Goal: Task Accomplishment & Management: Use online tool/utility

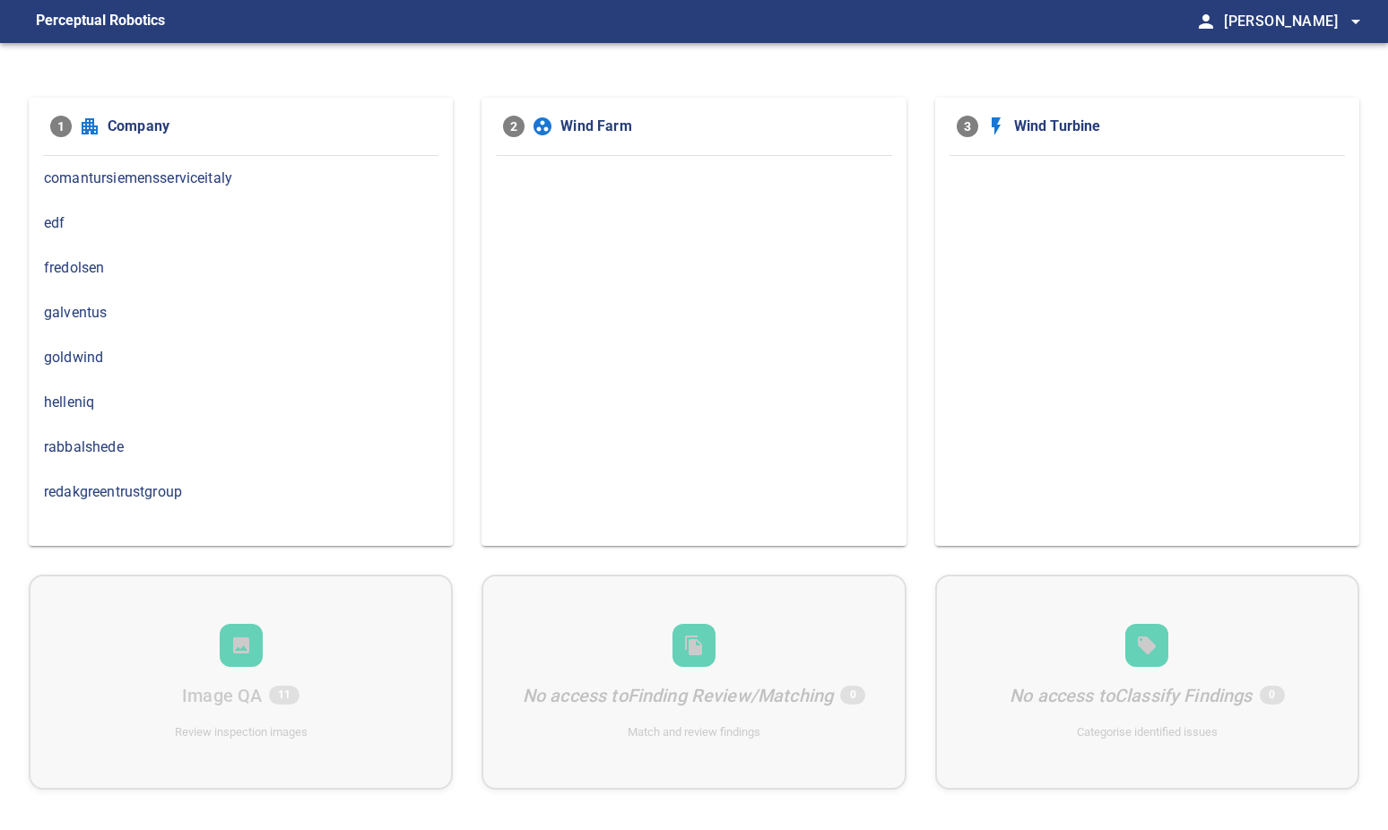
click at [97, 413] on div "helleniq" at bounding box center [241, 402] width 424 height 45
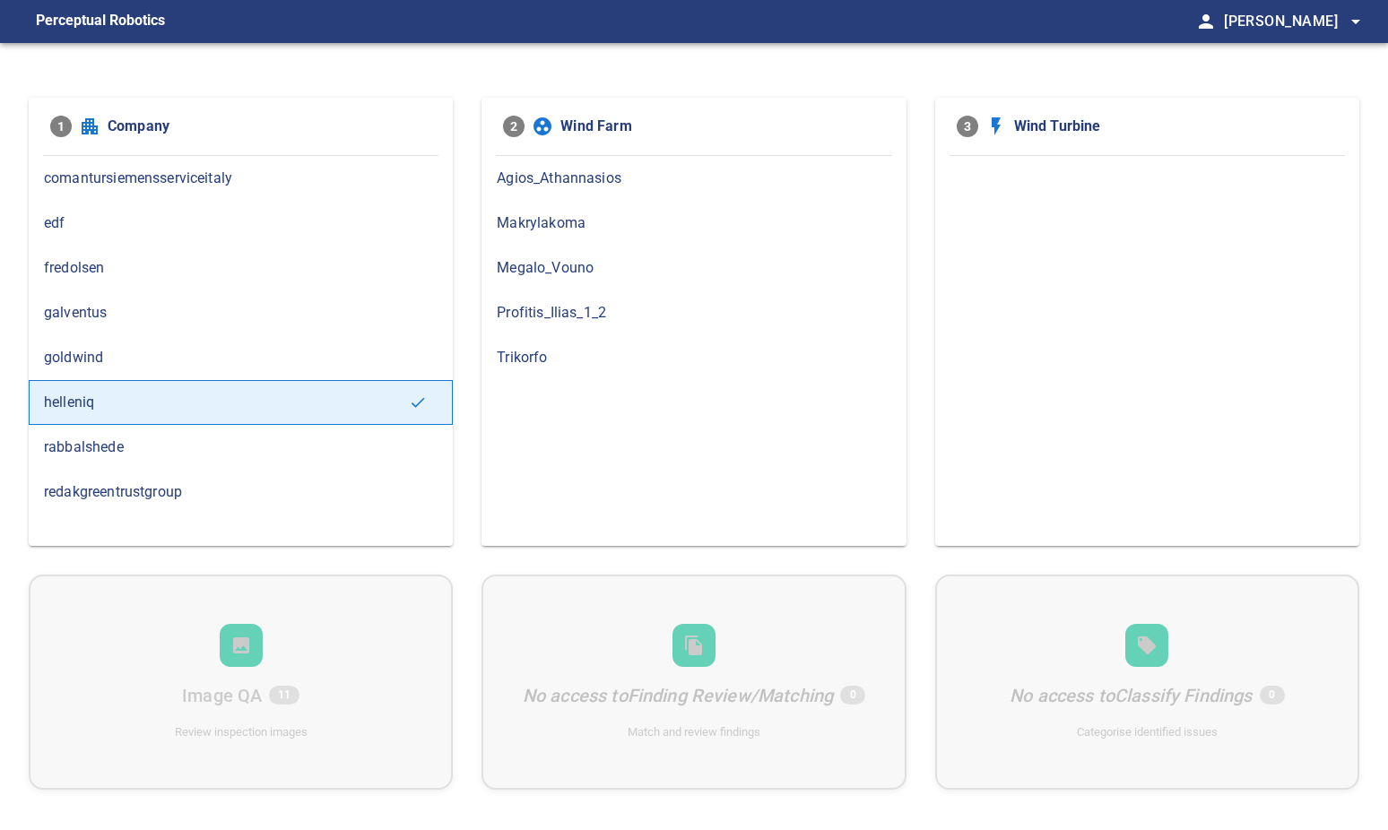
click at [557, 319] on span "Profitis_Ilias_1_2" at bounding box center [694, 313] width 394 height 22
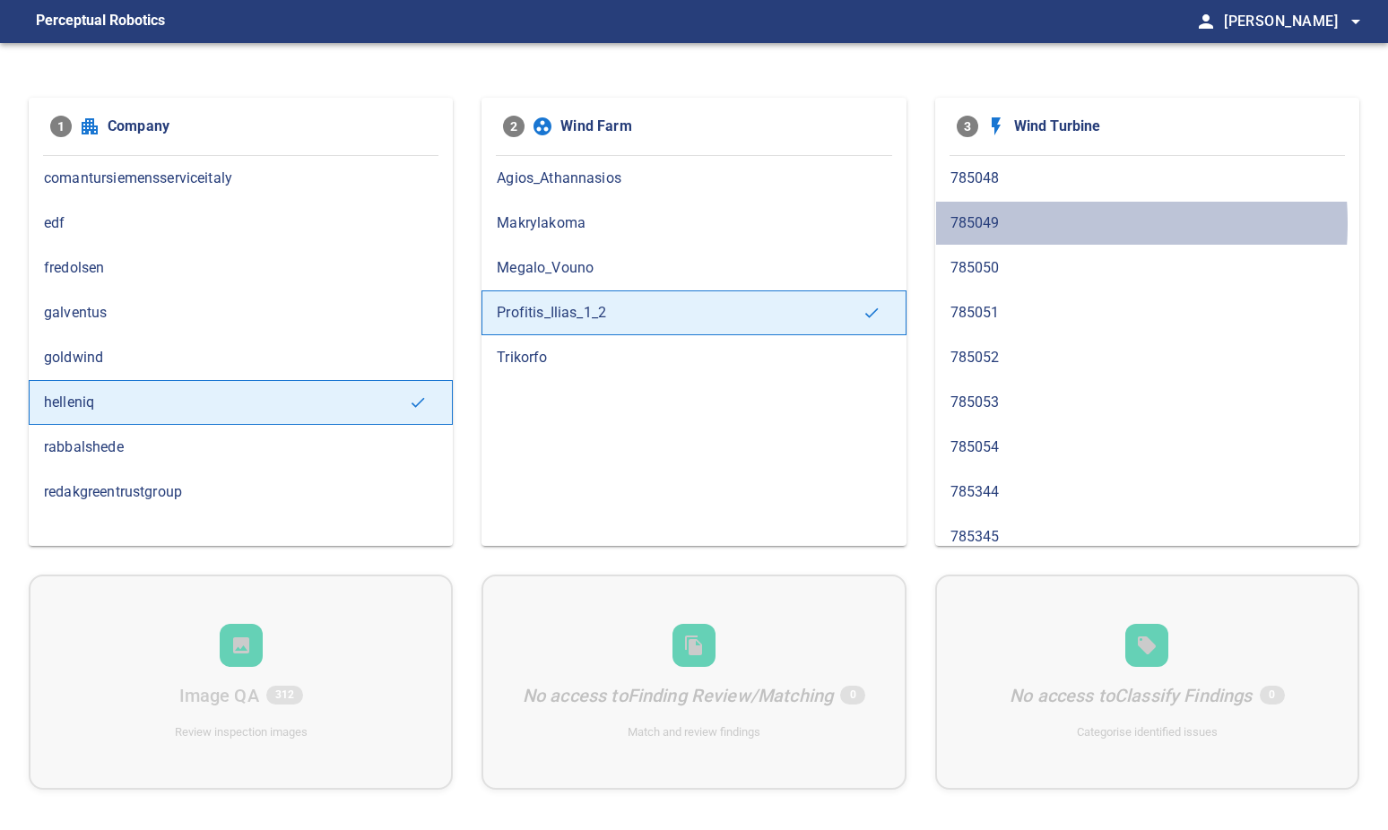
click at [1016, 223] on span "785049" at bounding box center [1147, 223] width 394 height 22
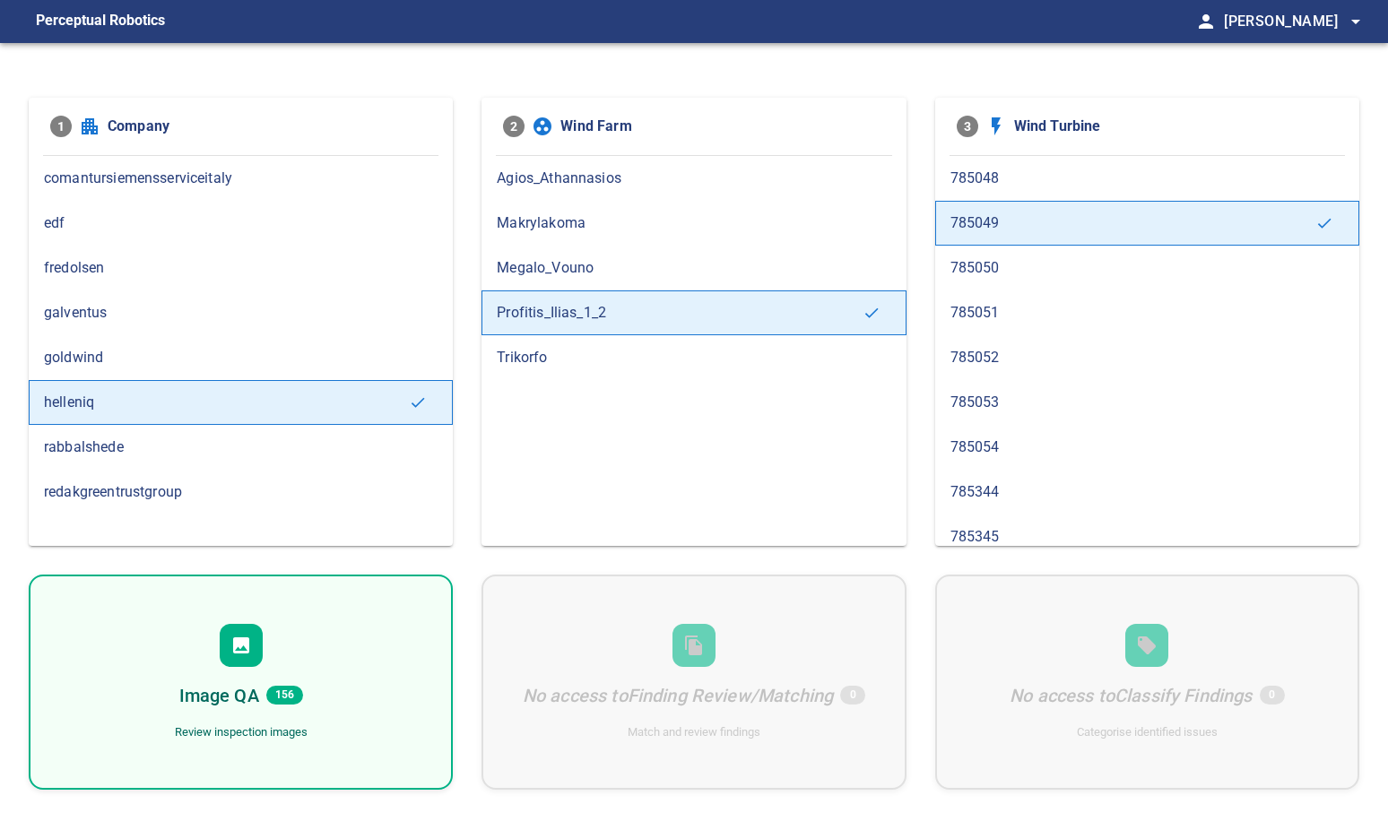
click at [384, 655] on div "Image QA 156 Review inspection images" at bounding box center [241, 682] width 424 height 215
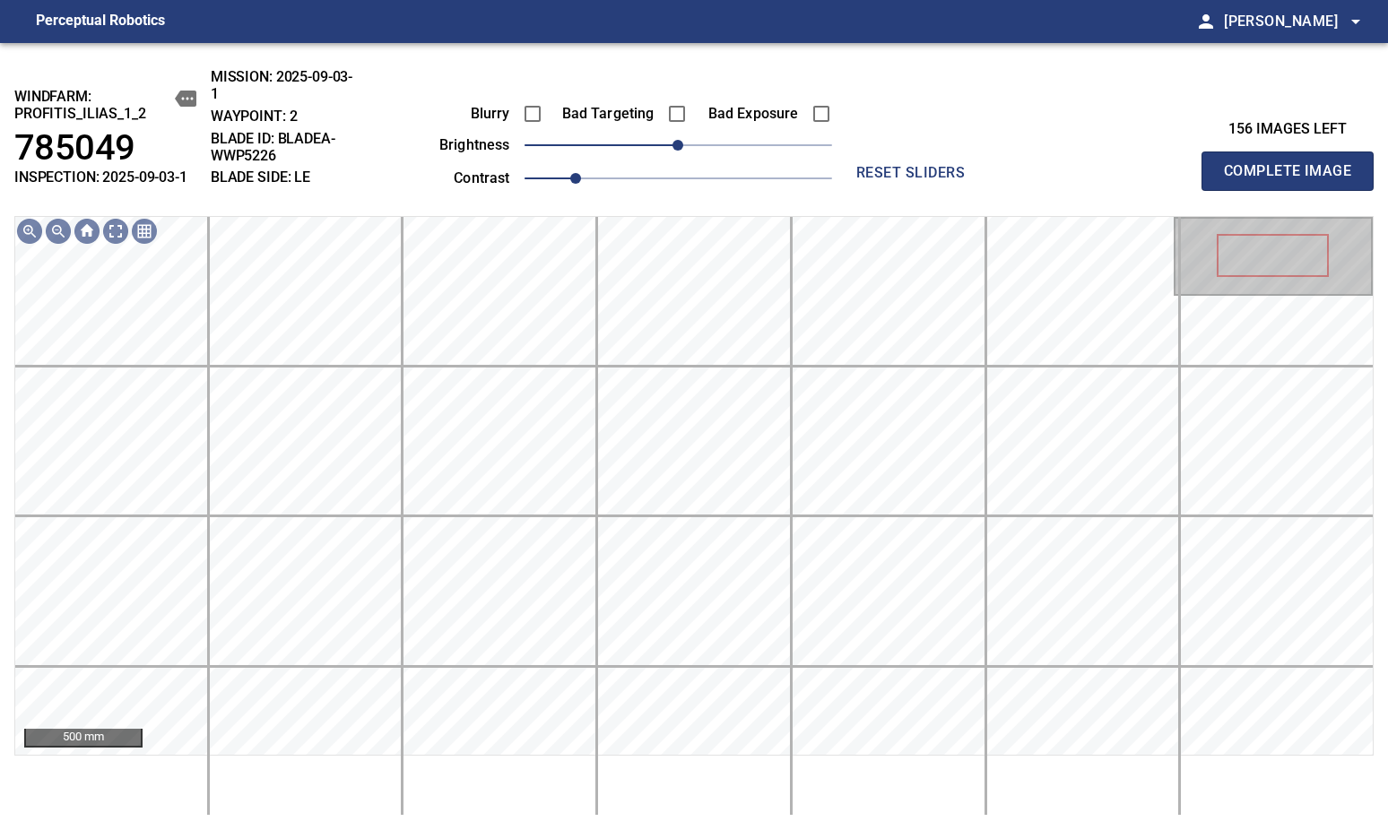
click at [1105, 87] on div "156 images left Complete Image" at bounding box center [1204, 130] width 340 height 124
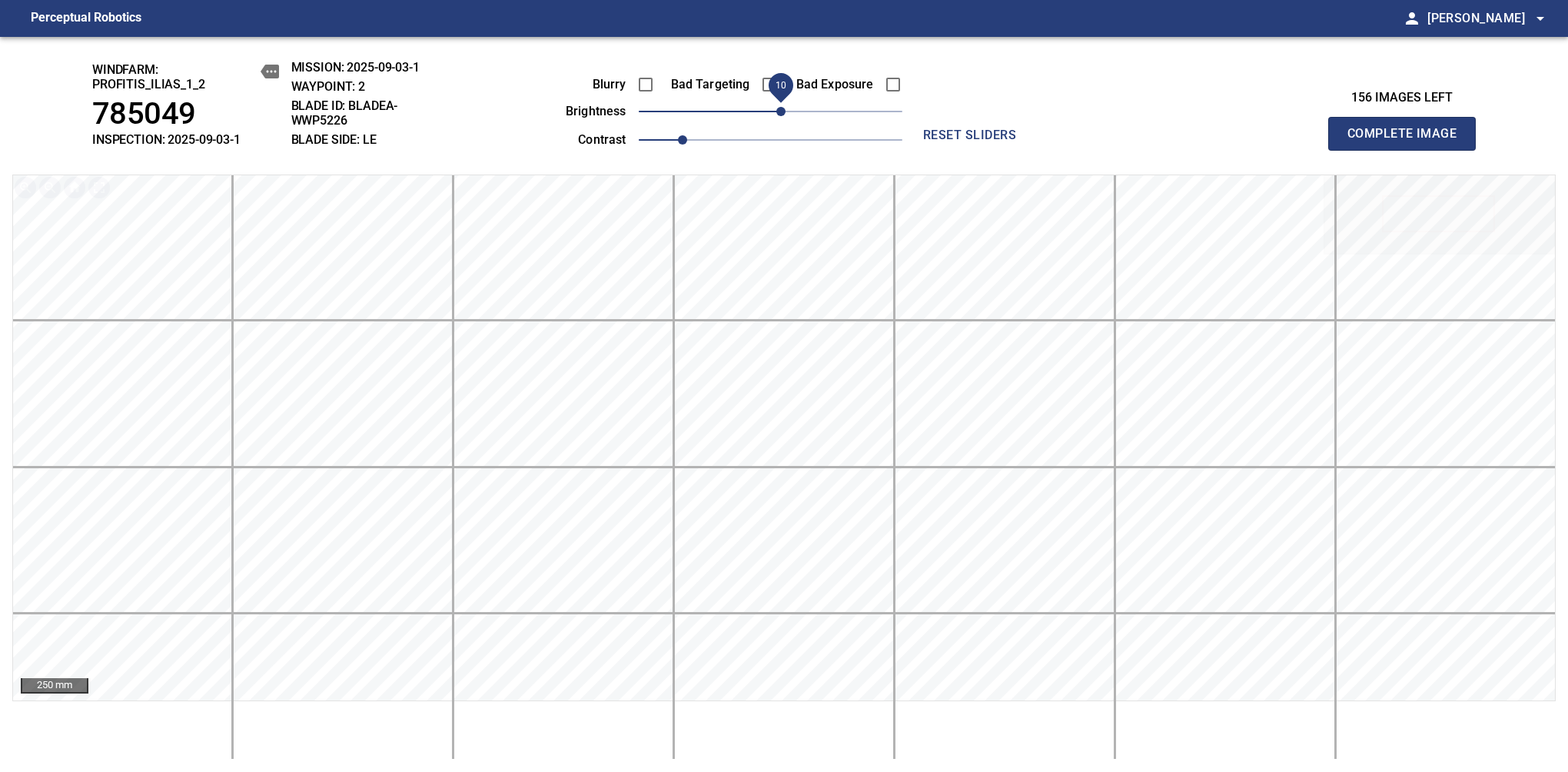
click at [782, 110] on span "10" at bounding box center [780, 112] width 9 height 9
click at [1189, 142] on span "Complete Image" at bounding box center [1402, 133] width 114 height 21
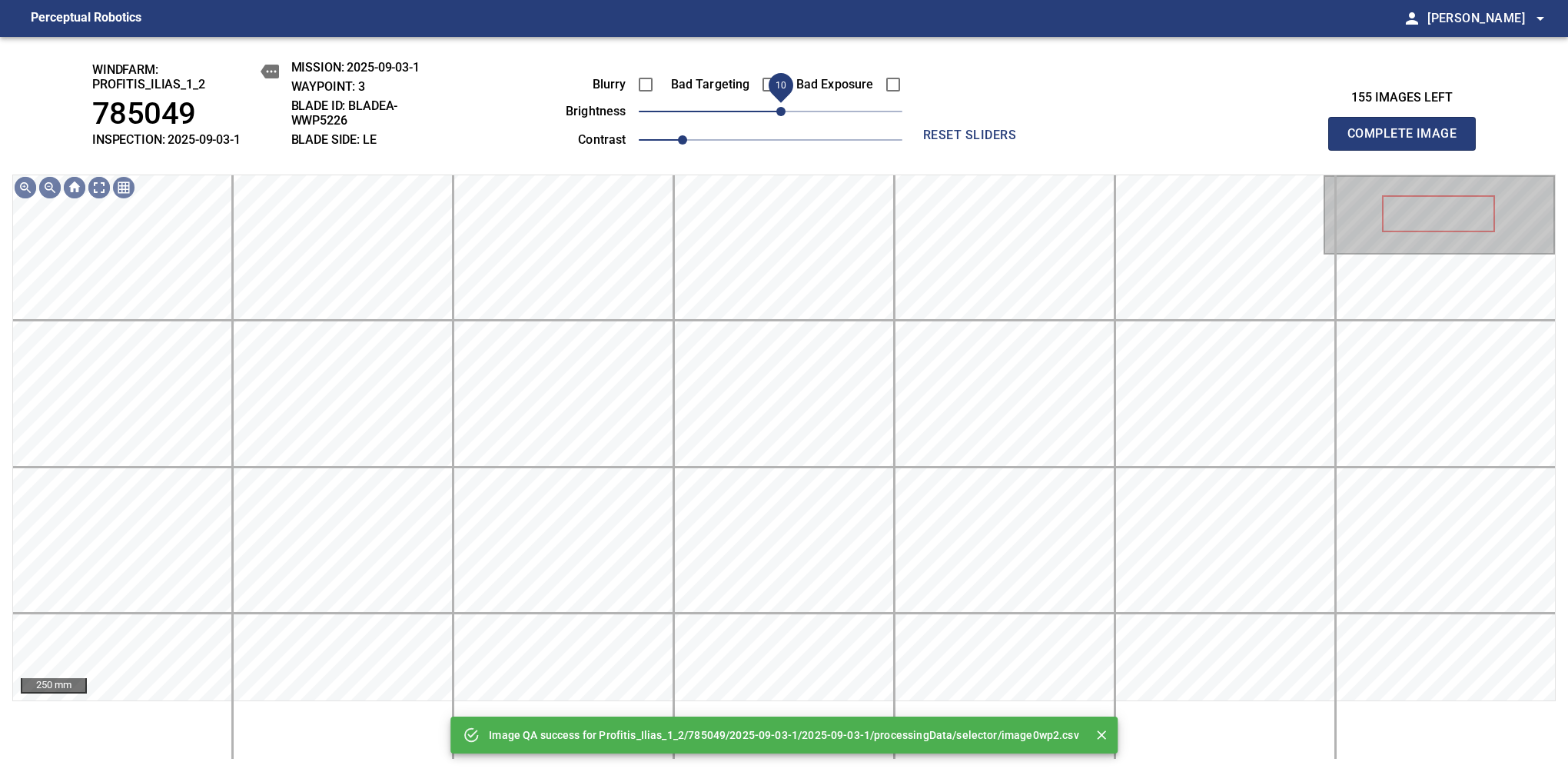
drag, startPoint x: 772, startPoint y: 113, endPoint x: 782, endPoint y: 113, distance: 10.0
click at [782, 113] on span "10" at bounding box center [780, 112] width 9 height 9
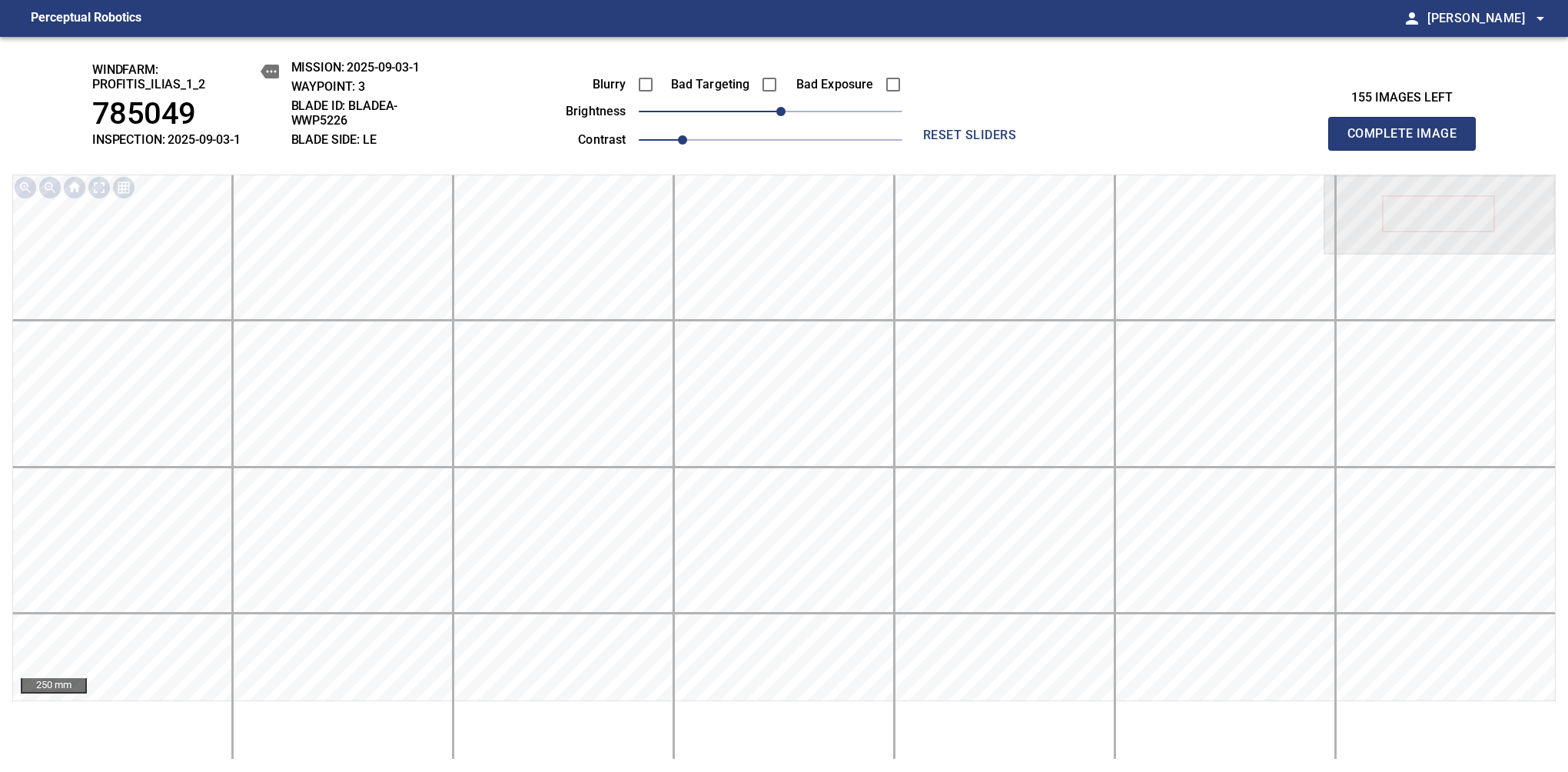
click at [1189, 142] on span "Complete Image" at bounding box center [1402, 133] width 114 height 21
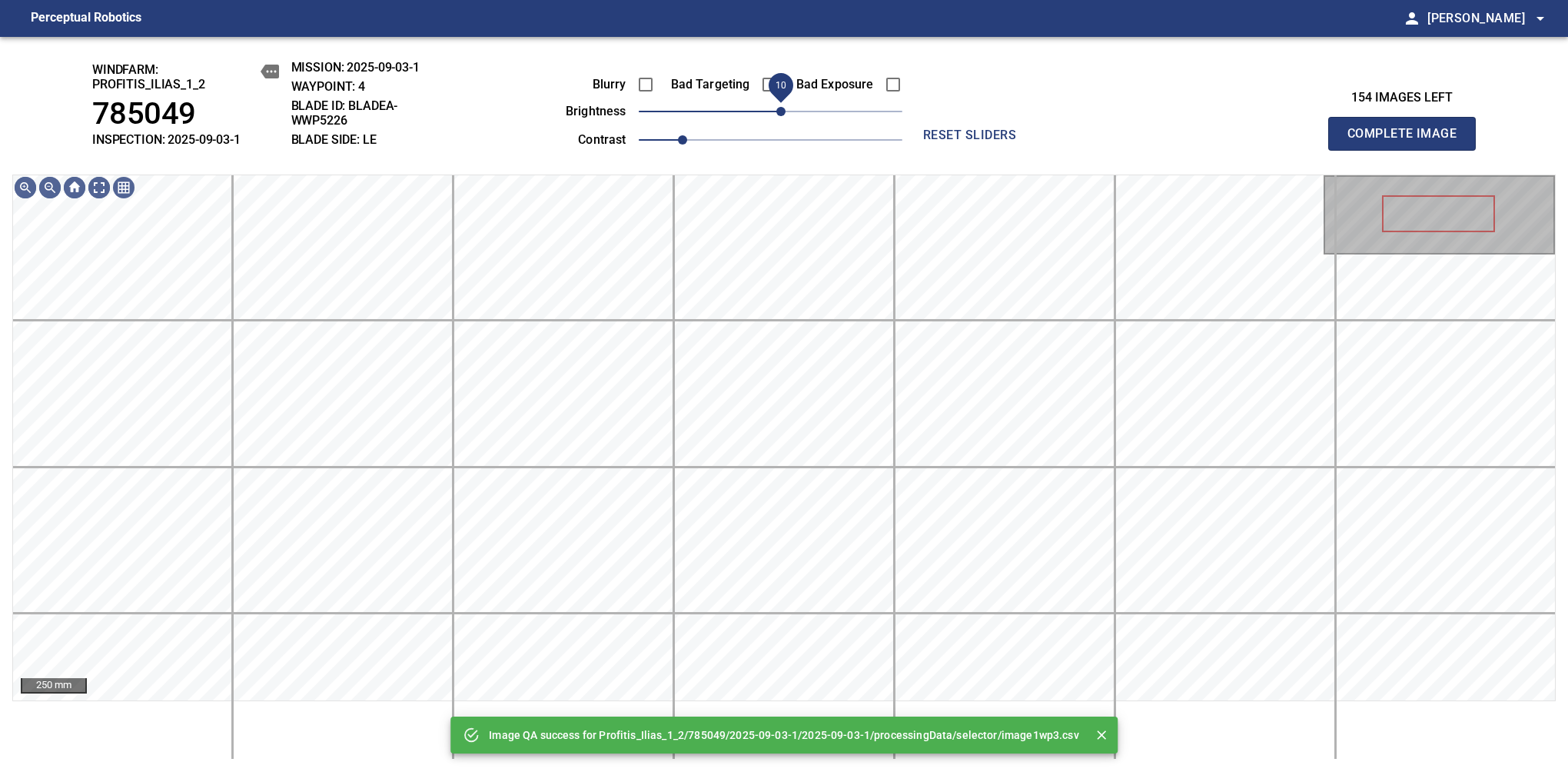
drag, startPoint x: 772, startPoint y: 114, endPoint x: 784, endPoint y: 111, distance: 12.4
click at [784, 111] on span "10" at bounding box center [780, 112] width 9 height 9
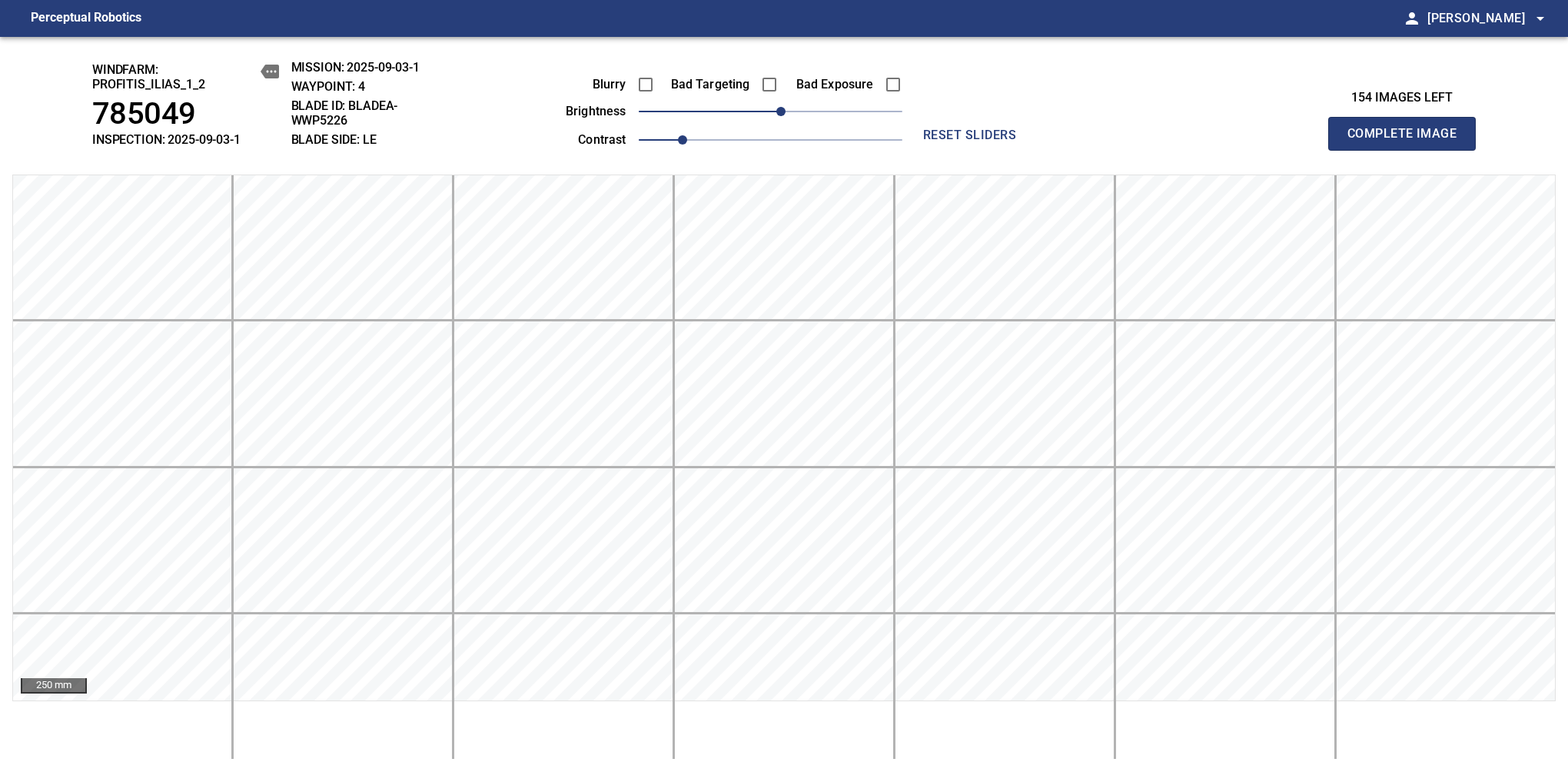
click at [1189, 142] on span "Complete Image" at bounding box center [1402, 133] width 114 height 21
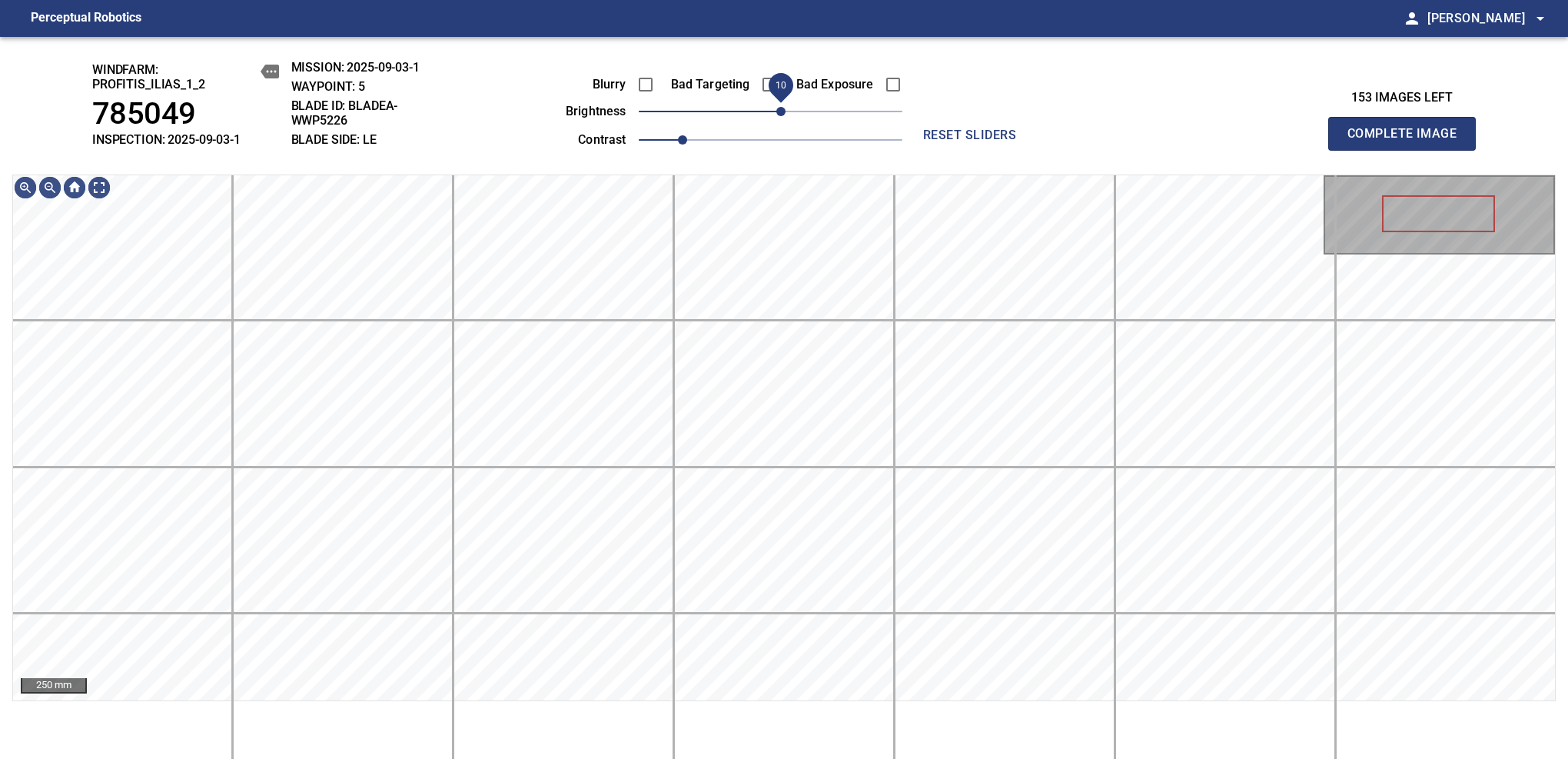
drag, startPoint x: 771, startPoint y: 123, endPoint x: 784, endPoint y: 111, distance: 17.7
click at [784, 111] on span "10" at bounding box center [780, 112] width 9 height 9
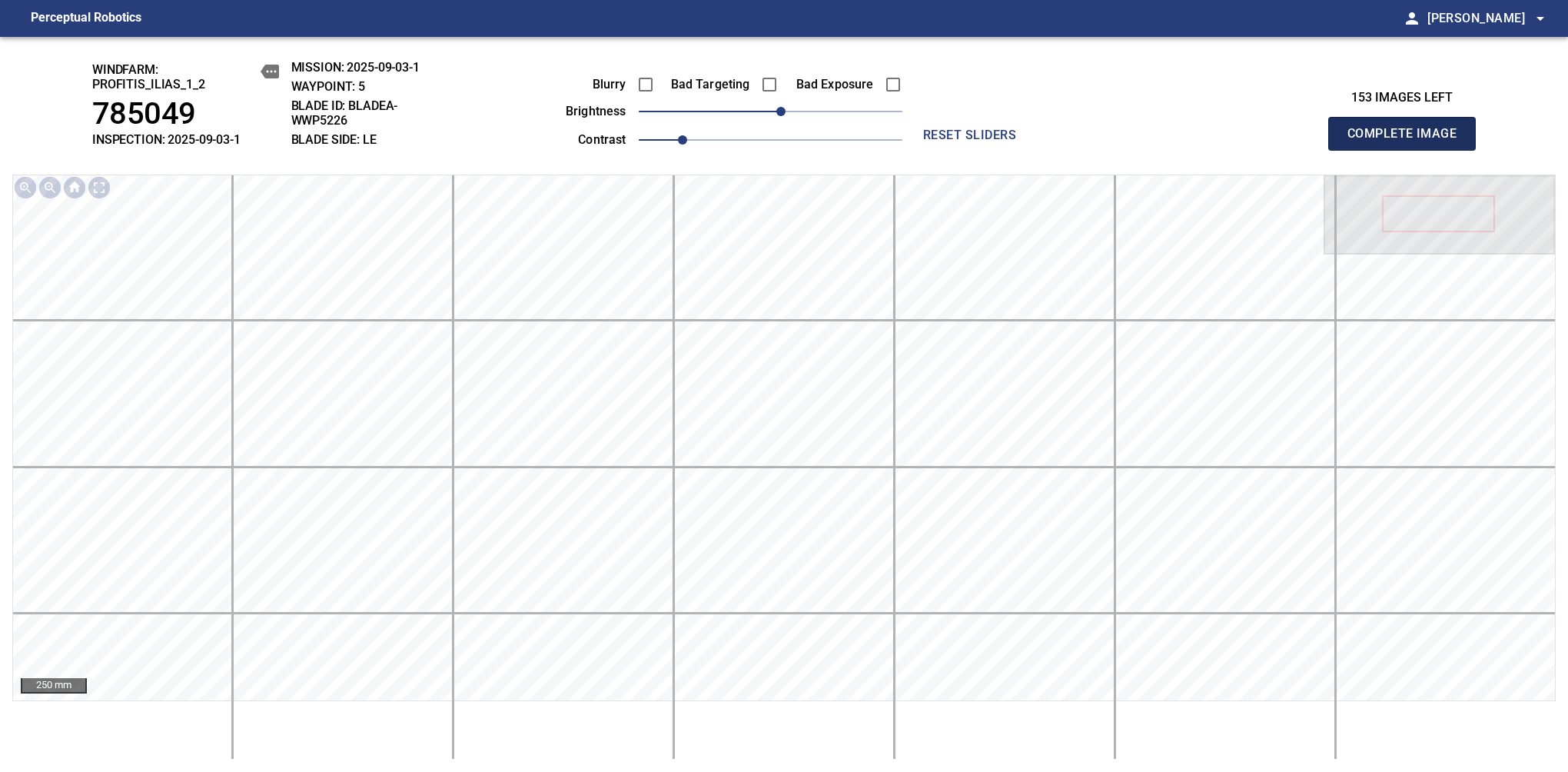
click at [1189, 142] on span "Complete Image" at bounding box center [1402, 133] width 114 height 21
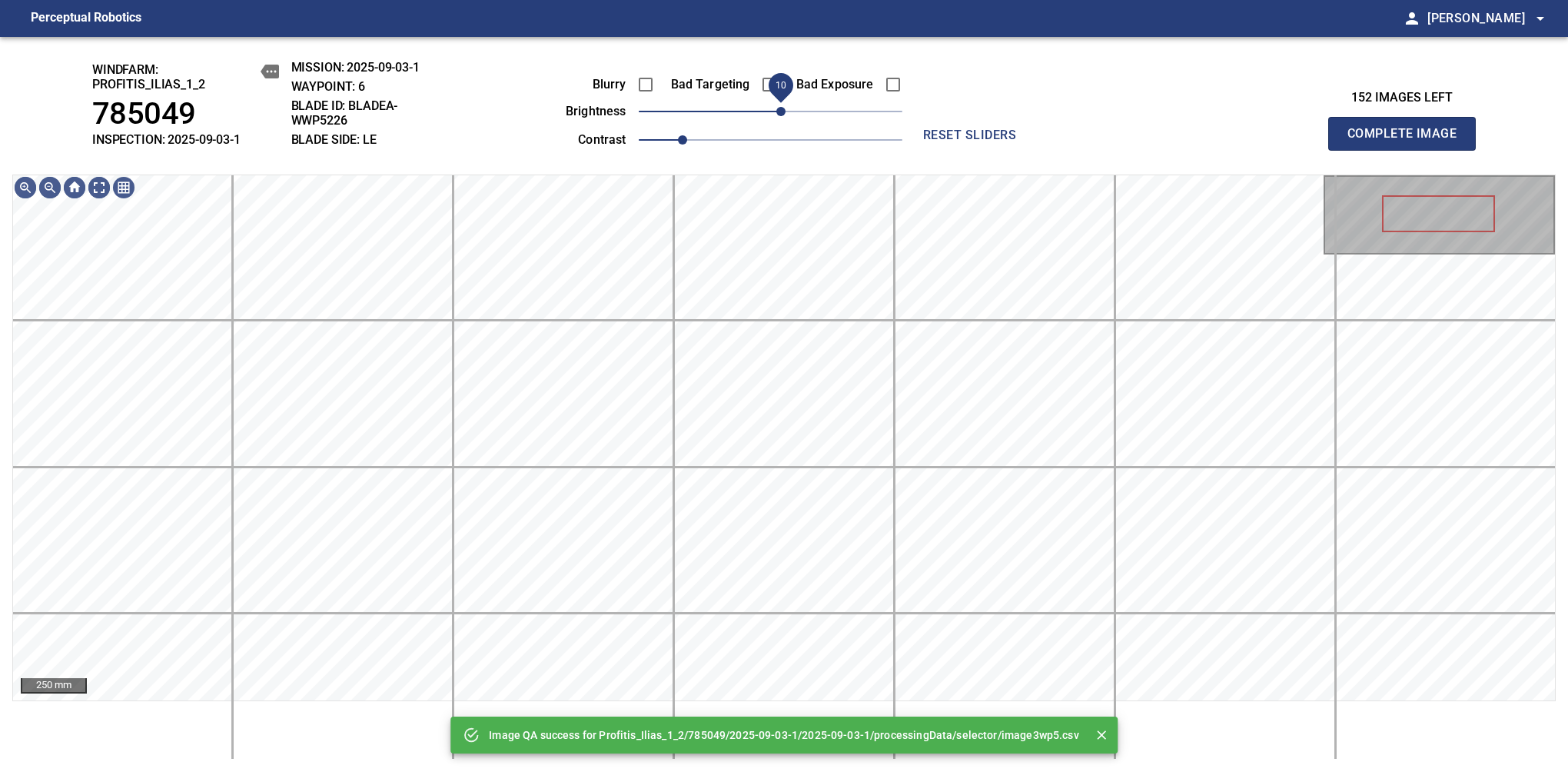
click at [784, 116] on span "10" at bounding box center [780, 112] width 9 height 9
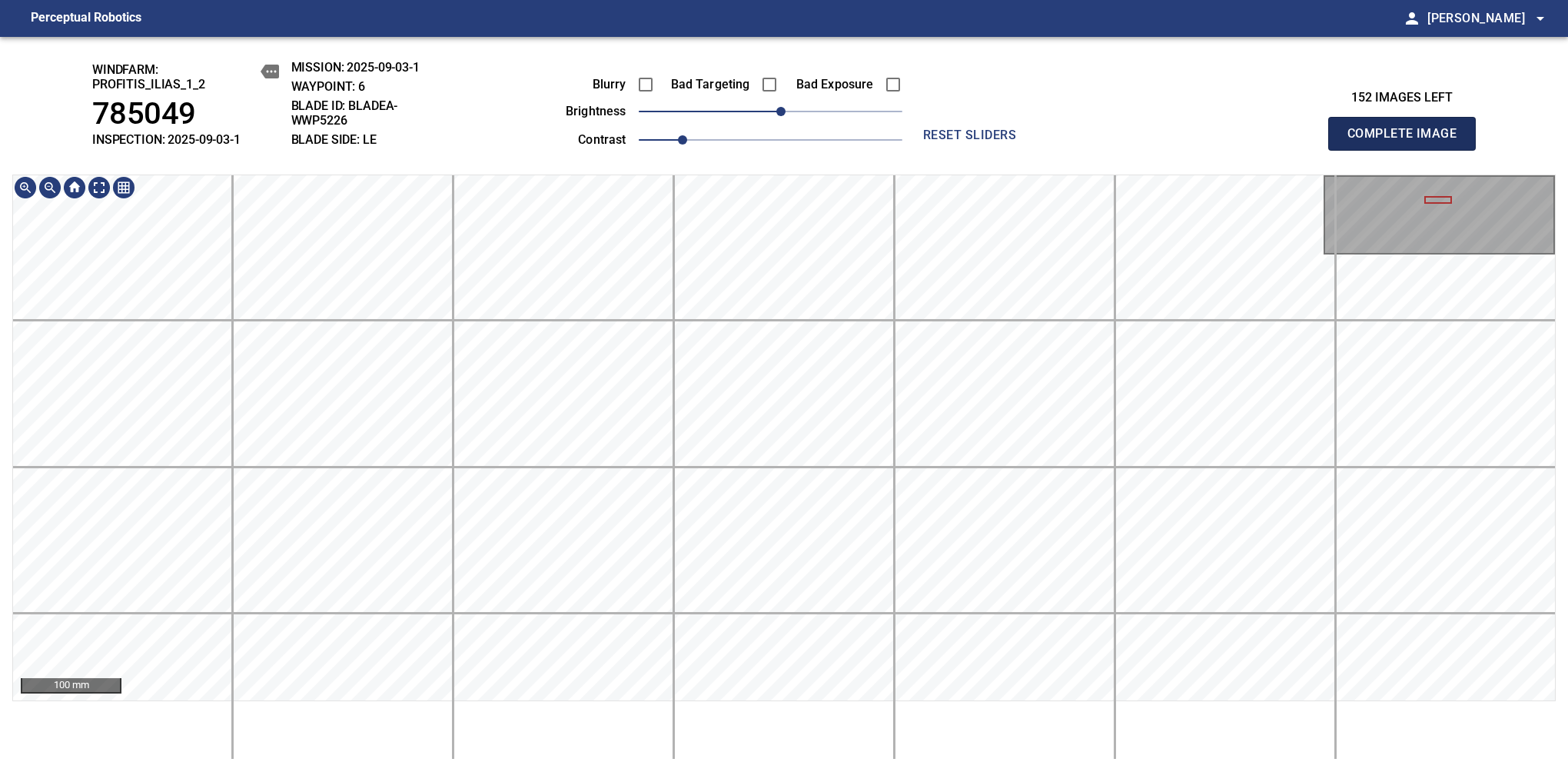
click at [1189, 142] on span "Complete Image" at bounding box center [1402, 133] width 114 height 21
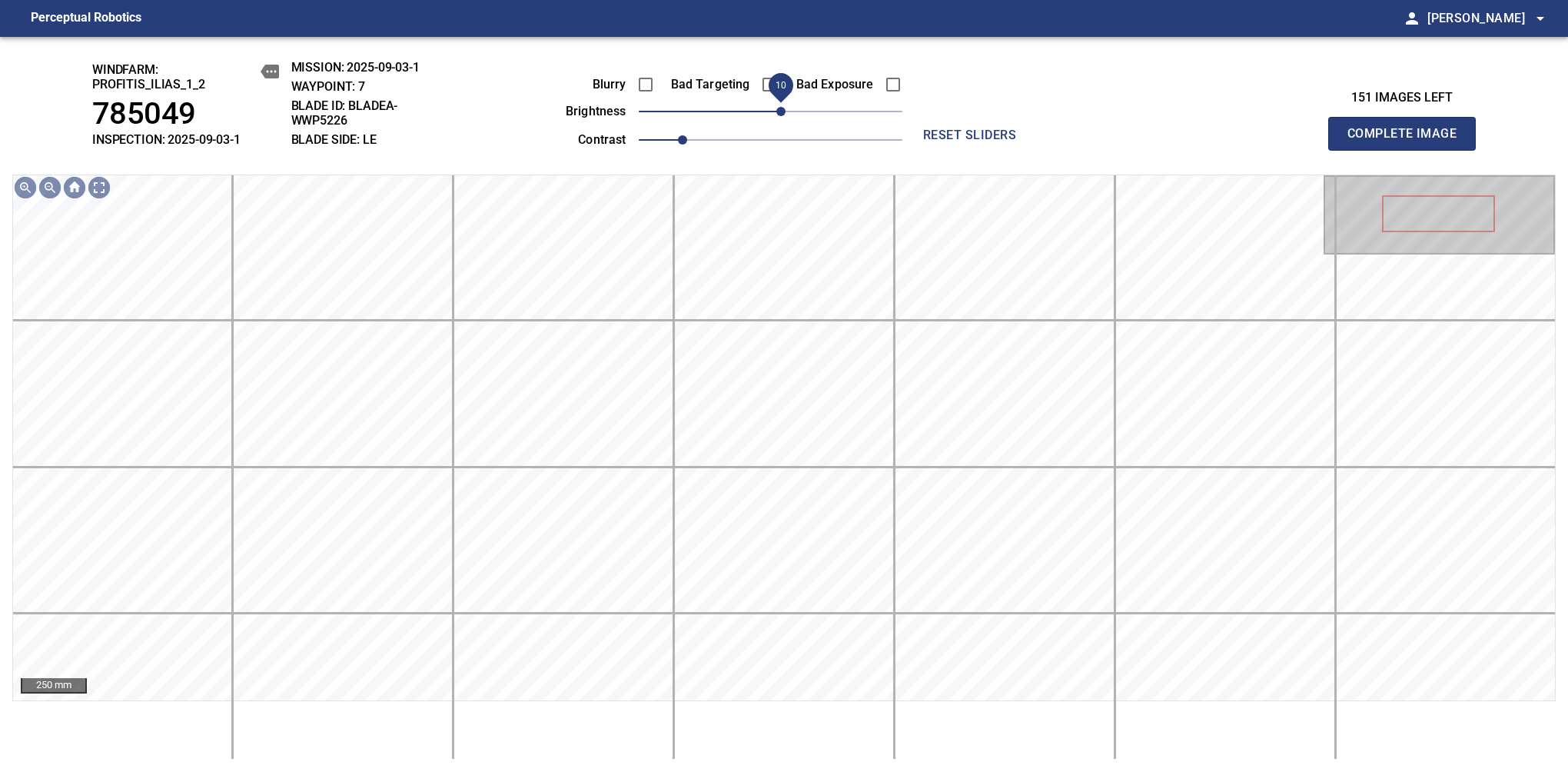
drag, startPoint x: 775, startPoint y: 124, endPoint x: 784, endPoint y: 120, distance: 9.8
click at [784, 116] on span "10" at bounding box center [780, 112] width 9 height 9
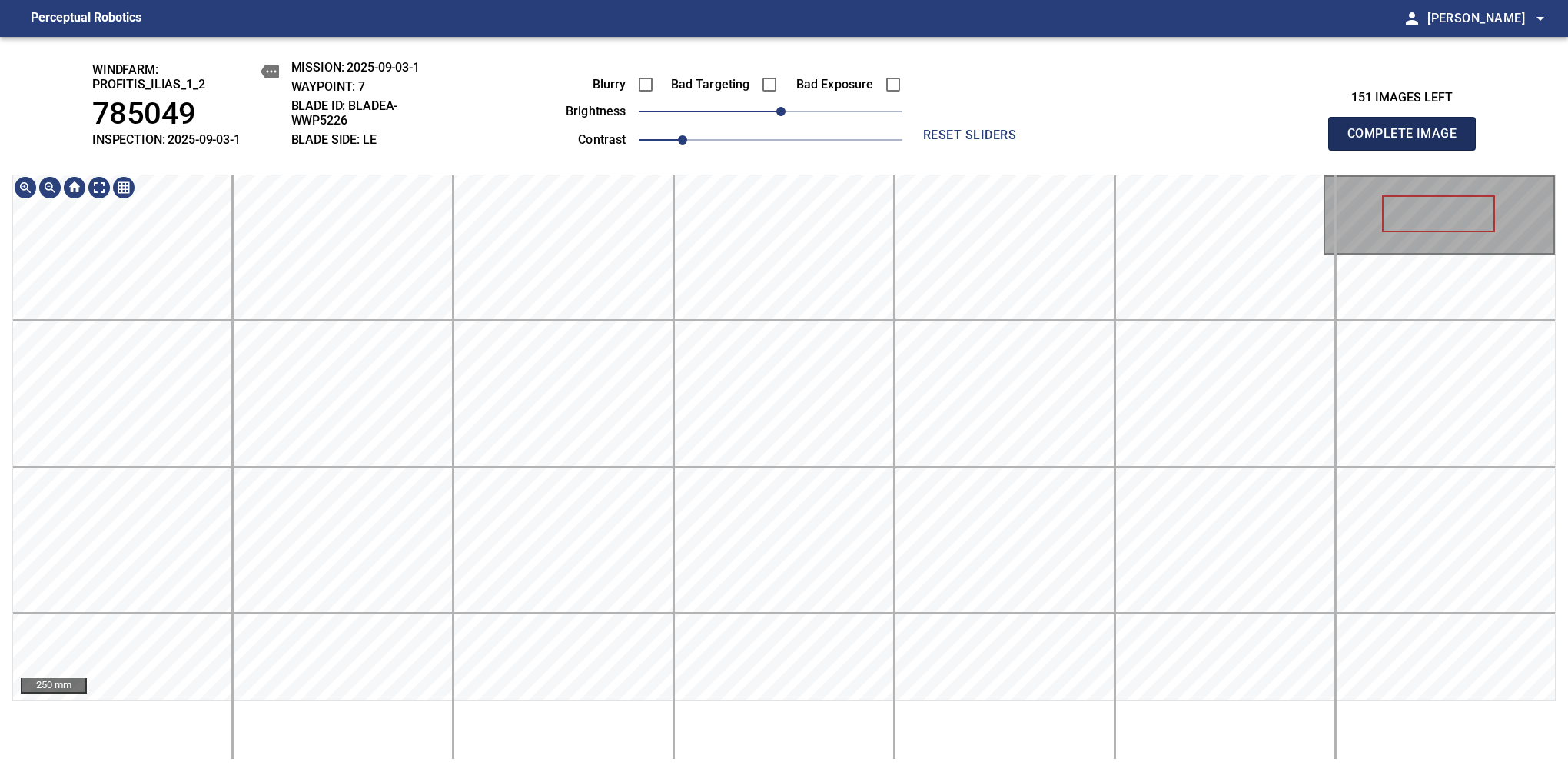
click at [1189, 142] on span "Complete Image" at bounding box center [1402, 133] width 114 height 21
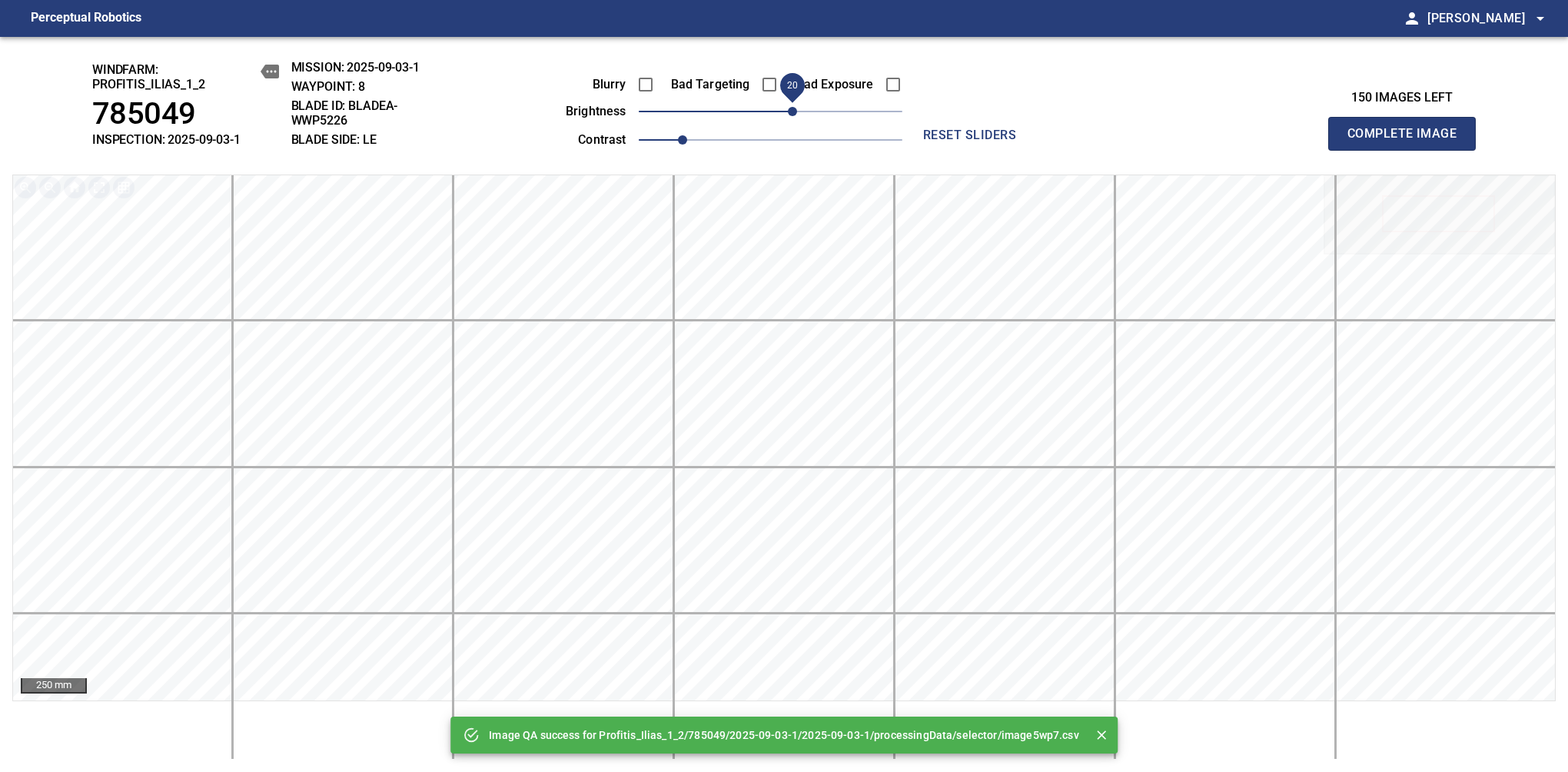
drag, startPoint x: 780, startPoint y: 120, endPoint x: 790, endPoint y: 111, distance: 13.5
click at [790, 111] on span "20" at bounding box center [792, 112] width 9 height 9
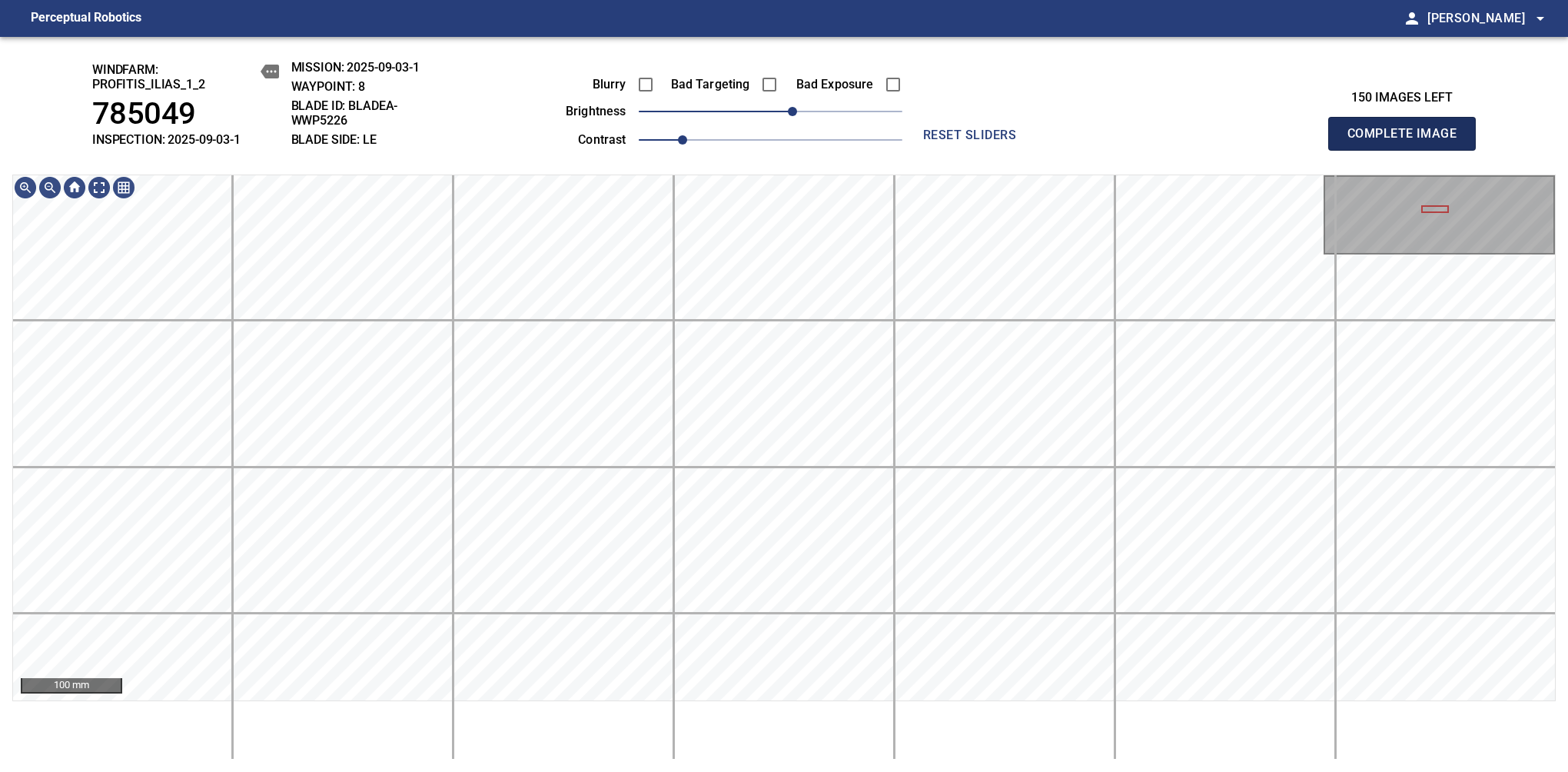
click at [1189, 142] on span "Complete Image" at bounding box center [1402, 133] width 114 height 21
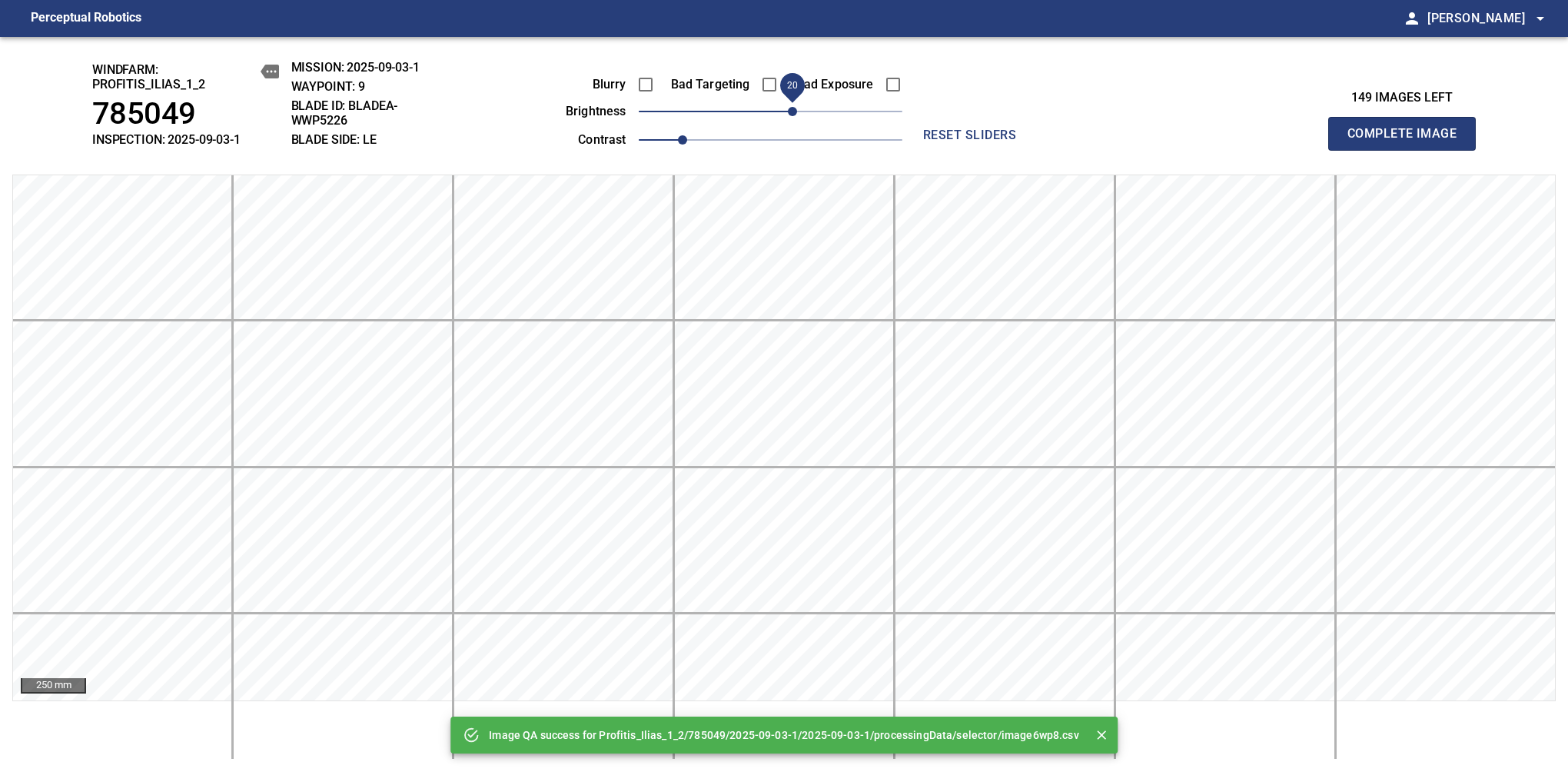
drag, startPoint x: 780, startPoint y: 114, endPoint x: 790, endPoint y: 112, distance: 10.2
click at [790, 112] on span "20" at bounding box center [792, 112] width 9 height 9
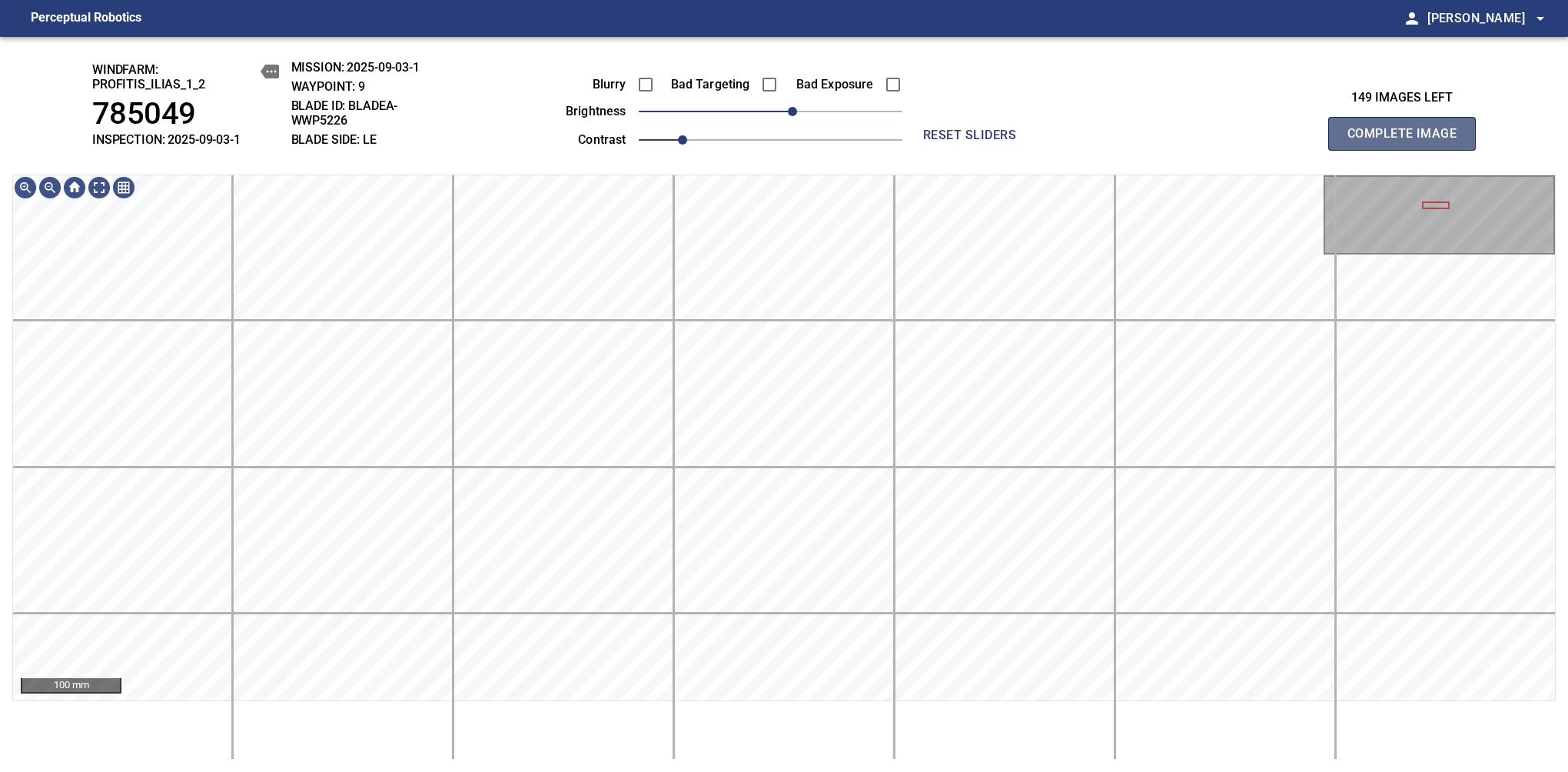
click at [1189, 142] on span "Complete Image" at bounding box center [1402, 133] width 114 height 21
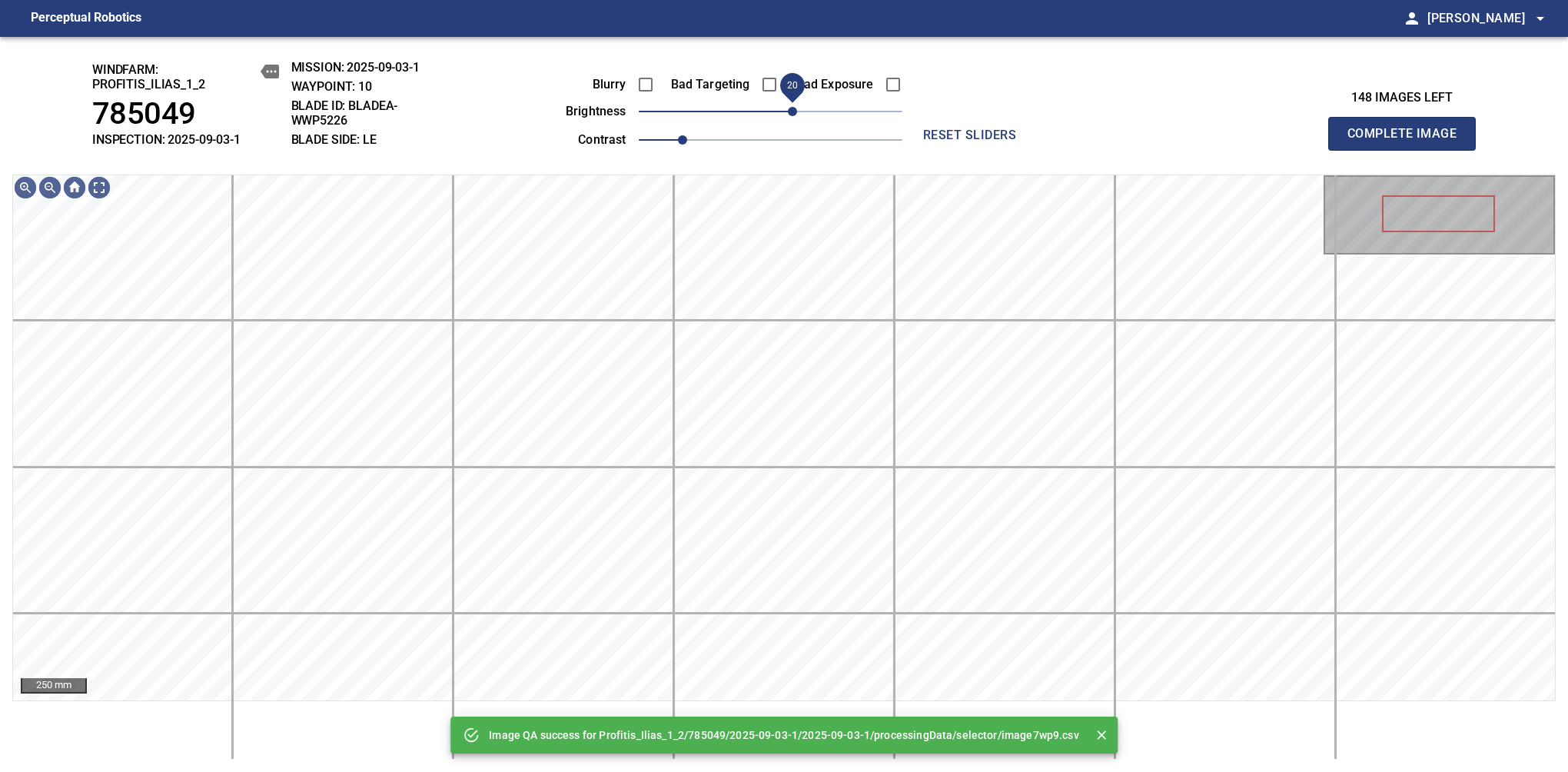
click at [790, 109] on span "20" at bounding box center [792, 112] width 9 height 9
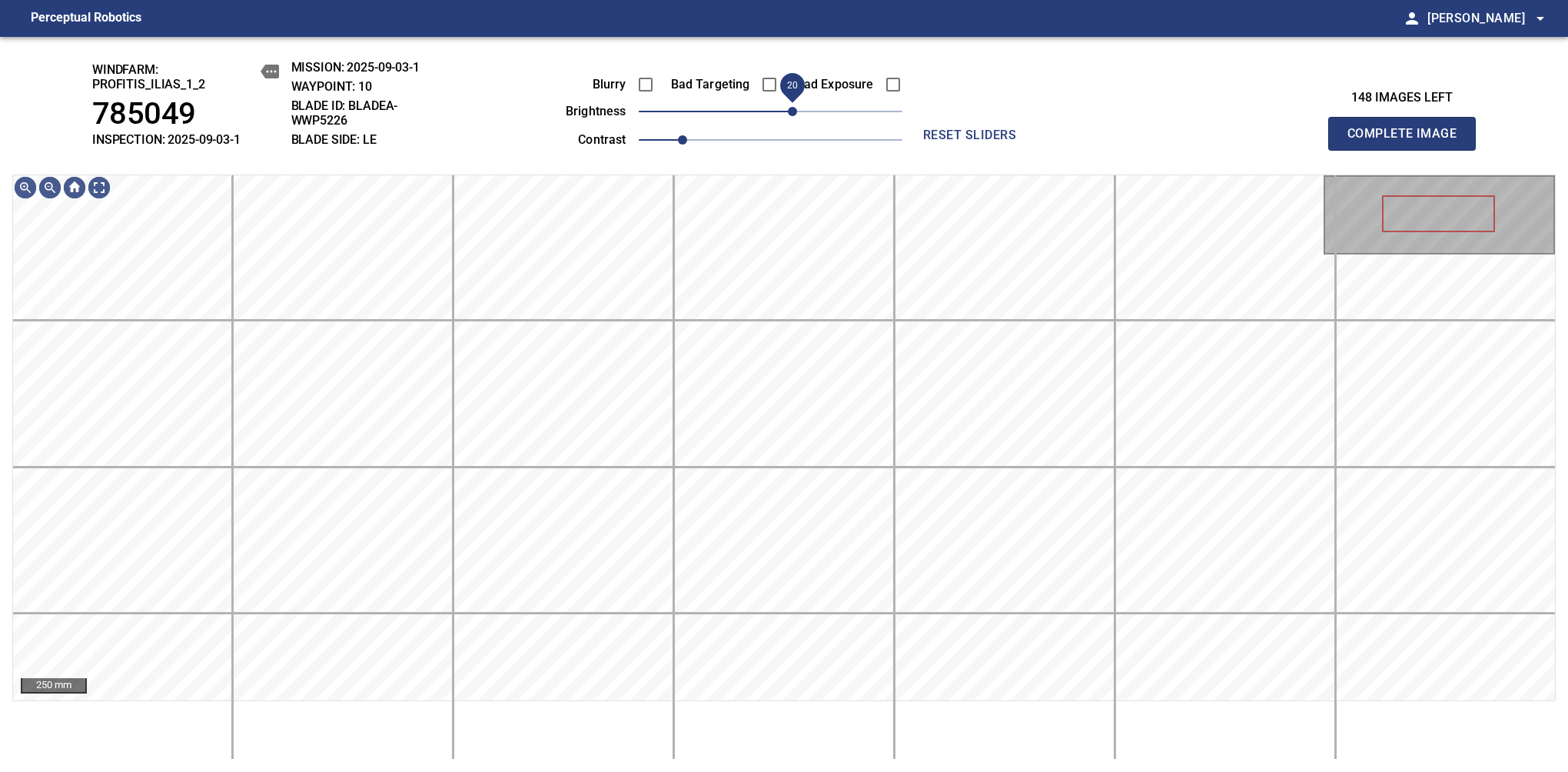
click at [788, 107] on span "20" at bounding box center [792, 112] width 9 height 9
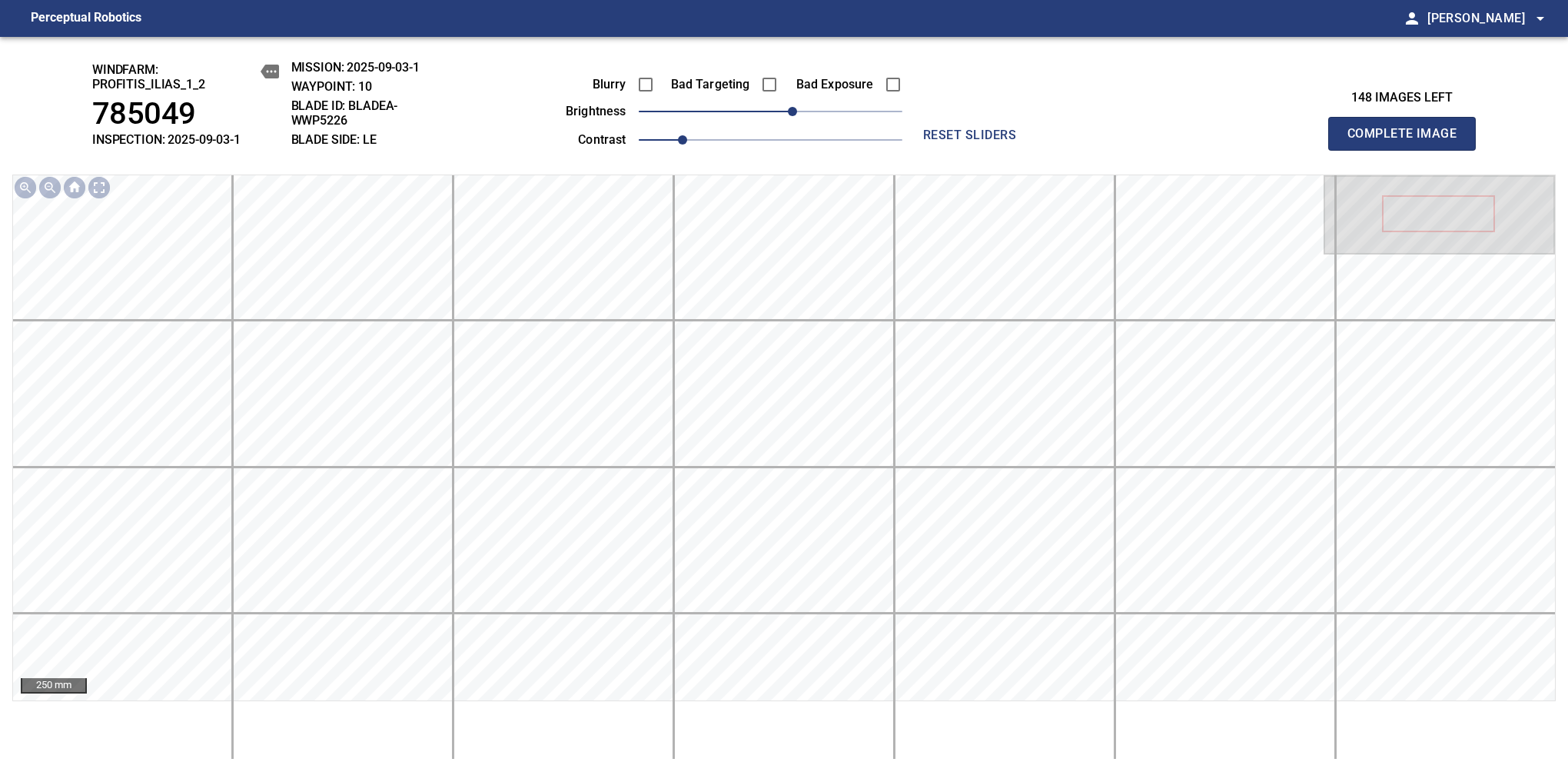
click at [1189, 142] on span "Complete Image" at bounding box center [1402, 133] width 114 height 21
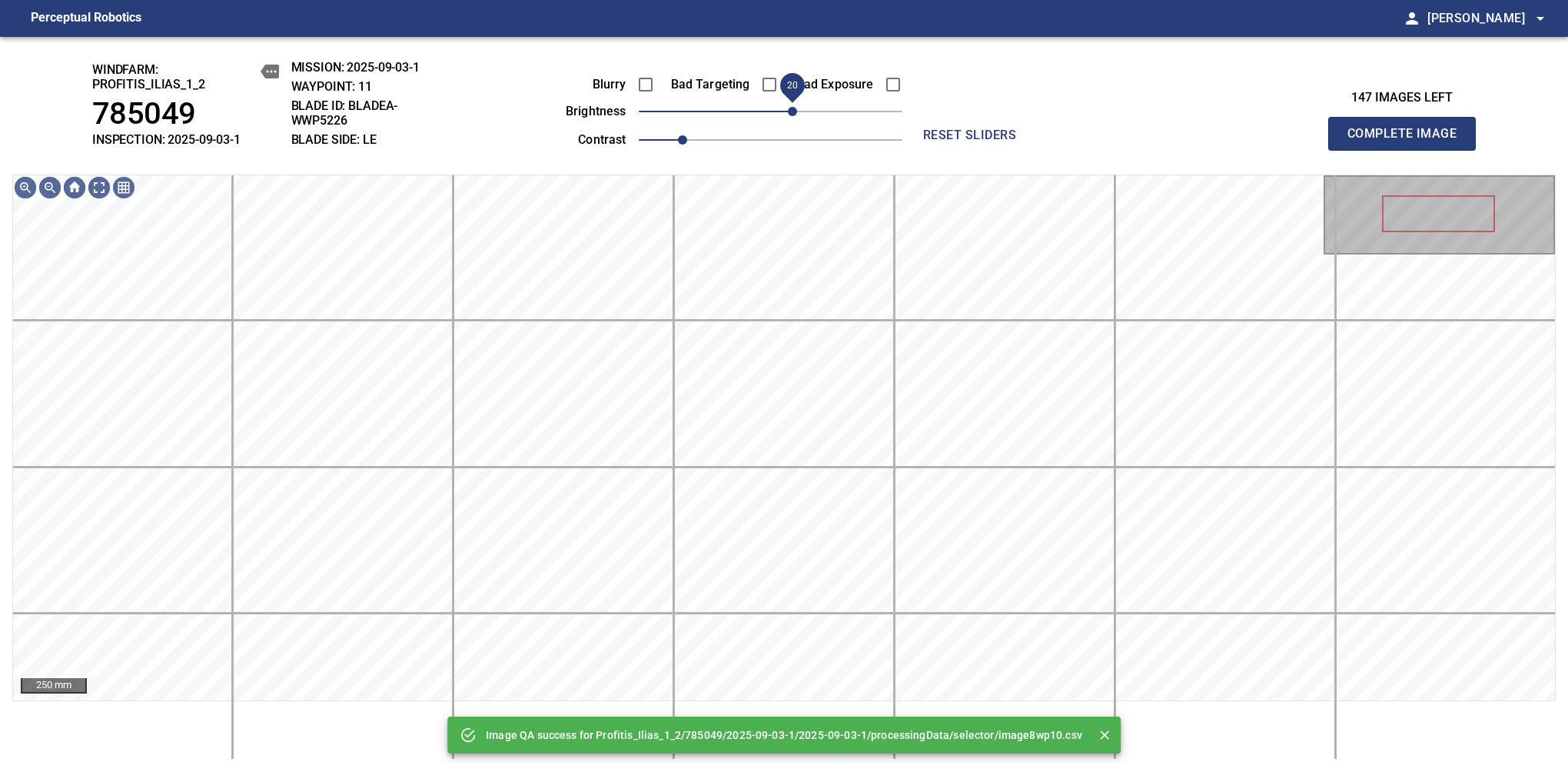
drag, startPoint x: 776, startPoint y: 110, endPoint x: 787, endPoint y: 105, distance: 12.1
click at [788, 107] on span "20" at bounding box center [792, 112] width 9 height 9
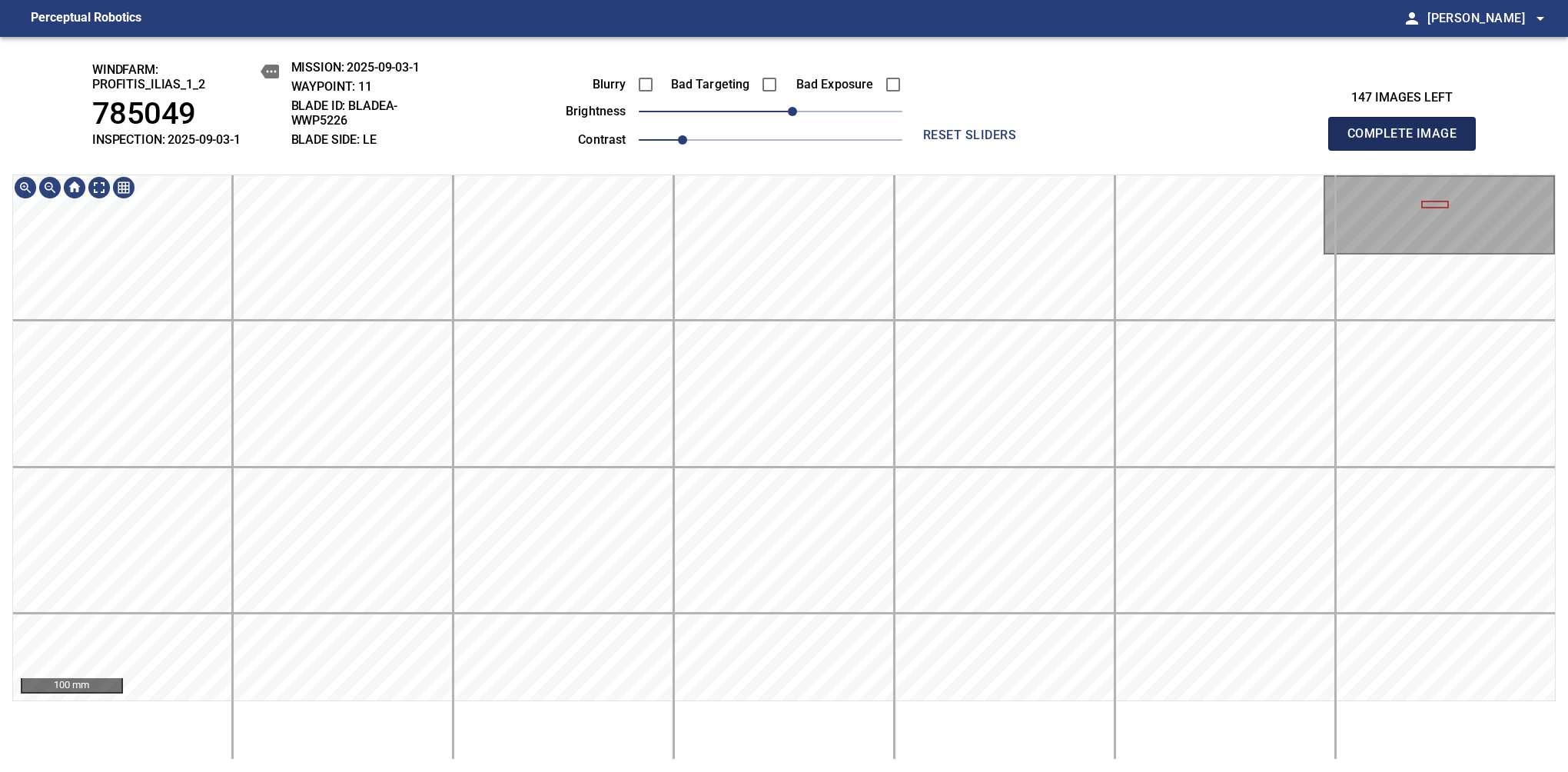
click at [1189, 142] on span "Complete Image" at bounding box center [1402, 133] width 114 height 21
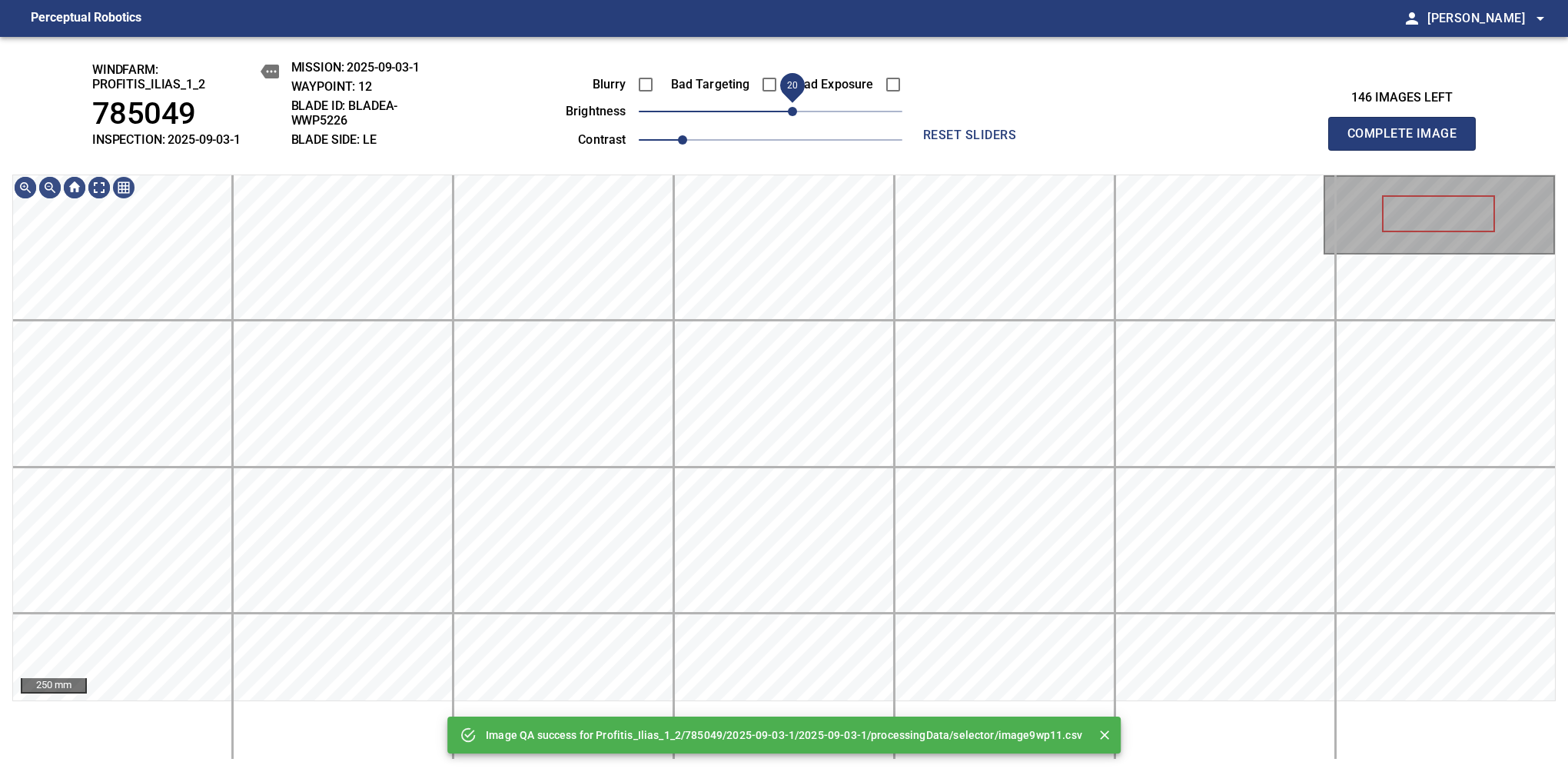
click at [788, 111] on span "20" at bounding box center [792, 112] width 9 height 9
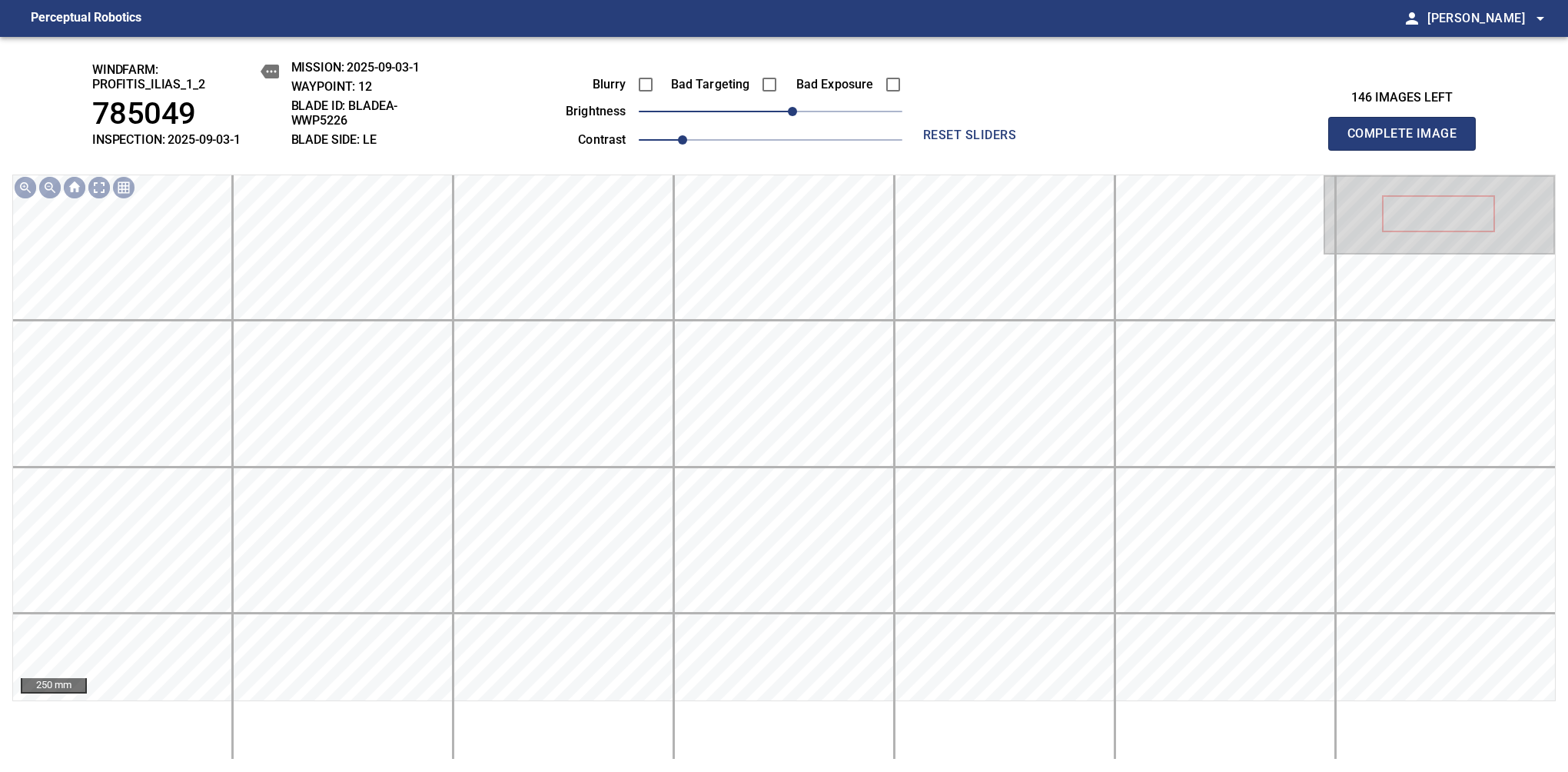
click at [1189, 142] on span "Complete Image" at bounding box center [1402, 133] width 114 height 21
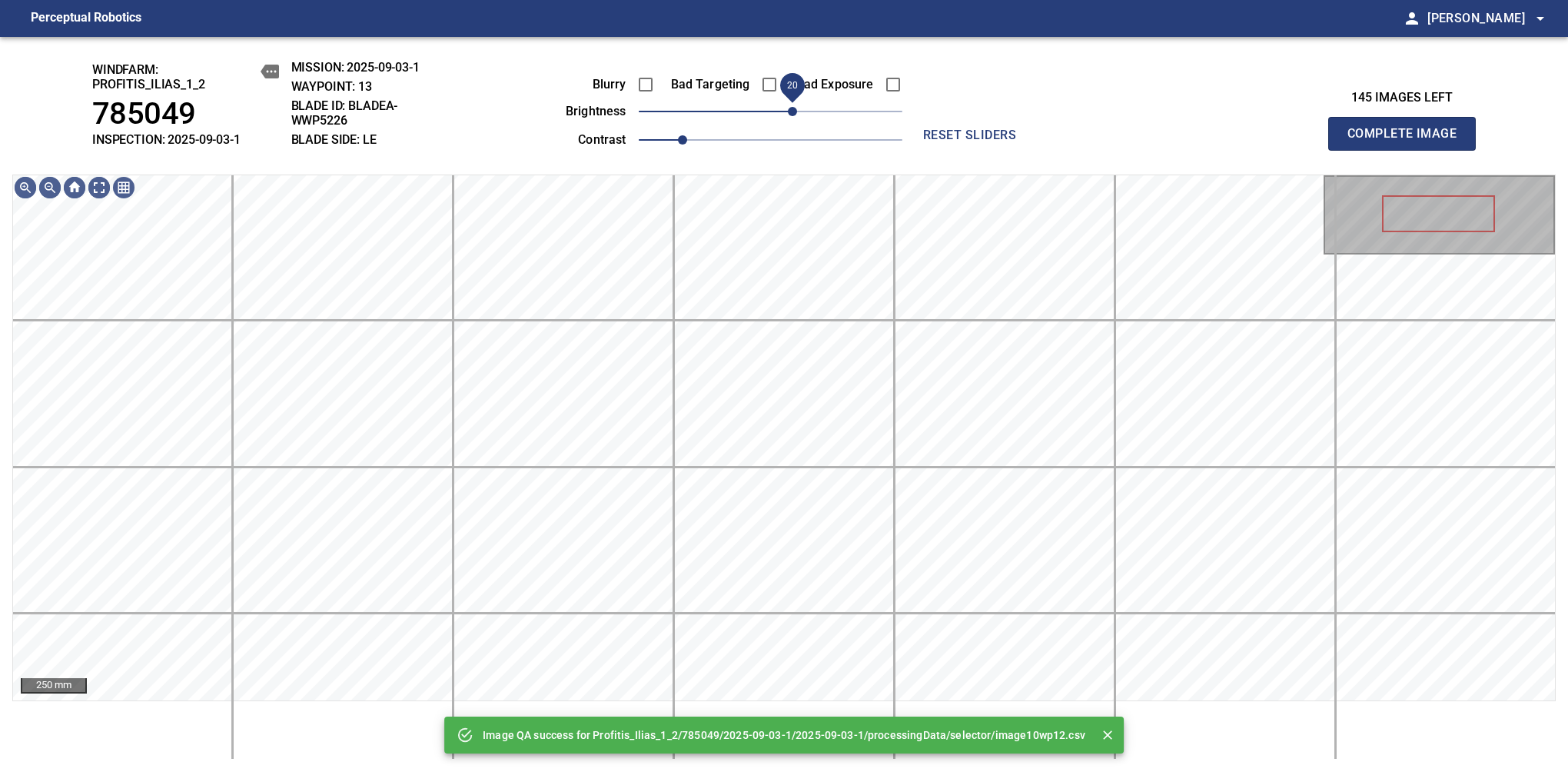
drag, startPoint x: 776, startPoint y: 109, endPoint x: 787, endPoint y: 106, distance: 11.4
click at [788, 107] on span "20" at bounding box center [792, 112] width 9 height 9
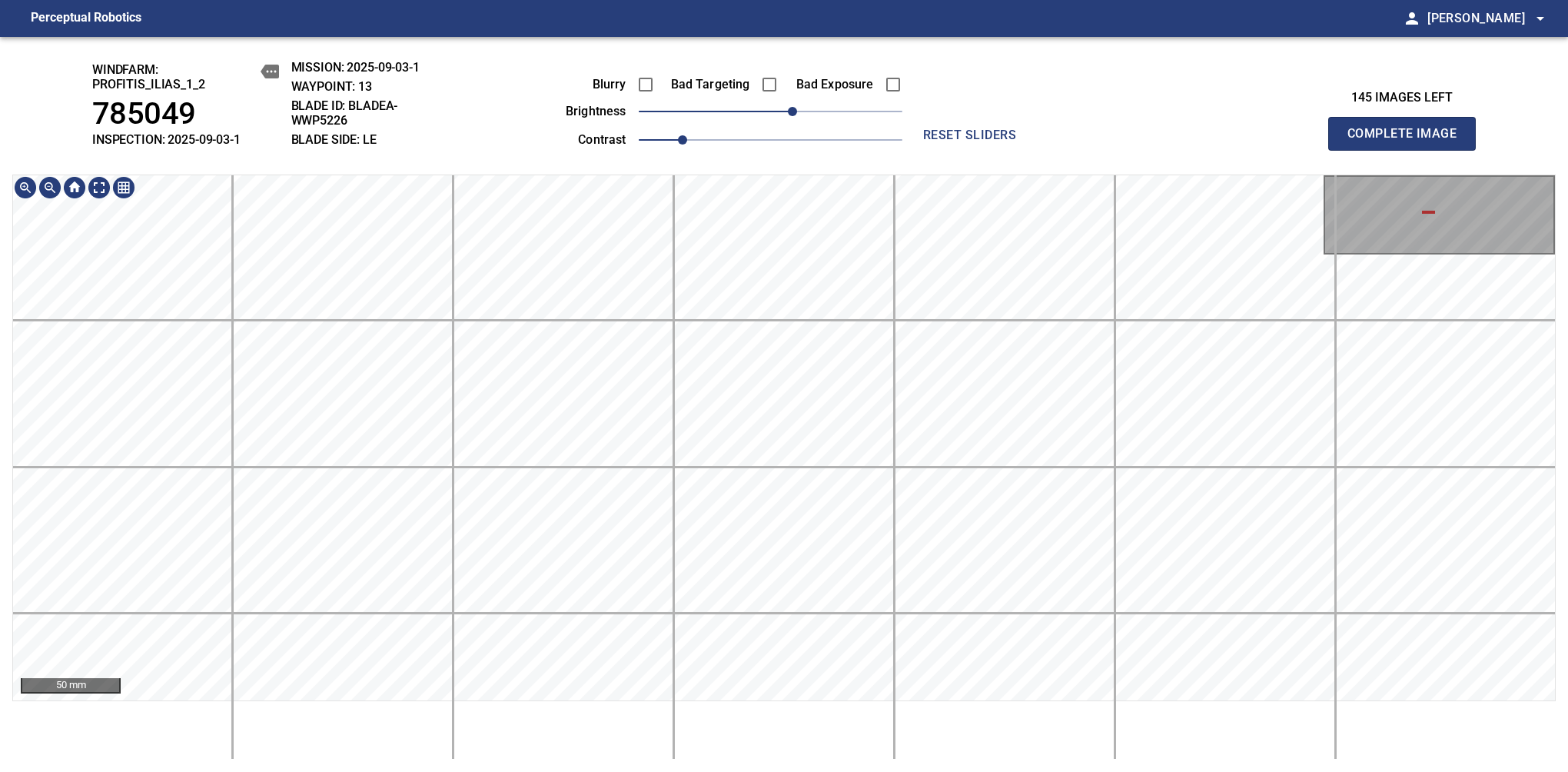
click at [773, 152] on div "windfarm: Profitis_Ilias_1_2 785049 INSPECTION: 2025-09-03-1 MISSION: 2025-09-0…" at bounding box center [784, 404] width 1568 height 735
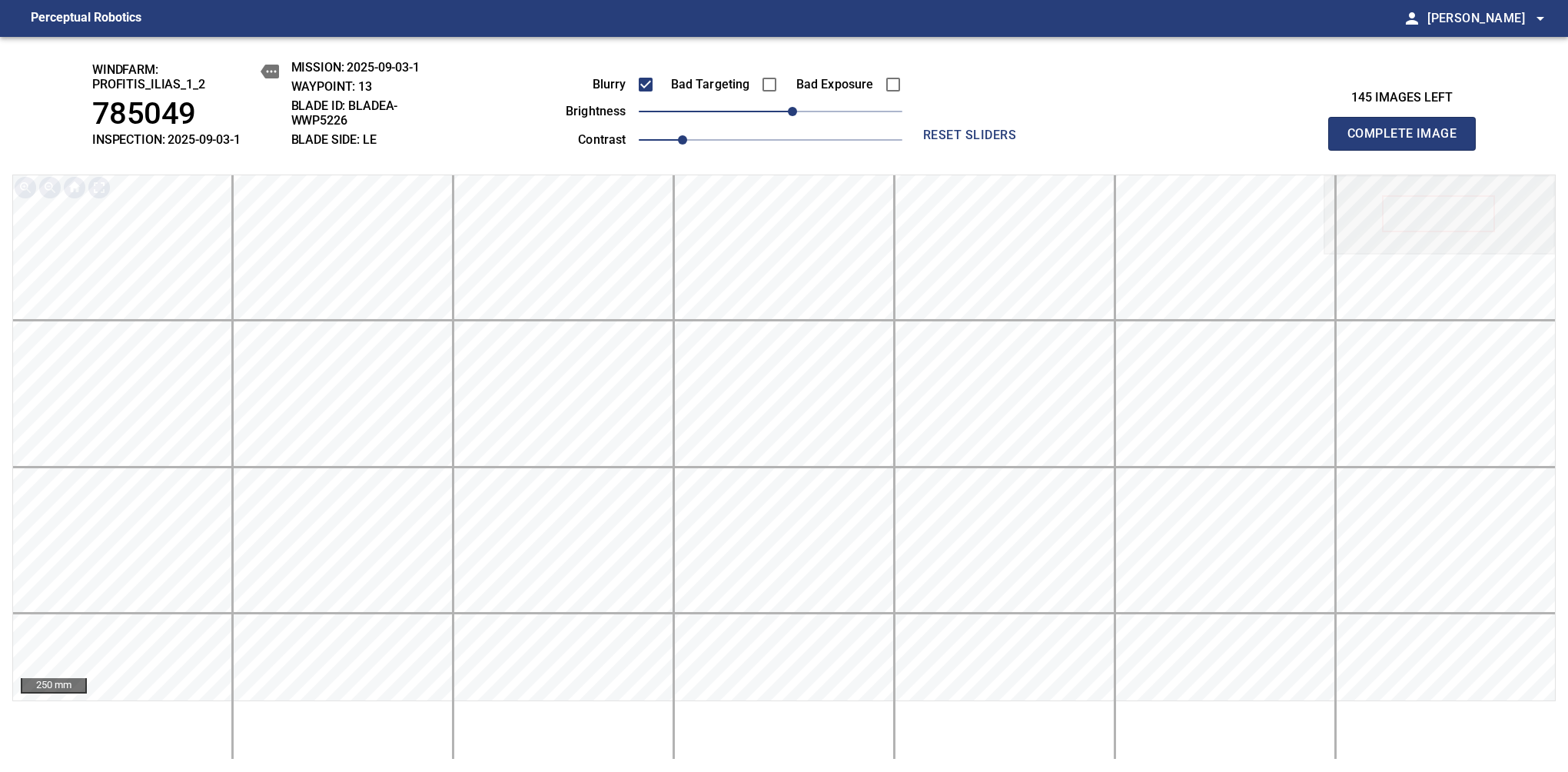
click at [1189, 142] on span "Complete Image" at bounding box center [1402, 133] width 114 height 21
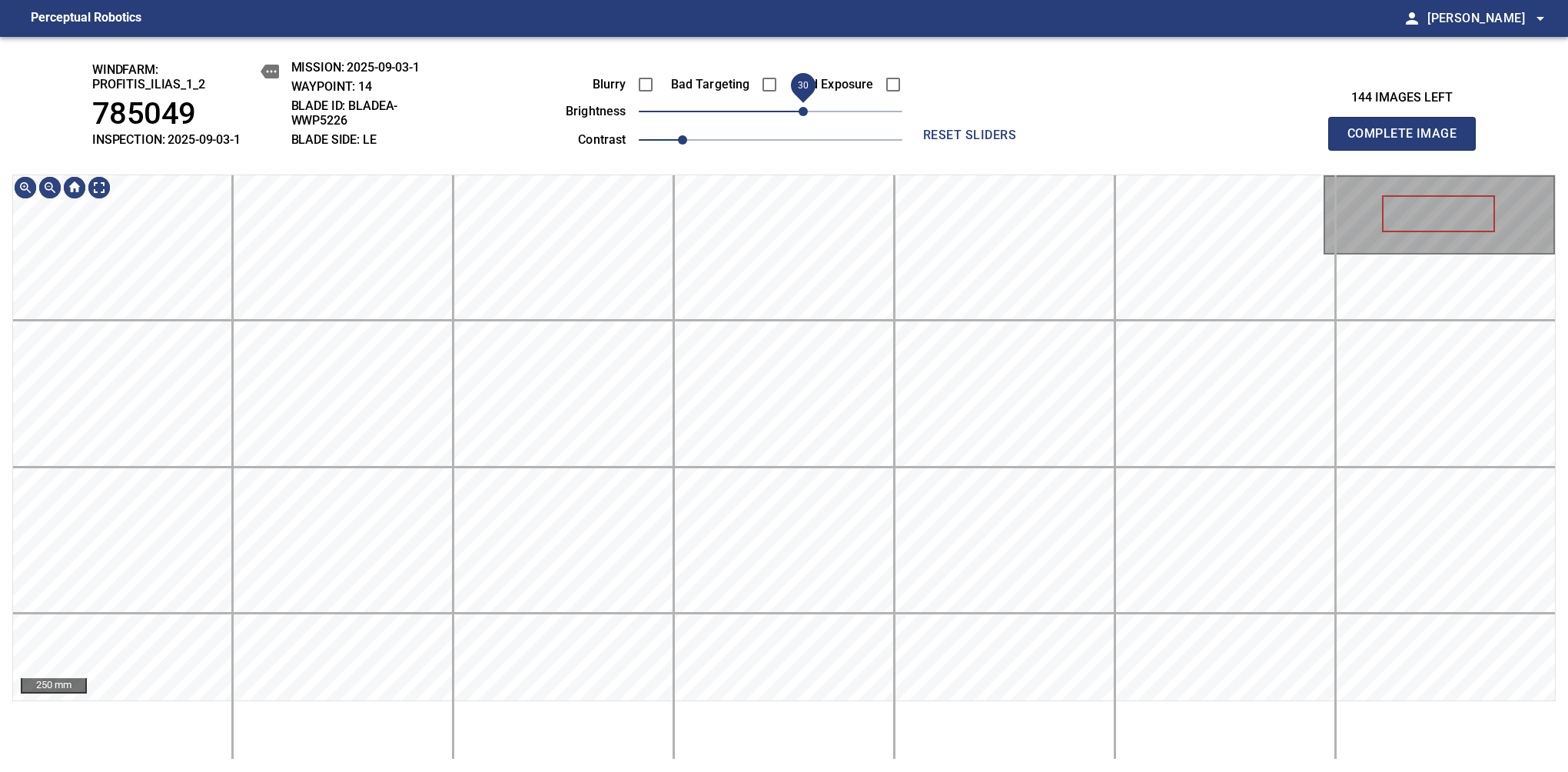
drag, startPoint x: 768, startPoint y: 112, endPoint x: 797, endPoint y: 101, distance: 31.0
click at [798, 107] on span "30" at bounding box center [802, 112] width 9 height 9
click at [795, 107] on span "20" at bounding box center [792, 112] width 9 height 9
click at [1189, 142] on span "Complete Image" at bounding box center [1402, 133] width 114 height 21
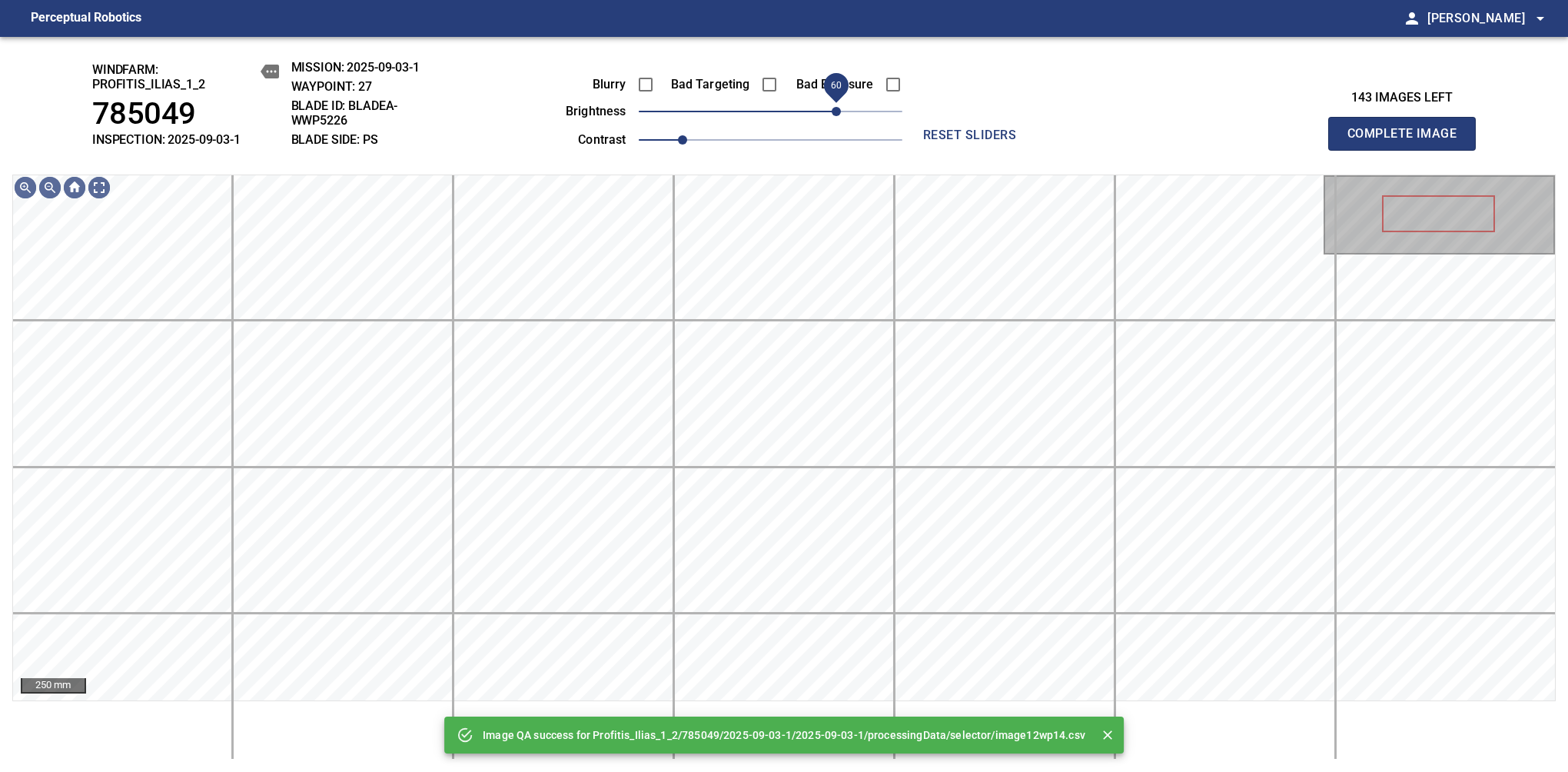
drag, startPoint x: 797, startPoint y: 107, endPoint x: 839, endPoint y: 95, distance: 43.7
click at [839, 107] on span "60" at bounding box center [836, 112] width 9 height 9
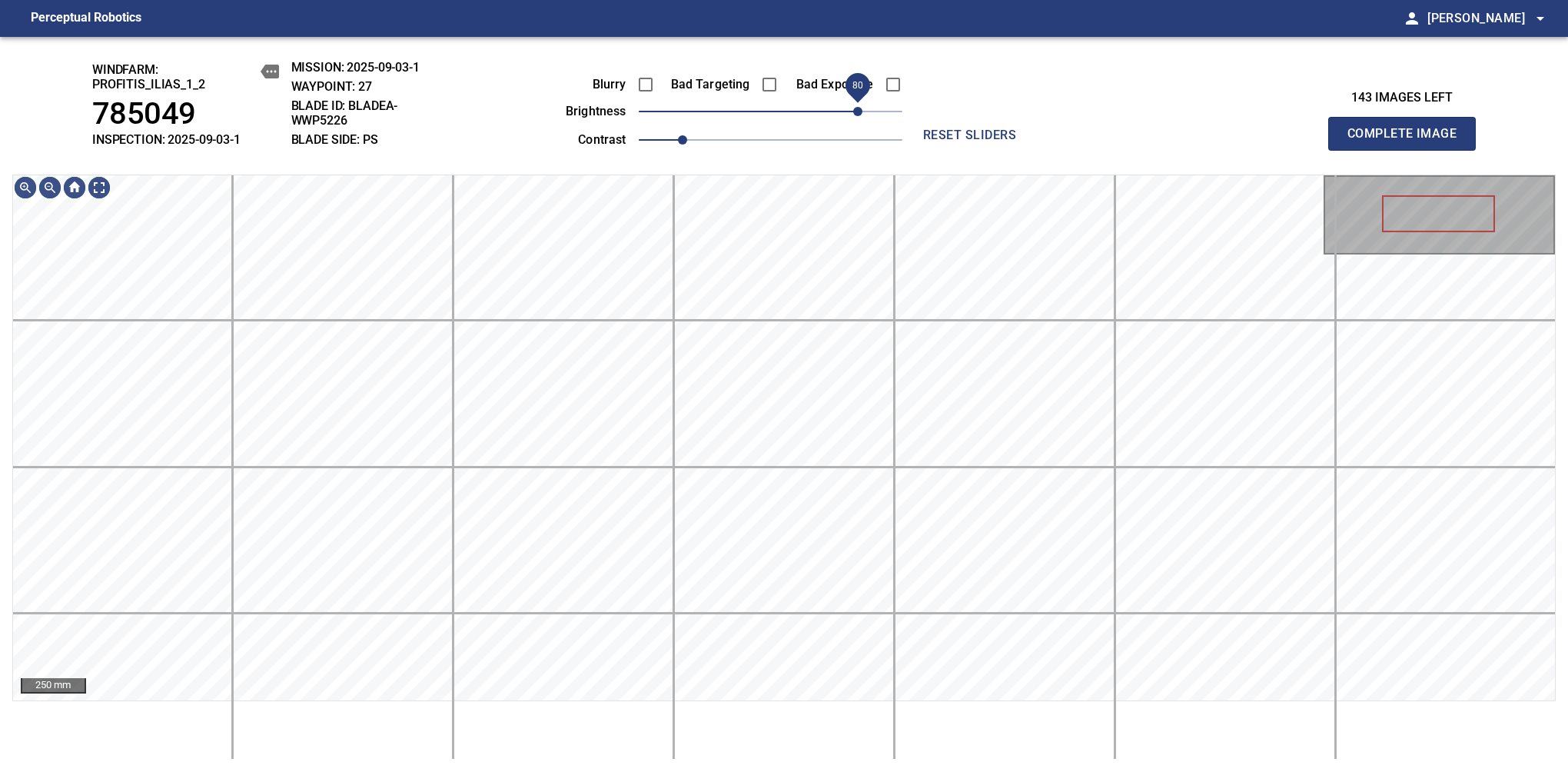
click at [861, 114] on span "80" at bounding box center [857, 112] width 9 height 9
click at [844, 711] on div "250 mm" at bounding box center [784, 467] width 1543 height 585
click at [1189, 142] on span "Complete Image" at bounding box center [1402, 133] width 114 height 21
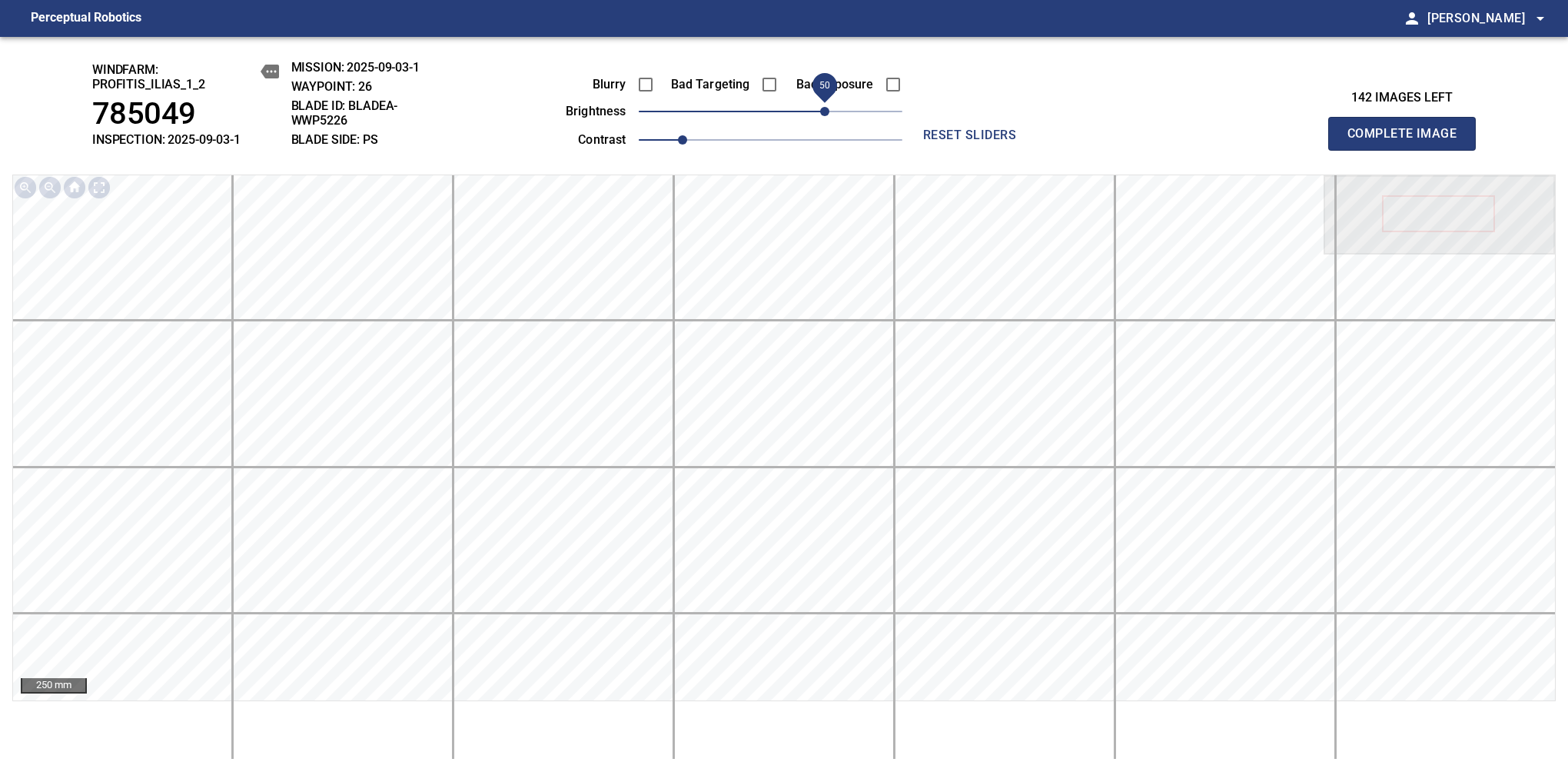
drag, startPoint x: 788, startPoint y: 112, endPoint x: 828, endPoint y: 119, distance: 40.6
click at [828, 116] on span "50" at bounding box center [824, 112] width 9 height 9
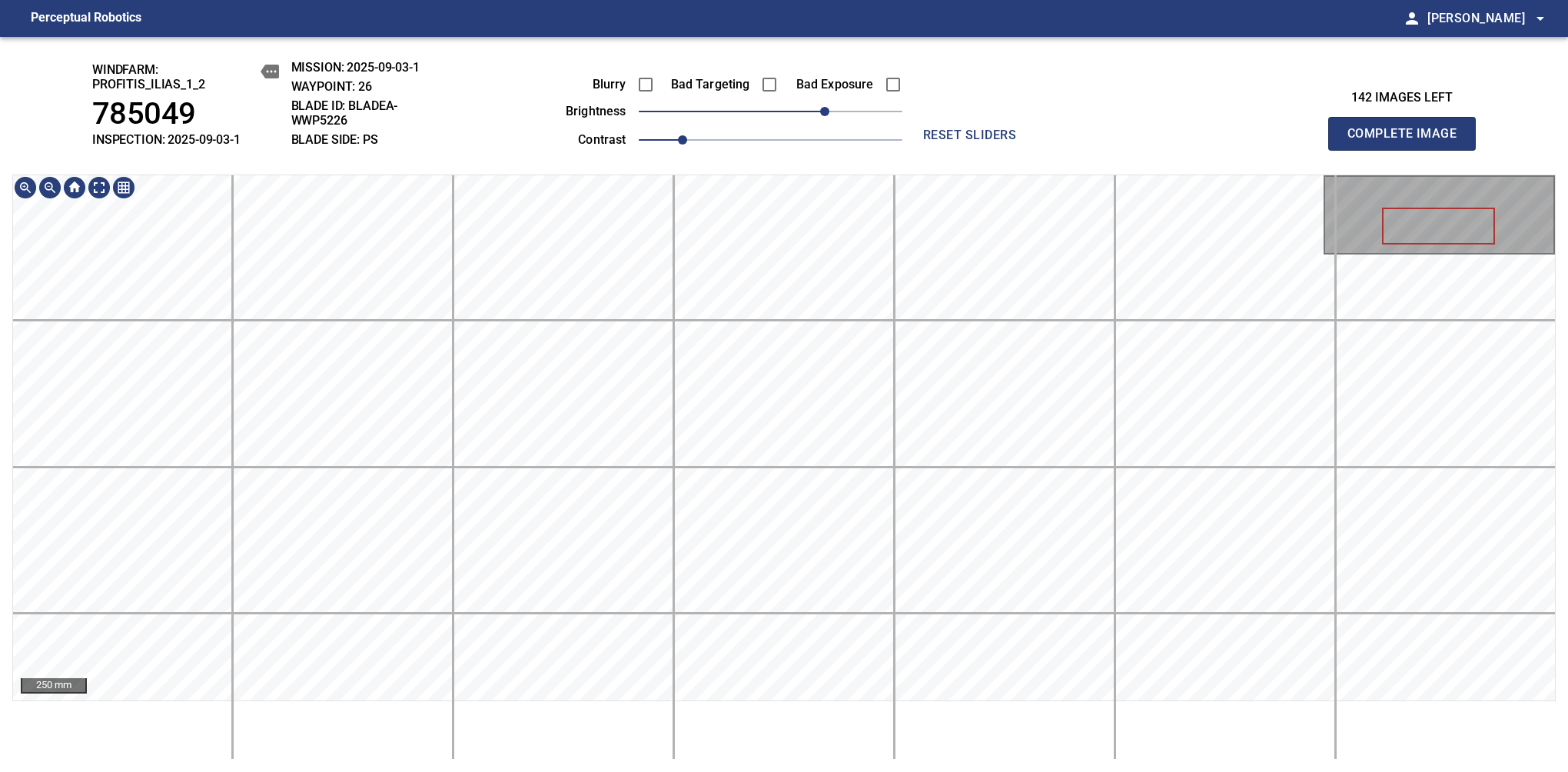
click at [1189, 142] on span "Complete Image" at bounding box center [1402, 133] width 114 height 21
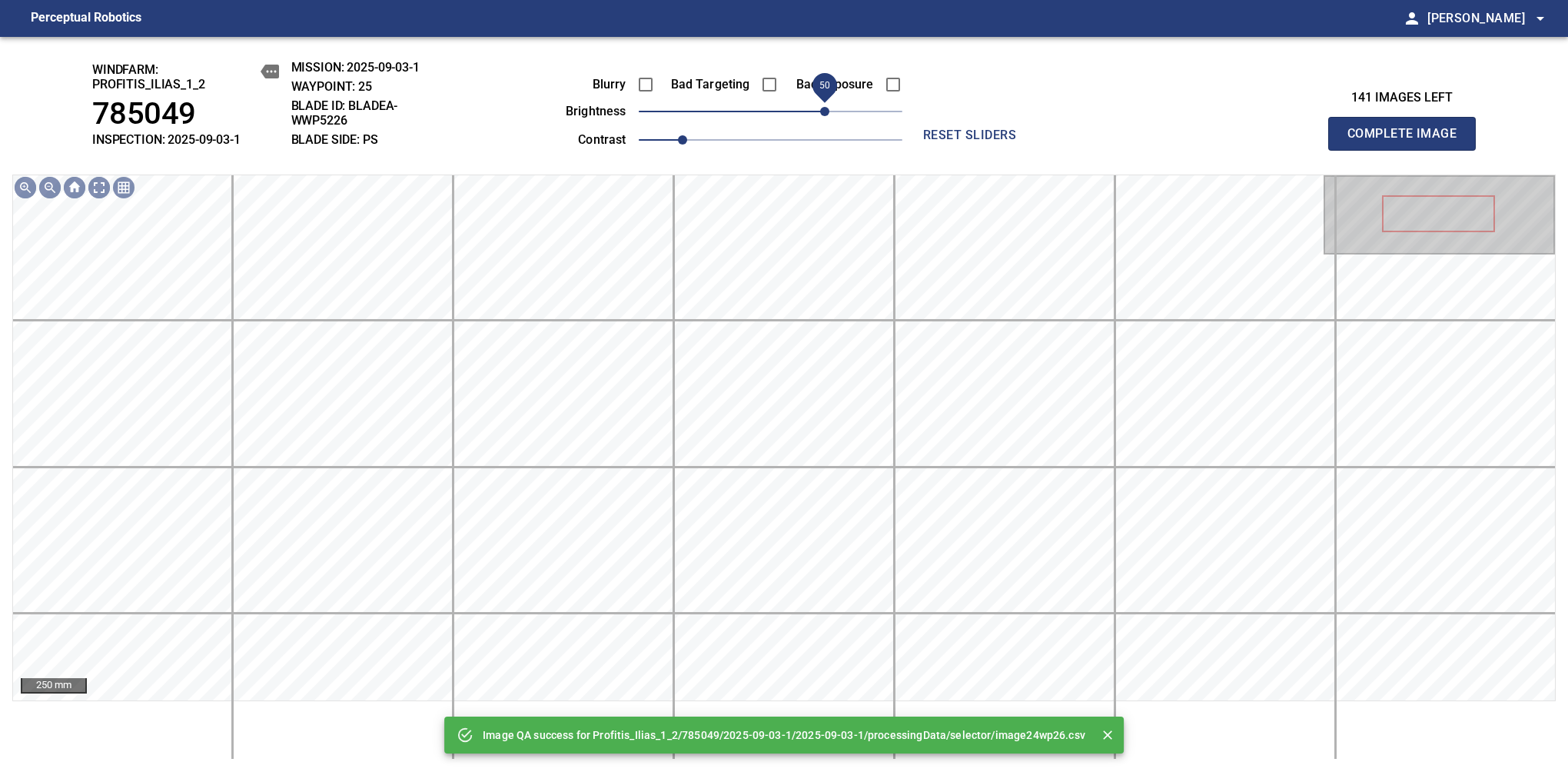
drag, startPoint x: 816, startPoint y: 117, endPoint x: 830, endPoint y: 116, distance: 14.0
click at [830, 116] on span "50" at bounding box center [770, 111] width 263 height 21
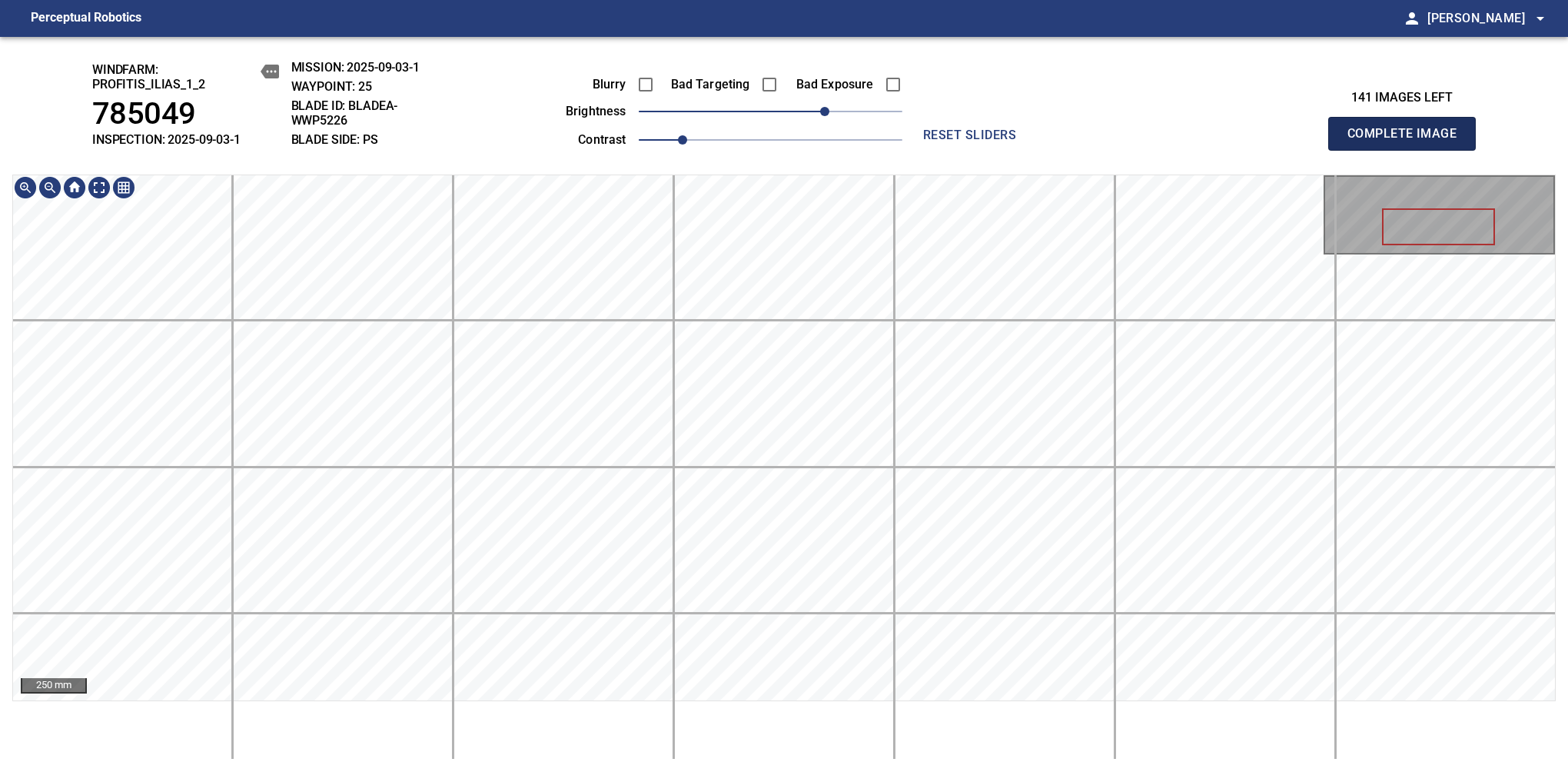
click at [1189, 142] on span "Complete Image" at bounding box center [1402, 133] width 114 height 21
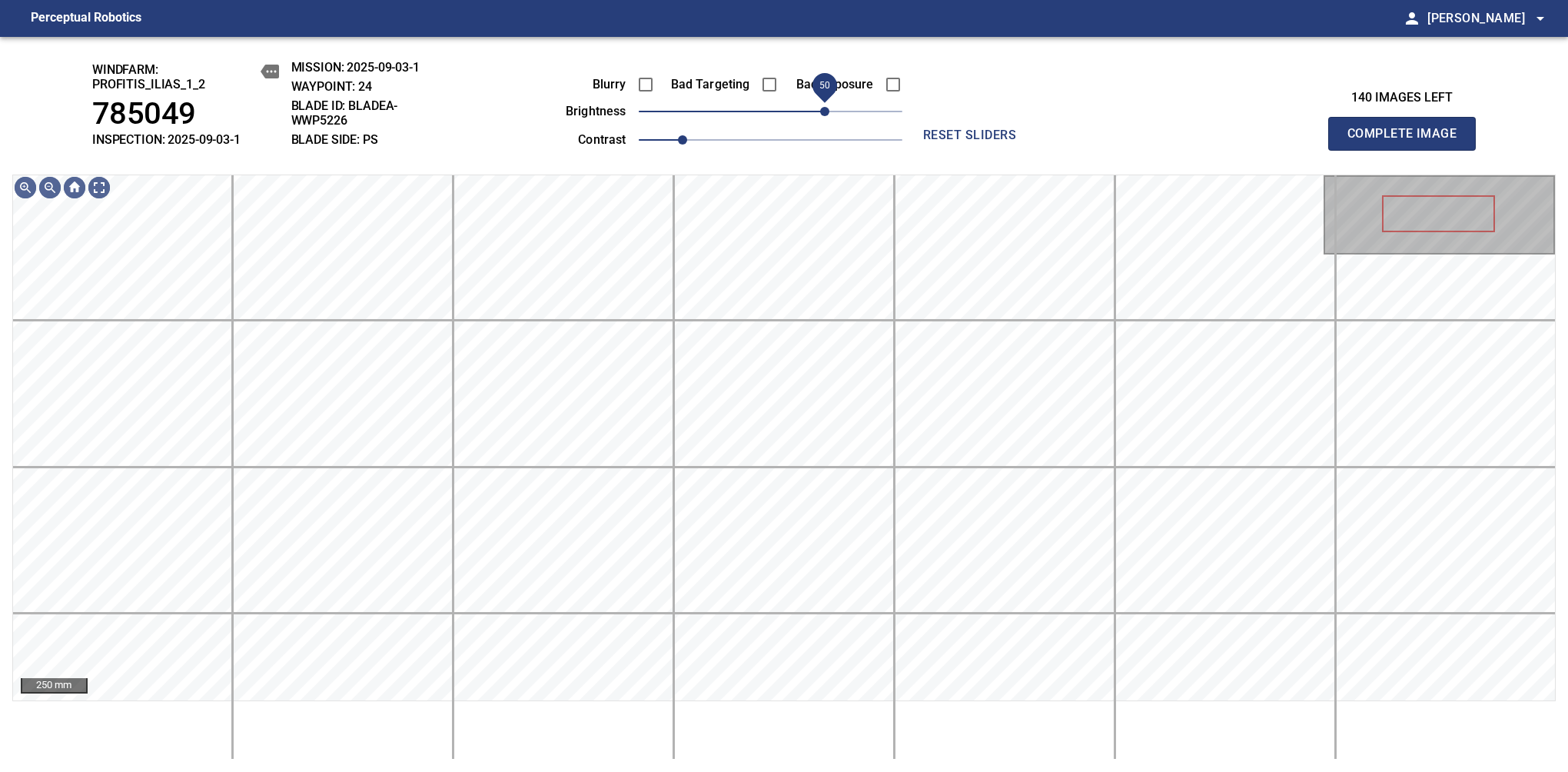
drag, startPoint x: 818, startPoint y: 111, endPoint x: 830, endPoint y: 123, distance: 17.0
click at [830, 123] on span "50" at bounding box center [770, 111] width 263 height 21
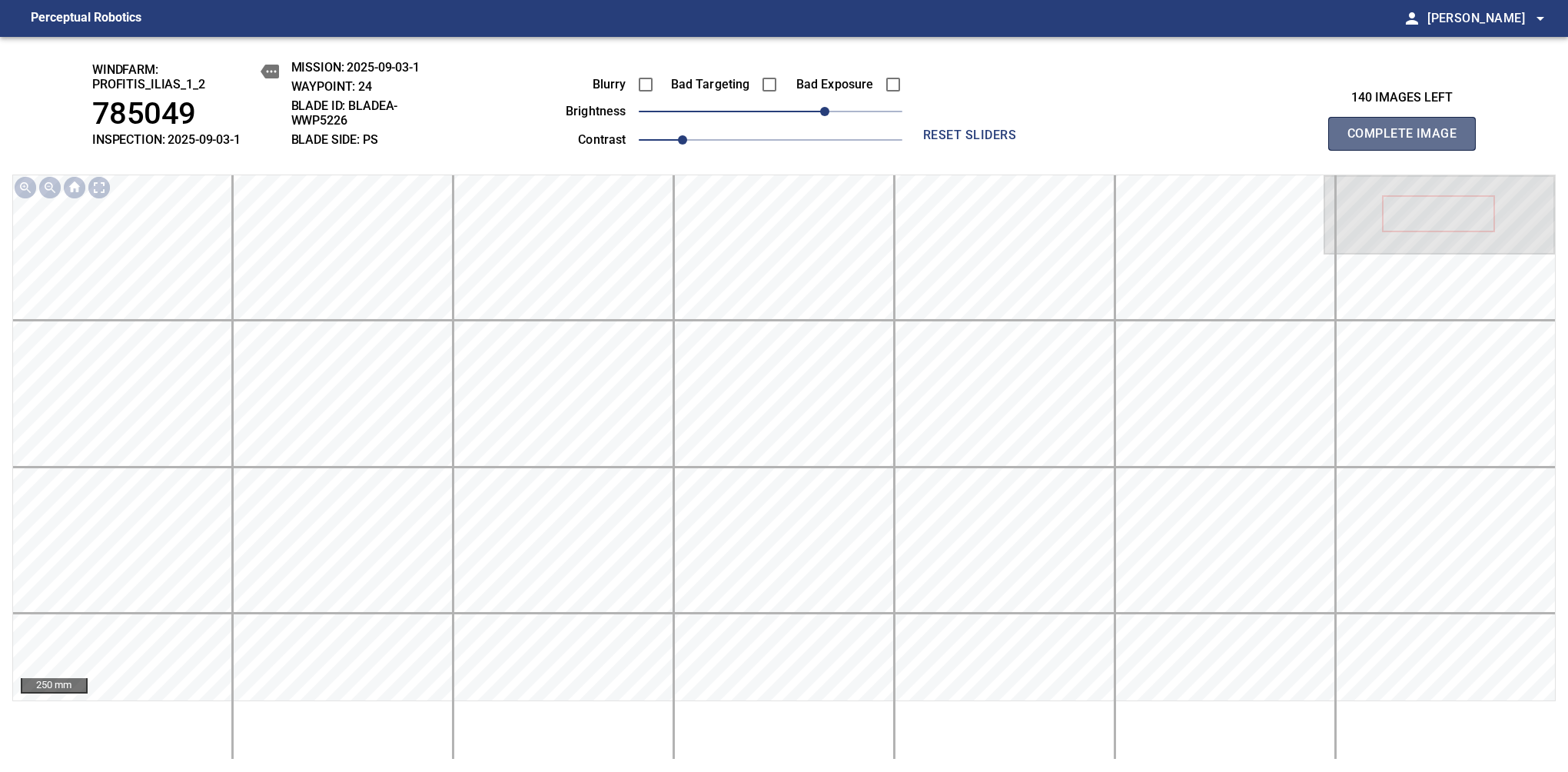
click at [1189, 142] on span "Complete Image" at bounding box center [1402, 133] width 114 height 21
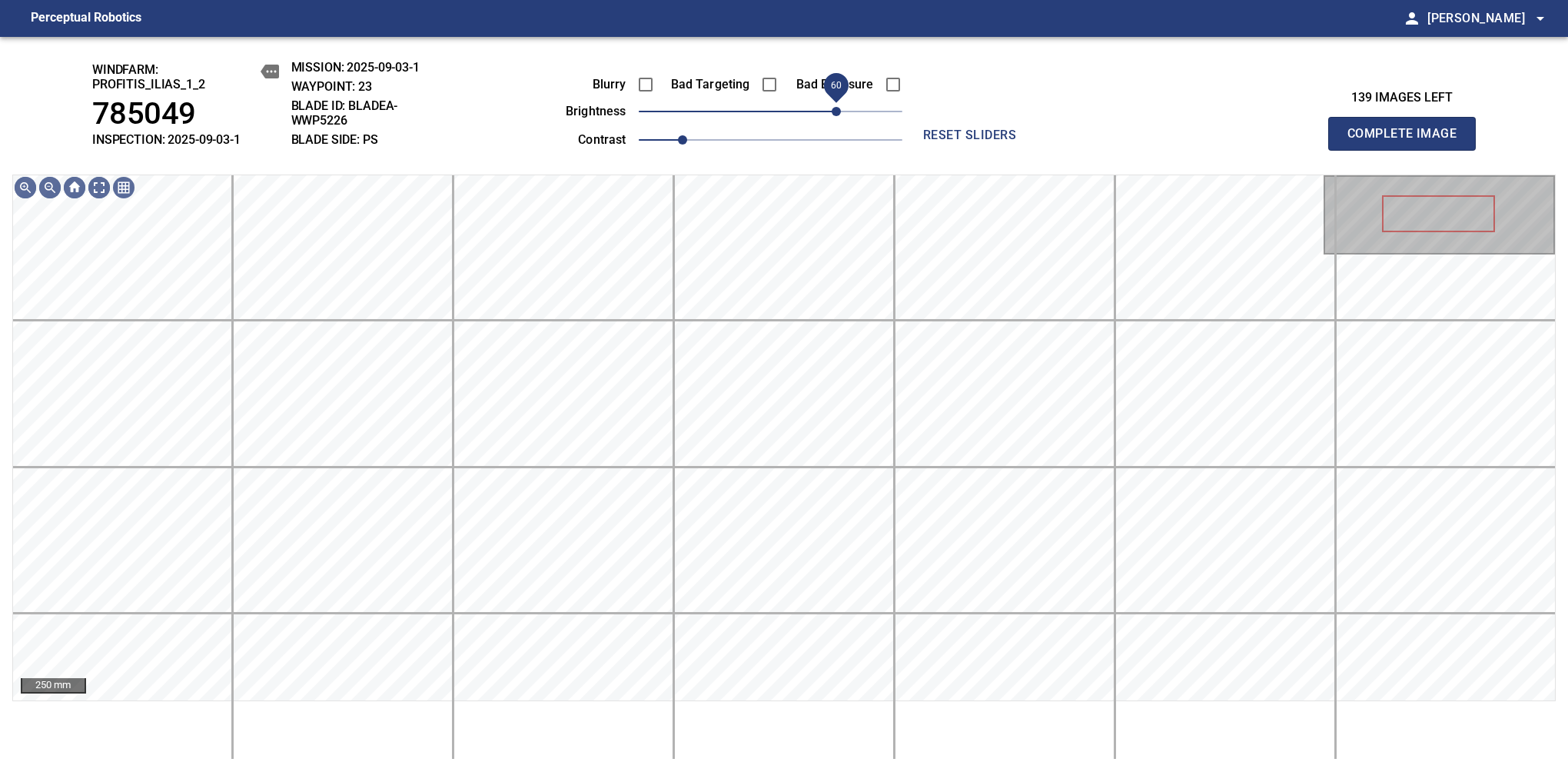
drag, startPoint x: 805, startPoint y: 113, endPoint x: 833, endPoint y: 112, distance: 28.0
click at [833, 112] on span "60" at bounding box center [770, 111] width 263 height 21
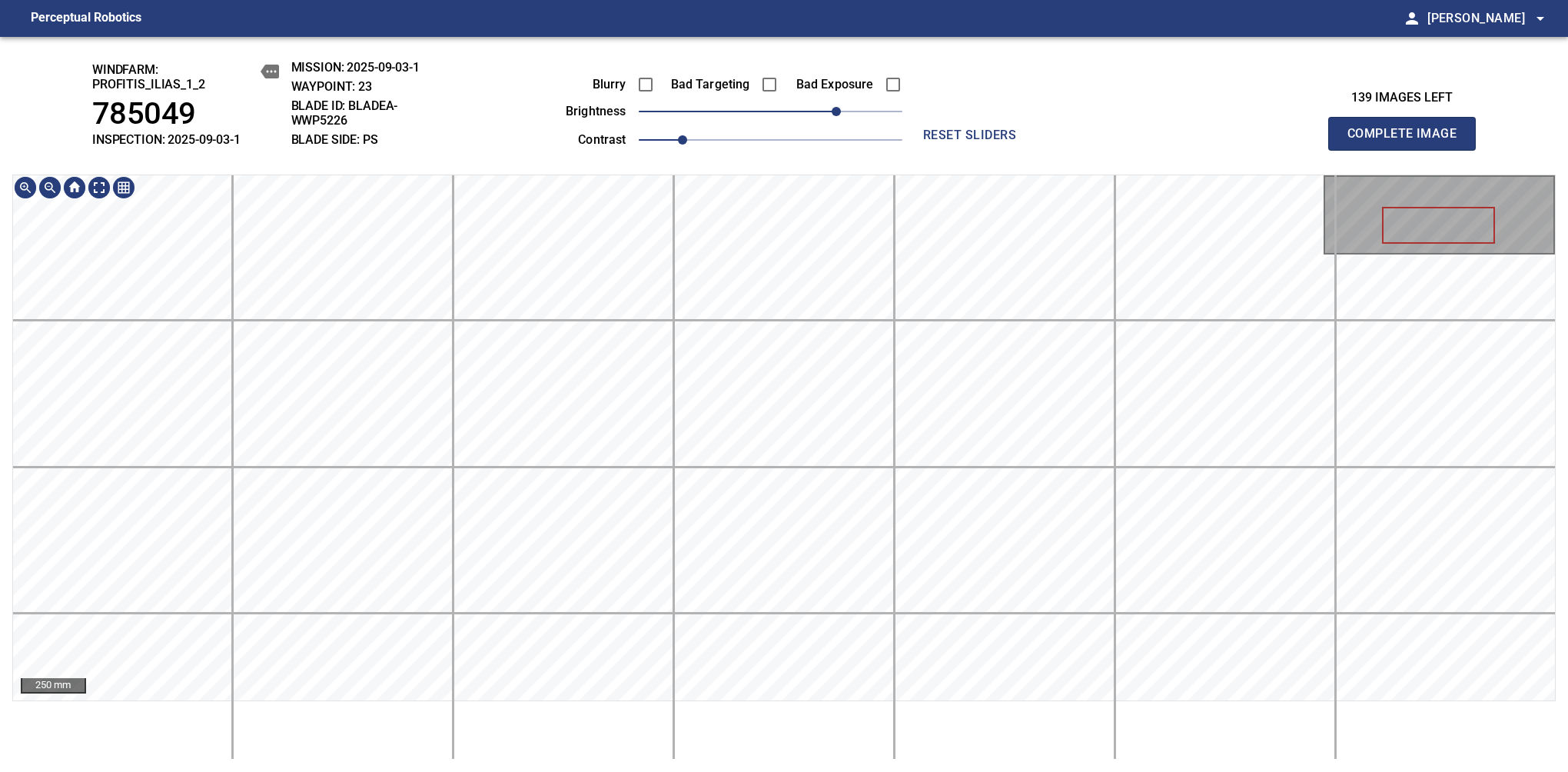
click at [812, 102] on div "windfarm: Profitis_Ilias_1_2 785049 INSPECTION: 2025-09-03-1 MISSION: 2025-09-0…" at bounding box center [784, 404] width 1568 height 735
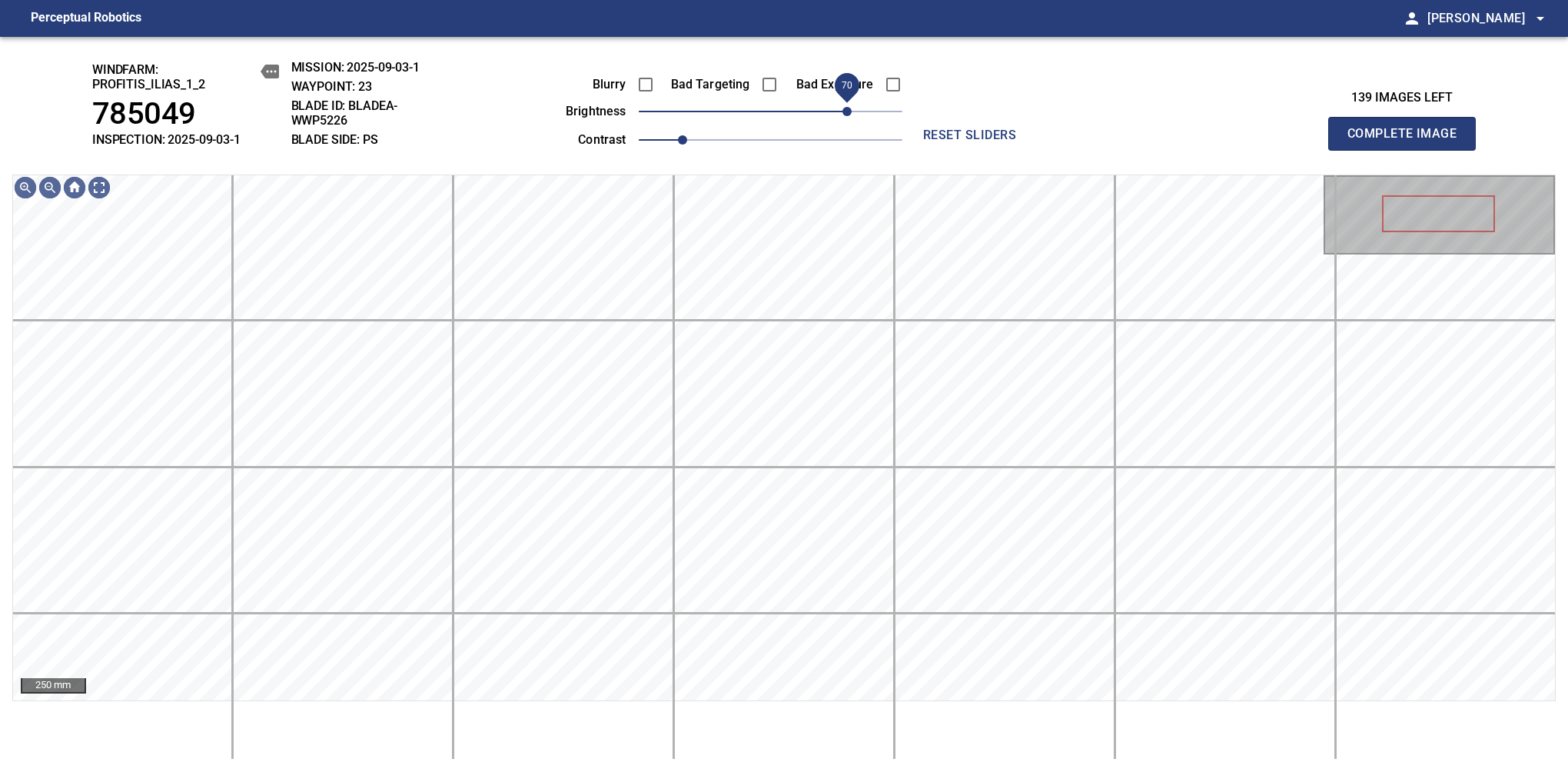
click at [844, 107] on span "70" at bounding box center [846, 112] width 9 height 9
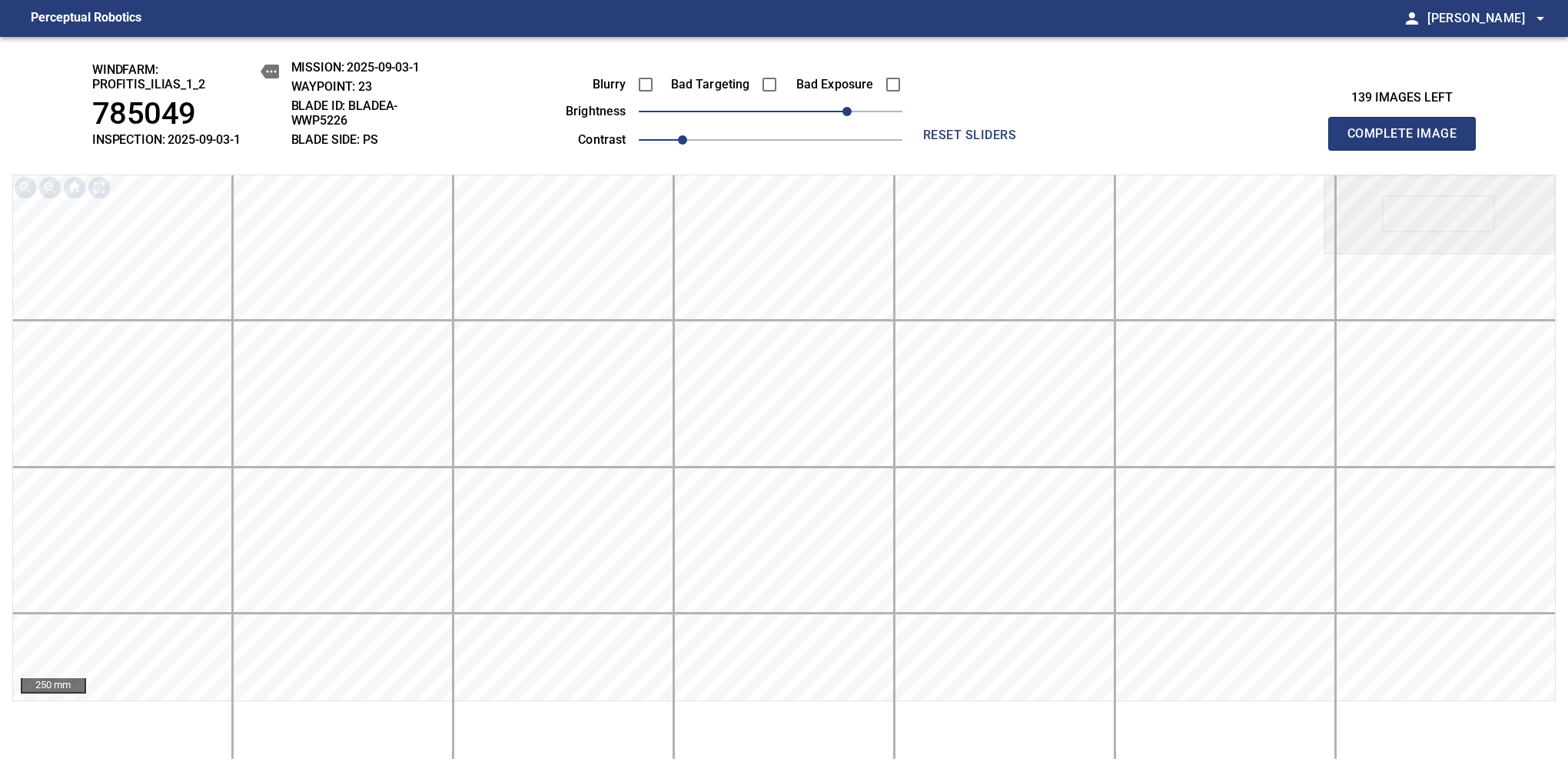
click at [1189, 142] on span "Complete Image" at bounding box center [1402, 133] width 114 height 21
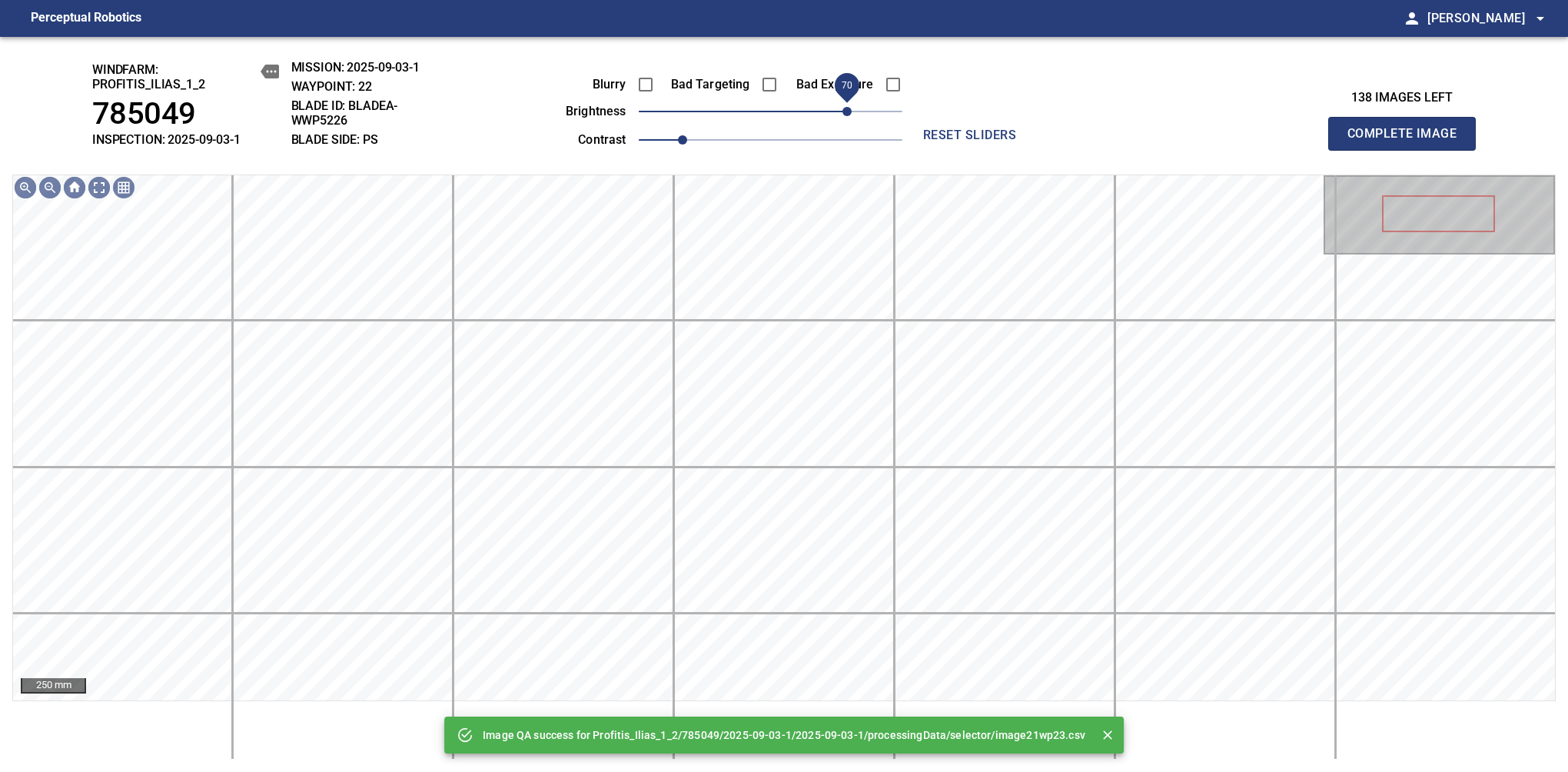
drag, startPoint x: 816, startPoint y: 112, endPoint x: 845, endPoint y: 105, distance: 29.8
click at [845, 107] on span "70" at bounding box center [846, 112] width 9 height 9
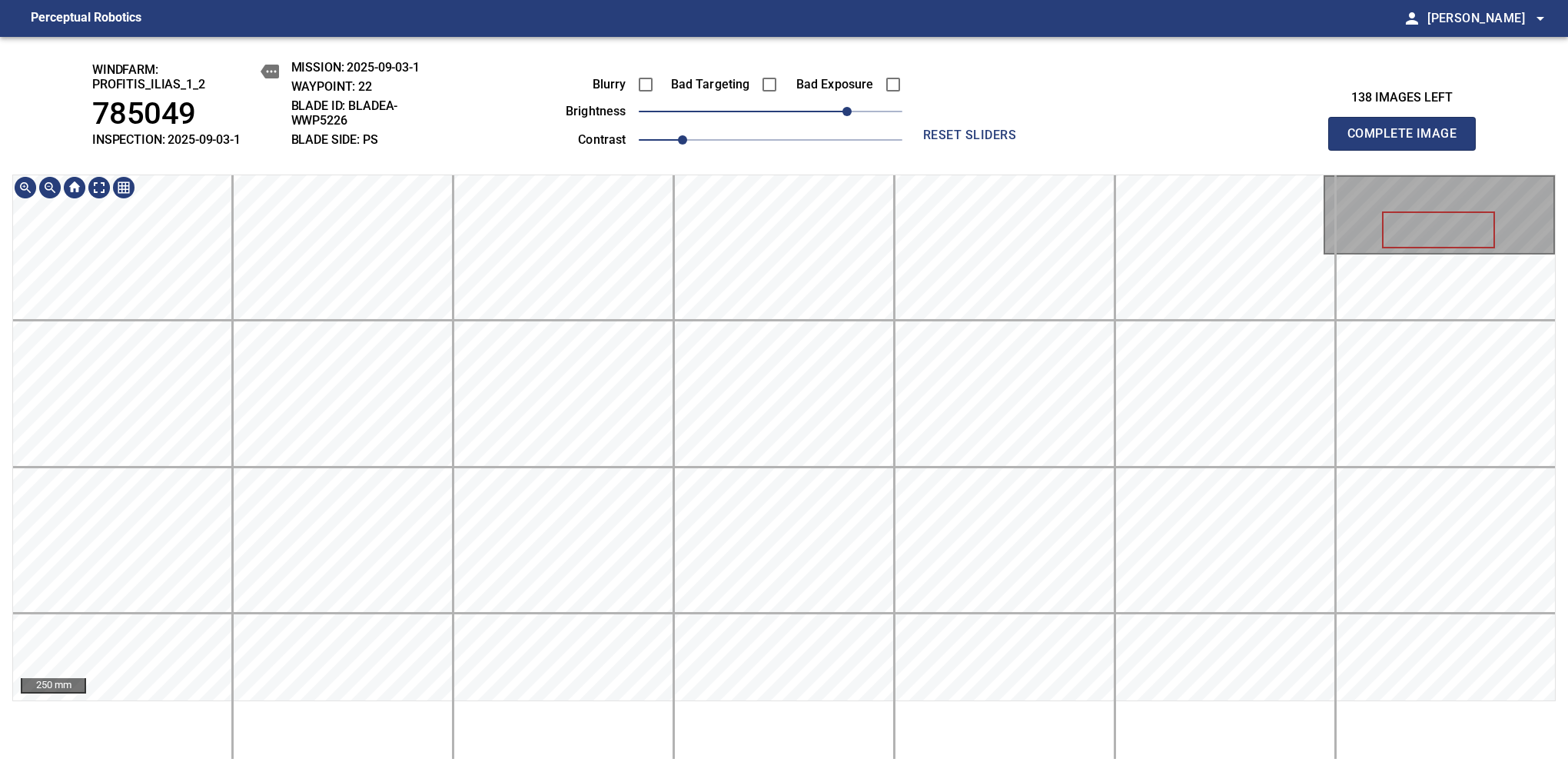
click at [832, 142] on div "windfarm: Profitis_Ilias_1_2 785049 INSPECTION: 2025-09-03-1 MISSION: 2025-09-0…" at bounding box center [784, 404] width 1568 height 735
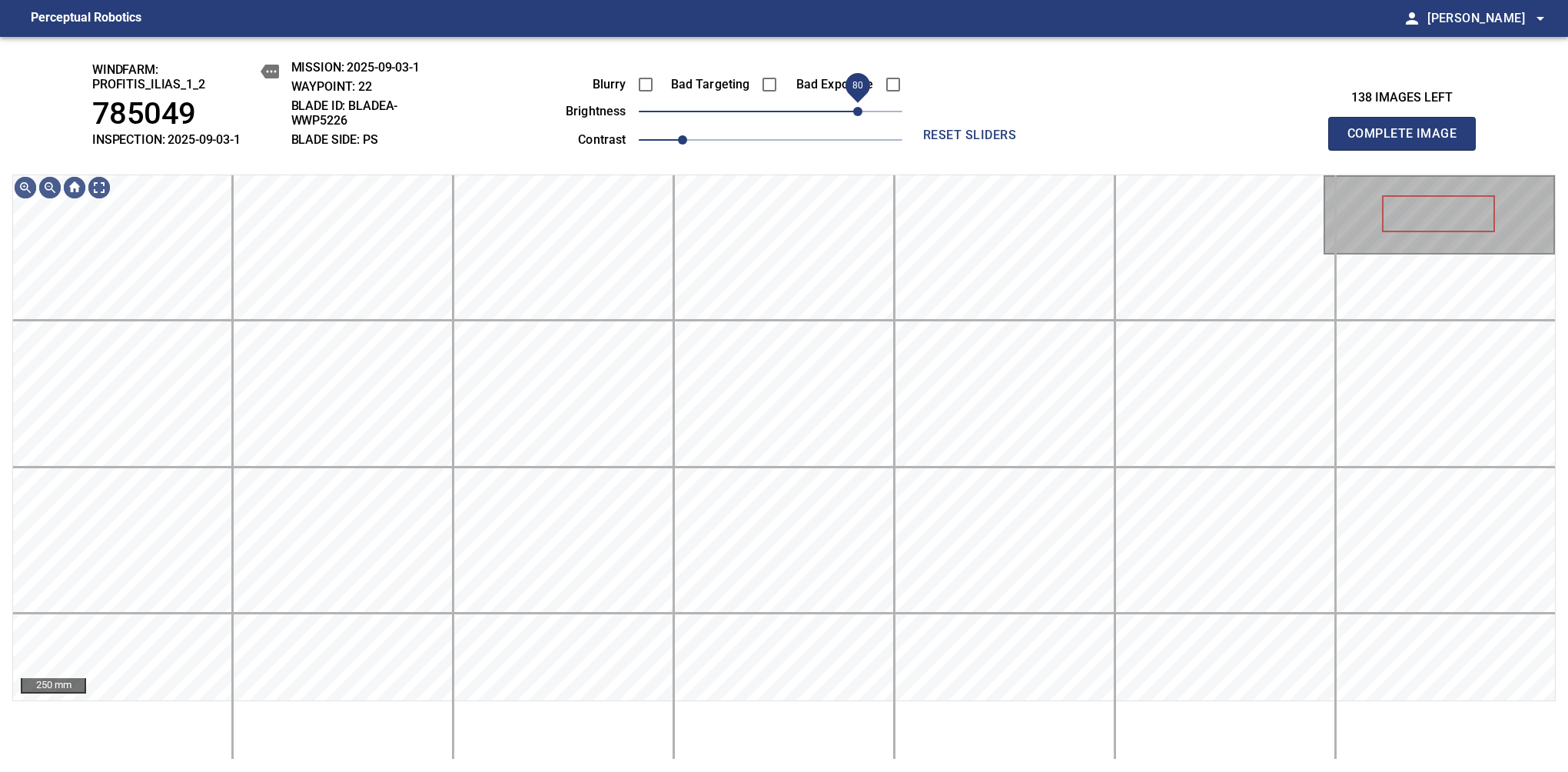
drag, startPoint x: 842, startPoint y: 107, endPoint x: 856, endPoint y: 107, distance: 14.0
click at [856, 107] on span "80" at bounding box center [857, 112] width 9 height 9
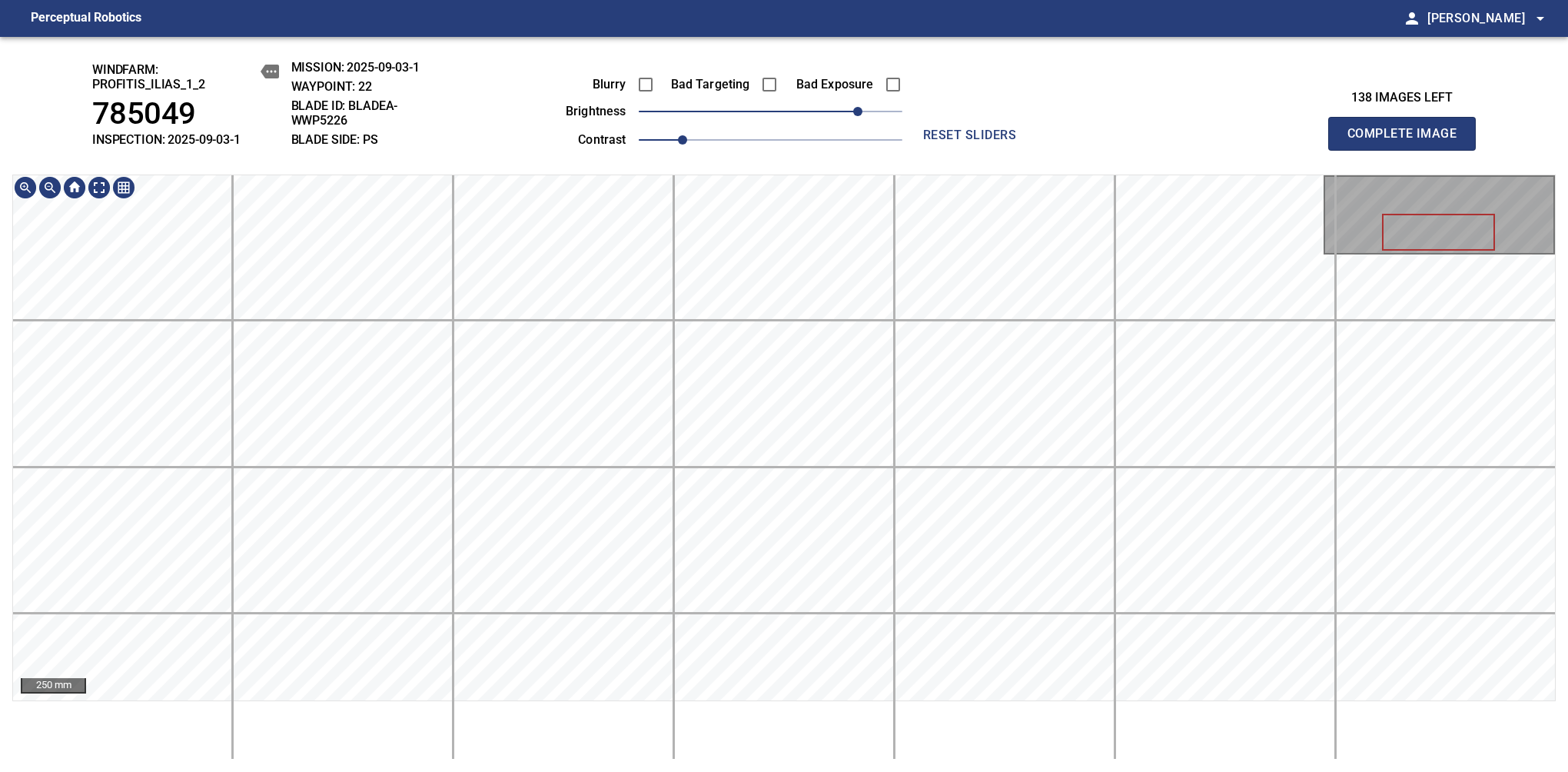
click at [870, 173] on div "windfarm: Profitis_Ilias_1_2 785049 INSPECTION: 2025-09-03-1 MISSION: 2025-09-0…" at bounding box center [784, 404] width 1568 height 735
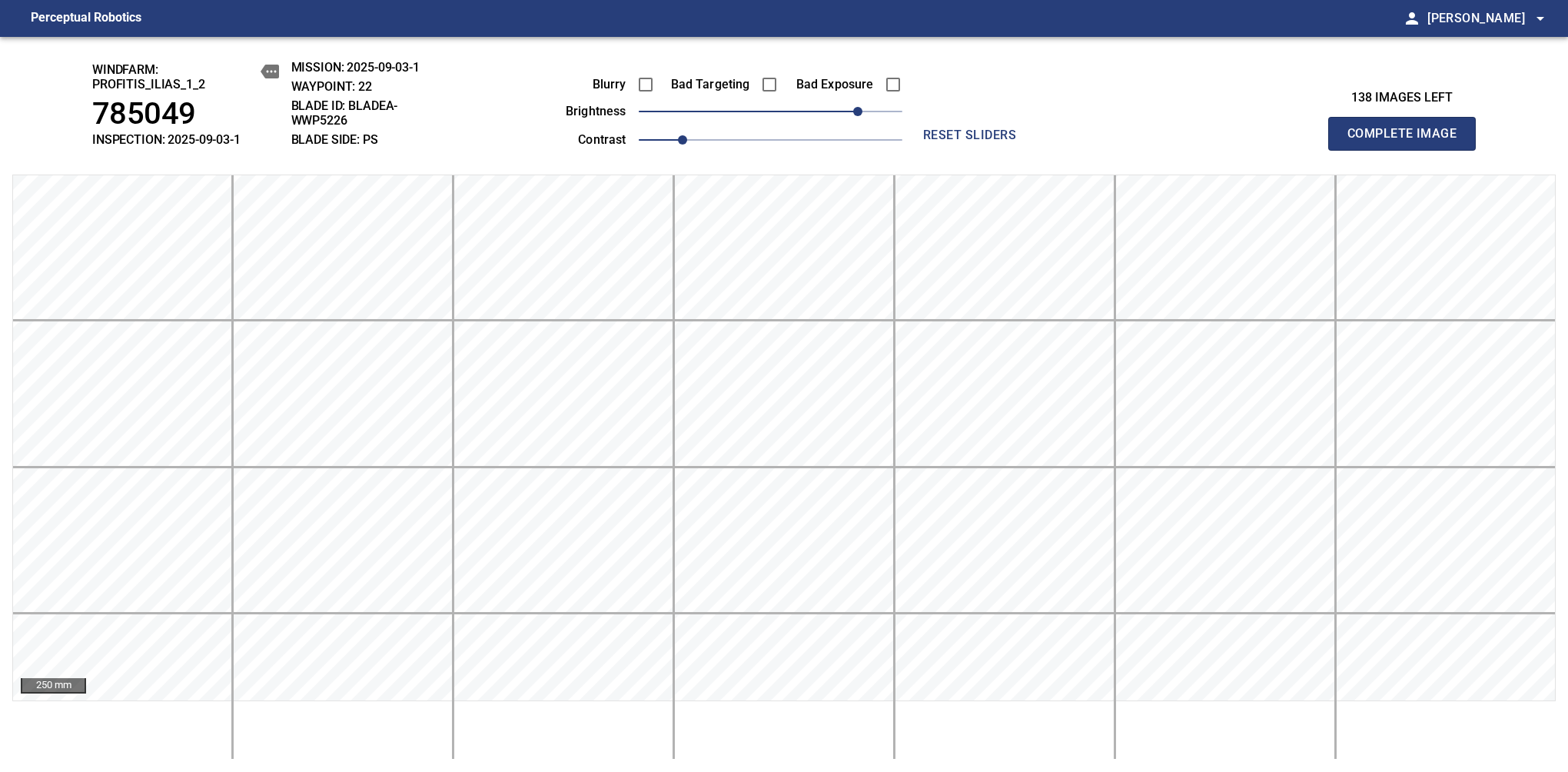
click at [1189, 142] on span "Complete Image" at bounding box center [1402, 133] width 114 height 21
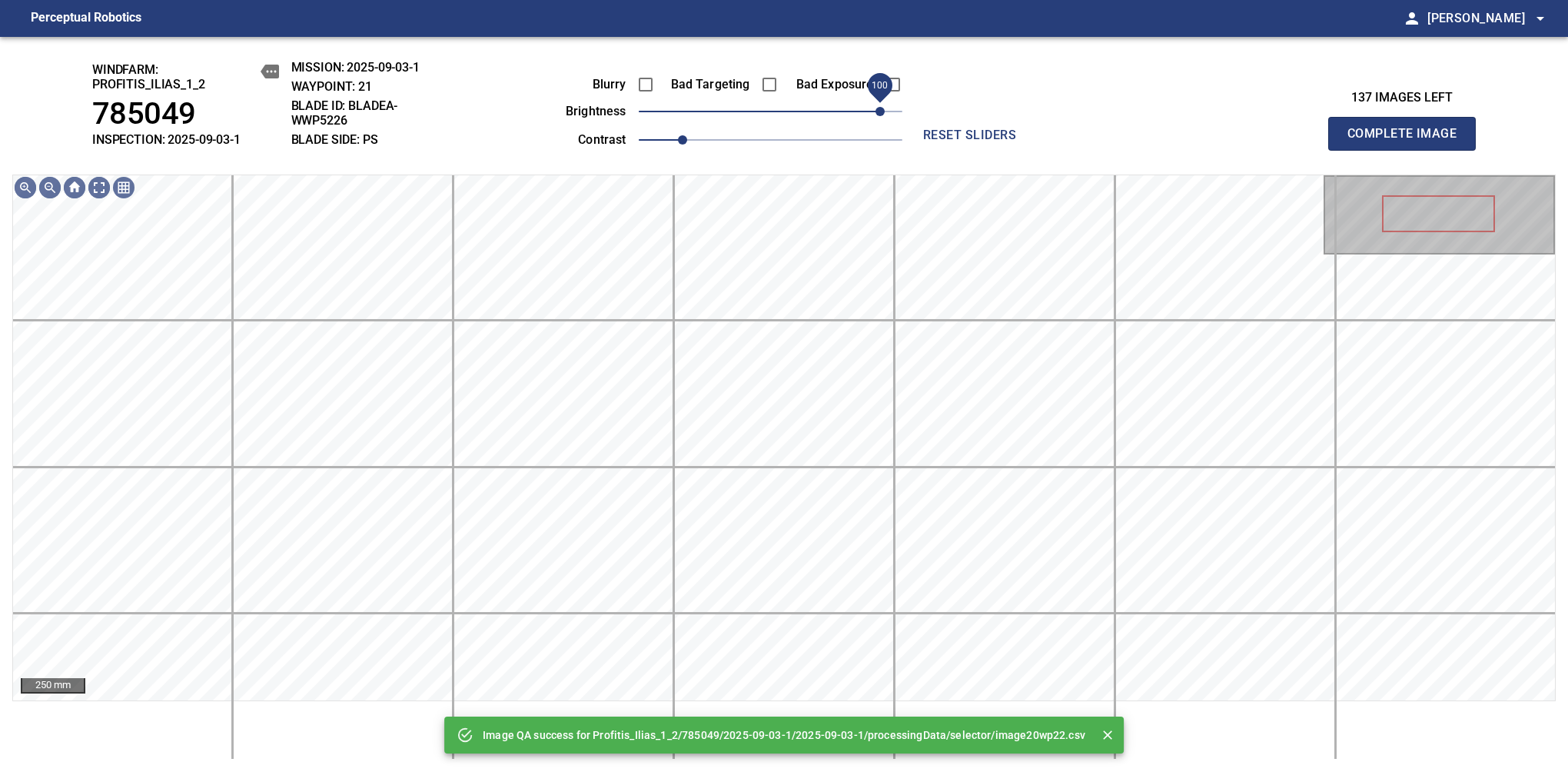
drag, startPoint x: 849, startPoint y: 111, endPoint x: 878, endPoint y: 101, distance: 30.7
click at [878, 101] on span "100" at bounding box center [770, 111] width 263 height 21
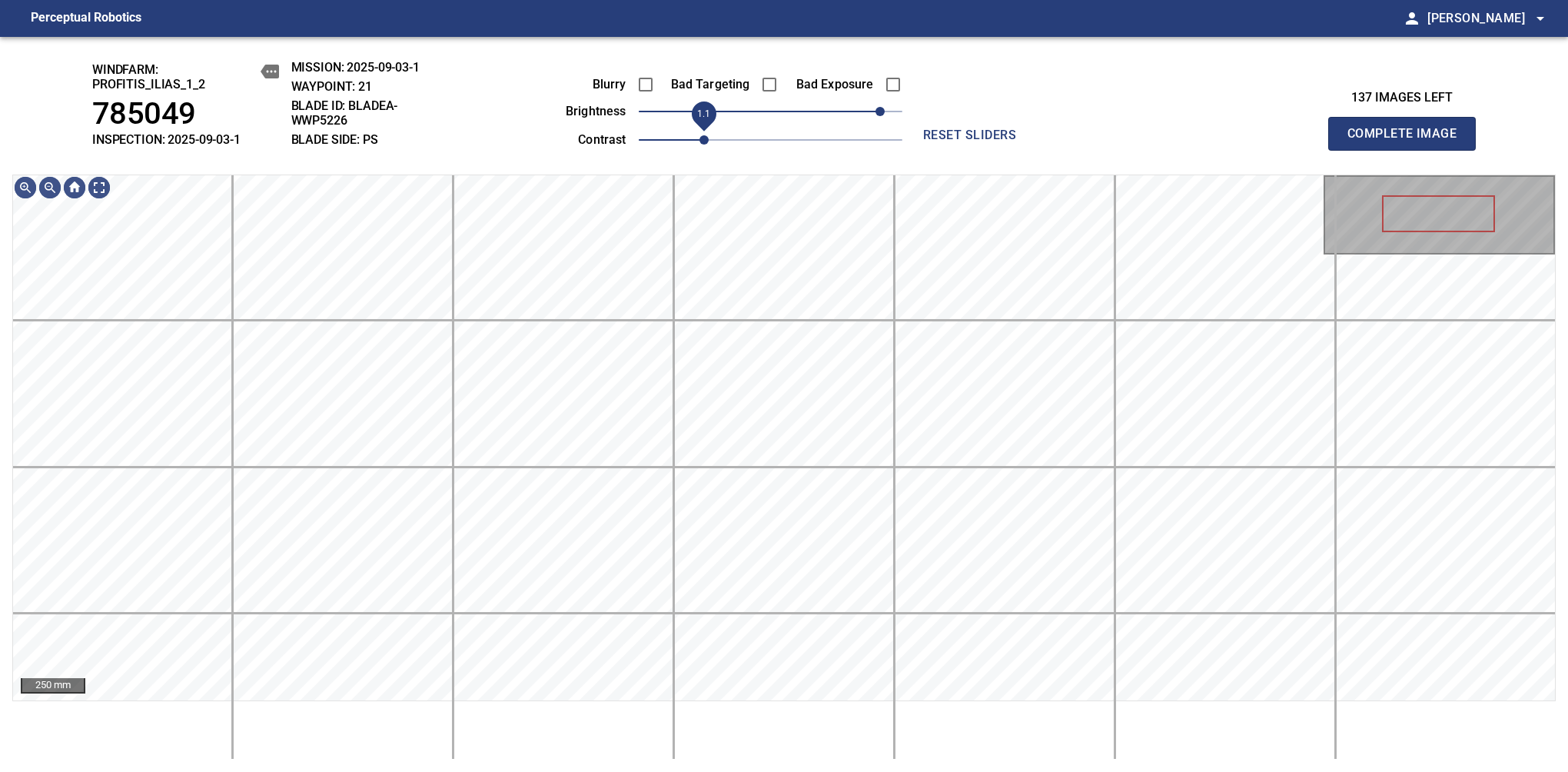
click at [708, 136] on span "1.1" at bounding box center [704, 140] width 9 height 9
click at [871, 115] on span "90" at bounding box center [868, 112] width 9 height 9
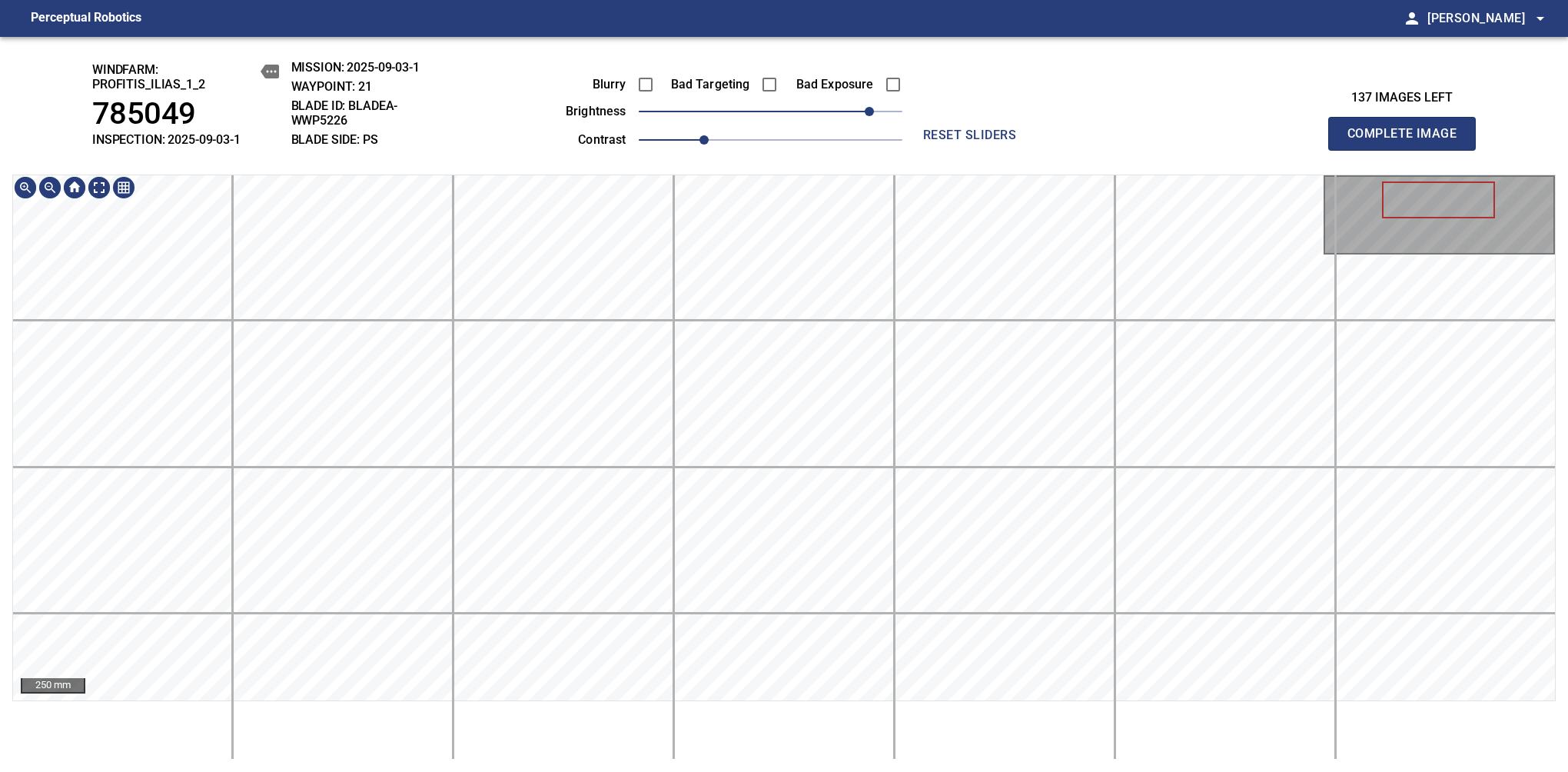
click at [862, 711] on html "Perceptual Robotics person Alex Semenov arrow_drop_down windfarm: Profitis_Ilia…" at bounding box center [784, 386] width 1568 height 772
click at [728, 136] on span "1.2" at bounding box center [726, 140] width 9 height 9
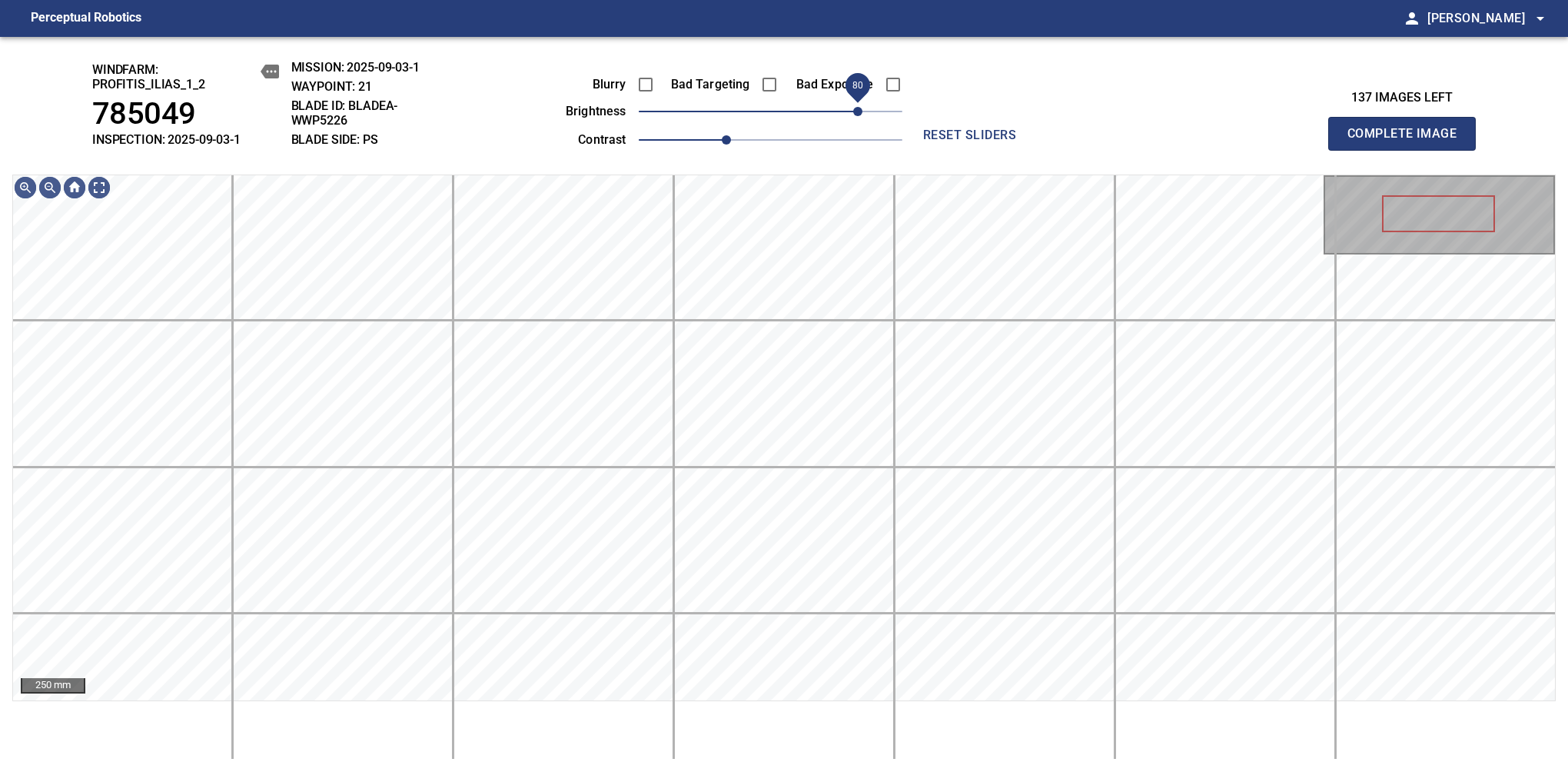
drag, startPoint x: 865, startPoint y: 106, endPoint x: 857, endPoint y: 111, distance: 9.4
click at [857, 111] on span "80" at bounding box center [857, 112] width 9 height 9
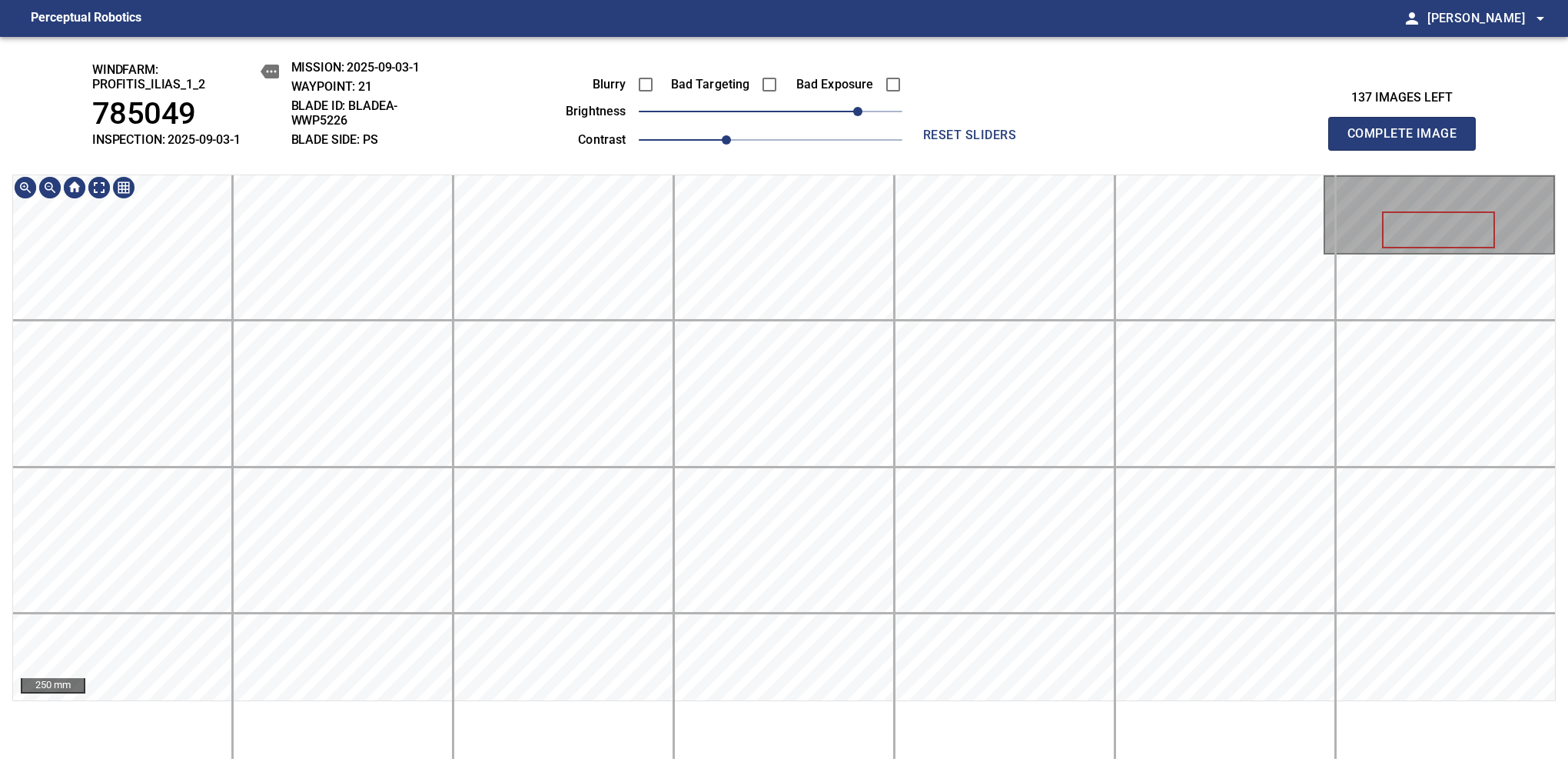
click at [801, 133] on div "windfarm: Profitis_Ilias_1_2 785049 INSPECTION: 2025-09-03-1 MISSION: 2025-09-0…" at bounding box center [784, 404] width 1568 height 735
click at [1189, 142] on span "Complete Image" at bounding box center [1402, 133] width 114 height 21
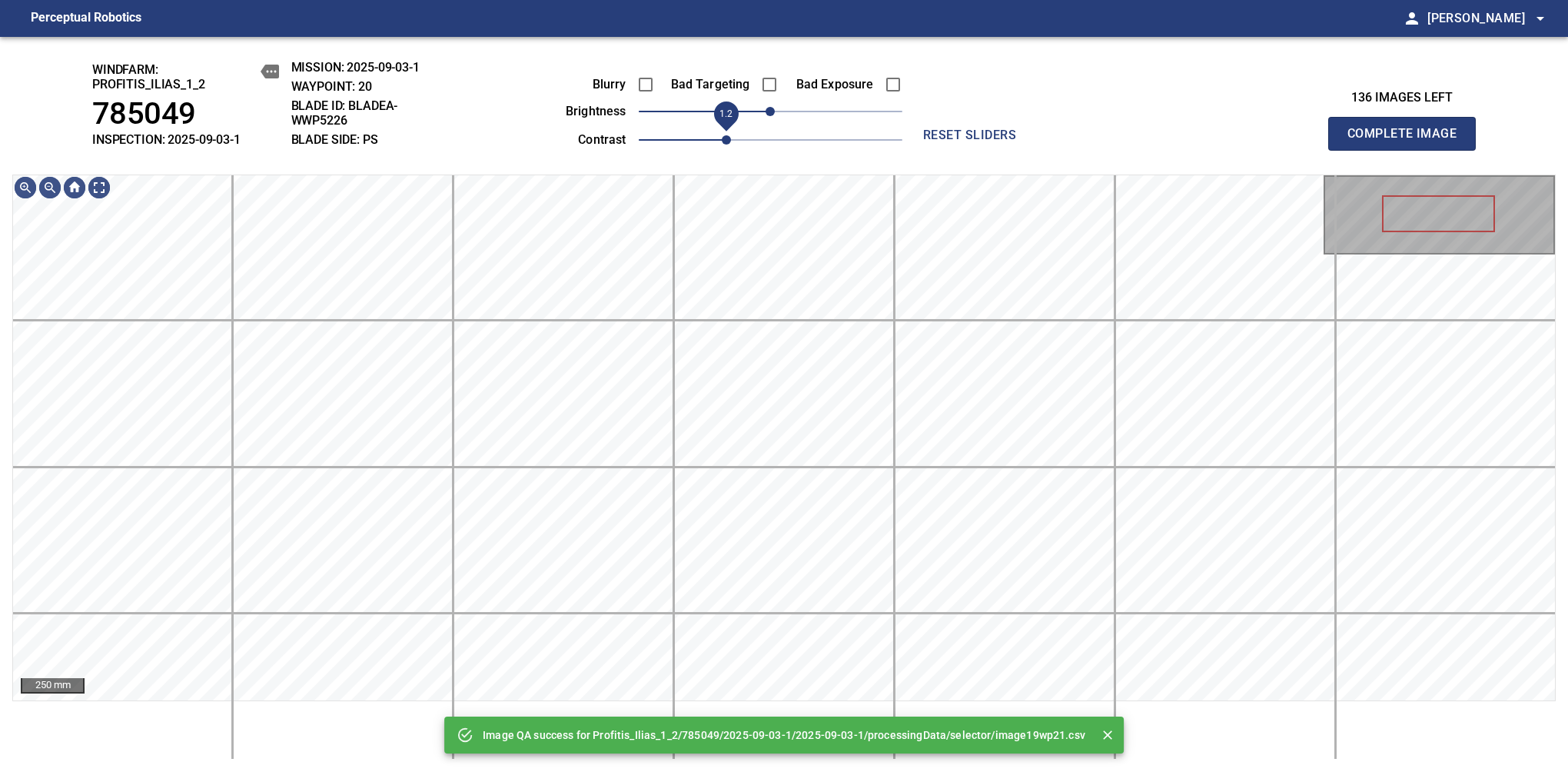
drag, startPoint x: 706, startPoint y: 136, endPoint x: 730, endPoint y: 136, distance: 24.0
click at [730, 136] on span "1.2" at bounding box center [770, 140] width 263 height 21
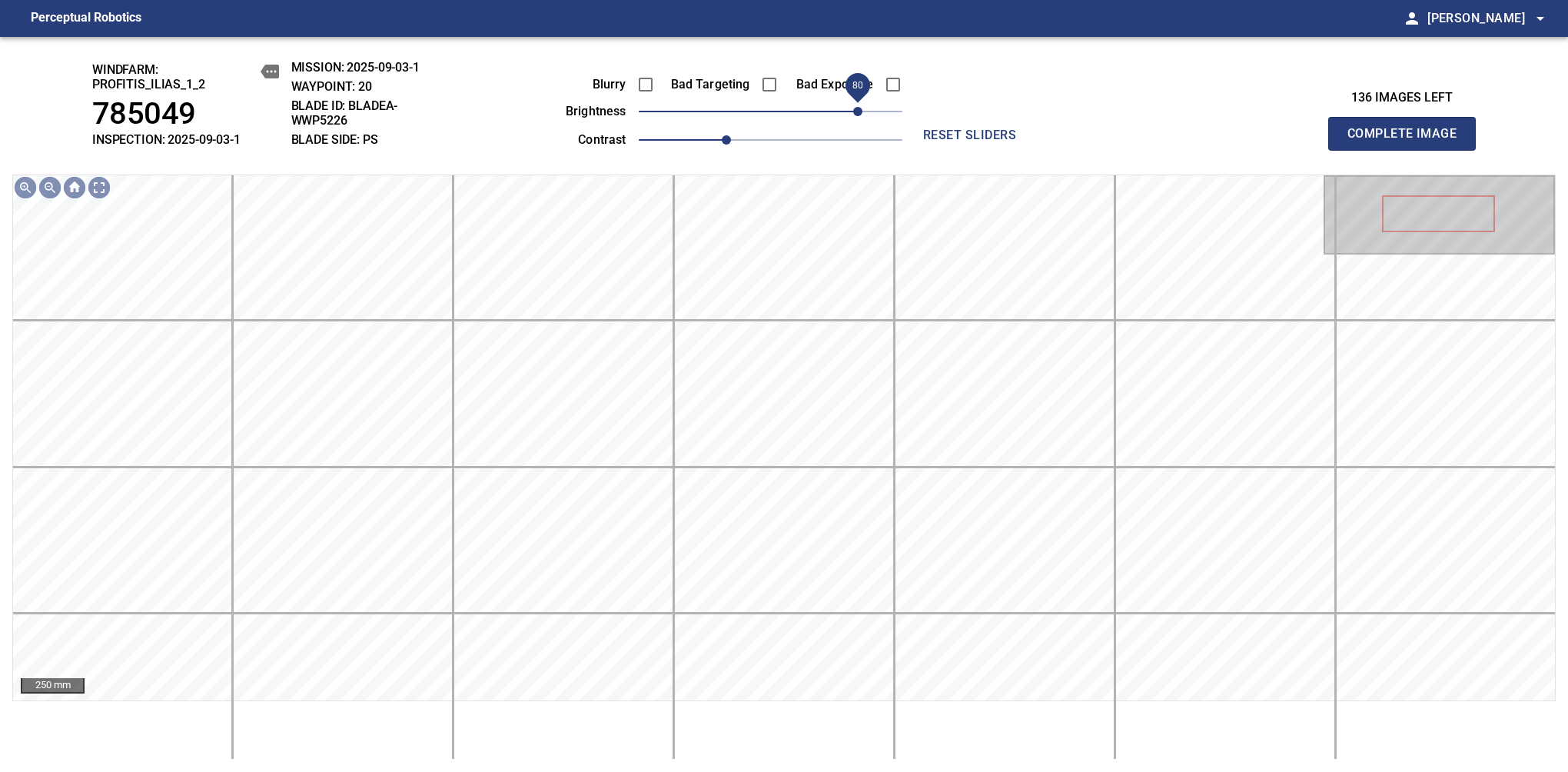
drag, startPoint x: 840, startPoint y: 119, endPoint x: 862, endPoint y: 119, distance: 22.0
click at [862, 119] on span "80" at bounding box center [770, 111] width 263 height 21
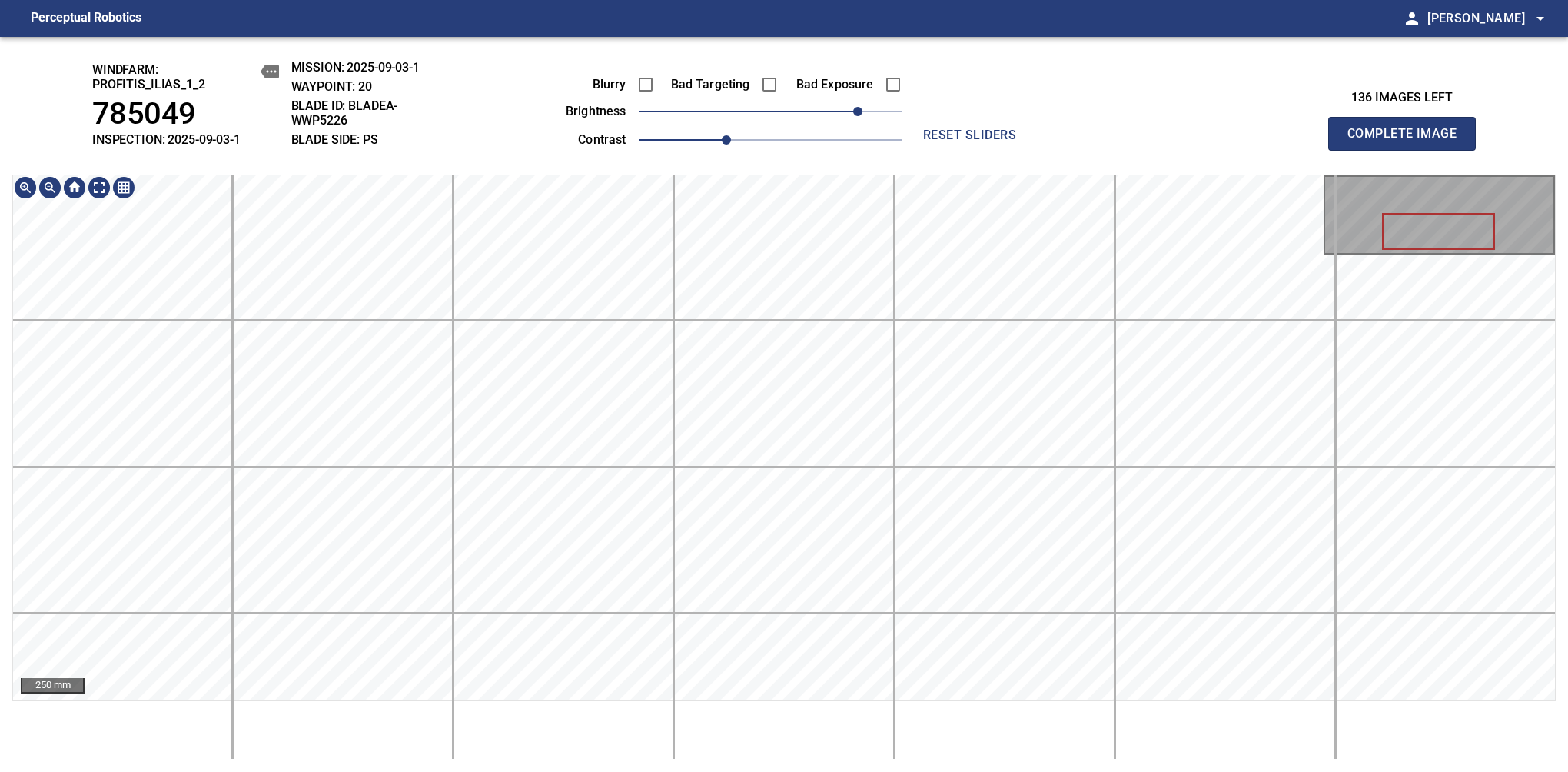
click at [817, 117] on div "windfarm: Profitis_Ilias_1_2 785049 INSPECTION: 2025-09-03-1 MISSION: 2025-09-0…" at bounding box center [784, 404] width 1568 height 735
click at [1189, 142] on span "Complete Image" at bounding box center [1402, 133] width 114 height 21
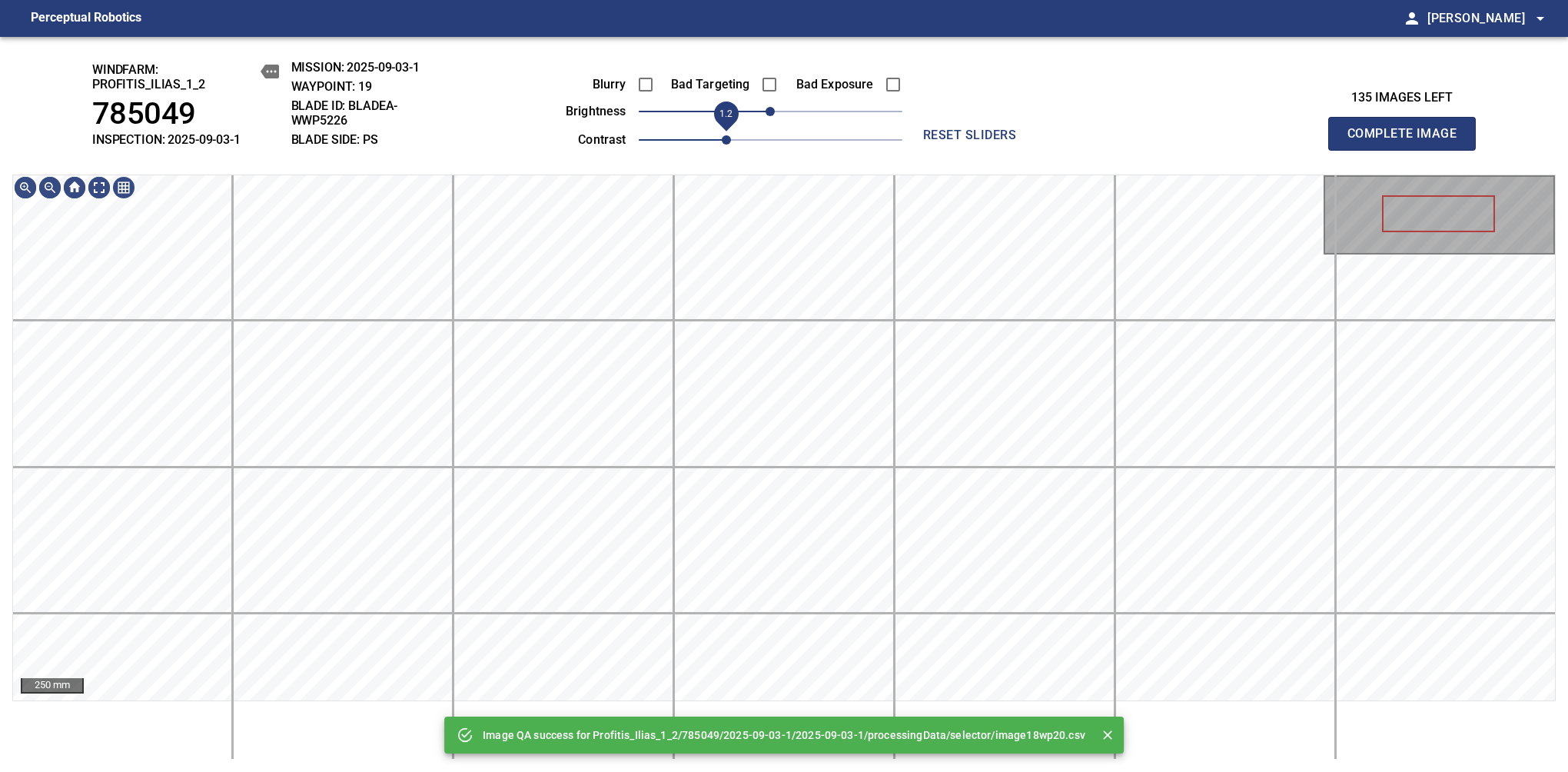
drag, startPoint x: 694, startPoint y: 138, endPoint x: 719, endPoint y: 143, distance: 25.5
click at [722, 143] on span "1.2" at bounding box center [726, 140] width 9 height 9
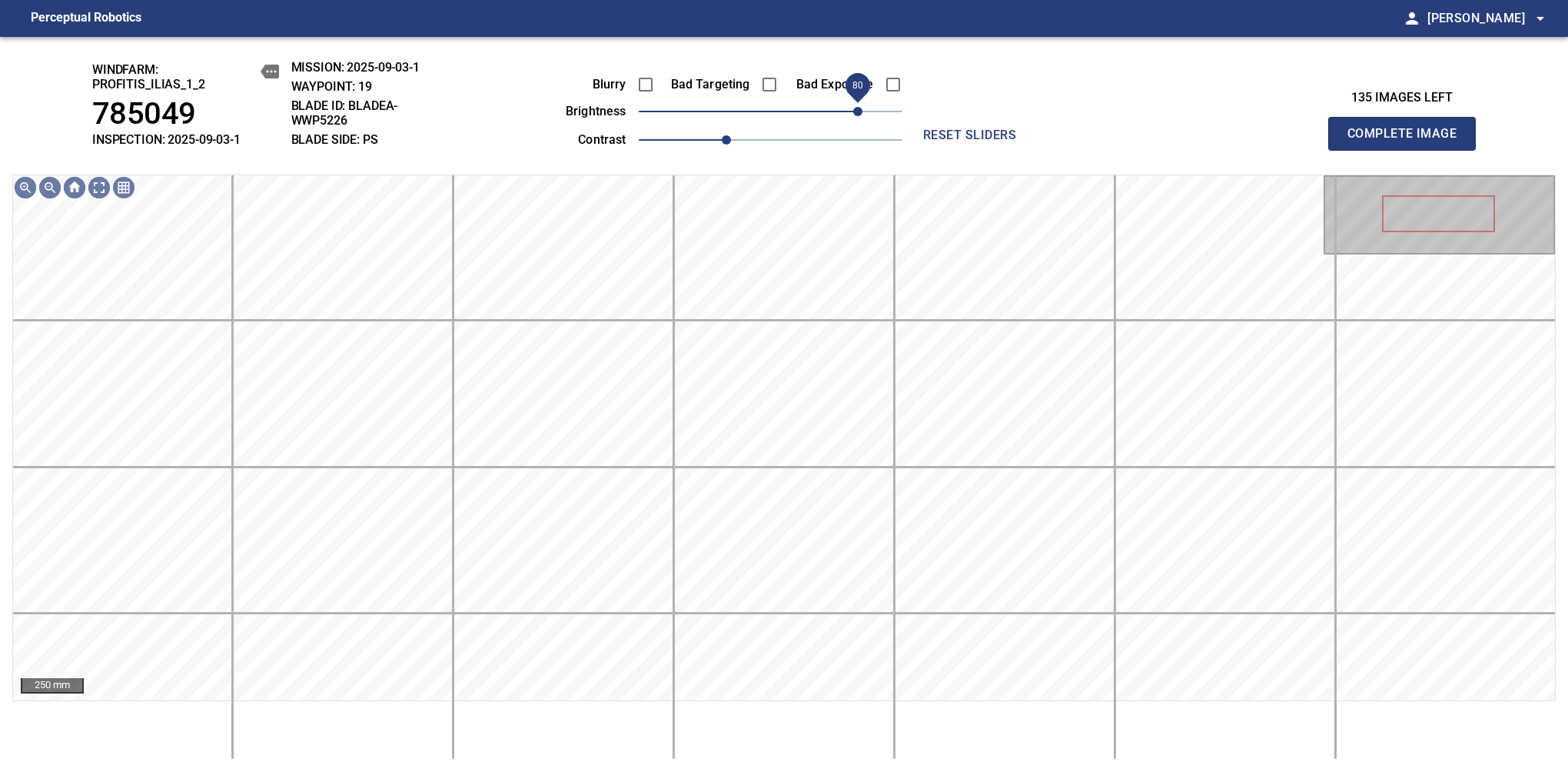
drag, startPoint x: 816, startPoint y: 120, endPoint x: 857, endPoint y: 117, distance: 41.1
click at [857, 116] on span "80" at bounding box center [857, 112] width 9 height 9
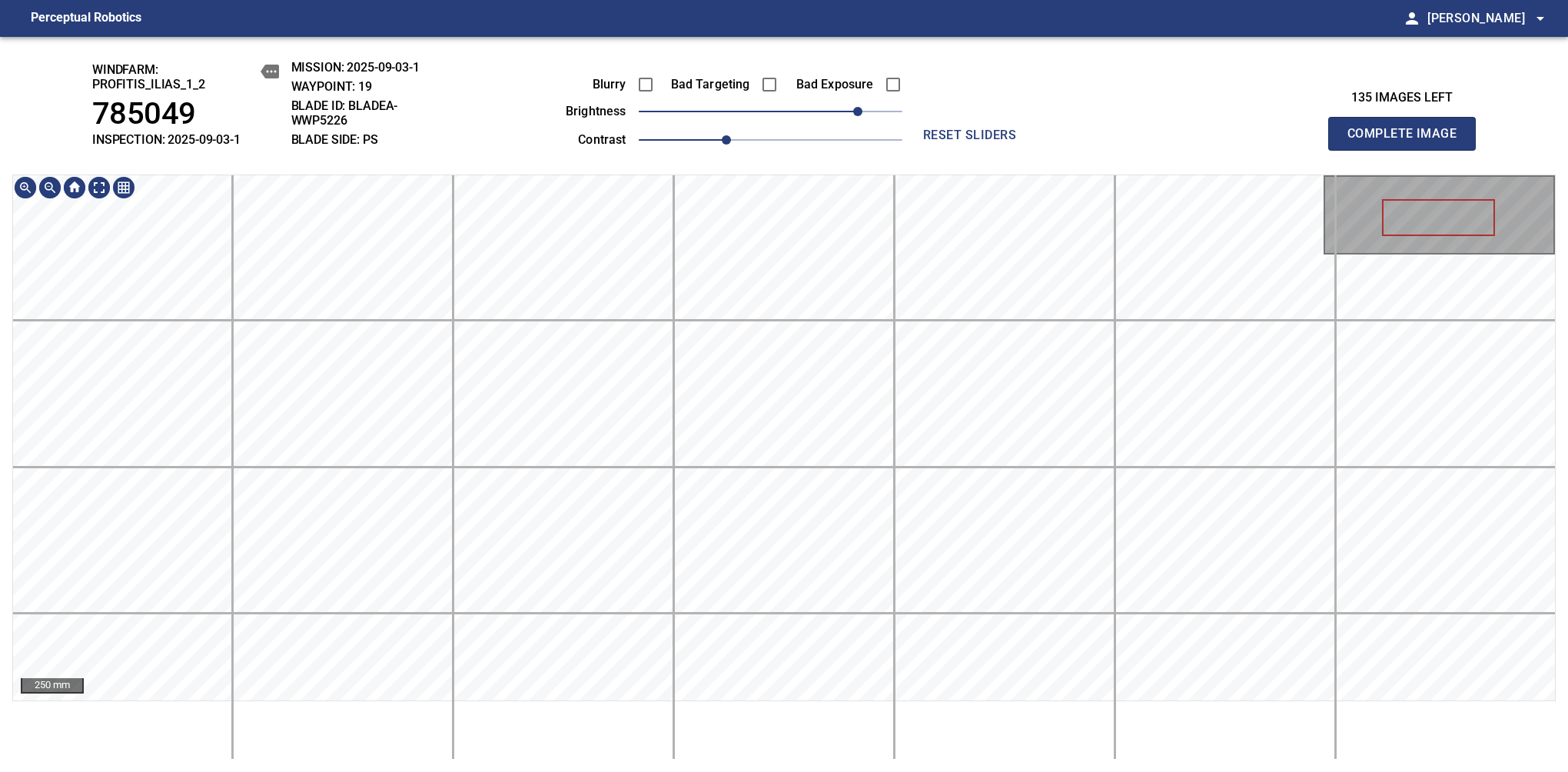
click at [797, 56] on div "windfarm: Profitis_Ilias_1_2 785049 INSPECTION: 2025-09-03-1 MISSION: 2025-09-0…" at bounding box center [784, 404] width 1568 height 735
click at [1189, 142] on span "Complete Image" at bounding box center [1402, 133] width 114 height 21
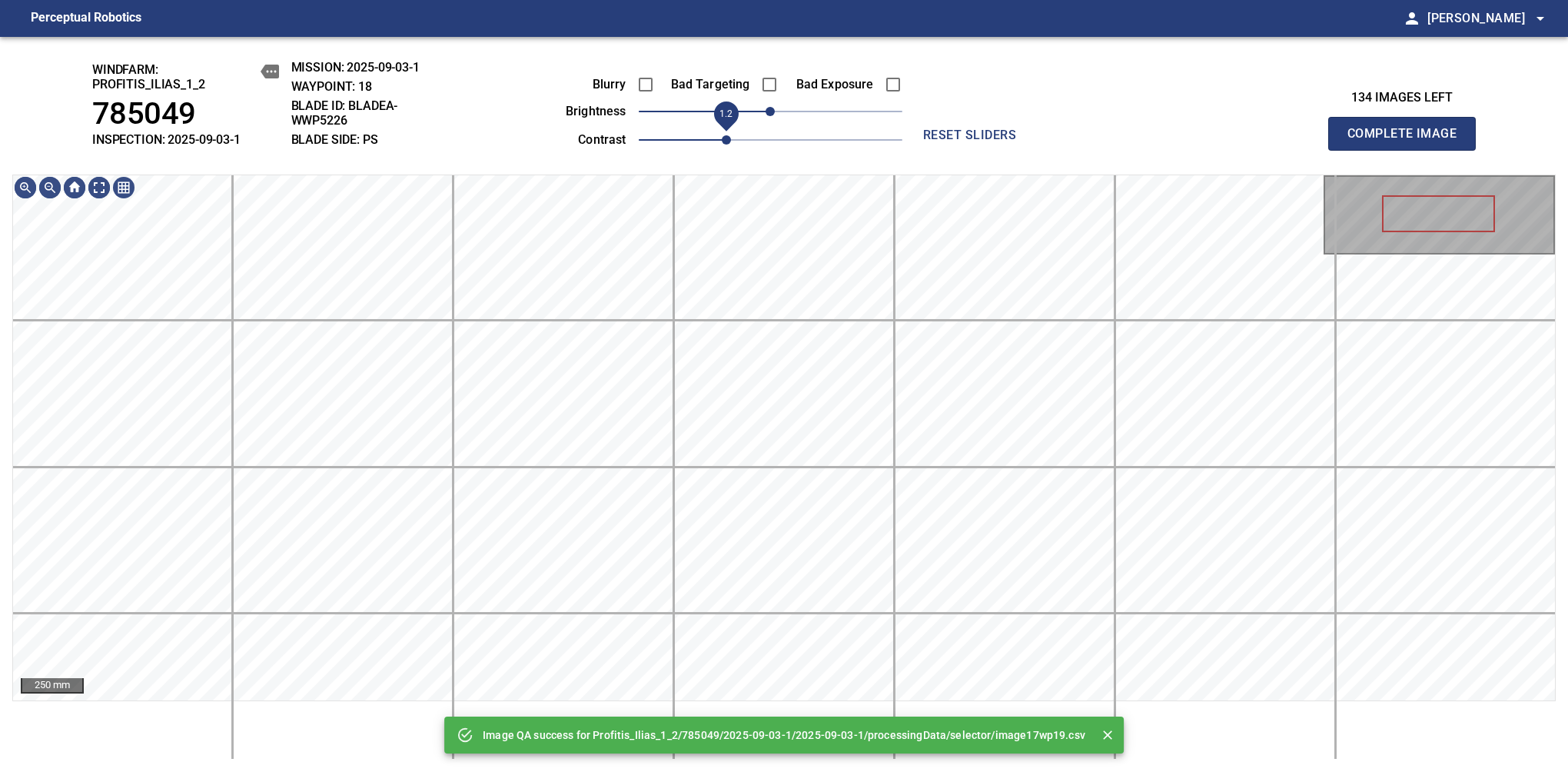
drag, startPoint x: 706, startPoint y: 141, endPoint x: 723, endPoint y: 141, distance: 17.0
click at [723, 141] on span "1.2" at bounding box center [726, 140] width 9 height 9
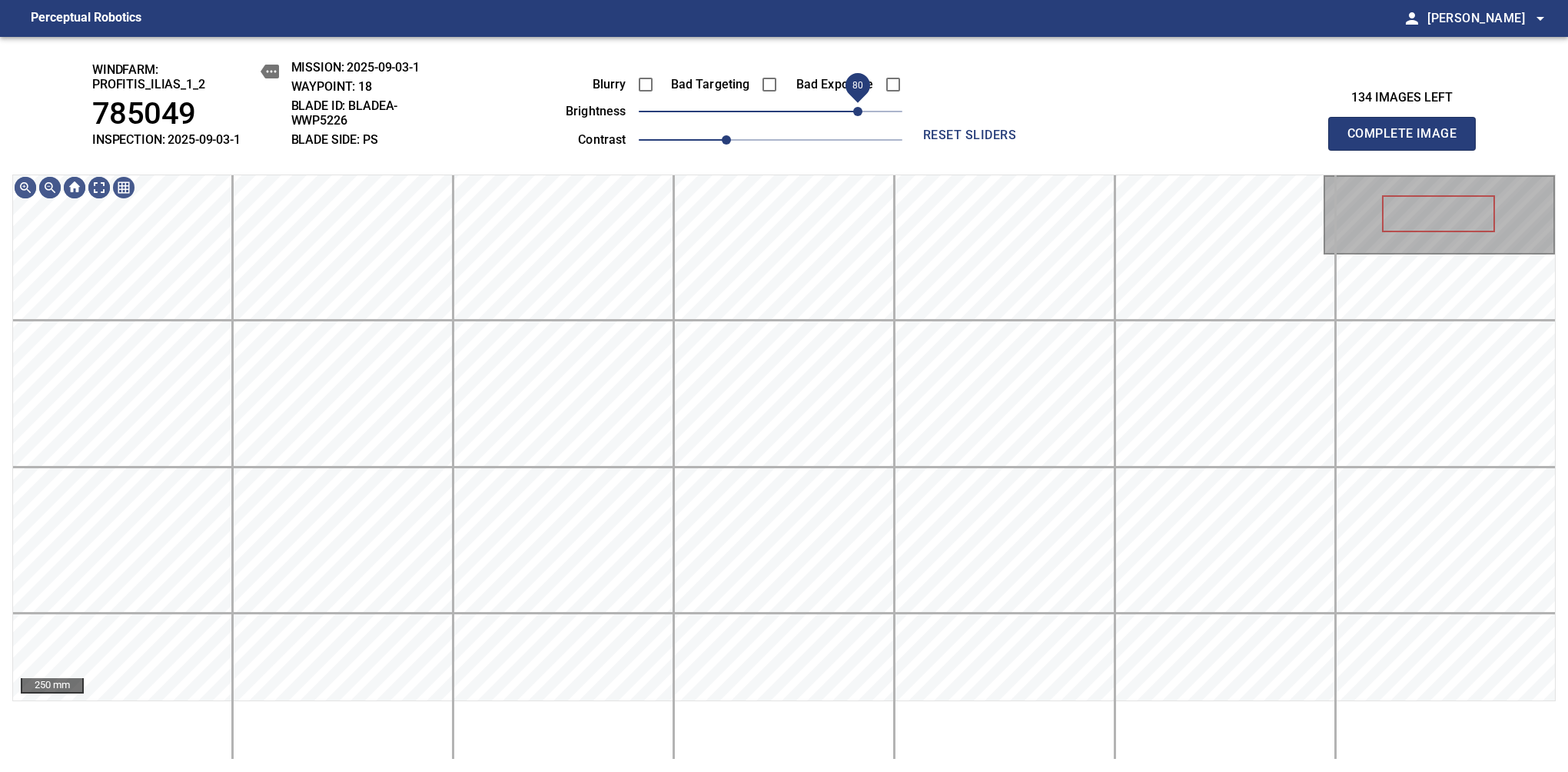
drag, startPoint x: 862, startPoint y: 116, endPoint x: 855, endPoint y: 124, distance: 10.6
click at [855, 123] on span "80" at bounding box center [770, 111] width 263 height 21
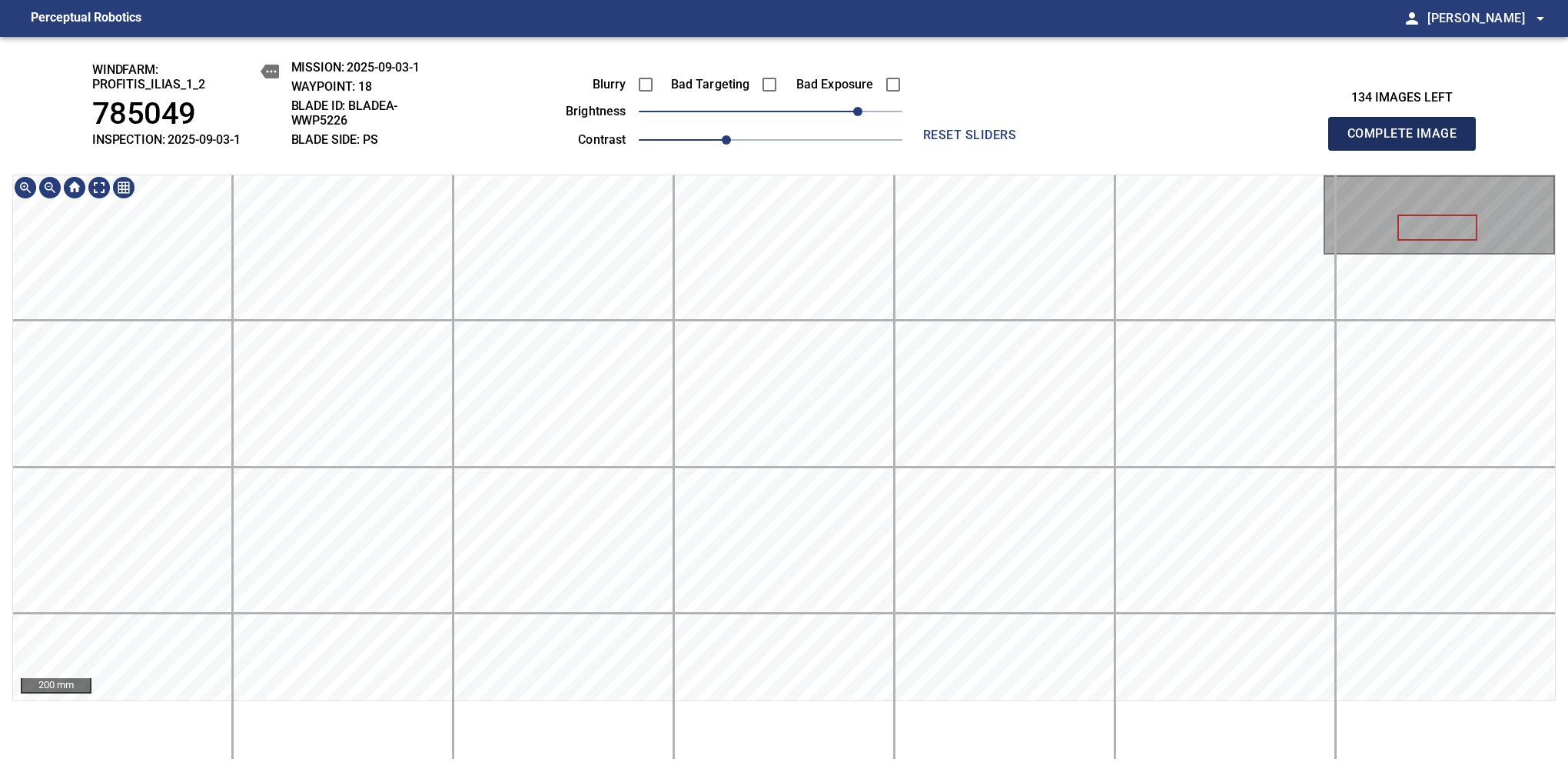
click at [1189, 142] on span "Complete Image" at bounding box center [1402, 133] width 114 height 21
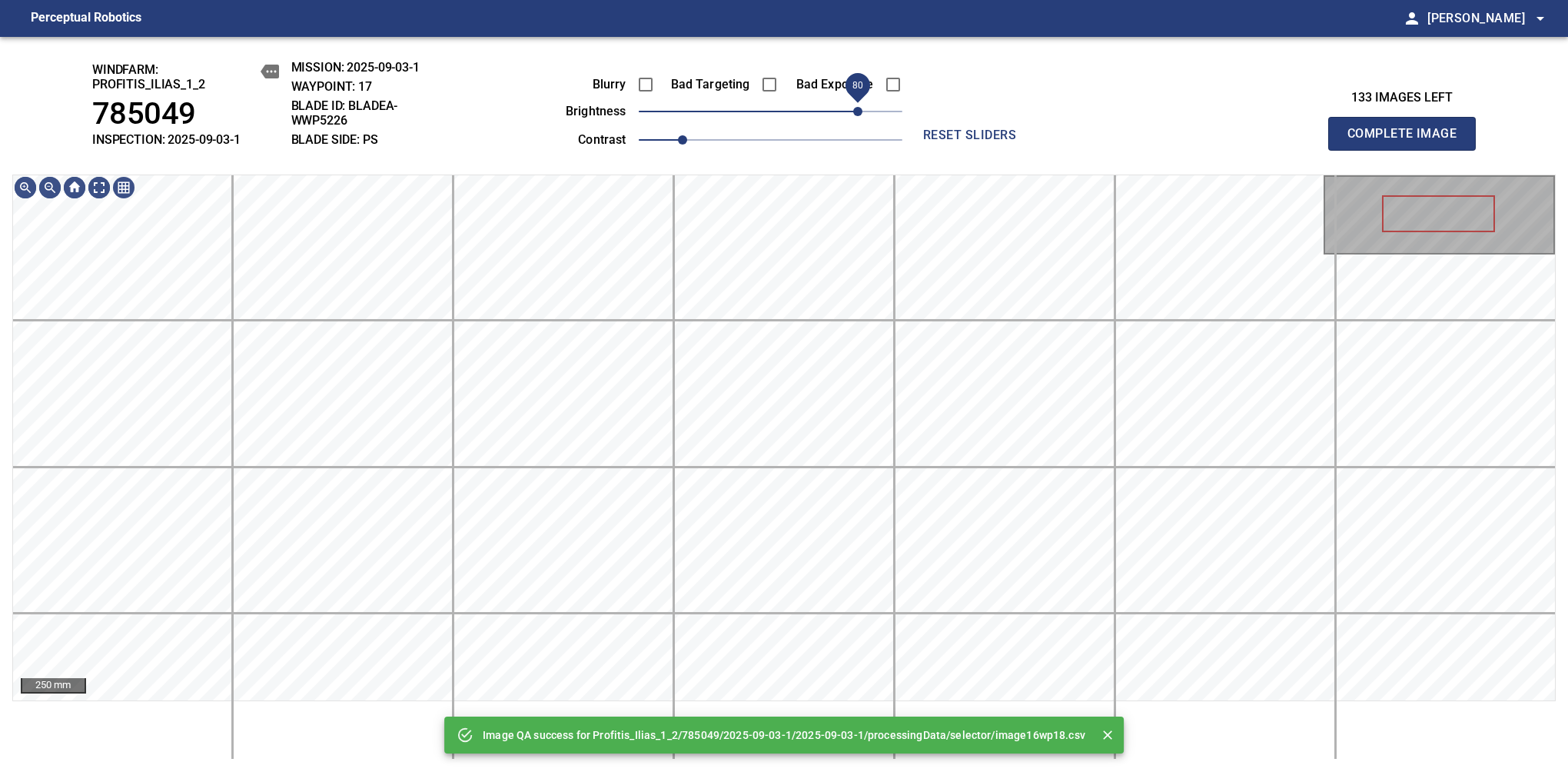
drag, startPoint x: 838, startPoint y: 114, endPoint x: 862, endPoint y: 114, distance: 24.0
click at [862, 114] on span "80" at bounding box center [770, 111] width 263 height 21
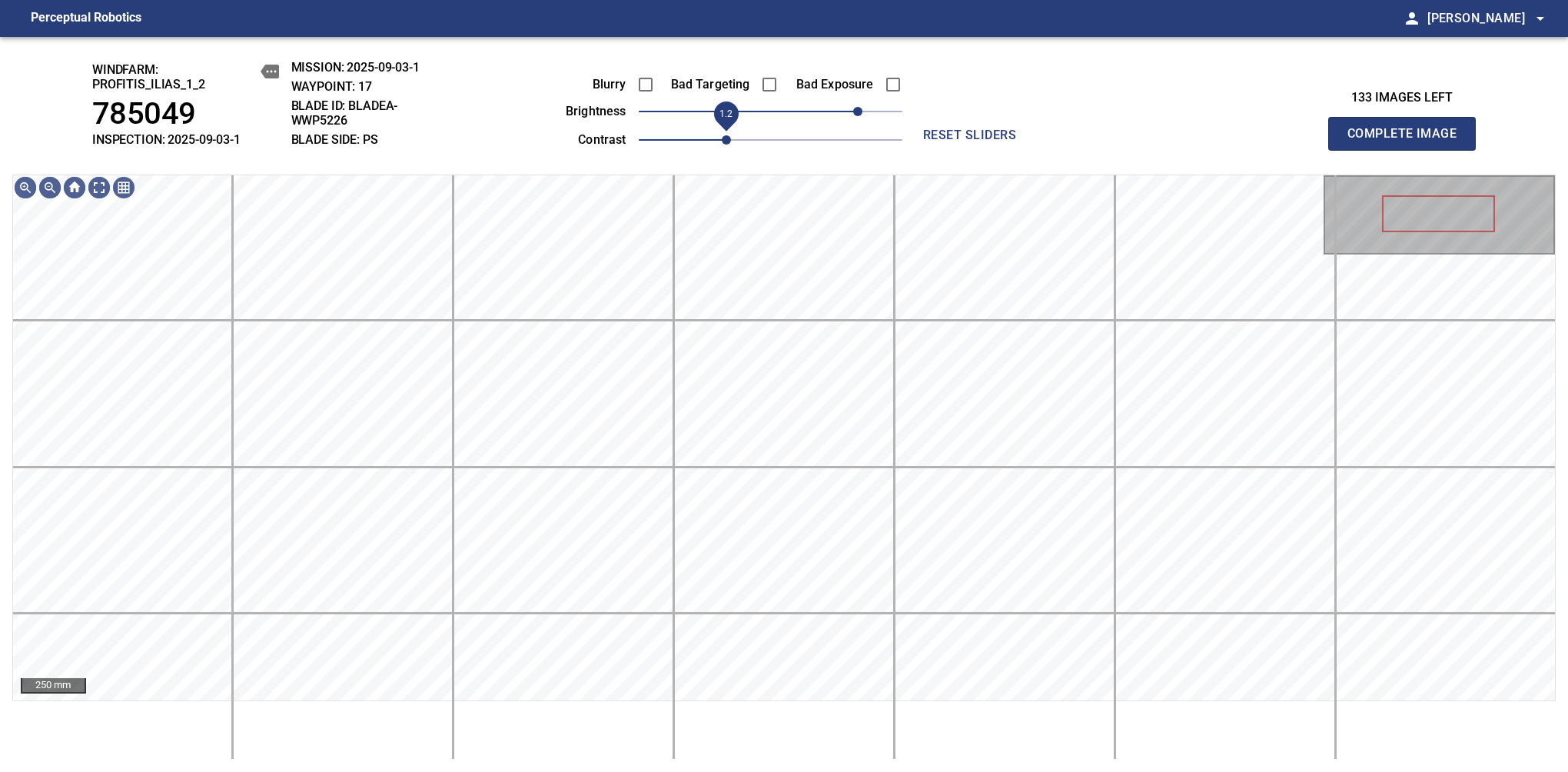
drag, startPoint x: 706, startPoint y: 146, endPoint x: 719, endPoint y: 138, distance: 15.3
click at [722, 138] on span "1.2" at bounding box center [726, 140] width 9 height 9
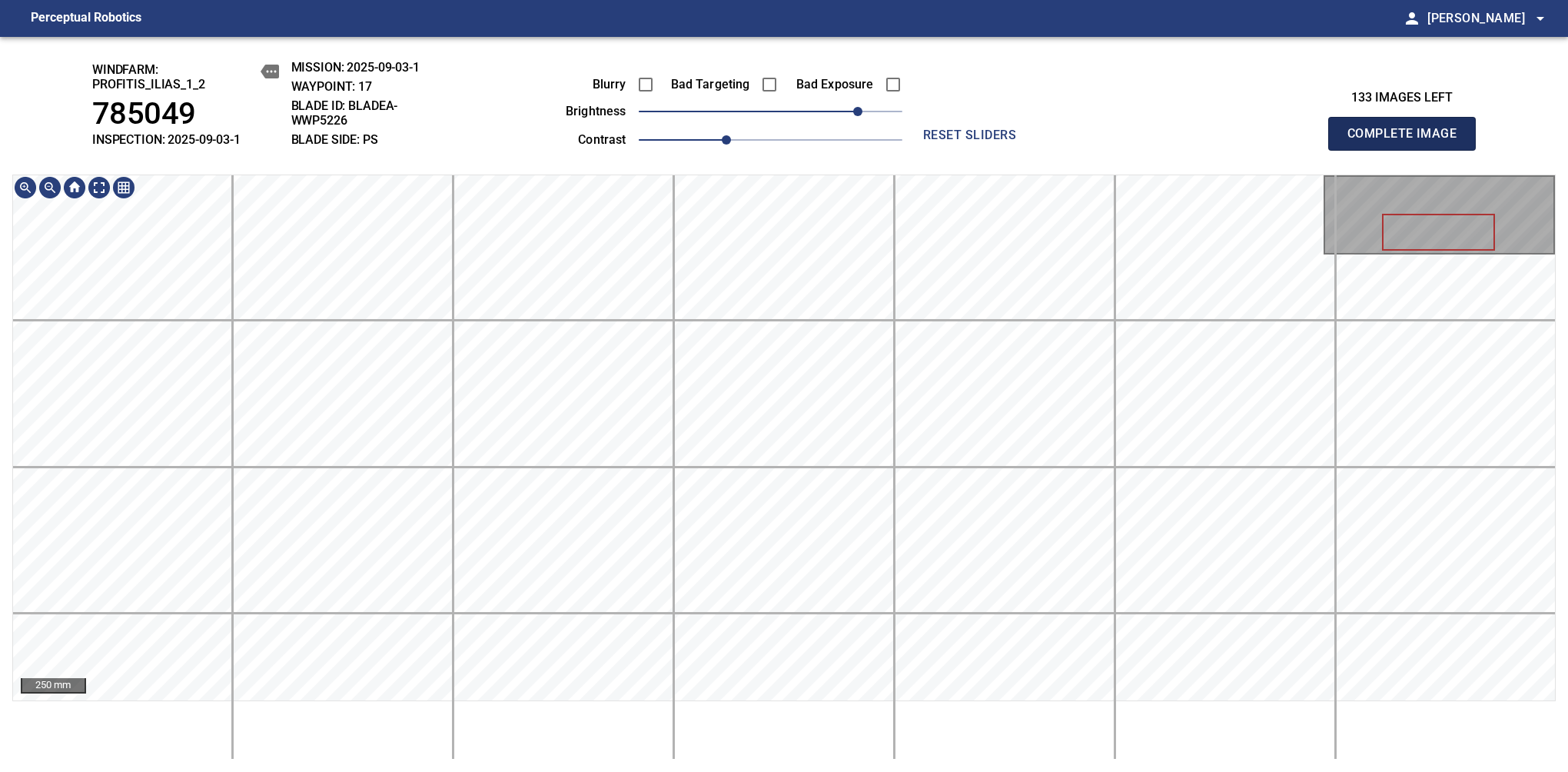
click at [1189, 142] on span "Complete Image" at bounding box center [1402, 133] width 114 height 21
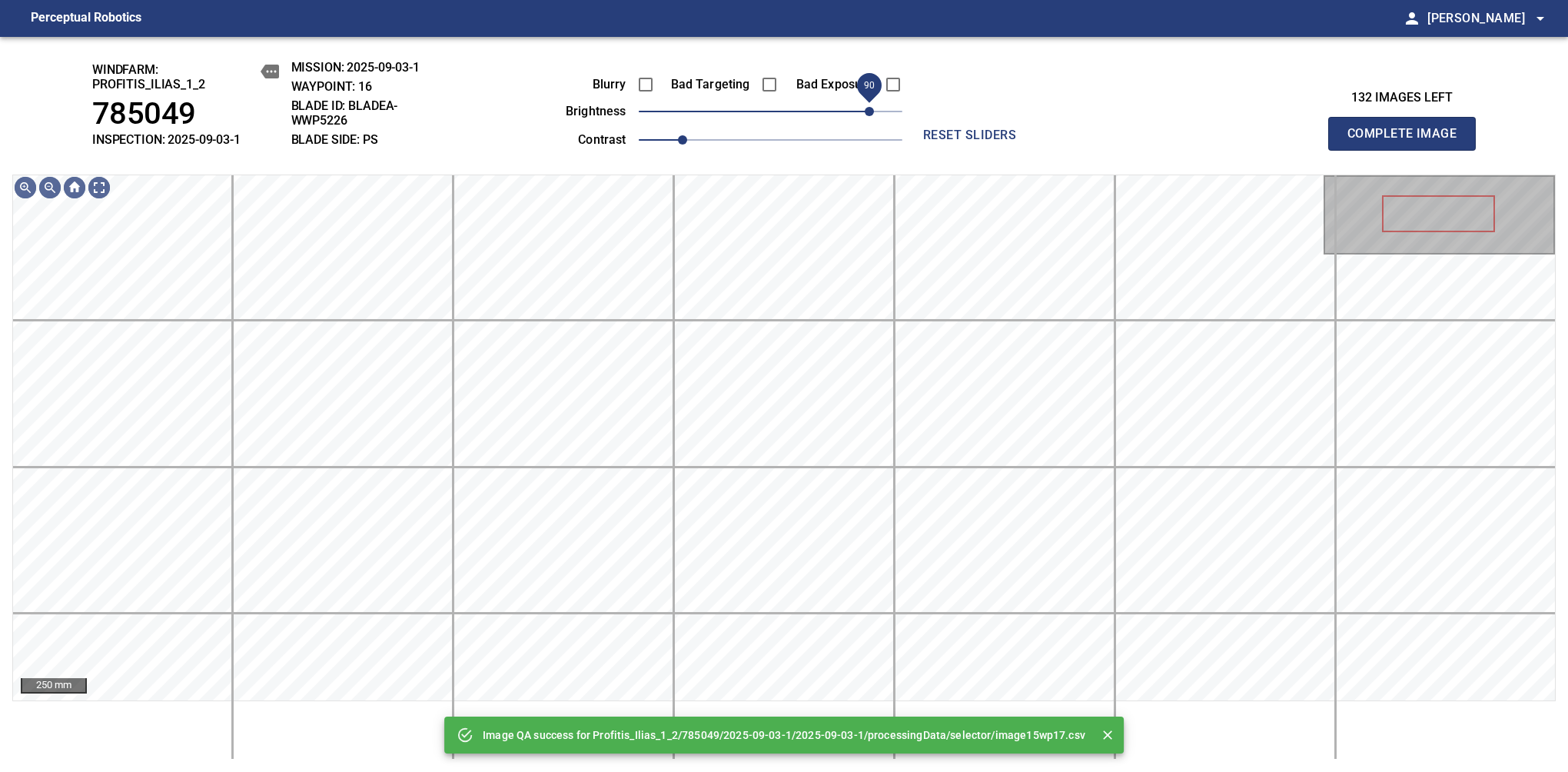
drag, startPoint x: 791, startPoint y: 112, endPoint x: 870, endPoint y: 119, distance: 79.3
click at [870, 119] on span "90" at bounding box center [770, 111] width 263 height 21
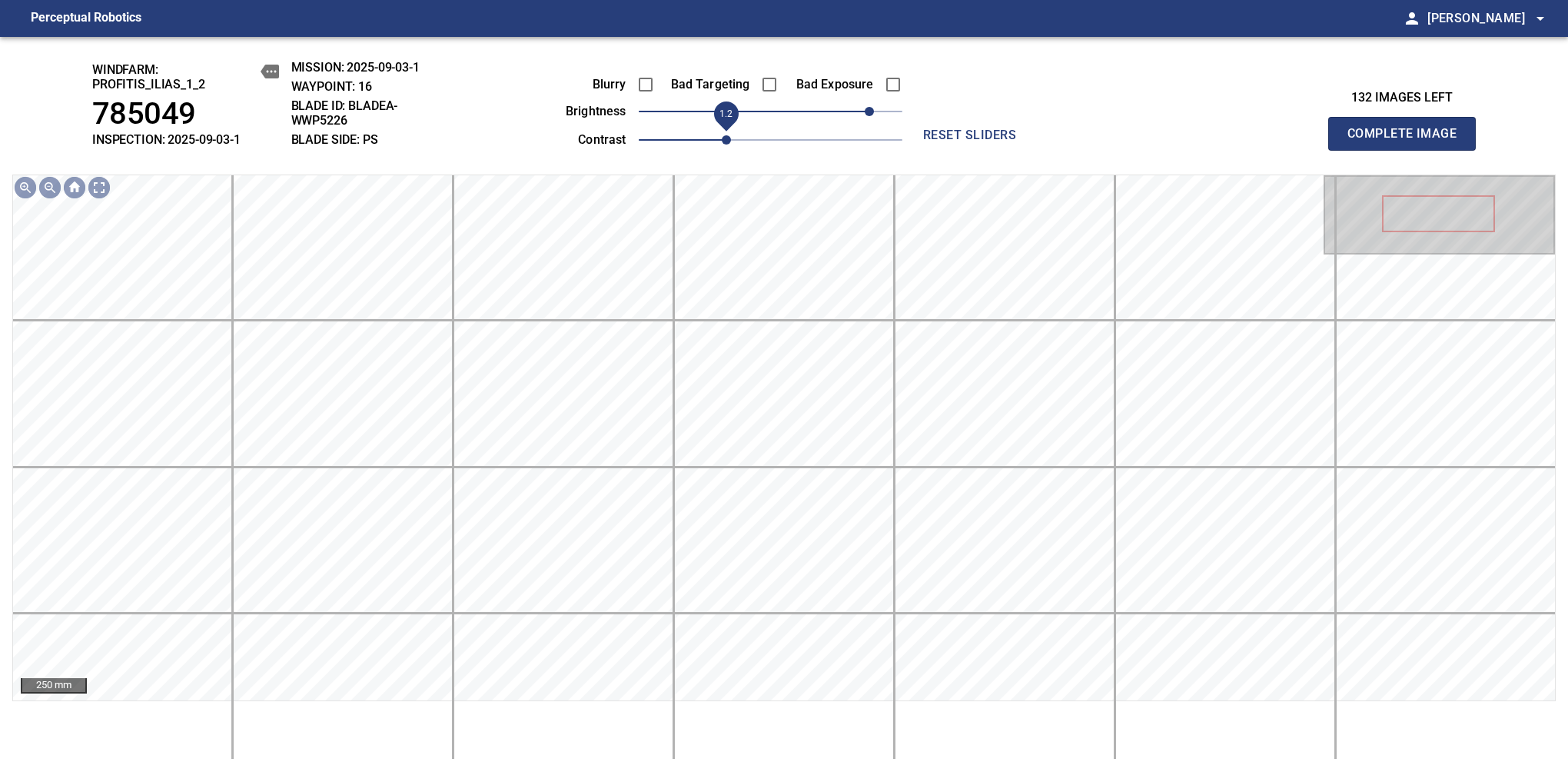
drag, startPoint x: 694, startPoint y: 142, endPoint x: 717, endPoint y: 125, distance: 28.6
click at [722, 136] on span "1.2" at bounding box center [726, 140] width 9 height 9
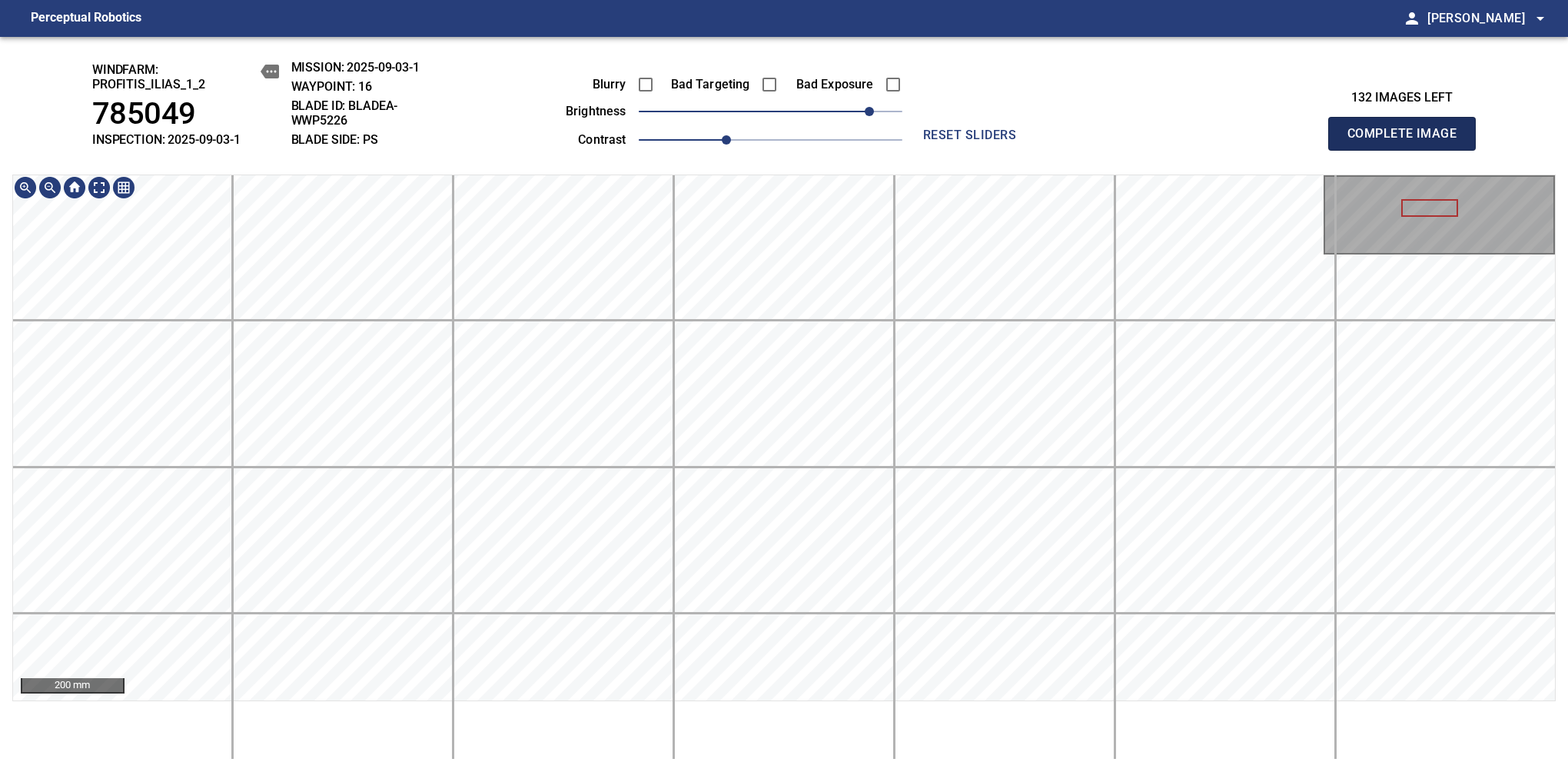
click at [1189, 142] on span "Complete Image" at bounding box center [1402, 133] width 114 height 21
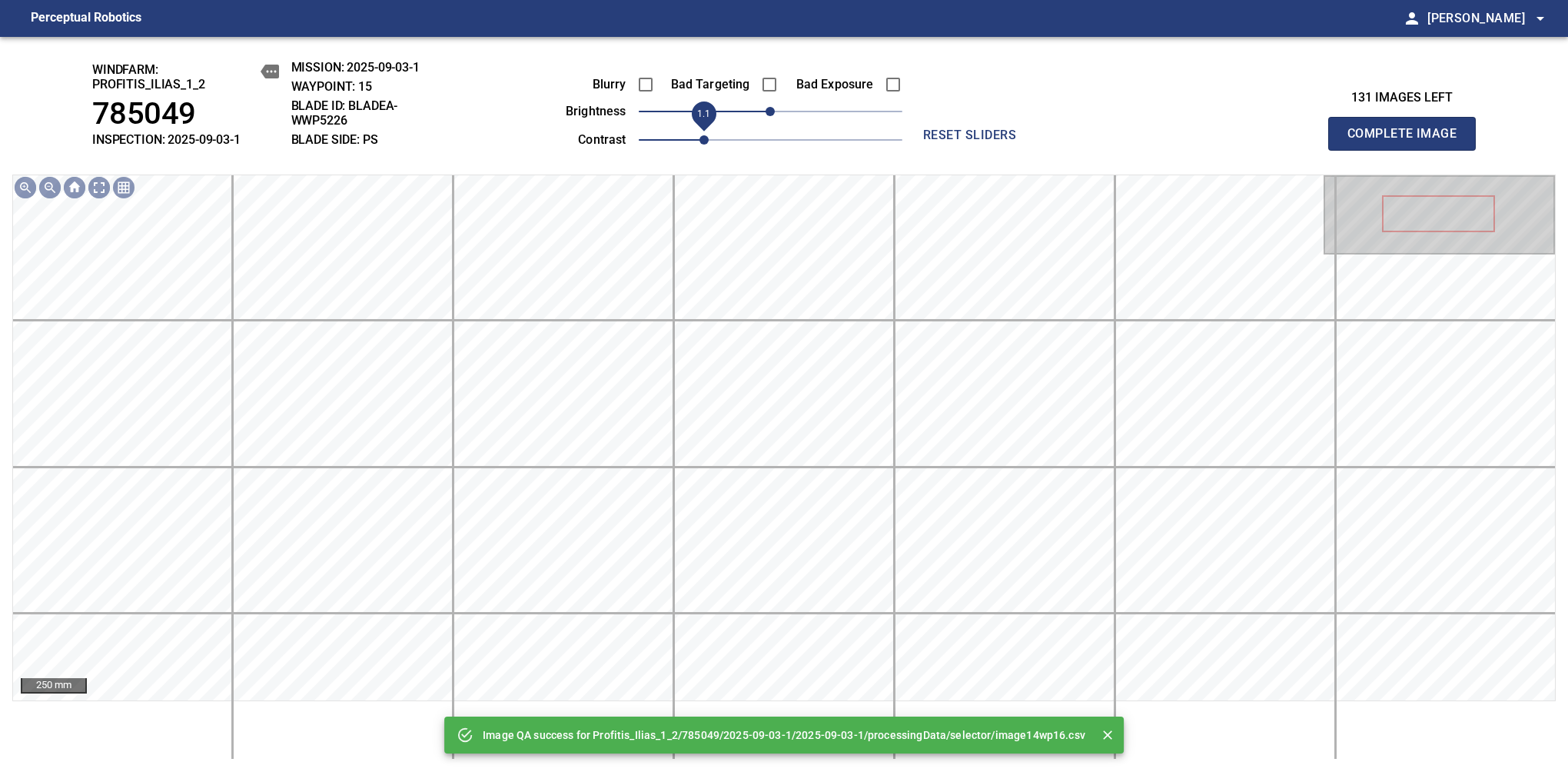
drag, startPoint x: 688, startPoint y: 136, endPoint x: 713, endPoint y: 141, distance: 25.5
click at [708, 141] on span "1.1" at bounding box center [704, 140] width 9 height 9
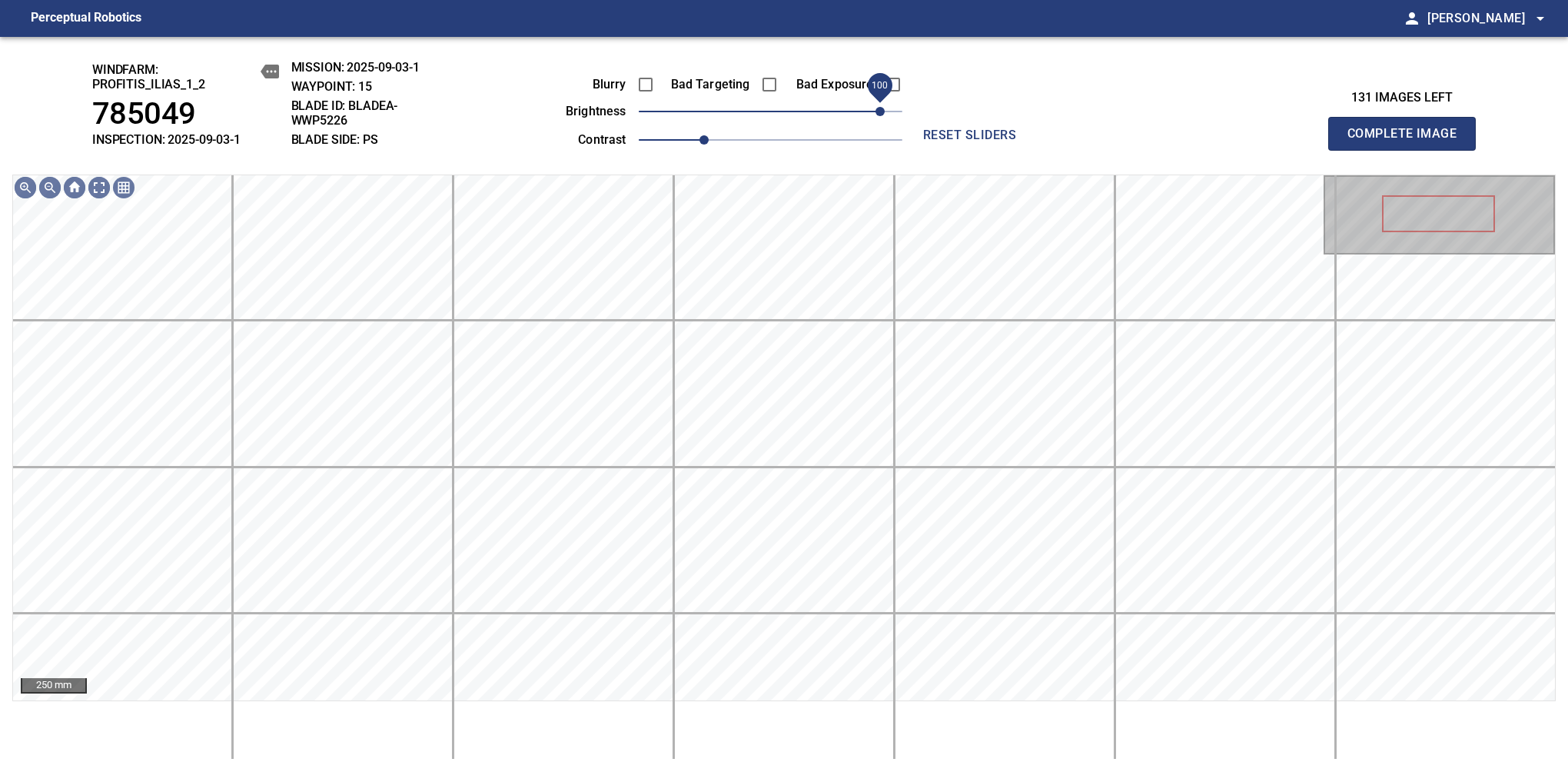
drag, startPoint x: 853, startPoint y: 123, endPoint x: 882, endPoint y: 120, distance: 29.2
click at [882, 120] on span "100" at bounding box center [770, 111] width 263 height 21
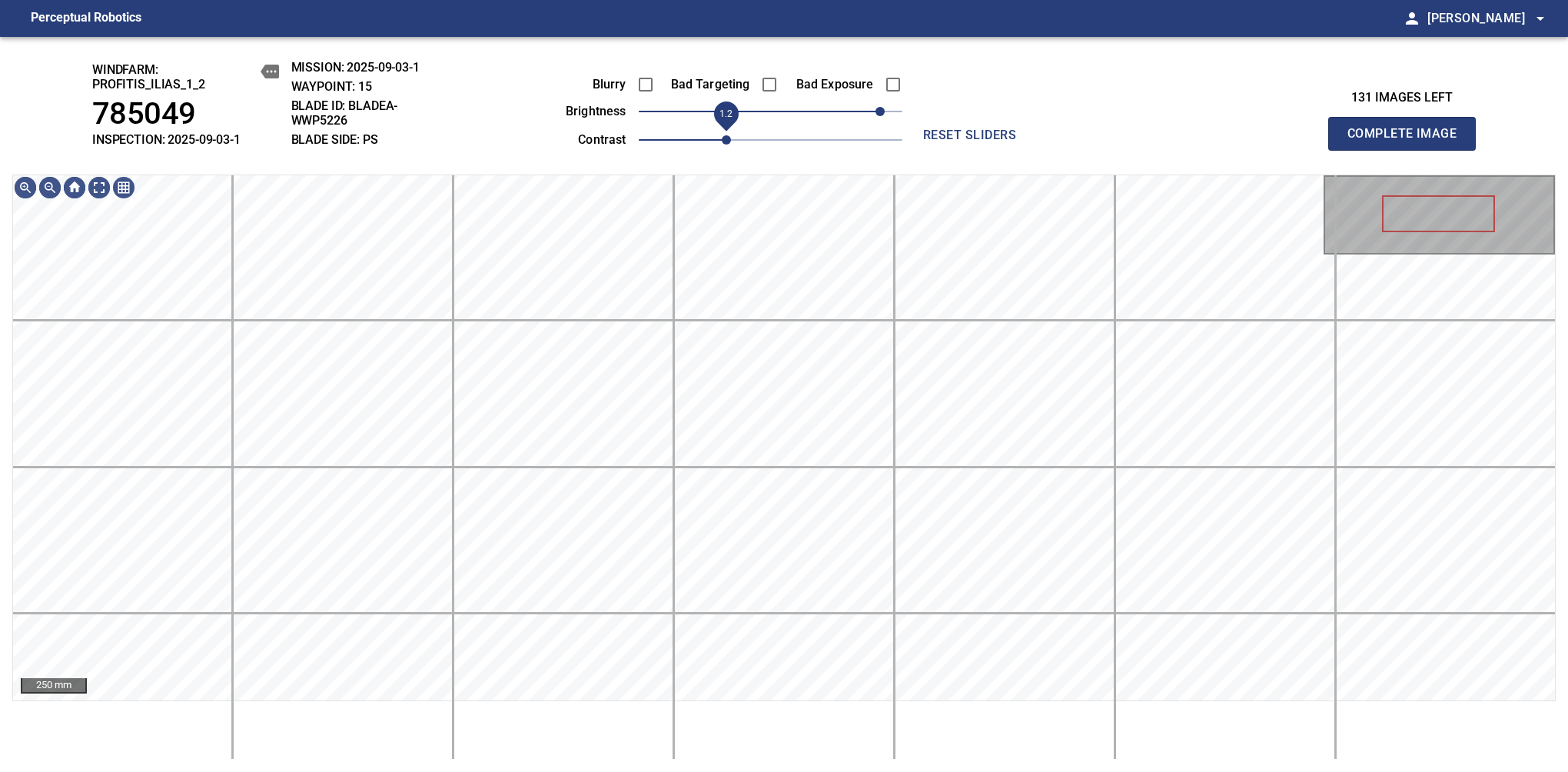
drag, startPoint x: 713, startPoint y: 132, endPoint x: 722, endPoint y: 132, distance: 9.0
click at [722, 136] on span "1.2" at bounding box center [726, 140] width 9 height 9
drag, startPoint x: 878, startPoint y: 114, endPoint x: 870, endPoint y: 117, distance: 8.5
click at [870, 116] on span "90" at bounding box center [868, 112] width 9 height 9
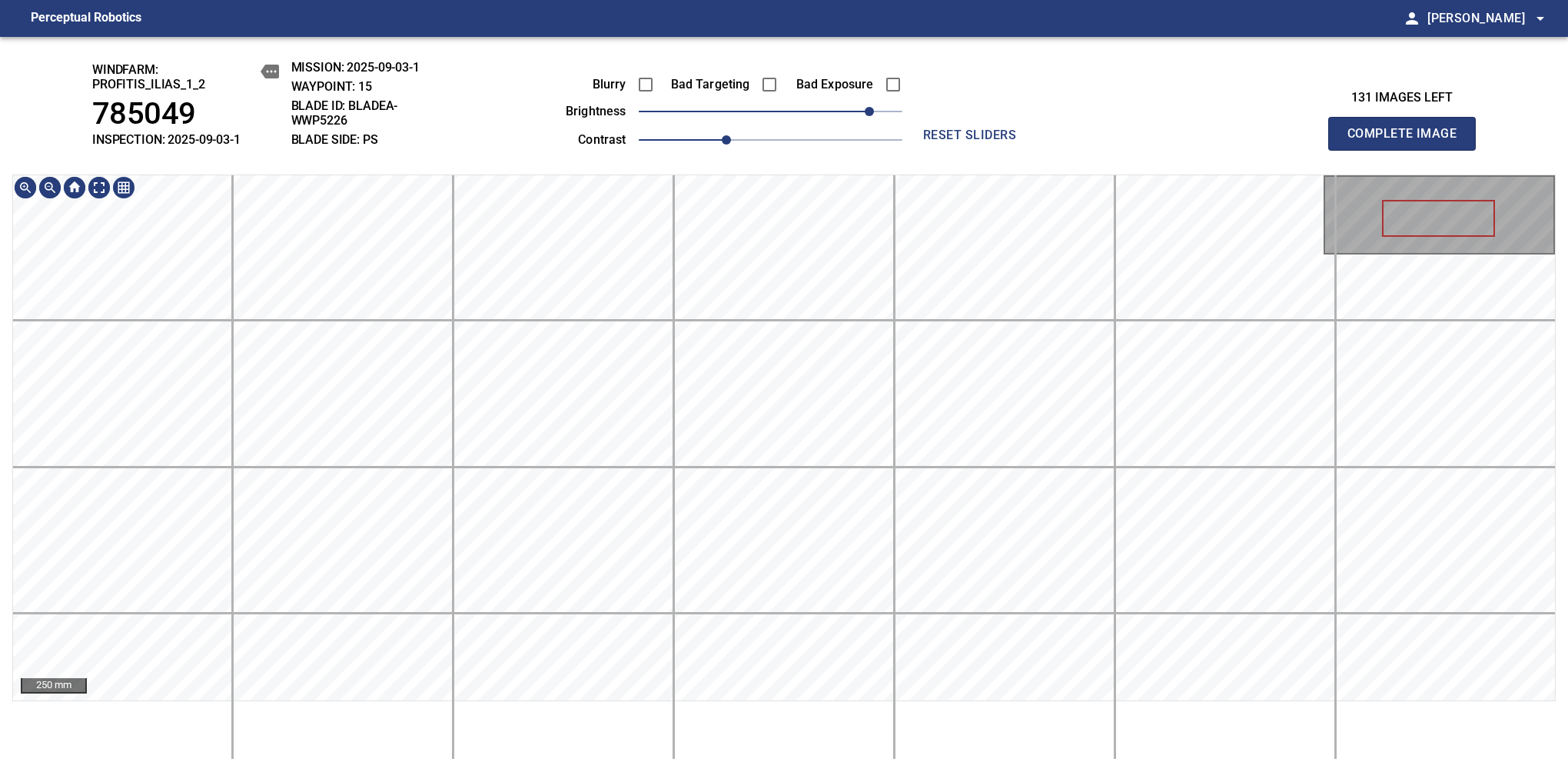
click at [627, 109] on div "windfarm: Profitis_Ilias_1_2 785049 INSPECTION: 2025-09-03-1 MISSION: 2025-09-0…" at bounding box center [784, 404] width 1568 height 735
click at [856, 114] on span "80" at bounding box center [857, 112] width 9 height 9
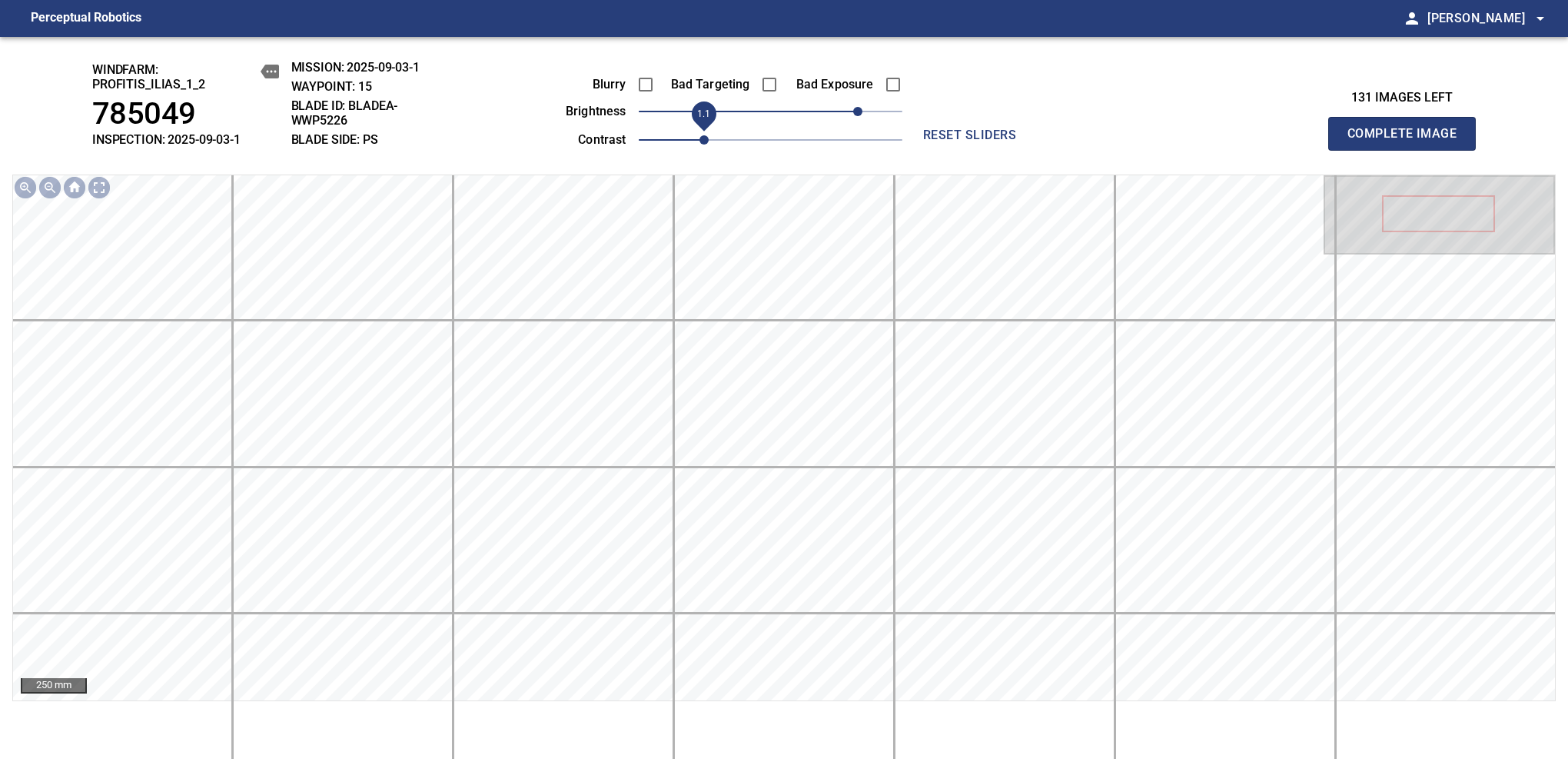
drag, startPoint x: 716, startPoint y: 138, endPoint x: 706, endPoint y: 144, distance: 11.7
click at [706, 144] on span "1.1" at bounding box center [704, 140] width 9 height 9
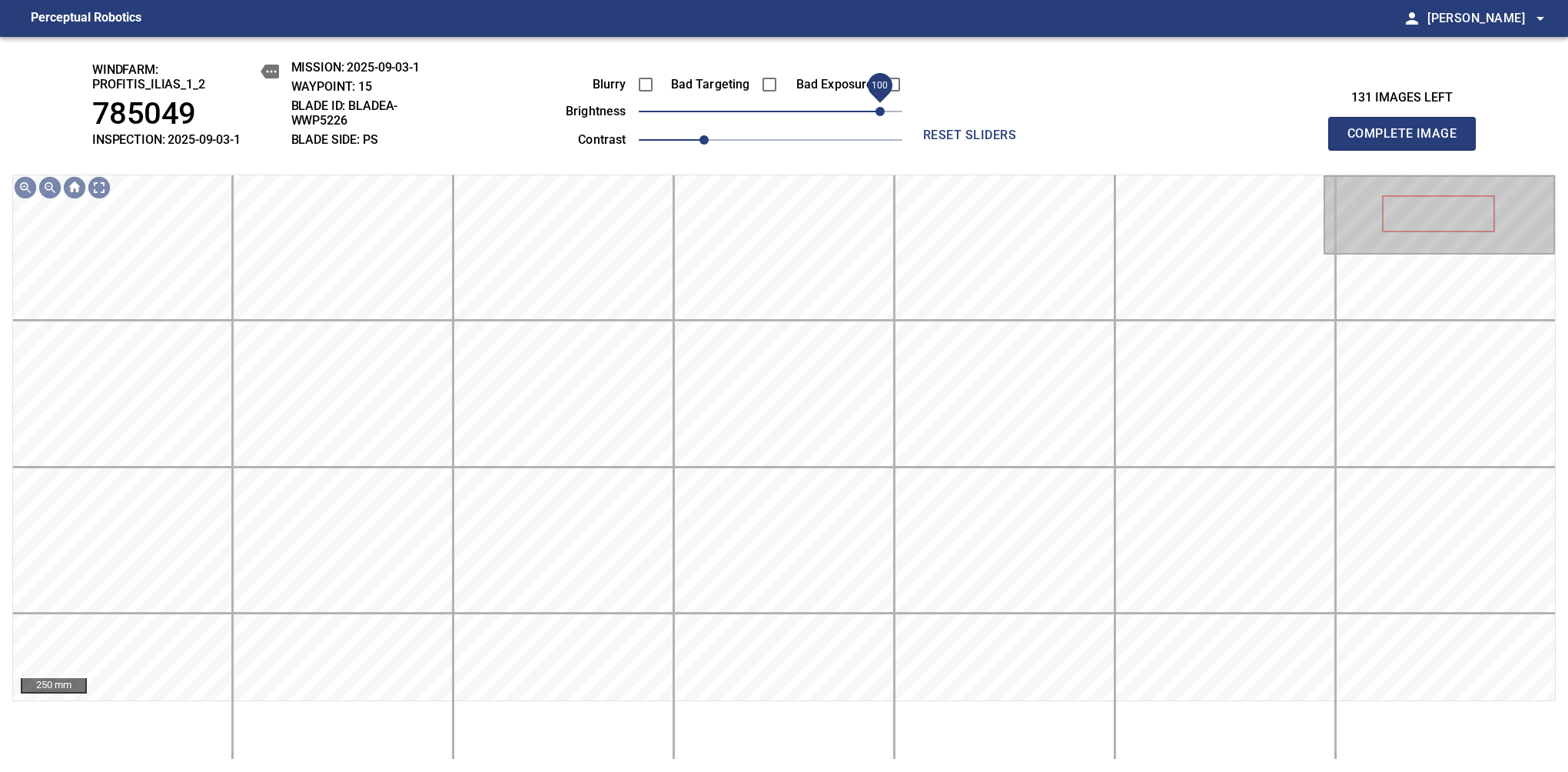
drag, startPoint x: 861, startPoint y: 106, endPoint x: 874, endPoint y: 111, distance: 13.9
click at [875, 111] on span "100" at bounding box center [880, 112] width 9 height 9
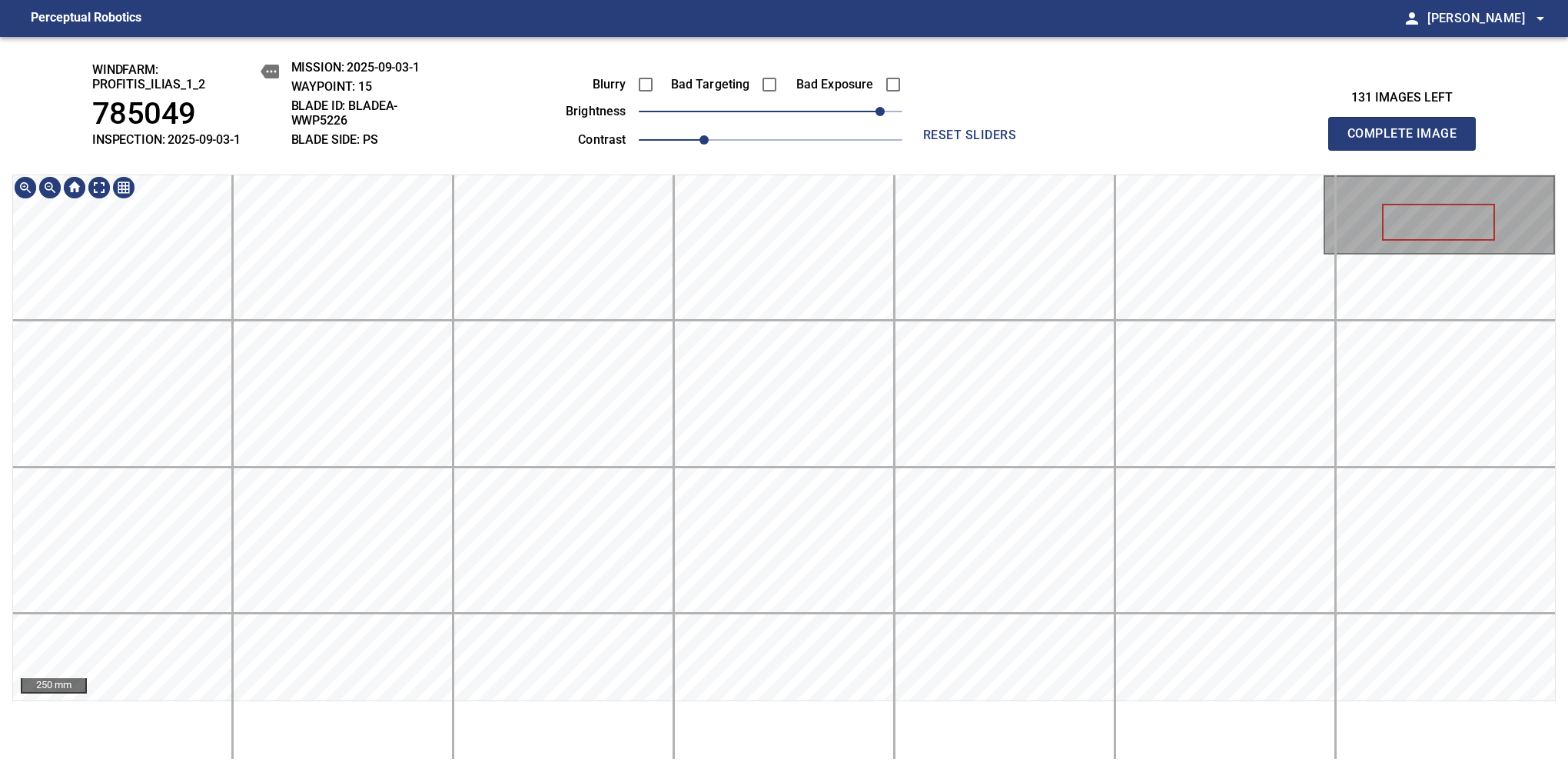
click at [687, 45] on div "windfarm: Profitis_Ilias_1_2 785049 INSPECTION: 2025-09-03-1 MISSION: 2025-09-0…" at bounding box center [784, 404] width 1568 height 735
click at [1189, 142] on span "Complete Image" at bounding box center [1402, 133] width 114 height 21
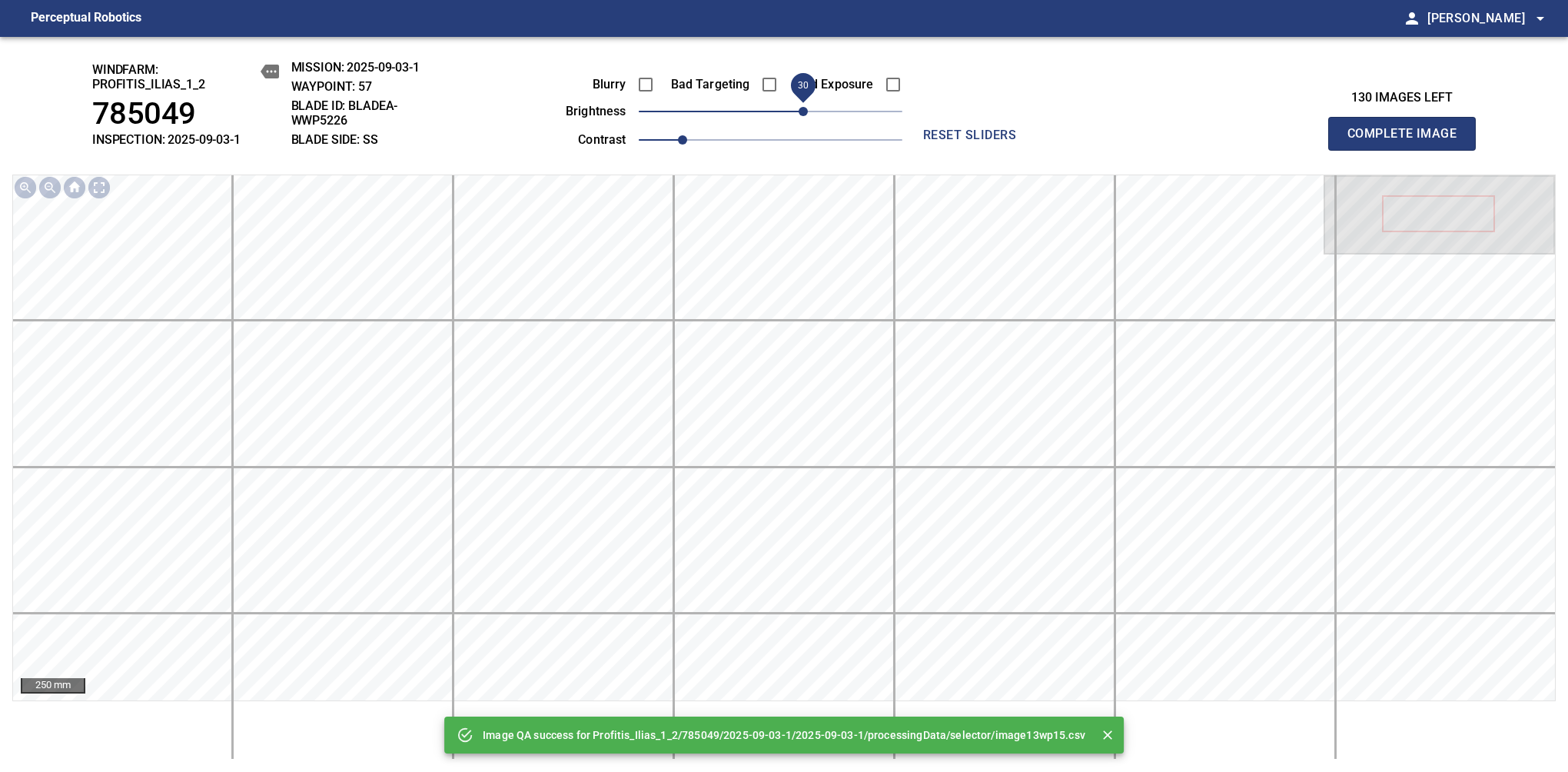
drag, startPoint x: 784, startPoint y: 114, endPoint x: 803, endPoint y: 114, distance: 19.0
click at [803, 114] on span "30" at bounding box center [802, 112] width 9 height 9
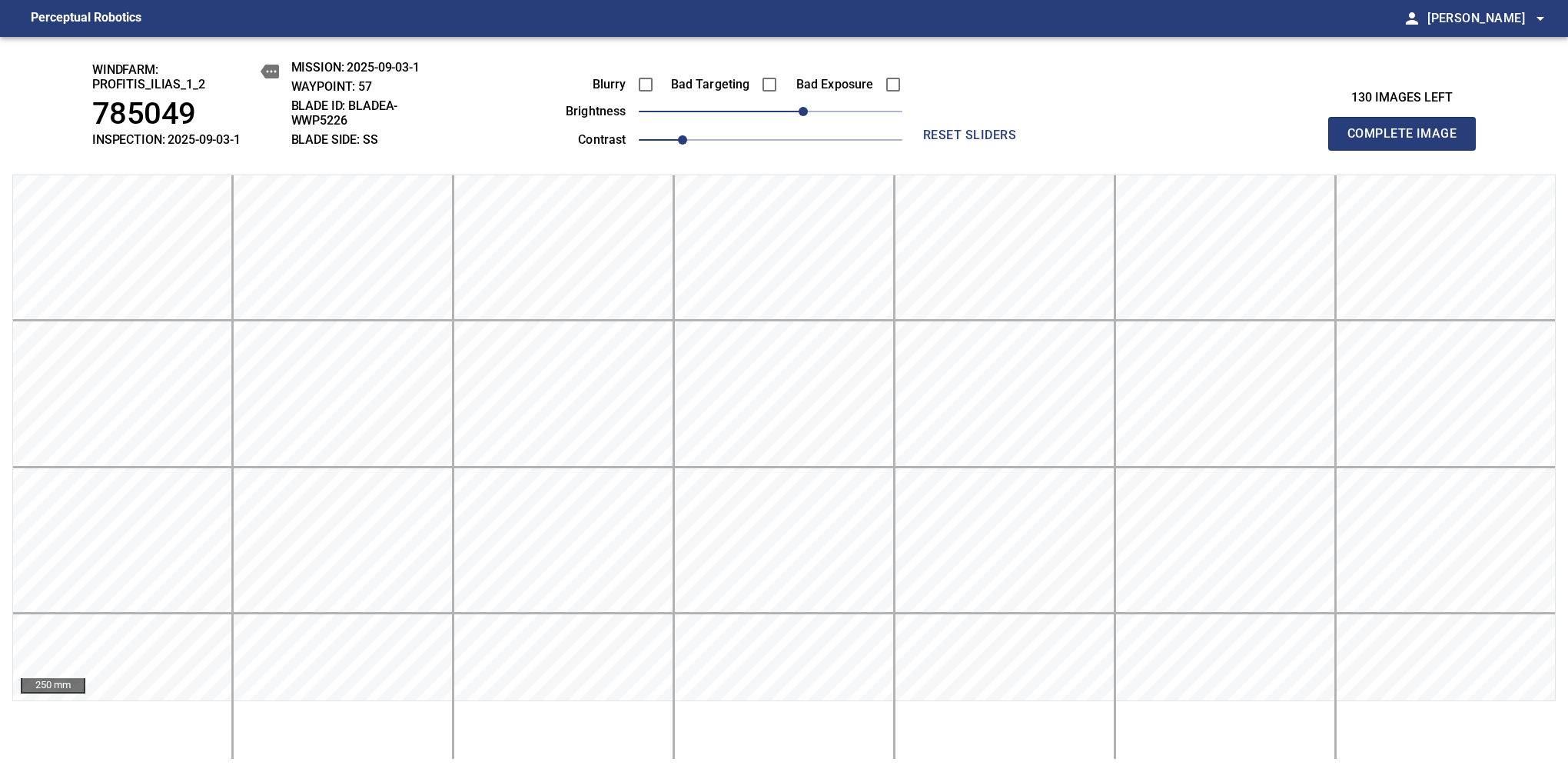
click at [1189, 142] on span "Complete Image" at bounding box center [1402, 133] width 114 height 21
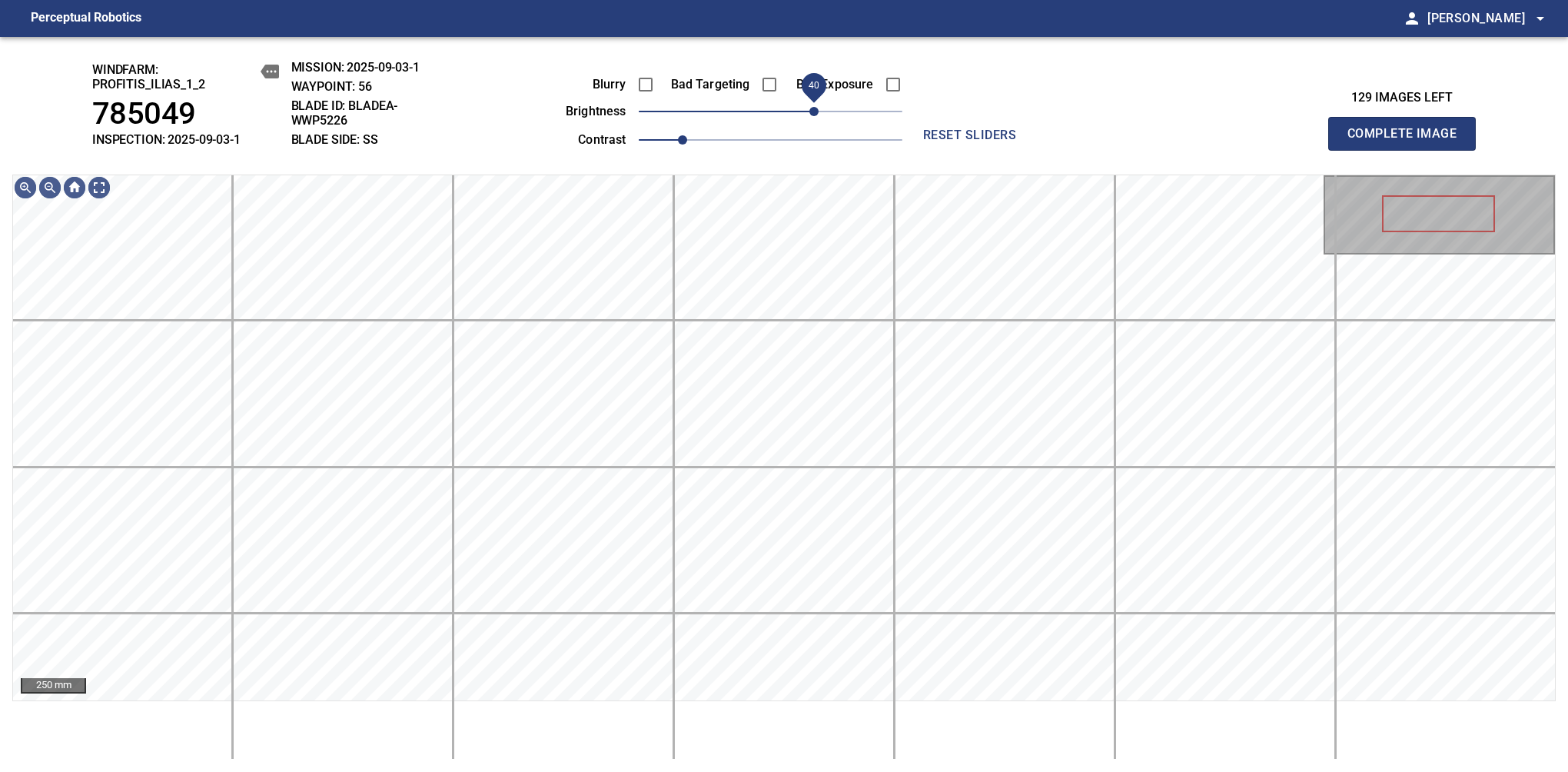
drag, startPoint x: 782, startPoint y: 120, endPoint x: 814, endPoint y: 117, distance: 32.1
click at [814, 116] on span "40" at bounding box center [814, 112] width 9 height 9
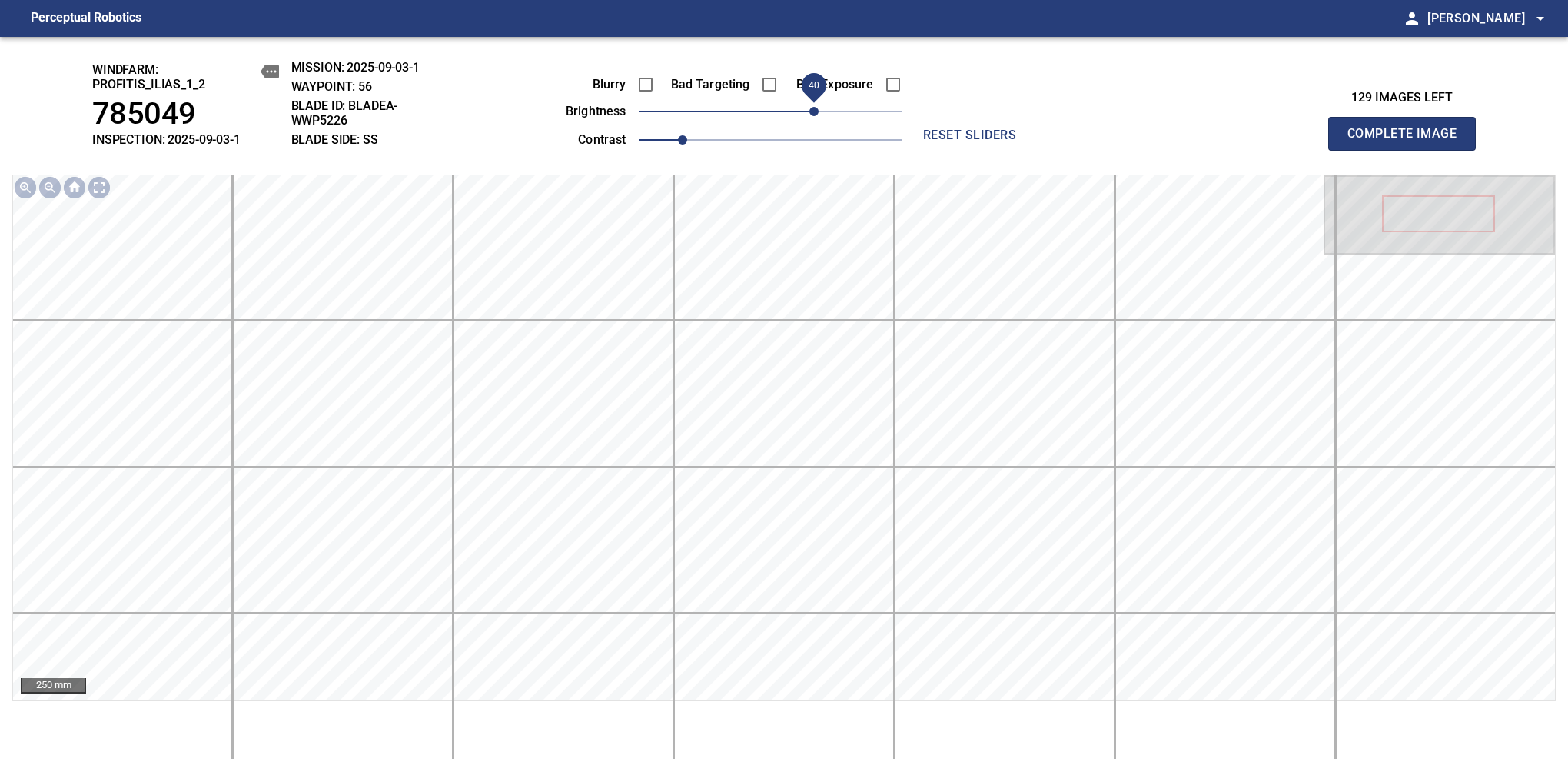
click at [1189, 142] on span "Complete Image" at bounding box center [1402, 133] width 114 height 21
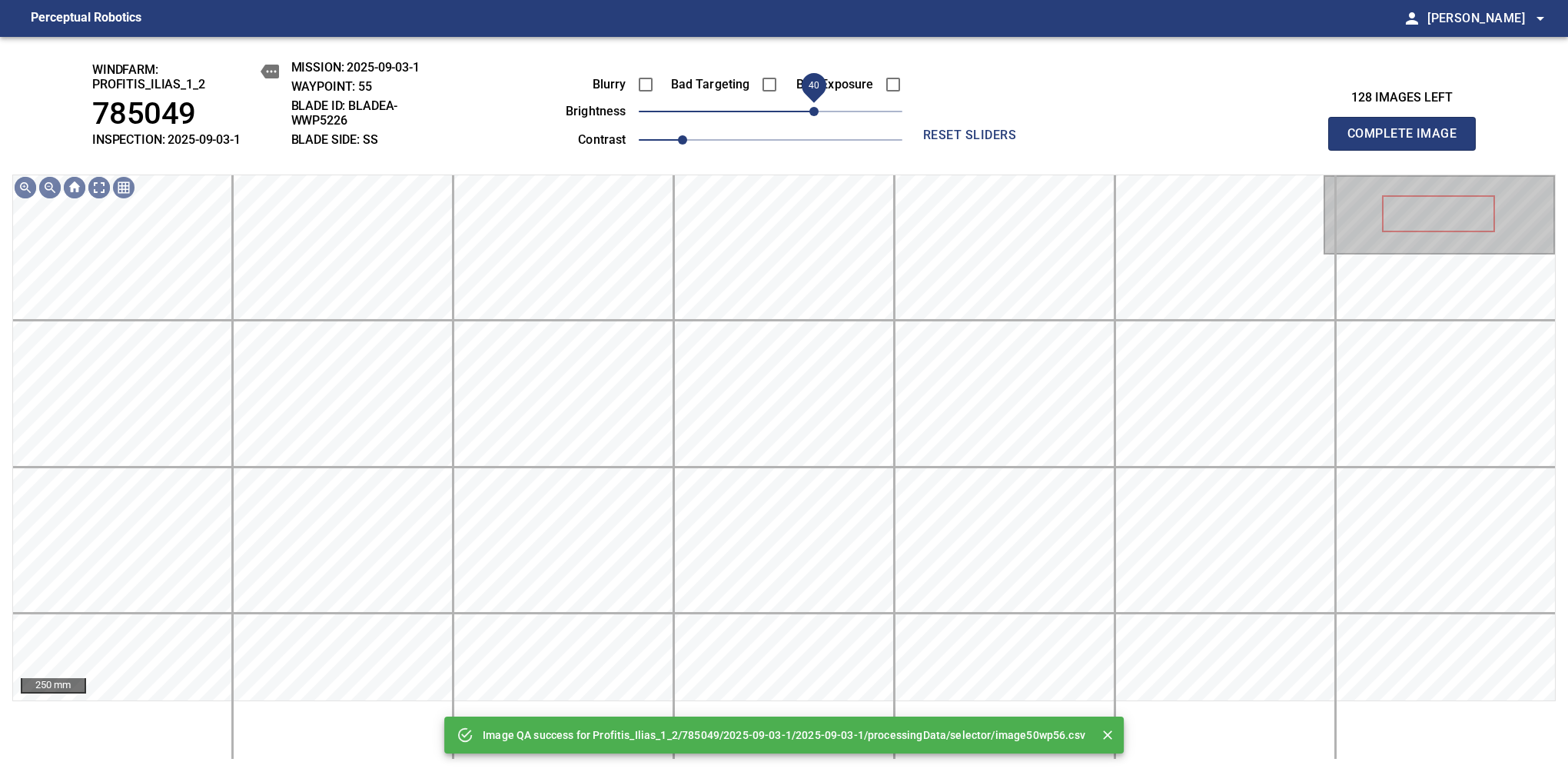
click at [814, 119] on span "40" at bounding box center [770, 111] width 263 height 21
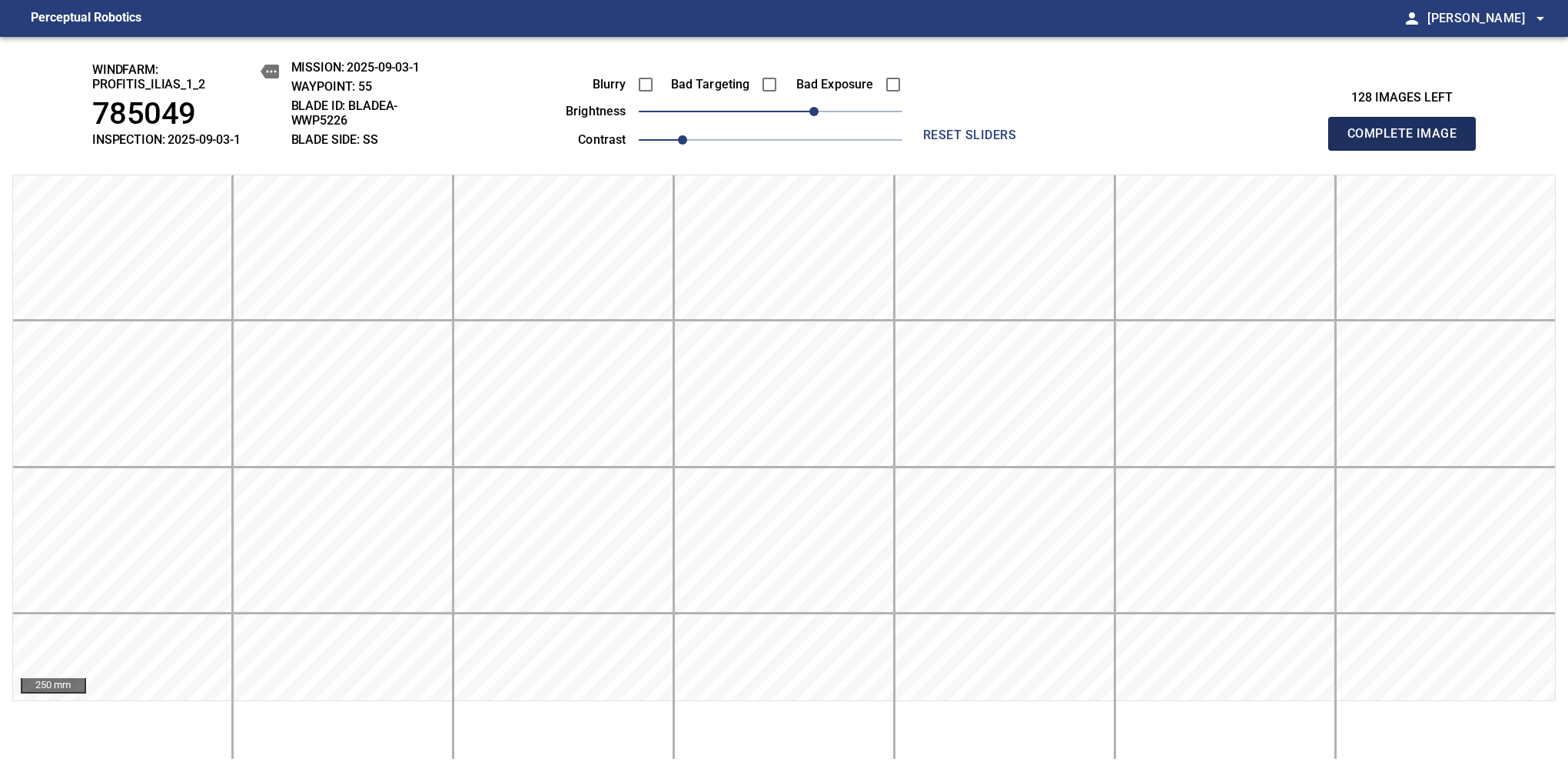
click at [1189, 142] on span "Complete Image" at bounding box center [1402, 133] width 114 height 21
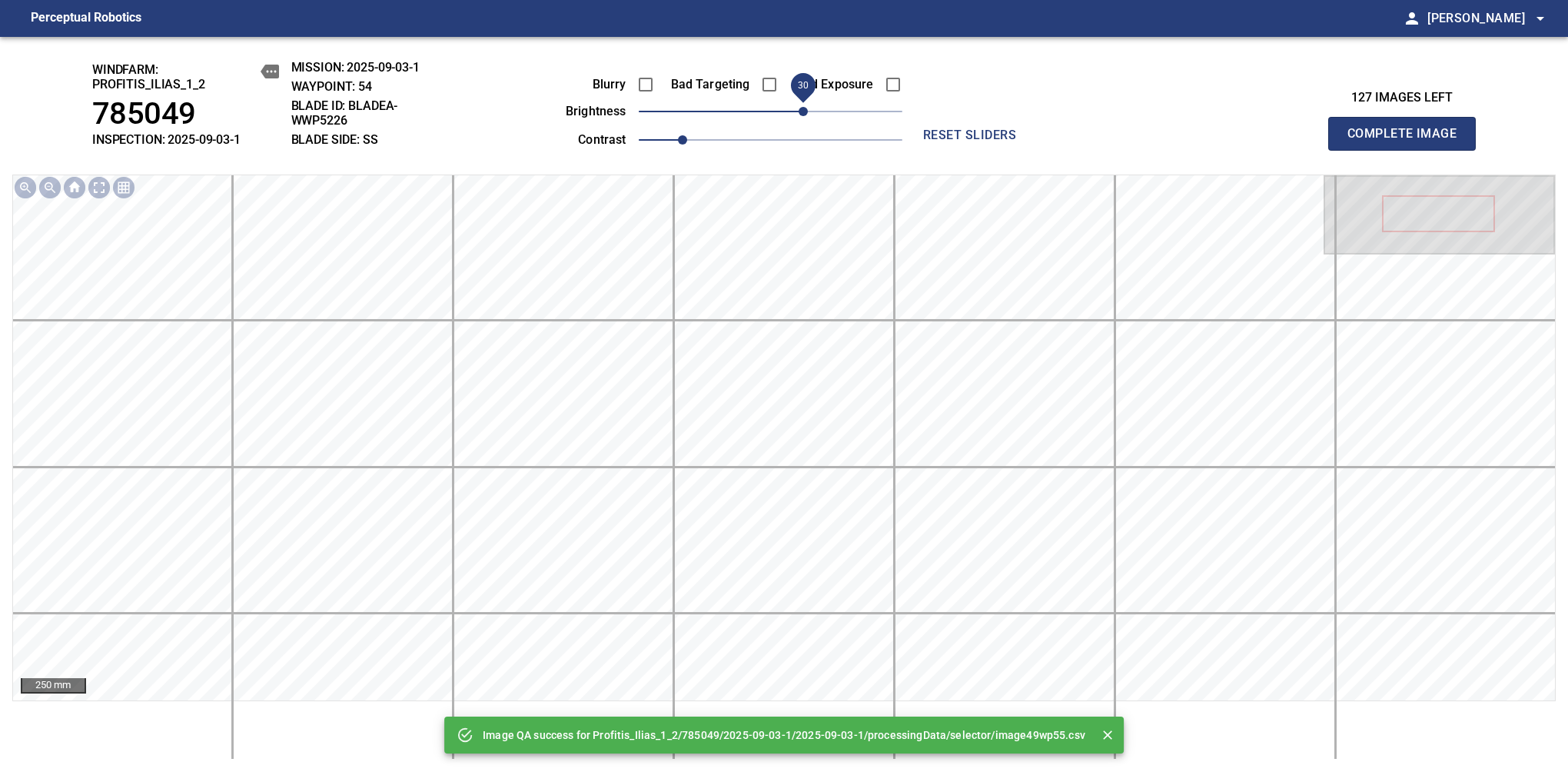
drag, startPoint x: 814, startPoint y: 119, endPoint x: 805, endPoint y: 119, distance: 9.0
click at [805, 119] on span "30" at bounding box center [770, 111] width 263 height 21
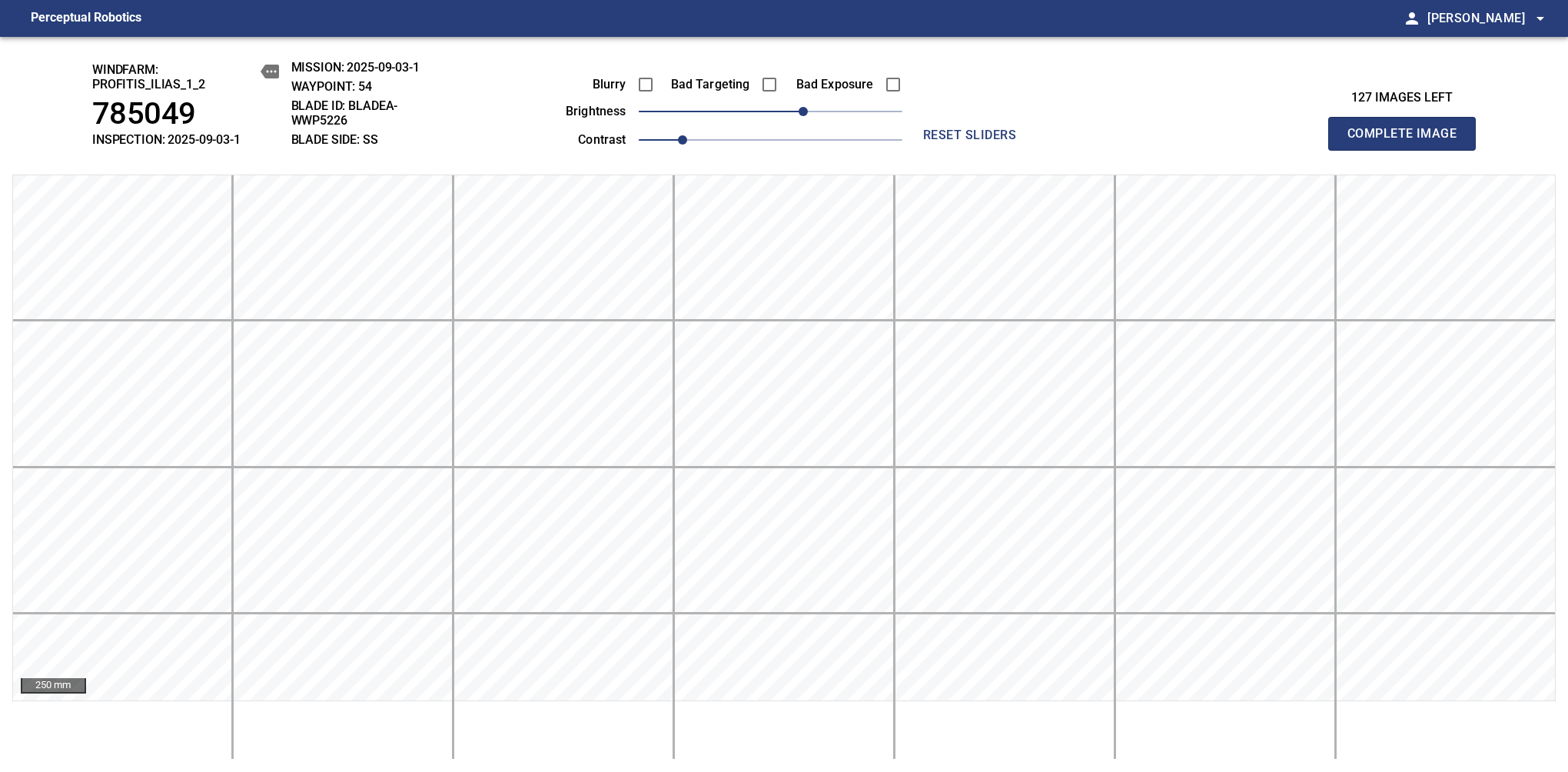
click at [1189, 142] on span "Complete Image" at bounding box center [1402, 133] width 114 height 21
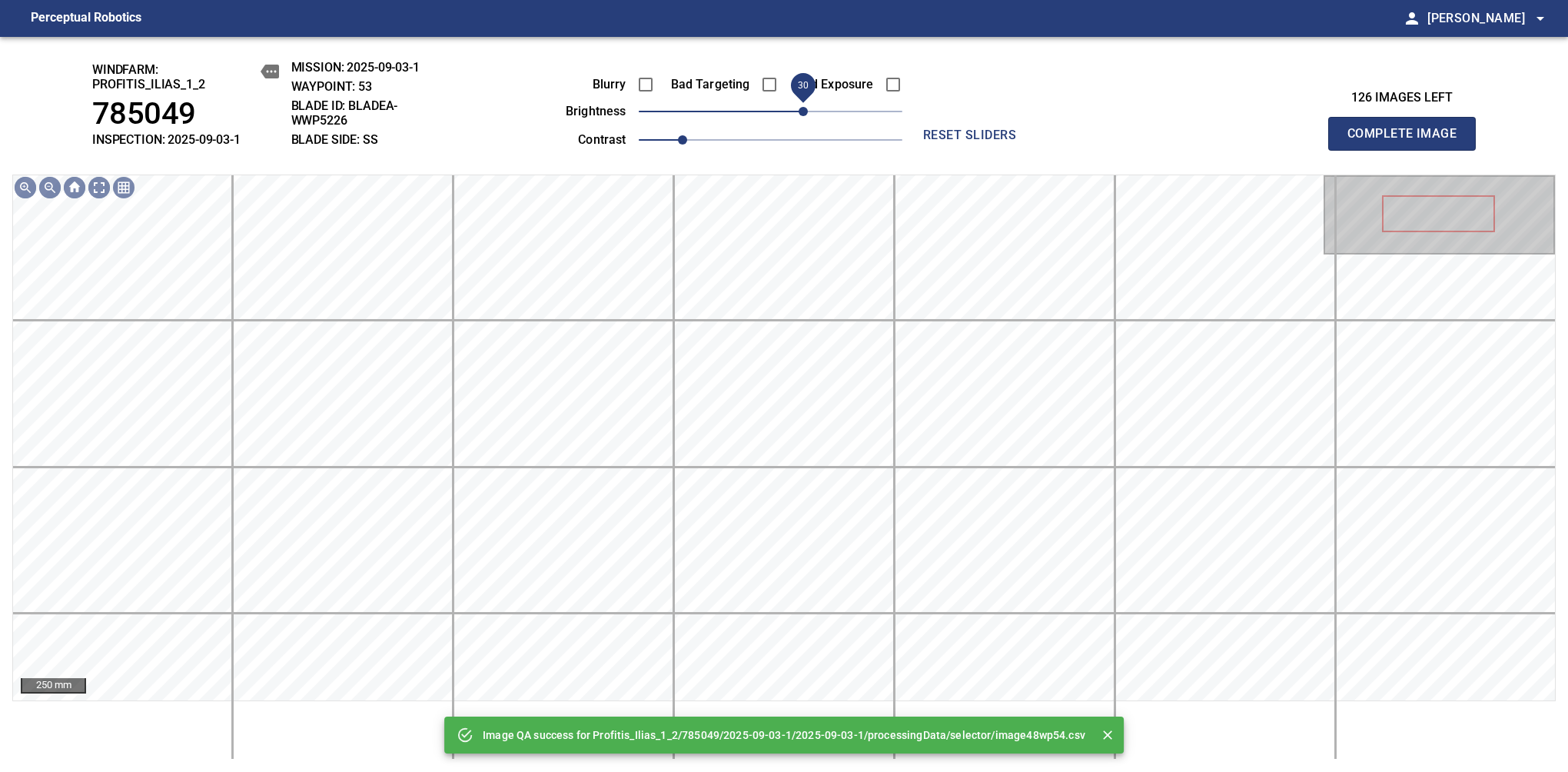
drag, startPoint x: 805, startPoint y: 119, endPoint x: 803, endPoint y: 111, distance: 8.2
click at [803, 111] on span "30" at bounding box center [770, 111] width 263 height 21
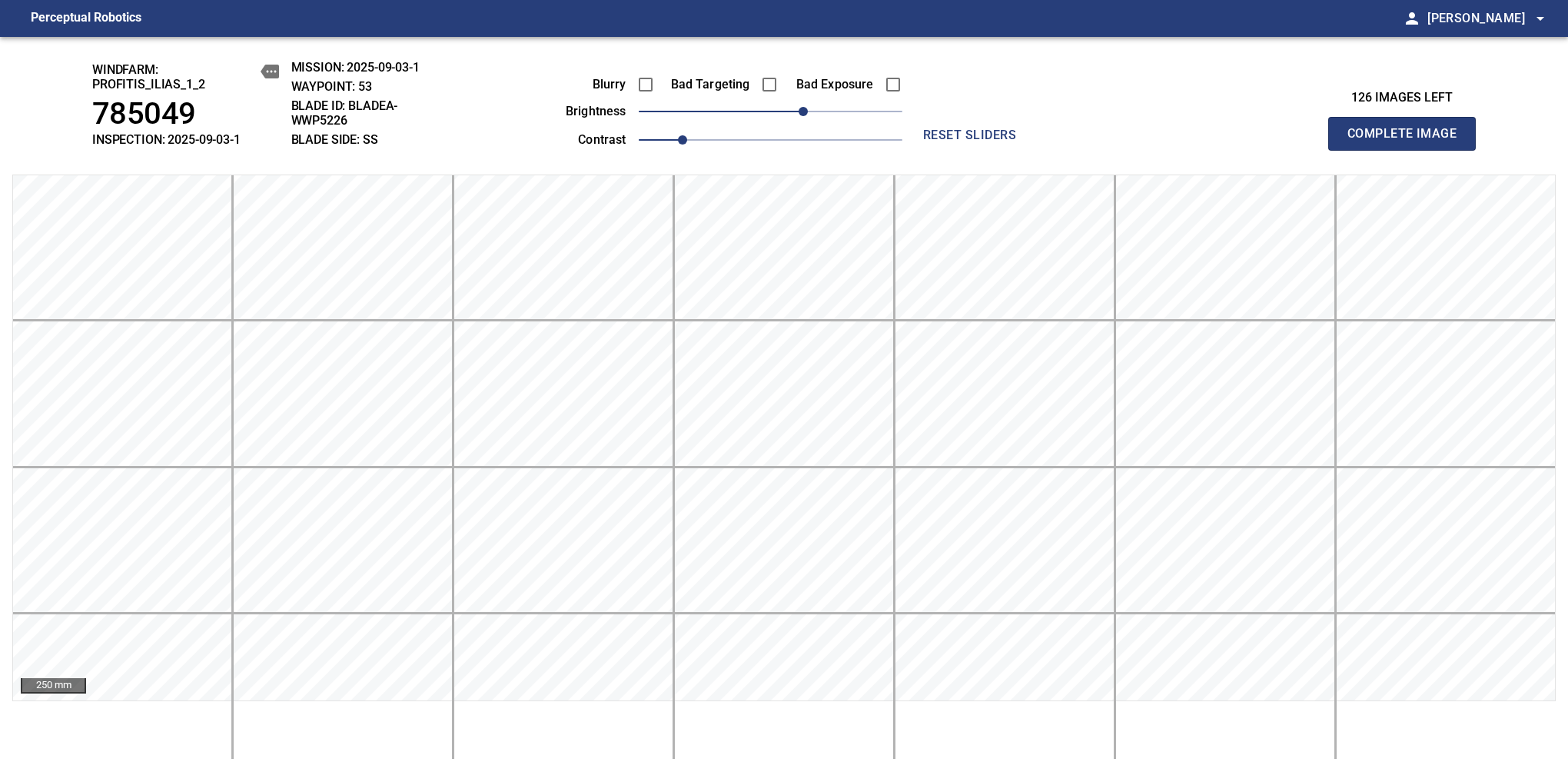
click at [1189, 142] on span "Complete Image" at bounding box center [1402, 133] width 114 height 21
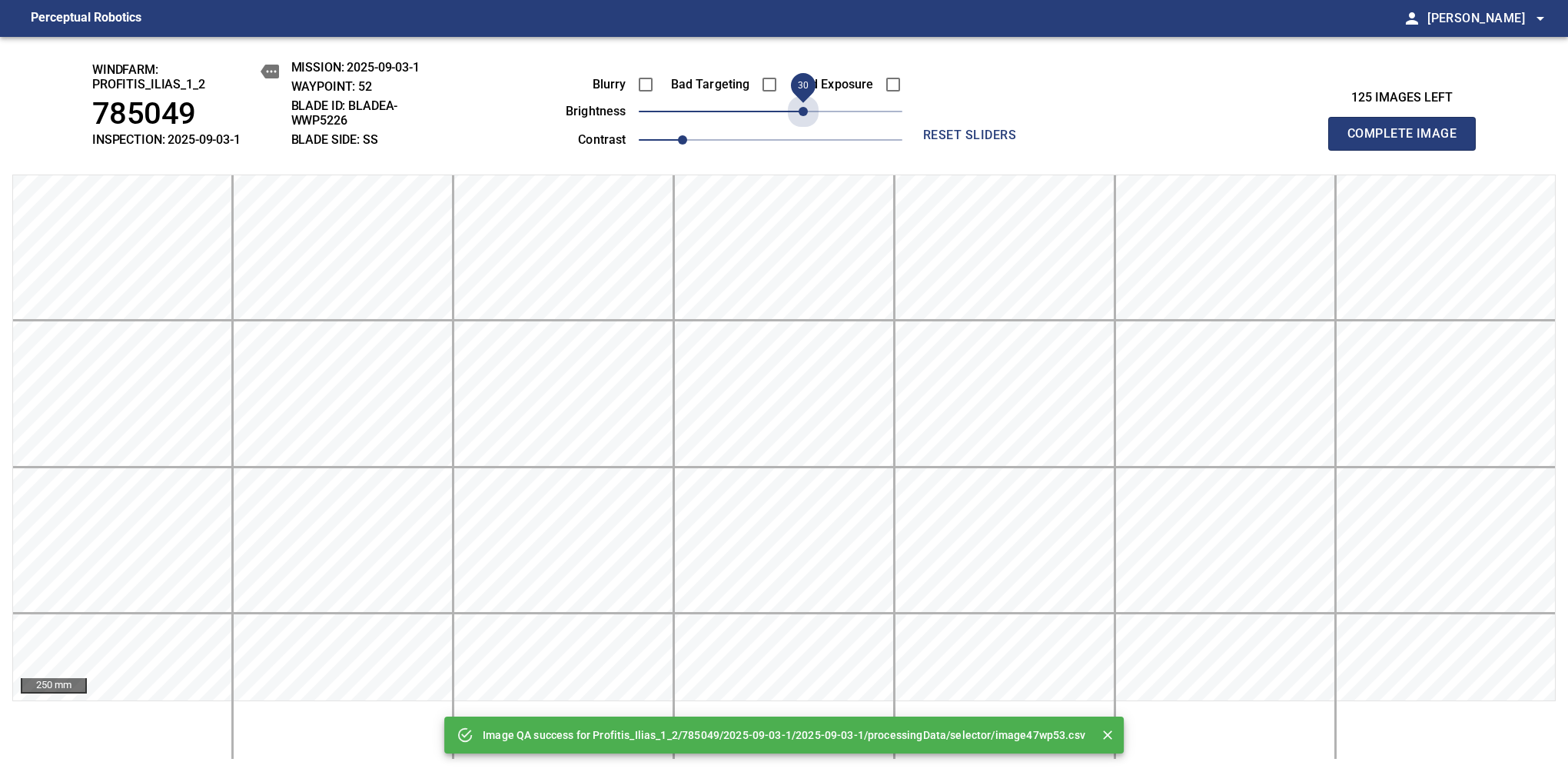
click at [803, 111] on span "30" at bounding box center [770, 111] width 263 height 21
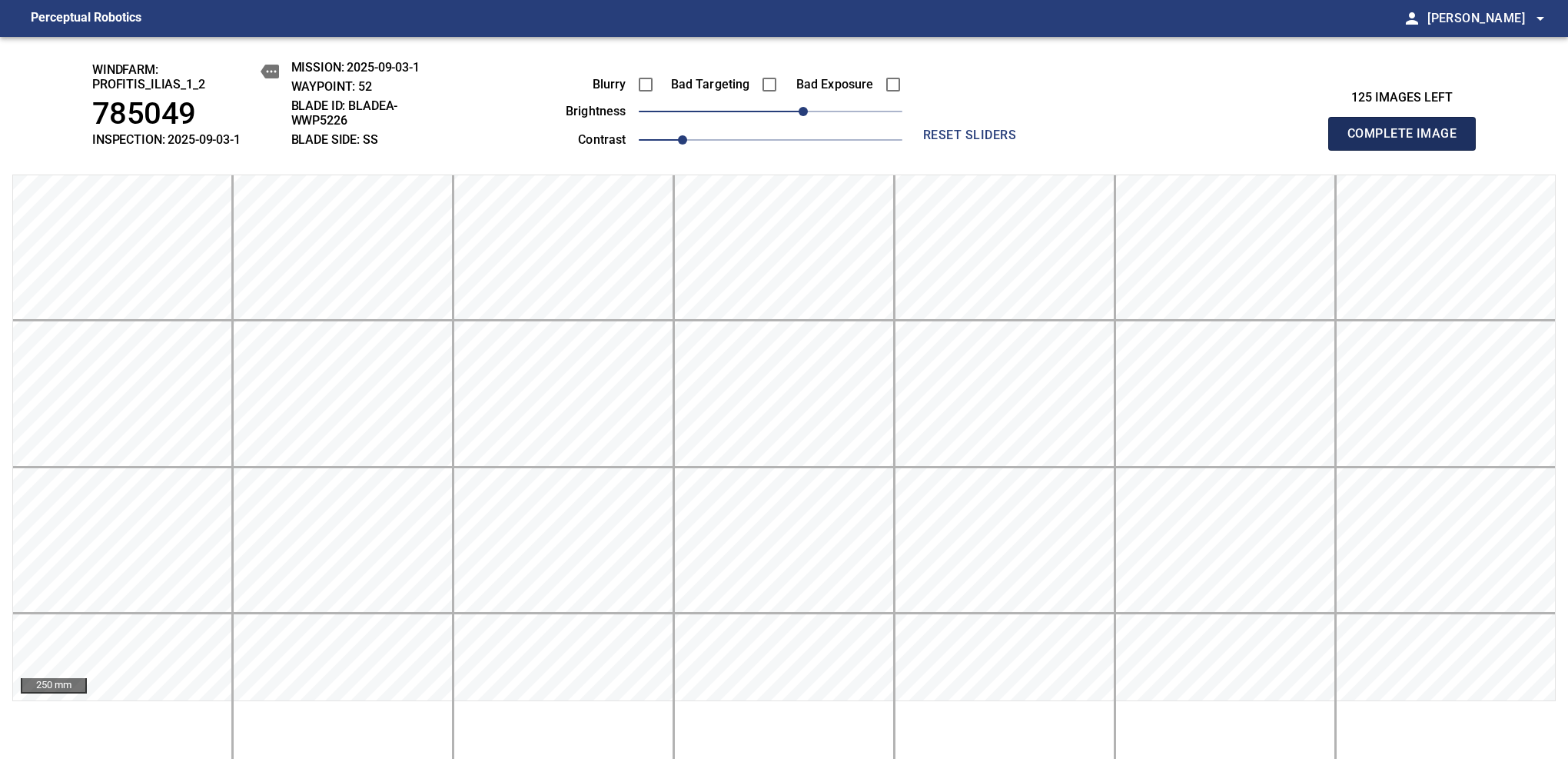
click at [1189, 142] on span "Complete Image" at bounding box center [1402, 133] width 114 height 21
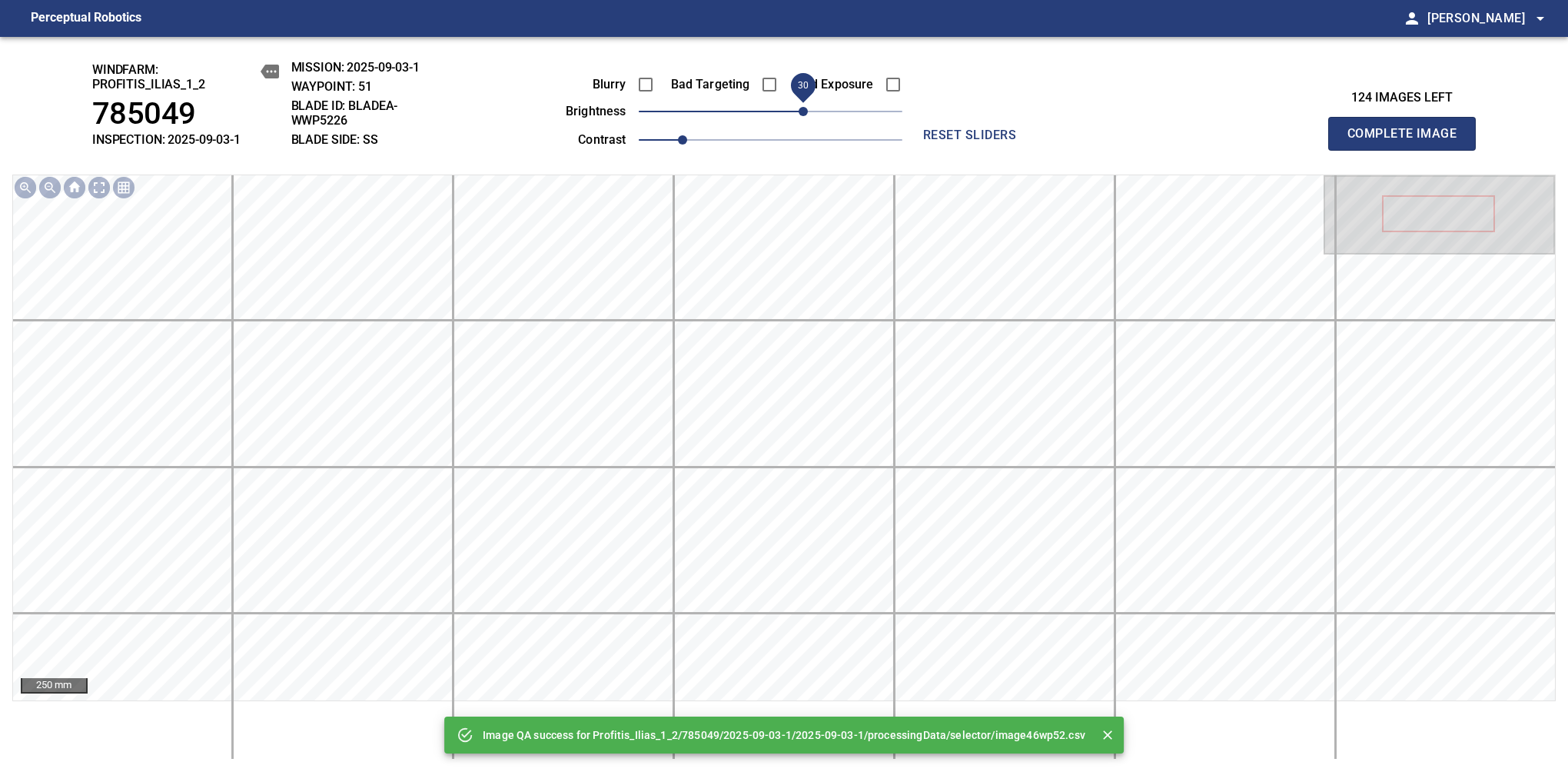
click at [805, 114] on span "30" at bounding box center [770, 111] width 263 height 21
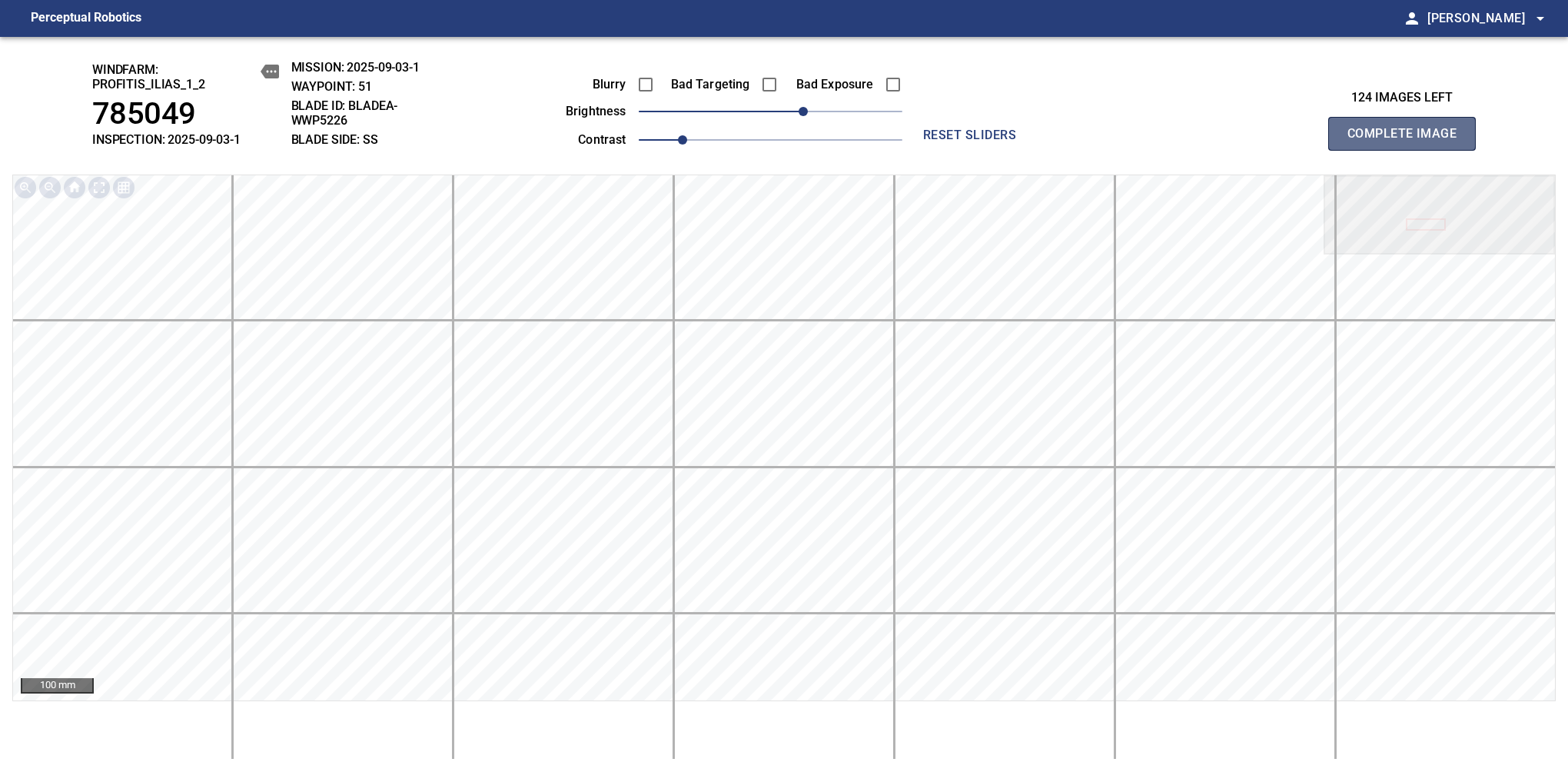
click at [1189, 142] on span "Complete Image" at bounding box center [1402, 133] width 114 height 21
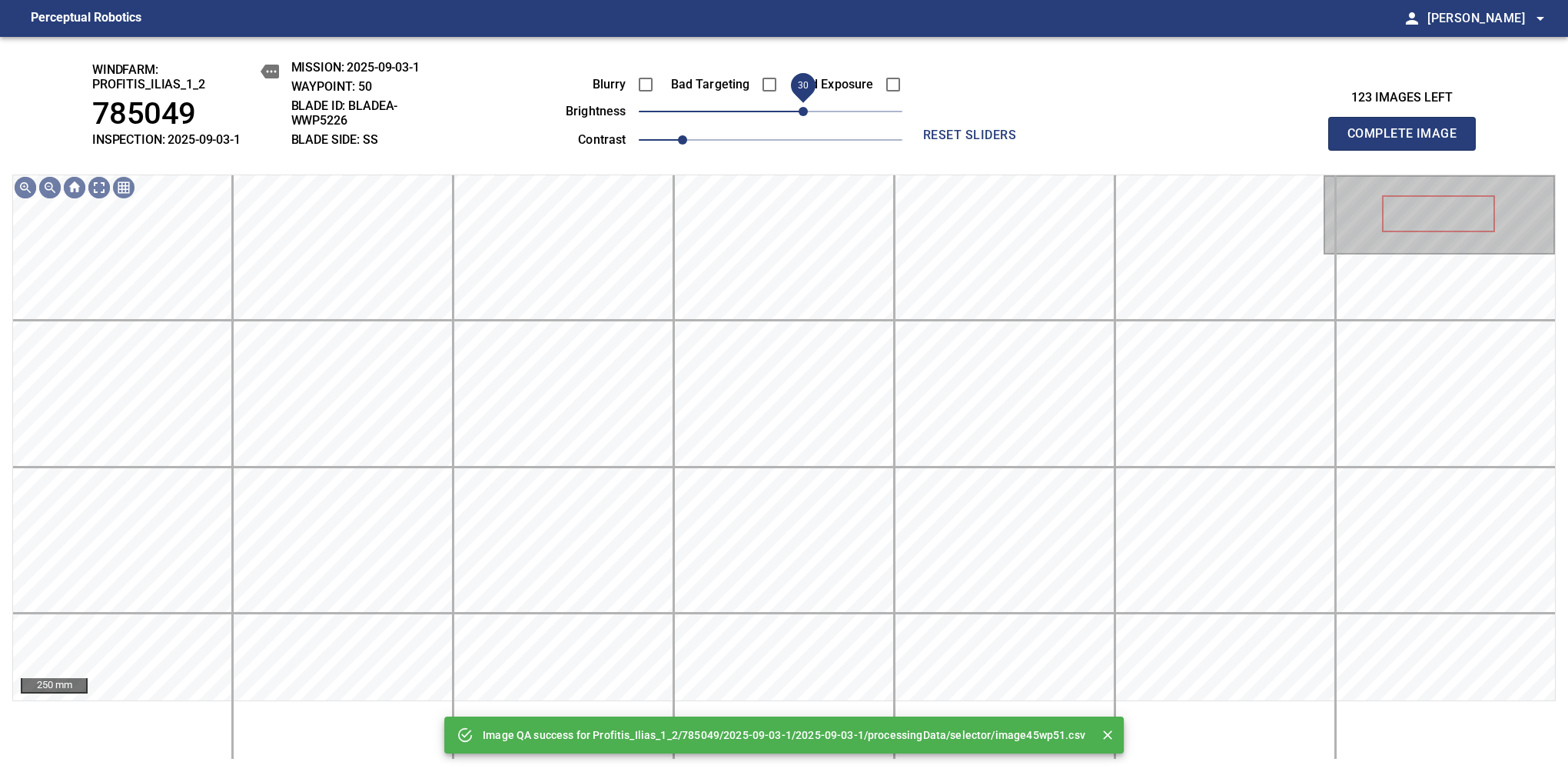
drag, startPoint x: 778, startPoint y: 111, endPoint x: 804, endPoint y: 106, distance: 26.5
click at [804, 107] on span "30" at bounding box center [802, 112] width 9 height 9
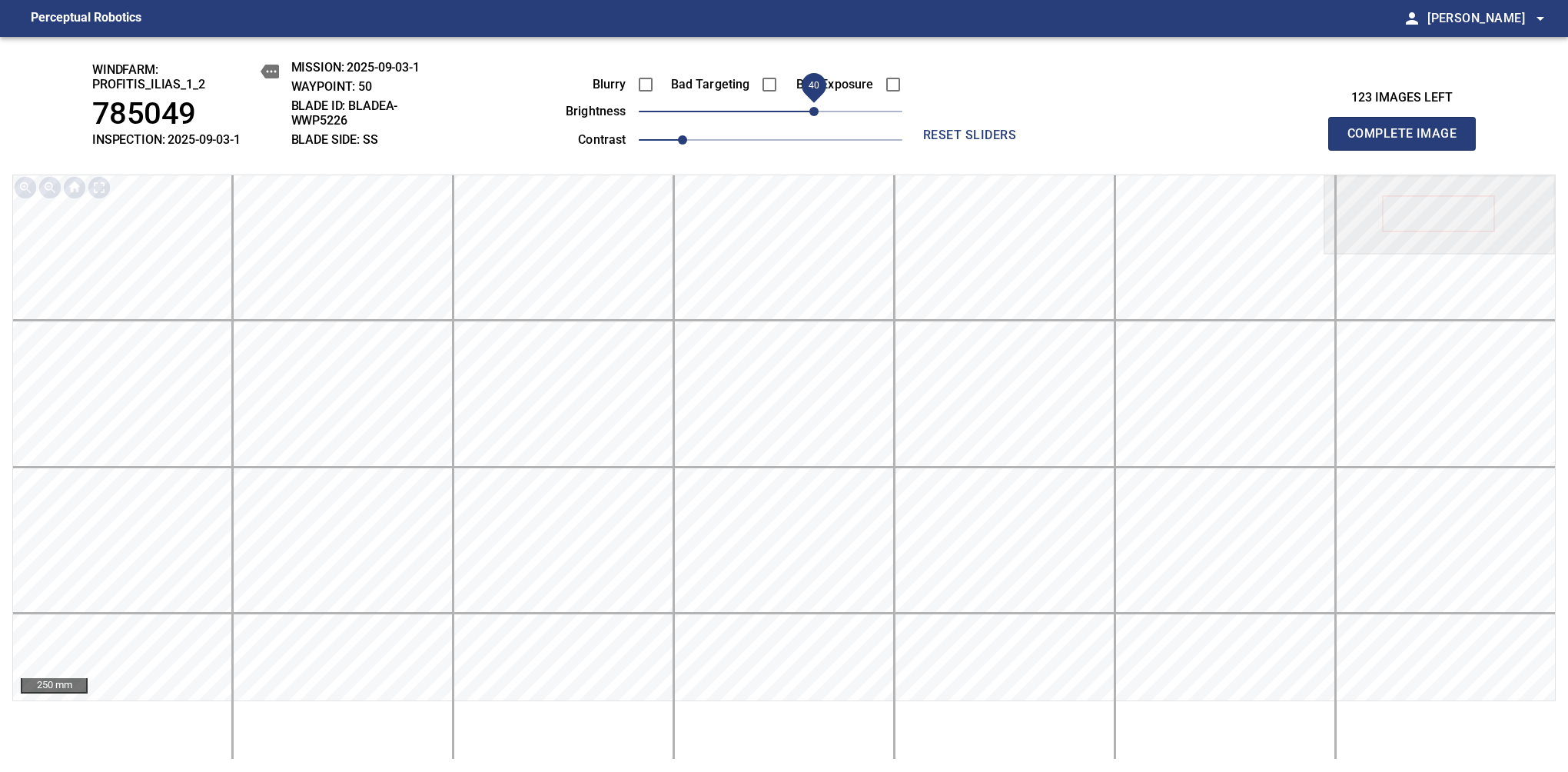
click at [814, 116] on span "40" at bounding box center [814, 112] width 9 height 9
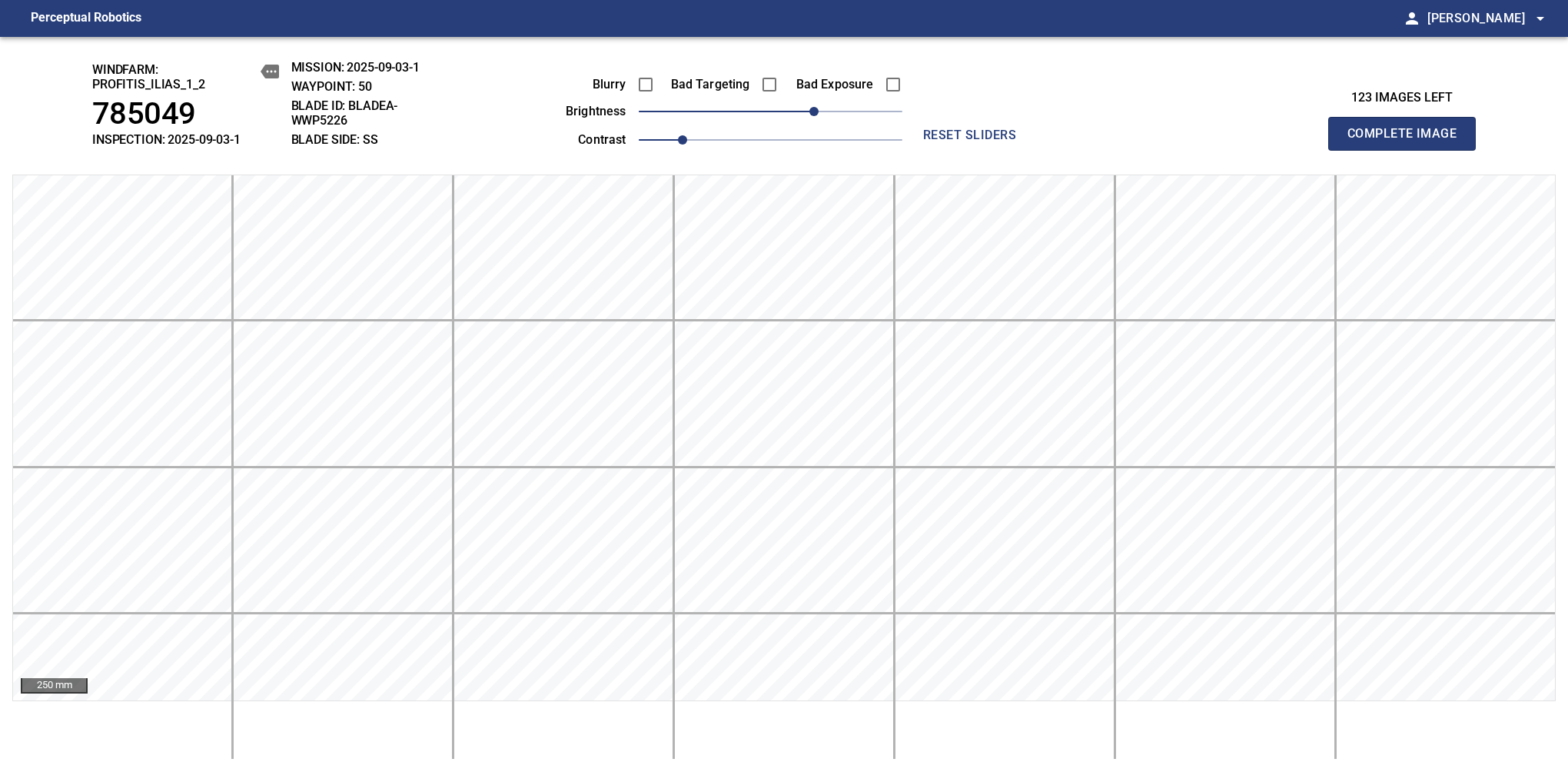
click at [1189, 142] on span "Complete Image" at bounding box center [1402, 133] width 114 height 21
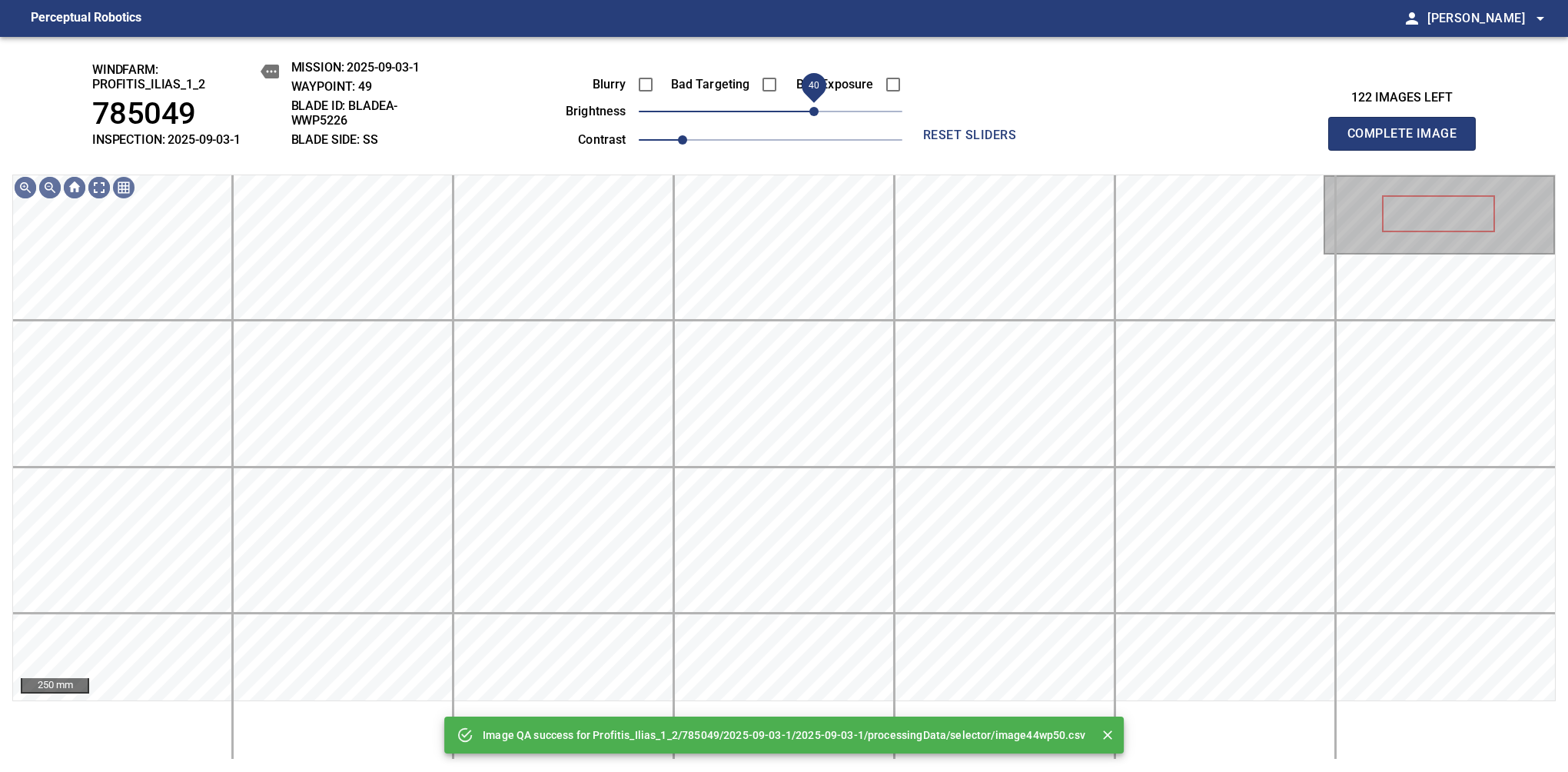
drag, startPoint x: 779, startPoint y: 107, endPoint x: 819, endPoint y: 110, distance: 40.1
click at [819, 110] on span "40" at bounding box center [814, 112] width 9 height 9
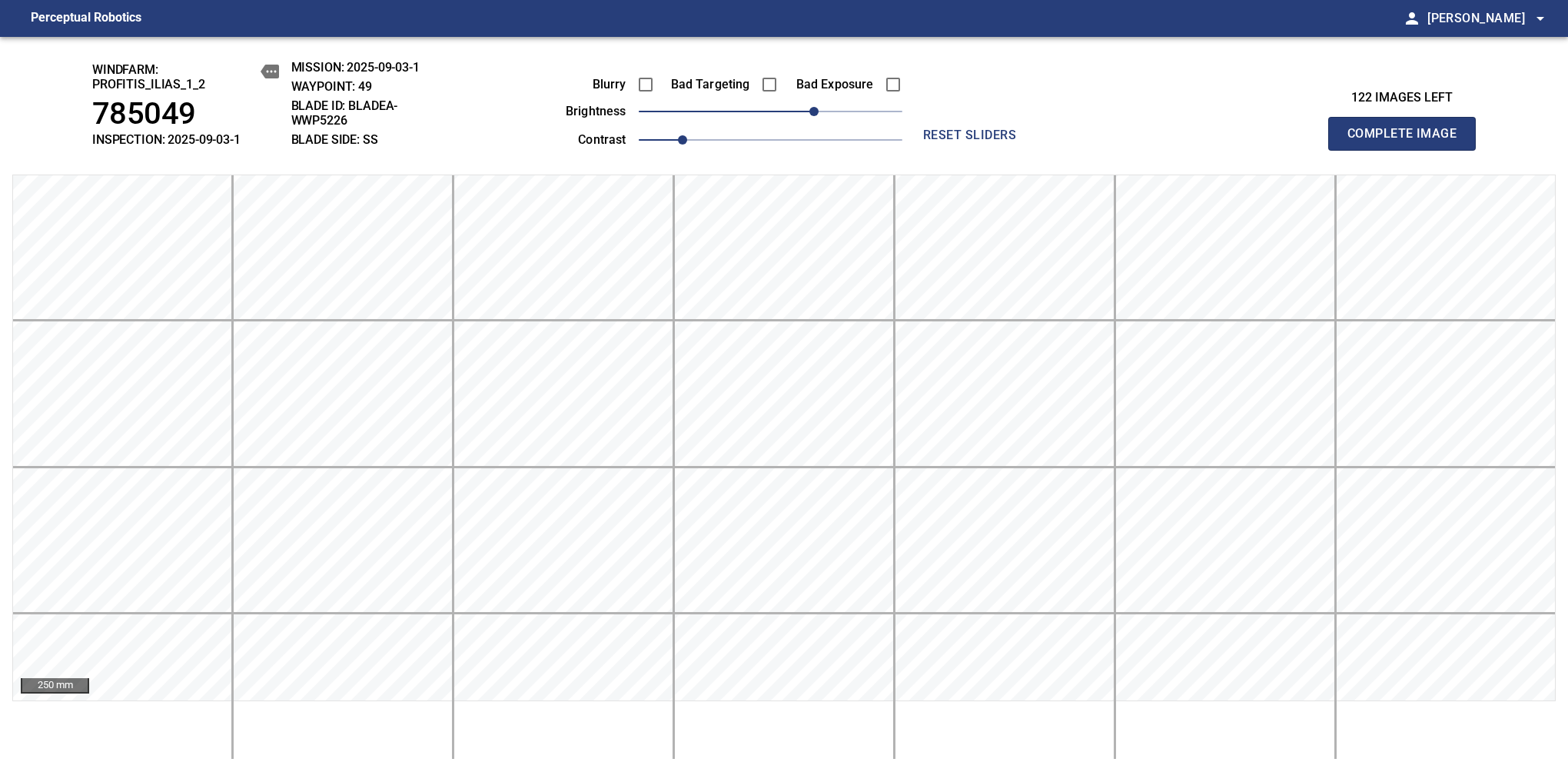
click at [1189, 142] on span "Complete Image" at bounding box center [1402, 133] width 114 height 21
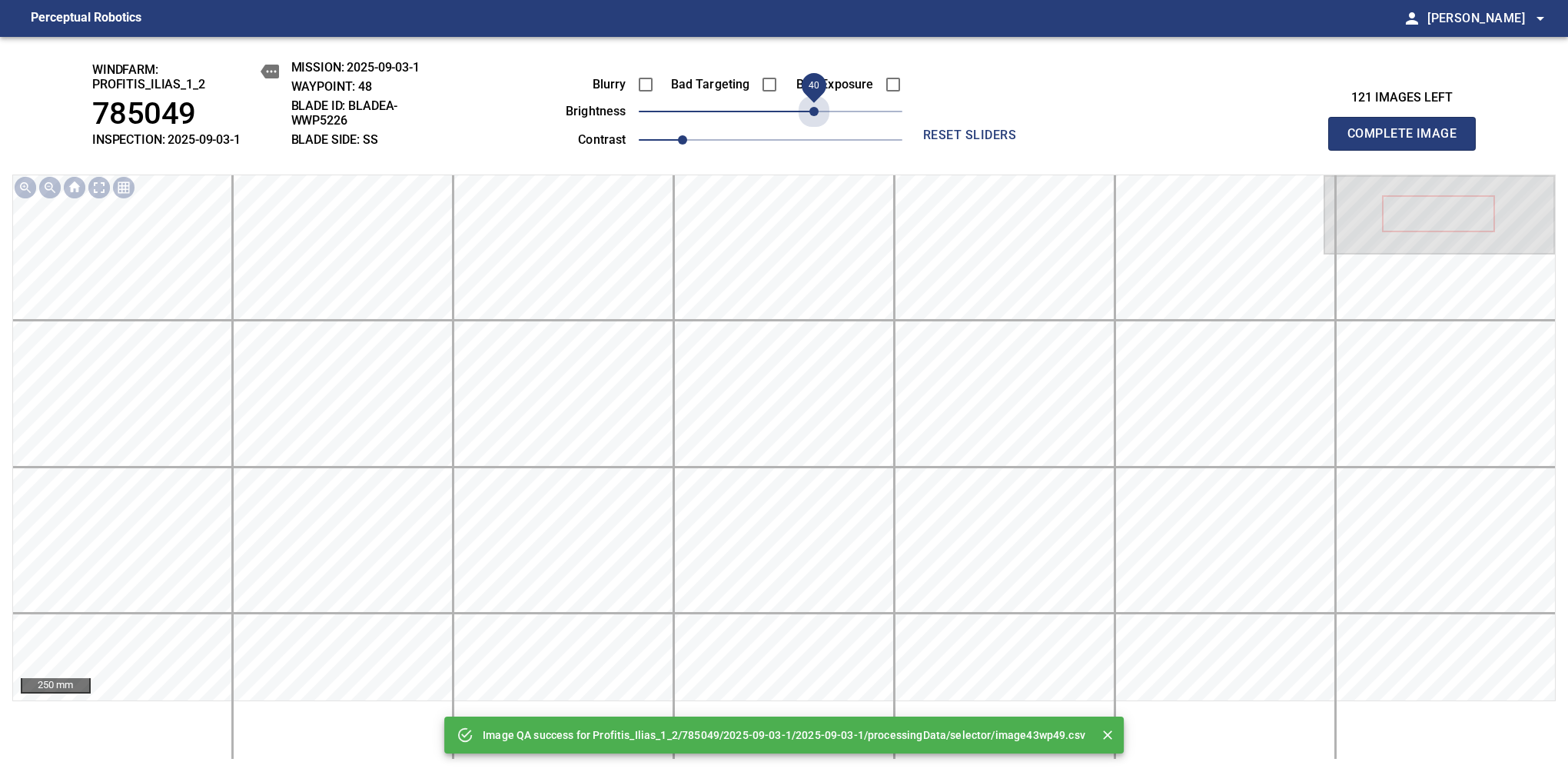
click at [819, 110] on span "40" at bounding box center [770, 111] width 263 height 21
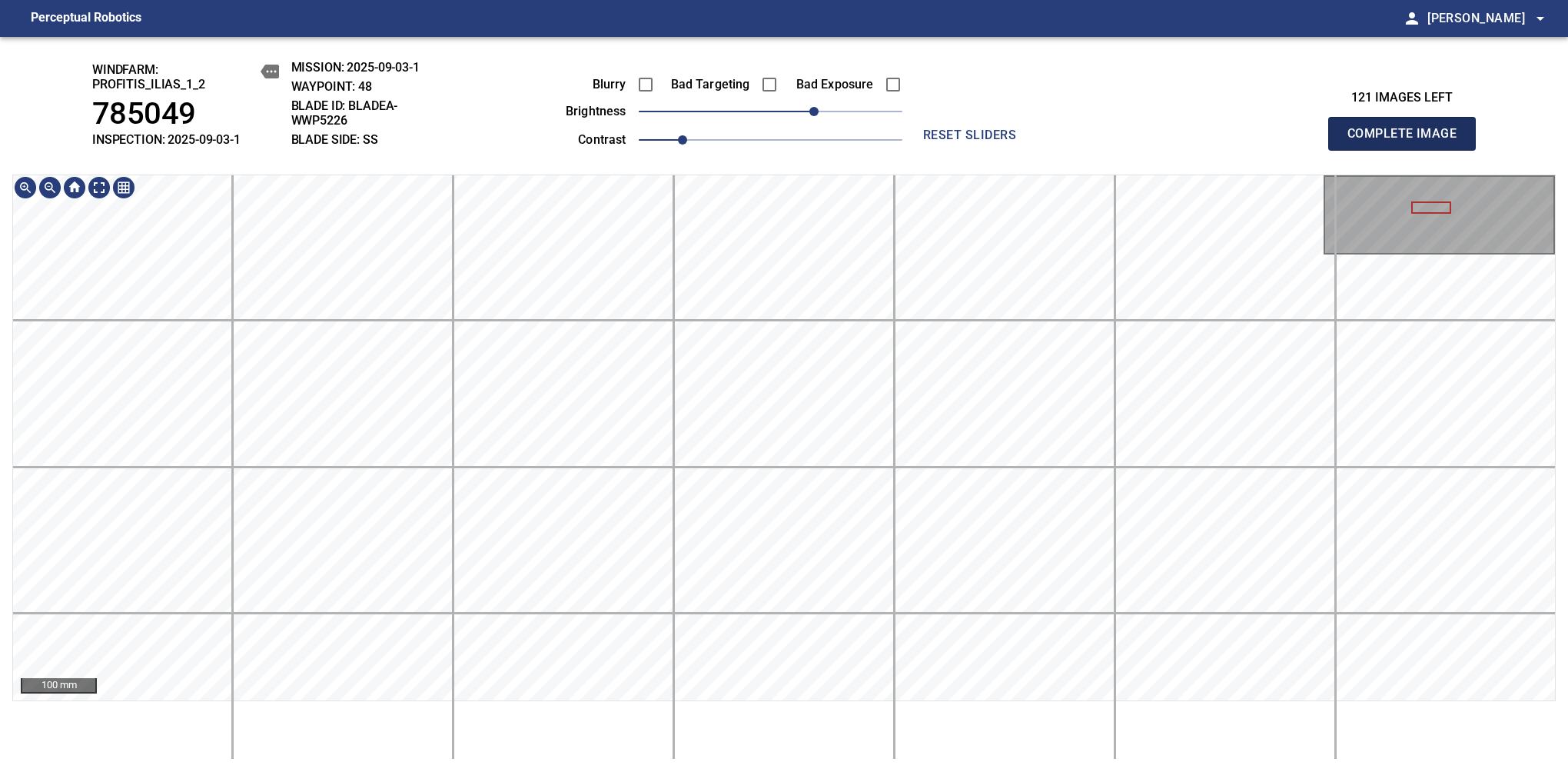
click at [1189, 142] on span "Complete Image" at bounding box center [1402, 133] width 114 height 21
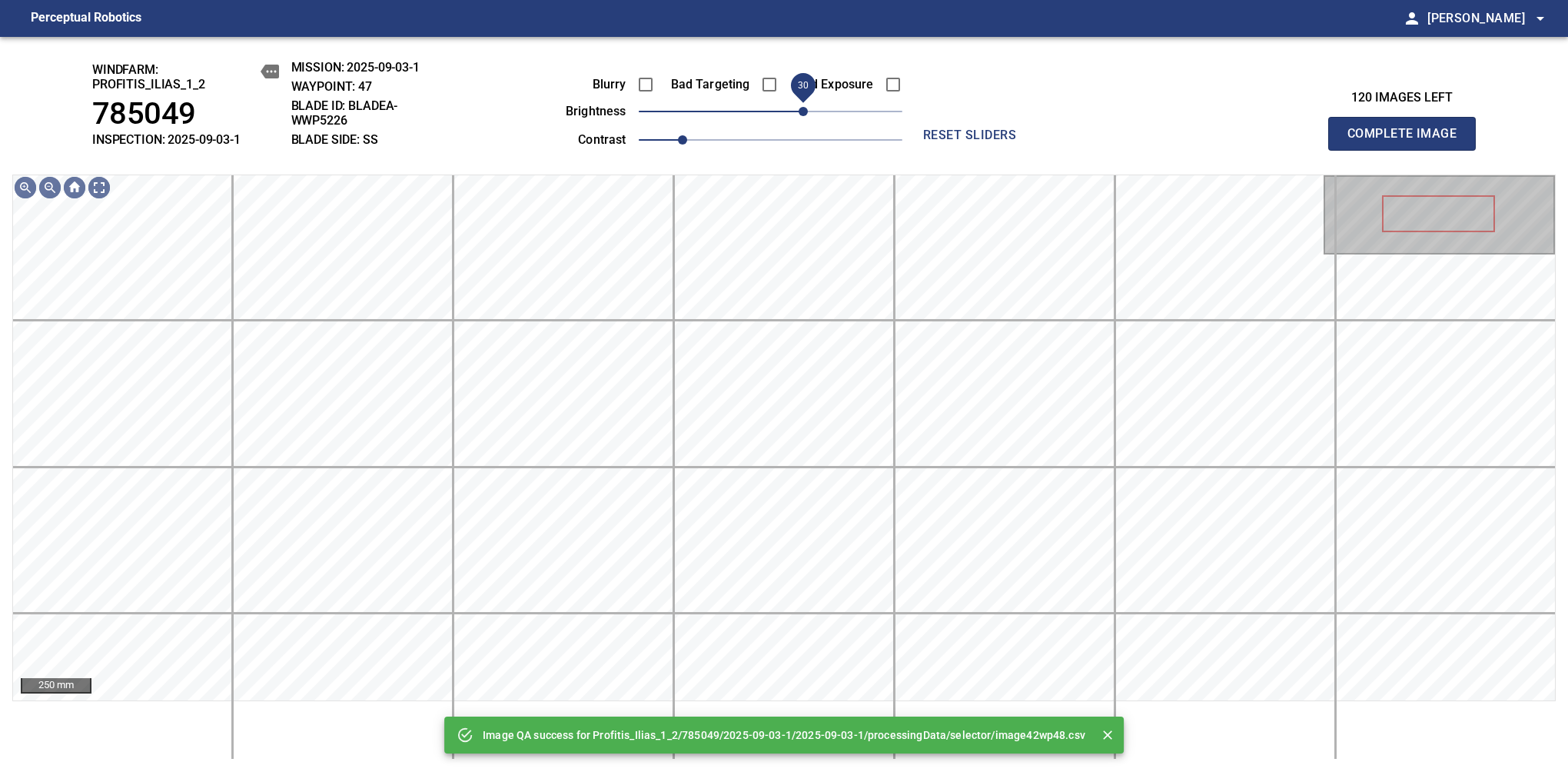
drag, startPoint x: 781, startPoint y: 111, endPoint x: 808, endPoint y: 115, distance: 27.3
click at [808, 115] on span "30" at bounding box center [802, 112] width 9 height 9
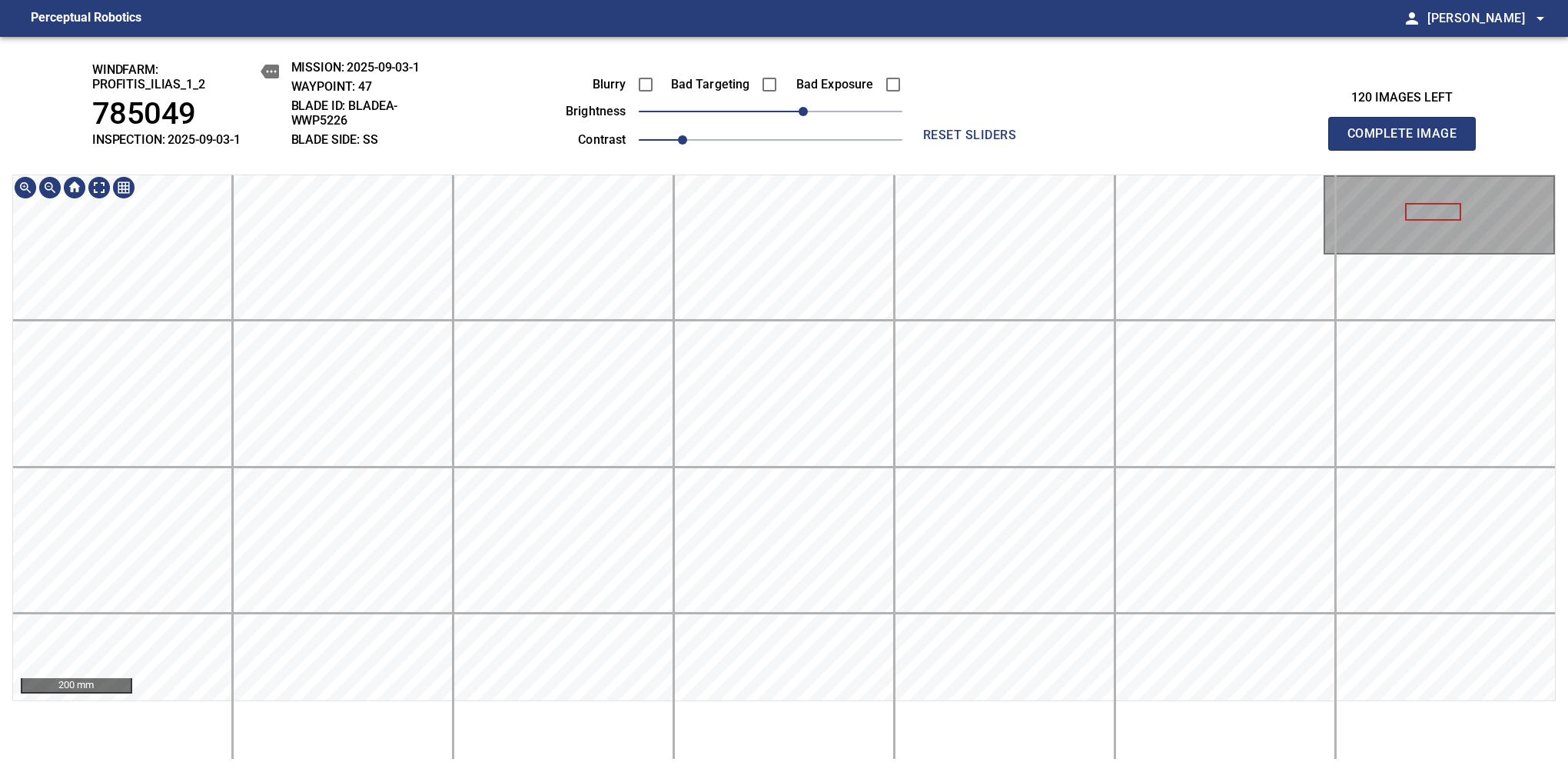
click at [678, 711] on html "Perceptual Robotics person Alex Semenov arrow_drop_down windfarm: Profitis_Ilia…" at bounding box center [784, 386] width 1568 height 772
click at [659, 711] on html "Perceptual Robotics person Alex Semenov arrow_drop_down windfarm: Profitis_Ilia…" at bounding box center [784, 386] width 1568 height 772
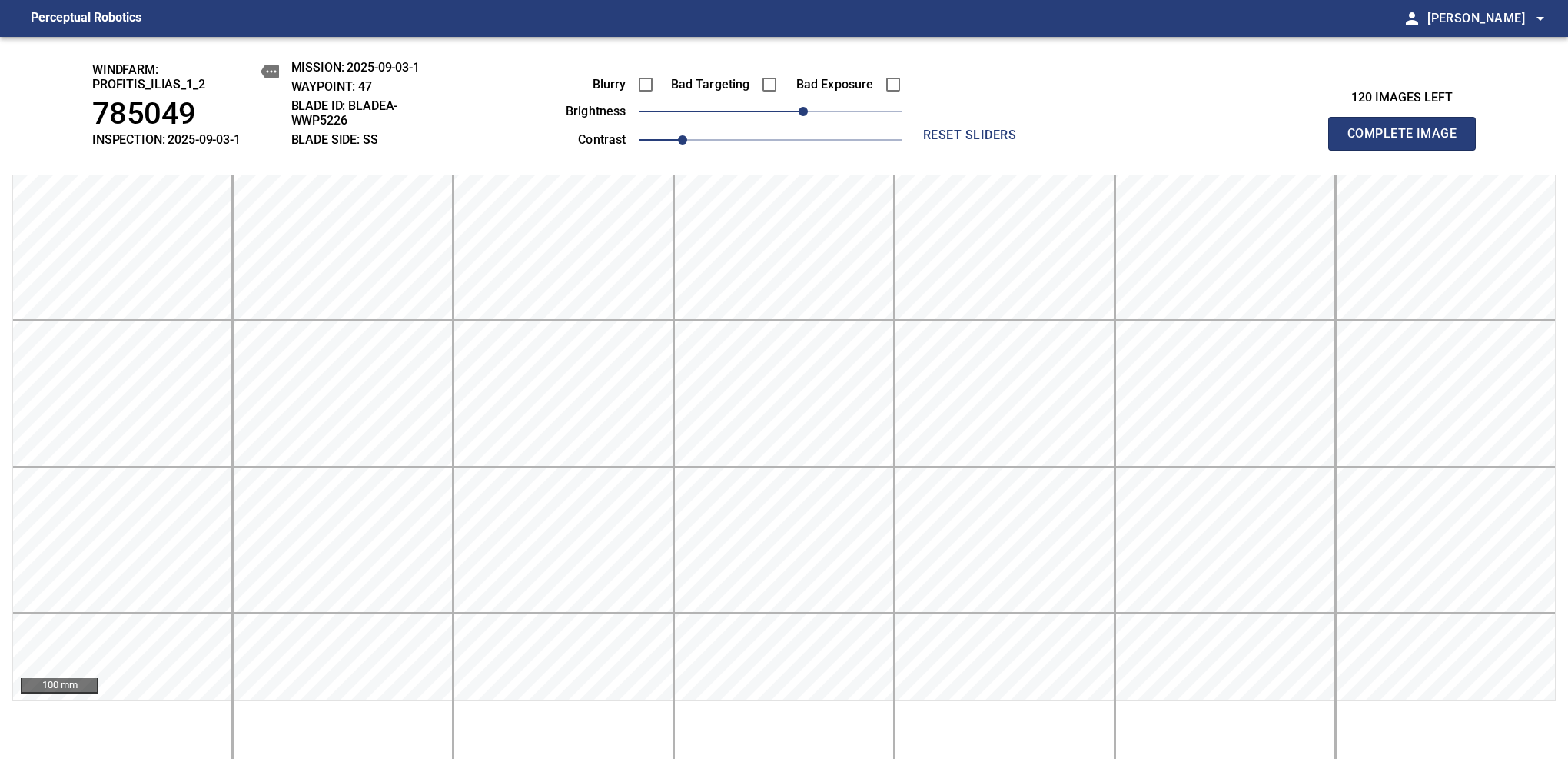
click at [1189, 142] on span "Complete Image" at bounding box center [1402, 133] width 114 height 21
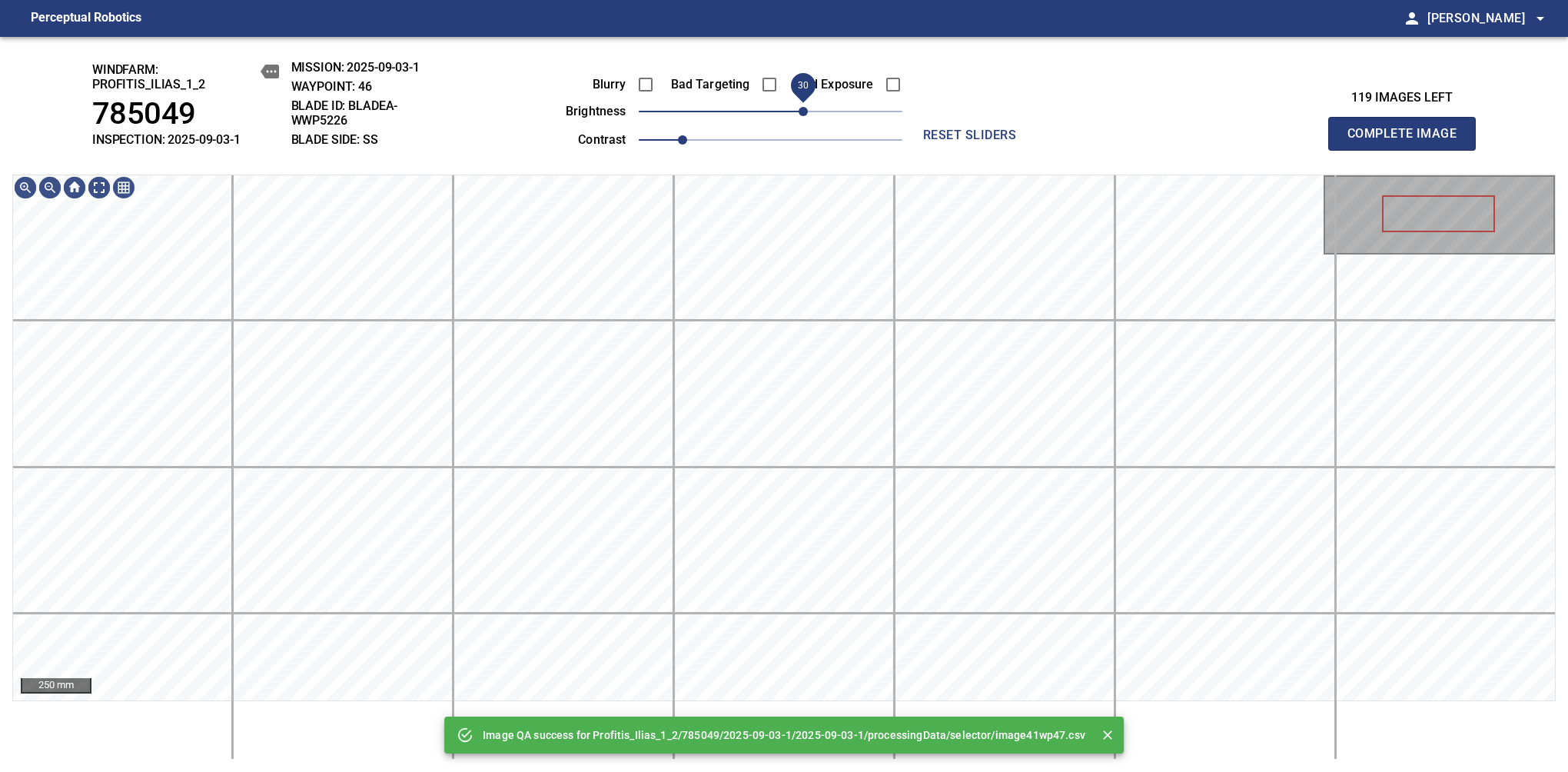
drag, startPoint x: 796, startPoint y: 112, endPoint x: 808, endPoint y: 124, distance: 17.0
click at [808, 123] on span "30" at bounding box center [770, 111] width 263 height 21
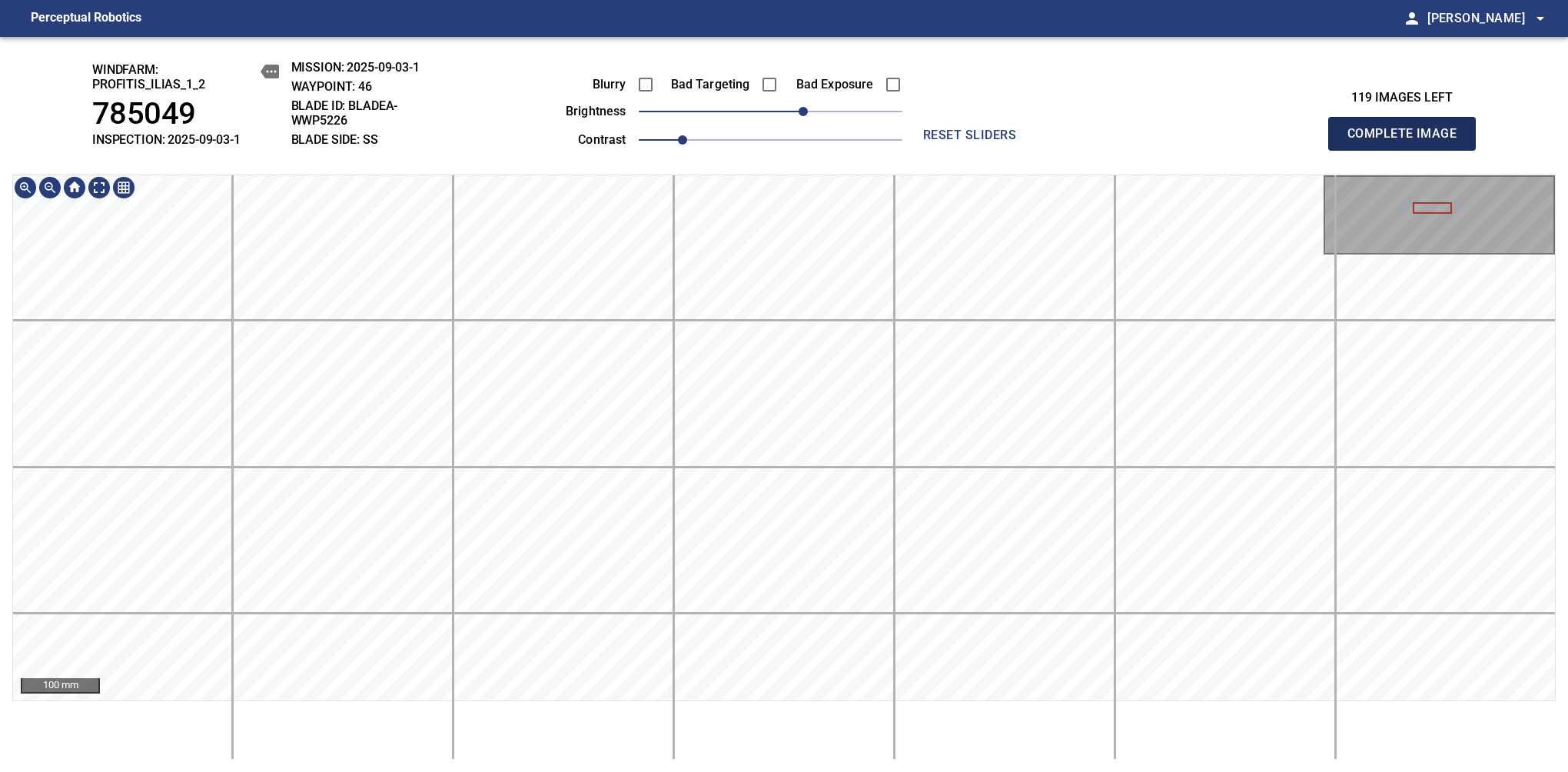
click at [1189, 142] on span "Complete Image" at bounding box center [1402, 133] width 114 height 21
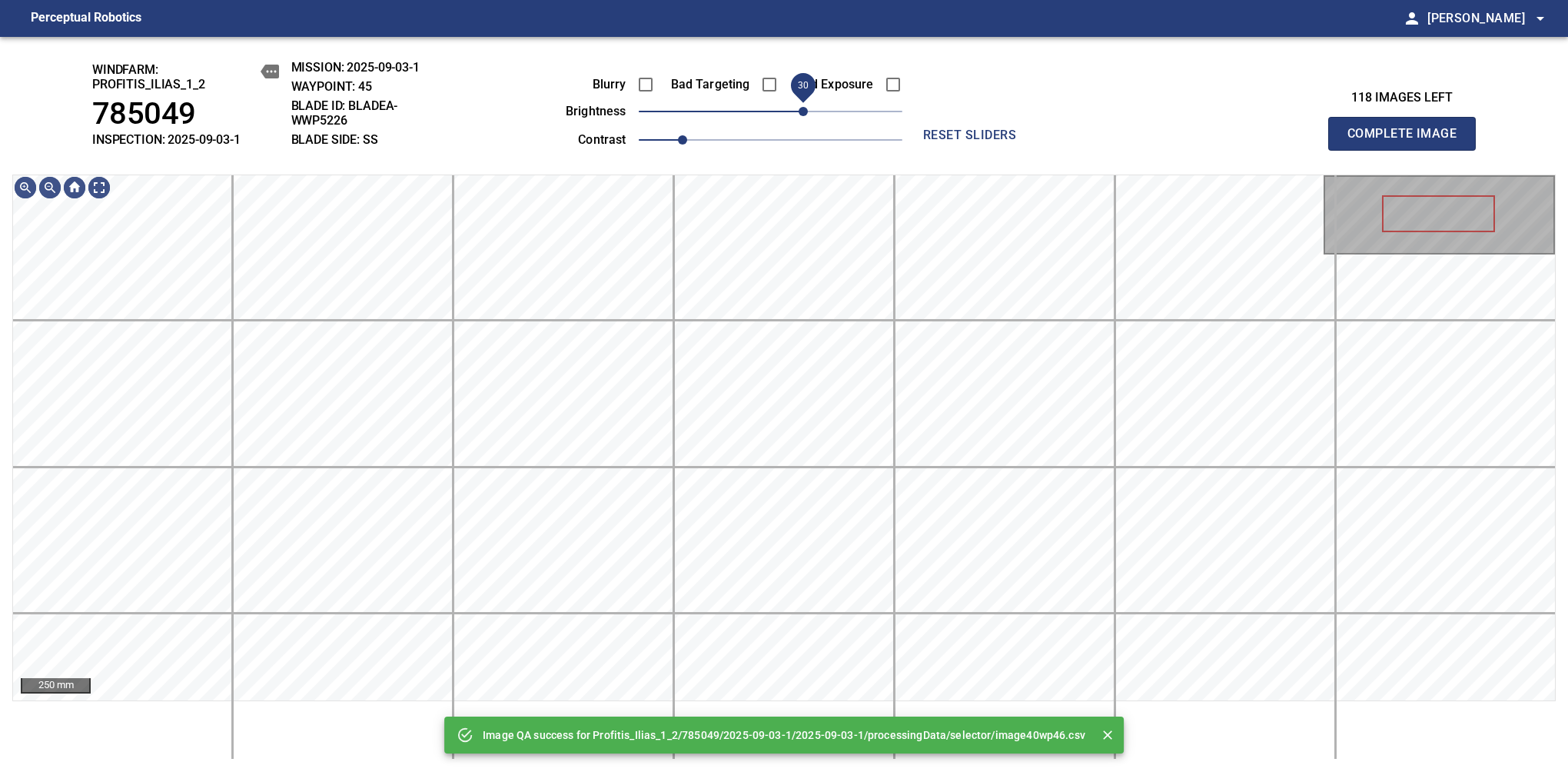
drag, startPoint x: 818, startPoint y: 117, endPoint x: 802, endPoint y: 117, distance: 16.0
click at [802, 117] on span "30" at bounding box center [770, 111] width 263 height 21
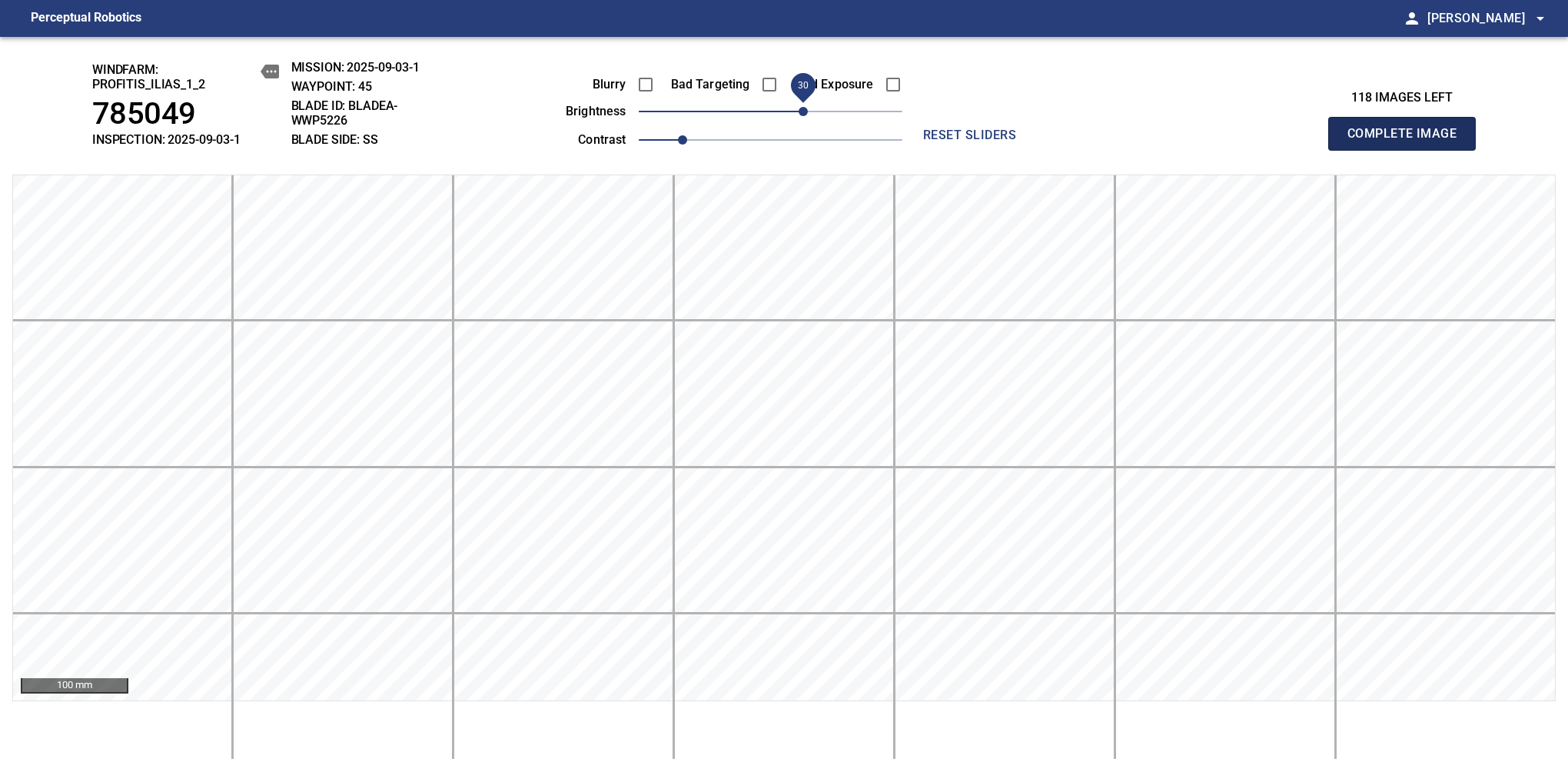
click at [1189, 142] on span "Complete Image" at bounding box center [1402, 133] width 114 height 21
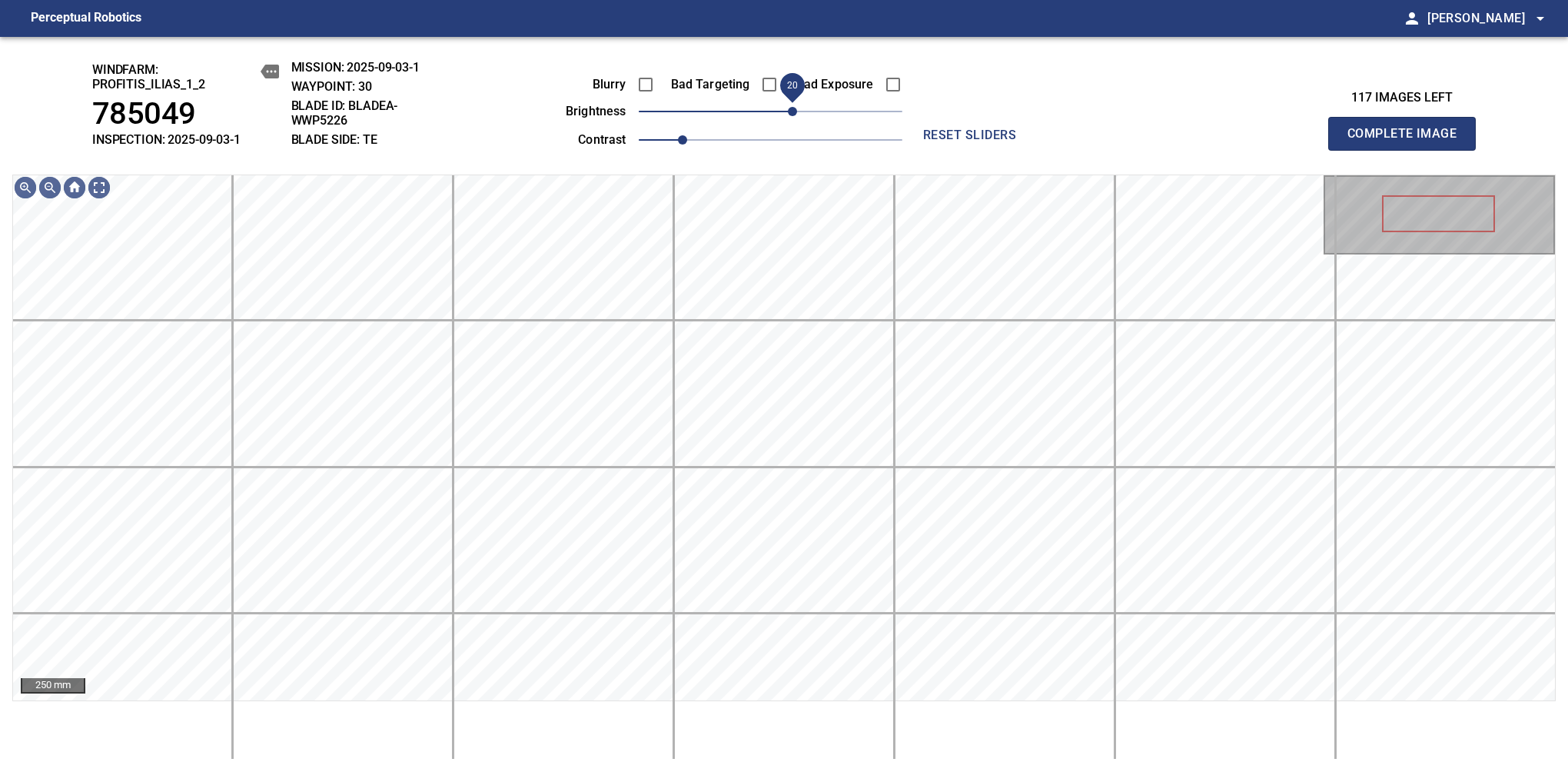
drag, startPoint x: 783, startPoint y: 108, endPoint x: 797, endPoint y: 122, distance: 19.8
click at [797, 116] on span "20" at bounding box center [792, 112] width 9 height 9
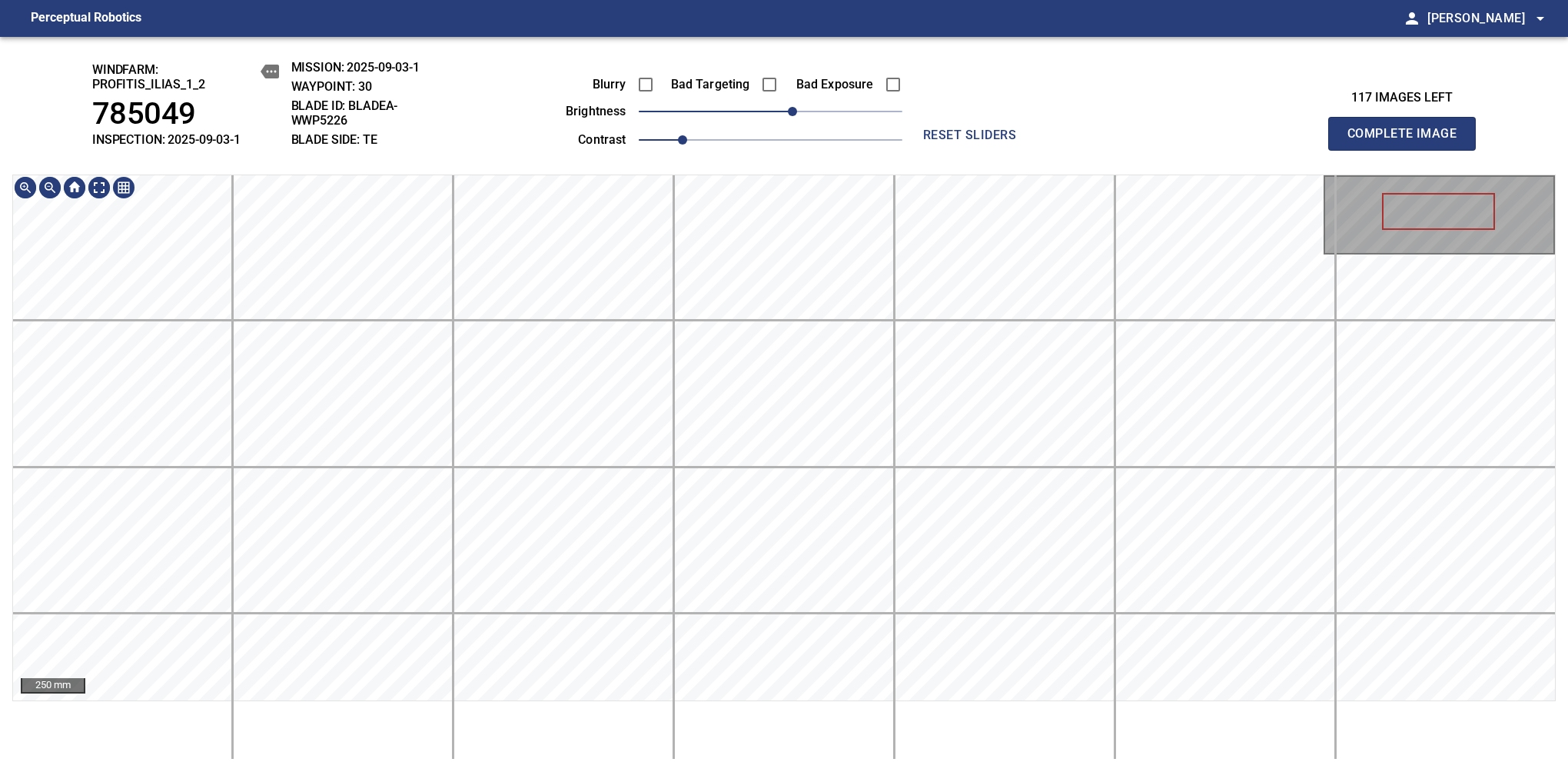
click at [444, 711] on div "windfarm: Profitis_Ilias_1_2 785049 INSPECTION: 2025-09-03-1 MISSION: 2025-09-0…" at bounding box center [784, 404] width 1568 height 735
click at [538, 711] on html "Perceptual Robotics person Alex Semenov arrow_drop_down windfarm: Profitis_Ilia…" at bounding box center [784, 386] width 1568 height 772
click at [1189, 142] on span "Complete Image" at bounding box center [1402, 133] width 114 height 21
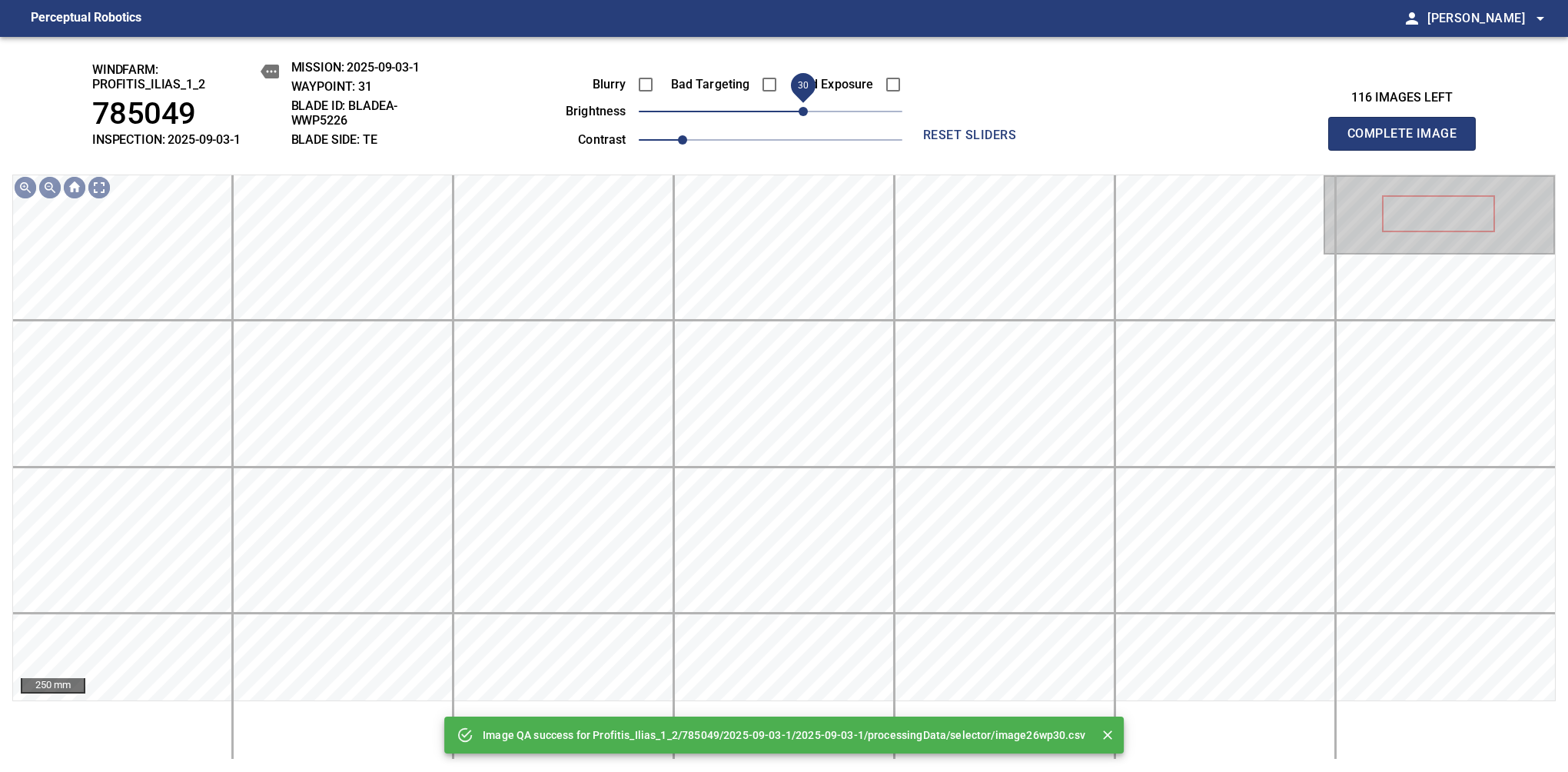
drag, startPoint x: 778, startPoint y: 119, endPoint x: 802, endPoint y: 116, distance: 24.2
click at [802, 116] on span "30" at bounding box center [802, 112] width 9 height 9
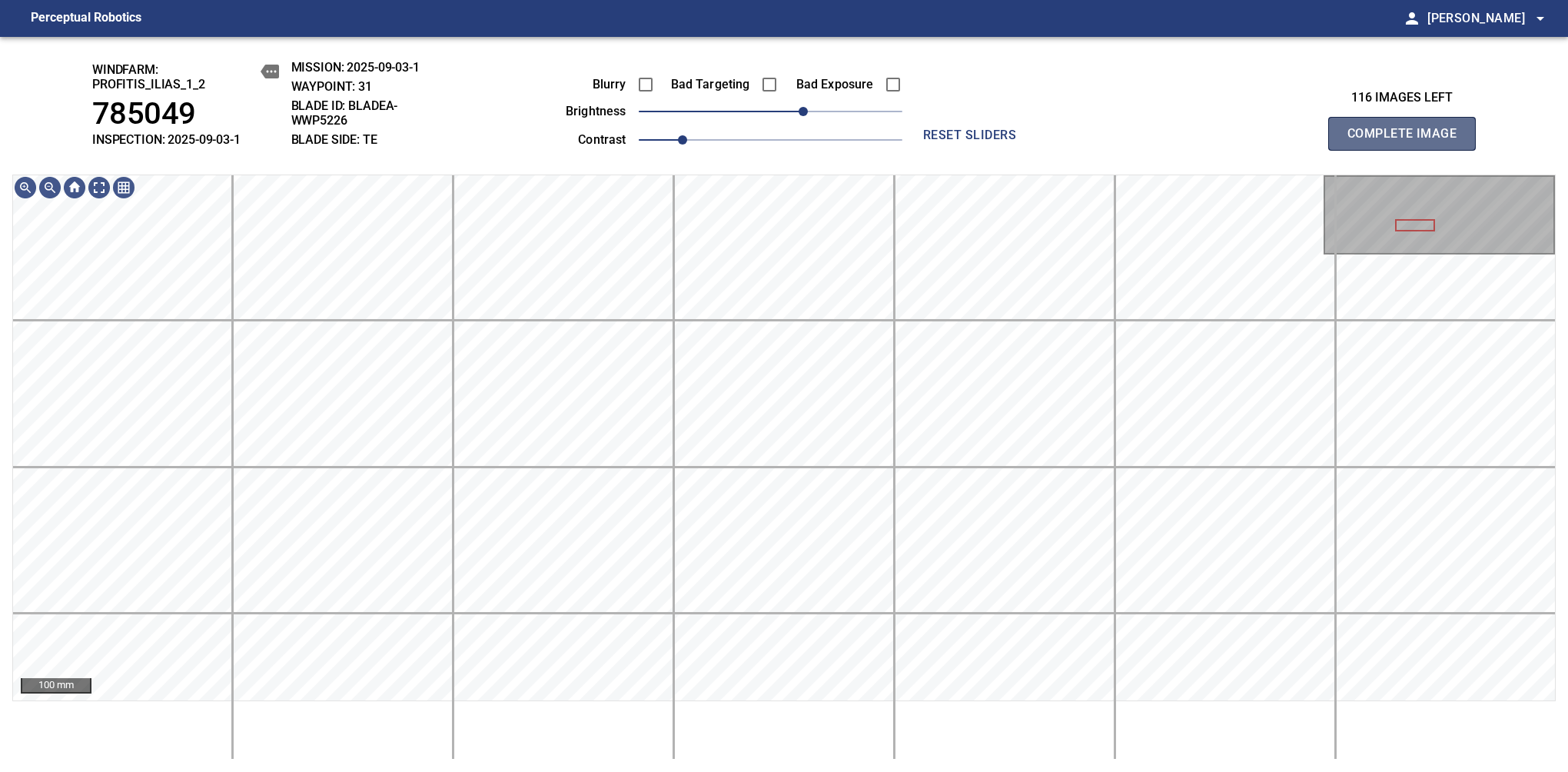
drag, startPoint x: 1421, startPoint y: 146, endPoint x: 581, endPoint y: 169, distance: 840.3
click at [1189, 142] on span "Complete Image" at bounding box center [1402, 133] width 114 height 21
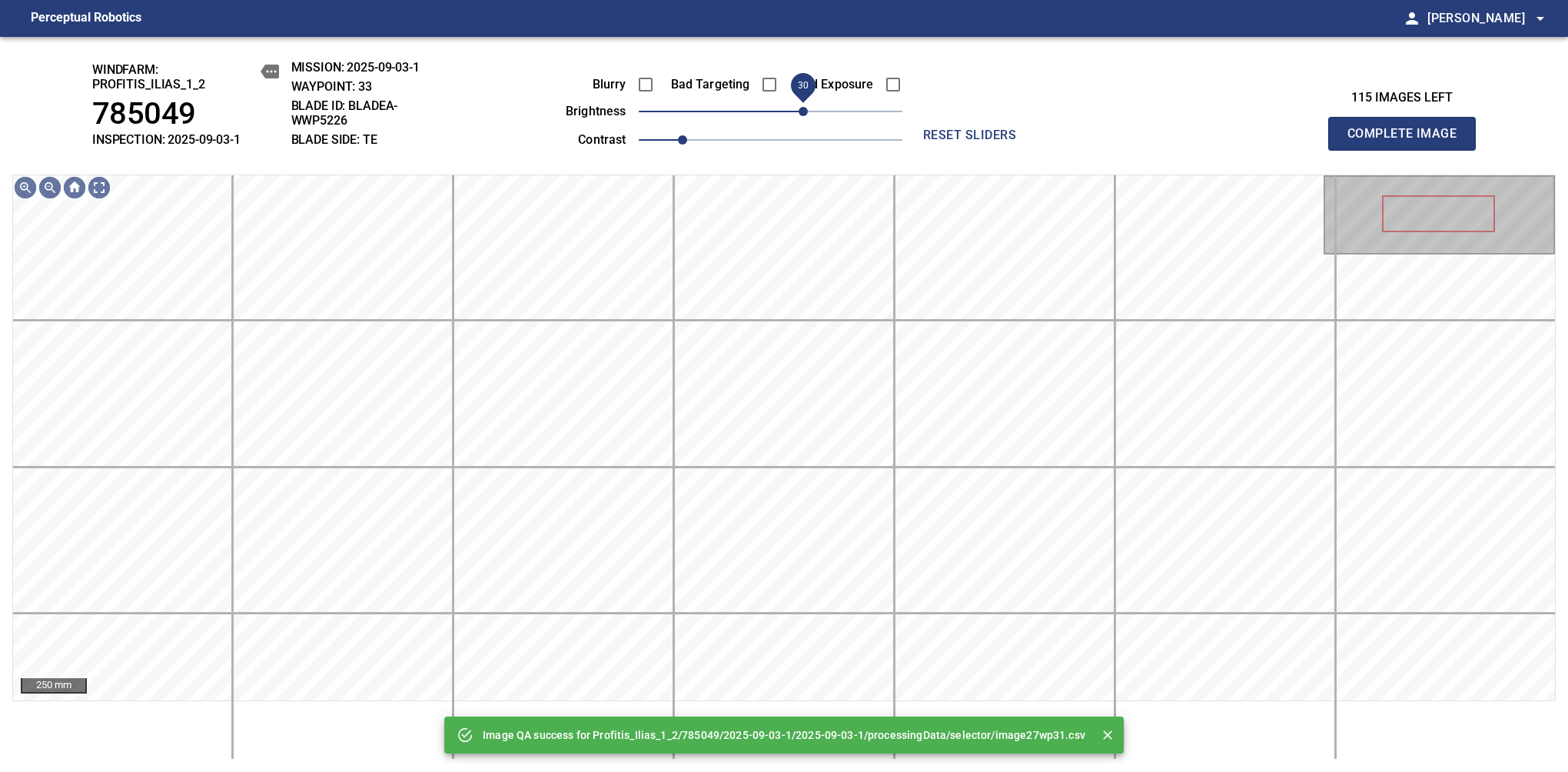
click at [802, 107] on span "30" at bounding box center [802, 112] width 9 height 9
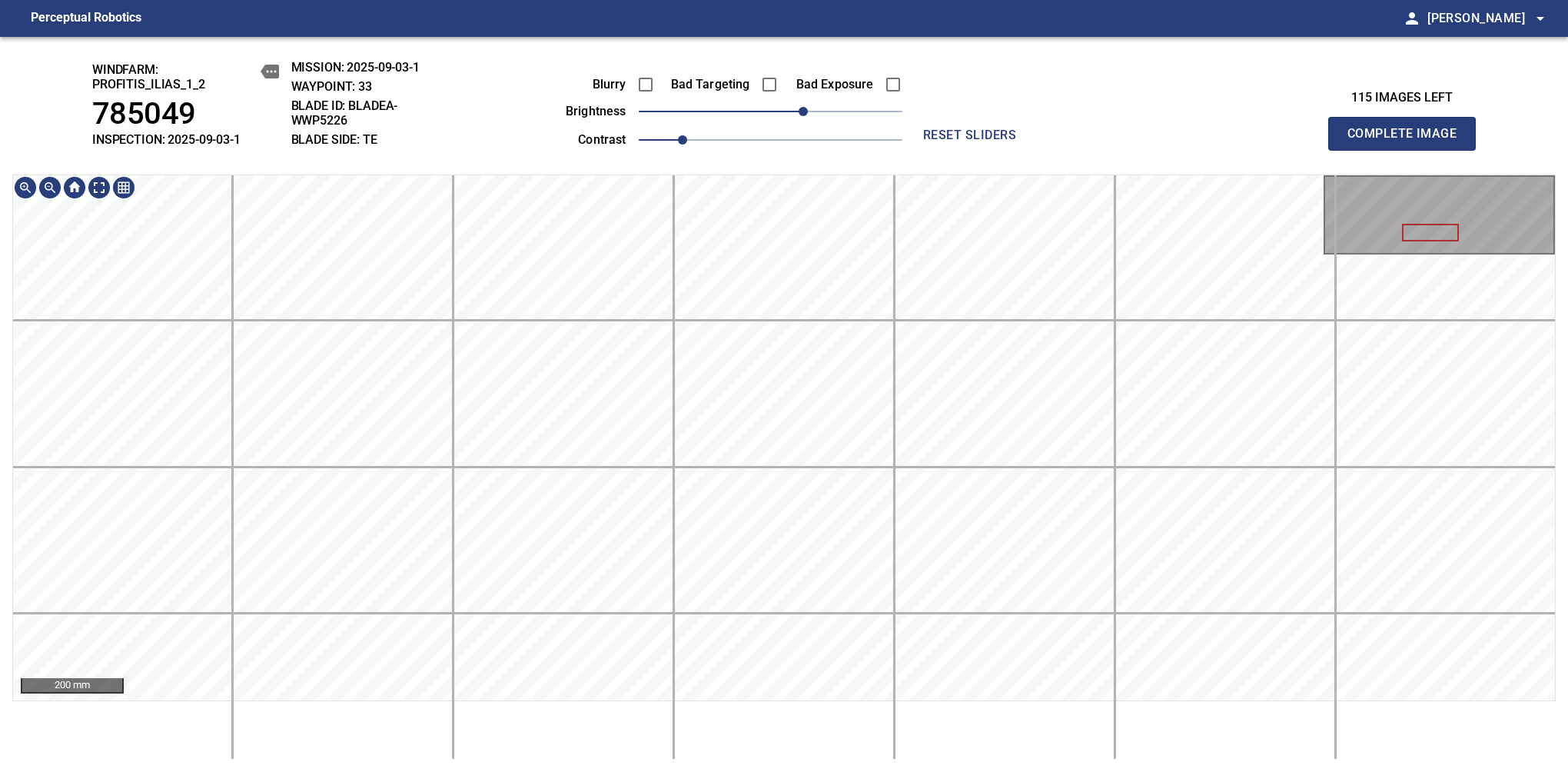
click at [788, 87] on div "windfarm: Profitis_Ilias_1_2 785049 INSPECTION: 2025-09-03-1 MISSION: 2025-09-0…" at bounding box center [784, 404] width 1568 height 735
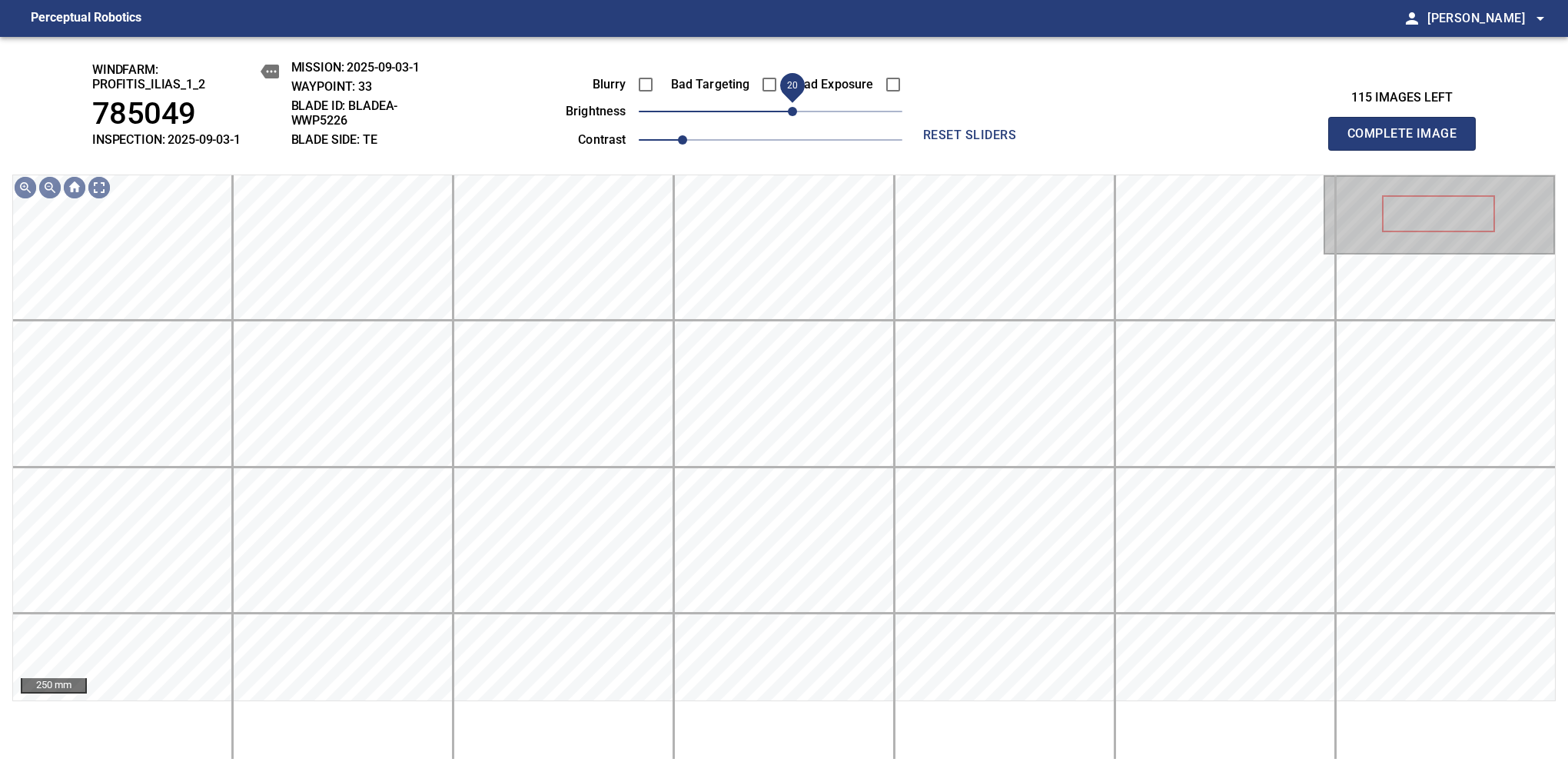
click at [796, 108] on span "20" at bounding box center [792, 112] width 9 height 9
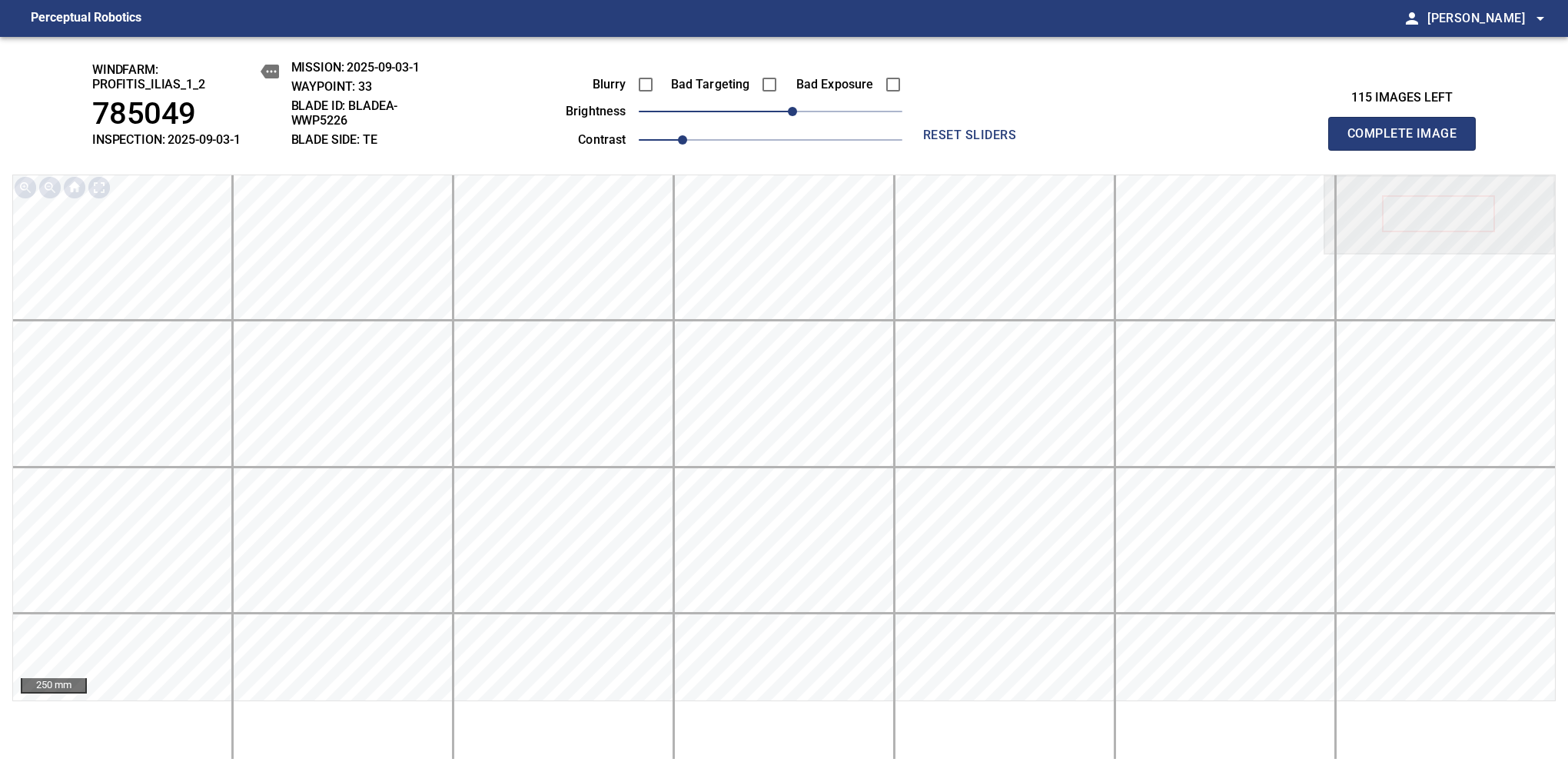
click at [1189, 142] on span "Complete Image" at bounding box center [1402, 133] width 114 height 21
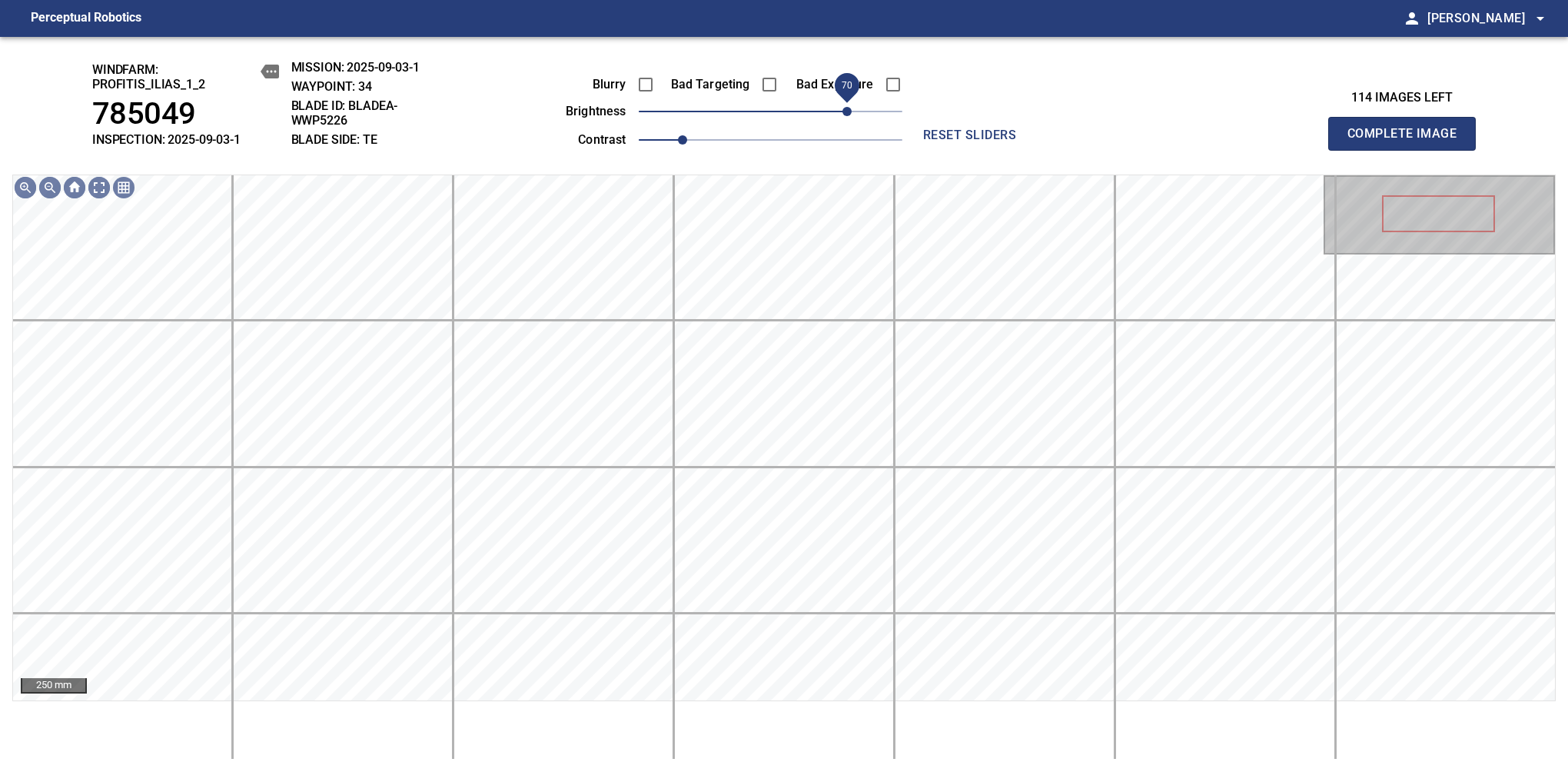
drag, startPoint x: 784, startPoint y: 122, endPoint x: 848, endPoint y: 114, distance: 64.5
click at [848, 114] on span "70" at bounding box center [770, 111] width 263 height 21
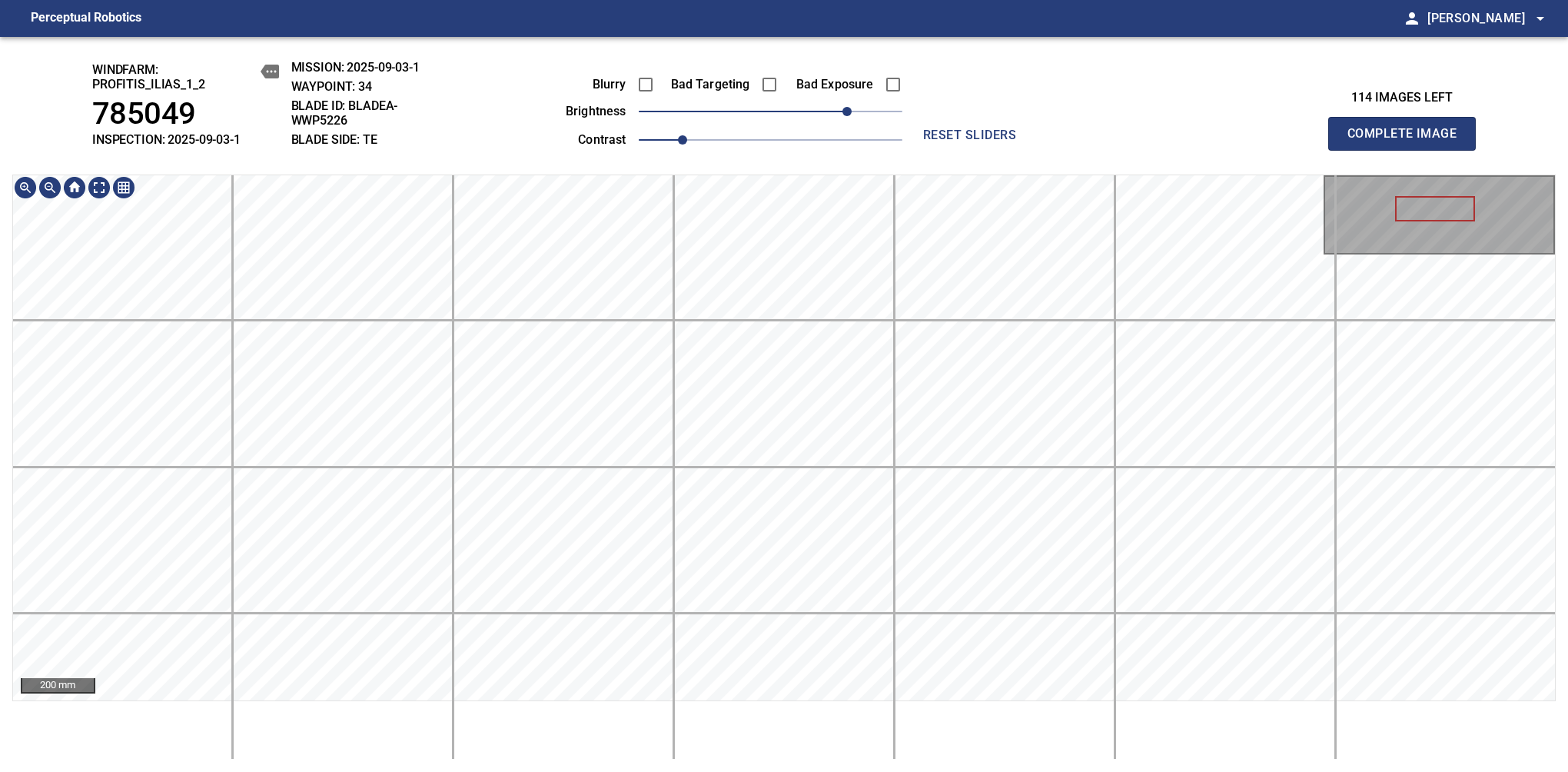
click at [740, 711] on html "Perceptual Robotics person Alex Semenov arrow_drop_down windfarm: Profitis_Ilia…" at bounding box center [784, 386] width 1568 height 772
click at [775, 711] on html "Perceptual Robotics person Alex Semenov arrow_drop_down windfarm: Profitis_Ilia…" at bounding box center [784, 386] width 1568 height 772
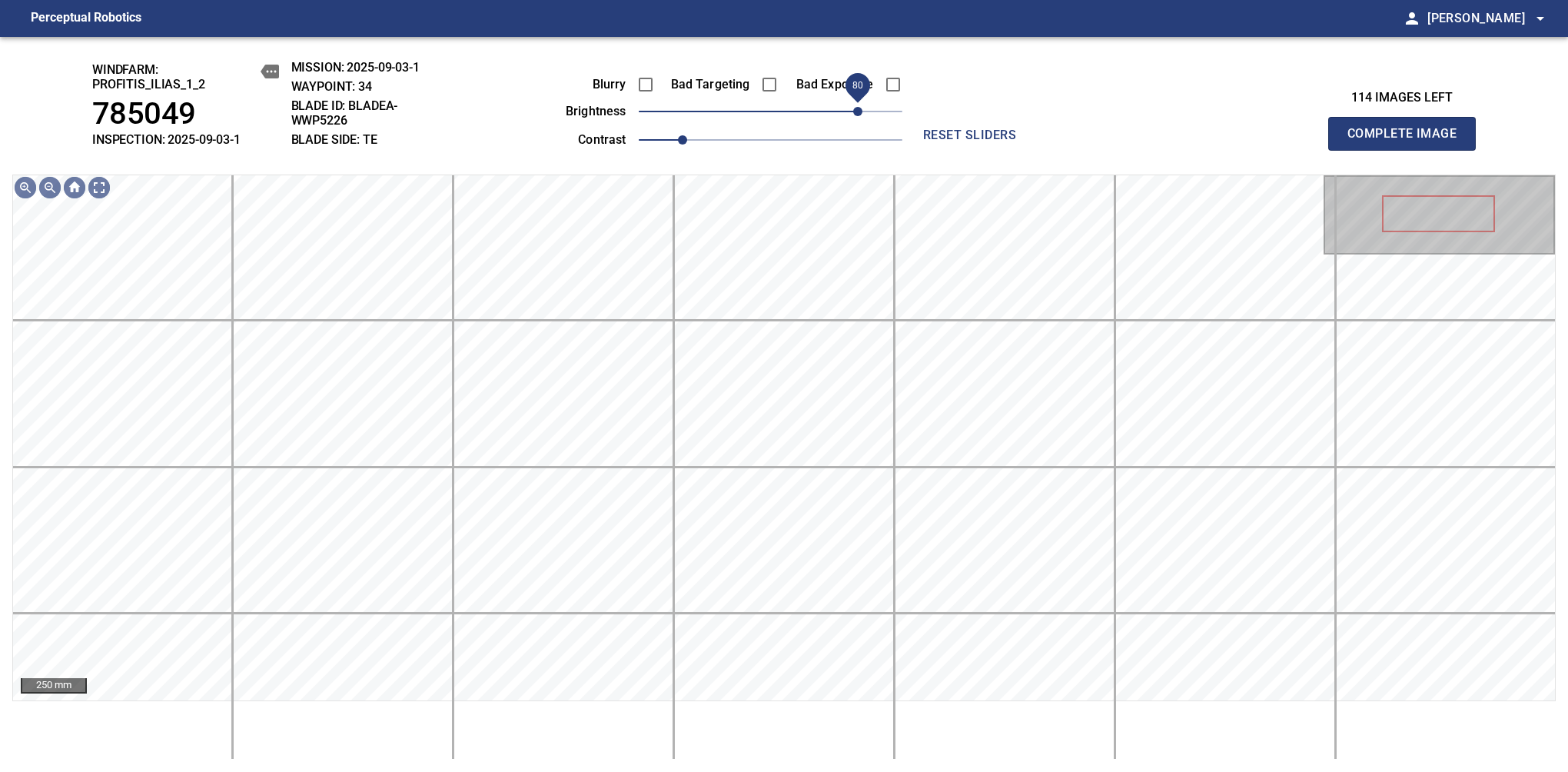
drag, startPoint x: 848, startPoint y: 114, endPoint x: 857, endPoint y: 103, distance: 14.2
click at [857, 107] on span "80" at bounding box center [857, 112] width 9 height 9
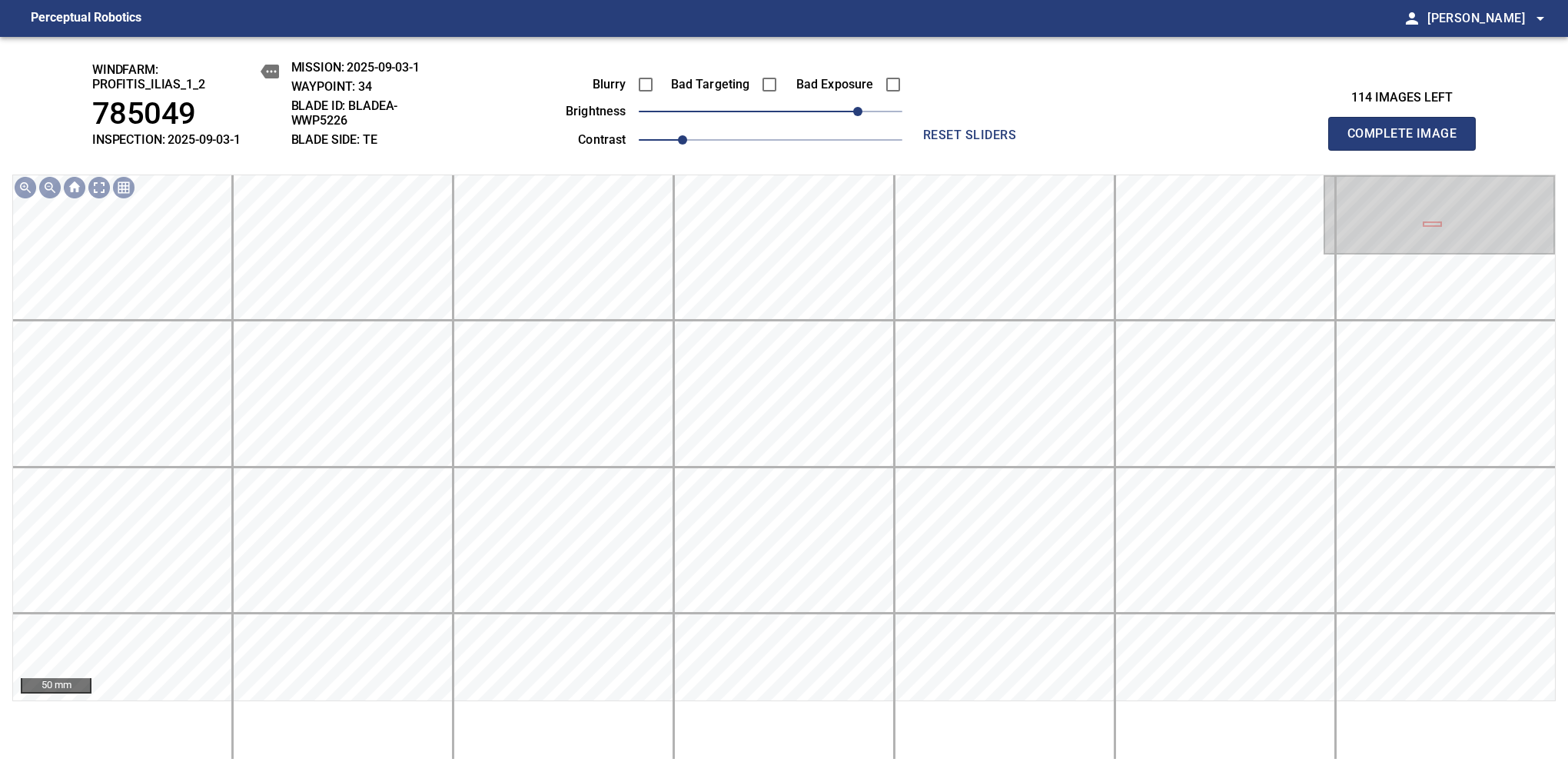
click at [1189, 142] on span "Complete Image" at bounding box center [1402, 133] width 114 height 21
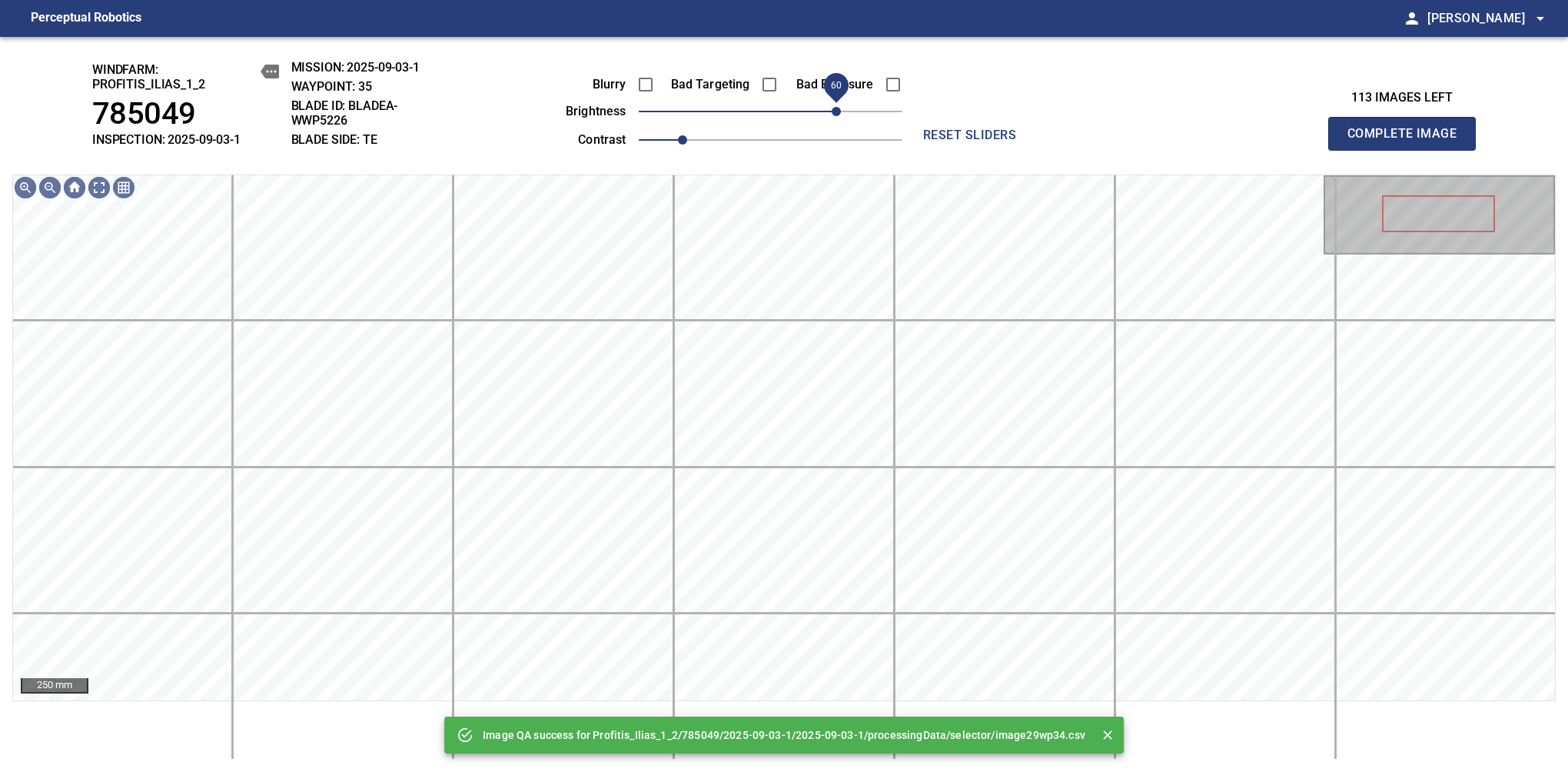
drag, startPoint x: 844, startPoint y: 111, endPoint x: 837, endPoint y: 113, distance: 7.3
click at [837, 113] on span "60" at bounding box center [770, 111] width 263 height 21
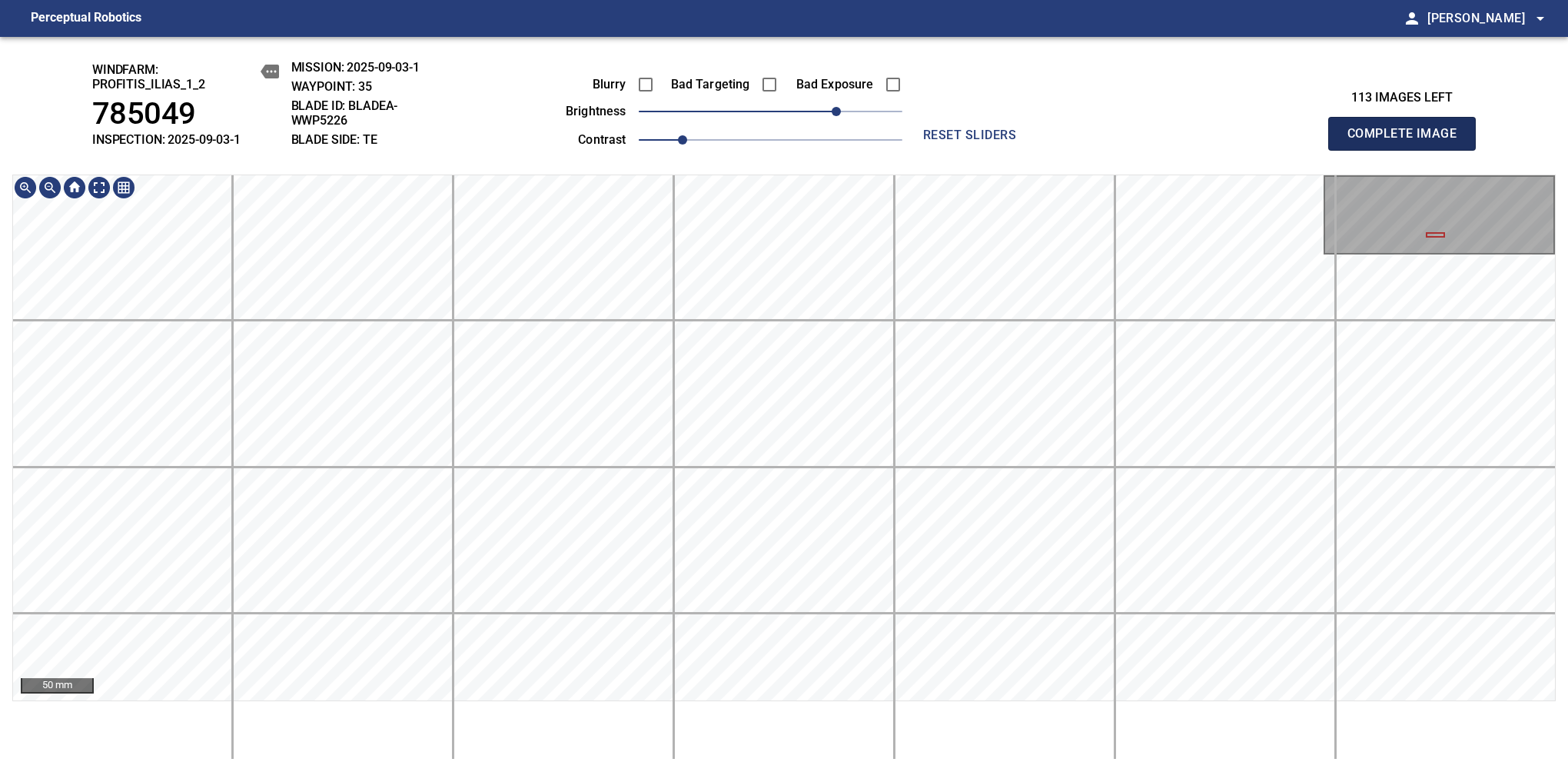
click at [1189, 142] on span "Complete Image" at bounding box center [1402, 133] width 114 height 21
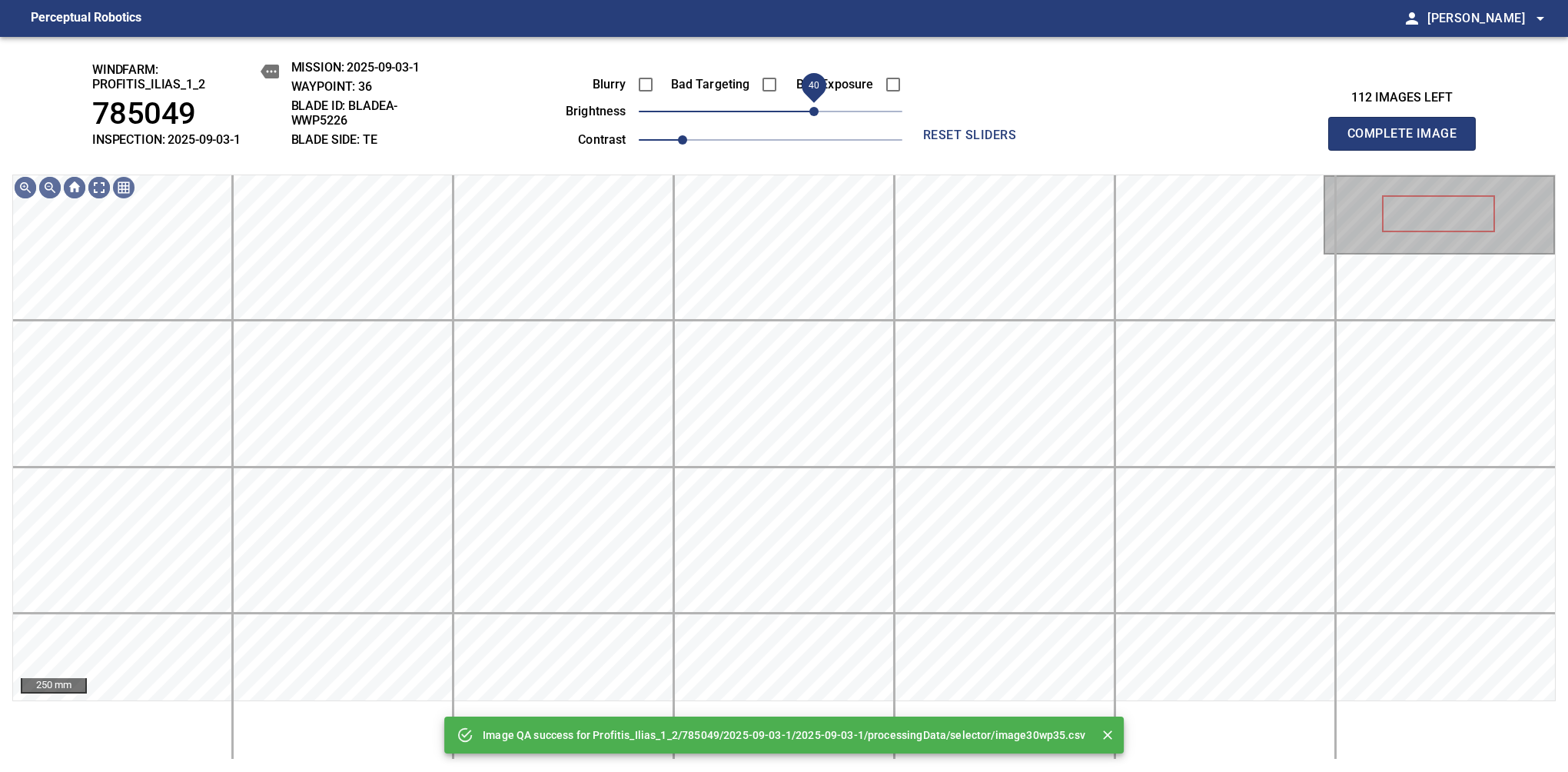
drag, startPoint x: 826, startPoint y: 114, endPoint x: 813, endPoint y: 111, distance: 13.3
click at [813, 111] on span "40" at bounding box center [770, 111] width 263 height 21
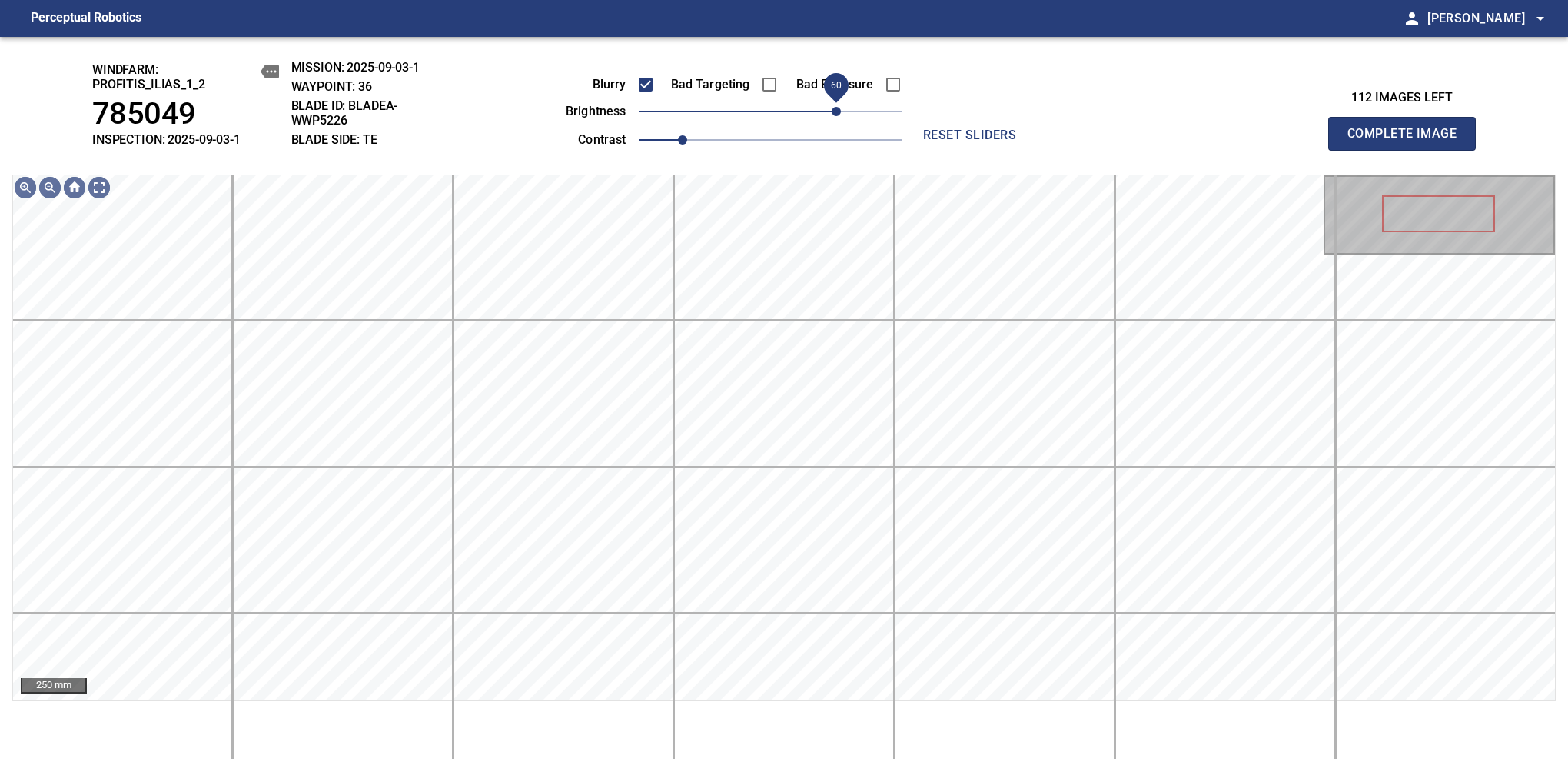
drag, startPoint x: 818, startPoint y: 114, endPoint x: 831, endPoint y: 111, distance: 13.3
click at [832, 111] on span "60" at bounding box center [836, 112] width 9 height 9
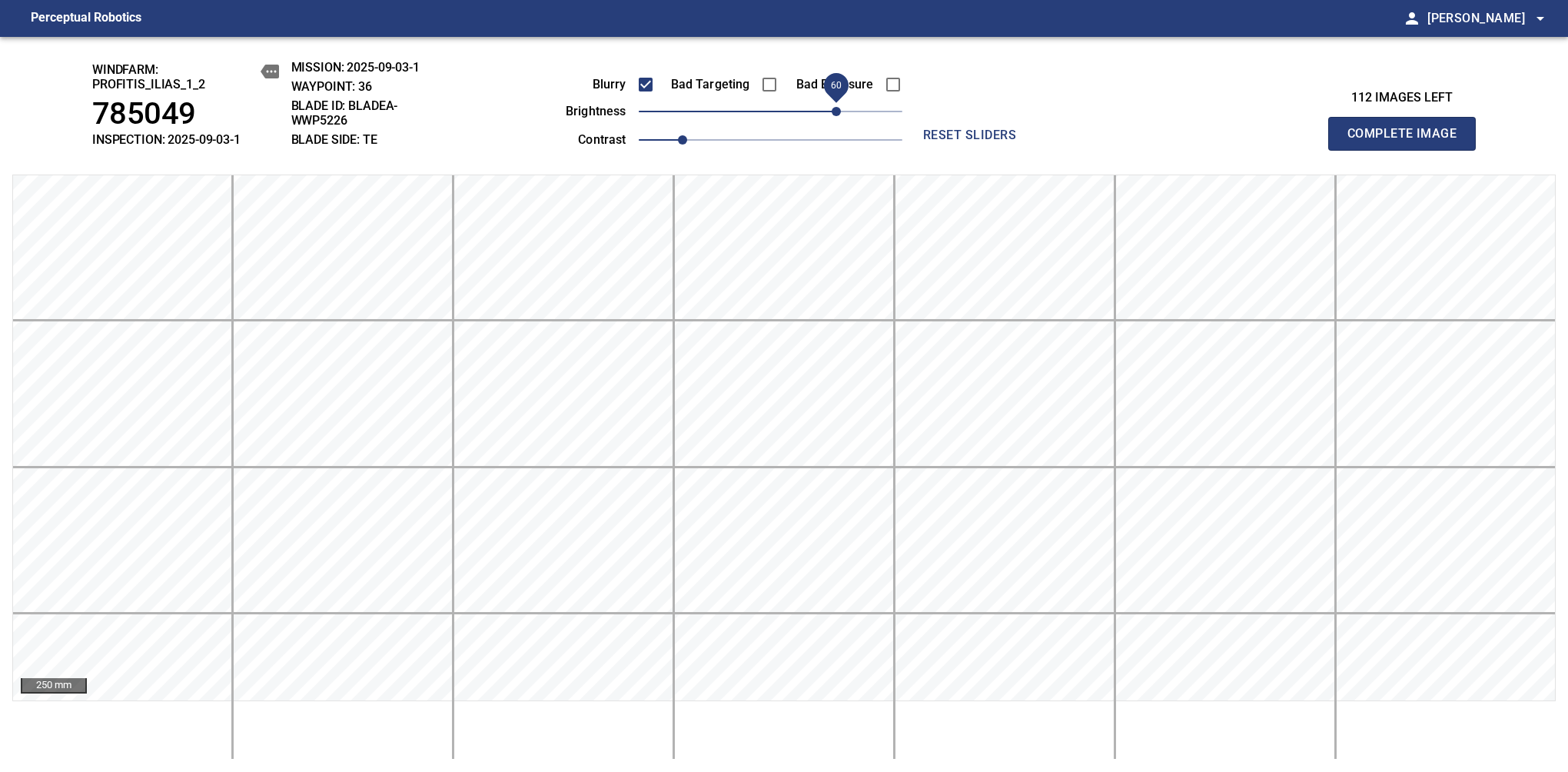
click at [1189, 142] on span "Complete Image" at bounding box center [1402, 133] width 114 height 21
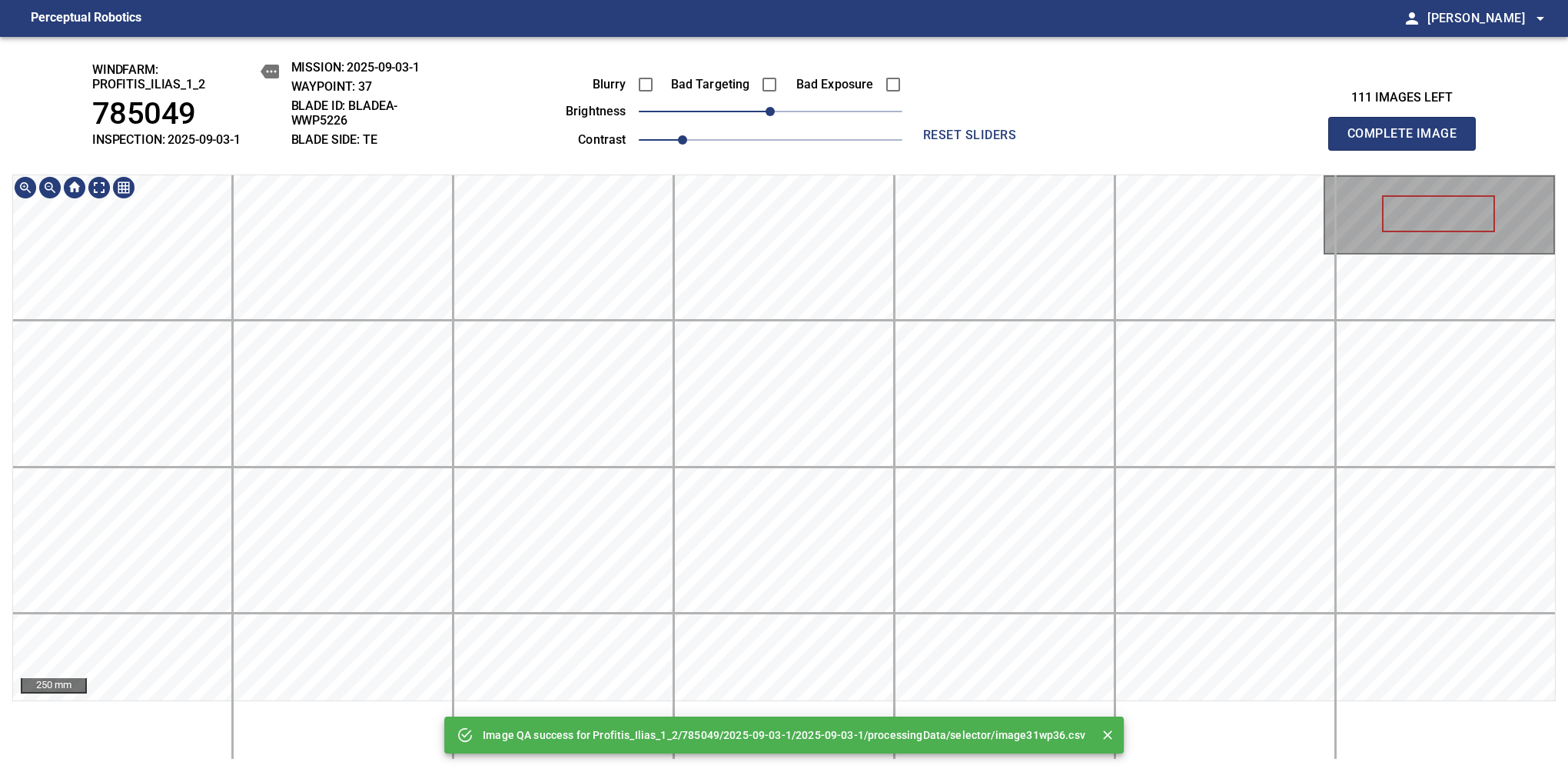
click at [761, 87] on div "Image QA success for Profitis_Ilias_1_2/785049/2025-09-03-1/2025-09-03-1/proces…" at bounding box center [784, 404] width 1568 height 735
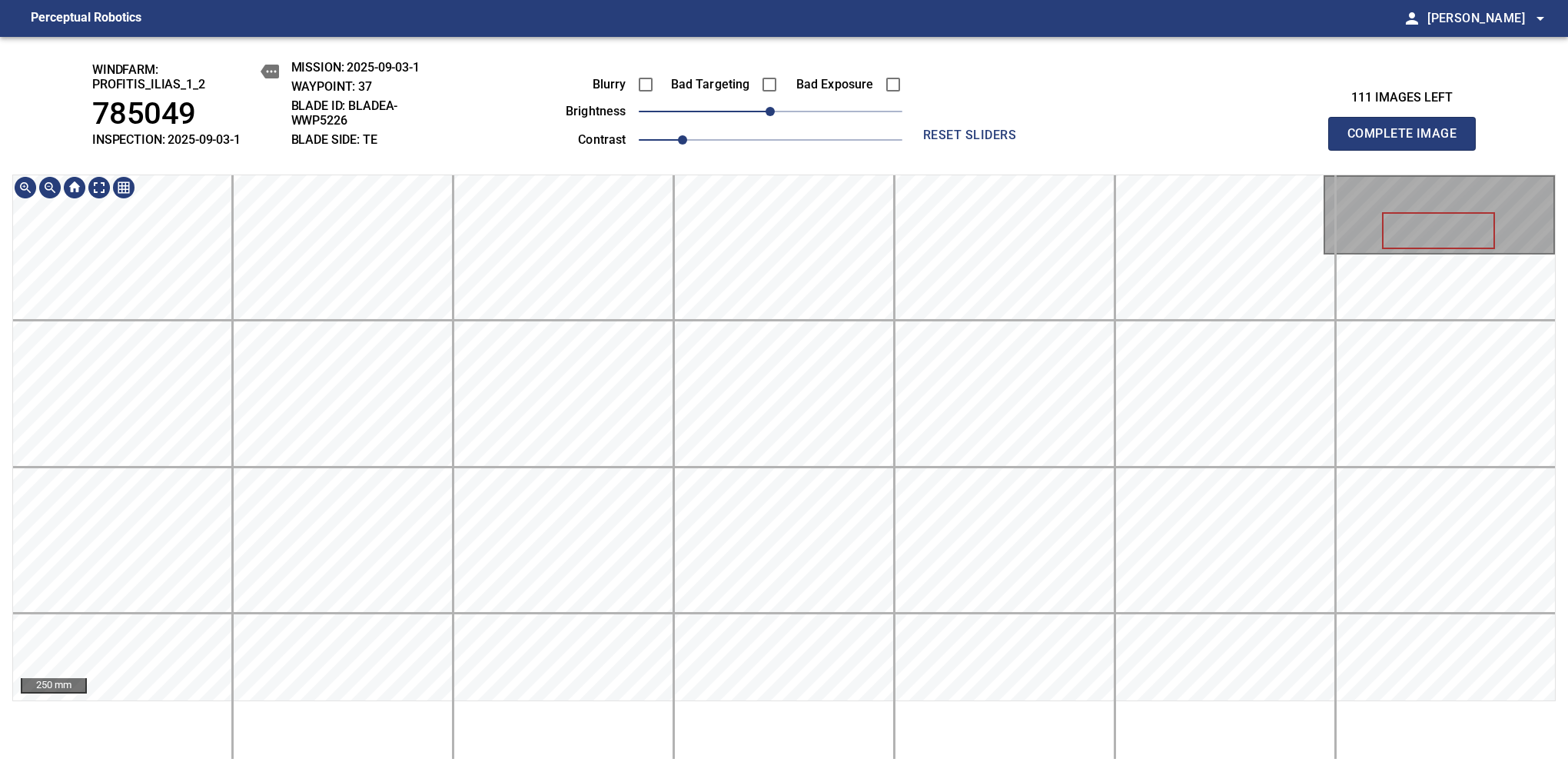
click at [599, 172] on div "windfarm: Profitis_Ilias_1_2 785049 INSPECTION: 2025-09-03-1 MISSION: 2025-09-0…" at bounding box center [784, 404] width 1568 height 735
click at [755, 711] on html "Perceptual Robotics person Alex Semenov arrow_drop_down windfarm: Profitis_Ilia…" at bounding box center [784, 386] width 1568 height 772
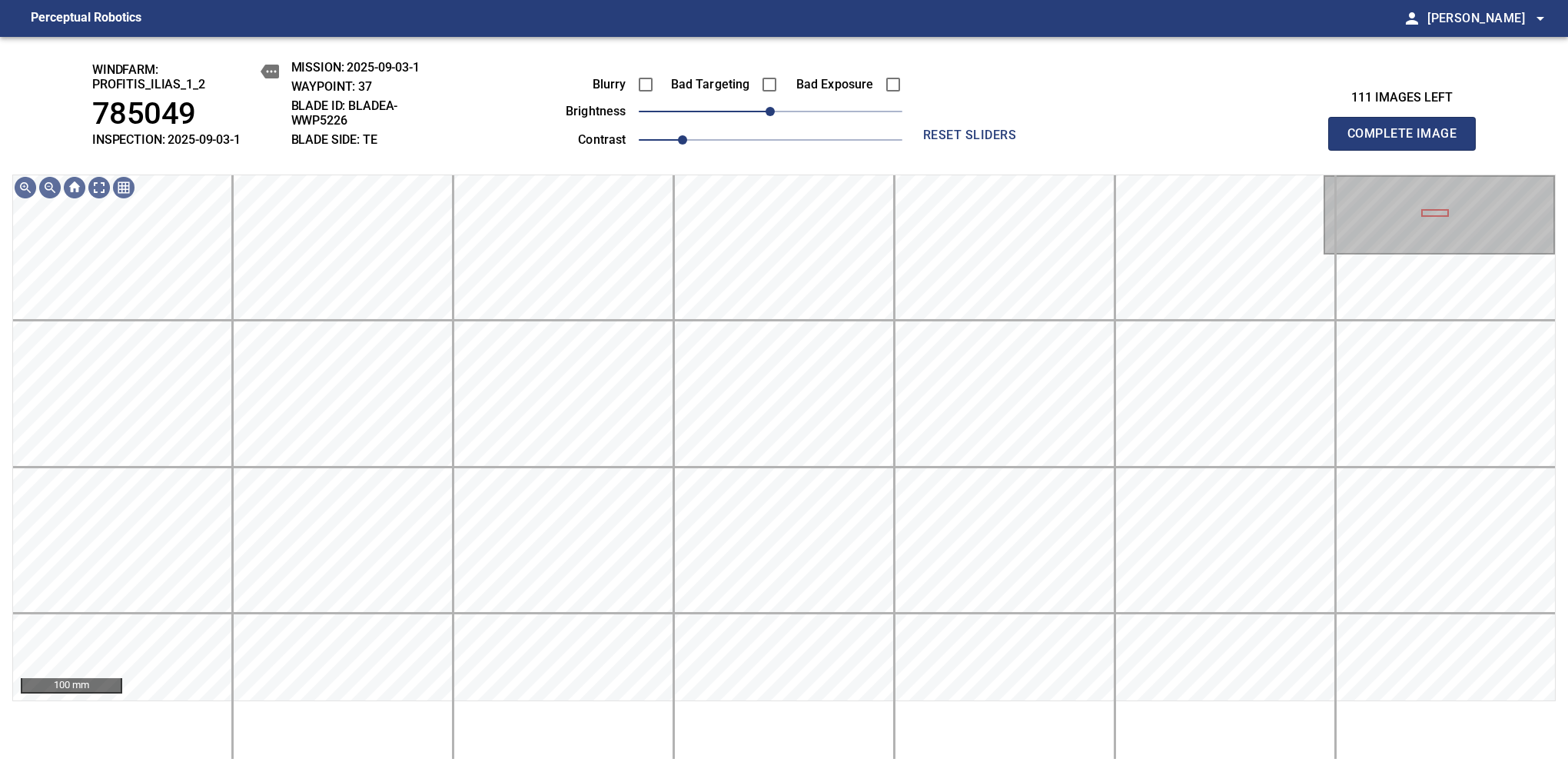
click at [1189, 447] on div "100 mm" at bounding box center [784, 437] width 1543 height 527
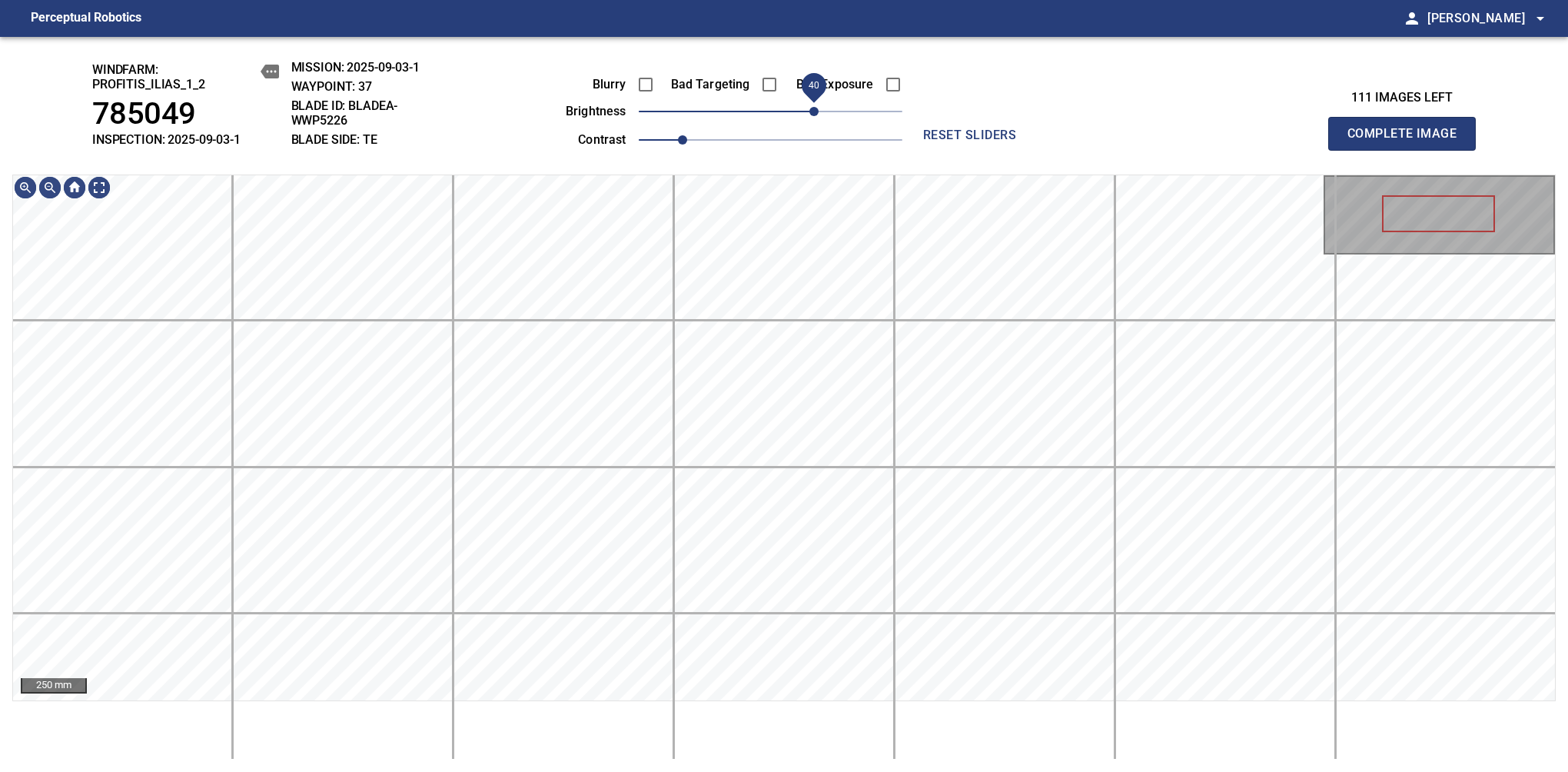
drag, startPoint x: 790, startPoint y: 111, endPoint x: 814, endPoint y: 100, distance: 26.4
click at [814, 107] on span "40" at bounding box center [814, 112] width 9 height 9
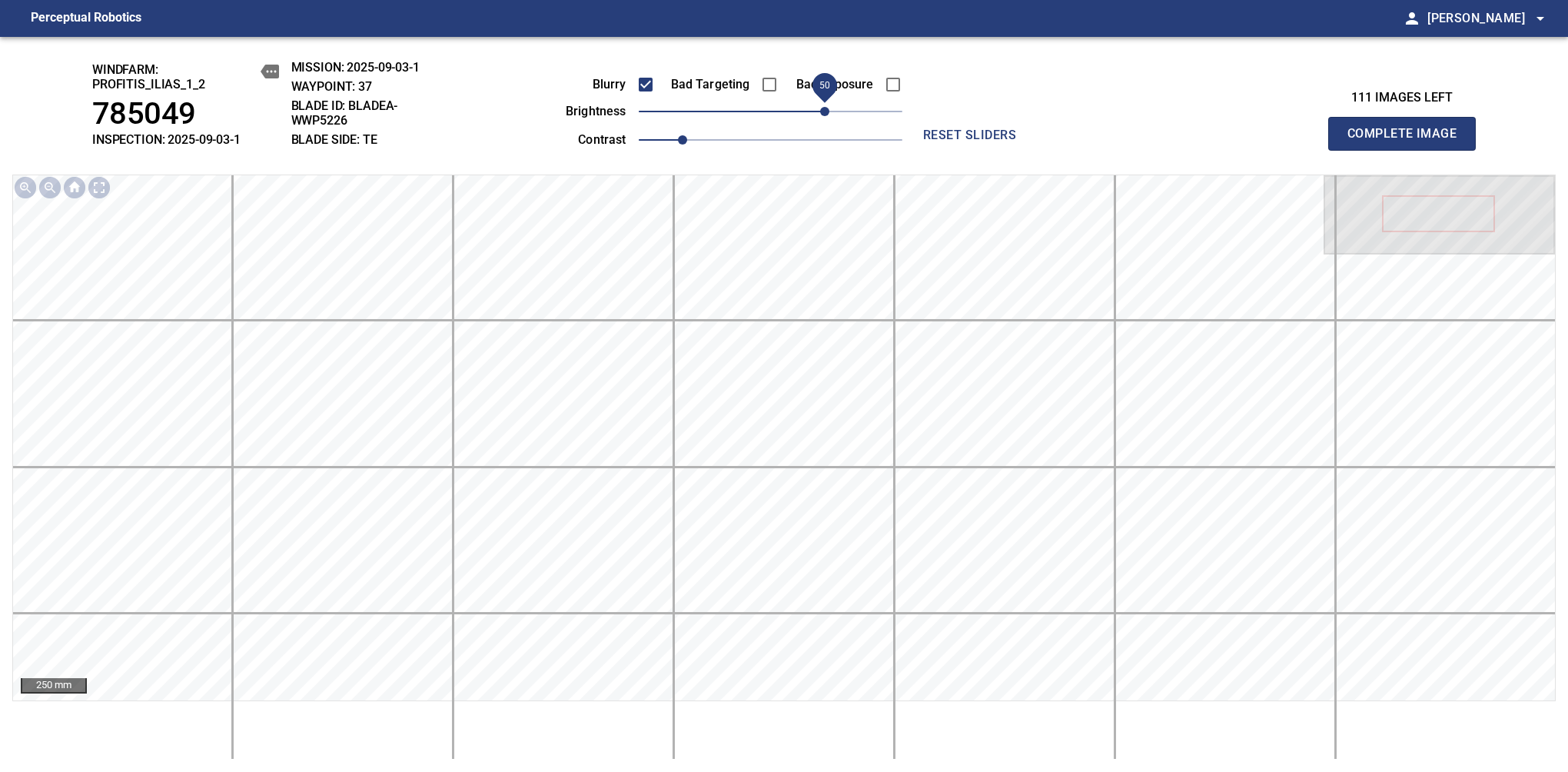
click at [822, 111] on span "50" at bounding box center [824, 112] width 9 height 9
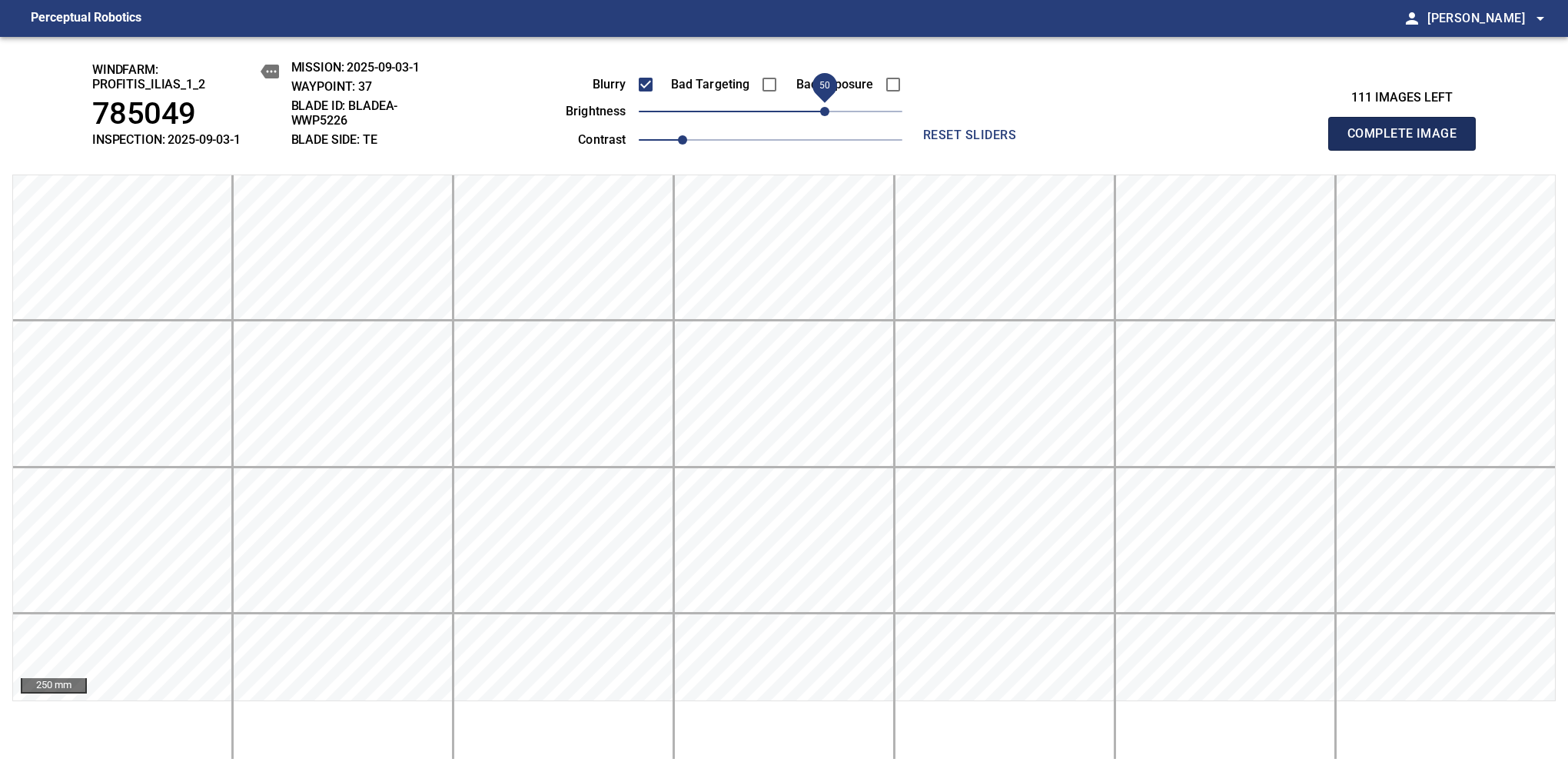
click at [1189, 142] on span "Complete Image" at bounding box center [1402, 133] width 114 height 21
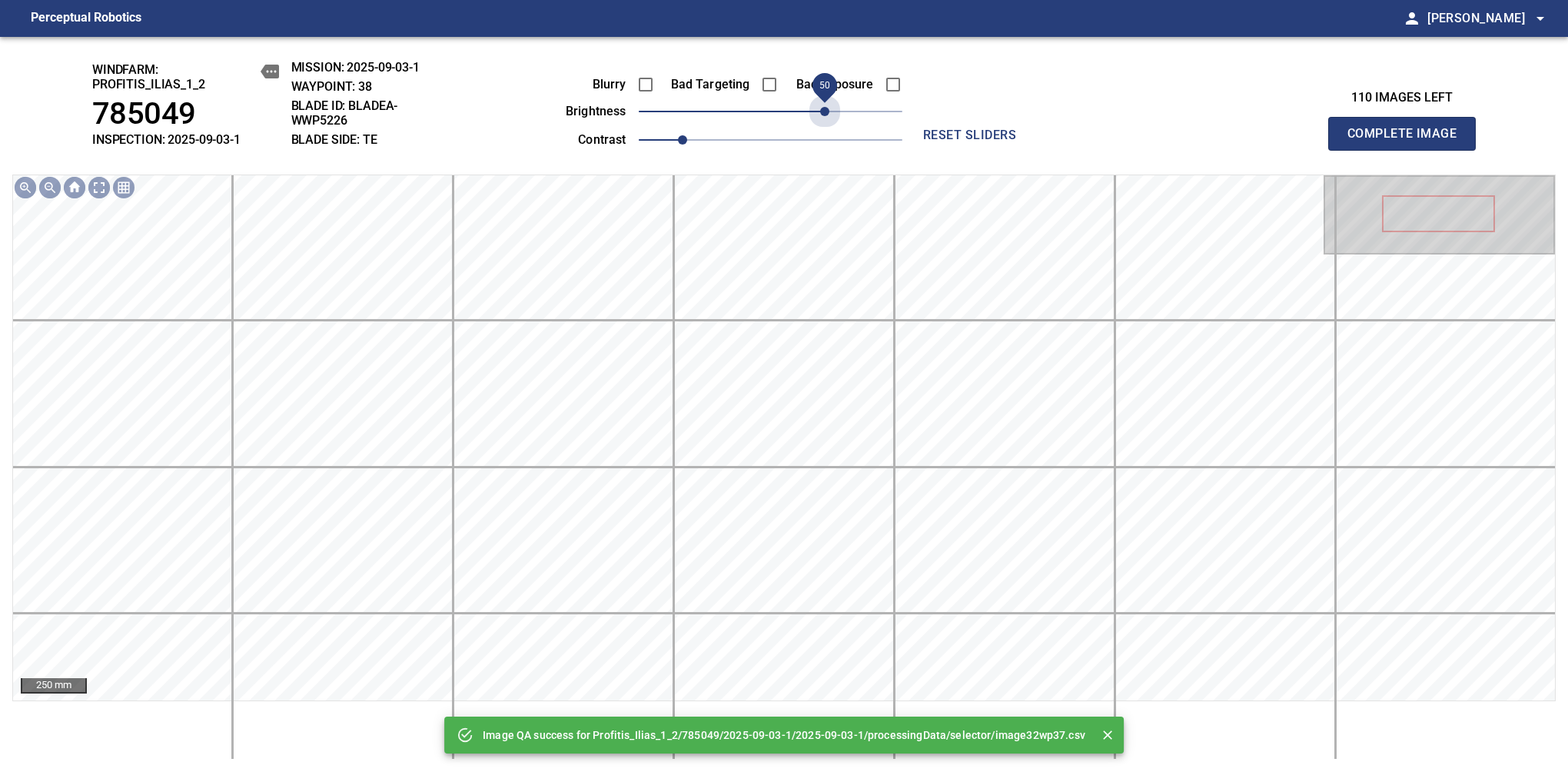
click at [822, 111] on span "50" at bounding box center [770, 111] width 263 height 21
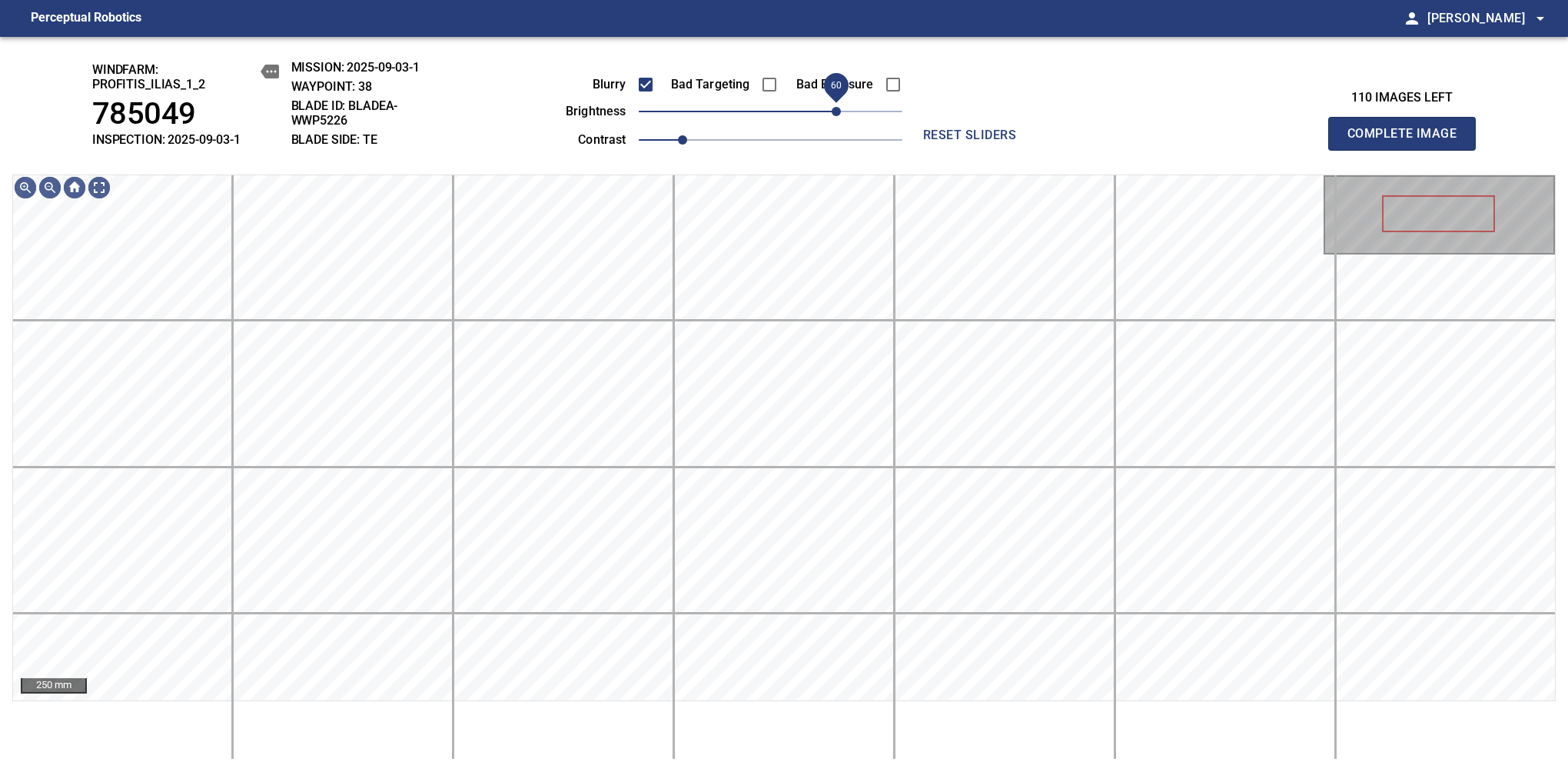
drag, startPoint x: 827, startPoint y: 101, endPoint x: 841, endPoint y: 105, distance: 14.6
click at [841, 107] on span "60" at bounding box center [836, 112] width 9 height 9
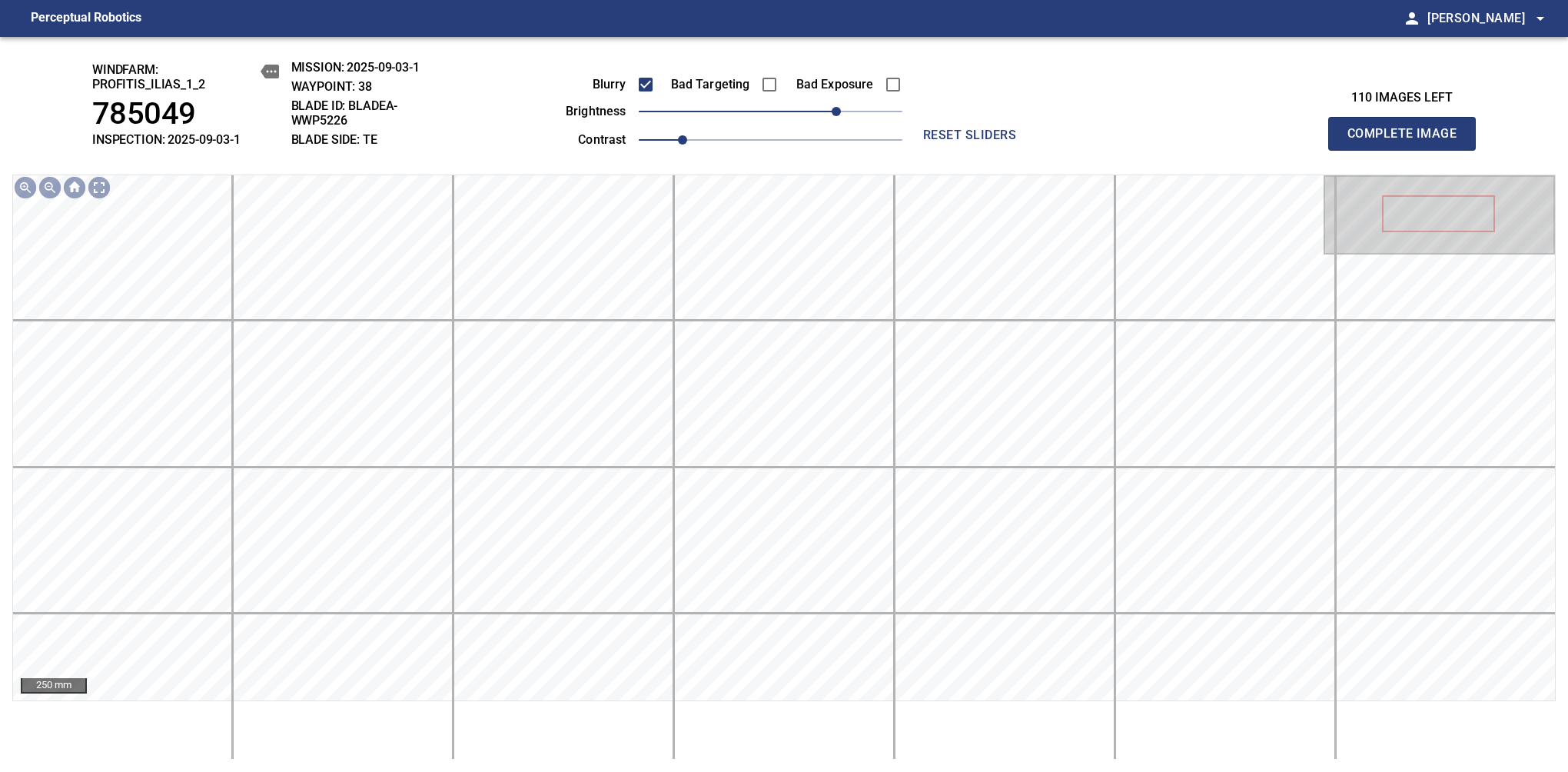
click at [1189, 142] on span "Complete Image" at bounding box center [1402, 133] width 114 height 21
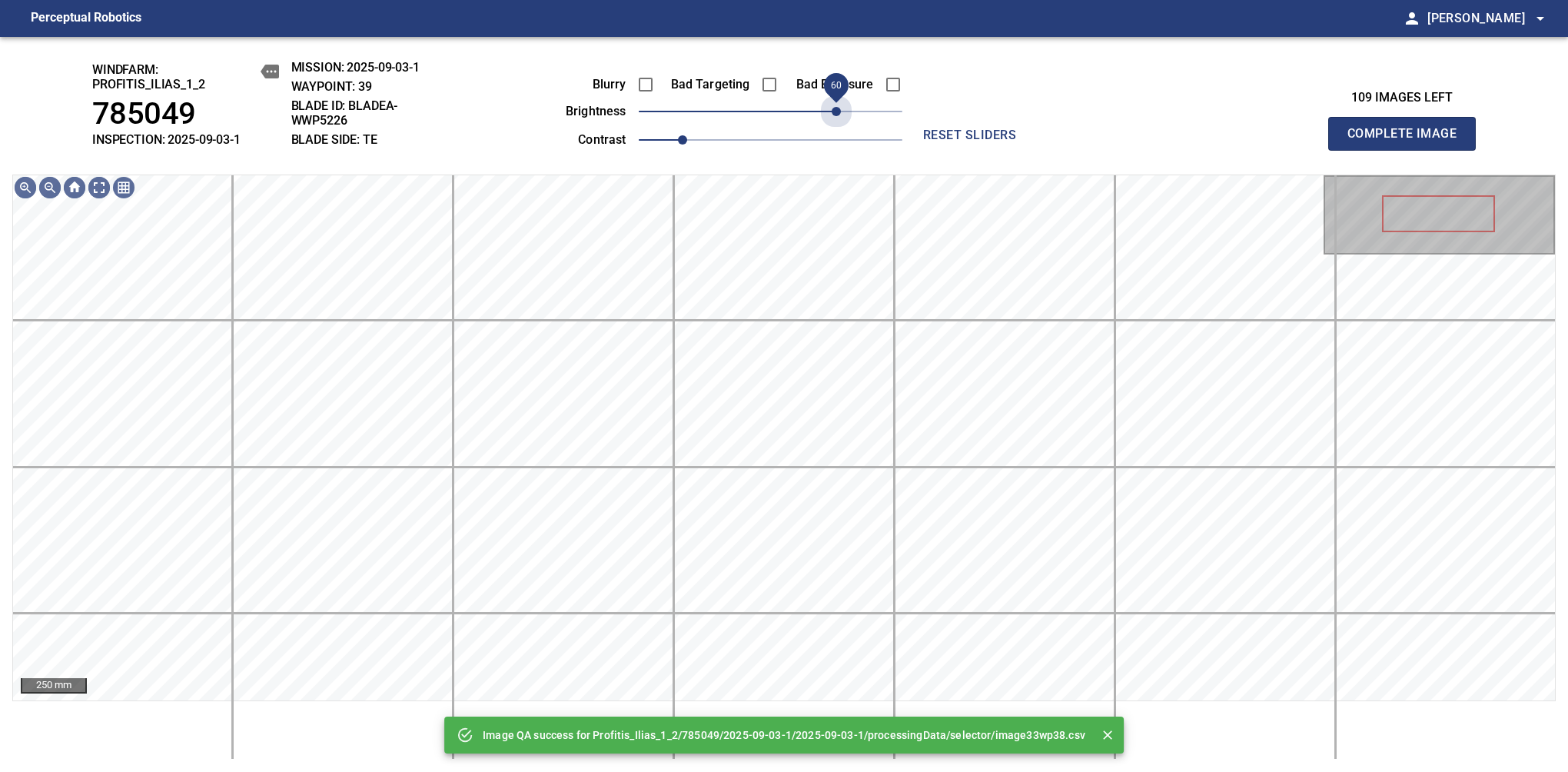
click at [841, 105] on span "60" at bounding box center [770, 111] width 263 height 21
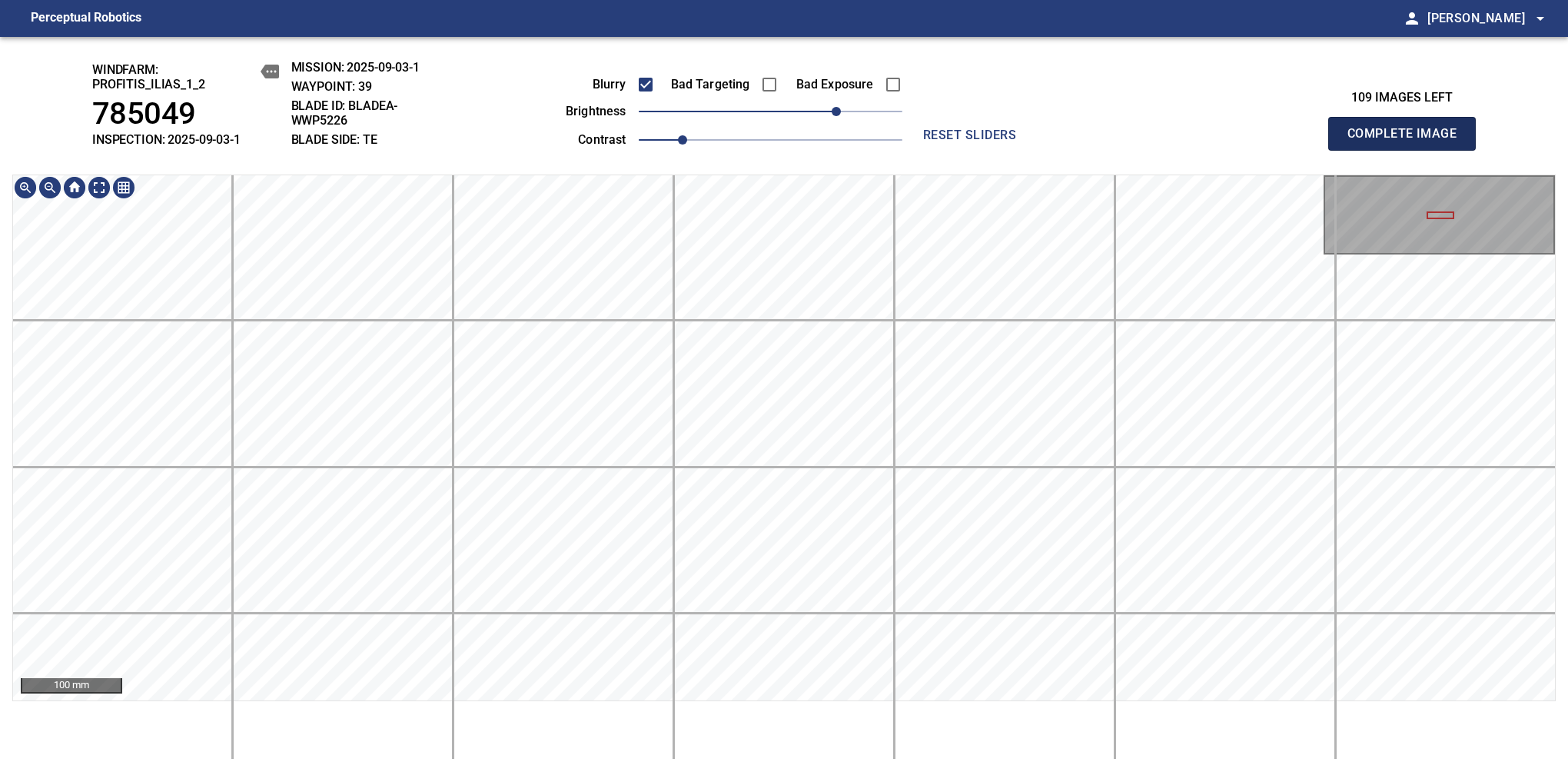
click at [1189, 142] on span "Complete Image" at bounding box center [1402, 133] width 114 height 21
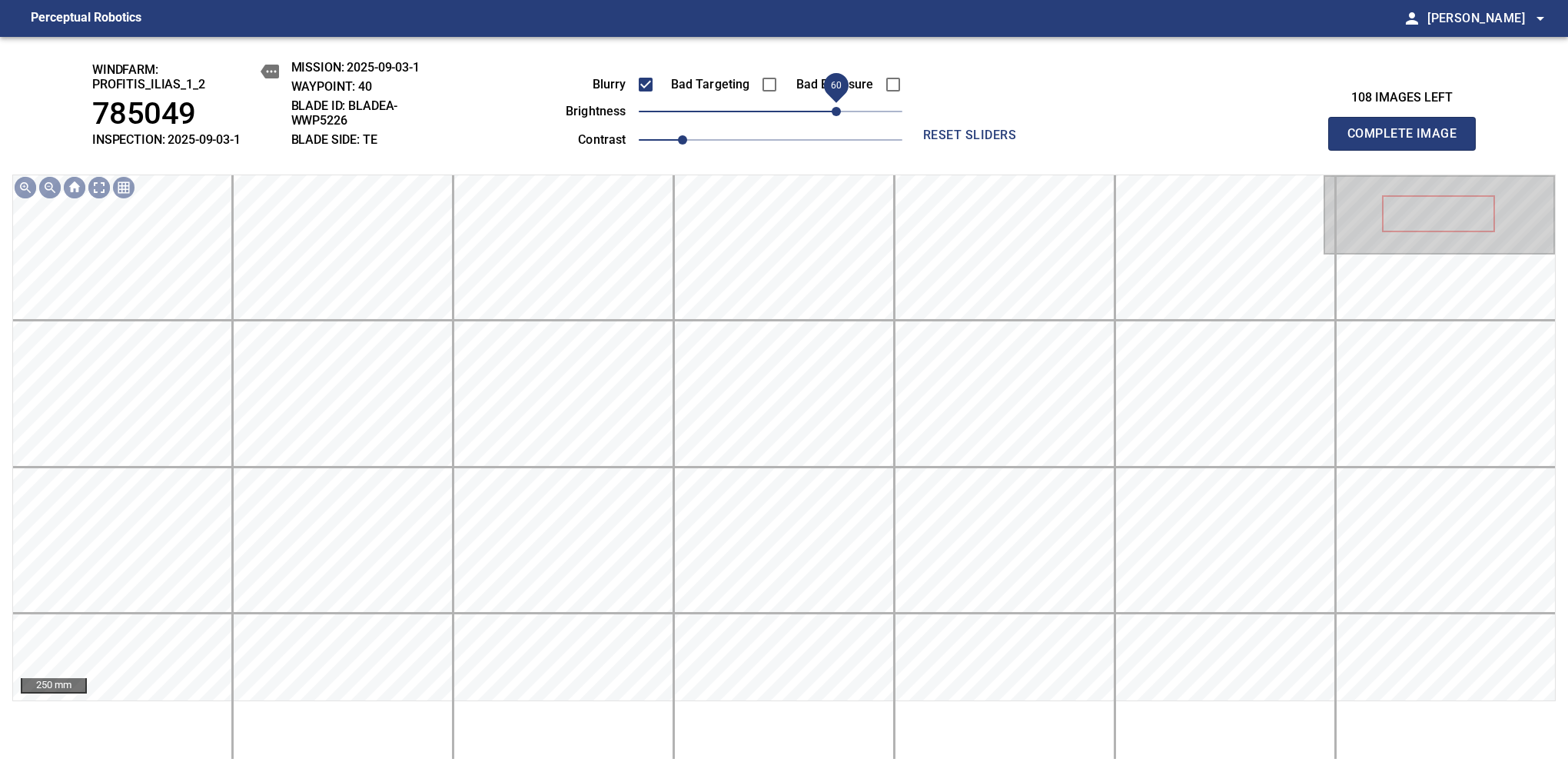
drag, startPoint x: 791, startPoint y: 113, endPoint x: 838, endPoint y: 113, distance: 47.0
click at [838, 113] on span "60" at bounding box center [836, 112] width 9 height 9
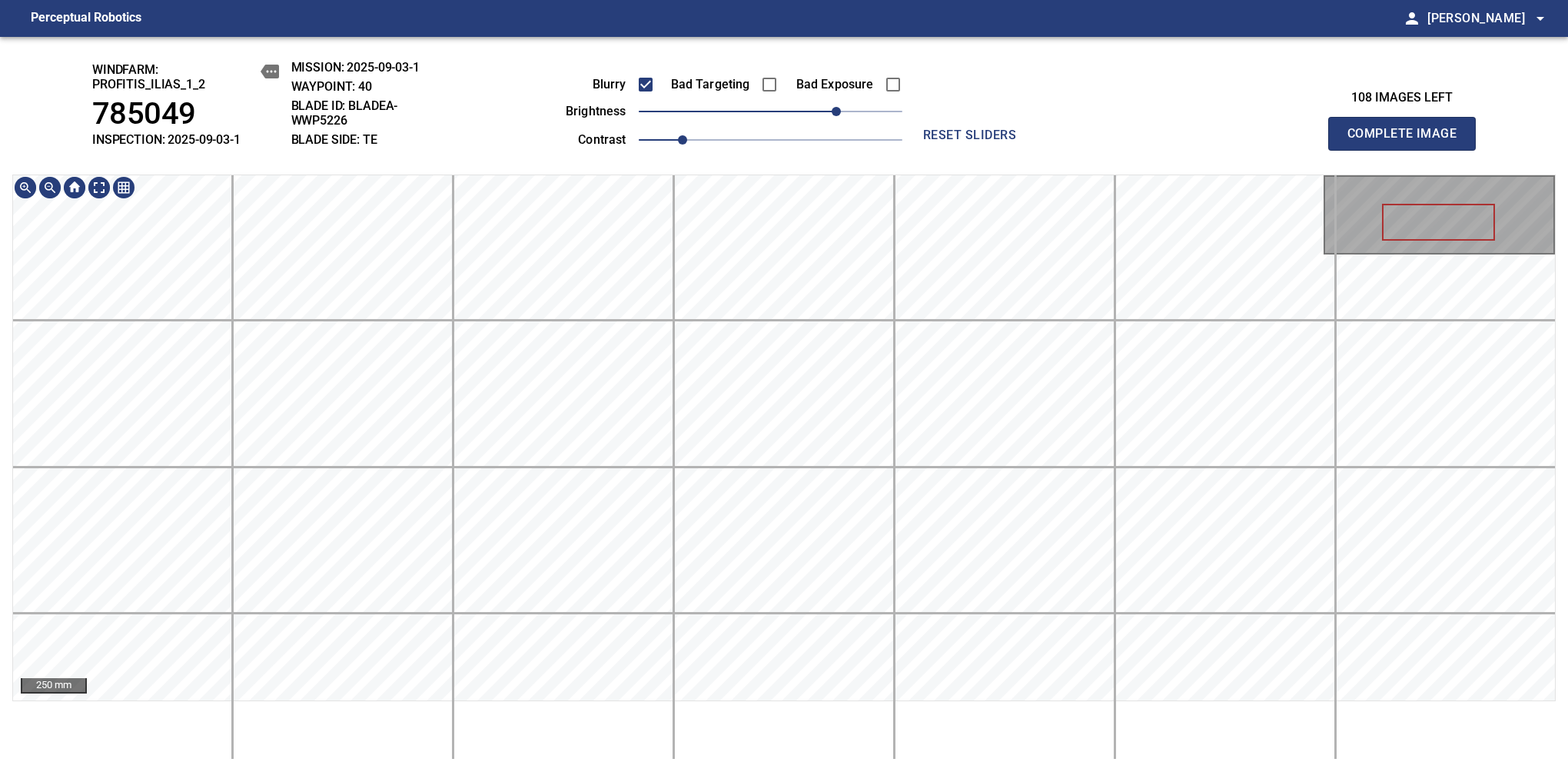
click at [738, 0] on html "Perceptual Robotics person Alex Semenov arrow_drop_down windfarm: Profitis_Ilia…" at bounding box center [784, 386] width 1568 height 772
click at [1189, 142] on span "Complete Image" at bounding box center [1402, 133] width 114 height 21
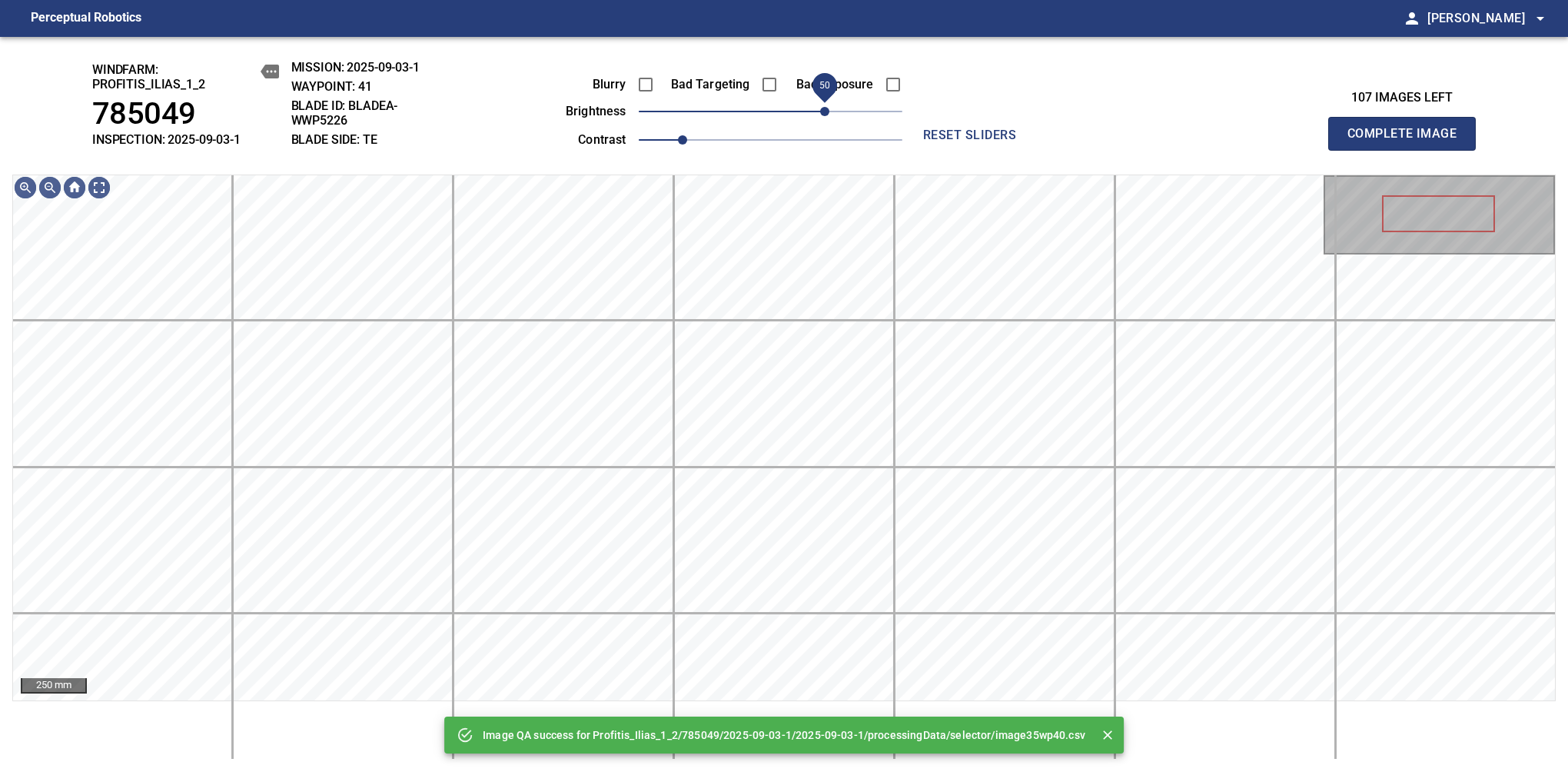
drag, startPoint x: 794, startPoint y: 114, endPoint x: 827, endPoint y: 114, distance: 33.0
click at [827, 114] on span "50" at bounding box center [770, 111] width 263 height 21
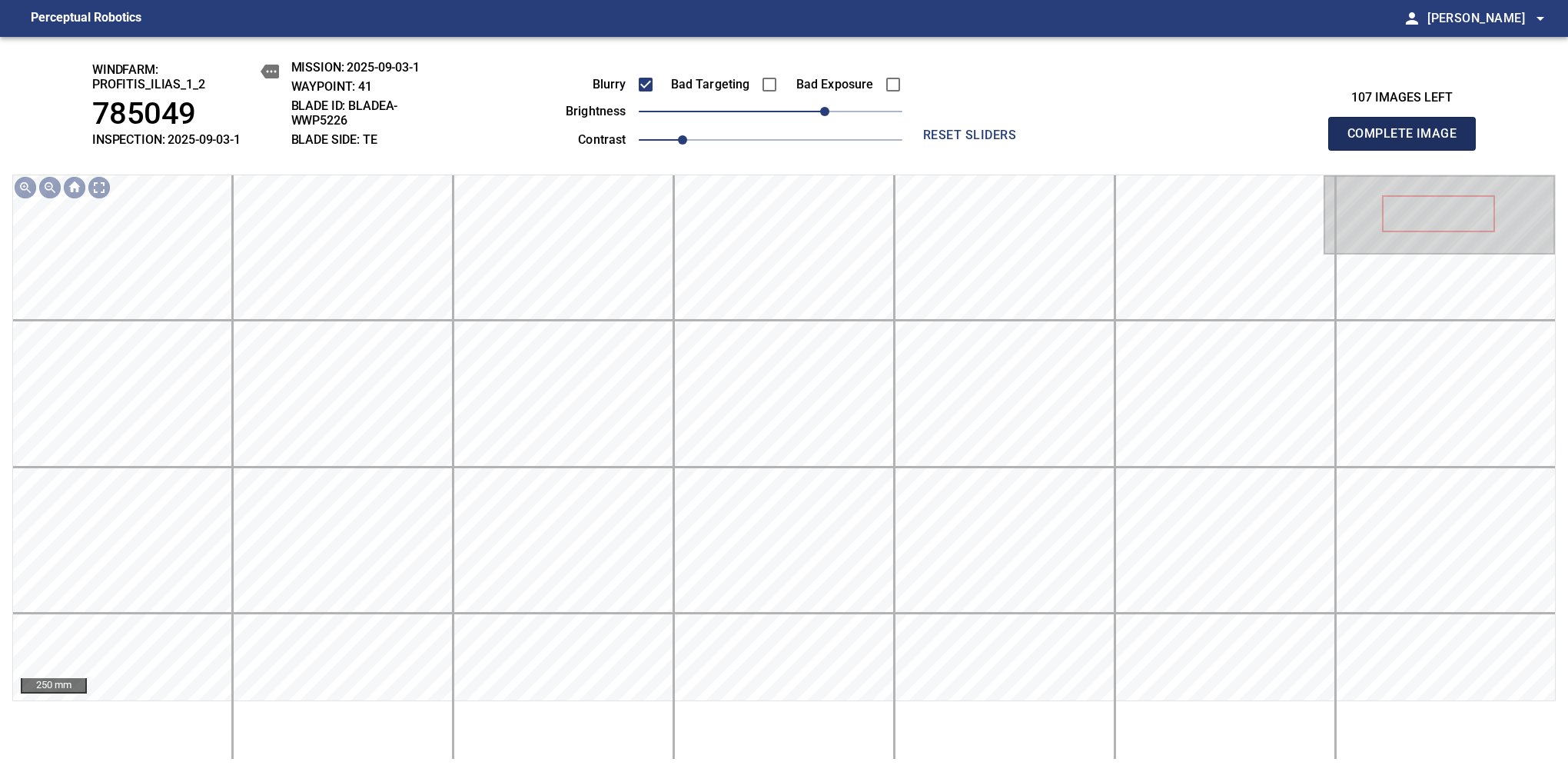
click at [1189, 142] on span "Complete Image" at bounding box center [1402, 133] width 114 height 21
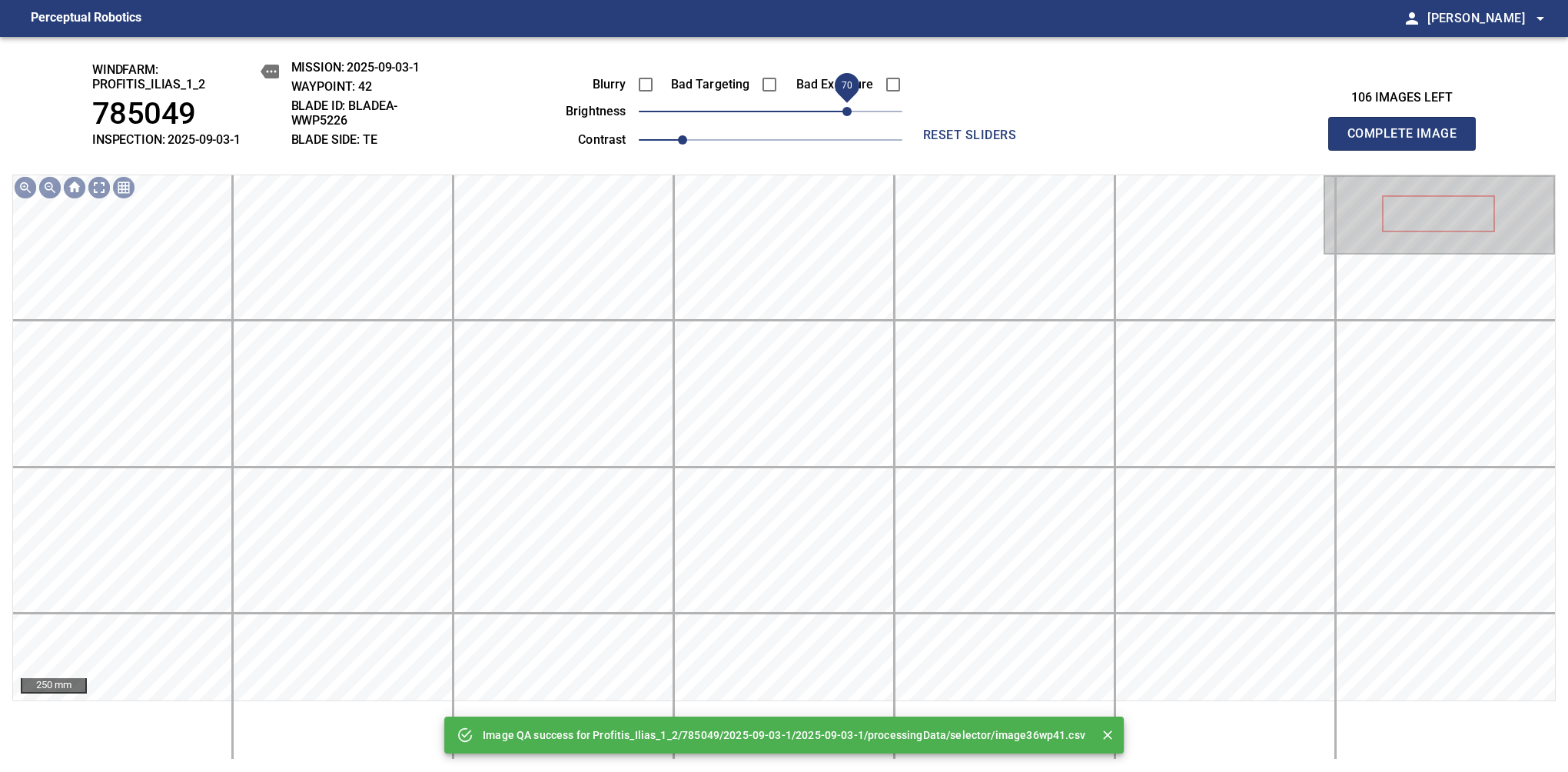
drag, startPoint x: 808, startPoint y: 108, endPoint x: 842, endPoint y: 111, distance: 34.1
click at [842, 111] on span "70" at bounding box center [770, 111] width 263 height 21
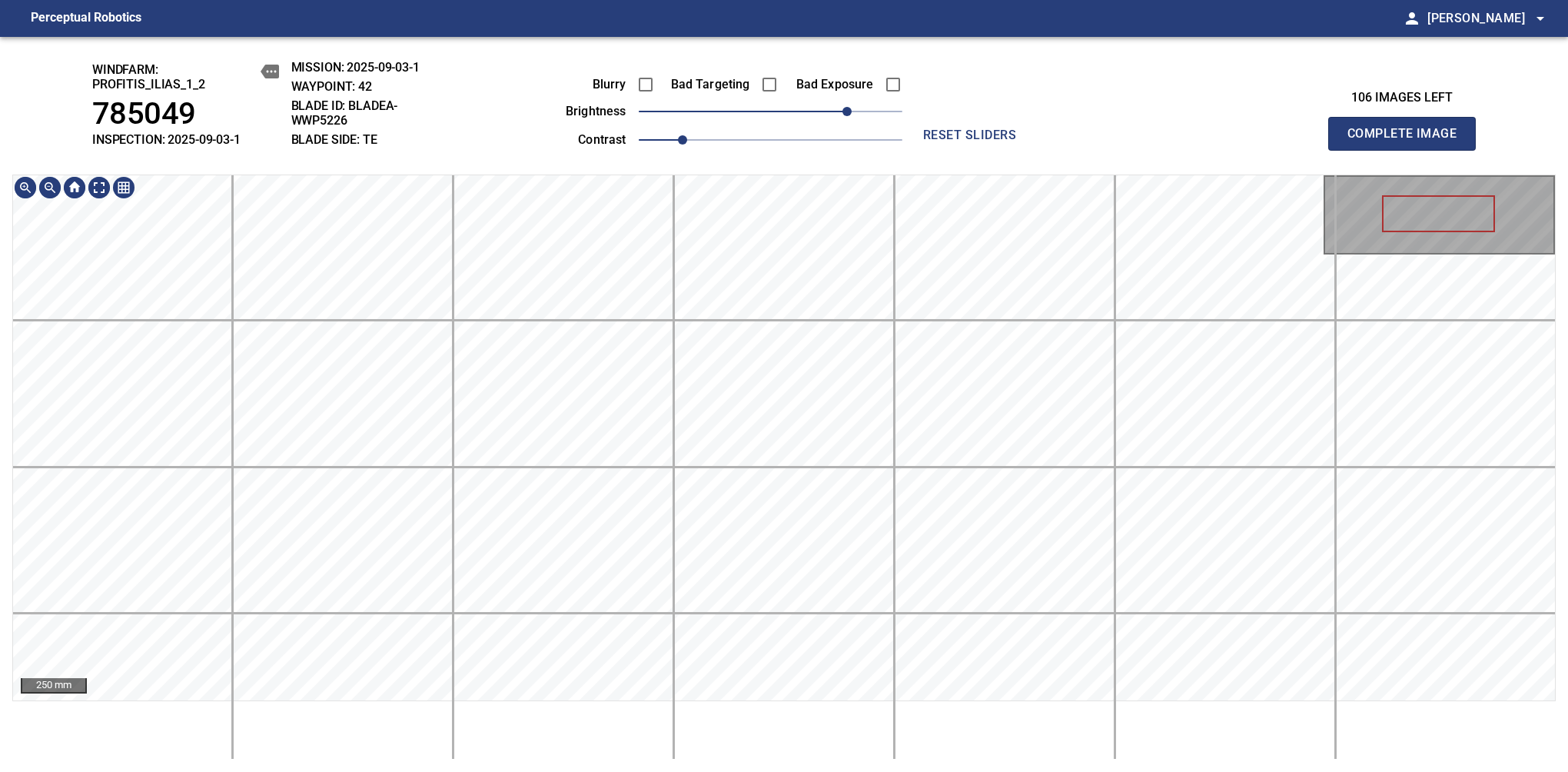
click at [714, 47] on div "windfarm: Profitis_Ilias_1_2 785049 INSPECTION: 2025-09-03-1 MISSION: 2025-09-0…" at bounding box center [784, 404] width 1568 height 735
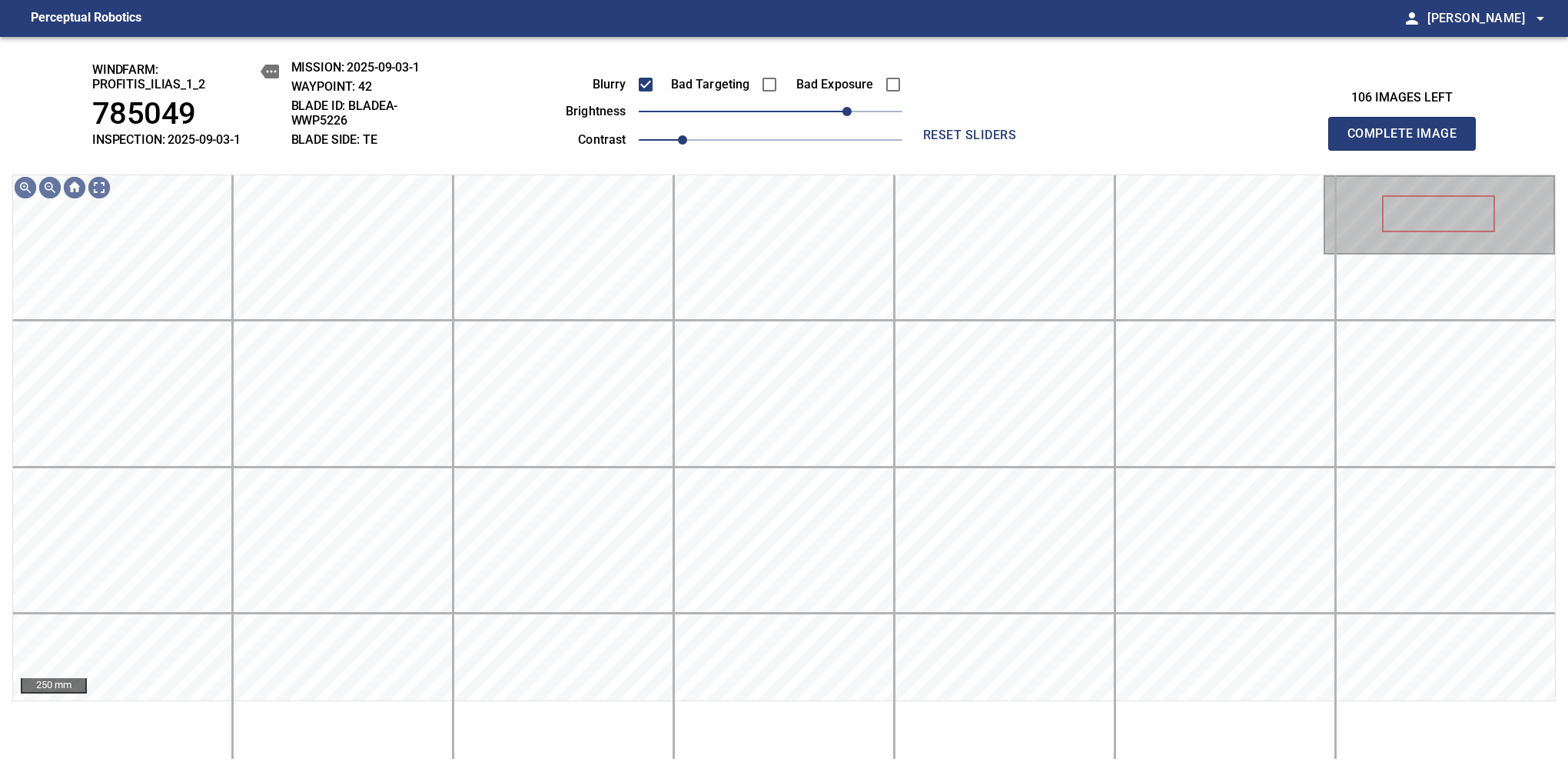
click at [1189, 142] on span "Complete Image" at bounding box center [1402, 133] width 114 height 21
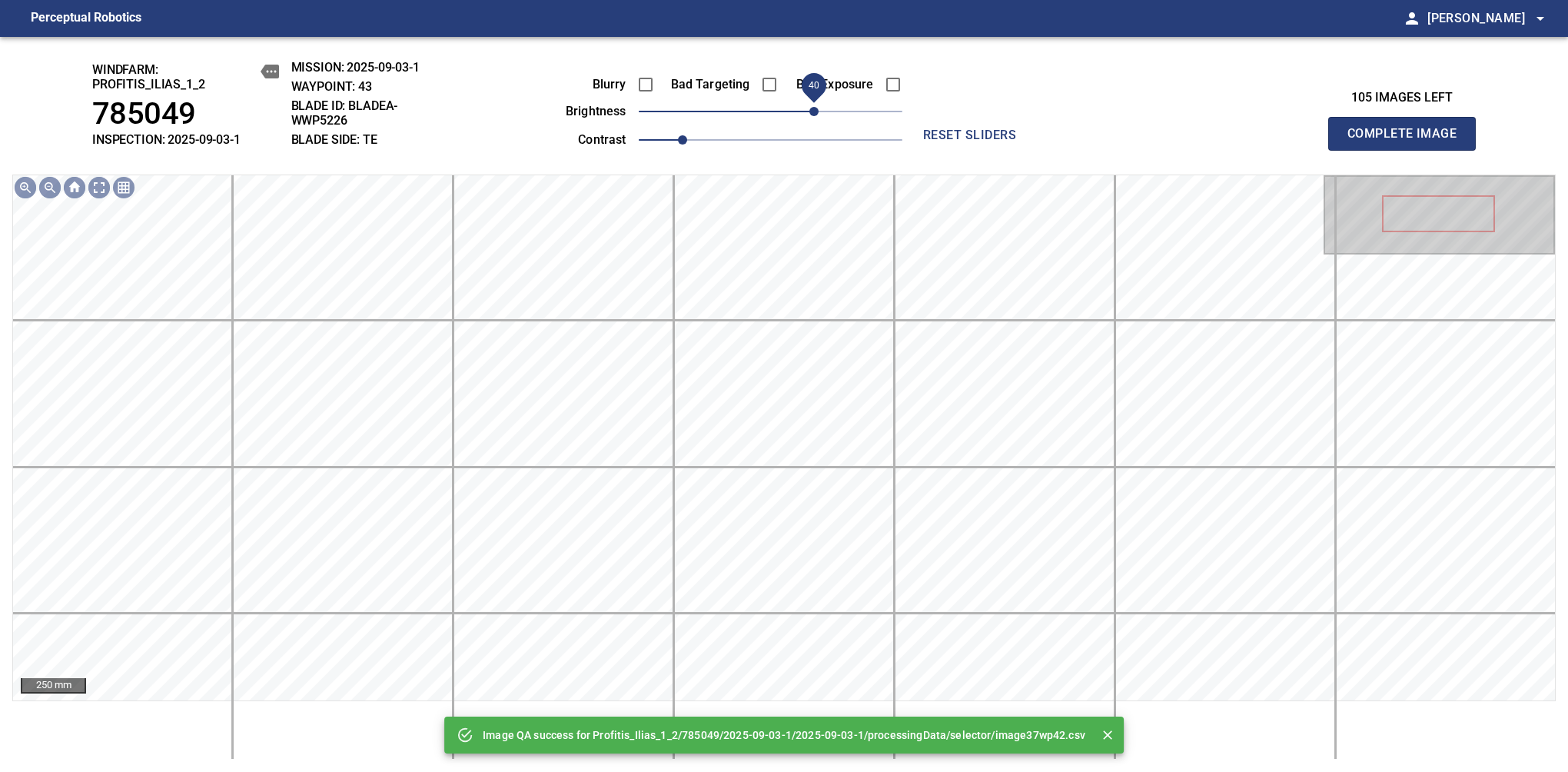
drag, startPoint x: 828, startPoint y: 119, endPoint x: 813, endPoint y: 127, distance: 17.0
click at [813, 123] on span "40" at bounding box center [770, 111] width 263 height 21
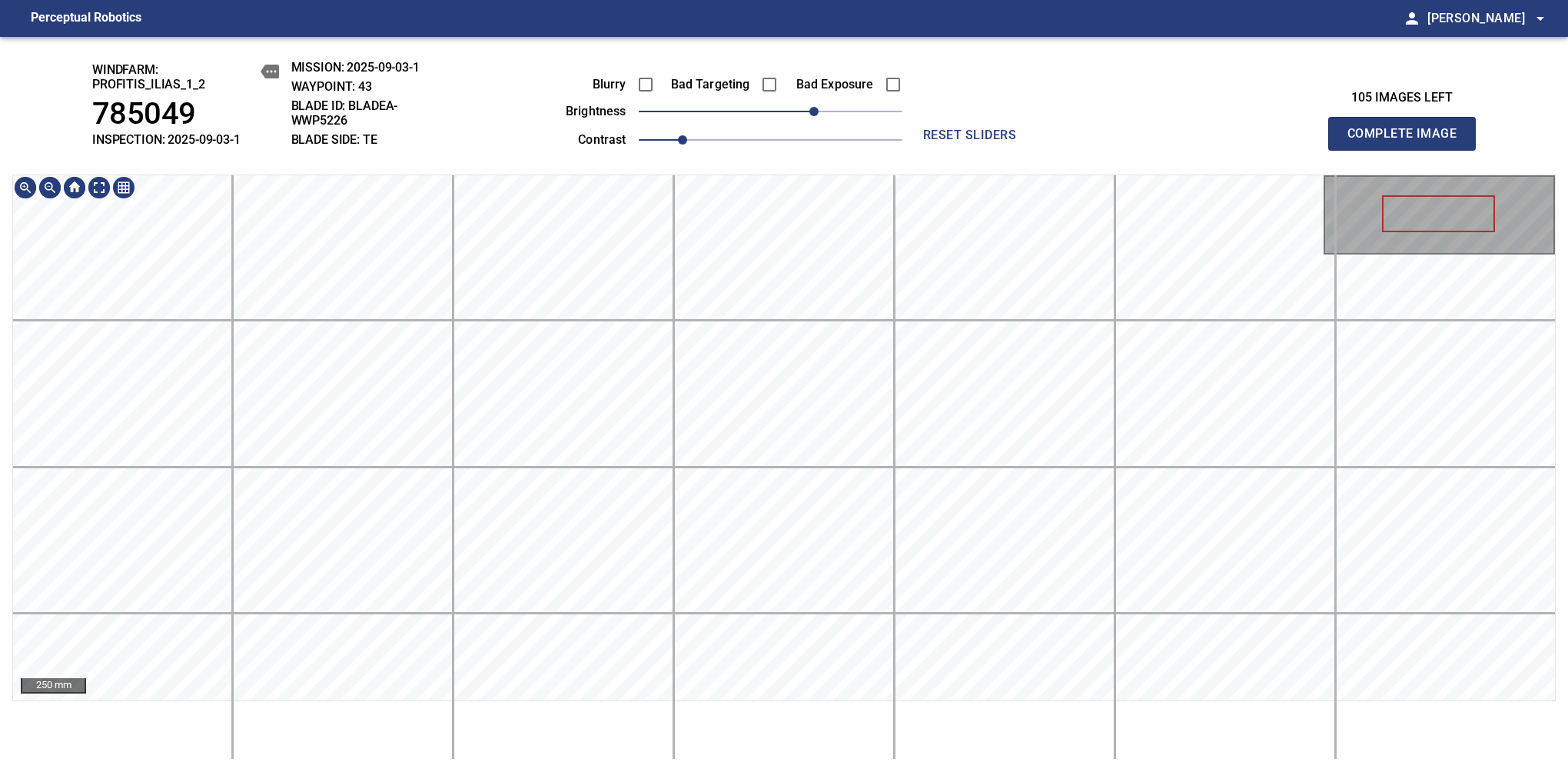
click at [820, 27] on main "Perceptual Robotics person Alex Semenov arrow_drop_down windfarm: Profitis_Ilia…" at bounding box center [784, 386] width 1568 height 772
click at [874, 711] on html "Perceptual Robotics person Alex Semenov arrow_drop_down windfarm: Profitis_Ilia…" at bounding box center [784, 386] width 1568 height 772
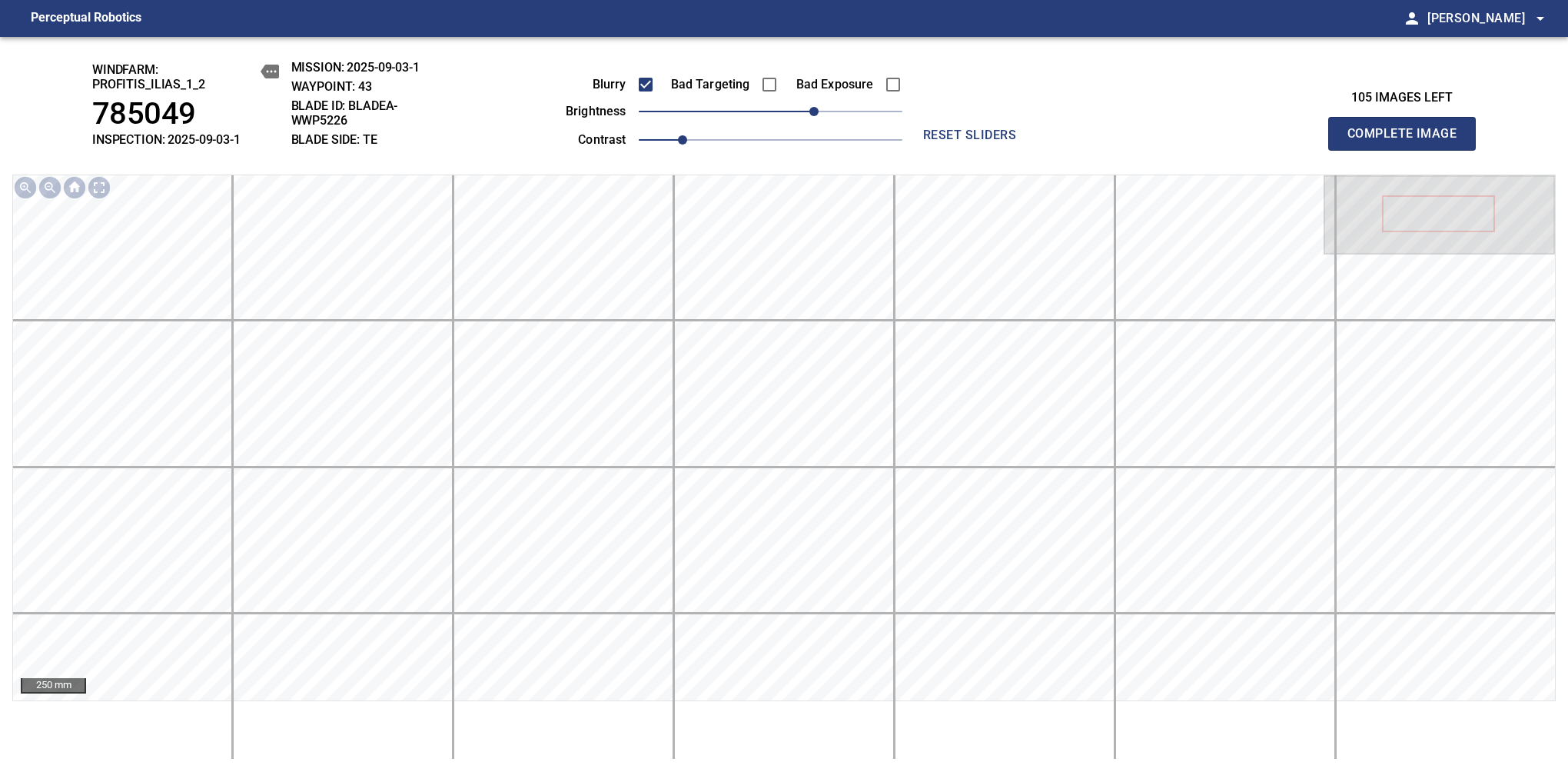
click at [1189, 142] on span "Complete Image" at bounding box center [1402, 133] width 114 height 21
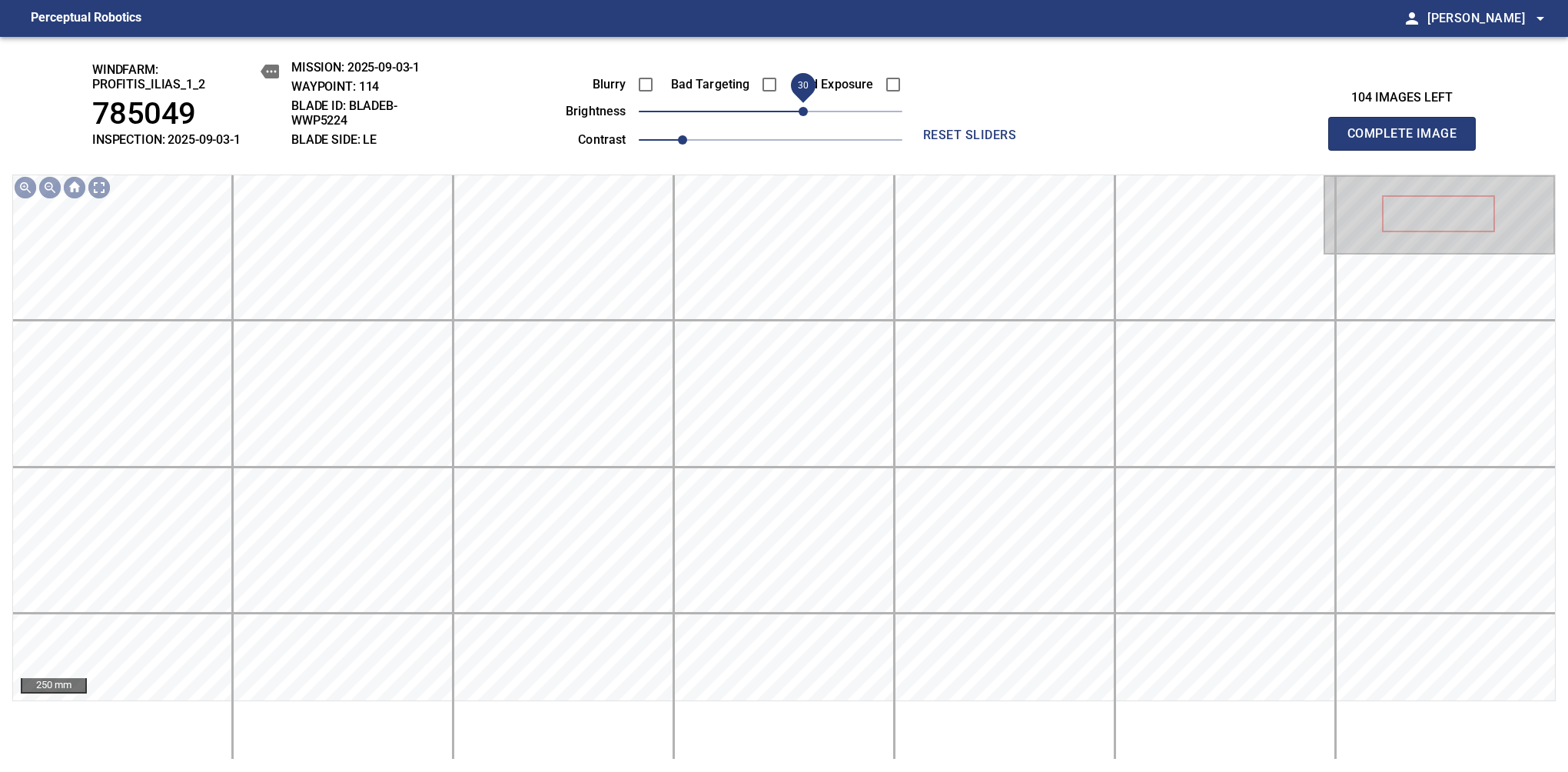
drag, startPoint x: 793, startPoint y: 111, endPoint x: 808, endPoint y: 107, distance: 15.5
click at [808, 107] on span "30" at bounding box center [802, 112] width 9 height 9
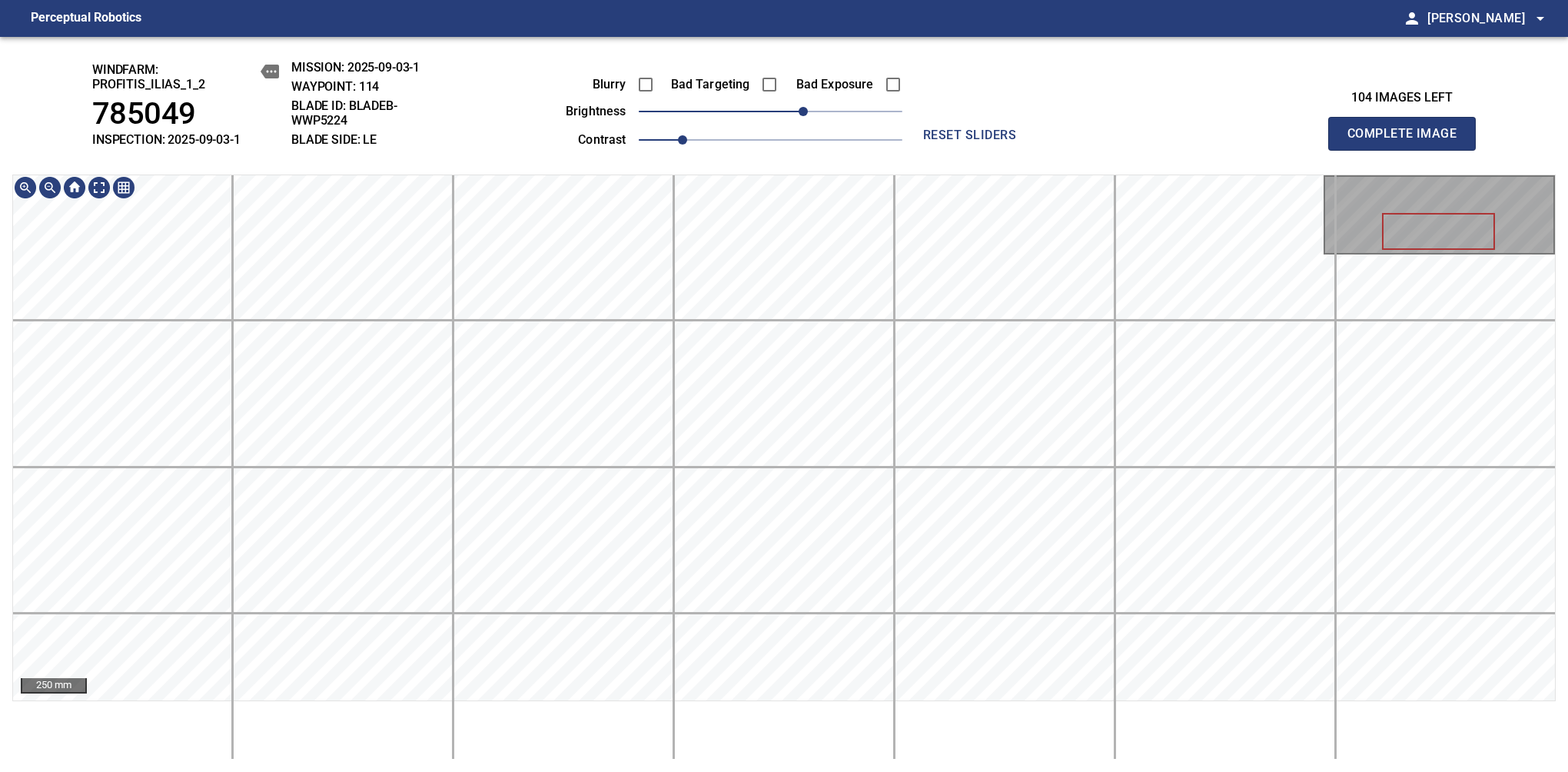
click at [1189, 142] on span "Complete Image" at bounding box center [1402, 133] width 114 height 21
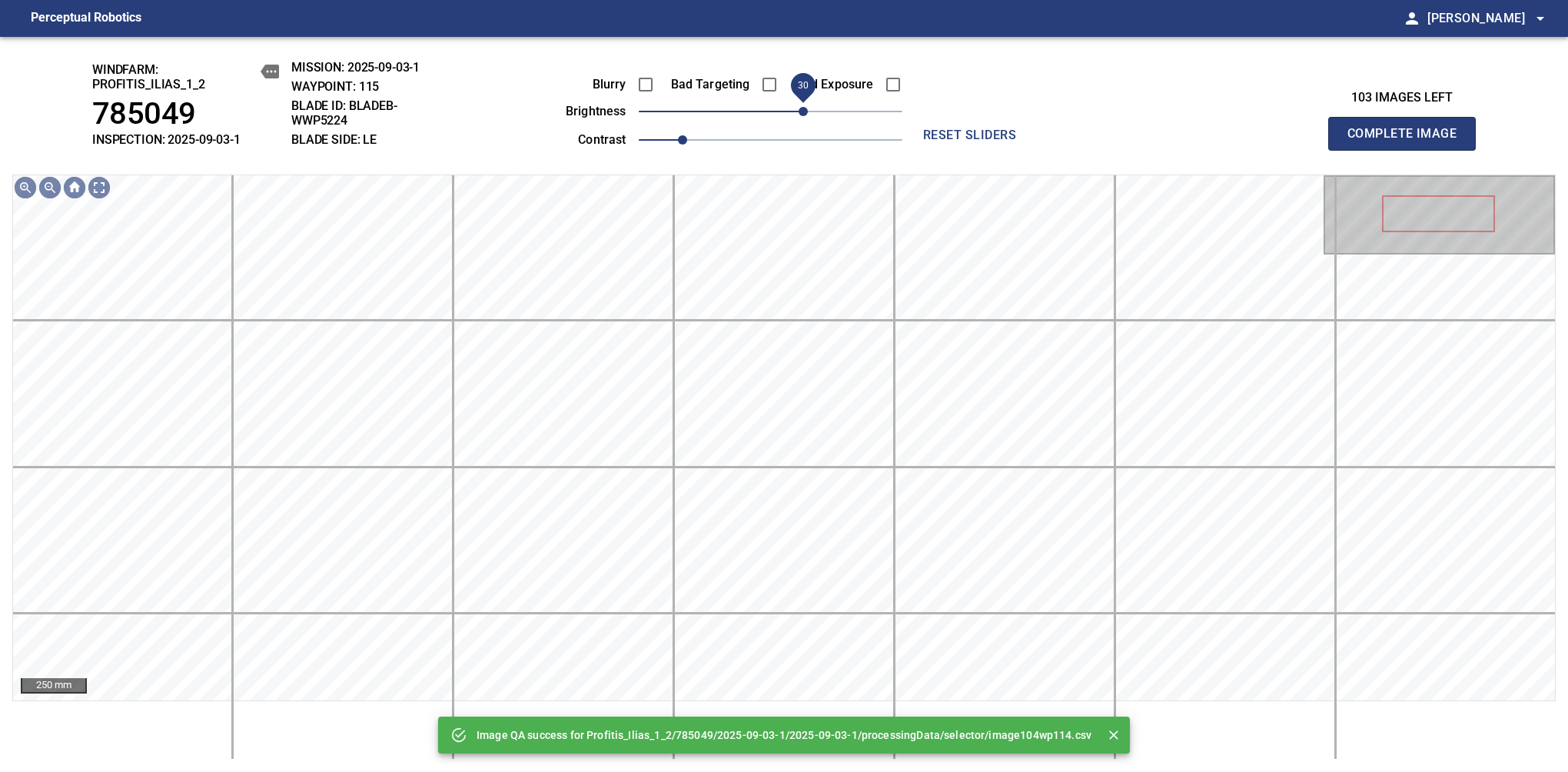
drag, startPoint x: 775, startPoint y: 116, endPoint x: 803, endPoint y: 107, distance: 29.4
click at [803, 107] on span "30" at bounding box center [802, 112] width 9 height 9
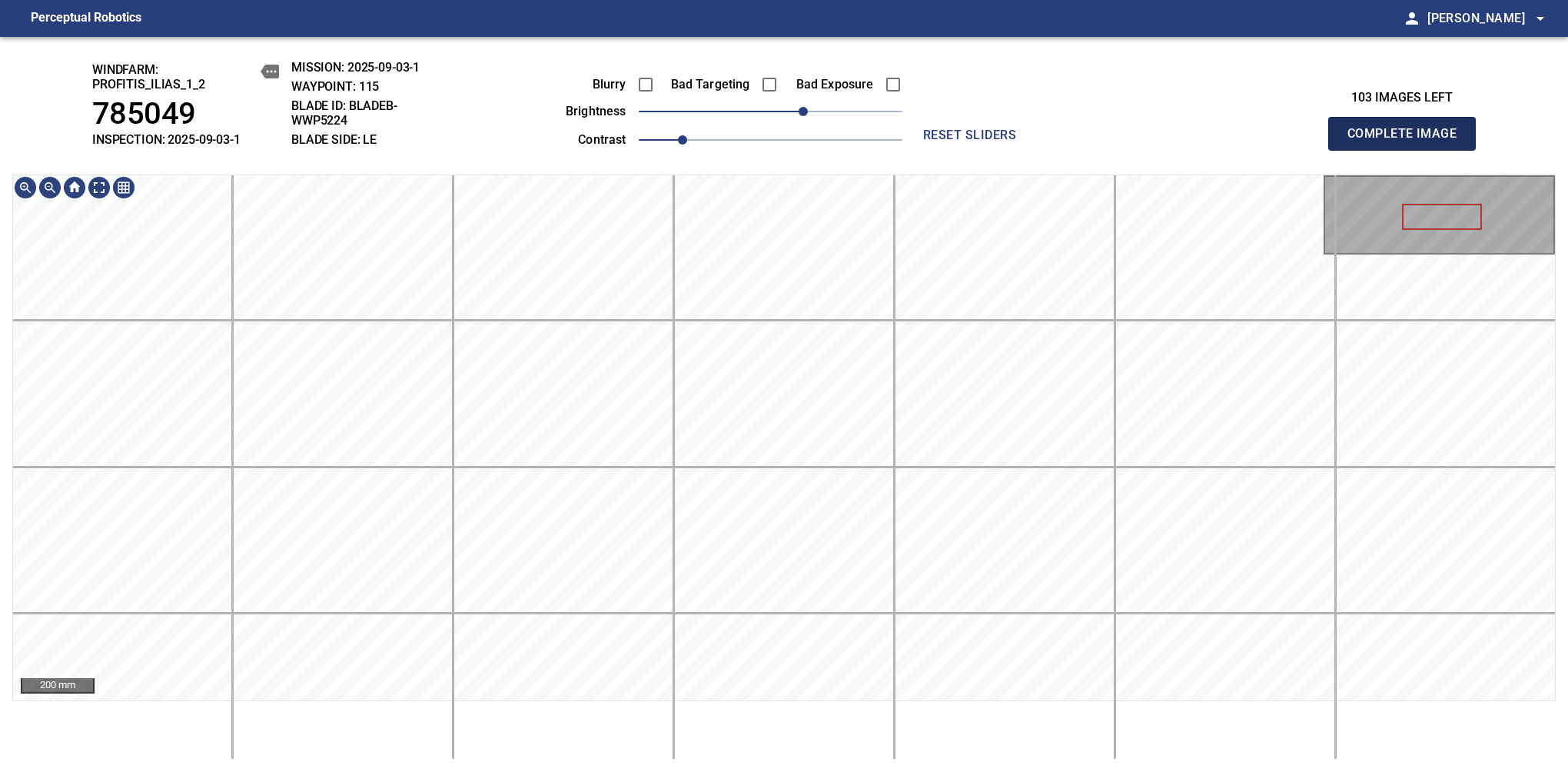
click at [1189, 142] on span "Complete Image" at bounding box center [1402, 133] width 114 height 21
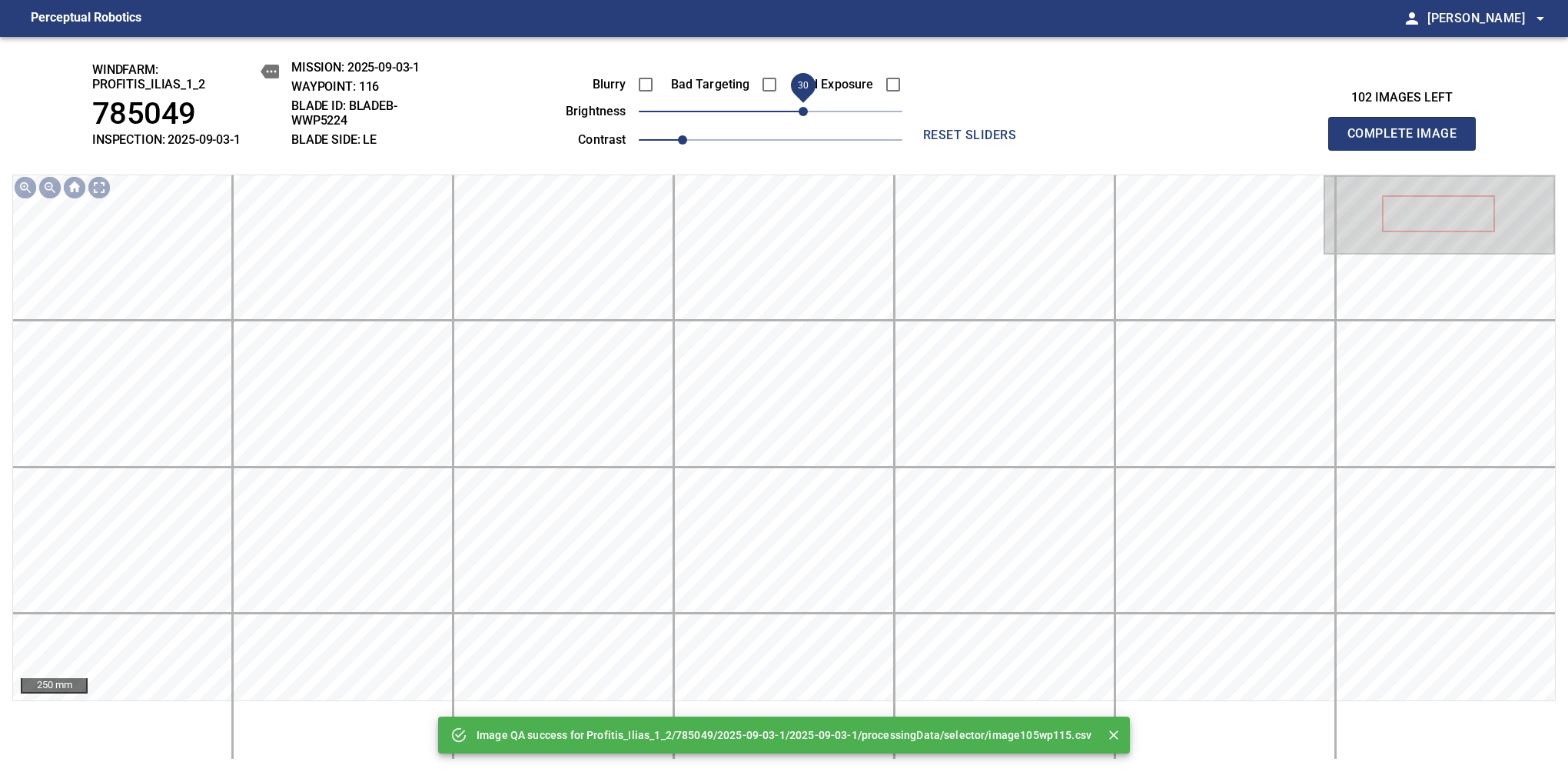
drag, startPoint x: 779, startPoint y: 113, endPoint x: 802, endPoint y: 116, distance: 23.2
click at [802, 116] on span "30" at bounding box center [802, 112] width 9 height 9
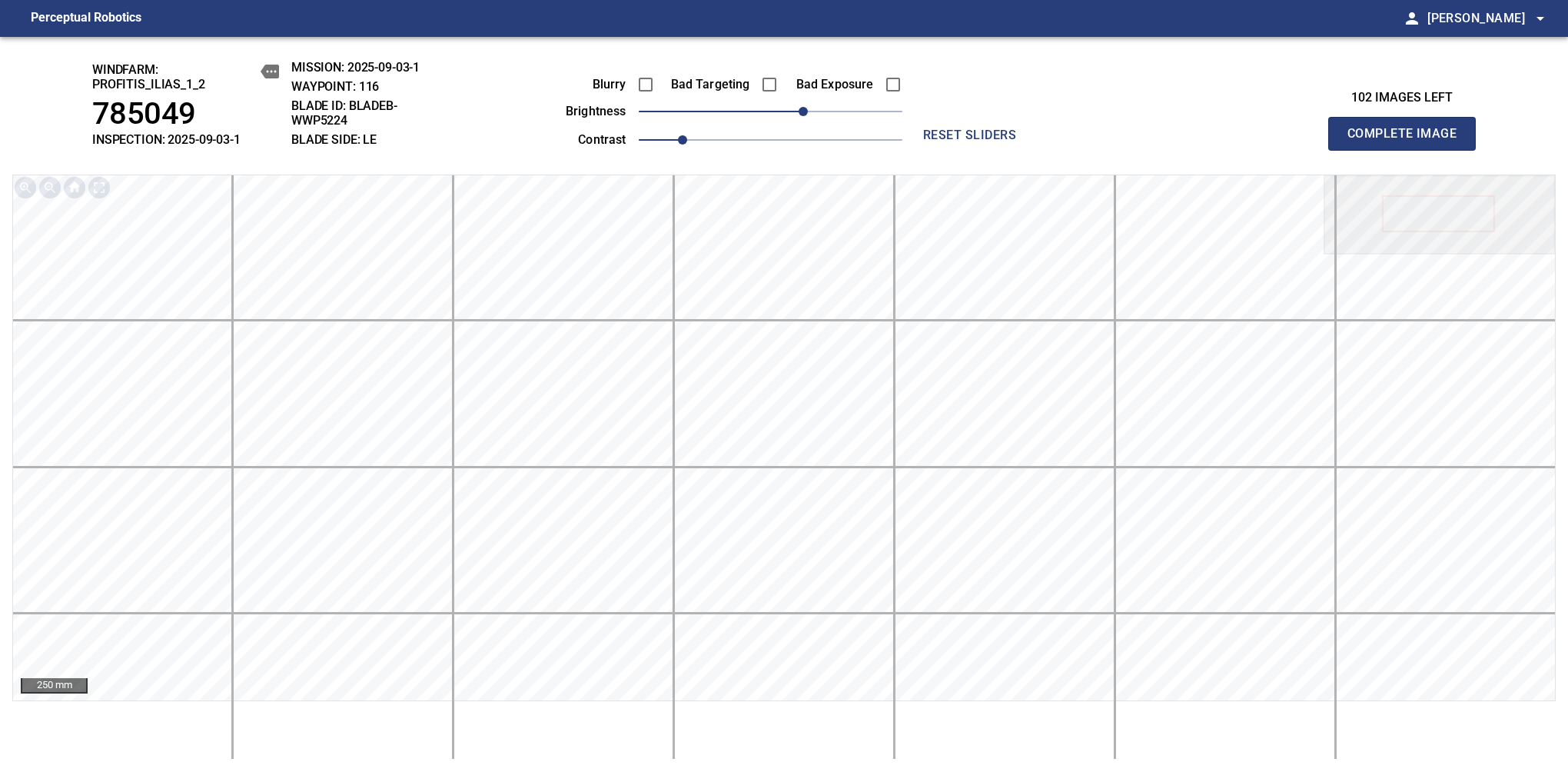
click at [1189, 142] on span "Complete Image" at bounding box center [1402, 133] width 114 height 21
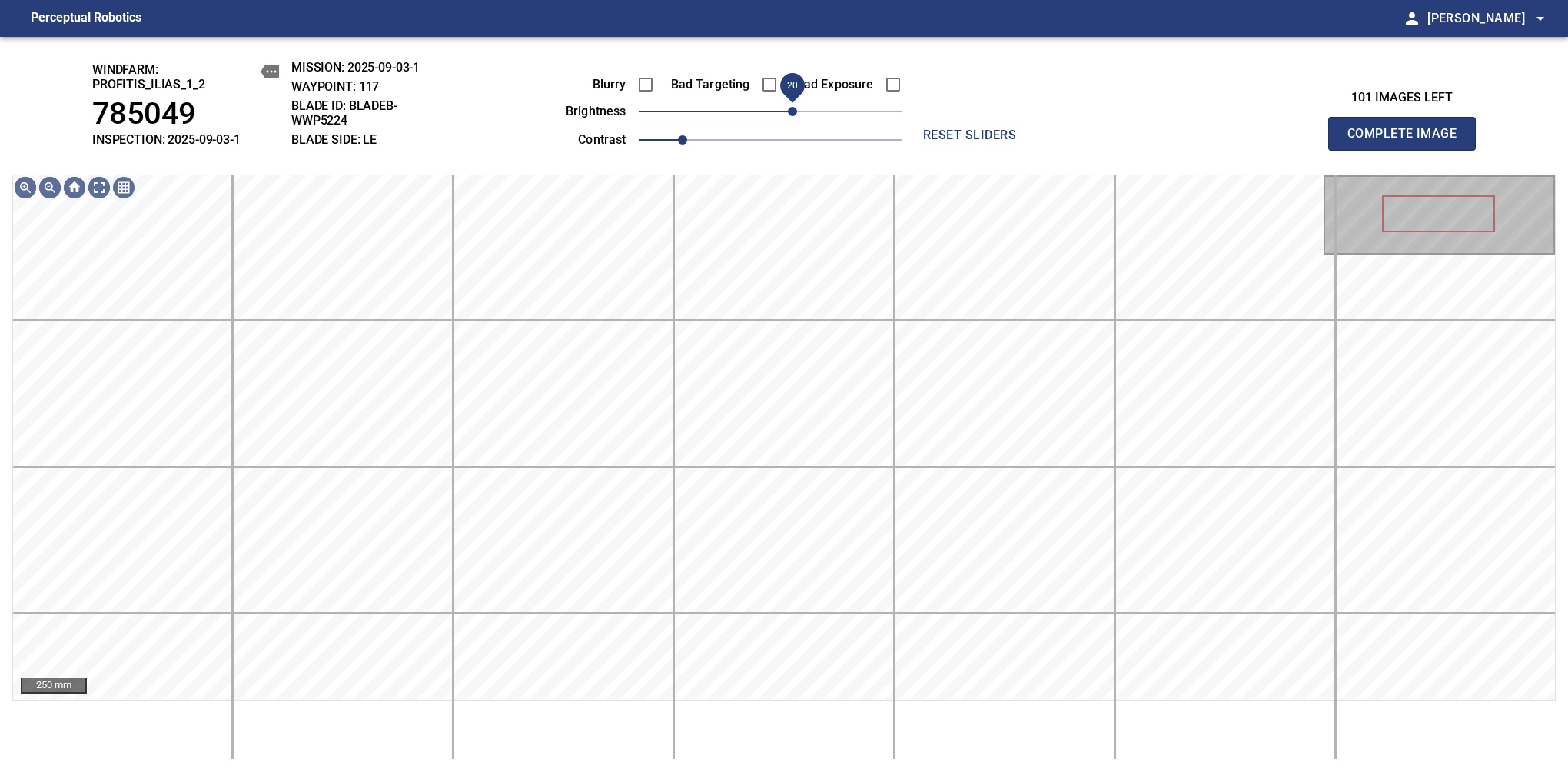
drag, startPoint x: 775, startPoint y: 107, endPoint x: 790, endPoint y: 116, distance: 17.5
click at [790, 116] on span "20" at bounding box center [792, 112] width 9 height 9
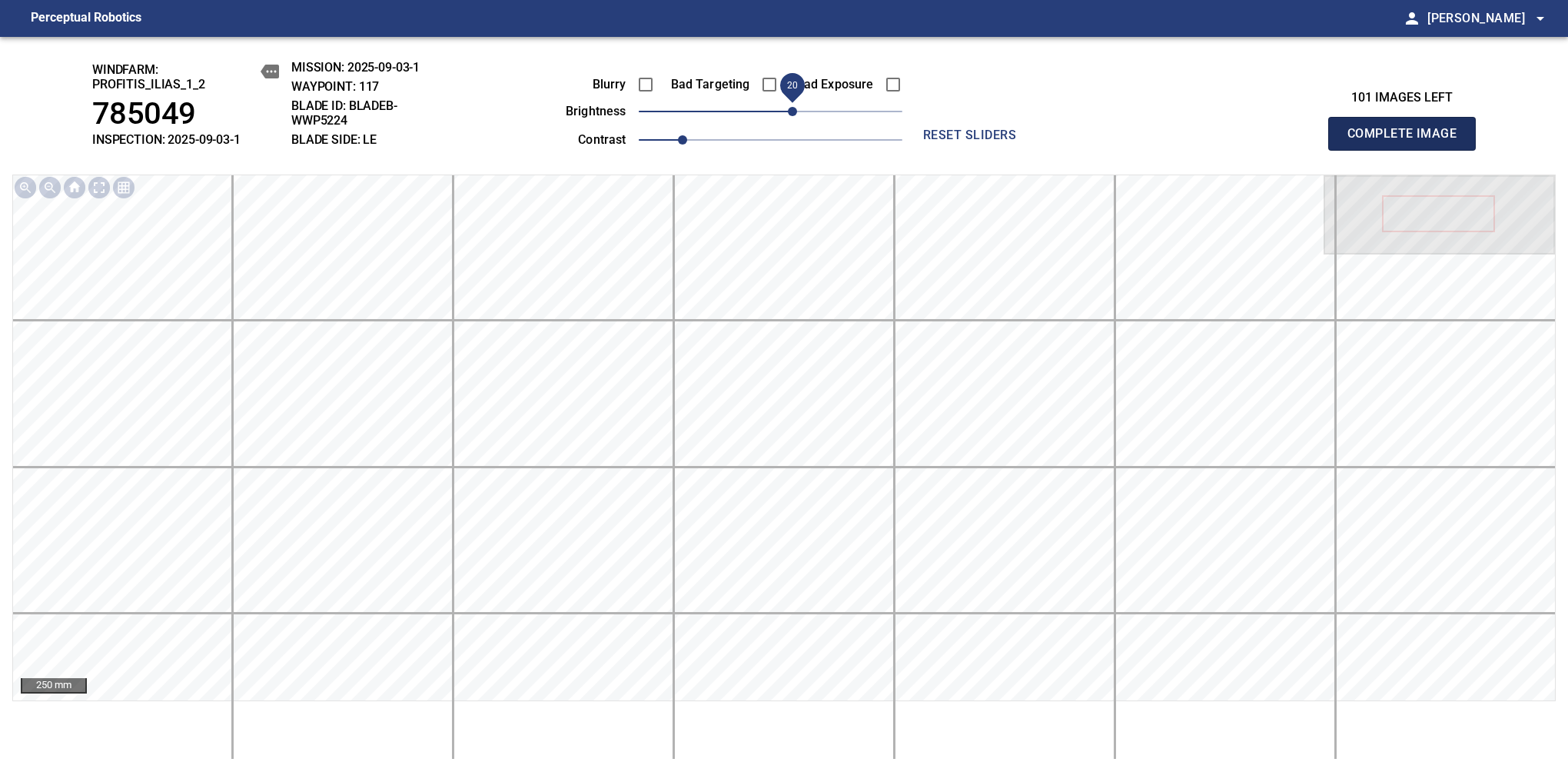
click at [1189, 142] on span "Complete Image" at bounding box center [1402, 133] width 114 height 21
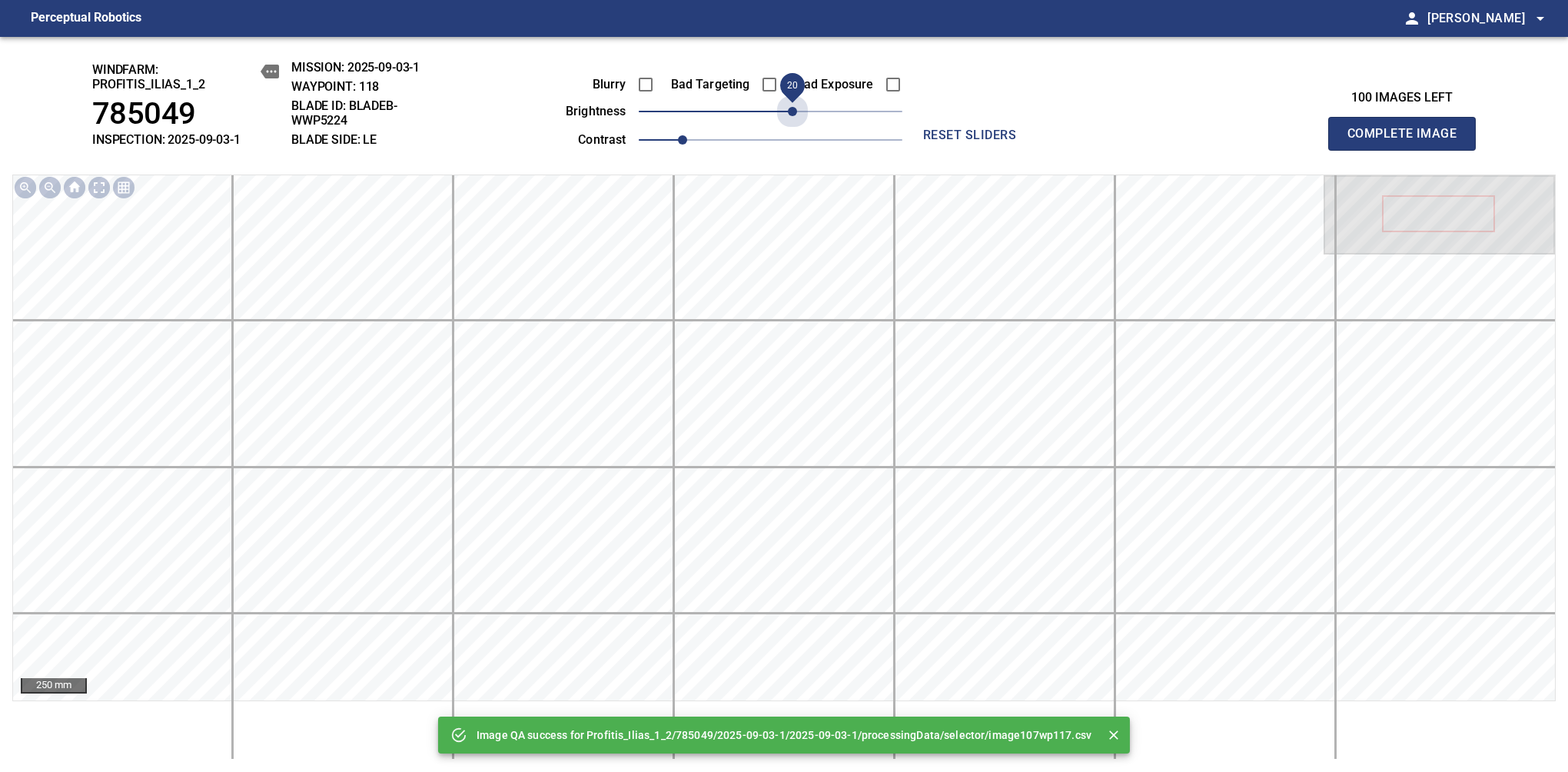
click at [790, 116] on span "20" at bounding box center [770, 111] width 263 height 21
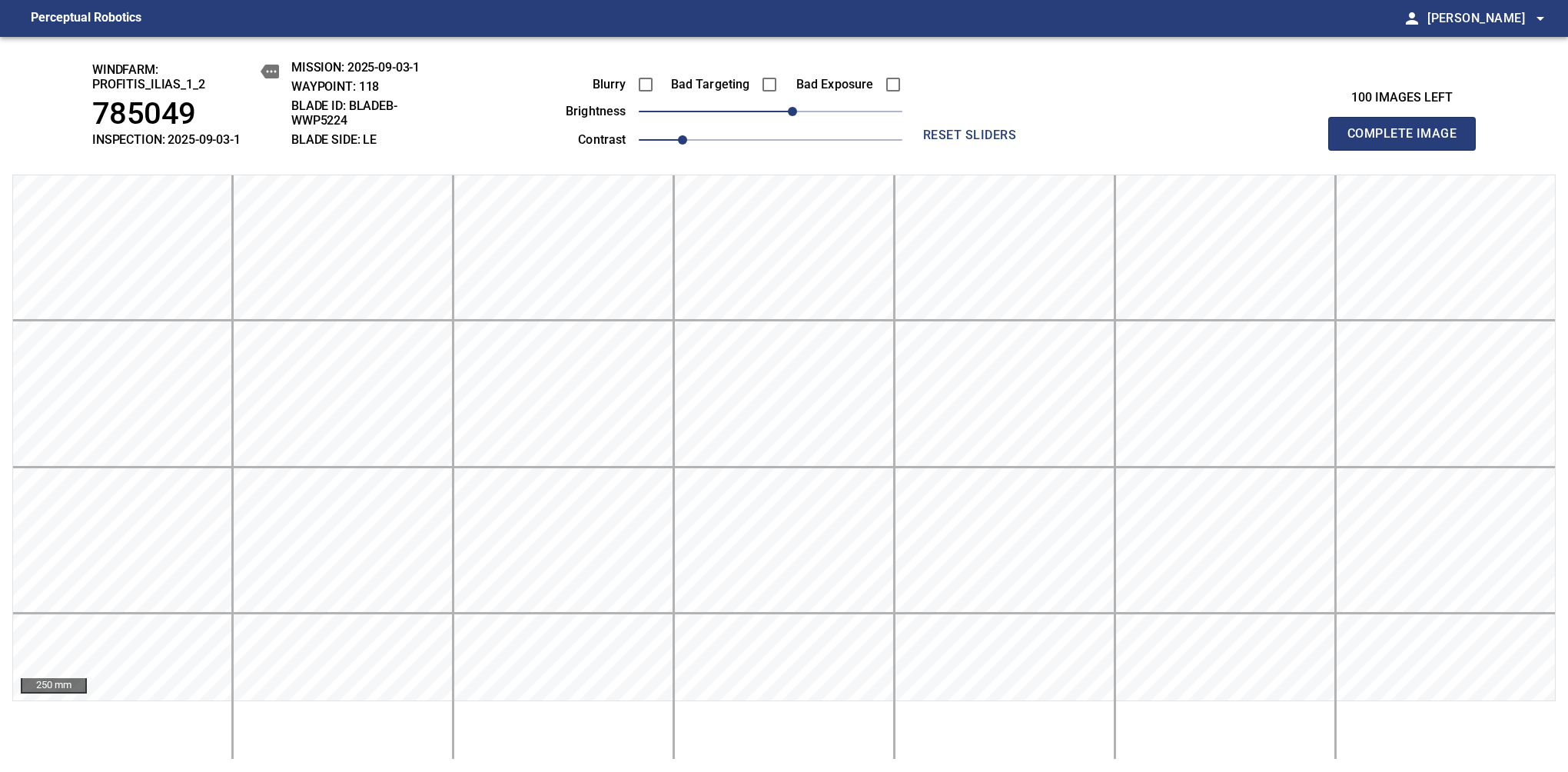
click at [1189, 142] on span "Complete Image" at bounding box center [1402, 133] width 114 height 21
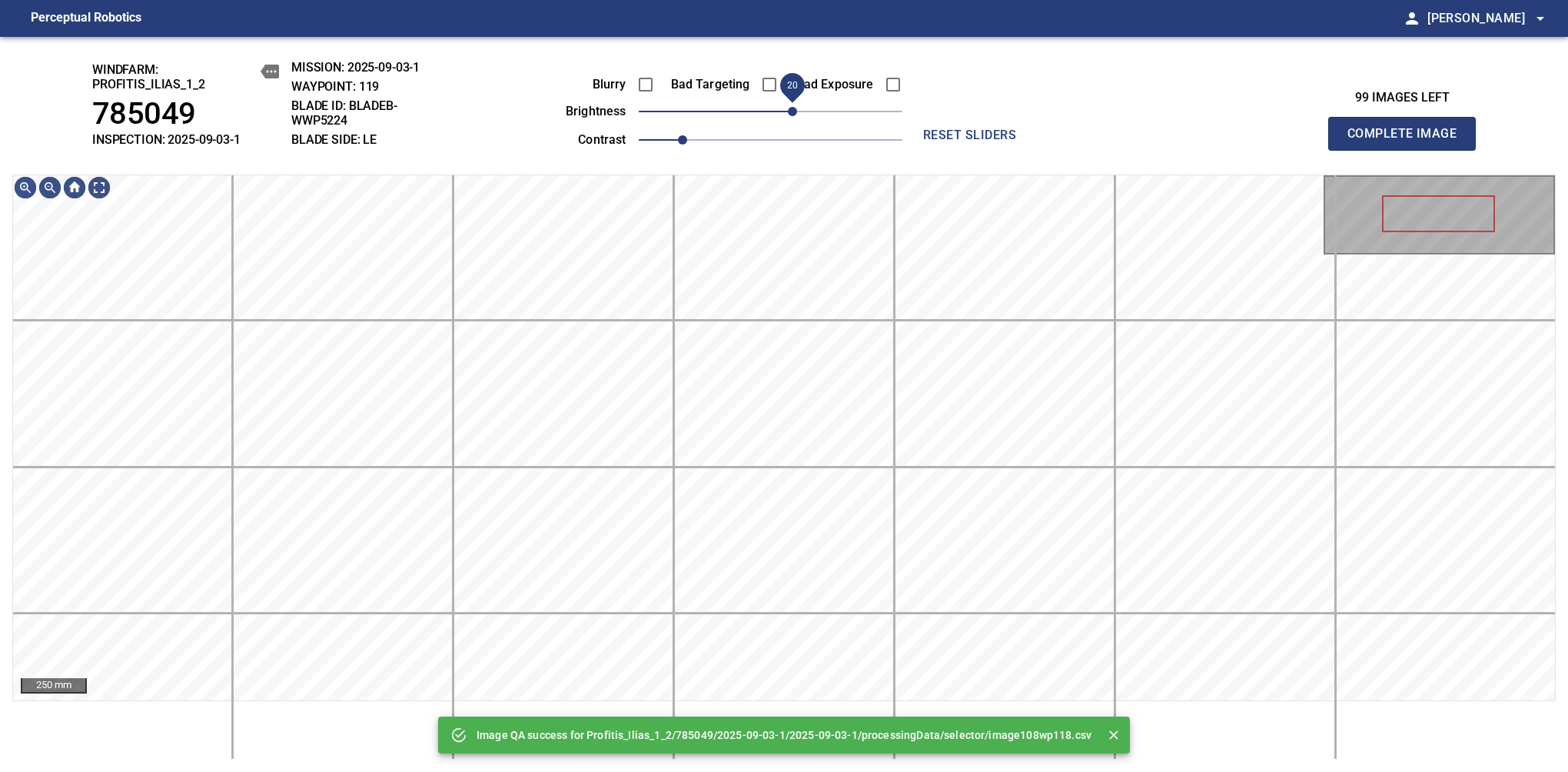
click at [796, 116] on span "20" at bounding box center [792, 112] width 9 height 9
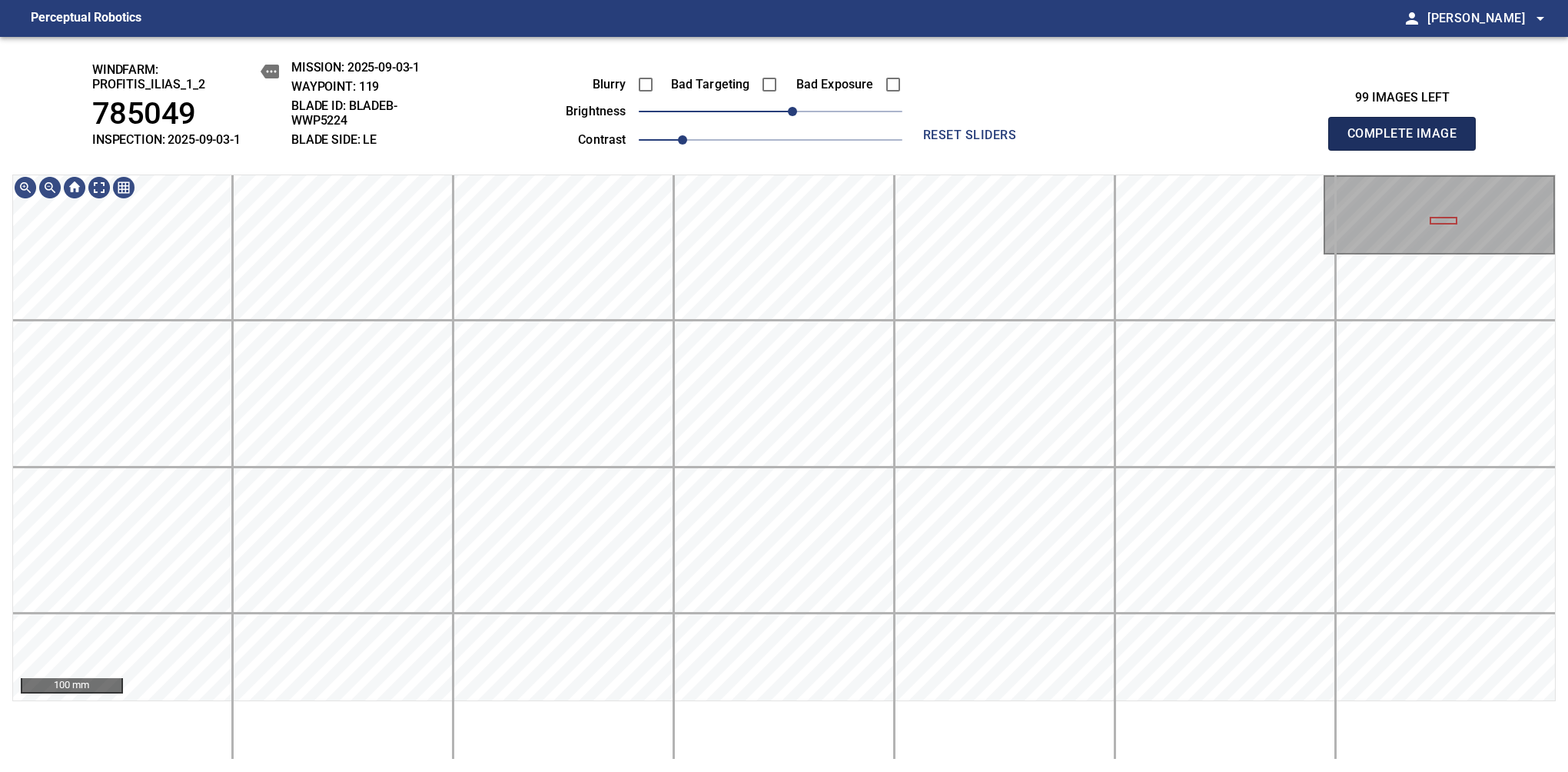
click at [1189, 142] on span "Complete Image" at bounding box center [1402, 133] width 114 height 21
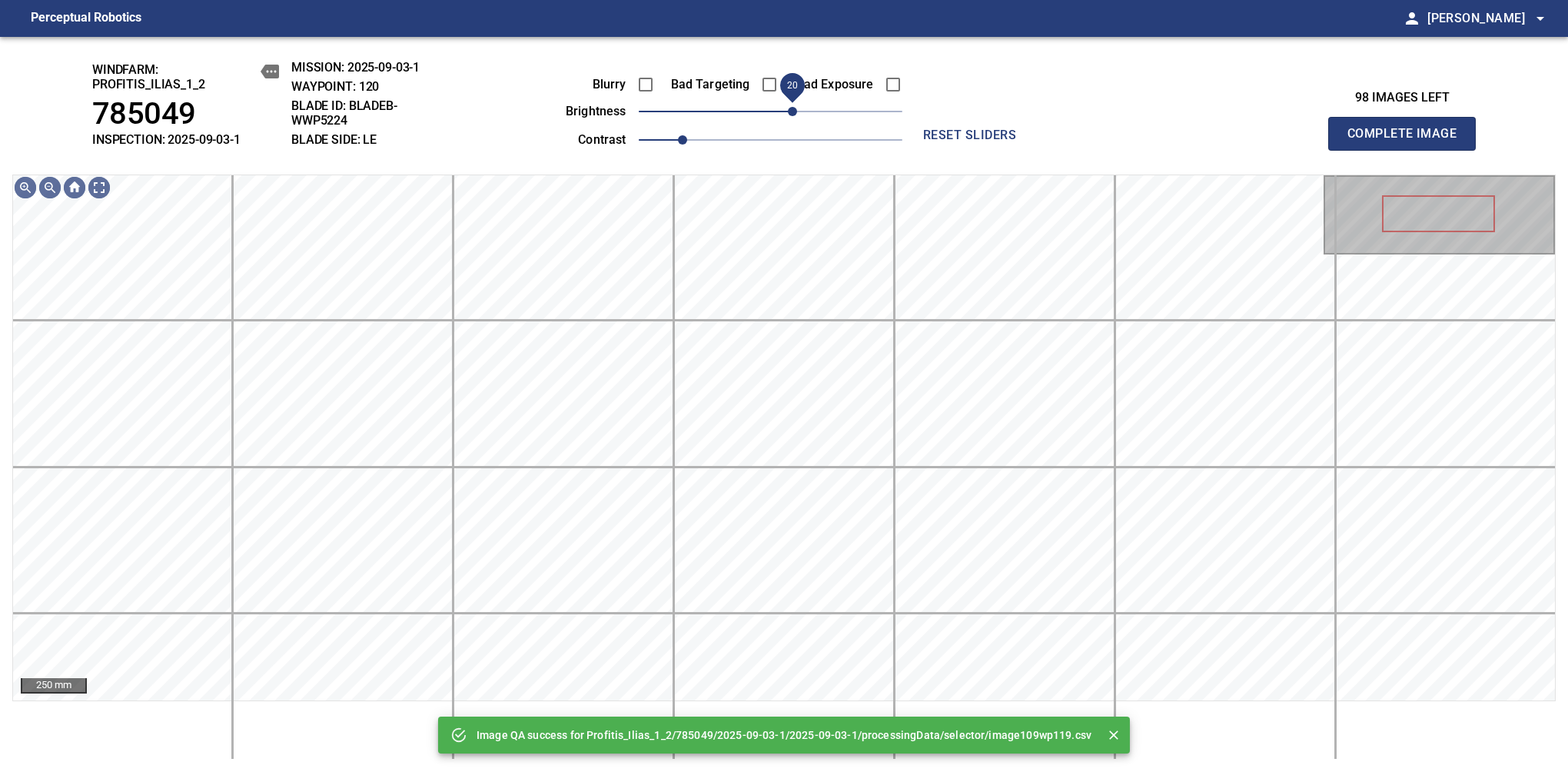
click at [795, 116] on span "20" at bounding box center [770, 111] width 263 height 21
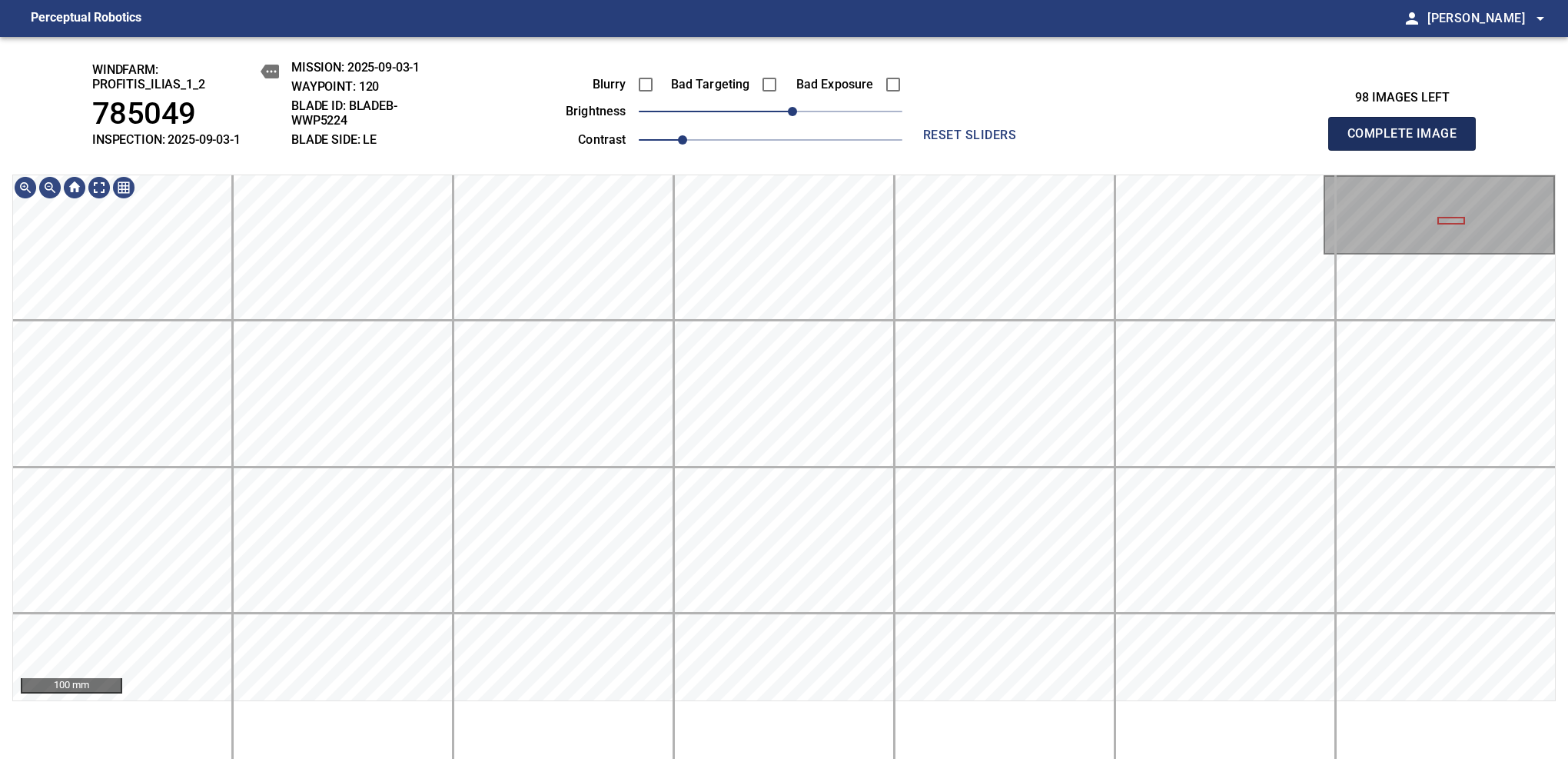
click at [1189, 142] on span "Complete Image" at bounding box center [1402, 133] width 114 height 21
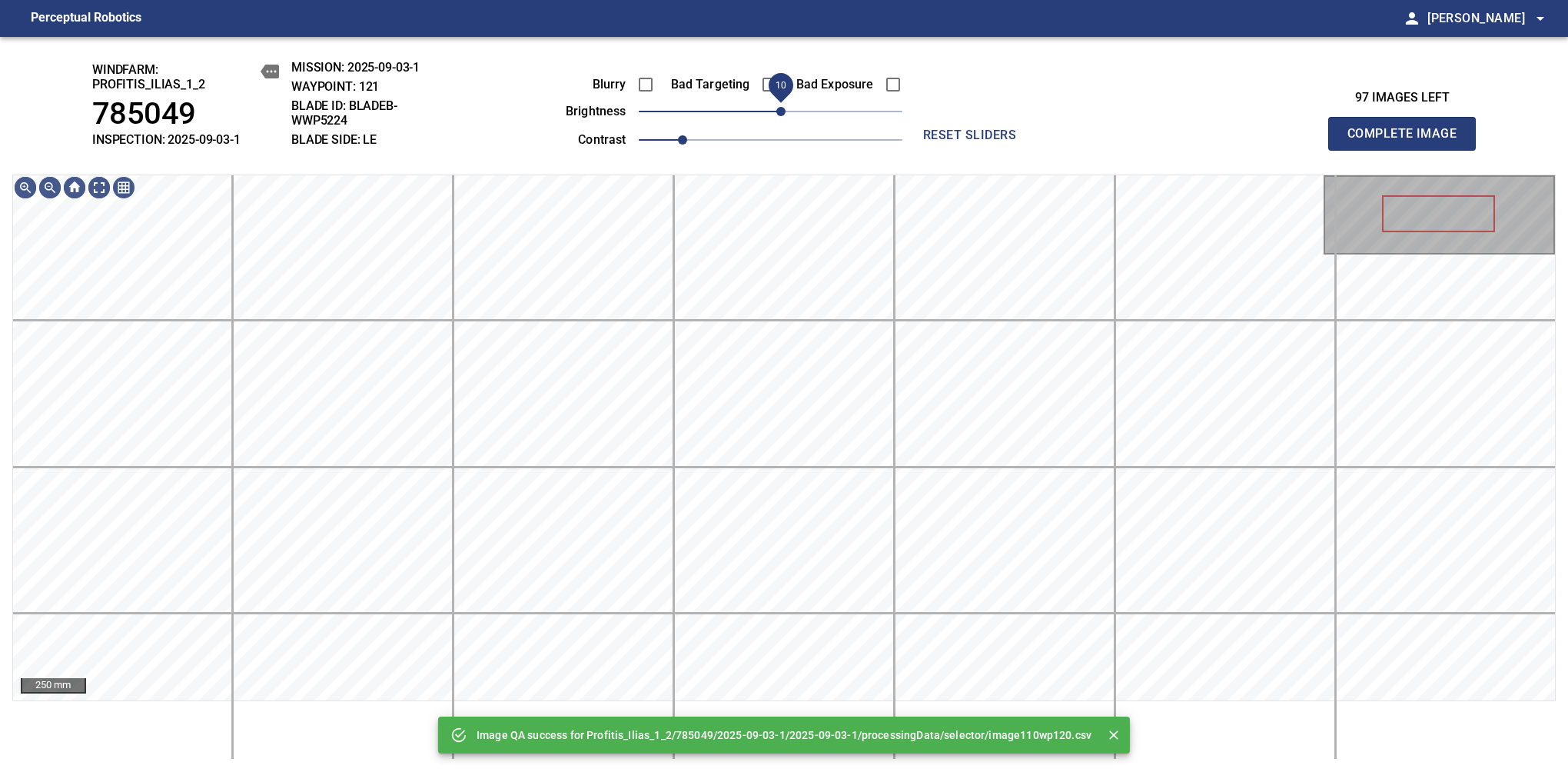
drag, startPoint x: 789, startPoint y: 106, endPoint x: 786, endPoint y: 116, distance: 10.4
click at [785, 116] on span "10" at bounding box center [780, 112] width 9 height 9
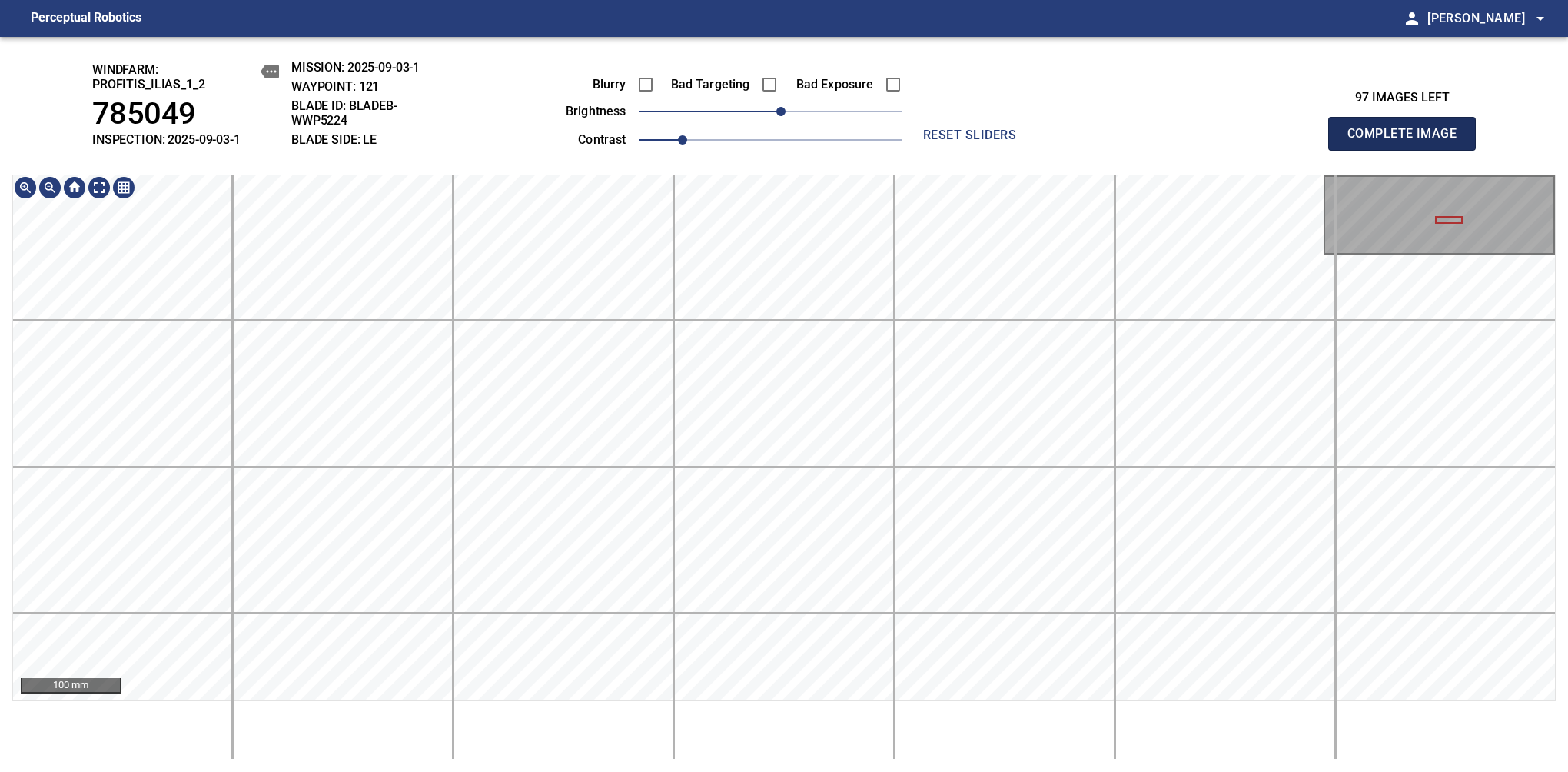
click at [1189, 142] on span "Complete Image" at bounding box center [1402, 133] width 114 height 21
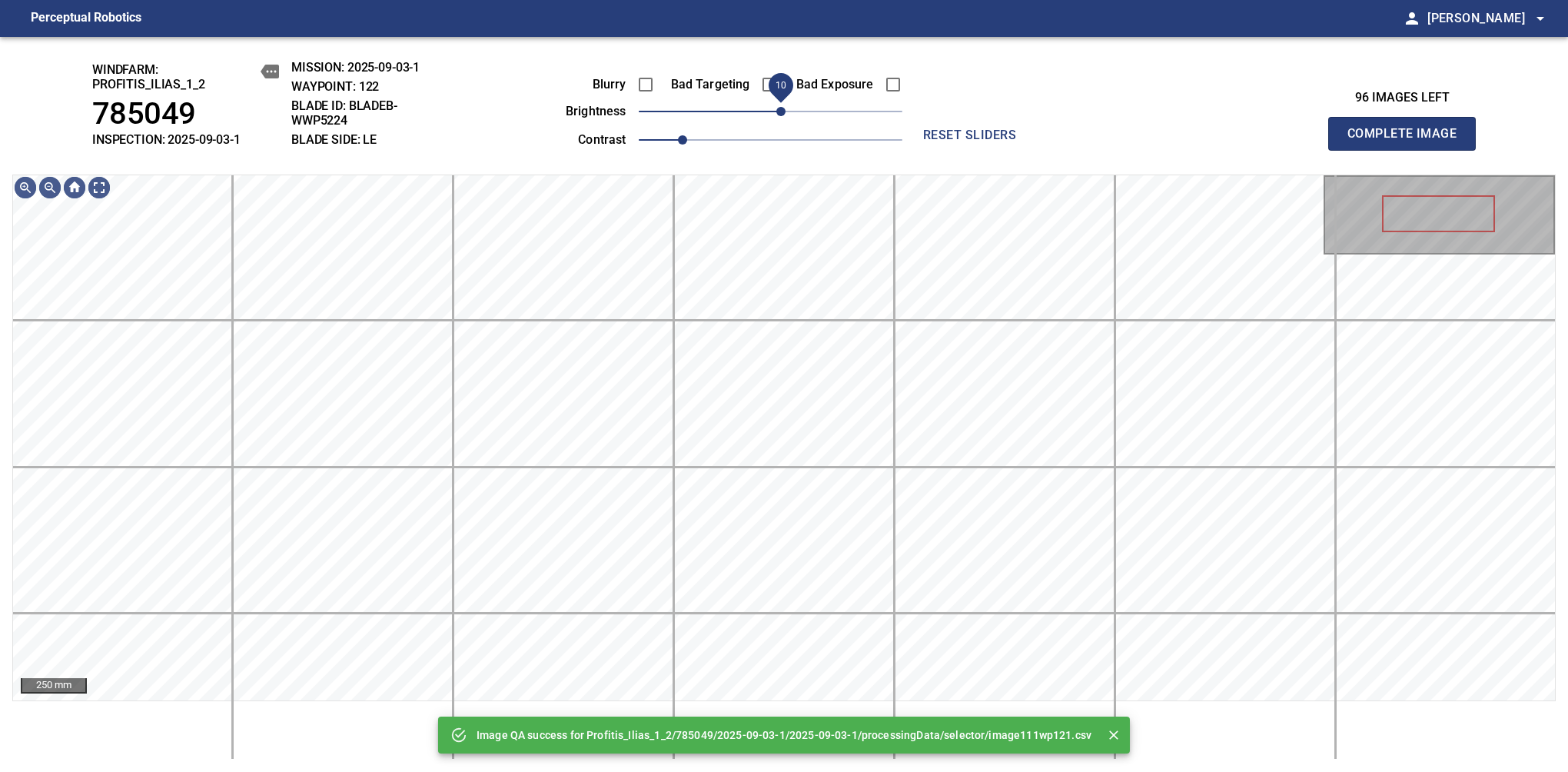
click at [784, 111] on span "10" at bounding box center [780, 112] width 9 height 9
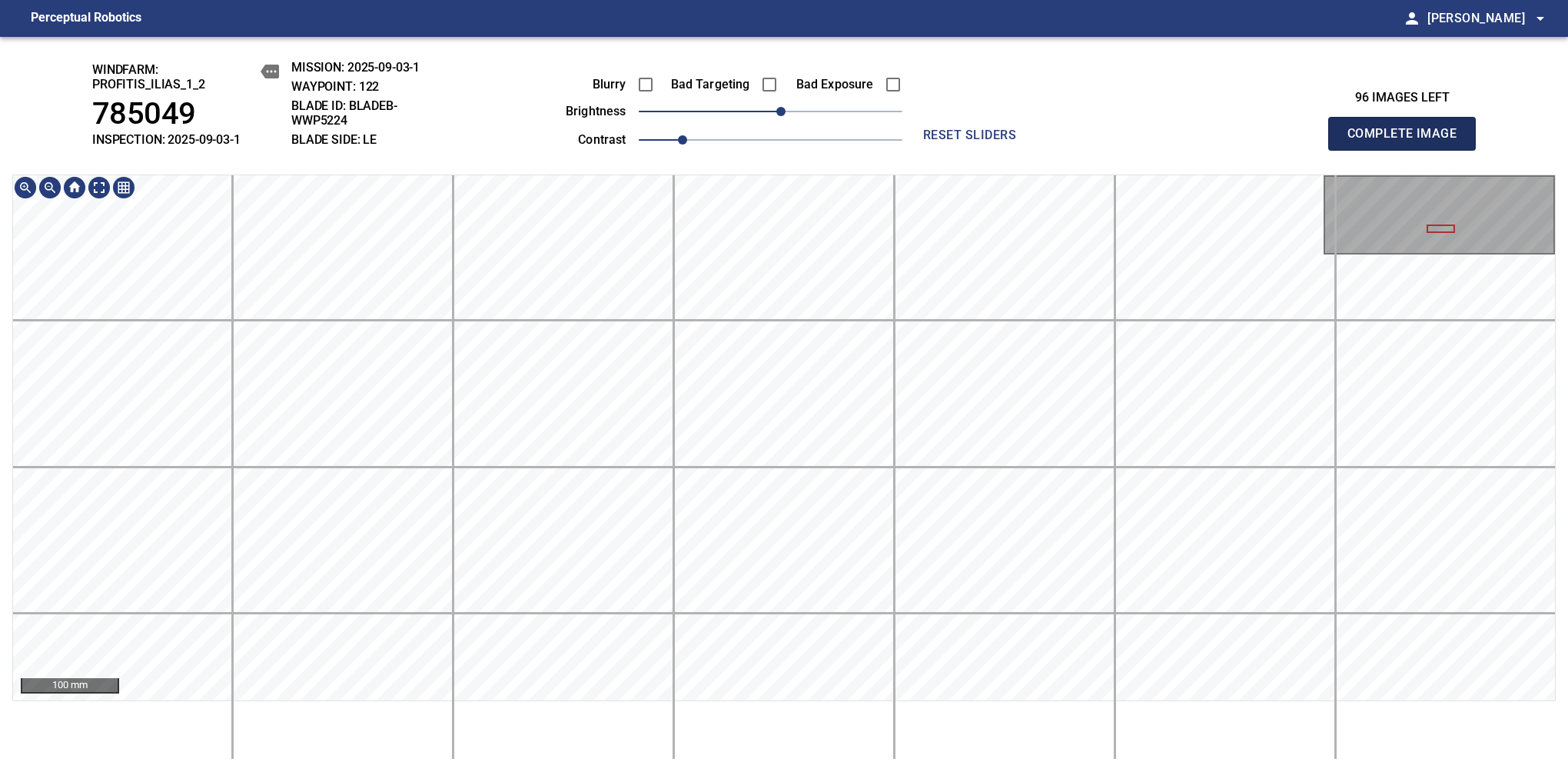
click at [1189, 142] on span "Complete Image" at bounding box center [1402, 133] width 114 height 21
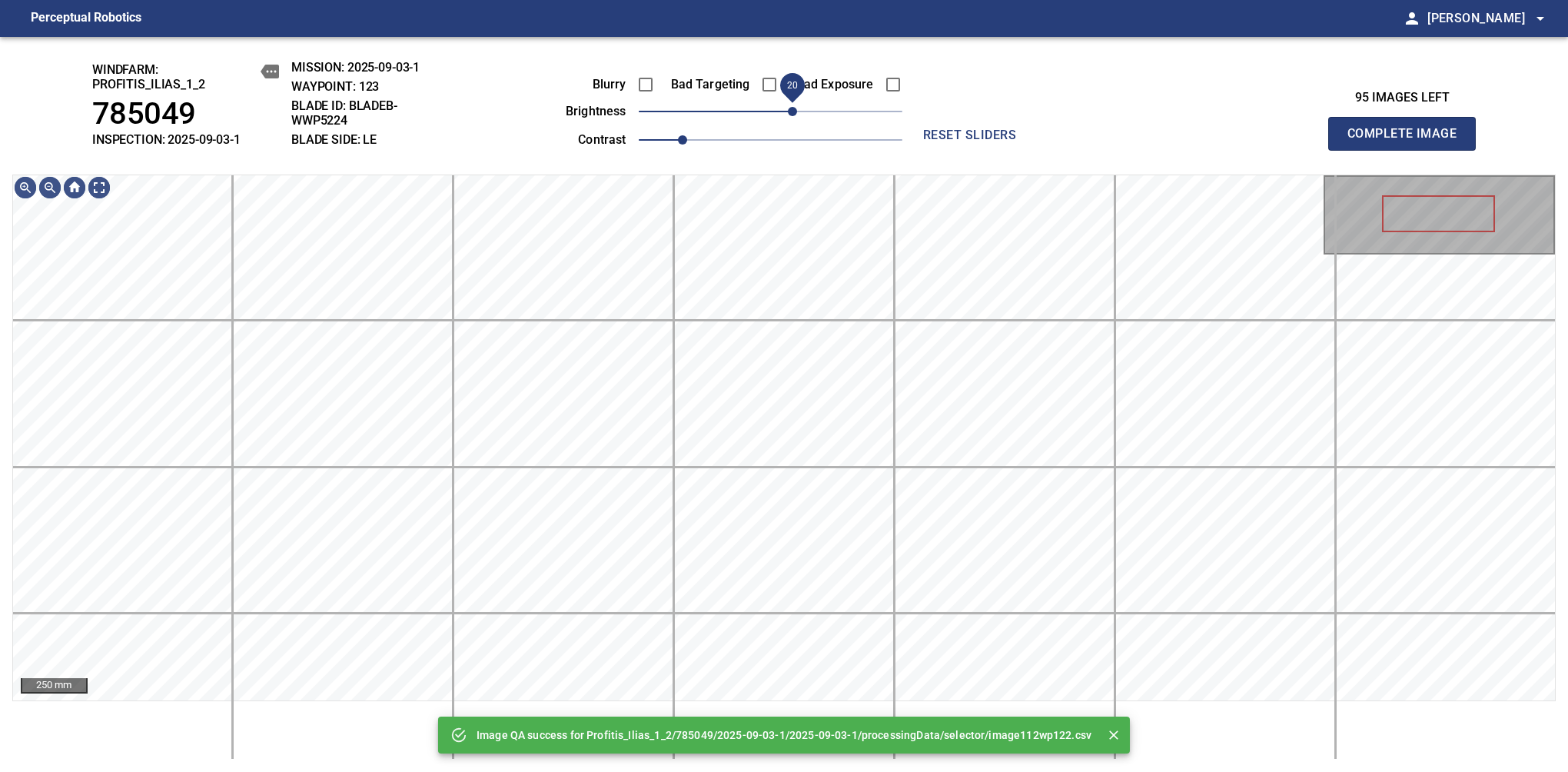
drag, startPoint x: 778, startPoint y: 106, endPoint x: 790, endPoint y: 106, distance: 12.0
click at [790, 107] on span "20" at bounding box center [792, 112] width 9 height 9
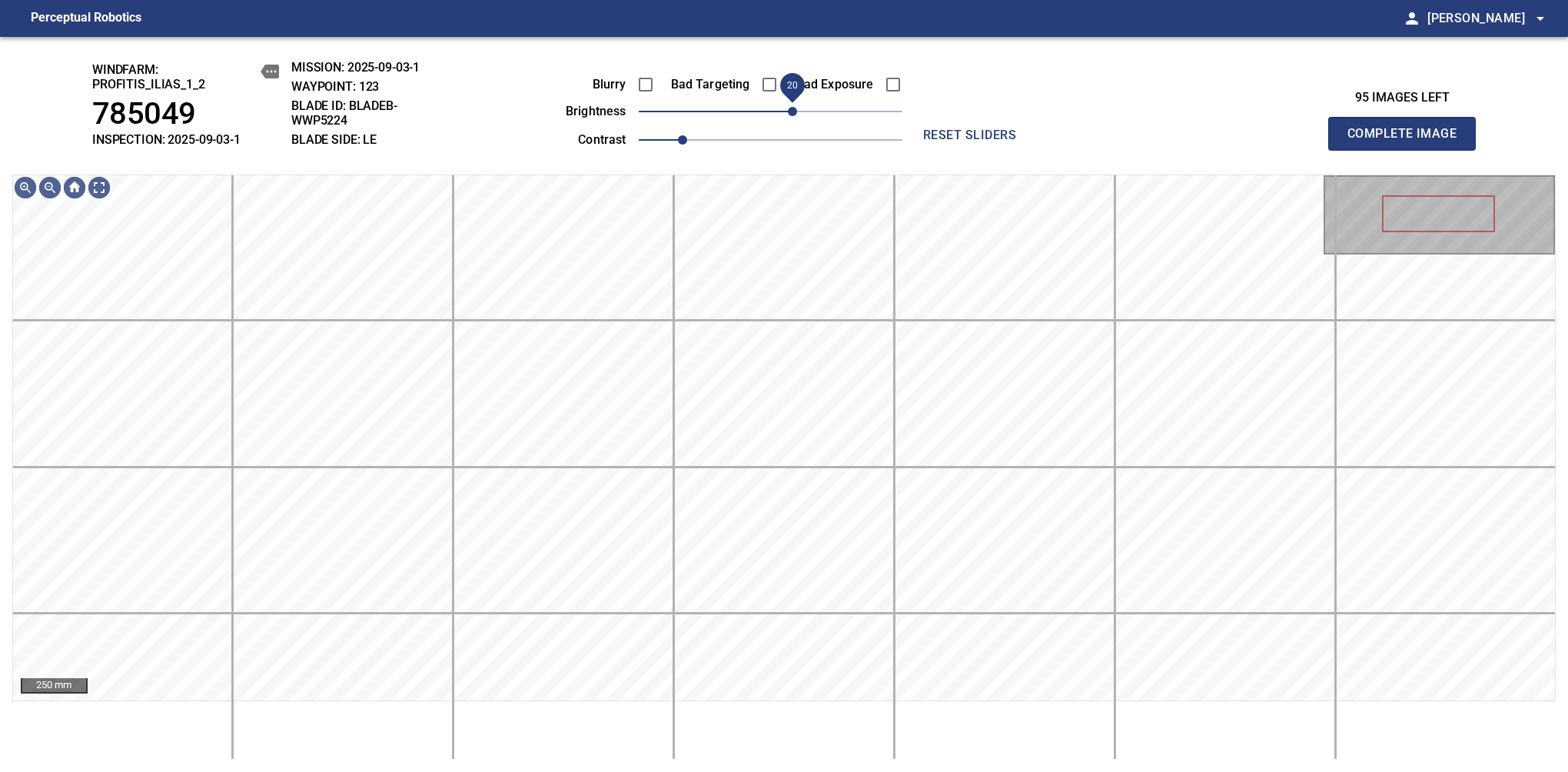
click at [790, 116] on span "20" at bounding box center [792, 112] width 9 height 9
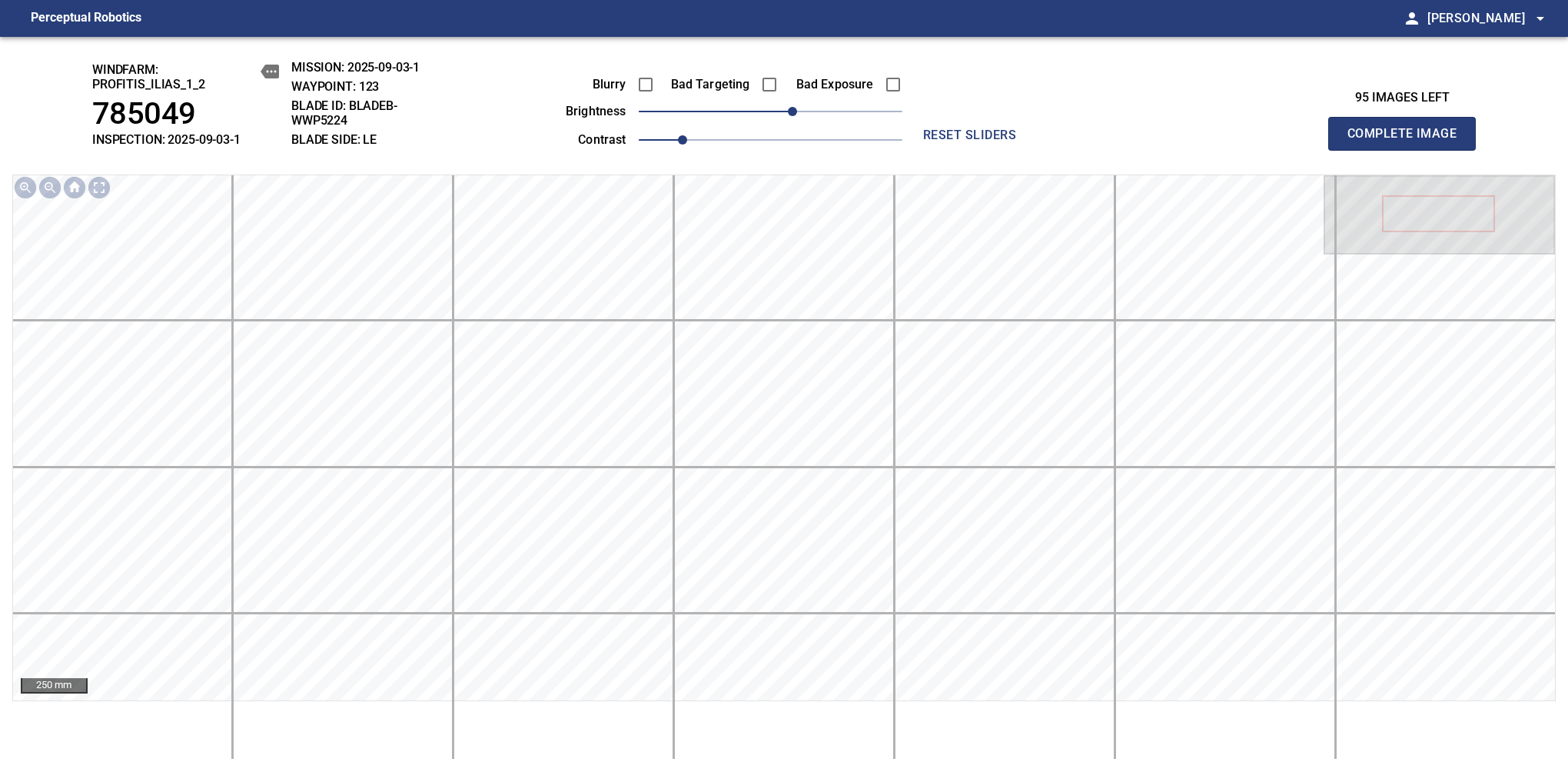
click at [1189, 142] on span "Complete Image" at bounding box center [1402, 133] width 114 height 21
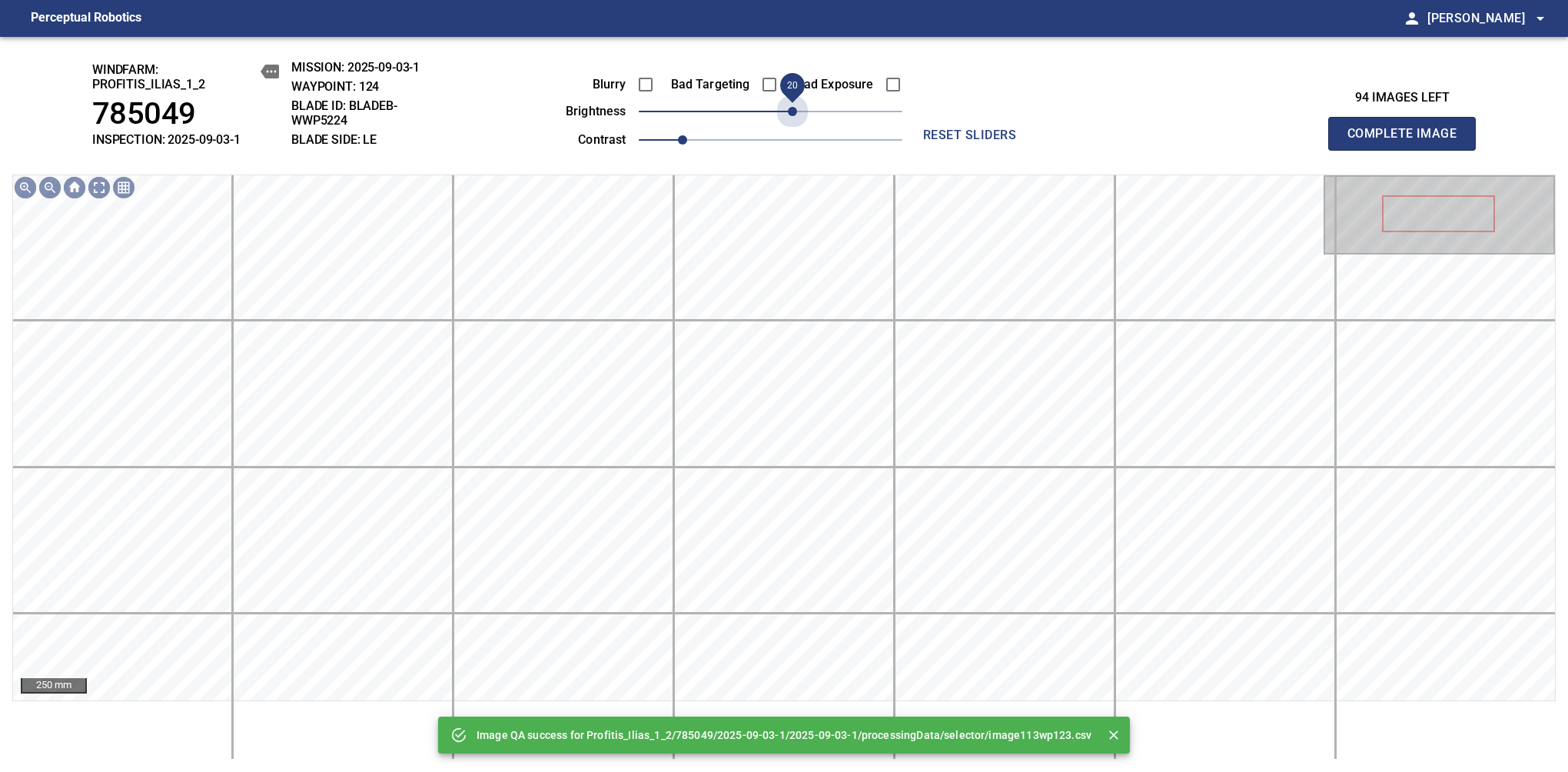
click at [790, 117] on span "20" at bounding box center [770, 111] width 263 height 21
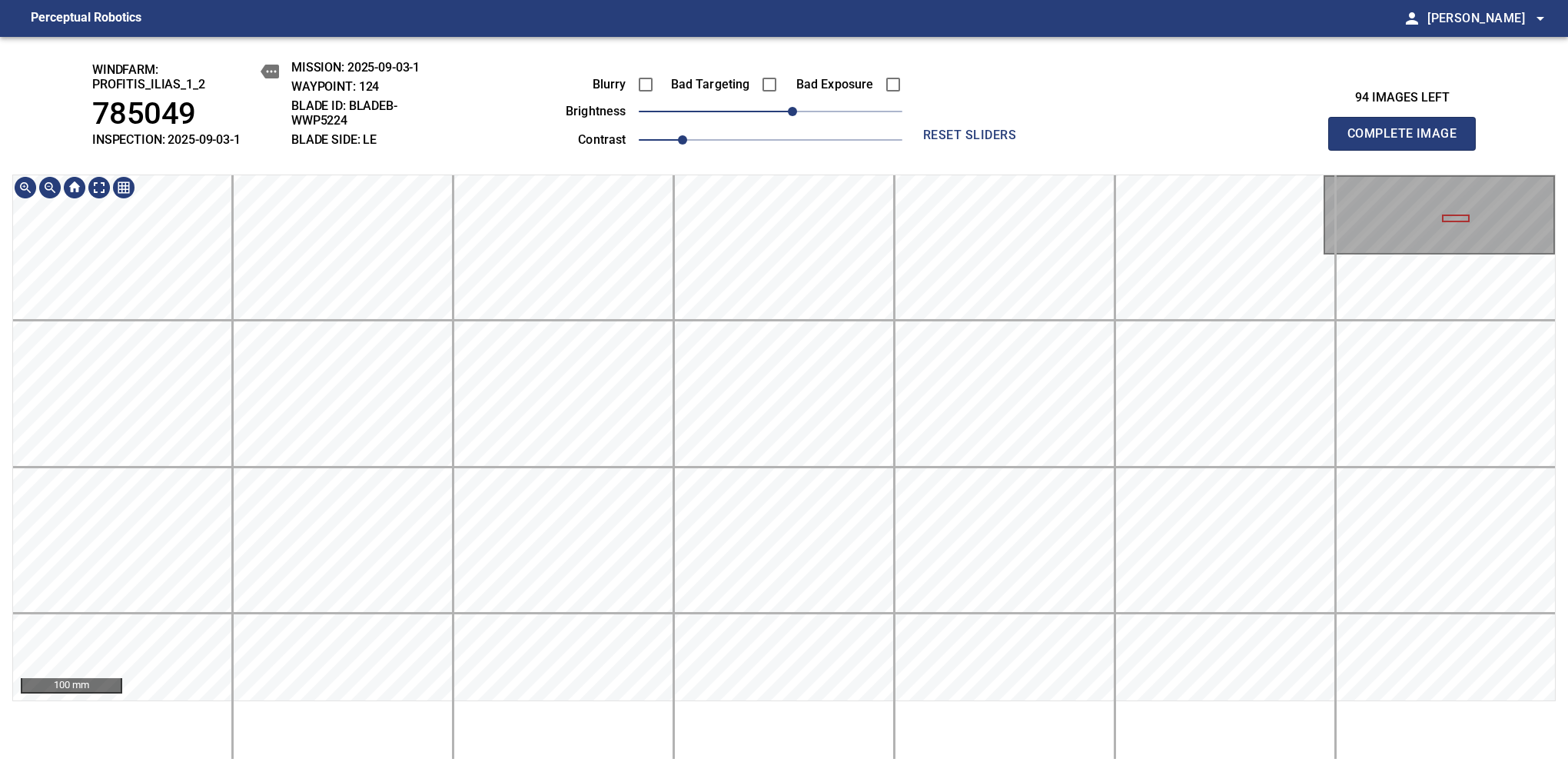
click at [334, 711] on html "Perceptual Robotics person Alex Semenov arrow_drop_down windfarm: Profitis_Ilia…" at bounding box center [784, 386] width 1568 height 772
click at [1189, 142] on span "Complete Image" at bounding box center [1402, 133] width 114 height 21
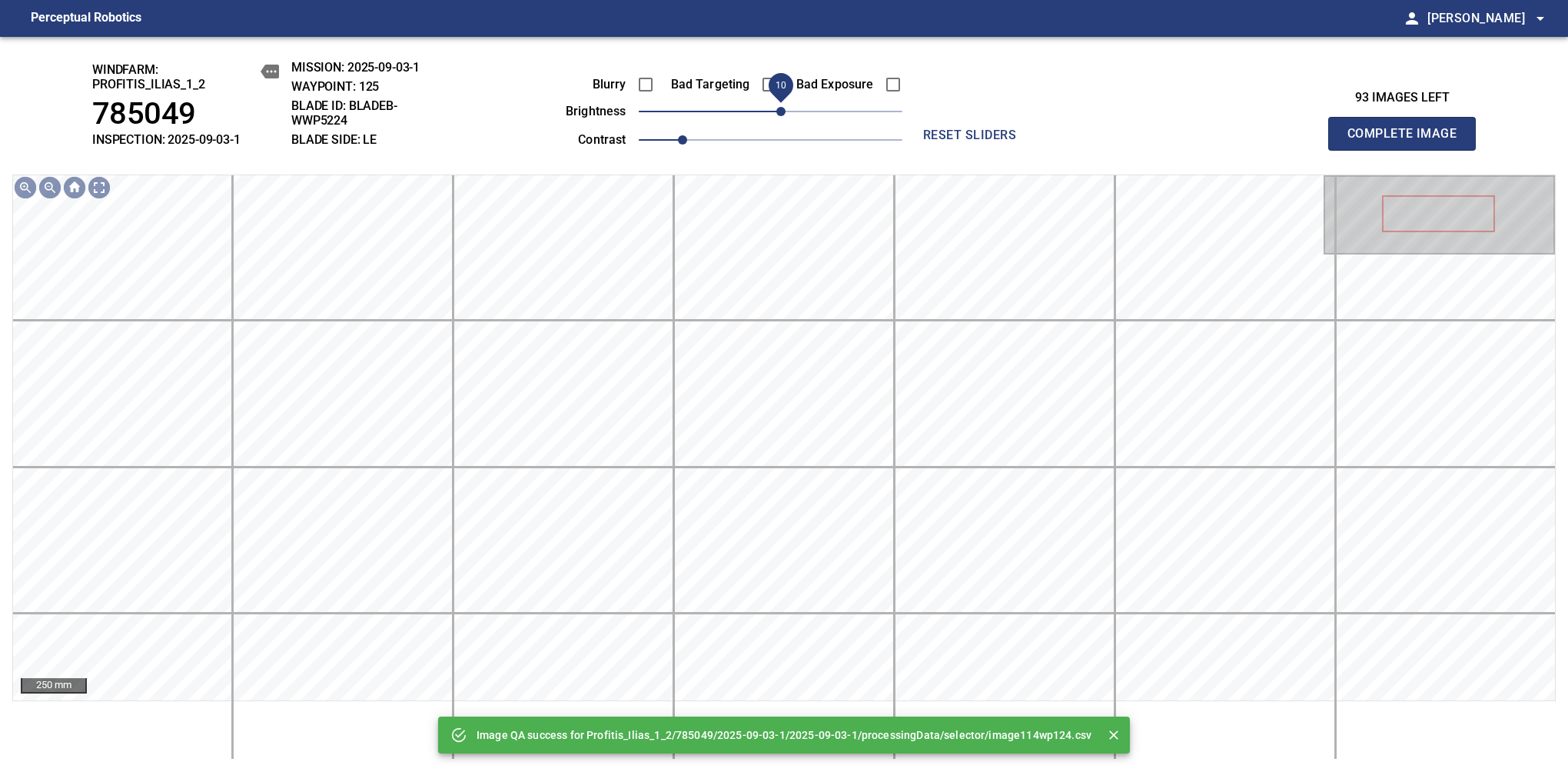
click at [783, 107] on span "10" at bounding box center [780, 112] width 9 height 9
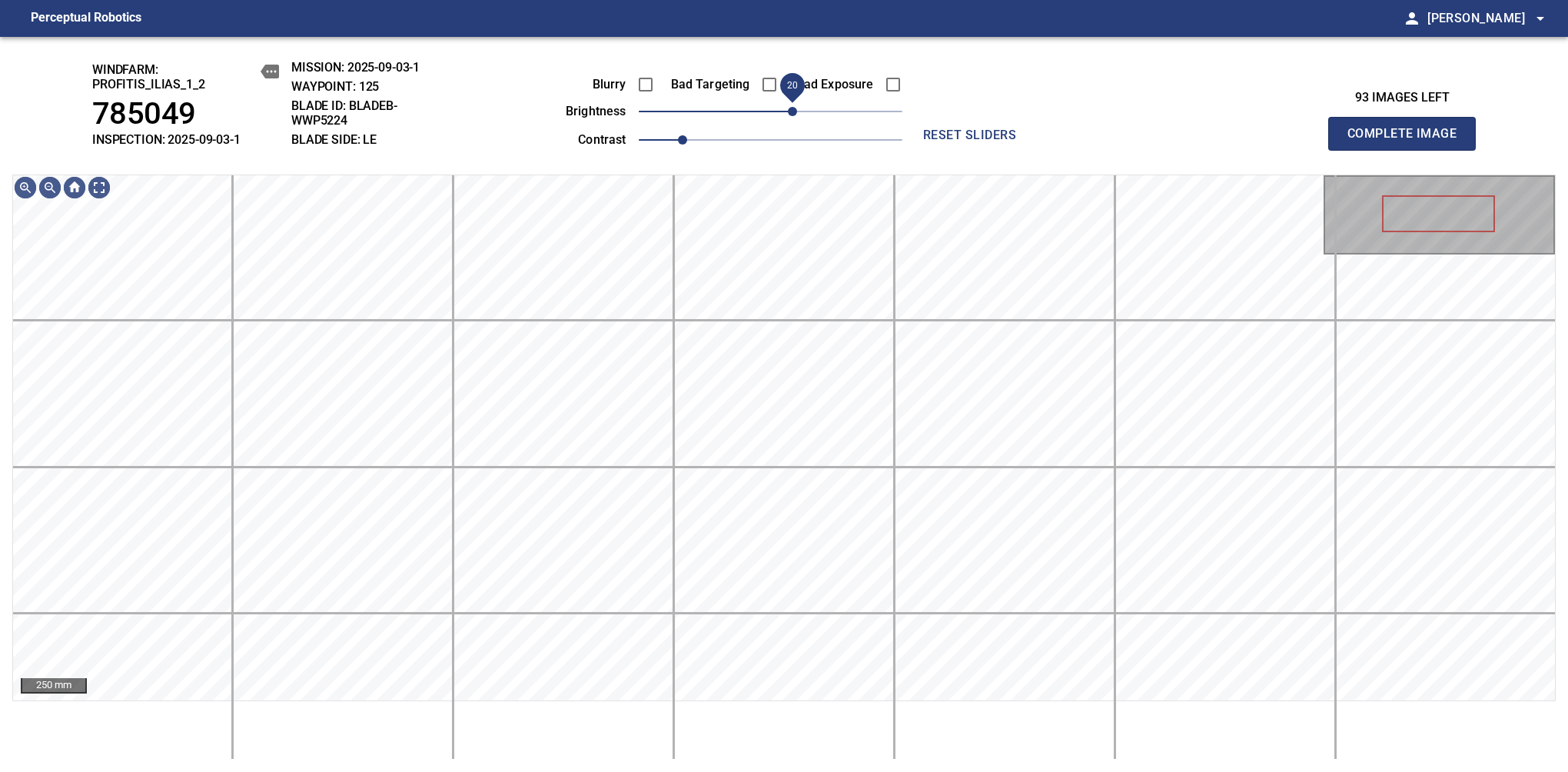
click at [790, 107] on span "20" at bounding box center [792, 112] width 9 height 9
click at [1189, 142] on span "Complete Image" at bounding box center [1402, 133] width 114 height 21
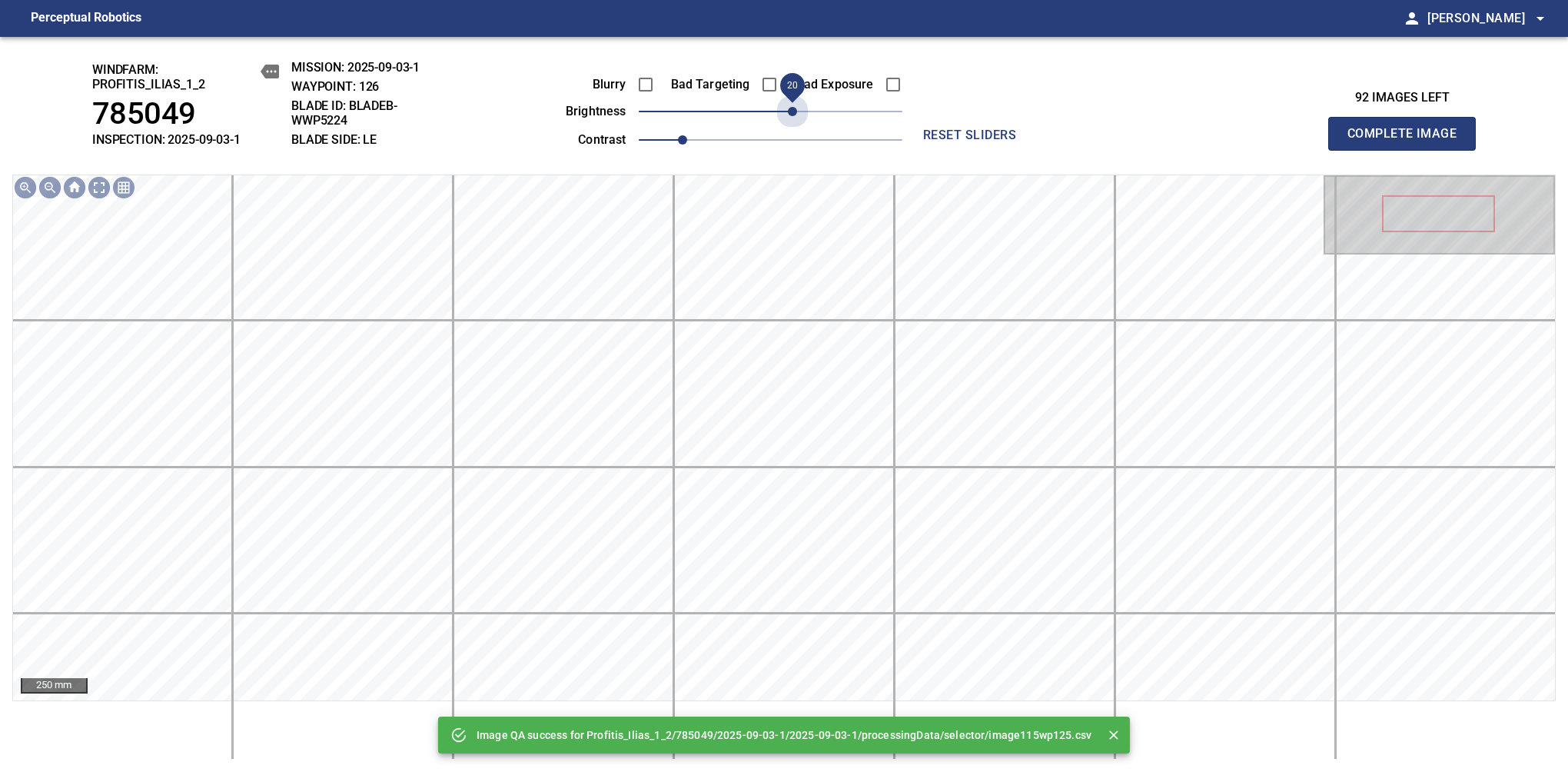
click at [789, 113] on span "20" at bounding box center [770, 111] width 263 height 21
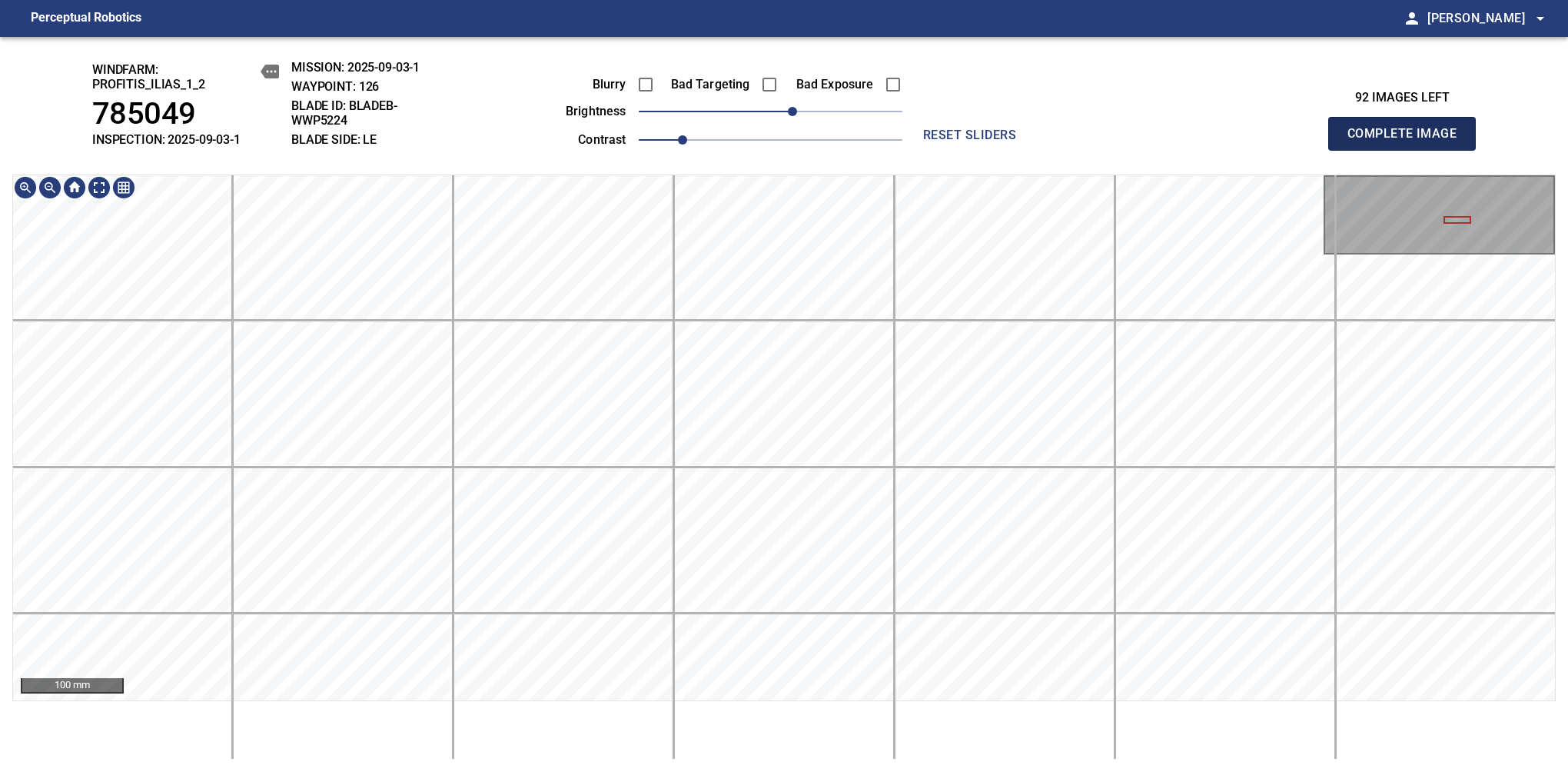
click at [1189, 142] on span "Complete Image" at bounding box center [1402, 133] width 114 height 21
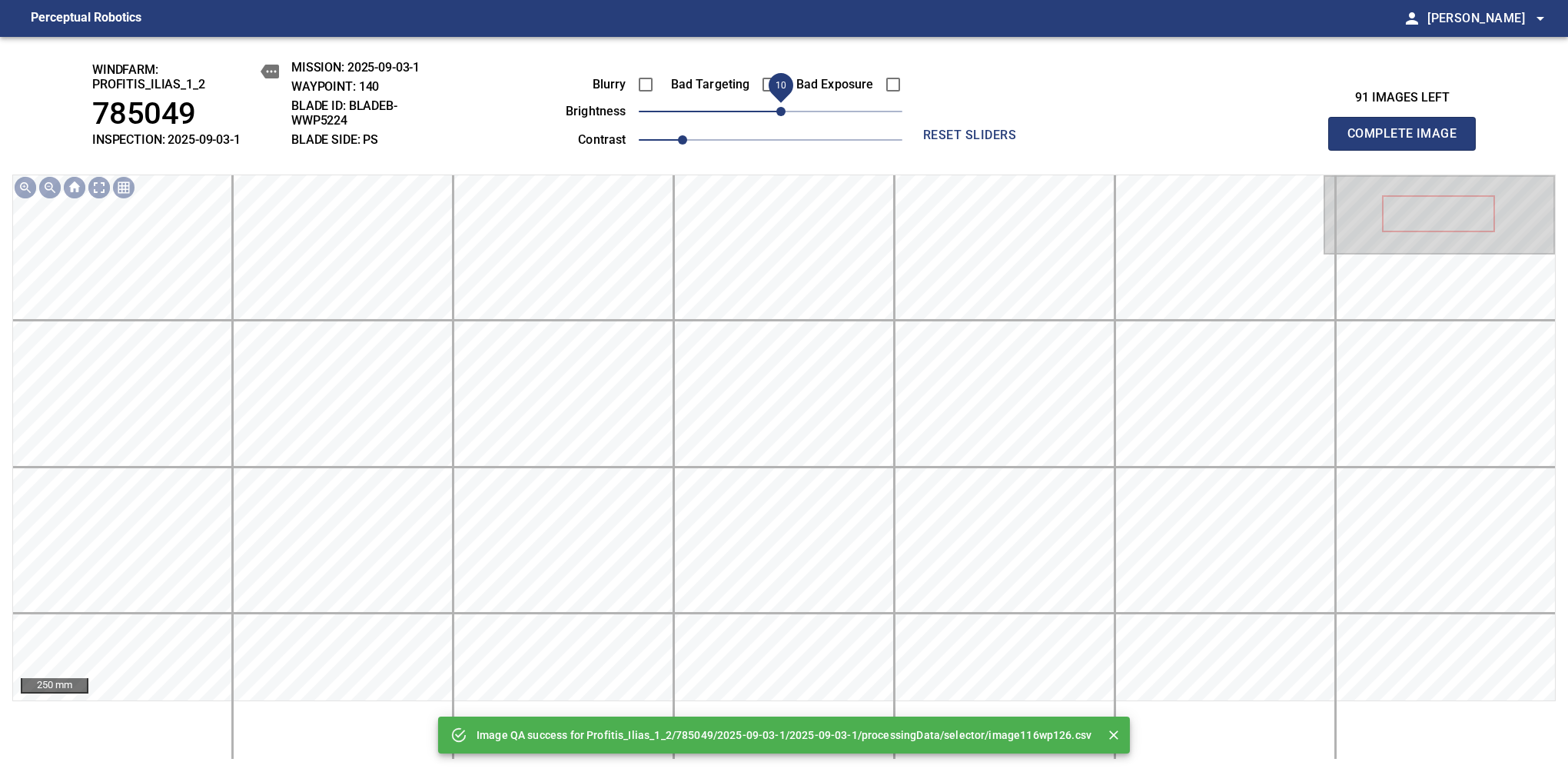
drag, startPoint x: 799, startPoint y: 112, endPoint x: 786, endPoint y: 115, distance: 13.3
click at [785, 115] on span "10" at bounding box center [780, 112] width 9 height 9
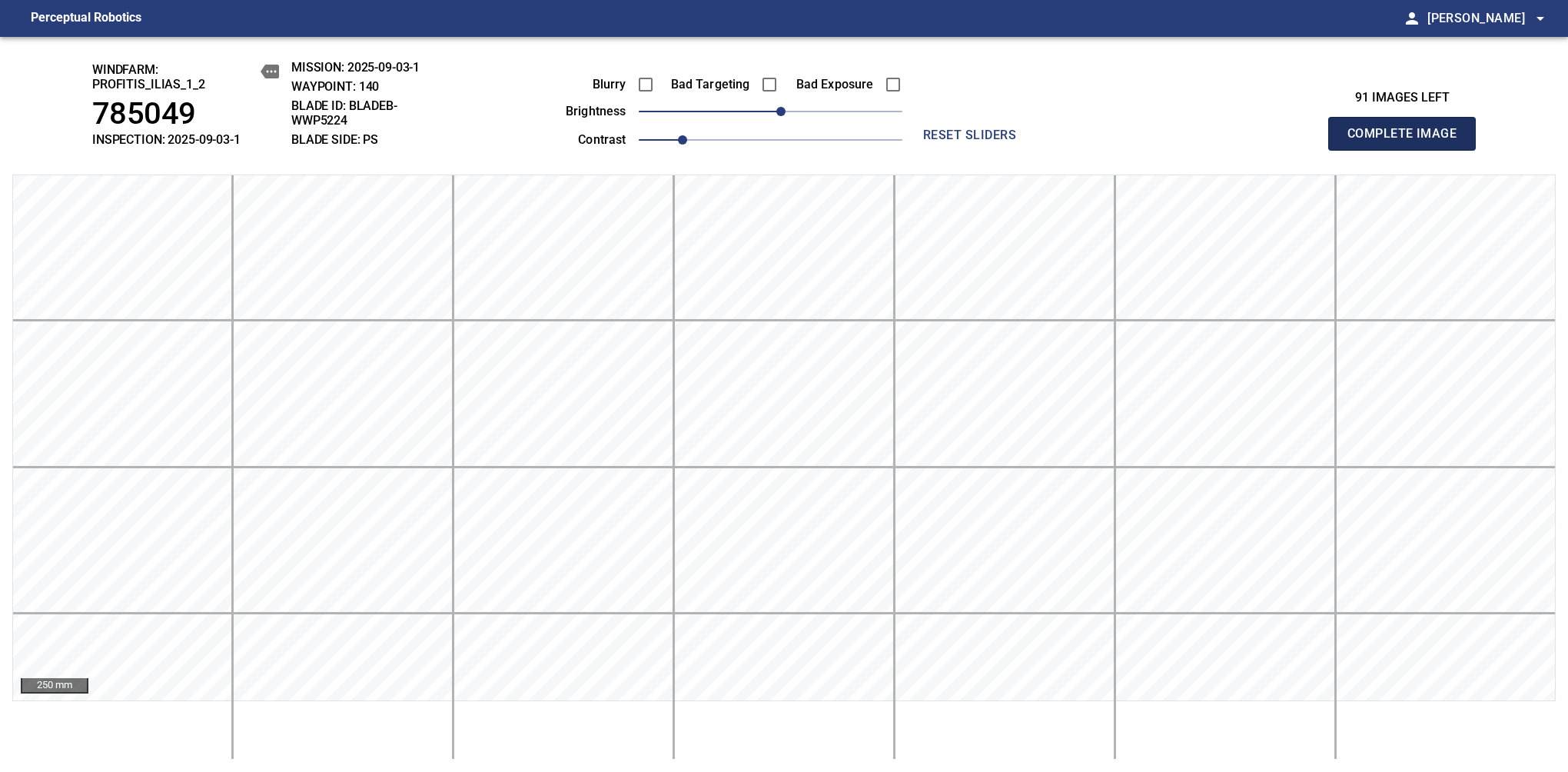
click at [1189, 142] on span "Complete Image" at bounding box center [1402, 133] width 114 height 21
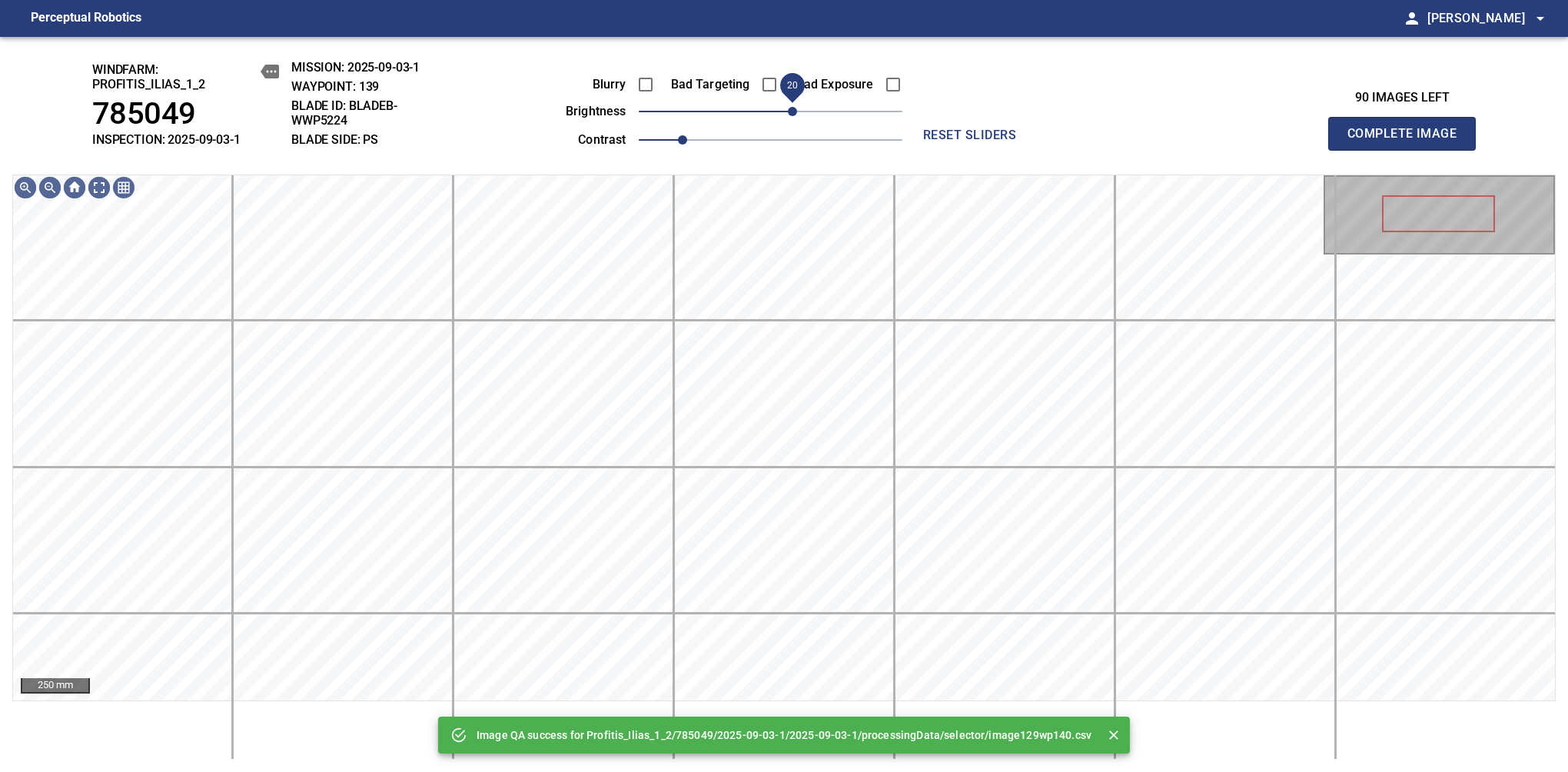
click at [796, 107] on span "20" at bounding box center [792, 112] width 9 height 9
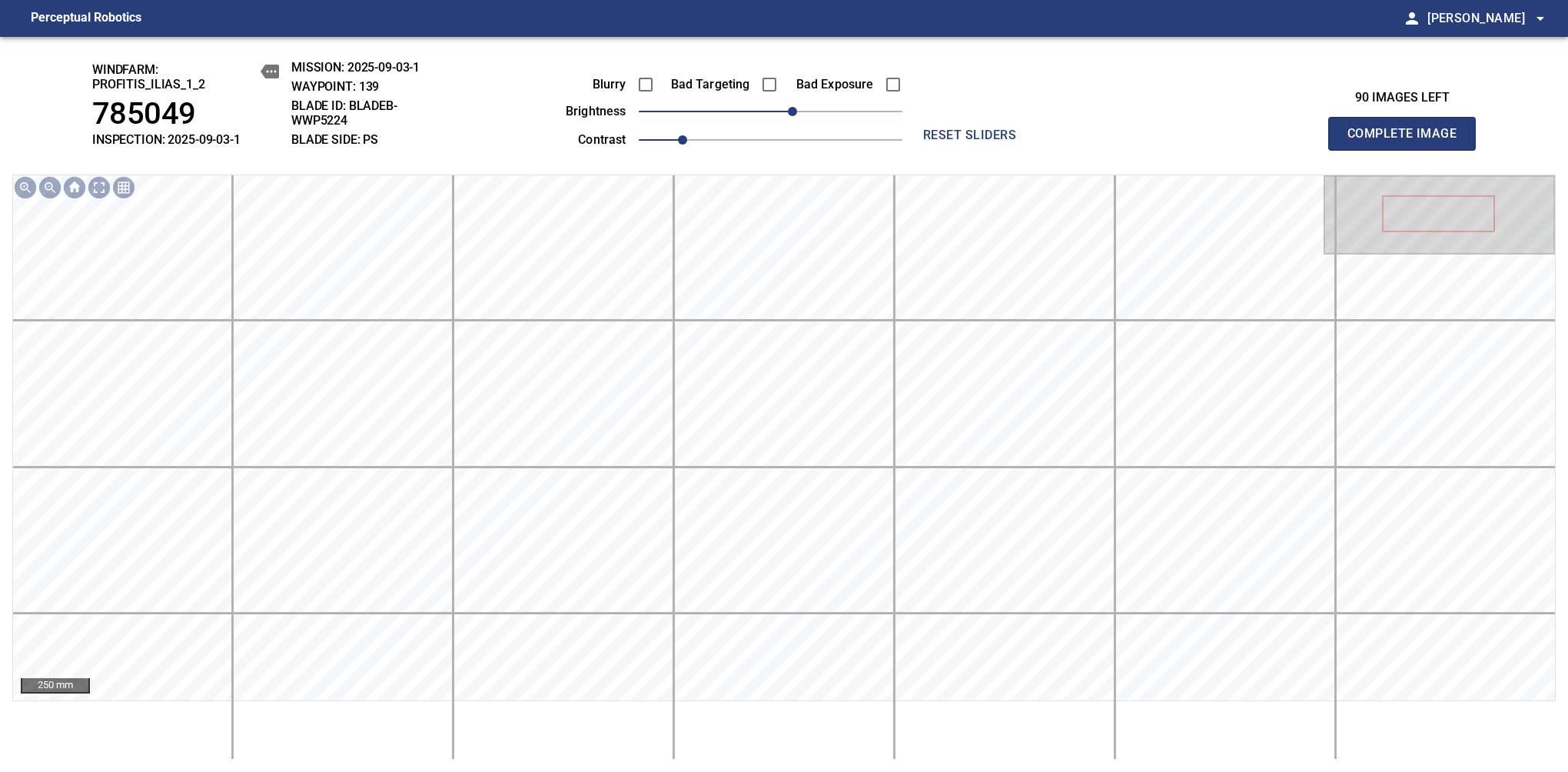
click at [1189, 142] on span "Complete Image" at bounding box center [1402, 133] width 114 height 21
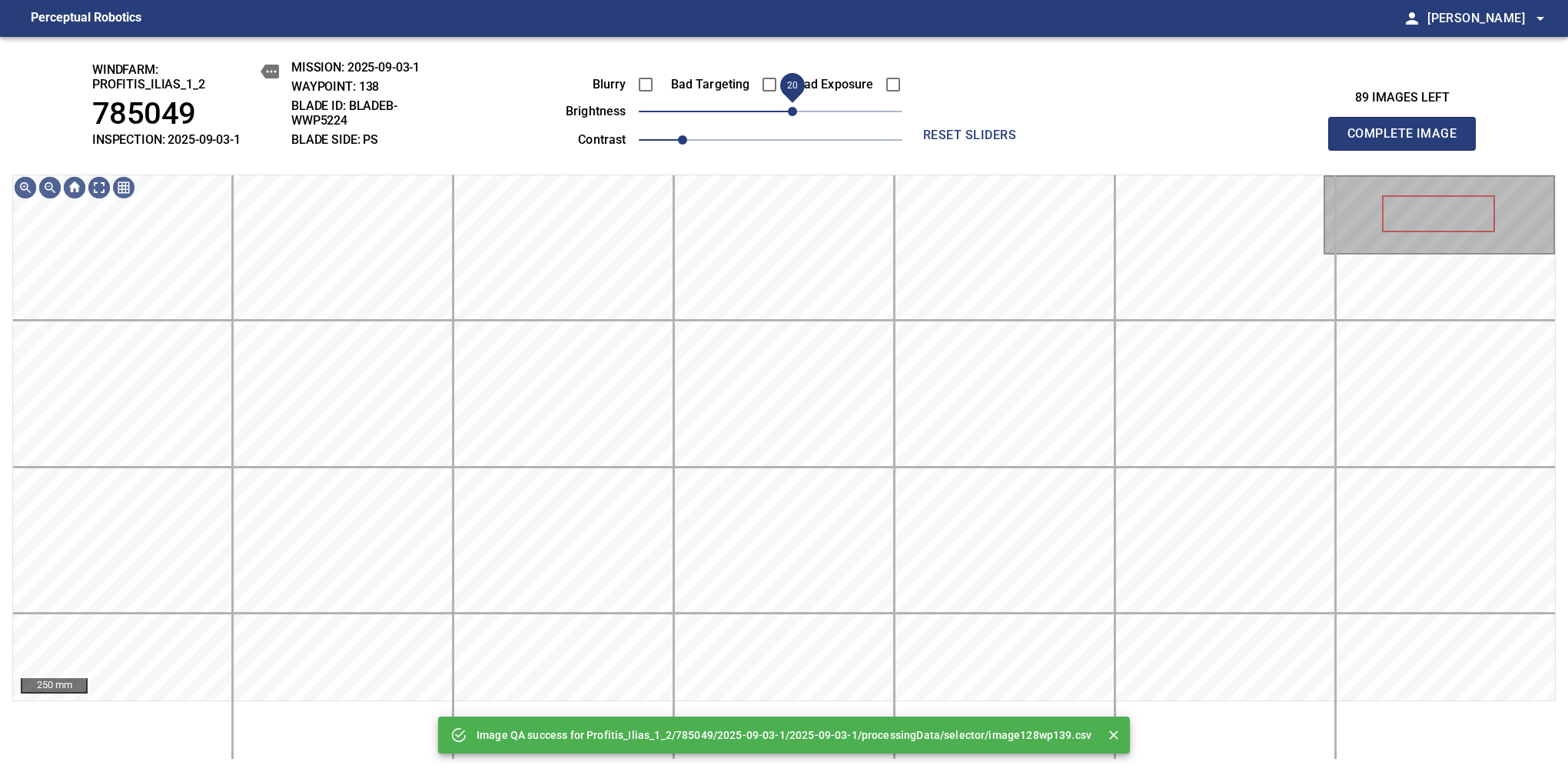
click at [796, 105] on span "20" at bounding box center [770, 111] width 263 height 21
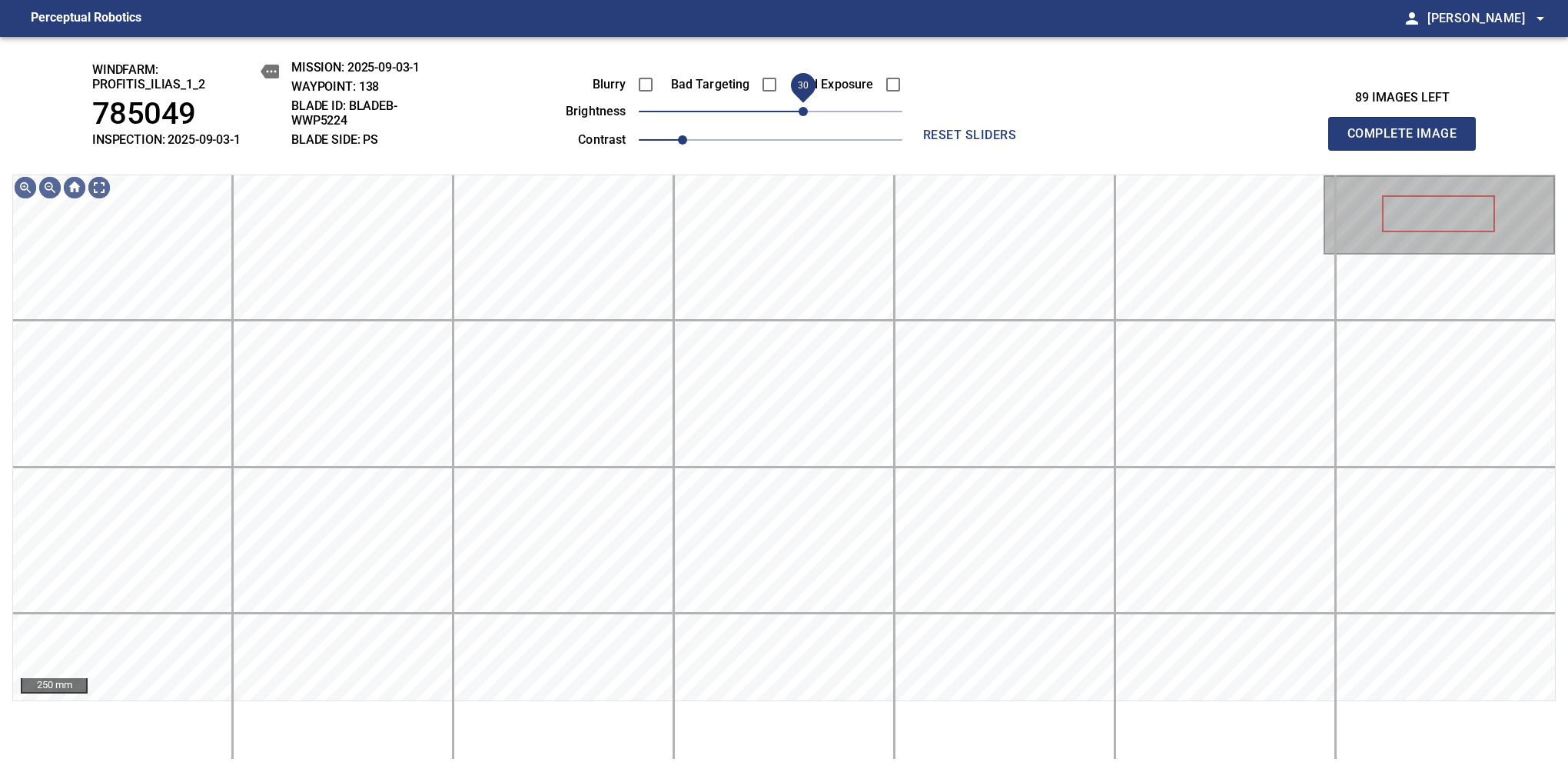
click at [805, 107] on span "30" at bounding box center [802, 112] width 9 height 9
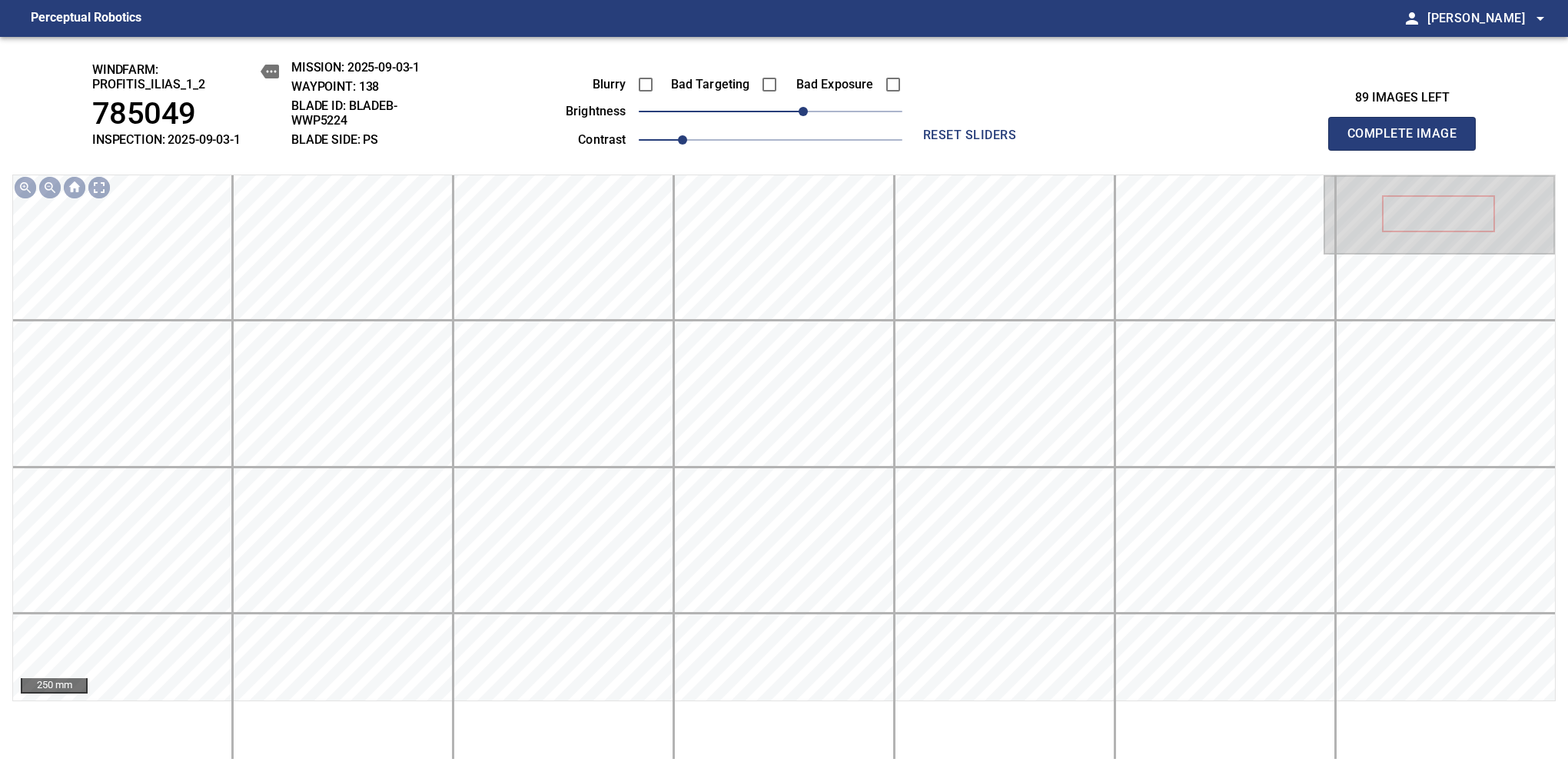
click at [1189, 142] on span "Complete Image" at bounding box center [1402, 133] width 114 height 21
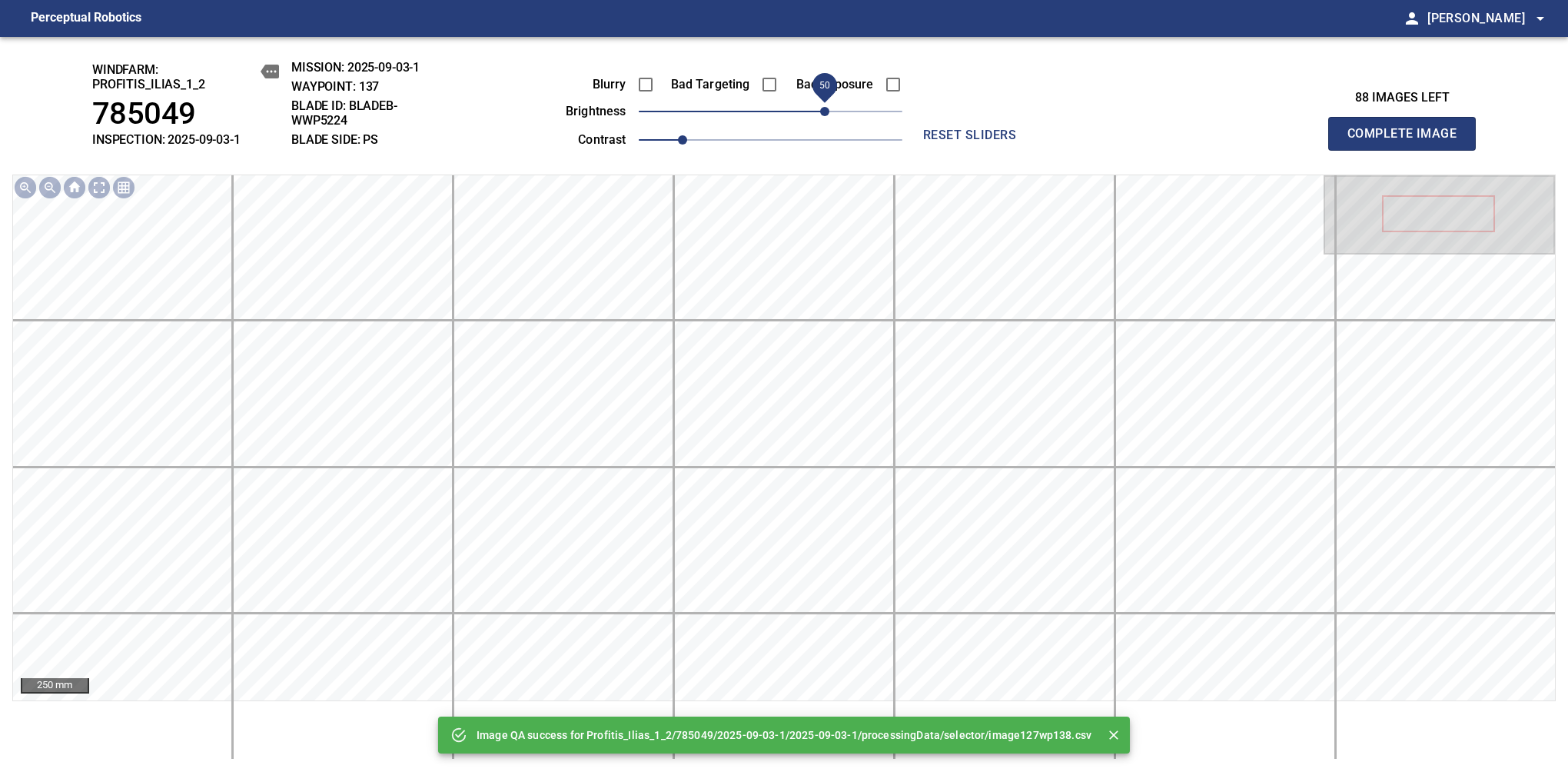
drag, startPoint x: 805, startPoint y: 107, endPoint x: 826, endPoint y: 112, distance: 21.6
click at [826, 112] on span "50" at bounding box center [770, 111] width 263 height 21
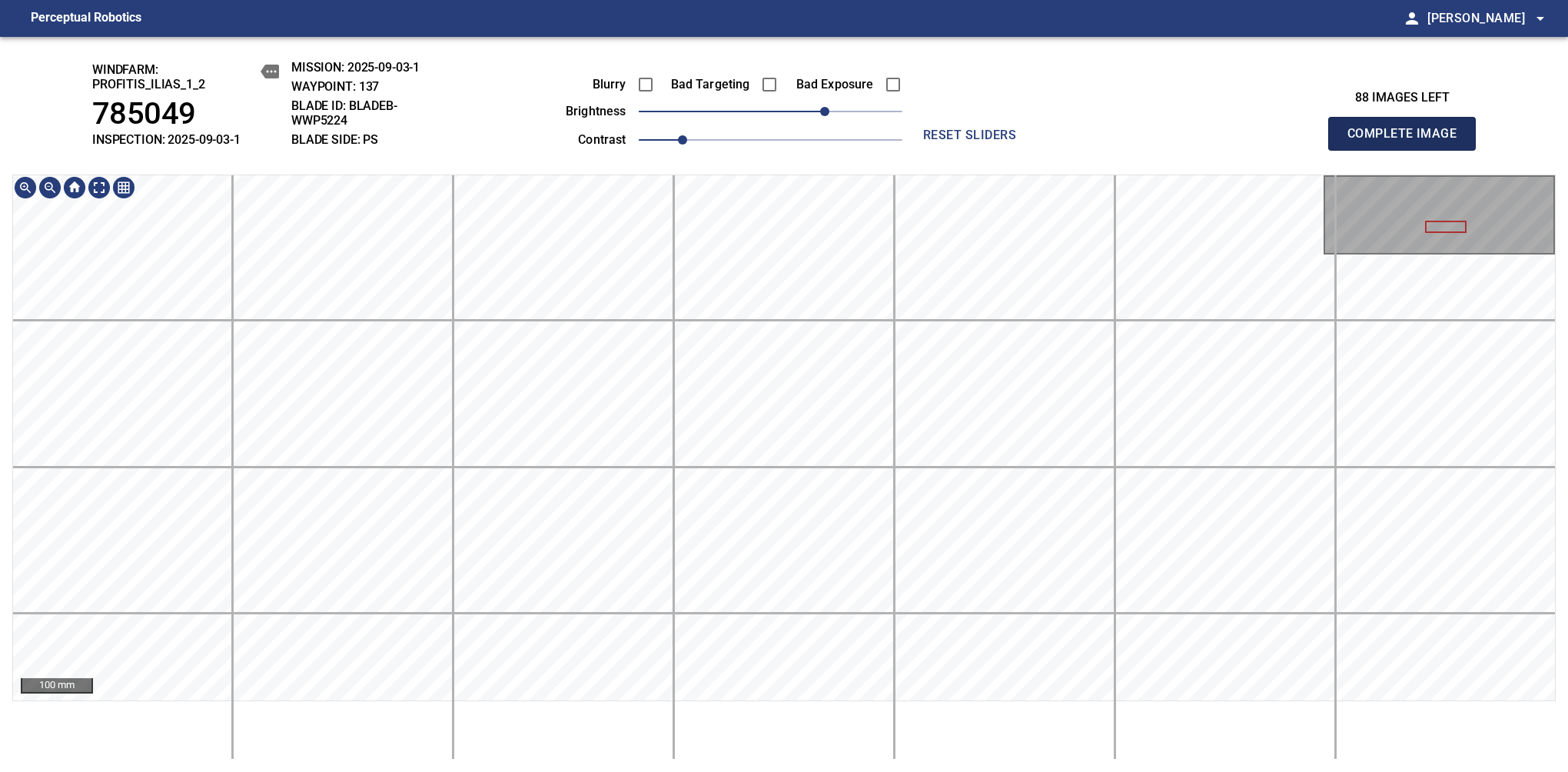
click at [1189, 142] on span "Complete Image" at bounding box center [1402, 133] width 114 height 21
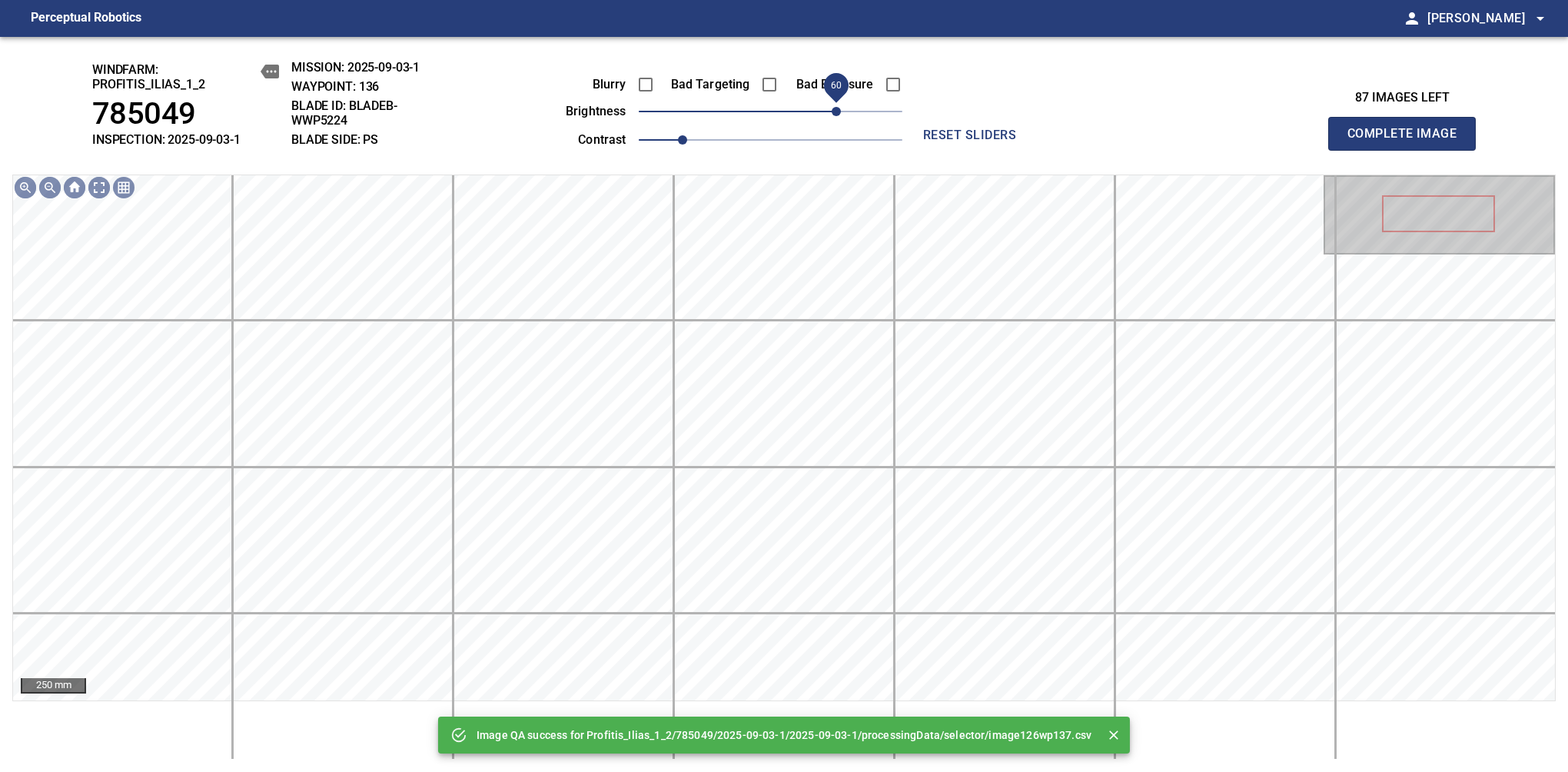
drag, startPoint x: 790, startPoint y: 120, endPoint x: 834, endPoint y: 105, distance: 46.5
click at [834, 105] on span "60" at bounding box center [770, 111] width 263 height 21
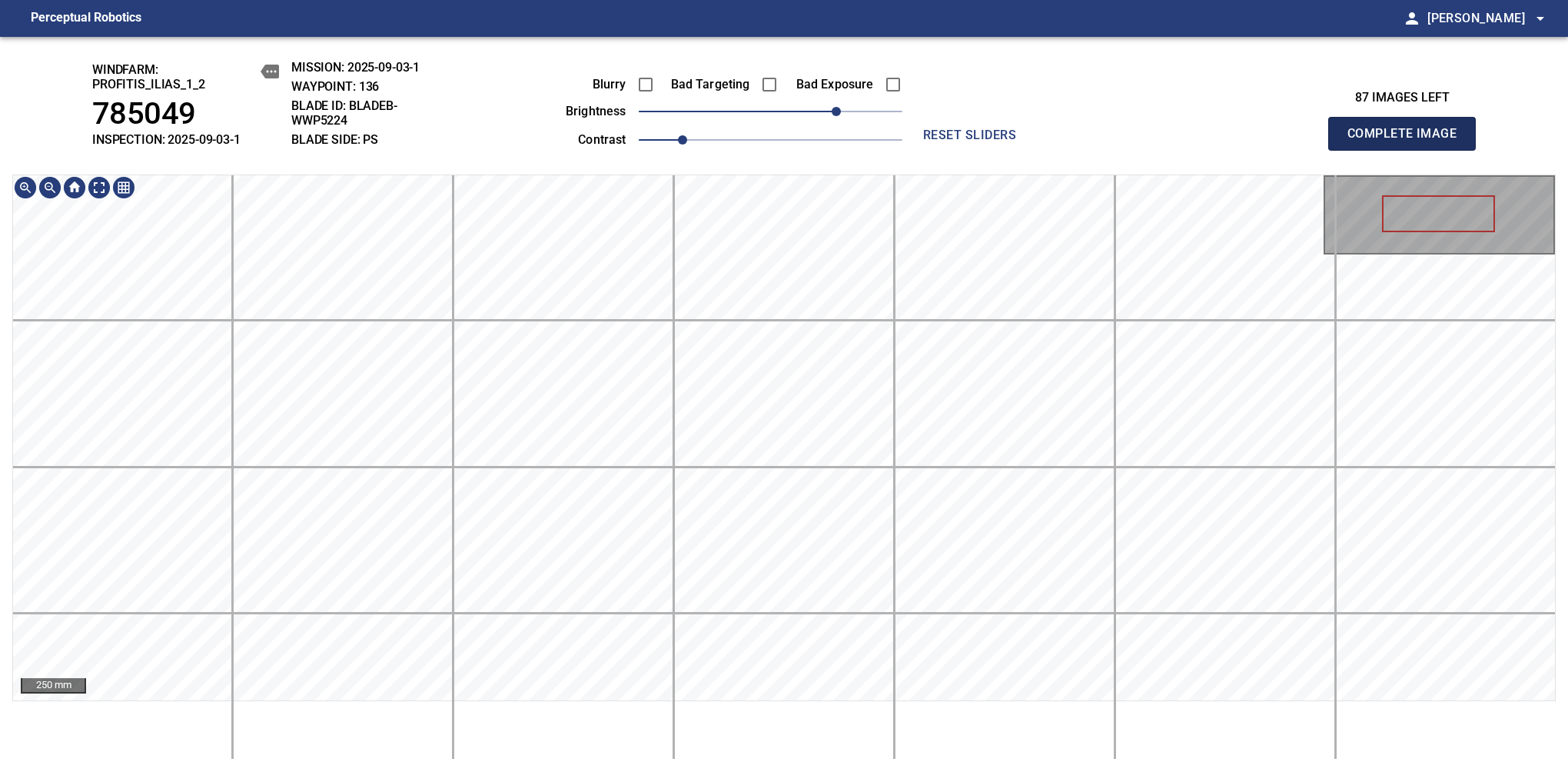
click at [1189, 142] on span "Complete Image" at bounding box center [1402, 133] width 114 height 21
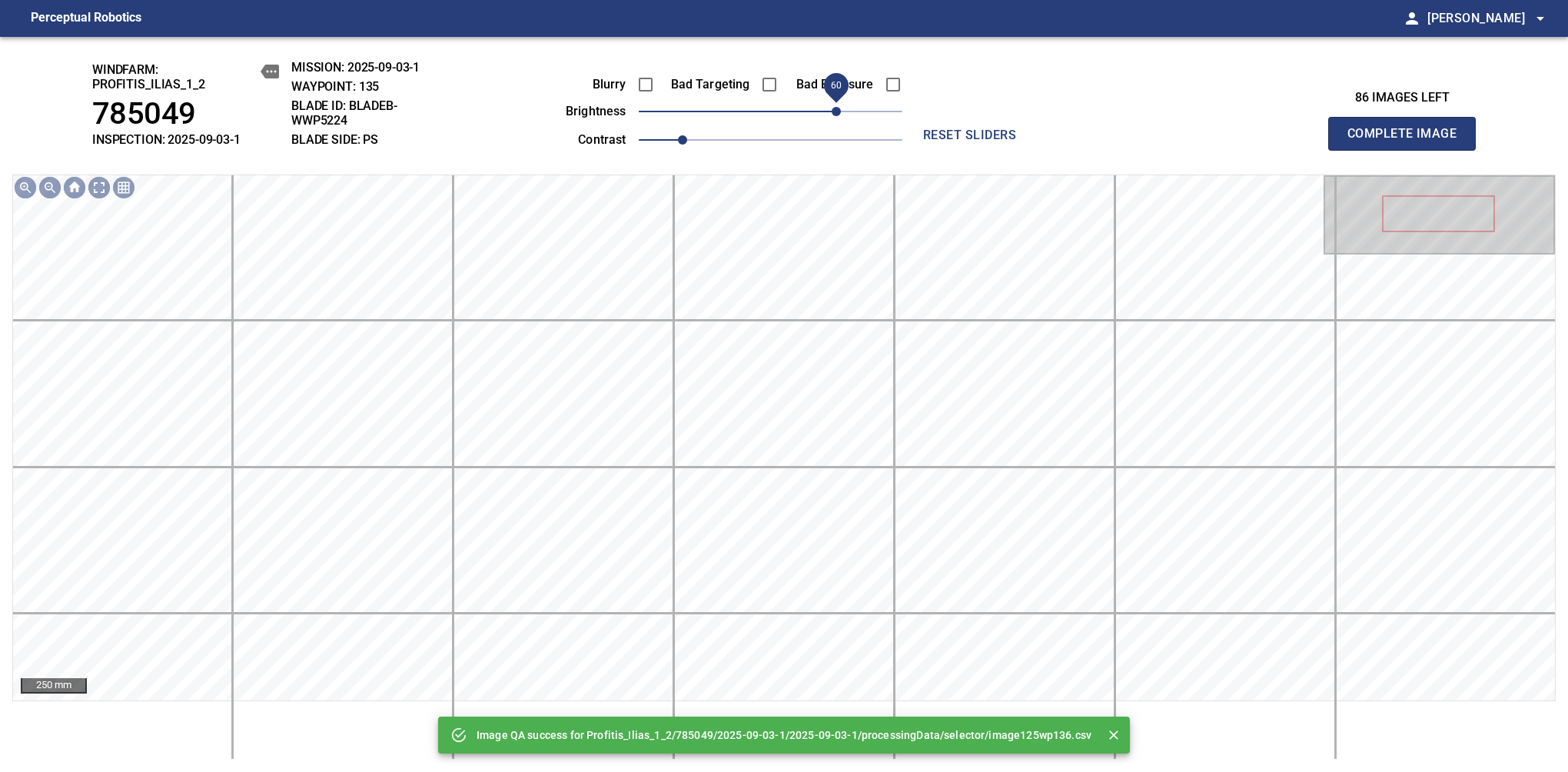
click at [834, 115] on span "60" at bounding box center [770, 111] width 263 height 21
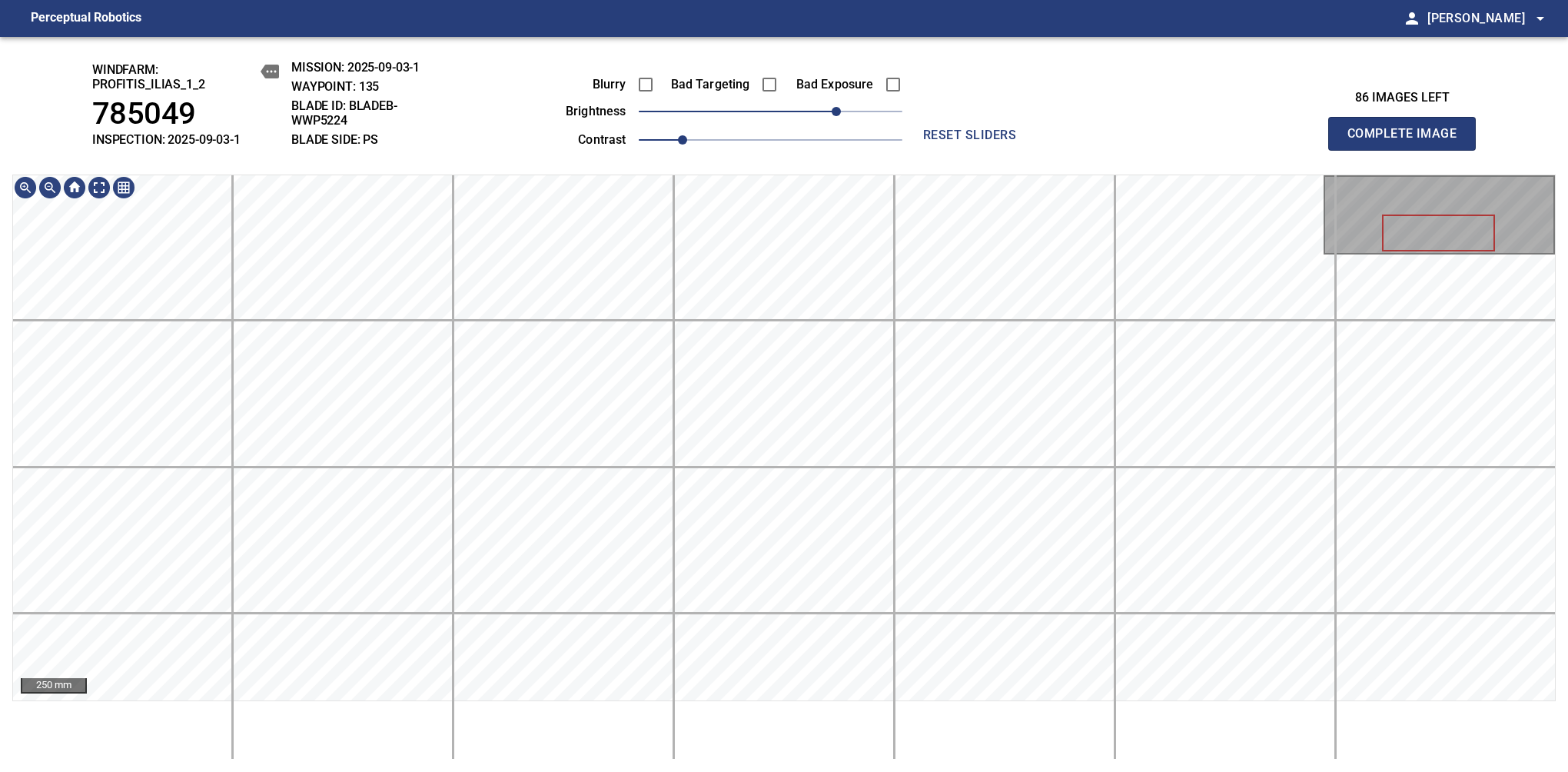
click at [1189, 142] on span "Complete Image" at bounding box center [1402, 133] width 114 height 21
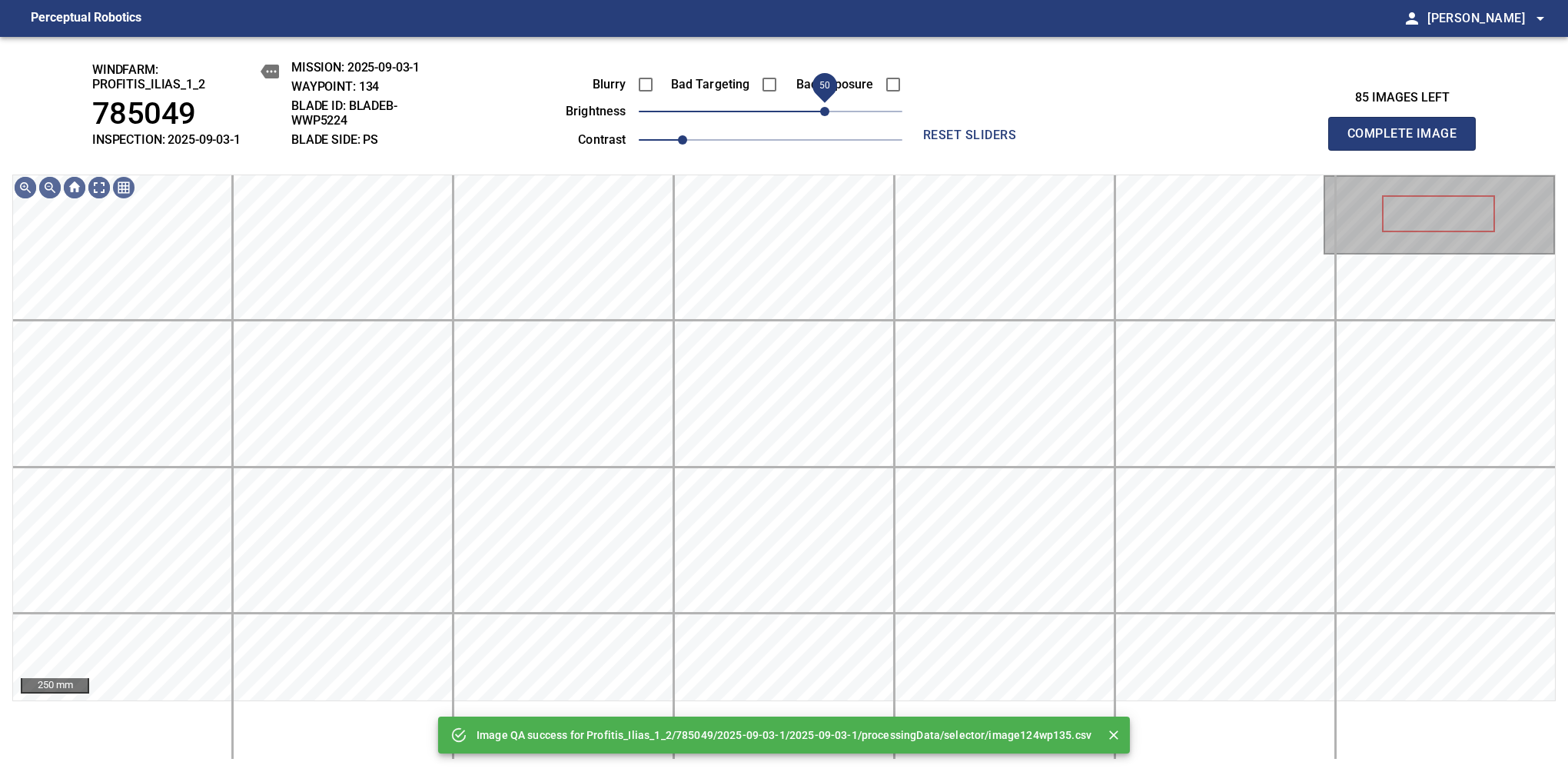
drag, startPoint x: 790, startPoint y: 118, endPoint x: 823, endPoint y: 126, distance: 34.0
click at [823, 116] on span "50" at bounding box center [824, 112] width 9 height 9
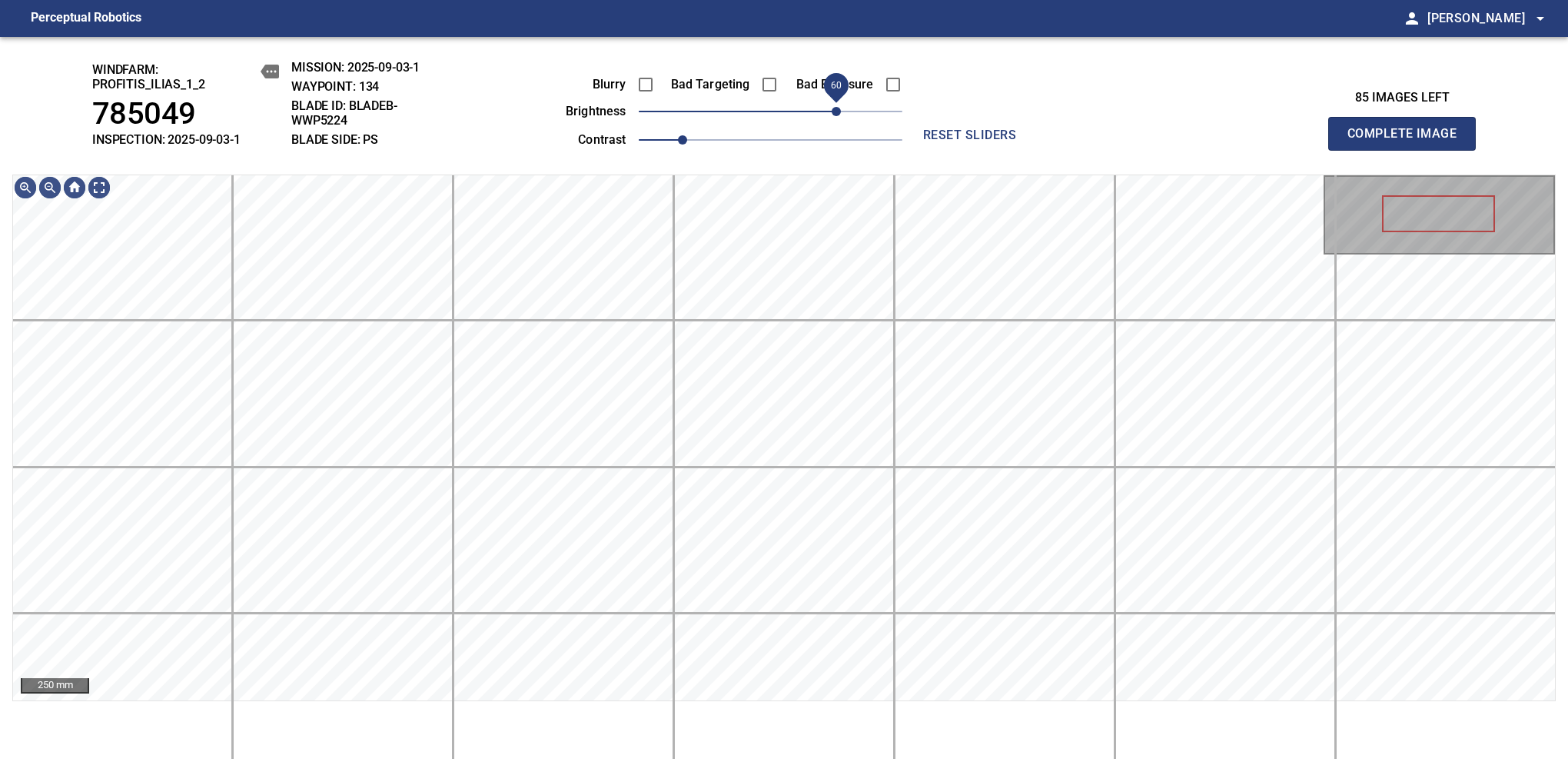
click at [832, 110] on span "60" at bounding box center [836, 112] width 9 height 9
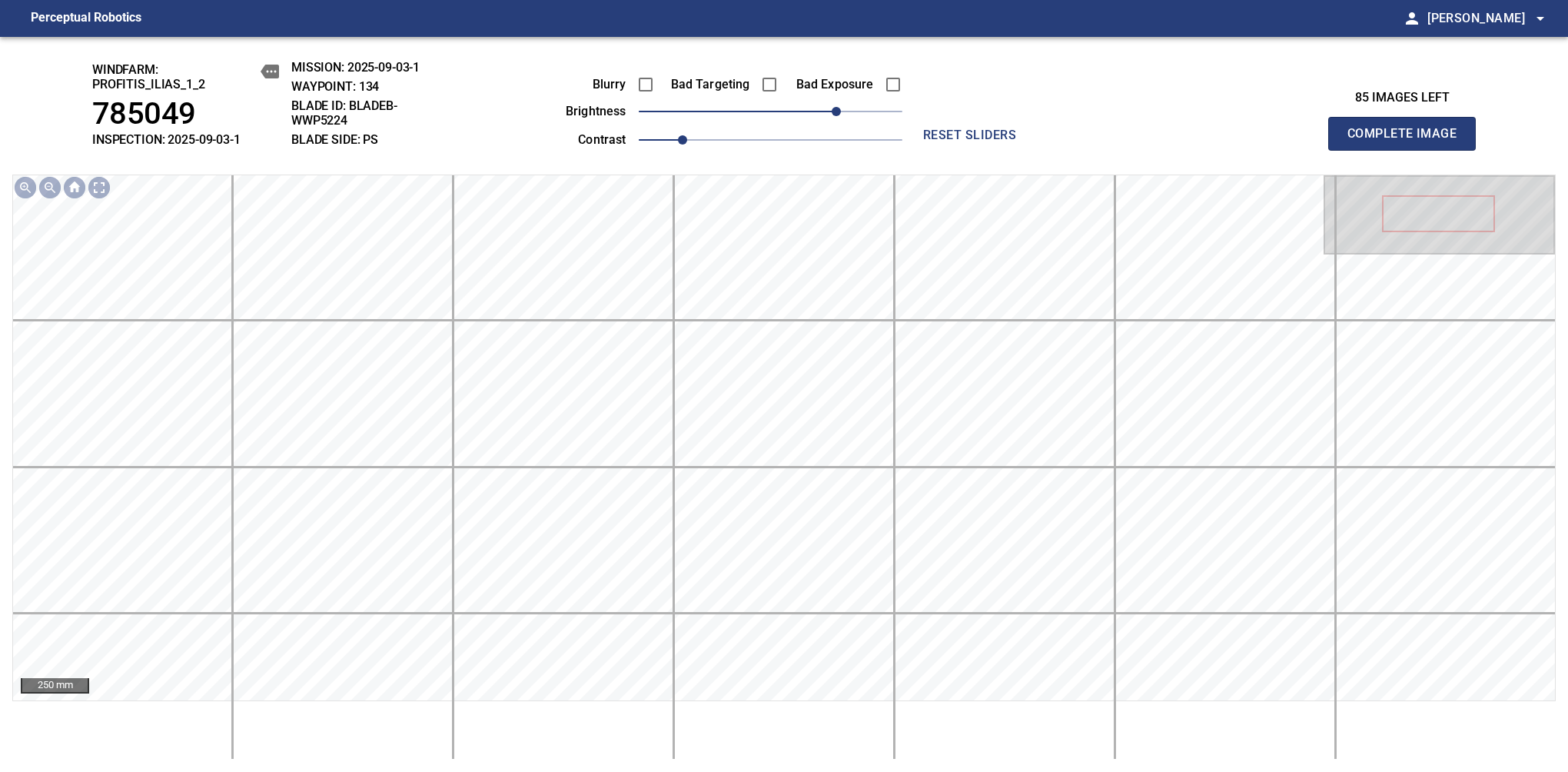
click at [1189, 142] on span "Complete Image" at bounding box center [1402, 133] width 114 height 21
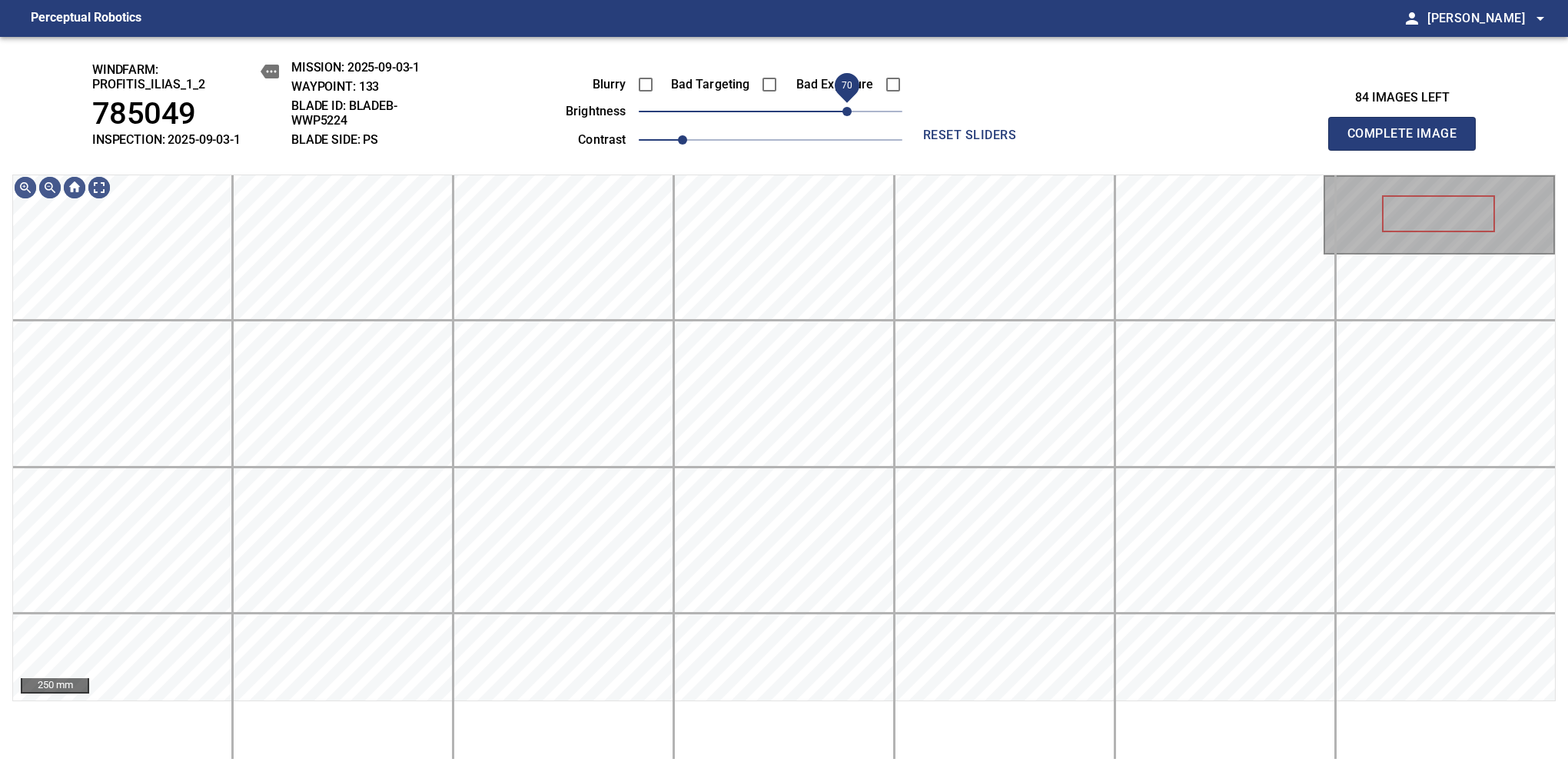
drag, startPoint x: 780, startPoint y: 118, endPoint x: 842, endPoint y: 105, distance: 63.3
click at [842, 107] on span "70" at bounding box center [846, 112] width 9 height 9
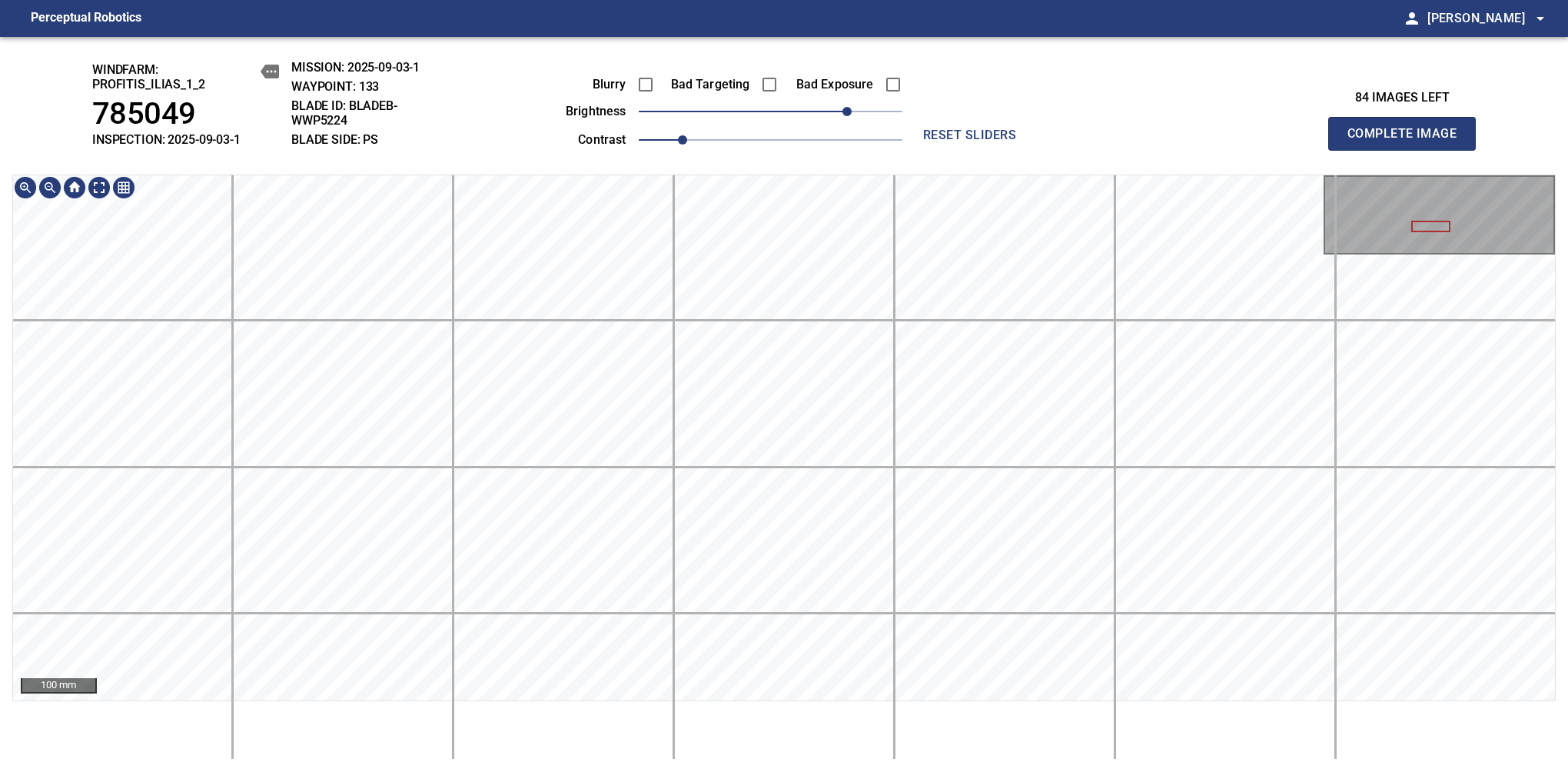
click at [296, 15] on main "Perceptual Robotics person Alex Semenov arrow_drop_down windfarm: Profitis_Ilia…" at bounding box center [784, 386] width 1568 height 772
click at [1189, 142] on span "Complete Image" at bounding box center [1402, 133] width 114 height 21
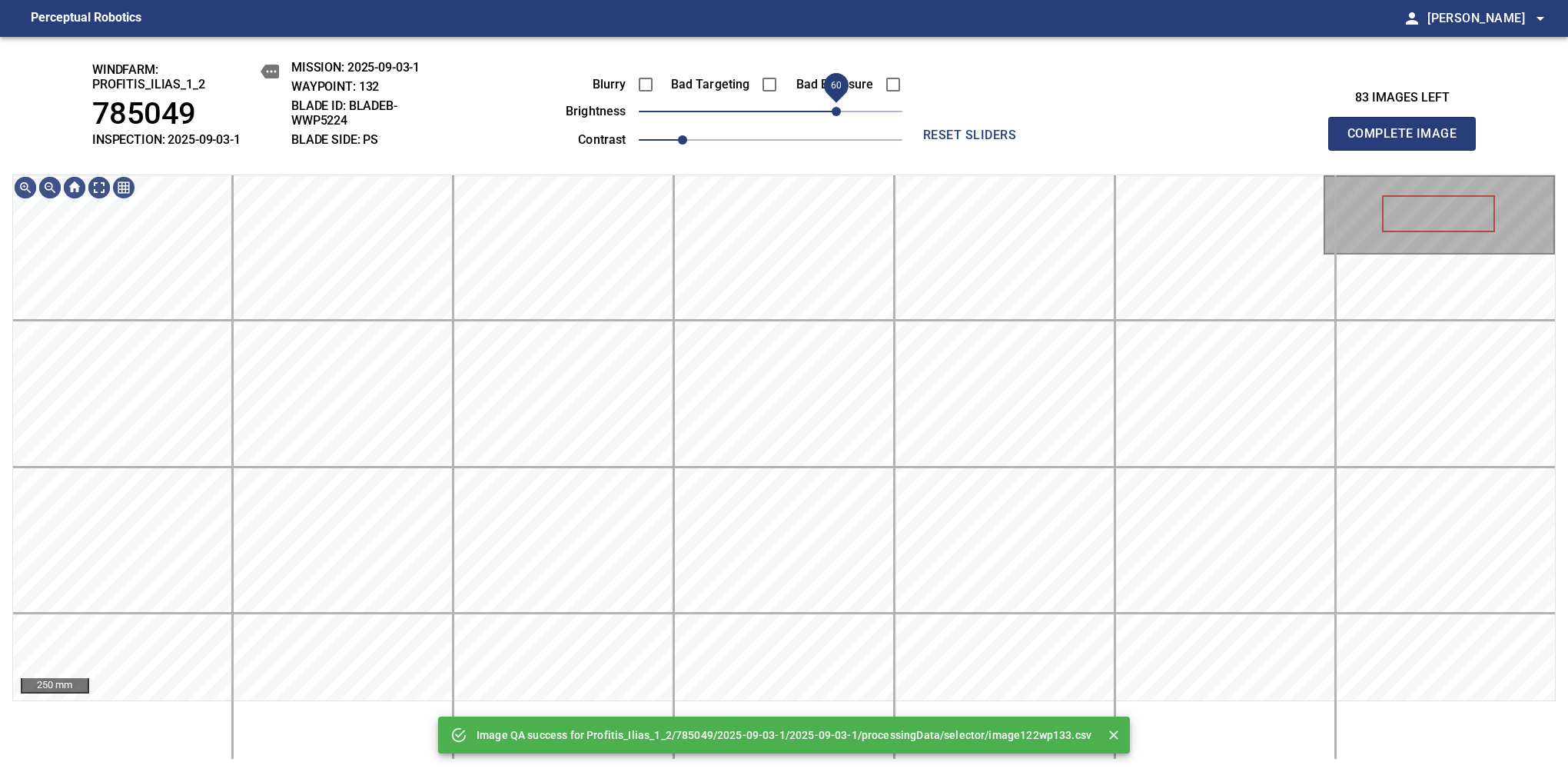
drag, startPoint x: 783, startPoint y: 115, endPoint x: 836, endPoint y: 101, distance: 54.8
click at [836, 107] on span "60" at bounding box center [836, 112] width 9 height 9
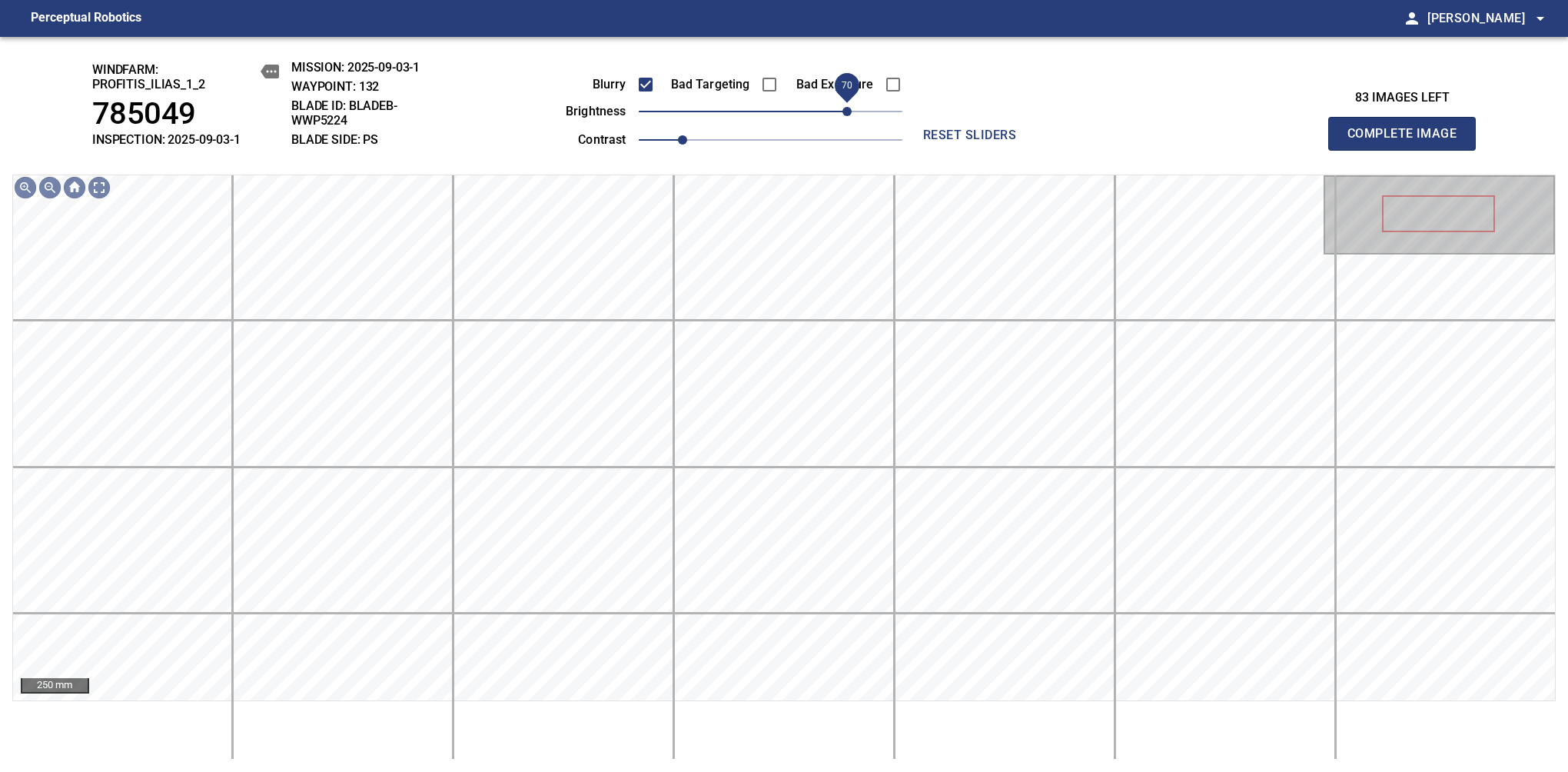
drag, startPoint x: 834, startPoint y: 118, endPoint x: 844, endPoint y: 113, distance: 11.2
click at [844, 113] on span "70" at bounding box center [846, 112] width 9 height 9
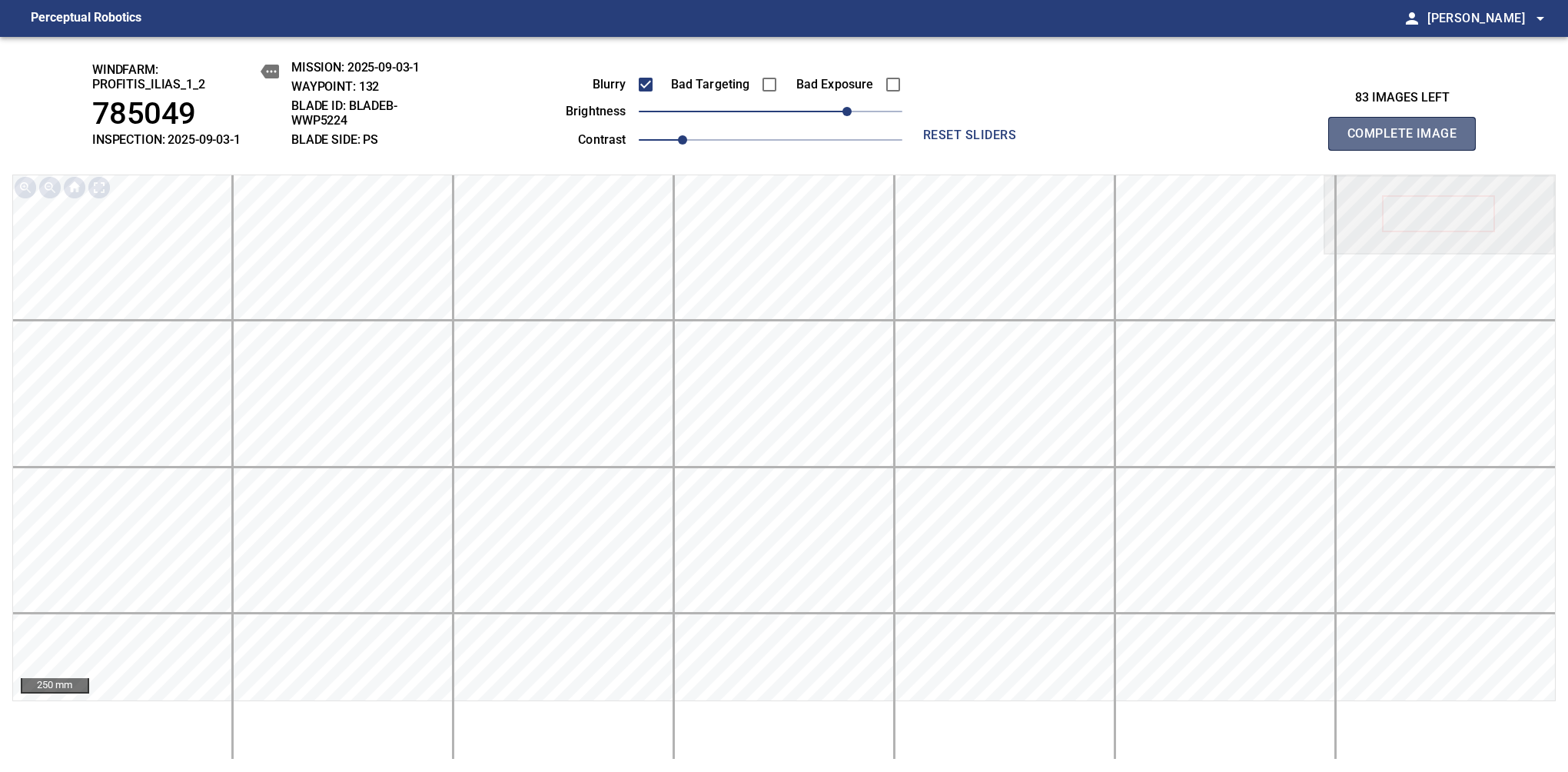
click at [1189, 142] on span "Complete Image" at bounding box center [1402, 133] width 114 height 21
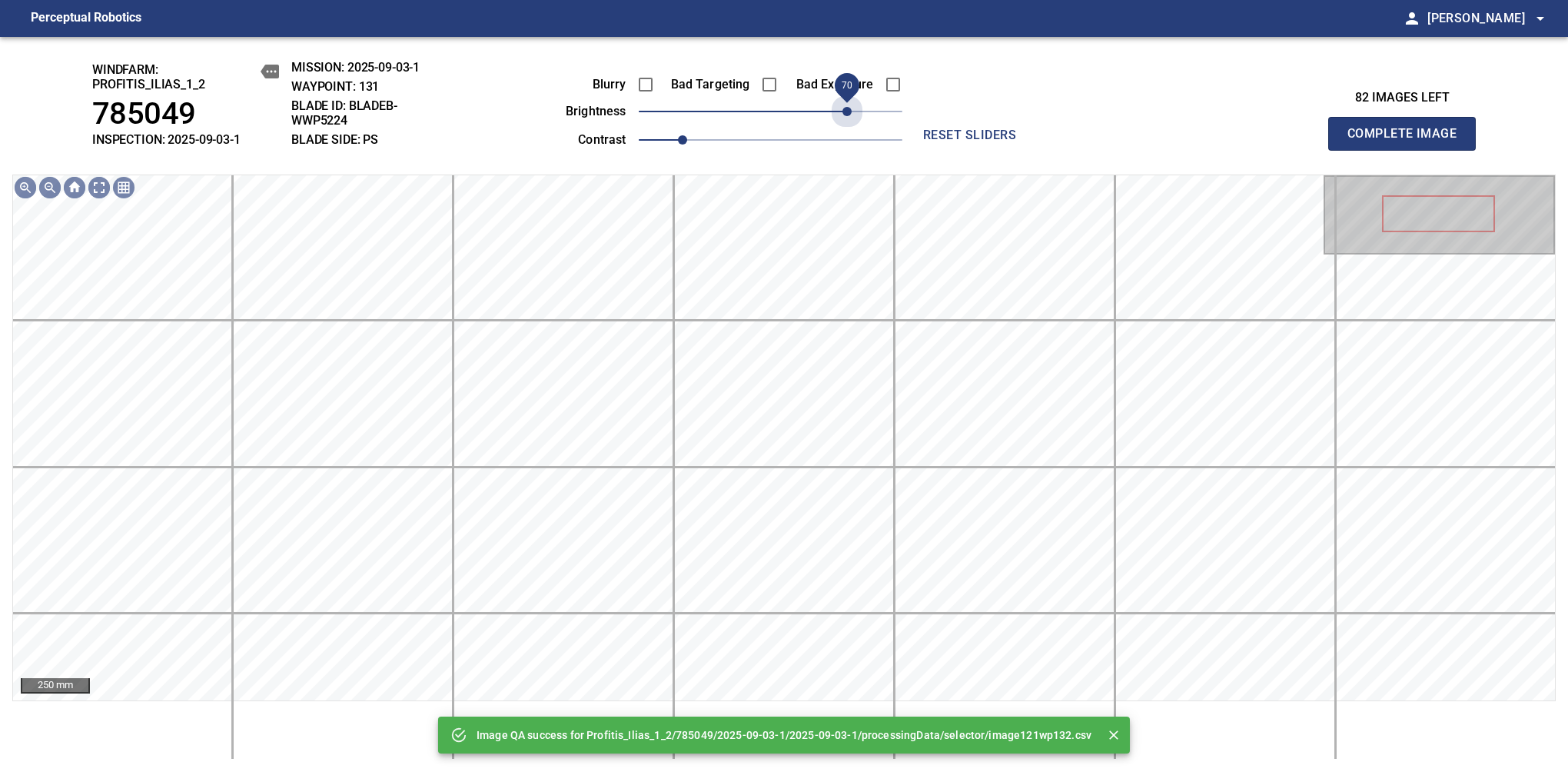
click at [844, 113] on span "70" at bounding box center [770, 111] width 263 height 21
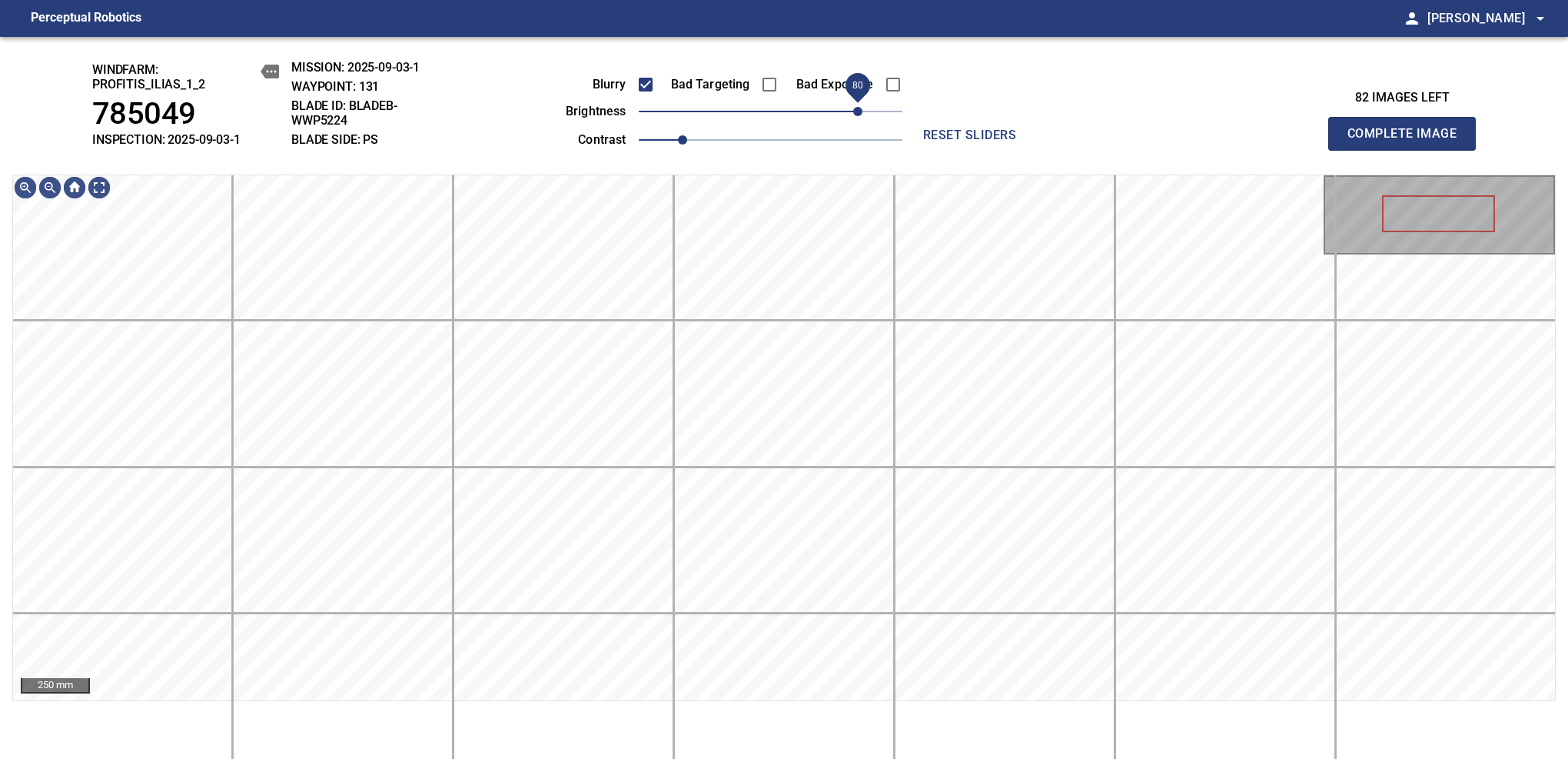
click at [857, 111] on span "80" at bounding box center [857, 112] width 9 height 9
click at [898, 0] on html "Perceptual Robotics person Alex Semenov arrow_drop_down windfarm: Profitis_Ilia…" at bounding box center [784, 386] width 1568 height 772
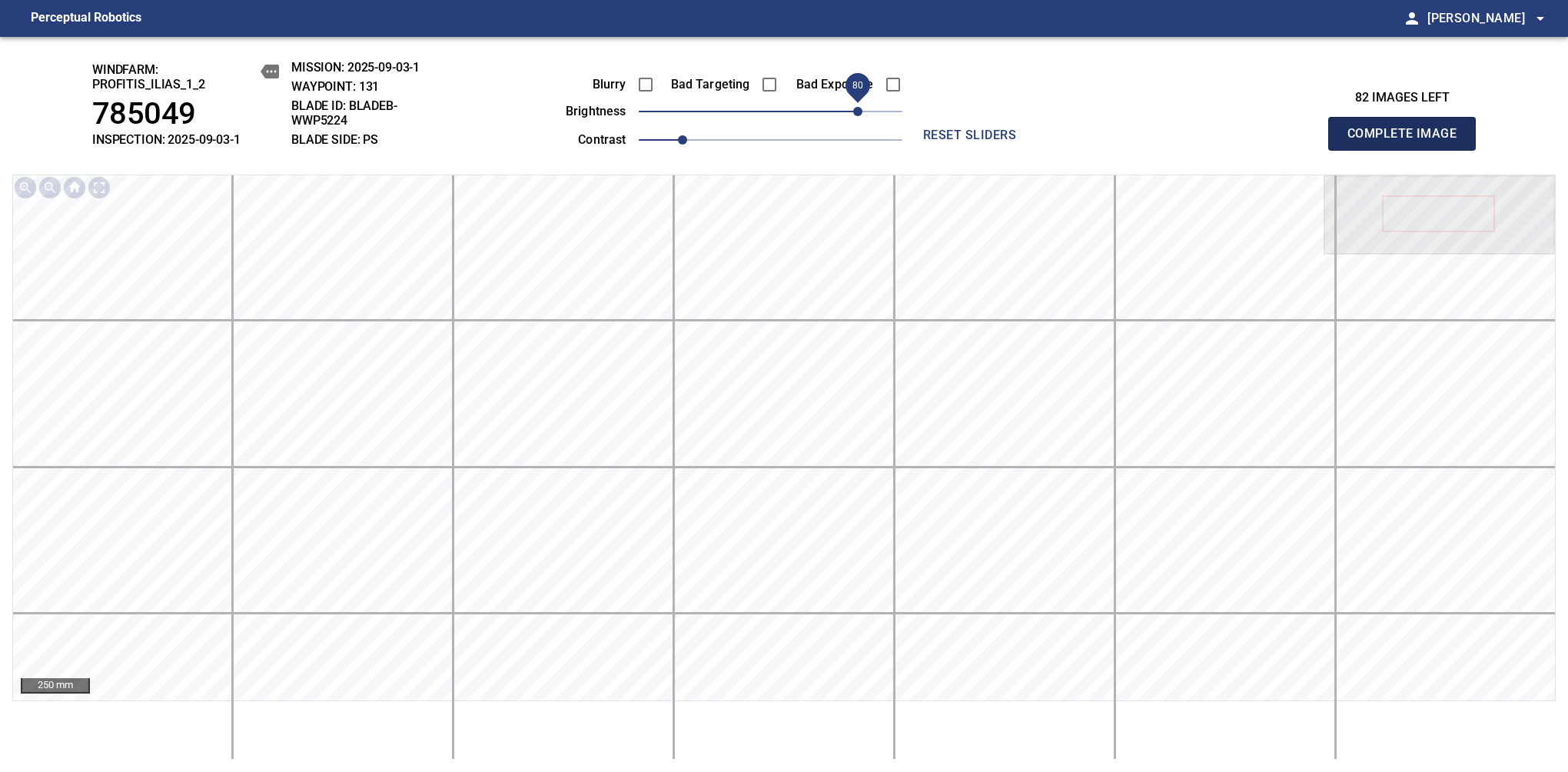
click at [1189, 142] on span "Complete Image" at bounding box center [1402, 133] width 114 height 21
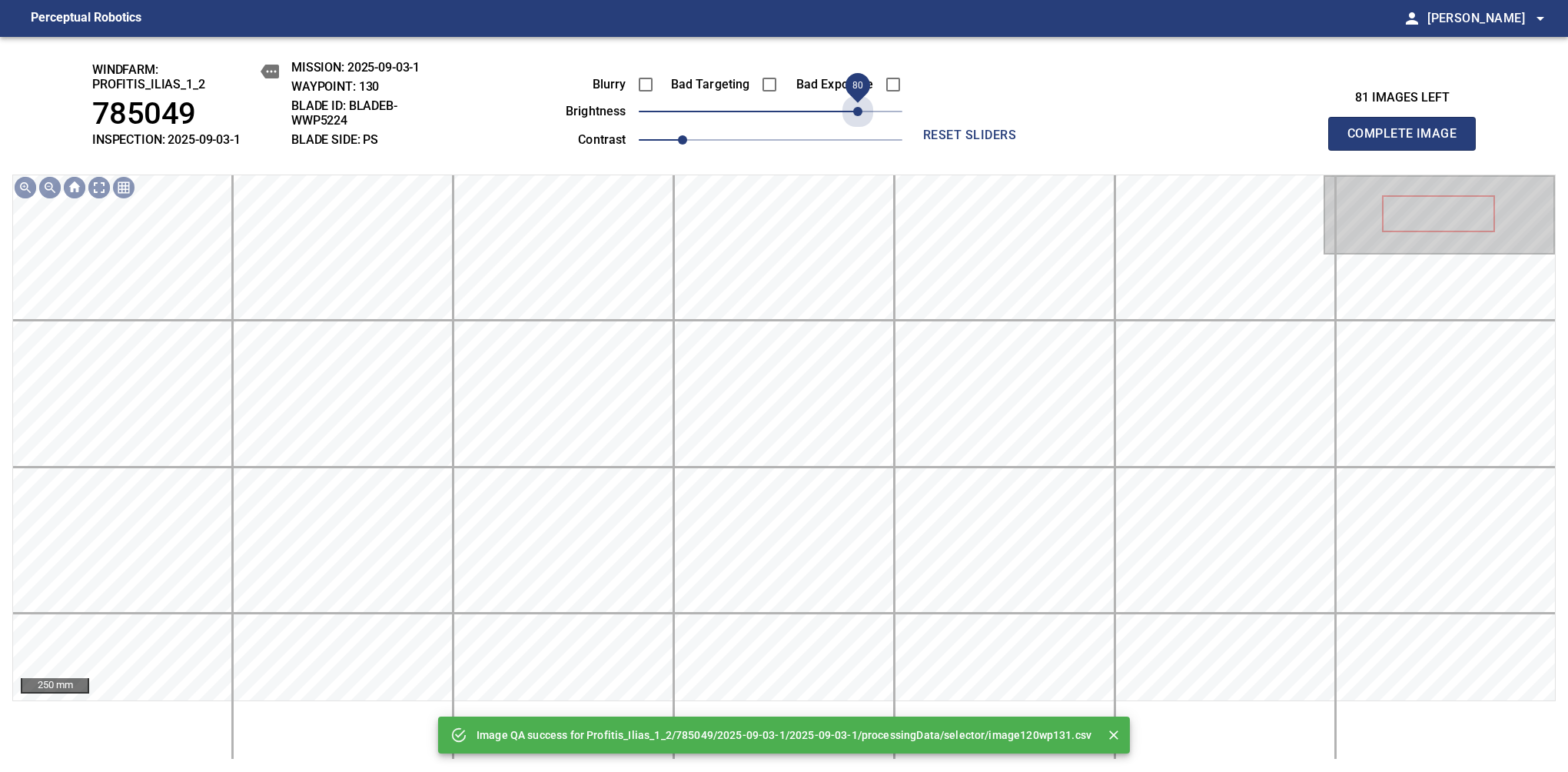
click at [857, 116] on span "80" at bounding box center [770, 111] width 263 height 21
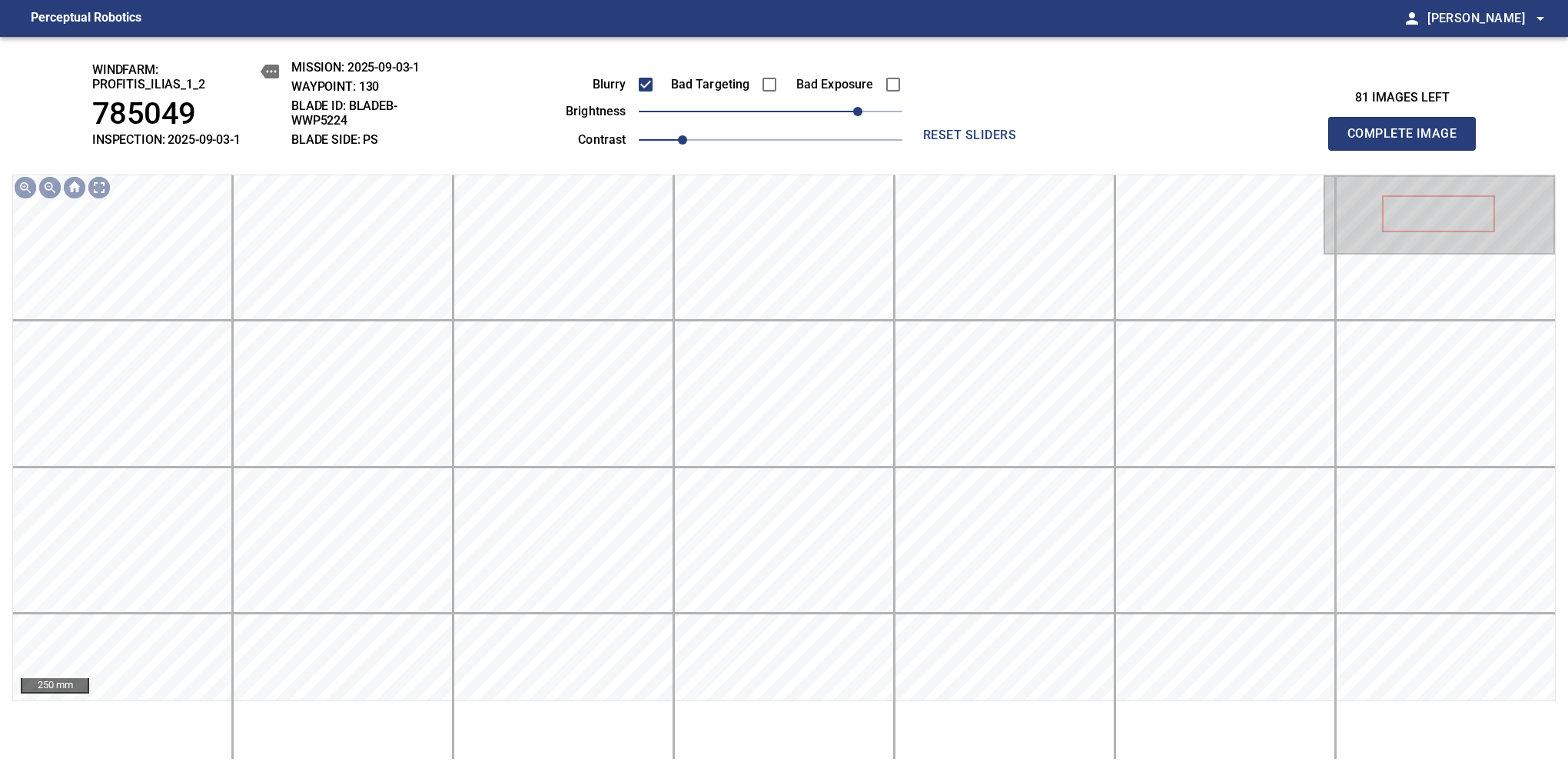
click at [1189, 142] on span "Complete Image" at bounding box center [1402, 133] width 114 height 21
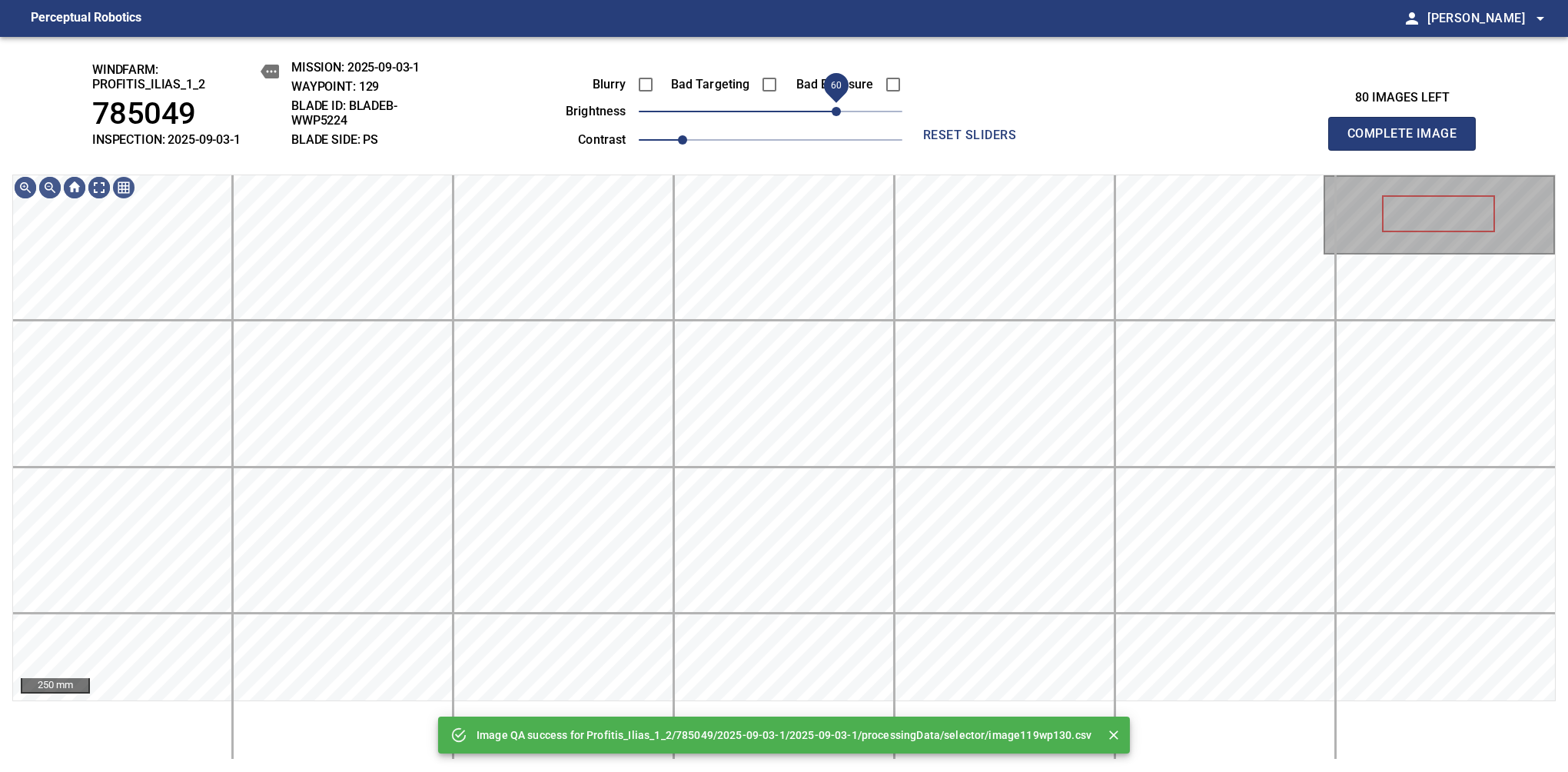
drag, startPoint x: 851, startPoint y: 111, endPoint x: 836, endPoint y: 122, distance: 18.6
click at [836, 122] on span "60" at bounding box center [770, 111] width 263 height 21
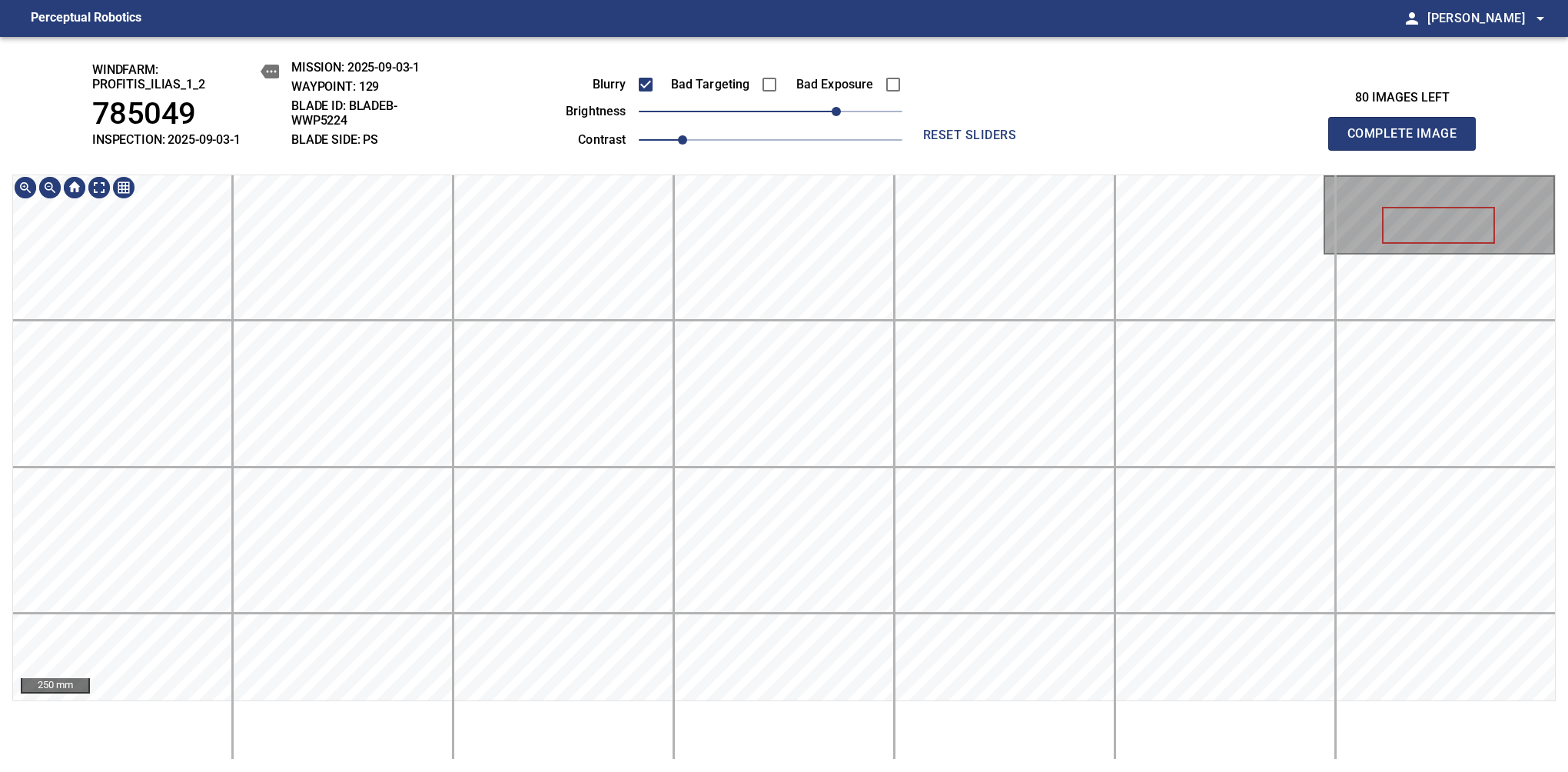
click at [910, 0] on html "Perceptual Robotics person Alex Semenov arrow_drop_down windfarm: Profitis_Ilia…" at bounding box center [784, 386] width 1568 height 772
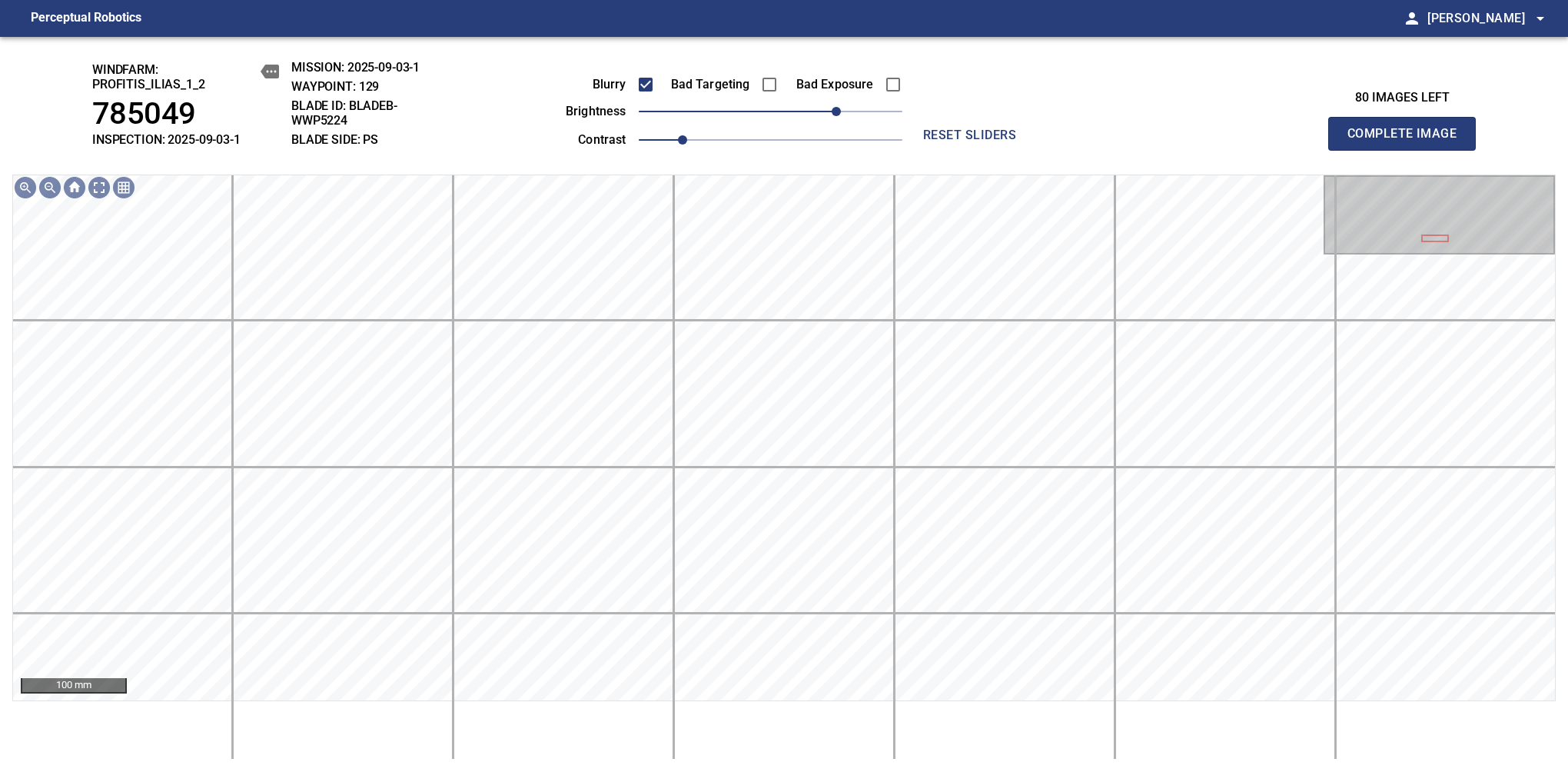
click at [1189, 142] on span "Complete Image" at bounding box center [1402, 133] width 114 height 21
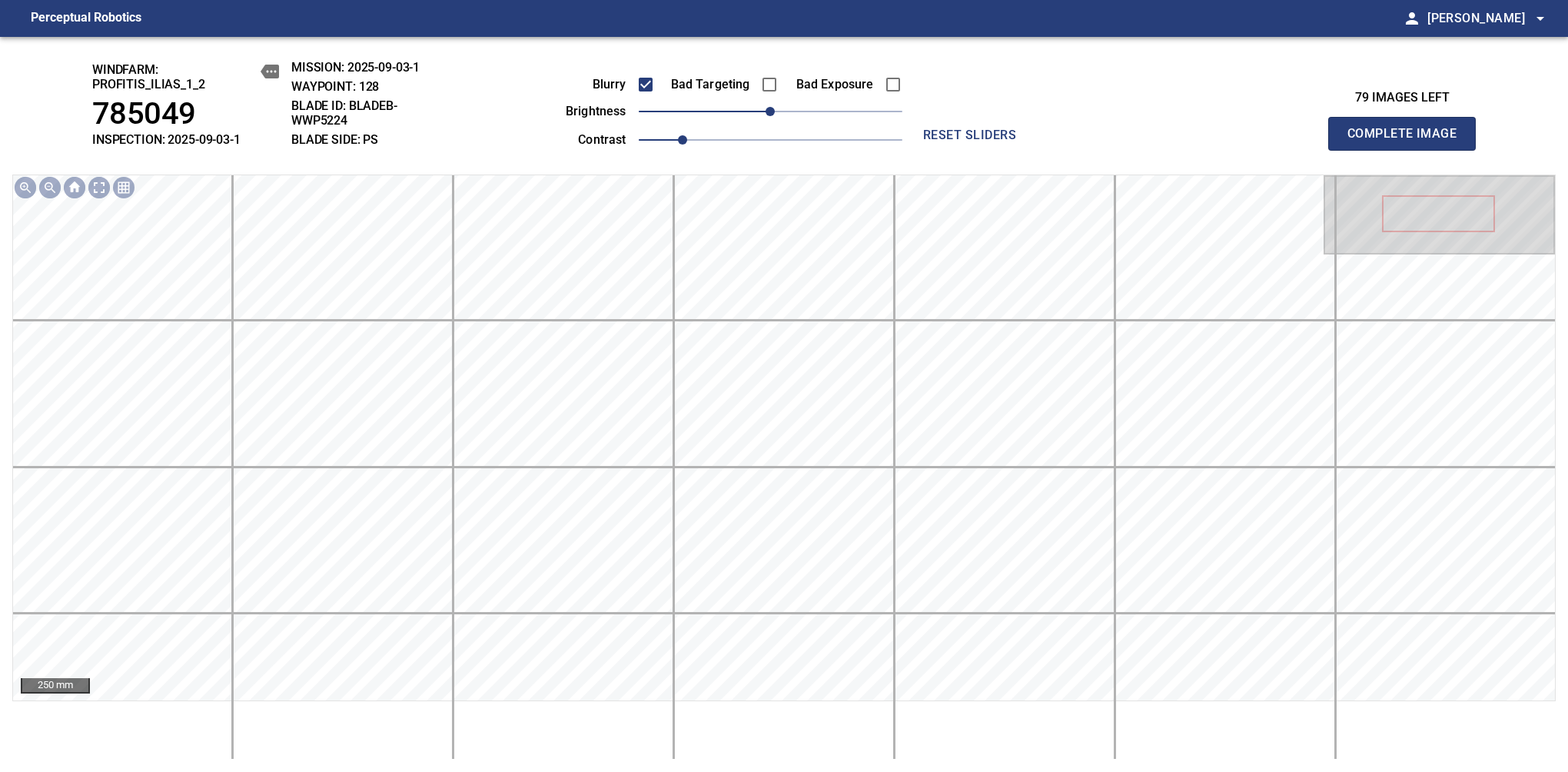
drag, startPoint x: 784, startPoint y: 127, endPoint x: 801, endPoint y: 123, distance: 17.5
click at [801, 123] on div "Blurry Bad Targeting Bad Exposure brightness 0 contrast 1" at bounding box center [716, 110] width 371 height 82
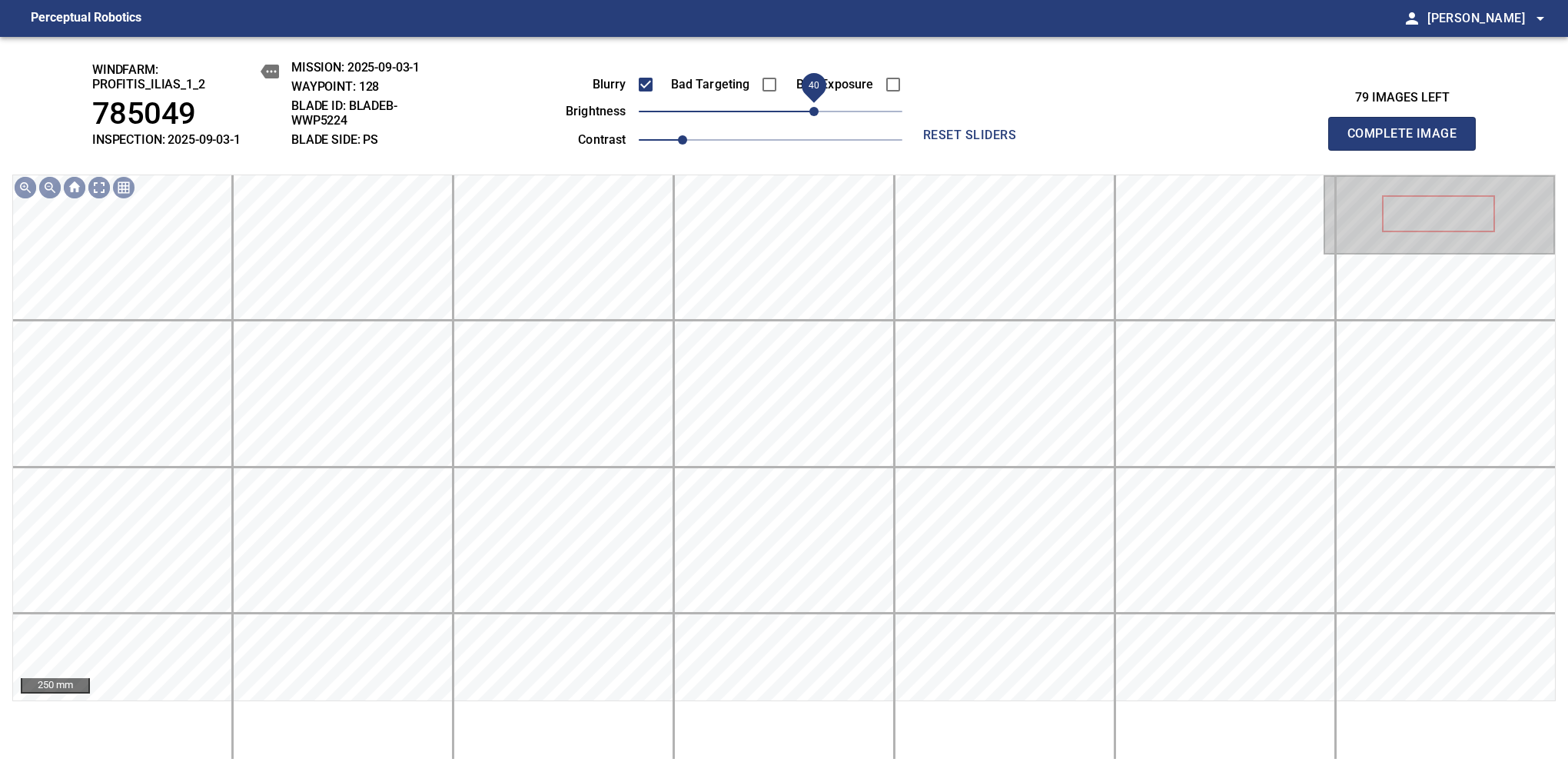
drag, startPoint x: 790, startPoint y: 117, endPoint x: 809, endPoint y: 111, distance: 19.9
click at [809, 111] on span "40" at bounding box center [770, 111] width 263 height 21
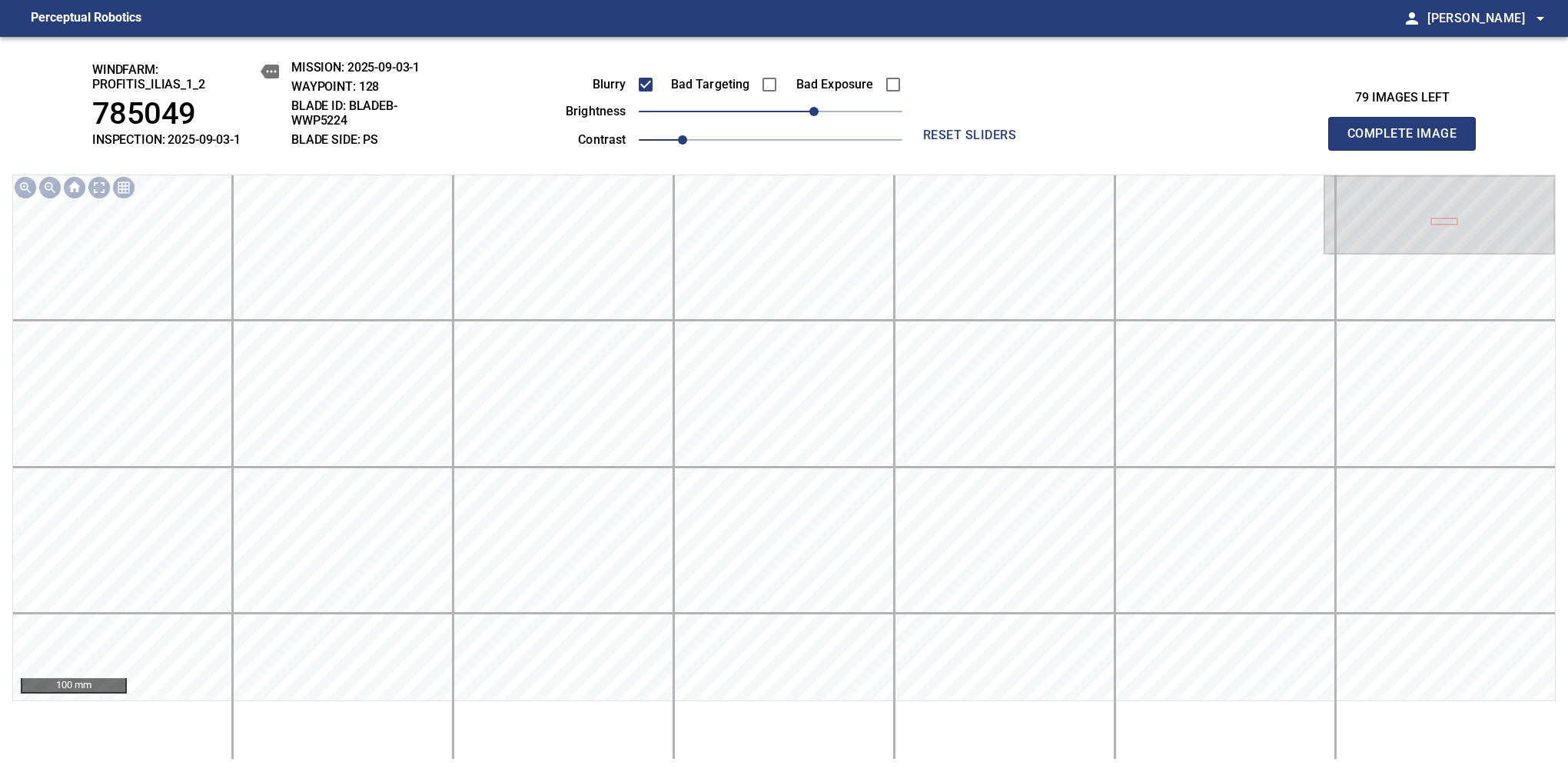
click at [1189, 142] on span "Complete Image" at bounding box center [1402, 133] width 114 height 21
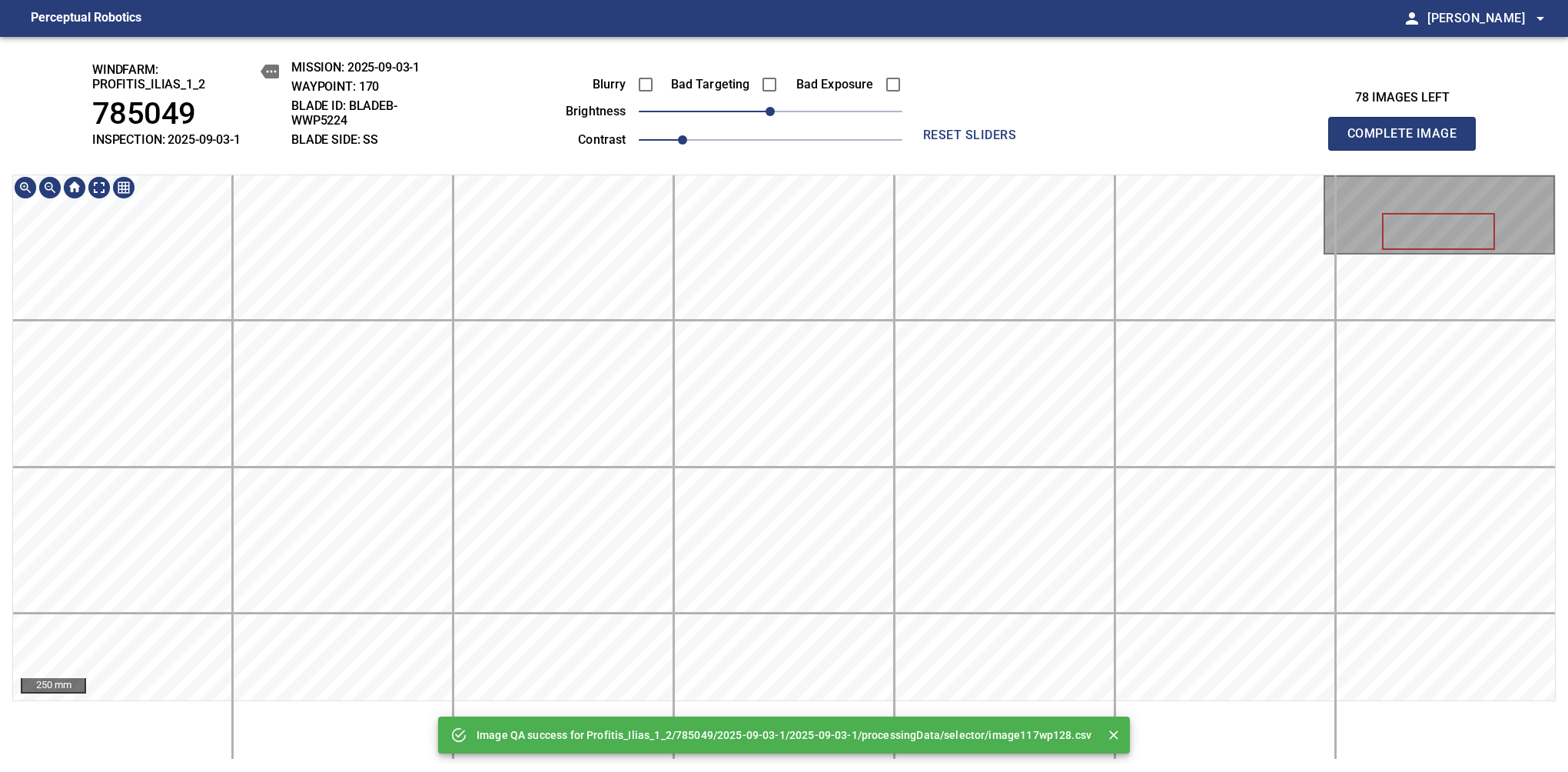
click at [877, 134] on div "Image QA success for Profitis_Ilias_1_2/785049/2025-09-03-1/2025-09-03-1/proces…" at bounding box center [784, 404] width 1568 height 735
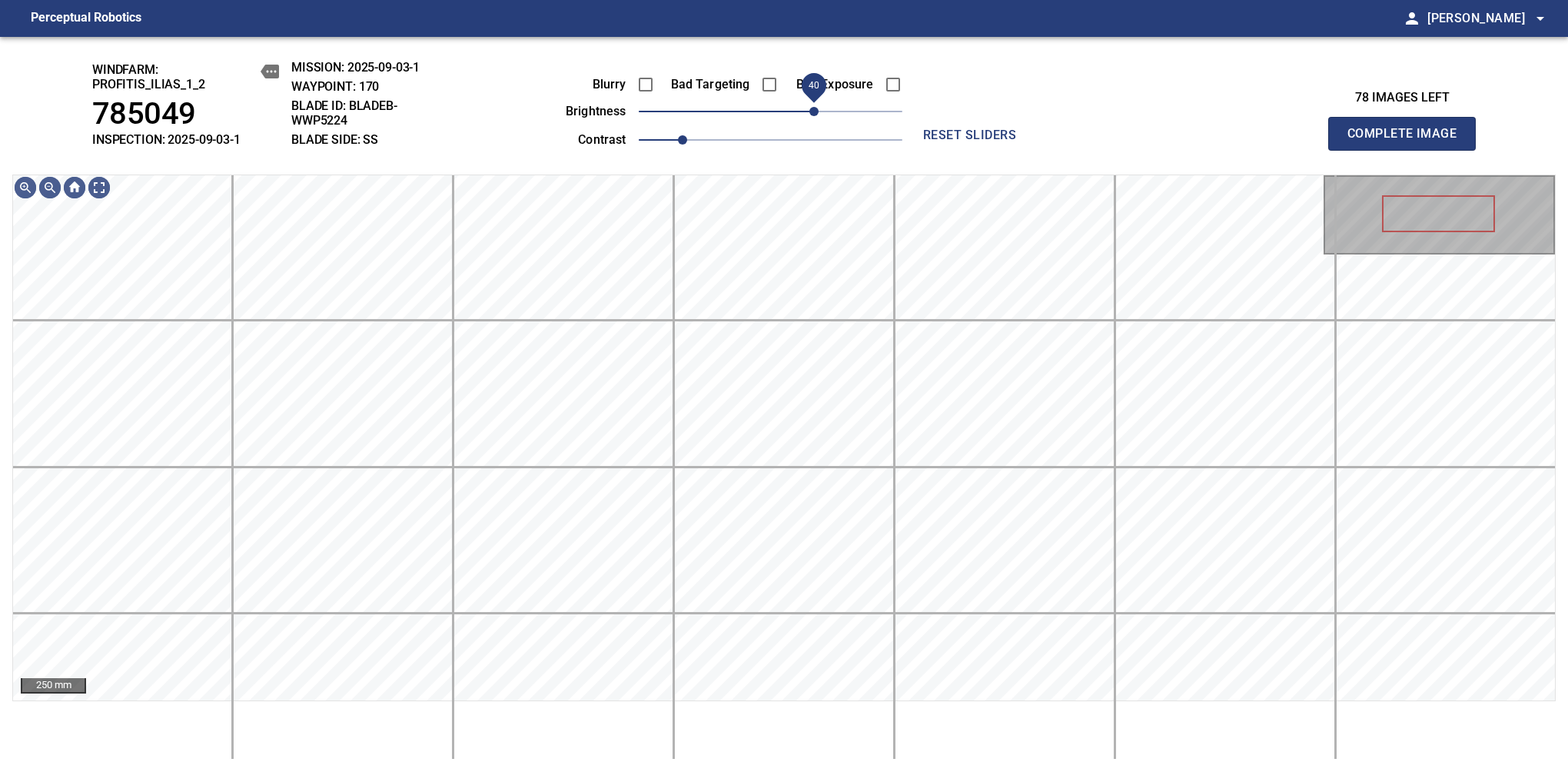
drag, startPoint x: 807, startPoint y: 120, endPoint x: 818, endPoint y: 120, distance: 11.0
click at [818, 116] on span "40" at bounding box center [814, 112] width 9 height 9
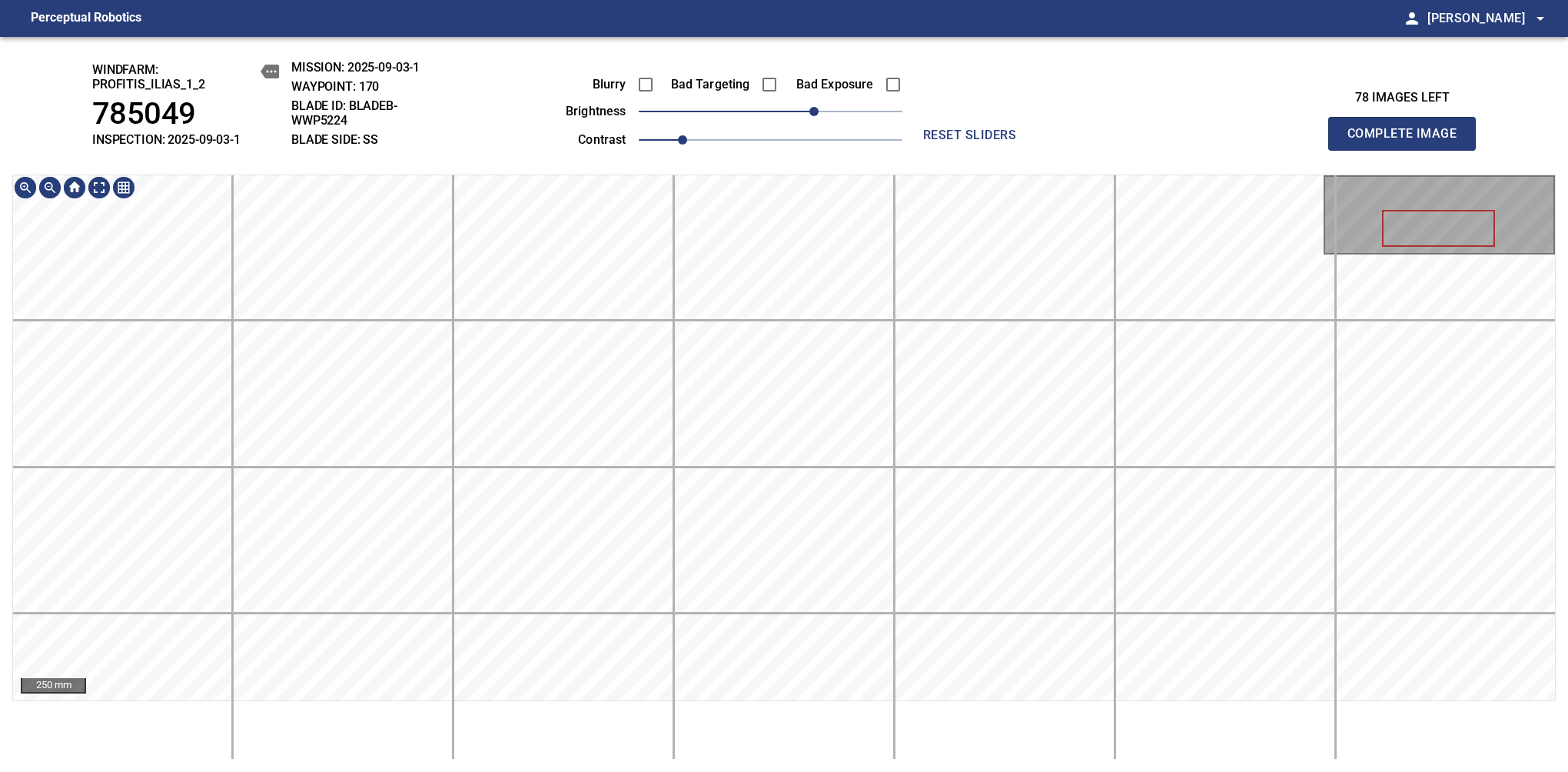
click at [872, 37] on div "windfarm: Profitis_Ilias_1_2 785049 INSPECTION: 2025-09-03-1 MISSION: 2025-09-0…" at bounding box center [784, 404] width 1568 height 735
click at [901, 169] on div "windfarm: Profitis_Ilias_1_2 785049 INSPECTION: 2025-09-03-1 MISSION: 2025-09-0…" at bounding box center [784, 404] width 1568 height 735
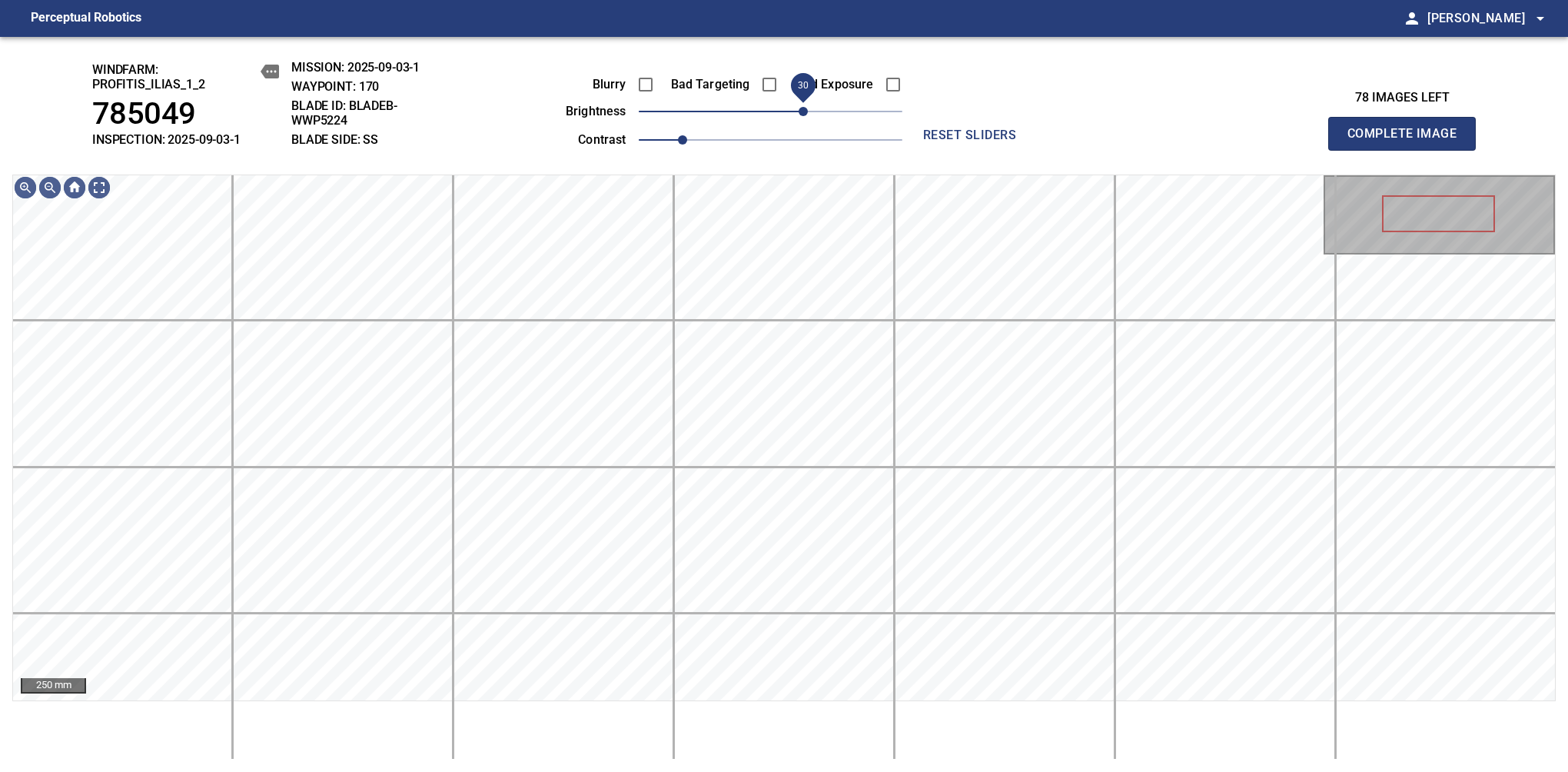
click at [802, 115] on span "30" at bounding box center [802, 112] width 9 height 9
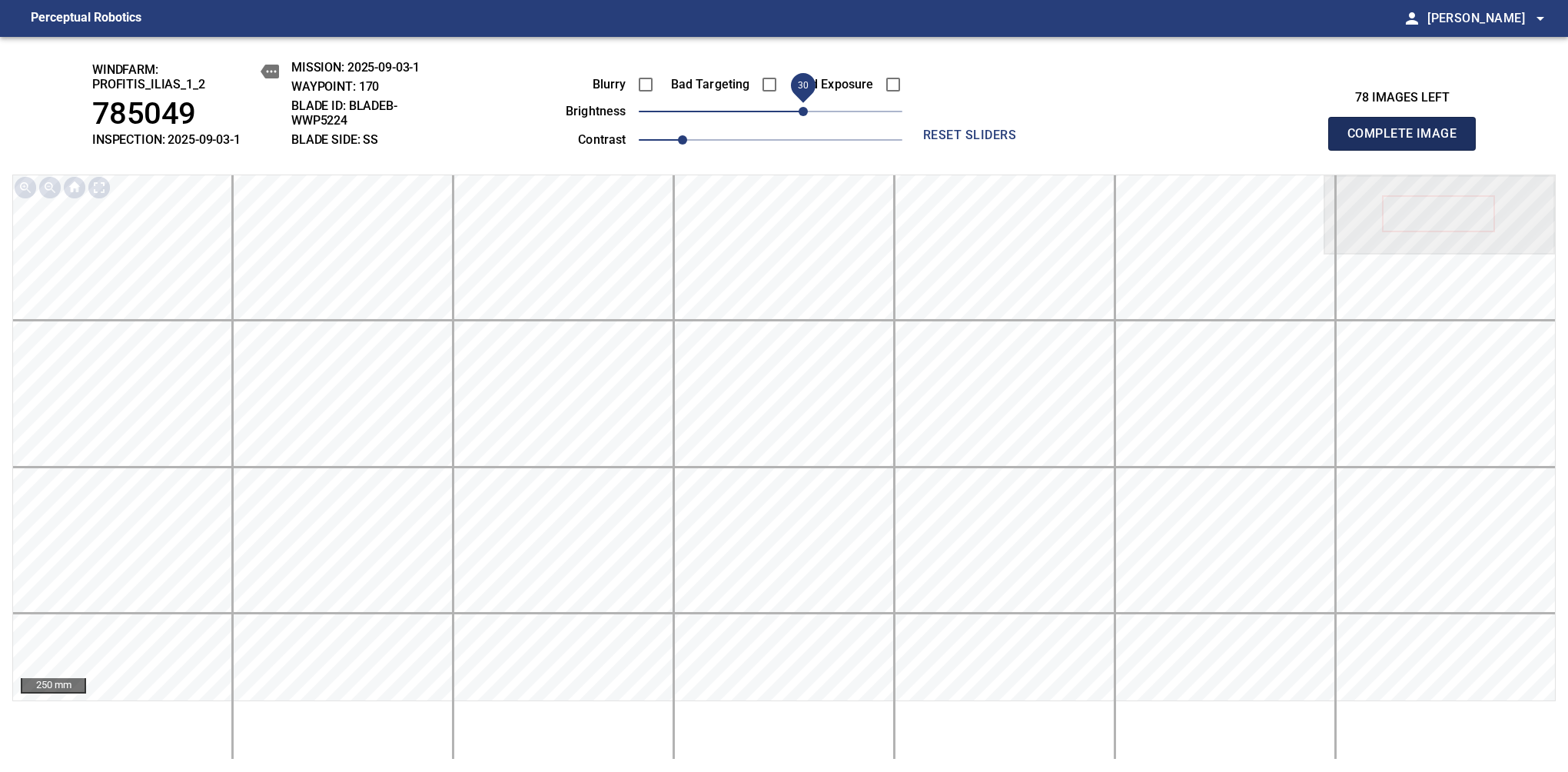
click at [1189, 142] on span "Complete Image" at bounding box center [1402, 133] width 114 height 21
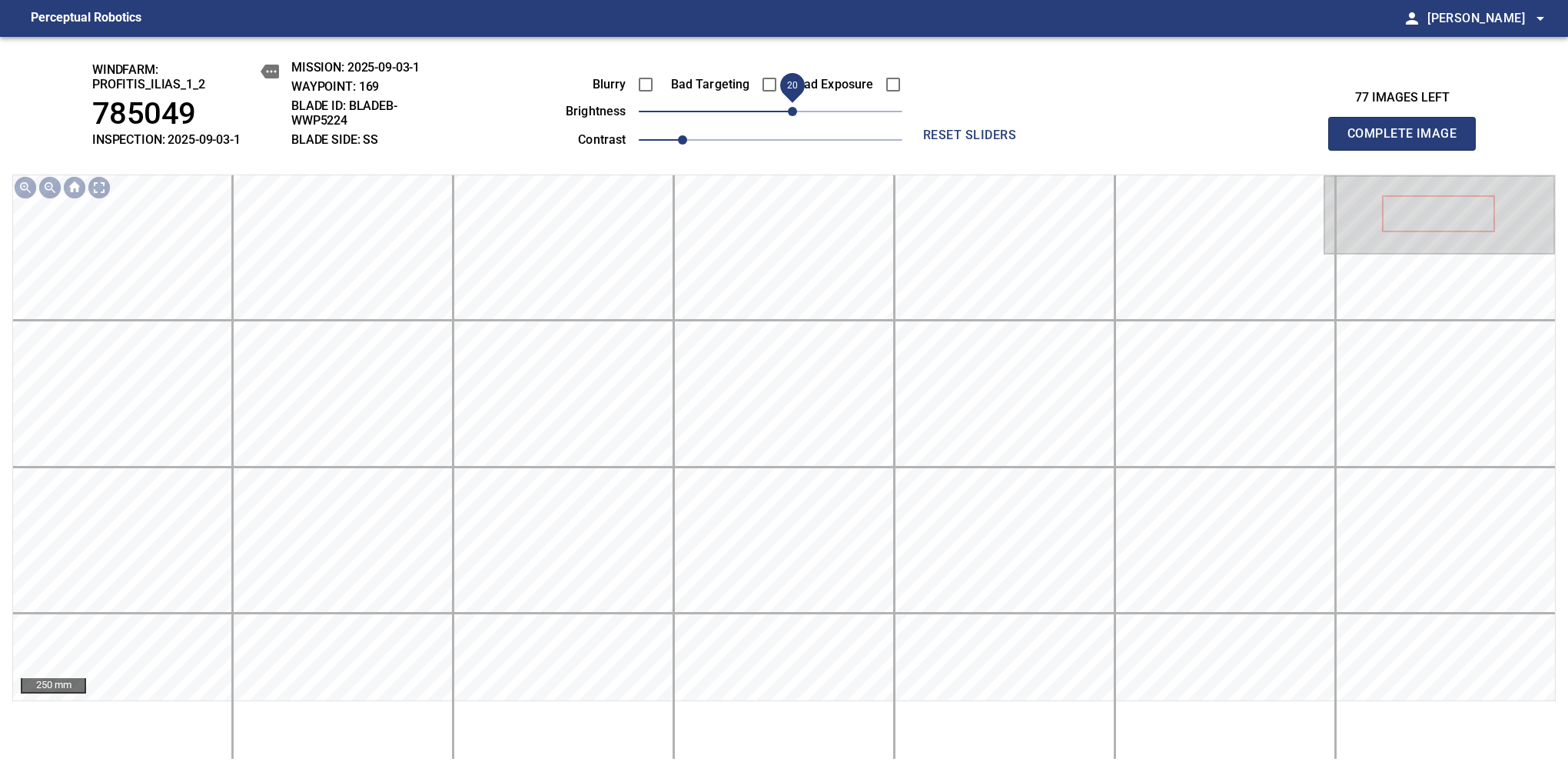
click at [790, 107] on span "20" at bounding box center [792, 112] width 9 height 9
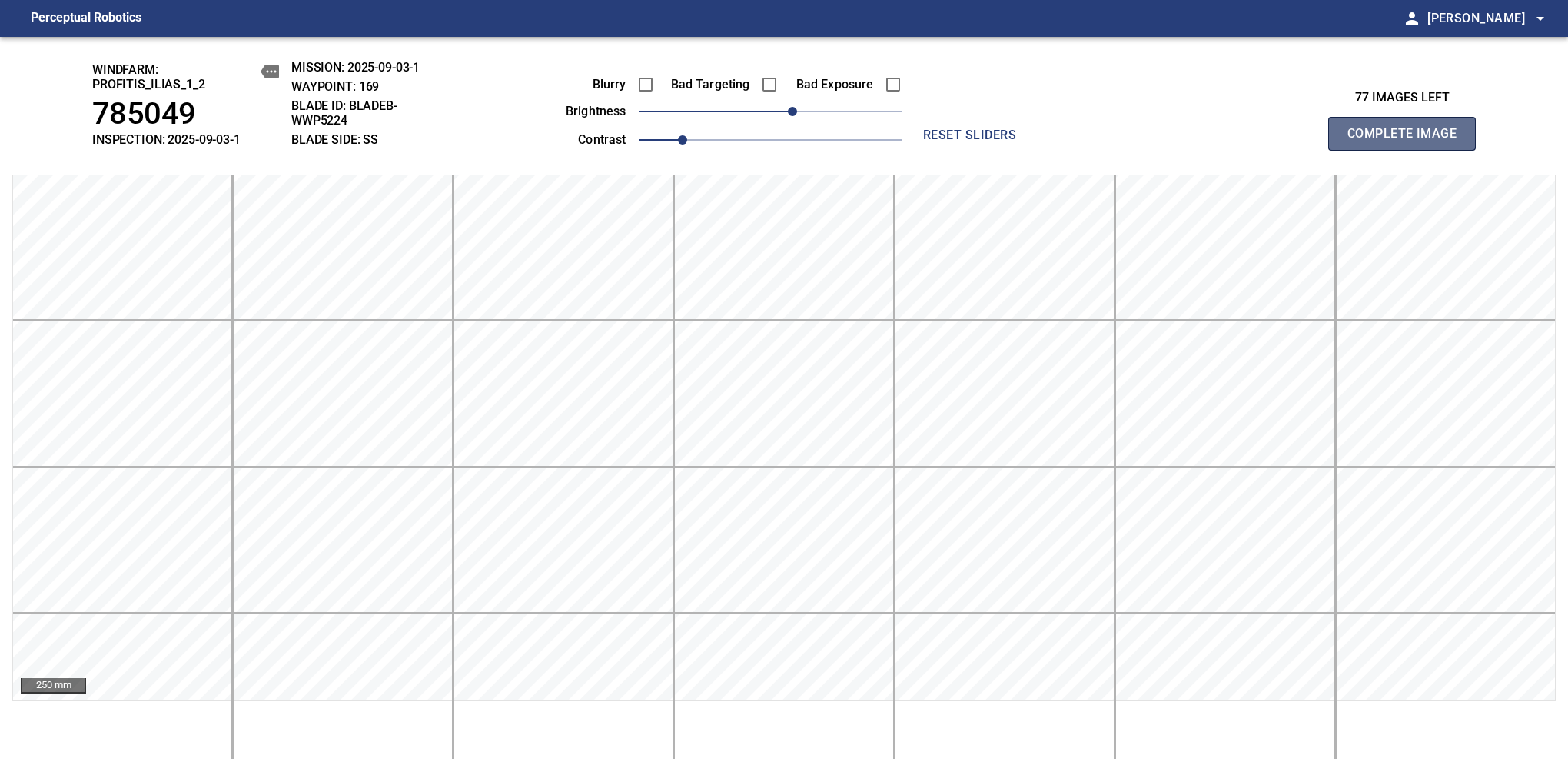
click at [1189, 142] on span "Complete Image" at bounding box center [1402, 133] width 114 height 21
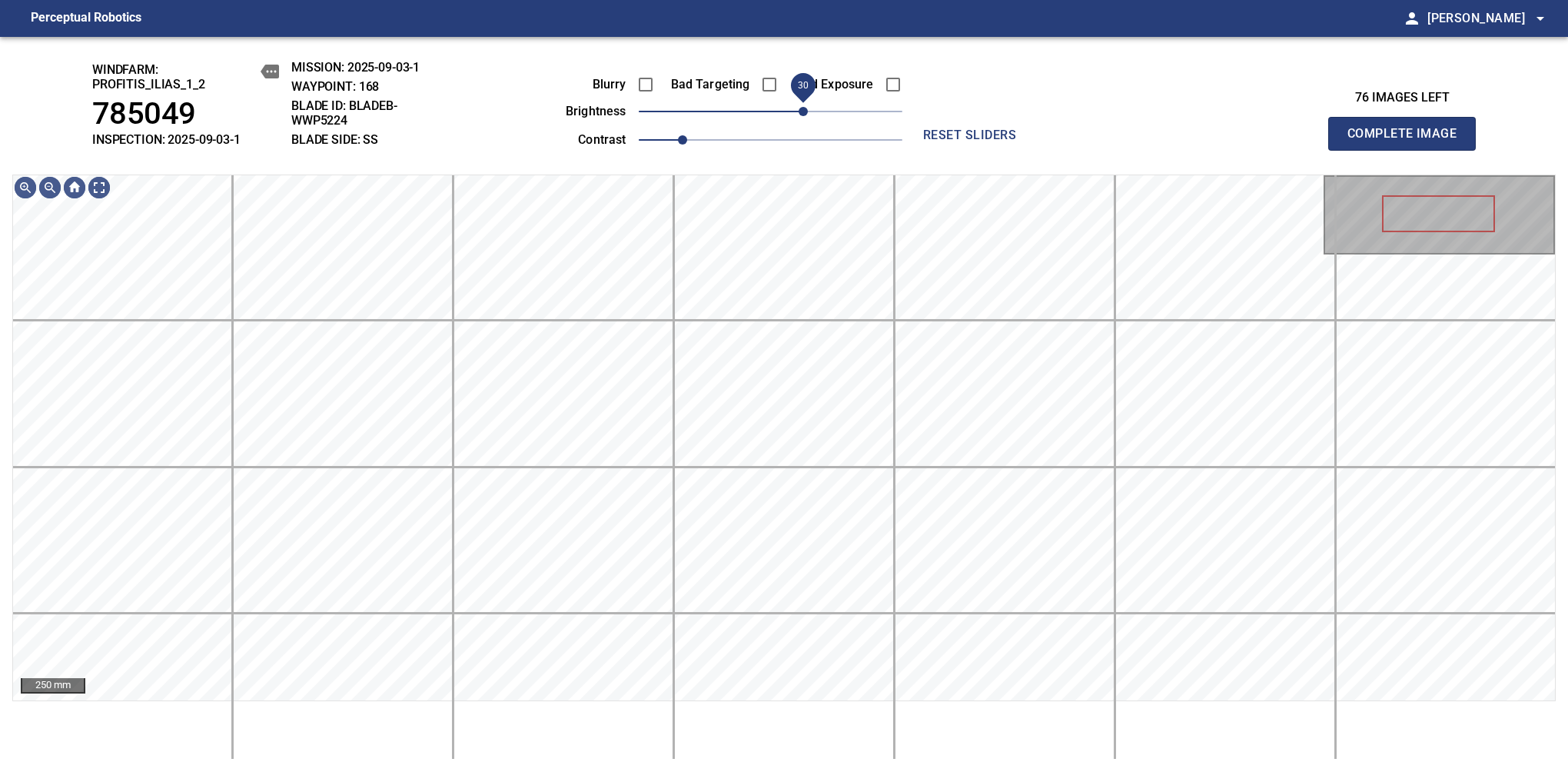
drag, startPoint x: 790, startPoint y: 115, endPoint x: 799, endPoint y: 115, distance: 9.0
click at [799, 115] on span "30" at bounding box center [802, 112] width 9 height 9
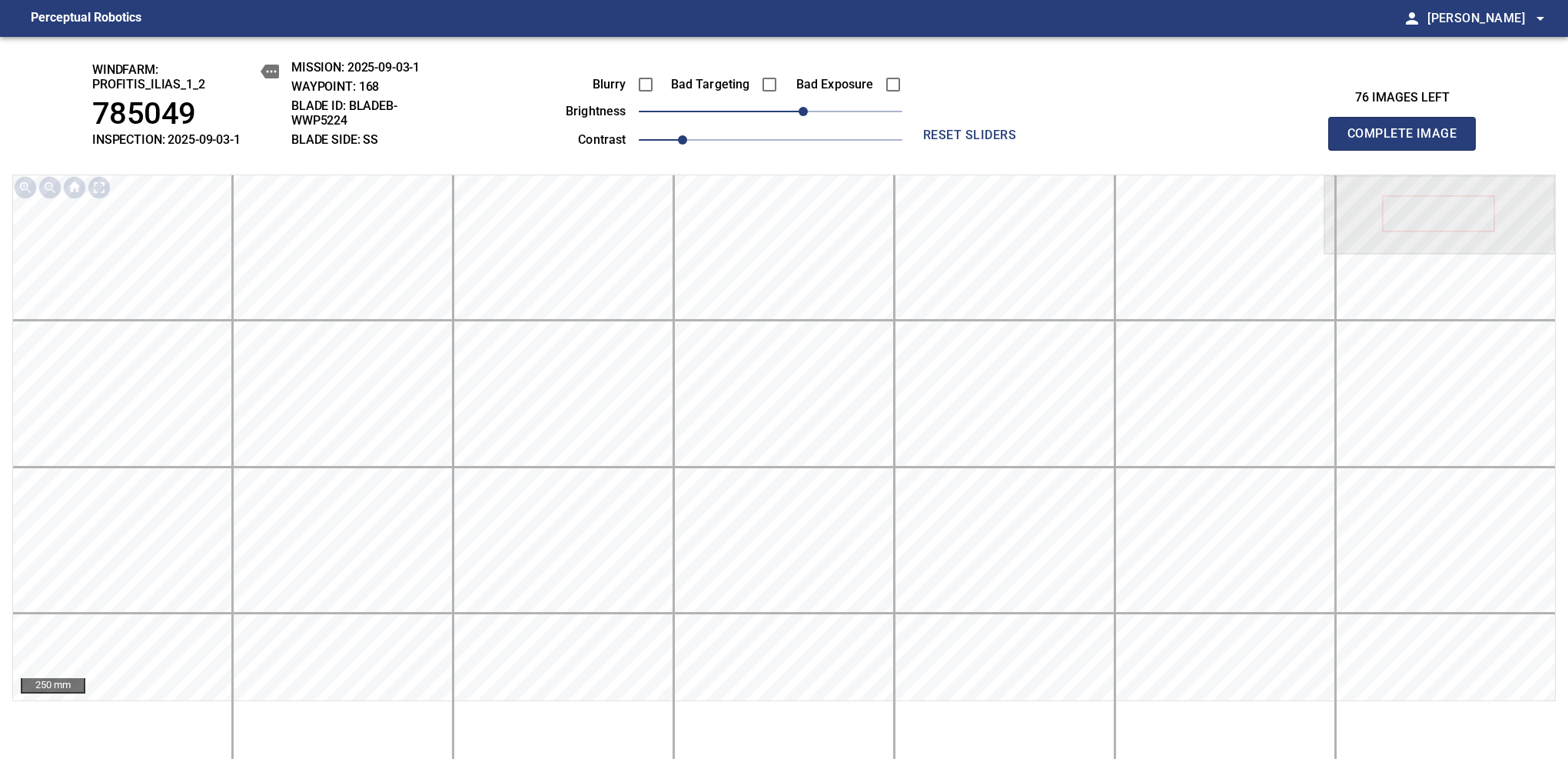
click at [1189, 142] on span "Complete Image" at bounding box center [1402, 133] width 114 height 21
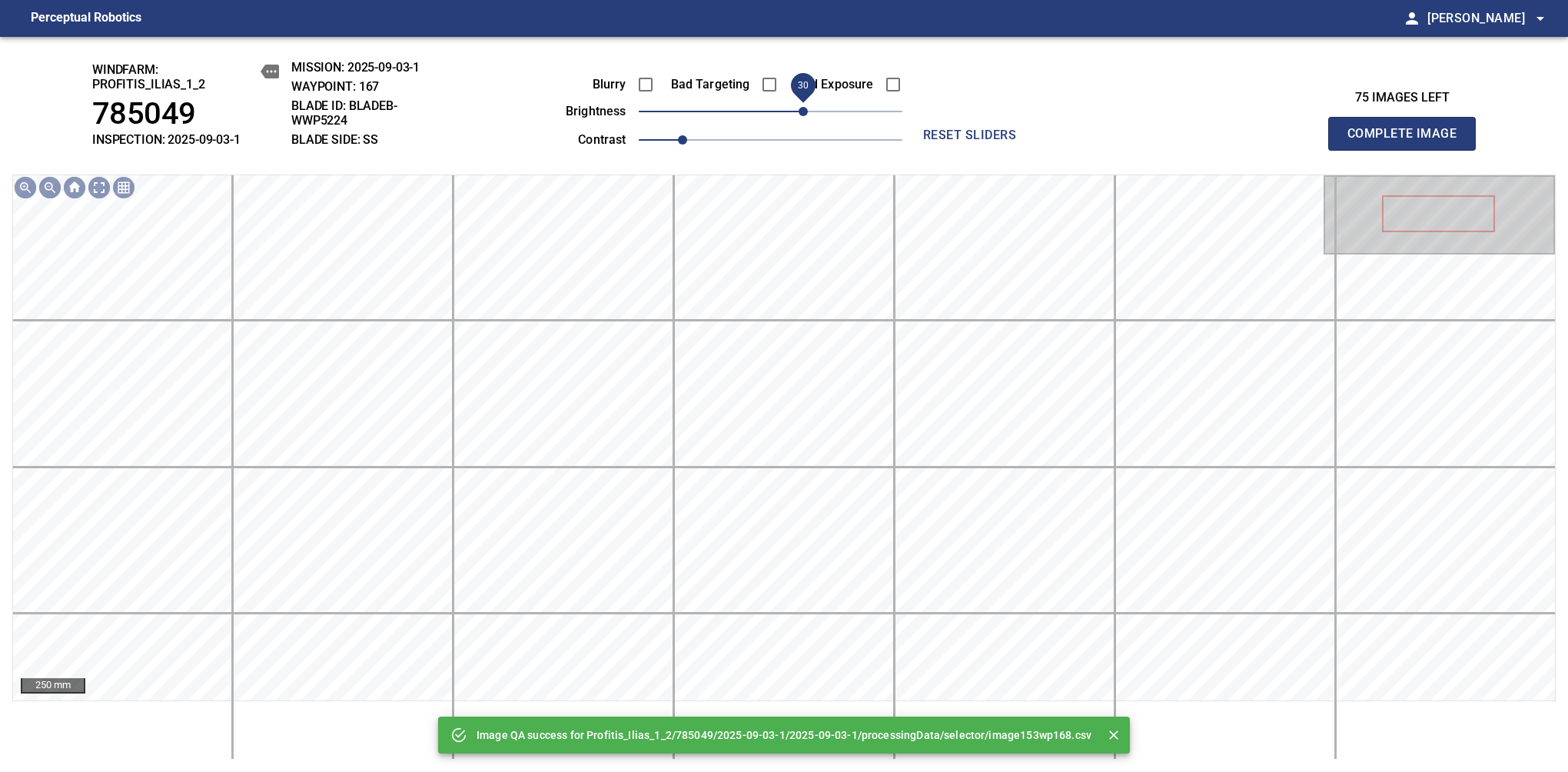
drag, startPoint x: 769, startPoint y: 120, endPoint x: 799, endPoint y: 107, distance: 32.7
click at [799, 107] on span "30" at bounding box center [802, 112] width 9 height 9
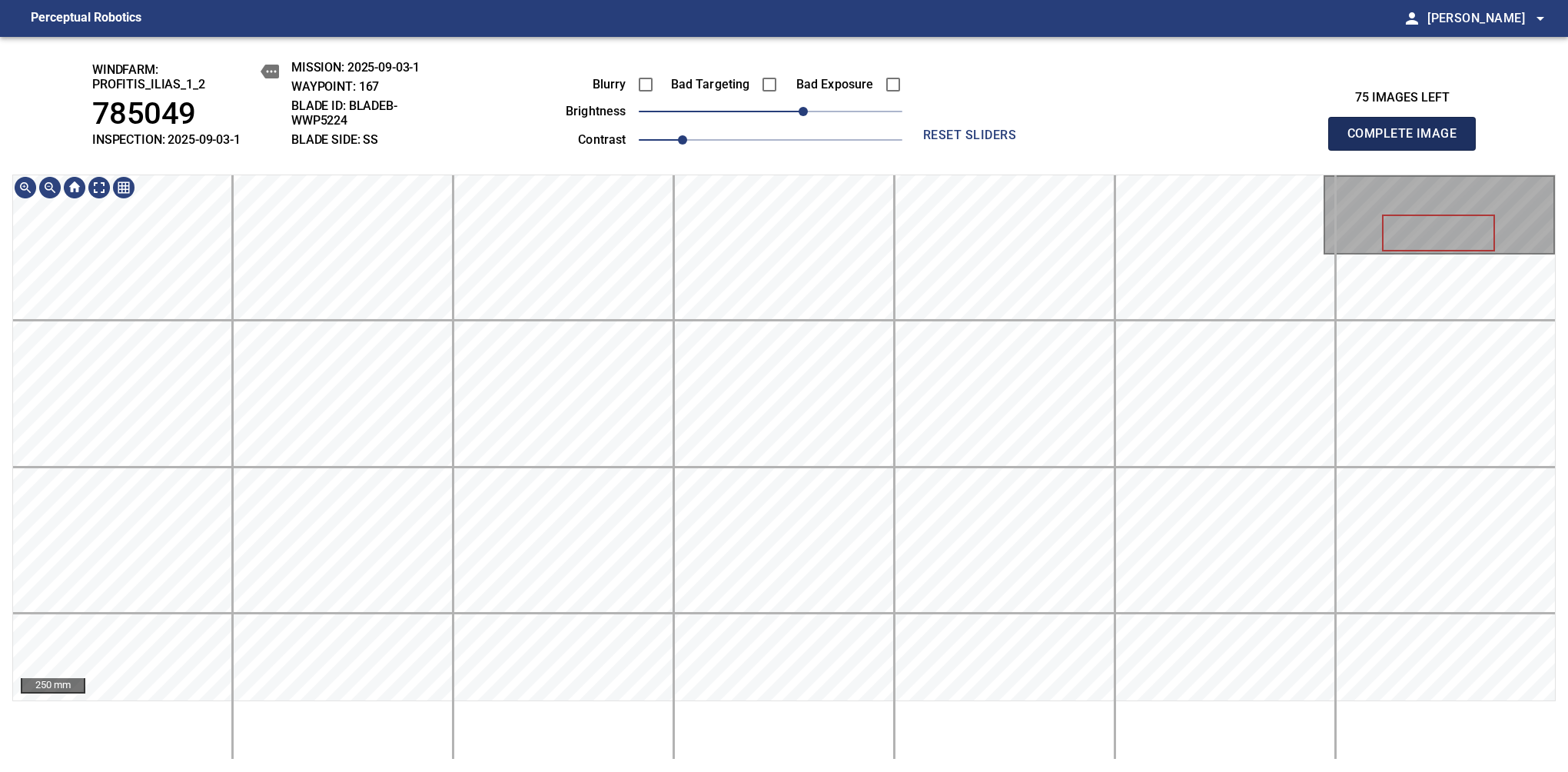
click at [1189, 142] on span "Complete Image" at bounding box center [1402, 133] width 114 height 21
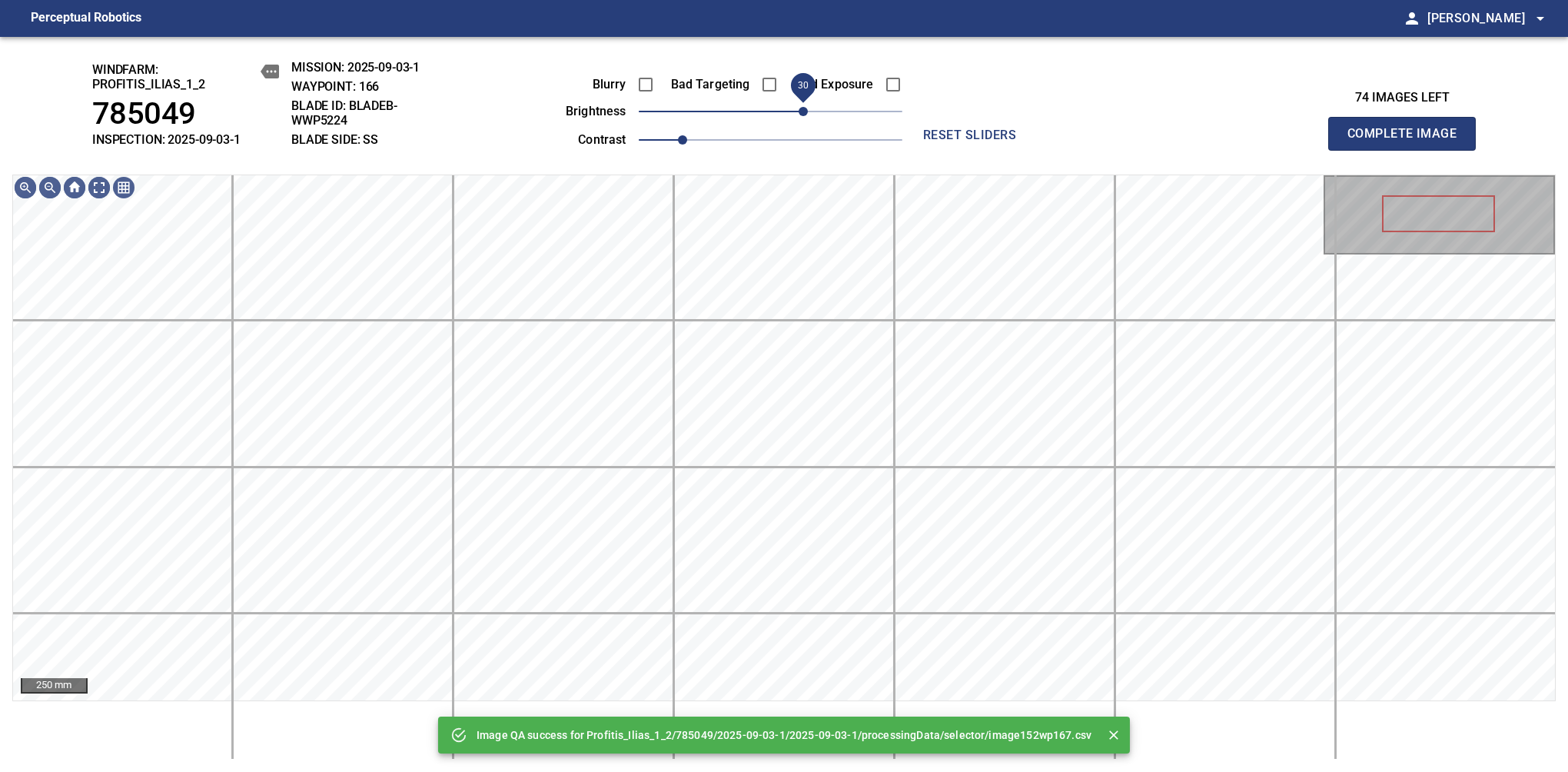
click at [799, 116] on span "30" at bounding box center [802, 112] width 9 height 9
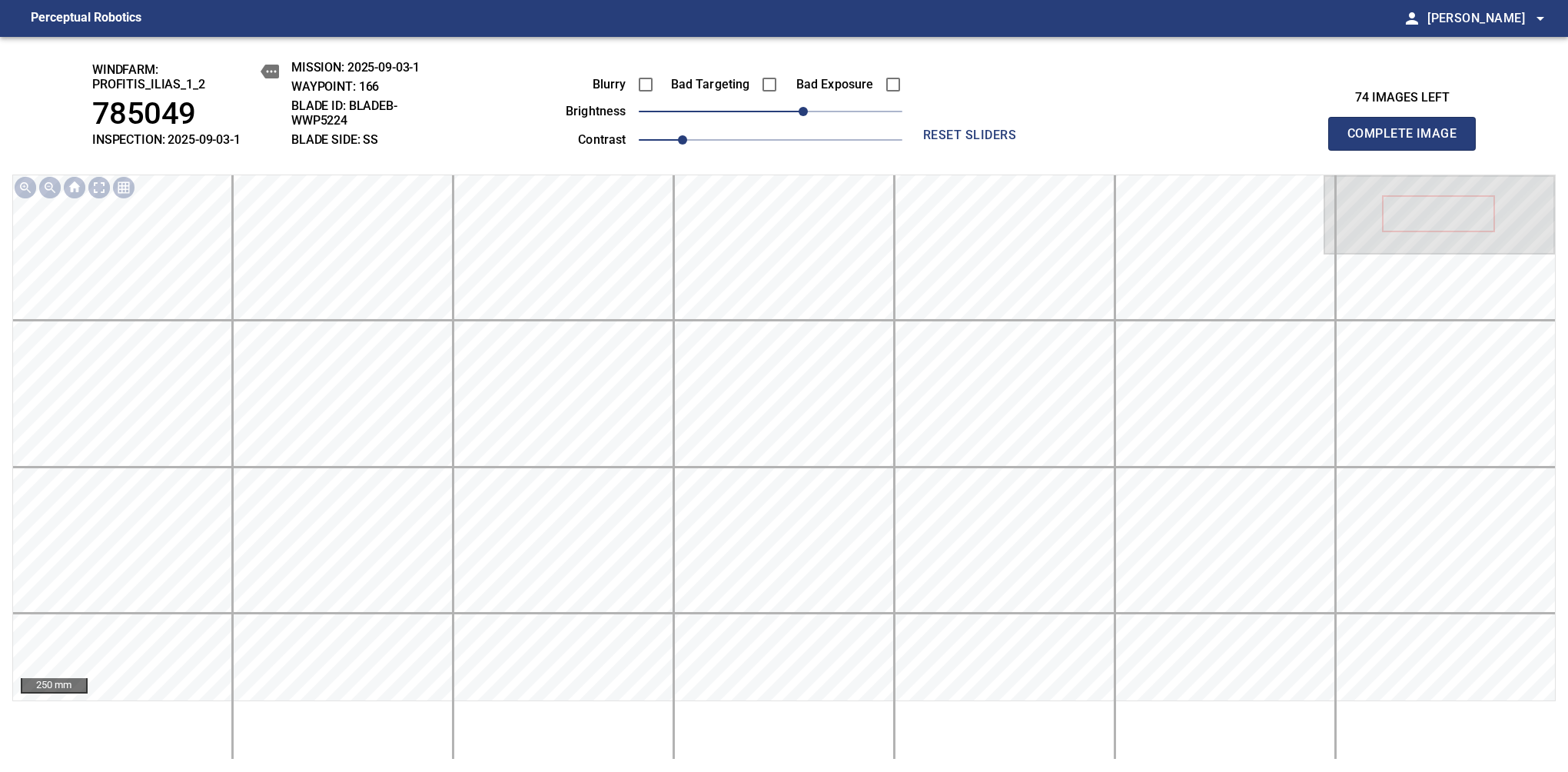
click at [1189, 142] on span "Complete Image" at bounding box center [1402, 133] width 114 height 21
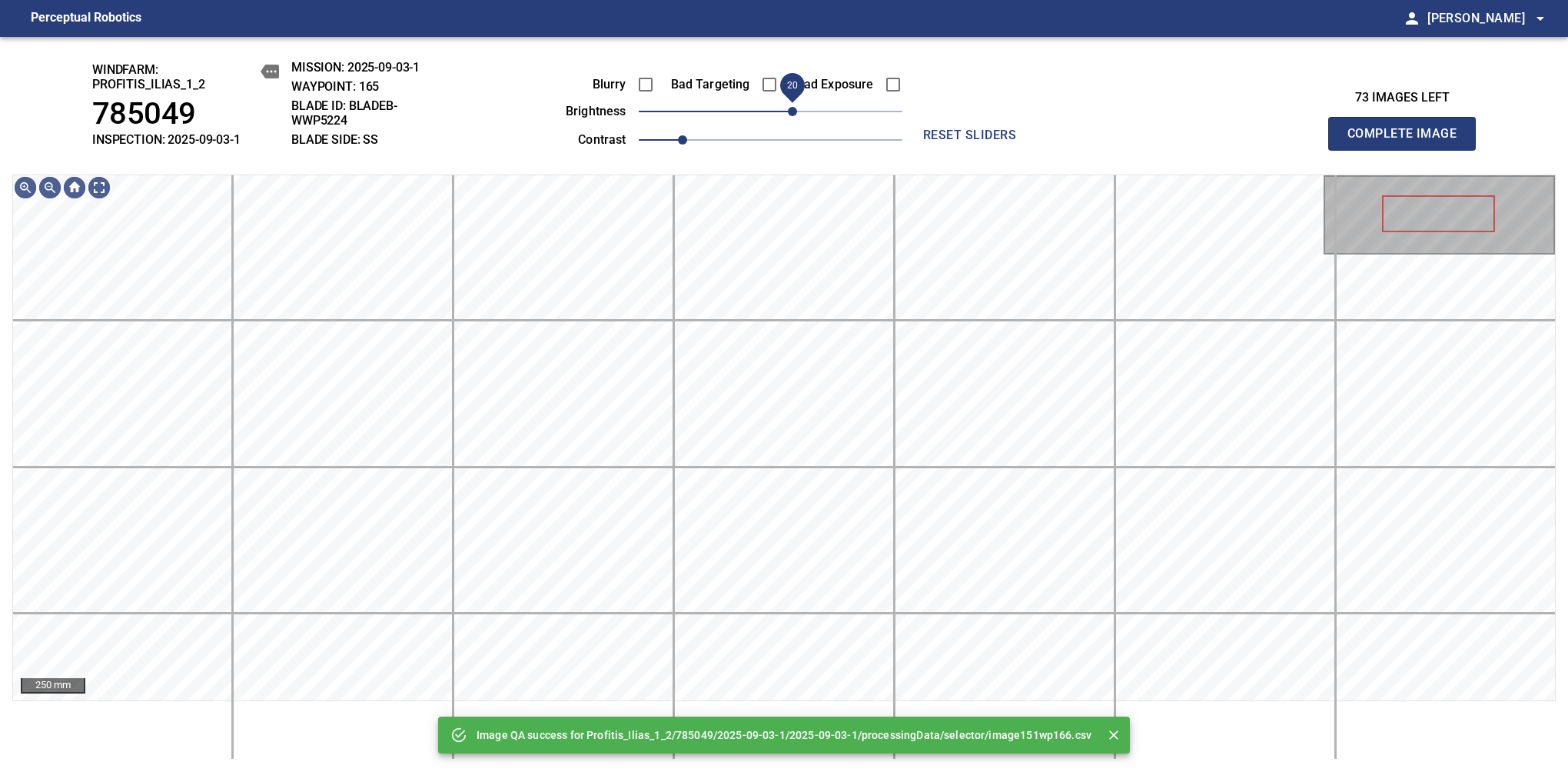
drag, startPoint x: 775, startPoint y: 107, endPoint x: 790, endPoint y: 102, distance: 15.8
click at [790, 107] on span "20" at bounding box center [792, 112] width 9 height 9
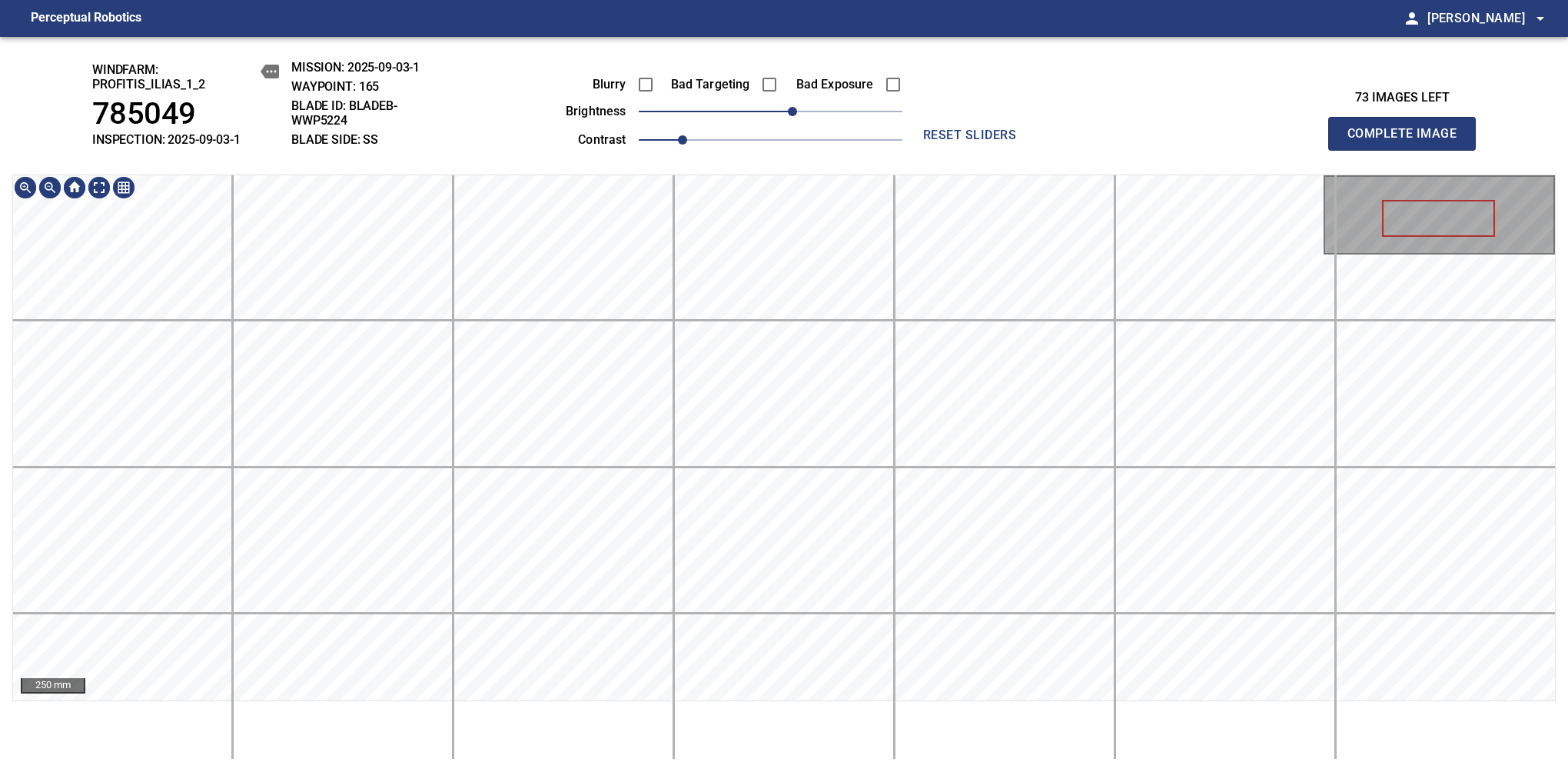
click at [931, 172] on div "windfarm: Profitis_Ilias_1_2 785049 INSPECTION: 2025-09-03-1 MISSION: 2025-09-0…" at bounding box center [784, 404] width 1568 height 735
click at [1189, 142] on span "Complete Image" at bounding box center [1402, 133] width 114 height 21
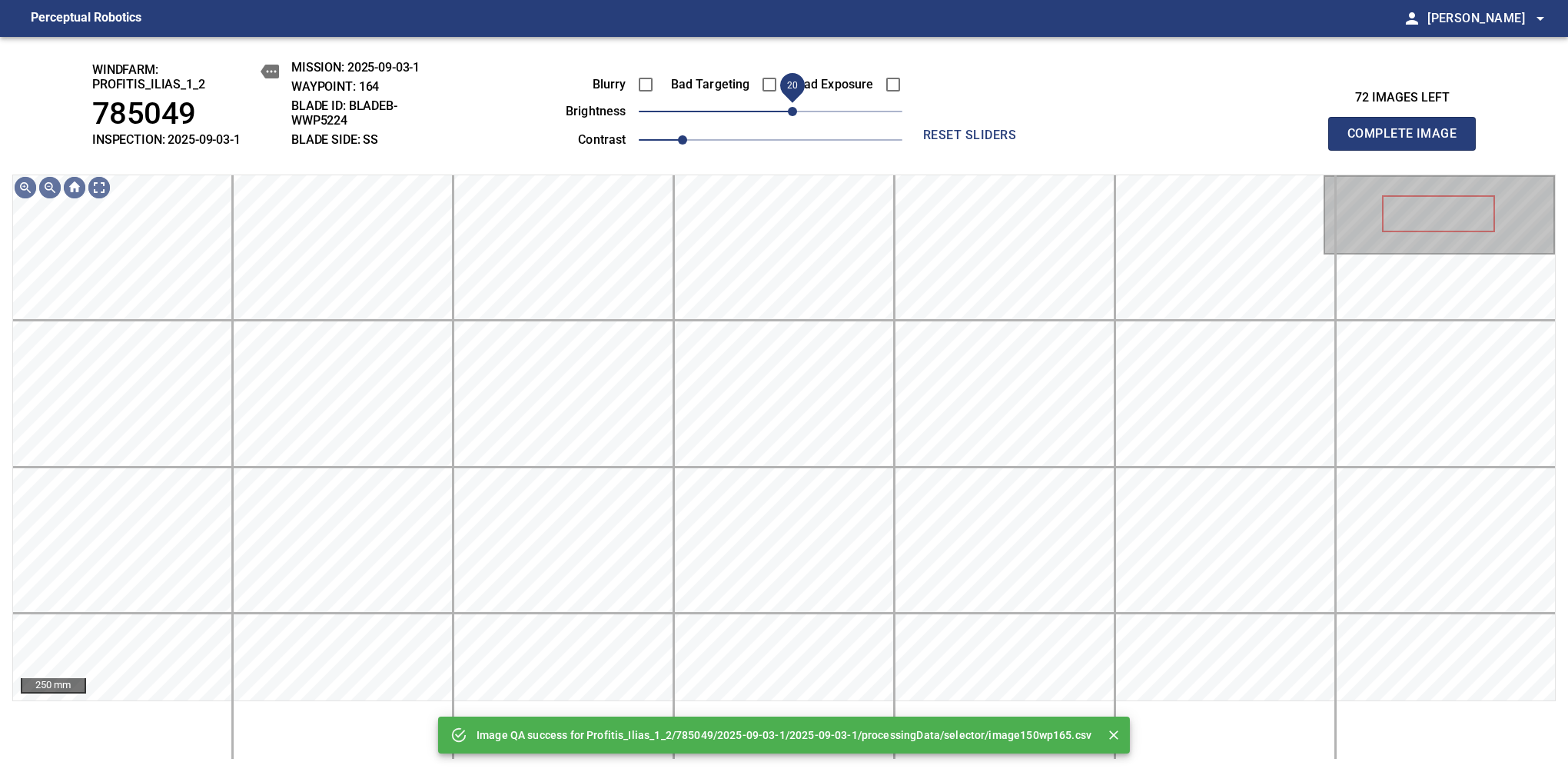
drag, startPoint x: 775, startPoint y: 113, endPoint x: 790, endPoint y: 107, distance: 16.2
click at [790, 107] on span "20" at bounding box center [792, 112] width 9 height 9
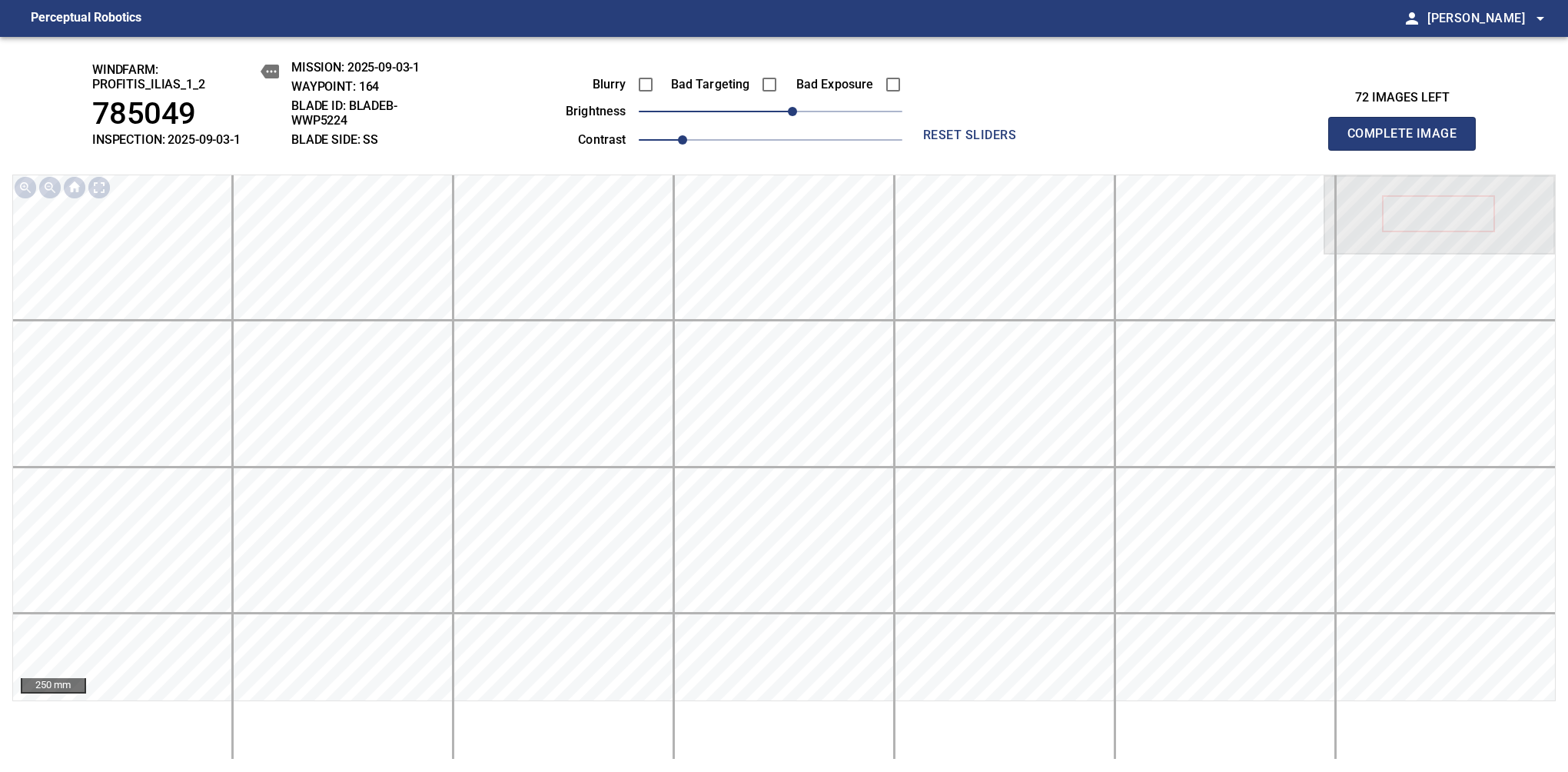
click at [1189, 142] on span "Complete Image" at bounding box center [1402, 133] width 114 height 21
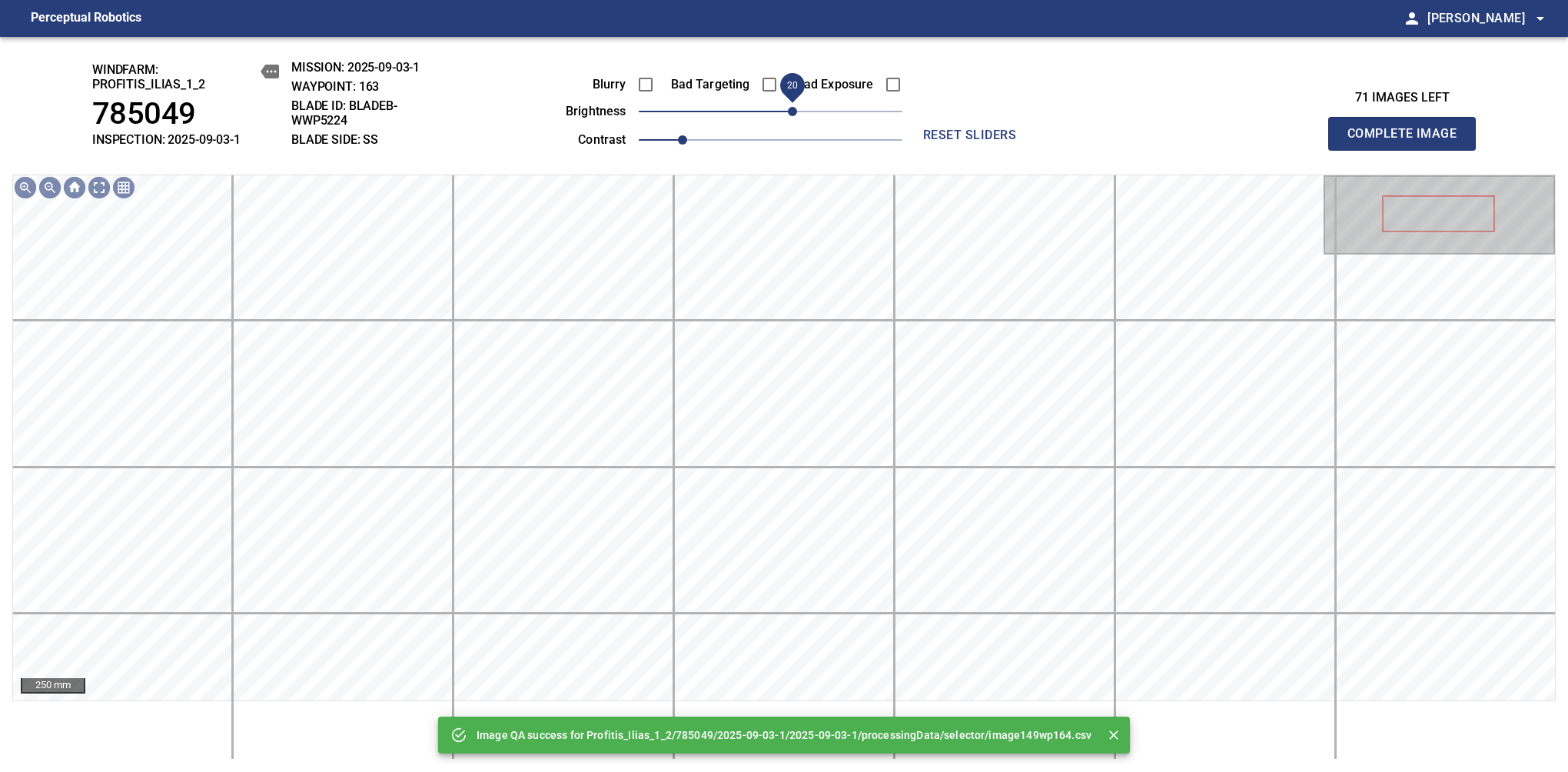
click at [793, 113] on span "20" at bounding box center [792, 112] width 9 height 9
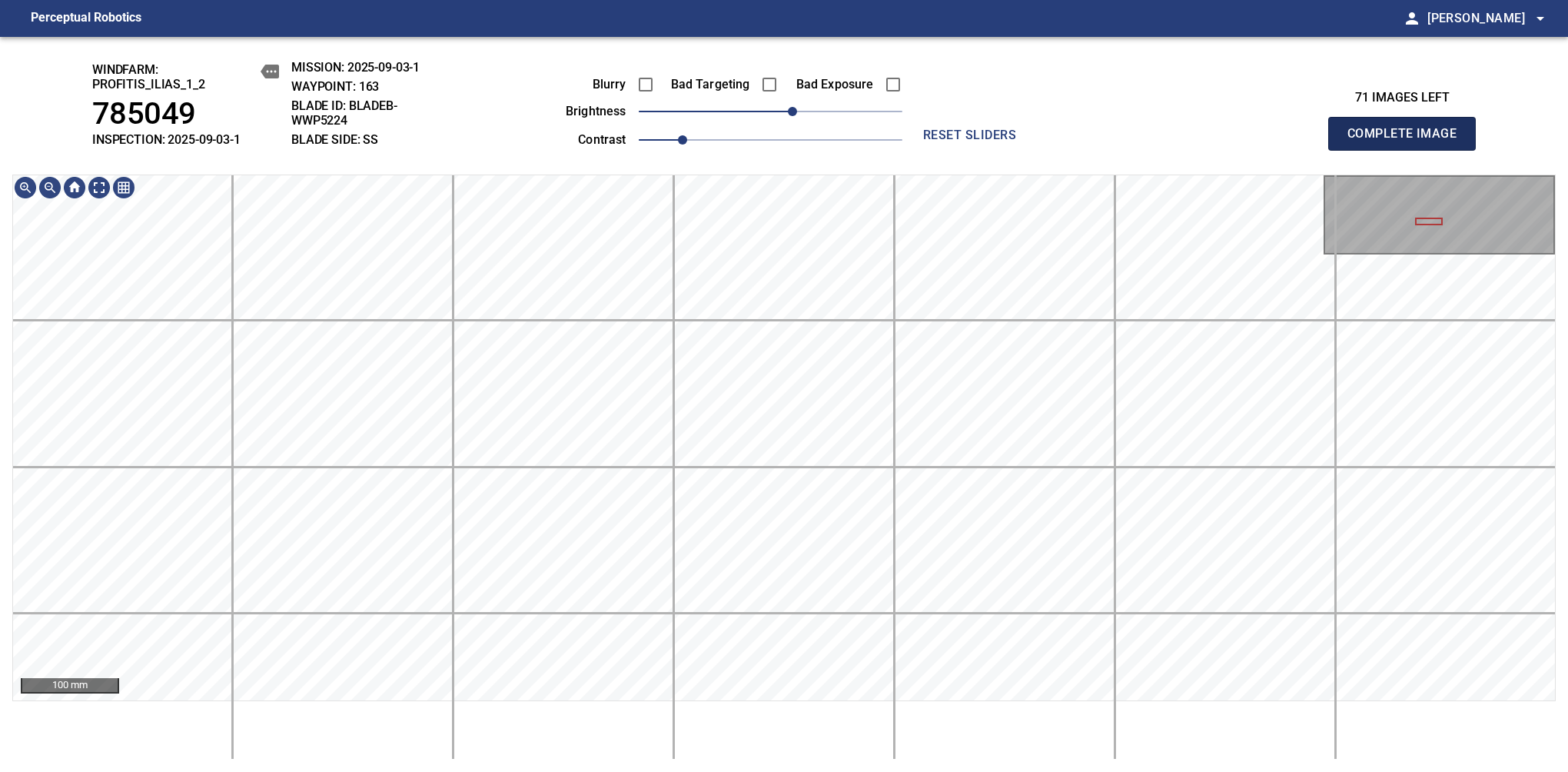
click at [1189, 142] on span "Complete Image" at bounding box center [1402, 133] width 114 height 21
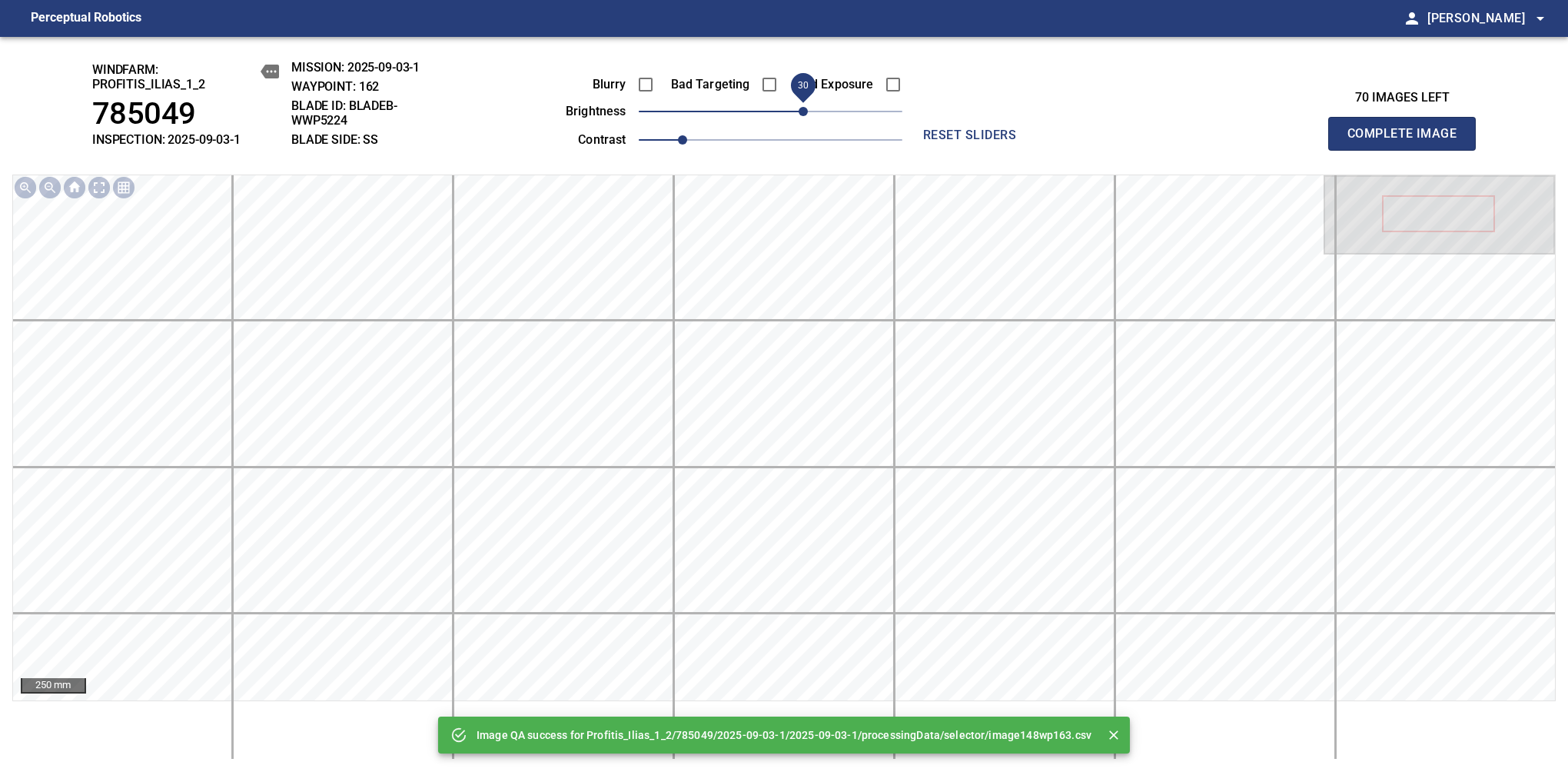
drag, startPoint x: 768, startPoint y: 119, endPoint x: 807, endPoint y: 121, distance: 39.1
click at [807, 116] on span "30" at bounding box center [802, 112] width 9 height 9
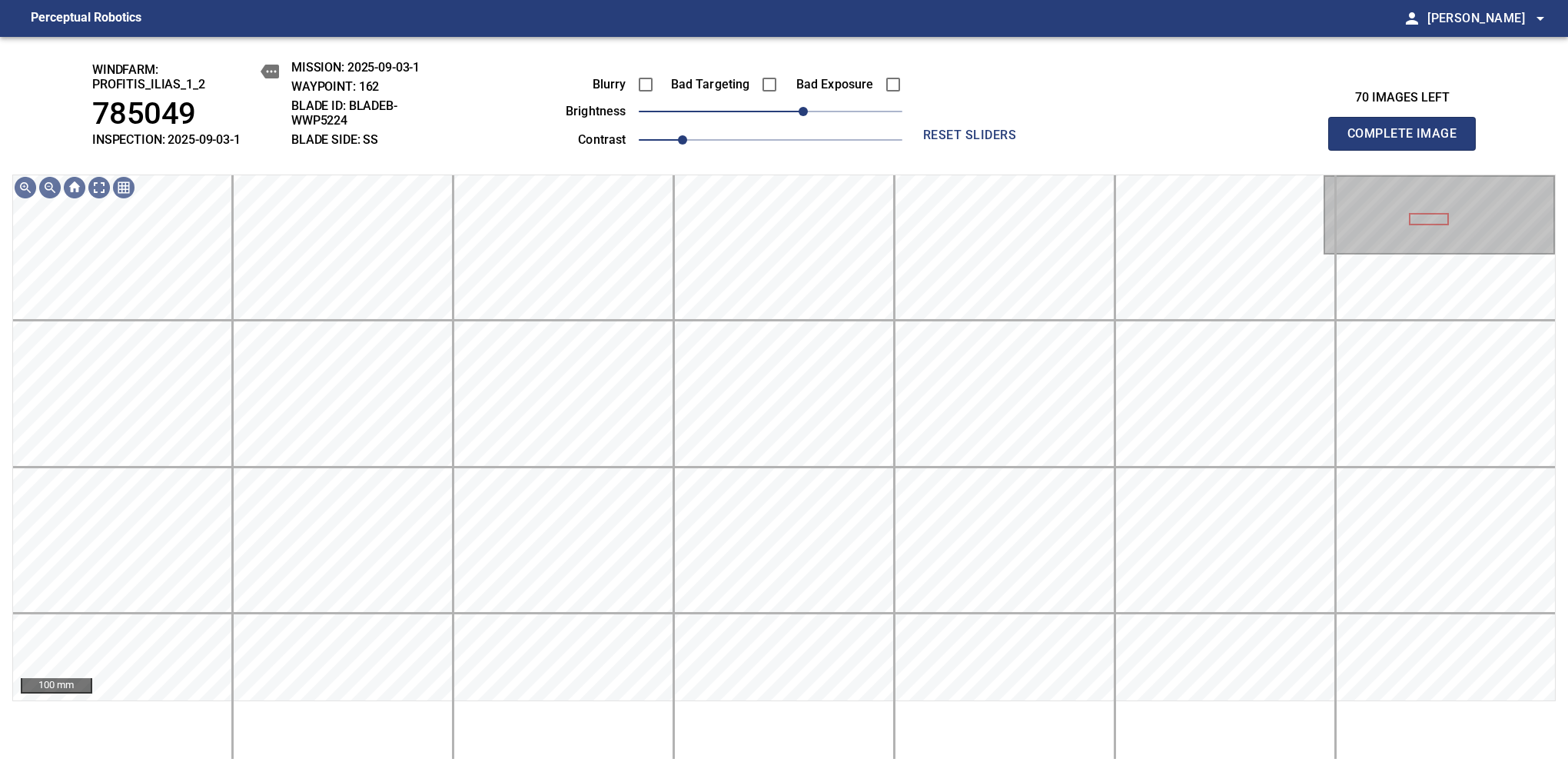
click at [1189, 142] on span "Complete Image" at bounding box center [1402, 133] width 114 height 21
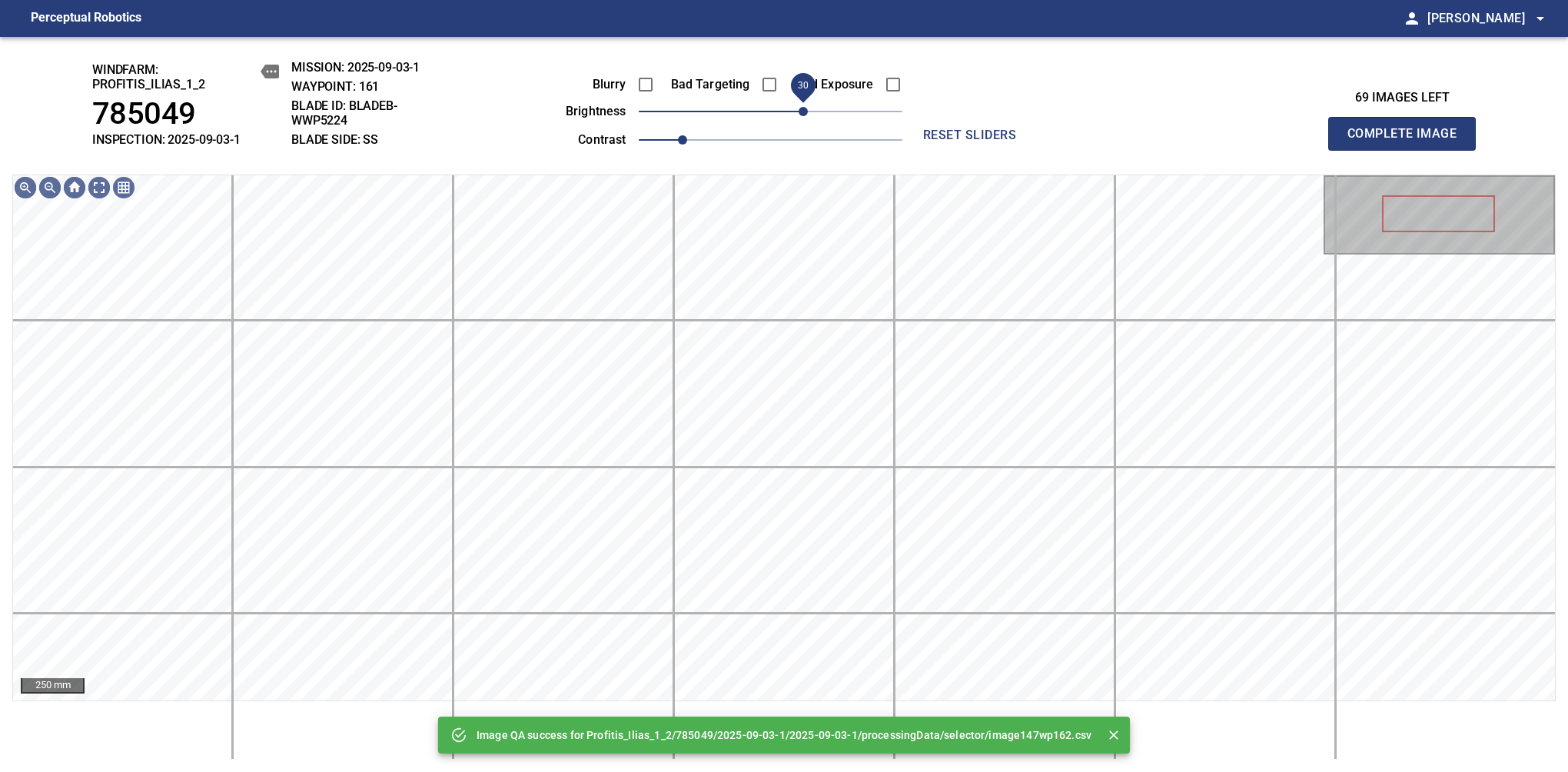
drag, startPoint x: 790, startPoint y: 111, endPoint x: 799, endPoint y: 107, distance: 9.8
click at [799, 107] on span "30" at bounding box center [770, 111] width 263 height 21
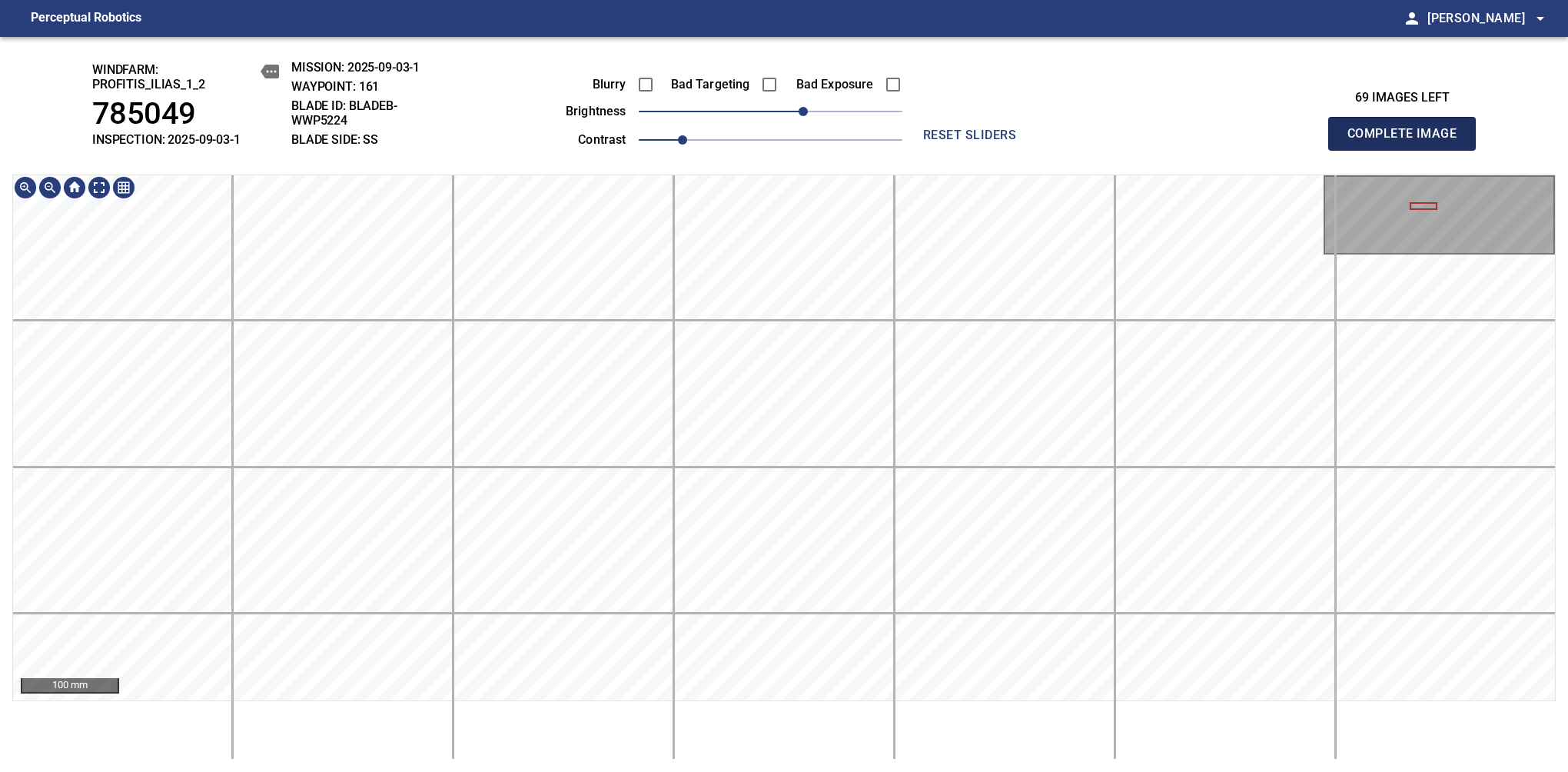
click at [1189, 142] on span "Complete Image" at bounding box center [1402, 133] width 114 height 21
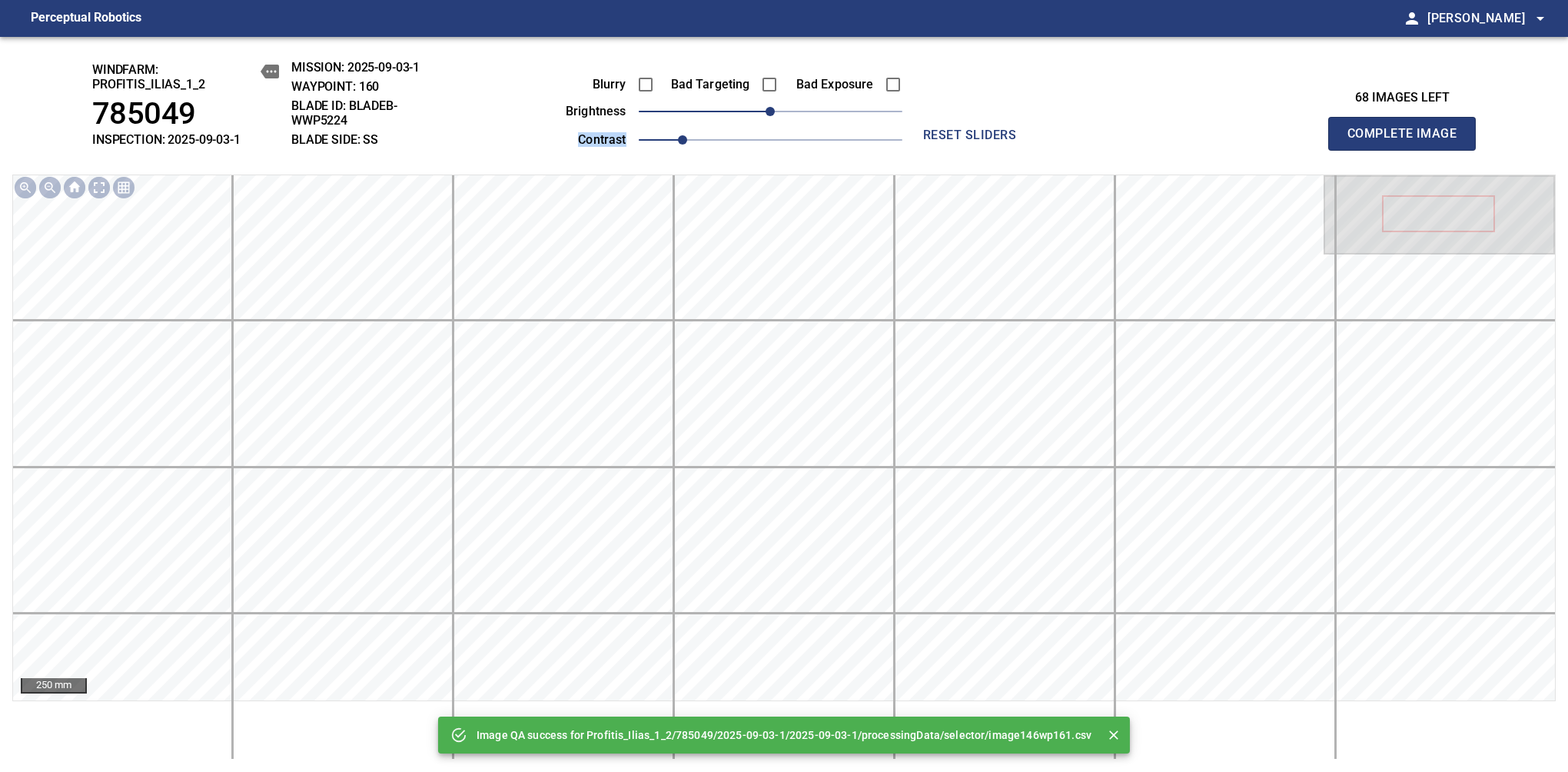
click at [818, 118] on div "Blurry Bad Targeting Bad Exposure brightness 0 contrast 1" at bounding box center [716, 110] width 371 height 82
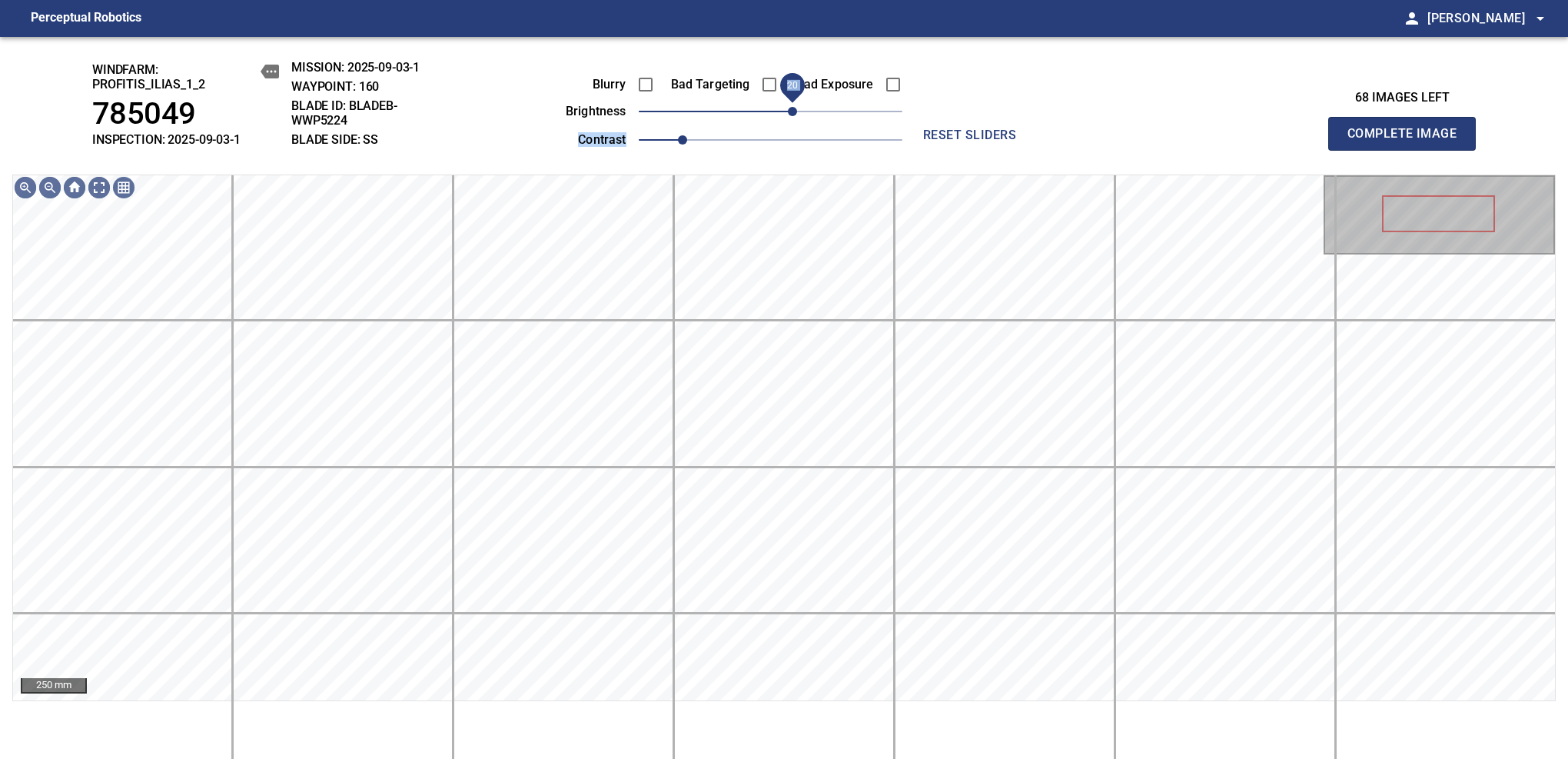
drag, startPoint x: 820, startPoint y: 115, endPoint x: 791, endPoint y: 107, distance: 30.1
click at [791, 107] on span "20" at bounding box center [770, 111] width 263 height 21
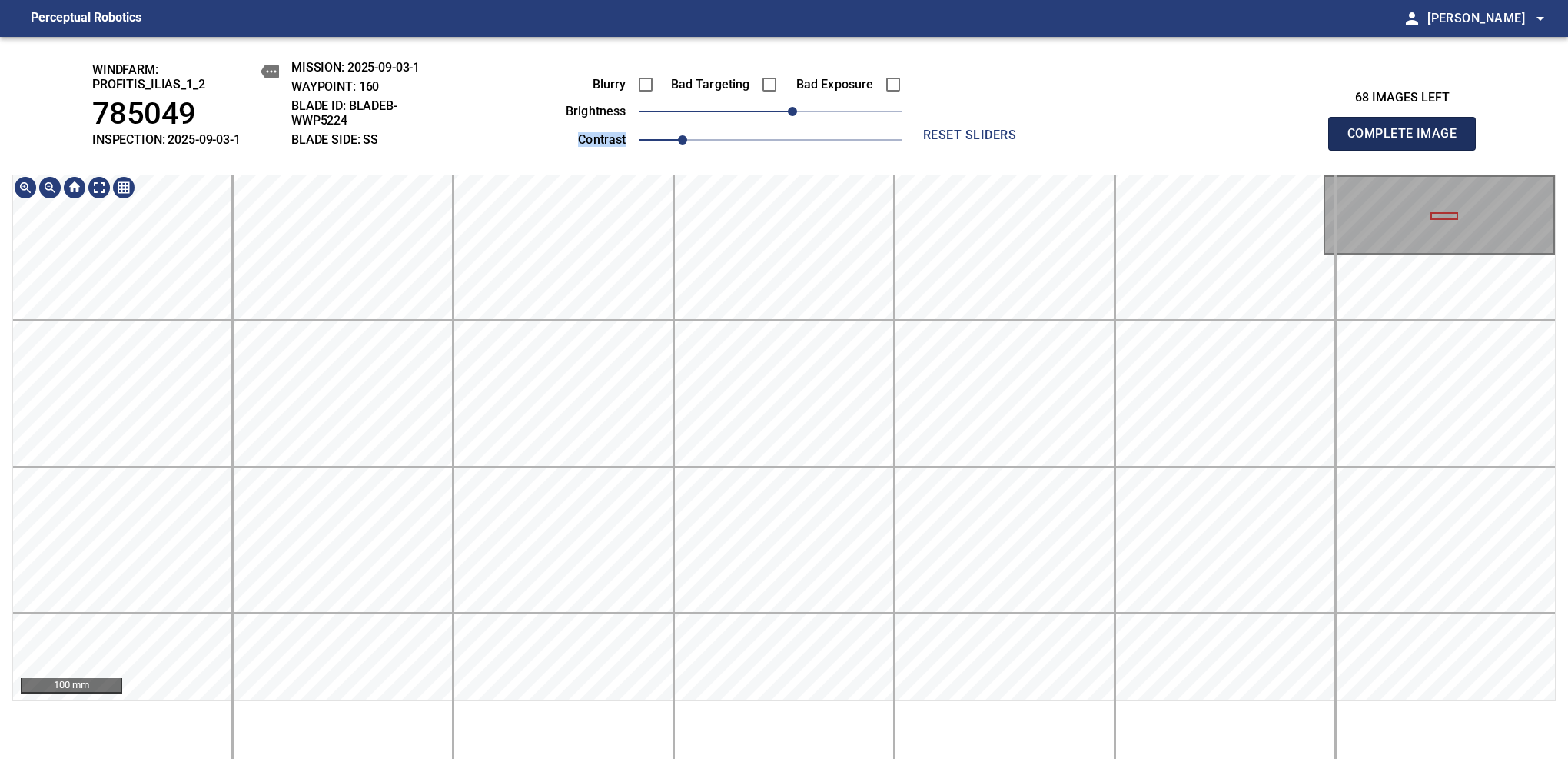
click at [1189, 142] on span "Complete Image" at bounding box center [1402, 133] width 114 height 21
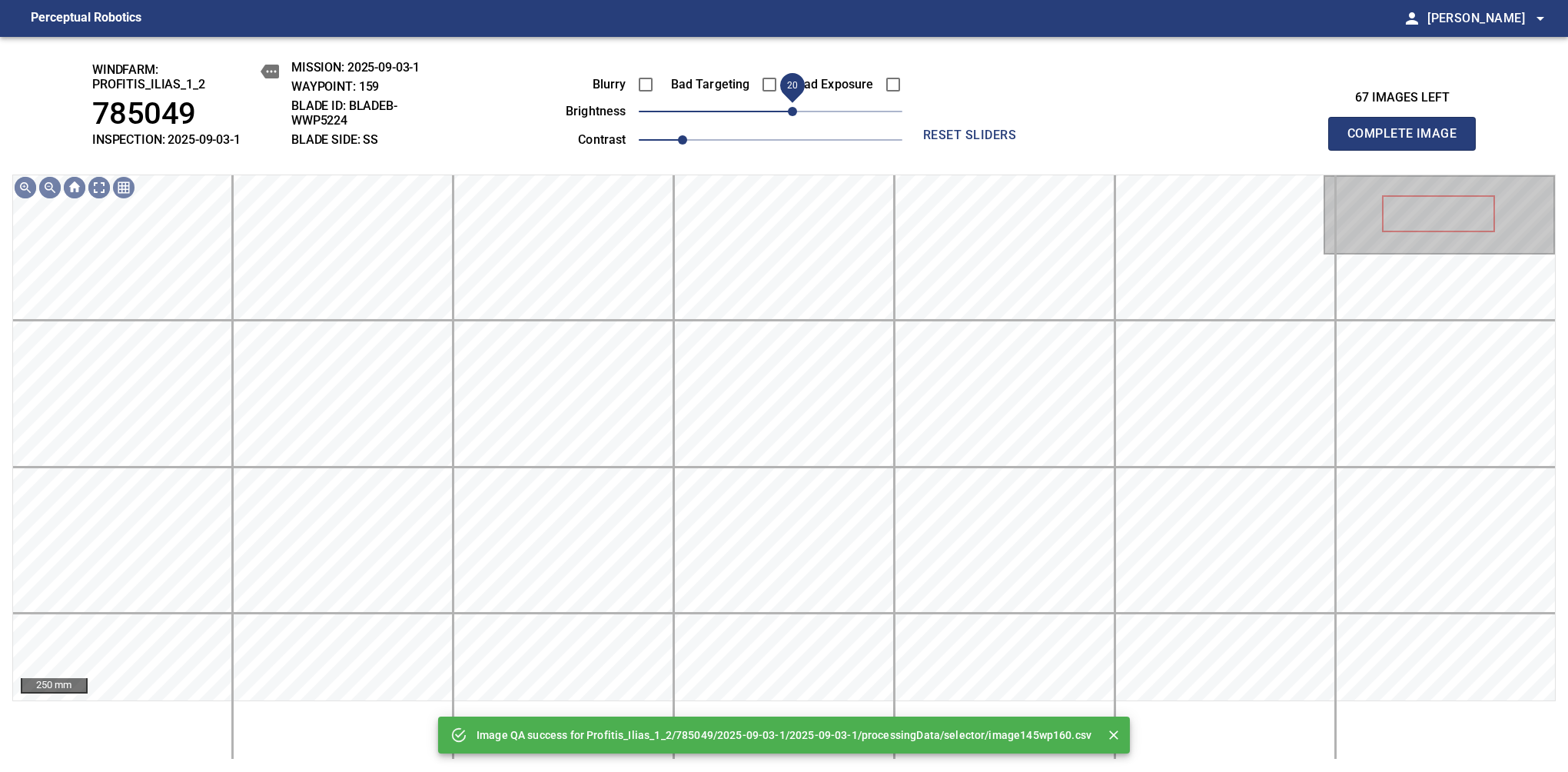
drag, startPoint x: 775, startPoint y: 115, endPoint x: 796, endPoint y: 118, distance: 21.2
click at [796, 116] on span "20" at bounding box center [792, 112] width 9 height 9
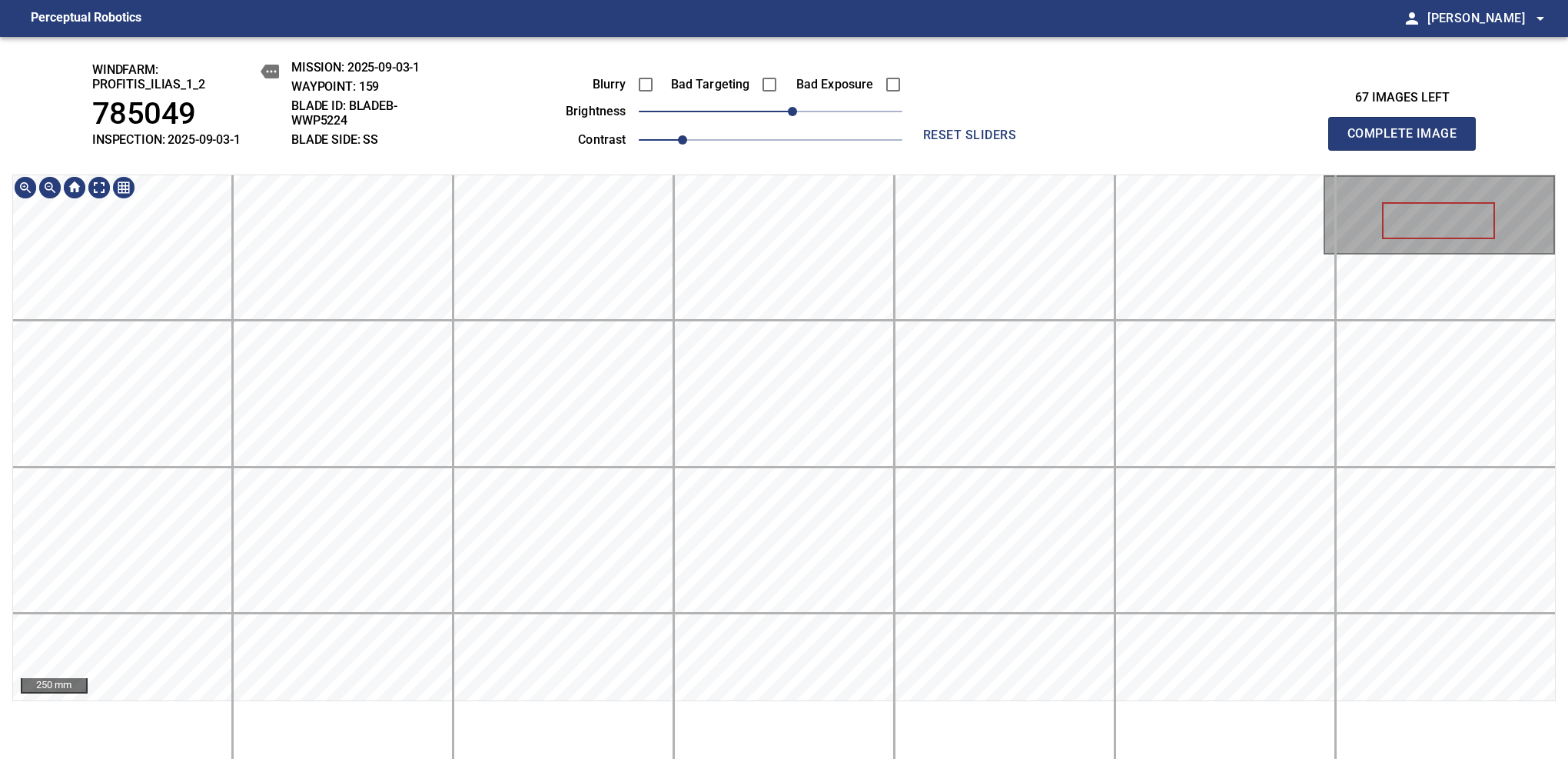
click at [852, 130] on div "windfarm: Profitis_Ilias_1_2 785049 INSPECTION: 2025-09-03-1 MISSION: 2025-09-0…" at bounding box center [784, 404] width 1568 height 735
click at [1189, 142] on span "Complete Image" at bounding box center [1402, 133] width 114 height 21
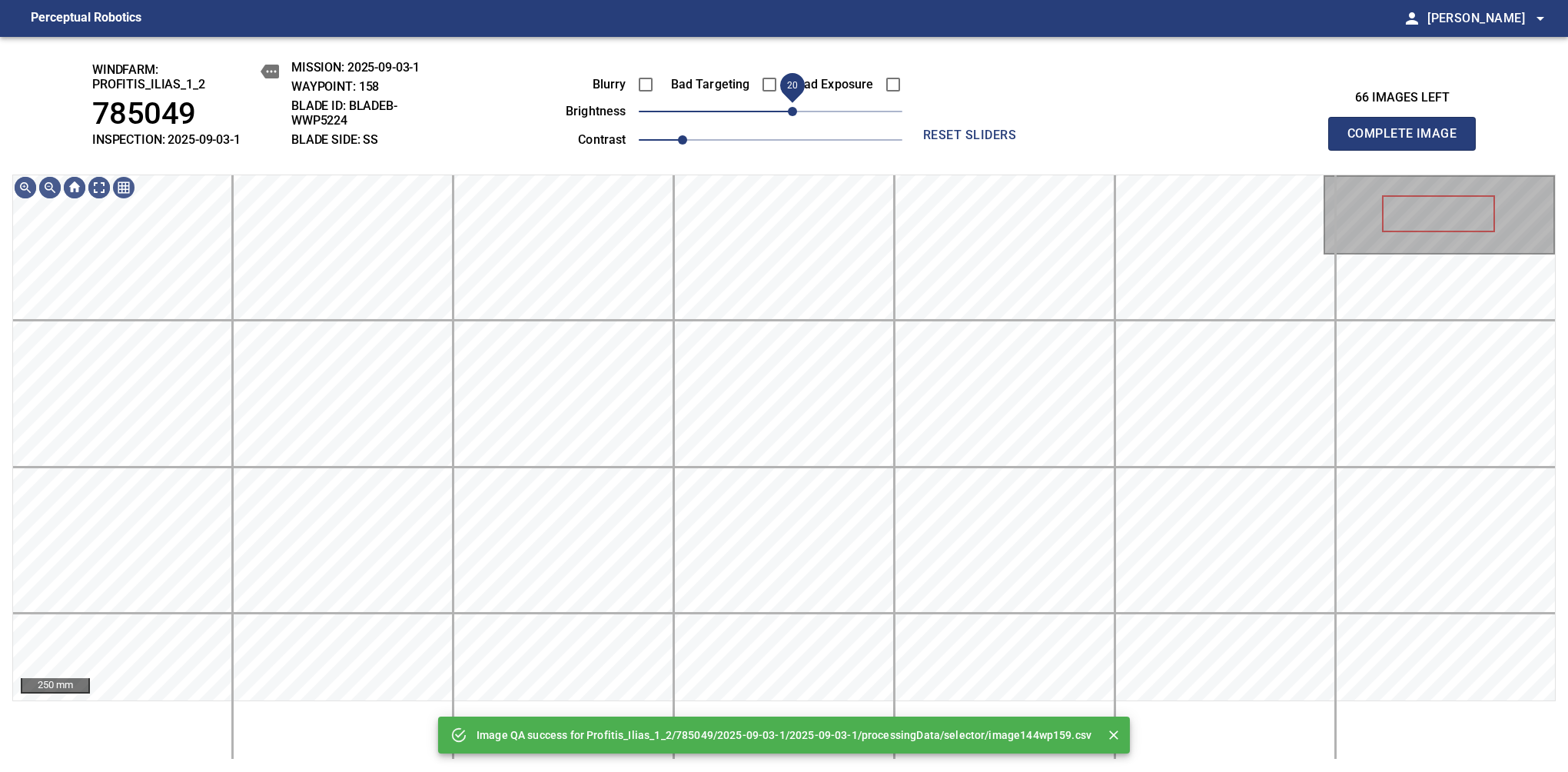
drag, startPoint x: 807, startPoint y: 117, endPoint x: 796, endPoint y: 123, distance: 12.5
click at [796, 123] on span "20" at bounding box center [770, 111] width 263 height 21
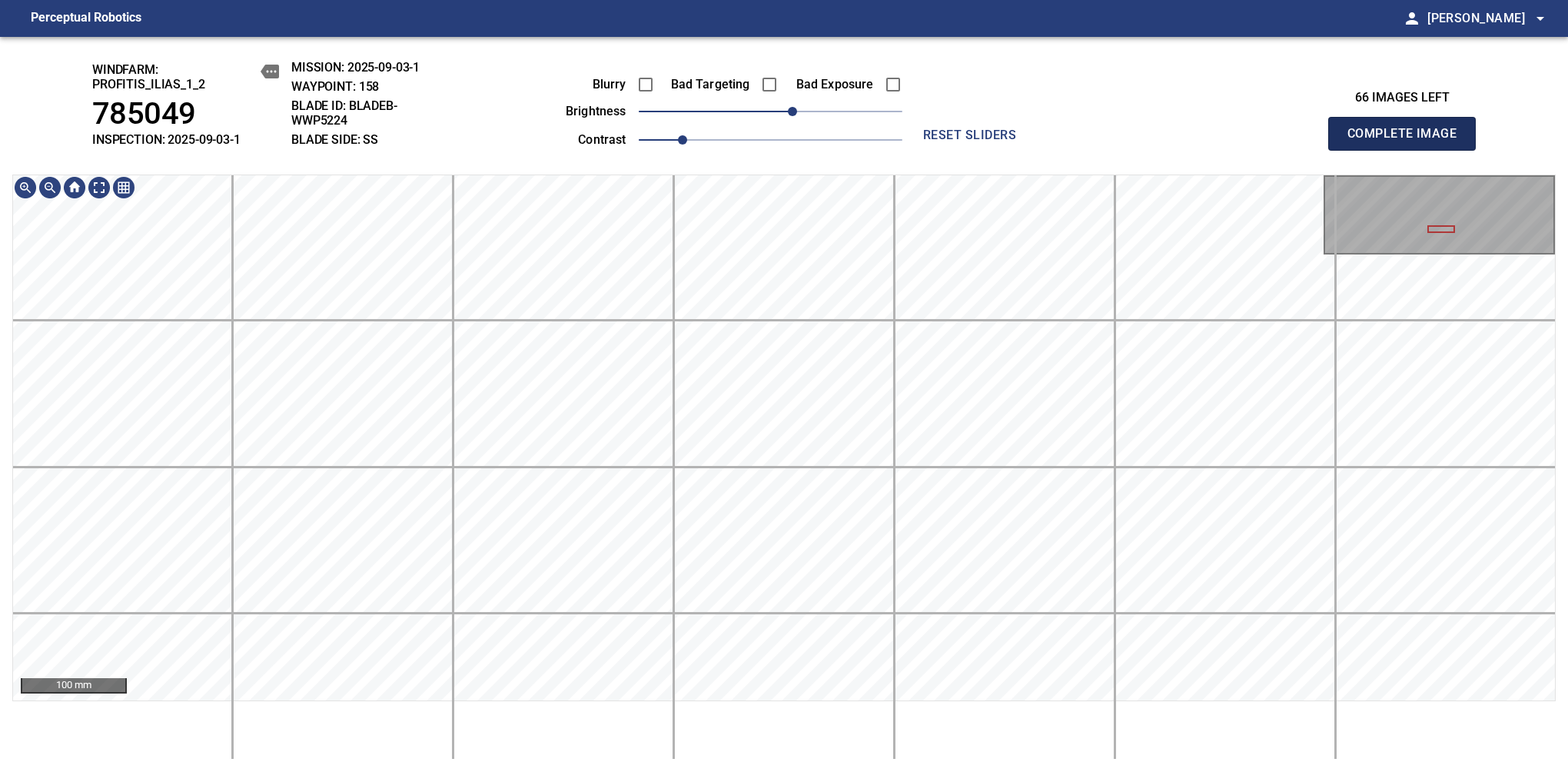
click at [1189, 142] on span "Complete Image" at bounding box center [1402, 133] width 114 height 21
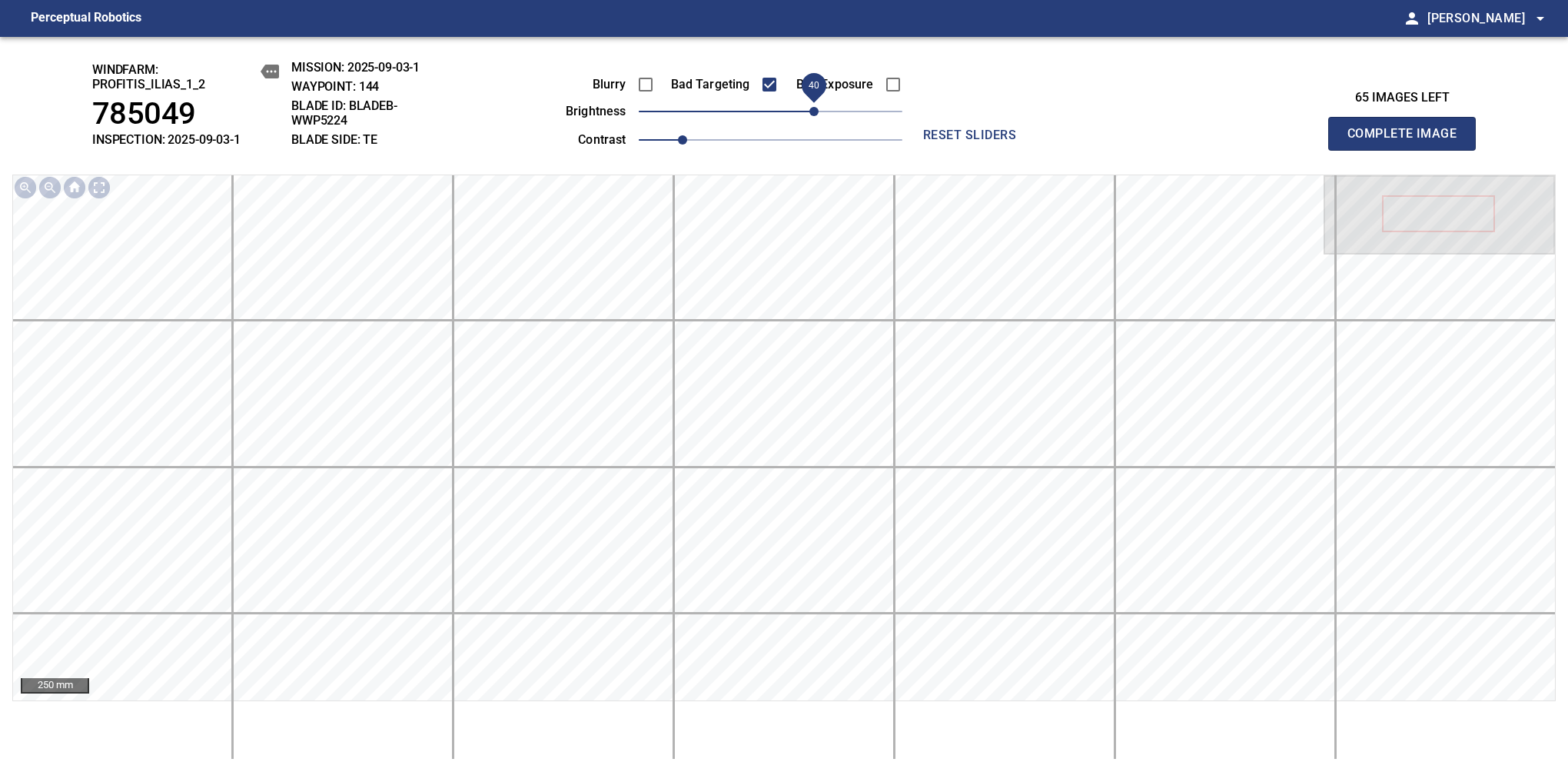
drag, startPoint x: 783, startPoint y: 121, endPoint x: 814, endPoint y: 105, distance: 34.9
click at [814, 107] on span "40" at bounding box center [814, 112] width 9 height 9
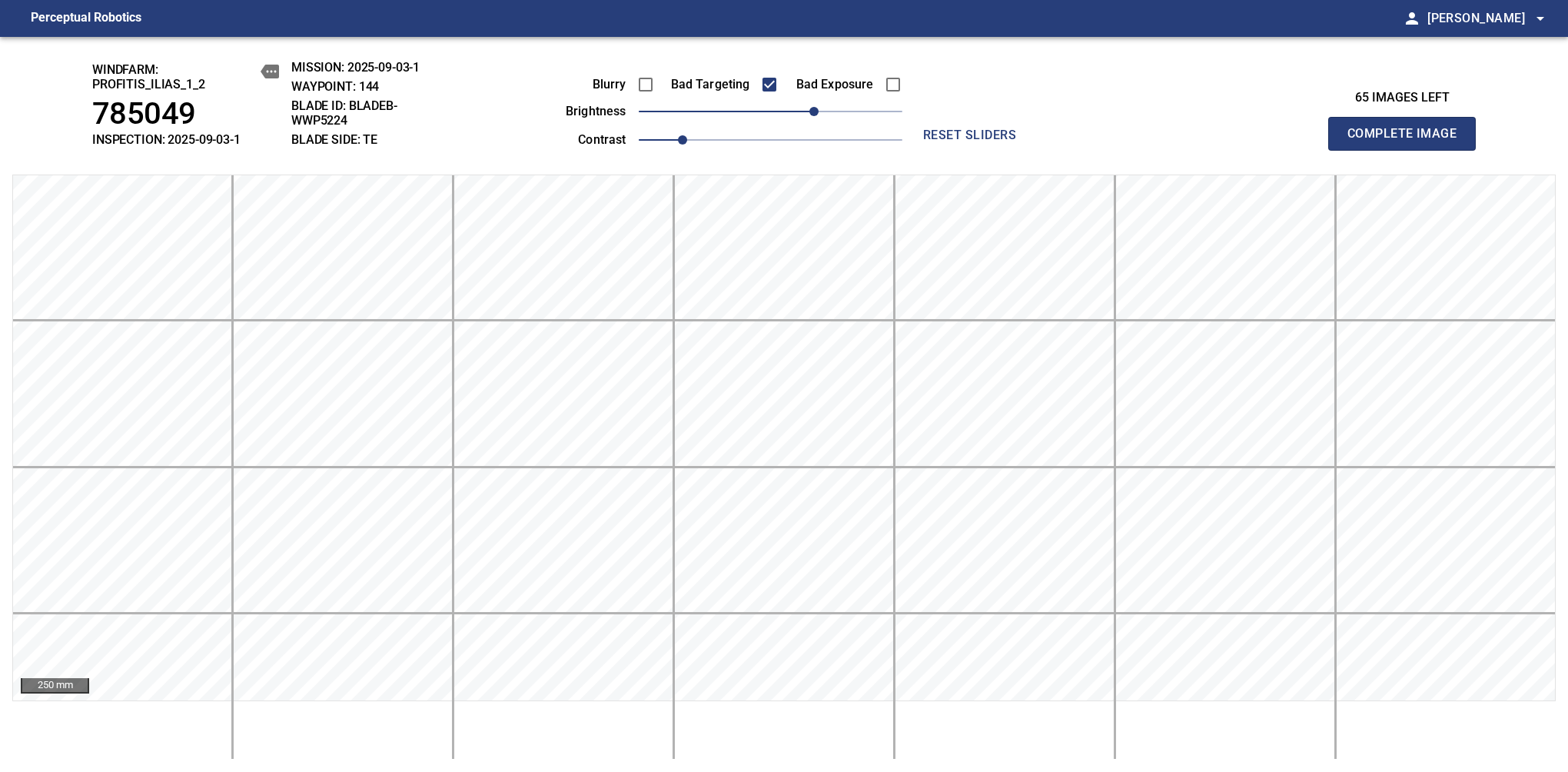
click at [1189, 142] on span "Complete Image" at bounding box center [1402, 133] width 114 height 21
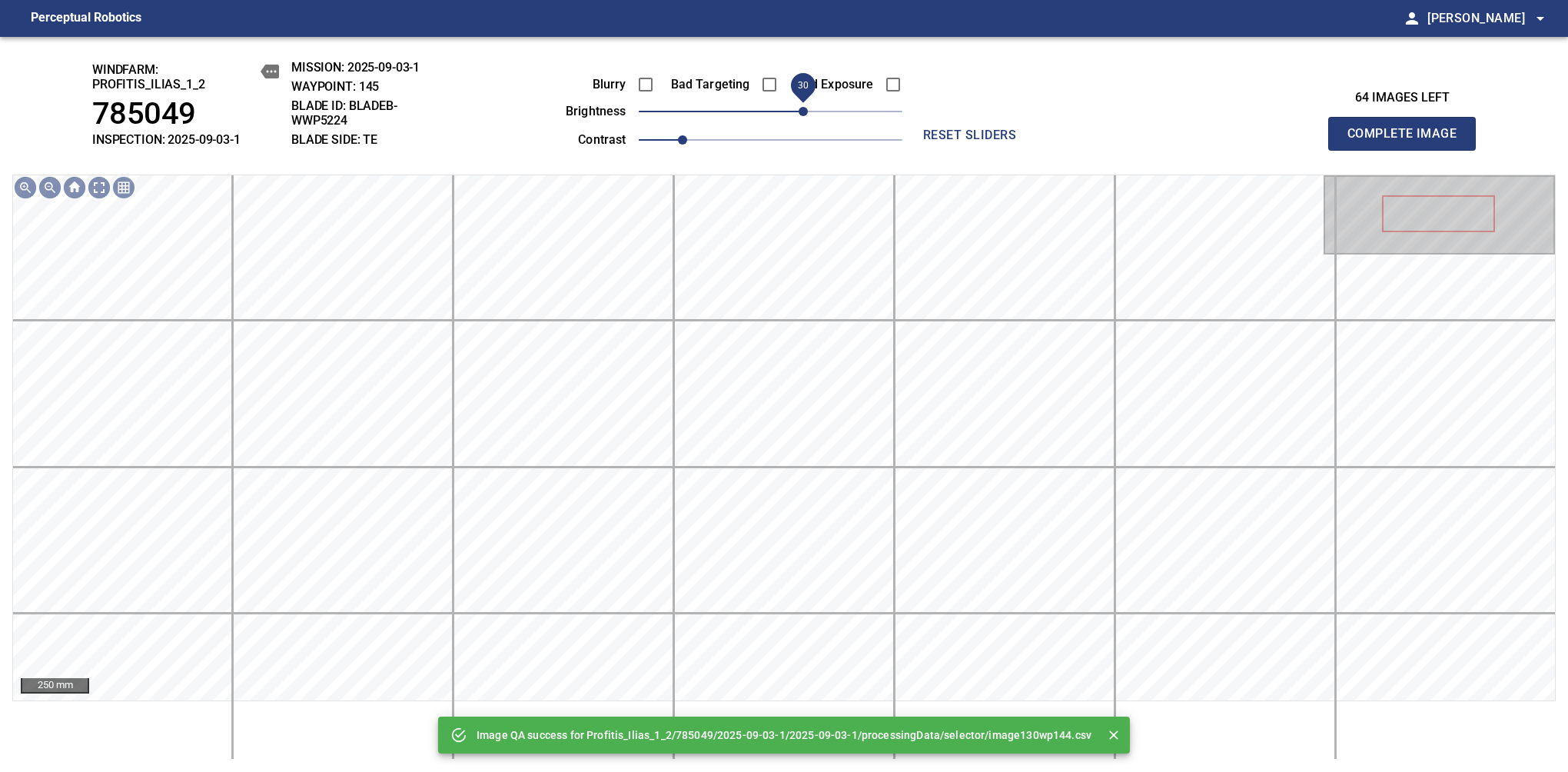
click at [798, 116] on span "30" at bounding box center [802, 112] width 9 height 9
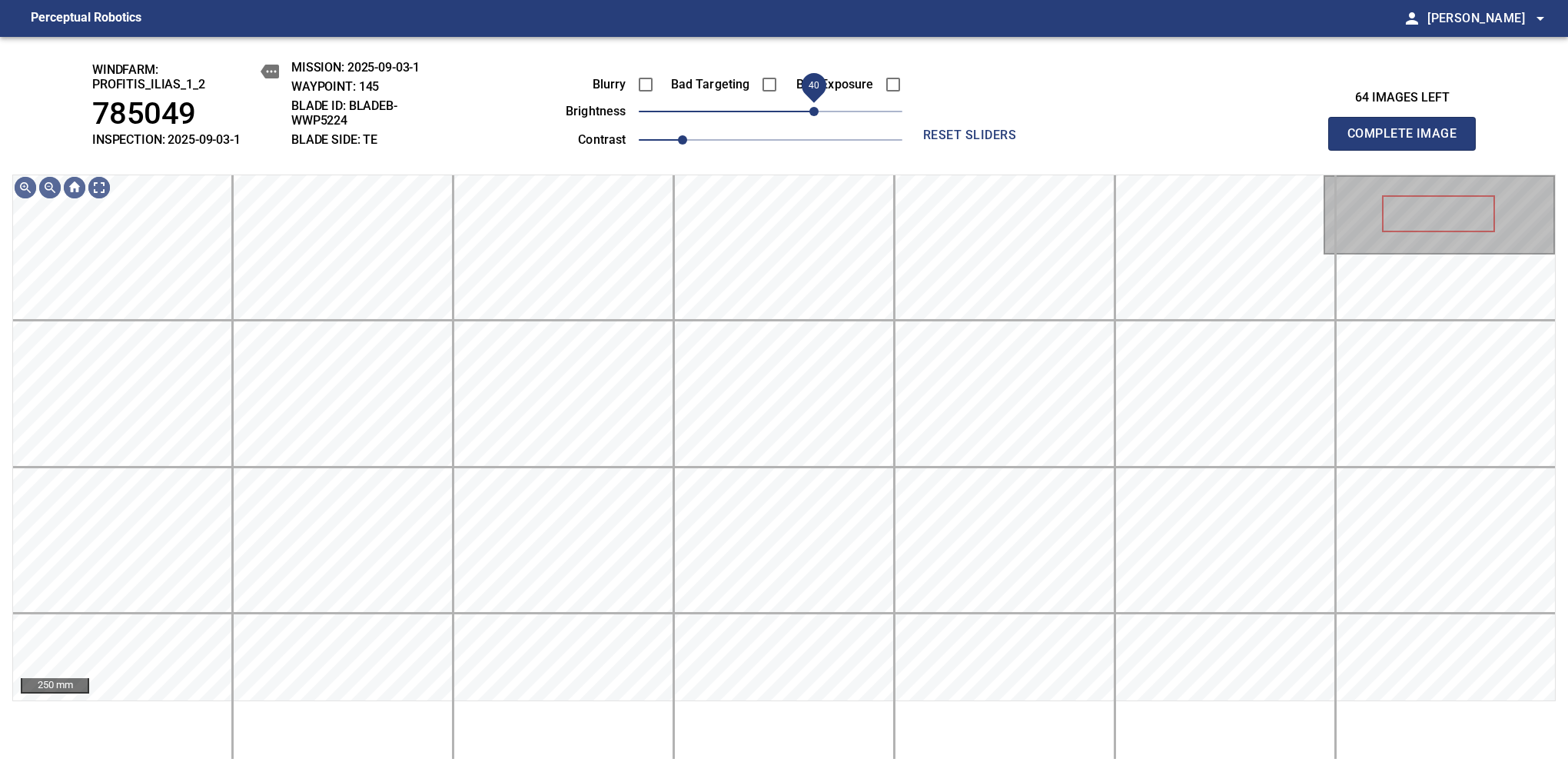
click at [813, 116] on span "40" at bounding box center [814, 112] width 9 height 9
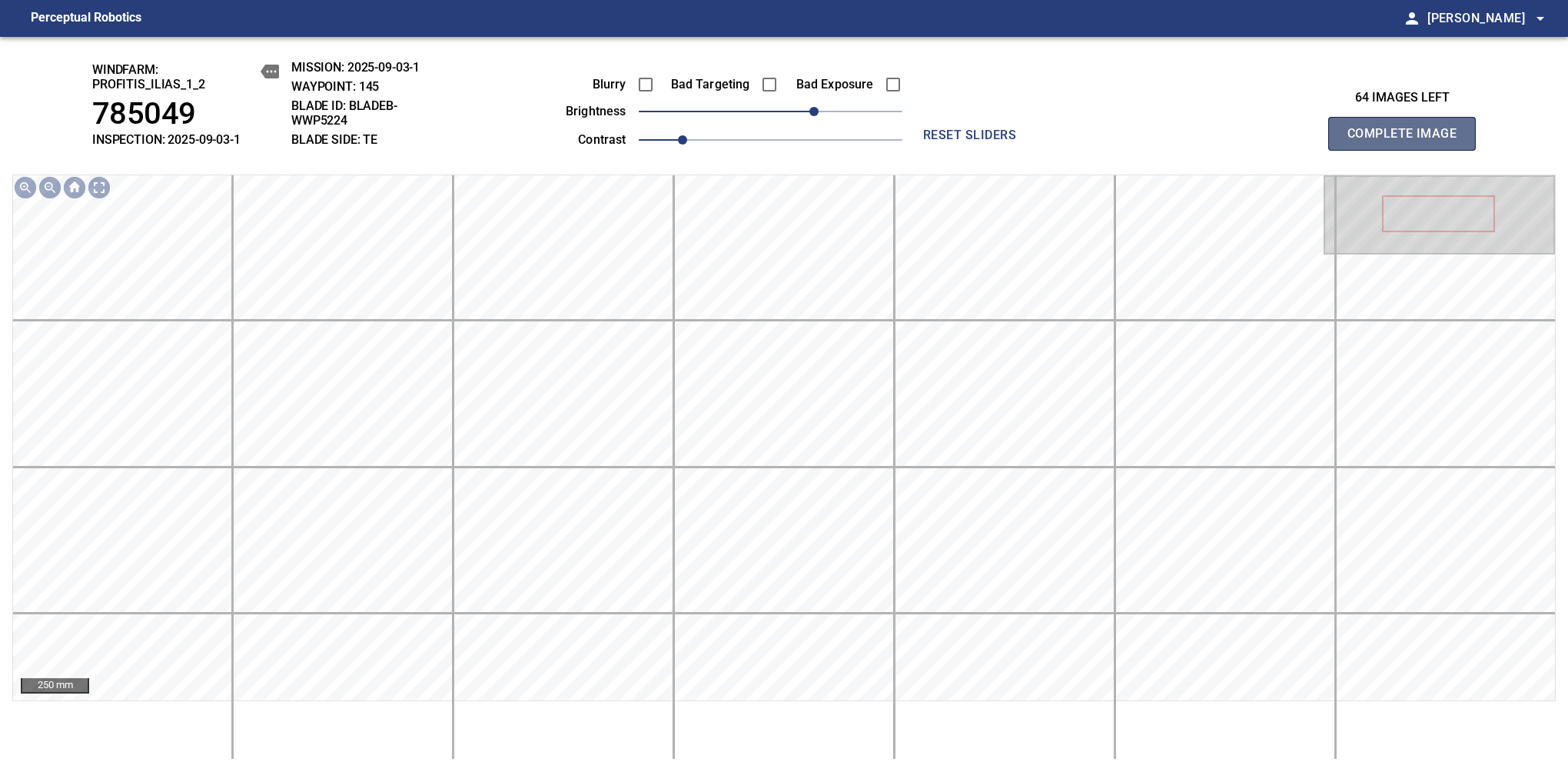
click at [1189, 142] on span "Complete Image" at bounding box center [1402, 133] width 114 height 21
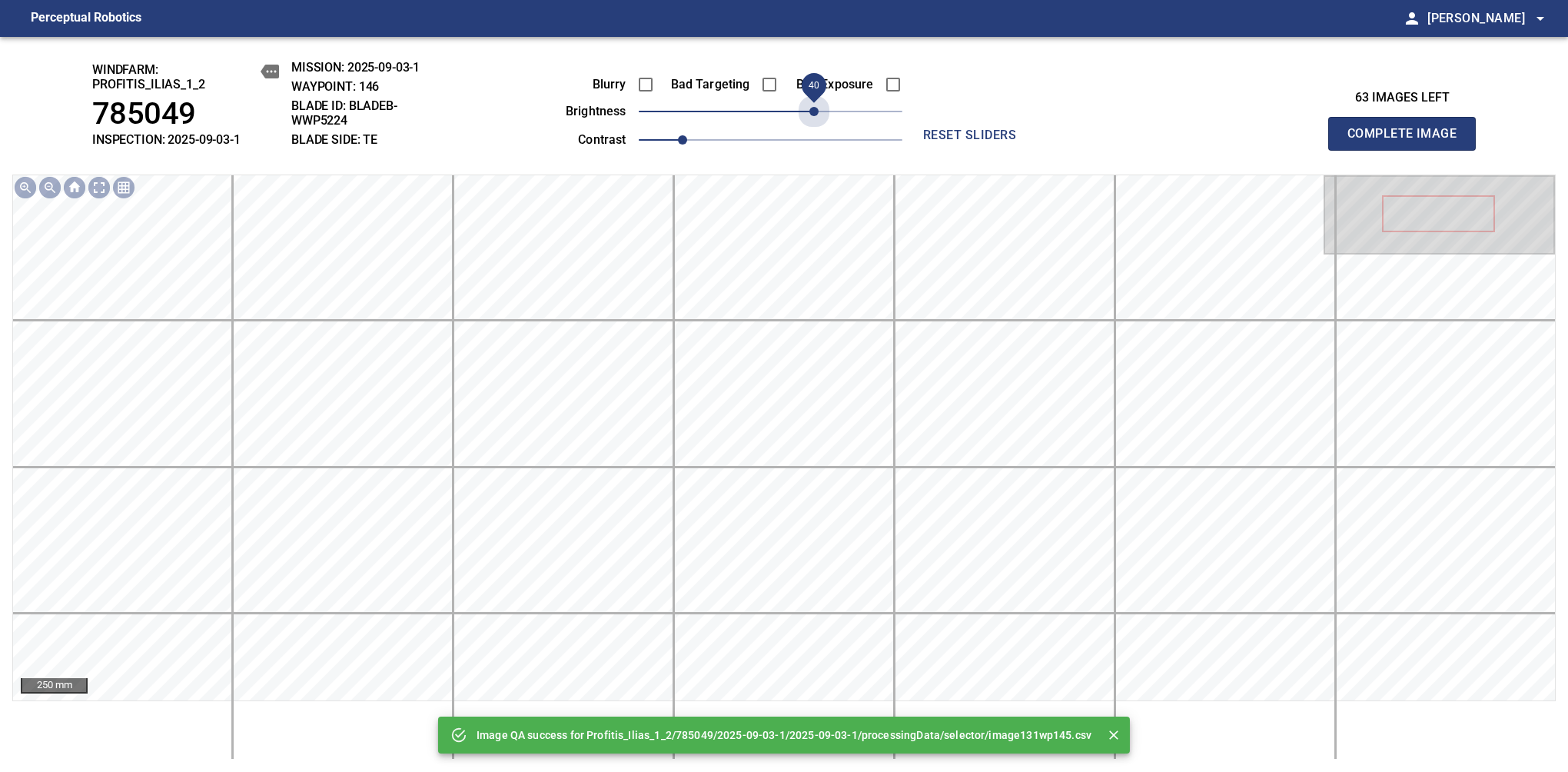
click at [813, 118] on span "40" at bounding box center [770, 111] width 263 height 21
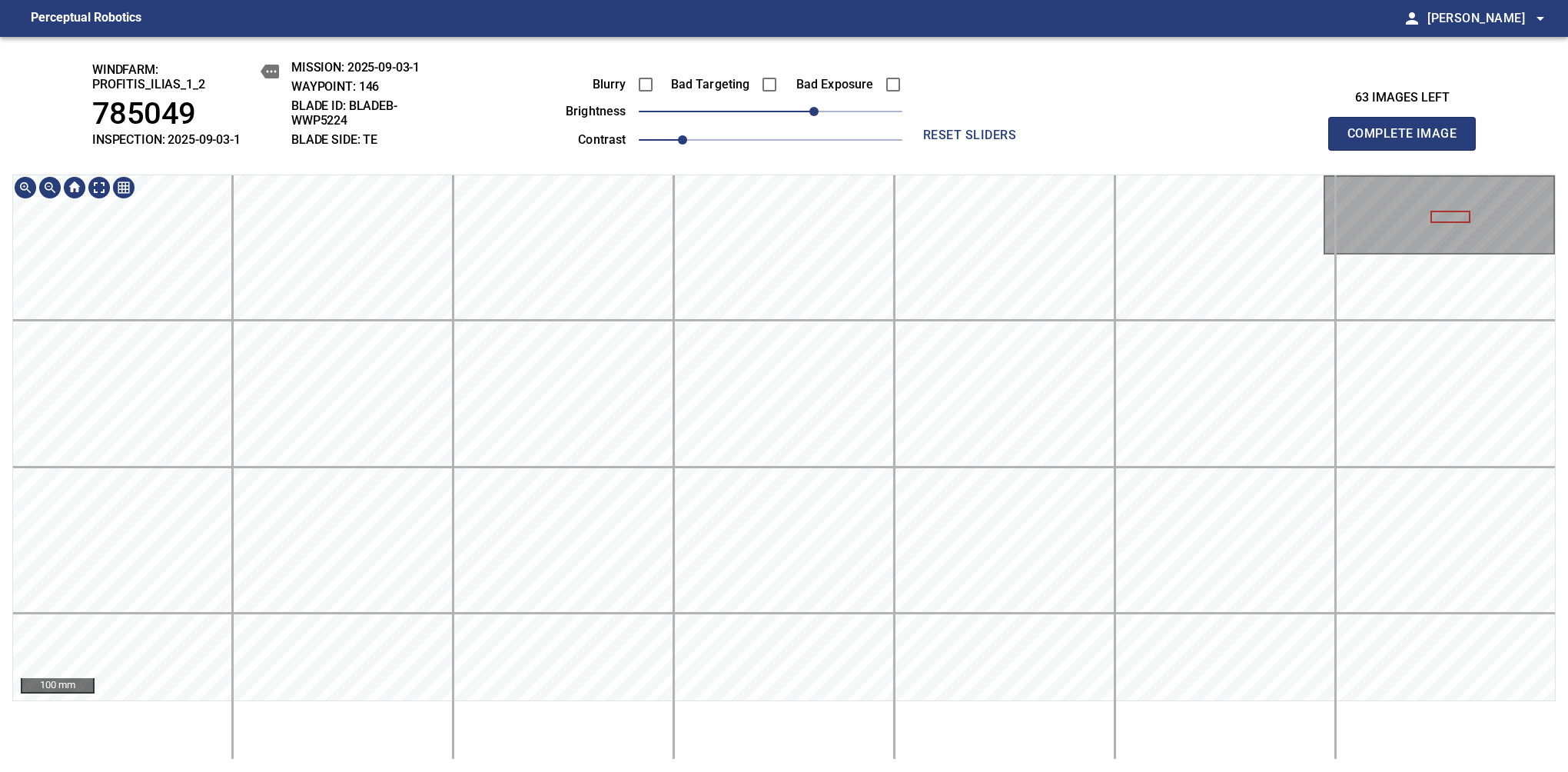
click at [571, 161] on div "windfarm: Profitis_Ilias_1_2 785049 INSPECTION: 2025-09-03-1 MISSION: 2025-09-0…" at bounding box center [784, 404] width 1568 height 735
click at [673, 167] on div "windfarm: Profitis_Ilias_1_2 785049 INSPECTION: 2025-09-03-1 MISSION: 2025-09-0…" at bounding box center [784, 404] width 1568 height 735
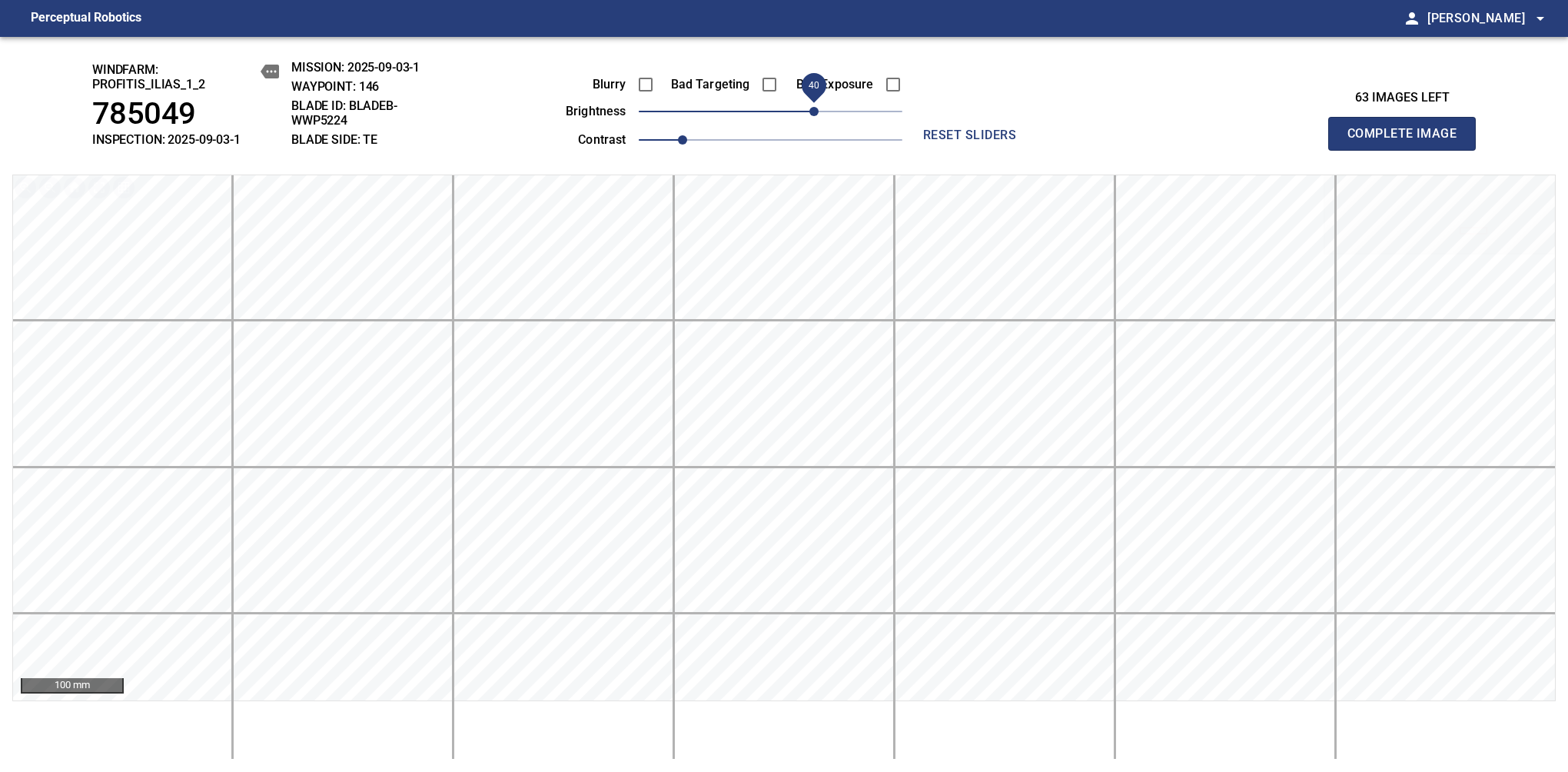
click at [1189, 142] on span "Complete Image" at bounding box center [1402, 133] width 114 height 21
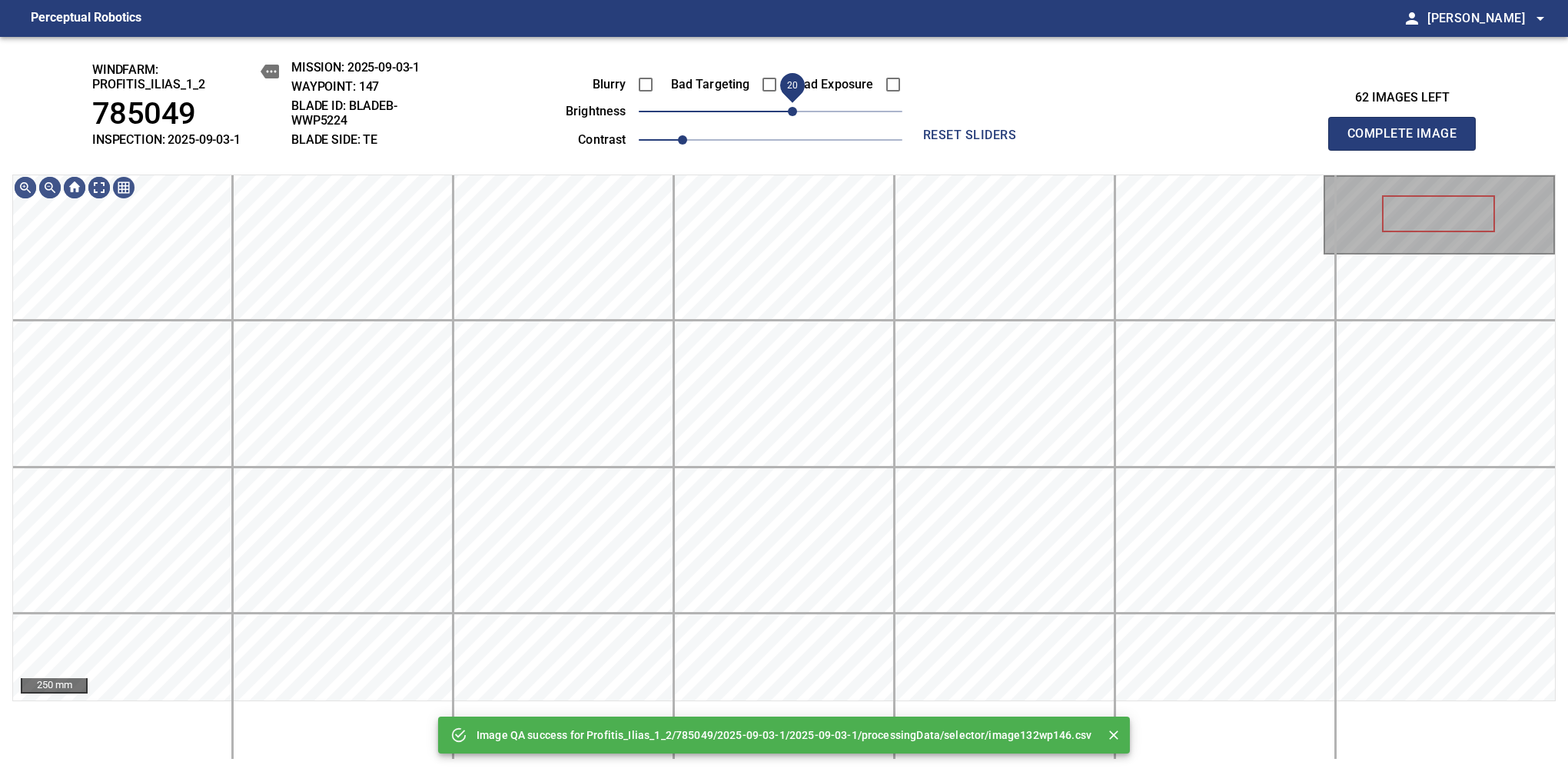
drag, startPoint x: 810, startPoint y: 110, endPoint x: 794, endPoint y: 115, distance: 16.8
click at [794, 115] on span "20" at bounding box center [770, 111] width 263 height 21
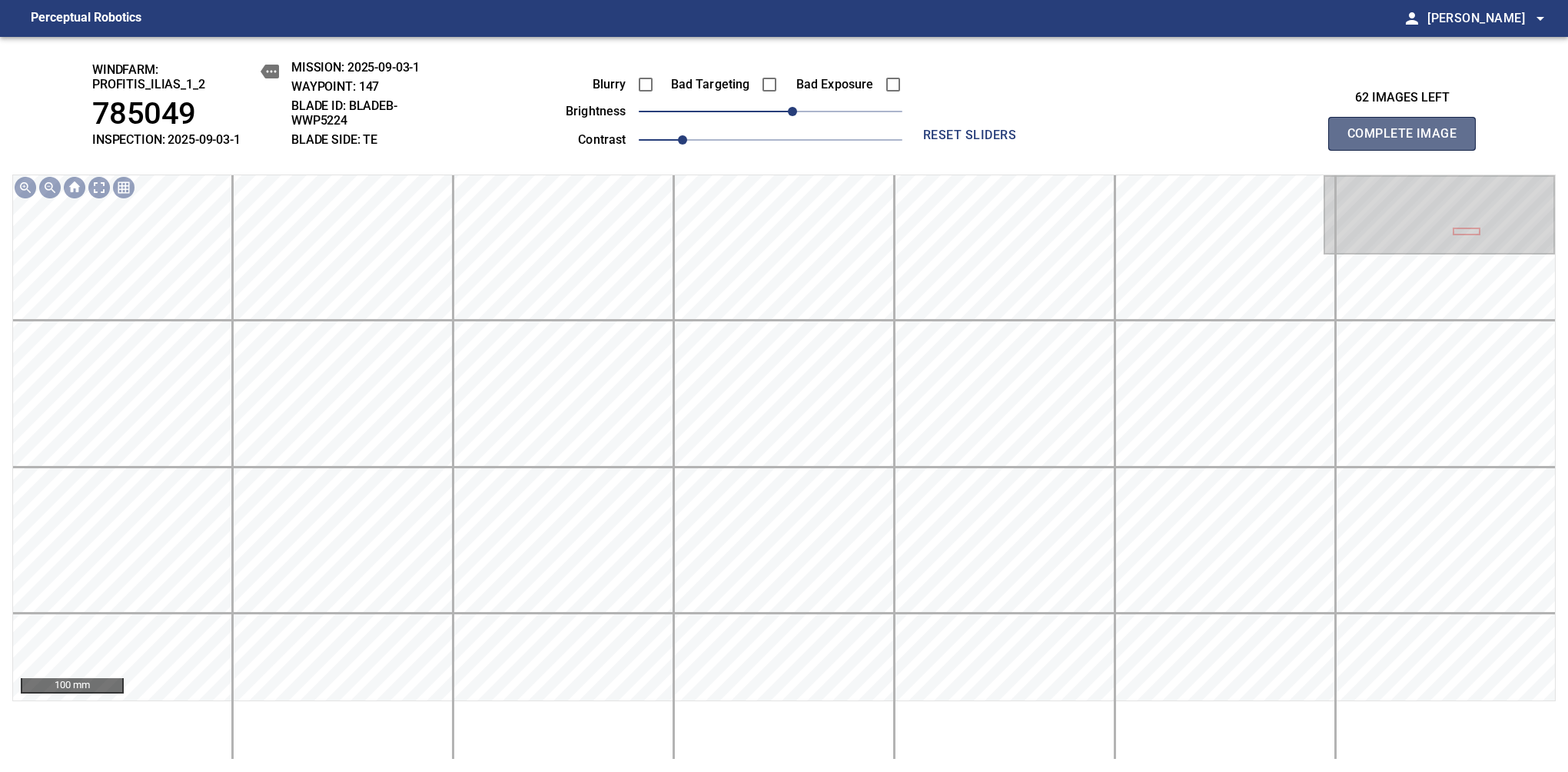
click at [1189, 142] on span "Complete Image" at bounding box center [1402, 133] width 114 height 21
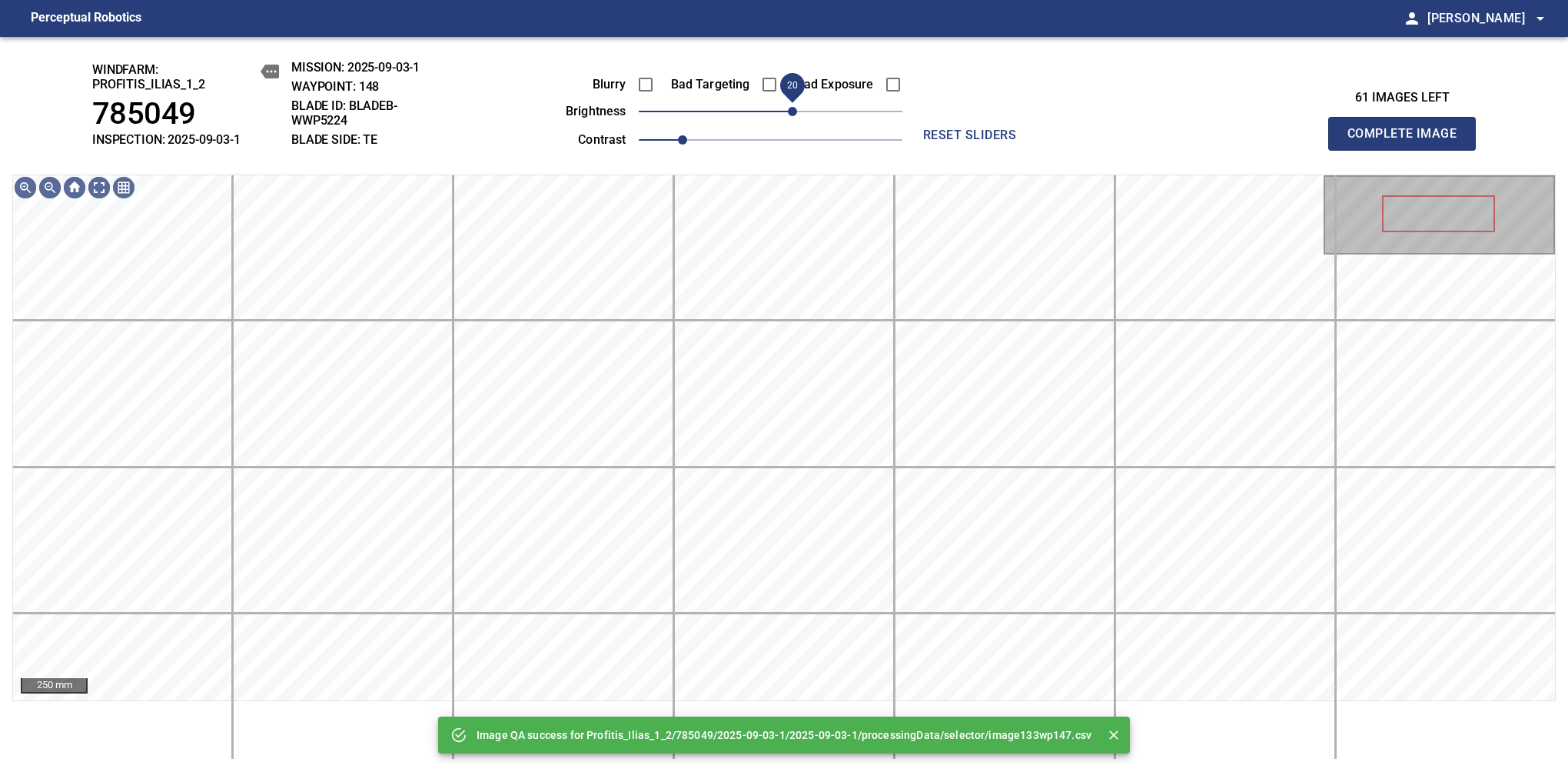
click at [794, 107] on span "20" at bounding box center [770, 111] width 263 height 21
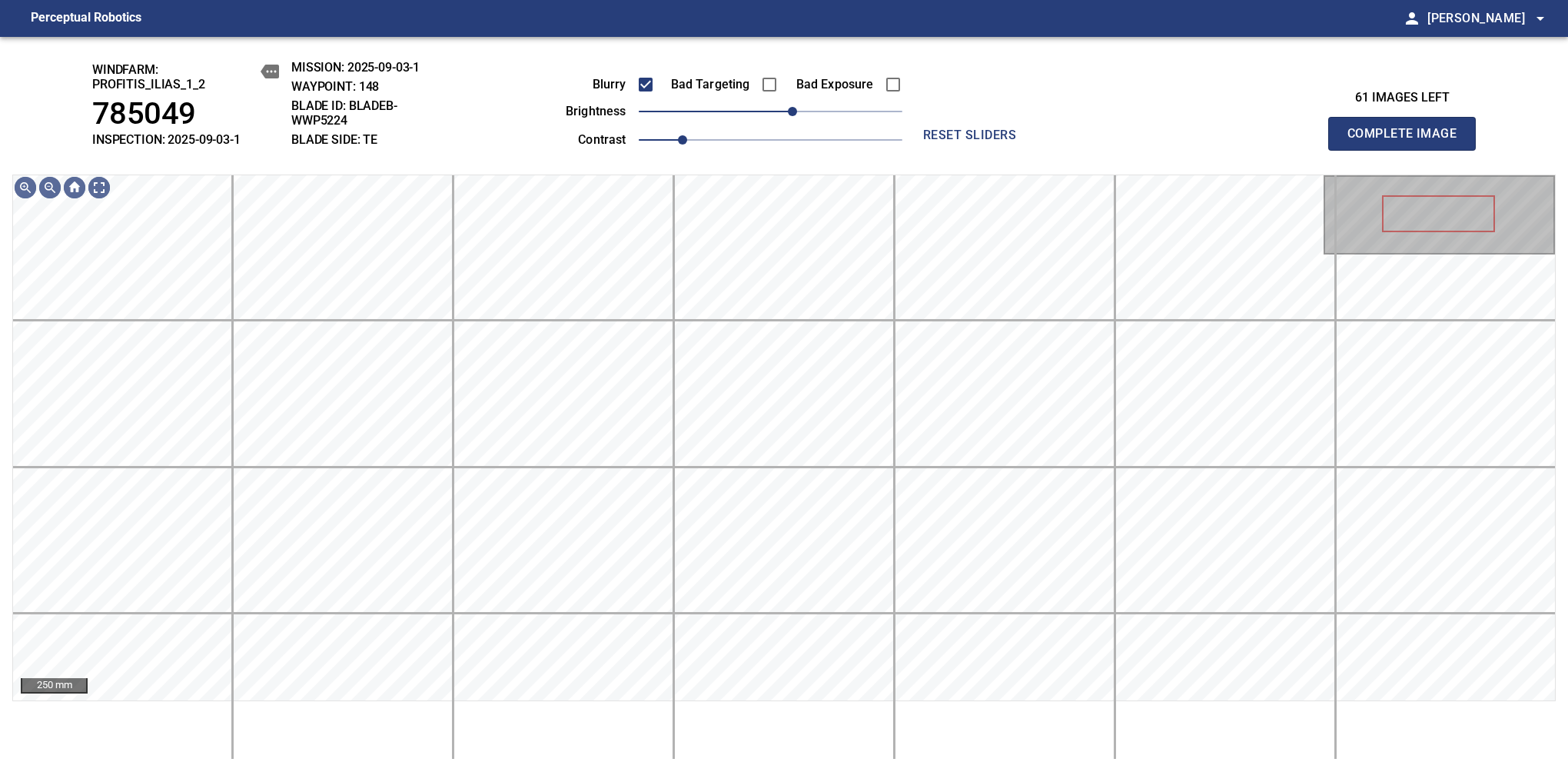
click at [1189, 142] on span "Complete Image" at bounding box center [1402, 133] width 114 height 21
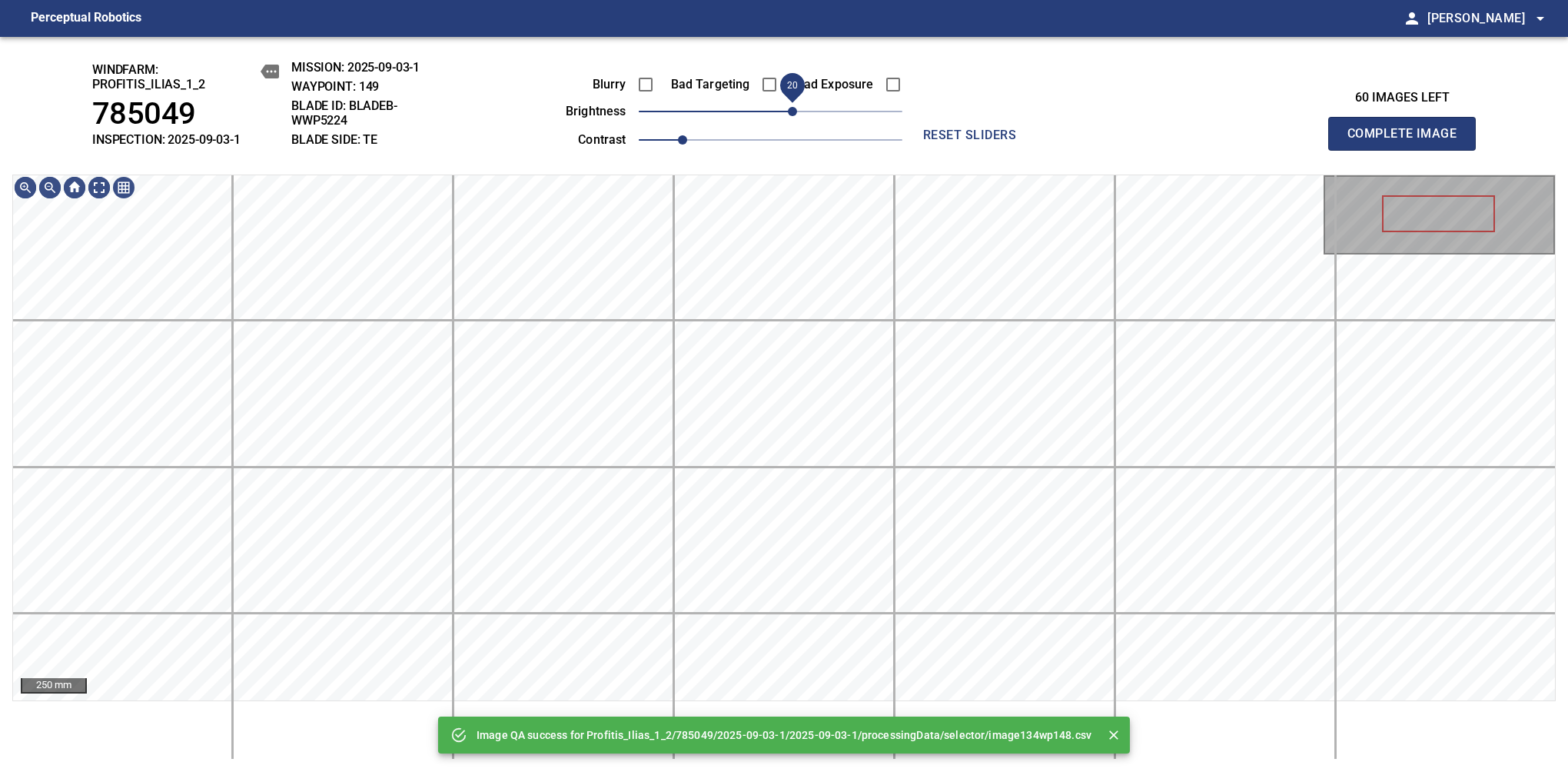
drag, startPoint x: 783, startPoint y: 118, endPoint x: 790, endPoint y: 117, distance: 7.1
click at [790, 116] on span "20" at bounding box center [792, 112] width 9 height 9
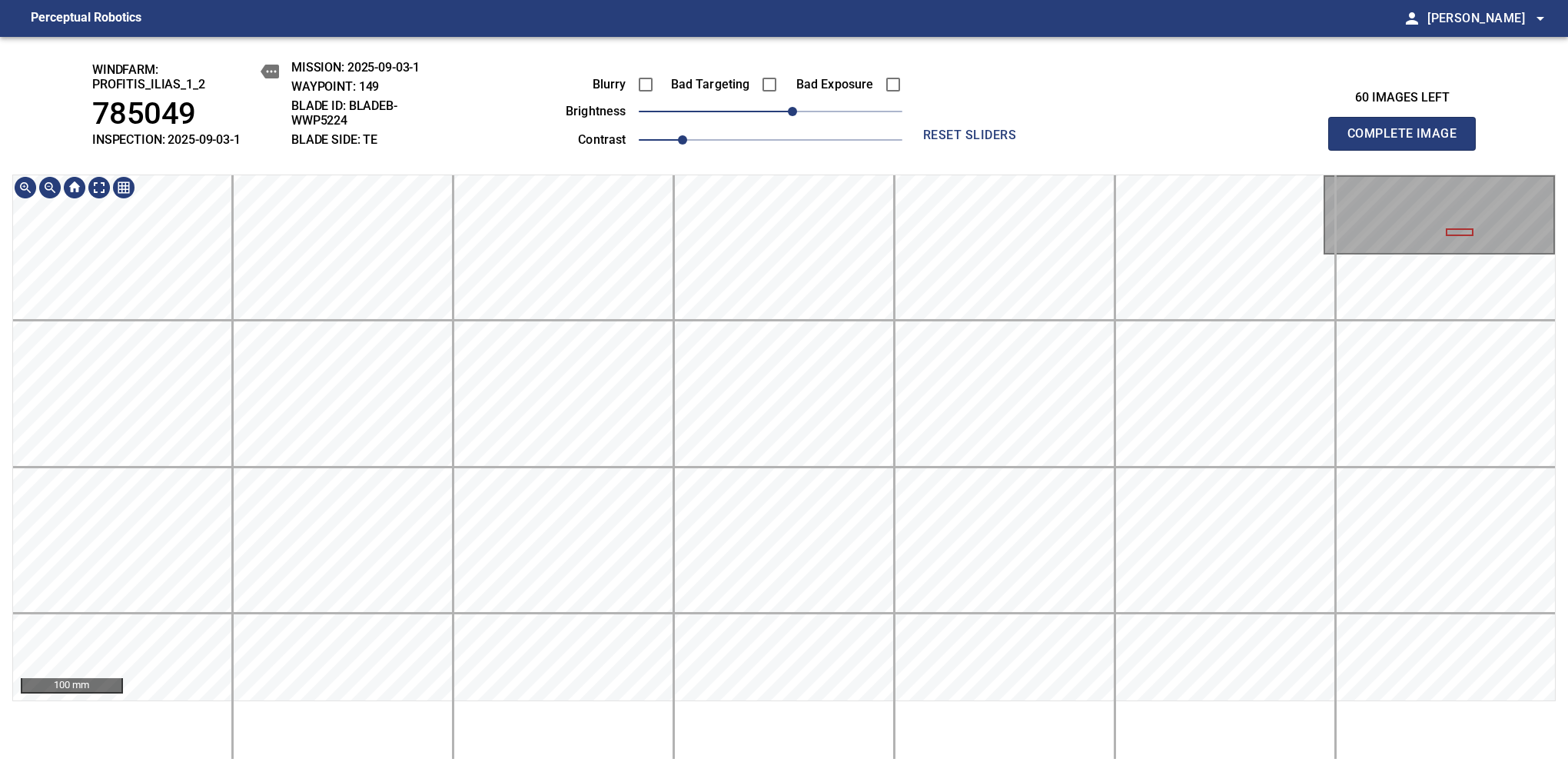
click at [439, 172] on div "windfarm: Profitis_Ilias_1_2 785049 INSPECTION: 2025-09-03-1 MISSION: 2025-09-0…" at bounding box center [784, 404] width 1568 height 735
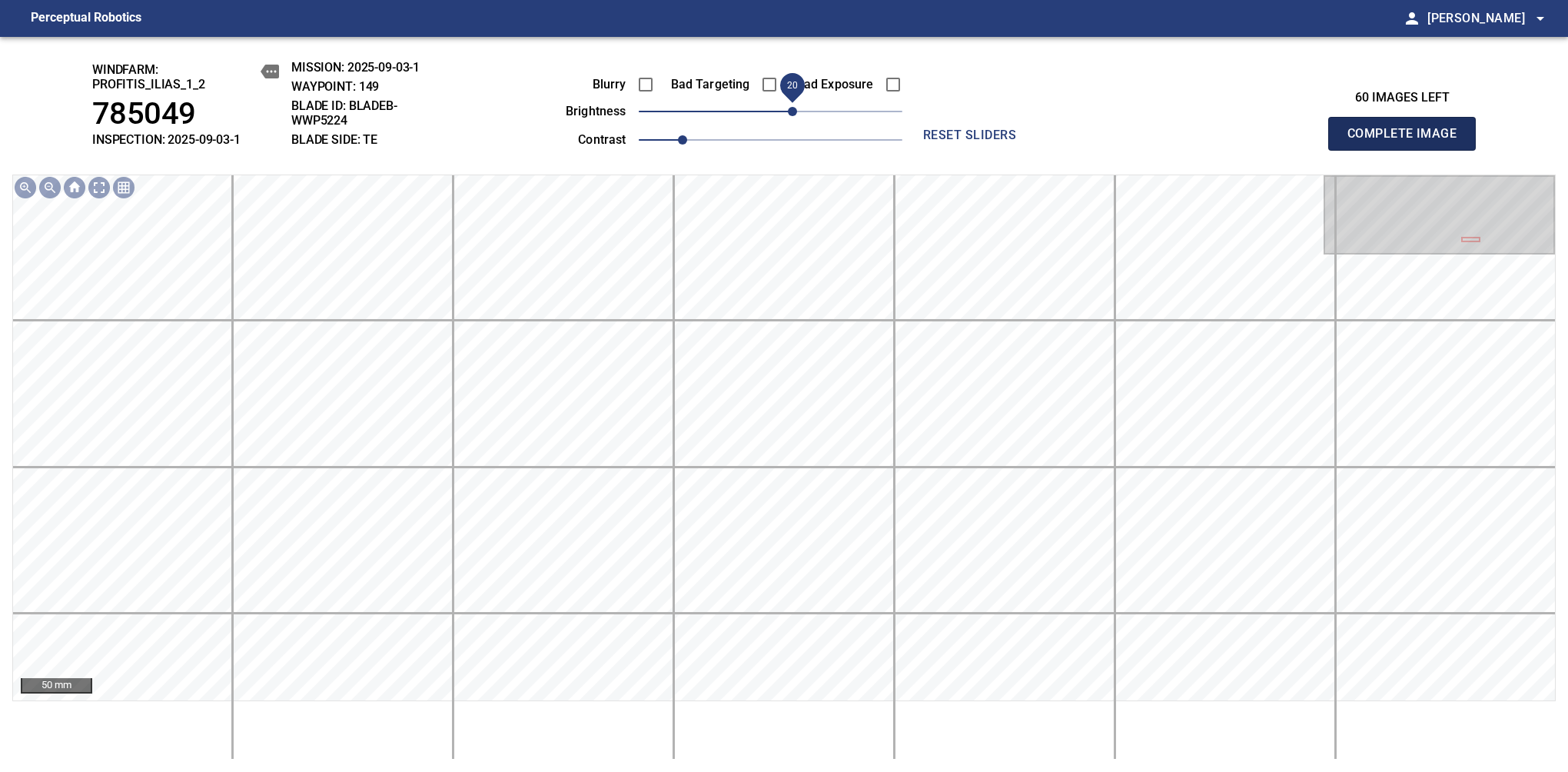
click at [1189, 142] on span "Complete Image" at bounding box center [1402, 133] width 114 height 21
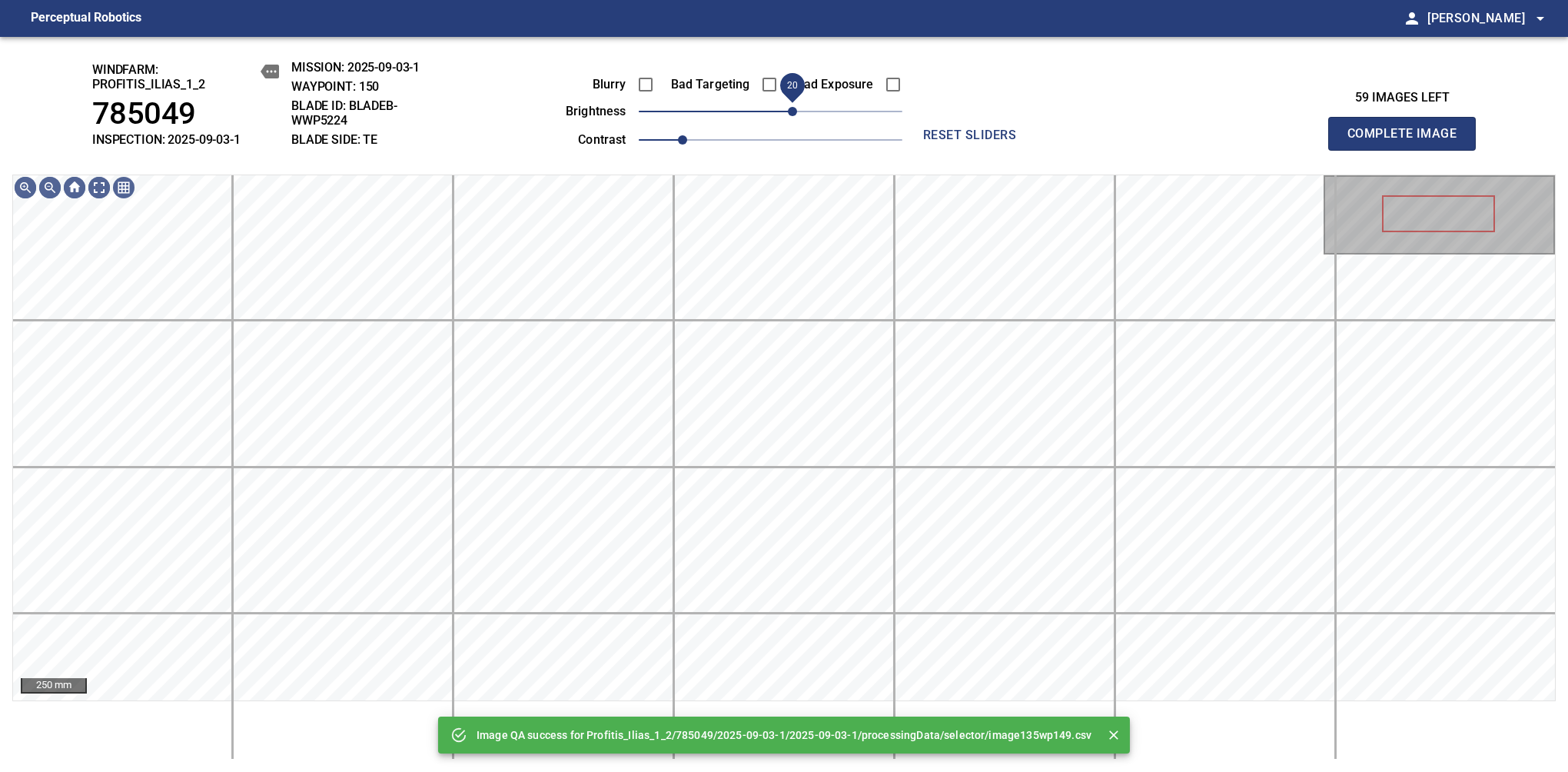
drag, startPoint x: 802, startPoint y: 114, endPoint x: 790, endPoint y: 114, distance: 12.0
click at [790, 114] on span "20" at bounding box center [770, 111] width 263 height 21
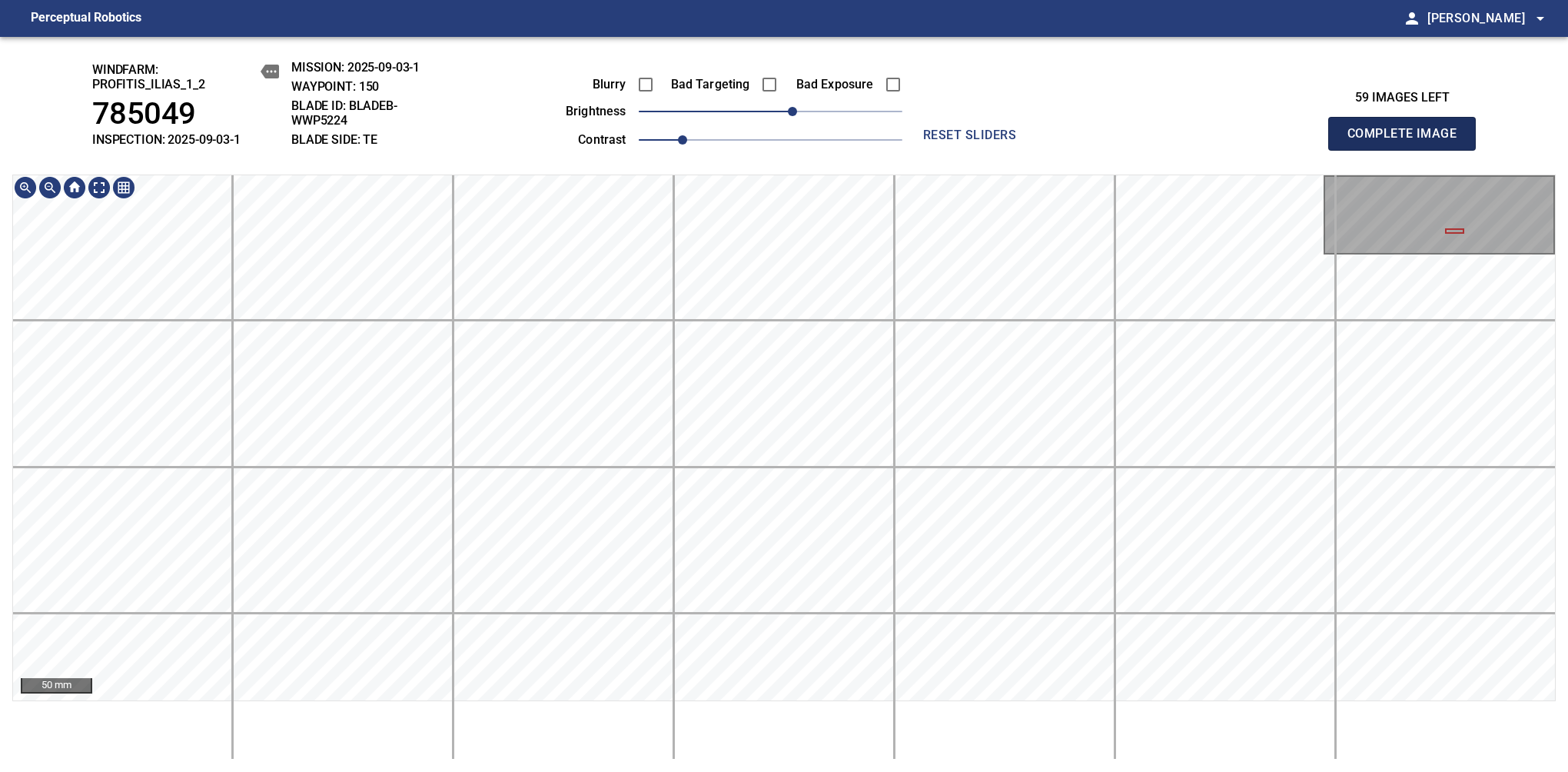
click at [1189, 142] on span "Complete Image" at bounding box center [1402, 133] width 114 height 21
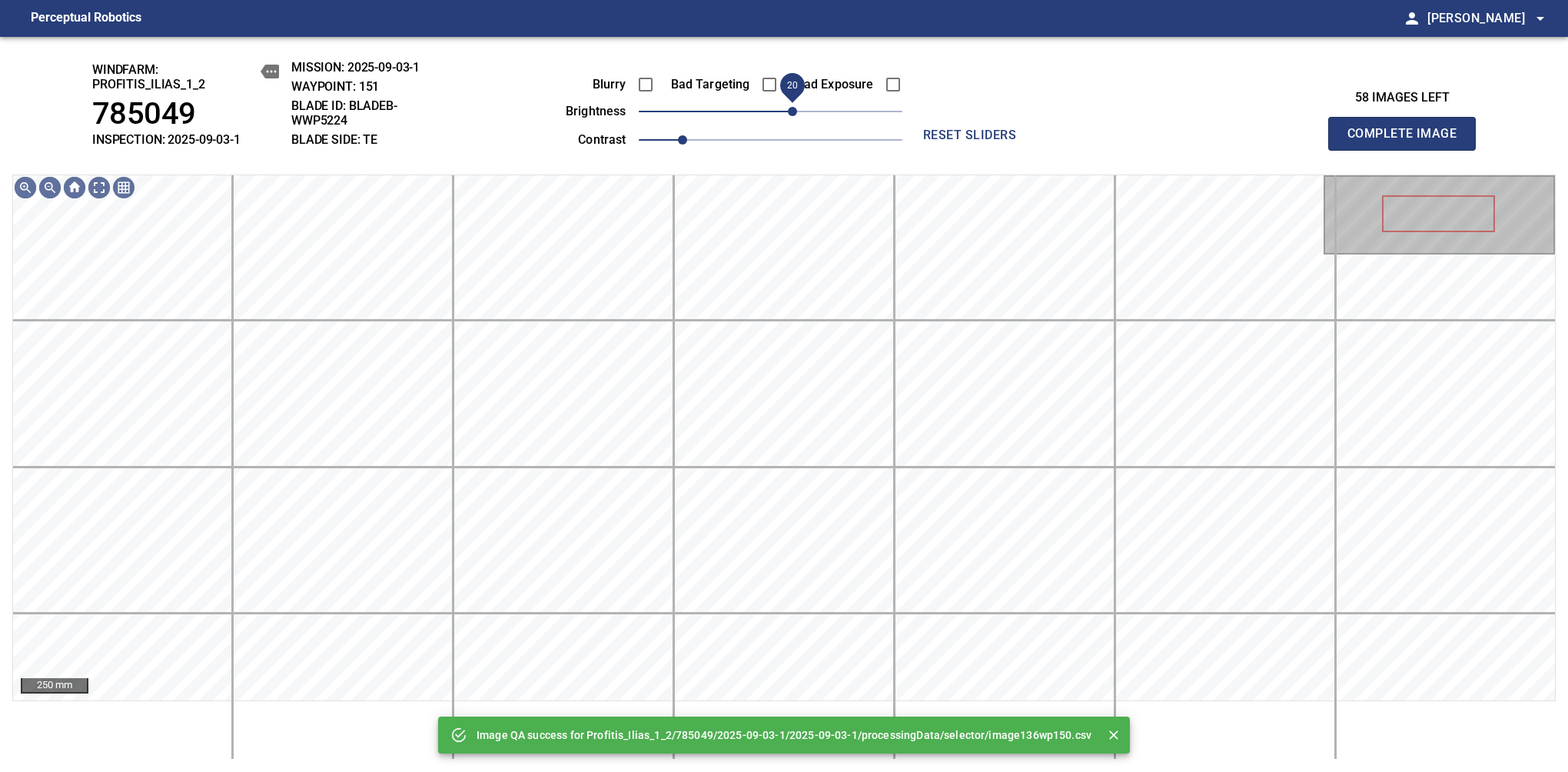
drag, startPoint x: 799, startPoint y: 112, endPoint x: 790, endPoint y: 112, distance: 9.0
click at [790, 112] on span "20" at bounding box center [770, 111] width 263 height 21
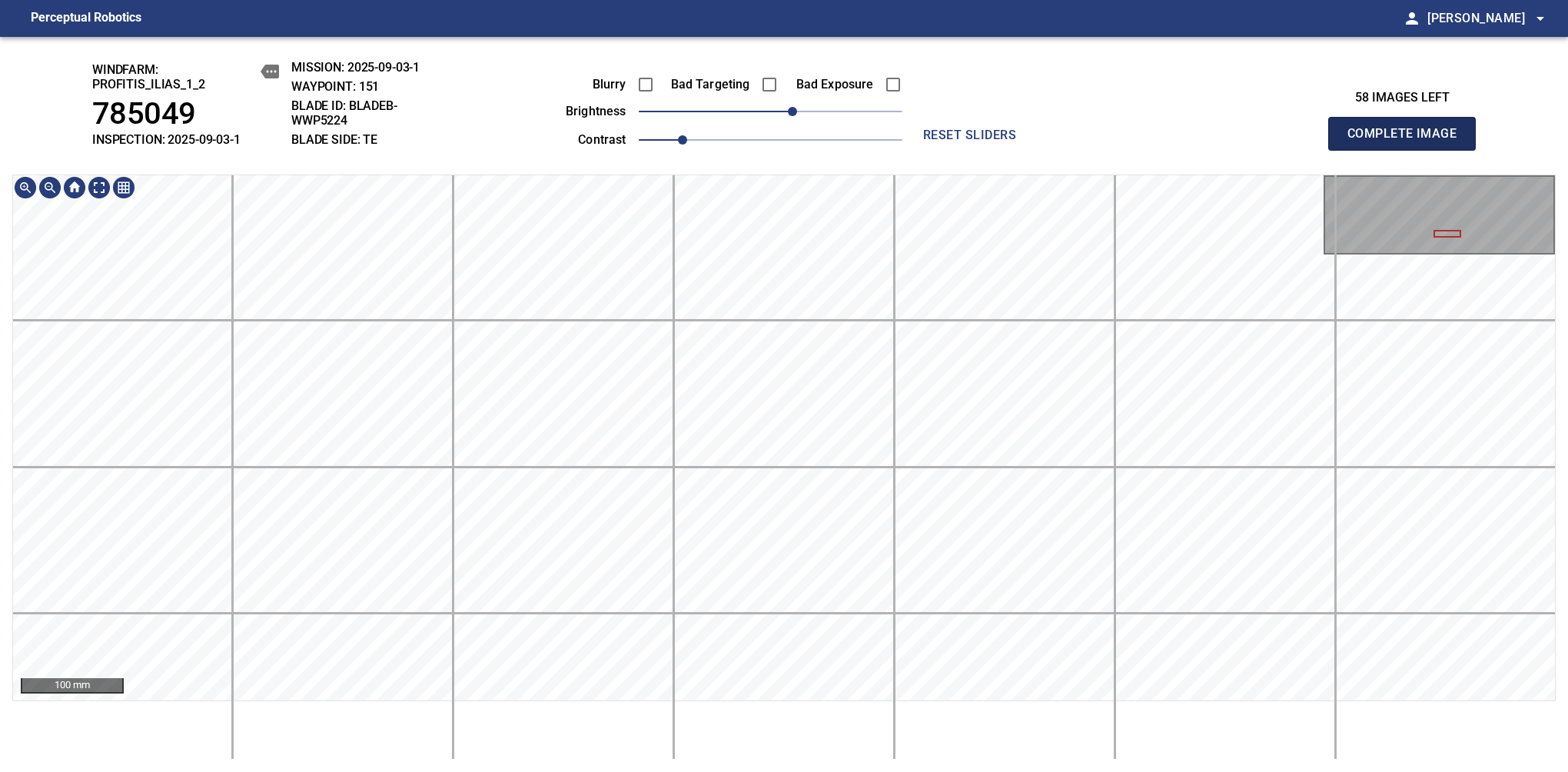
click at [1189, 142] on span "Complete Image" at bounding box center [1402, 133] width 114 height 21
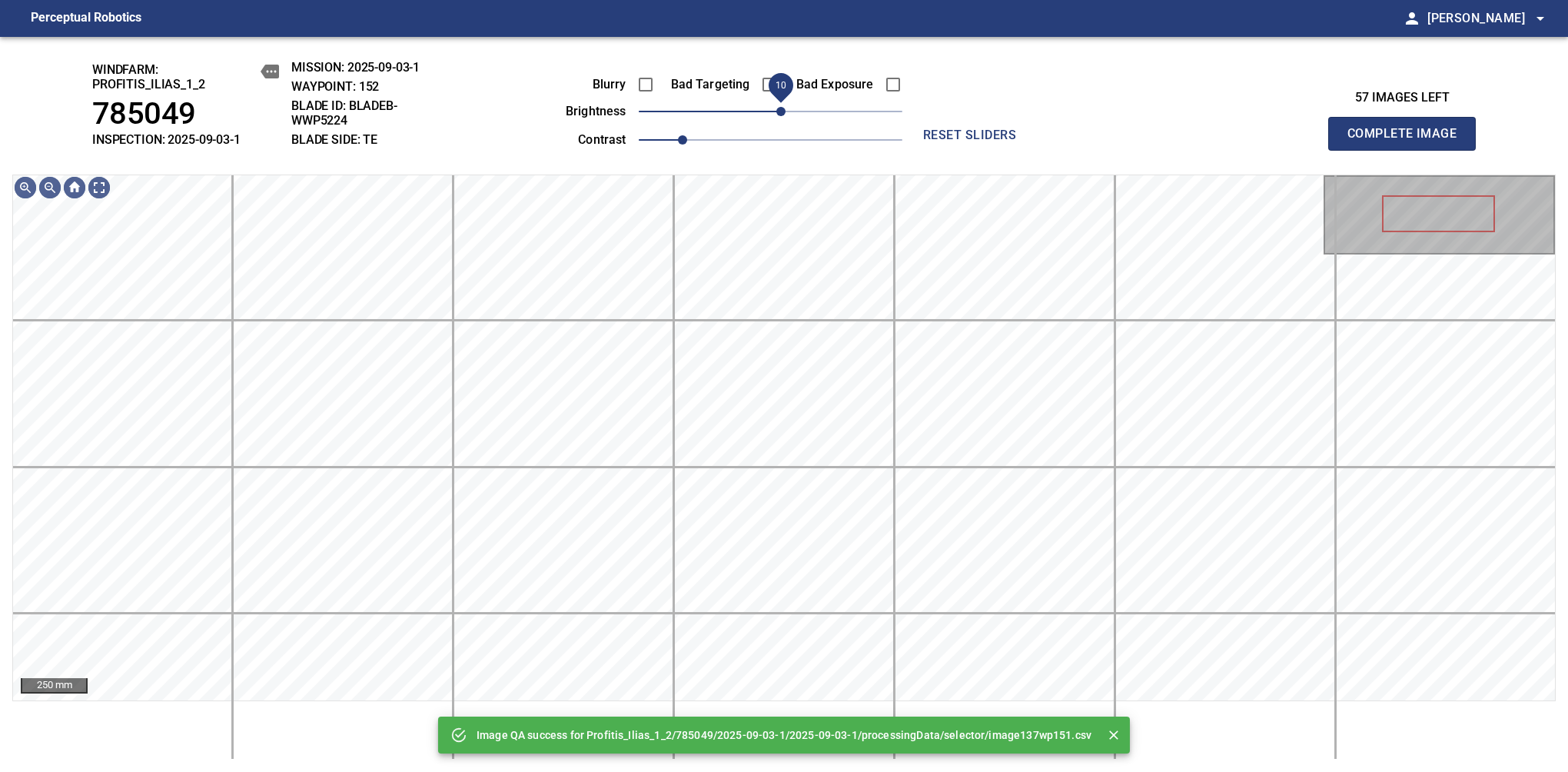
drag, startPoint x: 794, startPoint y: 109, endPoint x: 778, endPoint y: 112, distance: 16.3
click at [778, 112] on span "10" at bounding box center [770, 111] width 263 height 21
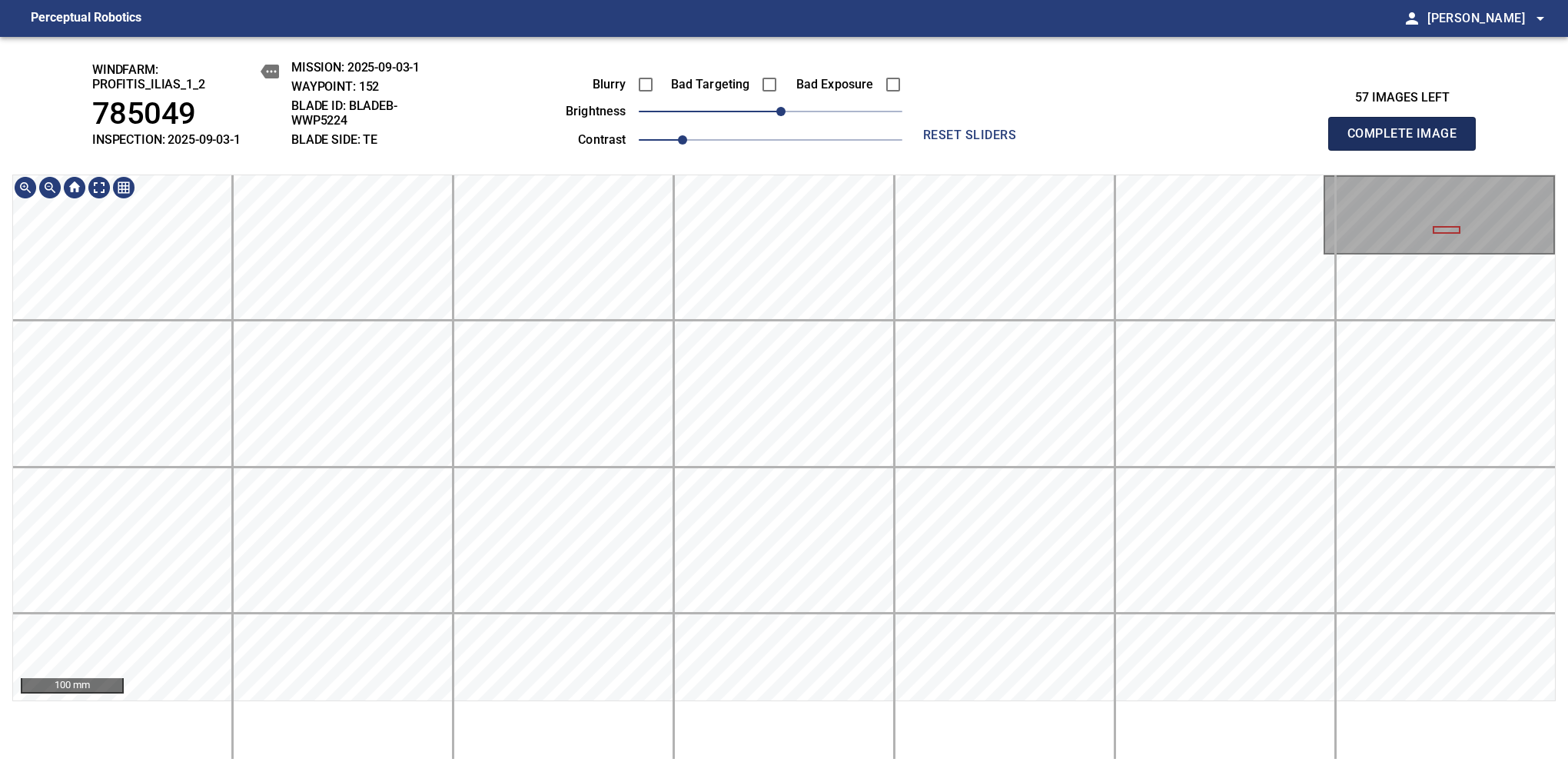
click at [1189, 142] on span "Complete Image" at bounding box center [1402, 133] width 114 height 21
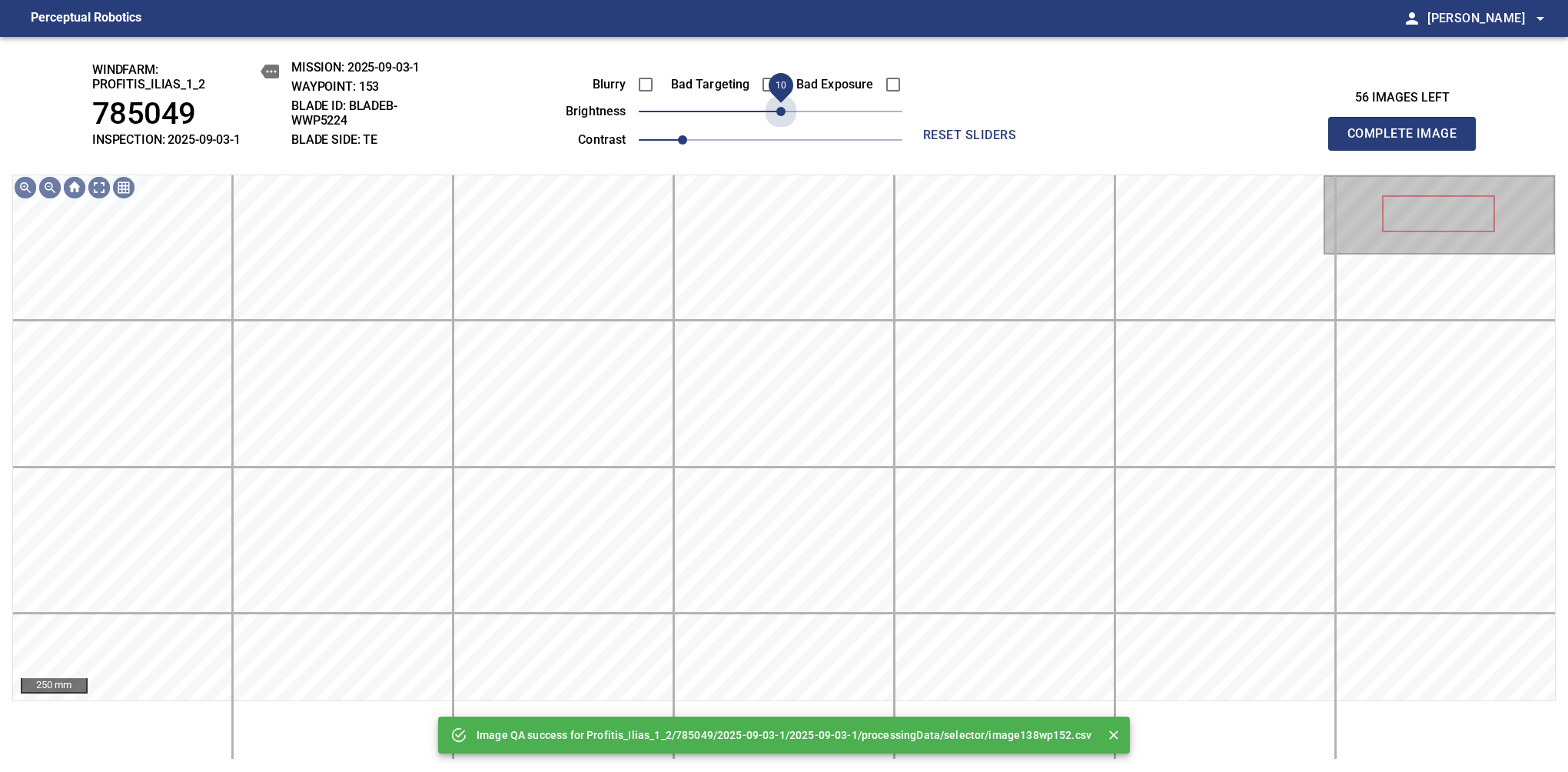
click at [786, 108] on span "10" at bounding box center [770, 111] width 263 height 21
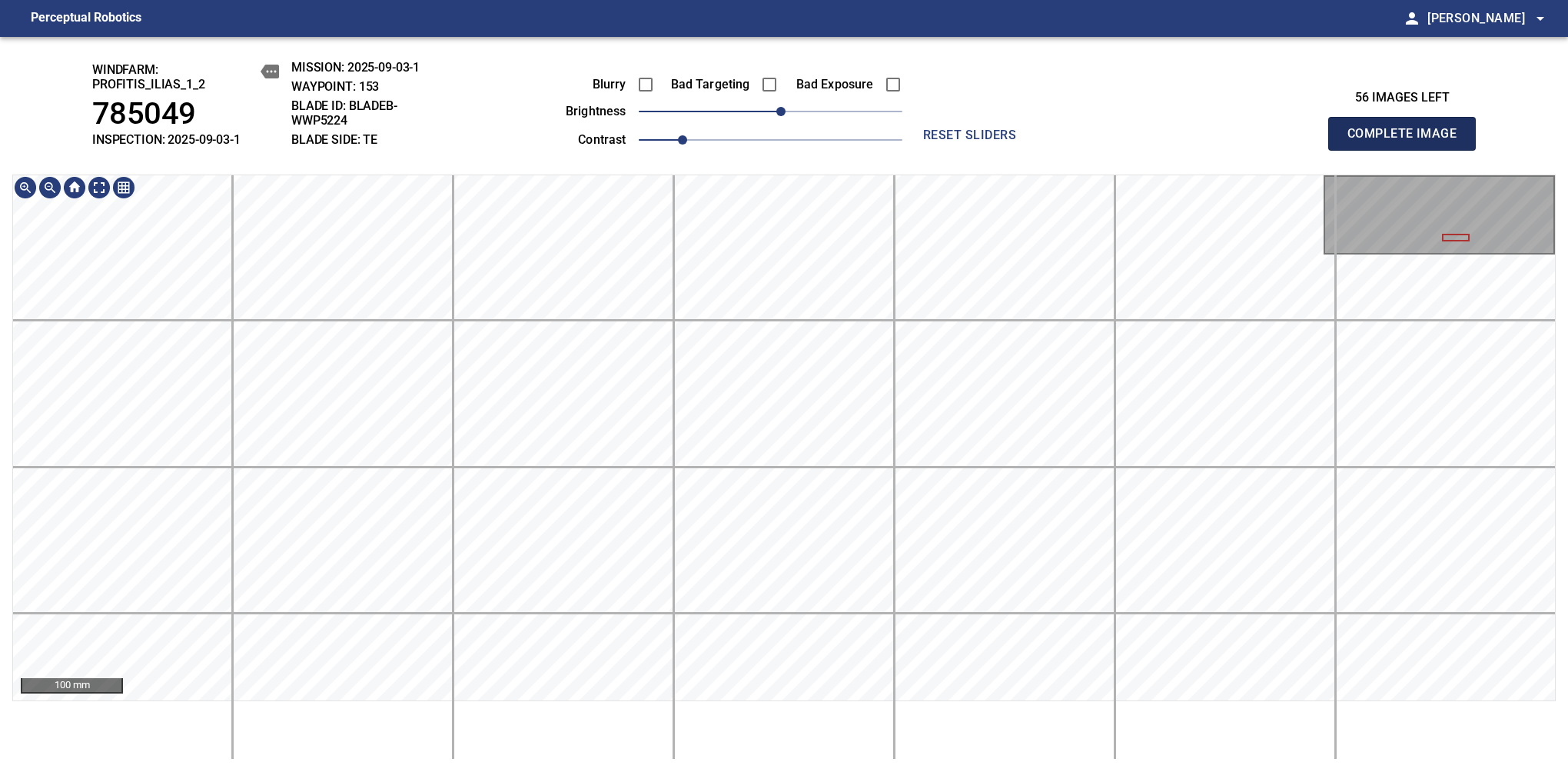
click at [1189, 142] on span "Complete Image" at bounding box center [1402, 133] width 114 height 21
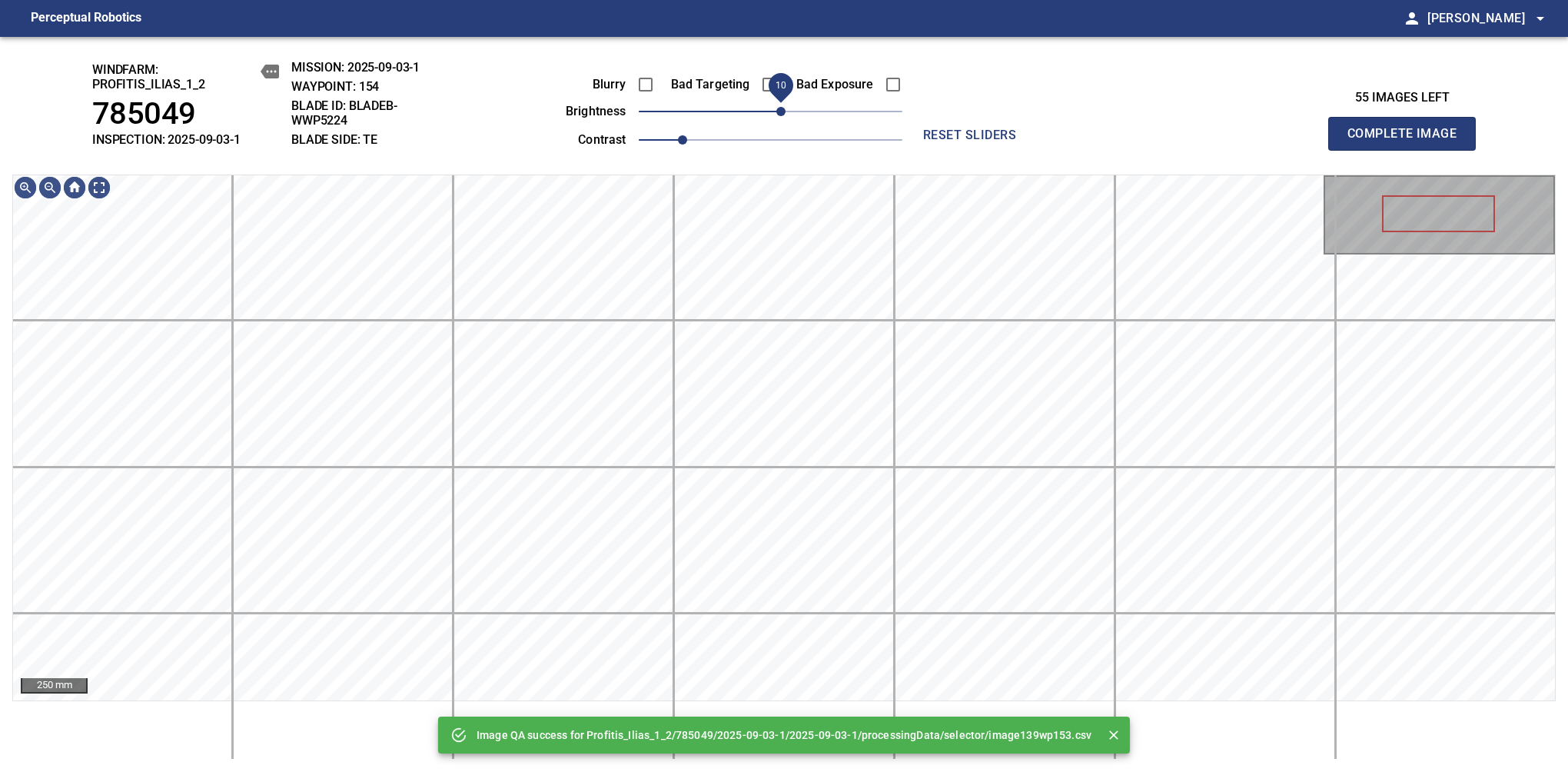
click at [785, 111] on span "10" at bounding box center [780, 112] width 9 height 9
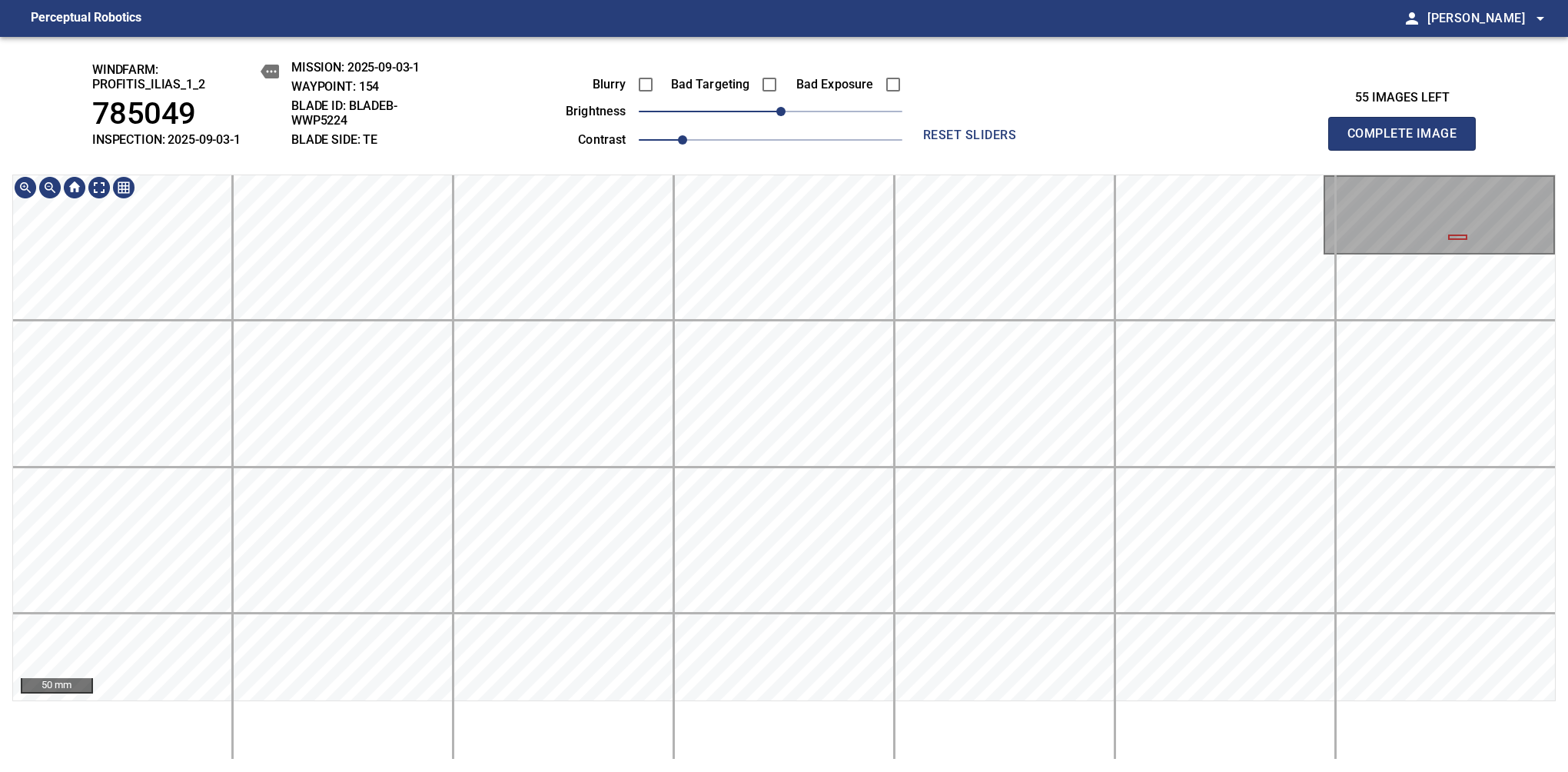
click at [555, 146] on div "windfarm: Profitis_Ilias_1_2 785049 INSPECTION: 2025-09-03-1 MISSION: 2025-09-0…" at bounding box center [784, 404] width 1568 height 735
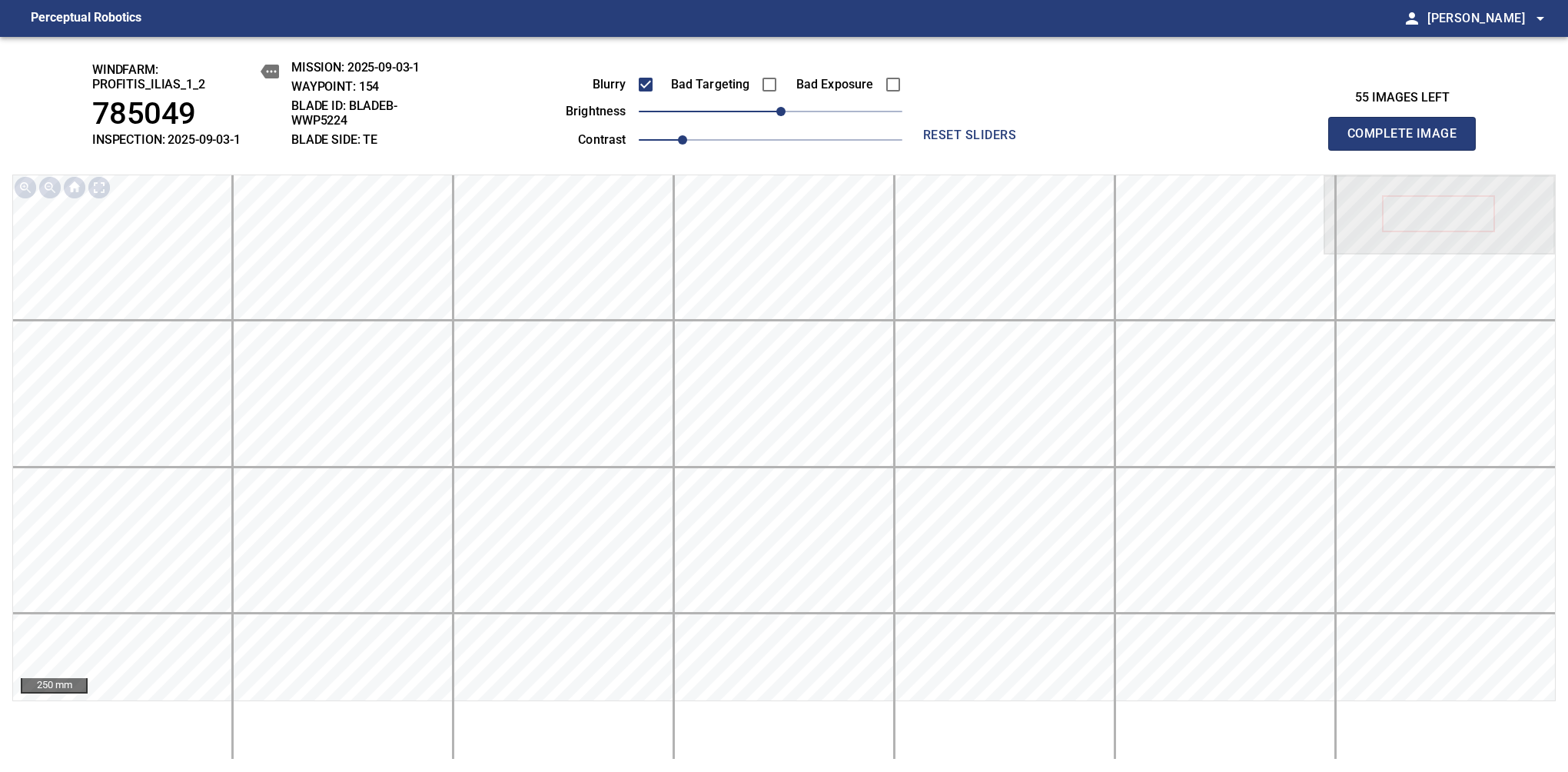
click at [1189, 142] on span "Complete Image" at bounding box center [1402, 133] width 114 height 21
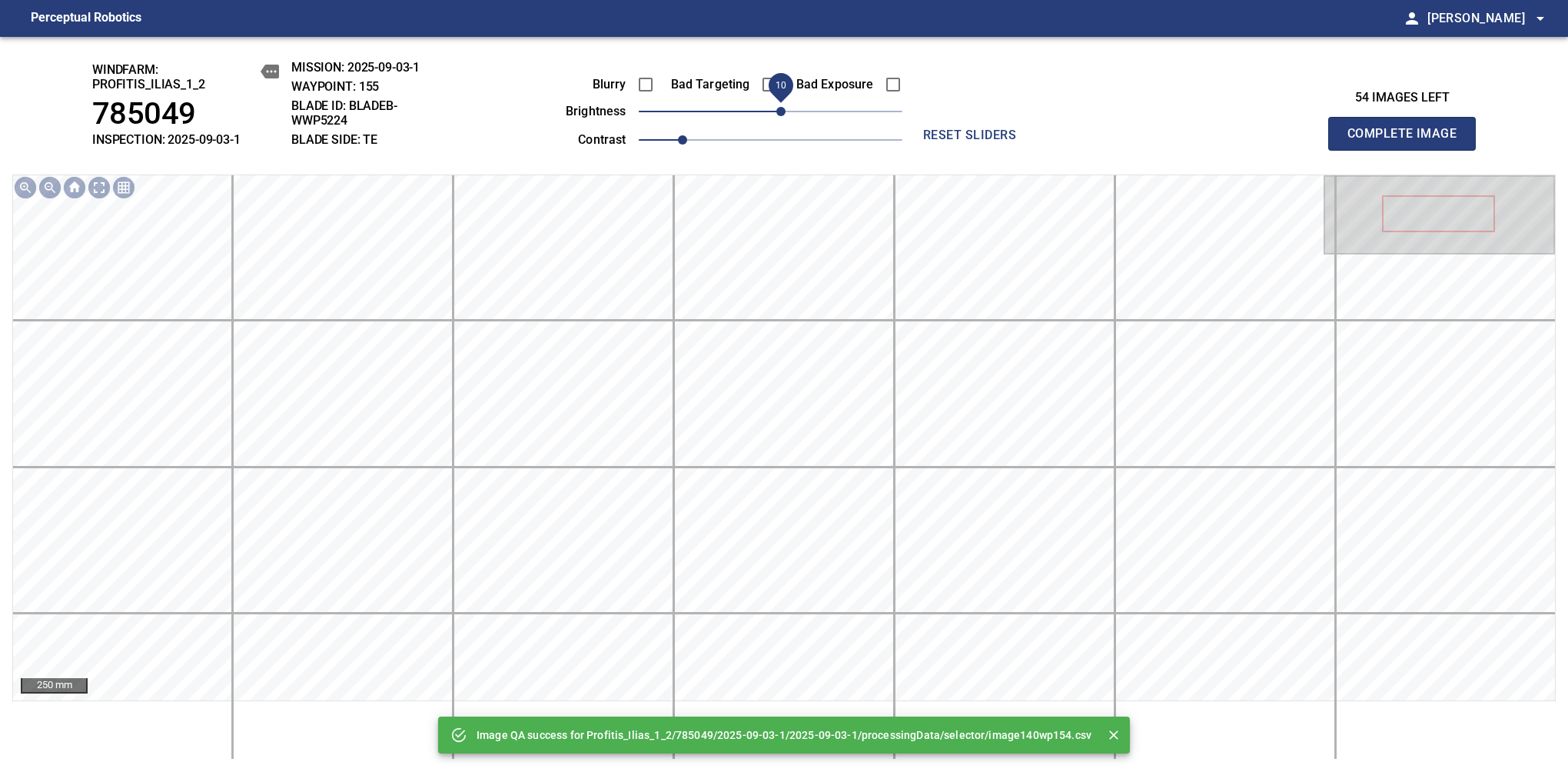
click at [783, 108] on span "10" at bounding box center [780, 112] width 9 height 9
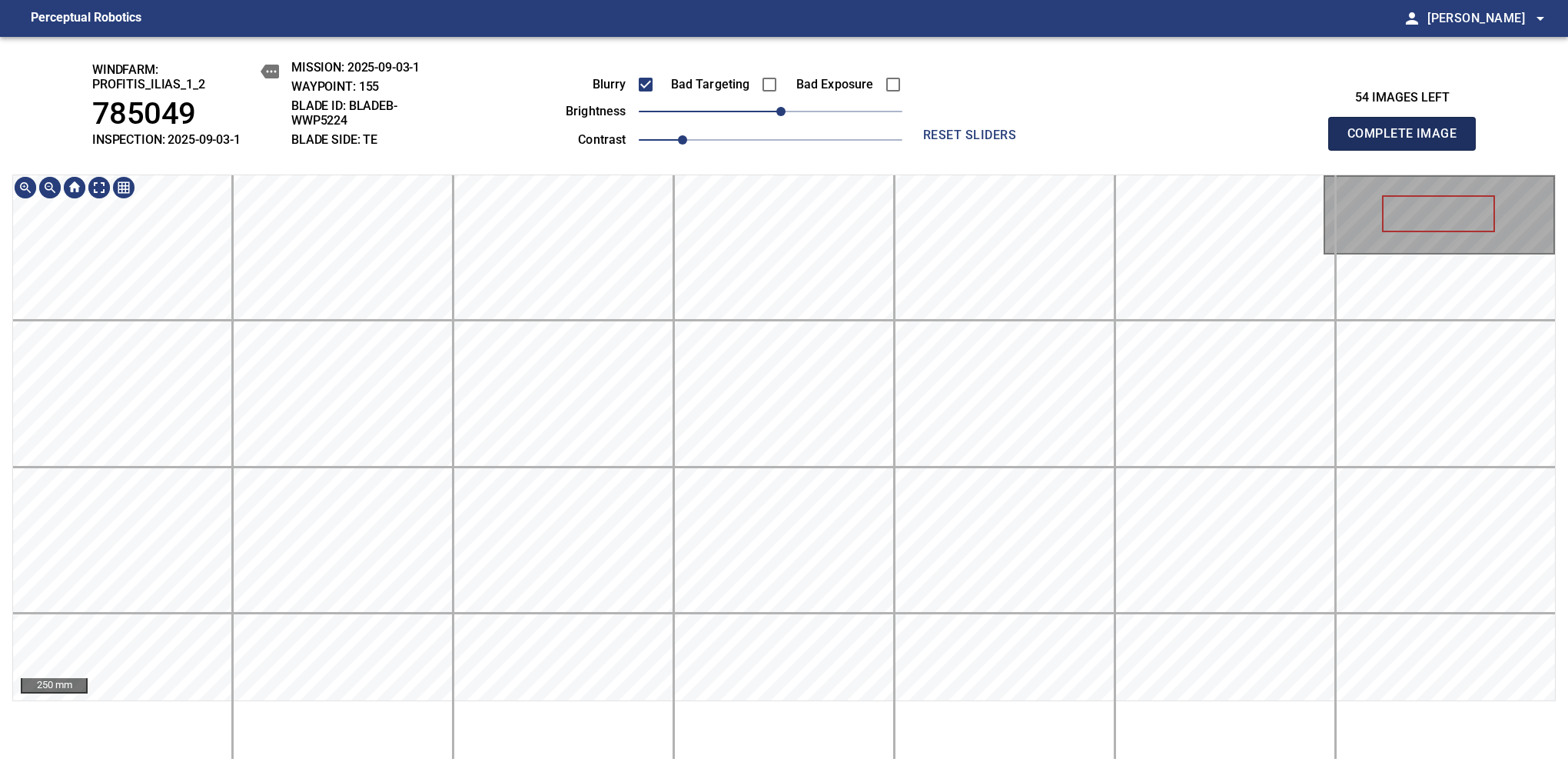
click at [1189, 142] on span "Complete Image" at bounding box center [1402, 133] width 114 height 21
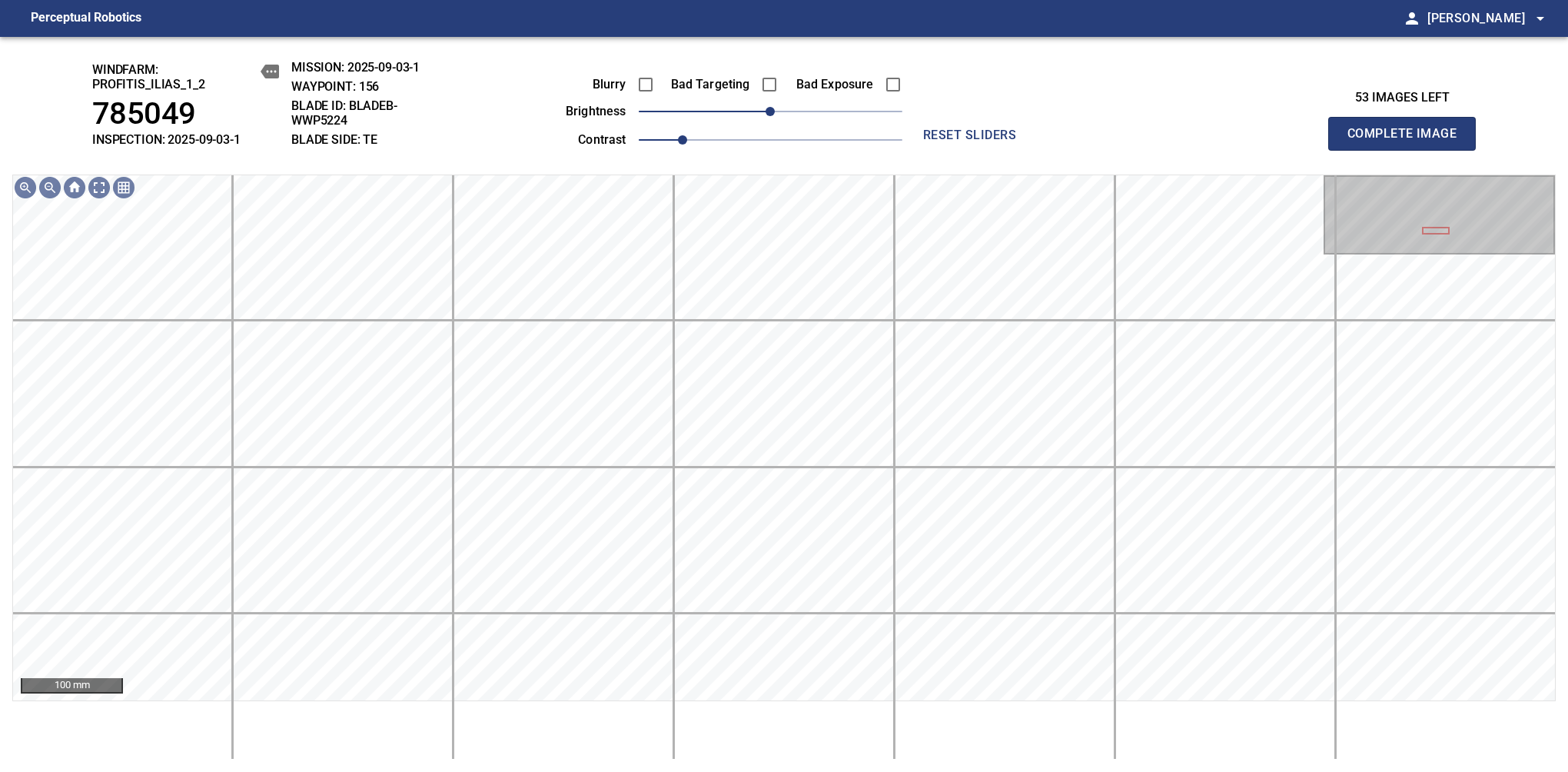
click at [663, 81] on div "Bad Targeting" at bounding box center [717, 85] width 123 height 33
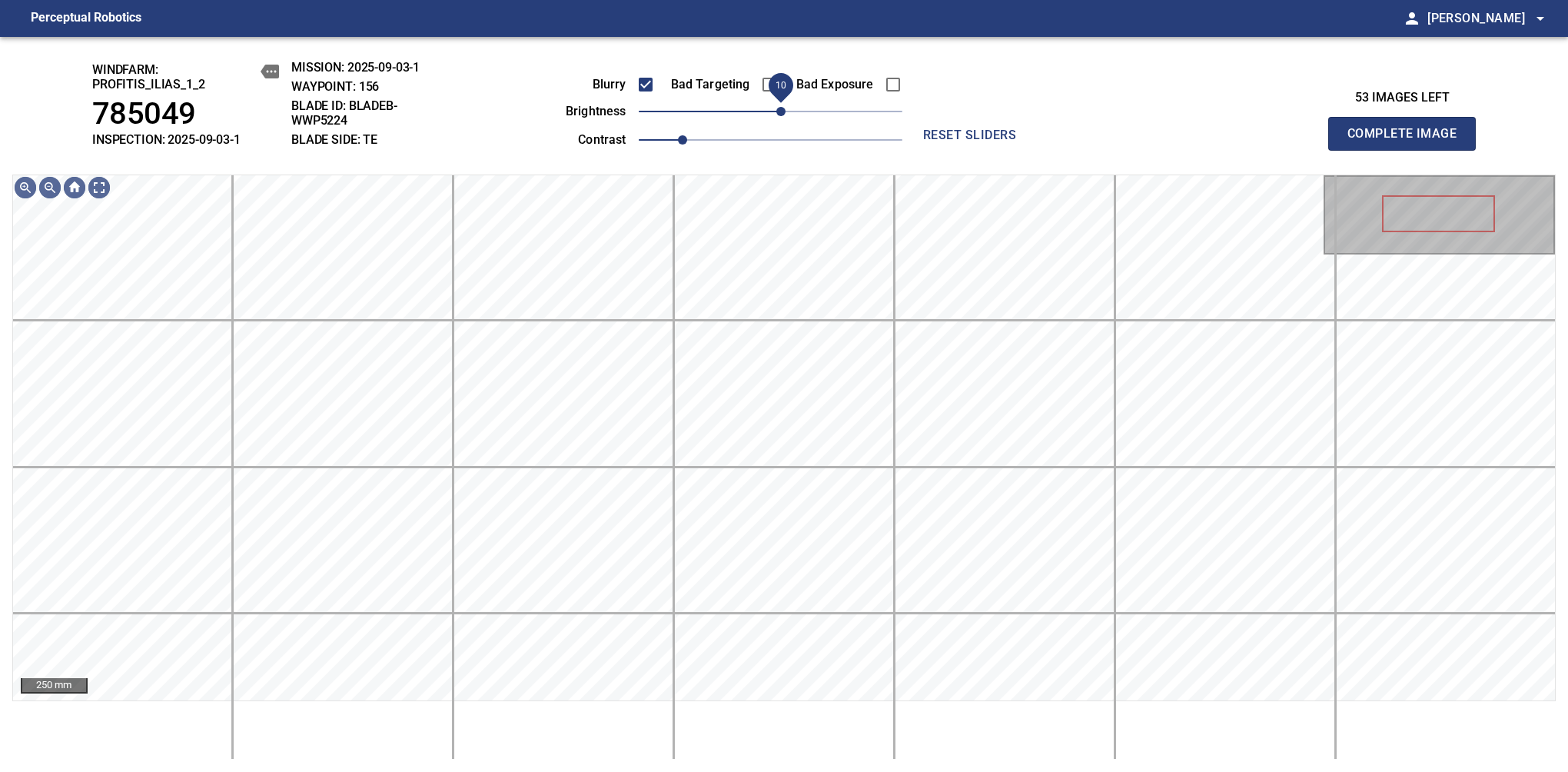
click at [778, 116] on span "10" at bounding box center [780, 112] width 9 height 9
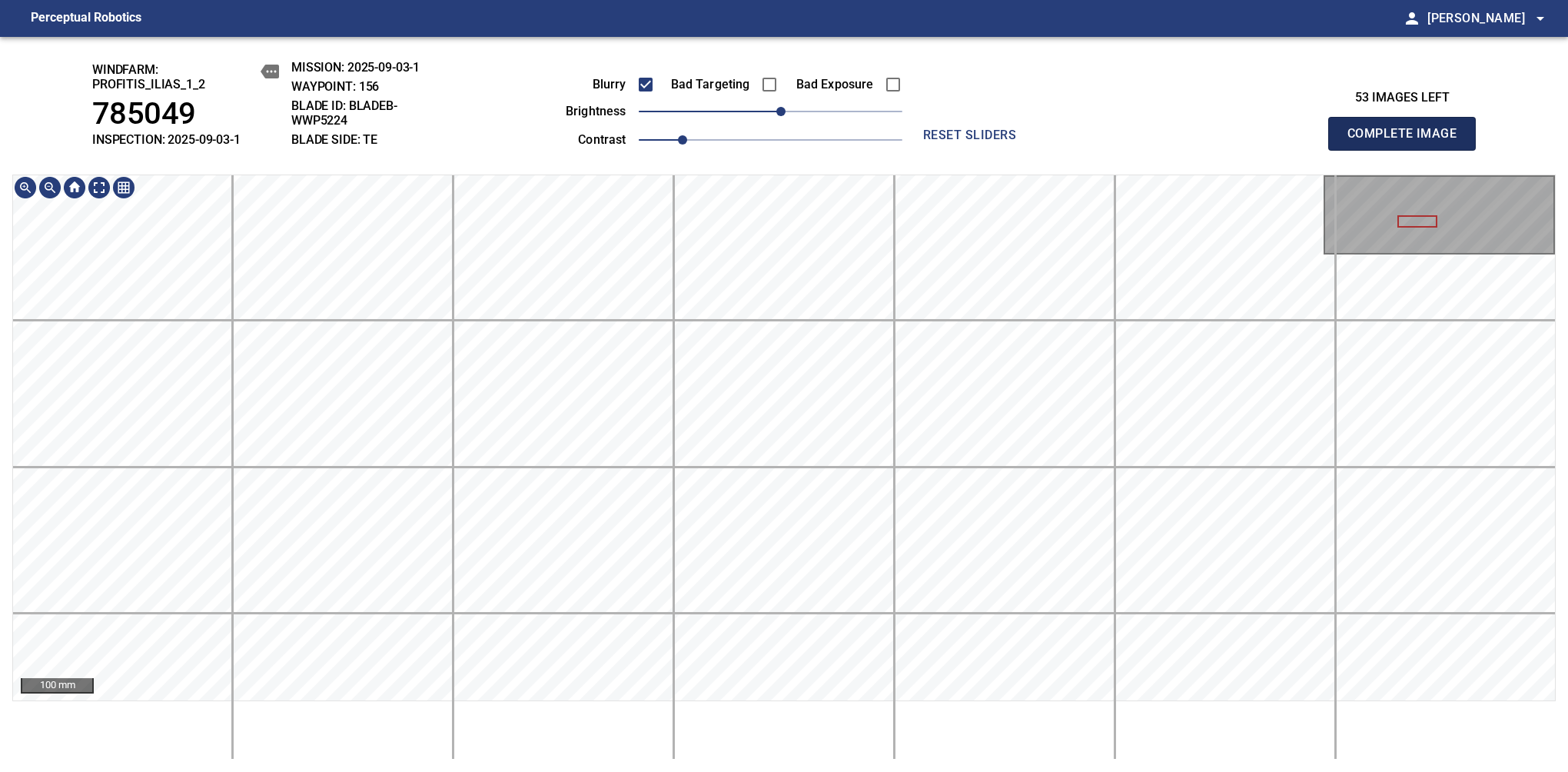
click at [1189, 142] on span "Complete Image" at bounding box center [1402, 133] width 114 height 21
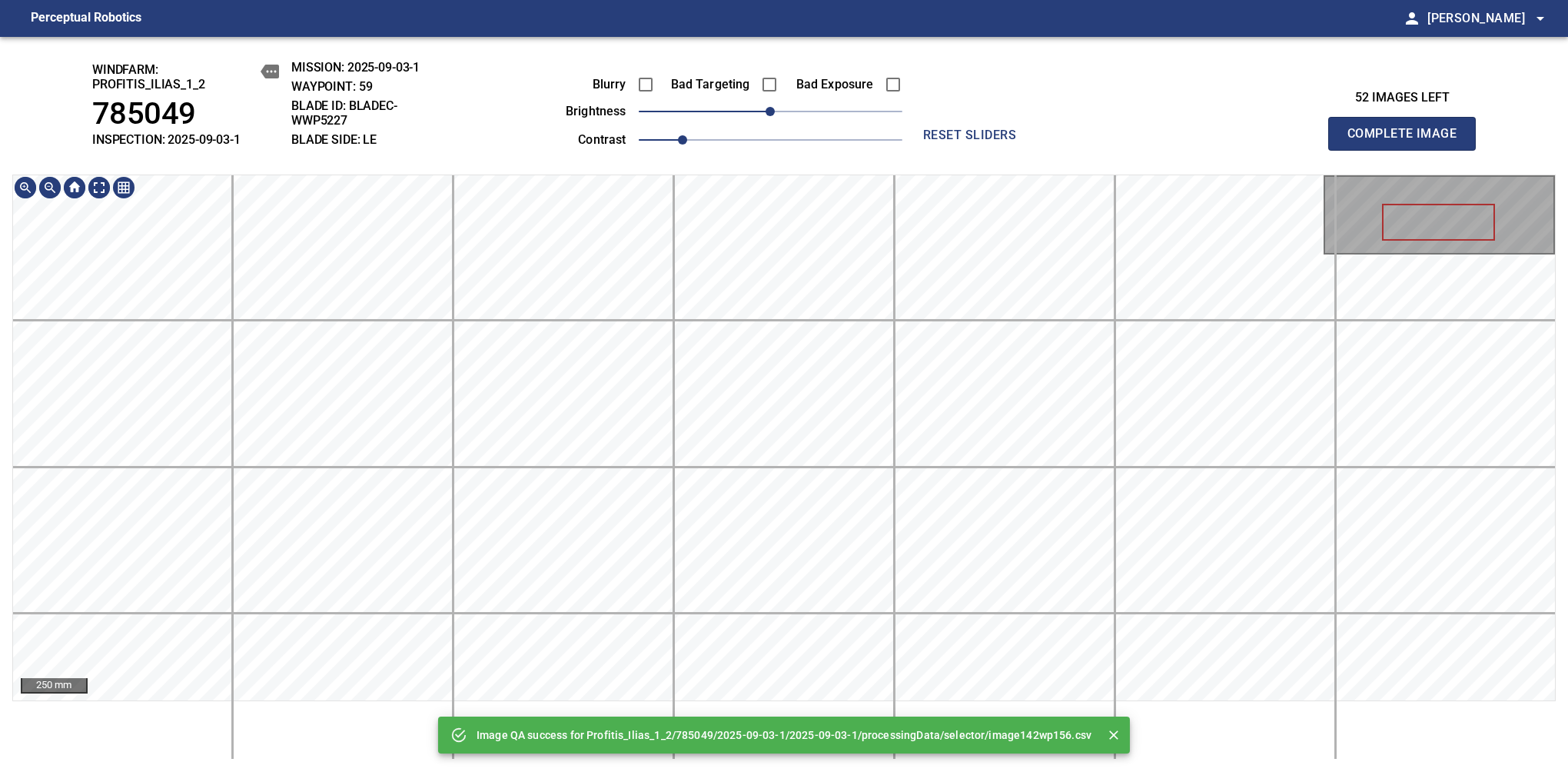
click at [767, 52] on div "Image QA success for Profitis_Ilias_1_2/785049/2025-09-03-1/2025-09-03-1/proces…" at bounding box center [784, 404] width 1568 height 735
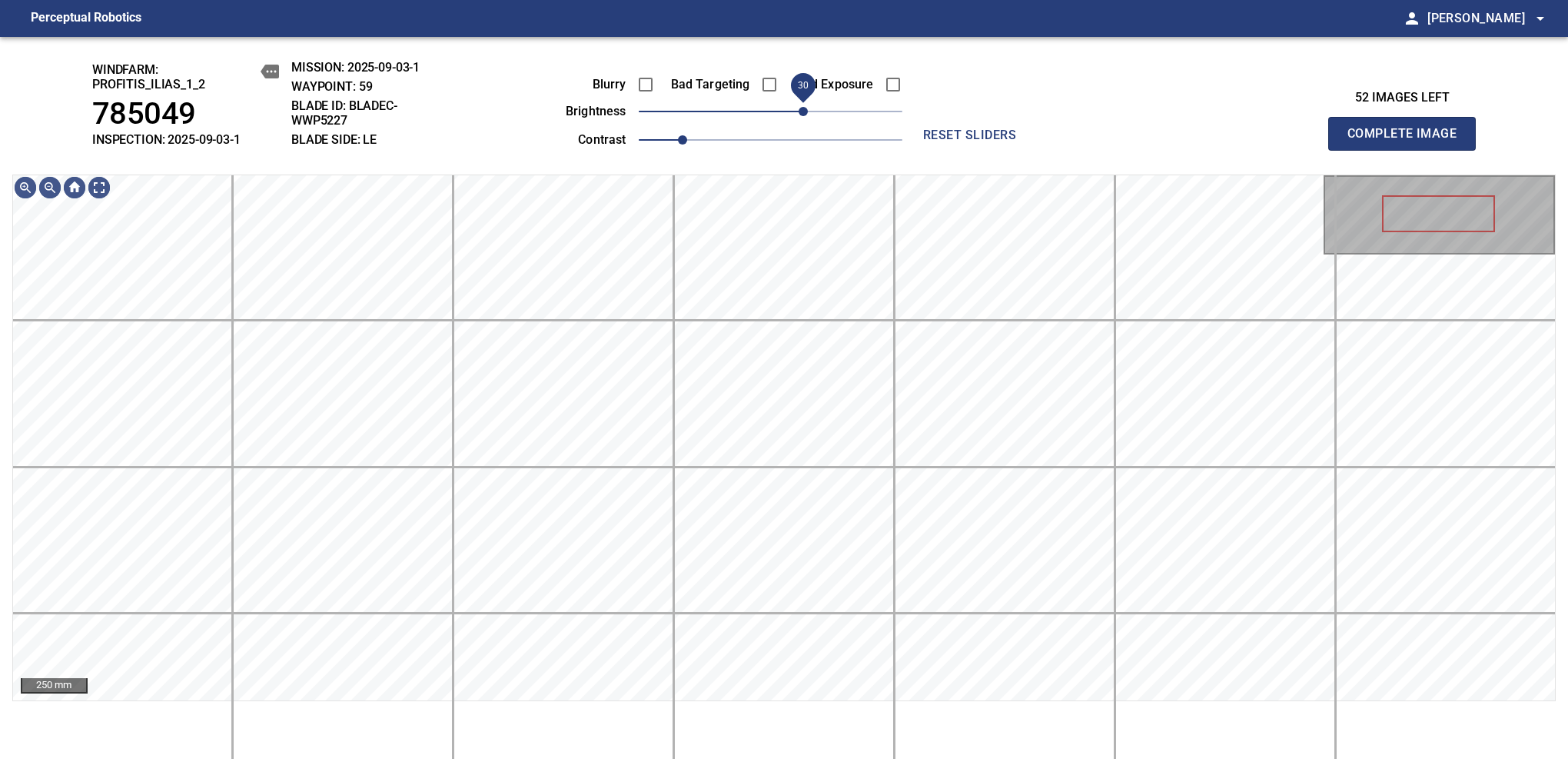
click at [808, 112] on span "30" at bounding box center [802, 112] width 9 height 9
click at [1189, 142] on span "Complete Image" at bounding box center [1402, 133] width 114 height 21
drag, startPoint x: 782, startPoint y: 117, endPoint x: 796, endPoint y: 111, distance: 15.2
click at [796, 111] on span "20" at bounding box center [792, 112] width 9 height 9
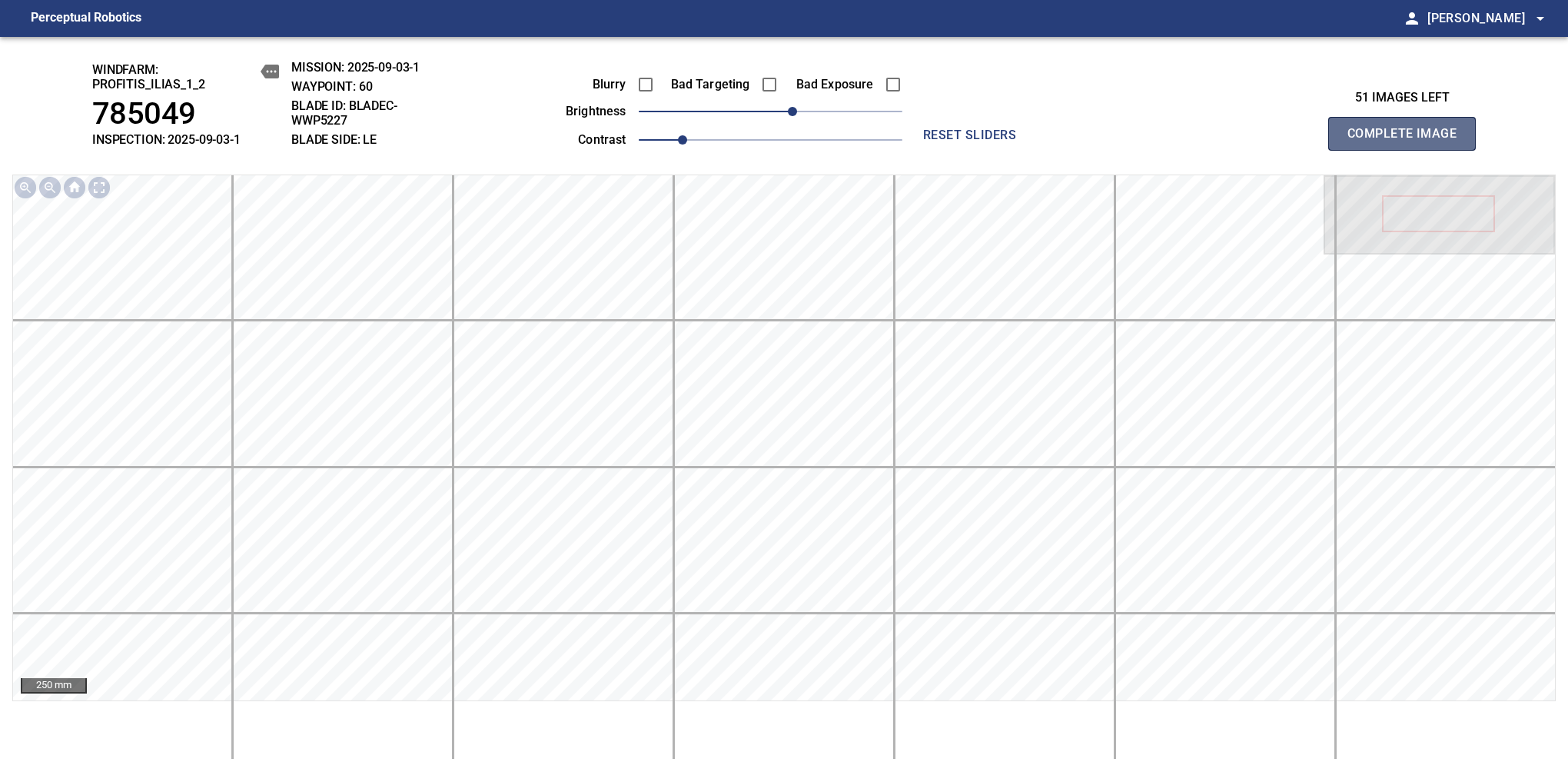
click at [1189, 142] on span "Complete Image" at bounding box center [1402, 133] width 114 height 21
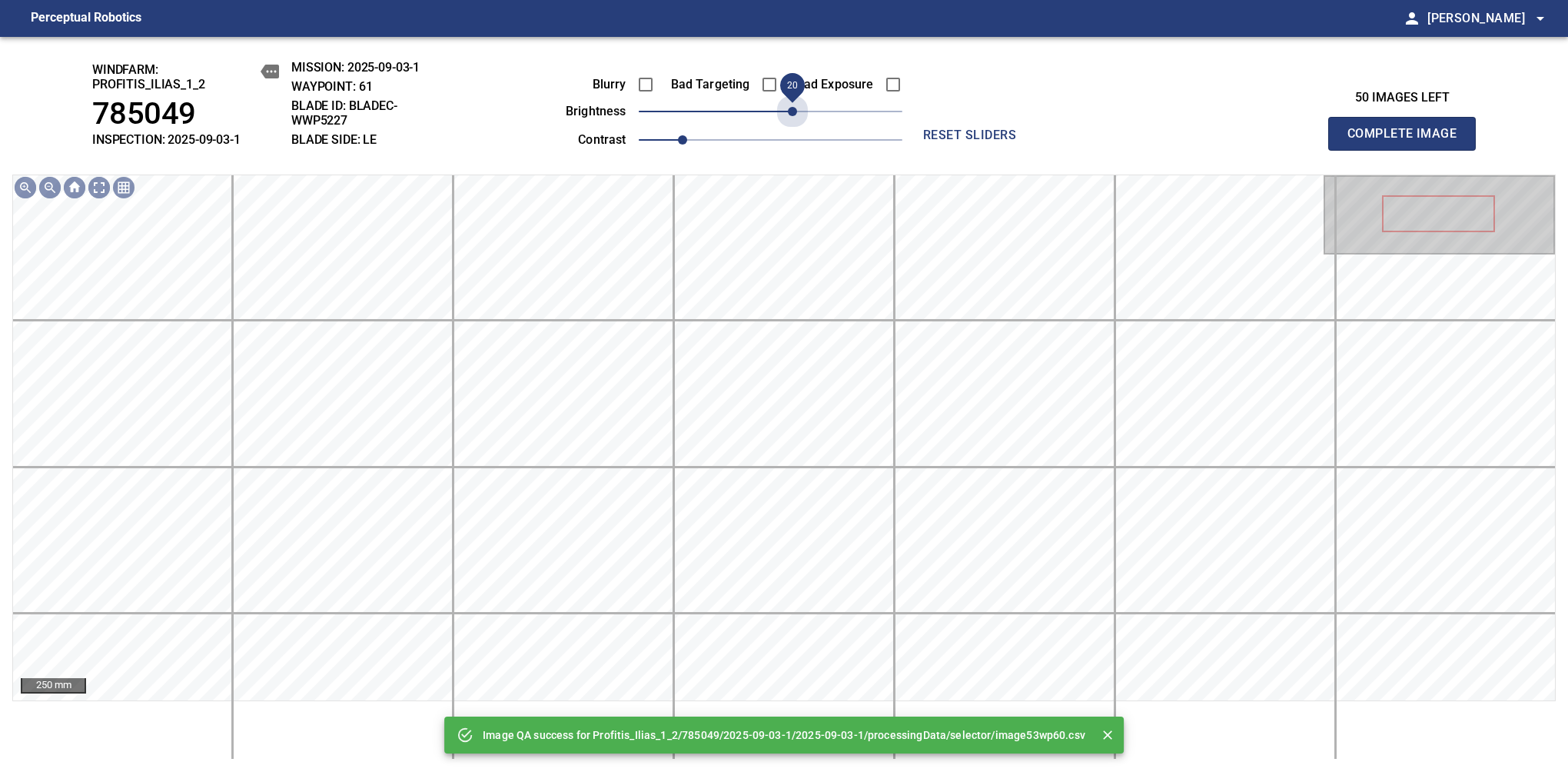
click at [796, 111] on span "20" at bounding box center [770, 111] width 263 height 21
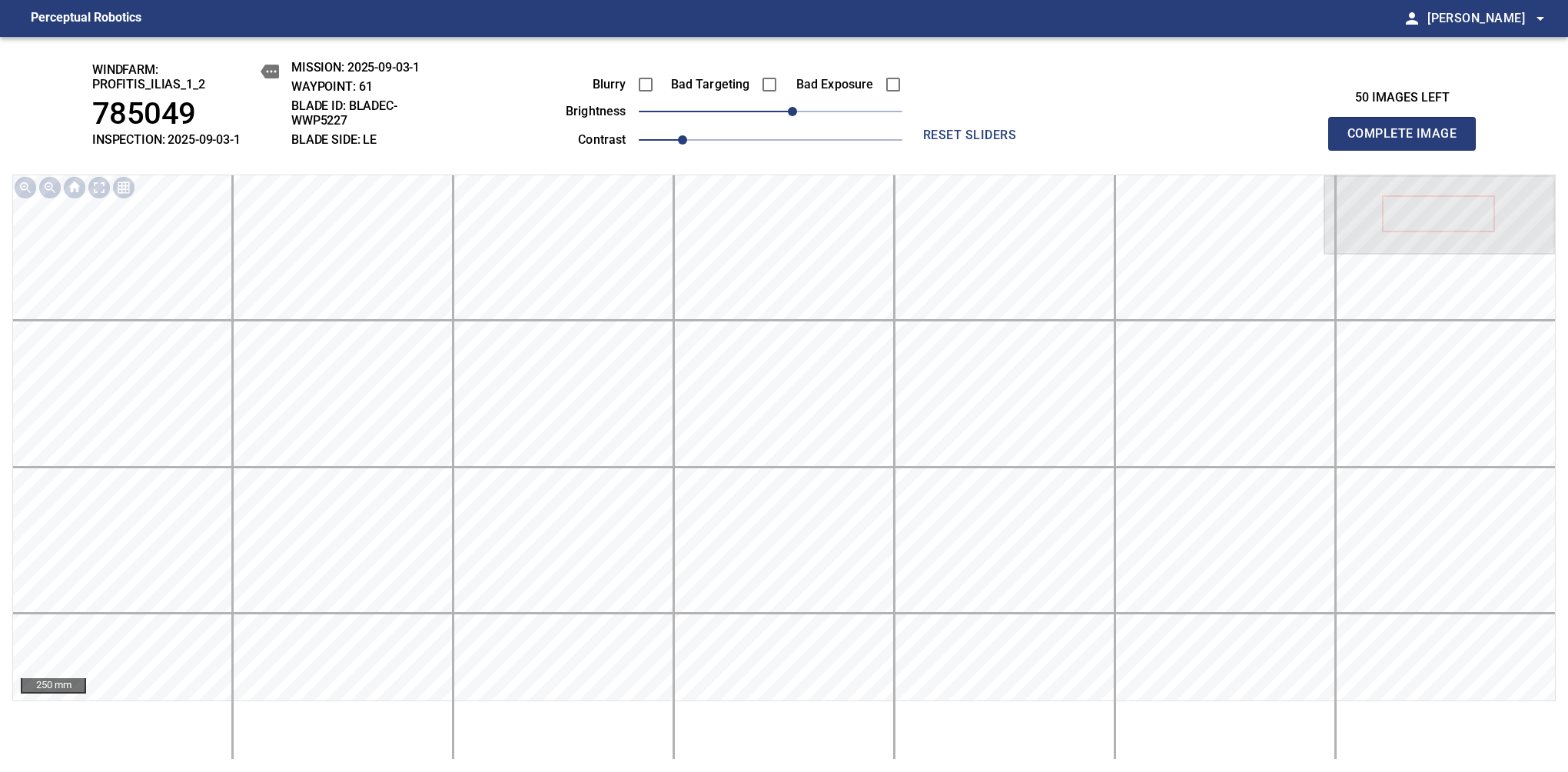
click at [1189, 142] on span "Complete Image" at bounding box center [1402, 133] width 114 height 21
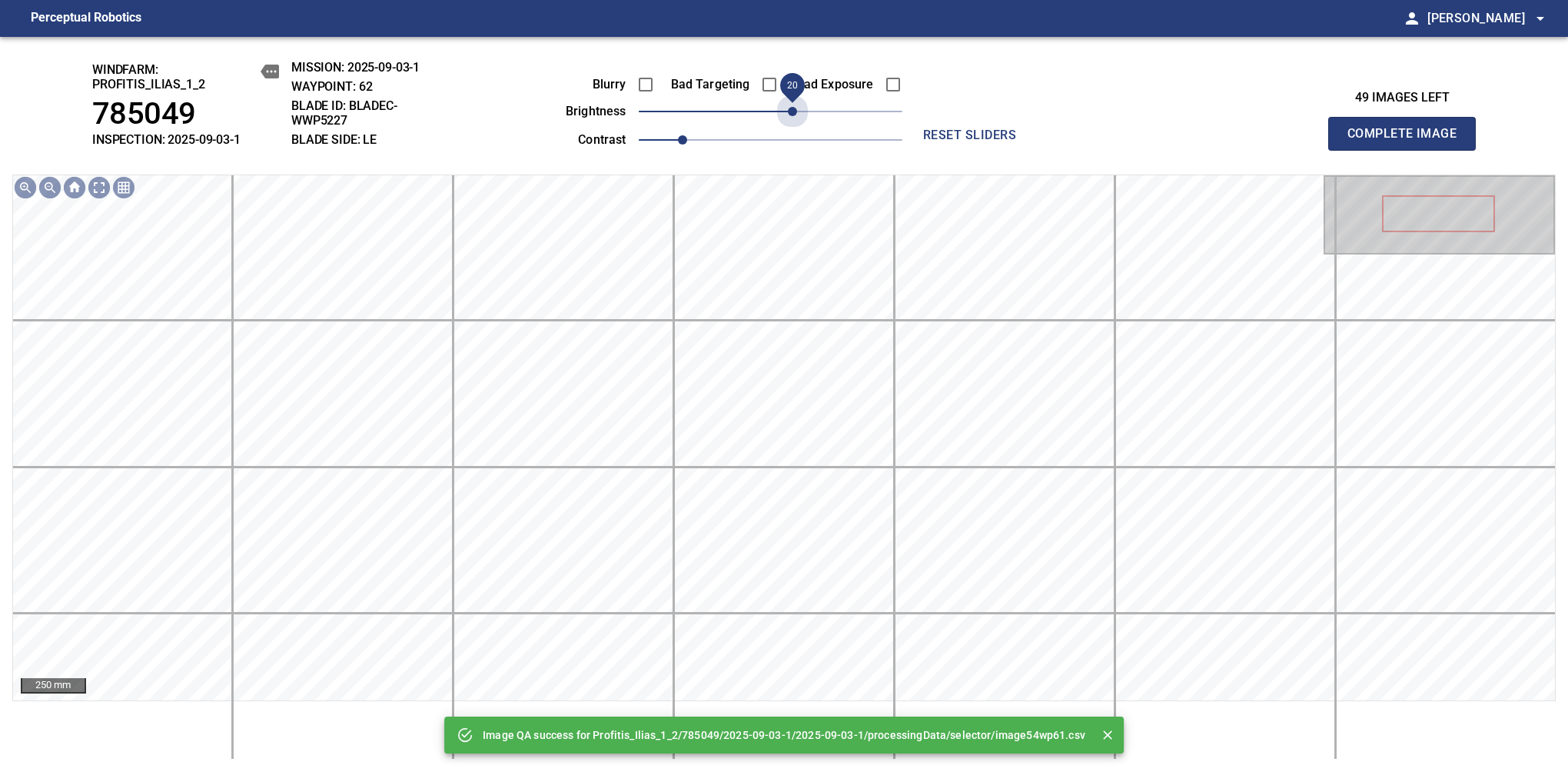
click at [796, 111] on span "20" at bounding box center [770, 111] width 263 height 21
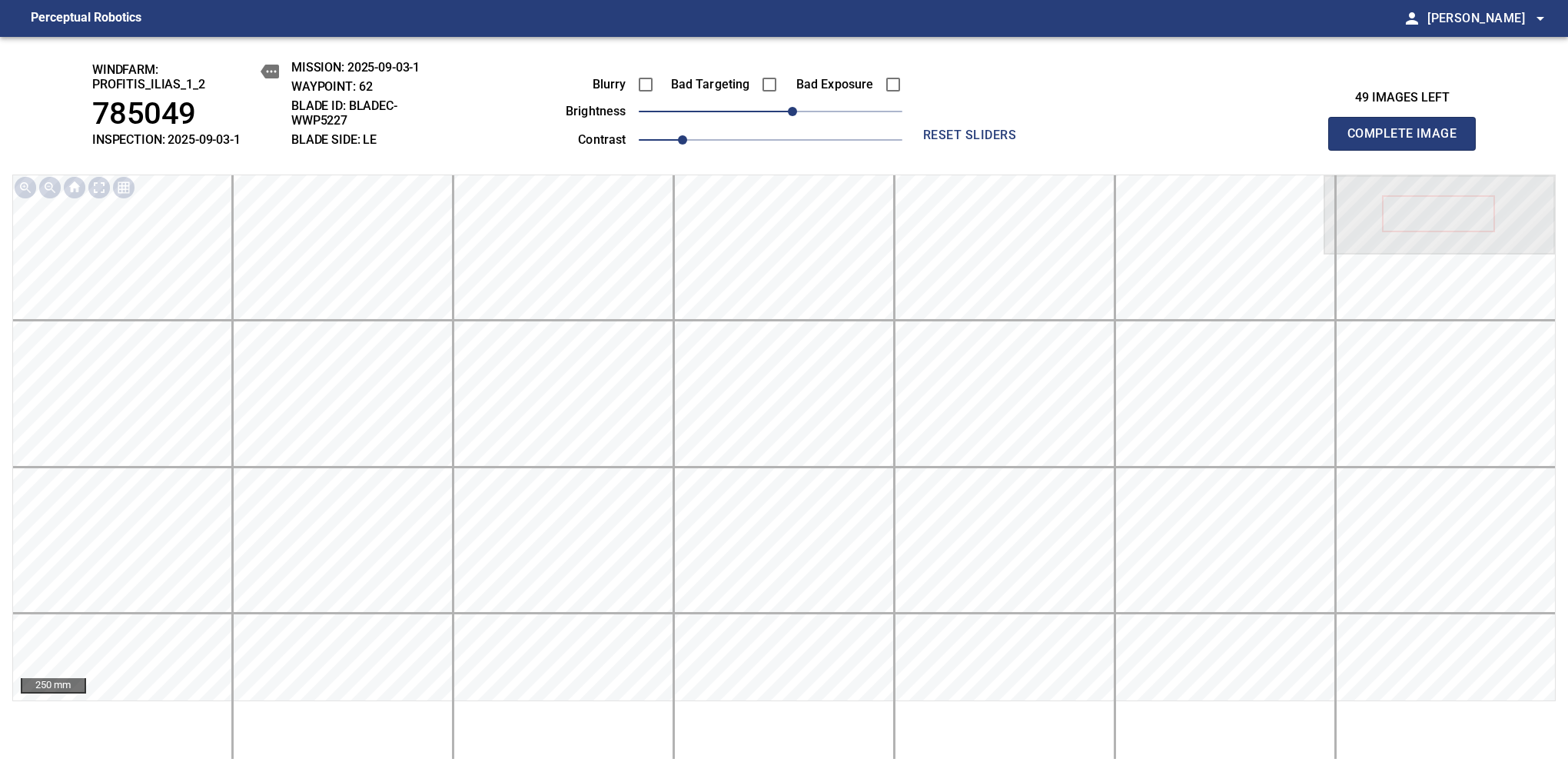
click at [1189, 142] on span "Complete Image" at bounding box center [1402, 133] width 114 height 21
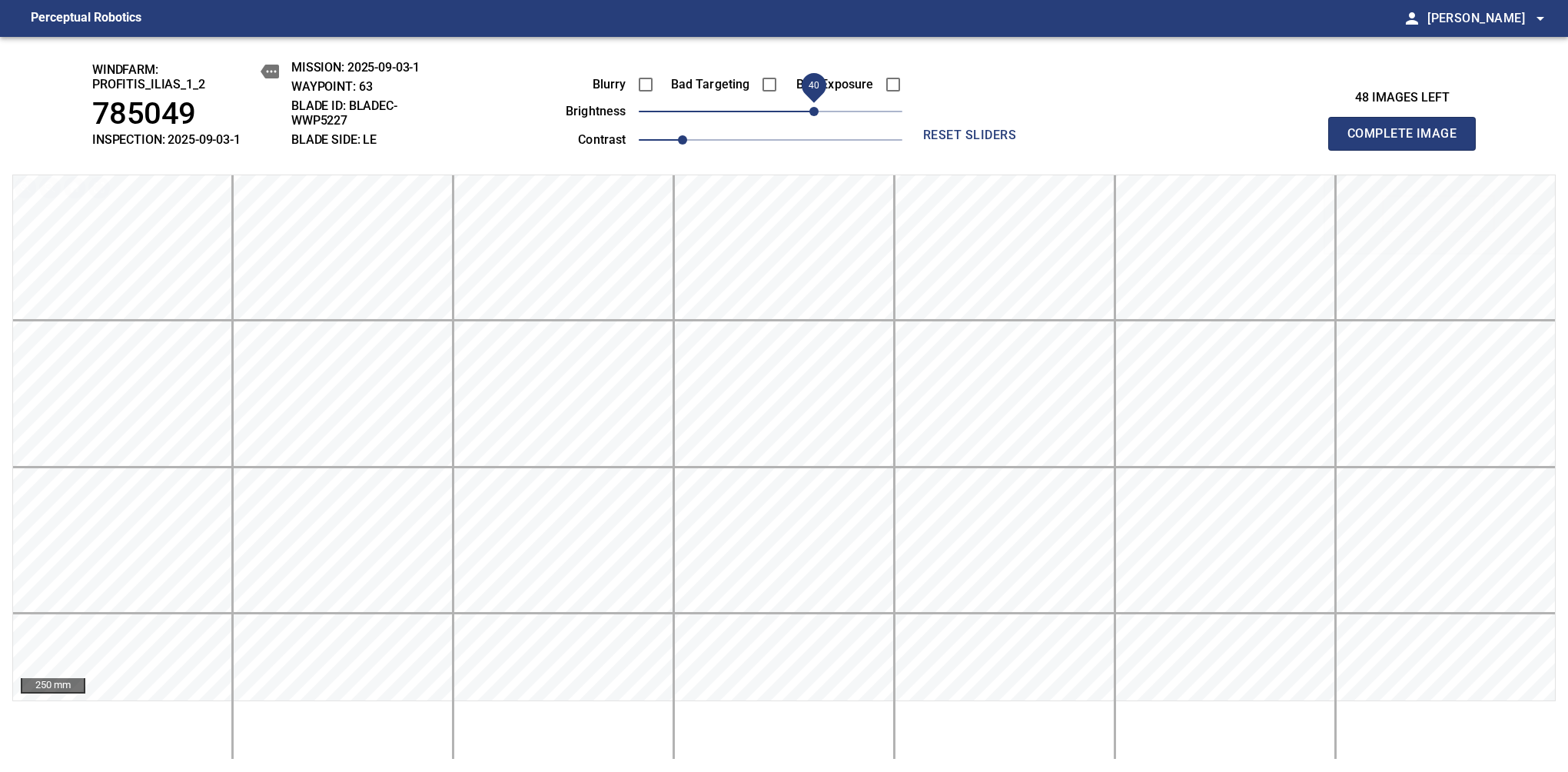
drag, startPoint x: 768, startPoint y: 114, endPoint x: 809, endPoint y: 116, distance: 41.0
click at [809, 116] on span "40" at bounding box center [814, 112] width 9 height 9
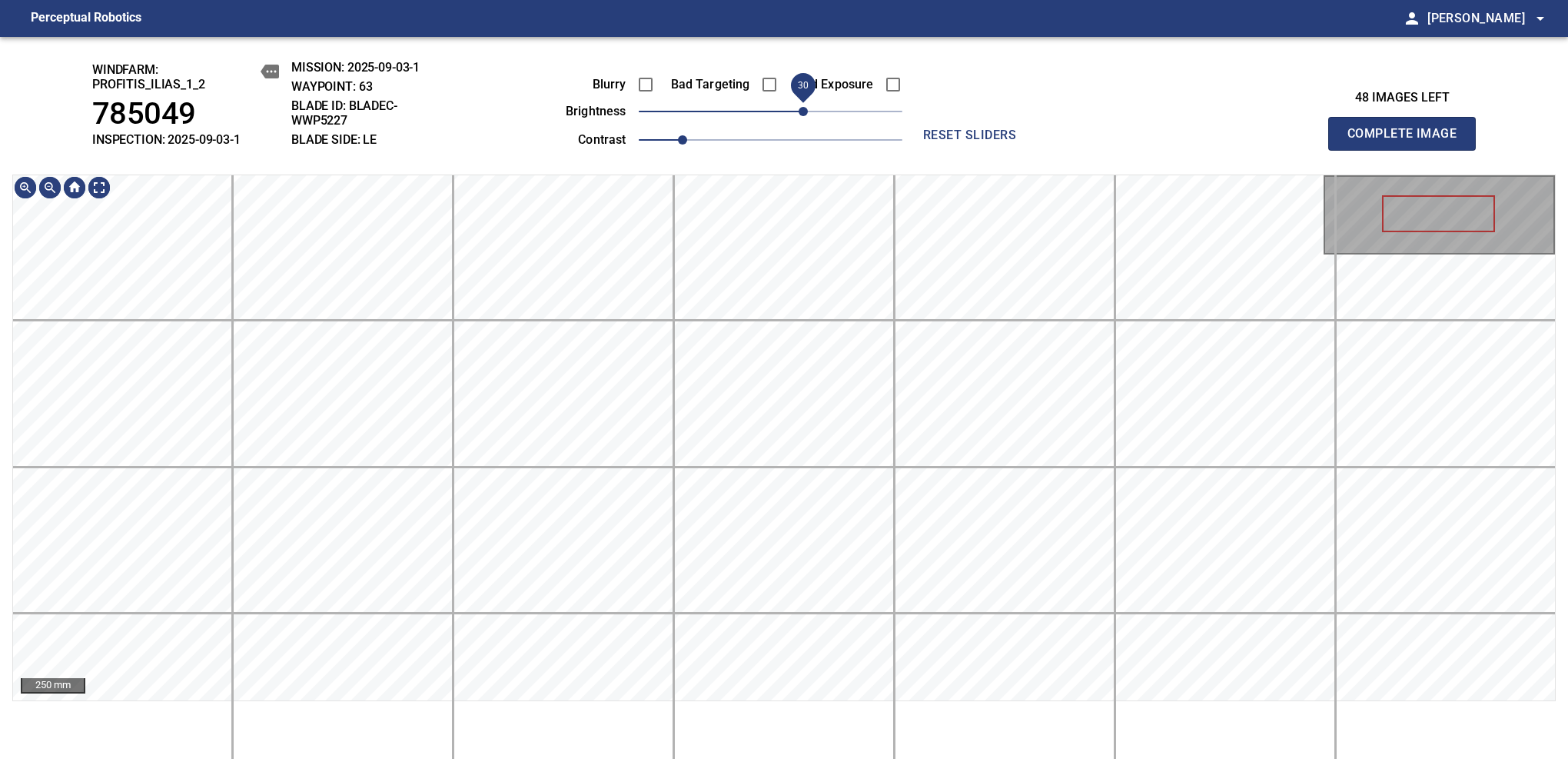
click at [805, 116] on span "30" at bounding box center [802, 112] width 9 height 9
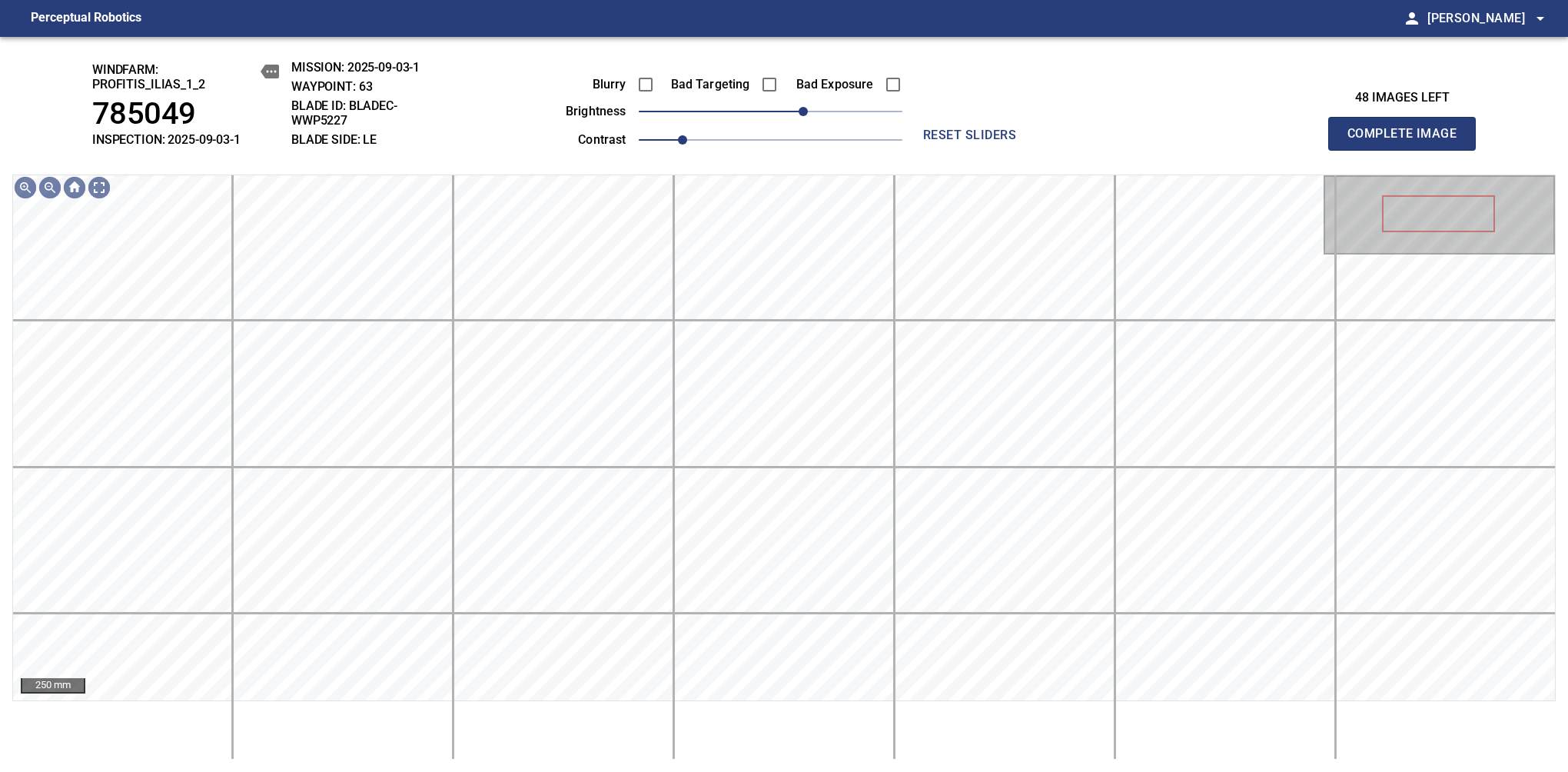
click at [1189, 142] on span "Complete Image" at bounding box center [1402, 133] width 114 height 21
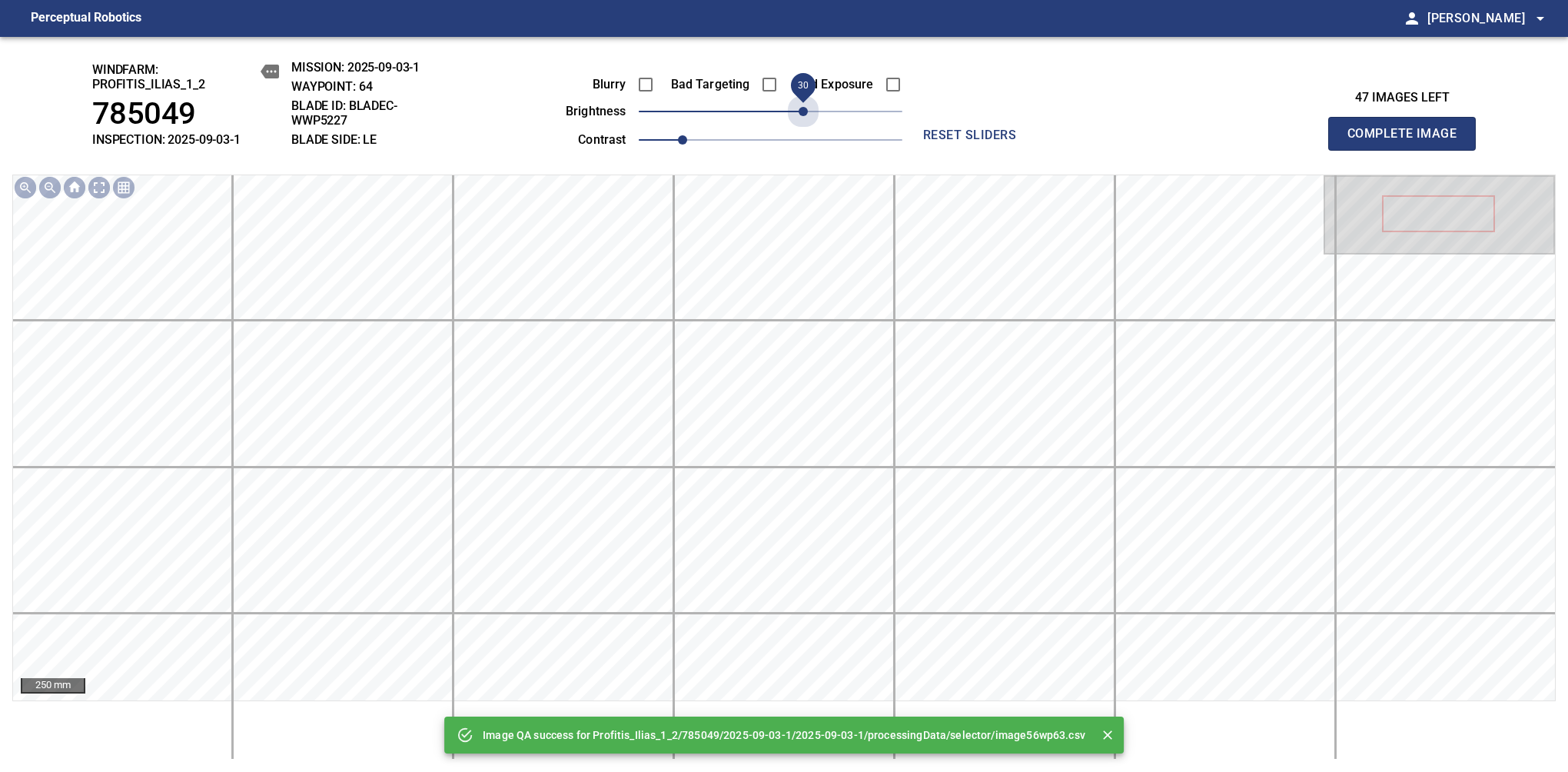
click at [805, 118] on span "30" at bounding box center [770, 111] width 263 height 21
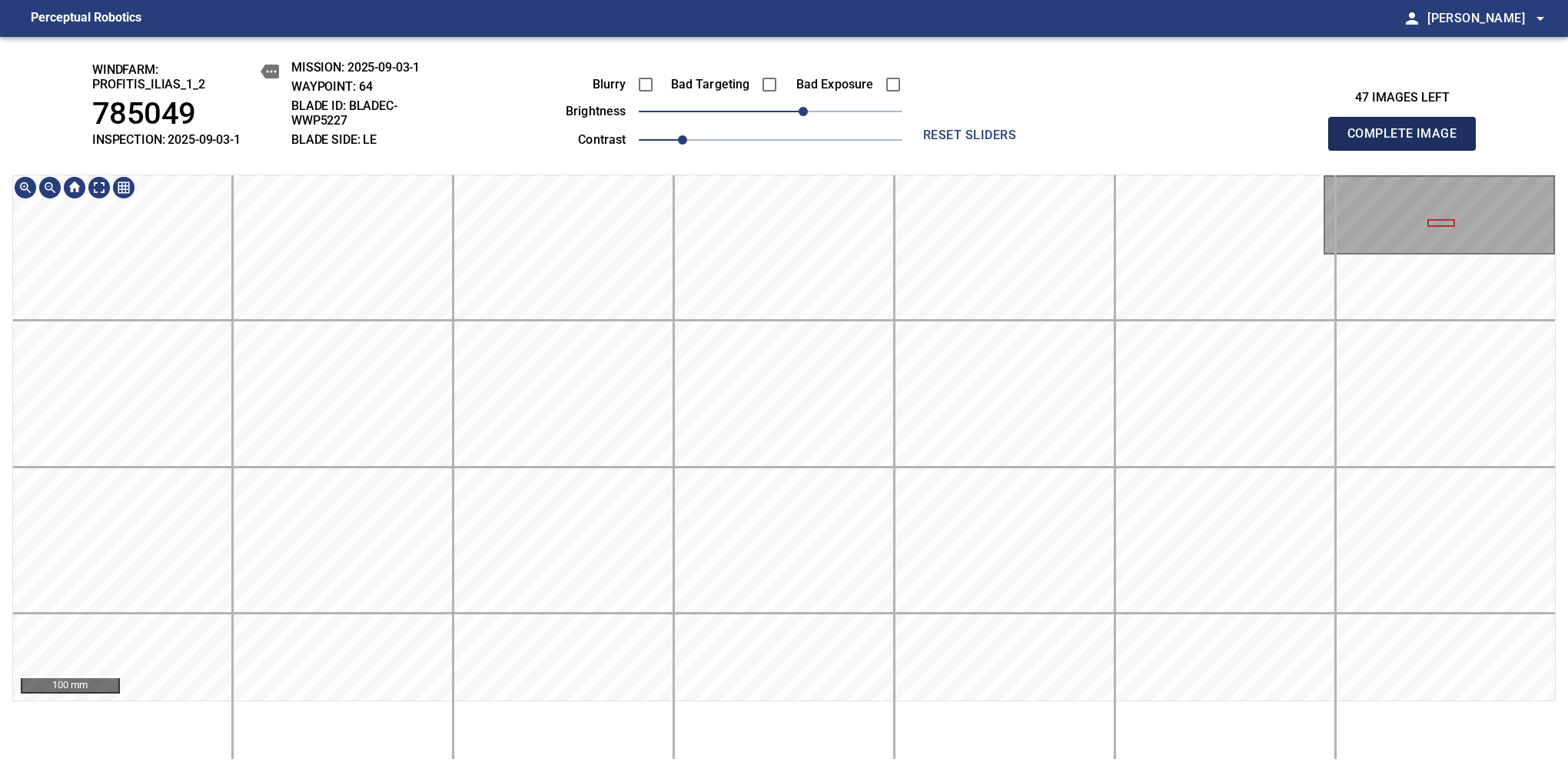
click at [1189, 142] on span "Complete Image" at bounding box center [1402, 133] width 114 height 21
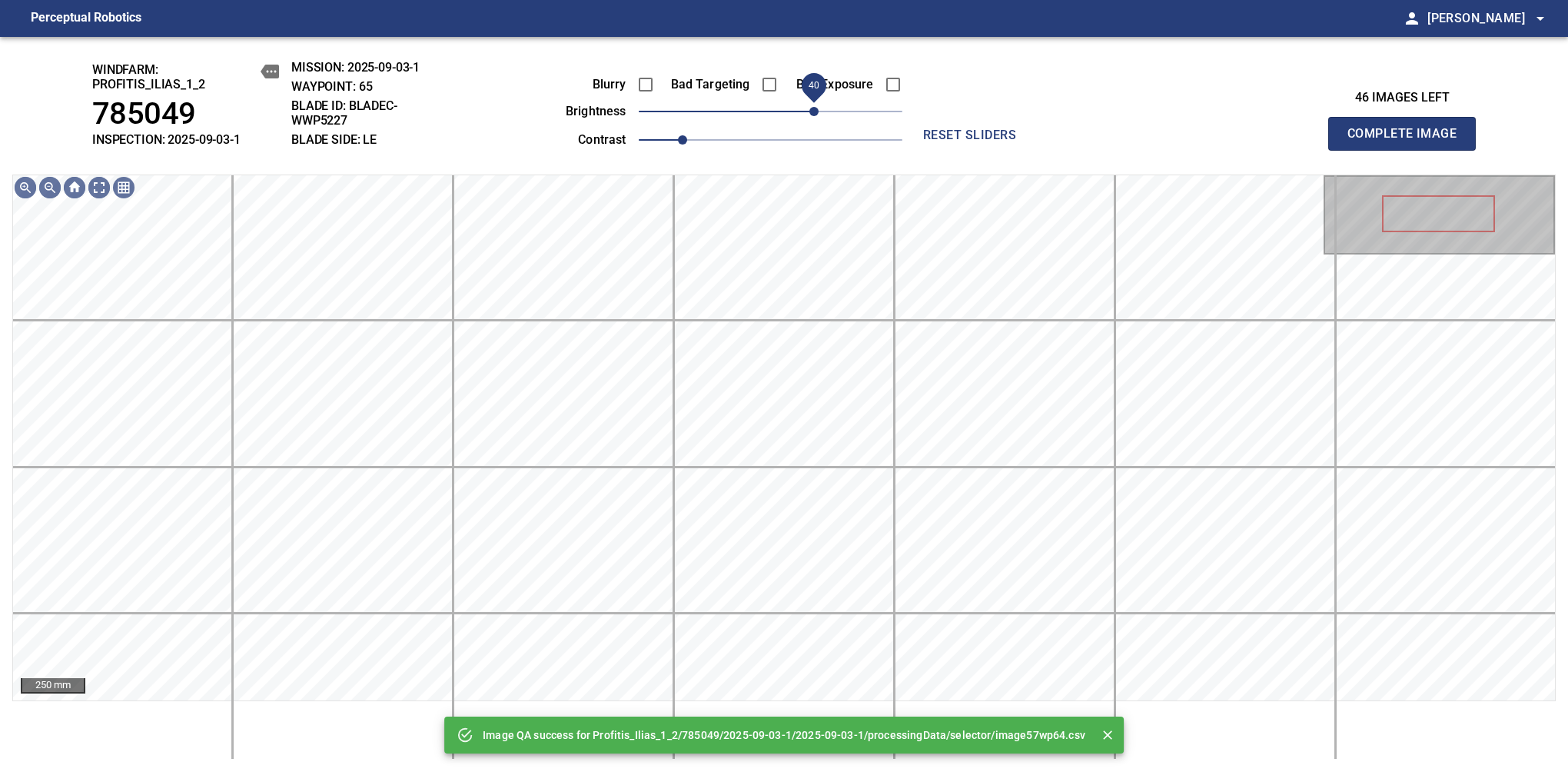
drag, startPoint x: 832, startPoint y: 117, endPoint x: 813, endPoint y: 114, distance: 19.2
click at [813, 114] on span "40" at bounding box center [770, 111] width 263 height 21
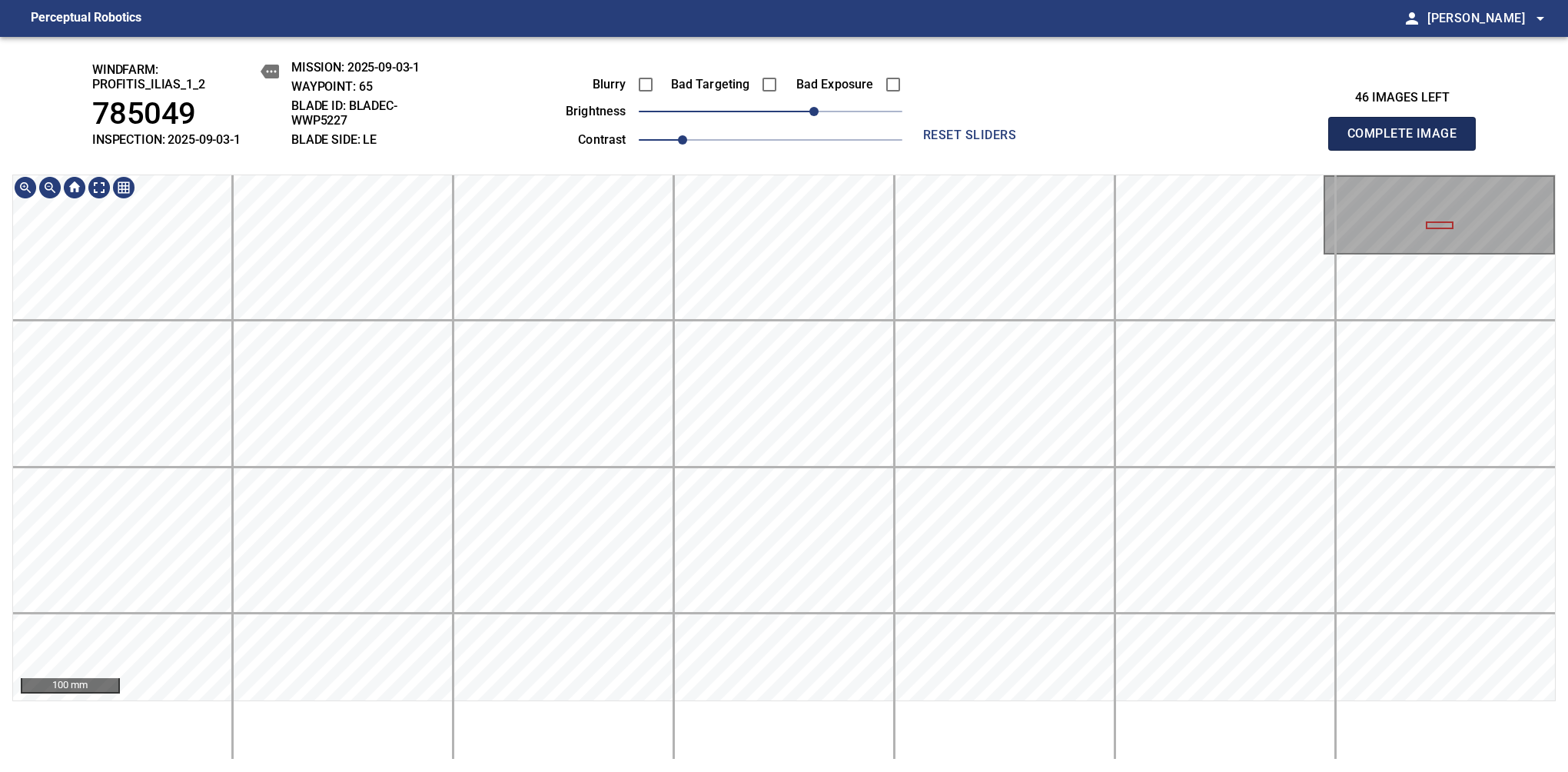
click at [1189, 142] on span "Complete Image" at bounding box center [1402, 133] width 114 height 21
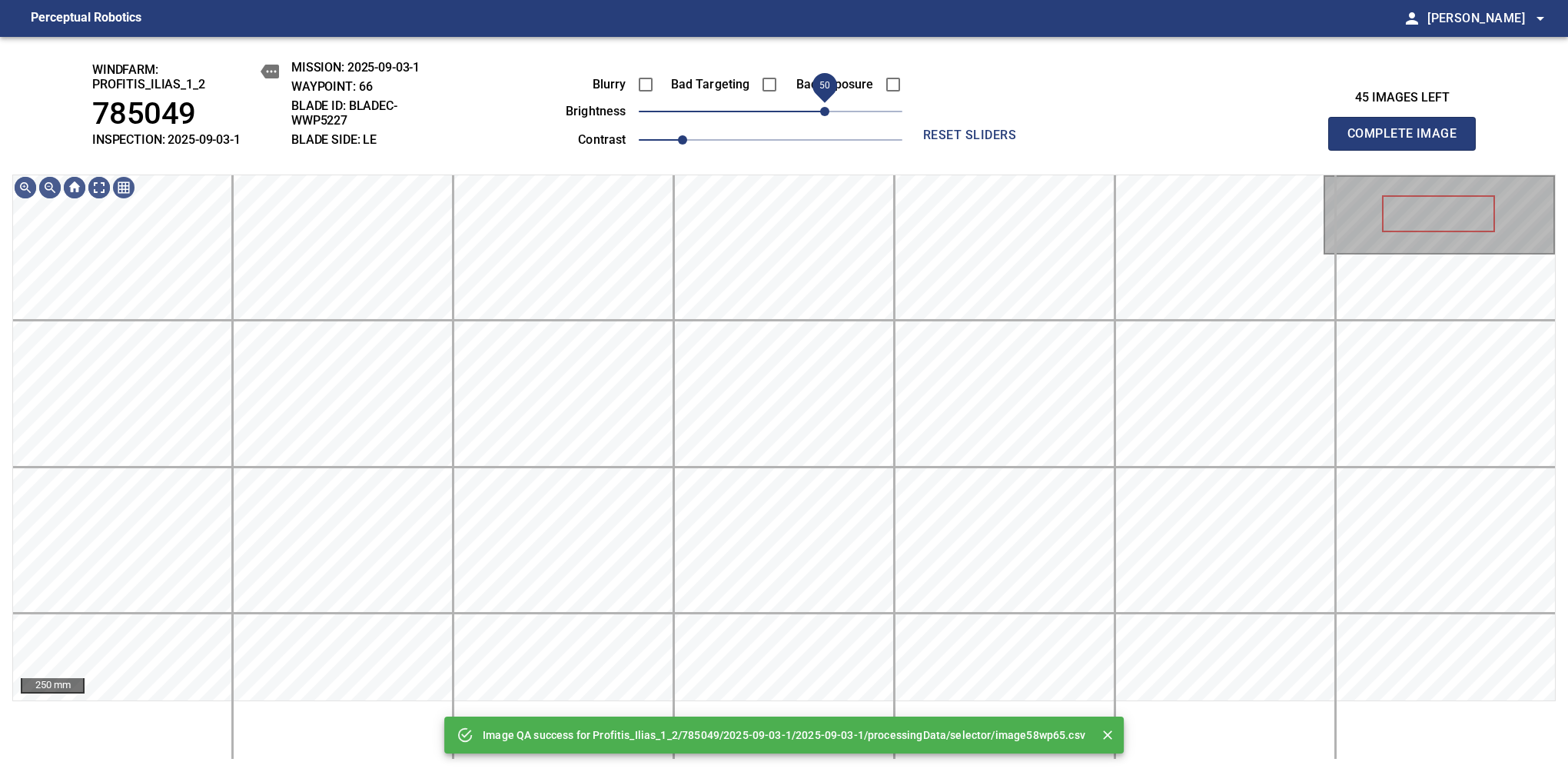
drag, startPoint x: 813, startPoint y: 111, endPoint x: 820, endPoint y: 111, distance: 7.0
click at [820, 111] on span "50" at bounding box center [770, 111] width 263 height 21
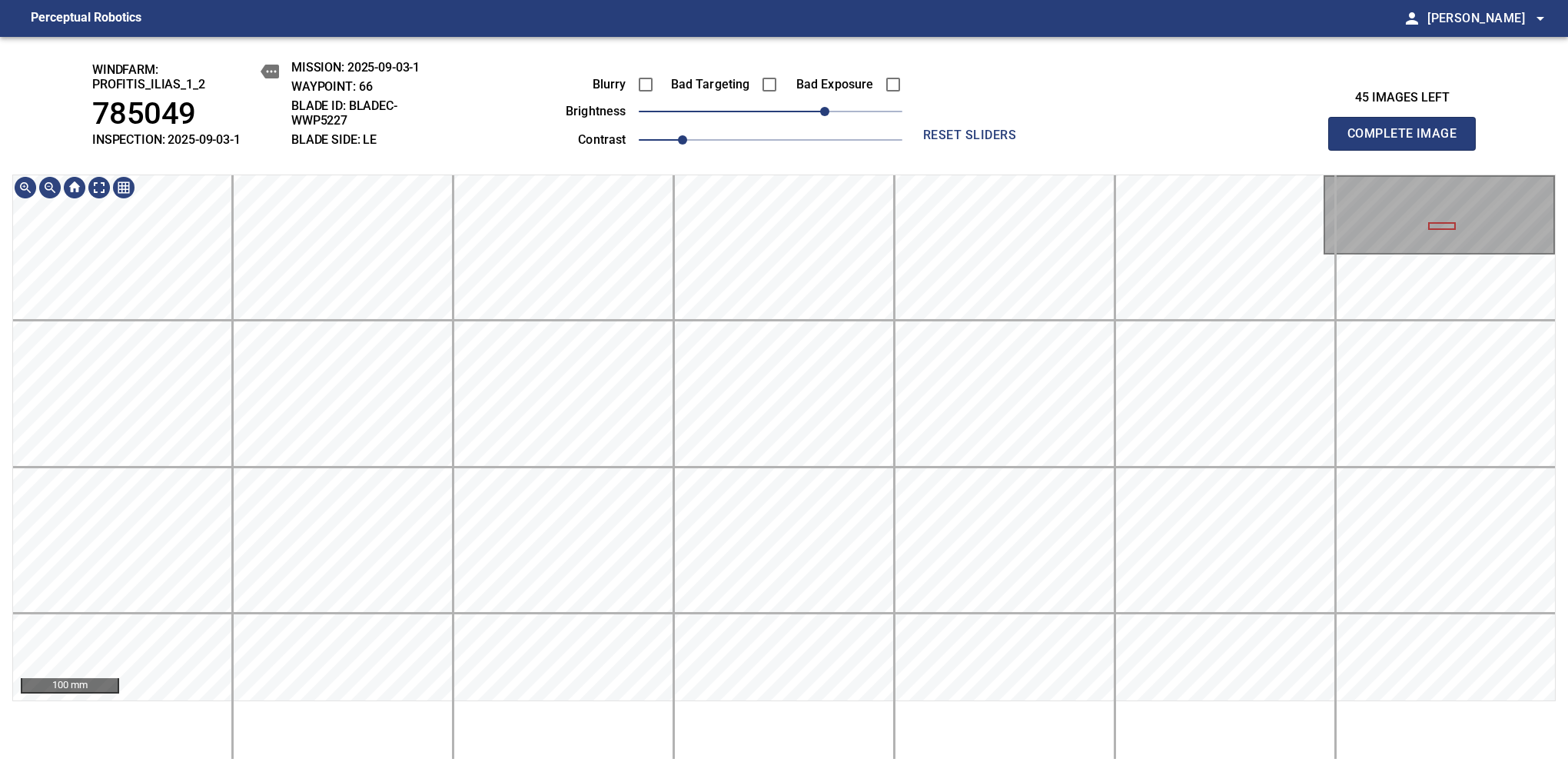
drag, startPoint x: 1410, startPoint y: 130, endPoint x: 1415, endPoint y: 96, distance: 34.4
click at [1189, 142] on span "Complete Image" at bounding box center [1402, 133] width 114 height 21
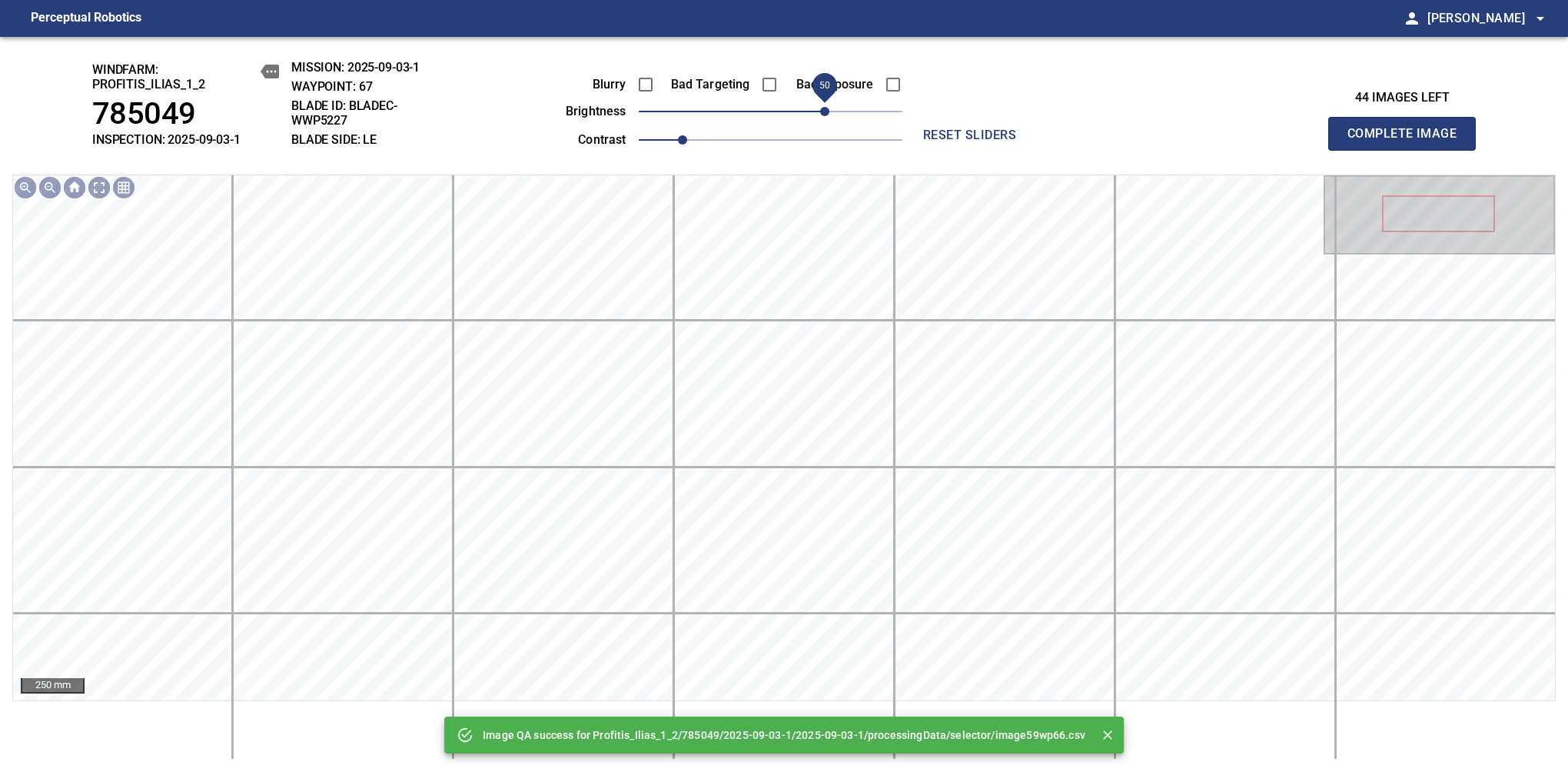
click at [823, 108] on span "50" at bounding box center [770, 111] width 263 height 21
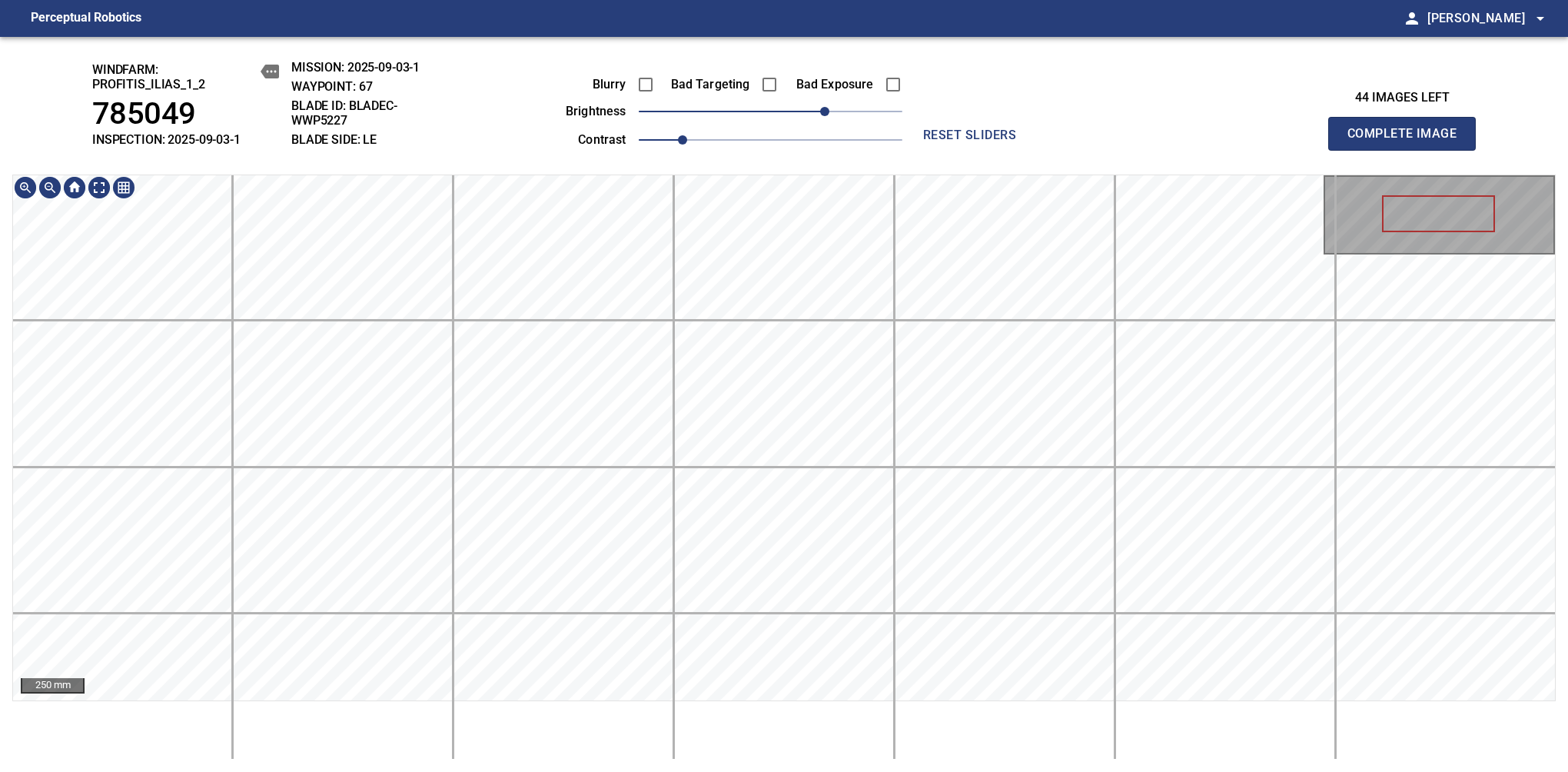
click at [767, 144] on div "windfarm: Profitis_Ilias_1_2 785049 INSPECTION: 2025-09-03-1 MISSION: 2025-09-0…" at bounding box center [784, 404] width 1568 height 735
click at [1189, 142] on span "Complete Image" at bounding box center [1402, 133] width 114 height 21
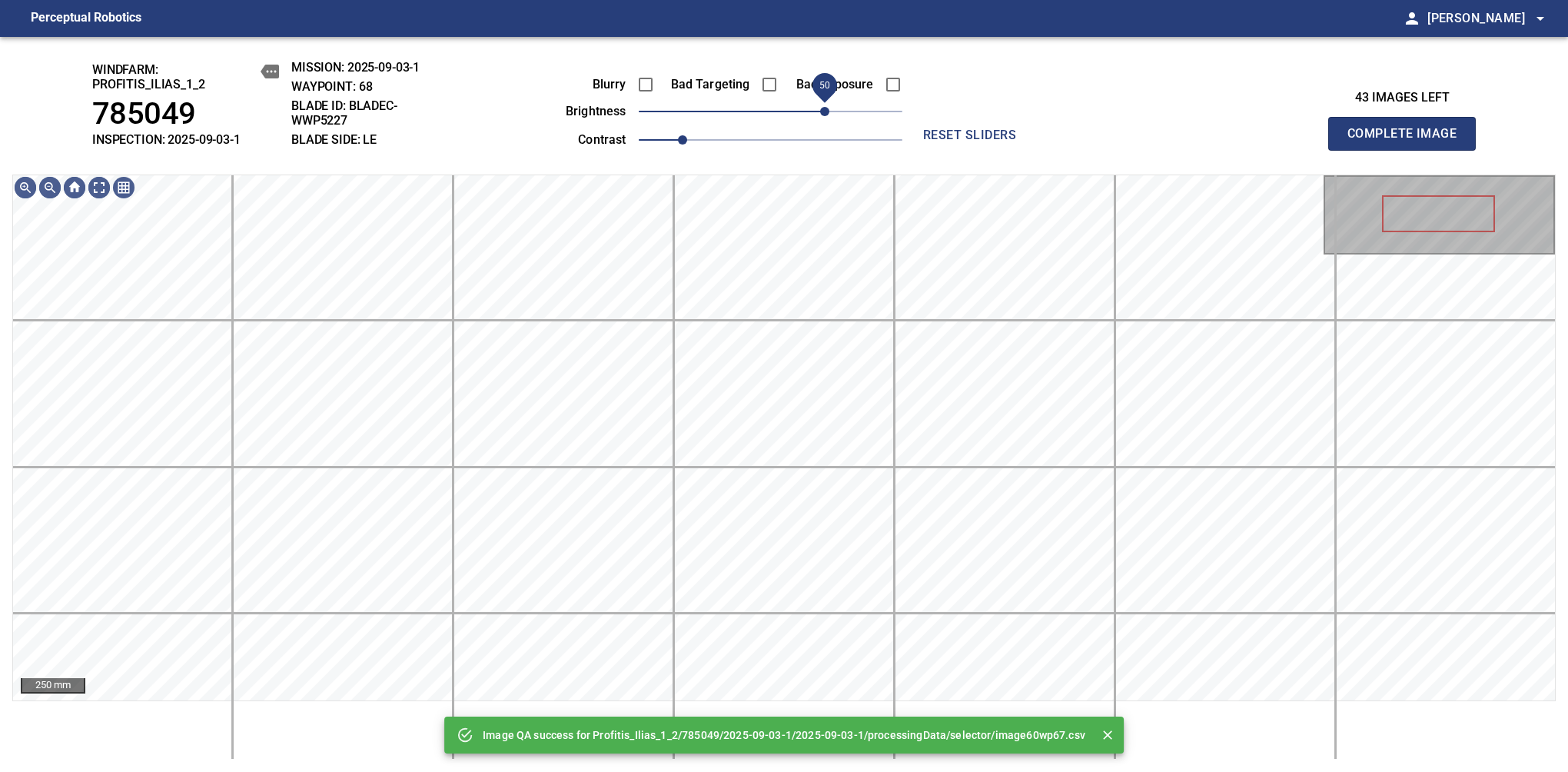
click at [825, 107] on span "50" at bounding box center [770, 111] width 263 height 21
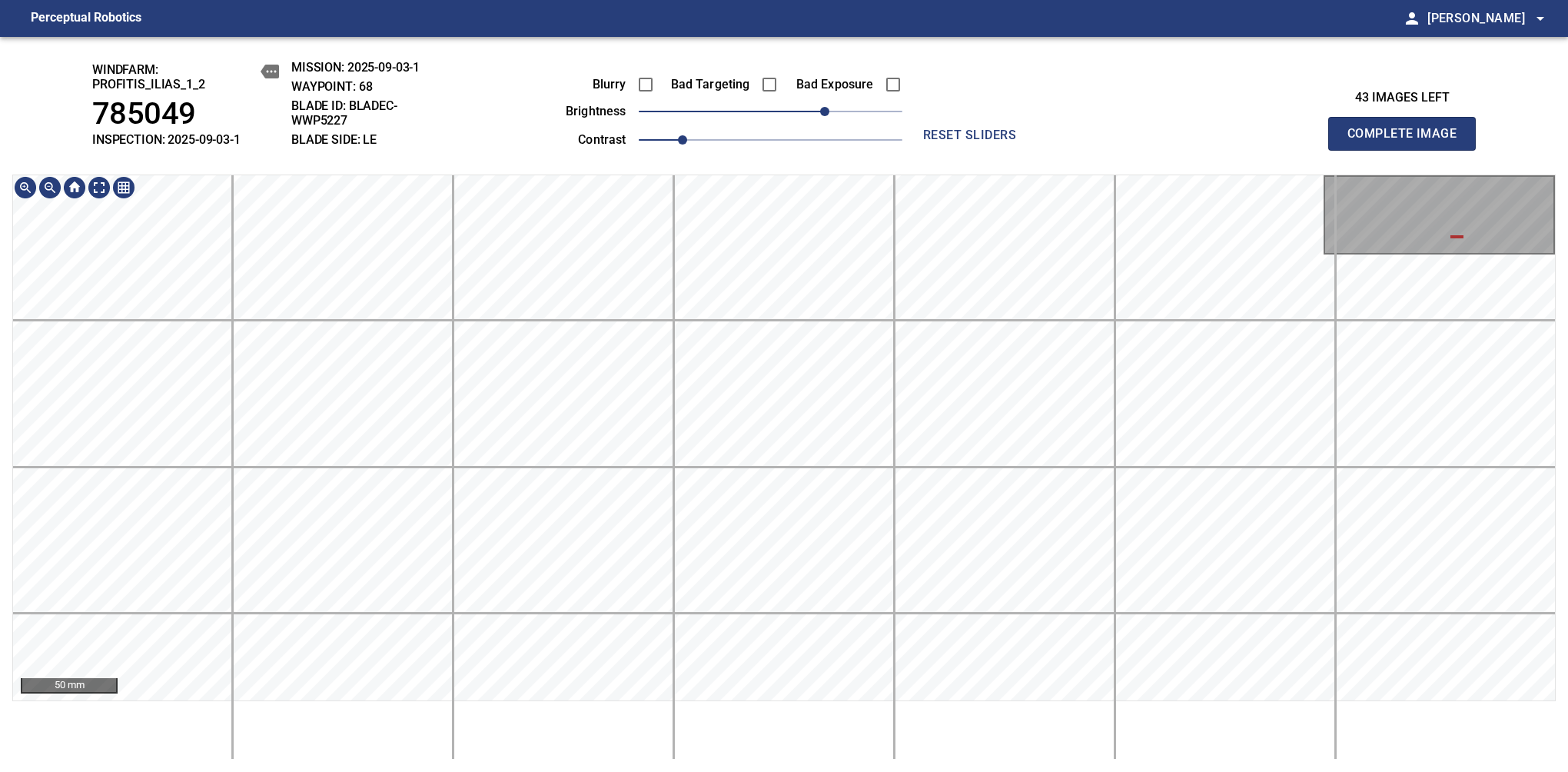
click at [621, 157] on div "windfarm: Profitis_Ilias_1_2 785049 INSPECTION: 2025-09-03-1 MISSION: 2025-09-0…" at bounding box center [784, 404] width 1568 height 735
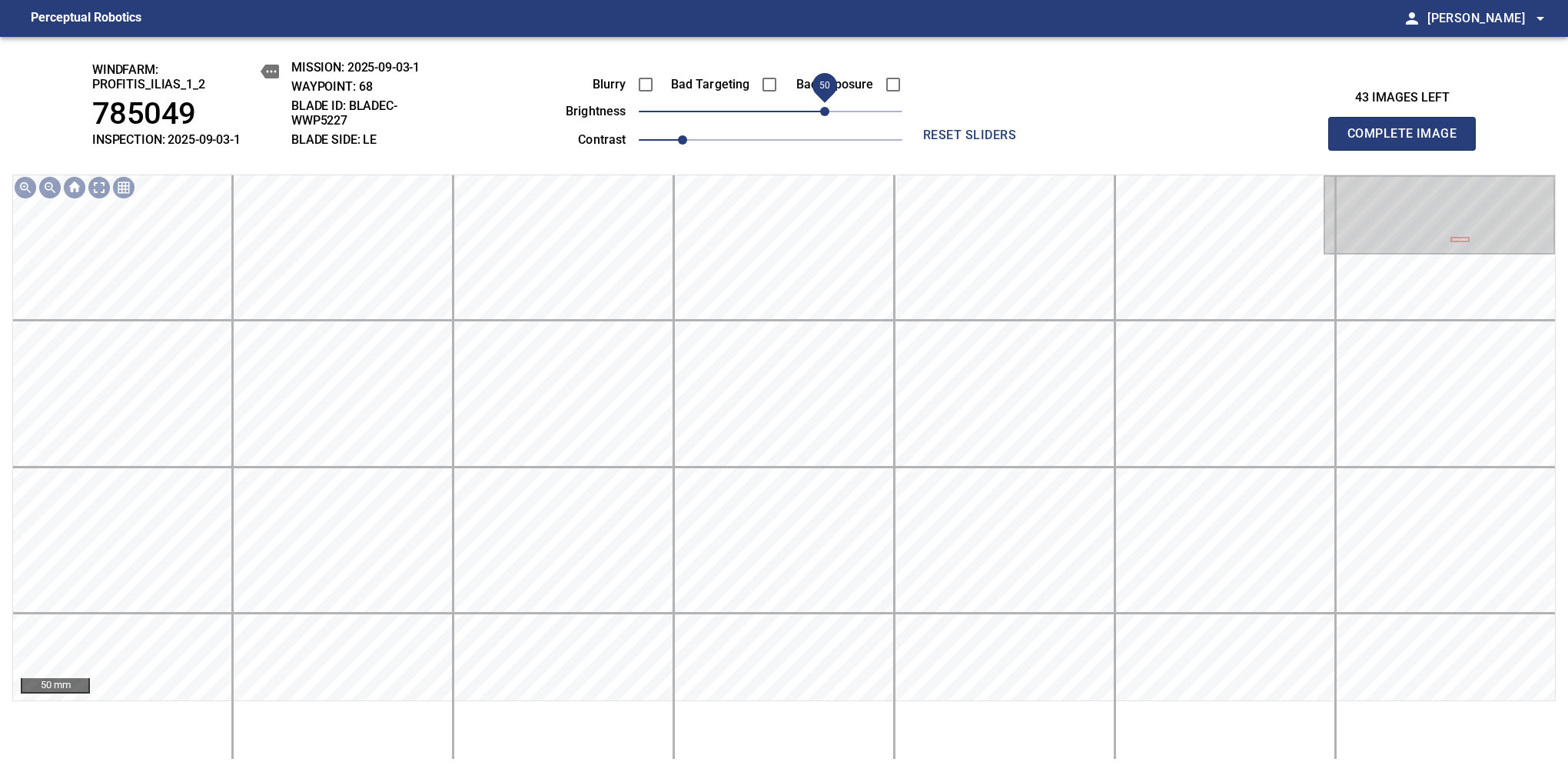
click at [1189, 142] on span "Complete Image" at bounding box center [1402, 133] width 114 height 21
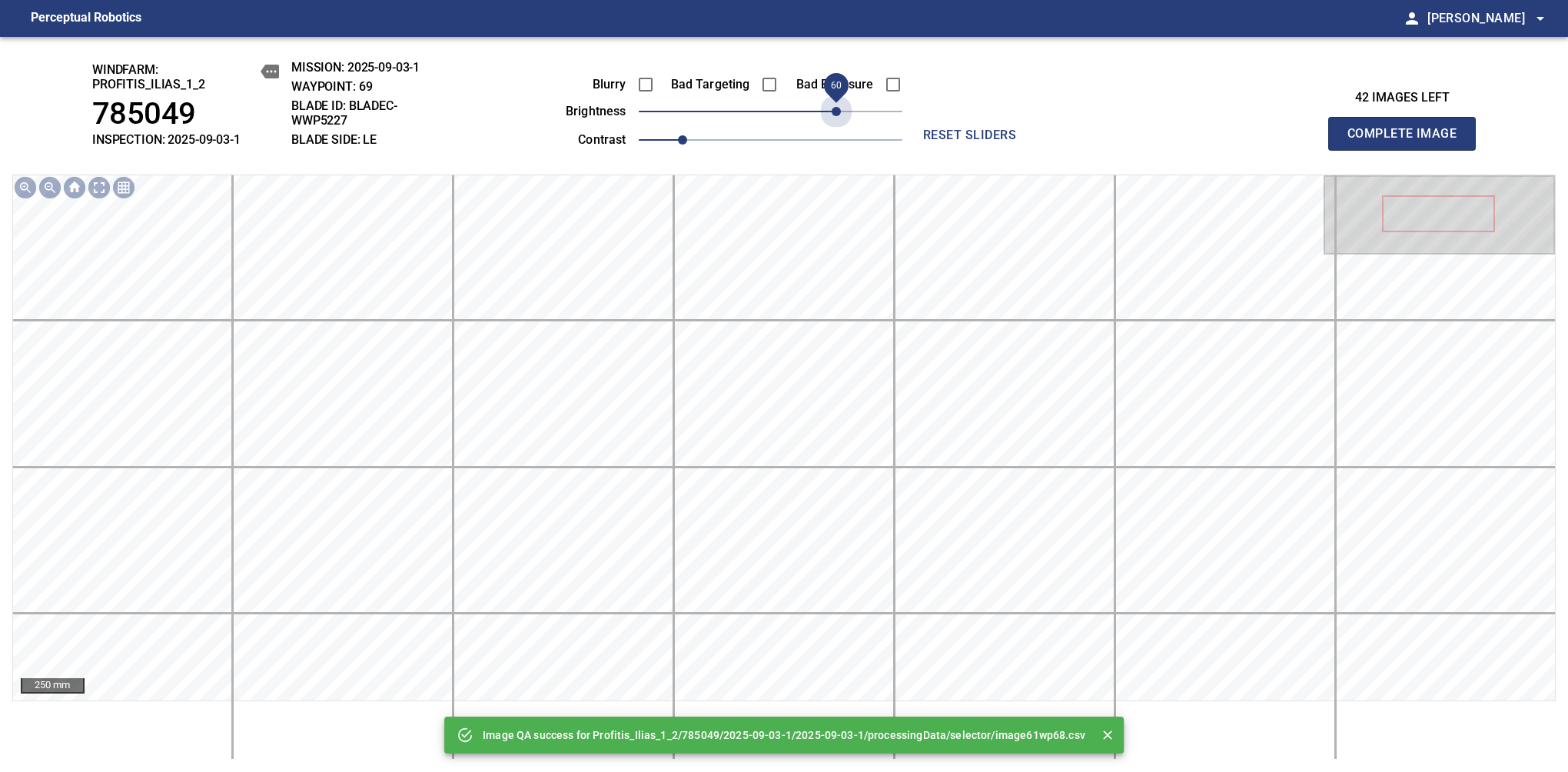
click at [833, 116] on span "60" at bounding box center [770, 111] width 263 height 21
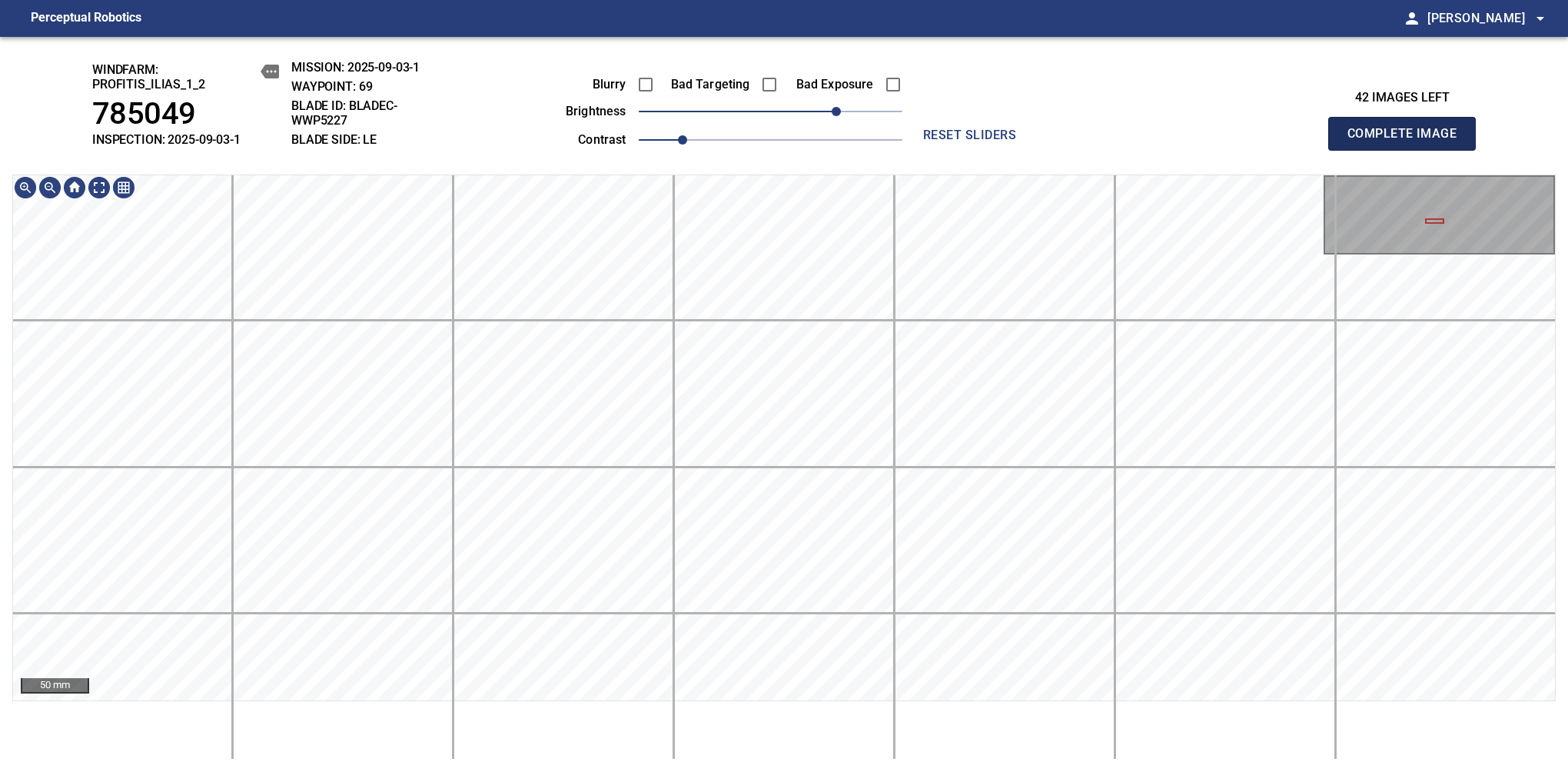
click at [1189, 142] on span "Complete Image" at bounding box center [1402, 133] width 114 height 21
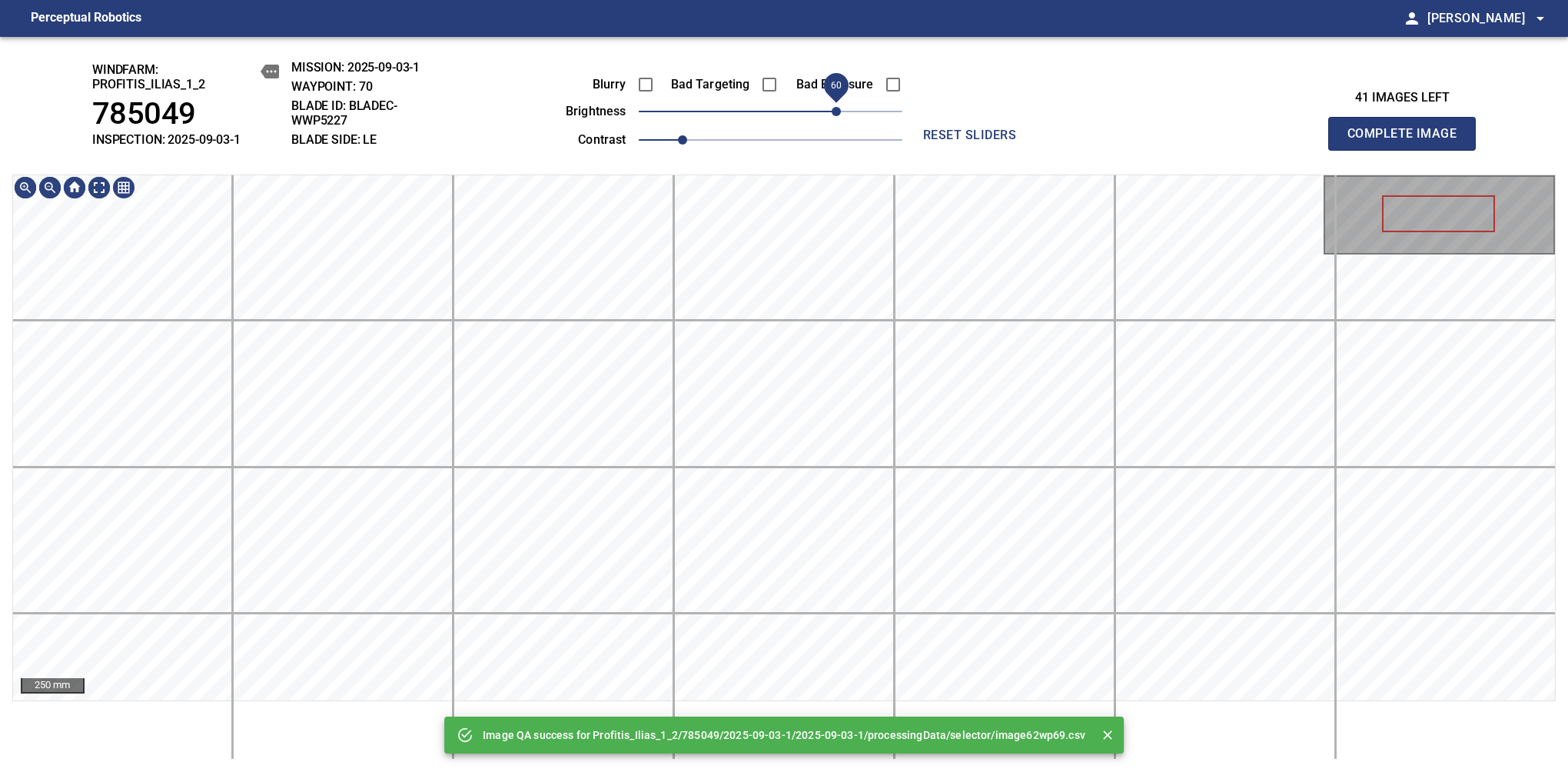
drag, startPoint x: 805, startPoint y: 114, endPoint x: 833, endPoint y: 106, distance: 29.1
click at [833, 106] on span "60" at bounding box center [770, 111] width 263 height 21
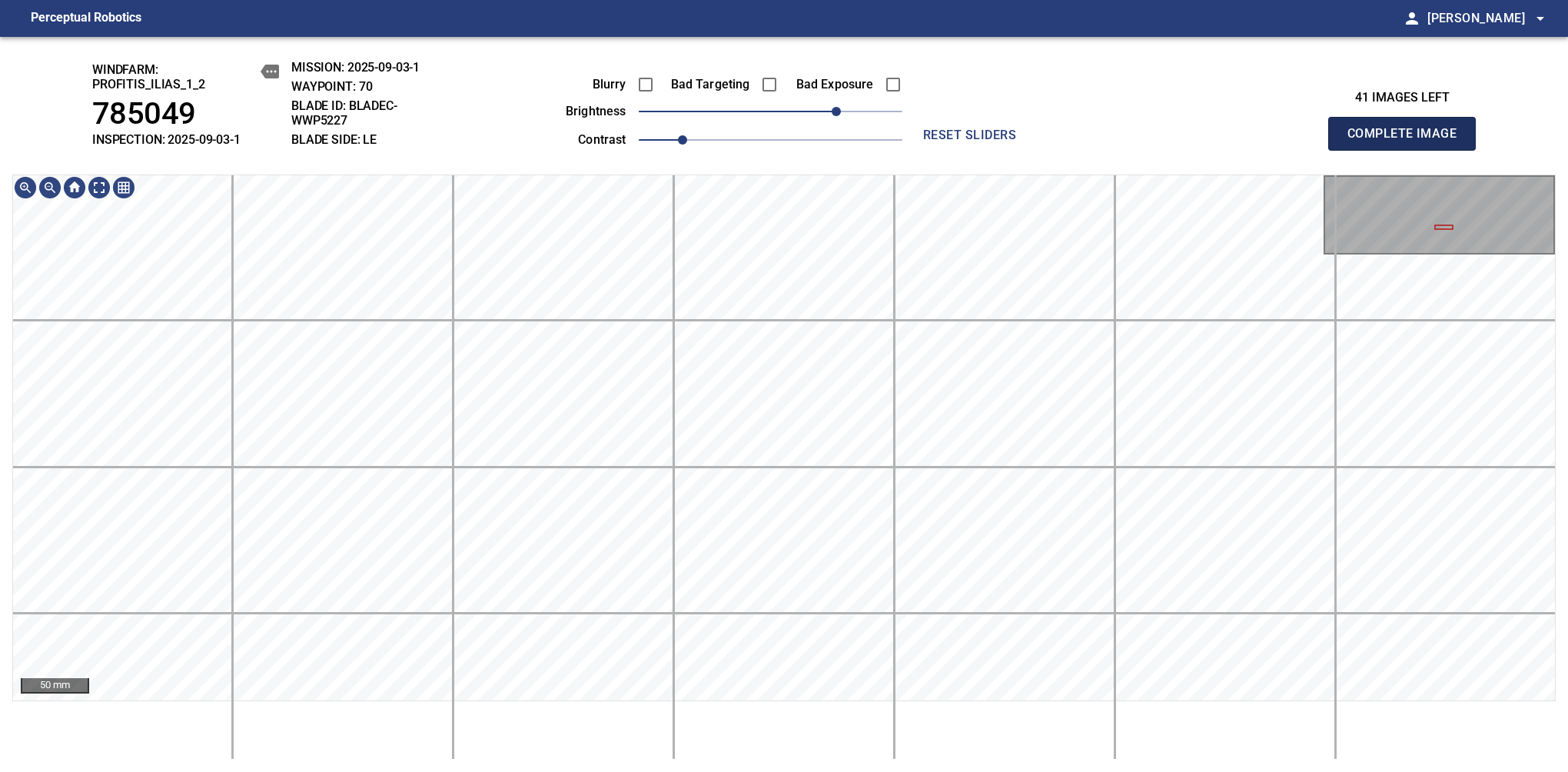
click at [1189, 142] on span "Complete Image" at bounding box center [1402, 133] width 114 height 21
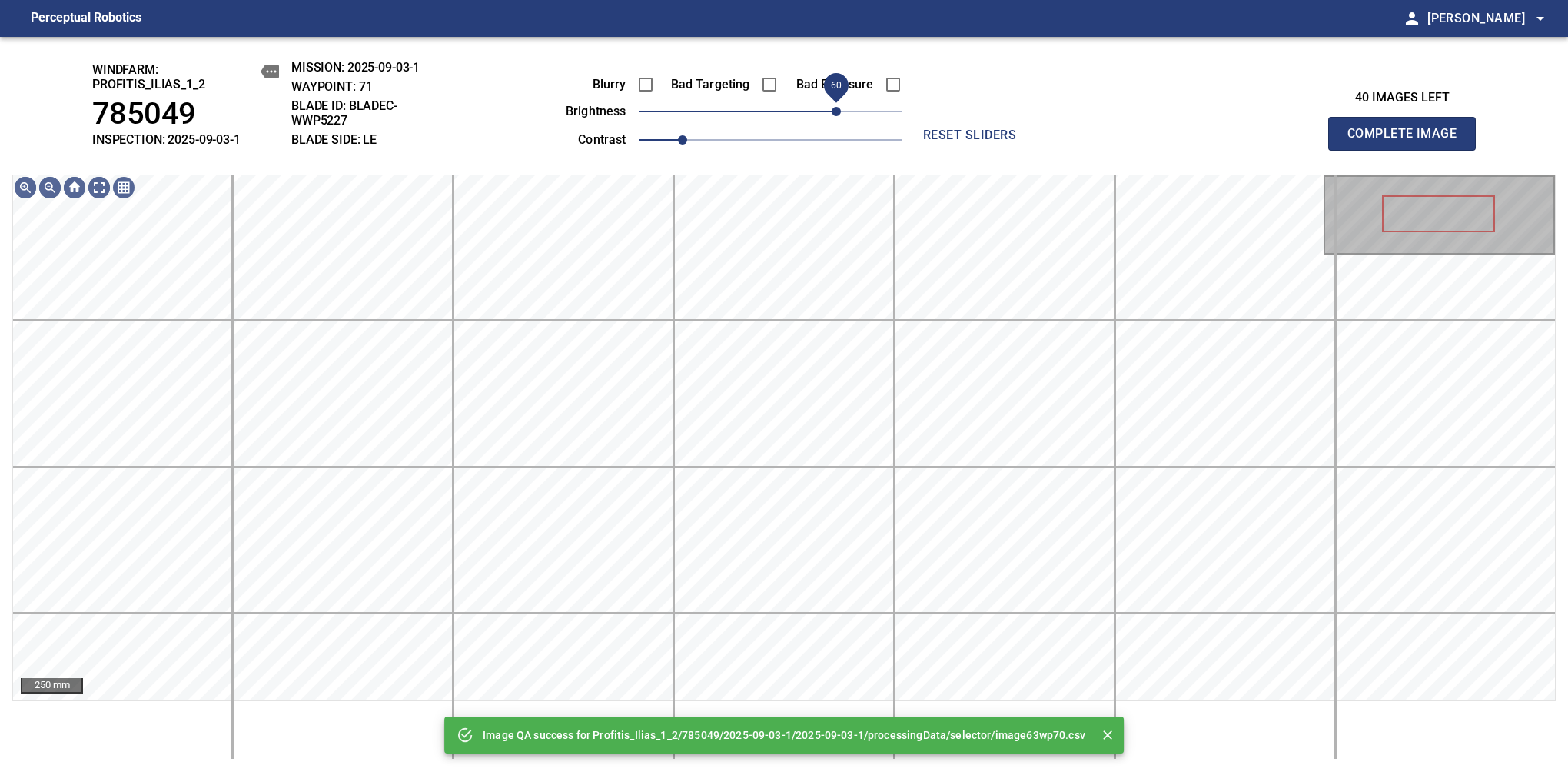
drag, startPoint x: 824, startPoint y: 114, endPoint x: 832, endPoint y: 100, distance: 16.1
click at [832, 100] on span "60" at bounding box center [770, 111] width 263 height 21
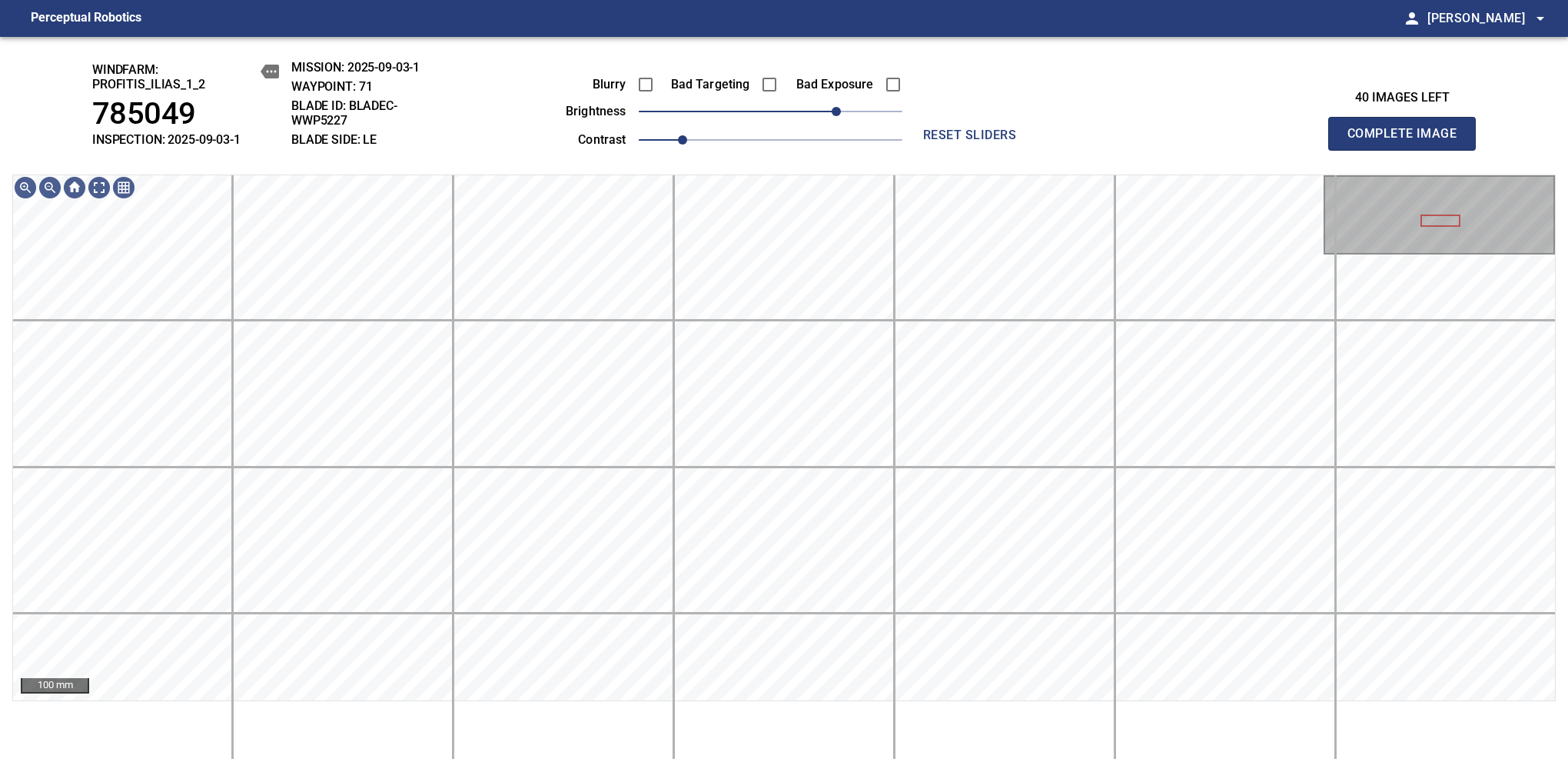
click at [1189, 142] on span "Complete Image" at bounding box center [1402, 133] width 114 height 21
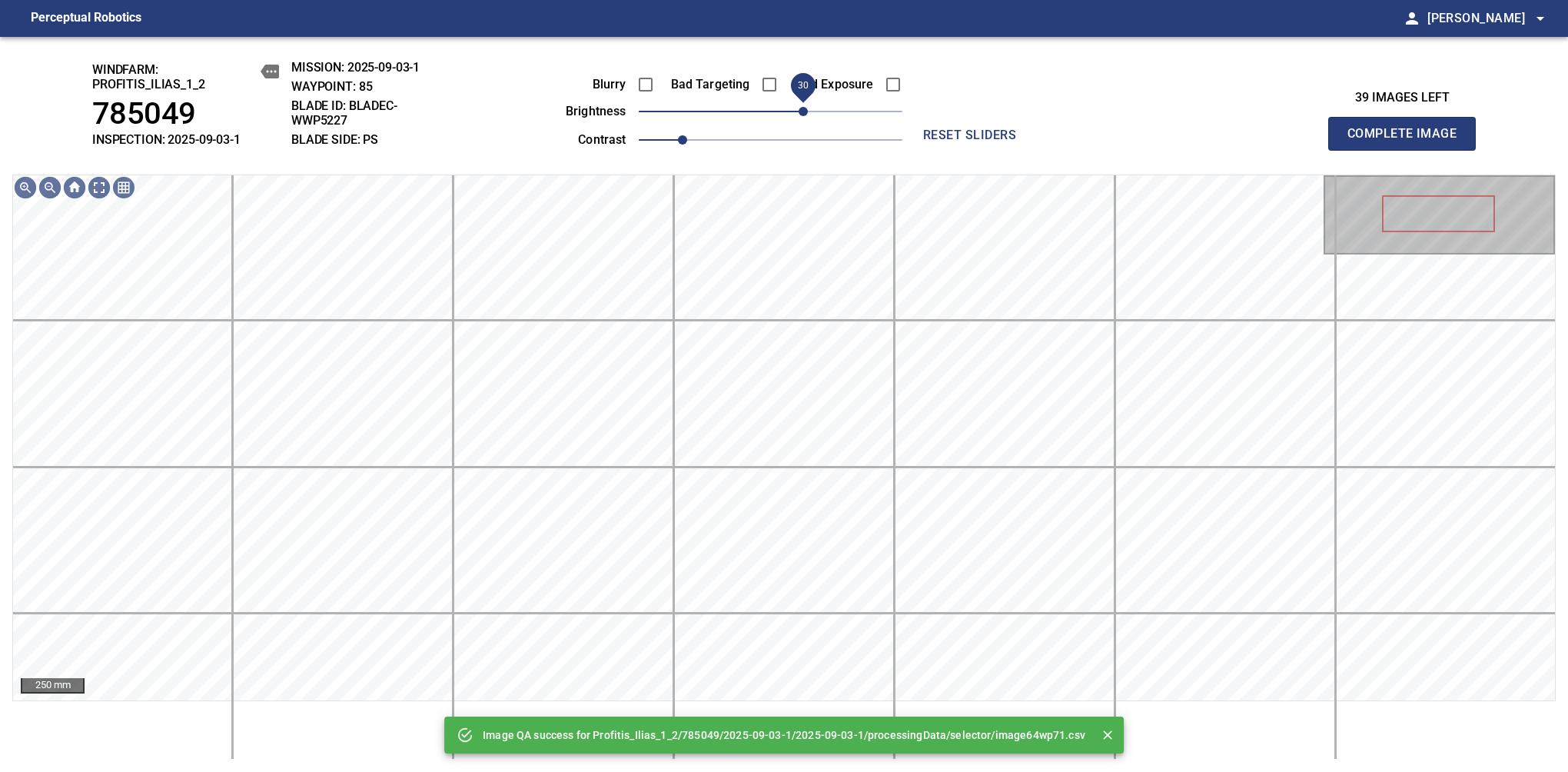
click at [803, 106] on span "30" at bounding box center [770, 111] width 263 height 21
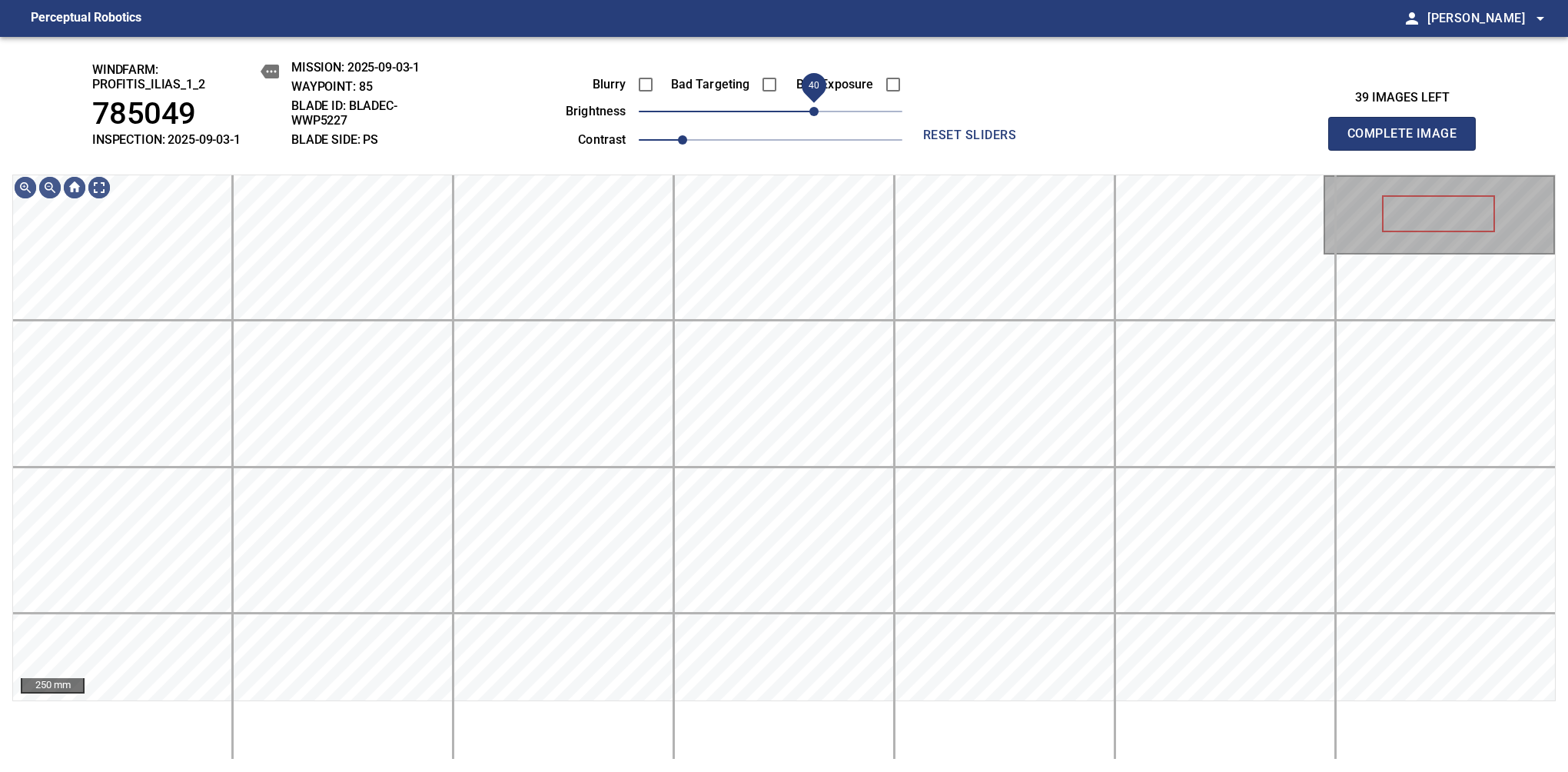
drag, startPoint x: 805, startPoint y: 111, endPoint x: 813, endPoint y: 108, distance: 8.5
click at [813, 108] on span "40" at bounding box center [814, 112] width 9 height 9
click at [819, 116] on span "40" at bounding box center [814, 112] width 9 height 9
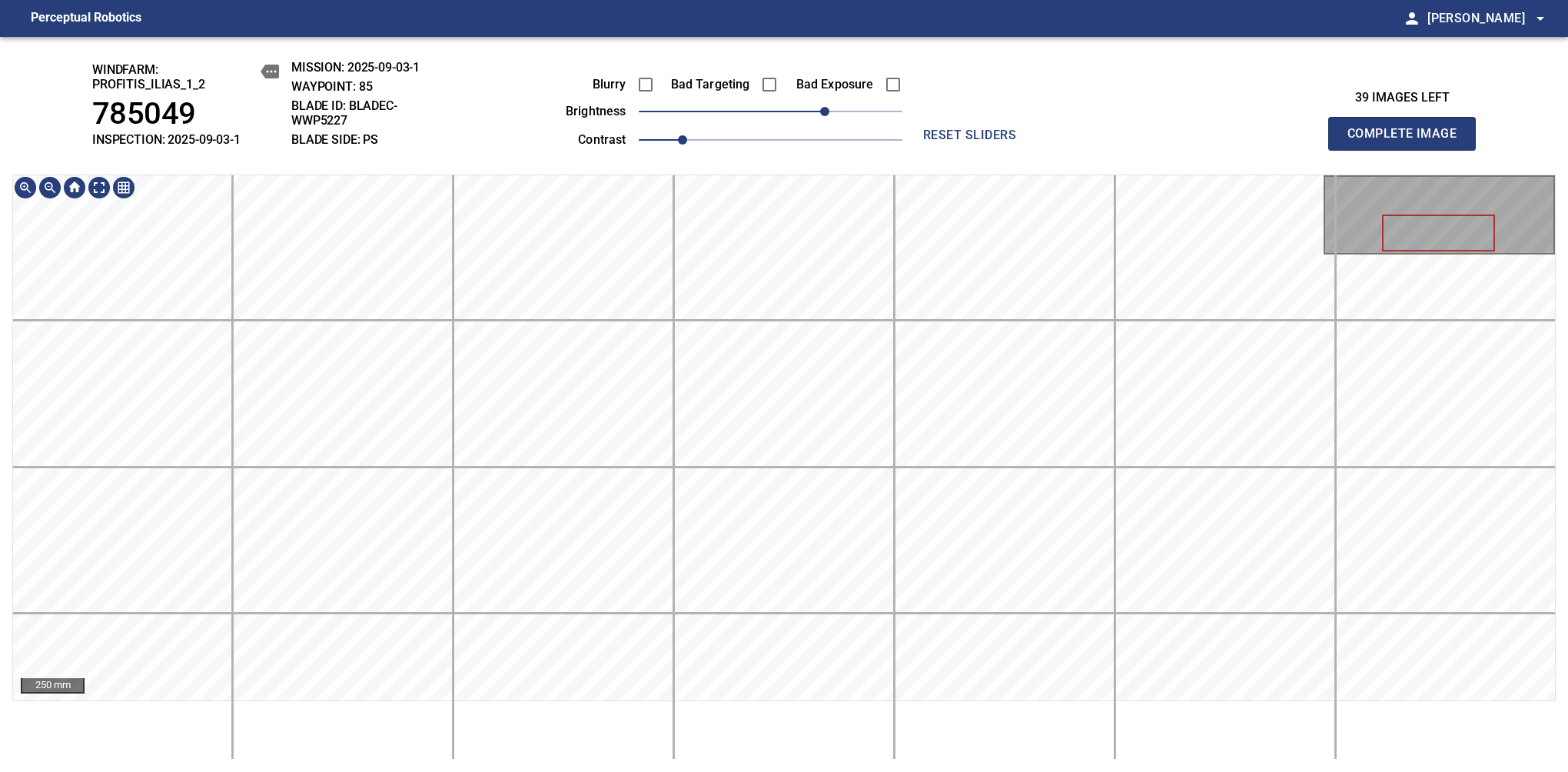
click at [1189, 142] on span "Complete Image" at bounding box center [1402, 133] width 114 height 21
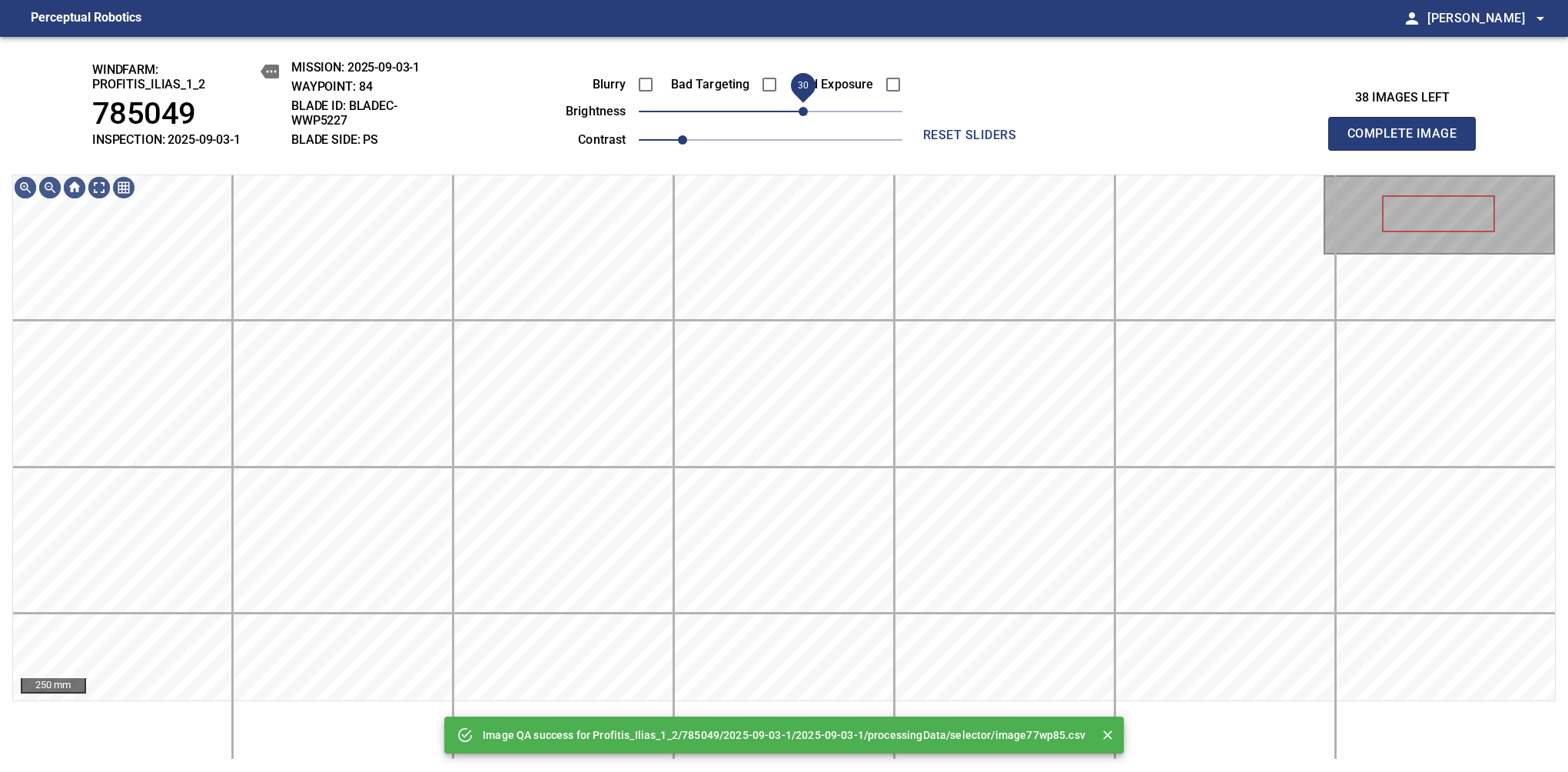
drag, startPoint x: 779, startPoint y: 106, endPoint x: 808, endPoint y: 111, distance: 29.4
click at [808, 111] on span "30" at bounding box center [802, 112] width 9 height 9
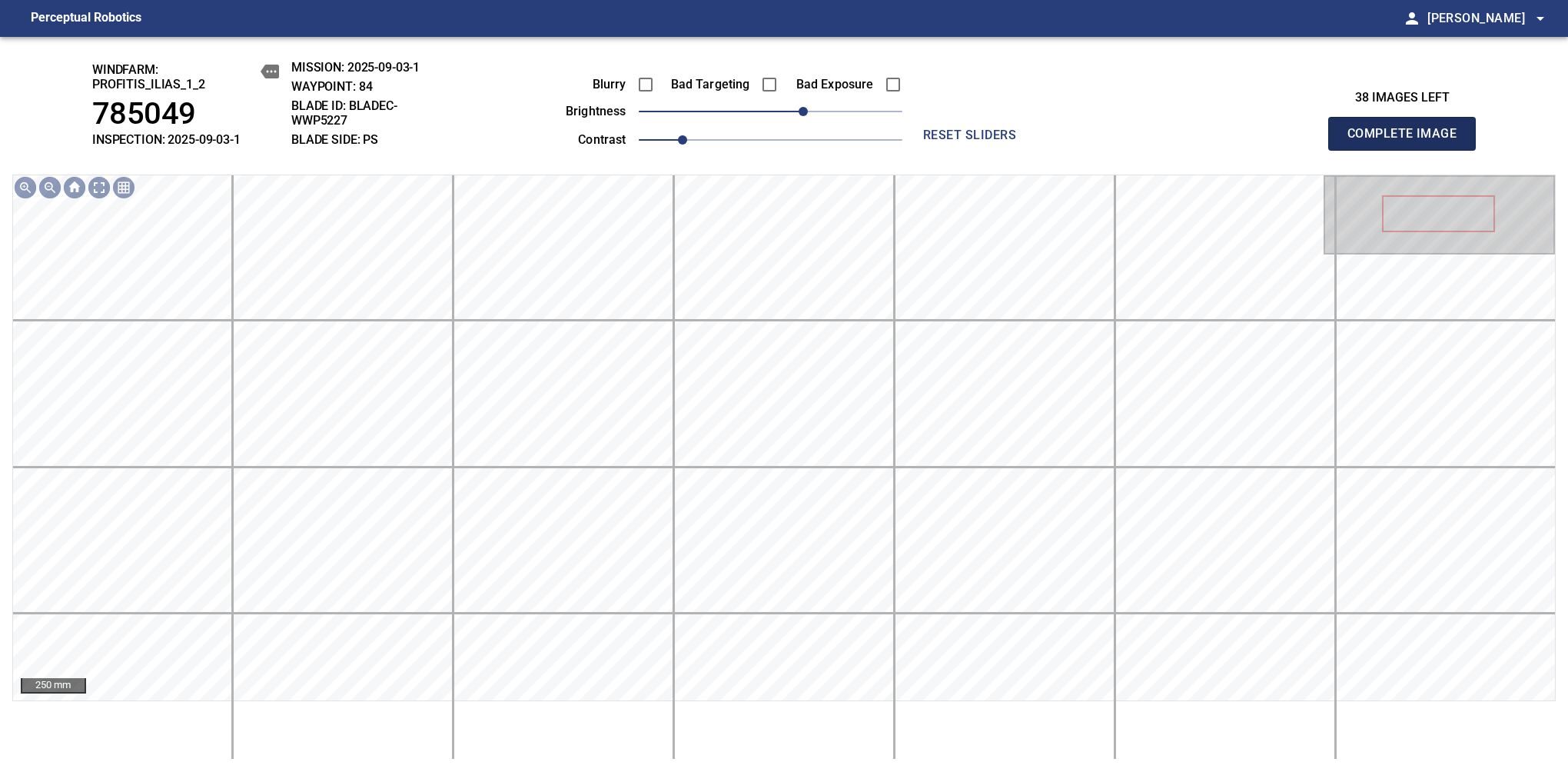
click at [1189, 142] on span "Complete Image" at bounding box center [1402, 133] width 114 height 21
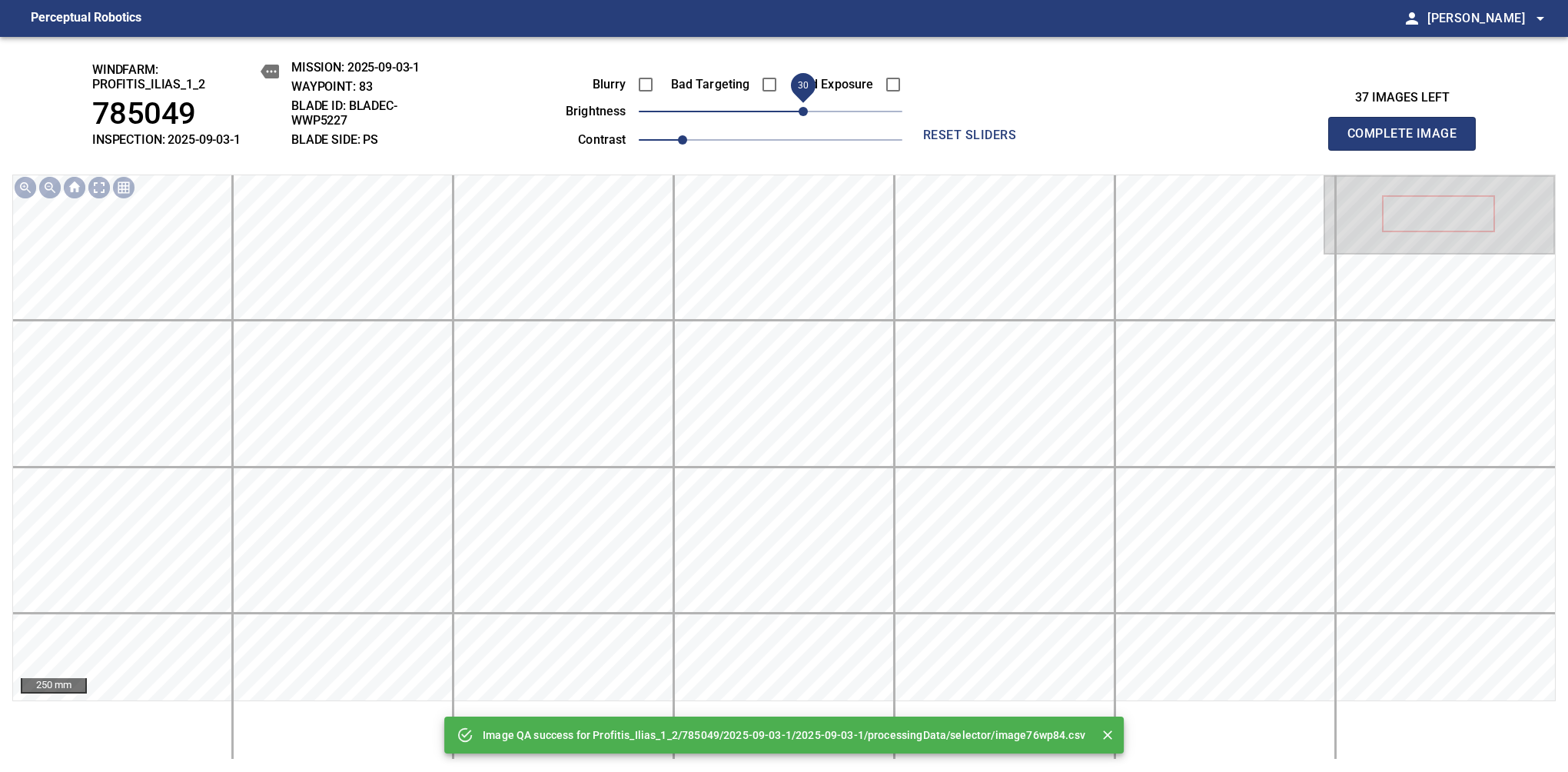
click at [804, 114] on span "30" at bounding box center [770, 111] width 263 height 21
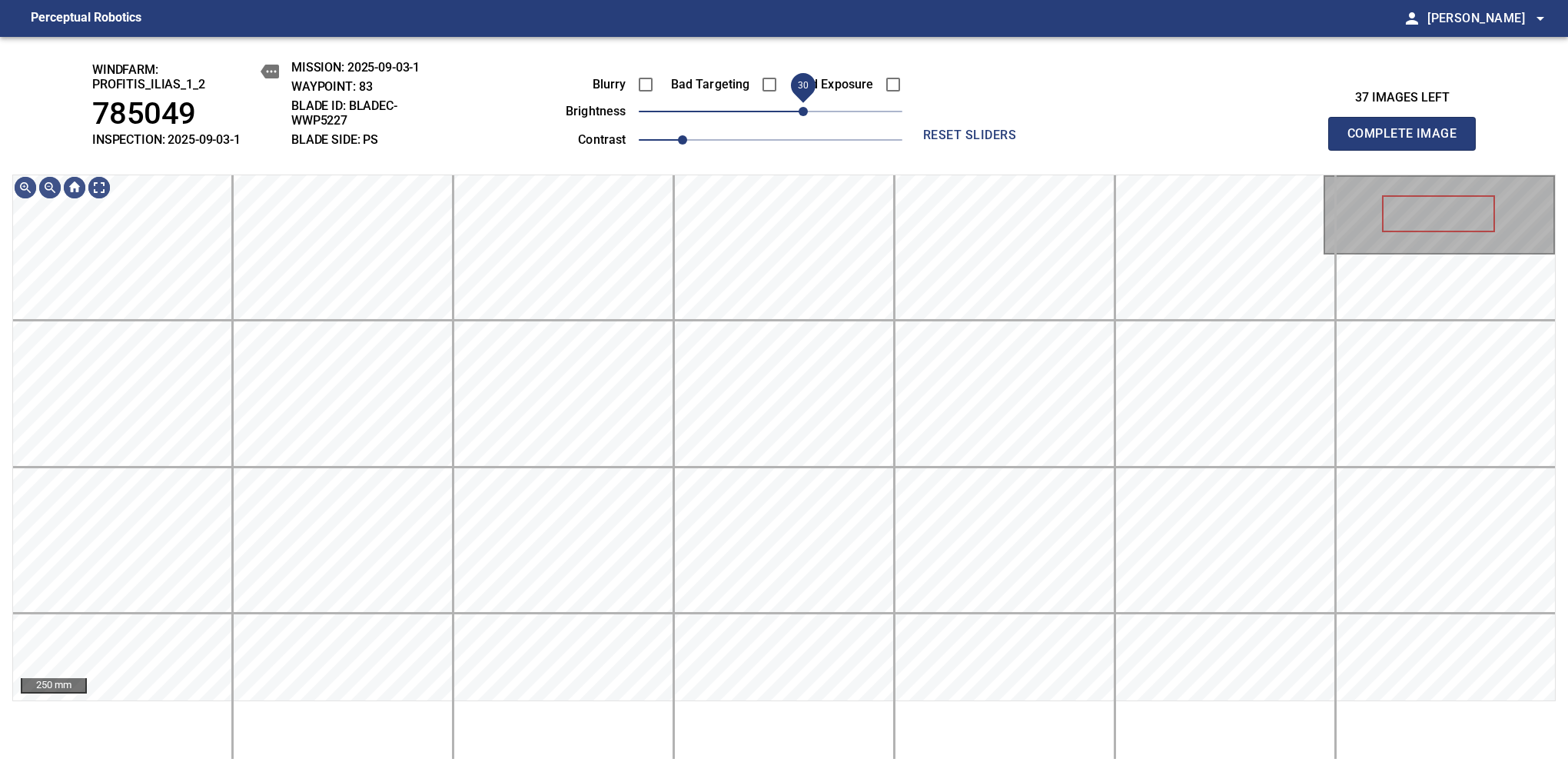
drag, startPoint x: 814, startPoint y: 108, endPoint x: 806, endPoint y: 106, distance: 8.2
click at [806, 107] on span "30" at bounding box center [802, 112] width 9 height 9
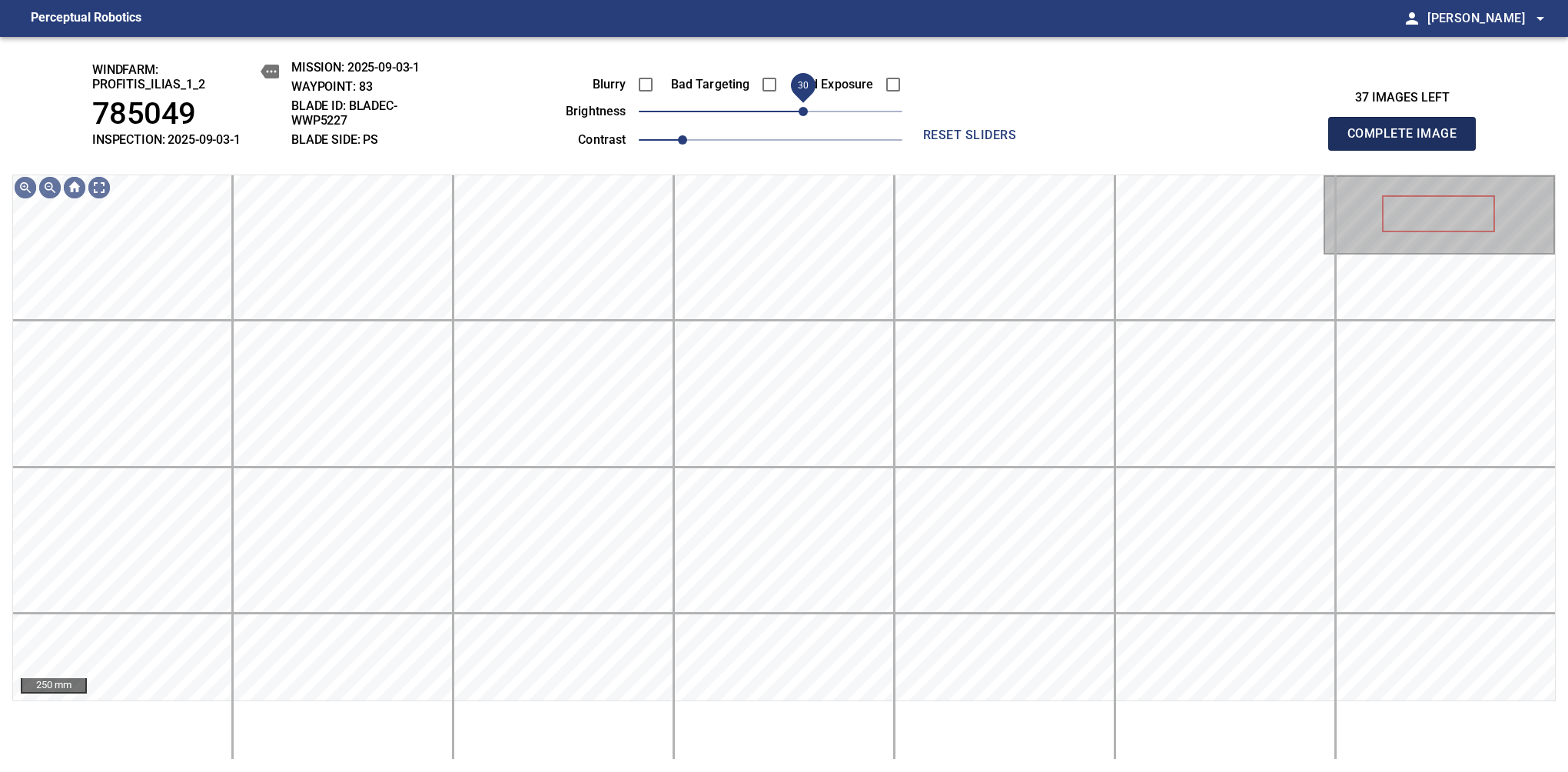
click at [1189, 142] on span "Complete Image" at bounding box center [1402, 133] width 114 height 21
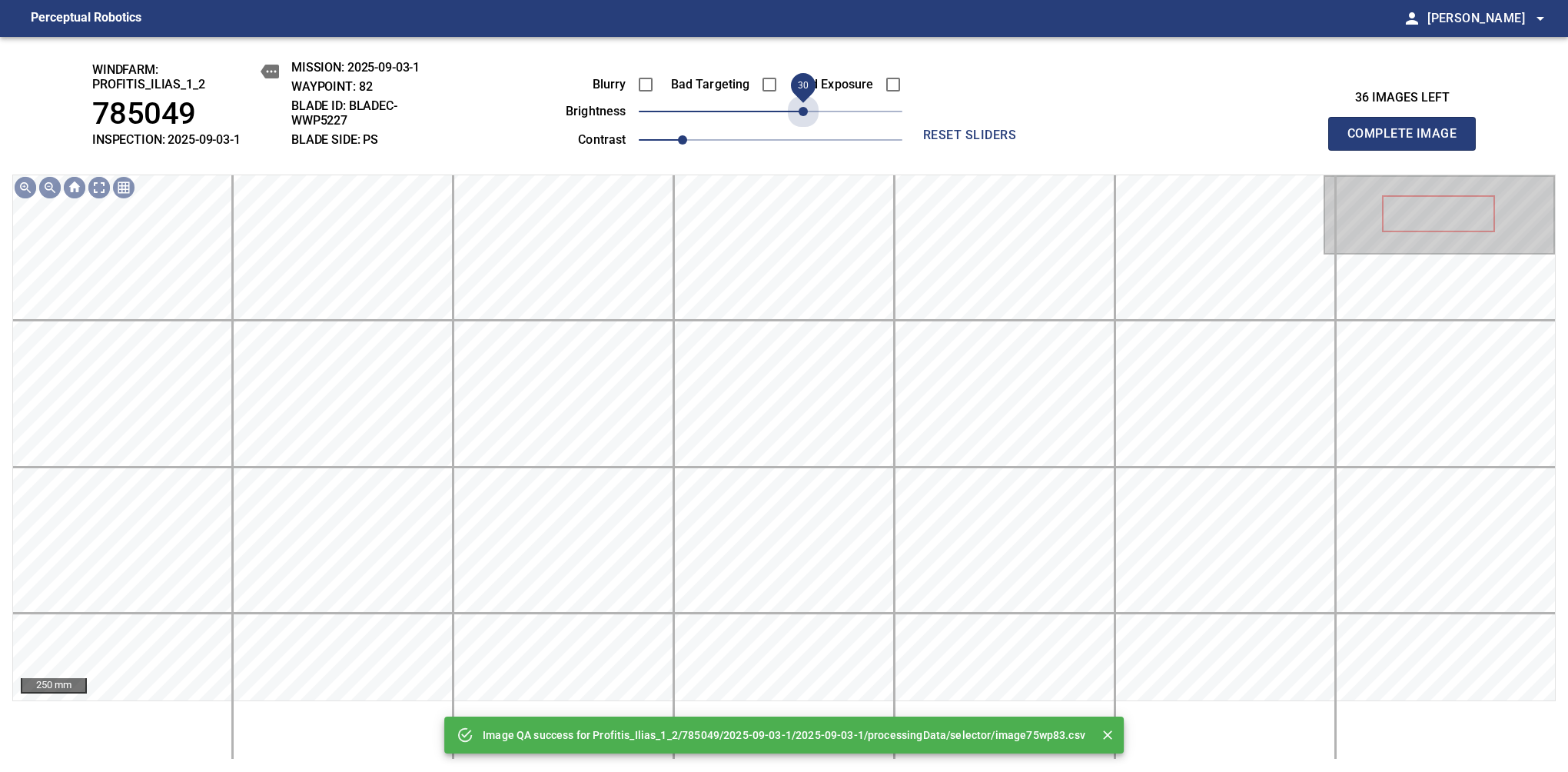
click at [806, 106] on span "30" at bounding box center [770, 111] width 263 height 21
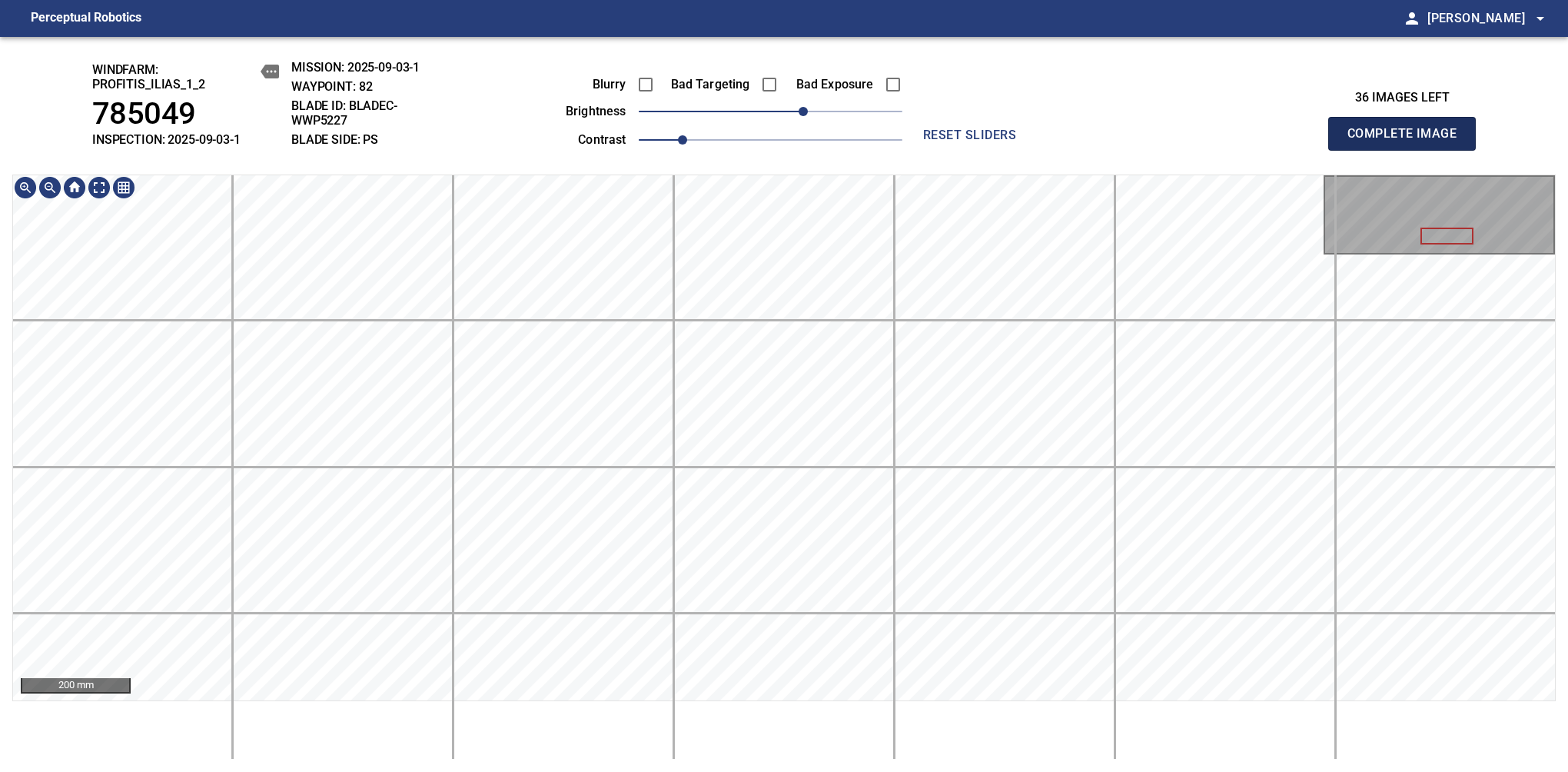
click at [1189, 142] on span "Complete Image" at bounding box center [1402, 133] width 114 height 21
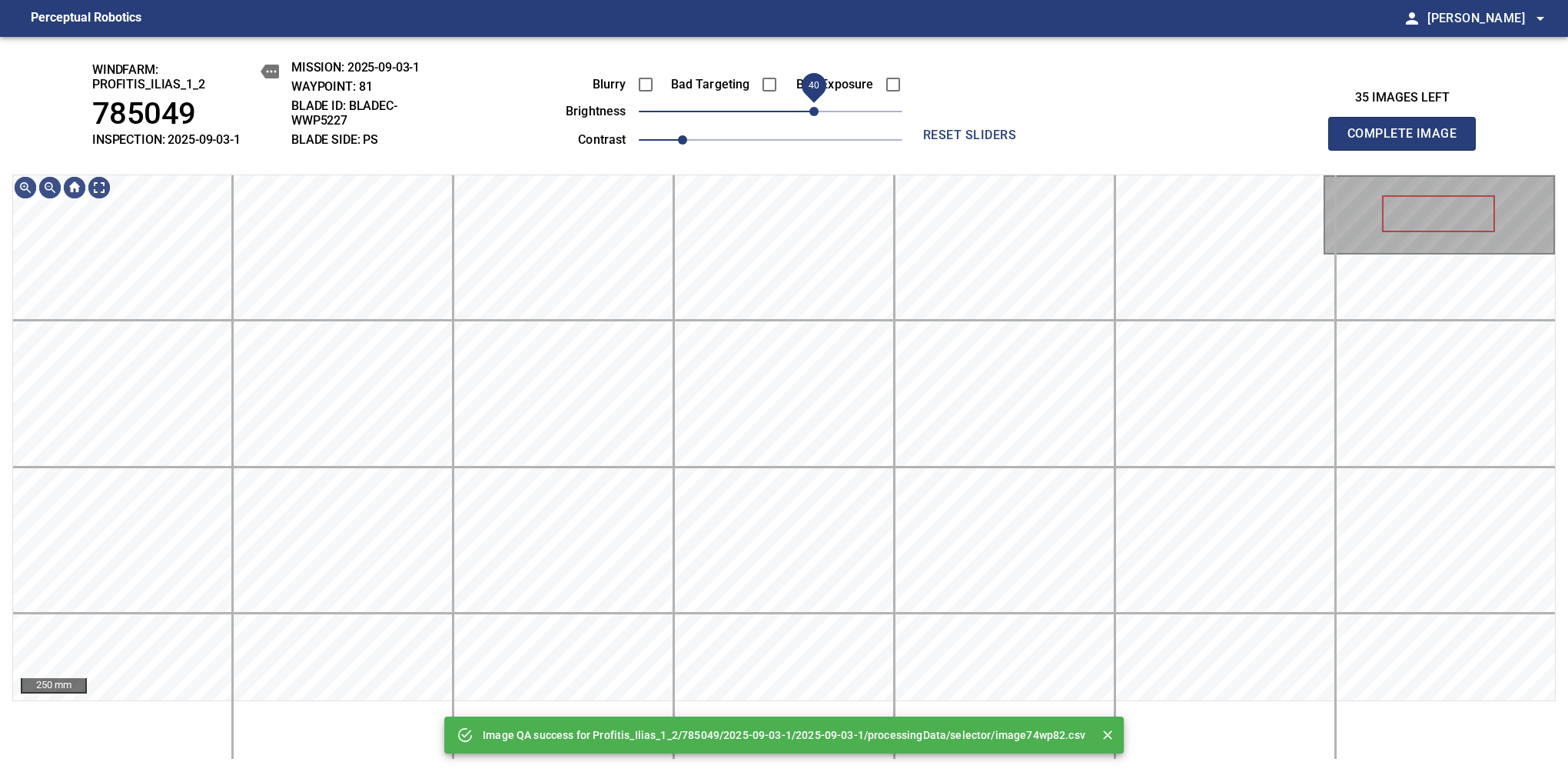
drag, startPoint x: 783, startPoint y: 116, endPoint x: 813, endPoint y: 103, distance: 32.7
click at [813, 107] on span "40" at bounding box center [814, 112] width 9 height 9
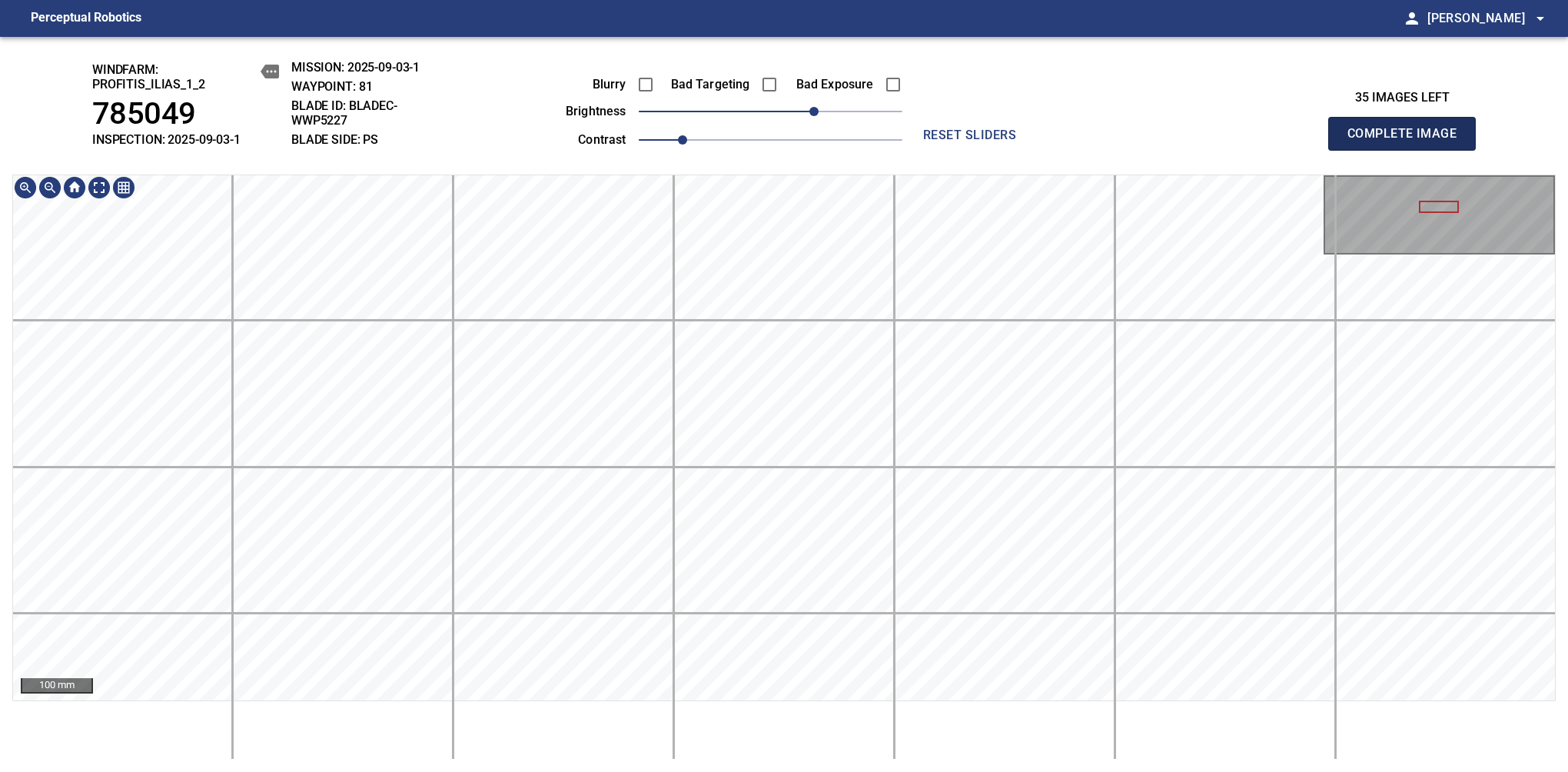
click at [1189, 142] on span "Complete Image" at bounding box center [1402, 133] width 114 height 21
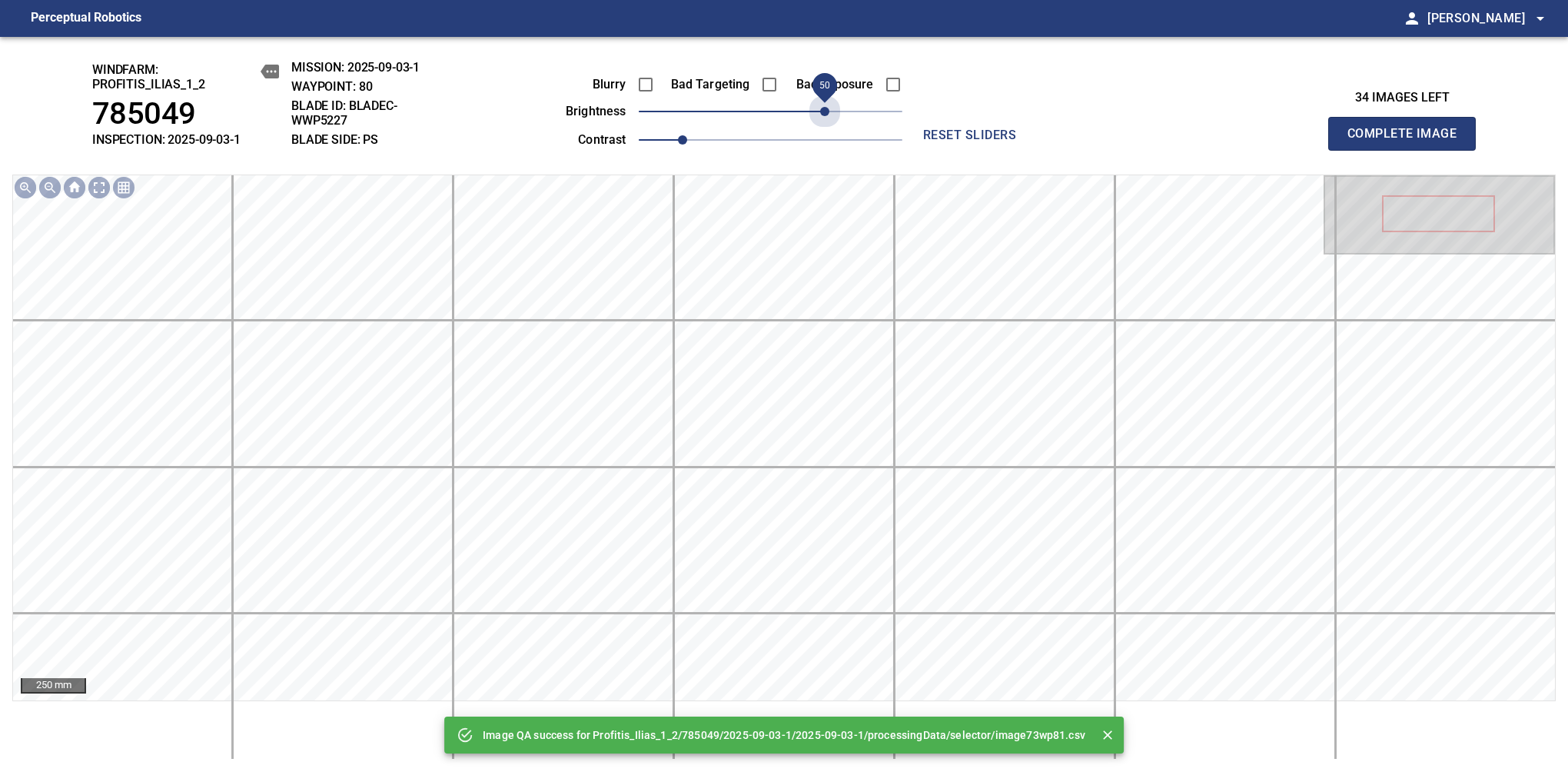
click at [826, 117] on span "50" at bounding box center [770, 111] width 263 height 21
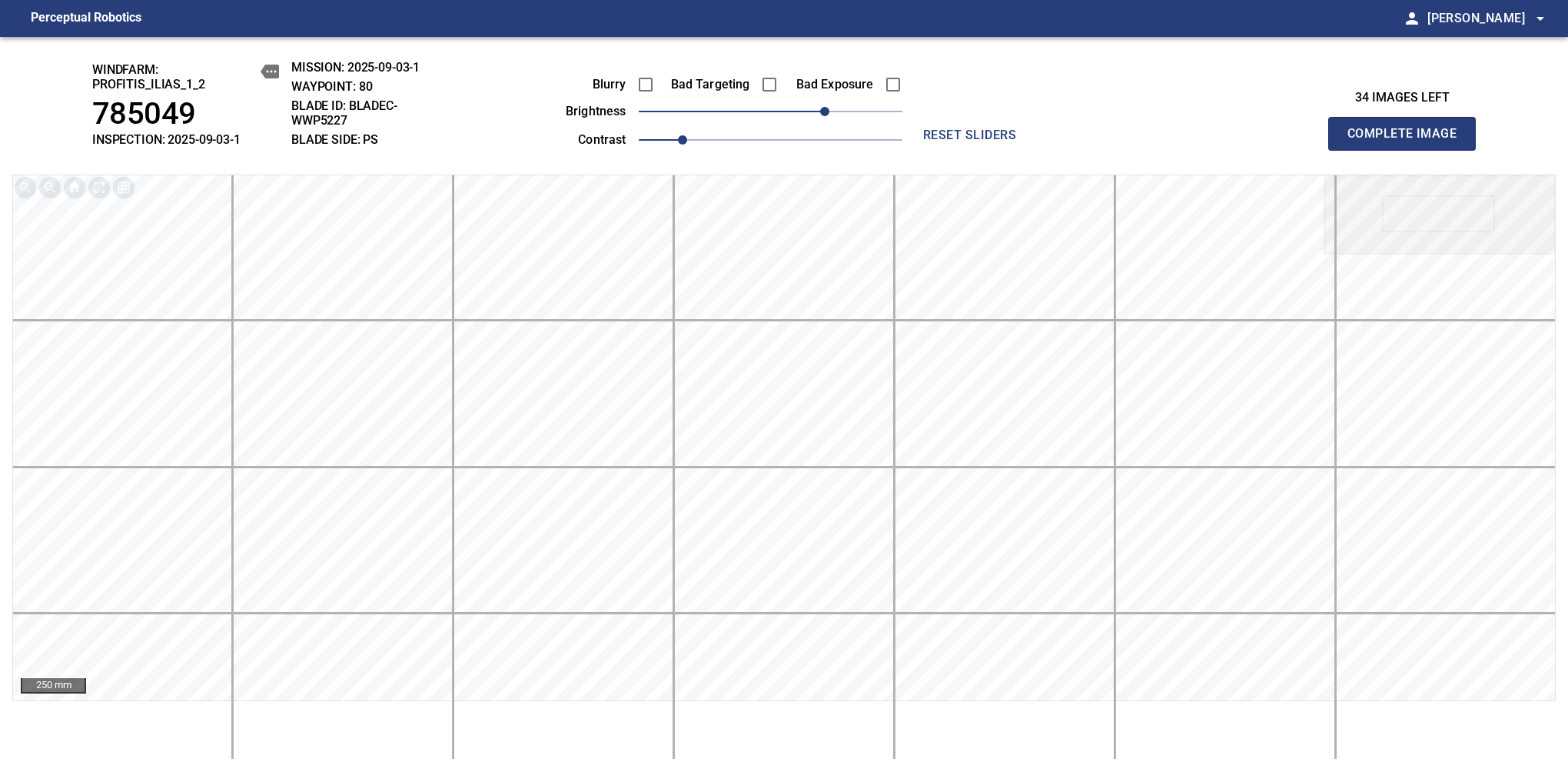
click at [1189, 142] on span "Complete Image" at bounding box center [1402, 133] width 114 height 21
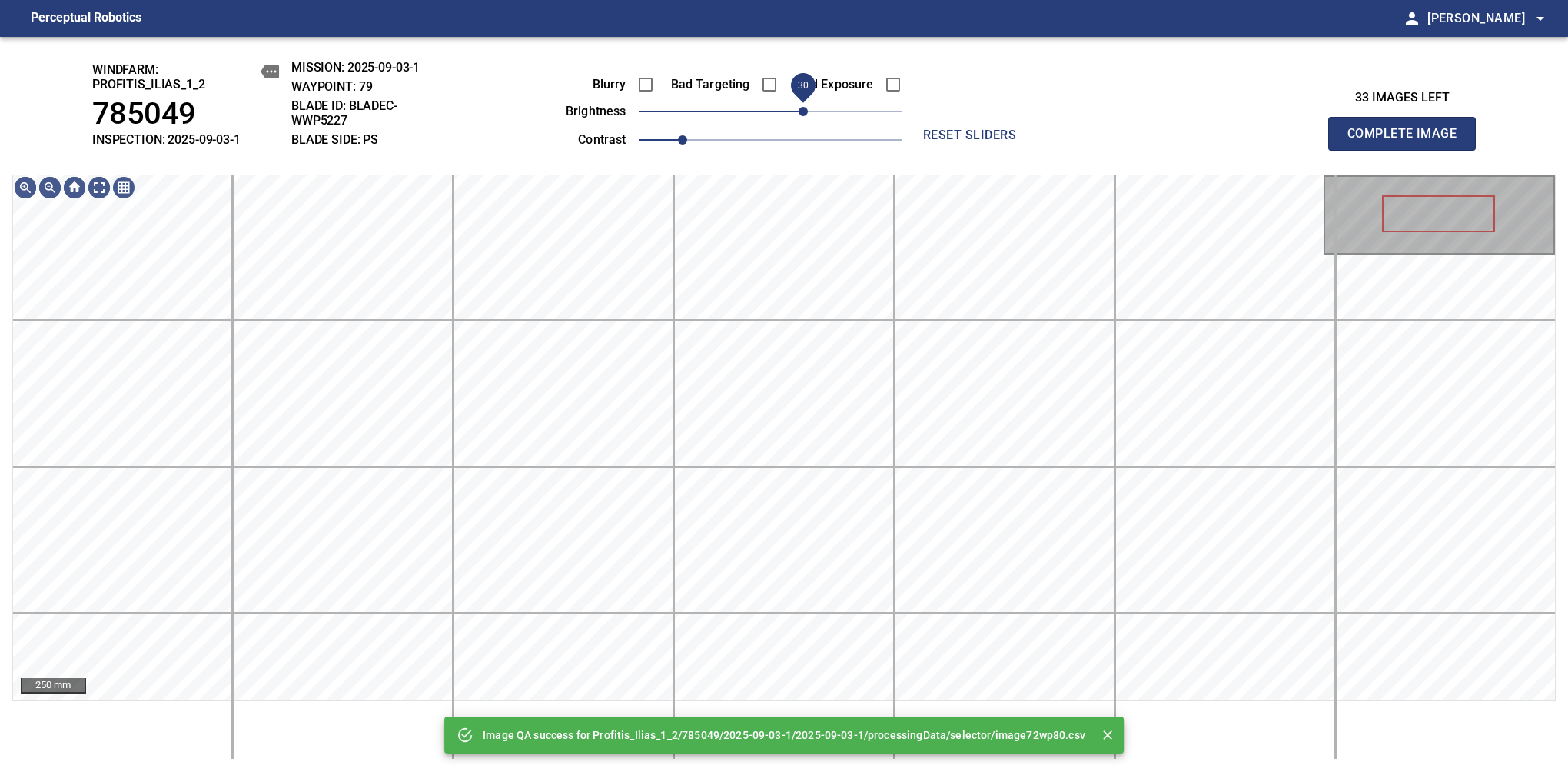
drag, startPoint x: 826, startPoint y: 117, endPoint x: 799, endPoint y: 122, distance: 27.5
click at [799, 122] on span "30" at bounding box center [770, 111] width 263 height 21
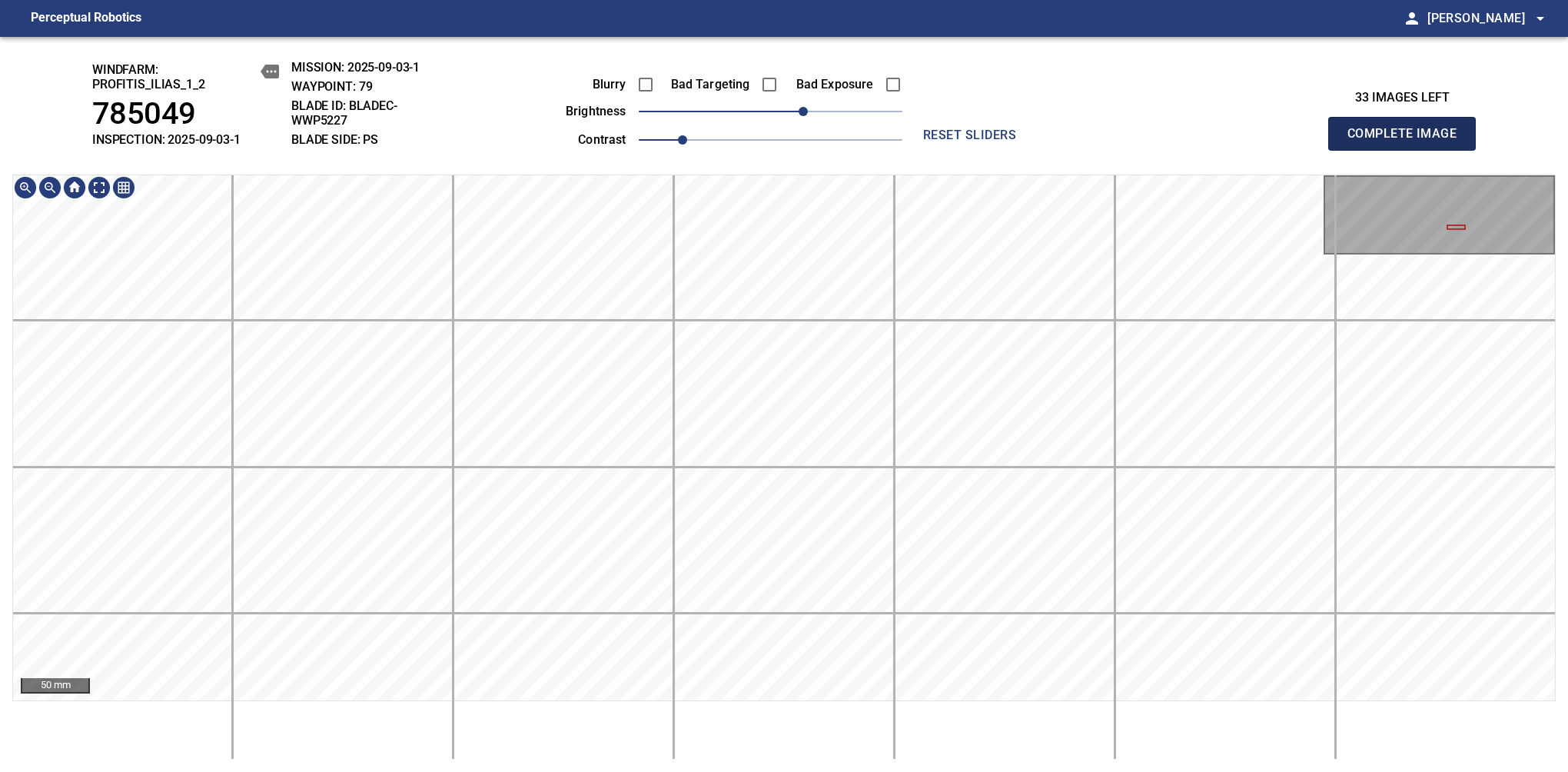
click at [1189, 142] on span "Complete Image" at bounding box center [1402, 133] width 114 height 21
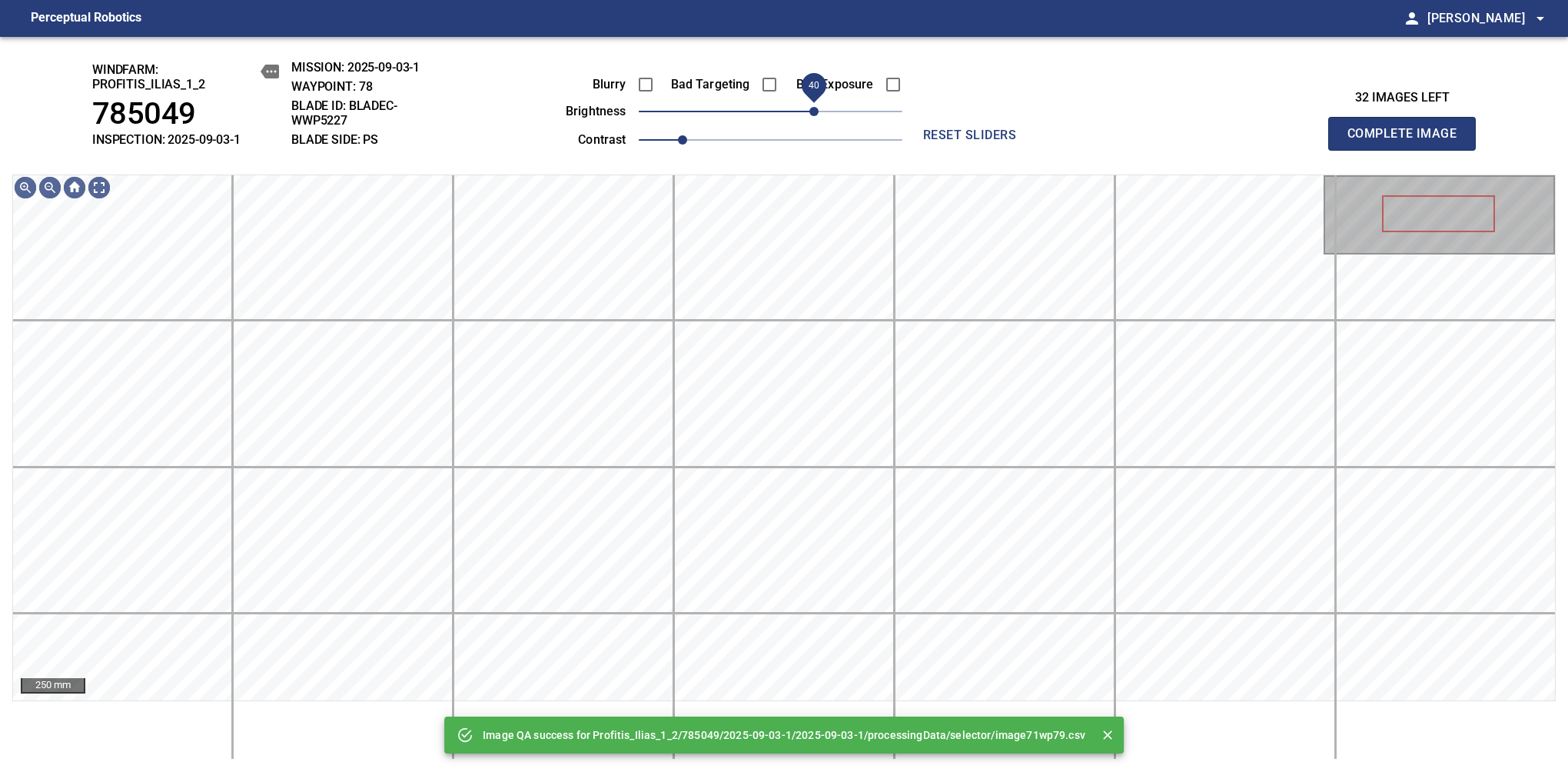
drag, startPoint x: 796, startPoint y: 120, endPoint x: 814, endPoint y: 120, distance: 18.0
click at [814, 120] on span "40" at bounding box center [770, 111] width 263 height 21
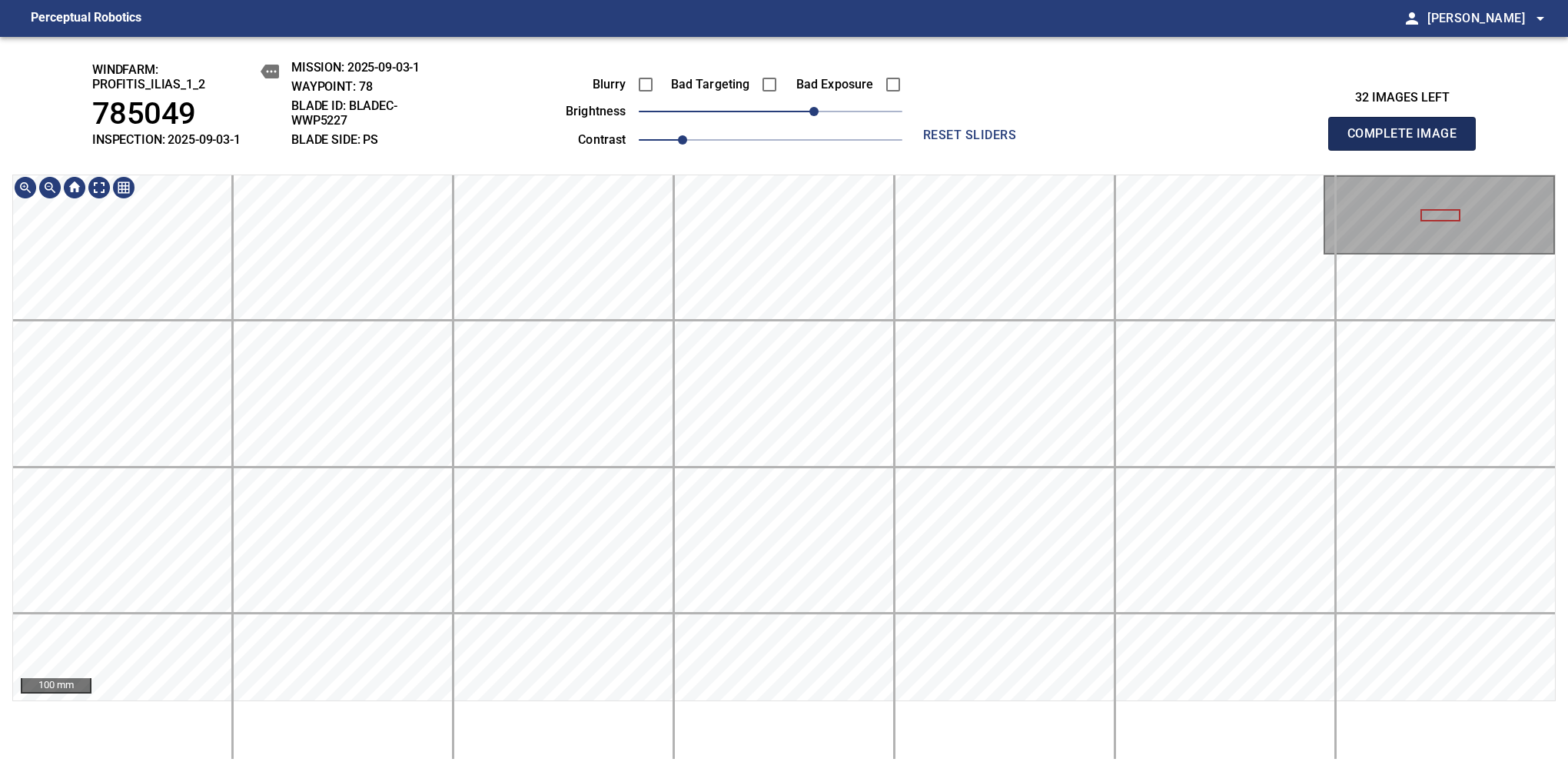
click at [1189, 142] on span "Complete Image" at bounding box center [1402, 133] width 114 height 21
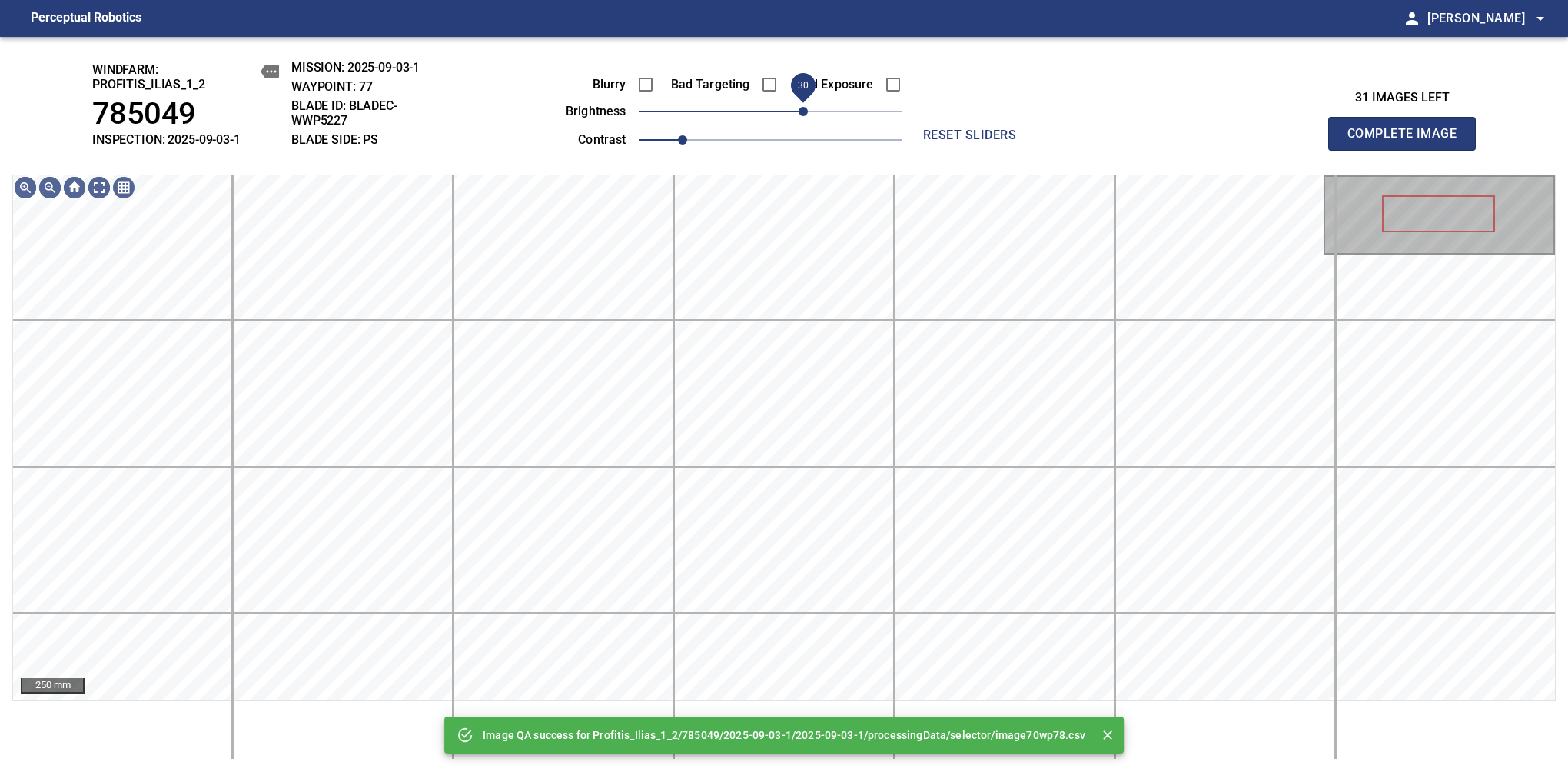
drag, startPoint x: 813, startPoint y: 114, endPoint x: 805, endPoint y: 120, distance: 10.0
click at [805, 120] on span "30" at bounding box center [770, 111] width 263 height 21
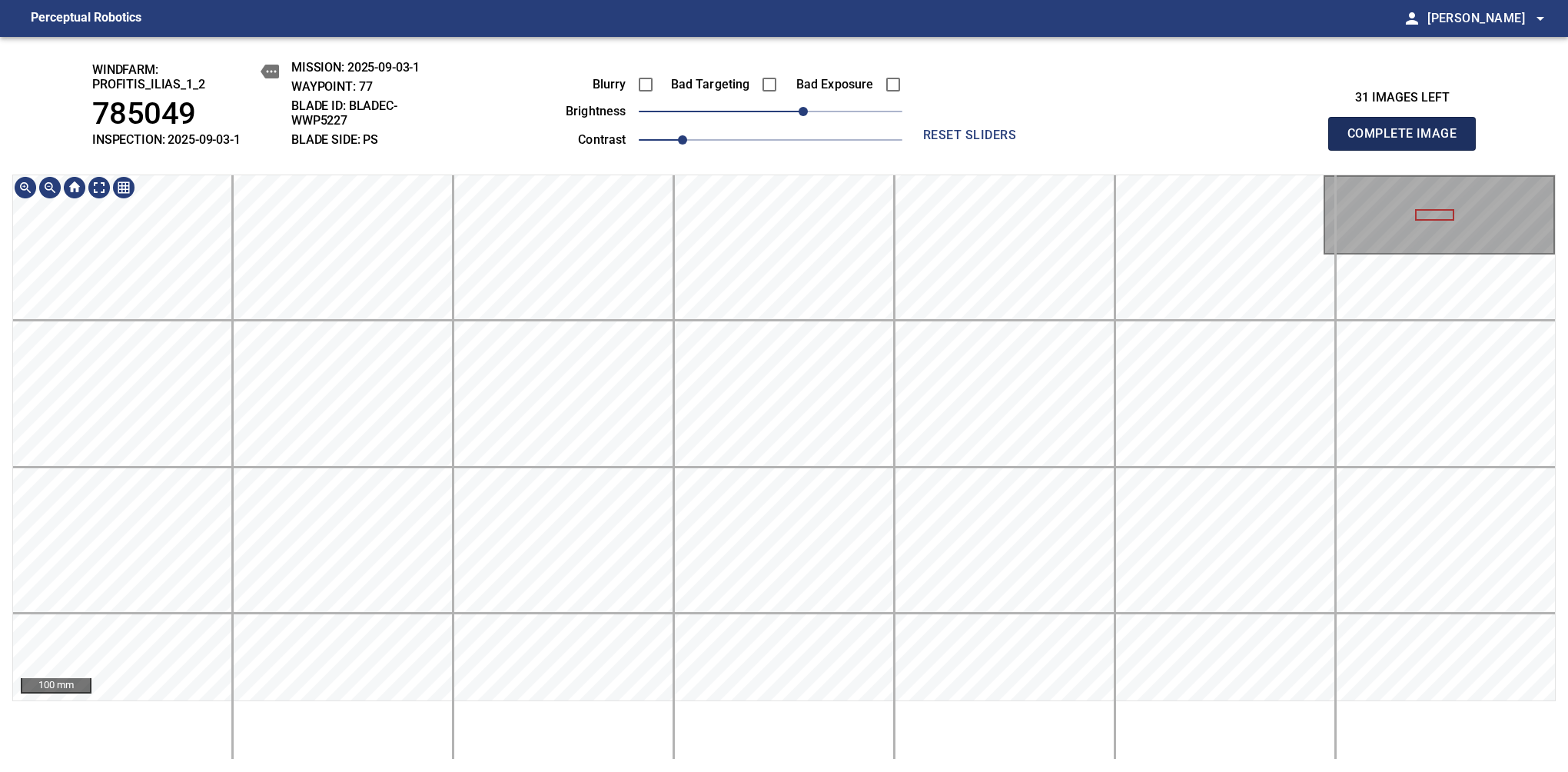
click at [1189, 142] on span "Complete Image" at bounding box center [1402, 133] width 114 height 21
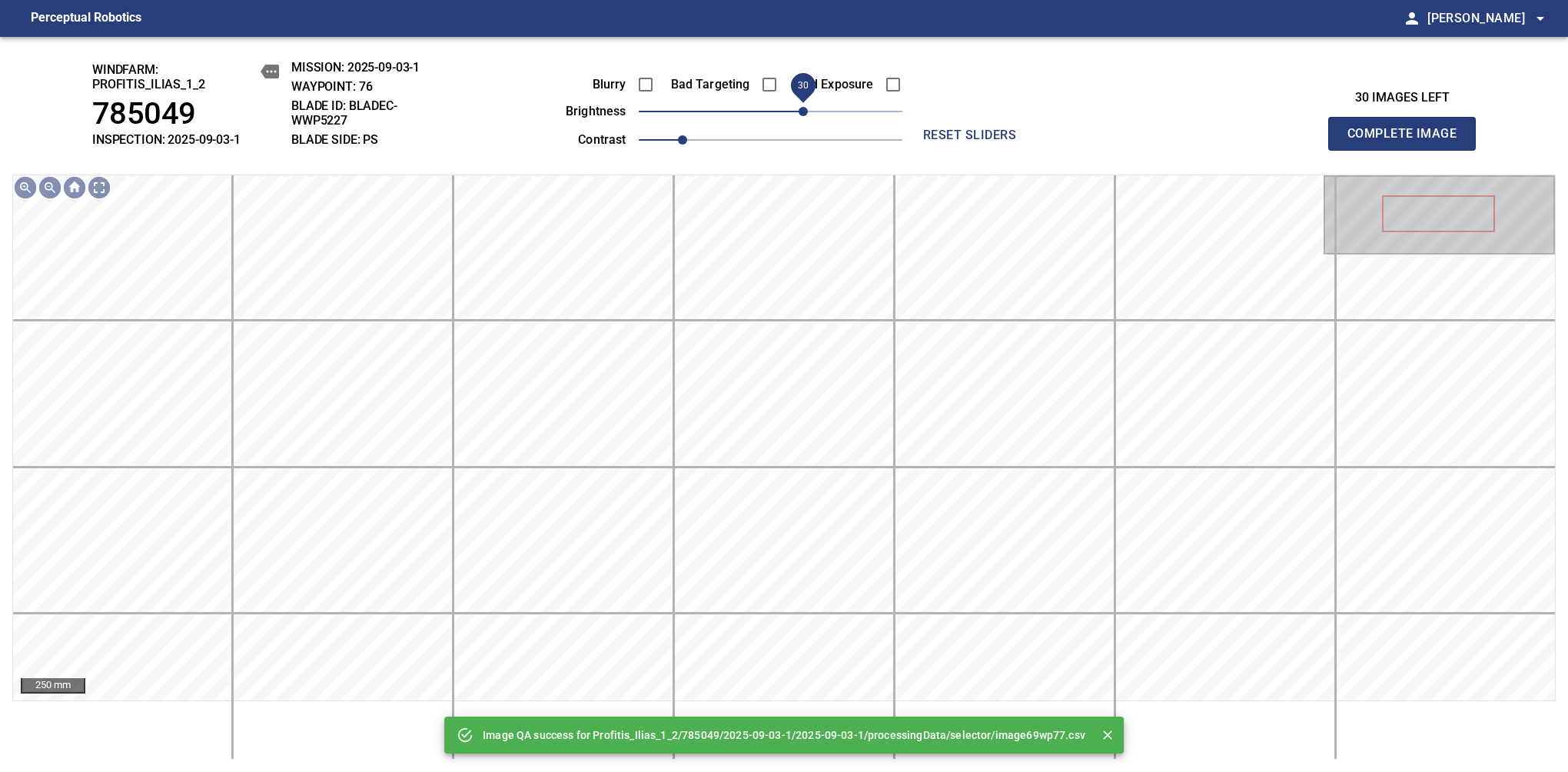
click at [804, 106] on span "30" at bounding box center [770, 111] width 263 height 21
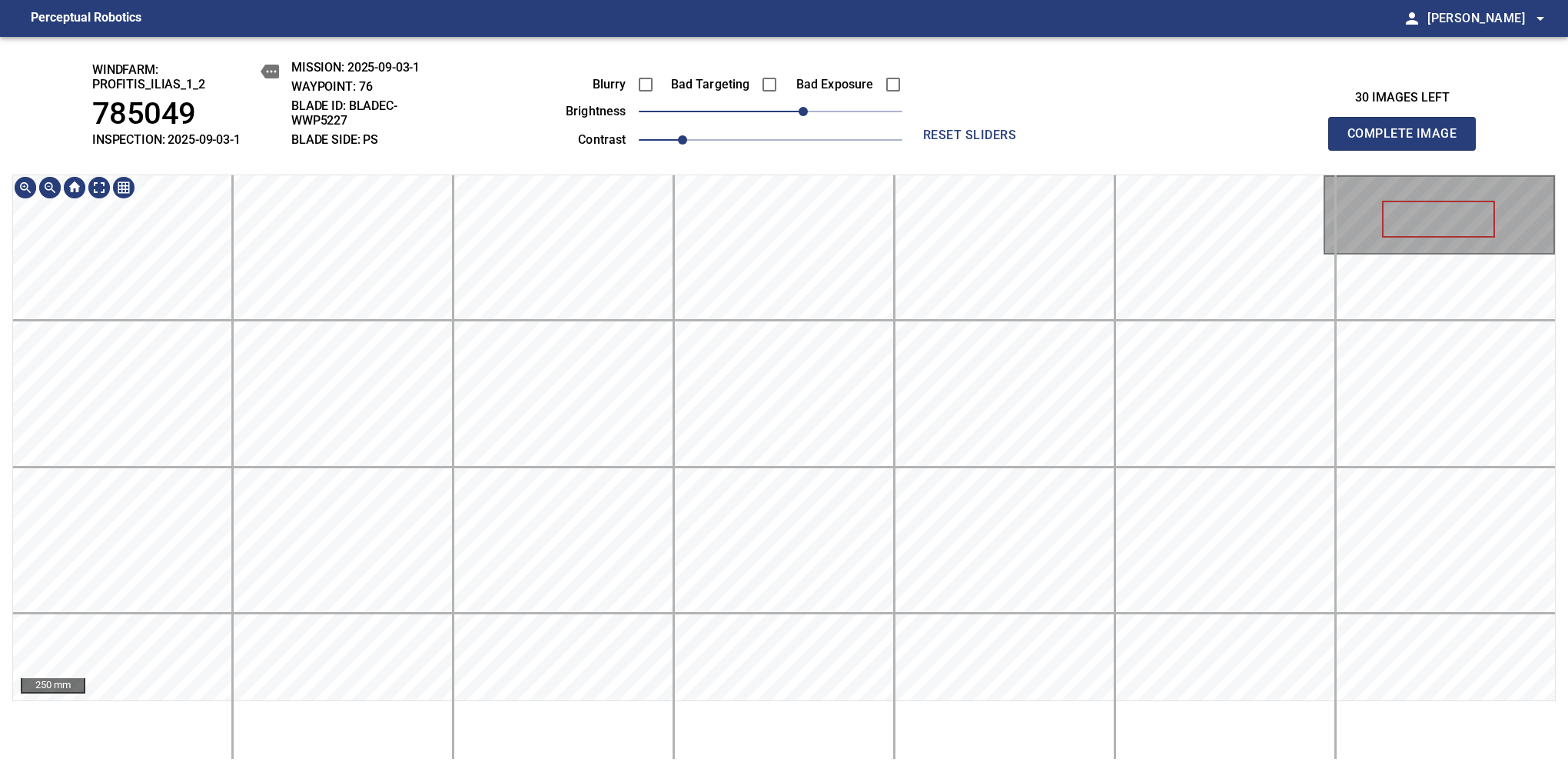
click at [802, 0] on html "Perceptual Robotics person Alex Semenov arrow_drop_down windfarm: Profitis_Ilia…" at bounding box center [784, 386] width 1568 height 772
click at [1189, 142] on span "Complete Image" at bounding box center [1402, 133] width 114 height 21
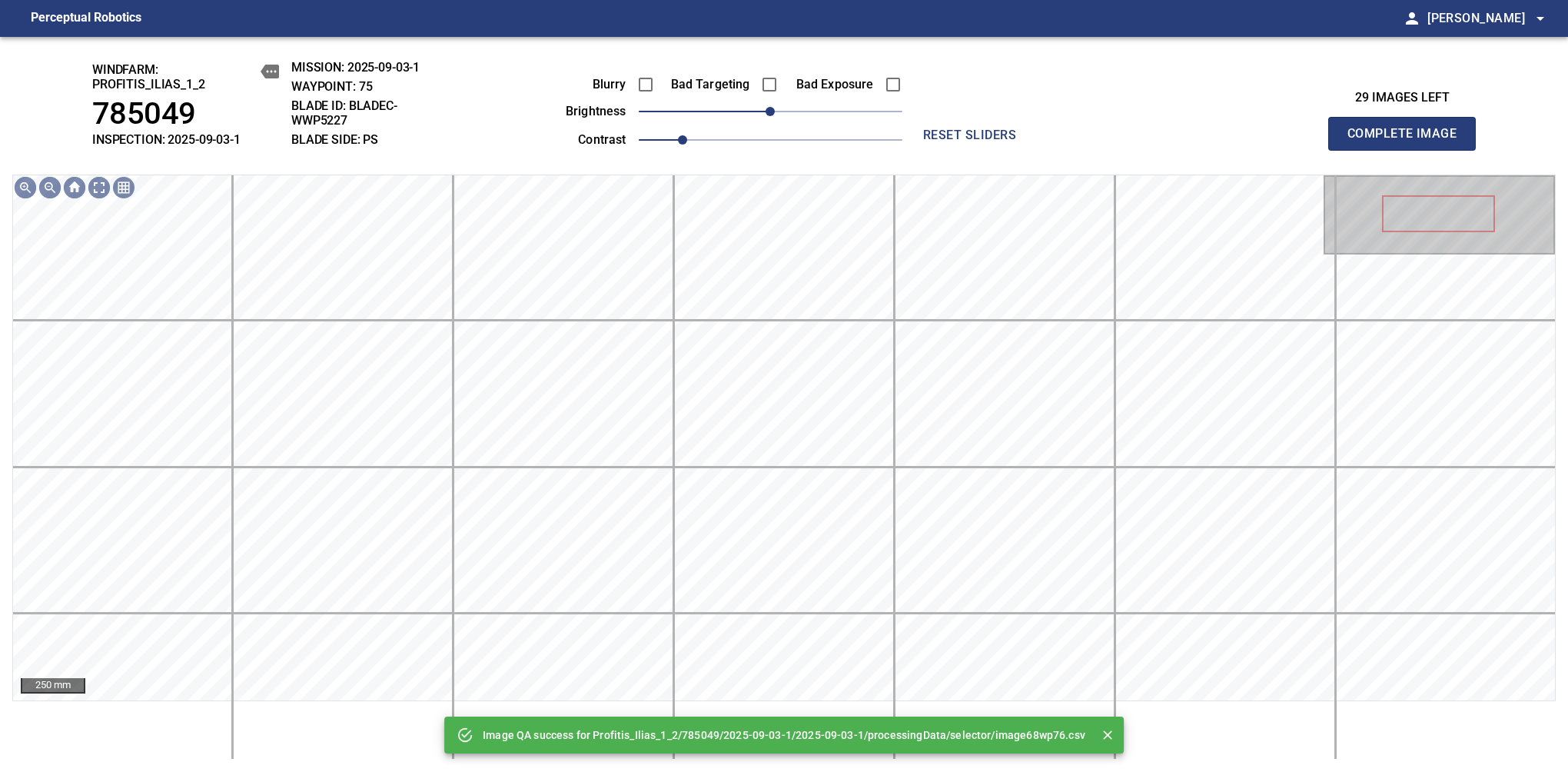
click at [797, 124] on div "Blurry Bad Targeting Bad Exposure brightness 0 contrast 1" at bounding box center [716, 110] width 371 height 82
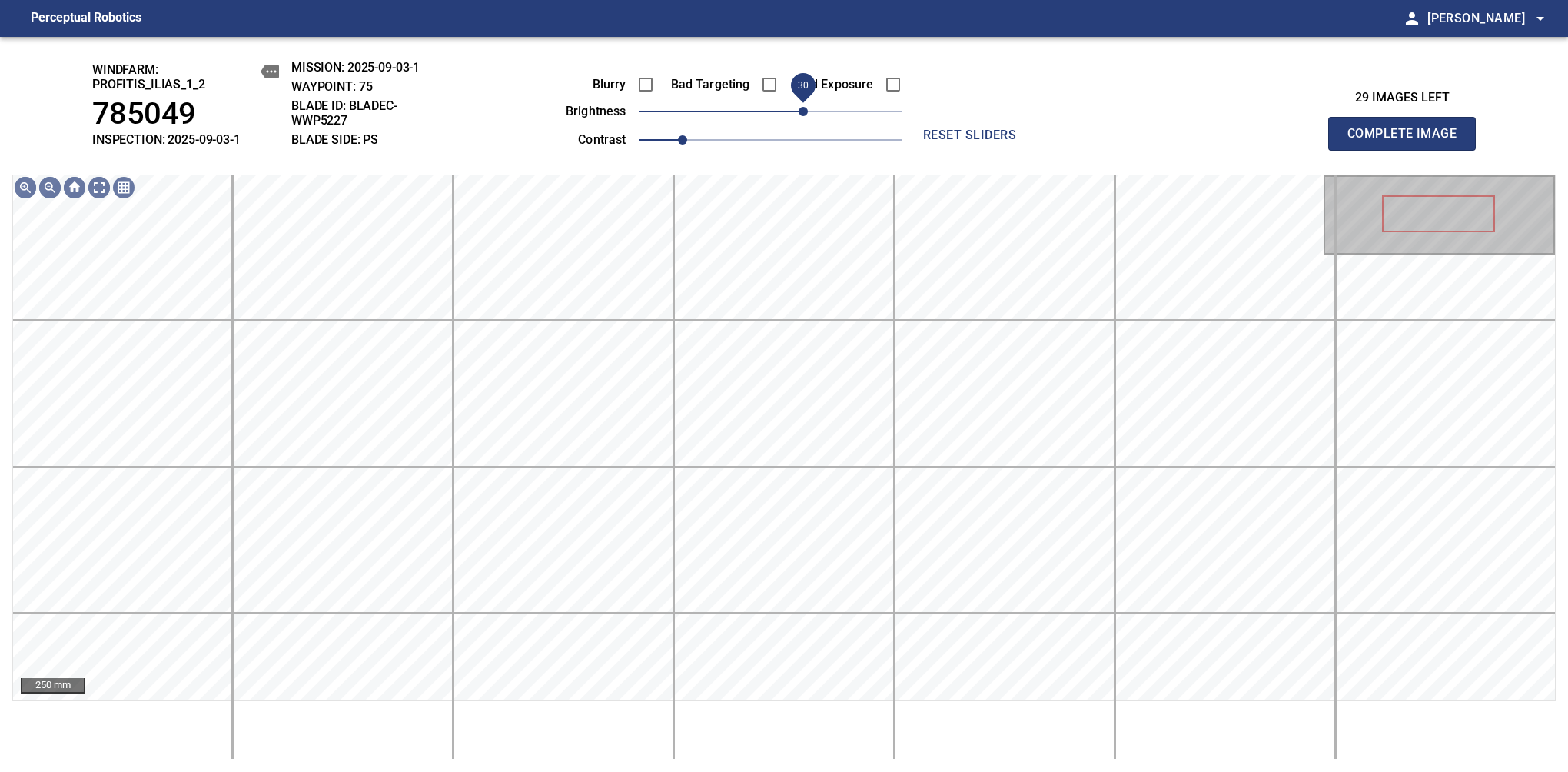
click at [806, 111] on span "30" at bounding box center [770, 111] width 263 height 21
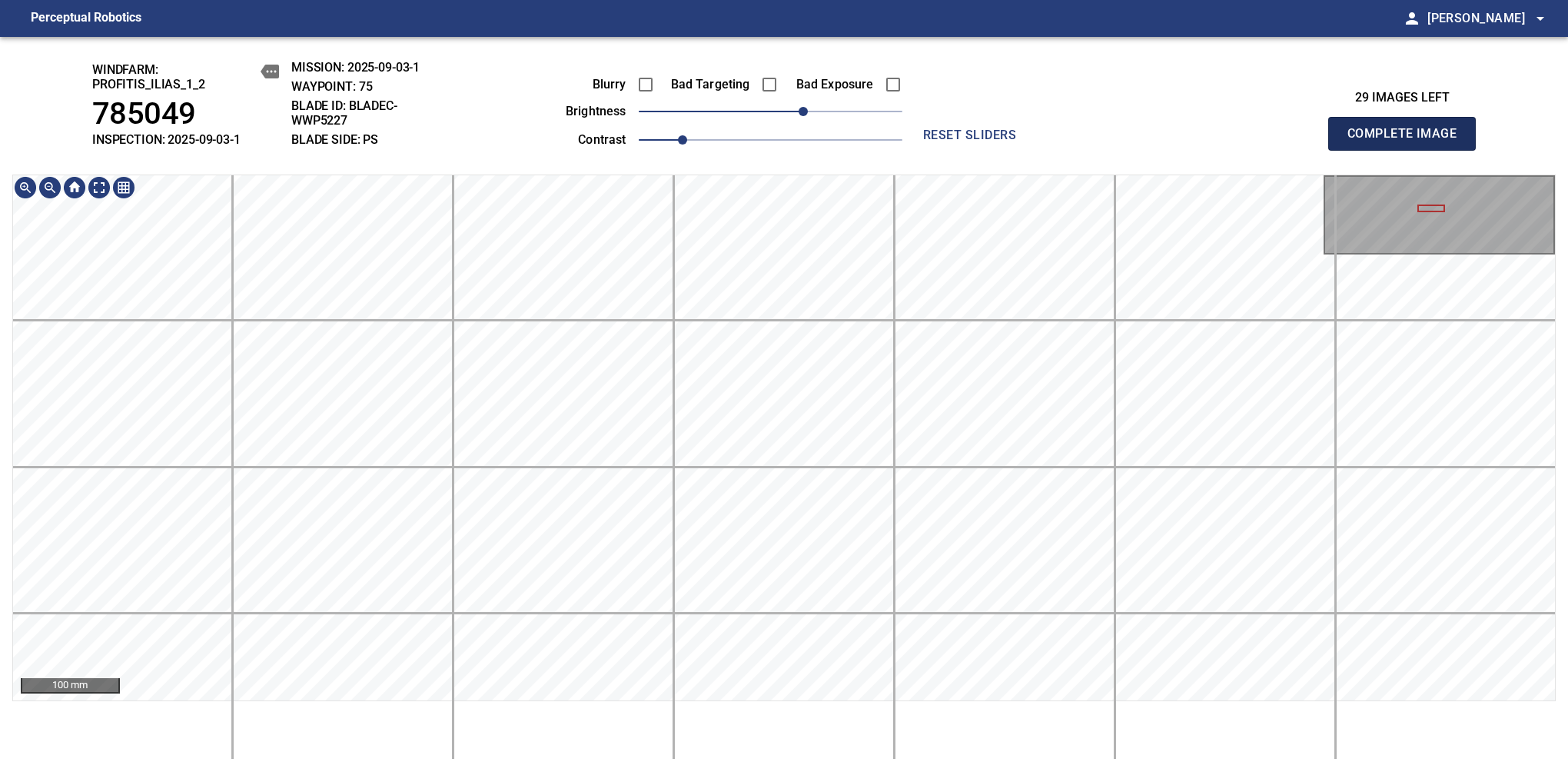
click at [1189, 142] on span "Complete Image" at bounding box center [1402, 133] width 114 height 21
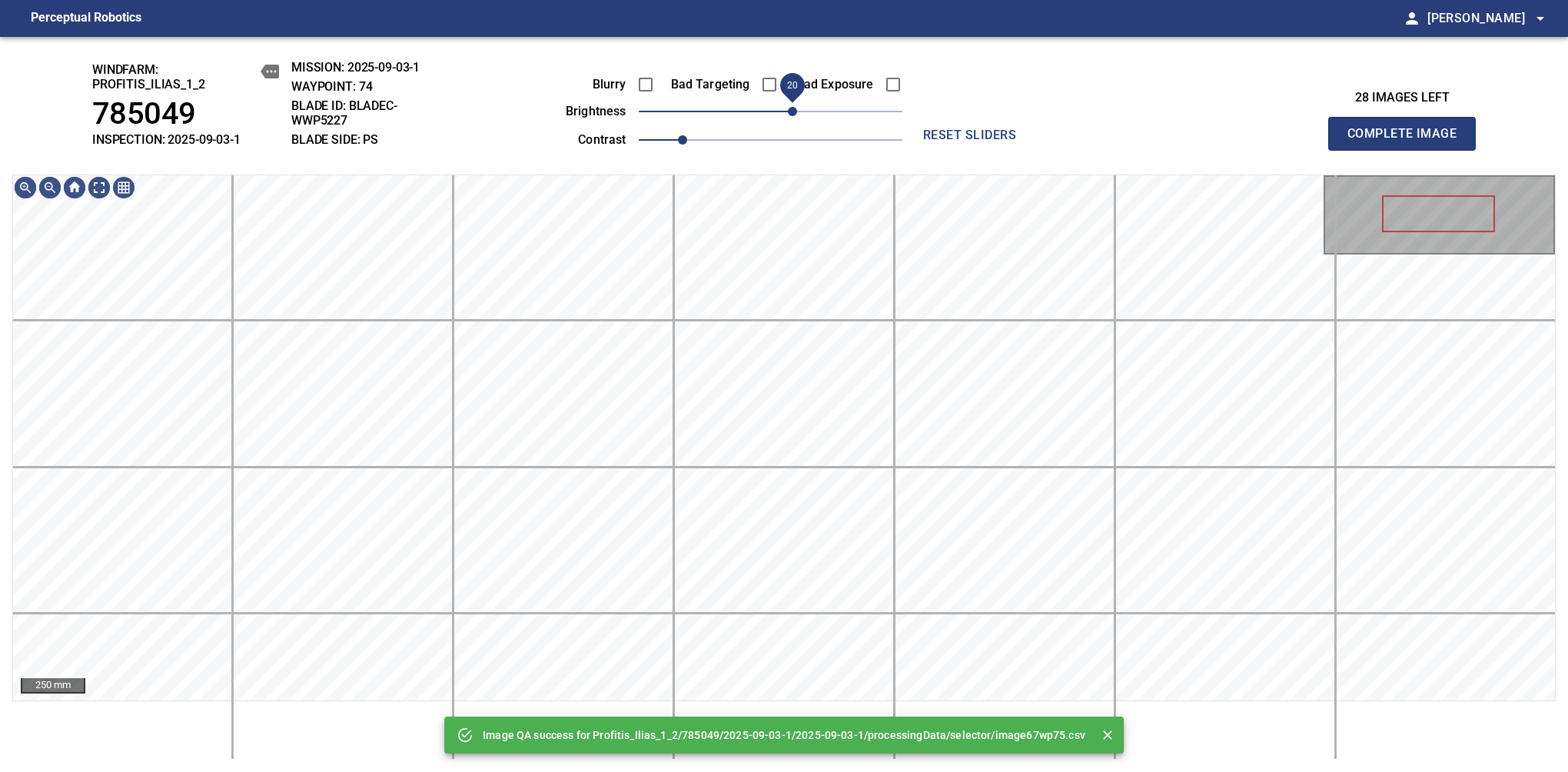
drag, startPoint x: 809, startPoint y: 102, endPoint x: 790, endPoint y: 113, distance: 22.0
click at [790, 113] on span "20" at bounding box center [770, 111] width 263 height 21
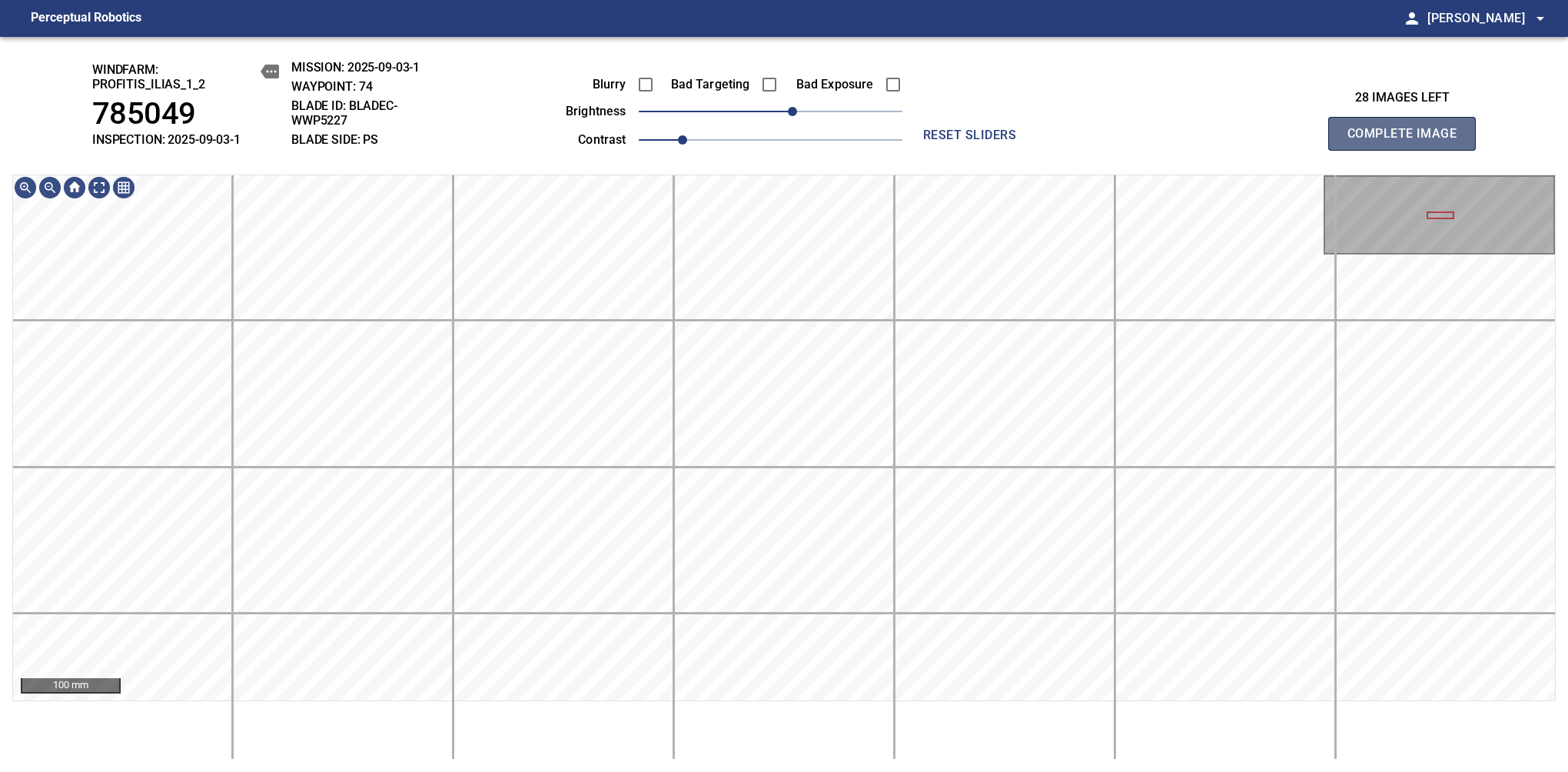
click at [1189, 142] on span "Complete Image" at bounding box center [1402, 133] width 114 height 21
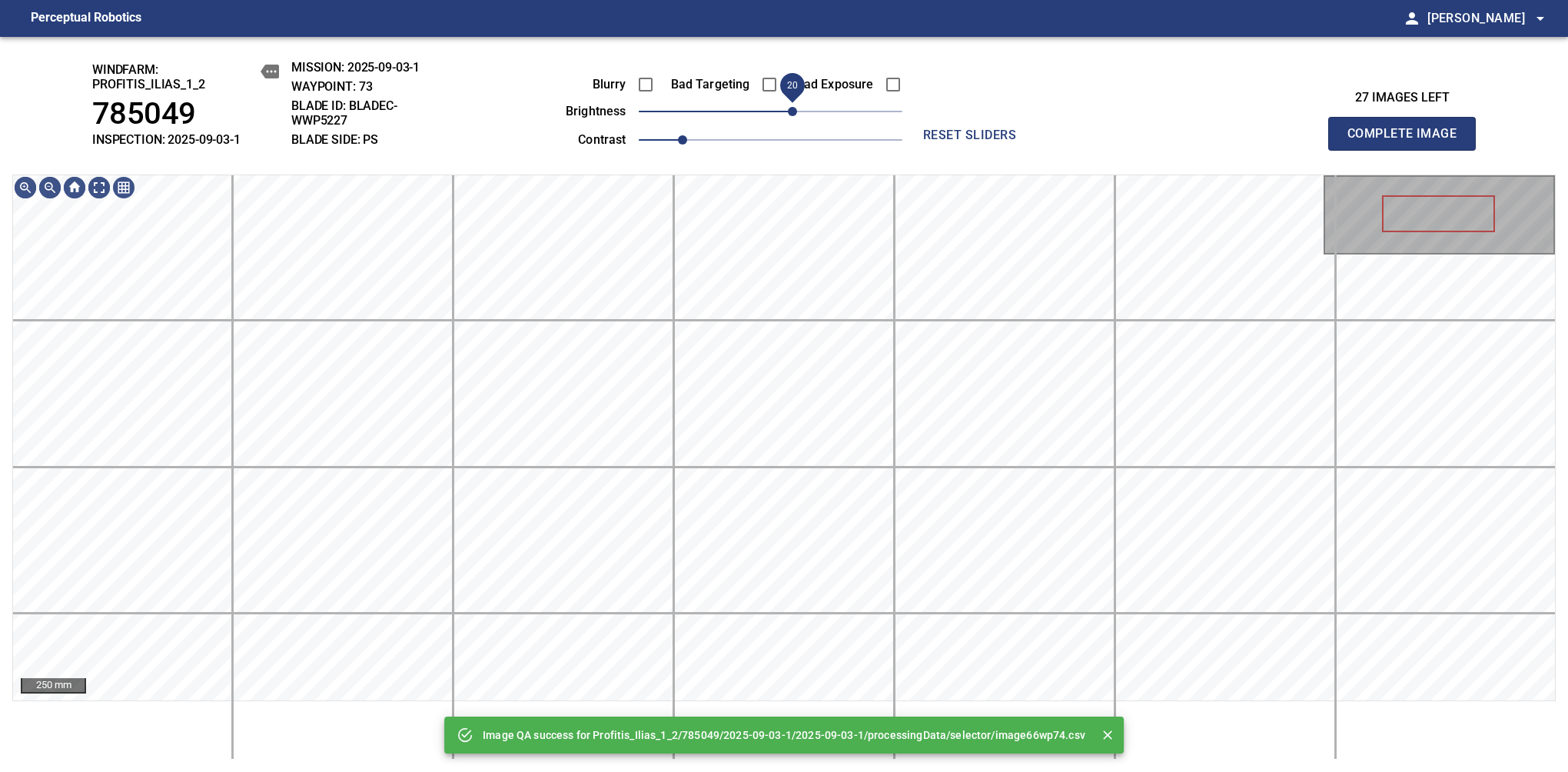
click at [796, 116] on span "20" at bounding box center [770, 111] width 263 height 21
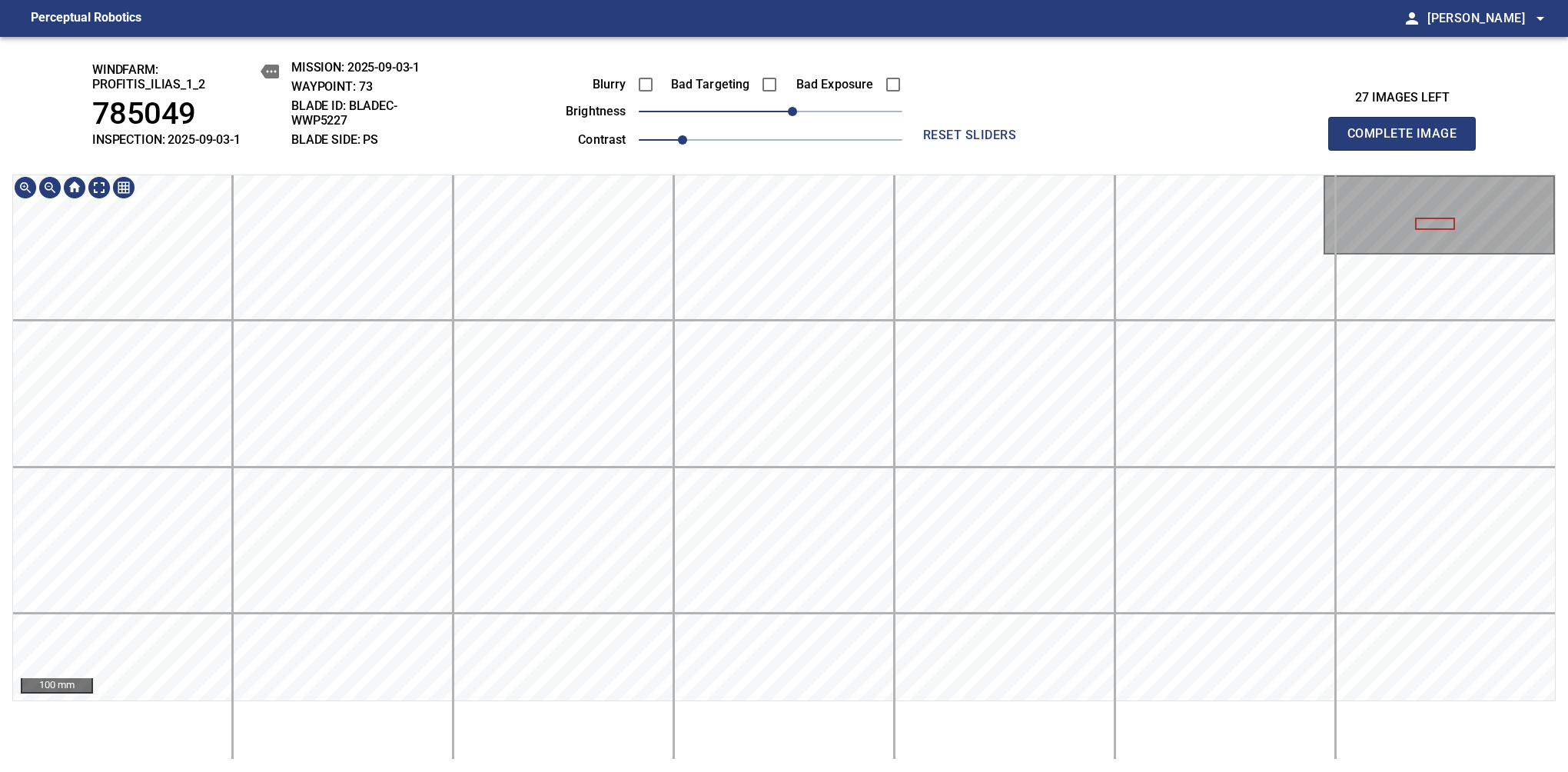
click at [760, 70] on div "windfarm: Profitis_Ilias_1_2 785049 INSPECTION: 2025-09-03-1 MISSION: 2025-09-0…" at bounding box center [784, 404] width 1568 height 735
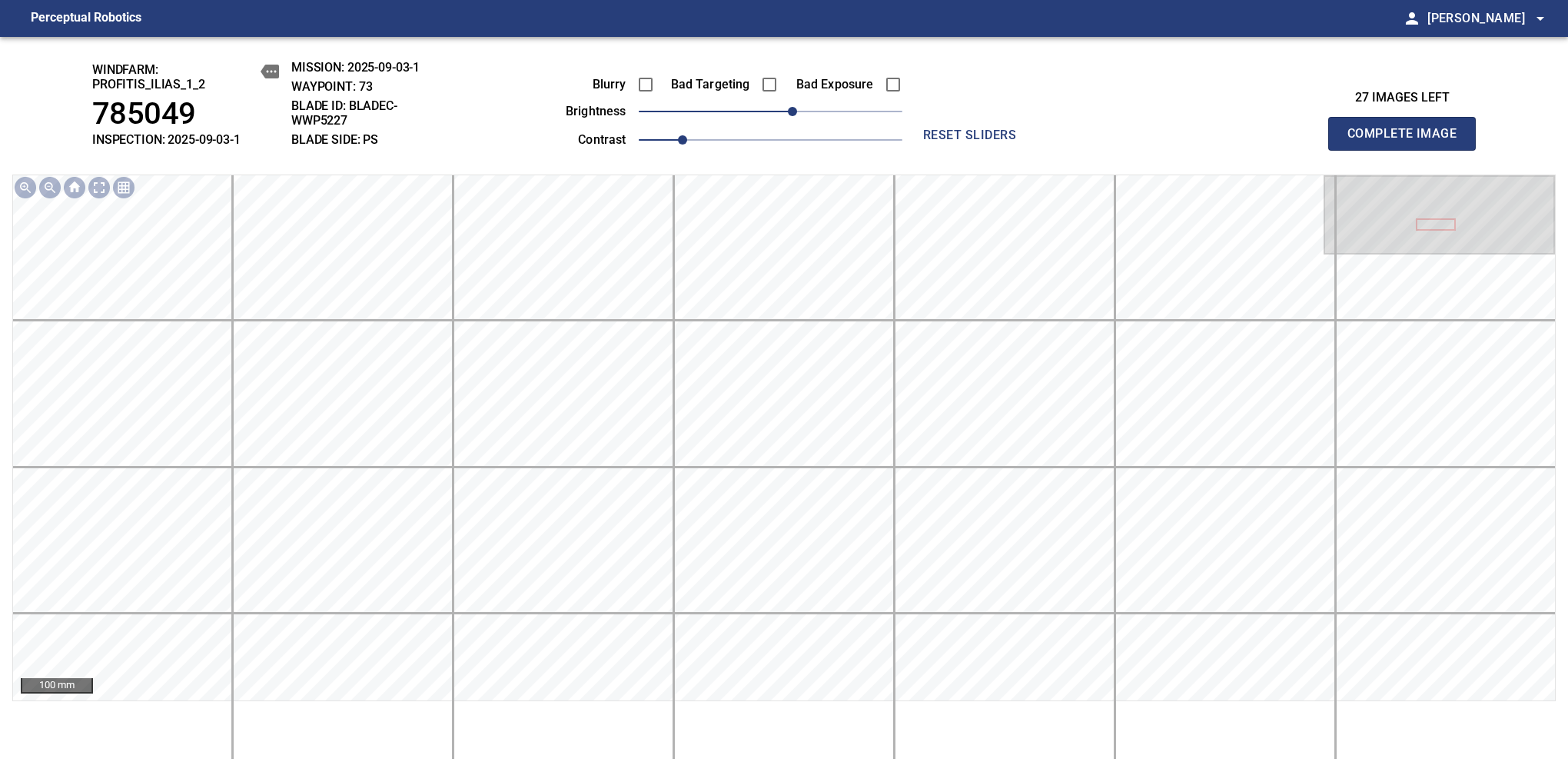
click at [1189, 142] on span "Complete Image" at bounding box center [1402, 133] width 114 height 21
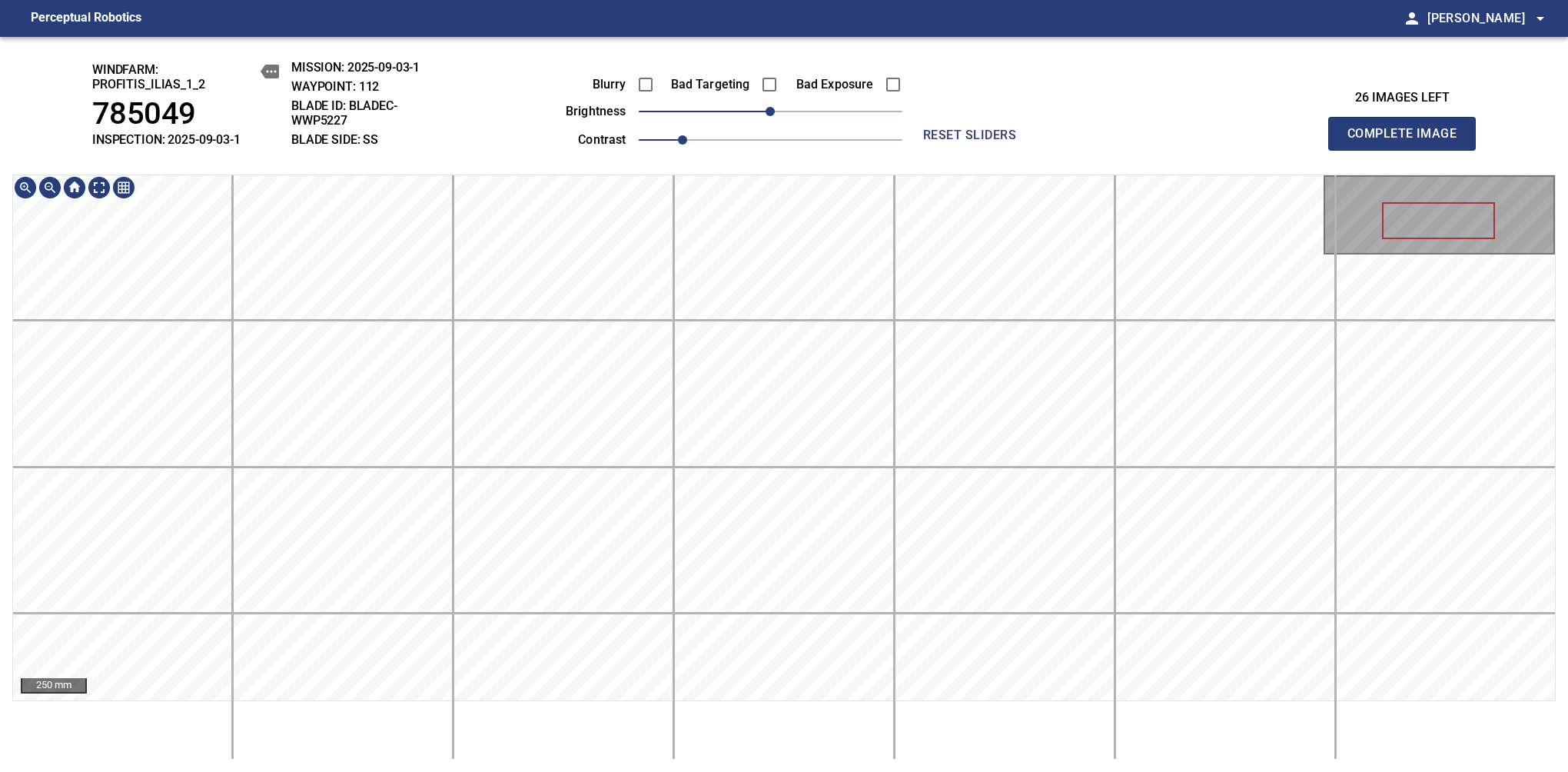
click at [755, 41] on div "windfarm: Profitis_Ilias_1_2 785049 INSPECTION: 2025-09-03-1 MISSION: 2025-09-0…" at bounding box center [784, 404] width 1568 height 735
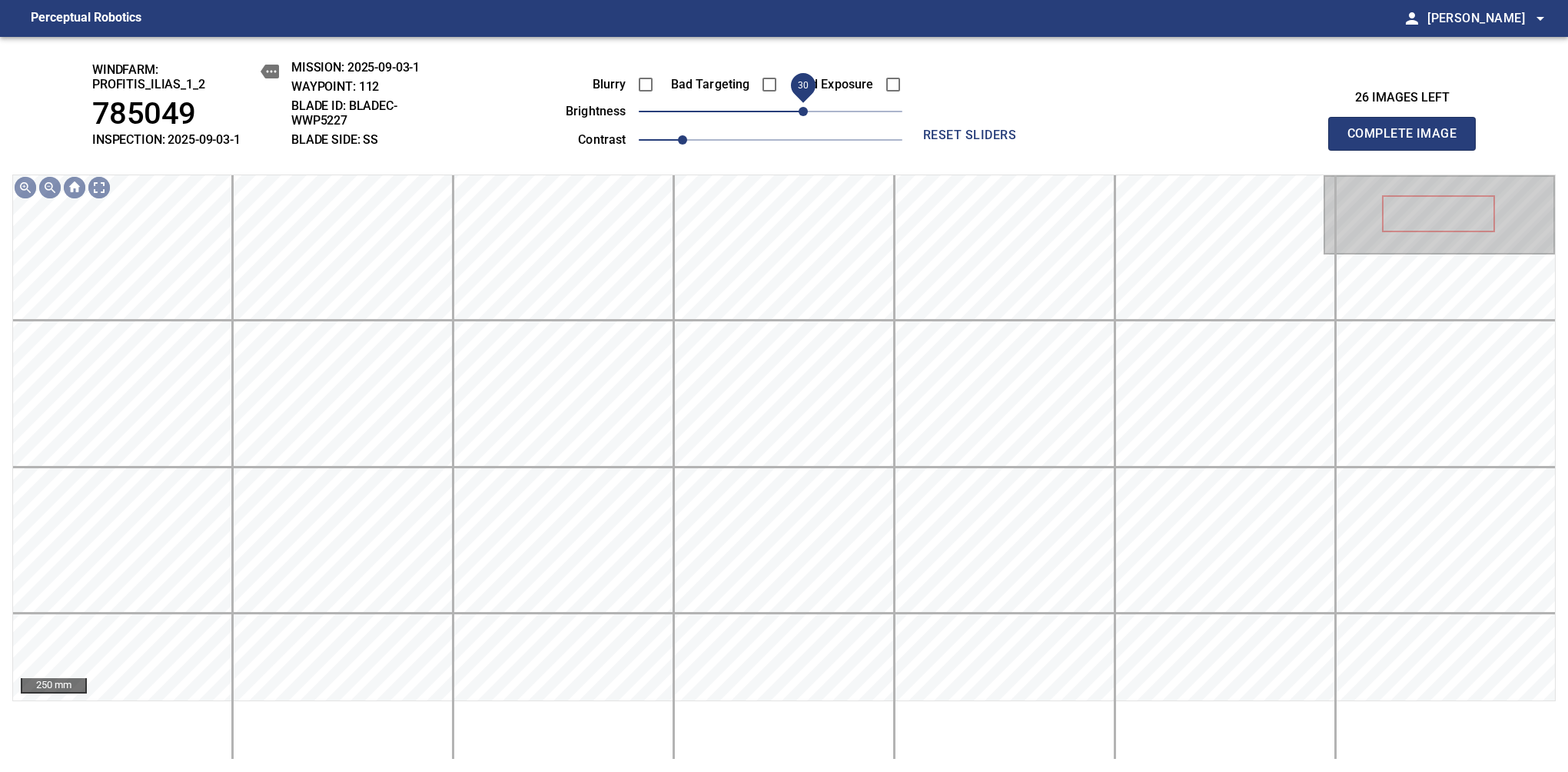
click at [806, 116] on span "30" at bounding box center [802, 112] width 9 height 9
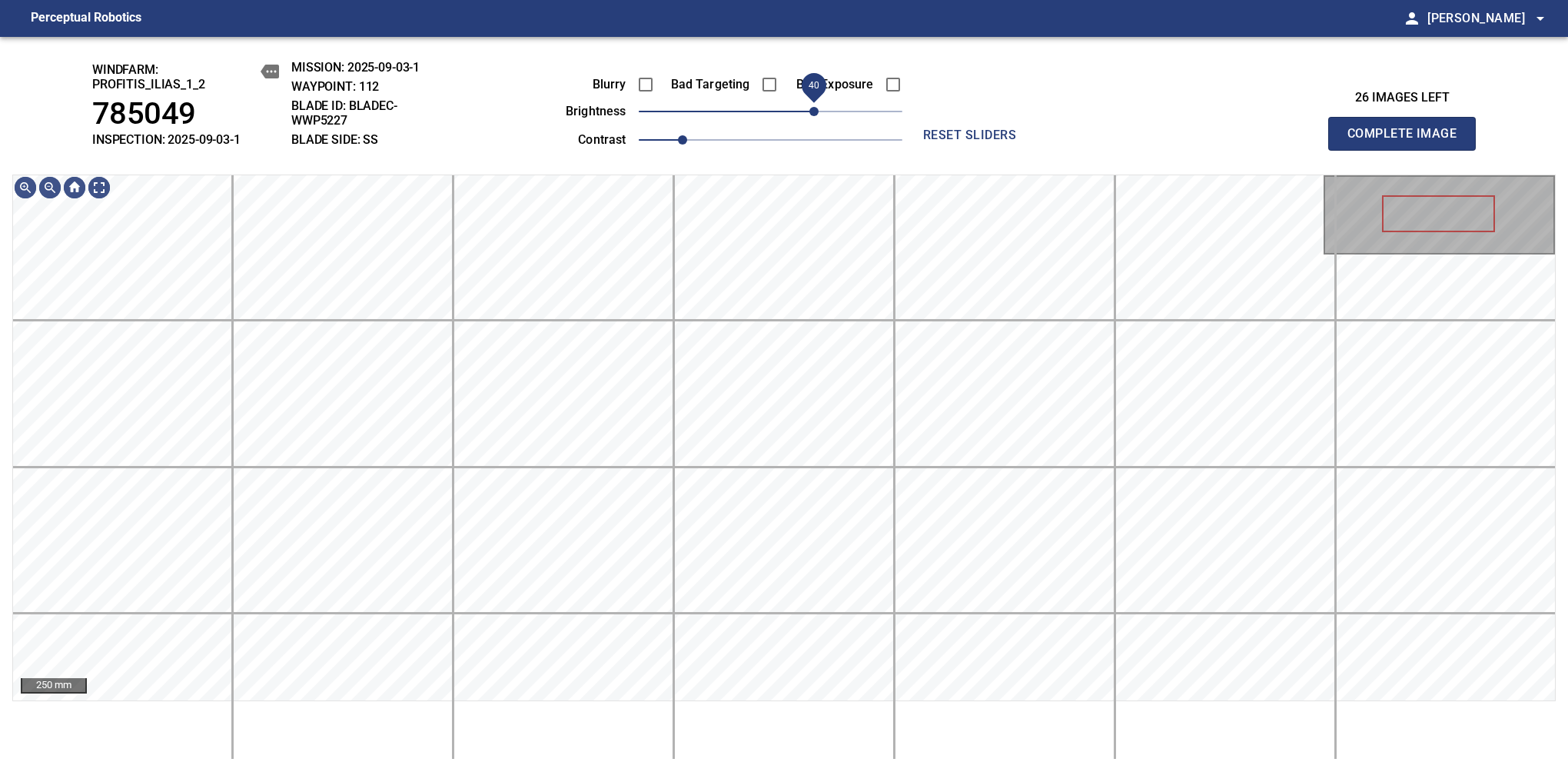
click at [814, 108] on span "40" at bounding box center [814, 112] width 9 height 9
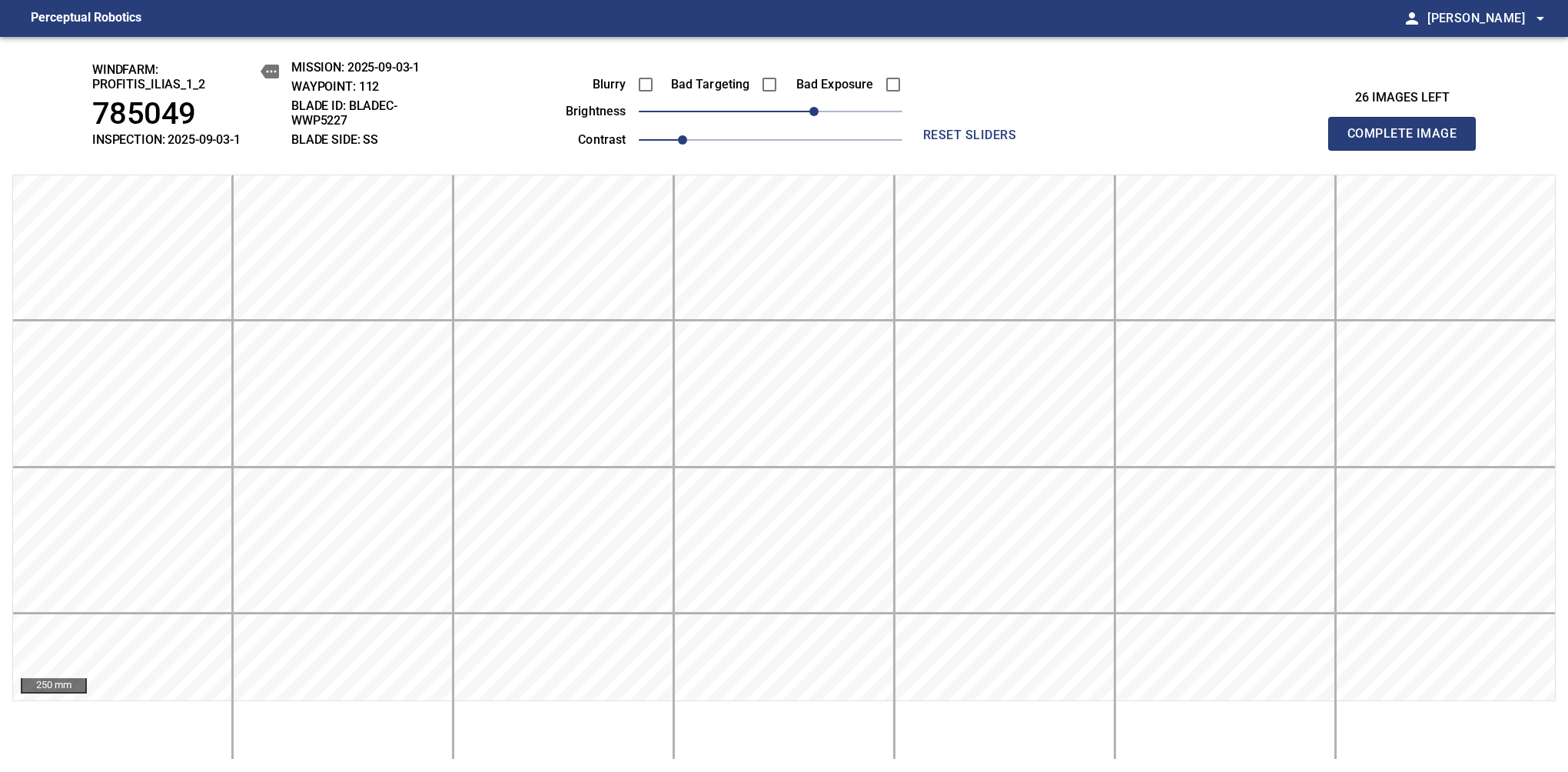
click at [1189, 142] on span "Complete Image" at bounding box center [1402, 133] width 114 height 21
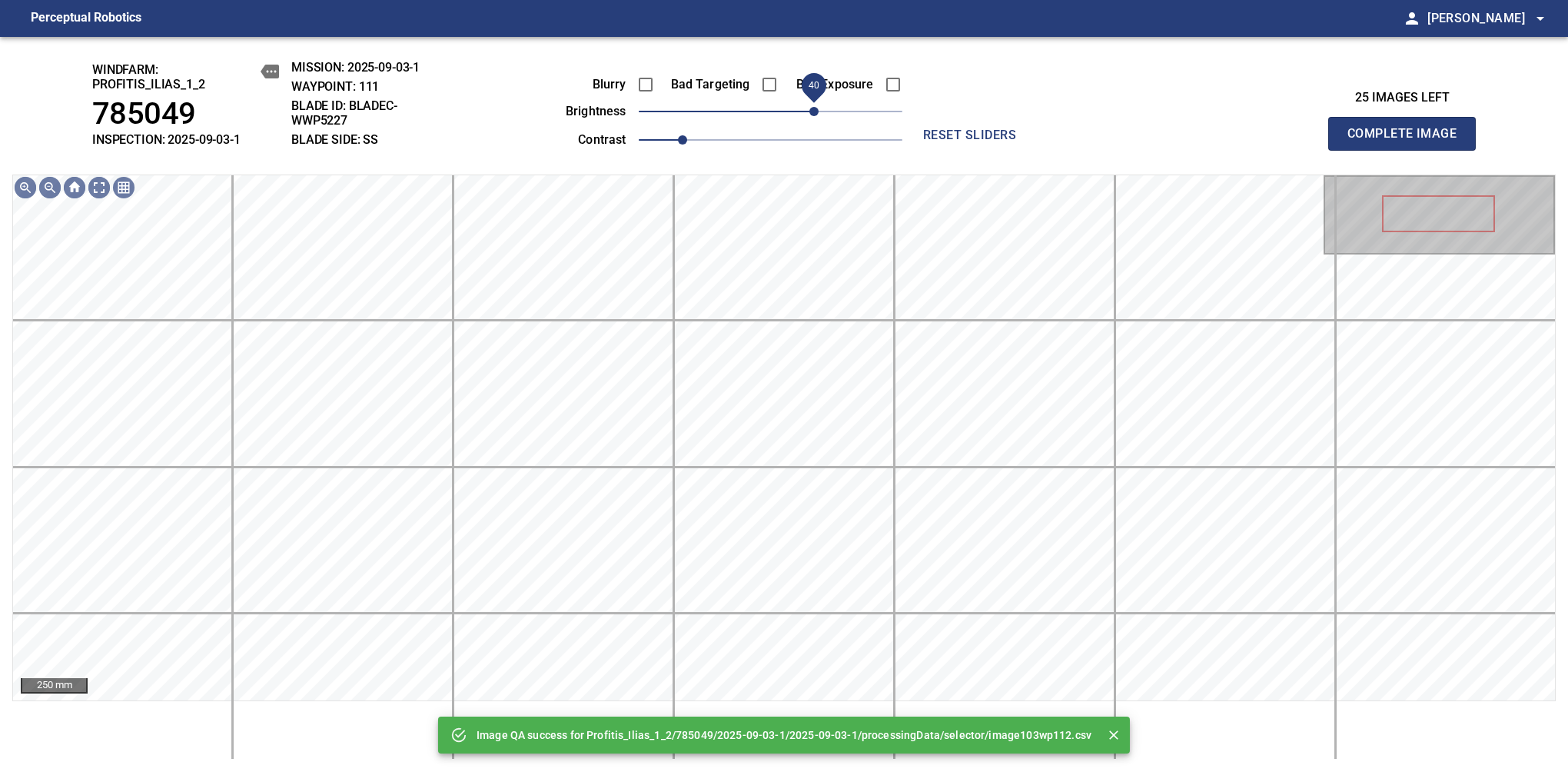
drag, startPoint x: 779, startPoint y: 108, endPoint x: 814, endPoint y: 106, distance: 35.1
click at [814, 107] on span "40" at bounding box center [814, 112] width 9 height 9
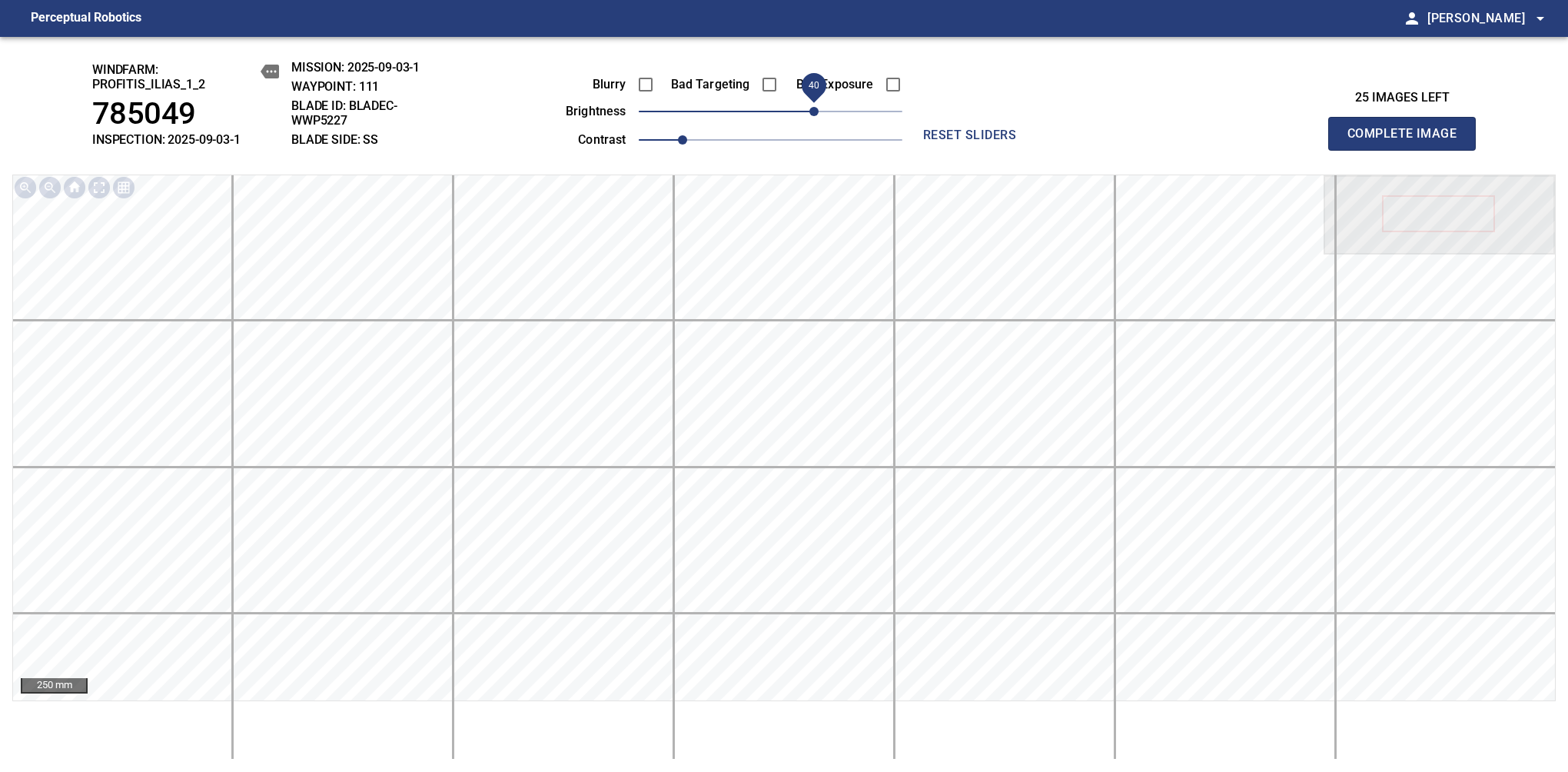
click at [1189, 142] on span "Complete Image" at bounding box center [1402, 133] width 114 height 21
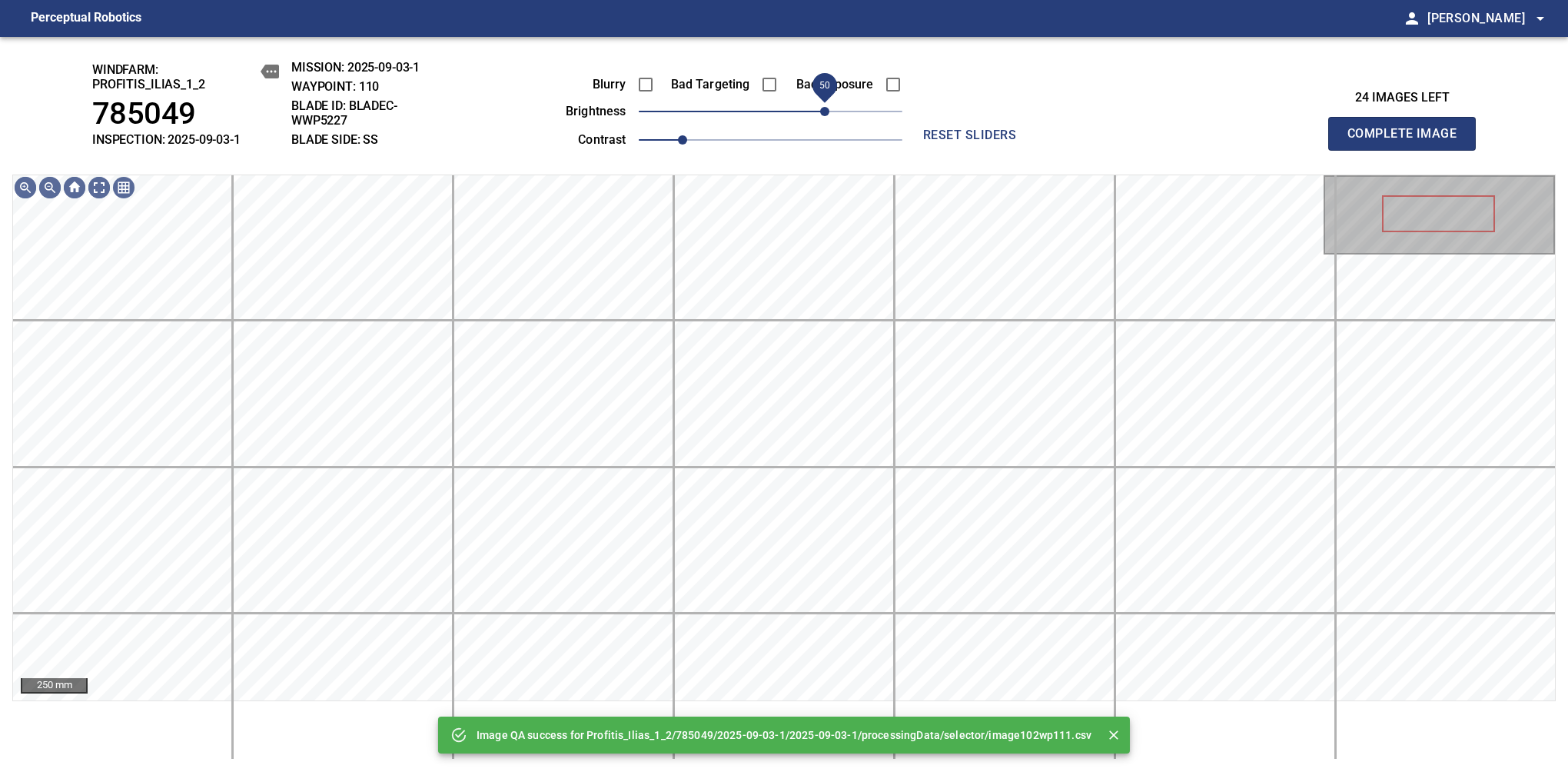
drag, startPoint x: 780, startPoint y: 109, endPoint x: 825, endPoint y: 111, distance: 45.0
click at [825, 111] on span "50" at bounding box center [824, 112] width 9 height 9
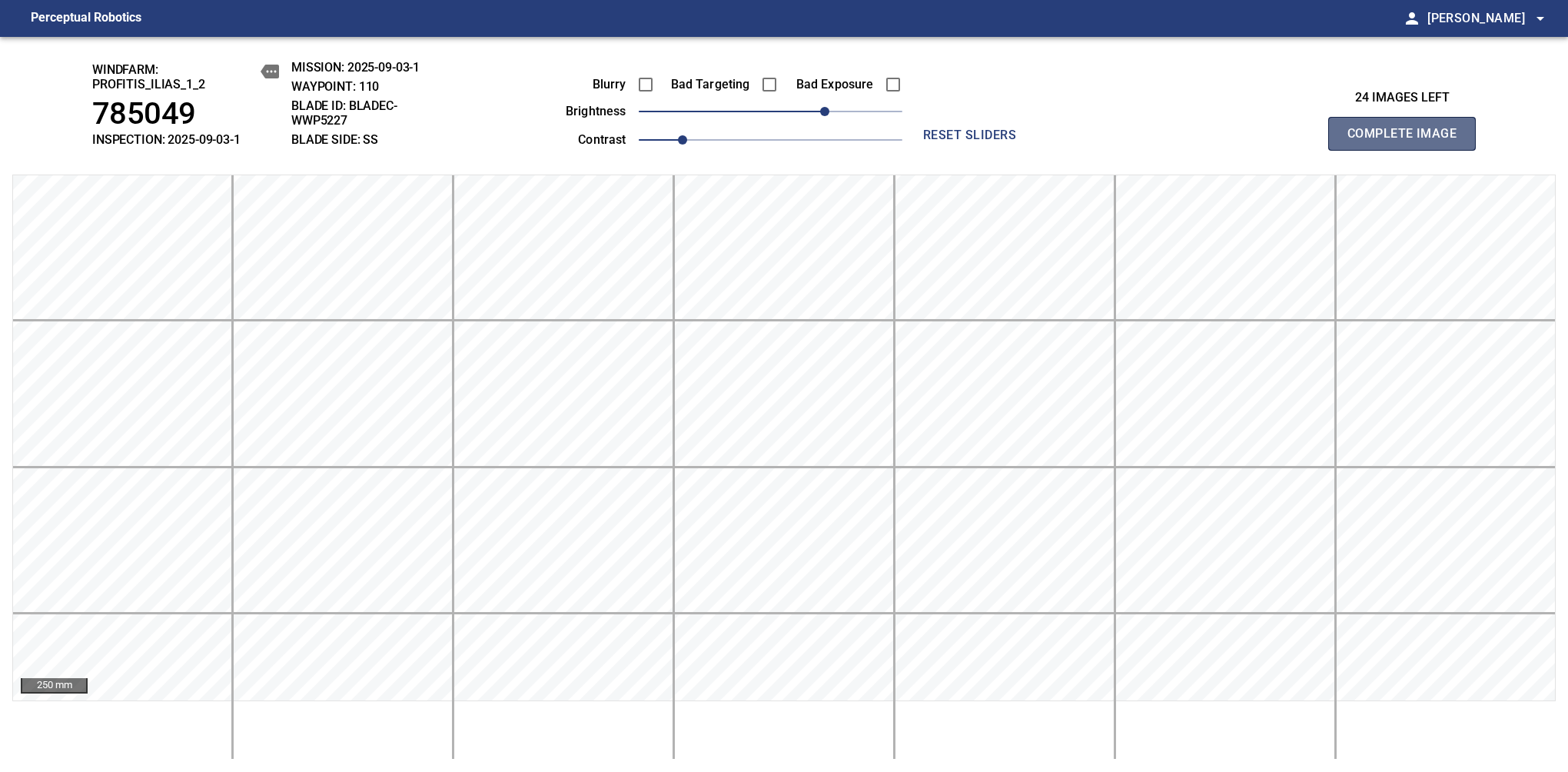
click at [1189, 142] on span "Complete Image" at bounding box center [1402, 133] width 114 height 21
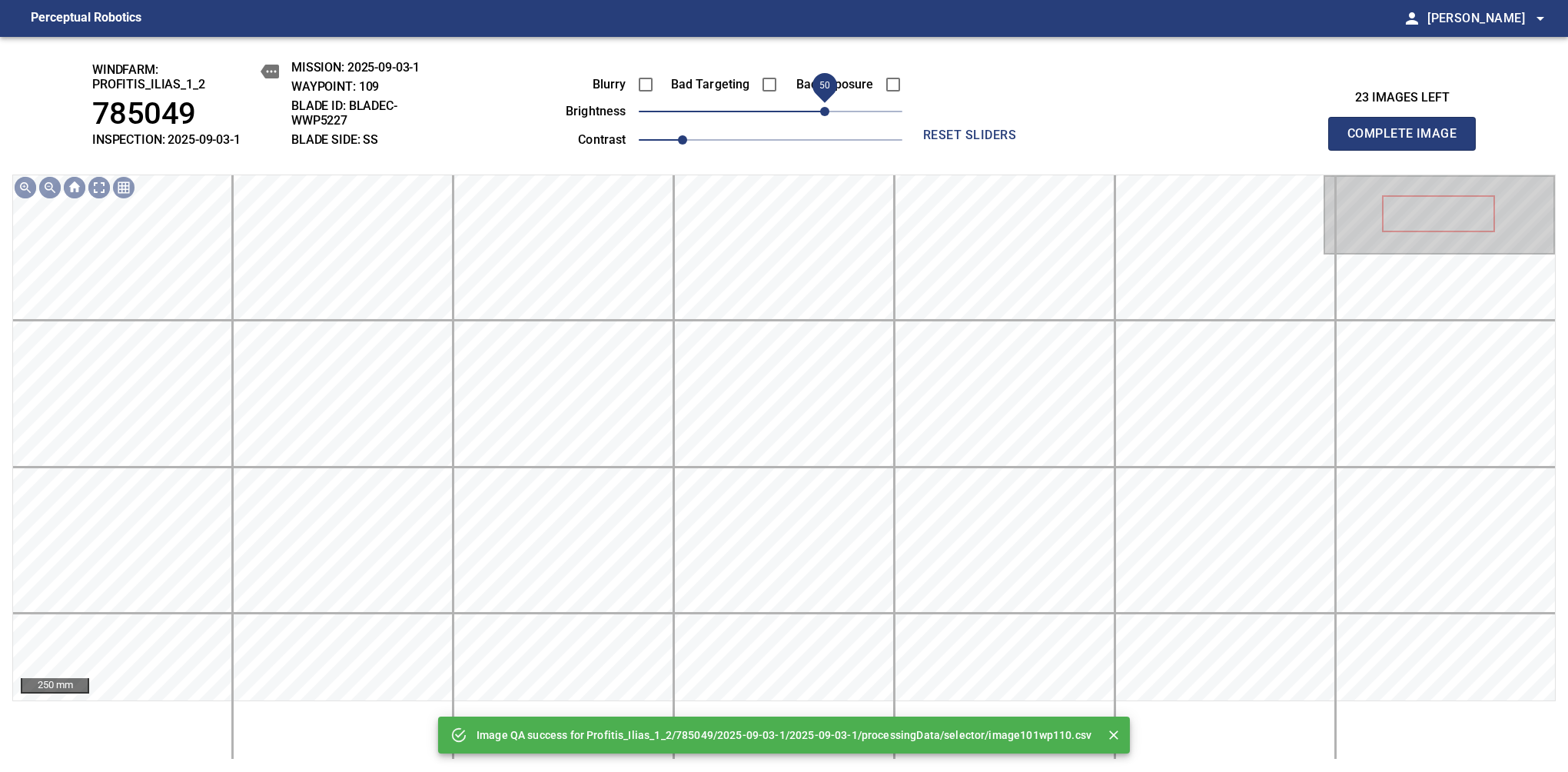
drag, startPoint x: 790, startPoint y: 114, endPoint x: 821, endPoint y: 108, distance: 31.6
click at [821, 108] on span "50" at bounding box center [770, 111] width 263 height 21
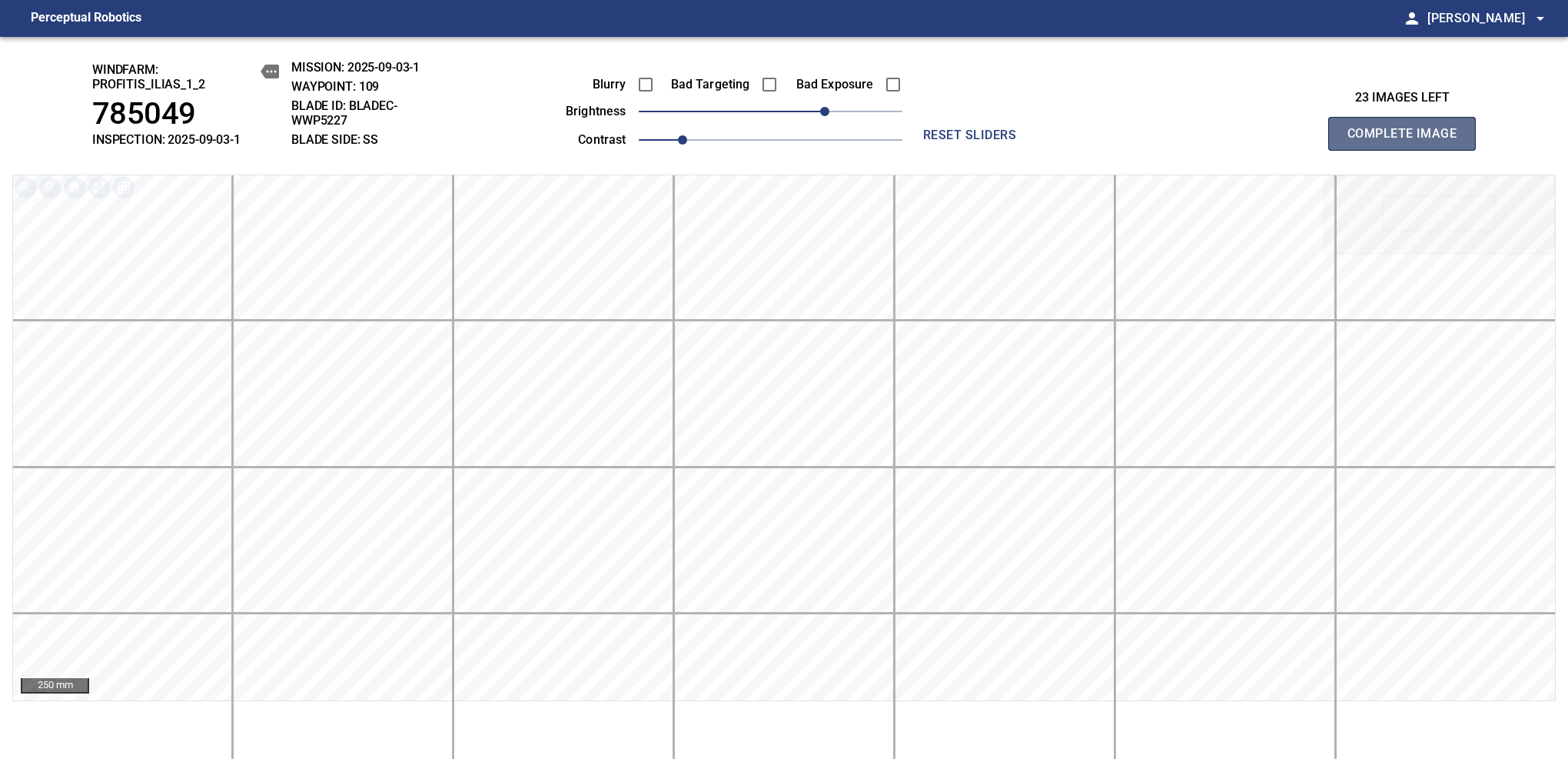
click at [1189, 142] on span "Complete Image" at bounding box center [1402, 133] width 114 height 21
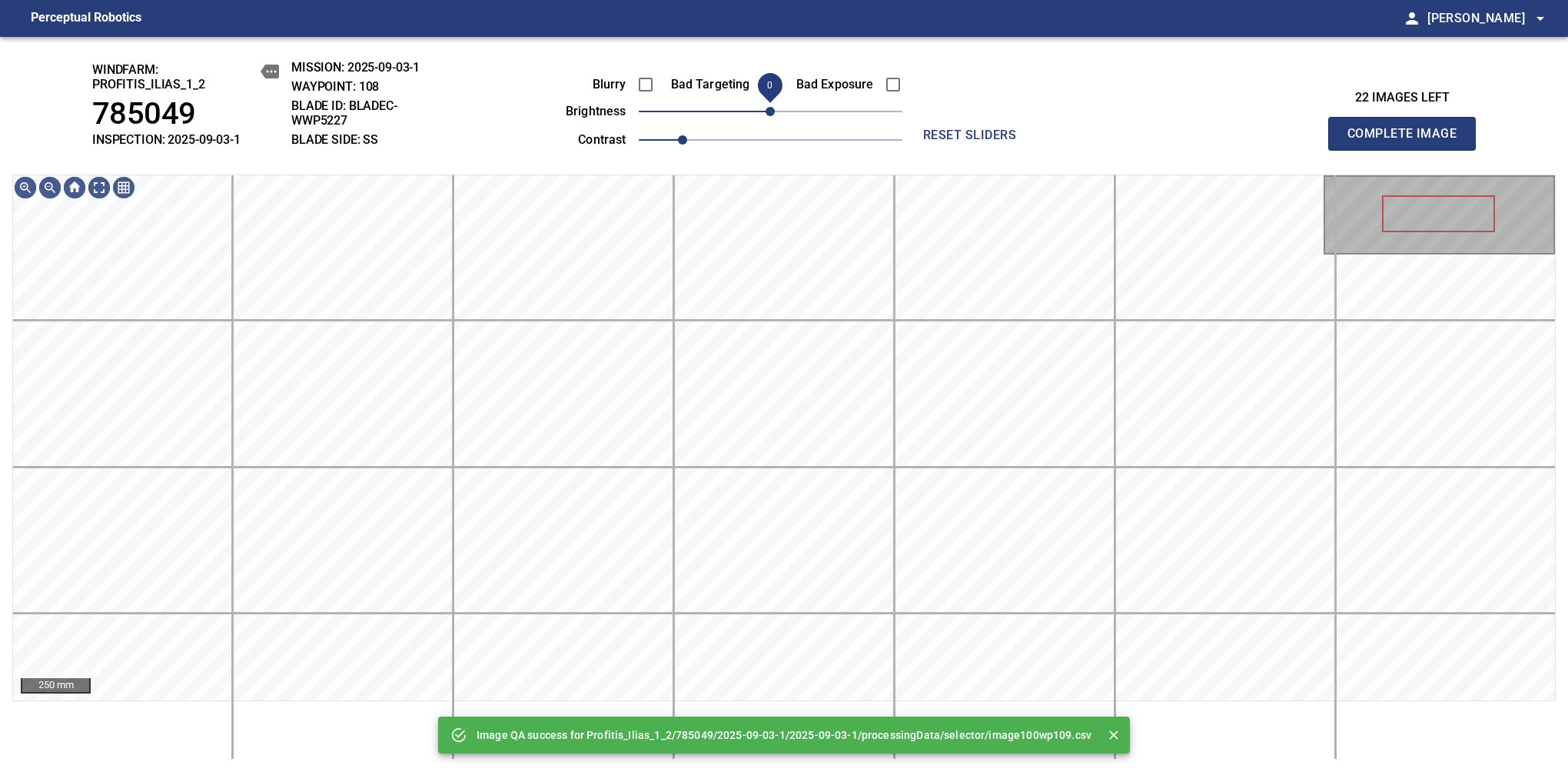
drag, startPoint x: 821, startPoint y: 108, endPoint x: 766, endPoint y: 108, distance: 55.0
click at [766, 108] on span "0" at bounding box center [770, 111] width 263 height 21
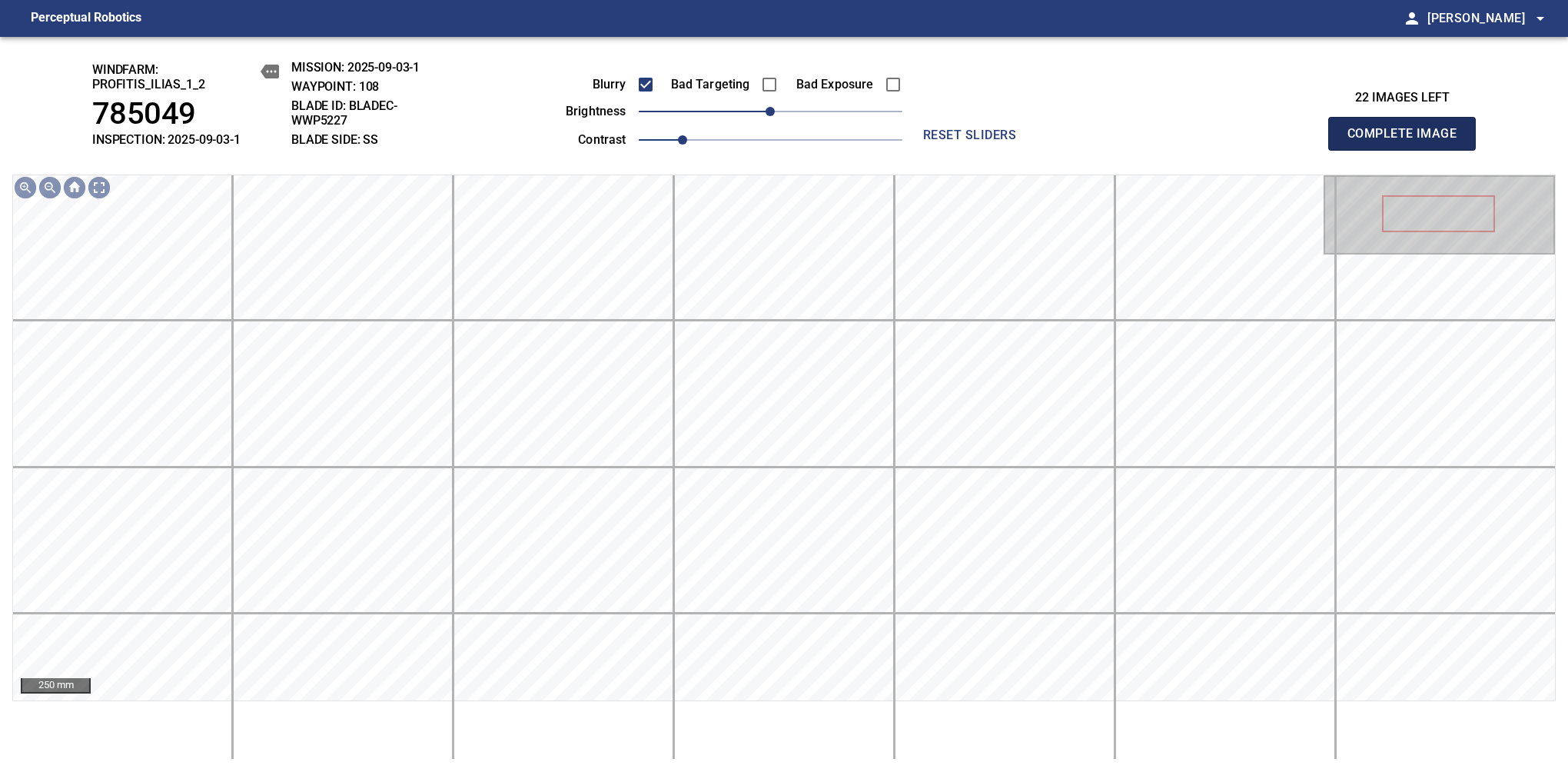
click at [1189, 142] on span "Complete Image" at bounding box center [1402, 133] width 114 height 21
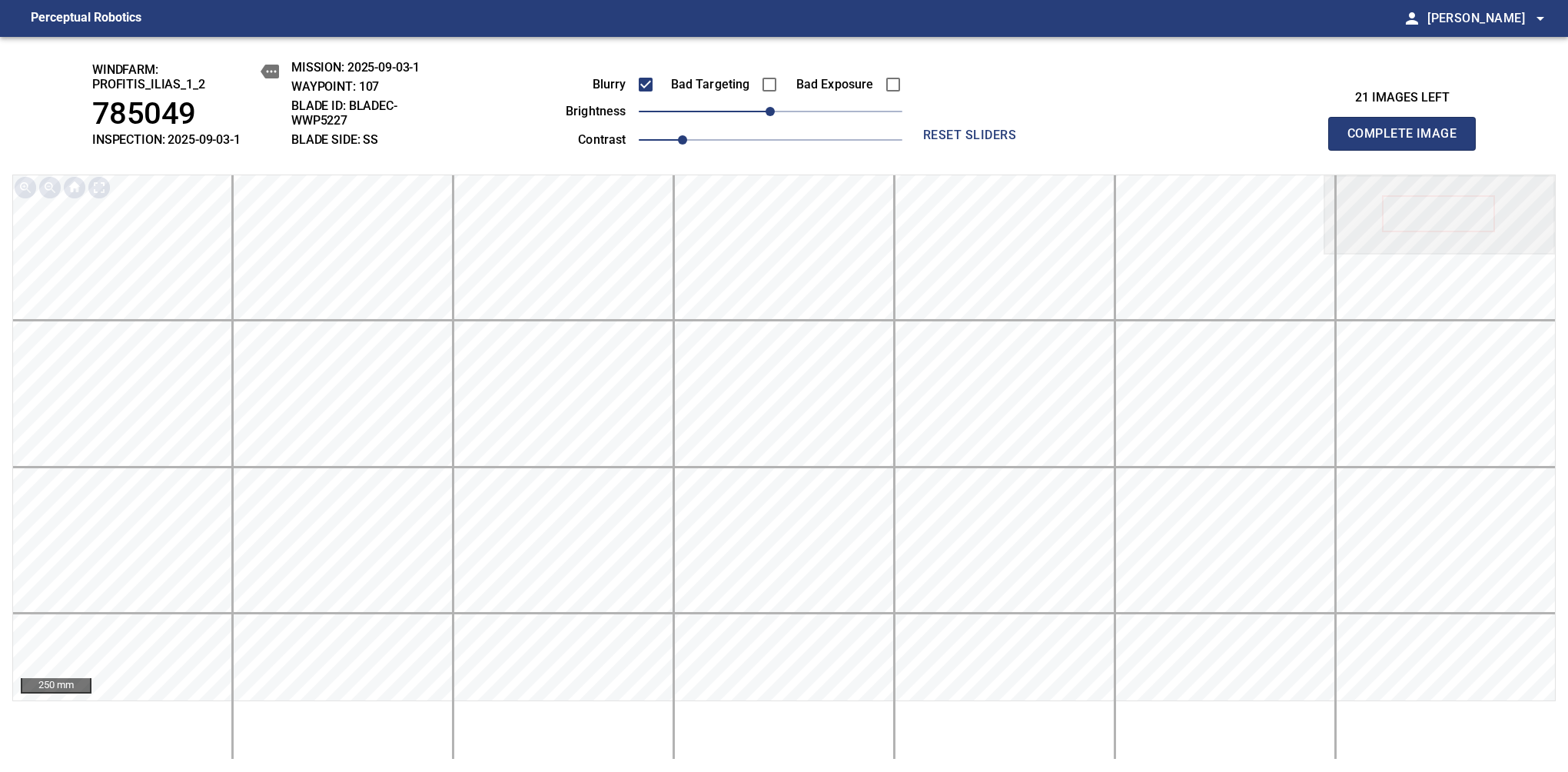
click at [1189, 142] on span "Complete Image" at bounding box center [1402, 133] width 114 height 21
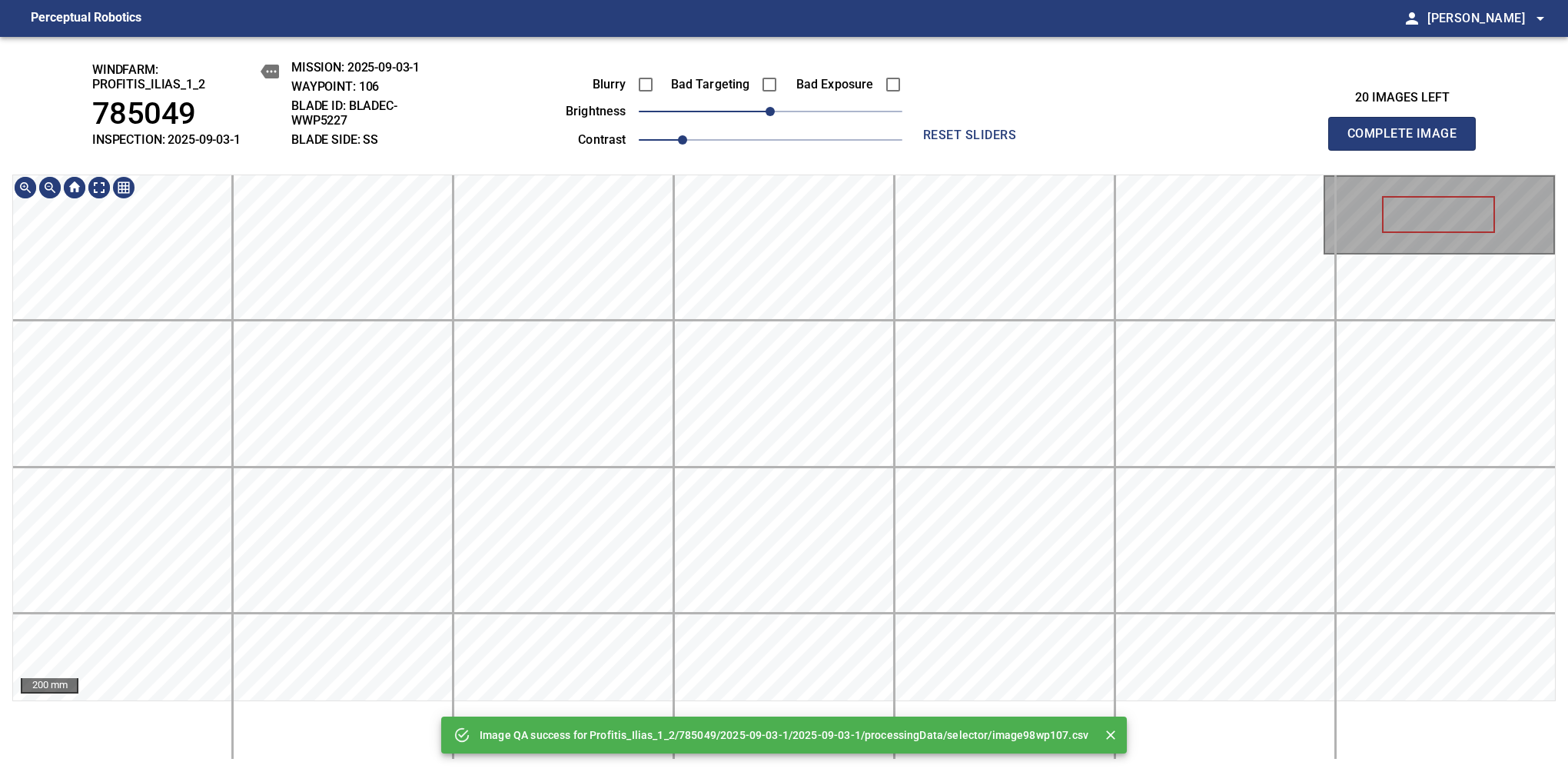
click at [553, 65] on div "Image QA success for Profitis_Ilias_1_2/785049/2025-09-03-1/2025-09-03-1/proces…" at bounding box center [784, 404] width 1568 height 735
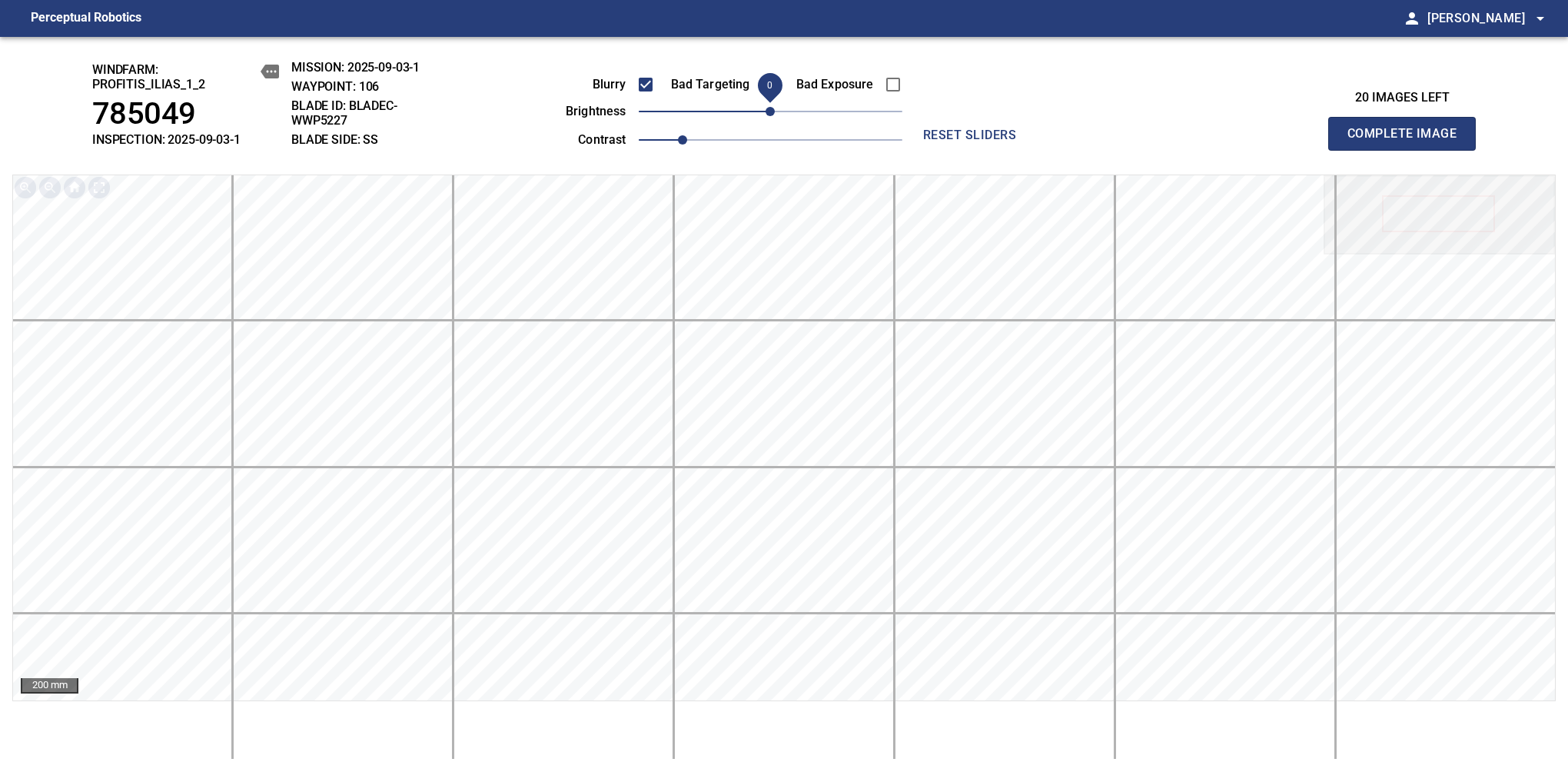
click at [775, 111] on span "0" at bounding box center [770, 112] width 9 height 9
click at [1408, 142] on span "Complete Image" at bounding box center [1402, 133] width 114 height 21
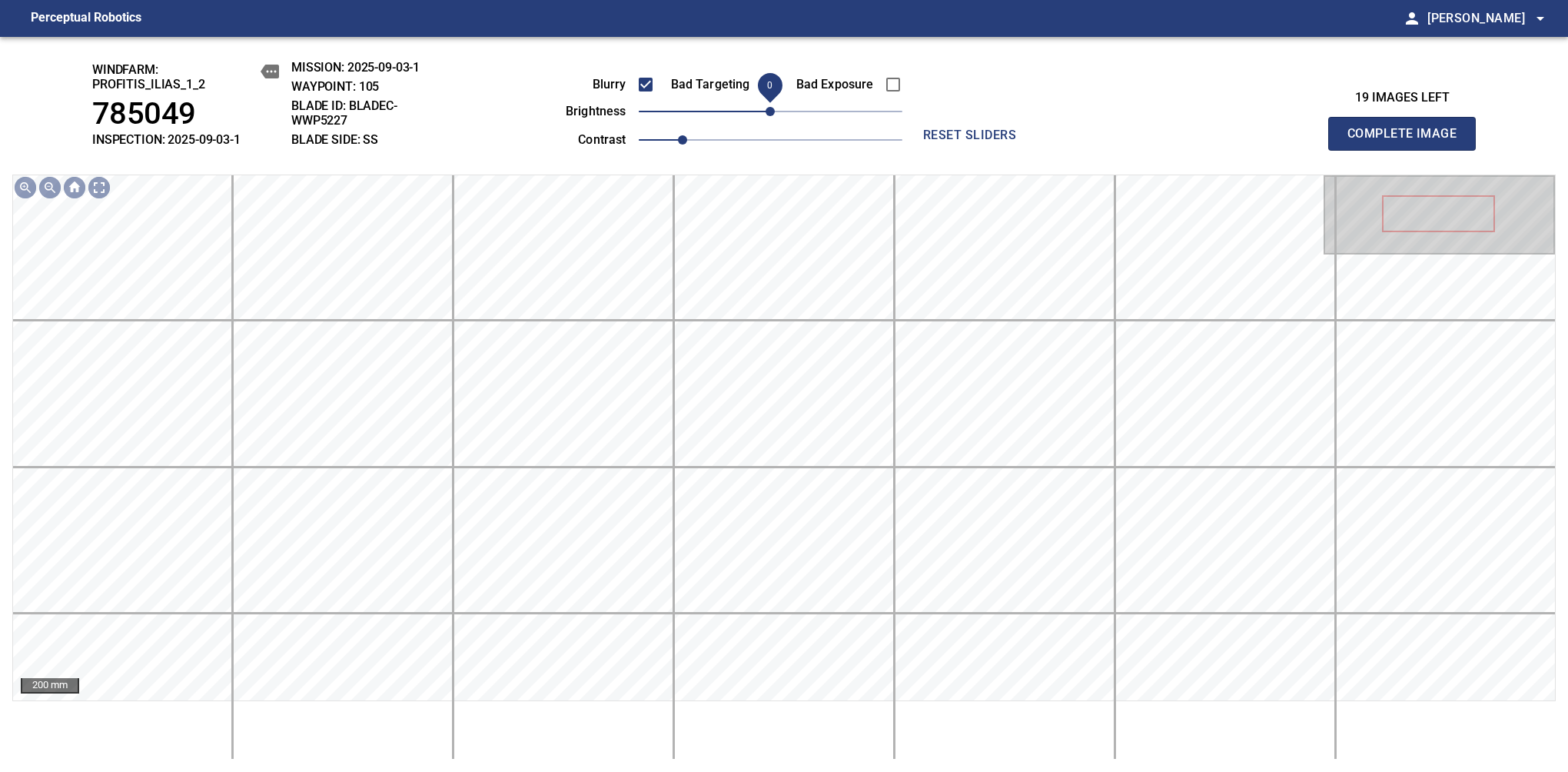
click at [770, 114] on span "0" at bounding box center [770, 112] width 9 height 9
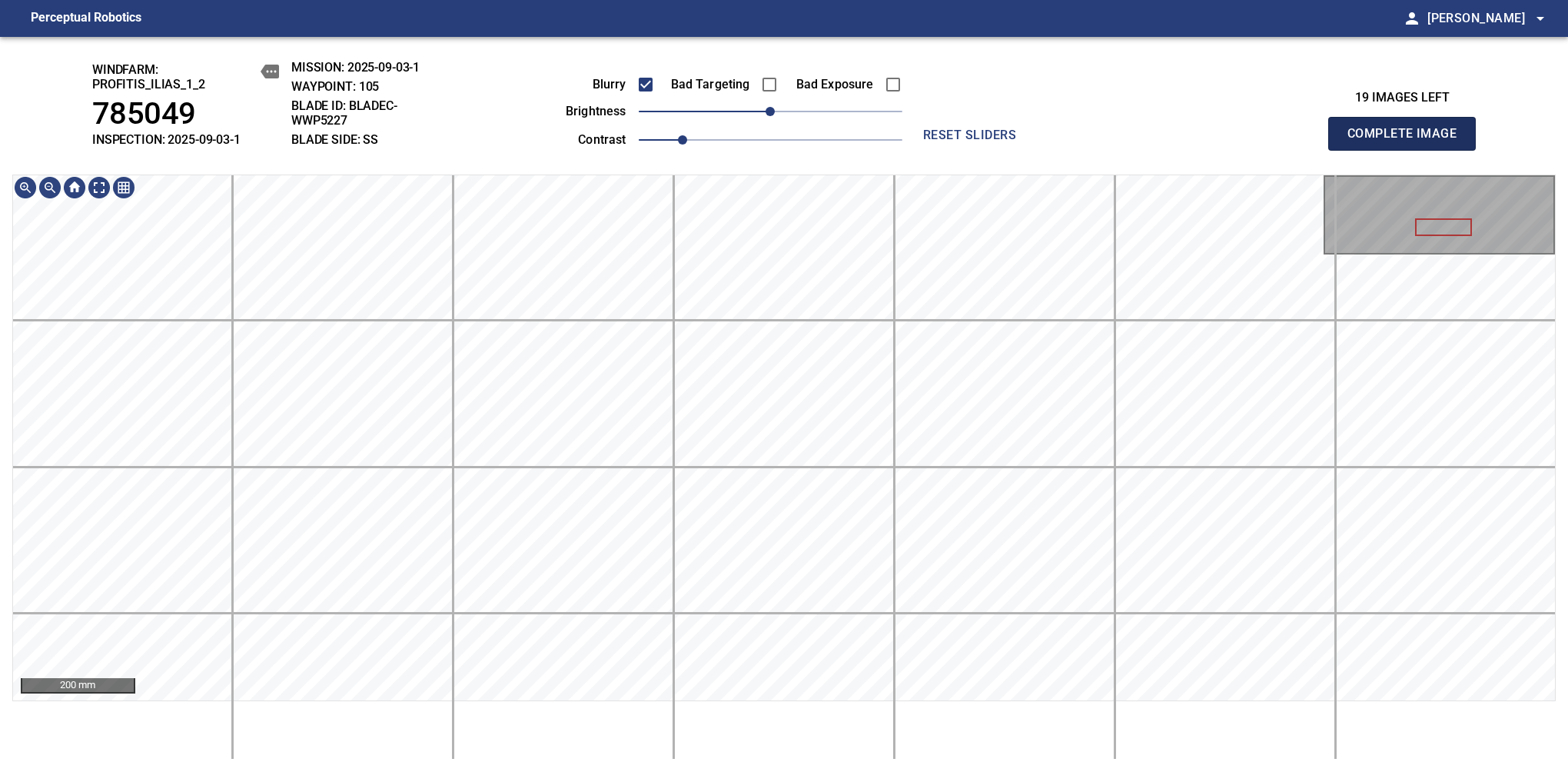
click at [1408, 142] on span "Complete Image" at bounding box center [1402, 133] width 114 height 21
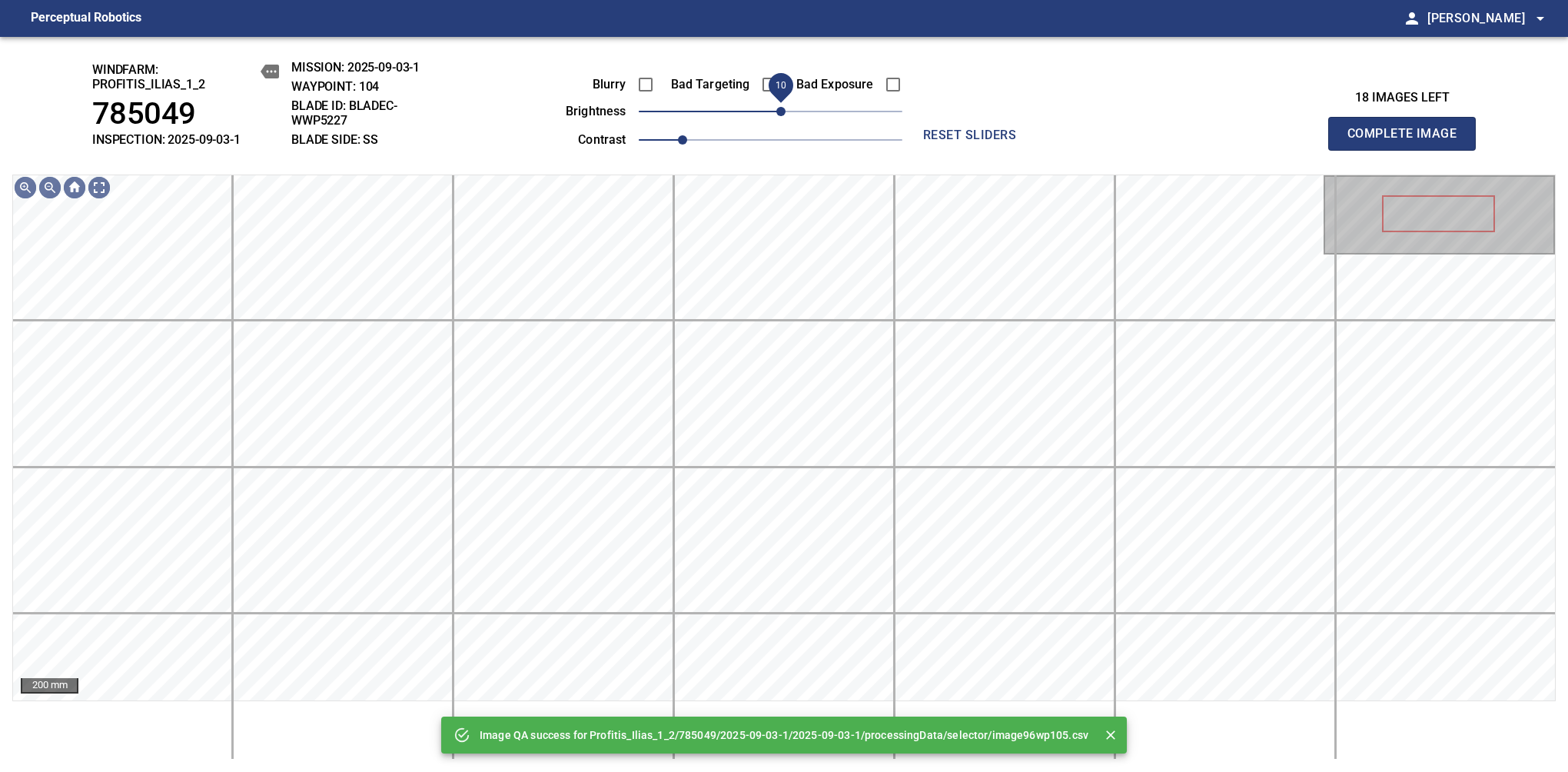
click at [784, 109] on span "10" at bounding box center [780, 112] width 9 height 9
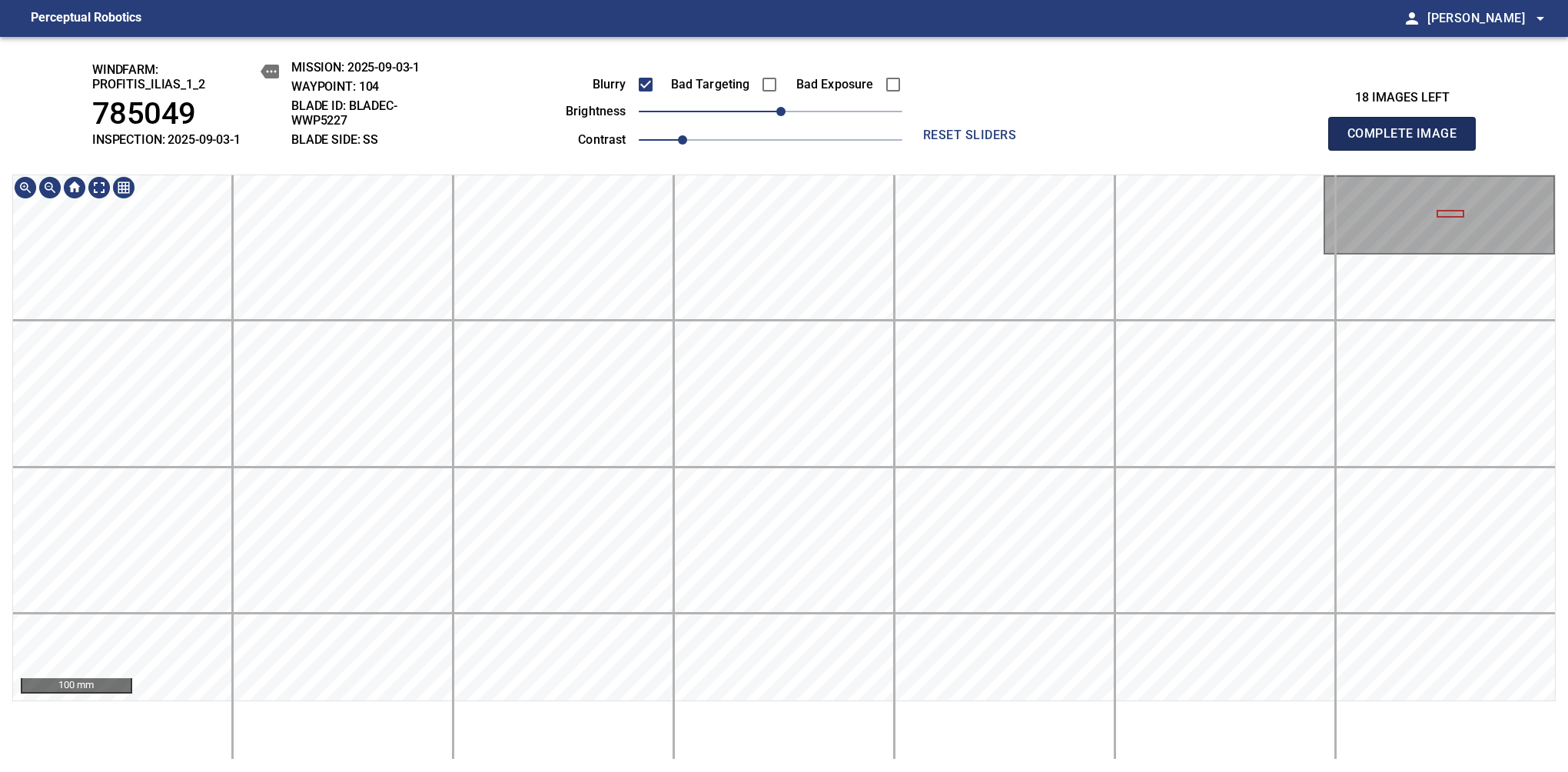
click at [1408, 142] on span "Complete Image" at bounding box center [1402, 133] width 114 height 21
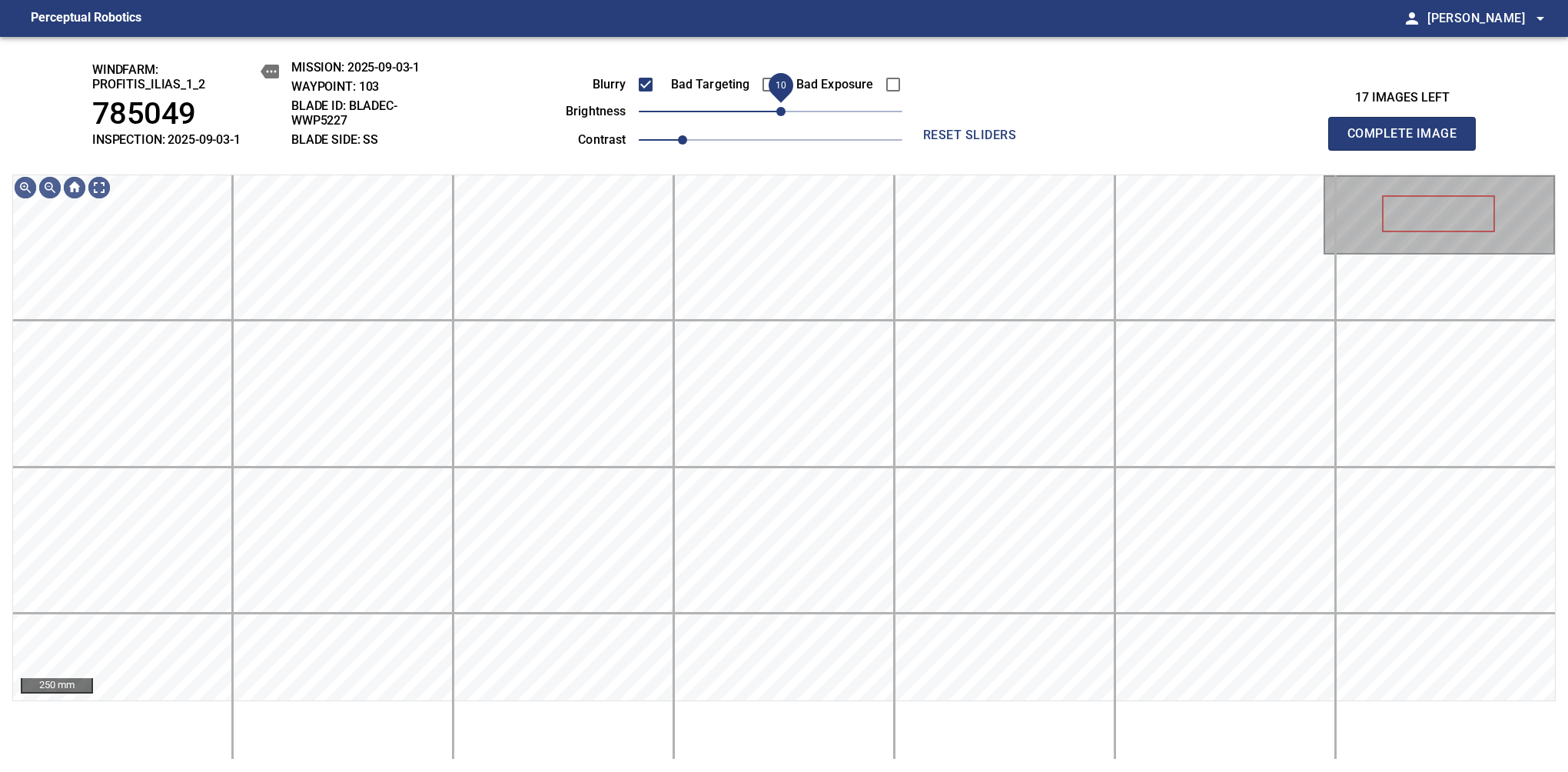
click at [783, 103] on div "Blurry Bad Targeting Bad Exposure brightness 10 contrast 1" at bounding box center [716, 110] width 371 height 82
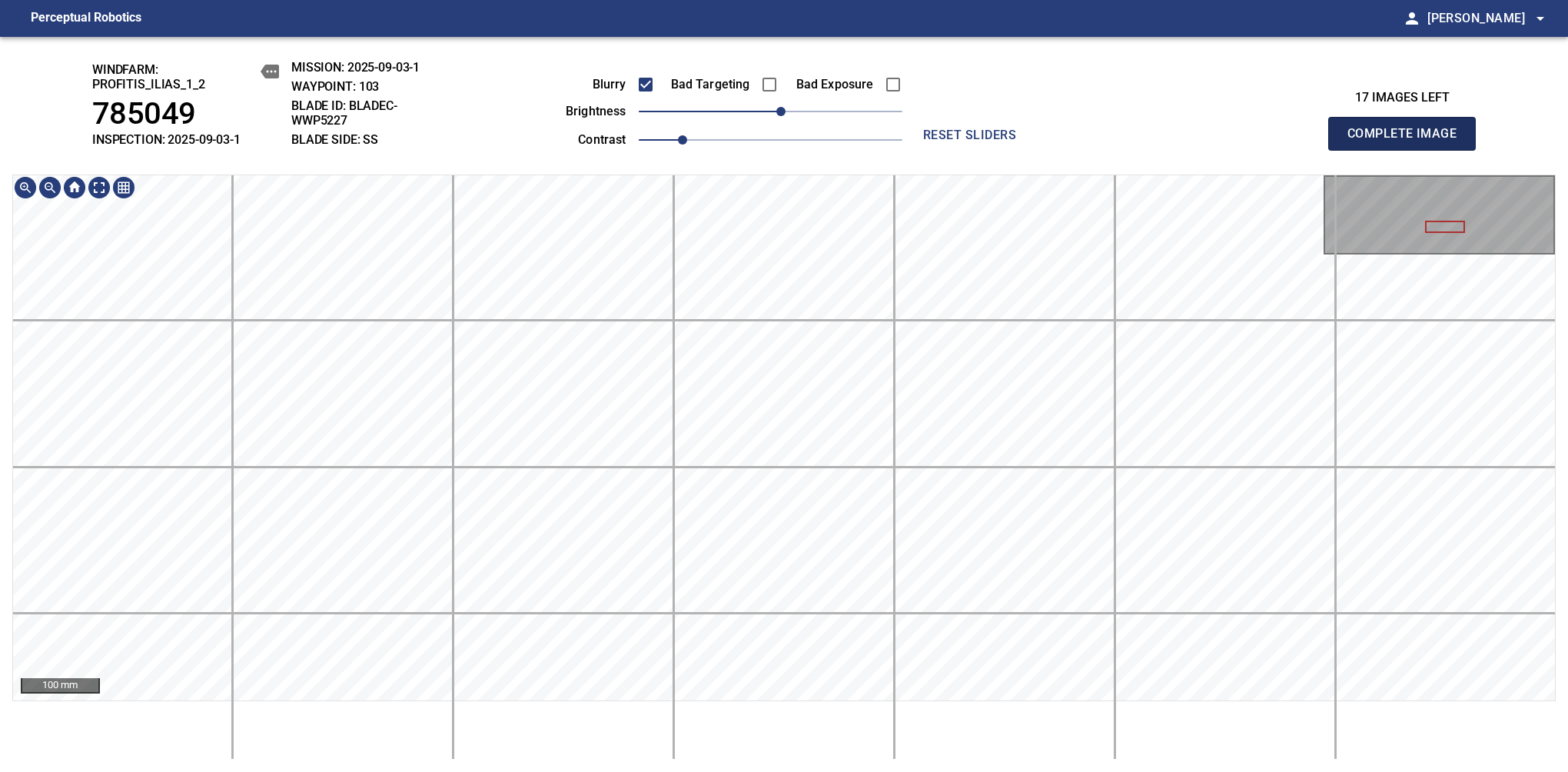
click at [1408, 142] on span "Complete Image" at bounding box center [1402, 133] width 114 height 21
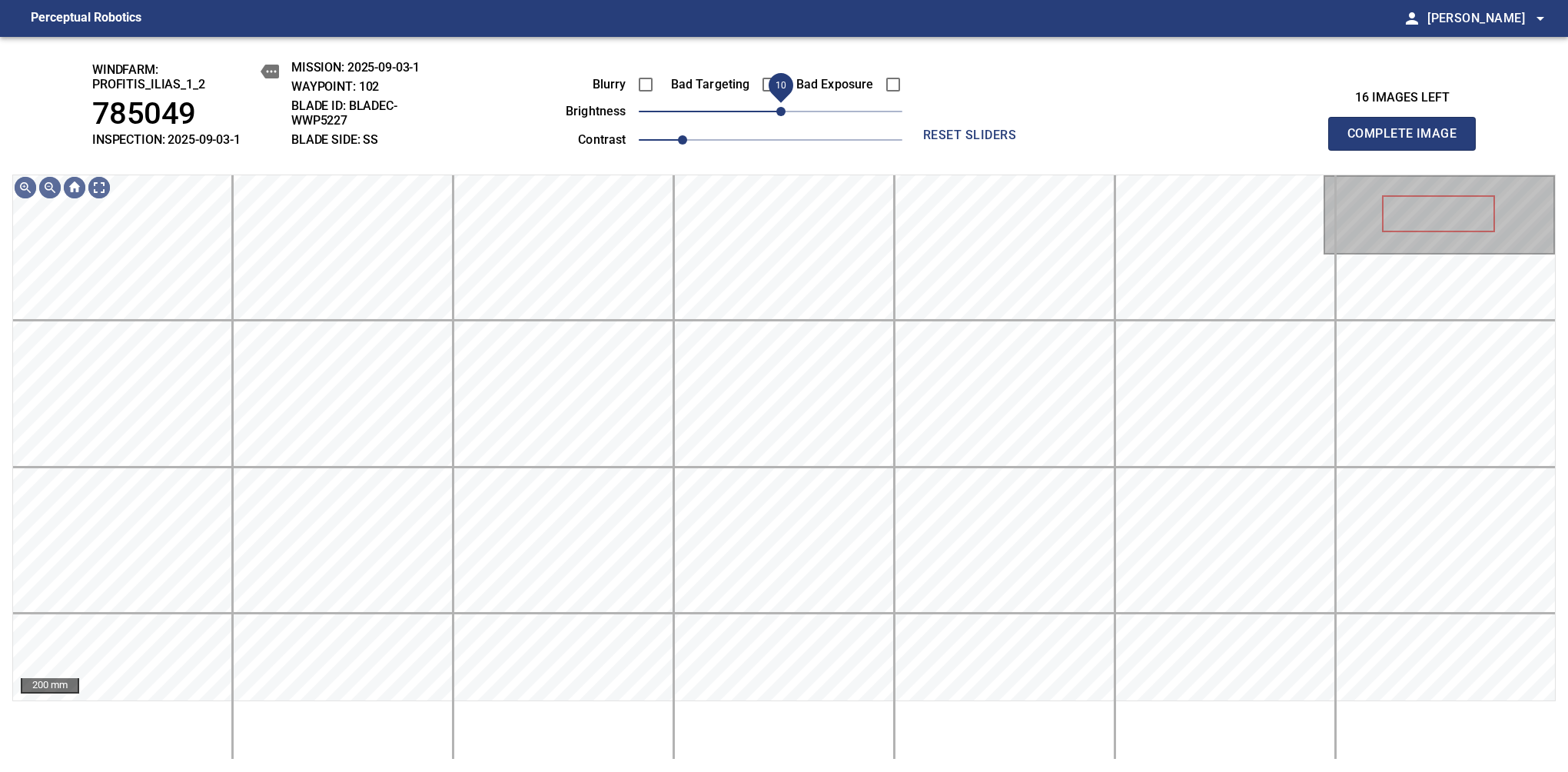
click at [779, 116] on span "10" at bounding box center [780, 112] width 9 height 9
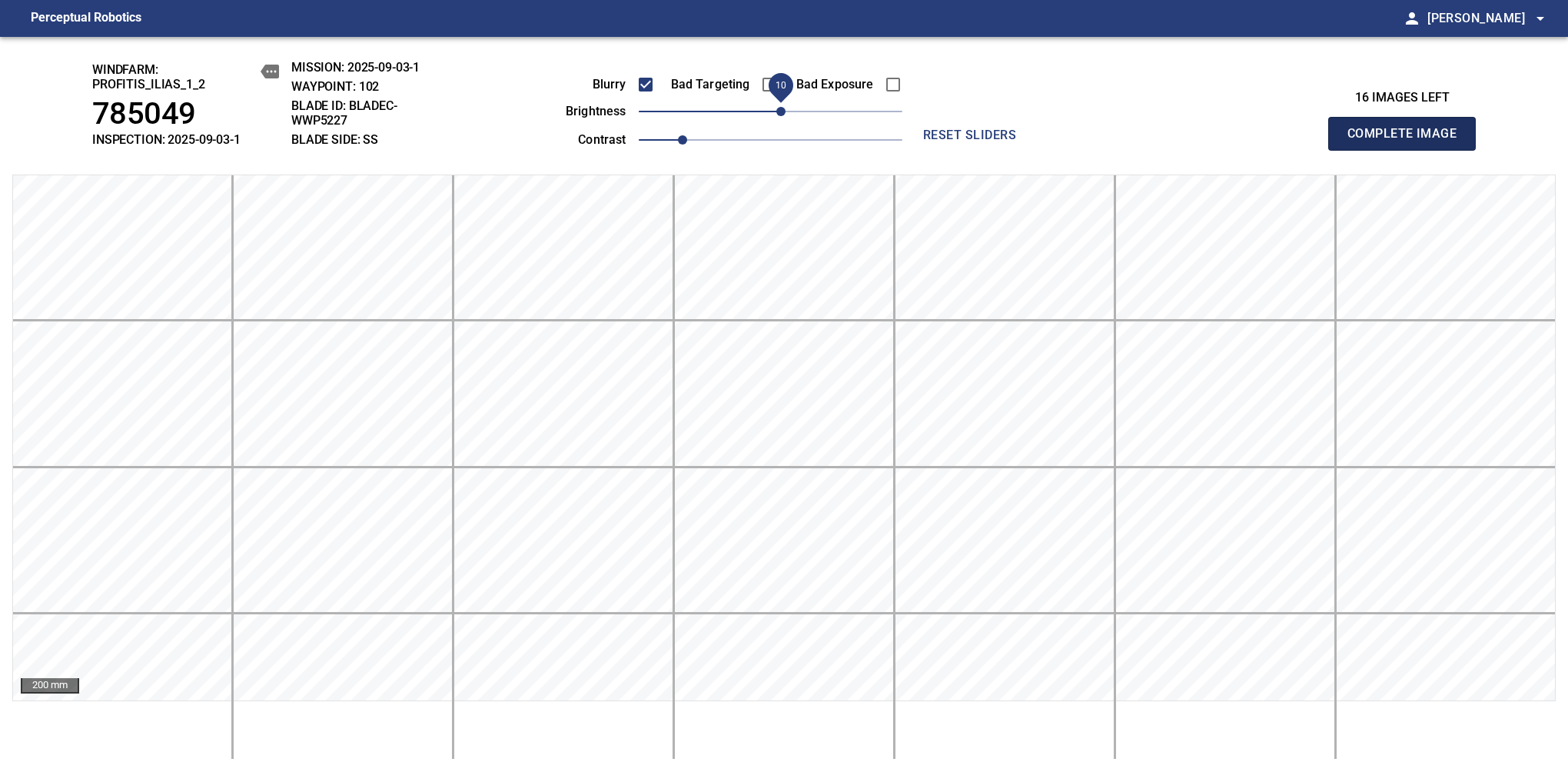
click at [1408, 142] on span "Complete Image" at bounding box center [1402, 133] width 114 height 21
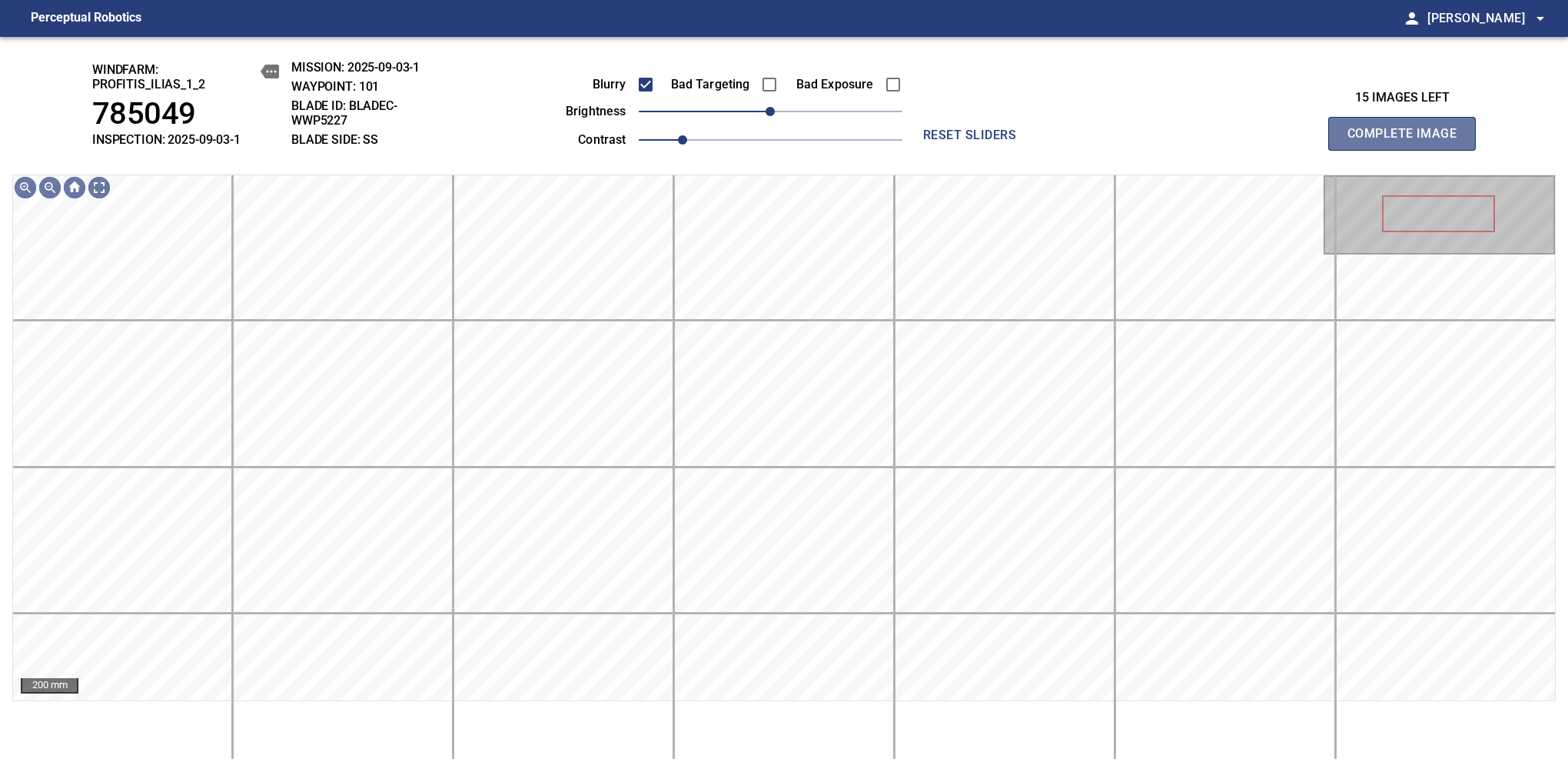
drag, startPoint x: 1408, startPoint y: 142, endPoint x: 1054, endPoint y: 136, distance: 354.1
click at [1408, 142] on span "Complete Image" at bounding box center [1402, 133] width 114 height 21
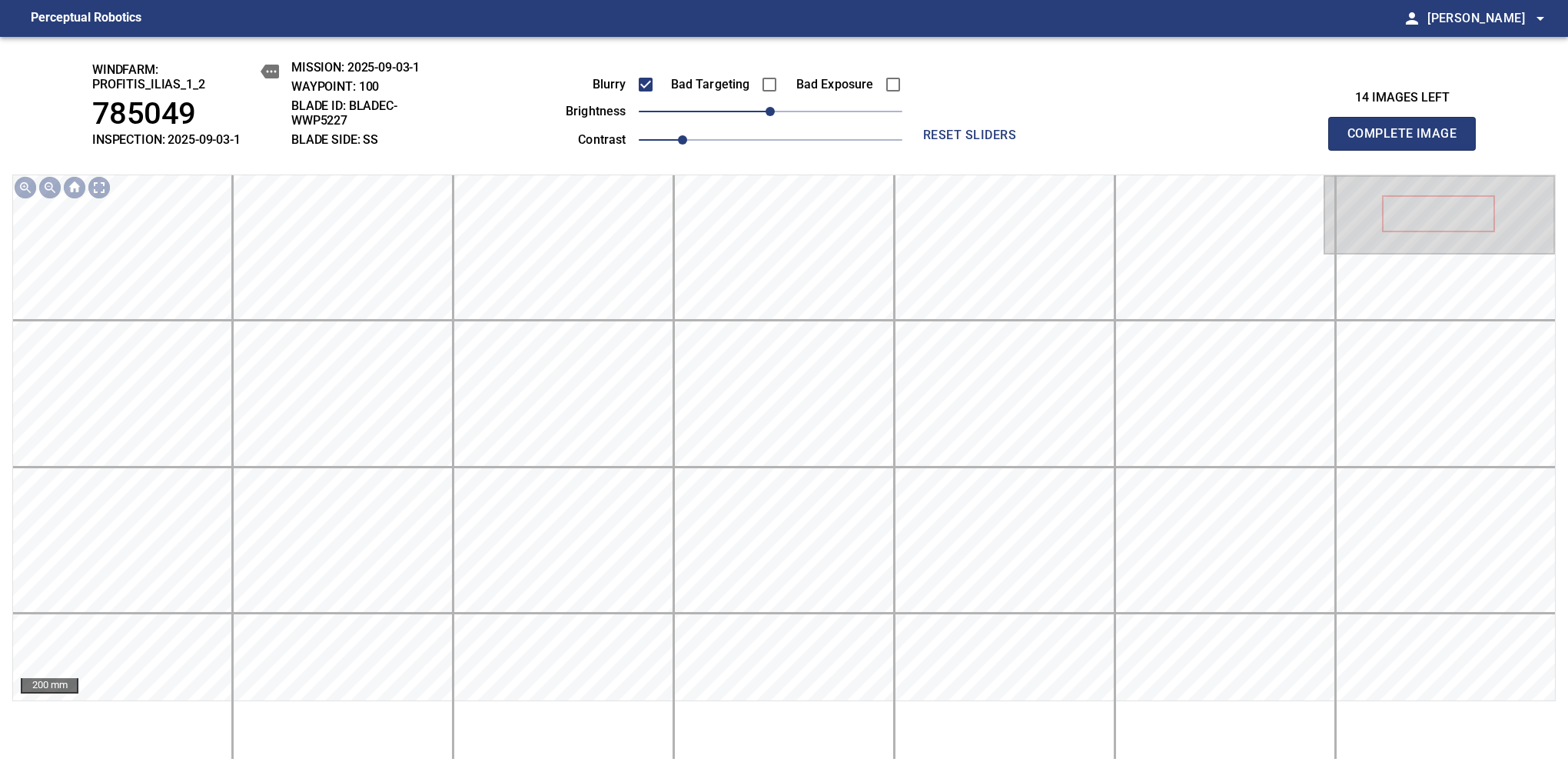
click at [1408, 142] on span "Complete Image" at bounding box center [1402, 133] width 114 height 21
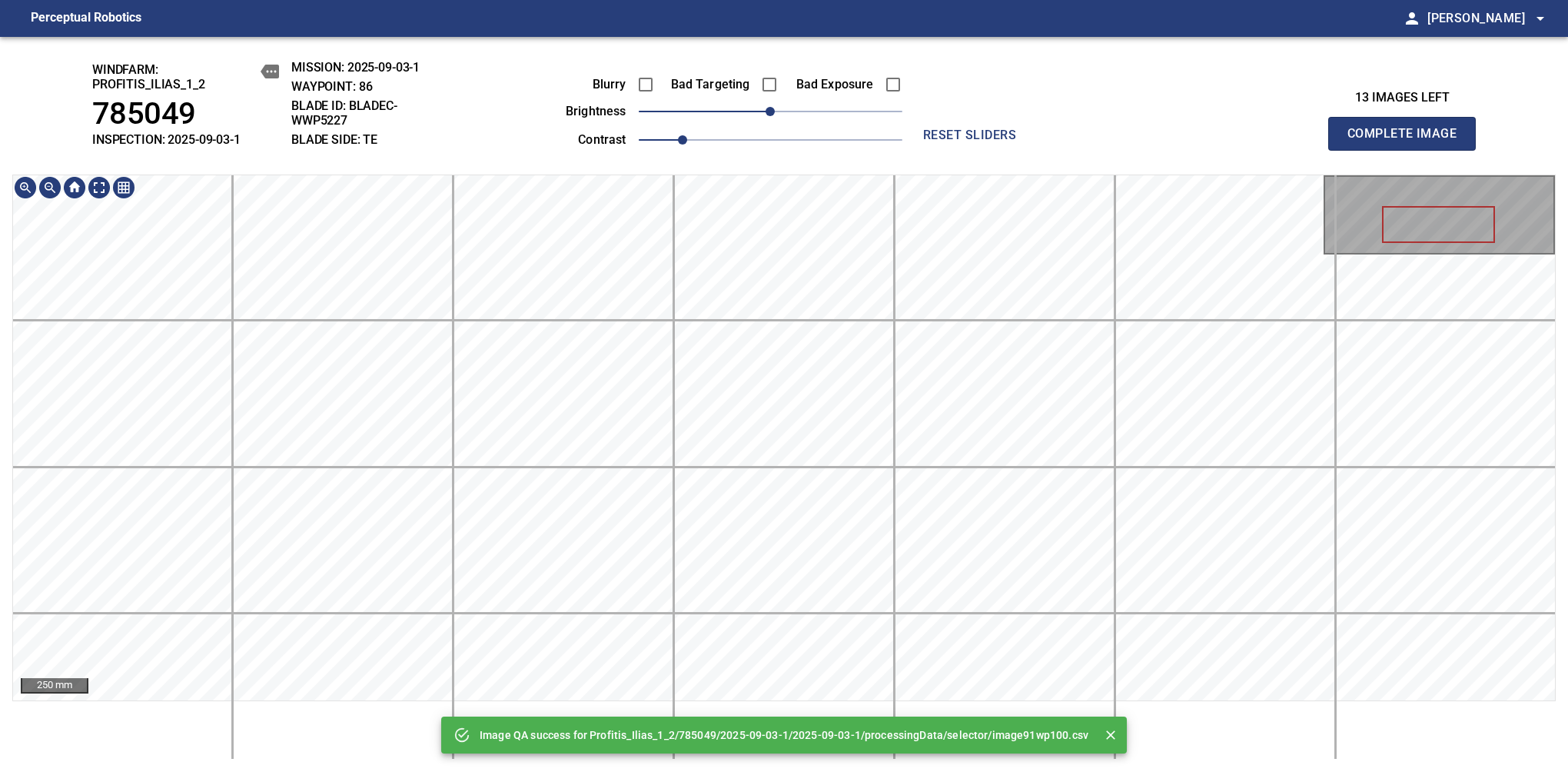
click at [1006, 0] on html "Perceptual Robotics person [PERSON_NAME] arrow_drop_down Image QA success for P…" at bounding box center [784, 386] width 1568 height 772
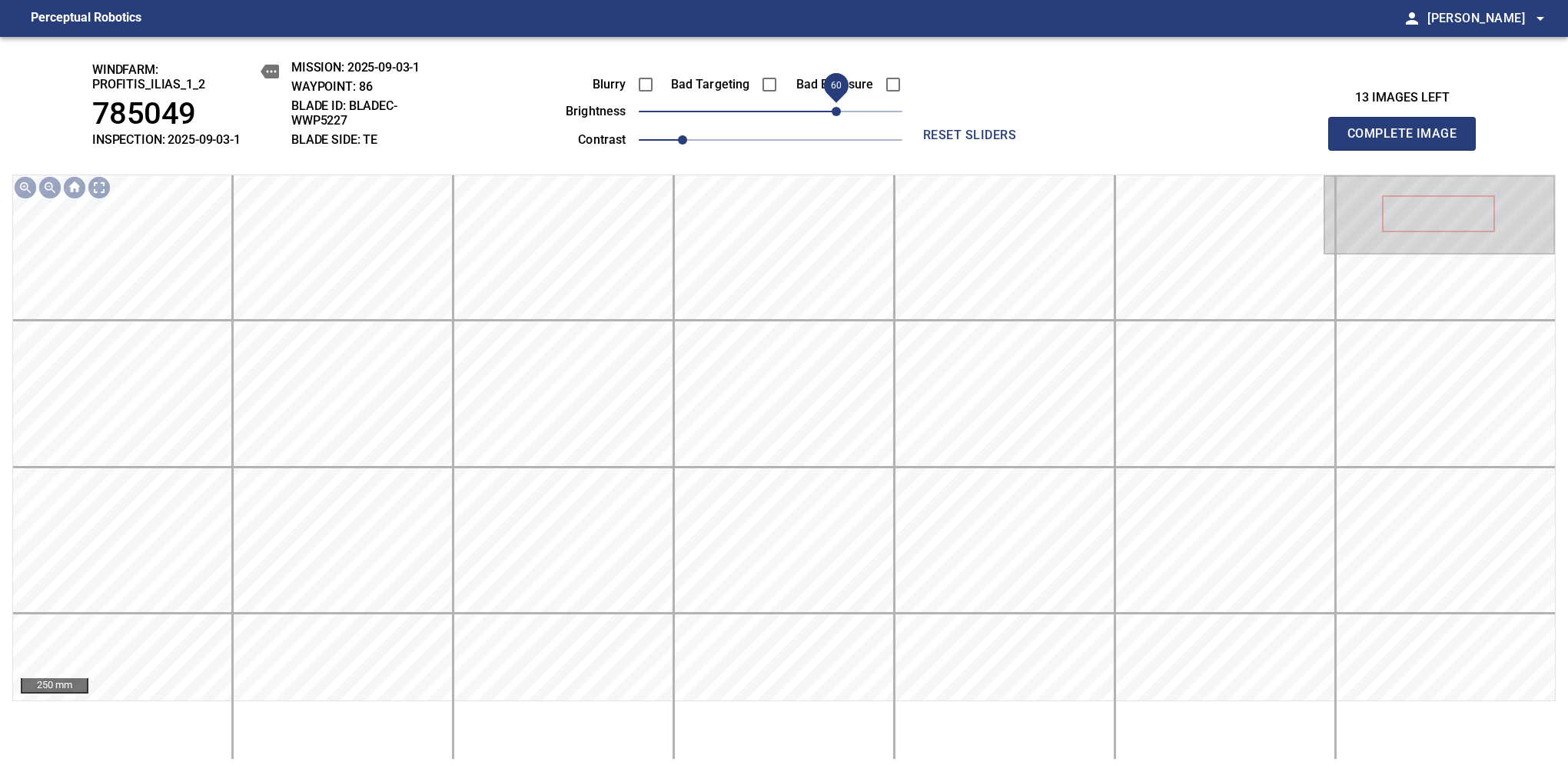
drag, startPoint x: 768, startPoint y: 111, endPoint x: 833, endPoint y: 124, distance: 66.3
click at [833, 116] on span "60" at bounding box center [836, 112] width 9 height 9
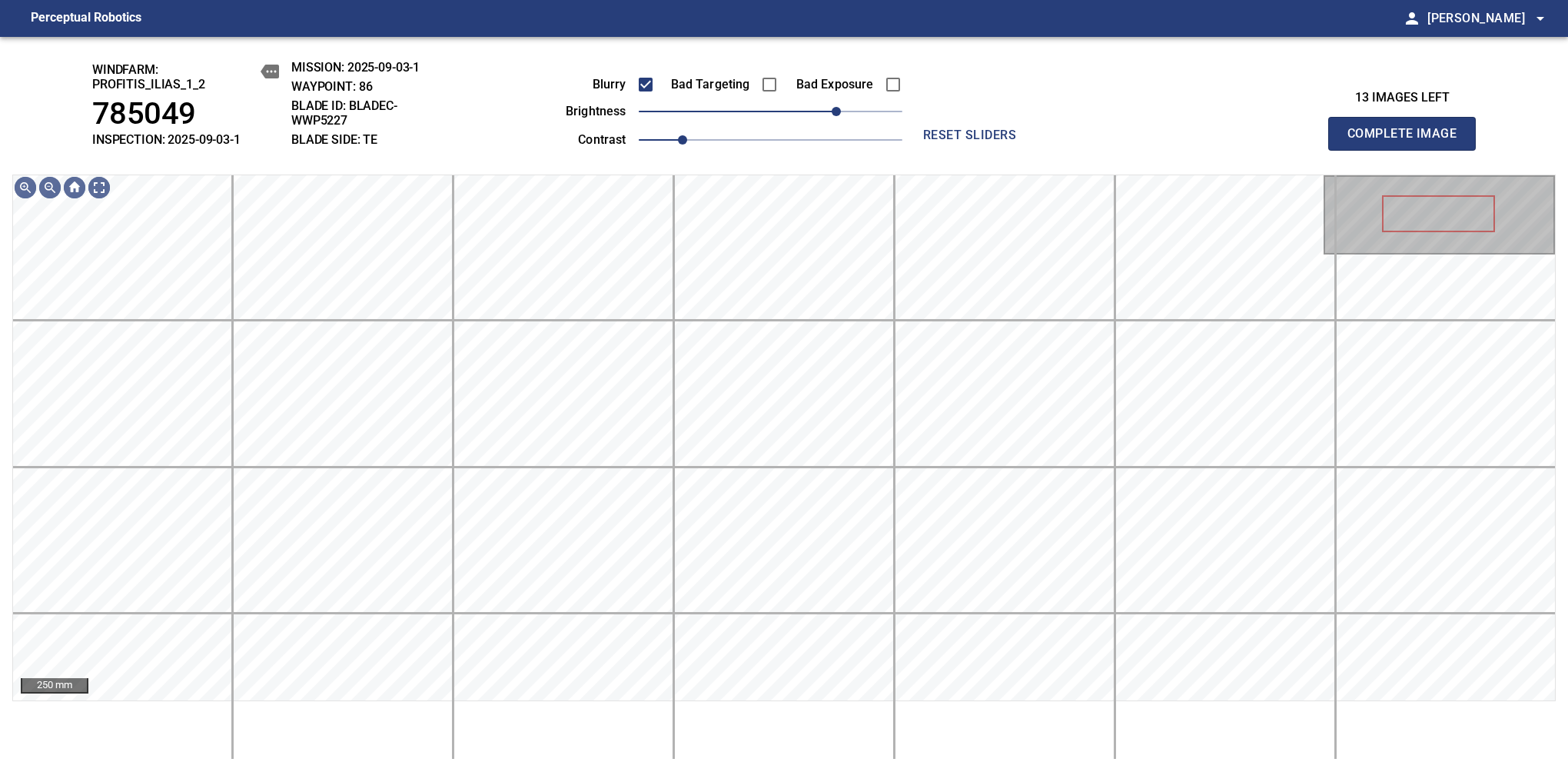
click at [1408, 142] on span "Complete Image" at bounding box center [1402, 133] width 114 height 21
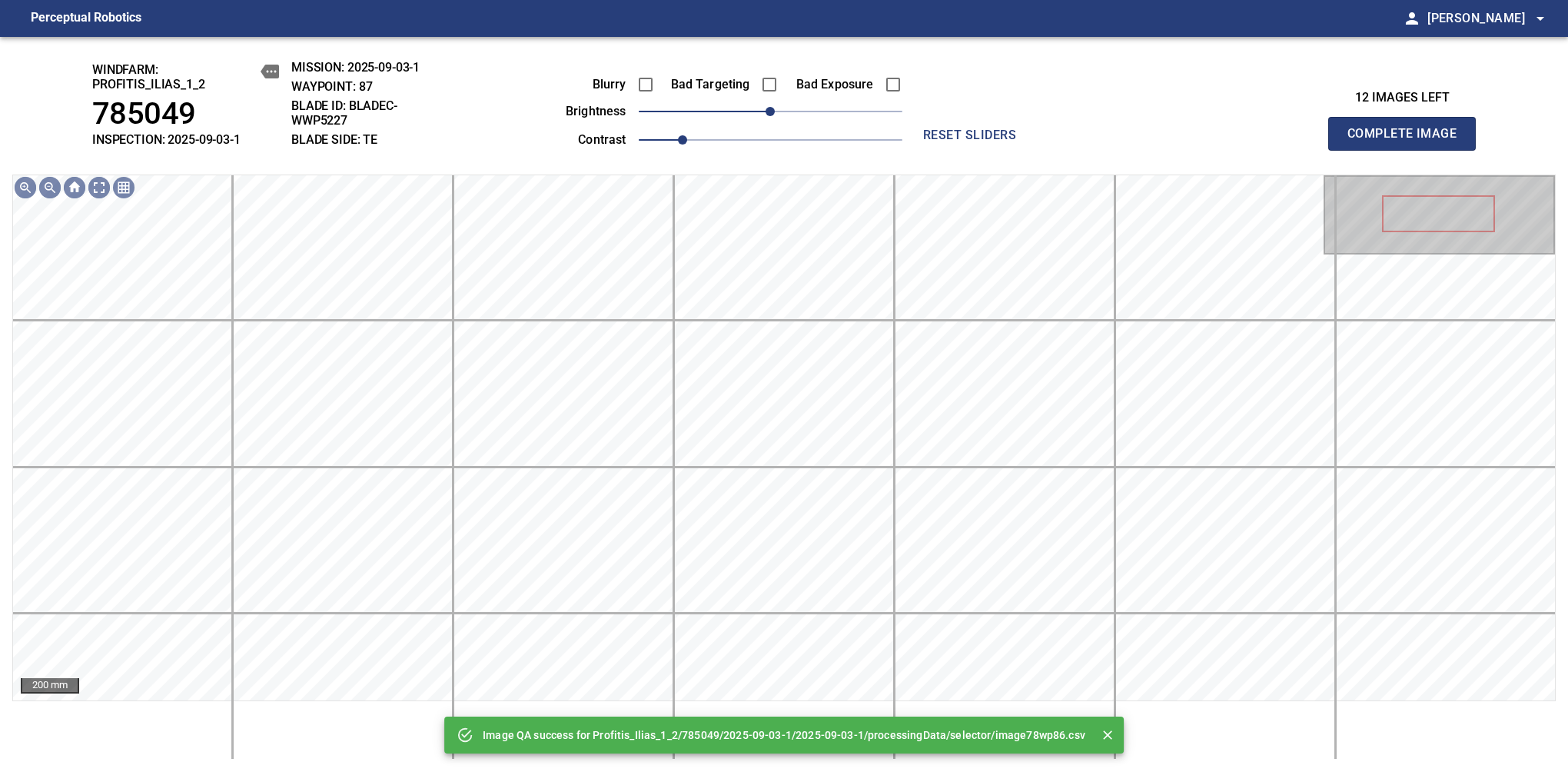
click at [671, 163] on div "Image QA success for Profitis_Ilias_1_2/785049/2025-09-03-1/2025-09-03-1/proces…" at bounding box center [784, 404] width 1568 height 735
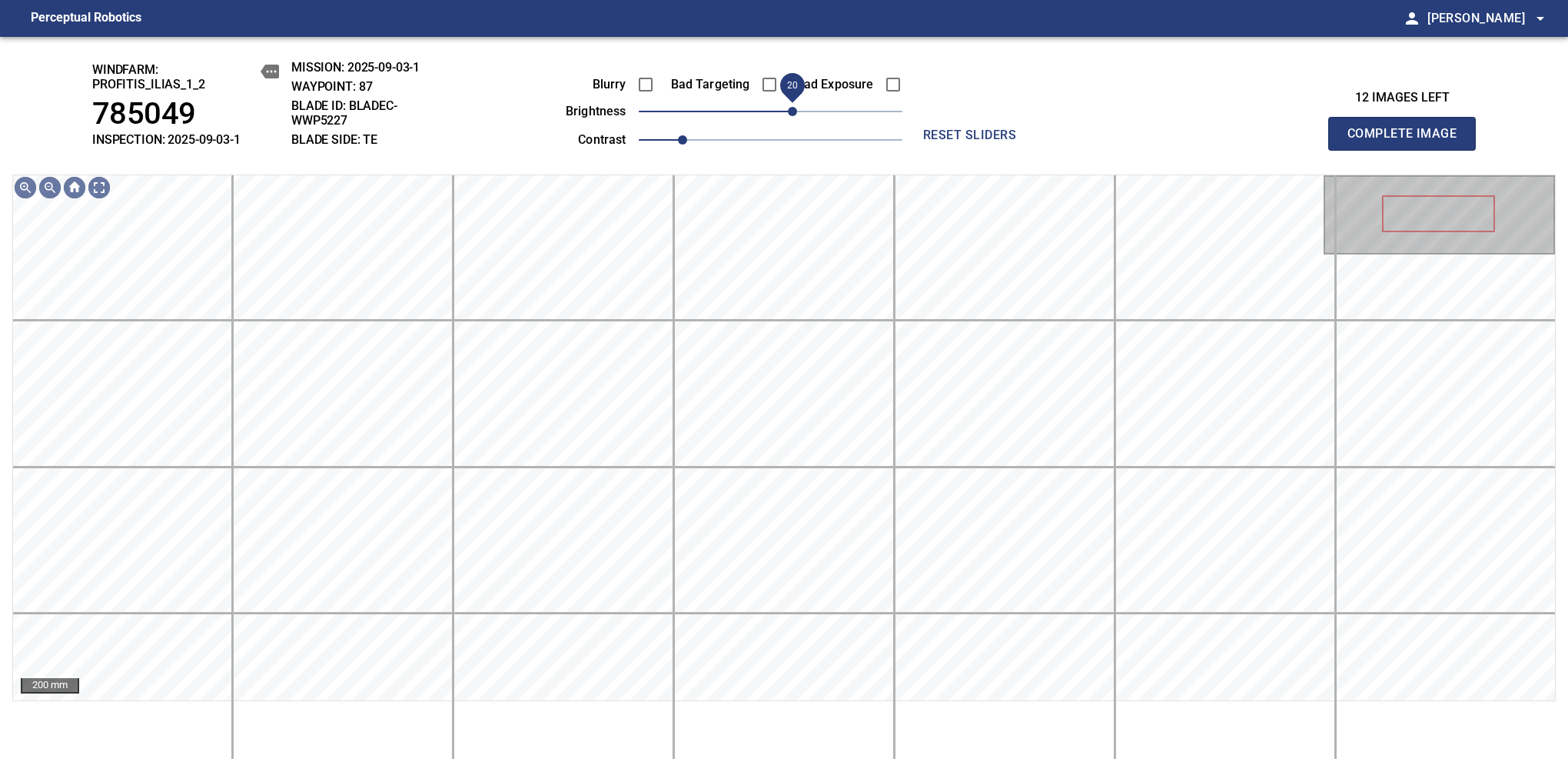
drag, startPoint x: 779, startPoint y: 123, endPoint x: 790, endPoint y: 123, distance: 11.0
click at [790, 116] on span "20" at bounding box center [792, 112] width 9 height 9
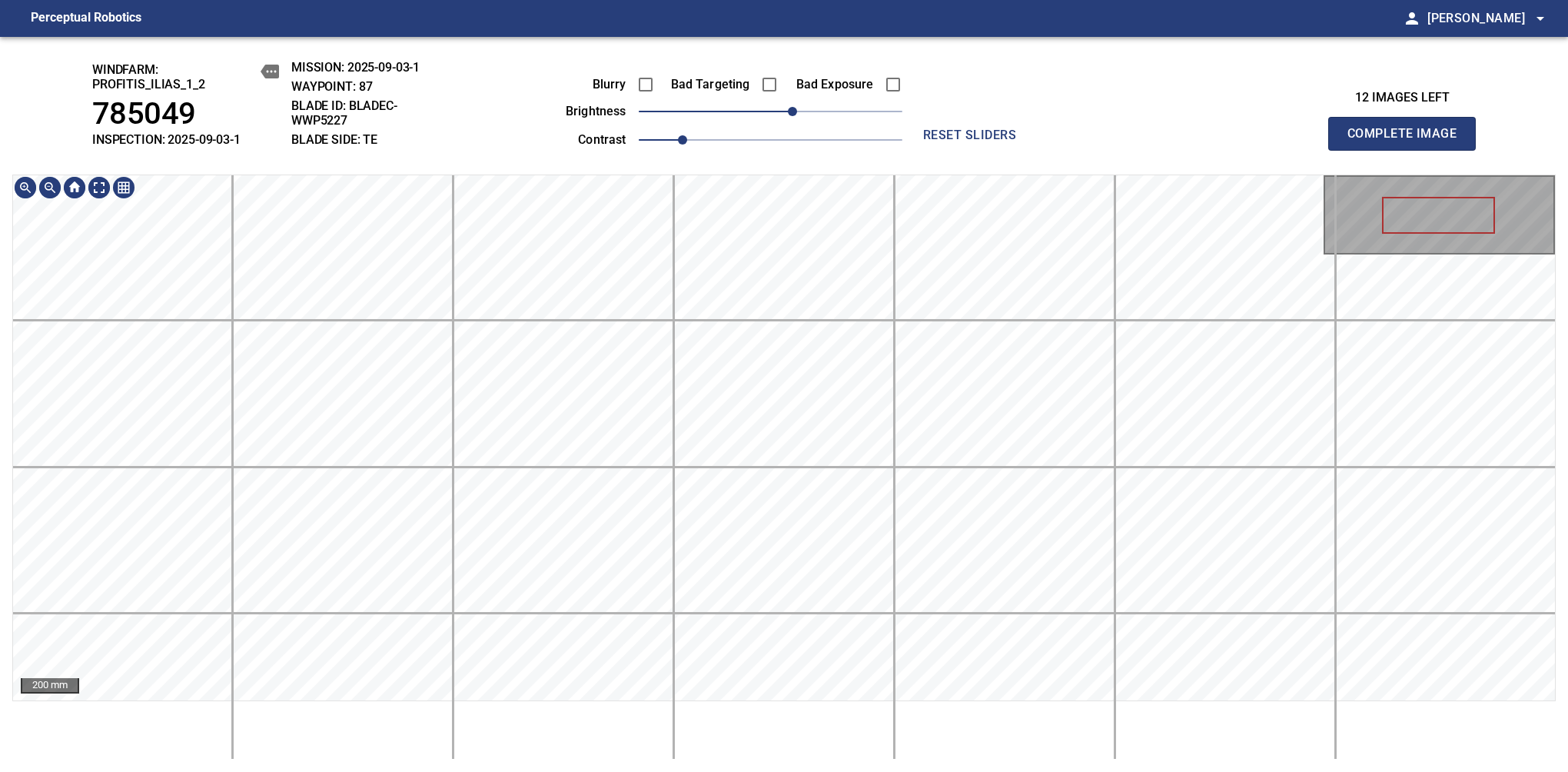
click at [831, 0] on html "Perceptual Robotics person Alex Semenov arrow_drop_down windfarm: Profitis_Ilia…" at bounding box center [784, 386] width 1568 height 772
click at [1352, 68] on div "windfarm: Profitis_Ilias_1_2 785049 INSPECTION: 2025-09-03-1 MISSION: 2025-09-0…" at bounding box center [784, 404] width 1568 height 735
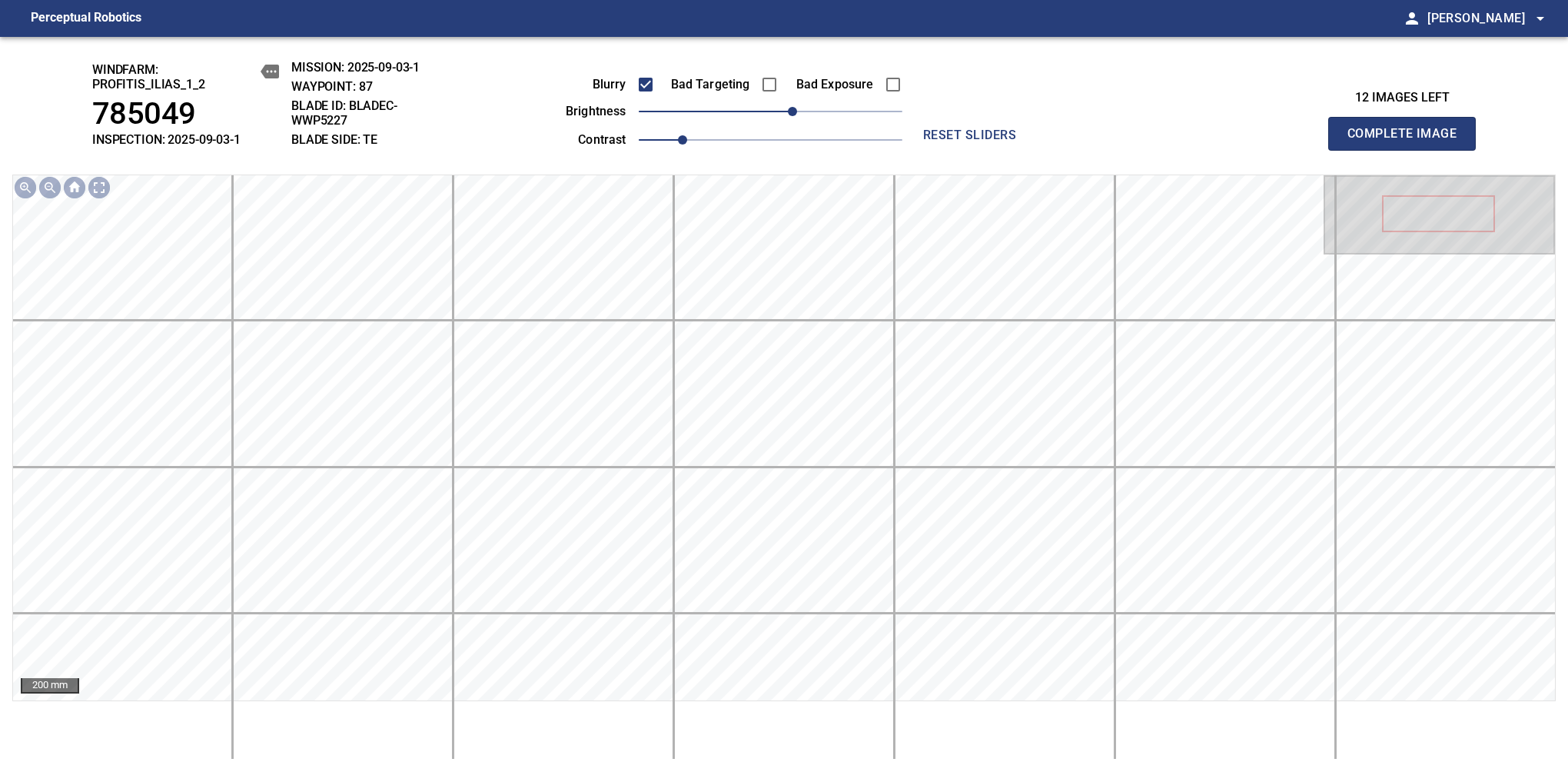
click at [1408, 142] on span "Complete Image" at bounding box center [1402, 133] width 114 height 21
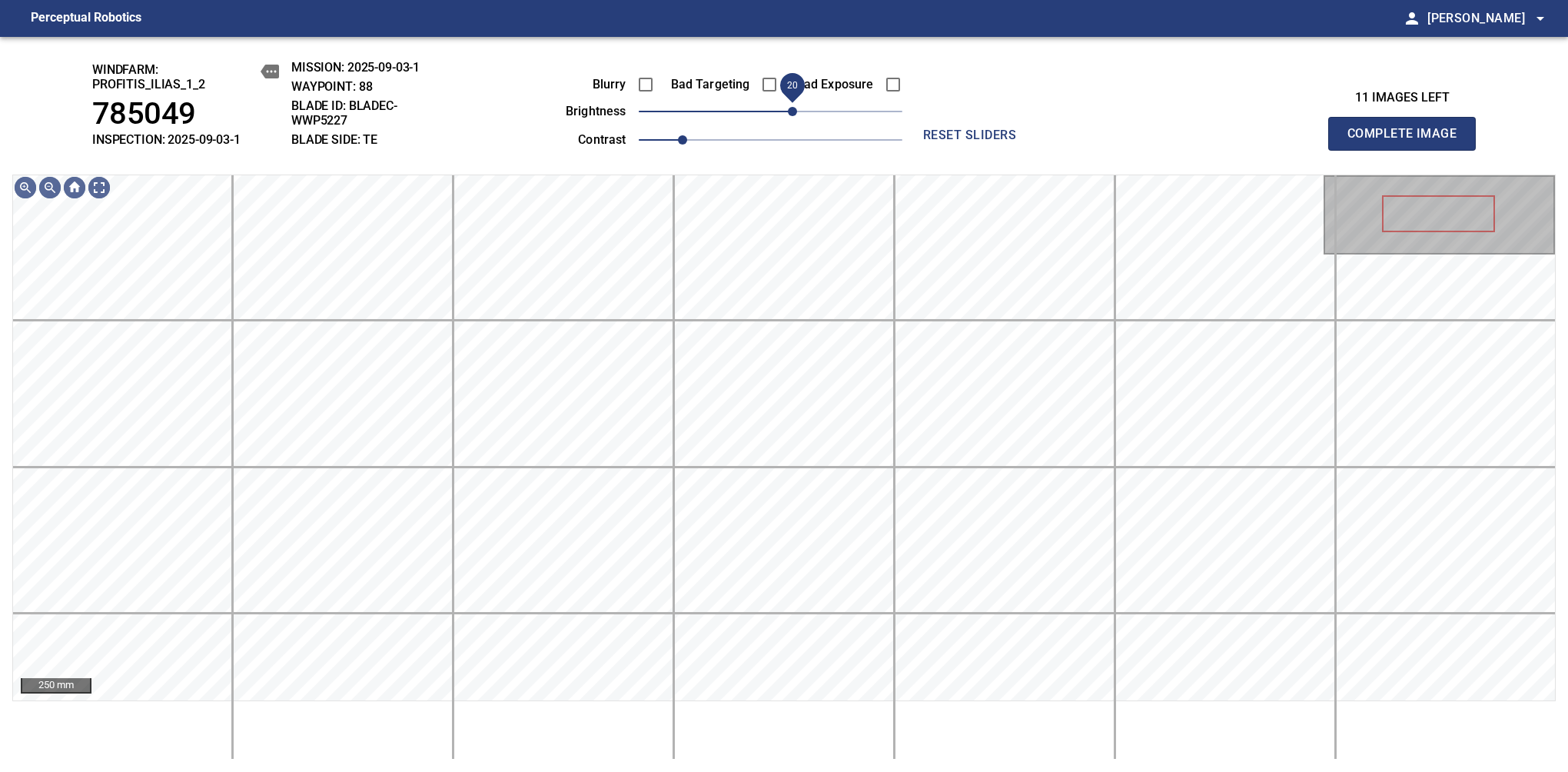
drag, startPoint x: 771, startPoint y: 119, endPoint x: 787, endPoint y: 114, distance: 16.8
click at [788, 114] on span "20" at bounding box center [792, 112] width 9 height 9
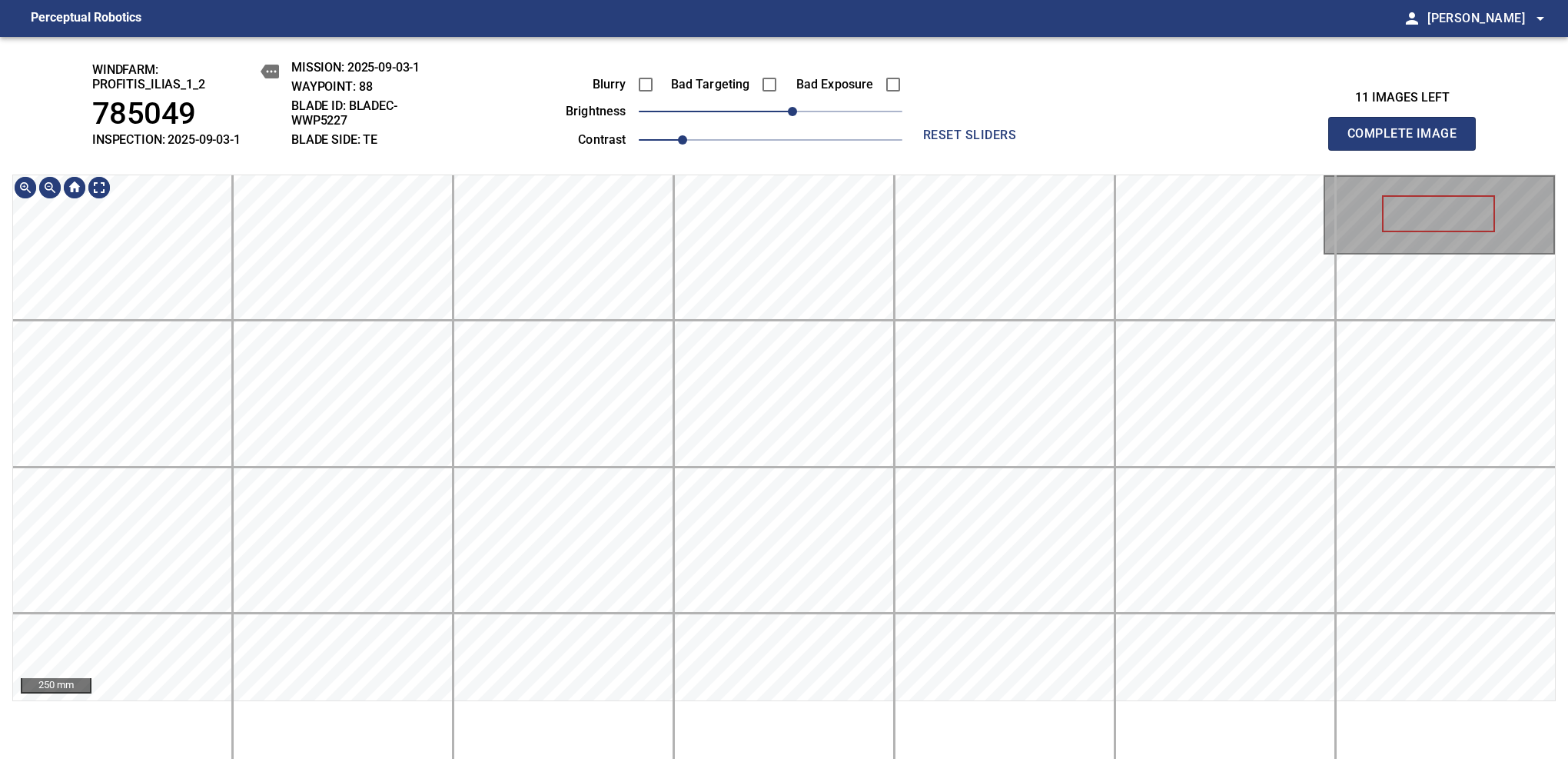
click at [855, 108] on div "windfarm: Profitis_Ilias_1_2 785049 INSPECTION: 2025-09-03-1 MISSION: 2025-09-0…" at bounding box center [784, 404] width 1568 height 735
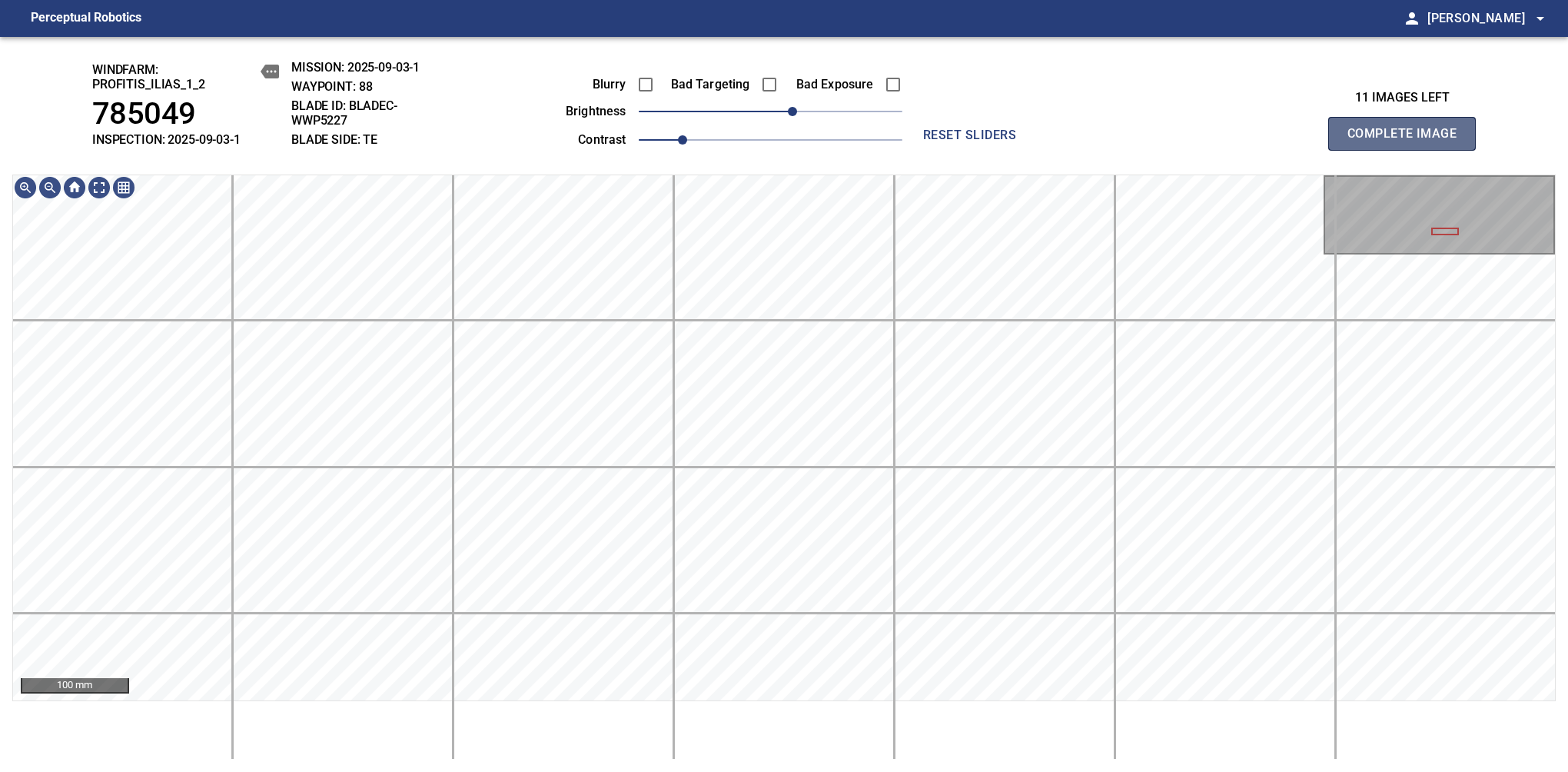
click at [1408, 142] on span "Complete Image" at bounding box center [1402, 133] width 114 height 21
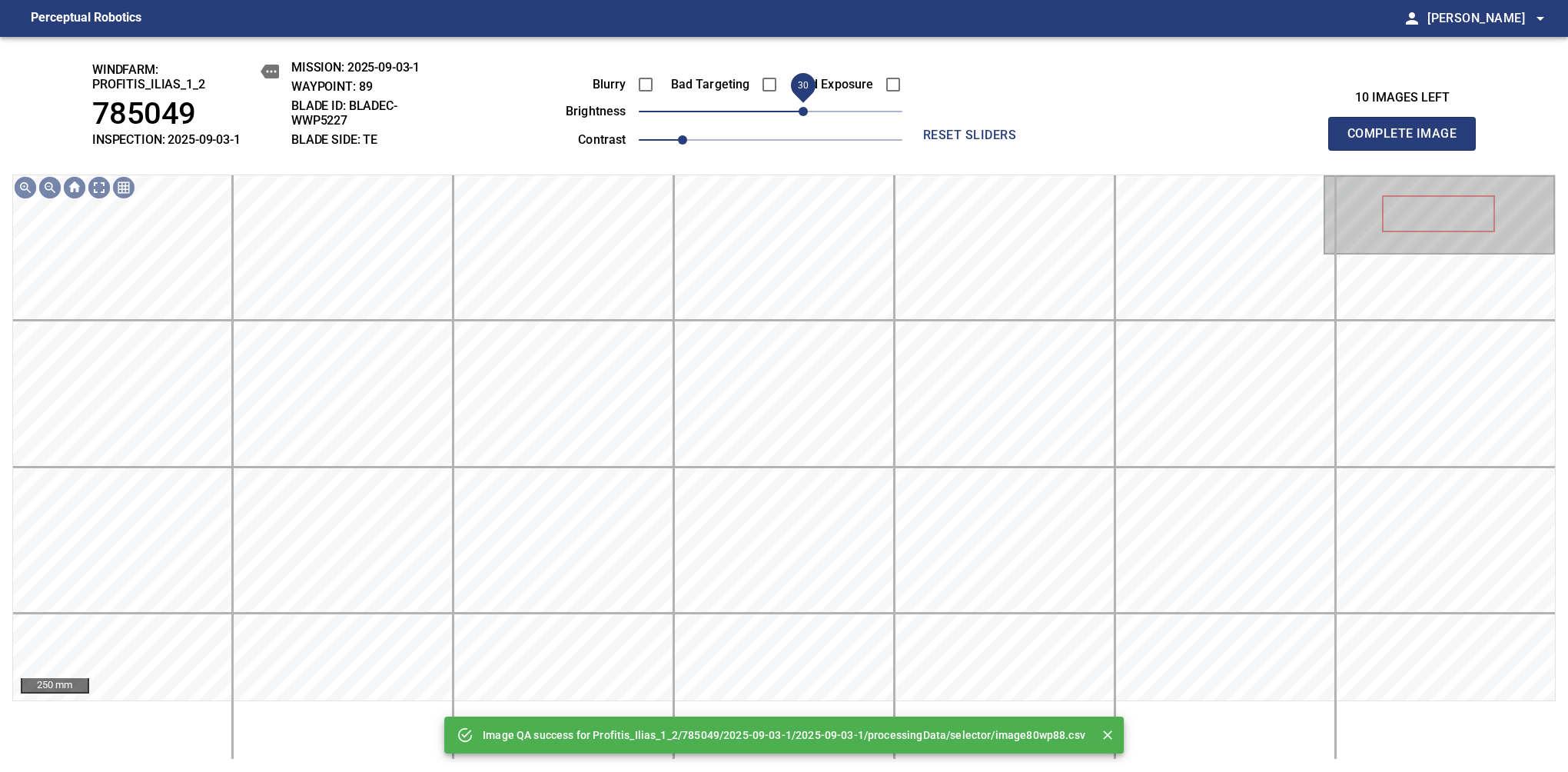
click at [800, 116] on span "30" at bounding box center [802, 112] width 9 height 9
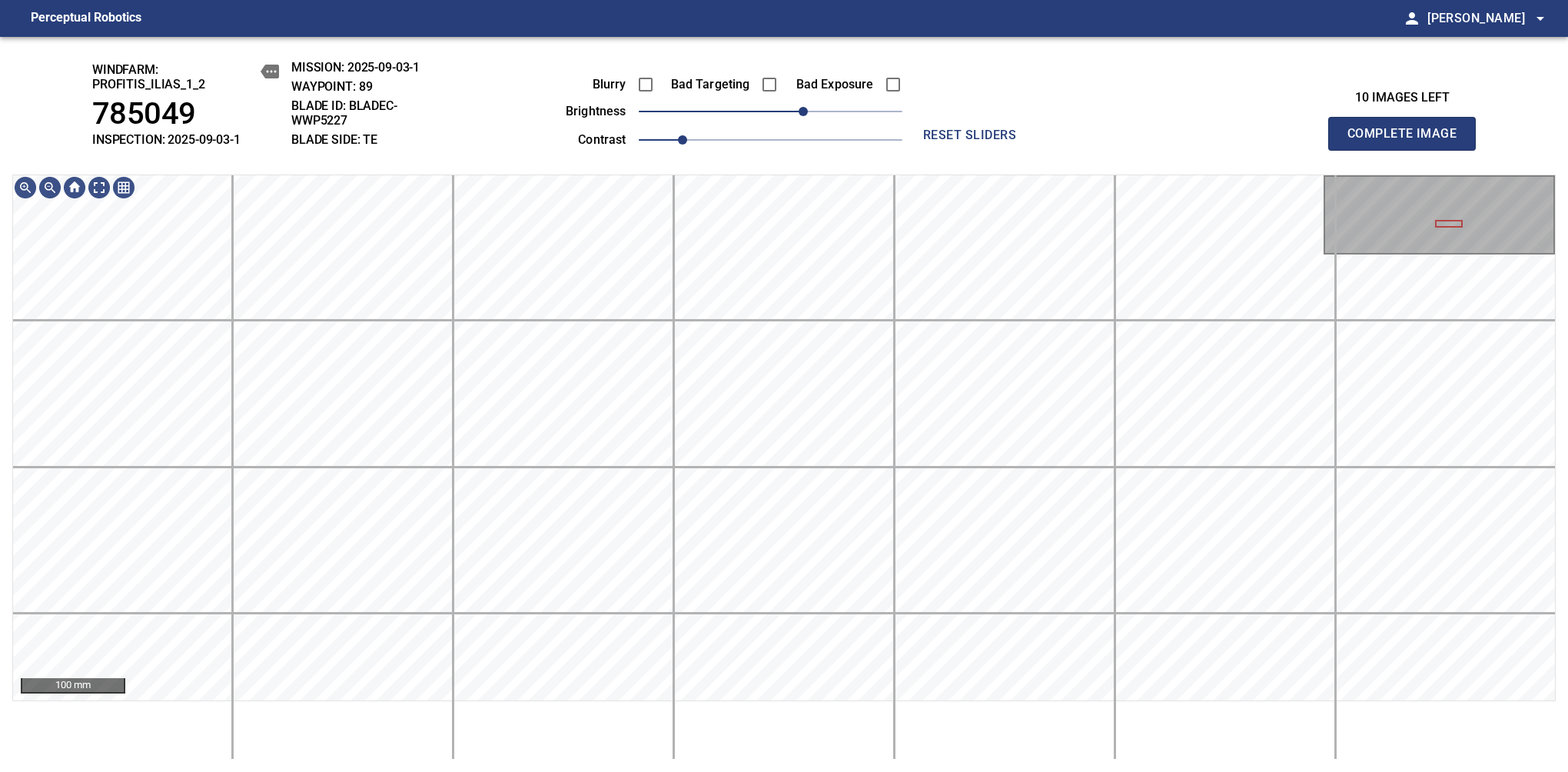
click at [1408, 142] on span "Complete Image" at bounding box center [1402, 133] width 114 height 21
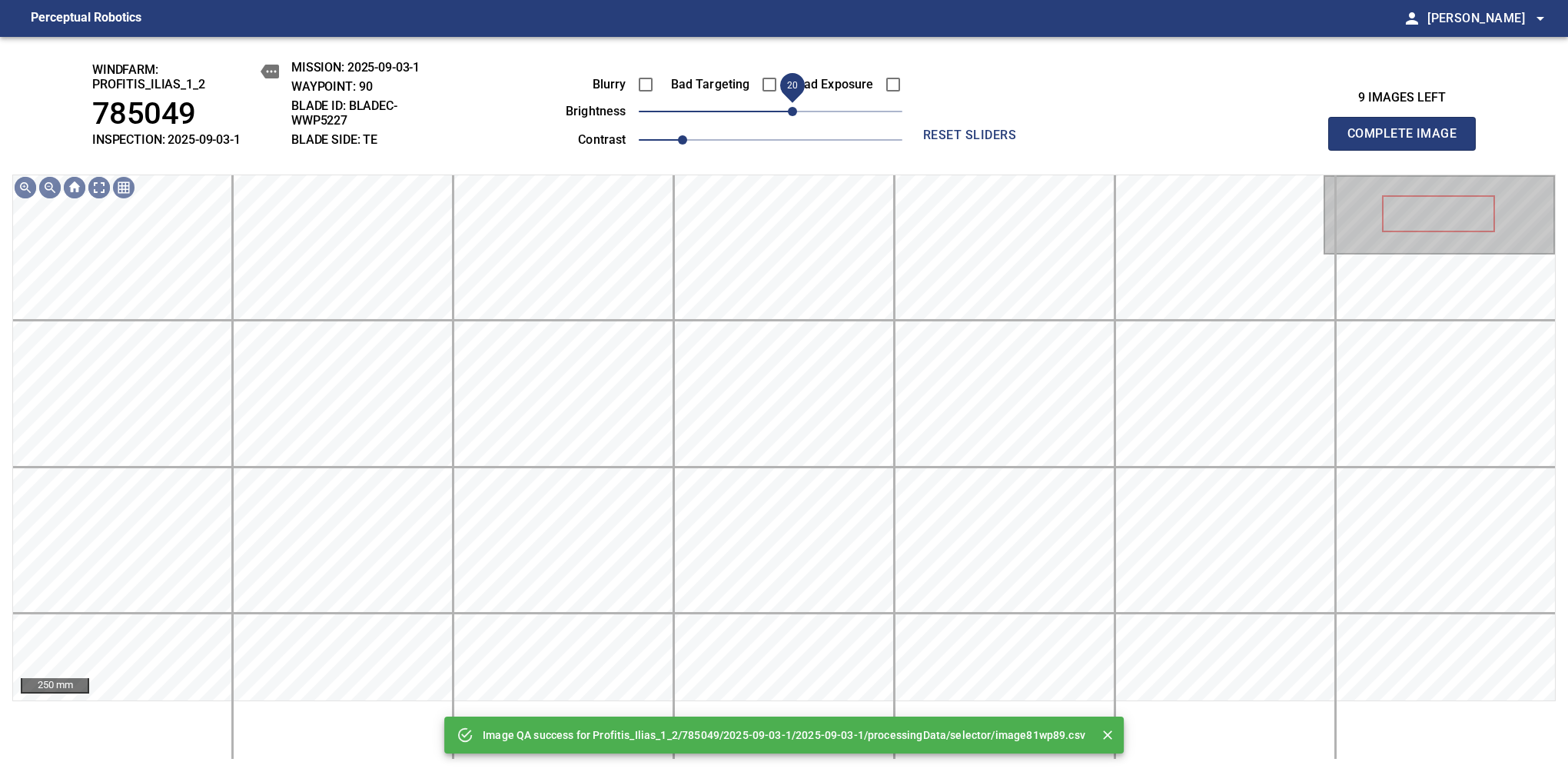
click at [788, 114] on span "20" at bounding box center [792, 112] width 9 height 9
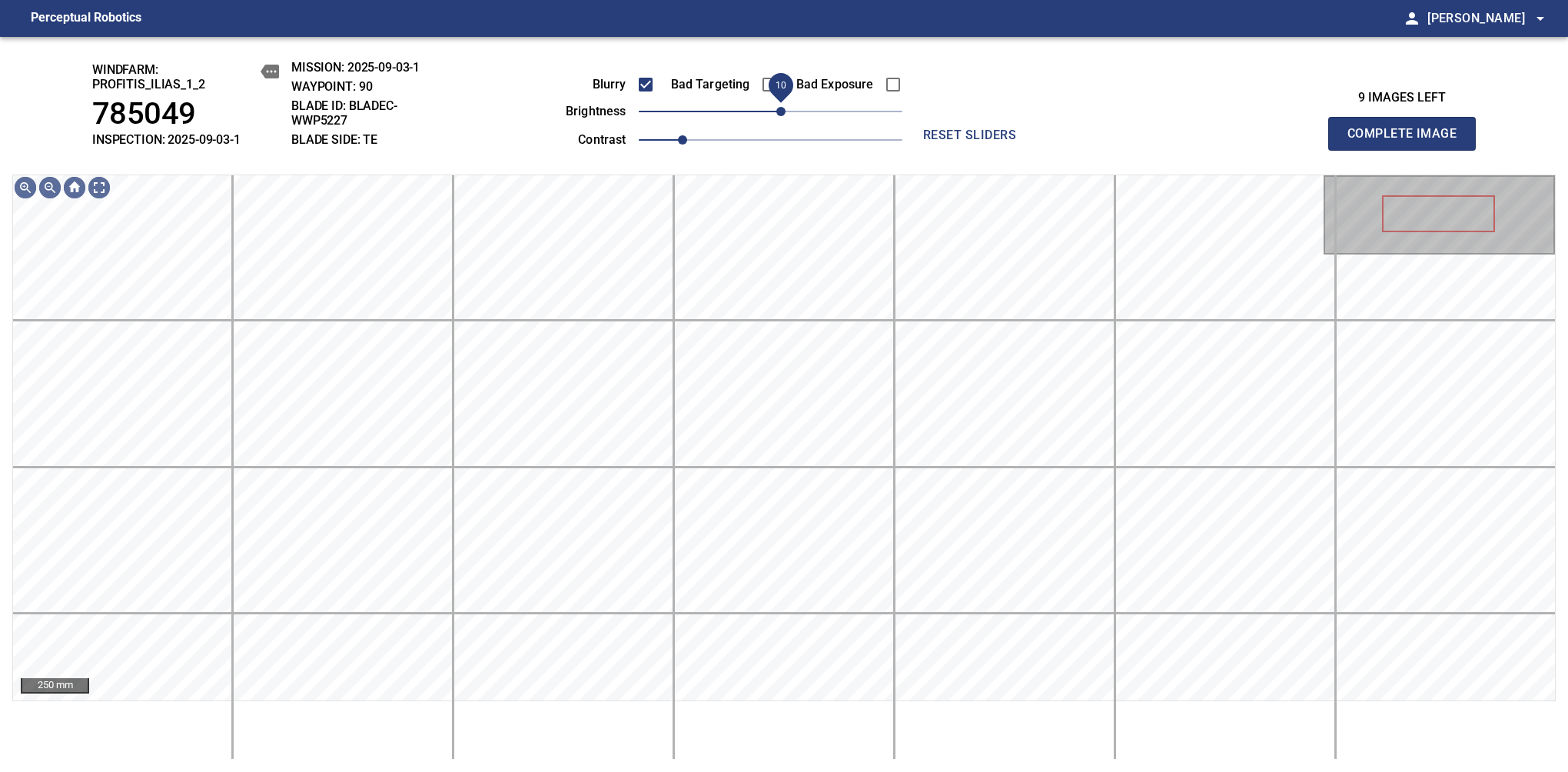
click at [784, 111] on span "10" at bounding box center [780, 112] width 9 height 9
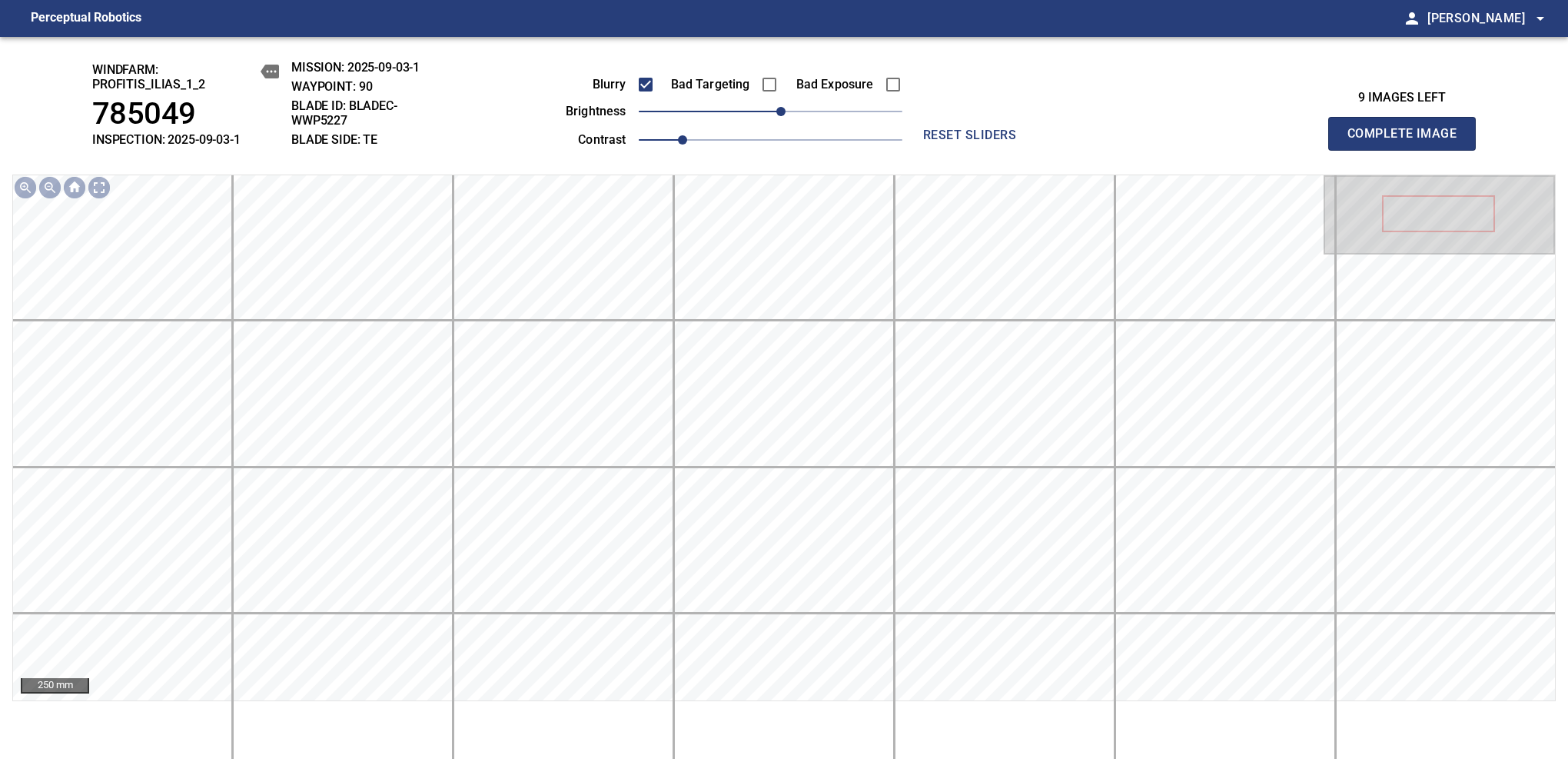
click at [1408, 142] on span "Complete Image" at bounding box center [1402, 133] width 114 height 21
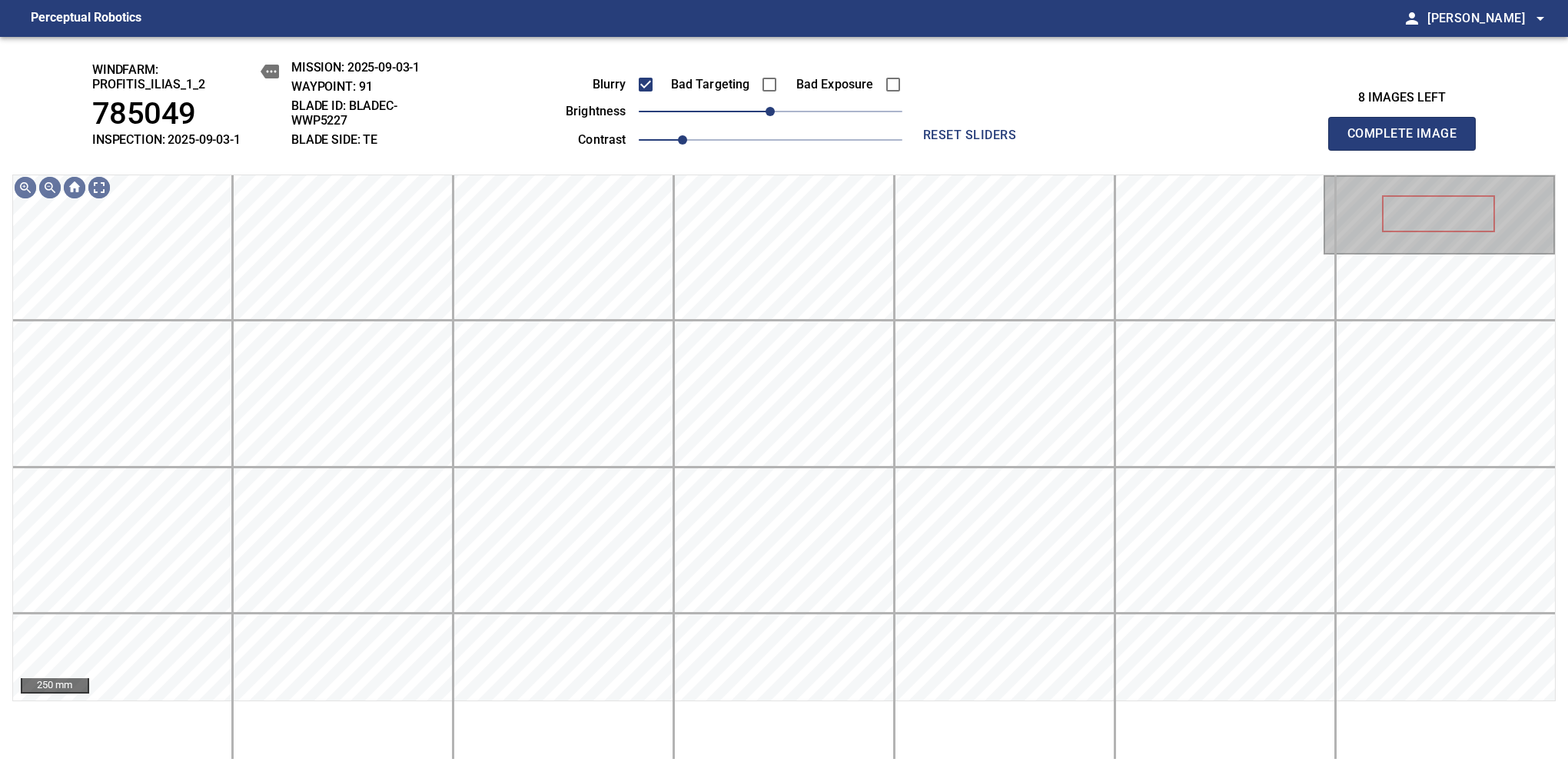
click at [1408, 142] on span "Complete Image" at bounding box center [1402, 133] width 114 height 21
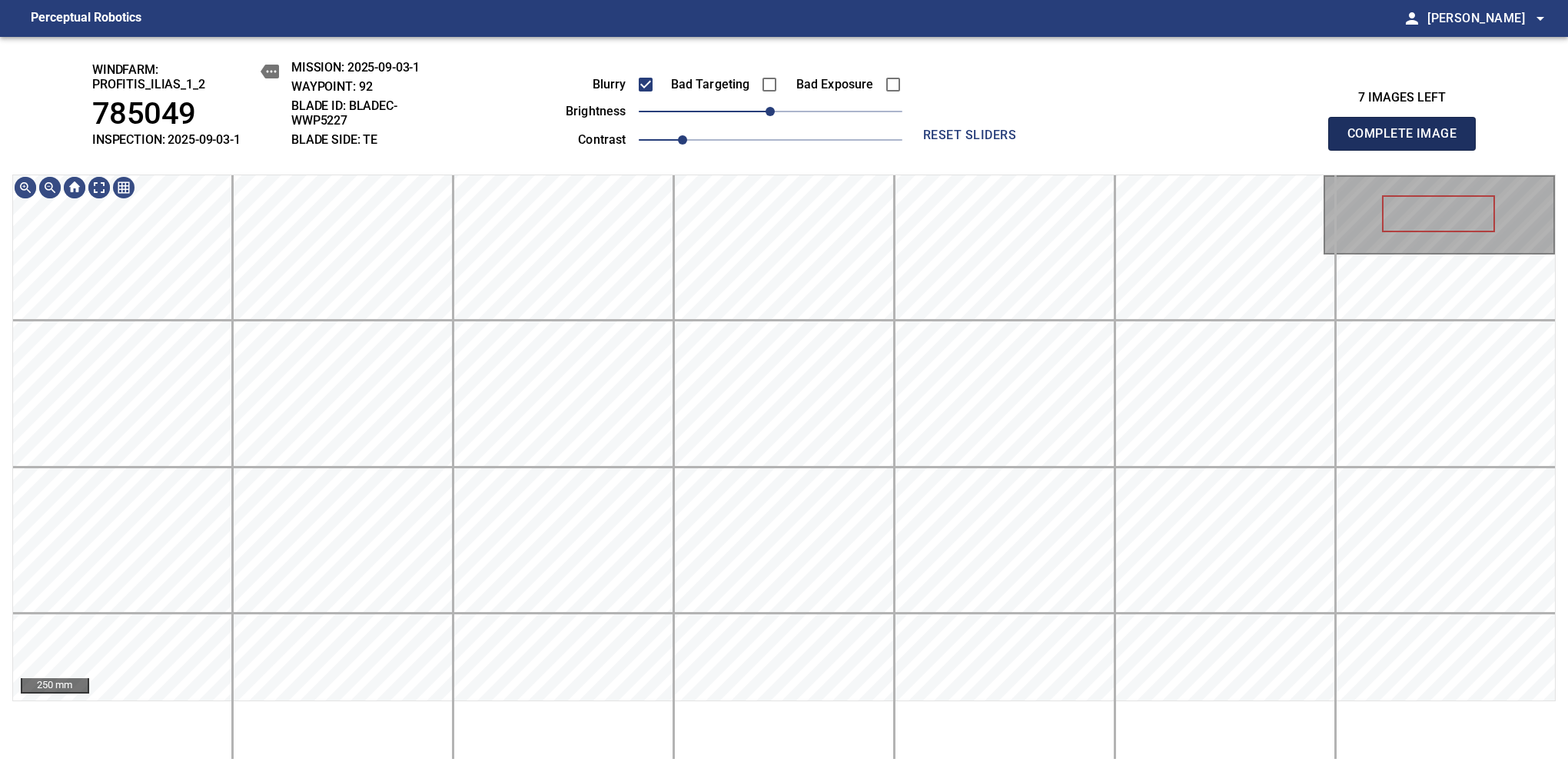
click at [1408, 142] on span "Complete Image" at bounding box center [1402, 133] width 114 height 21
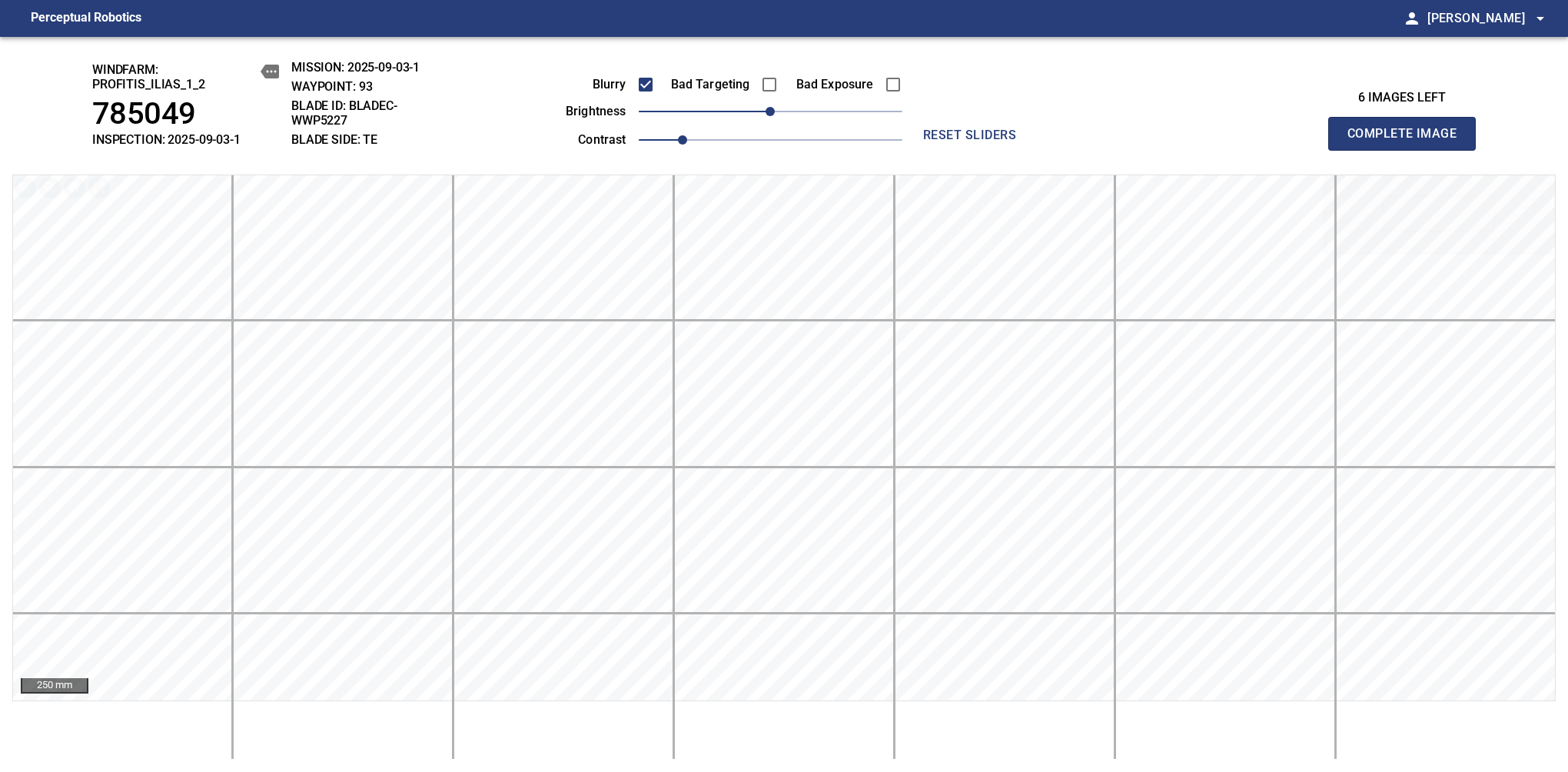
click at [1408, 142] on span "Complete Image" at bounding box center [1402, 133] width 114 height 21
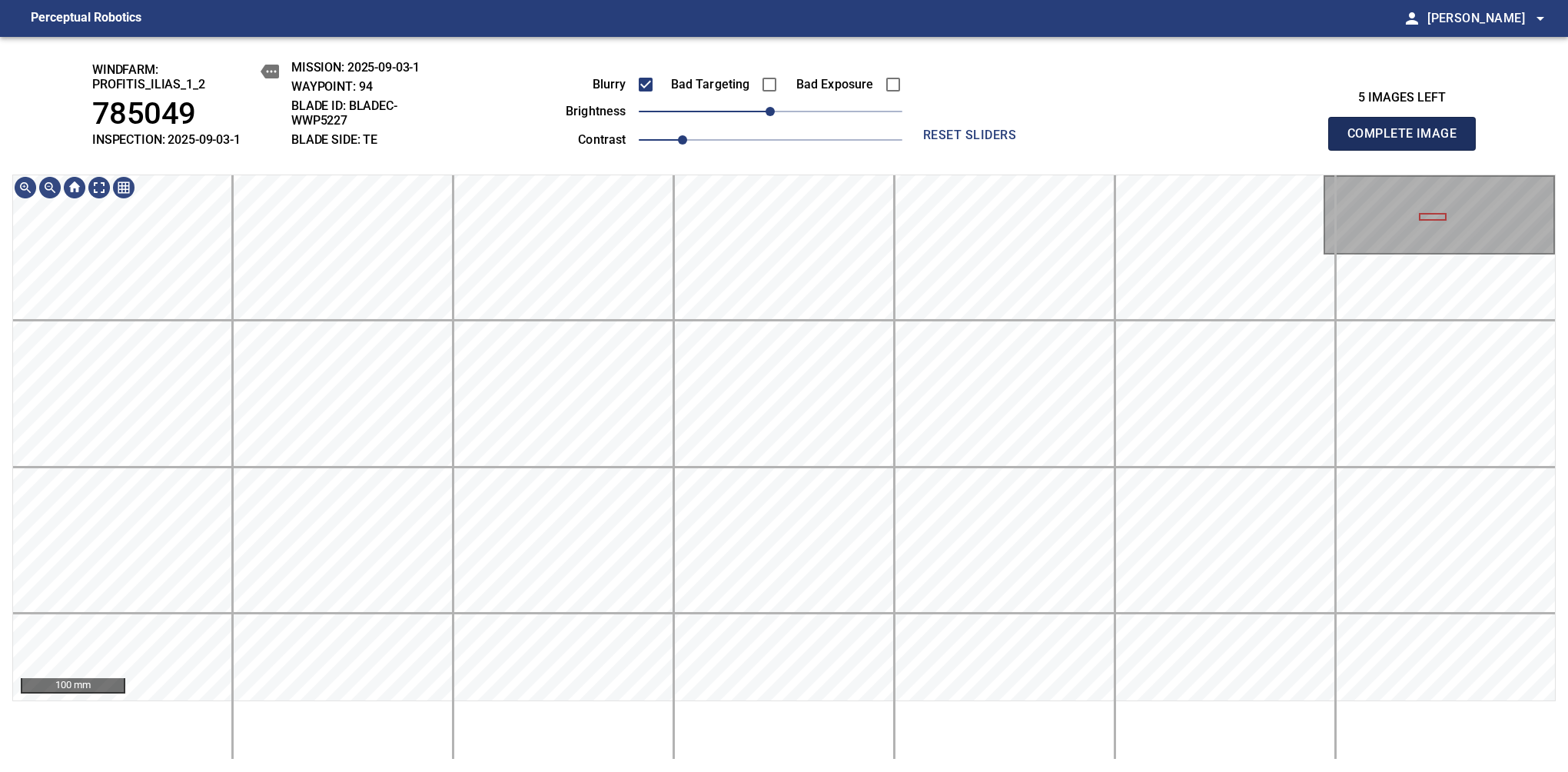
click at [1408, 142] on span "Complete Image" at bounding box center [1402, 133] width 114 height 21
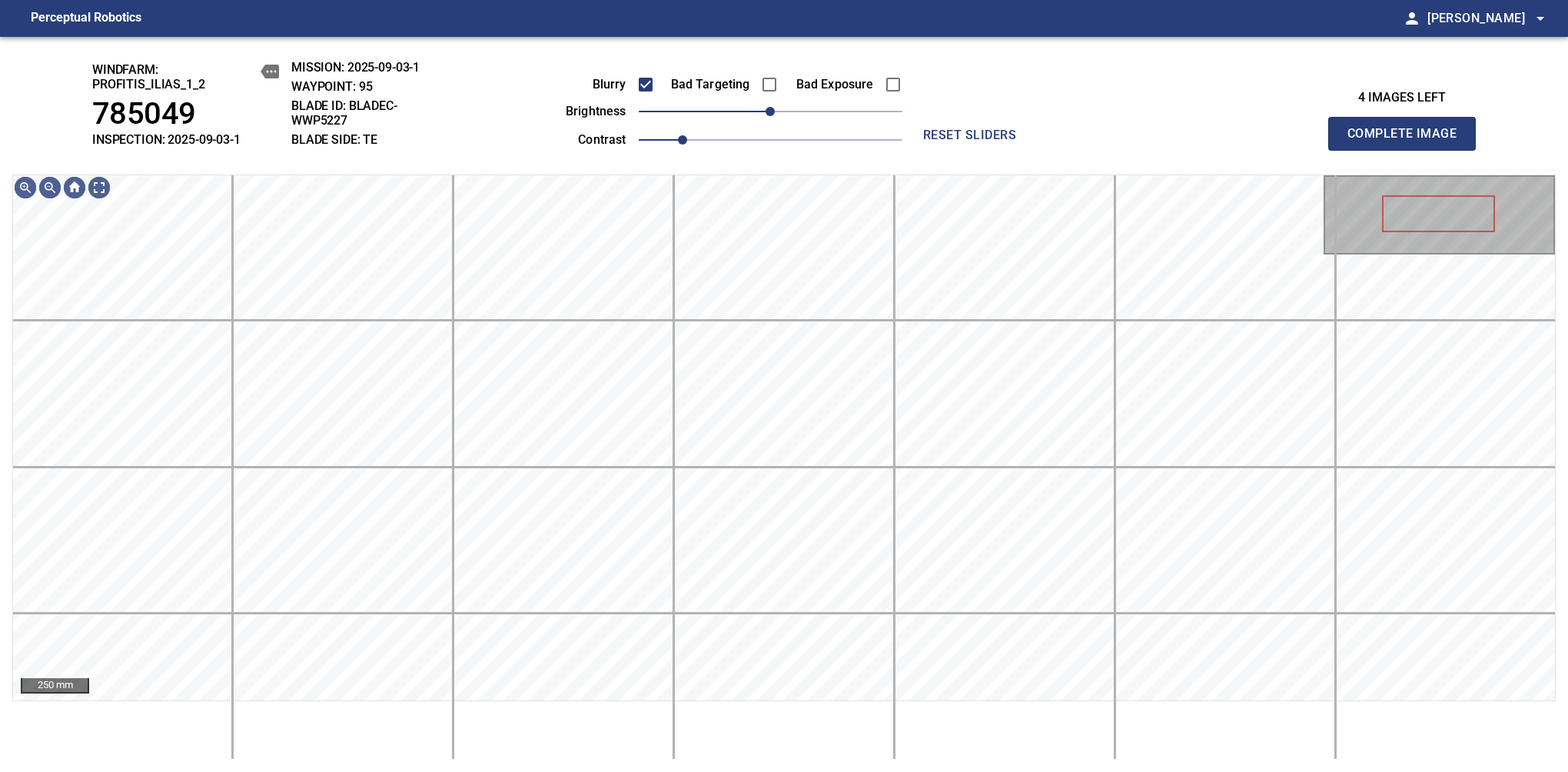
click at [1408, 142] on span "Complete Image" at bounding box center [1402, 133] width 114 height 21
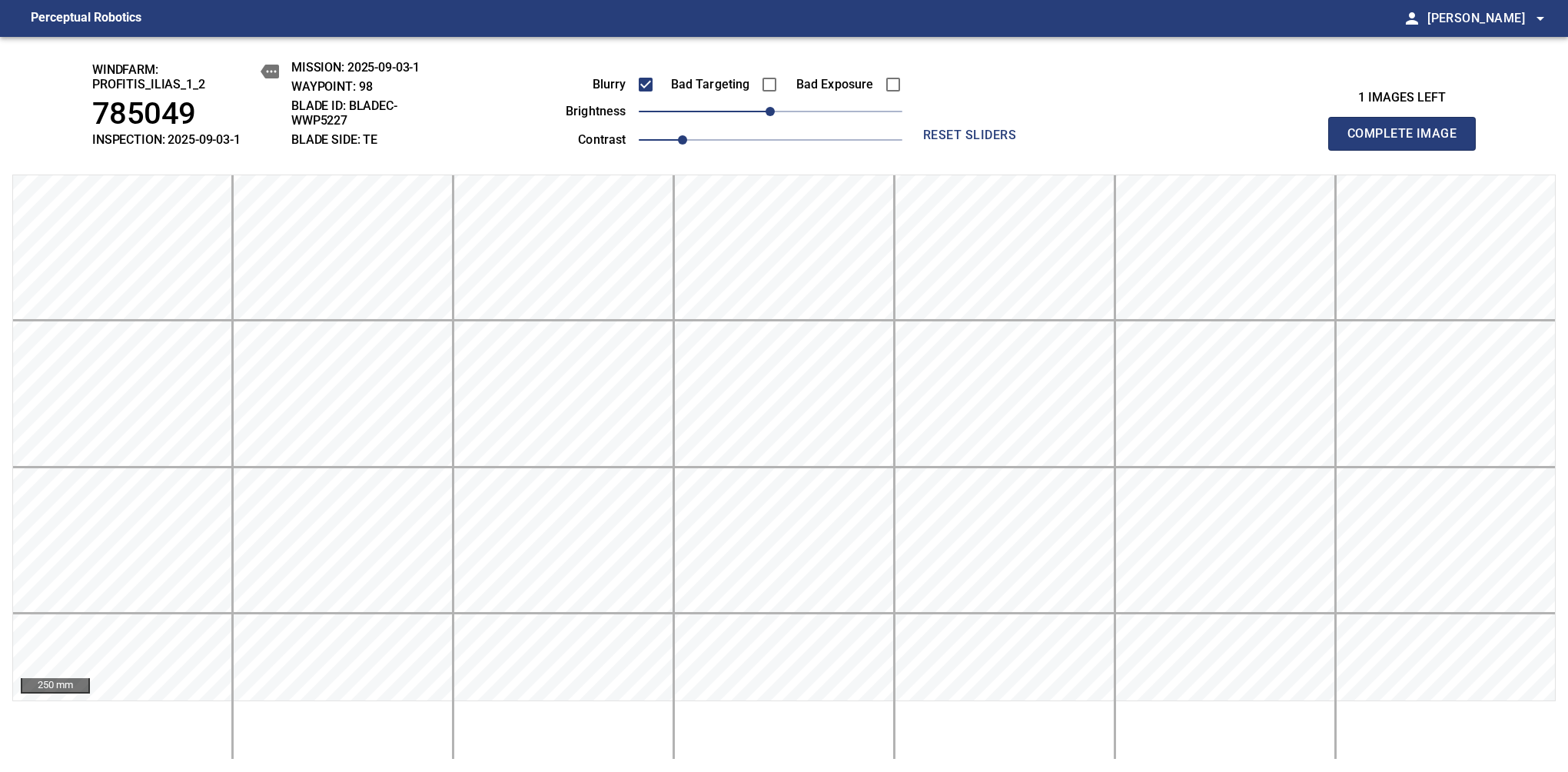
click at [1408, 142] on span "Complete Image" at bounding box center [1402, 133] width 114 height 21
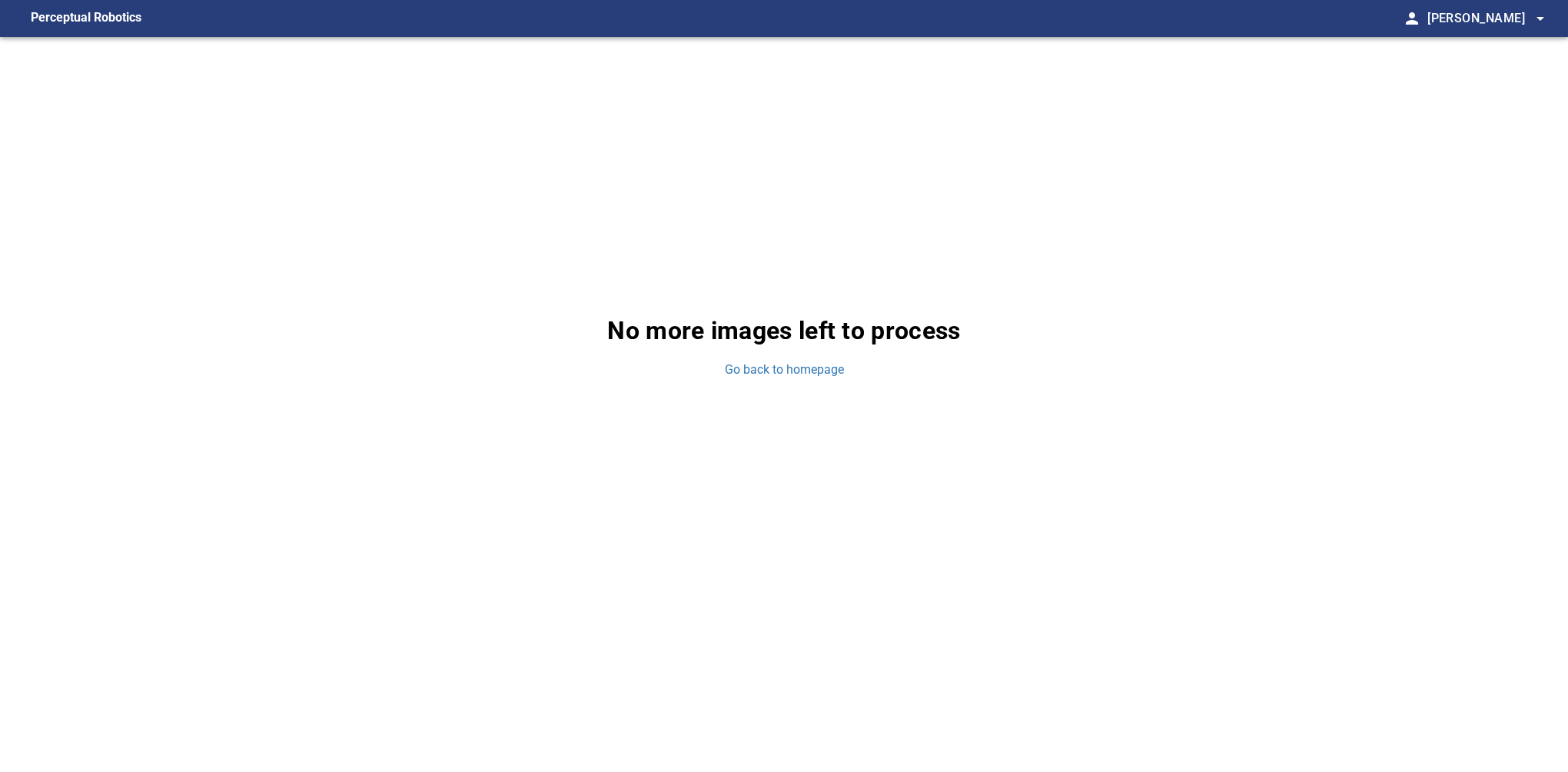
click at [135, 171] on div "No more images left to process Go back to homepage" at bounding box center [784, 346] width 1568 height 618
click at [97, 14] on figcaption "Perceptual Robotics" at bounding box center [86, 18] width 111 height 25
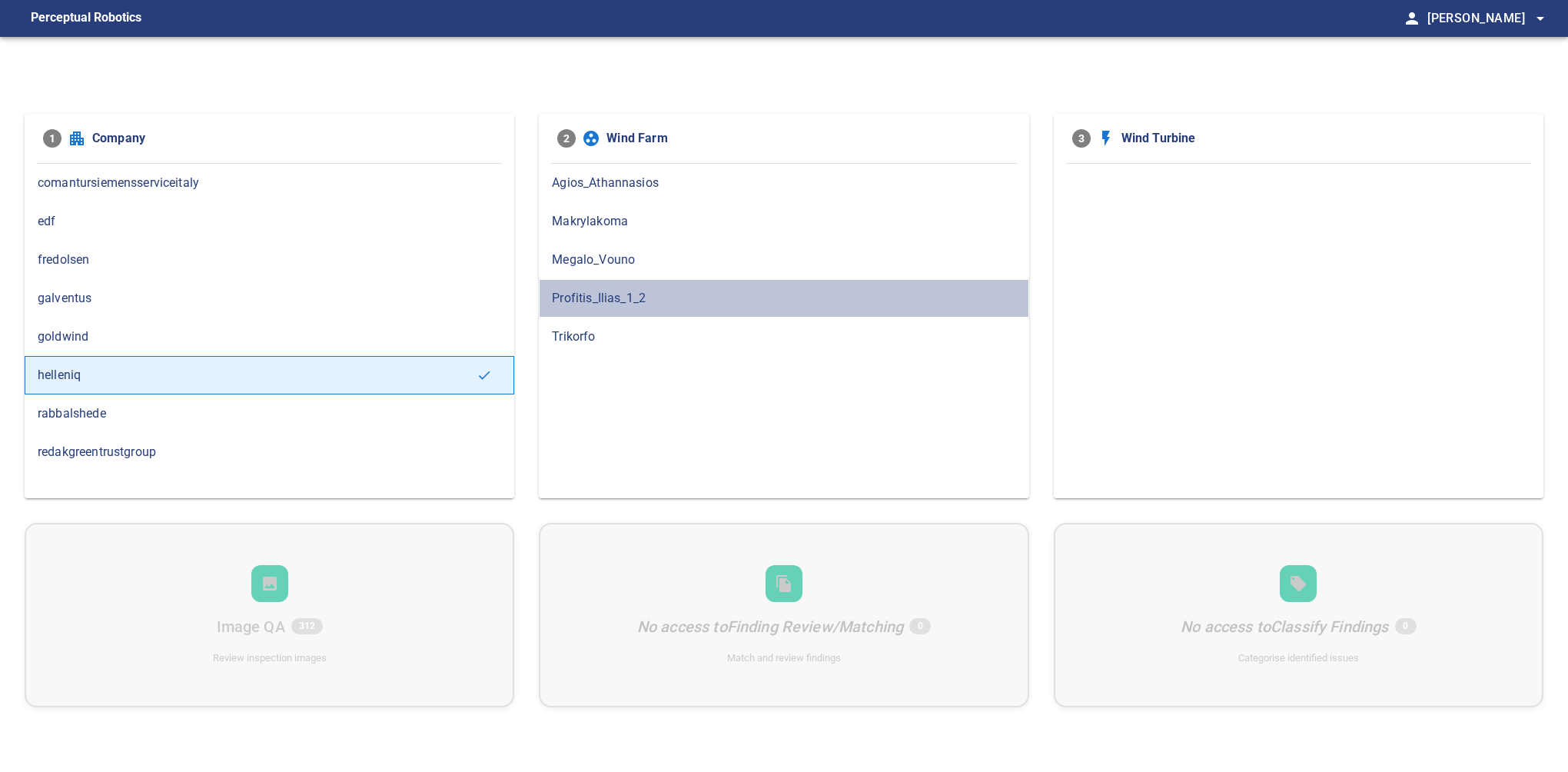
click at [578, 293] on span "Profitis_Ilias_1_2" at bounding box center [784, 299] width 464 height 19
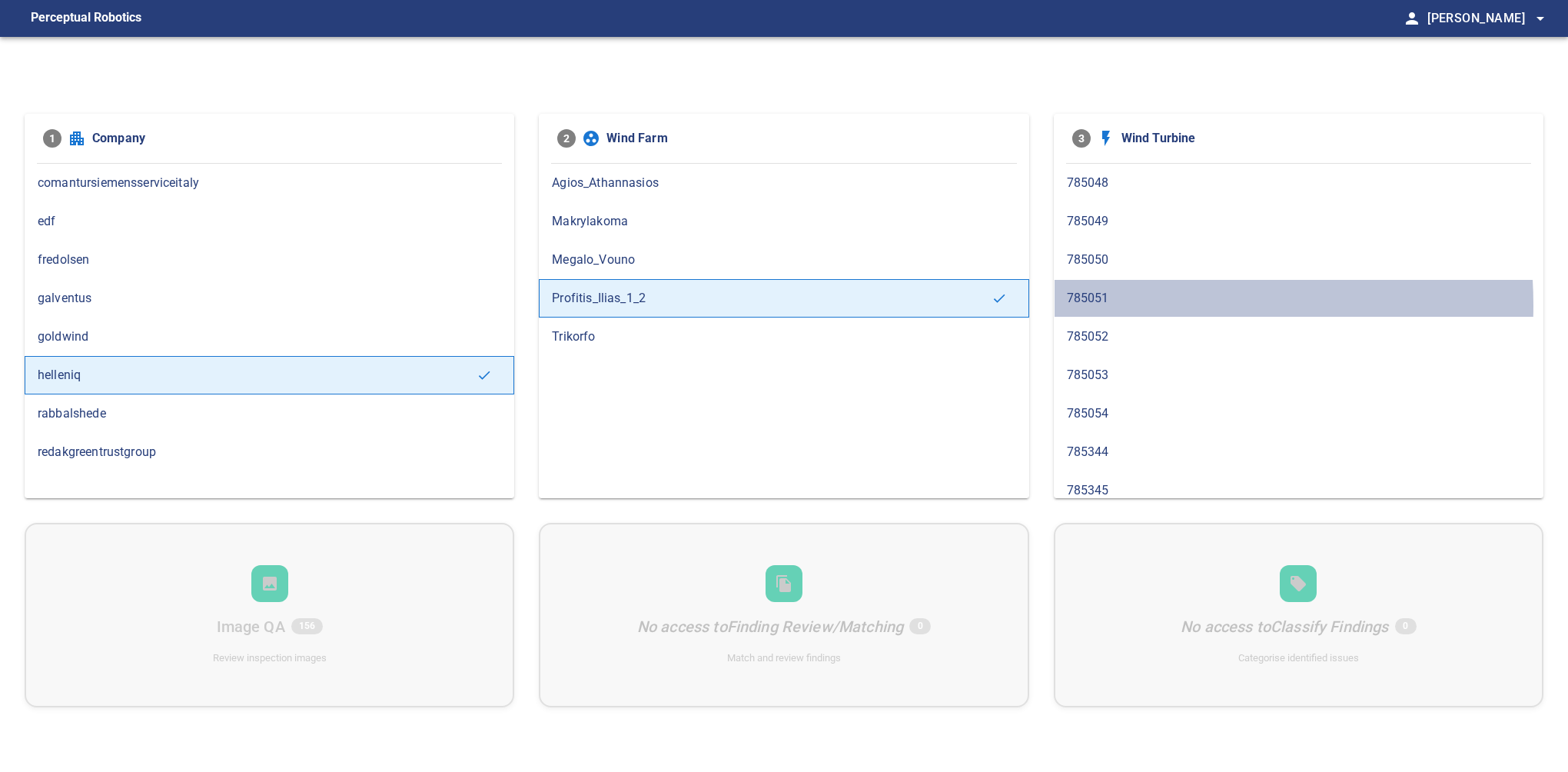
click at [1101, 305] on span "785051" at bounding box center [1298, 299] width 464 height 19
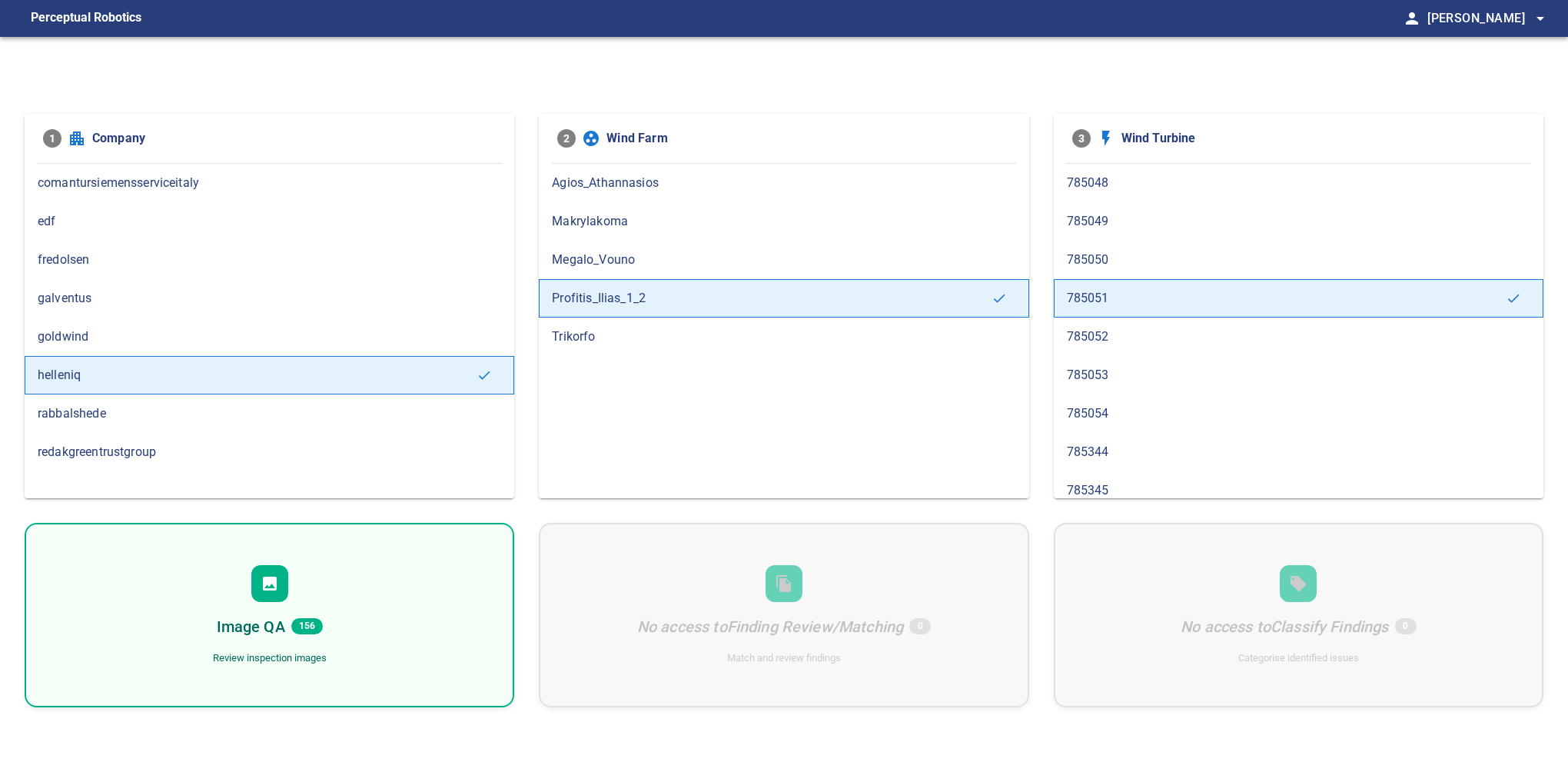
click at [320, 624] on span "156" at bounding box center [307, 626] width 32 height 16
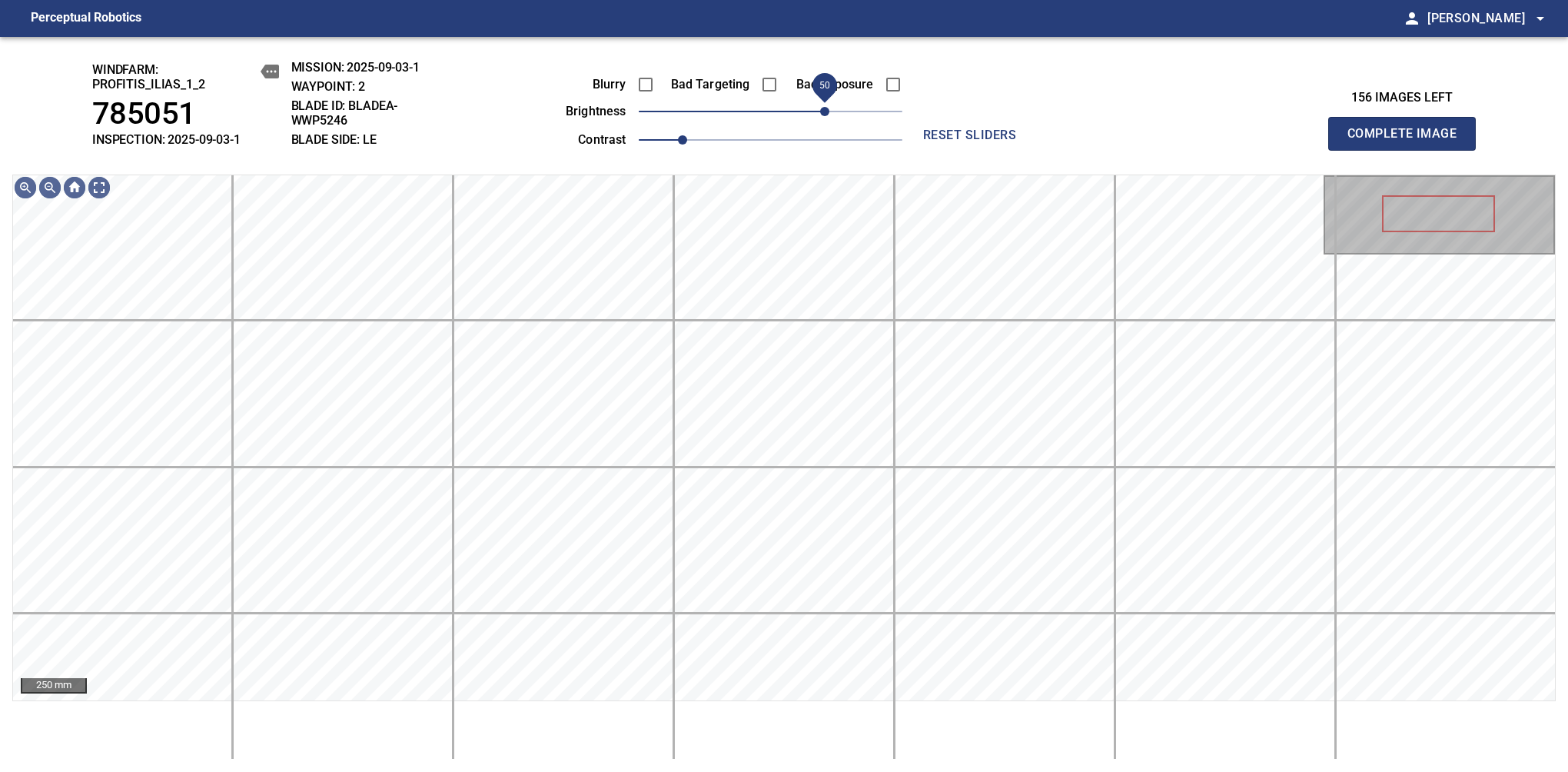
drag, startPoint x: 798, startPoint y: 114, endPoint x: 822, endPoint y: 103, distance: 26.4
click at [822, 107] on span "50" at bounding box center [824, 112] width 9 height 9
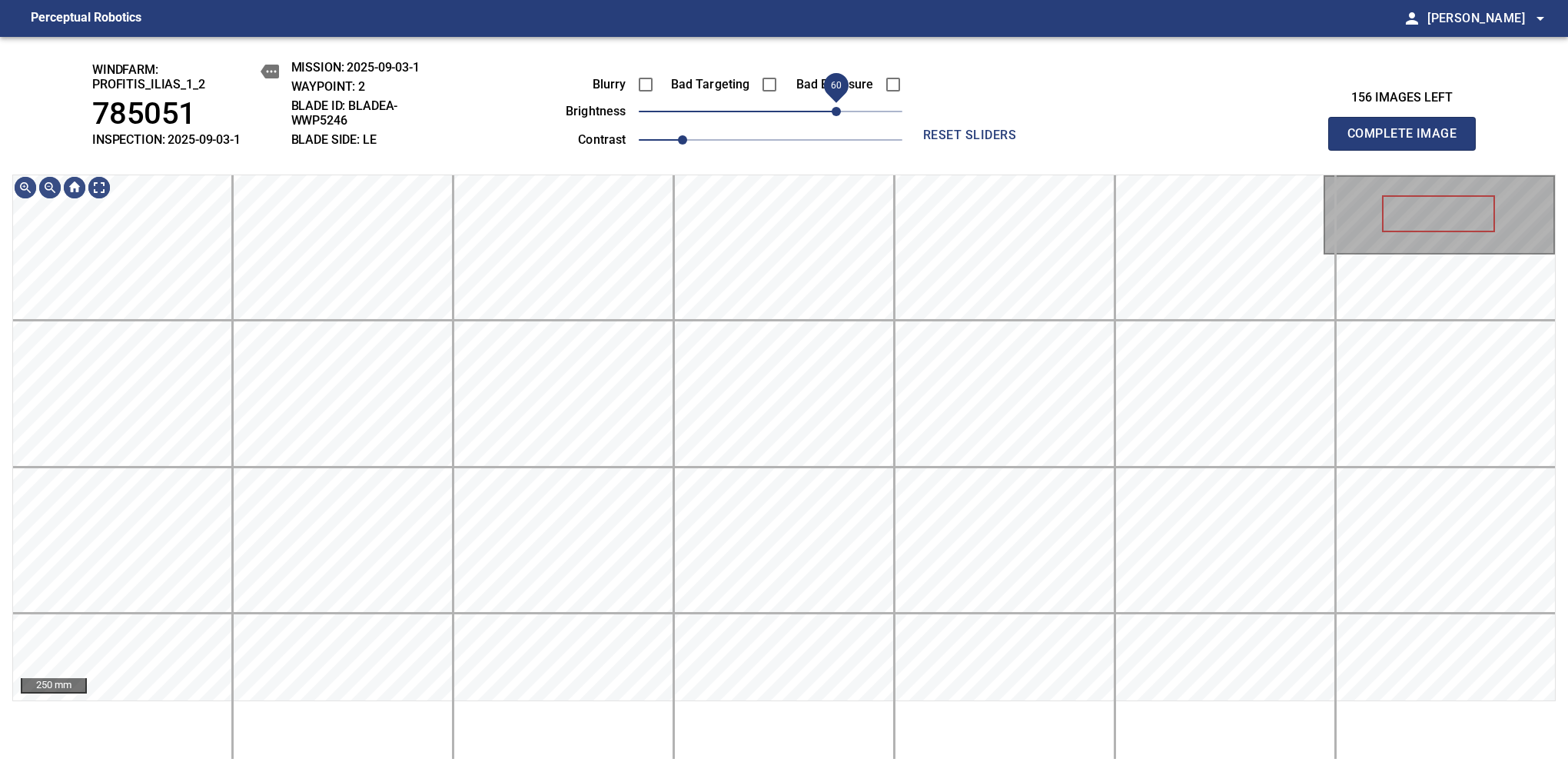
click at [836, 111] on span "60" at bounding box center [836, 112] width 9 height 9
click at [1408, 142] on span "Complete Image" at bounding box center [1402, 133] width 114 height 21
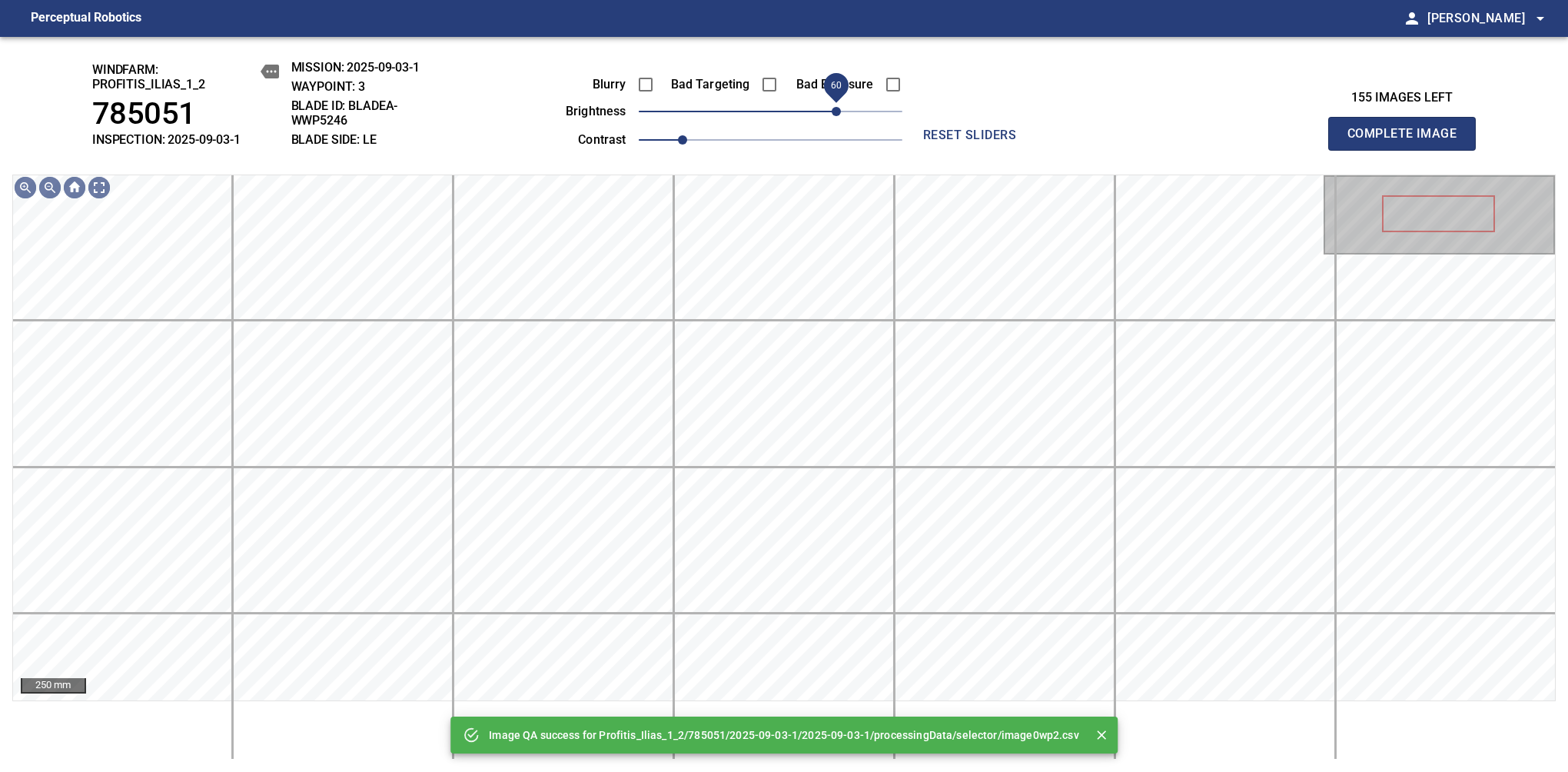
drag, startPoint x: 772, startPoint y: 122, endPoint x: 831, endPoint y: 102, distance: 62.3
click at [832, 107] on span "60" at bounding box center [836, 112] width 9 height 9
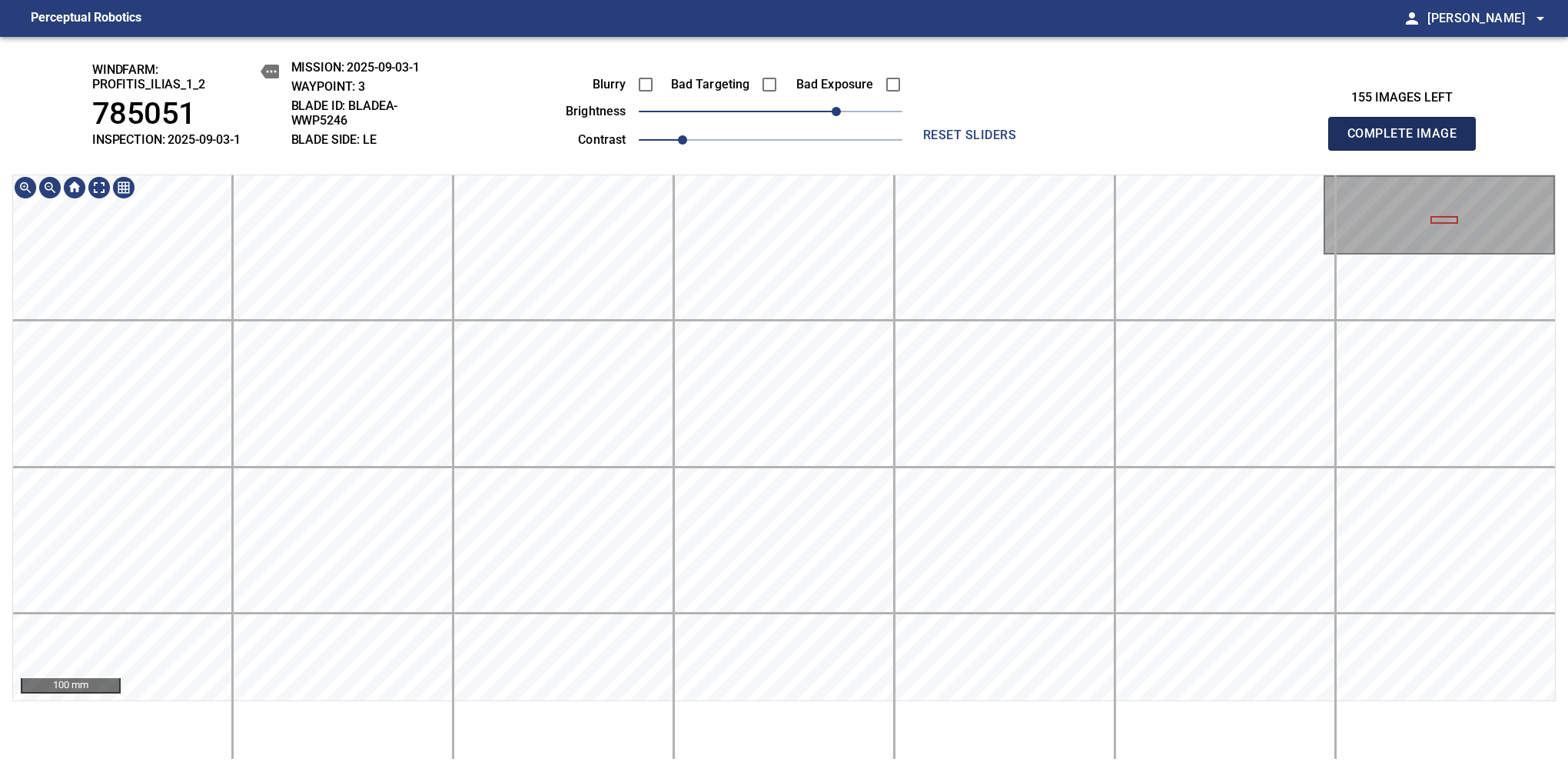
click at [1408, 142] on span "Complete Image" at bounding box center [1402, 133] width 114 height 21
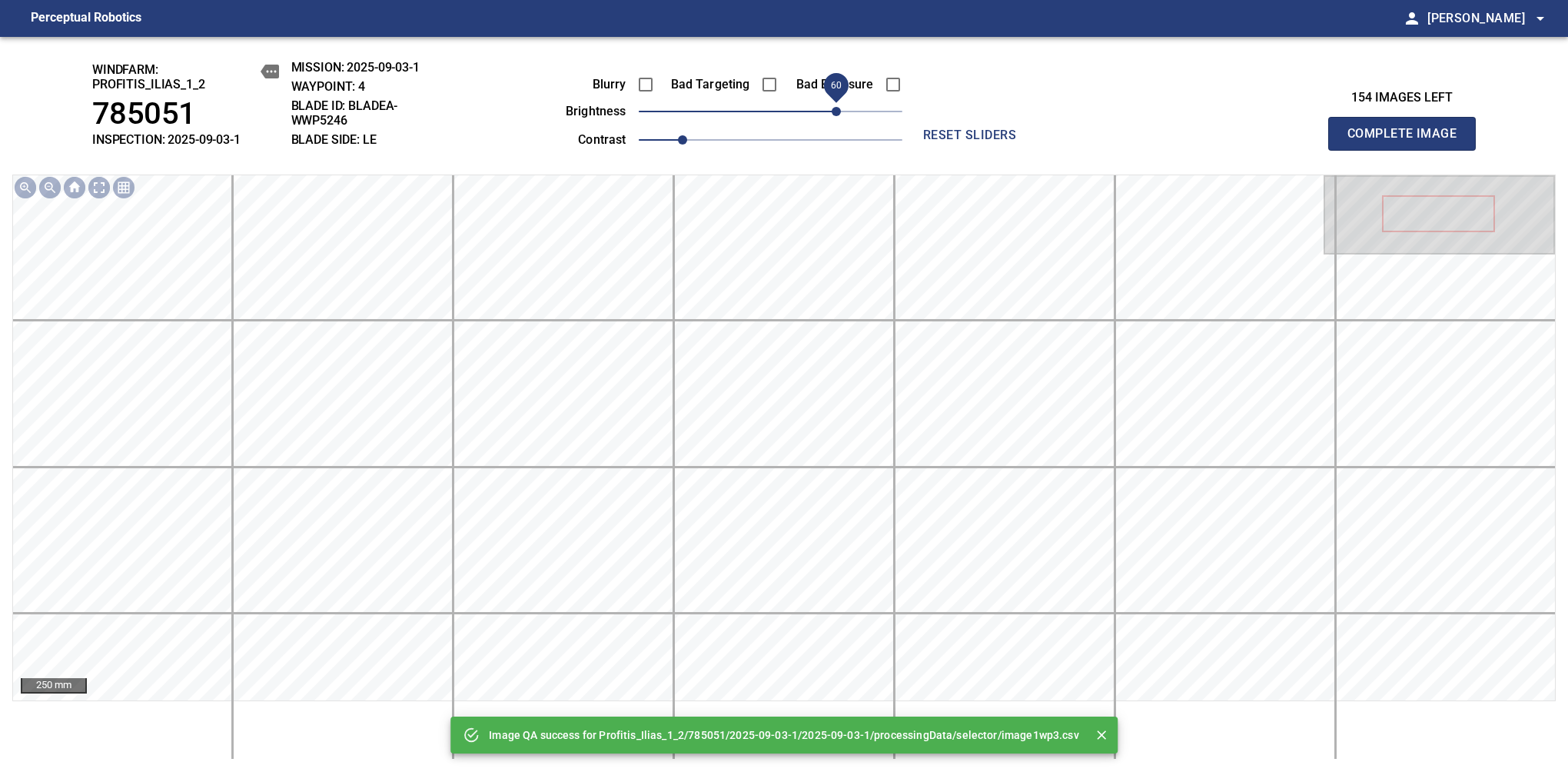
drag, startPoint x: 768, startPoint y: 115, endPoint x: 833, endPoint y: 105, distance: 65.8
click at [833, 107] on span "60" at bounding box center [836, 112] width 9 height 9
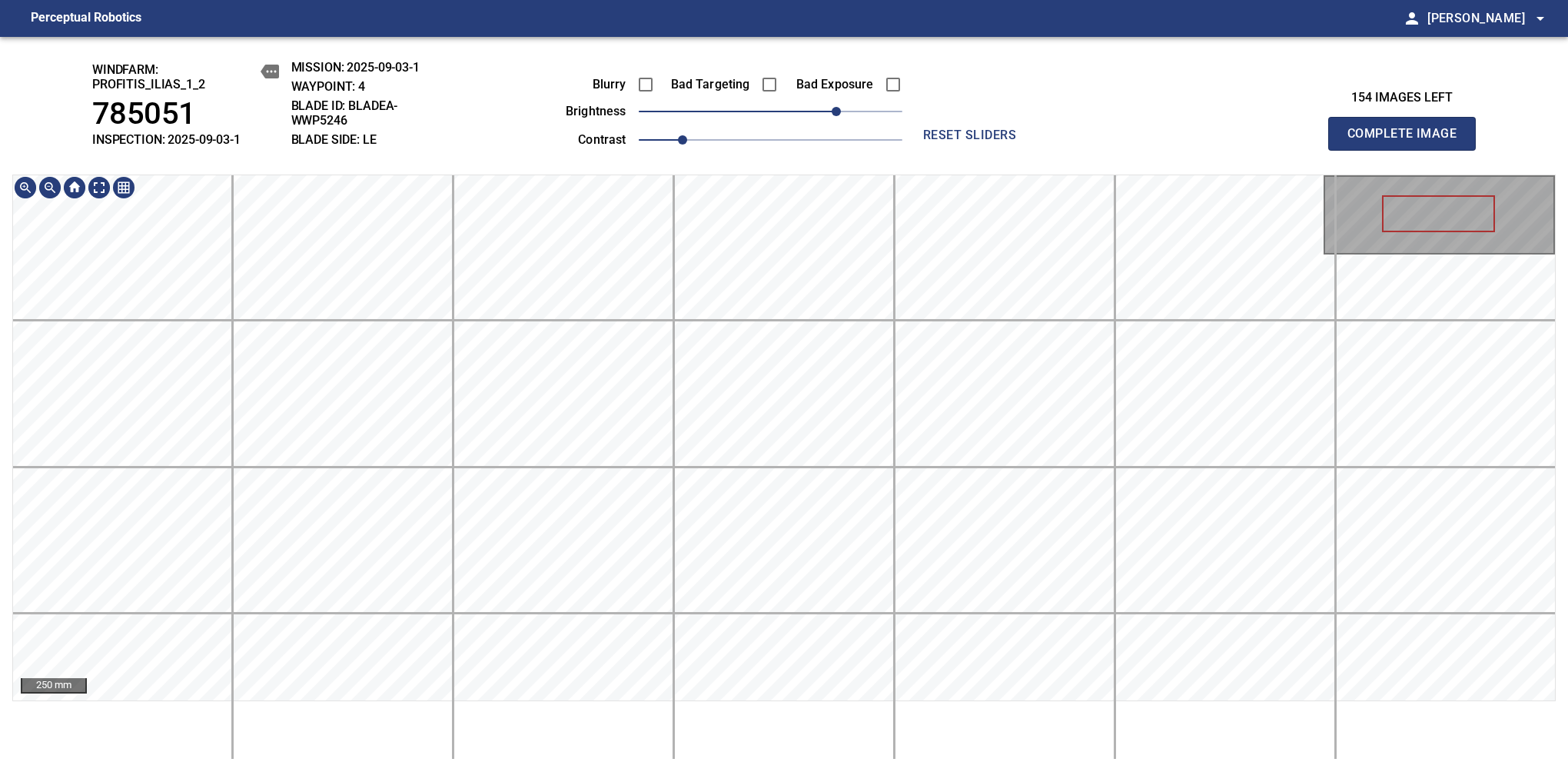
click at [680, 75] on div "windfarm: Profitis_Ilias_1_2 785051 INSPECTION: 2025-09-03-1 MISSION: 2025-09-0…" at bounding box center [784, 404] width 1568 height 735
click at [1408, 142] on span "Complete Image" at bounding box center [1402, 133] width 114 height 21
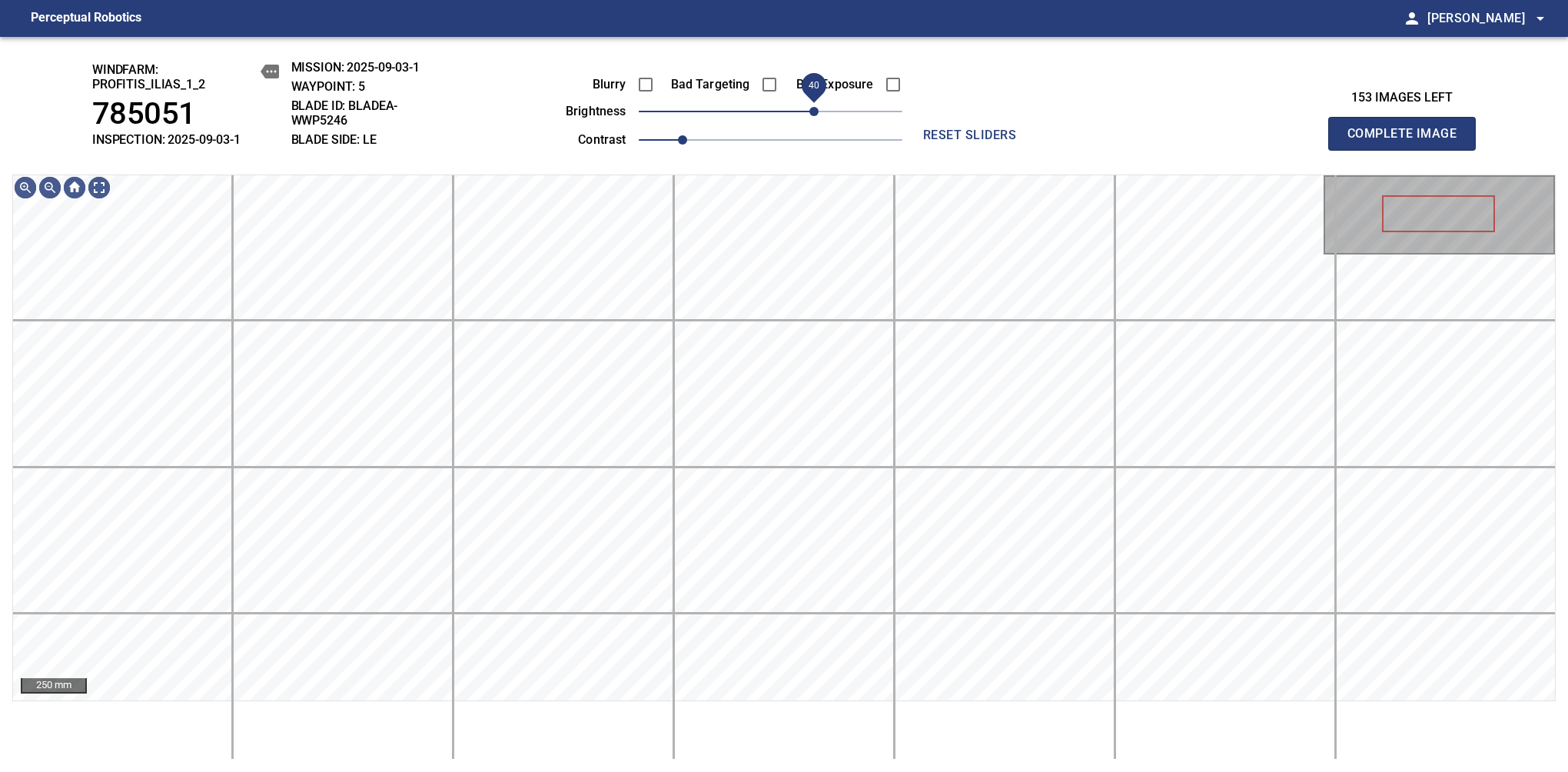
drag, startPoint x: 782, startPoint y: 118, endPoint x: 818, endPoint y: 118, distance: 36.0
click at [818, 116] on span "40" at bounding box center [814, 112] width 9 height 9
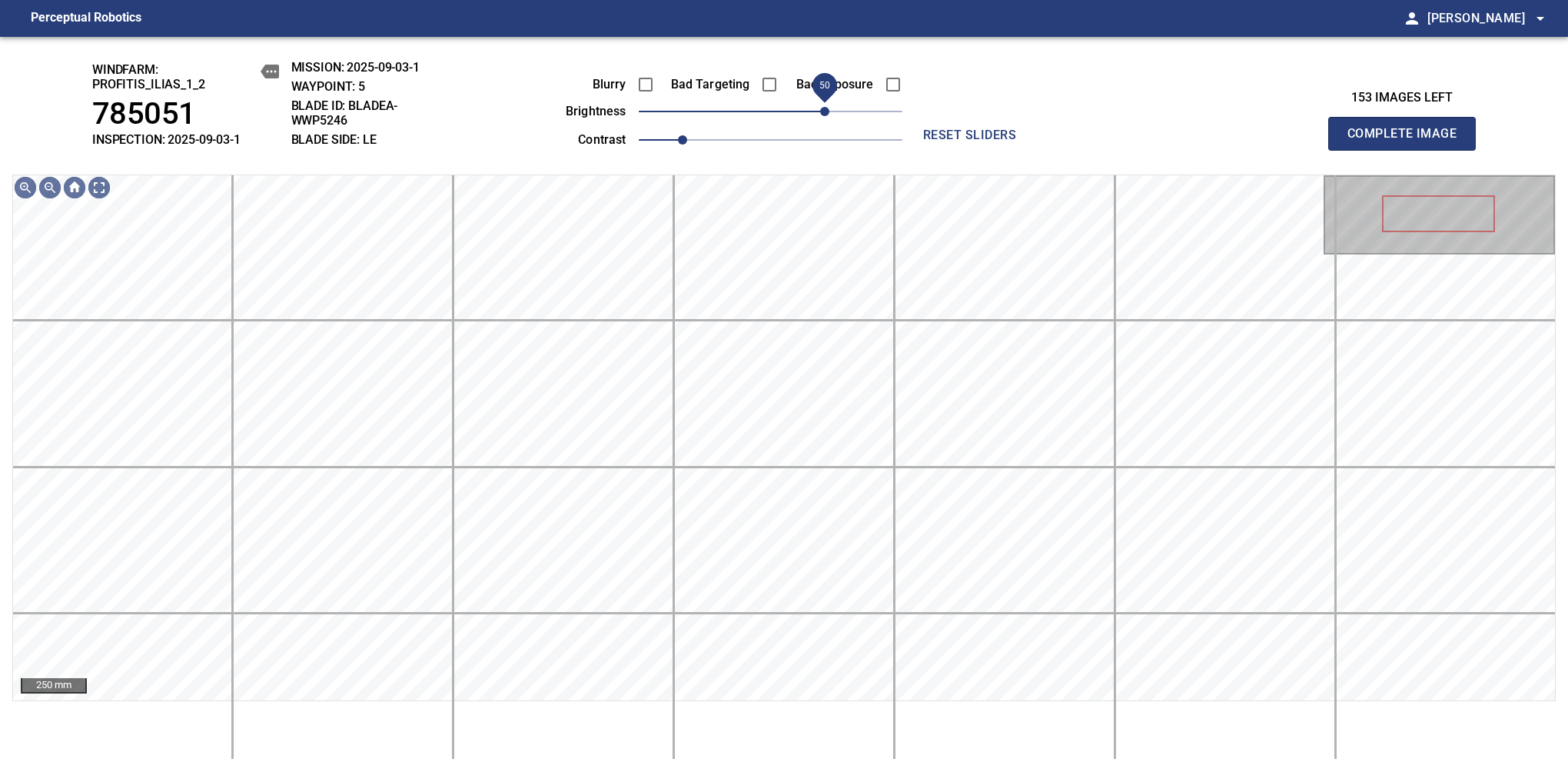
click at [822, 113] on span "50" at bounding box center [824, 112] width 9 height 9
click at [836, 107] on span "60" at bounding box center [836, 112] width 9 height 9
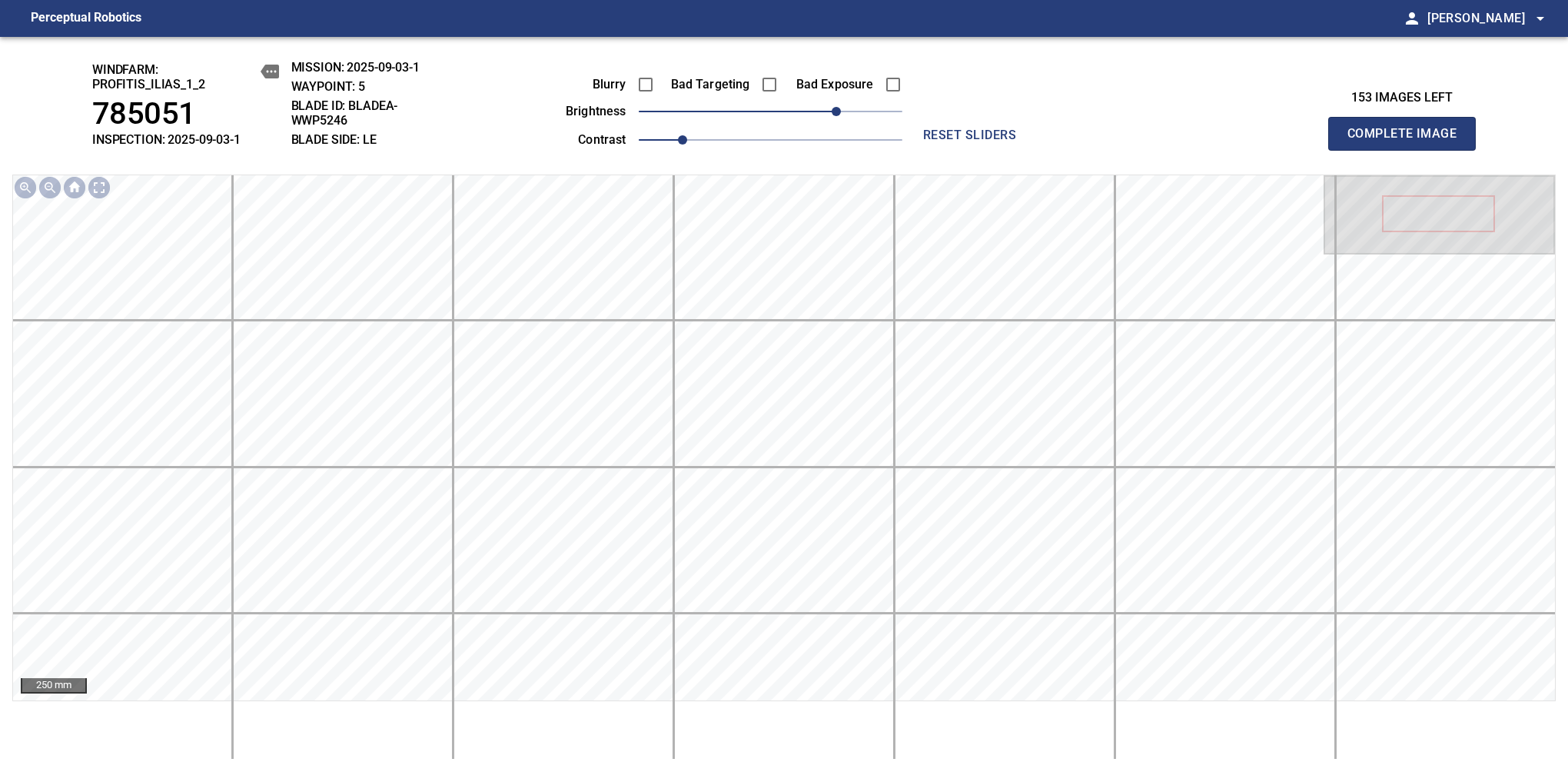
click at [1408, 146] on button "Complete Image" at bounding box center [1402, 133] width 147 height 33
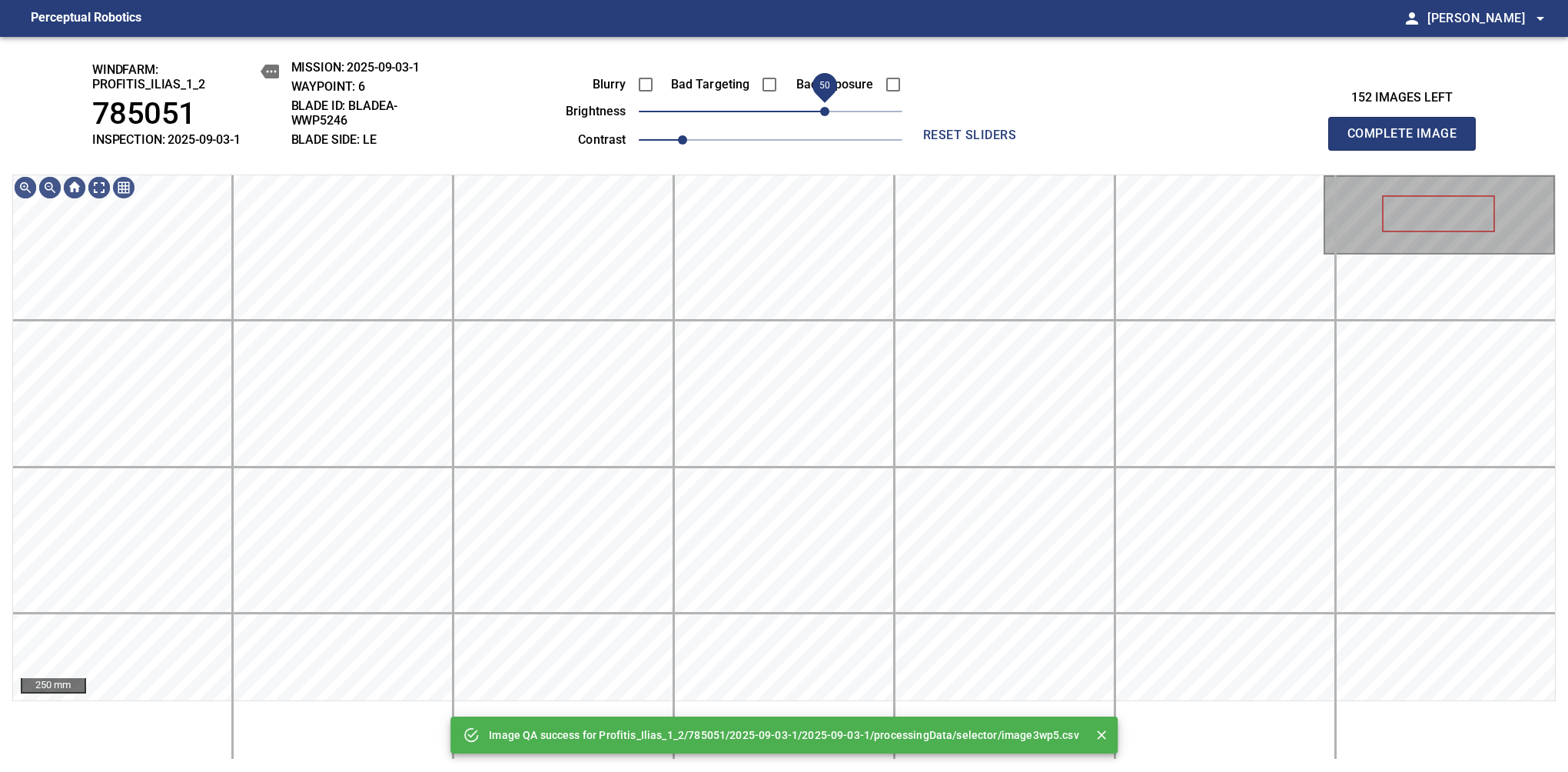
click at [827, 110] on span "50" at bounding box center [770, 111] width 263 height 21
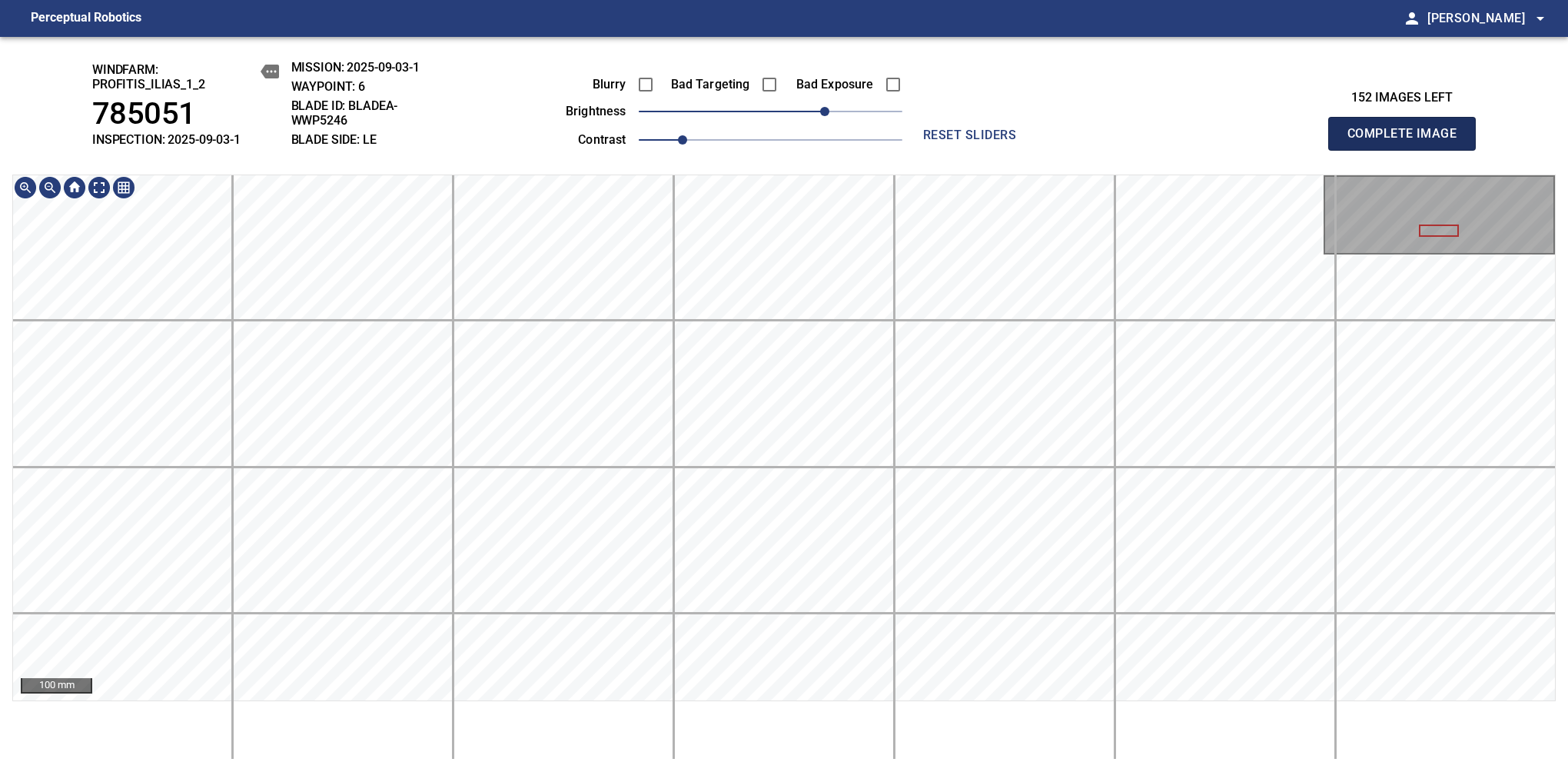
click at [1408, 142] on span "Complete Image" at bounding box center [1402, 133] width 114 height 21
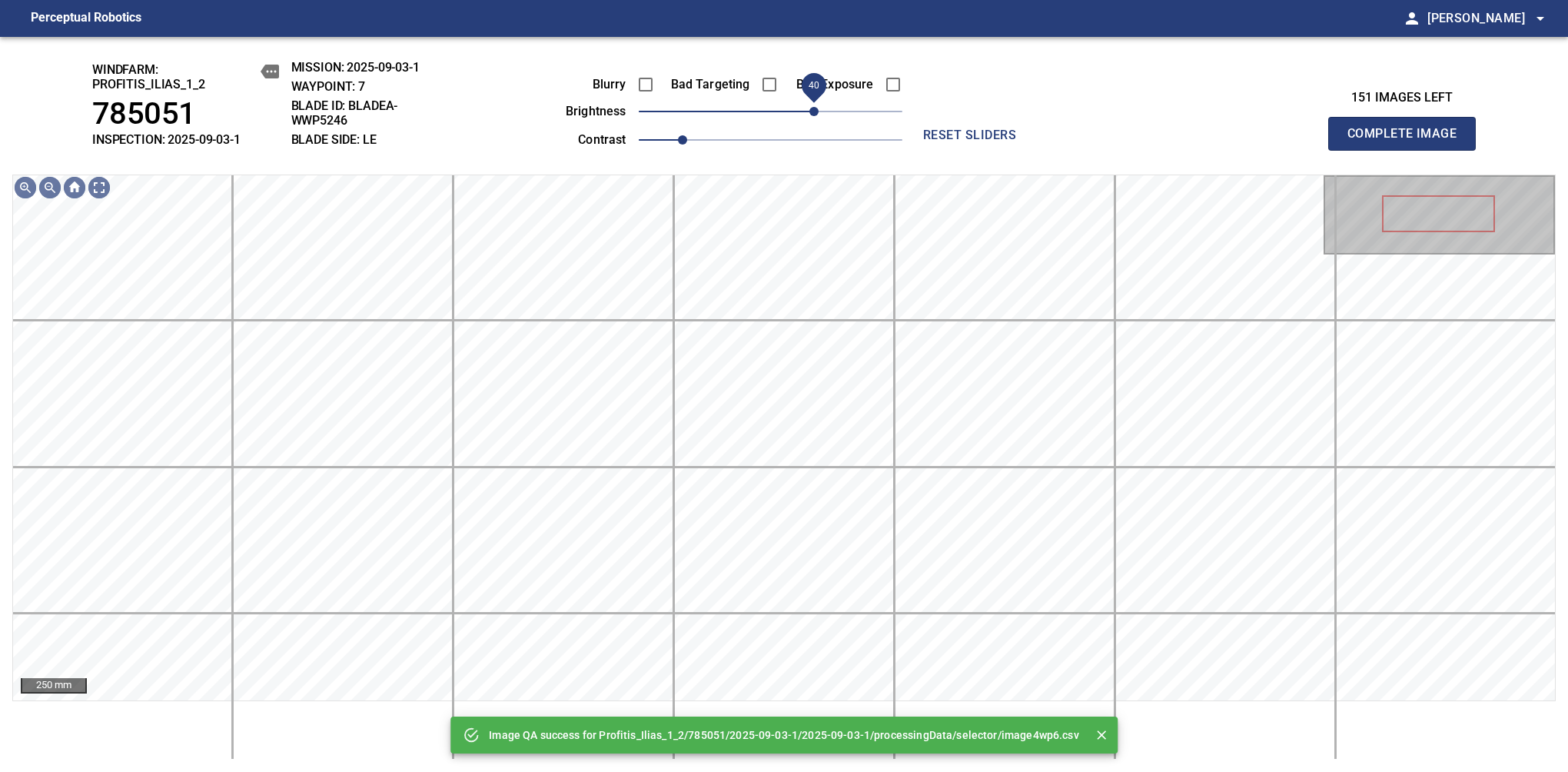
click at [814, 116] on span "40" at bounding box center [814, 112] width 9 height 9
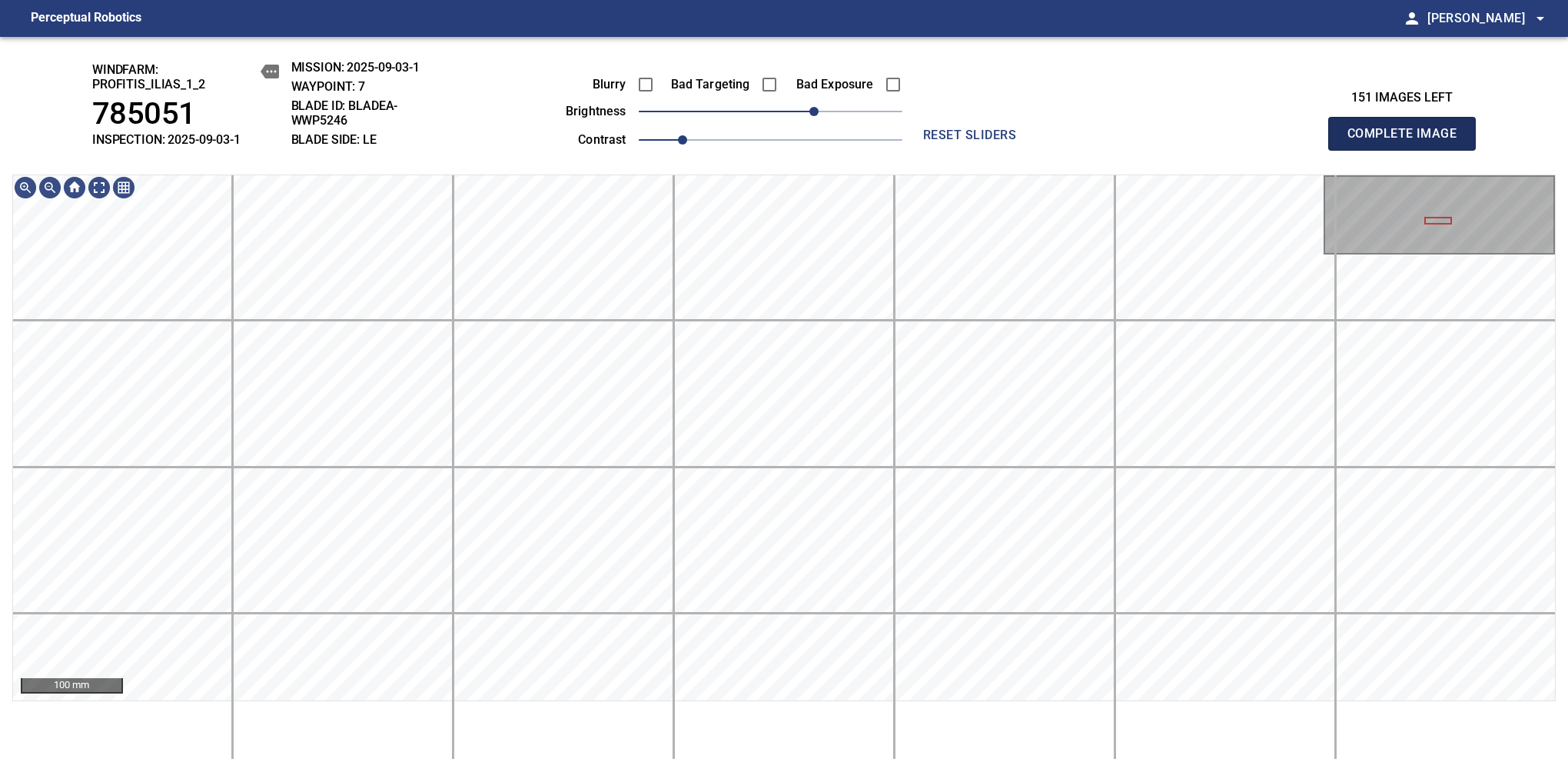
click at [1408, 142] on span "Complete Image" at bounding box center [1402, 133] width 114 height 21
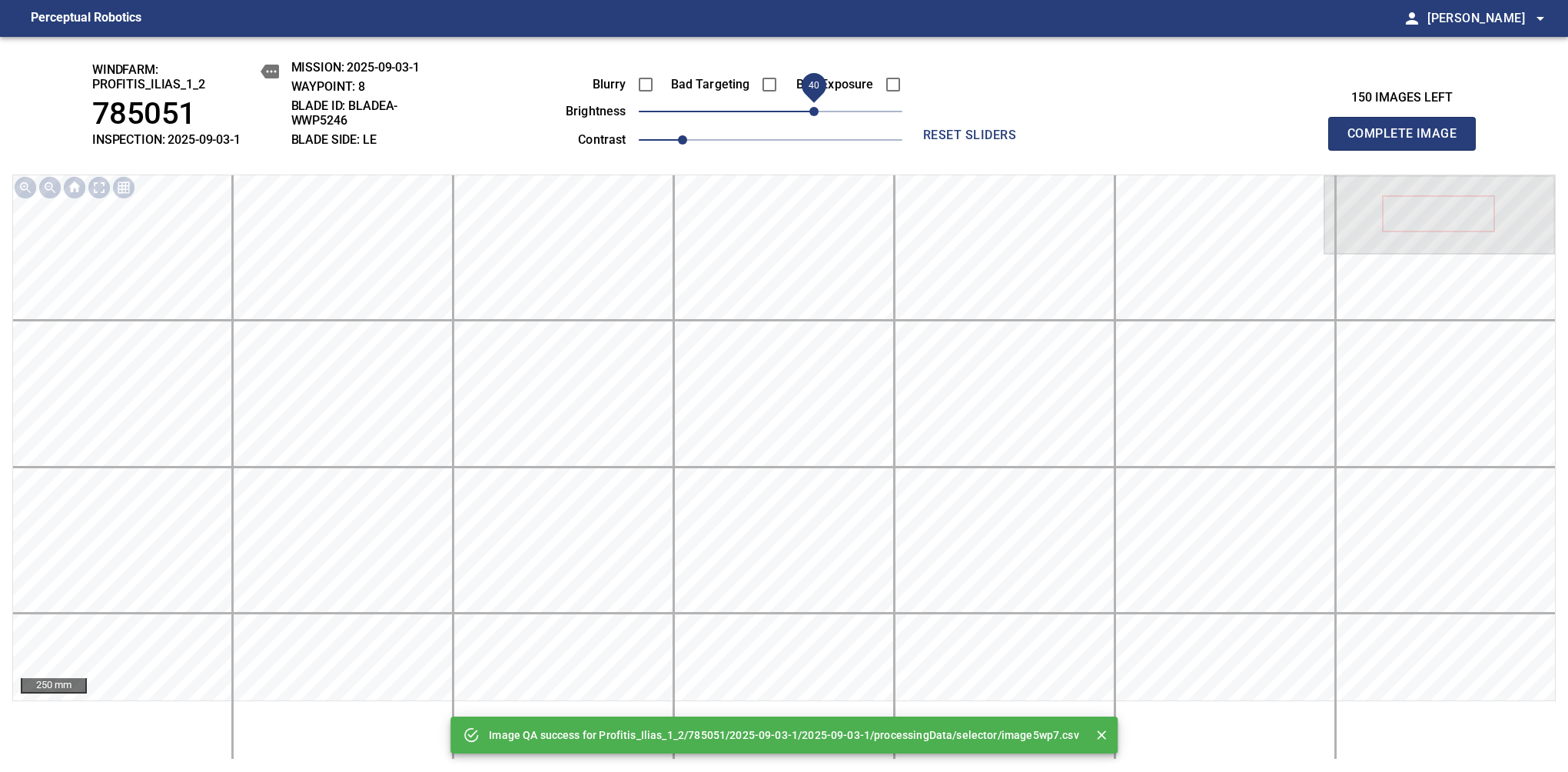
drag, startPoint x: 792, startPoint y: 114, endPoint x: 814, endPoint y: 106, distance: 23.4
click at [814, 107] on span "40" at bounding box center [814, 112] width 9 height 9
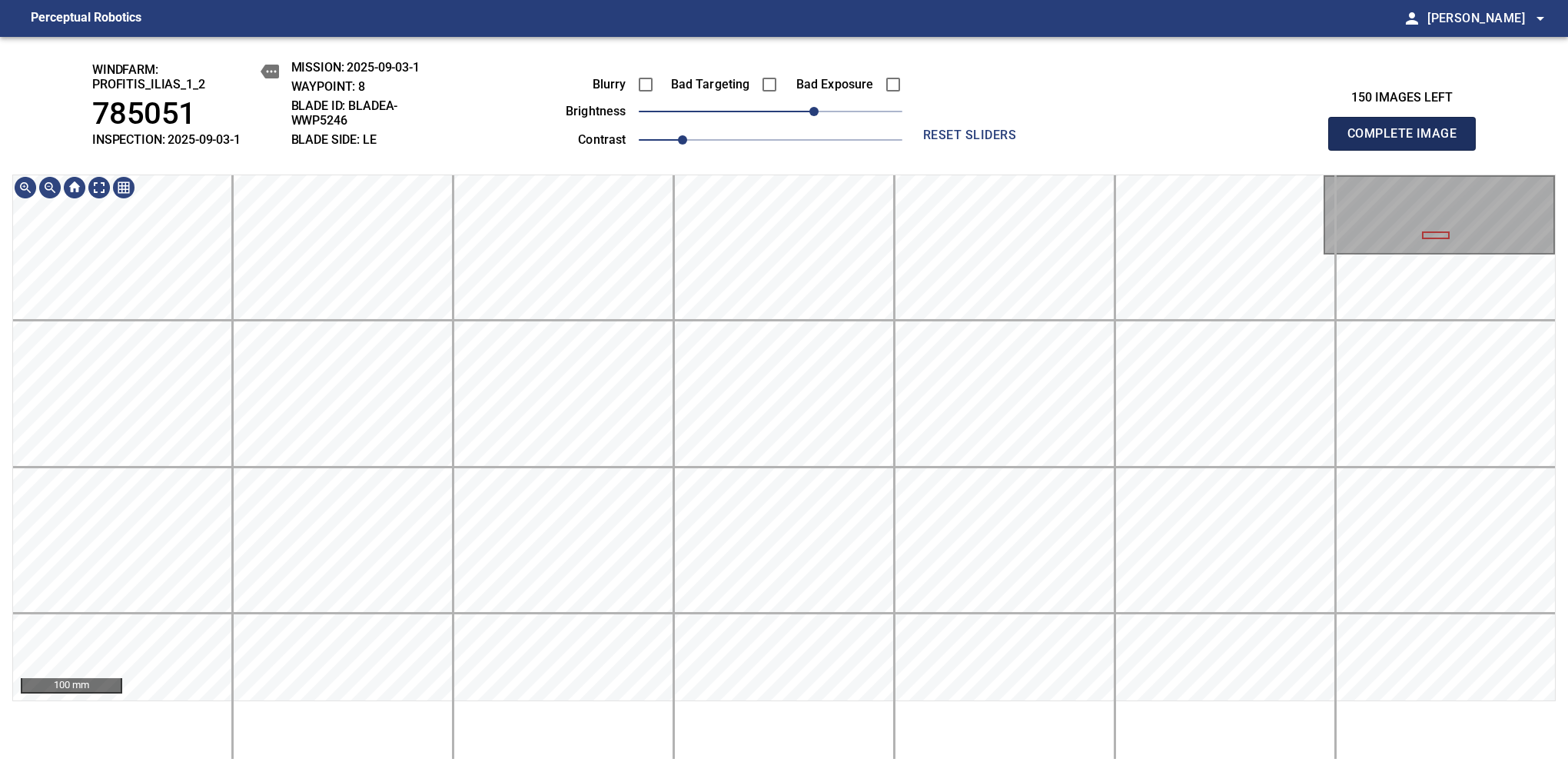
click at [1408, 142] on span "Complete Image" at bounding box center [1402, 133] width 114 height 21
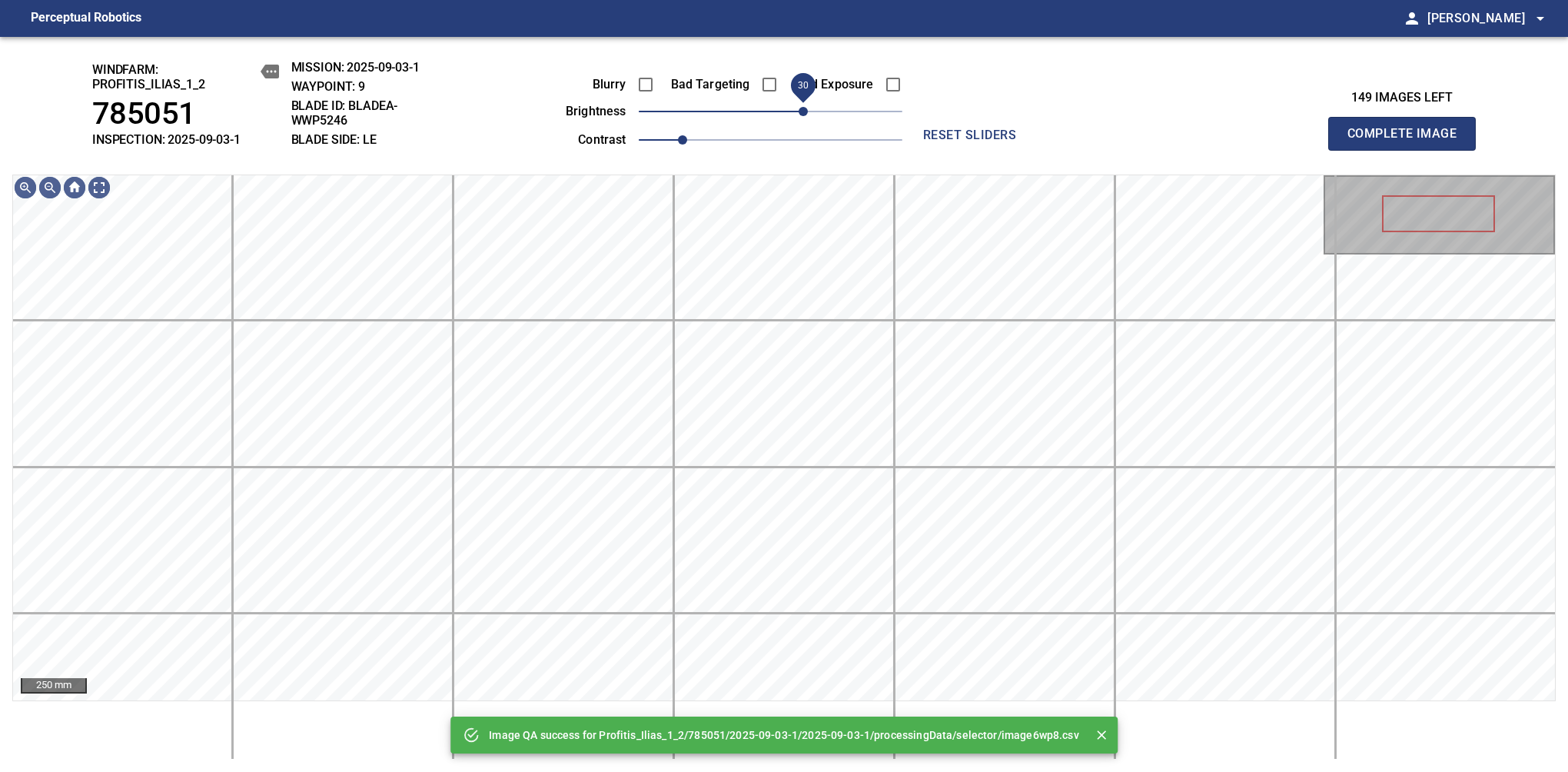
drag, startPoint x: 800, startPoint y: 111, endPoint x: 808, endPoint y: 109, distance: 8.2
click at [808, 109] on span "30" at bounding box center [802, 112] width 9 height 9
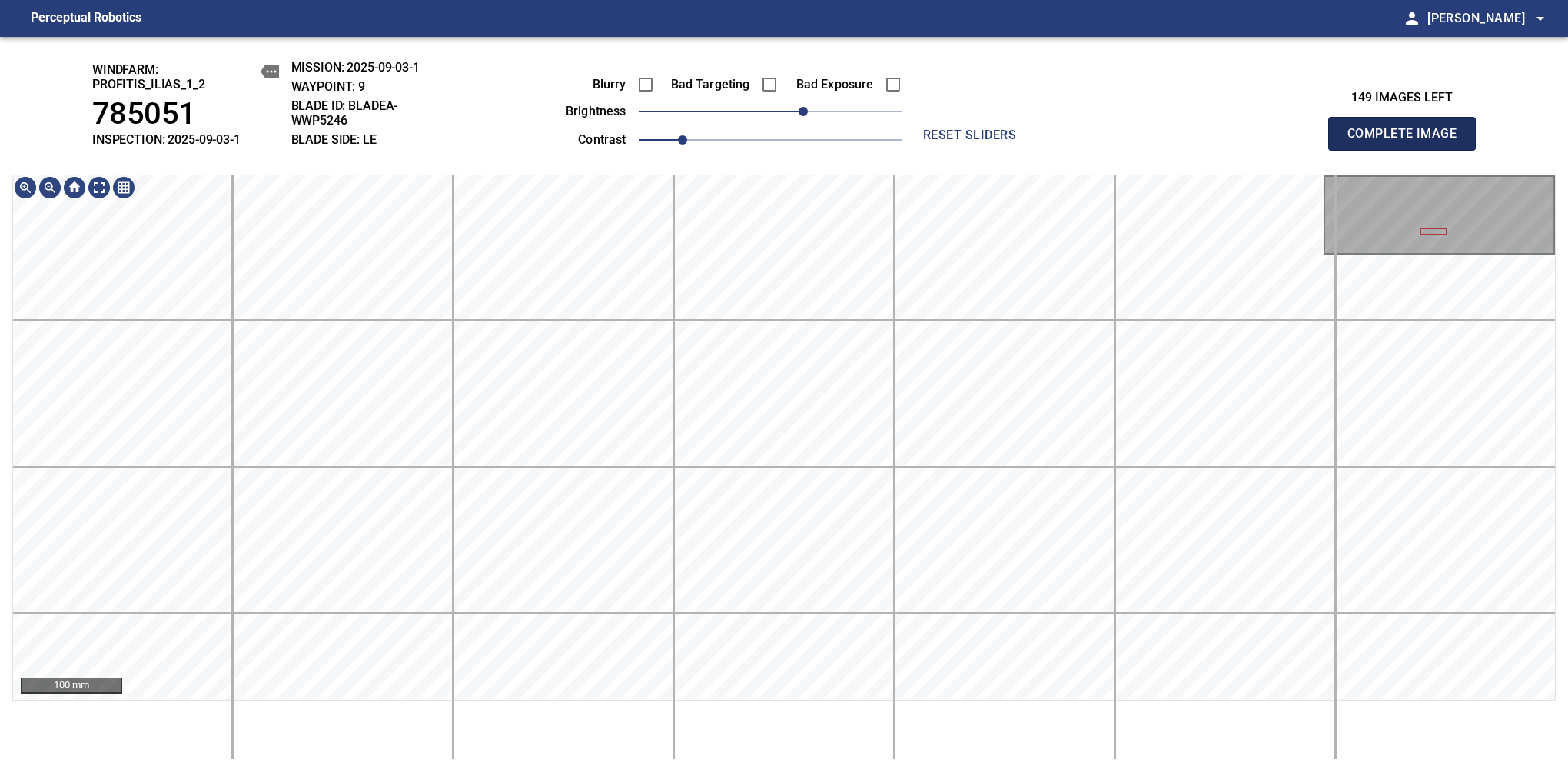
click at [1408, 142] on span "Complete Image" at bounding box center [1402, 133] width 114 height 21
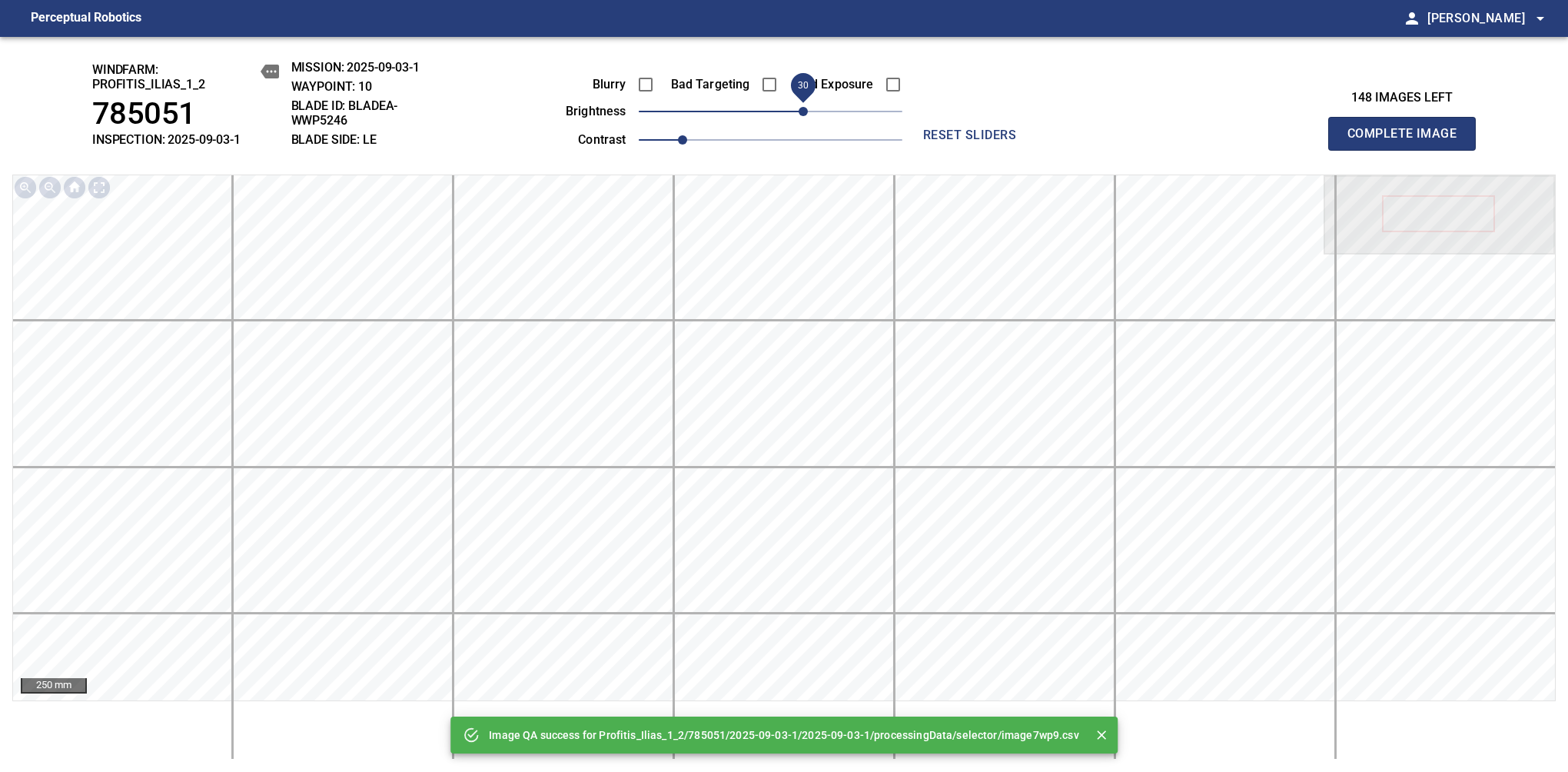
drag, startPoint x: 782, startPoint y: 114, endPoint x: 798, endPoint y: 120, distance: 17.1
click at [798, 116] on span "30" at bounding box center [802, 112] width 9 height 9
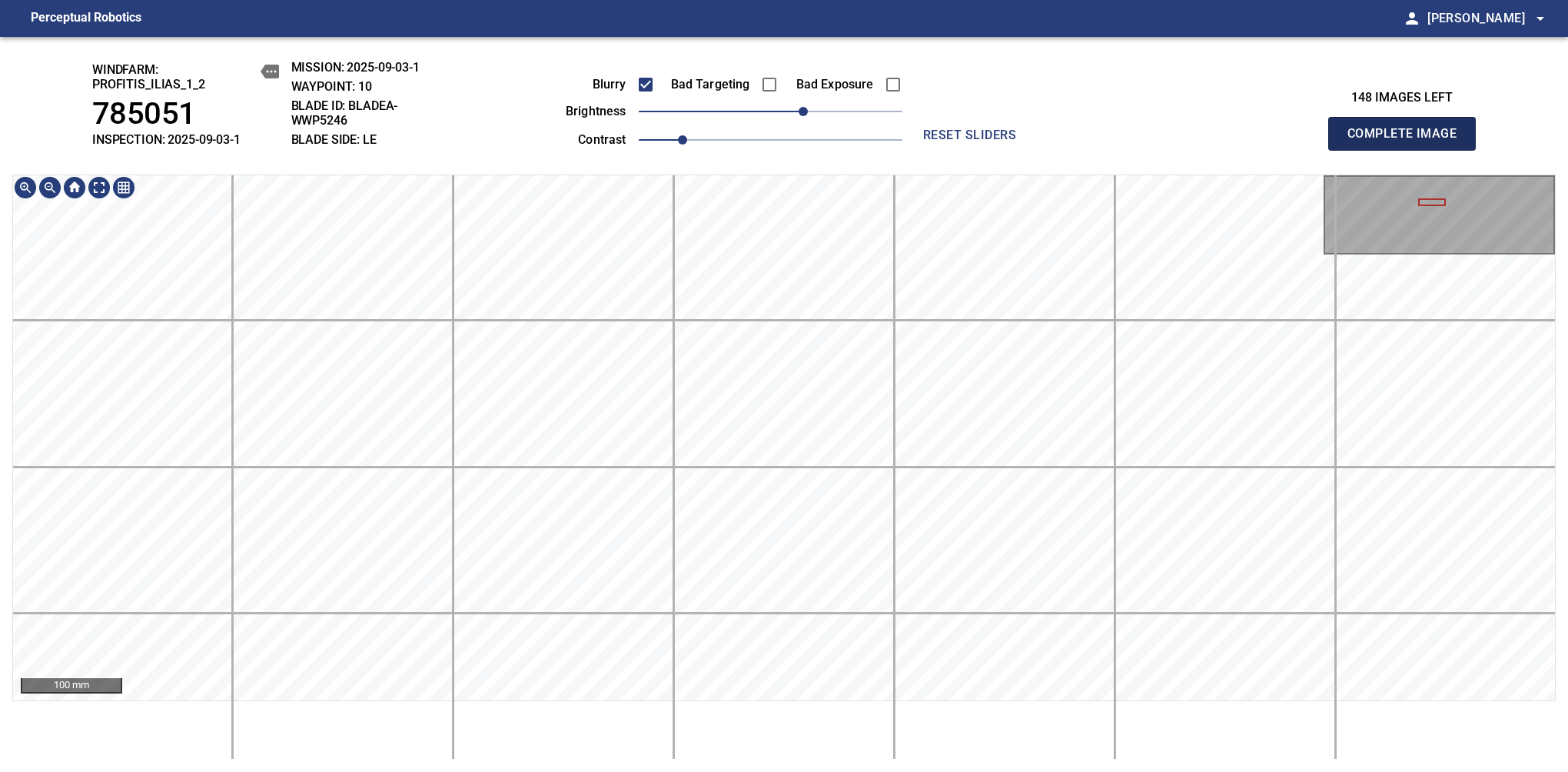
click at [1408, 142] on span "Complete Image" at bounding box center [1402, 133] width 114 height 21
drag, startPoint x: 760, startPoint y: 116, endPoint x: 800, endPoint y: 98, distance: 43.9
click at [800, 107] on span "30" at bounding box center [802, 112] width 9 height 9
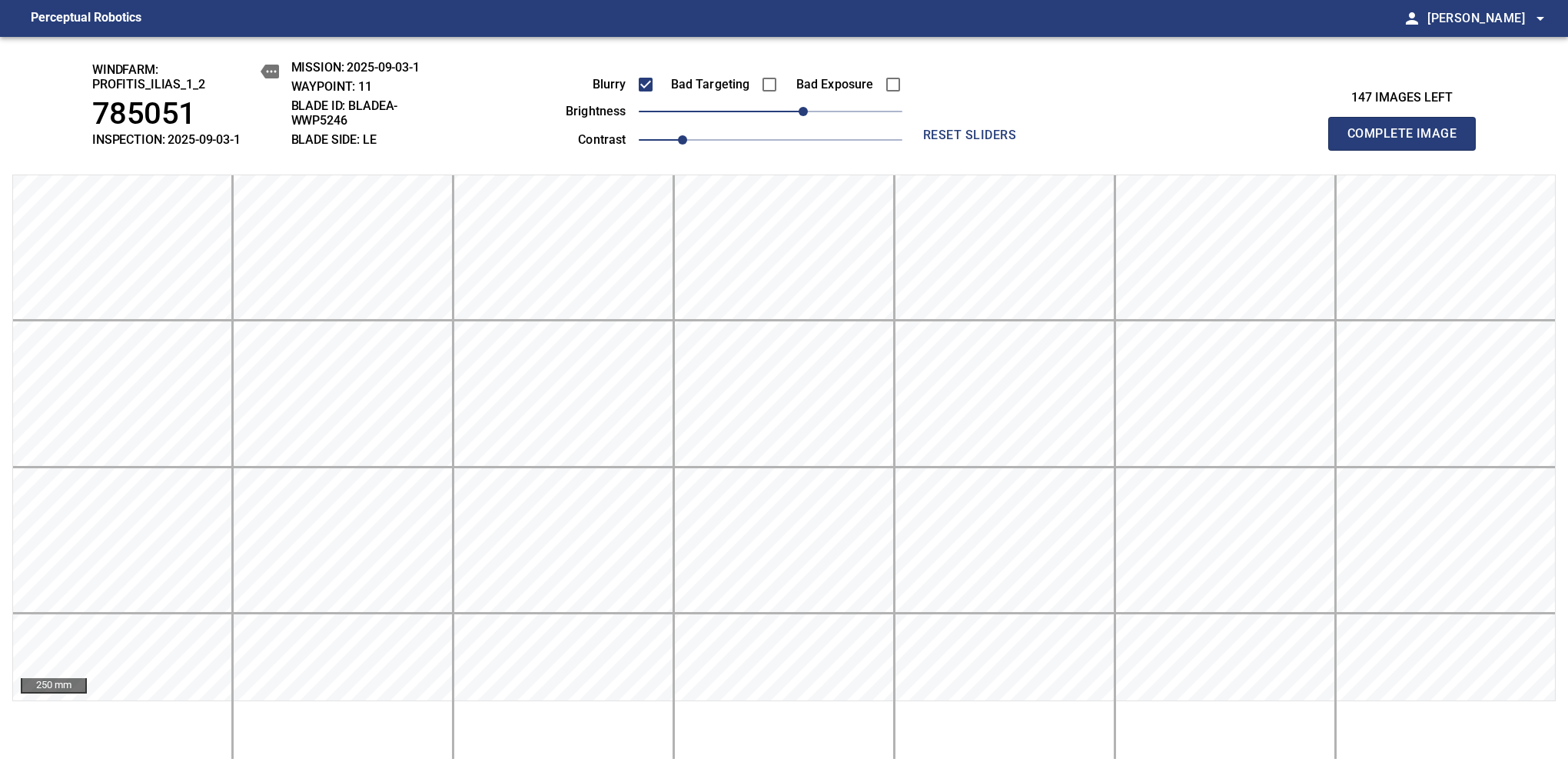
click at [1408, 142] on span "Complete Image" at bounding box center [1402, 133] width 114 height 21
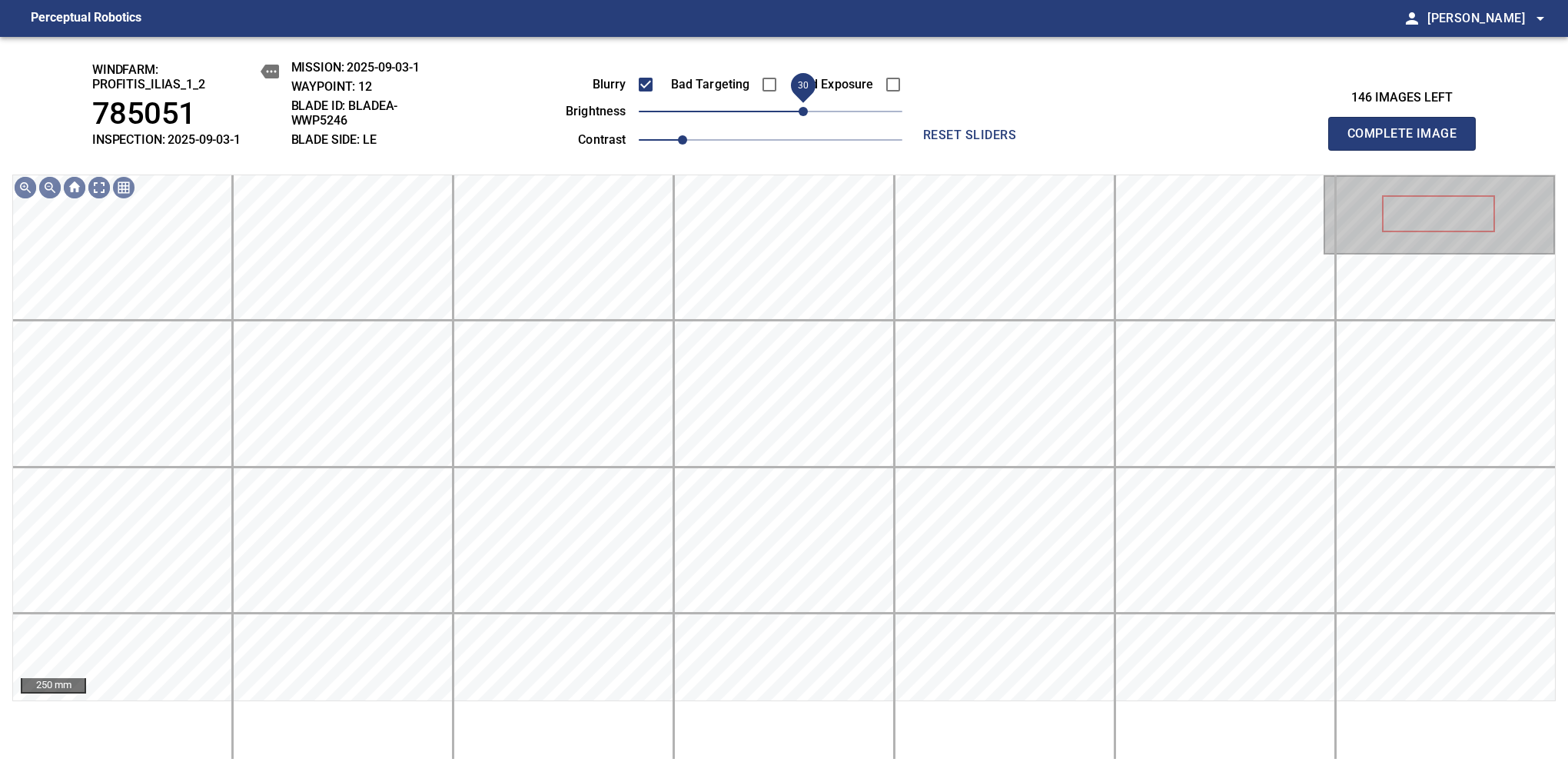
drag, startPoint x: 797, startPoint y: 117, endPoint x: 808, endPoint y: 112, distance: 12.1
click at [808, 112] on span "30" at bounding box center [770, 111] width 263 height 21
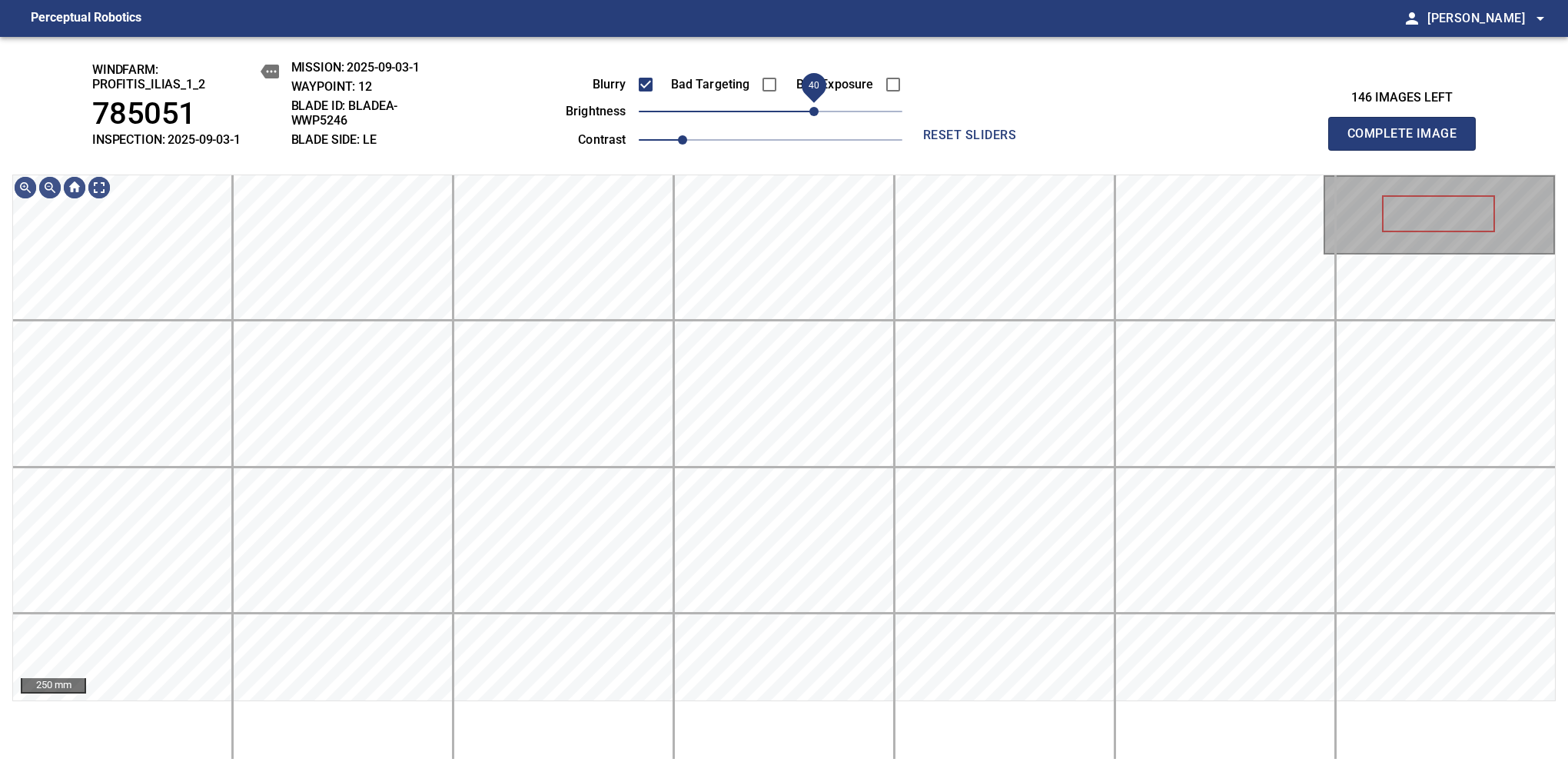
drag, startPoint x: 808, startPoint y: 120, endPoint x: 816, endPoint y: 108, distance: 14.4
click at [816, 108] on span "40" at bounding box center [814, 112] width 9 height 9
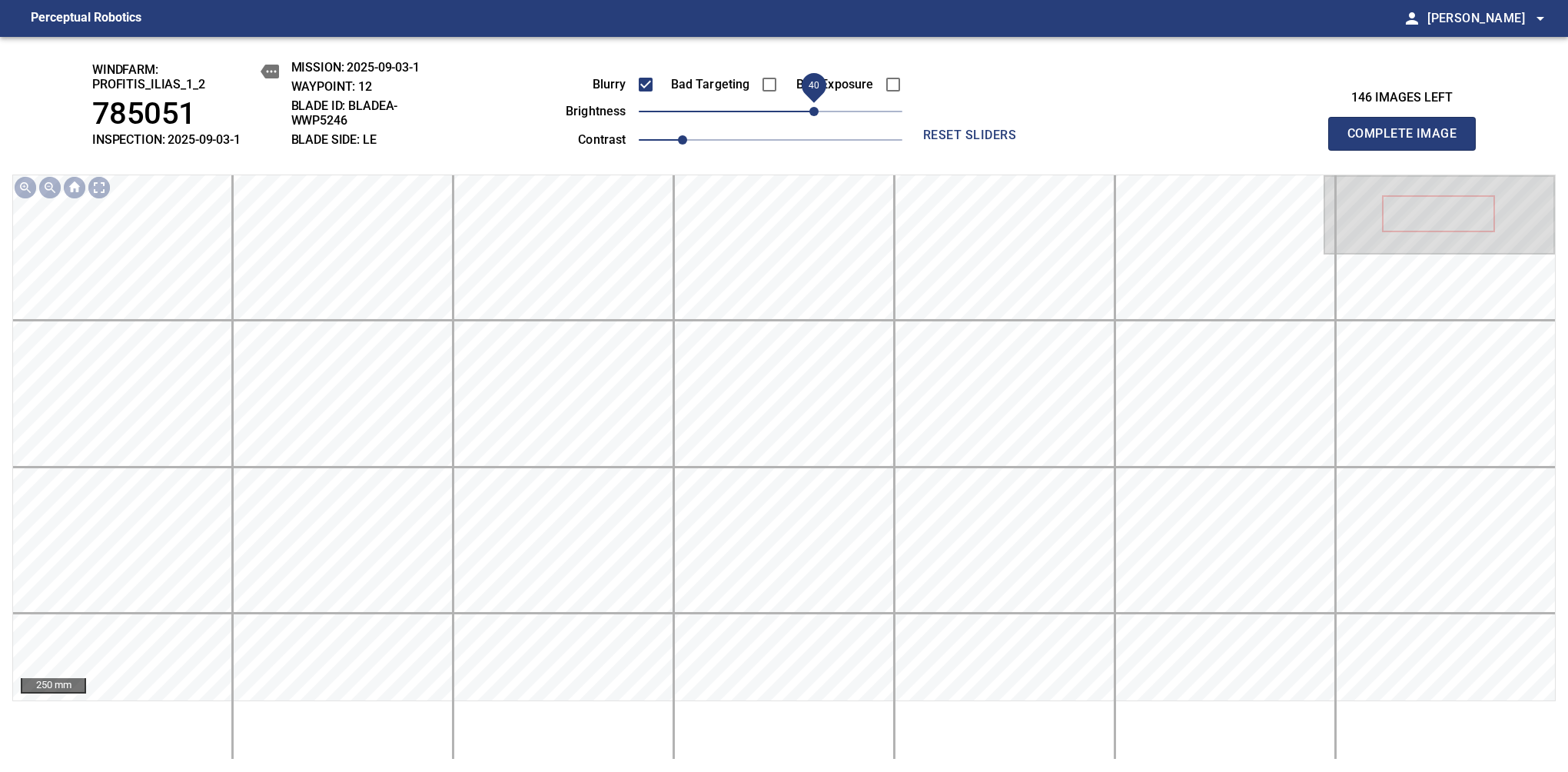
click at [1408, 142] on span "Complete Image" at bounding box center [1402, 133] width 114 height 21
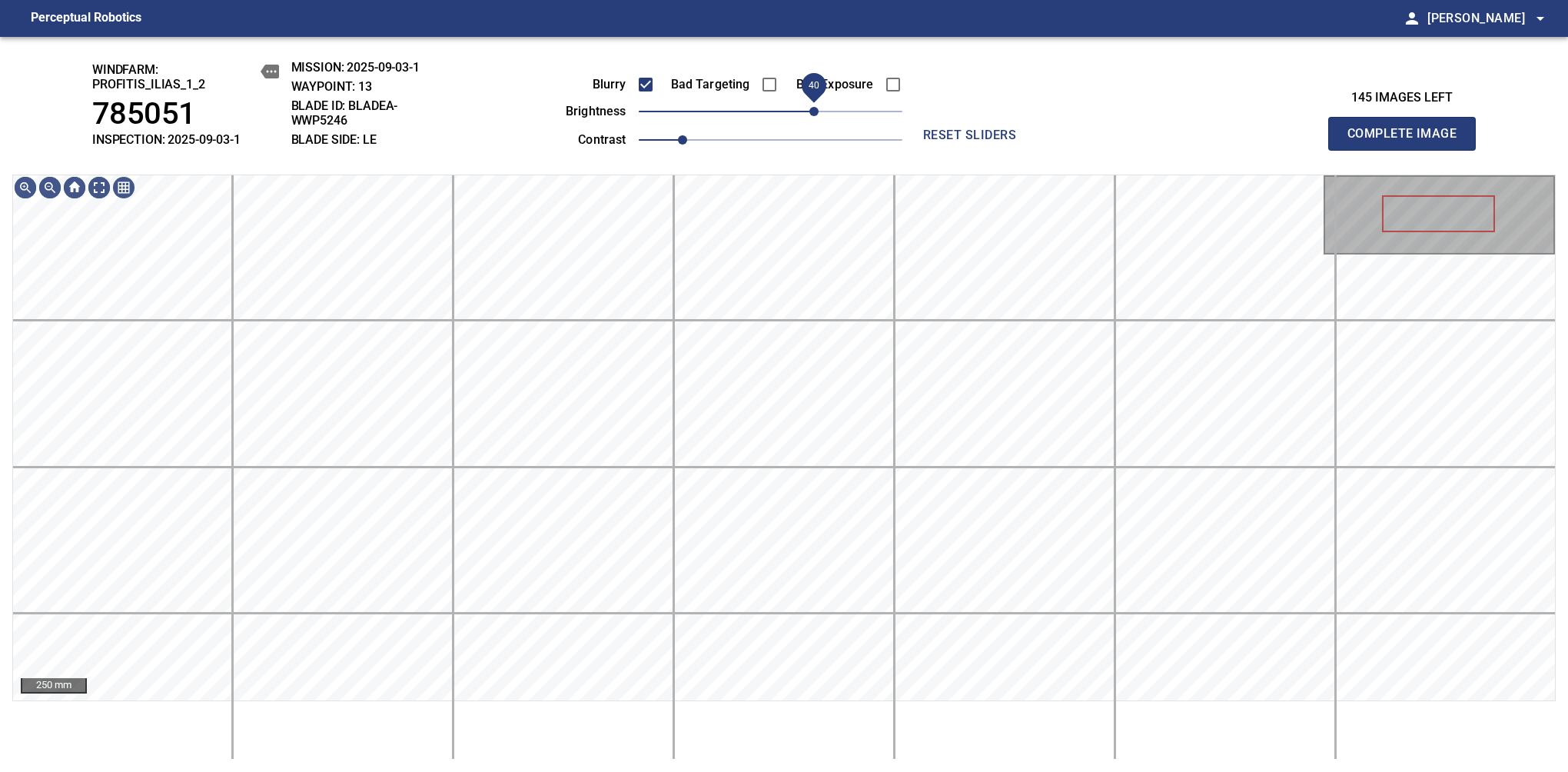
drag, startPoint x: 797, startPoint y: 111, endPoint x: 816, endPoint y: 108, distance: 19.2
click at [816, 108] on span "40" at bounding box center [814, 112] width 9 height 9
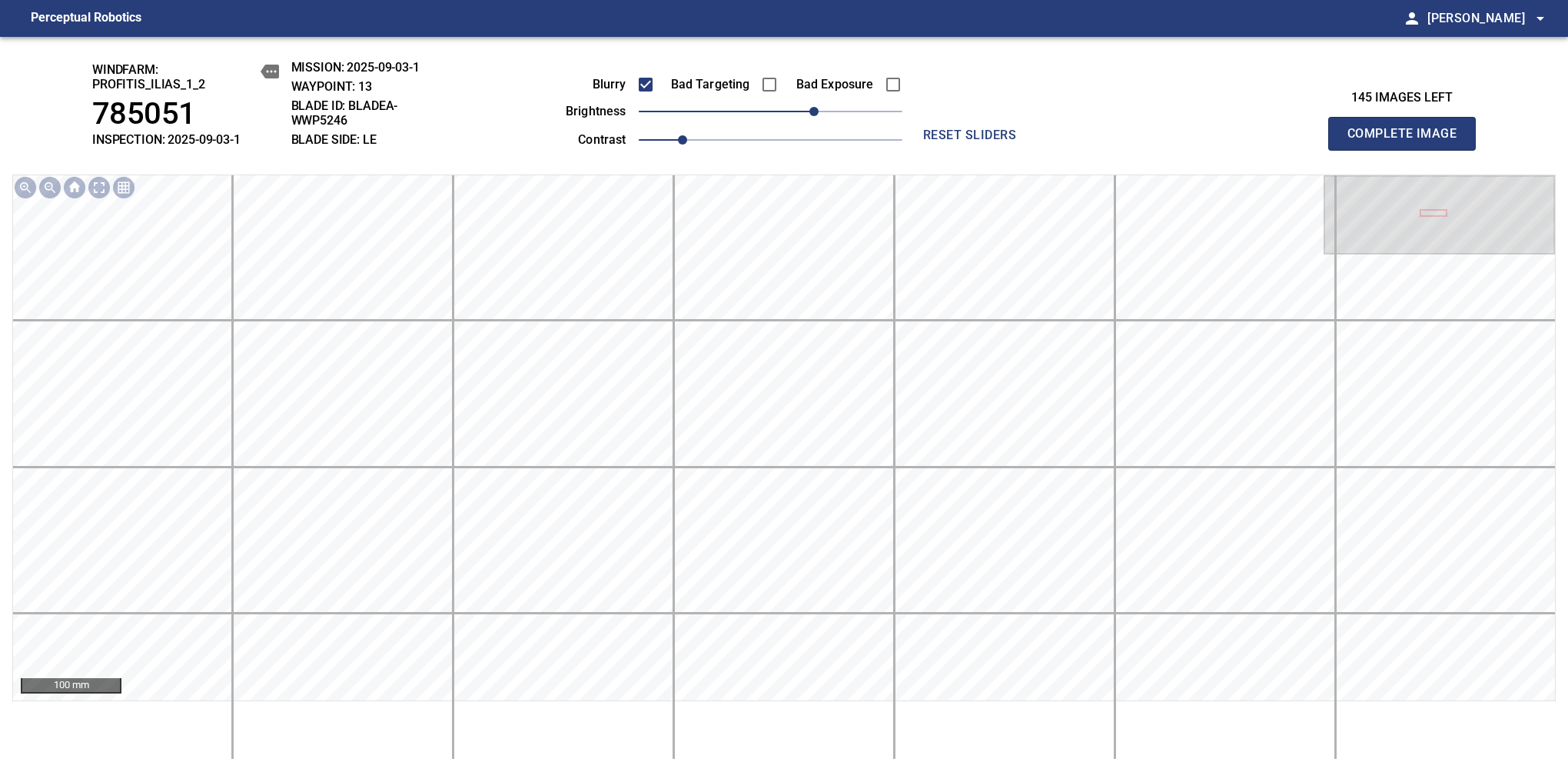
click at [1408, 142] on span "Complete Image" at bounding box center [1402, 133] width 114 height 21
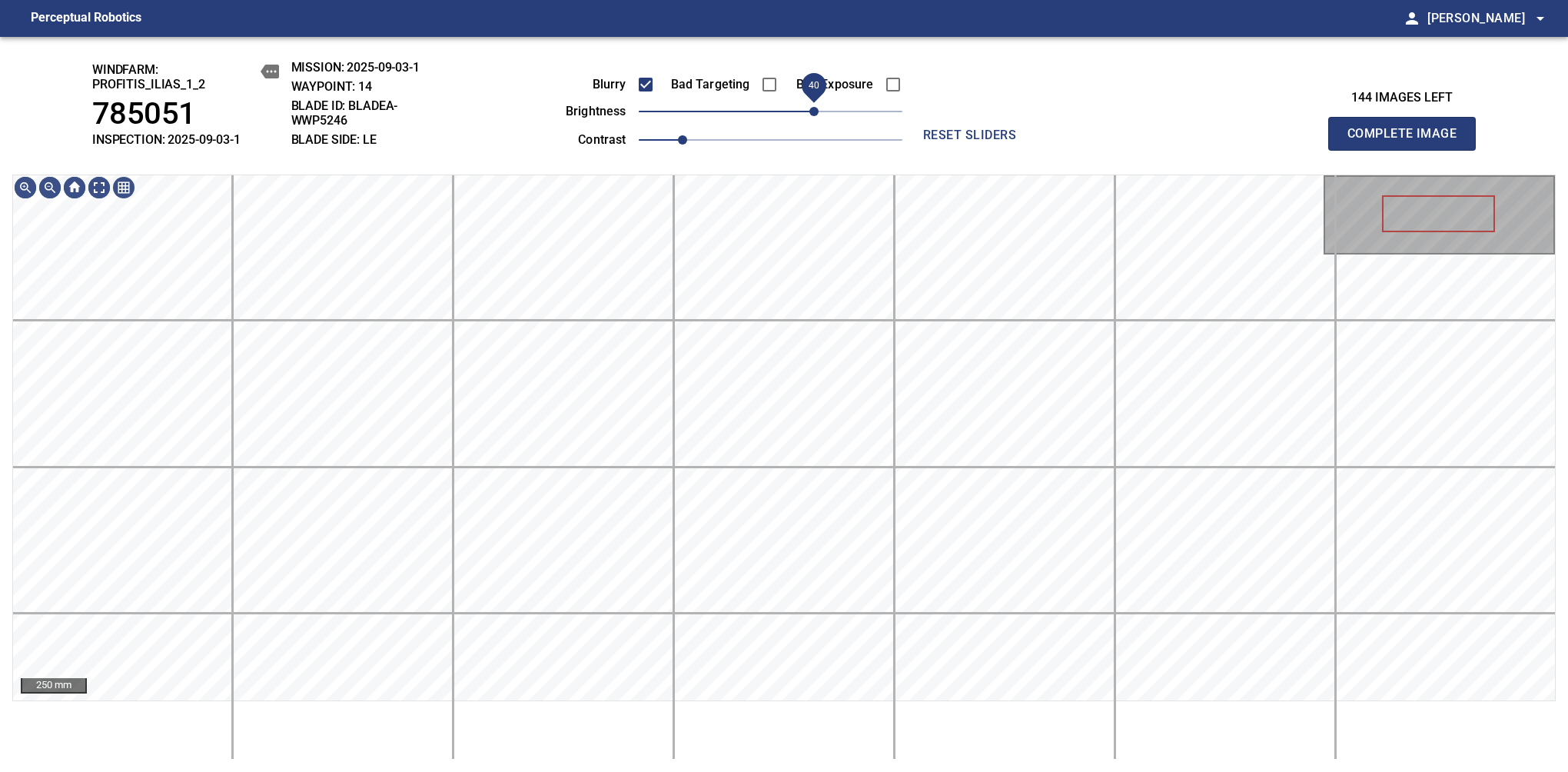
drag, startPoint x: 778, startPoint y: 114, endPoint x: 815, endPoint y: 114, distance: 37.0
click at [815, 114] on span "40" at bounding box center [814, 112] width 9 height 9
click at [716, 149] on div "windfarm: Profitis_Ilias_1_2 785051 INSPECTION: 2025-09-03-1 MISSION: 2025-09-0…" at bounding box center [784, 404] width 1568 height 735
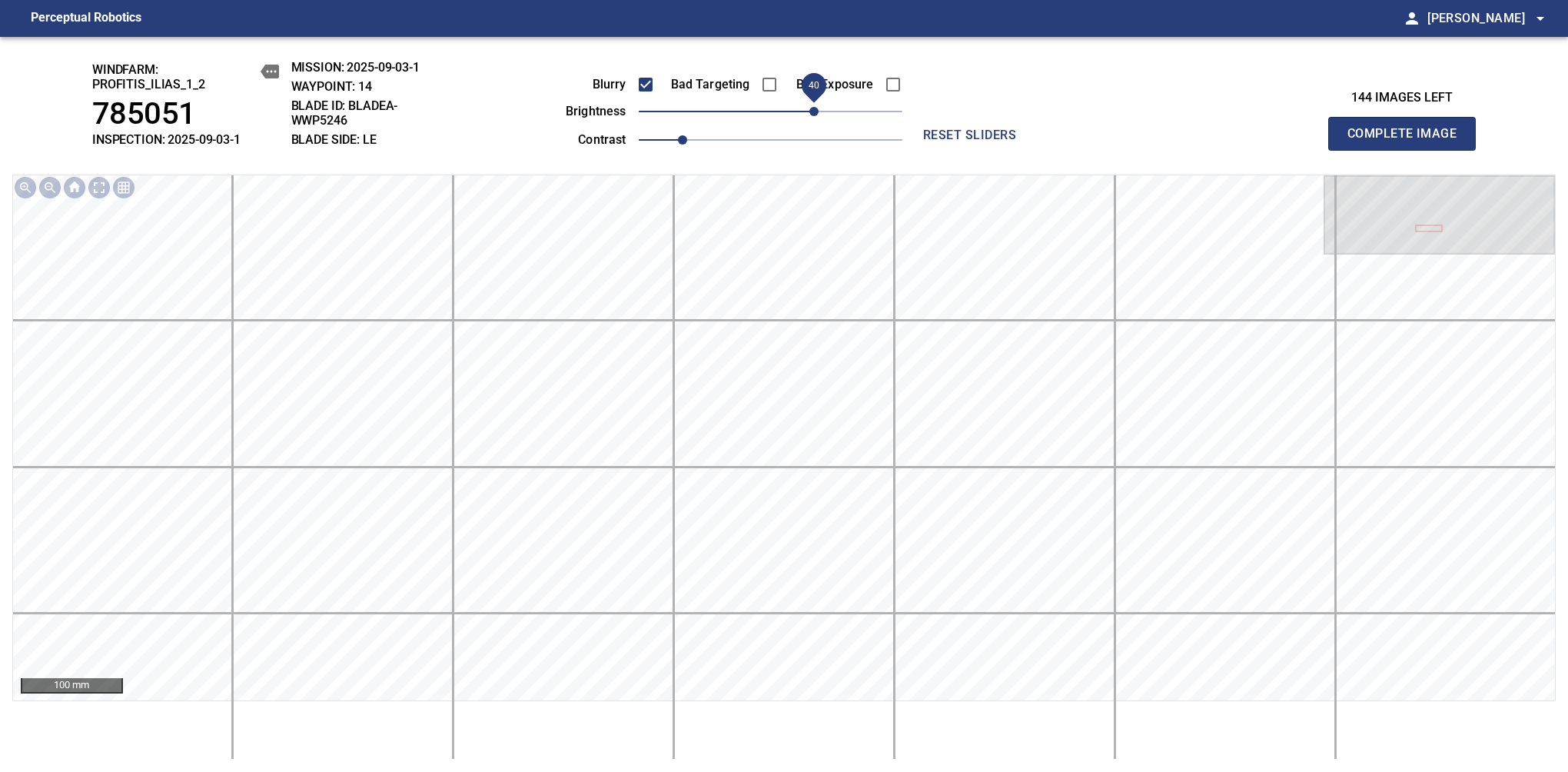
click at [1408, 142] on span "Complete Image" at bounding box center [1402, 133] width 114 height 21
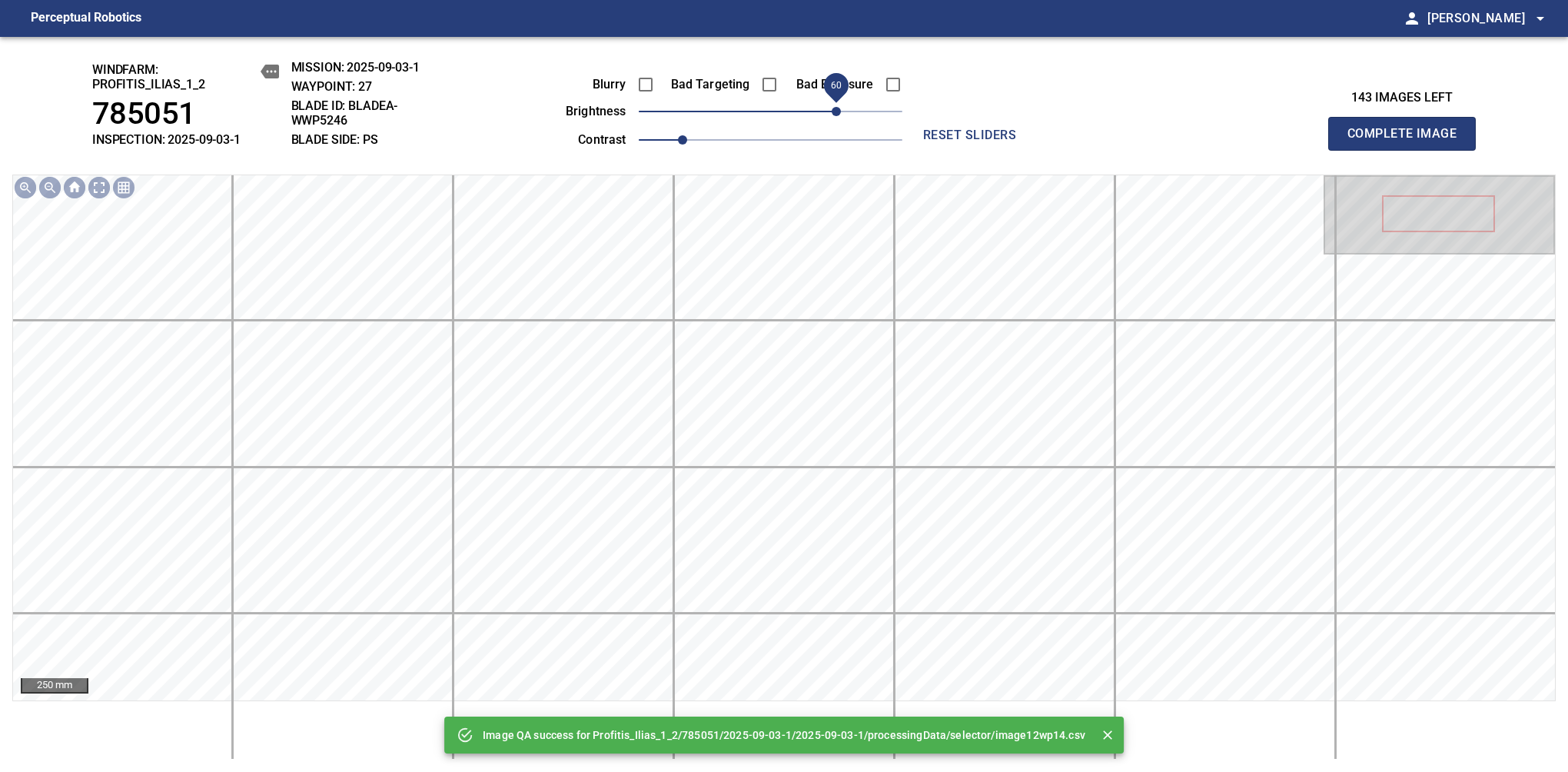
drag, startPoint x: 770, startPoint y: 108, endPoint x: 837, endPoint y: 111, distance: 67.1
click at [837, 111] on span "60" at bounding box center [836, 112] width 9 height 9
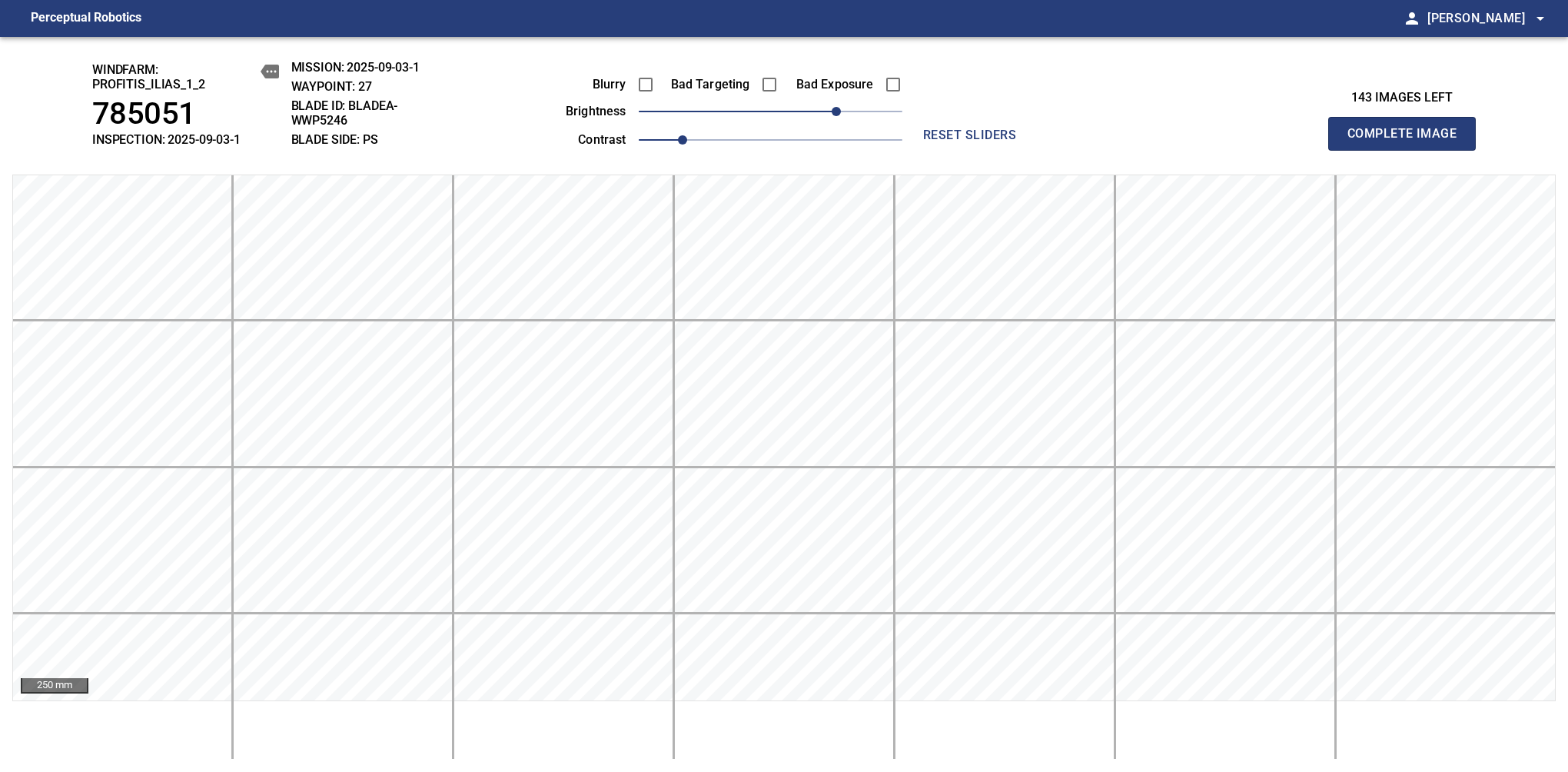
click at [1408, 142] on span "Complete Image" at bounding box center [1402, 133] width 114 height 21
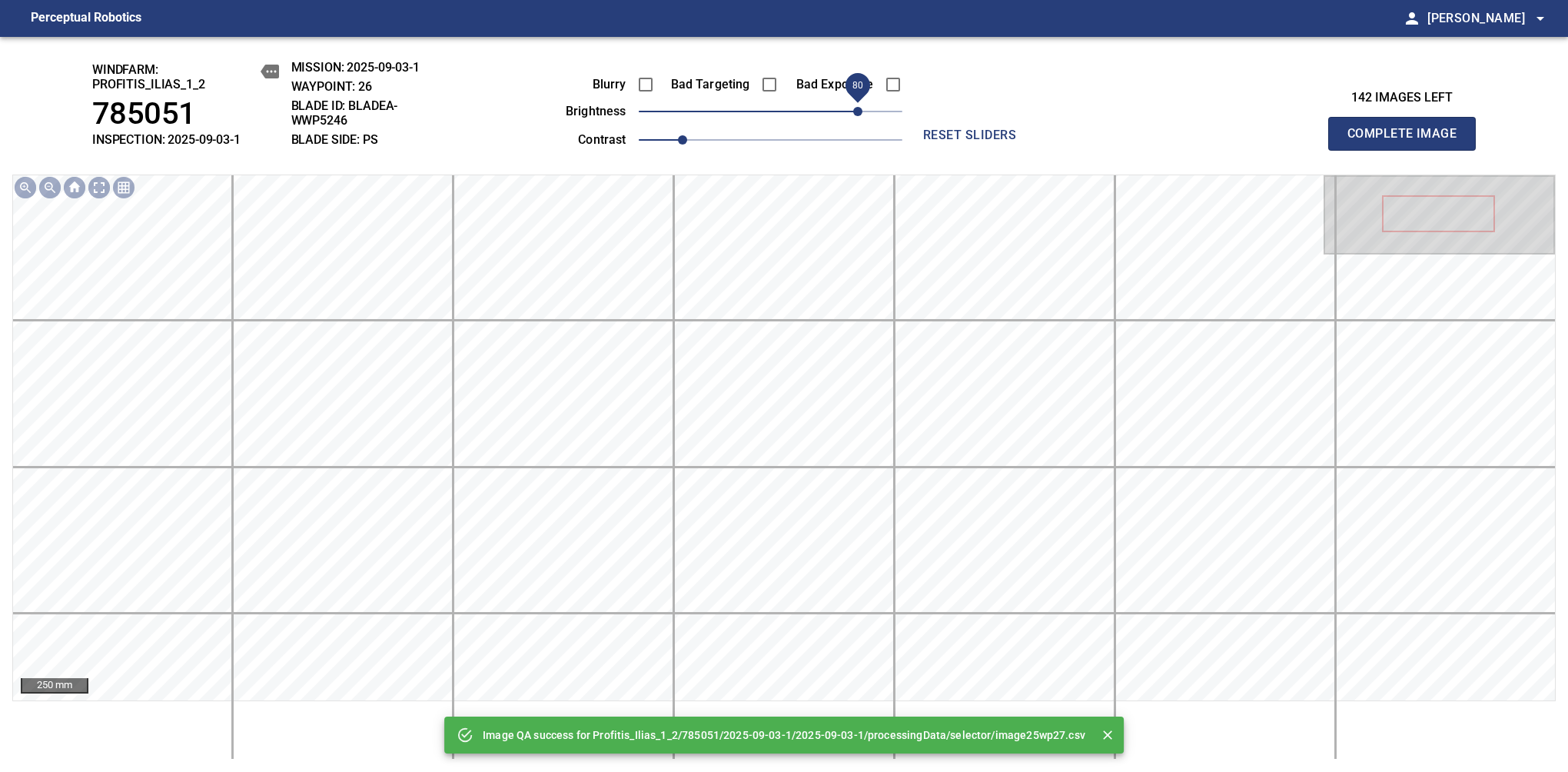
drag, startPoint x: 796, startPoint y: 111, endPoint x: 856, endPoint y: 115, distance: 60.1
click at [856, 115] on span "80" at bounding box center [857, 112] width 9 height 9
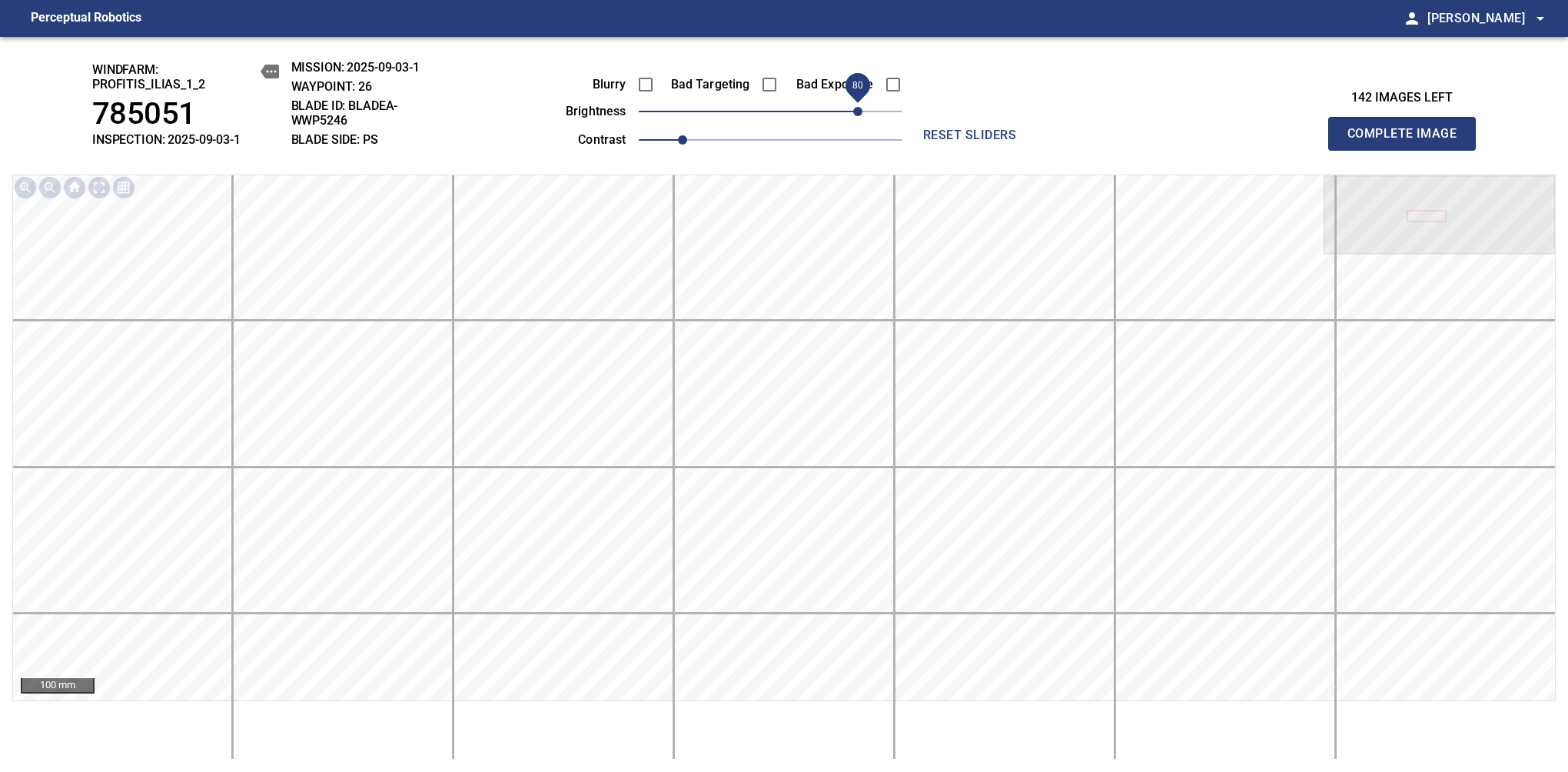
click at [1408, 142] on span "Complete Image" at bounding box center [1402, 133] width 114 height 21
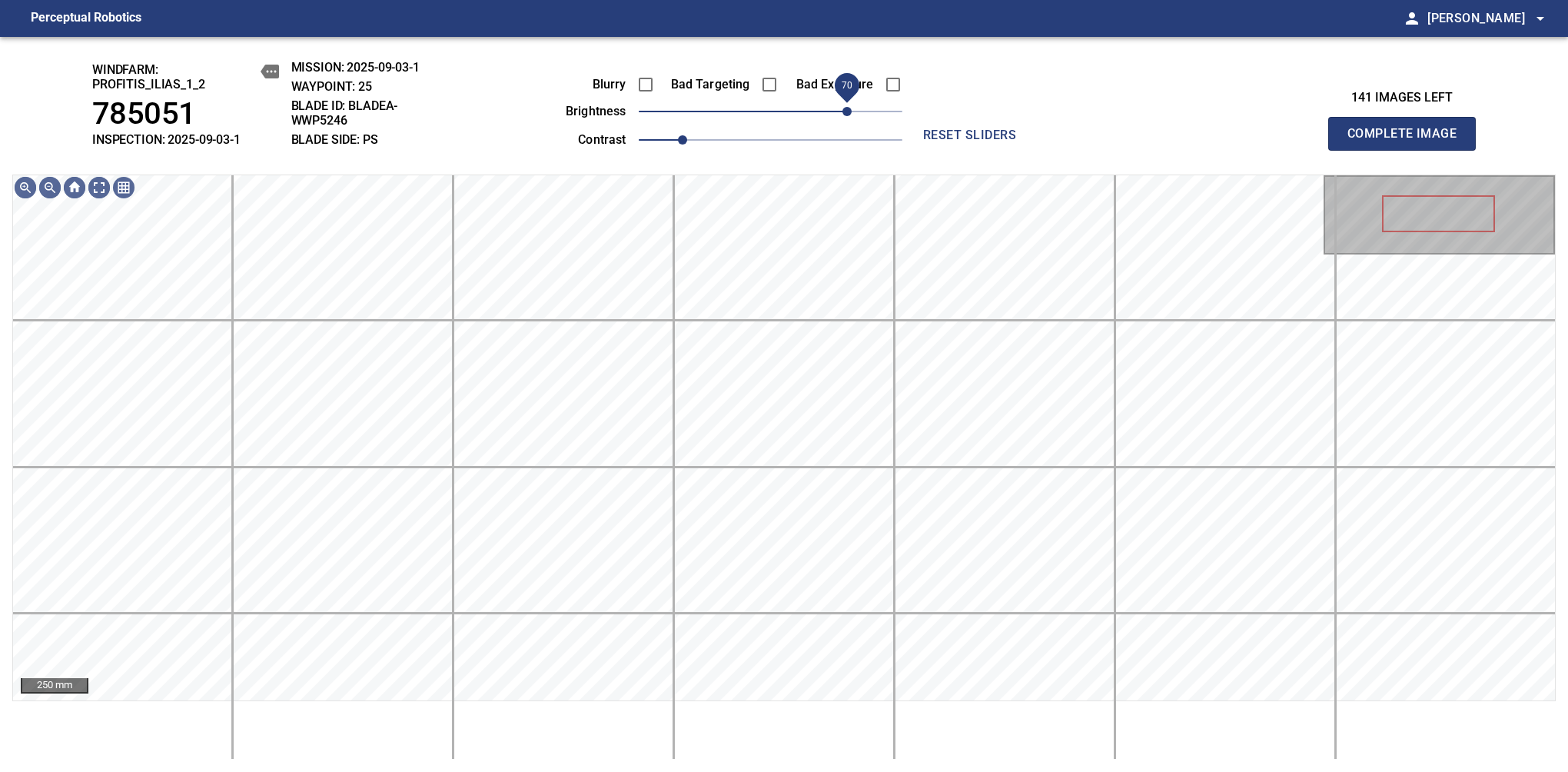
drag, startPoint x: 785, startPoint y: 111, endPoint x: 848, endPoint y: 84, distance: 68.5
click at [848, 107] on span "70" at bounding box center [846, 112] width 9 height 9
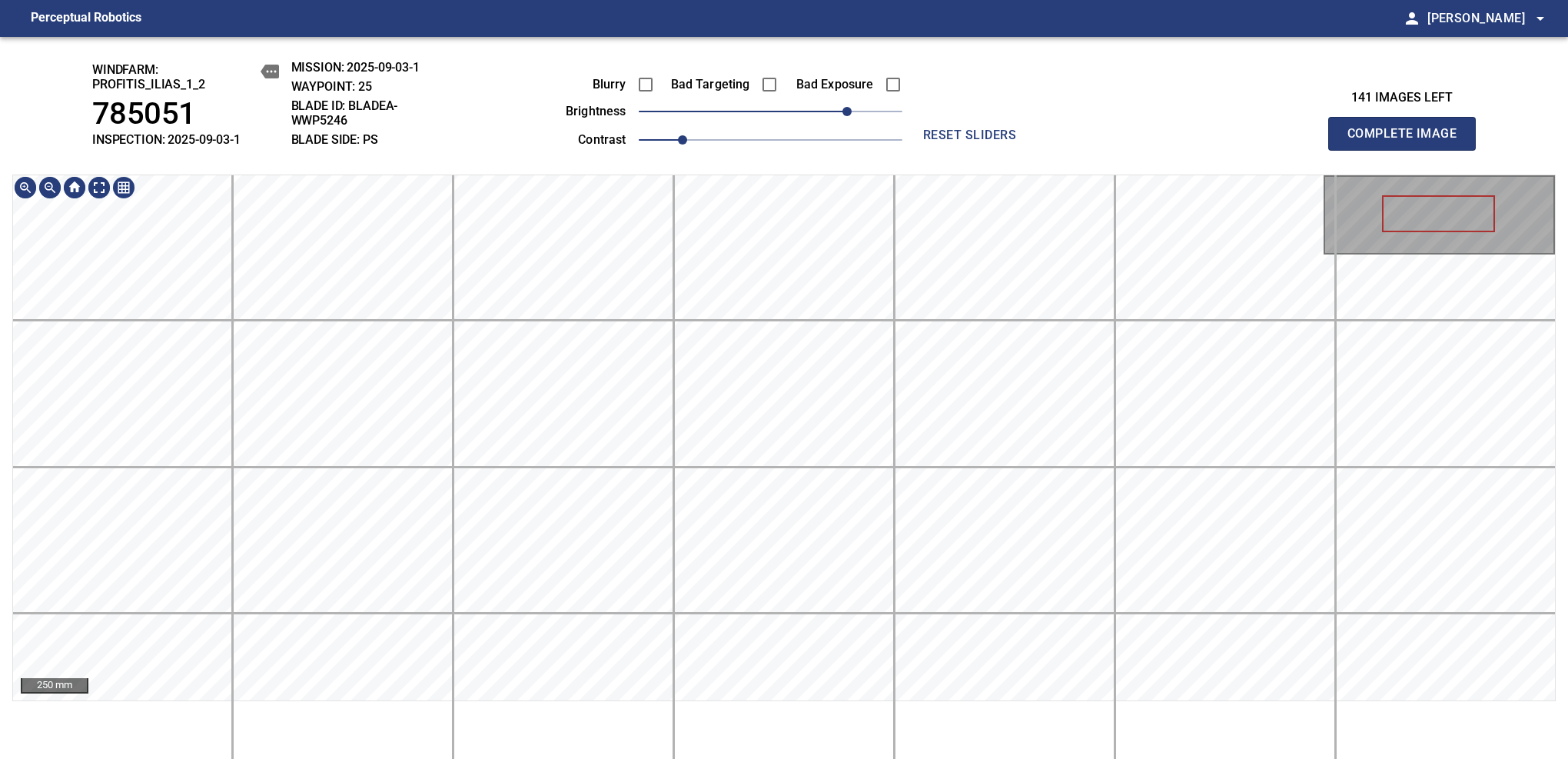
click at [746, 148] on div "windfarm: Profitis_Ilias_1_2 785051 INSPECTION: 2025-09-03-1 MISSION: 2025-09-0…" at bounding box center [784, 404] width 1568 height 735
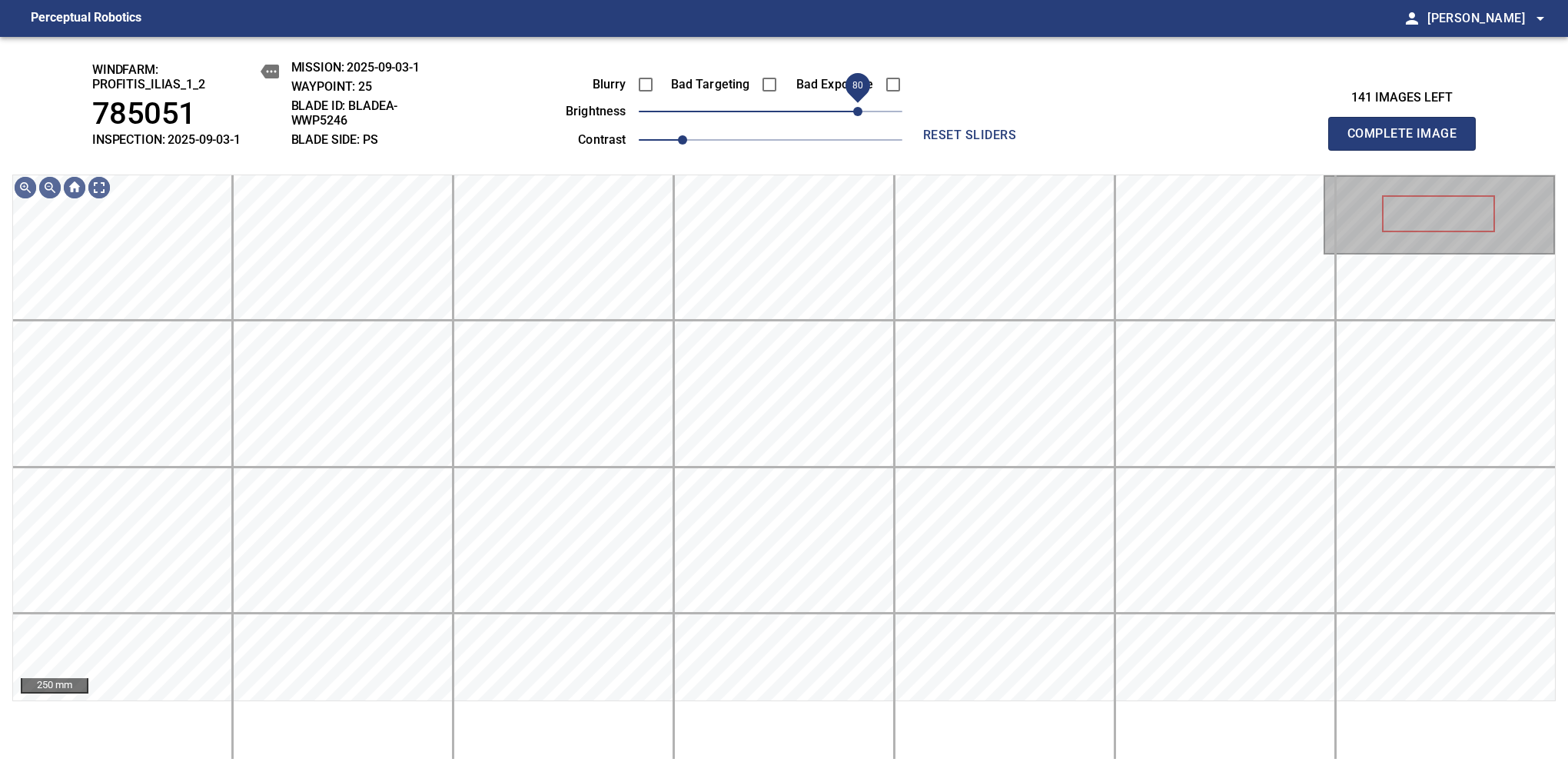
click at [861, 111] on span "80" at bounding box center [857, 112] width 9 height 9
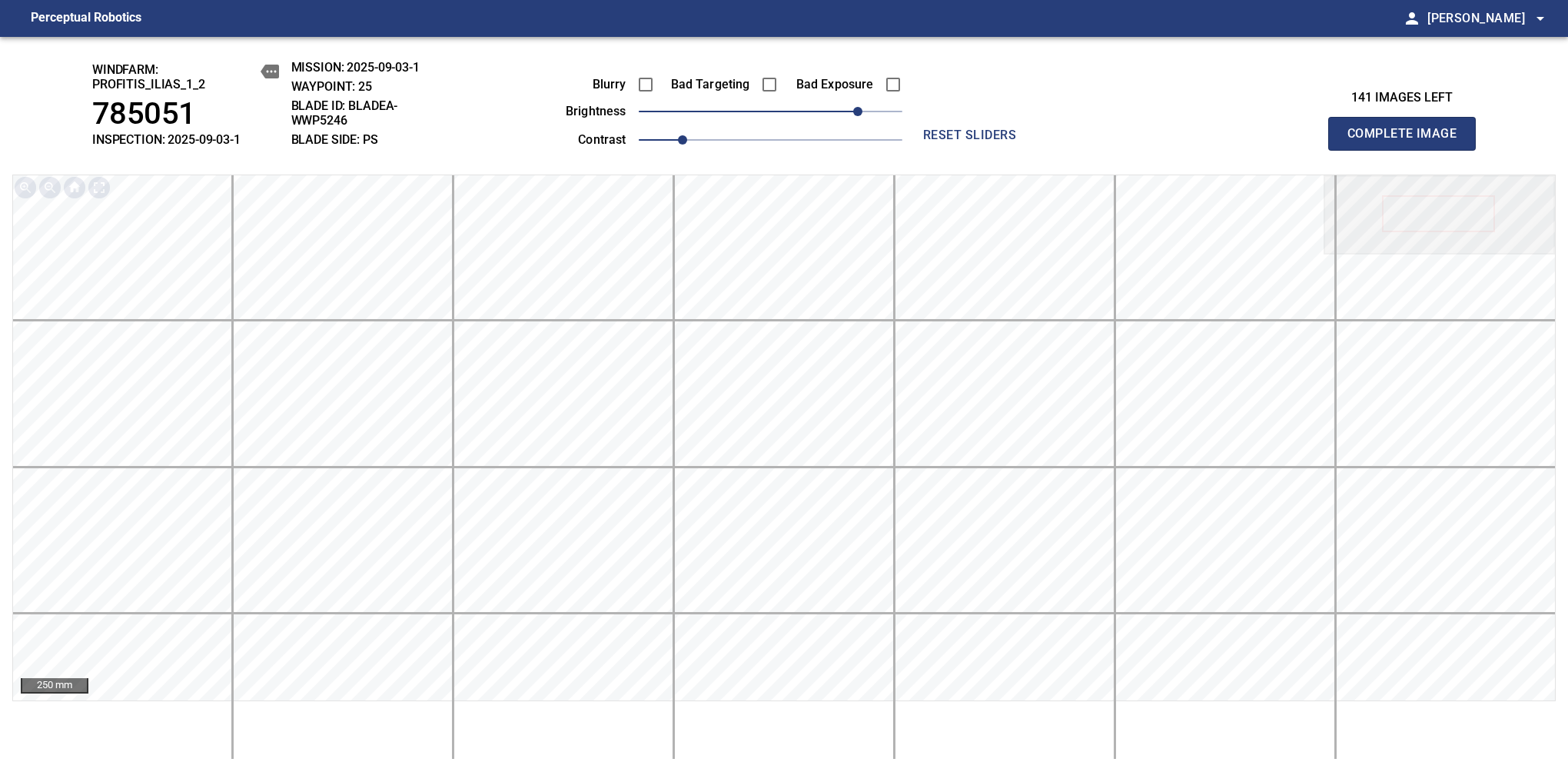
click at [1408, 142] on span "Complete Image" at bounding box center [1402, 133] width 114 height 21
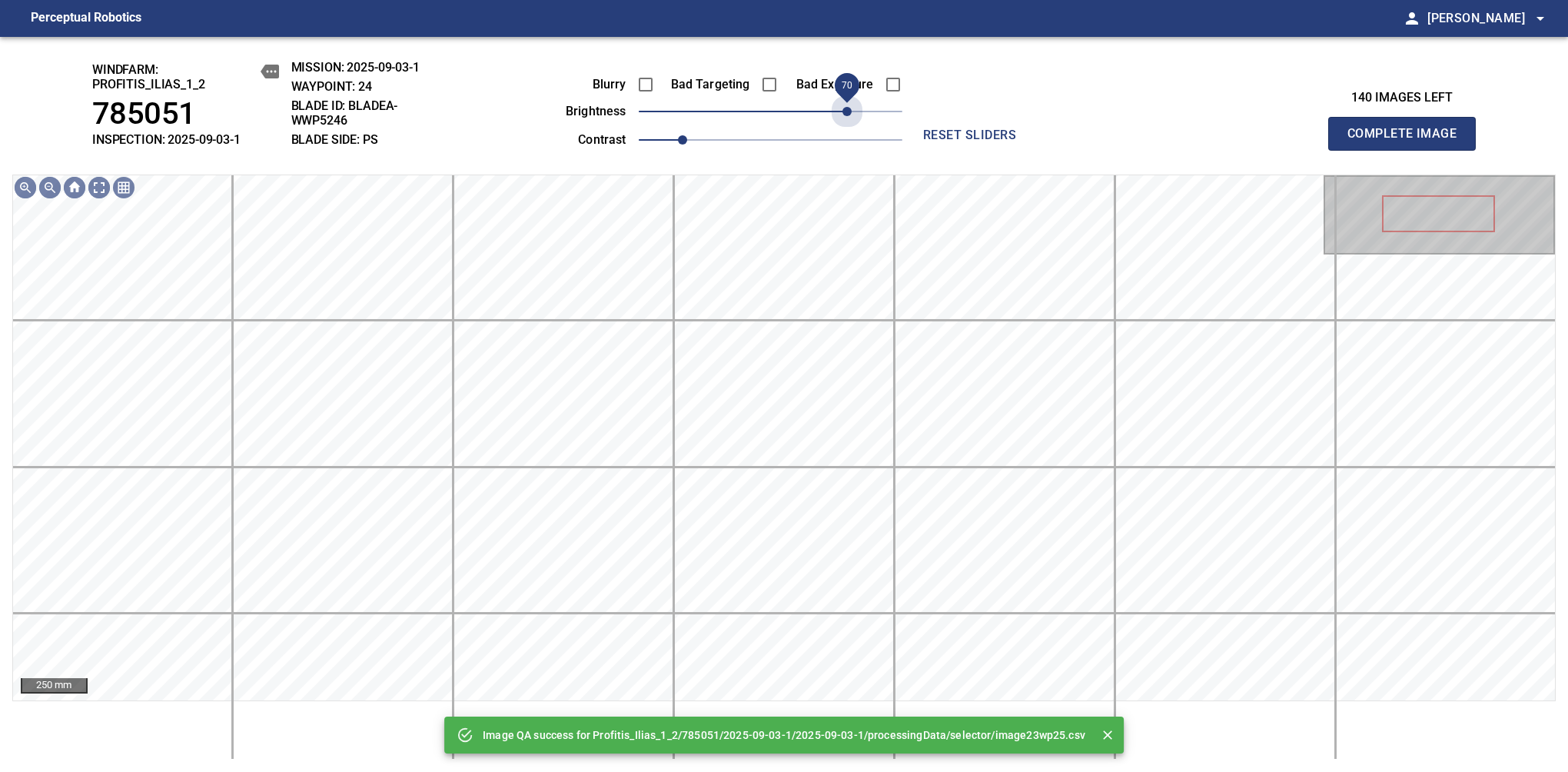
click at [850, 118] on span "70" at bounding box center [770, 111] width 263 height 21
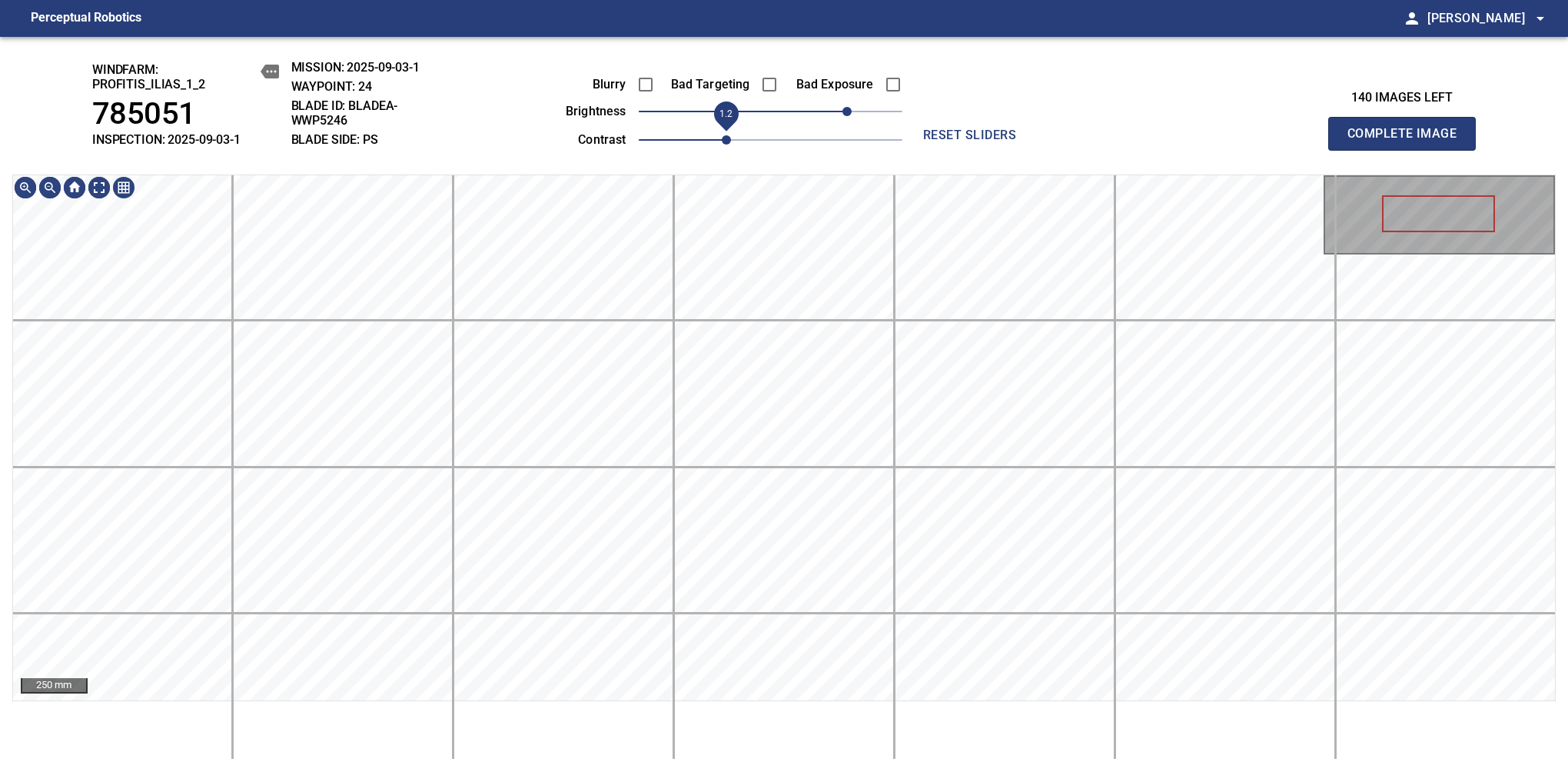
drag, startPoint x: 694, startPoint y: 132, endPoint x: 718, endPoint y: 119, distance: 27.3
click at [722, 136] on span "1.2" at bounding box center [726, 140] width 9 height 9
click at [380, 751] on div "100 mm" at bounding box center [784, 467] width 1543 height 585
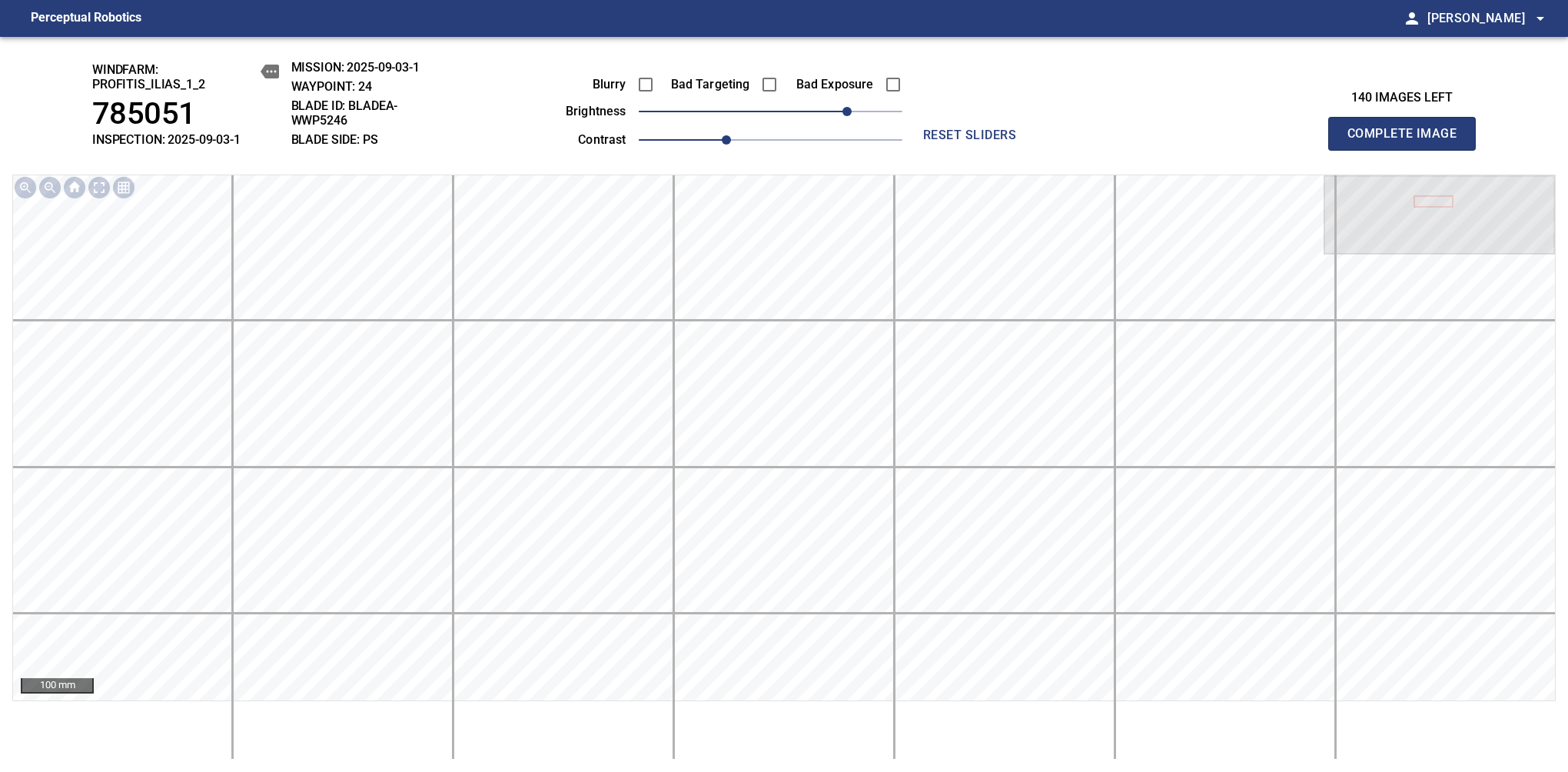
click at [1408, 142] on span "Complete Image" at bounding box center [1402, 133] width 114 height 21
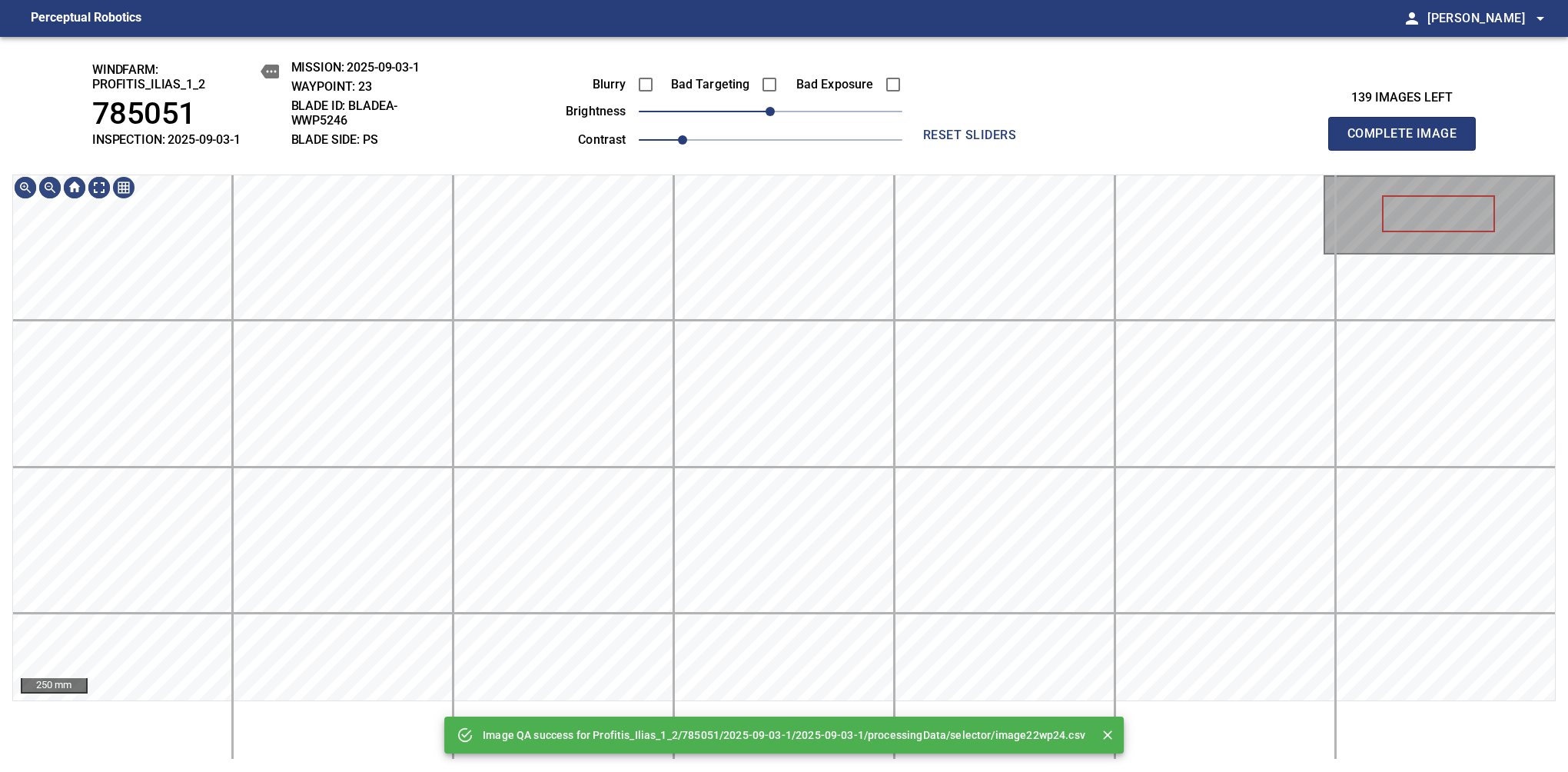
click at [852, 114] on span "0" at bounding box center [770, 111] width 263 height 21
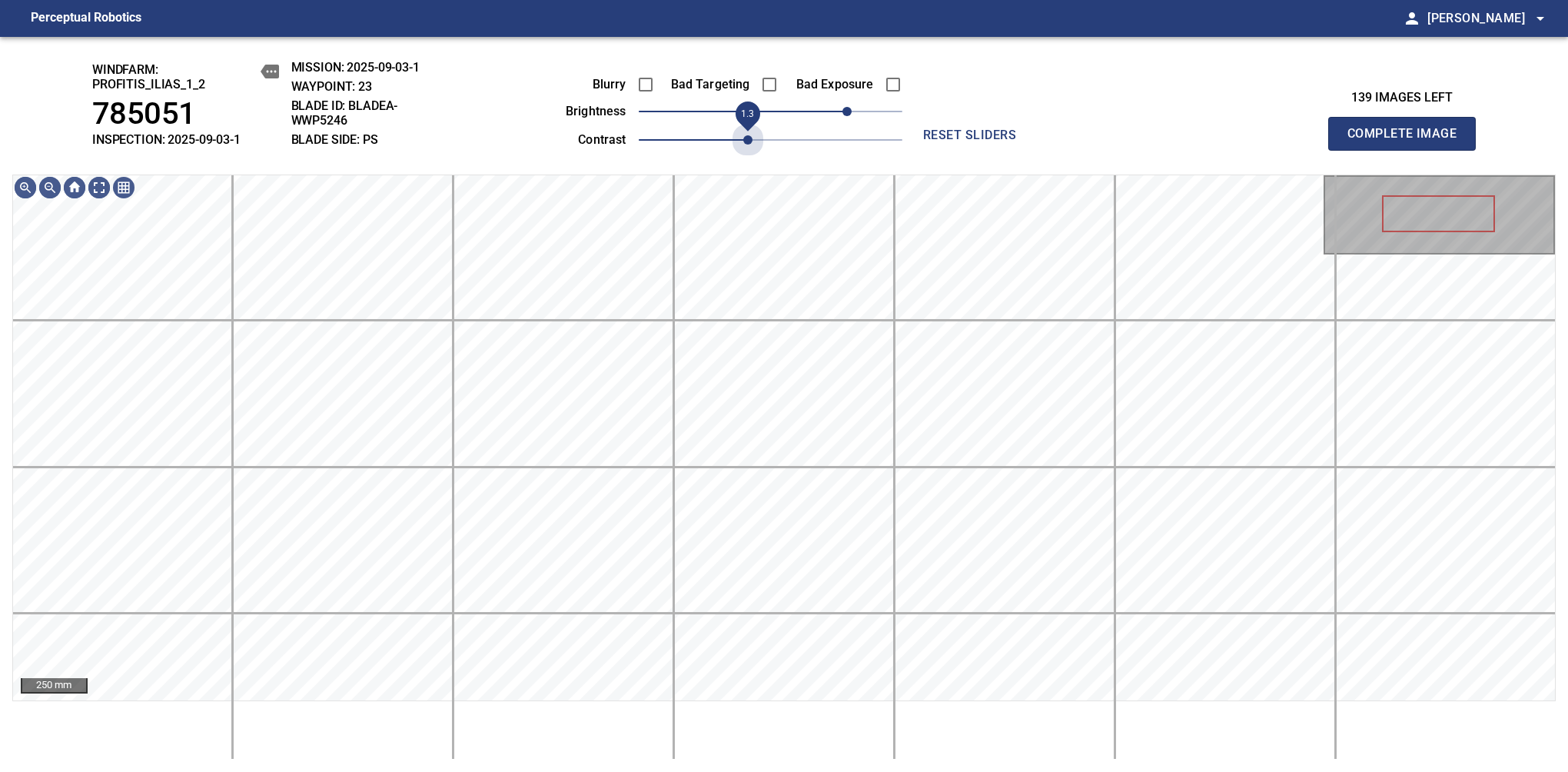
drag, startPoint x: 691, startPoint y: 135, endPoint x: 739, endPoint y: 130, distance: 48.3
click at [743, 136] on span "1.3" at bounding box center [748, 140] width 9 height 9
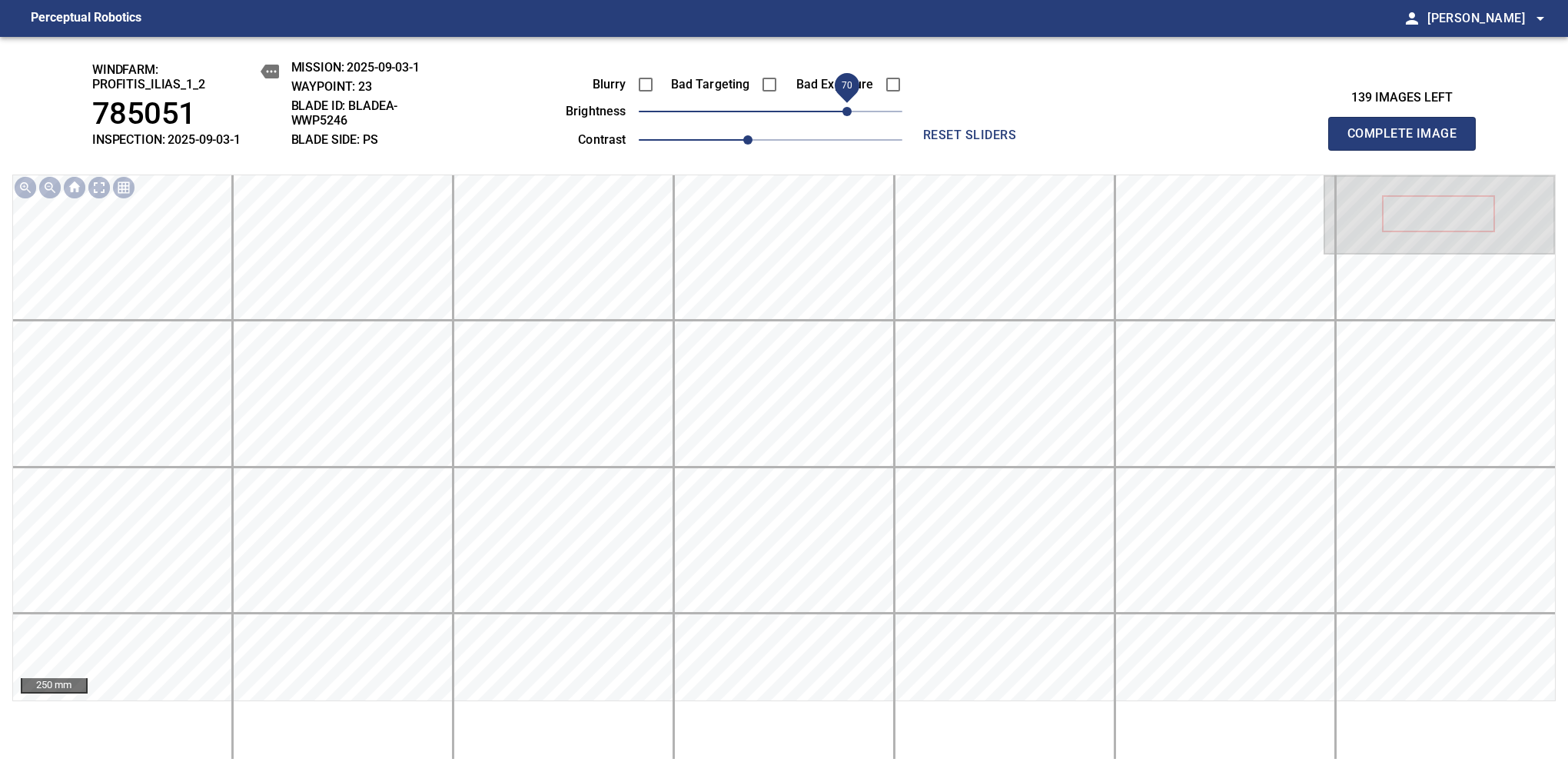
click at [842, 116] on span "70" at bounding box center [846, 112] width 9 height 9
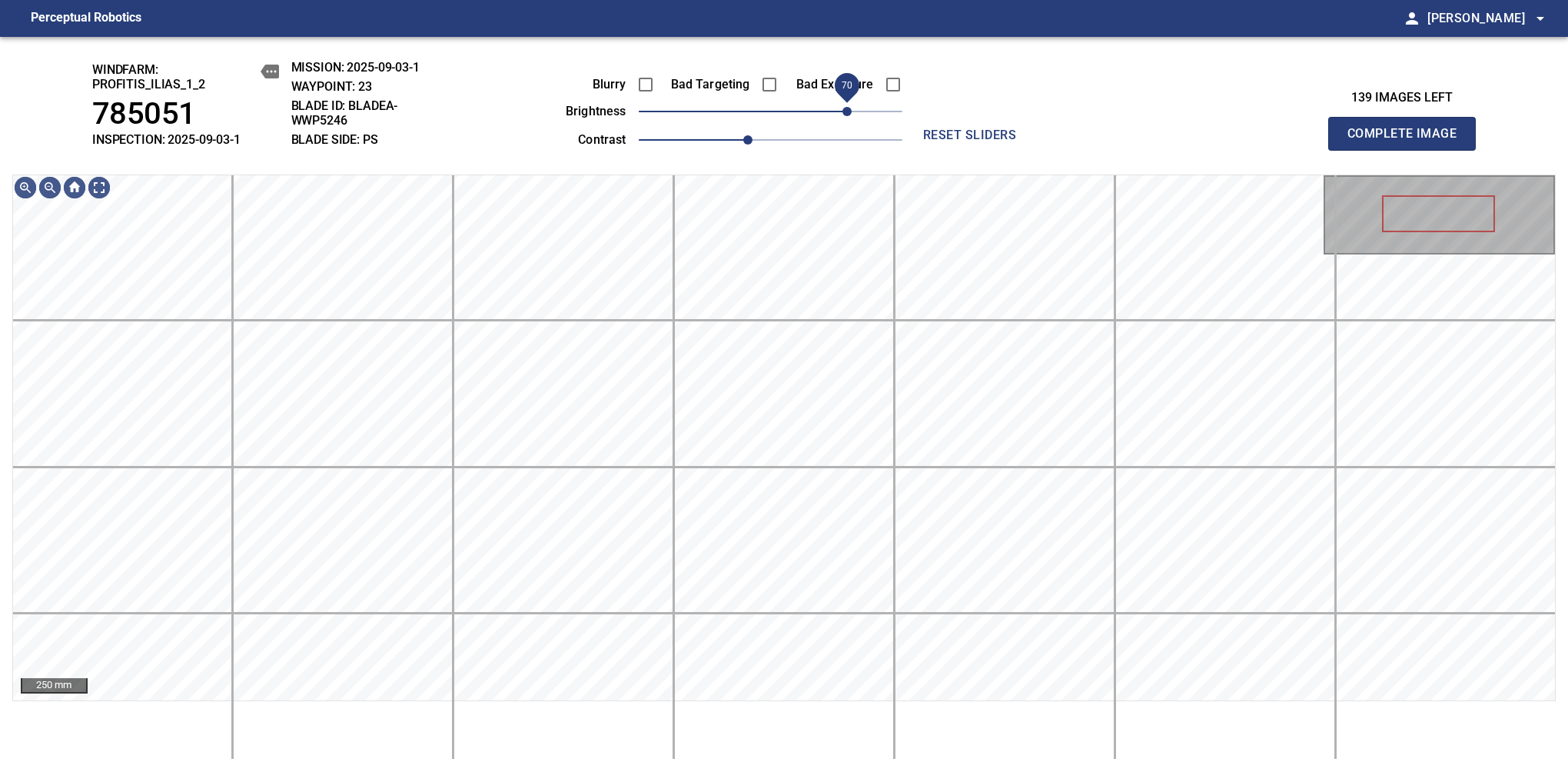
drag, startPoint x: 831, startPoint y: 106, endPoint x: 842, endPoint y: 103, distance: 11.4
click at [842, 107] on span "70" at bounding box center [846, 112] width 9 height 9
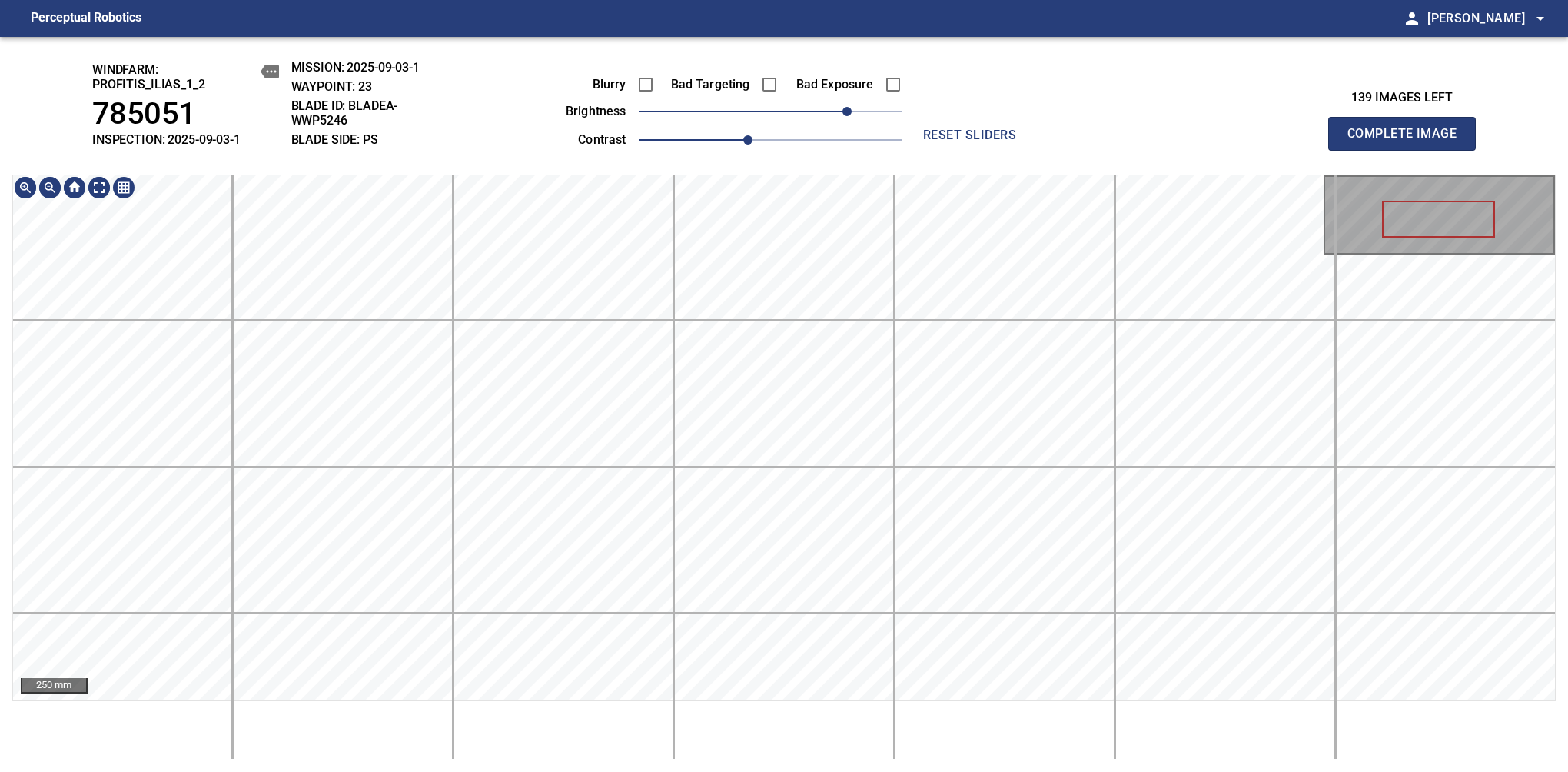
click at [605, 60] on div "windfarm: Profitis_Ilias_1_2 785051 INSPECTION: 2025-09-03-1 MISSION: 2025-09-0…" at bounding box center [784, 404] width 1568 height 735
click at [385, 33] on main "Perceptual Robotics person Alex Semenov arrow_drop_down windfarm: Profitis_Ilia…" at bounding box center [784, 386] width 1568 height 772
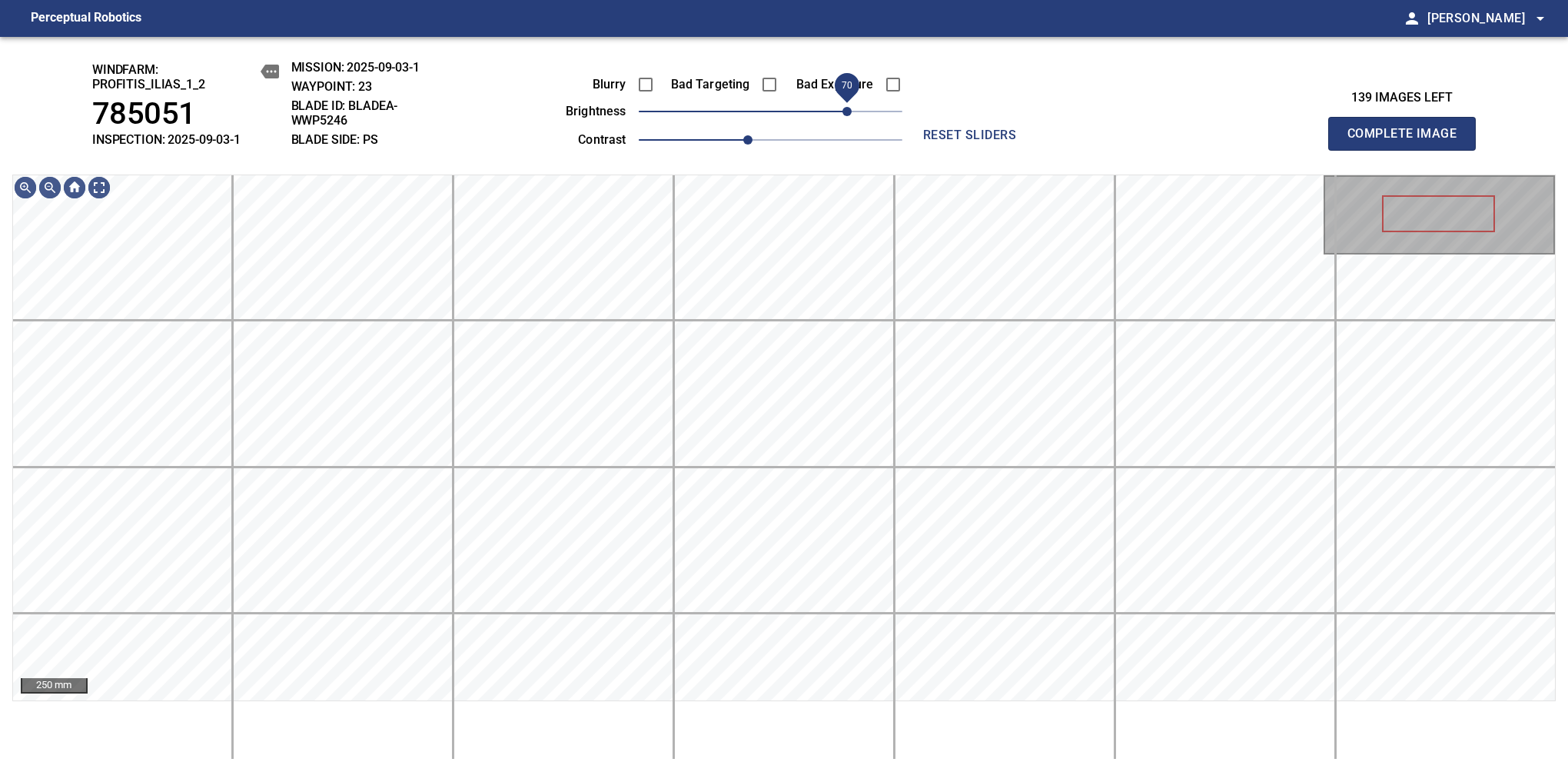
drag, startPoint x: 844, startPoint y: 116, endPoint x: 846, endPoint y: 93, distance: 23.1
click at [846, 107] on span "70" at bounding box center [846, 112] width 9 height 9
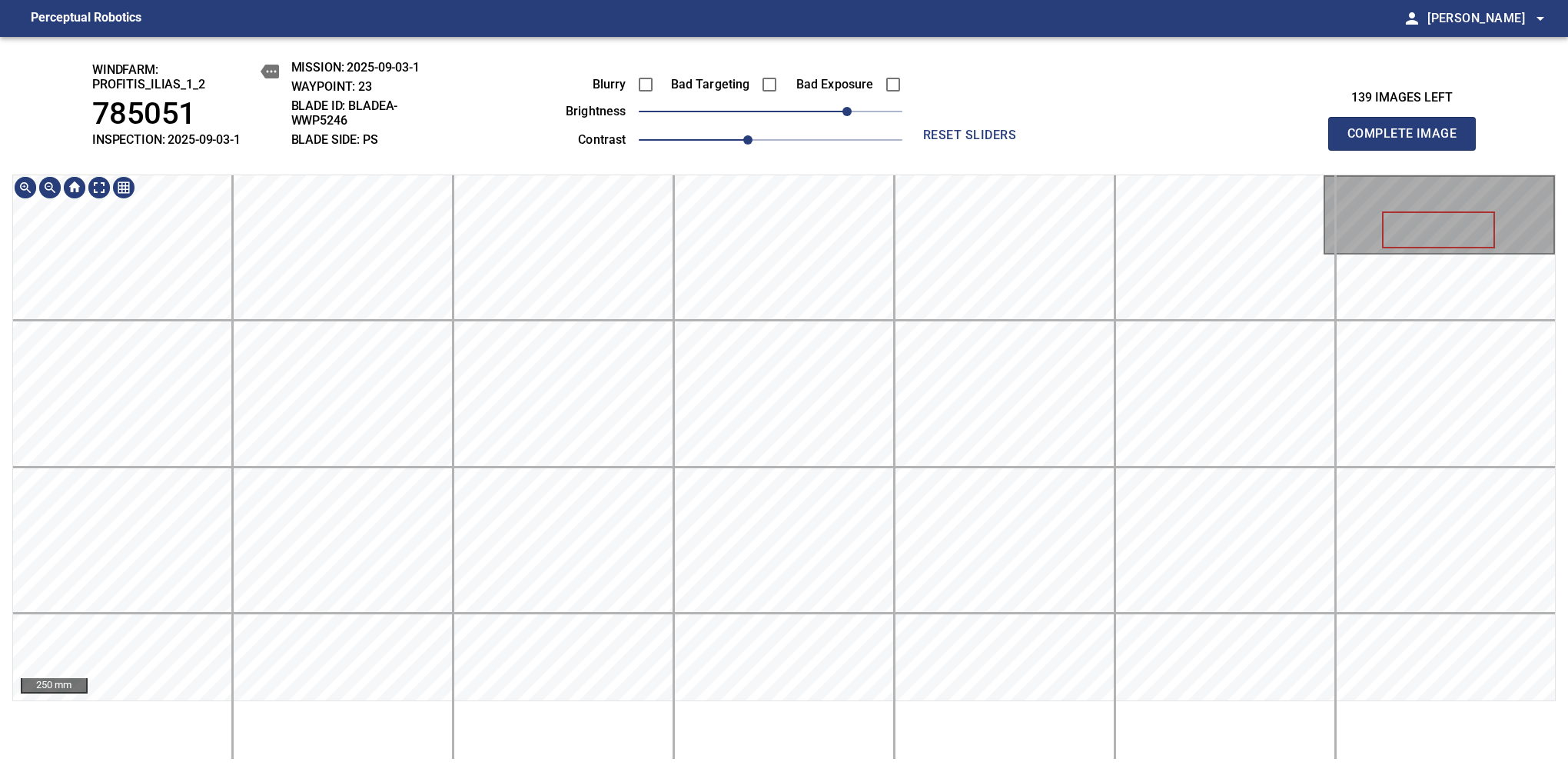
click at [718, 14] on main "Perceptual Robotics person Alex Semenov arrow_drop_down windfarm: Profitis_Ilia…" at bounding box center [784, 386] width 1568 height 772
click at [1408, 142] on span "Complete Image" at bounding box center [1402, 133] width 114 height 21
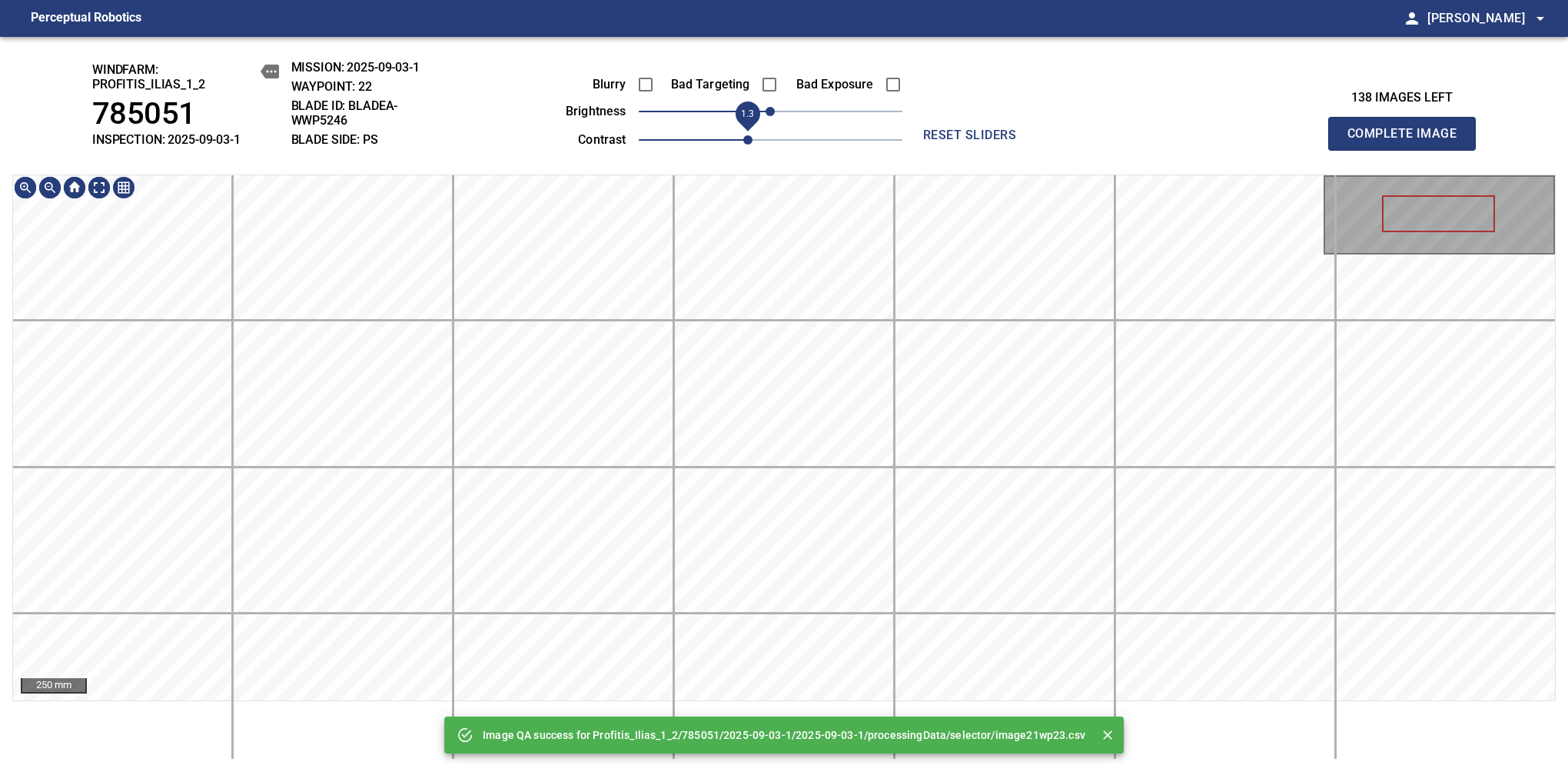
click at [754, 141] on span "1.3" at bounding box center [770, 140] width 263 height 21
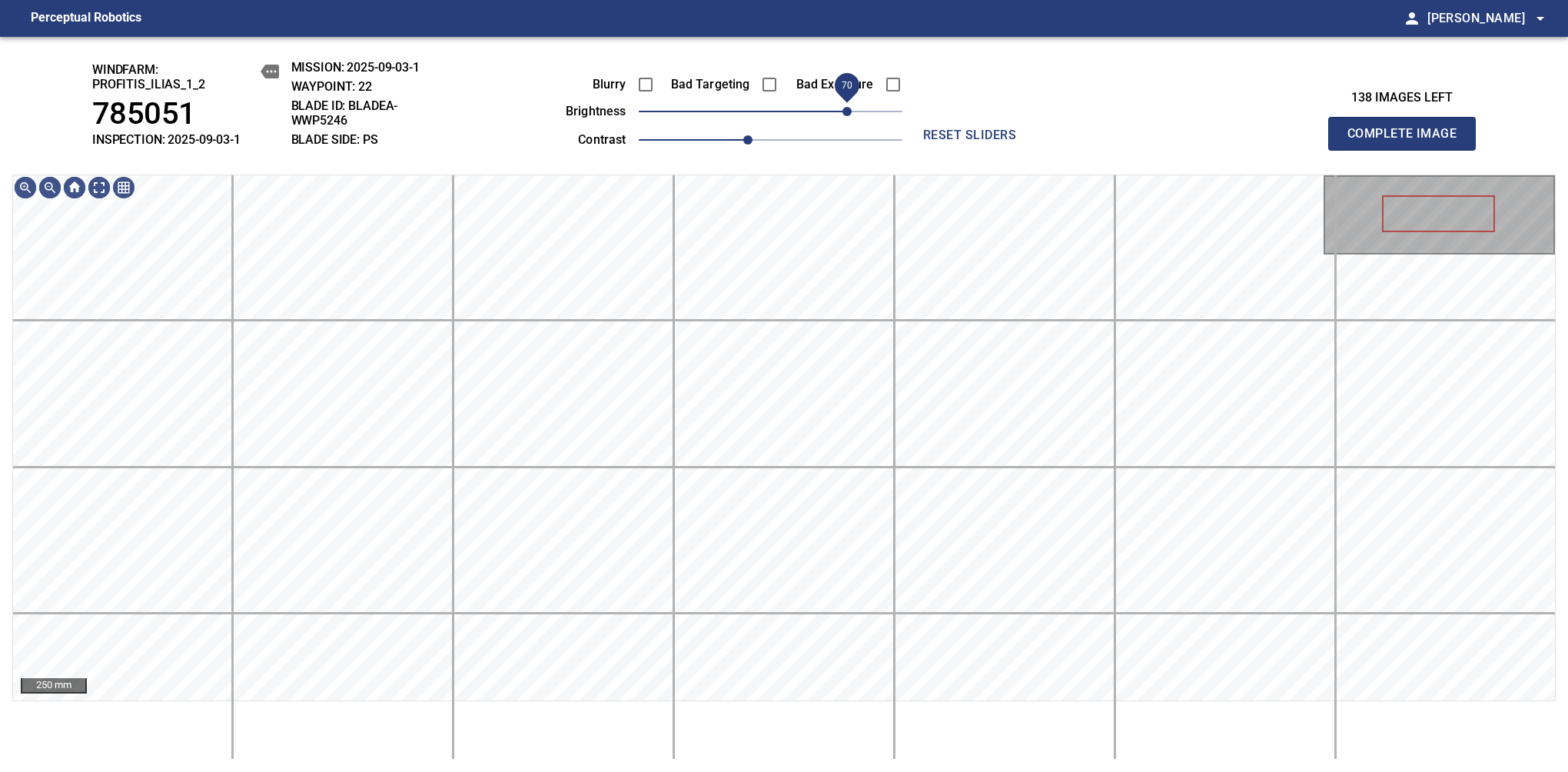
drag, startPoint x: 791, startPoint y: 111, endPoint x: 845, endPoint y: 108, distance: 54.1
click at [845, 108] on span "70" at bounding box center [770, 111] width 263 height 21
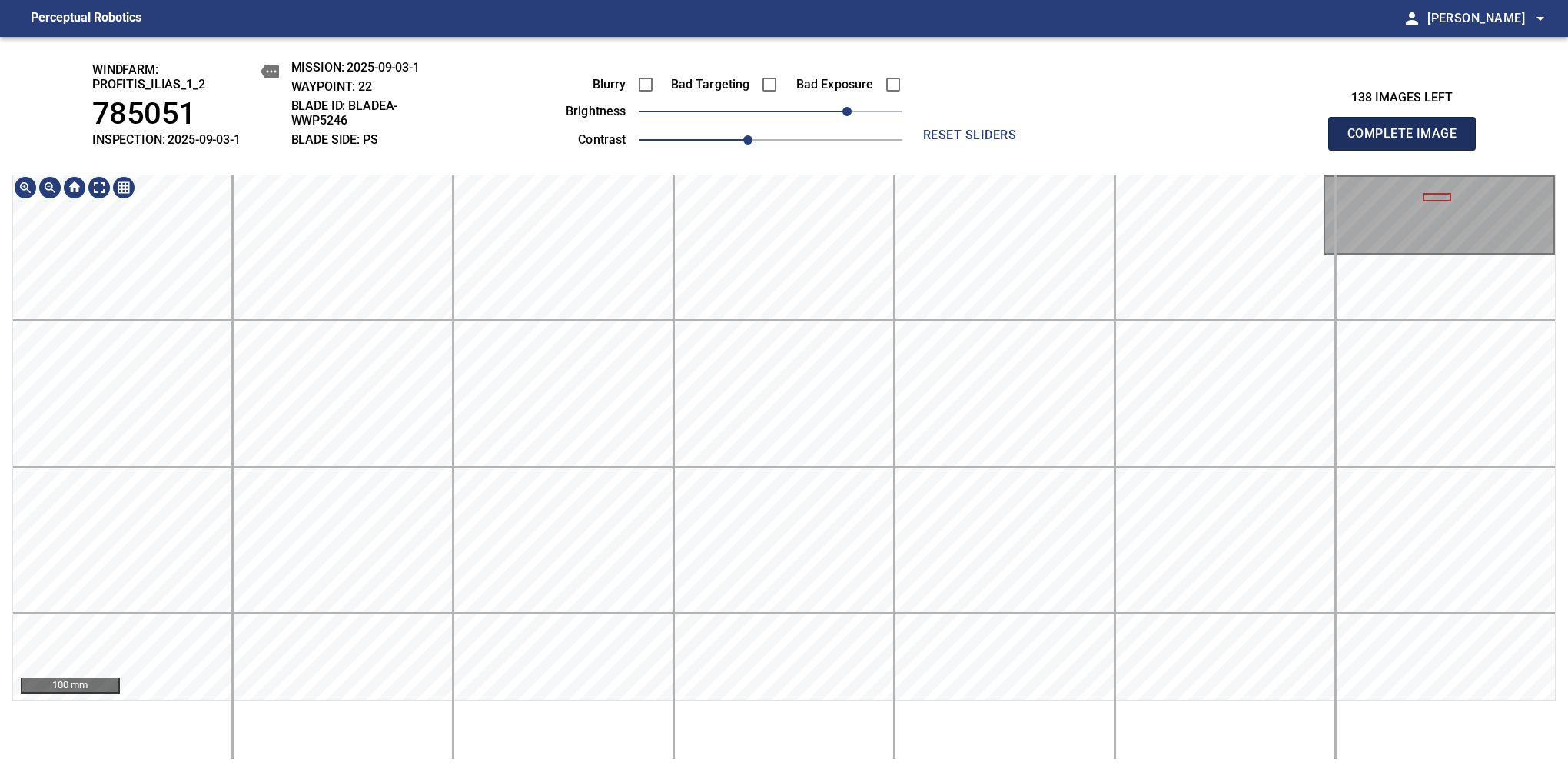
click at [1408, 142] on span "Complete Image" at bounding box center [1402, 133] width 114 height 21
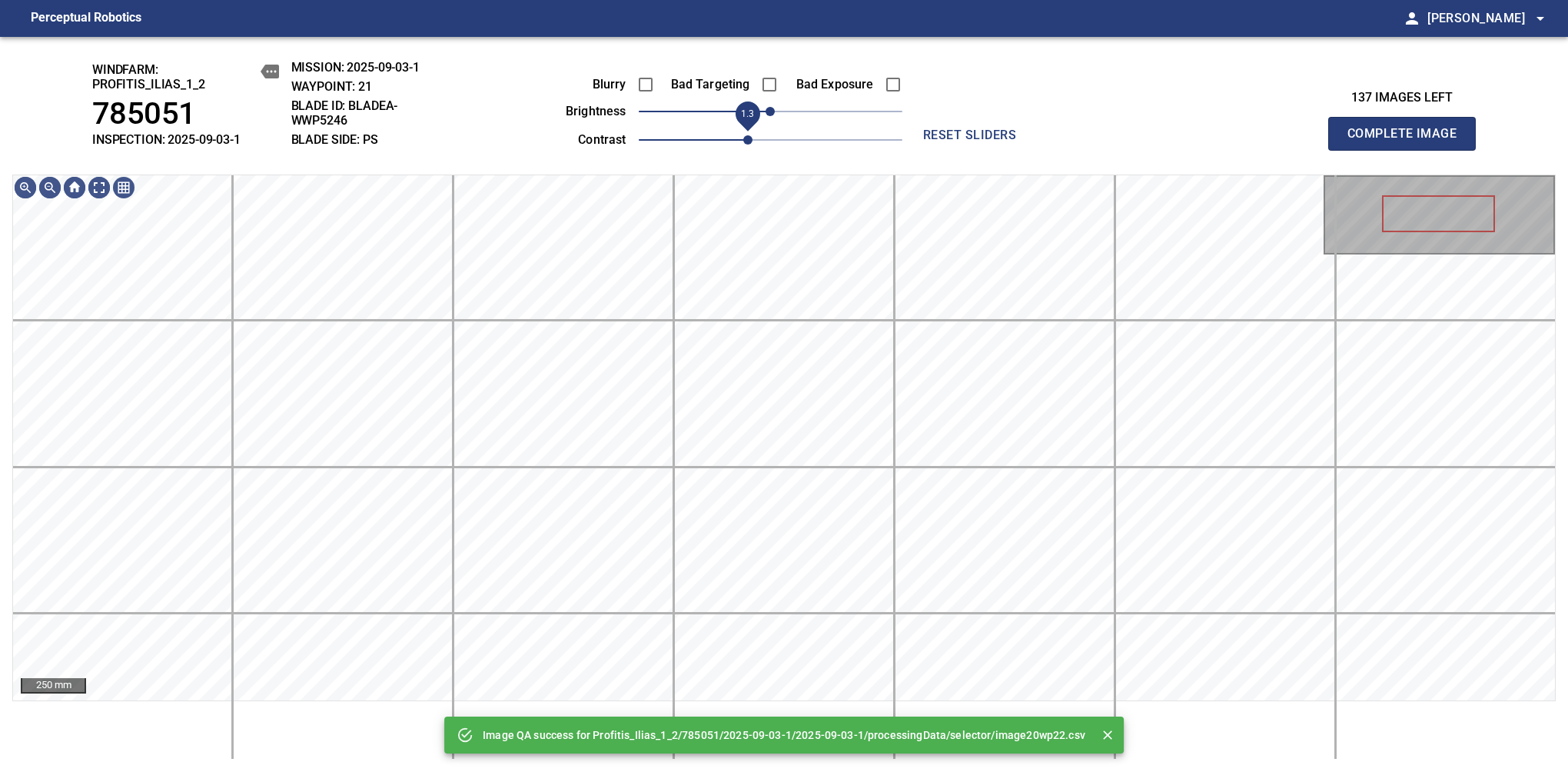
drag, startPoint x: 733, startPoint y: 146, endPoint x: 754, endPoint y: 142, distance: 21.4
click at [754, 142] on span "1.3" at bounding box center [770, 140] width 263 height 21
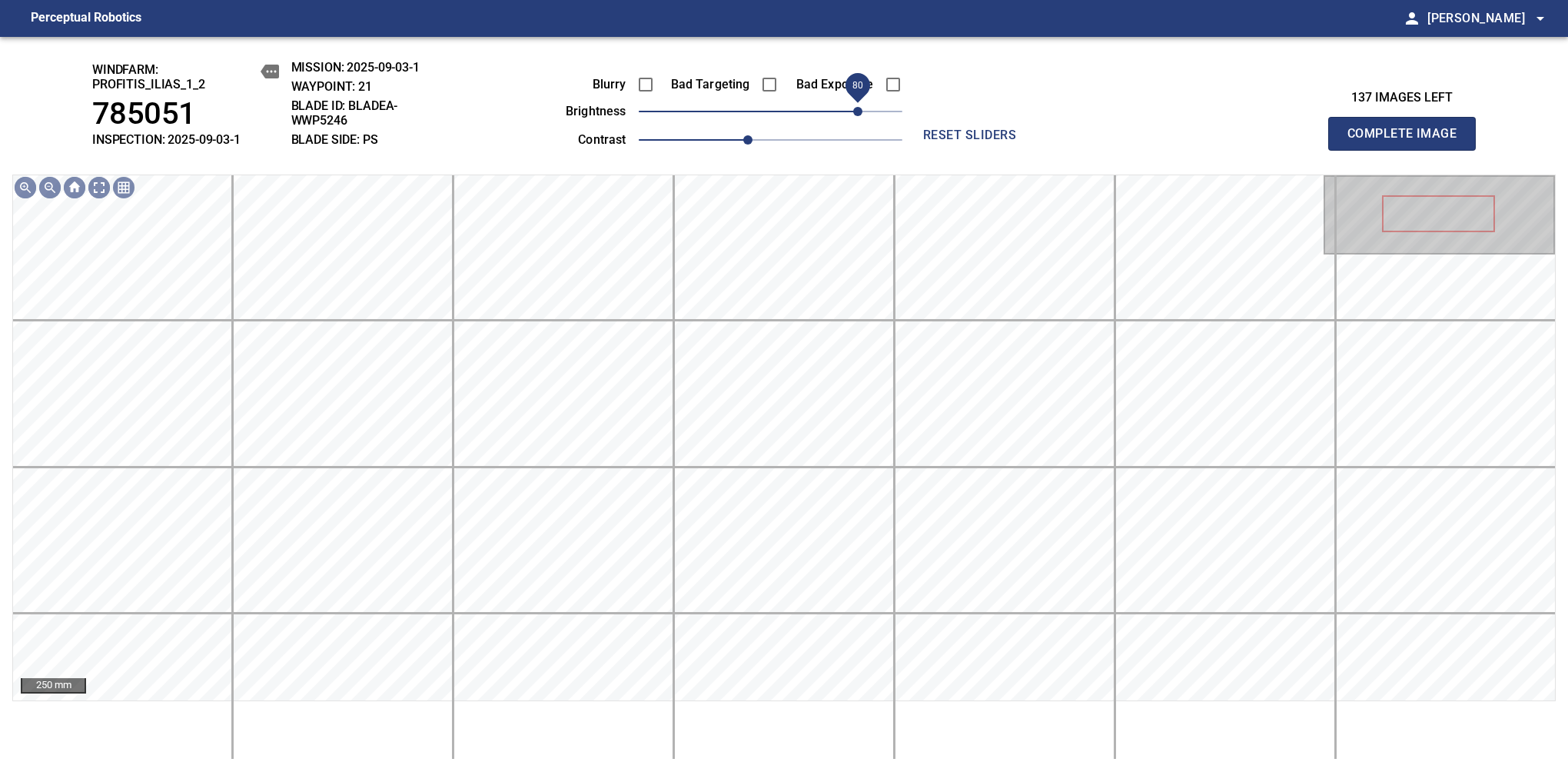
drag, startPoint x: 805, startPoint y: 114, endPoint x: 854, endPoint y: 108, distance: 49.4
click at [854, 108] on span "80" at bounding box center [770, 111] width 263 height 21
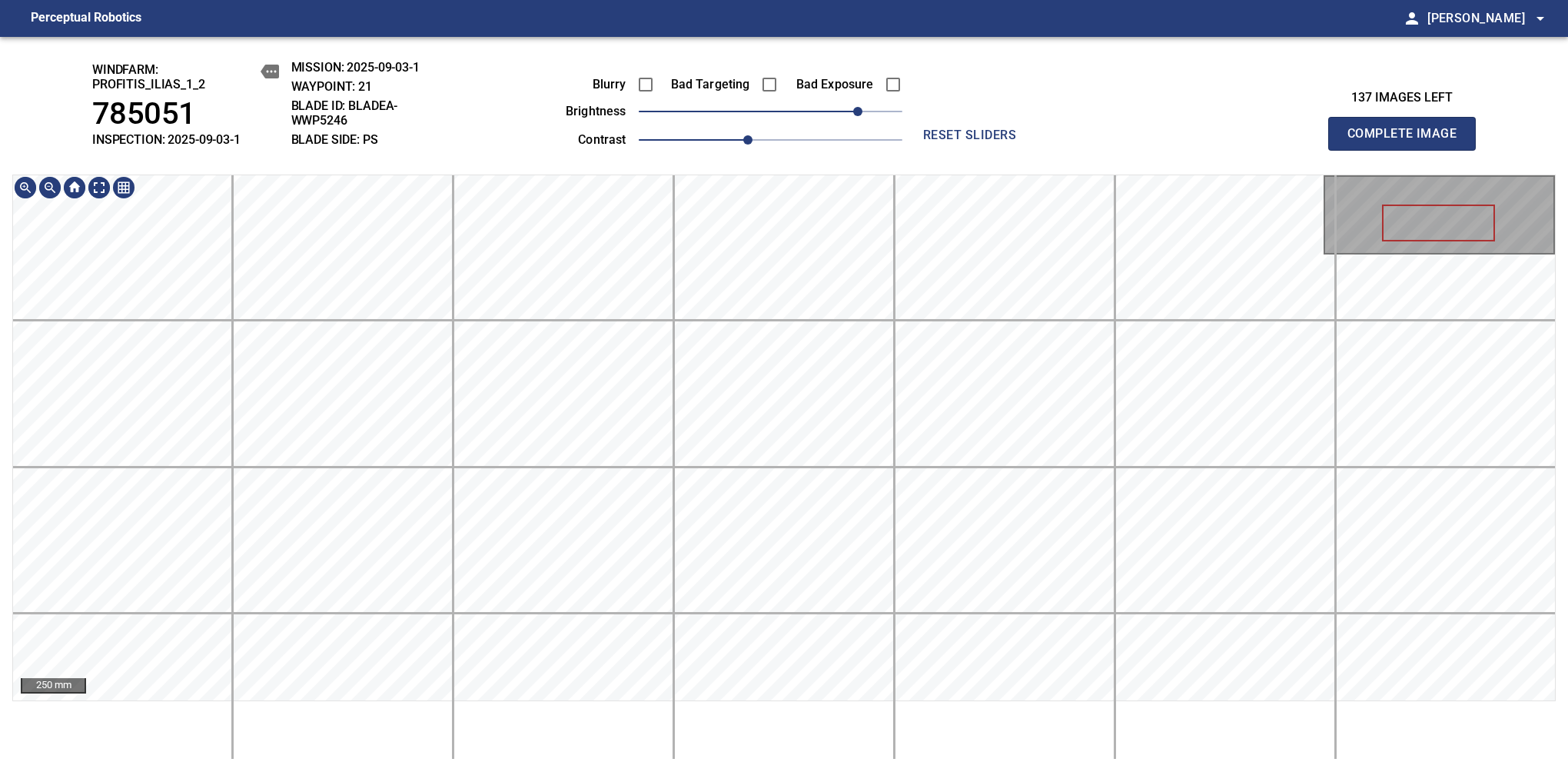
click at [650, 0] on html "Perceptual Robotics person Alex Semenov arrow_drop_down windfarm: Profitis_Ilia…" at bounding box center [784, 386] width 1568 height 772
click at [1408, 142] on span "Complete Image" at bounding box center [1402, 133] width 114 height 21
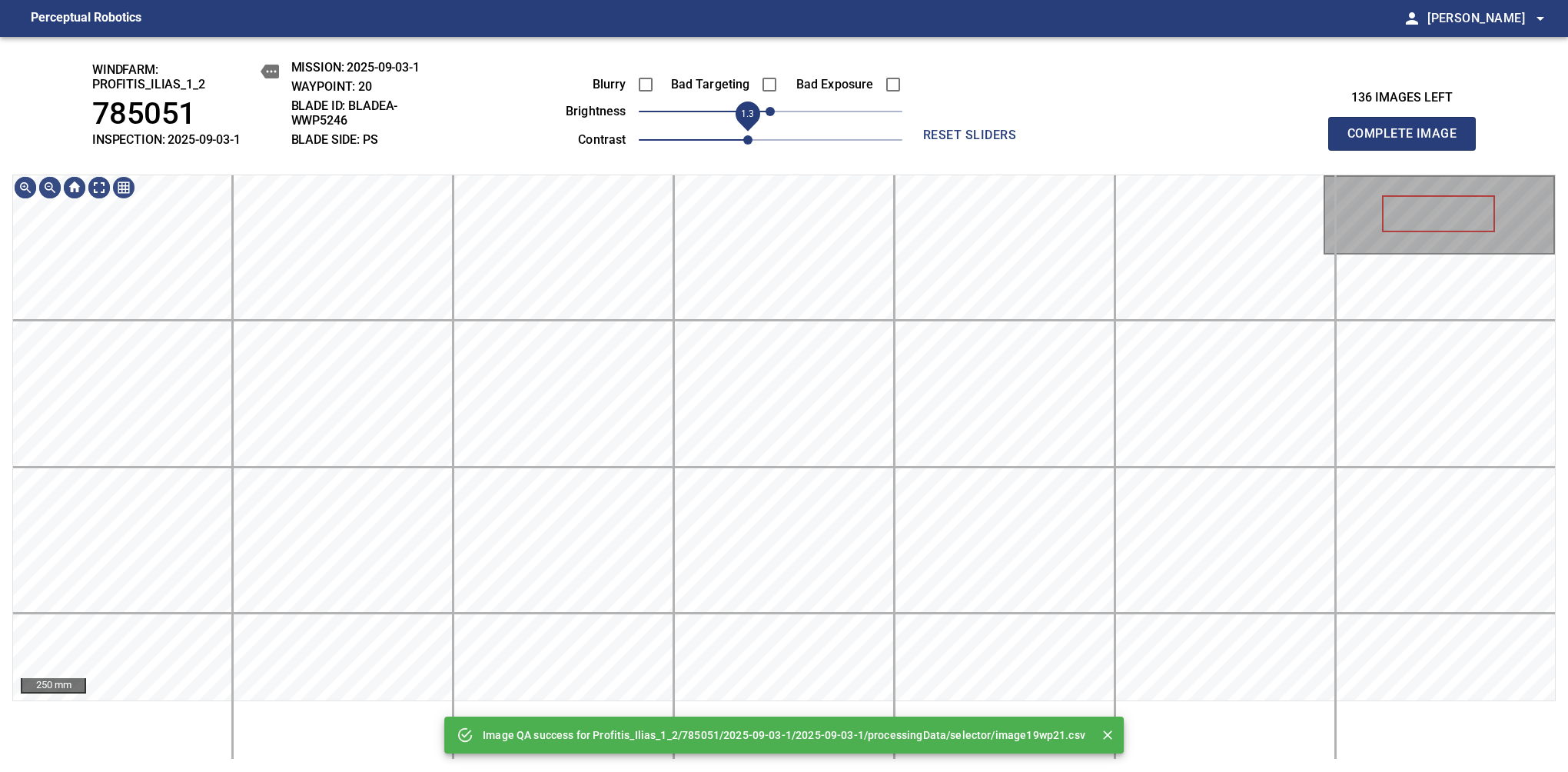
drag, startPoint x: 724, startPoint y: 142, endPoint x: 746, endPoint y: 136, distance: 22.8
click at [743, 136] on span "1.3" at bounding box center [770, 140] width 263 height 21
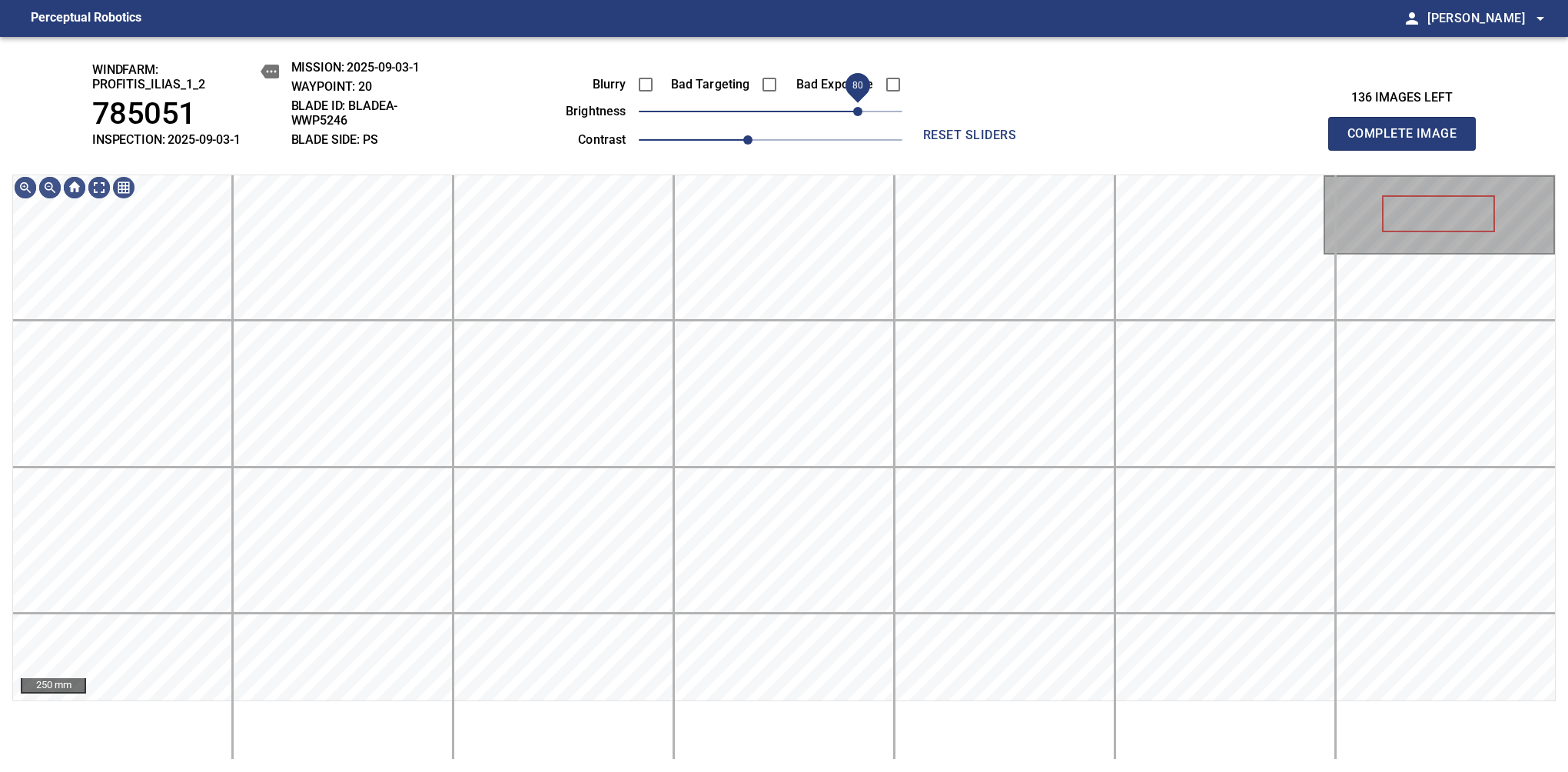
drag, startPoint x: 837, startPoint y: 106, endPoint x: 856, endPoint y: 104, distance: 19.1
click at [856, 104] on span "80" at bounding box center [770, 111] width 263 height 21
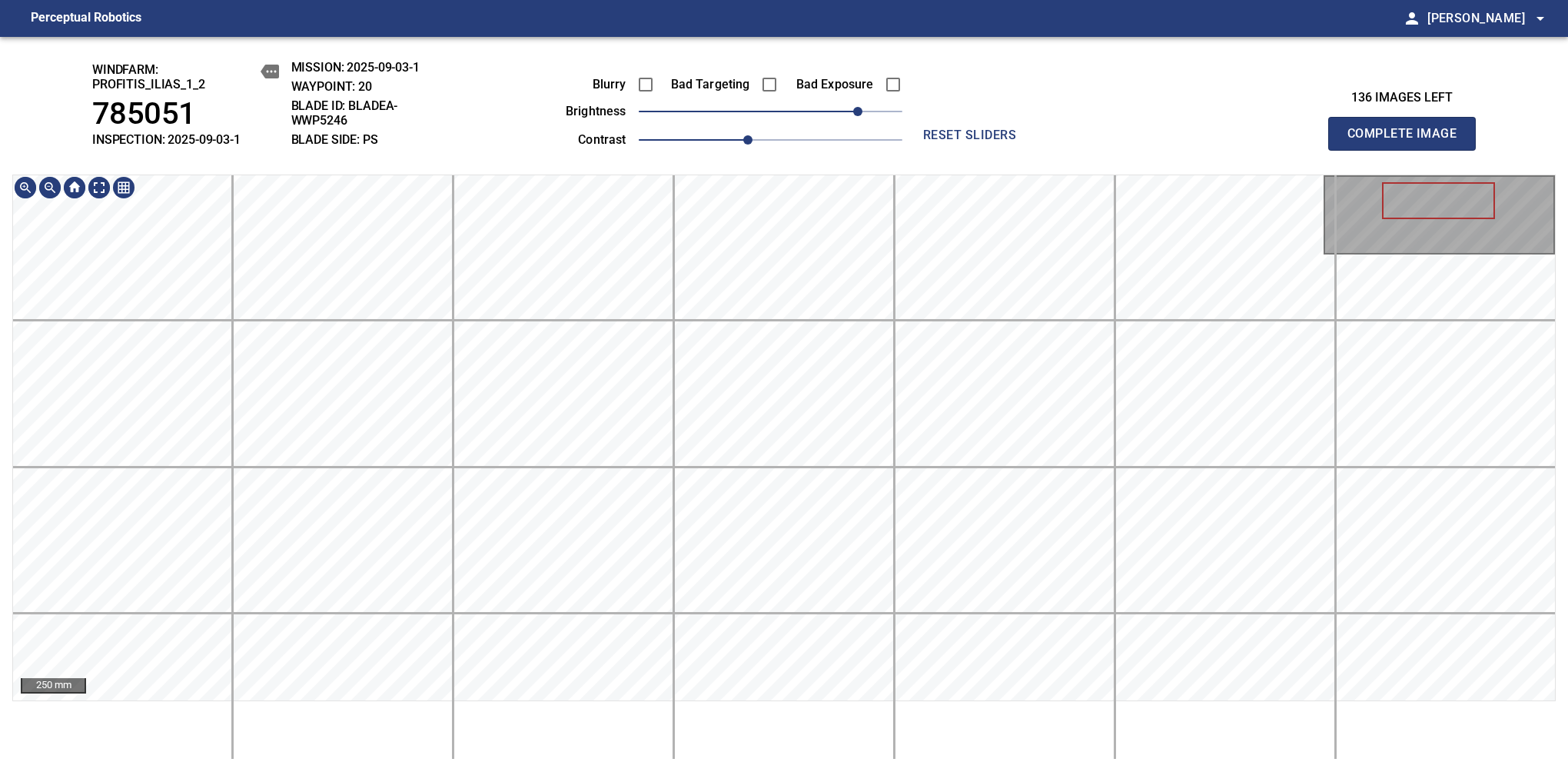
click at [754, 771] on html "Perceptual Robotics person Alex Semenov arrow_drop_down windfarm: Profitis_Ilia…" at bounding box center [784, 386] width 1568 height 772
click at [1408, 142] on span "Complete Image" at bounding box center [1402, 133] width 114 height 21
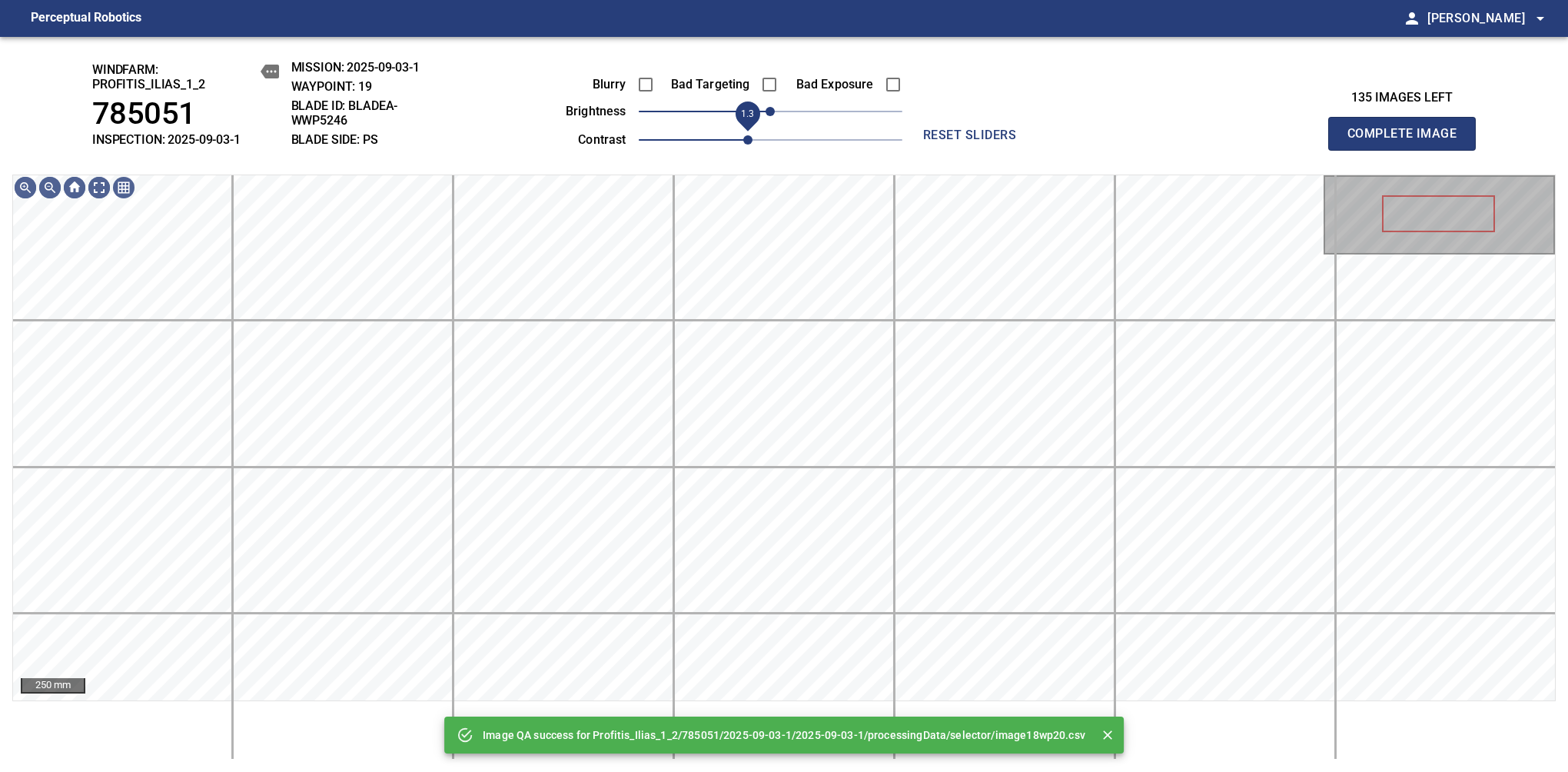
drag, startPoint x: 740, startPoint y: 134, endPoint x: 748, endPoint y: 132, distance: 8.2
click at [748, 132] on span "1.3" at bounding box center [770, 140] width 263 height 21
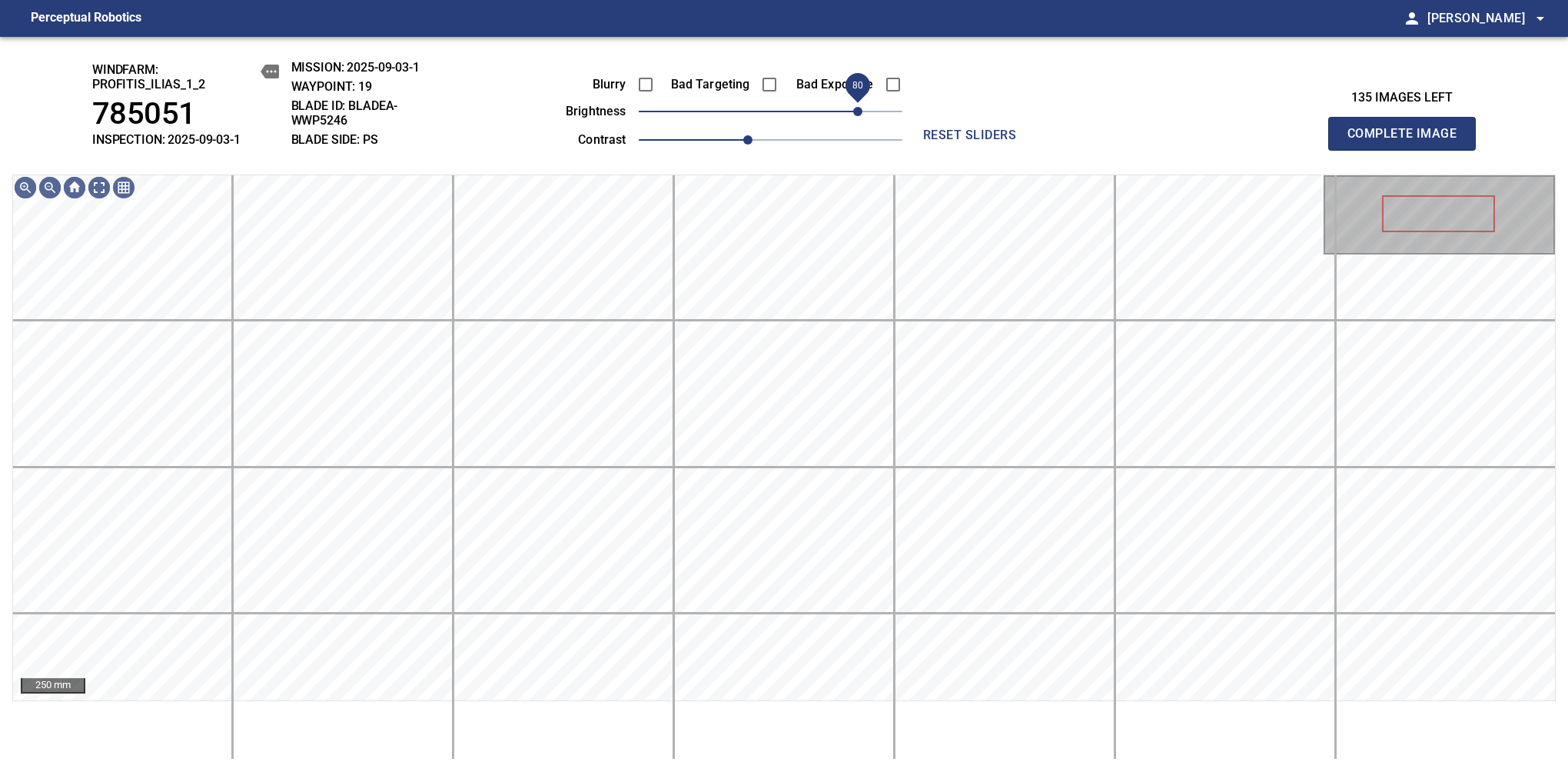
drag, startPoint x: 808, startPoint y: 112, endPoint x: 858, endPoint y: 113, distance: 50.0
click at [858, 113] on span "80" at bounding box center [857, 112] width 9 height 9
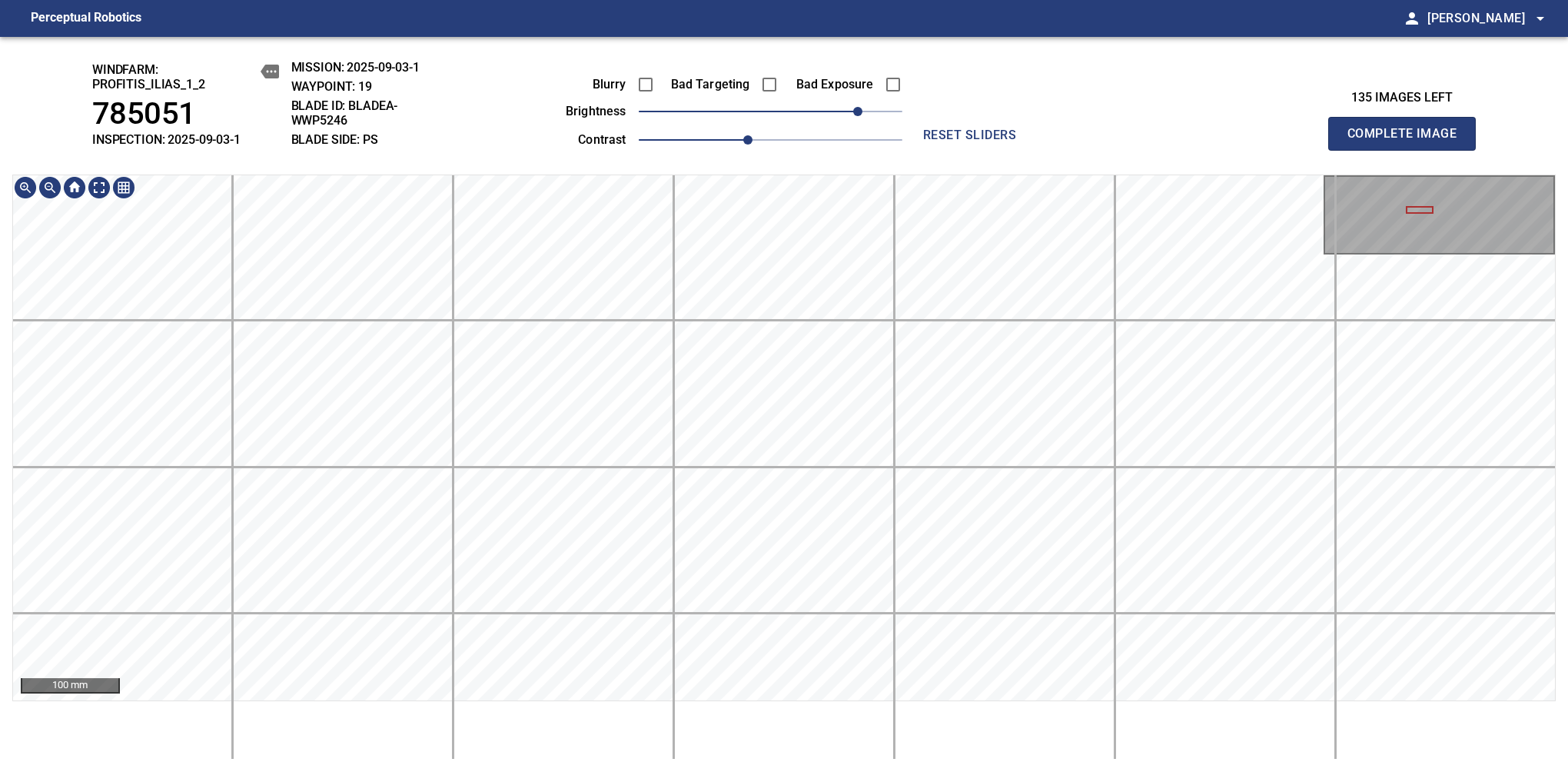
click at [310, 771] on html "Perceptual Robotics person Alex Semenov arrow_drop_down windfarm: Profitis_Ilia…" at bounding box center [784, 386] width 1568 height 772
click at [611, 762] on div "windfarm: Profitis_Ilias_1_2 785051 INSPECTION: 2025-09-03-1 MISSION: 2025-09-0…" at bounding box center [784, 404] width 1568 height 735
click at [907, 771] on html "Perceptual Robotics person Alex Semenov arrow_drop_down windfarm: Profitis_Ilia…" at bounding box center [784, 386] width 1568 height 772
click at [1042, 771] on html "Perceptual Robotics person Alex Semenov arrow_drop_down windfarm: Profitis_Ilia…" at bounding box center [784, 386] width 1568 height 772
click at [1174, 771] on html "Perceptual Robotics person Alex Semenov arrow_drop_down windfarm: Profitis_Ilia…" at bounding box center [784, 386] width 1568 height 772
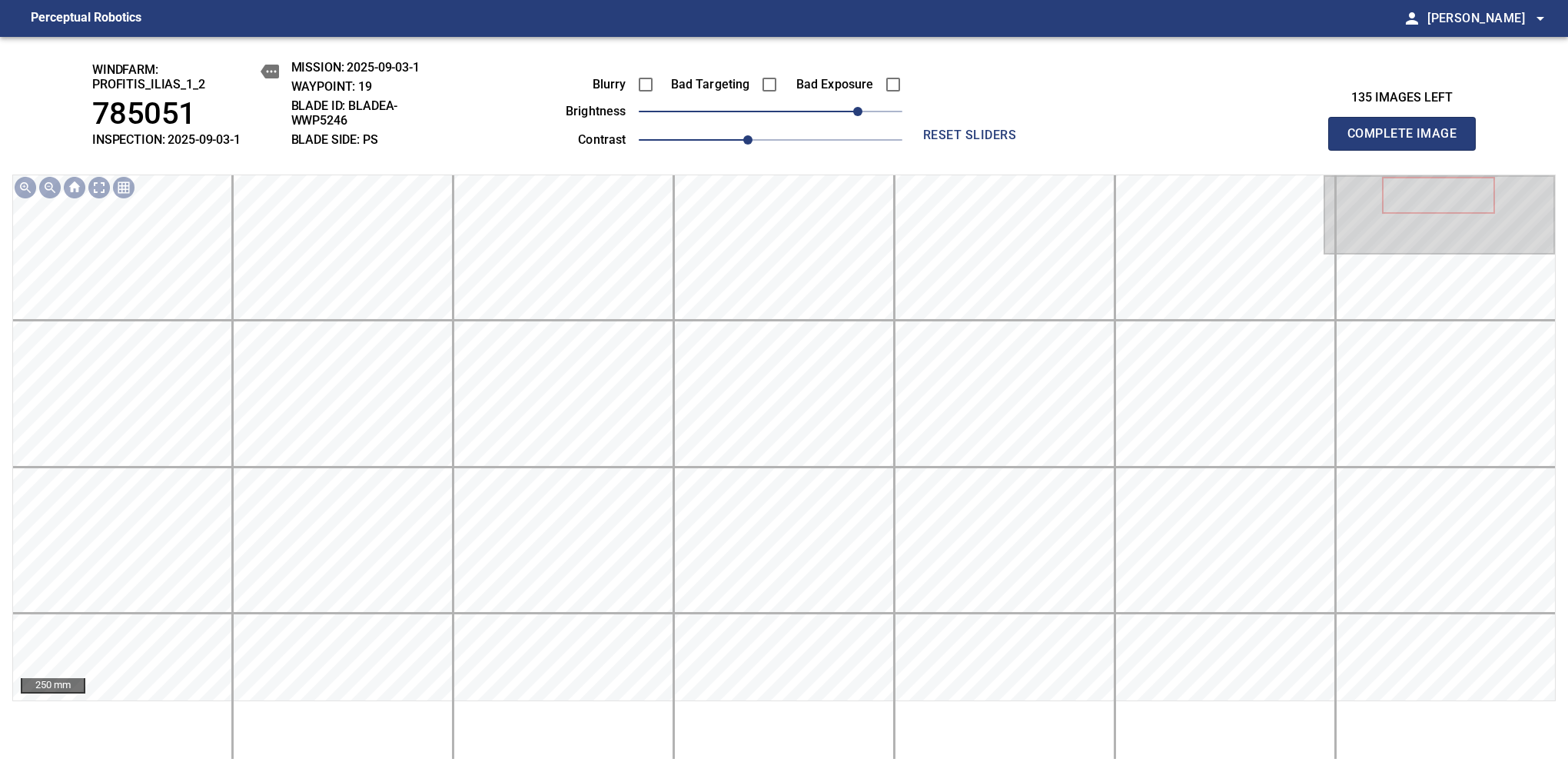
click at [1408, 142] on span "Complete Image" at bounding box center [1402, 133] width 114 height 21
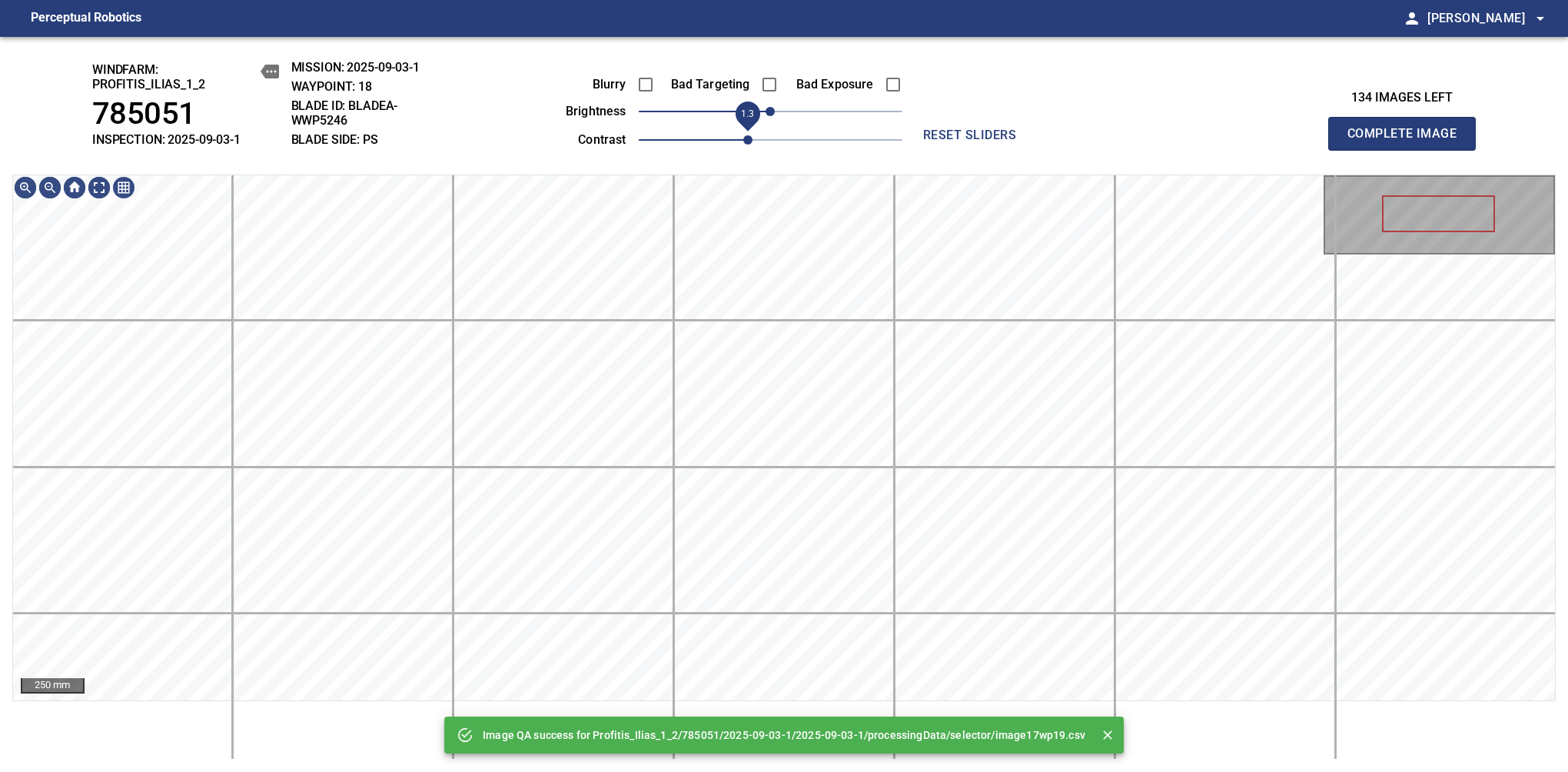
drag, startPoint x: 722, startPoint y: 138, endPoint x: 748, endPoint y: 130, distance: 27.2
click at [748, 130] on span "1.3" at bounding box center [770, 140] width 263 height 21
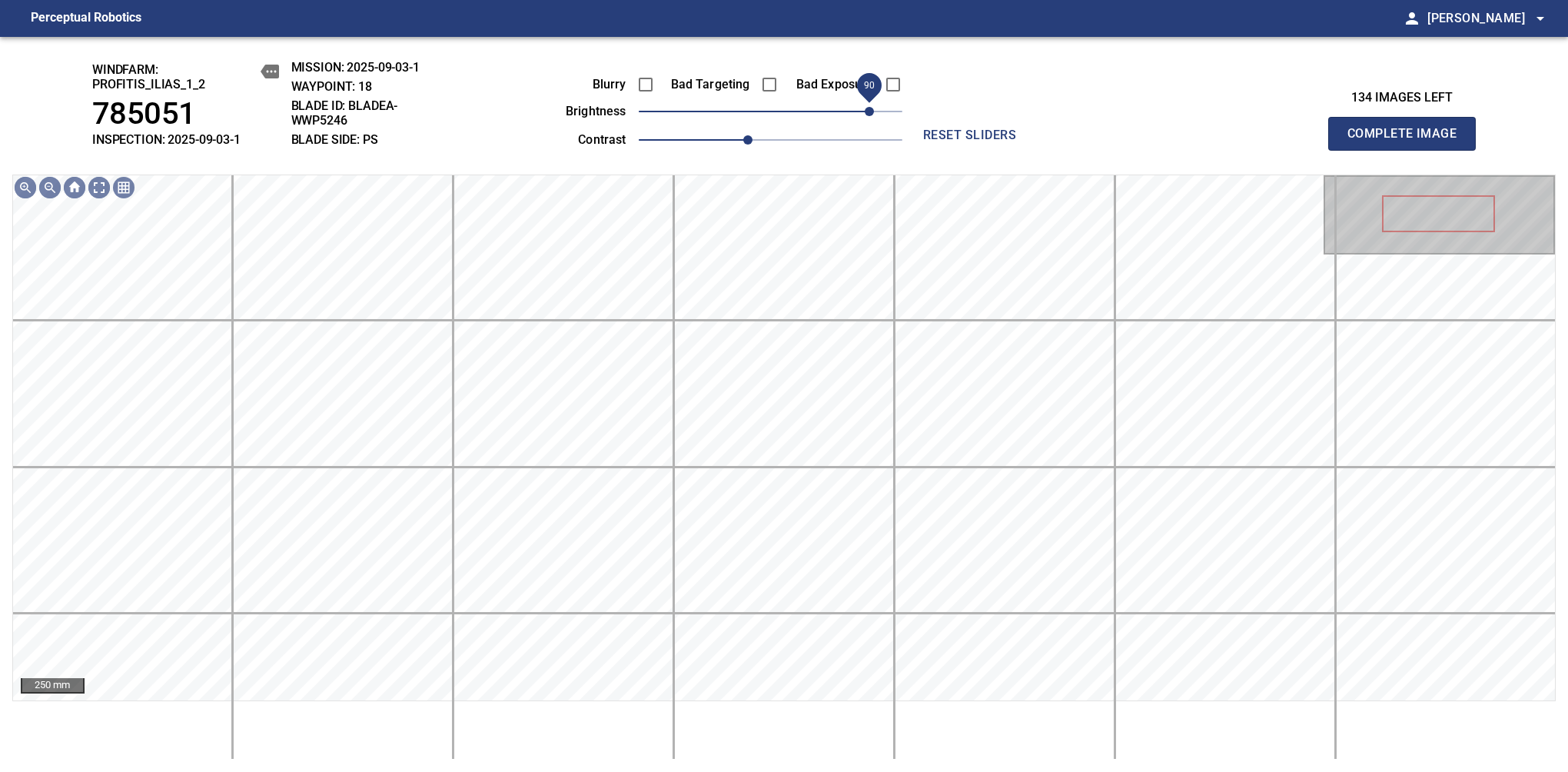
drag, startPoint x: 836, startPoint y: 117, endPoint x: 866, endPoint y: 119, distance: 30.1
click at [866, 116] on span "90" at bounding box center [868, 112] width 9 height 9
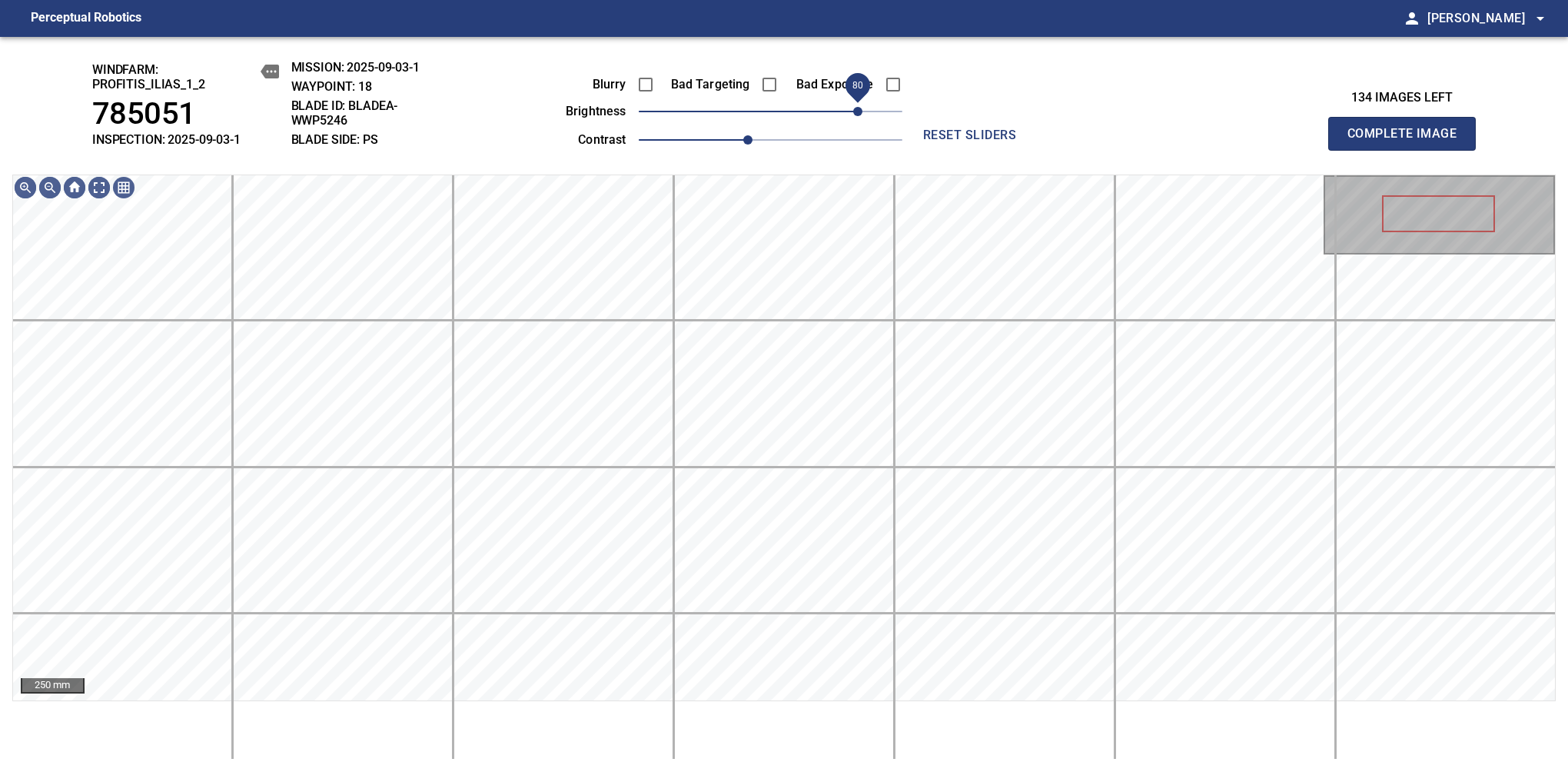
click at [861, 116] on span "80" at bounding box center [857, 112] width 9 height 9
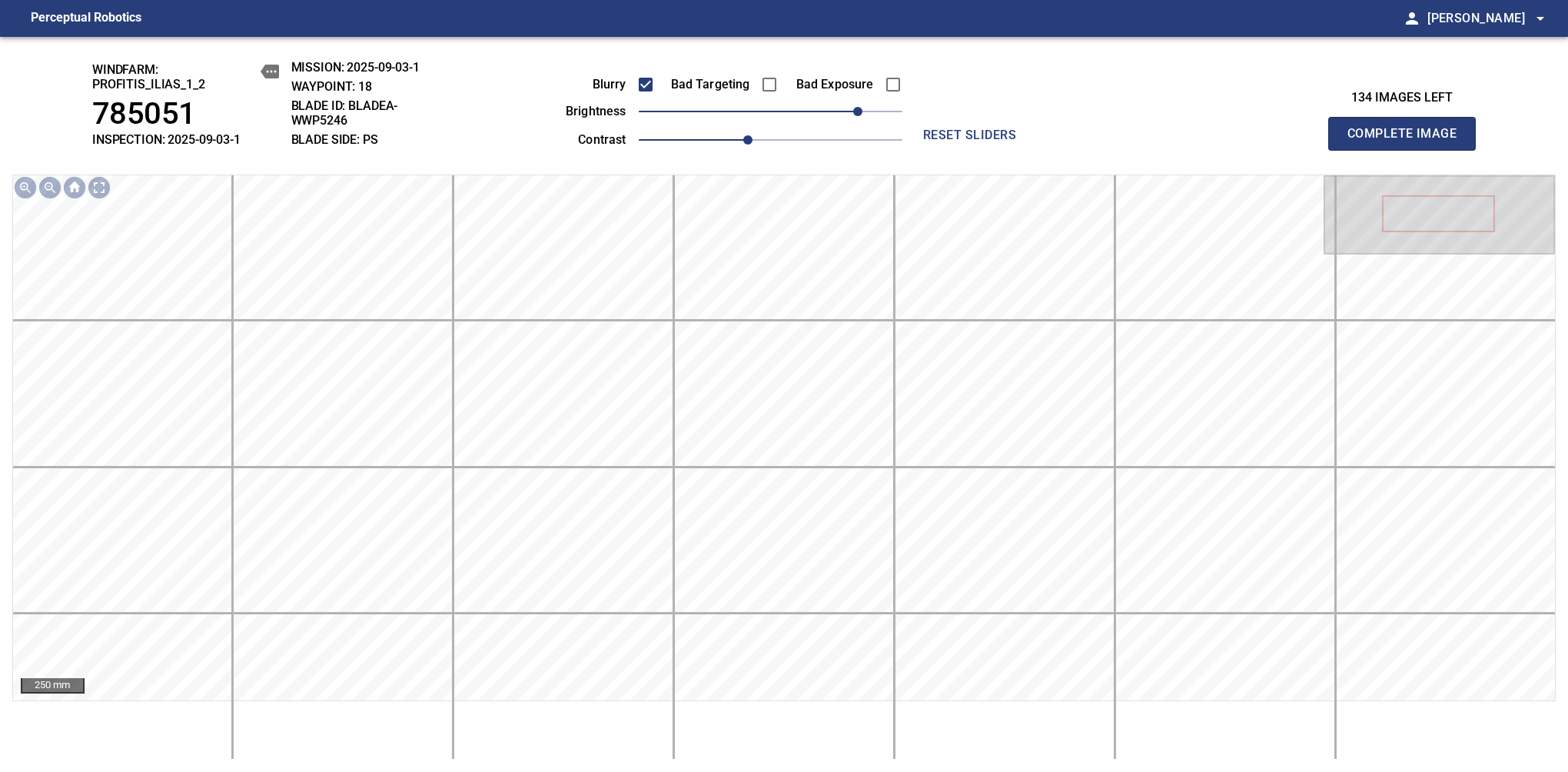
click at [1408, 142] on span "Complete Image" at bounding box center [1402, 133] width 114 height 21
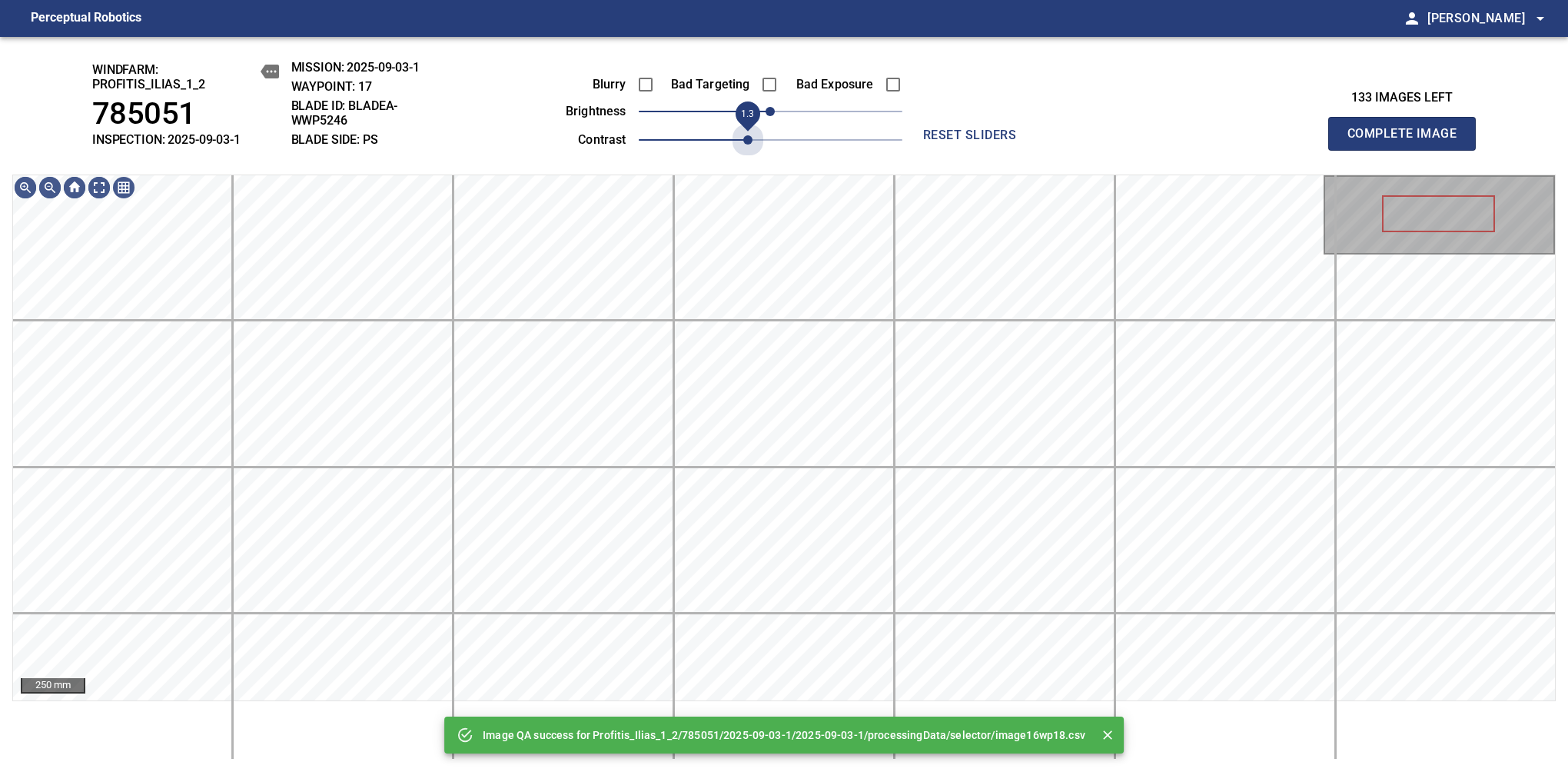
click at [740, 130] on span "1.3" at bounding box center [770, 140] width 263 height 21
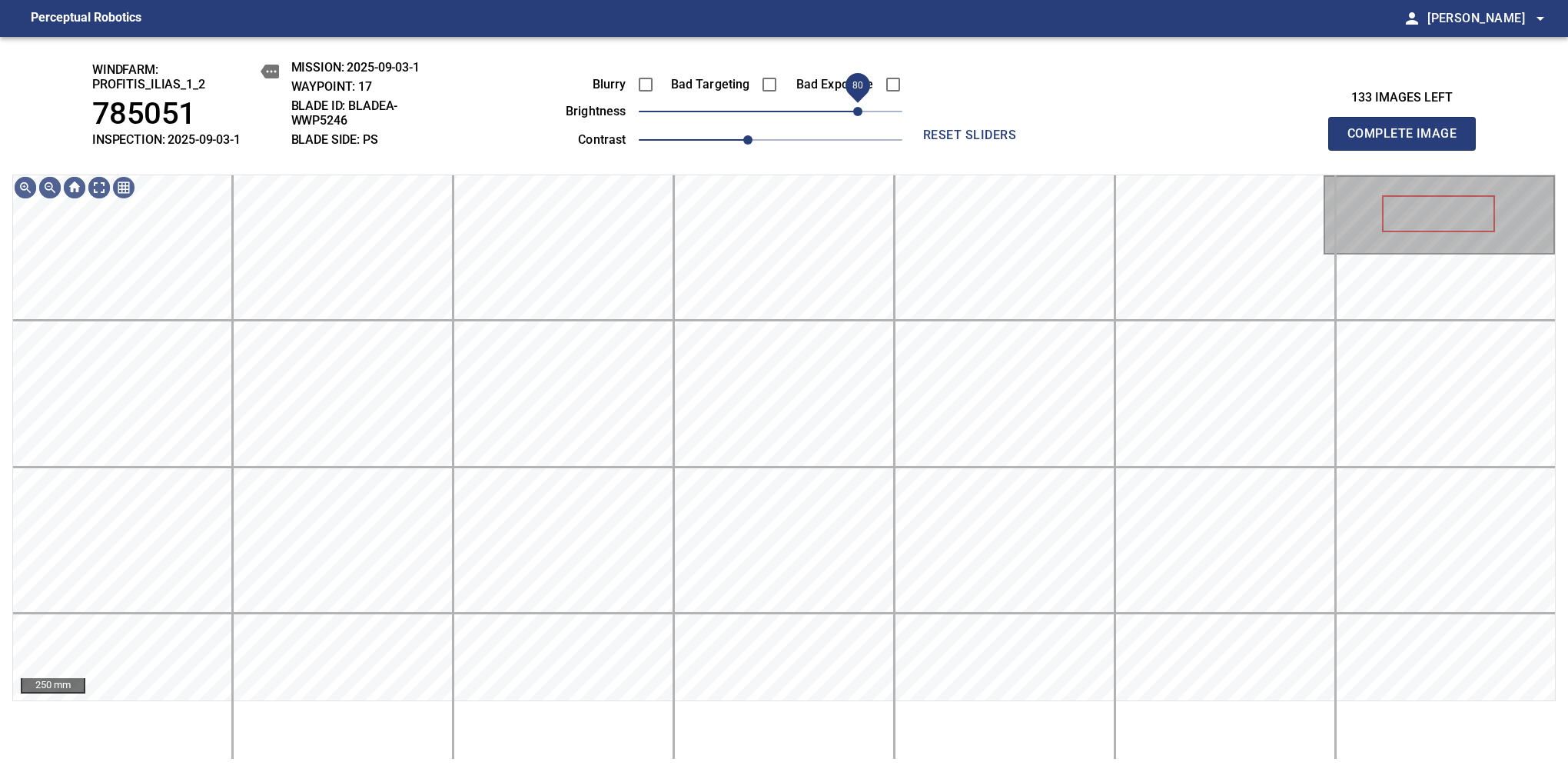
drag, startPoint x: 839, startPoint y: 114, endPoint x: 856, endPoint y: 114, distance: 17.0
click at [856, 114] on span "80" at bounding box center [857, 112] width 9 height 9
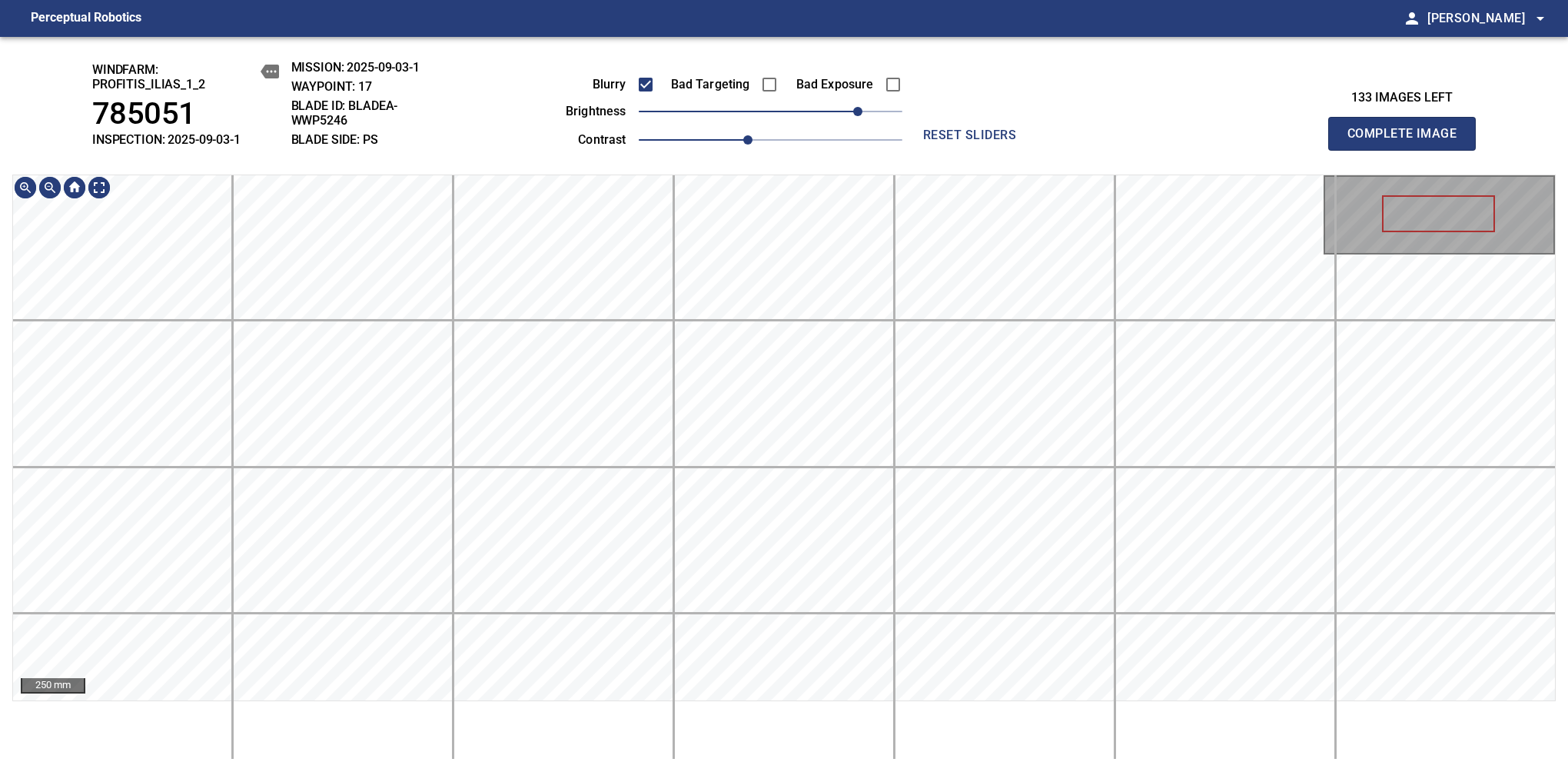
click at [1408, 142] on span "Complete Image" at bounding box center [1402, 133] width 114 height 21
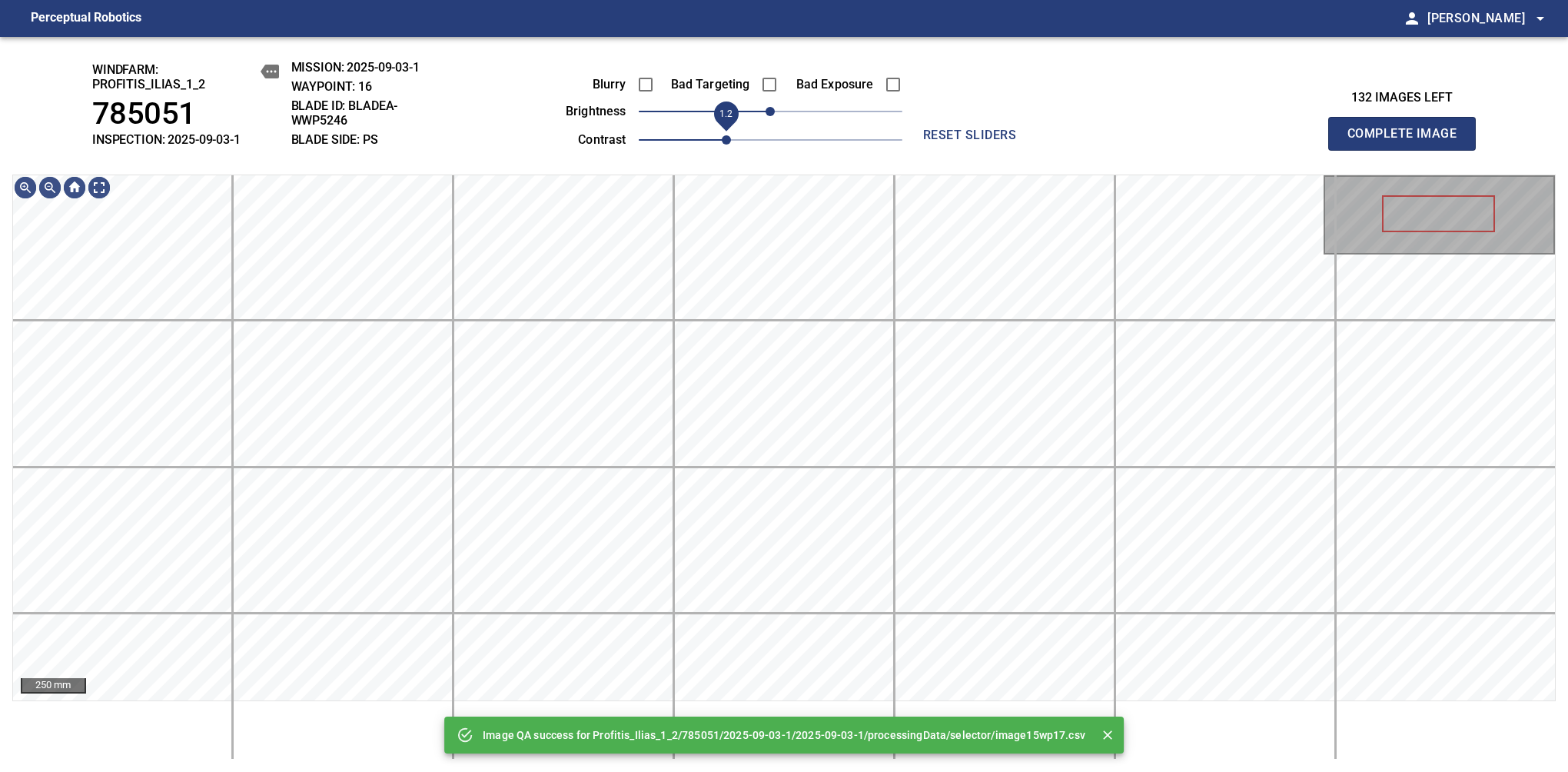
click at [729, 130] on span "1.2" at bounding box center [770, 140] width 263 height 21
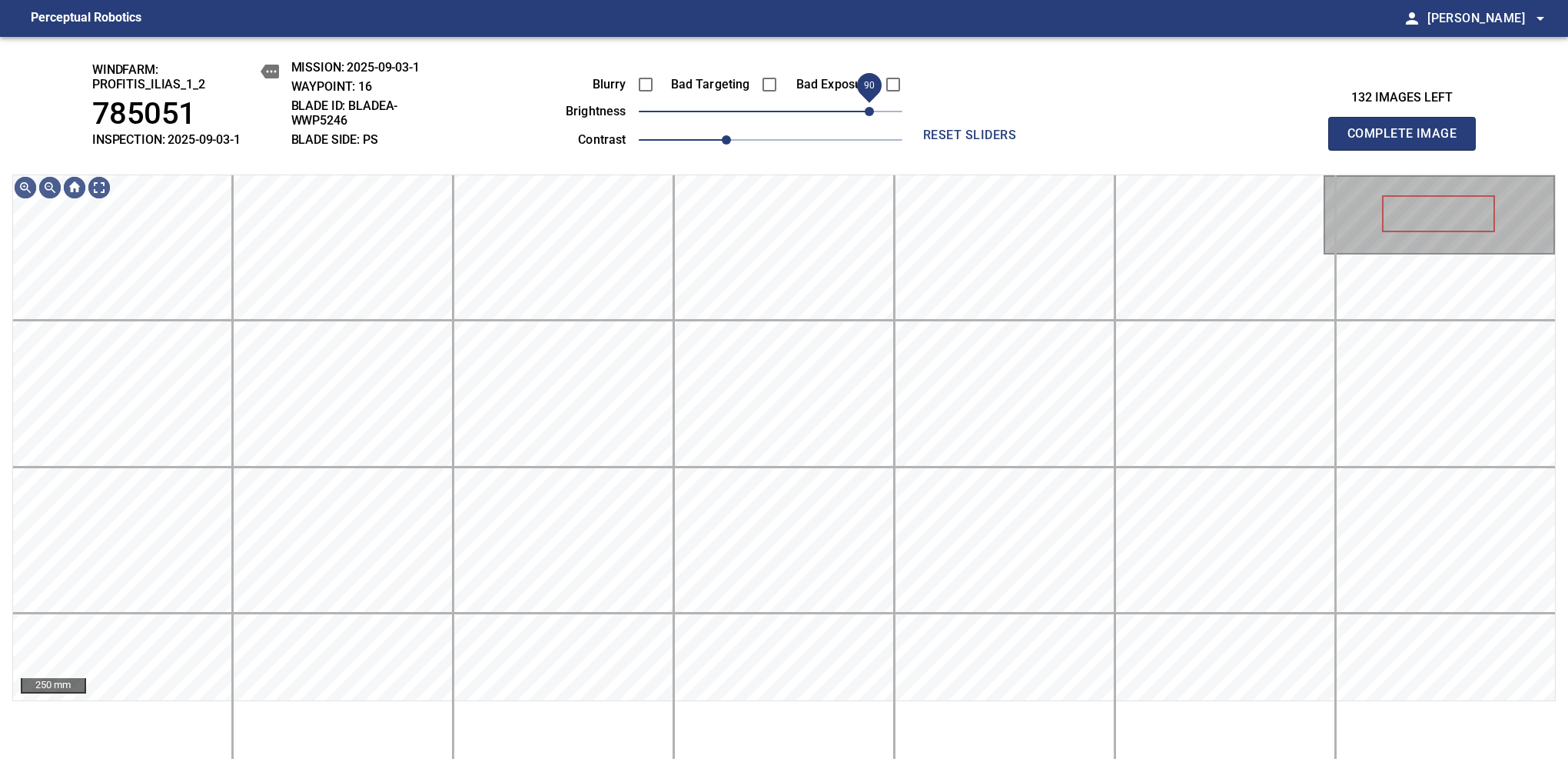
drag, startPoint x: 807, startPoint y: 122, endPoint x: 869, endPoint y: 107, distance: 63.8
click at [869, 107] on span "90" at bounding box center [770, 111] width 263 height 21
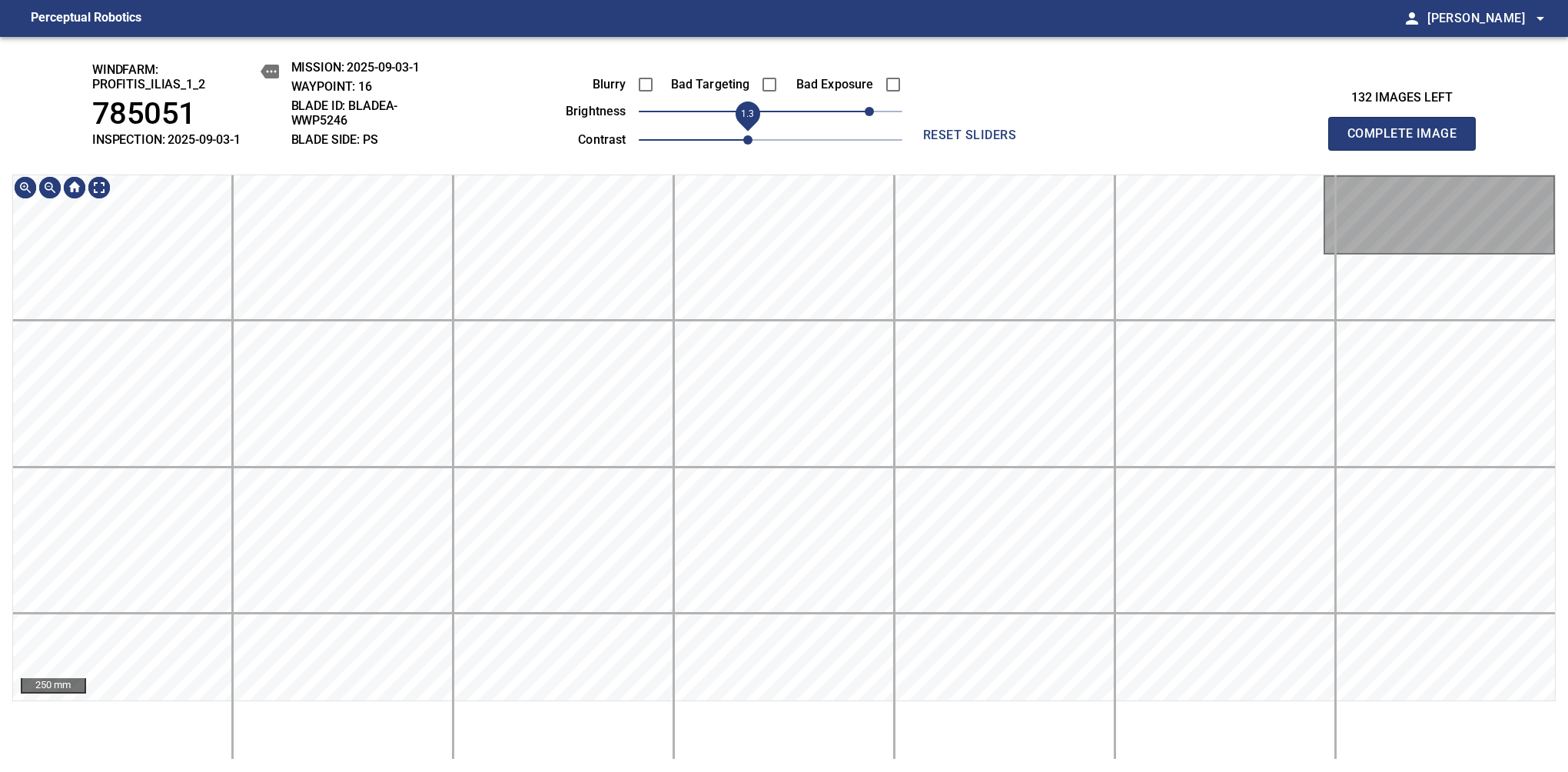
drag, startPoint x: 730, startPoint y: 137, endPoint x: 745, endPoint y: 140, distance: 15.3
click at [745, 140] on span "1.3" at bounding box center [748, 140] width 9 height 9
click at [861, 116] on span "80" at bounding box center [857, 112] width 9 height 9
click at [968, 0] on html "Perceptual Robotics person Alex Semenov arrow_drop_down windfarm: Profitis_Ilia…" at bounding box center [784, 386] width 1568 height 772
click at [1018, 111] on div "windfarm: Profitis_Ilias_1_2 785051 INSPECTION: 2025-09-03-1 MISSION: 2025-09-0…" at bounding box center [784, 404] width 1568 height 735
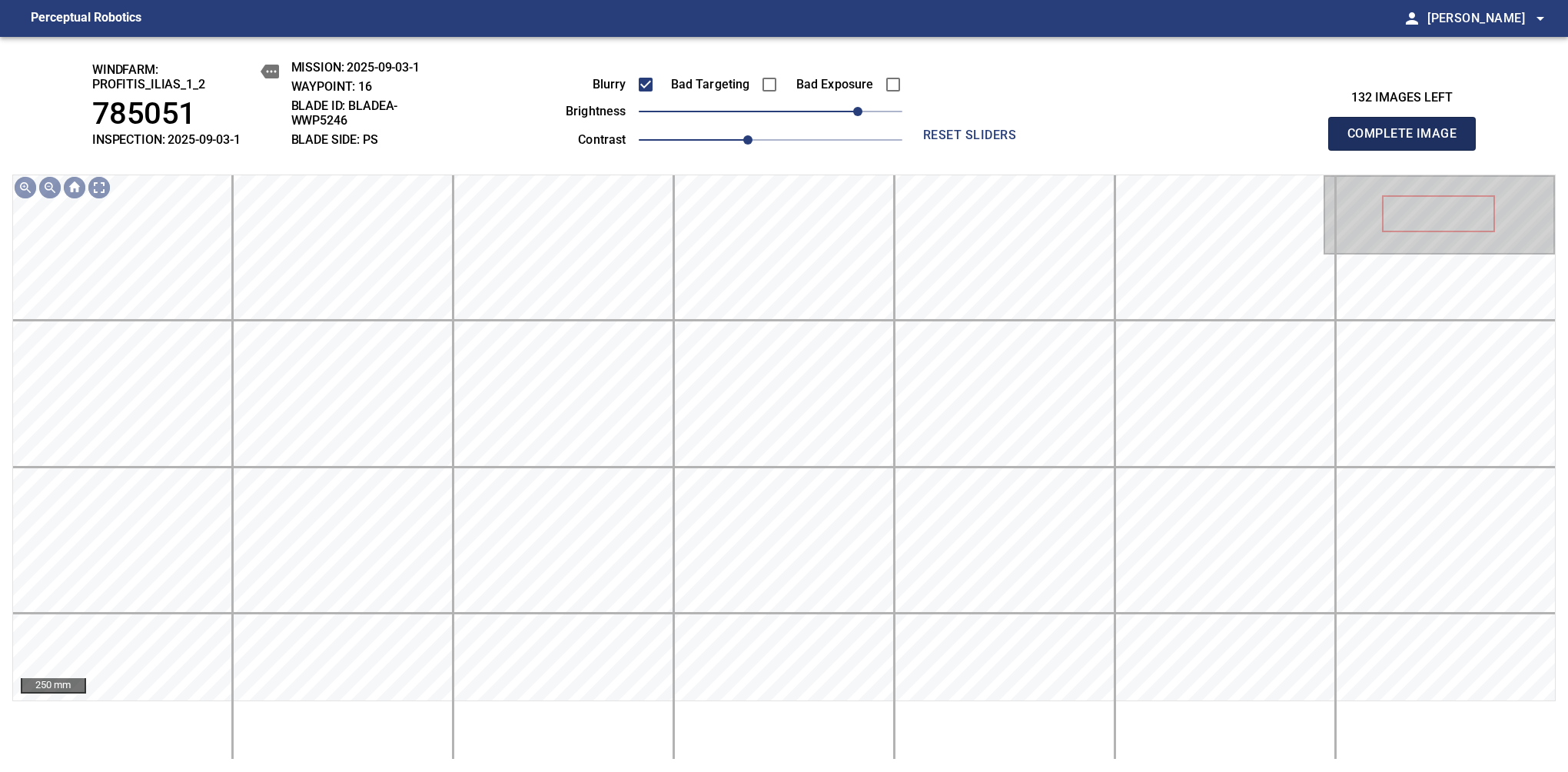
click at [1408, 142] on span "Complete Image" at bounding box center [1402, 133] width 114 height 21
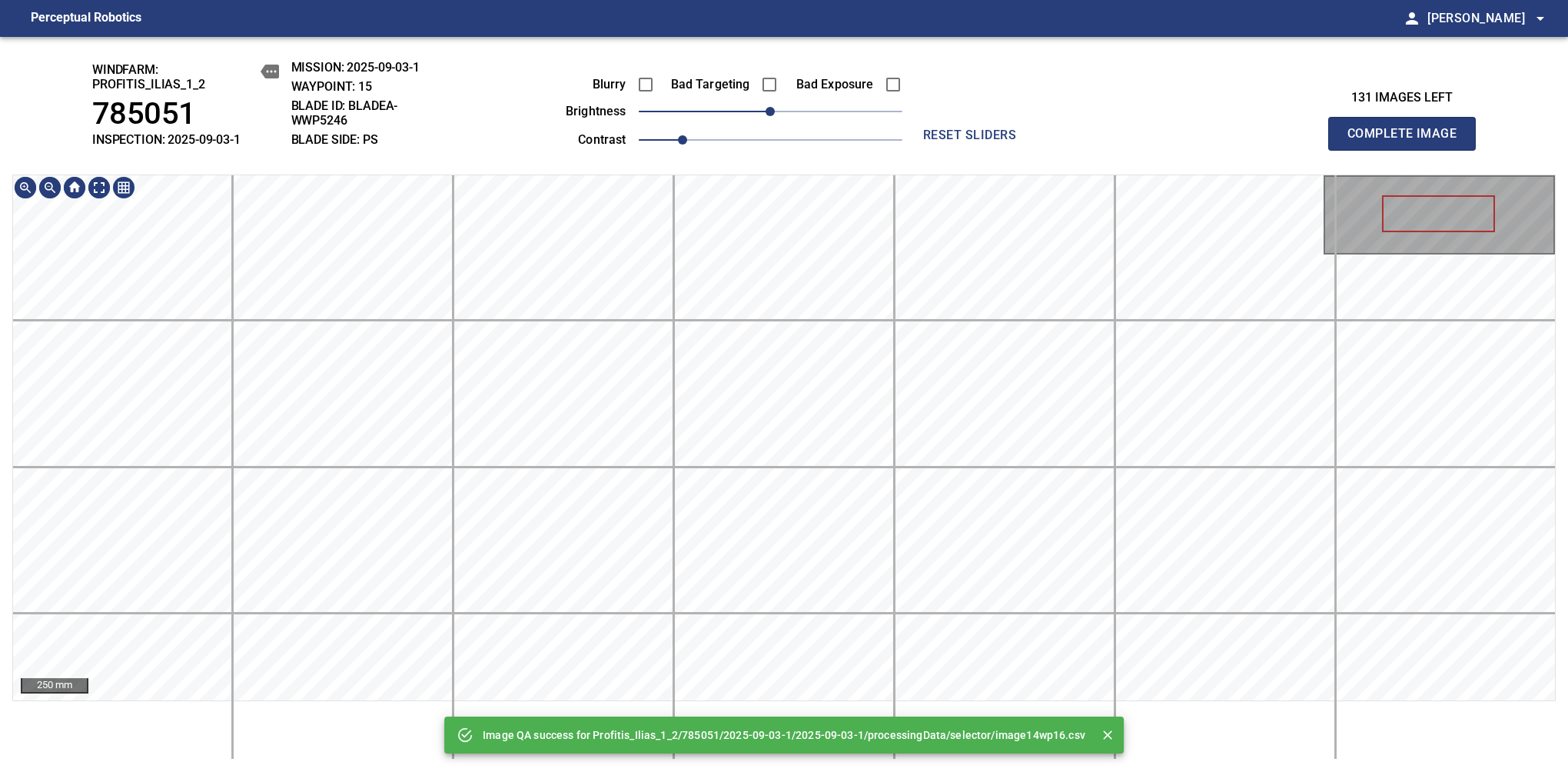
click at [819, 148] on div "Image QA success for Profitis_Ilias_1_2/785051/2025-09-03-1/2025-09-03-1/proces…" at bounding box center [784, 404] width 1568 height 735
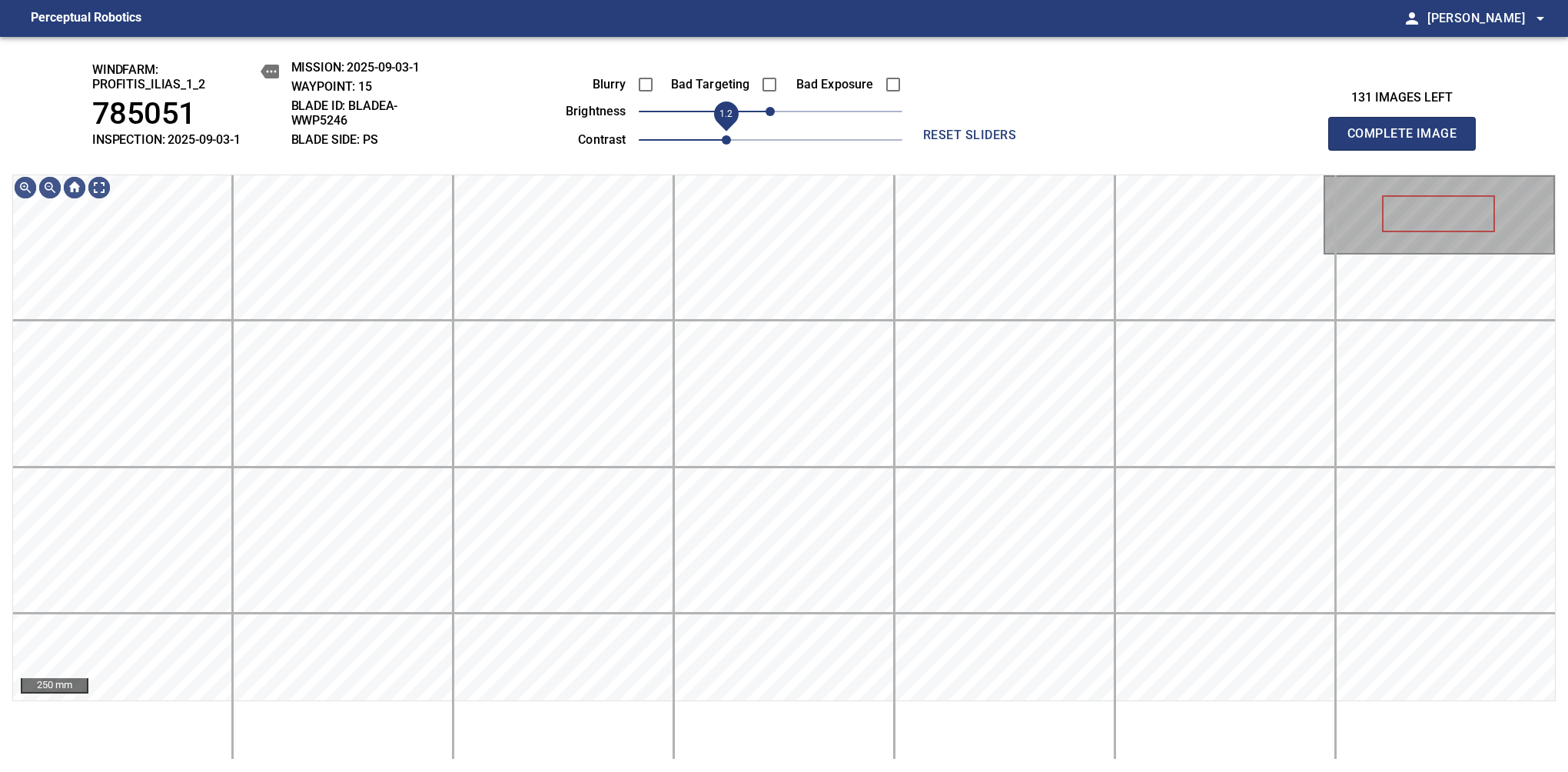
click at [726, 142] on span "1.2" at bounding box center [770, 140] width 263 height 21
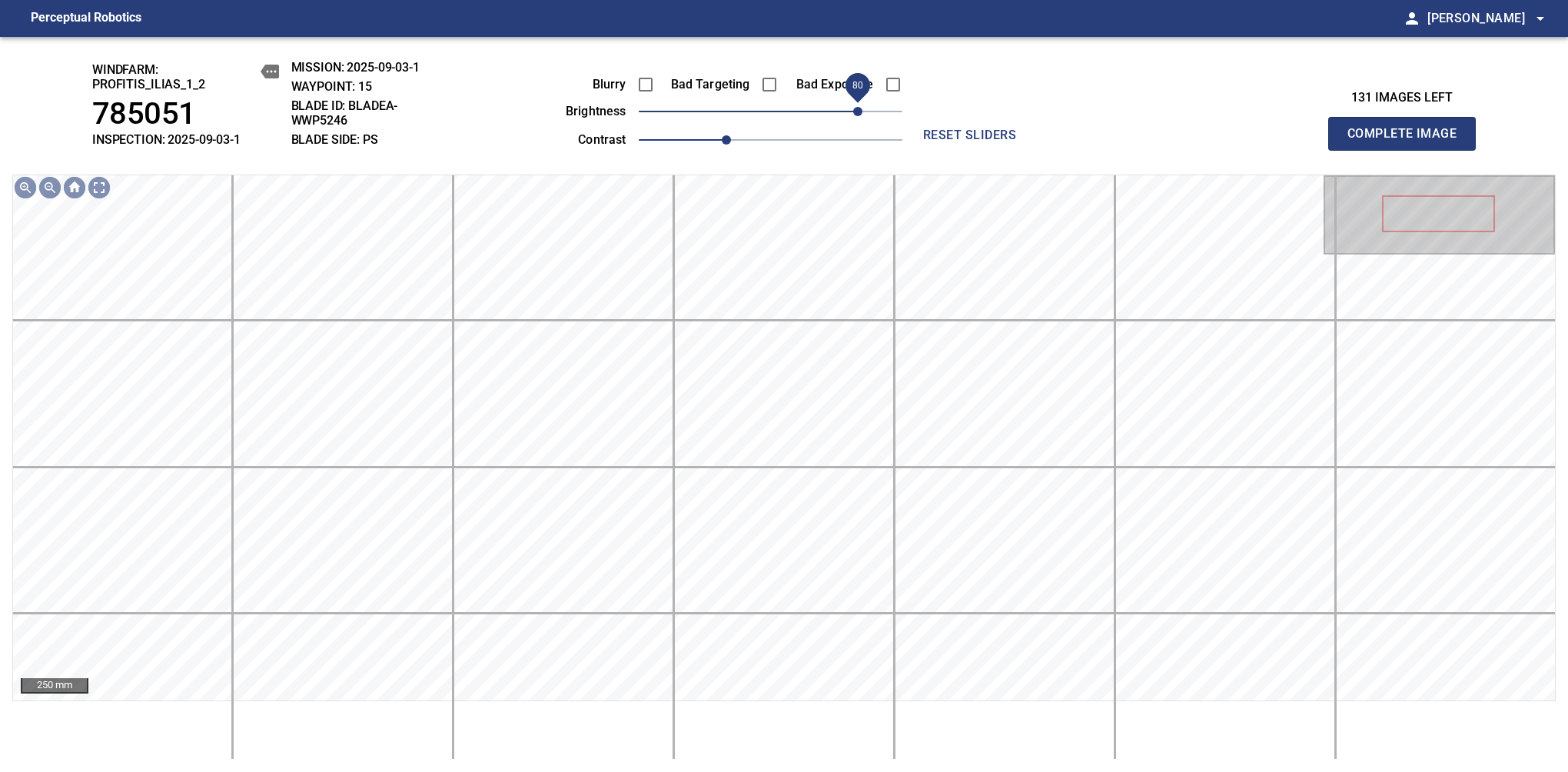
drag, startPoint x: 764, startPoint y: 118, endPoint x: 856, endPoint y: 118, distance: 92.0
click at [856, 116] on span "80" at bounding box center [857, 112] width 9 height 9
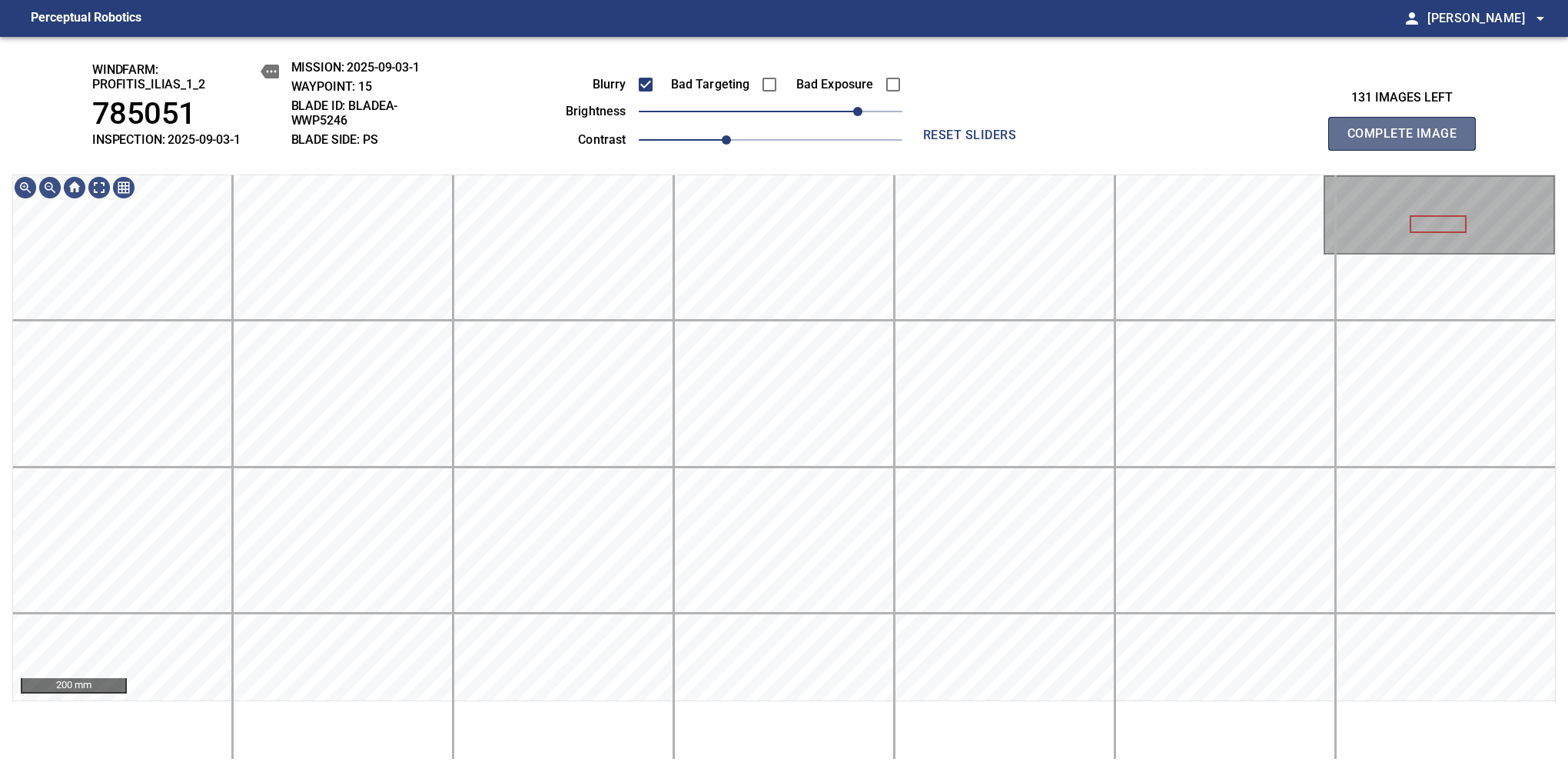
click at [1408, 142] on span "Complete Image" at bounding box center [1402, 133] width 114 height 21
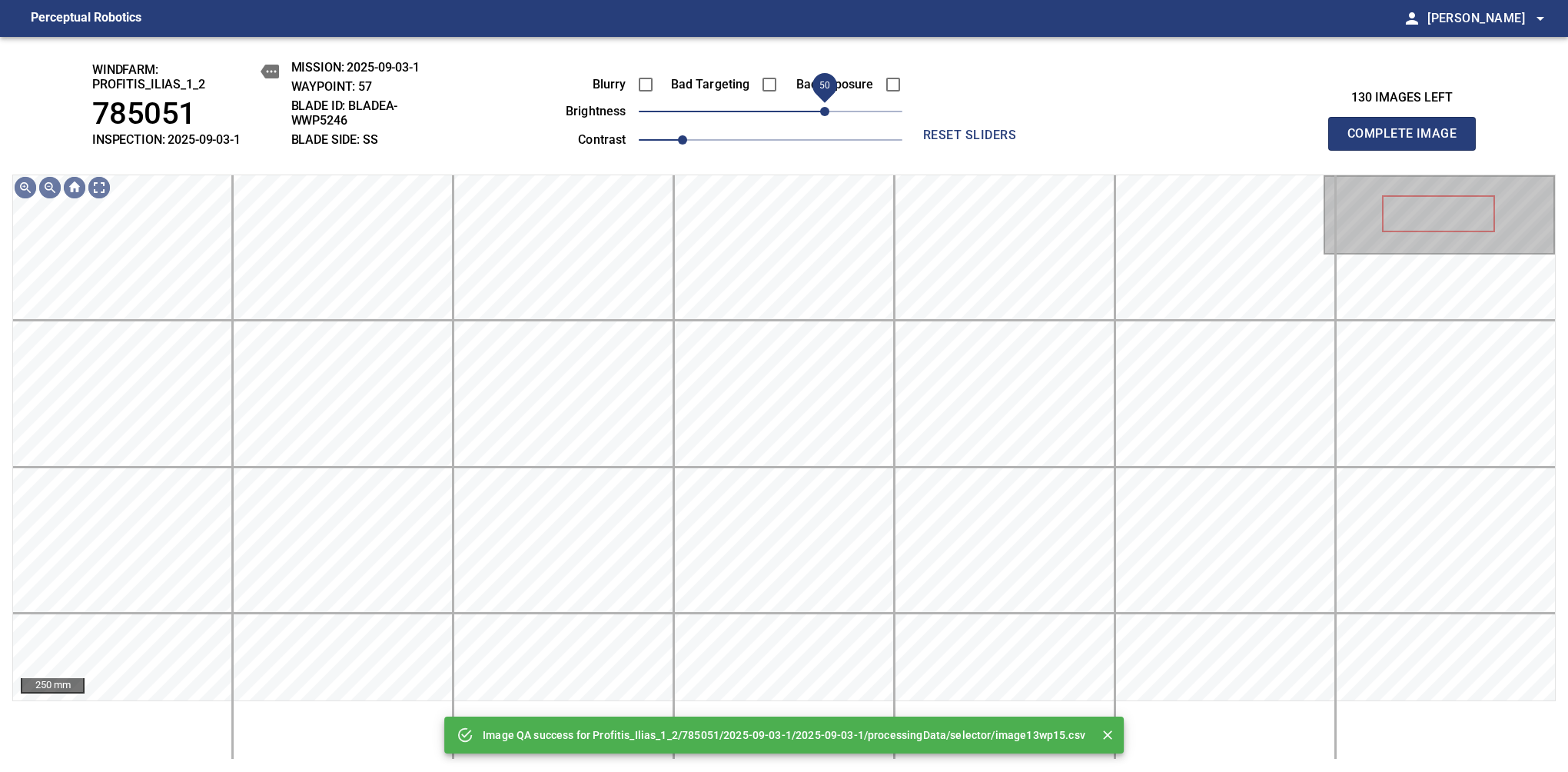
drag, startPoint x: 769, startPoint y: 115, endPoint x: 826, endPoint y: 111, distance: 57.1
click at [826, 111] on span "50" at bounding box center [824, 112] width 9 height 9
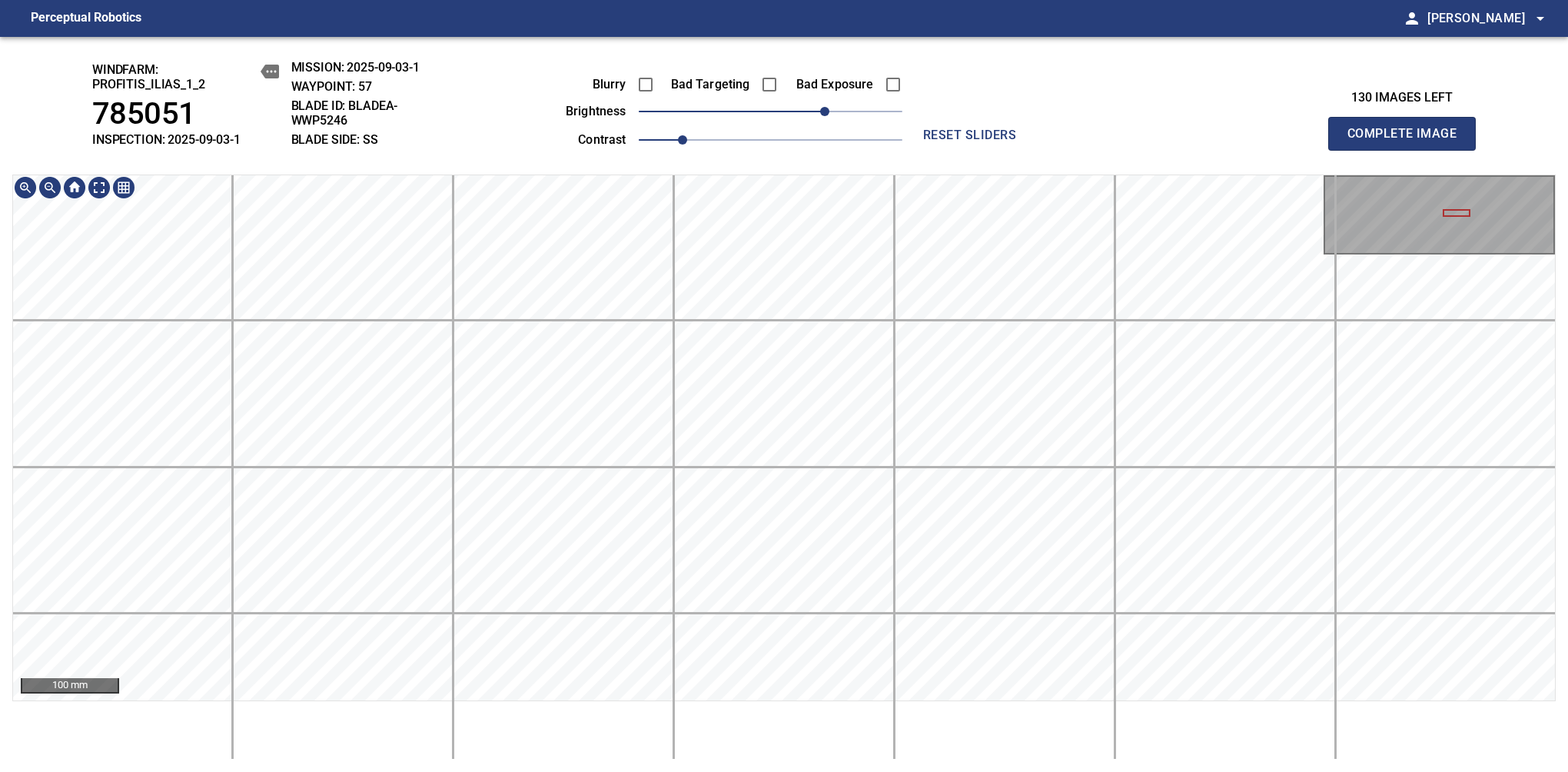
click at [1567, 683] on html "Perceptual Robotics person Alex Semenov arrow_drop_down windfarm: Profitis_Ilia…" at bounding box center [784, 386] width 1568 height 772
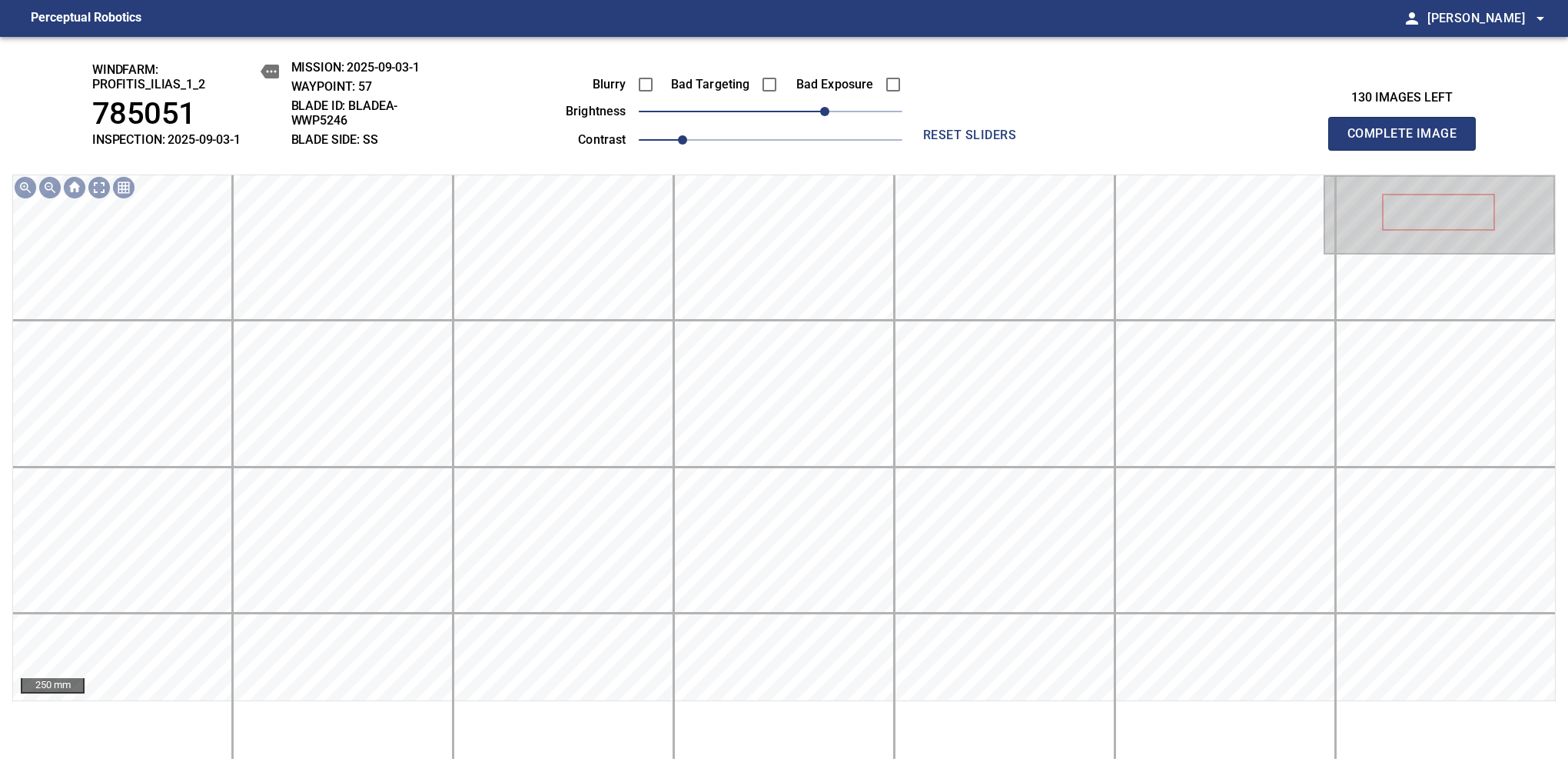
click at [1408, 142] on span "Complete Image" at bounding box center [1402, 133] width 114 height 21
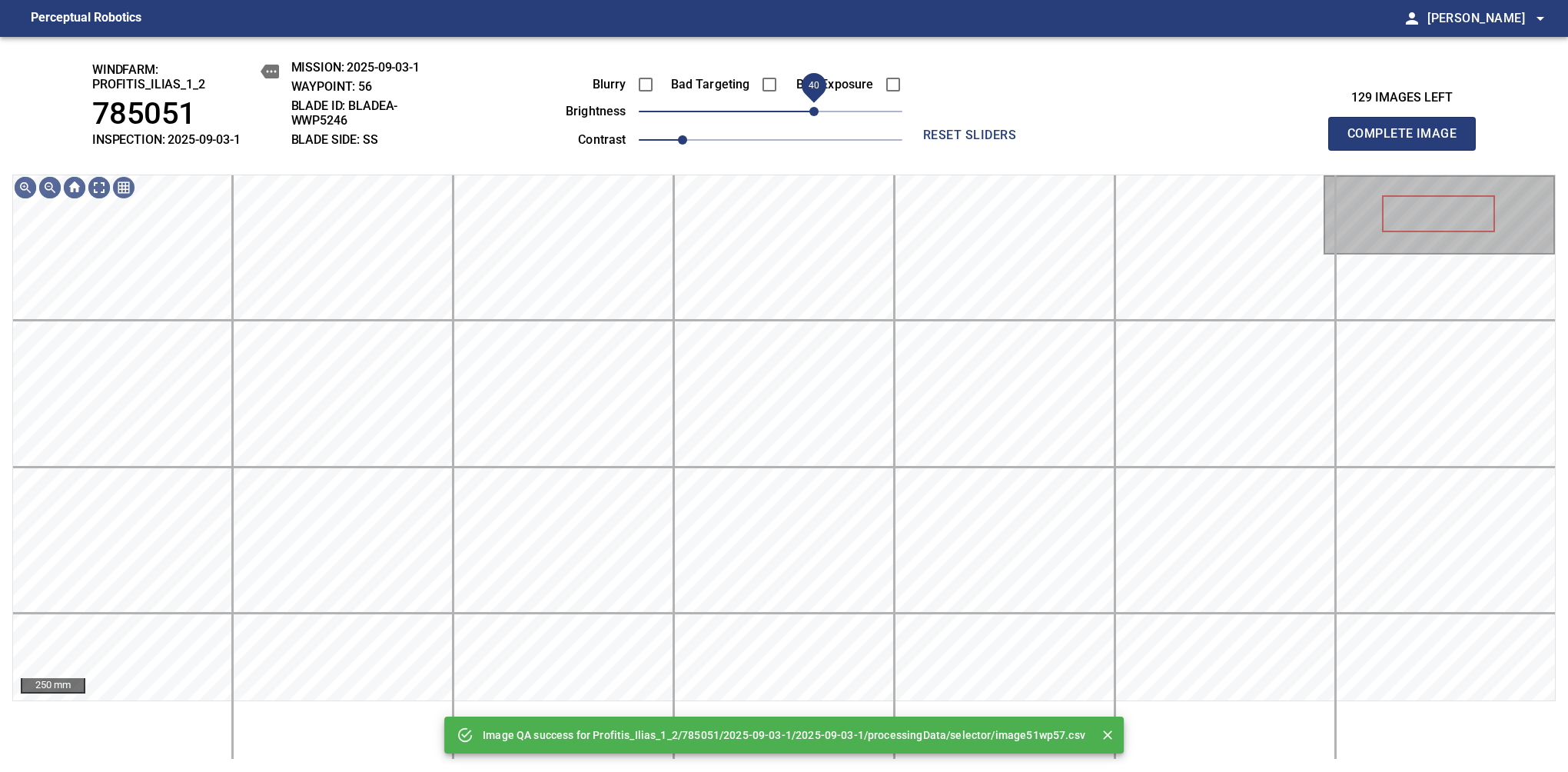
drag, startPoint x: 790, startPoint y: 105, endPoint x: 813, endPoint y: 110, distance: 23.5
click at [813, 110] on span "40" at bounding box center [770, 111] width 263 height 21
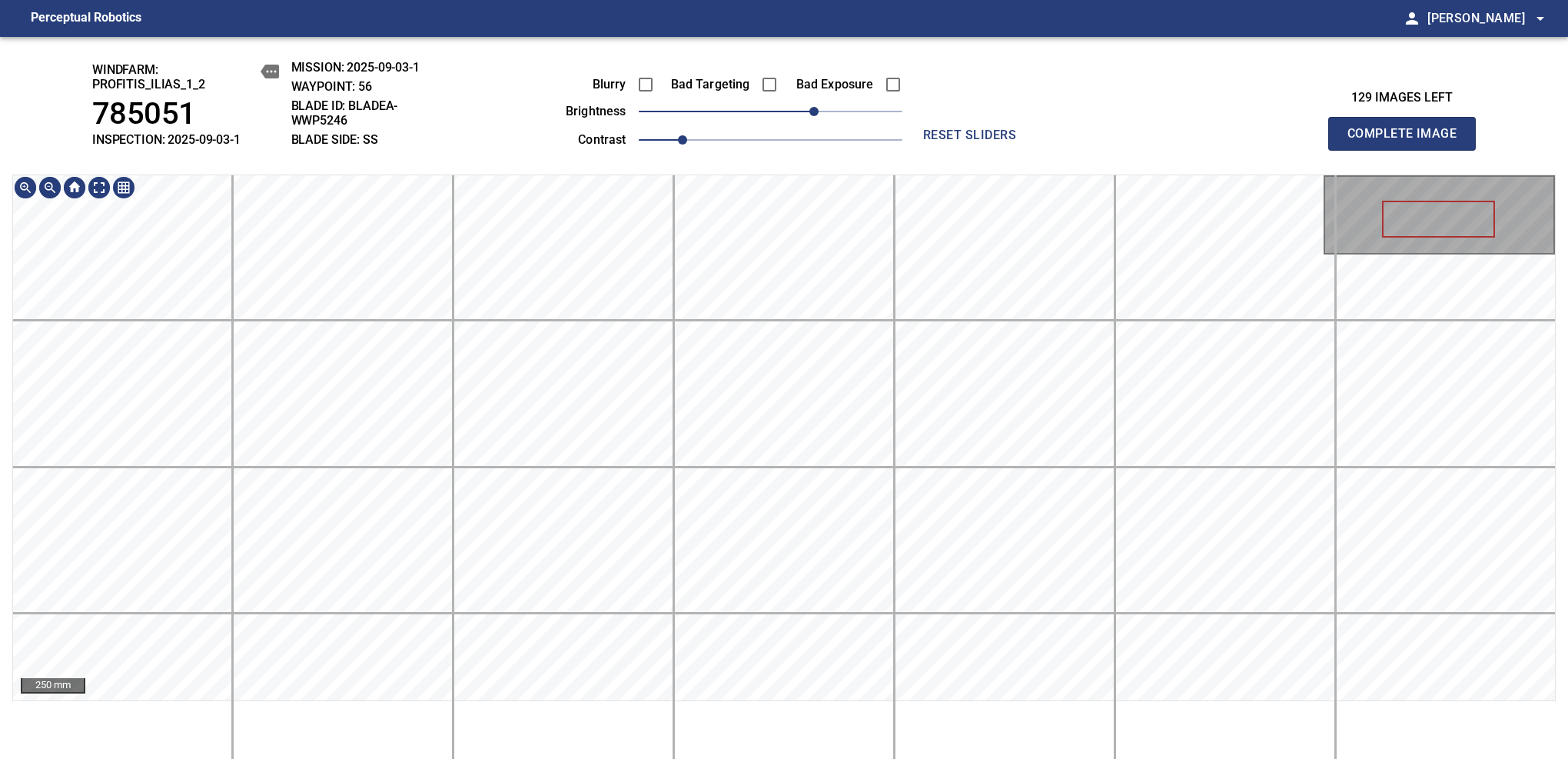
click at [788, 58] on div "windfarm: Profitis_Ilias_1_2 785051 INSPECTION: 2025-09-03-1 MISSION: 2025-09-0…" at bounding box center [784, 404] width 1568 height 735
click at [1408, 142] on span "Complete Image" at bounding box center [1402, 133] width 114 height 21
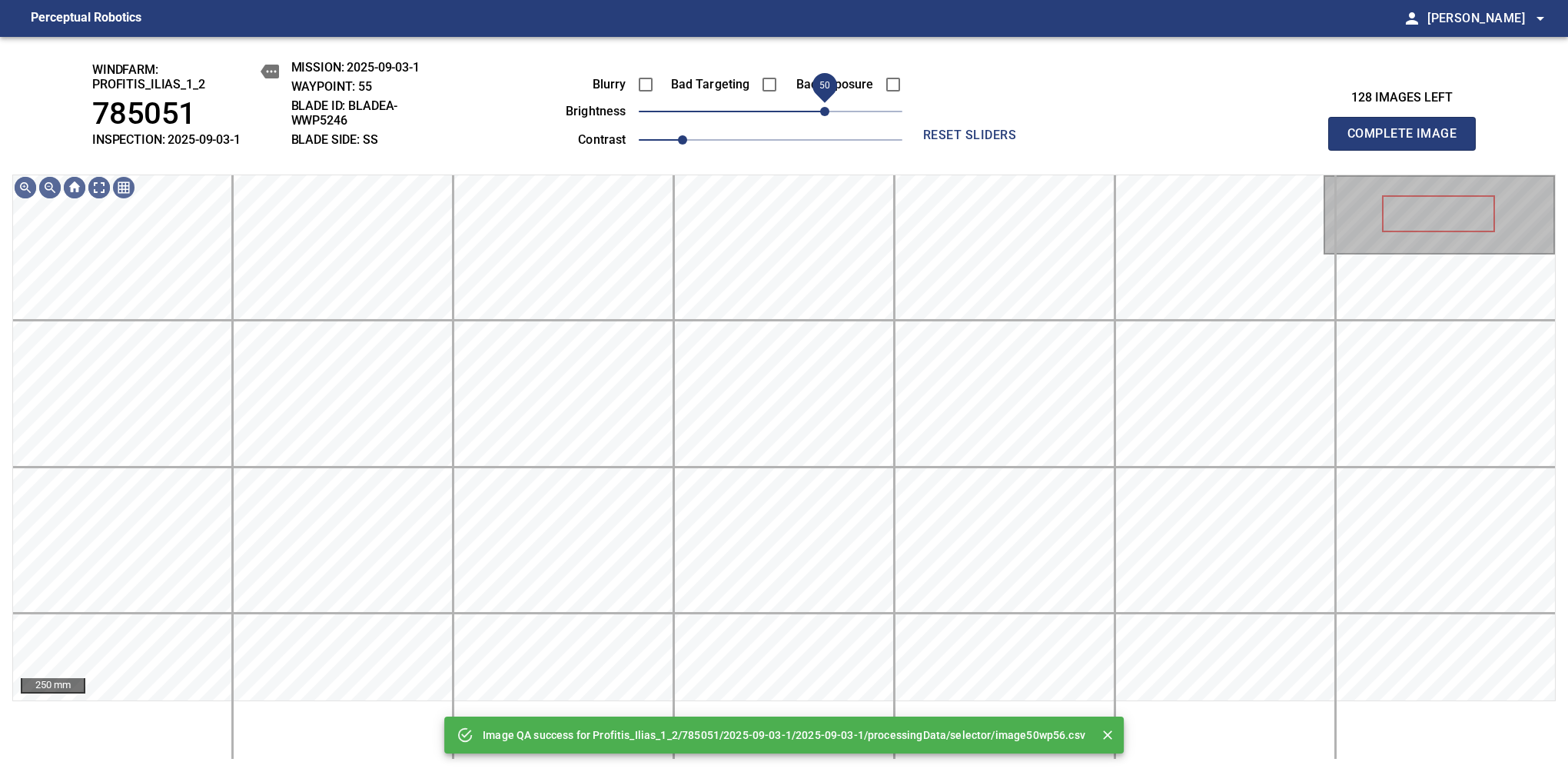
click at [820, 114] on span "50" at bounding box center [770, 111] width 263 height 21
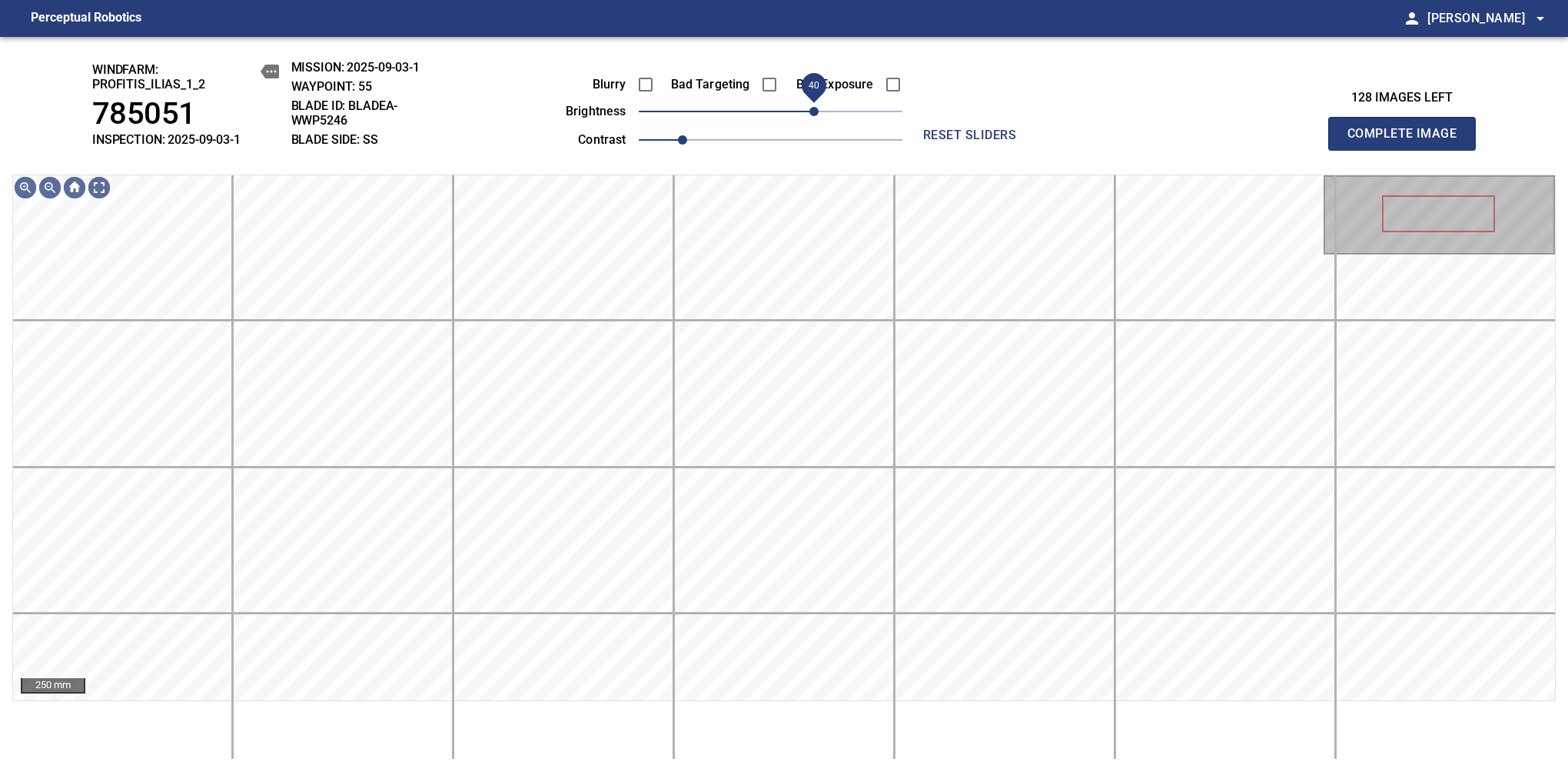
click at [818, 107] on span "40" at bounding box center [814, 112] width 9 height 9
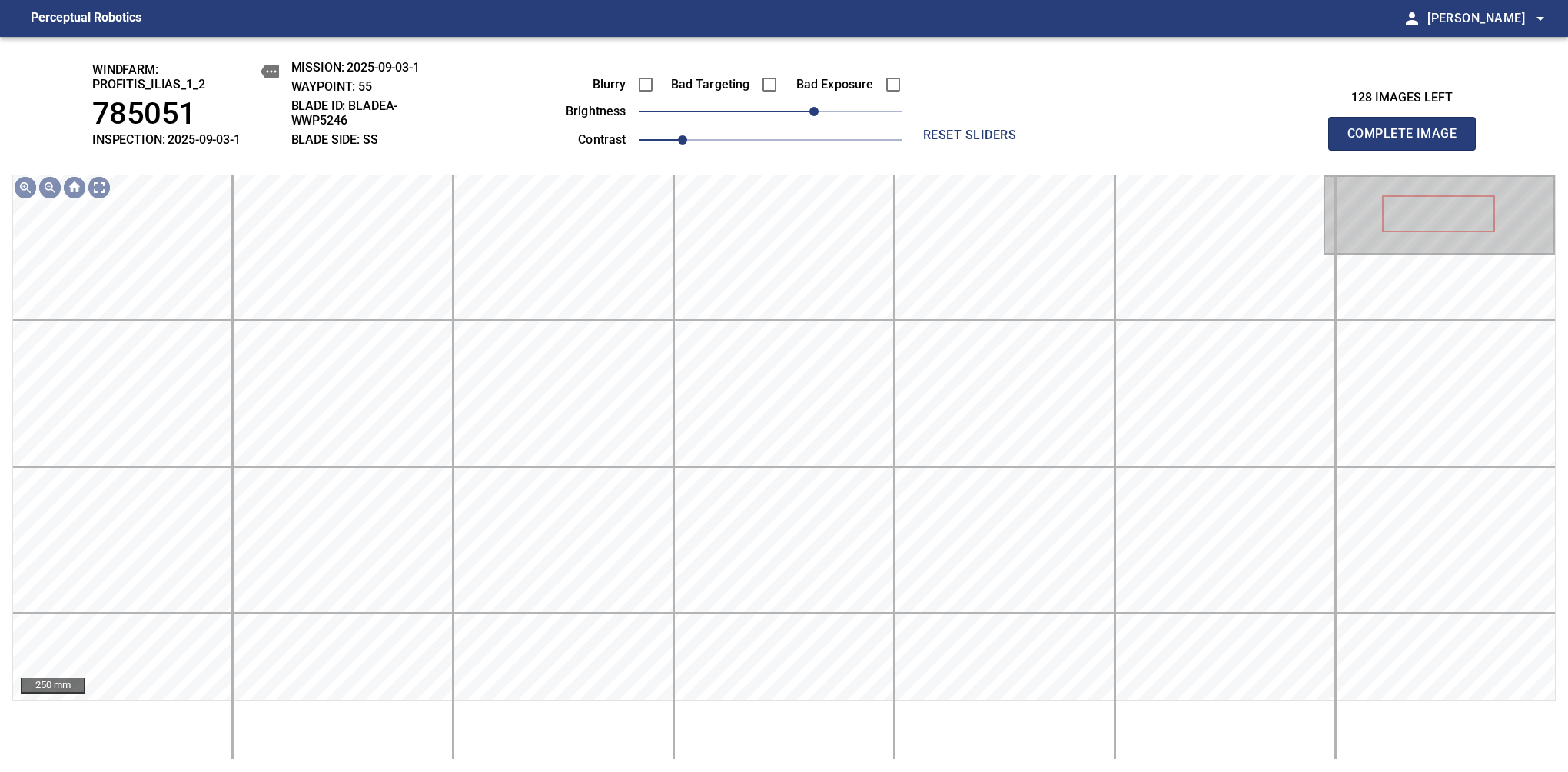
click at [1408, 142] on span "Complete Image" at bounding box center [1402, 133] width 114 height 21
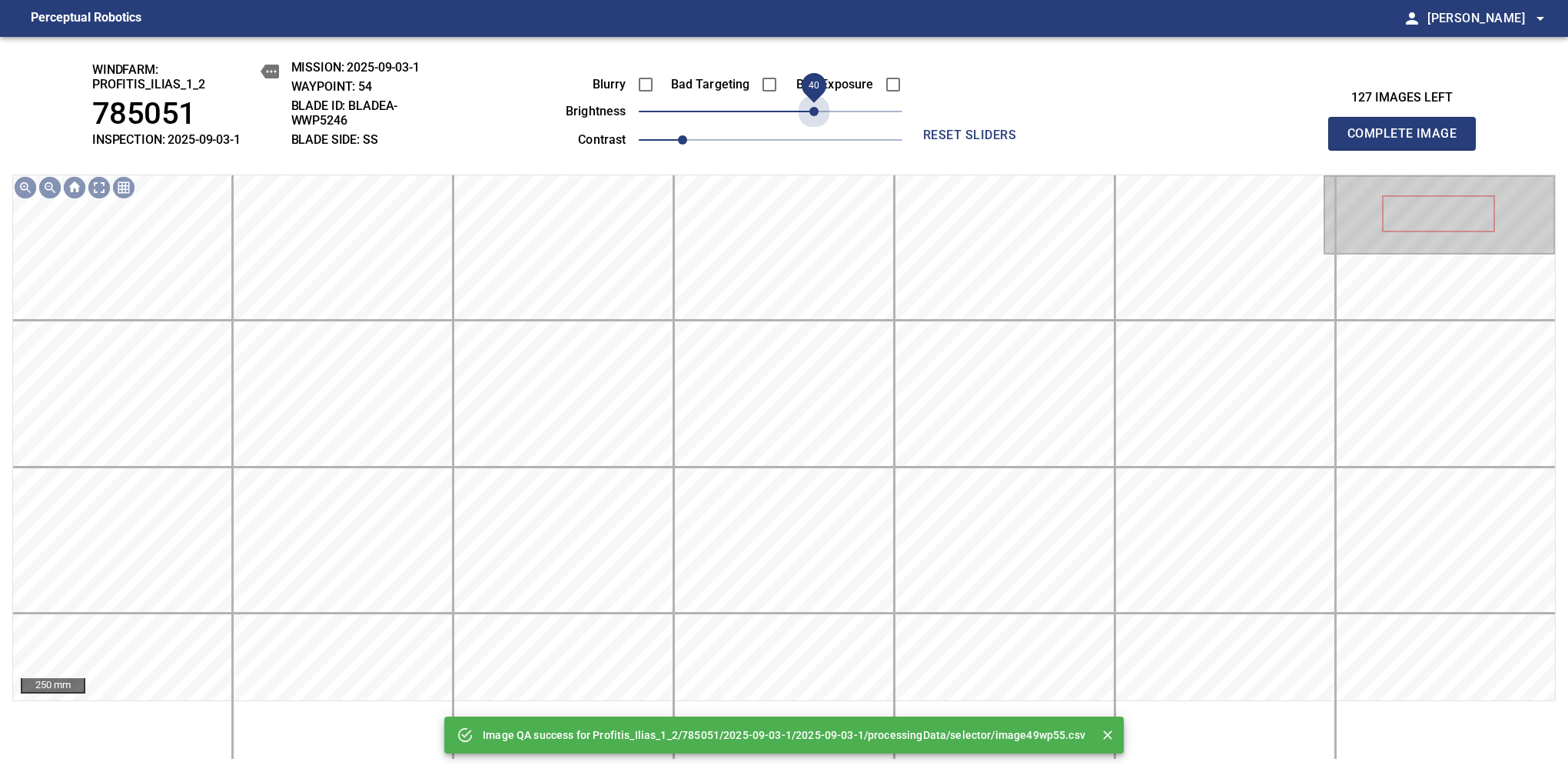
click at [818, 107] on span "40" at bounding box center [770, 111] width 263 height 21
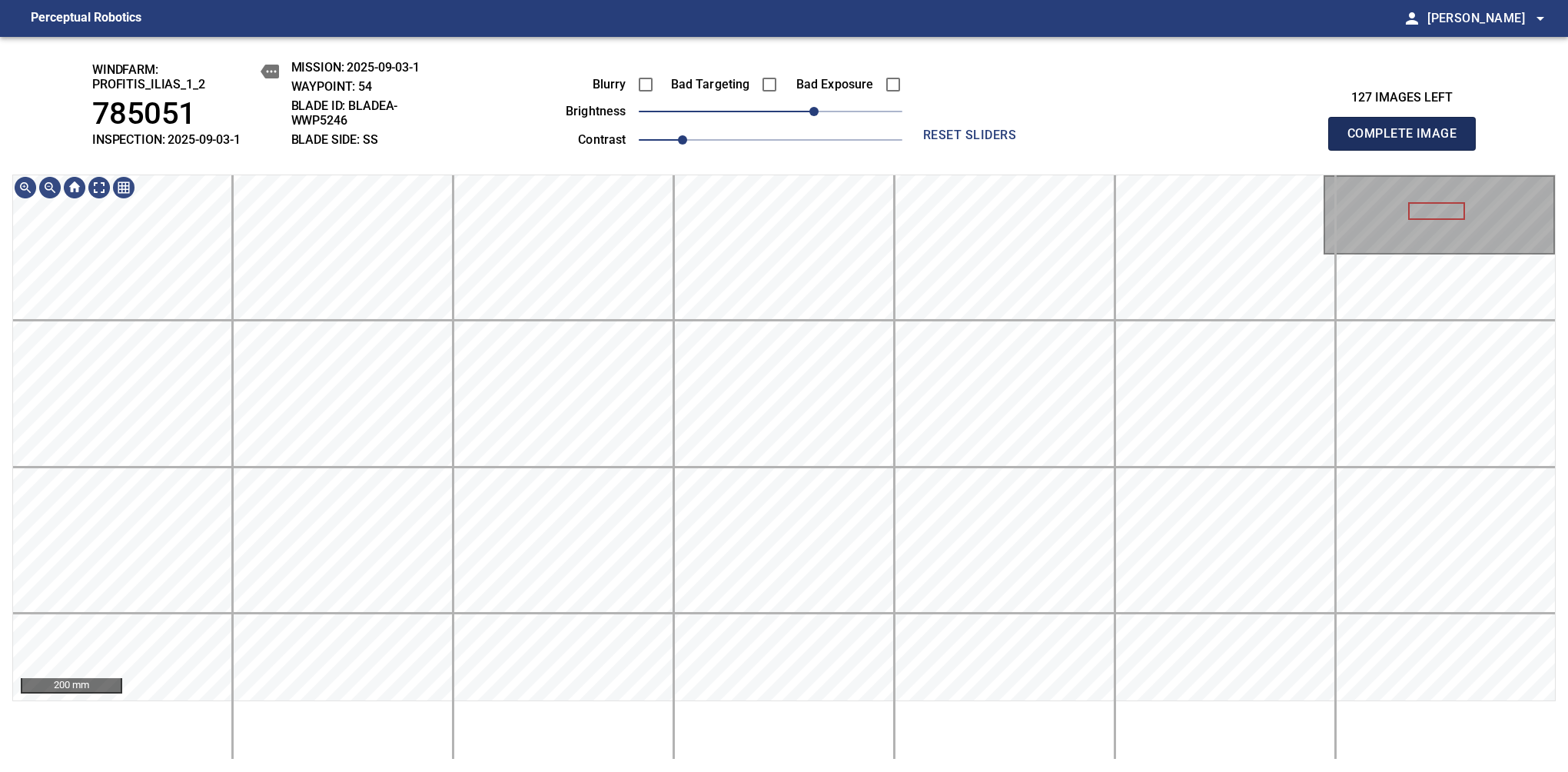
click at [1408, 142] on span "Complete Image" at bounding box center [1402, 133] width 114 height 21
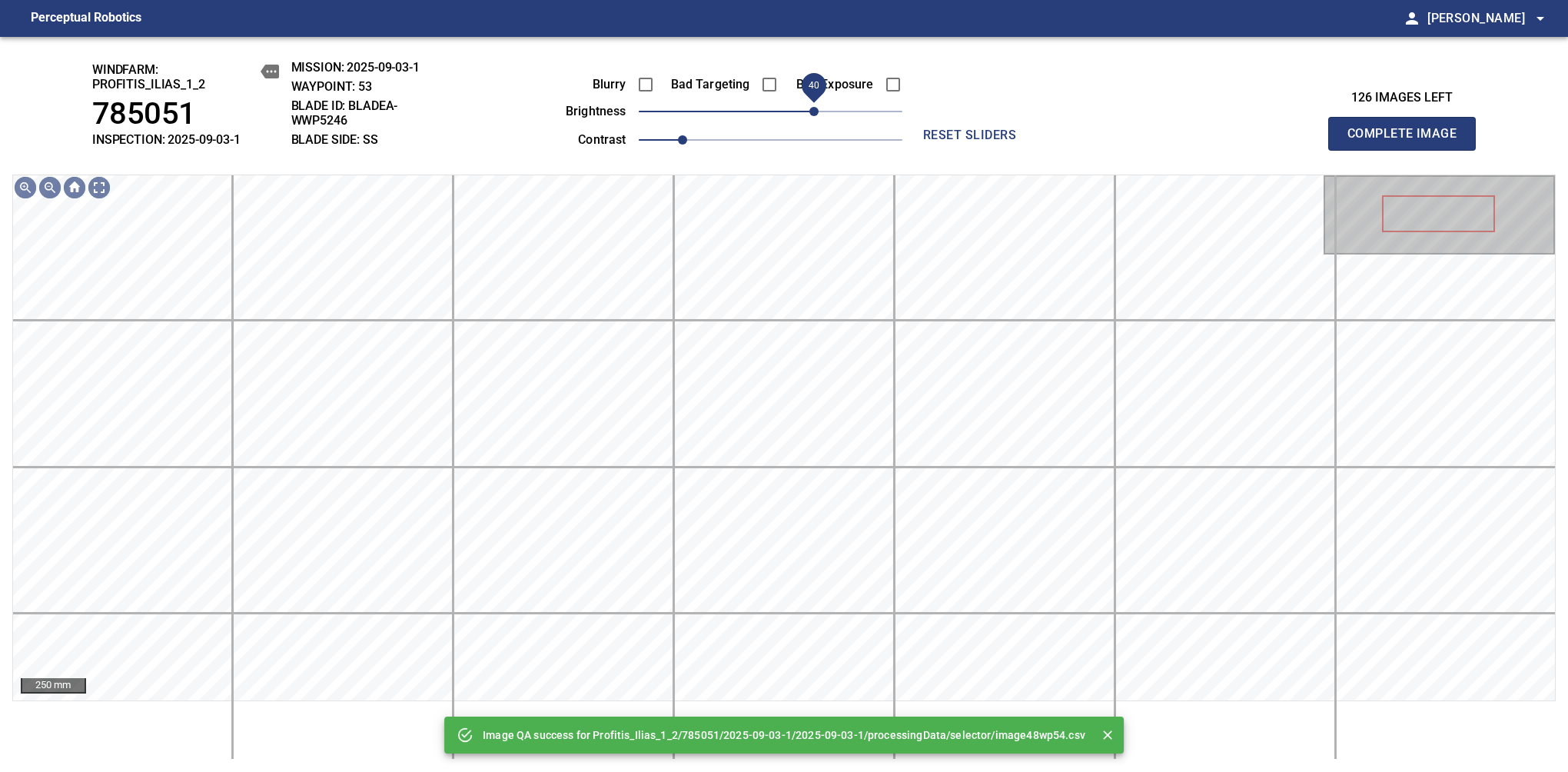
drag, startPoint x: 864, startPoint y: 113, endPoint x: 818, endPoint y: 105, distance: 46.7
click at [818, 107] on span "40" at bounding box center [814, 112] width 9 height 9
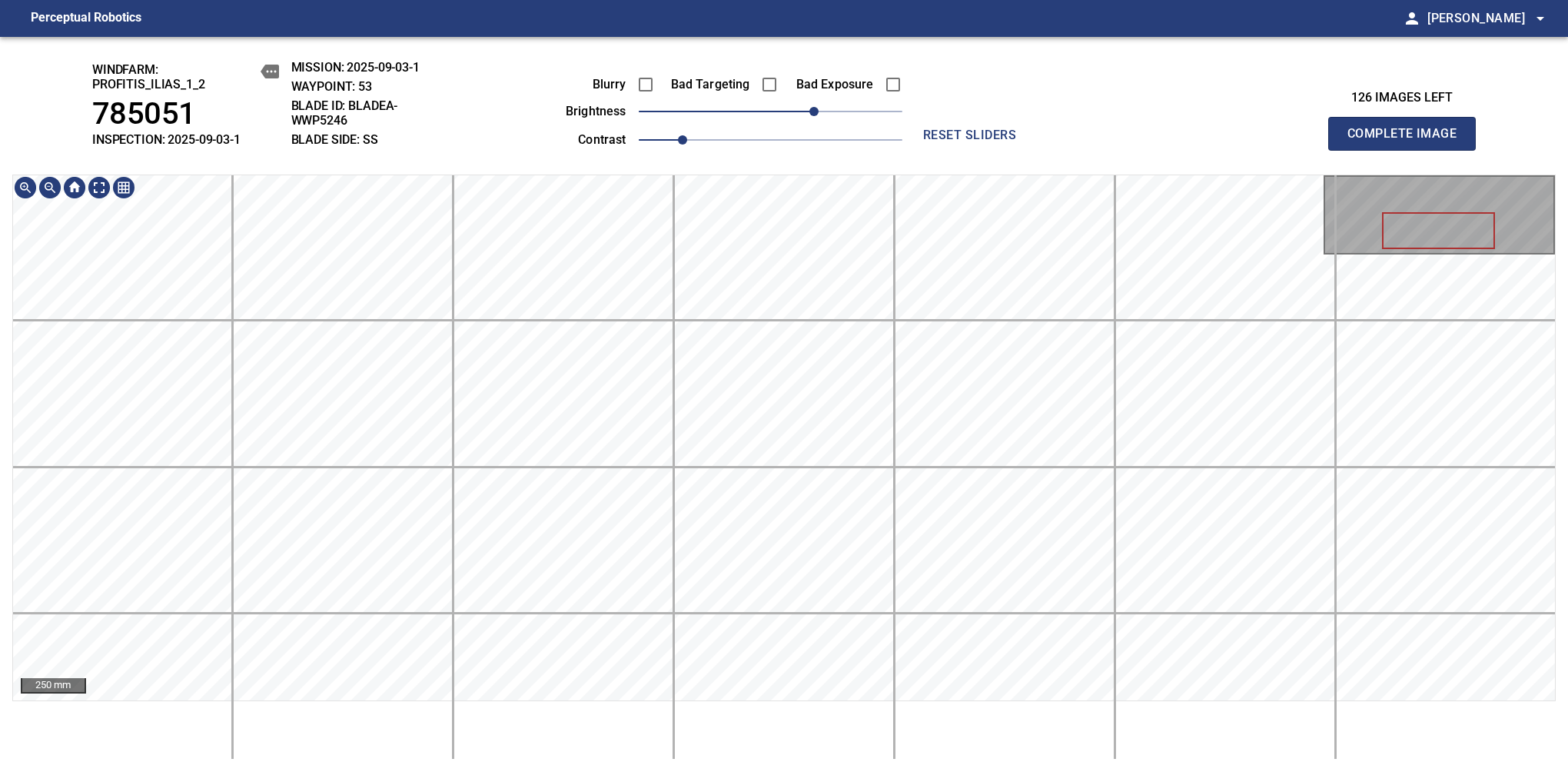
click at [765, 130] on div "windfarm: Profitis_Ilias_1_2 785051 INSPECTION: 2025-09-03-1 MISSION: 2025-09-0…" at bounding box center [784, 404] width 1568 height 735
click at [1408, 142] on span "Complete Image" at bounding box center [1402, 133] width 114 height 21
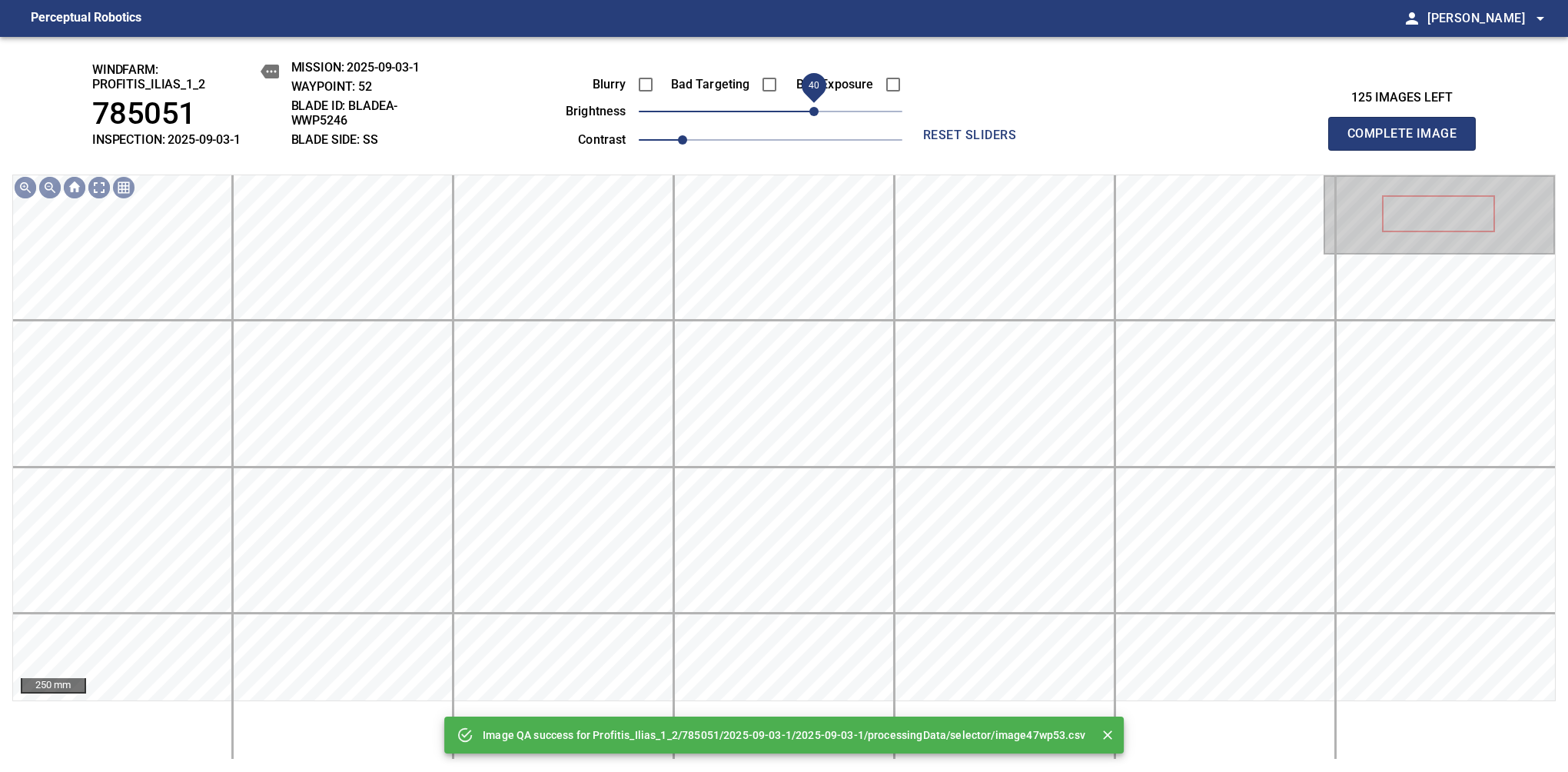
click at [813, 108] on span "40" at bounding box center [814, 112] width 9 height 9
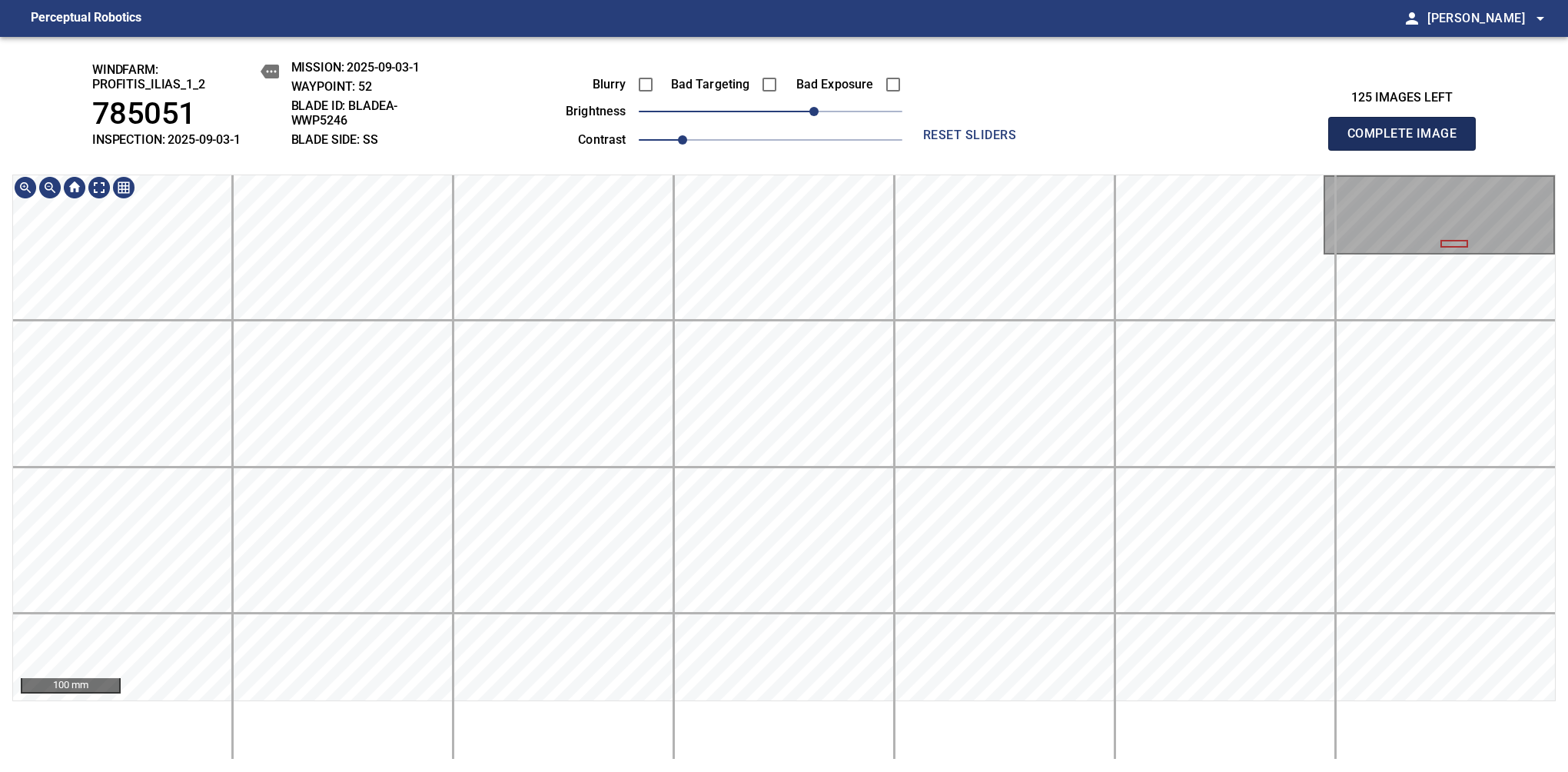
click at [1408, 142] on span "Complete Image" at bounding box center [1402, 133] width 114 height 21
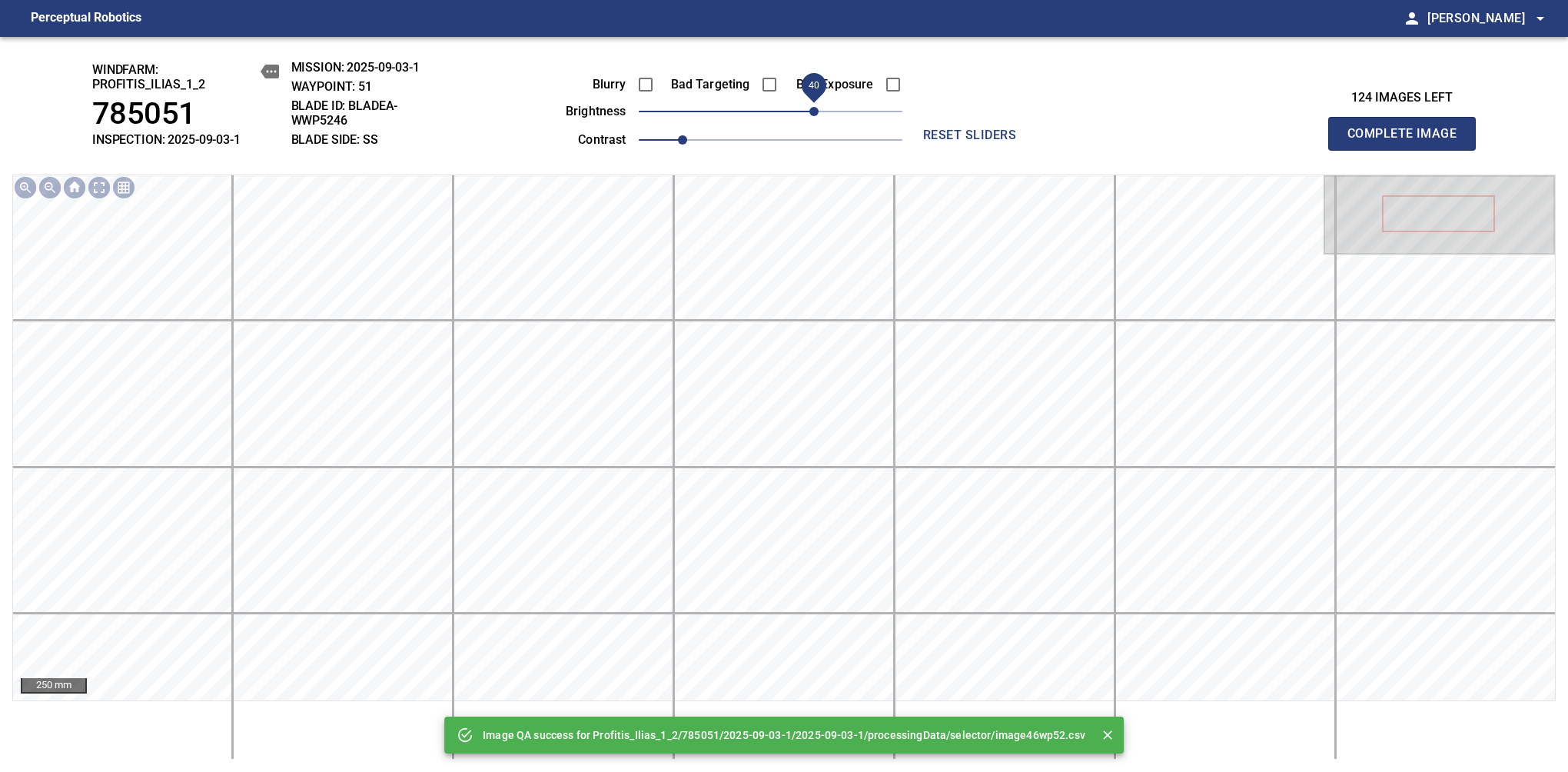
click at [809, 108] on span "40" at bounding box center [770, 111] width 263 height 21
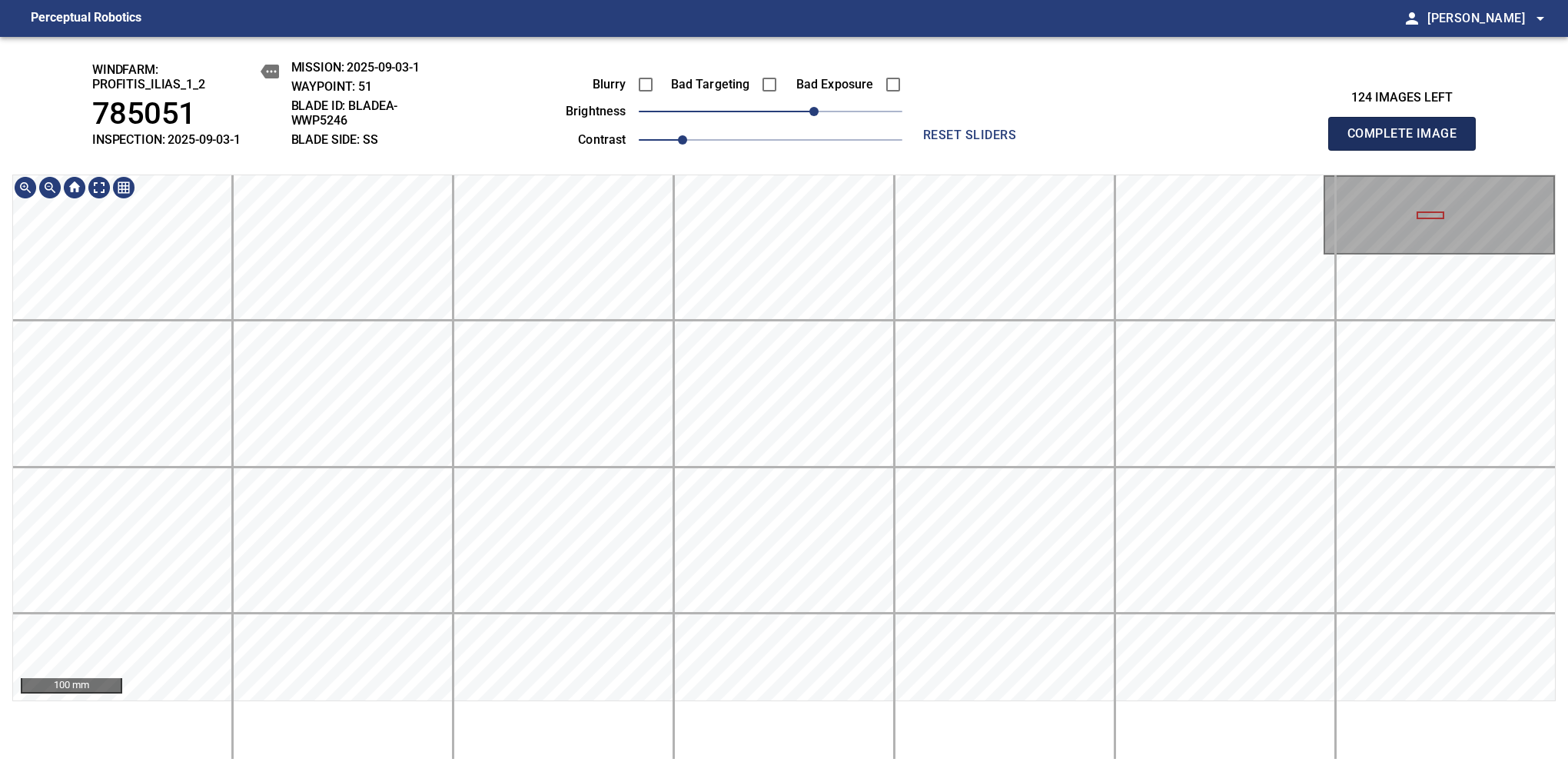
click at [1408, 142] on span "Complete Image" at bounding box center [1402, 133] width 114 height 21
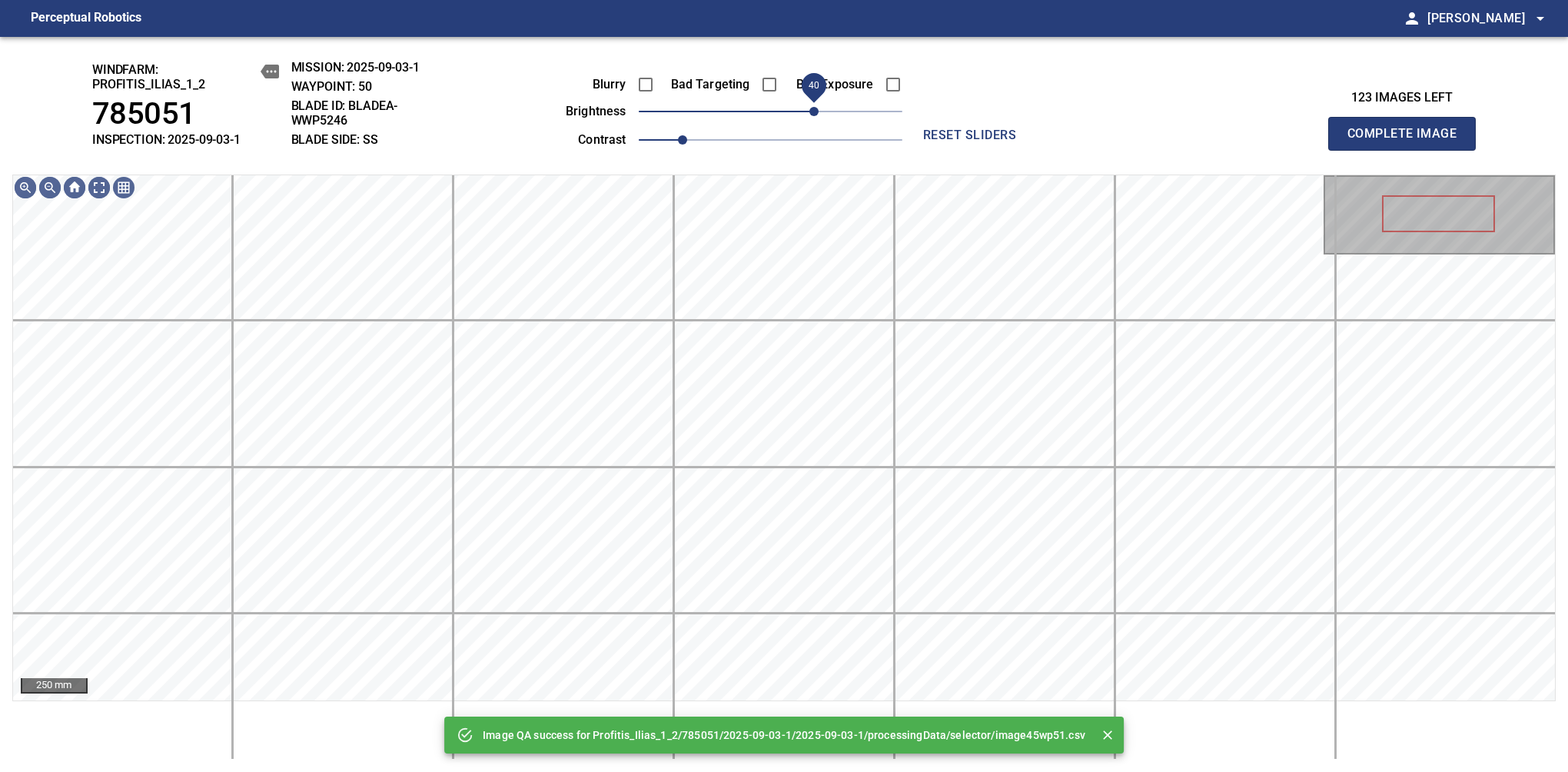
drag, startPoint x: 789, startPoint y: 117, endPoint x: 811, endPoint y: 114, distance: 22.2
click at [811, 114] on span "40" at bounding box center [770, 111] width 263 height 21
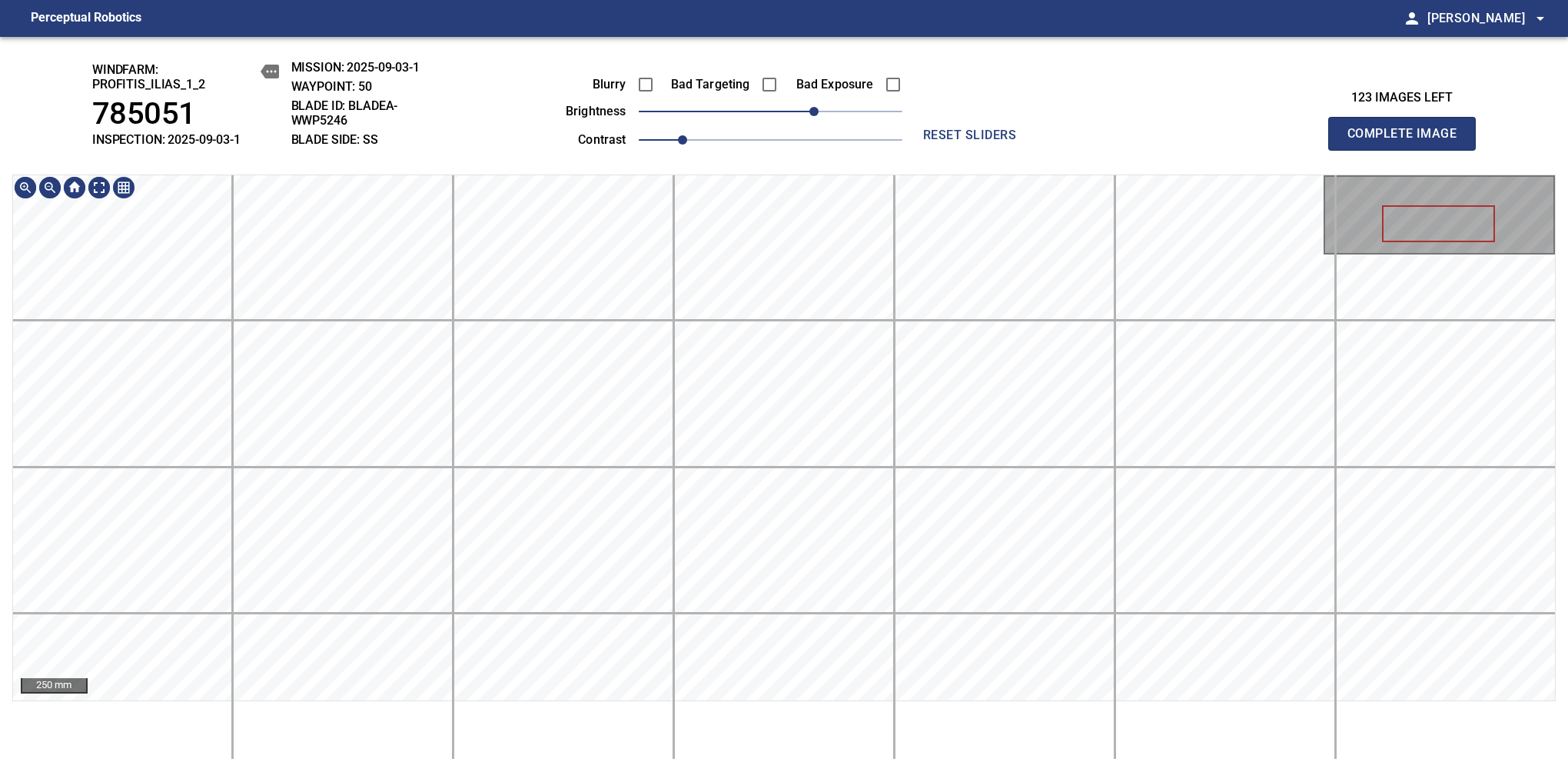
click at [862, 60] on div "windfarm: Profitis_Ilias_1_2 785051 INSPECTION: 2025-09-03-1 MISSION: 2025-09-0…" at bounding box center [784, 404] width 1568 height 735
click at [1408, 142] on span "Complete Image" at bounding box center [1402, 133] width 114 height 21
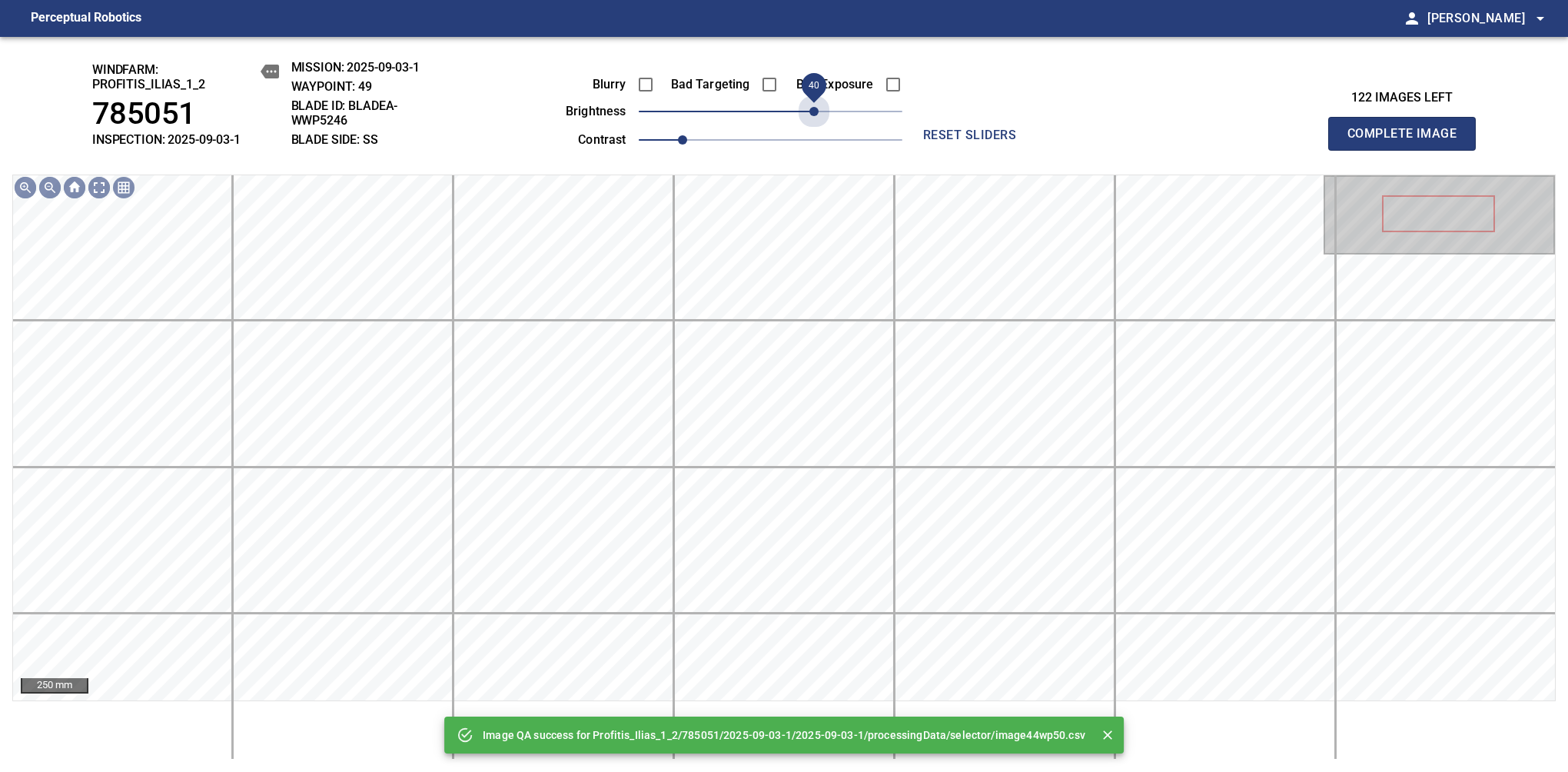
click at [813, 112] on span "40" at bounding box center [770, 111] width 263 height 21
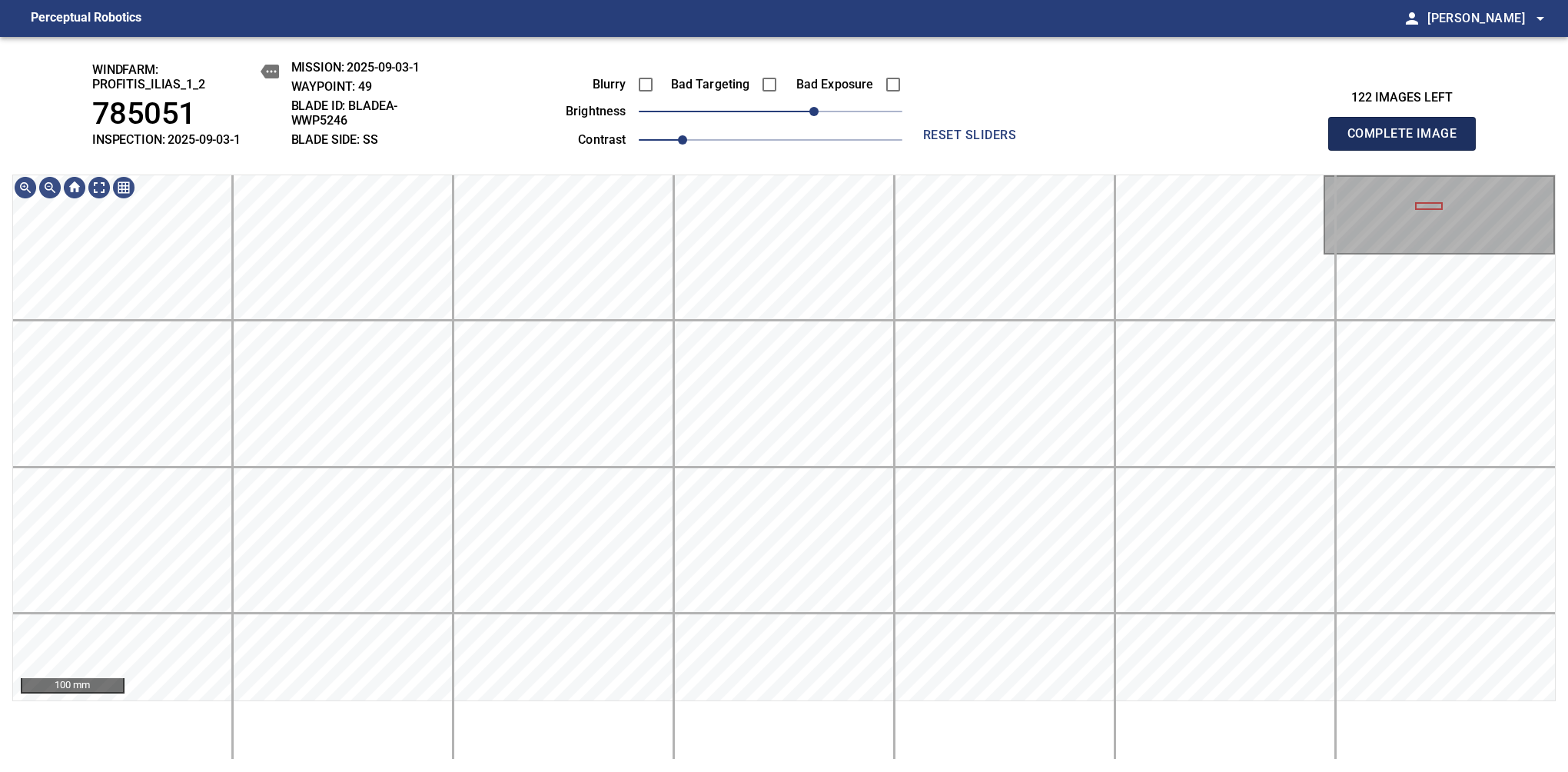
click at [1408, 142] on span "Complete Image" at bounding box center [1402, 133] width 114 height 21
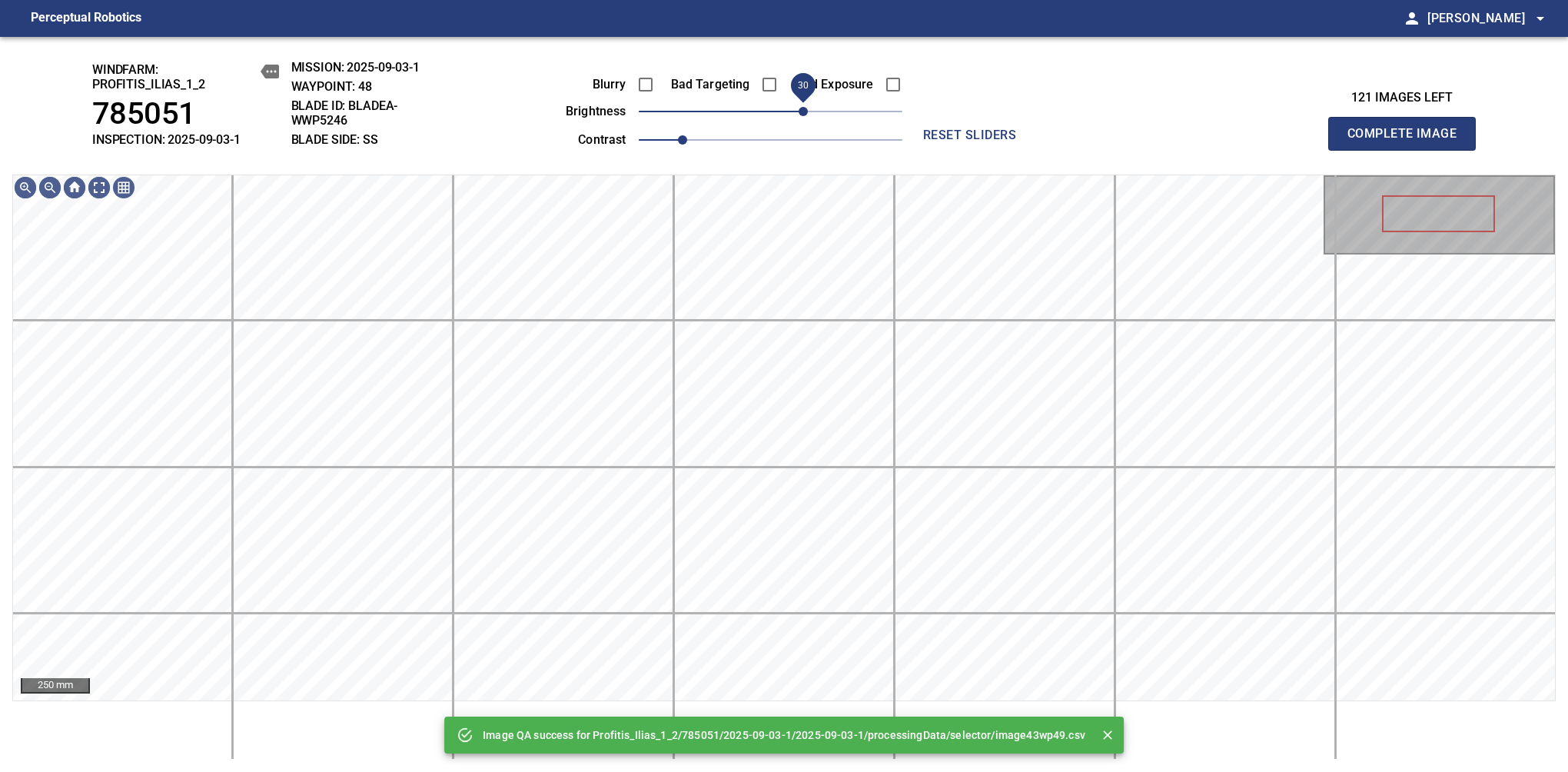
drag, startPoint x: 783, startPoint y: 108, endPoint x: 805, endPoint y: 103, distance: 22.6
click at [805, 107] on span "30" at bounding box center [802, 112] width 9 height 9
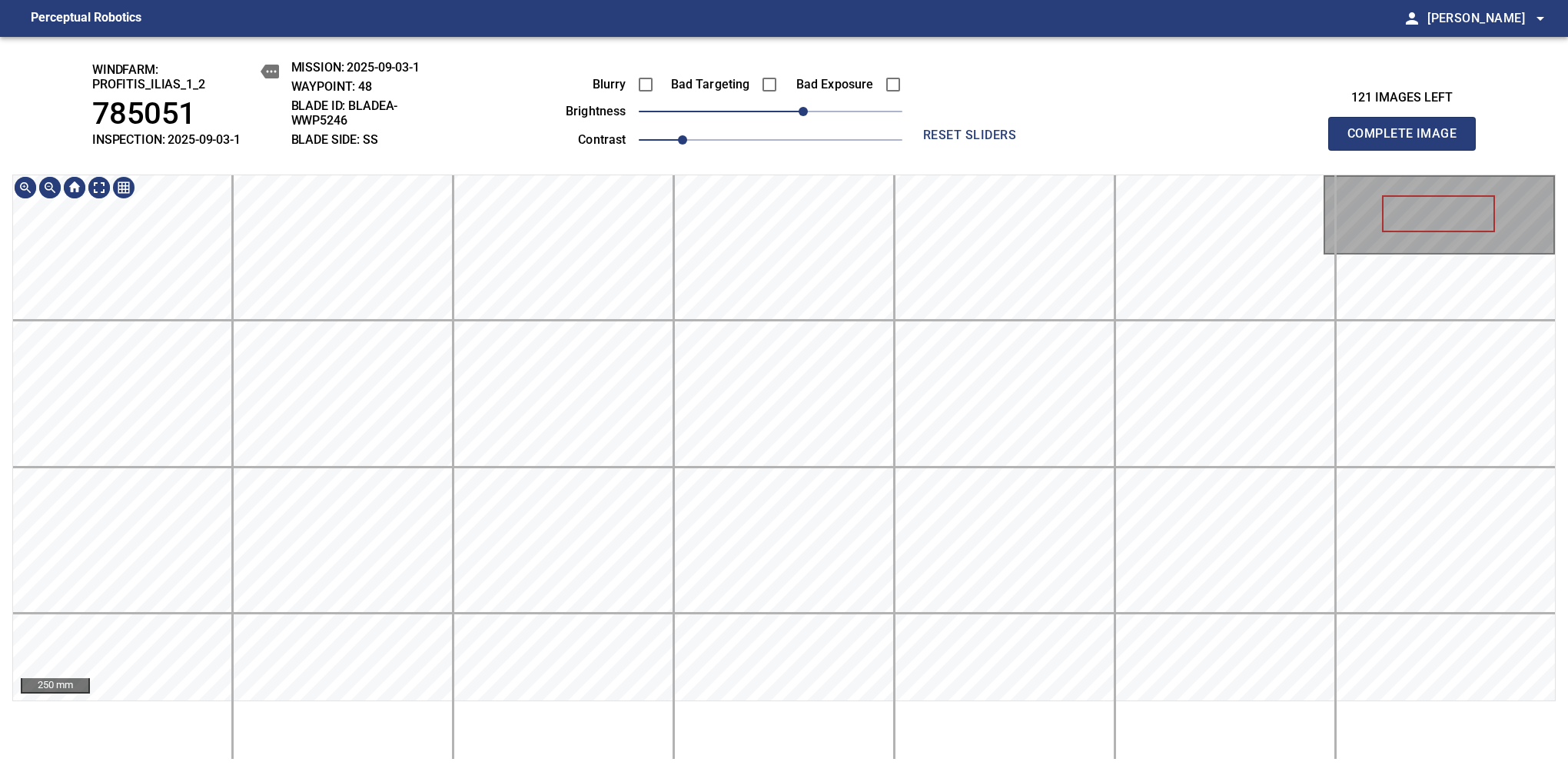
click at [722, 771] on html "Perceptual Robotics person Alex Semenov arrow_drop_down windfarm: Profitis_Ilia…" at bounding box center [784, 386] width 1568 height 772
drag, startPoint x: 1410, startPoint y: 136, endPoint x: 1415, endPoint y: 125, distance: 12.1
click at [1408, 142] on span "Complete Image" at bounding box center [1402, 133] width 114 height 21
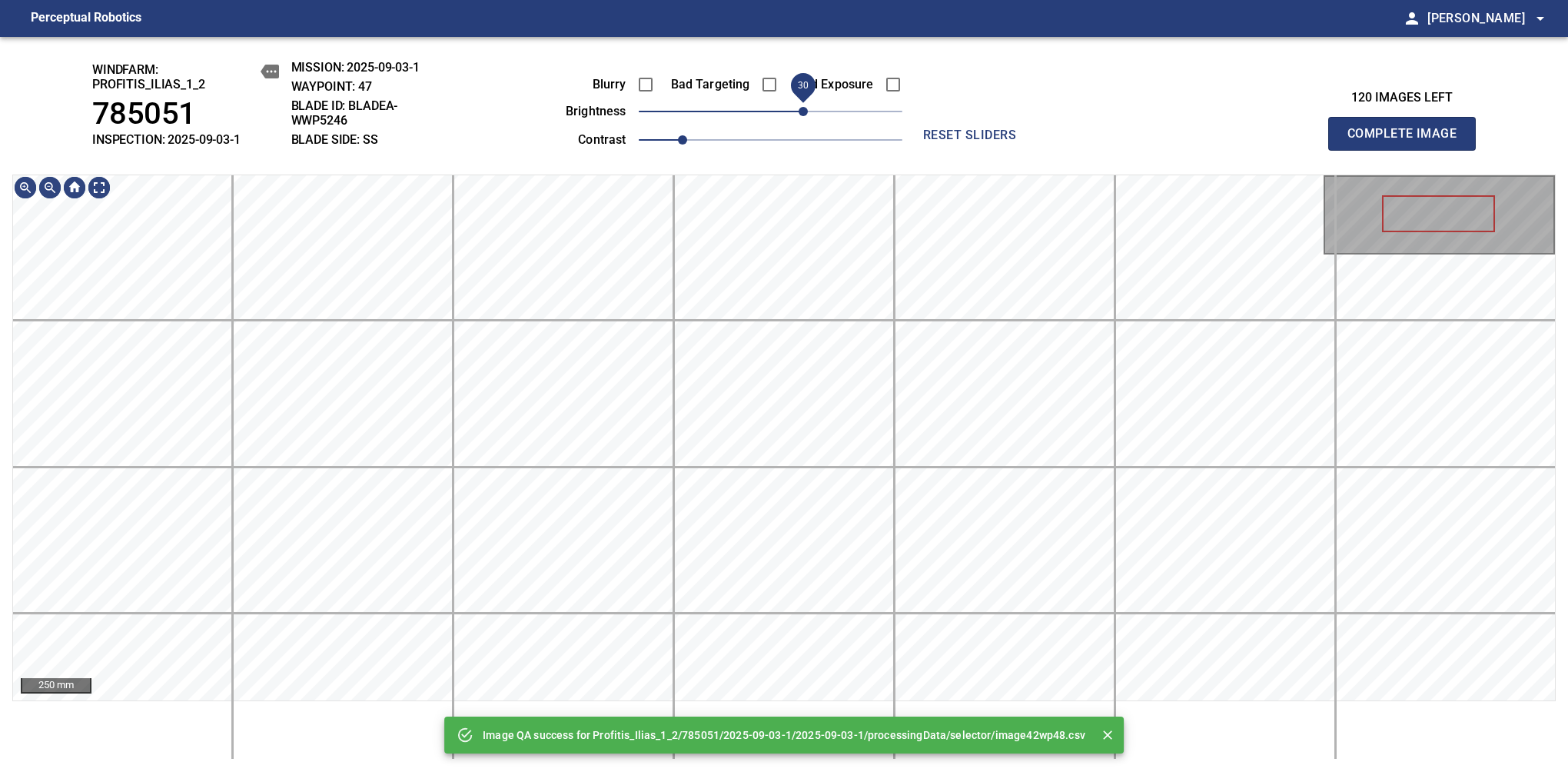
click at [809, 106] on span "30" at bounding box center [770, 111] width 263 height 21
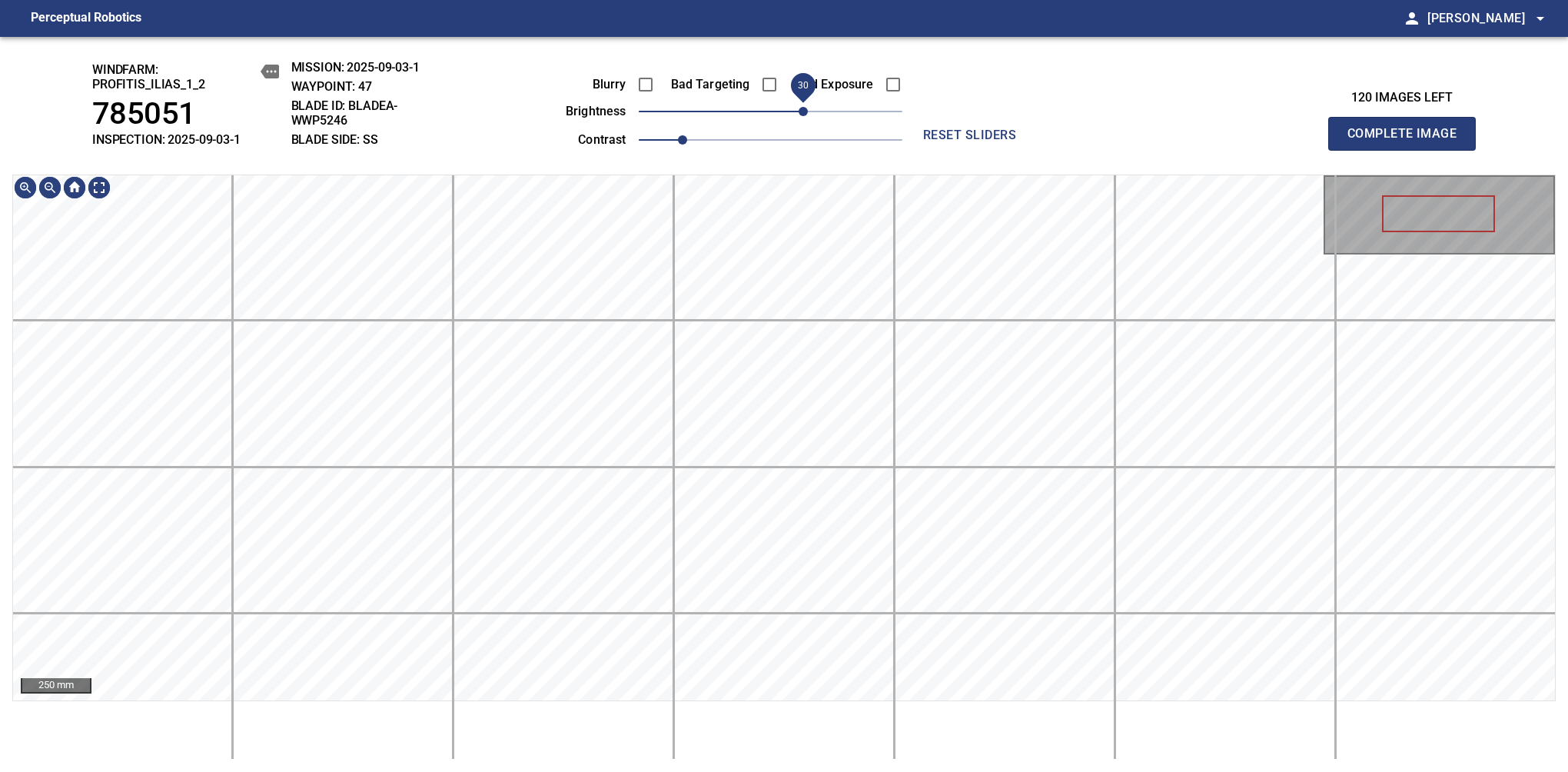
click at [807, 108] on span "30" at bounding box center [802, 112] width 9 height 9
click at [1408, 142] on span "Complete Image" at bounding box center [1402, 133] width 114 height 21
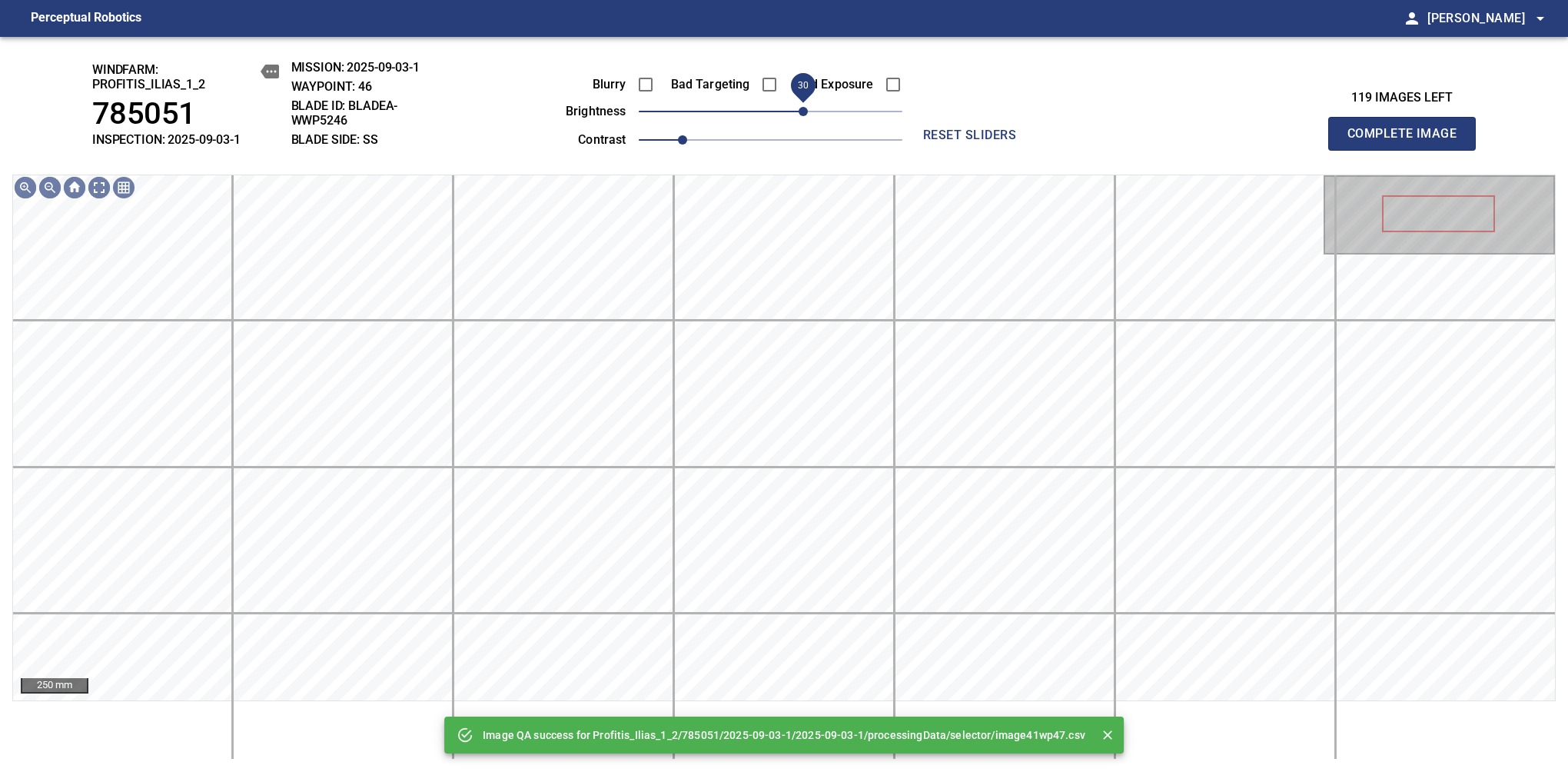
drag, startPoint x: 798, startPoint y: 104, endPoint x: 806, endPoint y: 101, distance: 8.5
click at [806, 101] on span "30" at bounding box center [770, 111] width 263 height 21
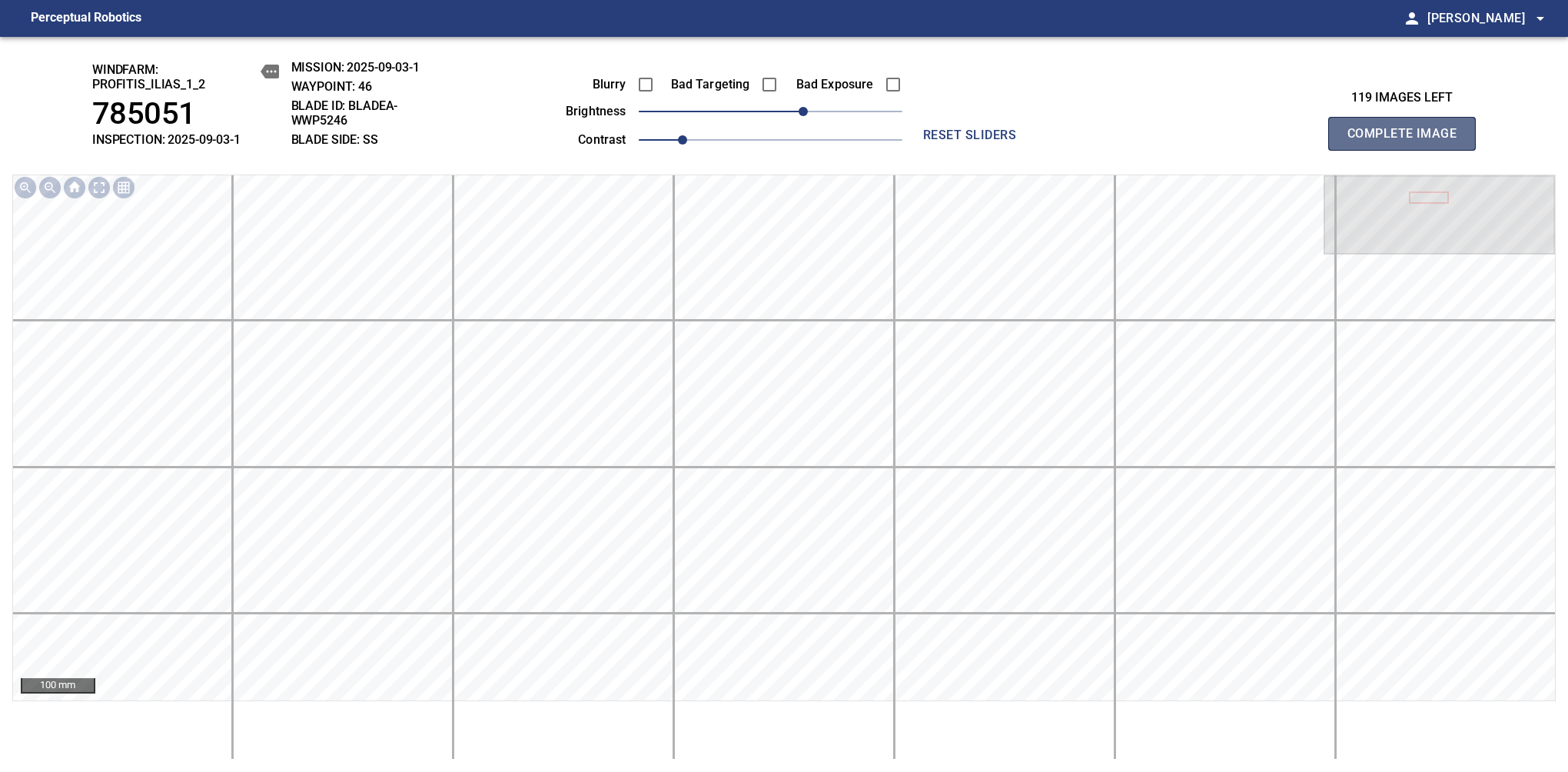
click at [1408, 142] on span "Complete Image" at bounding box center [1402, 133] width 114 height 21
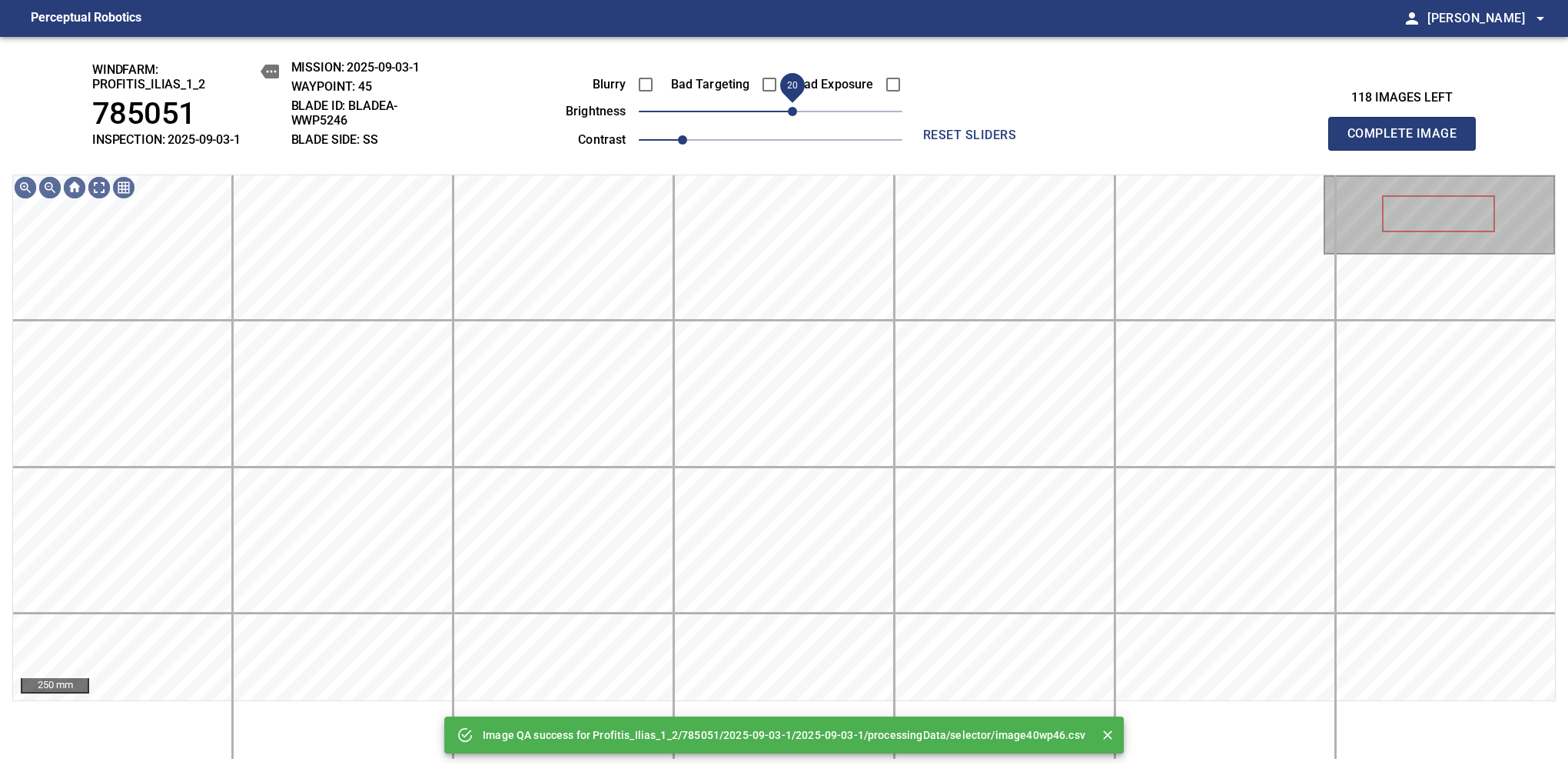
drag, startPoint x: 802, startPoint y: 112, endPoint x: 794, endPoint y: 114, distance: 8.2
click at [794, 114] on span "20" at bounding box center [770, 111] width 263 height 21
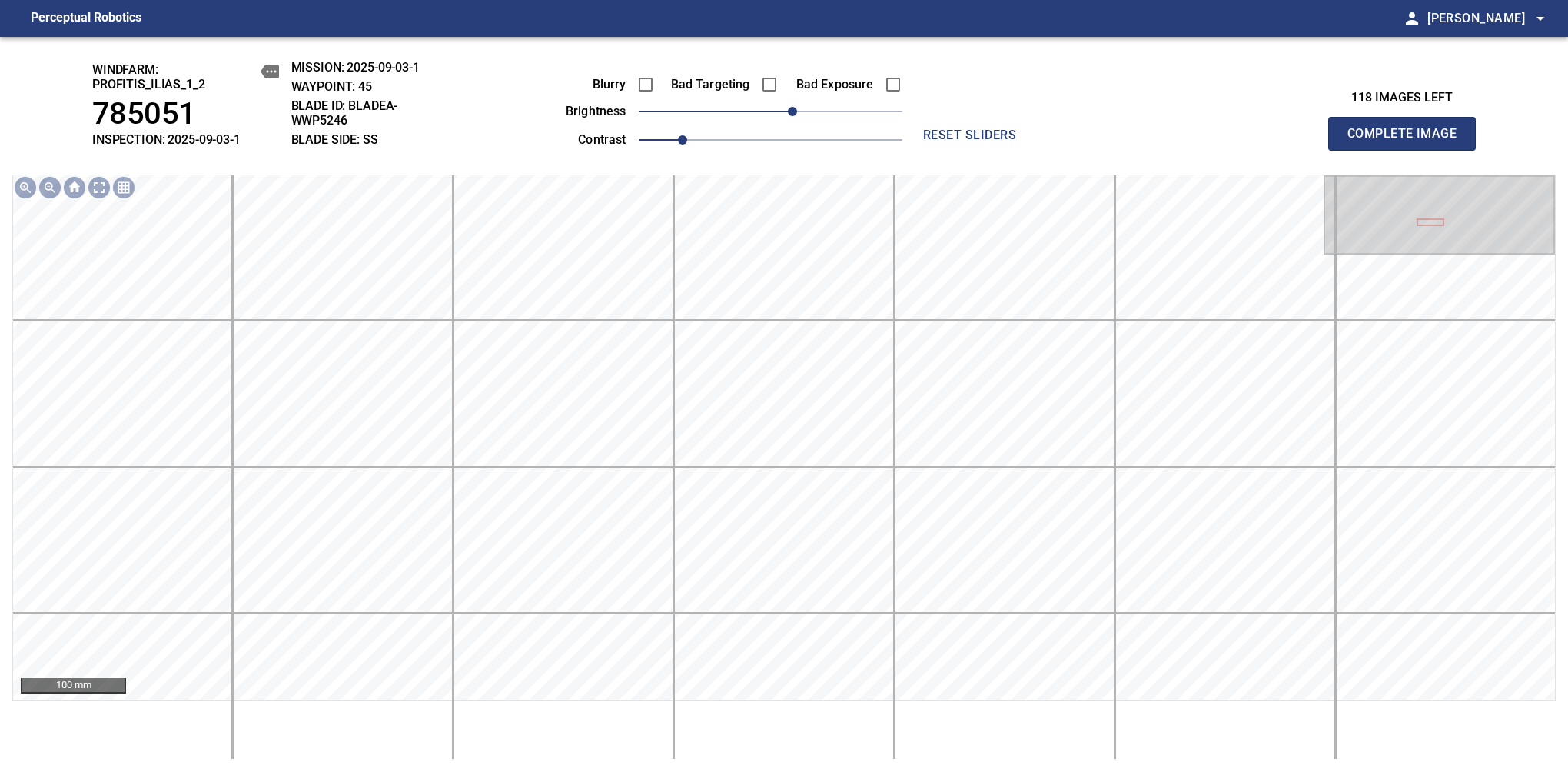
click at [788, 108] on span "20" at bounding box center [792, 112] width 9 height 9
click at [790, 107] on span "20" at bounding box center [792, 112] width 9 height 9
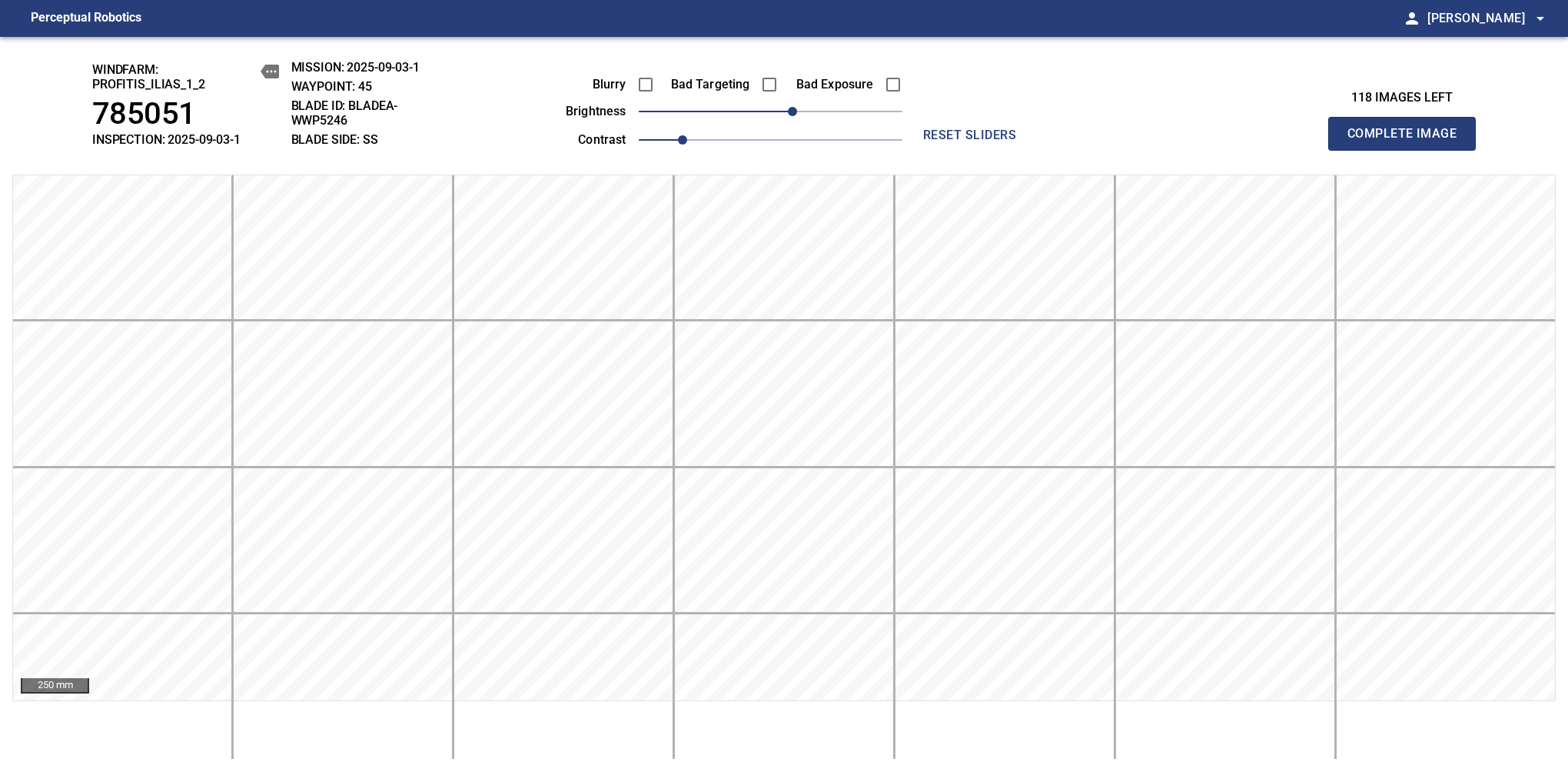
click at [1408, 142] on span "Complete Image" at bounding box center [1402, 133] width 114 height 21
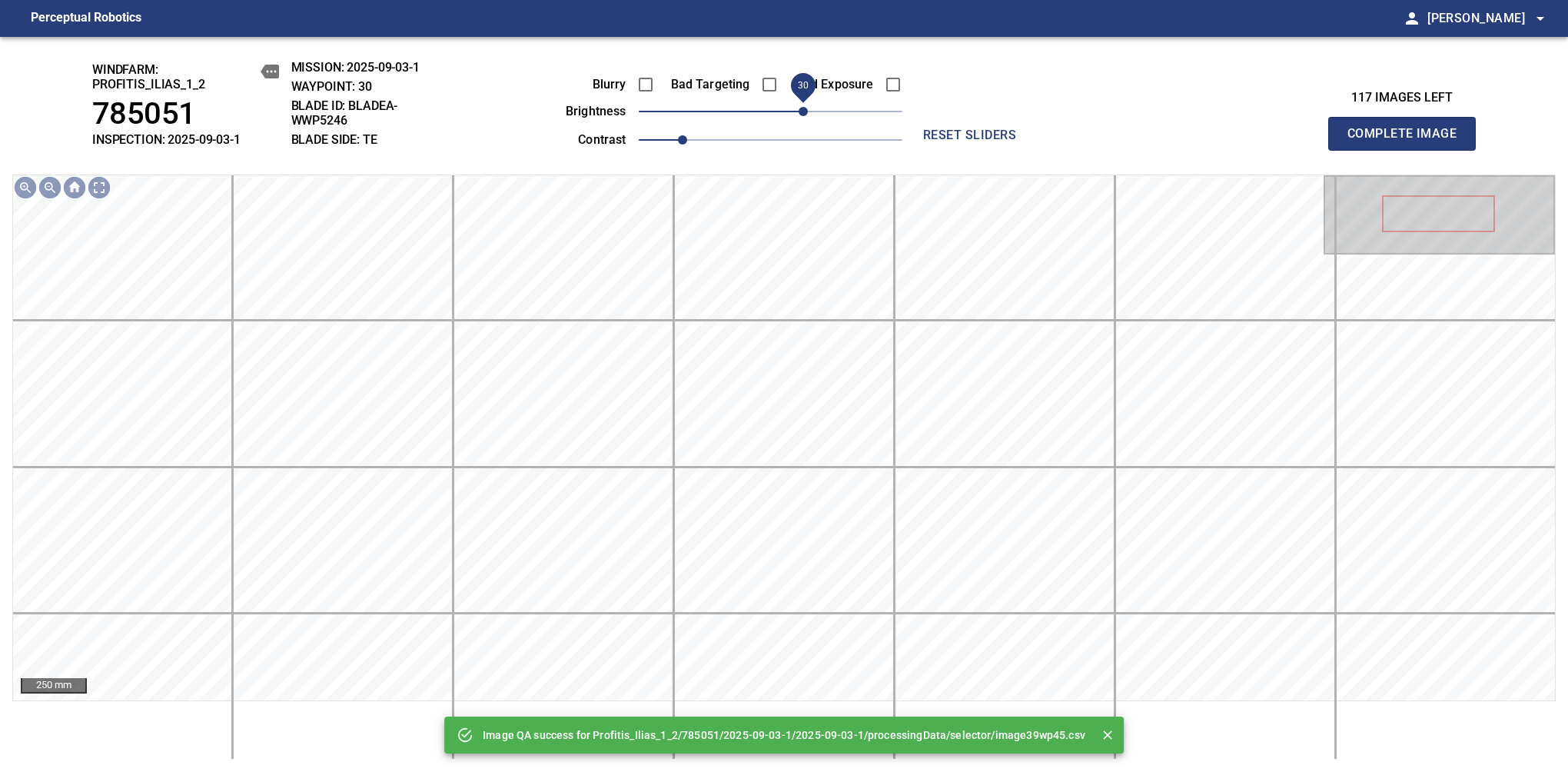
drag, startPoint x: 778, startPoint y: 112, endPoint x: 805, endPoint y: 110, distance: 27.1
click at [805, 110] on span "30" at bounding box center [802, 112] width 9 height 9
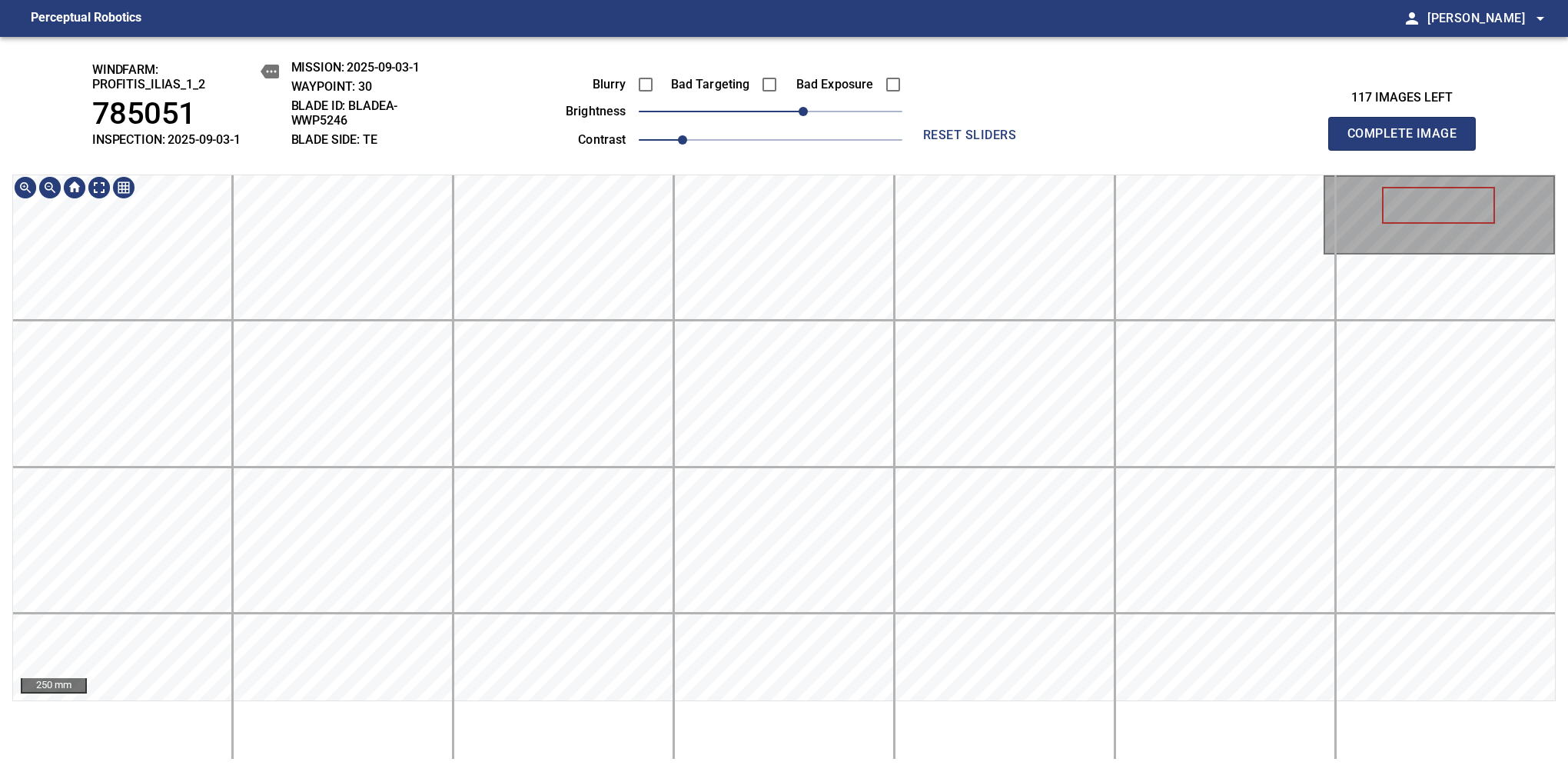
click at [438, 771] on html "Perceptual Robotics person Alex Semenov arrow_drop_down windfarm: Profitis_Ilia…" at bounding box center [784, 386] width 1568 height 772
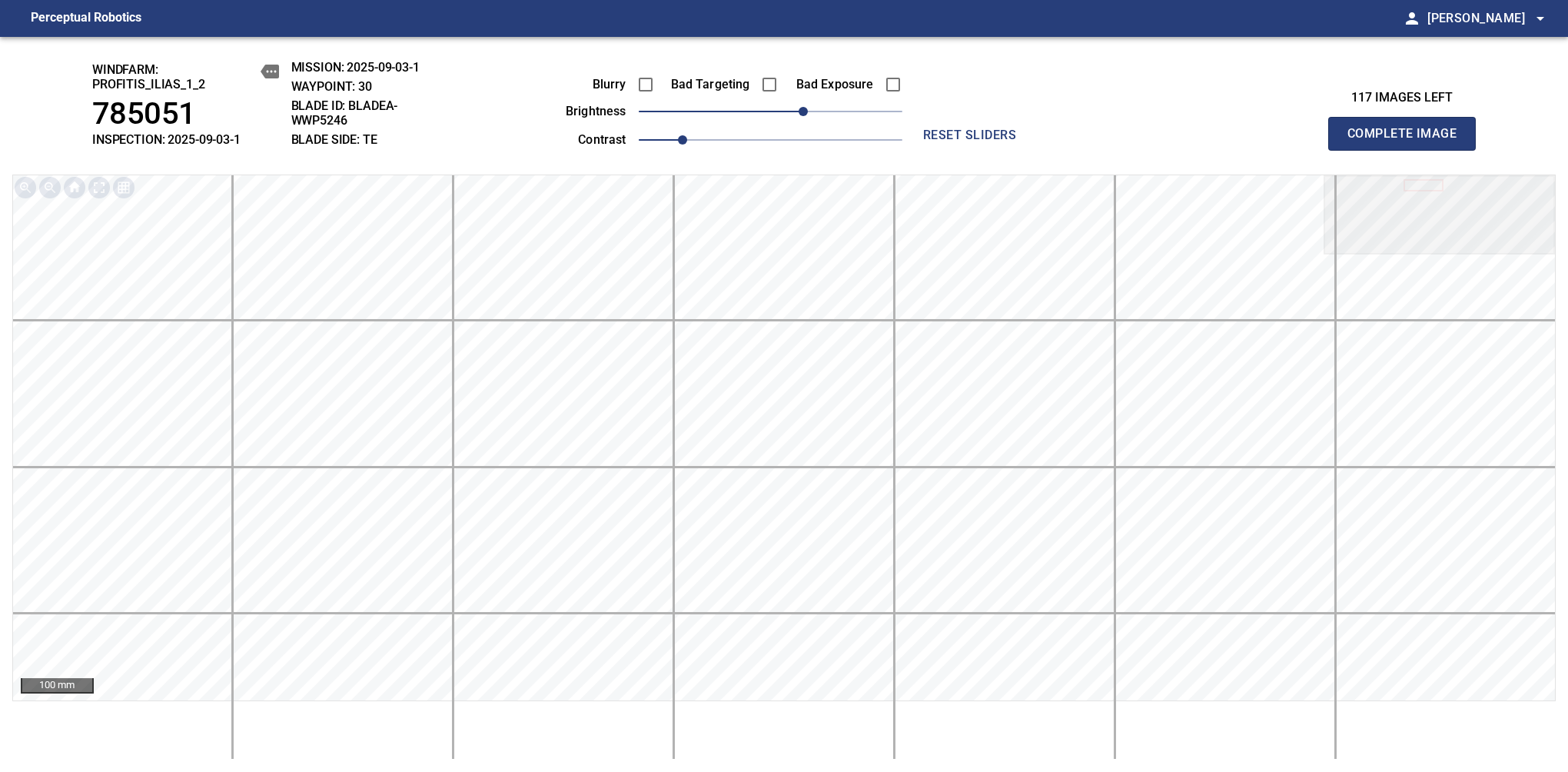
click at [1408, 142] on span "Complete Image" at bounding box center [1402, 133] width 114 height 21
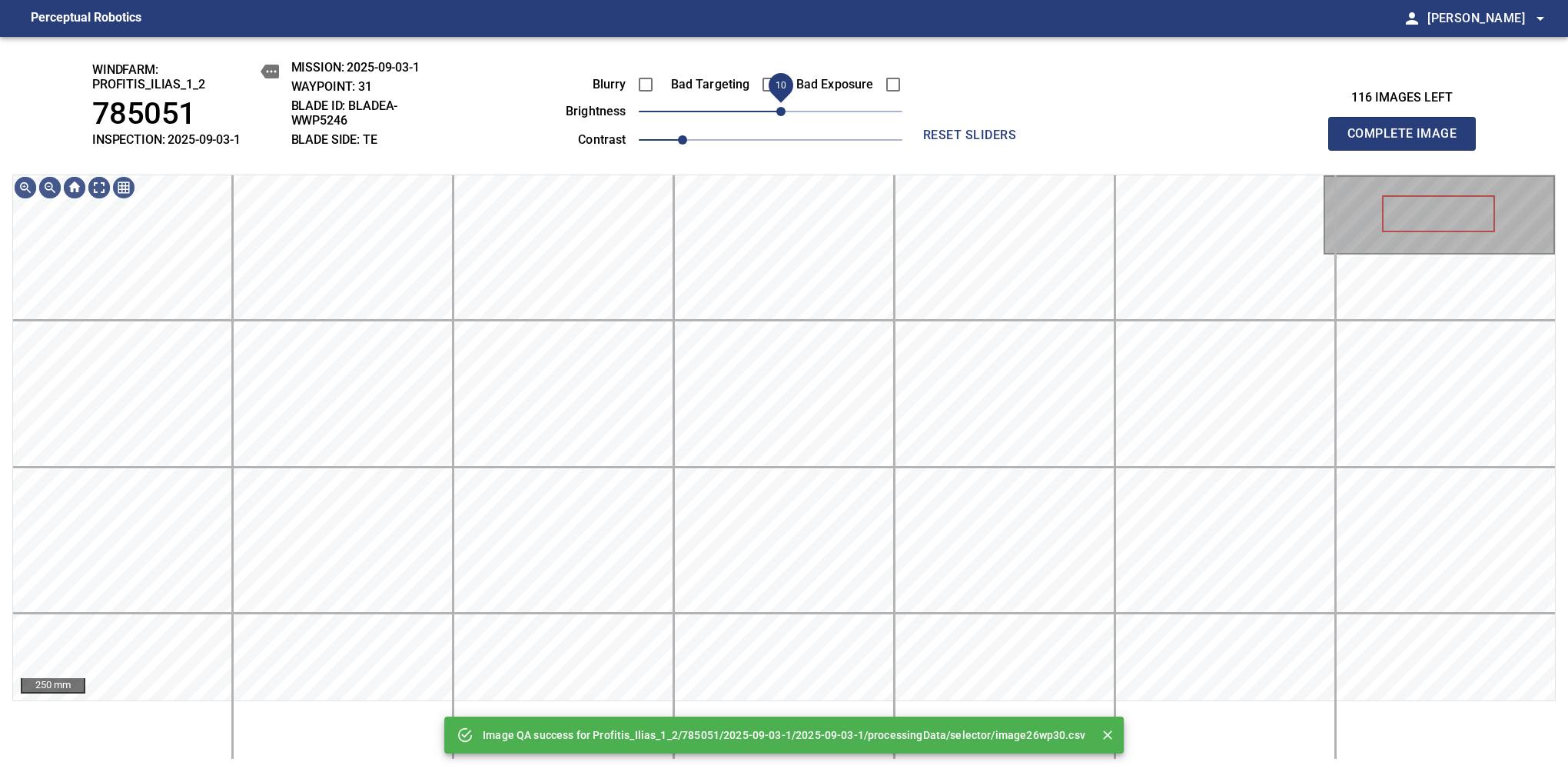
drag, startPoint x: 798, startPoint y: 115, endPoint x: 780, endPoint y: 126, distance: 21.1
click at [780, 116] on span "10" at bounding box center [780, 112] width 9 height 9
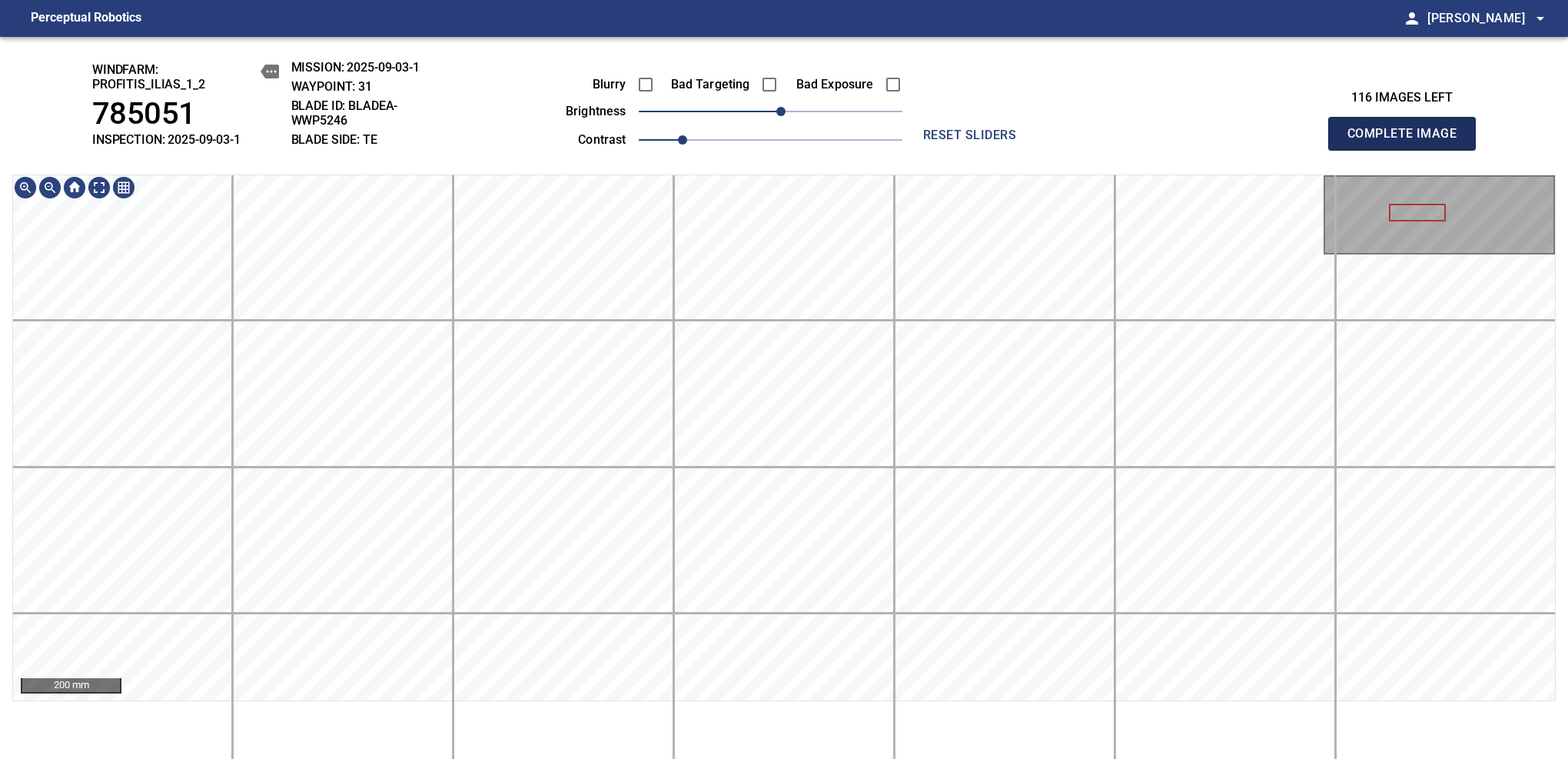
click at [1408, 142] on span "Complete Image" at bounding box center [1402, 133] width 114 height 21
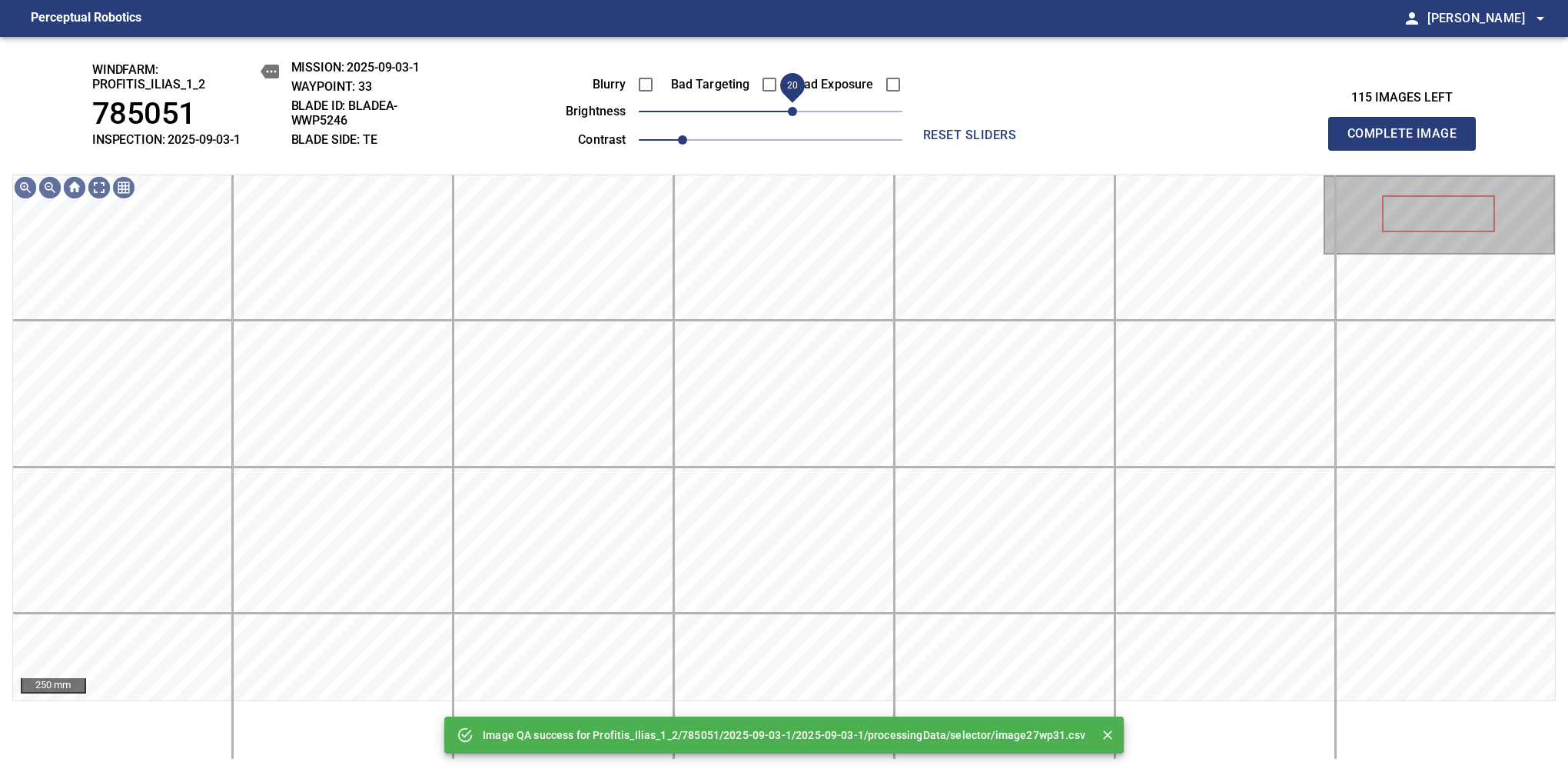
drag, startPoint x: 771, startPoint y: 114, endPoint x: 796, endPoint y: 105, distance: 26.6
click at [796, 107] on span "20" at bounding box center [792, 112] width 9 height 9
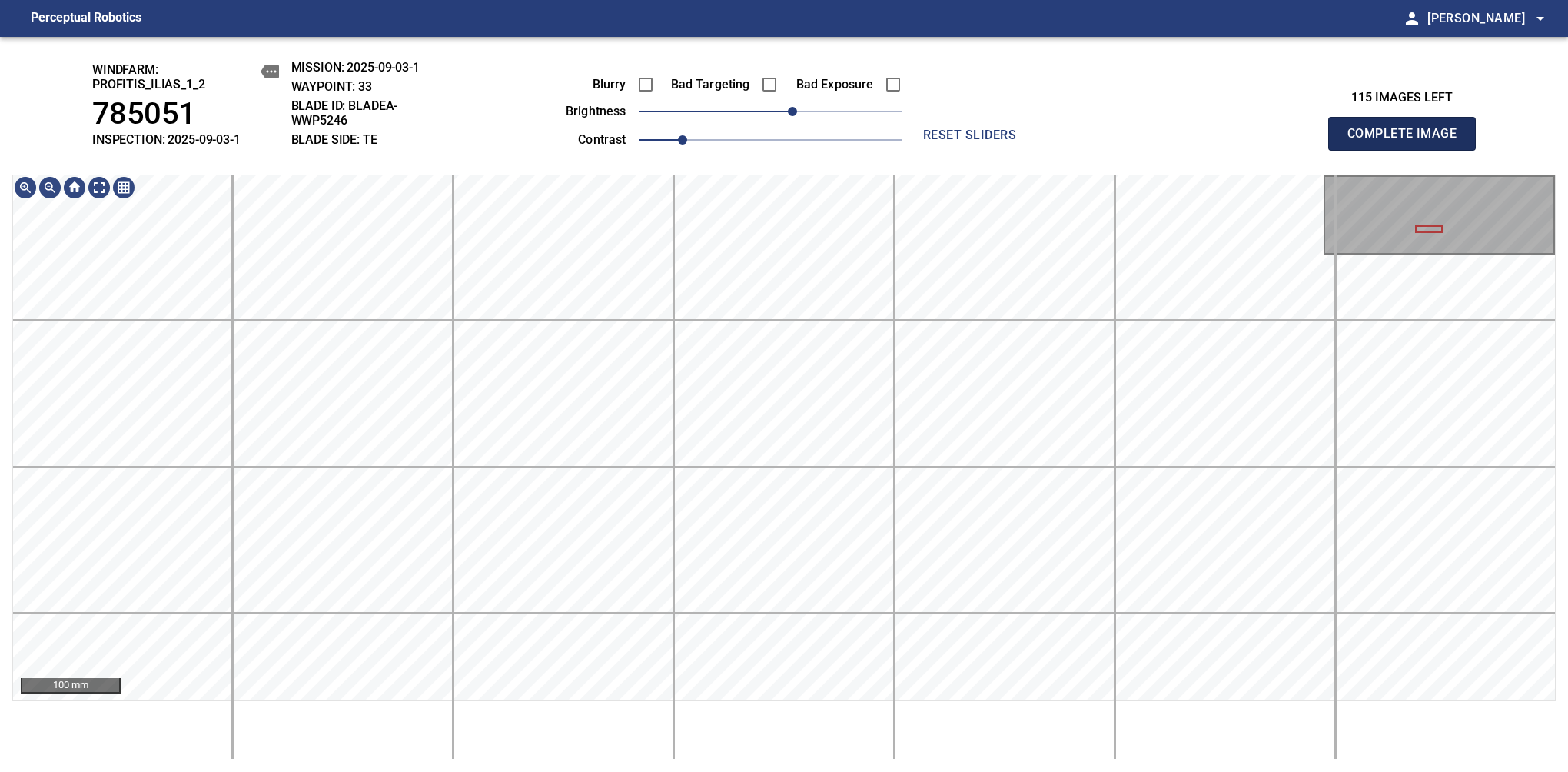
click at [1408, 142] on span "Complete Image" at bounding box center [1402, 133] width 114 height 21
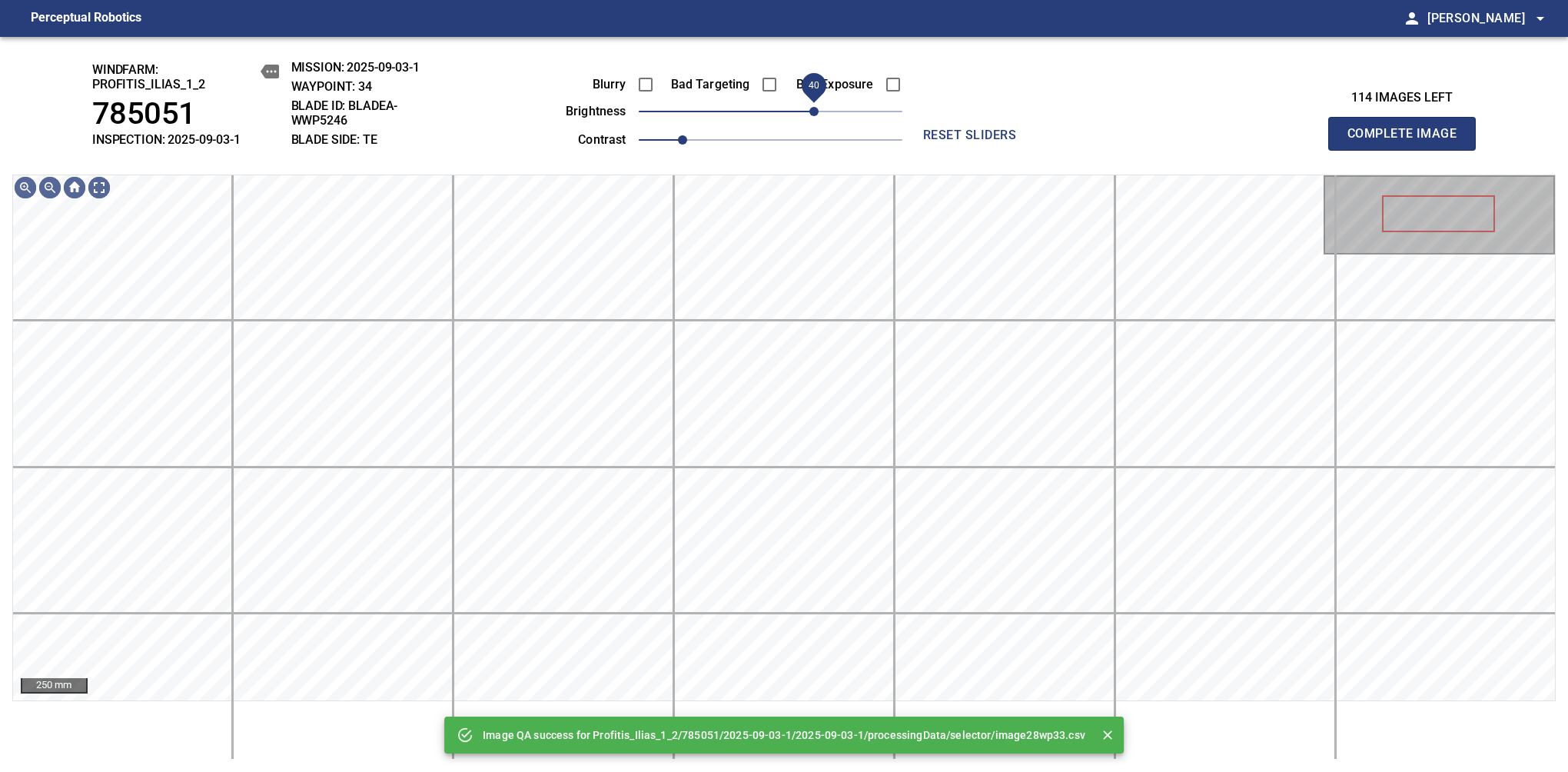
drag, startPoint x: 781, startPoint y: 116, endPoint x: 817, endPoint y: 107, distance: 37.1
click at [817, 107] on span "40" at bounding box center [814, 112] width 9 height 9
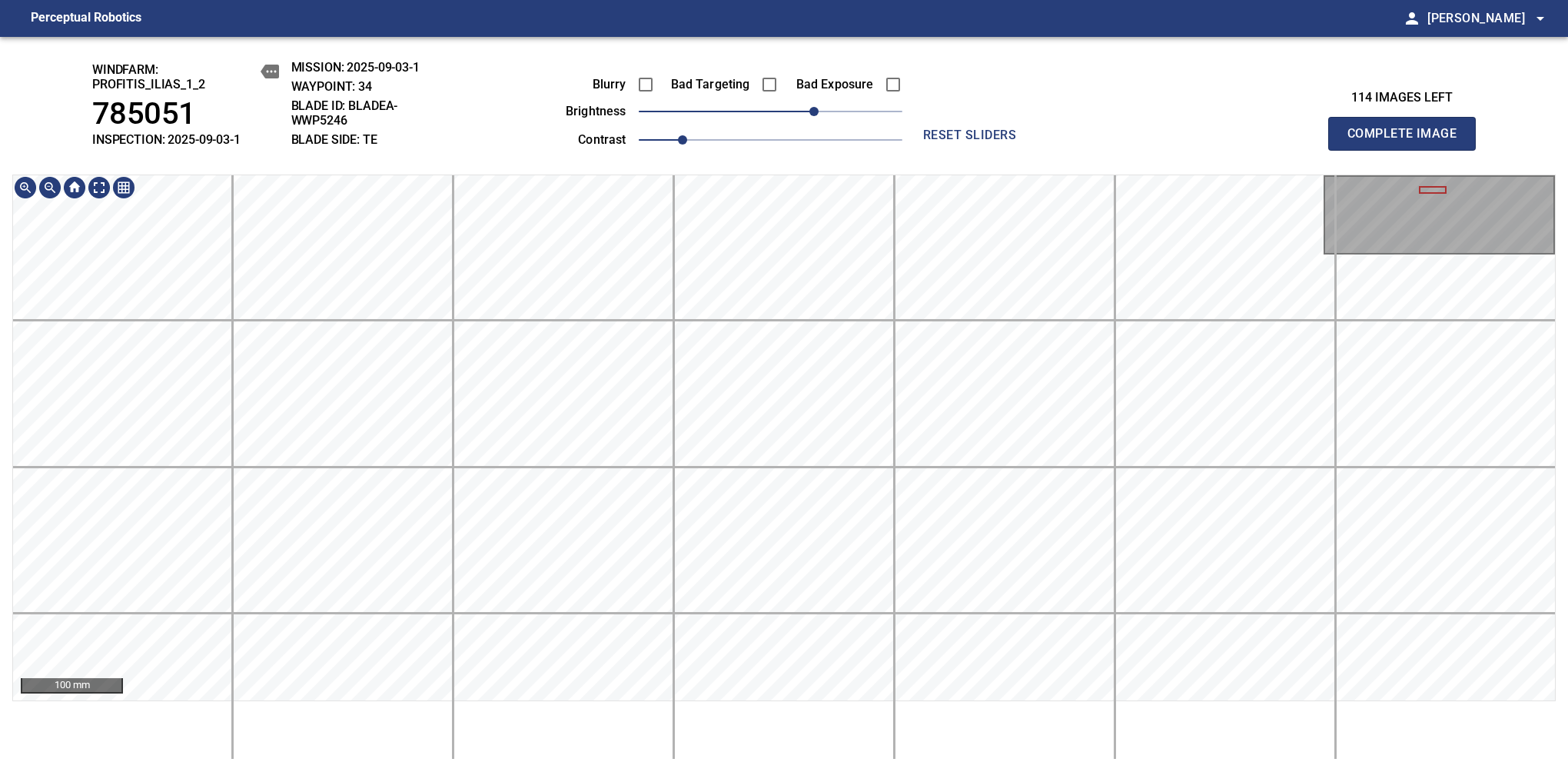
click at [753, 771] on html "Perceptual Robotics person Alex Semenov arrow_drop_down windfarm: Profitis_Ilia…" at bounding box center [784, 386] width 1568 height 772
click at [1408, 142] on span "Complete Image" at bounding box center [1402, 133] width 114 height 21
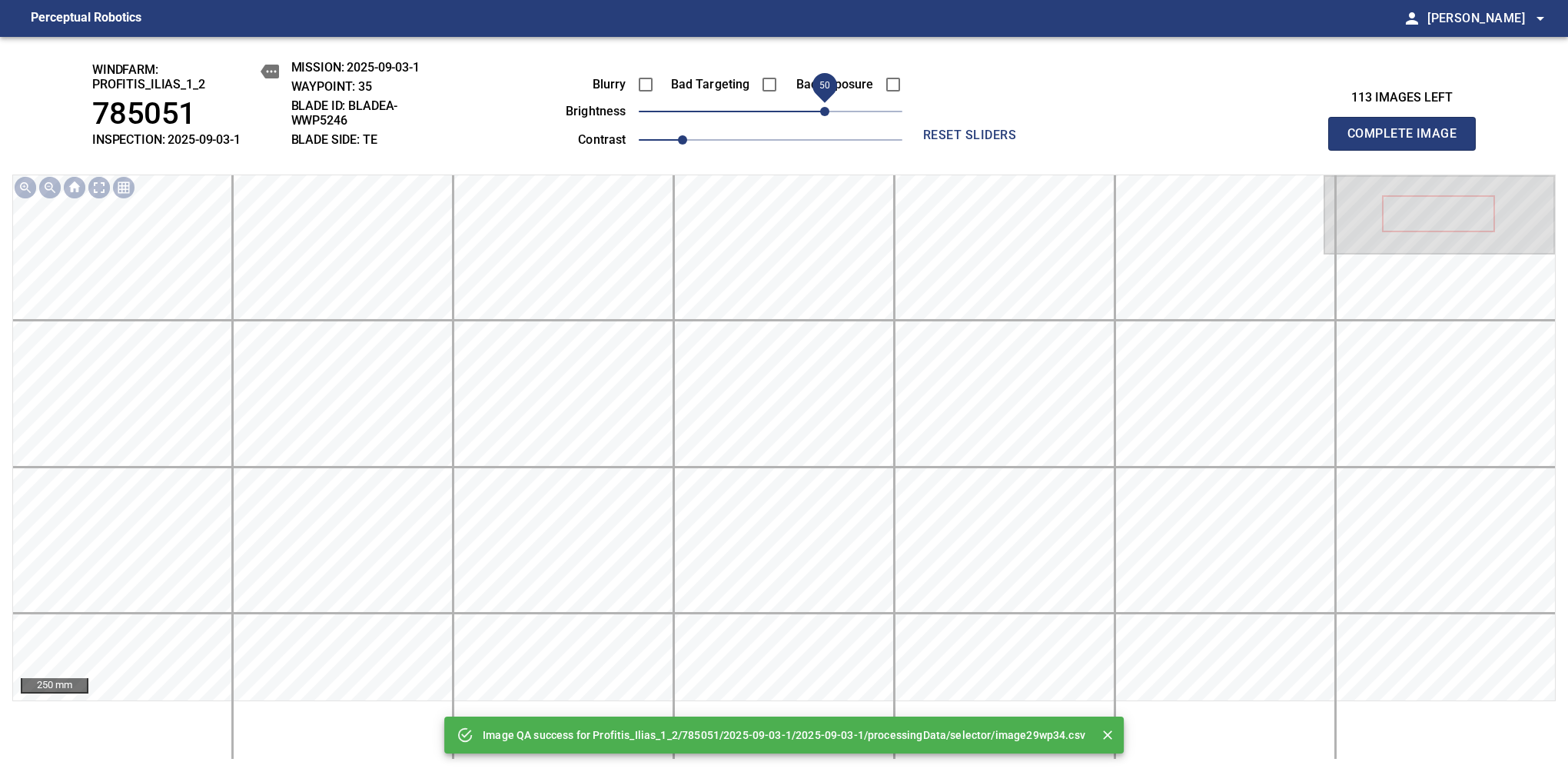
drag, startPoint x: 802, startPoint y: 111, endPoint x: 824, endPoint y: 106, distance: 22.6
click at [824, 107] on span "50" at bounding box center [824, 112] width 9 height 9
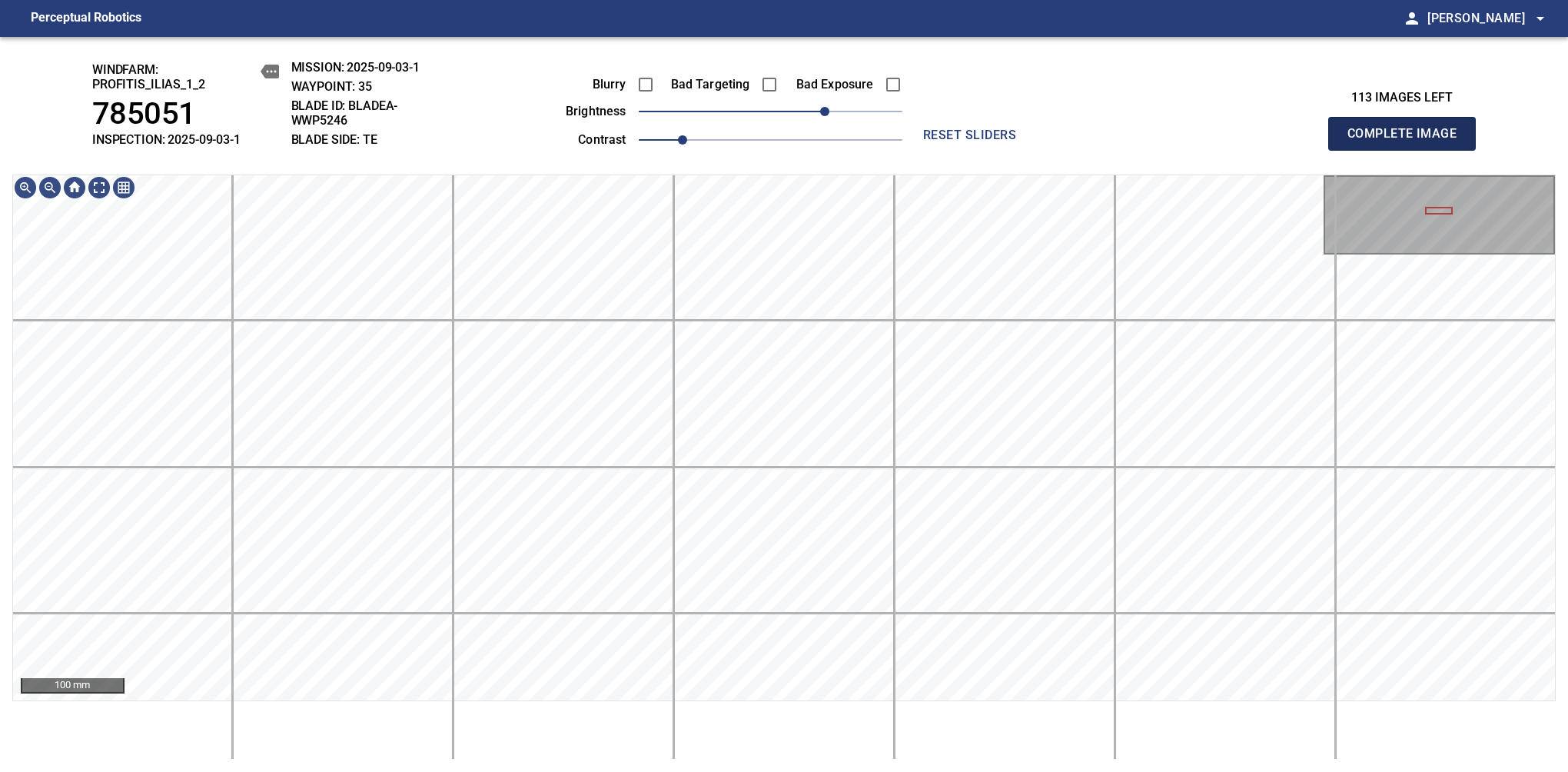
click at [1408, 142] on span "Complete Image" at bounding box center [1402, 133] width 114 height 21
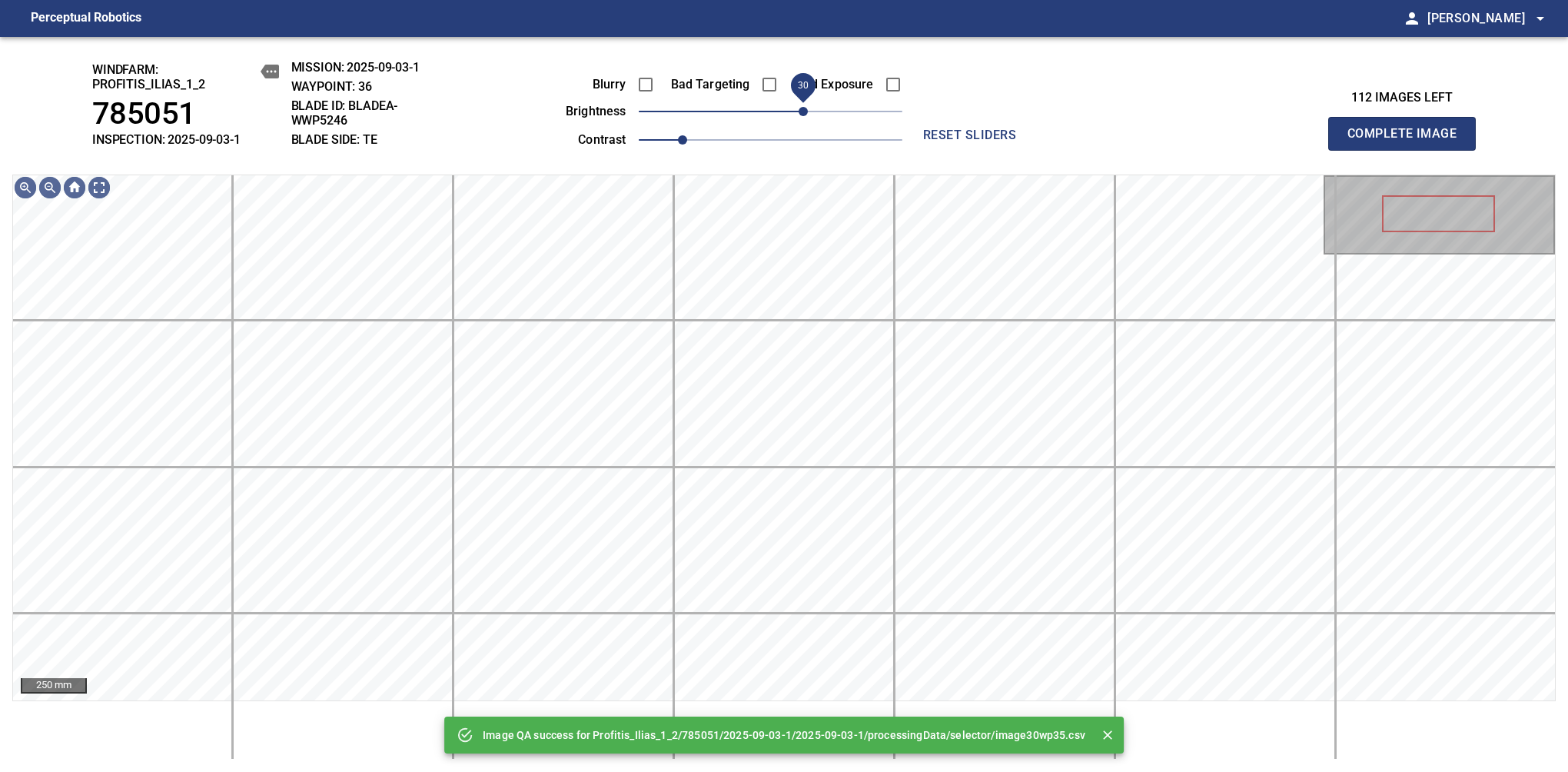
click at [808, 111] on span "30" at bounding box center [770, 111] width 263 height 21
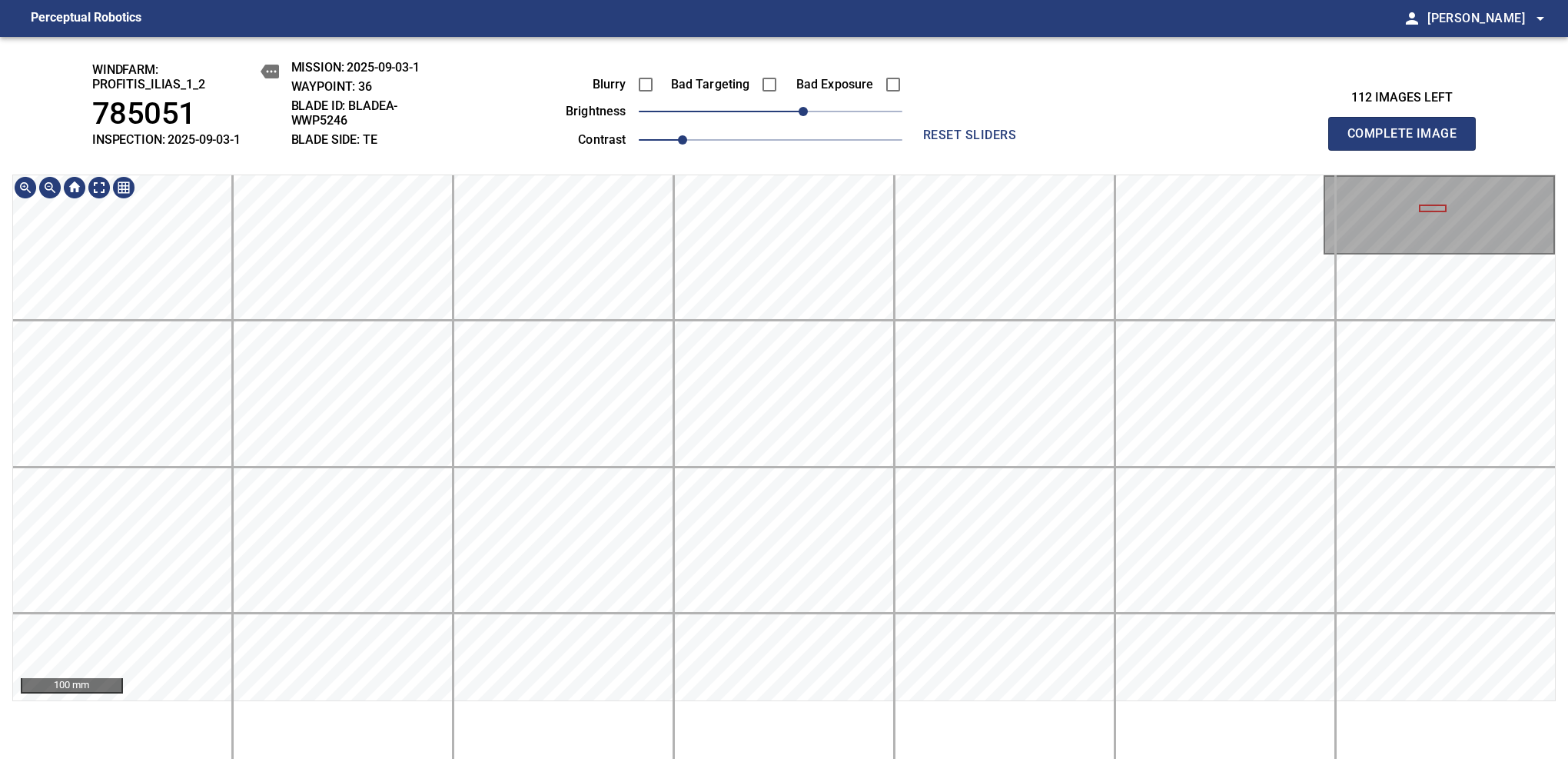
click at [1016, 708] on div "100 mm" at bounding box center [784, 467] width 1543 height 585
click at [744, 771] on html "Perceptual Robotics person Alex Semenov arrow_drop_down windfarm: Profitis_Ilia…" at bounding box center [784, 386] width 1568 height 772
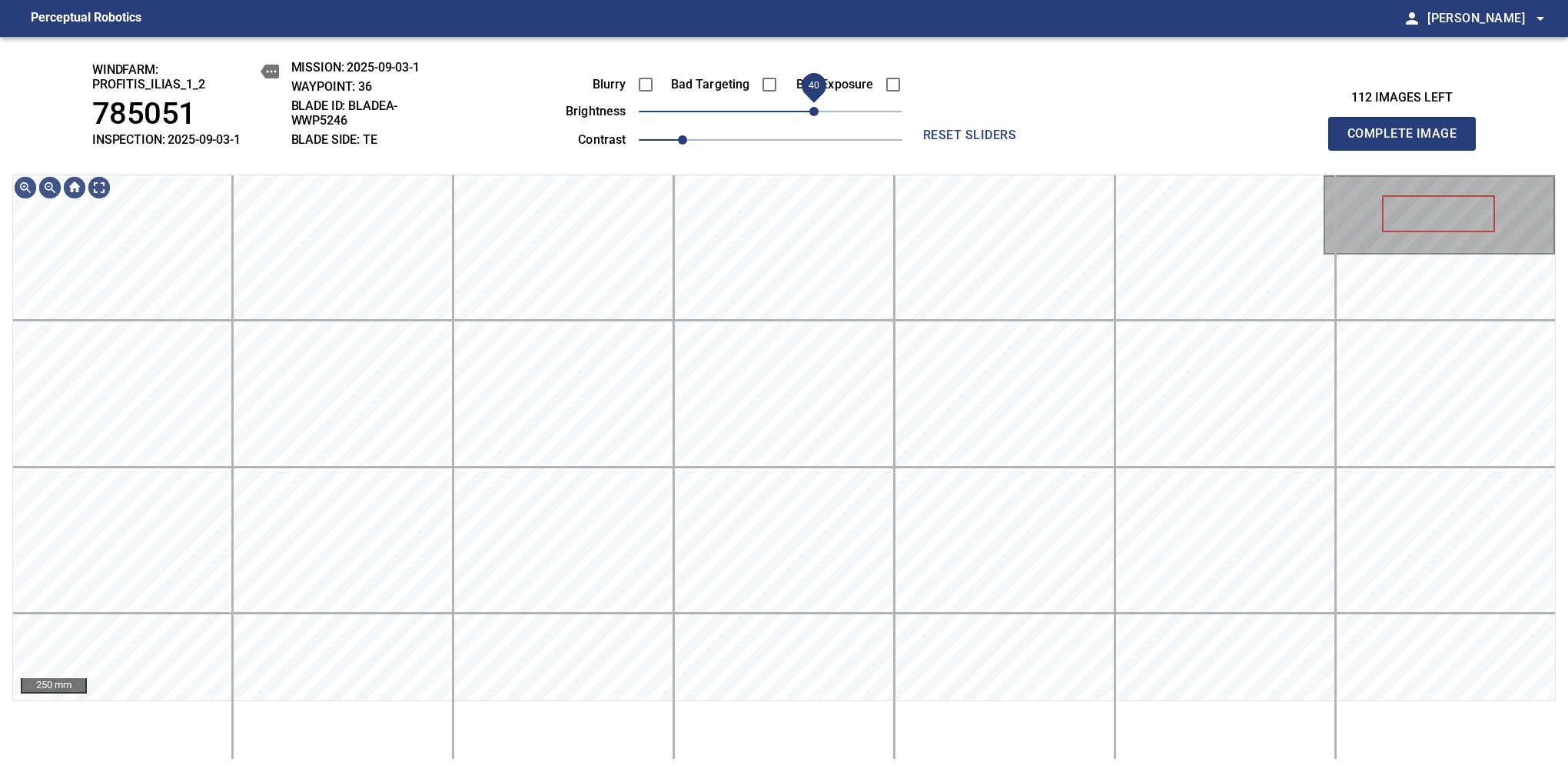
click at [812, 116] on span "40" at bounding box center [814, 112] width 9 height 9
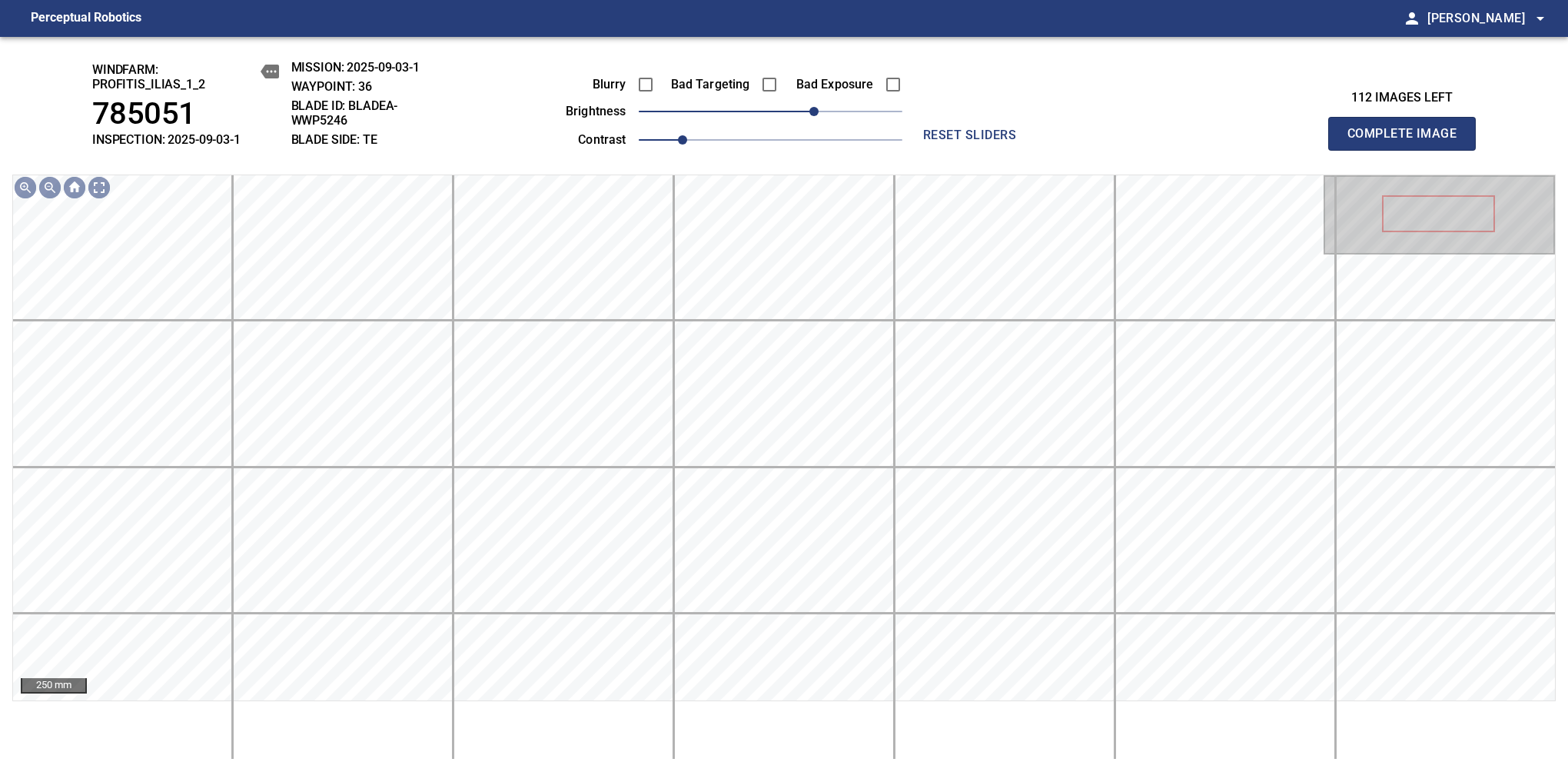
click at [1408, 142] on span "Complete Image" at bounding box center [1402, 133] width 114 height 21
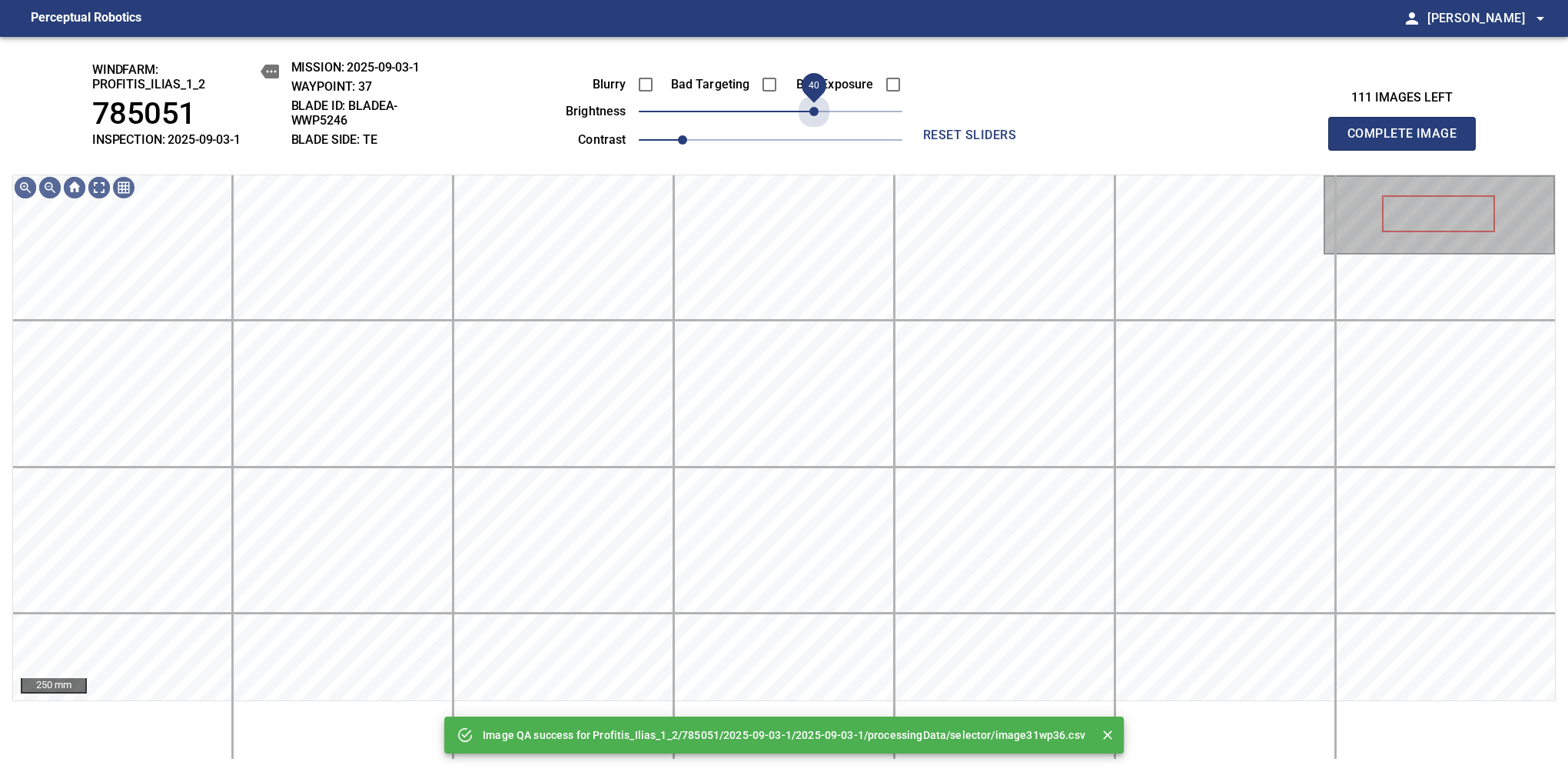
click at [814, 117] on span "40" at bounding box center [770, 111] width 263 height 21
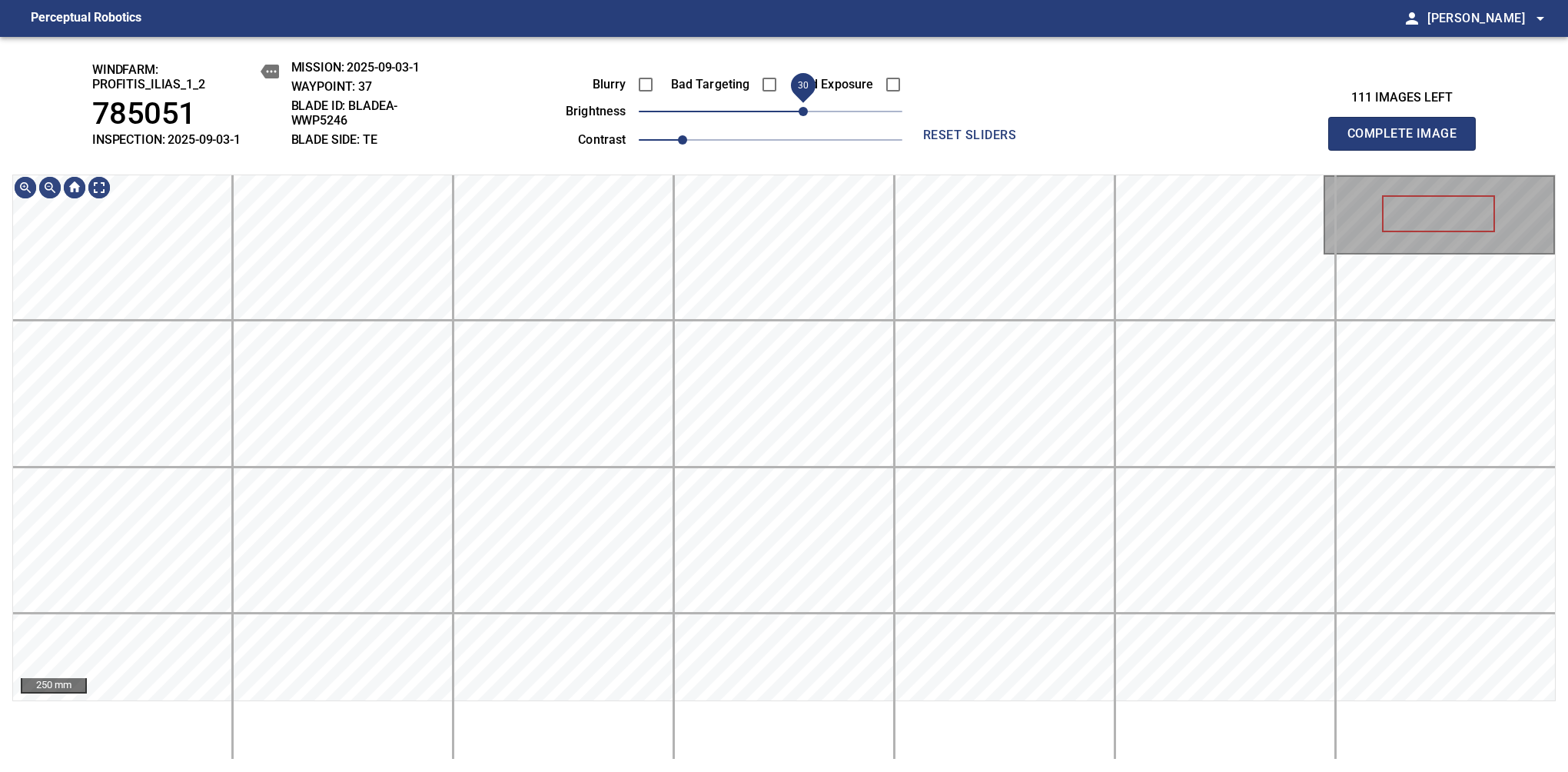
click at [807, 108] on span "30" at bounding box center [802, 112] width 9 height 9
click at [696, 166] on div "windfarm: Profitis_Ilias_1_2 785051 INSPECTION: 2025-09-03-1 MISSION: 2025-09-0…" at bounding box center [784, 404] width 1568 height 735
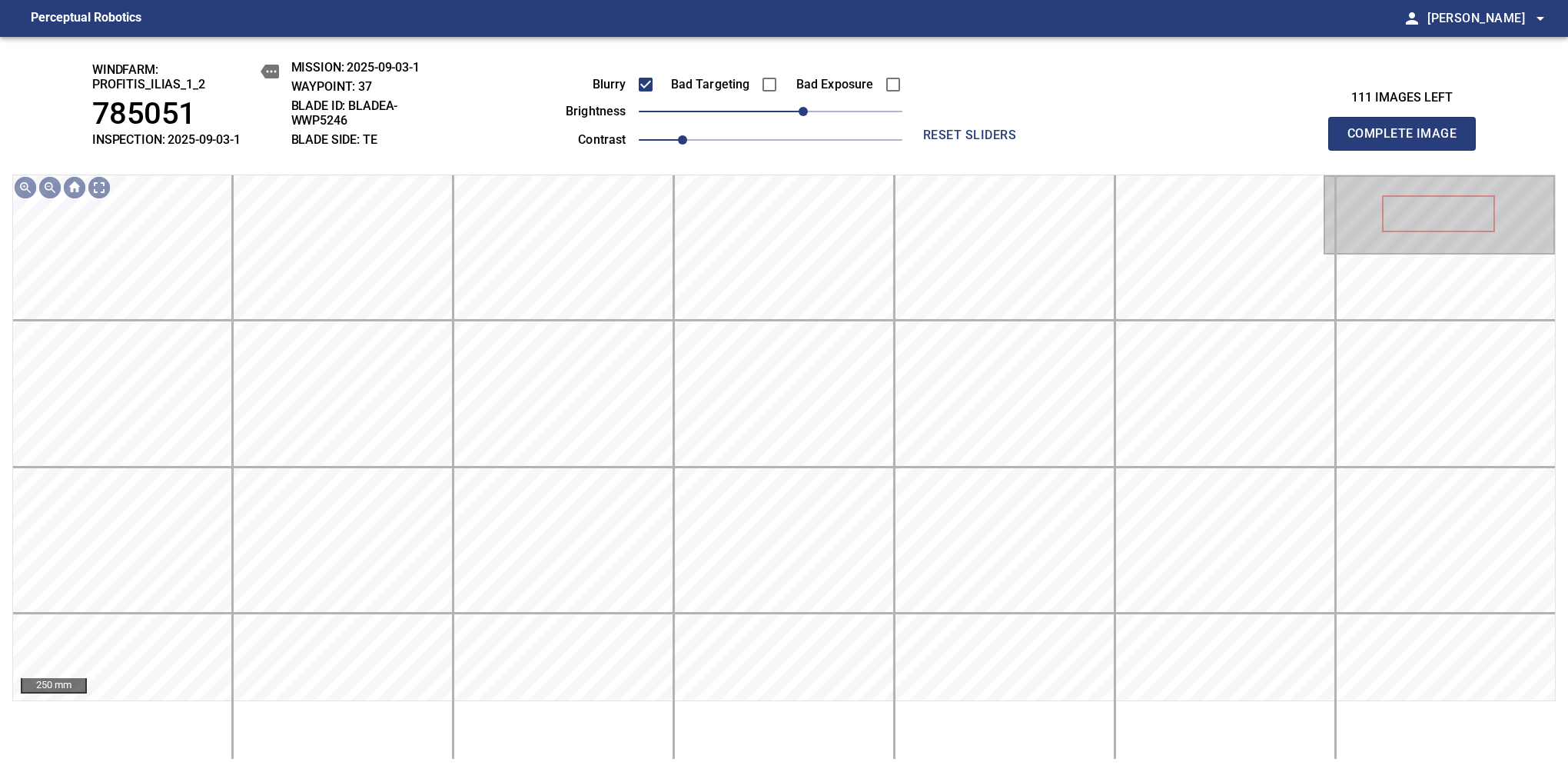
click at [1408, 142] on span "Complete Image" at bounding box center [1402, 133] width 114 height 21
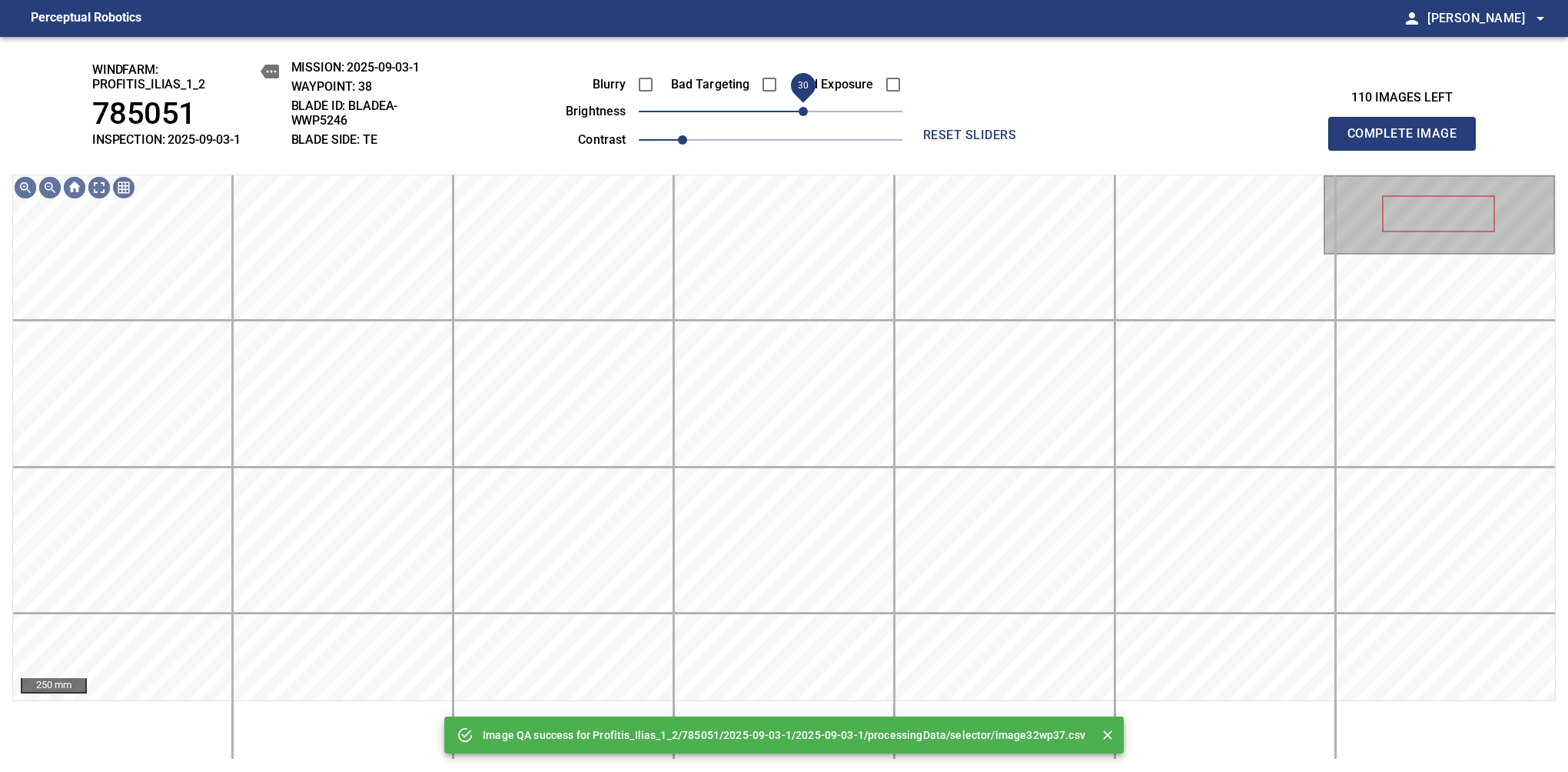
click at [804, 108] on span "30" at bounding box center [770, 111] width 263 height 21
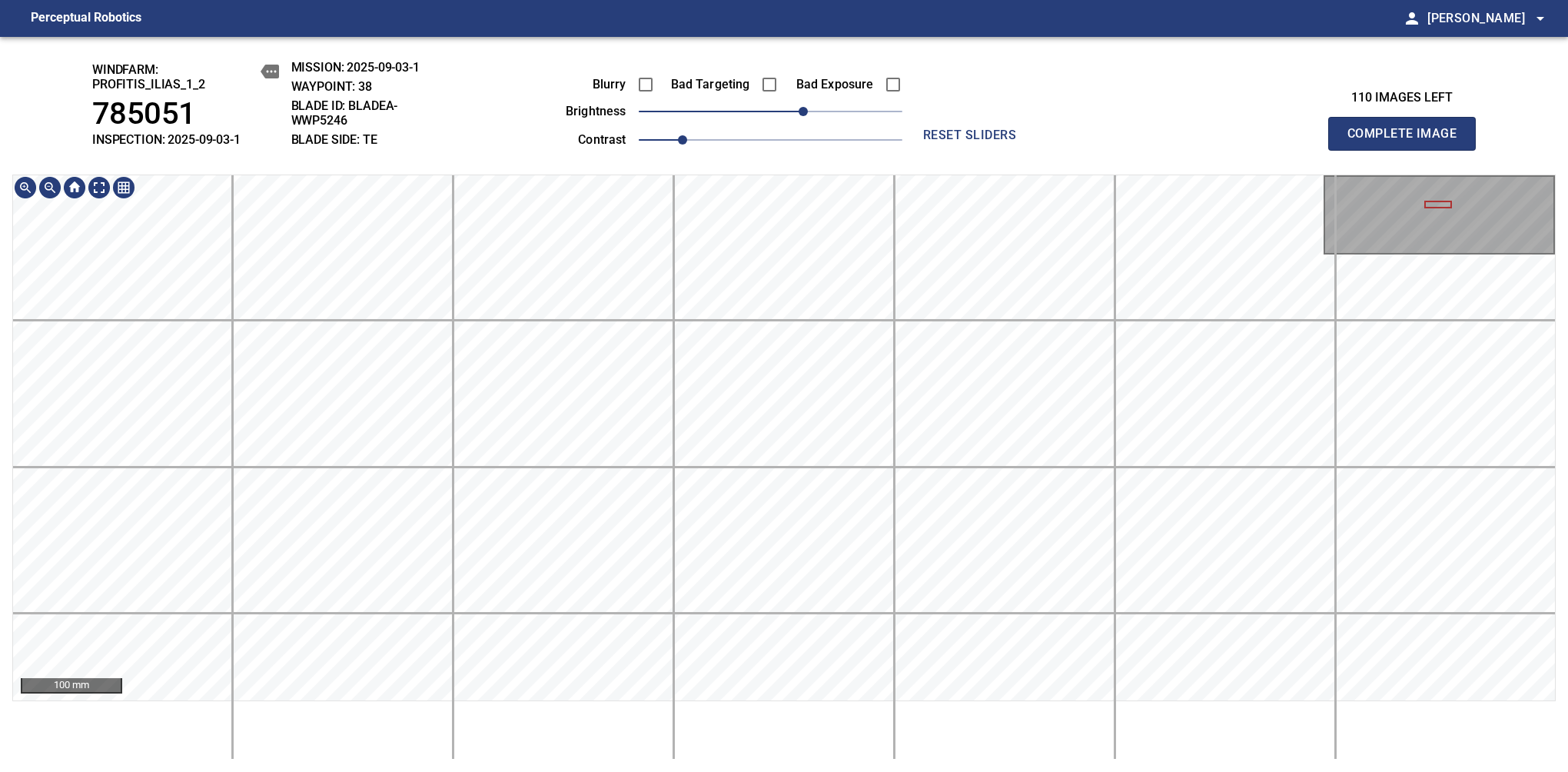
click at [783, 714] on div "100 mm" at bounding box center [784, 467] width 1543 height 585
click at [1408, 142] on span "Complete Image" at bounding box center [1402, 133] width 114 height 21
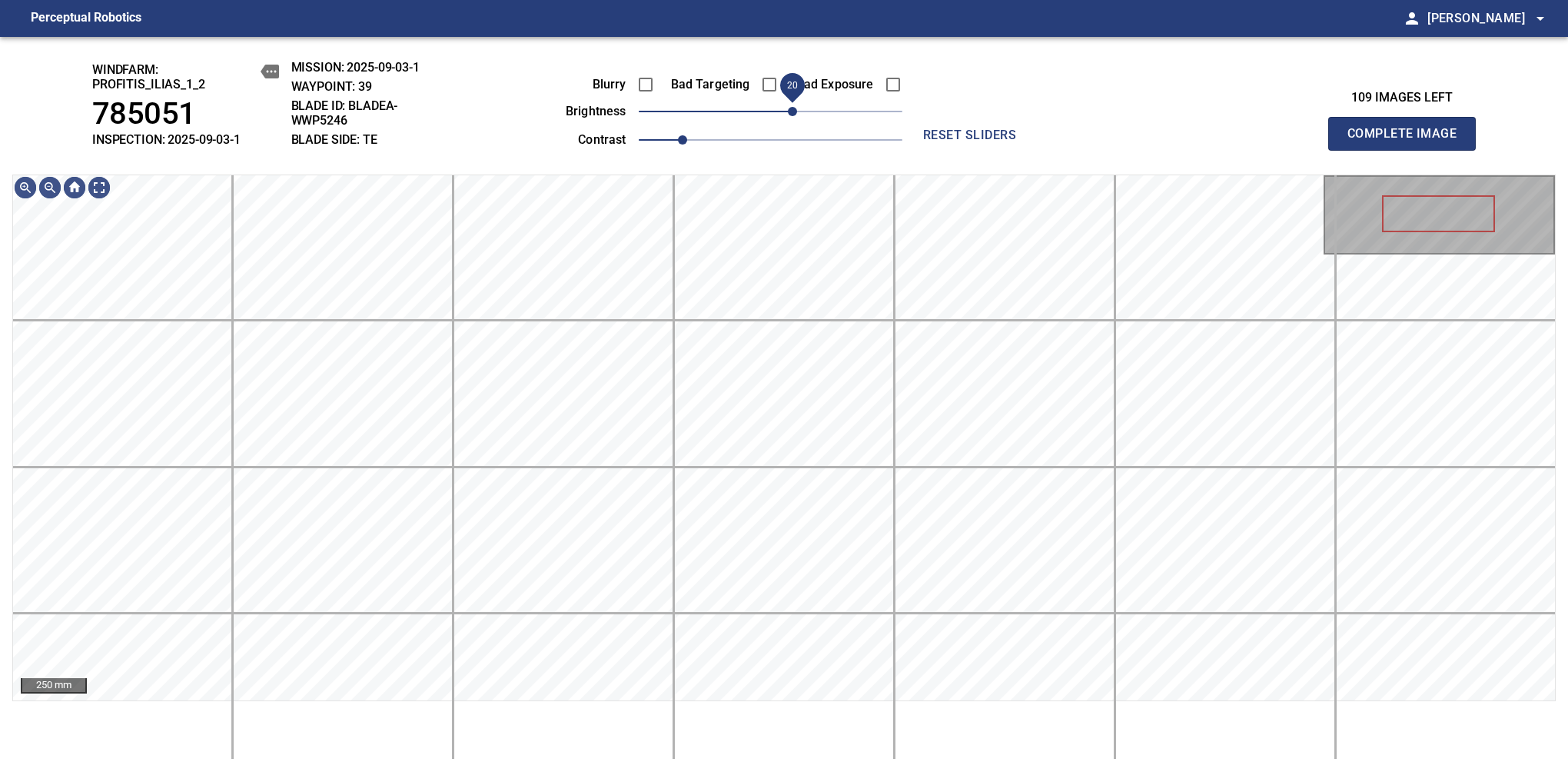
click at [793, 116] on span "20" at bounding box center [792, 112] width 9 height 9
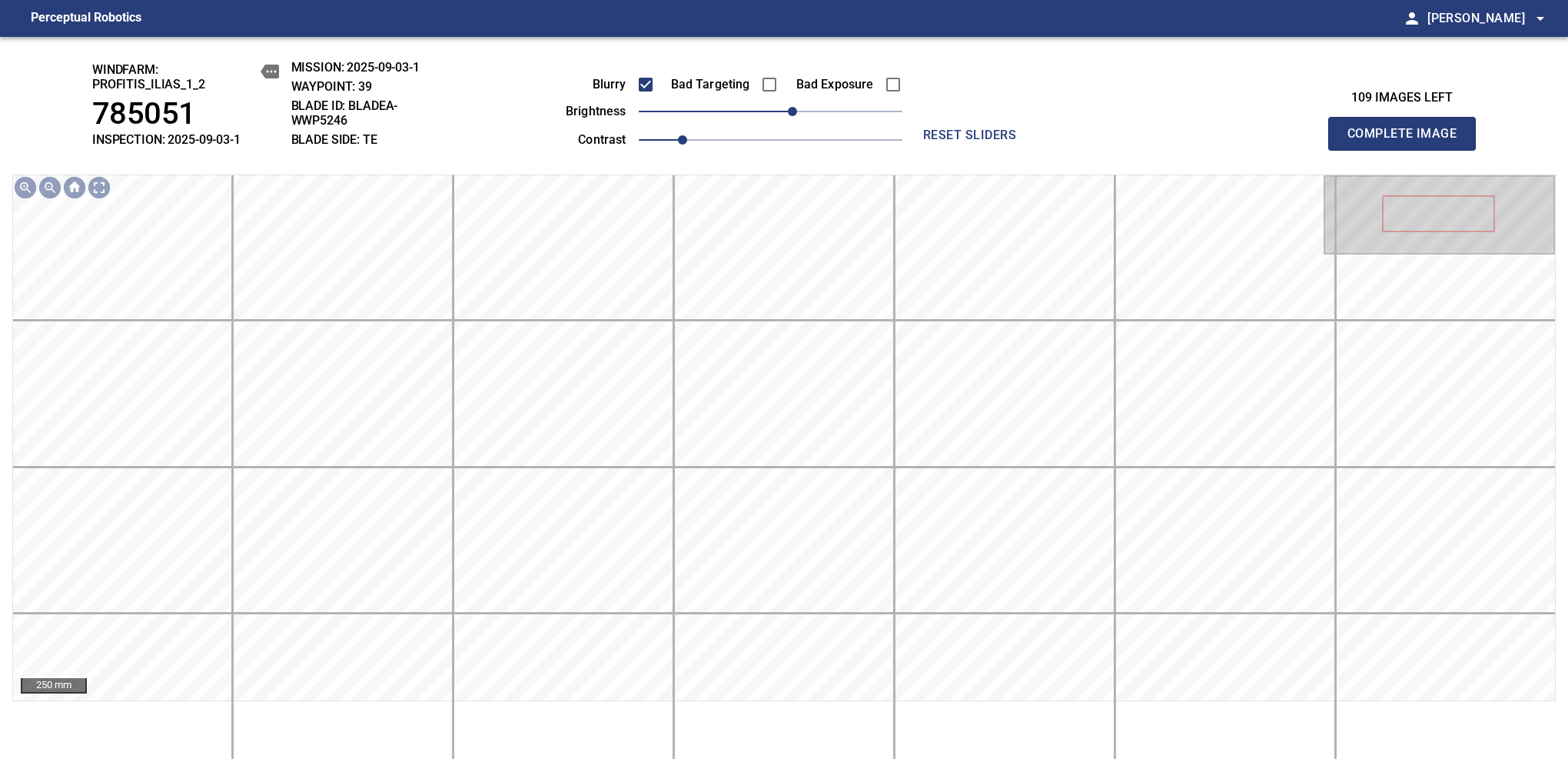
click at [1408, 142] on span "Complete Image" at bounding box center [1402, 133] width 114 height 21
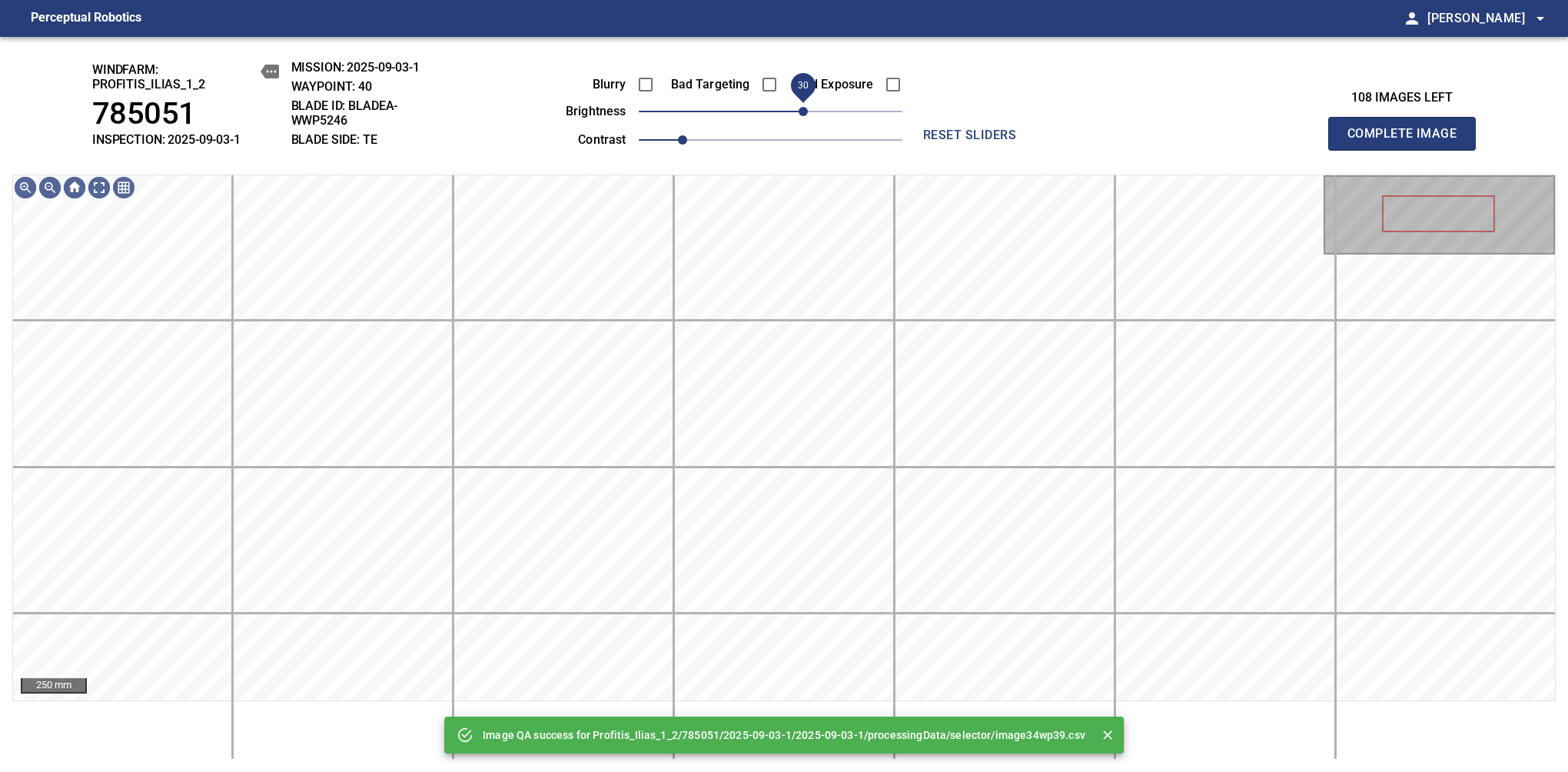
drag, startPoint x: 785, startPoint y: 114, endPoint x: 802, endPoint y: 114, distance: 17.0
click at [802, 114] on span "30" at bounding box center [802, 112] width 9 height 9
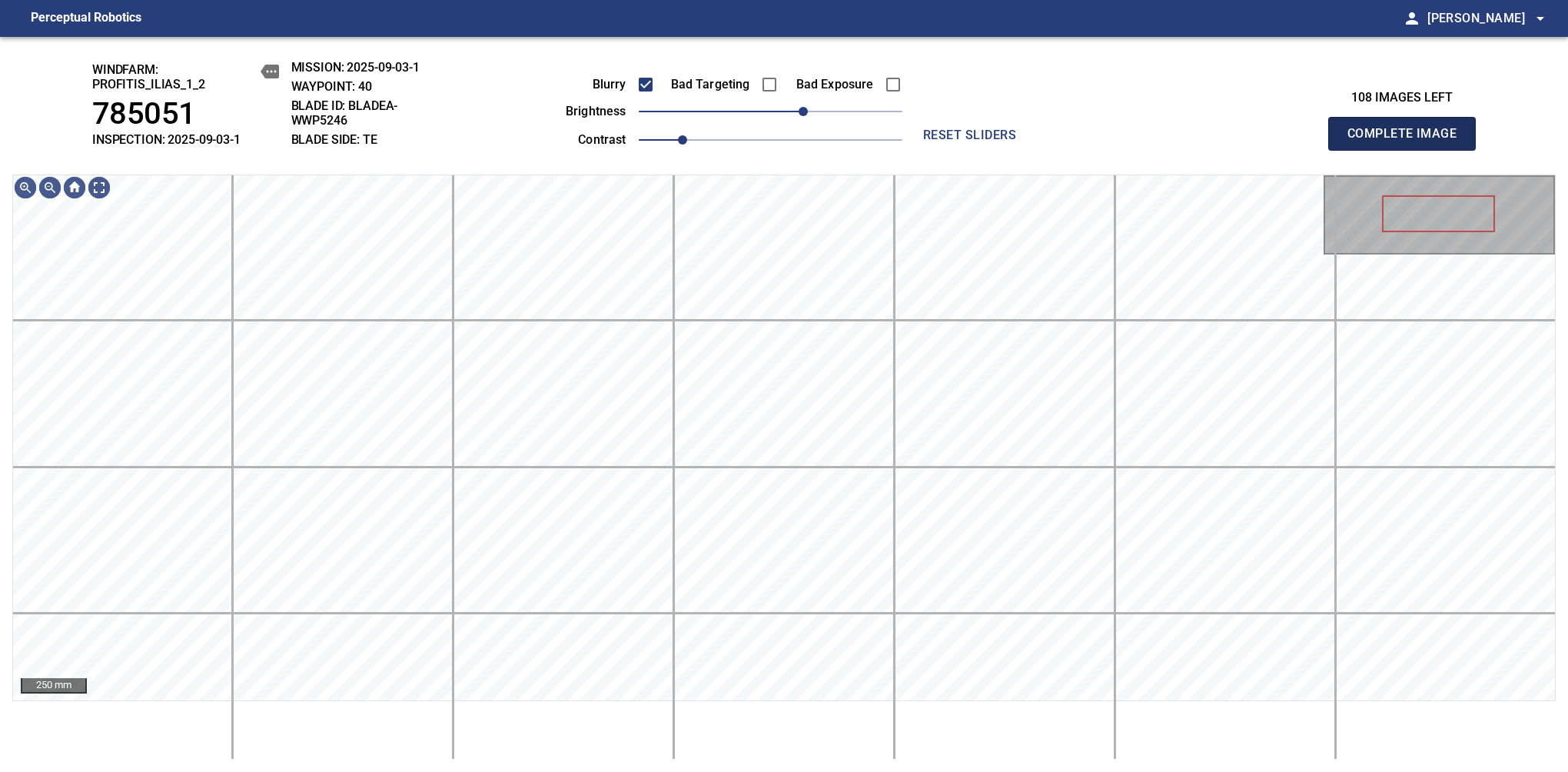
click at [1408, 142] on span "Complete Image" at bounding box center [1402, 133] width 114 height 21
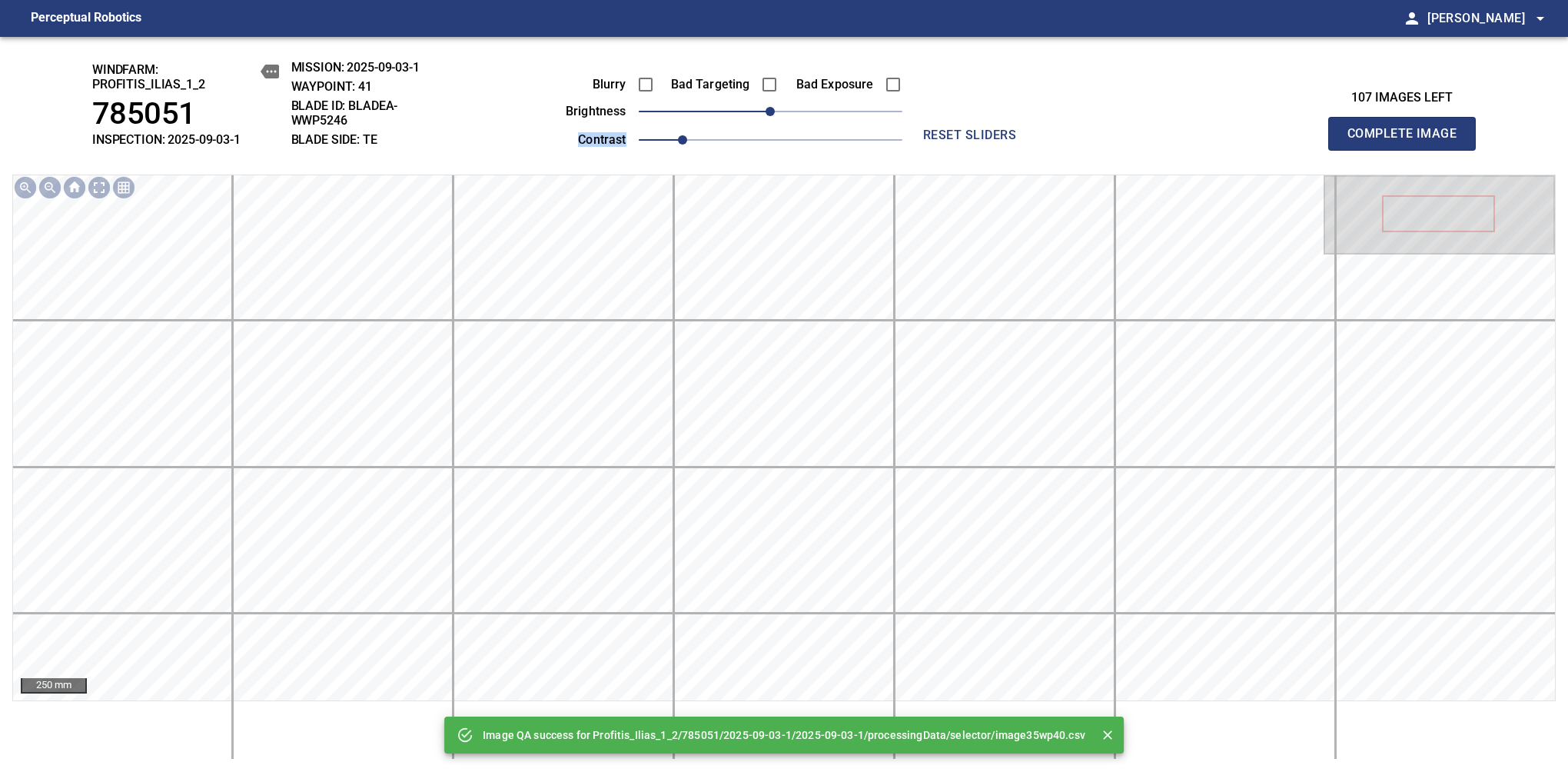
drag, startPoint x: 794, startPoint y: 124, endPoint x: 808, endPoint y: 117, distance: 15.7
click at [808, 117] on div "Blurry Bad Targeting Bad Exposure brightness 0 contrast 1" at bounding box center [716, 110] width 371 height 82
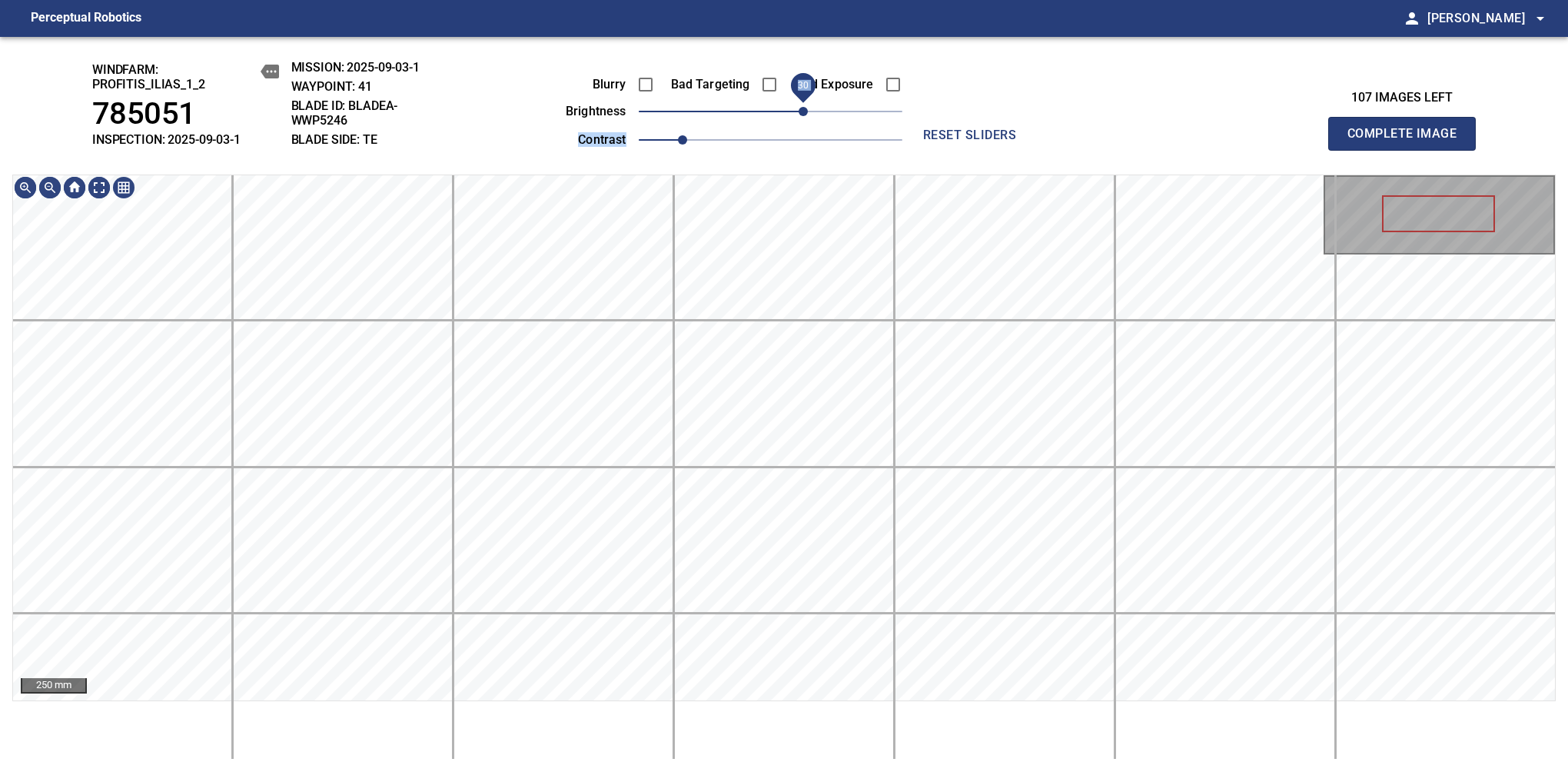
click at [799, 108] on span "30" at bounding box center [770, 111] width 263 height 21
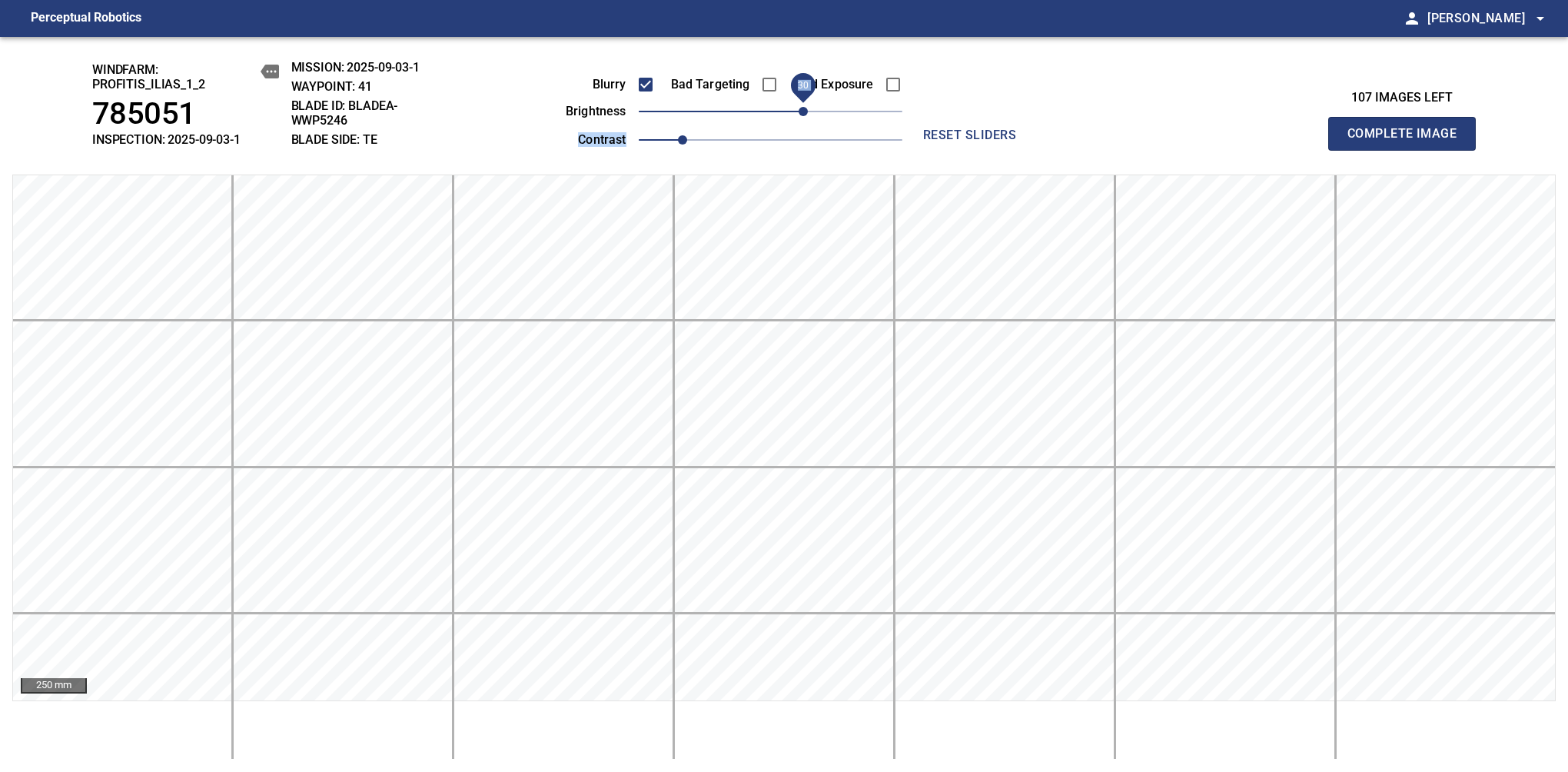
click at [1408, 142] on span "Complete Image" at bounding box center [1402, 133] width 114 height 21
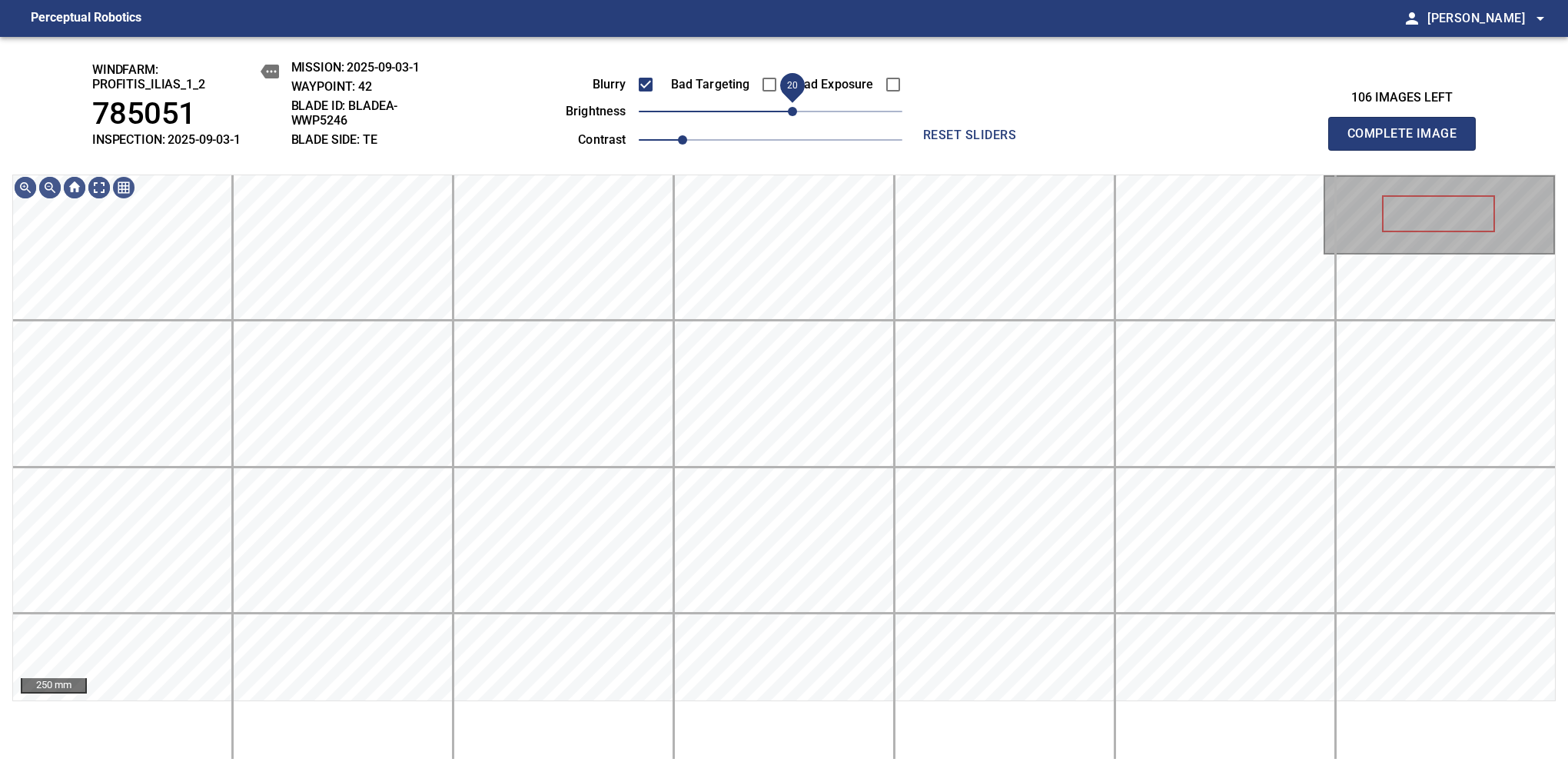
click at [794, 108] on span "20" at bounding box center [792, 112] width 9 height 9
click at [1408, 142] on span "Complete Image" at bounding box center [1402, 133] width 114 height 21
drag, startPoint x: 778, startPoint y: 123, endPoint x: 789, endPoint y: 101, distance: 24.6
click at [789, 107] on span "20" at bounding box center [792, 112] width 9 height 9
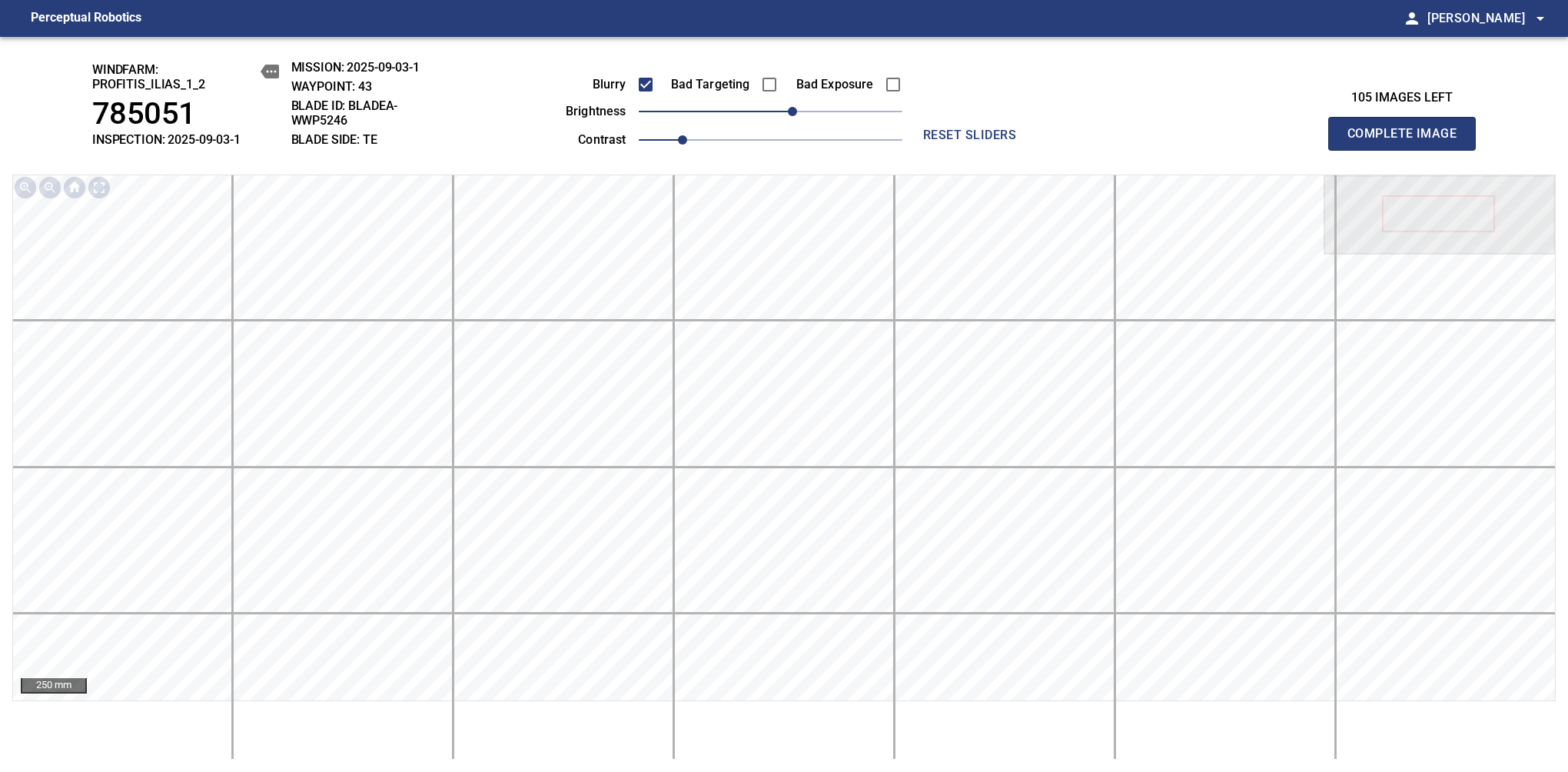
click at [1408, 142] on span "Complete Image" at bounding box center [1402, 133] width 114 height 21
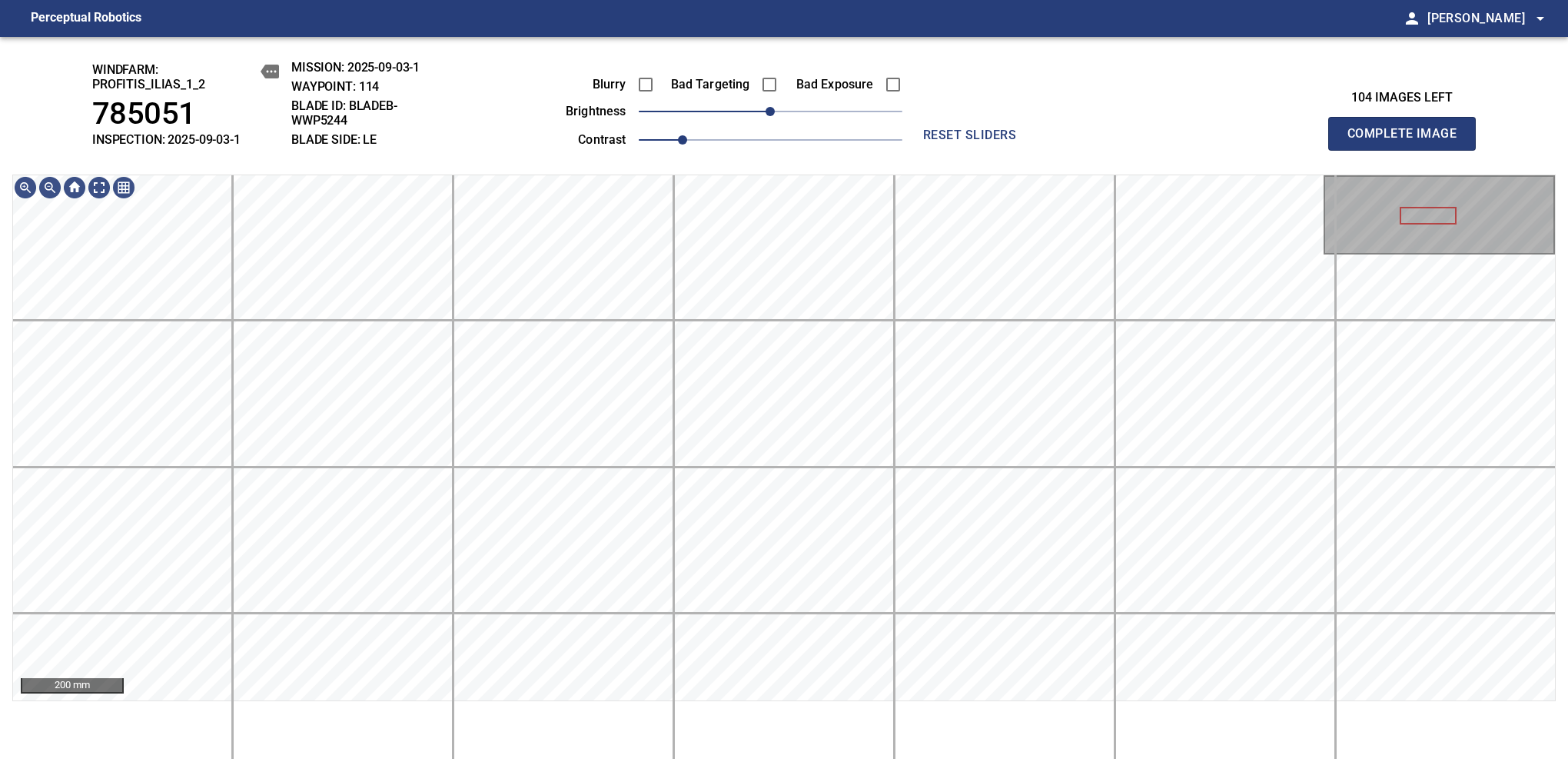
click at [810, 104] on div "Blurry Bad Targeting Bad Exposure brightness 0 contrast 1" at bounding box center [716, 110] width 371 height 82
drag, startPoint x: 770, startPoint y: 123, endPoint x: 819, endPoint y: 112, distance: 50.2
click at [819, 112] on span "40" at bounding box center [814, 112] width 9 height 9
click at [663, 107] on div "windfarm: Profitis_Ilias_1_2 785051 INSPECTION: 2025-09-03-1 MISSION: 2025-09-0…" at bounding box center [784, 404] width 1568 height 735
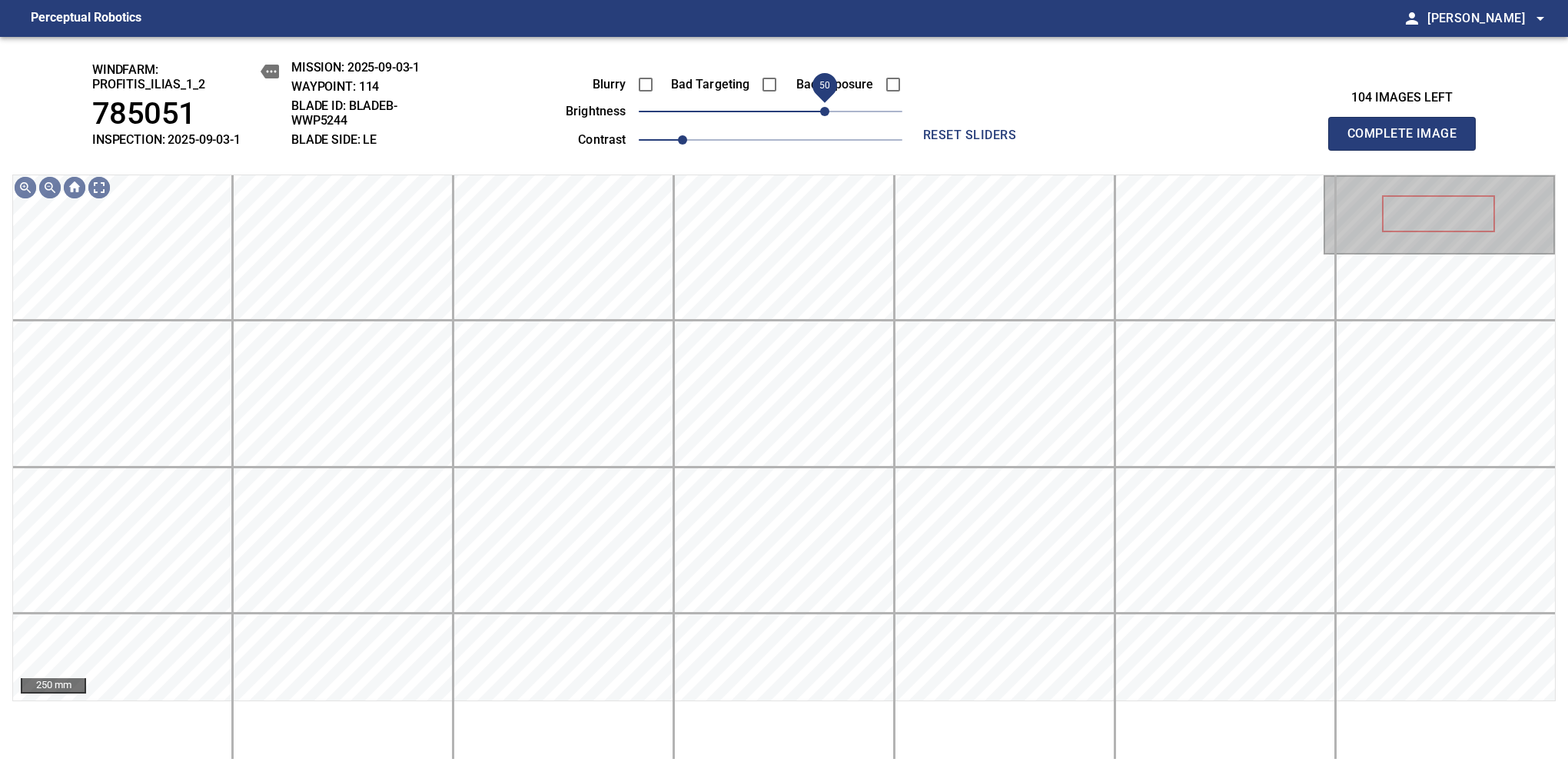
click at [820, 112] on span "50" at bounding box center [824, 112] width 9 height 9
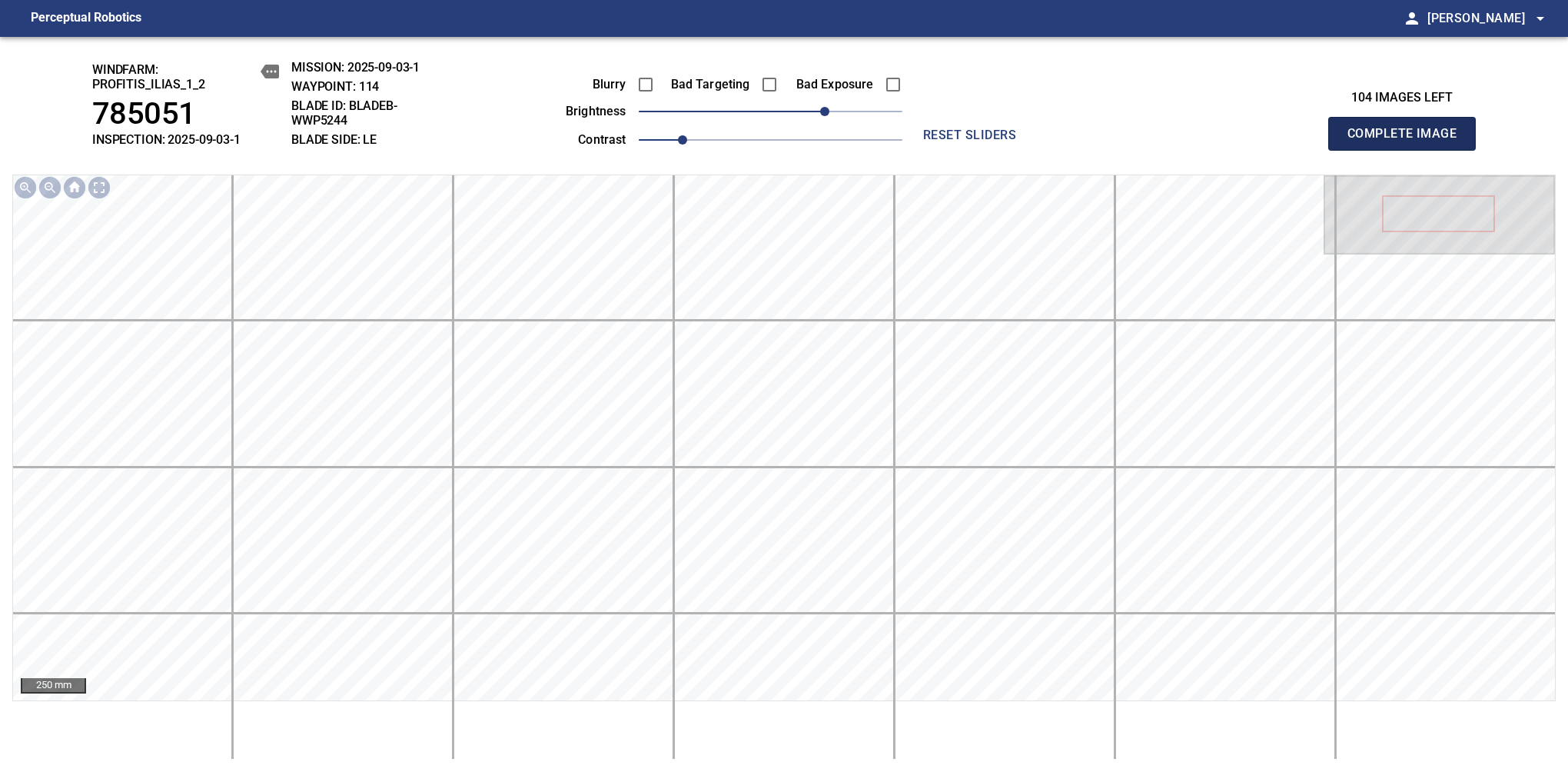
click at [1408, 142] on span "Complete Image" at bounding box center [1402, 133] width 114 height 21
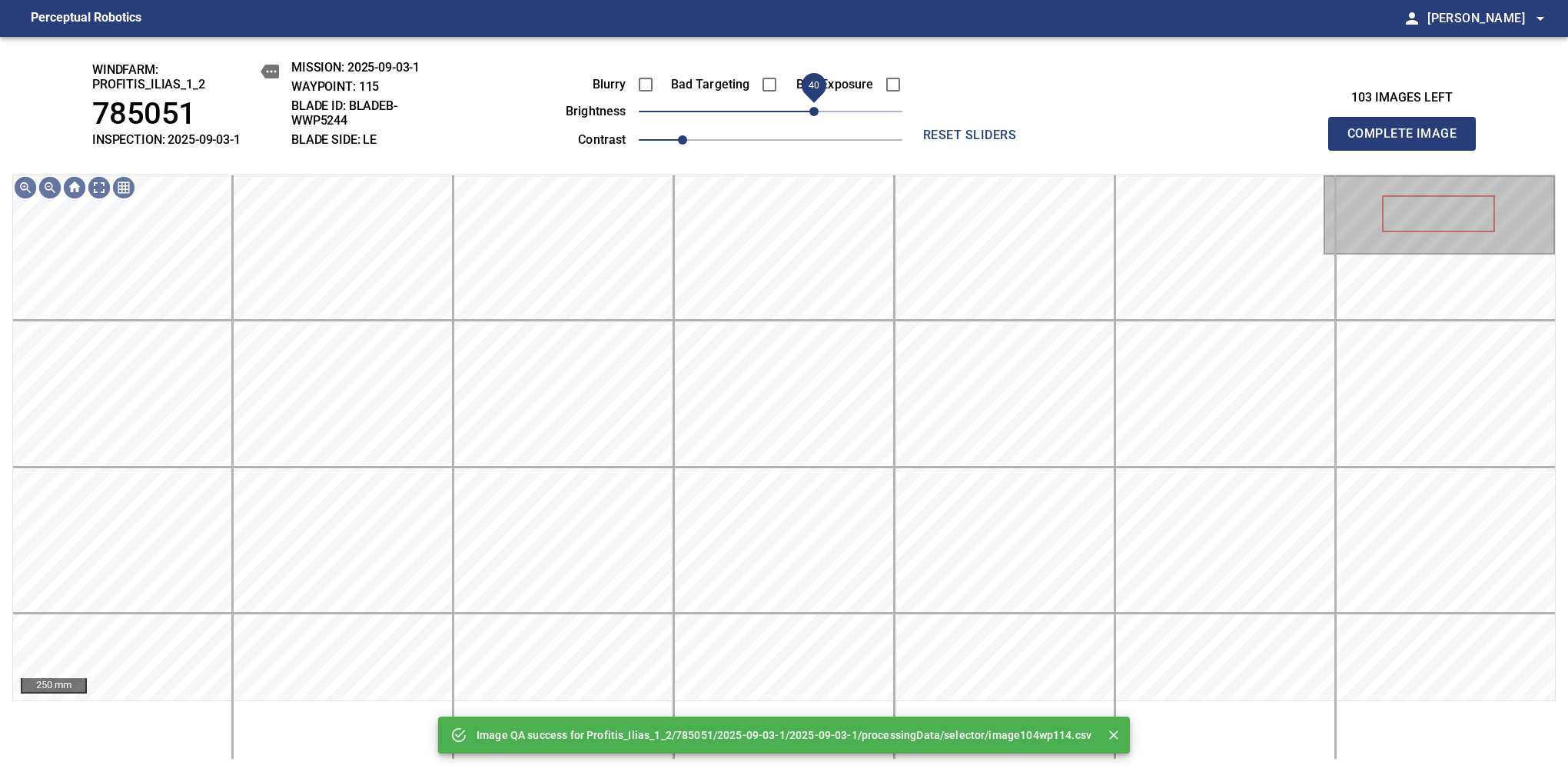
click at [813, 107] on span "40" at bounding box center [770, 111] width 263 height 21
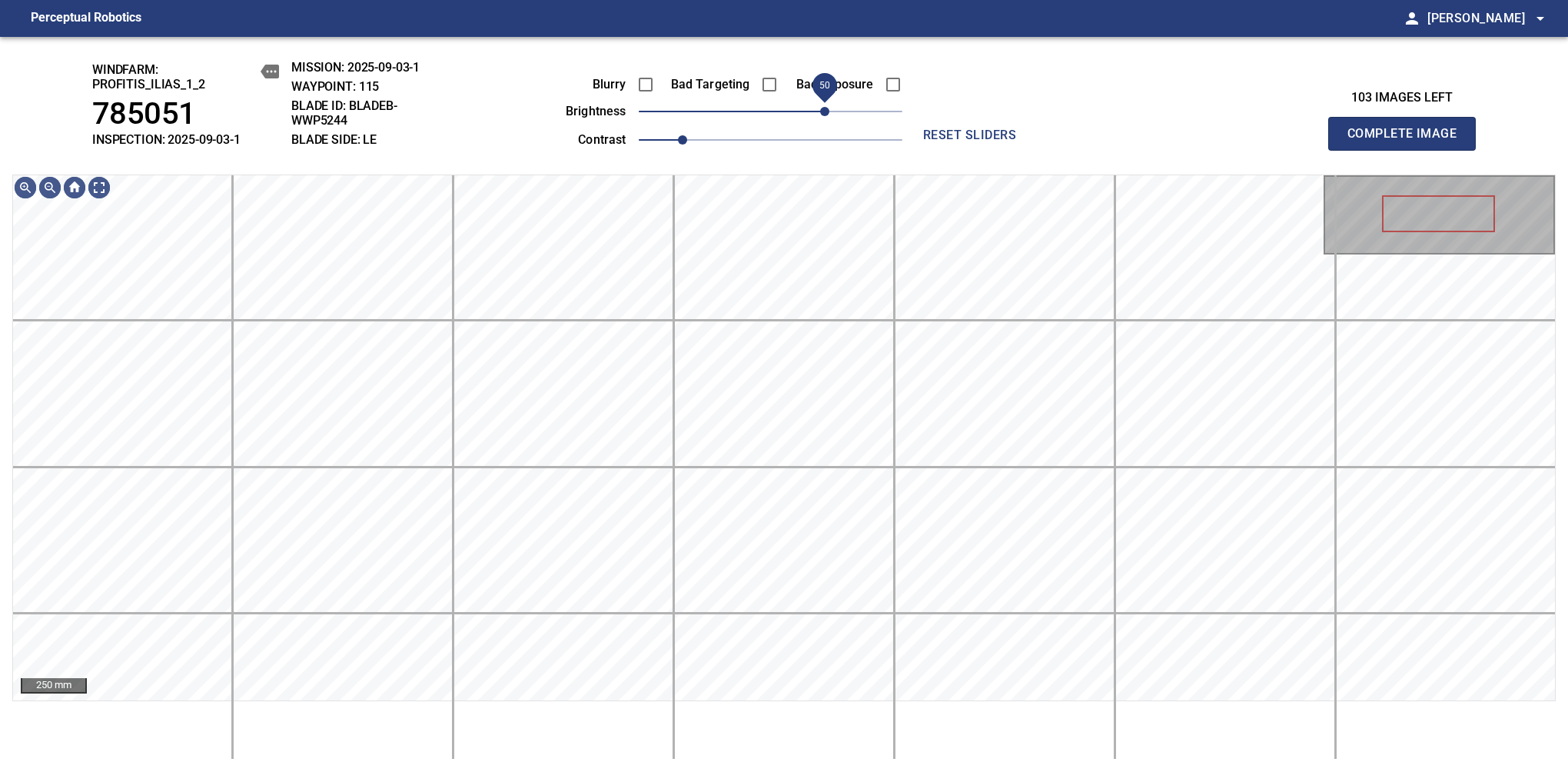
click at [820, 107] on span "50" at bounding box center [824, 112] width 9 height 9
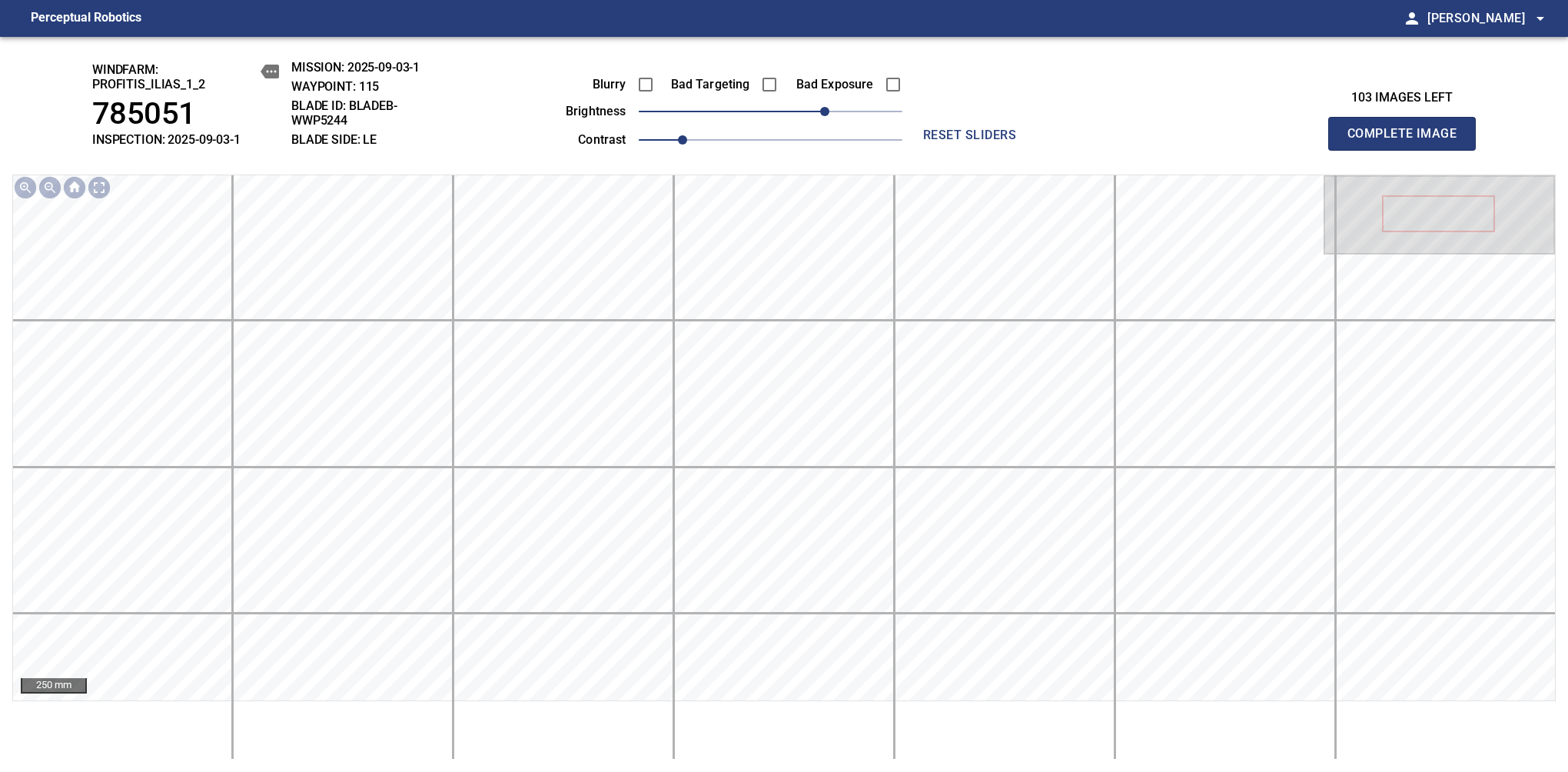
click at [1408, 142] on span "Complete Image" at bounding box center [1402, 133] width 114 height 21
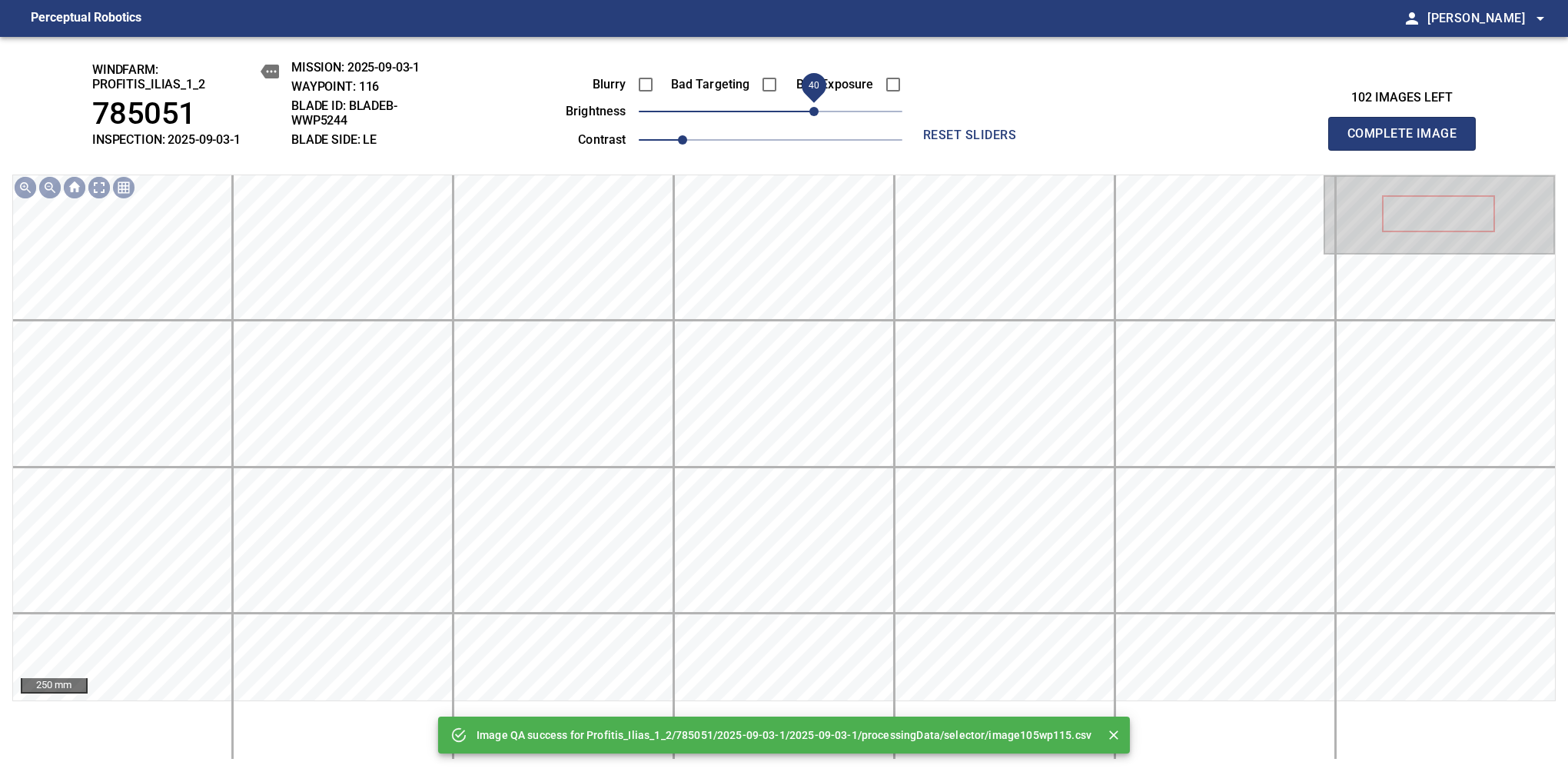
click at [813, 112] on span "40" at bounding box center [770, 111] width 263 height 21
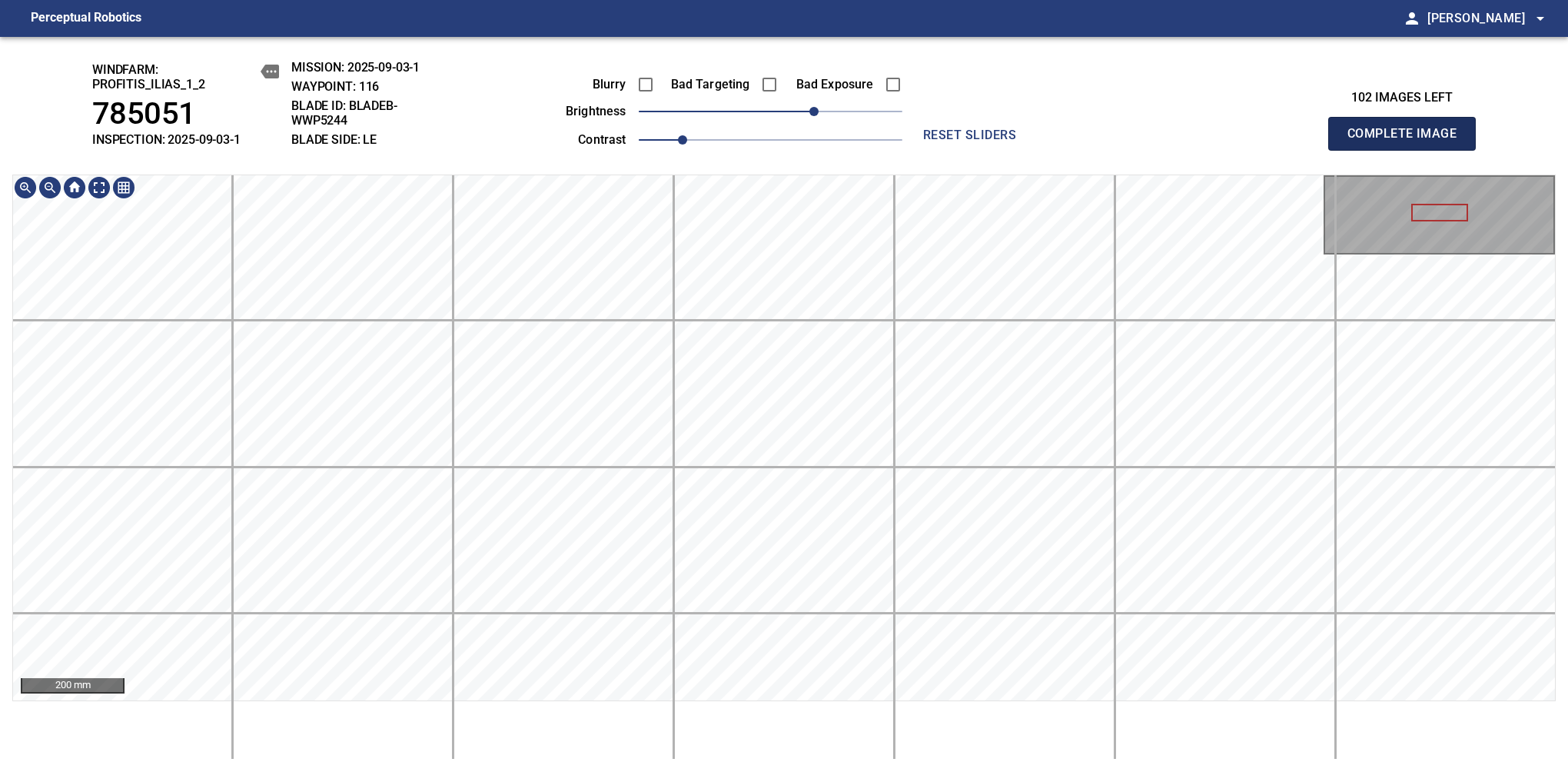
click at [1408, 142] on span "Complete Image" at bounding box center [1402, 133] width 114 height 21
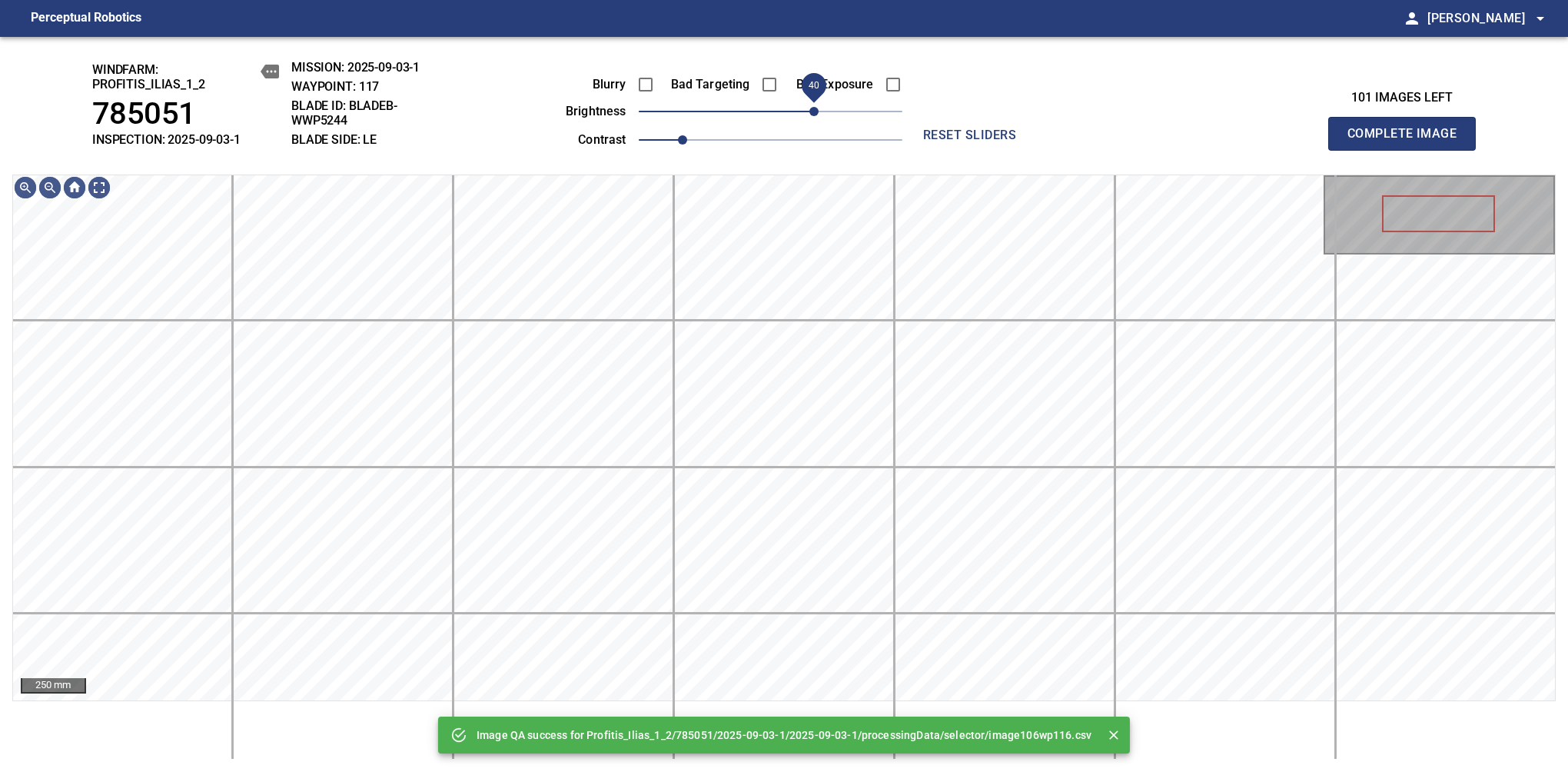
click at [818, 107] on span "40" at bounding box center [770, 111] width 263 height 21
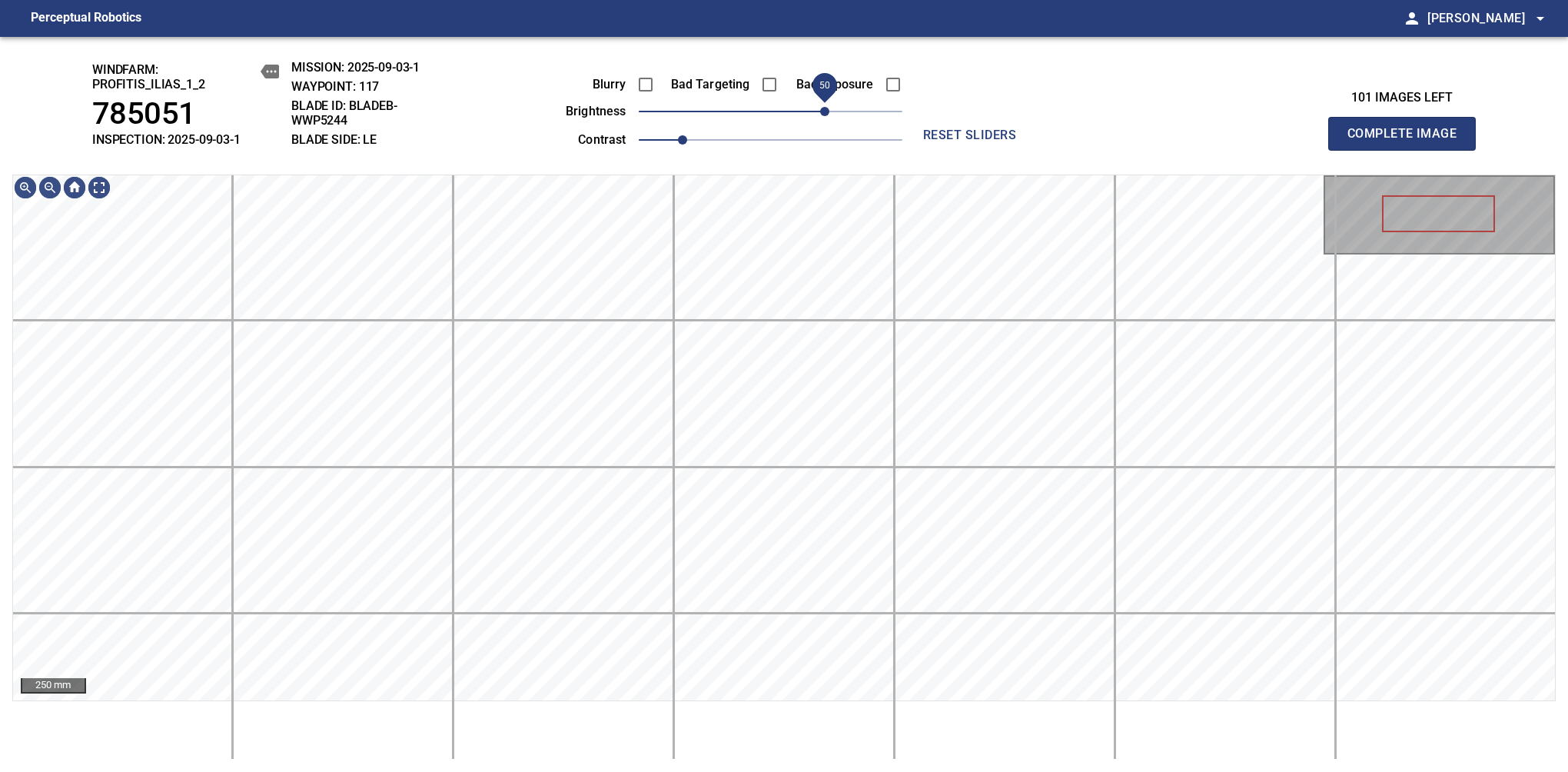
click at [826, 109] on span "50" at bounding box center [824, 112] width 9 height 9
click at [993, 0] on html "Perceptual Robotics person Alex Semenov arrow_drop_down windfarm: Profitis_Ilia…" at bounding box center [784, 386] width 1568 height 772
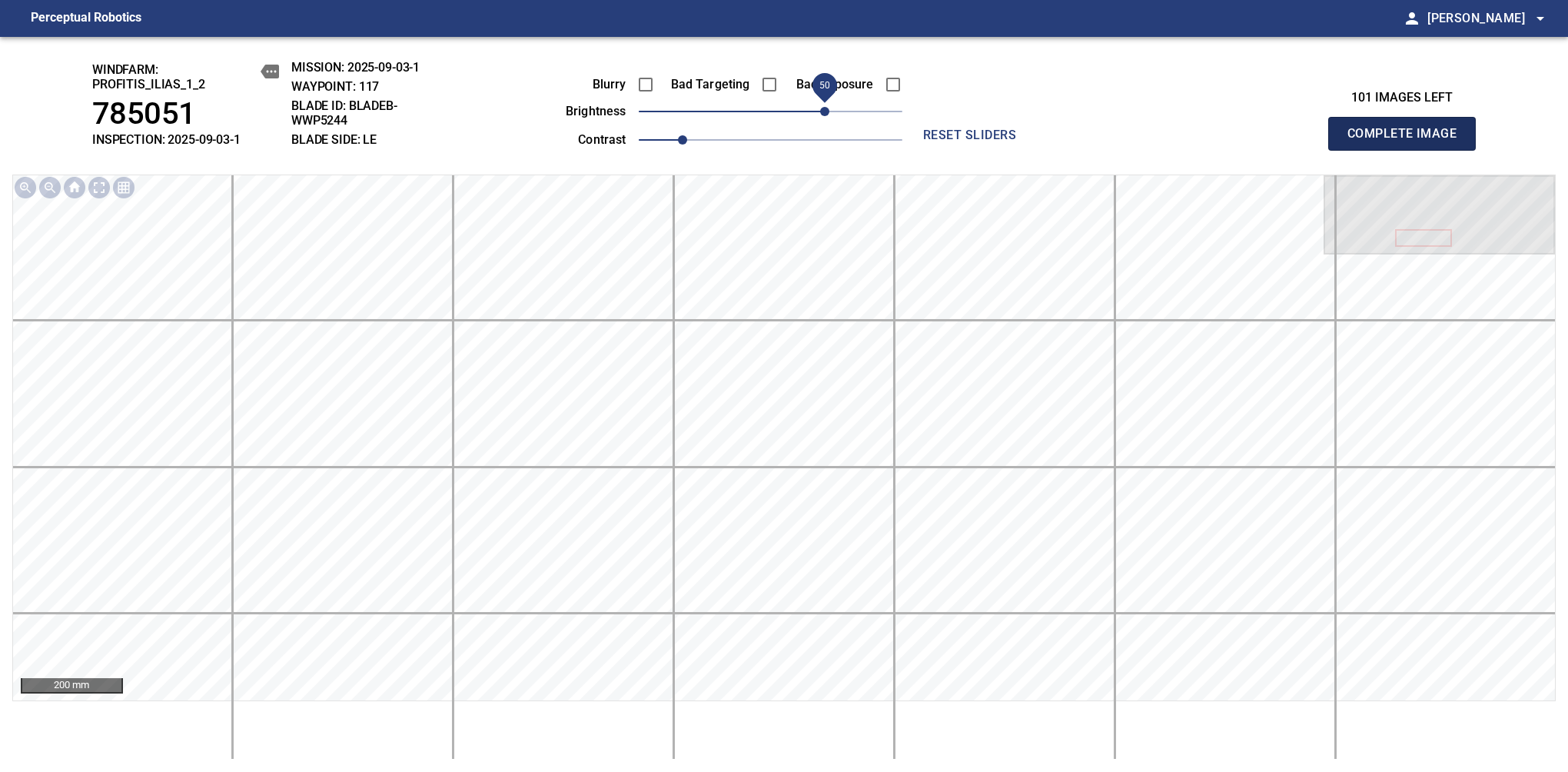
click at [1408, 142] on span "Complete Image" at bounding box center [1402, 133] width 114 height 21
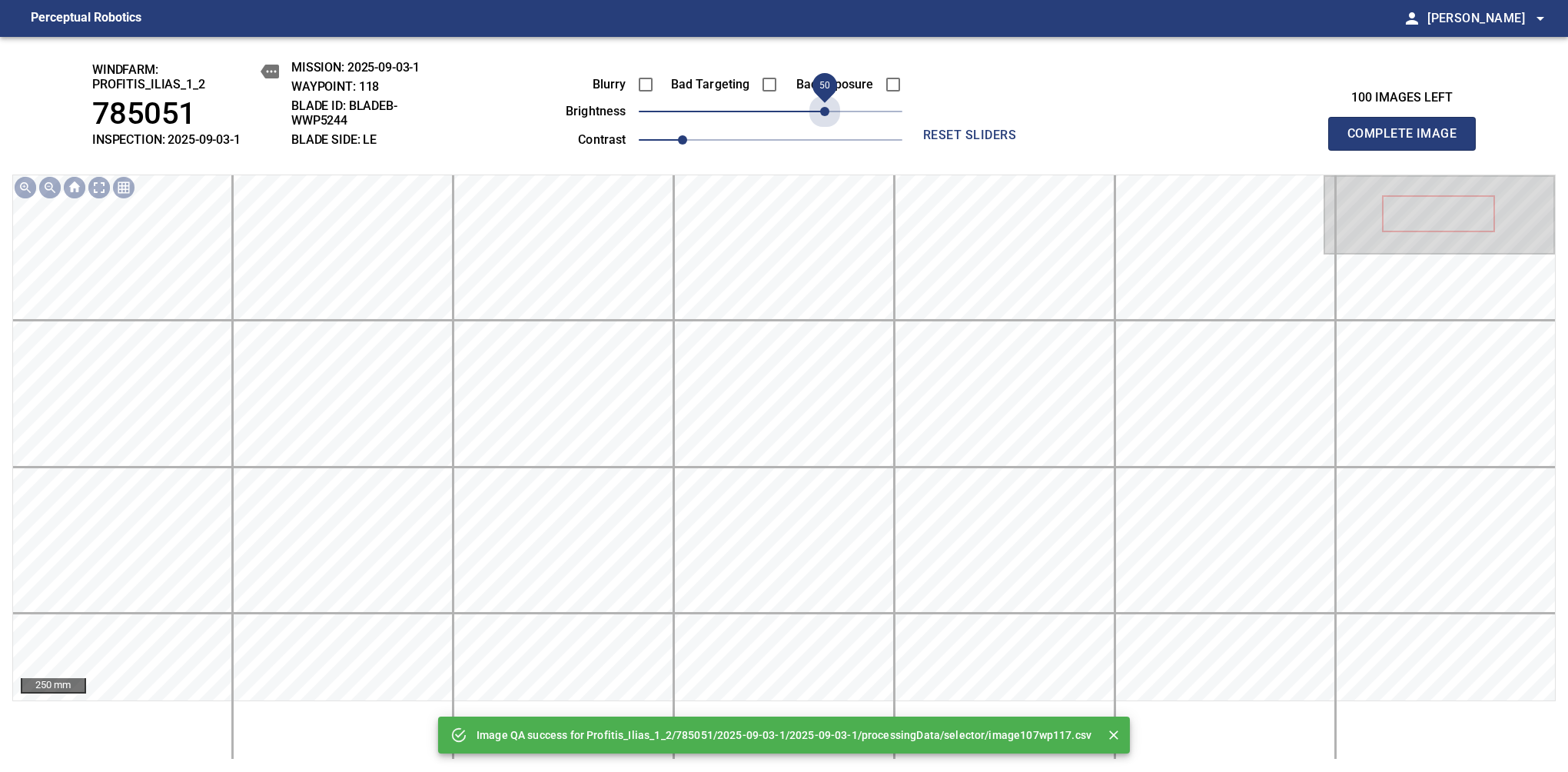
click at [826, 107] on span "50" at bounding box center [770, 111] width 263 height 21
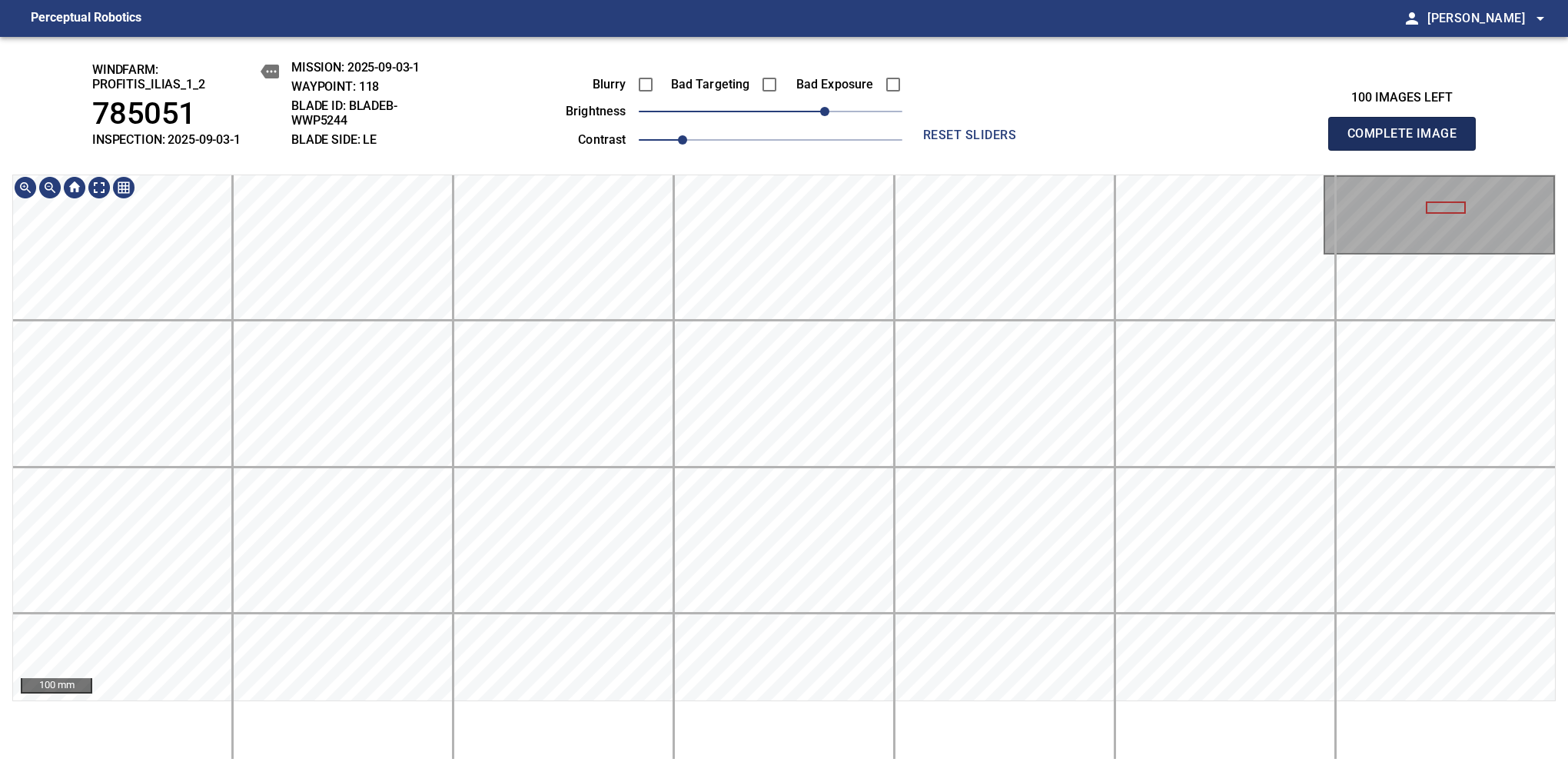
click at [1408, 142] on span "Complete Image" at bounding box center [1402, 133] width 114 height 21
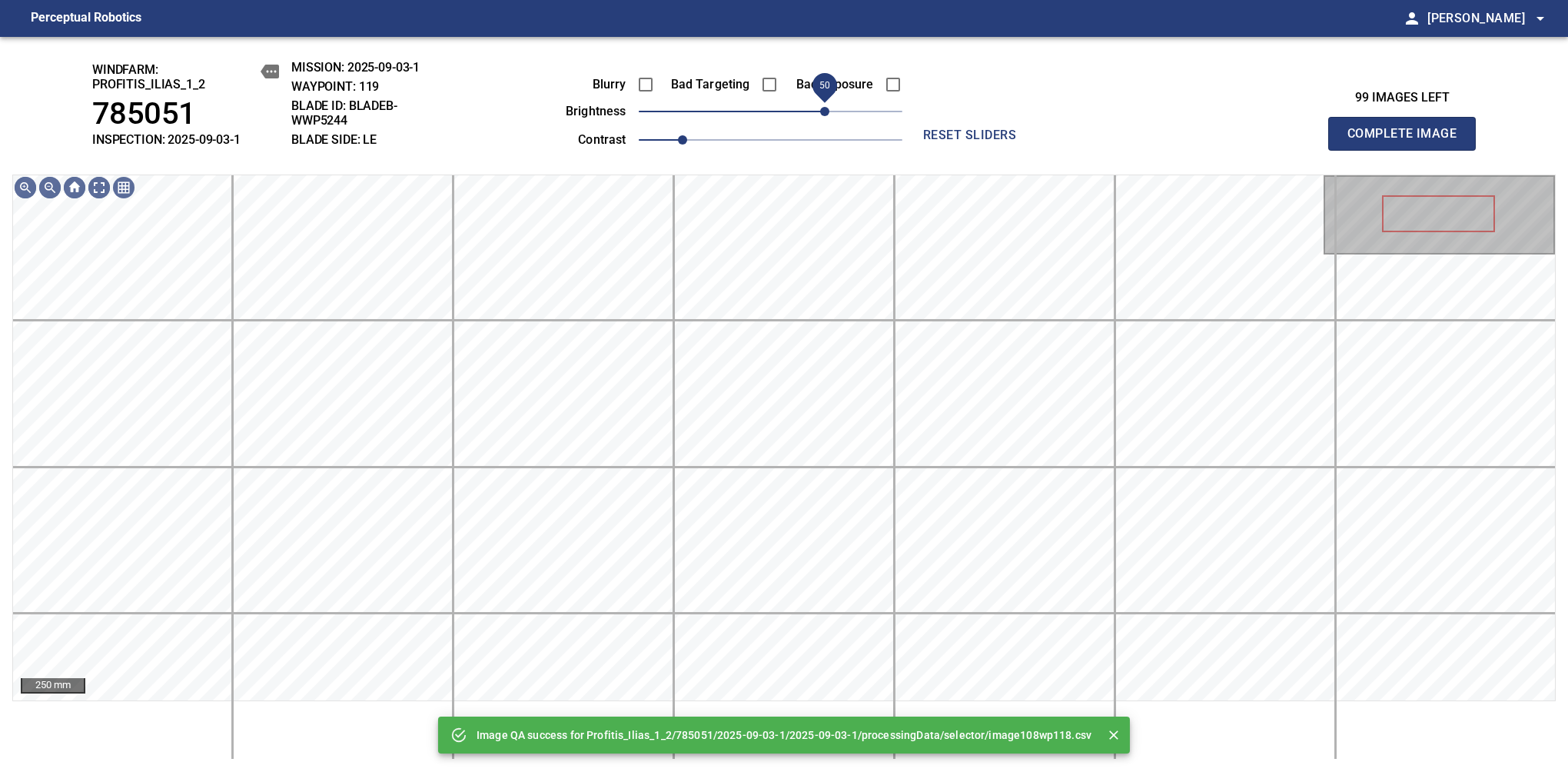
click at [828, 107] on span "50" at bounding box center [770, 111] width 263 height 21
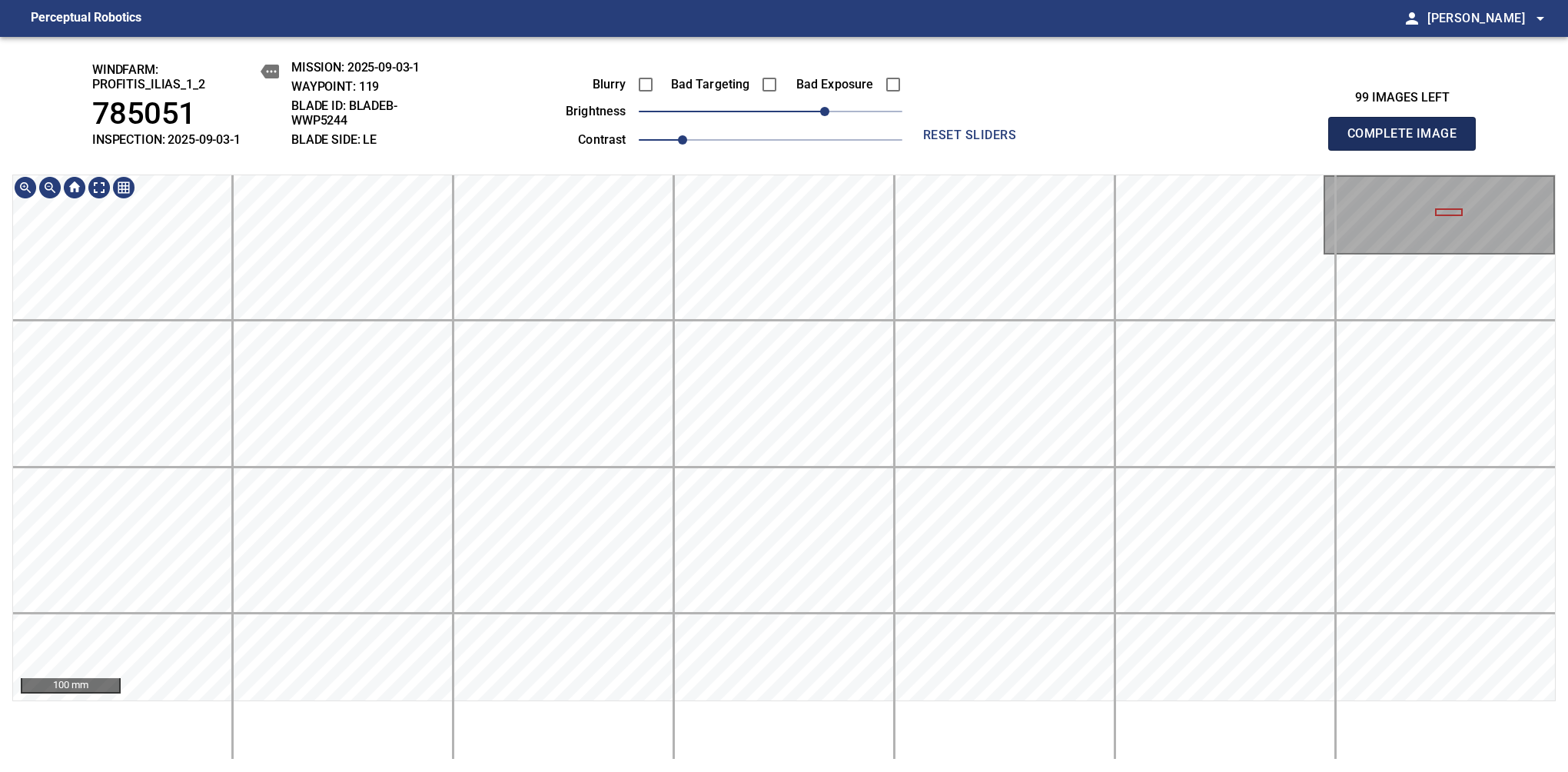
click at [1408, 142] on span "Complete Image" at bounding box center [1402, 133] width 114 height 21
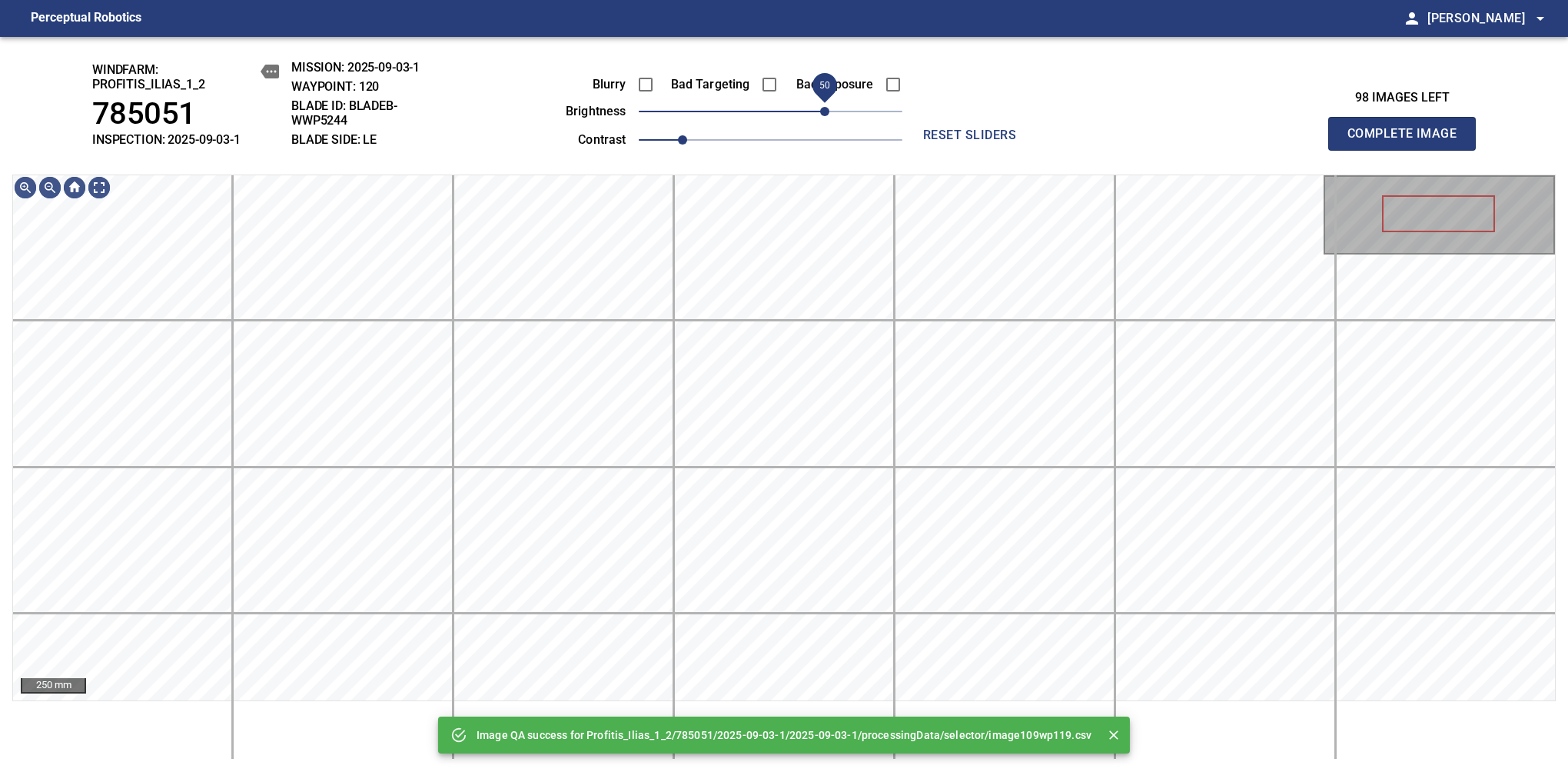
drag, startPoint x: 841, startPoint y: 110, endPoint x: 826, endPoint y: 115, distance: 15.8
click at [826, 115] on span "50" at bounding box center [770, 111] width 263 height 21
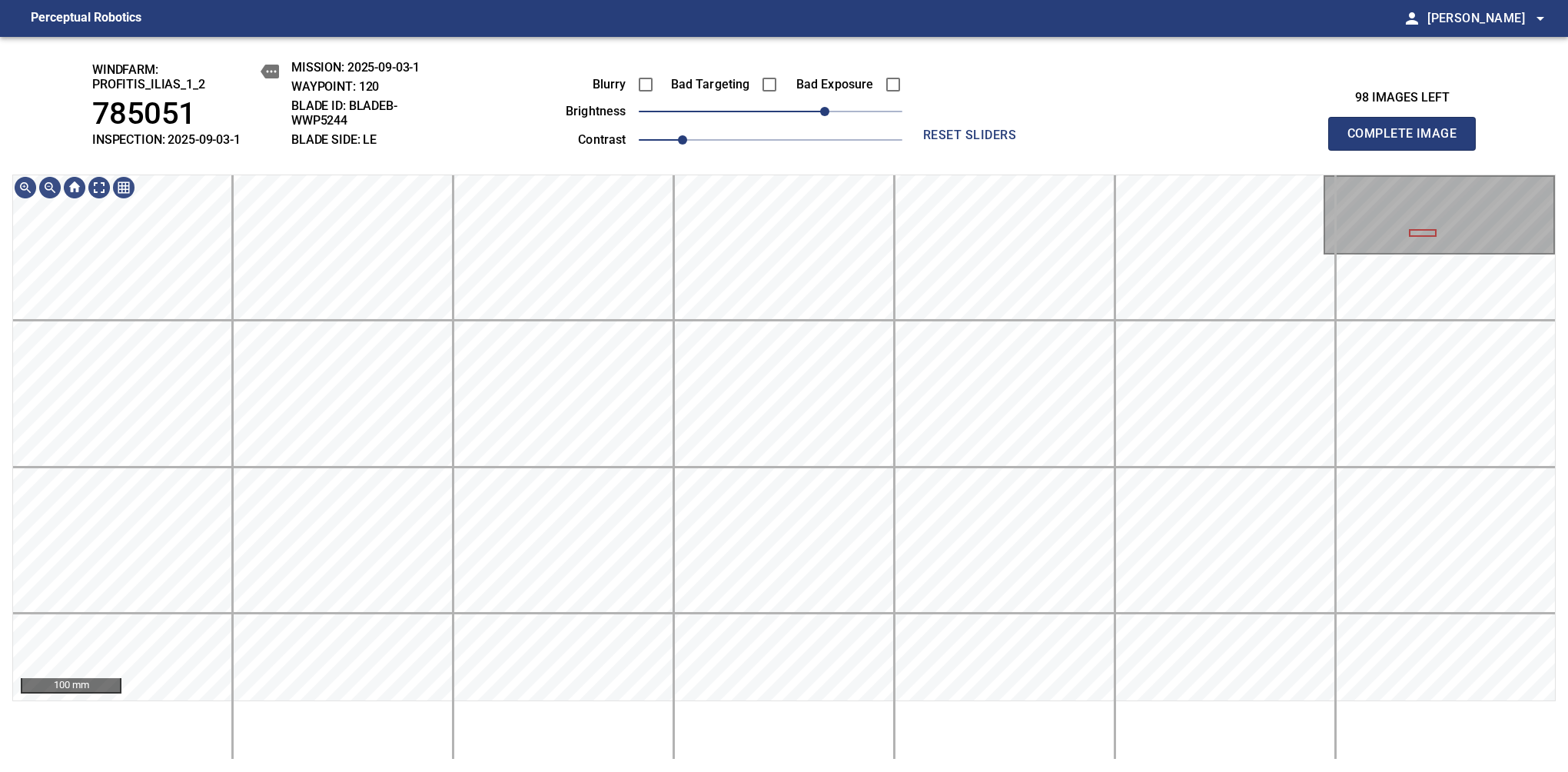
click at [1408, 142] on span "Complete Image" at bounding box center [1402, 133] width 114 height 21
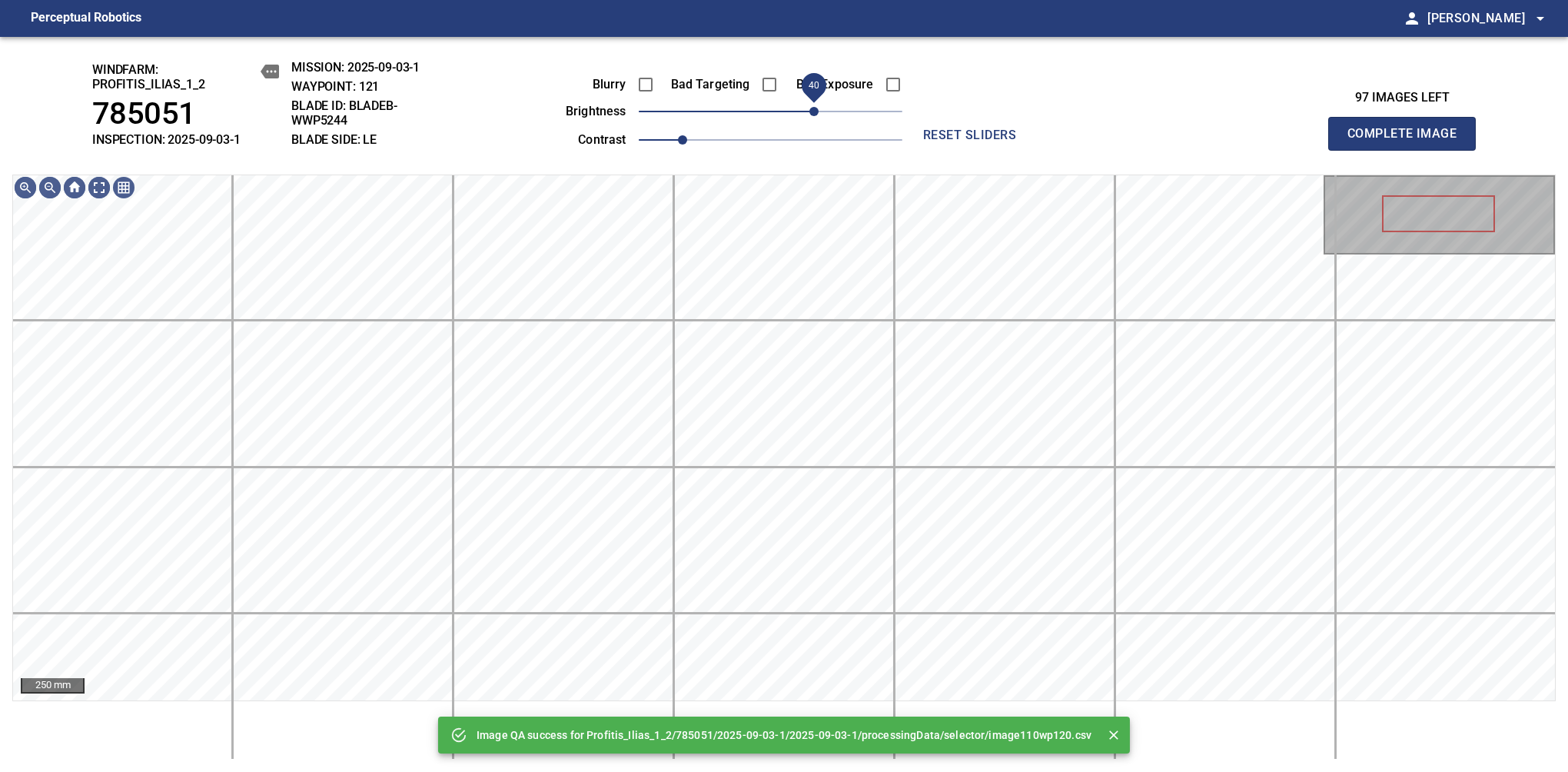
drag, startPoint x: 825, startPoint y: 112, endPoint x: 814, endPoint y: 112, distance: 11.0
click at [814, 112] on span "40" at bounding box center [770, 111] width 263 height 21
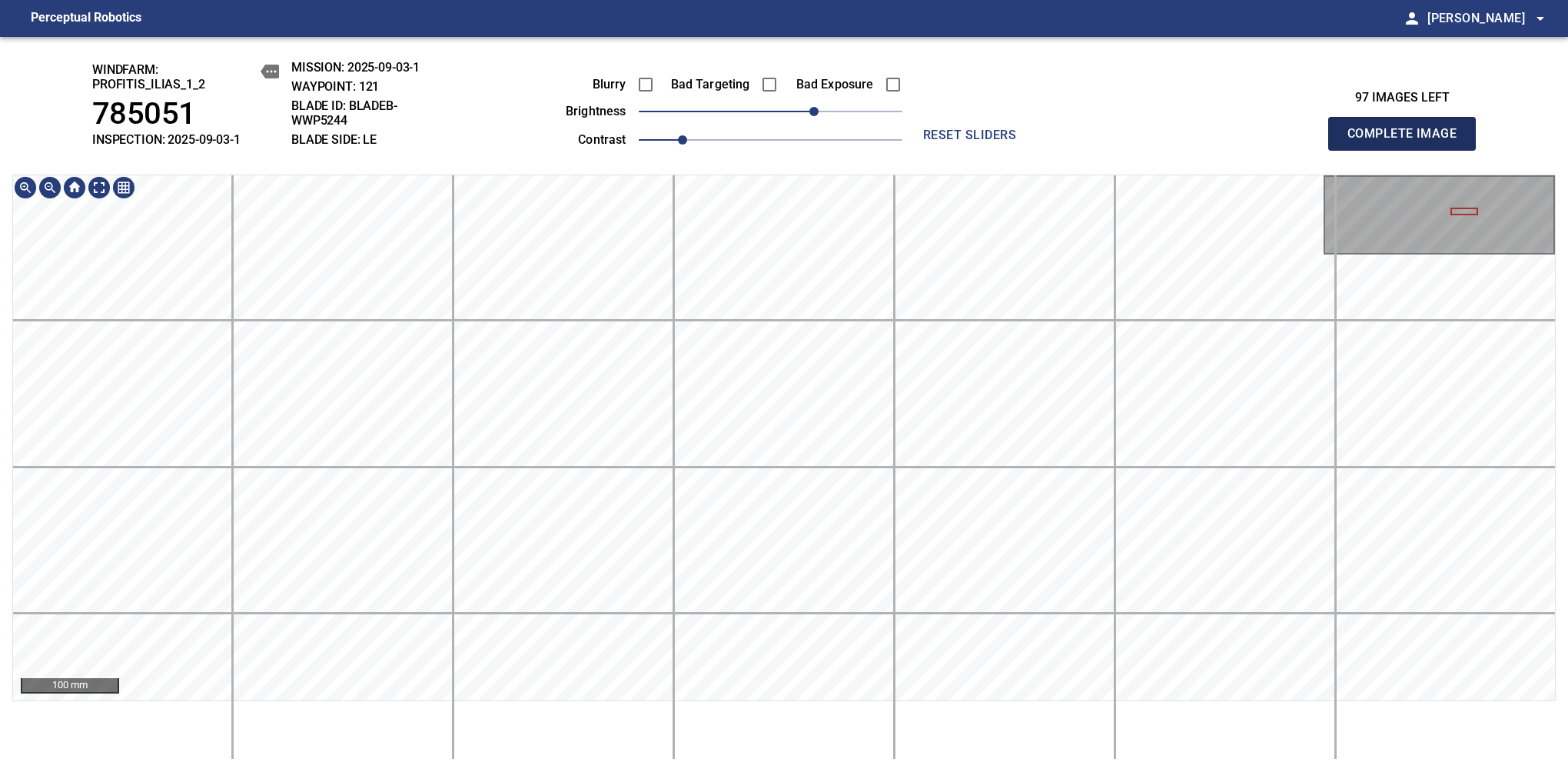
click at [1408, 142] on span "Complete Image" at bounding box center [1402, 133] width 114 height 21
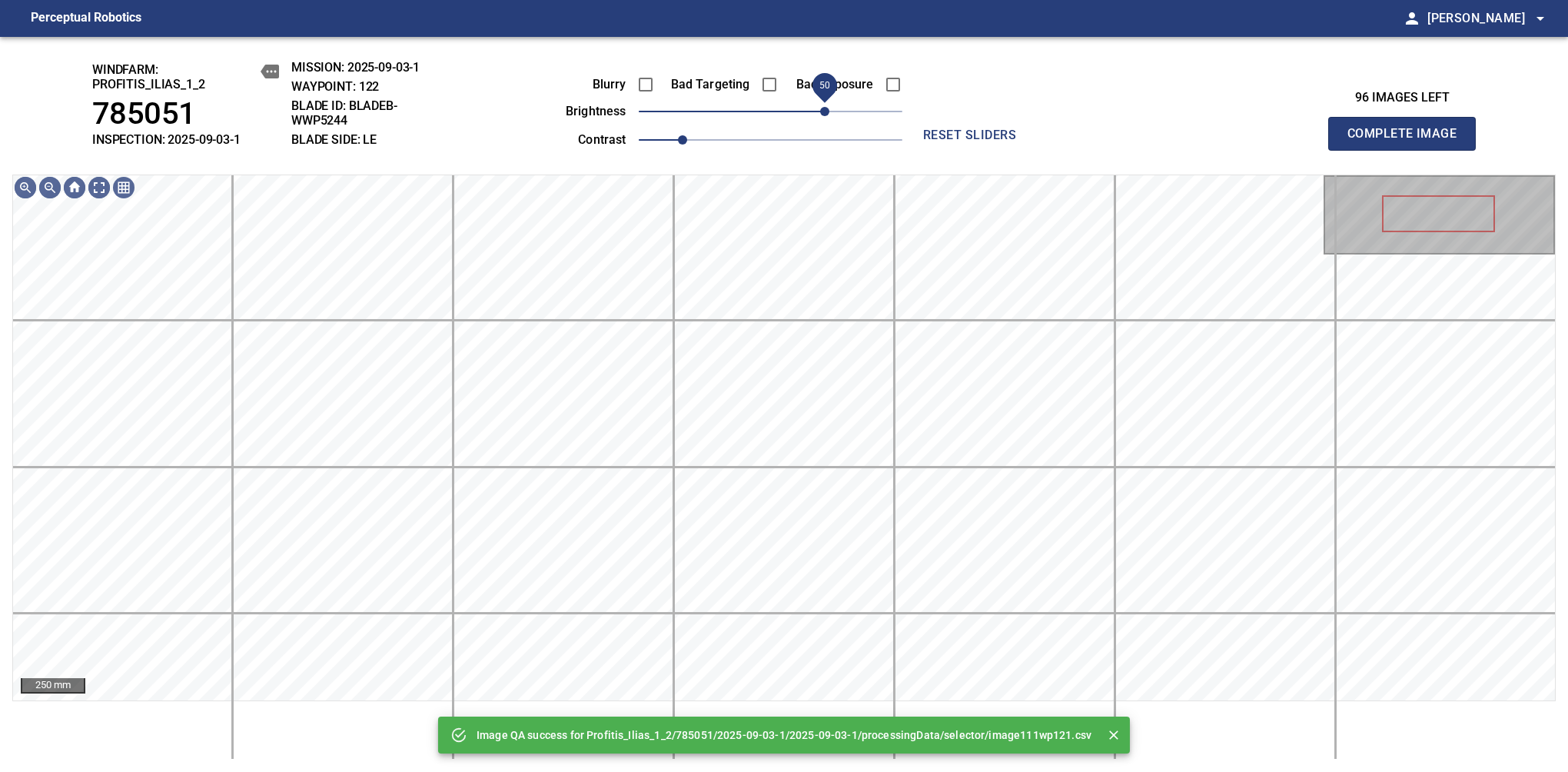
drag, startPoint x: 841, startPoint y: 114, endPoint x: 826, endPoint y: 113, distance: 15.0
click at [826, 113] on span "50" at bounding box center [770, 111] width 263 height 21
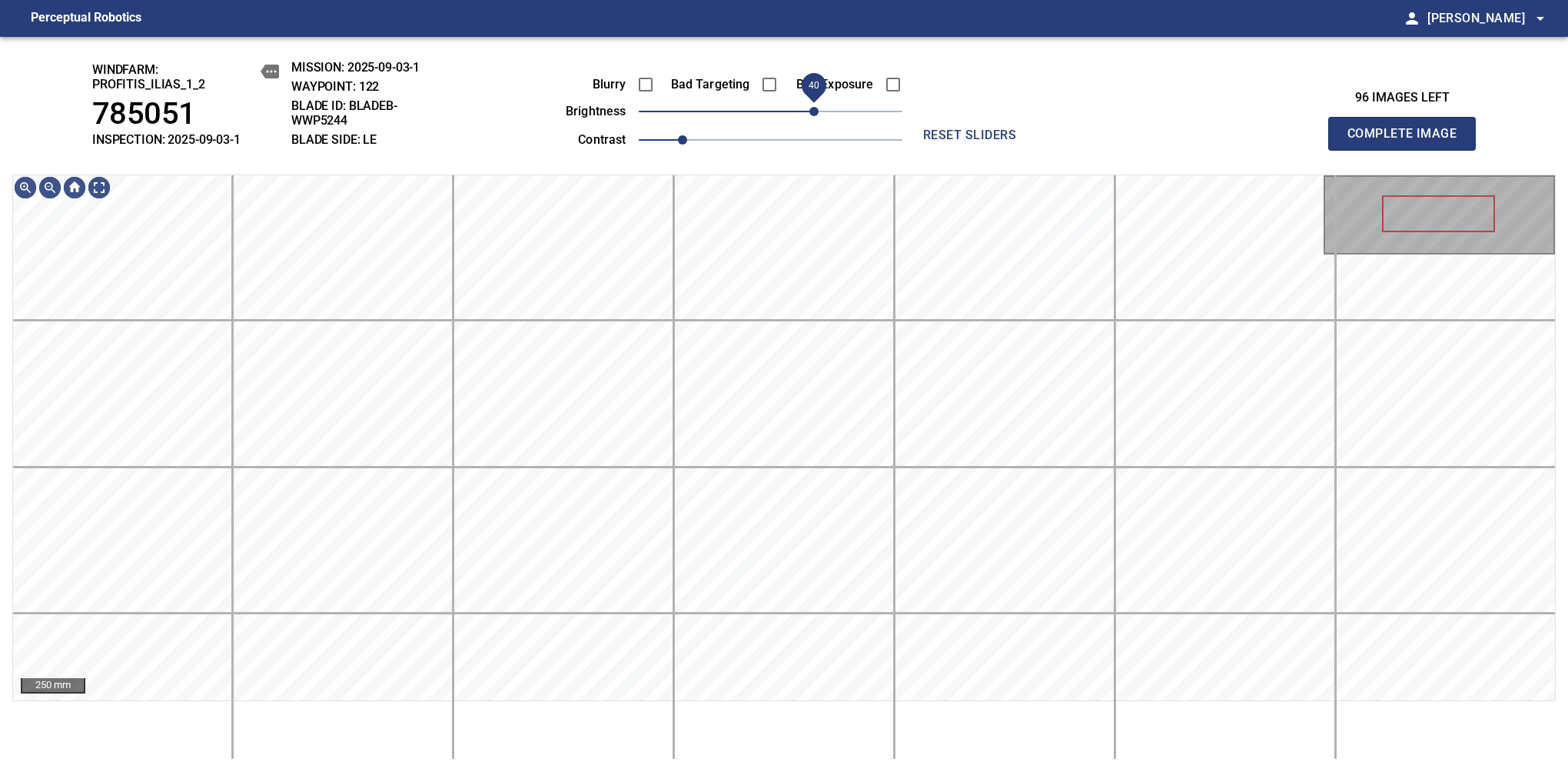
click at [818, 111] on span "40" at bounding box center [814, 112] width 9 height 9
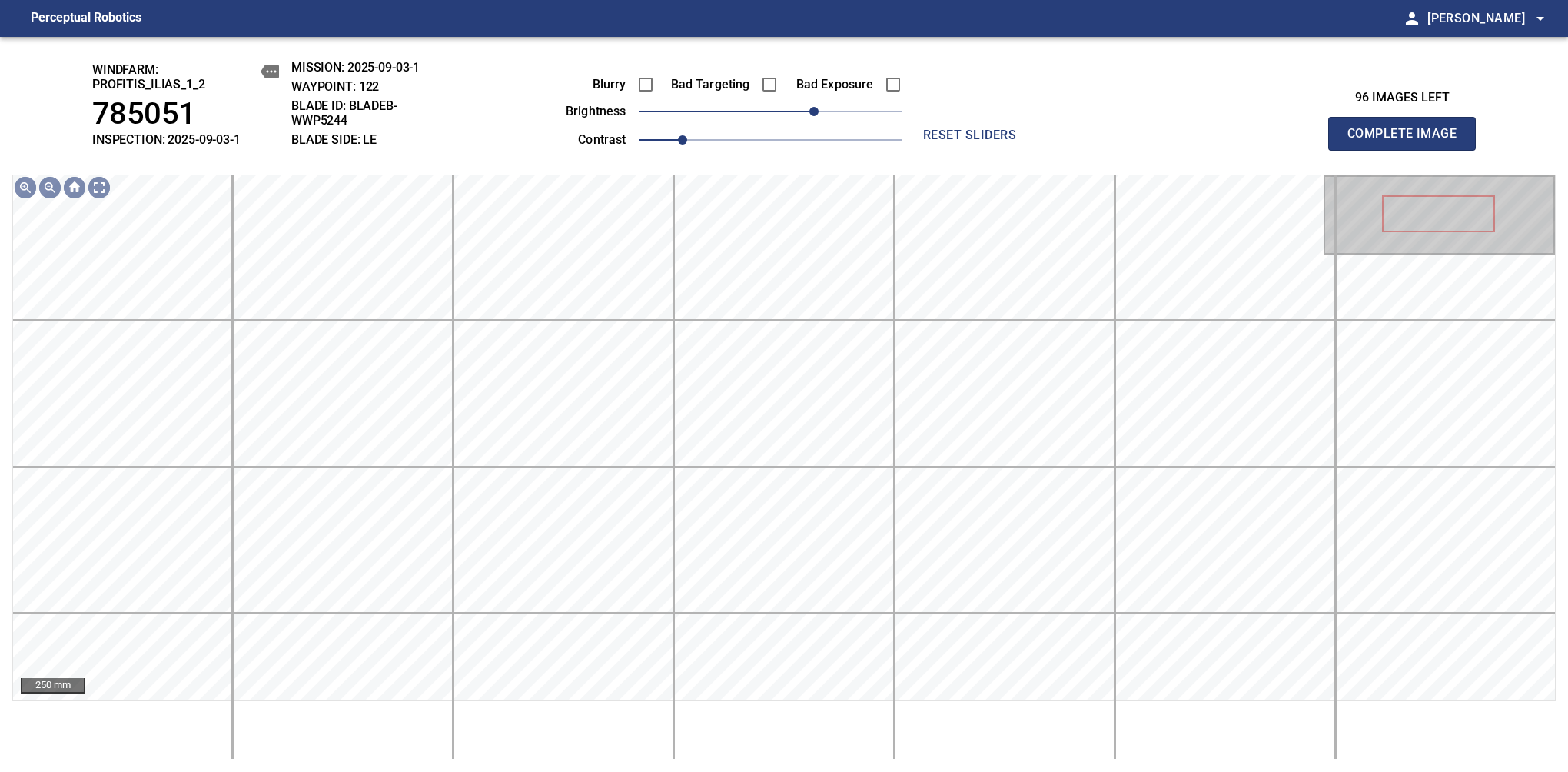
click at [1408, 142] on span "Complete Image" at bounding box center [1402, 133] width 114 height 21
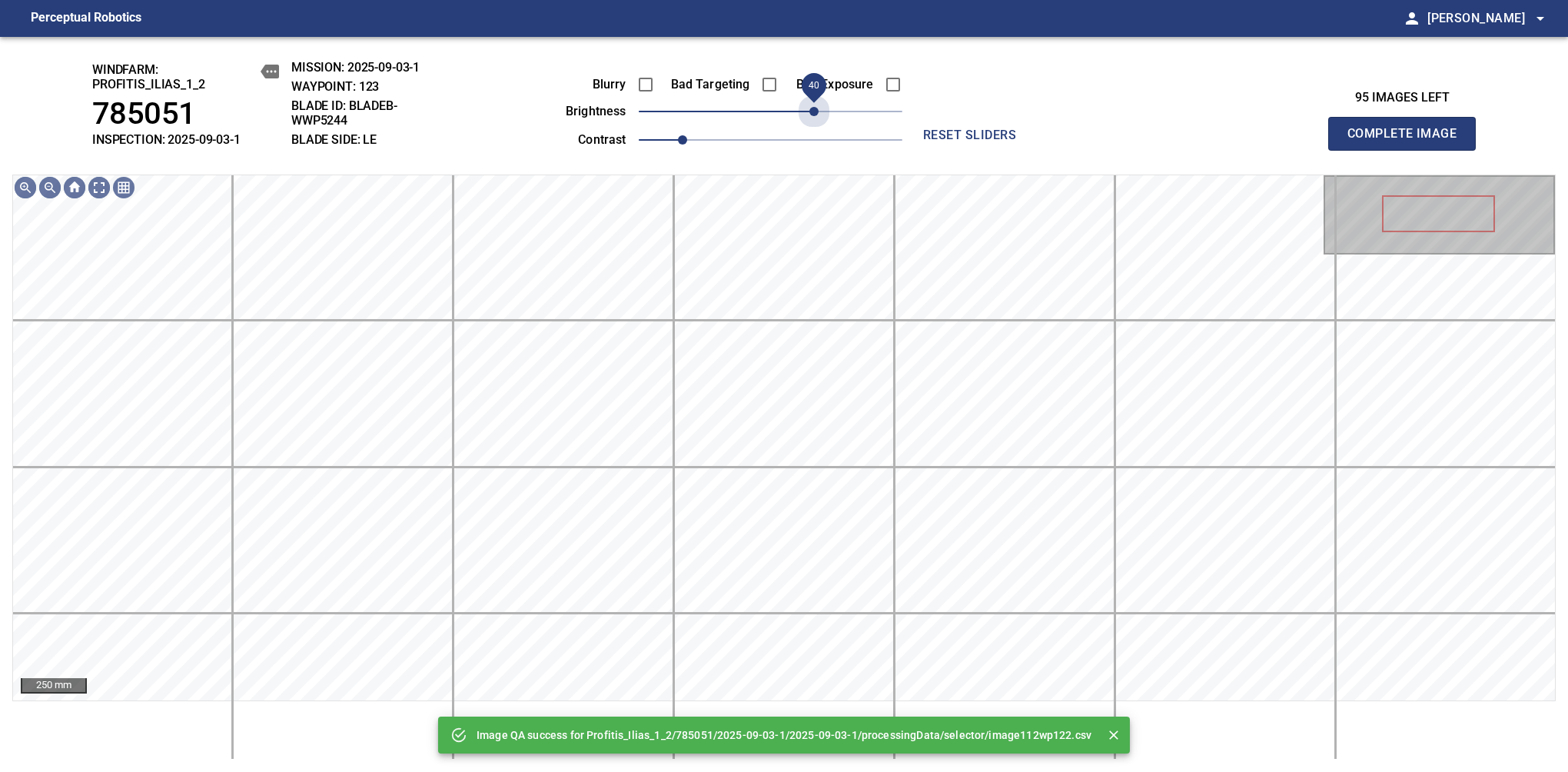
click at [818, 111] on span "40" at bounding box center [770, 111] width 263 height 21
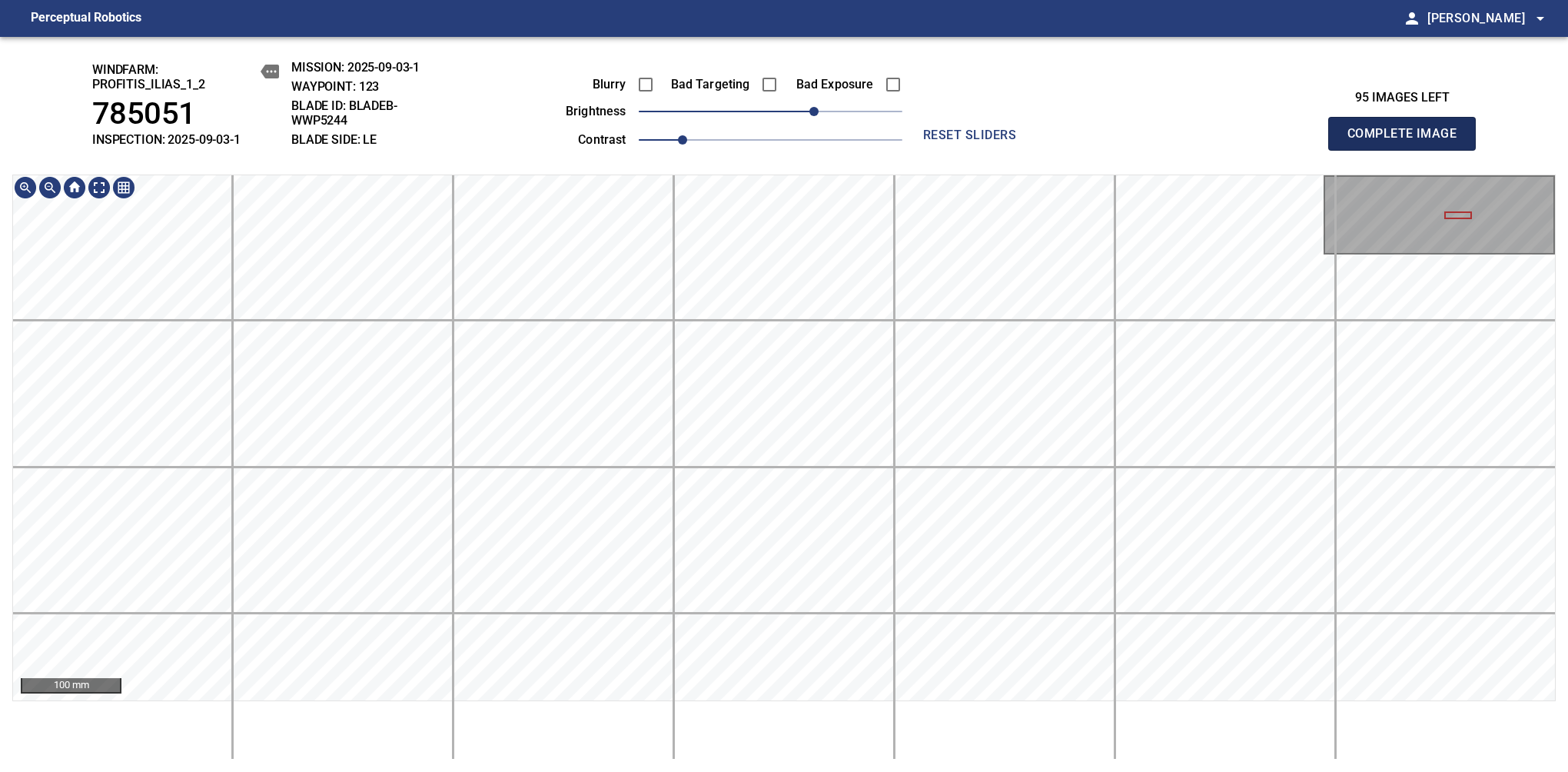
click at [1408, 142] on span "Complete Image" at bounding box center [1402, 133] width 114 height 21
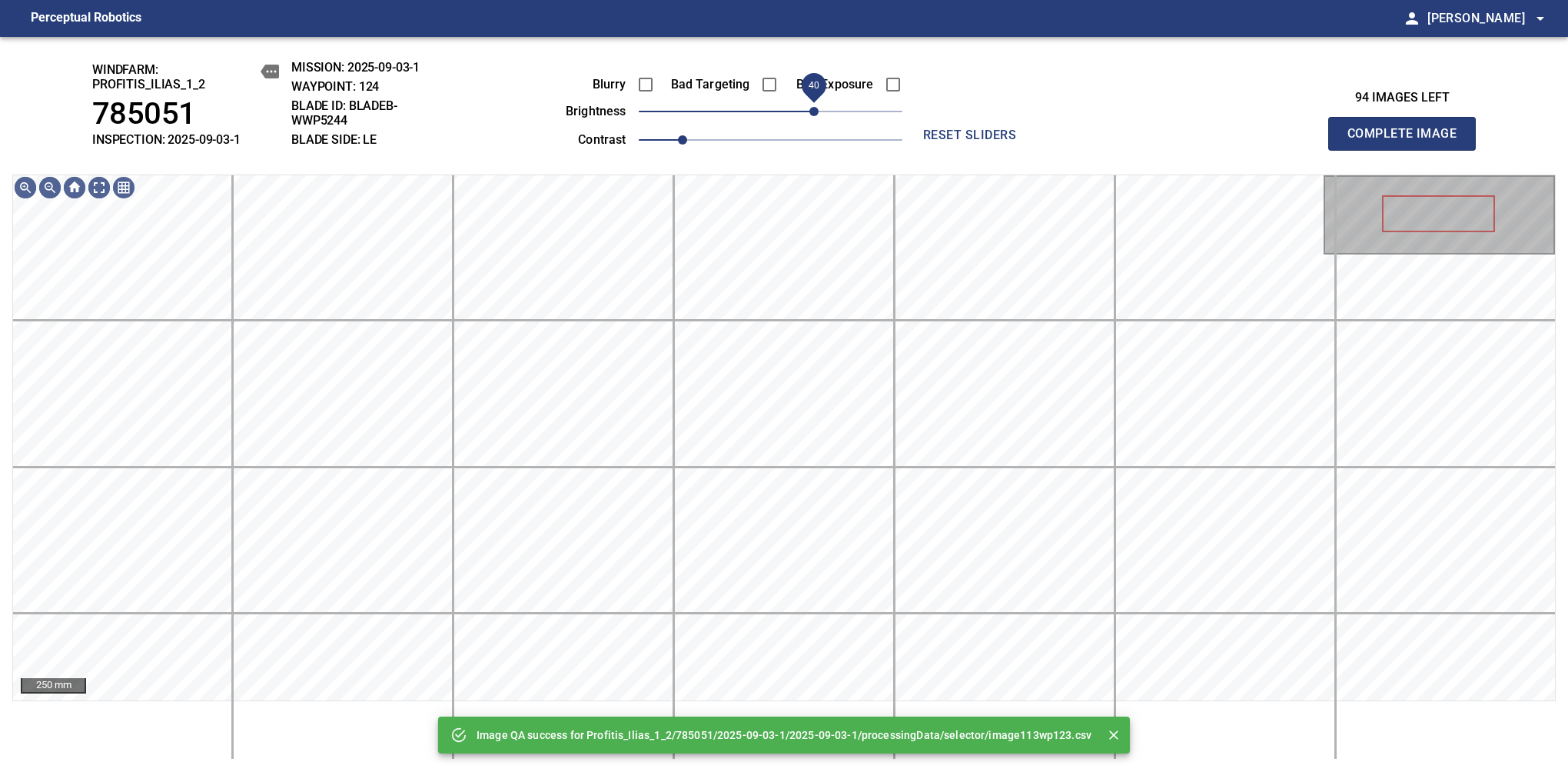
drag, startPoint x: 830, startPoint y: 122, endPoint x: 812, endPoint y: 116, distance: 19.0
click at [812, 116] on span "40" at bounding box center [770, 111] width 263 height 21
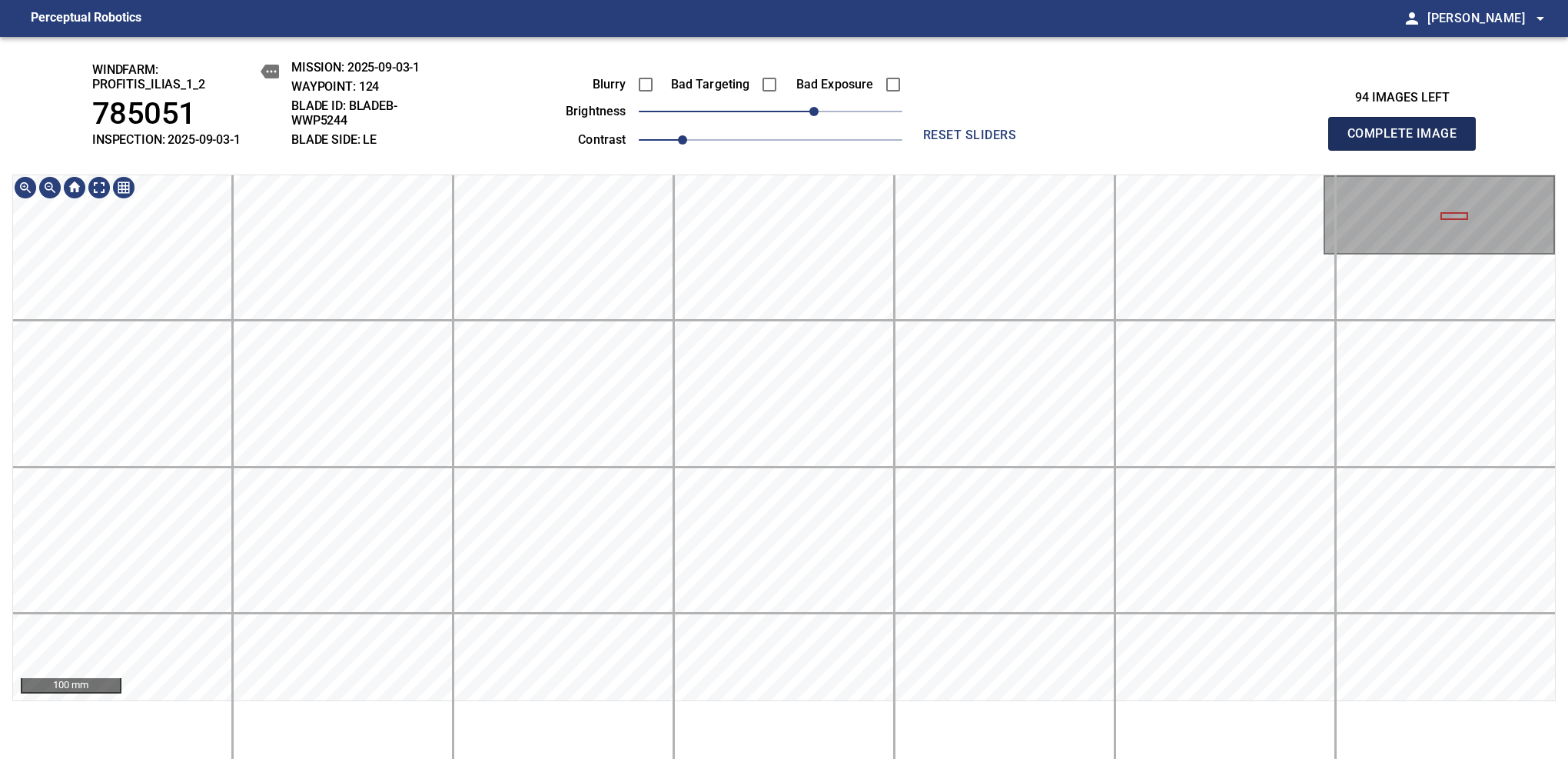
click at [1408, 142] on span "Complete Image" at bounding box center [1402, 133] width 114 height 21
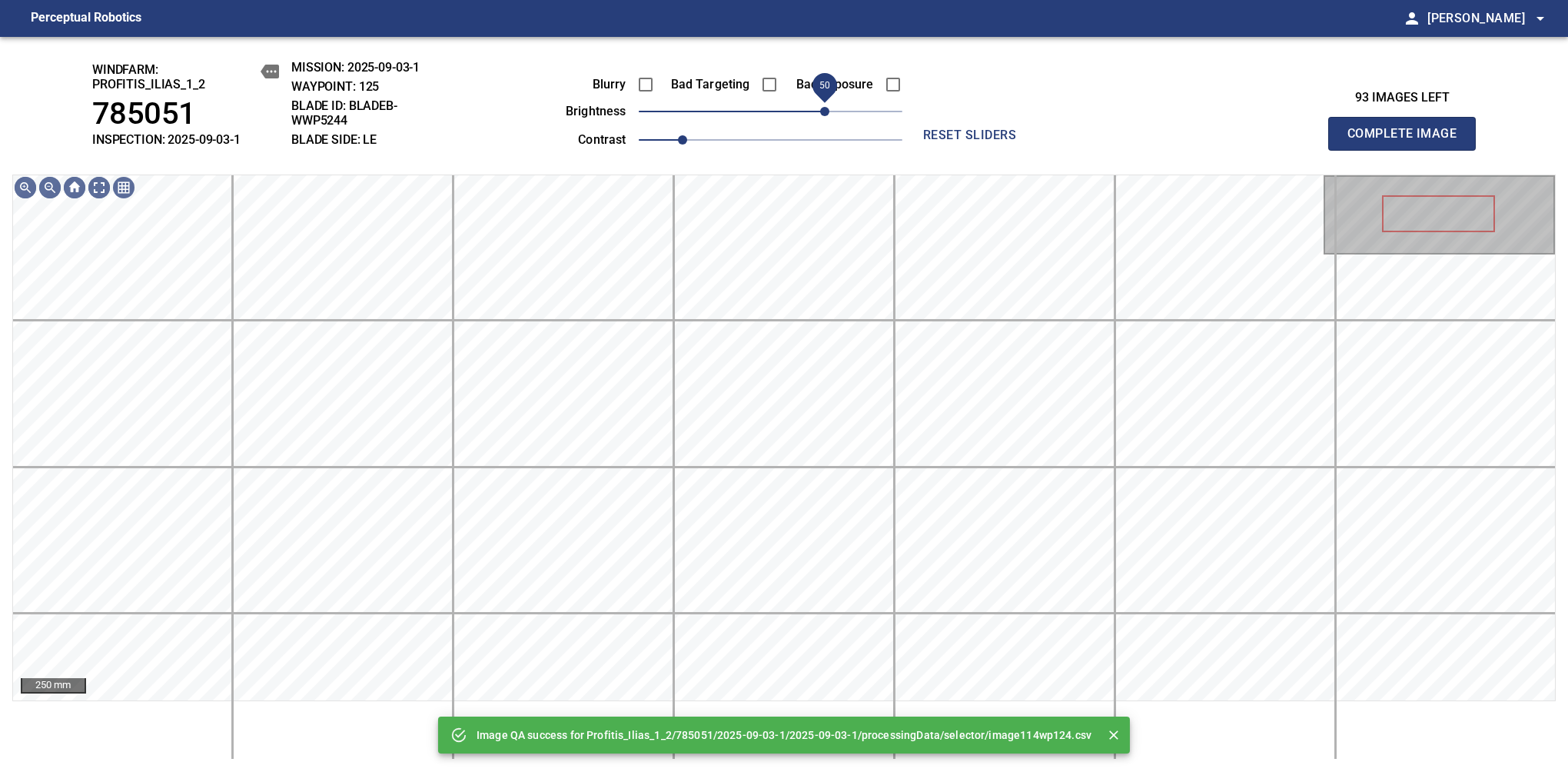
click at [827, 113] on span "50" at bounding box center [770, 111] width 263 height 21
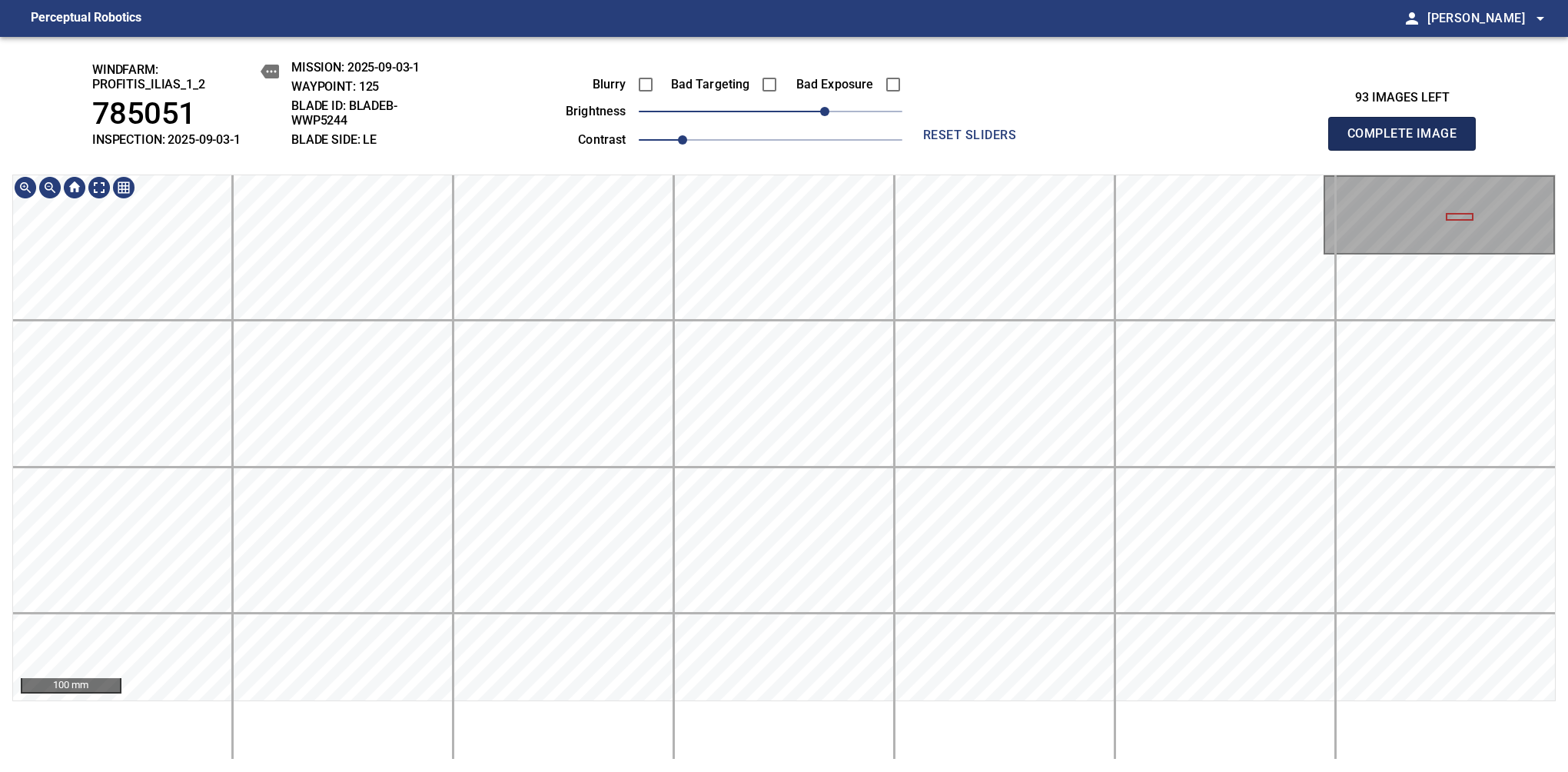
click at [1408, 142] on span "Complete Image" at bounding box center [1402, 133] width 114 height 21
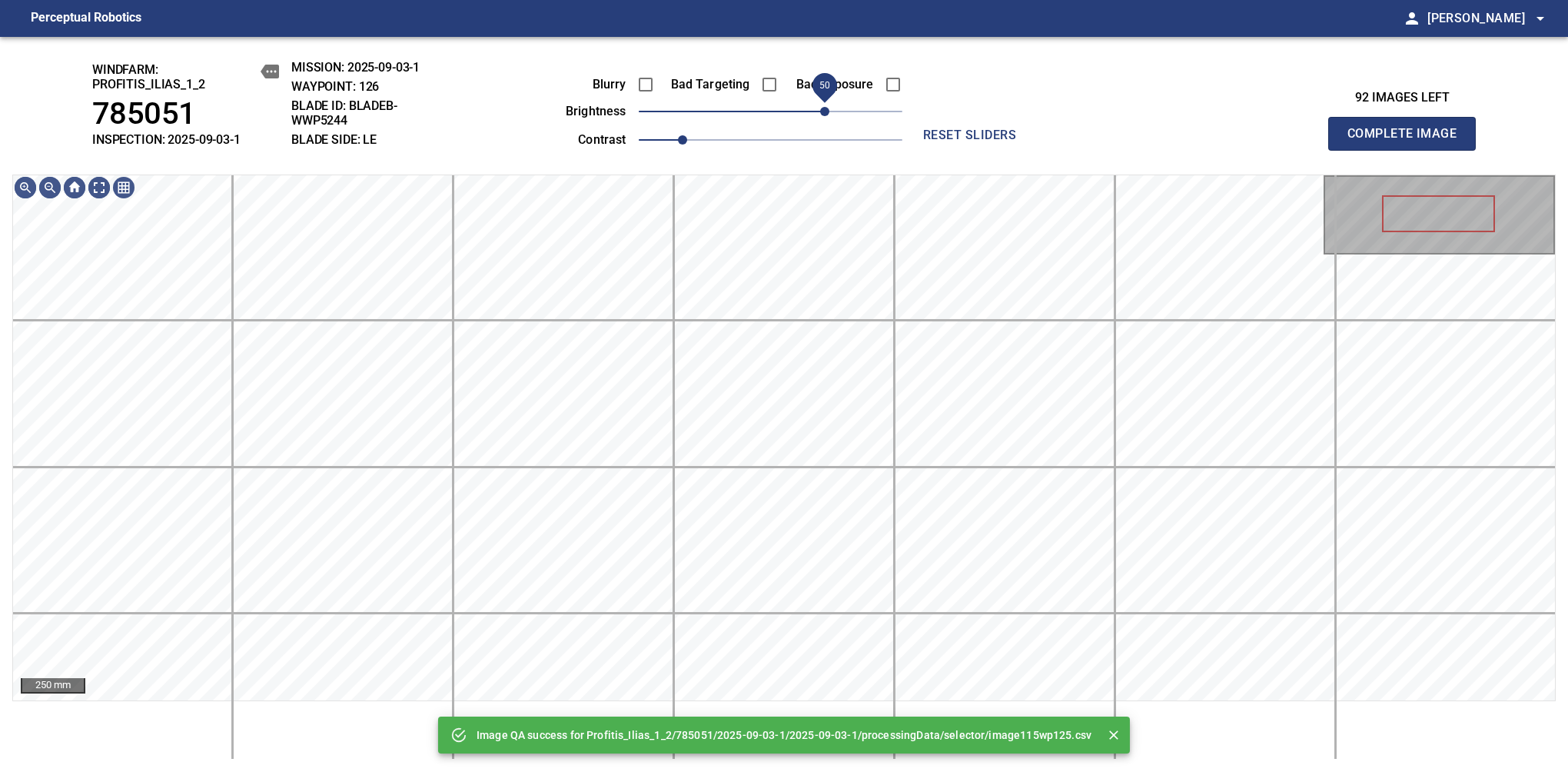
drag, startPoint x: 805, startPoint y: 110, endPoint x: 827, endPoint y: 105, distance: 22.6
click at [827, 105] on span "50" at bounding box center [770, 111] width 263 height 21
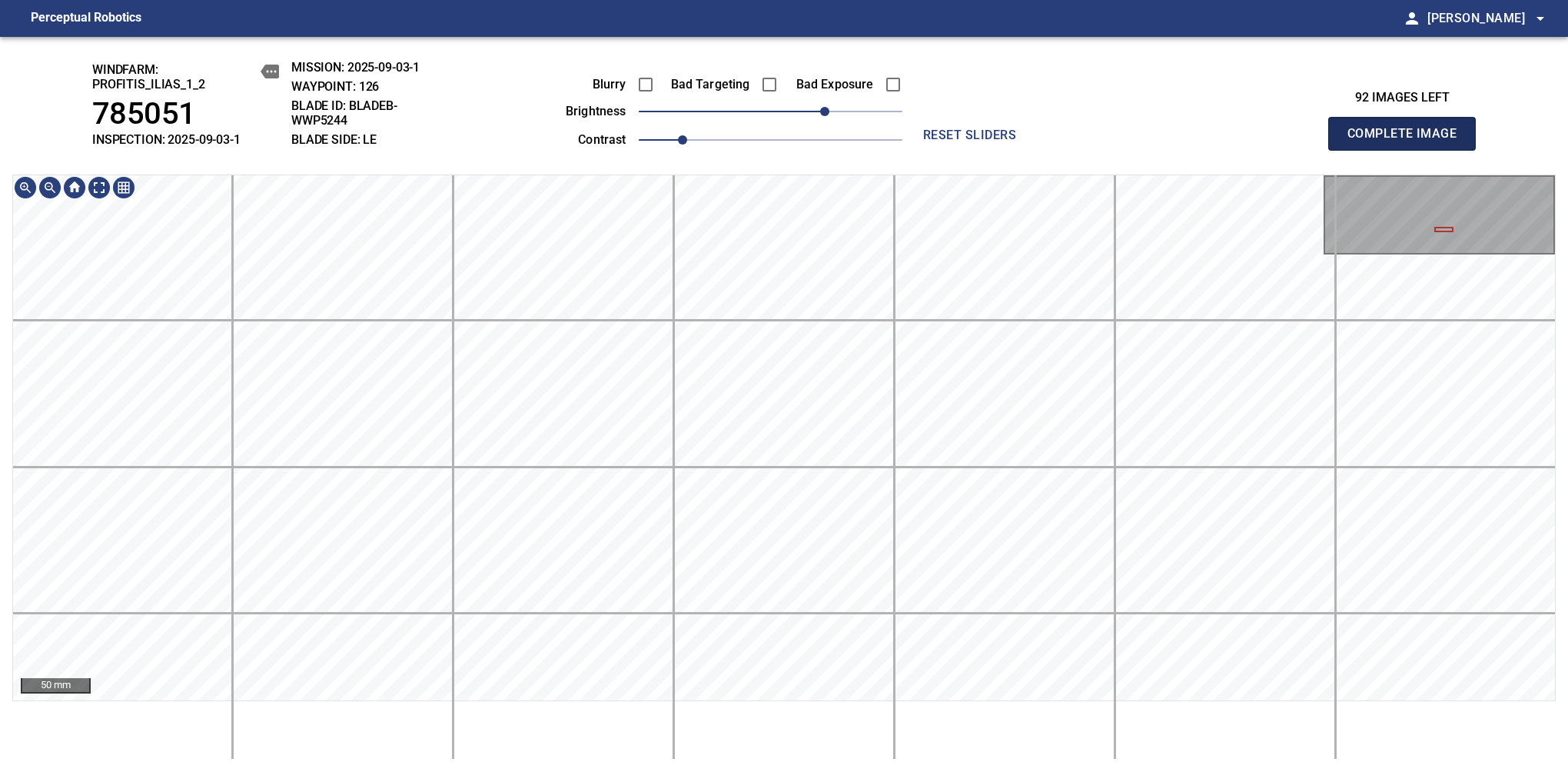
click at [1408, 142] on span "Complete Image" at bounding box center [1402, 133] width 114 height 21
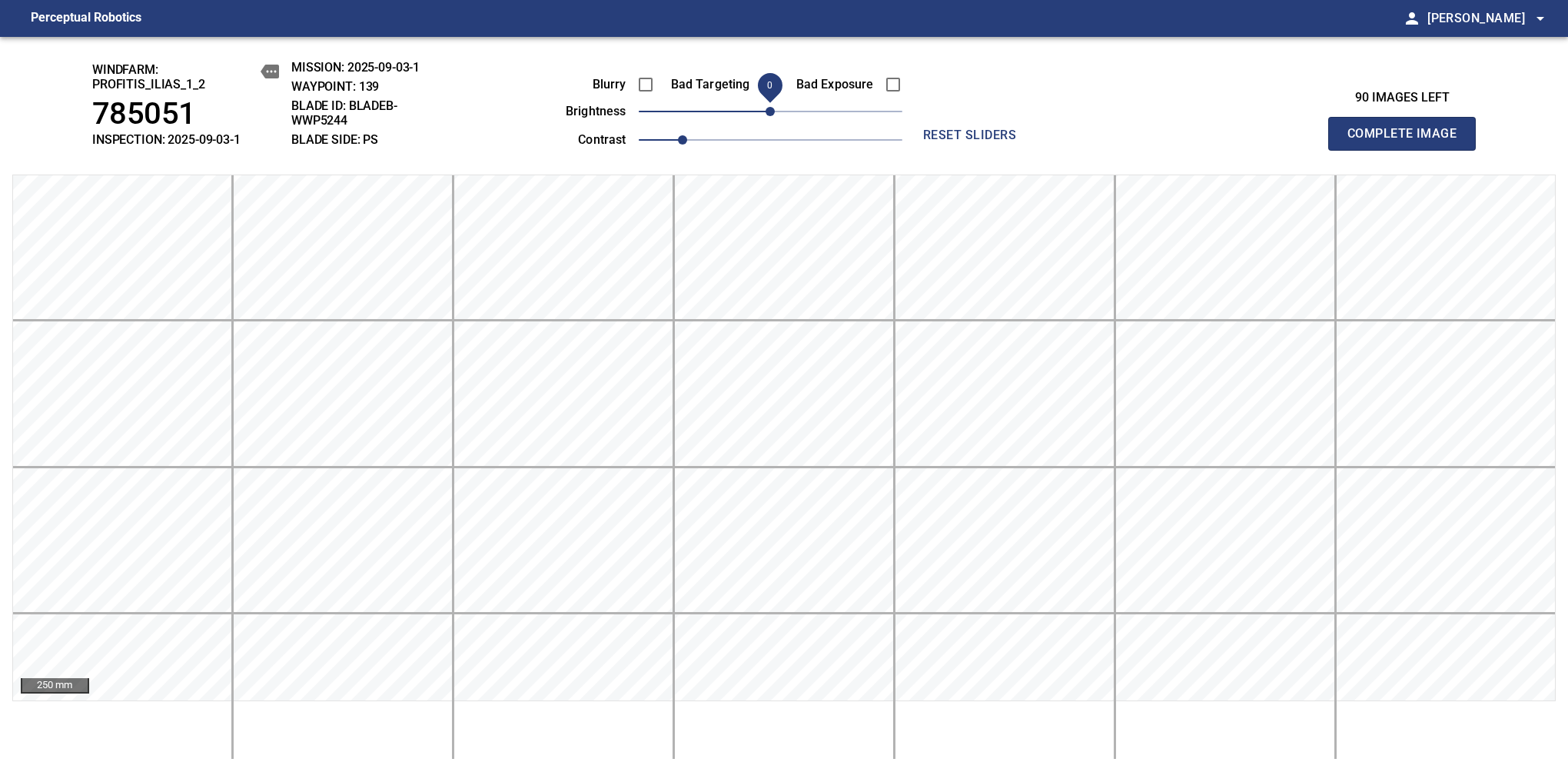
click at [1408, 142] on span "Complete Image" at bounding box center [1402, 133] width 114 height 21
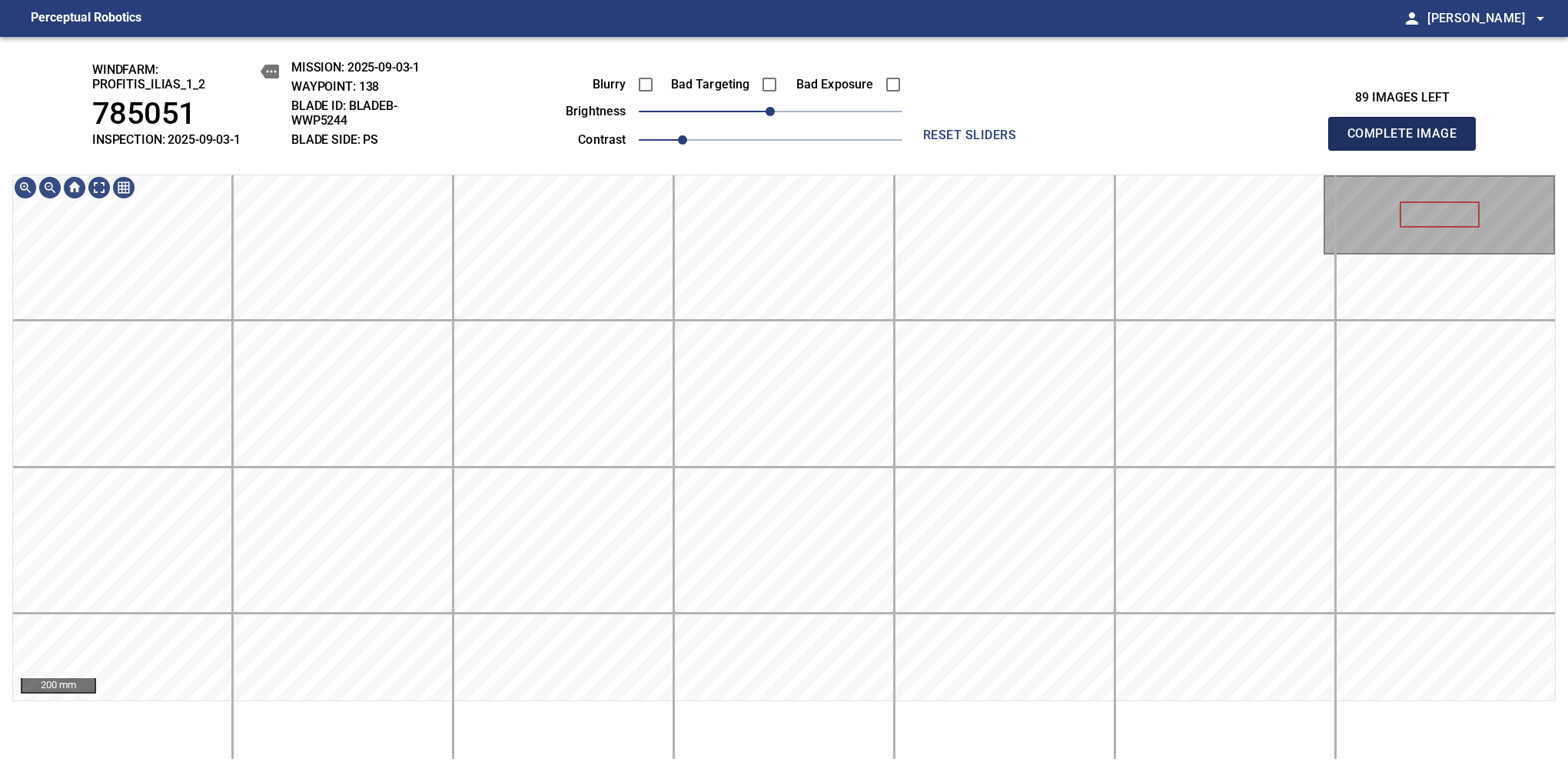
click at [1408, 142] on span "Complete Image" at bounding box center [1402, 133] width 114 height 21
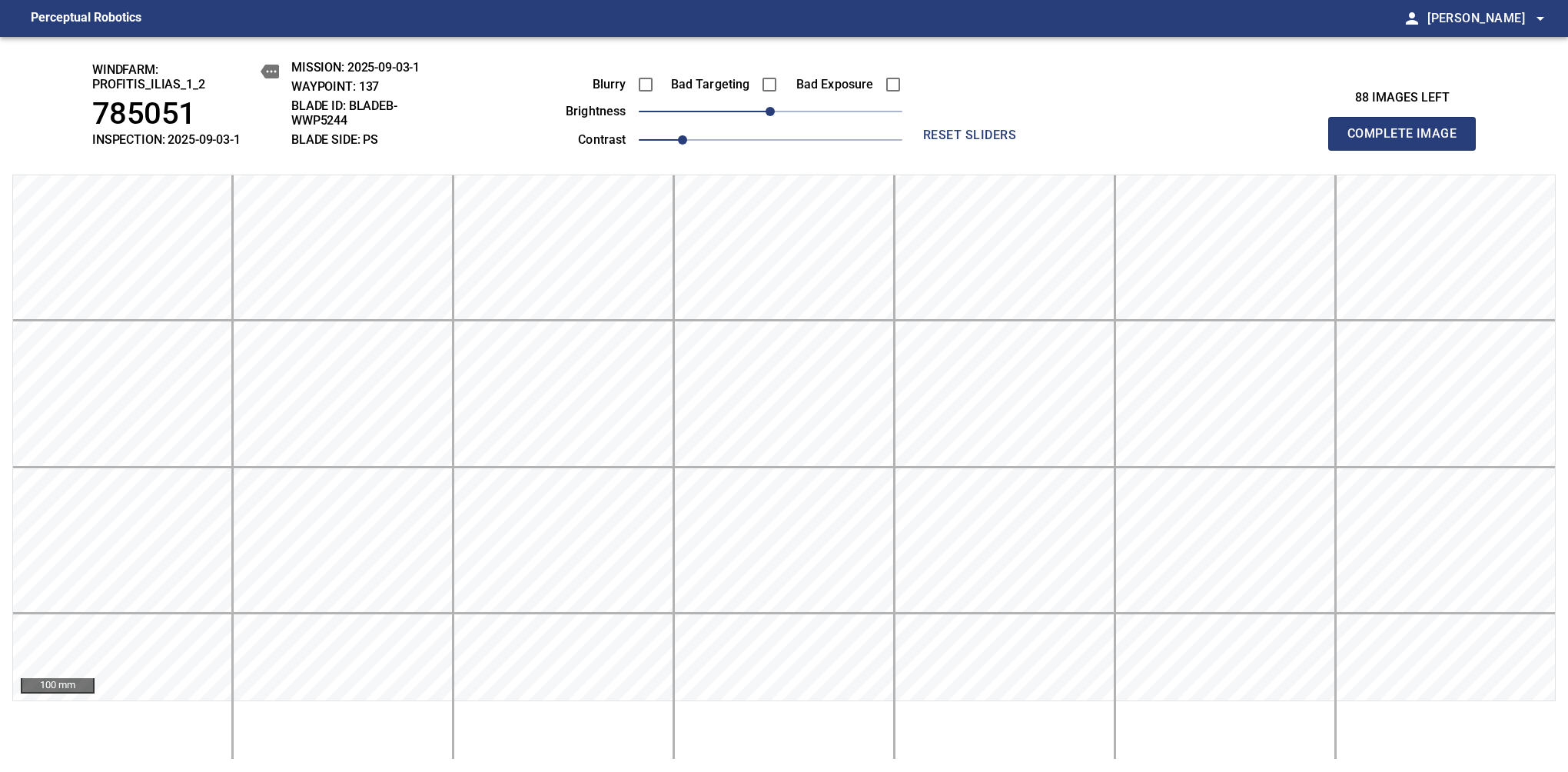
click at [1408, 142] on span "Complete Image" at bounding box center [1402, 133] width 114 height 21
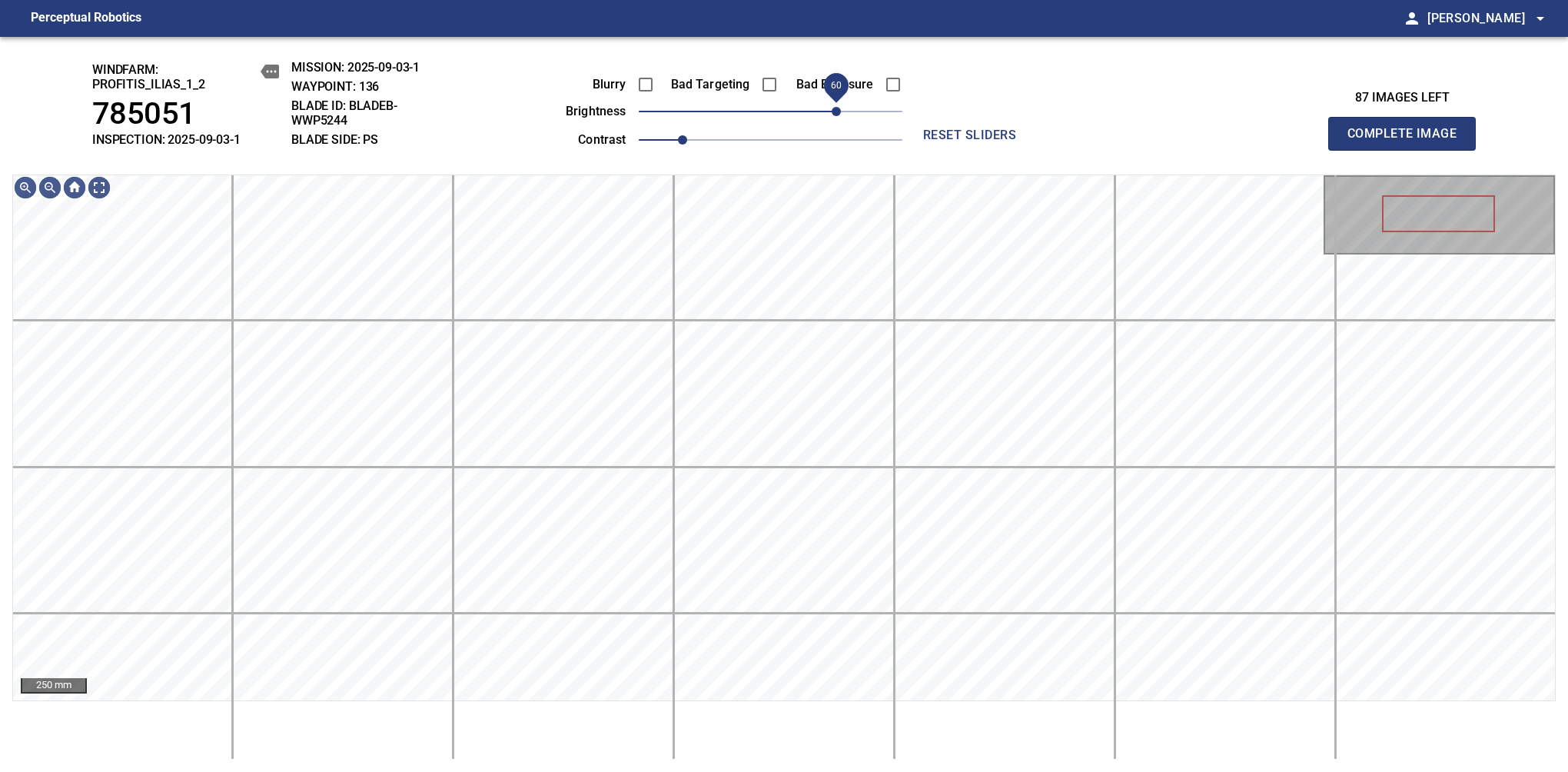
drag, startPoint x: 781, startPoint y: 120, endPoint x: 837, endPoint y: 101, distance: 59.1
click at [837, 107] on span "60" at bounding box center [836, 112] width 9 height 9
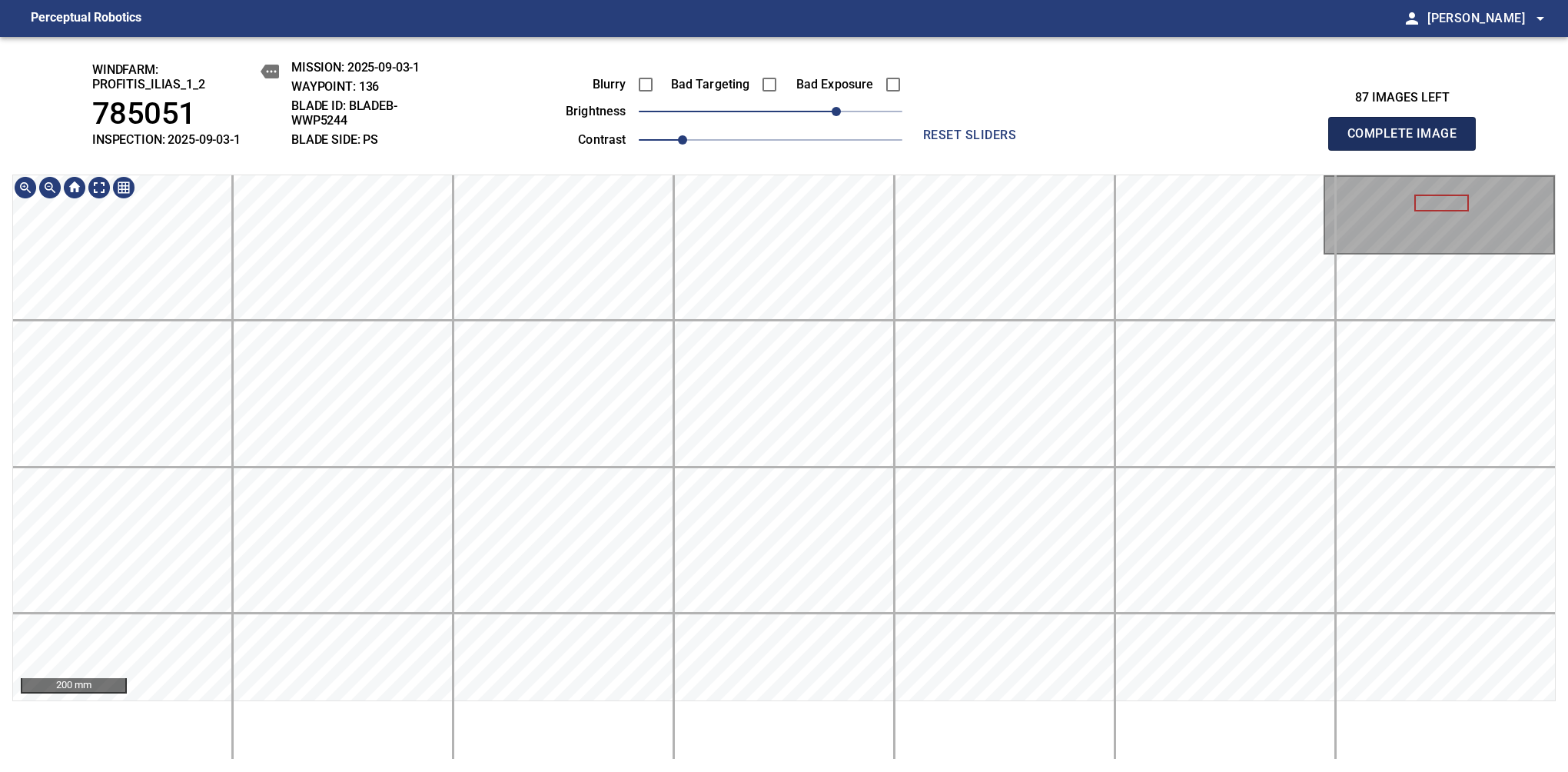
click at [1408, 142] on span "Complete Image" at bounding box center [1402, 133] width 114 height 21
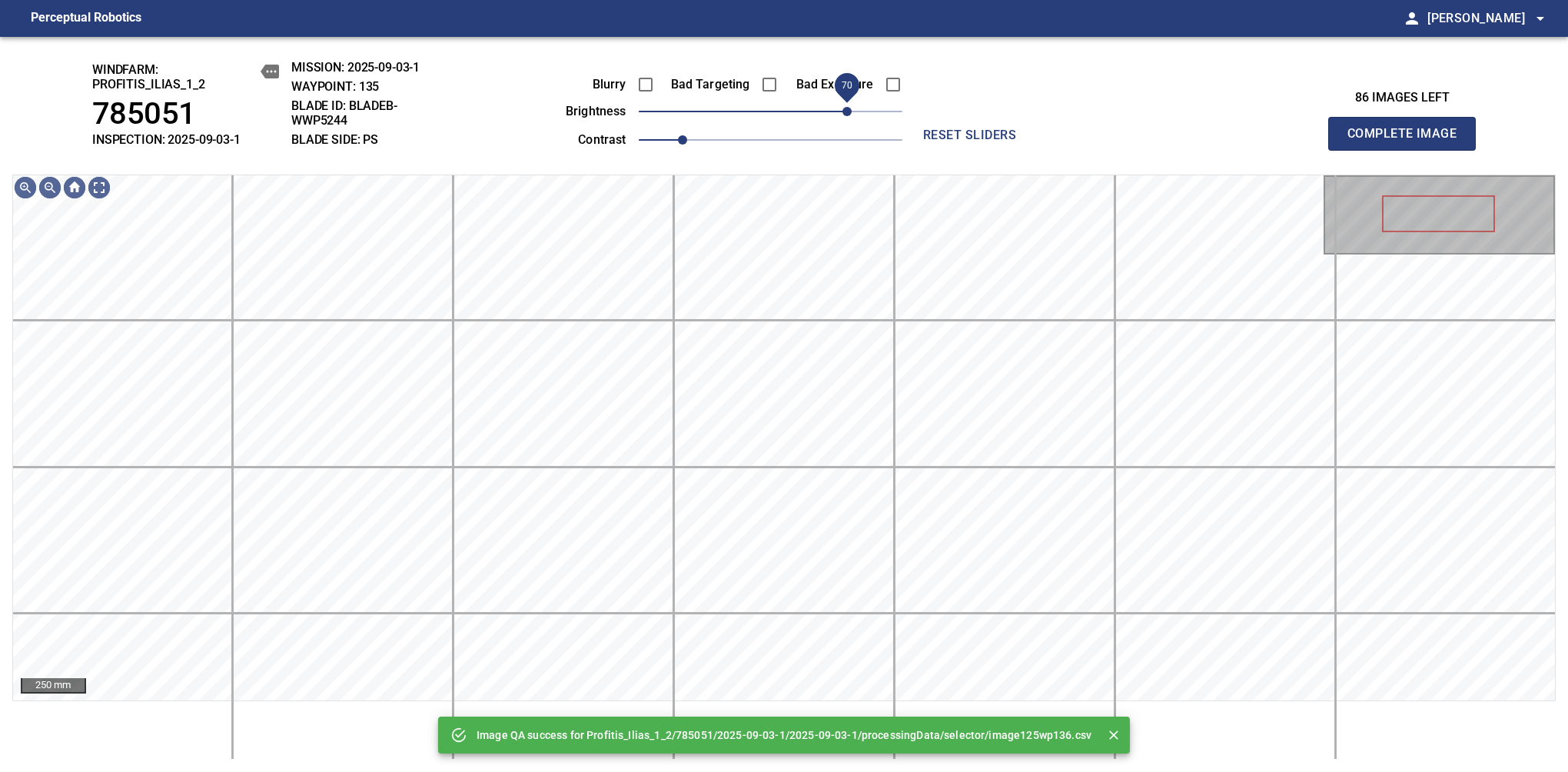
drag, startPoint x: 832, startPoint y: 125, endPoint x: 845, endPoint y: 110, distance: 19.8
click at [845, 110] on span "70" at bounding box center [770, 111] width 263 height 21
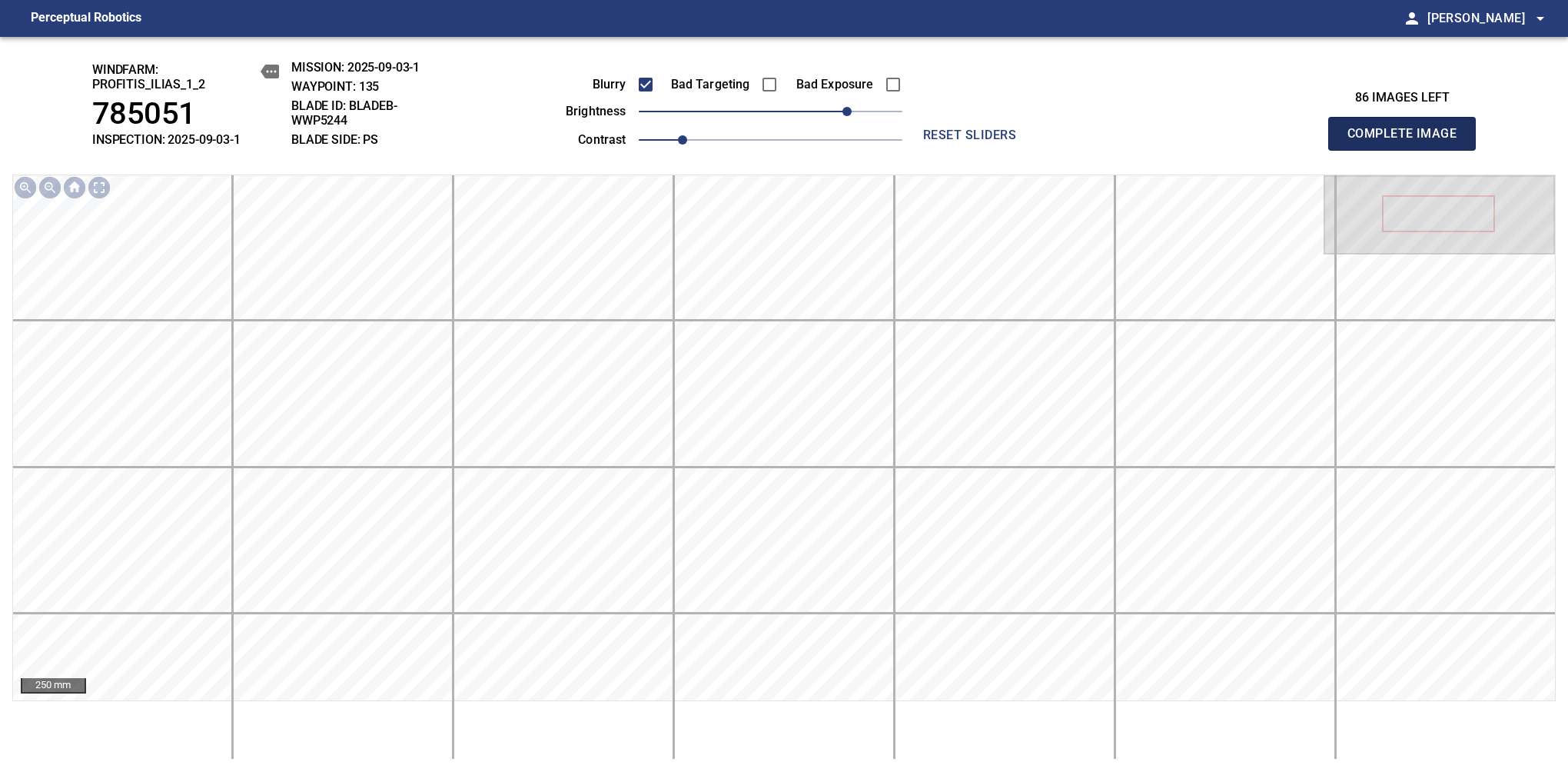
click at [1408, 142] on span "Complete Image" at bounding box center [1402, 133] width 114 height 21
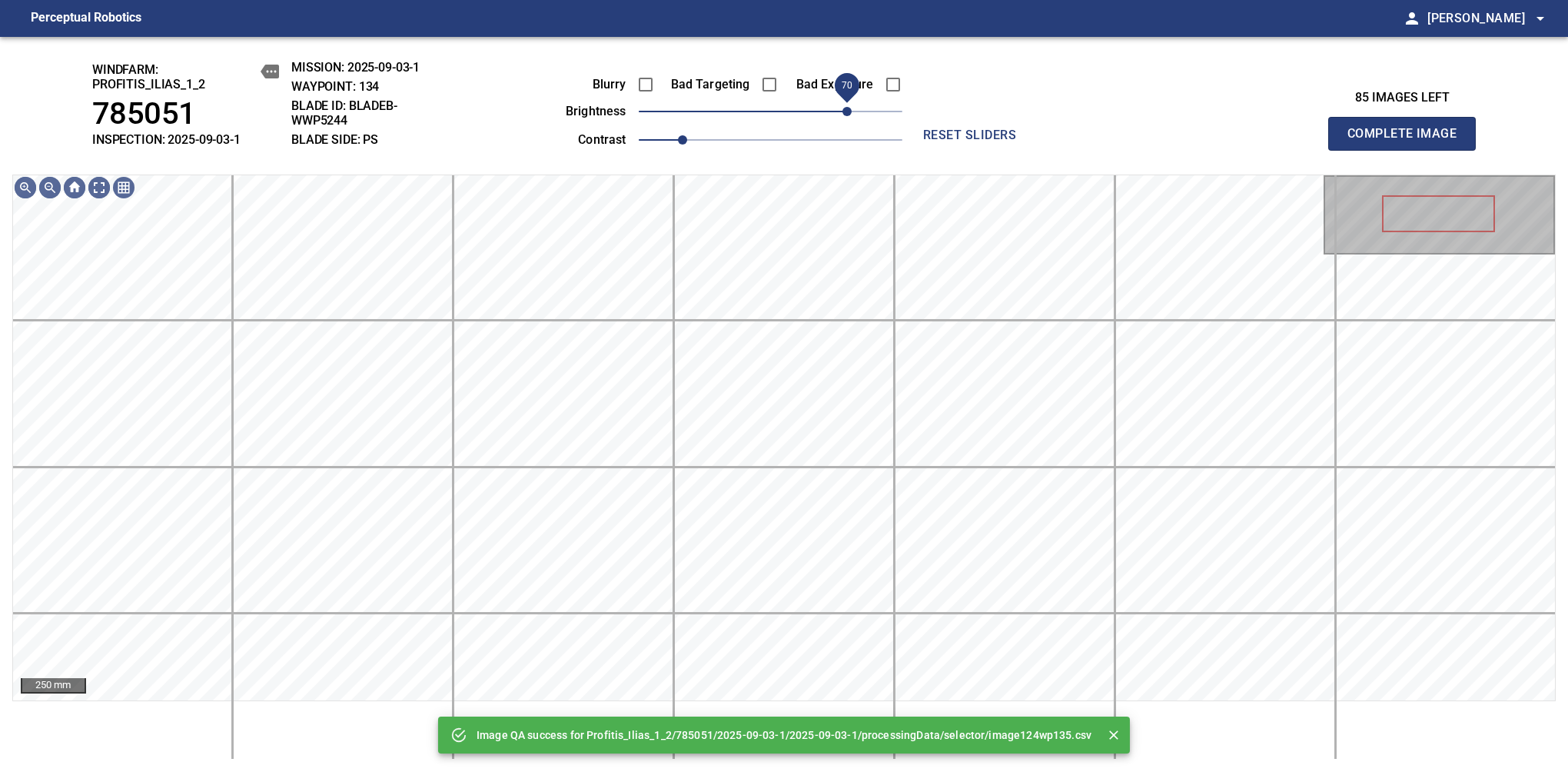
drag, startPoint x: 827, startPoint y: 109, endPoint x: 845, endPoint y: 107, distance: 18.1
click at [845, 107] on span "70" at bounding box center [770, 111] width 263 height 21
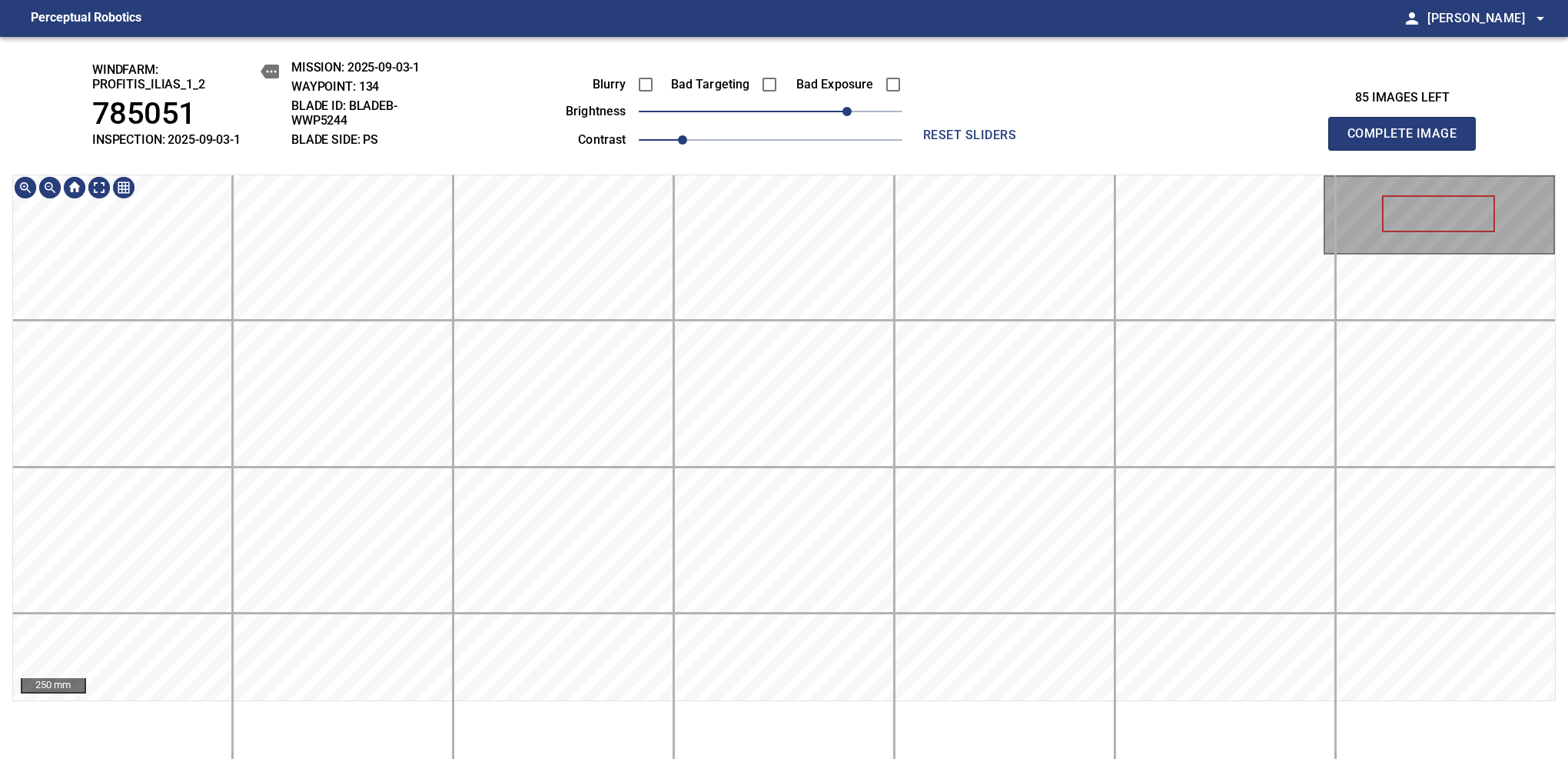
click at [723, 731] on div "250 mm" at bounding box center [784, 467] width 1543 height 585
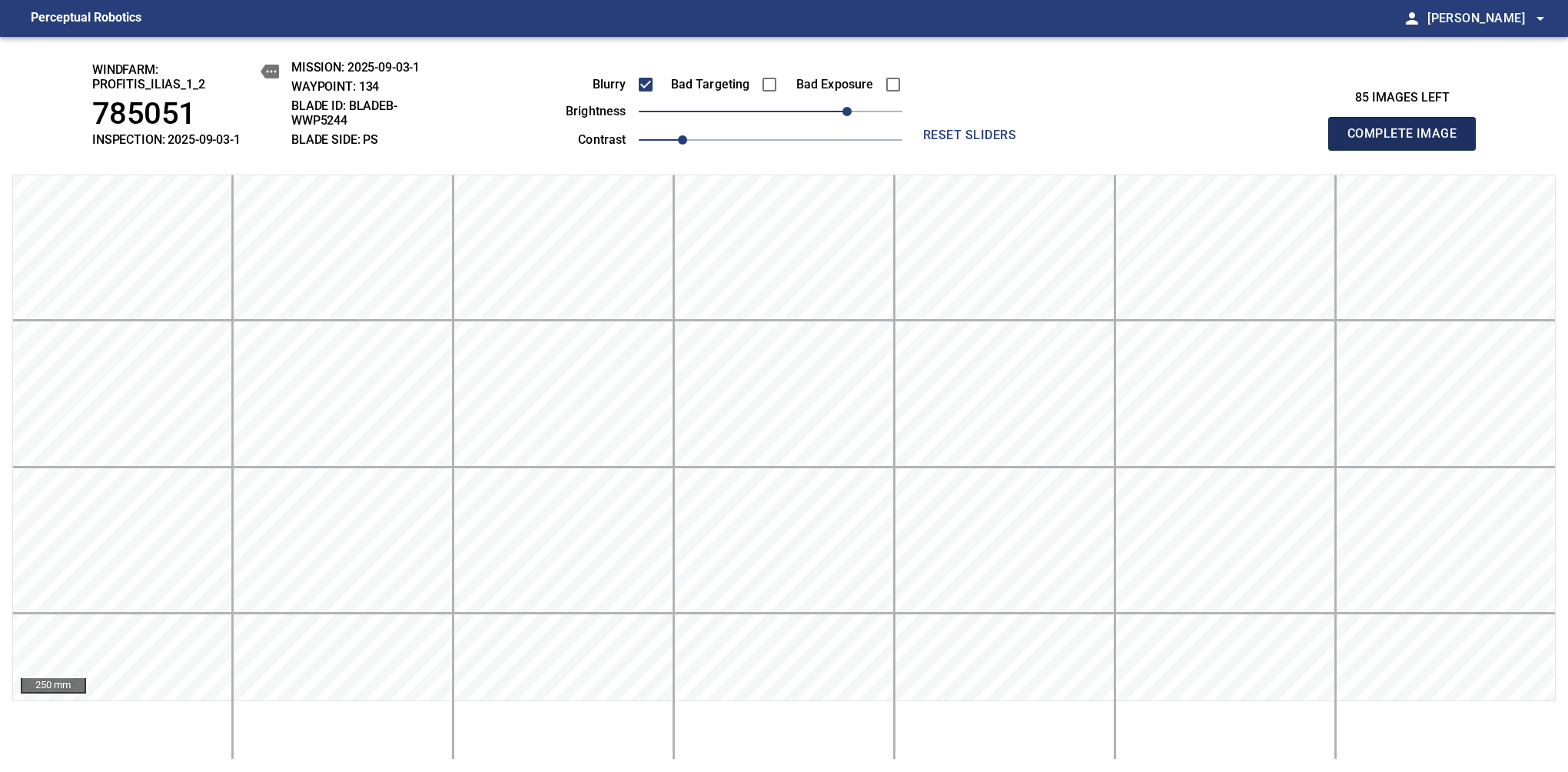
click at [1408, 142] on span "Complete Image" at bounding box center [1402, 133] width 114 height 21
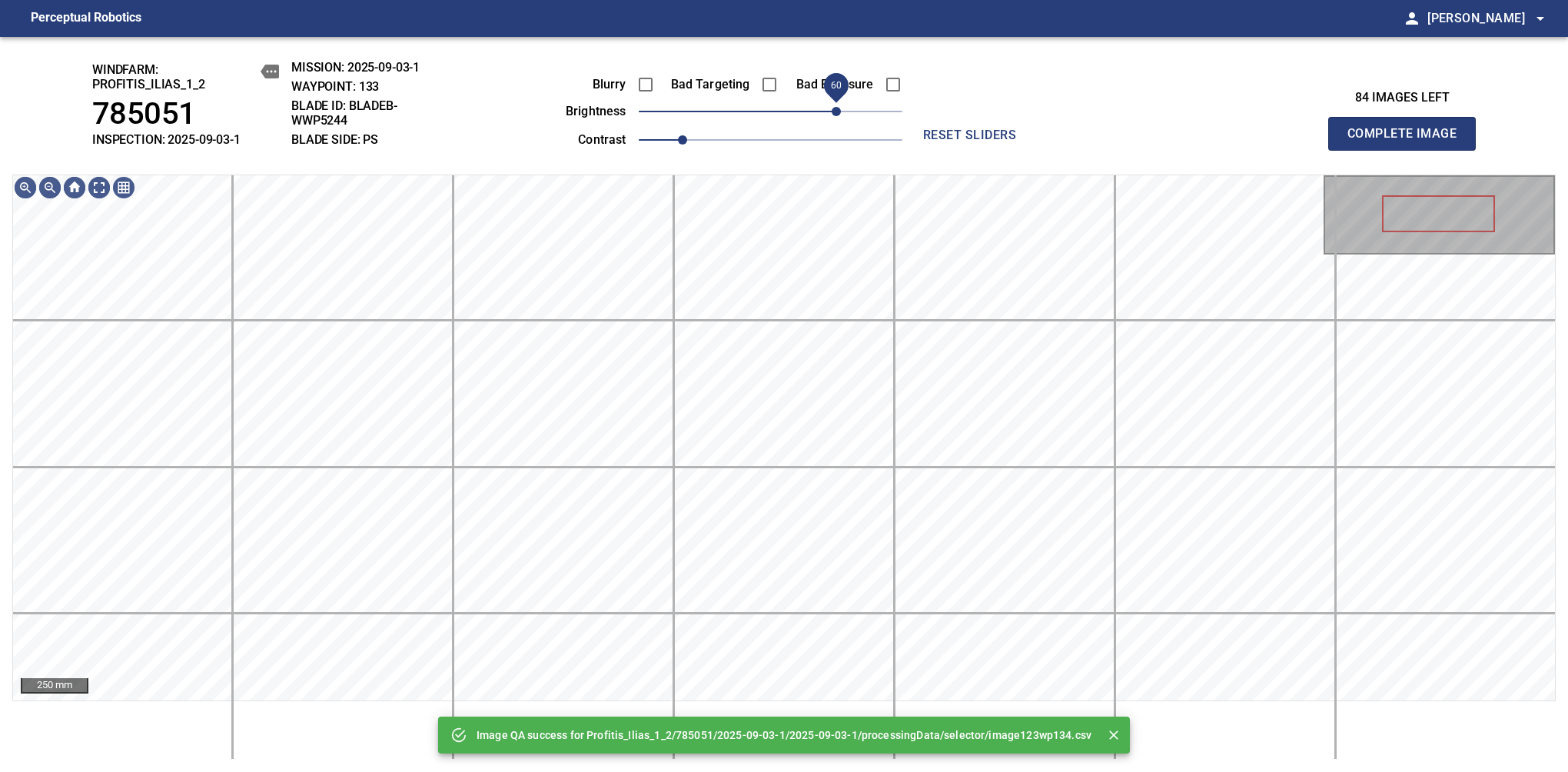
drag, startPoint x: 824, startPoint y: 120, endPoint x: 836, endPoint y: 115, distance: 13.0
click at [836, 115] on span "60" at bounding box center [770, 111] width 263 height 21
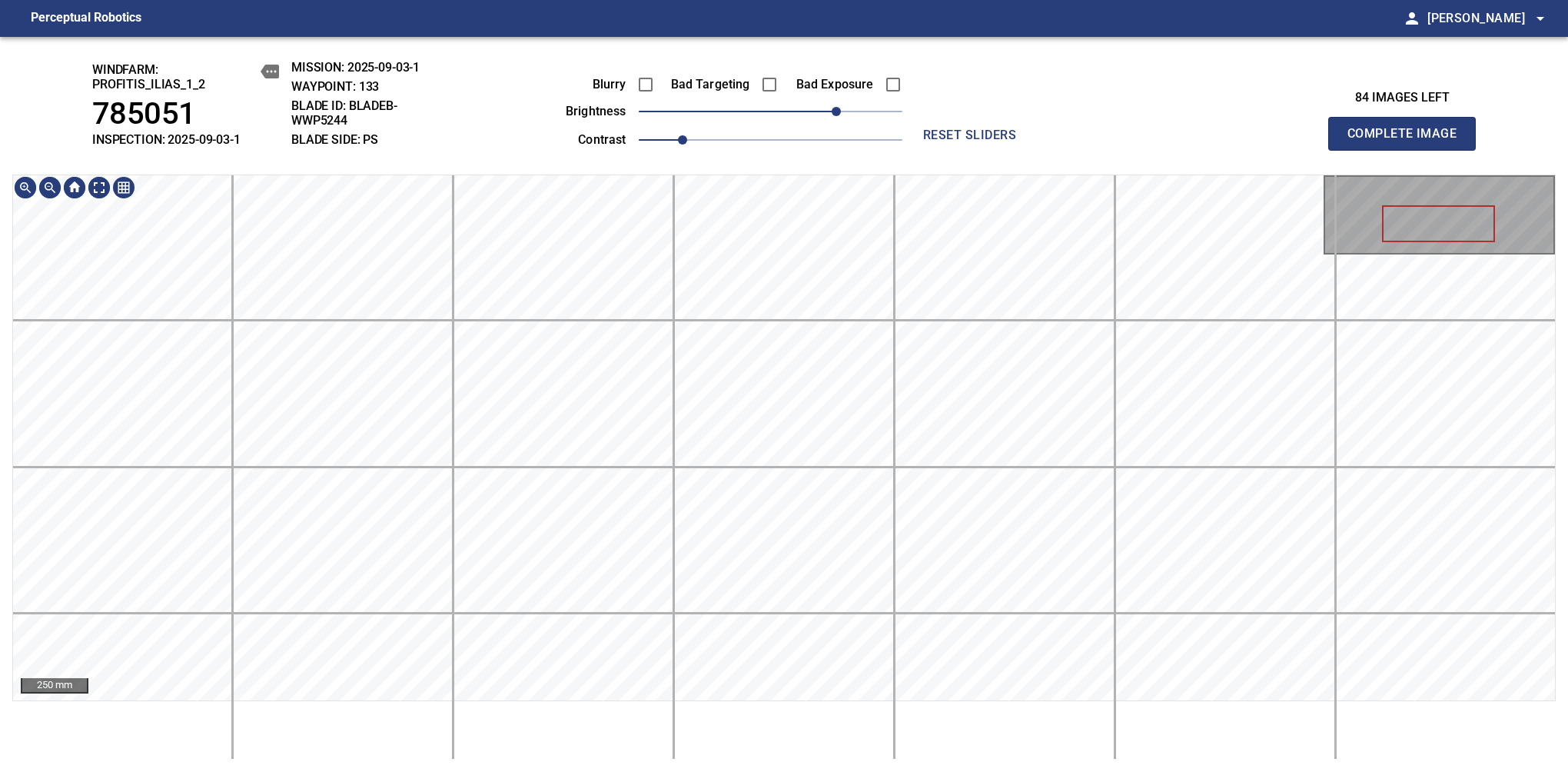
click at [765, 0] on html "Perceptual Robotics person Alex Semenov arrow_drop_down windfarm: Profitis_Ilia…" at bounding box center [784, 386] width 1568 height 772
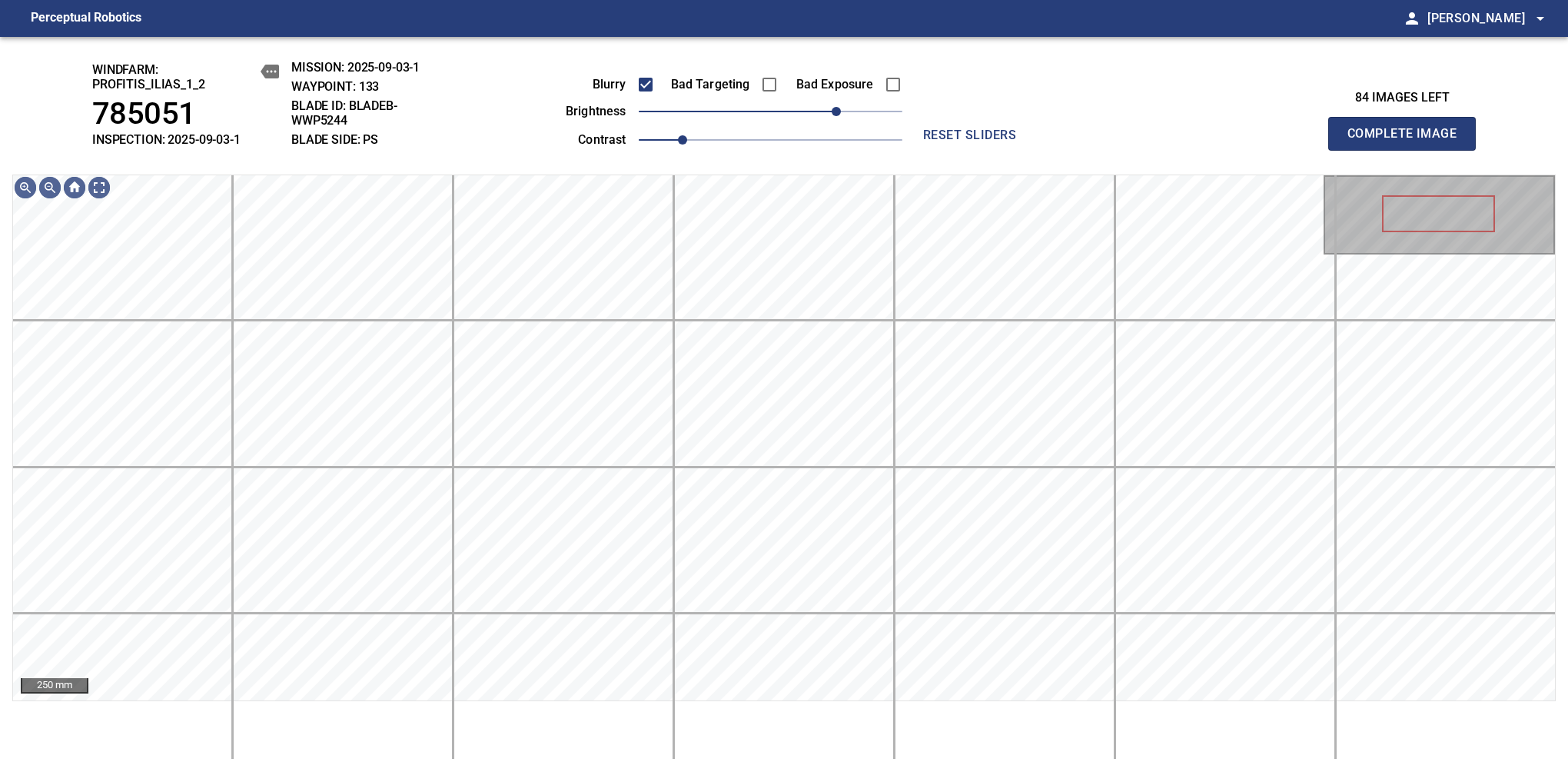
click at [1408, 142] on span "Complete Image" at bounding box center [1402, 133] width 114 height 21
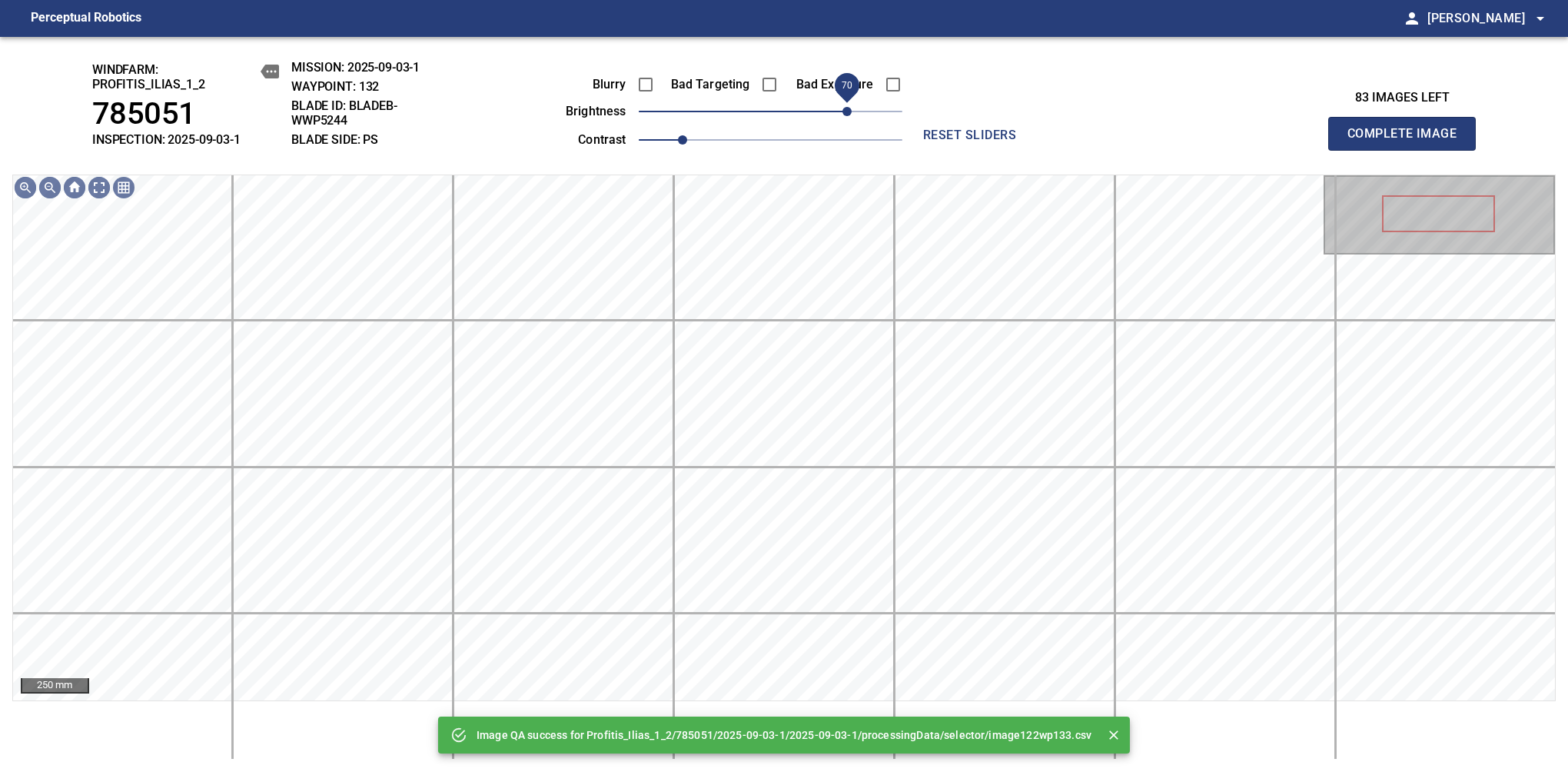
drag, startPoint x: 809, startPoint y: 108, endPoint x: 850, endPoint y: 111, distance: 41.1
click at [850, 111] on span "70" at bounding box center [770, 111] width 263 height 21
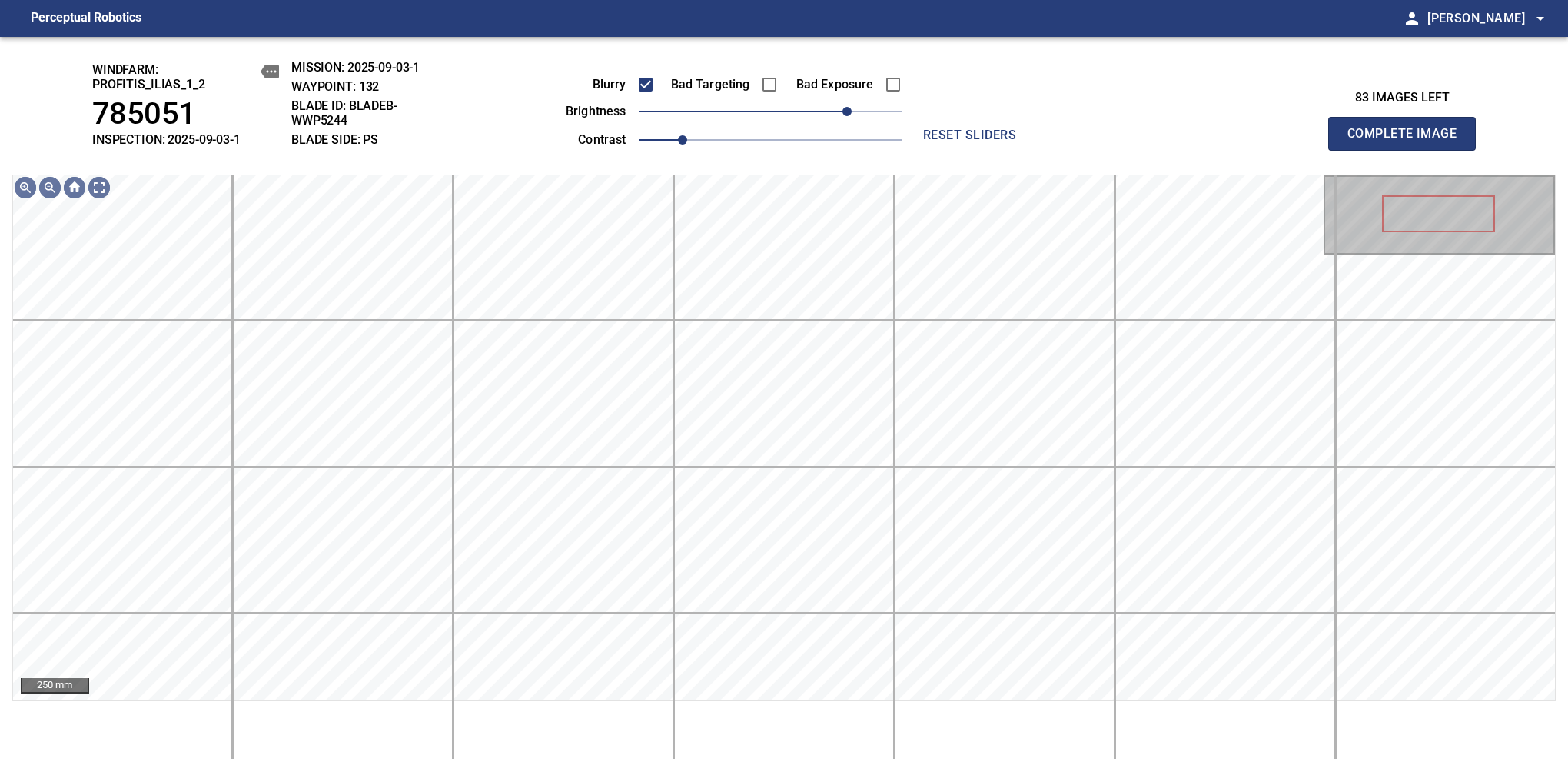
click at [1408, 142] on span "Complete Image" at bounding box center [1402, 133] width 114 height 21
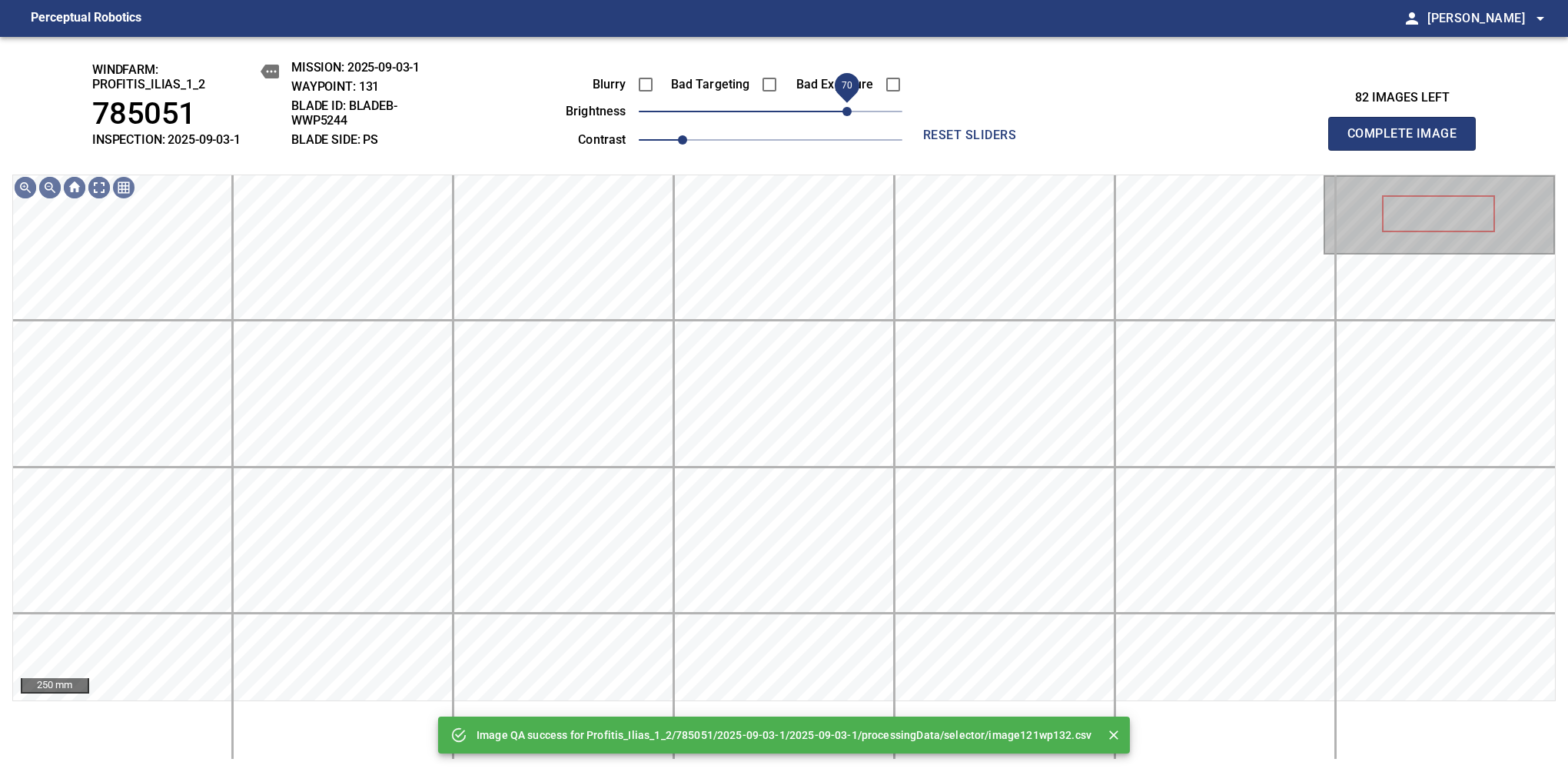
drag, startPoint x: 812, startPoint y: 106, endPoint x: 847, endPoint y: 100, distance: 35.5
click at [847, 100] on span "70" at bounding box center [770, 111] width 263 height 21
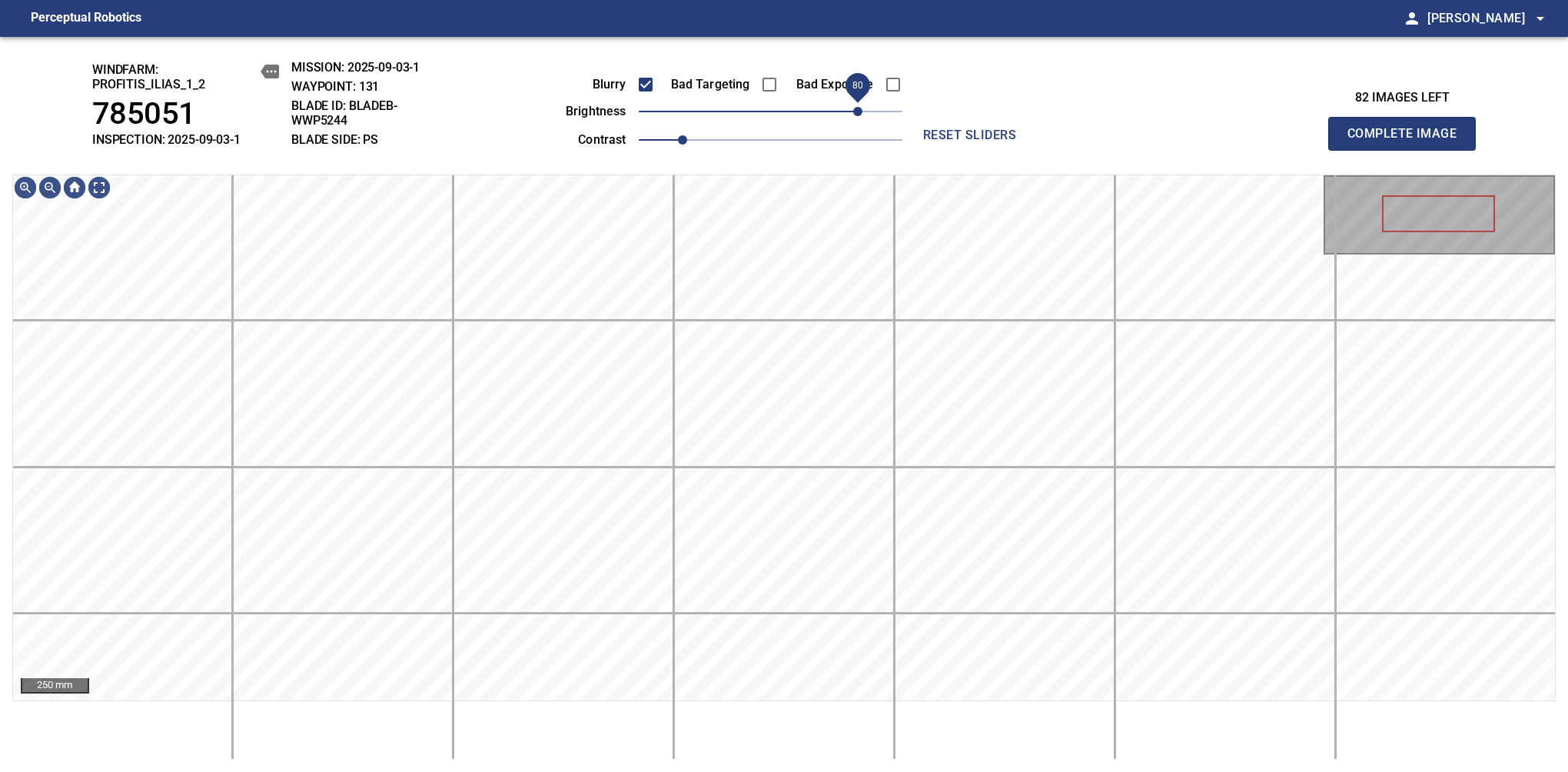
drag, startPoint x: 847, startPoint y: 117, endPoint x: 857, endPoint y: 114, distance: 10.4
click at [857, 114] on span "80" at bounding box center [857, 112] width 9 height 9
click at [729, 39] on div "windfarm: Profitis_Ilias_1_2 785051 INSPECTION: 2025-09-03-1 MISSION: 2025-09-0…" at bounding box center [784, 404] width 1568 height 735
click at [1408, 142] on span "Complete Image" at bounding box center [1402, 133] width 114 height 21
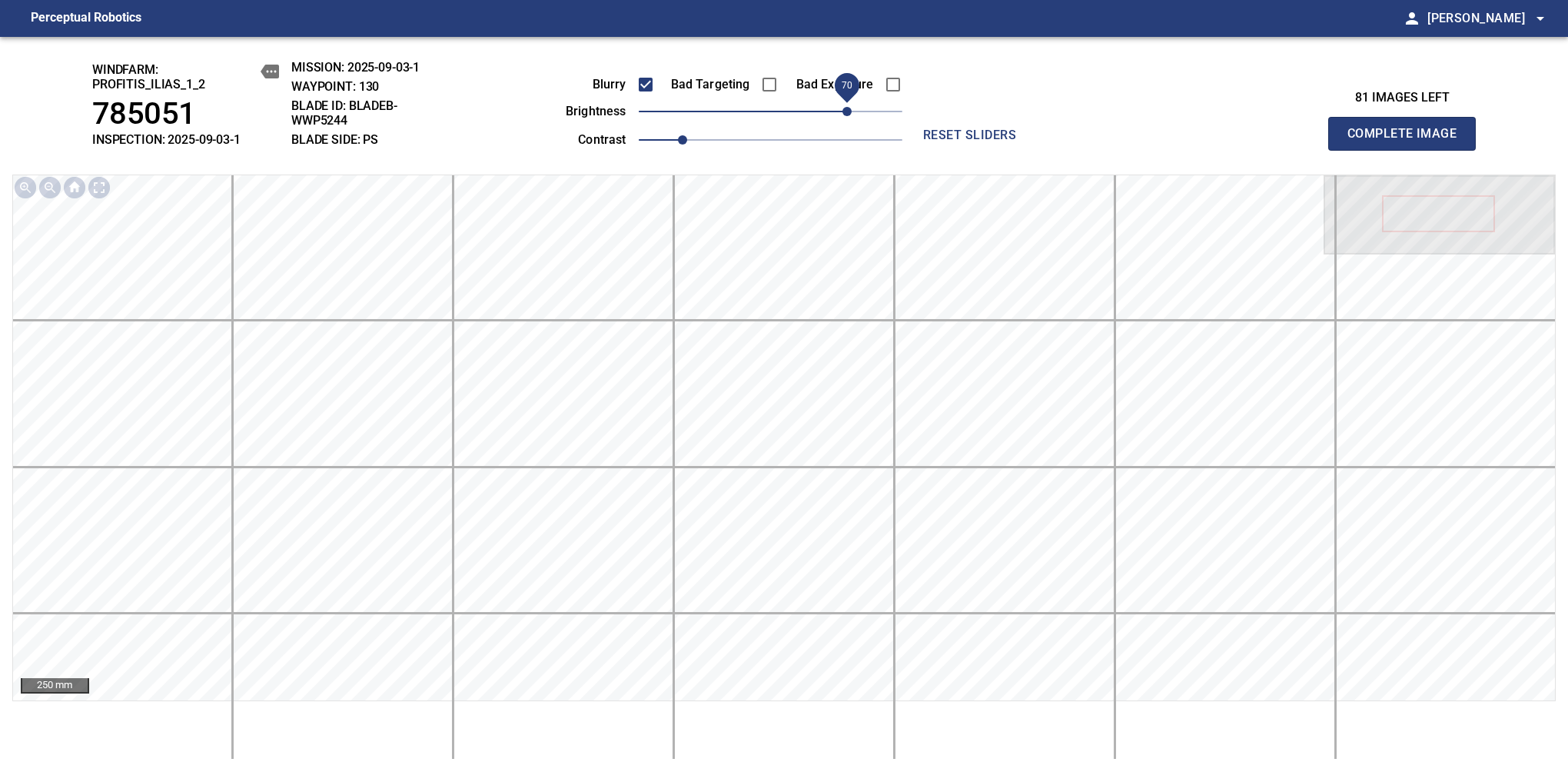
drag, startPoint x: 796, startPoint y: 112, endPoint x: 852, endPoint y: 109, distance: 56.1
click at [852, 109] on span "70" at bounding box center [770, 111] width 263 height 21
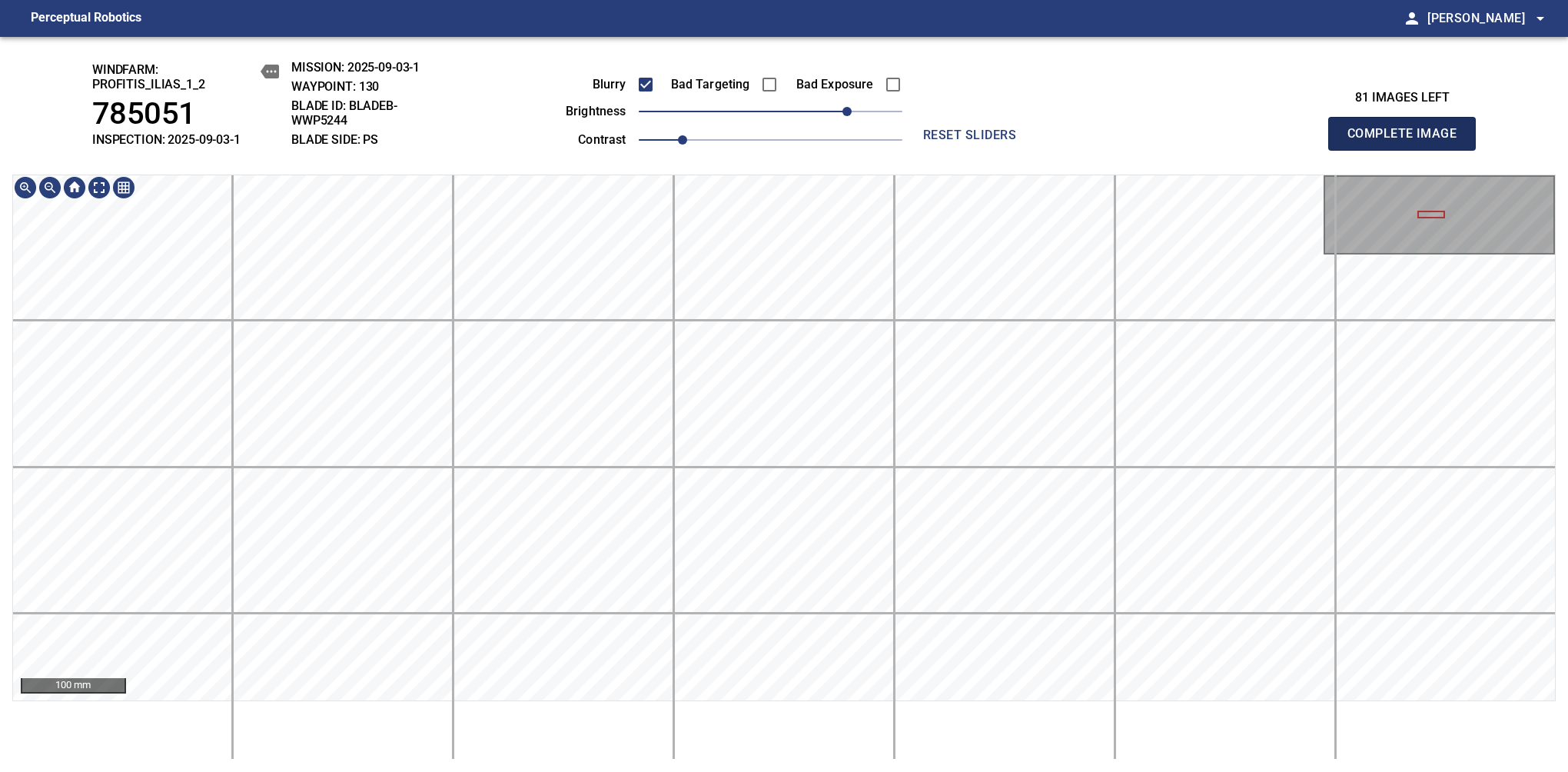
click at [1408, 142] on span "Complete Image" at bounding box center [1402, 133] width 114 height 21
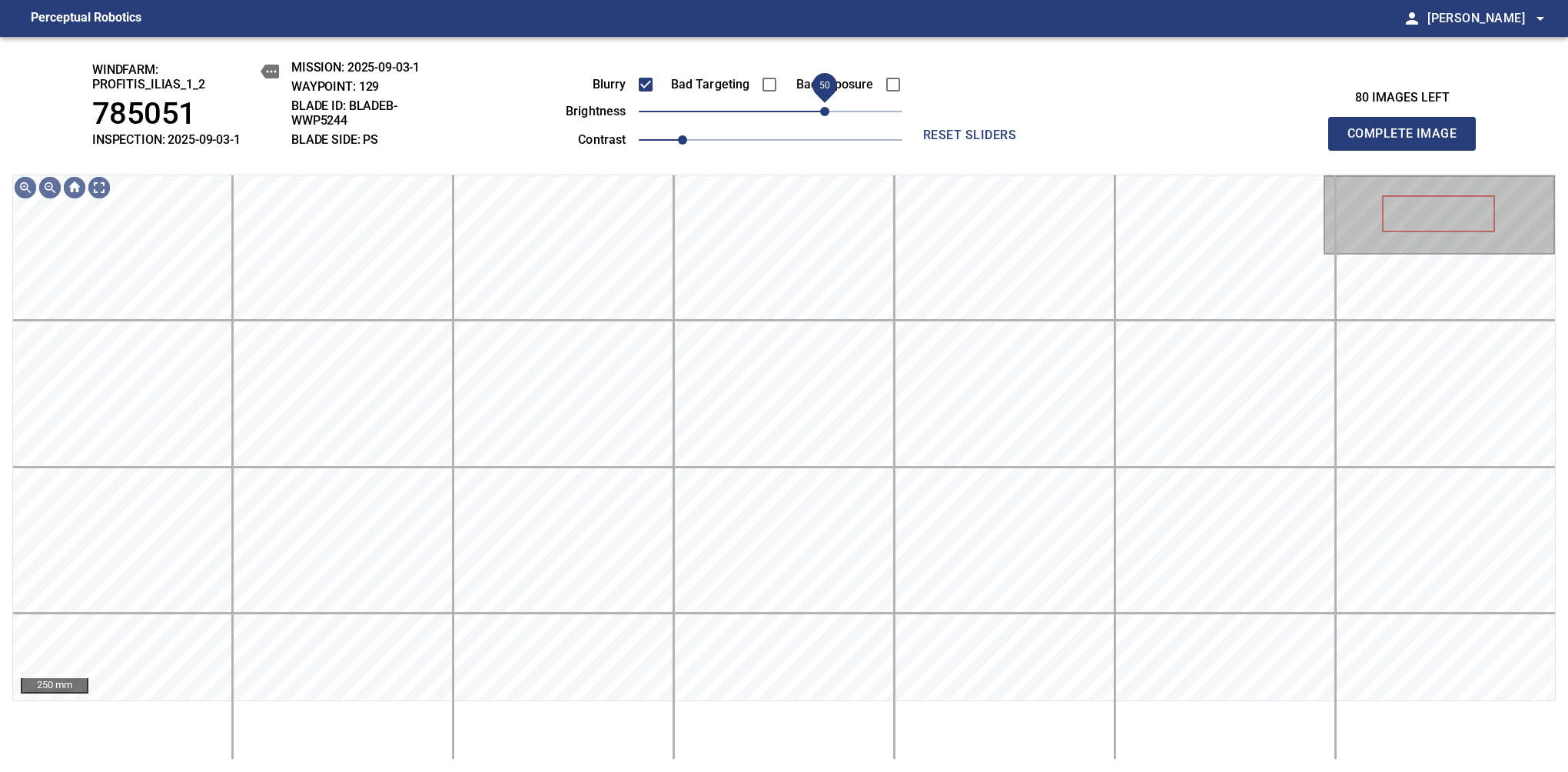
drag, startPoint x: 785, startPoint y: 115, endPoint x: 826, endPoint y: 120, distance: 41.3
click at [826, 116] on span "50" at bounding box center [824, 112] width 9 height 9
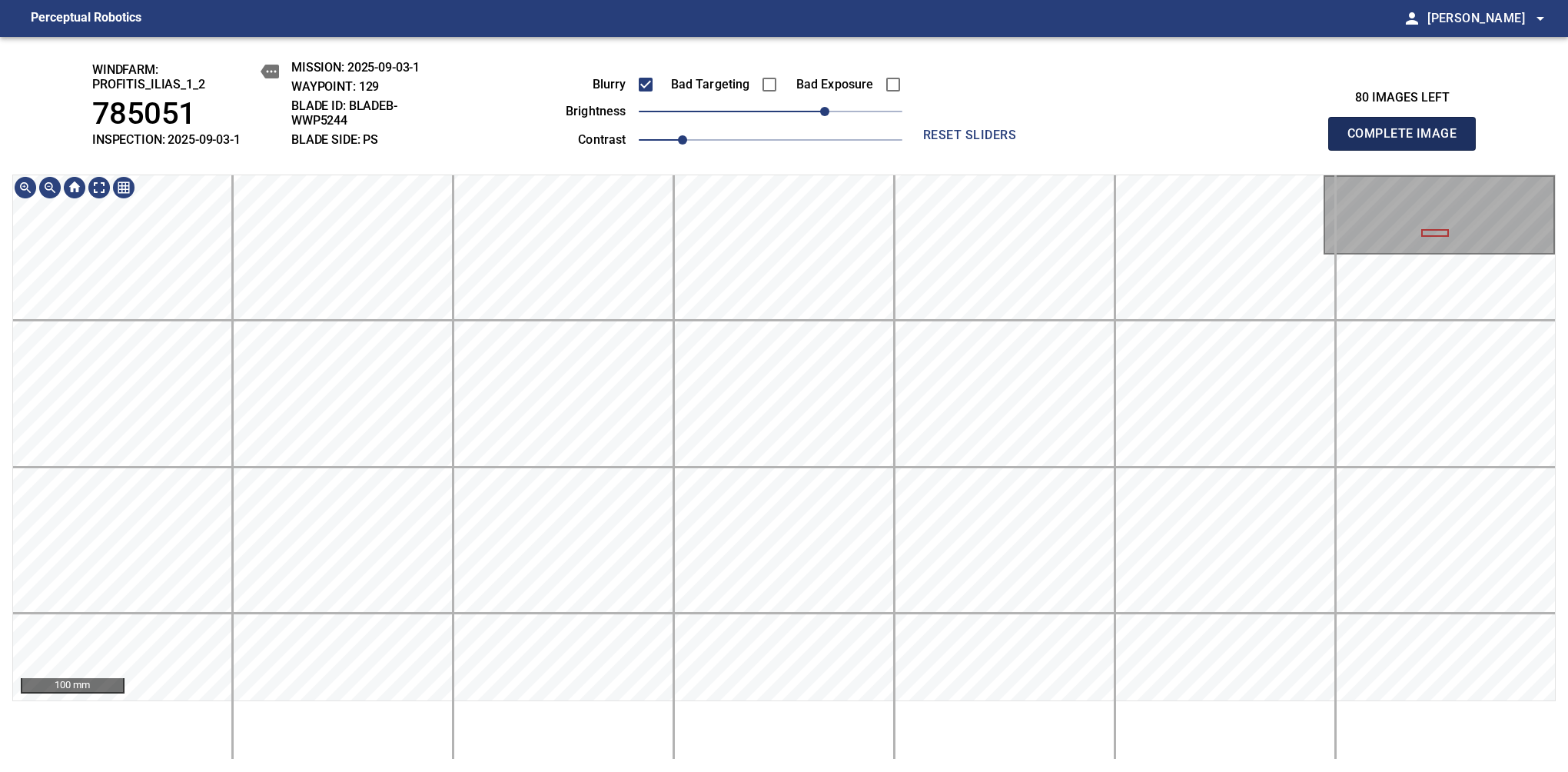
click at [1408, 142] on span "Complete Image" at bounding box center [1402, 133] width 114 height 21
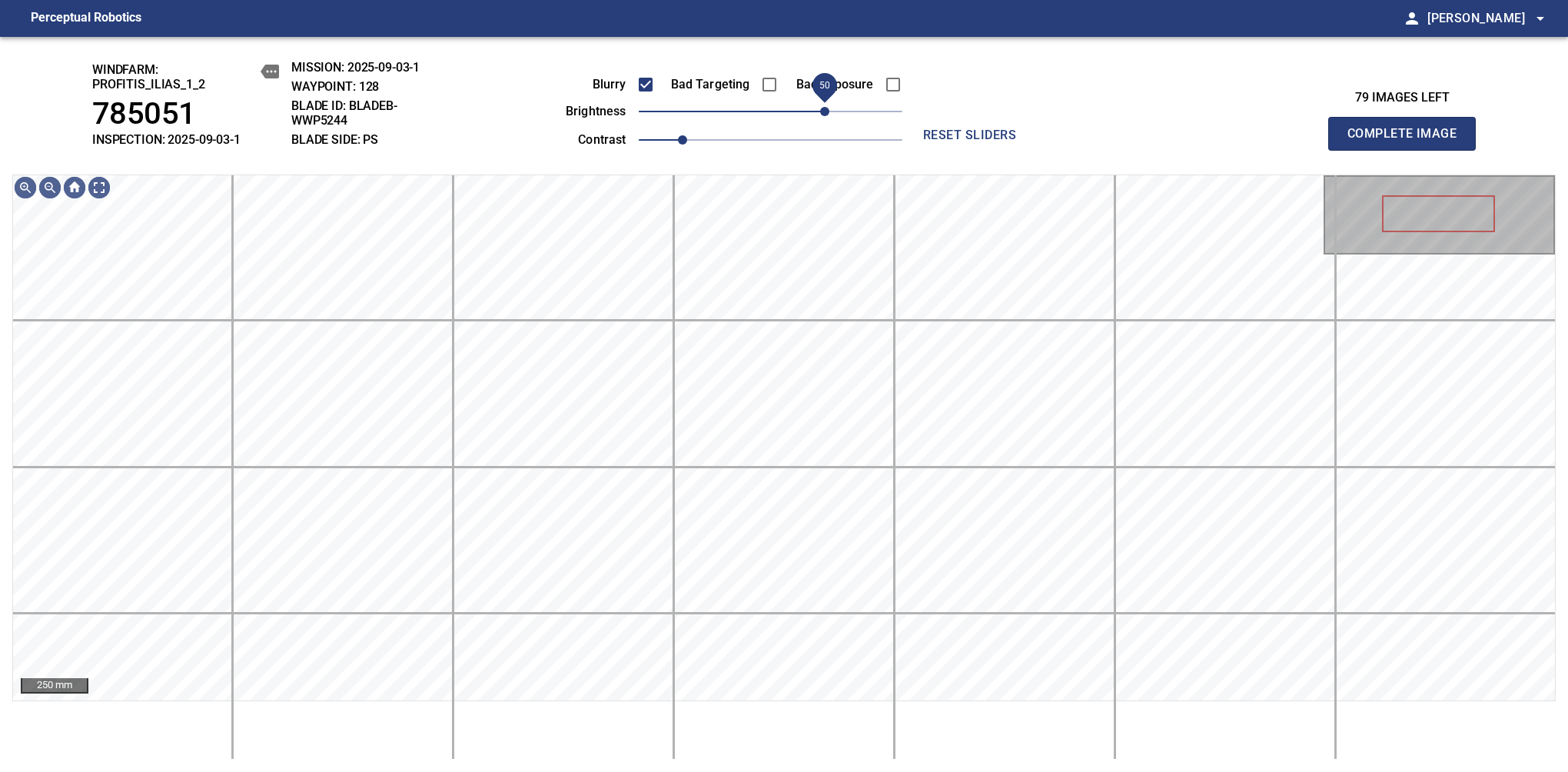
drag, startPoint x: 834, startPoint y: 114, endPoint x: 820, endPoint y: 120, distance: 15.2
click at [820, 120] on span "50" at bounding box center [770, 111] width 263 height 21
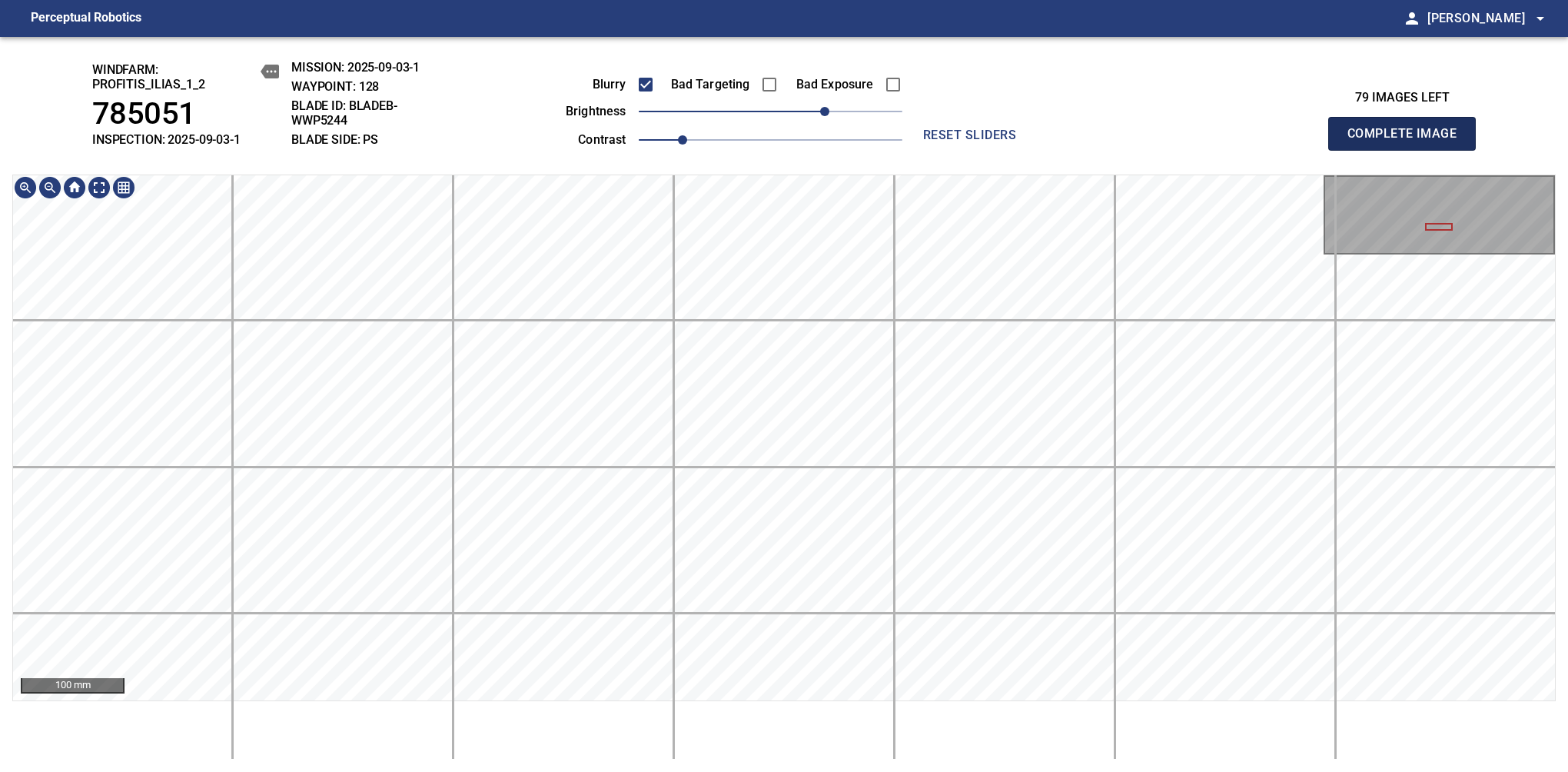
click at [1408, 142] on span "Complete Image" at bounding box center [1402, 133] width 114 height 21
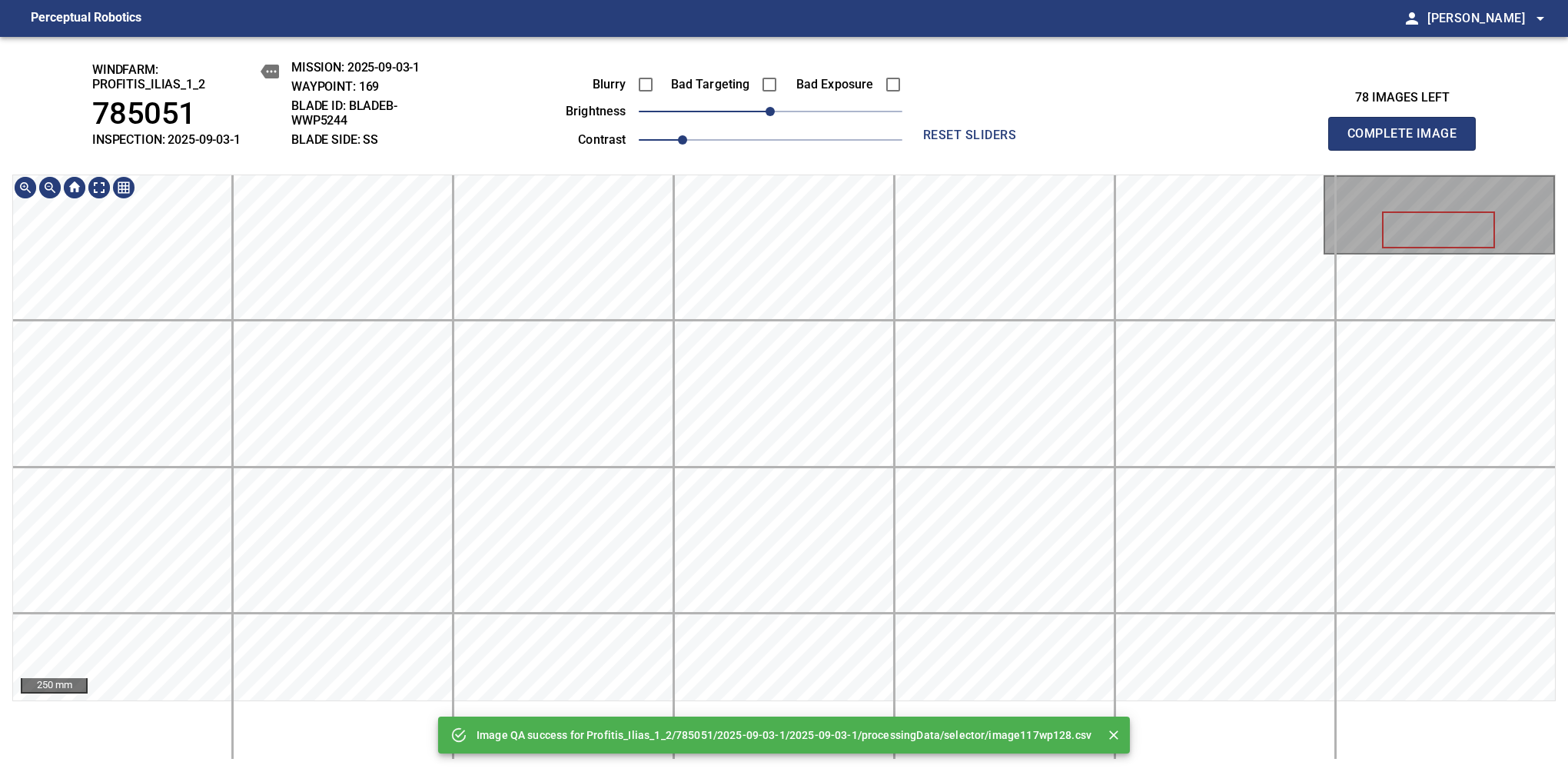
click at [742, 104] on div "Image QA success for Profitis_Ilias_1_2/785051/2025-09-03-1/2025-09-03-1/proces…" at bounding box center [784, 404] width 1568 height 735
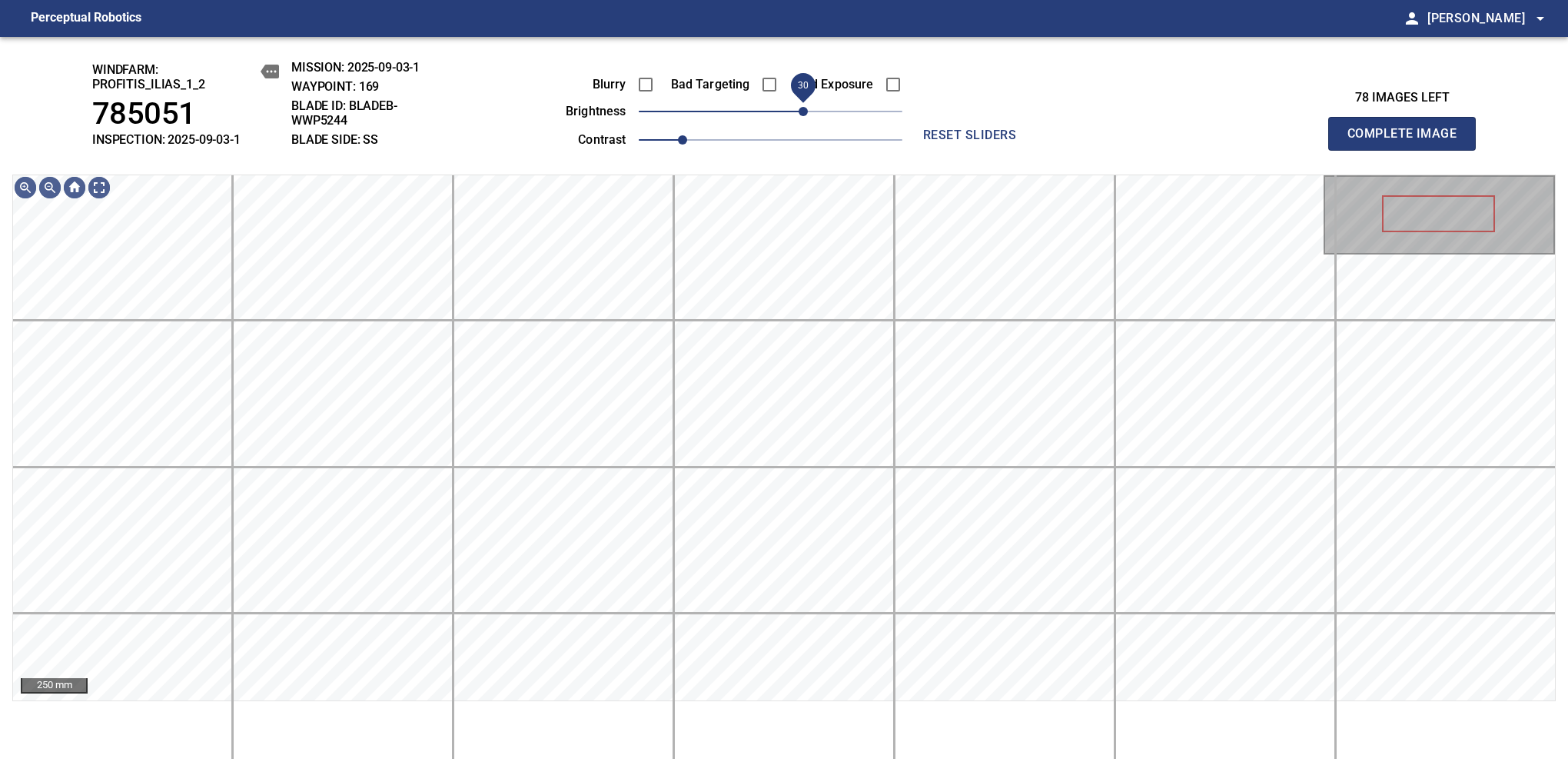
drag, startPoint x: 775, startPoint y: 120, endPoint x: 802, endPoint y: 115, distance: 27.5
click at [802, 115] on span "30" at bounding box center [802, 112] width 9 height 9
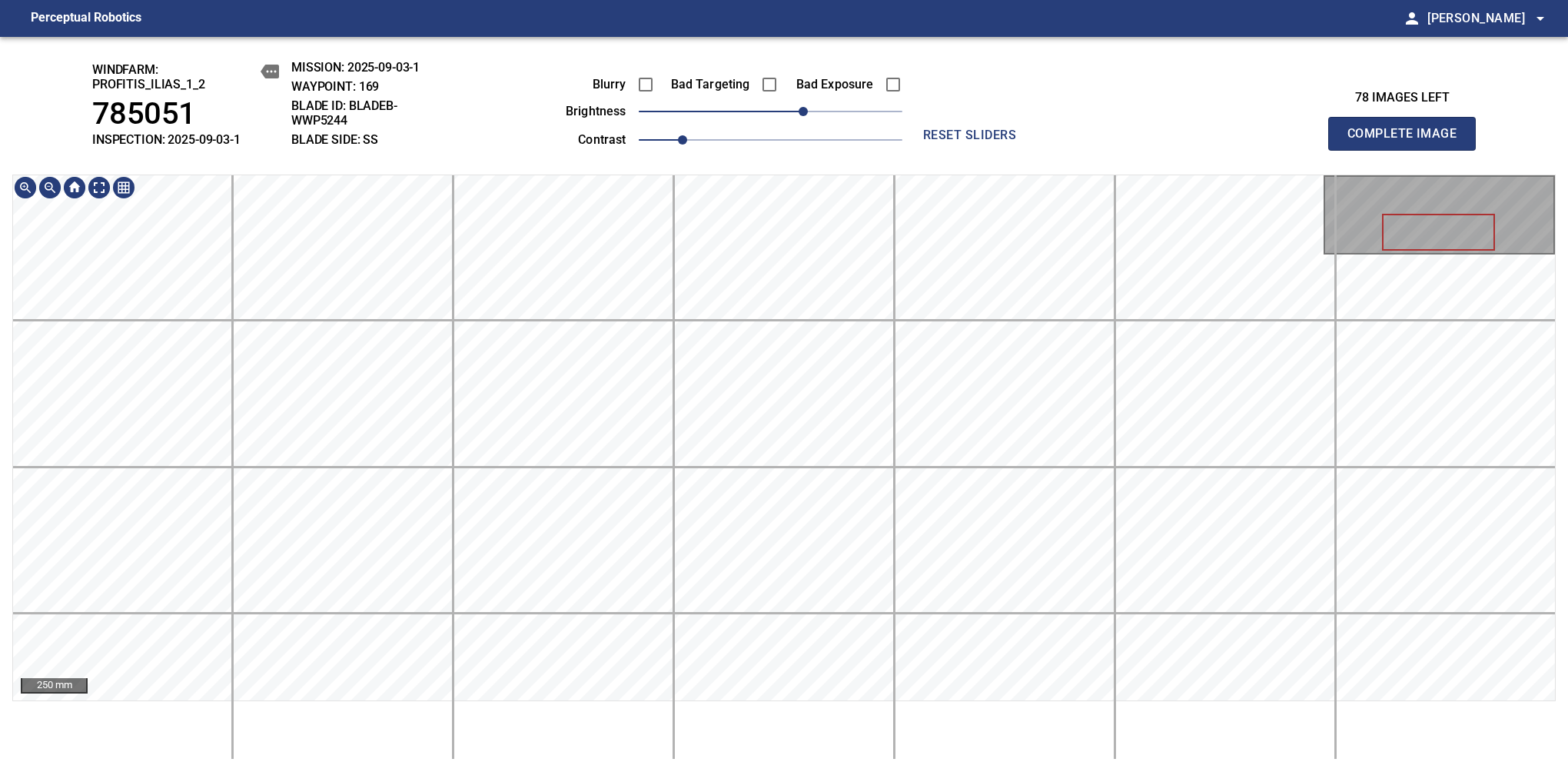
click at [761, 3] on main "Perceptual Robotics person Alex Semenov arrow_drop_down windfarm: Profitis_Ilia…" at bounding box center [784, 386] width 1568 height 772
click at [1408, 142] on span "Complete Image" at bounding box center [1402, 133] width 114 height 21
drag, startPoint x: 782, startPoint y: 118, endPoint x: 801, endPoint y: 117, distance: 19.0
click at [801, 116] on span "30" at bounding box center [802, 112] width 9 height 9
click at [721, 33] on main "Perceptual Robotics person Alex Semenov arrow_drop_down windfarm: Profitis_Ilia…" at bounding box center [784, 386] width 1568 height 772
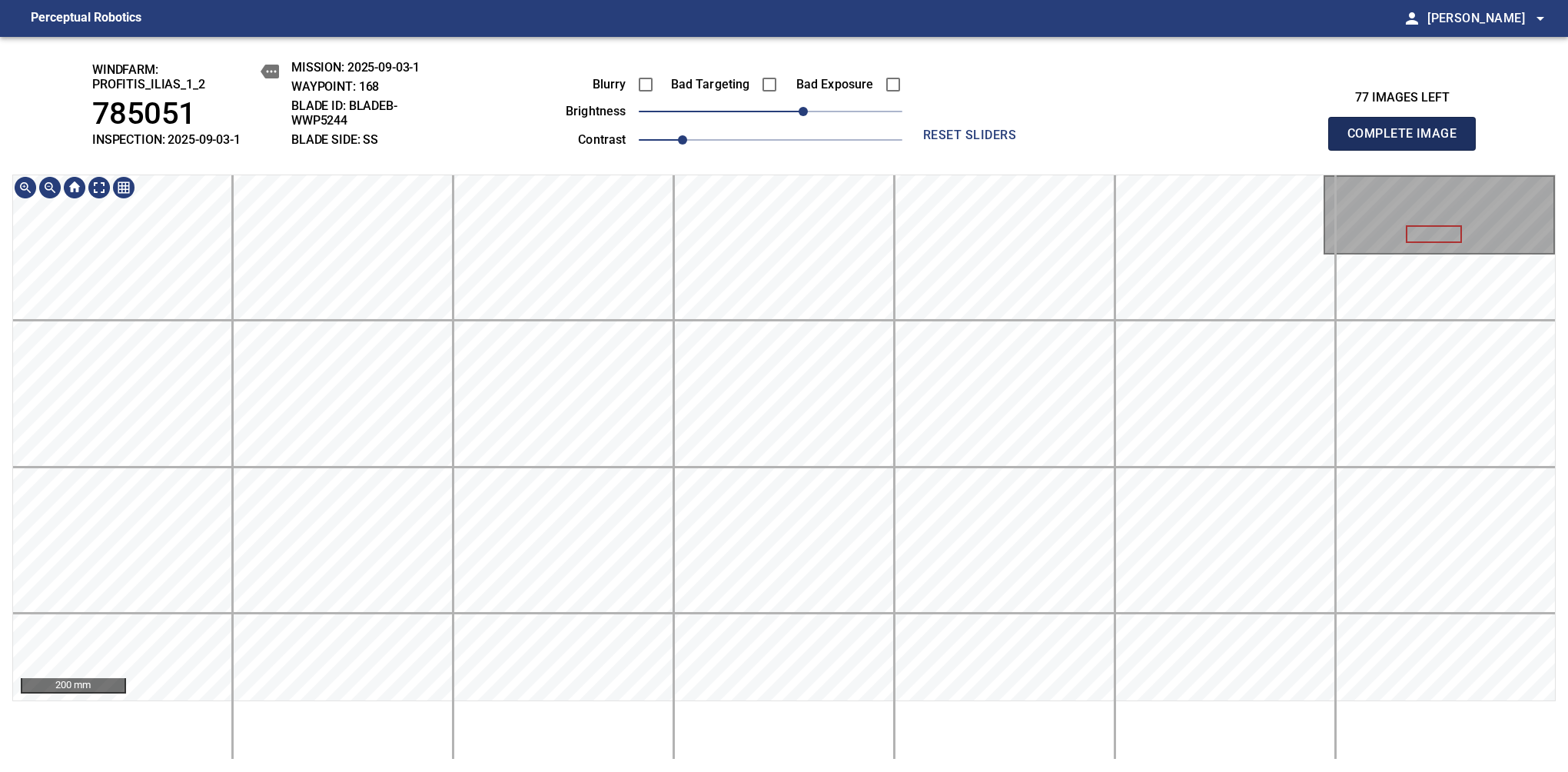
click at [1408, 142] on span "Complete Image" at bounding box center [1402, 133] width 114 height 21
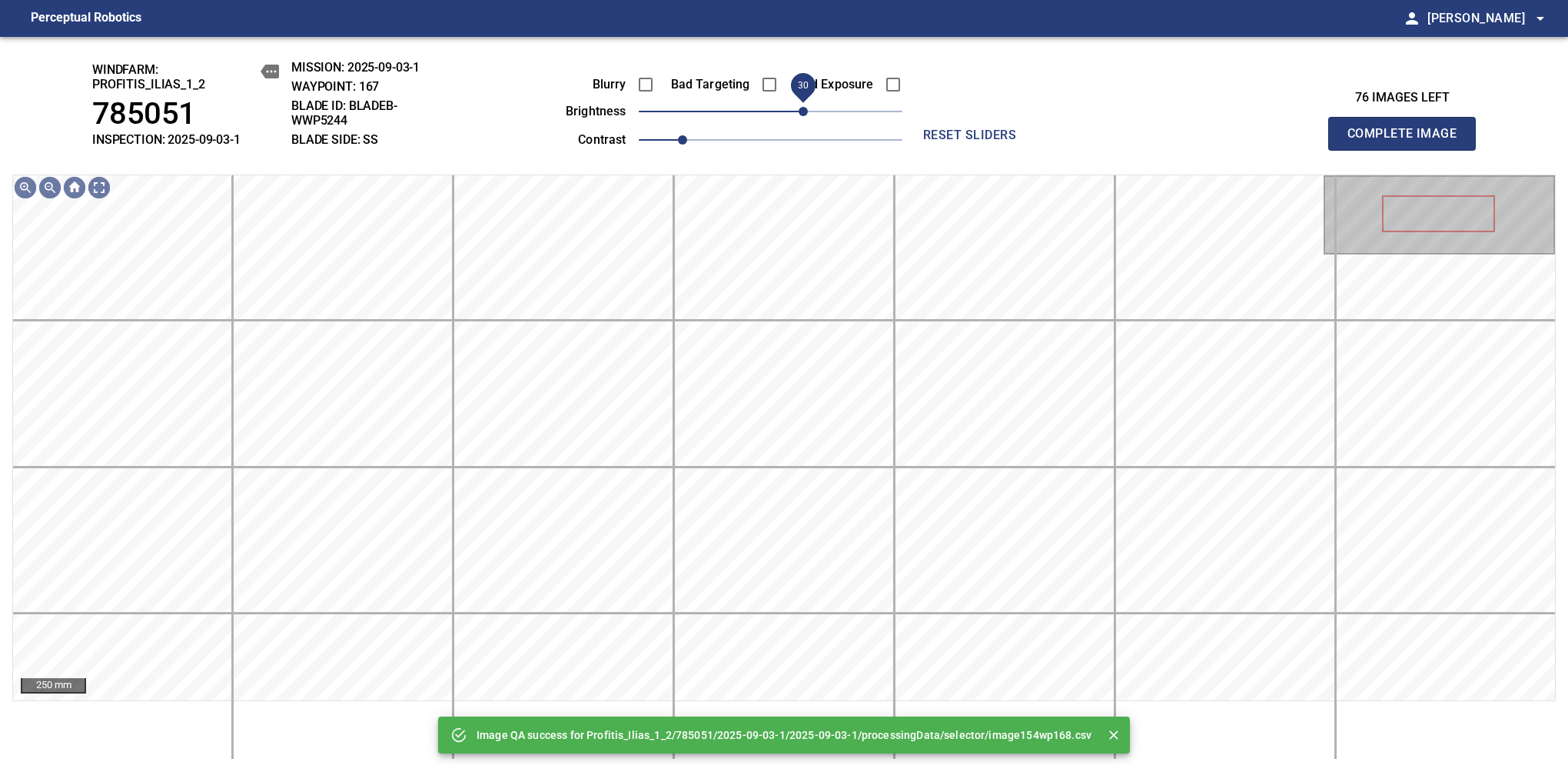
drag, startPoint x: 777, startPoint y: 116, endPoint x: 803, endPoint y: 111, distance: 26.5
click at [803, 111] on span "30" at bounding box center [802, 112] width 9 height 9
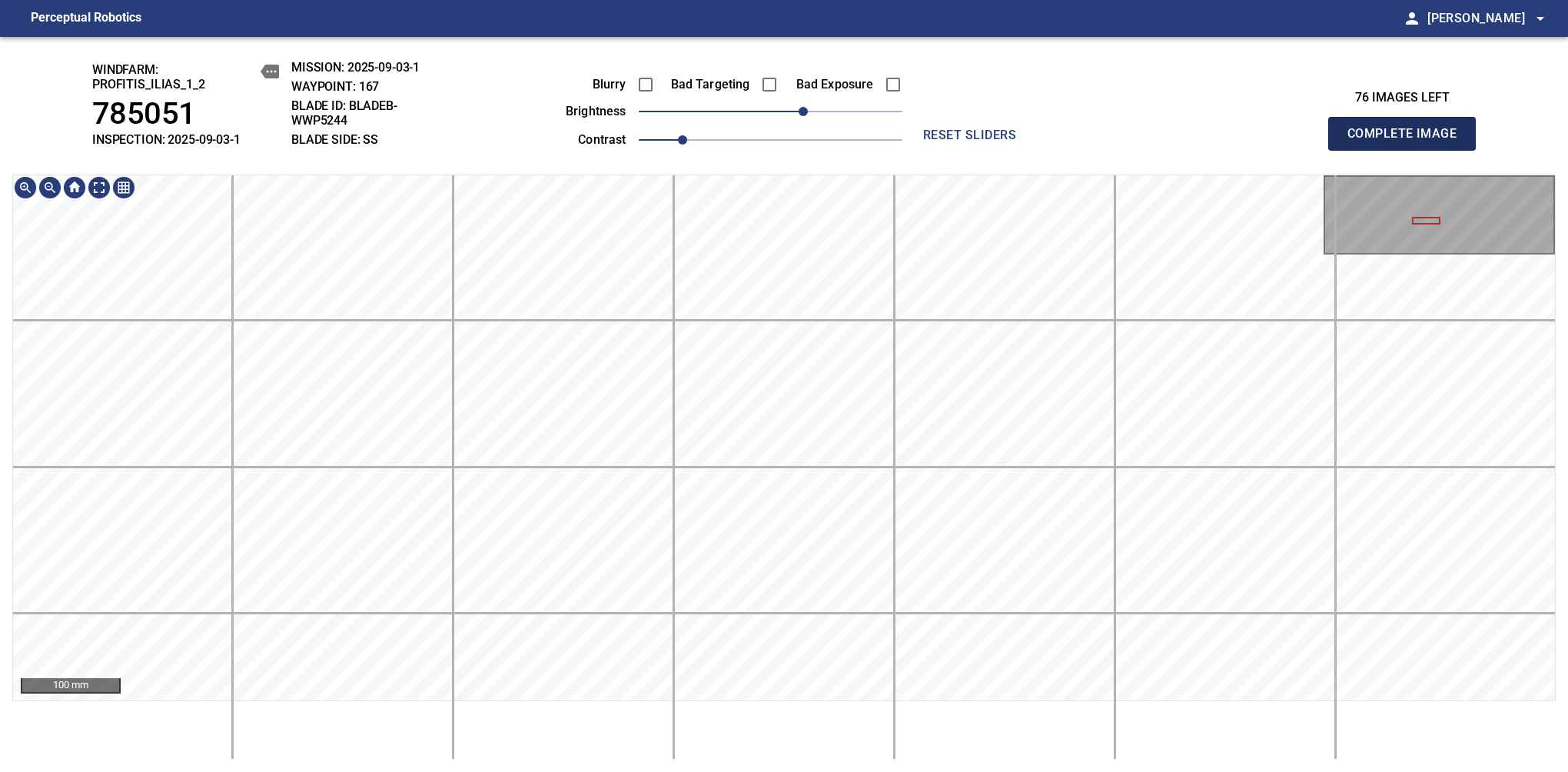
click at [1408, 142] on span "Complete Image" at bounding box center [1402, 133] width 114 height 21
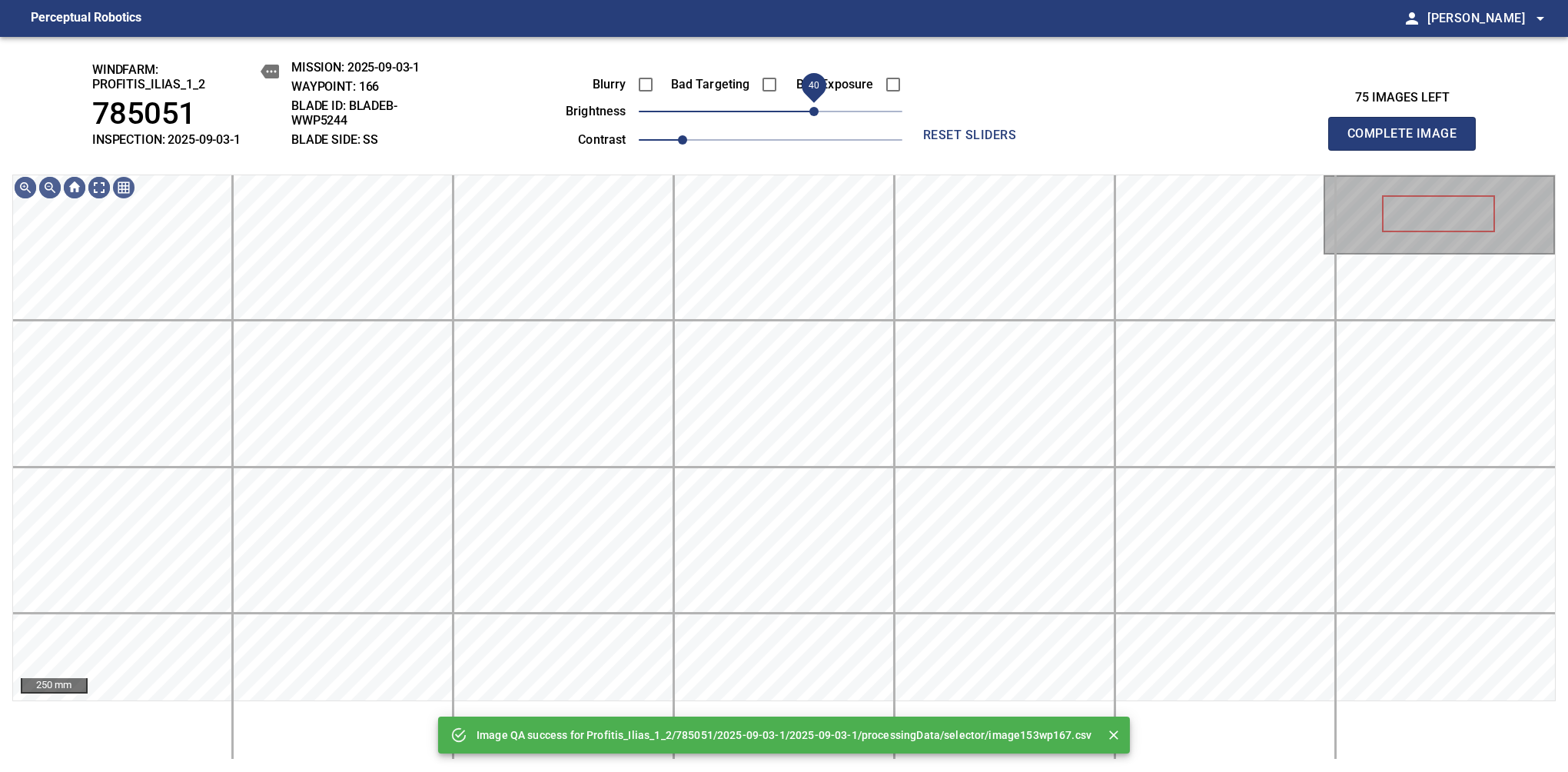
drag, startPoint x: 790, startPoint y: 102, endPoint x: 817, endPoint y: 93, distance: 28.5
click at [817, 100] on span "40" at bounding box center [770, 111] width 263 height 21
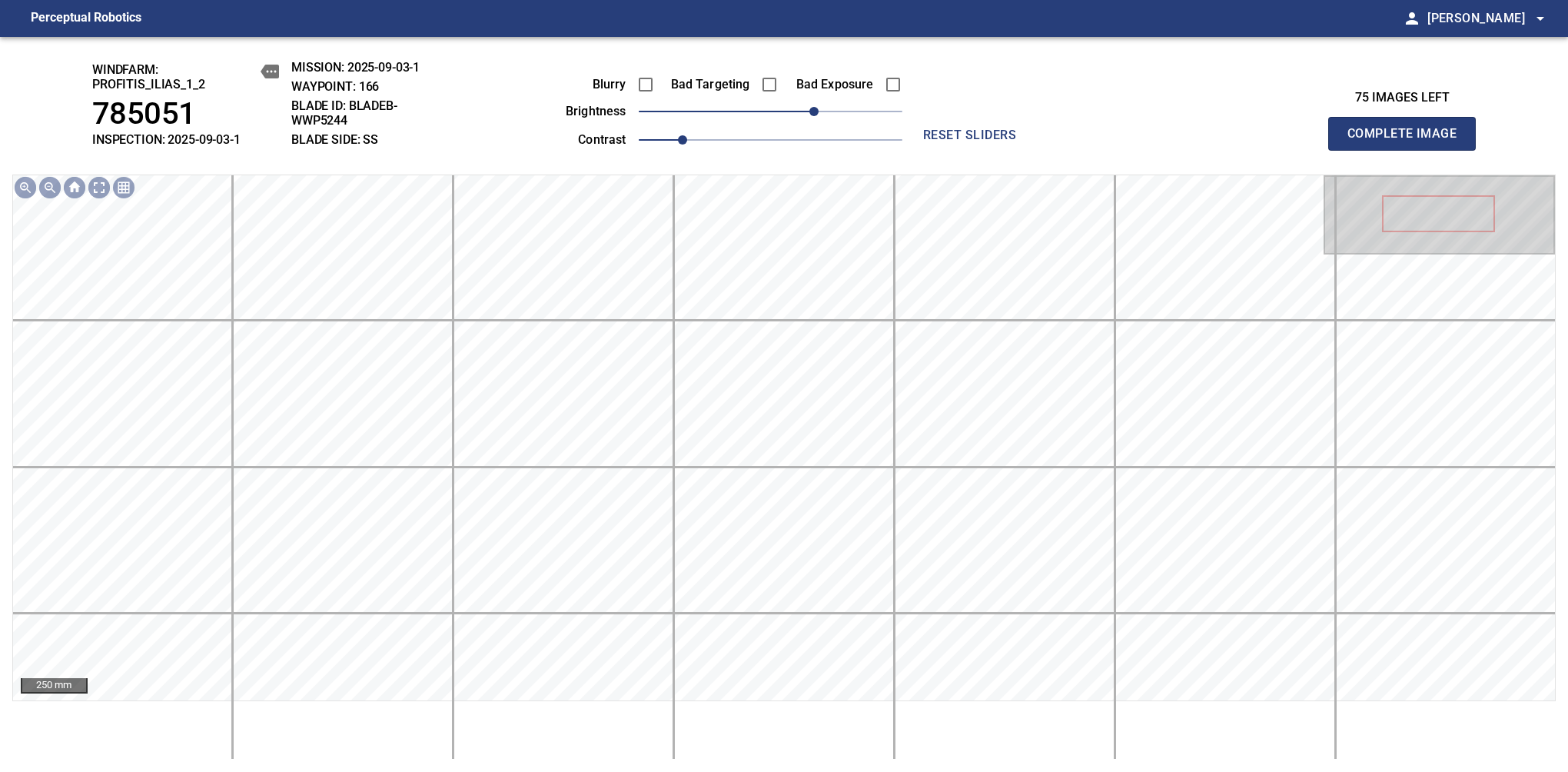
click at [1408, 142] on span "Complete Image" at bounding box center [1402, 133] width 114 height 21
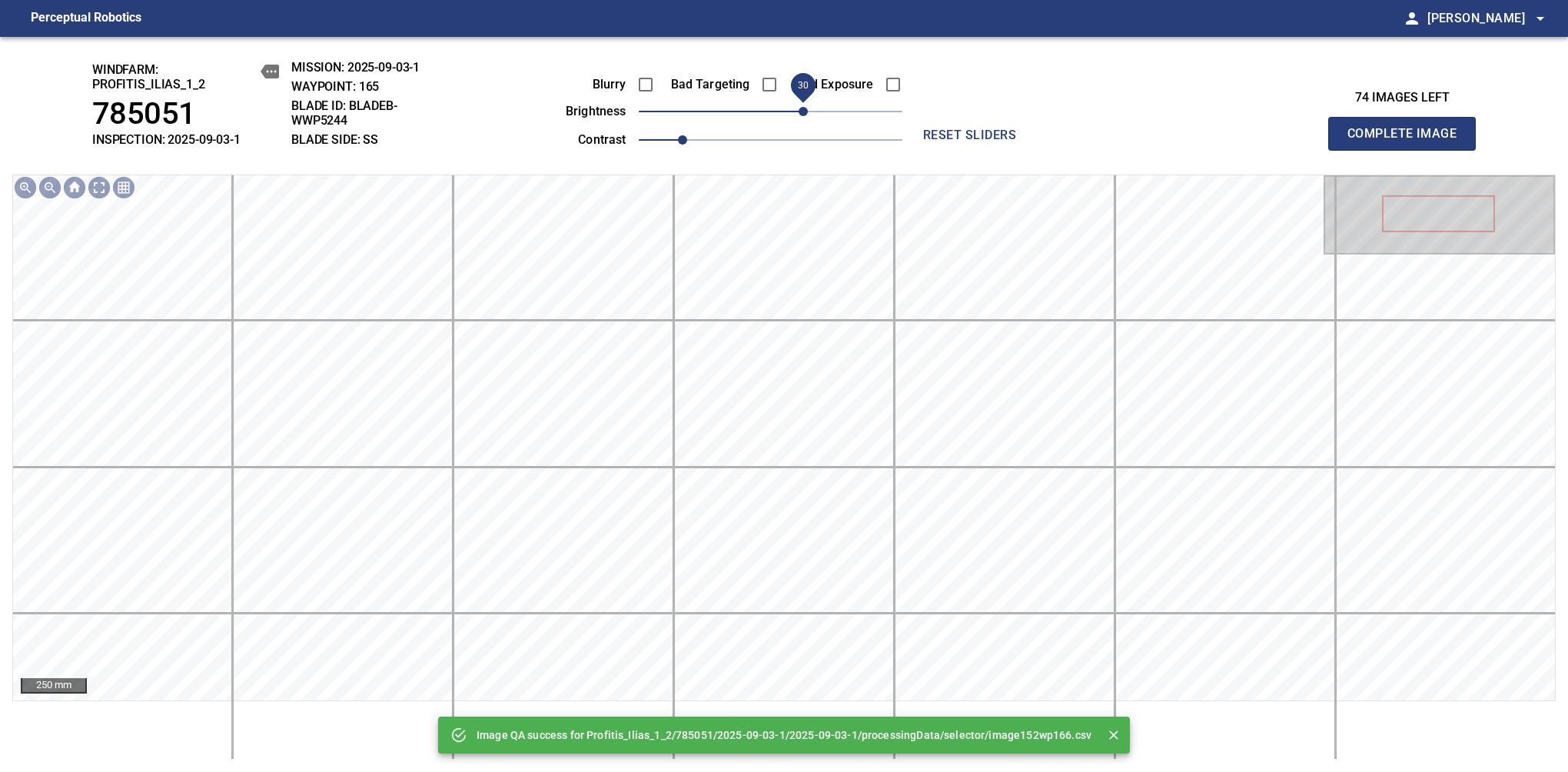
click at [808, 116] on span "30" at bounding box center [770, 111] width 263 height 21
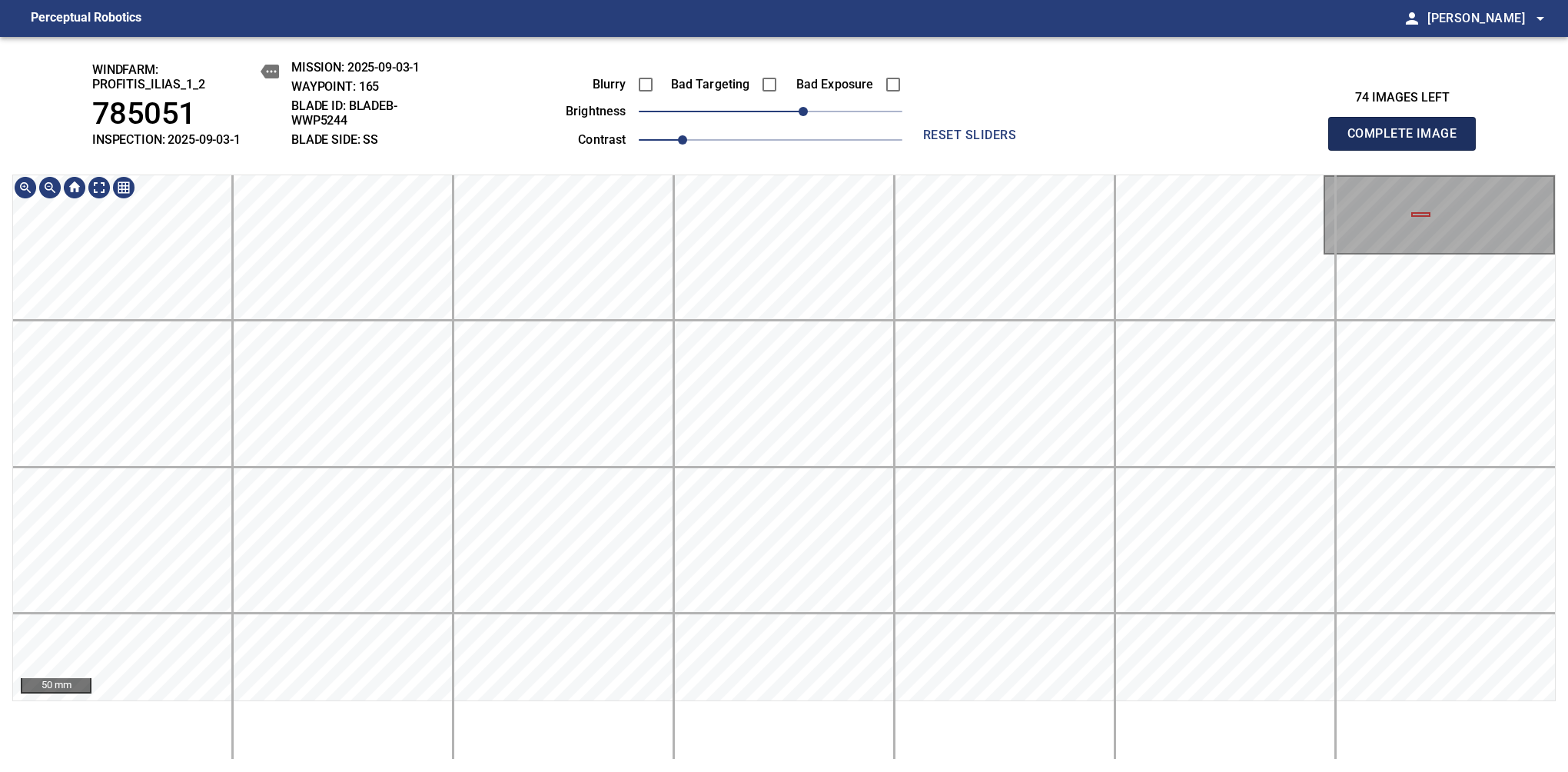
click at [1408, 142] on span "Complete Image" at bounding box center [1402, 133] width 114 height 21
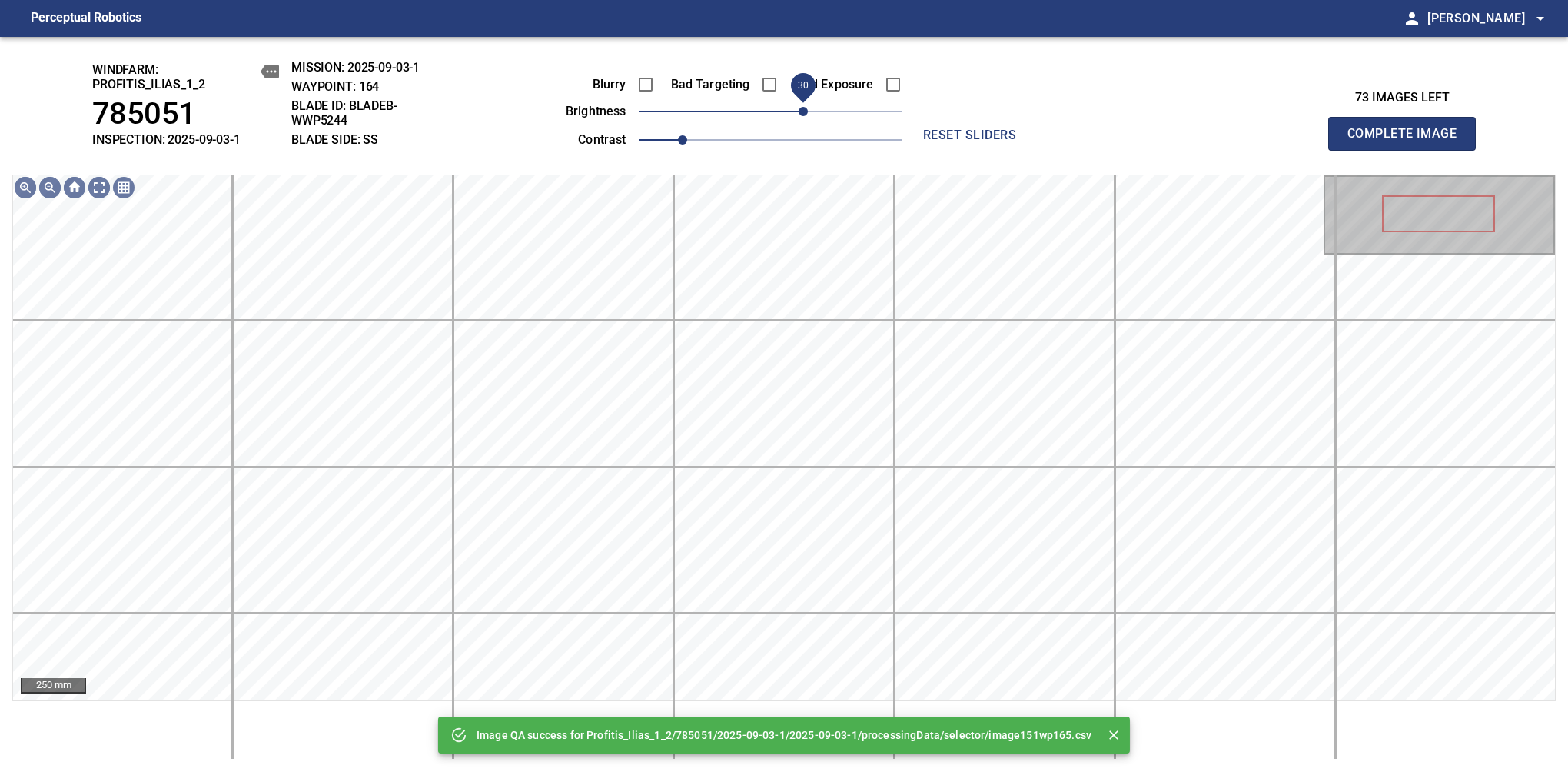
drag, startPoint x: 790, startPoint y: 117, endPoint x: 801, endPoint y: 107, distance: 14.9
click at [801, 107] on span "30" at bounding box center [802, 112] width 9 height 9
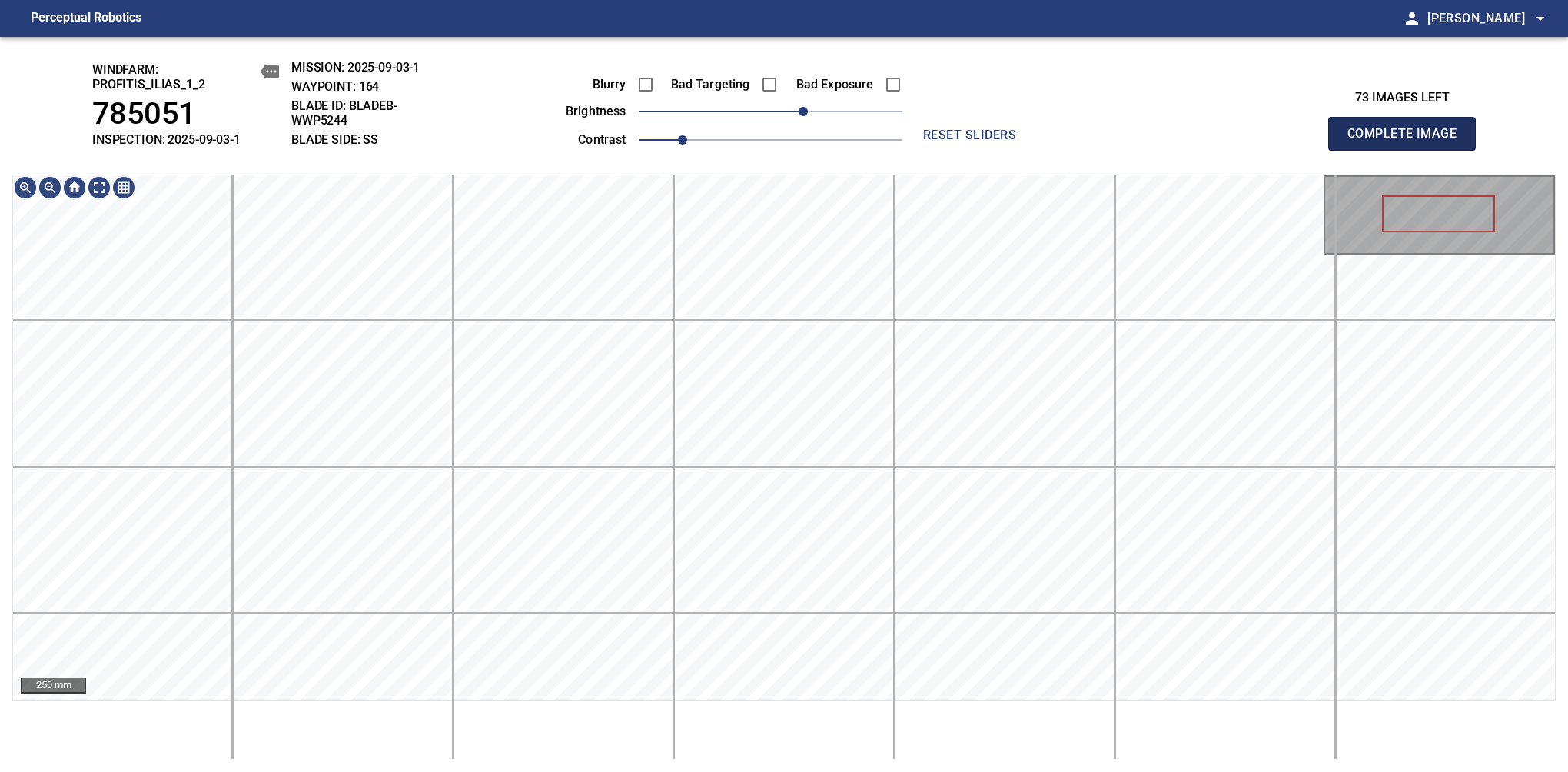
click at [1408, 142] on span "Complete Image" at bounding box center [1402, 133] width 114 height 21
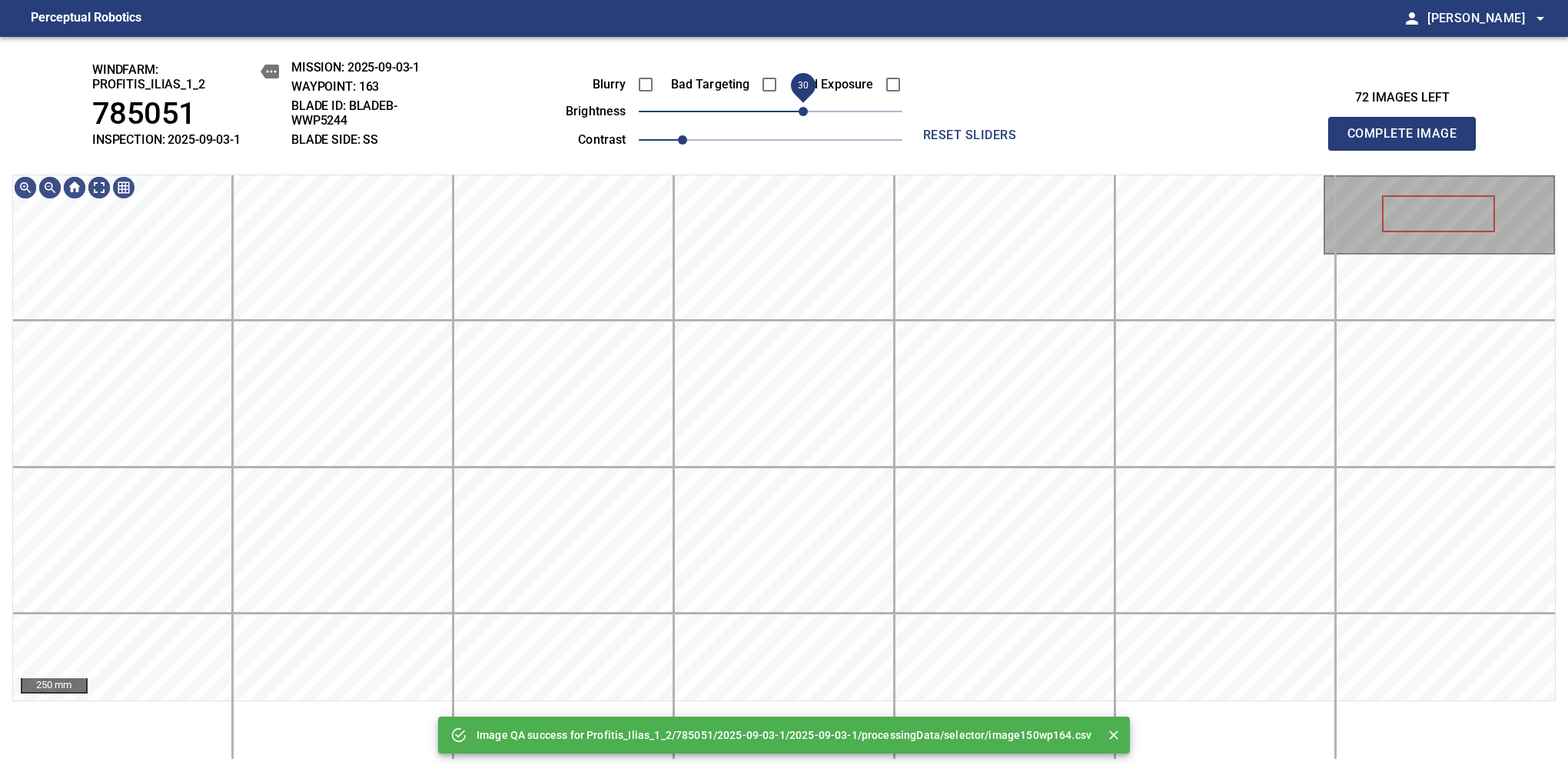
drag, startPoint x: 791, startPoint y: 114, endPoint x: 802, endPoint y: 107, distance: 13.0
click at [802, 107] on span "30" at bounding box center [802, 112] width 9 height 9
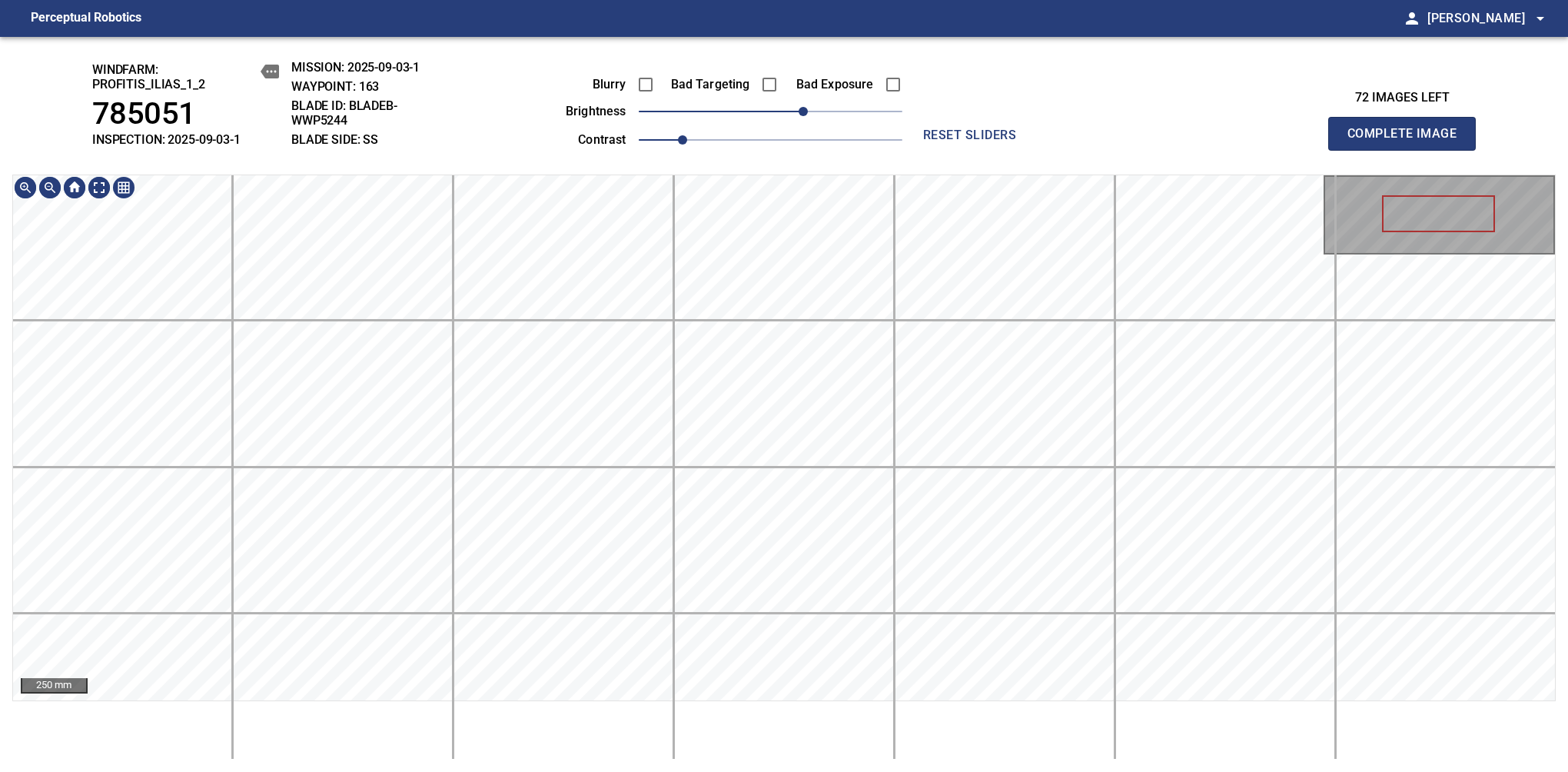
click at [688, 84] on div "windfarm: Profitis_Ilias_1_2 785051 INSPECTION: 2025-09-03-1 MISSION: 2025-09-0…" at bounding box center [784, 404] width 1568 height 735
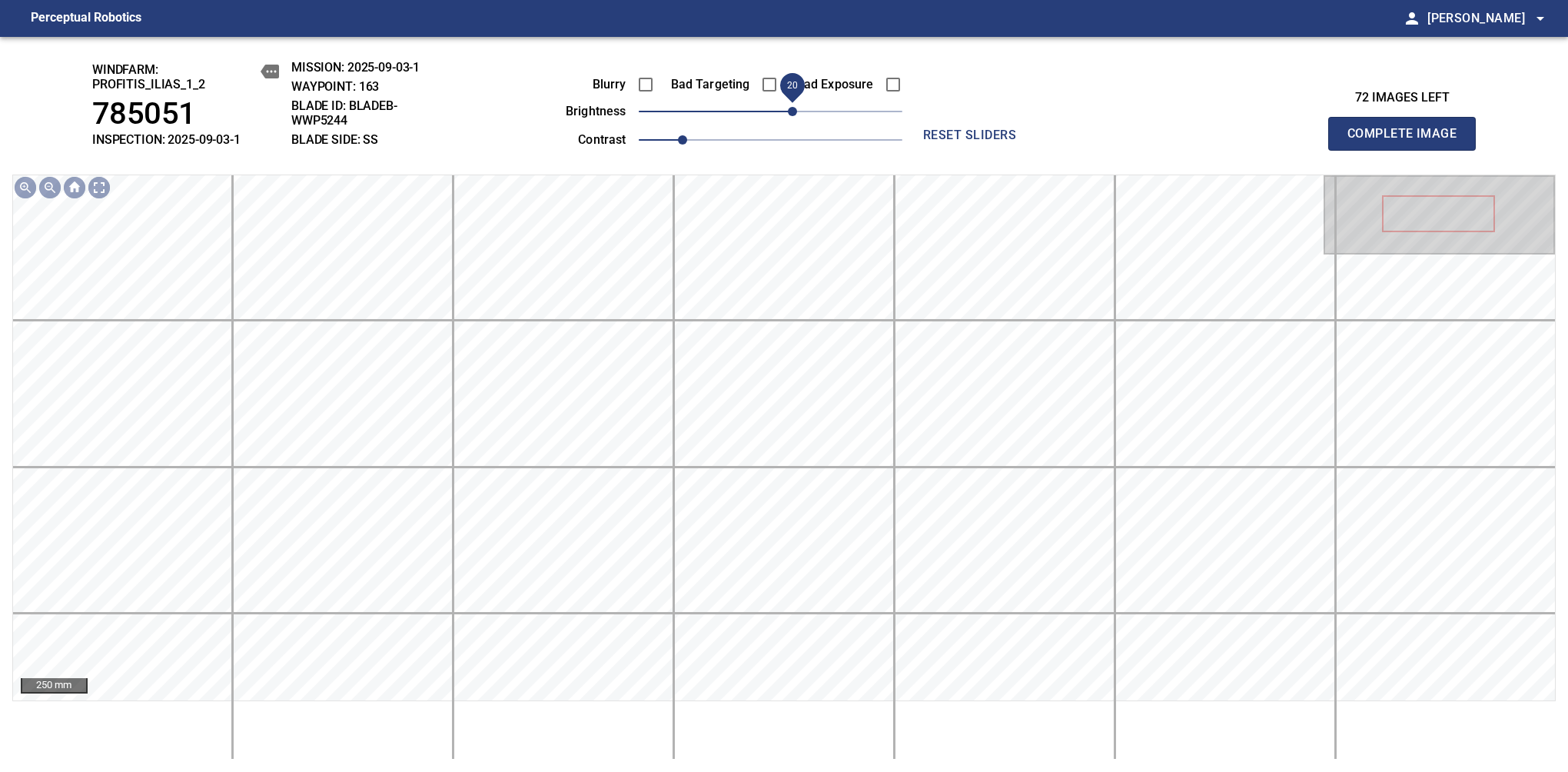
click at [791, 111] on span "20" at bounding box center [792, 112] width 9 height 9
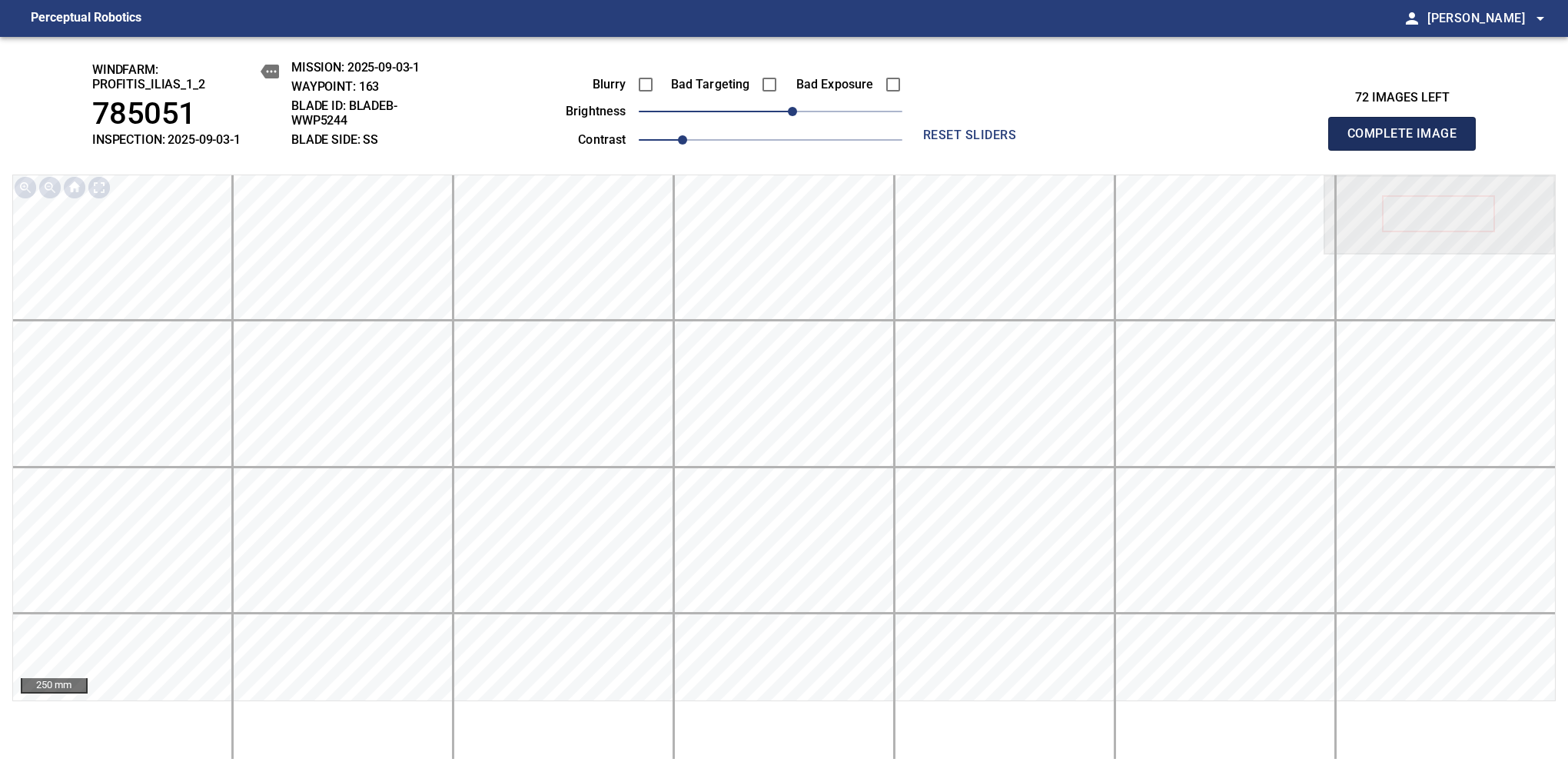
click at [1408, 142] on span "Complete Image" at bounding box center [1402, 133] width 114 height 21
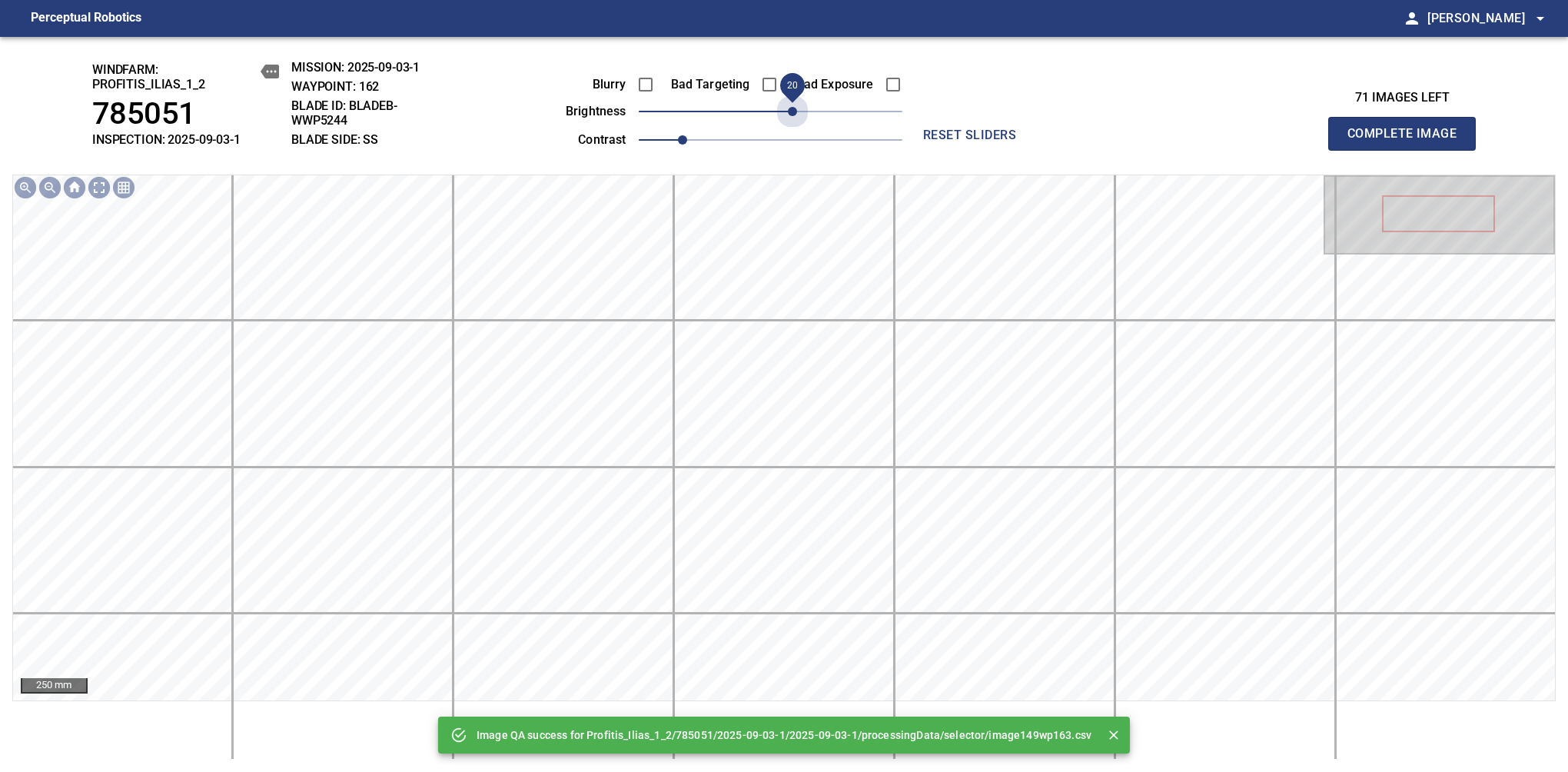
click at [791, 111] on span "20" at bounding box center [770, 111] width 263 height 21
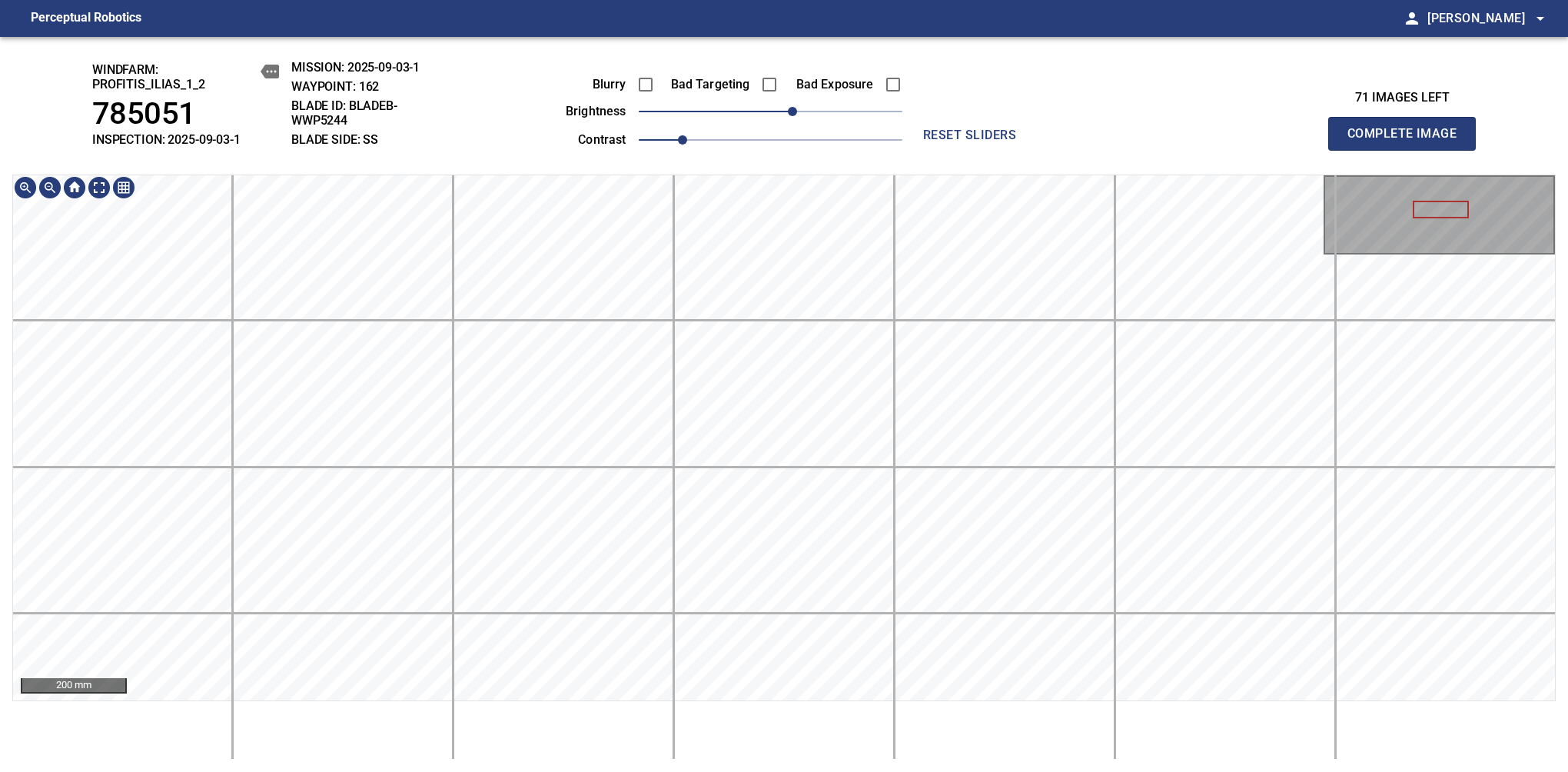
click at [964, 76] on div "windfarm: Profitis_Ilias_1_2 785051 INSPECTION: 2025-09-03-1 MISSION: 2025-09-0…" at bounding box center [784, 404] width 1568 height 735
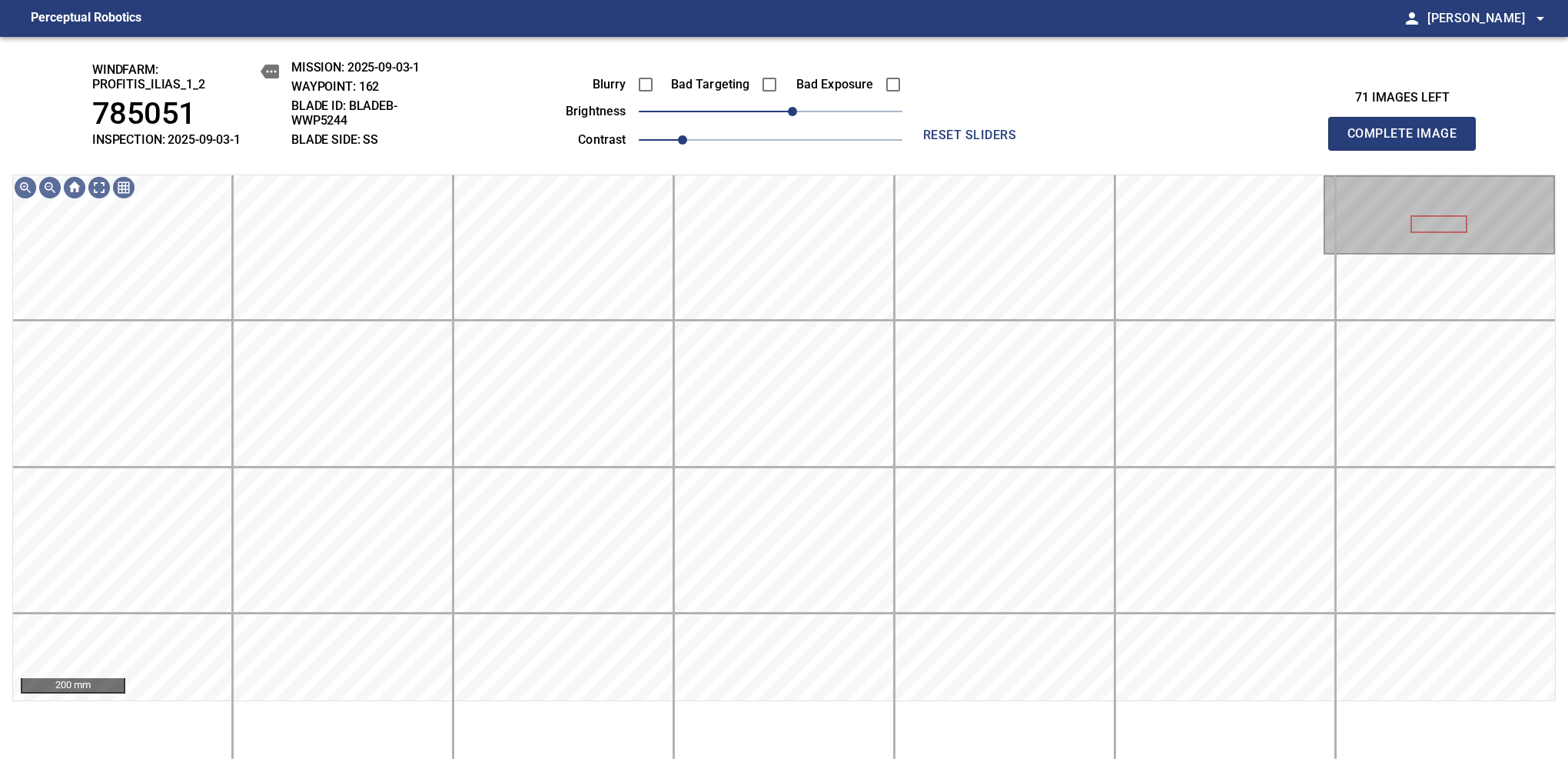
click at [1408, 142] on span "Complete Image" at bounding box center [1402, 133] width 114 height 21
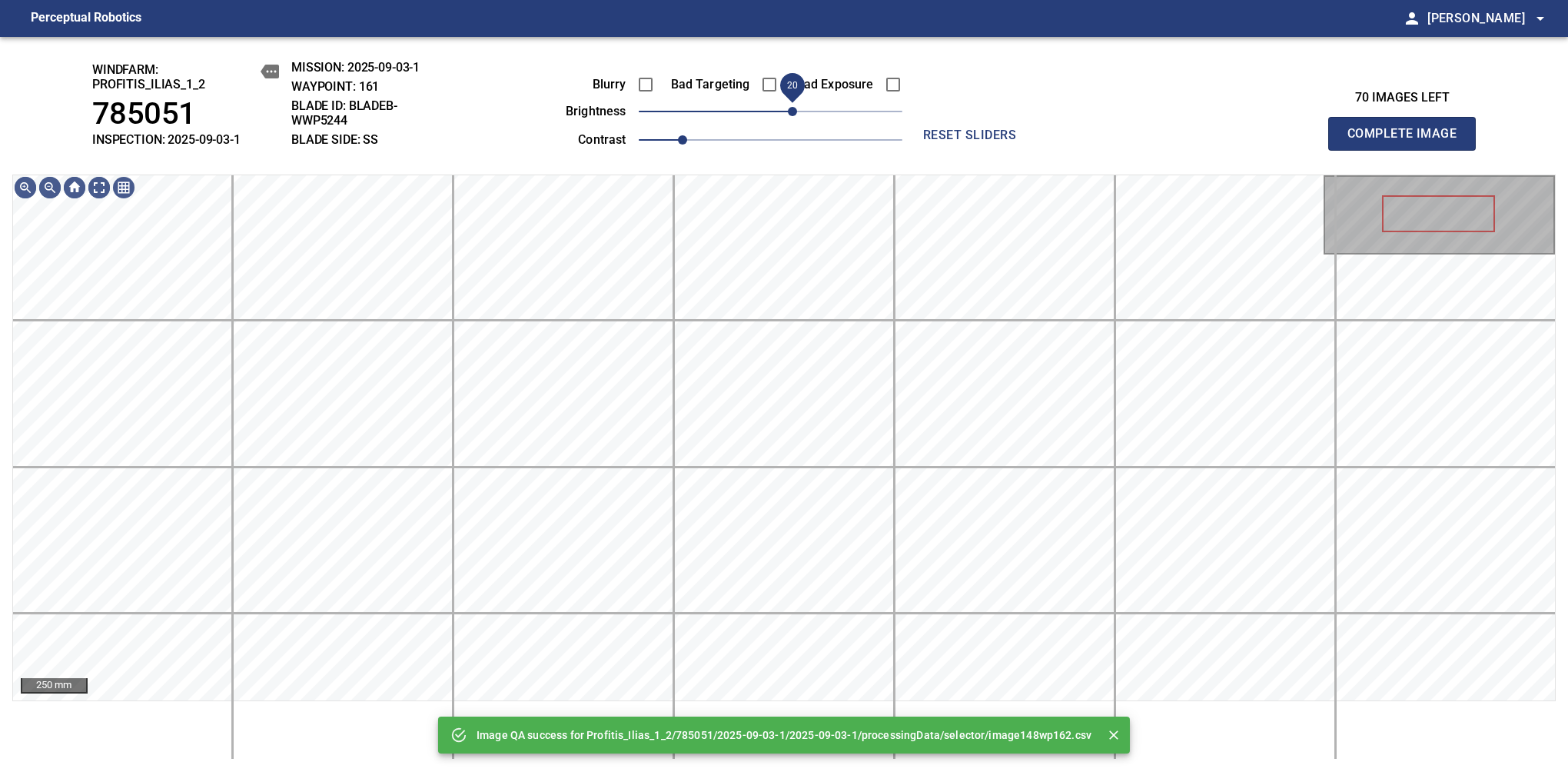
drag, startPoint x: 778, startPoint y: 112, endPoint x: 796, endPoint y: 118, distance: 19.0
click at [796, 116] on span "20" at bounding box center [792, 112] width 9 height 9
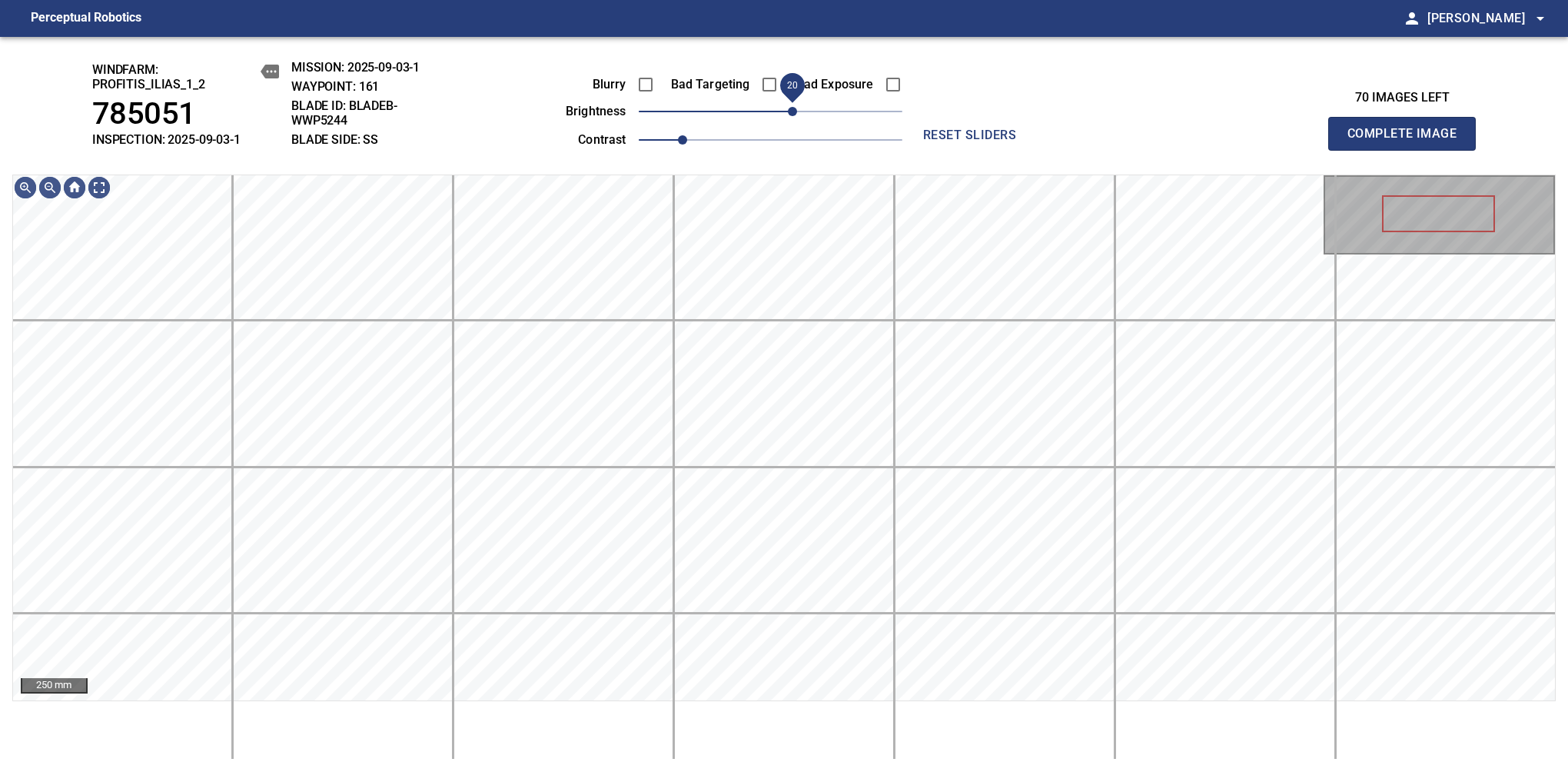
drag, startPoint x: 800, startPoint y: 115, endPoint x: 790, endPoint y: 118, distance: 10.4
click at [790, 116] on span "20" at bounding box center [792, 112] width 9 height 9
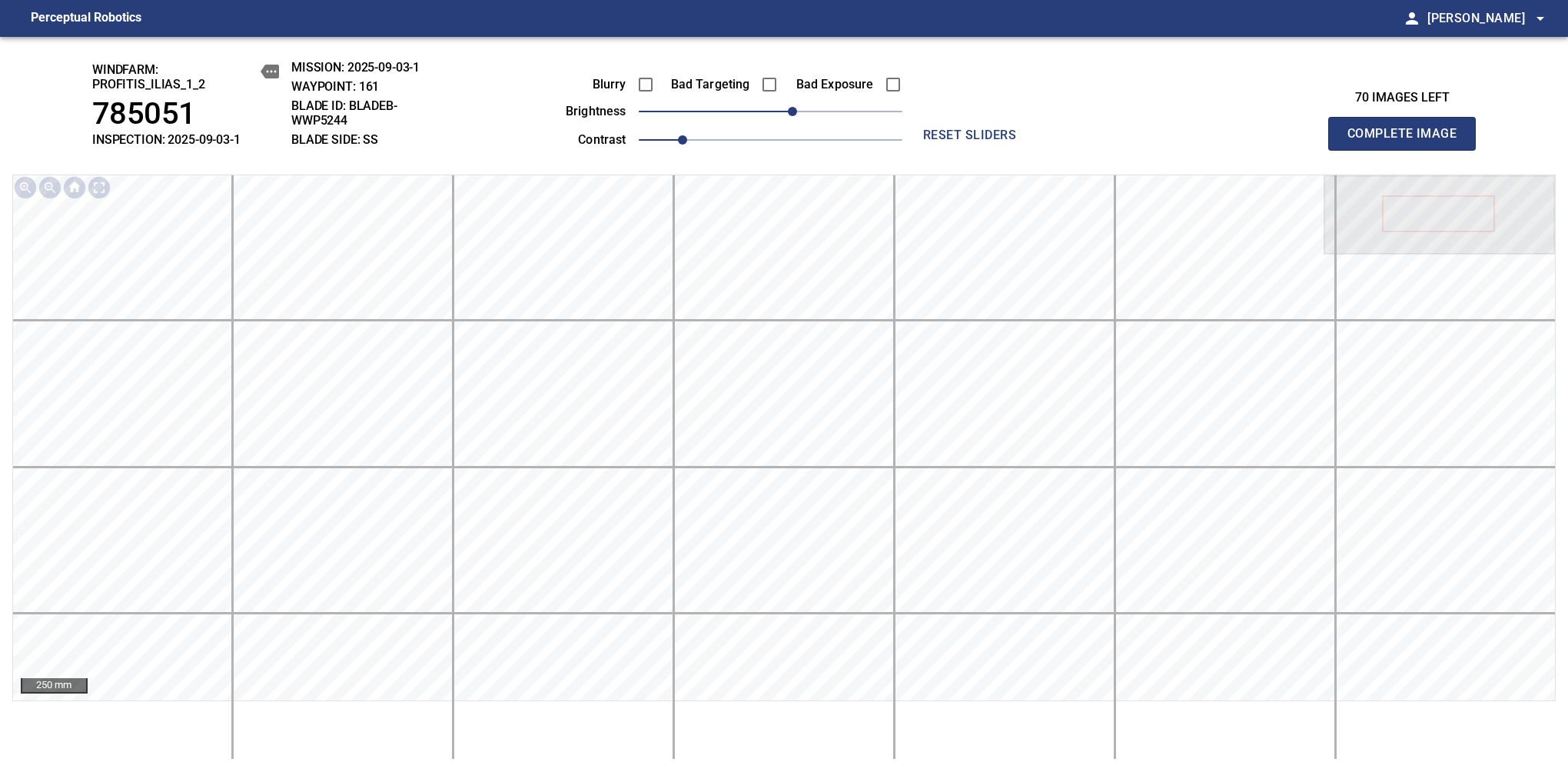
click at [1408, 142] on span "Complete Image" at bounding box center [1402, 133] width 114 height 21
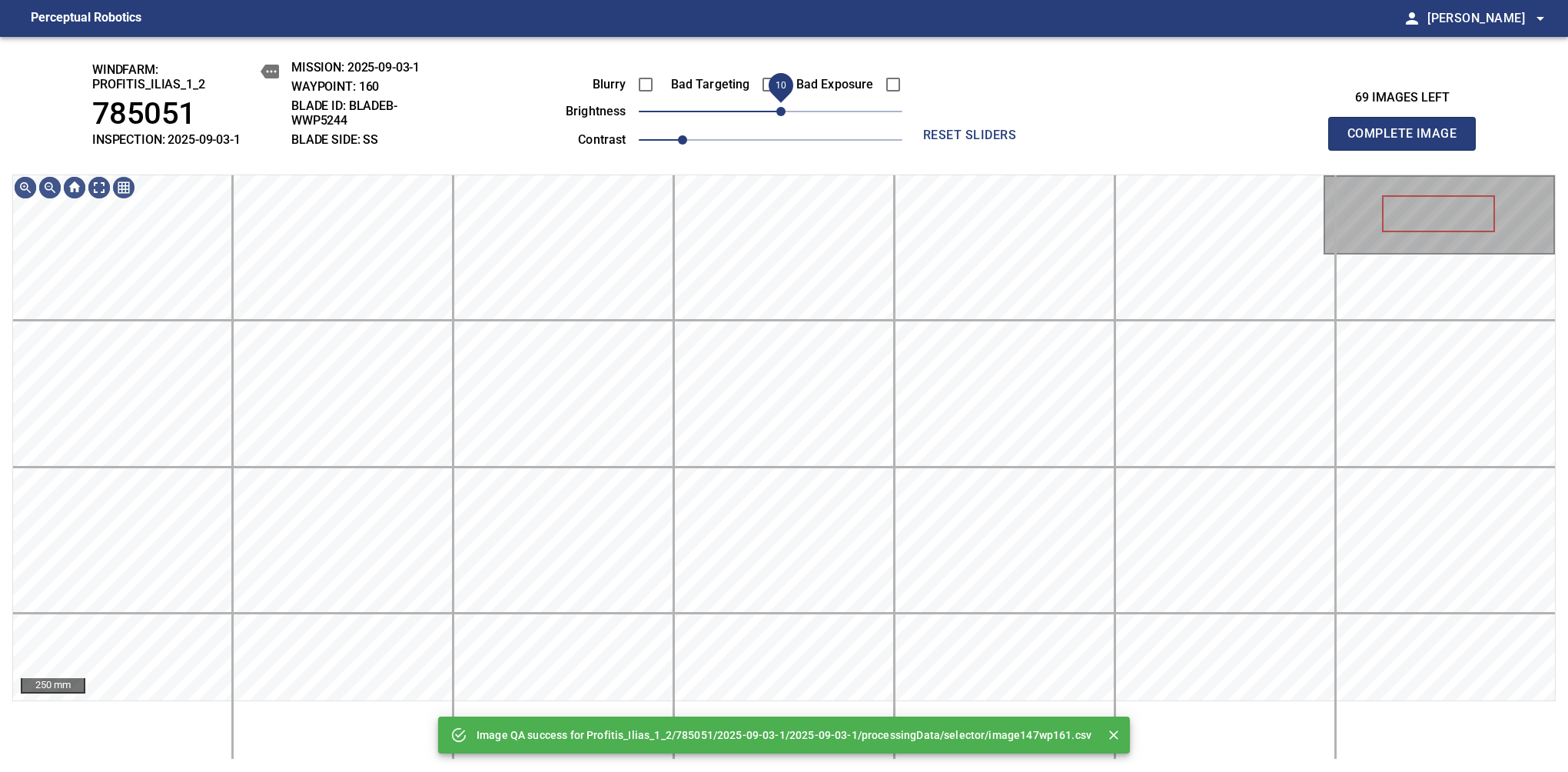
drag, startPoint x: 790, startPoint y: 118, endPoint x: 778, endPoint y: 126, distance: 14.4
click at [778, 123] on span "10" at bounding box center [770, 111] width 263 height 21
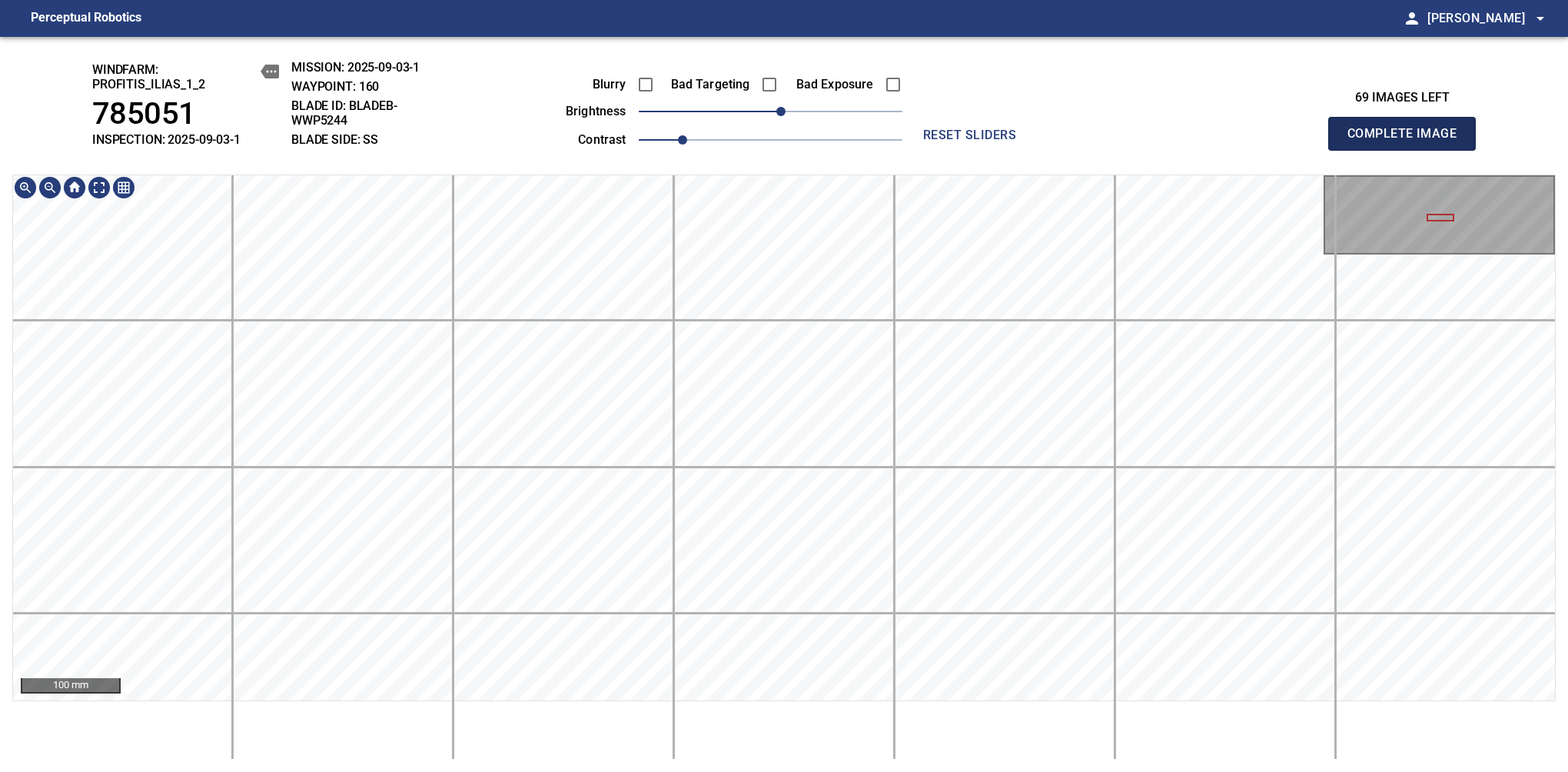
click at [1408, 142] on span "Complete Image" at bounding box center [1402, 133] width 114 height 21
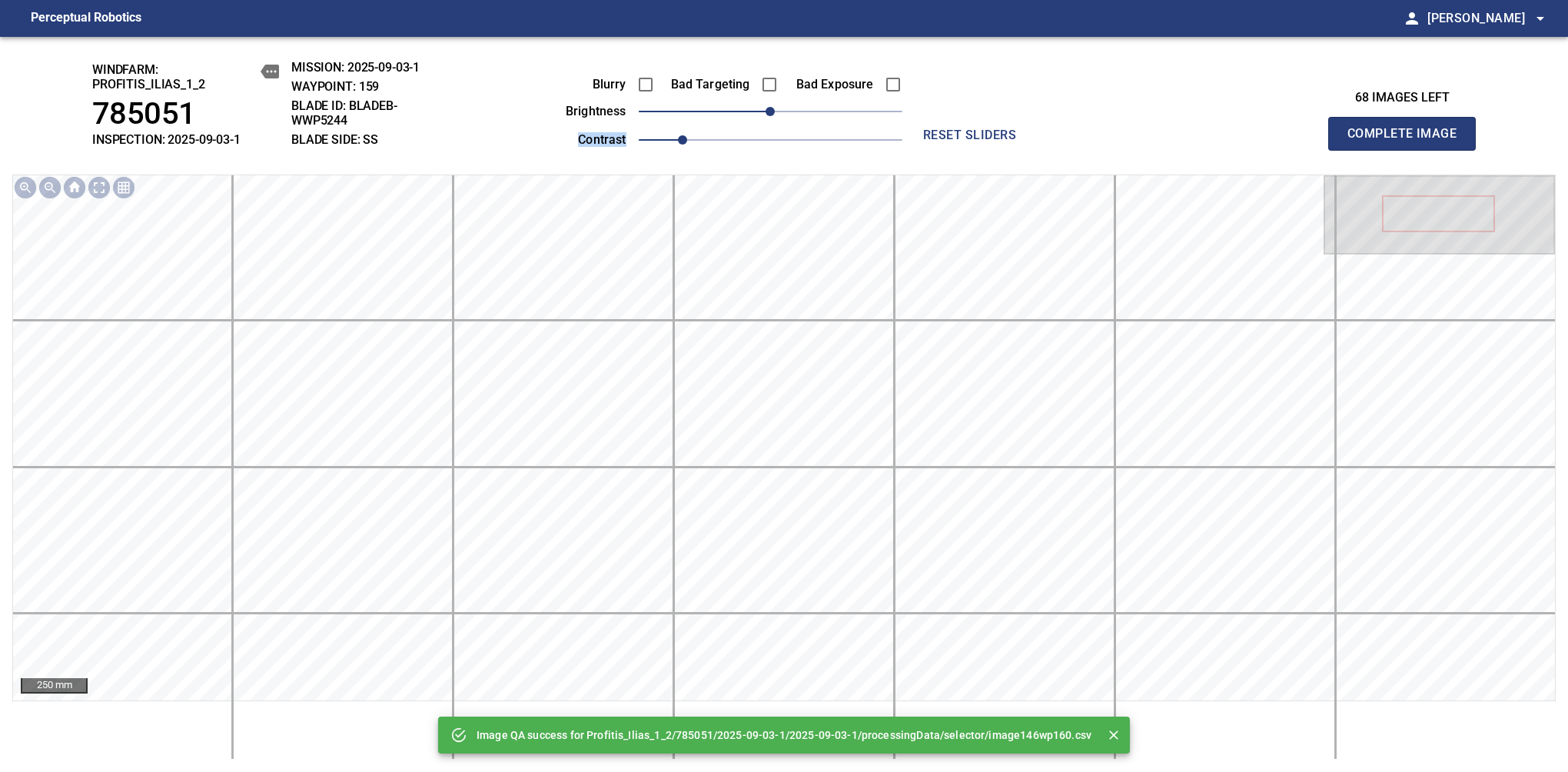
drag, startPoint x: 797, startPoint y: 123, endPoint x: 795, endPoint y: 115, distance: 8.2
click at [795, 115] on div "Blurry Bad Targeting Bad Exposure brightness 0 contrast 1" at bounding box center [716, 110] width 371 height 82
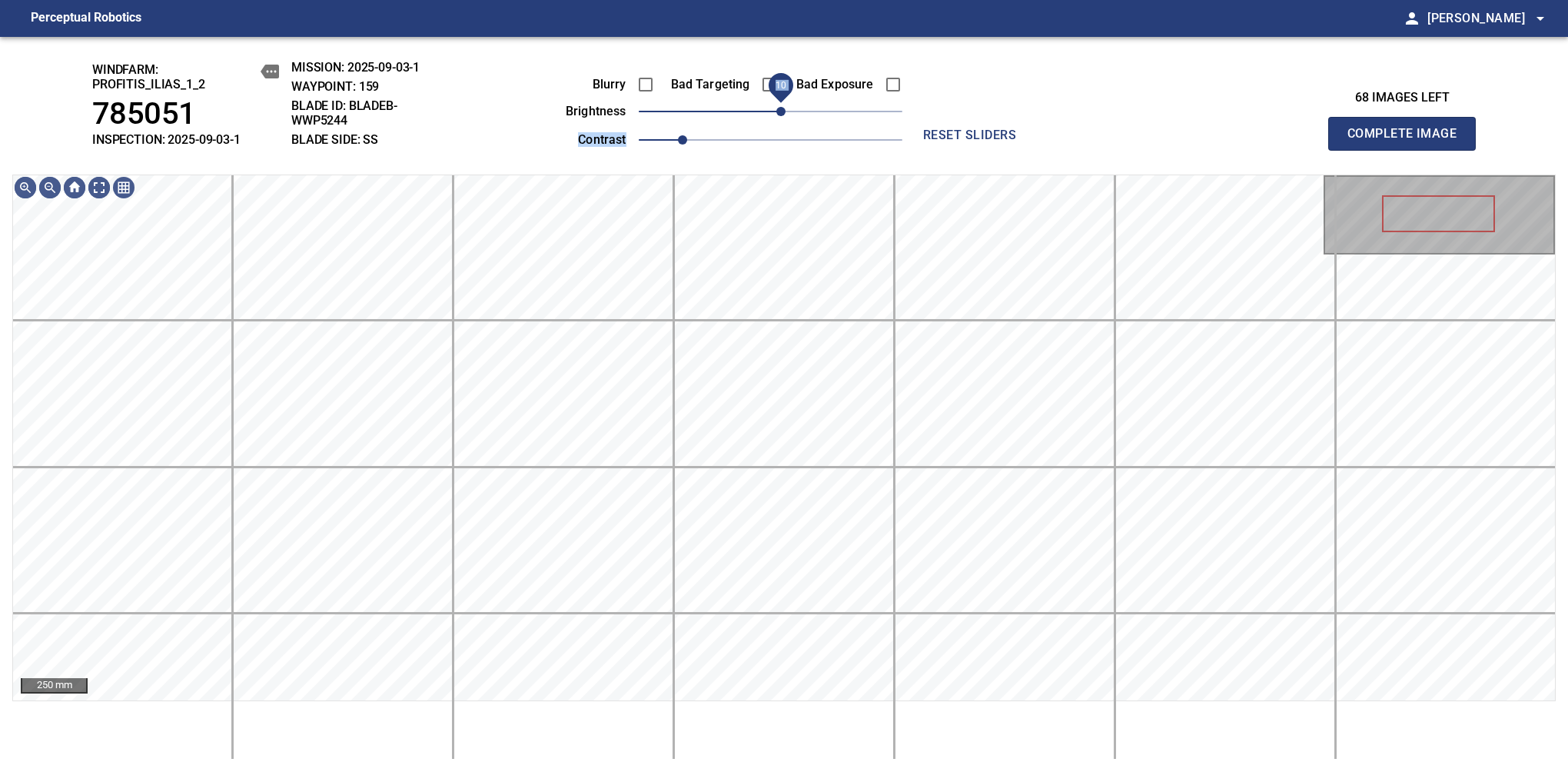
drag, startPoint x: 795, startPoint y: 115, endPoint x: 781, endPoint y: 112, distance: 14.3
click at [781, 112] on span "10" at bounding box center [770, 111] width 263 height 21
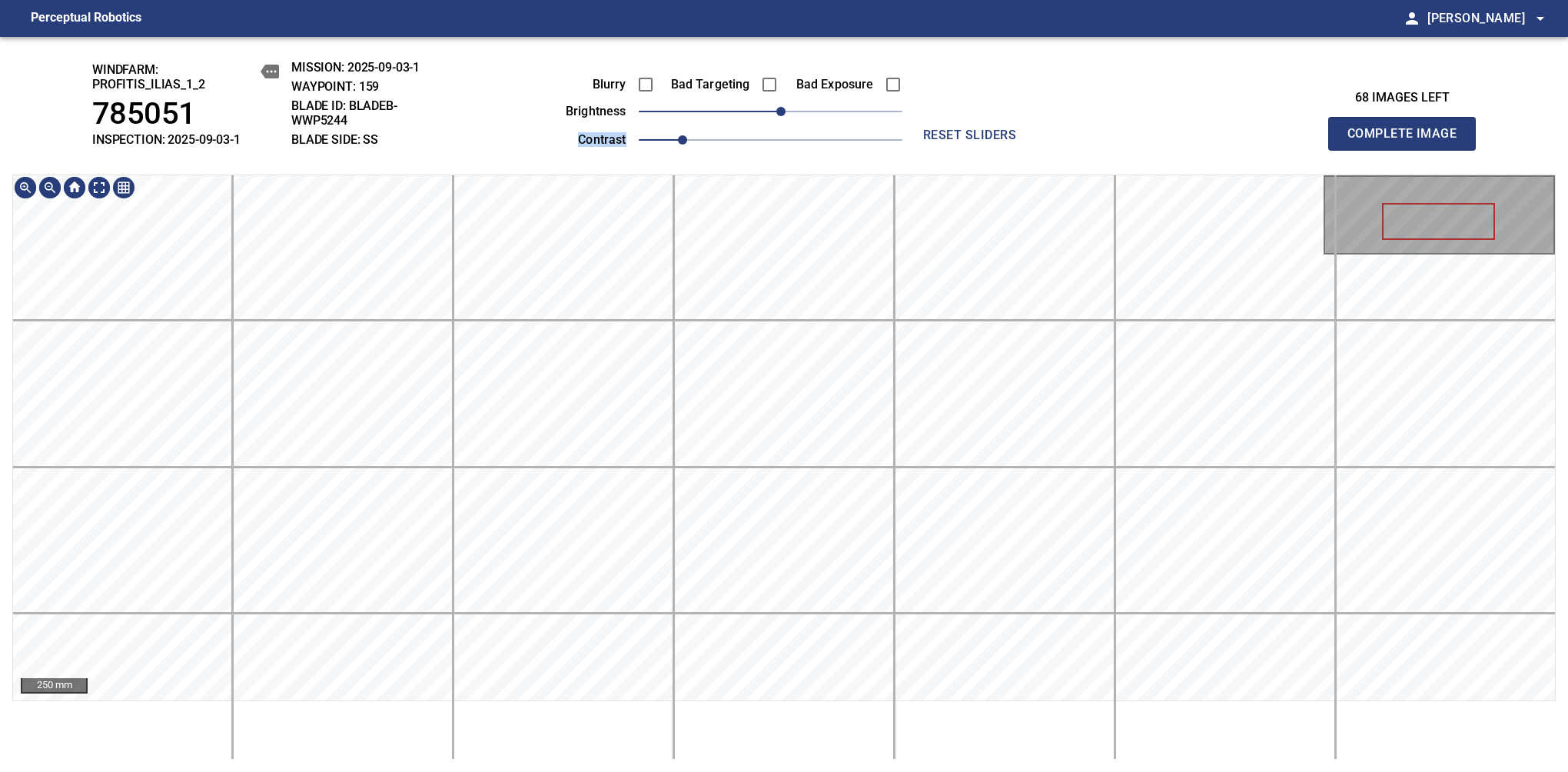
click at [808, 160] on div "windfarm: Profitis_Ilias_1_2 785051 INSPECTION: 2025-09-03-1 MISSION: 2025-09-0…" at bounding box center [784, 404] width 1568 height 735
click at [1408, 142] on span "Complete Image" at bounding box center [1402, 133] width 114 height 21
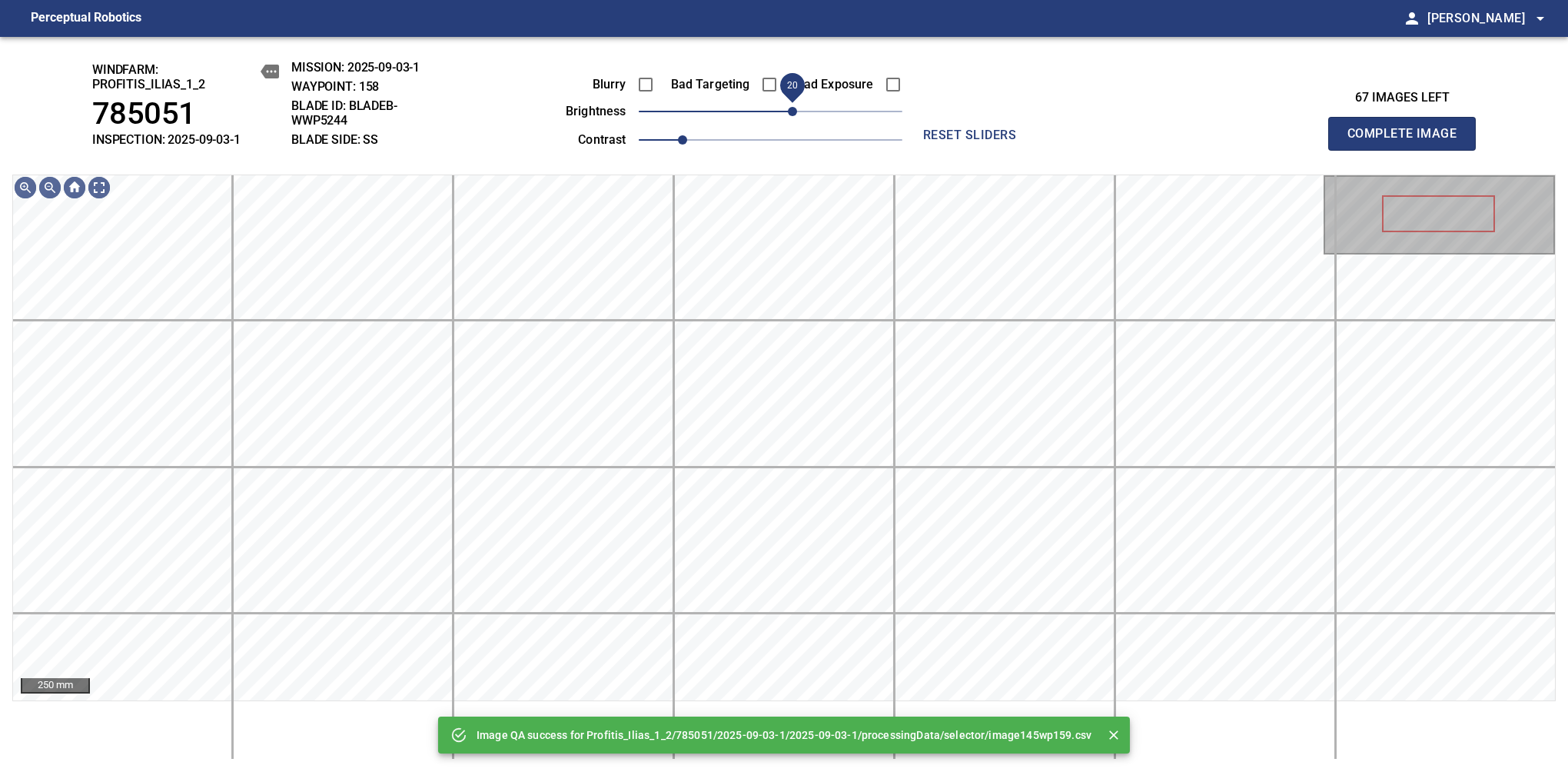
drag, startPoint x: 770, startPoint y: 115, endPoint x: 789, endPoint y: 115, distance: 19.0
click at [789, 115] on span "20" at bounding box center [792, 112] width 9 height 9
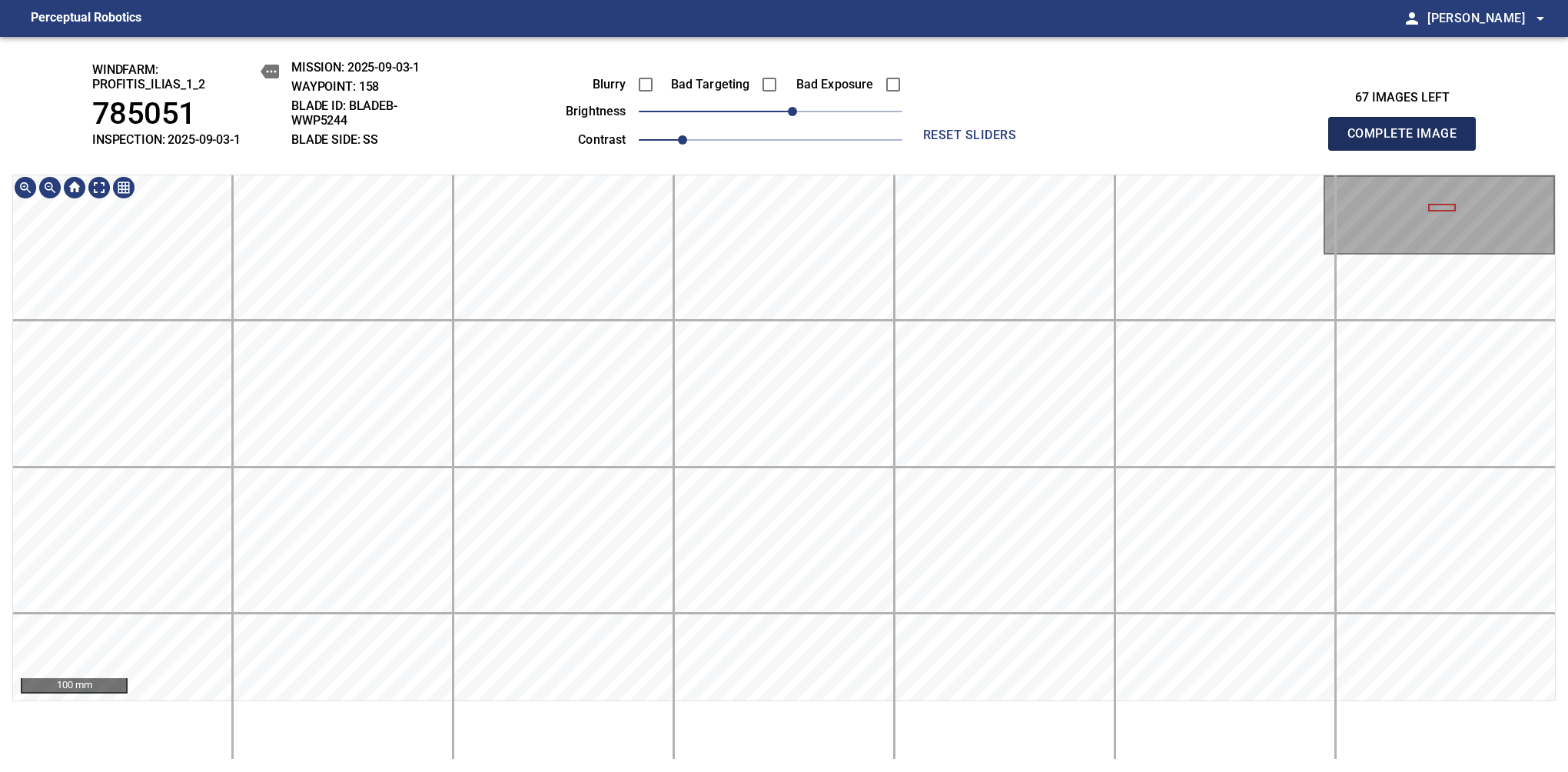
click at [1408, 142] on span "Complete Image" at bounding box center [1402, 133] width 114 height 21
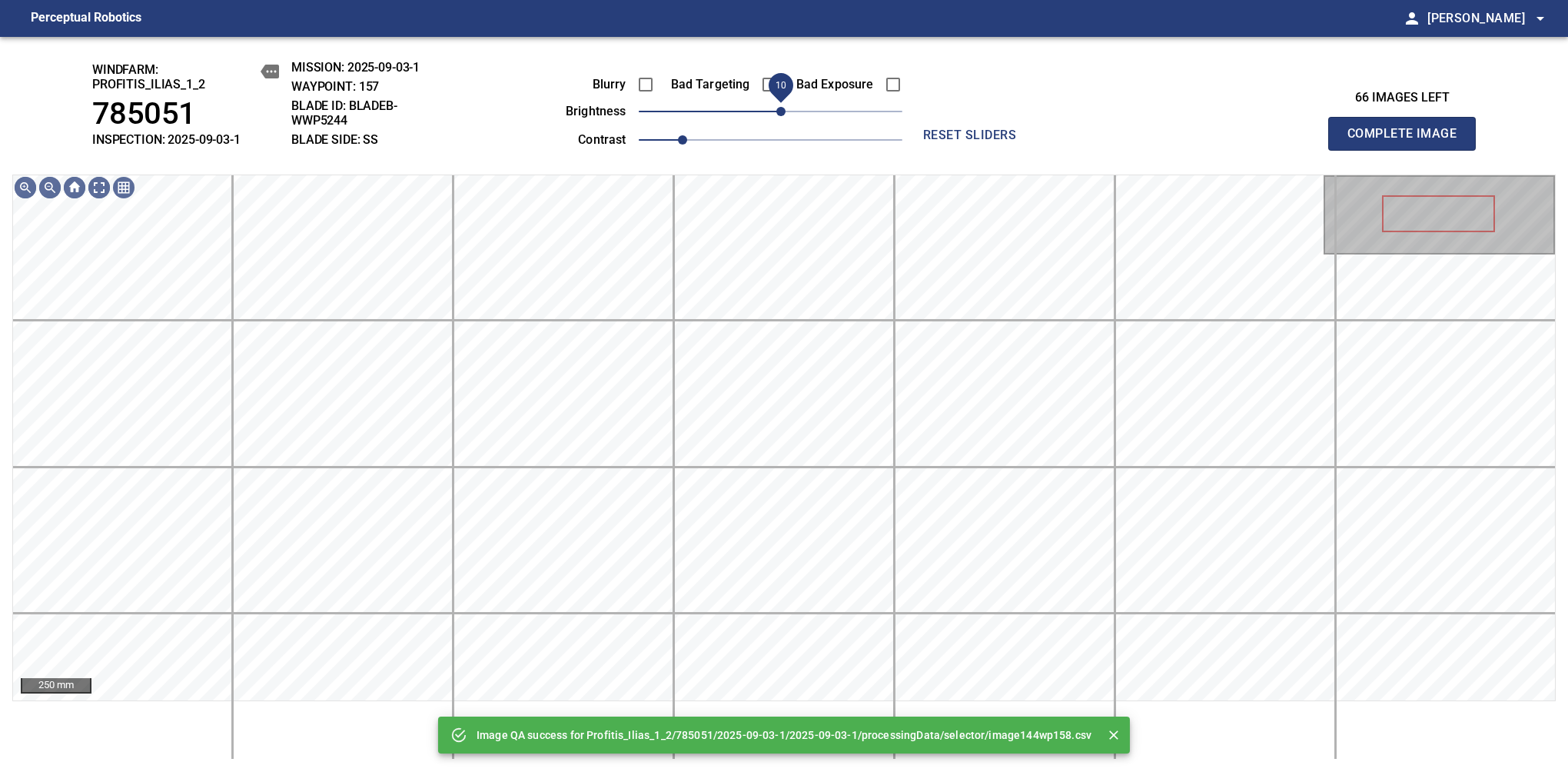
click at [781, 116] on span "10" at bounding box center [780, 112] width 9 height 9
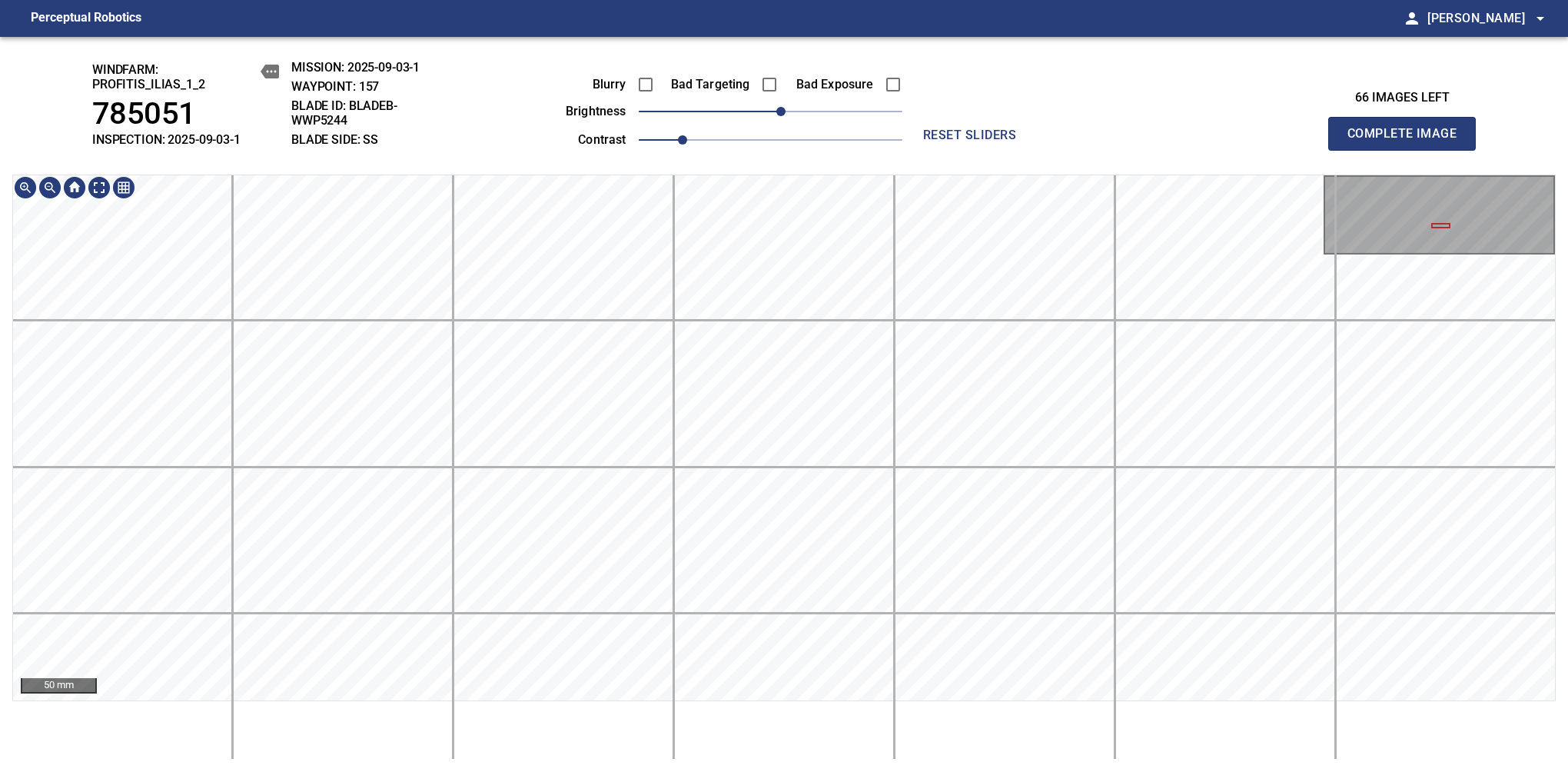
click at [716, 131] on div "windfarm: Profitis_Ilias_1_2 785051 INSPECTION: 2025-09-03-1 MISSION: 2025-09-0…" at bounding box center [784, 404] width 1568 height 735
click at [767, 771] on html "Perceptual Robotics person Alex Semenov arrow_drop_down windfarm: Profitis_Ilia…" at bounding box center [784, 386] width 1568 height 772
click at [784, 57] on div "windfarm: Profitis_Ilias_1_2 785051 INSPECTION: 2025-09-03-1 MISSION: 2025-09-0…" at bounding box center [784, 404] width 1568 height 735
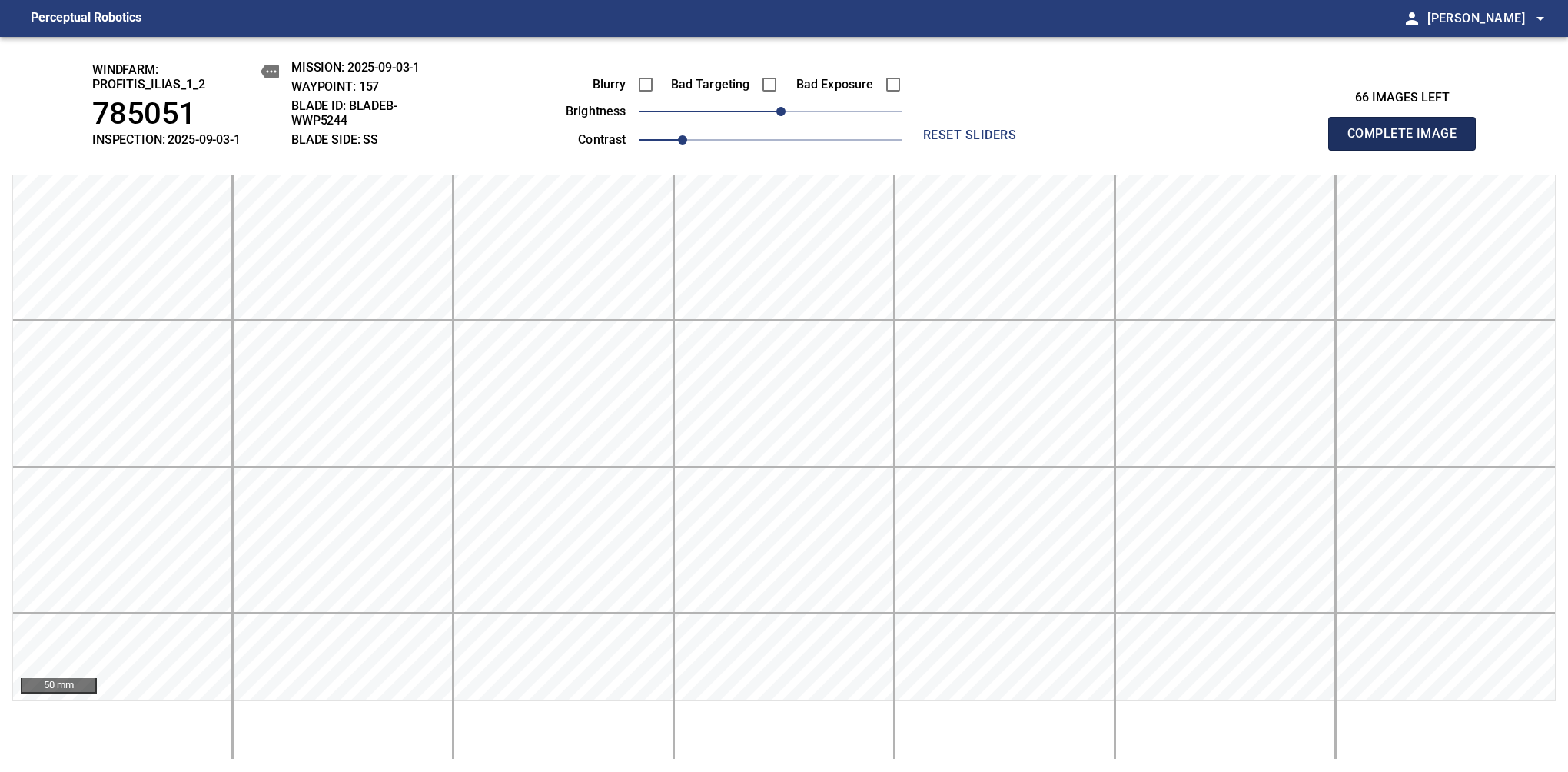
click at [1408, 142] on span "Complete Image" at bounding box center [1402, 133] width 114 height 21
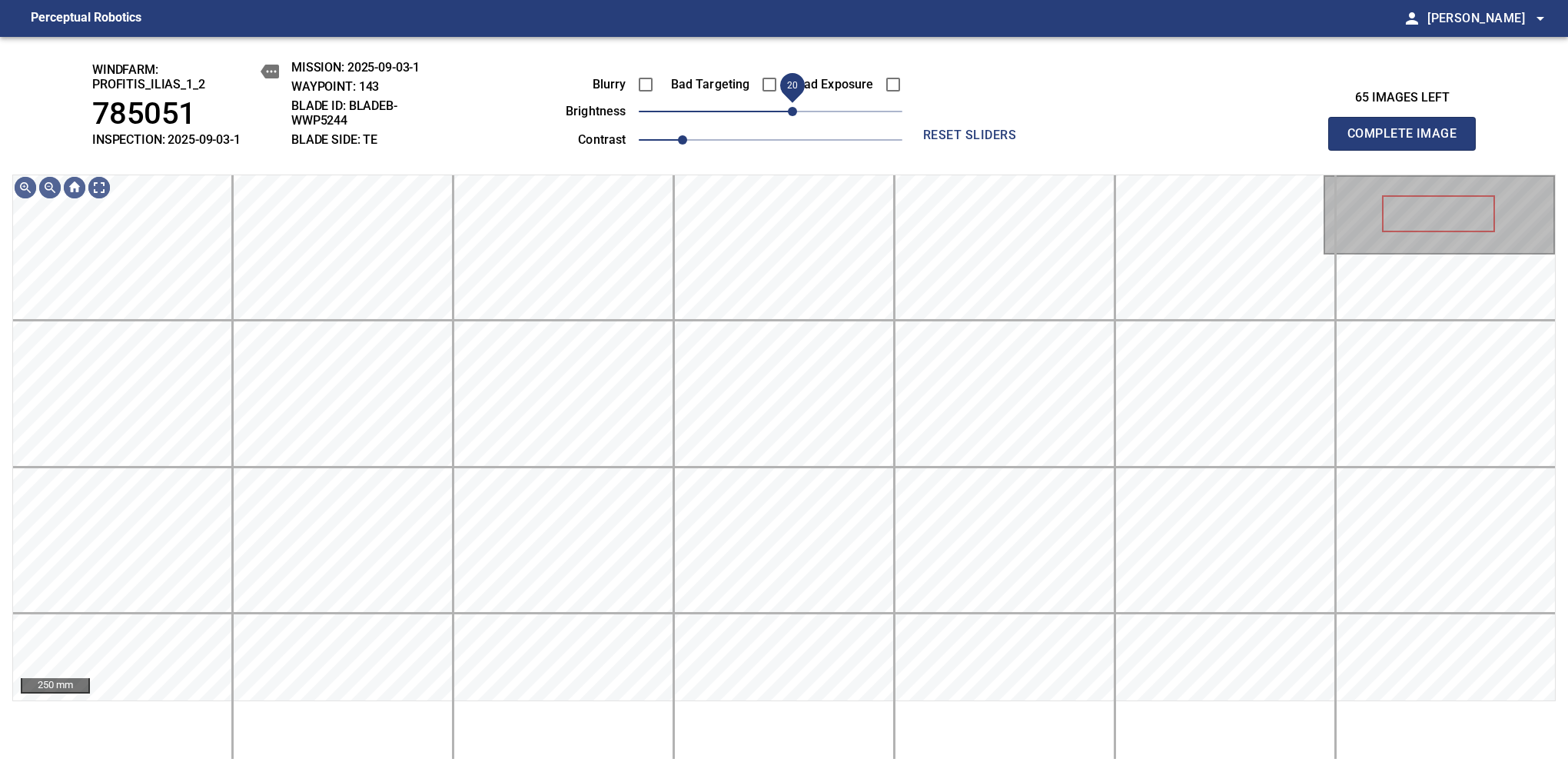
drag, startPoint x: 775, startPoint y: 111, endPoint x: 797, endPoint y: 98, distance: 25.6
click at [797, 107] on span "20" at bounding box center [792, 112] width 9 height 9
click at [1408, 142] on span "Complete Image" at bounding box center [1402, 133] width 114 height 21
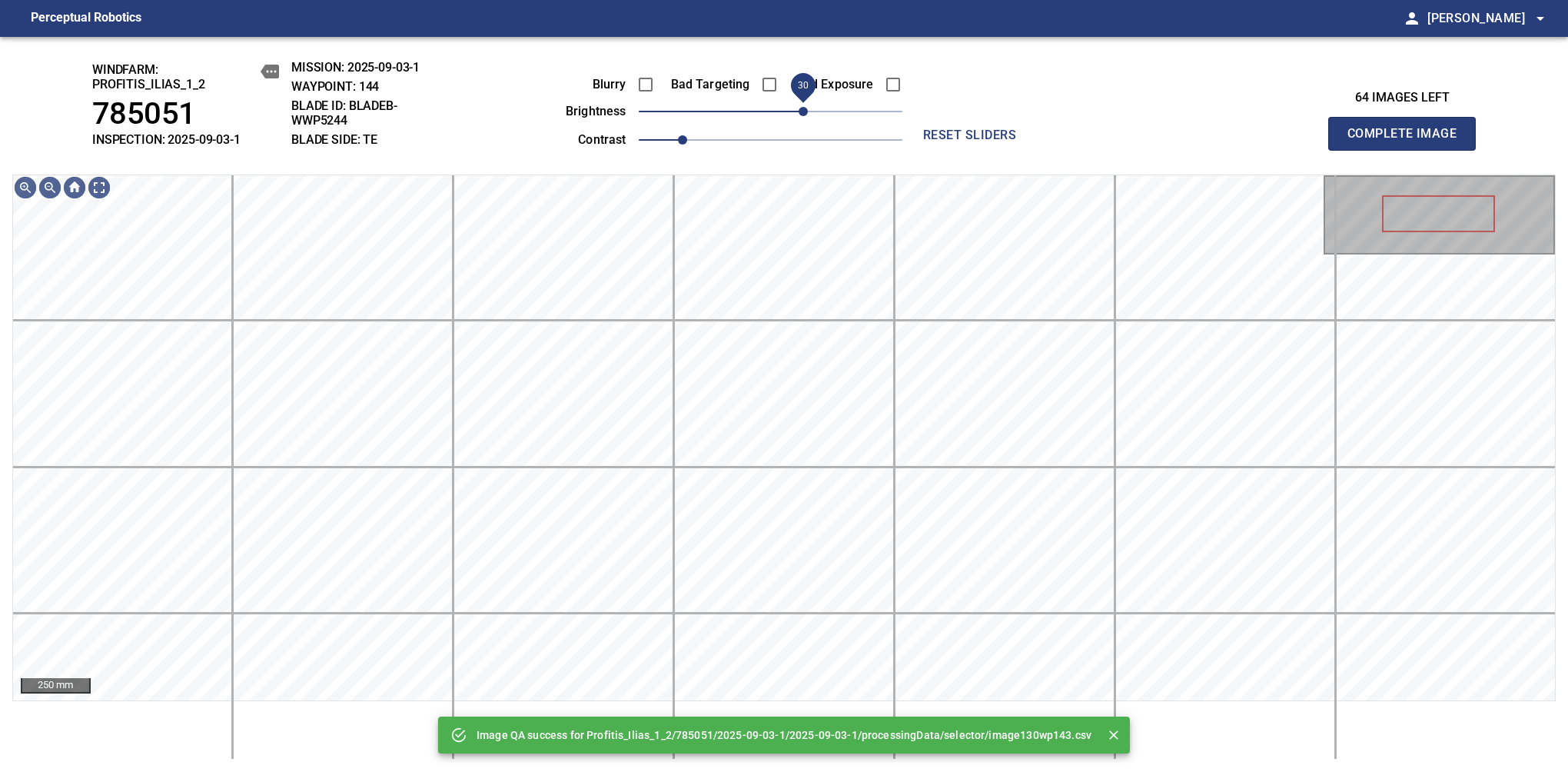
drag, startPoint x: 775, startPoint y: 121, endPoint x: 799, endPoint y: 113, distance: 25.3
click at [799, 113] on span "30" at bounding box center [802, 112] width 9 height 9
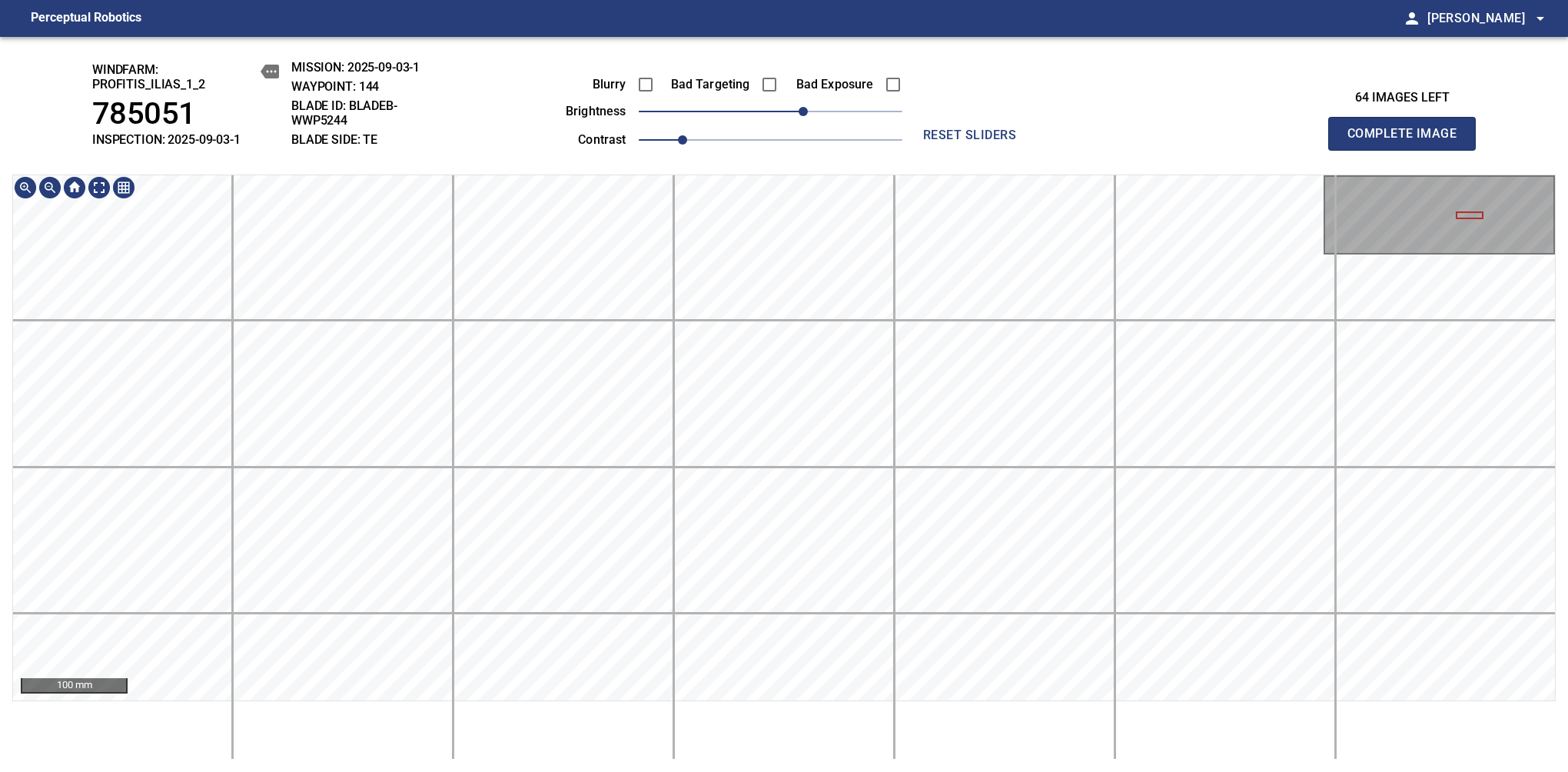
click at [757, 92] on div "windfarm: Profitis_Ilias_1_2 785051 INSPECTION: 2025-09-03-1 MISSION: 2025-09-0…" at bounding box center [784, 404] width 1568 height 735
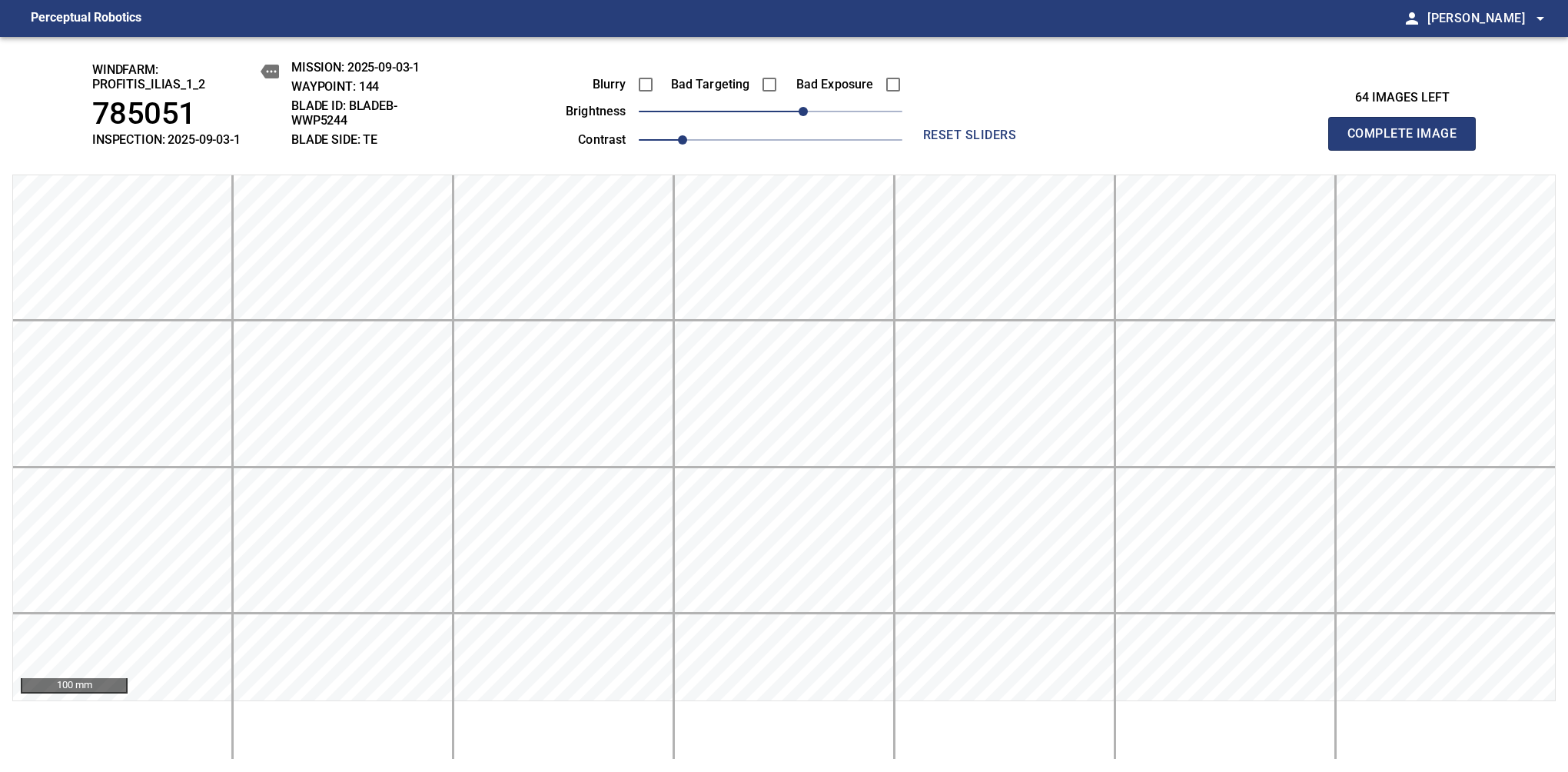
click at [1408, 142] on span "Complete Image" at bounding box center [1402, 133] width 114 height 21
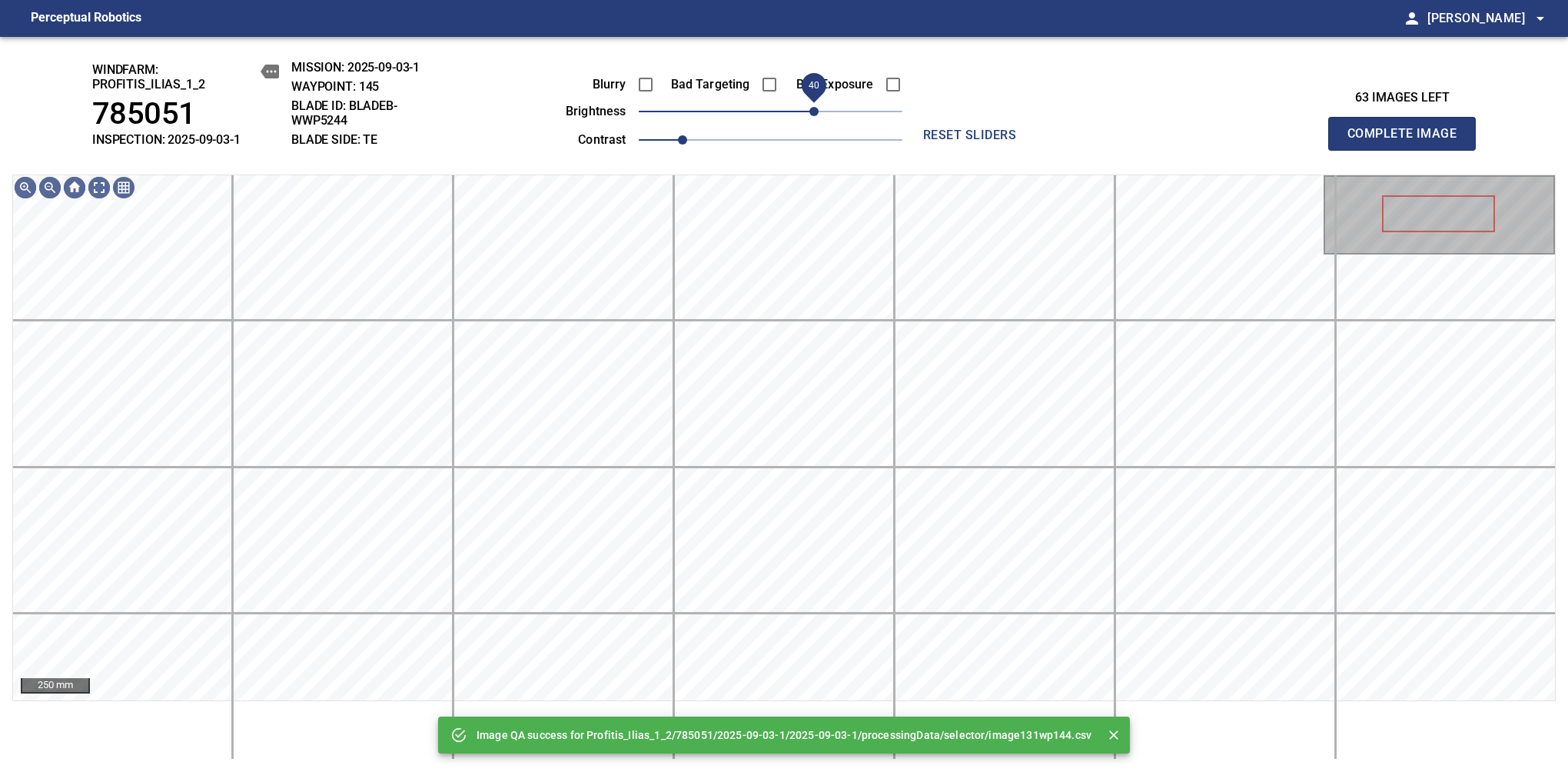
drag, startPoint x: 800, startPoint y: 112, endPoint x: 813, endPoint y: 110, distance: 13.2
click at [813, 110] on span "40" at bounding box center [770, 111] width 263 height 21
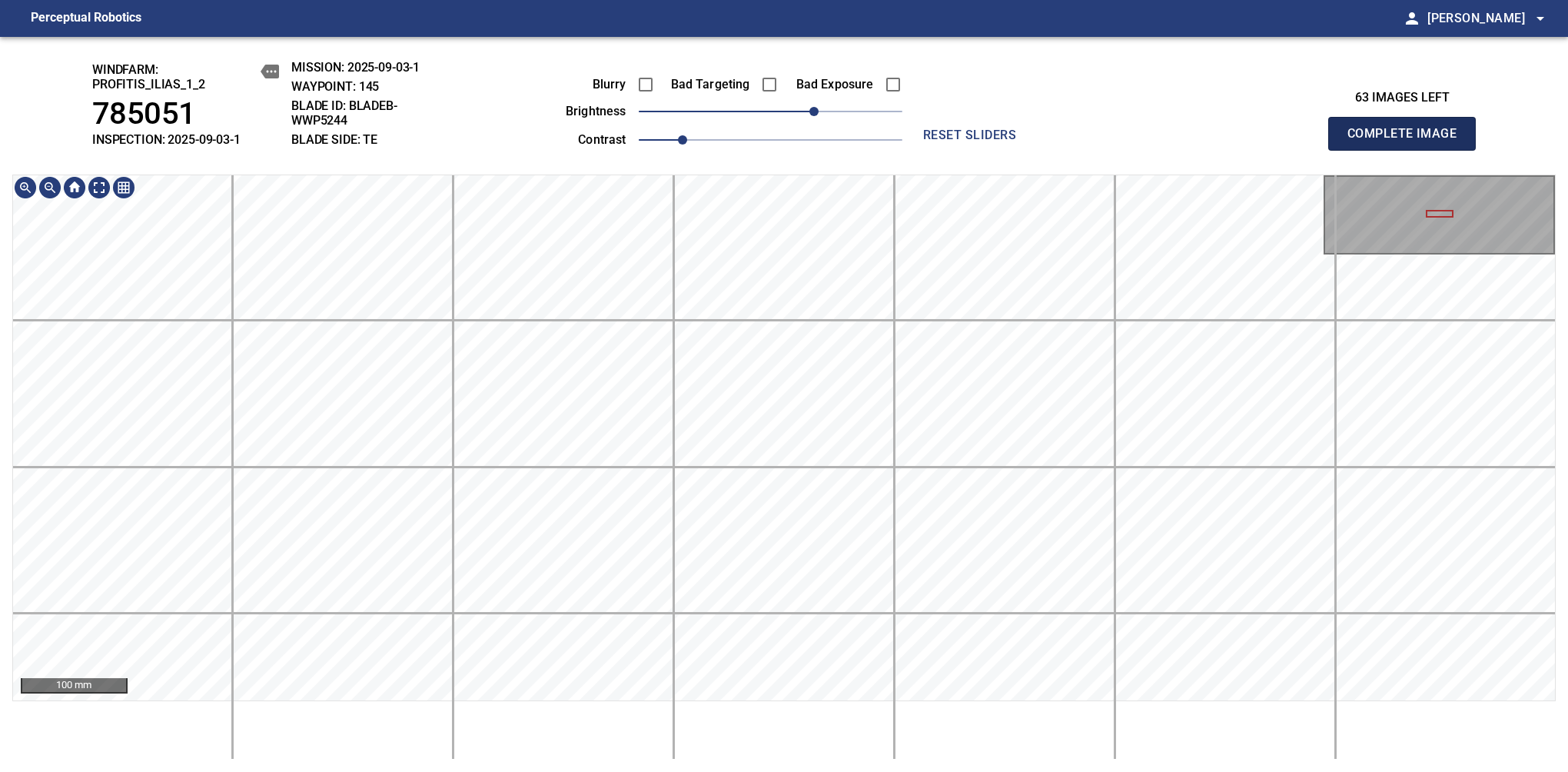
click at [1408, 142] on span "Complete Image" at bounding box center [1402, 133] width 114 height 21
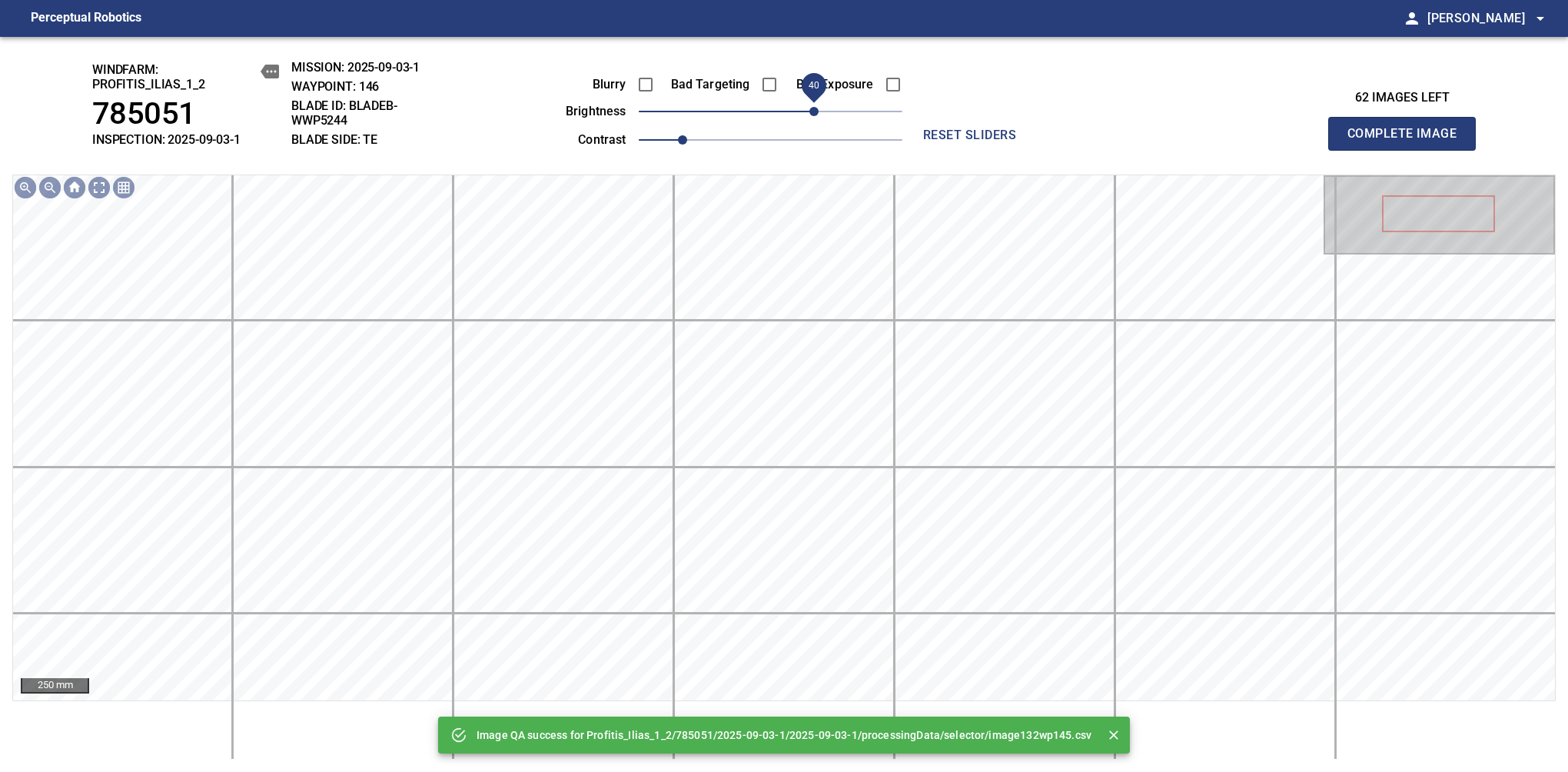
drag, startPoint x: 799, startPoint y: 115, endPoint x: 812, endPoint y: 117, distance: 13.2
click at [812, 117] on span "40" at bounding box center [770, 111] width 263 height 21
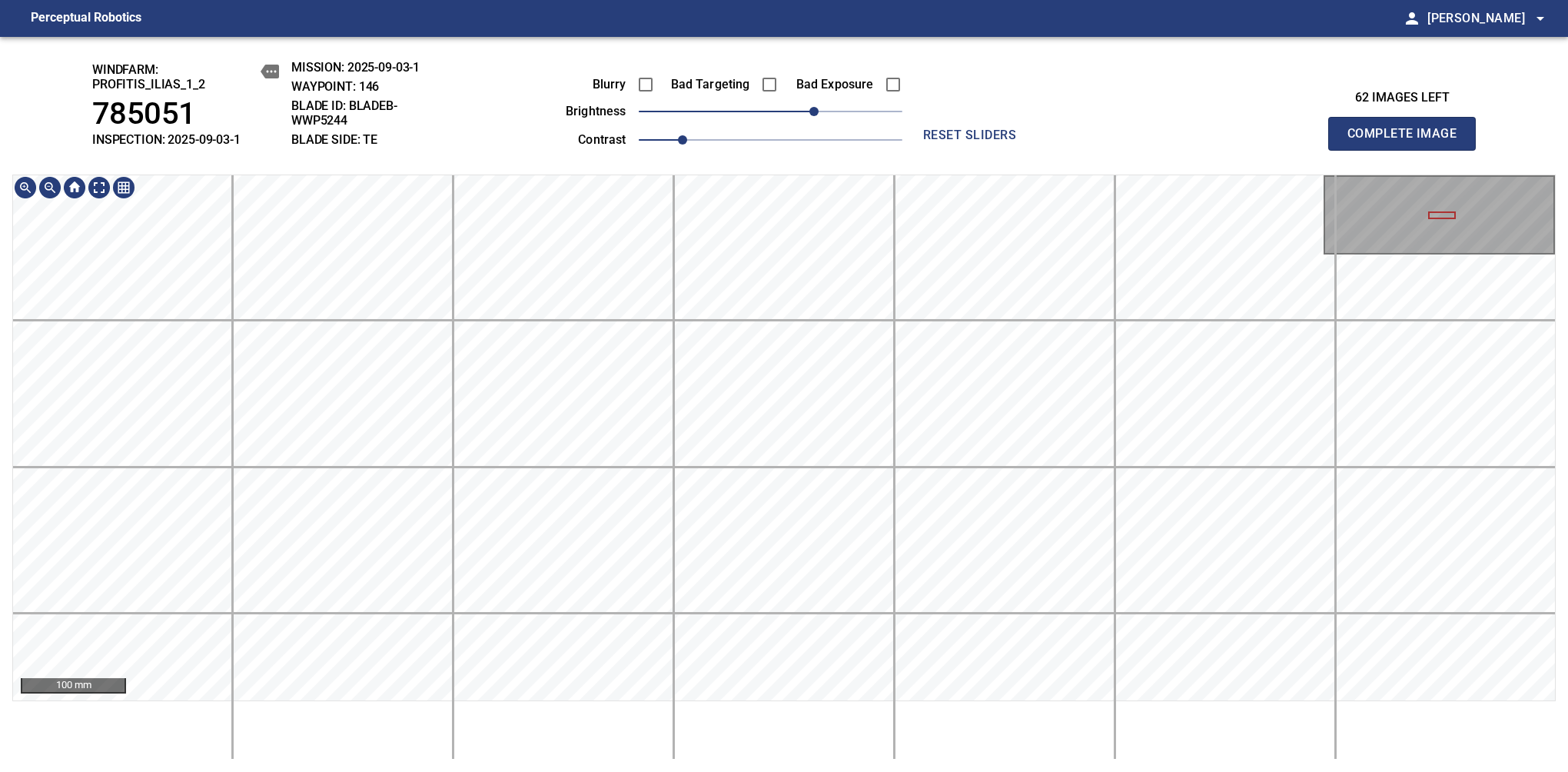
drag, startPoint x: 1432, startPoint y: 163, endPoint x: 1434, endPoint y: 178, distance: 15.1
click at [1408, 142] on span "Complete Image" at bounding box center [1402, 133] width 114 height 21
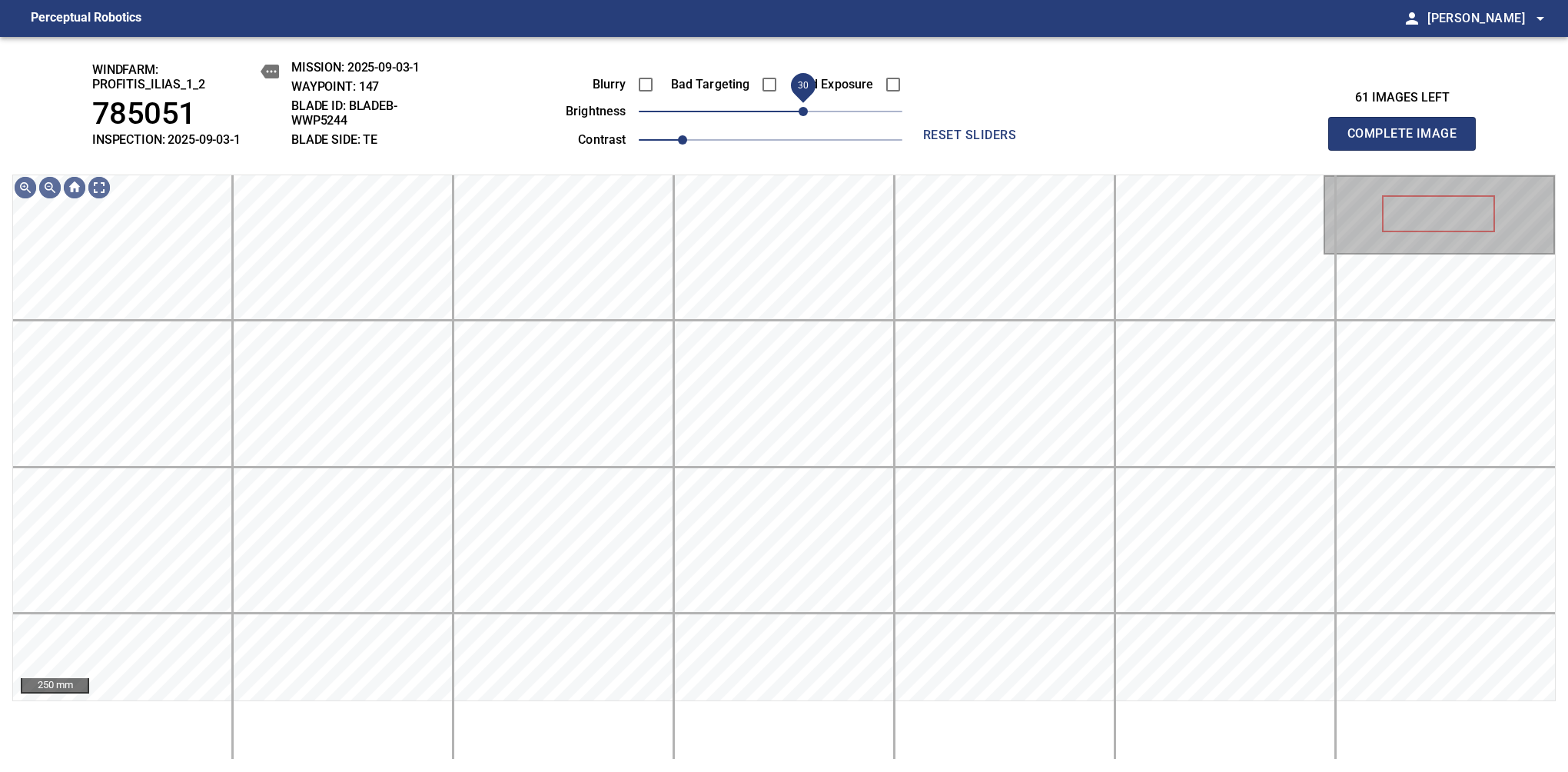
drag, startPoint x: 761, startPoint y: 111, endPoint x: 805, endPoint y: 122, distance: 45.4
click at [805, 116] on span "30" at bounding box center [802, 112] width 9 height 9
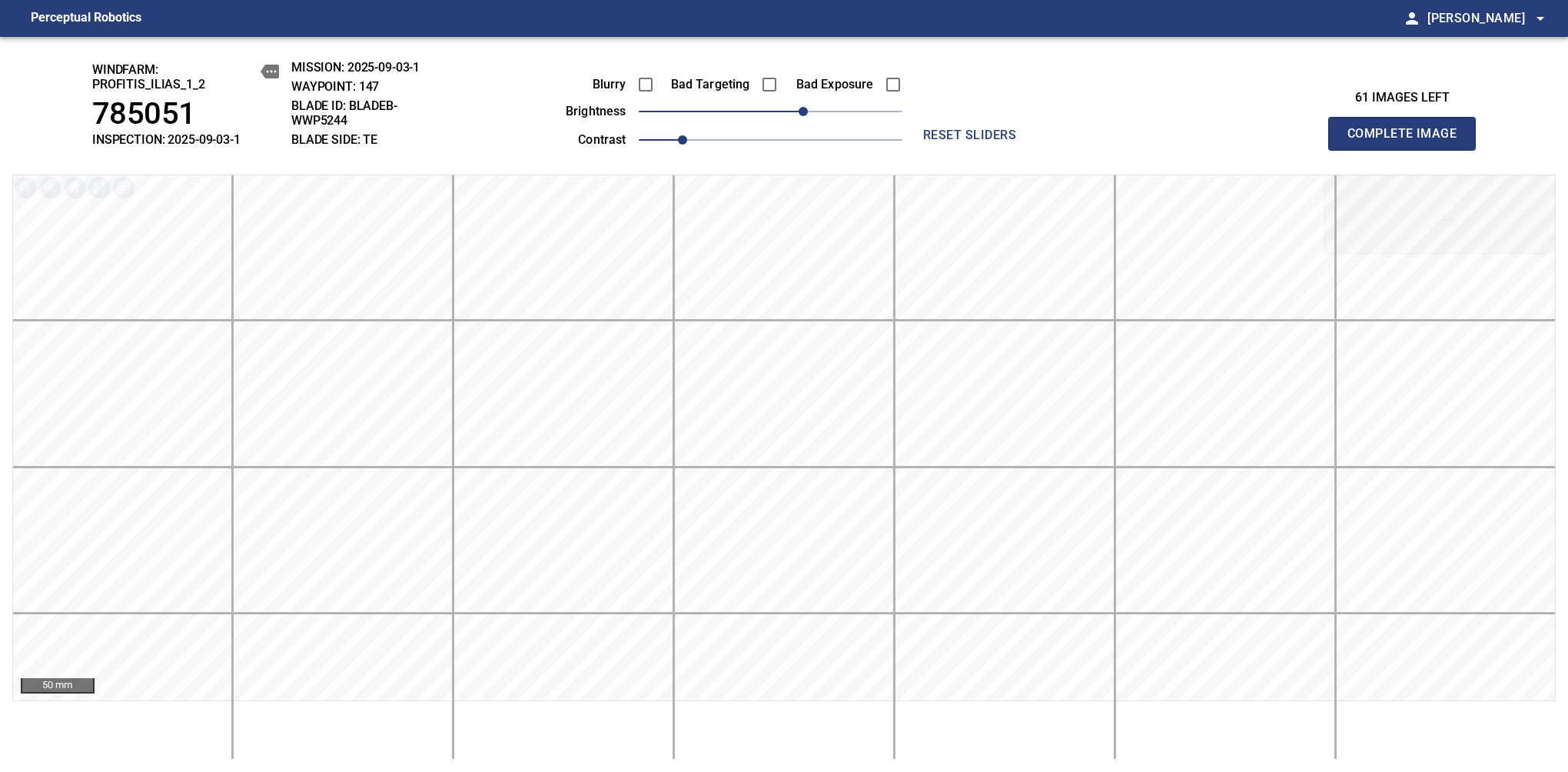
click at [1408, 142] on span "Complete Image" at bounding box center [1402, 133] width 114 height 21
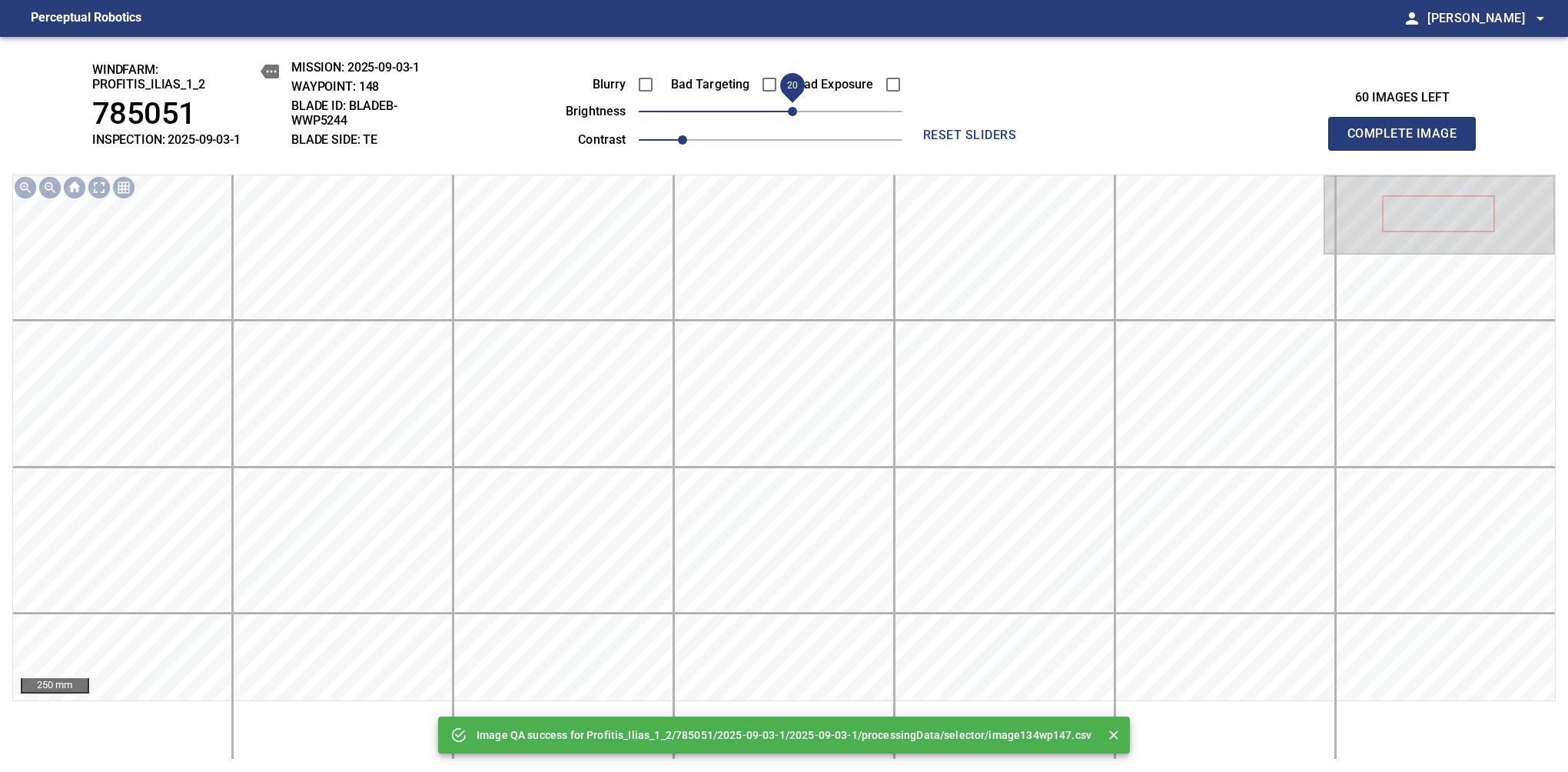
click at [796, 112] on span "20" at bounding box center [770, 111] width 263 height 21
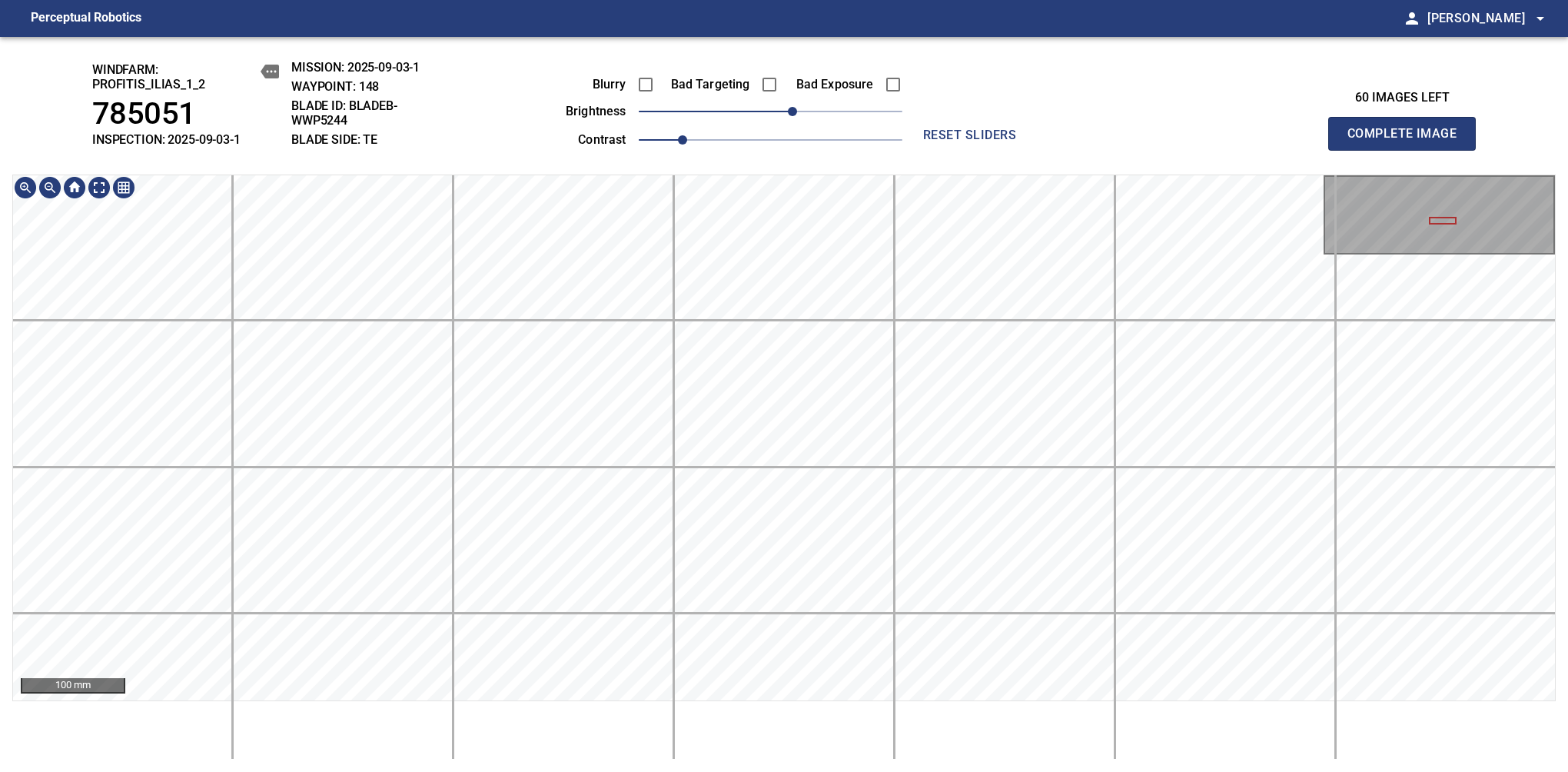
click at [714, 163] on div "windfarm: Profitis_Ilias_1_2 785051 INSPECTION: 2025-09-03-1 MISSION: 2025-09-0…" at bounding box center [784, 404] width 1568 height 735
click at [799, 112] on span "30" at bounding box center [802, 112] width 9 height 9
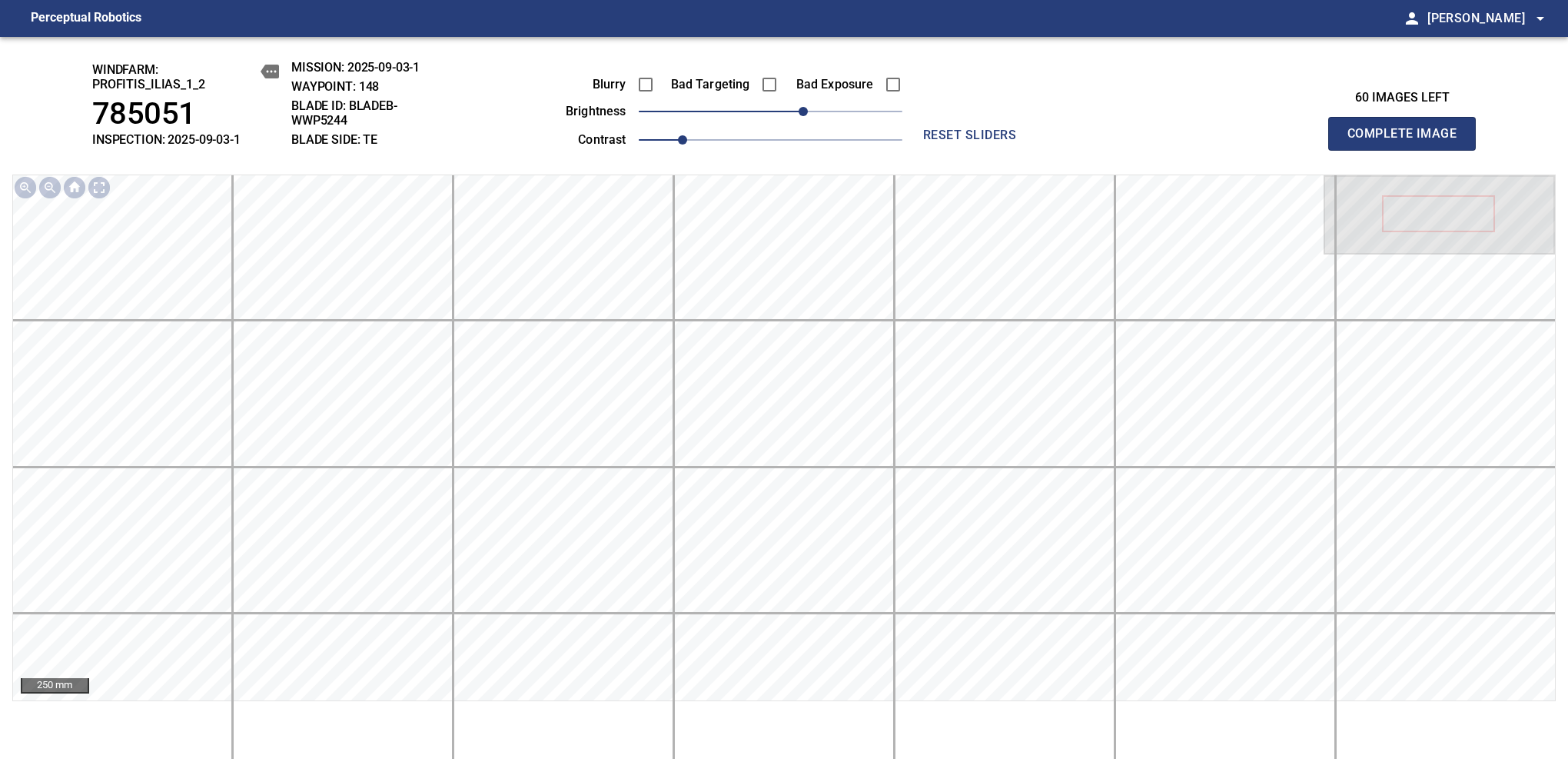
click at [1408, 142] on span "Complete Image" at bounding box center [1402, 133] width 114 height 21
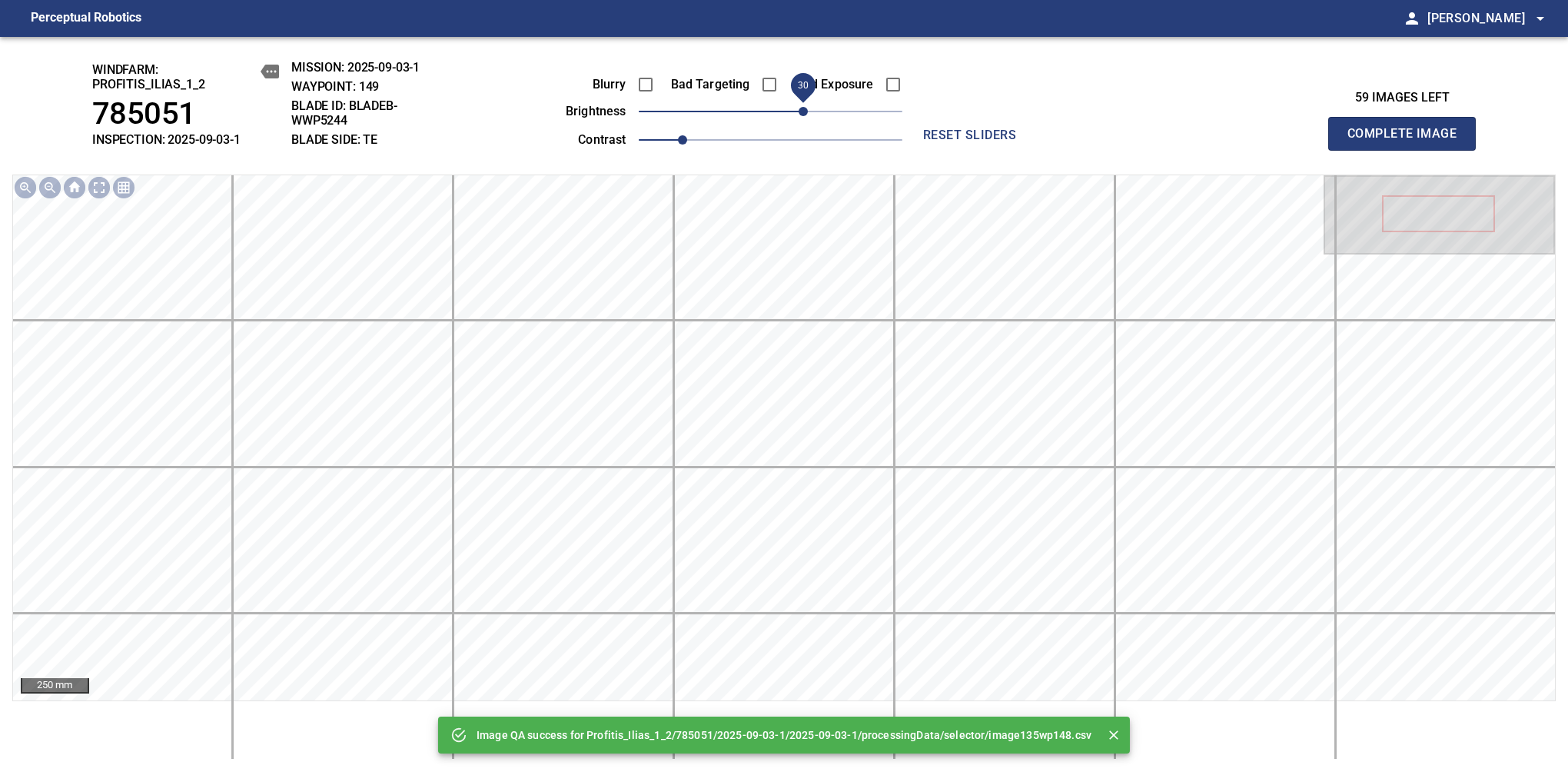
drag, startPoint x: 784, startPoint y: 112, endPoint x: 799, endPoint y: 112, distance: 15.0
click at [799, 112] on span "30" at bounding box center [802, 112] width 9 height 9
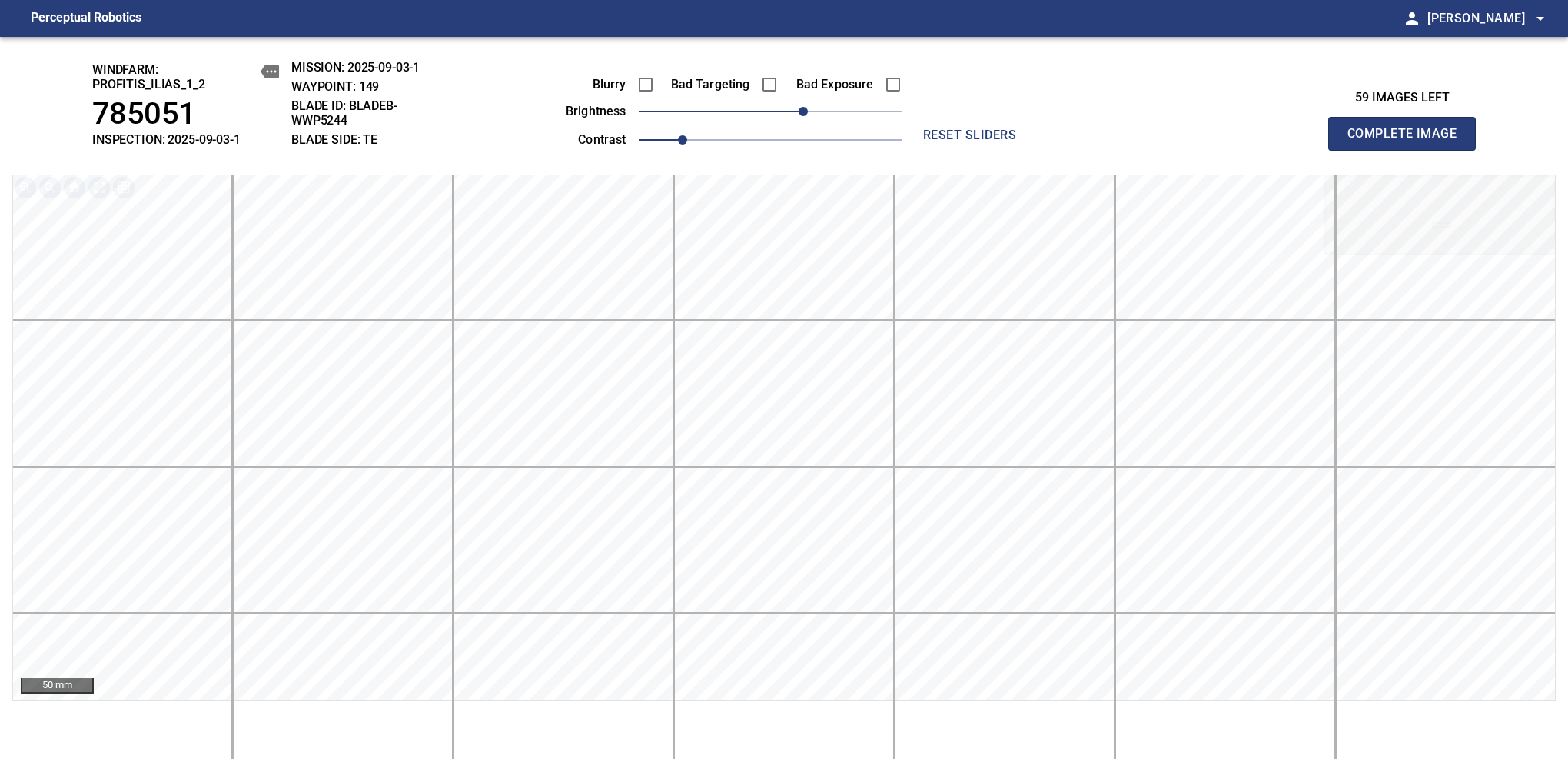
click at [1408, 142] on span "Complete Image" at bounding box center [1402, 133] width 114 height 21
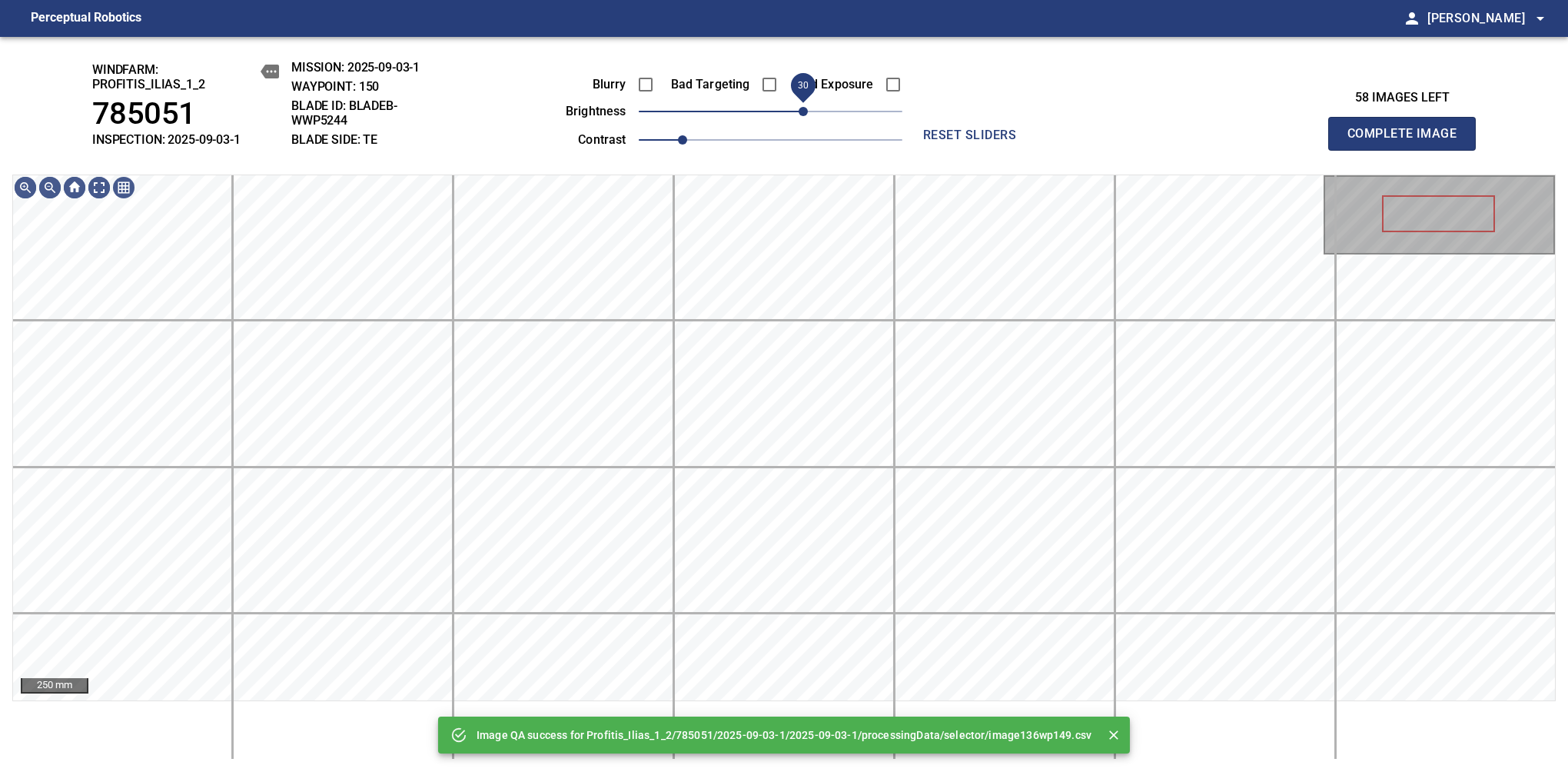
drag, startPoint x: 811, startPoint y: 107, endPoint x: 802, endPoint y: 109, distance: 9.2
click at [802, 109] on span "30" at bounding box center [770, 111] width 263 height 21
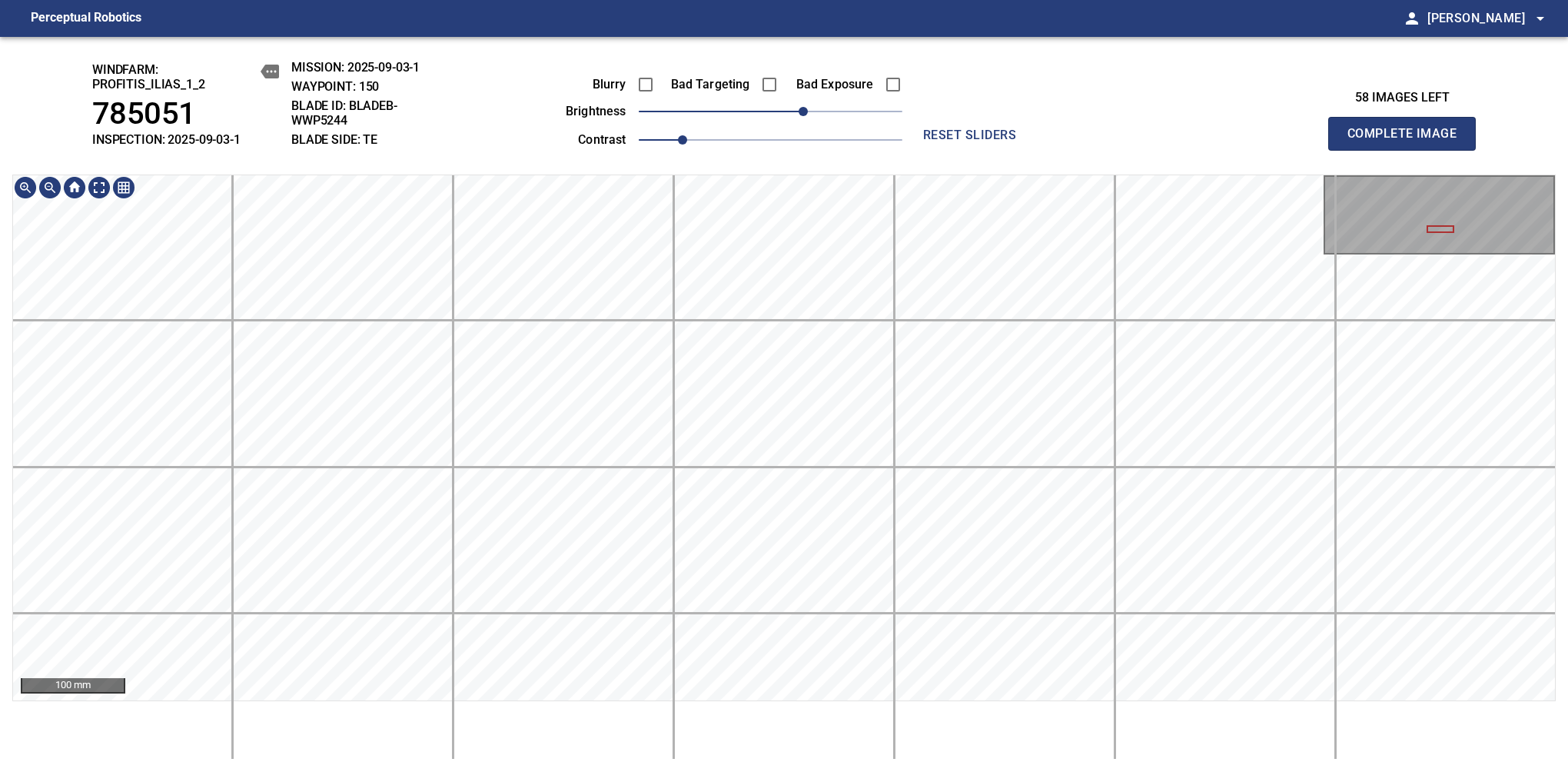
click at [353, 99] on div "windfarm: Profitis_Ilias_1_2 785051 INSPECTION: 2025-09-03-1 MISSION: 2025-09-0…" at bounding box center [784, 404] width 1568 height 735
click at [797, 112] on span "20" at bounding box center [792, 112] width 9 height 9
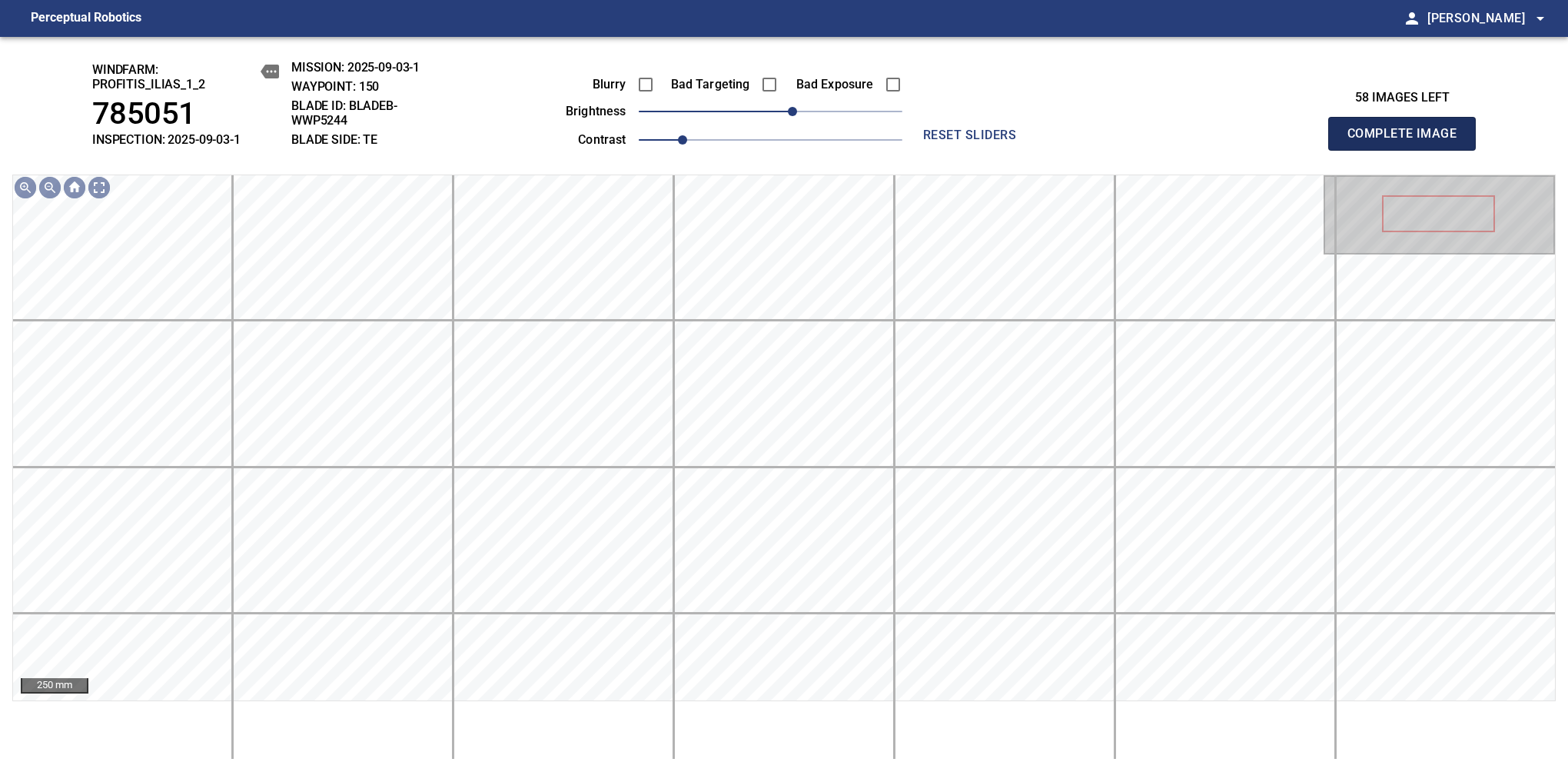
click at [1408, 142] on span "Complete Image" at bounding box center [1402, 133] width 114 height 21
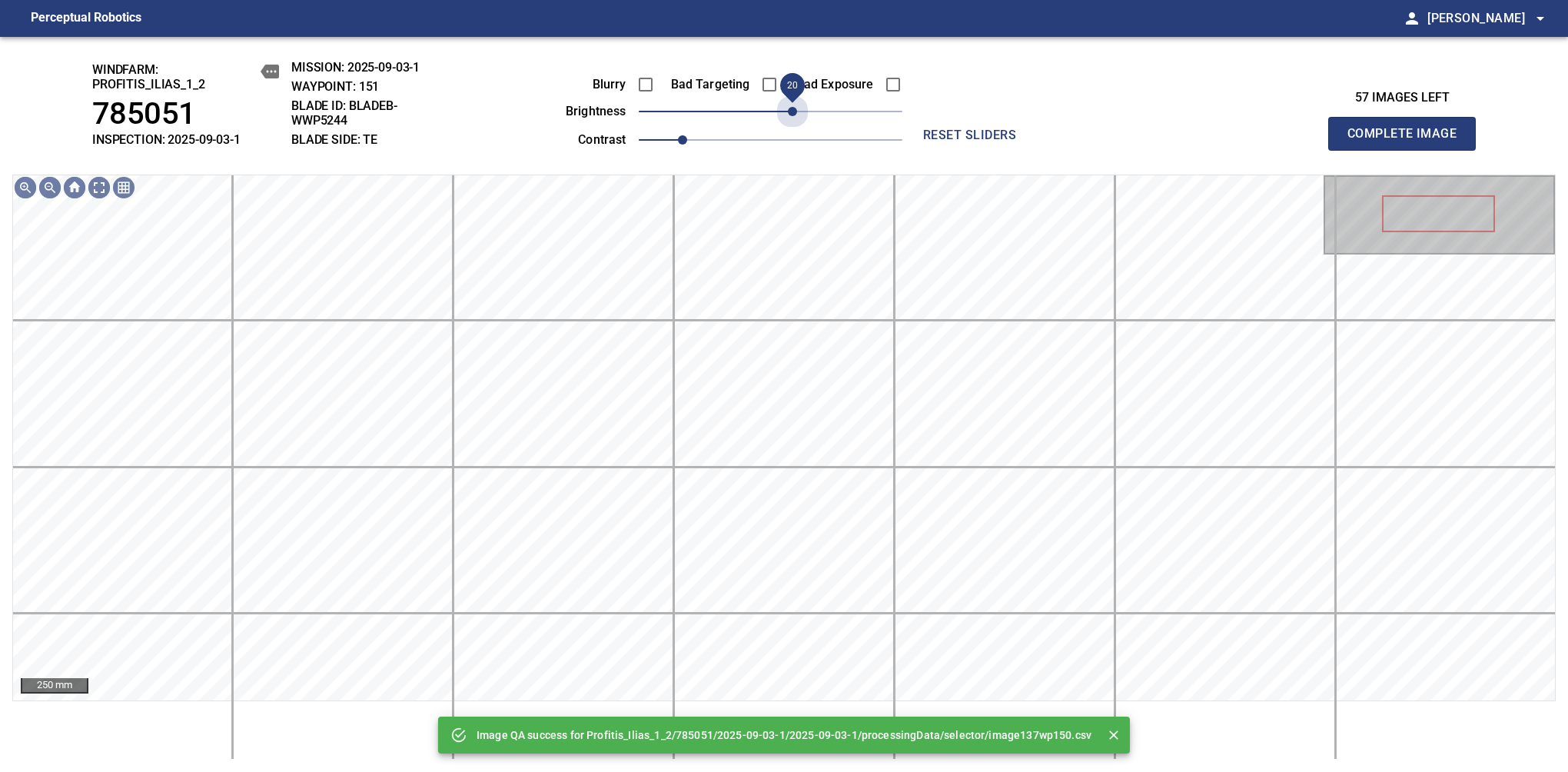
click at [797, 112] on span "20" at bounding box center [770, 111] width 263 height 21
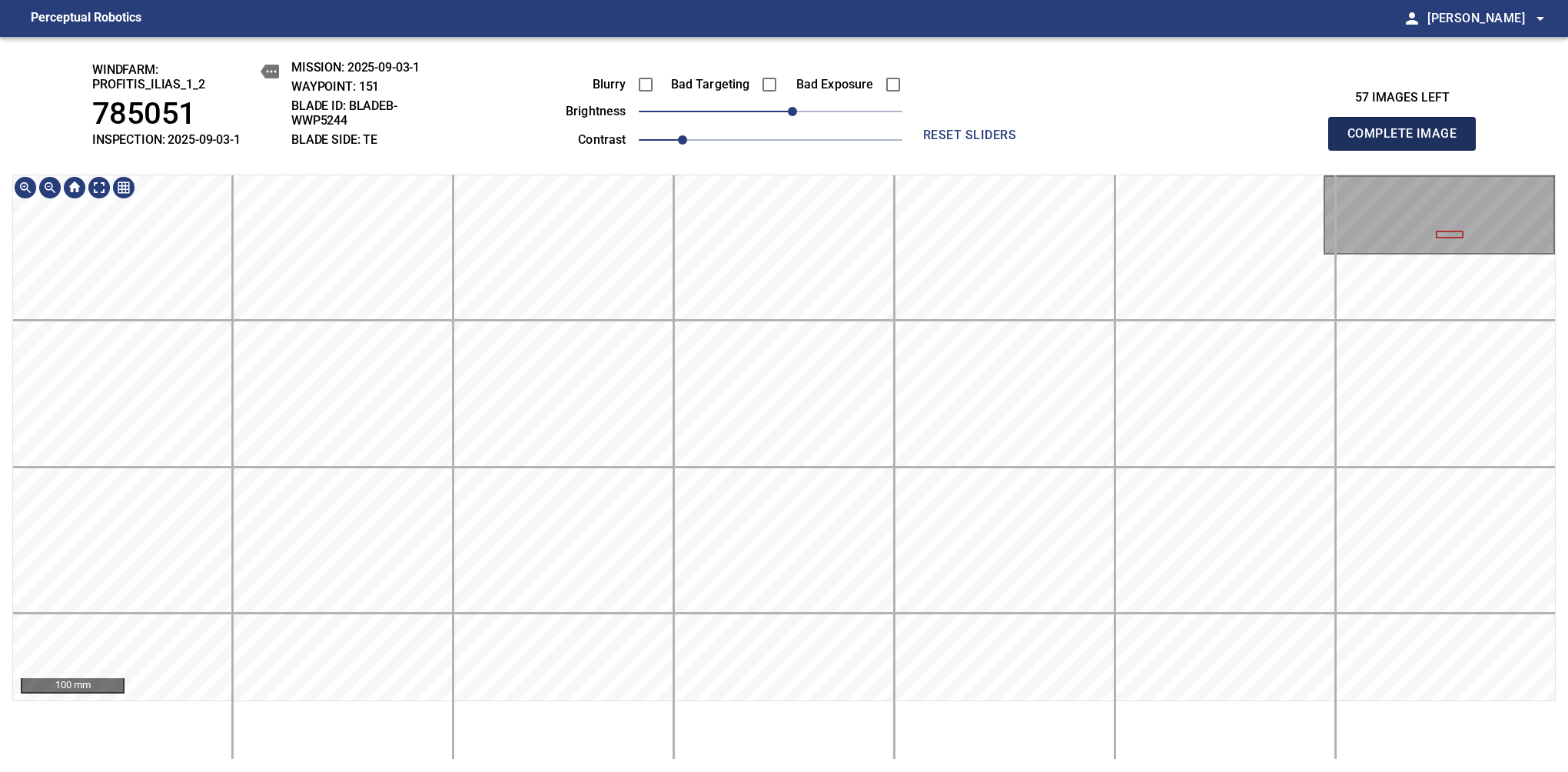
click at [1408, 142] on span "Complete Image" at bounding box center [1402, 133] width 114 height 21
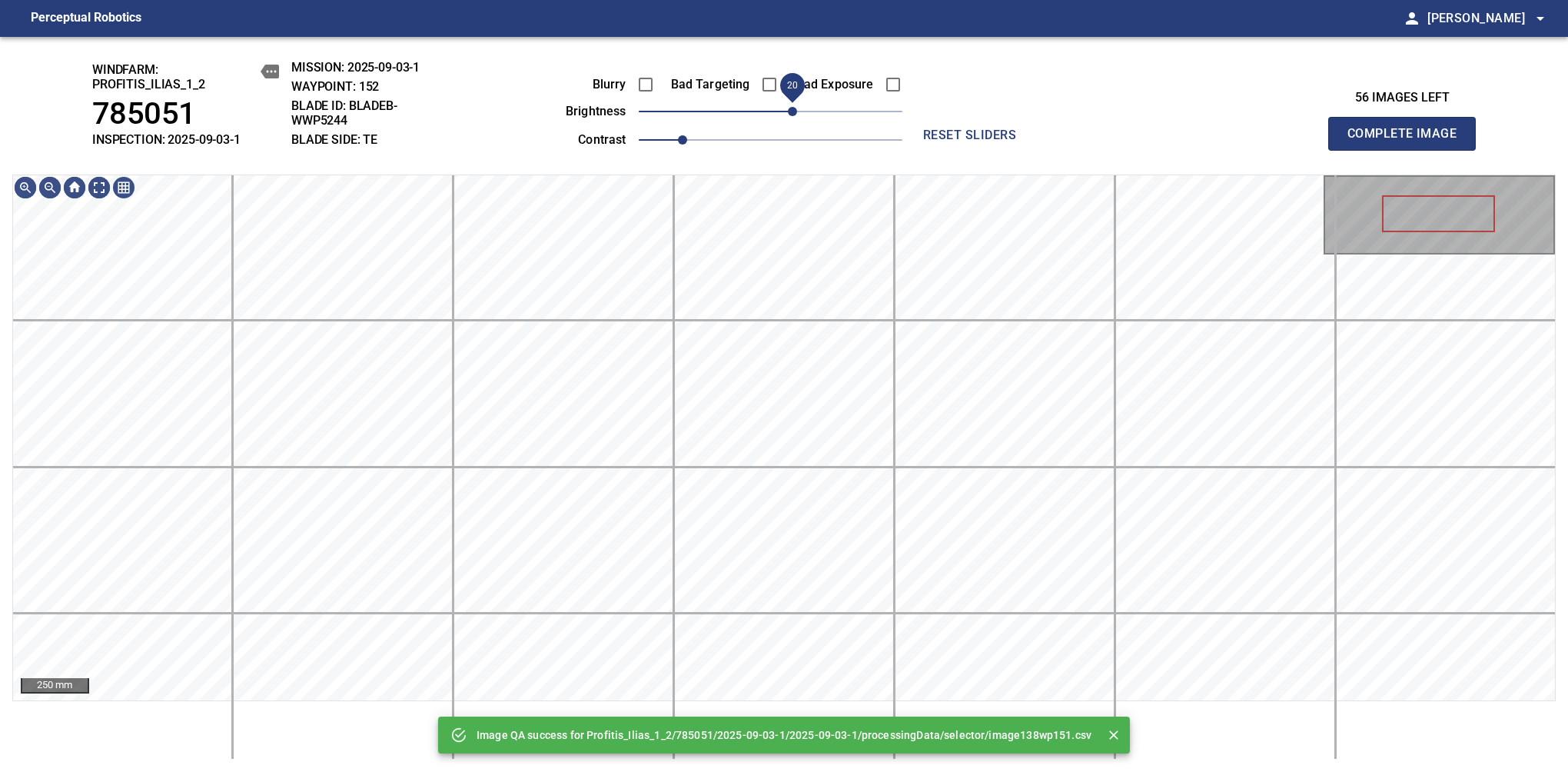
drag, startPoint x: 778, startPoint y: 107, endPoint x: 795, endPoint y: 109, distance: 17.1
click at [795, 109] on span "20" at bounding box center [792, 112] width 9 height 9
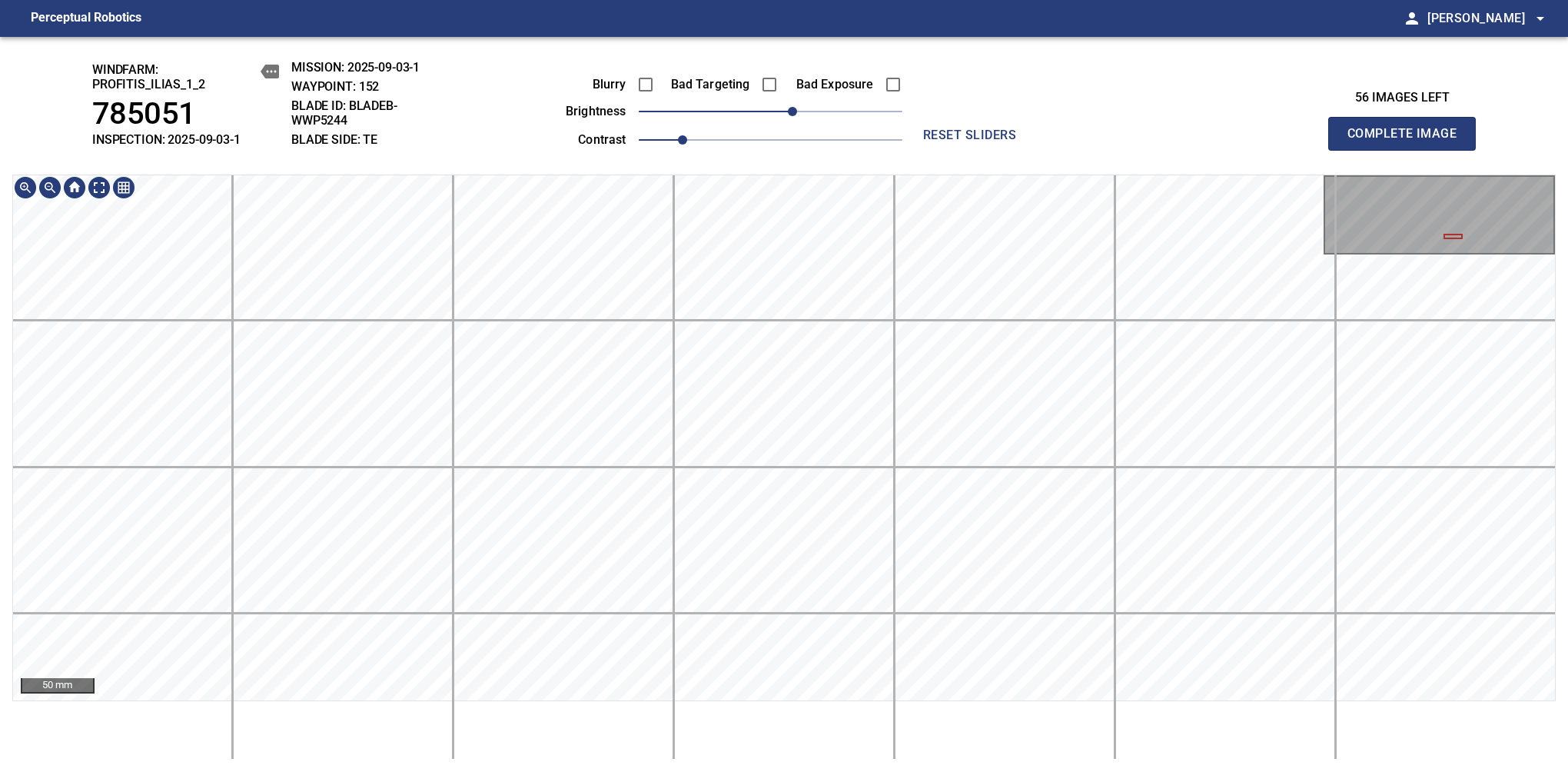
click at [348, 86] on div "windfarm: Profitis_Ilias_1_2 785051 INSPECTION: 2025-09-03-1 MISSION: 2025-09-0…" at bounding box center [784, 404] width 1568 height 735
click at [1408, 142] on span "Complete Image" at bounding box center [1402, 133] width 114 height 21
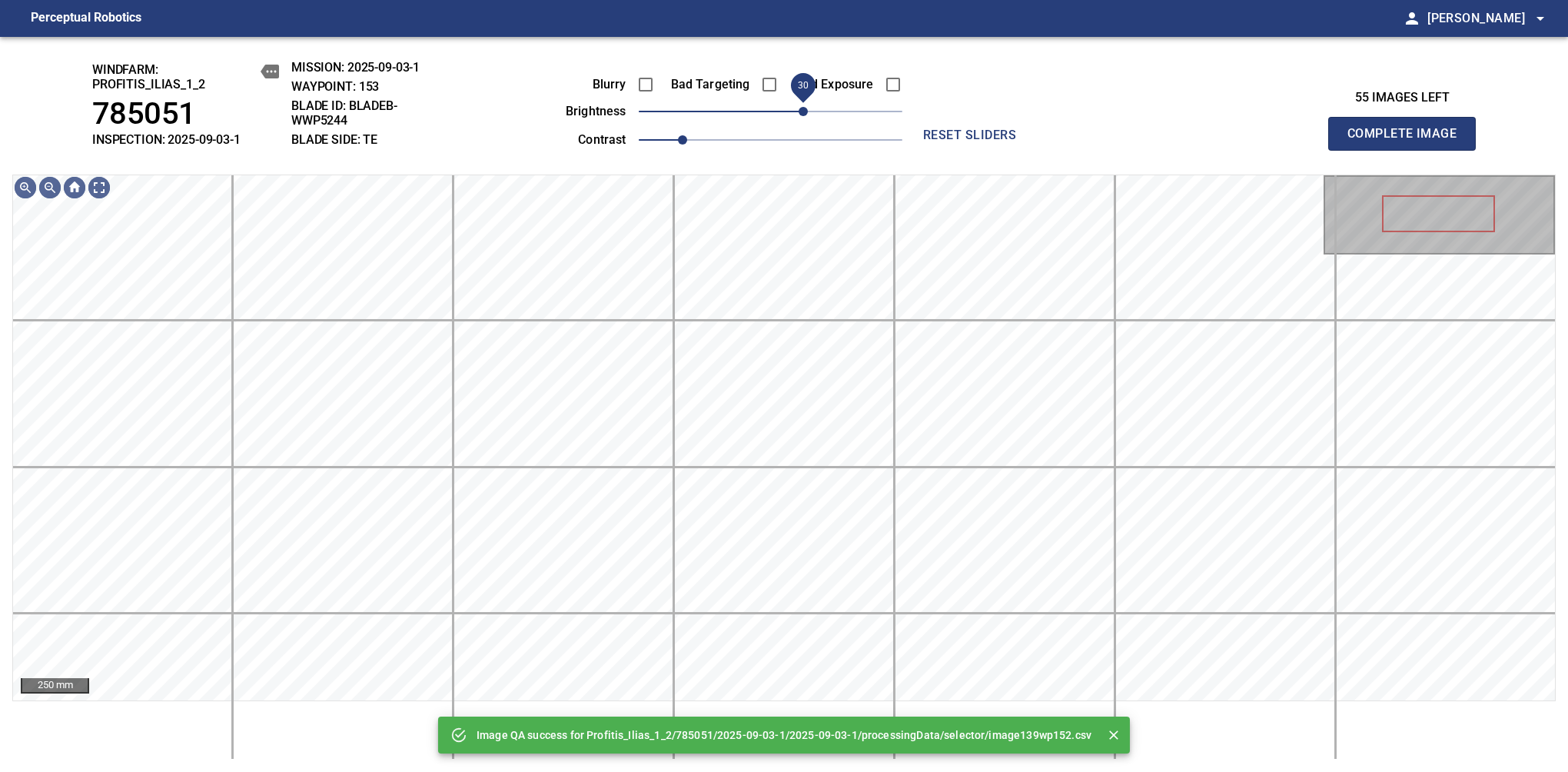
drag, startPoint x: 774, startPoint y: 118, endPoint x: 803, endPoint y: 110, distance: 30.1
click at [803, 110] on span "30" at bounding box center [802, 112] width 9 height 9
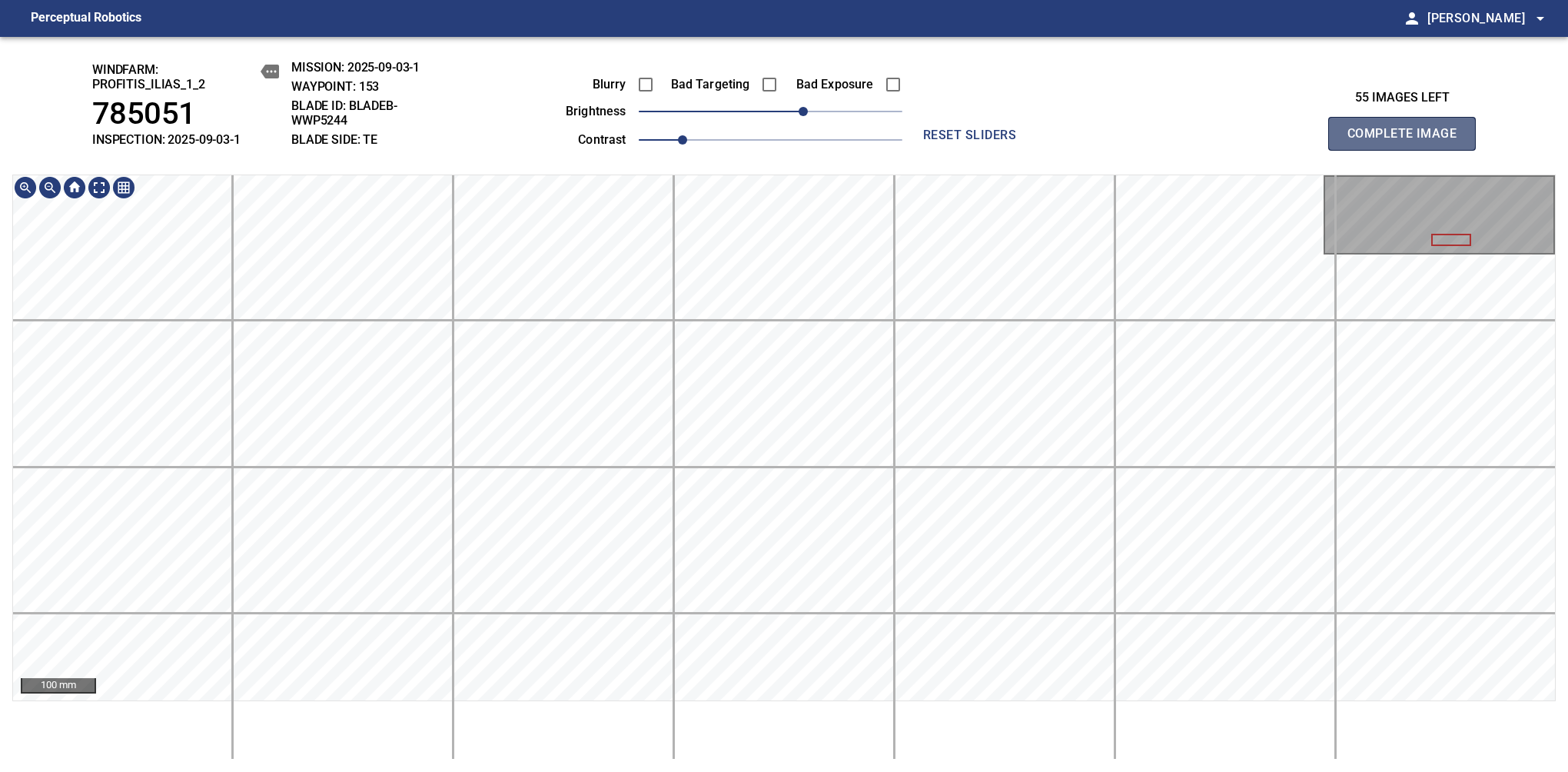
click at [1408, 142] on span "Complete Image" at bounding box center [1402, 133] width 114 height 21
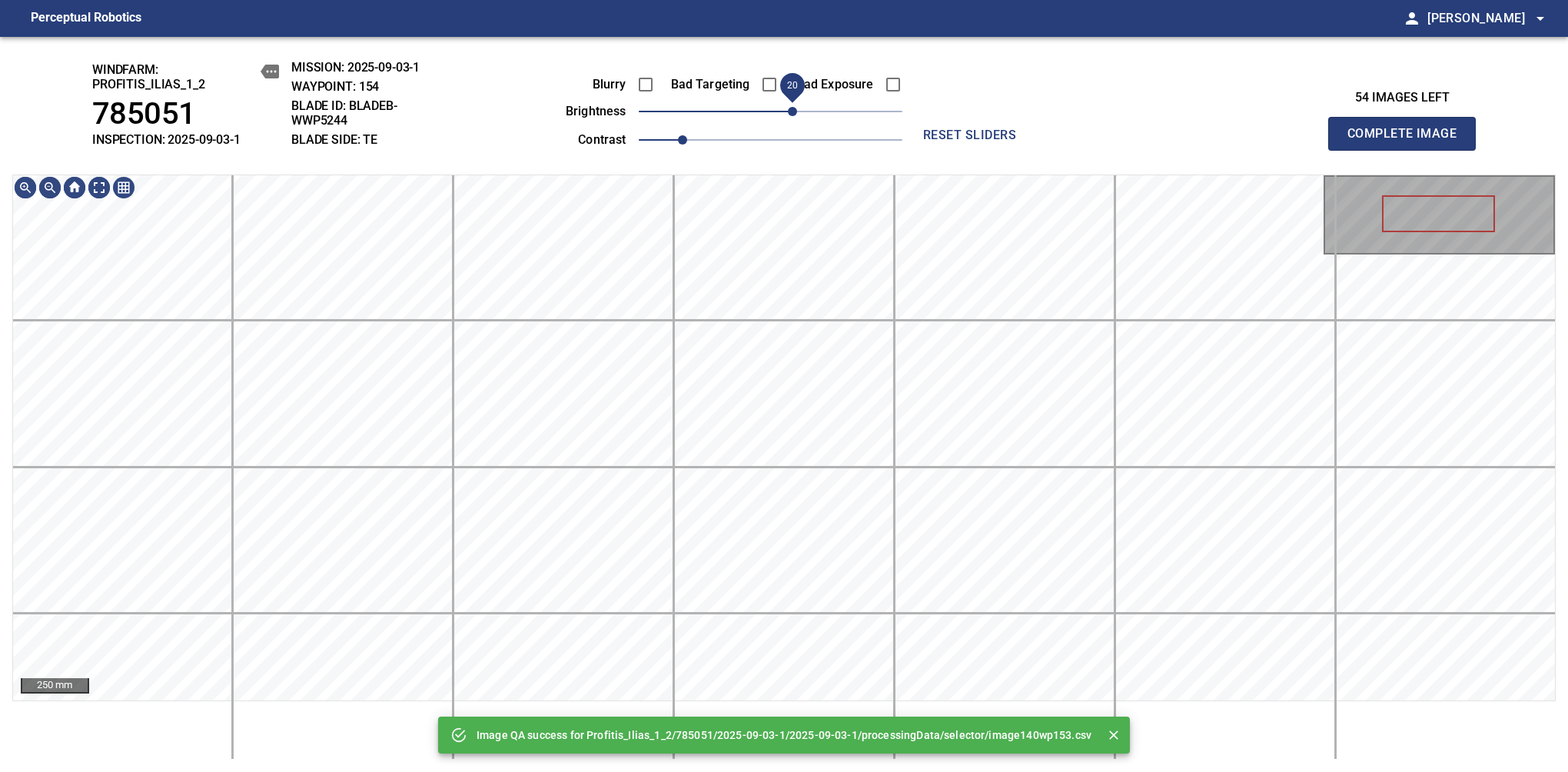
click at [796, 114] on span "20" at bounding box center [770, 111] width 263 height 21
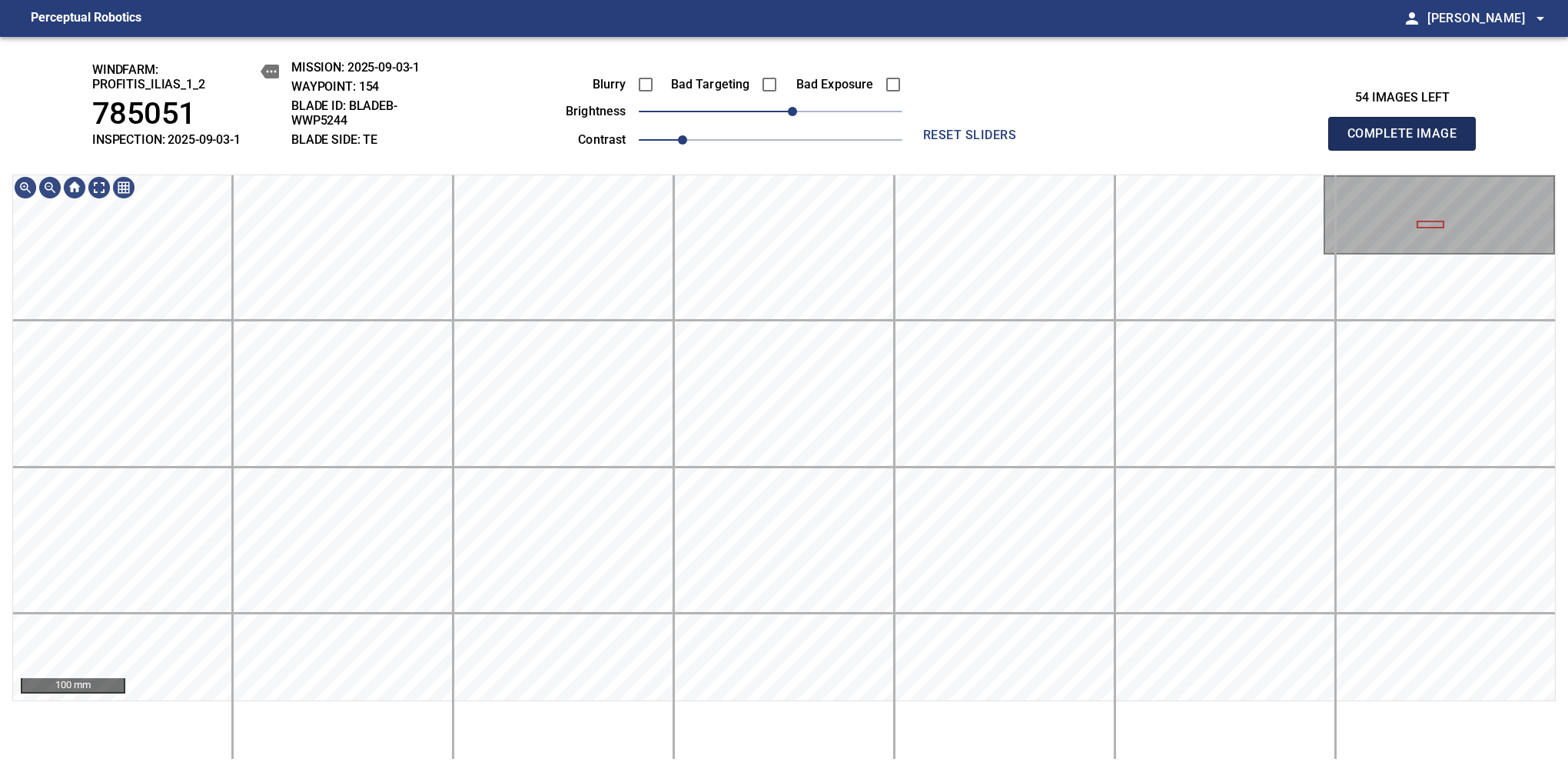
click at [1408, 142] on span "Complete Image" at bounding box center [1402, 133] width 114 height 21
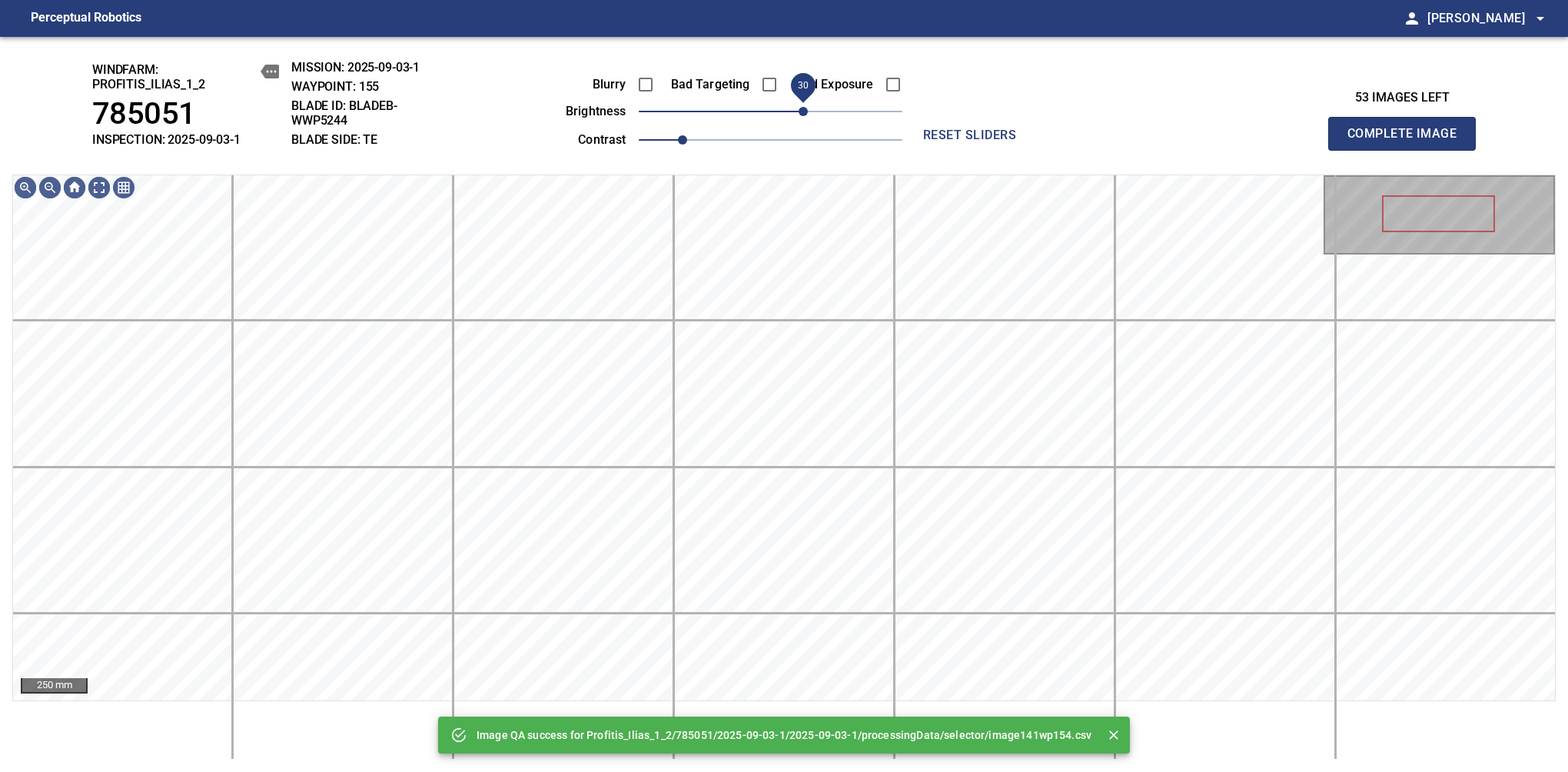
drag, startPoint x: 795, startPoint y: 115, endPoint x: 805, endPoint y: 112, distance: 10.4
click at [805, 112] on span "30" at bounding box center [802, 112] width 9 height 9
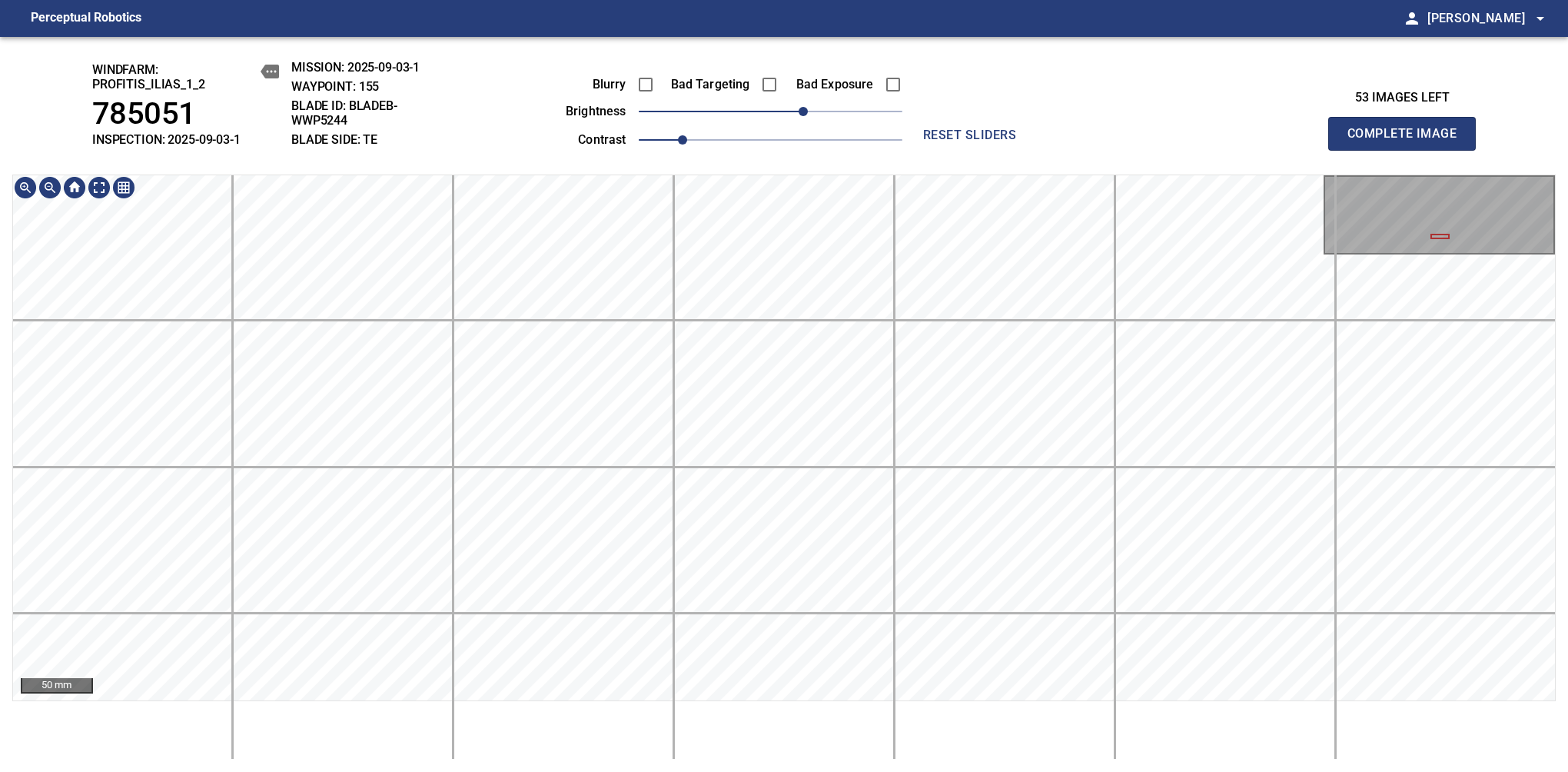
click at [830, 99] on div "windfarm: Profitis_Ilias_1_2 785051 INSPECTION: 2025-09-03-1 MISSION: 2025-09-0…" at bounding box center [784, 404] width 1568 height 735
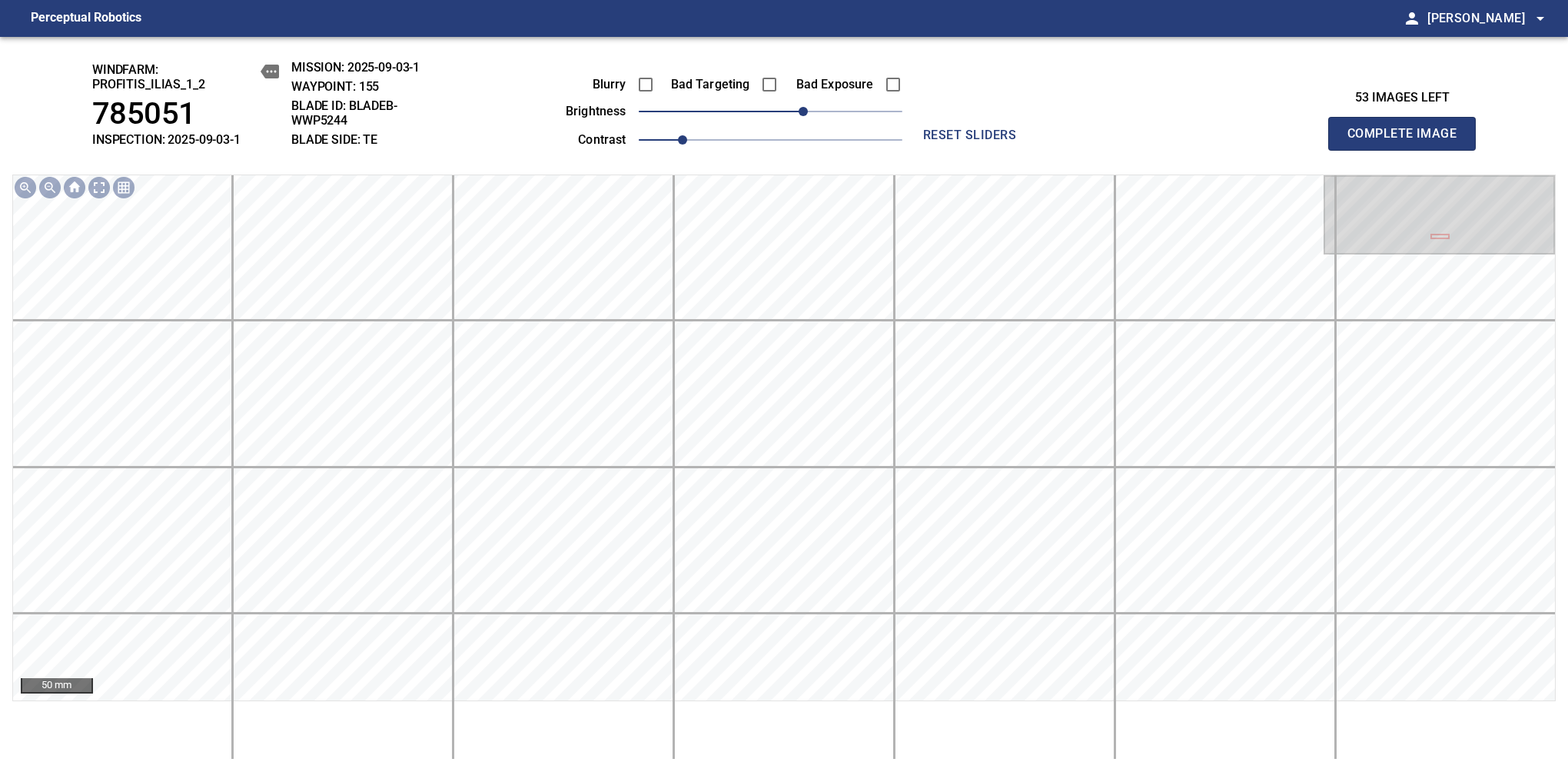
click at [665, 85] on label "Bad Targeting" at bounding box center [707, 84] width 86 height 12
click at [1408, 142] on span "Complete Image" at bounding box center [1402, 133] width 114 height 21
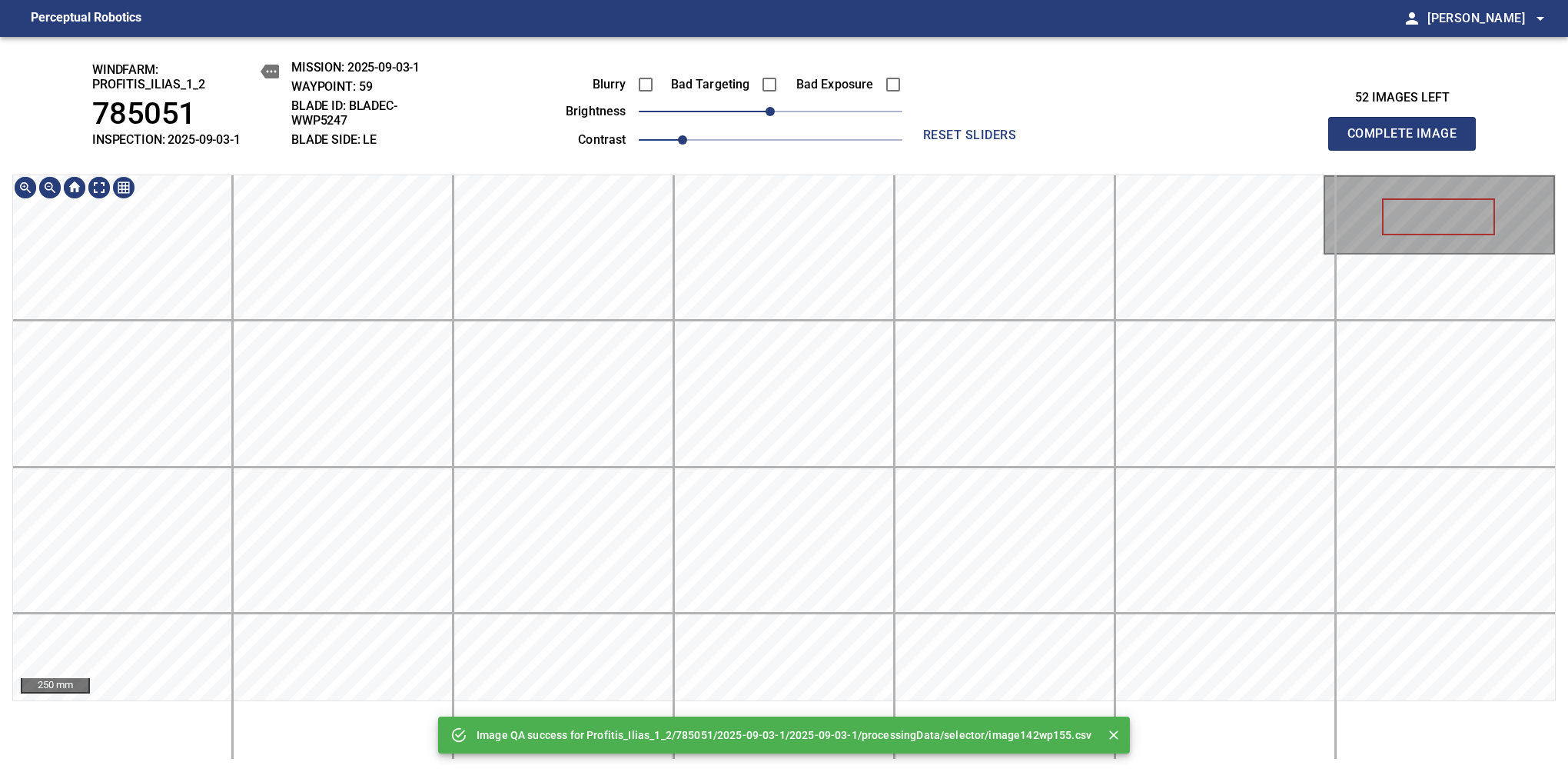
click at [712, 24] on main "Perceptual Robotics person Alex Semenov arrow_drop_down Image QA success for Pr…" at bounding box center [784, 386] width 1568 height 772
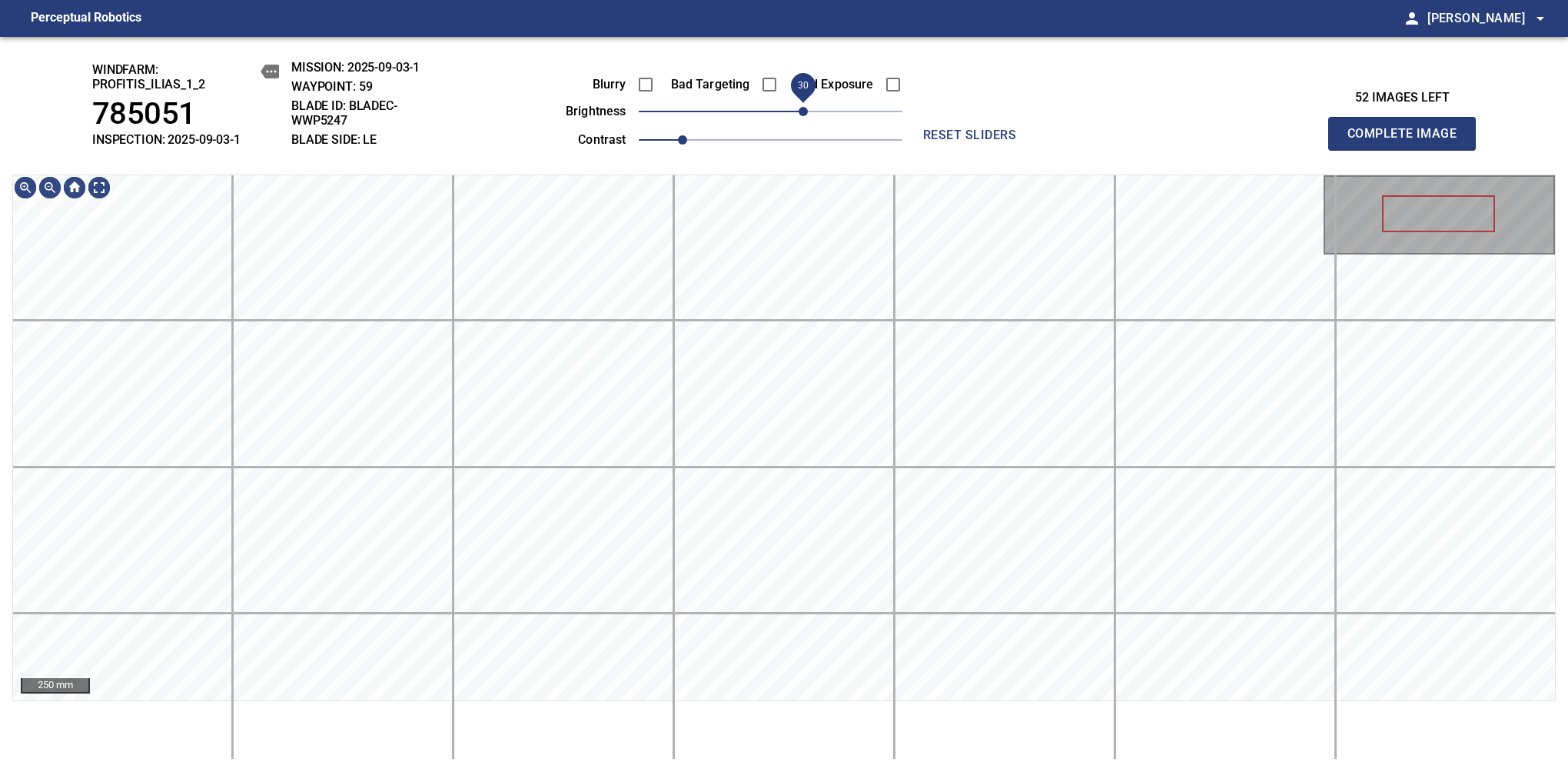
drag, startPoint x: 773, startPoint y: 109, endPoint x: 808, endPoint y: 115, distance: 35.5
click at [808, 115] on span "30" at bounding box center [802, 112] width 9 height 9
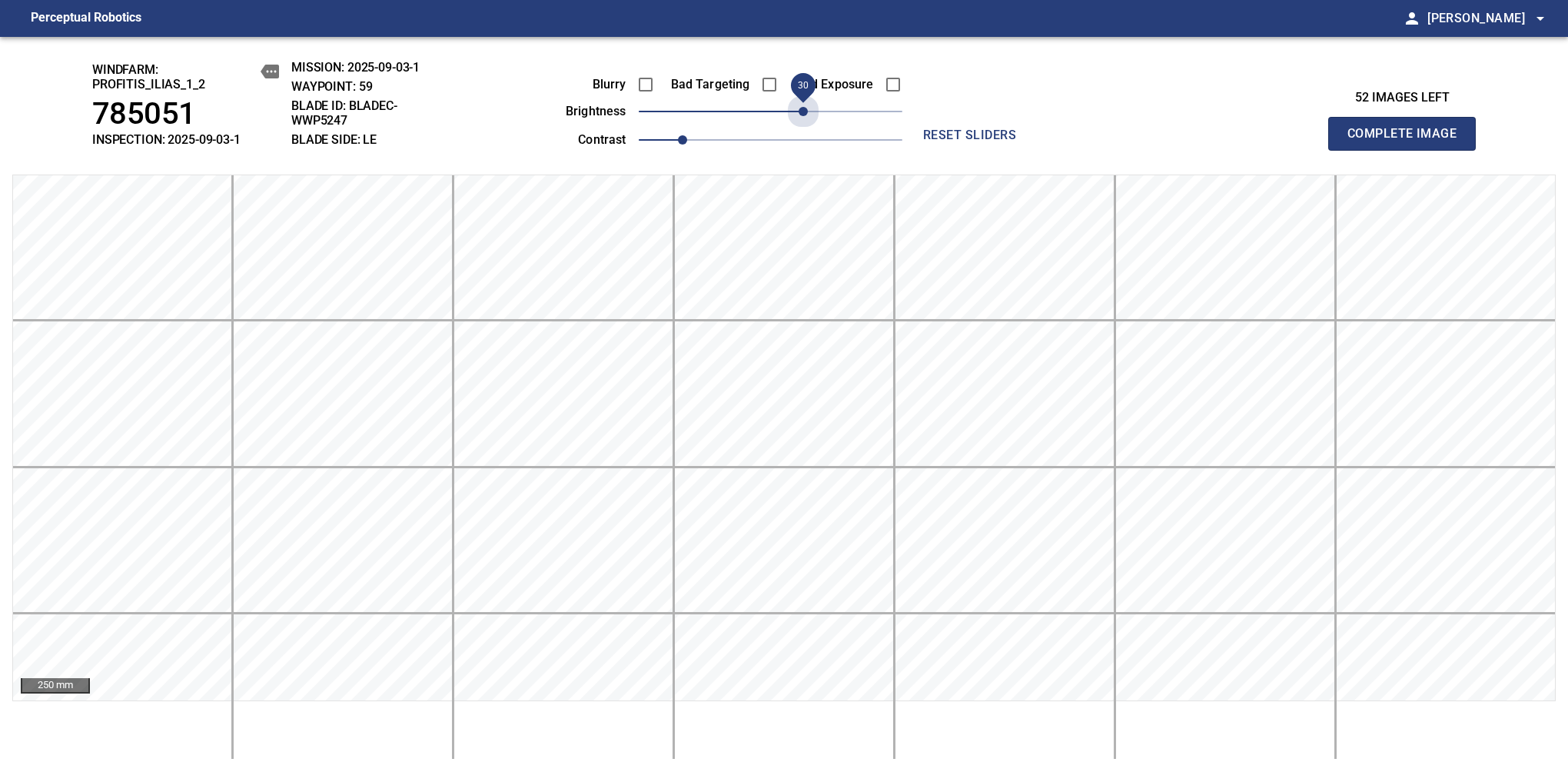
click at [808, 129] on div "Blurry Bad Targeting Bad Exposure brightness 30 contrast 1" at bounding box center [716, 110] width 371 height 82
click at [1408, 142] on span "Complete Image" at bounding box center [1402, 133] width 114 height 21
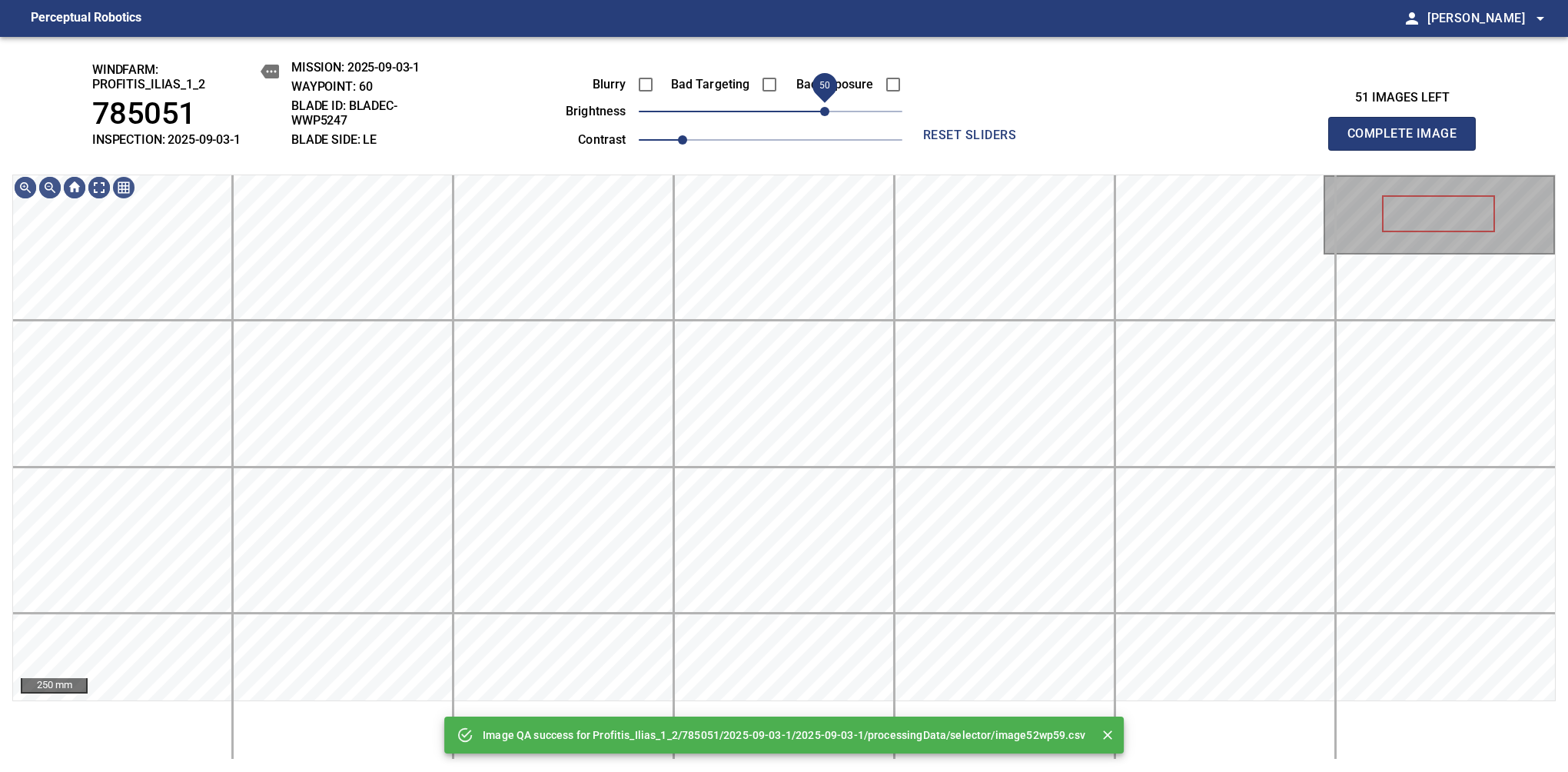
drag, startPoint x: 796, startPoint y: 115, endPoint x: 827, endPoint y: 109, distance: 31.6
click at [827, 109] on span "50" at bounding box center [824, 112] width 9 height 9
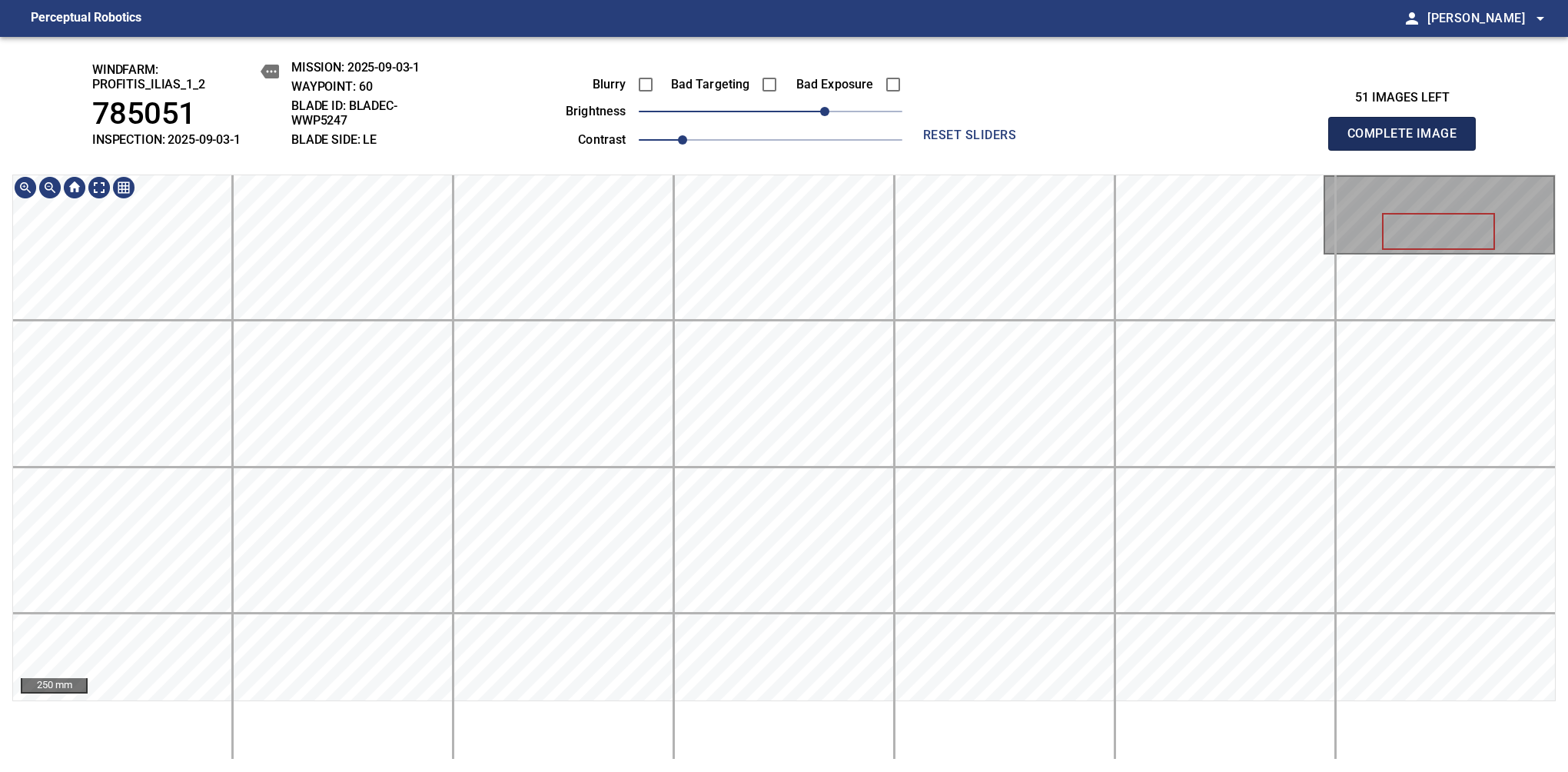
click at [1408, 142] on span "Complete Image" at bounding box center [1402, 133] width 114 height 21
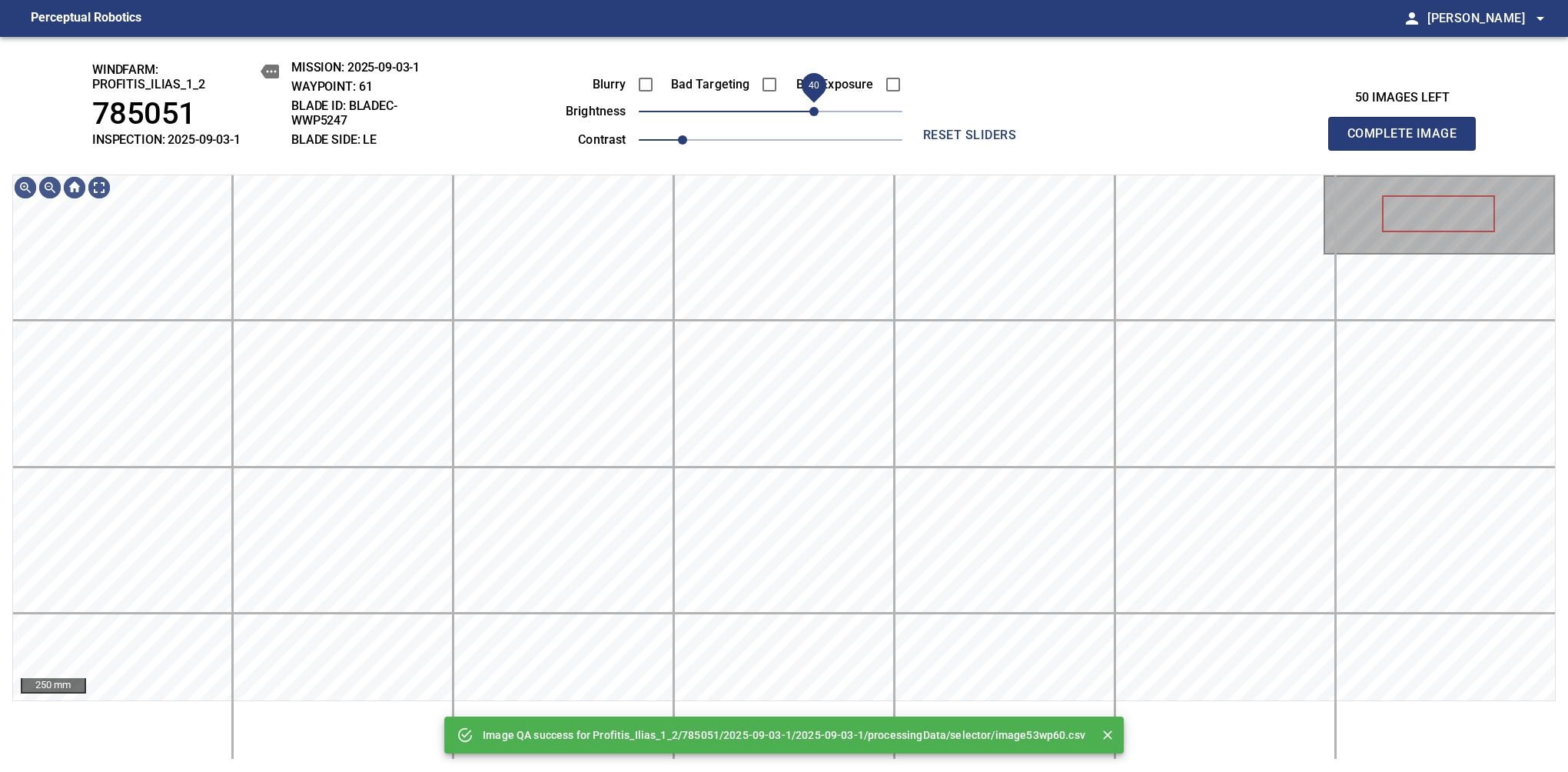
drag, startPoint x: 812, startPoint y: 112, endPoint x: 818, endPoint y: 123, distance: 12.5
click at [818, 116] on span "40" at bounding box center [814, 112] width 9 height 9
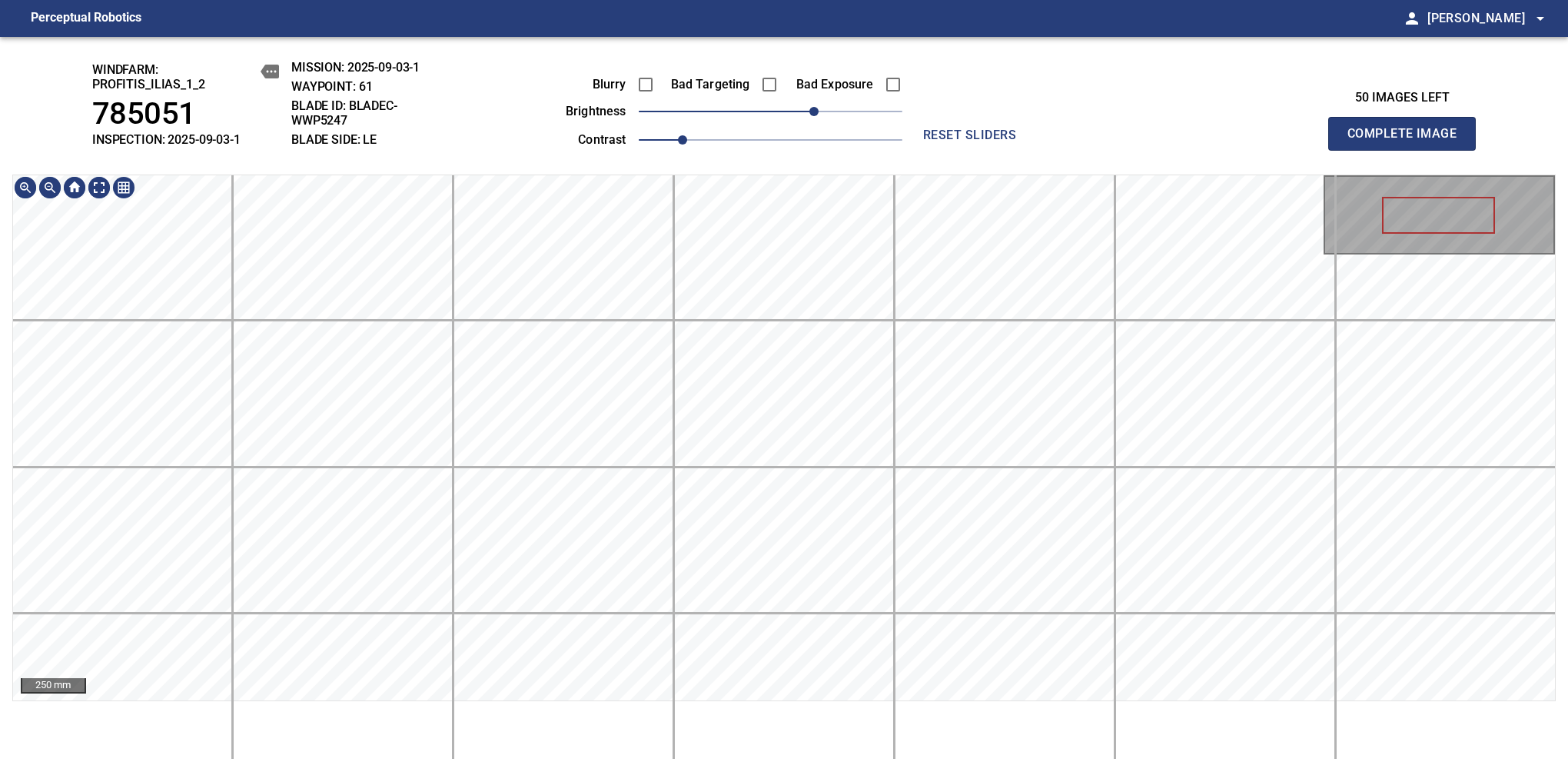
click at [863, 113] on div "windfarm: Profitis_Ilias_1_2 785051 INSPECTION: 2025-09-03-1 MISSION: 2025-09-0…" at bounding box center [784, 404] width 1568 height 735
click at [1408, 142] on span "Complete Image" at bounding box center [1402, 133] width 114 height 21
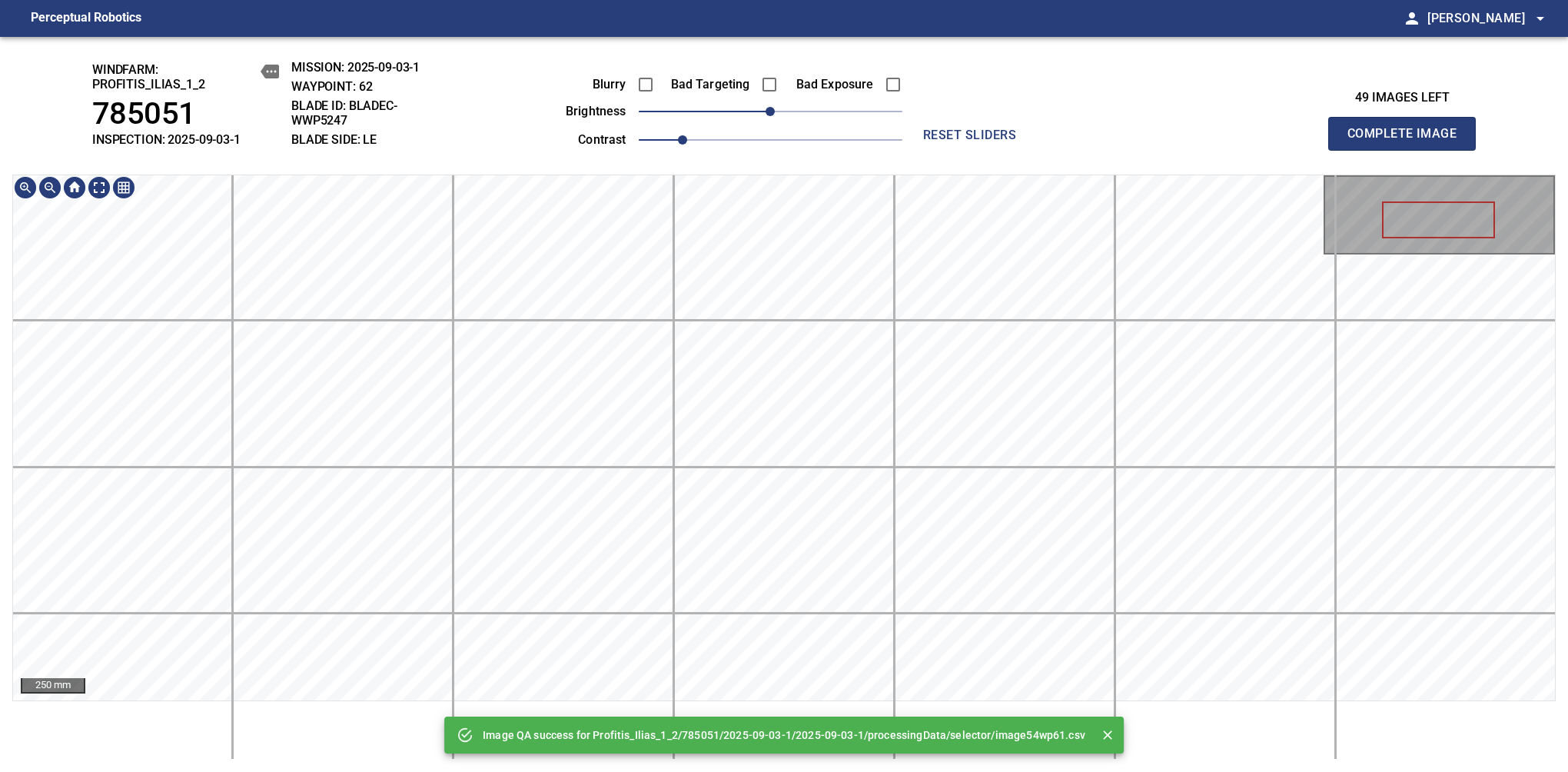
click at [779, 90] on div "Image QA success for Profitis_Ilias_1_2/785051/2025-09-03-1/2025-09-03-1/proces…" at bounding box center [784, 404] width 1568 height 735
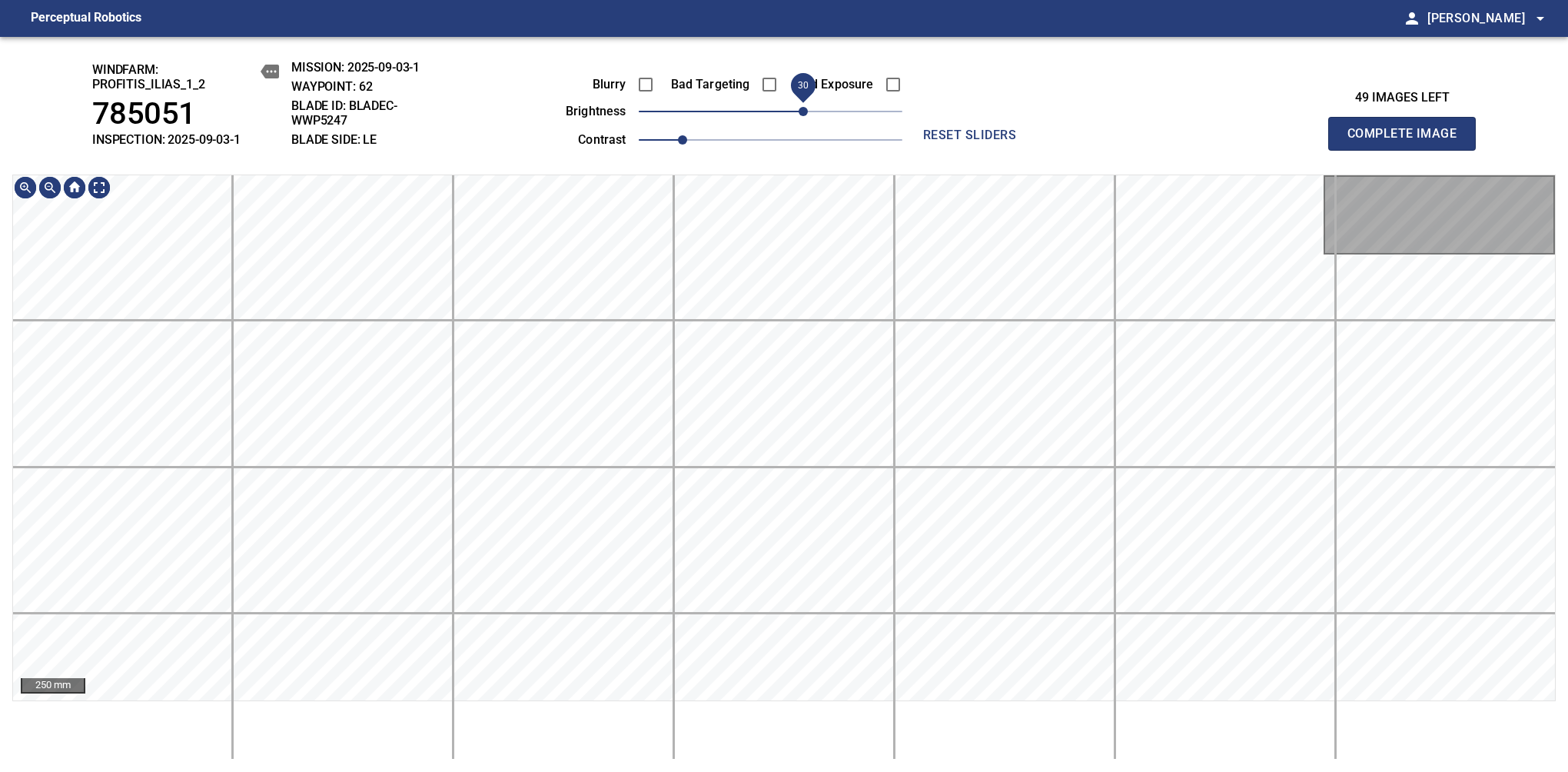
drag, startPoint x: 772, startPoint y: 107, endPoint x: 808, endPoint y: 114, distance: 36.7
click at [808, 114] on span "30" at bounding box center [802, 112] width 9 height 9
click at [836, 63] on div "windfarm: Profitis_Ilias_1_2 785051 INSPECTION: 2025-09-03-1 MISSION: 2025-09-0…" at bounding box center [784, 404] width 1568 height 735
click at [1408, 142] on span "Complete Image" at bounding box center [1402, 133] width 114 height 21
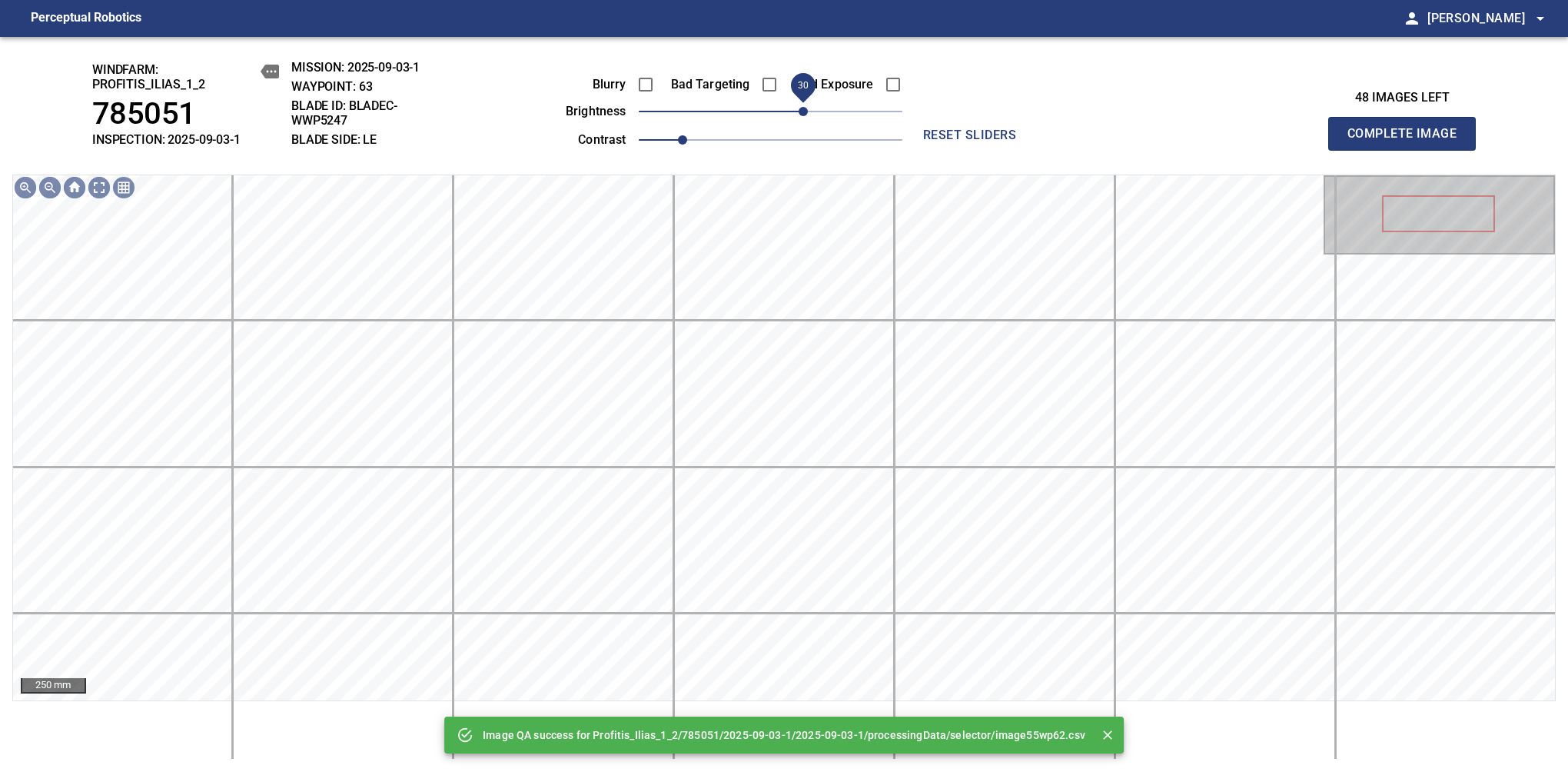
drag, startPoint x: 784, startPoint y: 117, endPoint x: 808, endPoint y: 114, distance: 24.2
click at [808, 114] on span "30" at bounding box center [802, 112] width 9 height 9
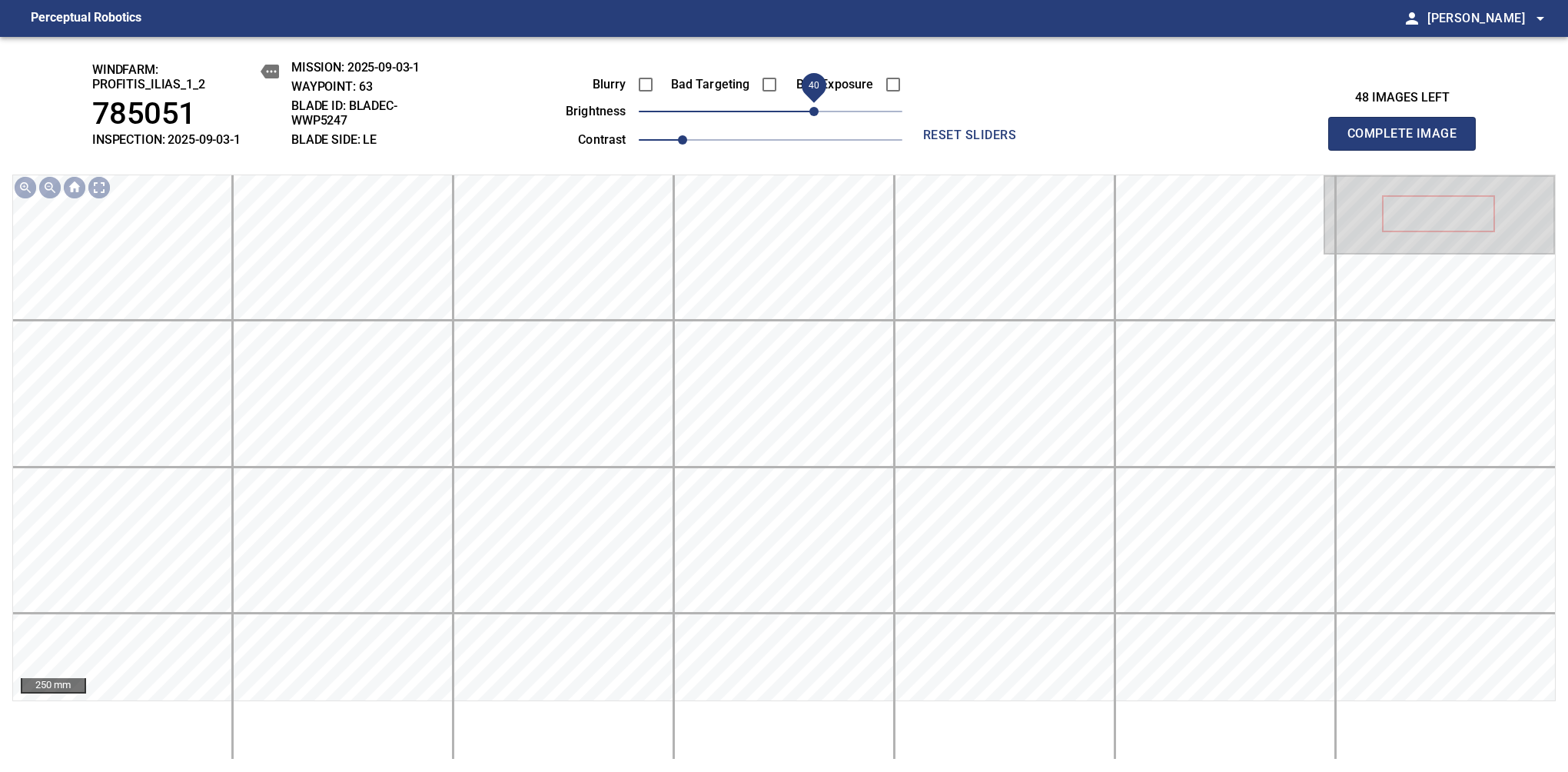
drag, startPoint x: 805, startPoint y: 119, endPoint x: 813, endPoint y: 108, distance: 13.6
click at [813, 108] on span "40" at bounding box center [814, 112] width 9 height 9
click at [814, 116] on span "40" at bounding box center [814, 112] width 9 height 9
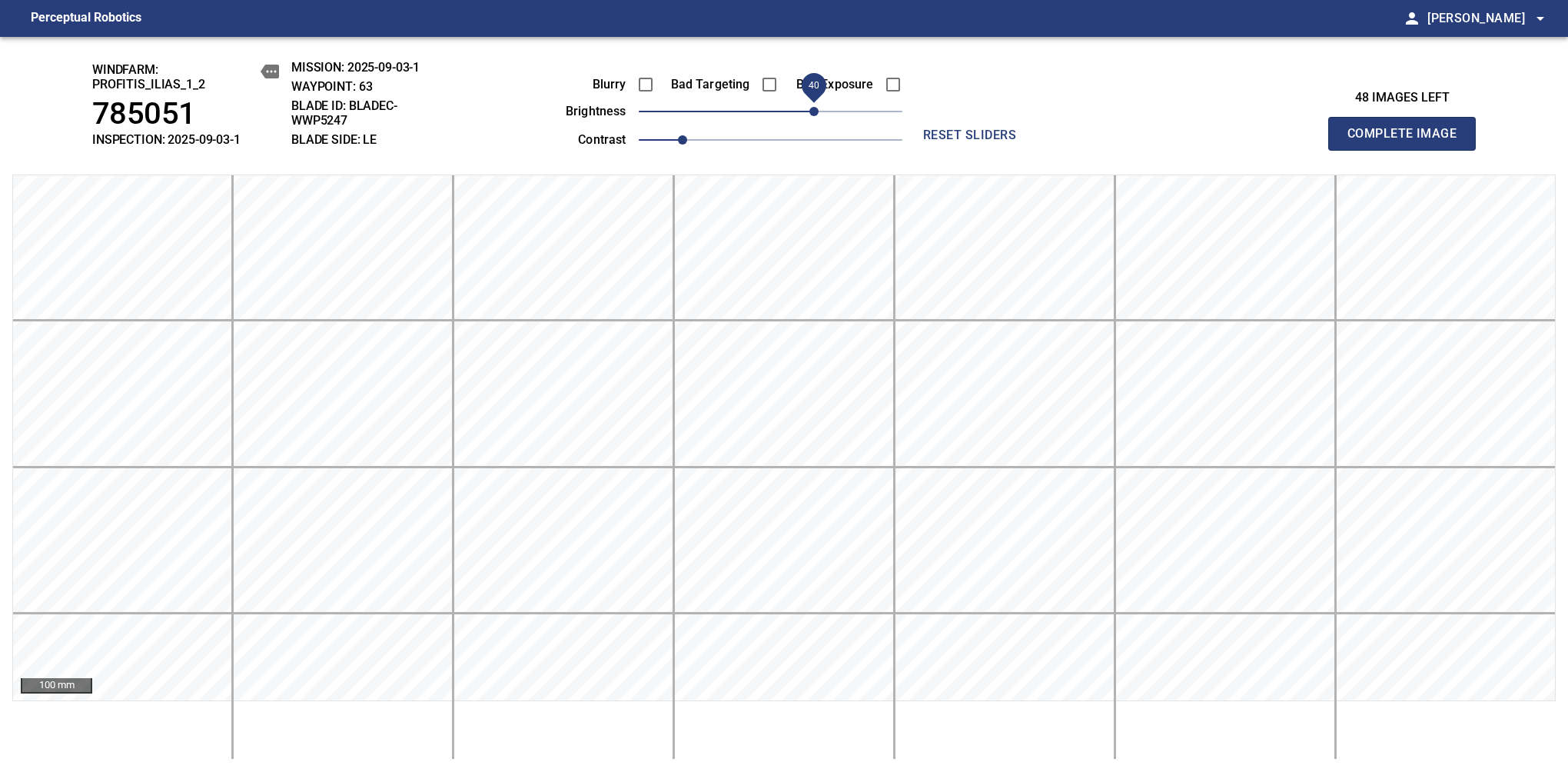
click at [1408, 142] on span "Complete Image" at bounding box center [1402, 133] width 114 height 21
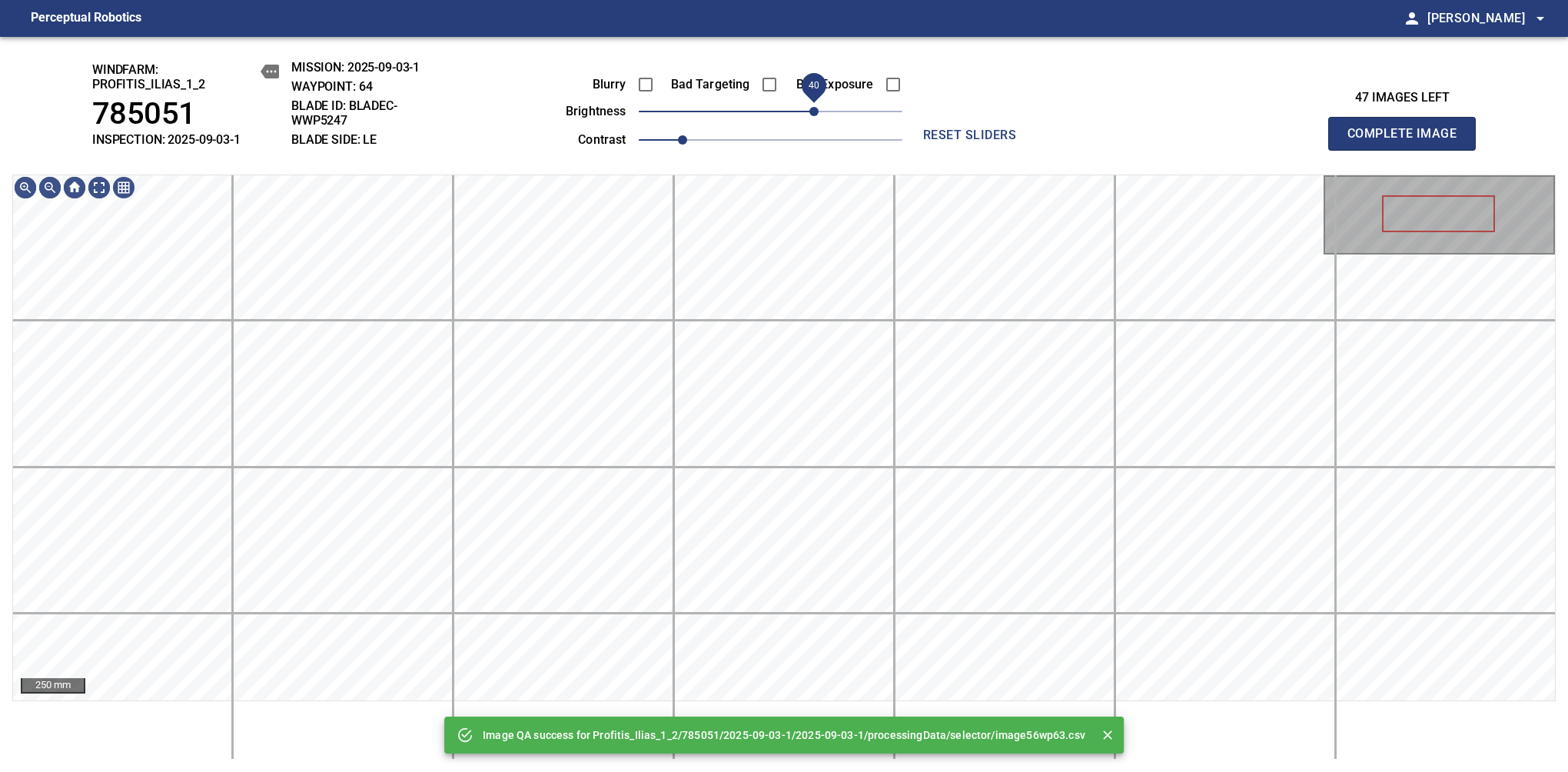
click at [820, 111] on span "40" at bounding box center [770, 111] width 263 height 21
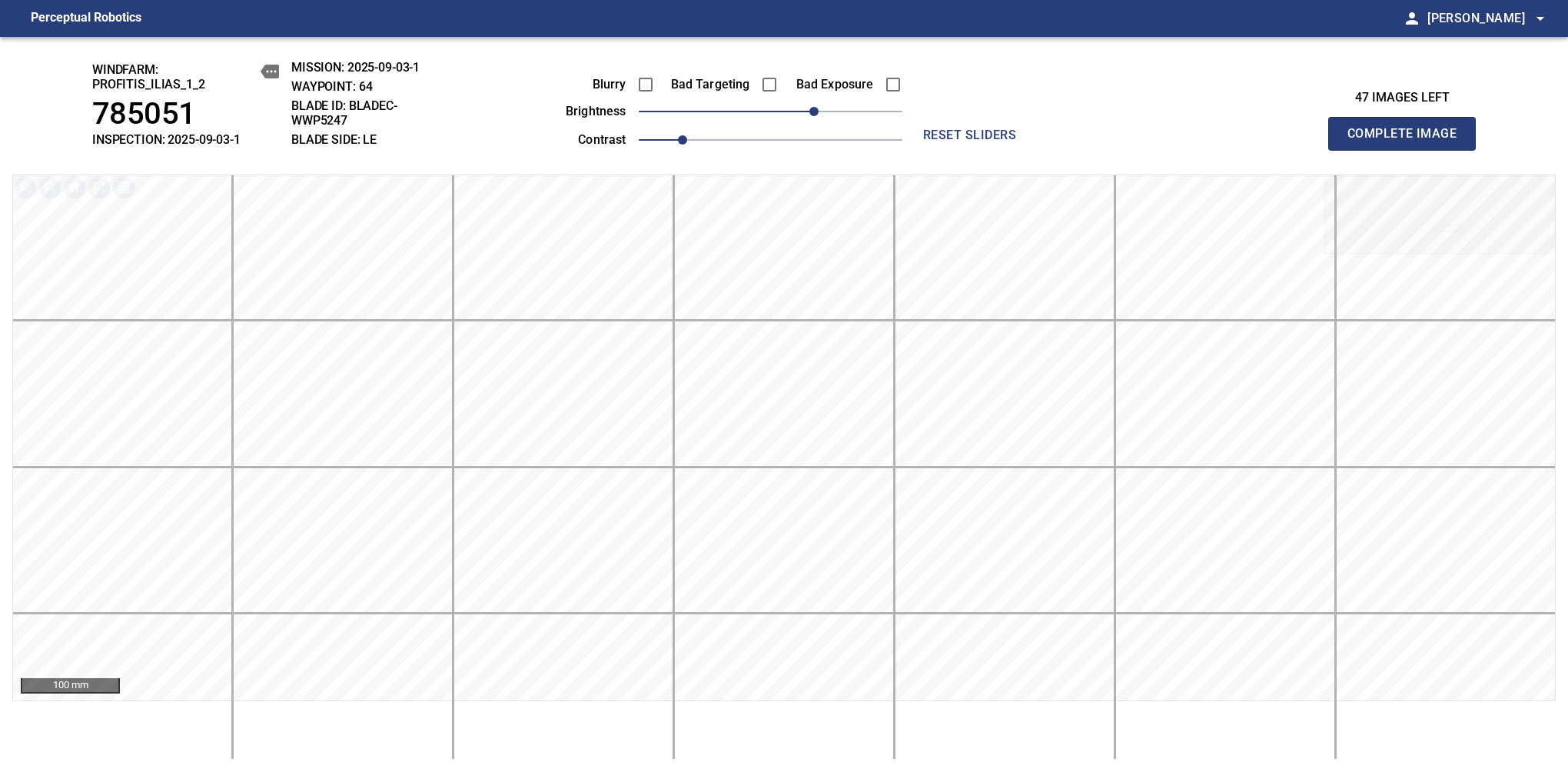
click at [1408, 142] on span "Complete Image" at bounding box center [1402, 133] width 114 height 21
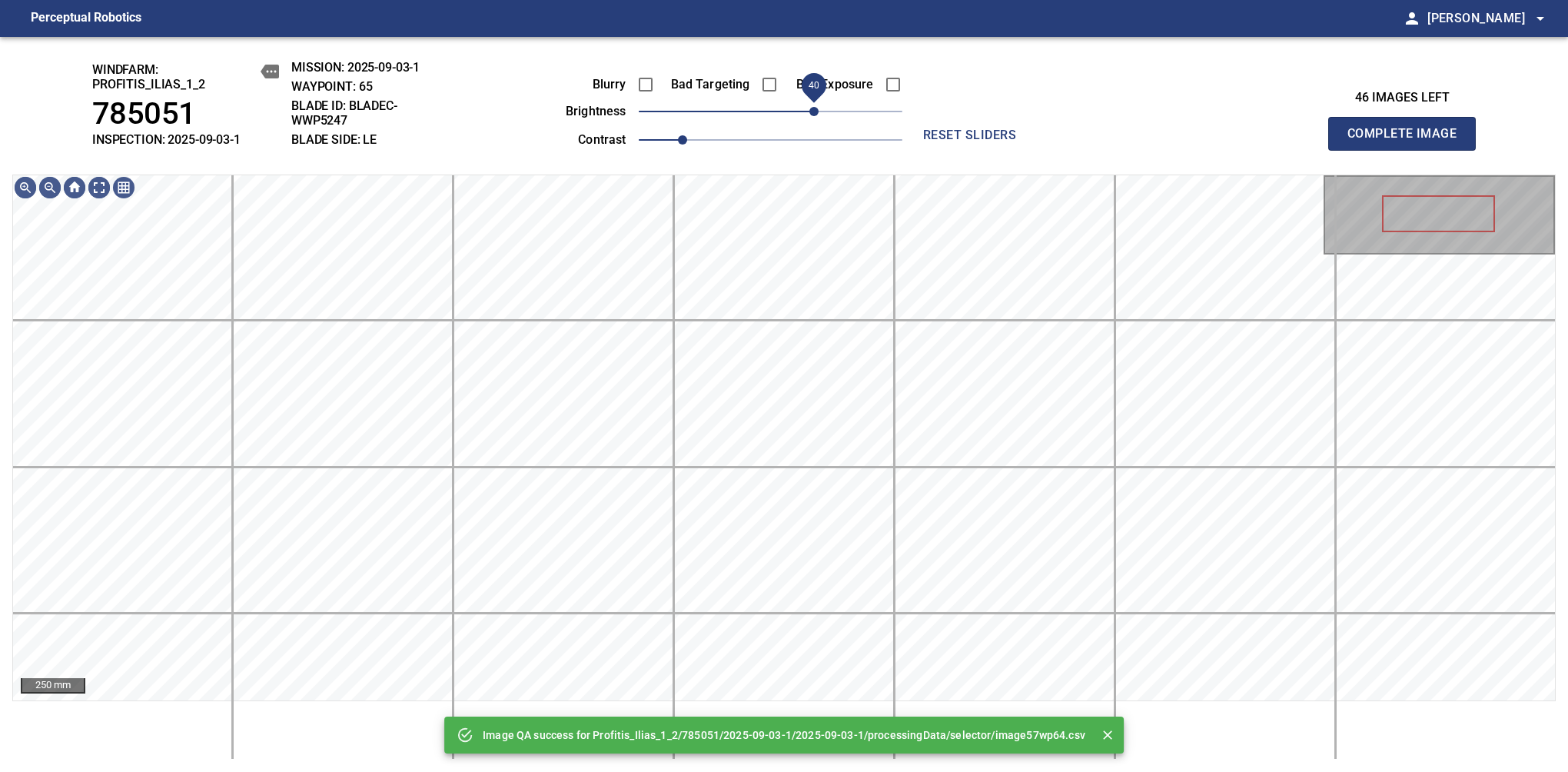
click at [811, 114] on span "40" at bounding box center [770, 111] width 263 height 21
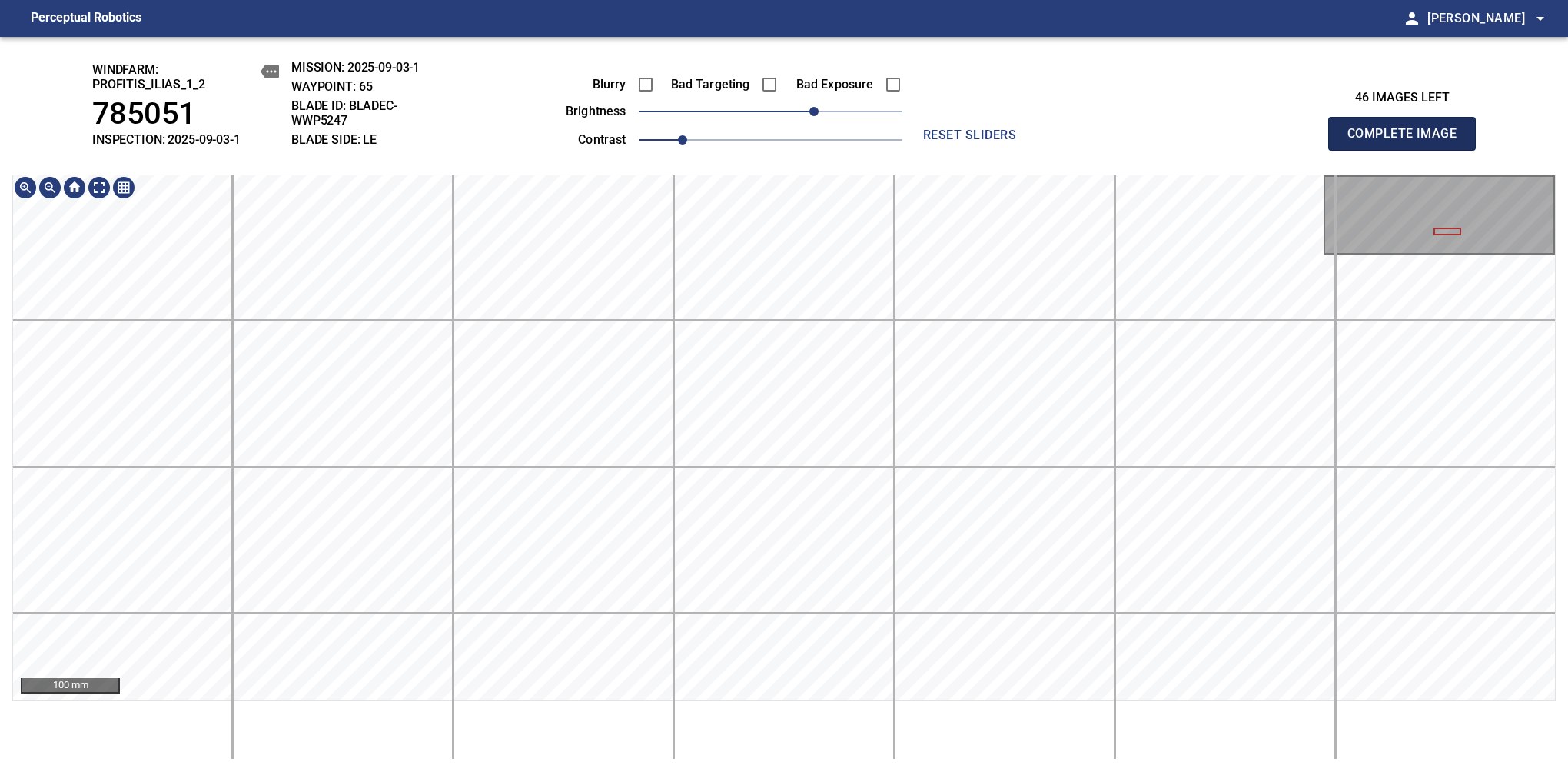
click at [1408, 142] on span "Complete Image" at bounding box center [1402, 133] width 114 height 21
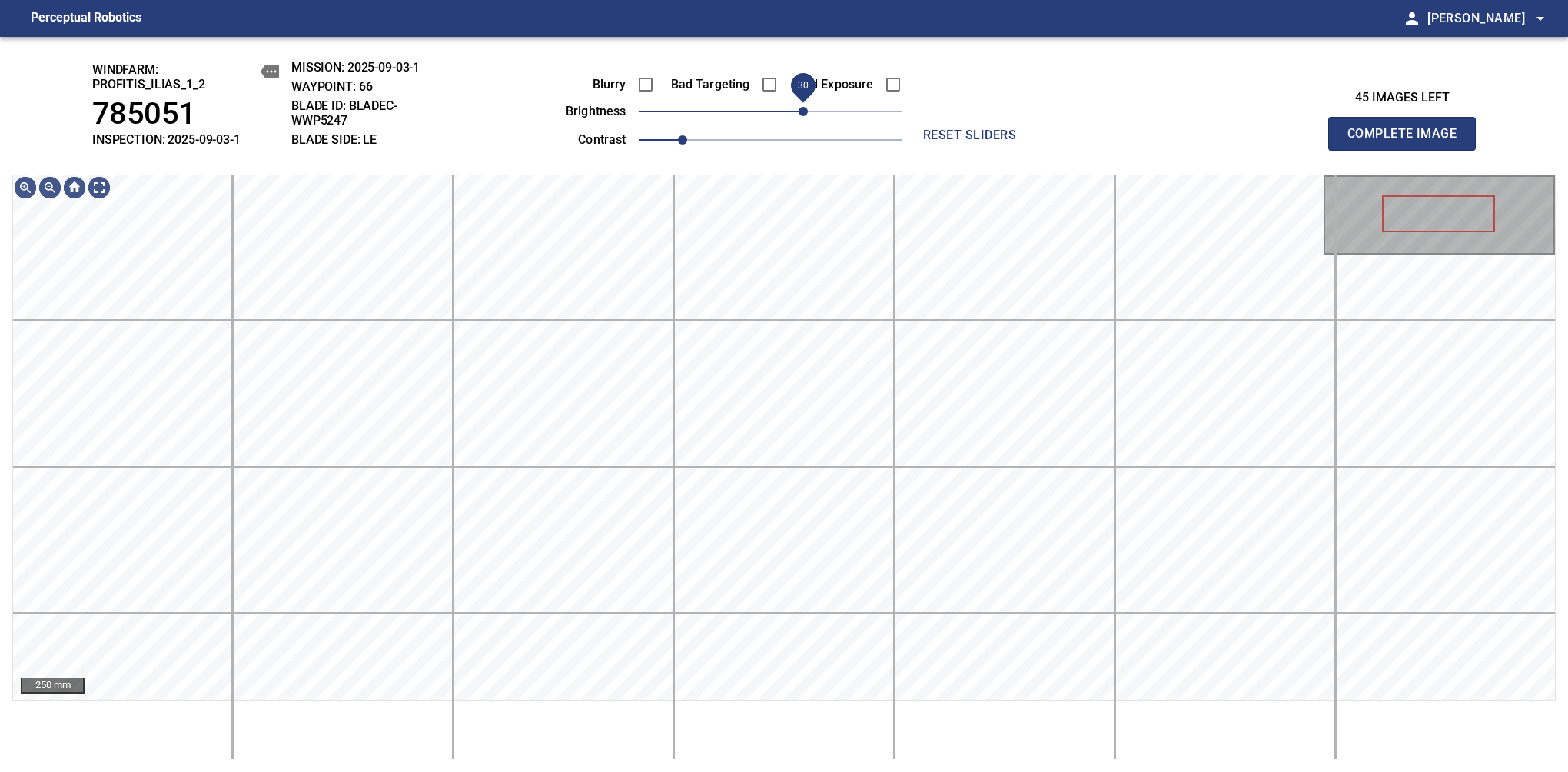
drag, startPoint x: 781, startPoint y: 117, endPoint x: 805, endPoint y: 109, distance: 25.3
click at [805, 109] on span "30" at bounding box center [802, 112] width 9 height 9
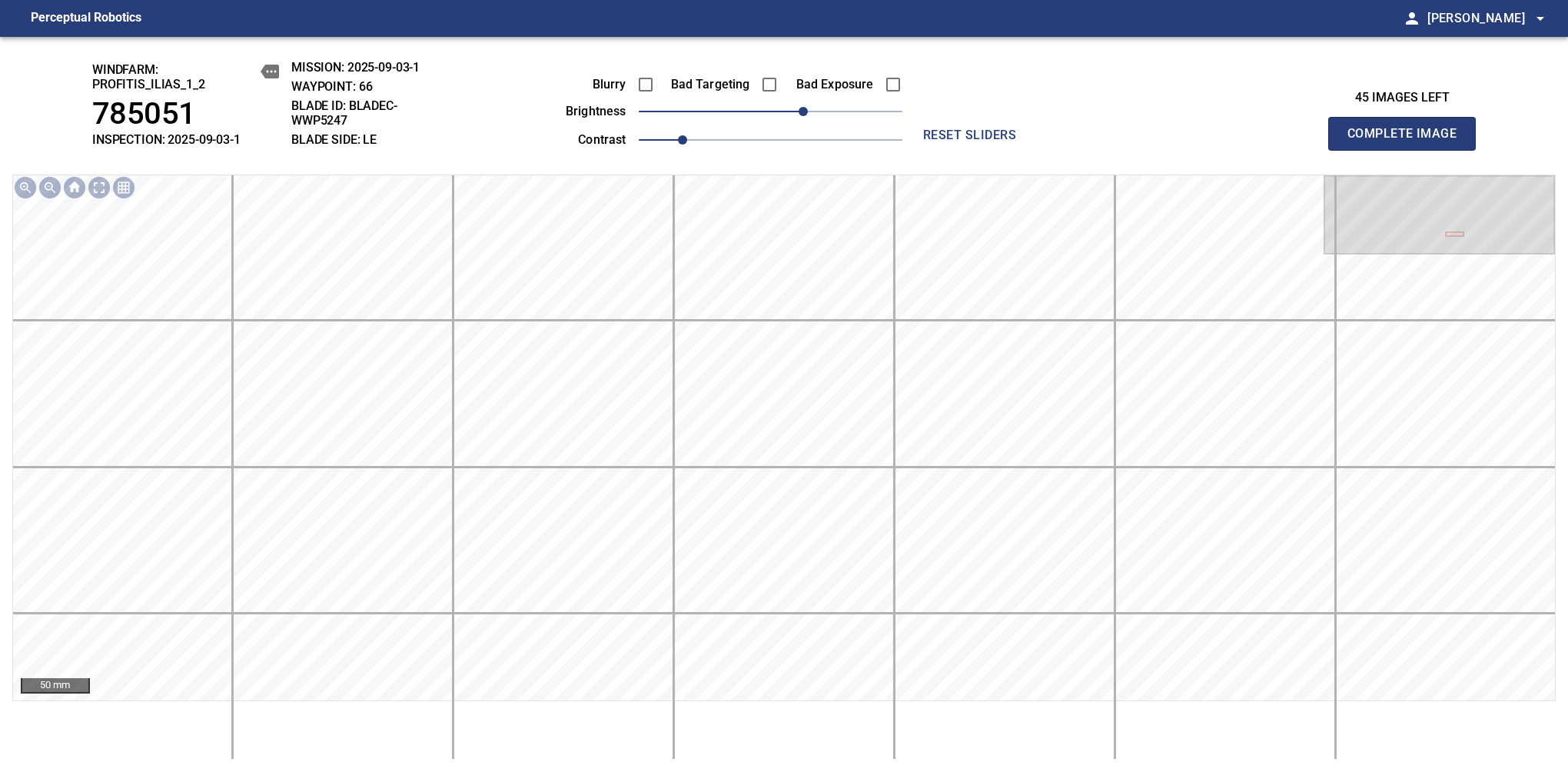
click at [1408, 142] on span "Complete Image" at bounding box center [1402, 133] width 114 height 21
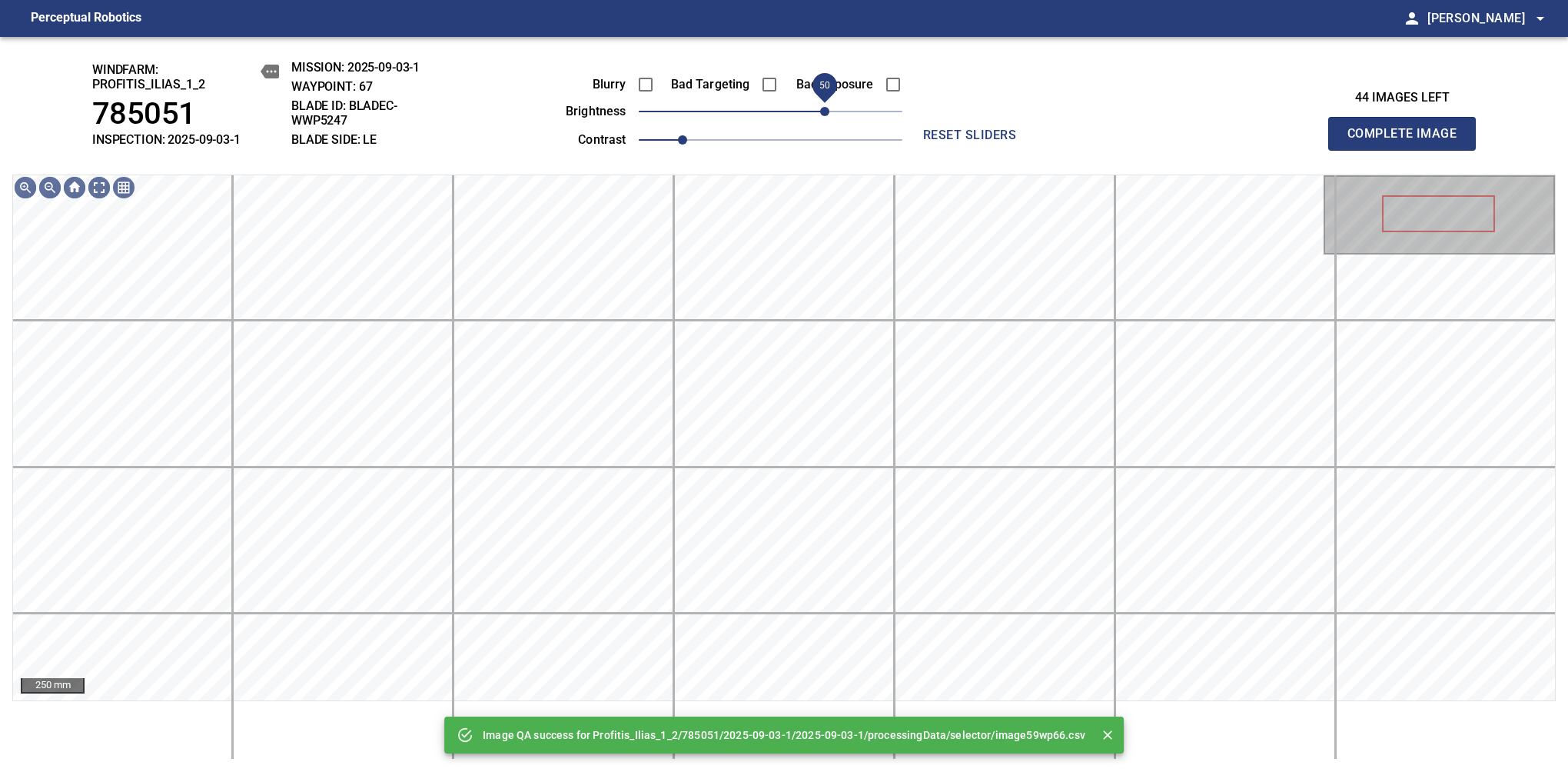
click at [820, 112] on span "50" at bounding box center [770, 111] width 263 height 21
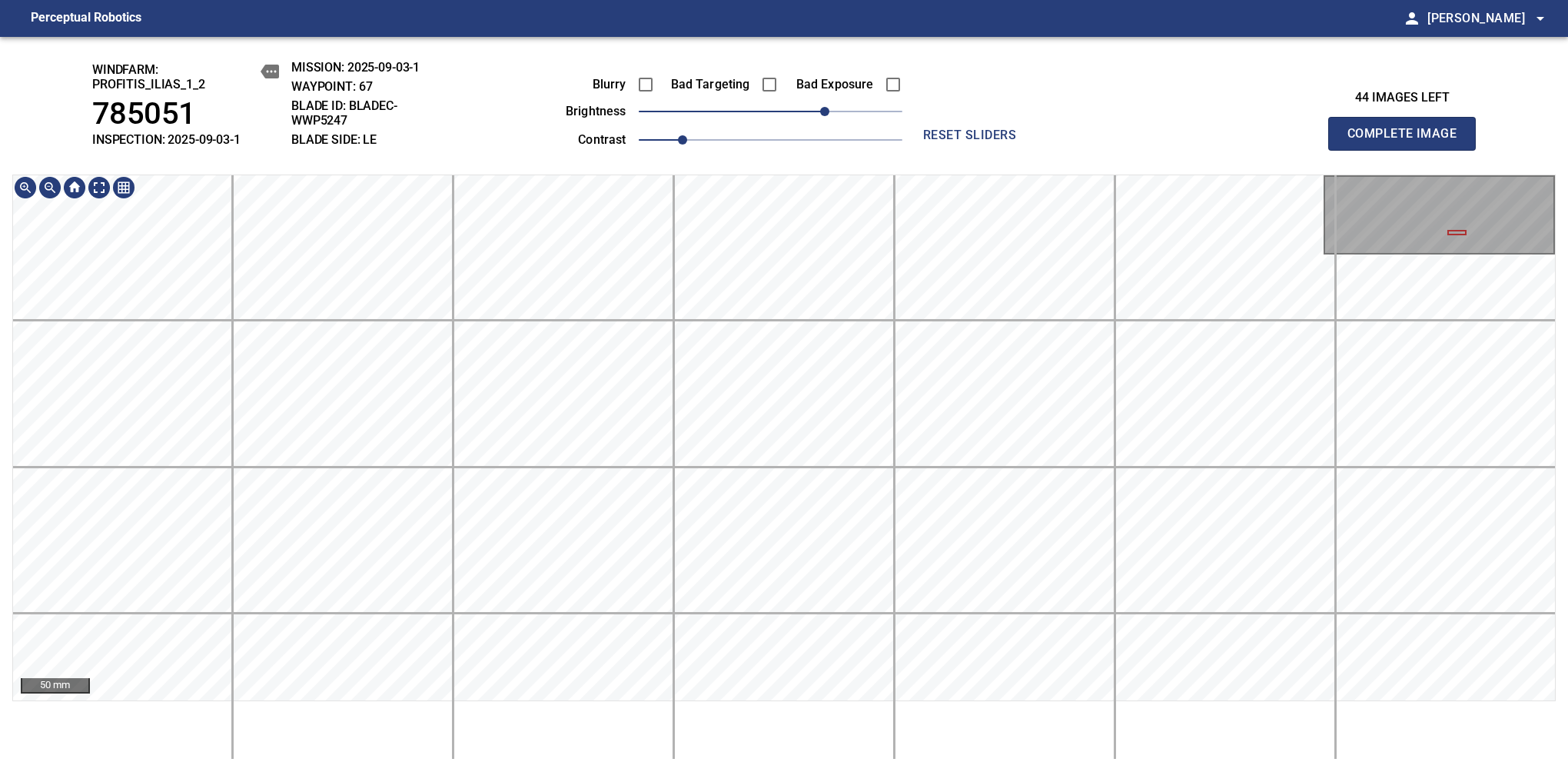
click at [491, 136] on div "windfarm: Profitis_Ilias_1_2 785051 INSPECTION: 2025-09-03-1 MISSION: 2025-09-0…" at bounding box center [784, 404] width 1568 height 735
click at [1408, 142] on span "Complete Image" at bounding box center [1402, 133] width 114 height 21
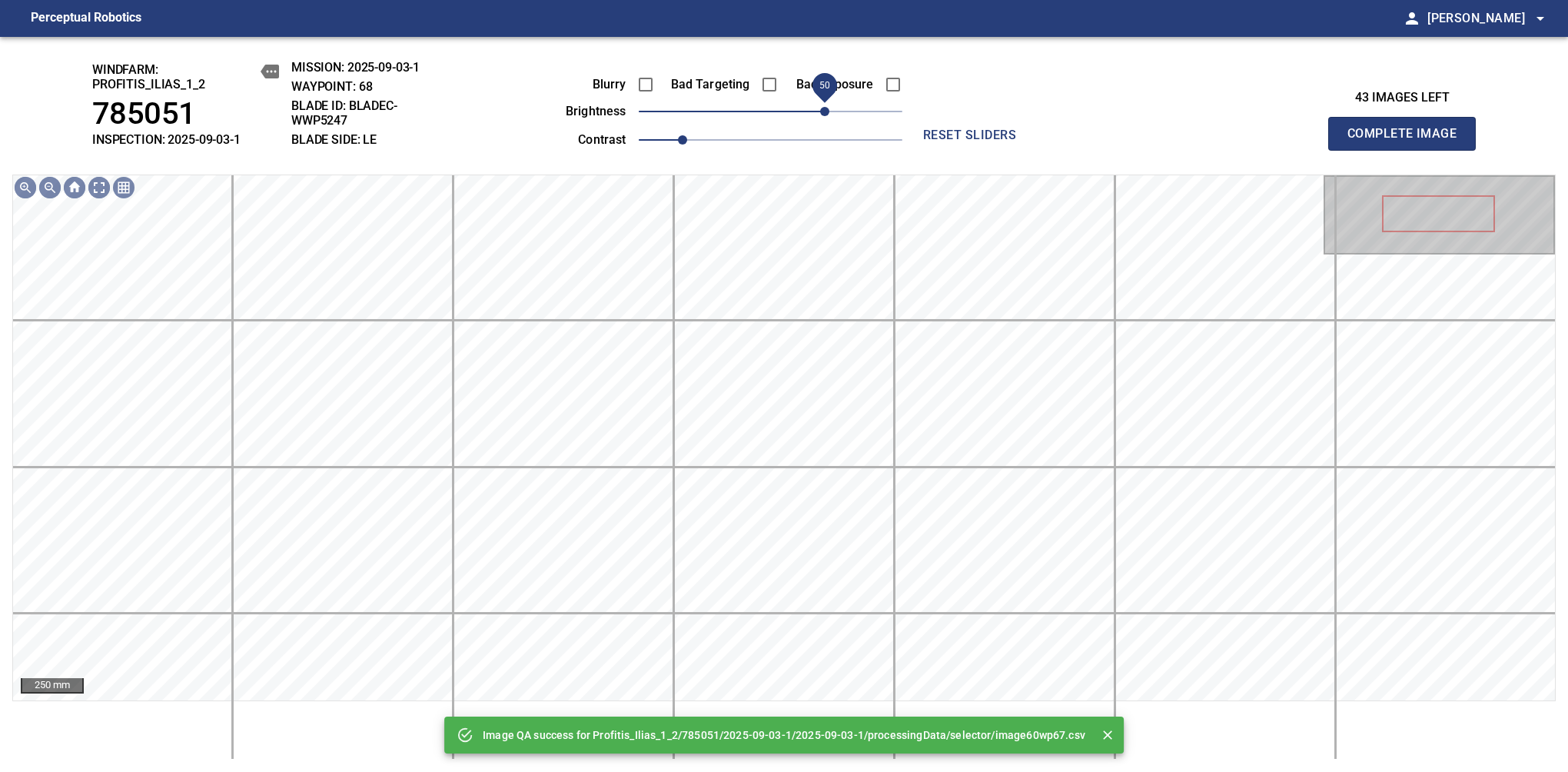
drag, startPoint x: 814, startPoint y: 128, endPoint x: 824, endPoint y: 128, distance: 10.0
click at [824, 123] on span "50" at bounding box center [770, 111] width 263 height 21
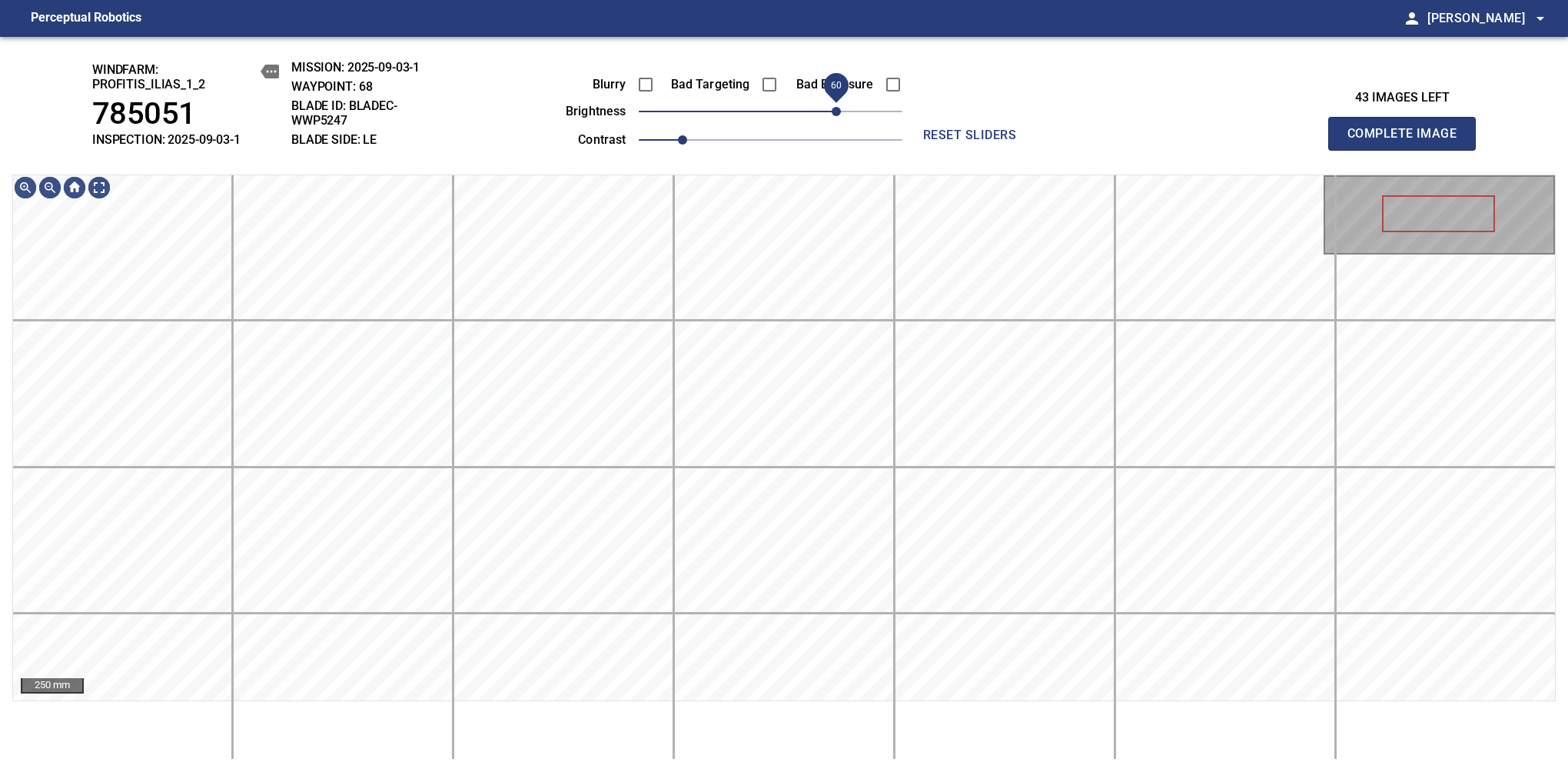
drag, startPoint x: 827, startPoint y: 118, endPoint x: 835, endPoint y: 110, distance: 11.3
click at [835, 110] on span "60" at bounding box center [836, 112] width 9 height 9
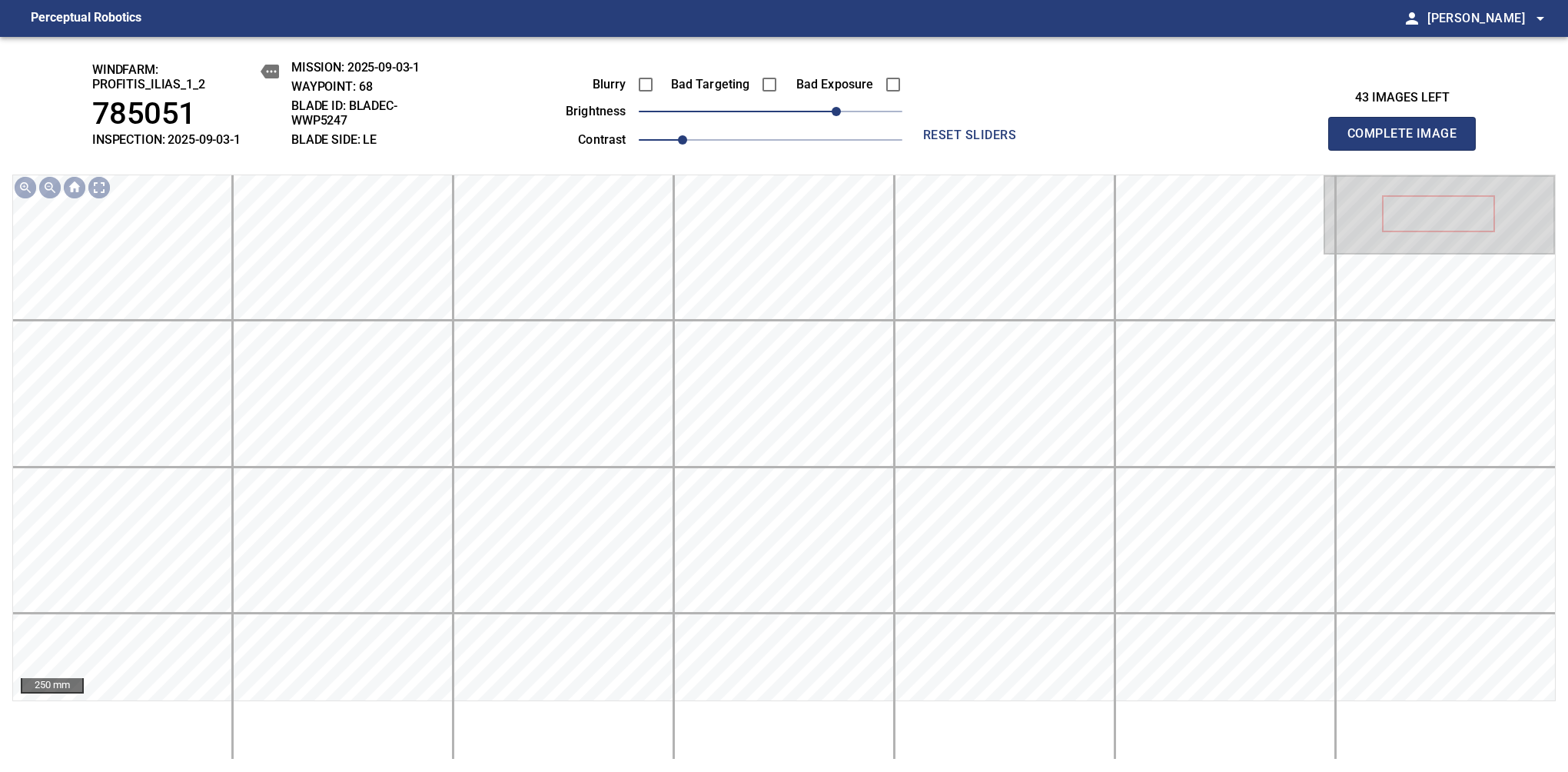
click at [1408, 142] on span "Complete Image" at bounding box center [1402, 133] width 114 height 21
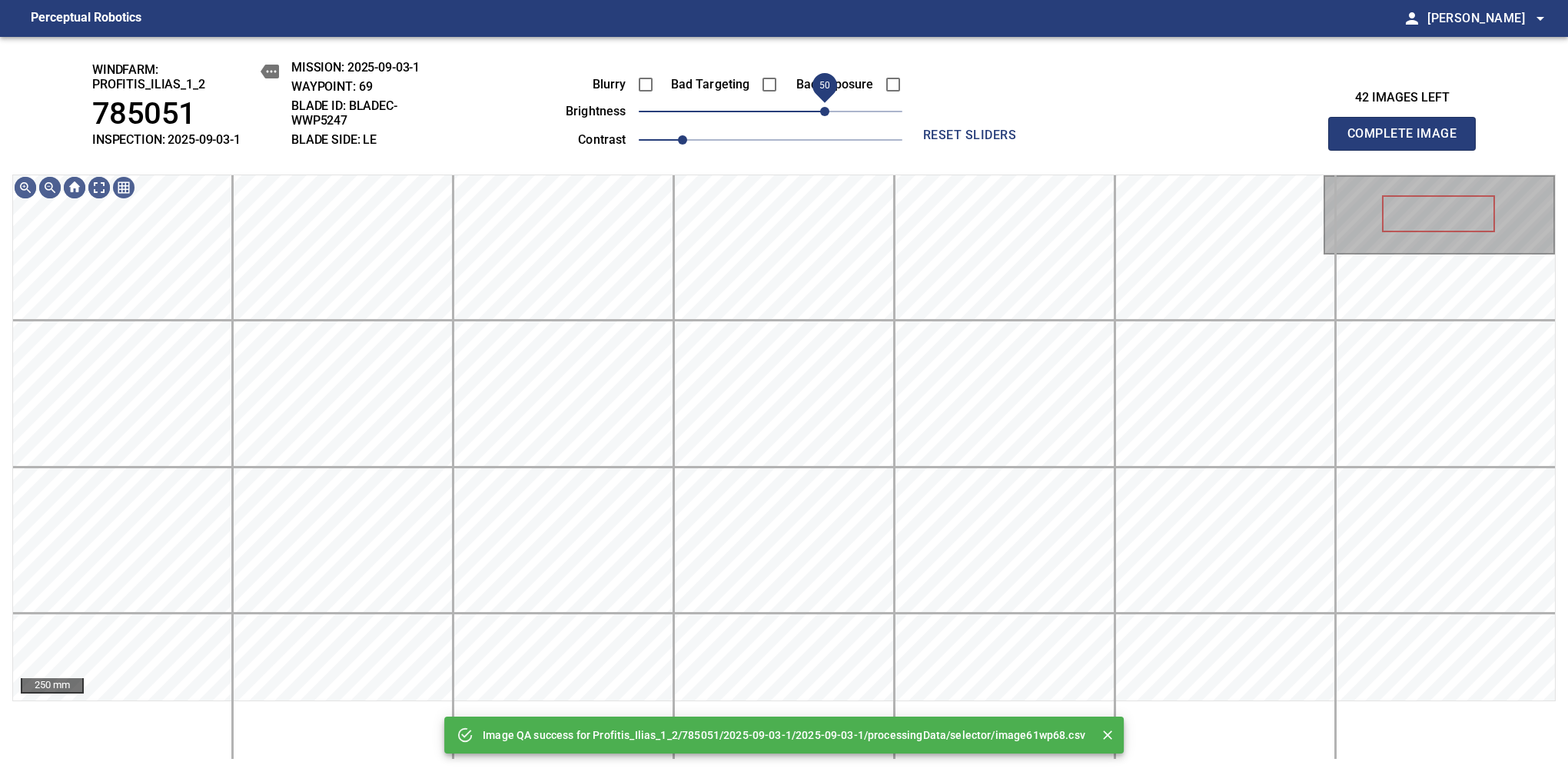
drag, startPoint x: 805, startPoint y: 115, endPoint x: 821, endPoint y: 113, distance: 16.1
click at [821, 113] on span "50" at bounding box center [770, 111] width 263 height 21
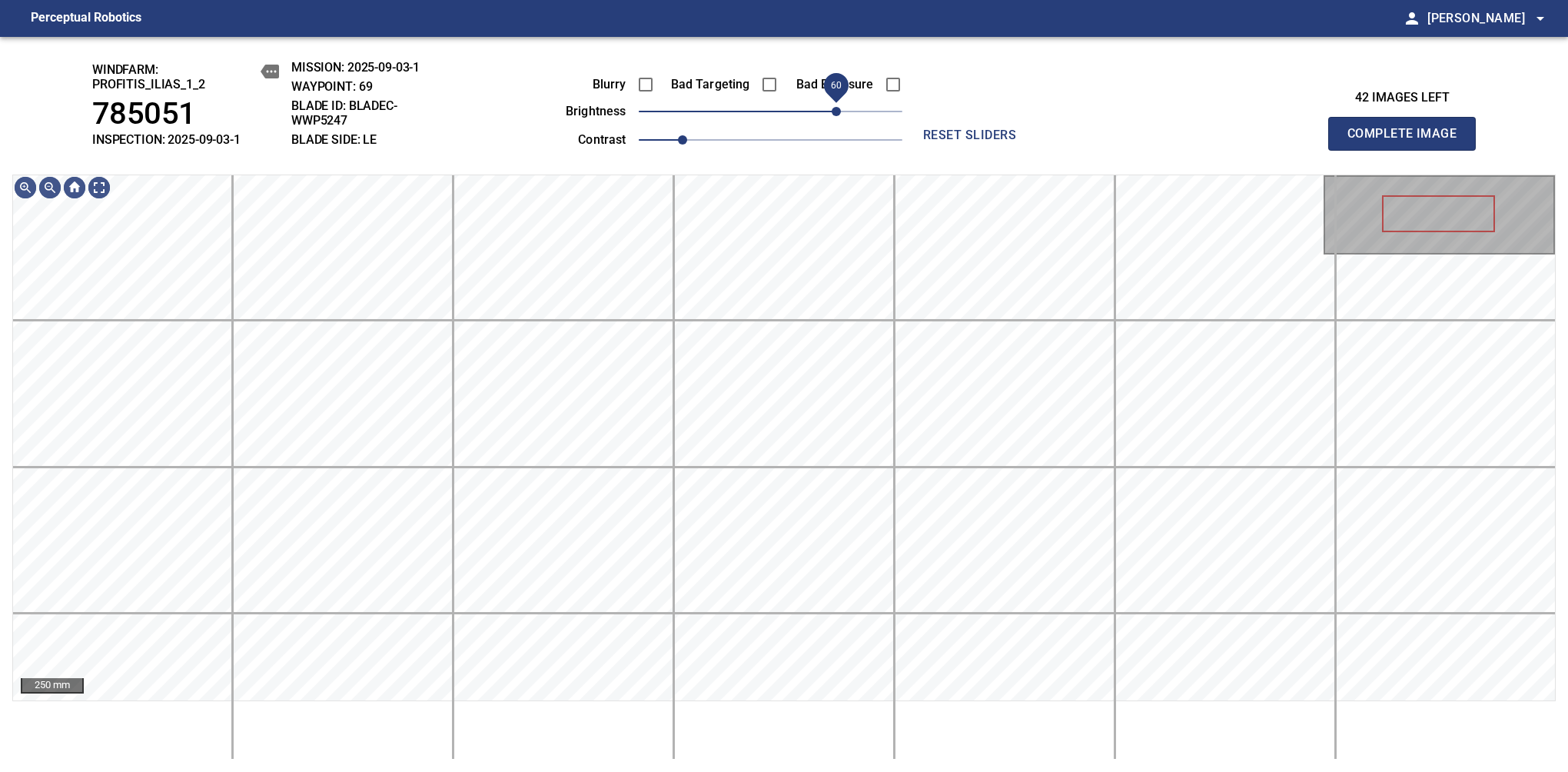
click at [832, 116] on span "60" at bounding box center [836, 112] width 9 height 9
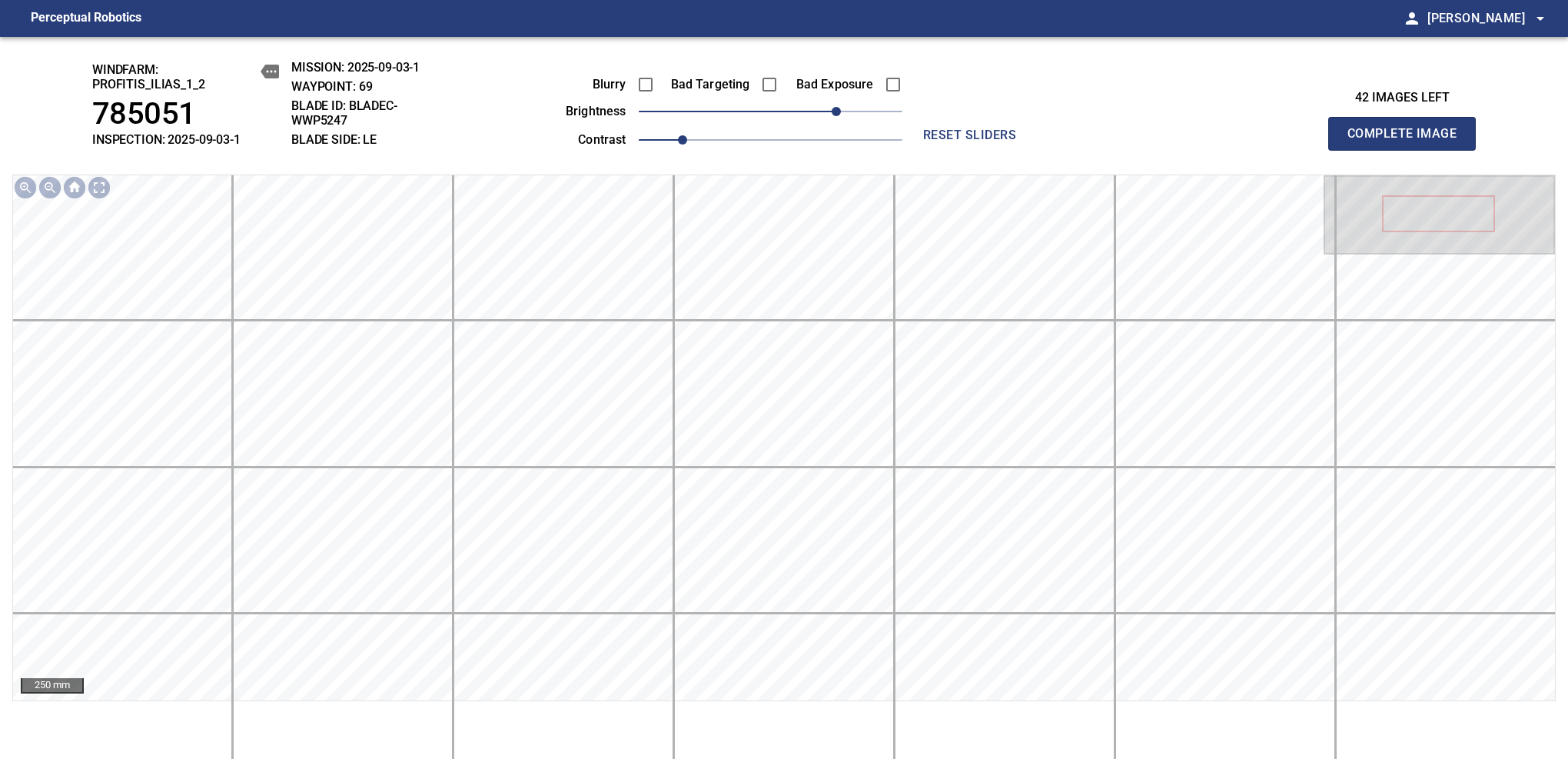
click at [1408, 142] on span "Complete Image" at bounding box center [1402, 133] width 114 height 21
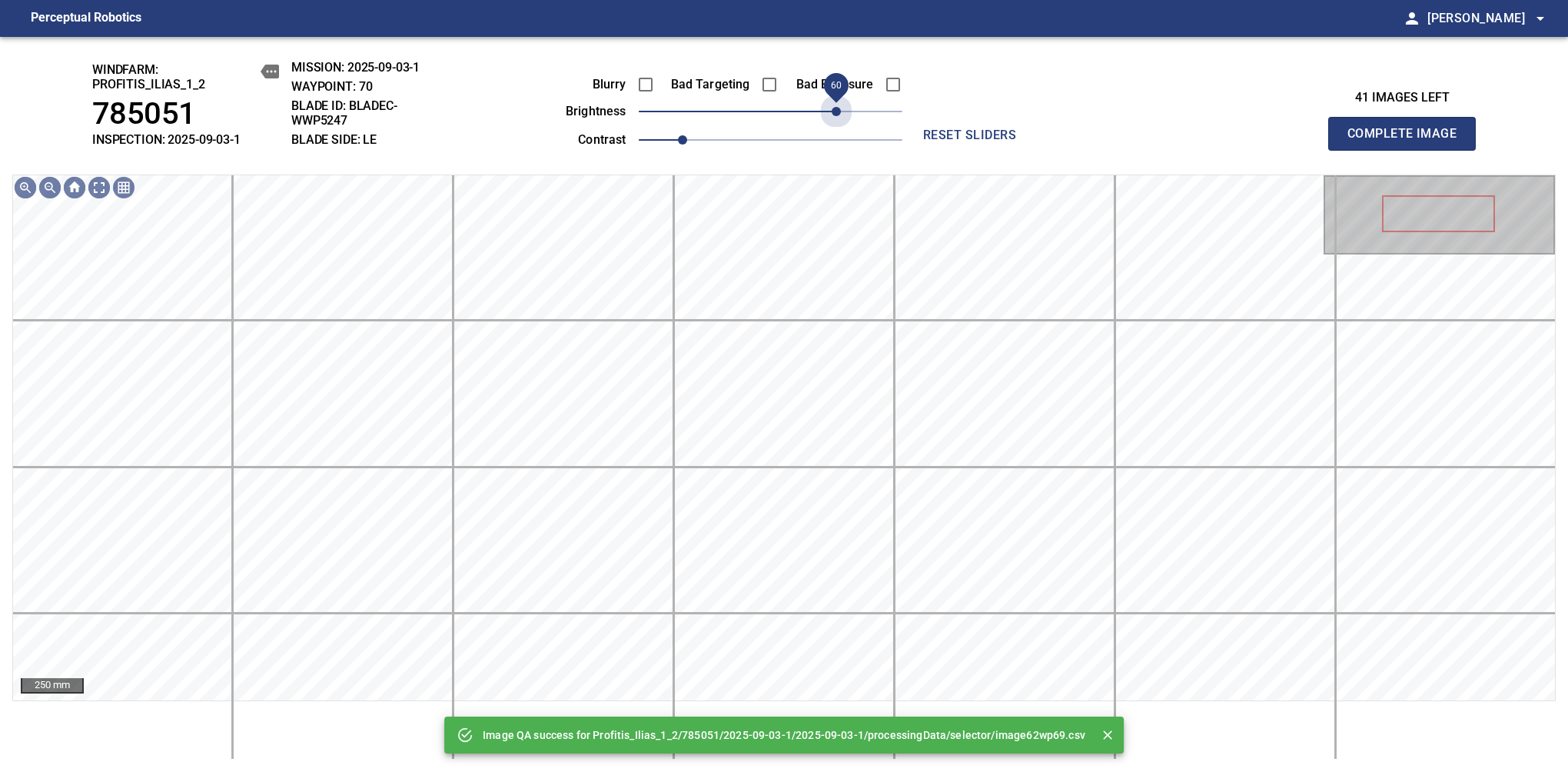
click at [835, 116] on span "60" at bounding box center [770, 111] width 263 height 21
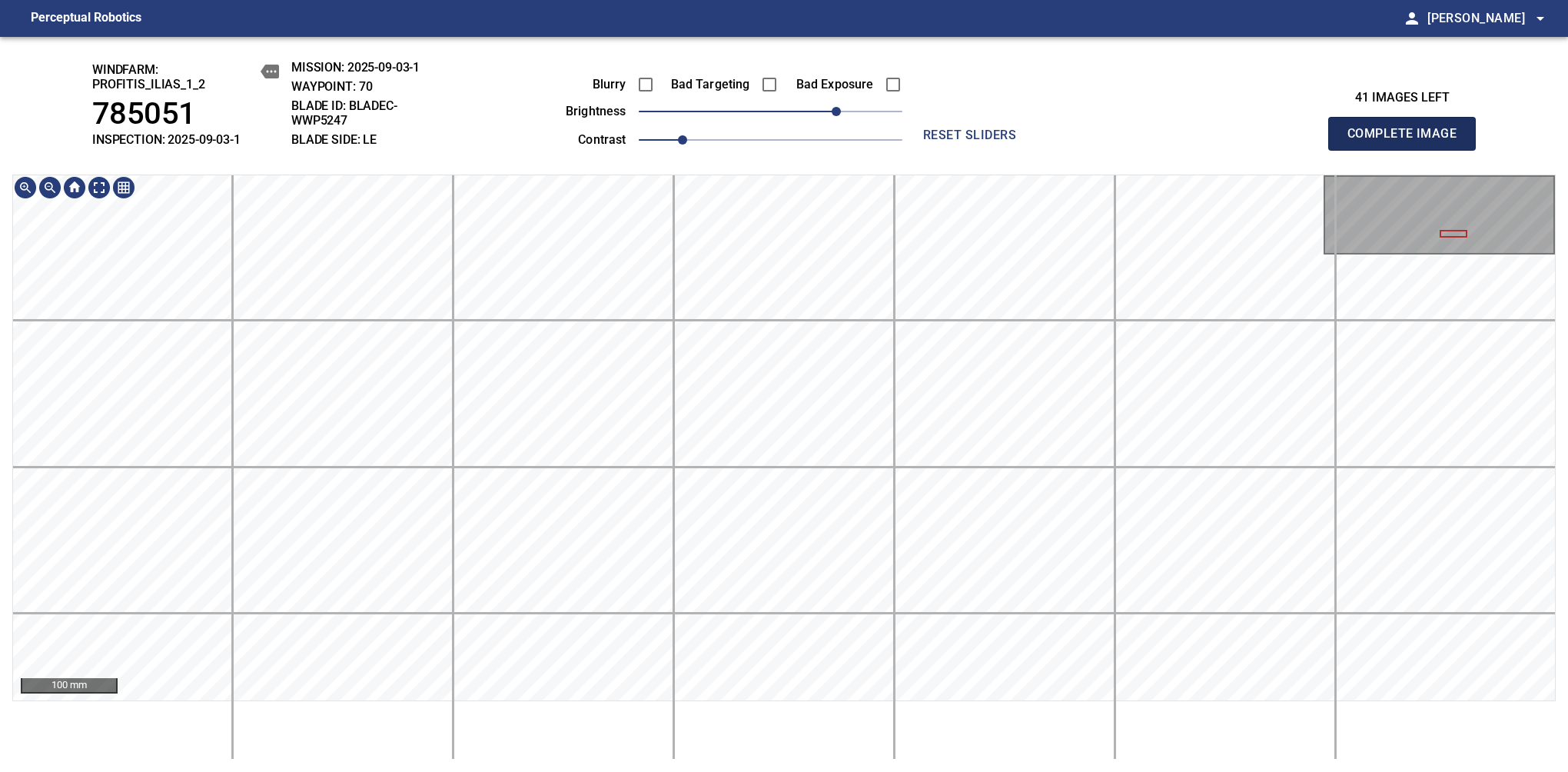
click at [1408, 142] on span "Complete Image" at bounding box center [1402, 133] width 114 height 21
drag, startPoint x: 799, startPoint y: 114, endPoint x: 848, endPoint y: 106, distance: 49.6
click at [848, 107] on span "70" at bounding box center [846, 112] width 9 height 9
click at [1408, 142] on span "Complete Image" at bounding box center [1402, 133] width 114 height 21
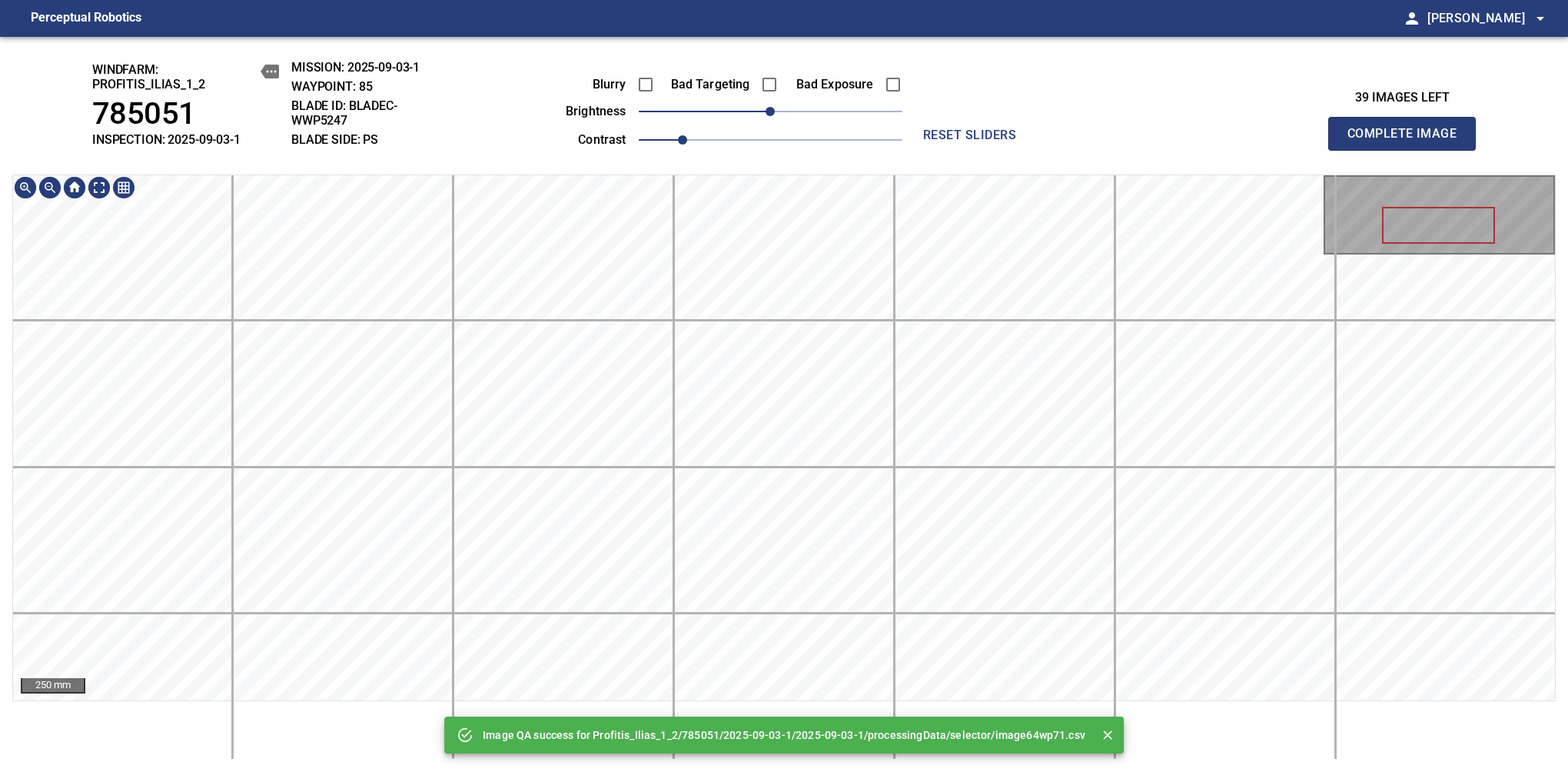
click at [816, 21] on main "Perceptual Robotics person Alex Semenov arrow_drop_down Image QA success for Pr…" at bounding box center [784, 386] width 1568 height 772
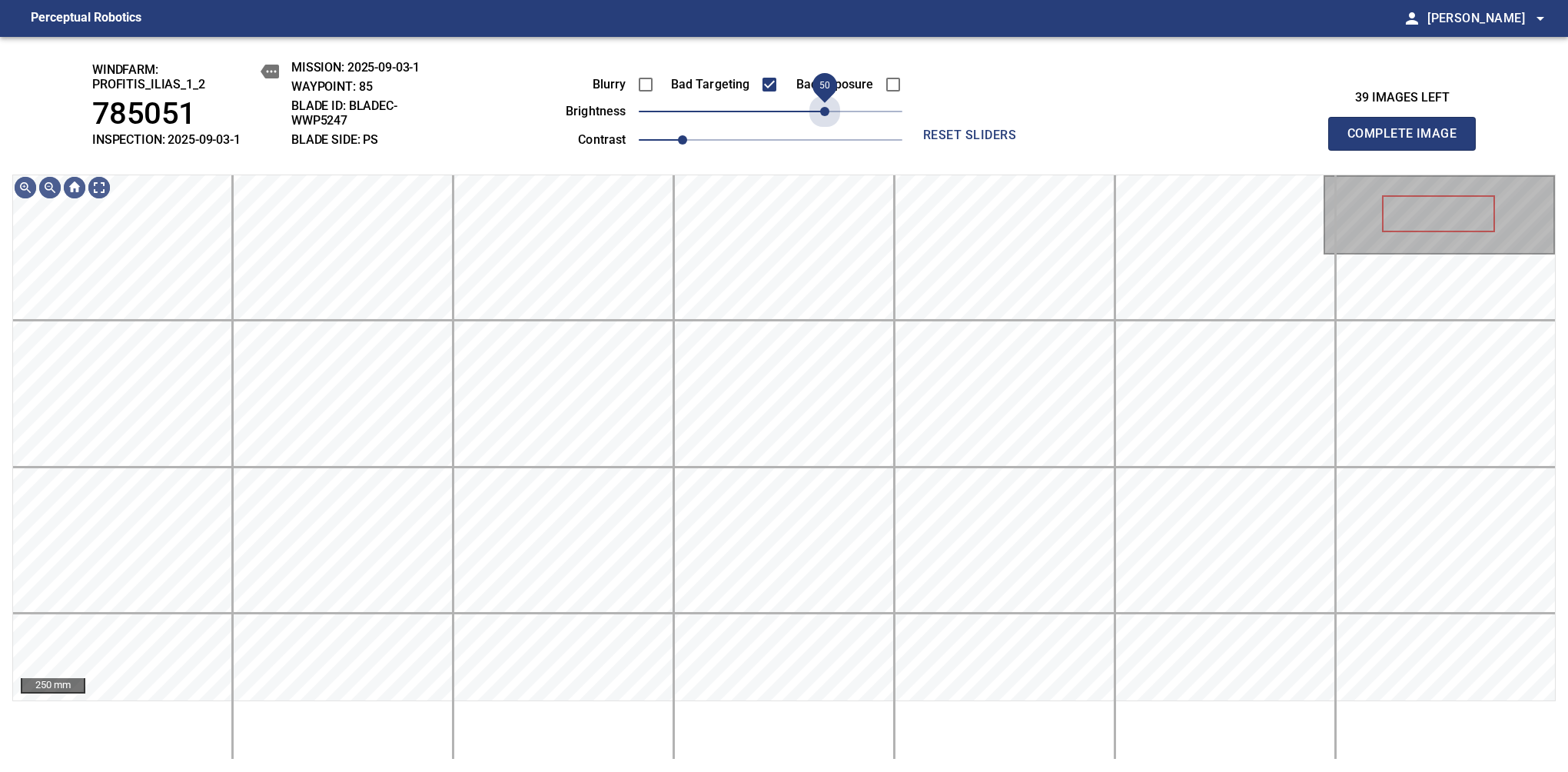
drag, startPoint x: 772, startPoint y: 116, endPoint x: 824, endPoint y: 124, distance: 52.6
click at [824, 116] on span "50" at bounding box center [824, 112] width 9 height 9
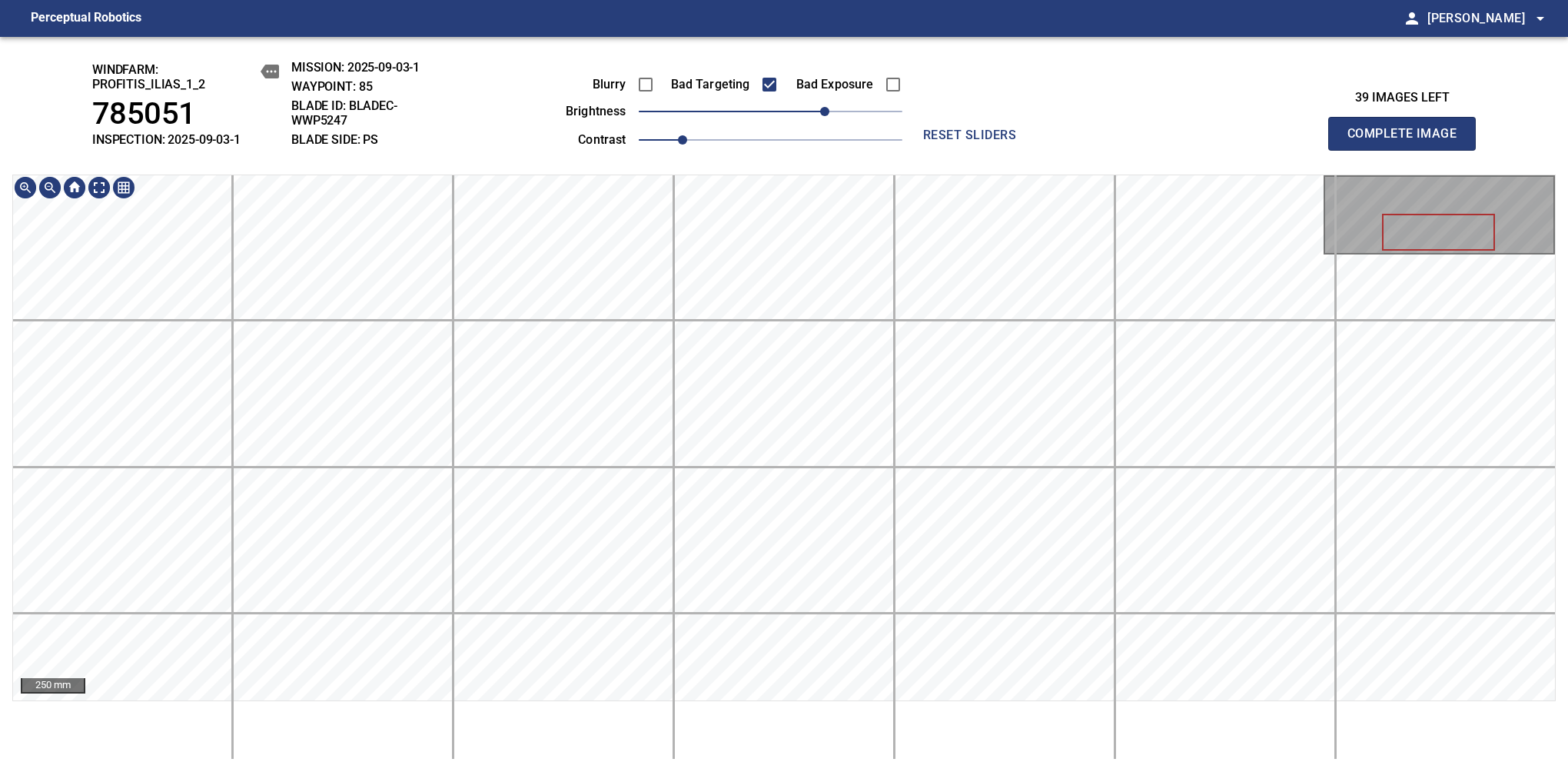
click at [819, 0] on html "Perceptual Robotics person Alex Semenov arrow_drop_down windfarm: Profitis_Ilia…" at bounding box center [784, 386] width 1568 height 772
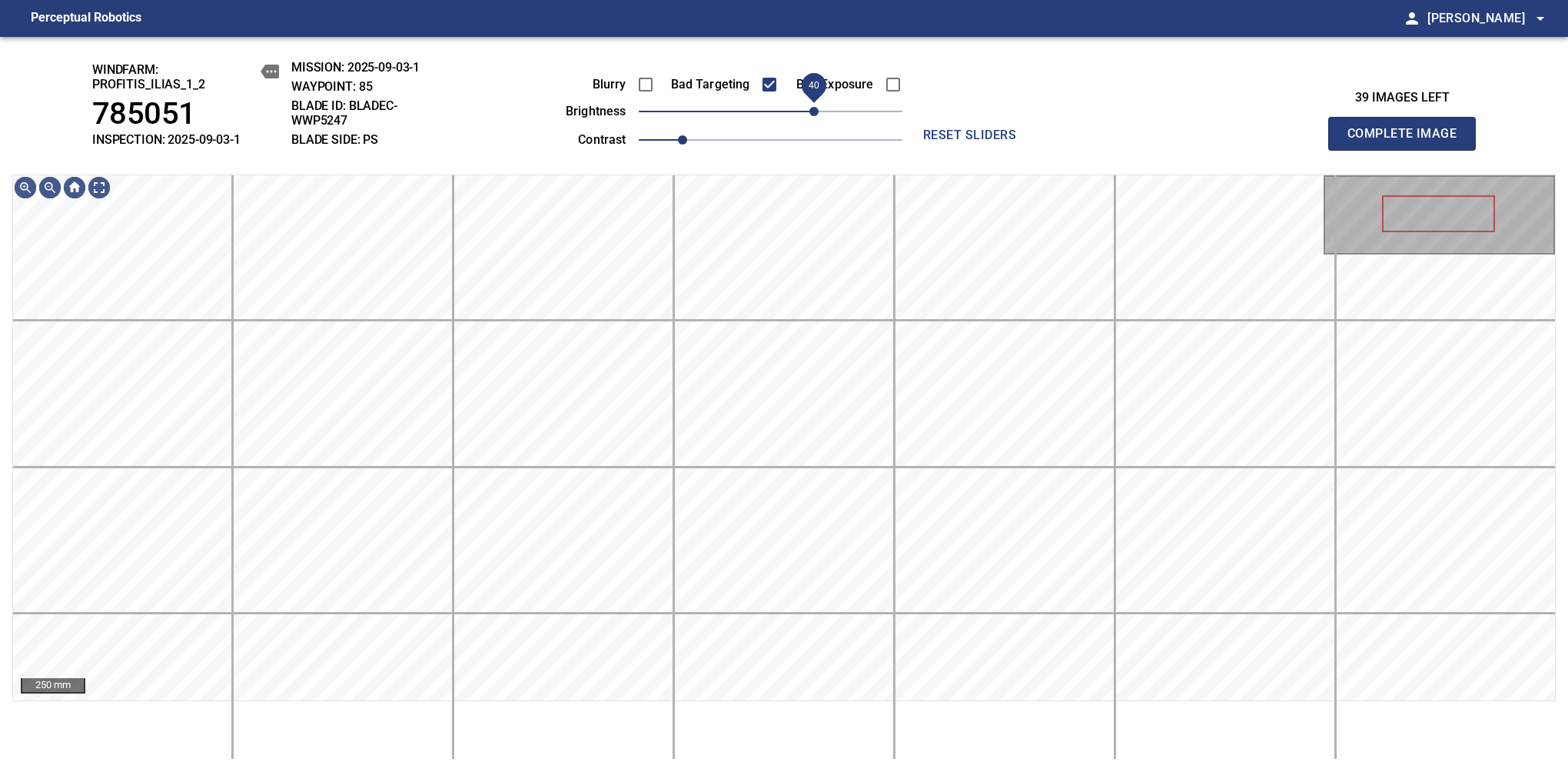
click at [816, 116] on span "40" at bounding box center [814, 112] width 9 height 9
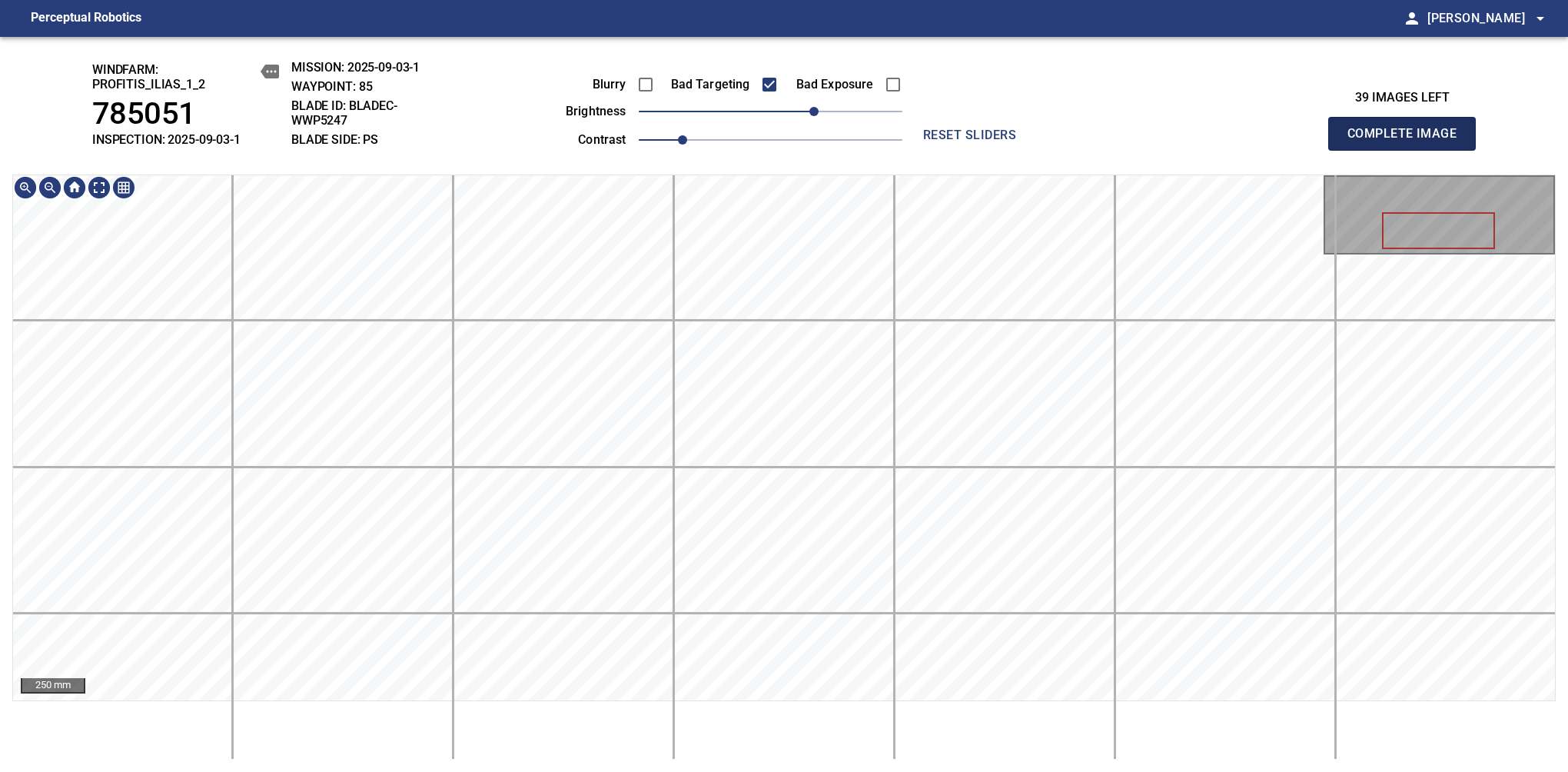
click at [1408, 142] on span "Complete Image" at bounding box center [1402, 133] width 114 height 21
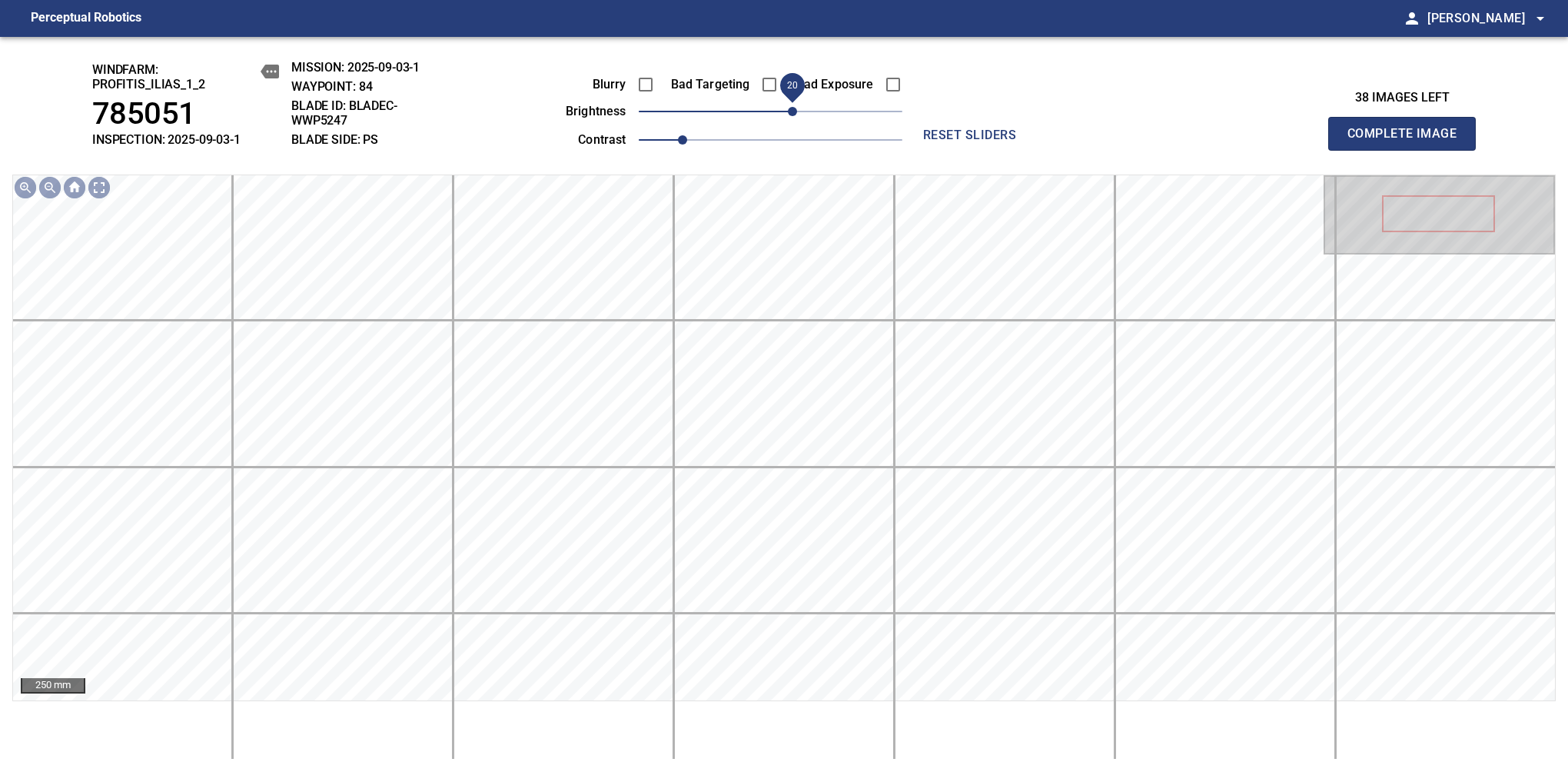
drag, startPoint x: 778, startPoint y: 111, endPoint x: 791, endPoint y: 106, distance: 13.9
click at [791, 107] on span "20" at bounding box center [792, 112] width 9 height 9
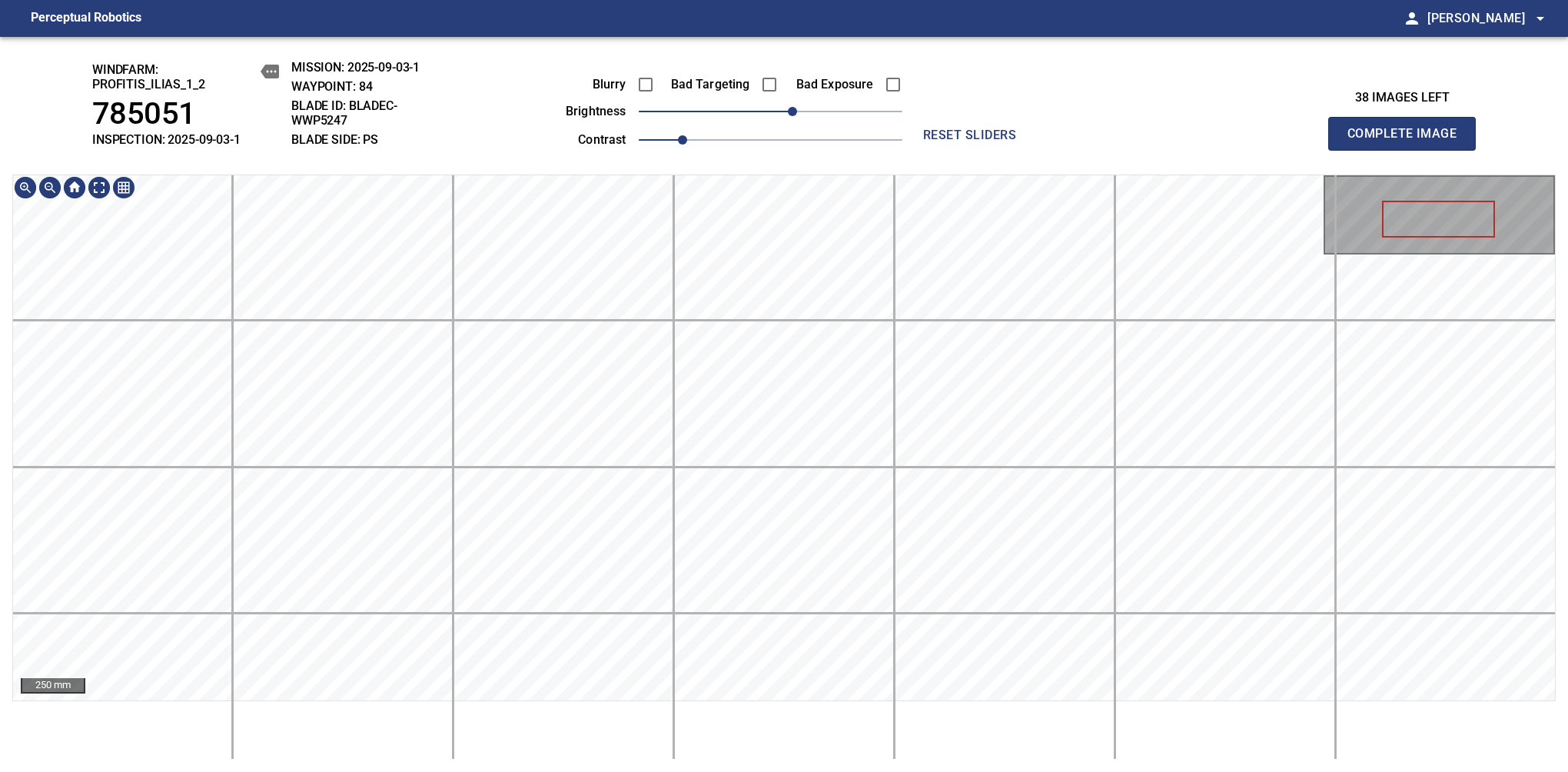
click at [771, 22] on main "Perceptual Robotics person Alex Semenov arrow_drop_down windfarm: Profitis_Ilia…" at bounding box center [784, 386] width 1568 height 772
click at [1408, 142] on span "Complete Image" at bounding box center [1402, 133] width 114 height 21
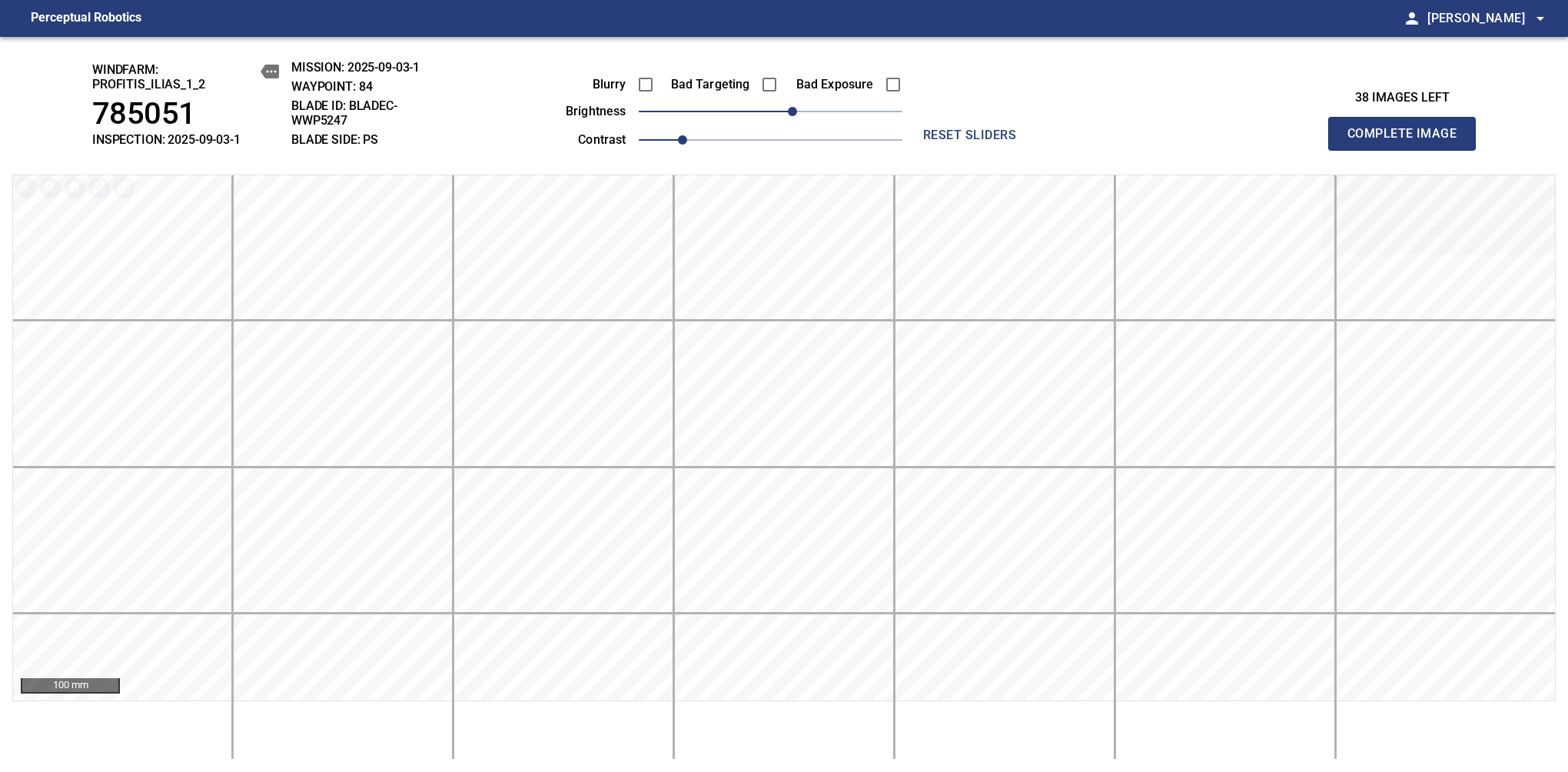
click at [1408, 142] on span "Complete Image" at bounding box center [1402, 133] width 114 height 21
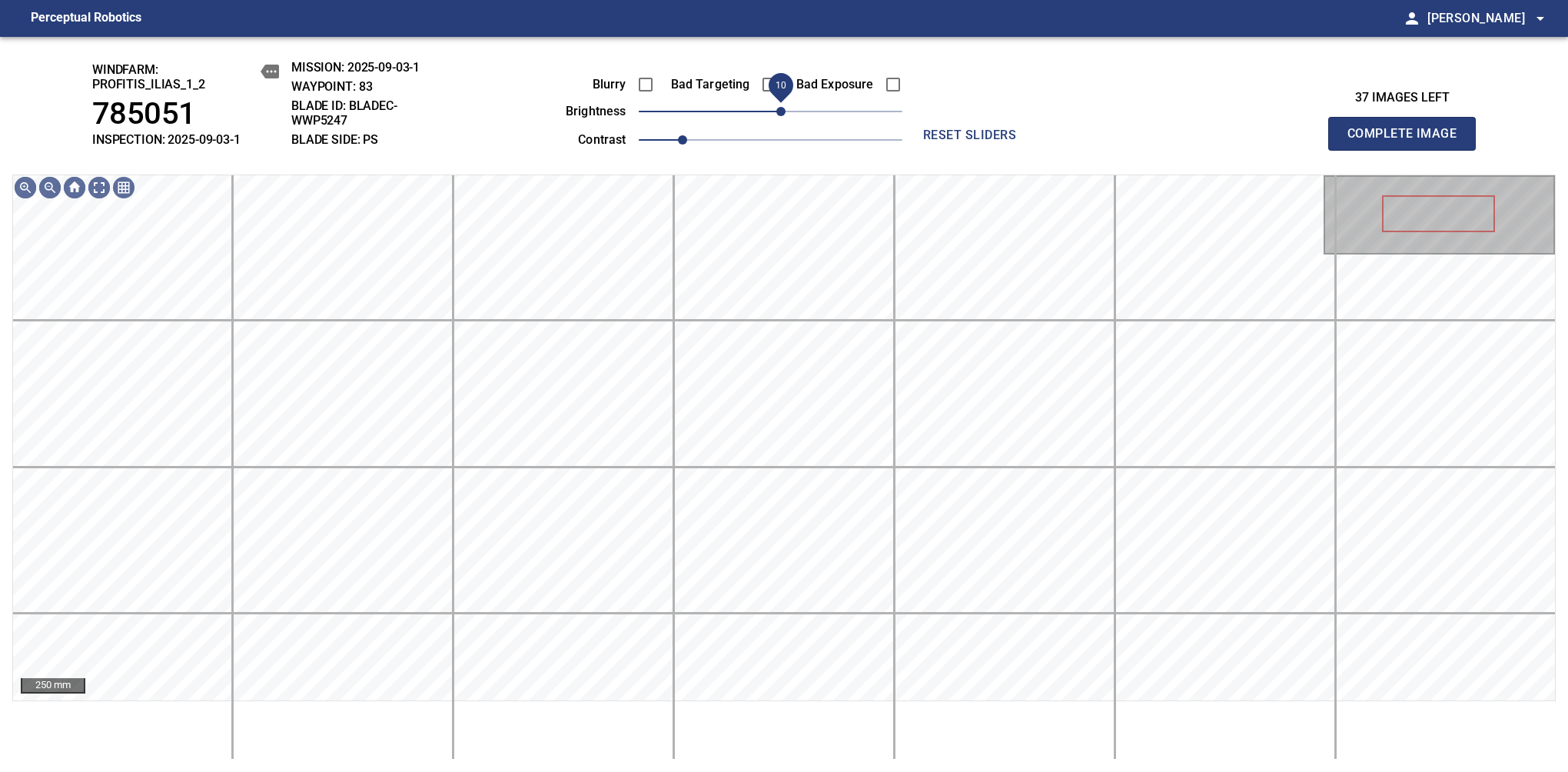
drag, startPoint x: 776, startPoint y: 111, endPoint x: 784, endPoint y: 121, distance: 12.8
click at [784, 116] on span "10" at bounding box center [780, 112] width 9 height 9
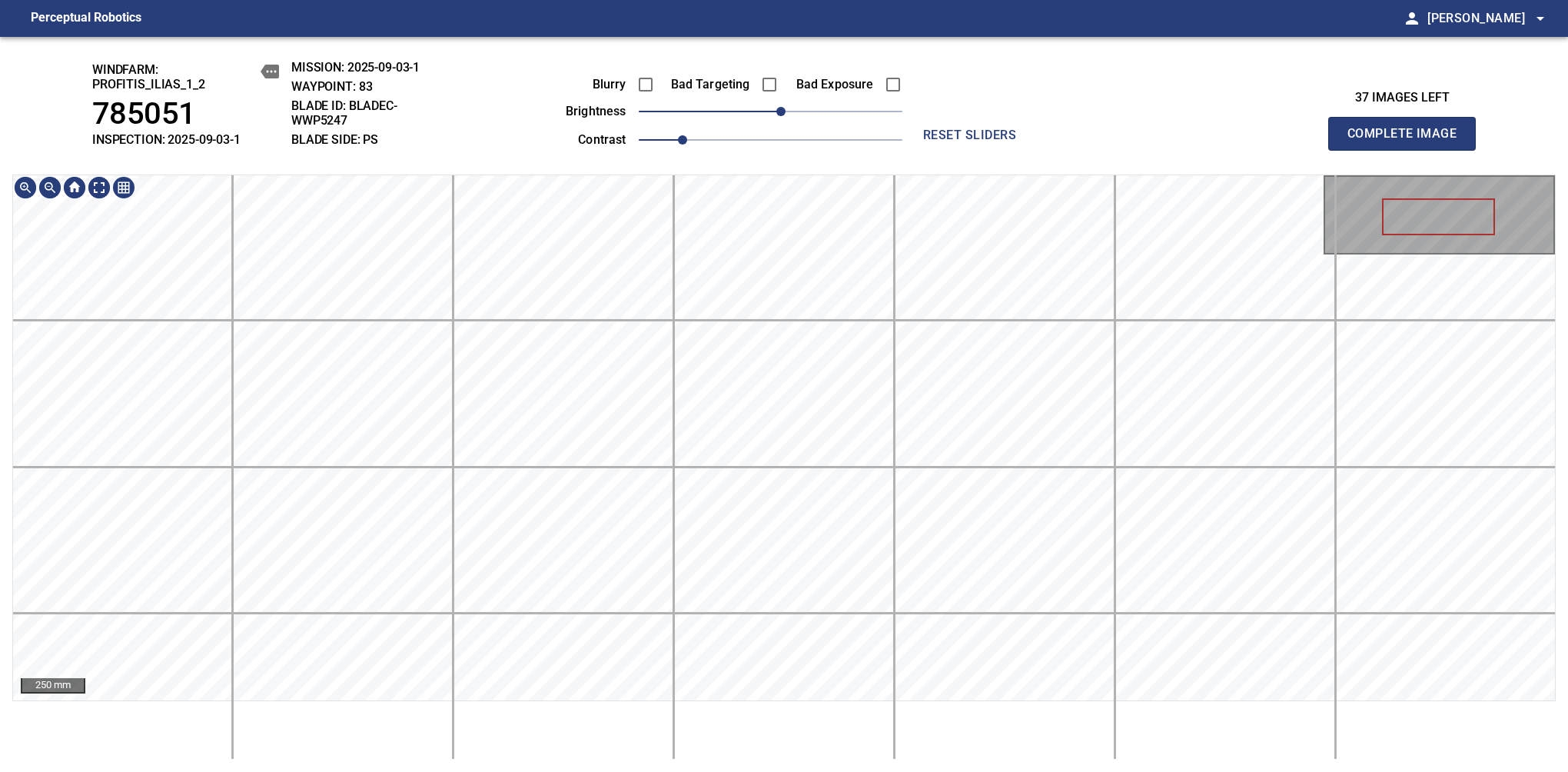
click at [876, 100] on div "windfarm: Profitis_Ilias_1_2 785051 INSPECTION: 2025-09-03-1 MISSION: 2025-09-0…" at bounding box center [784, 404] width 1568 height 735
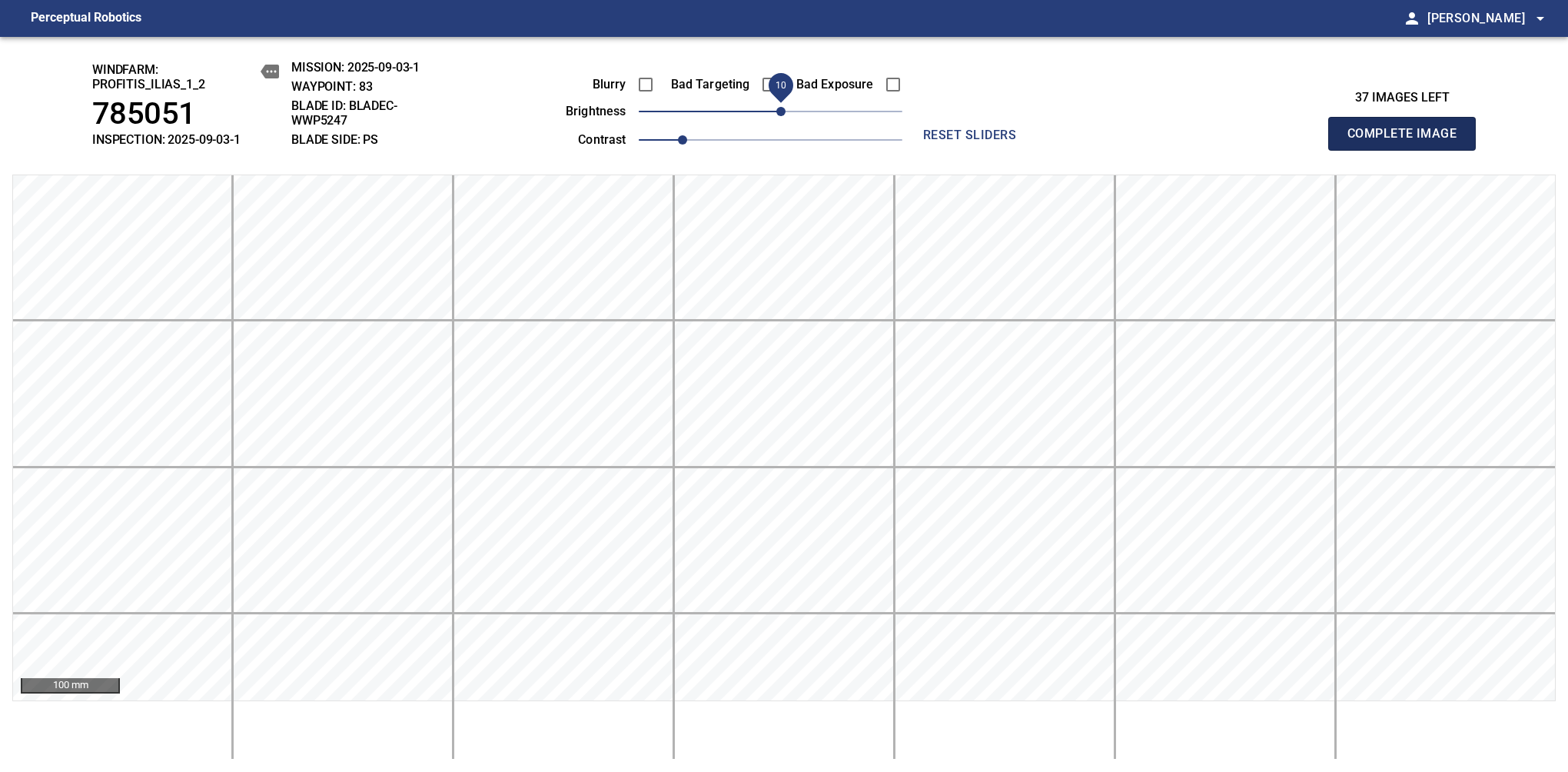
click at [1408, 142] on span "Complete Image" at bounding box center [1402, 133] width 114 height 21
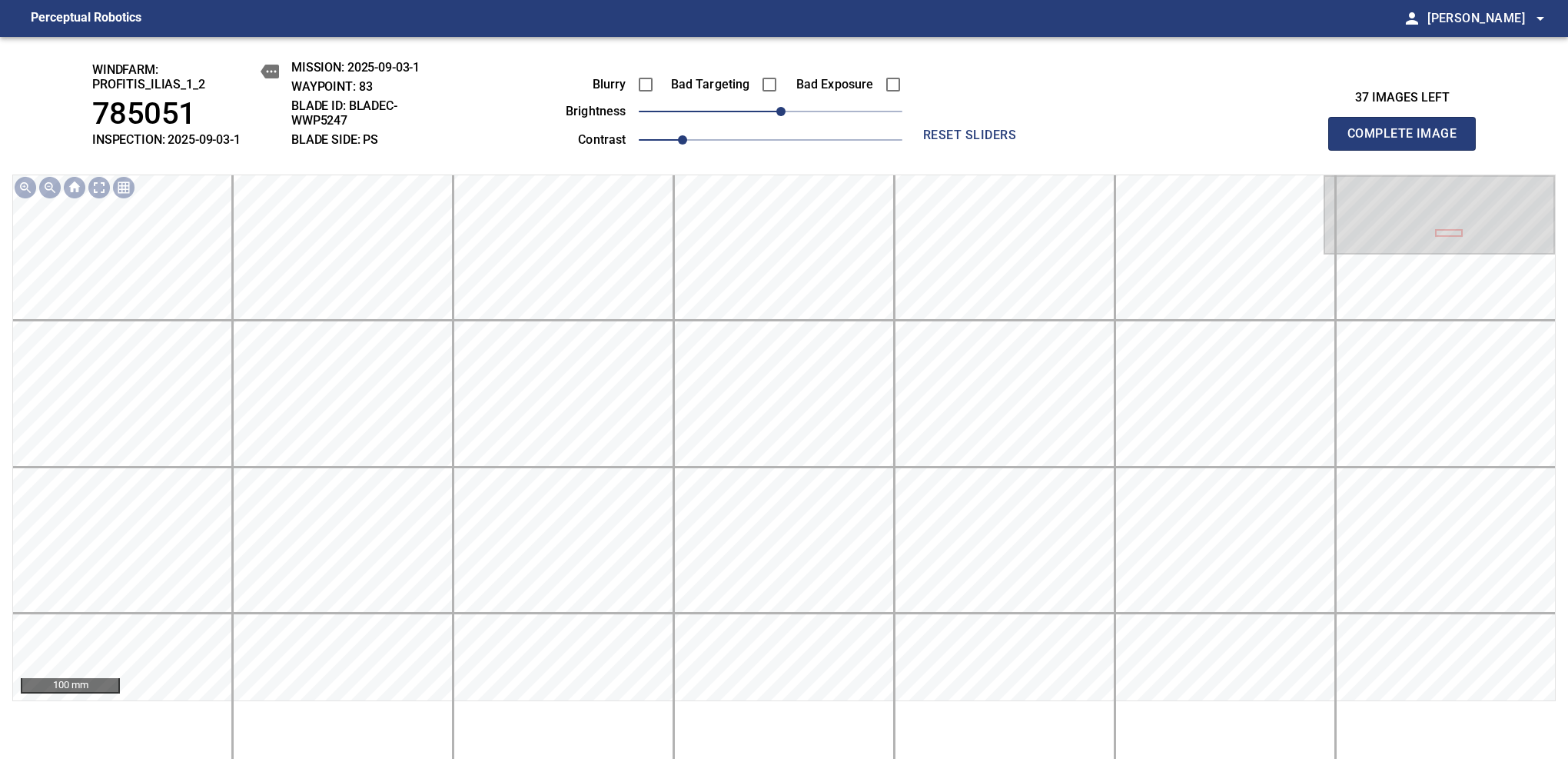
click at [1408, 142] on span "Complete Image" at bounding box center [1402, 133] width 114 height 21
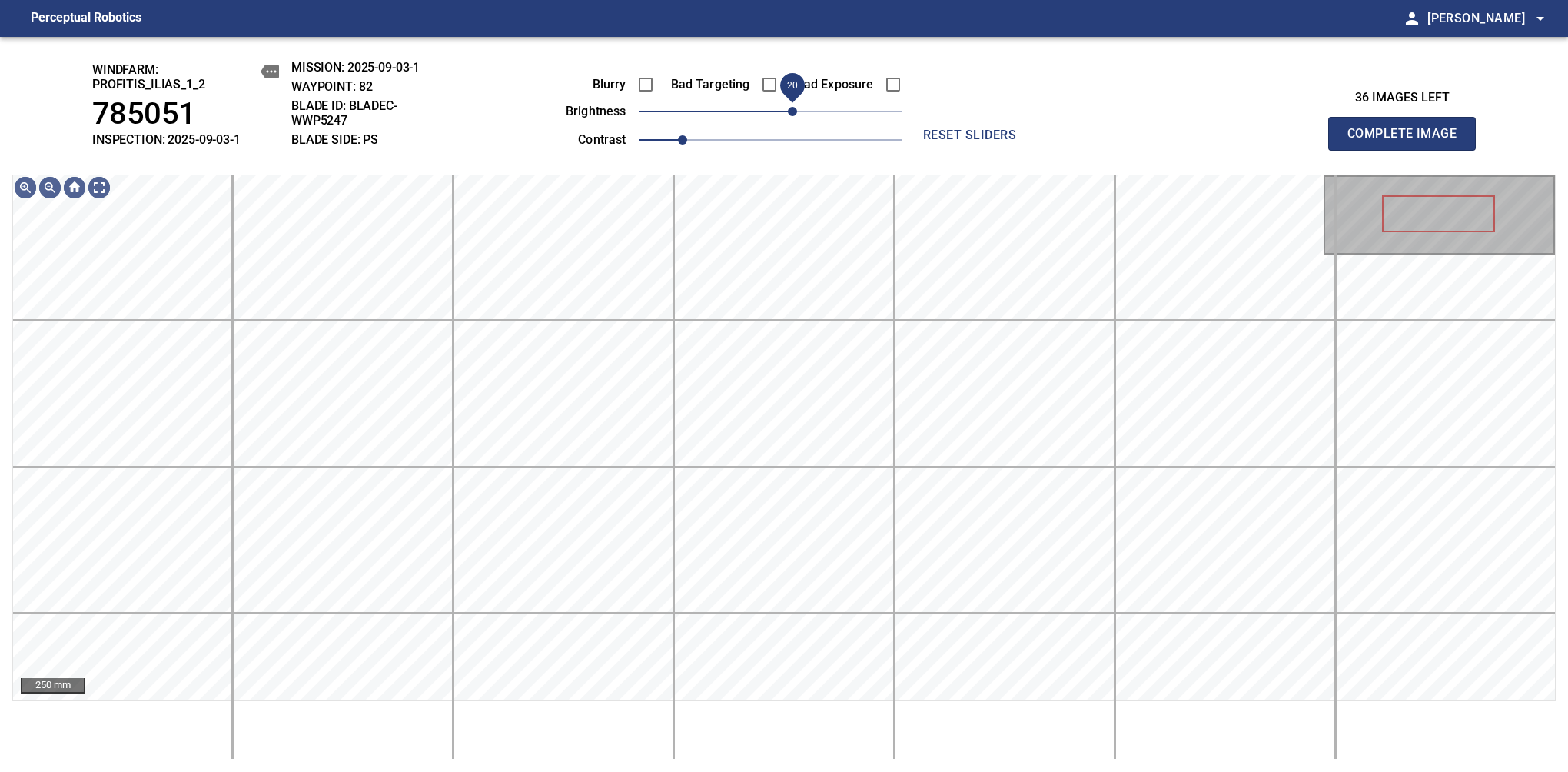
click at [788, 107] on span "20" at bounding box center [792, 112] width 9 height 9
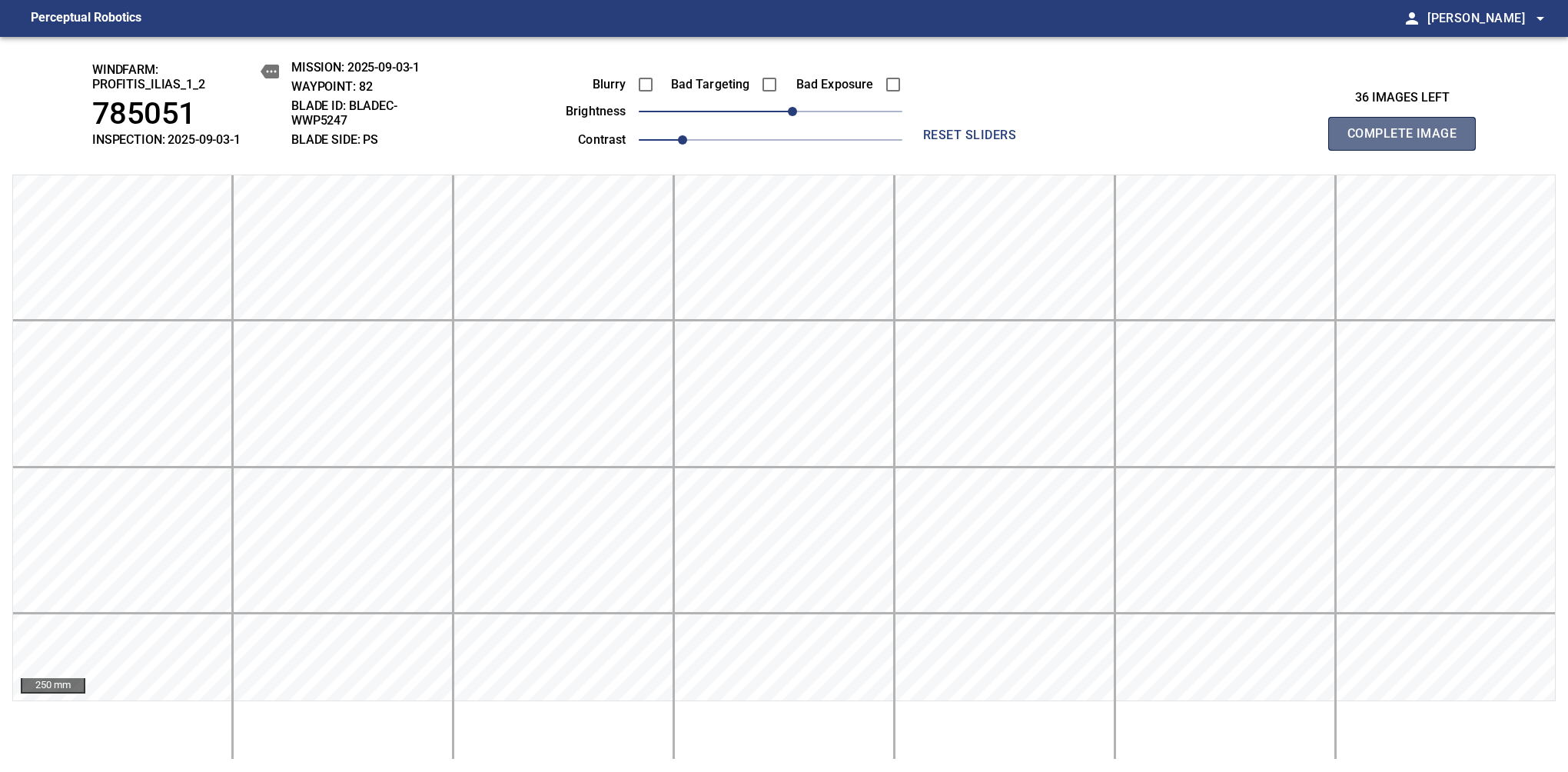
click at [1408, 142] on span "Complete Image" at bounding box center [1402, 133] width 114 height 21
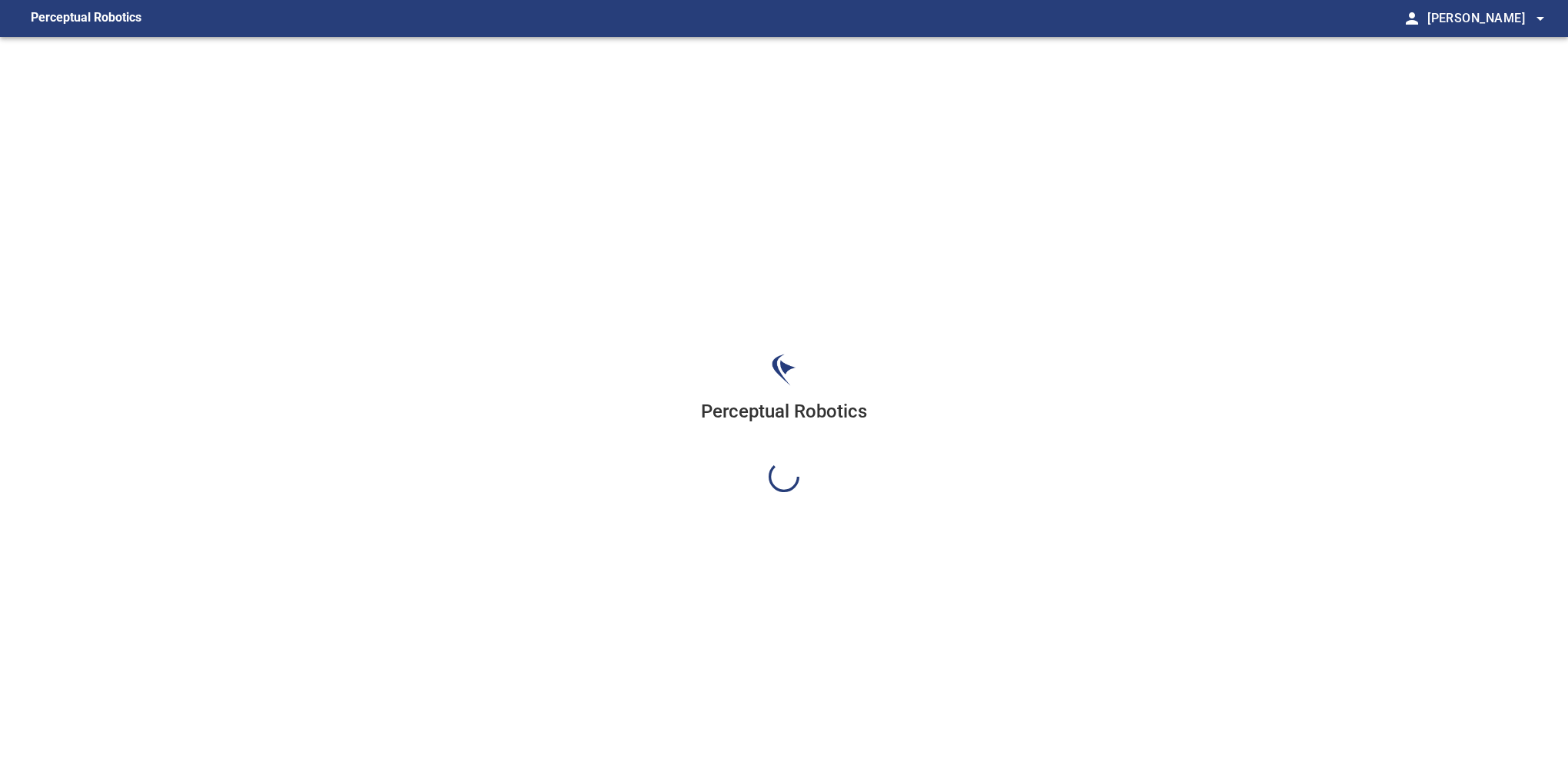
click at [1079, 224] on div "Perceptual Robotics" at bounding box center [784, 423] width 1568 height 772
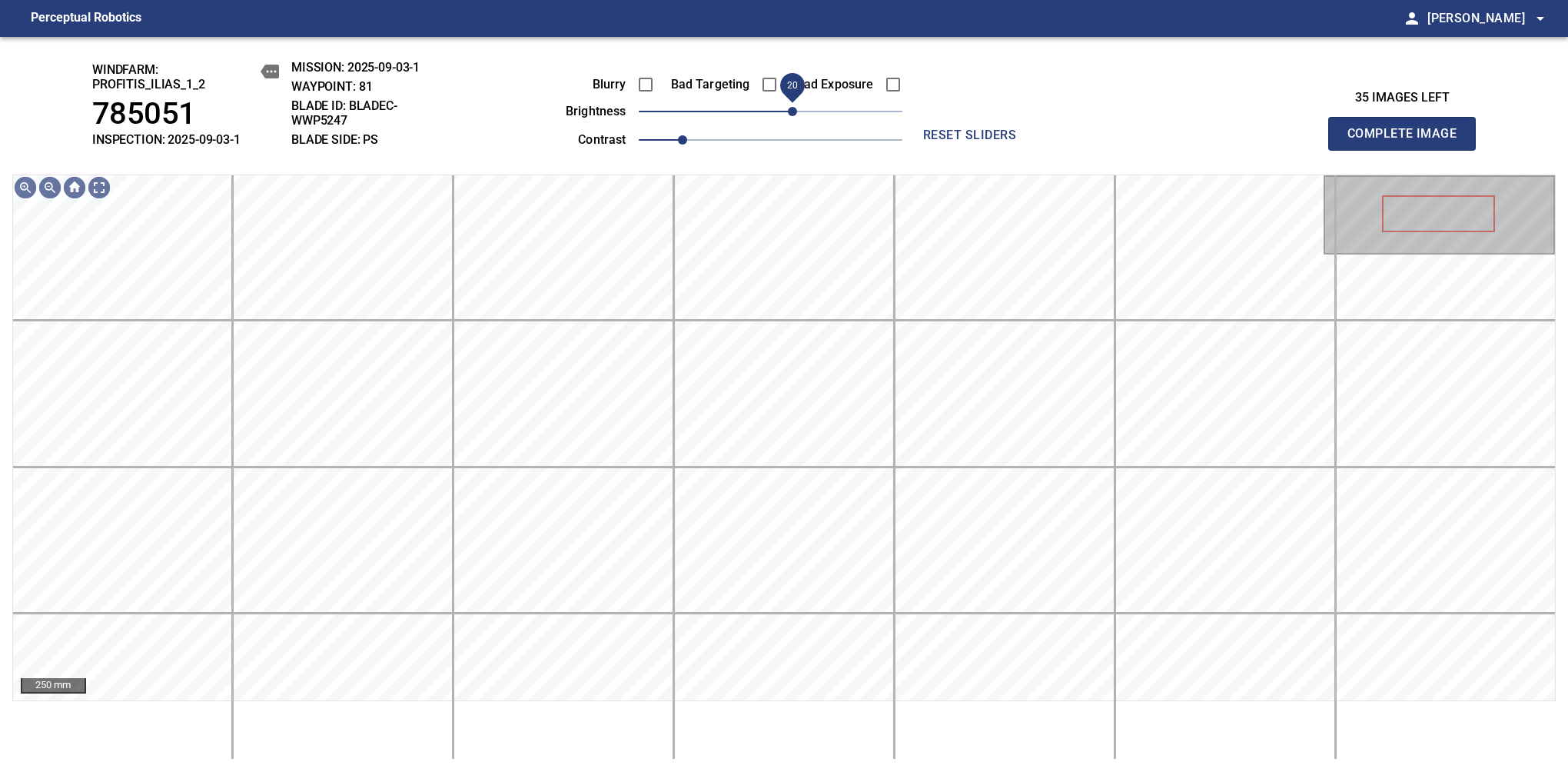
drag, startPoint x: 768, startPoint y: 114, endPoint x: 796, endPoint y: 108, distance: 28.6
click at [796, 108] on span "20" at bounding box center [792, 112] width 9 height 9
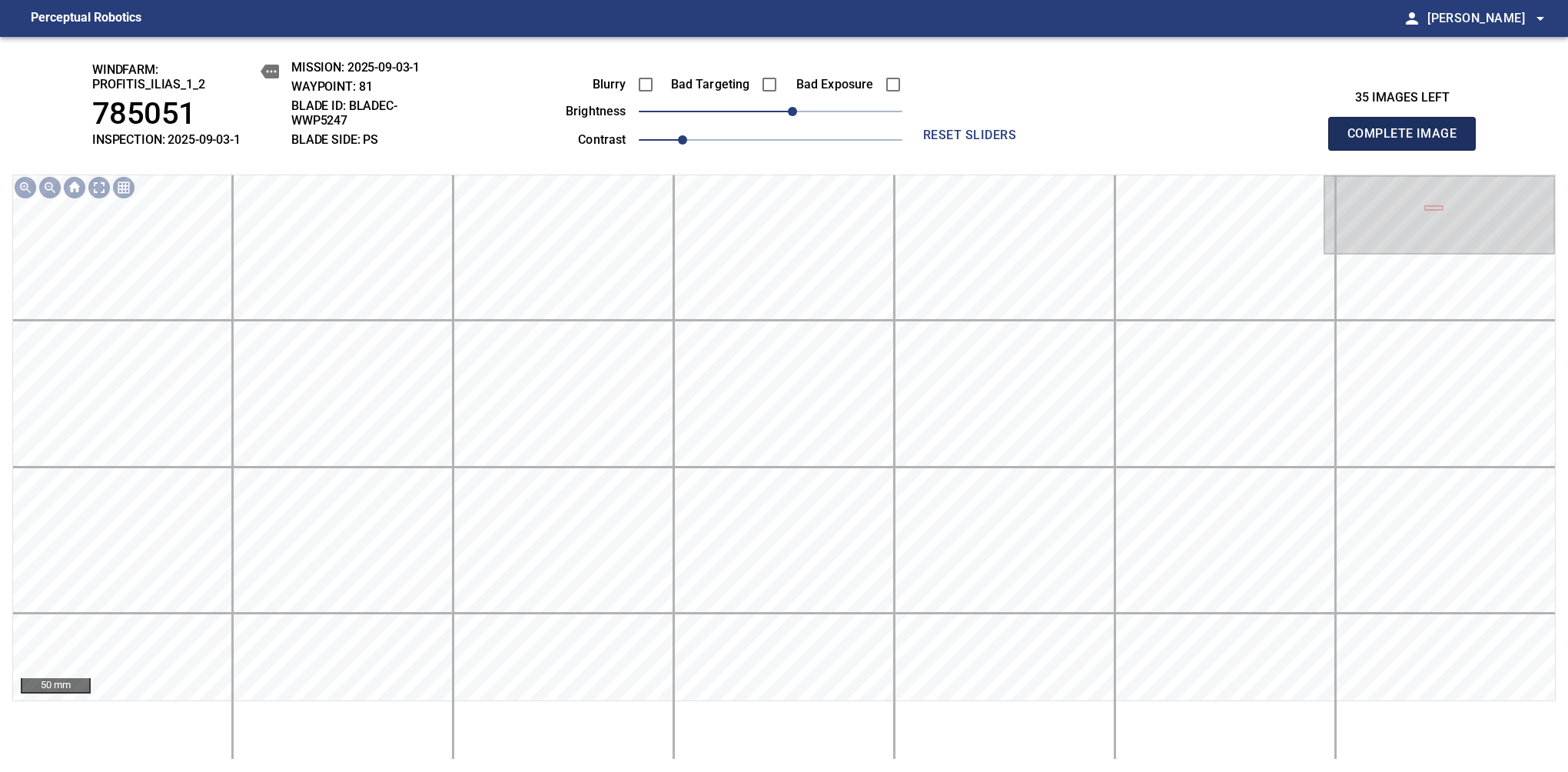
click at [1408, 142] on span "Complete Image" at bounding box center [1402, 133] width 114 height 21
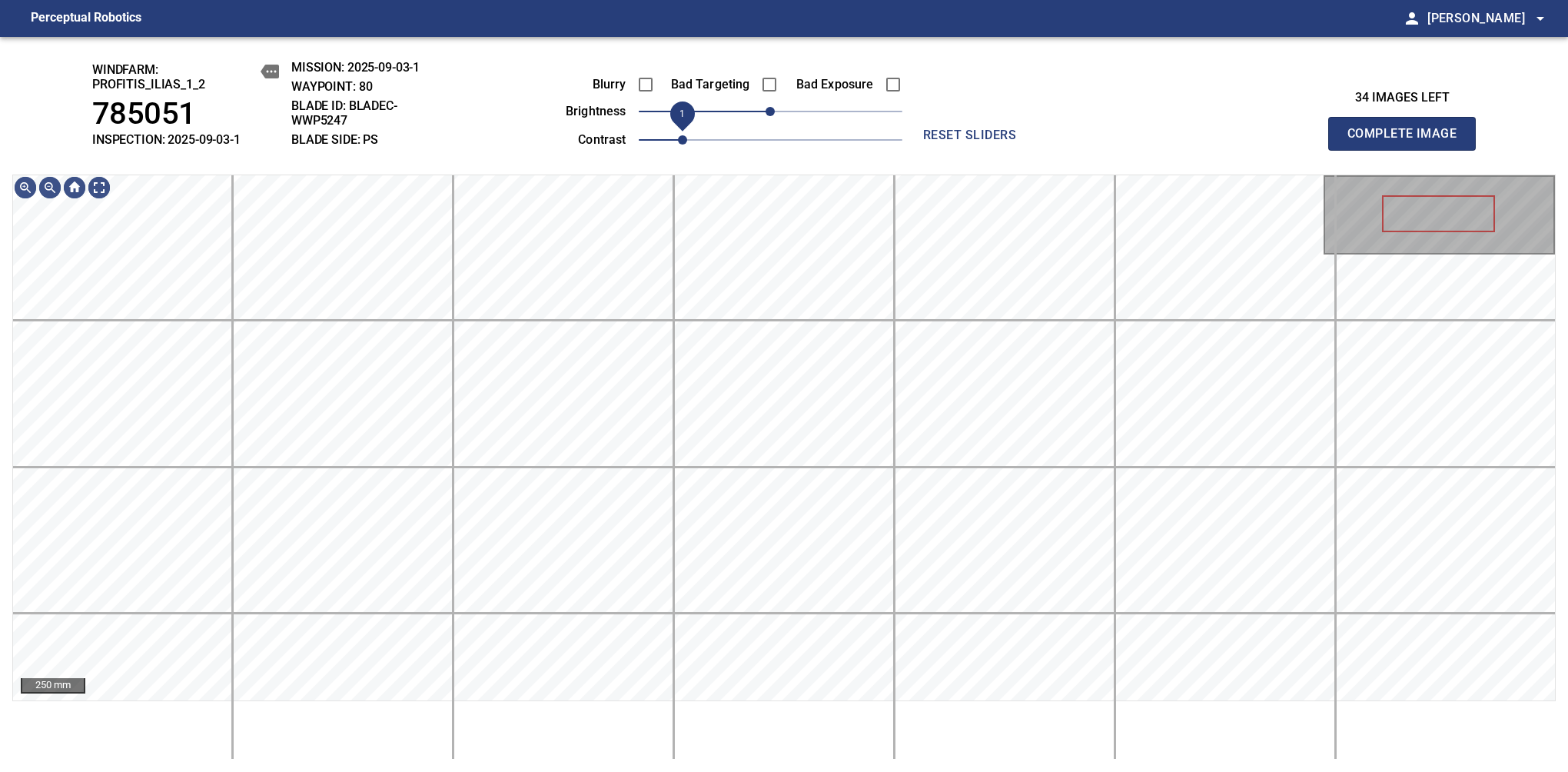
drag, startPoint x: 790, startPoint y: 130, endPoint x: 688, endPoint y: 151, distance: 104.1
click at [688, 151] on span "1" at bounding box center [770, 140] width 263 height 21
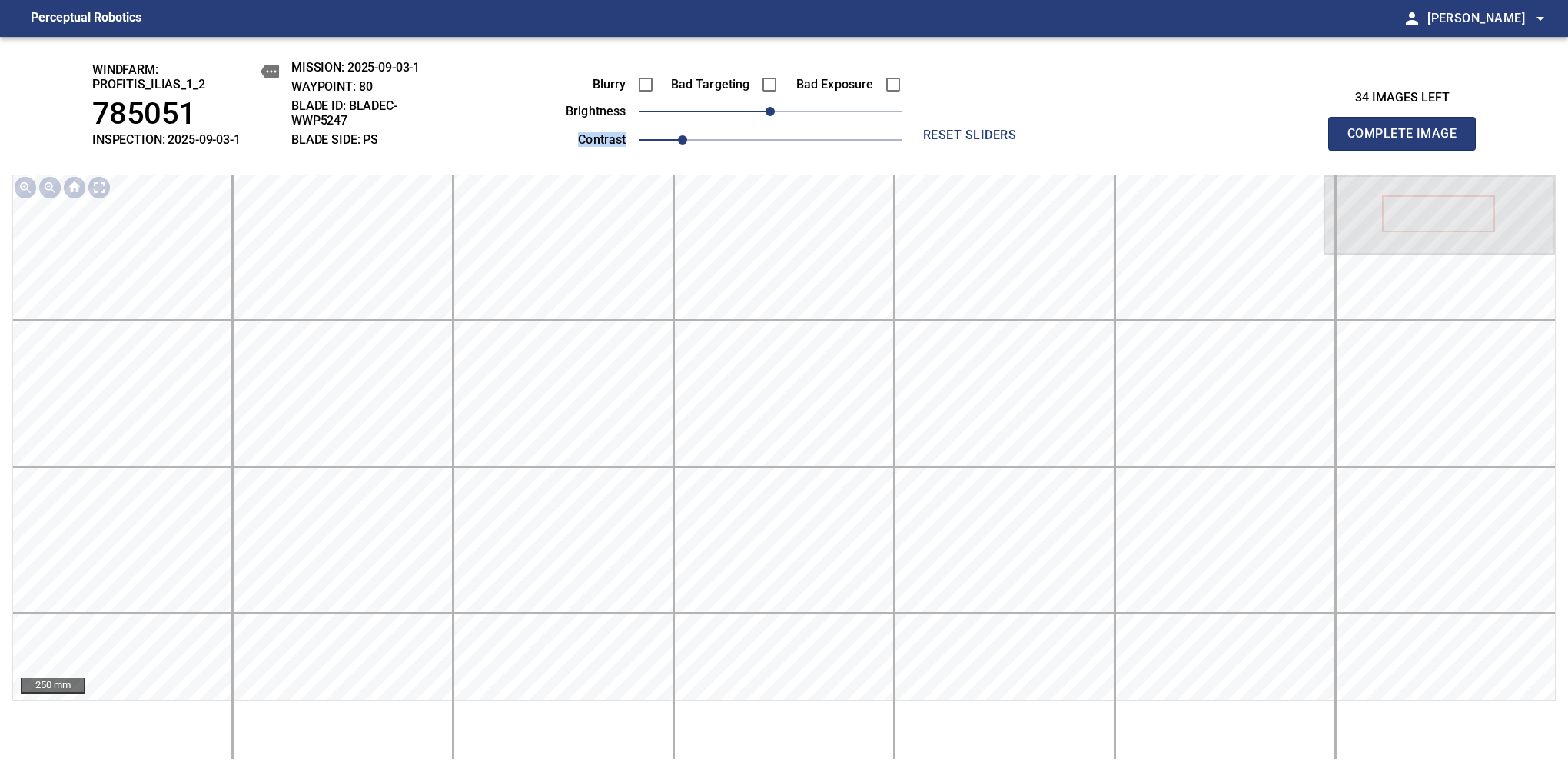
drag, startPoint x: 784, startPoint y: 124, endPoint x: 797, endPoint y: 114, distance: 16.4
click at [797, 114] on div "Blurry Bad Targeting Bad Exposure brightness 0 contrast 1" at bounding box center [716, 110] width 371 height 82
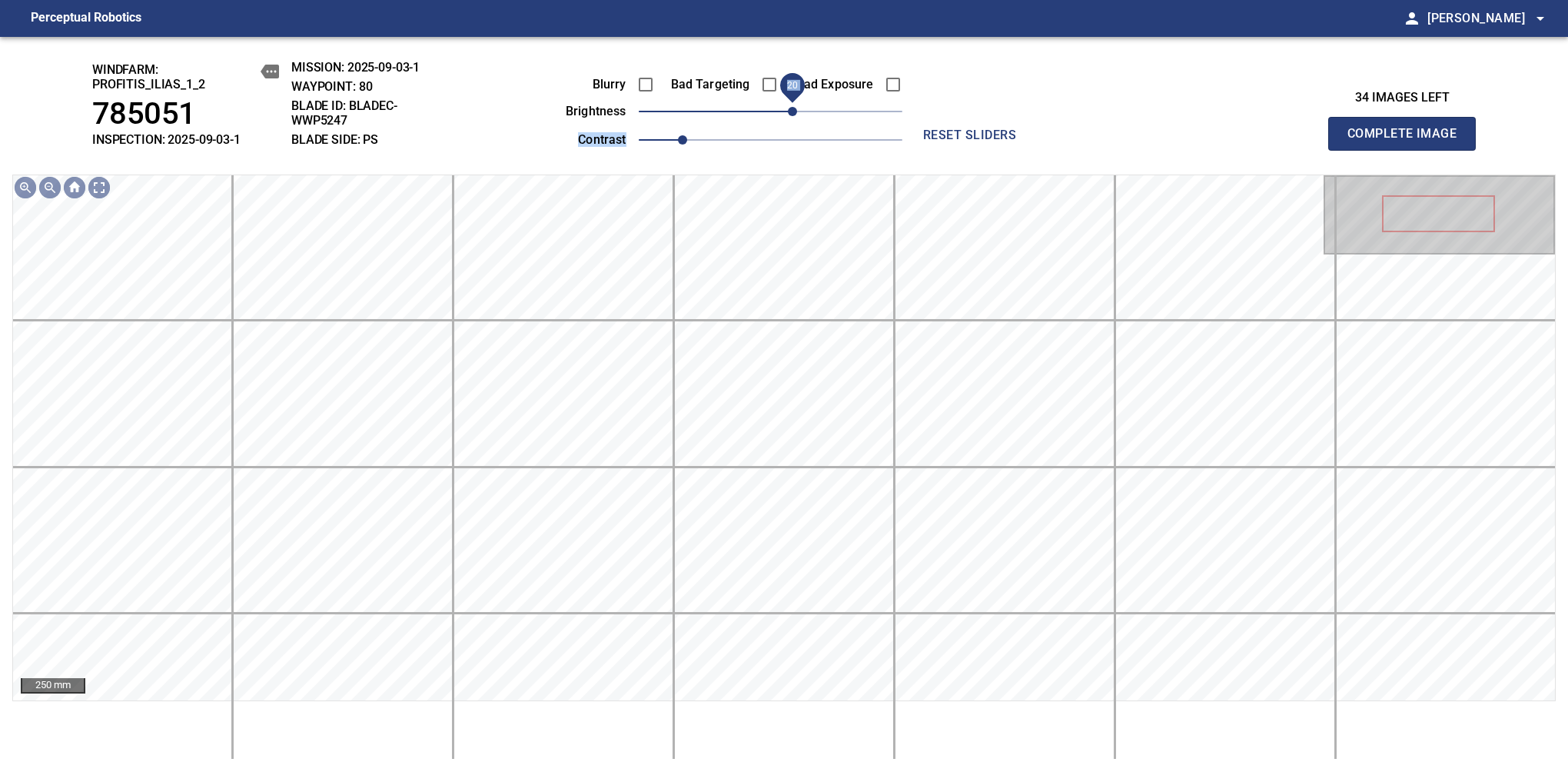
click at [790, 112] on span "20" at bounding box center [792, 112] width 9 height 9
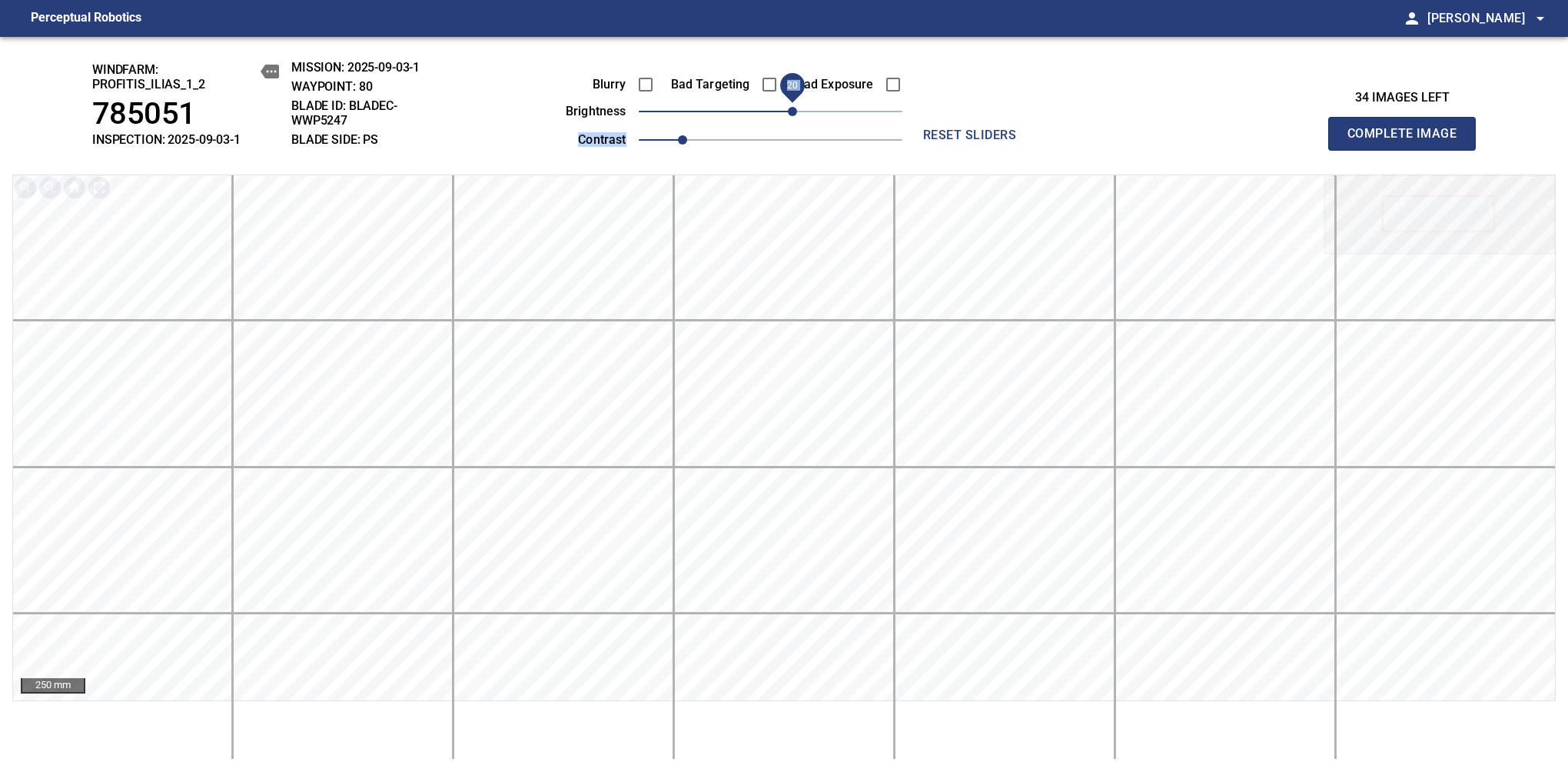
click at [1408, 142] on span "Complete Image" at bounding box center [1402, 133] width 114 height 21
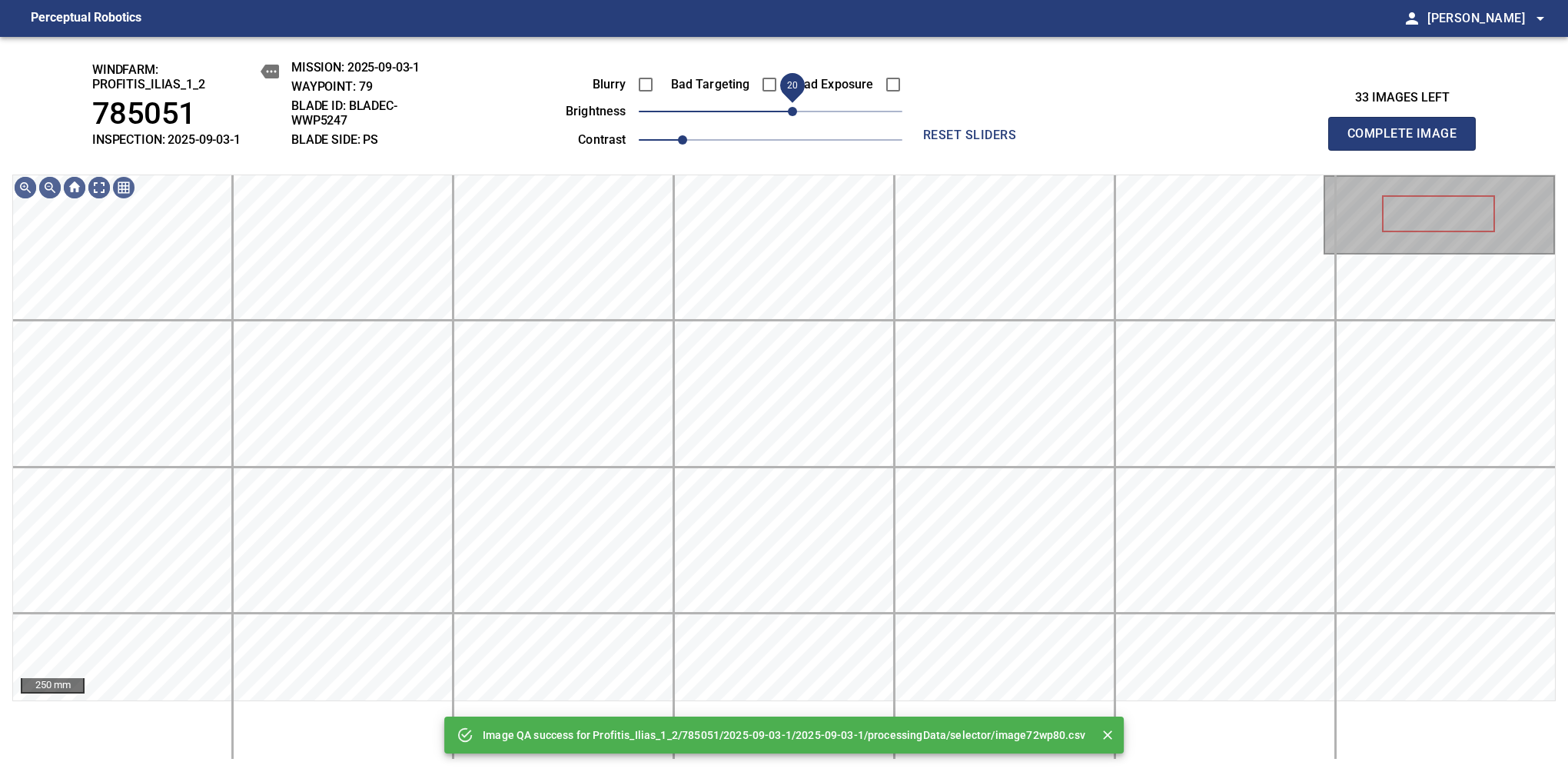
drag, startPoint x: 771, startPoint y: 115, endPoint x: 792, endPoint y: 101, distance: 25.2
click at [792, 107] on span "20" at bounding box center [792, 112] width 9 height 9
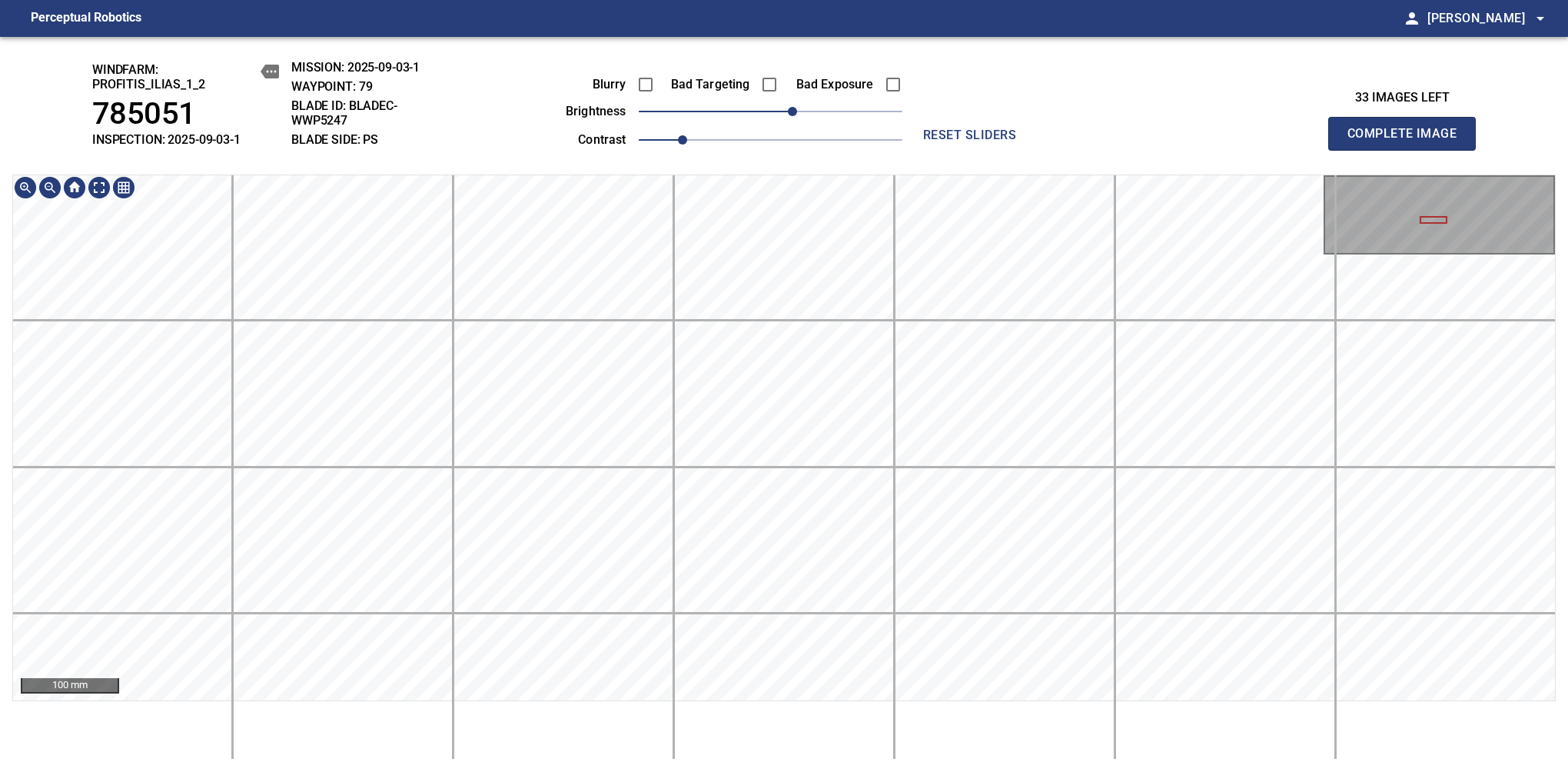
click at [225, 167] on div "windfarm: Profitis_Ilias_1_2 785051 INSPECTION: 2025-09-03-1 MISSION: 2025-09-0…" at bounding box center [784, 404] width 1568 height 735
click at [225, 172] on div "windfarm: Profitis_Ilias_1_2 785051 INSPECTION: 2025-09-03-1 MISSION: 2025-09-0…" at bounding box center [784, 404] width 1568 height 735
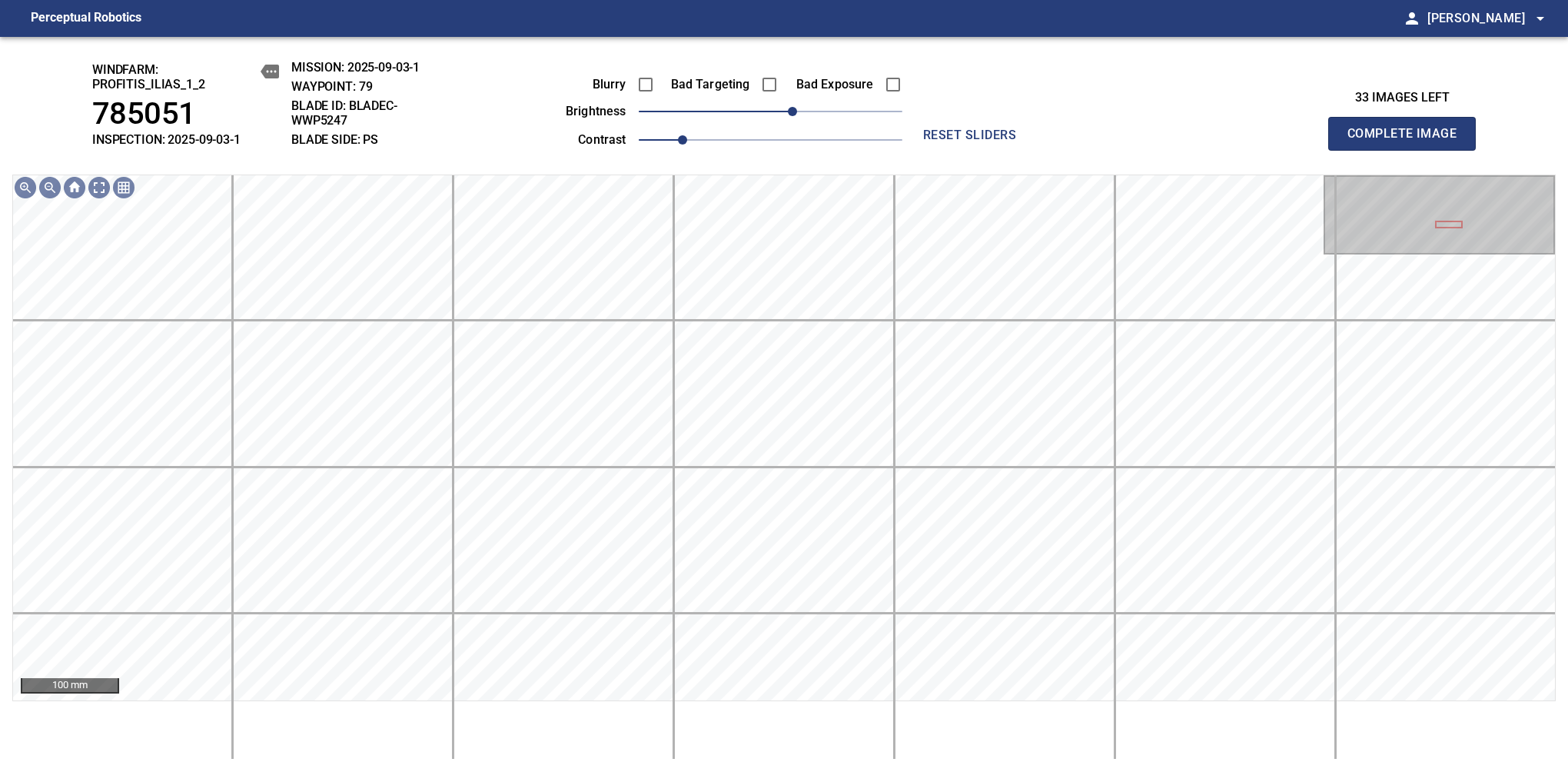
click at [1408, 142] on span "Complete Image" at bounding box center [1402, 133] width 114 height 21
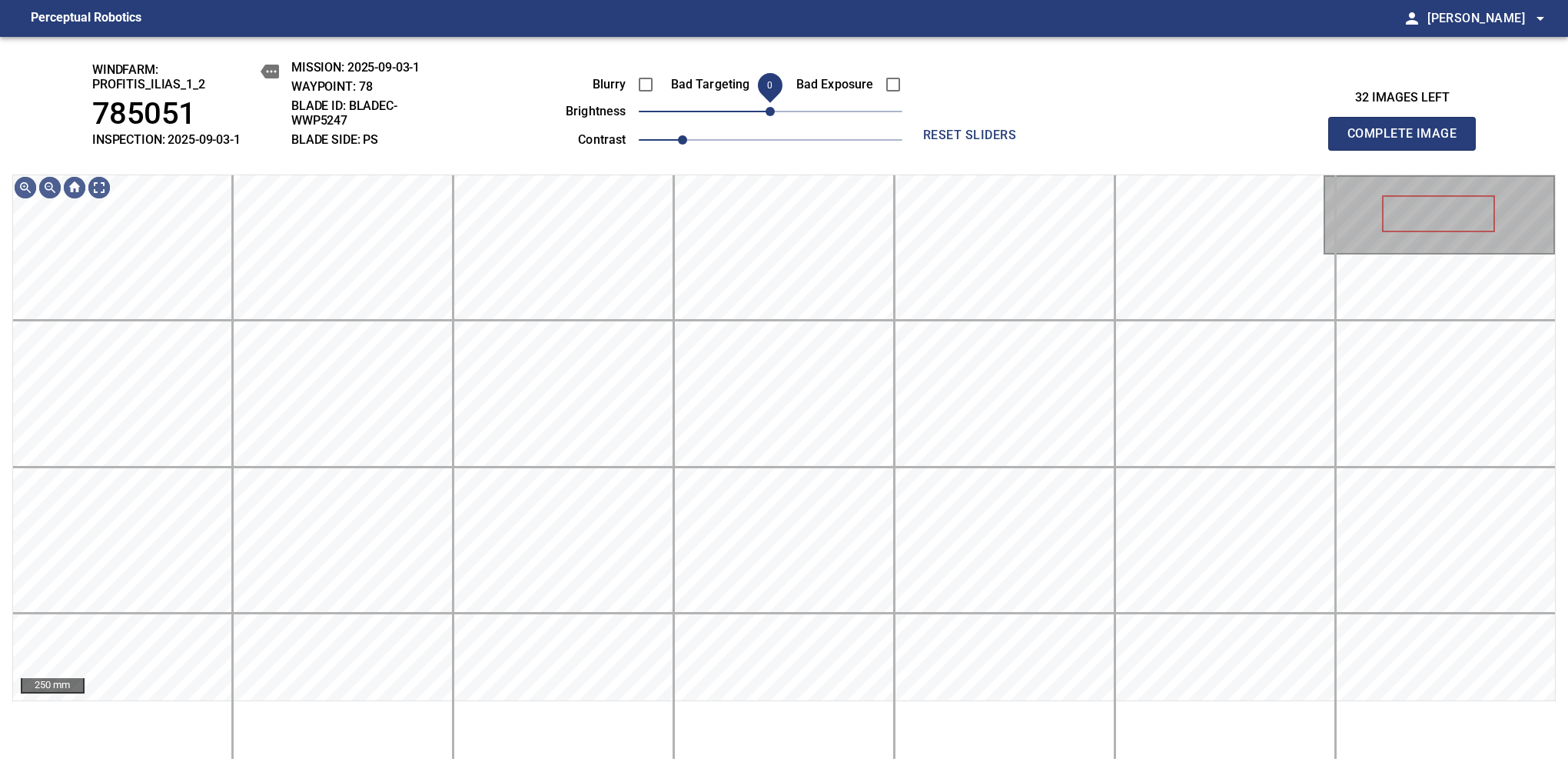
click at [772, 107] on span "0" at bounding box center [770, 112] width 9 height 9
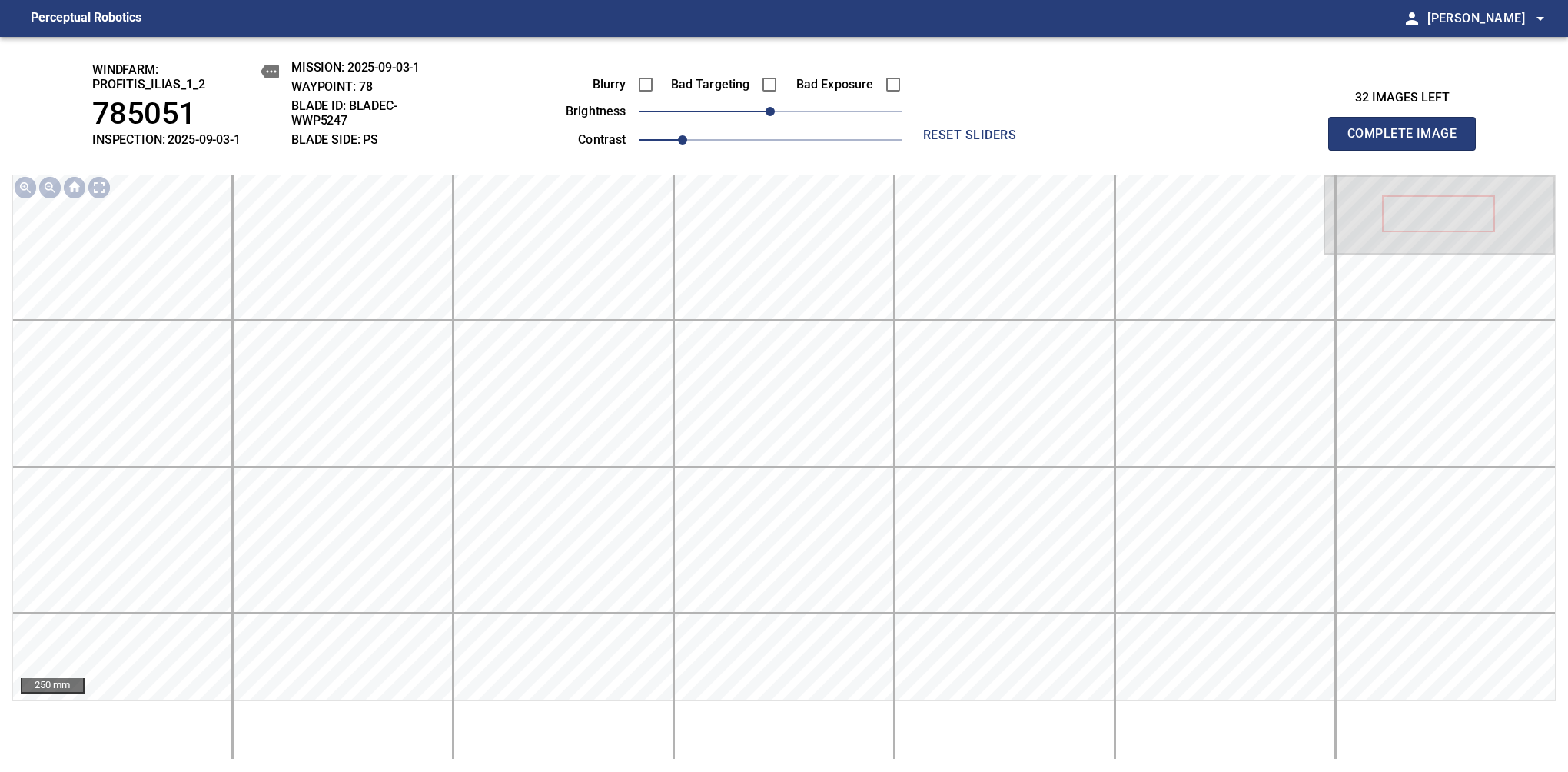
click at [1408, 142] on span "Complete Image" at bounding box center [1402, 133] width 114 height 21
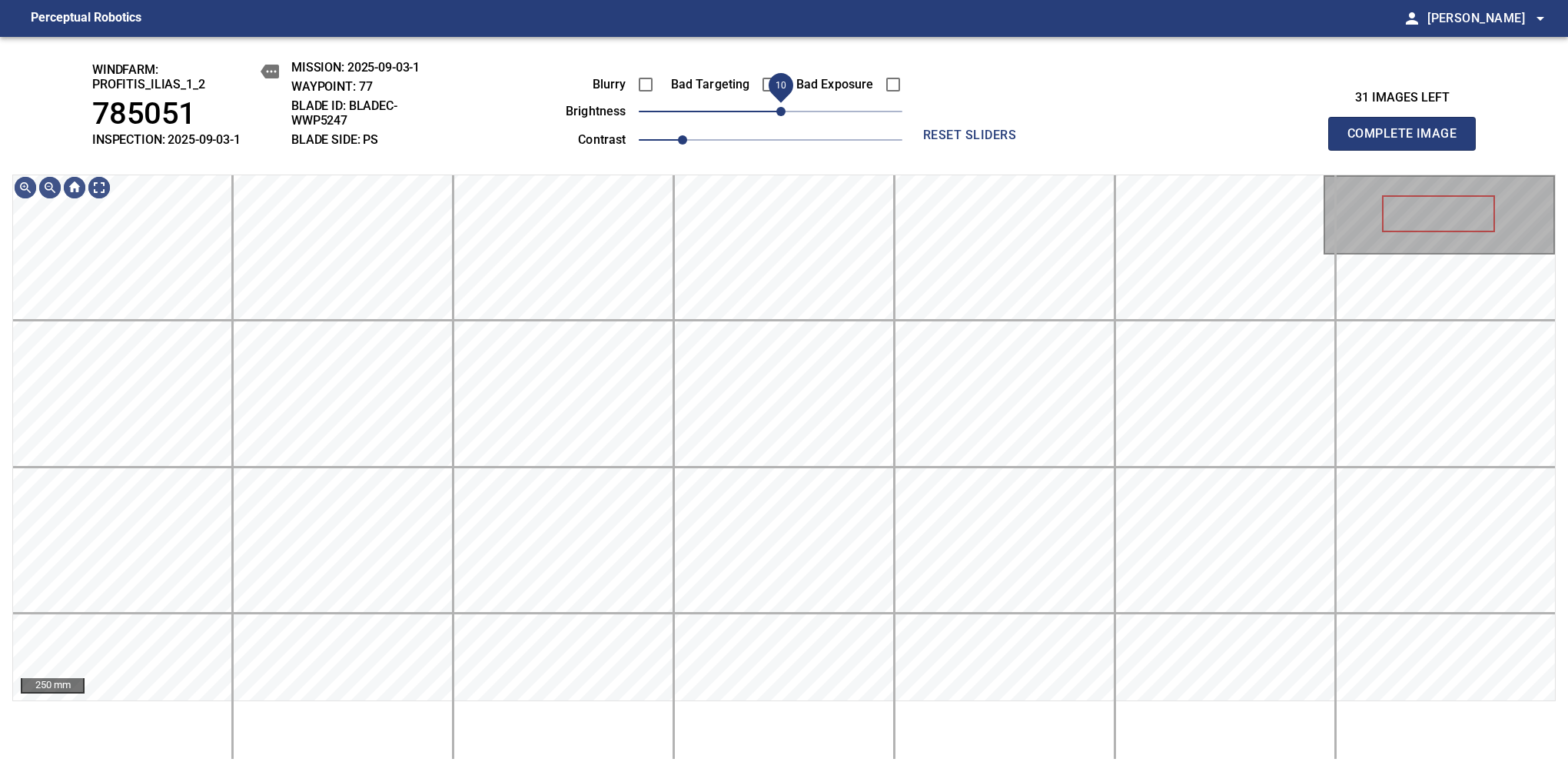
click at [780, 111] on span "10" at bounding box center [780, 112] width 9 height 9
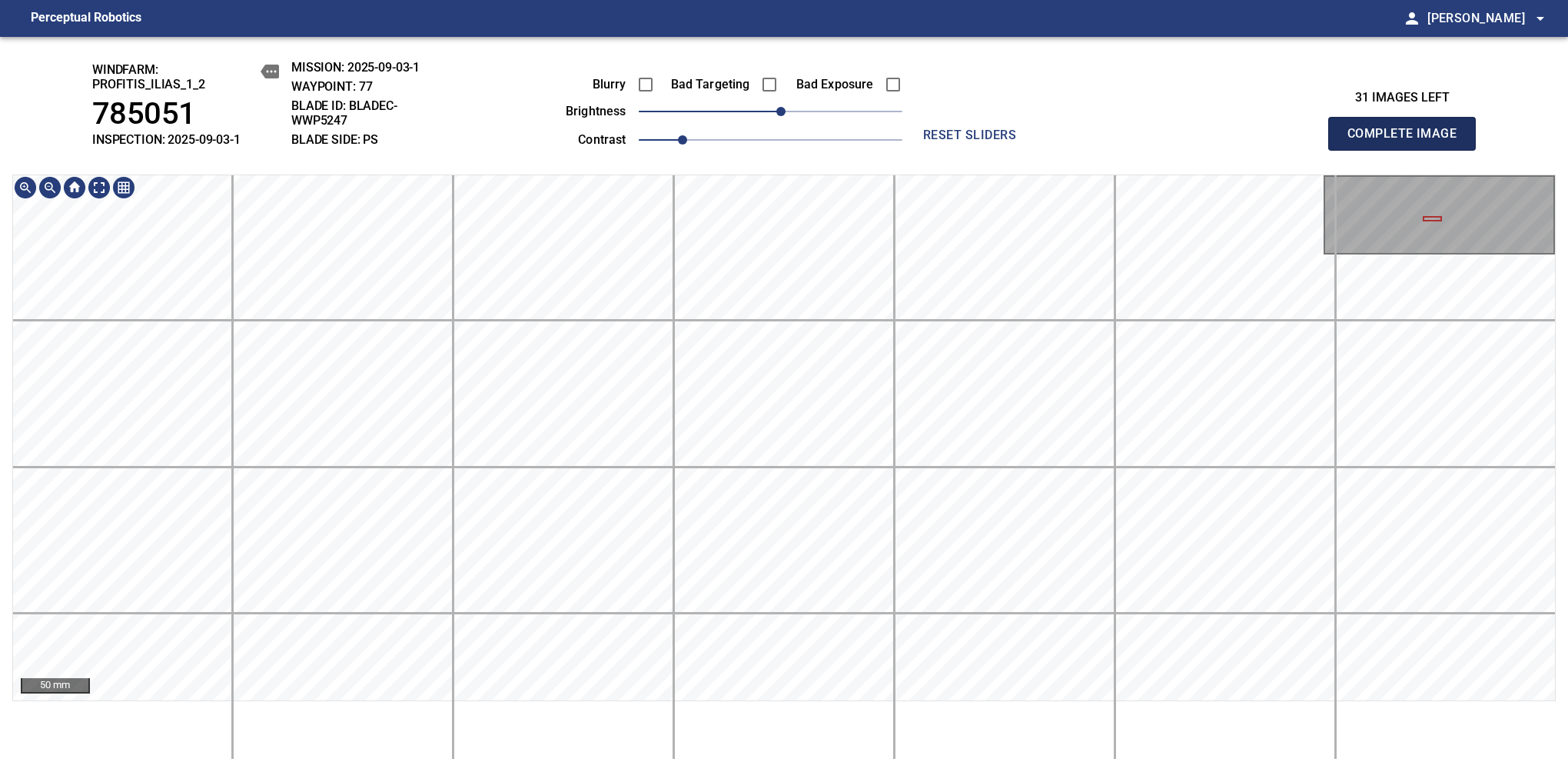
click at [1408, 142] on span "Complete Image" at bounding box center [1402, 133] width 114 height 21
click at [634, 705] on div "100 mm" at bounding box center [784, 467] width 1543 height 585
click at [777, 111] on span "10" at bounding box center [780, 112] width 9 height 9
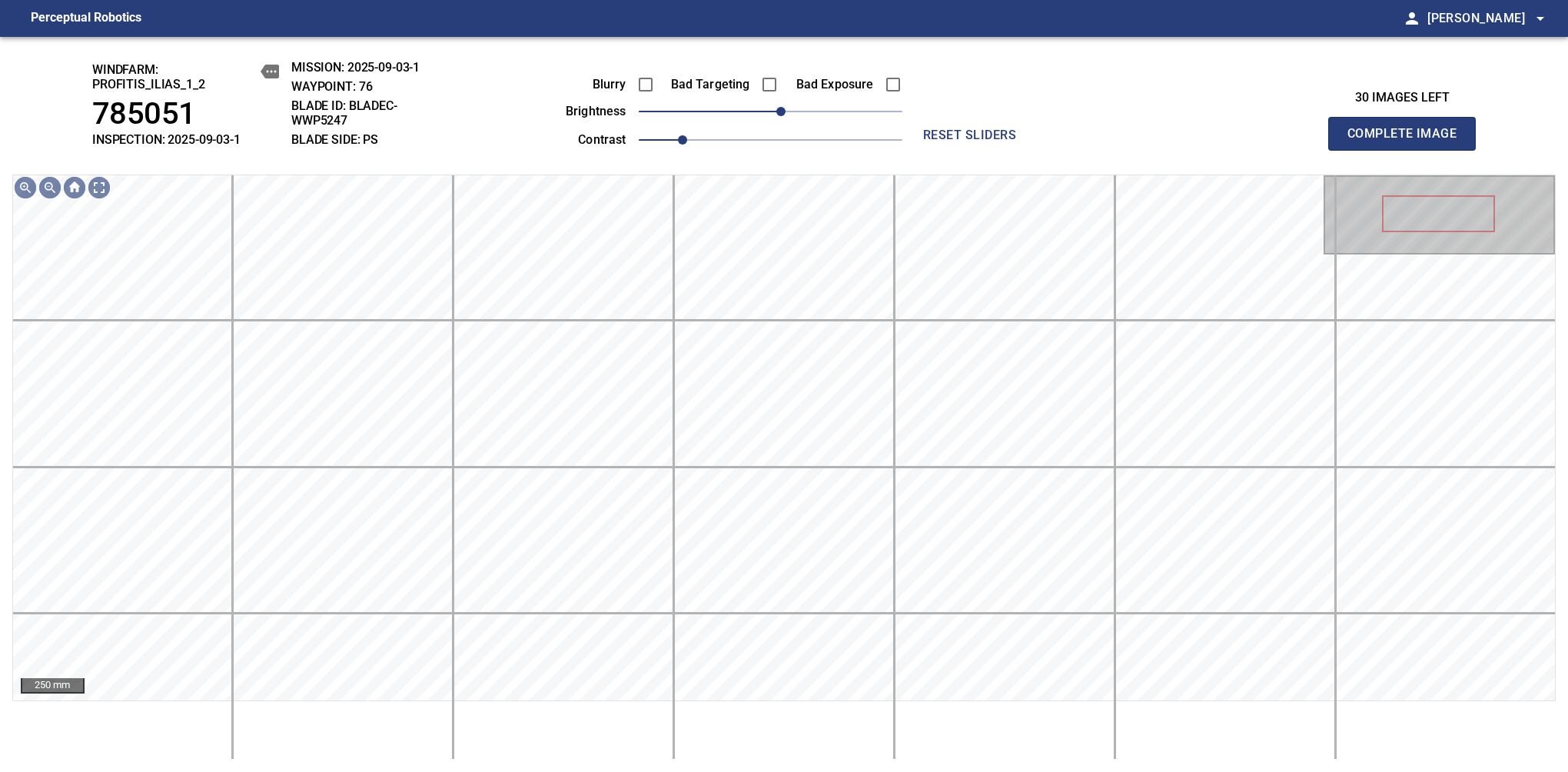
click at [1408, 142] on span "Complete Image" at bounding box center [1402, 133] width 114 height 21
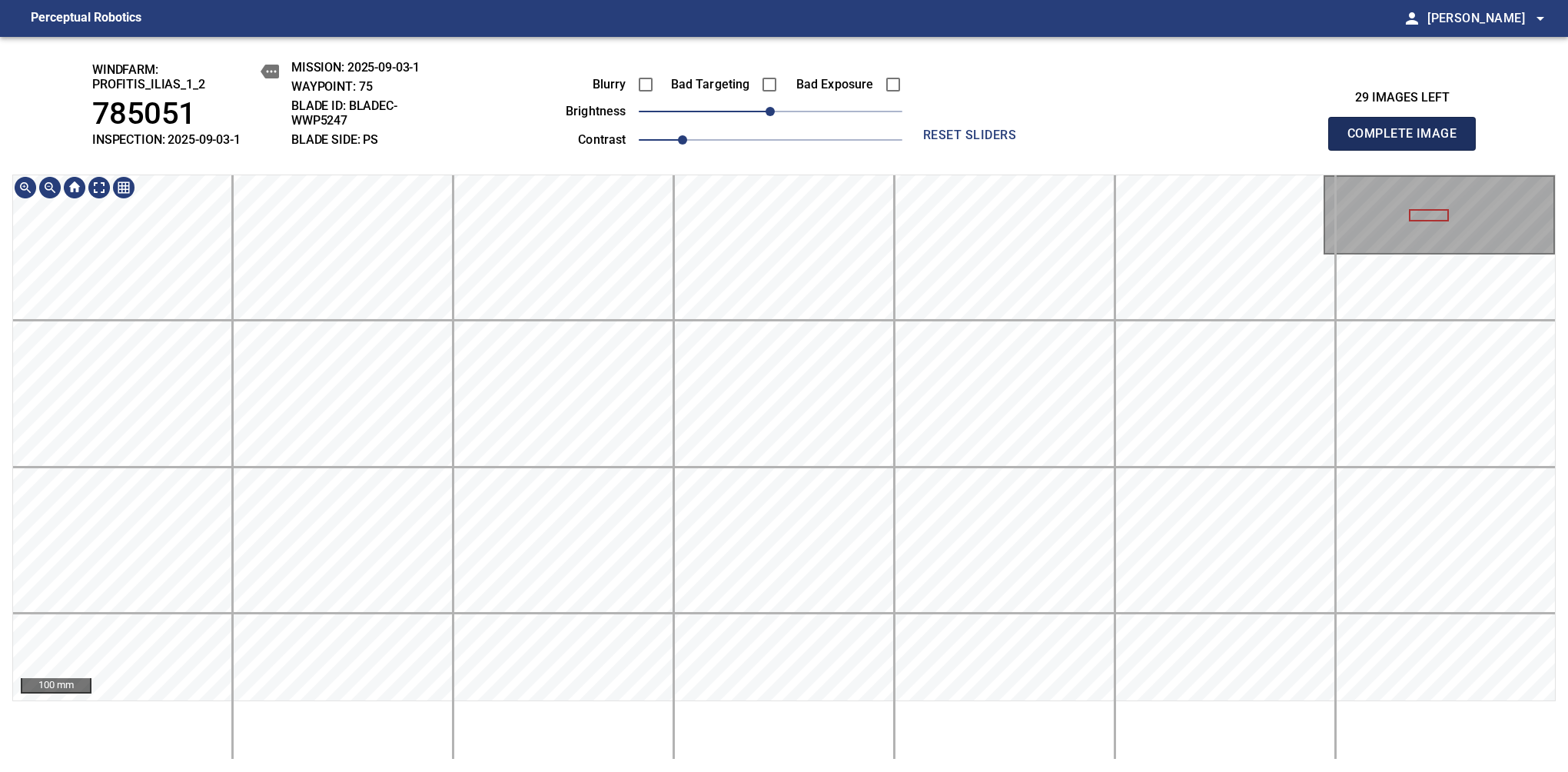
click at [1408, 142] on span "Complete Image" at bounding box center [1402, 133] width 114 height 21
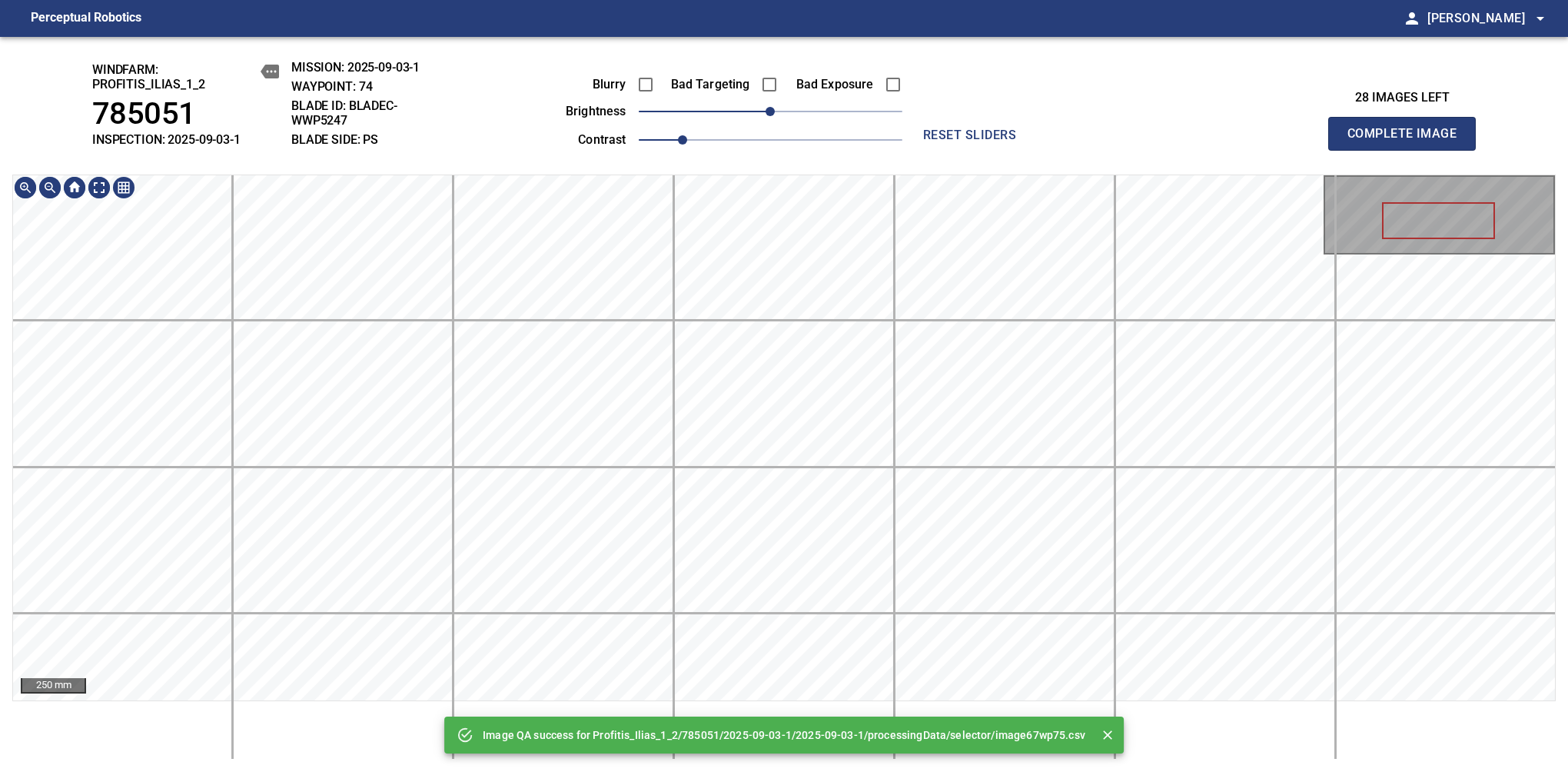
click at [750, 174] on div "250 mm" at bounding box center [784, 437] width 1543 height 527
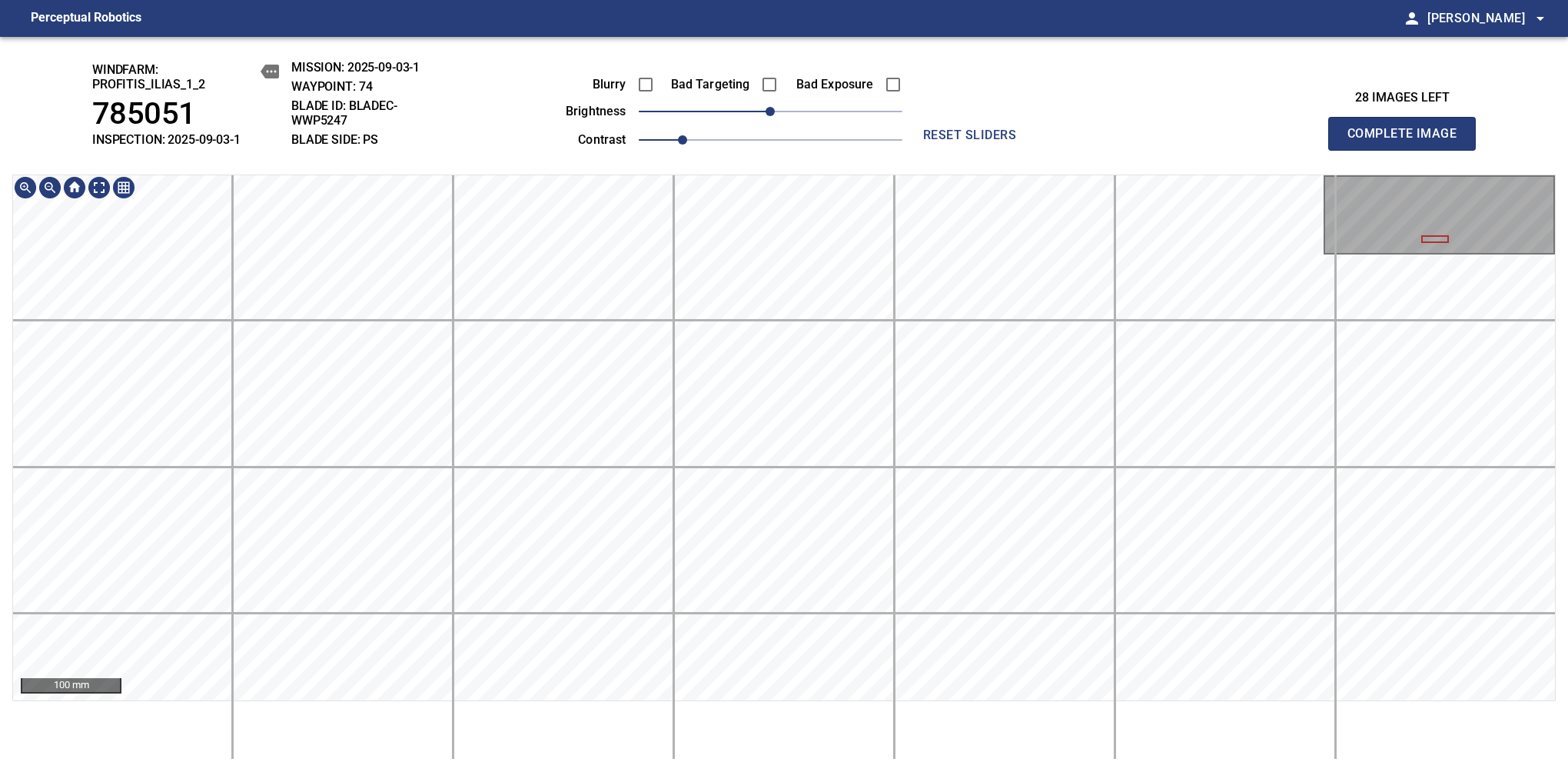
click at [489, 0] on html "Perceptual Robotics person Alex Semenov arrow_drop_down windfarm: Profitis_Ilia…" at bounding box center [784, 386] width 1568 height 772
click at [1408, 142] on span "Complete Image" at bounding box center [1402, 133] width 114 height 21
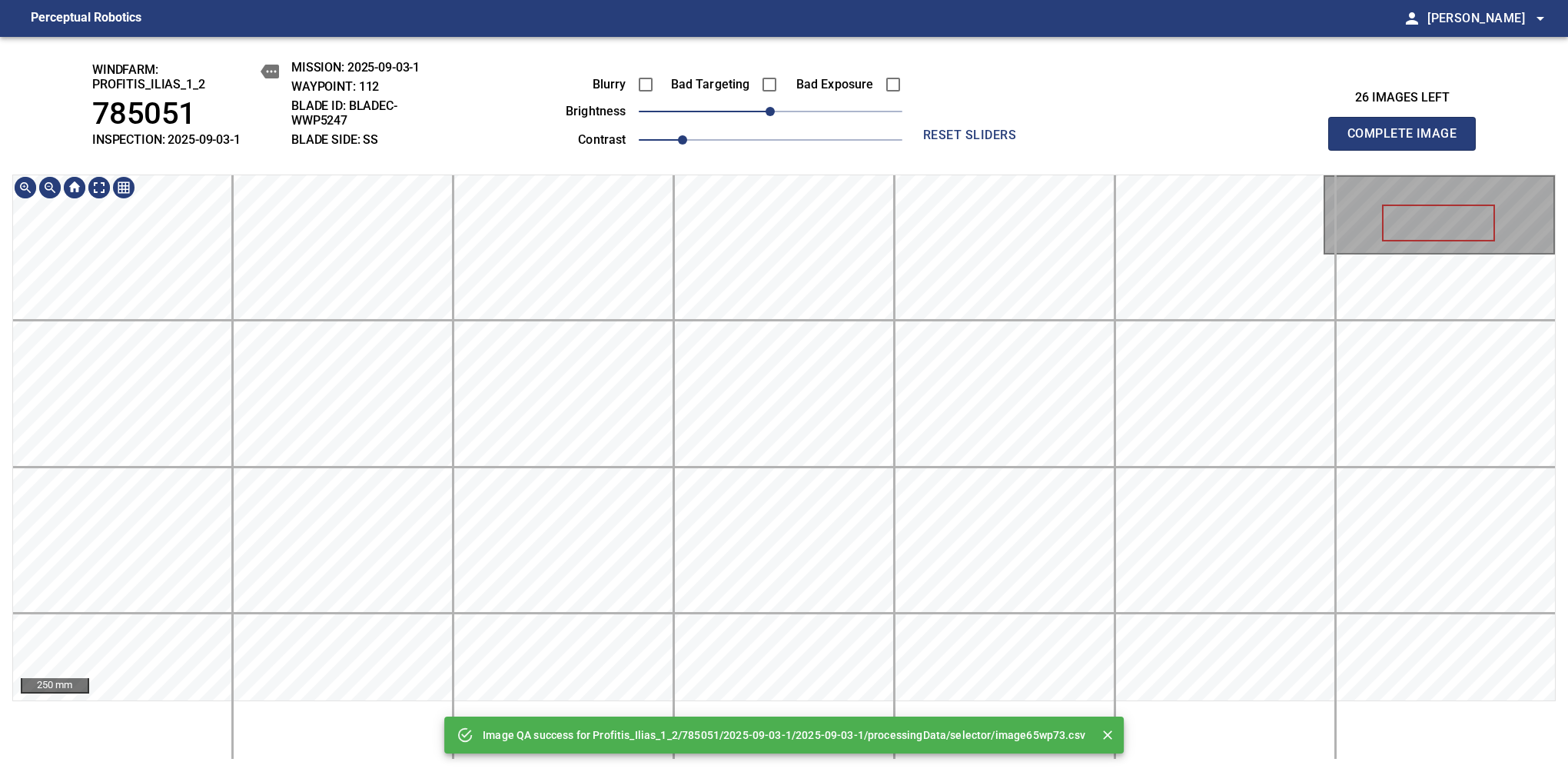
click at [948, 115] on div "Image QA success for Profitis_Ilias_1_2/785051/2025-09-03-1/2025-09-03-1/proces…" at bounding box center [784, 404] width 1568 height 735
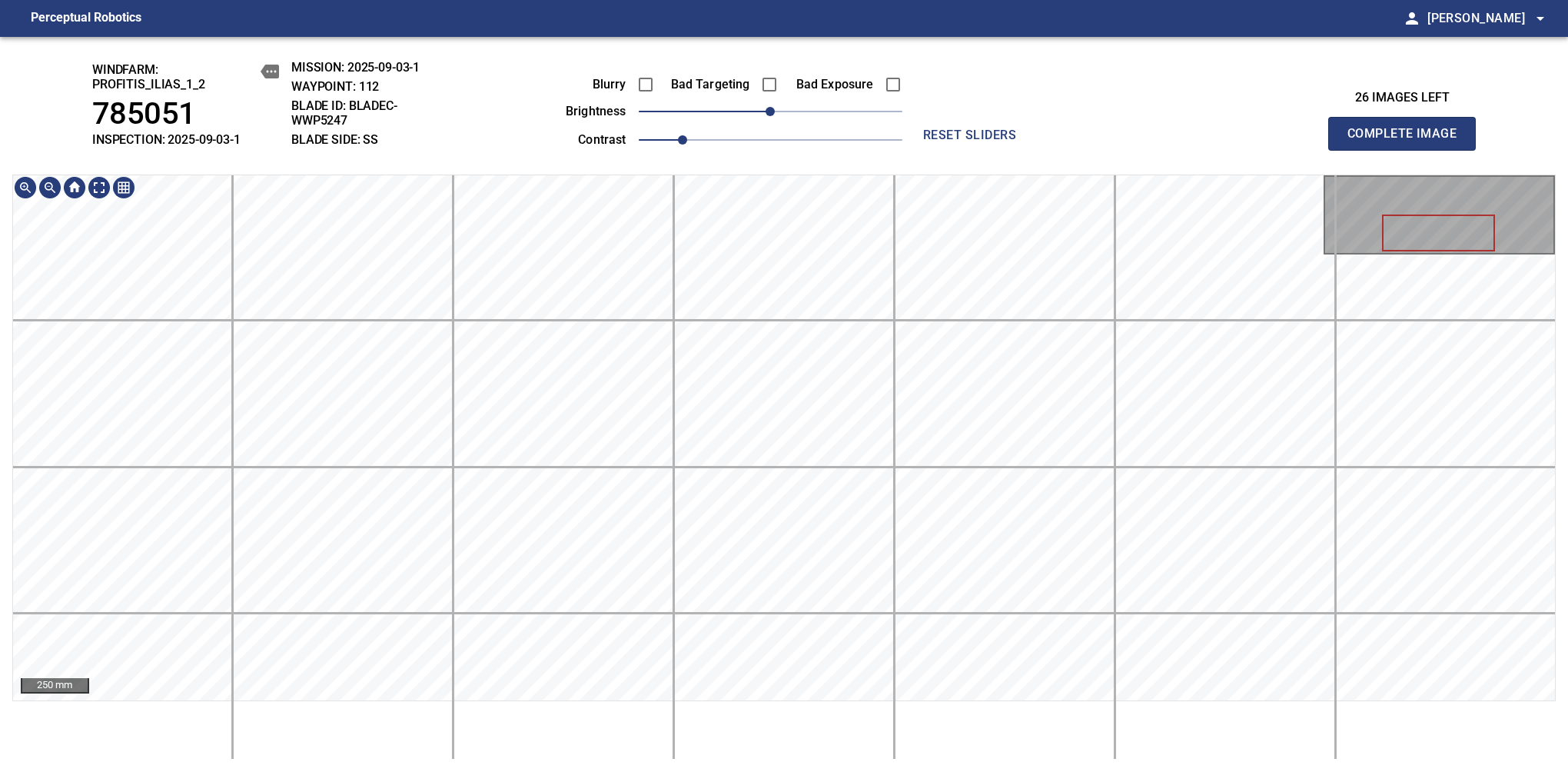
click at [1408, 142] on span "Complete Image" at bounding box center [1402, 133] width 114 height 21
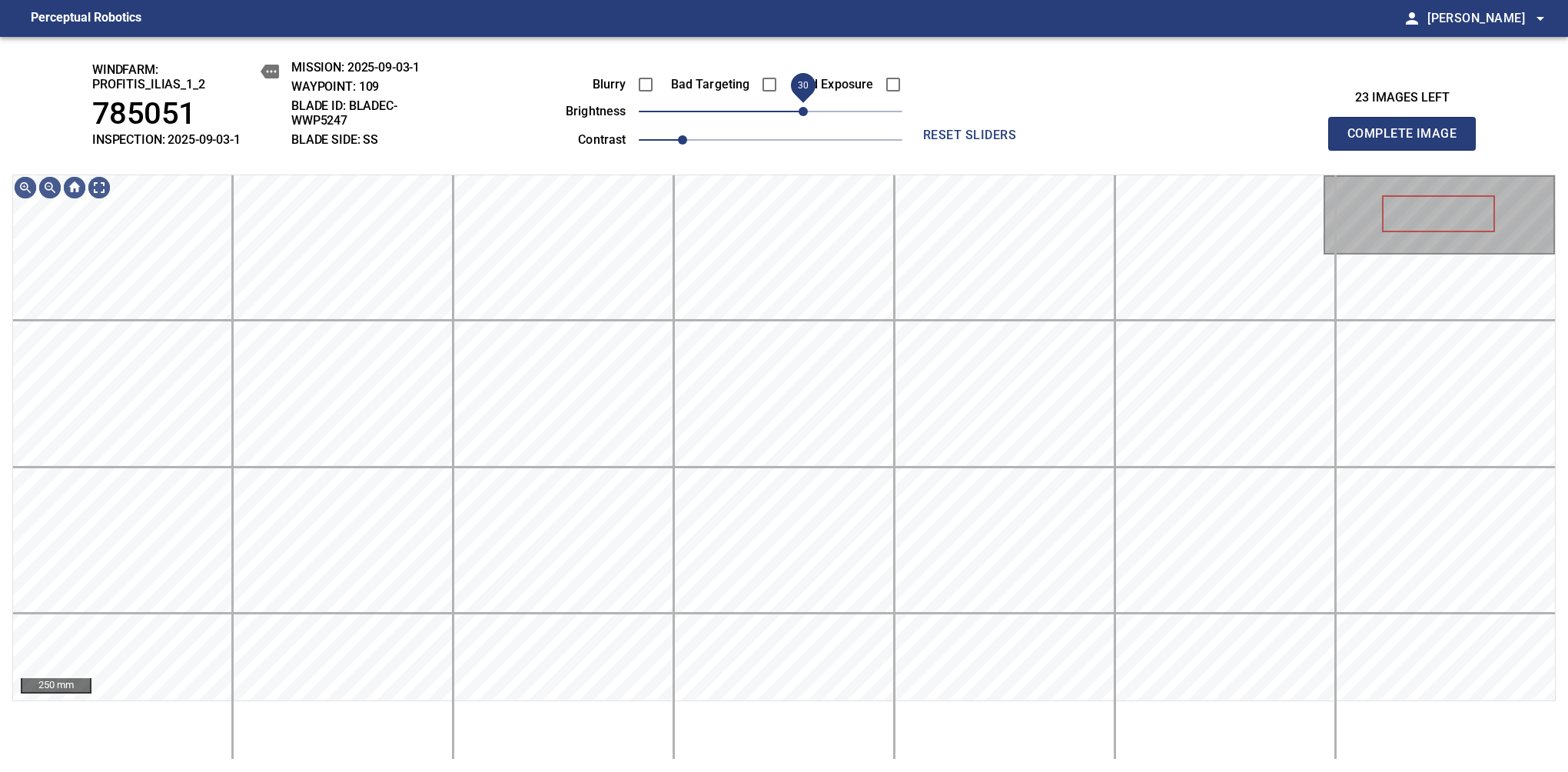
drag, startPoint x: 784, startPoint y: 106, endPoint x: 797, endPoint y: 107, distance: 13.0
click at [798, 107] on span "30" at bounding box center [802, 112] width 9 height 9
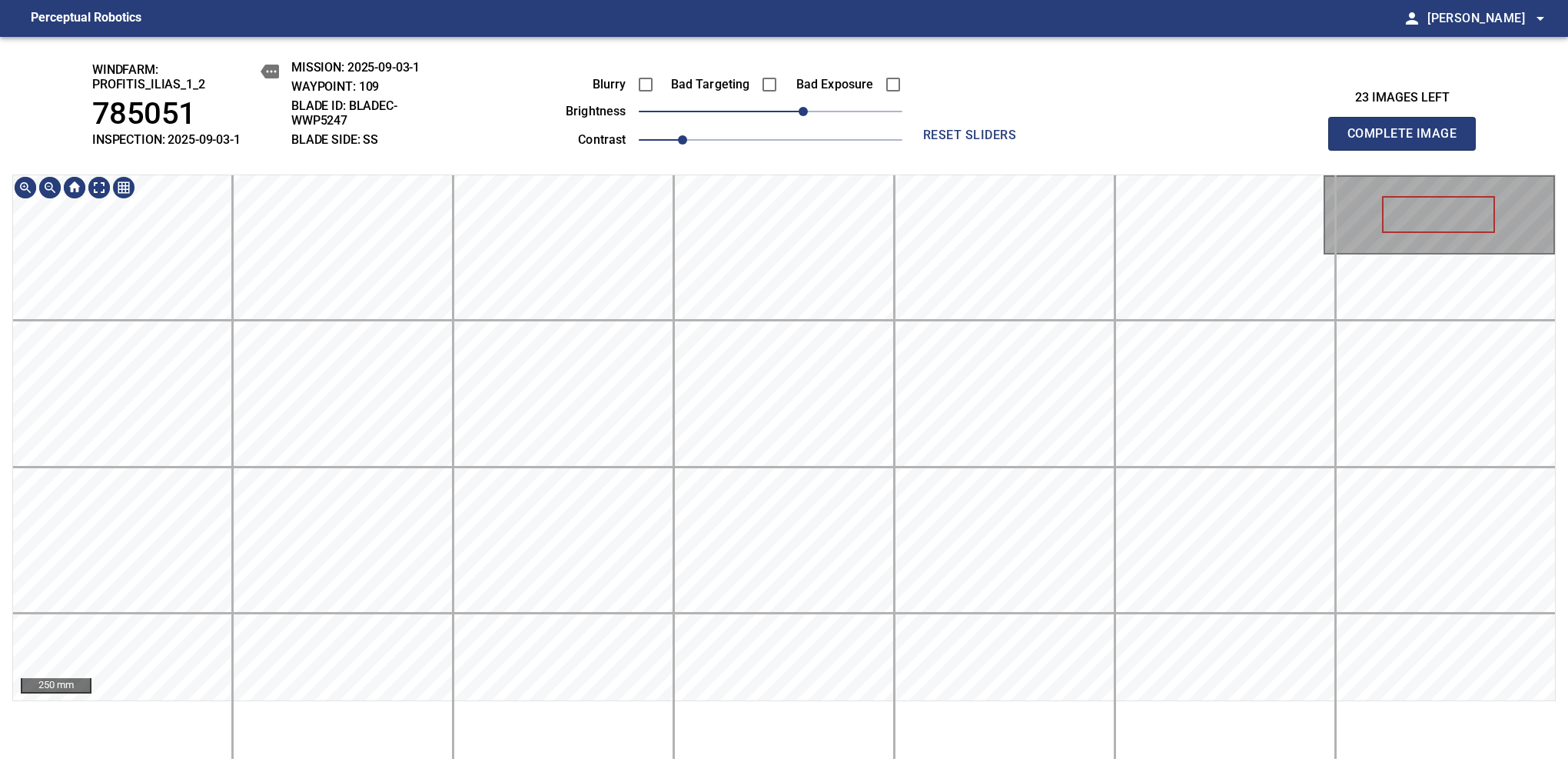
click at [774, 41] on div "windfarm: Profitis_Ilias_1_2 785051 INSPECTION: 2025-09-03-1 MISSION: 2025-09-0…" at bounding box center [784, 404] width 1568 height 735
click at [1408, 142] on span "Complete Image" at bounding box center [1402, 133] width 114 height 21
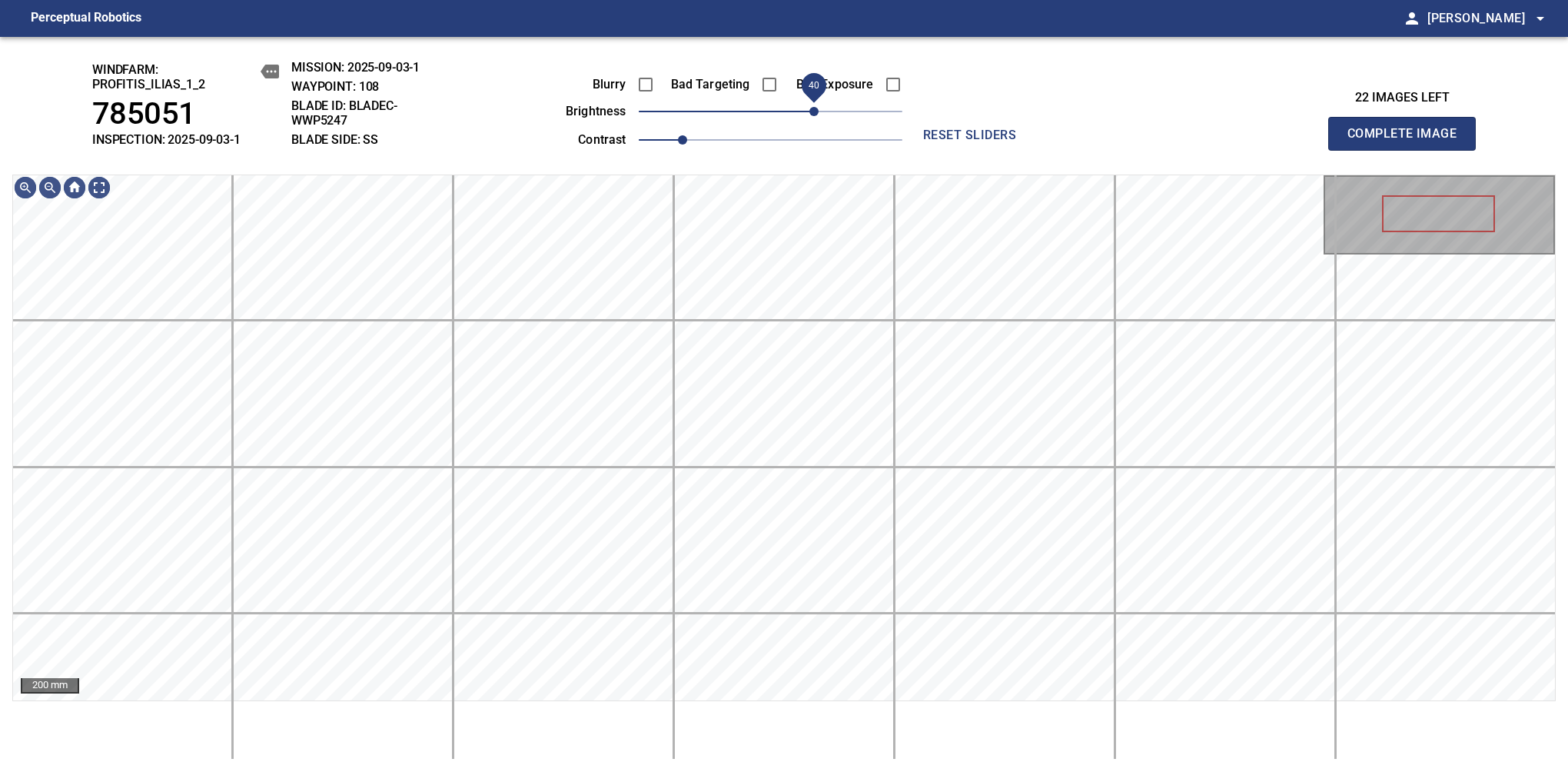
drag, startPoint x: 778, startPoint y: 122, endPoint x: 811, endPoint y: 112, distance: 34.5
click at [811, 112] on span "40" at bounding box center [814, 112] width 9 height 9
click at [1408, 142] on span "Complete Image" at bounding box center [1402, 133] width 114 height 21
drag, startPoint x: 774, startPoint y: 114, endPoint x: 787, endPoint y: 114, distance: 13.0
click at [788, 114] on span "20" at bounding box center [792, 112] width 9 height 9
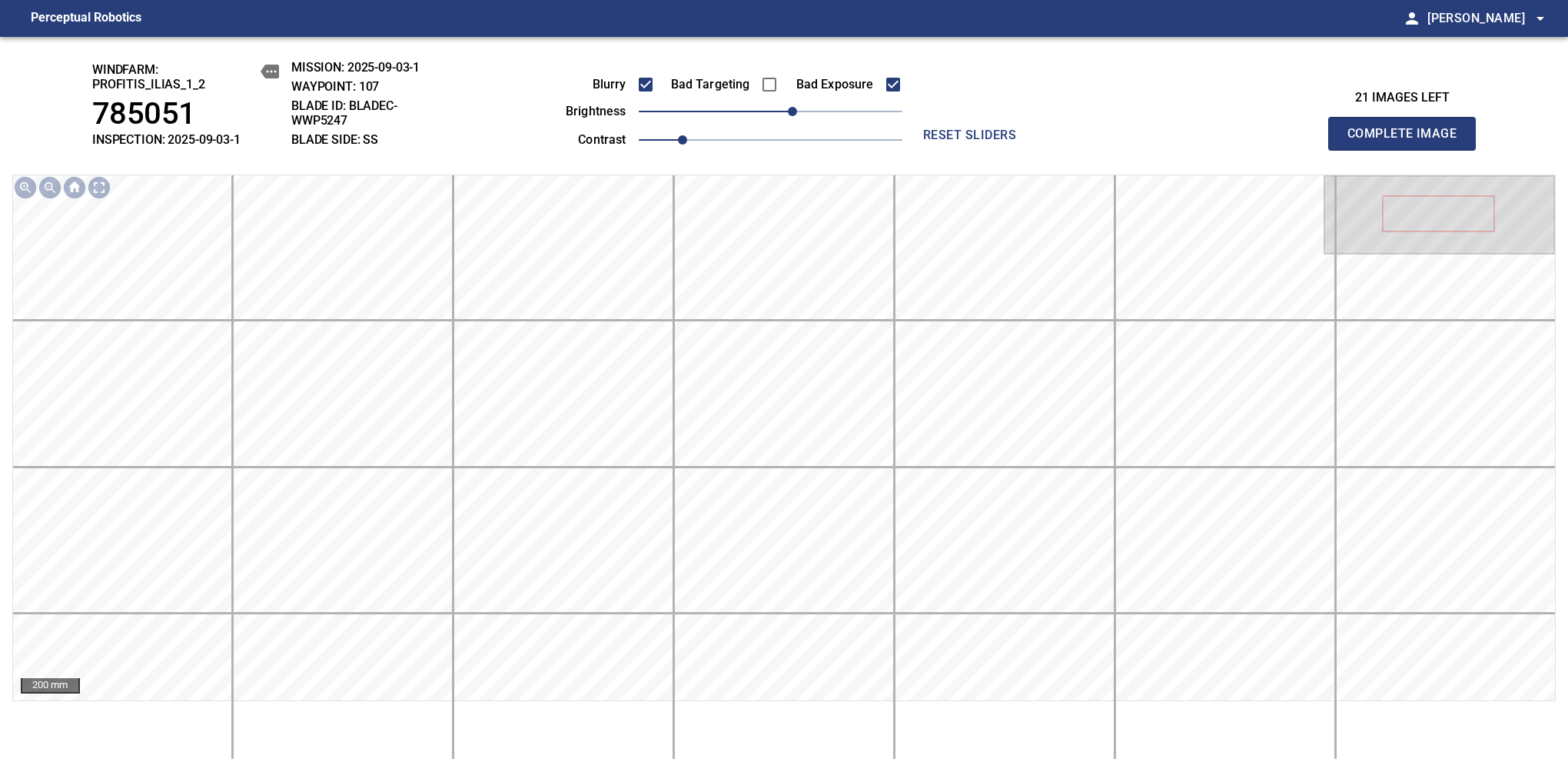
click at [1408, 142] on span "Complete Image" at bounding box center [1402, 133] width 114 height 21
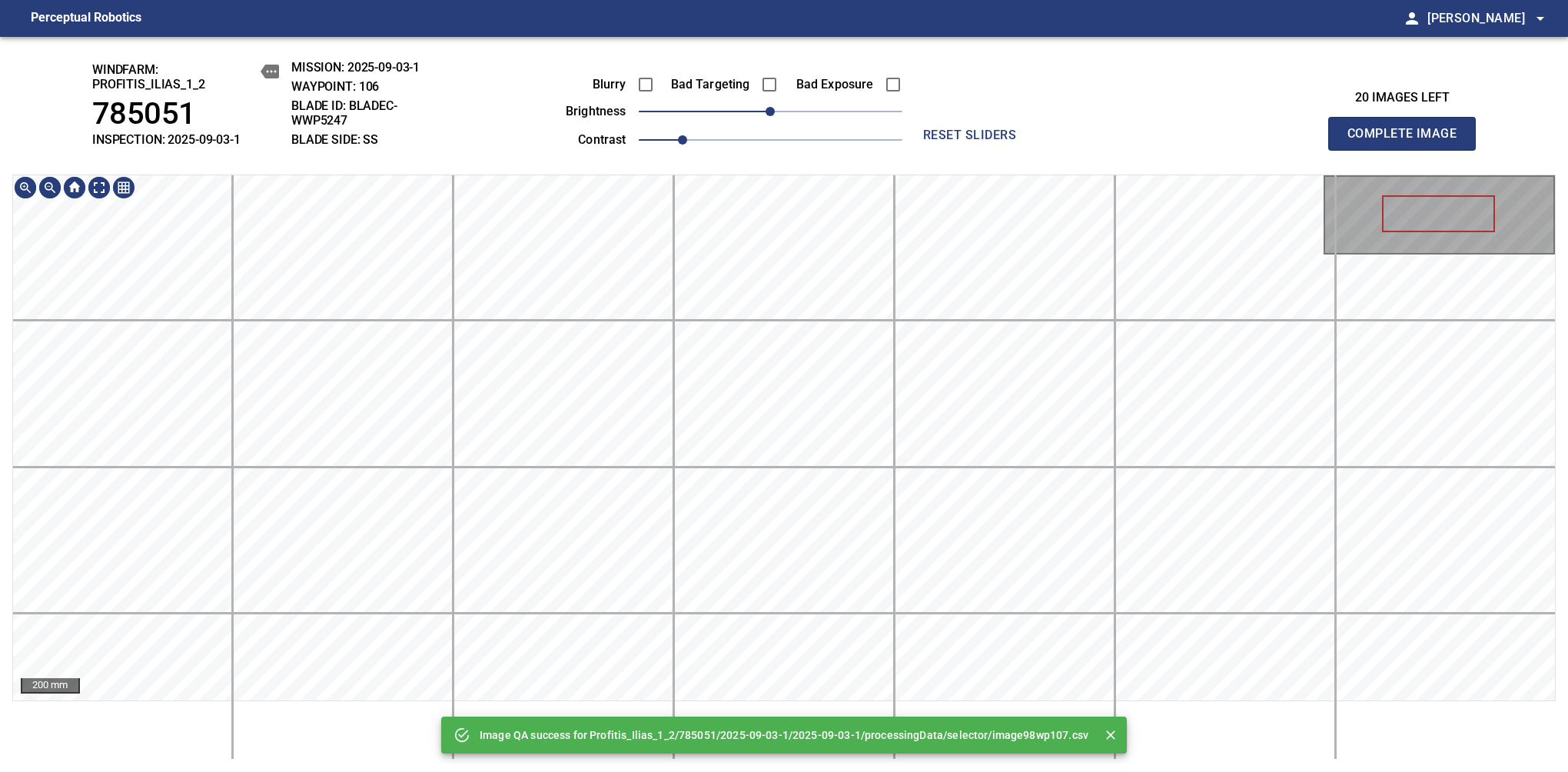
click at [695, 771] on html "Perceptual Robotics person Alex Semenov arrow_drop_down Image QA success for Pr…" at bounding box center [784, 386] width 1568 height 772
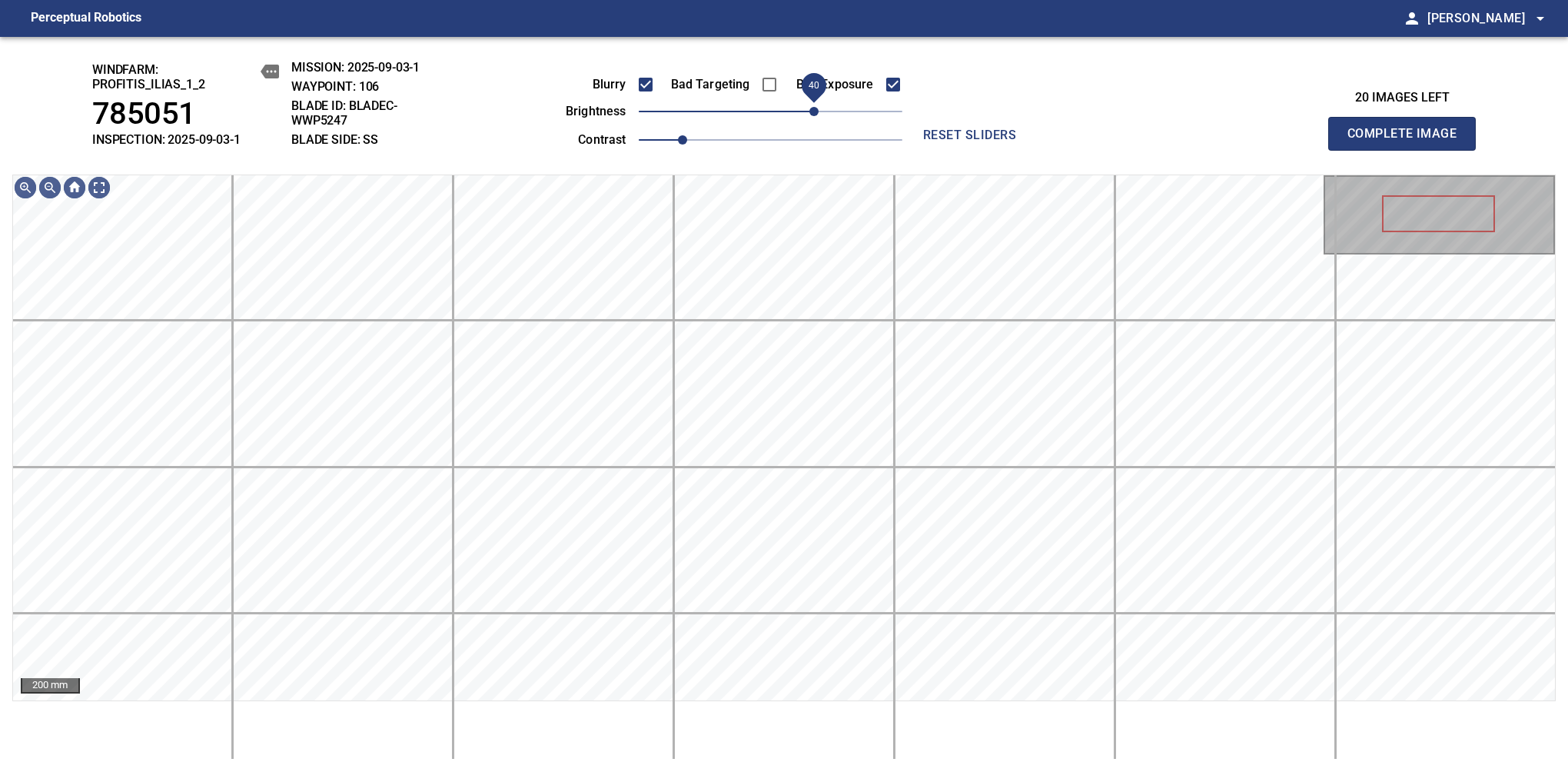
drag, startPoint x: 787, startPoint y: 116, endPoint x: 812, endPoint y: 106, distance: 26.9
click at [812, 107] on span "40" at bounding box center [814, 112] width 9 height 9
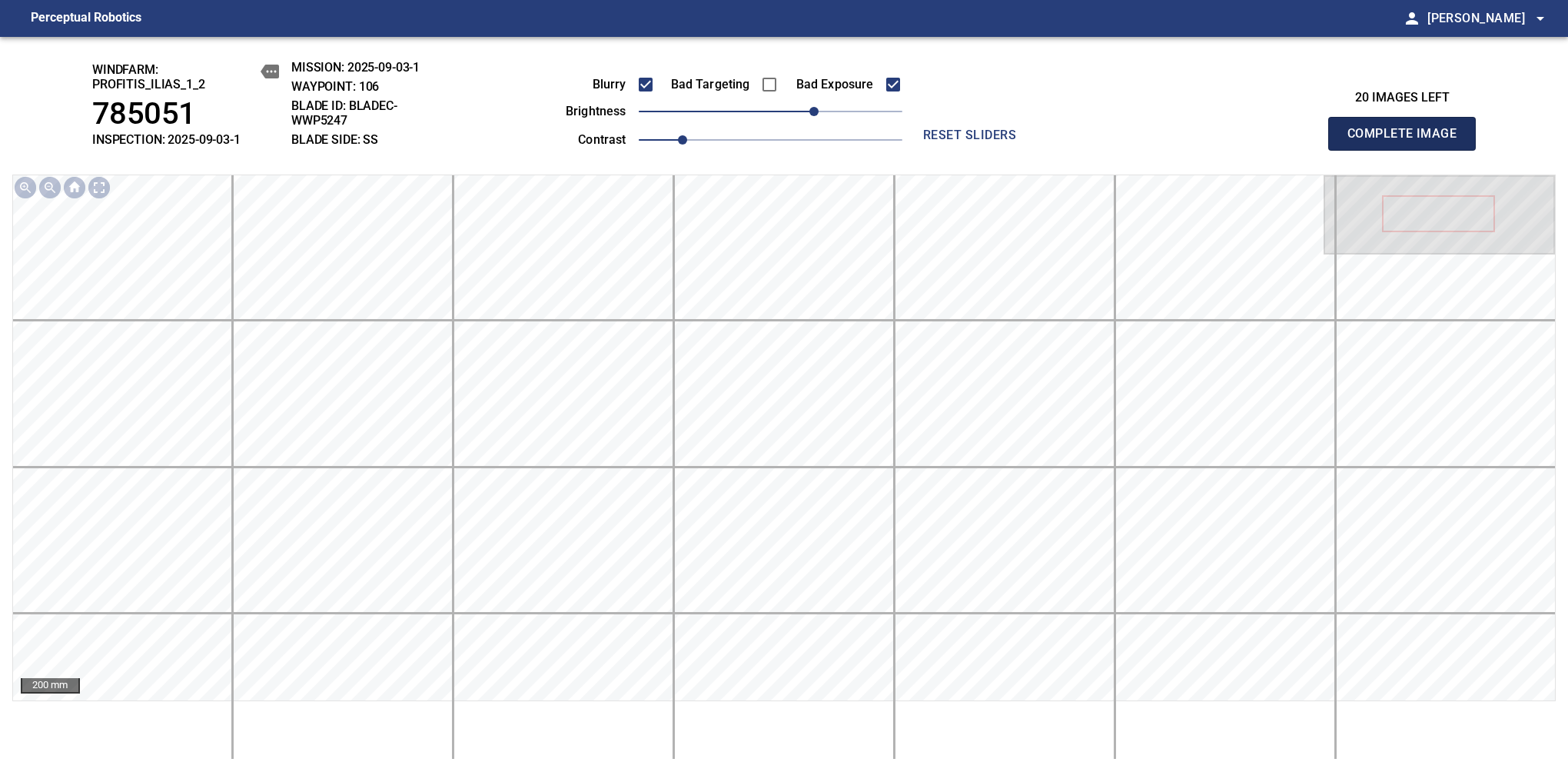
click at [1408, 142] on span "Complete Image" at bounding box center [1402, 133] width 114 height 21
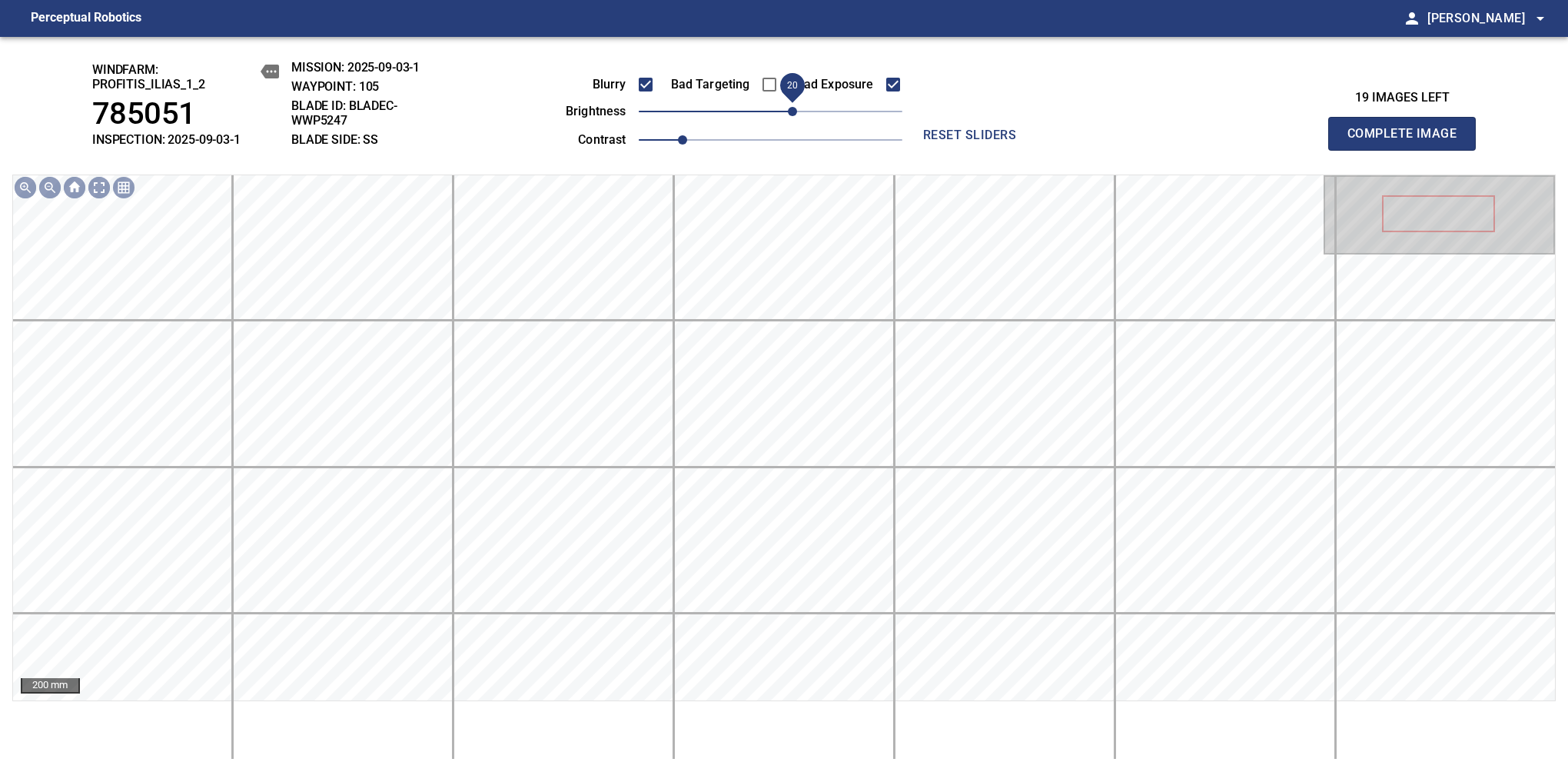
drag, startPoint x: 782, startPoint y: 114, endPoint x: 793, endPoint y: 111, distance: 11.4
click at [793, 111] on span "20" at bounding box center [792, 112] width 9 height 9
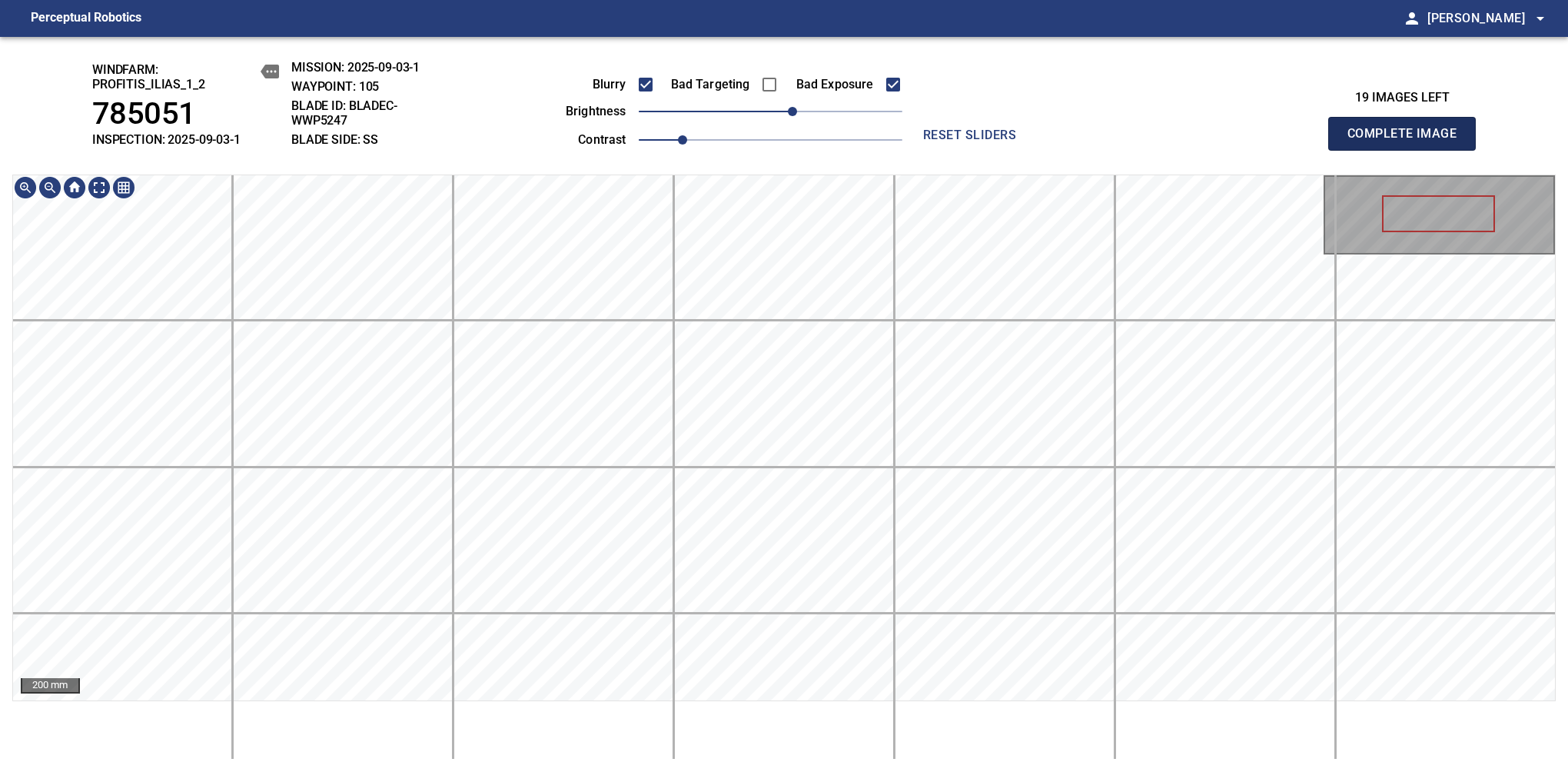
click at [1408, 142] on span "Complete Image" at bounding box center [1402, 133] width 114 height 21
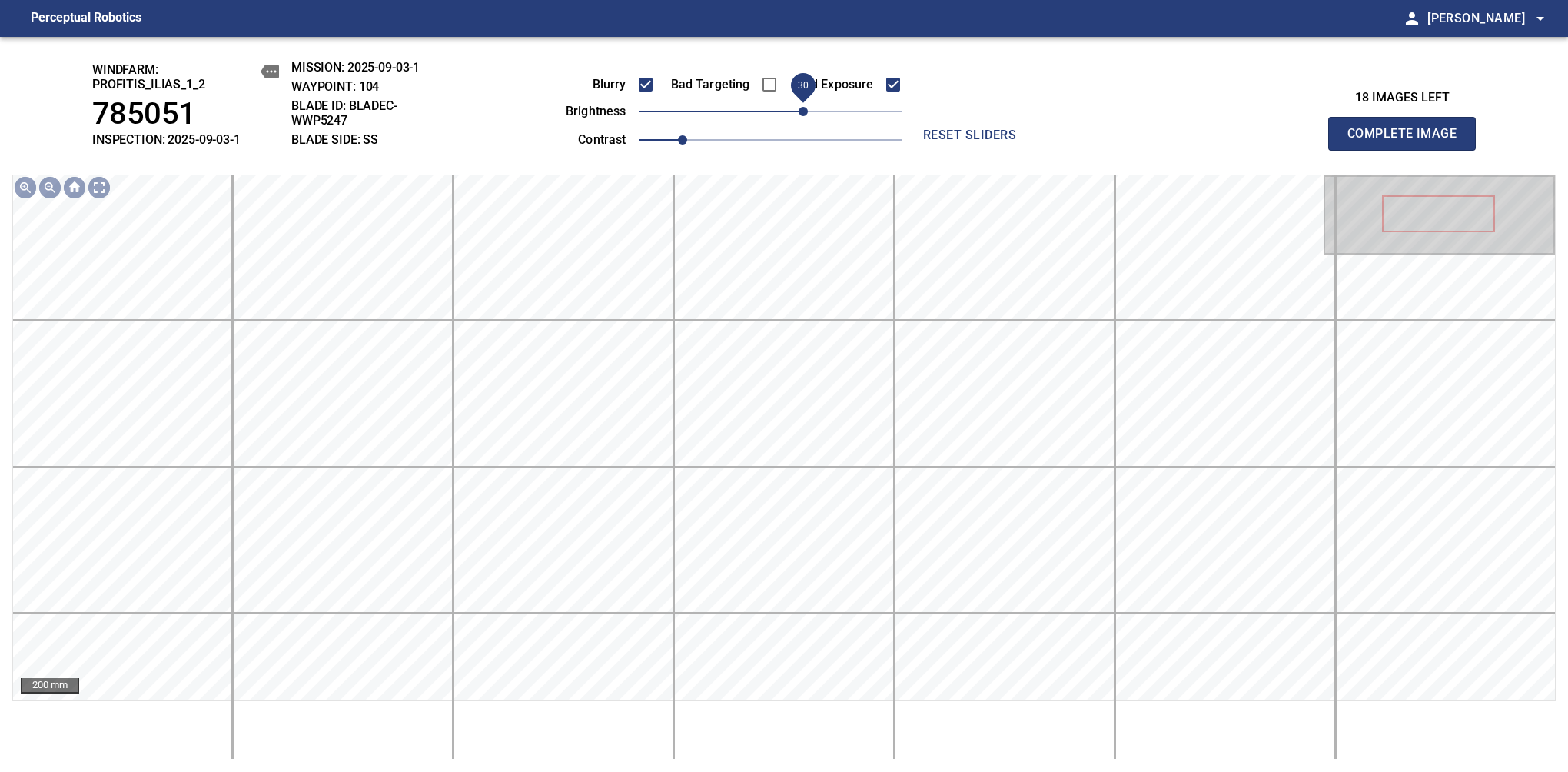
drag, startPoint x: 792, startPoint y: 113, endPoint x: 808, endPoint y: 107, distance: 17.1
click at [808, 107] on span "30" at bounding box center [802, 112] width 9 height 9
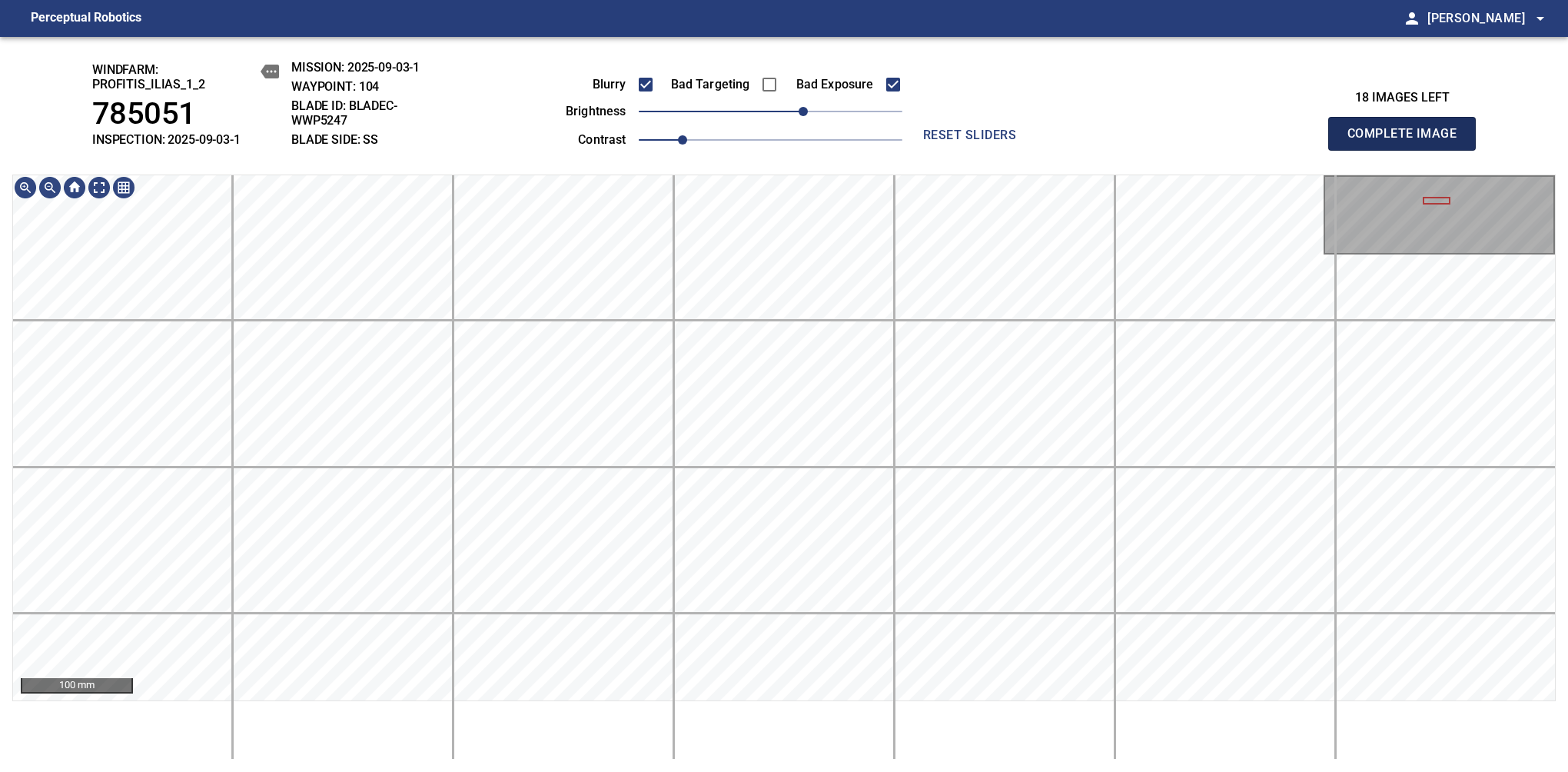
click at [1408, 142] on span "Complete Image" at bounding box center [1402, 133] width 114 height 21
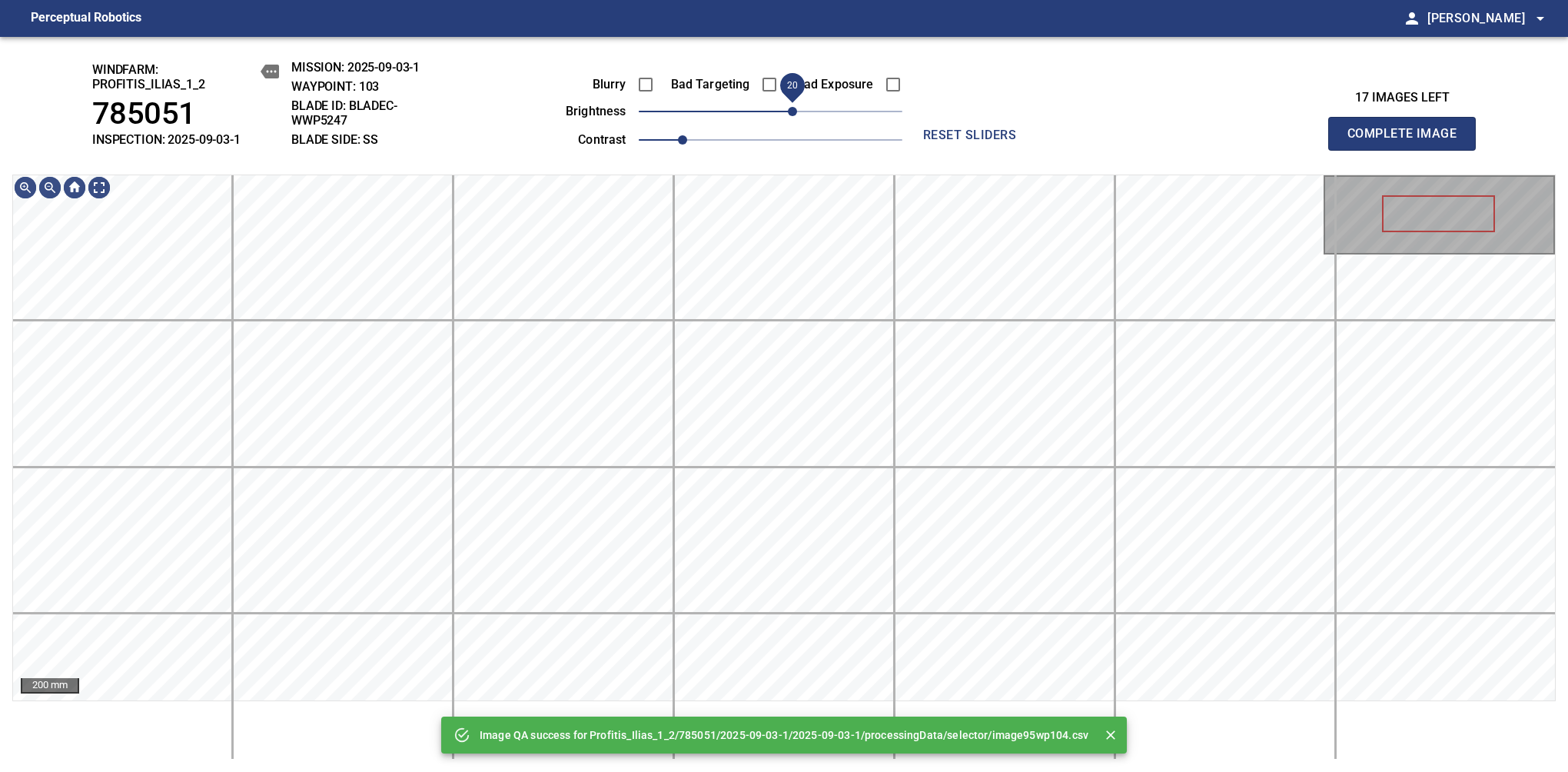
click at [791, 107] on span "20" at bounding box center [792, 112] width 9 height 9
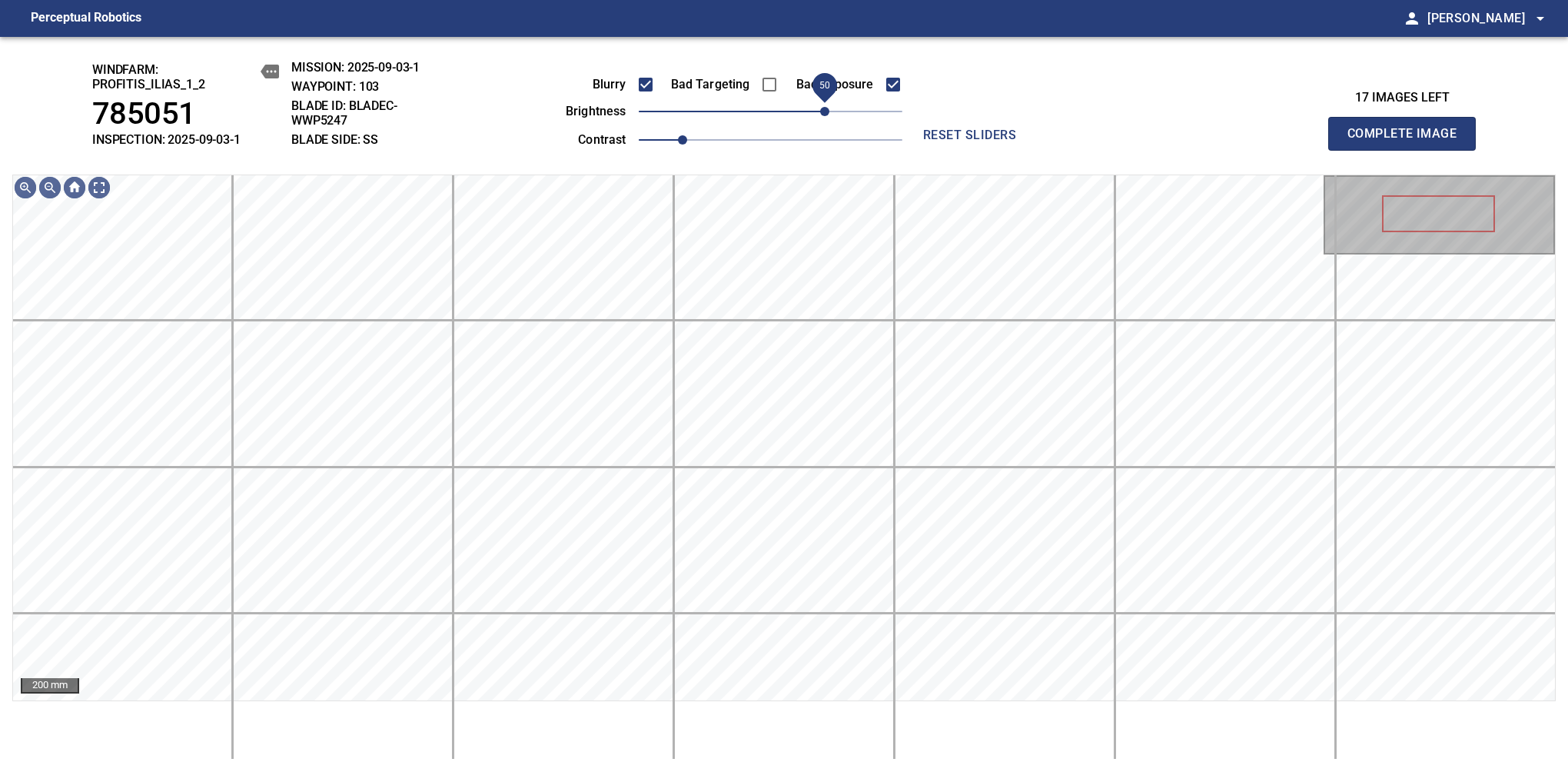
drag, startPoint x: 800, startPoint y: 100, endPoint x: 824, endPoint y: 86, distance: 27.8
click at [824, 107] on span "50" at bounding box center [824, 112] width 9 height 9
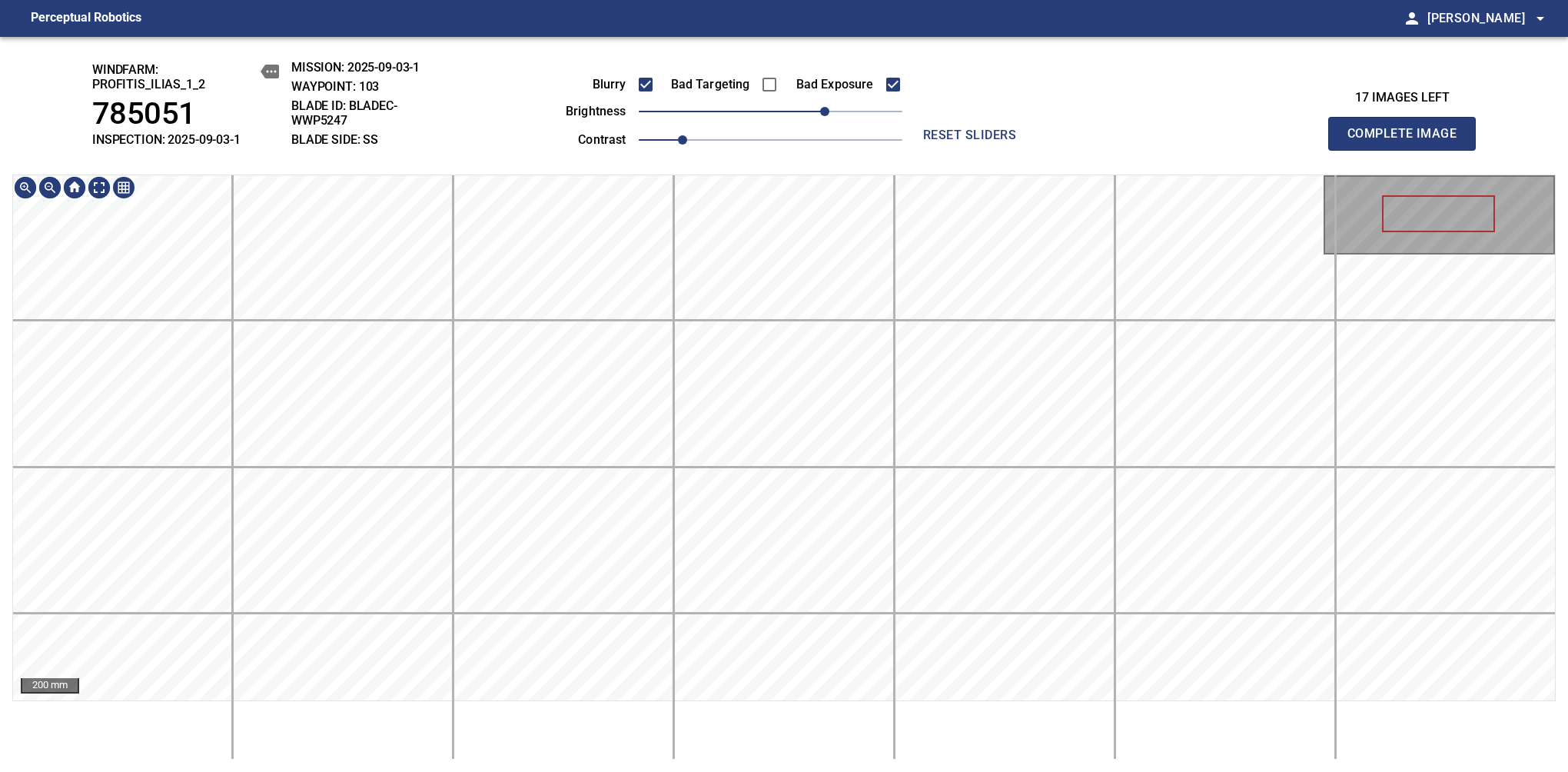
click at [812, 21] on main "Perceptual Robotics person Alex Semenov arrow_drop_down windfarm: Profitis_Ilia…" at bounding box center [784, 386] width 1568 height 772
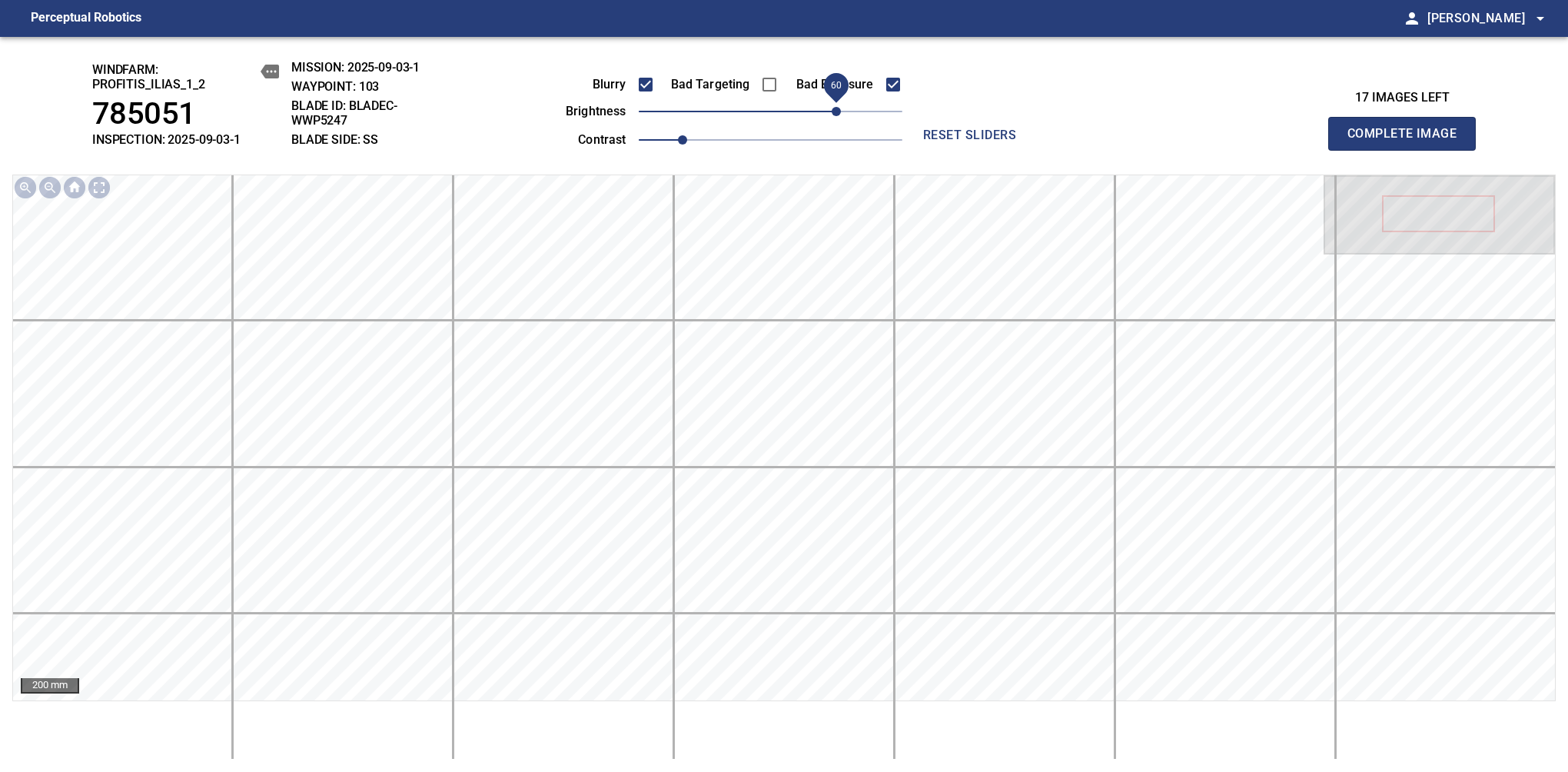
click at [835, 114] on span "60" at bounding box center [836, 112] width 9 height 9
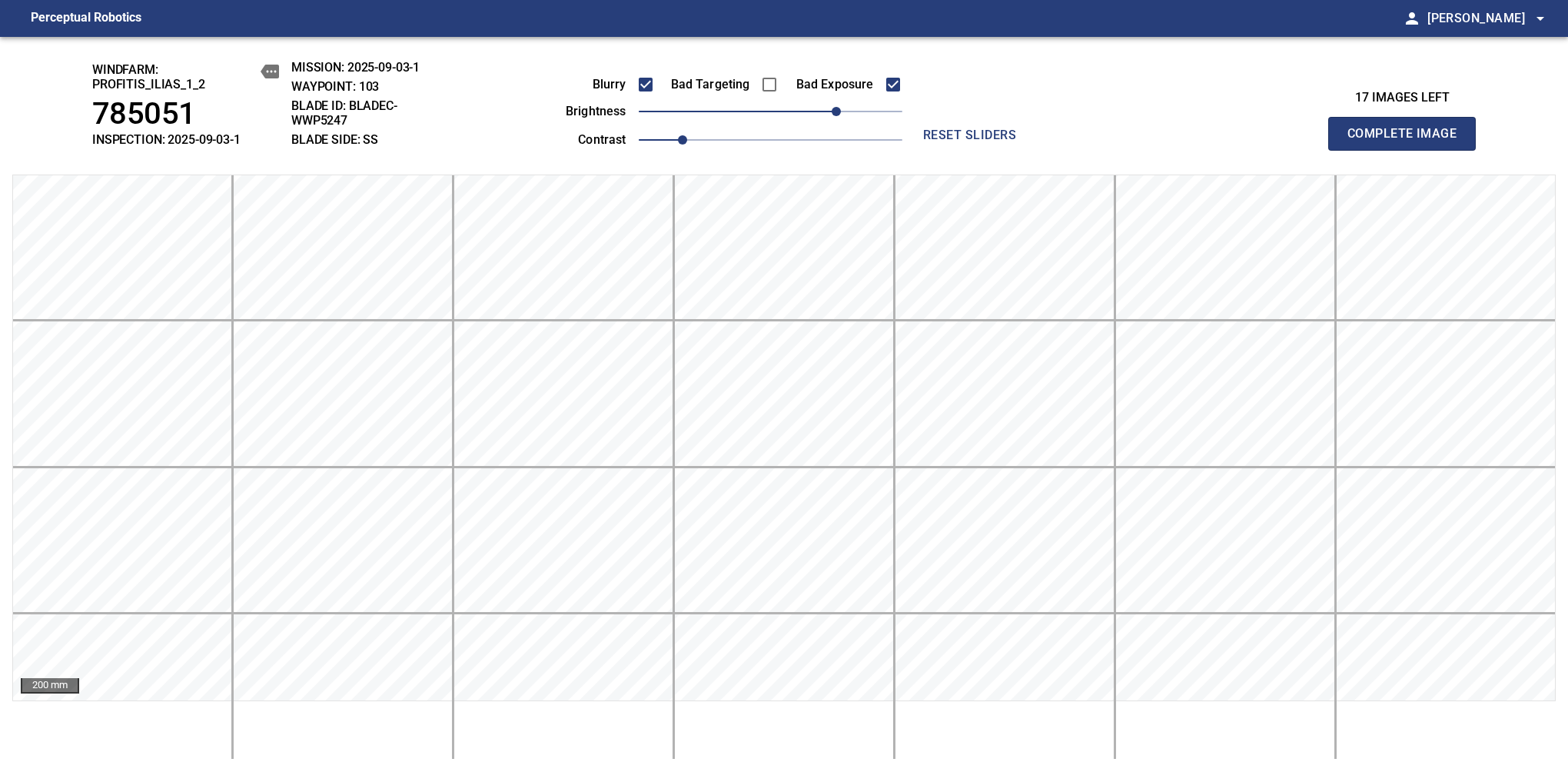
click at [1408, 142] on span "Complete Image" at bounding box center [1402, 133] width 114 height 21
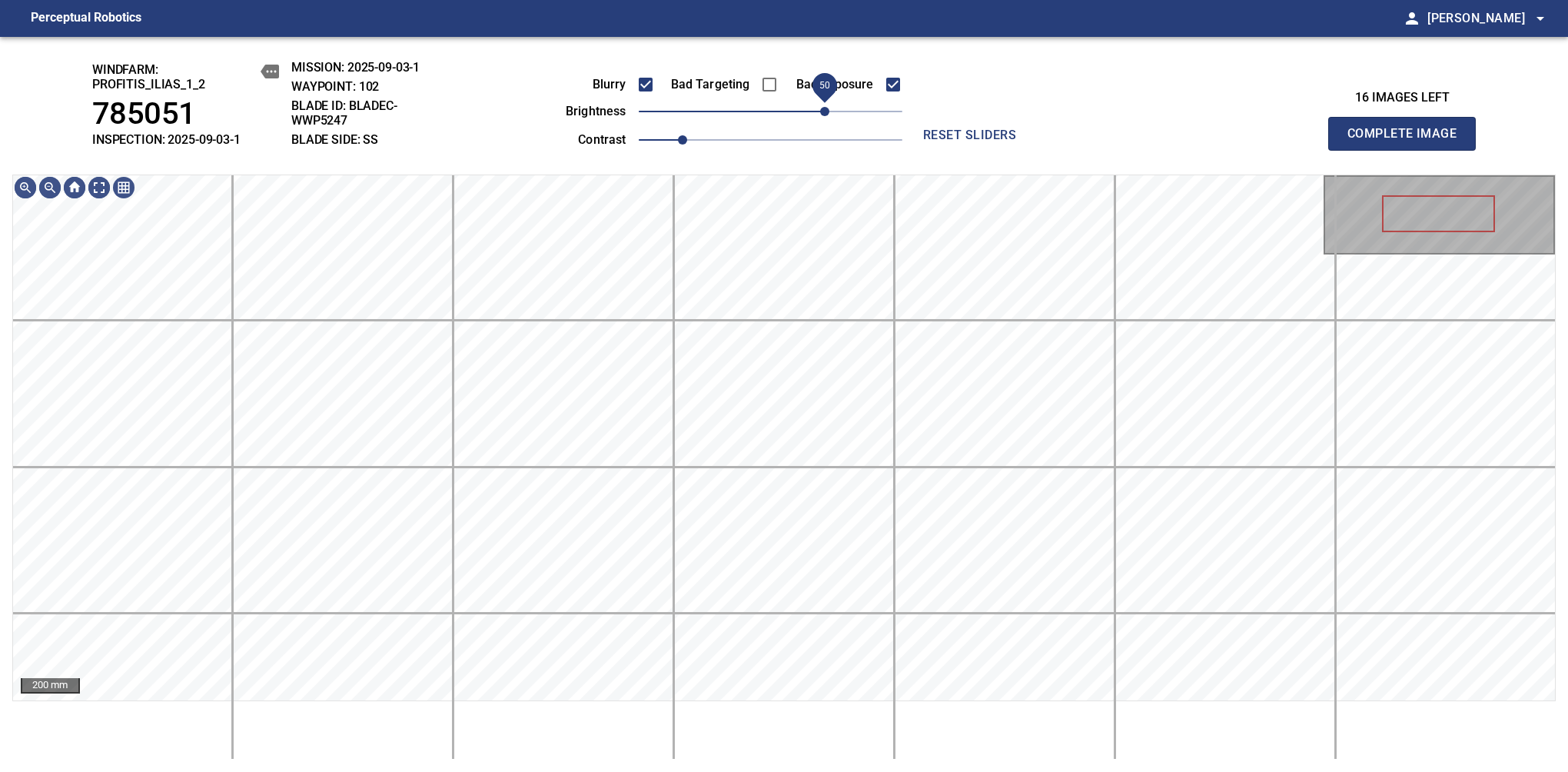
drag, startPoint x: 778, startPoint y: 111, endPoint x: 824, endPoint y: 100, distance: 47.3
click at [824, 107] on span "50" at bounding box center [824, 112] width 9 height 9
click at [841, 144] on div "windfarm: Profitis_Ilias_1_2 785051 INSPECTION: 2025-09-03-1 MISSION: 2025-09-0…" at bounding box center [784, 404] width 1568 height 735
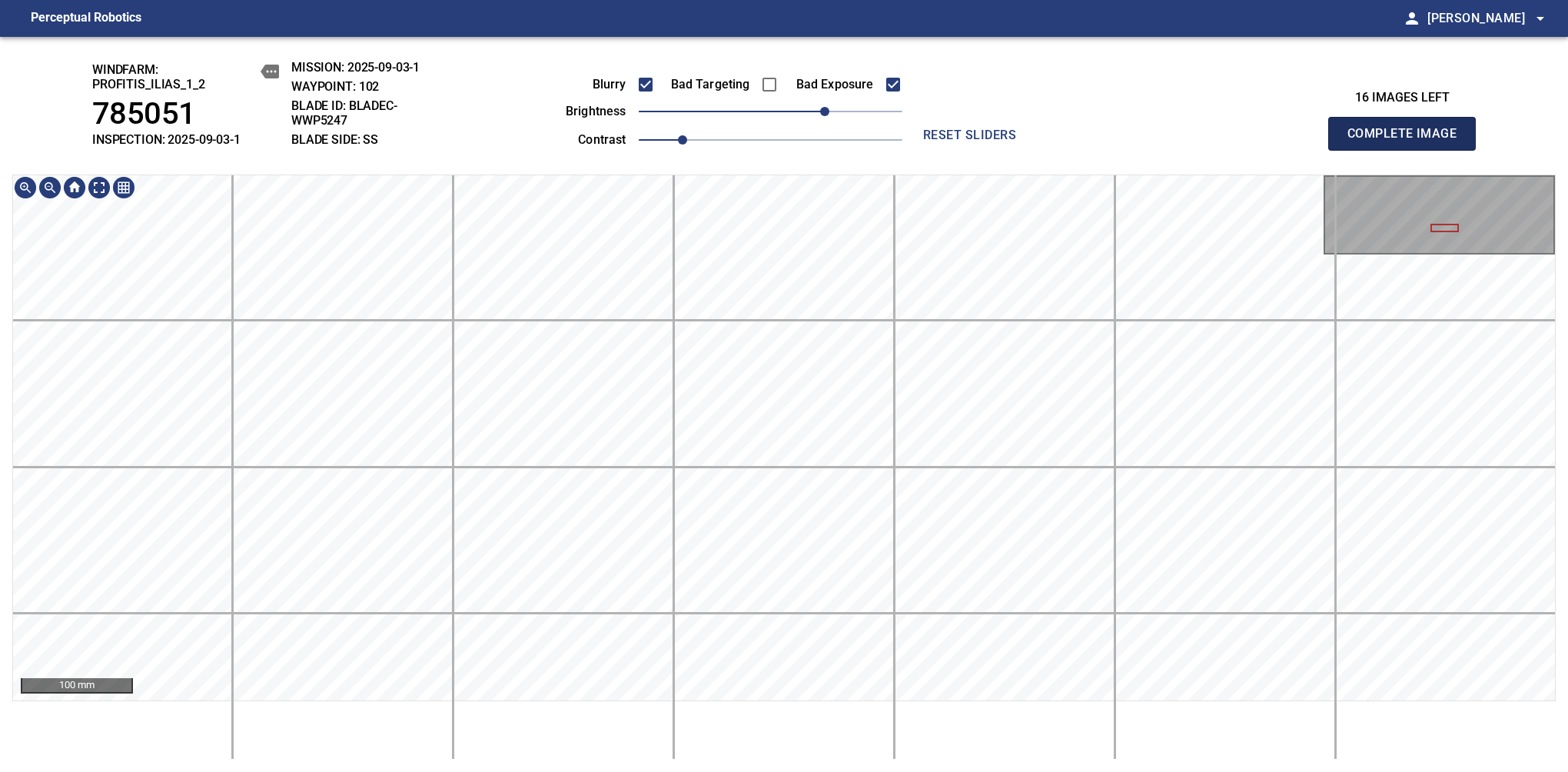
click at [1408, 142] on span "Complete Image" at bounding box center [1402, 133] width 114 height 21
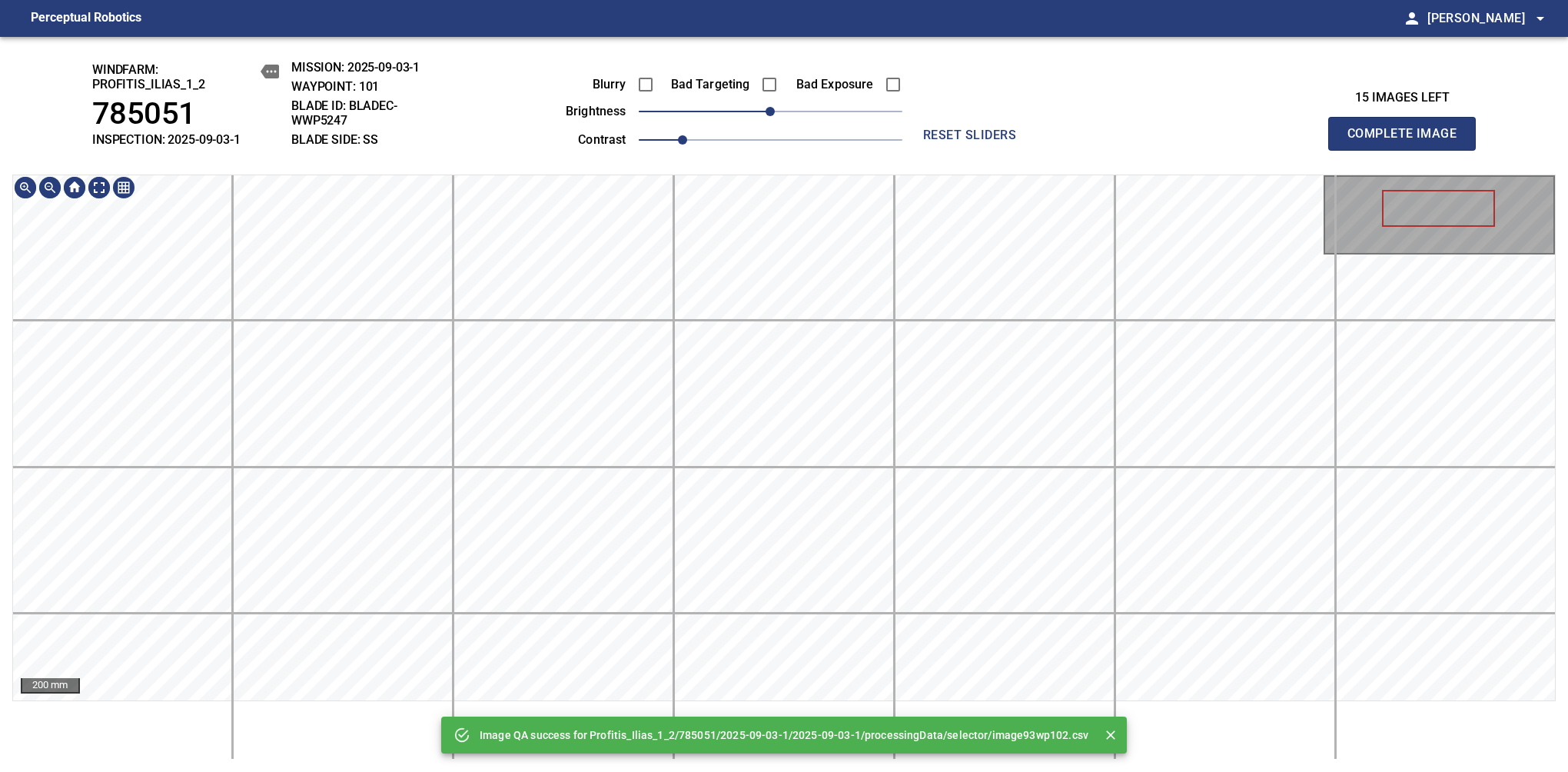
click at [824, 771] on html "Perceptual Robotics person Alex Semenov arrow_drop_down Image QA success for Pr…" at bounding box center [784, 386] width 1568 height 772
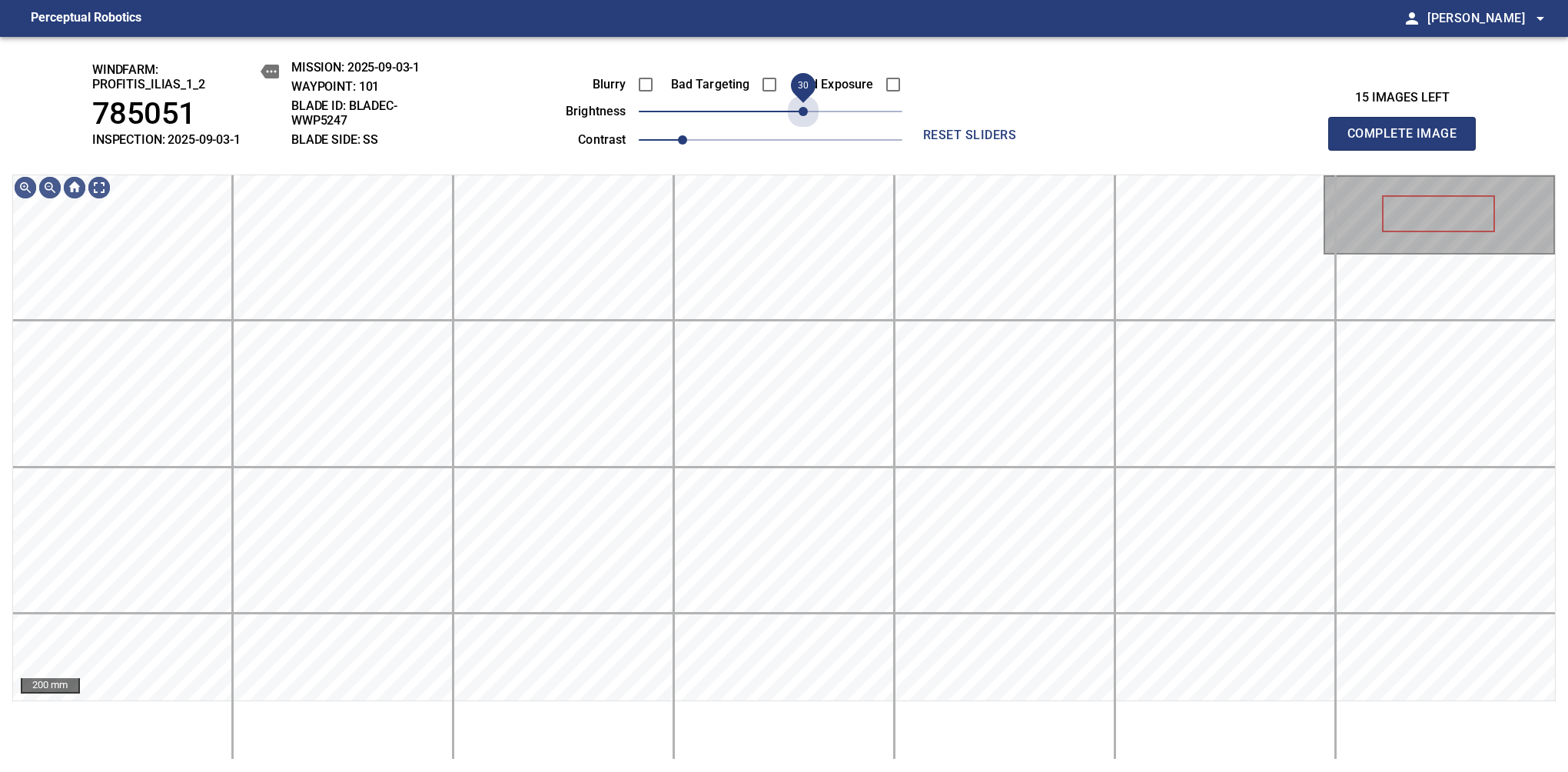
drag, startPoint x: 808, startPoint y: 113, endPoint x: 805, endPoint y: 130, distance: 17.3
click at [805, 130] on div "Blurry Bad Targeting Bad Exposure brightness 30 contrast 1" at bounding box center [716, 110] width 371 height 82
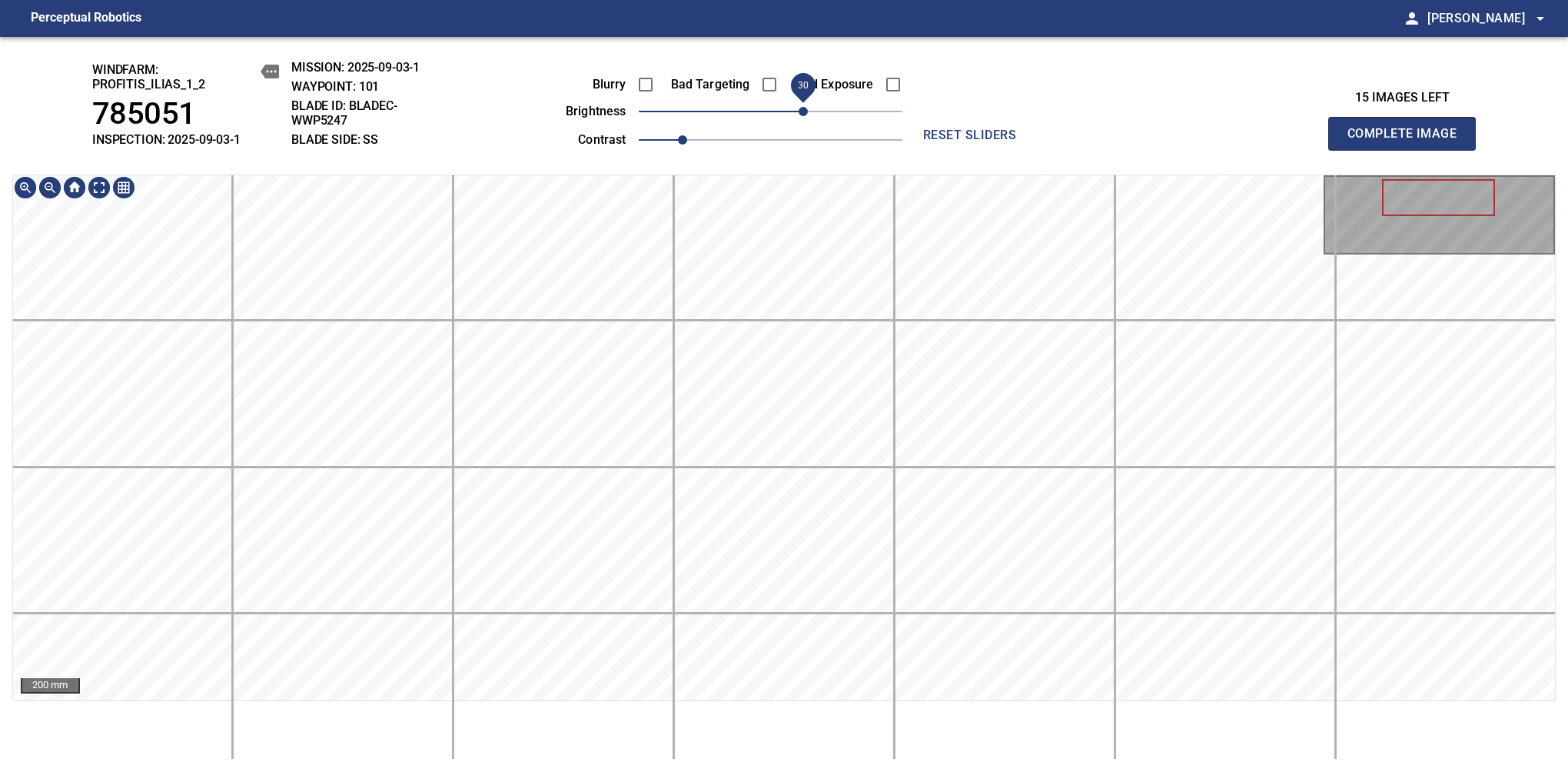
click at [773, 739] on div "200 mm" at bounding box center [784, 467] width 1543 height 585
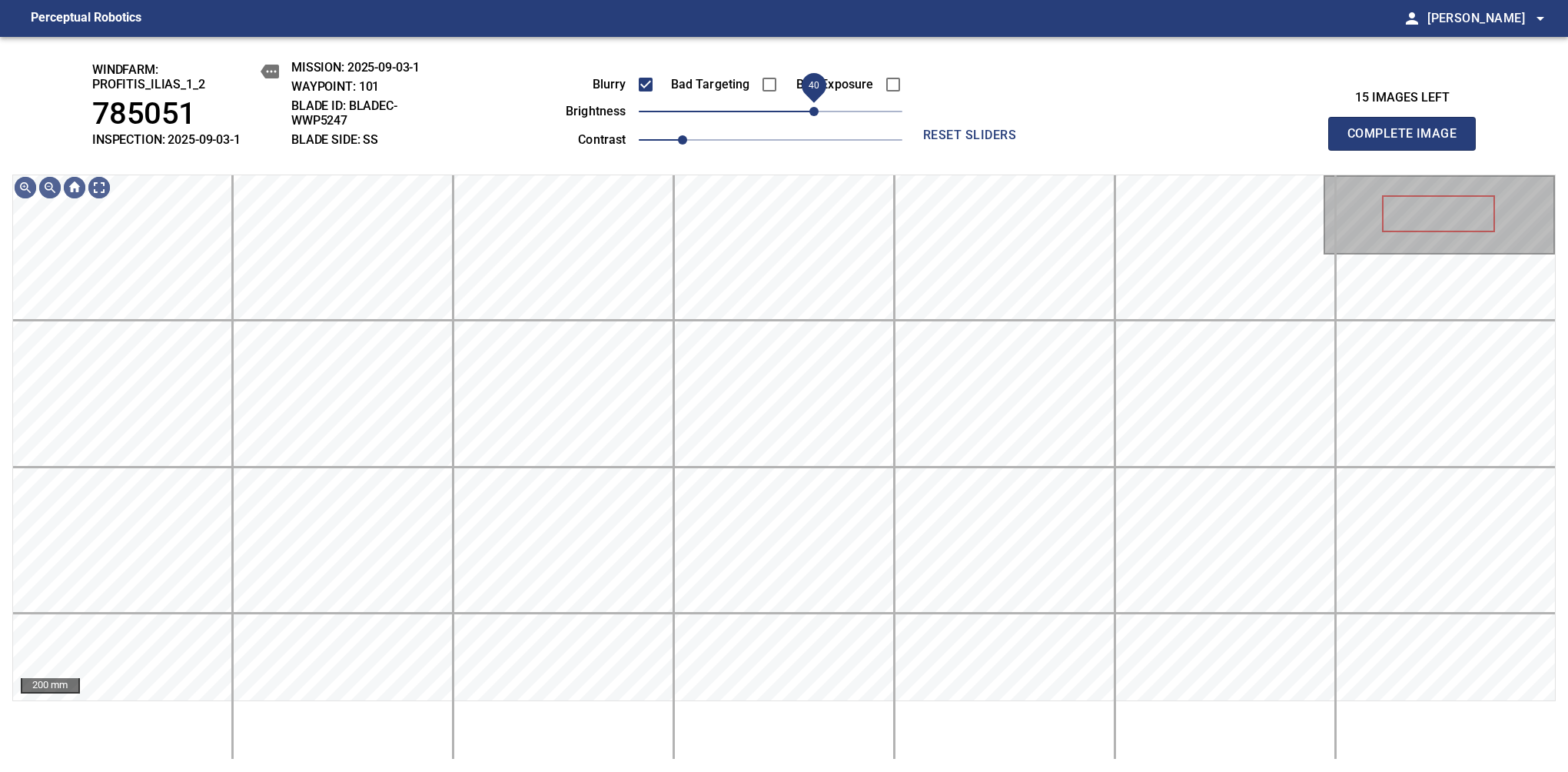
click at [810, 111] on span "40" at bounding box center [814, 112] width 9 height 9
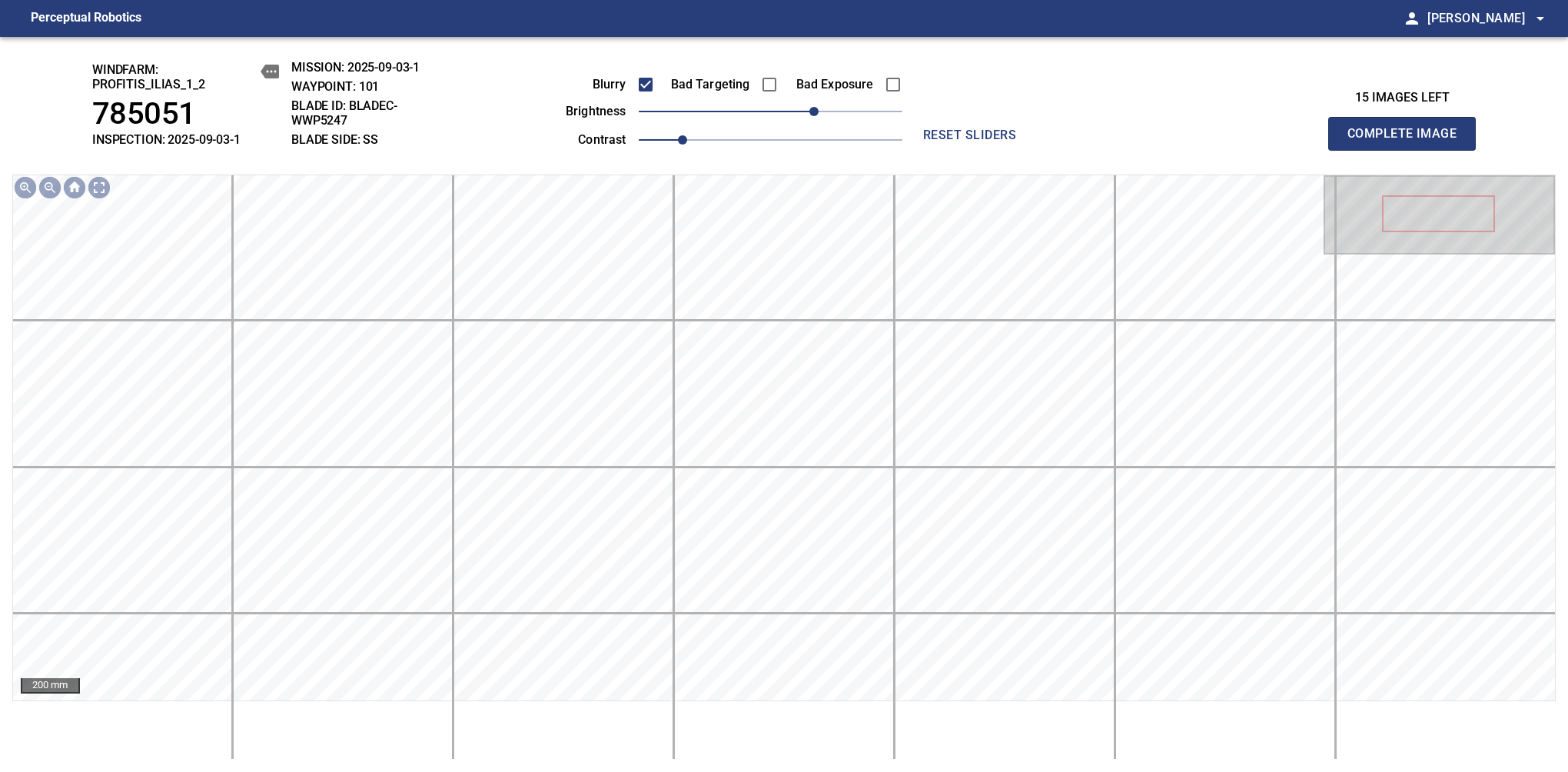
click at [1408, 142] on span "Complete Image" at bounding box center [1402, 133] width 114 height 21
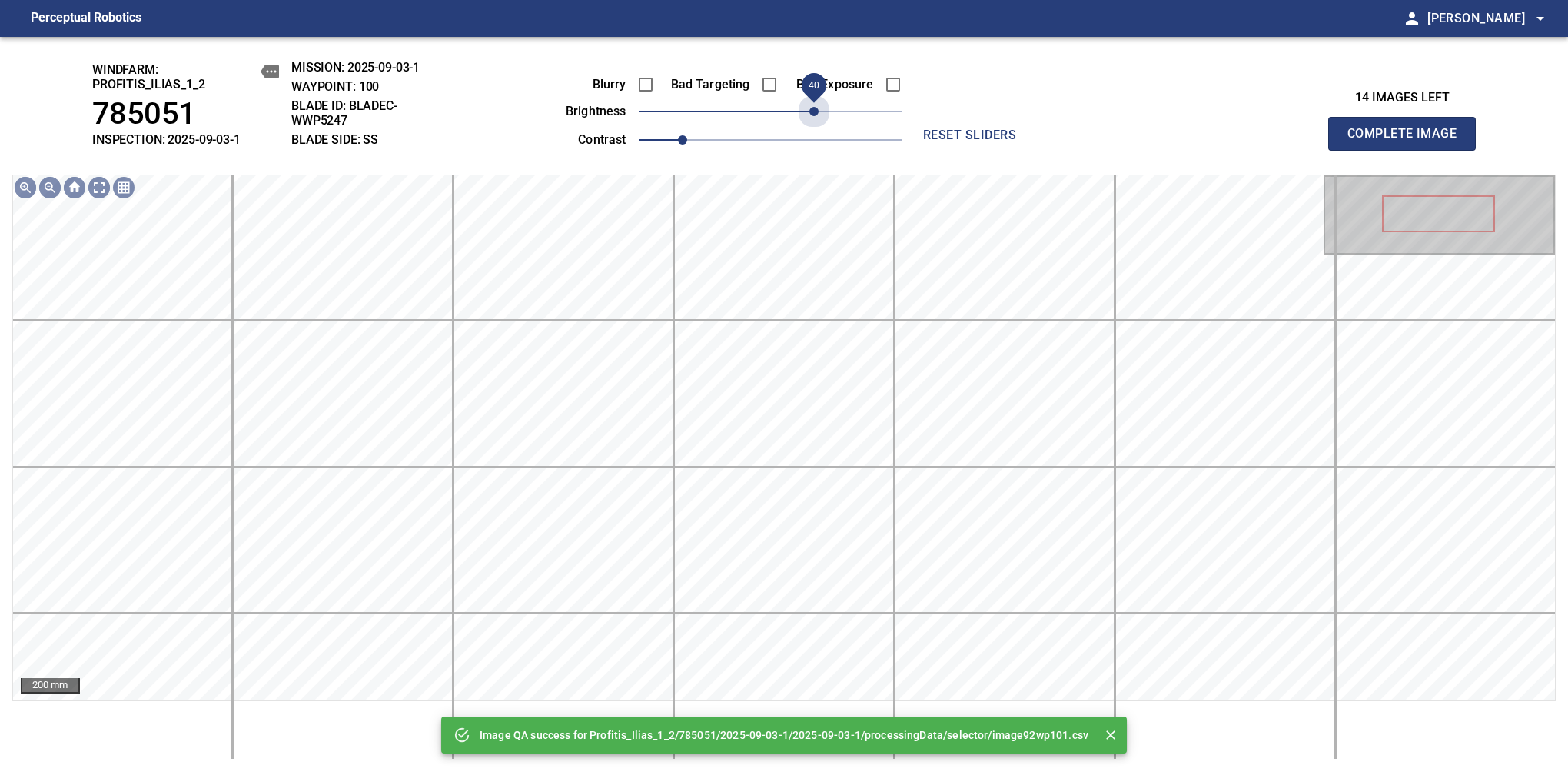
click at [810, 111] on span "40" at bounding box center [770, 111] width 263 height 21
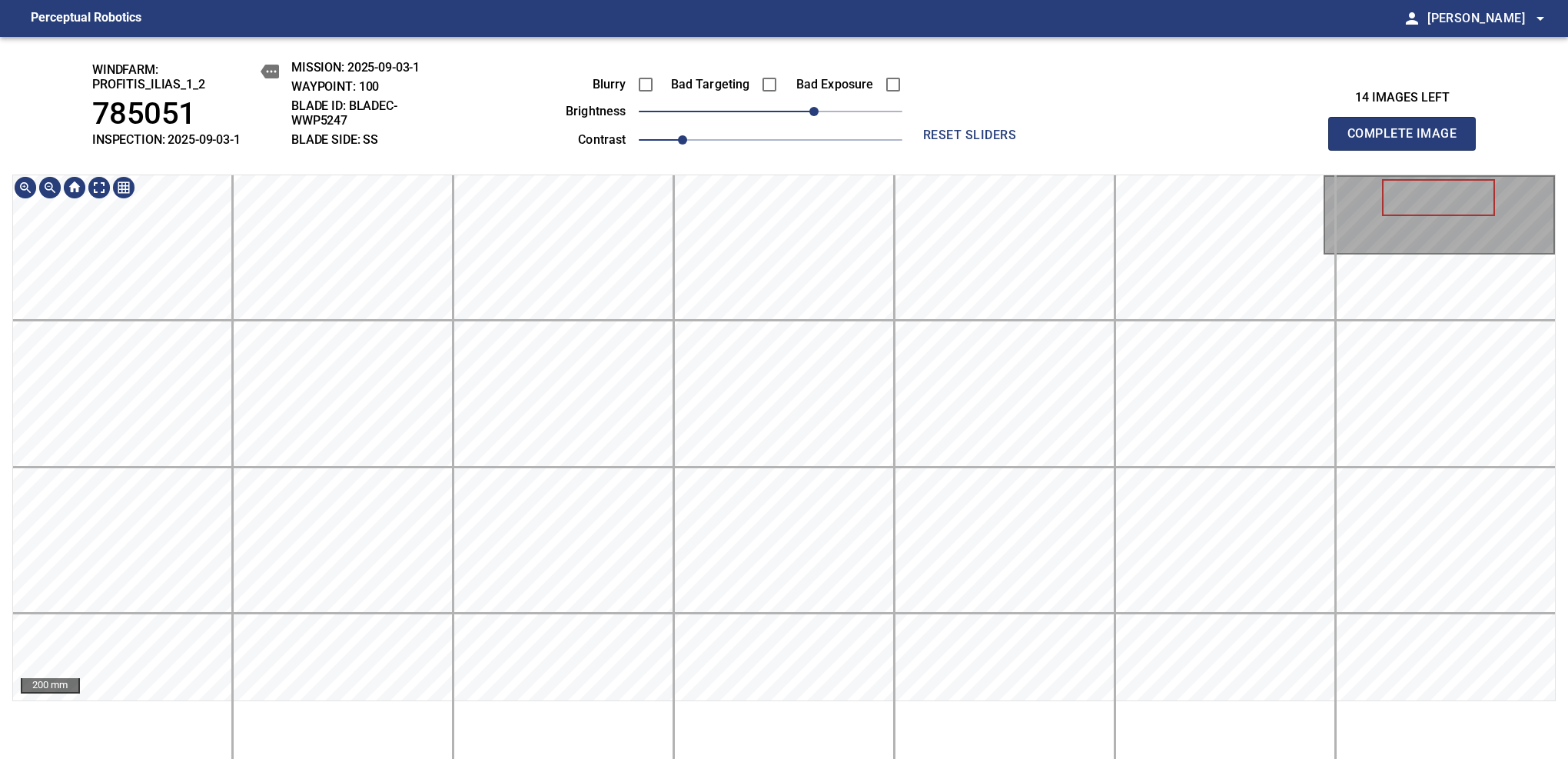
click at [807, 746] on div "200 mm" at bounding box center [784, 467] width 1543 height 585
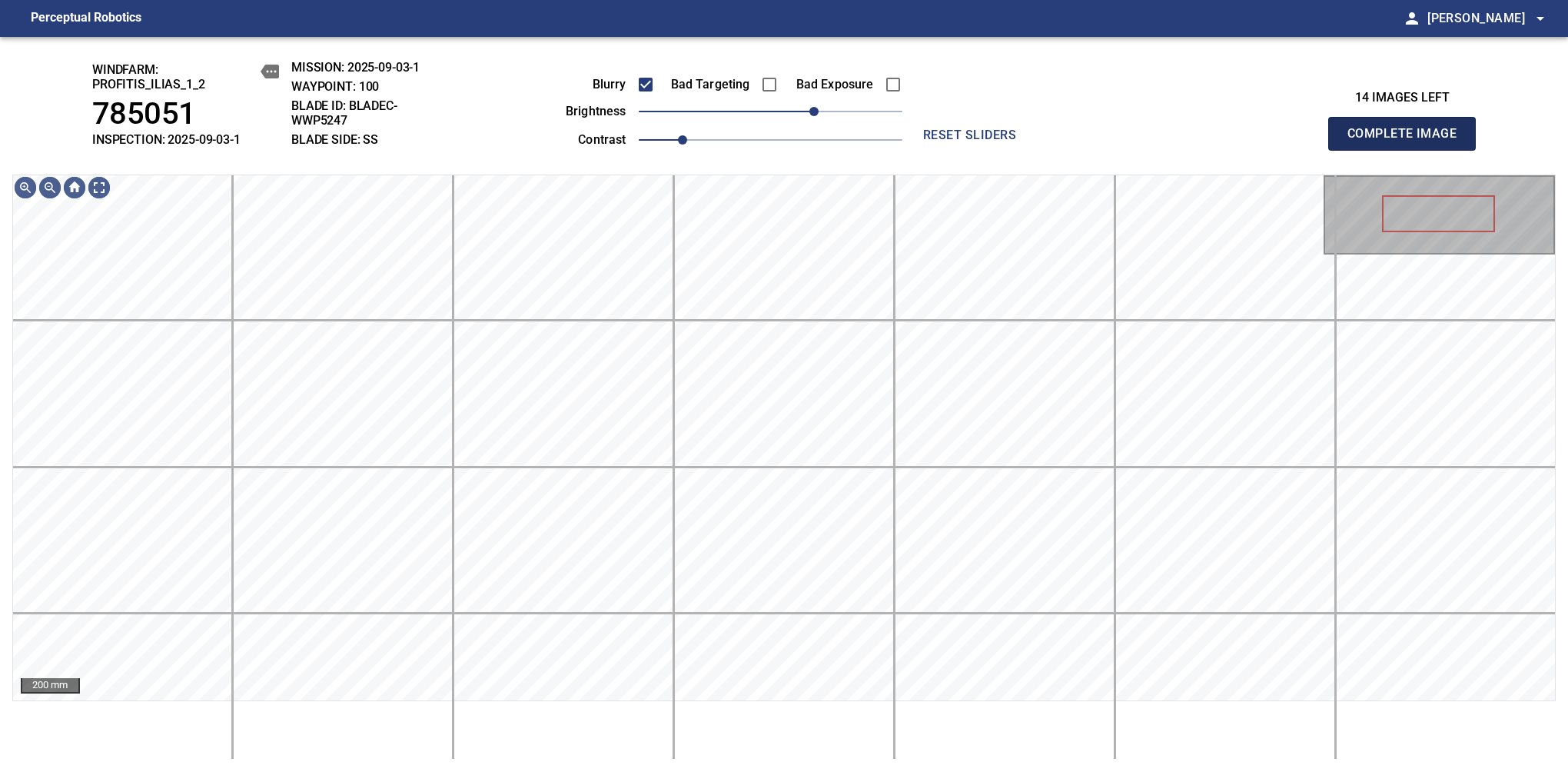
click at [1408, 142] on span "Complete Image" at bounding box center [1402, 133] width 114 height 21
drag, startPoint x: 809, startPoint y: 114, endPoint x: 820, endPoint y: 114, distance: 11.0
click at [820, 114] on span "50" at bounding box center [824, 112] width 9 height 9
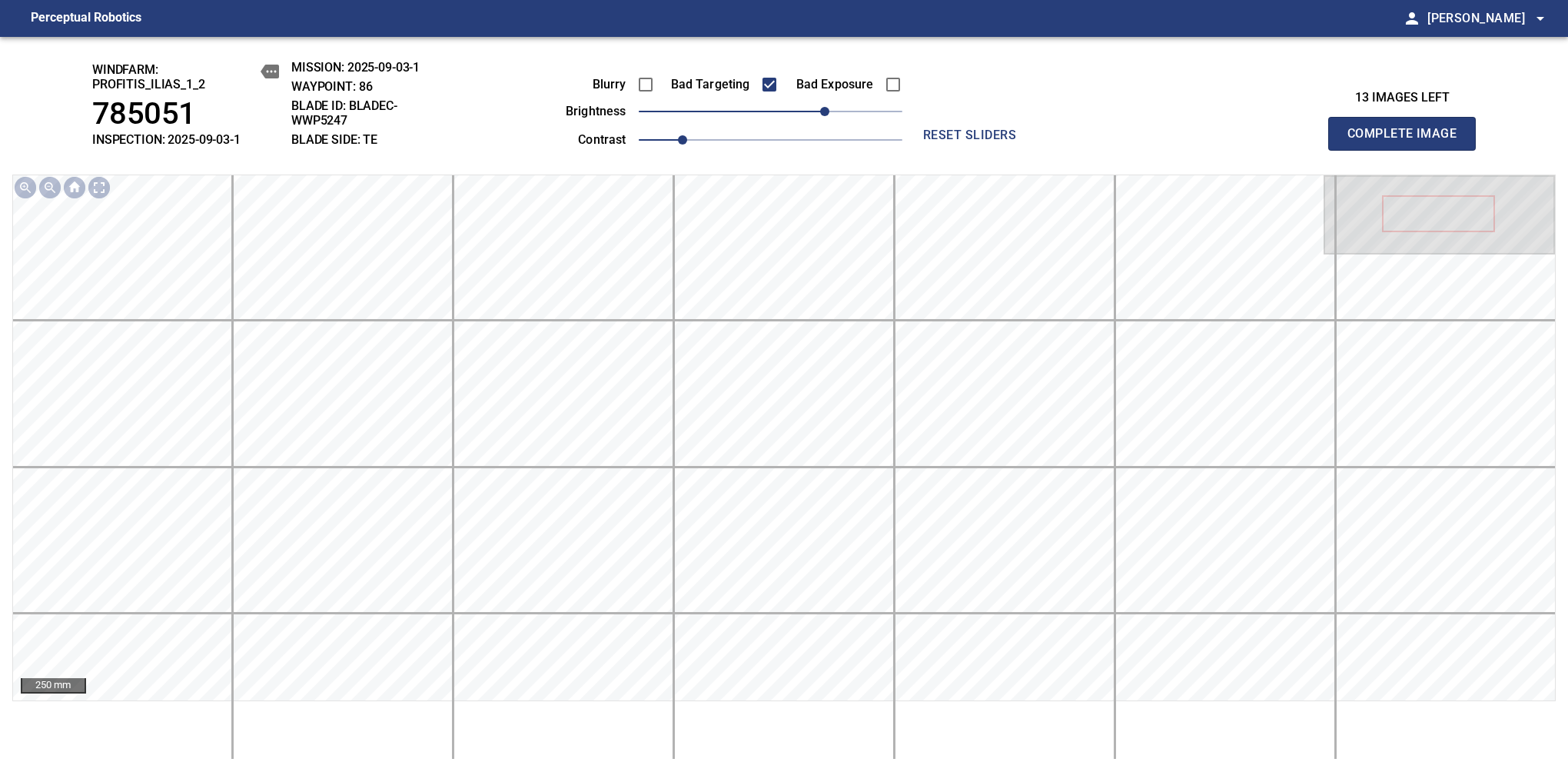
click at [1408, 142] on span "Complete Image" at bounding box center [1402, 133] width 114 height 21
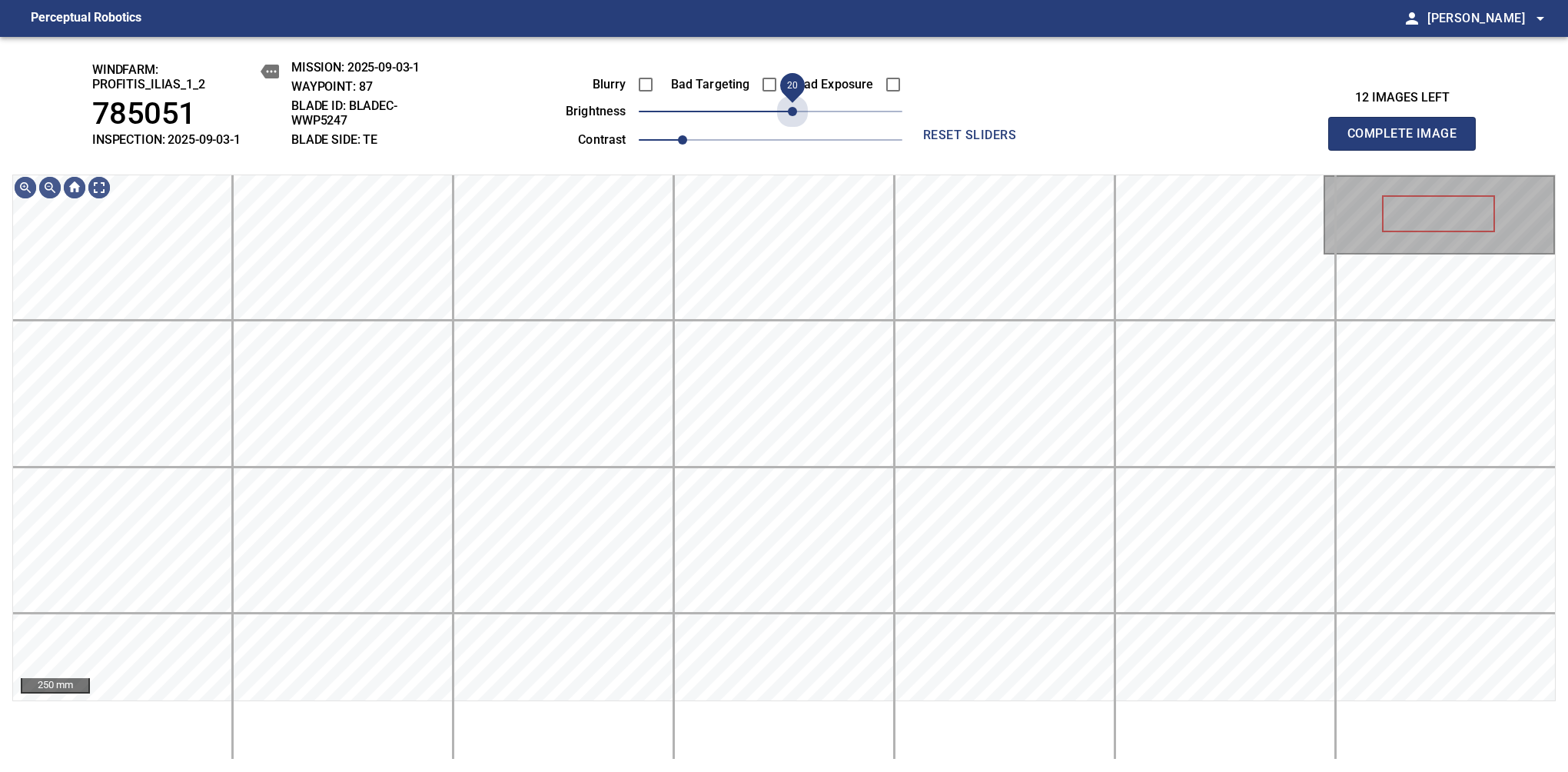
drag, startPoint x: 801, startPoint y: 106, endPoint x: 793, endPoint y: 130, distance: 25.3
click at [793, 130] on div "Blurry Bad Targeting Bad Exposure brightness 20 contrast 1" at bounding box center [716, 110] width 371 height 82
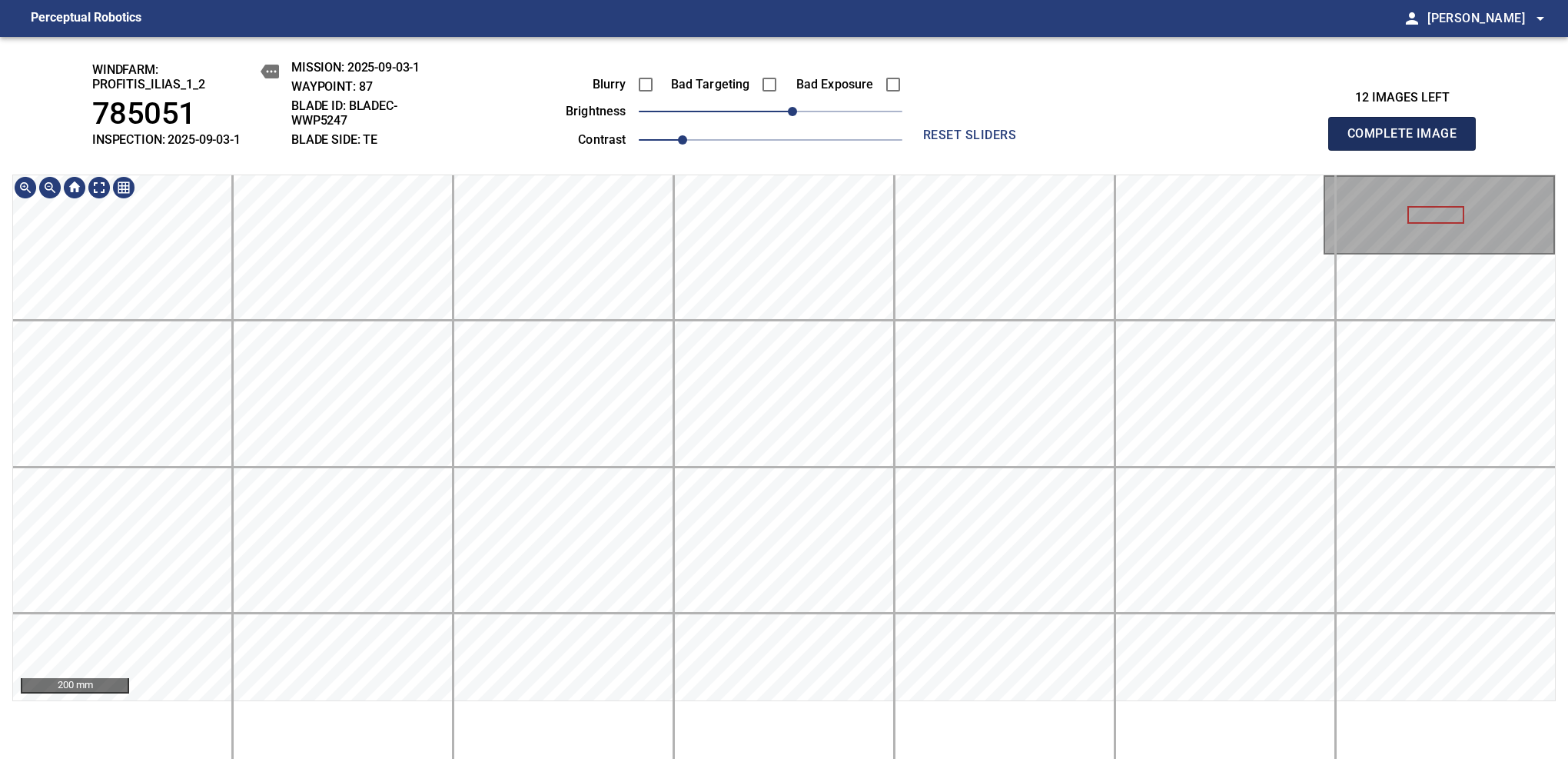
click at [1408, 142] on span "Complete Image" at bounding box center [1402, 133] width 114 height 21
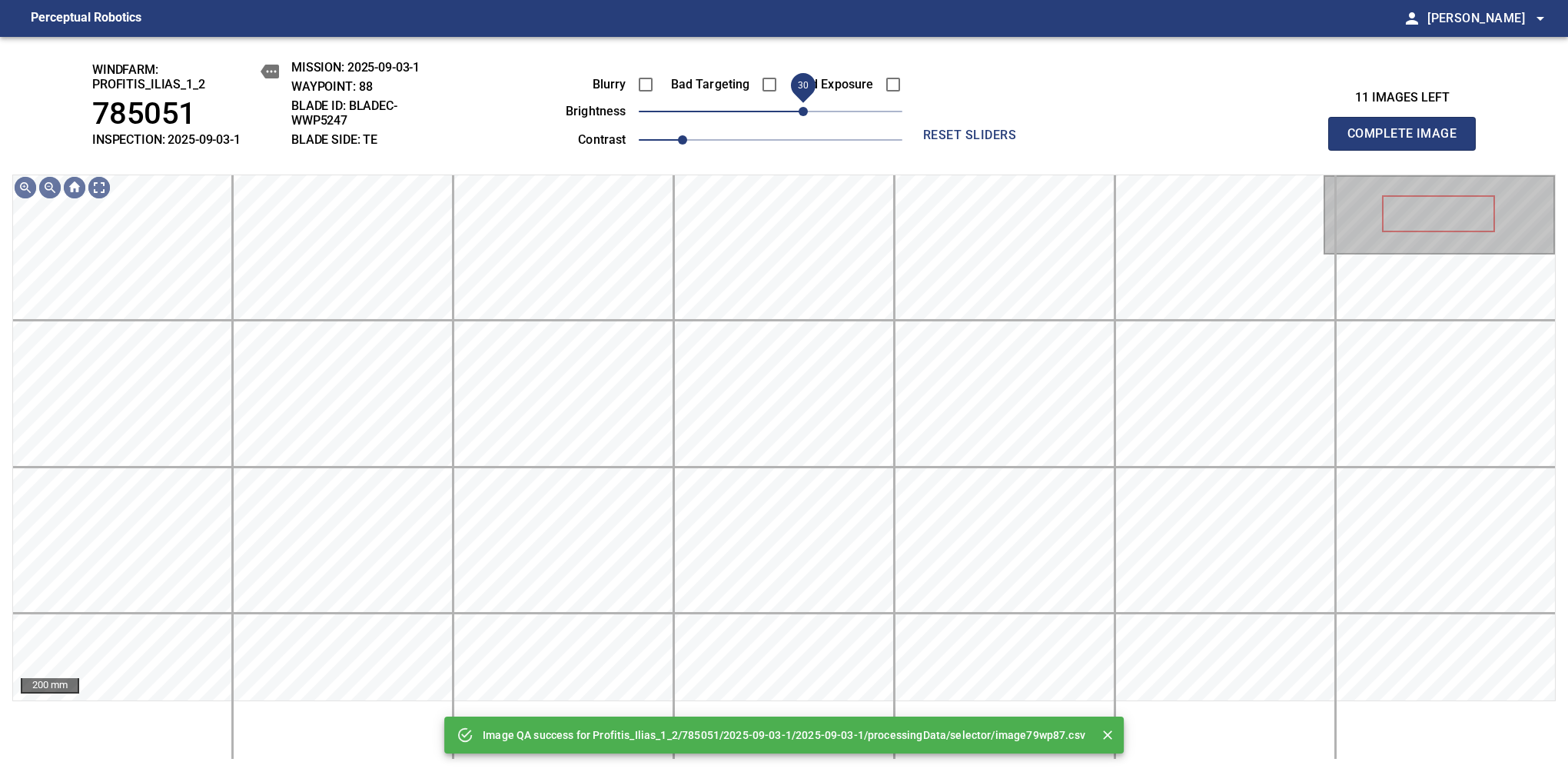
drag, startPoint x: 817, startPoint y: 114, endPoint x: 807, endPoint y: 113, distance: 10.0
click at [807, 113] on span "30" at bounding box center [802, 112] width 9 height 9
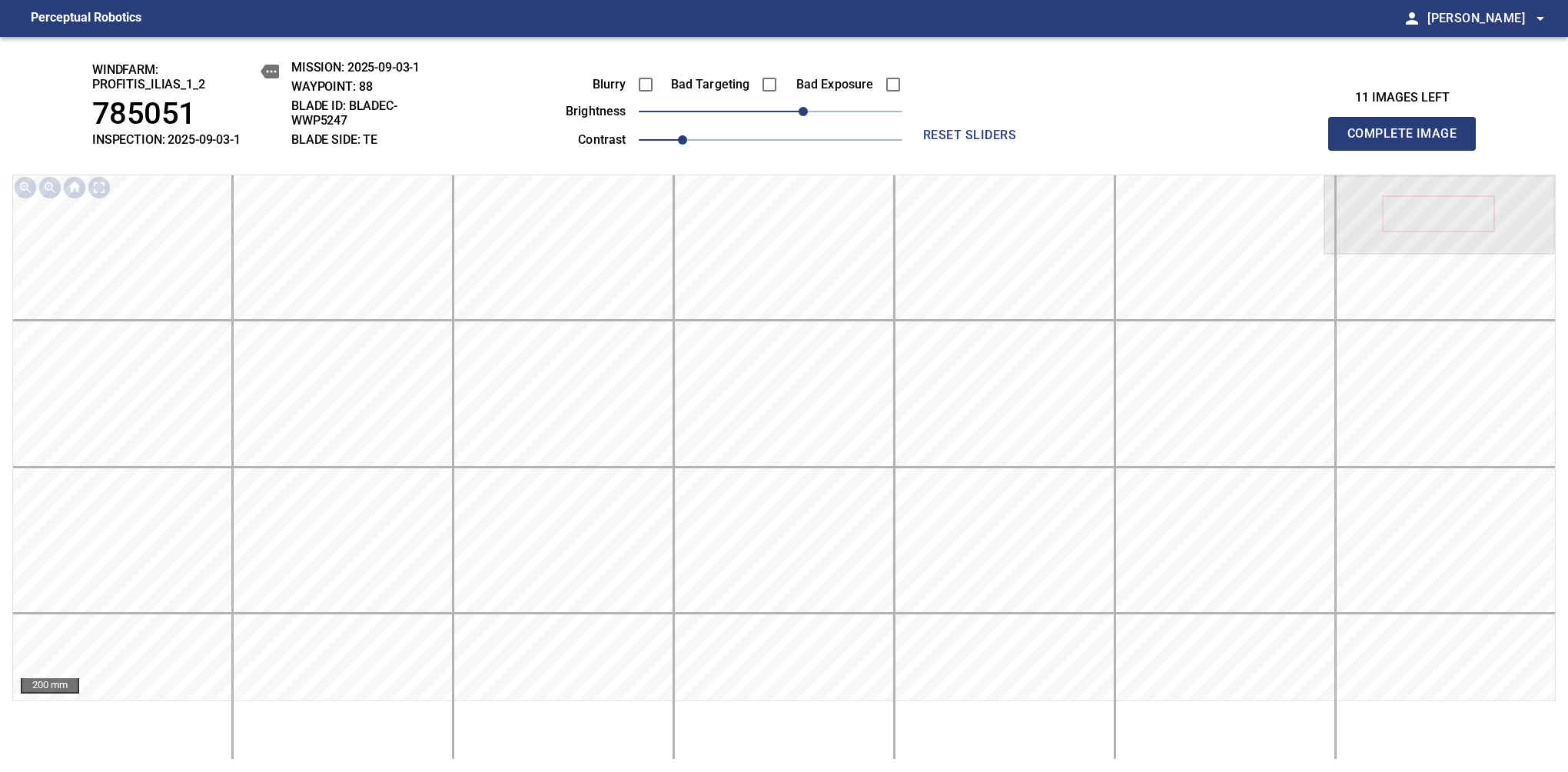
click at [1408, 142] on span "Complete Image" at bounding box center [1402, 133] width 114 height 21
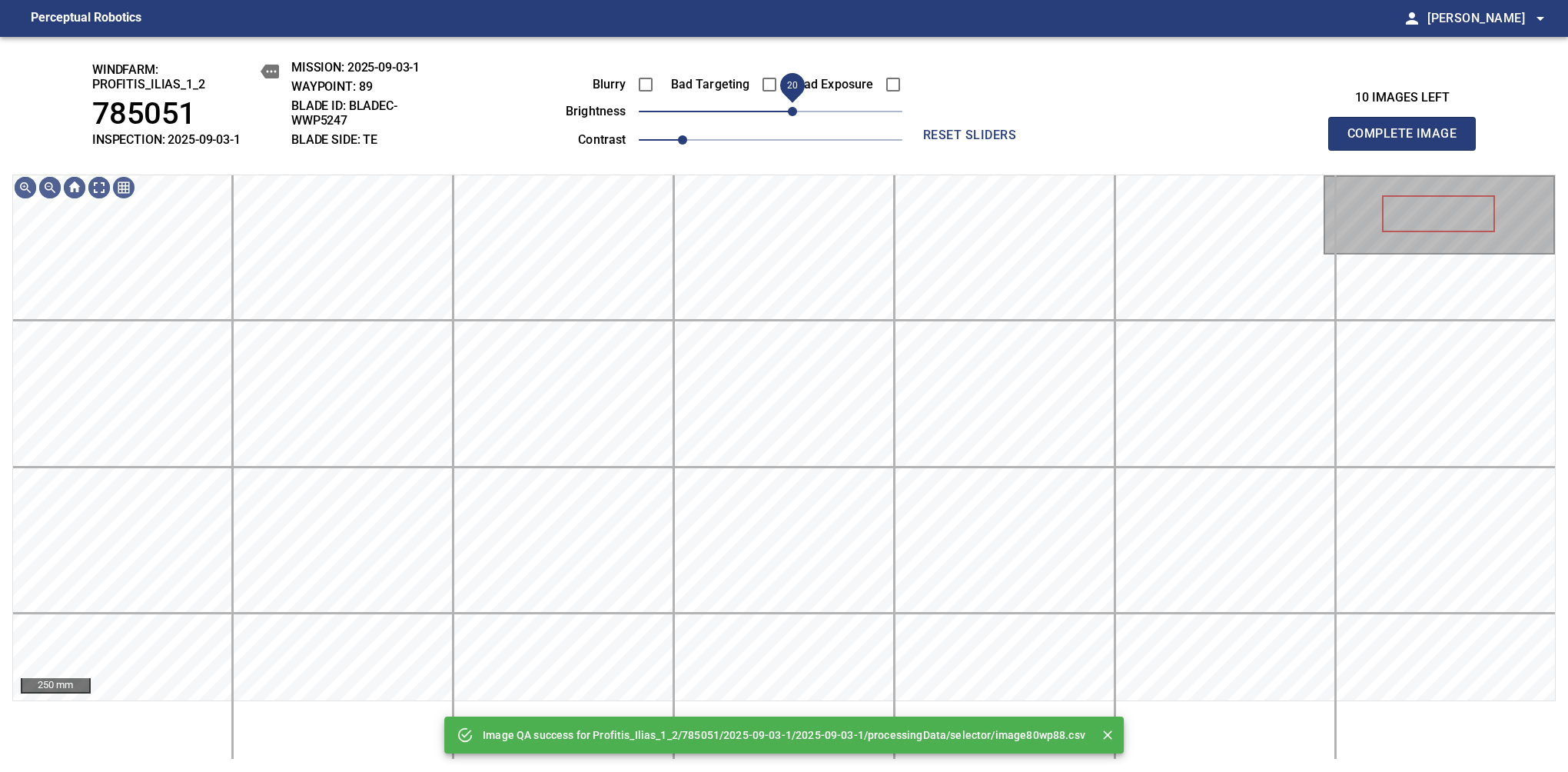
drag, startPoint x: 807, startPoint y: 113, endPoint x: 794, endPoint y: 118, distance: 13.9
click at [794, 118] on span "20" at bounding box center [770, 111] width 263 height 21
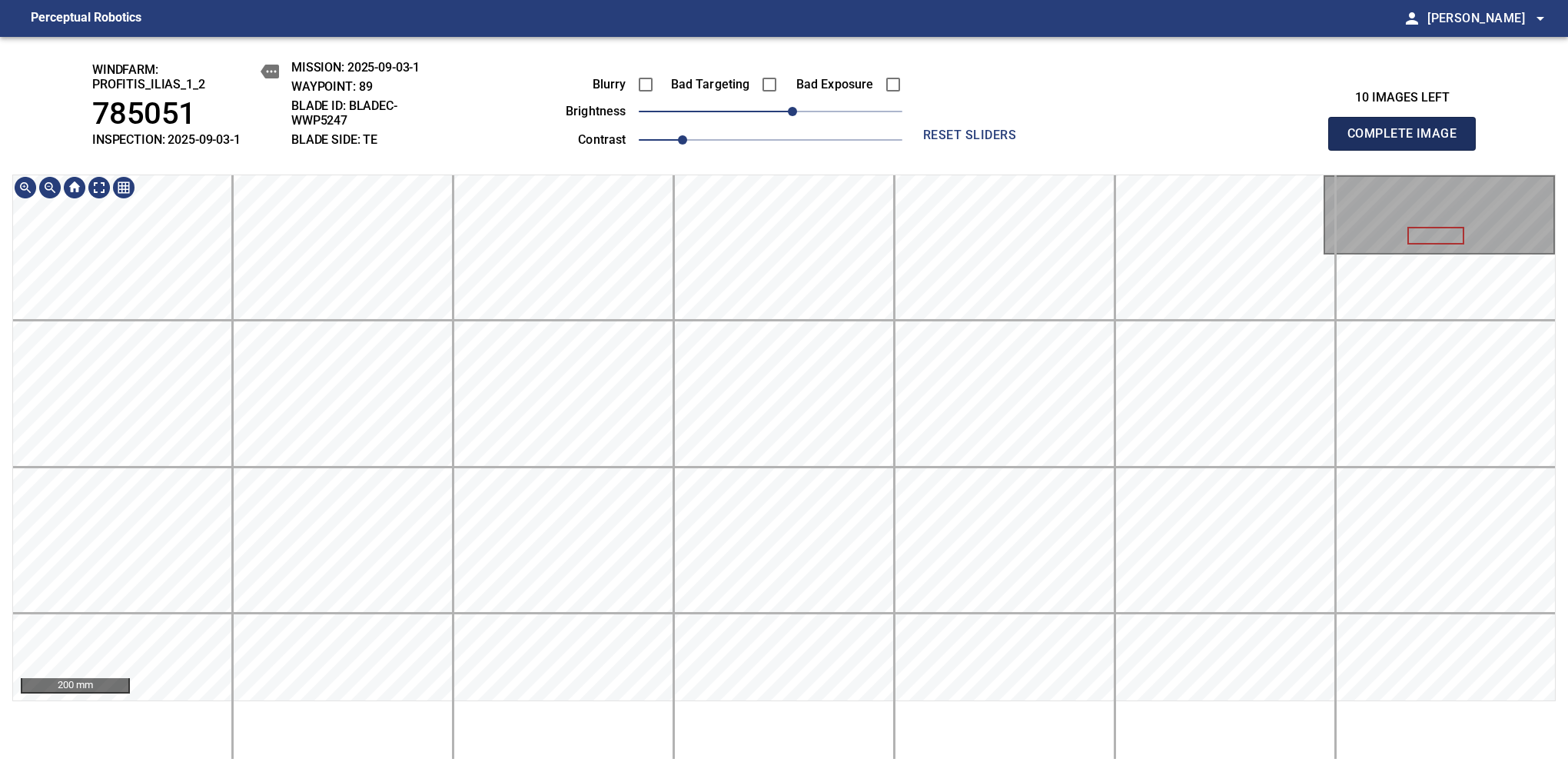
click at [1408, 142] on span "Complete Image" at bounding box center [1402, 133] width 114 height 21
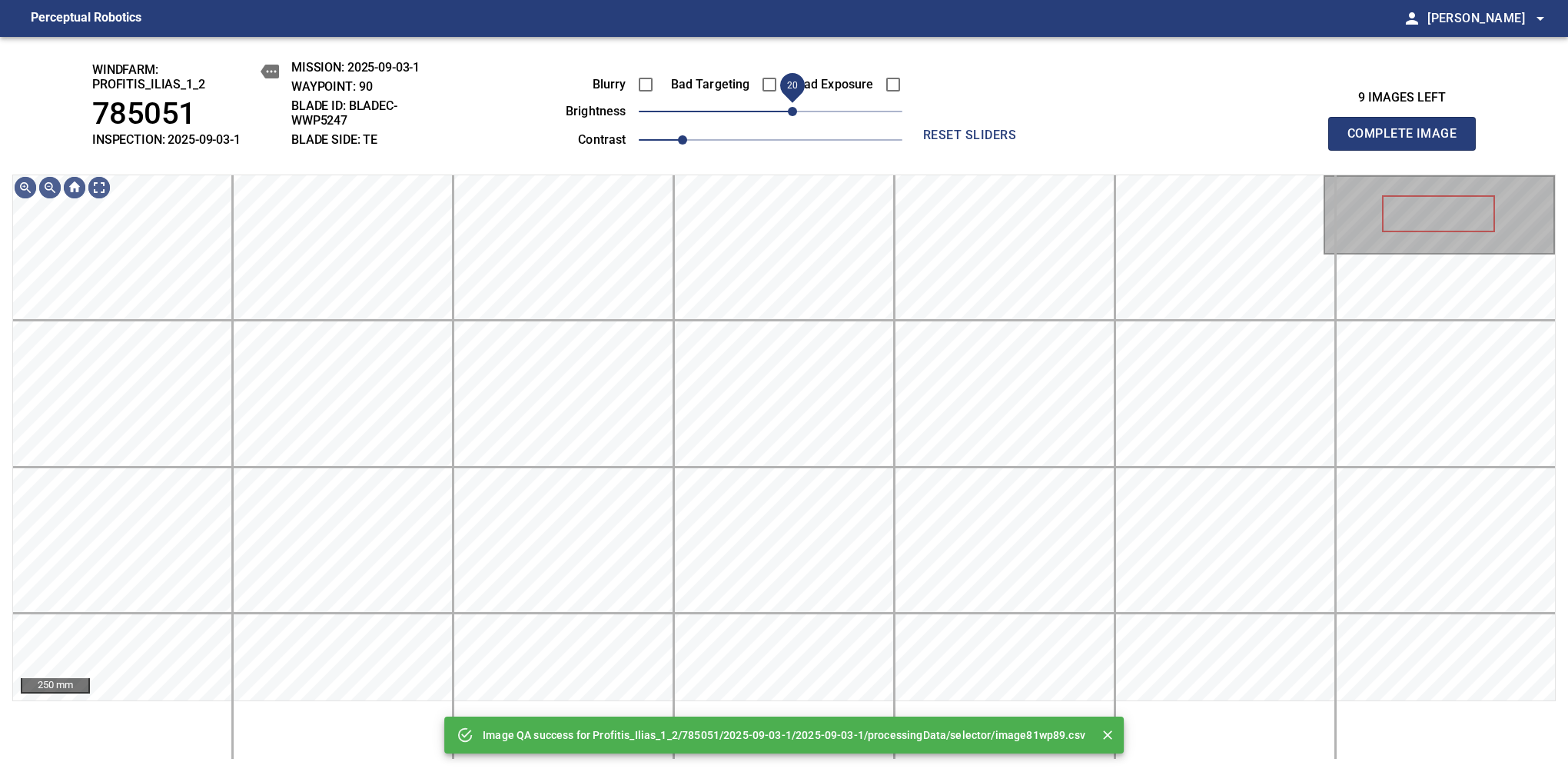
drag, startPoint x: 783, startPoint y: 116, endPoint x: 796, endPoint y: 113, distance: 13.3
click at [796, 113] on span "20" at bounding box center [792, 112] width 9 height 9
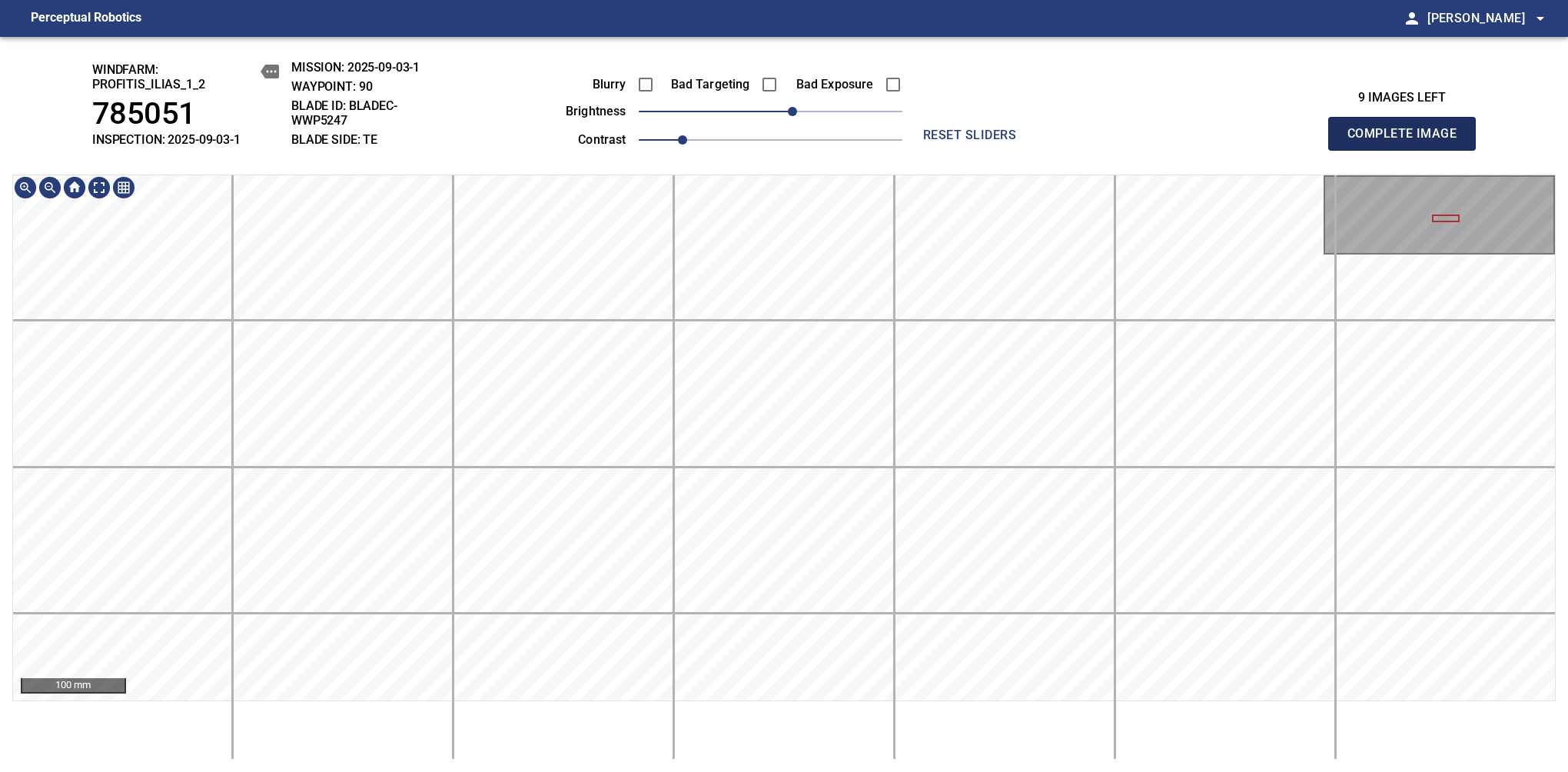
click at [1408, 142] on span "Complete Image" at bounding box center [1402, 133] width 114 height 21
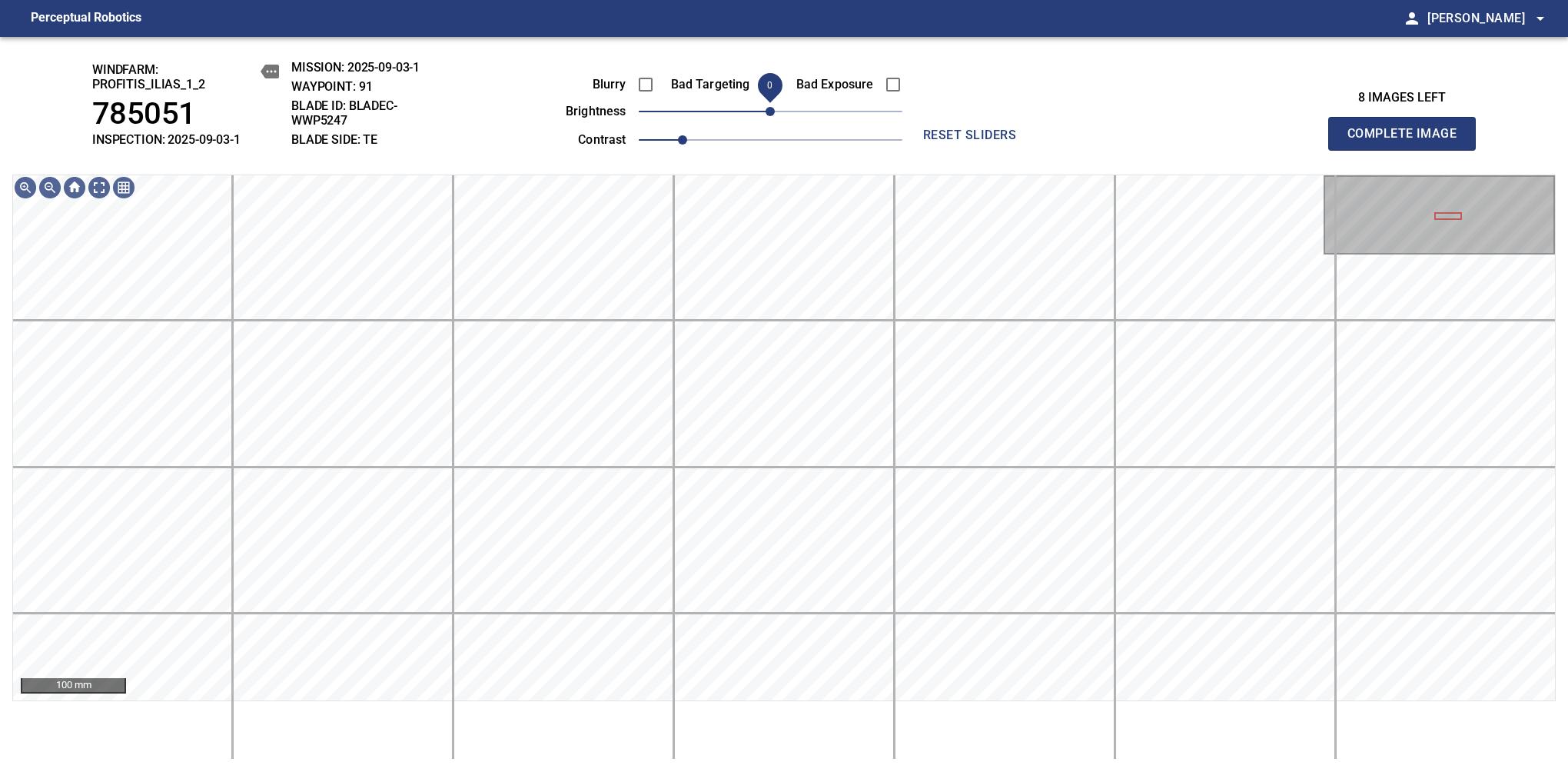
click at [769, 100] on span "0" at bounding box center [770, 86] width 34 height 34
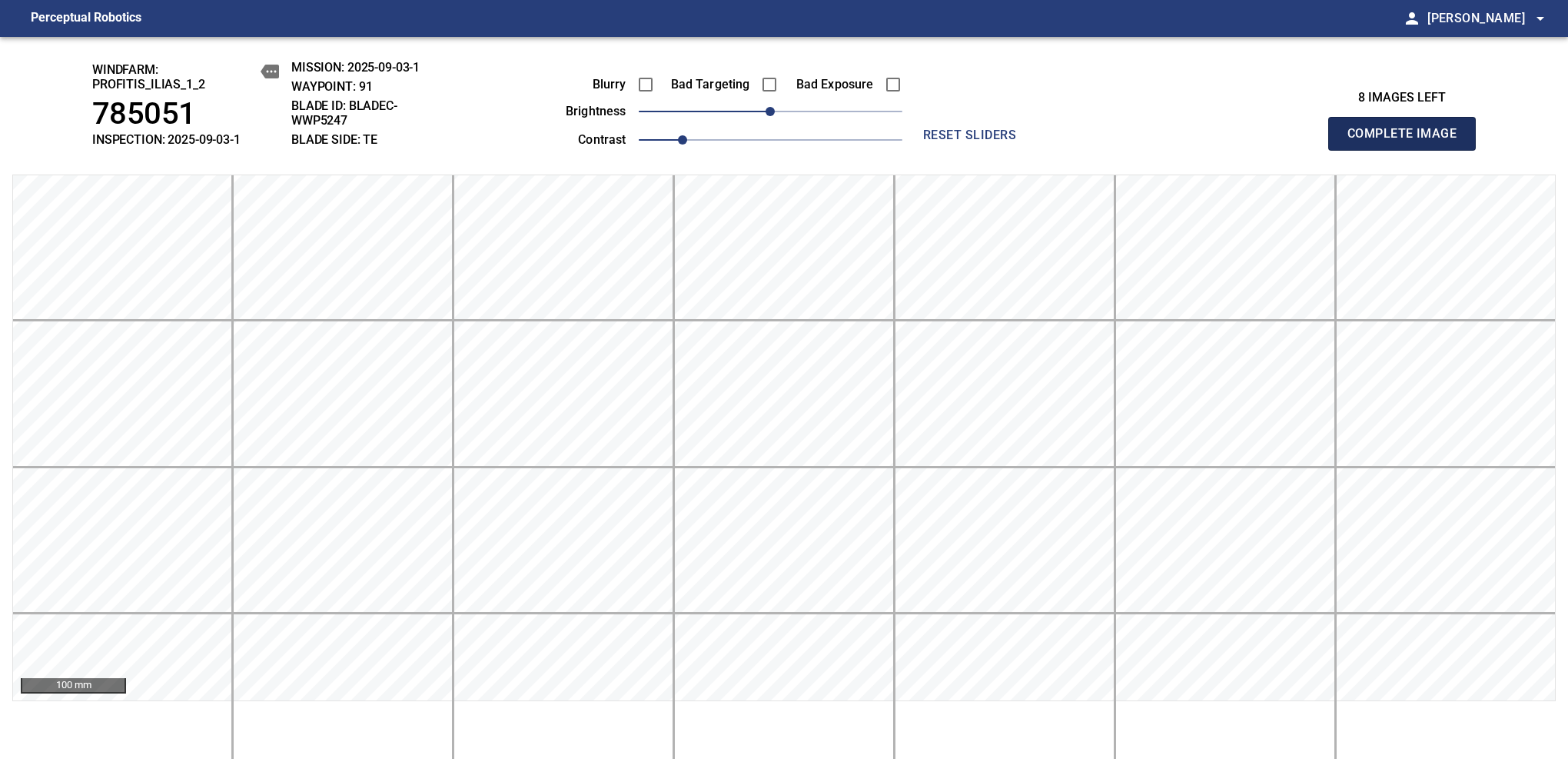
click at [1408, 142] on span "Complete Image" at bounding box center [1402, 133] width 114 height 21
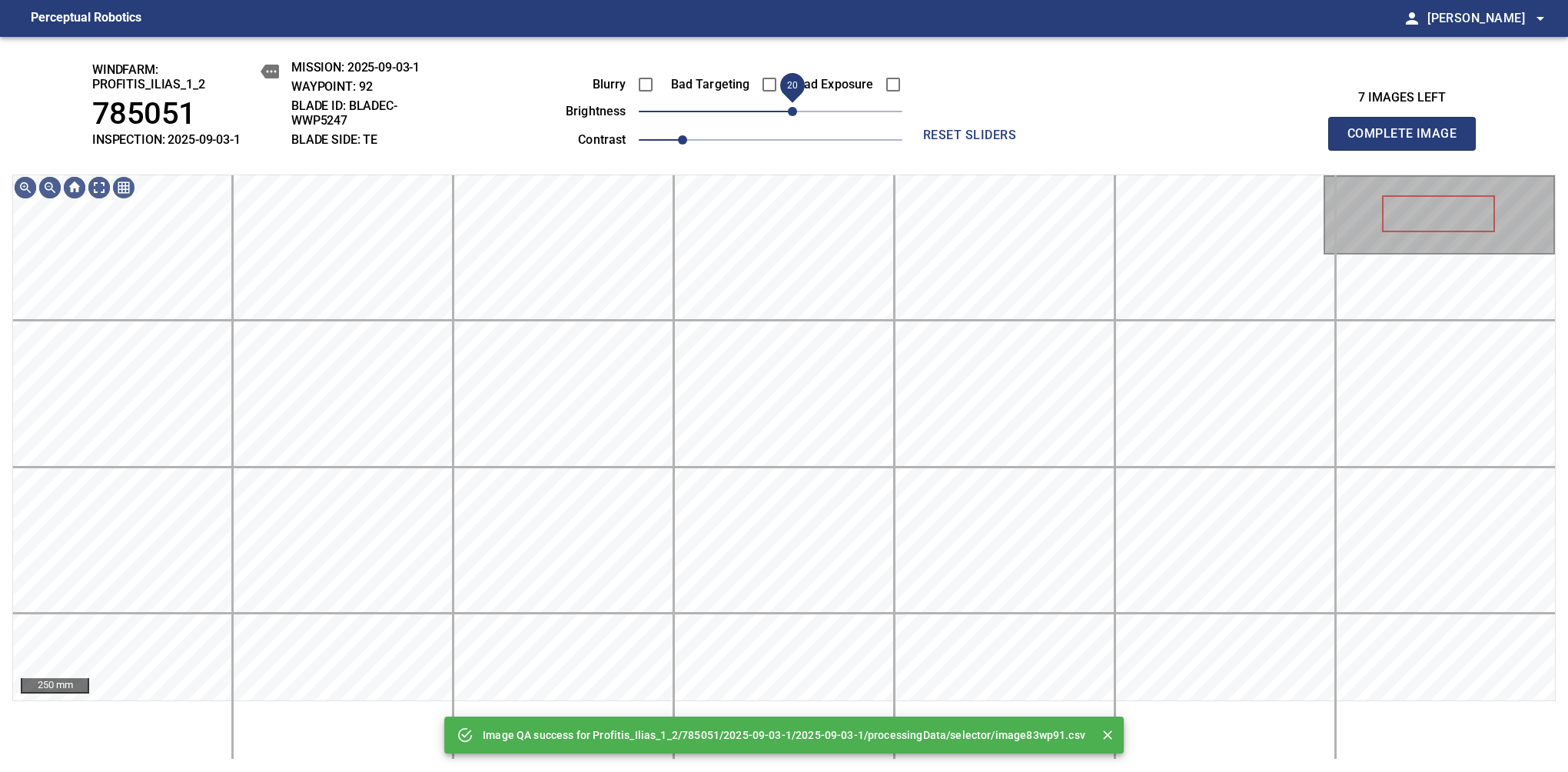
drag, startPoint x: 782, startPoint y: 115, endPoint x: 790, endPoint y: 109, distance: 10.0
click at [790, 109] on span "20" at bounding box center [792, 112] width 9 height 9
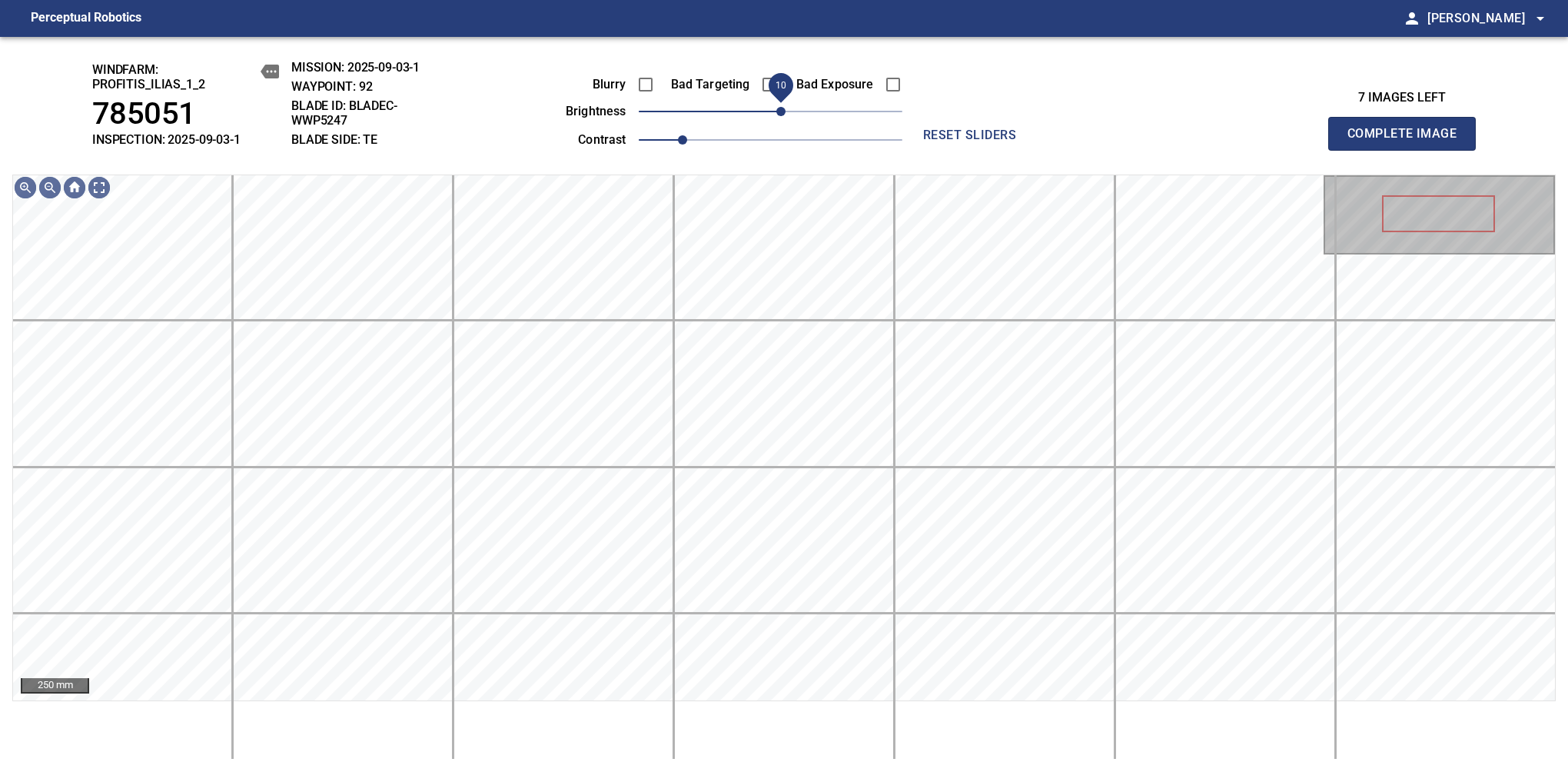
click at [784, 116] on span "10" at bounding box center [780, 112] width 9 height 9
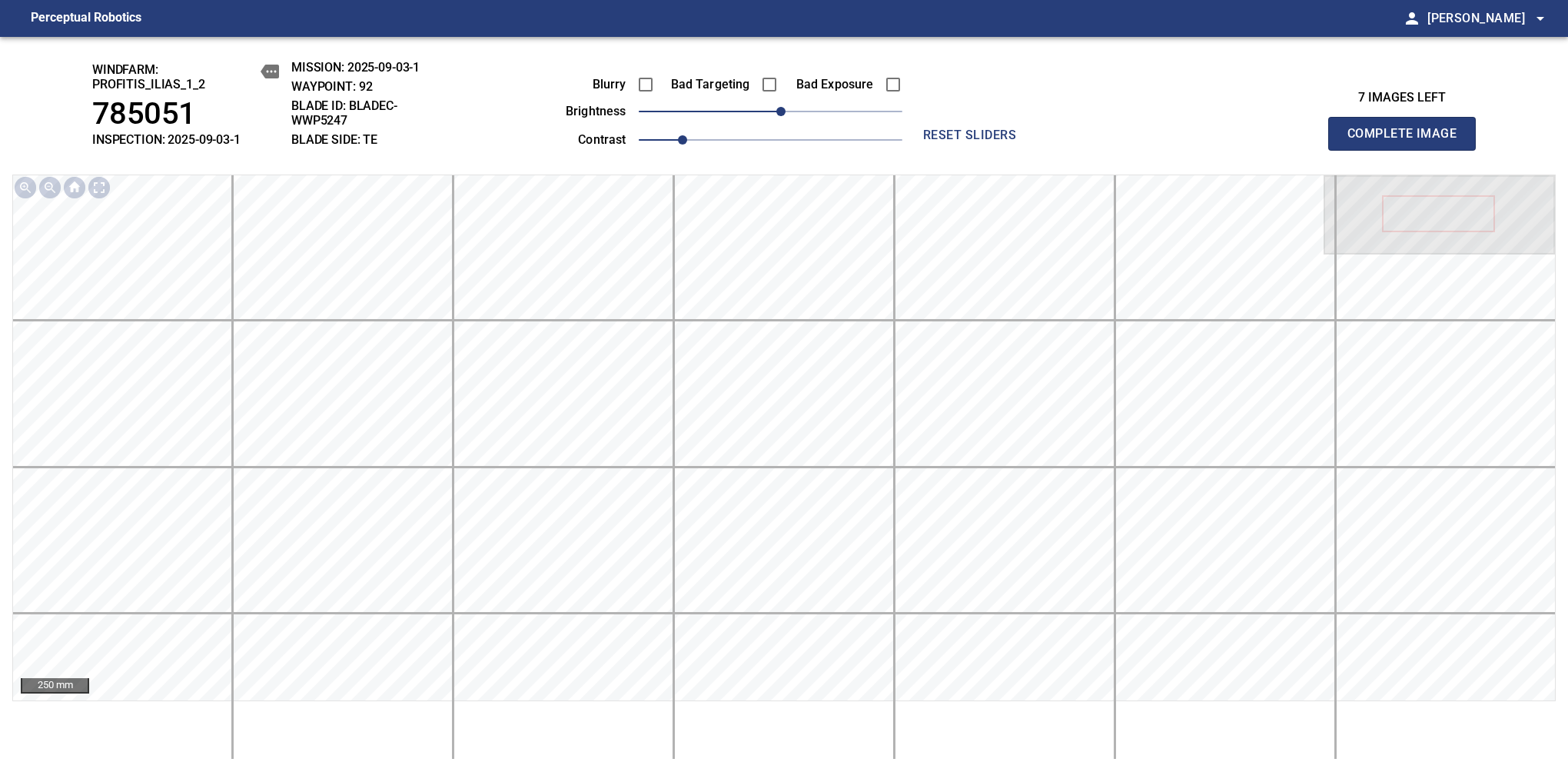
click at [1408, 142] on span "Complete Image" at bounding box center [1402, 133] width 114 height 21
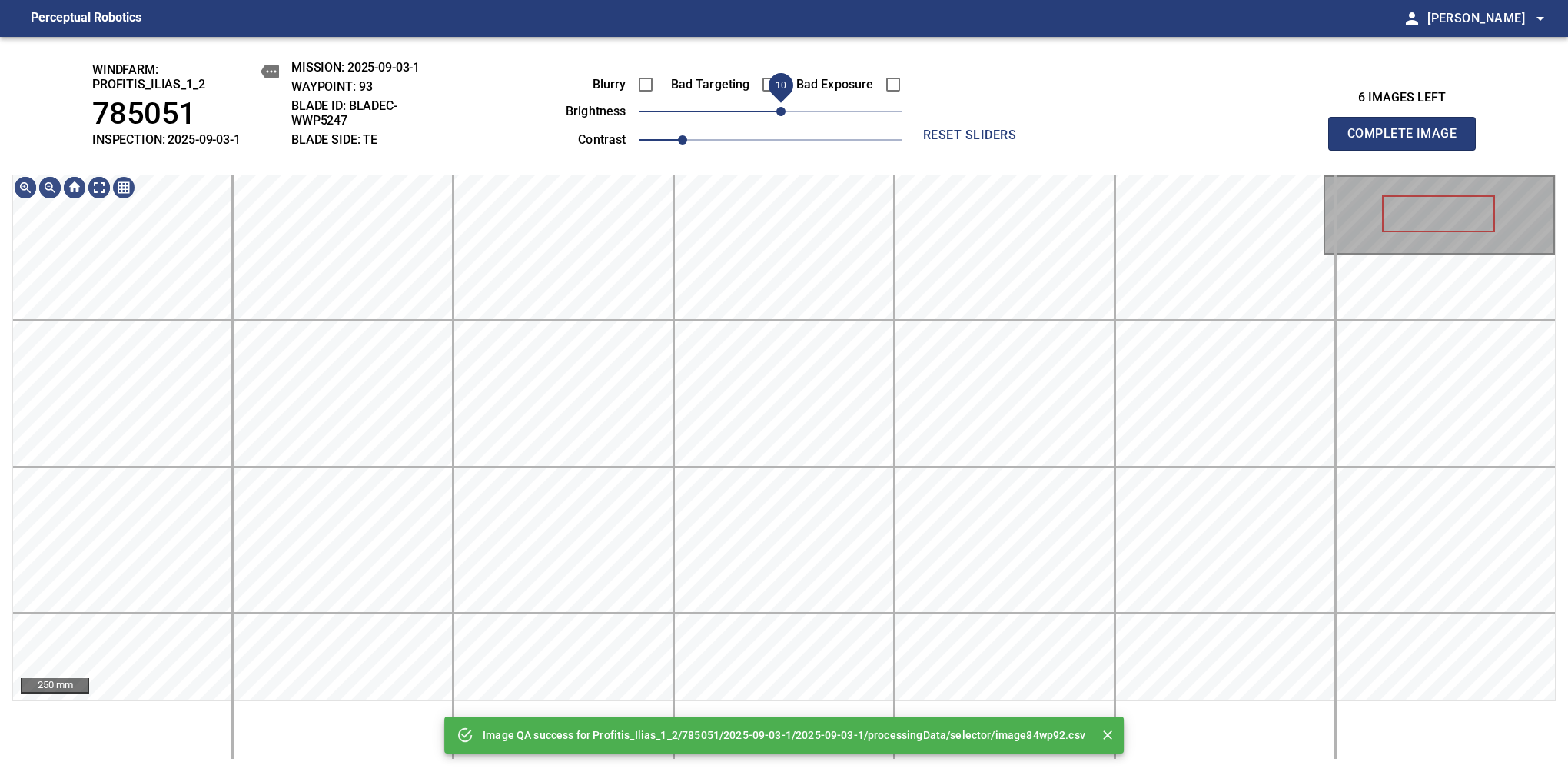
click at [783, 115] on span "10" at bounding box center [770, 111] width 263 height 21
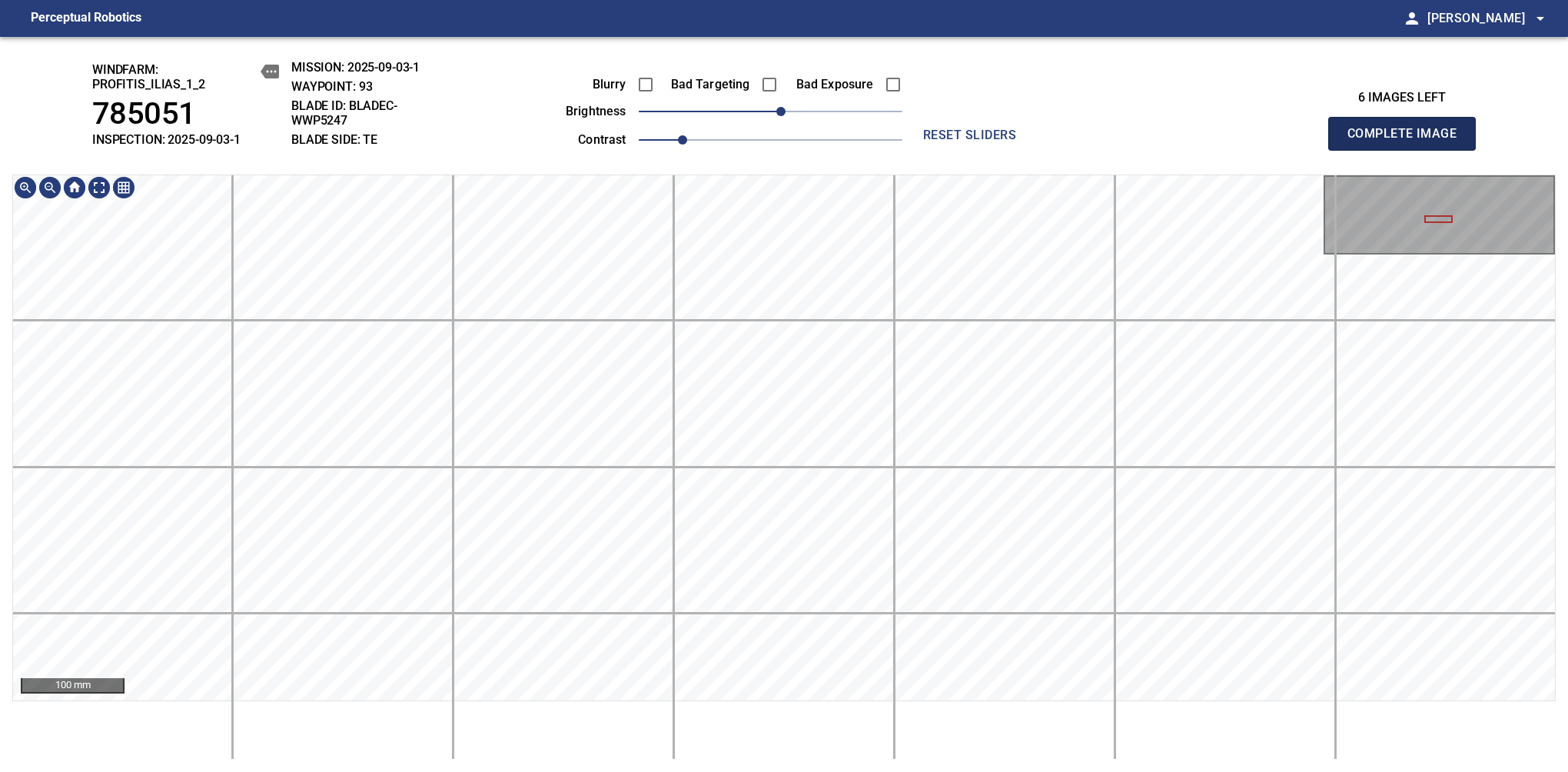
click at [1408, 142] on span "Complete Image" at bounding box center [1402, 133] width 114 height 21
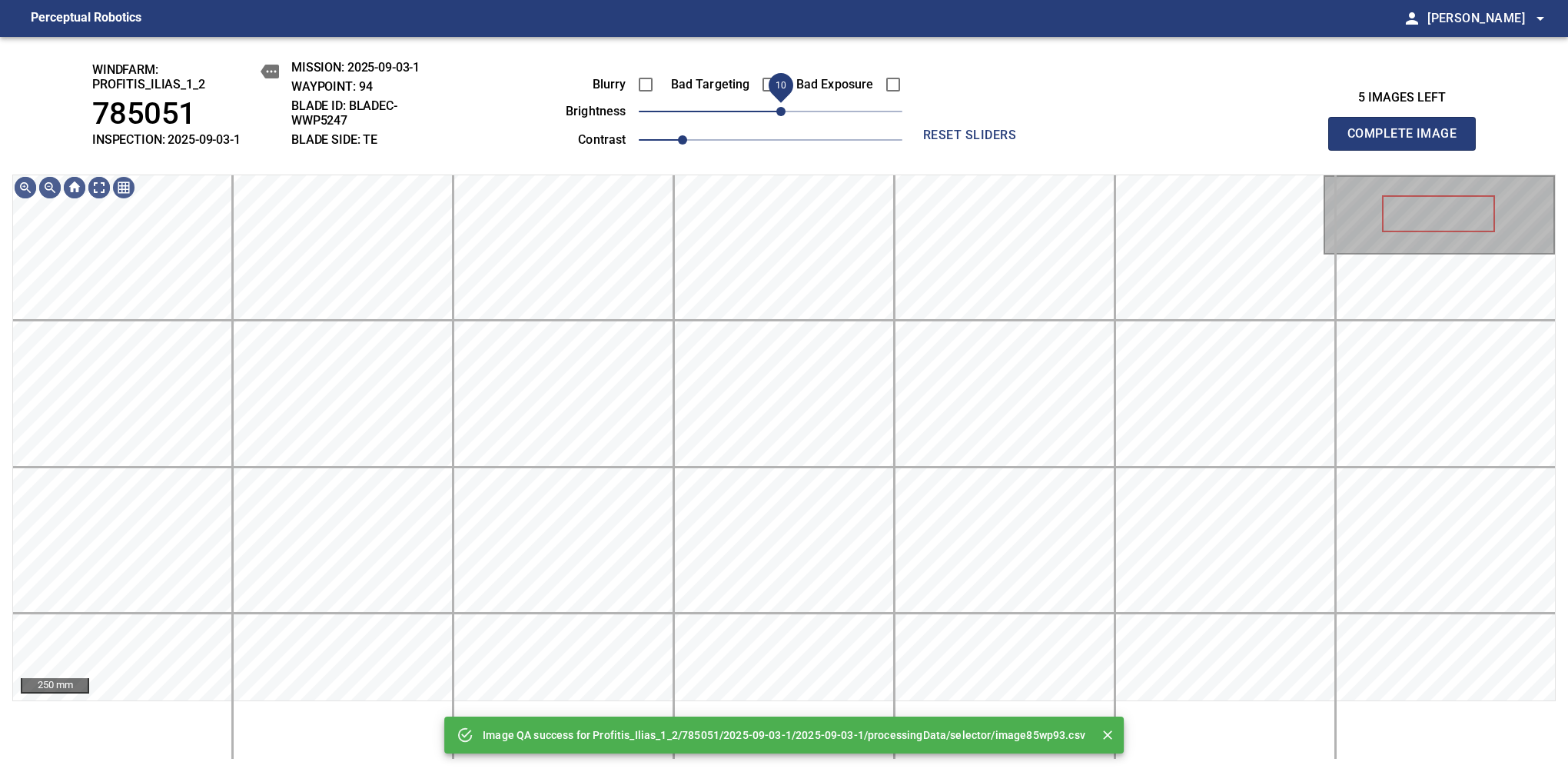
click at [785, 115] on span "10" at bounding box center [780, 112] width 9 height 9
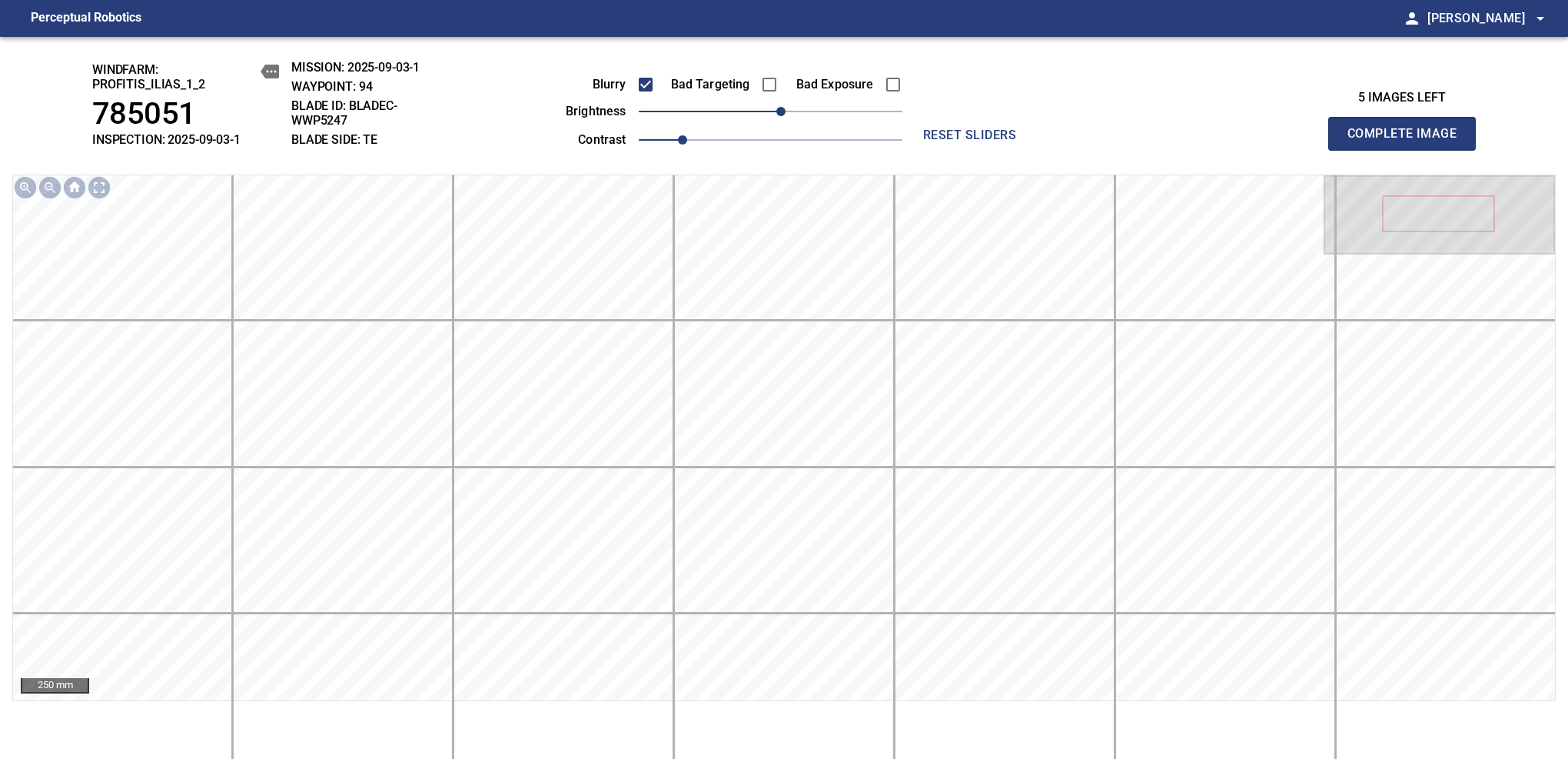
click at [1408, 142] on span "Complete Image" at bounding box center [1402, 133] width 114 height 21
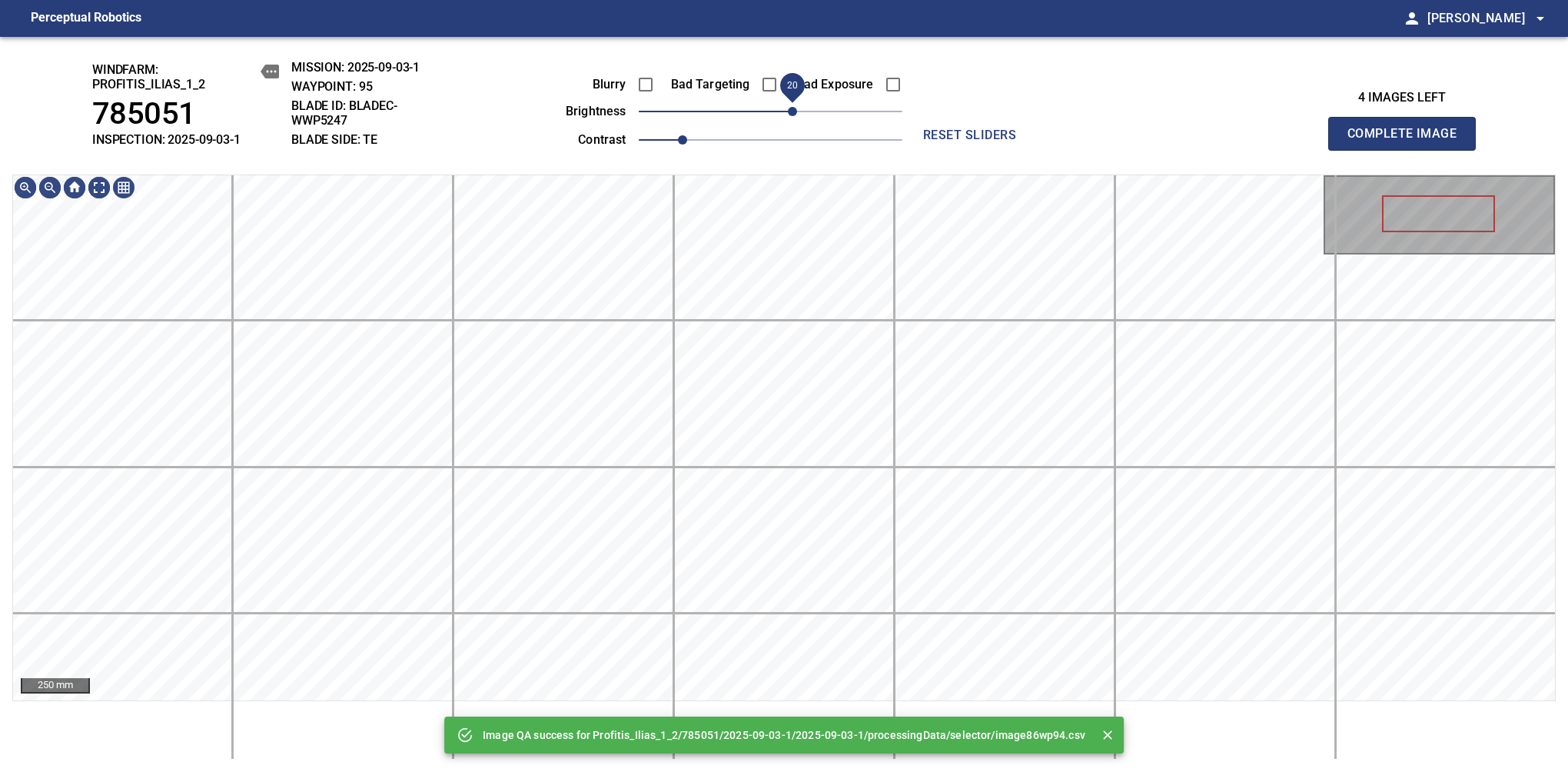
drag, startPoint x: 774, startPoint y: 115, endPoint x: 787, endPoint y: 111, distance: 13.6
click at [788, 111] on span "20" at bounding box center [792, 112] width 9 height 9
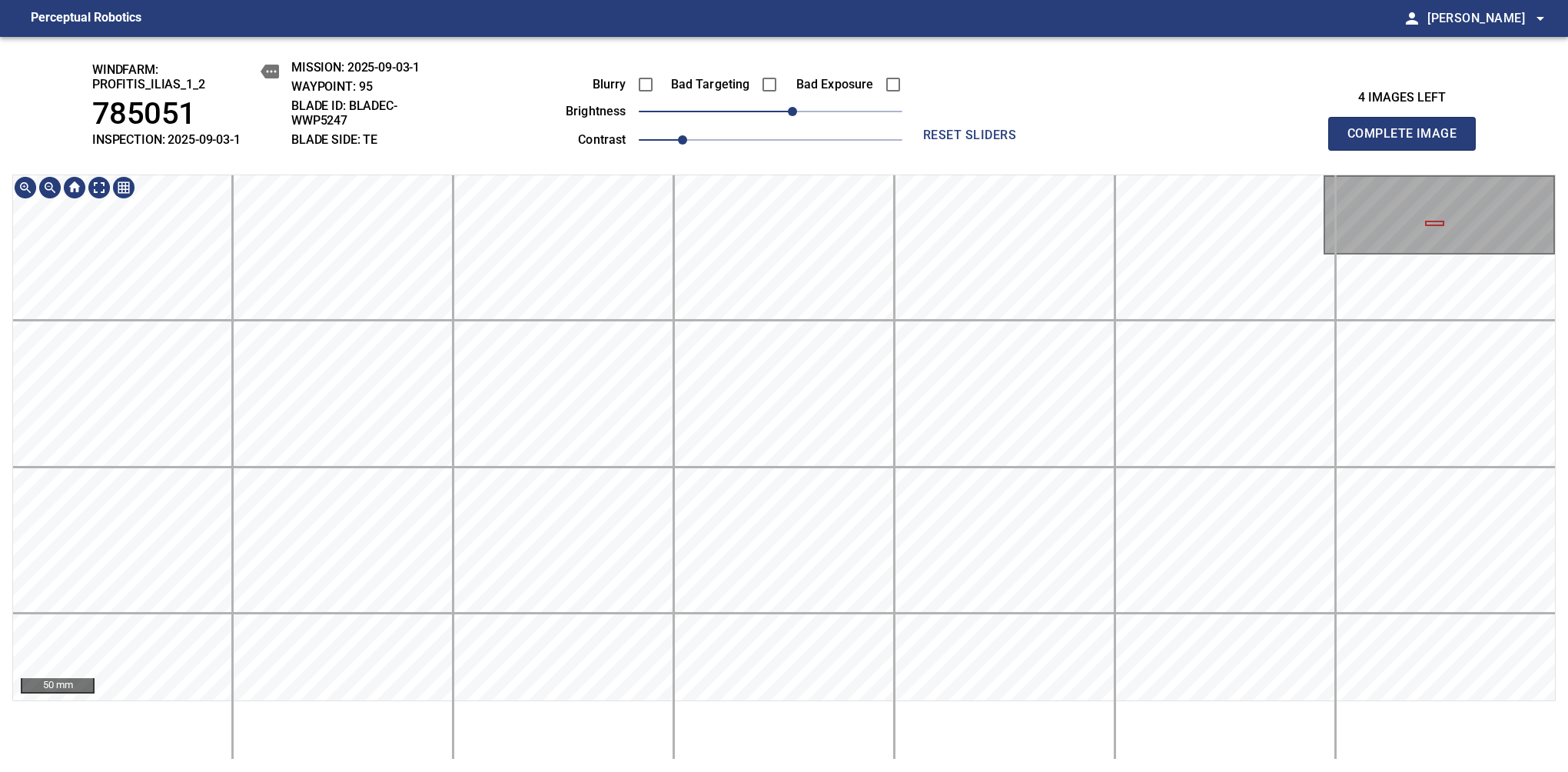
click at [529, 771] on html "Perceptual Robotics person Alex Semenov arrow_drop_down windfarm: Profitis_Ilia…" at bounding box center [784, 386] width 1568 height 772
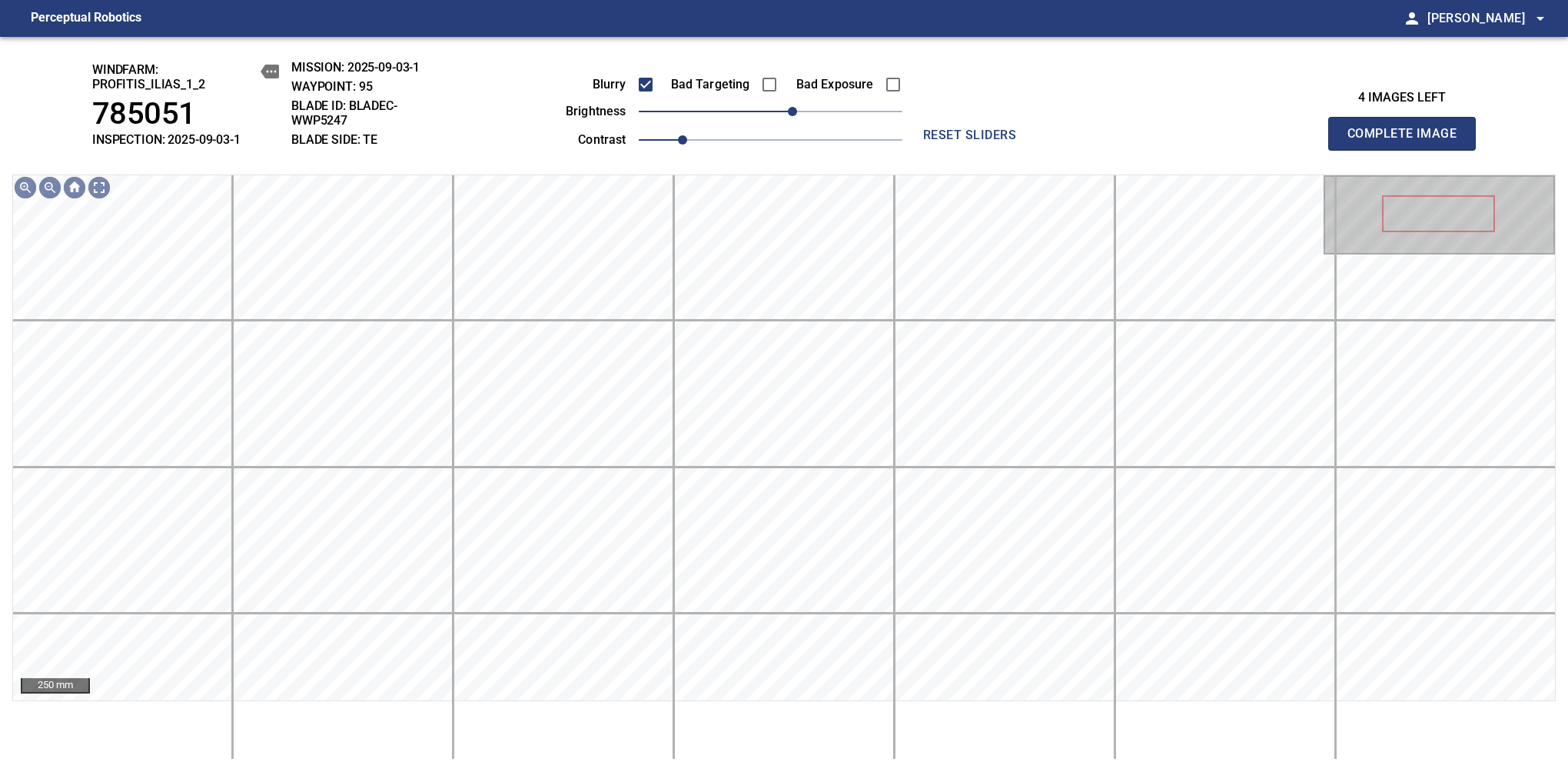
click at [1408, 142] on span "Complete Image" at bounding box center [1402, 133] width 114 height 21
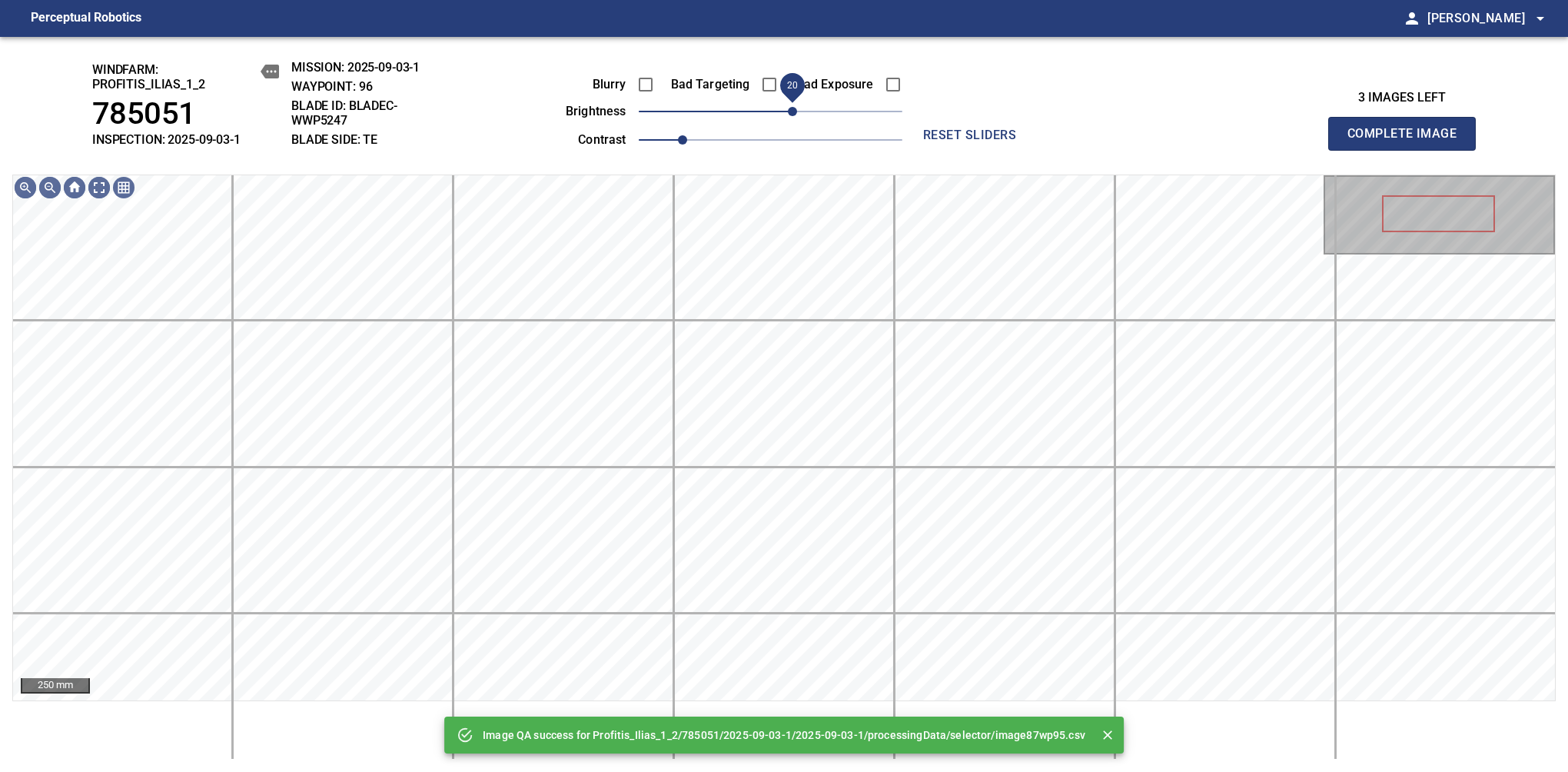
click at [792, 112] on span "20" at bounding box center [792, 112] width 9 height 9
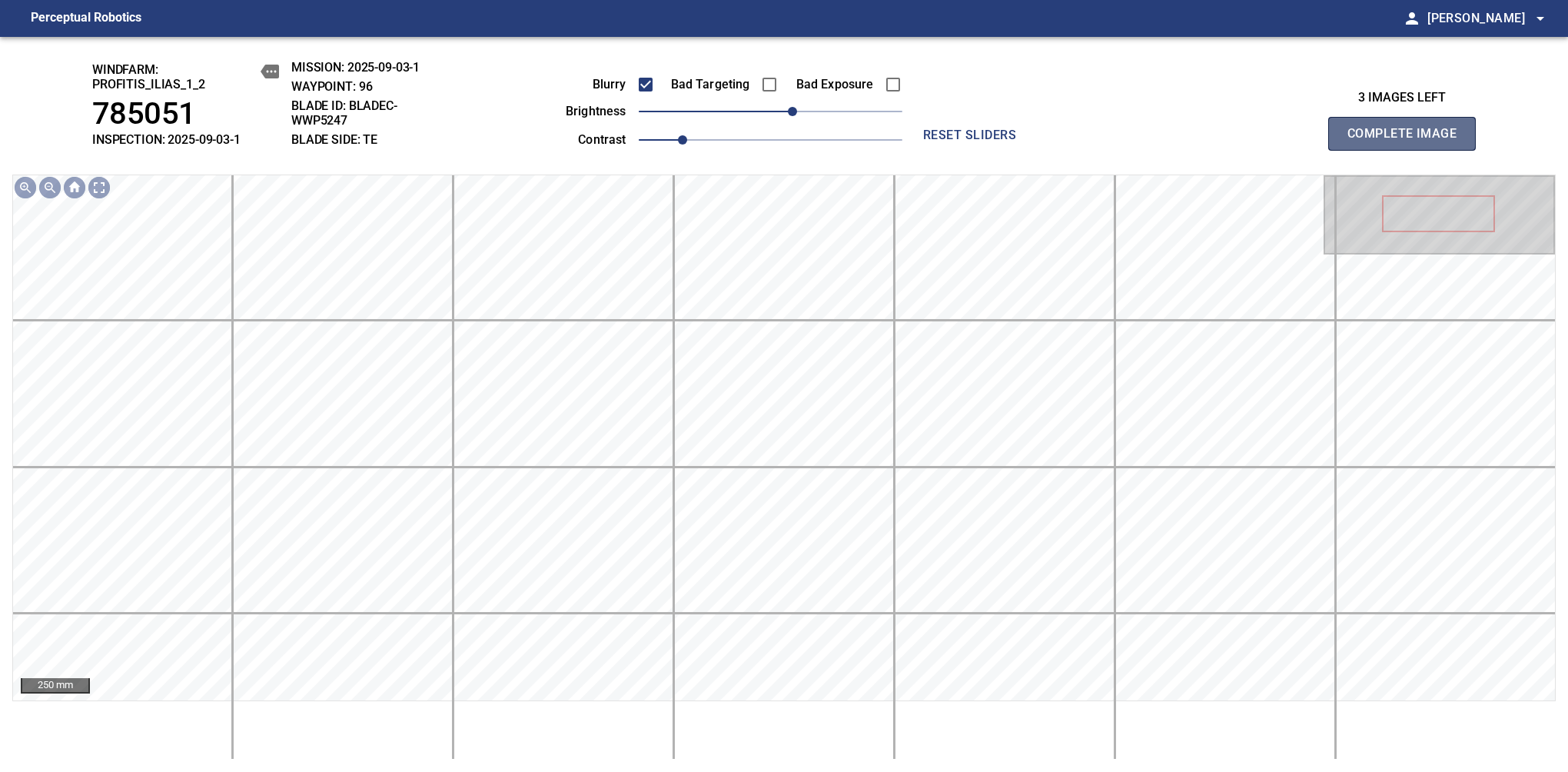
click at [1408, 142] on span "Complete Image" at bounding box center [1402, 133] width 114 height 21
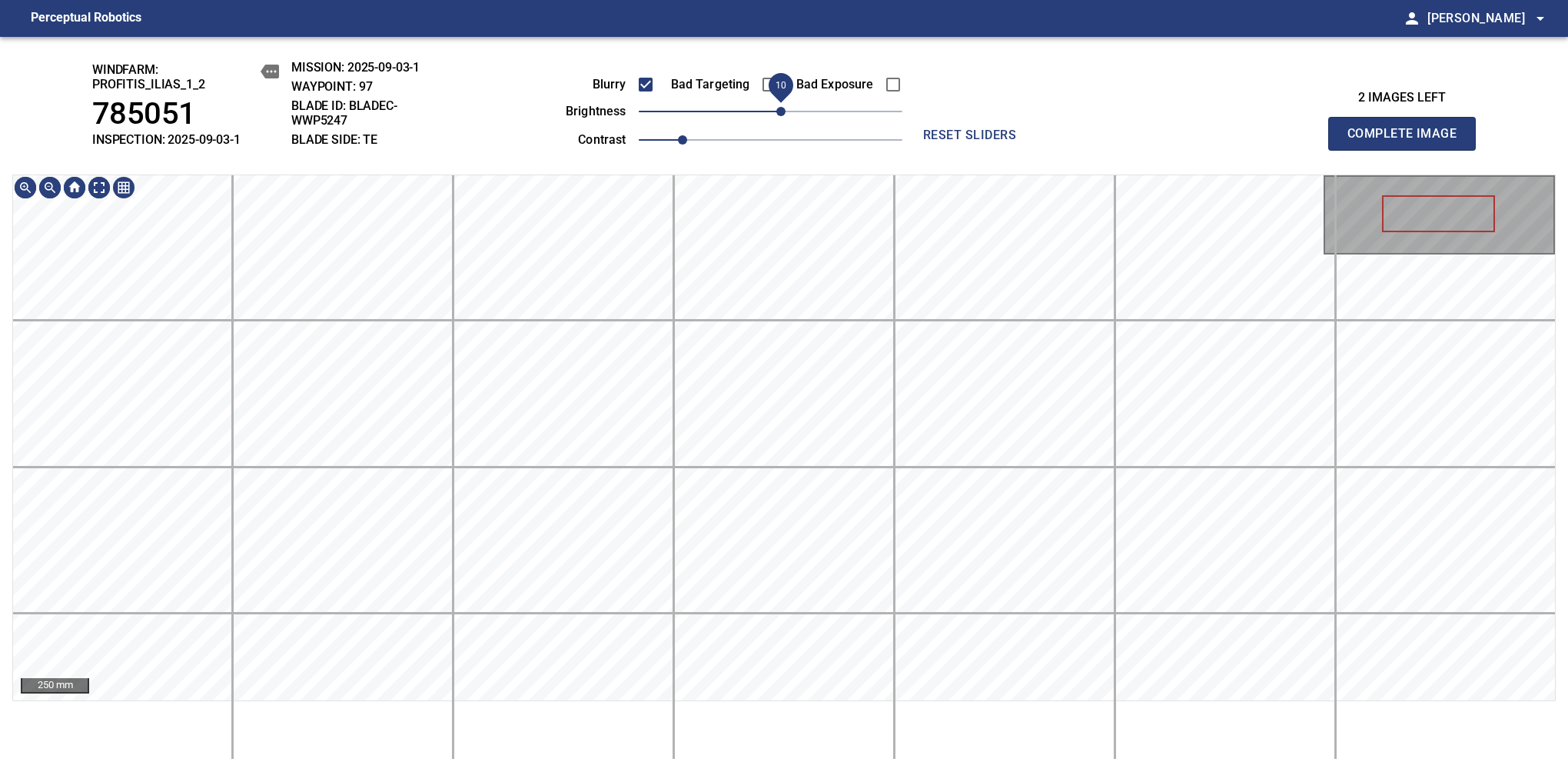
click at [778, 114] on span "10" at bounding box center [780, 112] width 9 height 9
click at [1408, 142] on span "Complete Image" at bounding box center [1402, 133] width 114 height 21
drag, startPoint x: 776, startPoint y: 108, endPoint x: 787, endPoint y: 108, distance: 11.0
click at [788, 108] on span "20" at bounding box center [792, 112] width 9 height 9
click at [1408, 142] on span "Complete Image" at bounding box center [1402, 133] width 114 height 21
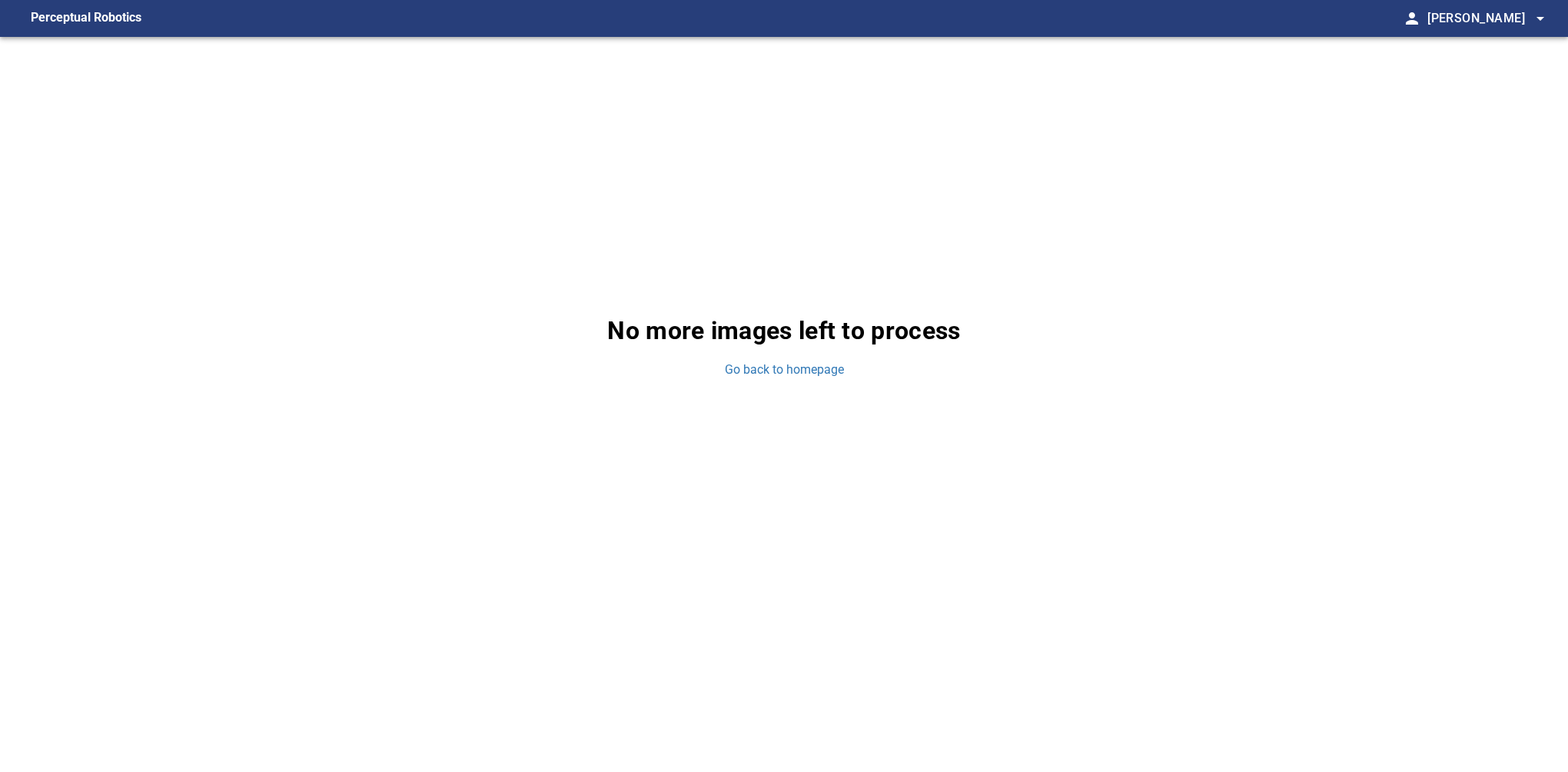
click at [1438, 424] on div "No more images left to process Go back to homepage" at bounding box center [784, 346] width 1568 height 618
click at [752, 369] on link "Go back to homepage" at bounding box center [784, 370] width 119 height 18
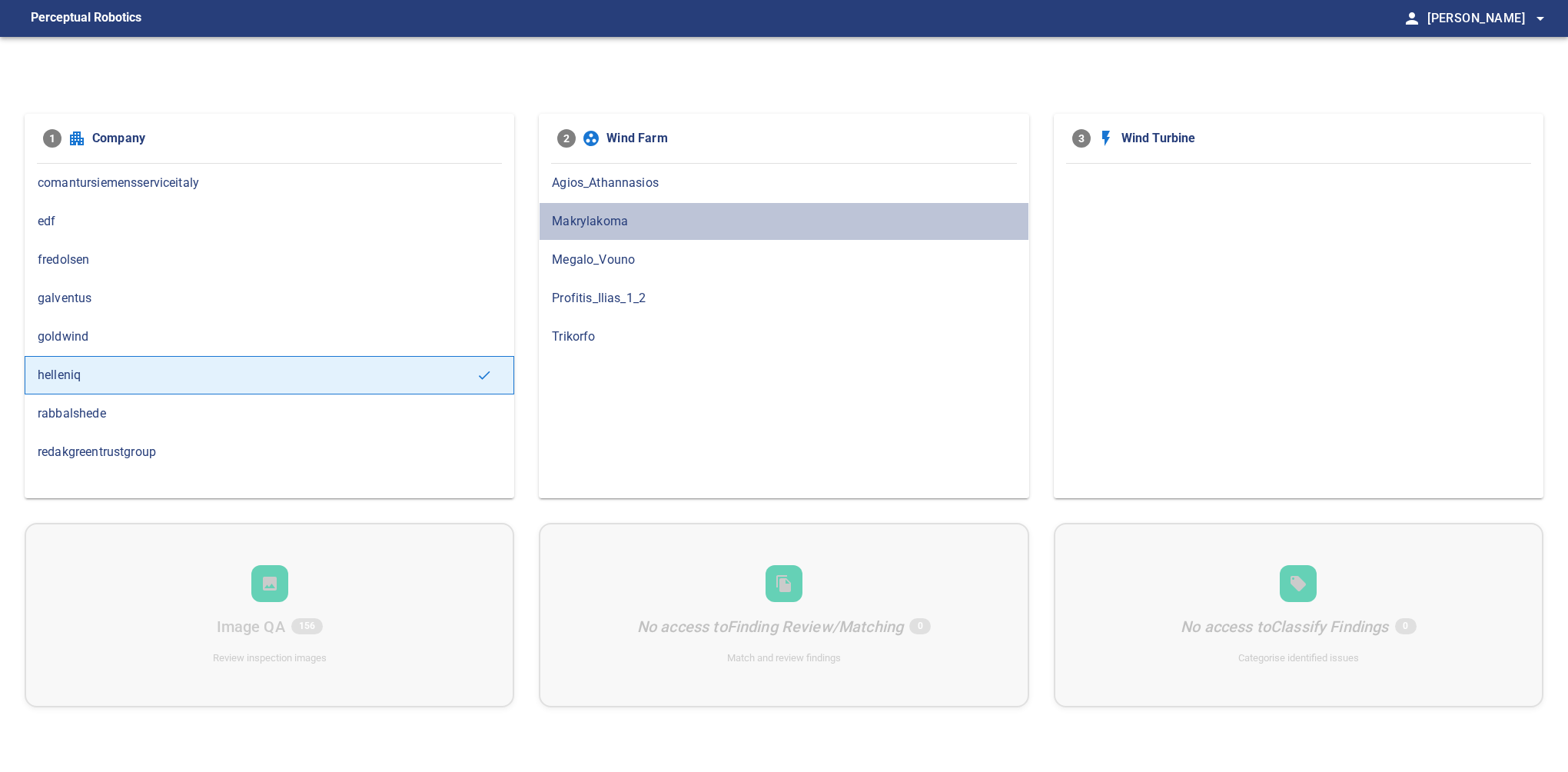
click at [580, 225] on span "Makrylakoma" at bounding box center [784, 221] width 464 height 19
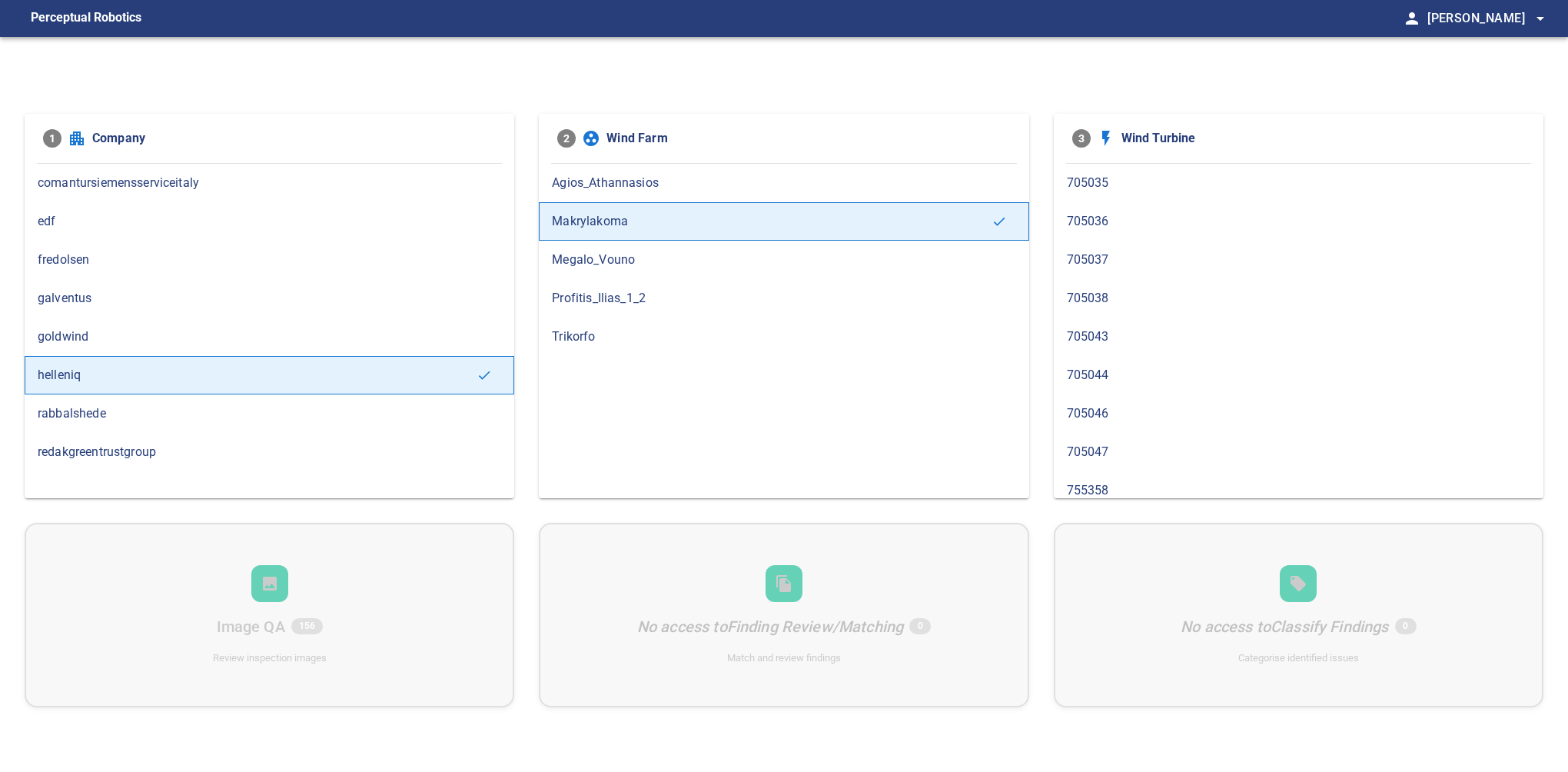
drag, startPoint x: 52, startPoint y: 600, endPoint x: 57, endPoint y: 593, distance: 8.6
click at [52, 600] on div "Image QA 156 Review inspection images No access to Finding Review/Matching 0 Ma…" at bounding box center [784, 615] width 1518 height 184
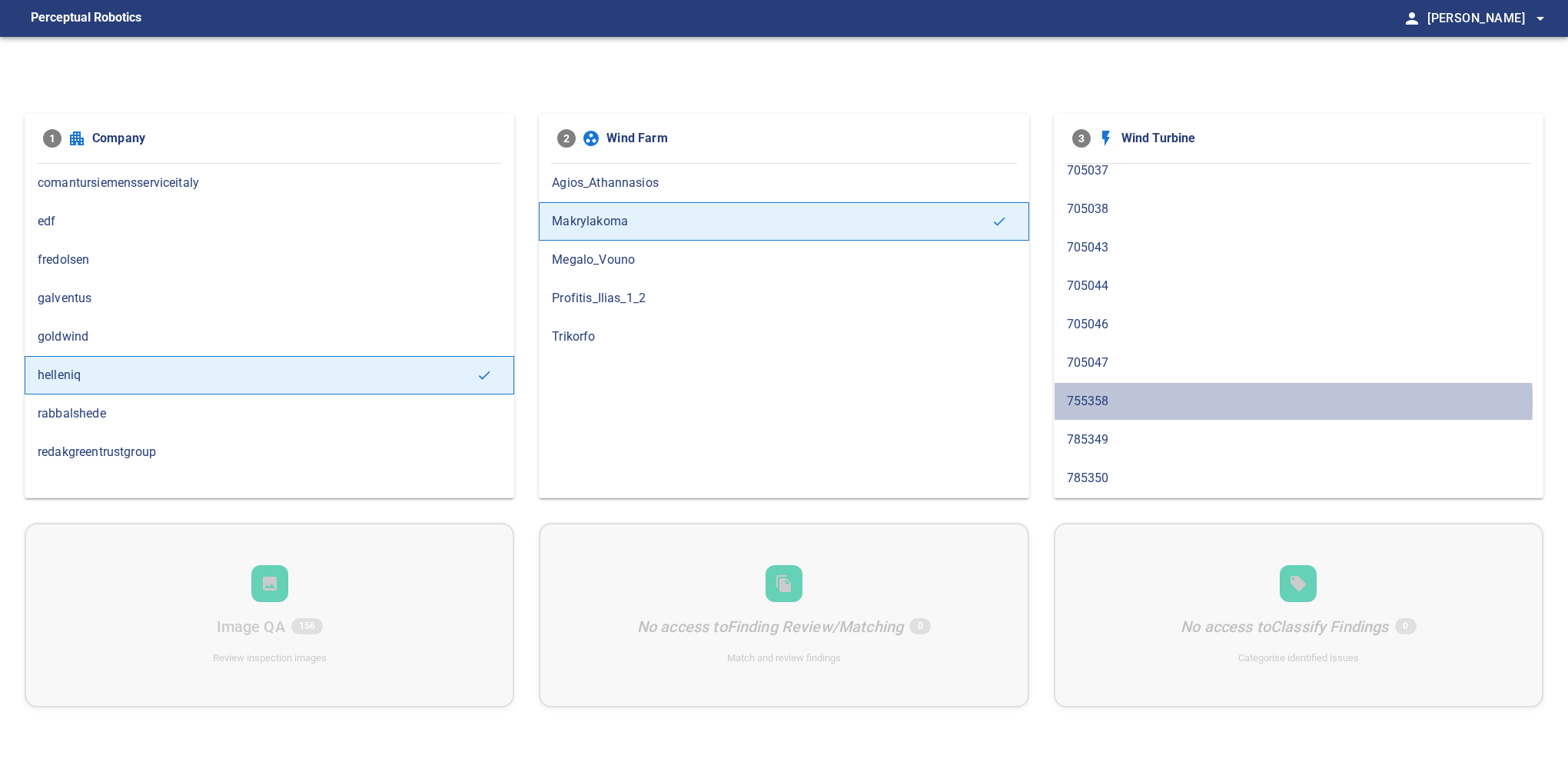
click at [1128, 398] on span "755358" at bounding box center [1298, 401] width 464 height 19
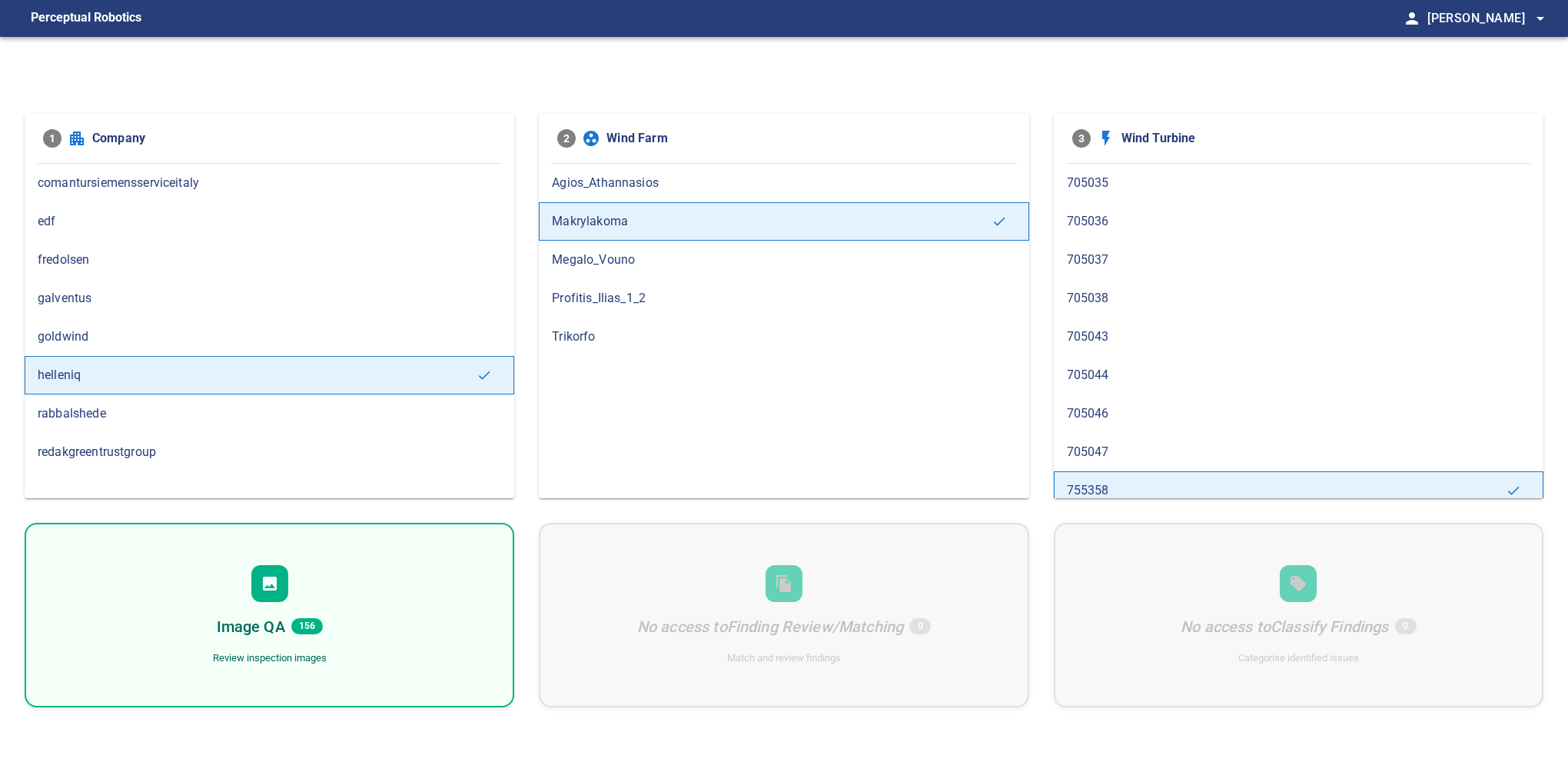
click at [308, 643] on div "Image QA 156 Review inspection images" at bounding box center [269, 615] width 490 height 184
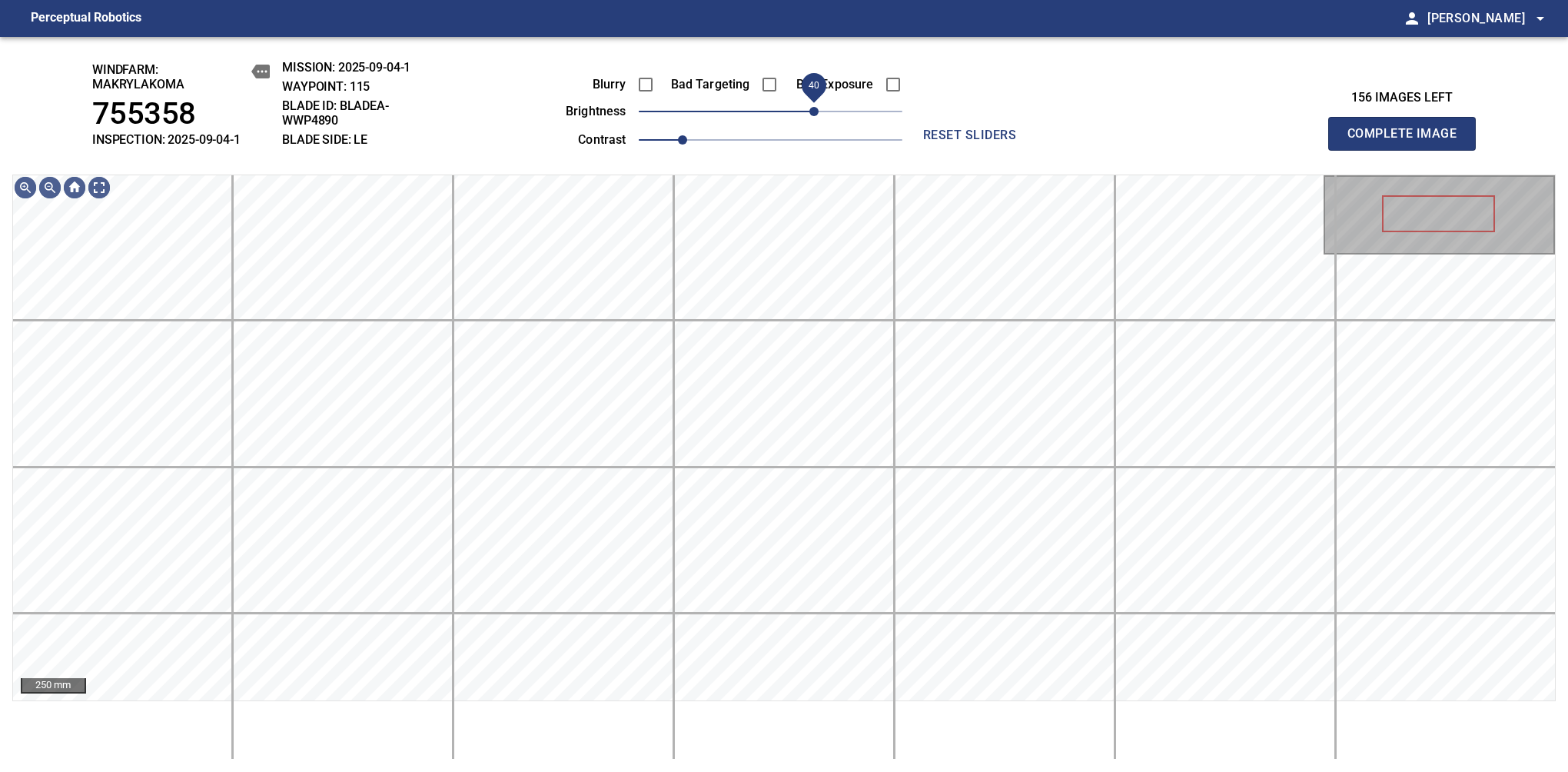
click at [811, 116] on span "40" at bounding box center [814, 112] width 9 height 9
click at [1408, 142] on span "Complete Image" at bounding box center [1402, 133] width 114 height 21
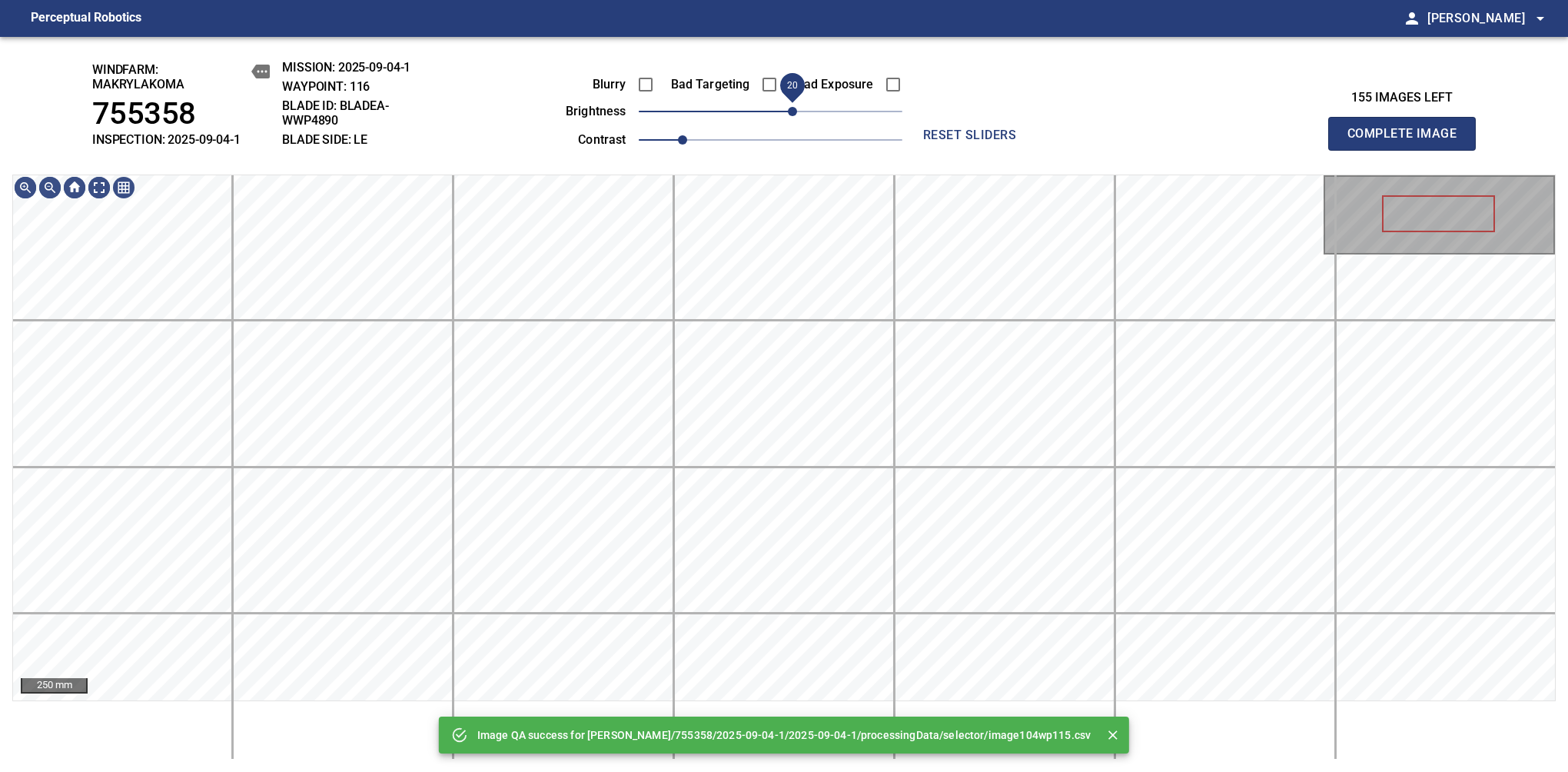
click at [790, 116] on span "20" at bounding box center [792, 112] width 9 height 9
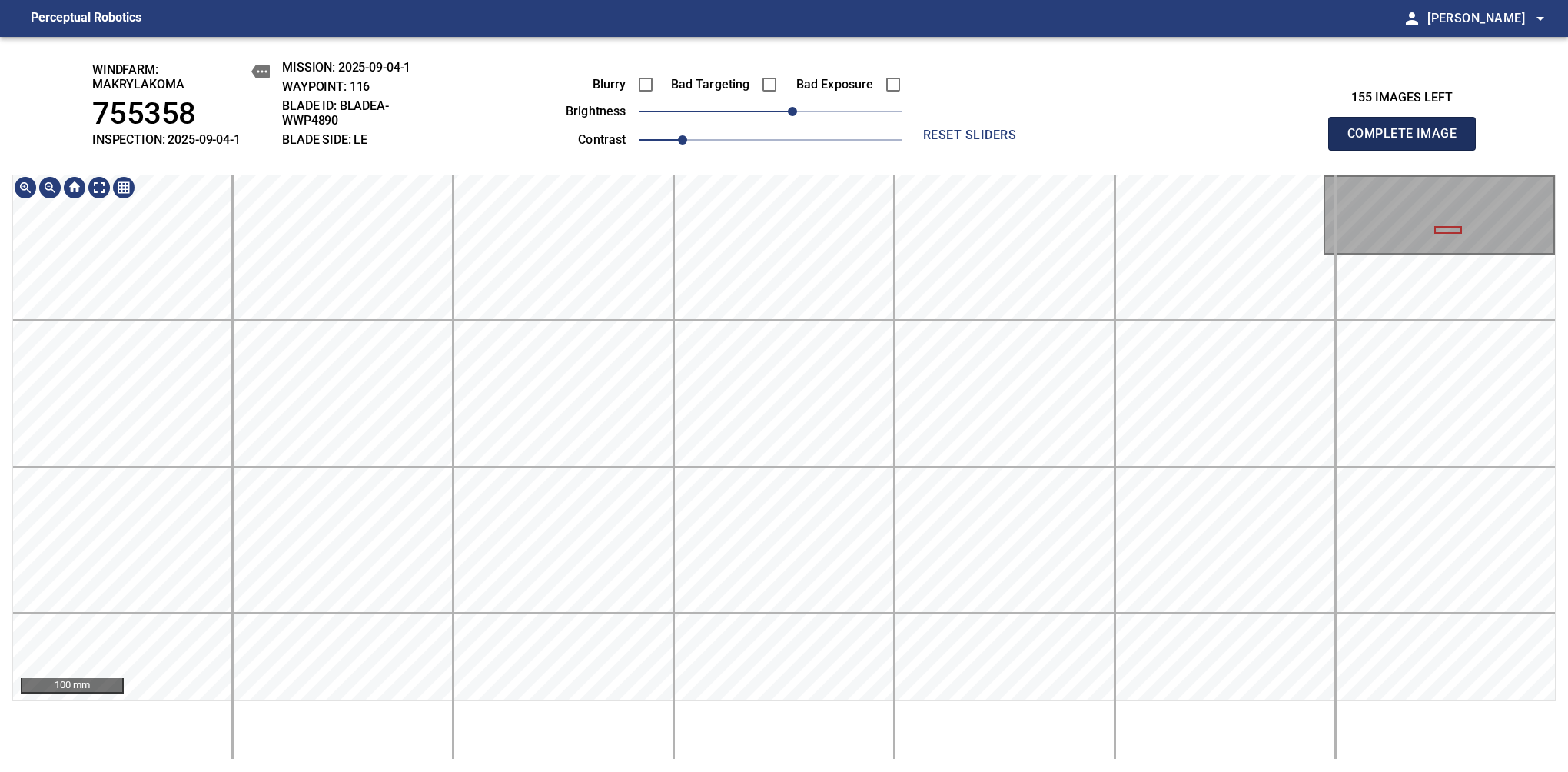
click at [1408, 142] on span "Complete Image" at bounding box center [1402, 133] width 114 height 21
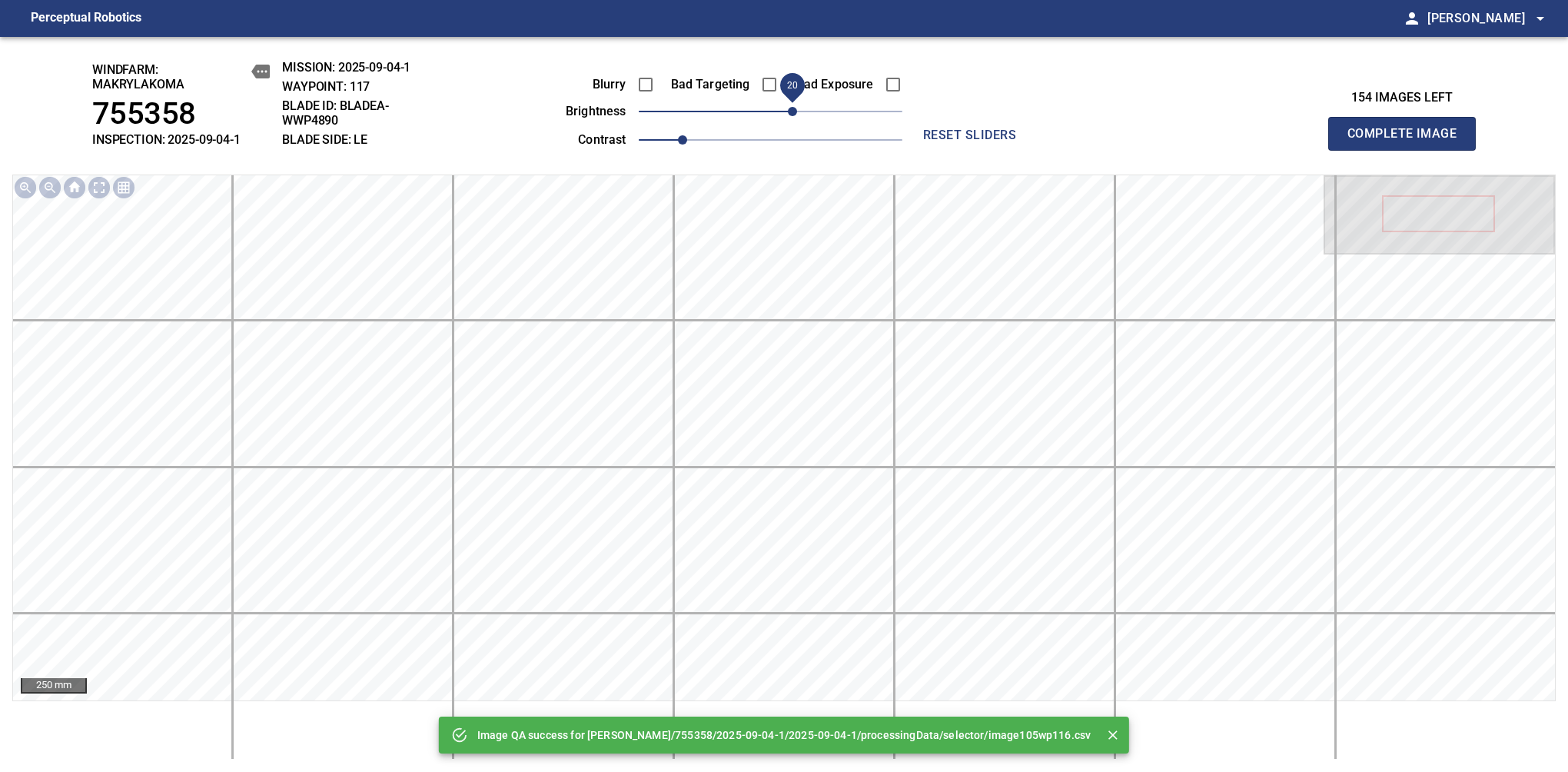
drag, startPoint x: 784, startPoint y: 108, endPoint x: 796, endPoint y: 103, distance: 13.0
click at [796, 107] on span "20" at bounding box center [792, 112] width 9 height 9
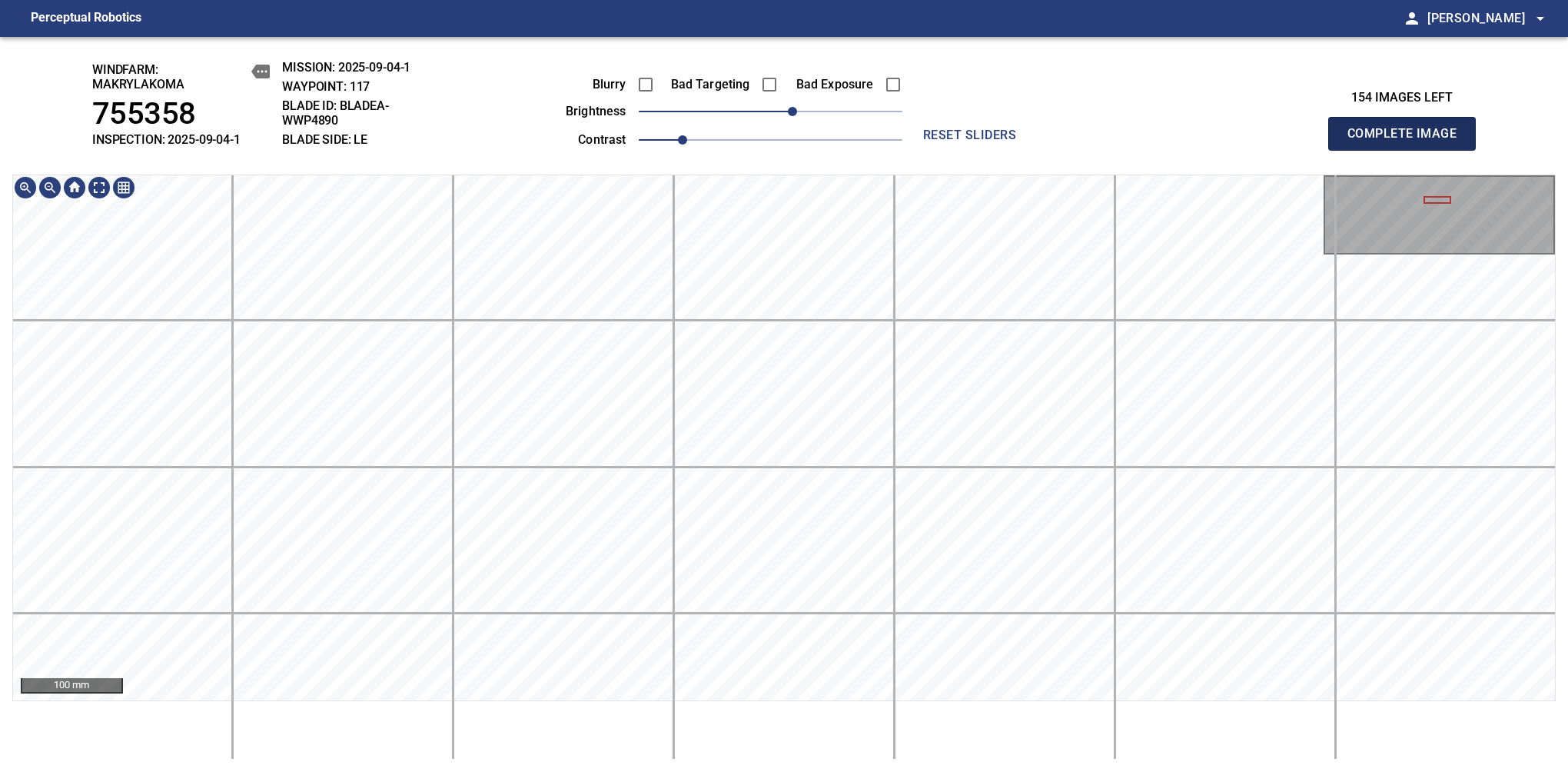
click at [1408, 142] on span "Complete Image" at bounding box center [1402, 133] width 114 height 21
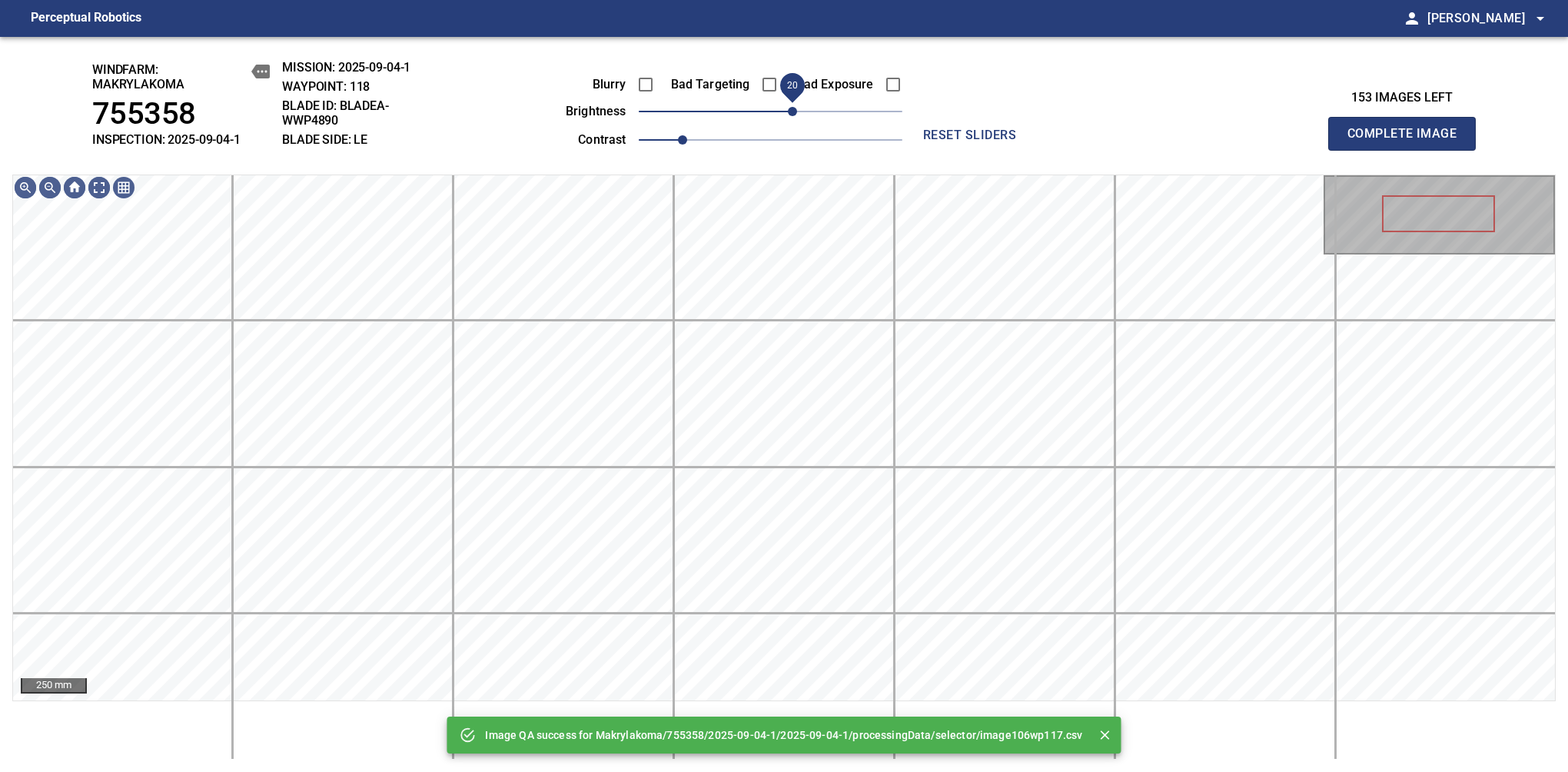
click at [791, 108] on span "20" at bounding box center [792, 112] width 9 height 9
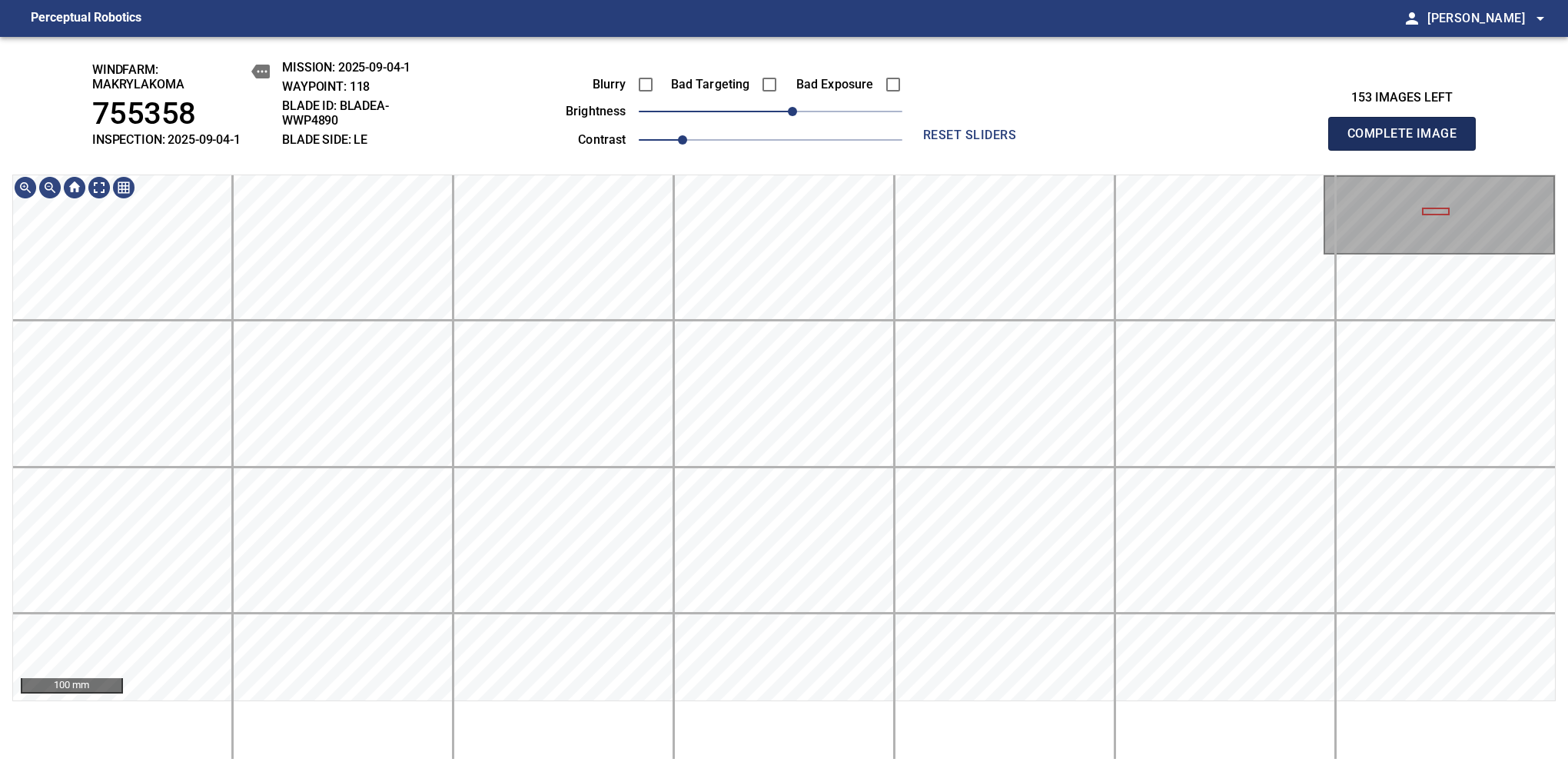
click at [1408, 142] on span "Complete Image" at bounding box center [1402, 133] width 114 height 21
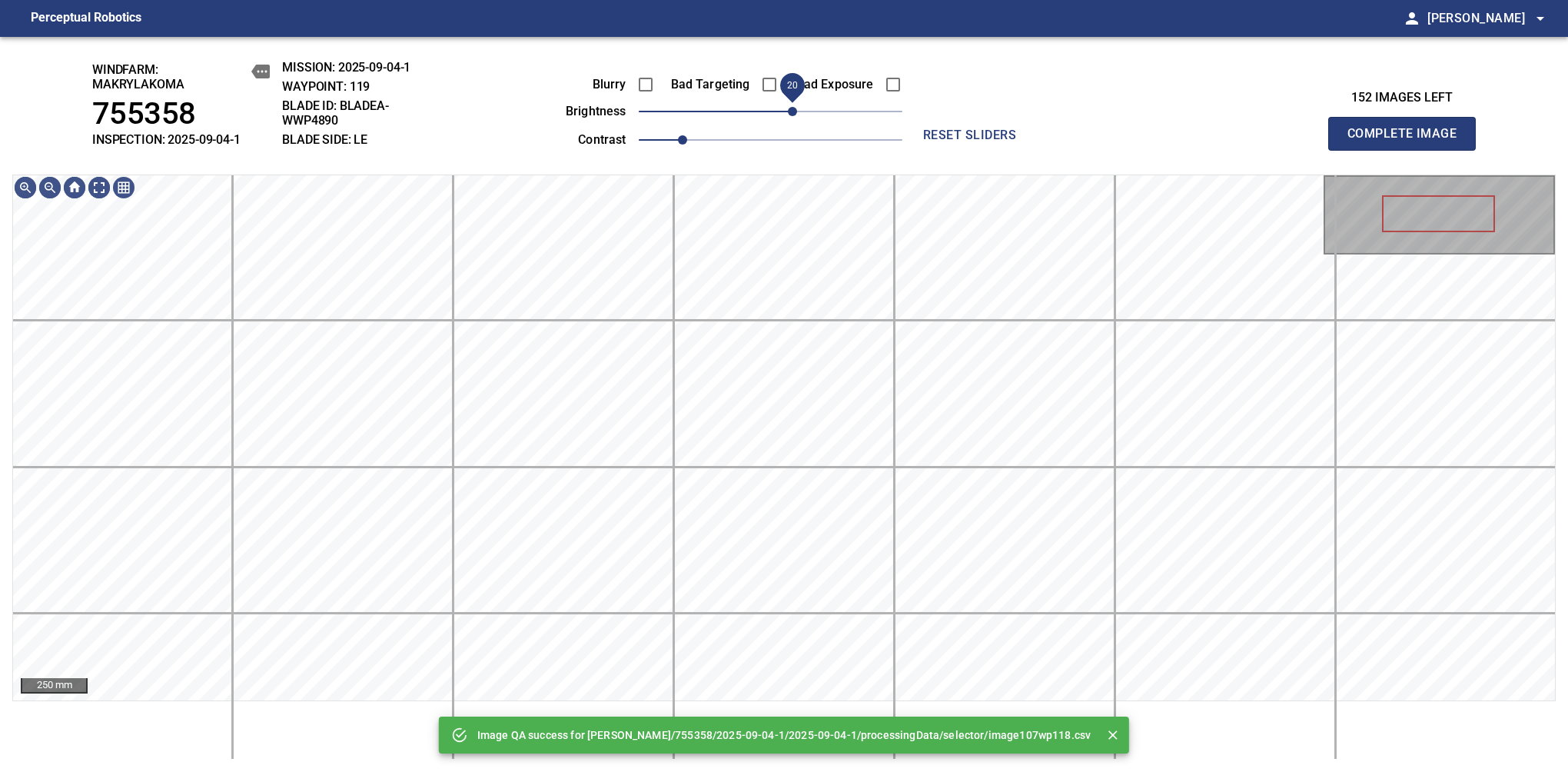
drag, startPoint x: 774, startPoint y: 119, endPoint x: 790, endPoint y: 111, distance: 17.9
click at [790, 111] on span "20" at bounding box center [792, 112] width 9 height 9
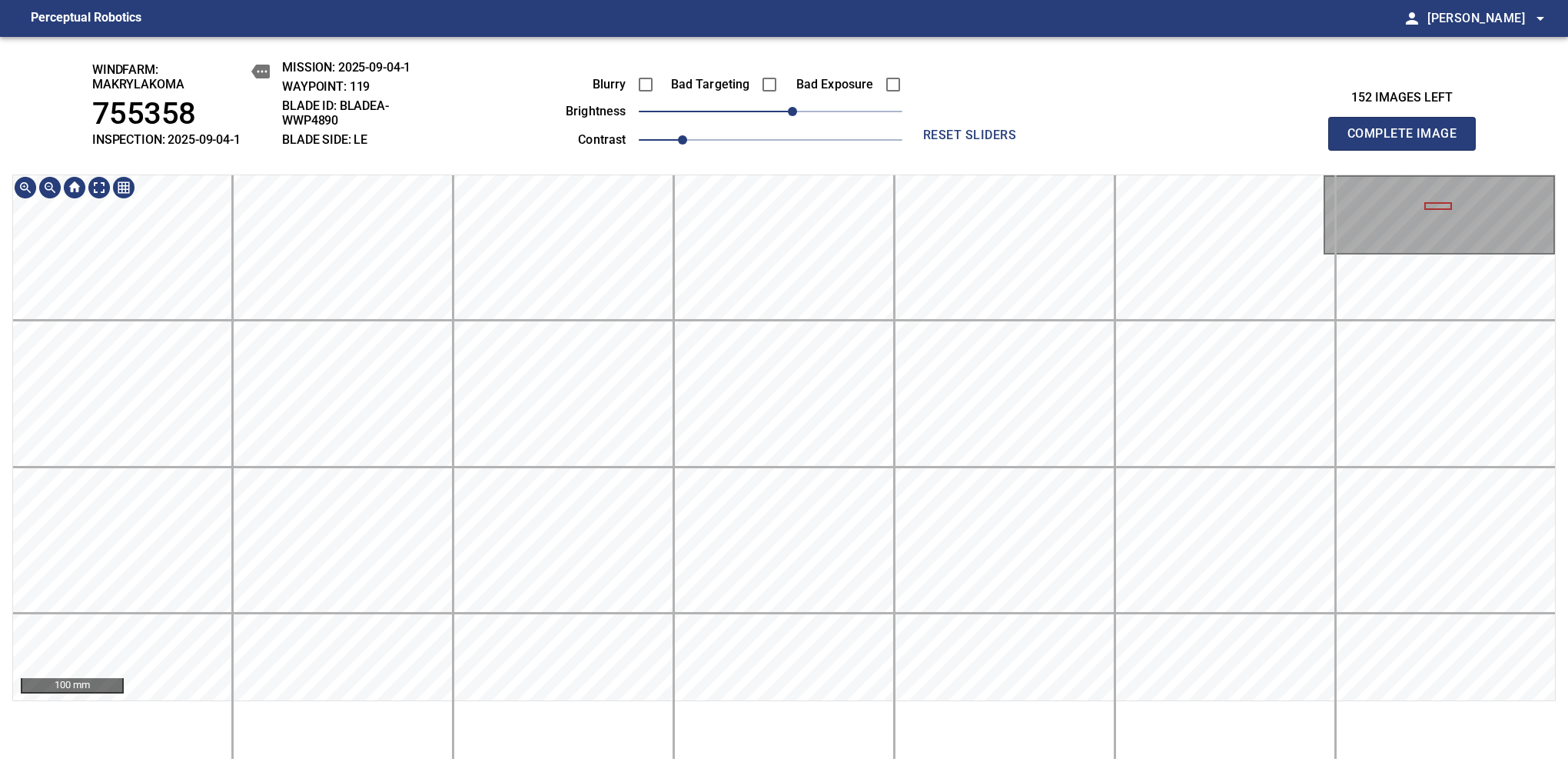
click at [813, 771] on html "Perceptual Robotics person [PERSON_NAME] arrow_drop_down windfarm: Makrylakoma …" at bounding box center [784, 386] width 1568 height 772
click at [1408, 142] on span "Complete Image" at bounding box center [1402, 133] width 114 height 21
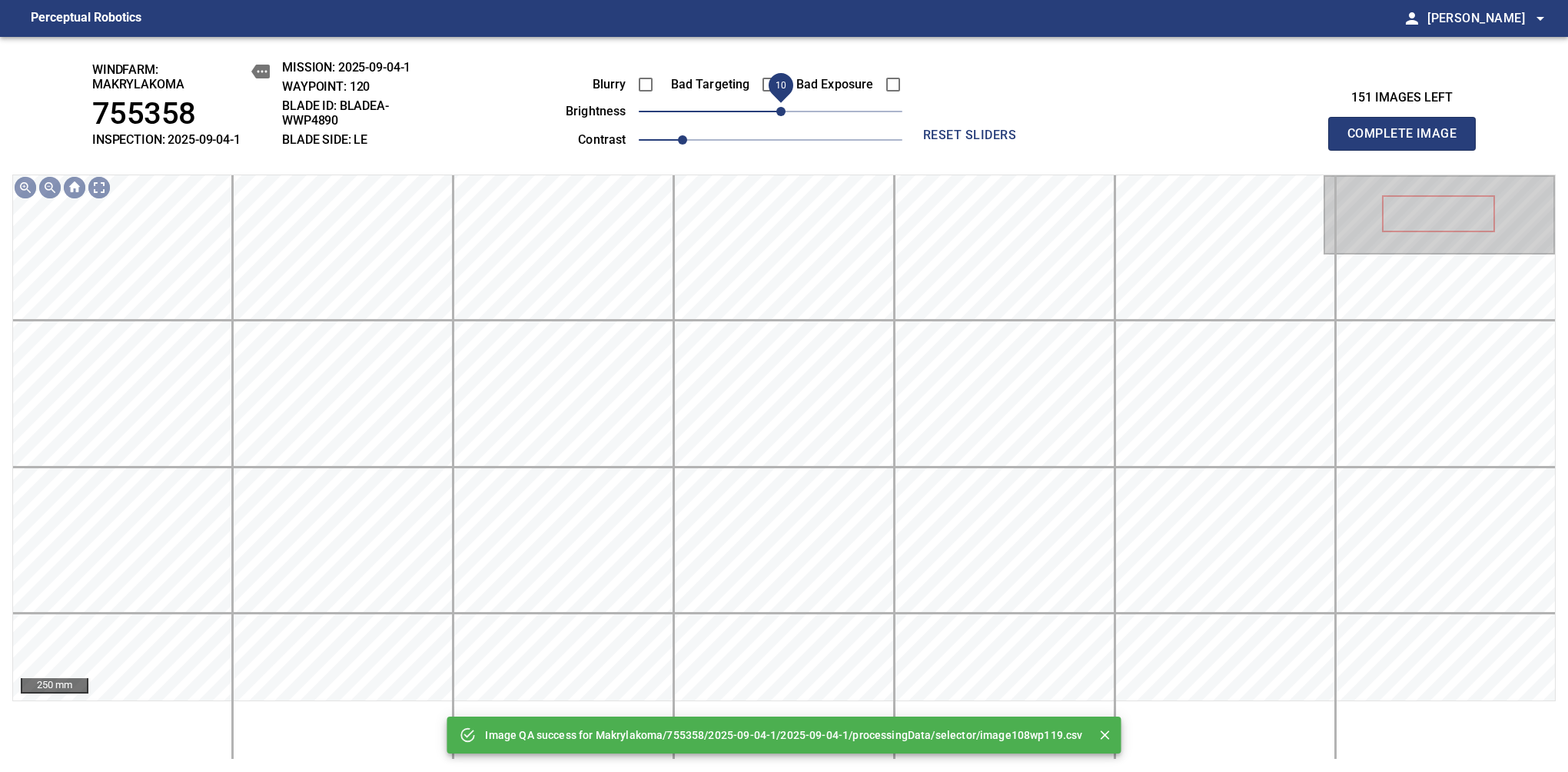
click at [781, 116] on span "10" at bounding box center [780, 112] width 9 height 9
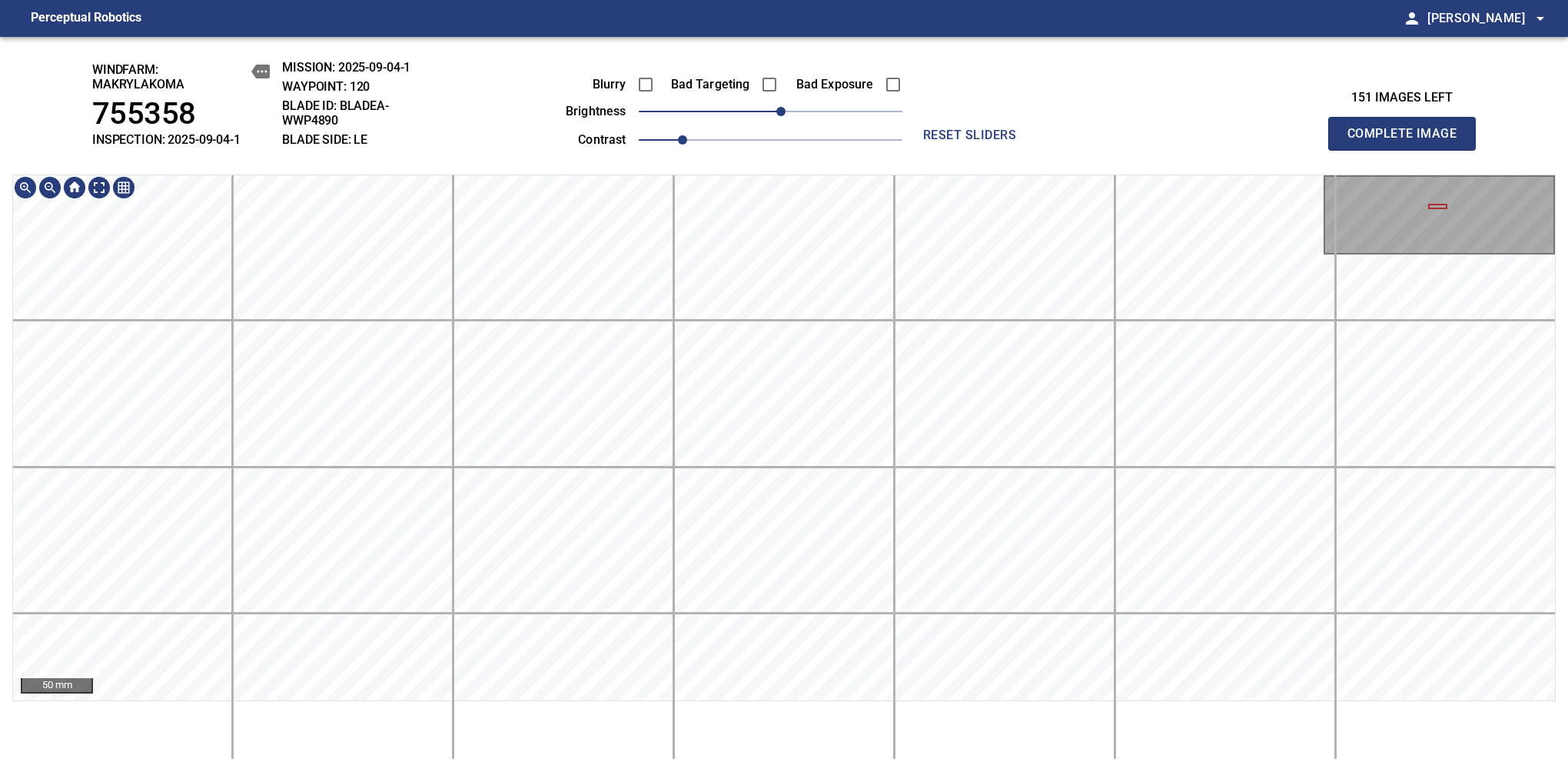
click at [913, 724] on div "50 mm" at bounding box center [784, 467] width 1543 height 585
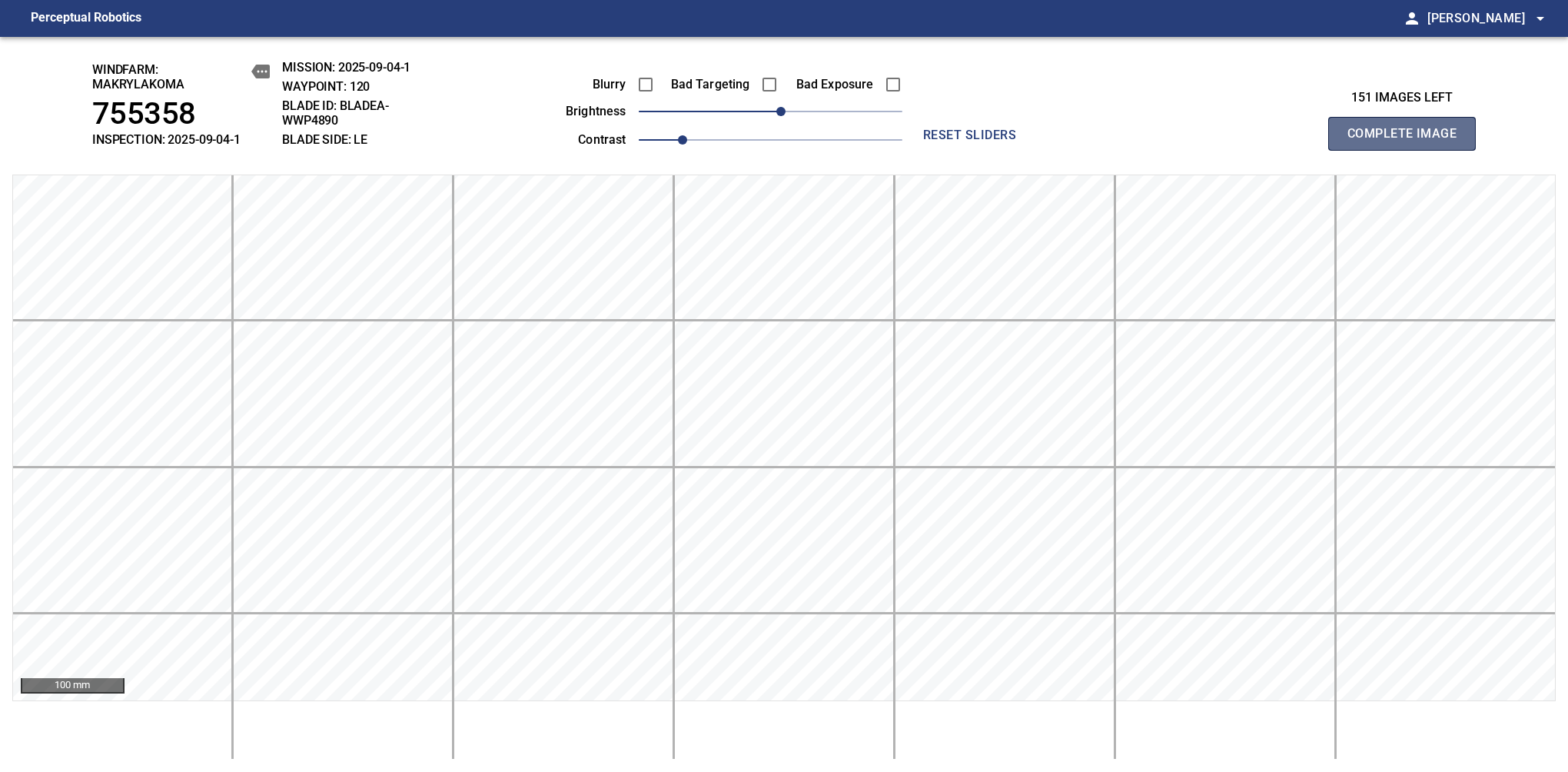
click at [1408, 142] on span "Complete Image" at bounding box center [1402, 133] width 114 height 21
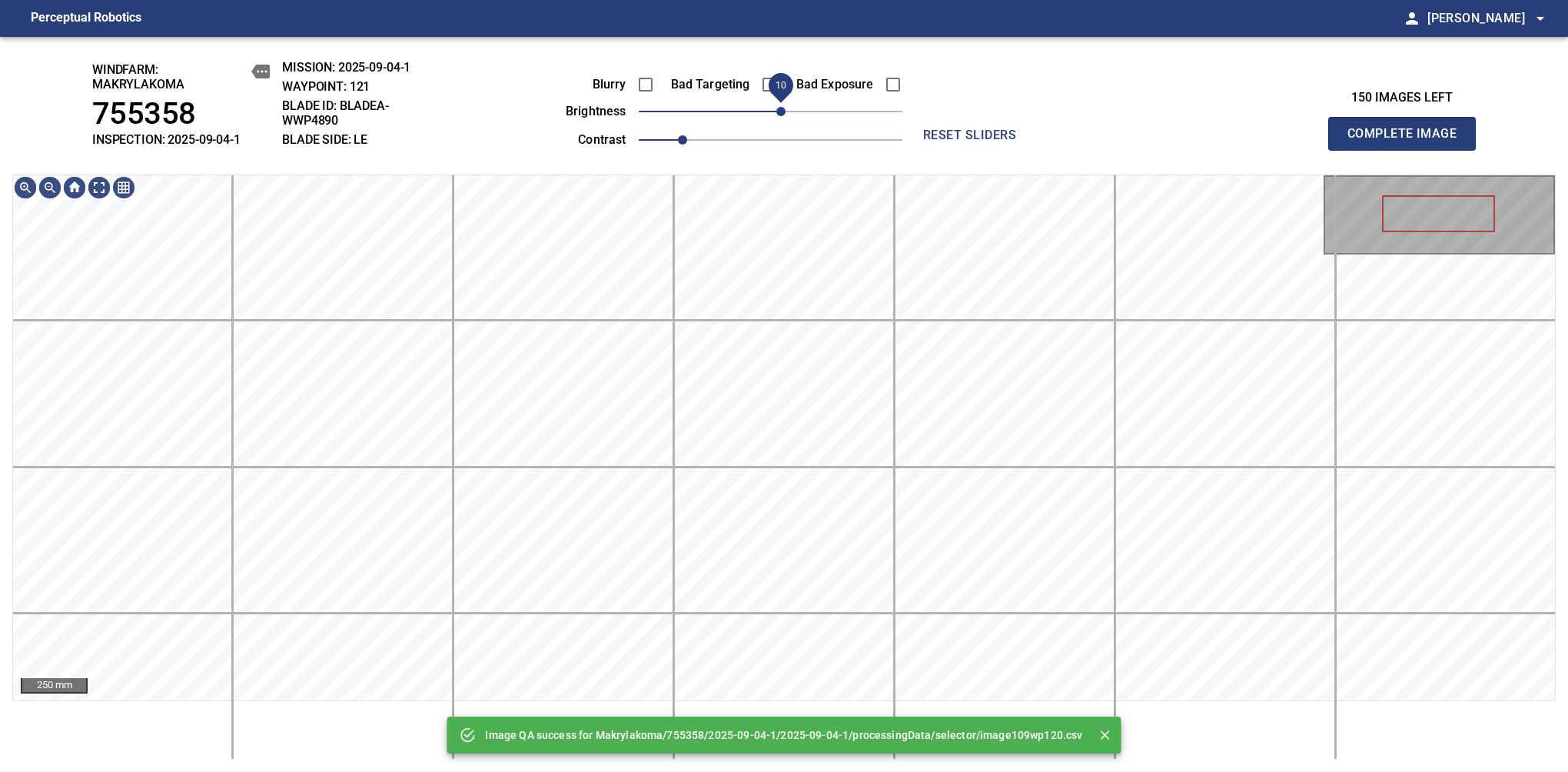
drag, startPoint x: 766, startPoint y: 115, endPoint x: 782, endPoint y: 114, distance: 16.0
click at [782, 114] on span "10" at bounding box center [780, 112] width 9 height 9
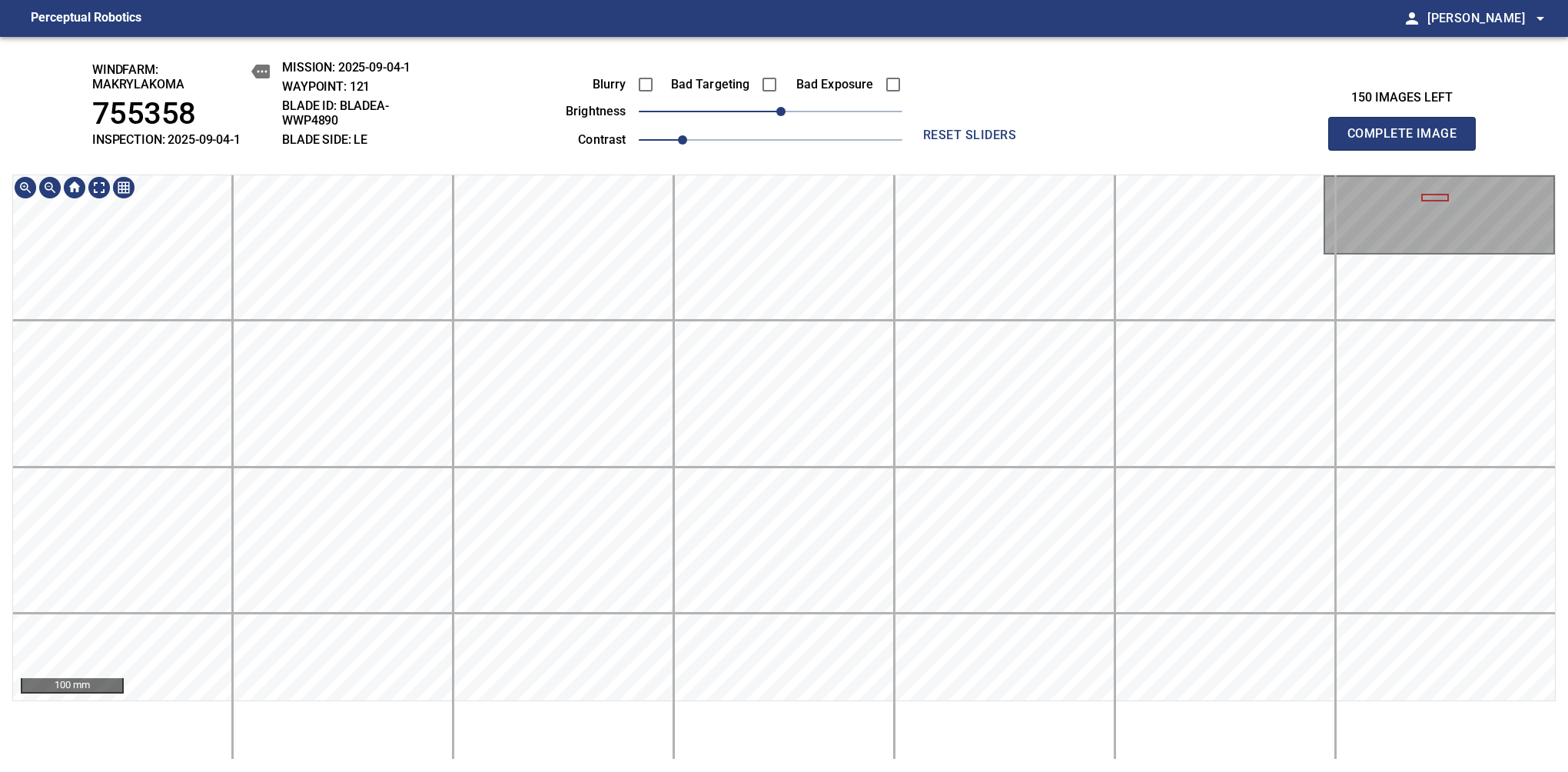
click at [821, 708] on div "100 mm" at bounding box center [784, 467] width 1543 height 585
click at [822, 70] on div "windfarm: Makrylakoma 755358 INSPECTION: 2025-09-04-1 MISSION: 2025-09-04-1 WAY…" at bounding box center [784, 404] width 1568 height 735
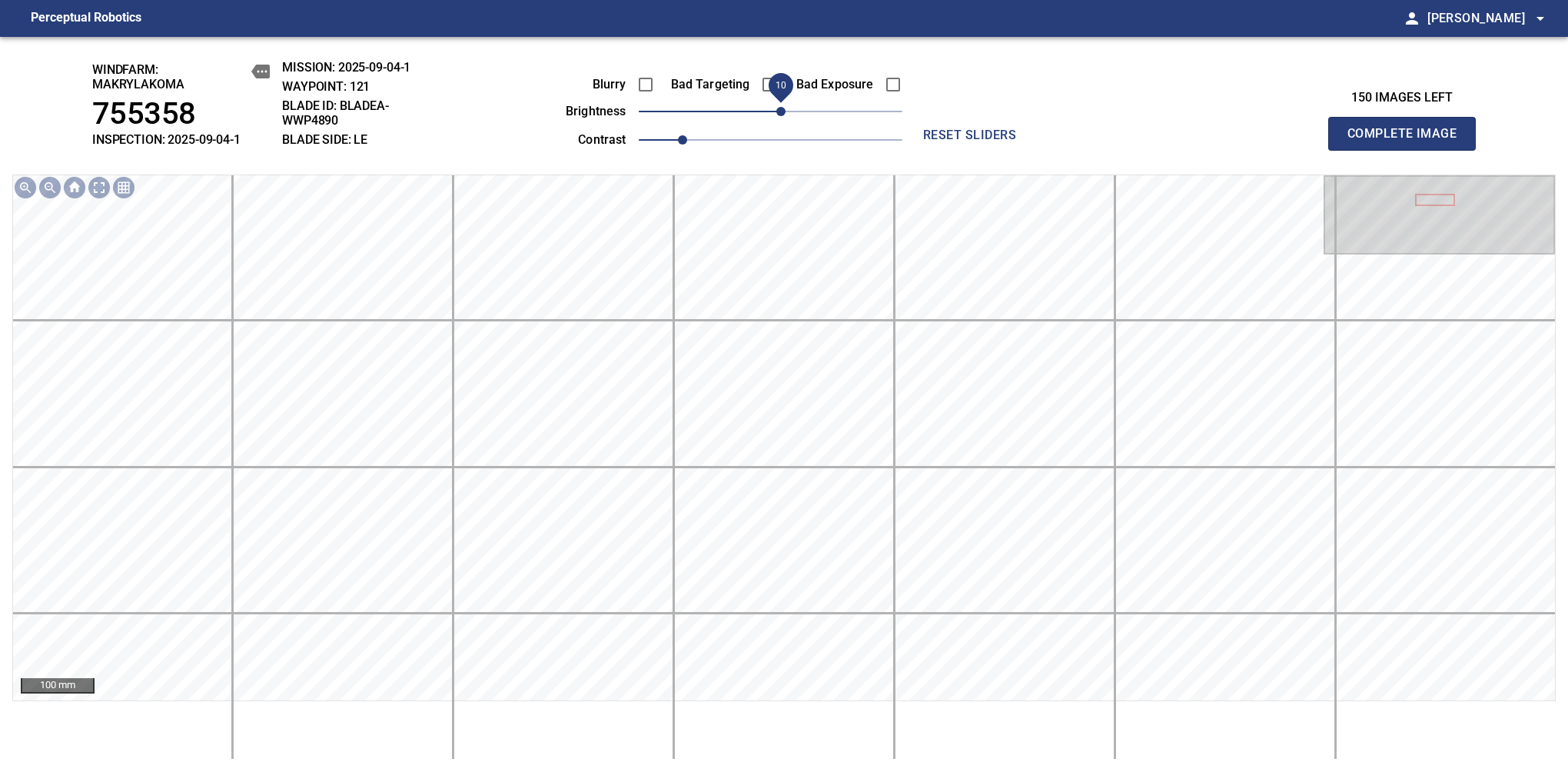
click at [1408, 142] on span "Complete Image" at bounding box center [1402, 133] width 114 height 21
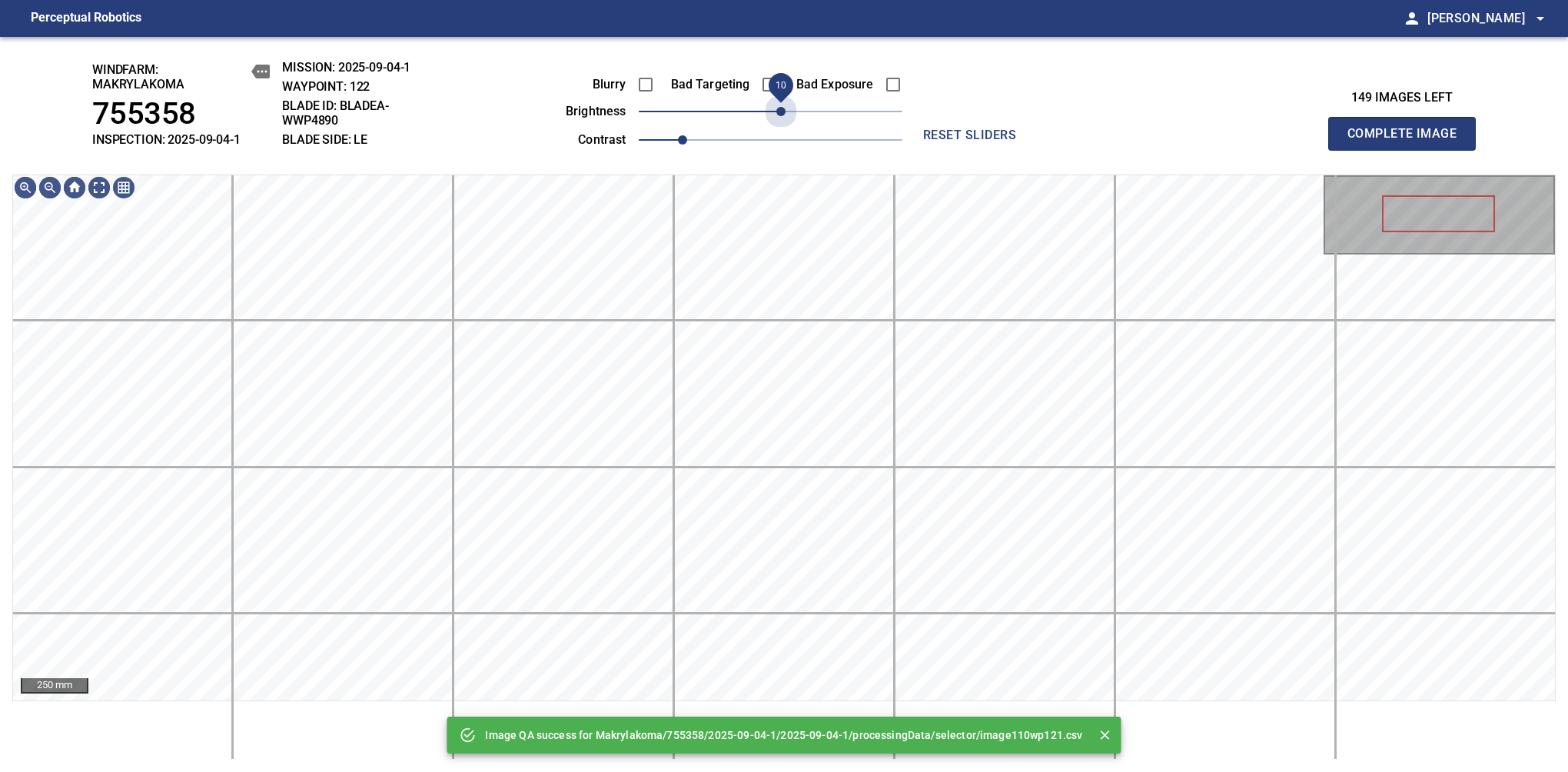
click at [781, 116] on span "10" at bounding box center [780, 112] width 9 height 9
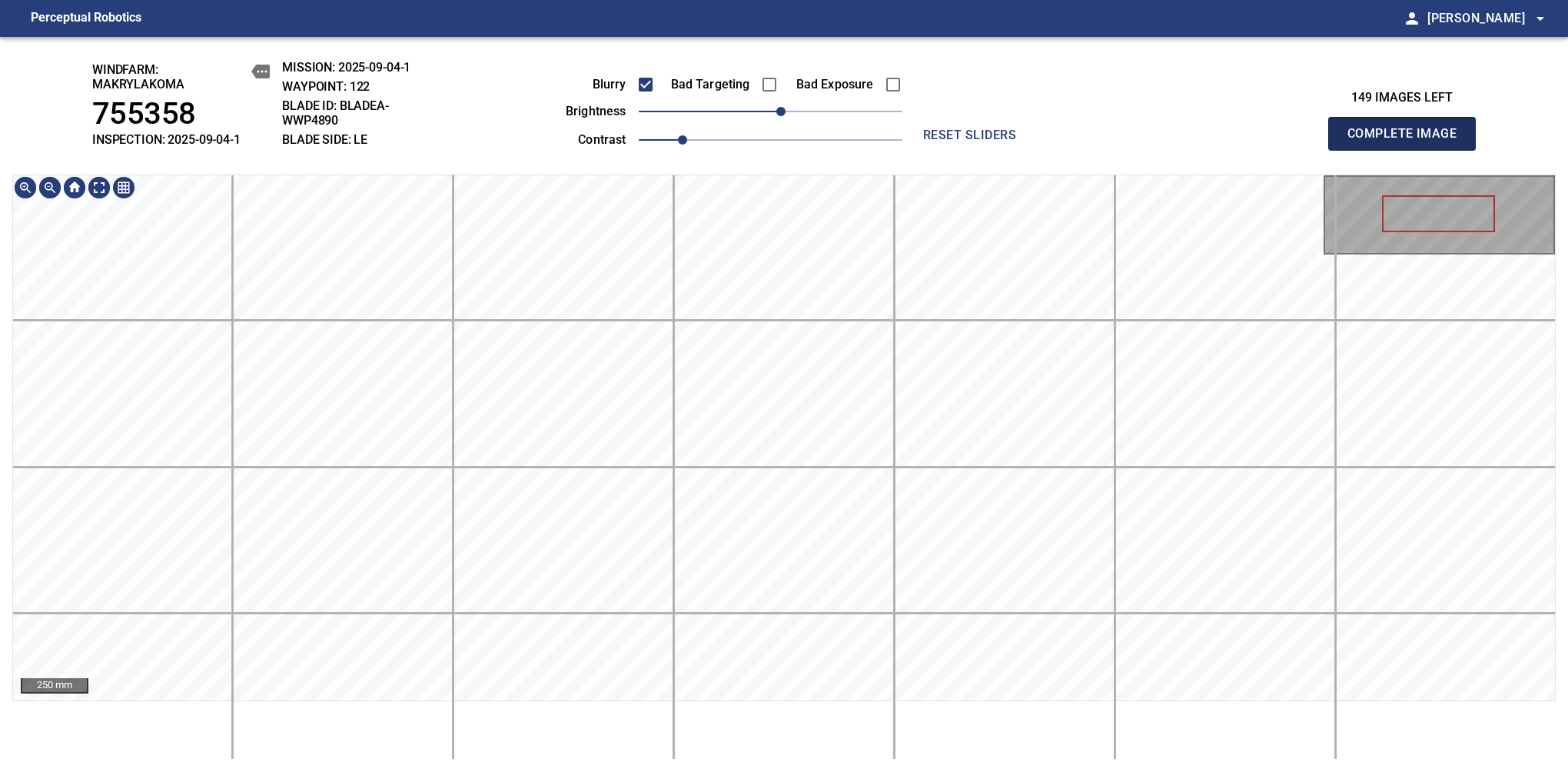
click at [1408, 142] on span "Complete Image" at bounding box center [1402, 133] width 114 height 21
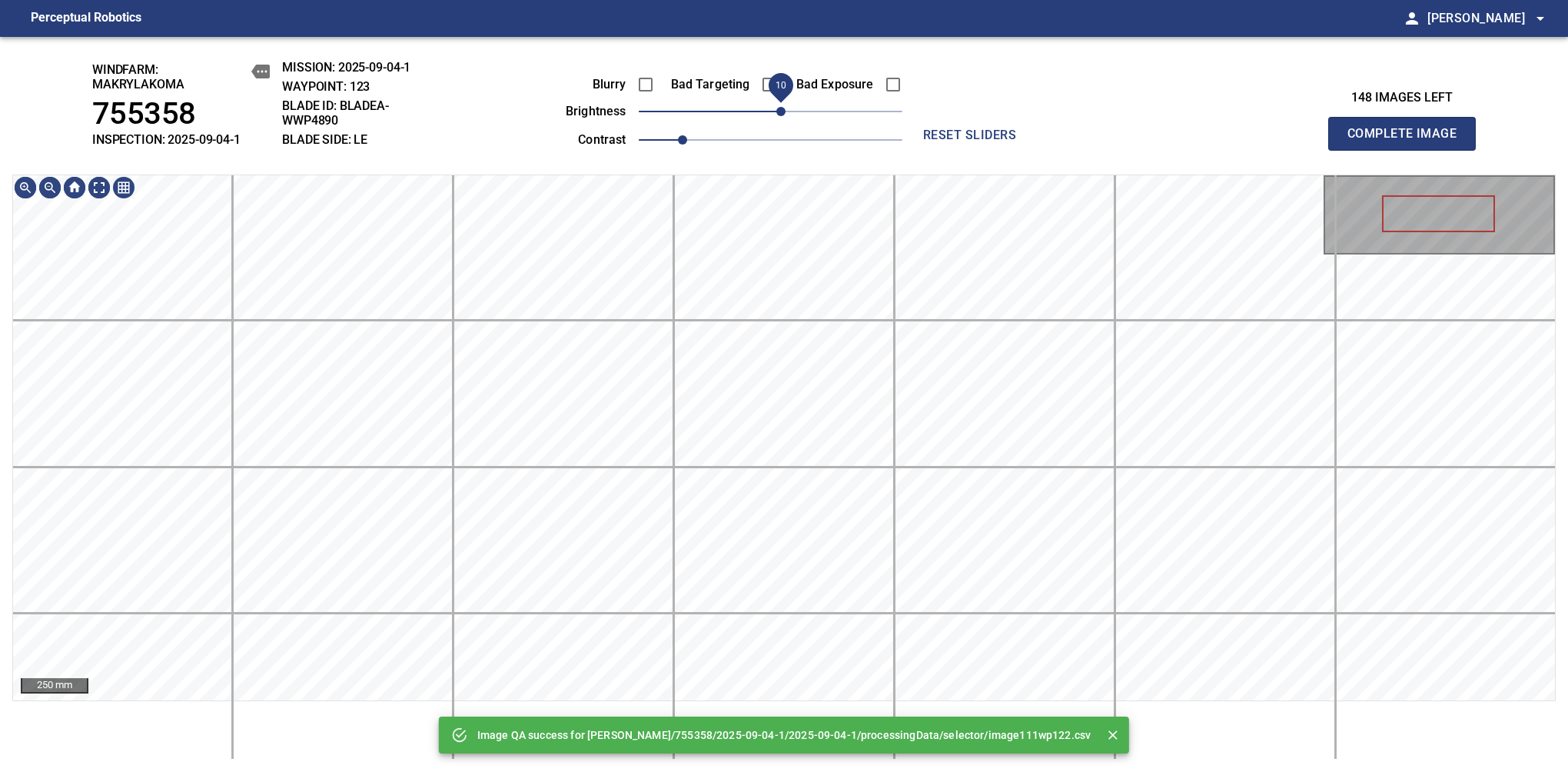
click at [778, 107] on span "10" at bounding box center [780, 112] width 9 height 9
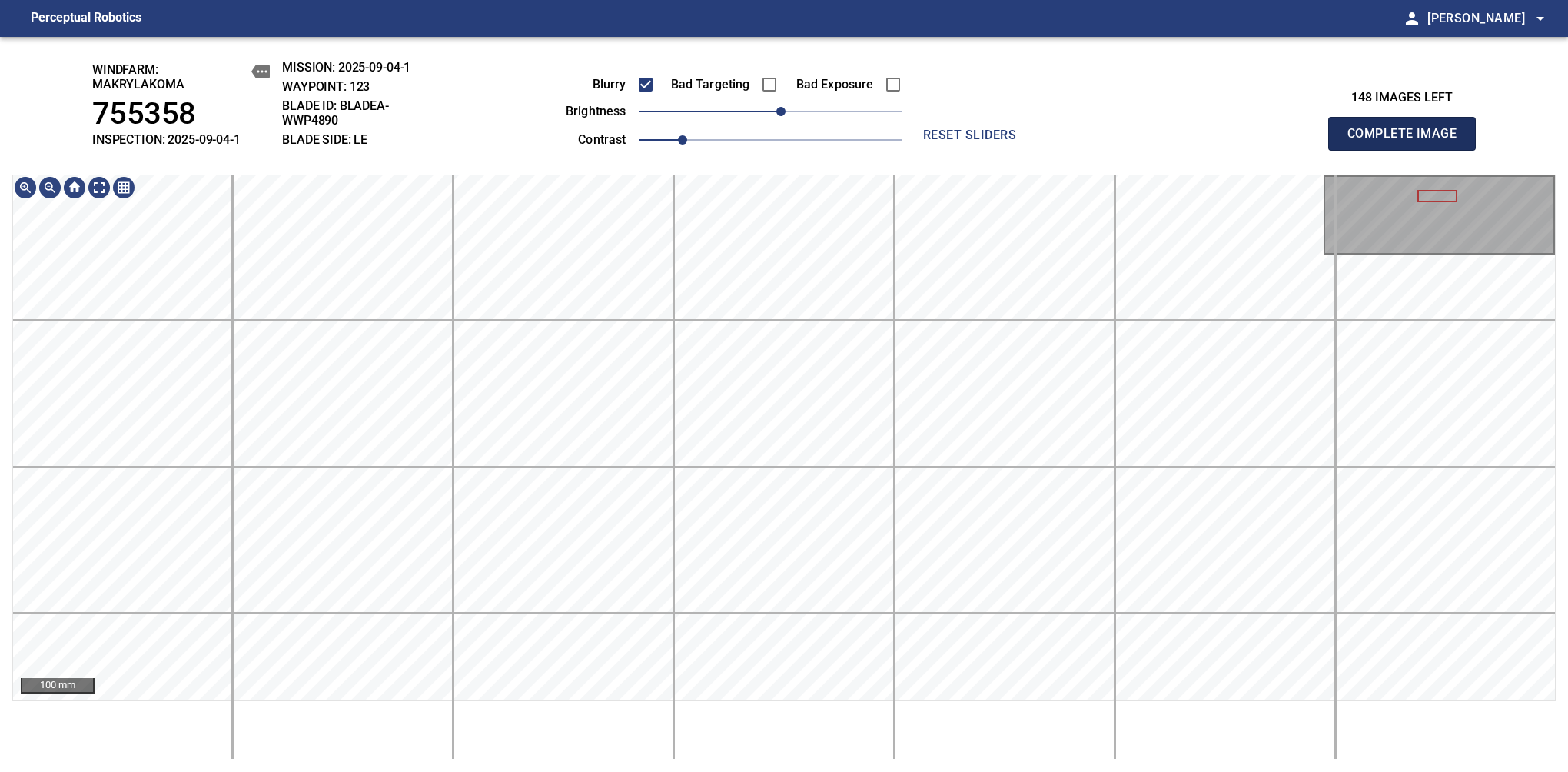
click at [1408, 142] on span "Complete Image" at bounding box center [1402, 133] width 114 height 21
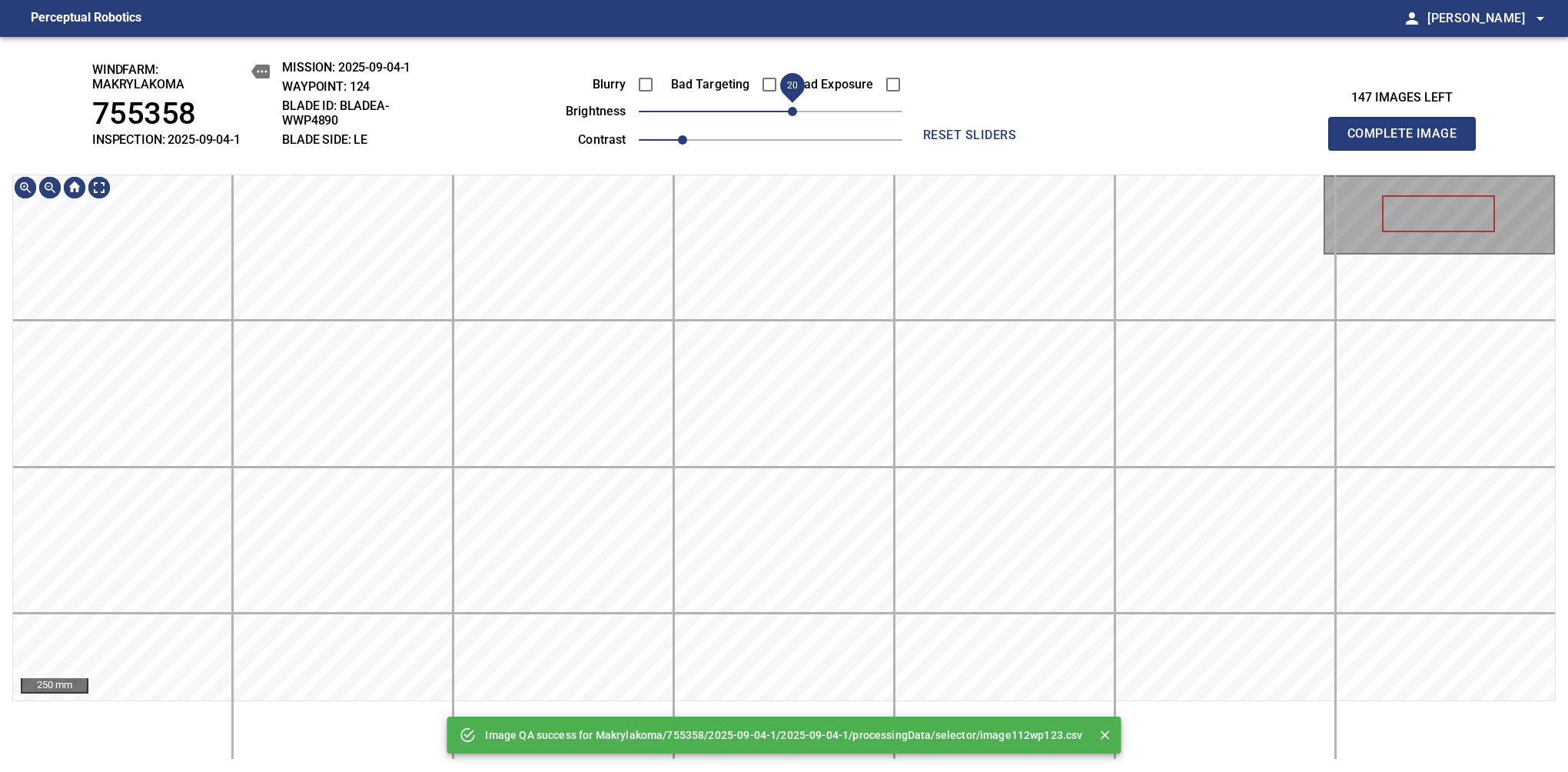
drag, startPoint x: 778, startPoint y: 111, endPoint x: 787, endPoint y: 106, distance: 10.3
click at [788, 107] on span "20" at bounding box center [792, 112] width 9 height 9
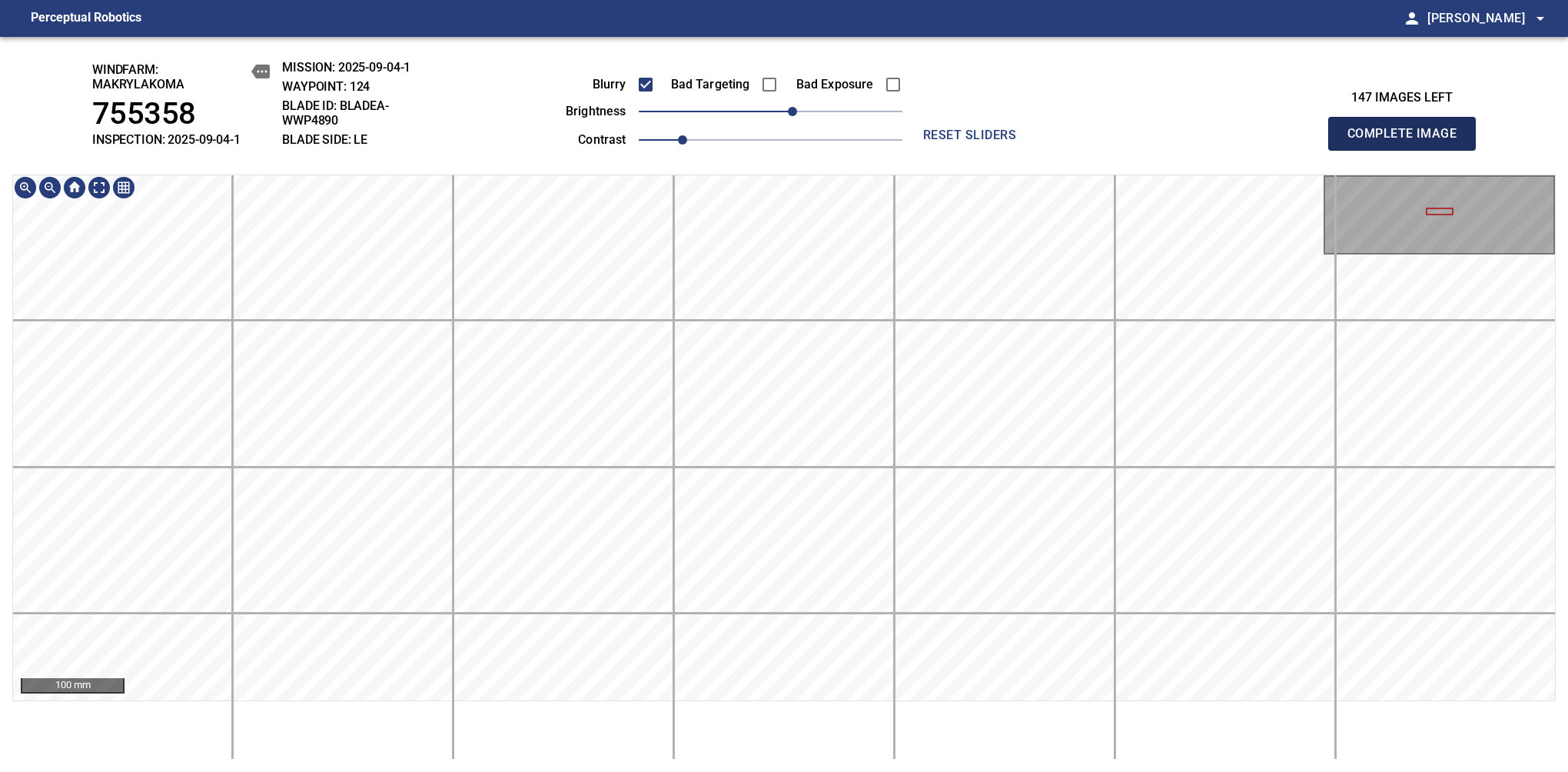
click at [1408, 142] on span "Complete Image" at bounding box center [1402, 133] width 114 height 21
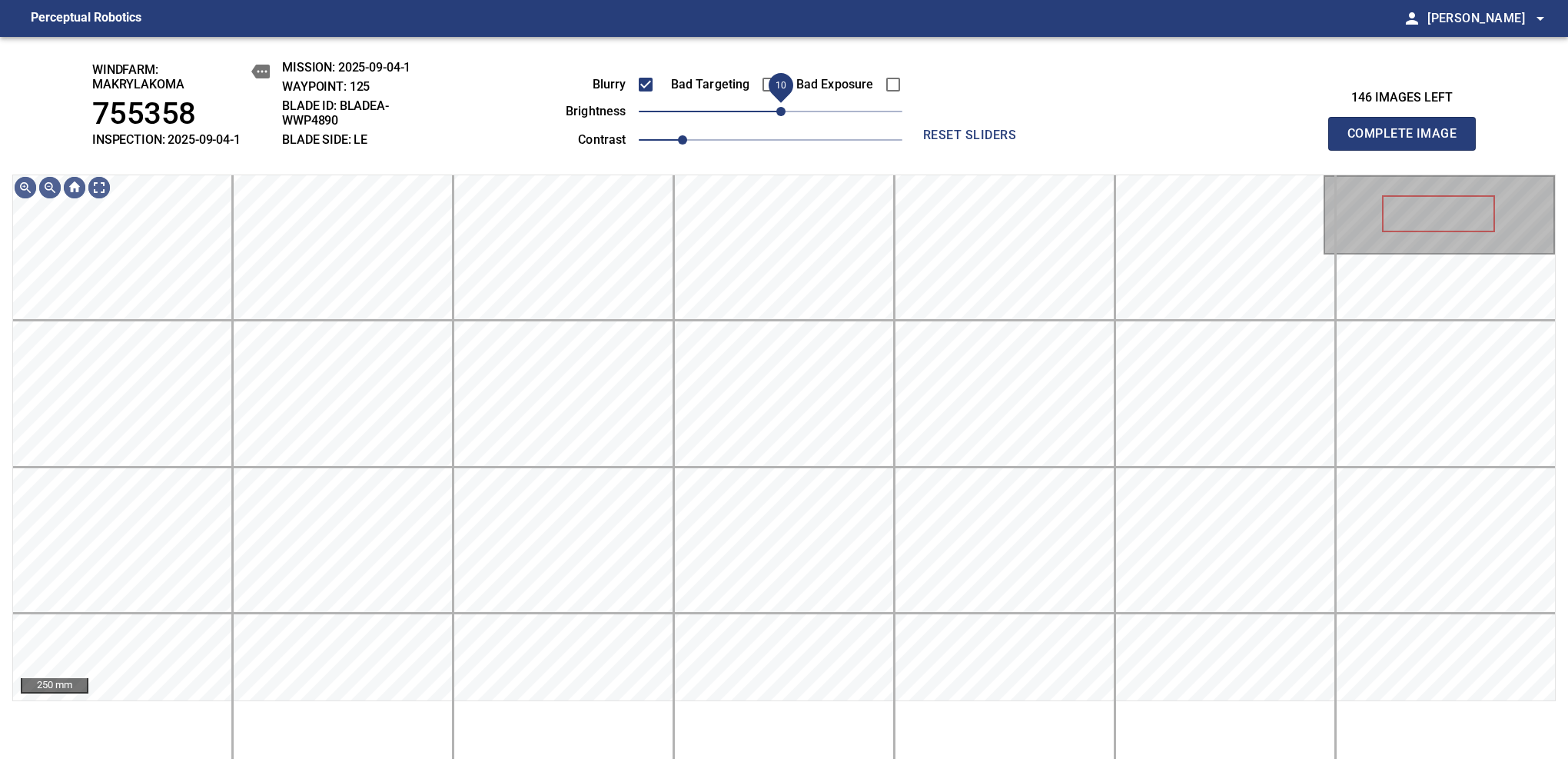
click at [781, 111] on span "10" at bounding box center [780, 112] width 9 height 9
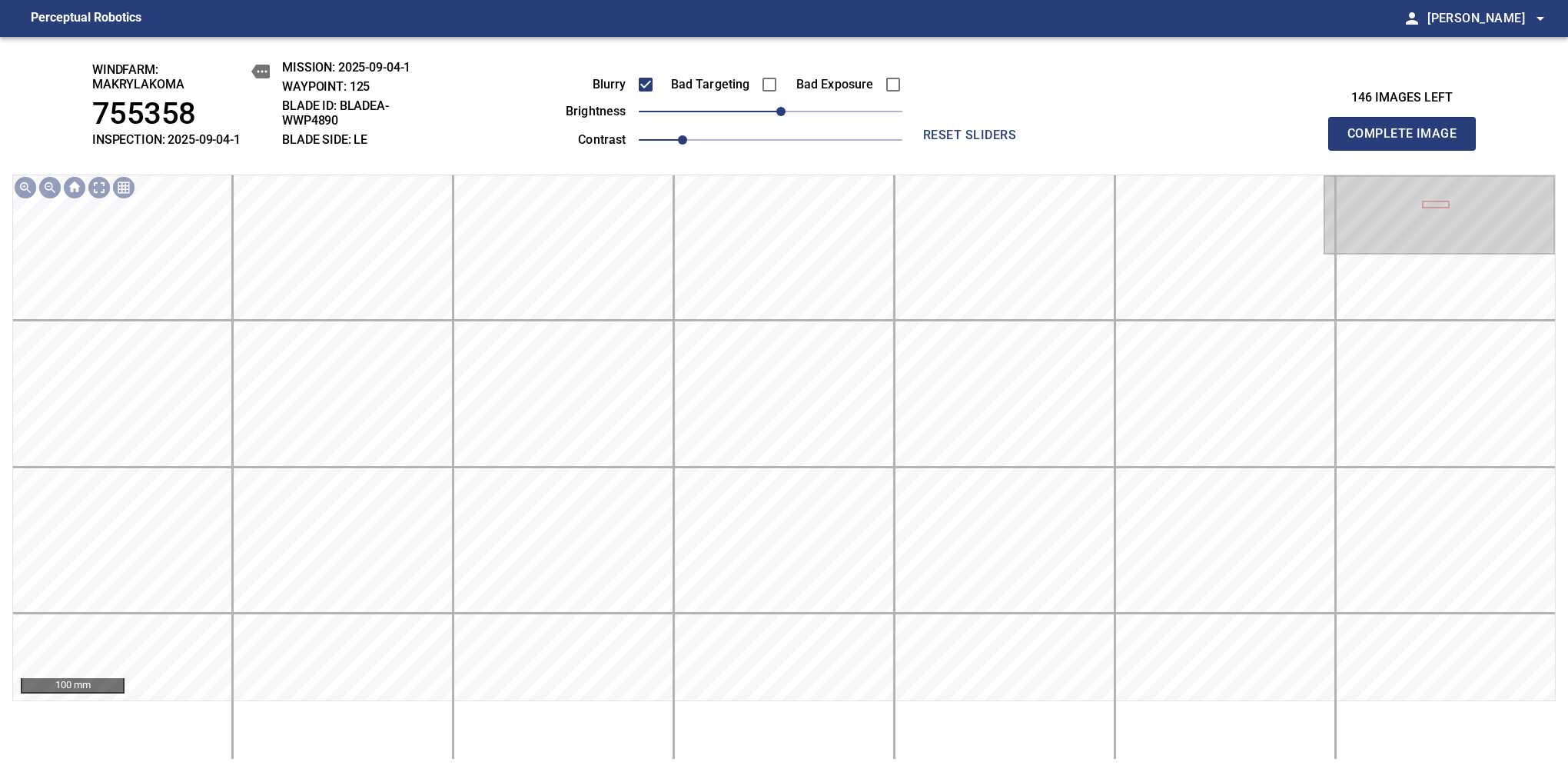
click at [1408, 142] on span "Complete Image" at bounding box center [1402, 133] width 114 height 21
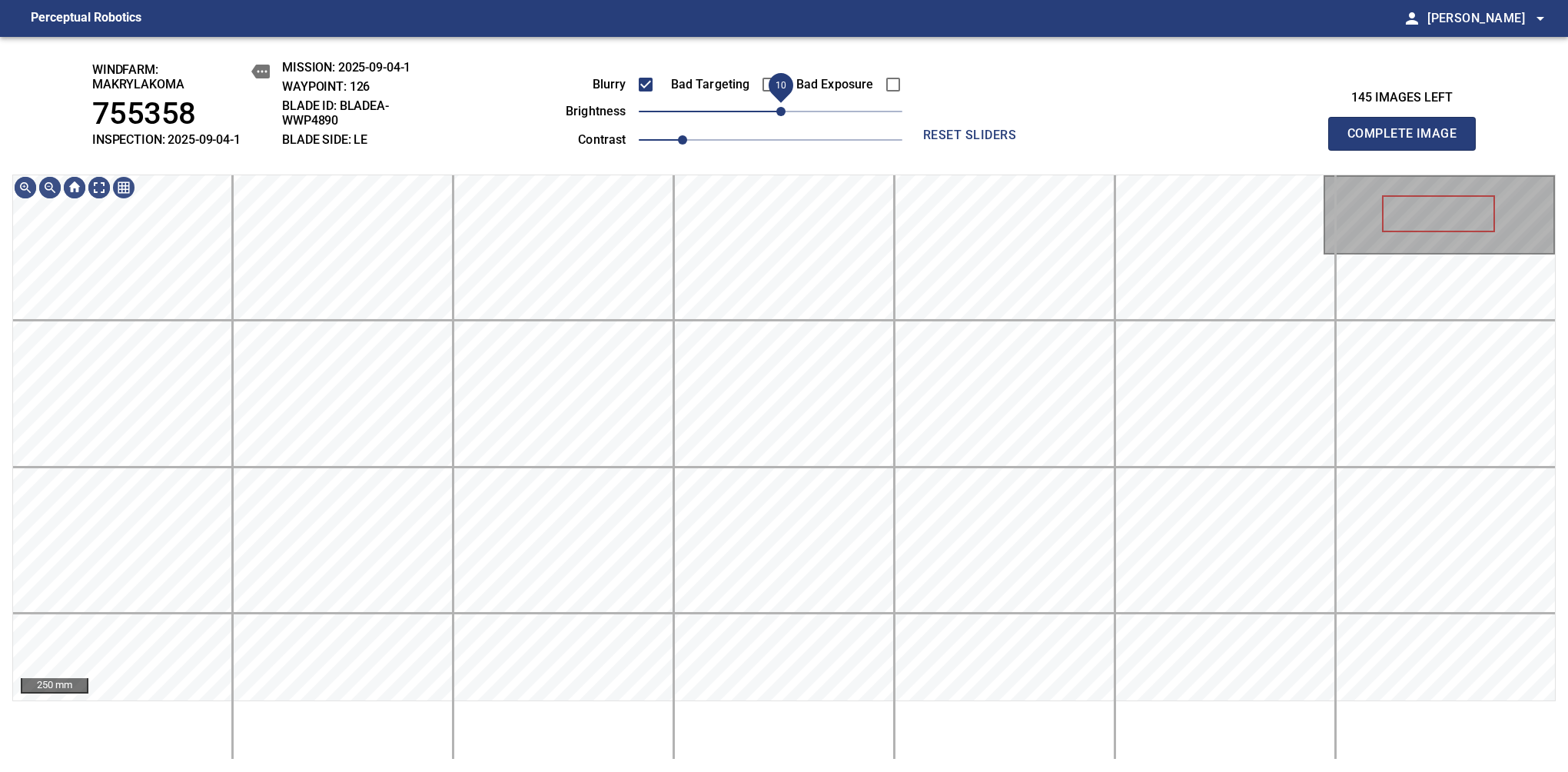
click at [781, 115] on span "10" at bounding box center [780, 112] width 9 height 9
click at [785, 114] on span "10" at bounding box center [780, 112] width 9 height 9
click at [1408, 142] on span "Complete Image" at bounding box center [1402, 133] width 114 height 21
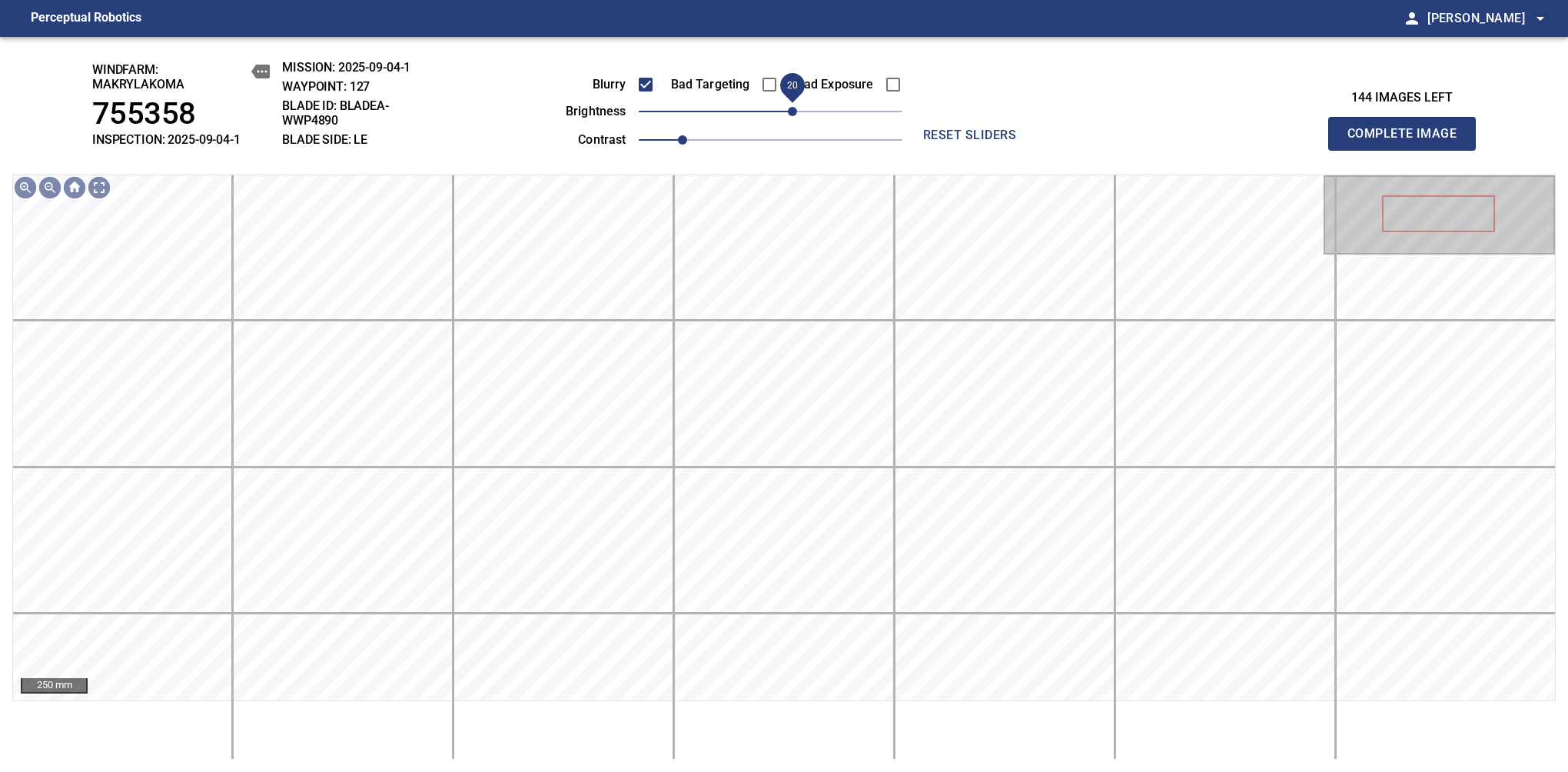
drag, startPoint x: 784, startPoint y: 107, endPoint x: 796, endPoint y: 102, distance: 13.0
click at [796, 107] on span "20" at bounding box center [792, 112] width 9 height 9
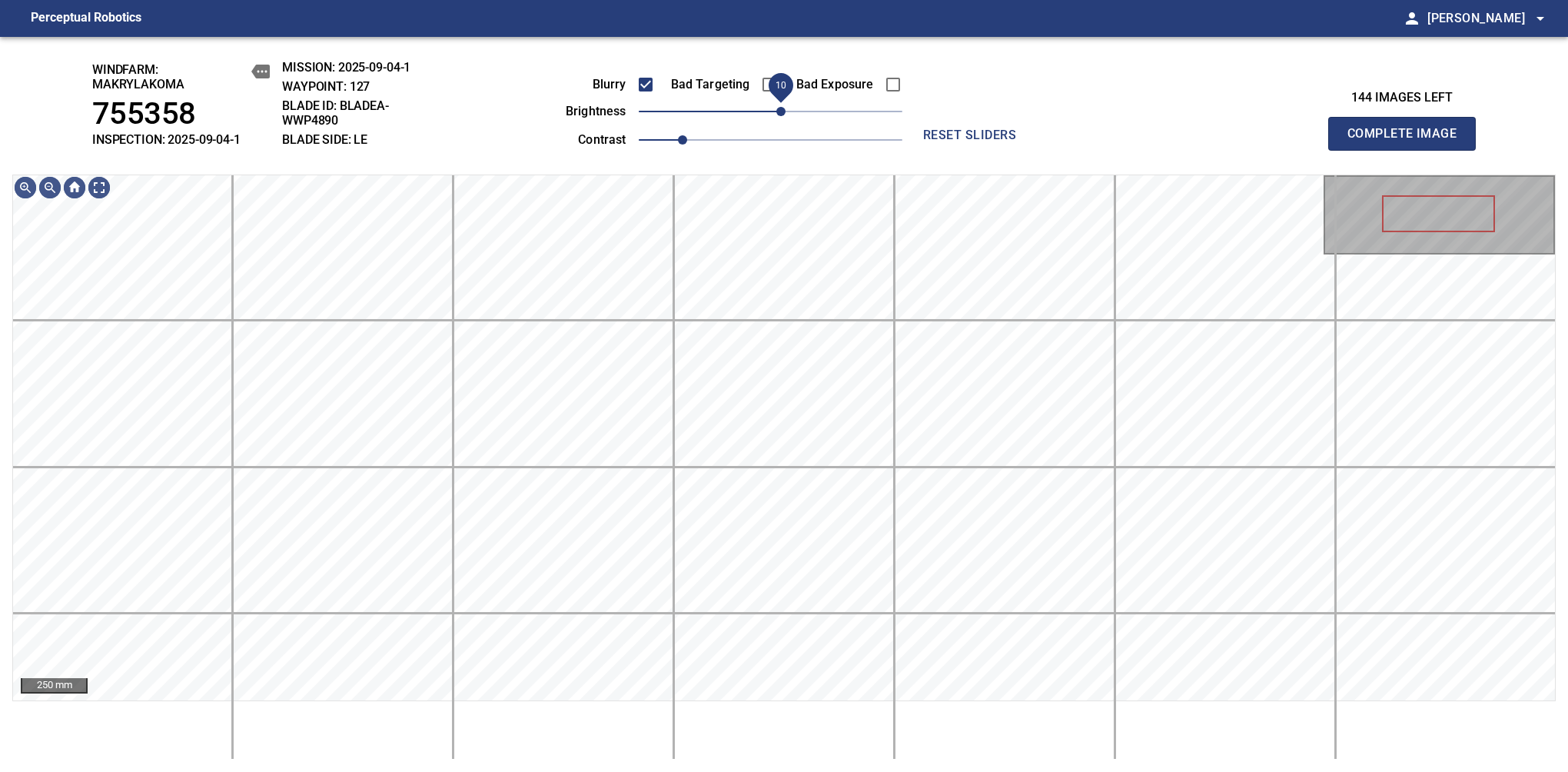
click at [784, 112] on span "10" at bounding box center [780, 112] width 9 height 9
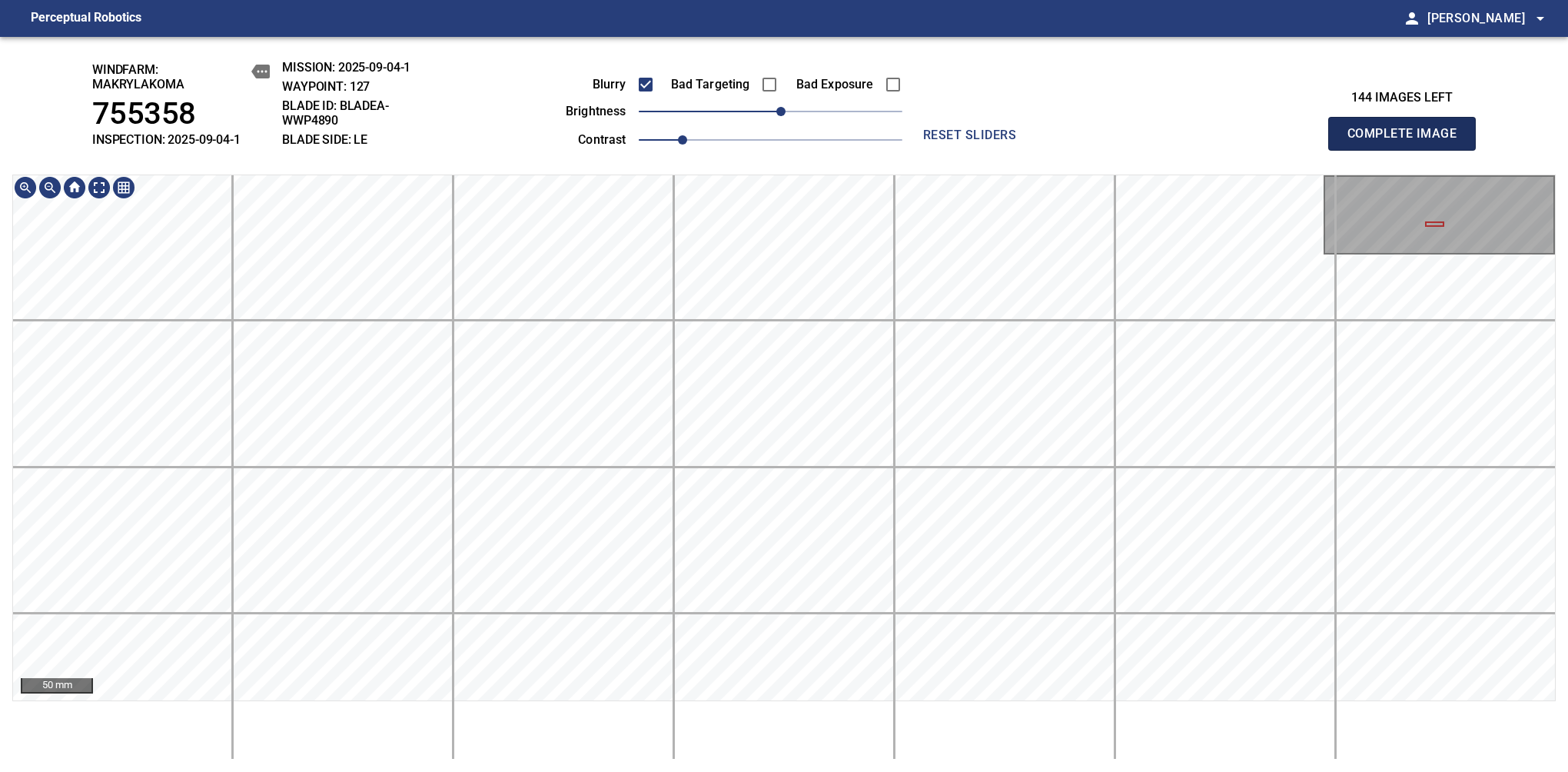
click at [1408, 142] on span "Complete Image" at bounding box center [1402, 133] width 114 height 21
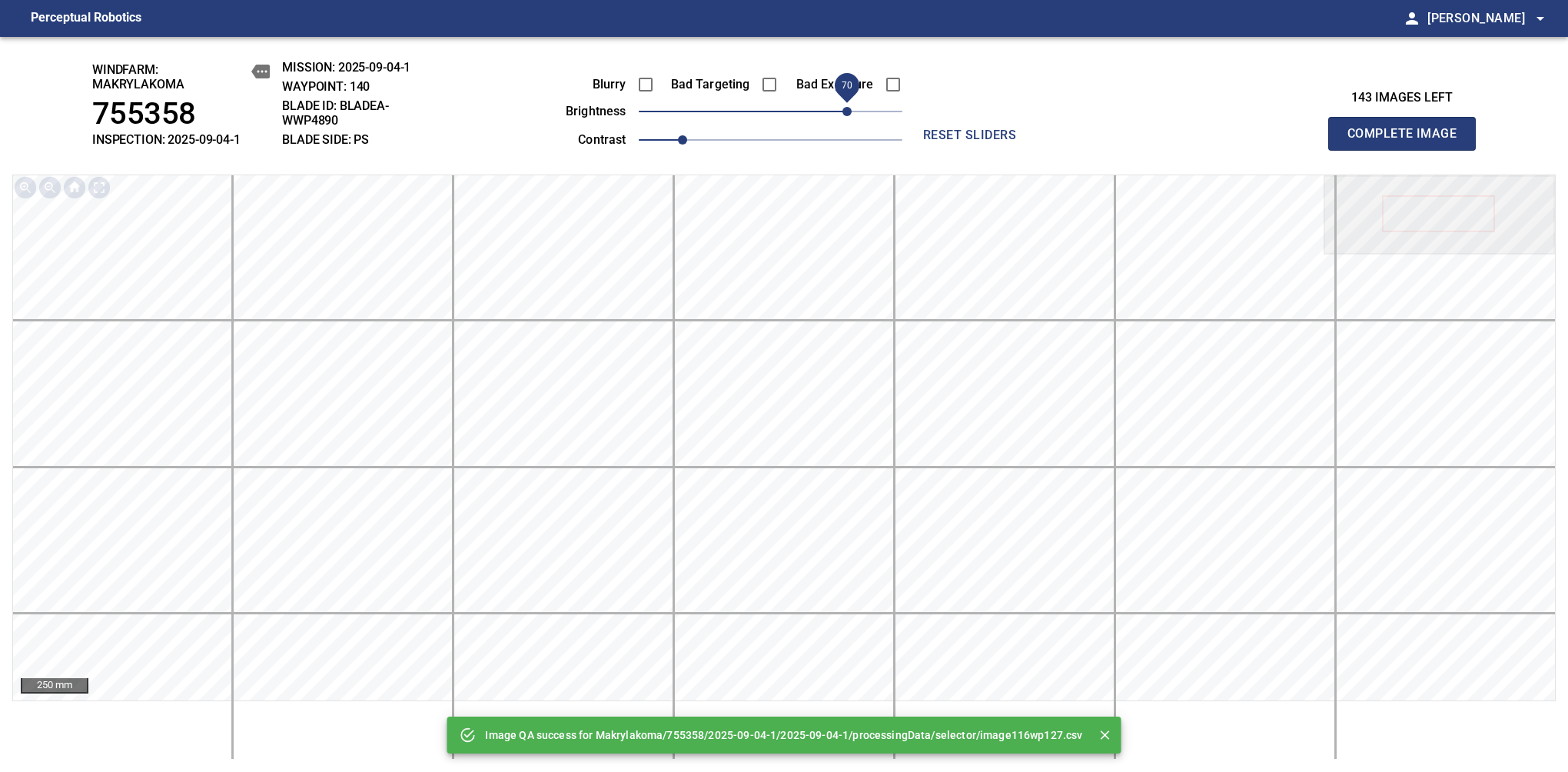
drag, startPoint x: 775, startPoint y: 110, endPoint x: 842, endPoint y: 105, distance: 67.2
click at [842, 107] on span "70" at bounding box center [846, 112] width 9 height 9
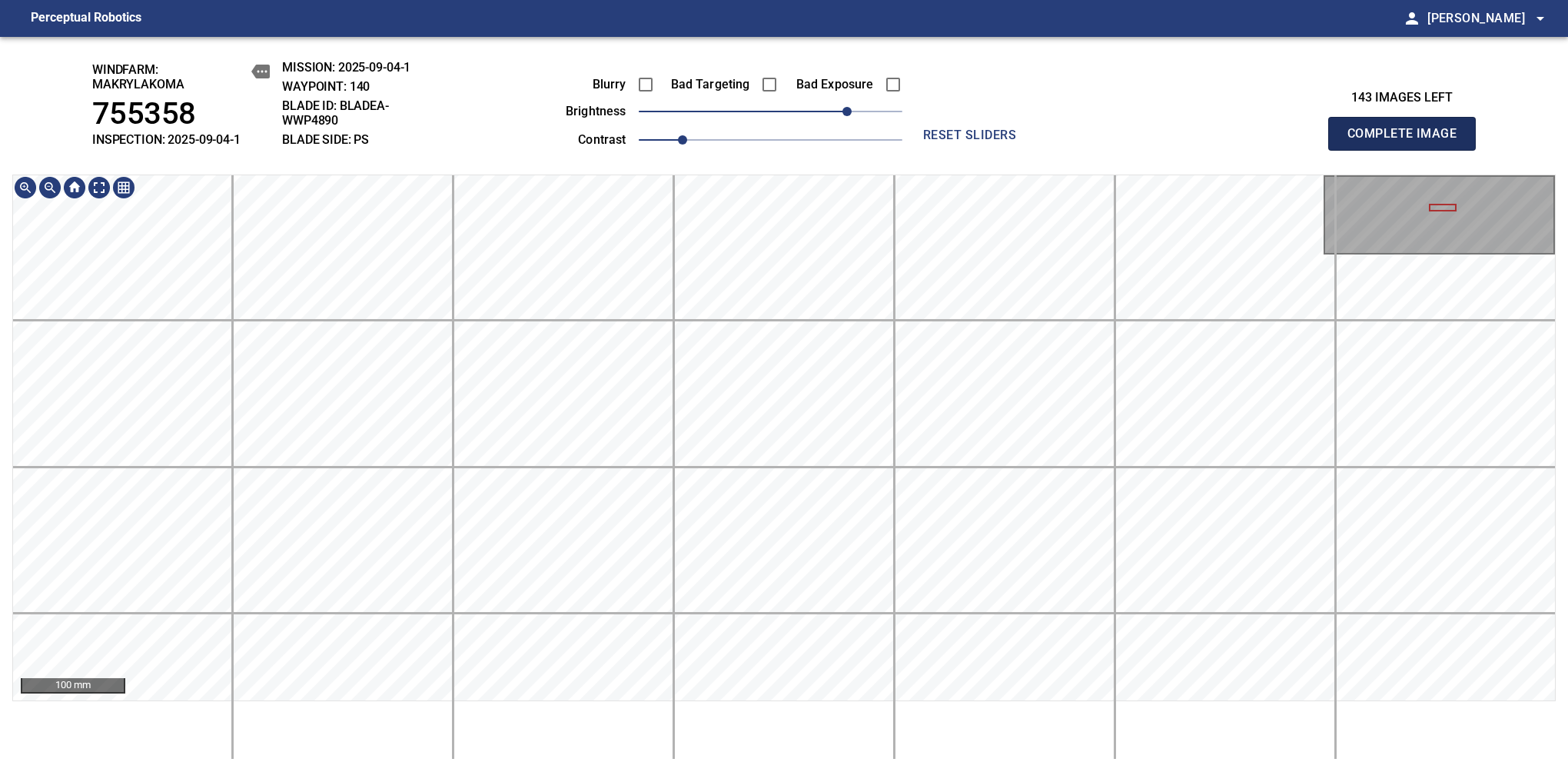
click at [1408, 142] on span "Complete Image" at bounding box center [1402, 133] width 114 height 21
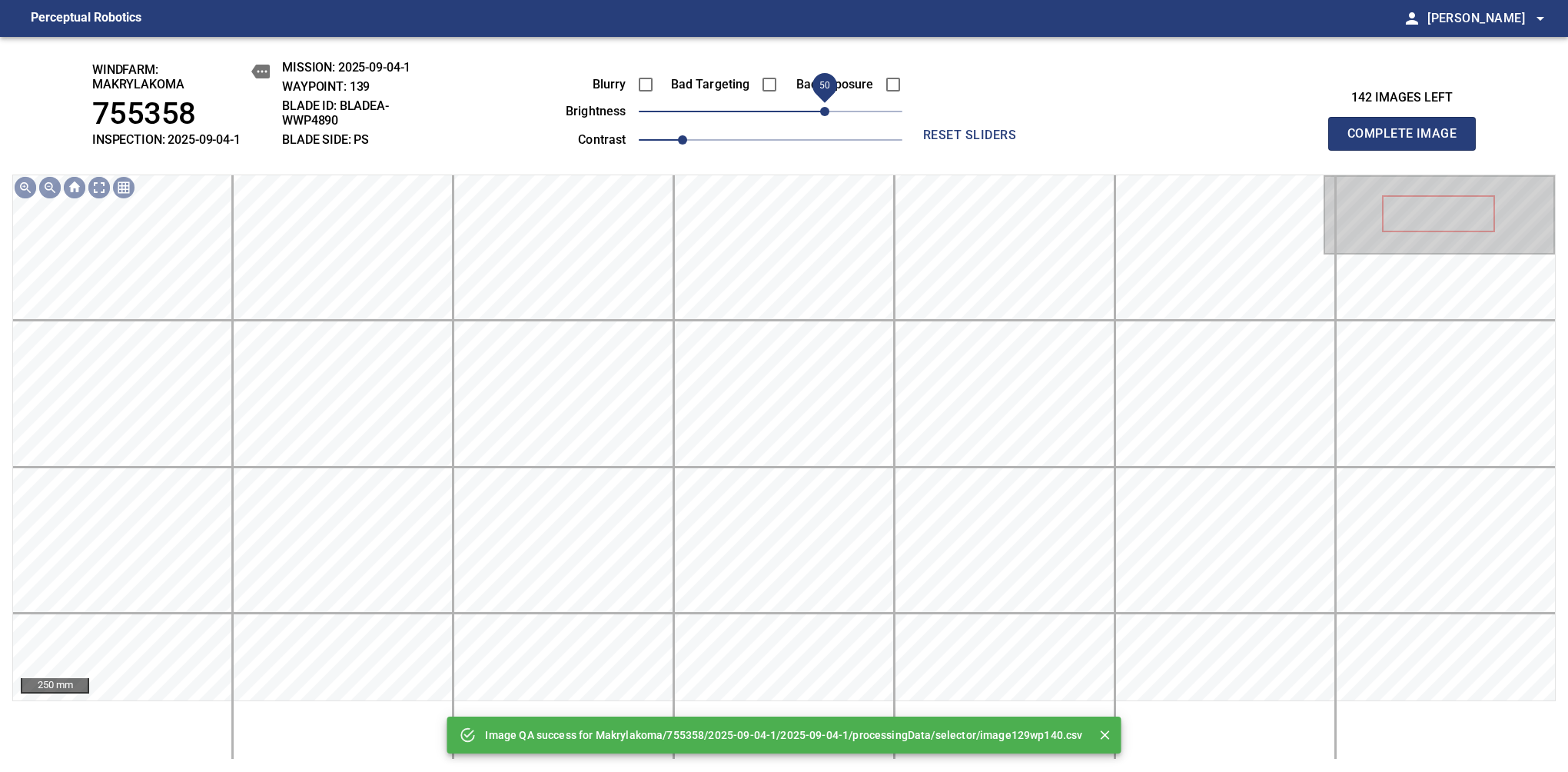
drag, startPoint x: 793, startPoint y: 104, endPoint x: 827, endPoint y: 106, distance: 34.1
click at [827, 107] on span "50" at bounding box center [824, 112] width 9 height 9
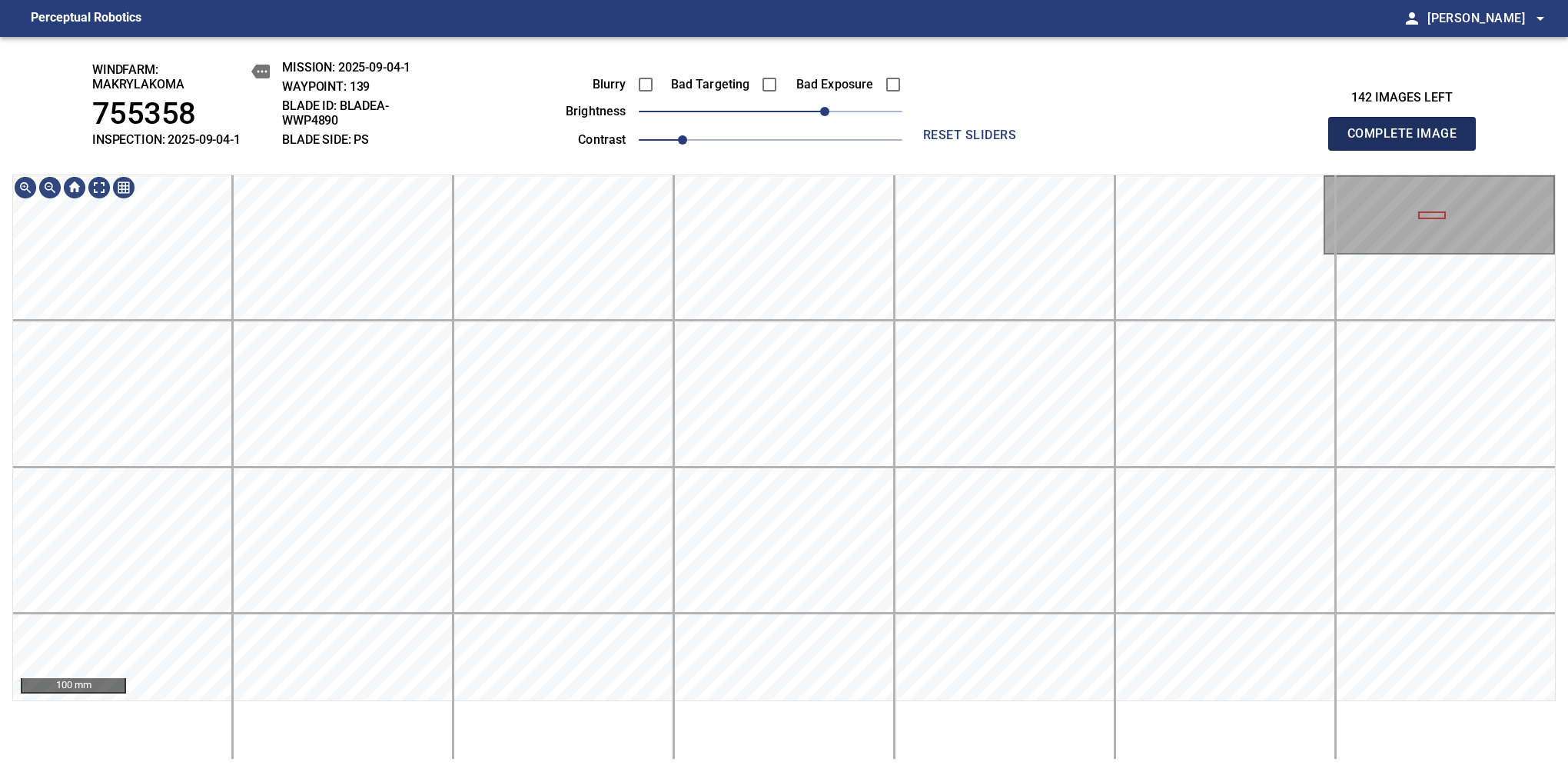
click at [1408, 142] on span "Complete Image" at bounding box center [1402, 133] width 114 height 21
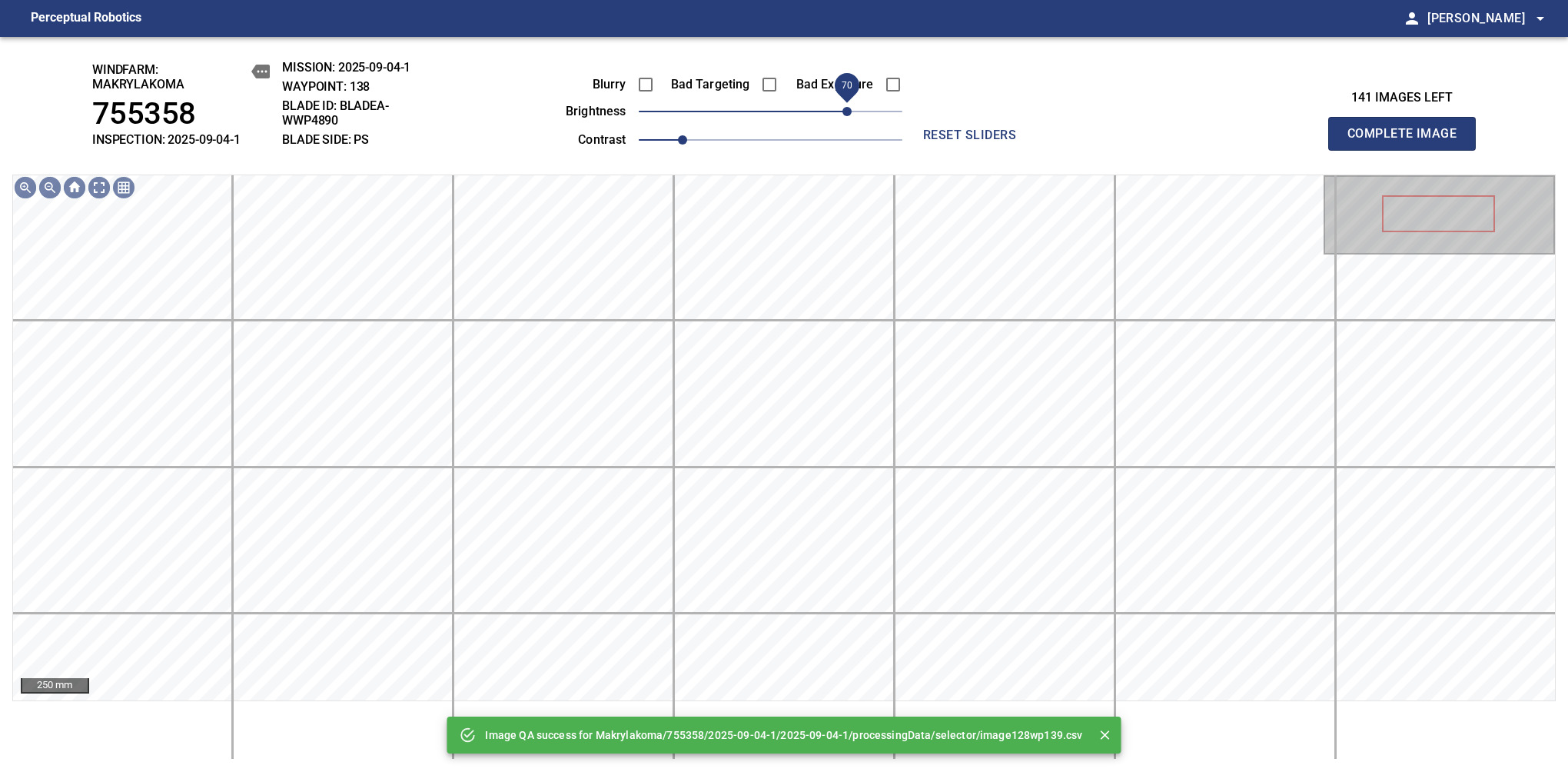
drag, startPoint x: 777, startPoint y: 117, endPoint x: 848, endPoint y: 104, distance: 72.2
click at [848, 107] on span "70" at bounding box center [846, 112] width 9 height 9
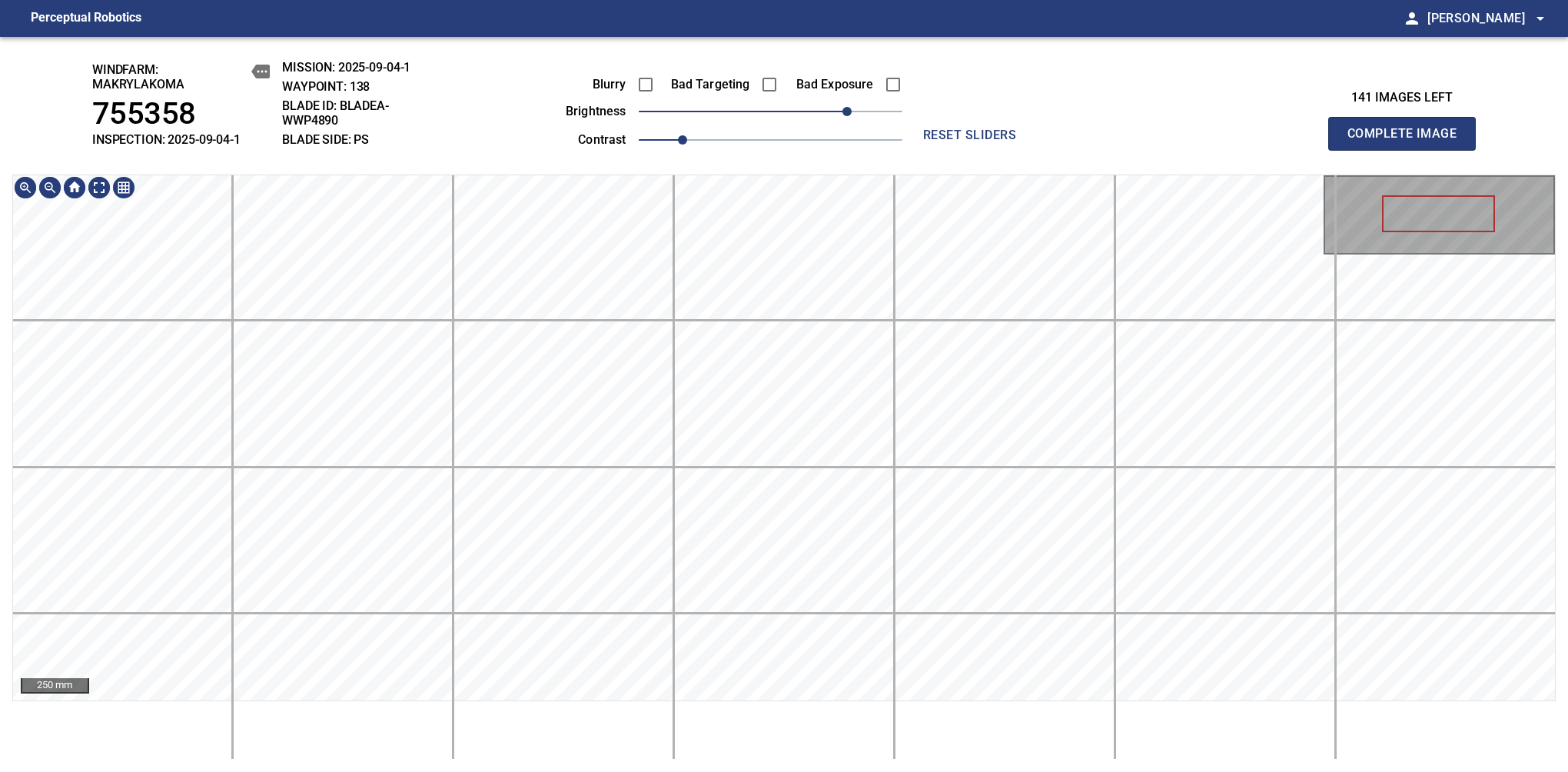
click at [713, 37] on div "windfarm: Makrylakoma 755358 INSPECTION: 2025-09-04-1 MISSION: 2025-09-04-1 WAY…" at bounding box center [784, 404] width 1568 height 735
click at [1408, 142] on span "Complete Image" at bounding box center [1402, 133] width 114 height 21
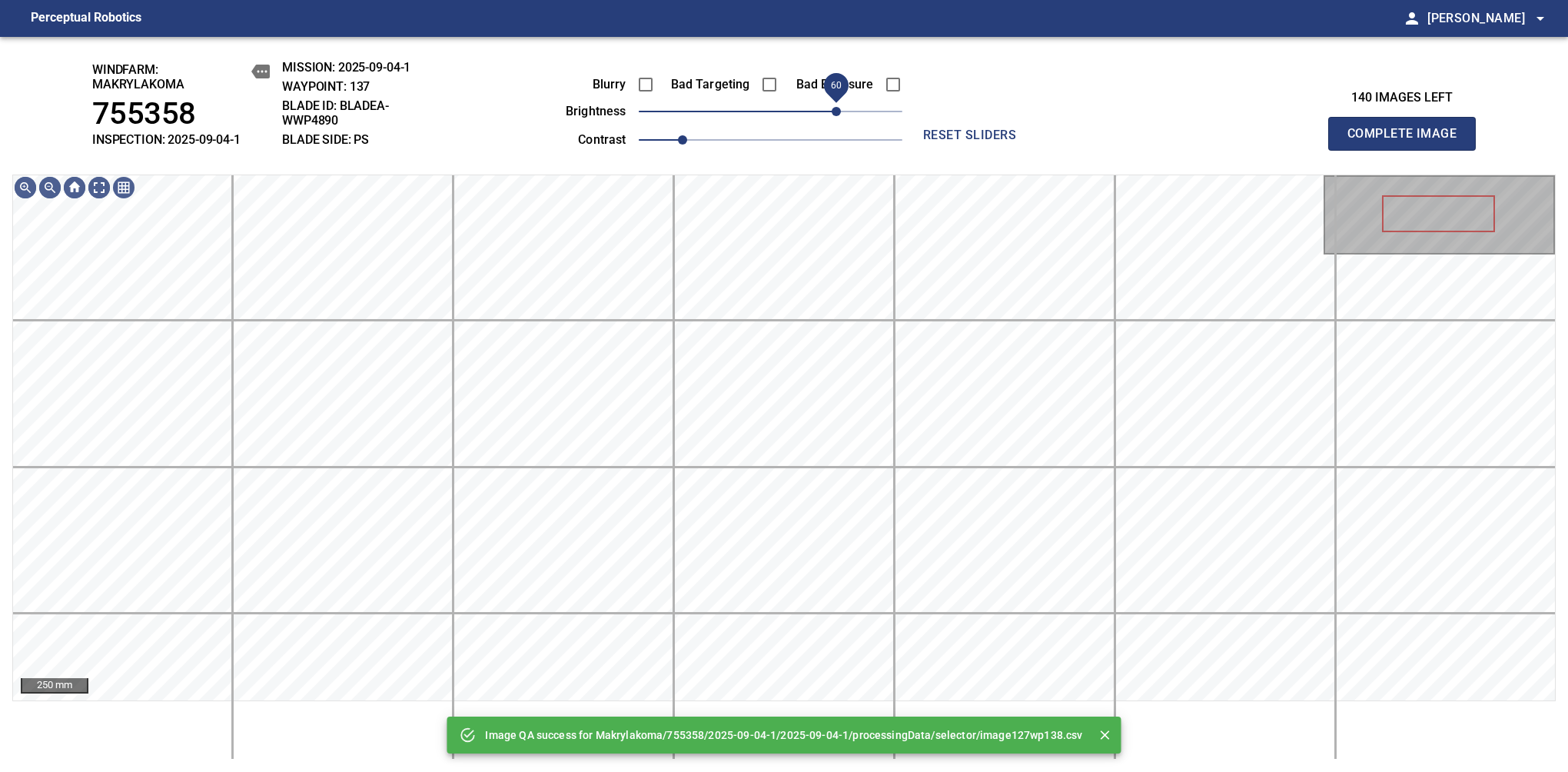
drag, startPoint x: 808, startPoint y: 105, endPoint x: 836, endPoint y: 105, distance: 28.0
click at [836, 107] on span "60" at bounding box center [836, 112] width 9 height 9
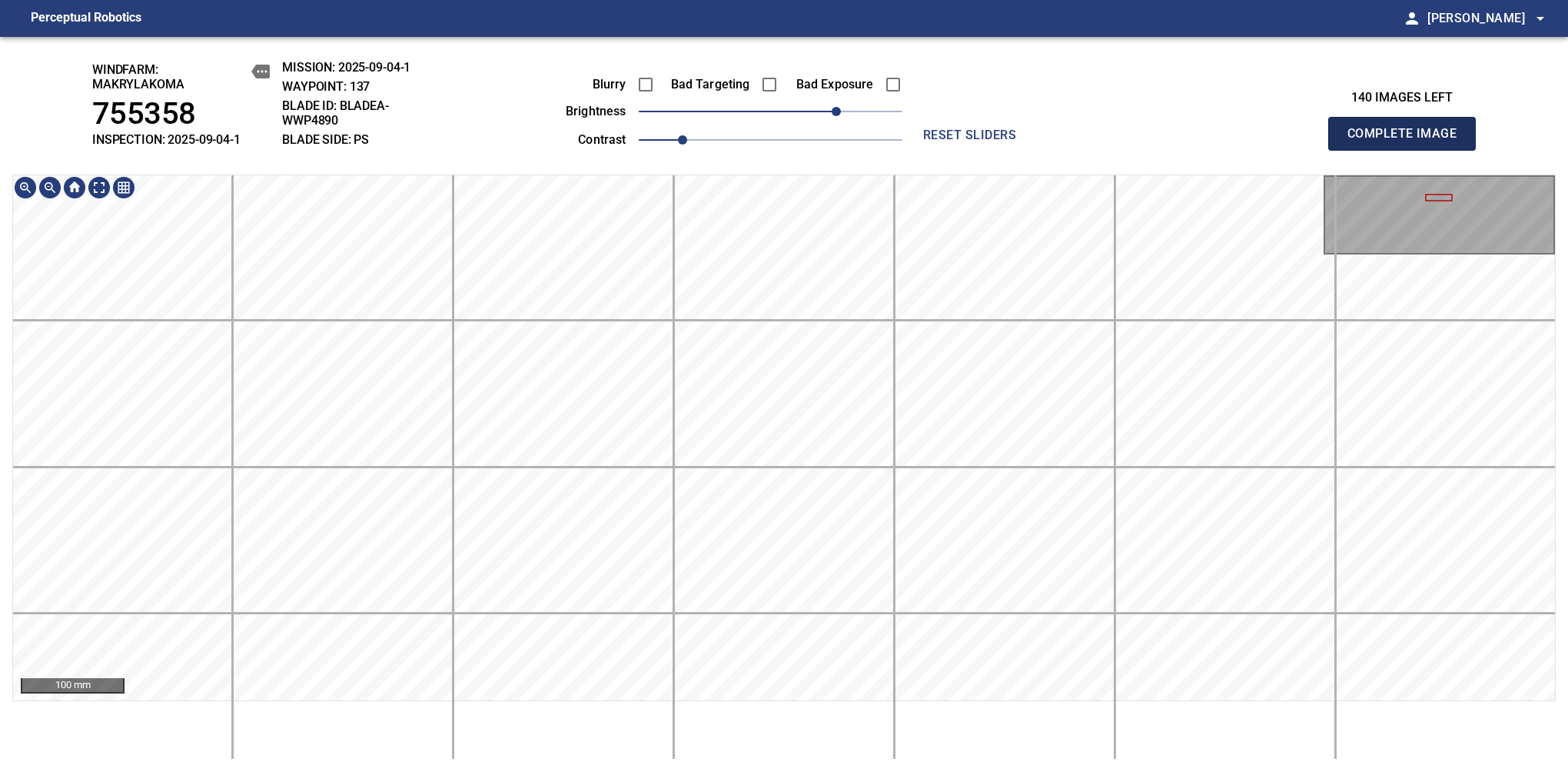
drag, startPoint x: 1408, startPoint y: 142, endPoint x: 1408, endPoint y: 125, distance: 17.0
click at [1408, 142] on span "Complete Image" at bounding box center [1402, 133] width 114 height 21
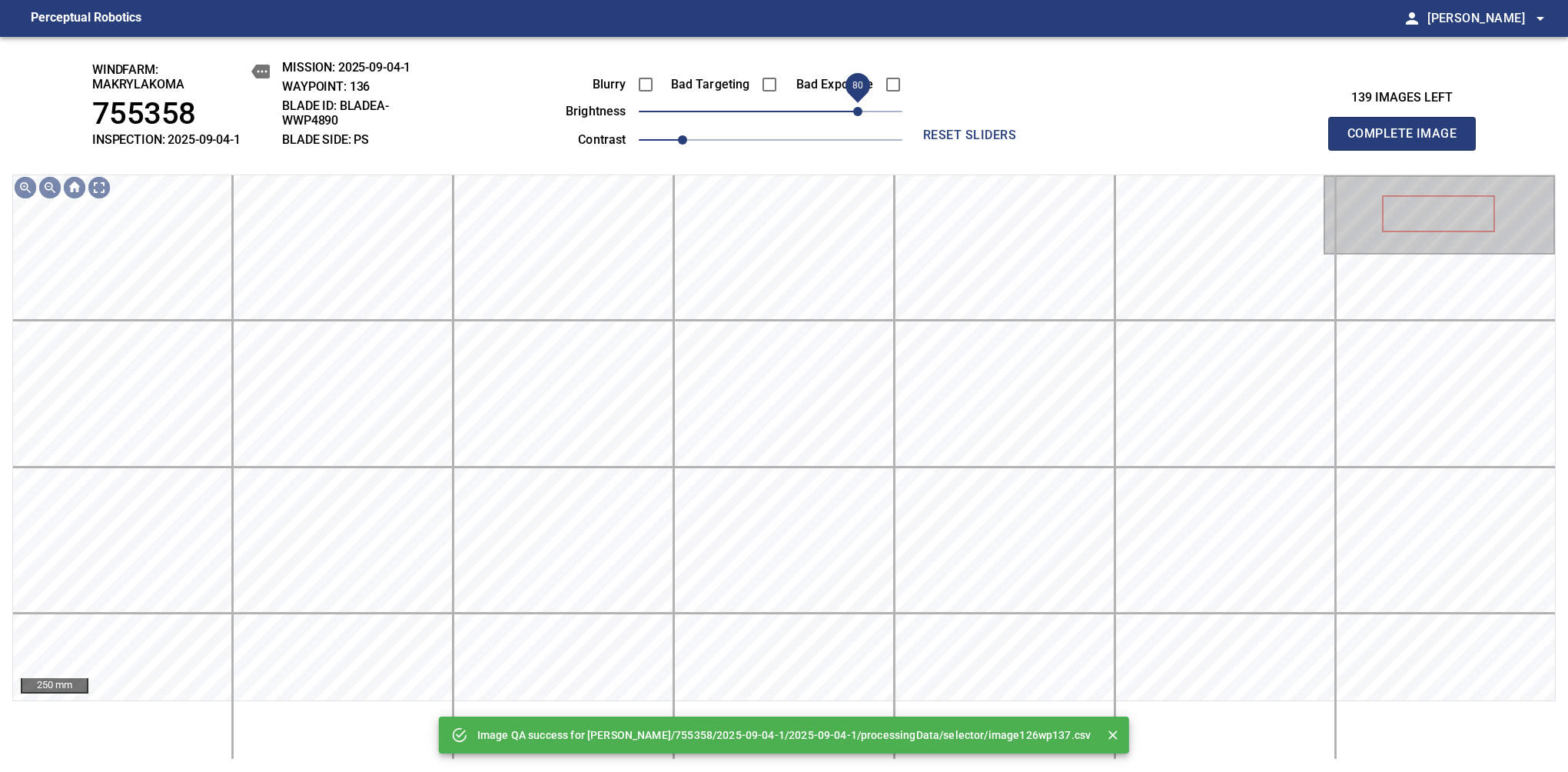
drag, startPoint x: 820, startPoint y: 120, endPoint x: 857, endPoint y: 110, distance: 38.3
click at [857, 110] on span "80" at bounding box center [770, 111] width 263 height 21
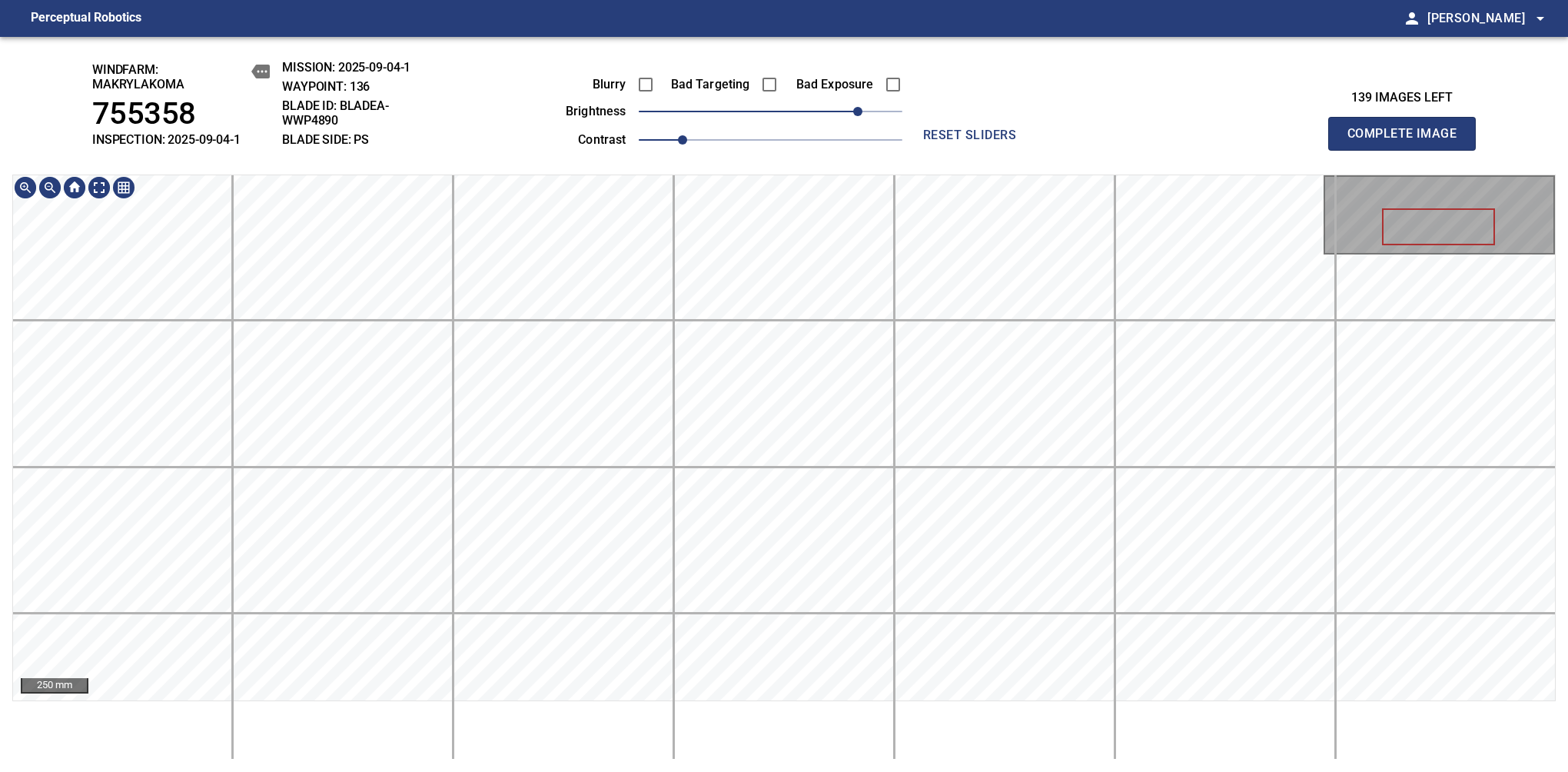
click at [820, 139] on div "windfarm: Makrylakoma 755358 INSPECTION: 2025-09-04-1 MISSION: 2025-09-04-1 WAY…" at bounding box center [784, 404] width 1568 height 735
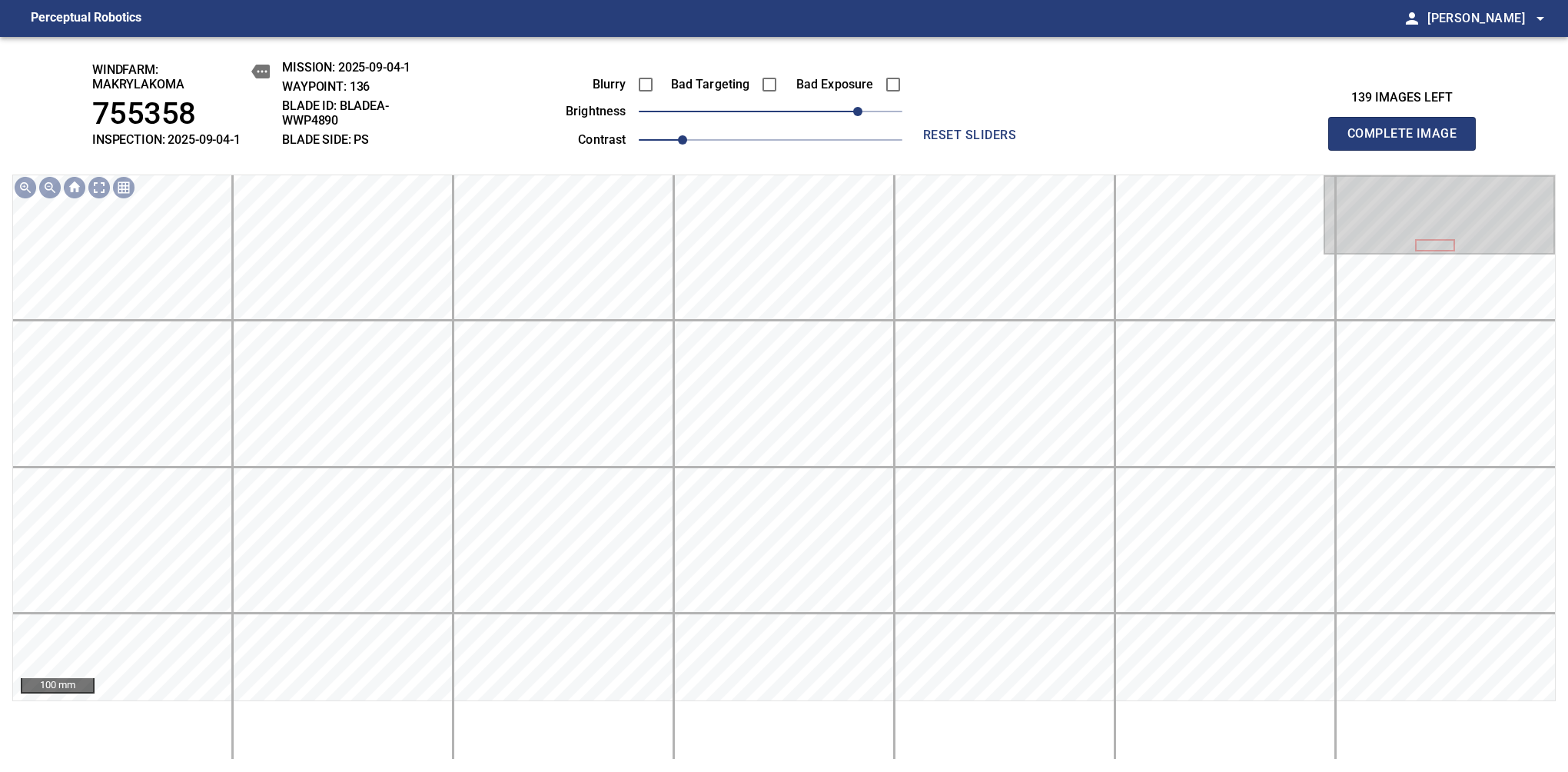
click at [1408, 142] on span "Complete Image" at bounding box center [1402, 133] width 114 height 21
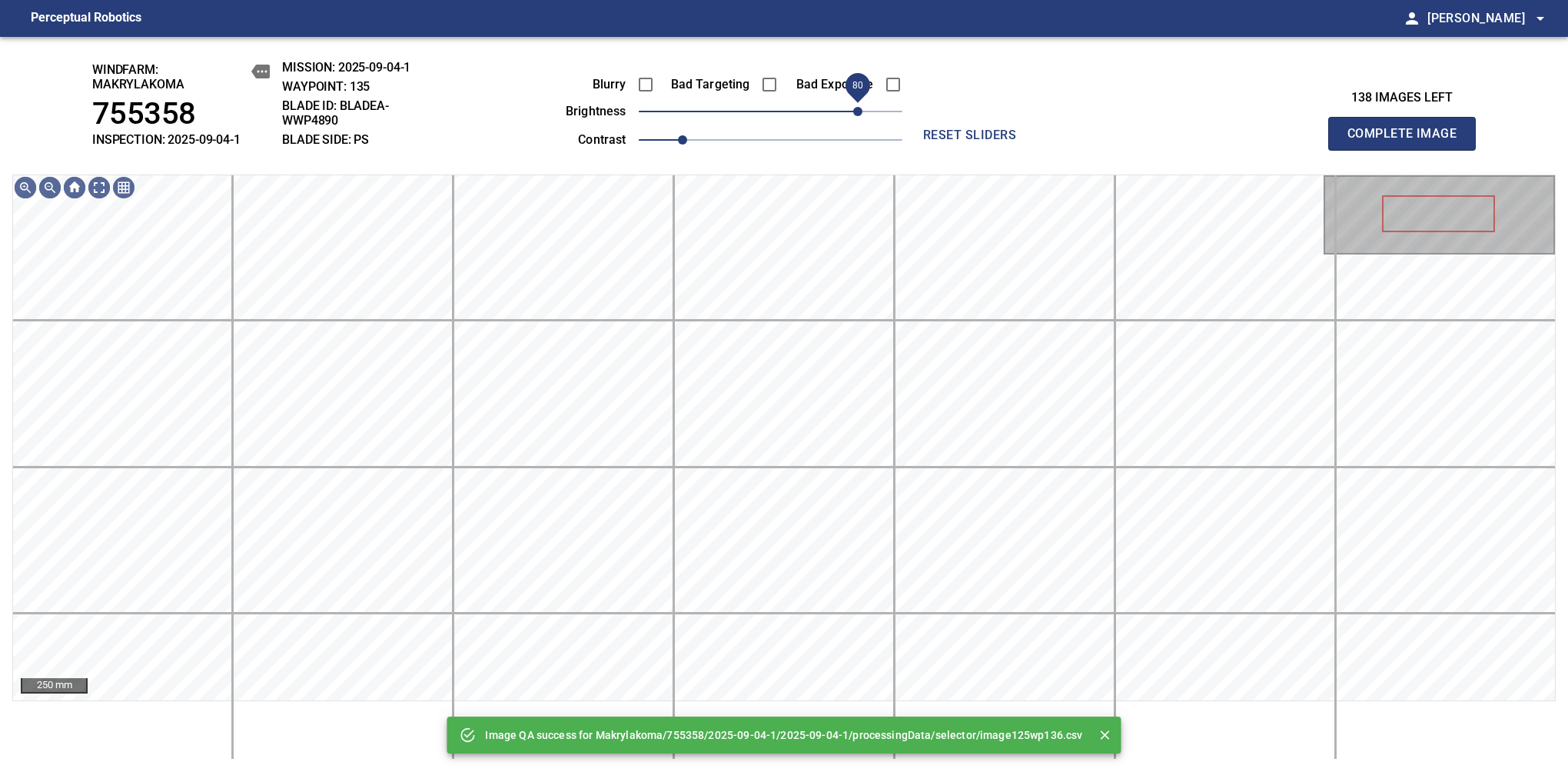
drag, startPoint x: 812, startPoint y: 107, endPoint x: 855, endPoint y: 100, distance: 43.6
click at [855, 100] on span "80" at bounding box center [770, 111] width 263 height 21
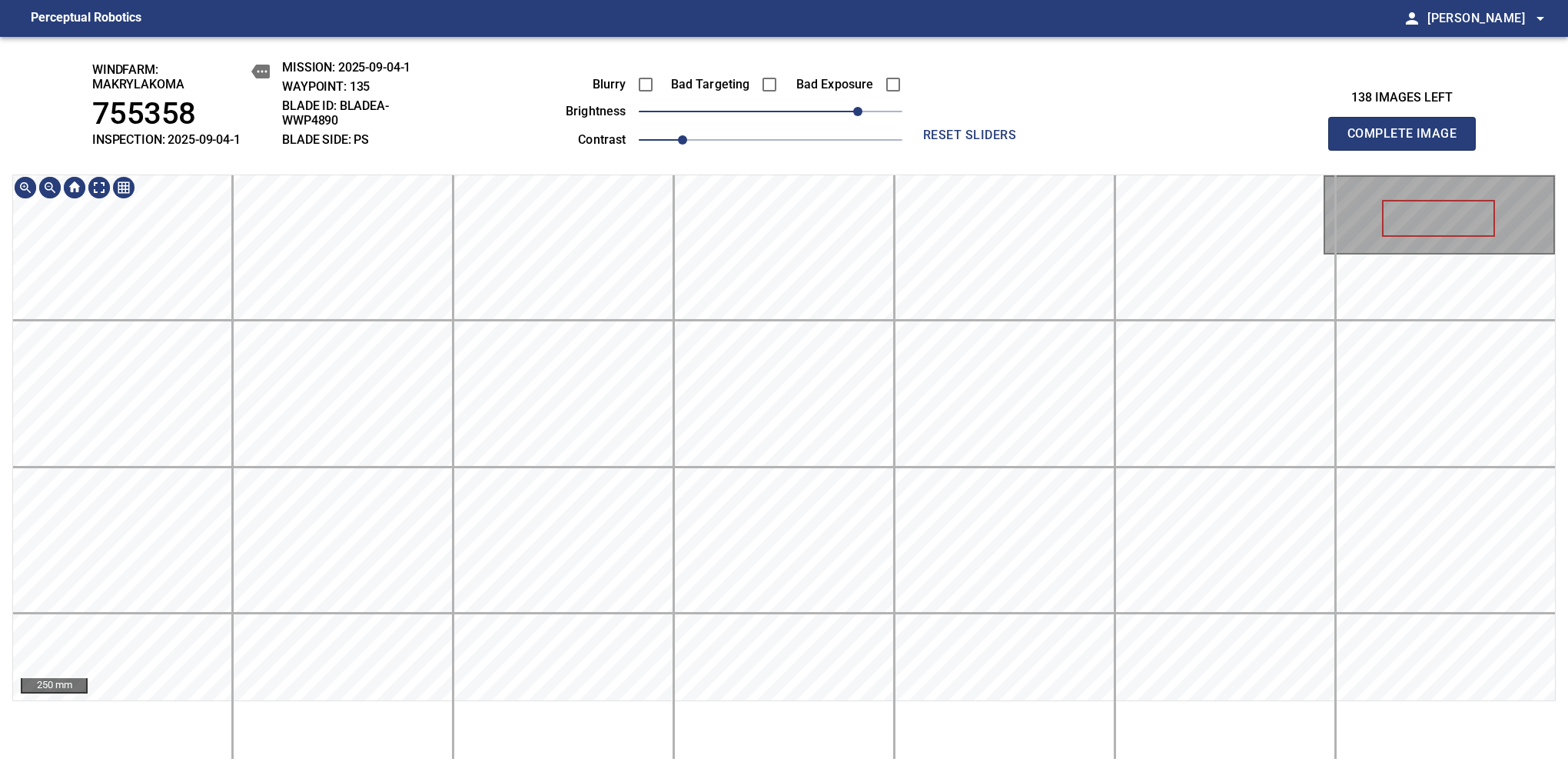
click at [820, 72] on div "windfarm: Makrylakoma 755358 INSPECTION: 2025-09-04-1 MISSION: 2025-09-04-1 WAY…" at bounding box center [784, 404] width 1568 height 735
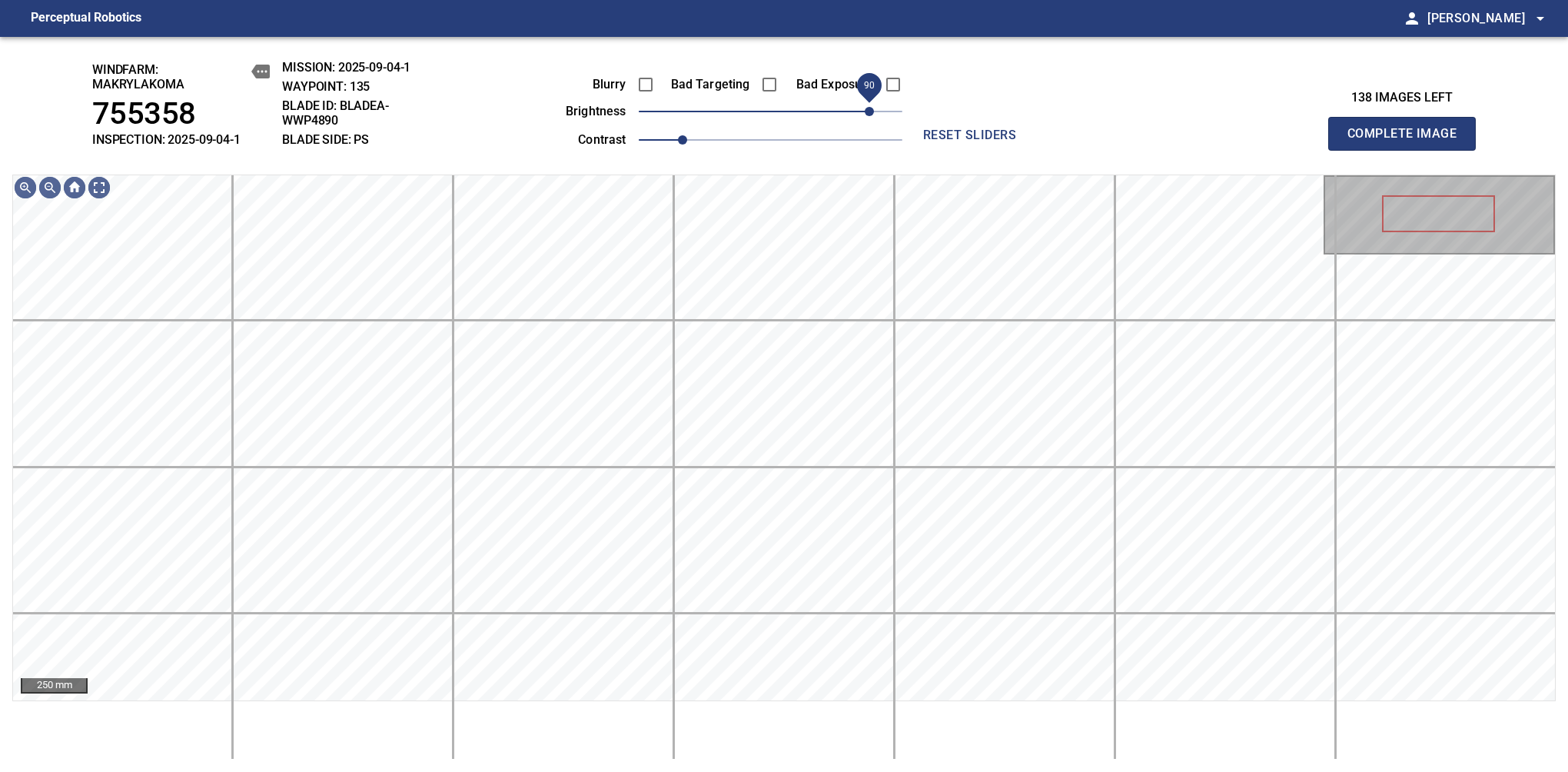
drag, startPoint x: 865, startPoint y: 110, endPoint x: 873, endPoint y: 105, distance: 9.4
click at [873, 107] on span "90" at bounding box center [868, 112] width 9 height 9
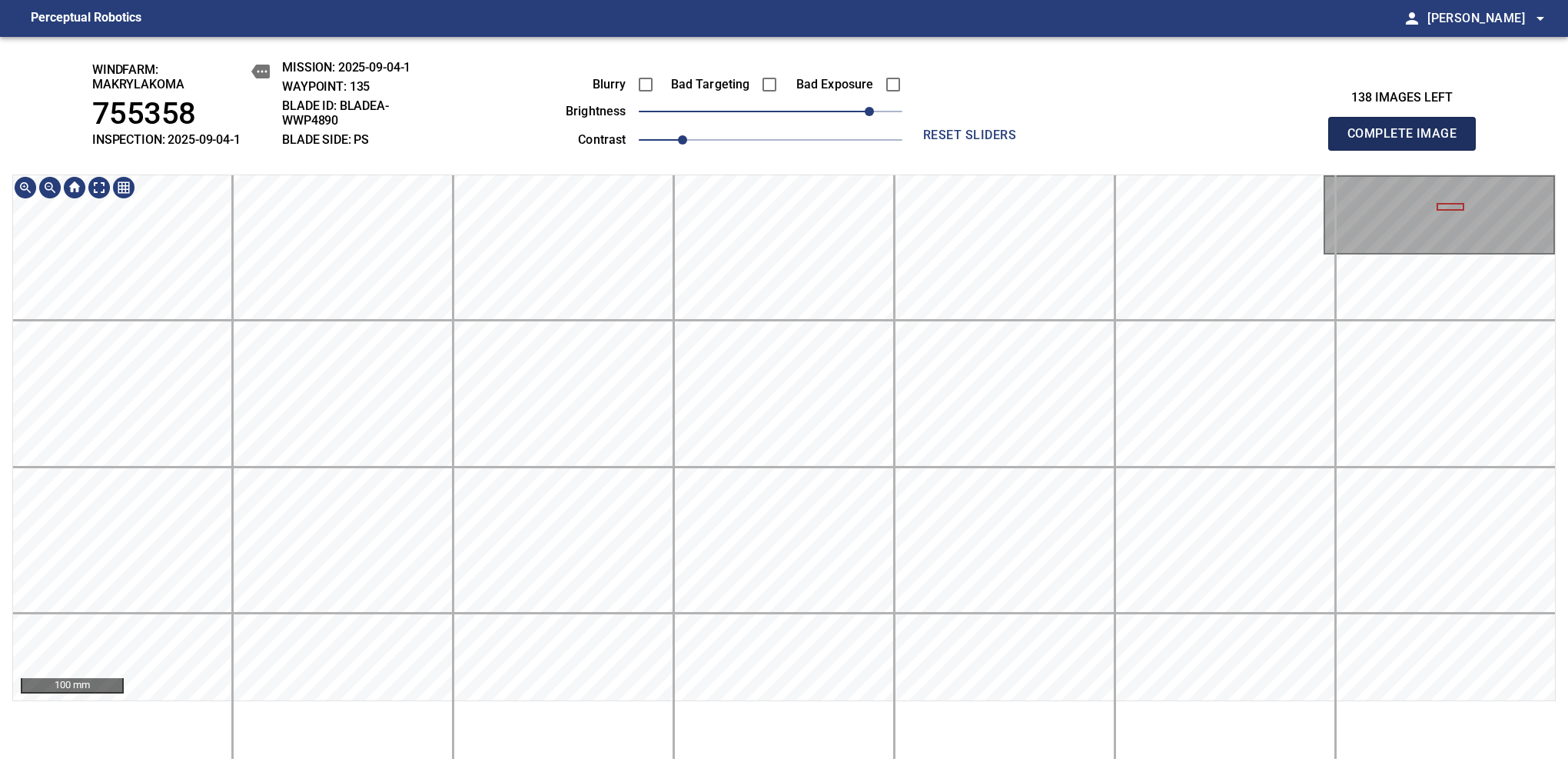
click at [1408, 142] on span "Complete Image" at bounding box center [1402, 133] width 114 height 21
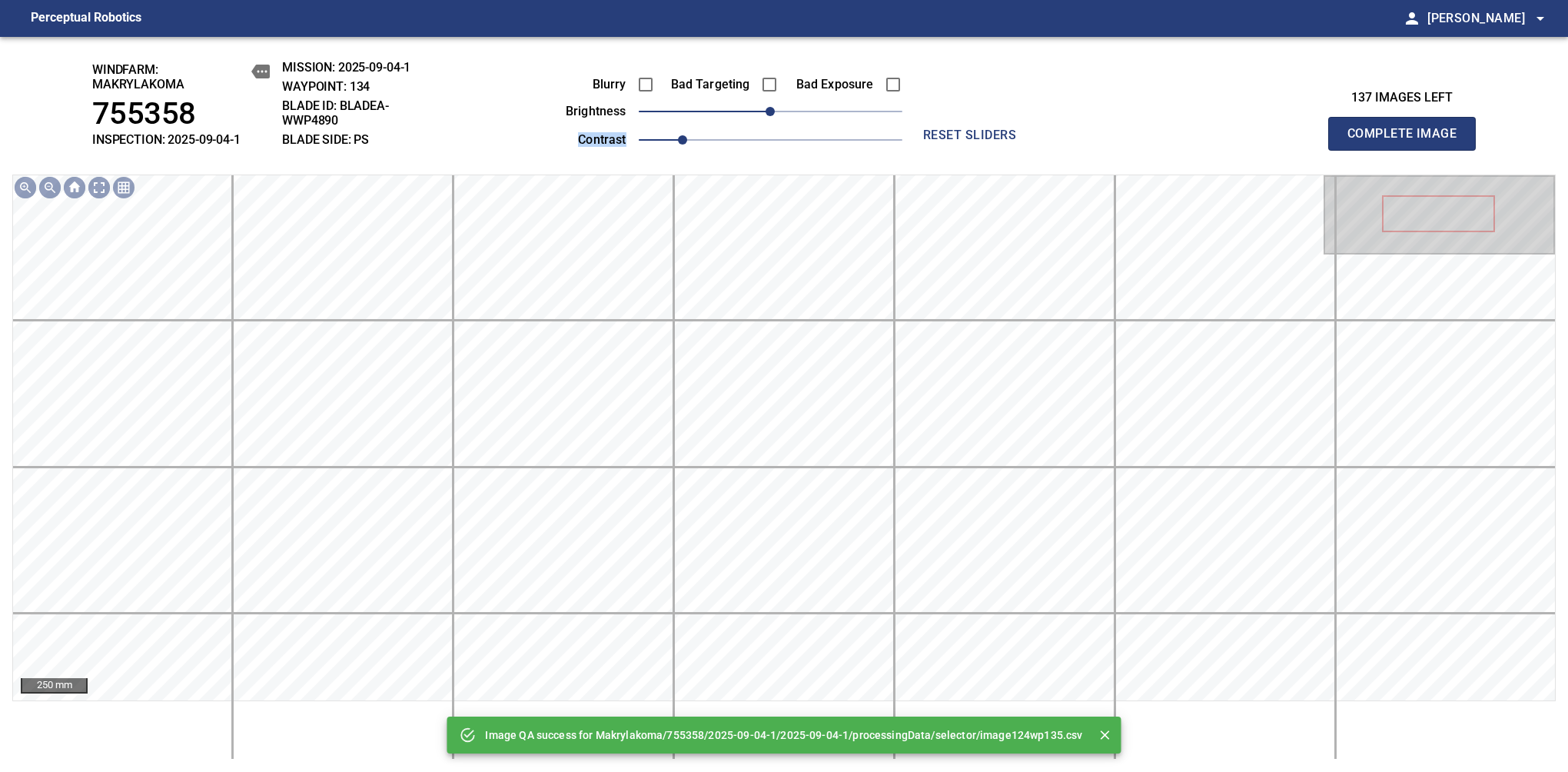
drag, startPoint x: 841, startPoint y: 126, endPoint x: 876, endPoint y: 115, distance: 36.7
click at [876, 115] on div "Blurry Bad Targeting Bad Exposure brightness 0 contrast 1" at bounding box center [716, 110] width 371 height 82
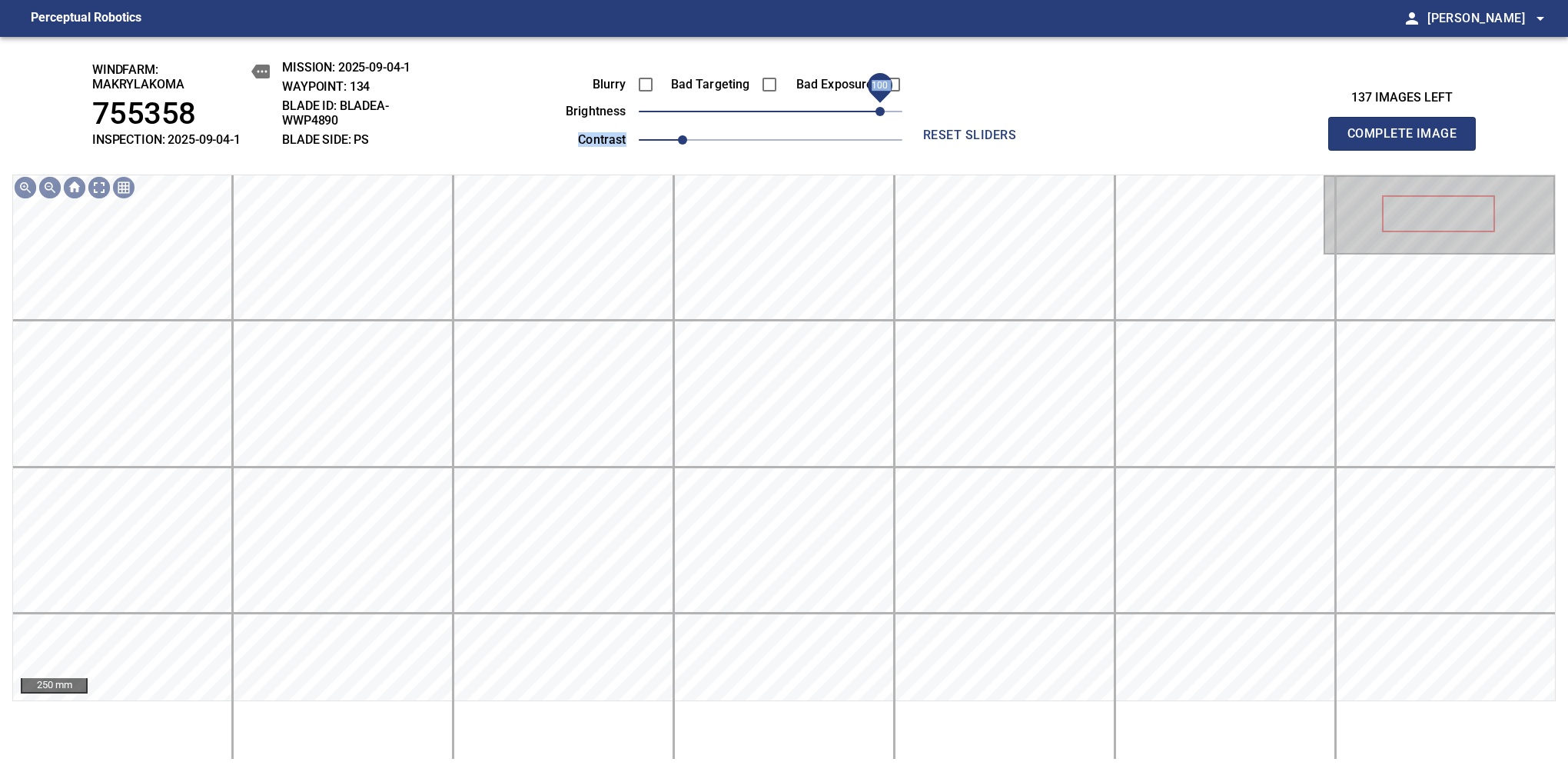
click at [876, 115] on span "100" at bounding box center [770, 111] width 263 height 21
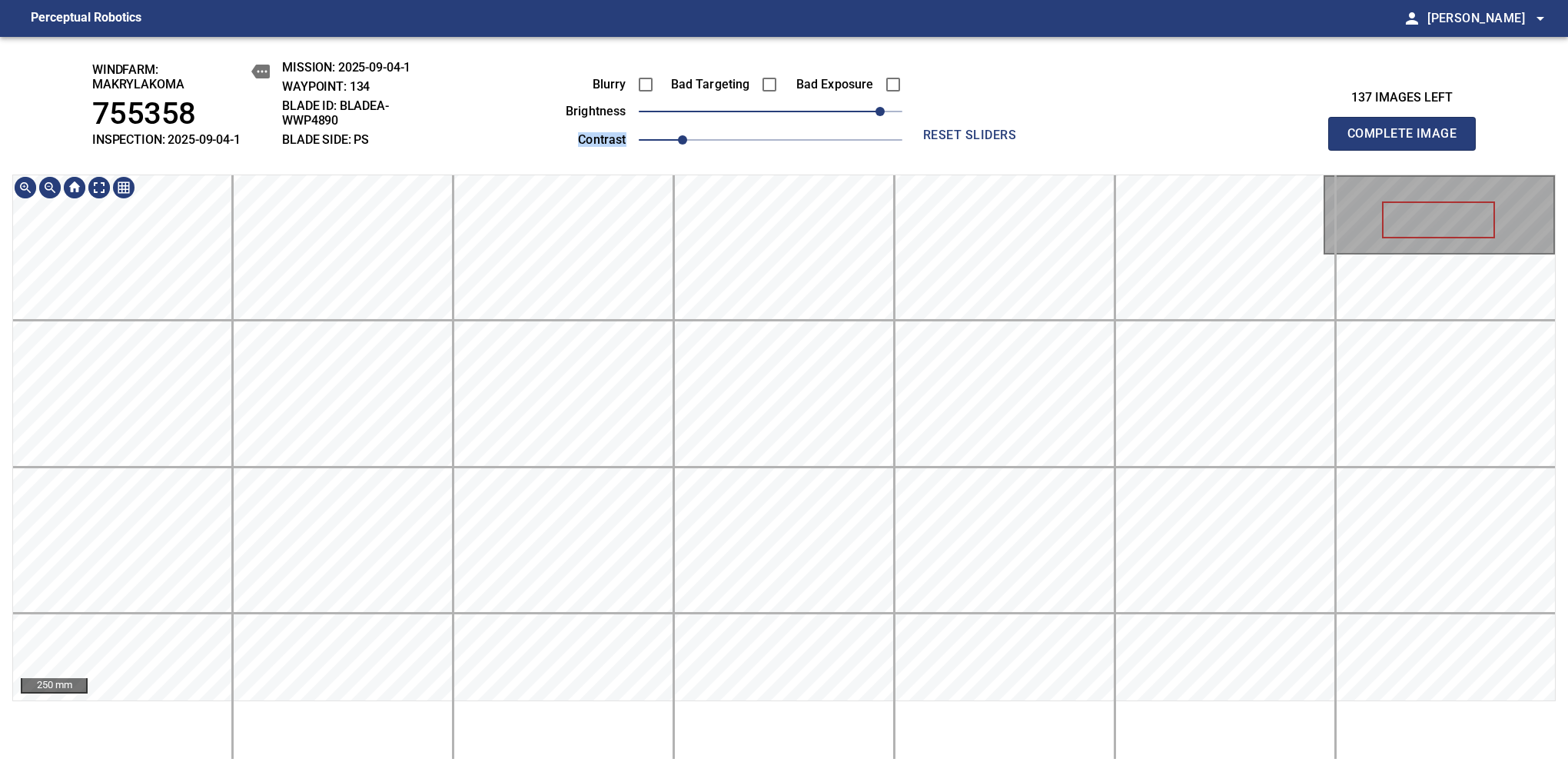
click at [724, 29] on main "Perceptual Robotics person [PERSON_NAME] arrow_drop_down windfarm: Makrylakoma …" at bounding box center [784, 386] width 1568 height 772
click at [904, 10] on main "Perceptual Robotics person [PERSON_NAME] arrow_drop_down windfarm: Makrylakoma …" at bounding box center [784, 386] width 1568 height 772
click at [874, 116] on span "90" at bounding box center [868, 112] width 9 height 9
click at [671, 771] on html "Perceptual Robotics person [PERSON_NAME] arrow_drop_down windfarm: Makrylakoma …" at bounding box center [784, 386] width 1568 height 772
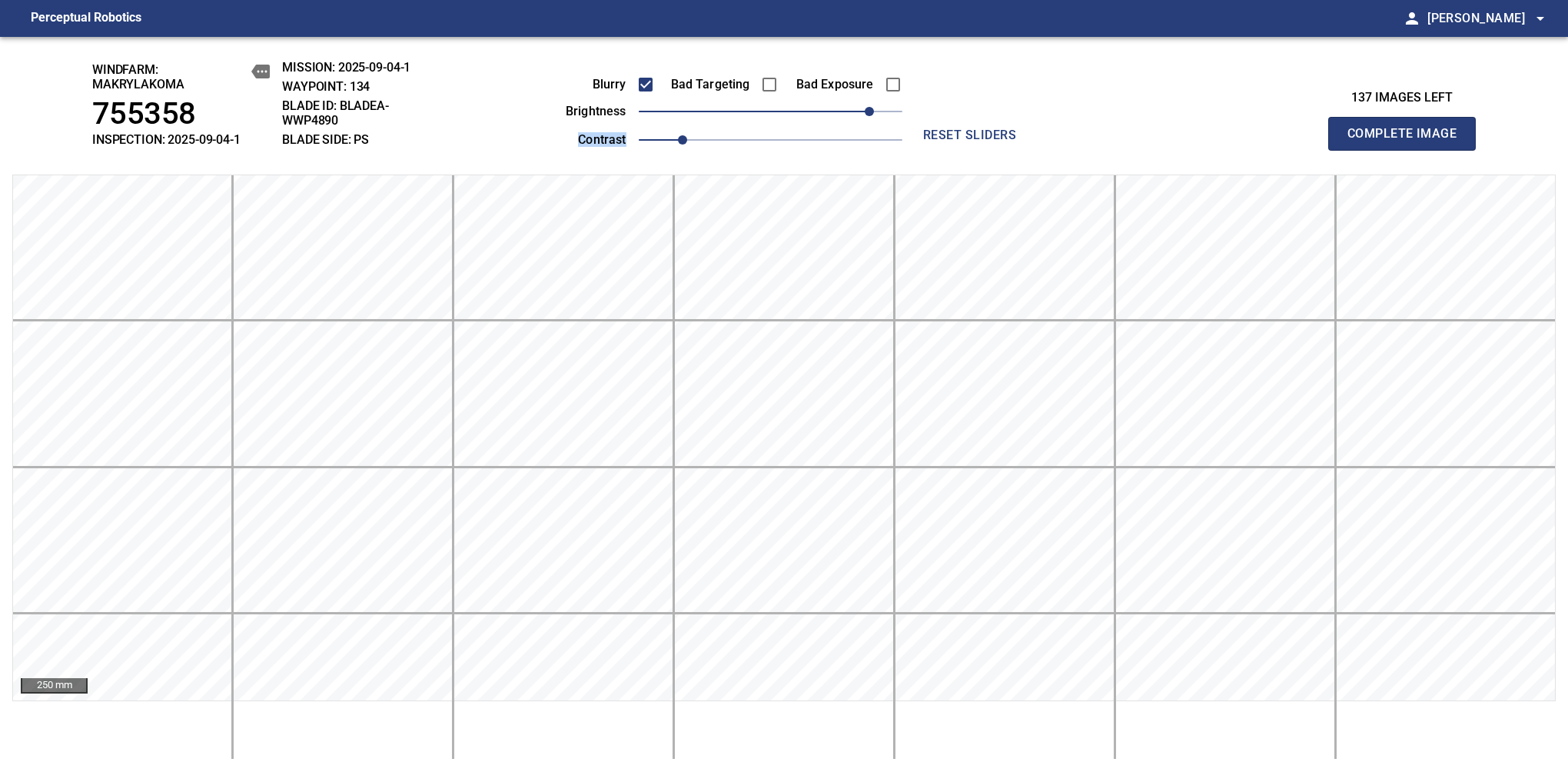
click at [1408, 142] on span "Complete Image" at bounding box center [1402, 133] width 114 height 21
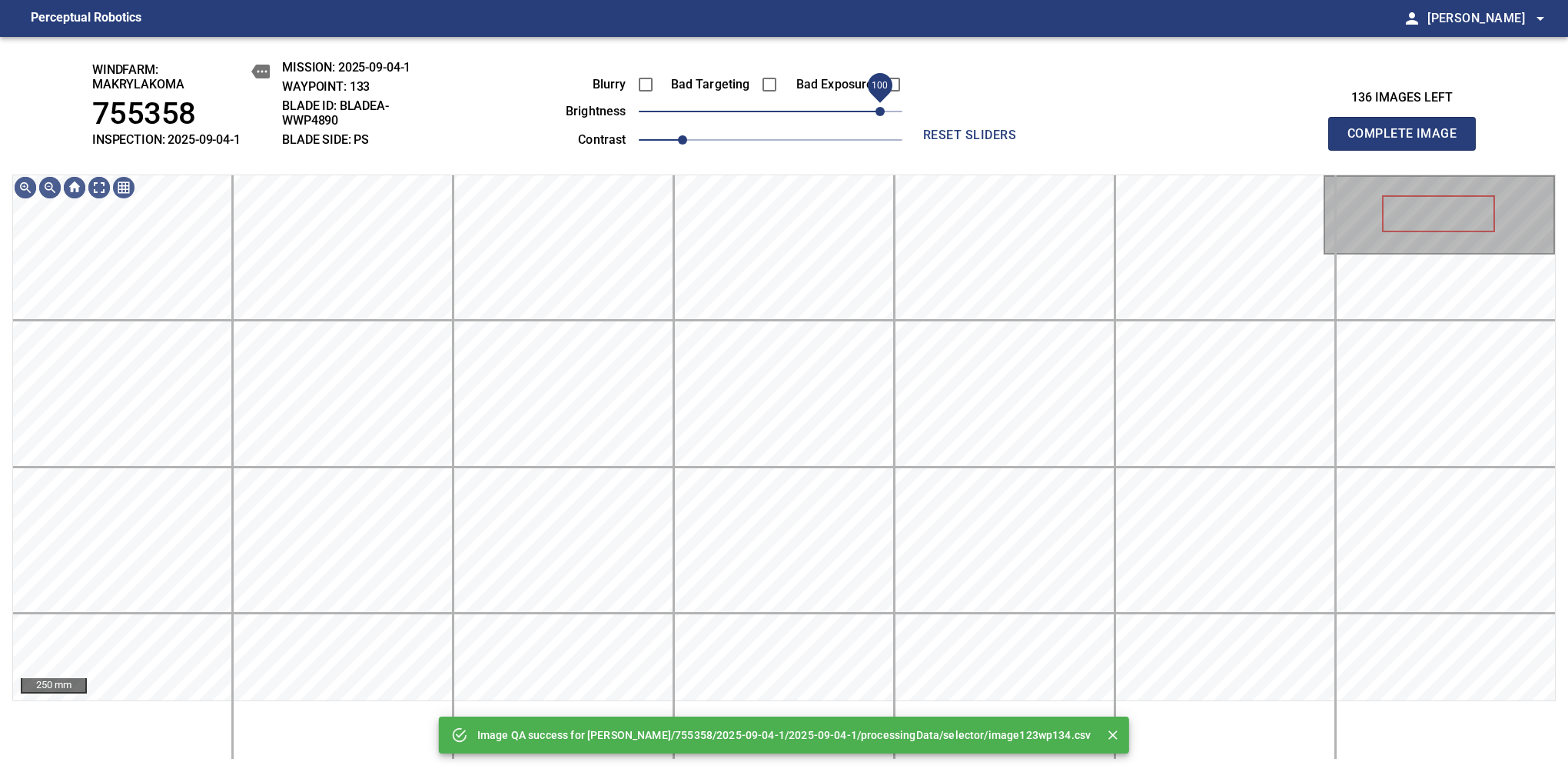
drag, startPoint x: 838, startPoint y: 107, endPoint x: 876, endPoint y: 96, distance: 39.6
click at [876, 100] on span "100" at bounding box center [770, 111] width 263 height 21
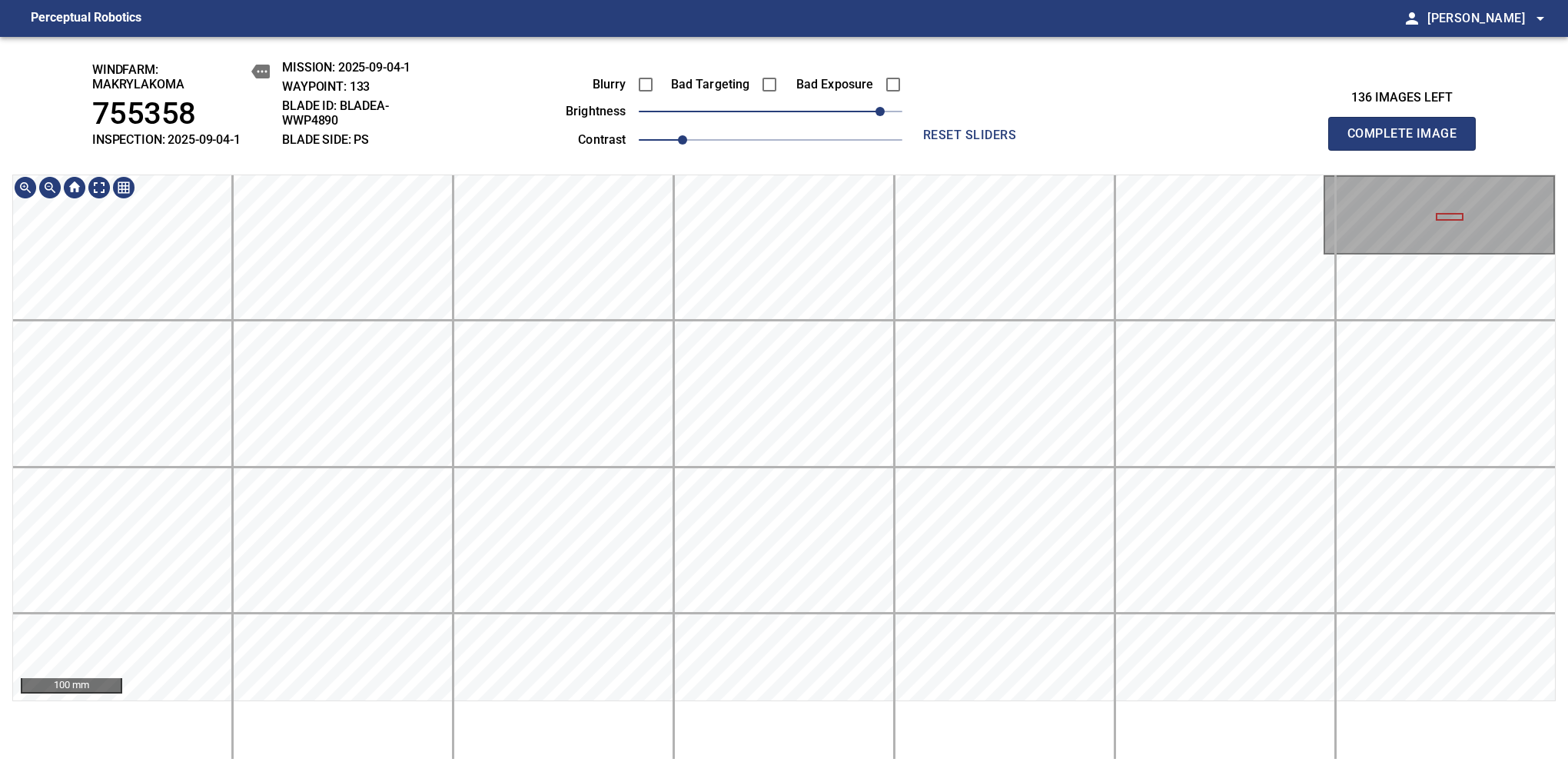
click at [1035, 56] on div "windfarm: Makrylakoma 755358 INSPECTION: 2025-09-04-1 MISSION: 2025-09-04-1 WAY…" at bounding box center [784, 404] width 1568 height 735
drag, startPoint x: 701, startPoint y: 136, endPoint x: 712, endPoint y: 145, distance: 14.2
click at [712, 145] on span "1.1" at bounding box center [770, 140] width 263 height 21
click at [812, 87] on div "windfarm: Makrylakoma 755358 INSPECTION: 2025-09-04-1 MISSION: 2025-09-04-1 WAY…" at bounding box center [784, 404] width 1568 height 735
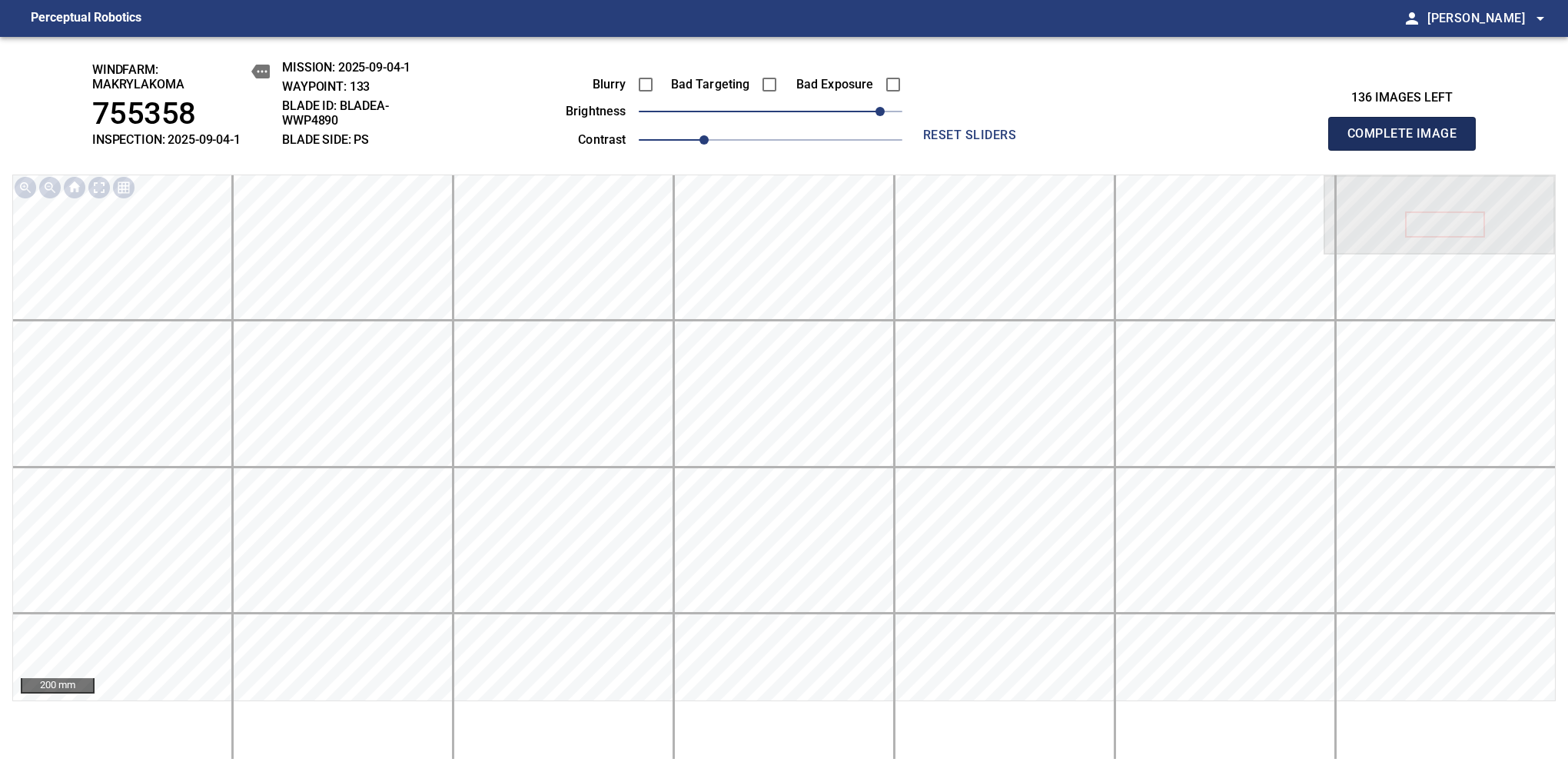
click at [1408, 142] on span "Complete Image" at bounding box center [1402, 133] width 114 height 21
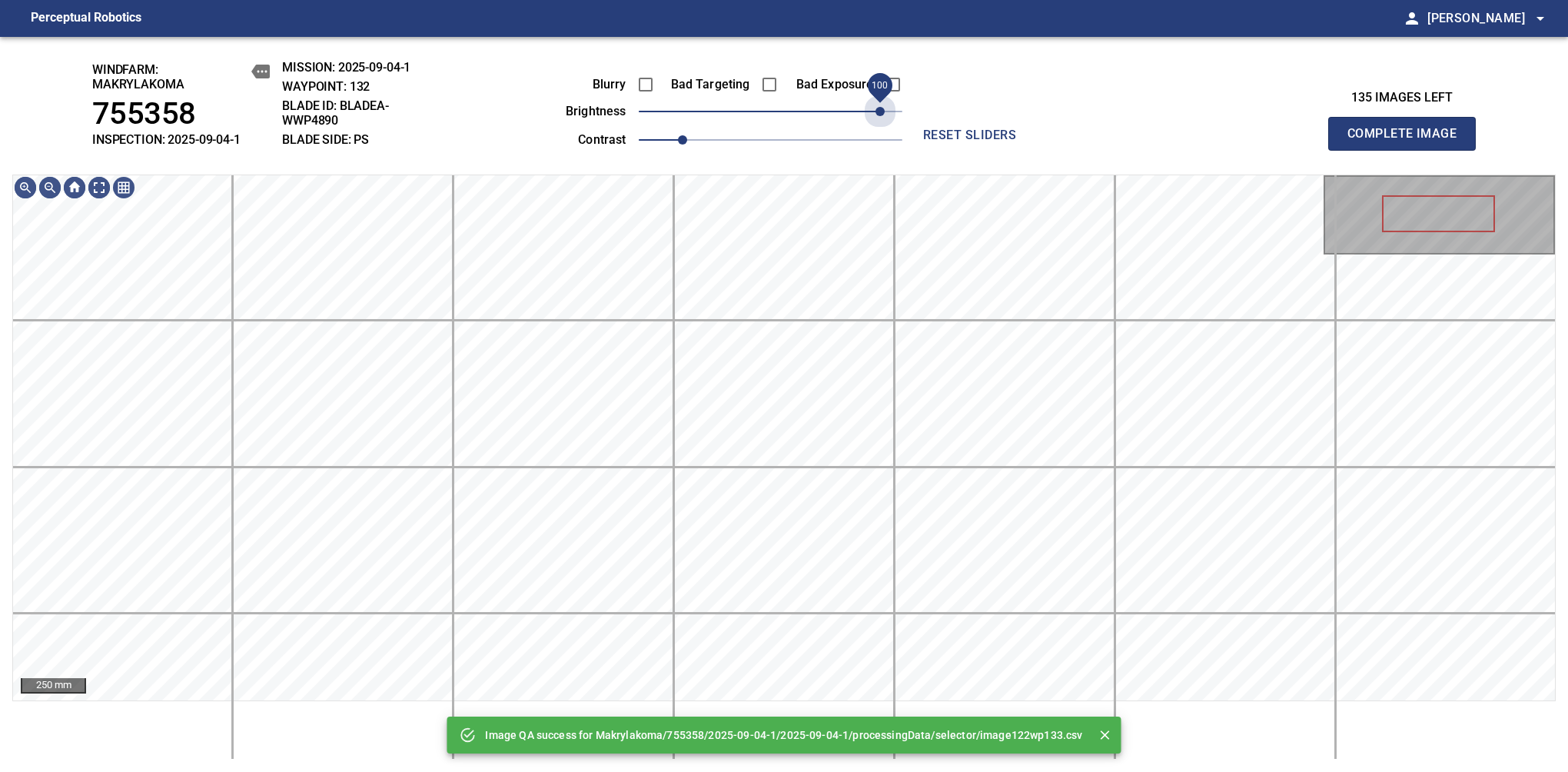
click at [880, 112] on span "100" at bounding box center [770, 111] width 263 height 21
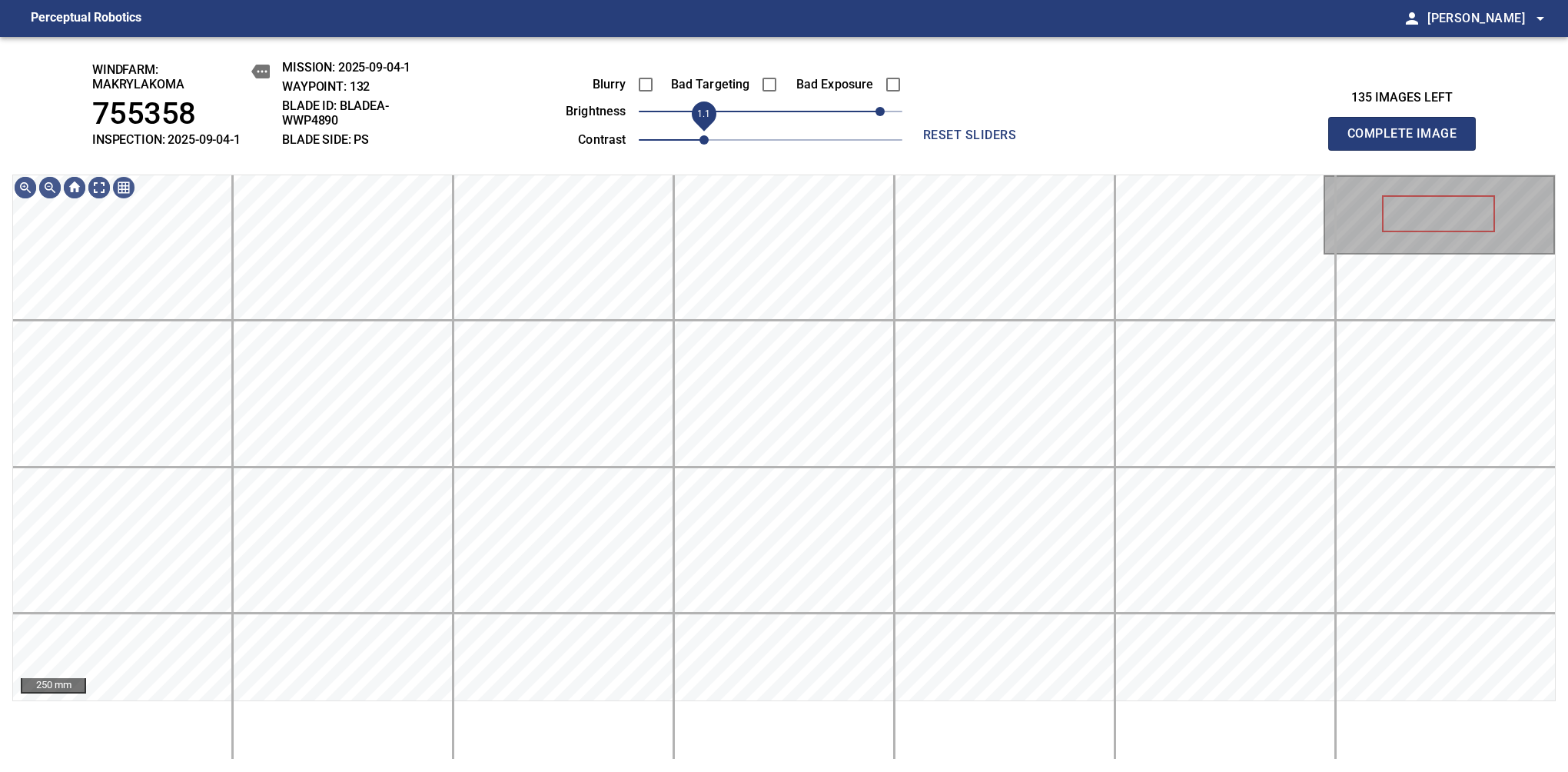
click at [700, 139] on span "1.1" at bounding box center [704, 140] width 9 height 9
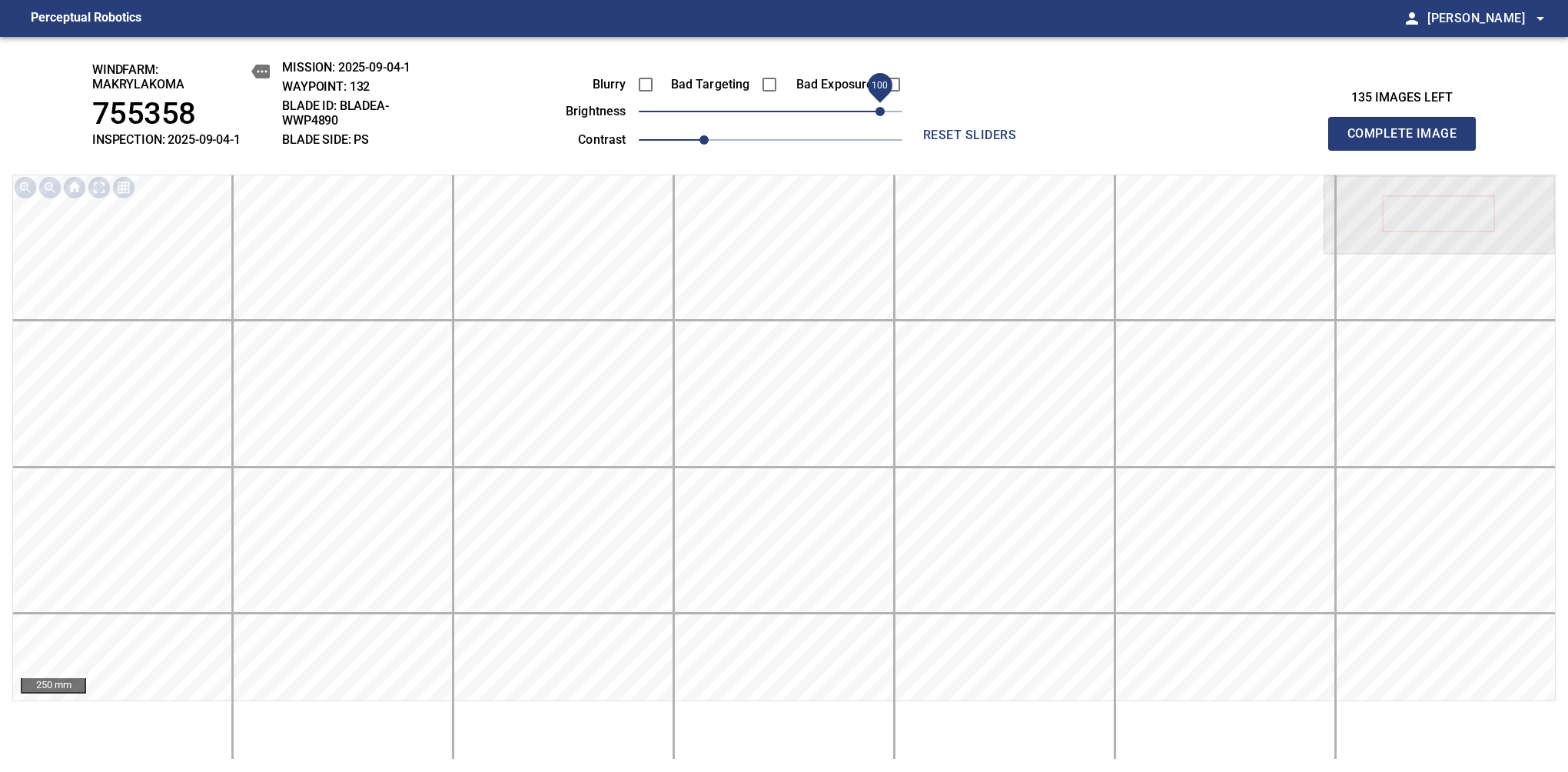
click at [875, 110] on span "100" at bounding box center [880, 112] width 9 height 9
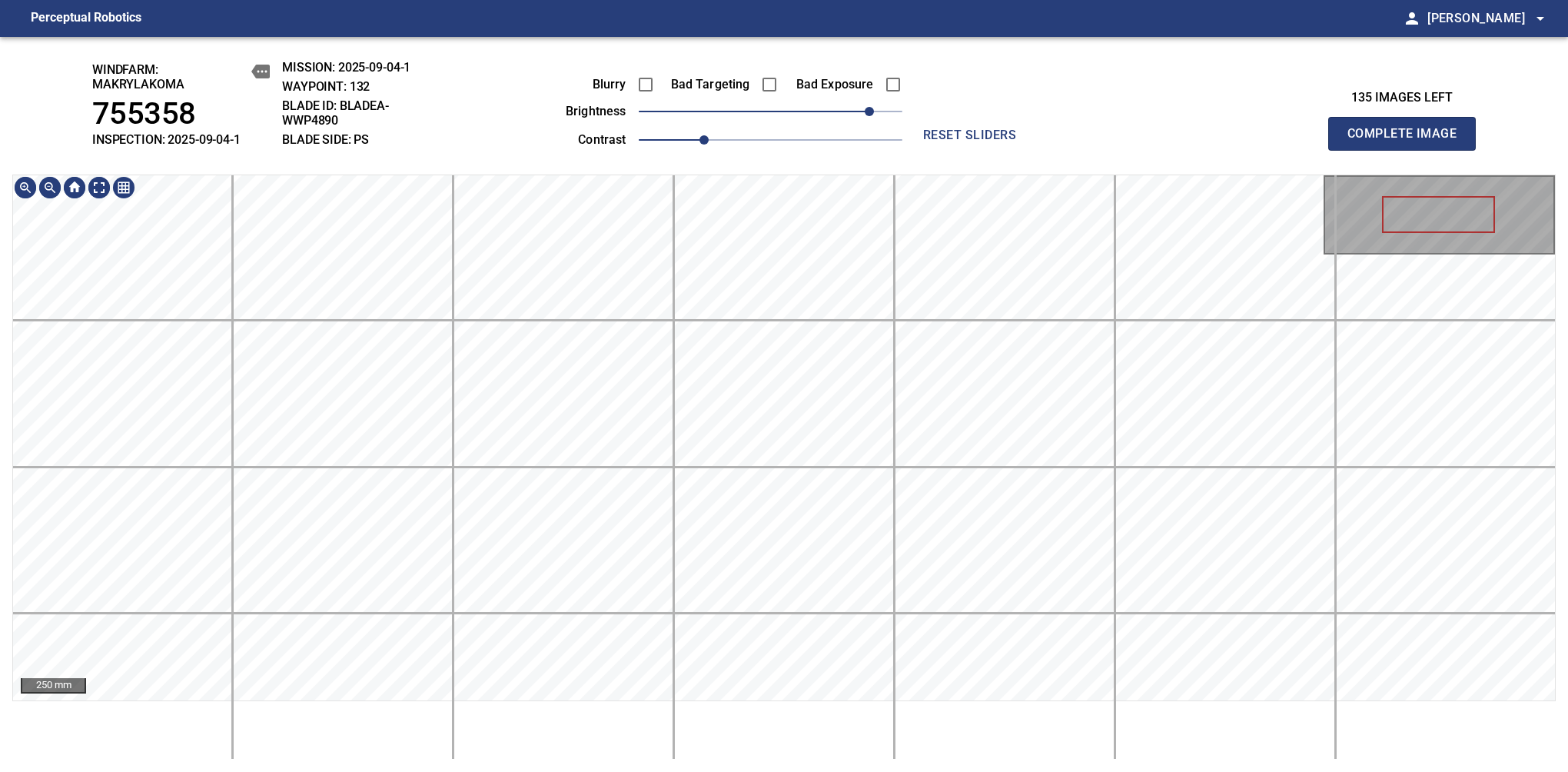
click at [862, 62] on div "windfarm: Makrylakoma 755358 INSPECTION: 2025-09-04-1 MISSION: 2025-09-04-1 WAY…" at bounding box center [784, 404] width 1568 height 735
click at [881, 5] on main "Perceptual Robotics person [PERSON_NAME] arrow_drop_down windfarm: Makrylakoma …" at bounding box center [784, 386] width 1568 height 772
click at [1408, 142] on span "Complete Image" at bounding box center [1402, 133] width 114 height 21
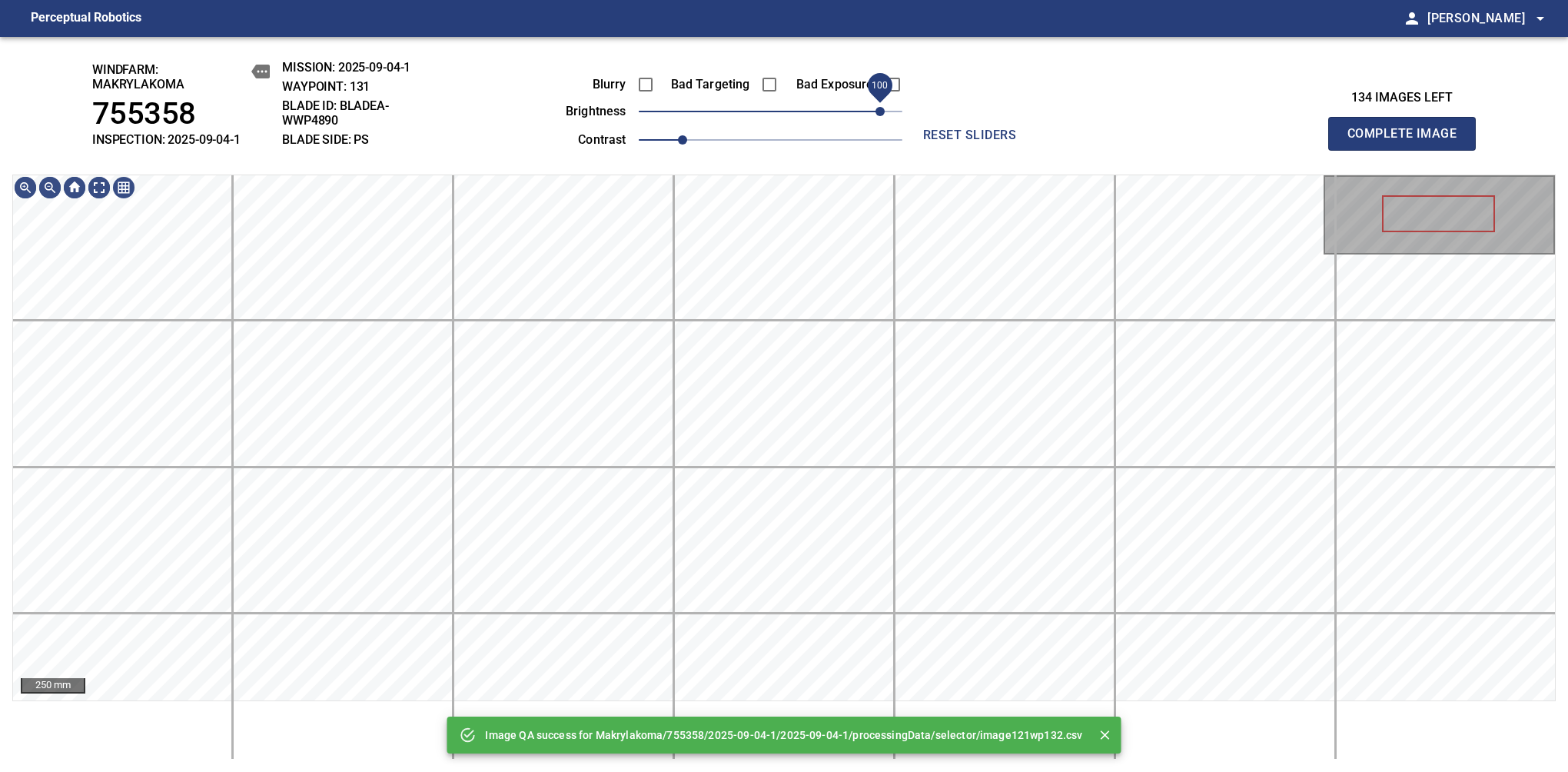
click at [881, 115] on span "100" at bounding box center [770, 111] width 263 height 21
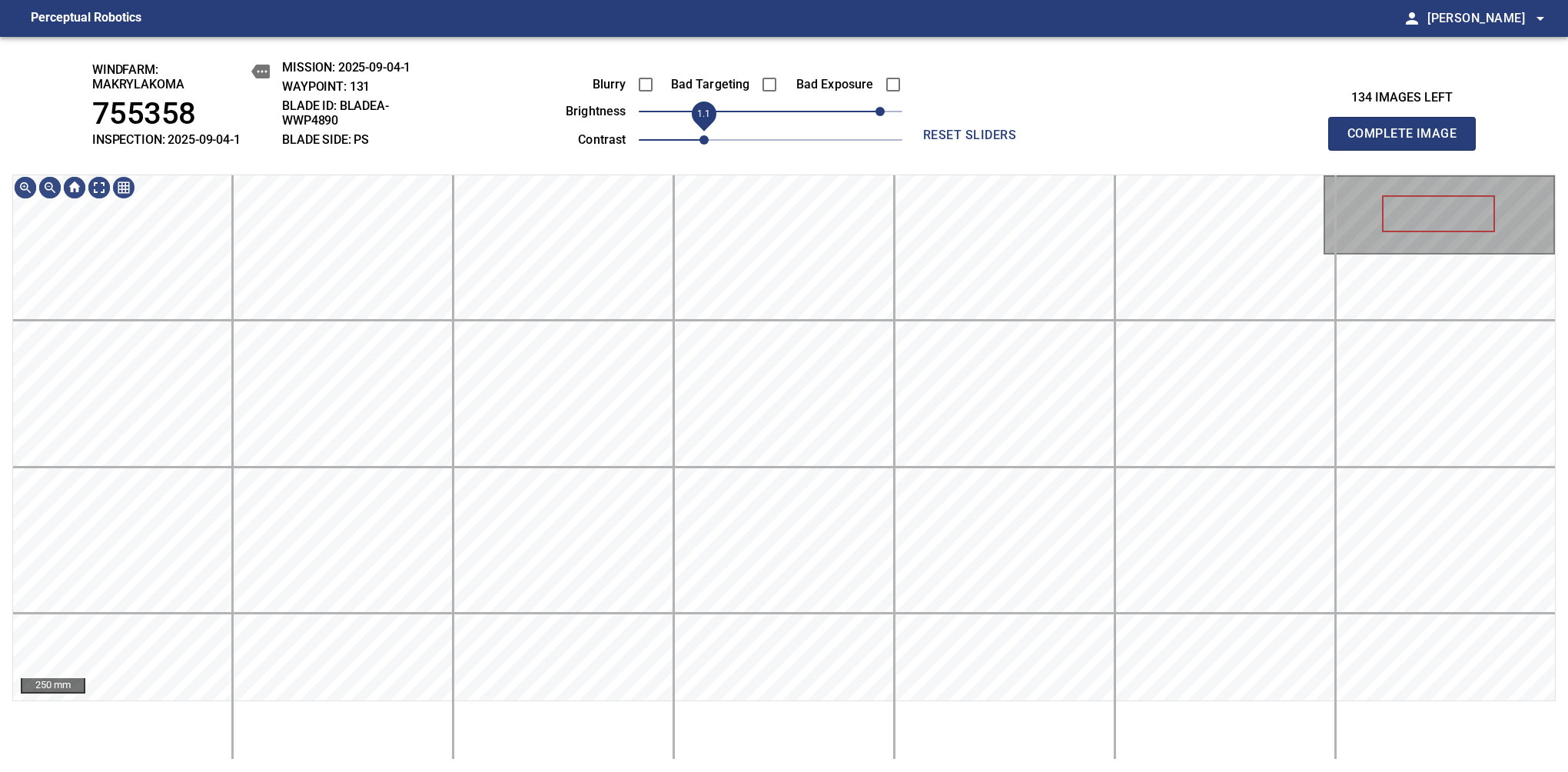
click at [700, 145] on span "1.1" at bounding box center [704, 140] width 9 height 9
click at [744, 723] on div "250 mm" at bounding box center [784, 467] width 1543 height 585
click at [865, 110] on span "90" at bounding box center [868, 112] width 9 height 9
click at [718, 24] on main "Perceptual Robotics person [PERSON_NAME] arrow_drop_down windfarm: Makrylakoma …" at bounding box center [784, 386] width 1568 height 772
click at [1408, 142] on span "Complete Image" at bounding box center [1402, 133] width 114 height 21
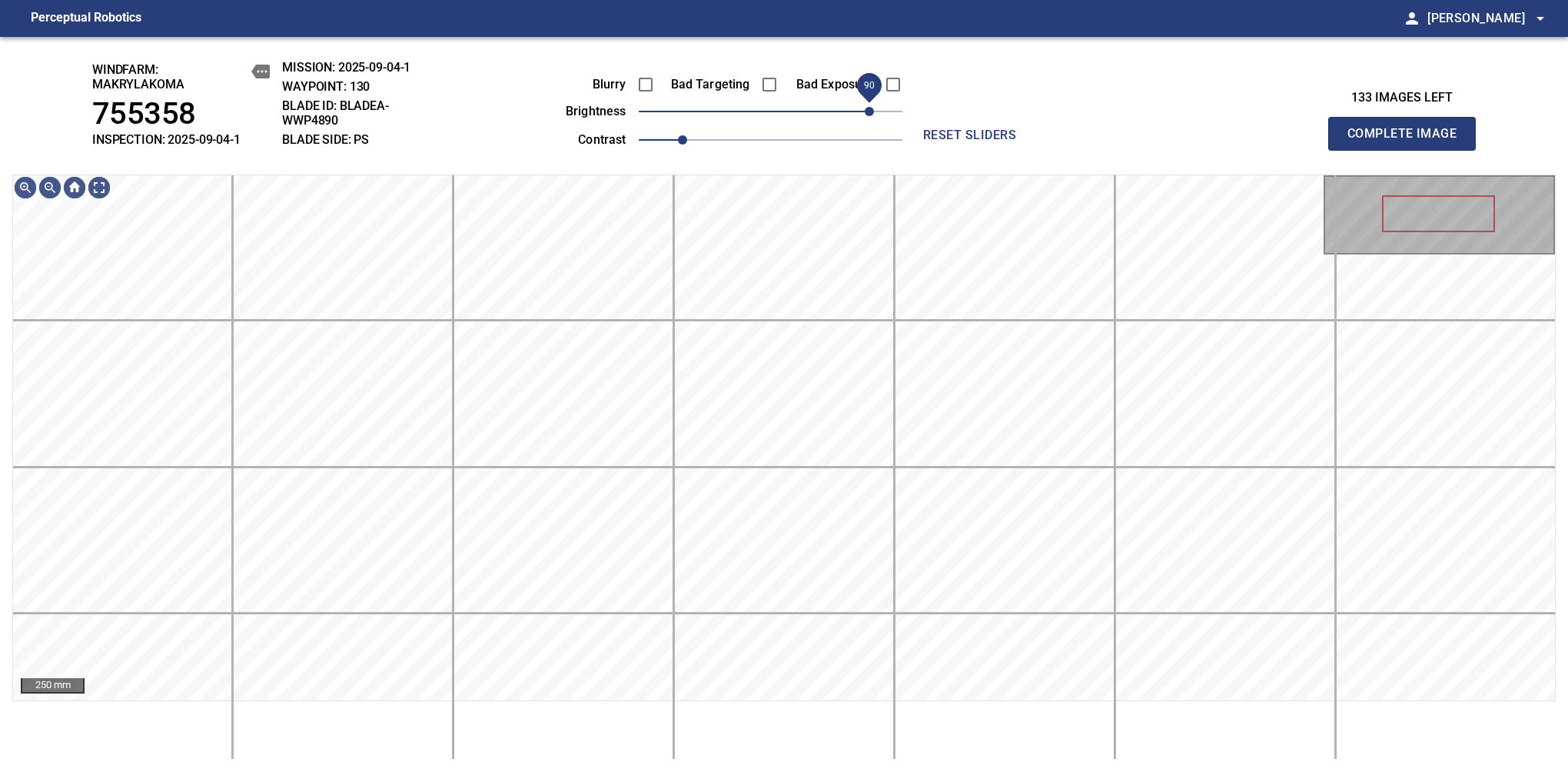
drag, startPoint x: 774, startPoint y: 108, endPoint x: 864, endPoint y: 115, distance: 90.3
click at [864, 115] on span "90" at bounding box center [868, 112] width 9 height 9
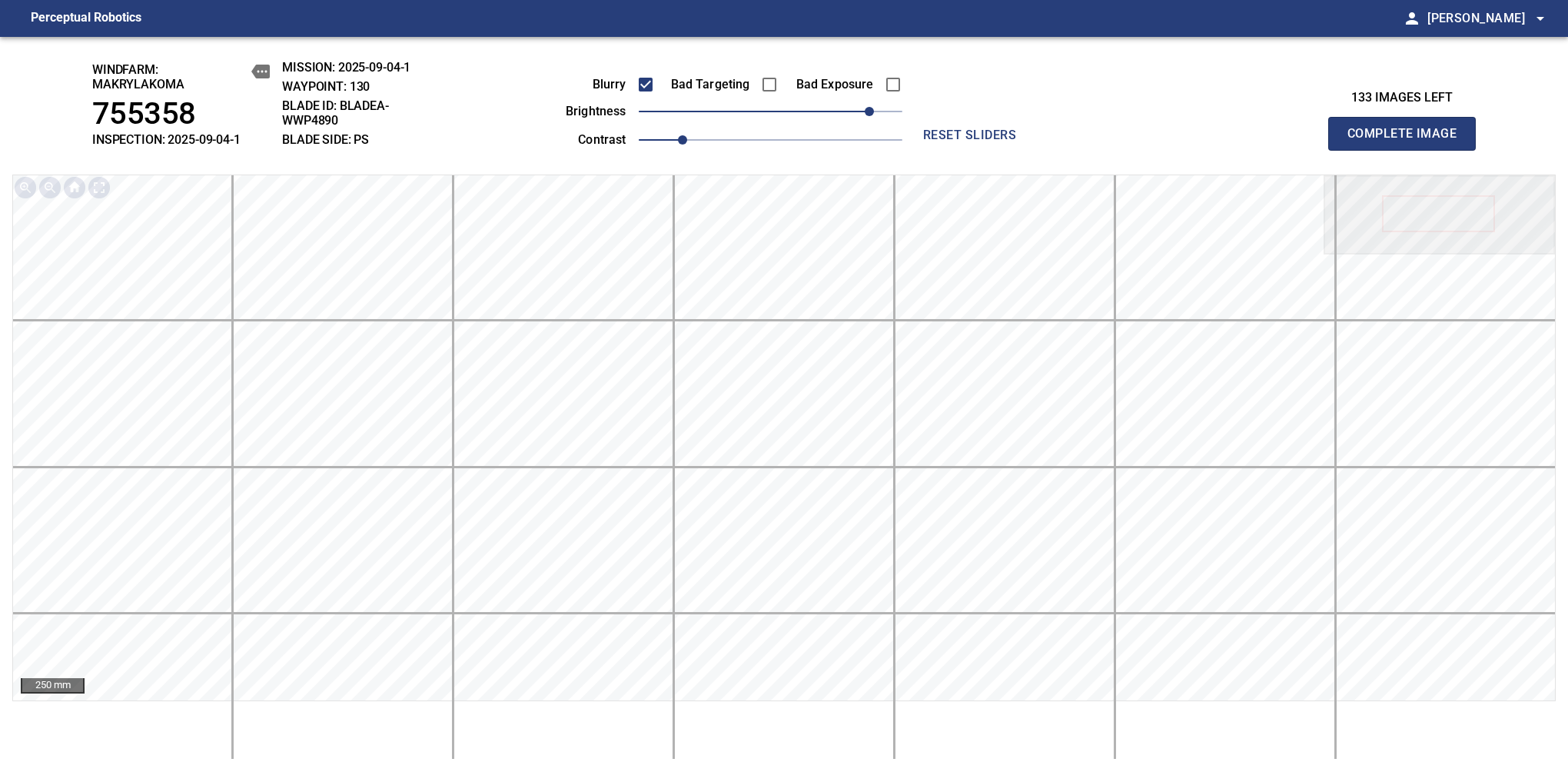
click at [1408, 142] on span "Complete Image" at bounding box center [1402, 133] width 114 height 21
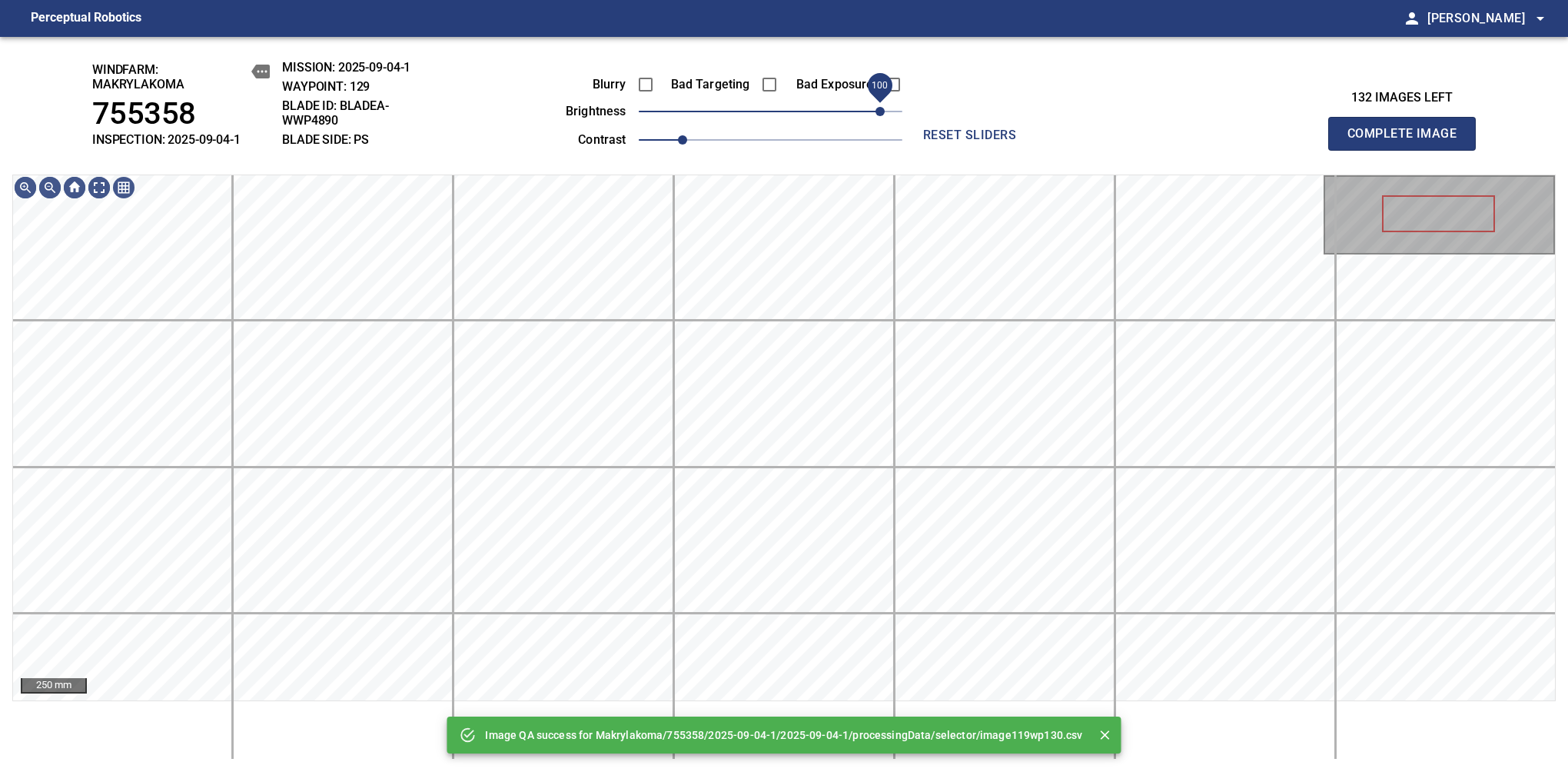
drag, startPoint x: 787, startPoint y: 112, endPoint x: 879, endPoint y: 115, distance: 92.0
click at [879, 115] on span "100" at bounding box center [770, 111] width 263 height 21
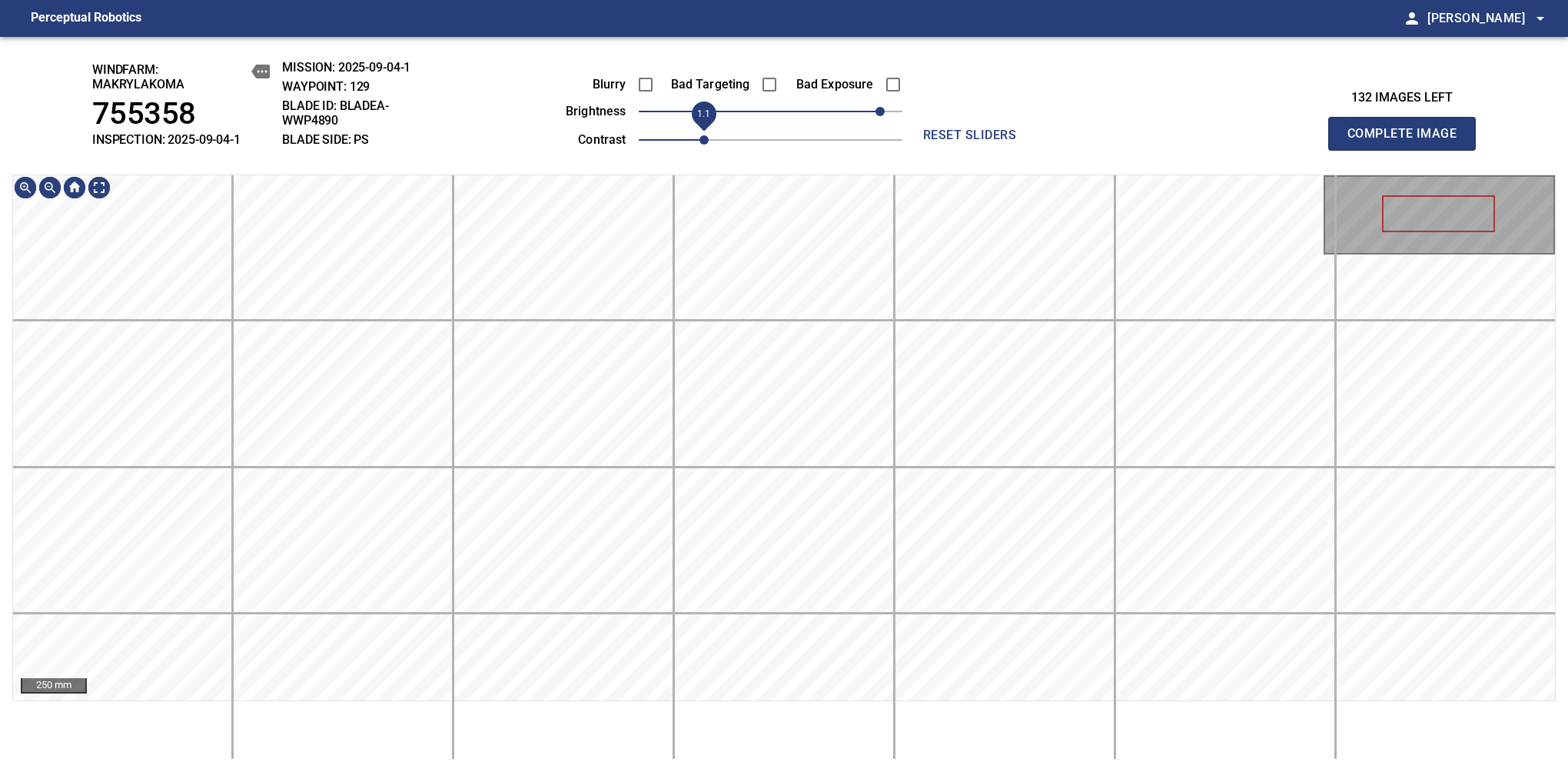
drag, startPoint x: 682, startPoint y: 142, endPoint x: 695, endPoint y: 133, distance: 15.8
click at [700, 136] on span "1.1" at bounding box center [704, 140] width 9 height 9
click at [738, 771] on html "Perceptual Robotics person [PERSON_NAME] arrow_drop_down windfarm: Makrylakoma …" at bounding box center [784, 386] width 1568 height 772
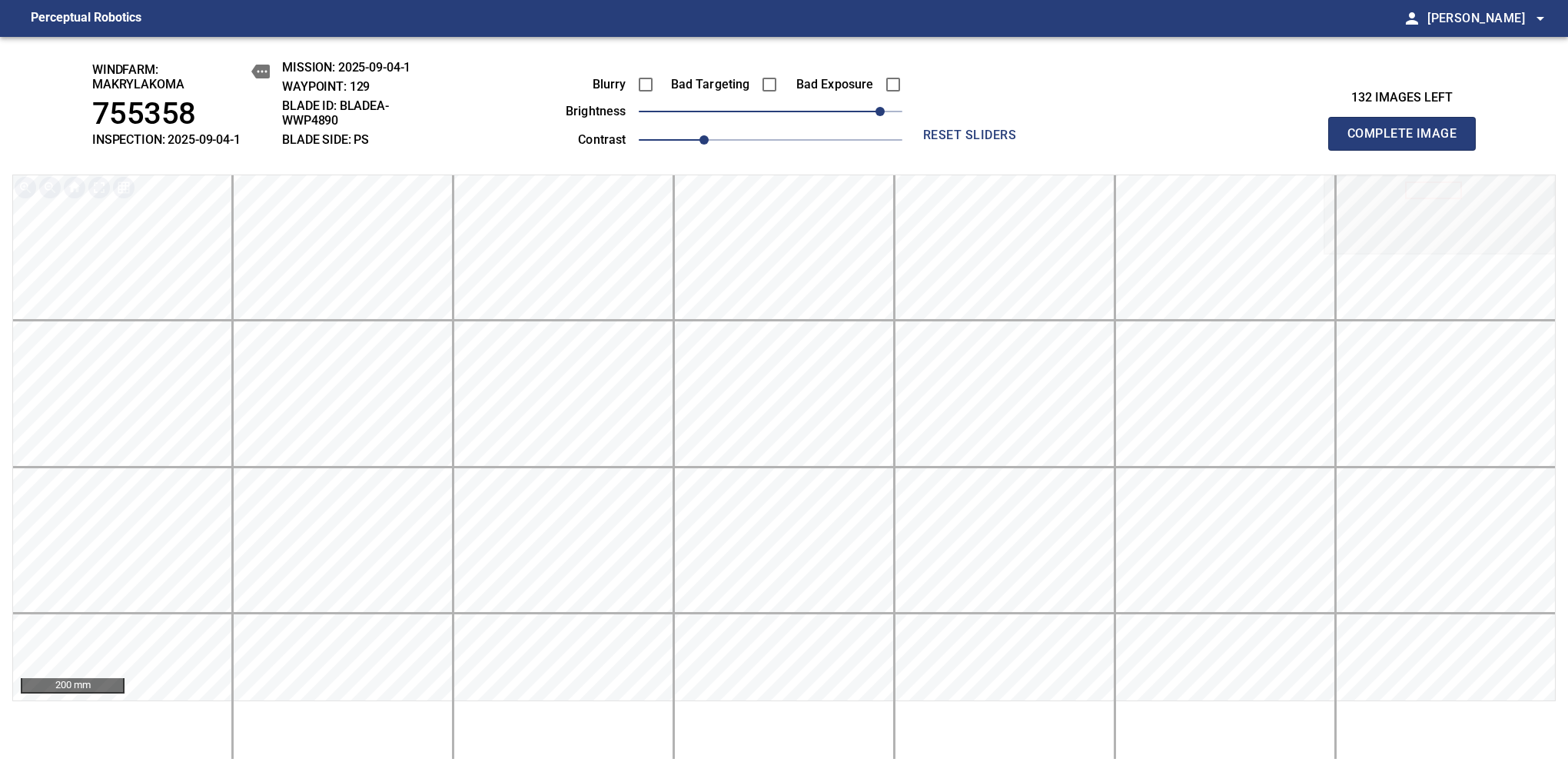
click at [1408, 142] on span "Complete Image" at bounding box center [1402, 133] width 114 height 21
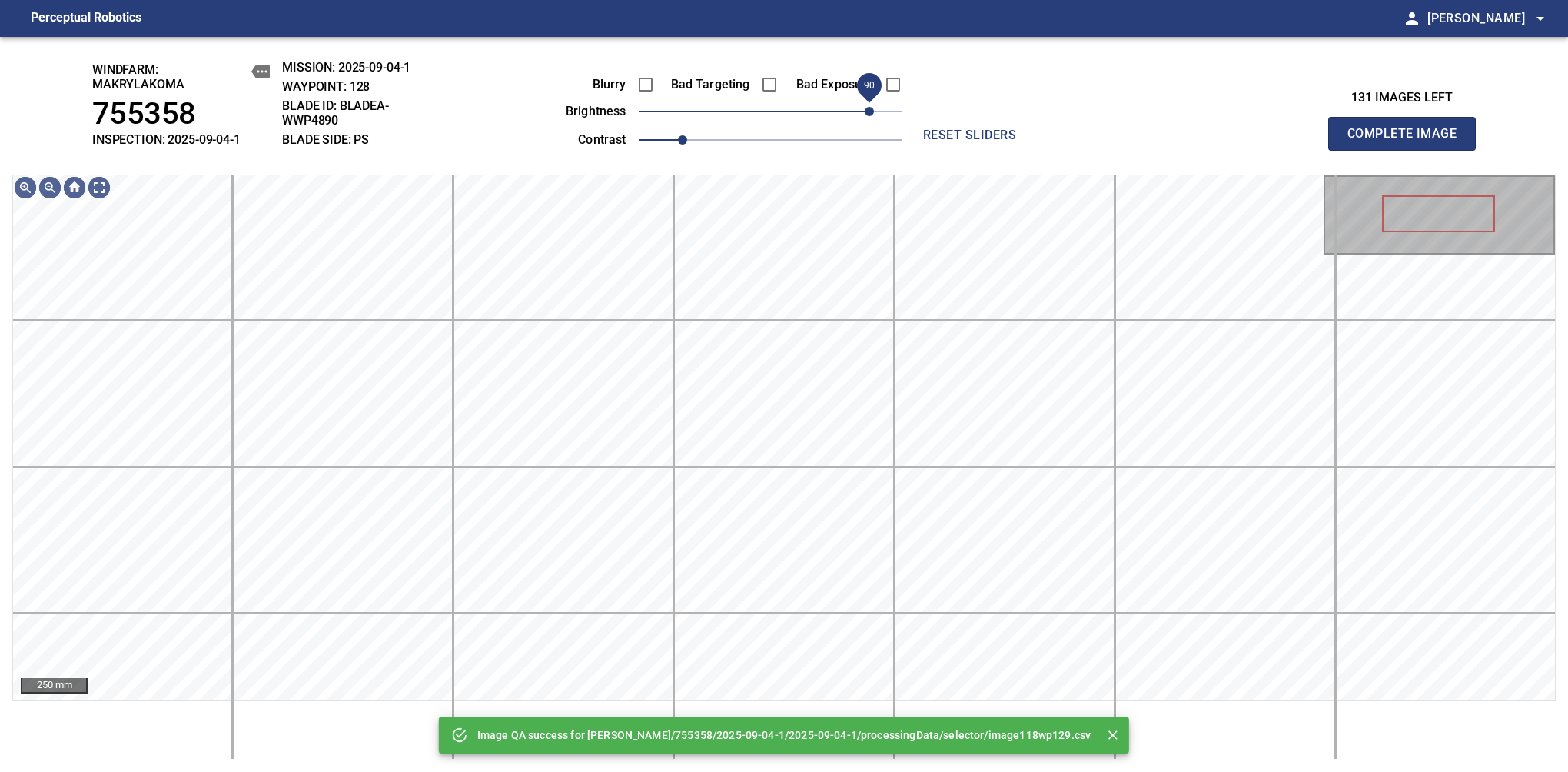
click at [864, 116] on span "90" at bounding box center [868, 112] width 9 height 9
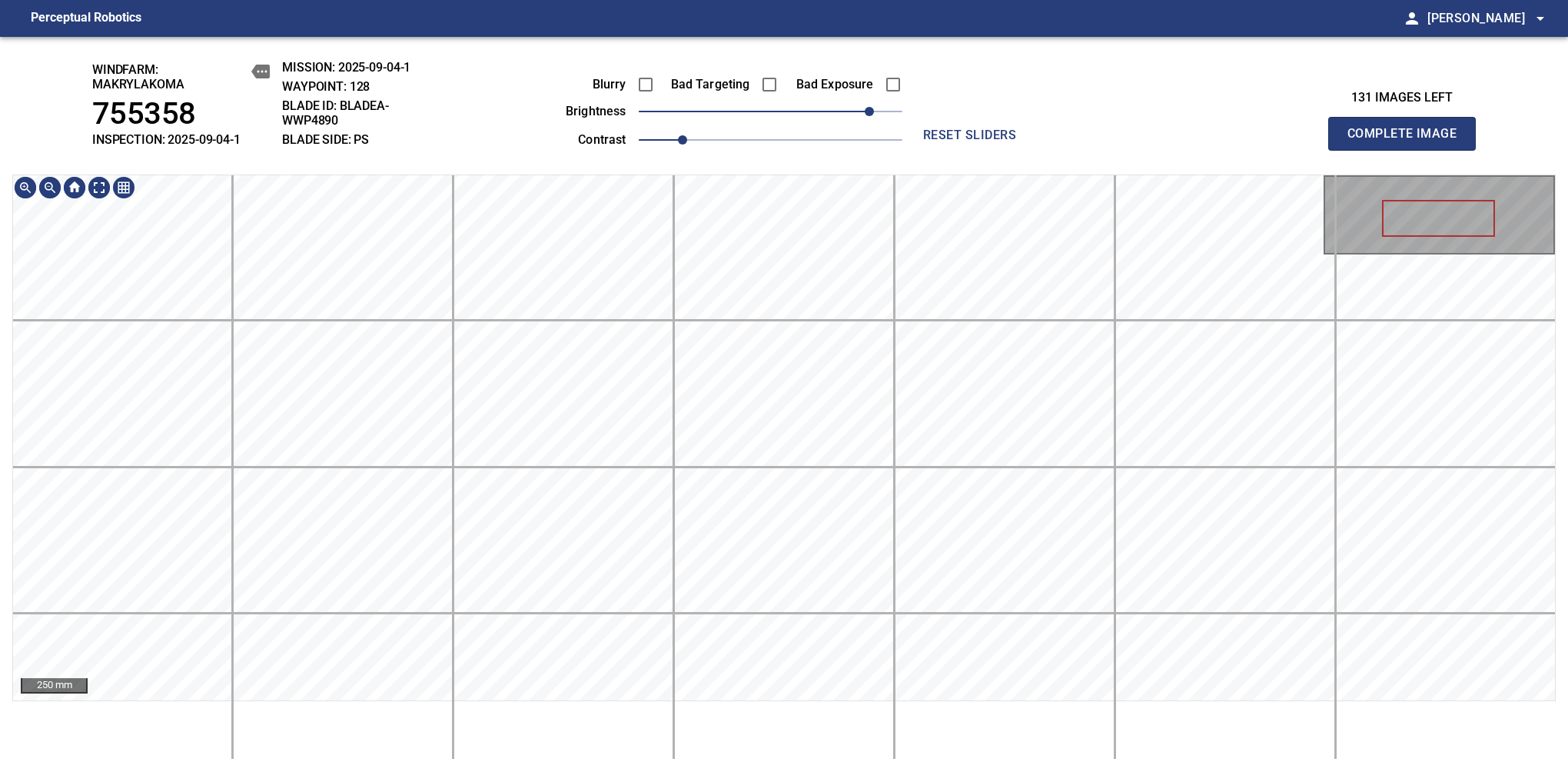
click at [732, 80] on div "windfarm: Makrylakoma 755358 INSPECTION: 2025-09-04-1 MISSION: 2025-09-04-1 WAY…" at bounding box center [784, 404] width 1568 height 735
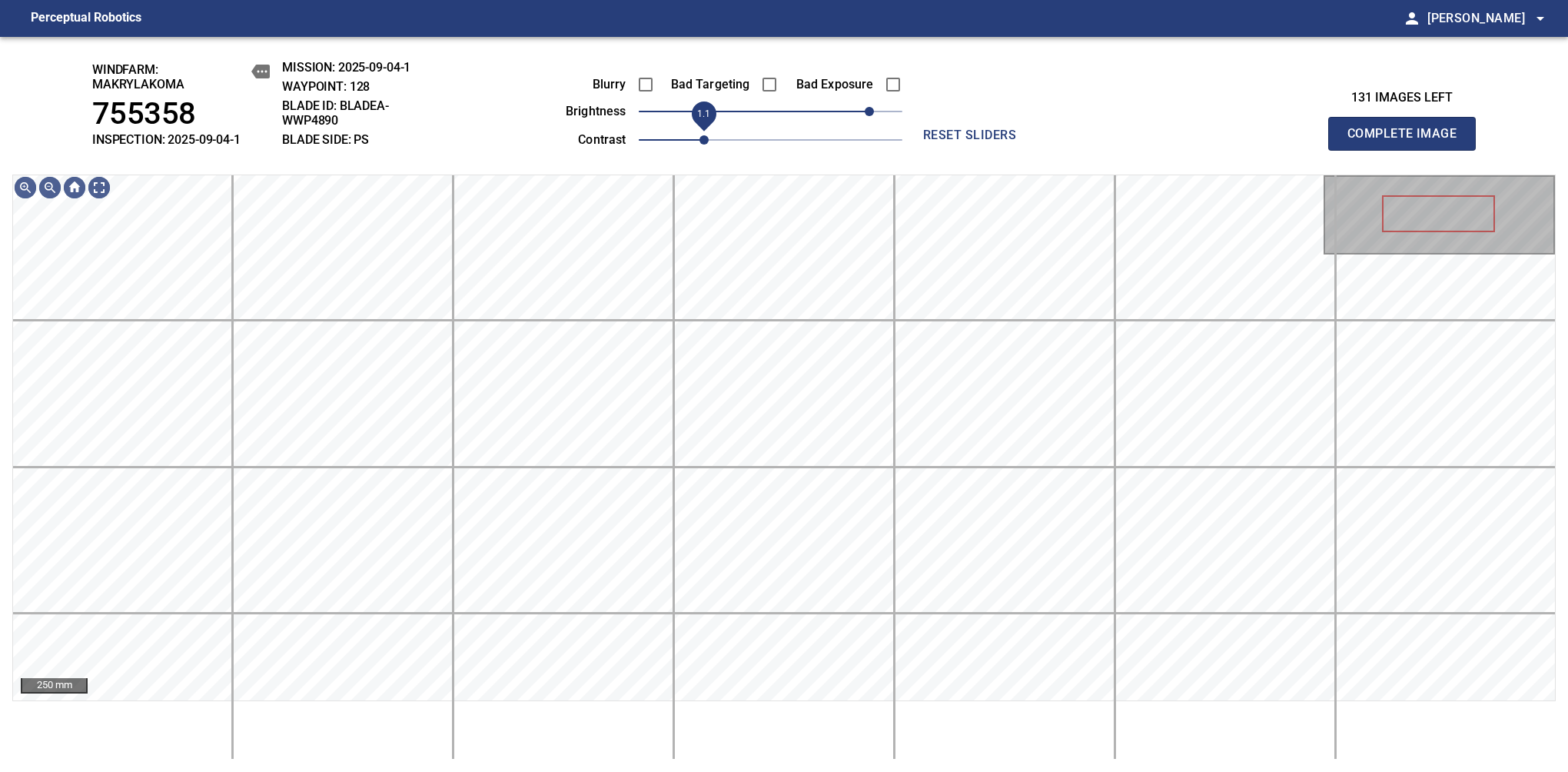
drag, startPoint x: 690, startPoint y: 138, endPoint x: 701, endPoint y: 136, distance: 11.2
click at [701, 136] on span "1.1" at bounding box center [704, 140] width 9 height 9
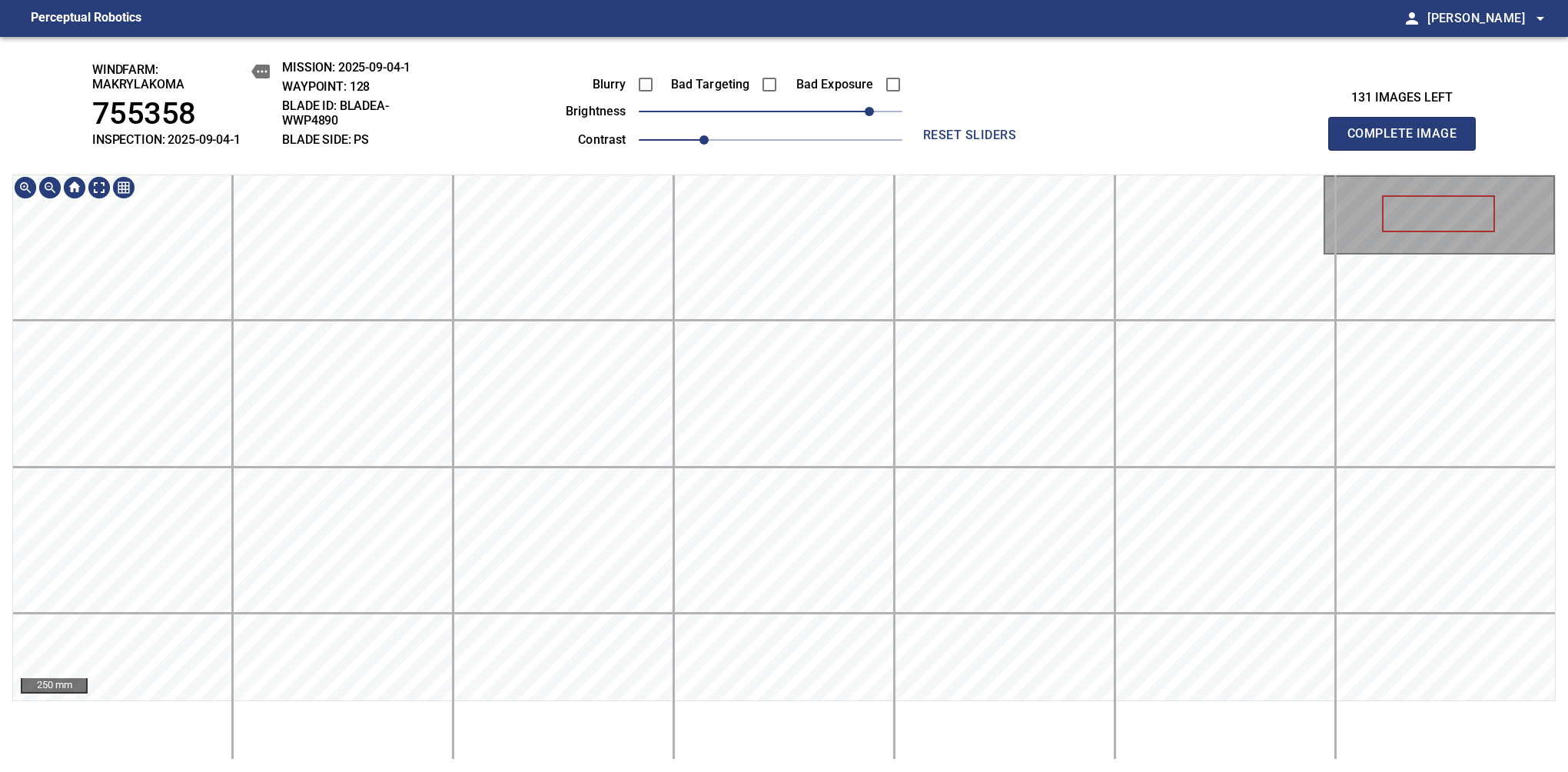
click at [753, 63] on div "windfarm: Makrylakoma 755358 INSPECTION: 2025-09-04-1 MISSION: 2025-09-04-1 WAY…" at bounding box center [784, 404] width 1568 height 735
click at [741, 101] on div "windfarm: Makrylakoma 755358 INSPECTION: 2025-09-04-1 MISSION: 2025-09-04-1 WAY…" at bounding box center [784, 404] width 1568 height 735
drag, startPoint x: 708, startPoint y: 145, endPoint x: 716, endPoint y: 136, distance: 12.0
click at [722, 136] on span "1.2" at bounding box center [726, 140] width 9 height 9
click at [714, 0] on html "Perceptual Robotics person [PERSON_NAME] arrow_drop_down windfarm: Makrylakoma …" at bounding box center [784, 386] width 1568 height 772
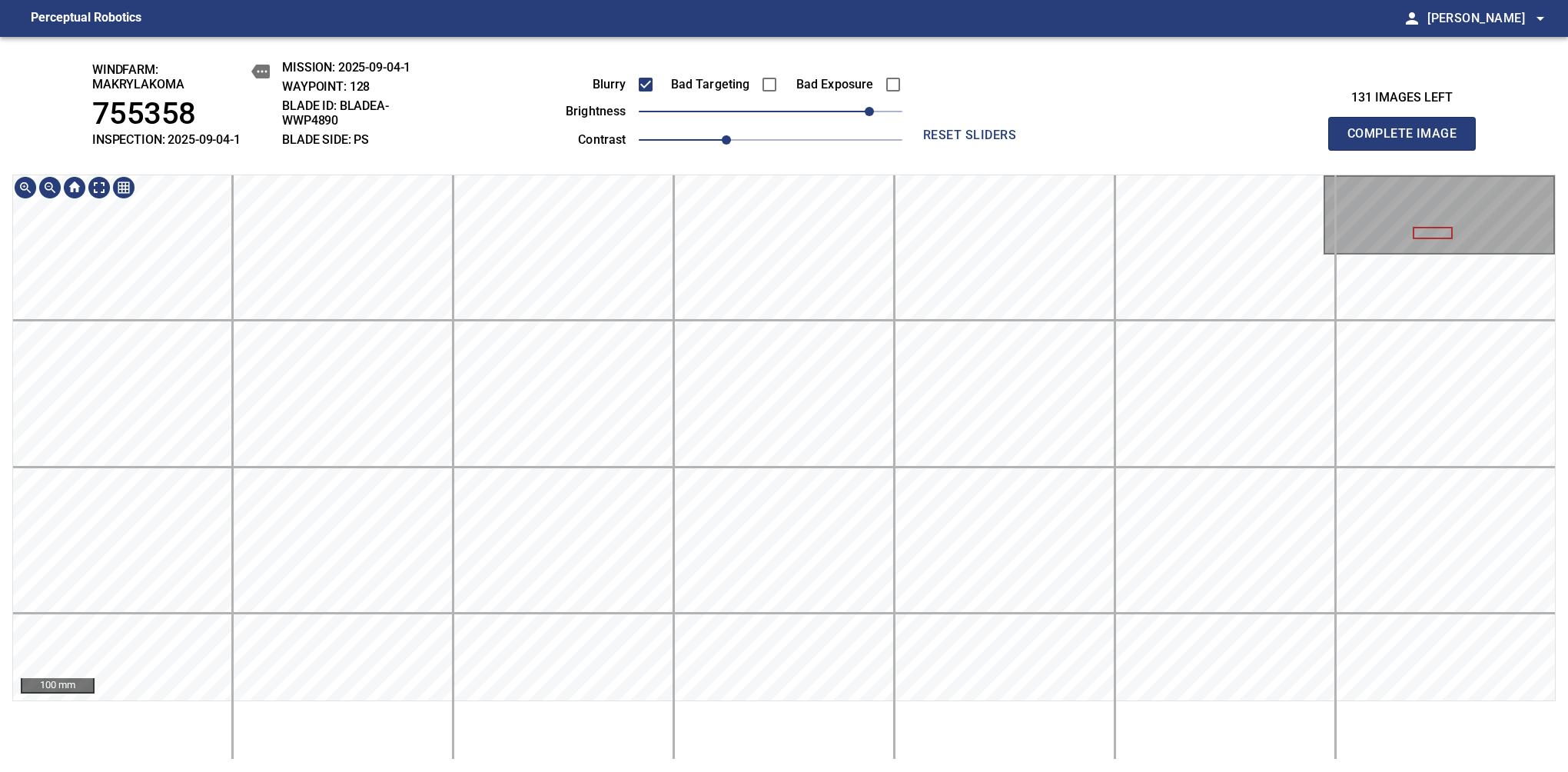
click at [752, 771] on html "Perceptual Robotics person [PERSON_NAME] arrow_drop_down windfarm: Makrylakoma …" at bounding box center [784, 386] width 1568 height 772
click at [1408, 142] on span "Complete Image" at bounding box center [1402, 133] width 114 height 21
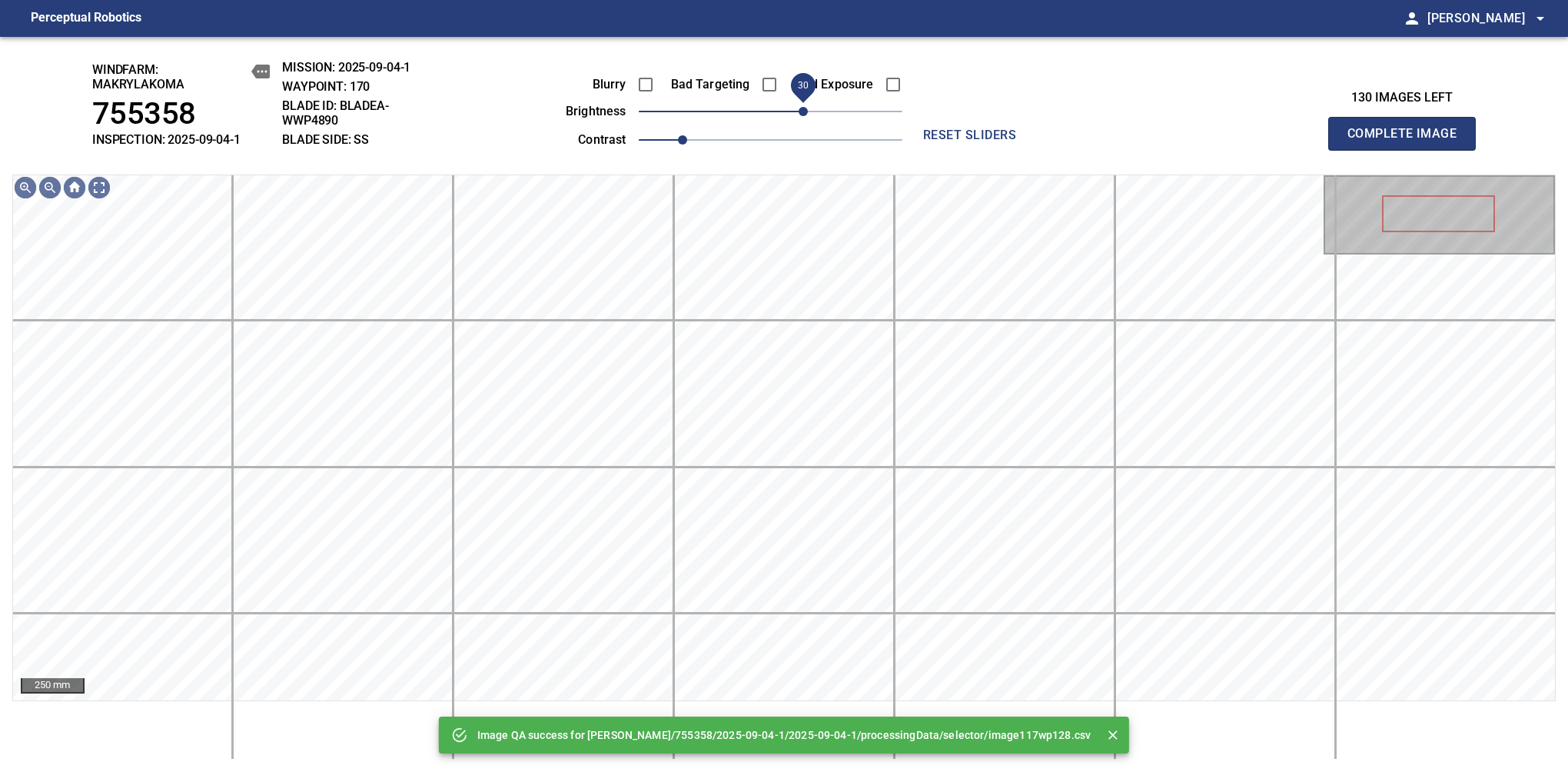
click at [799, 116] on span "30" at bounding box center [802, 112] width 9 height 9
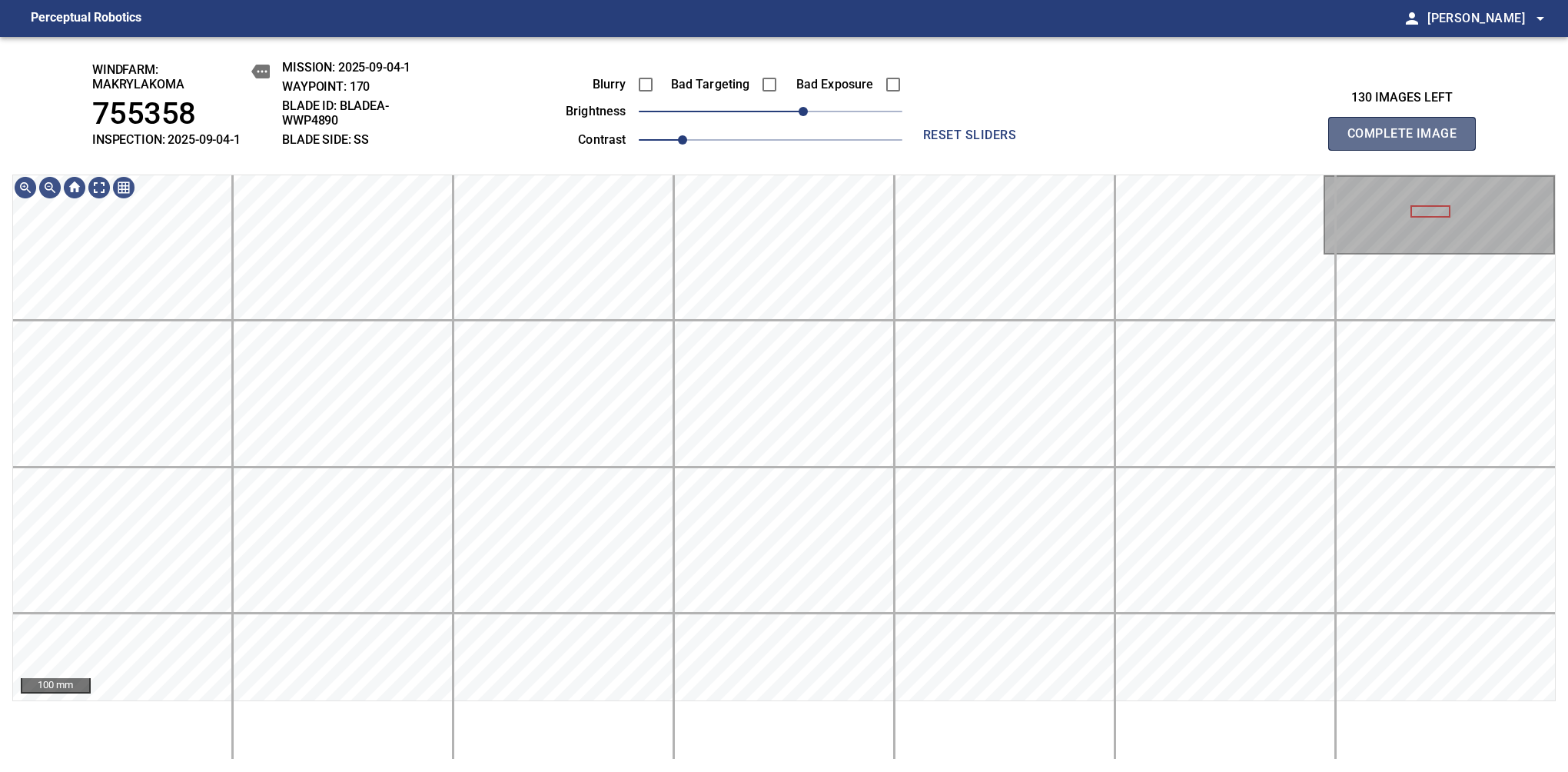
click at [1408, 142] on span "Complete Image" at bounding box center [1402, 133] width 114 height 21
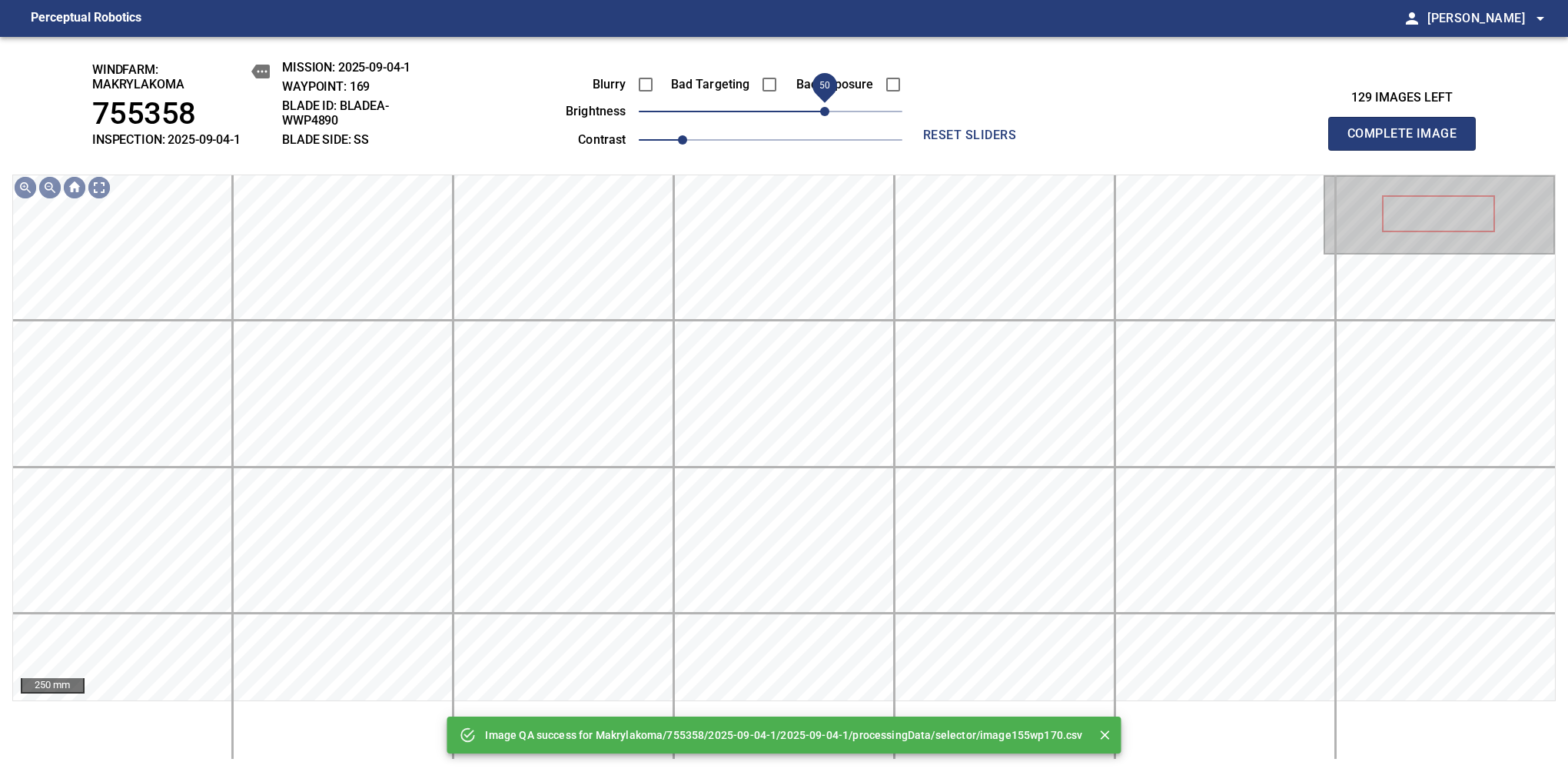
drag, startPoint x: 770, startPoint y: 117, endPoint x: 820, endPoint y: 112, distance: 50.2
click at [820, 112] on span "50" at bounding box center [824, 112] width 9 height 9
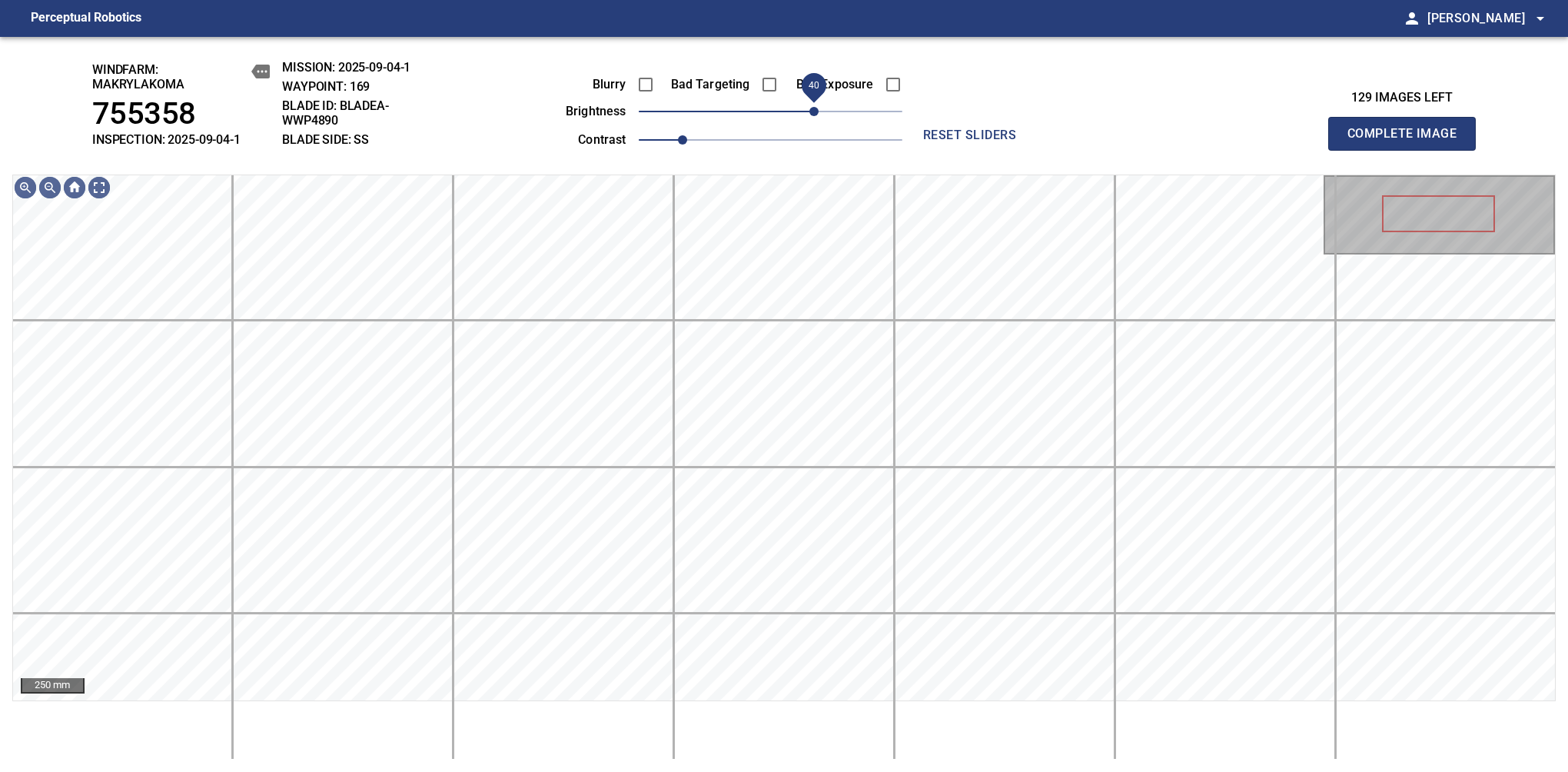
click at [816, 112] on span "40" at bounding box center [814, 112] width 9 height 9
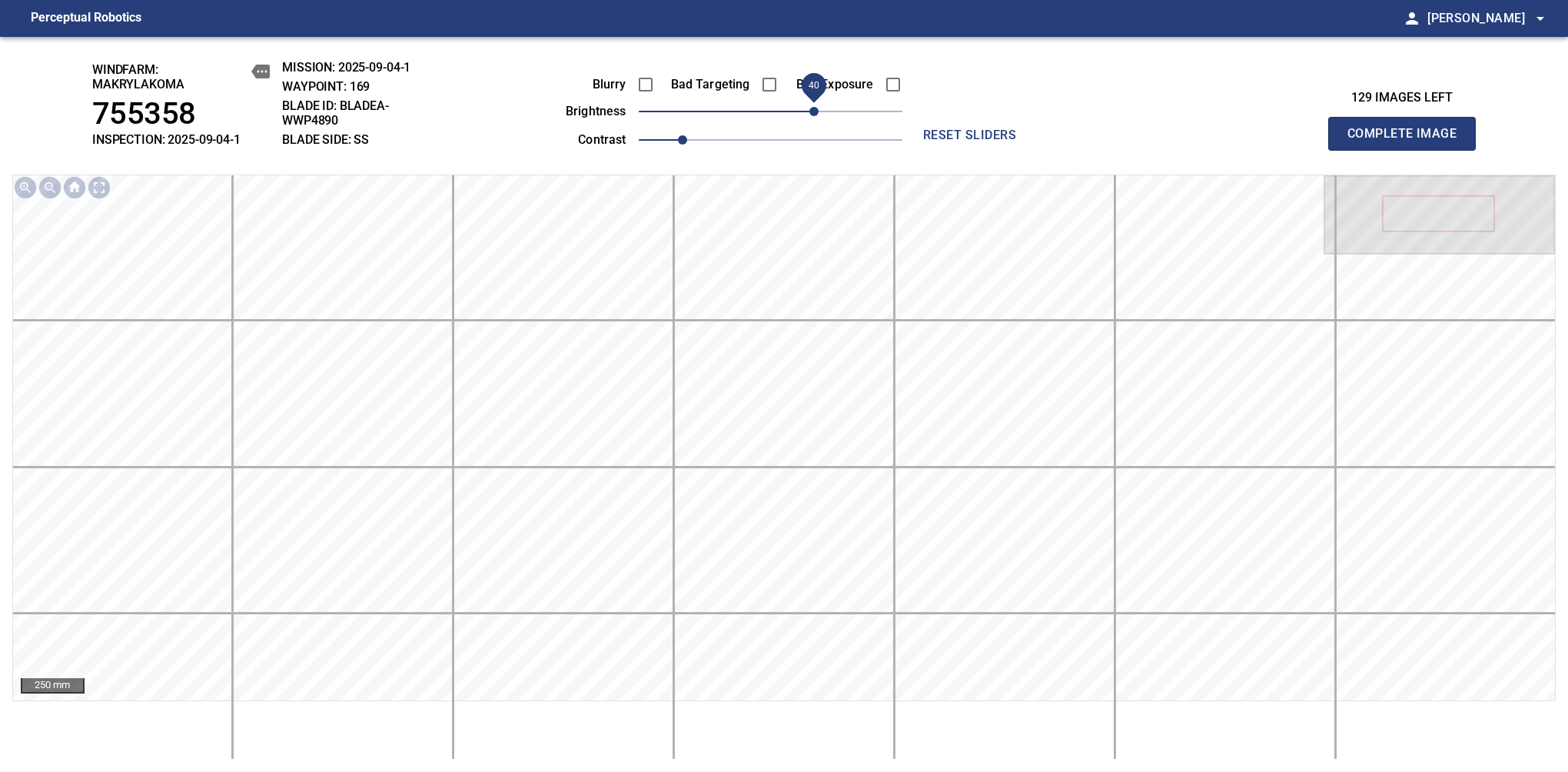
click at [1408, 142] on span "Complete Image" at bounding box center [1402, 133] width 114 height 21
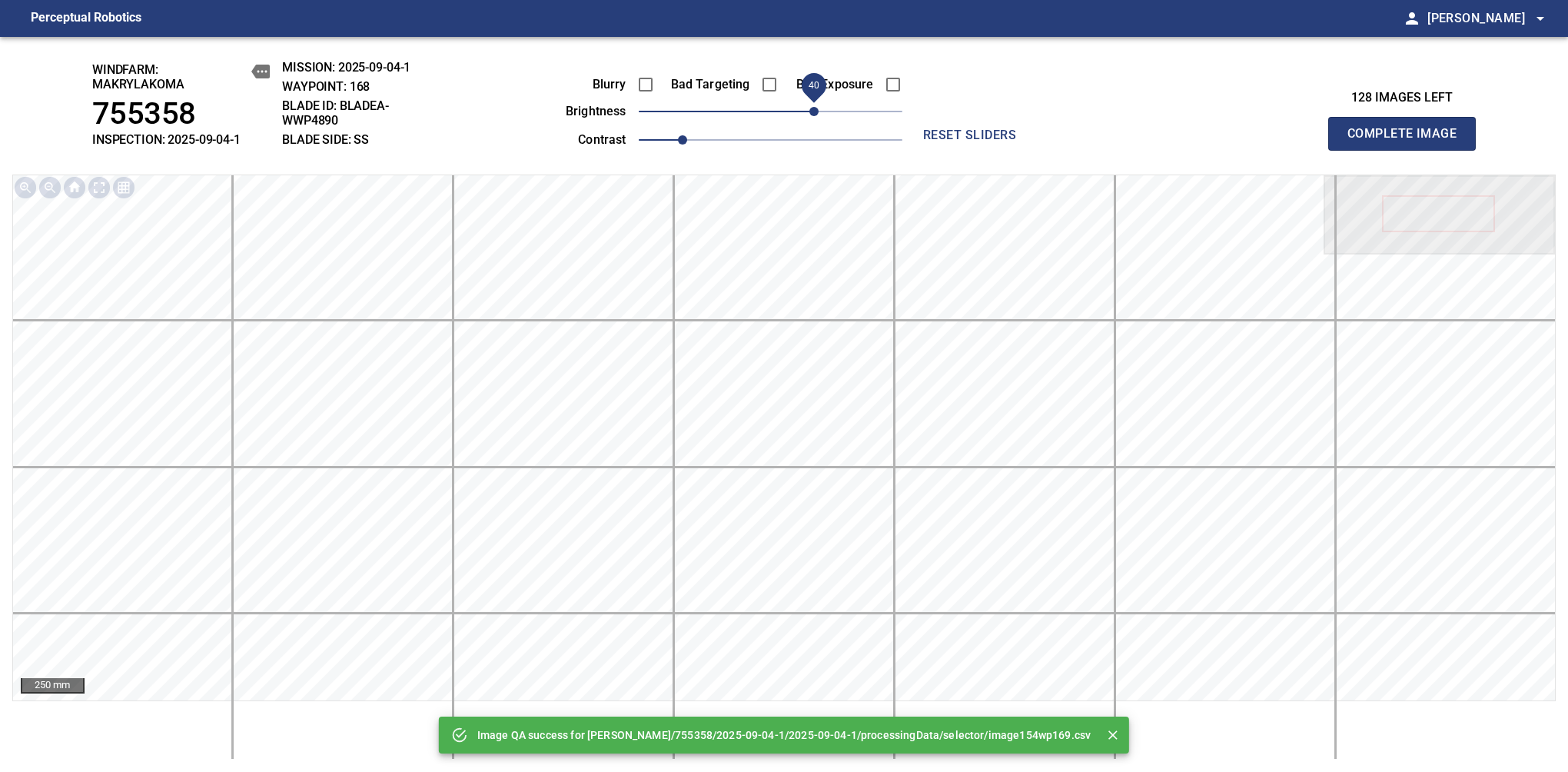
click at [814, 114] on span "40" at bounding box center [770, 111] width 263 height 21
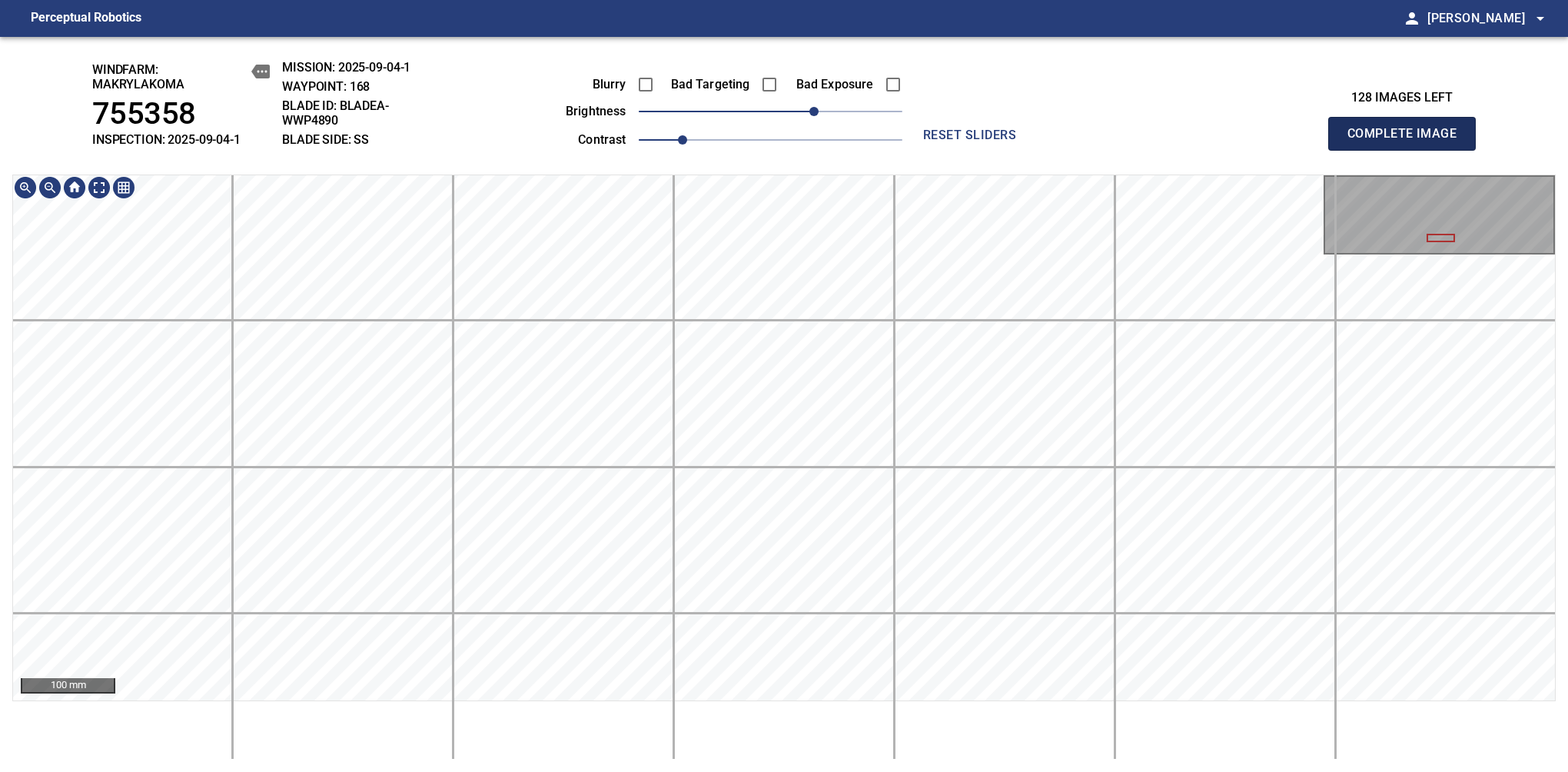
click at [1408, 142] on span "Complete Image" at bounding box center [1402, 133] width 114 height 21
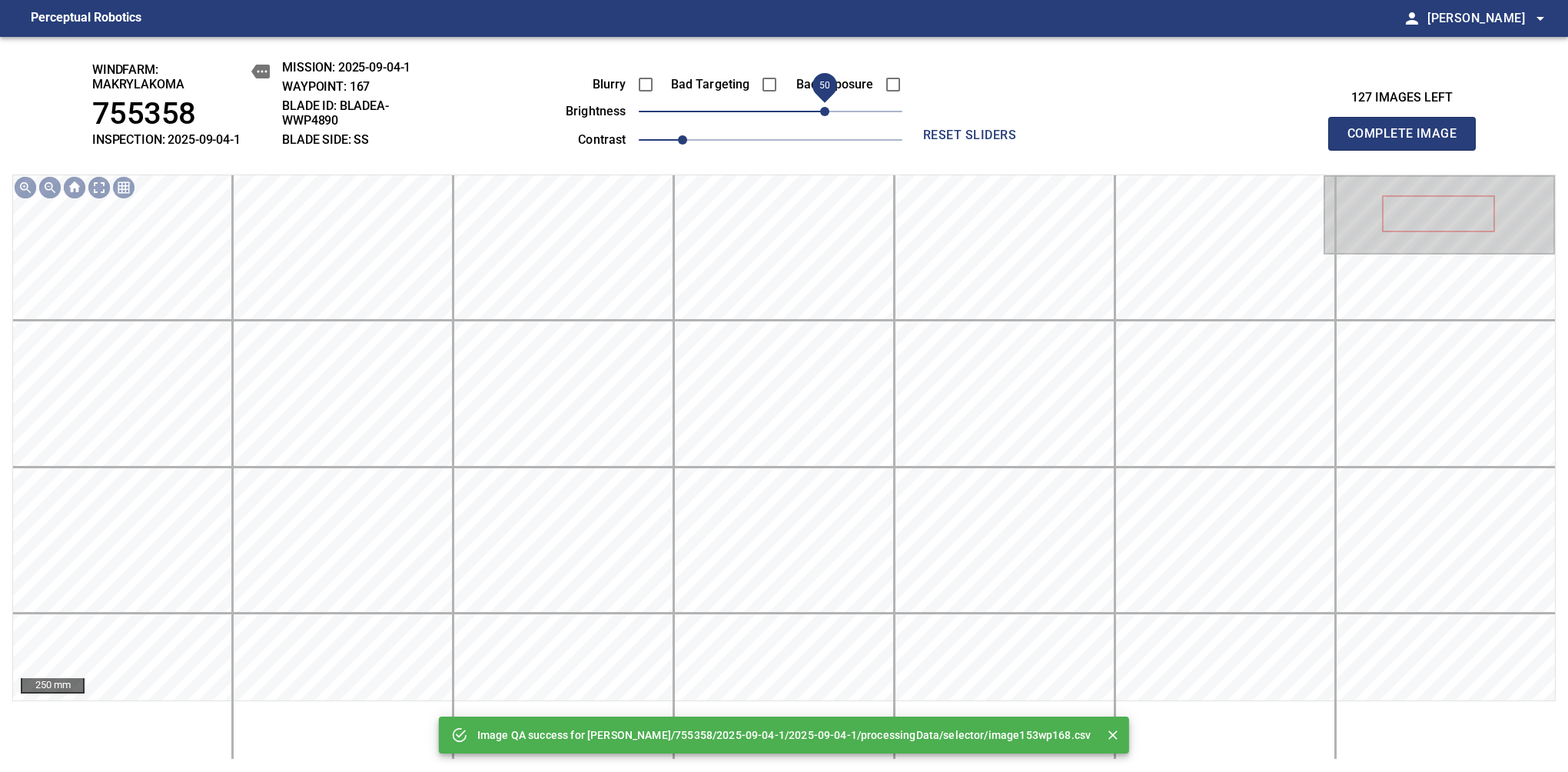
drag, startPoint x: 811, startPoint y: 109, endPoint x: 824, endPoint y: 104, distance: 13.9
click at [824, 104] on span "50" at bounding box center [770, 111] width 263 height 21
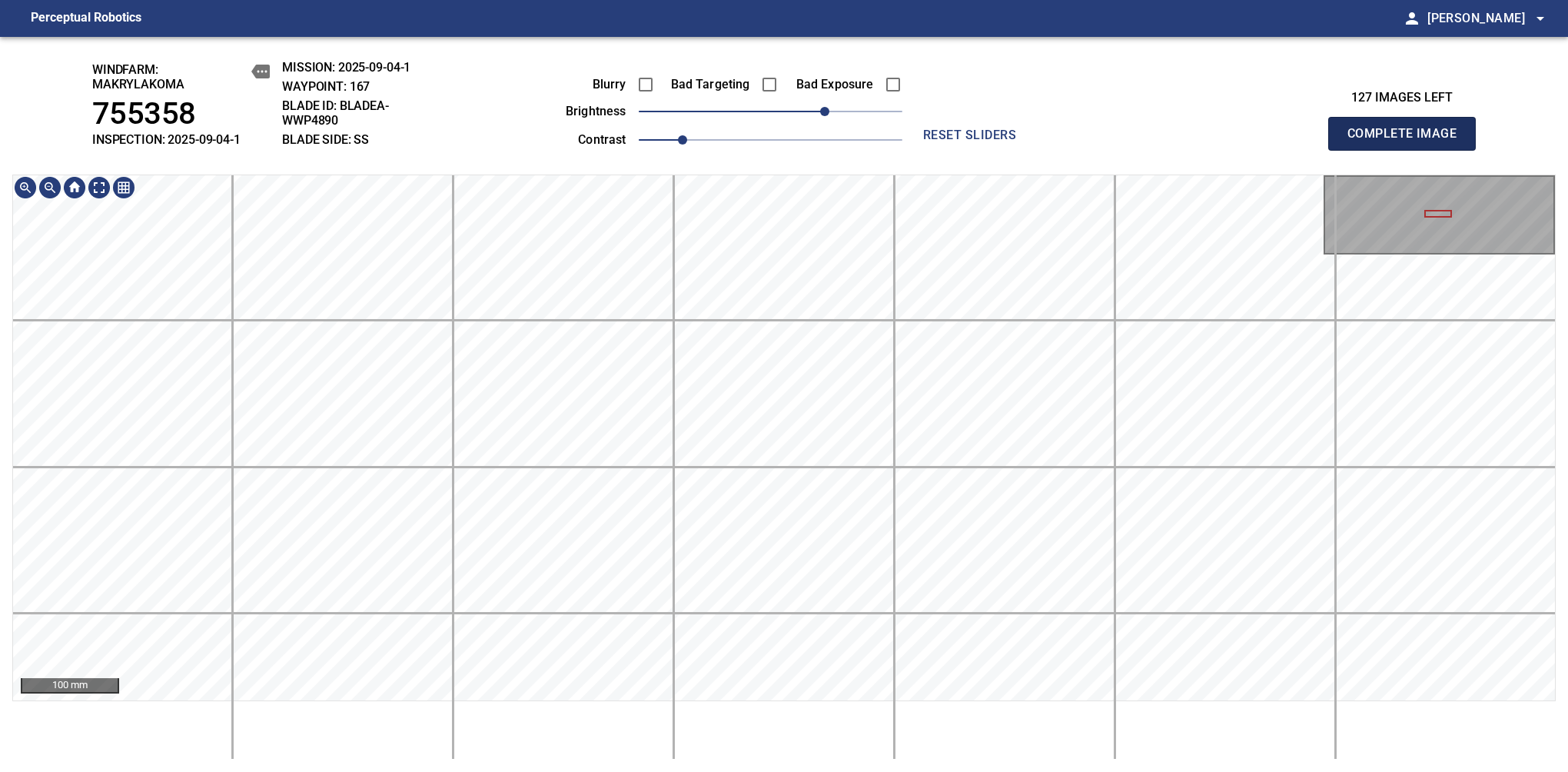
click at [1408, 142] on span "Complete Image" at bounding box center [1402, 133] width 114 height 21
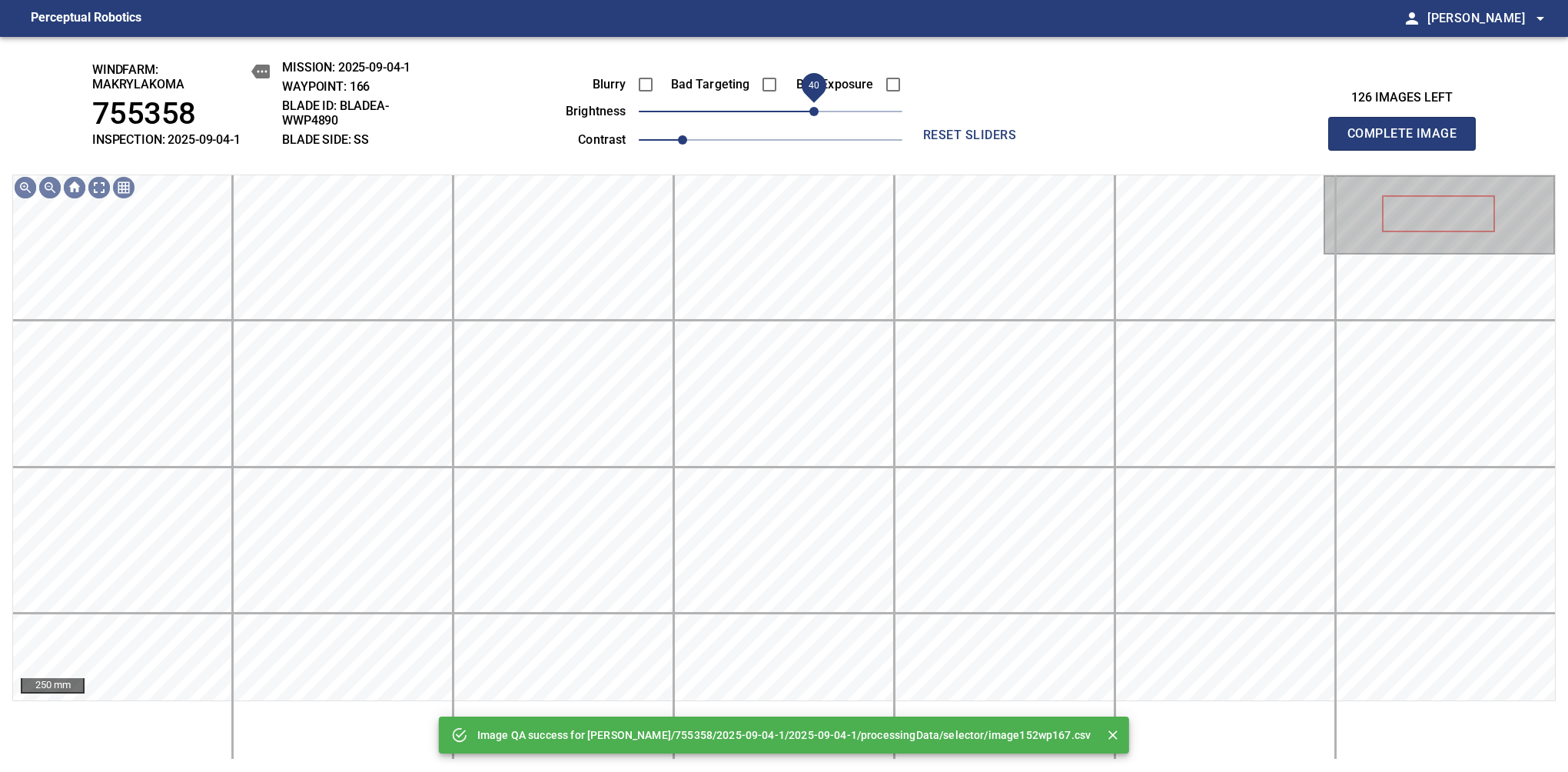
drag, startPoint x: 775, startPoint y: 115, endPoint x: 816, endPoint y: 115, distance: 41.0
click at [816, 115] on span "40" at bounding box center [814, 112] width 9 height 9
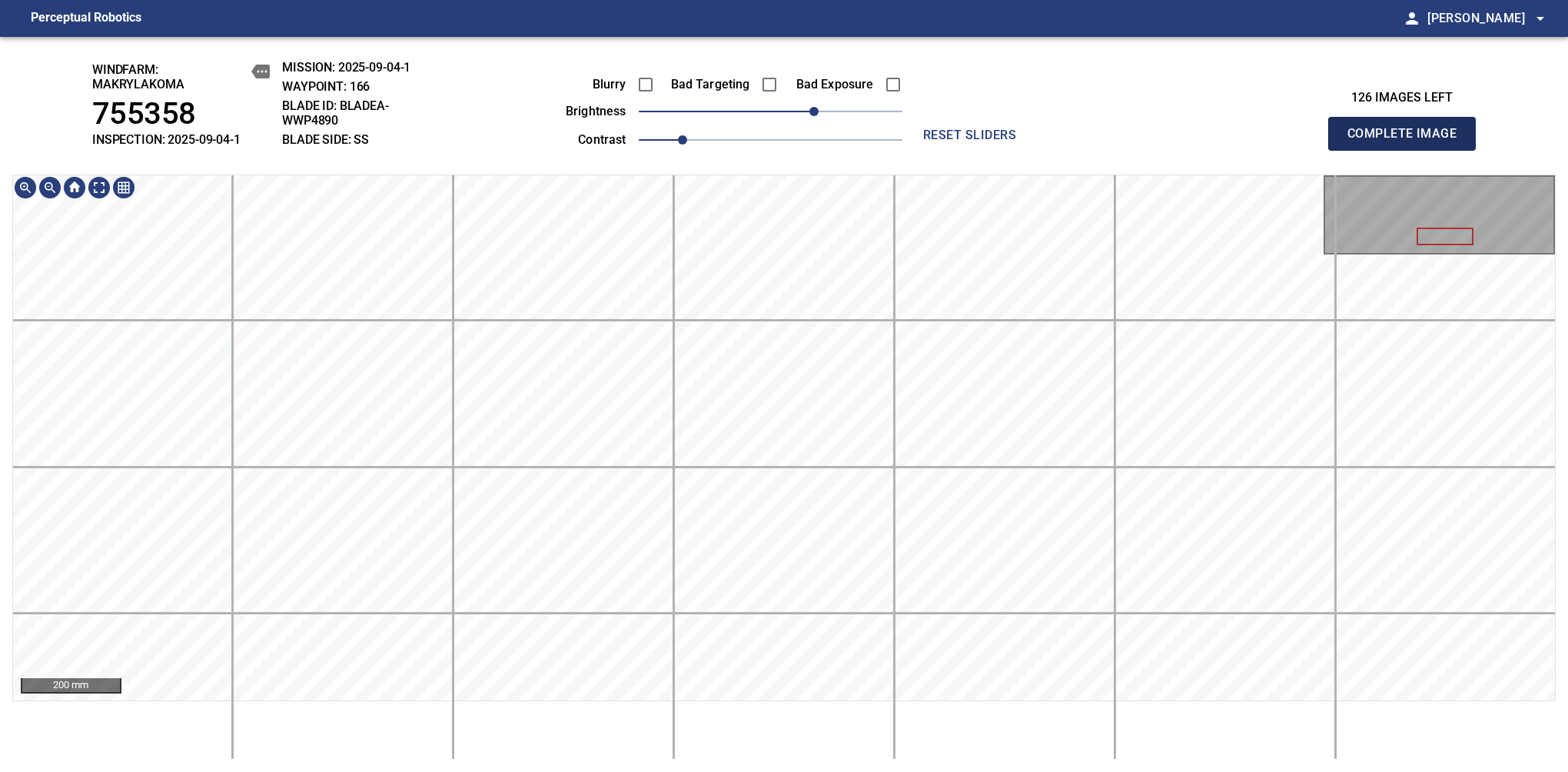
click at [1408, 142] on span "Complete Image" at bounding box center [1402, 133] width 114 height 21
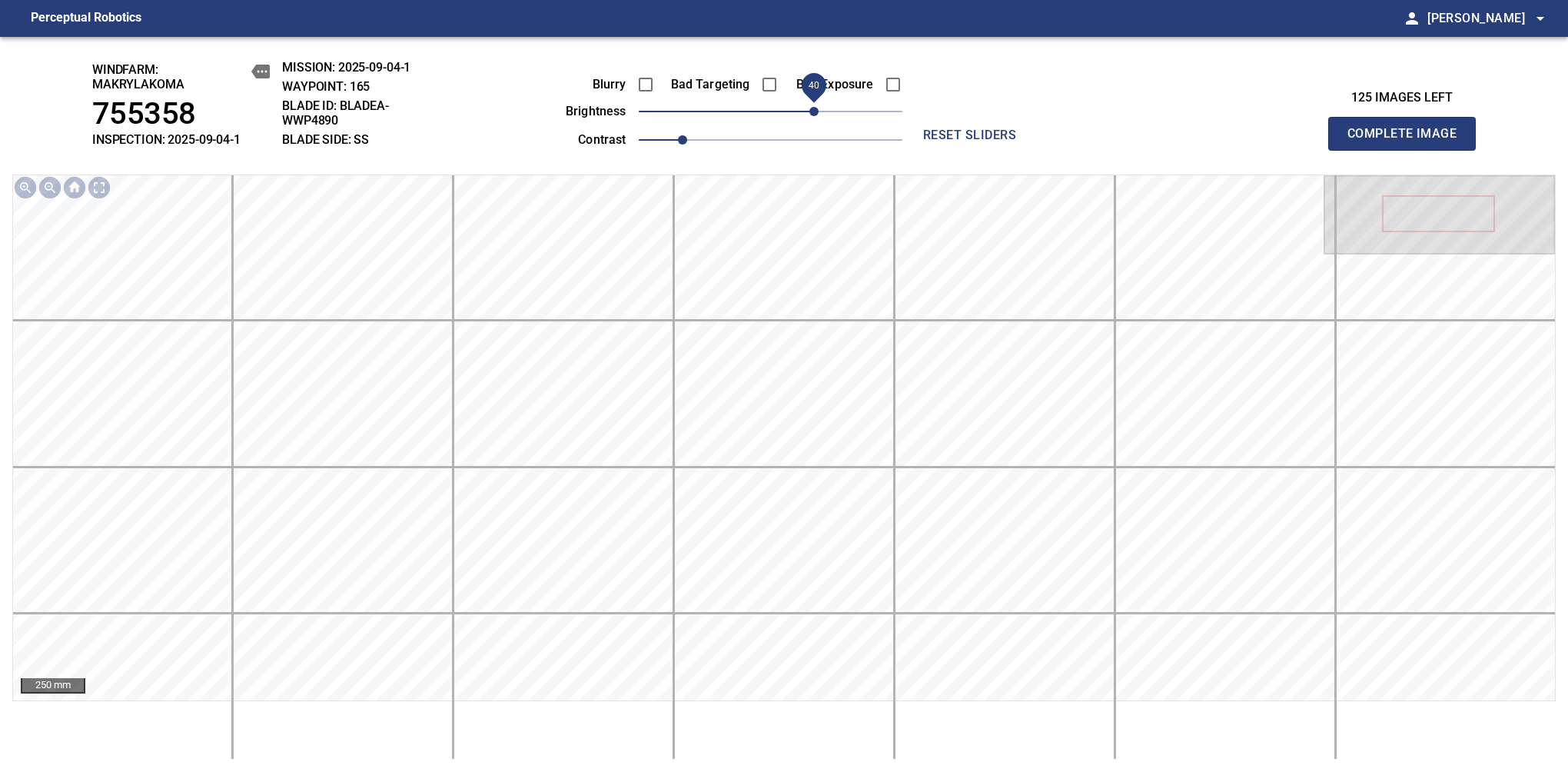
drag, startPoint x: 775, startPoint y: 109, endPoint x: 810, endPoint y: 108, distance: 35.0
click at [810, 108] on span "40" at bounding box center [814, 112] width 9 height 9
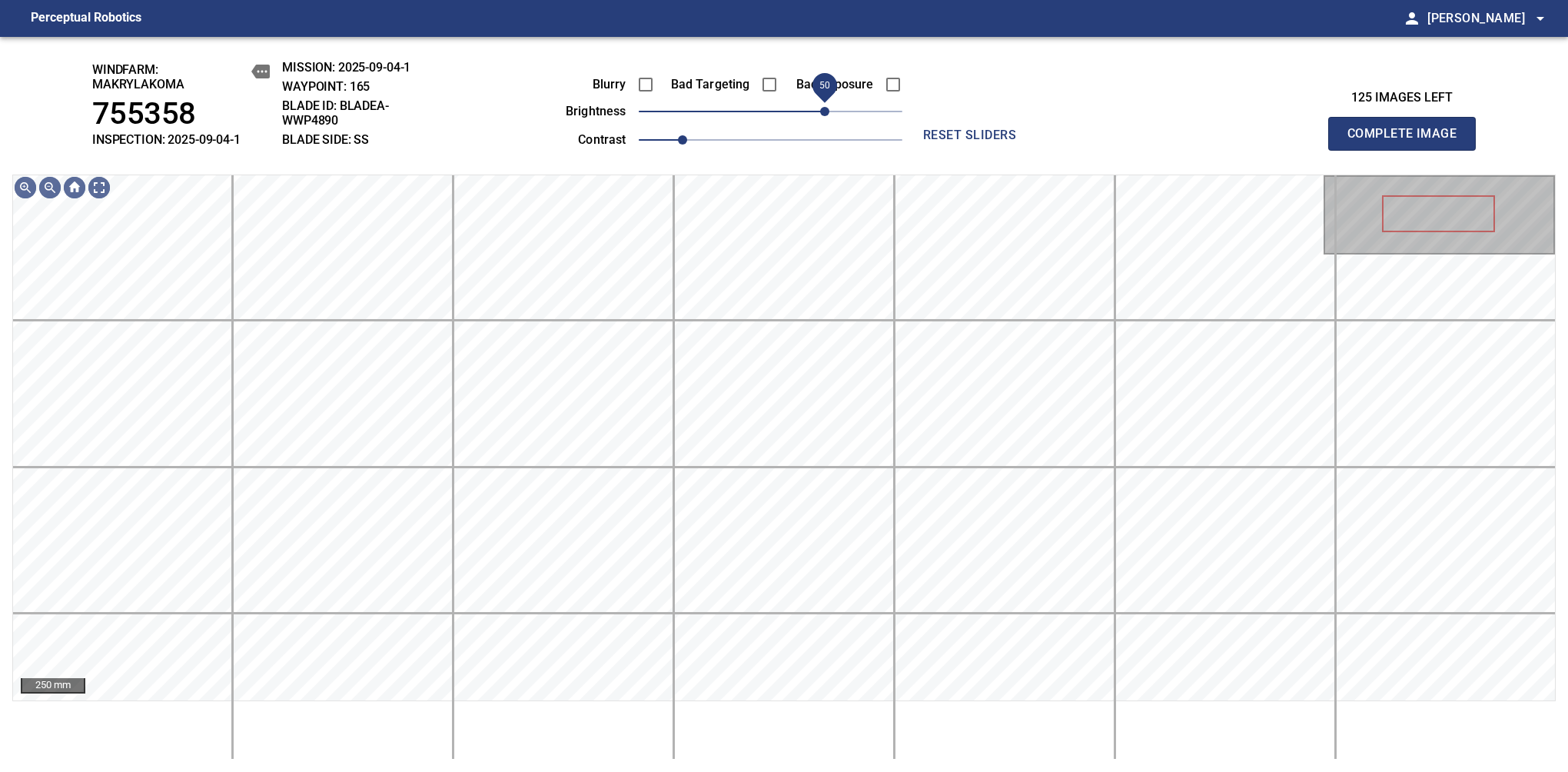
click at [824, 107] on span "50" at bounding box center [824, 112] width 9 height 9
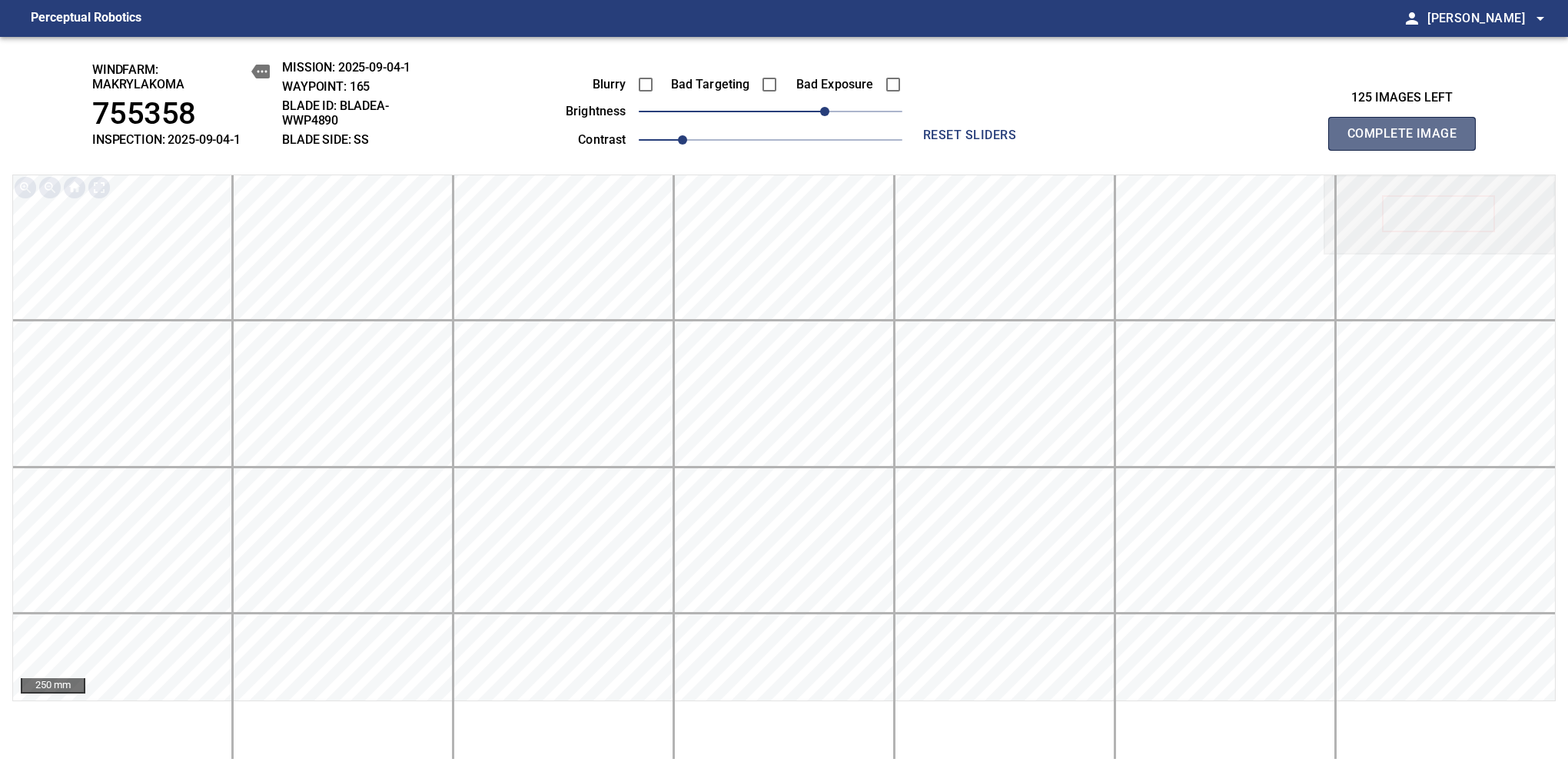
click at [1408, 142] on span "Complete Image" at bounding box center [1402, 133] width 114 height 21
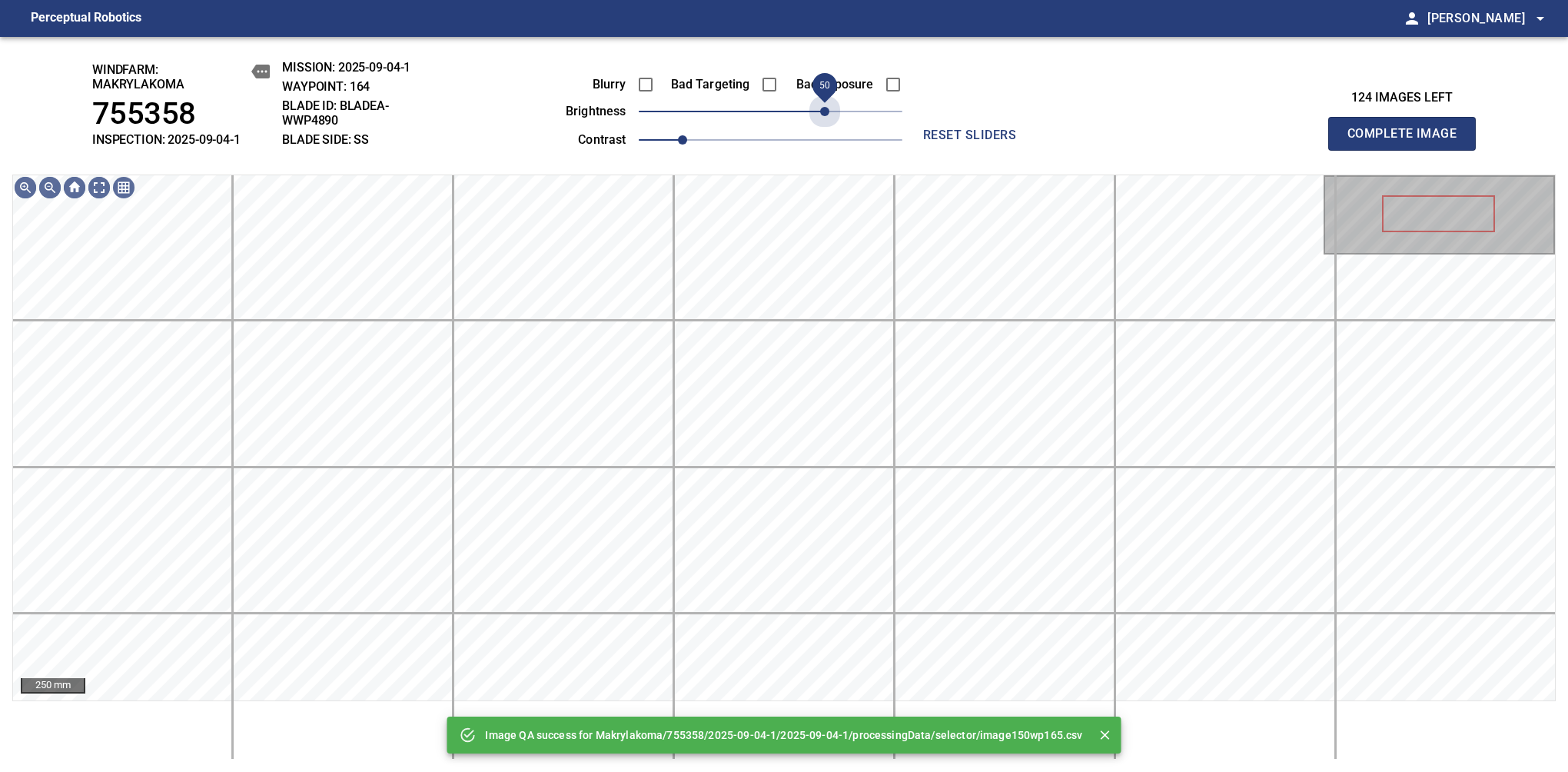
click at [824, 106] on span "50" at bounding box center [770, 111] width 263 height 21
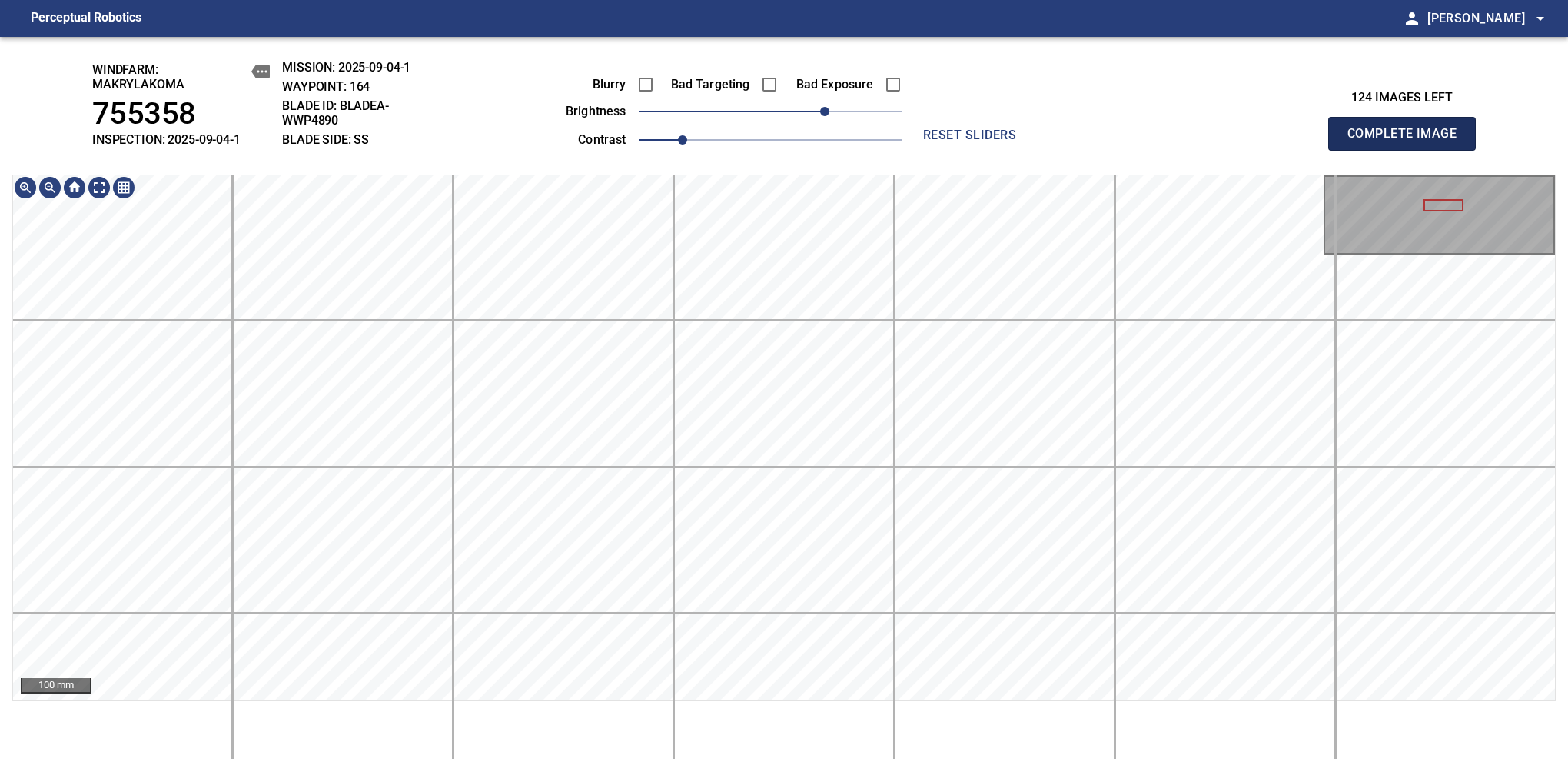
click at [1408, 142] on span "Complete Image" at bounding box center [1402, 133] width 114 height 21
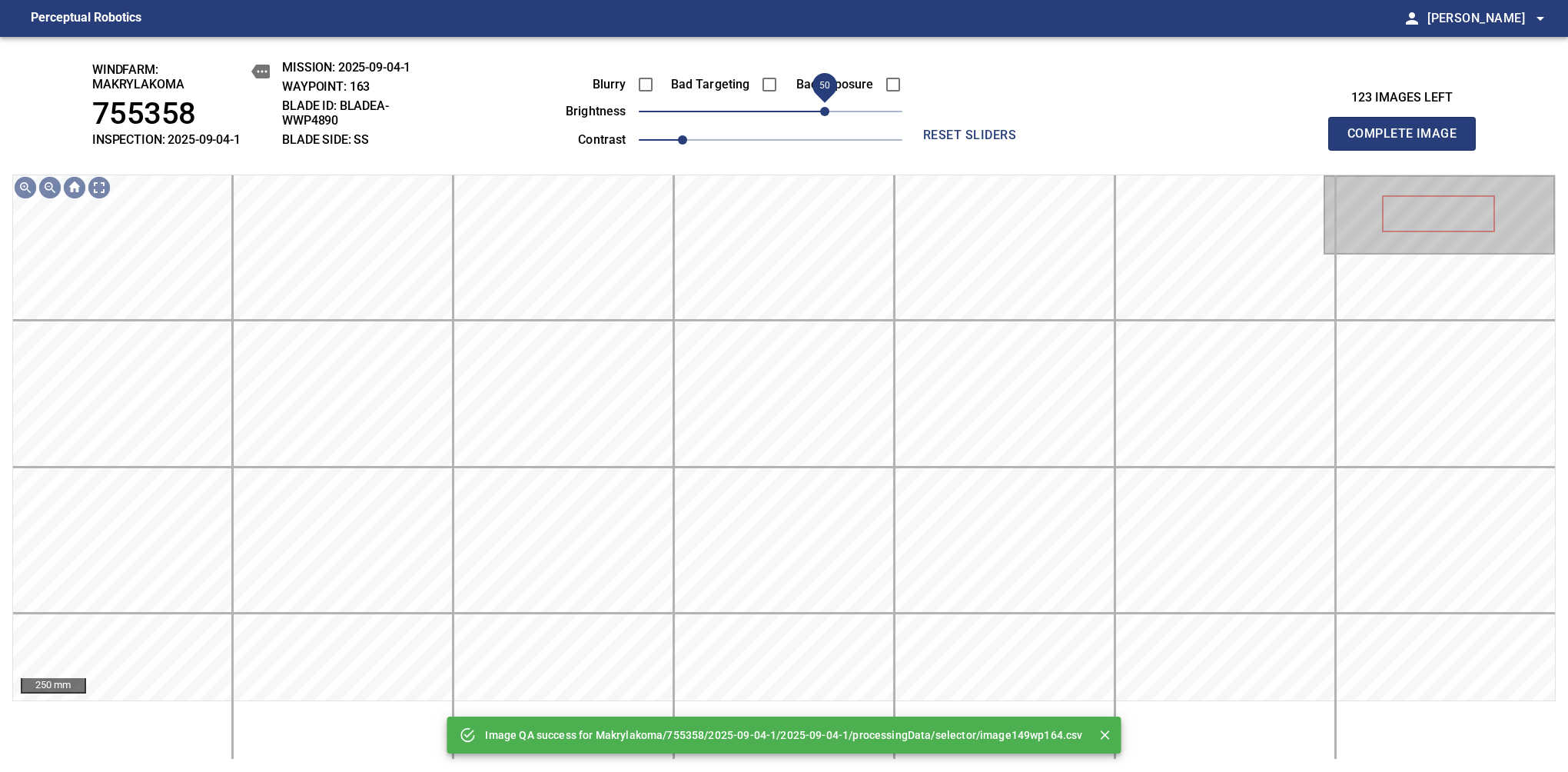
click at [820, 108] on span "50" at bounding box center [824, 112] width 9 height 9
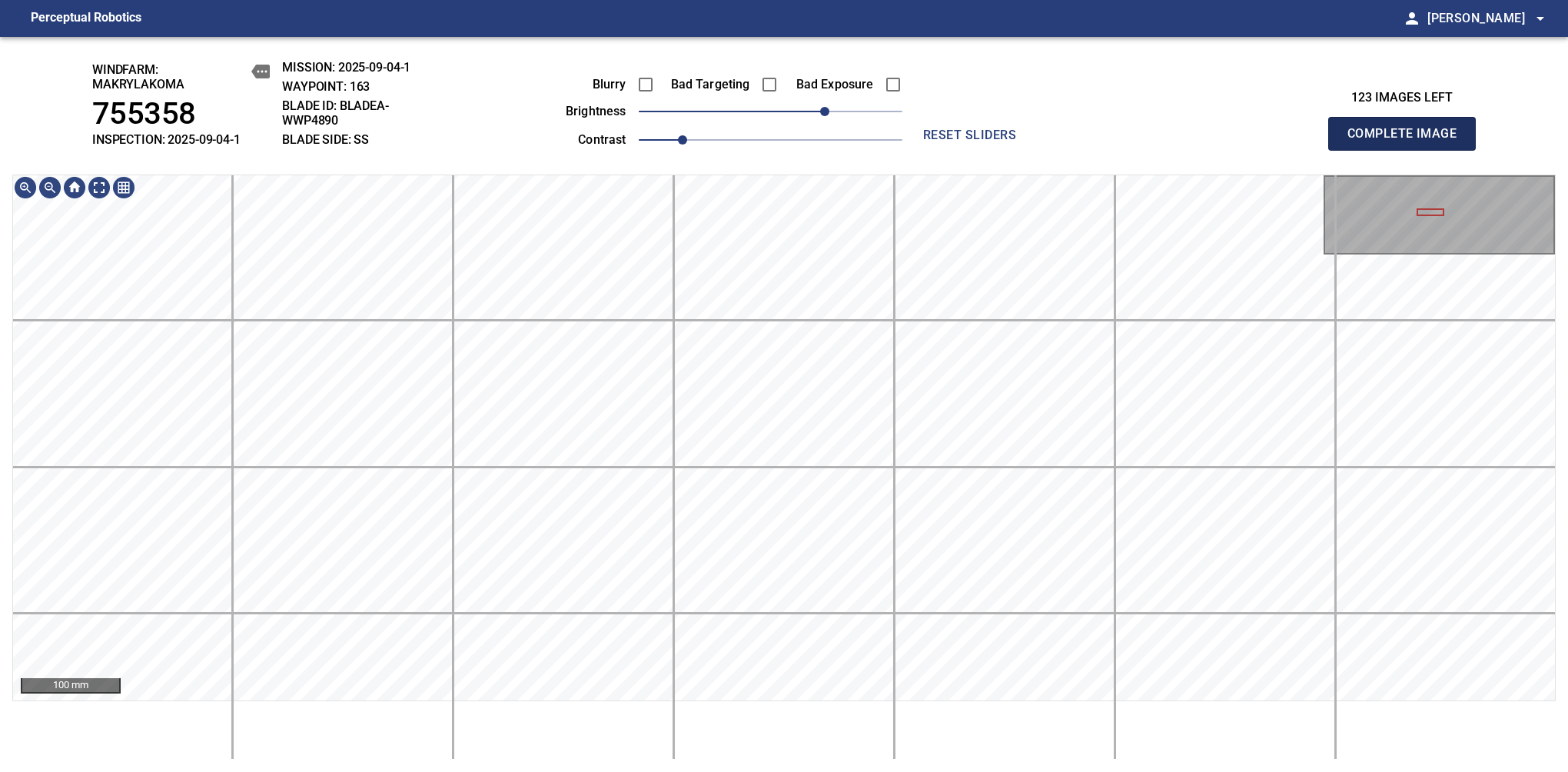
click at [1408, 142] on span "Complete Image" at bounding box center [1402, 133] width 114 height 21
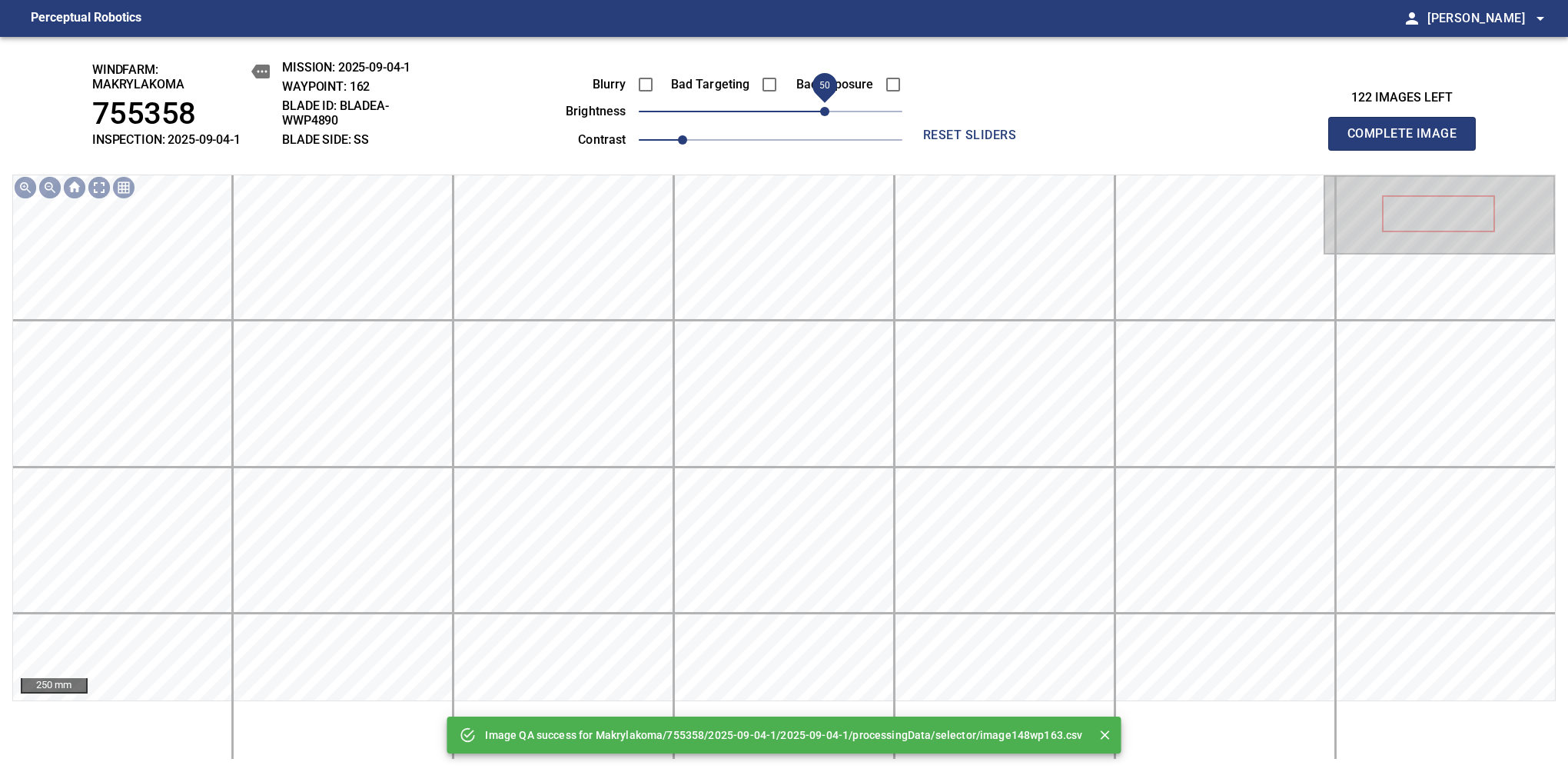
drag, startPoint x: 810, startPoint y: 111, endPoint x: 826, endPoint y: 112, distance: 16.0
click at [826, 112] on span "50" at bounding box center [824, 112] width 9 height 9
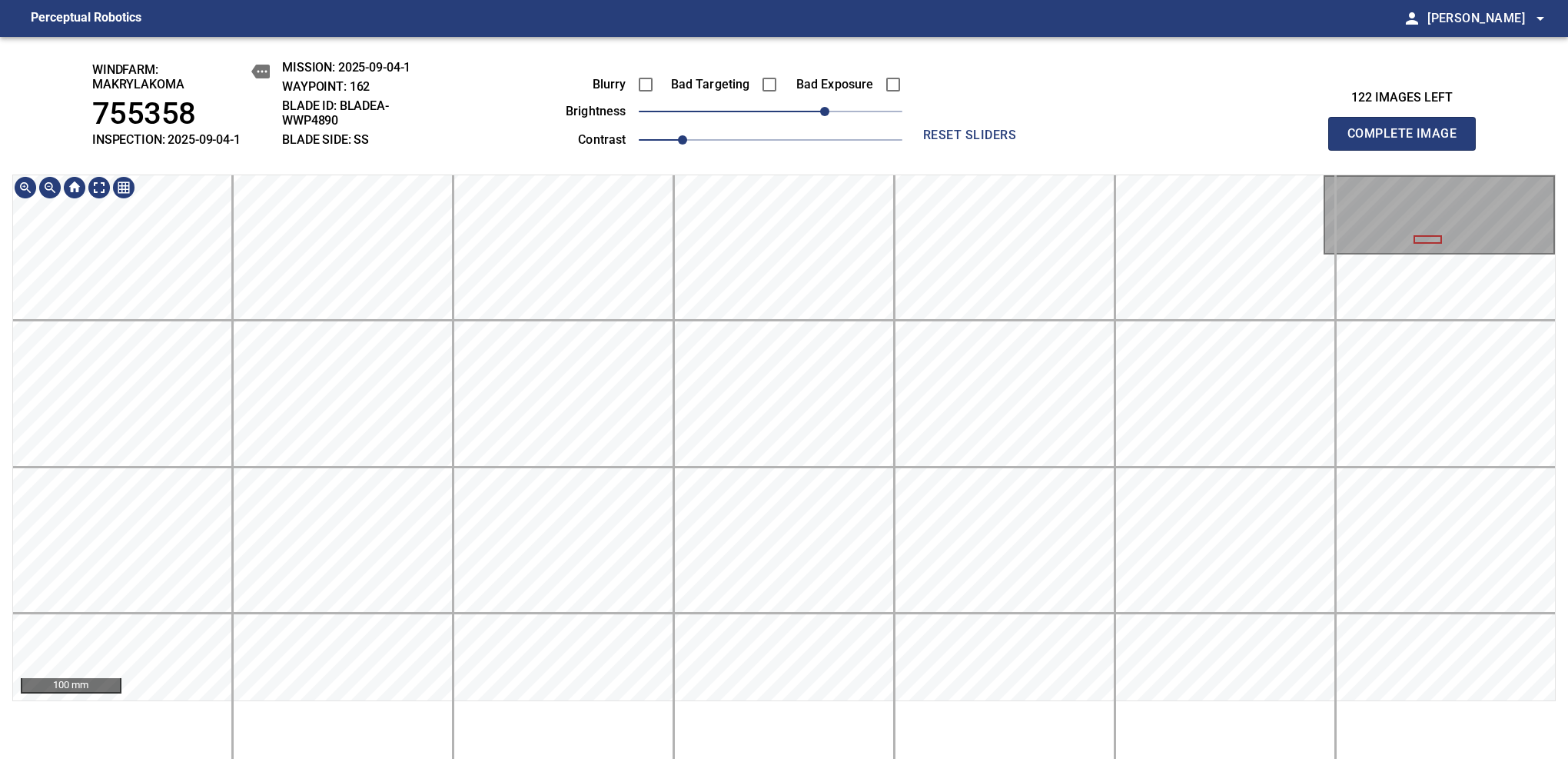
click at [665, 85] on div "windfarm: Makrylakoma 755358 INSPECTION: 2025-09-04-1 MISSION: 2025-09-04-1 WAY…" at bounding box center [784, 404] width 1568 height 735
click at [665, 85] on label "Bad Targeting" at bounding box center [707, 84] width 86 height 12
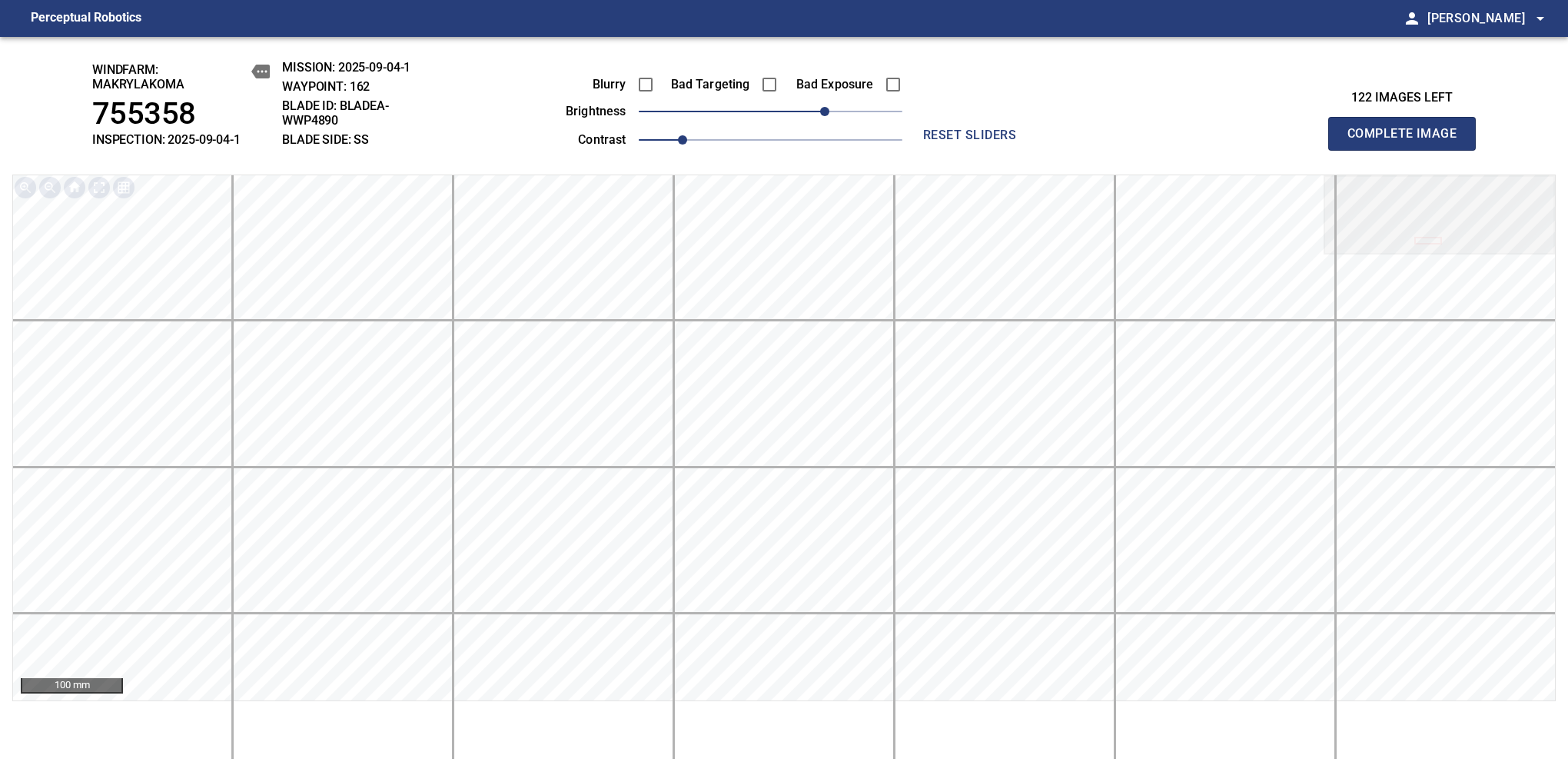
click at [1408, 142] on span "Complete Image" at bounding box center [1402, 133] width 114 height 21
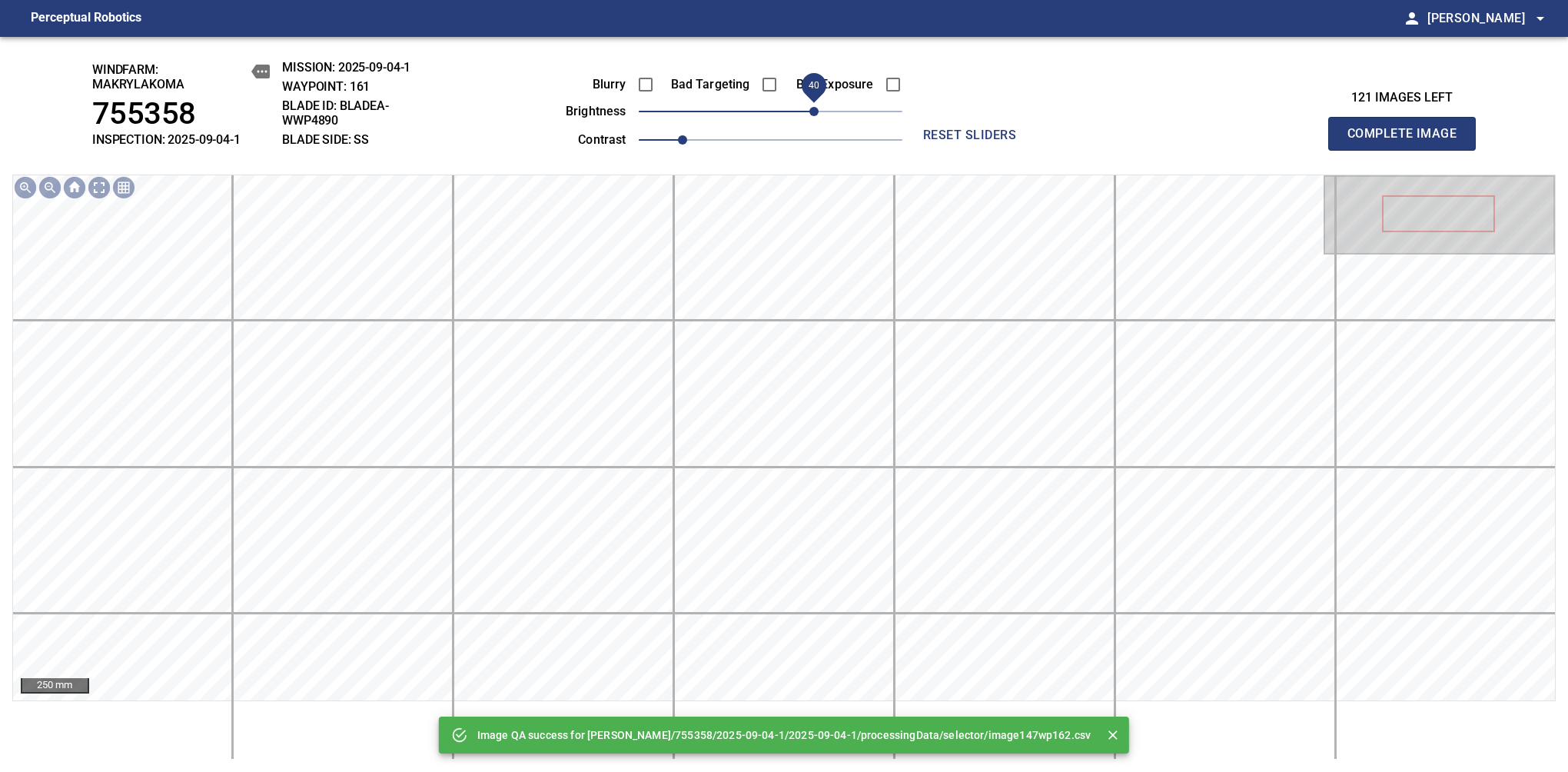
click at [815, 112] on span "40" at bounding box center [770, 111] width 263 height 21
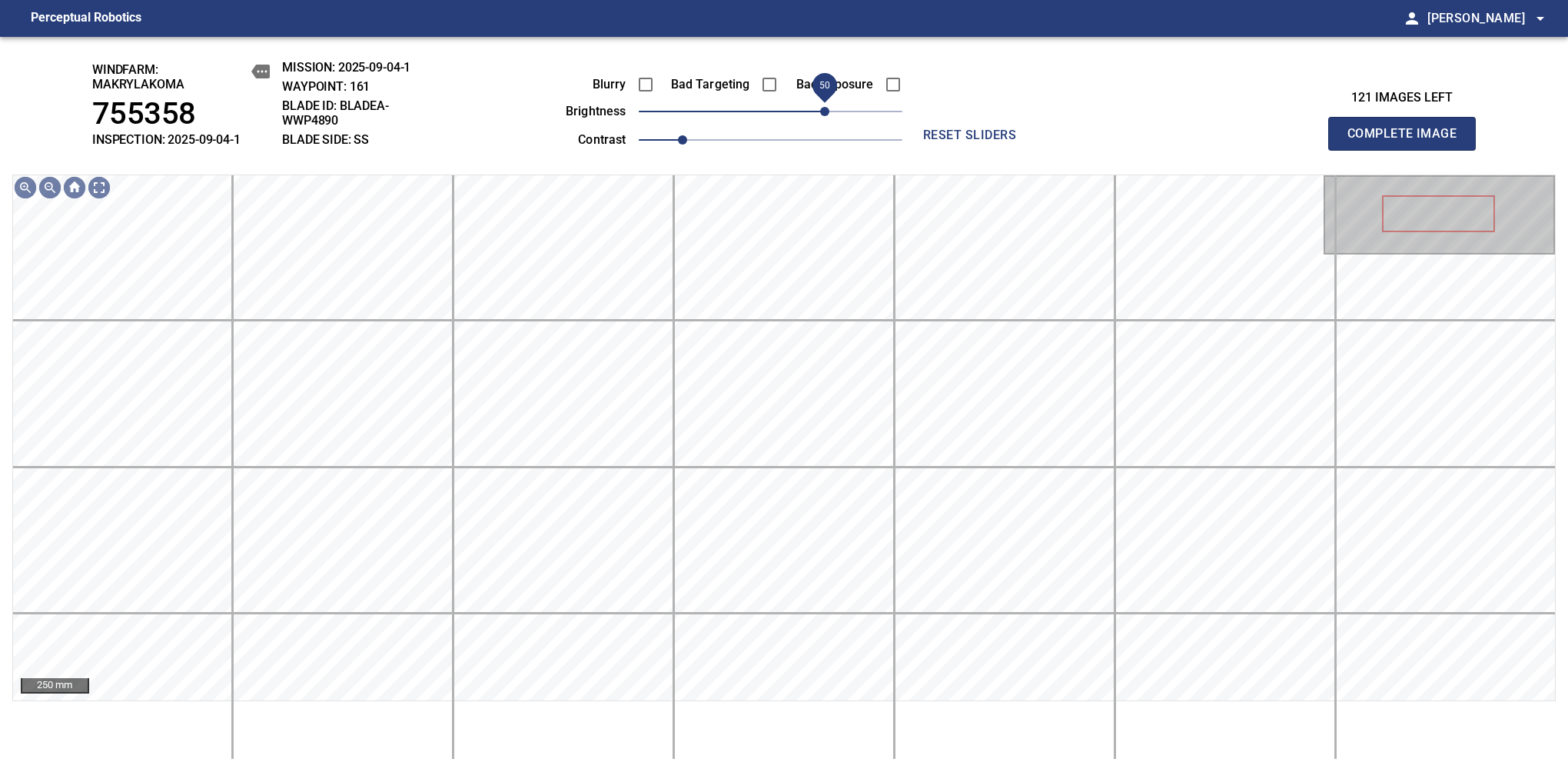
click at [824, 107] on span "50" at bounding box center [824, 112] width 9 height 9
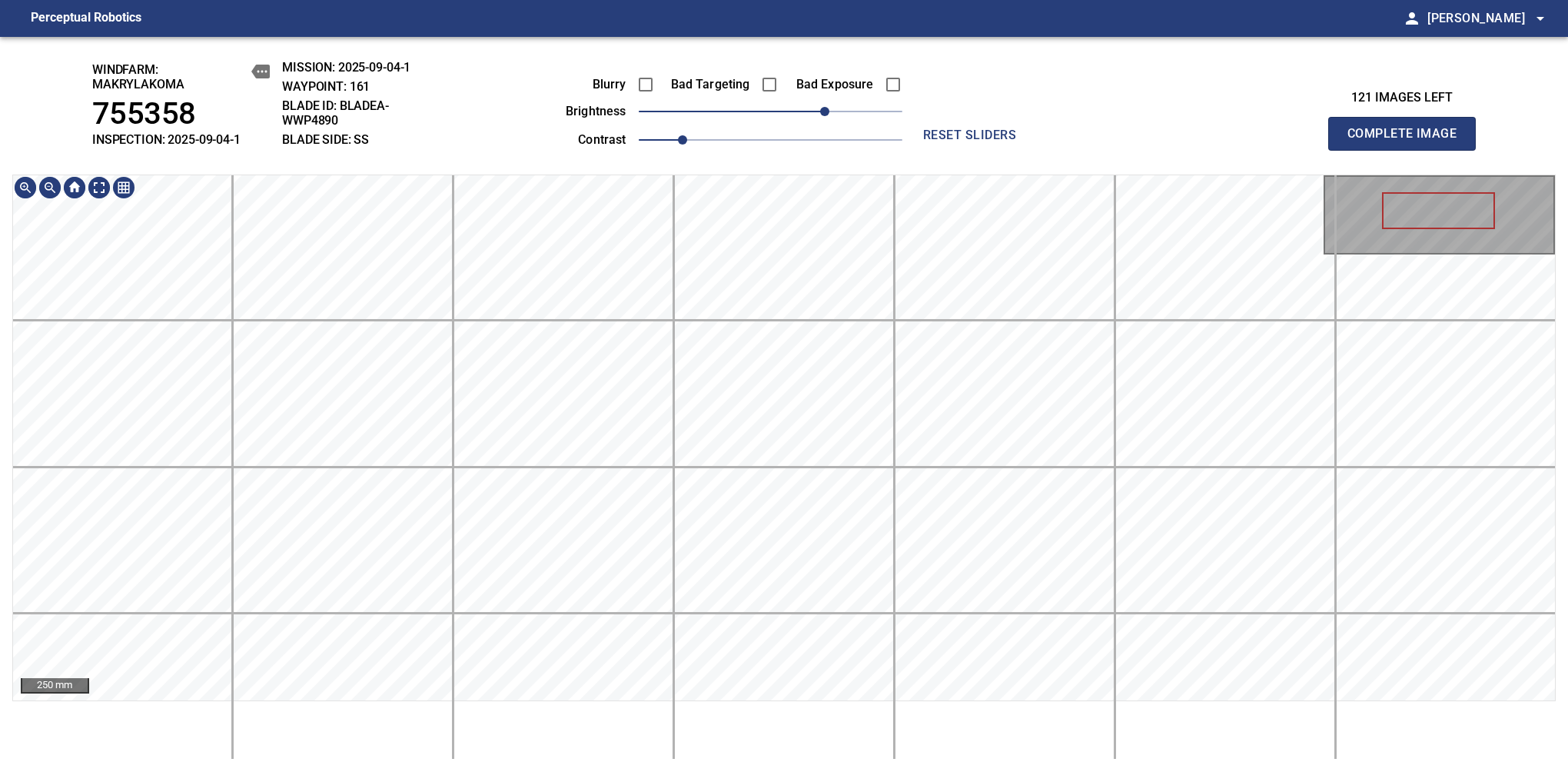
click at [676, 760] on div "windfarm: Makrylakoma 755358 INSPECTION: 2025-09-04-1 MISSION: 2025-09-04-1 WAY…" at bounding box center [784, 404] width 1568 height 735
click at [523, 771] on html "Perceptual Robotics person [PERSON_NAME] arrow_drop_down windfarm: Makrylakoma …" at bounding box center [784, 386] width 1568 height 772
click at [1408, 142] on span "Complete Image" at bounding box center [1402, 133] width 114 height 21
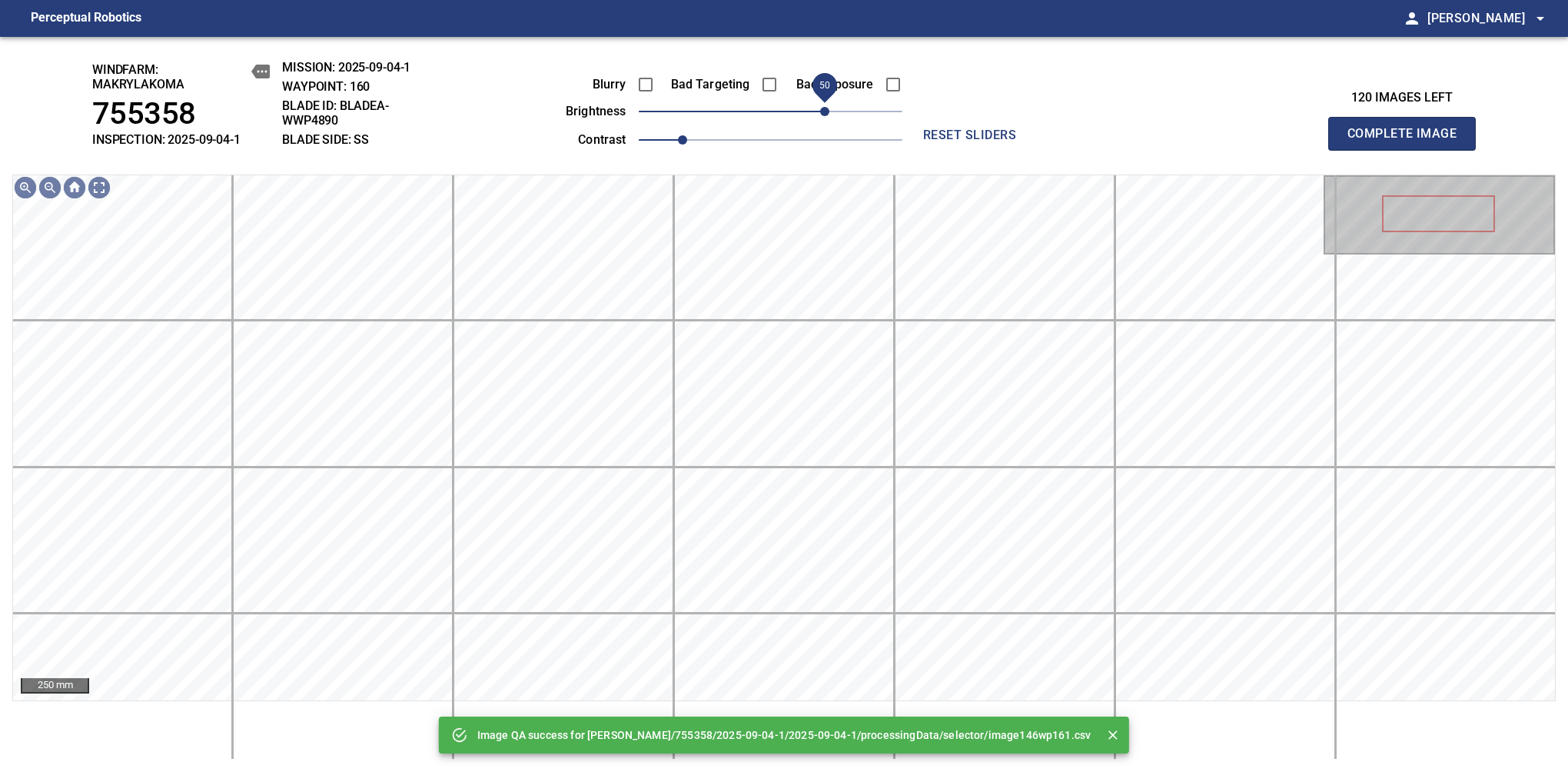
drag, startPoint x: 790, startPoint y: 120, endPoint x: 820, endPoint y: 112, distance: 31.0
click at [820, 112] on span "50" at bounding box center [770, 111] width 263 height 21
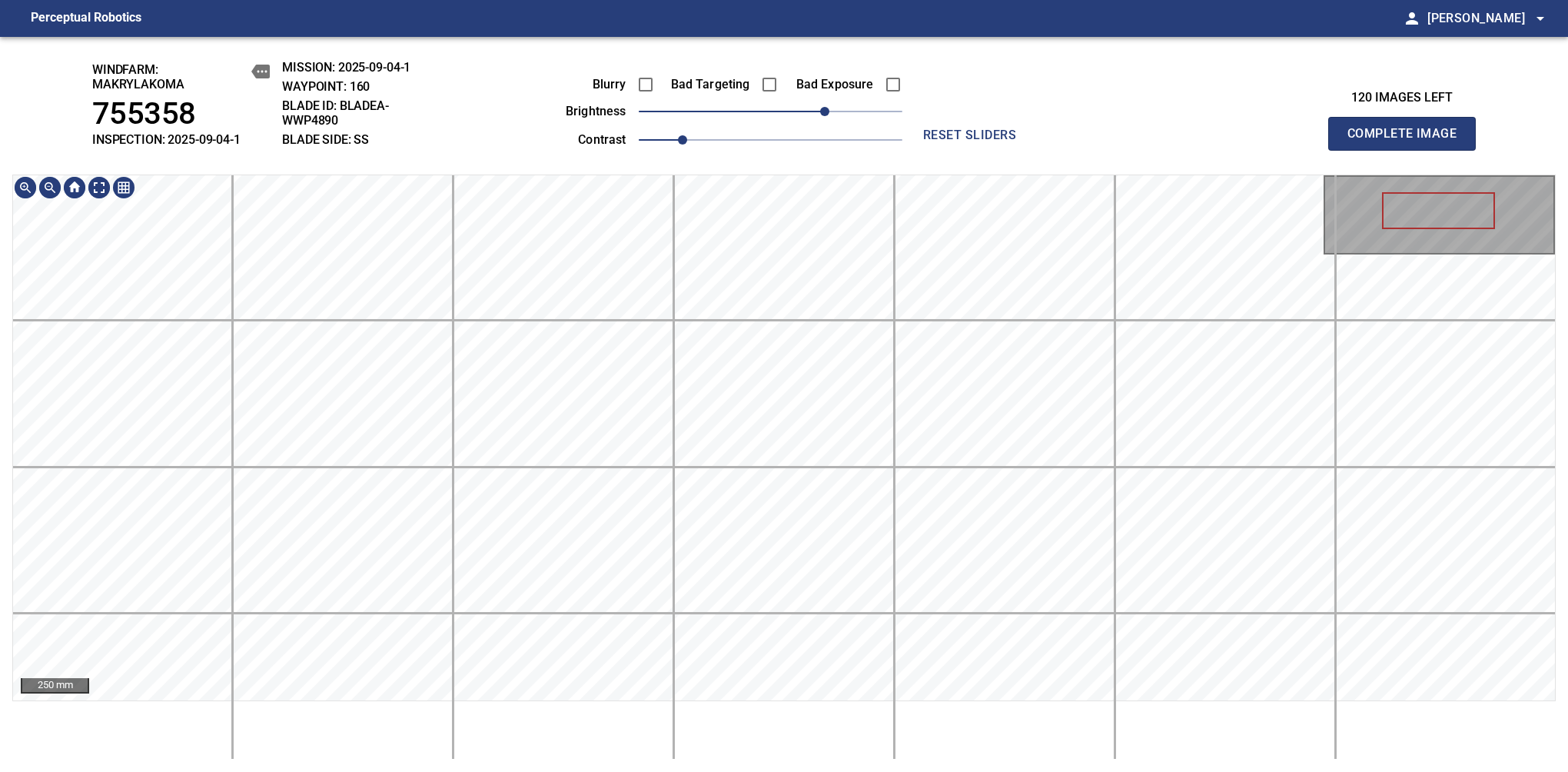
click at [708, 771] on html "Perceptual Robotics person [PERSON_NAME] arrow_drop_down windfarm: Makrylakoma …" at bounding box center [784, 386] width 1568 height 772
click at [1408, 142] on span "Complete Image" at bounding box center [1402, 133] width 114 height 21
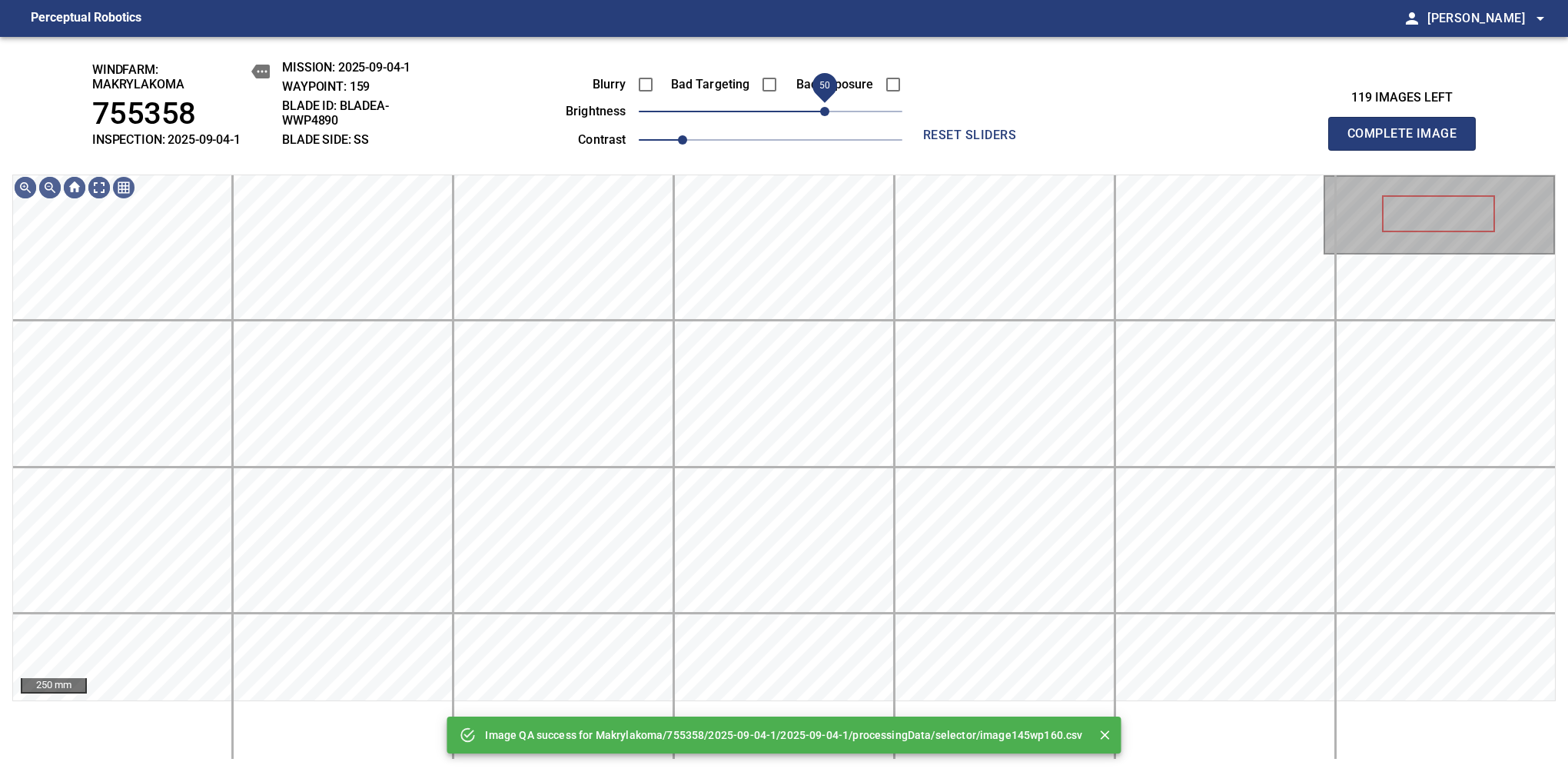
drag, startPoint x: 780, startPoint y: 109, endPoint x: 820, endPoint y: 104, distance: 40.3
click at [820, 107] on span "50" at bounding box center [824, 112] width 9 height 9
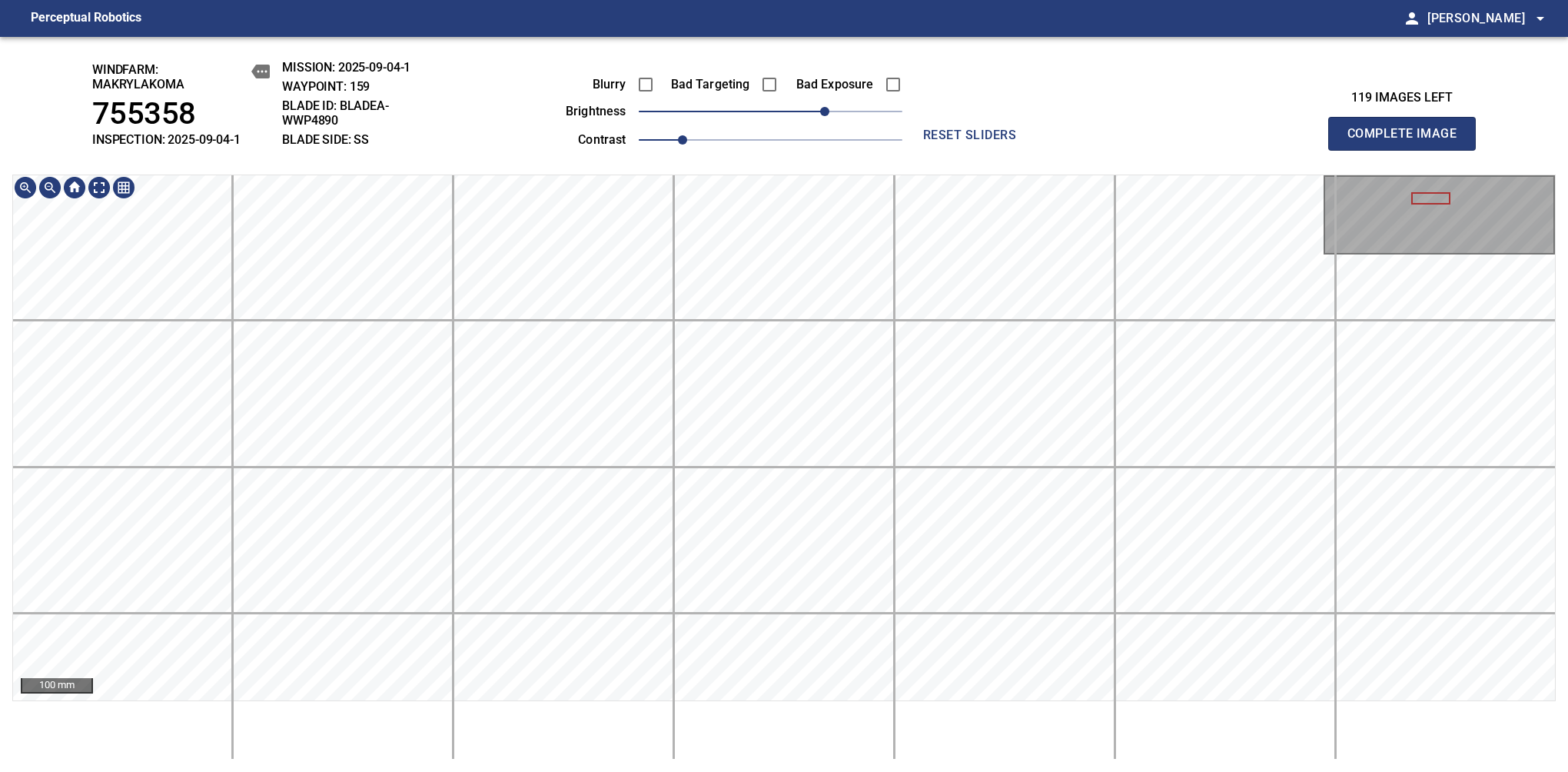
click at [672, 160] on div "windfarm: Makrylakoma 755358 INSPECTION: 2025-09-04-1 MISSION: 2025-09-04-1 WAY…" at bounding box center [784, 404] width 1568 height 735
click at [1408, 142] on span "Complete Image" at bounding box center [1402, 133] width 114 height 21
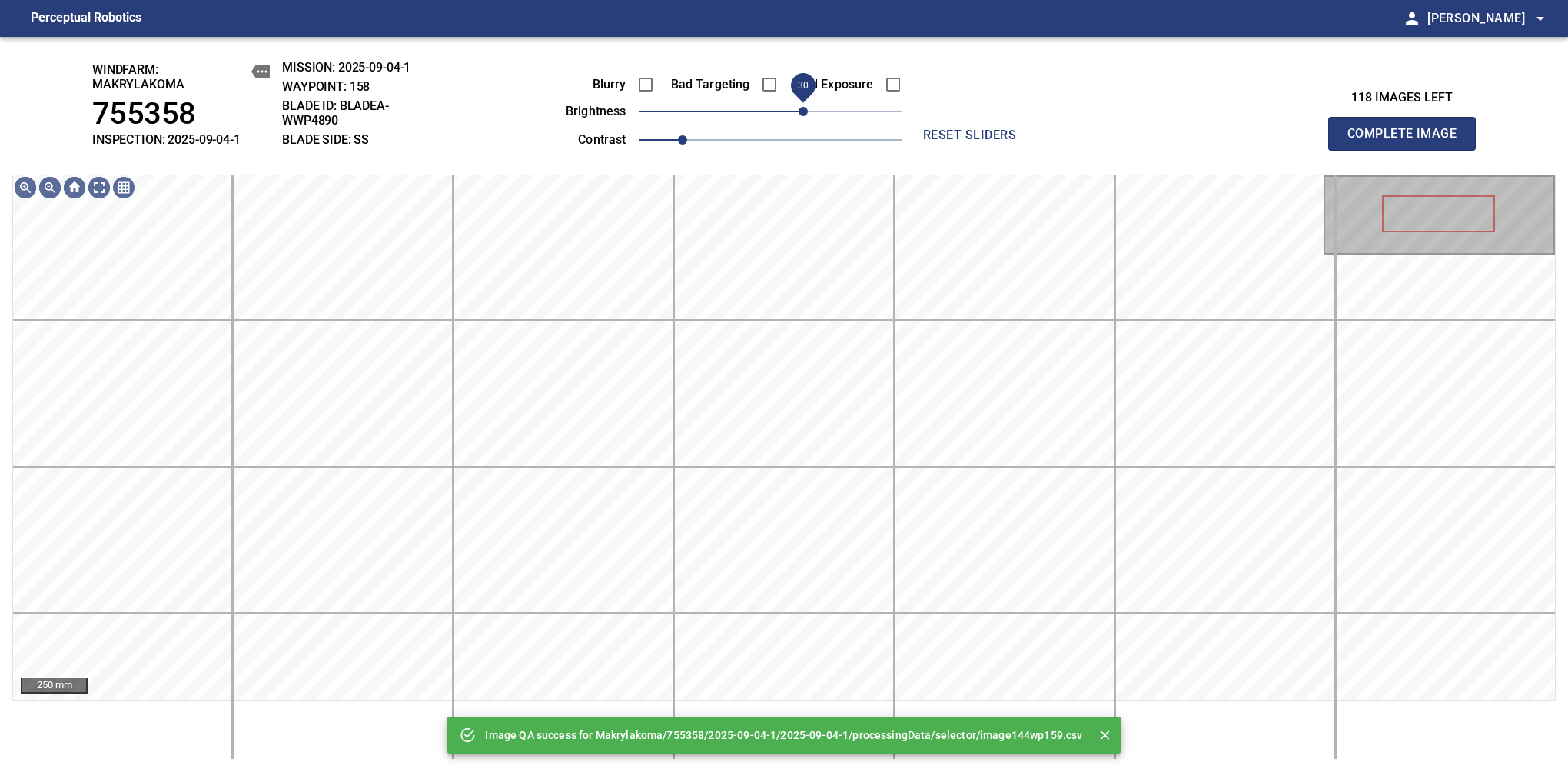
drag, startPoint x: 808, startPoint y: 115, endPoint x: 802, endPoint y: 123, distance: 10.0
click at [802, 123] on span "30" at bounding box center [770, 111] width 263 height 21
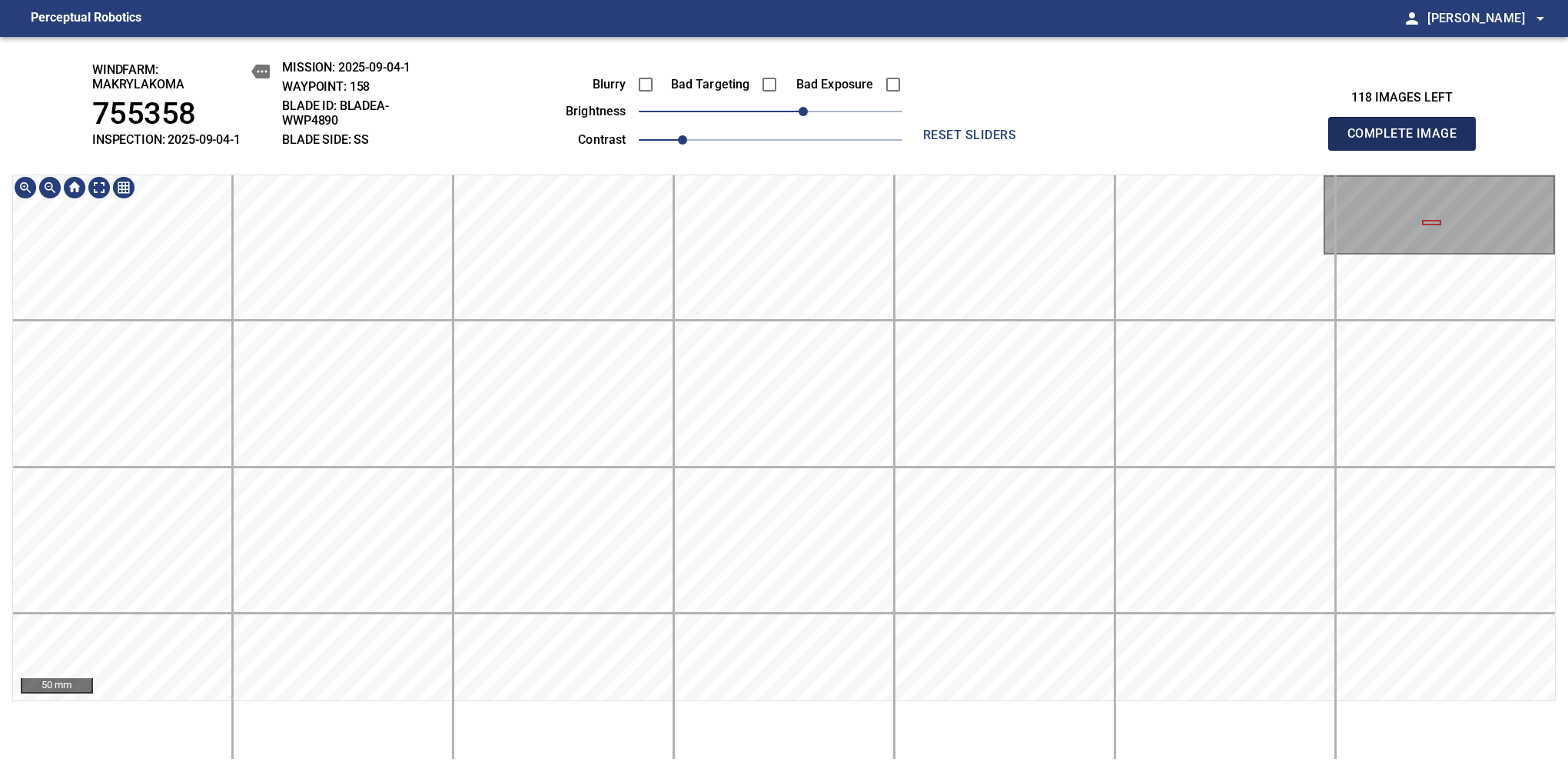
click at [1408, 142] on span "Complete Image" at bounding box center [1402, 133] width 114 height 21
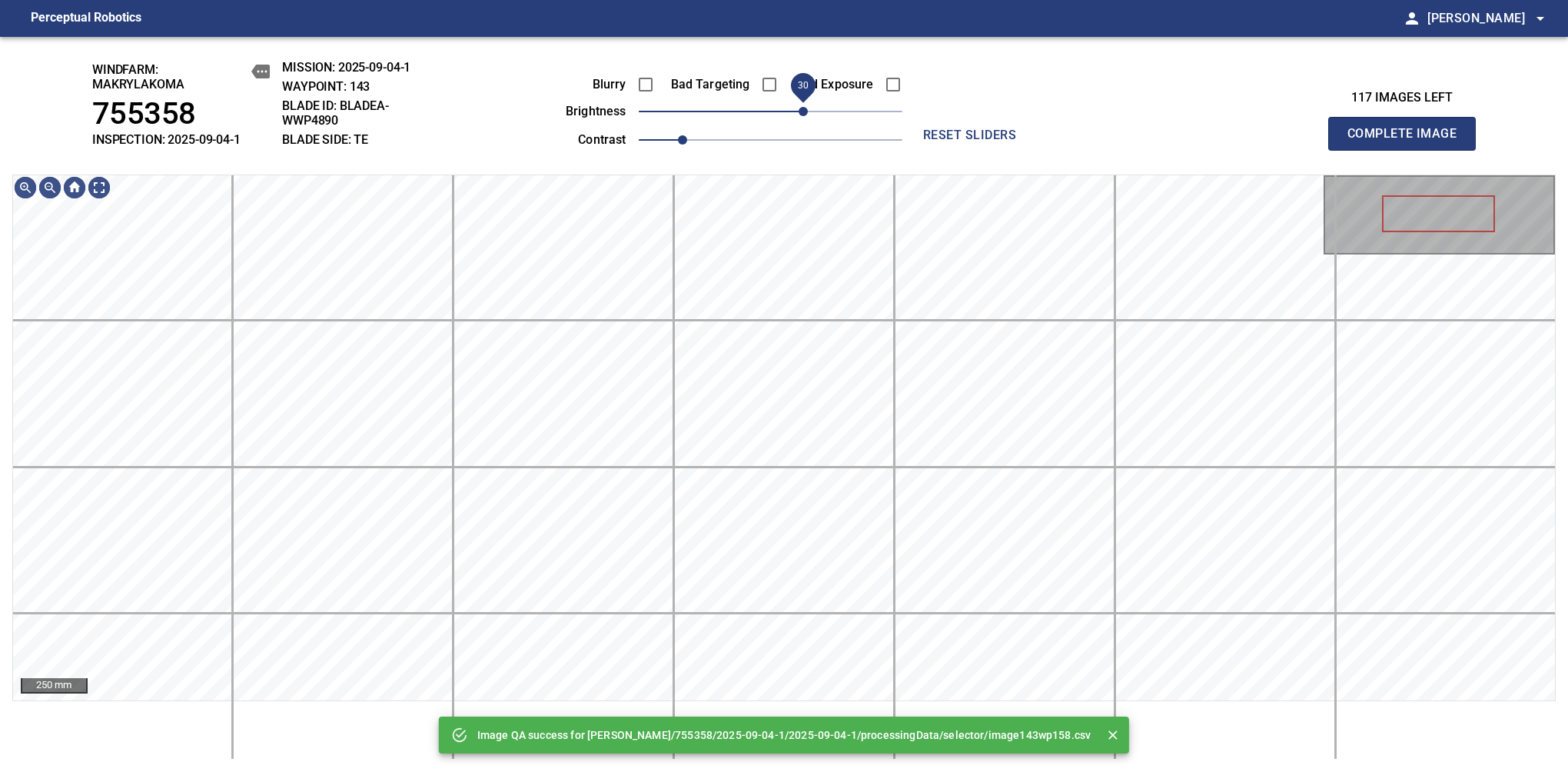
drag, startPoint x: 774, startPoint y: 118, endPoint x: 806, endPoint y: 115, distance: 32.1
click at [806, 115] on span "30" at bounding box center [802, 112] width 9 height 9
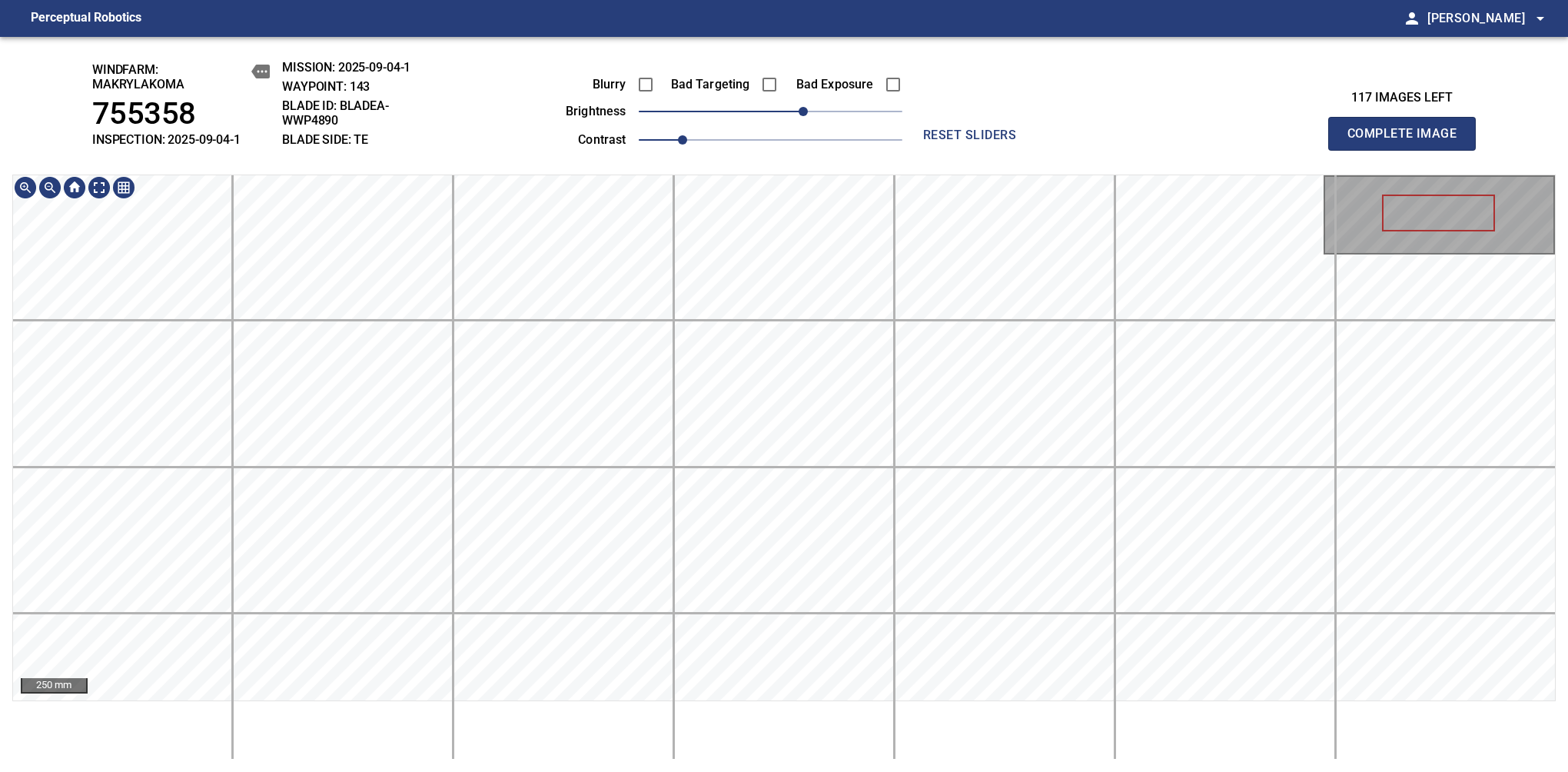
click at [714, 763] on div "windfarm: Makrylakoma 755358 INSPECTION: 2025-09-04-1 MISSION: 2025-09-04-1 WAY…" at bounding box center [784, 404] width 1568 height 735
click at [812, 110] on span "40" at bounding box center [814, 112] width 9 height 9
click at [1408, 142] on span "Complete Image" at bounding box center [1402, 133] width 114 height 21
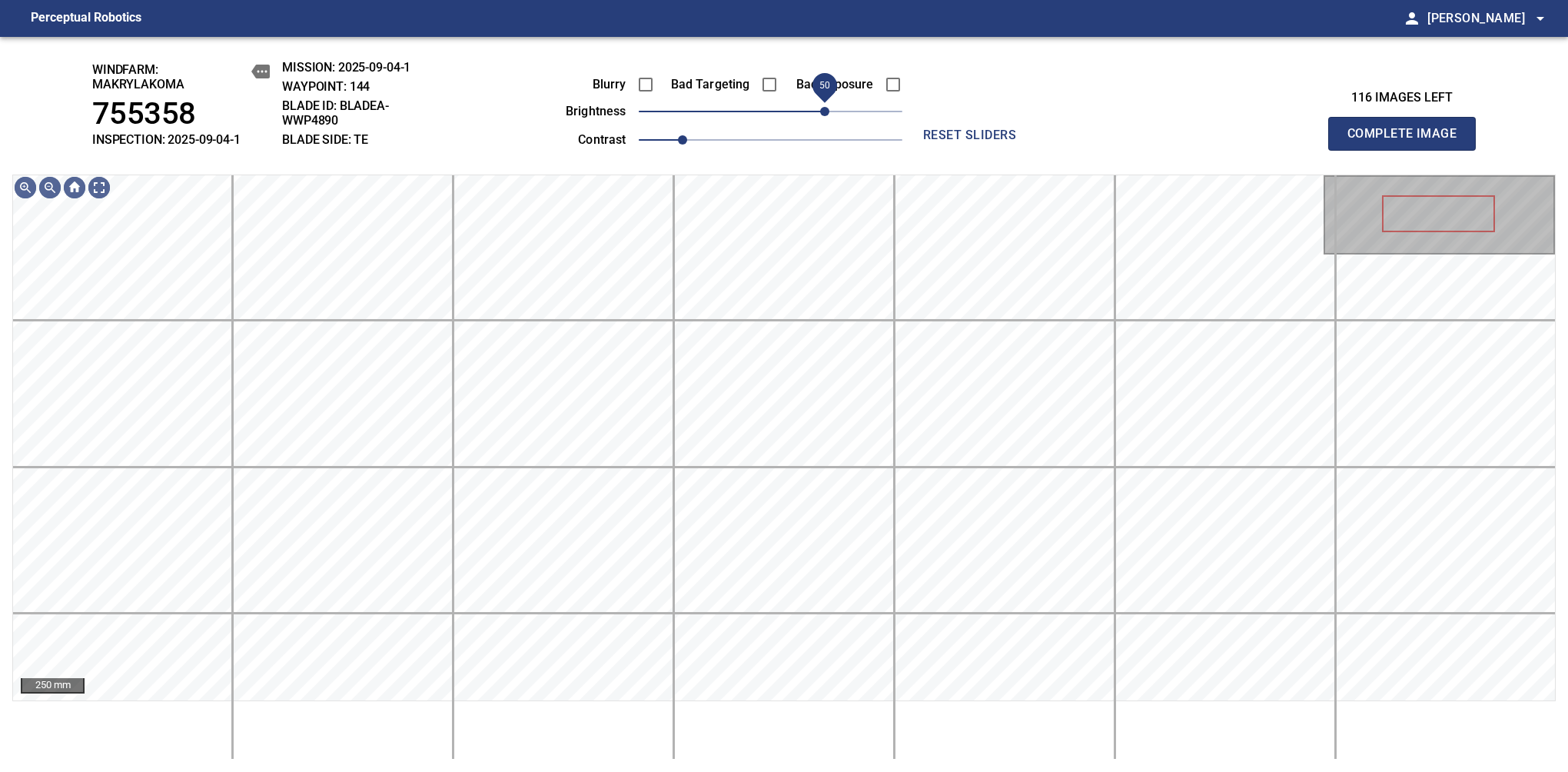
drag, startPoint x: 811, startPoint y: 114, endPoint x: 824, endPoint y: 111, distance: 13.3
click at [824, 111] on span "50" at bounding box center [824, 112] width 9 height 9
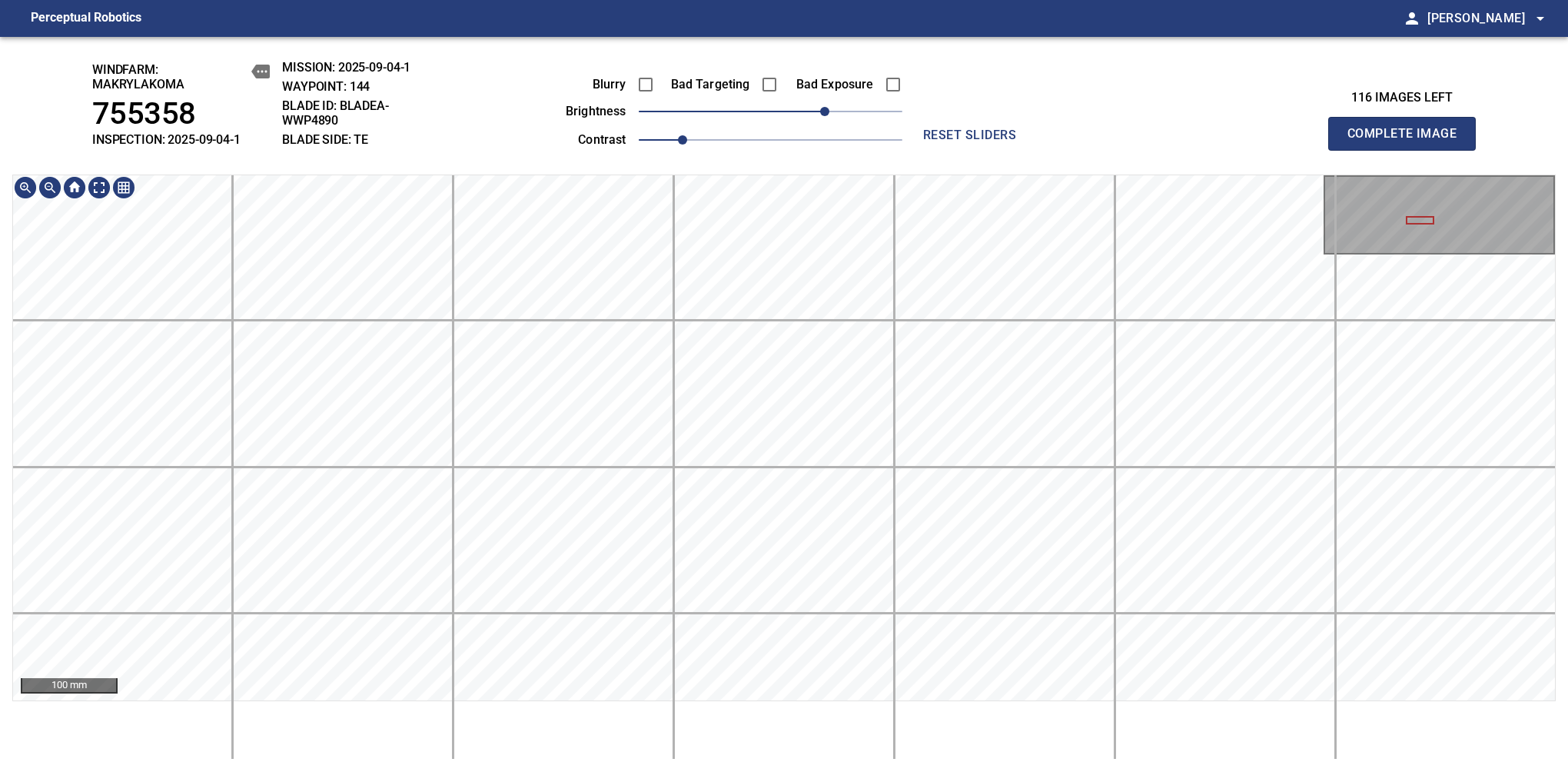
click at [645, 0] on html "Perceptual Robotics person [PERSON_NAME] arrow_drop_down windfarm: Makrylakoma …" at bounding box center [784, 386] width 1568 height 772
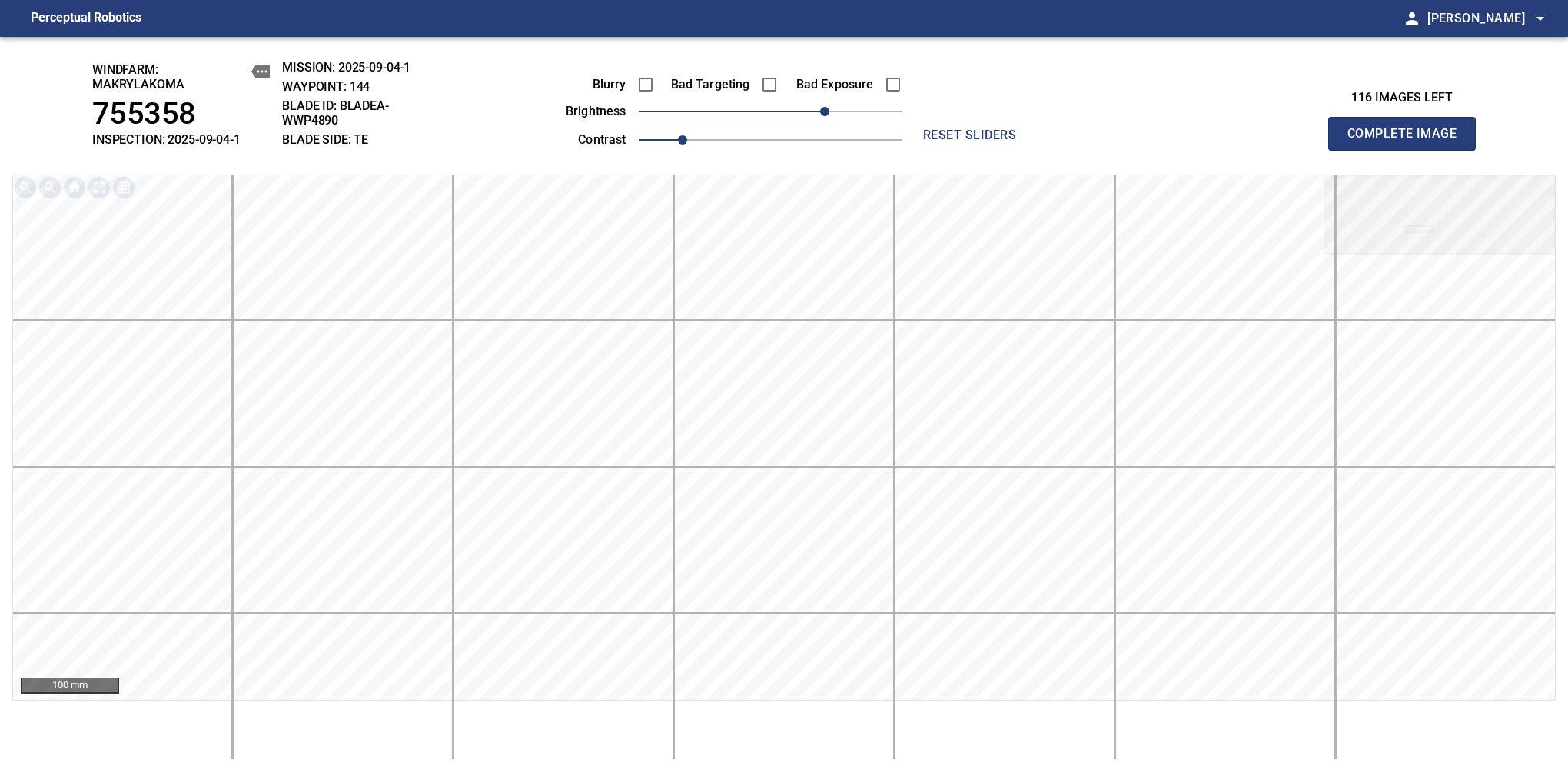
click at [1408, 142] on span "Complete Image" at bounding box center [1402, 133] width 114 height 21
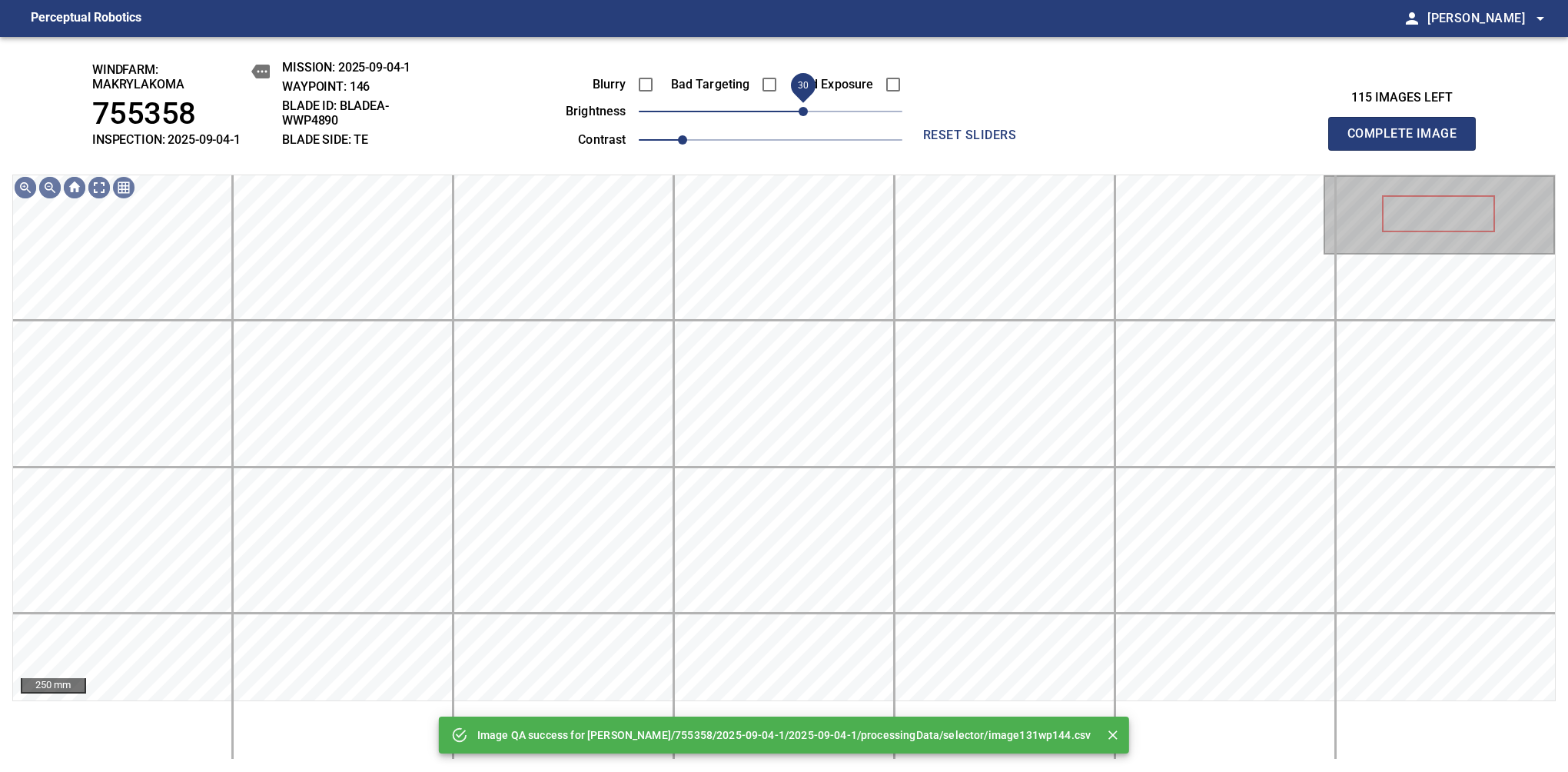
drag, startPoint x: 816, startPoint y: 108, endPoint x: 805, endPoint y: 111, distance: 11.4
click at [805, 111] on span "30" at bounding box center [770, 111] width 263 height 21
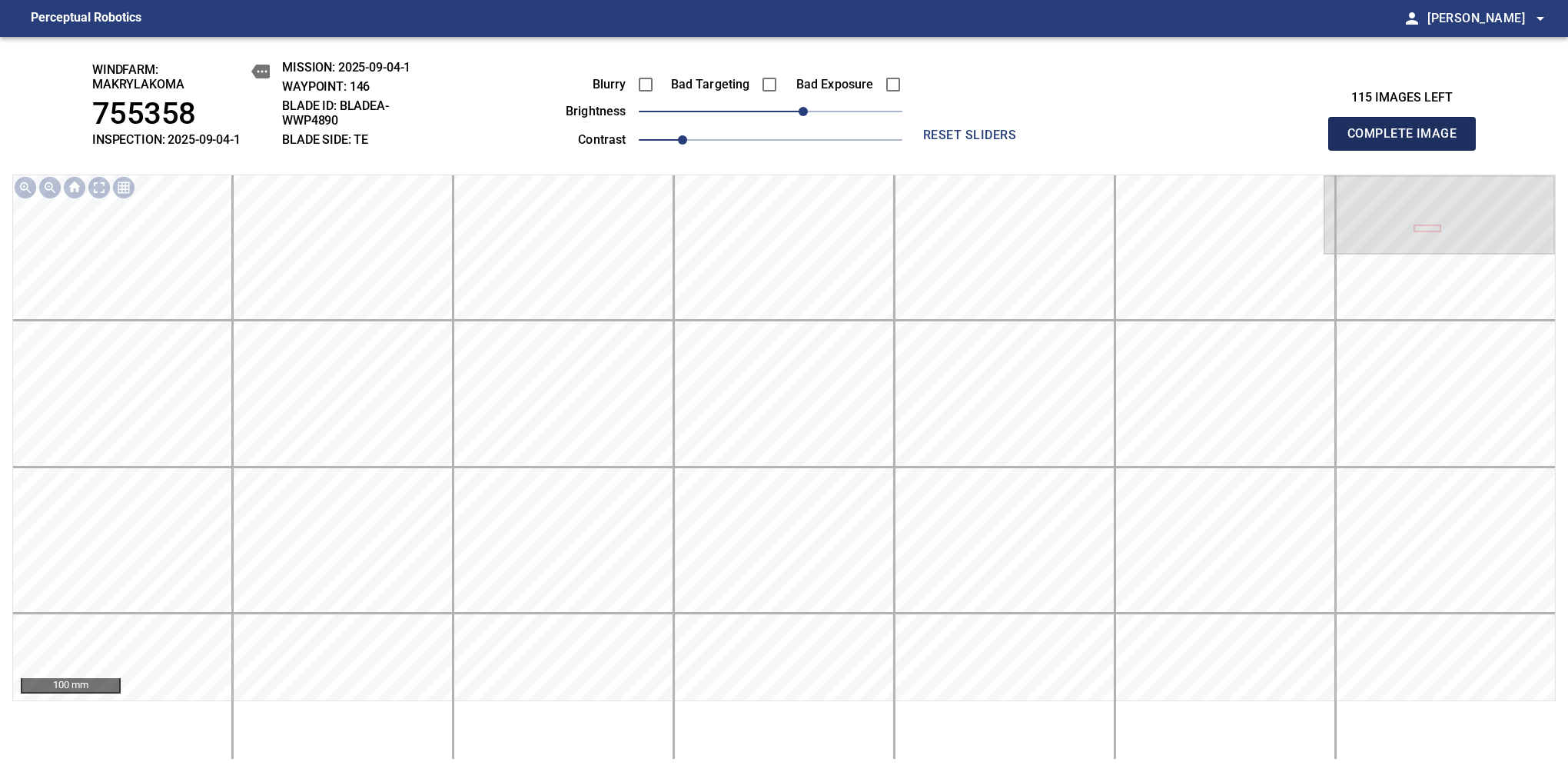
click at [1408, 142] on span "Complete Image" at bounding box center [1402, 133] width 114 height 21
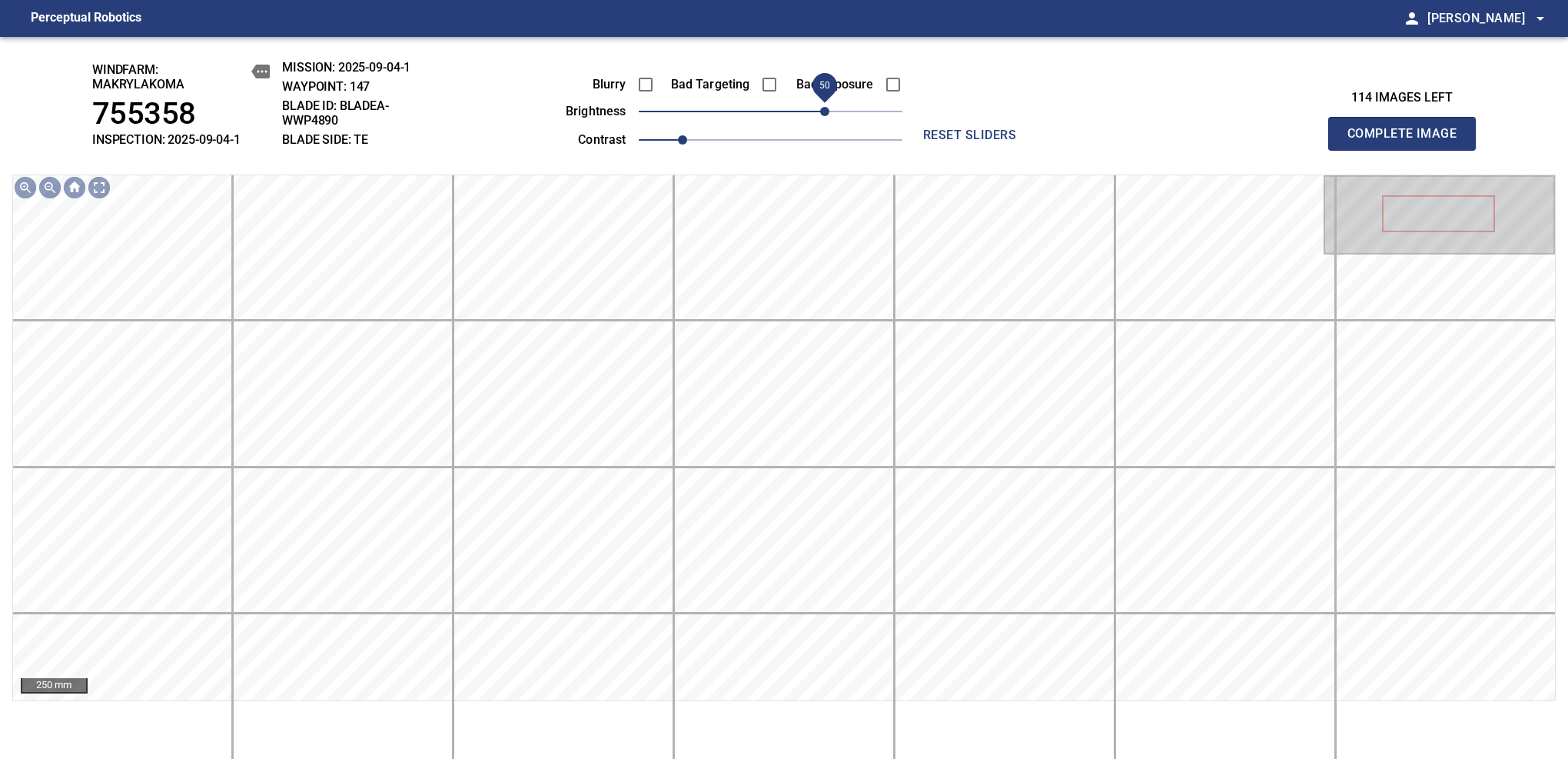
drag, startPoint x: 776, startPoint y: 124, endPoint x: 830, endPoint y: 111, distance: 55.5
click at [829, 111] on span "50" at bounding box center [824, 112] width 9 height 9
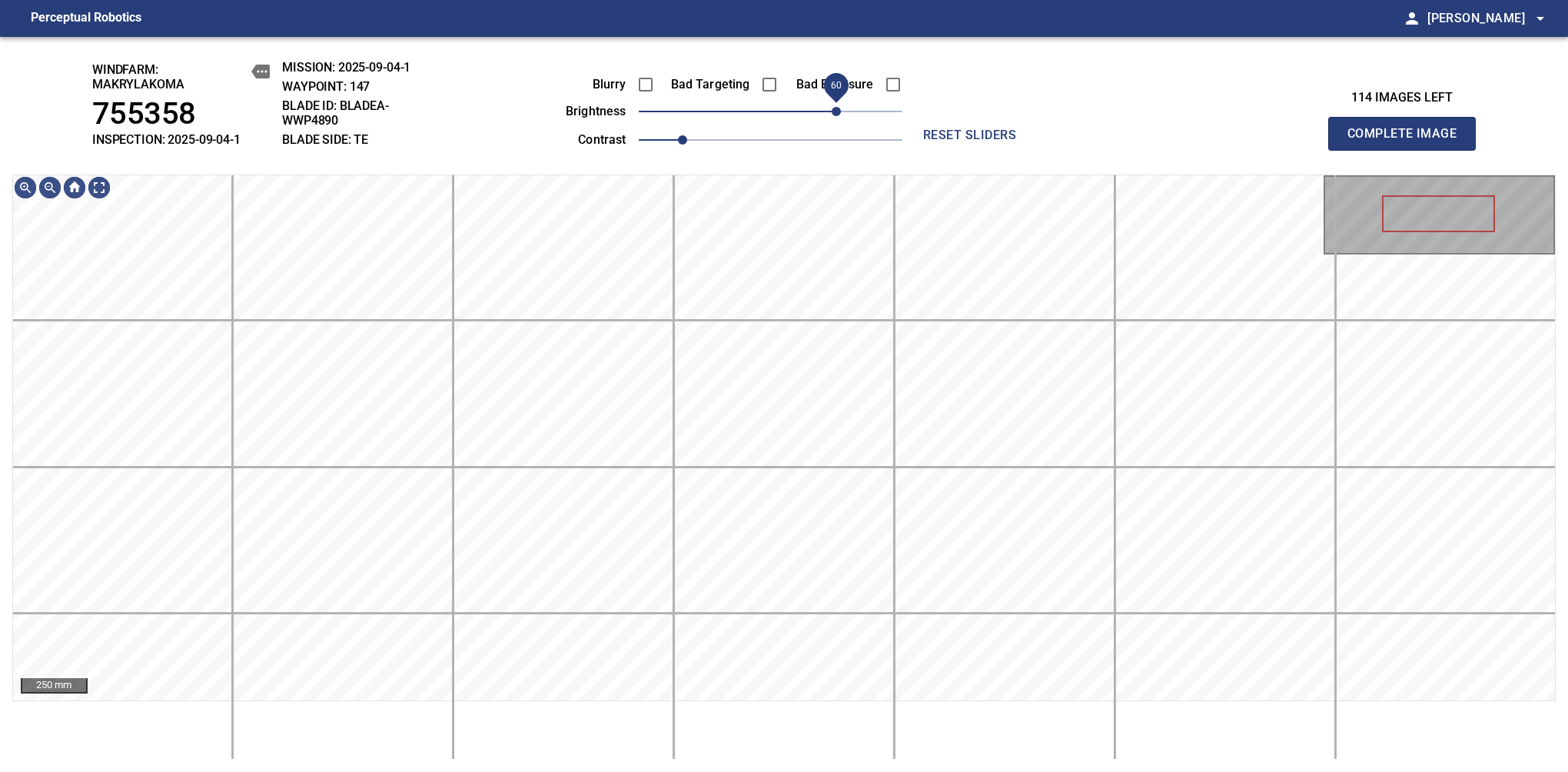
click at [835, 114] on span "60" at bounding box center [836, 112] width 9 height 9
click at [753, 68] on div "windfarm: Makrylakoma 755358 INSPECTION: 2025-09-04-1 MISSION: 2025-09-04-1 WAY…" at bounding box center [784, 404] width 1568 height 735
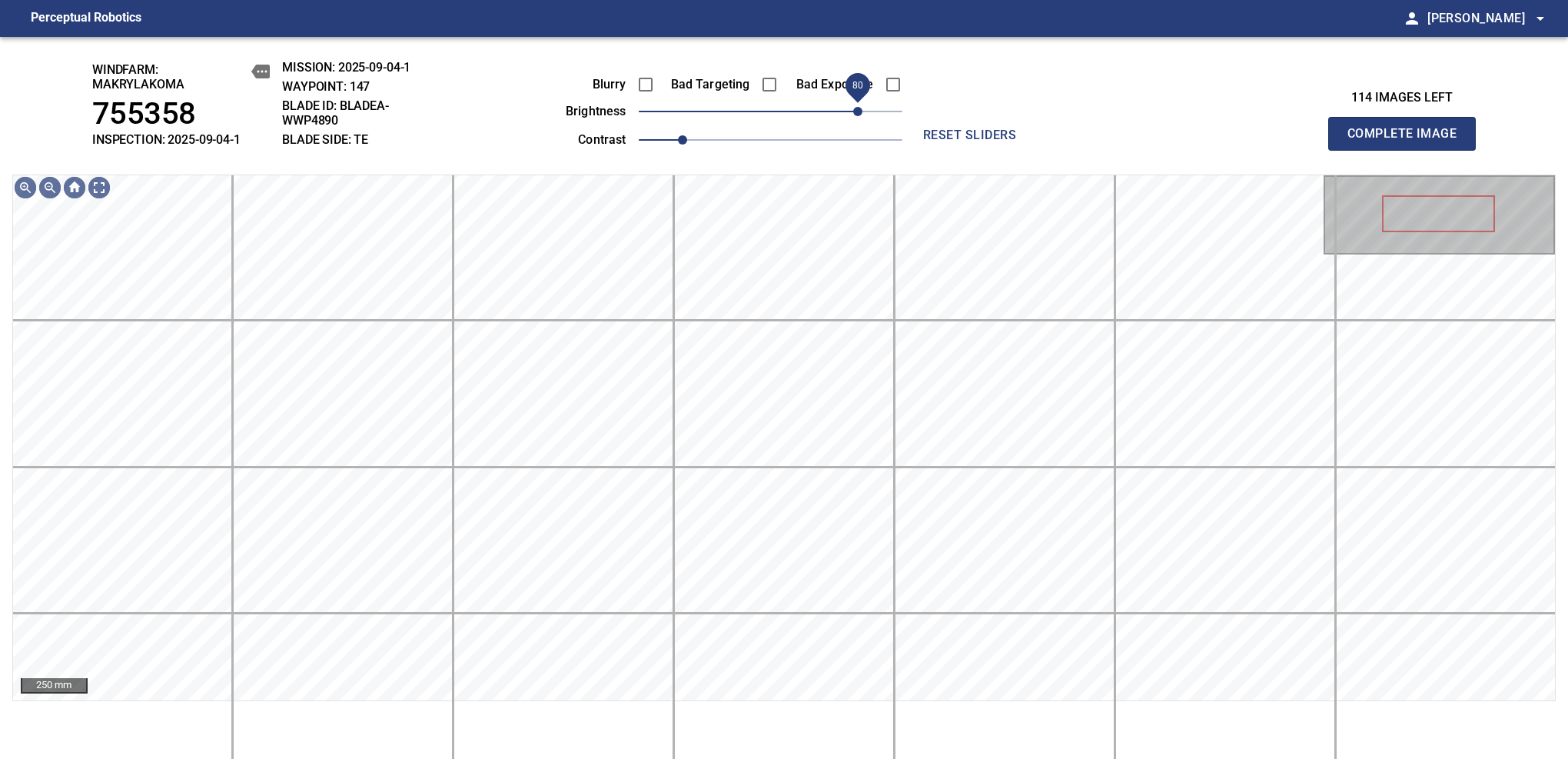
click at [857, 114] on span "80" at bounding box center [857, 112] width 9 height 9
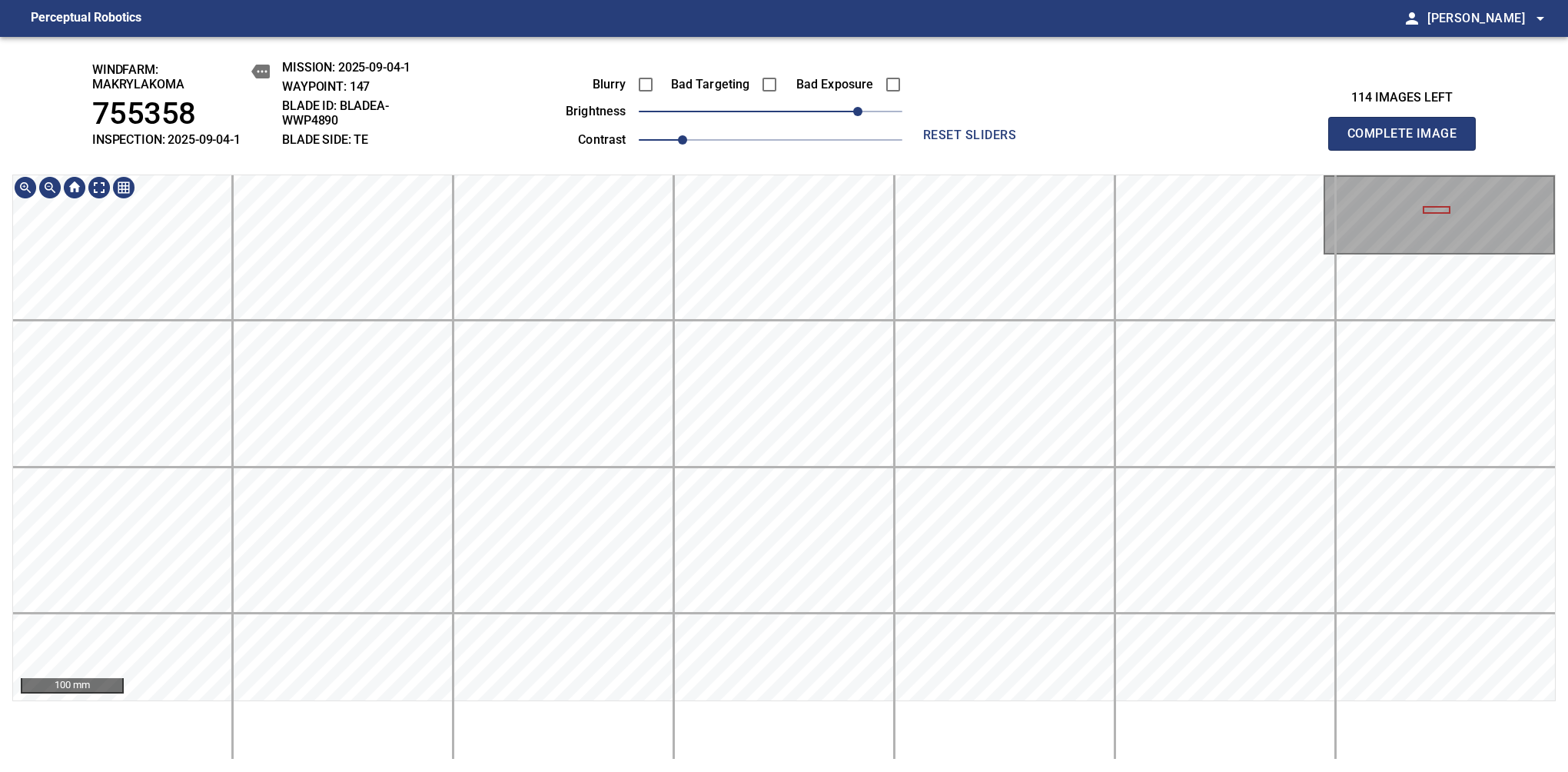
click at [706, 771] on html "Perceptual Robotics person [PERSON_NAME] arrow_drop_down windfarm: Makrylakoma …" at bounding box center [784, 386] width 1568 height 772
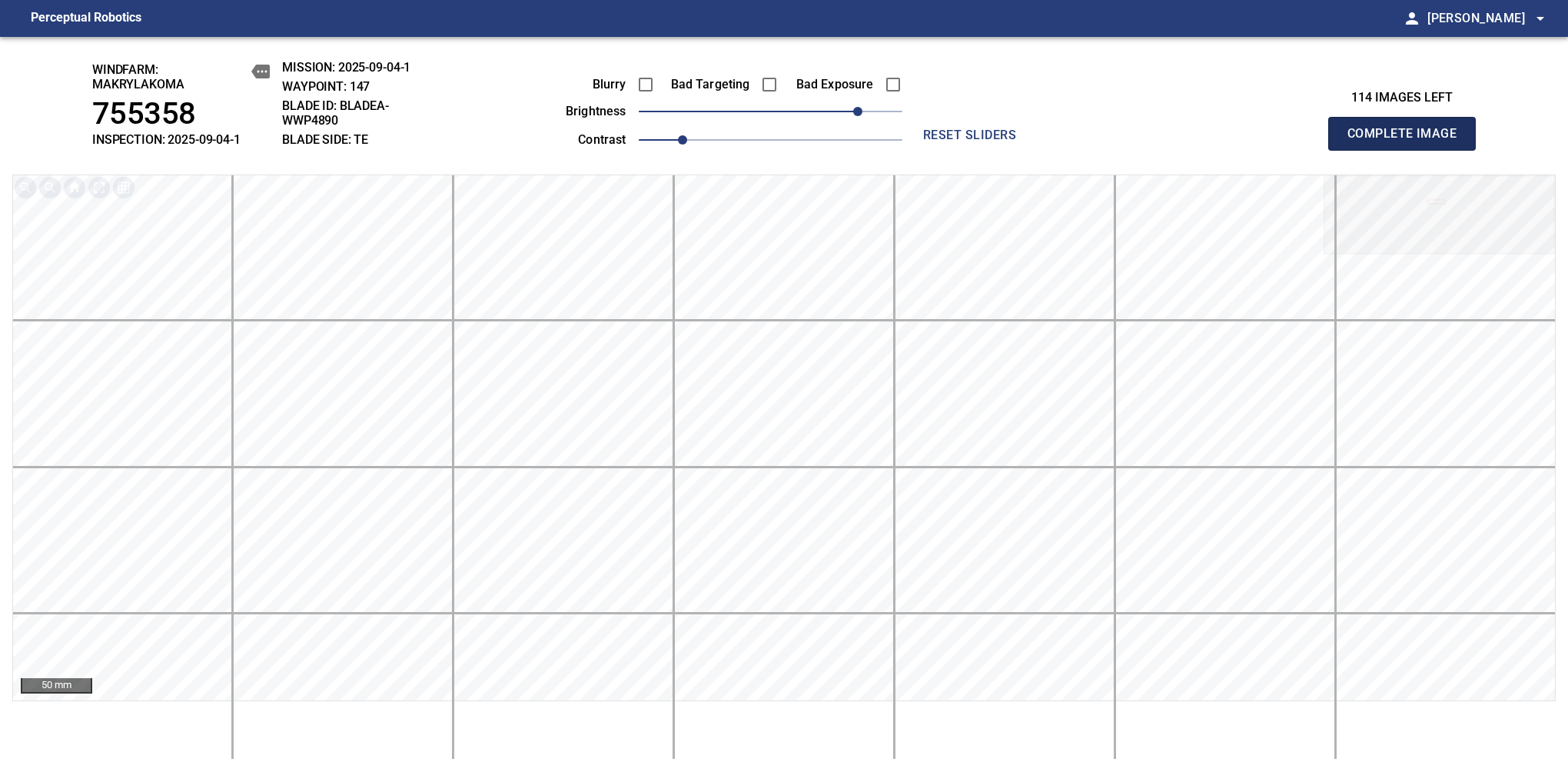
click at [1408, 142] on span "Complete Image" at bounding box center [1402, 133] width 114 height 21
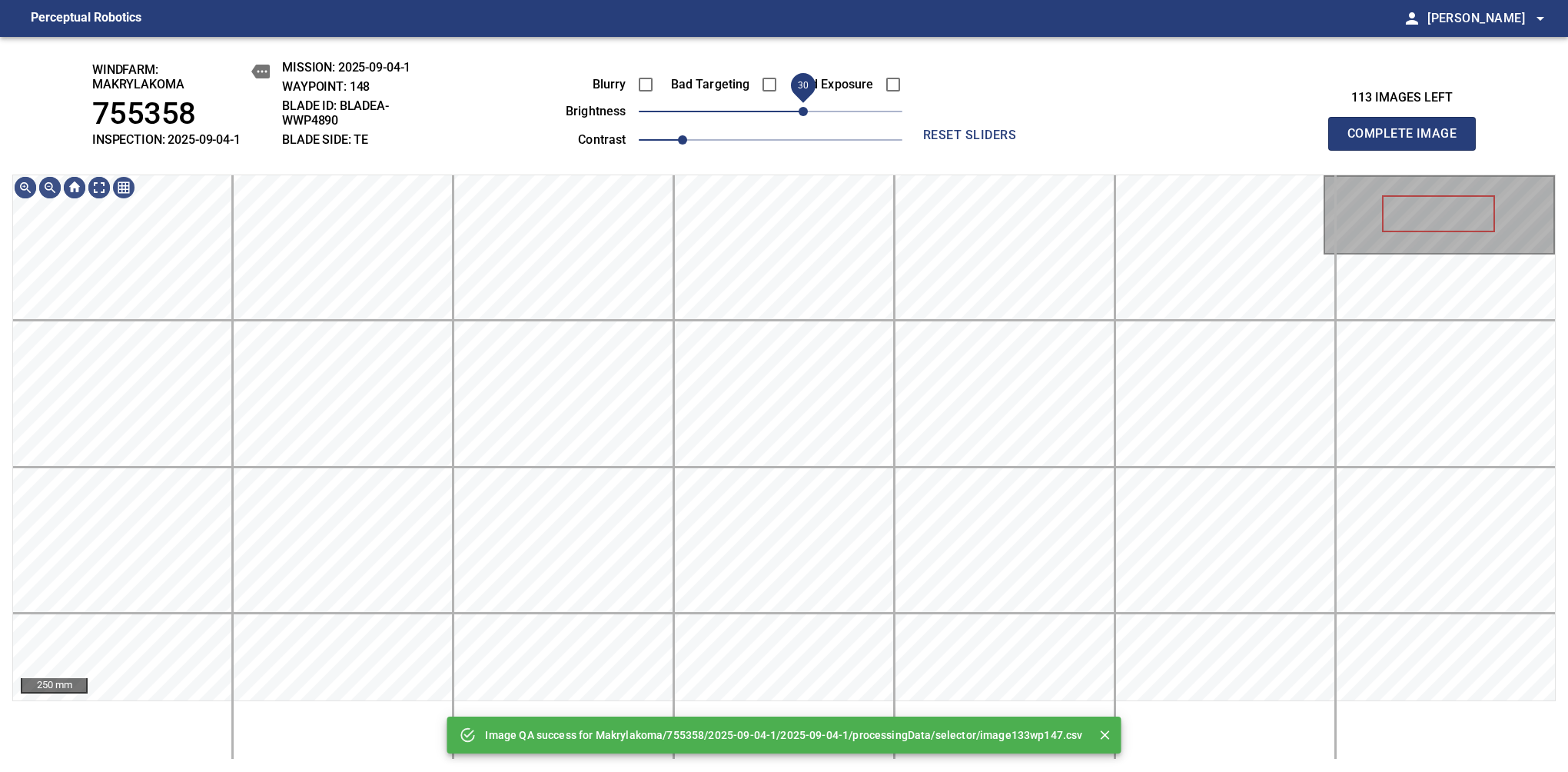
drag, startPoint x: 843, startPoint y: 117, endPoint x: 805, endPoint y: 124, distance: 38.6
click at [805, 123] on span "30" at bounding box center [770, 111] width 263 height 21
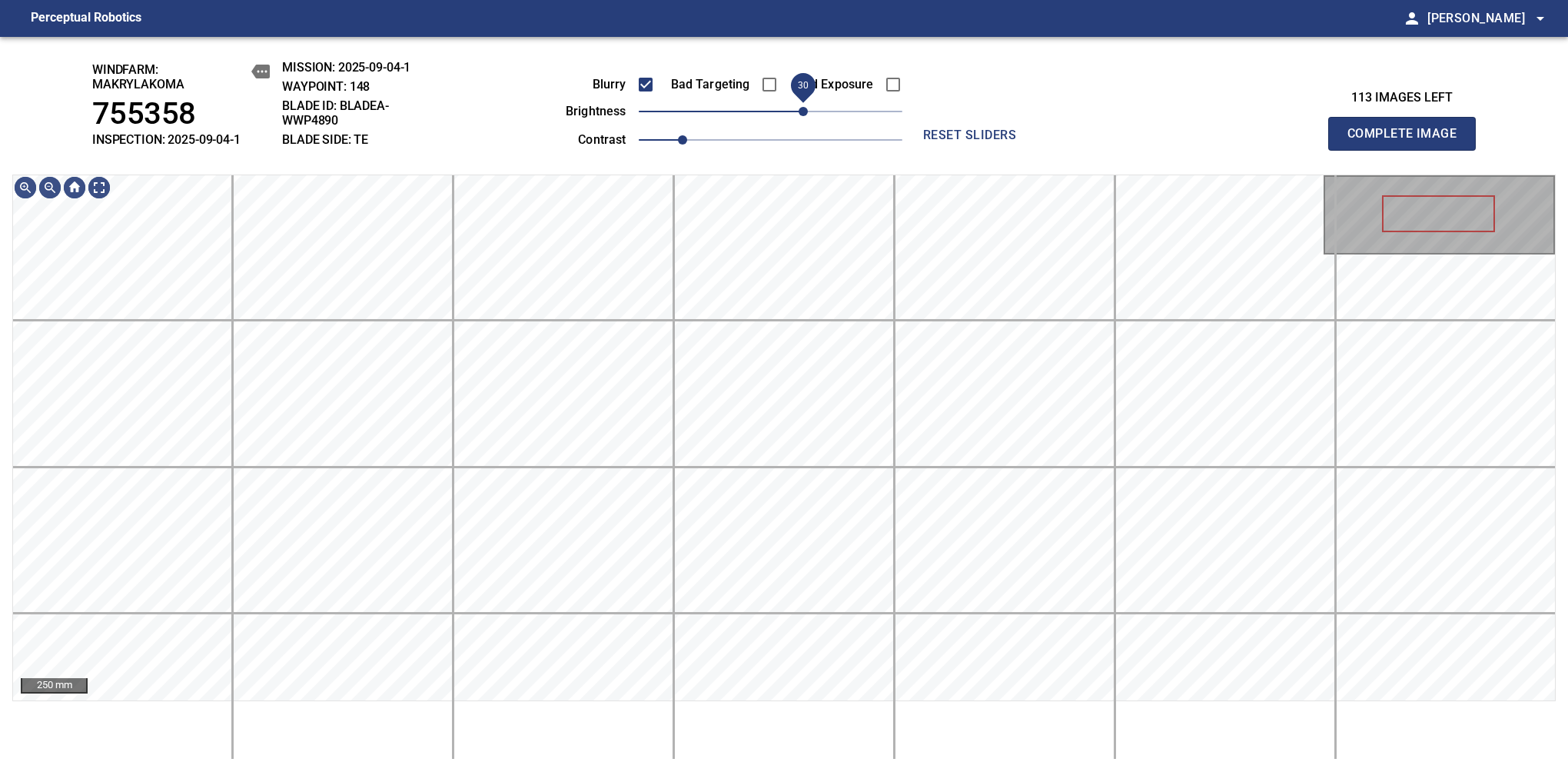
drag, startPoint x: 801, startPoint y: 114, endPoint x: 805, endPoint y: 106, distance: 8.9
click at [805, 107] on span "30" at bounding box center [802, 112] width 9 height 9
click at [1408, 142] on span "Complete Image" at bounding box center [1402, 133] width 114 height 21
drag, startPoint x: 786, startPoint y: 122, endPoint x: 810, endPoint y: 114, distance: 25.3
click at [810, 114] on span "40" at bounding box center [770, 111] width 263 height 21
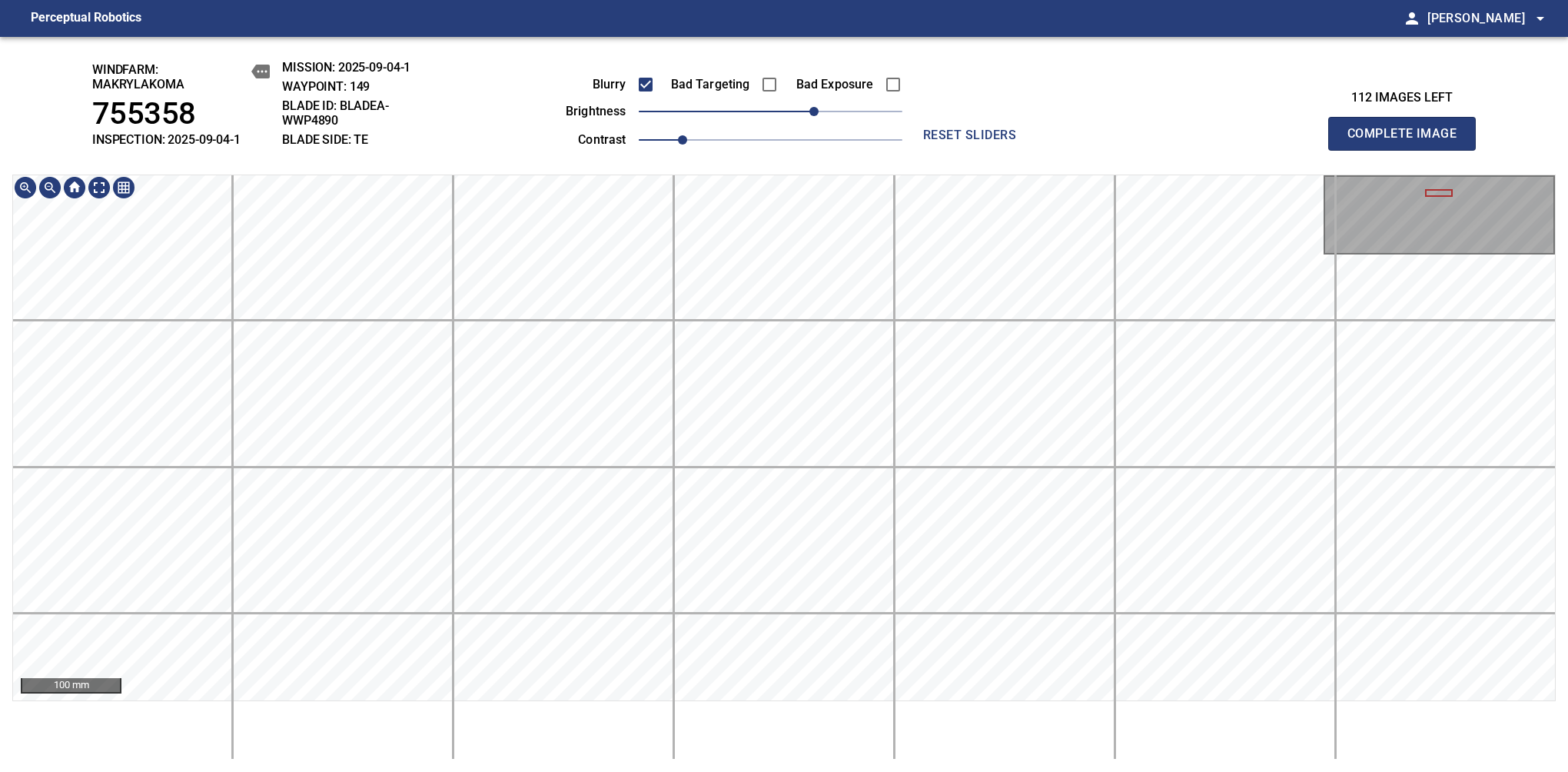
click at [784, 11] on main "Perceptual Robotics person [PERSON_NAME] arrow_drop_down windfarm: Makrylakoma …" at bounding box center [784, 386] width 1568 height 772
click at [1408, 142] on span "Complete Image" at bounding box center [1402, 133] width 114 height 21
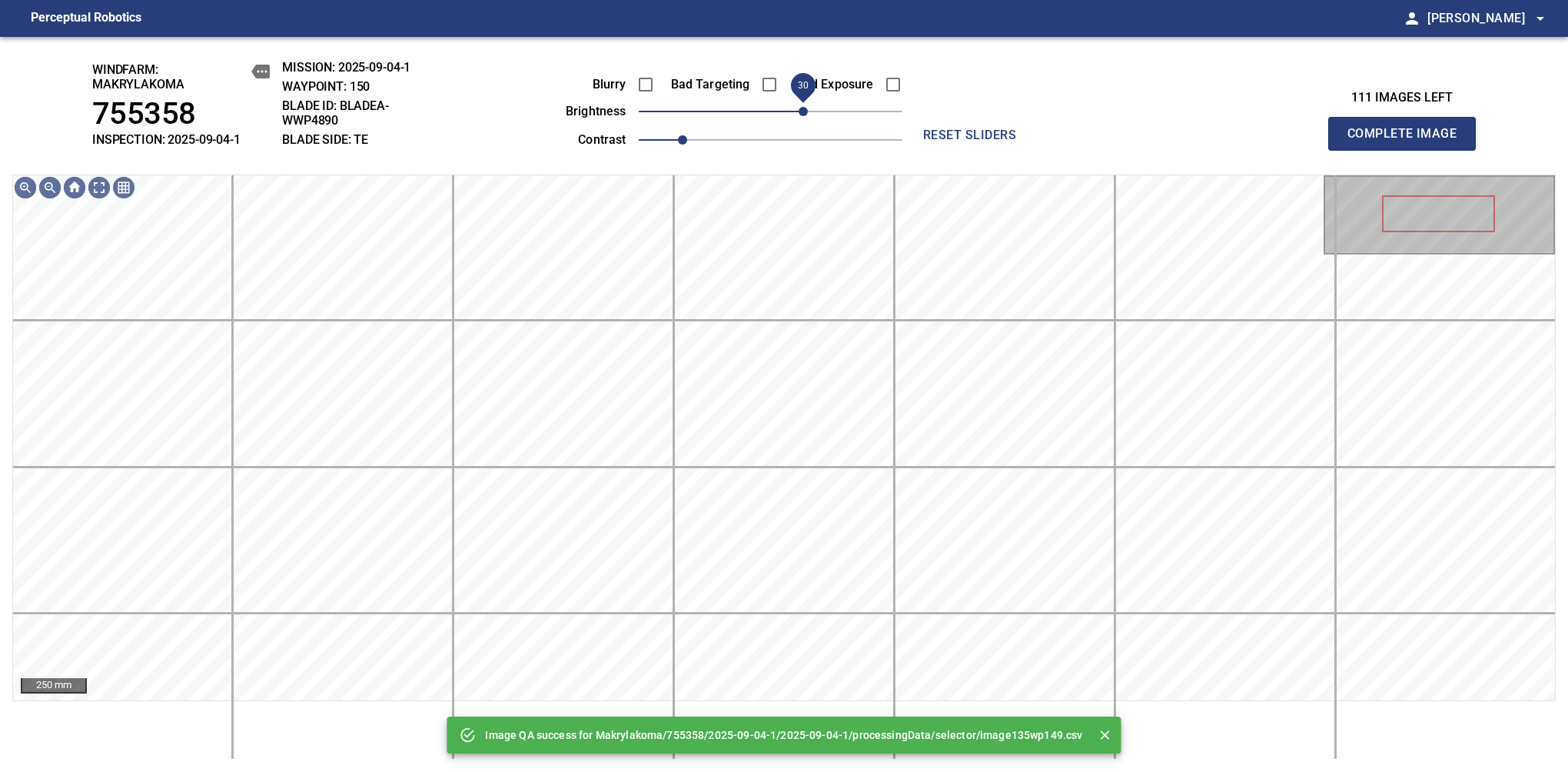
click at [808, 107] on span "30" at bounding box center [802, 112] width 9 height 9
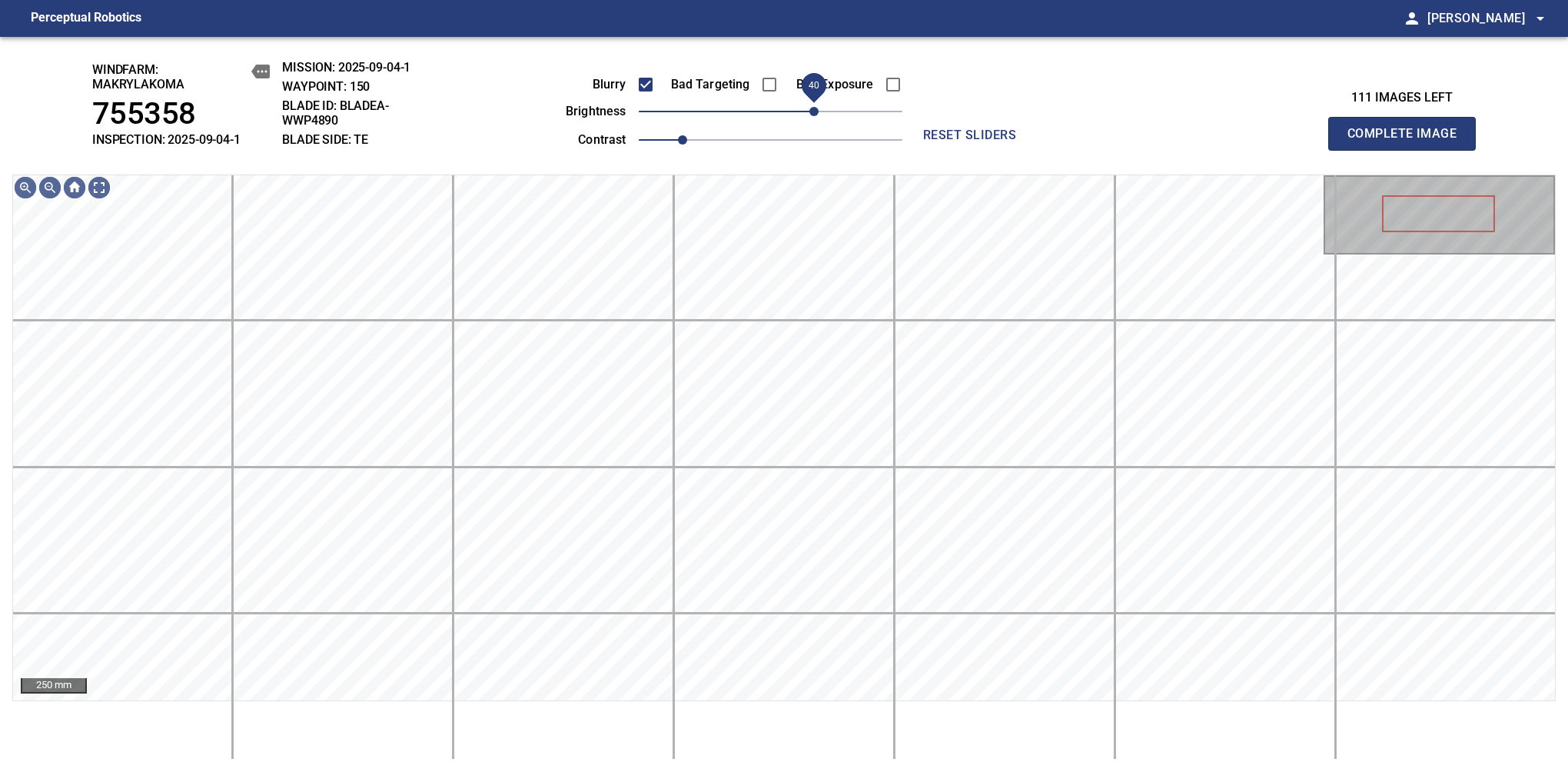
drag, startPoint x: 799, startPoint y: 118, endPoint x: 810, endPoint y: 107, distance: 15.6
click at [810, 107] on span "40" at bounding box center [814, 112] width 9 height 9
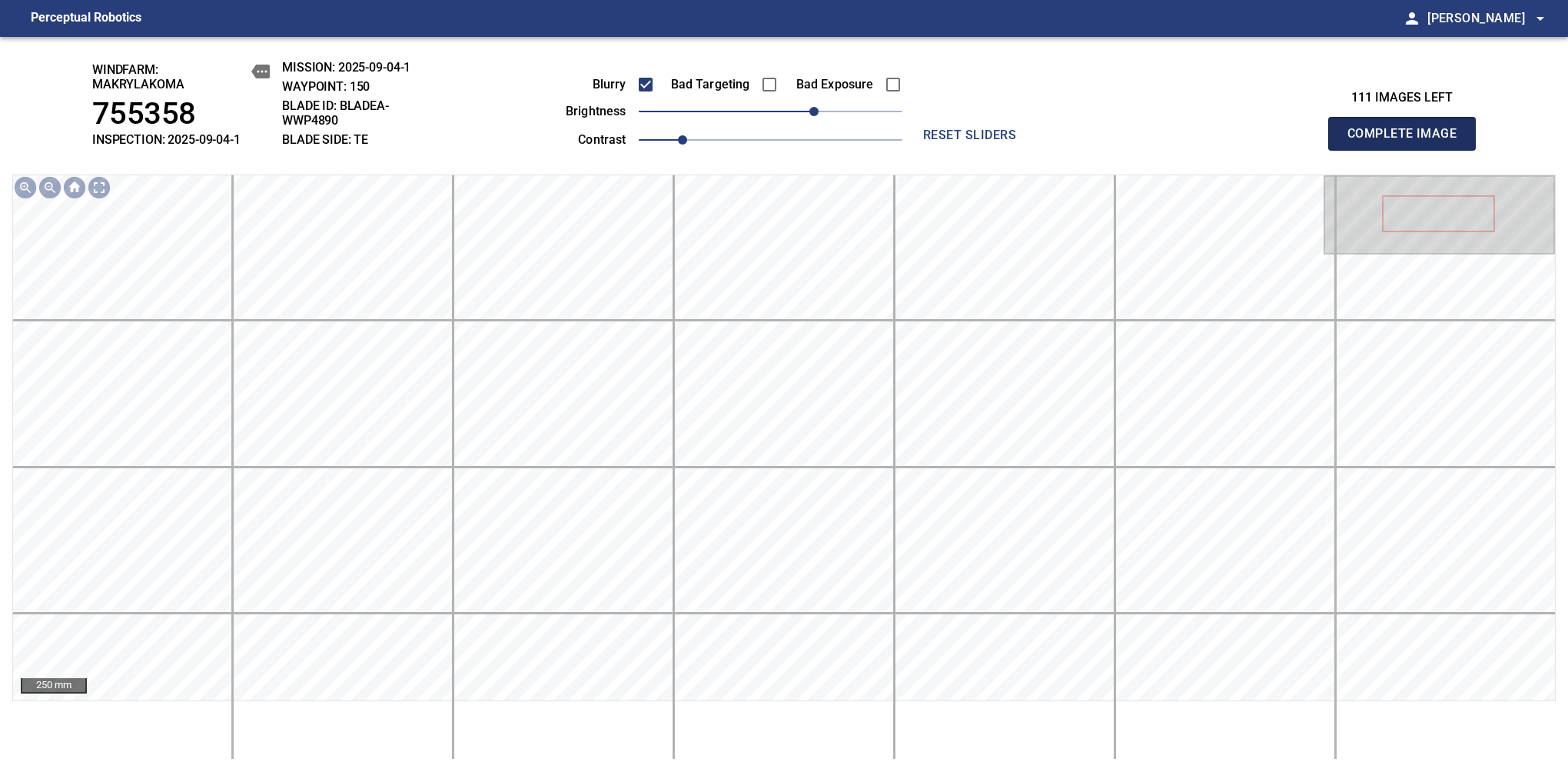
click at [1408, 142] on span "Complete Image" at bounding box center [1402, 133] width 114 height 21
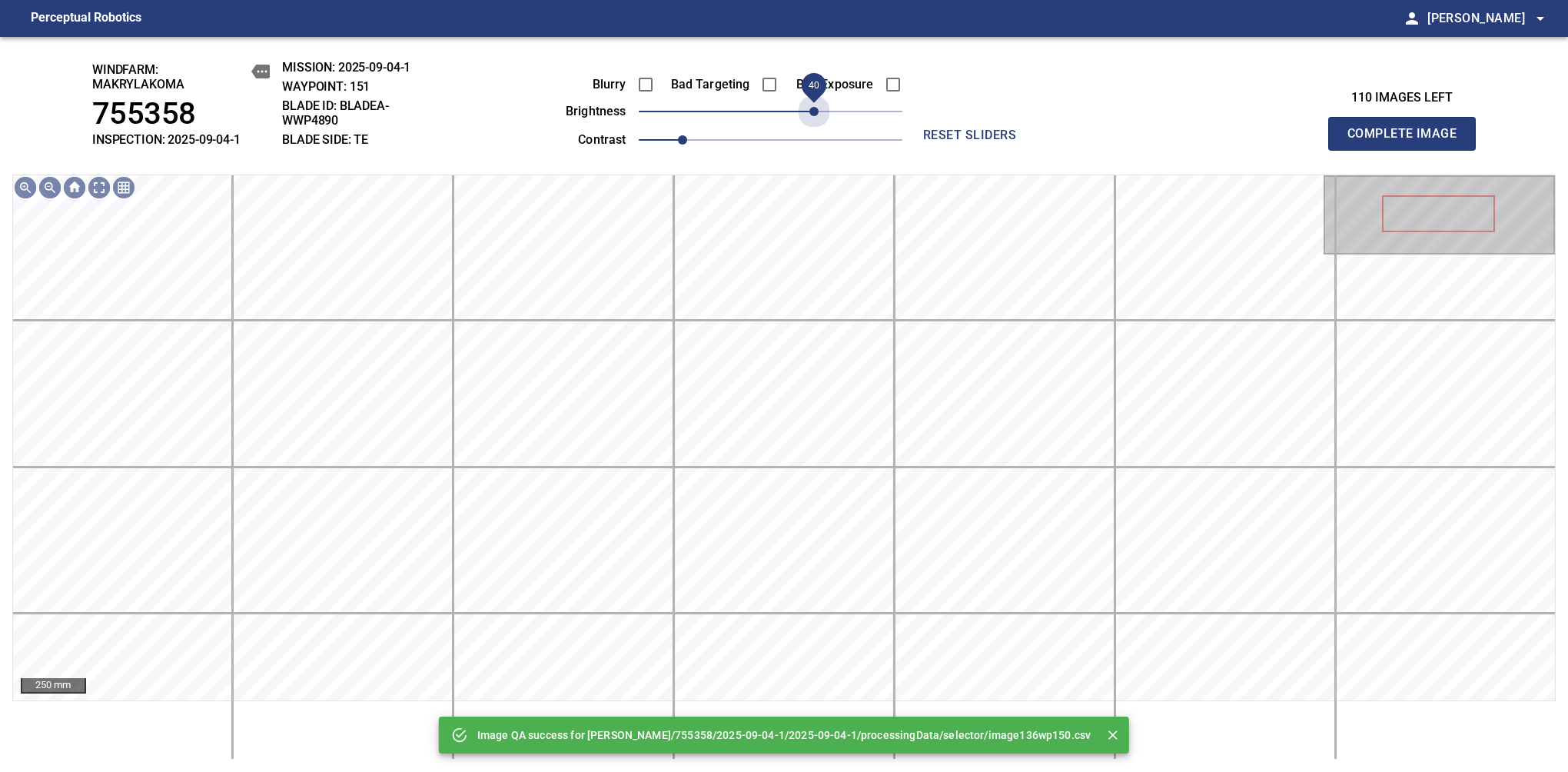
click at [810, 107] on span "40" at bounding box center [770, 111] width 263 height 21
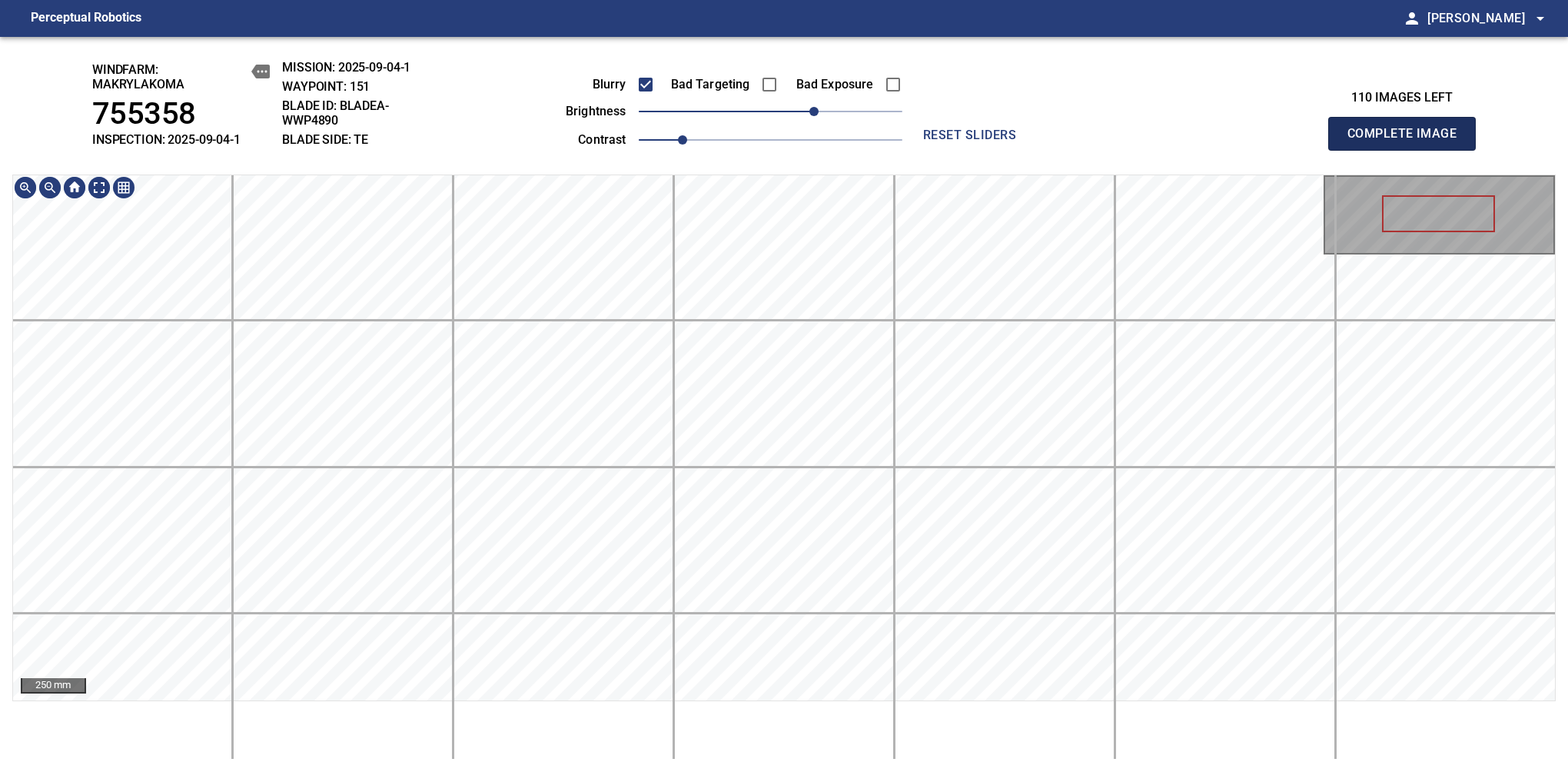
click at [1408, 142] on span "Complete Image" at bounding box center [1402, 133] width 114 height 21
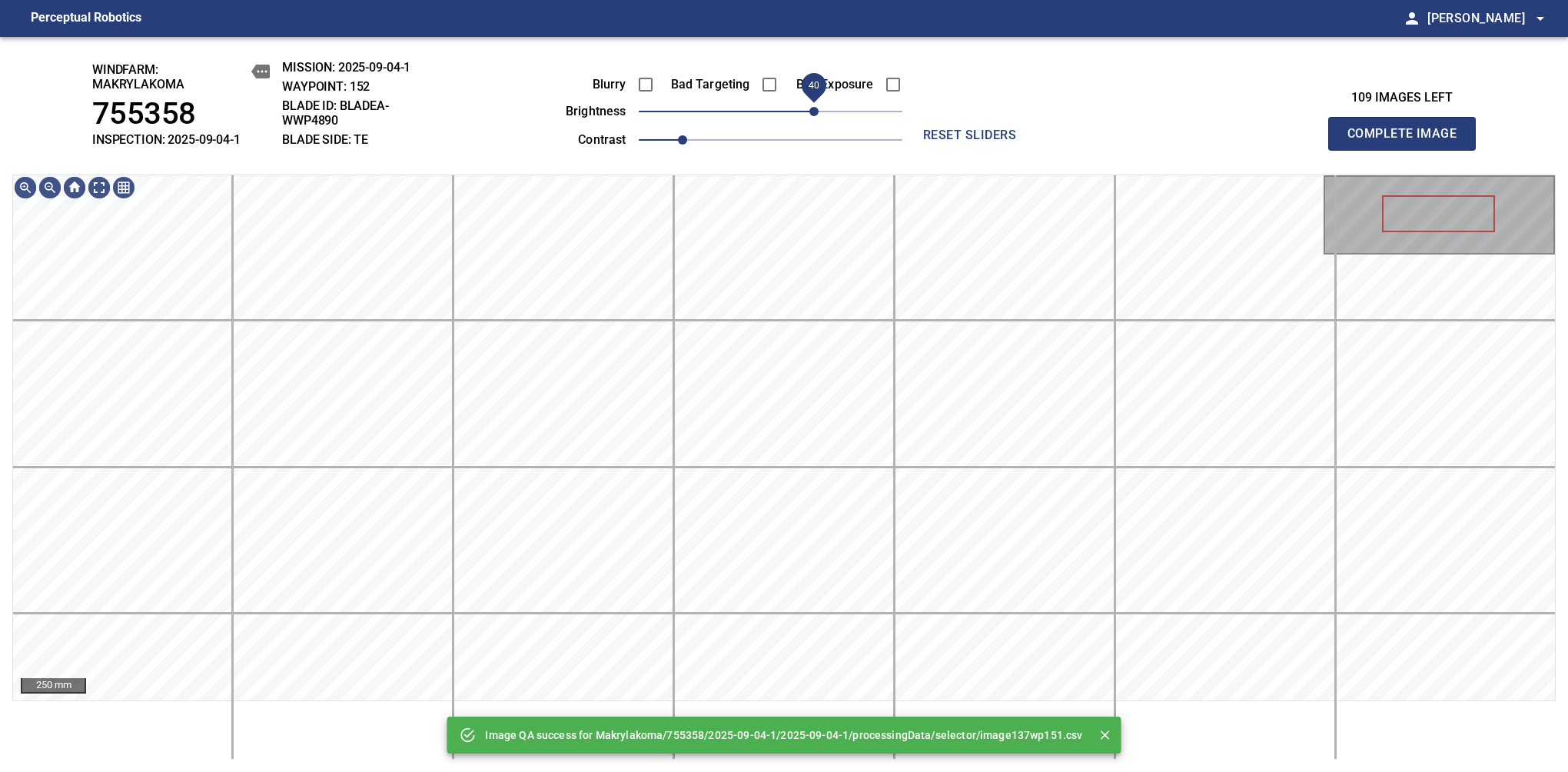
drag, startPoint x: 802, startPoint y: 113, endPoint x: 814, endPoint y: 113, distance: 12.0
click at [814, 113] on span "40" at bounding box center [814, 112] width 9 height 9
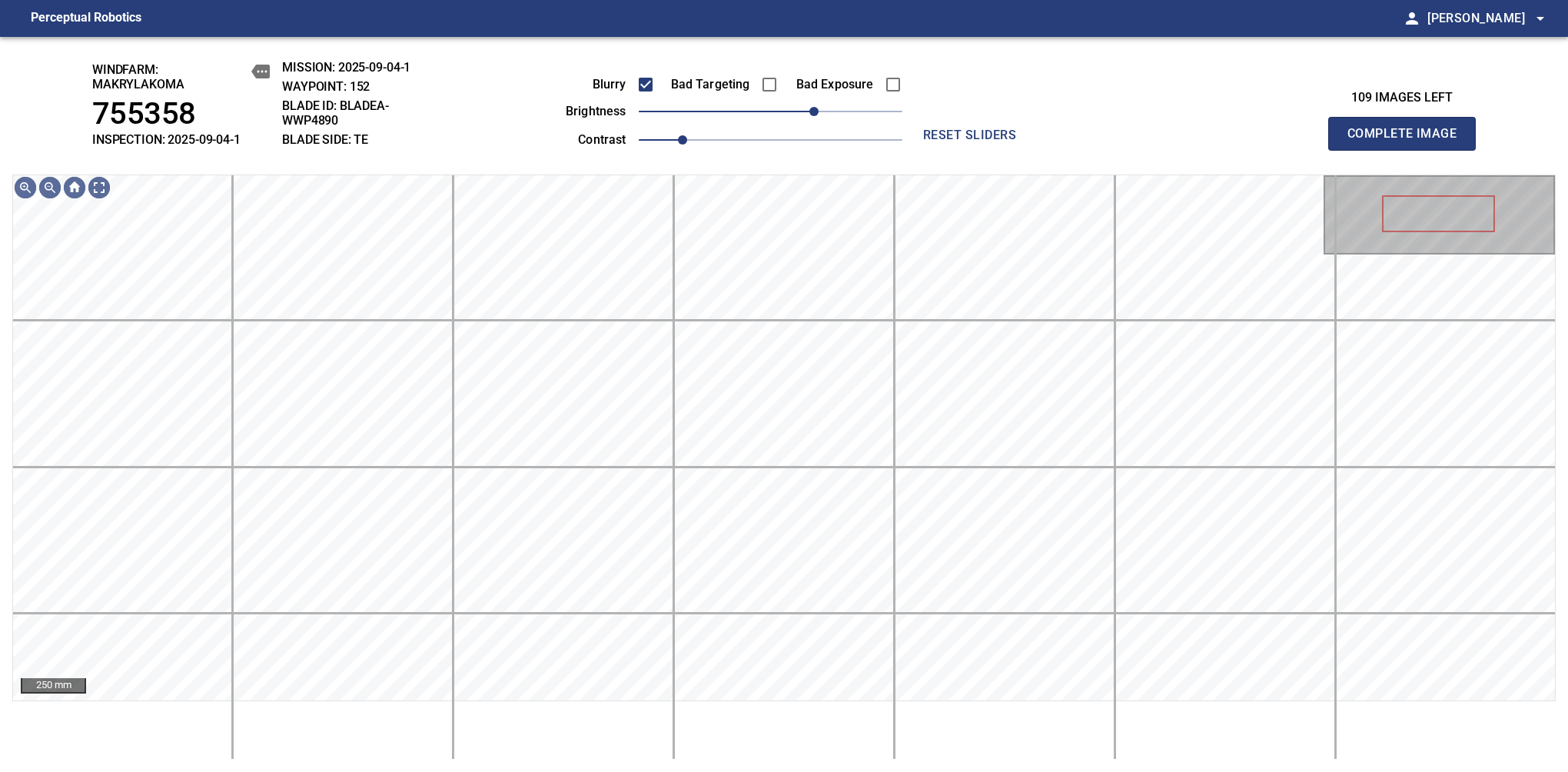
click at [1408, 142] on span "Complete Image" at bounding box center [1402, 133] width 114 height 21
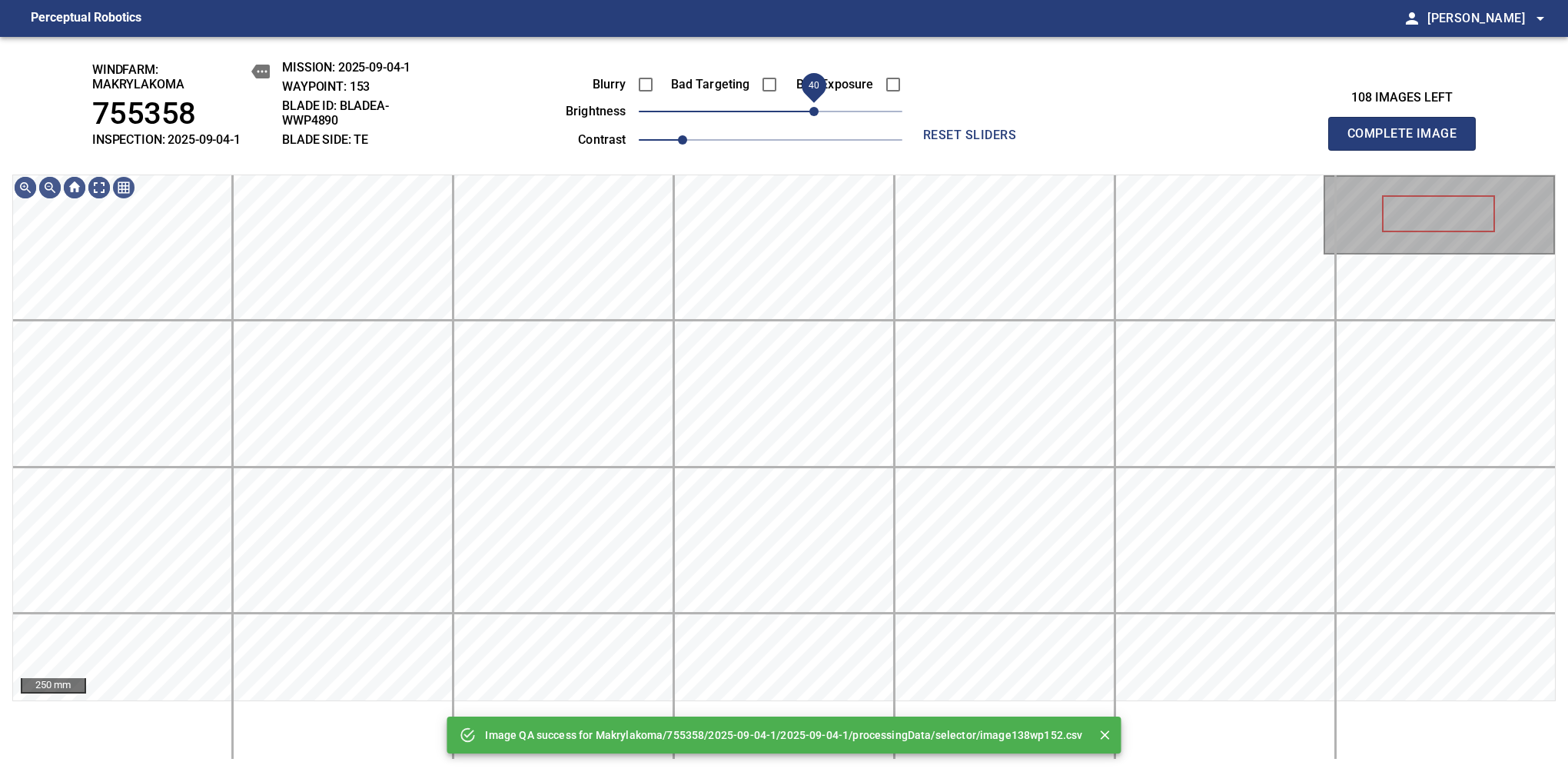
drag, startPoint x: 802, startPoint y: 118, endPoint x: 814, endPoint y: 118, distance: 12.0
click at [814, 116] on span "40" at bounding box center [814, 112] width 9 height 9
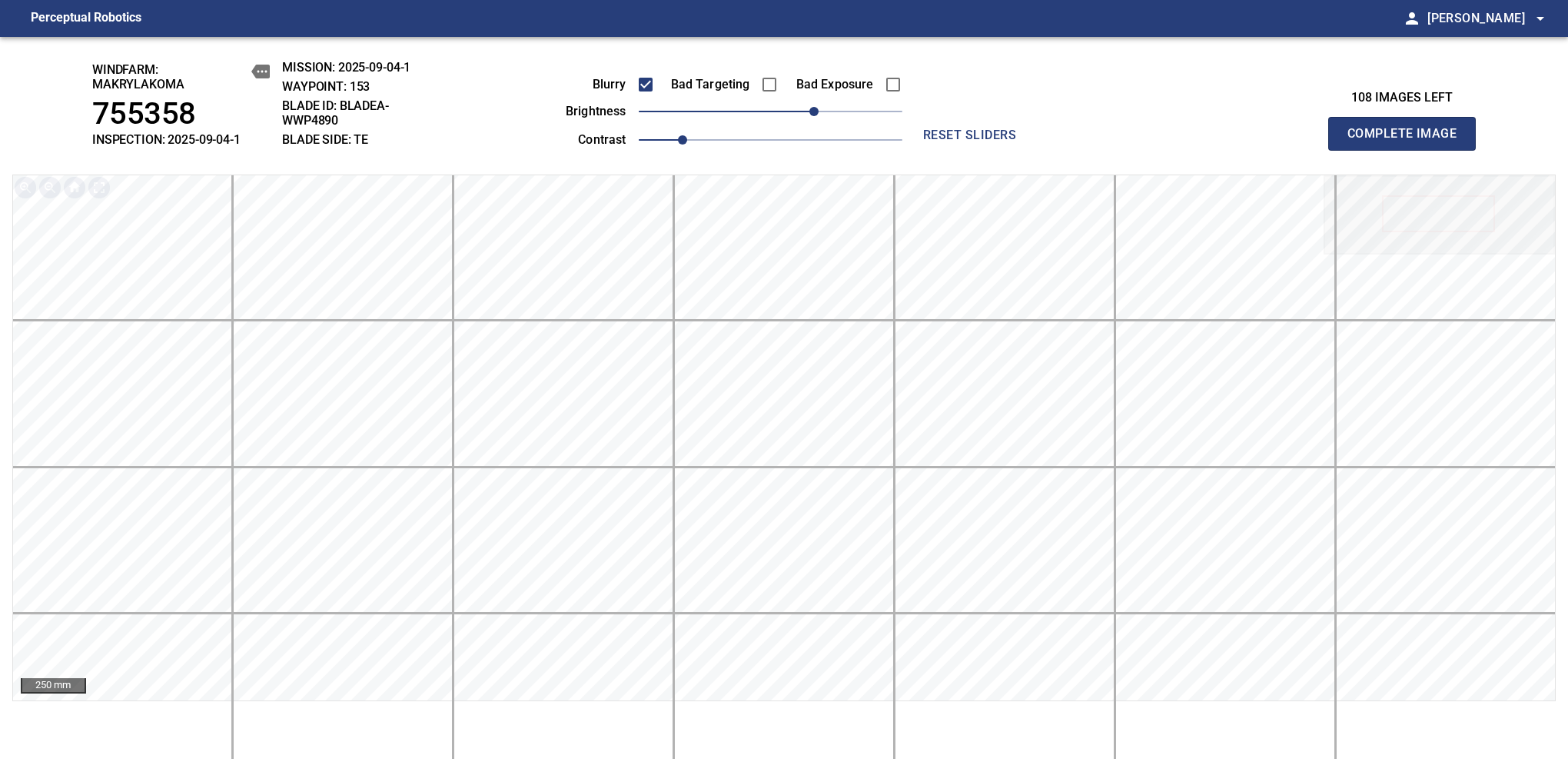
click at [1408, 142] on span "Complete Image" at bounding box center [1402, 133] width 114 height 21
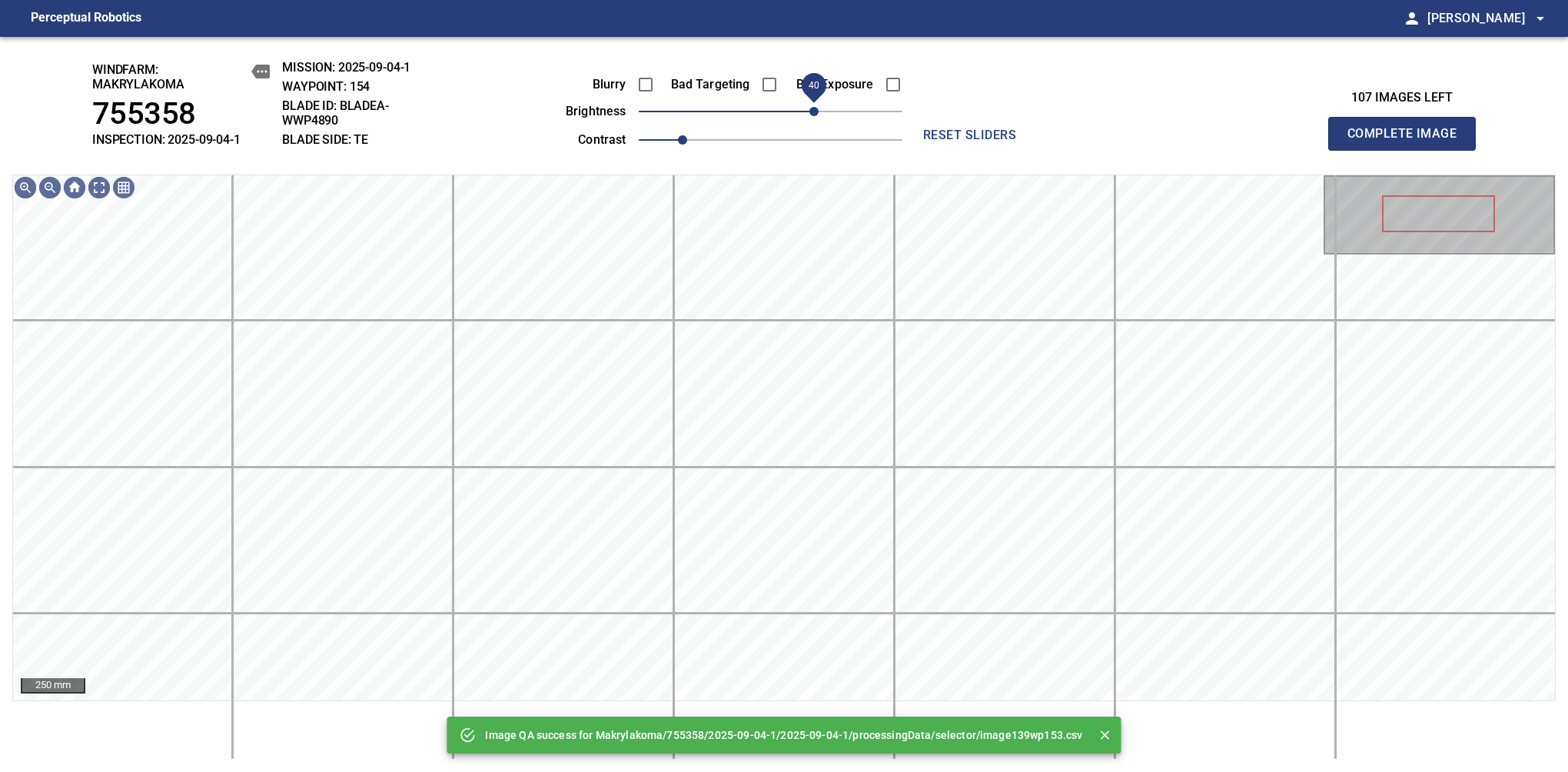
drag, startPoint x: 788, startPoint y: 107, endPoint x: 814, endPoint y: 110, distance: 26.2
click at [814, 110] on span "40" at bounding box center [770, 111] width 263 height 21
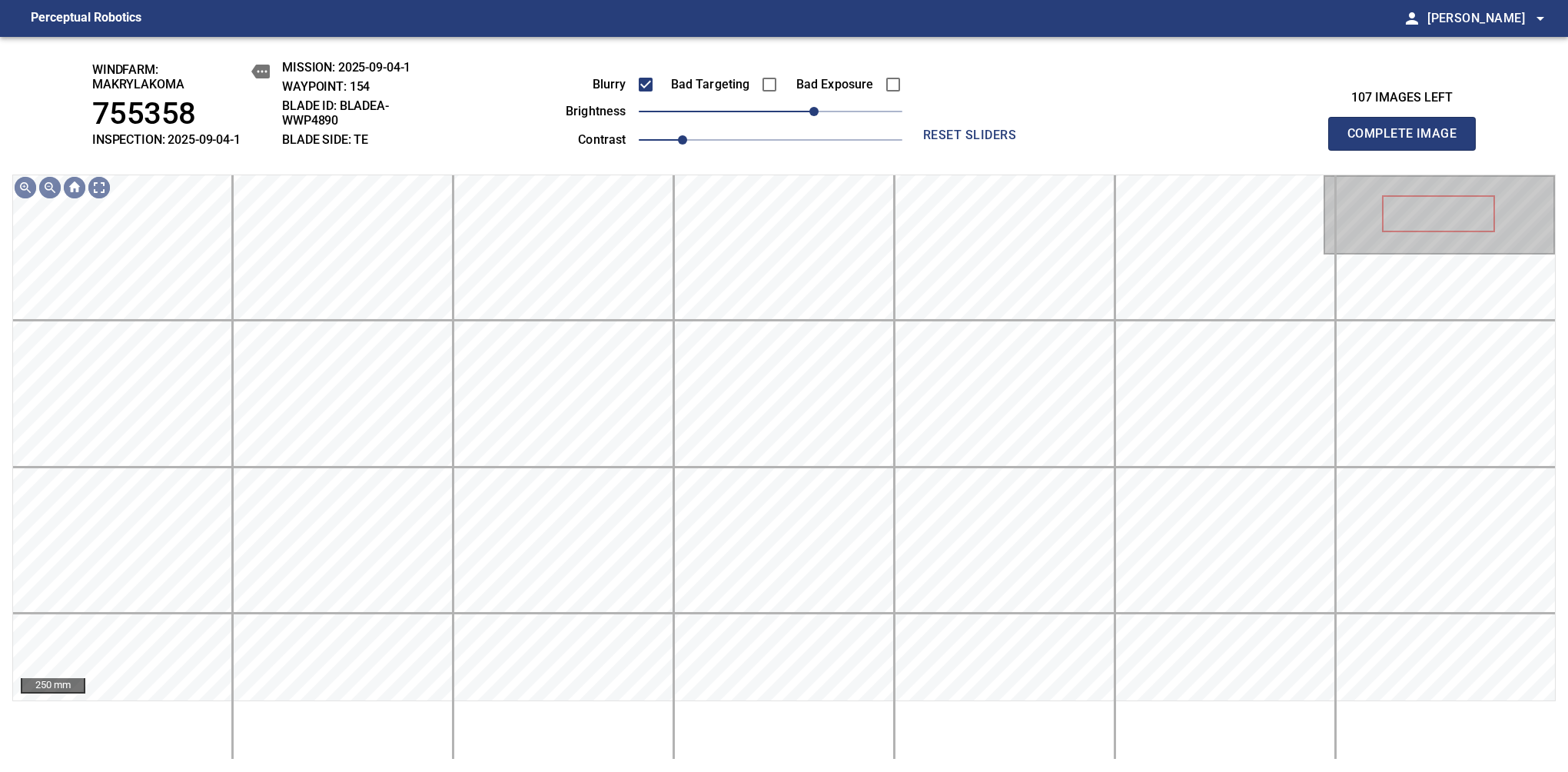
click at [1408, 142] on span "Complete Image" at bounding box center [1402, 133] width 114 height 21
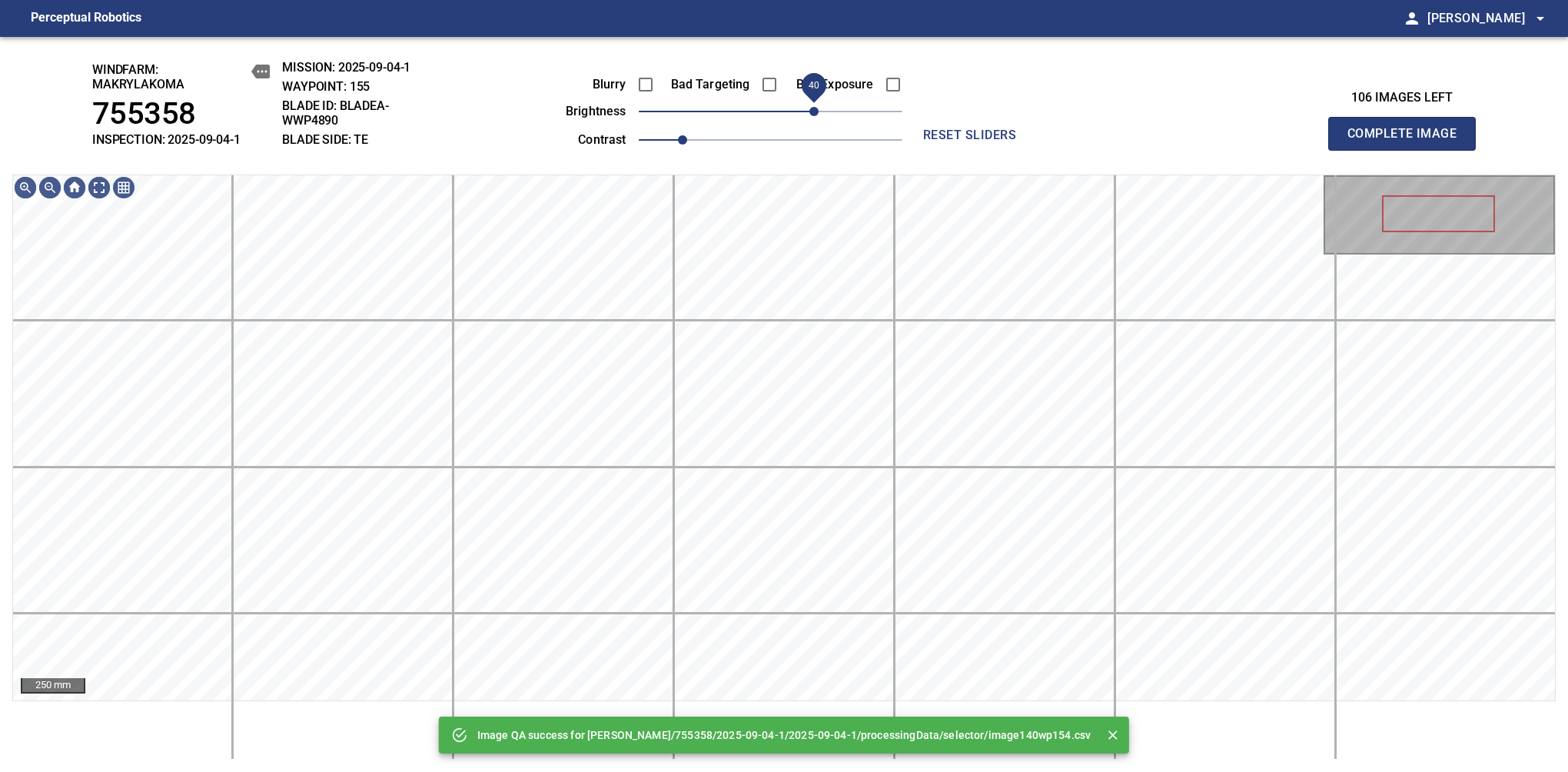
drag, startPoint x: 804, startPoint y: 113, endPoint x: 817, endPoint y: 107, distance: 14.3
click at [817, 107] on span "40" at bounding box center [814, 112] width 9 height 9
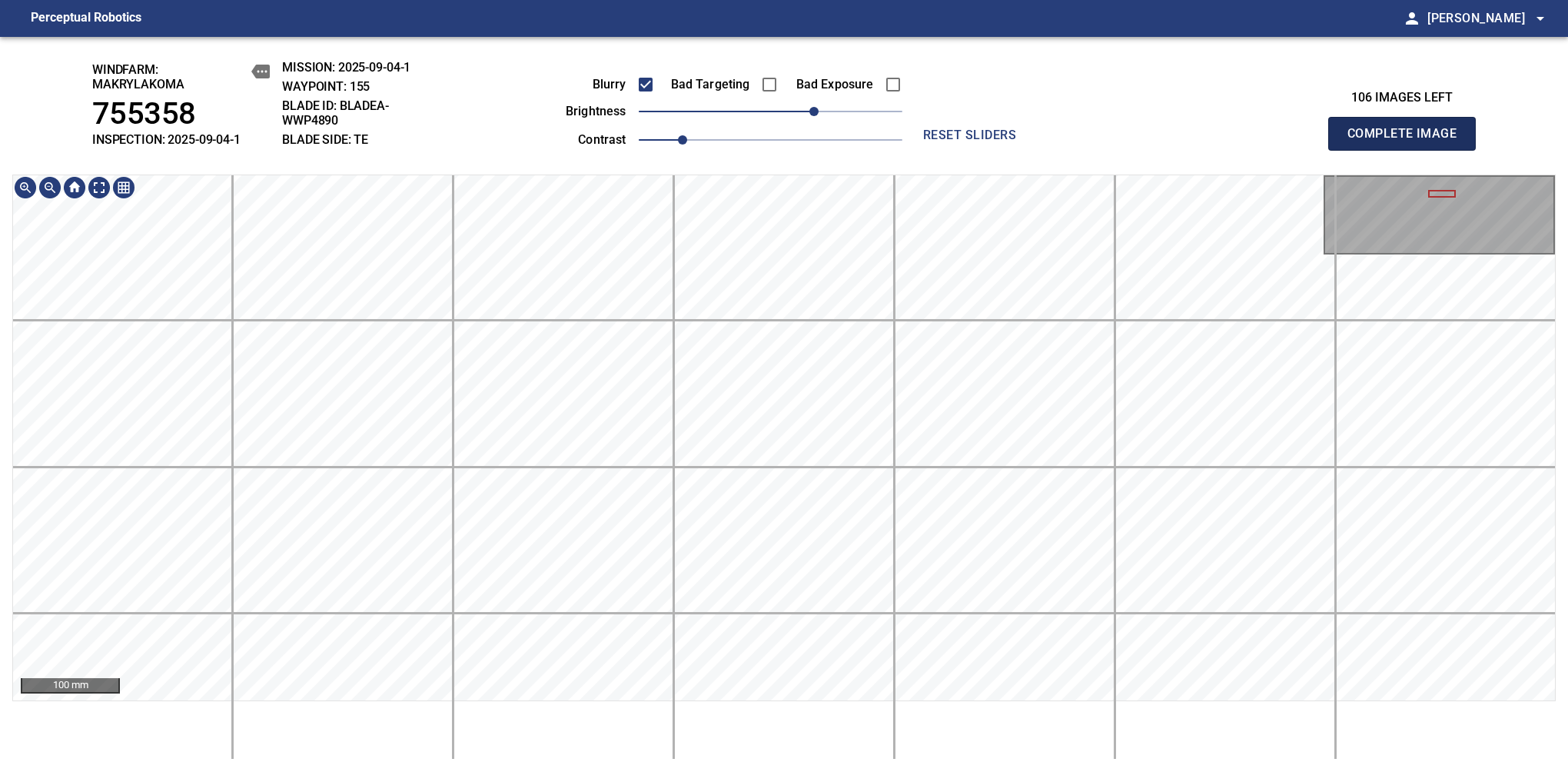
click at [1408, 142] on span "Complete Image" at bounding box center [1402, 133] width 114 height 21
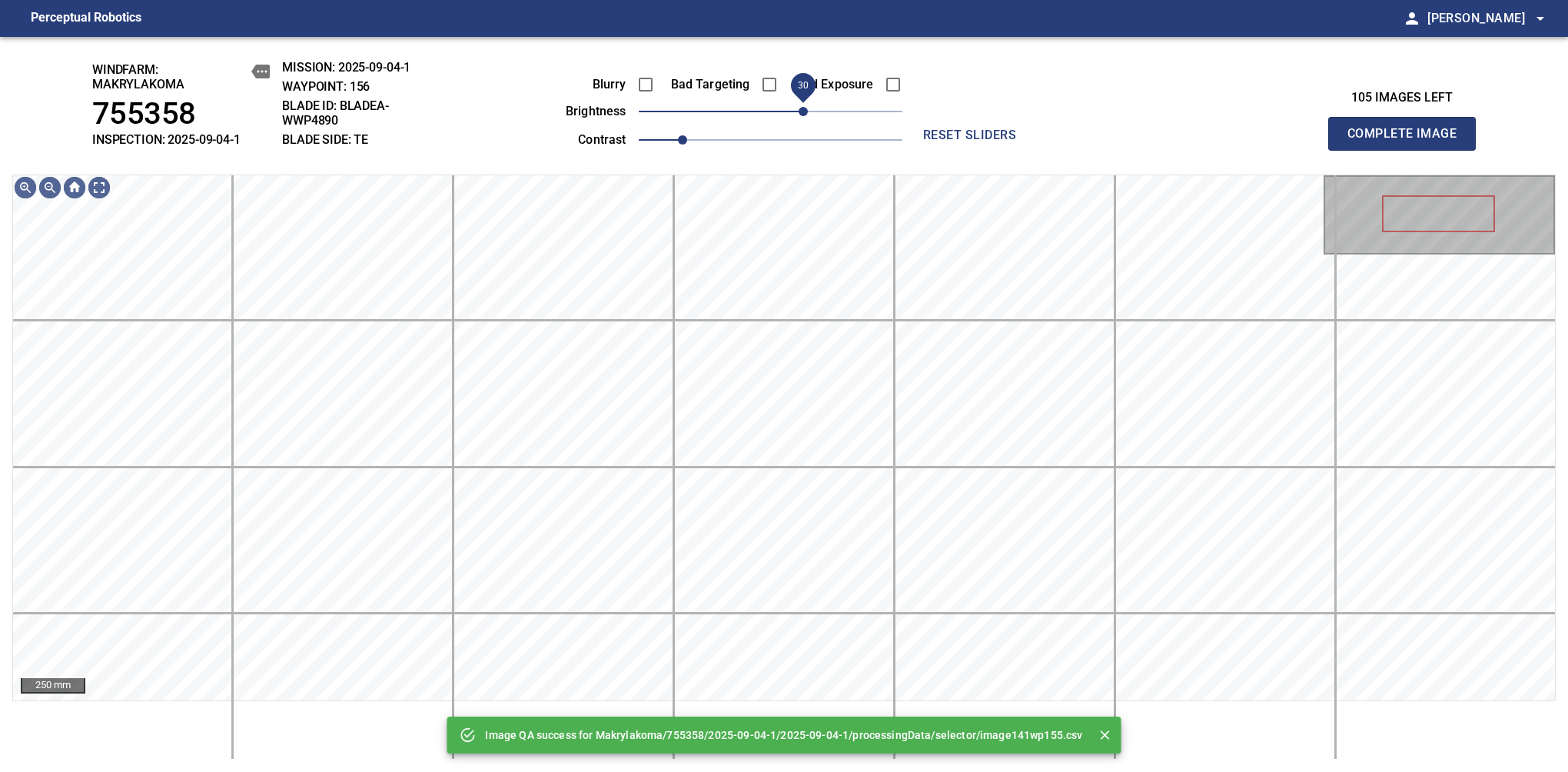
drag, startPoint x: 798, startPoint y: 121, endPoint x: 808, endPoint y: 112, distance: 13.5
click at [808, 112] on span "30" at bounding box center [770, 111] width 263 height 21
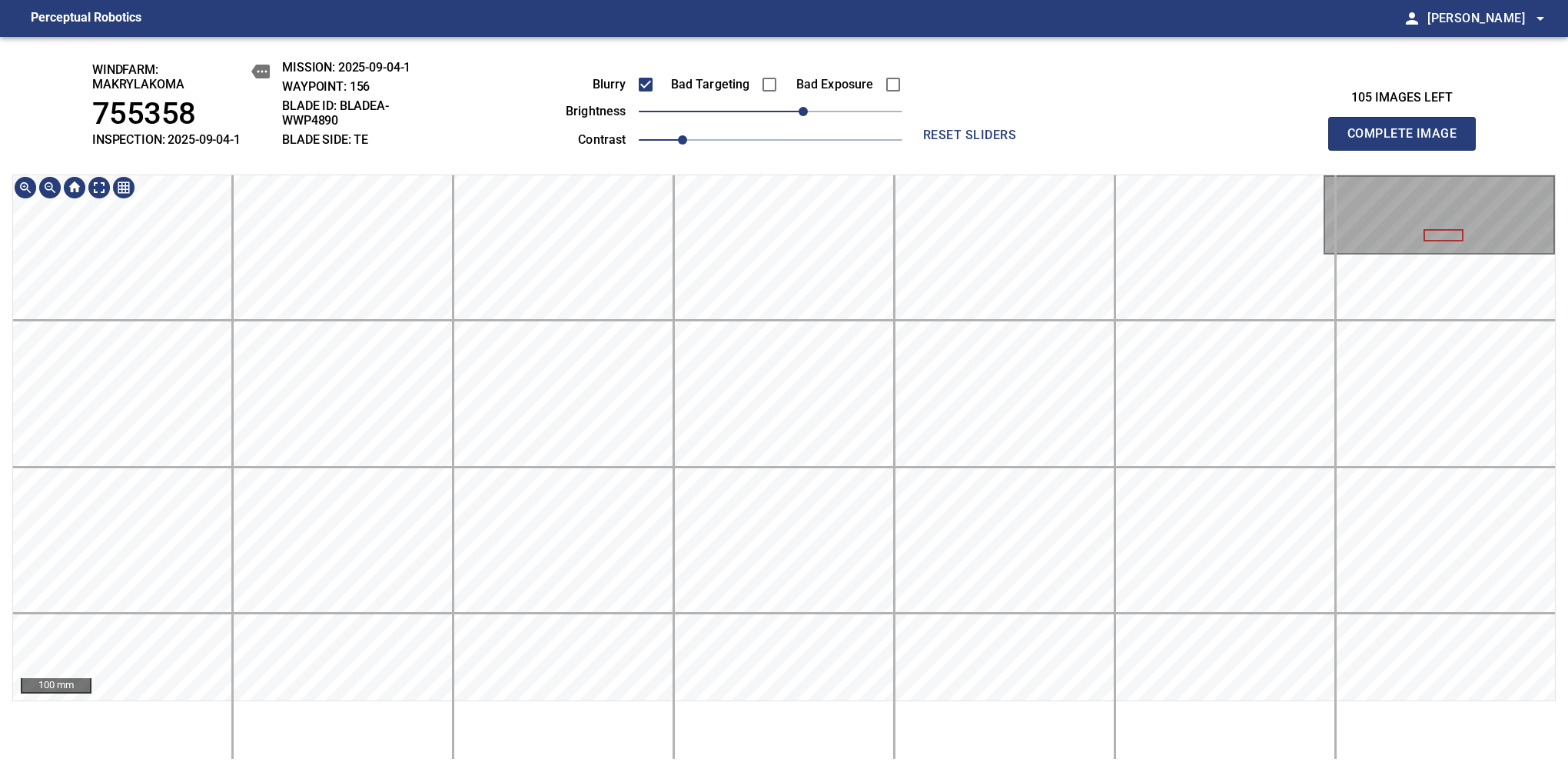
click at [805, 771] on html "Perceptual Robotics person [PERSON_NAME] arrow_drop_down windfarm: Makrylakoma …" at bounding box center [784, 386] width 1568 height 772
click at [1408, 142] on span "Complete Image" at bounding box center [1402, 133] width 114 height 21
drag, startPoint x: 787, startPoint y: 106, endPoint x: 812, endPoint y: 100, distance: 25.7
click at [812, 107] on span "40" at bounding box center [814, 112] width 9 height 9
click at [1408, 142] on span "Complete Image" at bounding box center [1402, 133] width 114 height 21
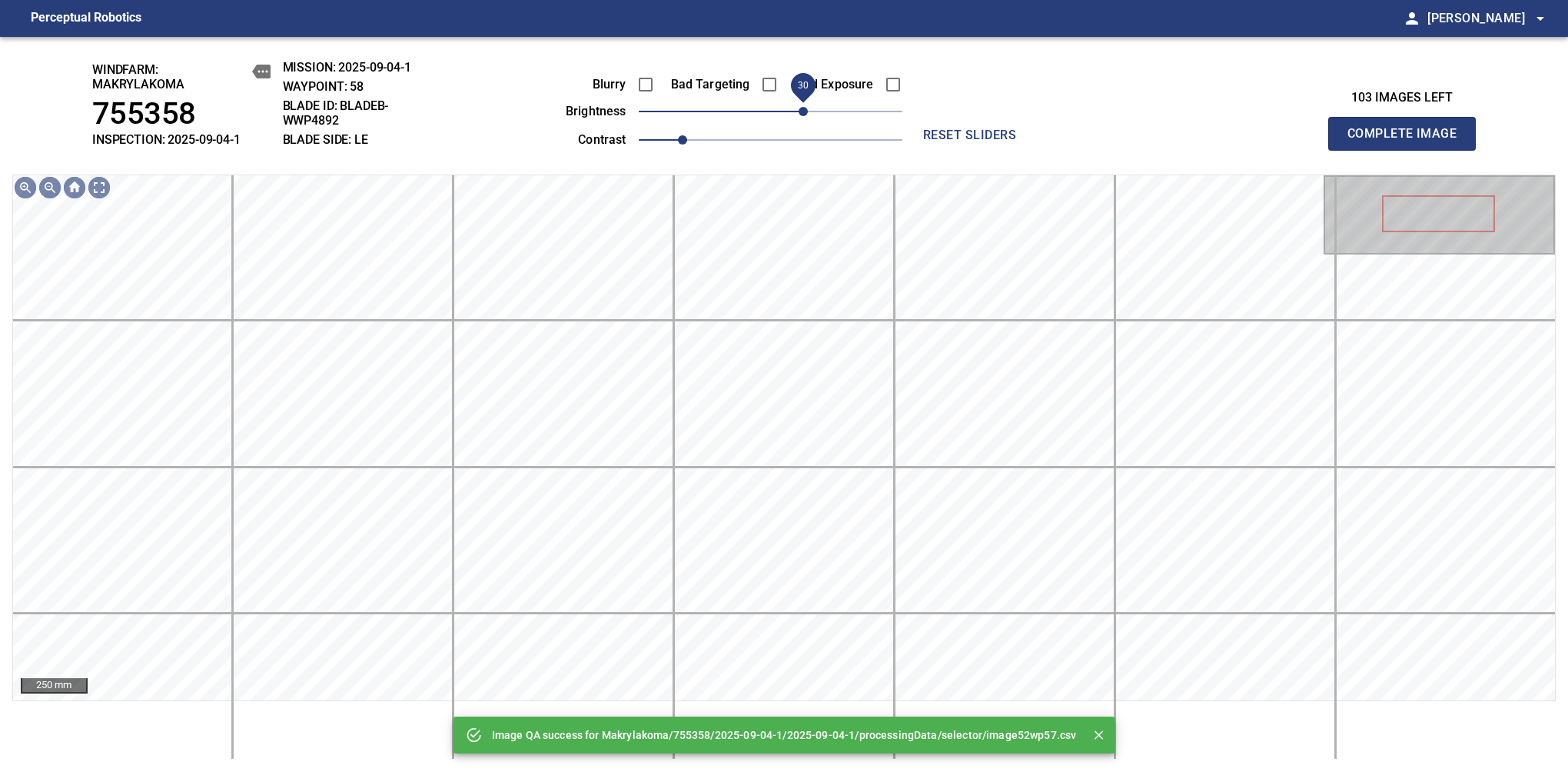
drag, startPoint x: 774, startPoint y: 111, endPoint x: 797, endPoint y: 106, distance: 23.5
click at [798, 107] on span "30" at bounding box center [802, 112] width 9 height 9
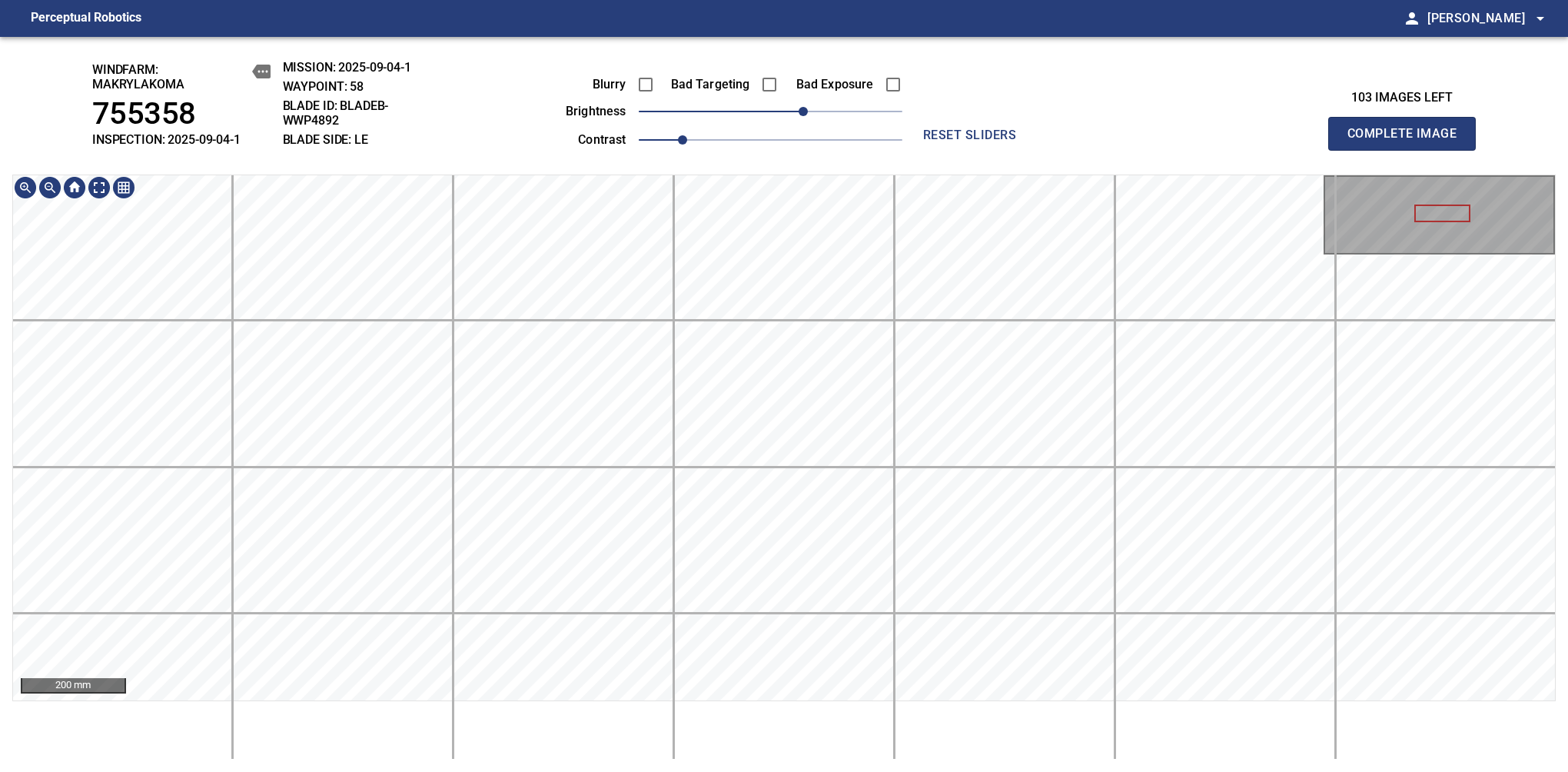
click at [868, 114] on div "windfarm: Makrylakoma 755358 INSPECTION: 2025-09-04-1 MISSION: 2025-09-04-1 WAY…" at bounding box center [784, 404] width 1568 height 735
click at [1408, 142] on span "Complete Image" at bounding box center [1402, 133] width 114 height 21
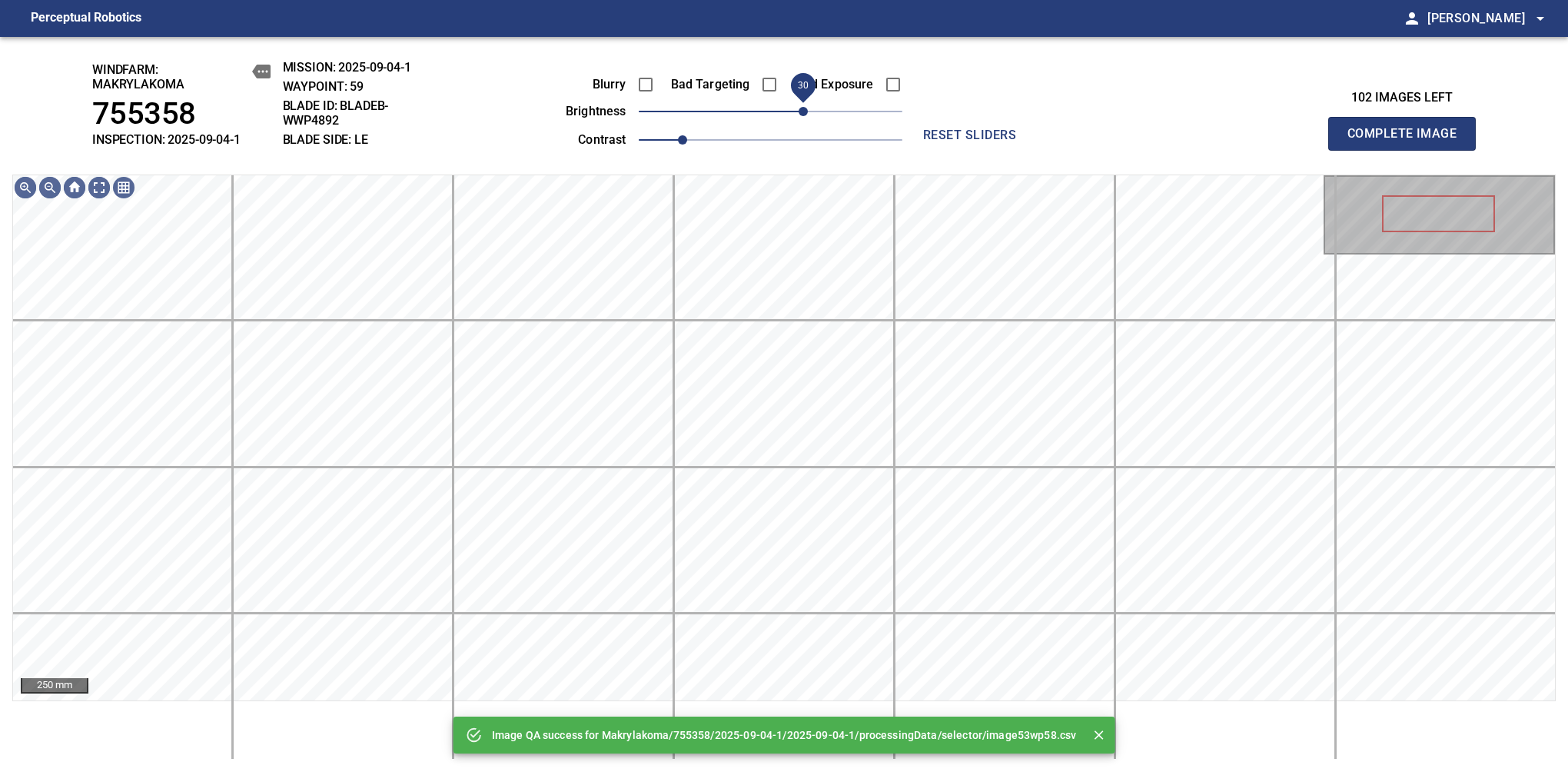
drag, startPoint x: 787, startPoint y: 115, endPoint x: 800, endPoint y: 111, distance: 13.6
click at [800, 111] on span "30" at bounding box center [802, 112] width 9 height 9
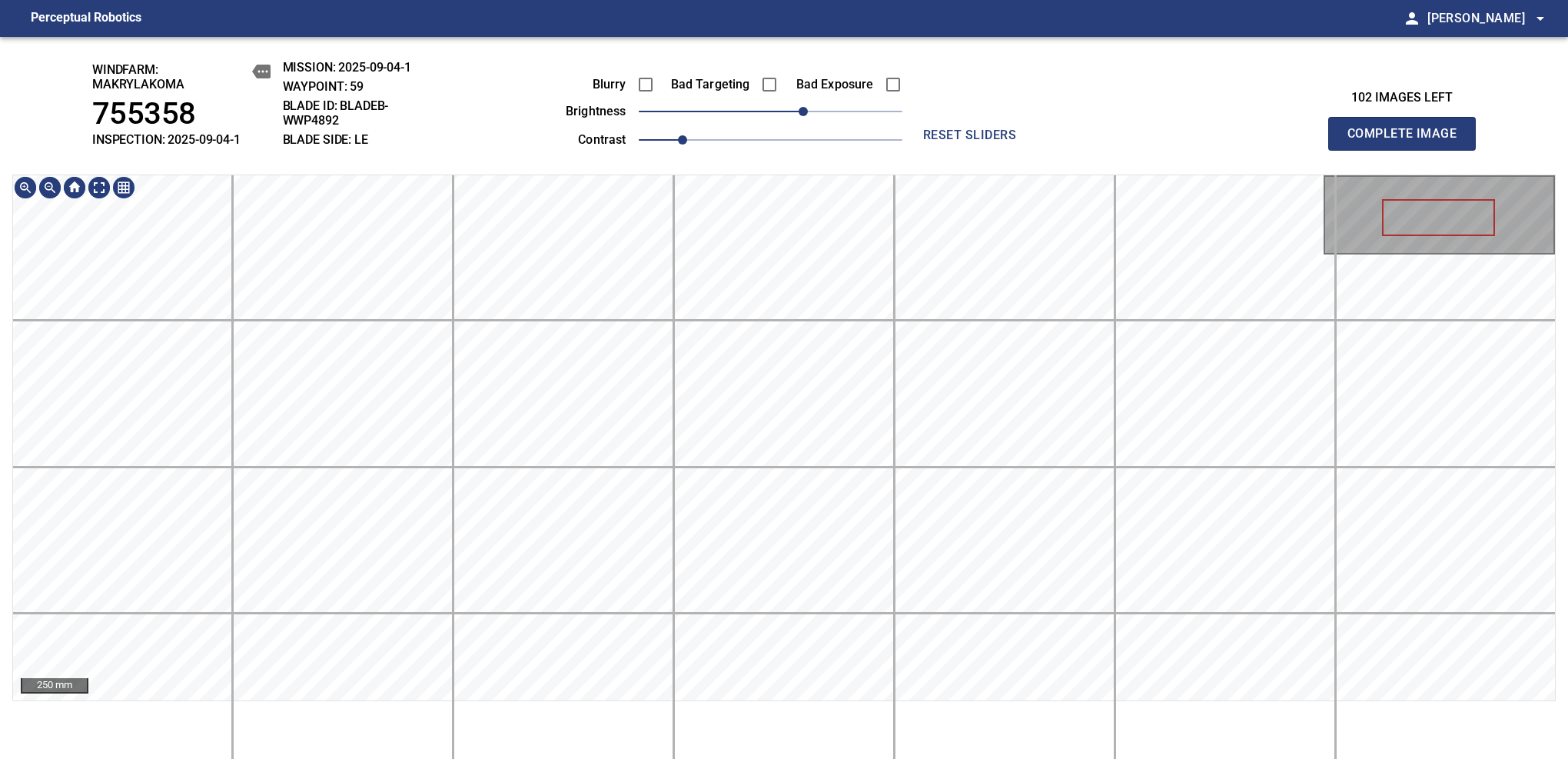
click at [892, 145] on div "windfarm: Makrylakoma 755358 INSPECTION: 2025-09-04-1 MISSION: 2025-09-04-1 WAY…" at bounding box center [784, 404] width 1568 height 735
click at [1408, 142] on span "Complete Image" at bounding box center [1402, 133] width 114 height 21
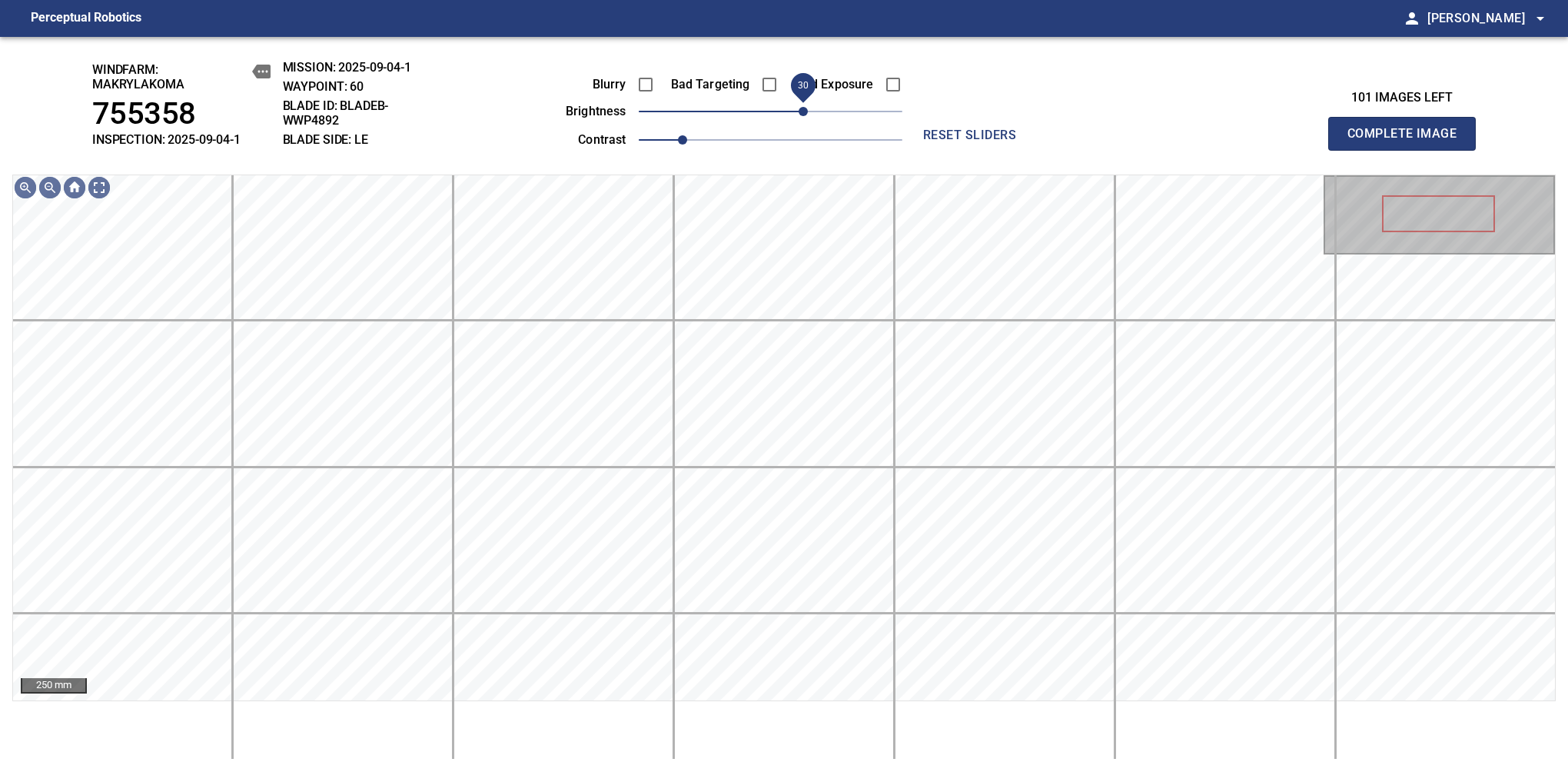
drag, startPoint x: 792, startPoint y: 116, endPoint x: 800, endPoint y: 114, distance: 8.2
click at [800, 114] on span "30" at bounding box center [802, 112] width 9 height 9
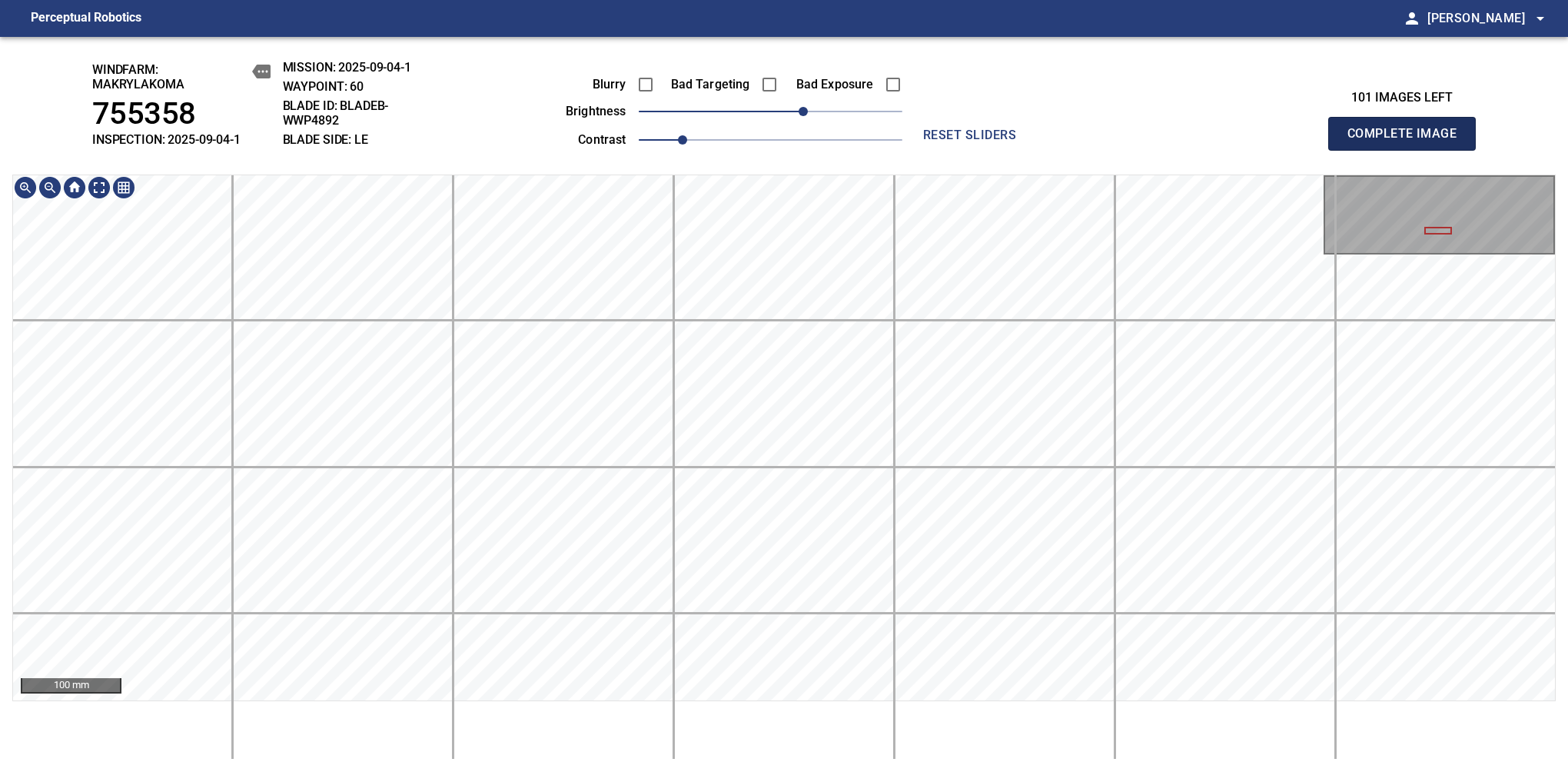
click at [1408, 142] on span "Complete Image" at bounding box center [1402, 133] width 114 height 21
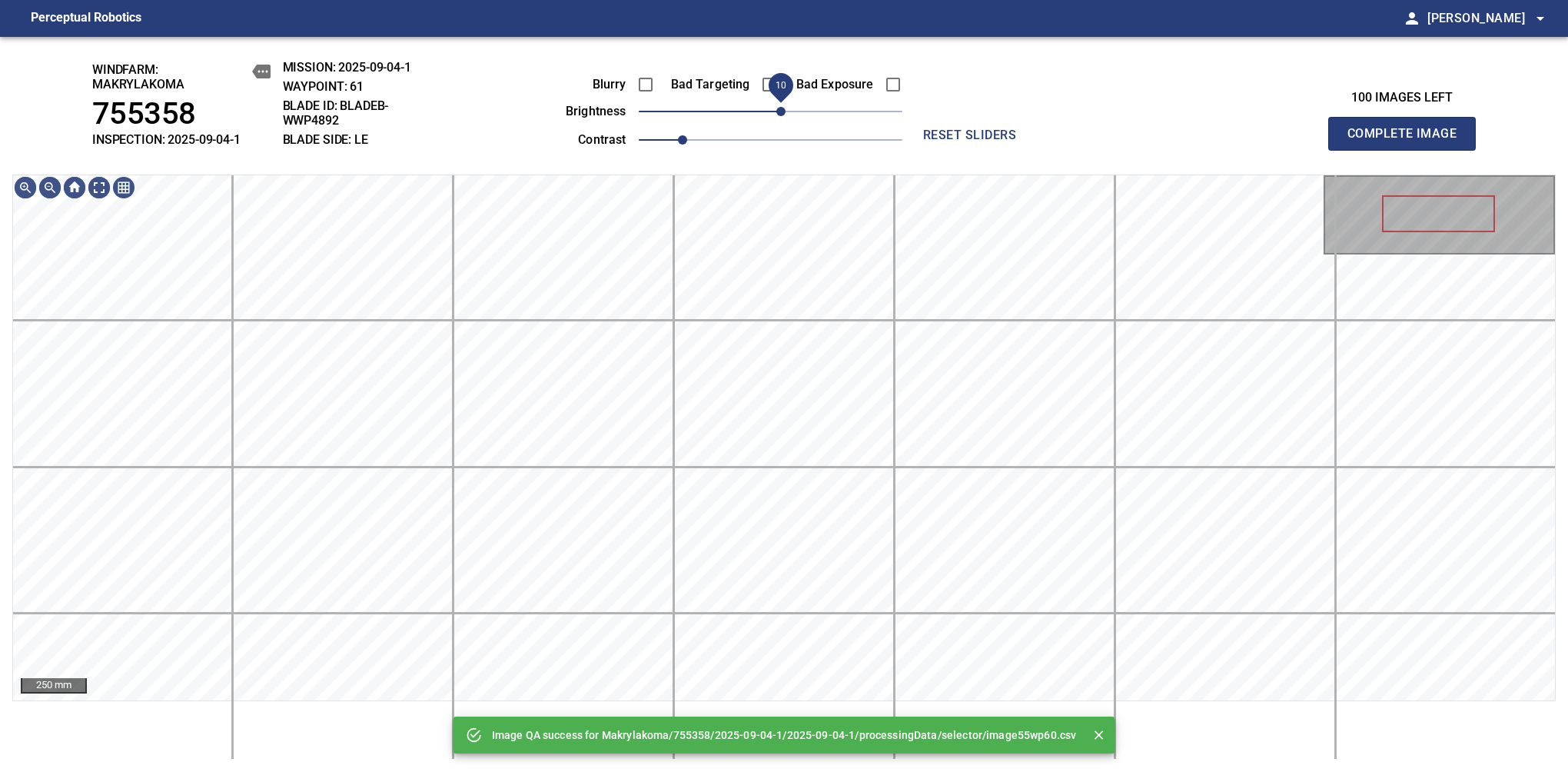
drag, startPoint x: 802, startPoint y: 112, endPoint x: 784, endPoint y: 112, distance: 18.0
click at [784, 112] on span "10" at bounding box center [770, 111] width 263 height 21
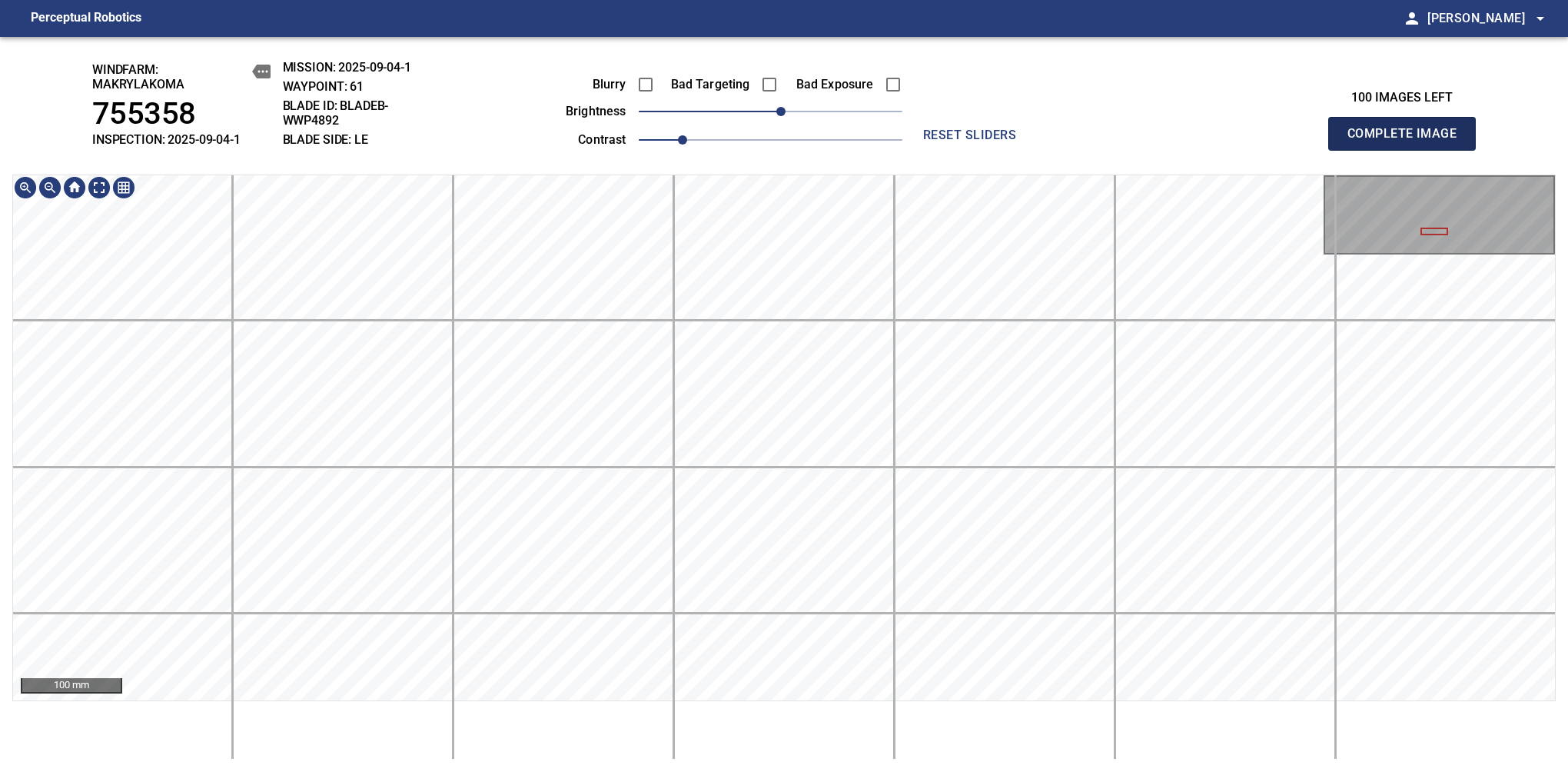
click at [1408, 142] on span "Complete Image" at bounding box center [1402, 133] width 114 height 21
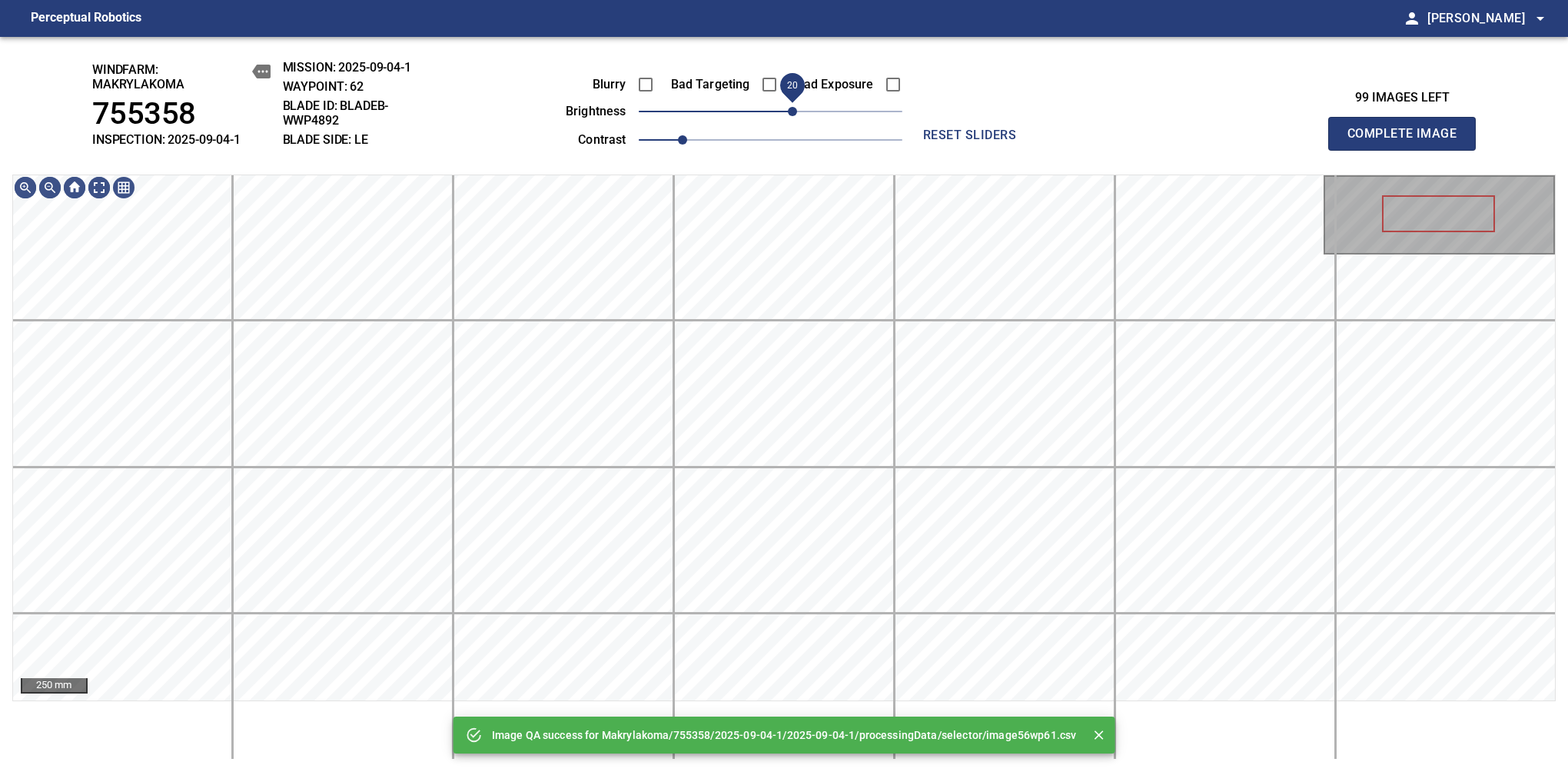
click at [794, 108] on span "20" at bounding box center [792, 112] width 9 height 9
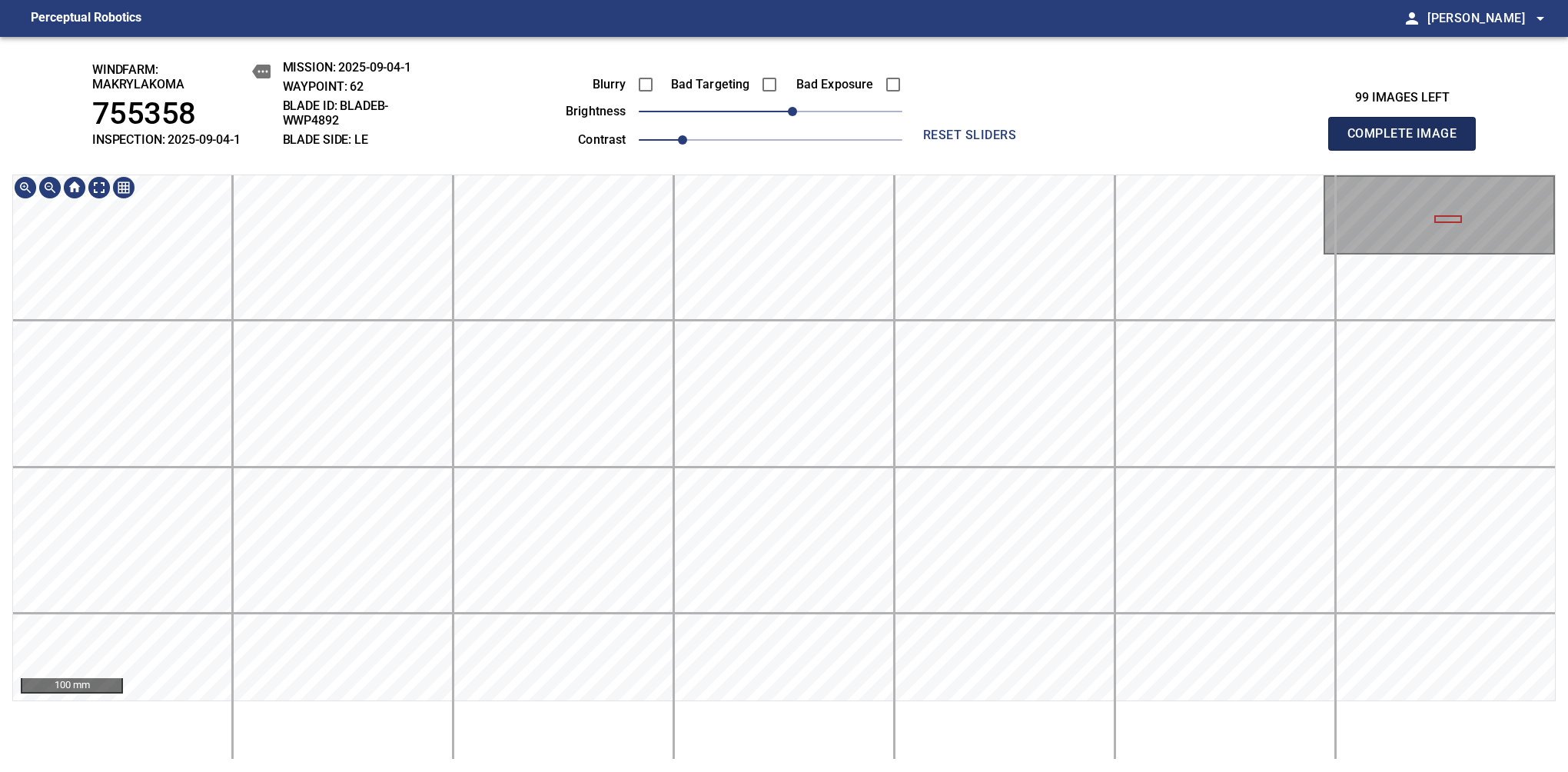
click at [1408, 142] on span "Complete Image" at bounding box center [1402, 133] width 114 height 21
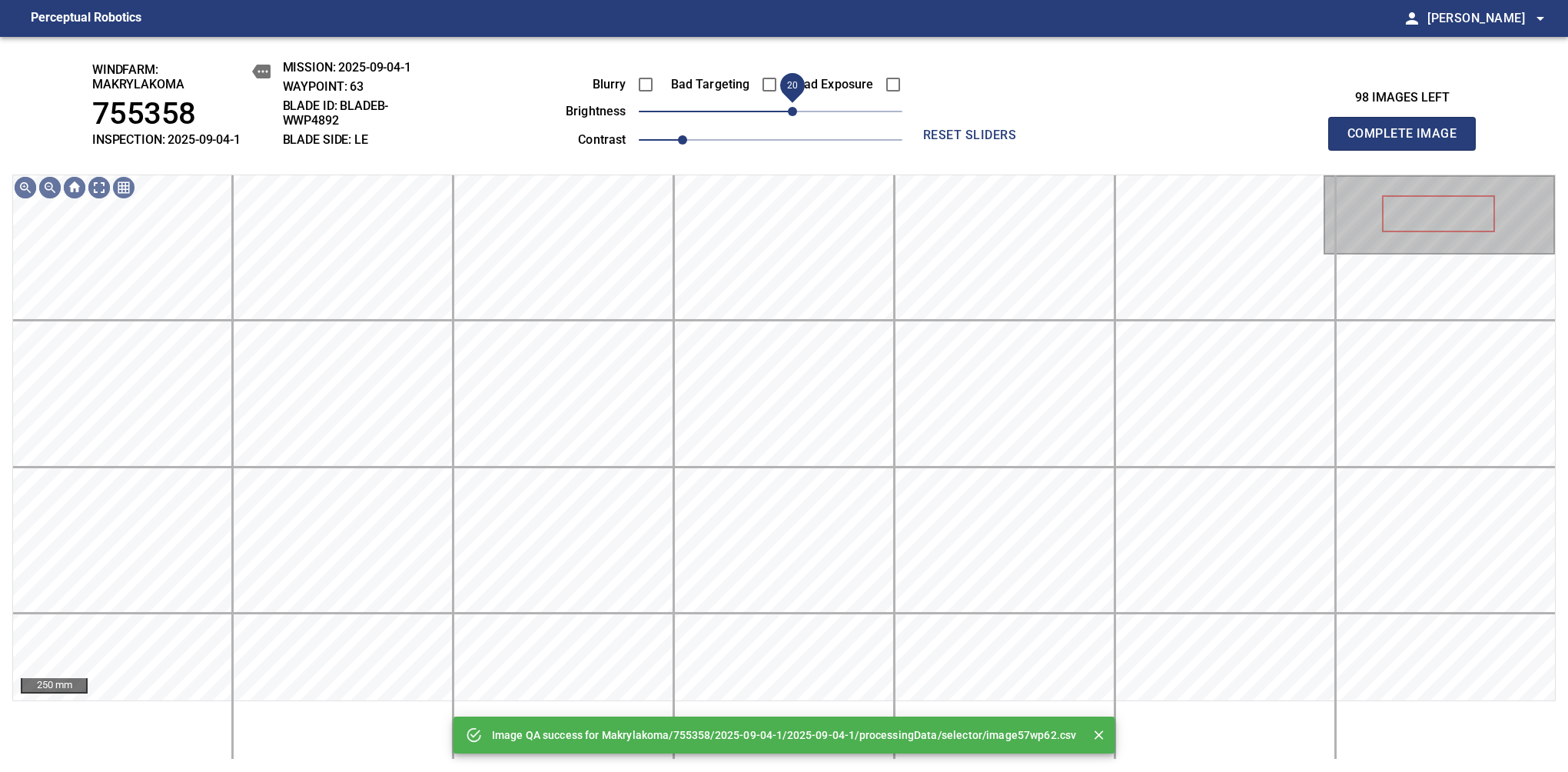
drag, startPoint x: 789, startPoint y: 110, endPoint x: 796, endPoint y: 105, distance: 8.6
click at [796, 107] on span "20" at bounding box center [792, 112] width 9 height 9
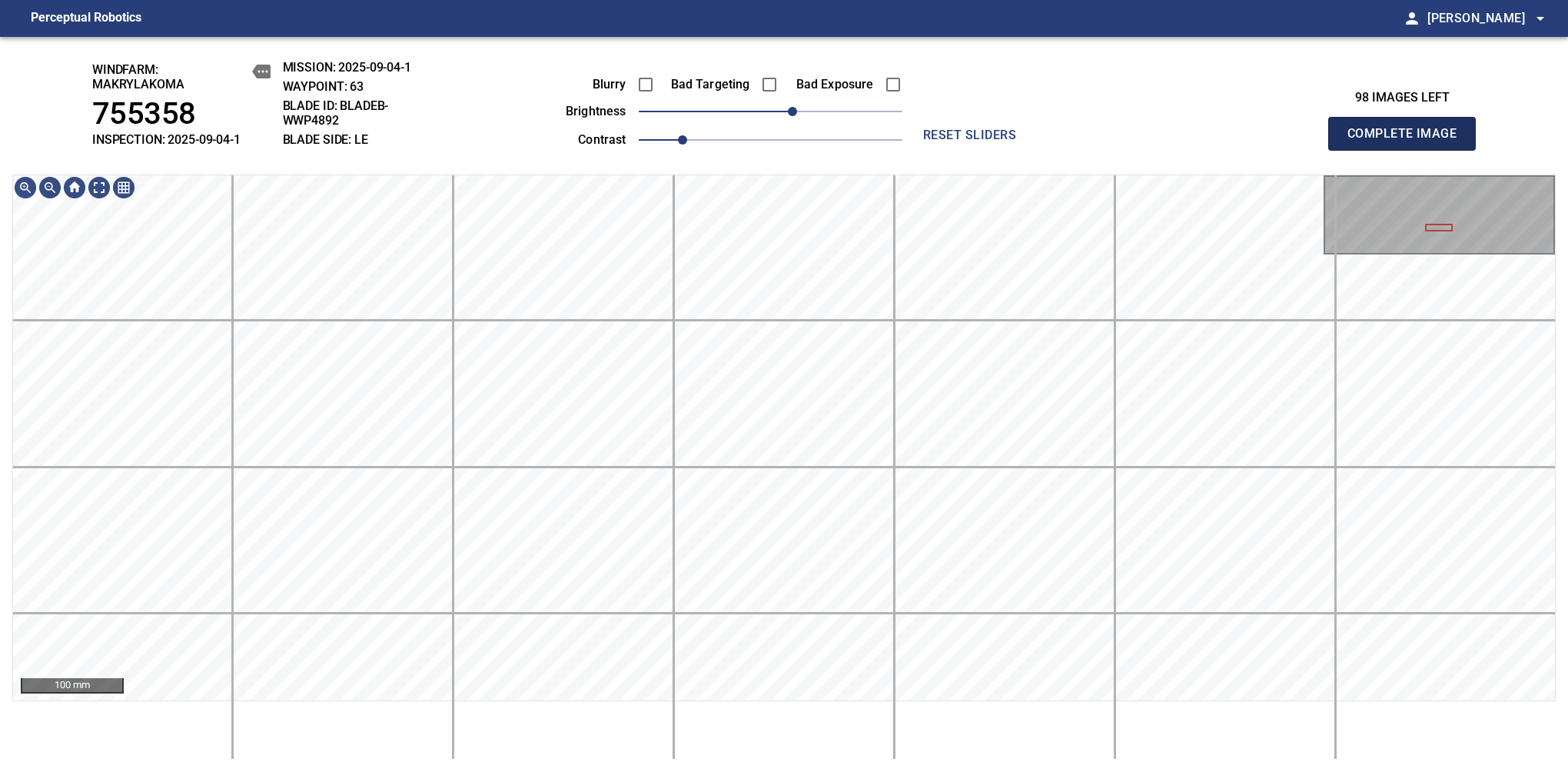
click at [1408, 142] on span "Complete Image" at bounding box center [1402, 133] width 114 height 21
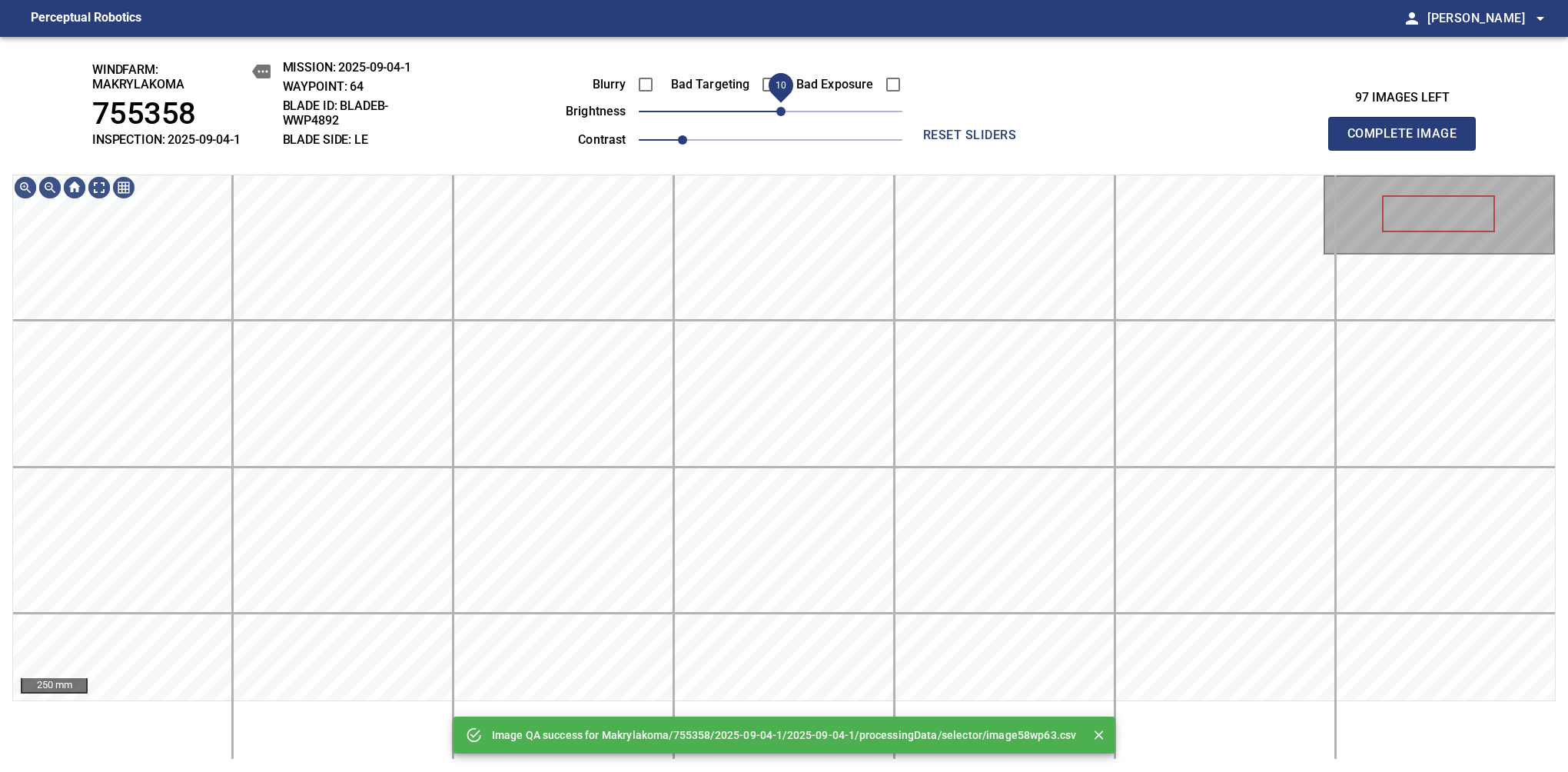
drag, startPoint x: 793, startPoint y: 110, endPoint x: 784, endPoint y: 115, distance: 10.3
click at [784, 115] on span "10" at bounding box center [770, 111] width 263 height 21
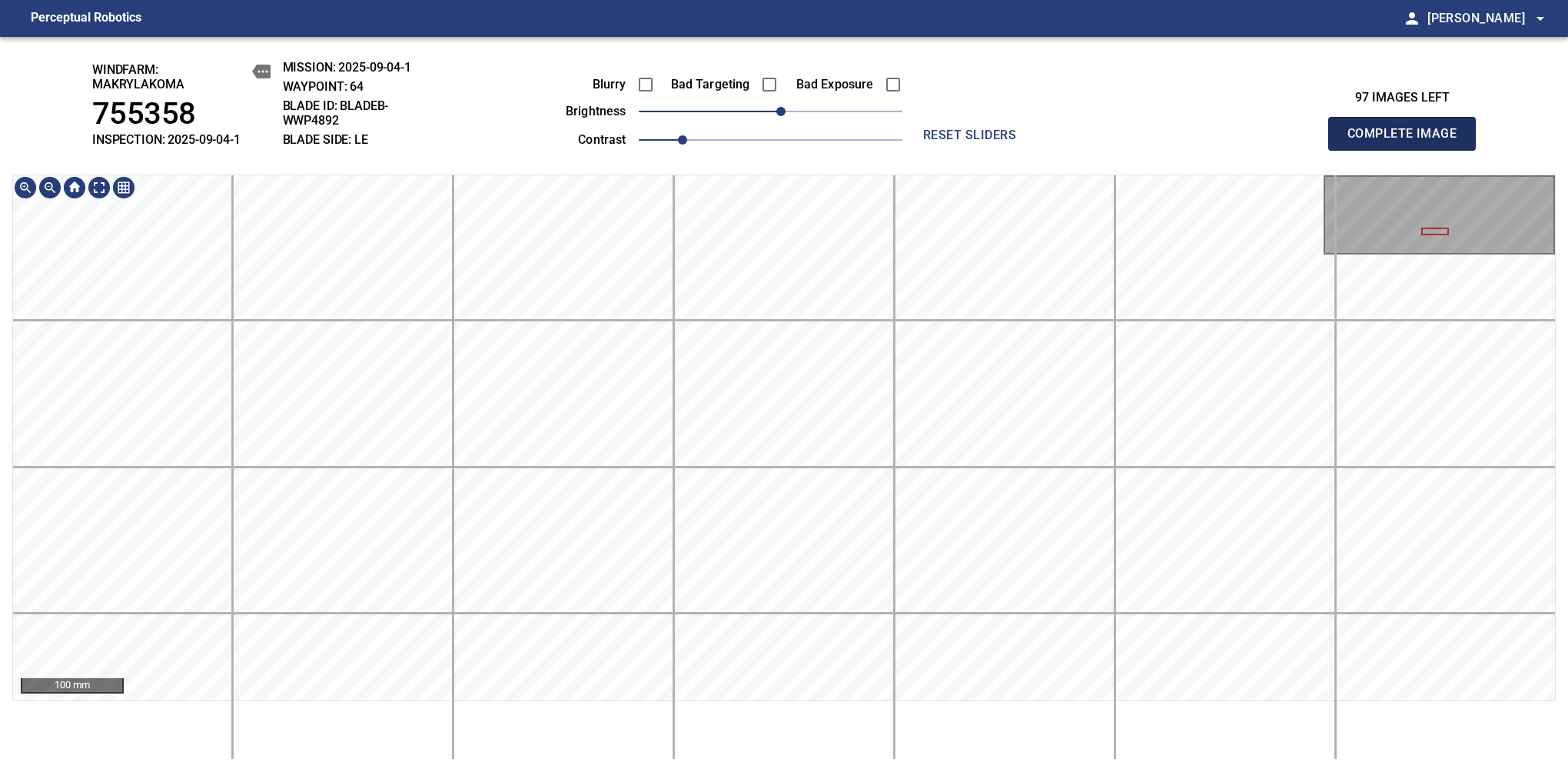
click at [1408, 142] on span "Complete Image" at bounding box center [1402, 133] width 114 height 21
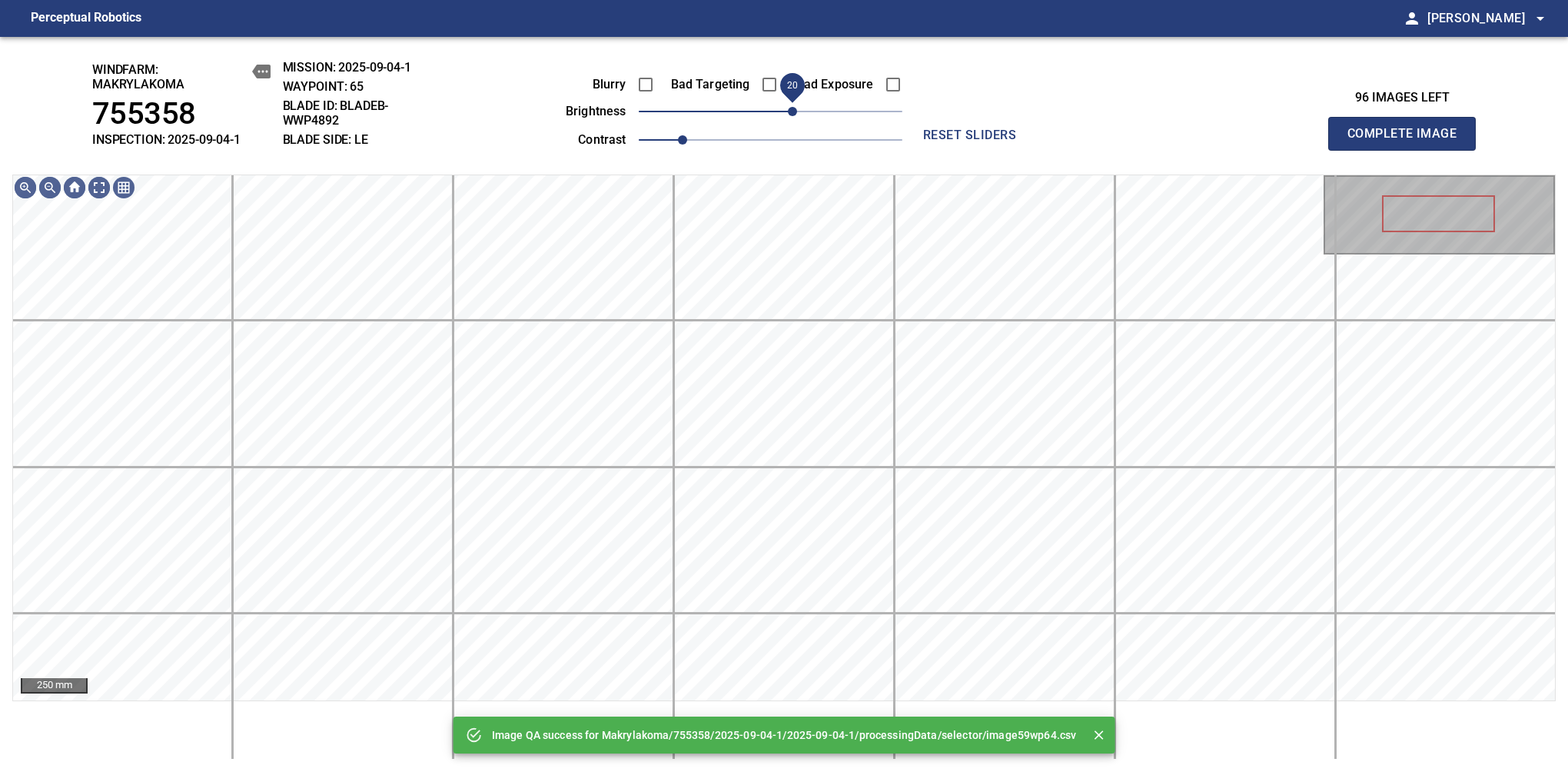
click at [788, 115] on span "20" at bounding box center [792, 112] width 9 height 9
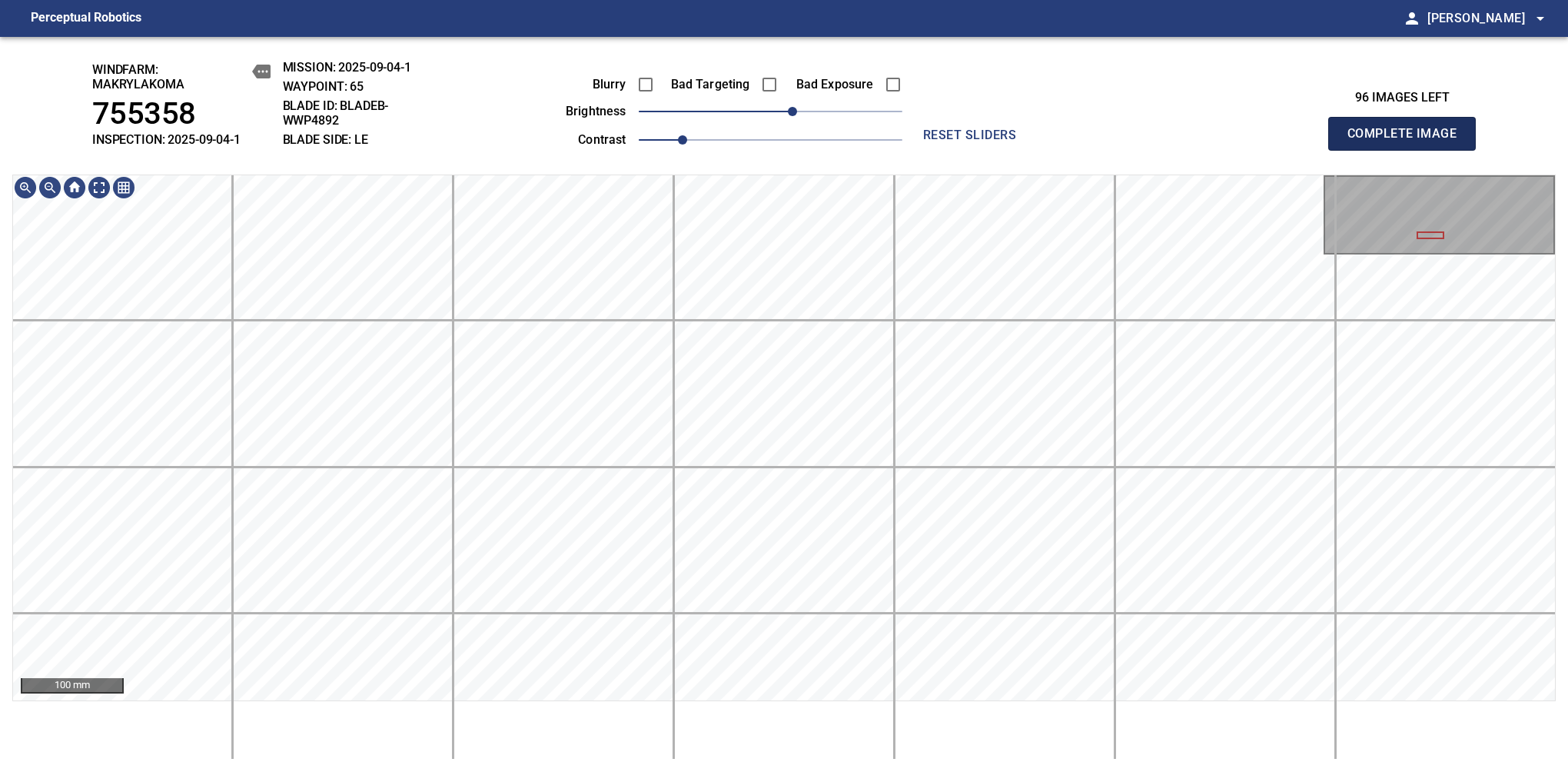
click at [1408, 142] on span "Complete Image" at bounding box center [1402, 133] width 114 height 21
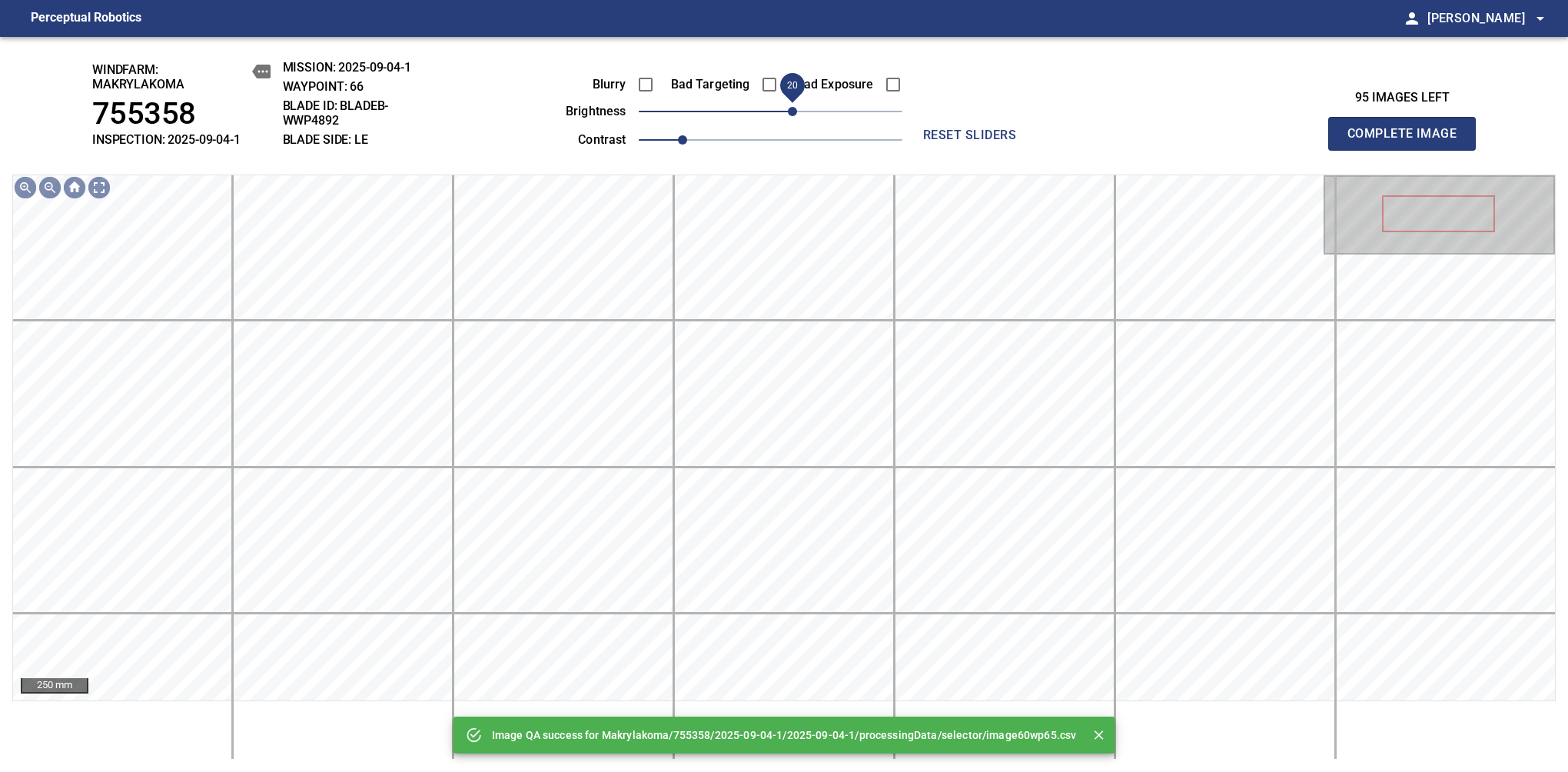
click at [788, 107] on span "20" at bounding box center [792, 112] width 9 height 9
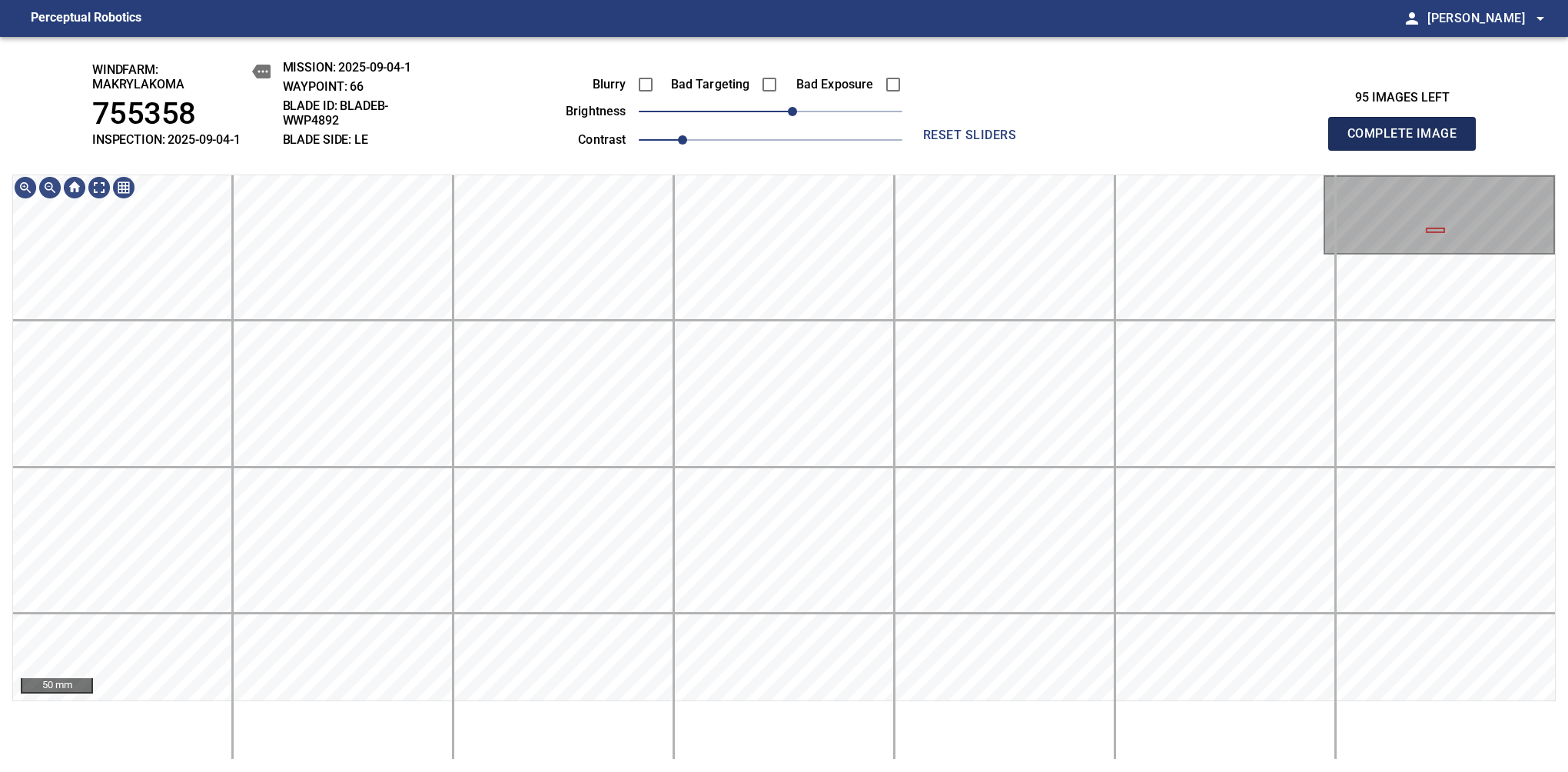
click at [1408, 142] on span "Complete Image" at bounding box center [1402, 133] width 114 height 21
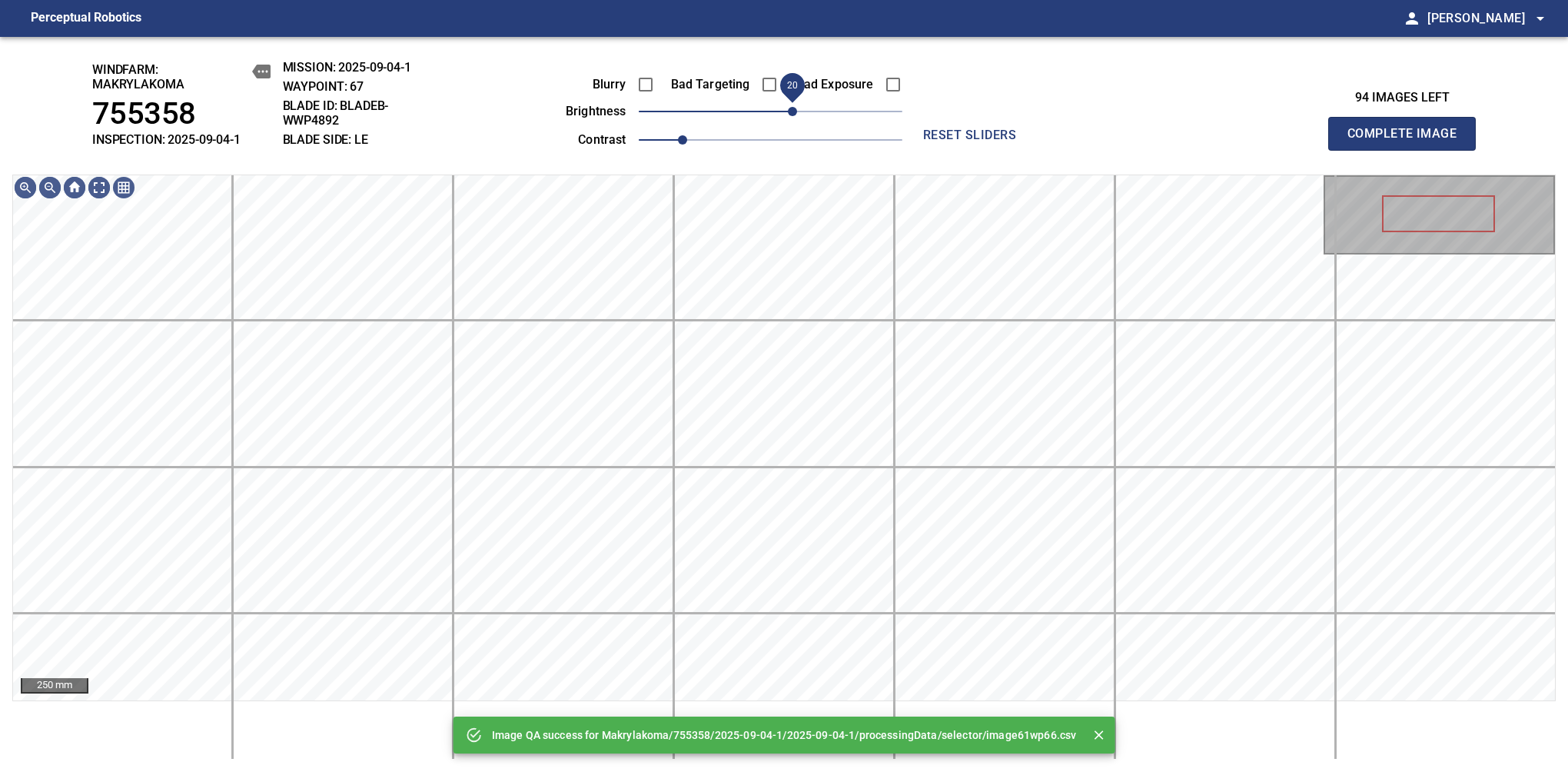
drag, startPoint x: 780, startPoint y: 116, endPoint x: 796, endPoint y: 106, distance: 18.9
click at [796, 107] on span "20" at bounding box center [792, 112] width 9 height 9
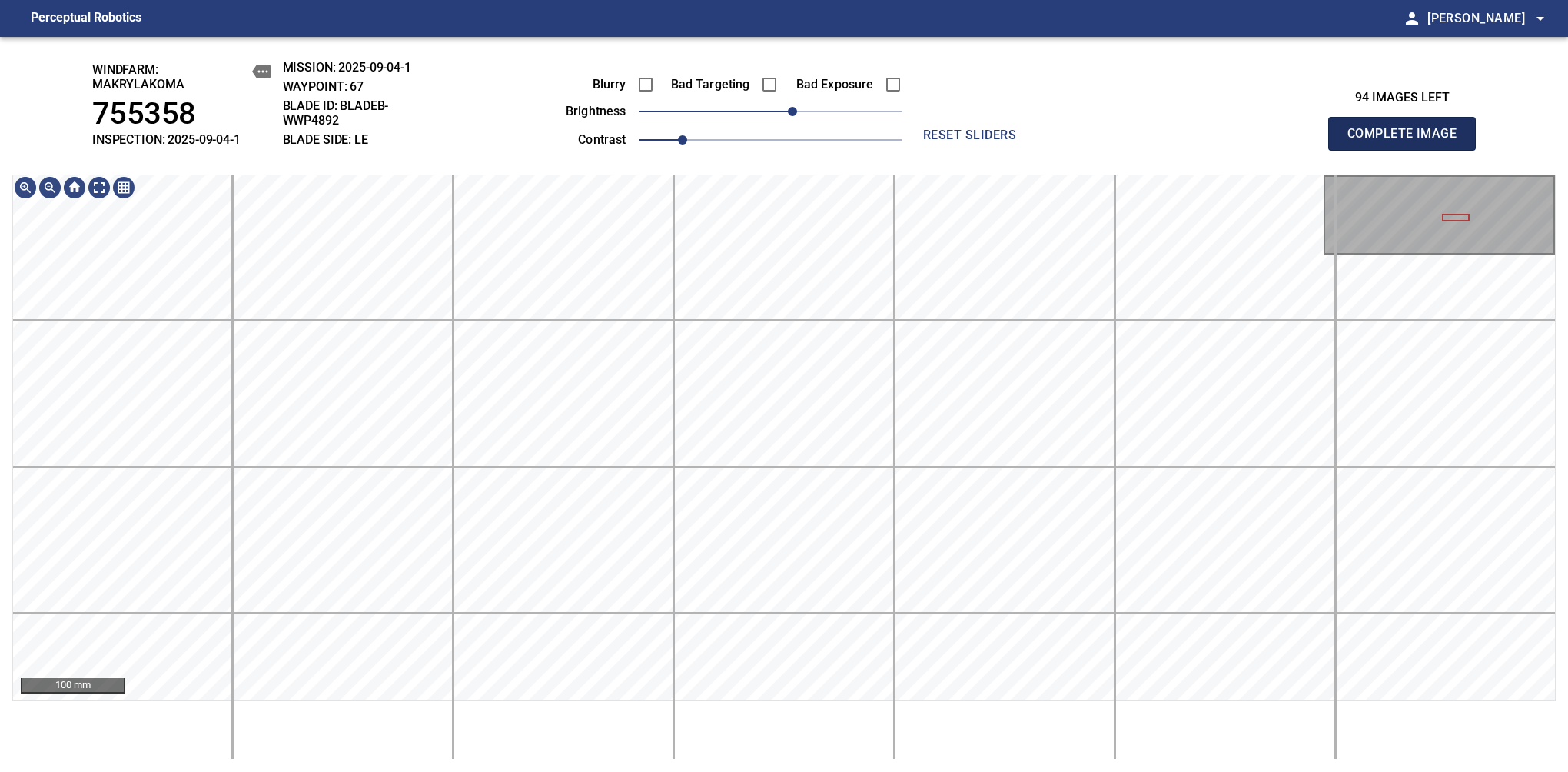
click at [1408, 142] on span "Complete Image" at bounding box center [1402, 133] width 114 height 21
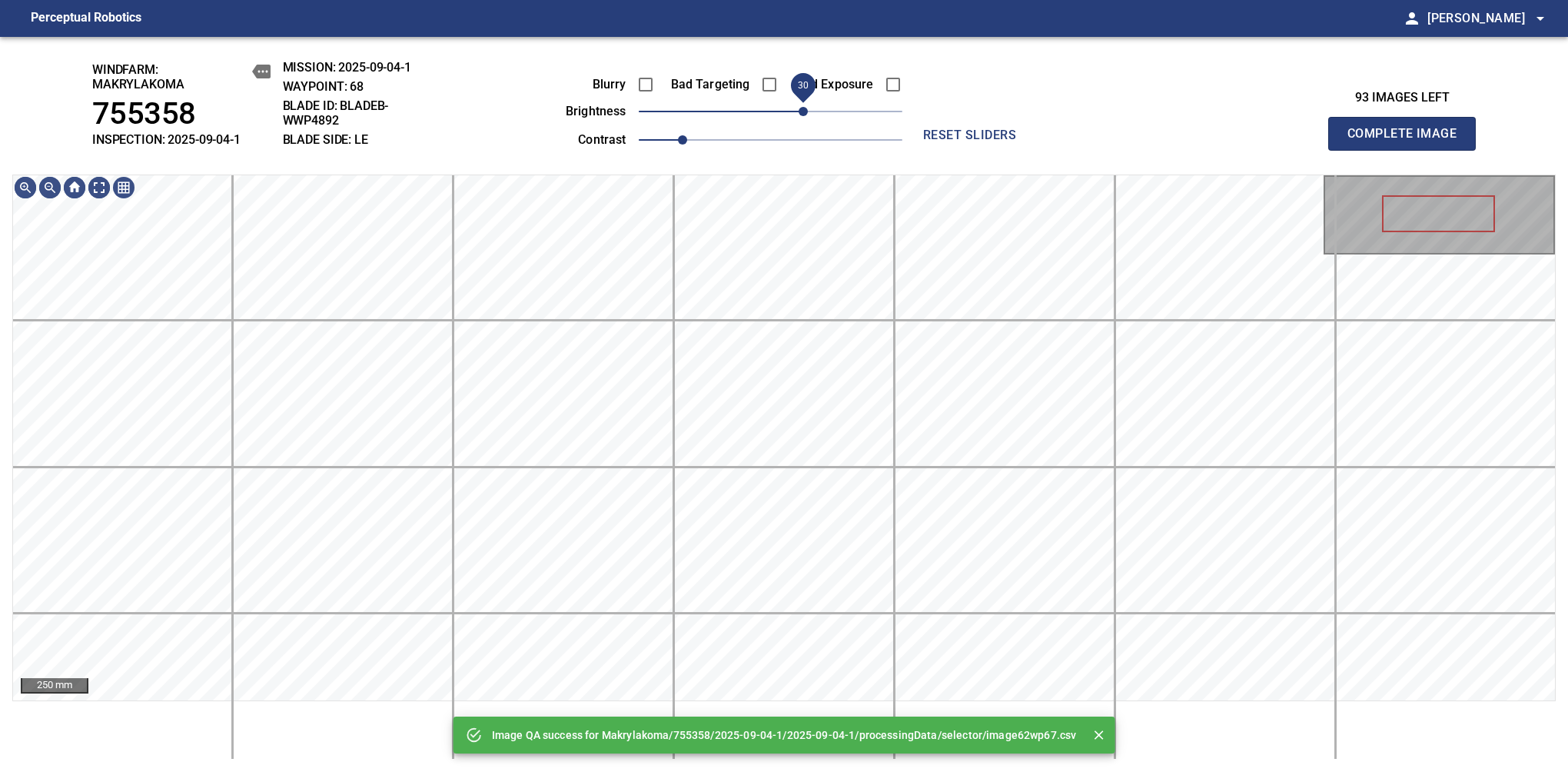
drag, startPoint x: 783, startPoint y: 114, endPoint x: 798, endPoint y: 106, distance: 17.0
click at [798, 107] on span "30" at bounding box center [802, 112] width 9 height 9
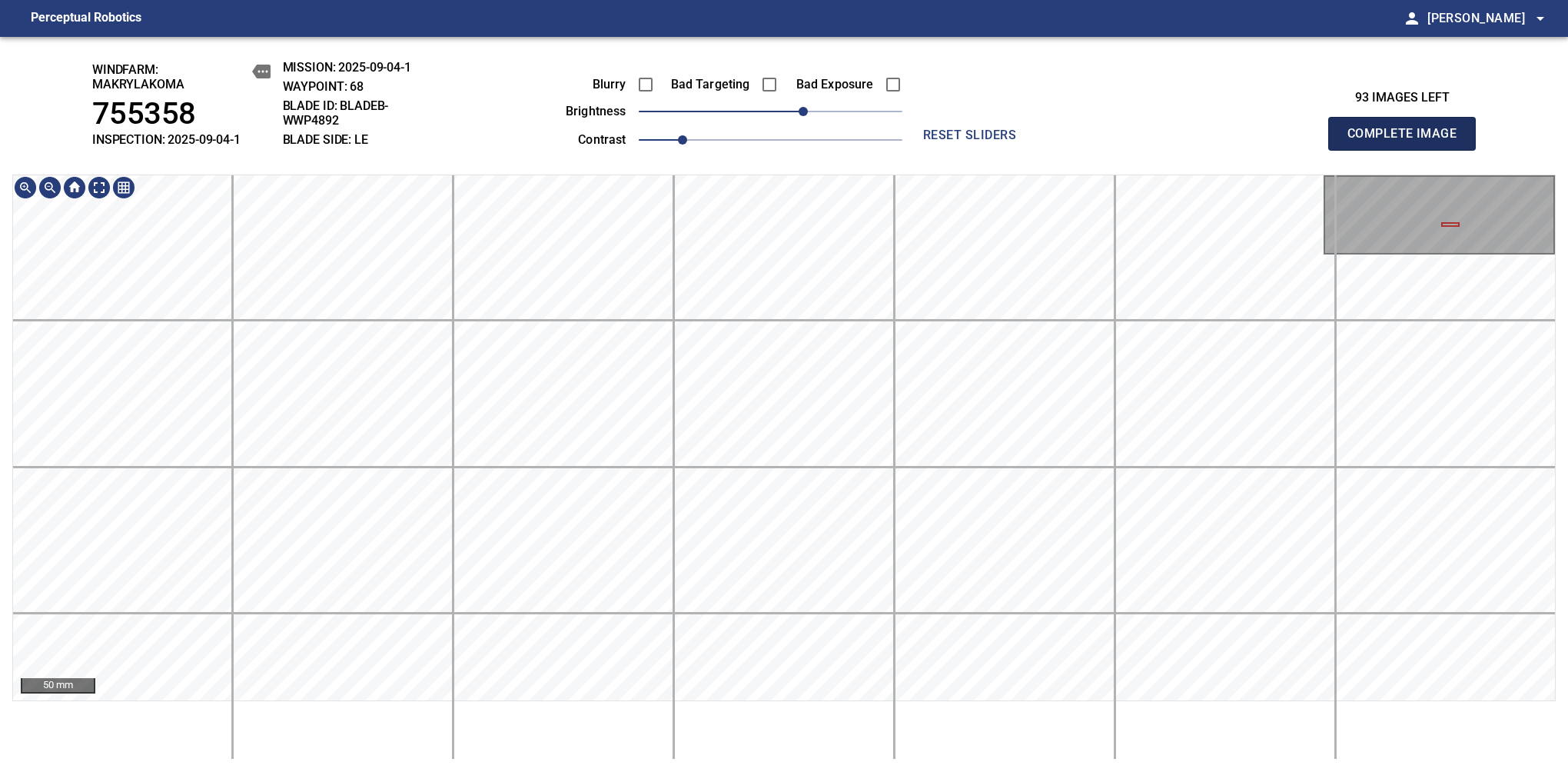
click at [1408, 142] on span "Complete Image" at bounding box center [1402, 133] width 114 height 21
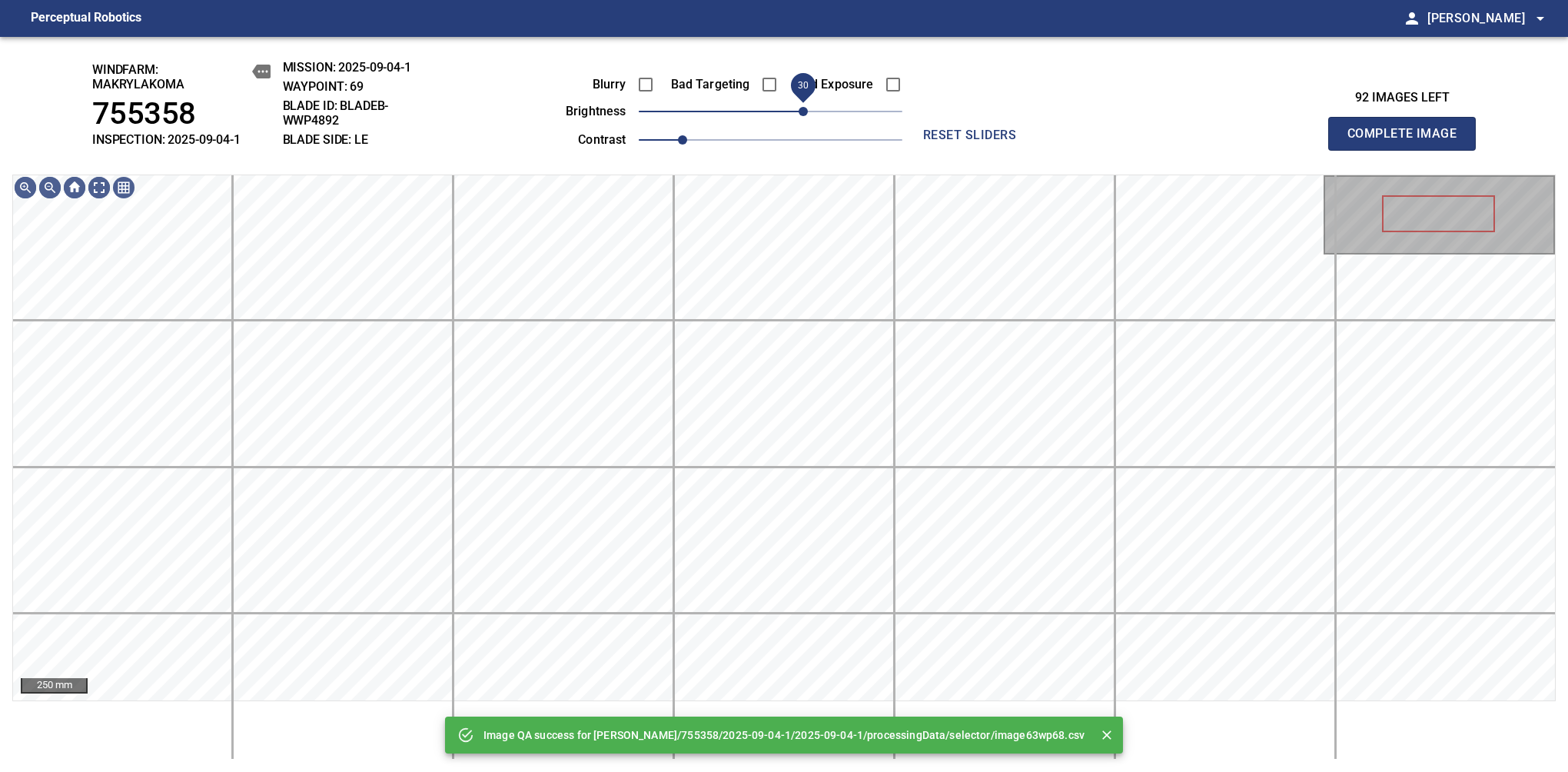
drag, startPoint x: 785, startPoint y: 119, endPoint x: 798, endPoint y: 111, distance: 15.3
click at [798, 111] on span "30" at bounding box center [770, 111] width 263 height 21
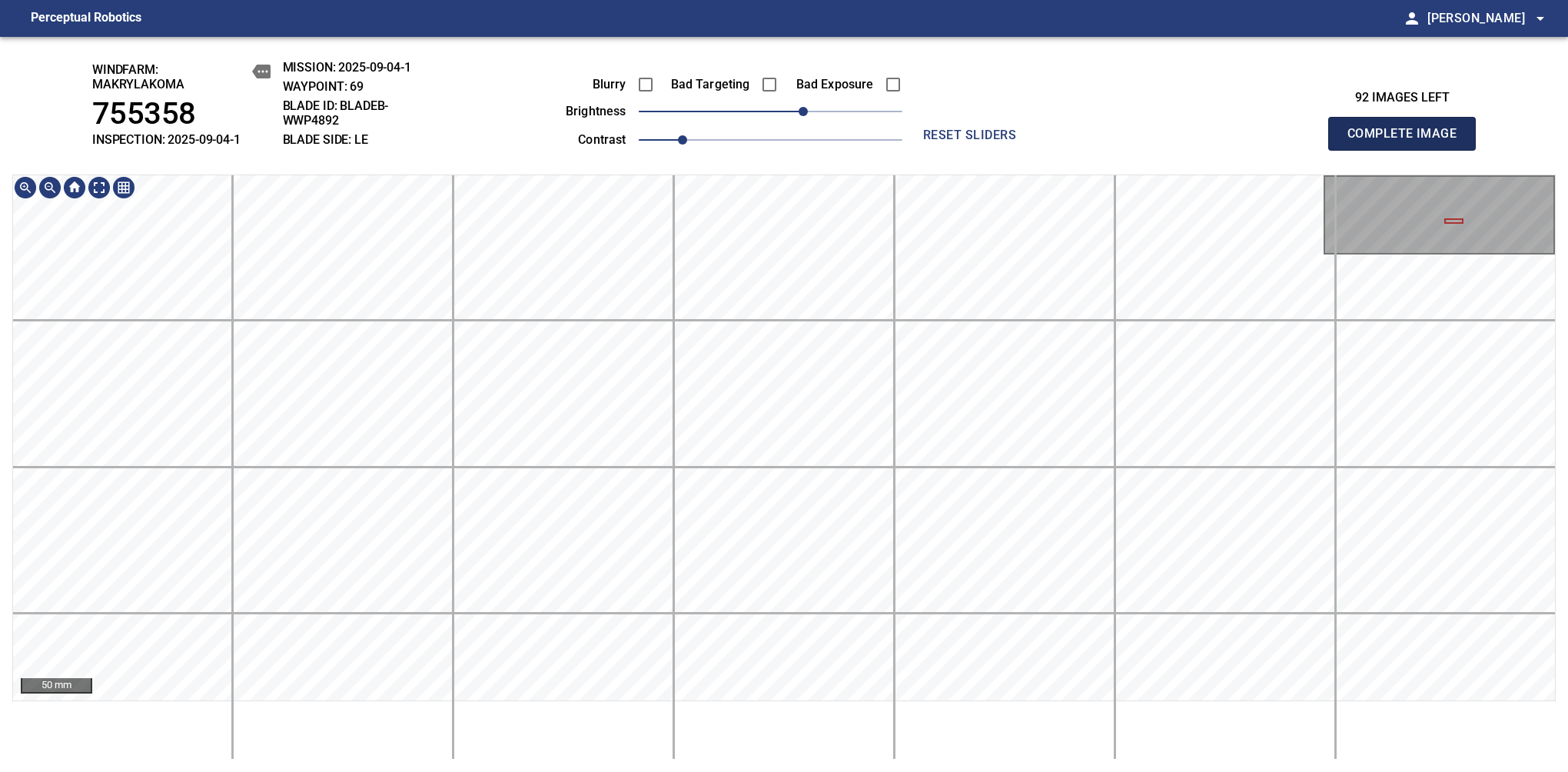
click at [1408, 142] on span "Complete Image" at bounding box center [1402, 133] width 114 height 21
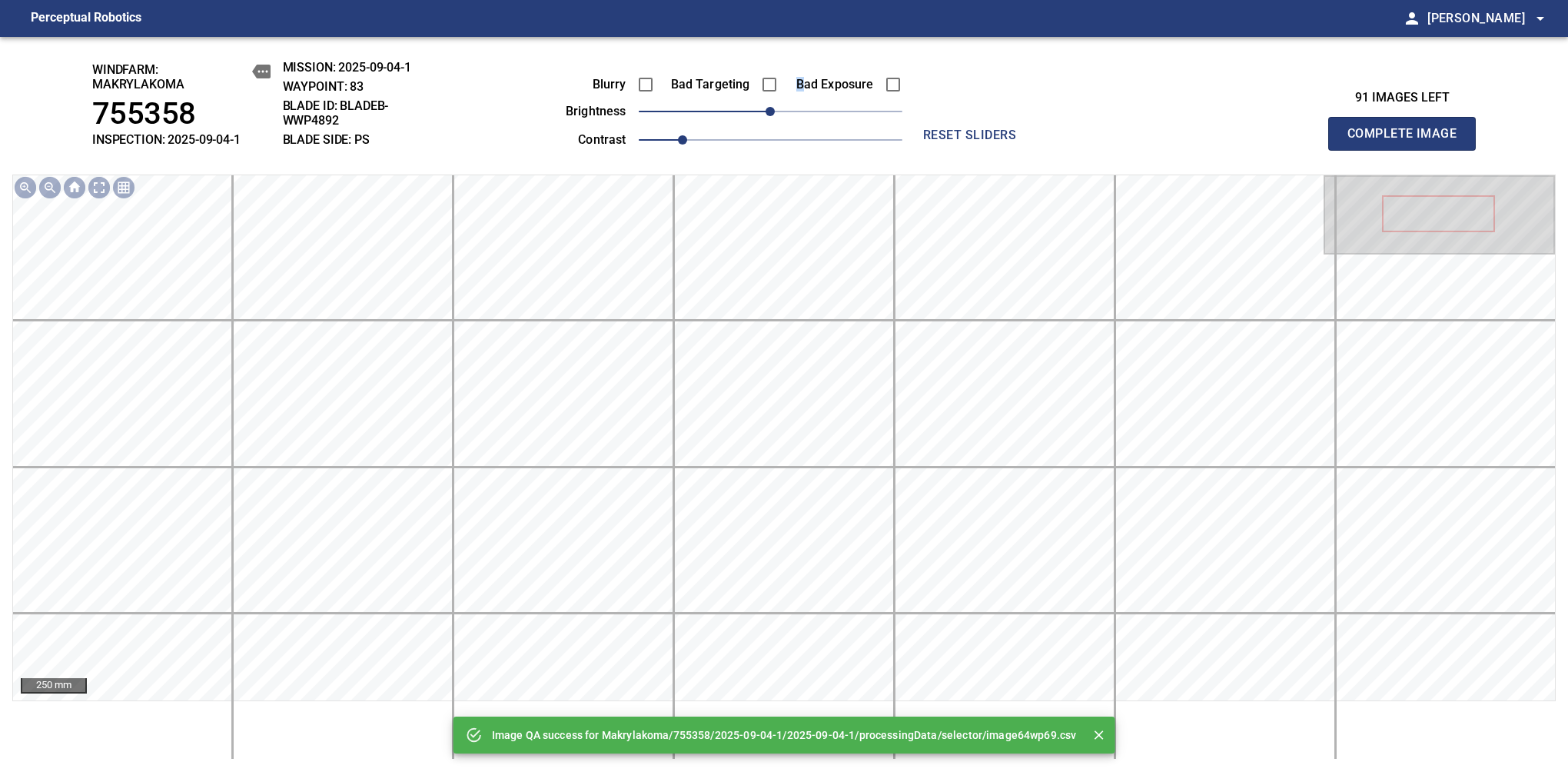
drag, startPoint x: 798, startPoint y: 100, endPoint x: 802, endPoint y: 110, distance: 10.8
click at [802, 100] on div "Bad Exposure" at bounding box center [840, 85] width 123 height 33
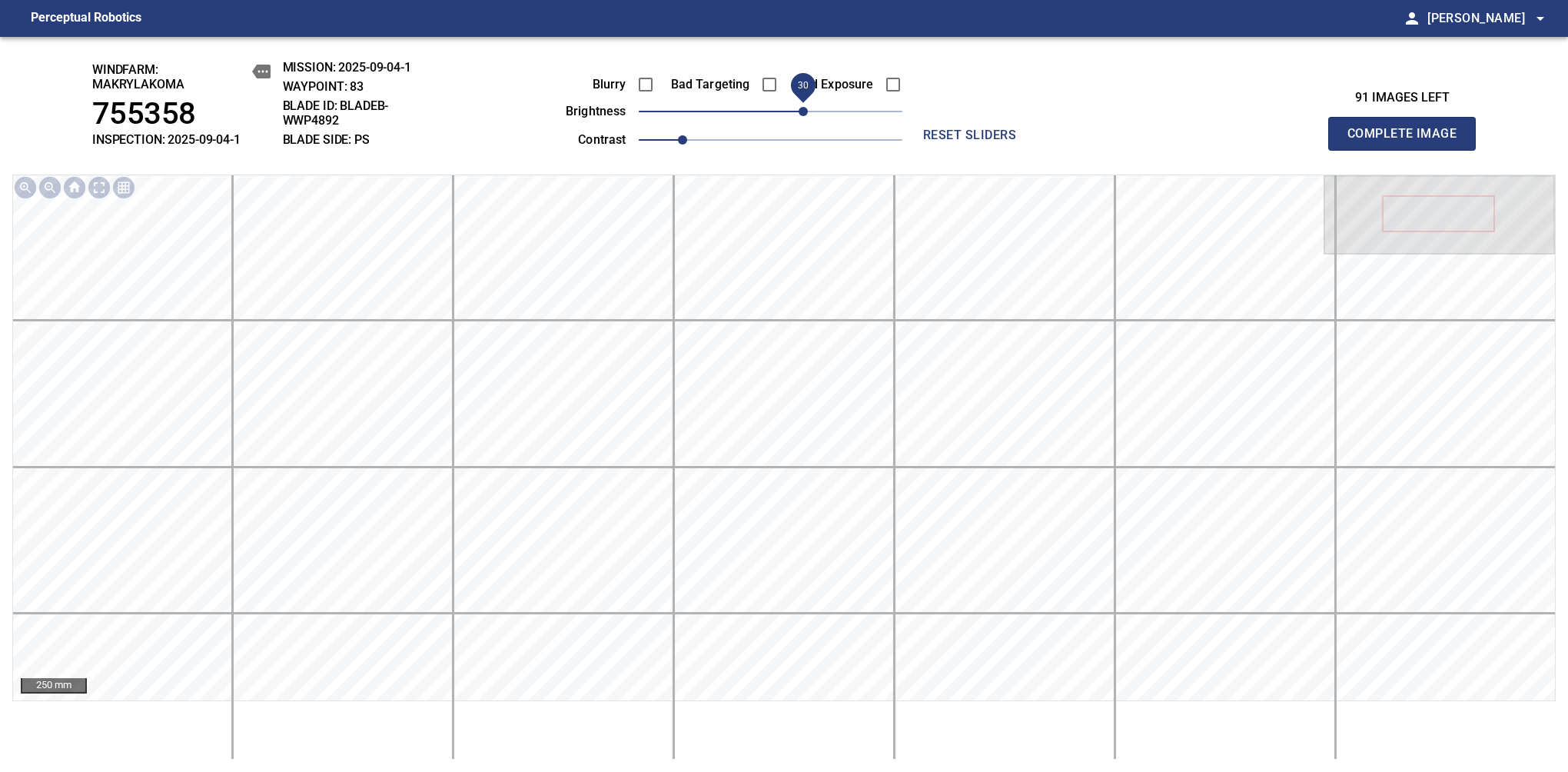
click at [807, 121] on span "30" at bounding box center [770, 111] width 263 height 21
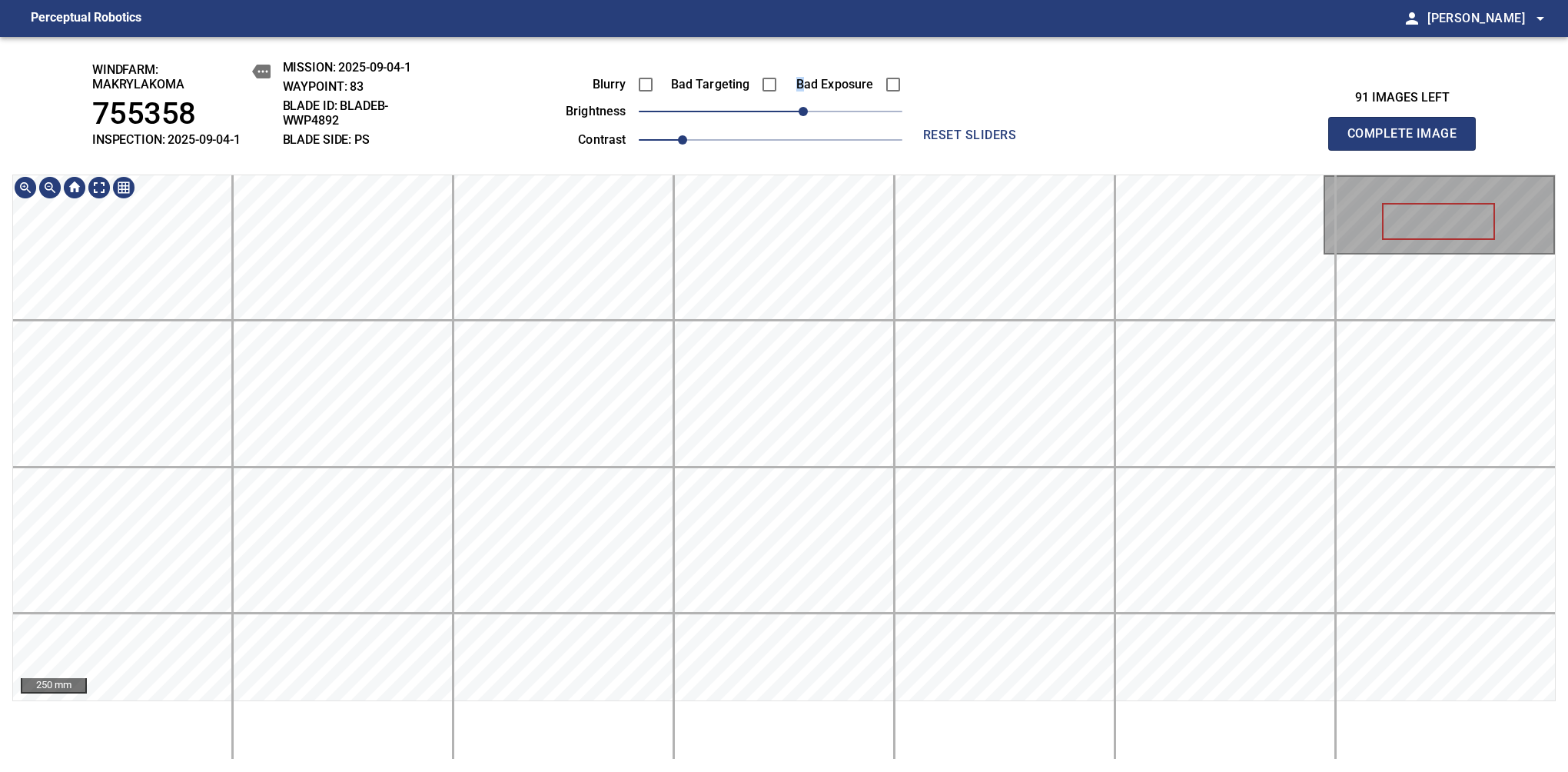
click at [471, 102] on div "windfarm: Makrylakoma 755358 INSPECTION: 2025-09-04-1 MISSION: 2025-09-04-1 WAY…" at bounding box center [784, 404] width 1568 height 735
click at [1408, 142] on span "Complete Image" at bounding box center [1402, 133] width 114 height 21
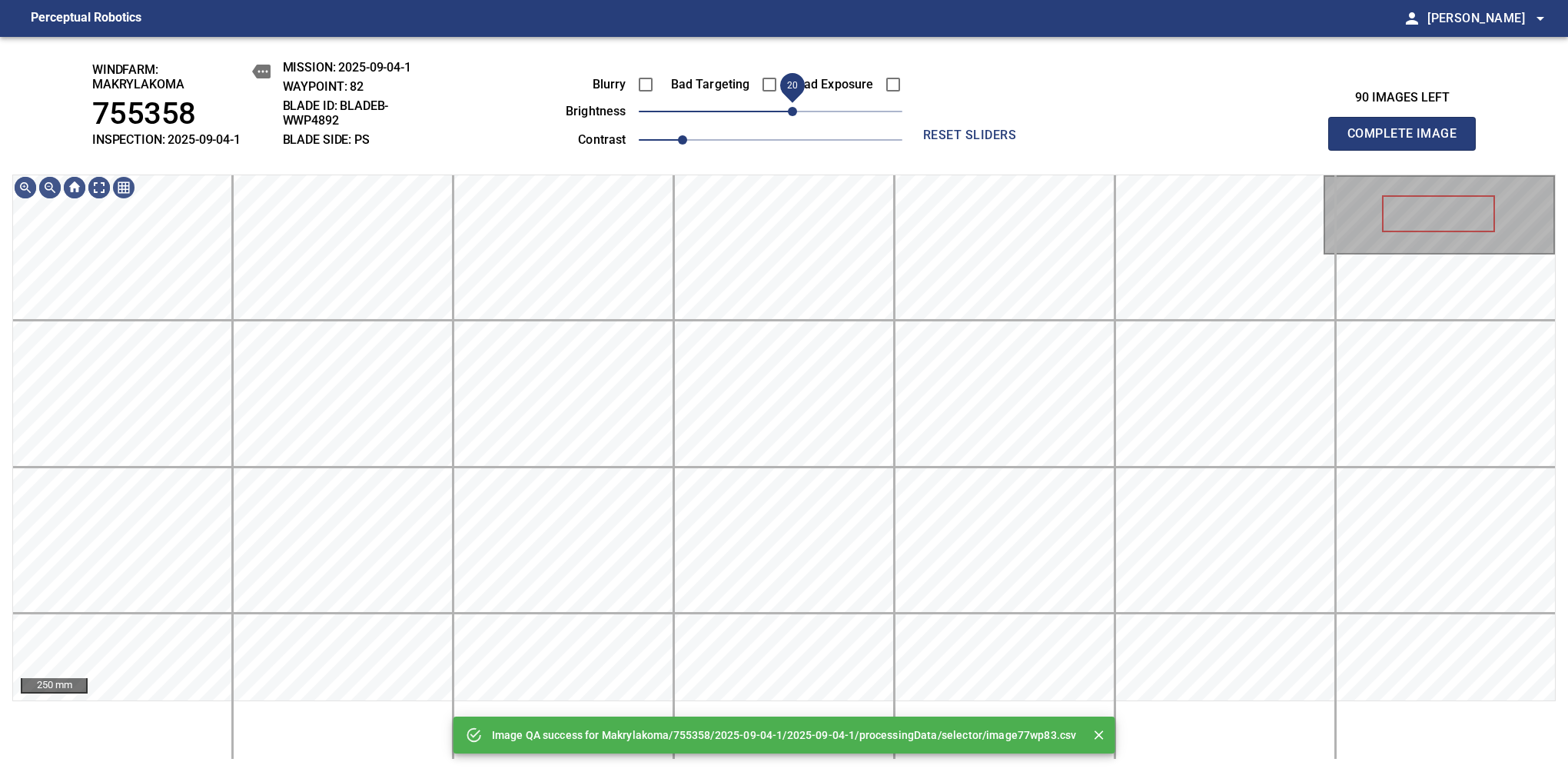
drag, startPoint x: 775, startPoint y: 114, endPoint x: 790, endPoint y: 106, distance: 17.0
click at [790, 107] on span "20" at bounding box center [792, 112] width 9 height 9
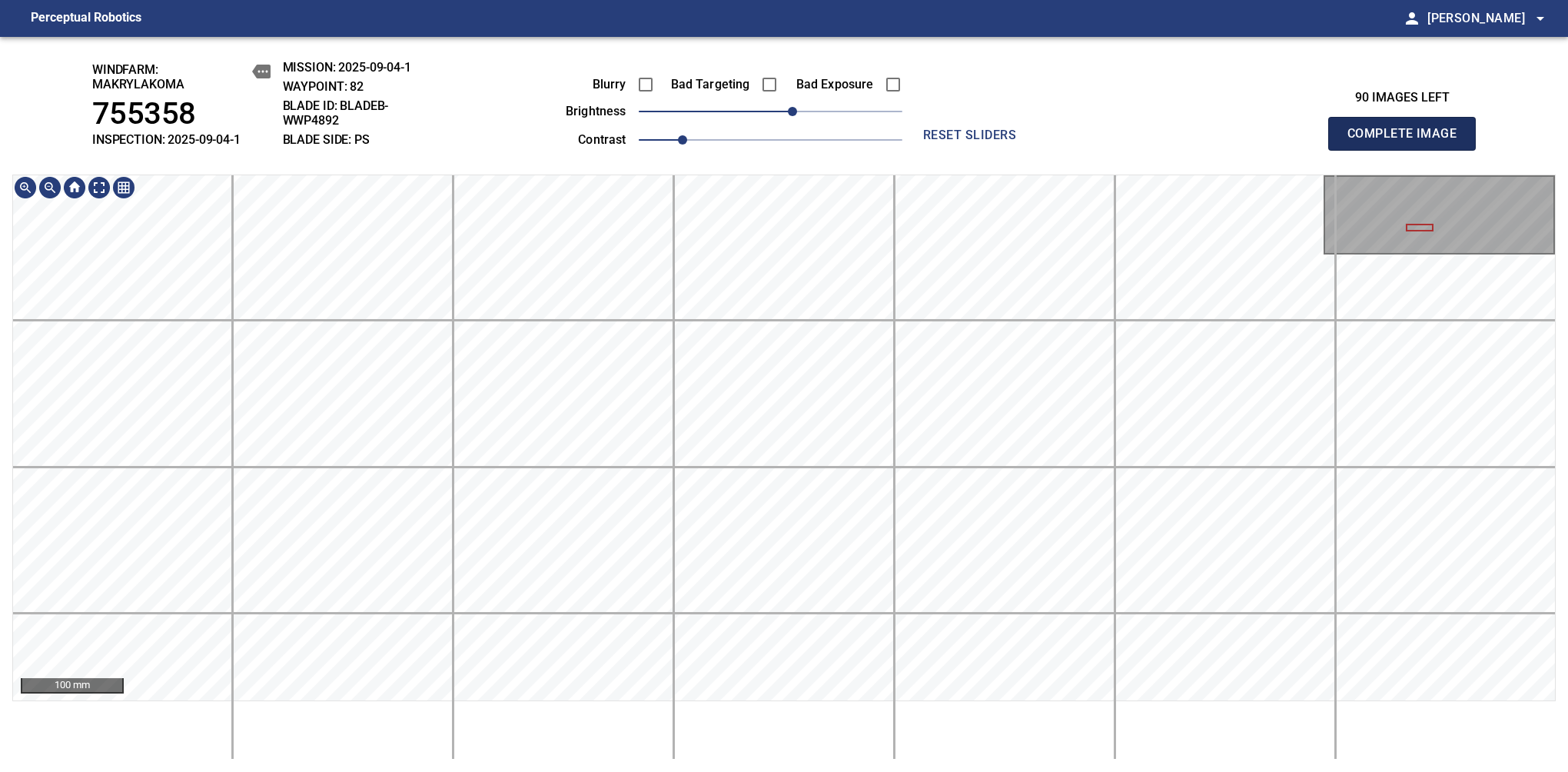
click at [1408, 142] on span "Complete Image" at bounding box center [1402, 133] width 114 height 21
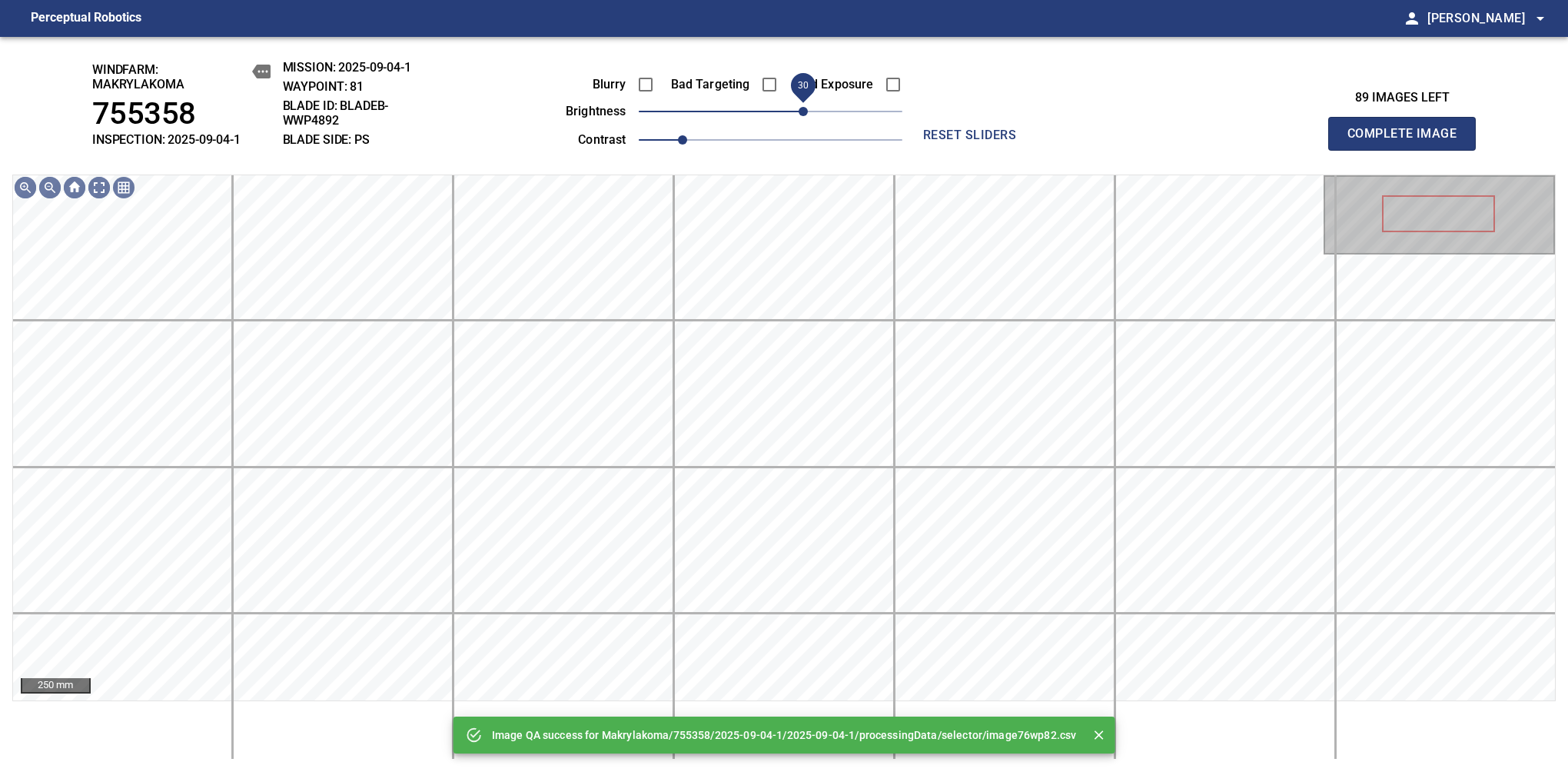
drag, startPoint x: 796, startPoint y: 106, endPoint x: 804, endPoint y: 102, distance: 8.9
click at [804, 102] on span "30" at bounding box center [770, 111] width 263 height 21
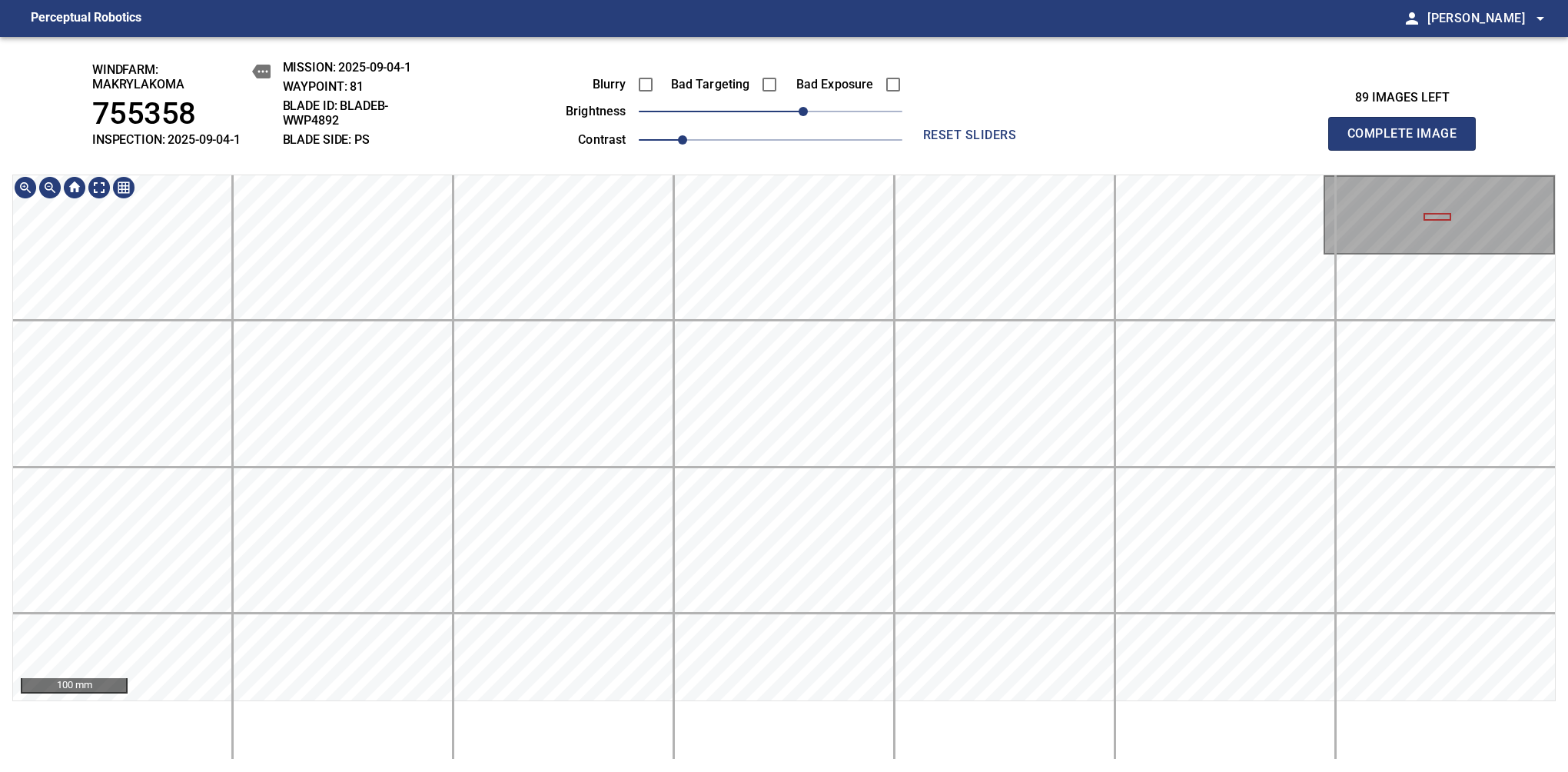
click at [882, 162] on div "windfarm: Makrylakoma 755358 INSPECTION: 2025-09-04-1 MISSION: 2025-09-04-1 WAY…" at bounding box center [784, 404] width 1568 height 735
click at [1408, 142] on span "Complete Image" at bounding box center [1402, 133] width 114 height 21
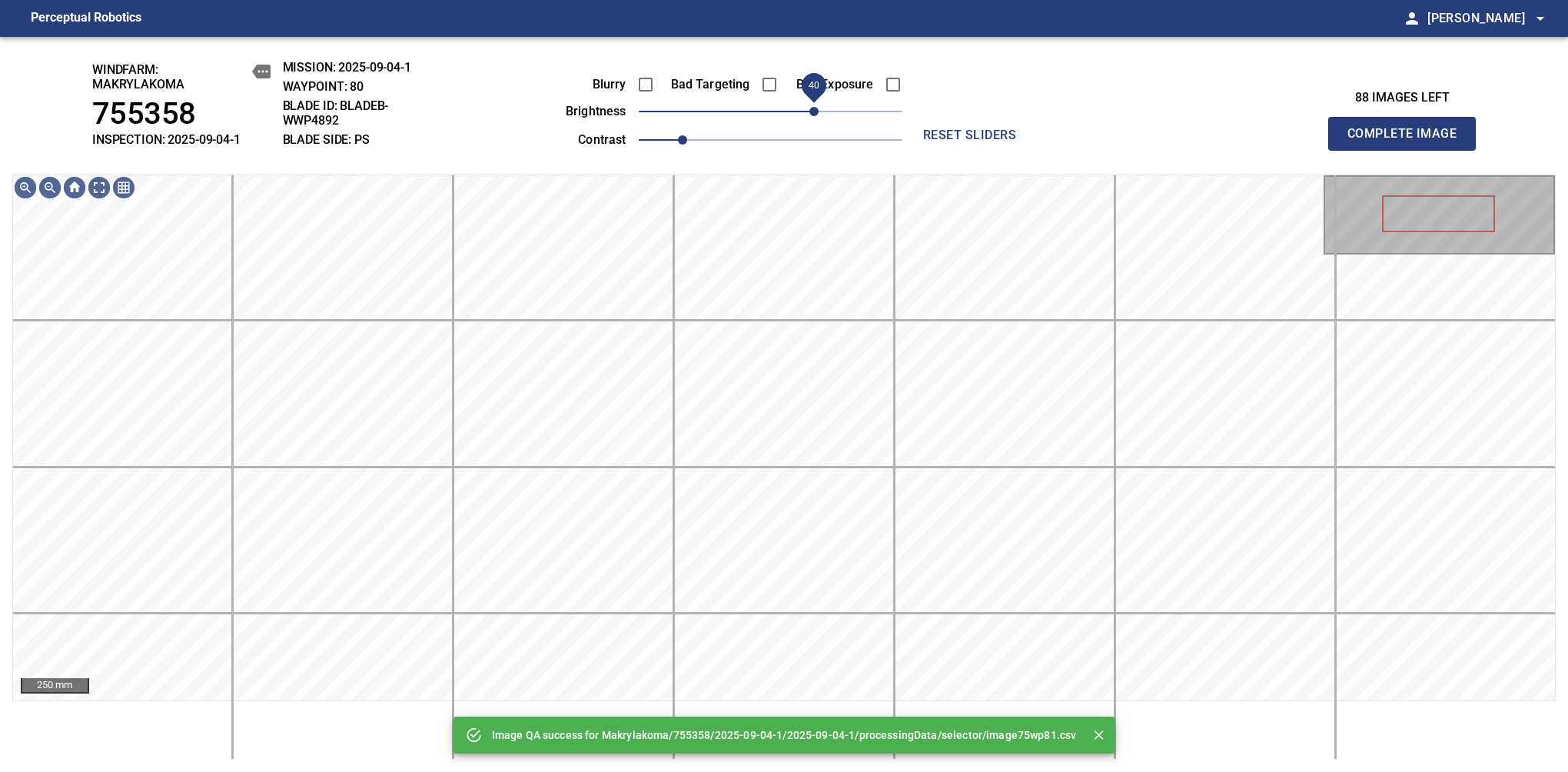
drag, startPoint x: 777, startPoint y: 114, endPoint x: 809, endPoint y: 106, distance: 33.0
click at [809, 107] on span "40" at bounding box center [814, 112] width 9 height 9
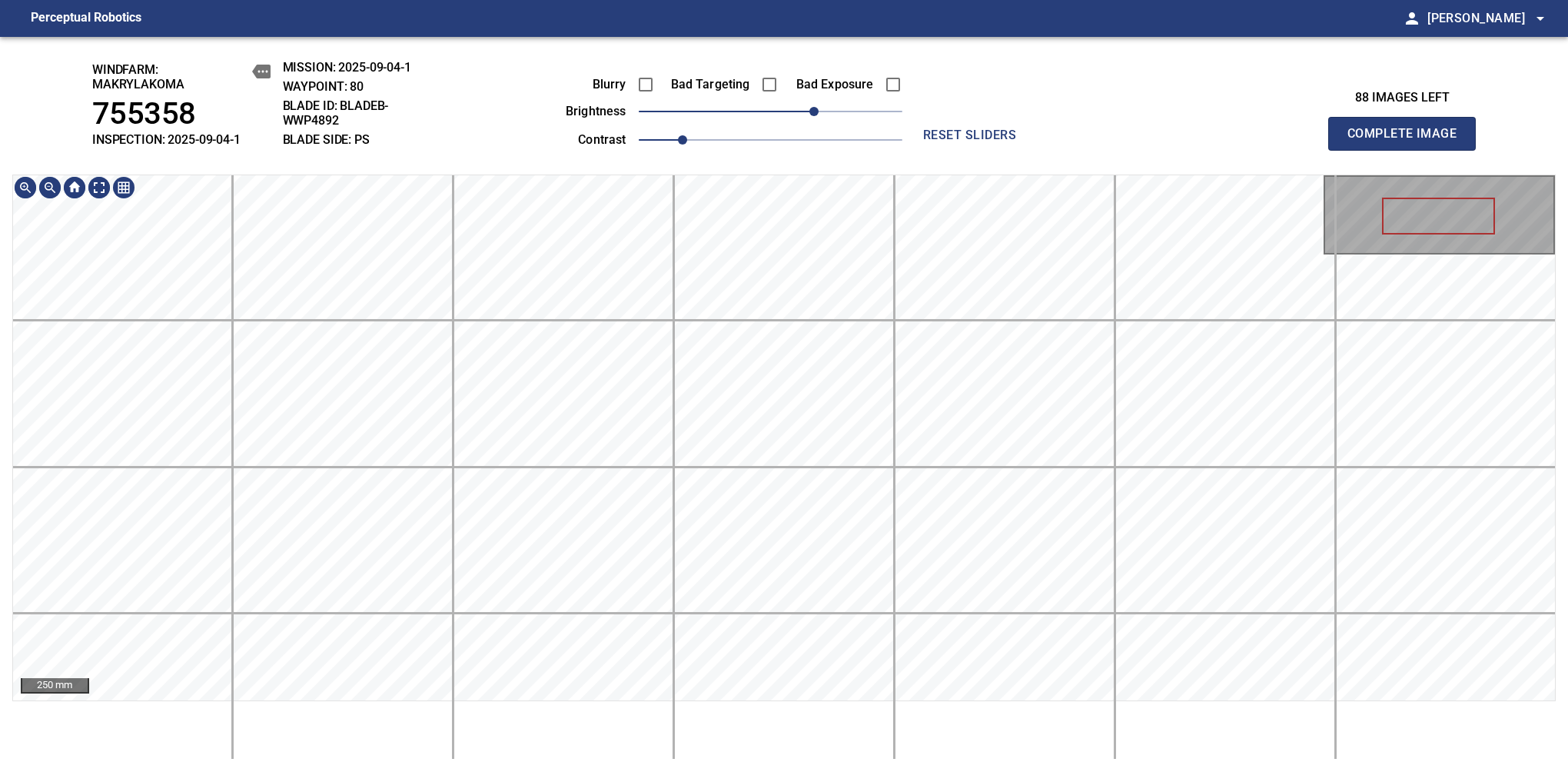
click at [775, 68] on div "windfarm: Makrylakoma 755358 INSPECTION: 2025-09-04-1 MISSION: 2025-09-04-1 WAY…" at bounding box center [784, 404] width 1568 height 735
drag, startPoint x: 1408, startPoint y: 138, endPoint x: 1405, endPoint y: 130, distance: 8.5
click at [1408, 142] on span "Complete Image" at bounding box center [1402, 133] width 114 height 21
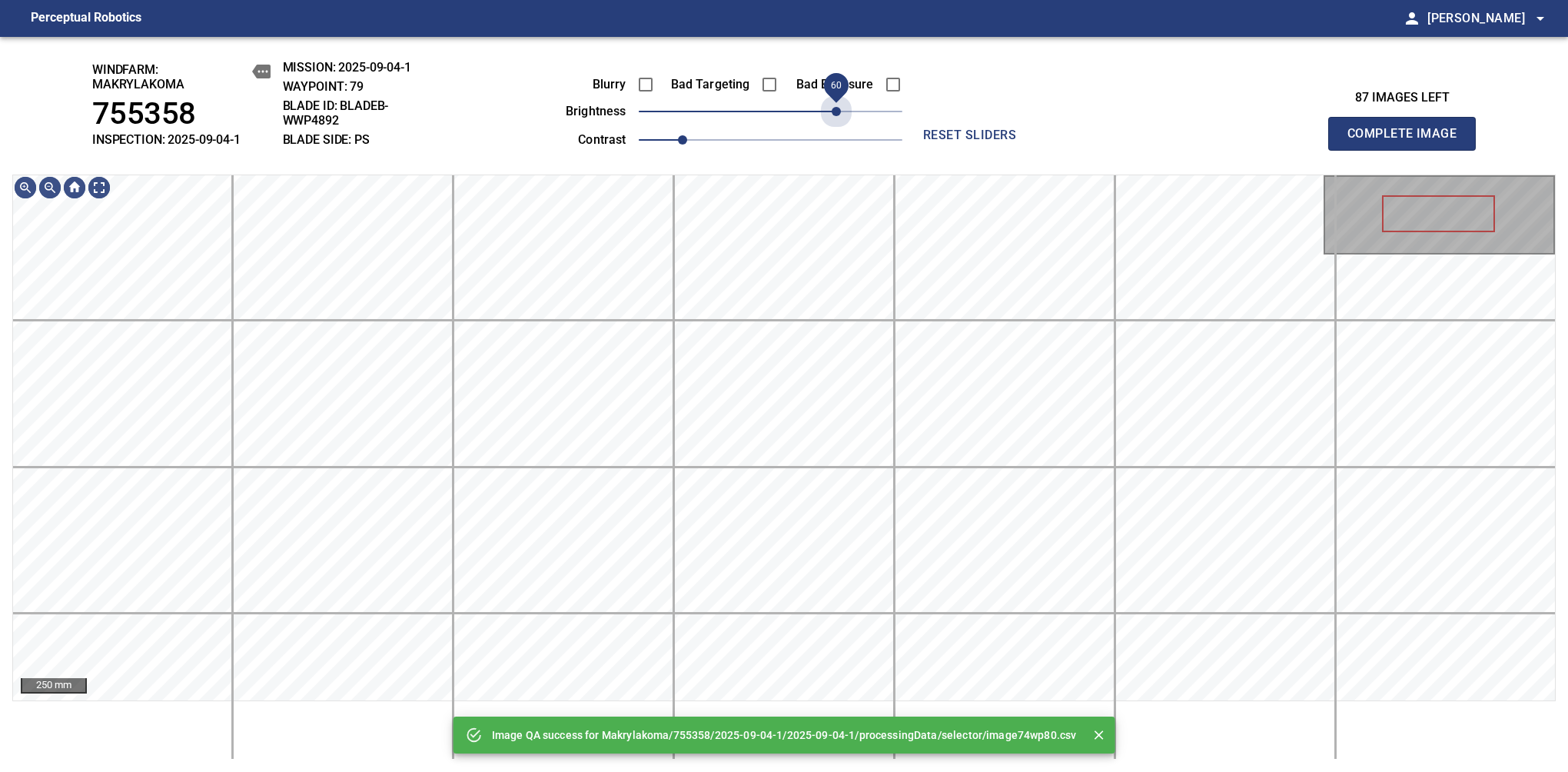
drag, startPoint x: 814, startPoint y: 112, endPoint x: 857, endPoint y: 119, distance: 43.6
click at [839, 104] on span "60" at bounding box center [770, 111] width 263 height 21
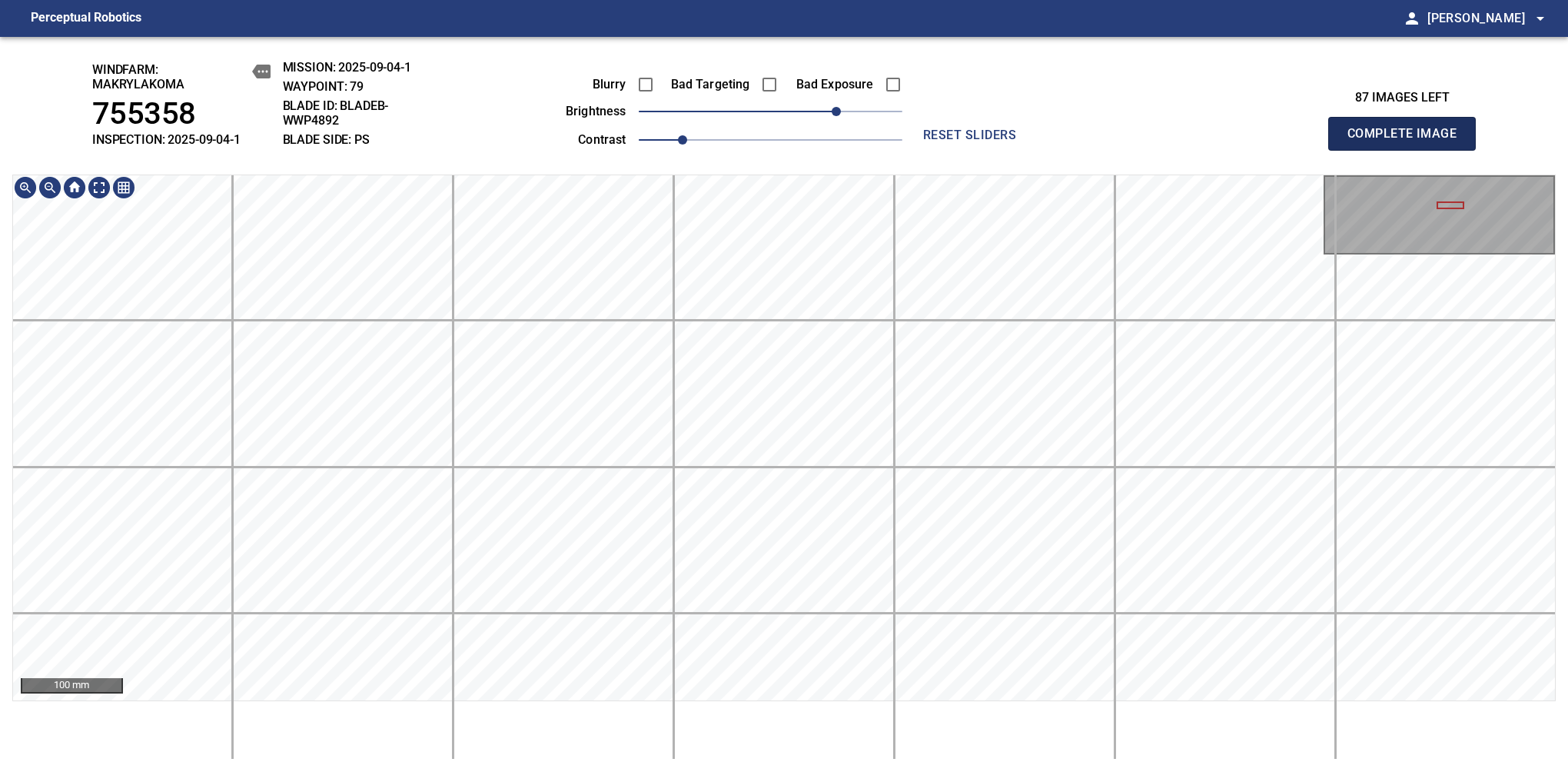
click at [1408, 142] on span "Complete Image" at bounding box center [1402, 133] width 114 height 21
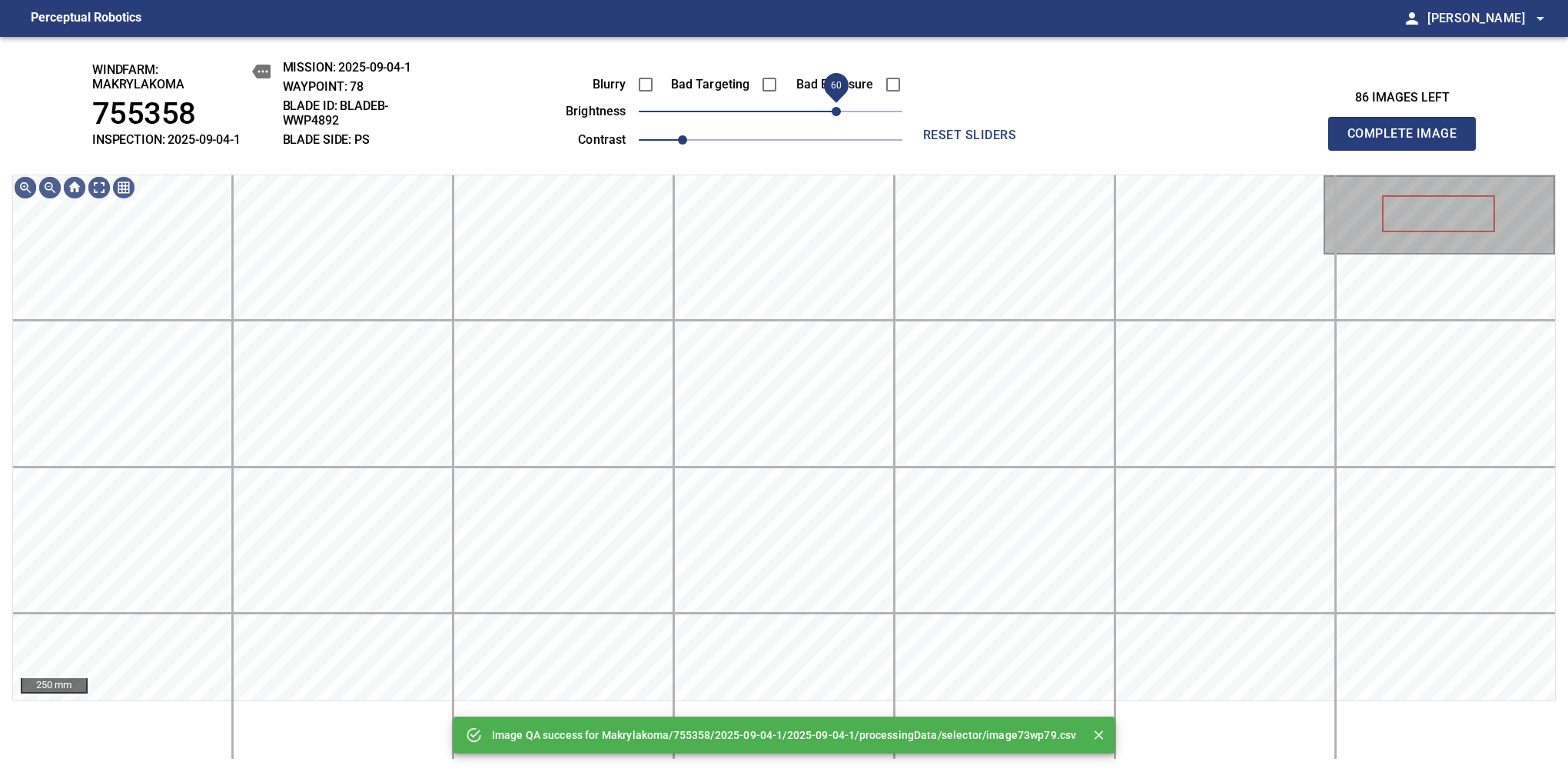
drag, startPoint x: 815, startPoint y: 117, endPoint x: 831, endPoint y: 109, distance: 17.9
click at [831, 109] on span "60" at bounding box center [770, 111] width 263 height 21
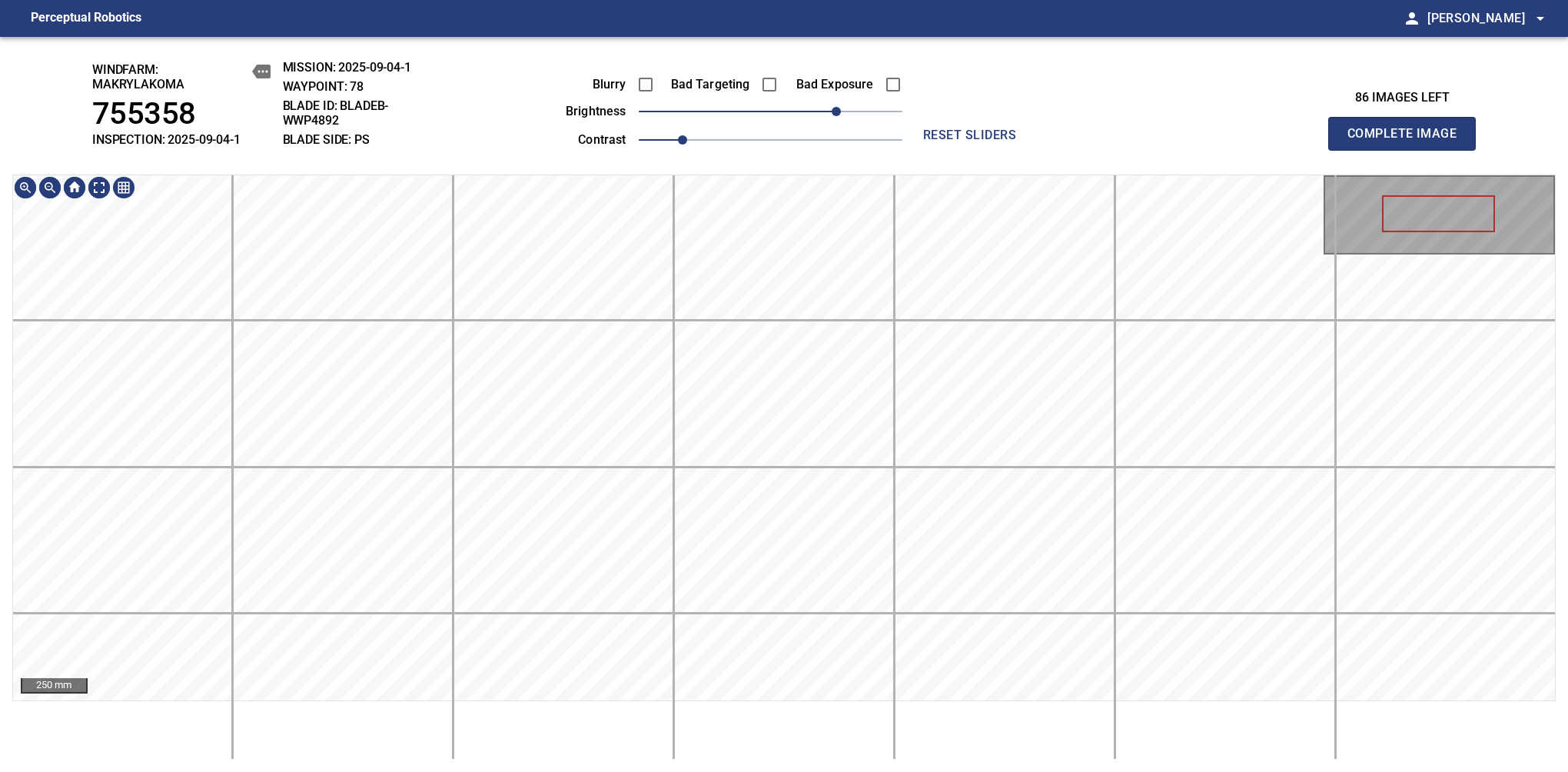
click at [570, 120] on div "windfarm: Makrylakoma 755358 INSPECTION: 2025-09-04-1 MISSION: 2025-09-04-1 WAY…" at bounding box center [784, 404] width 1568 height 735
click at [1408, 142] on span "Complete Image" at bounding box center [1402, 133] width 114 height 21
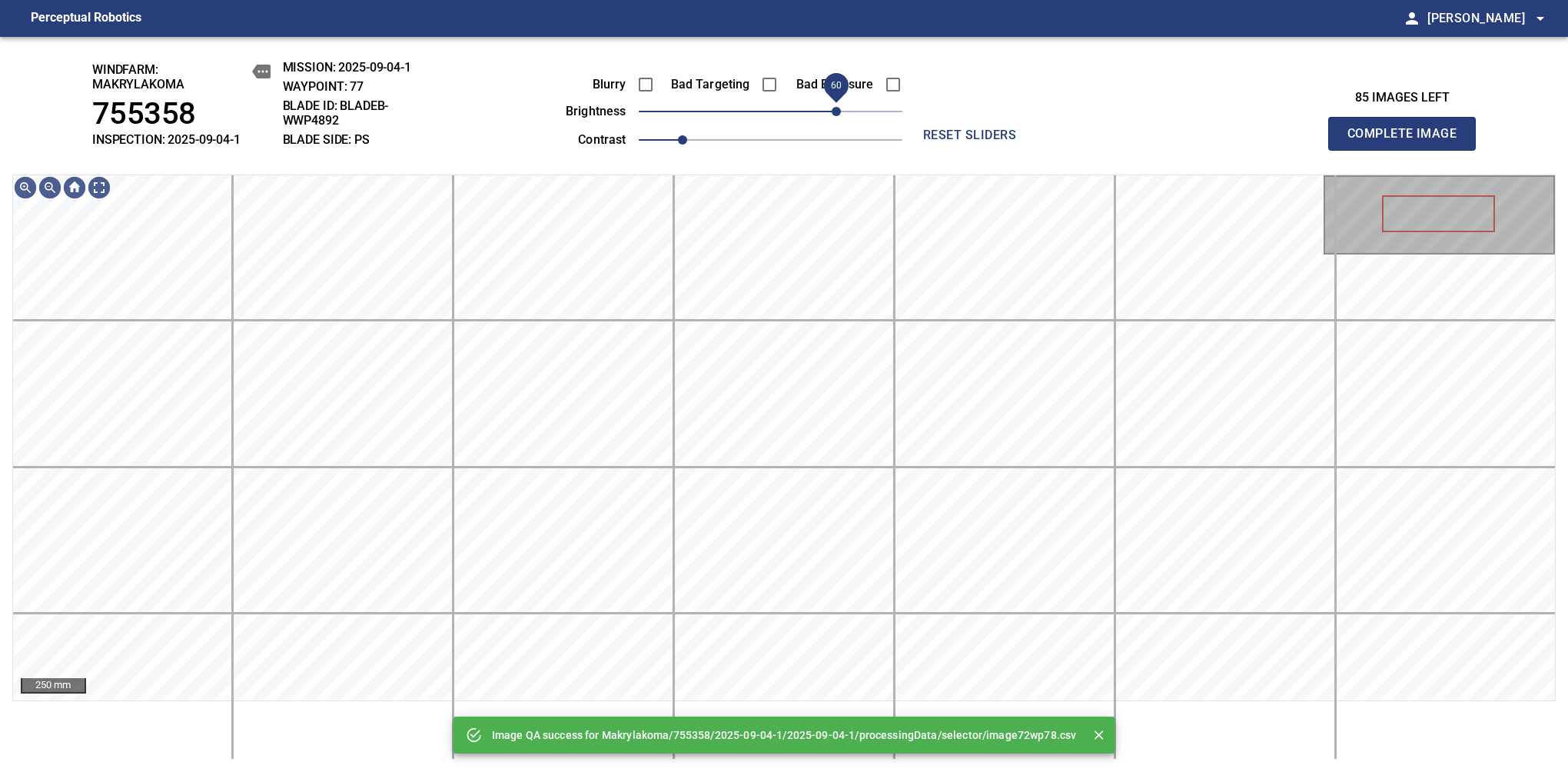
drag, startPoint x: 807, startPoint y: 101, endPoint x: 839, endPoint y: 96, distance: 32.4
click at [839, 100] on span "60" at bounding box center [770, 111] width 263 height 21
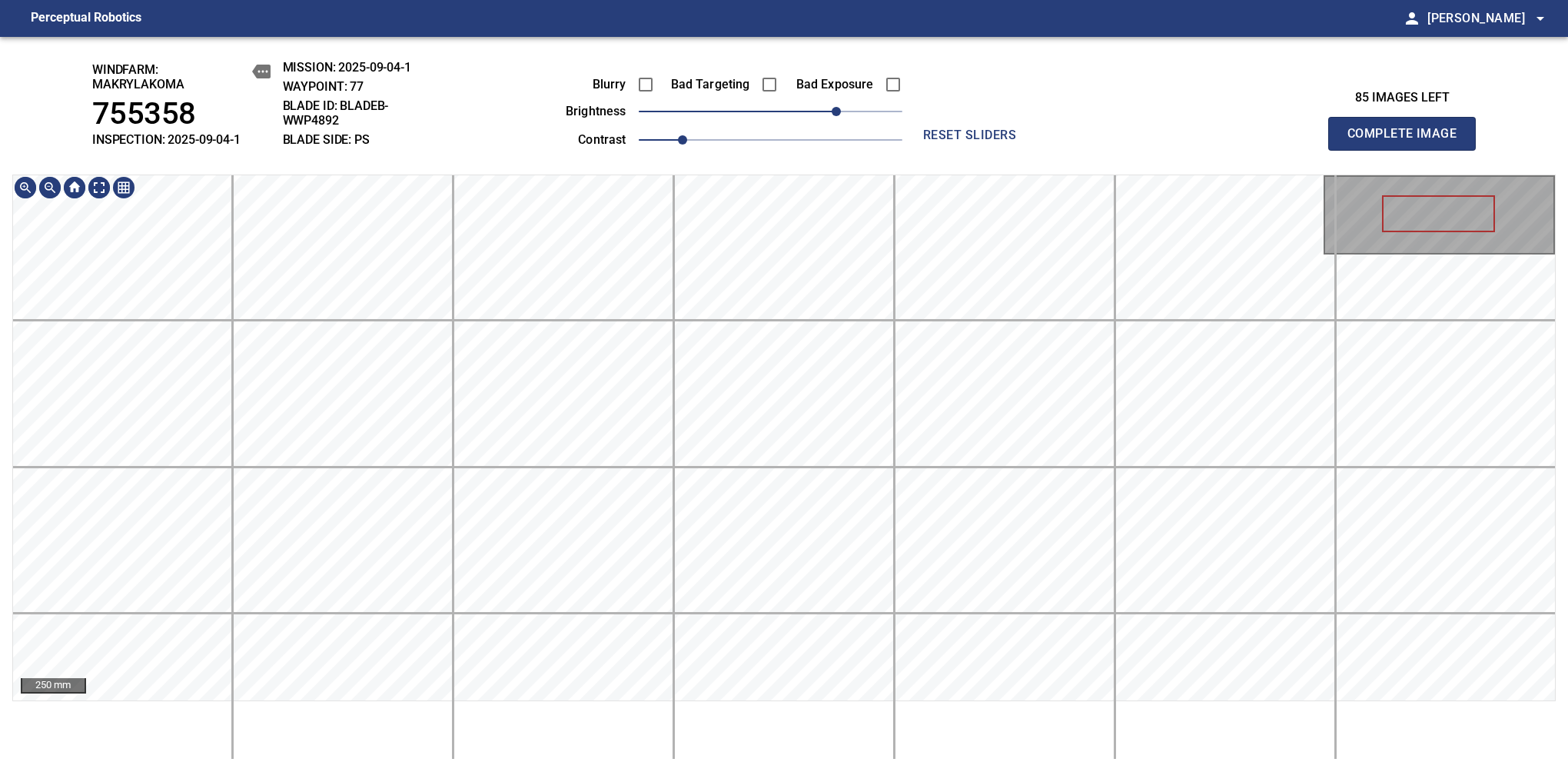
click at [687, 139] on div "windfarm: Makrylakoma 755358 INSPECTION: 2025-09-04-1 MISSION: 2025-09-04-1 WAY…" at bounding box center [784, 404] width 1568 height 735
click at [264, 174] on div "100 mm" at bounding box center [784, 437] width 1543 height 527
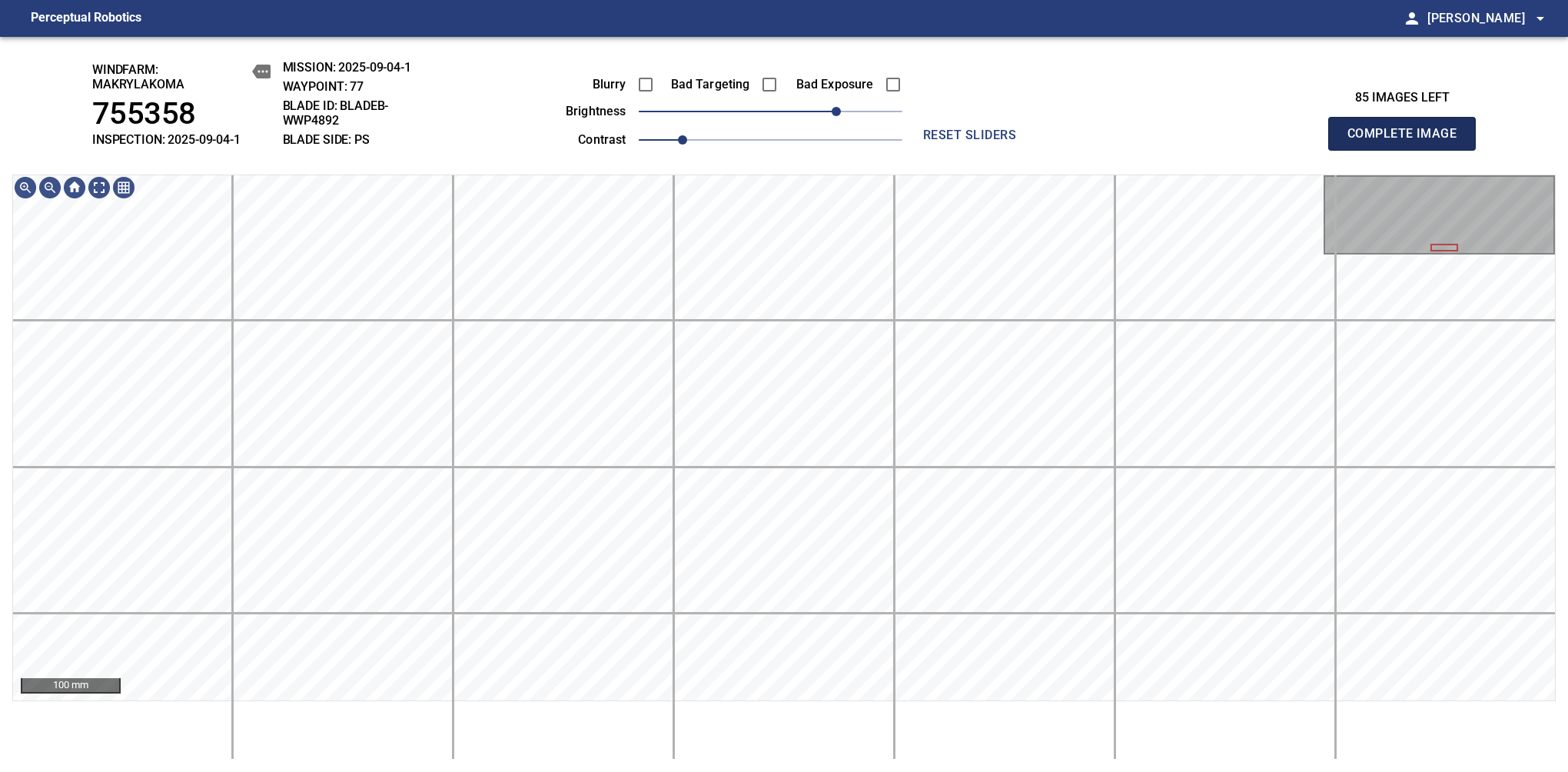
click at [1408, 142] on span "Complete Image" at bounding box center [1402, 133] width 114 height 21
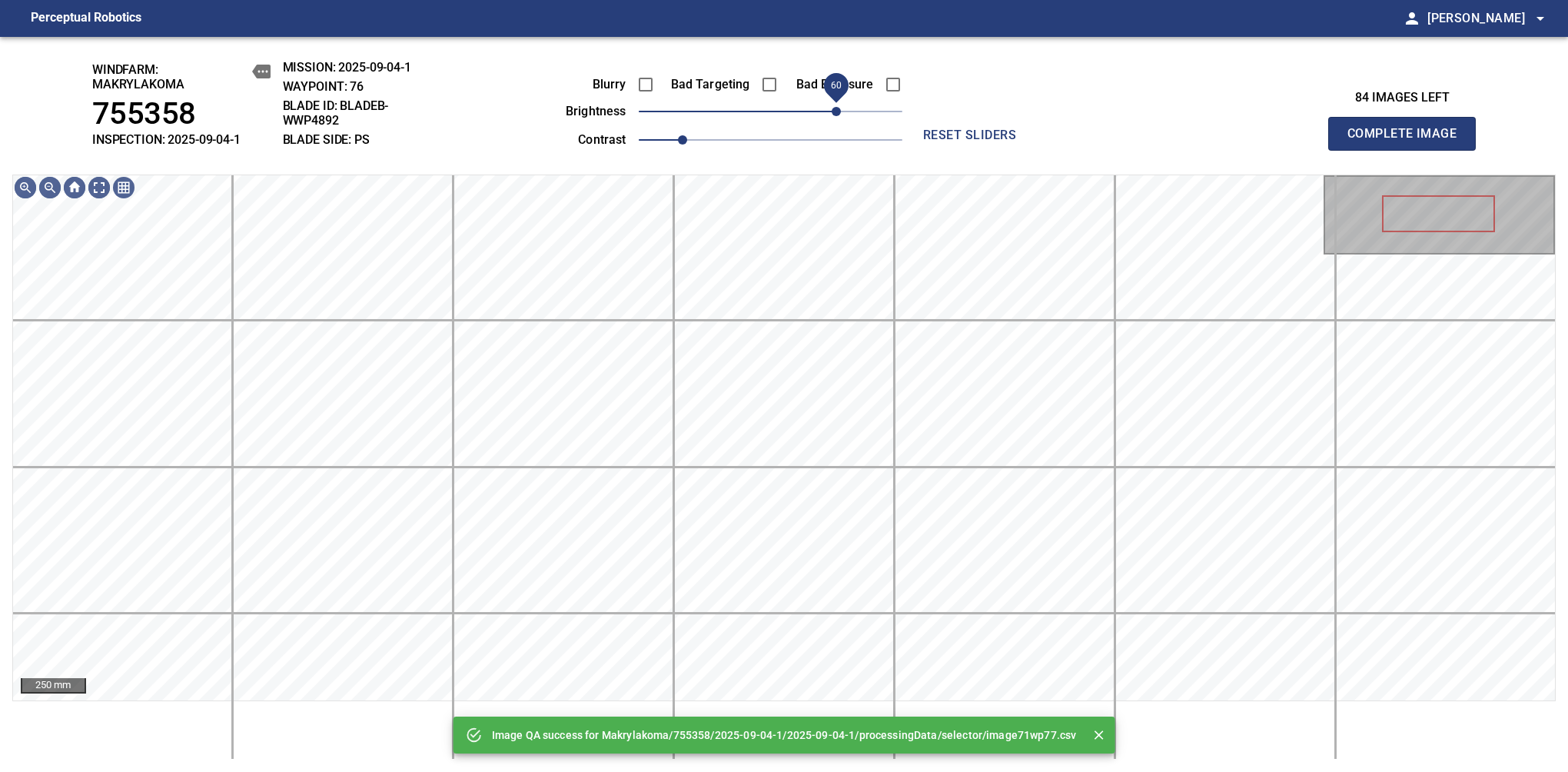
drag, startPoint x: 805, startPoint y: 112, endPoint x: 834, endPoint y: 91, distance: 35.8
click at [834, 107] on span "60" at bounding box center [836, 112] width 9 height 9
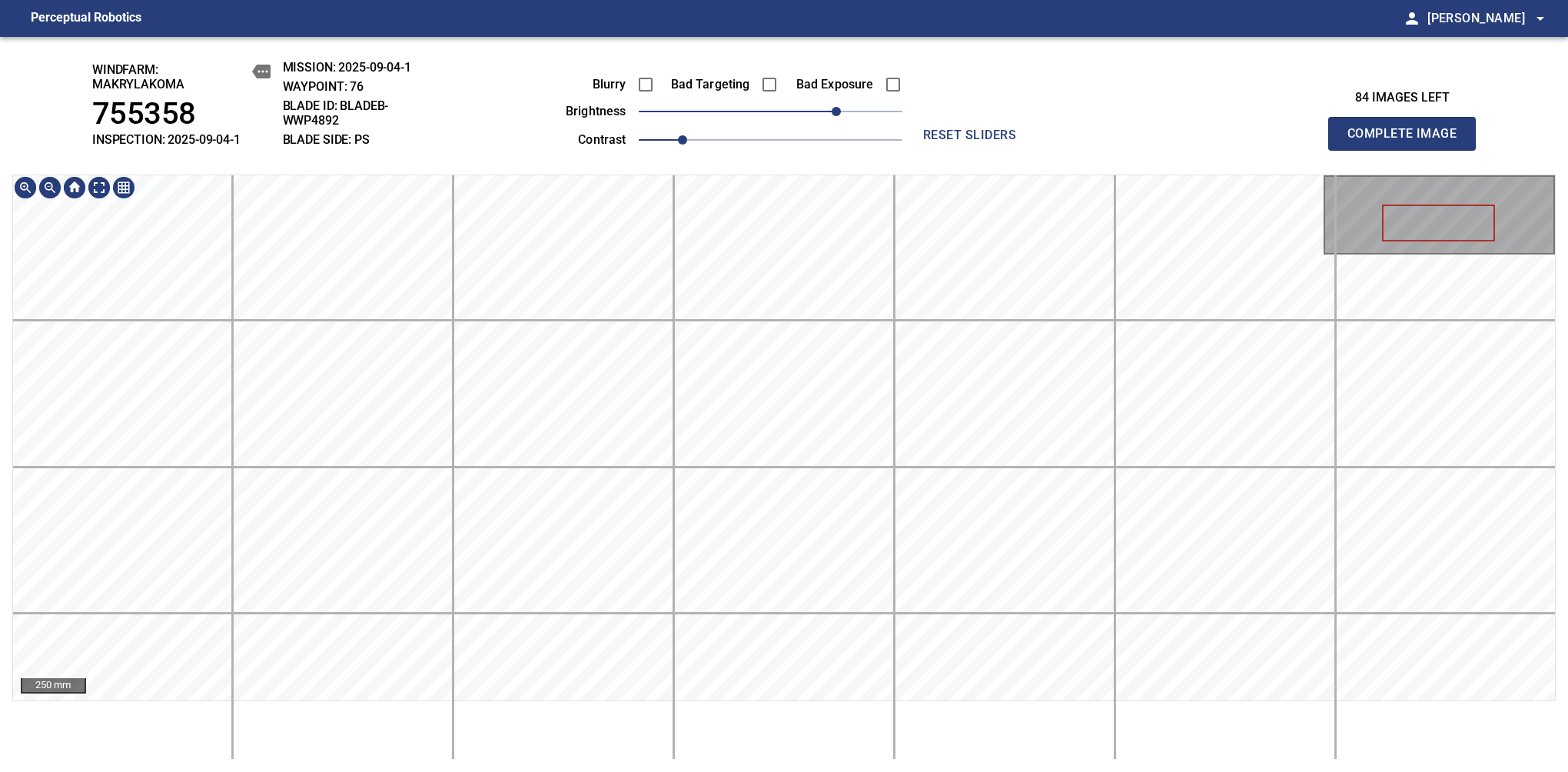
click at [688, 0] on html "Perceptual Robotics person [PERSON_NAME] arrow_drop_down windfarm: Makrylakoma …" at bounding box center [784, 386] width 1568 height 772
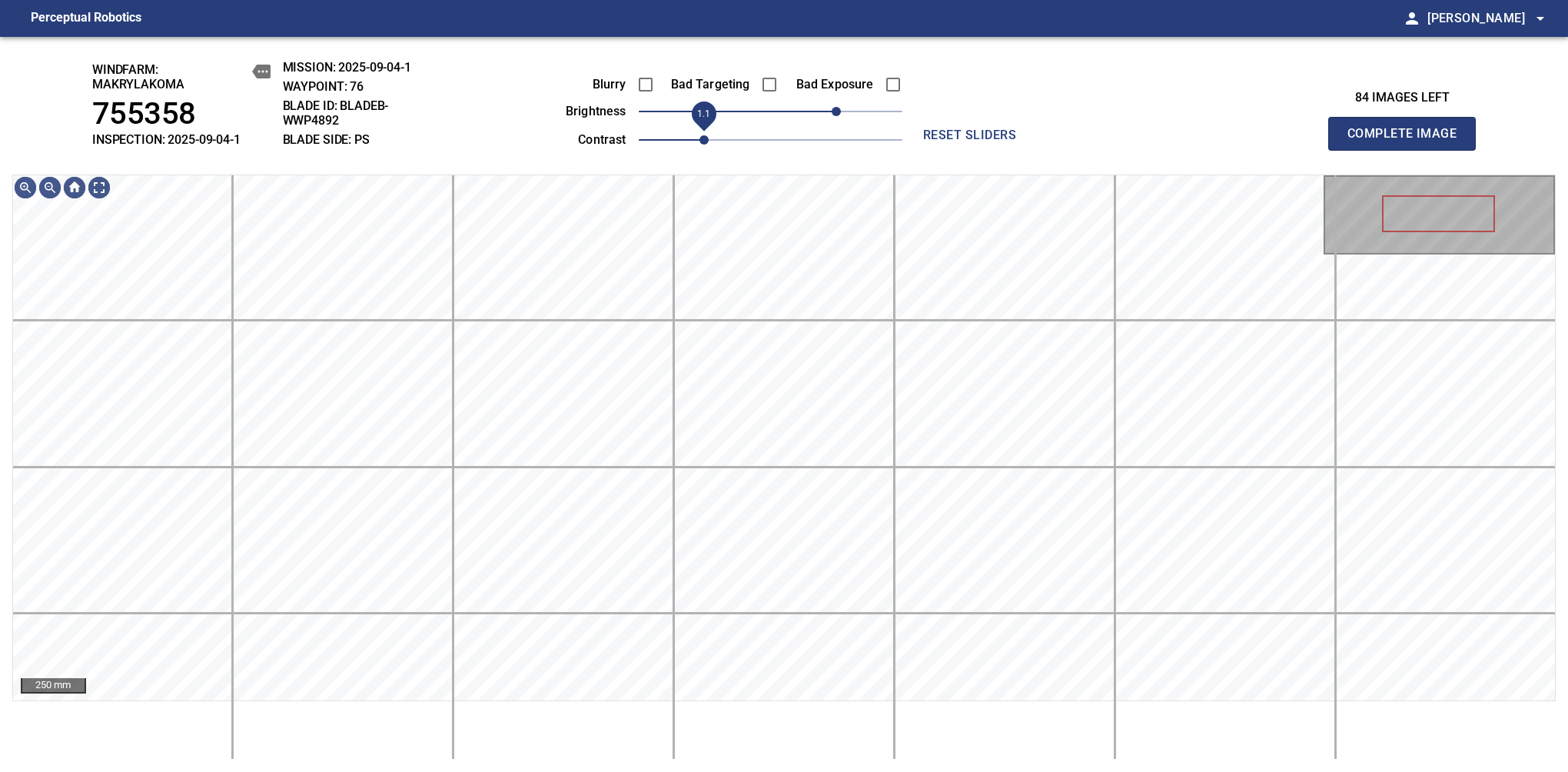
drag, startPoint x: 692, startPoint y: 130, endPoint x: 700, endPoint y: 133, distance: 8.5
click at [700, 136] on span "1.1" at bounding box center [704, 140] width 9 height 9
drag, startPoint x: 834, startPoint y: 107, endPoint x: 815, endPoint y: 115, distance: 20.6
click at [824, 109] on span "50" at bounding box center [824, 112] width 9 height 9
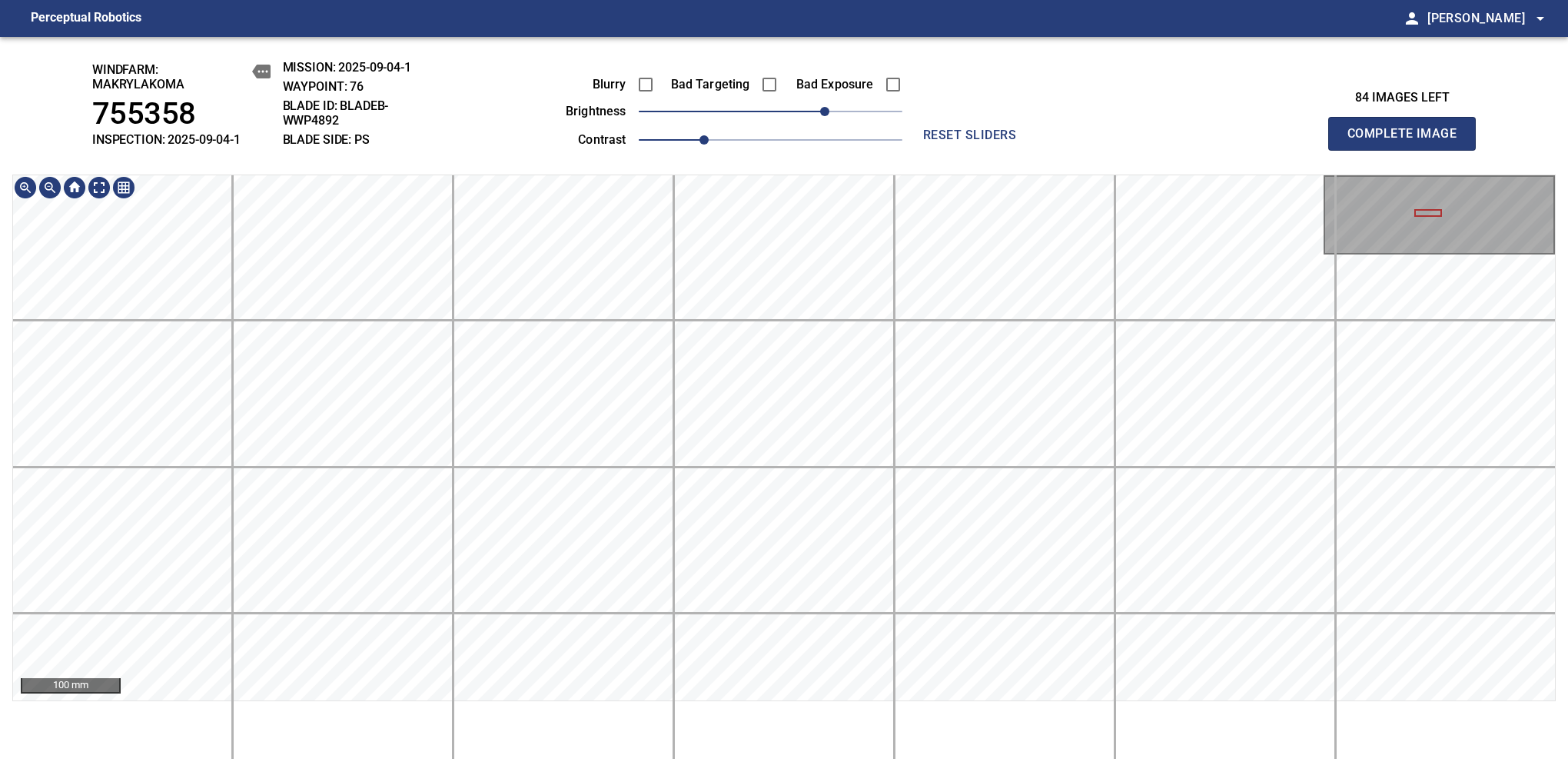
click at [377, 142] on div "windfarm: Makrylakoma 755358 INSPECTION: 2025-09-04-1 MISSION: 2025-09-04-1 WAY…" at bounding box center [784, 404] width 1568 height 735
click at [1408, 142] on span "Complete Image" at bounding box center [1402, 133] width 114 height 21
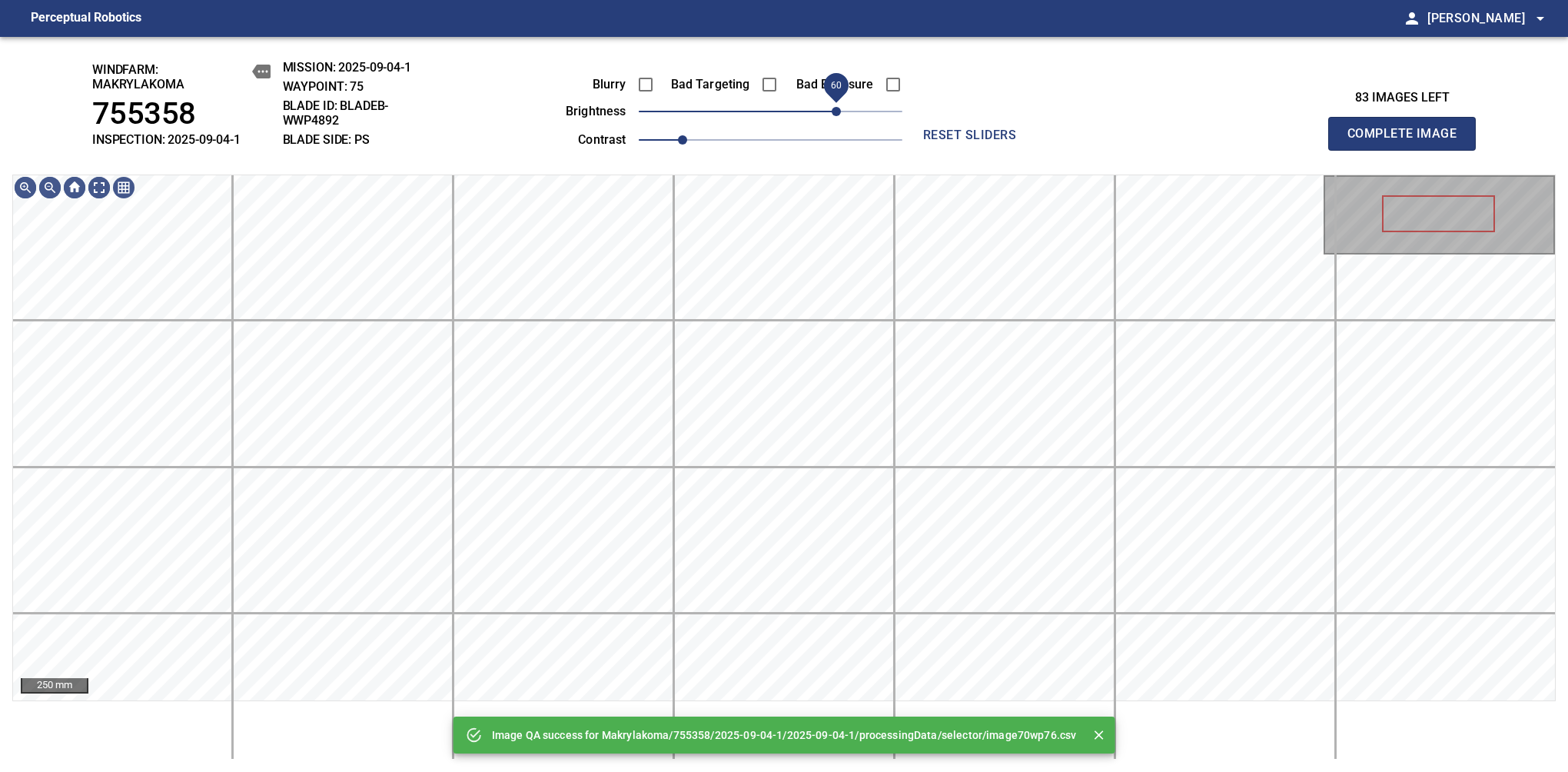
drag, startPoint x: 796, startPoint y: 112, endPoint x: 842, endPoint y: 112, distance: 46.0
click at [841, 112] on span "60" at bounding box center [836, 112] width 9 height 9
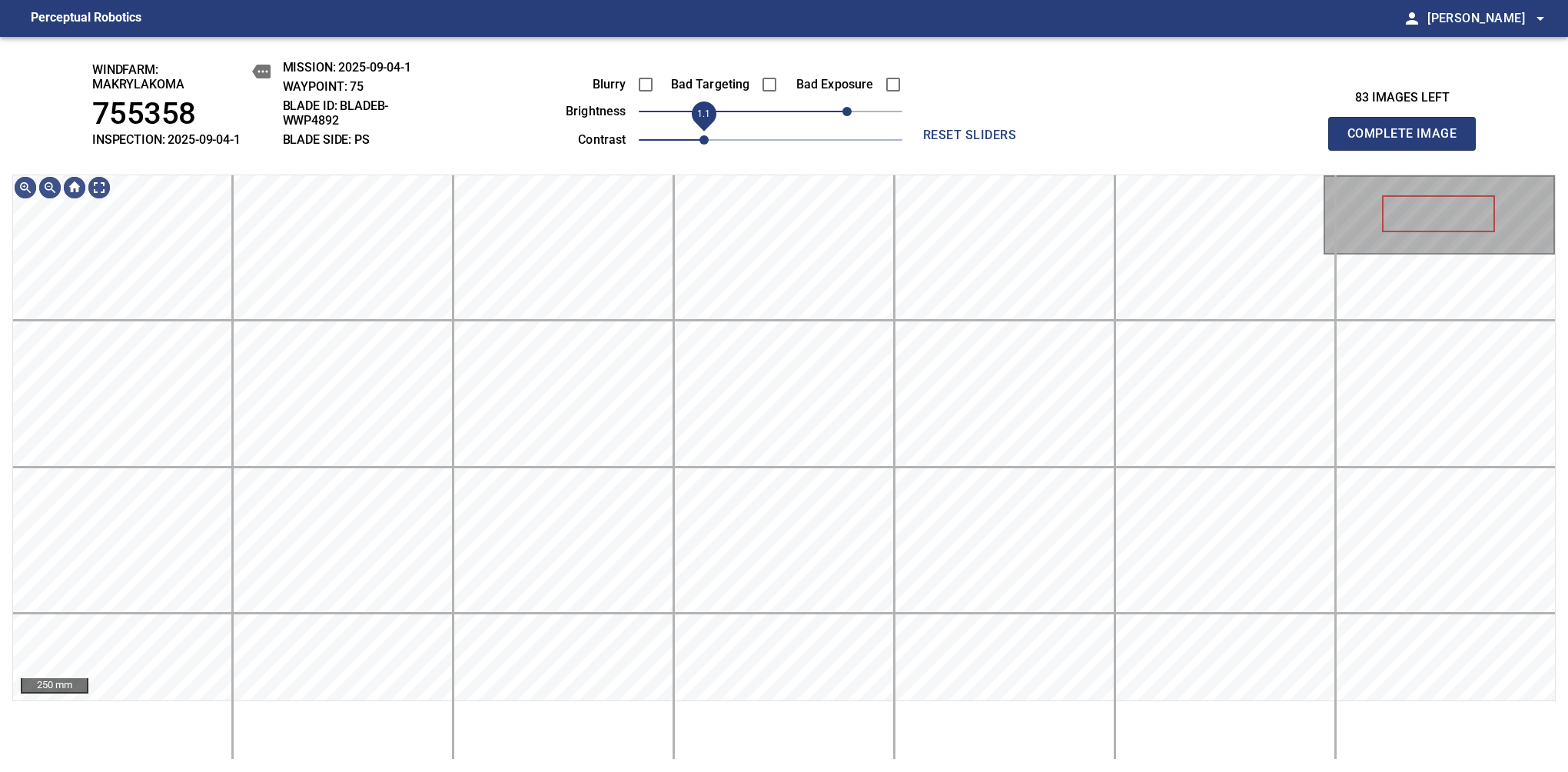
drag, startPoint x: 688, startPoint y: 145, endPoint x: 701, endPoint y: 145, distance: 13.0
click at [701, 145] on span "1.1" at bounding box center [704, 140] width 9 height 9
click at [834, 113] on span "60" at bounding box center [836, 112] width 9 height 9
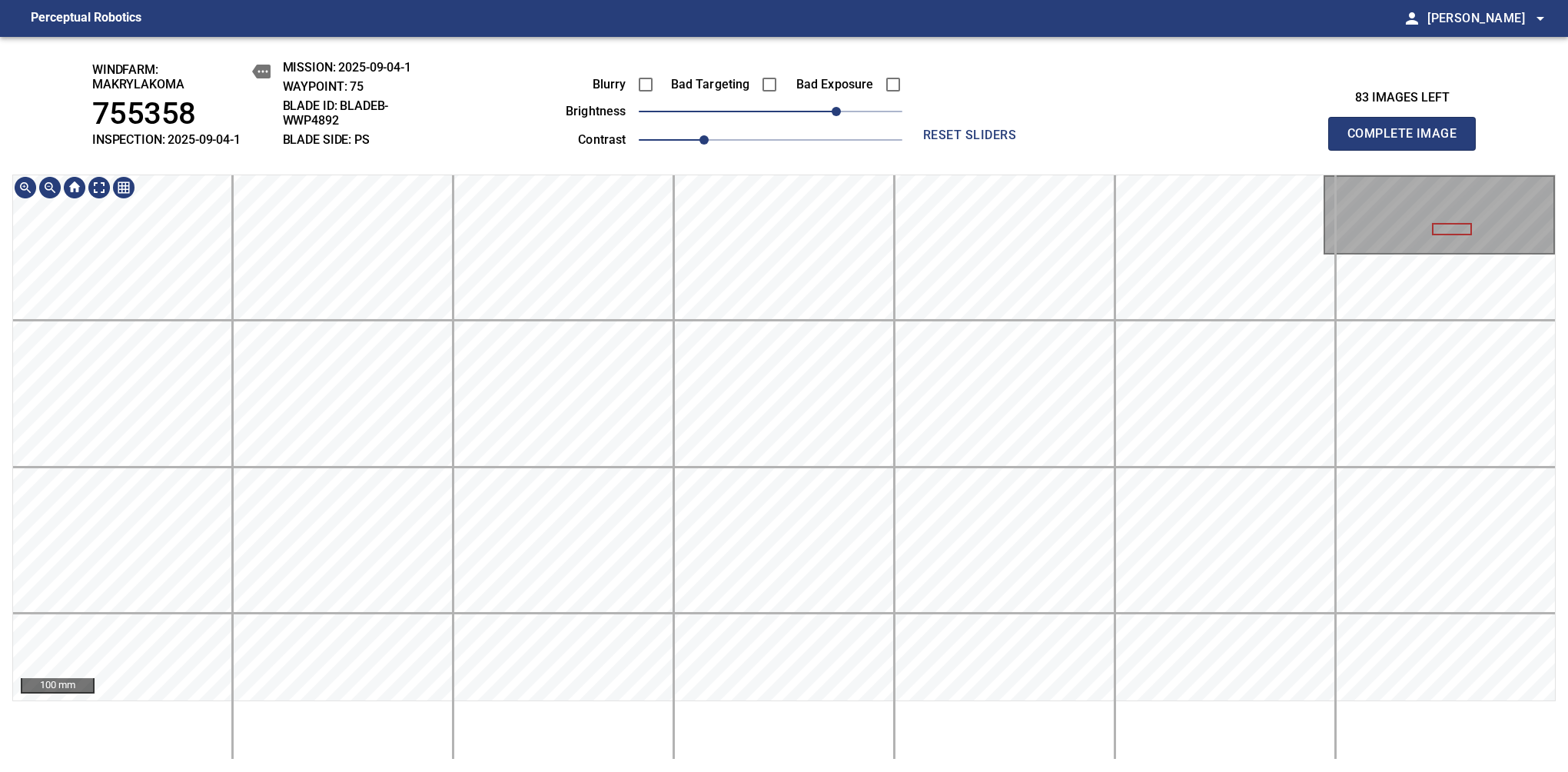
click at [940, 0] on html "Perceptual Robotics person Alex Semenov arrow_drop_down windfarm: Makrylakoma 7…" at bounding box center [784, 386] width 1568 height 772
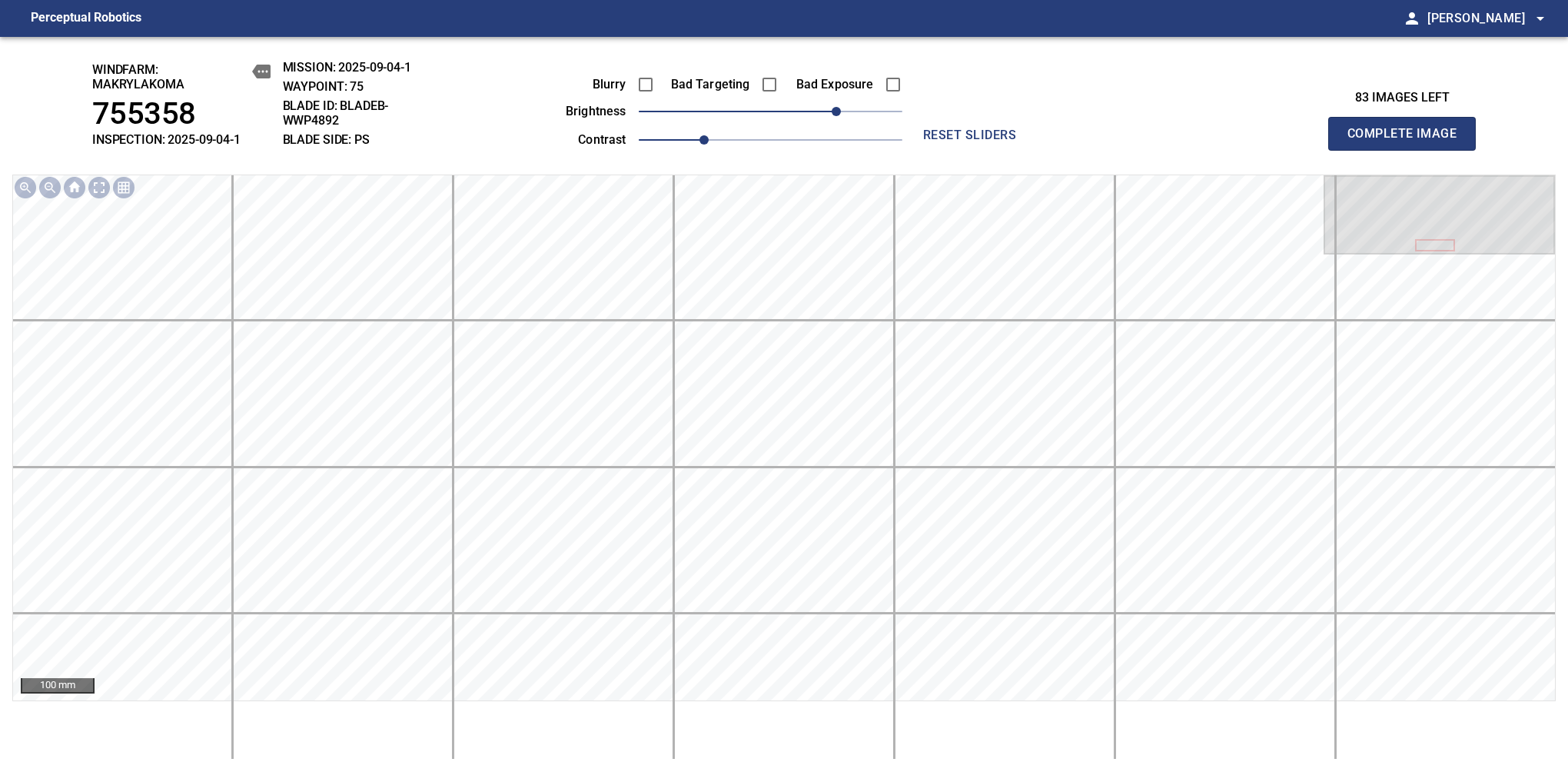
click at [1408, 142] on span "Complete Image" at bounding box center [1402, 133] width 114 height 21
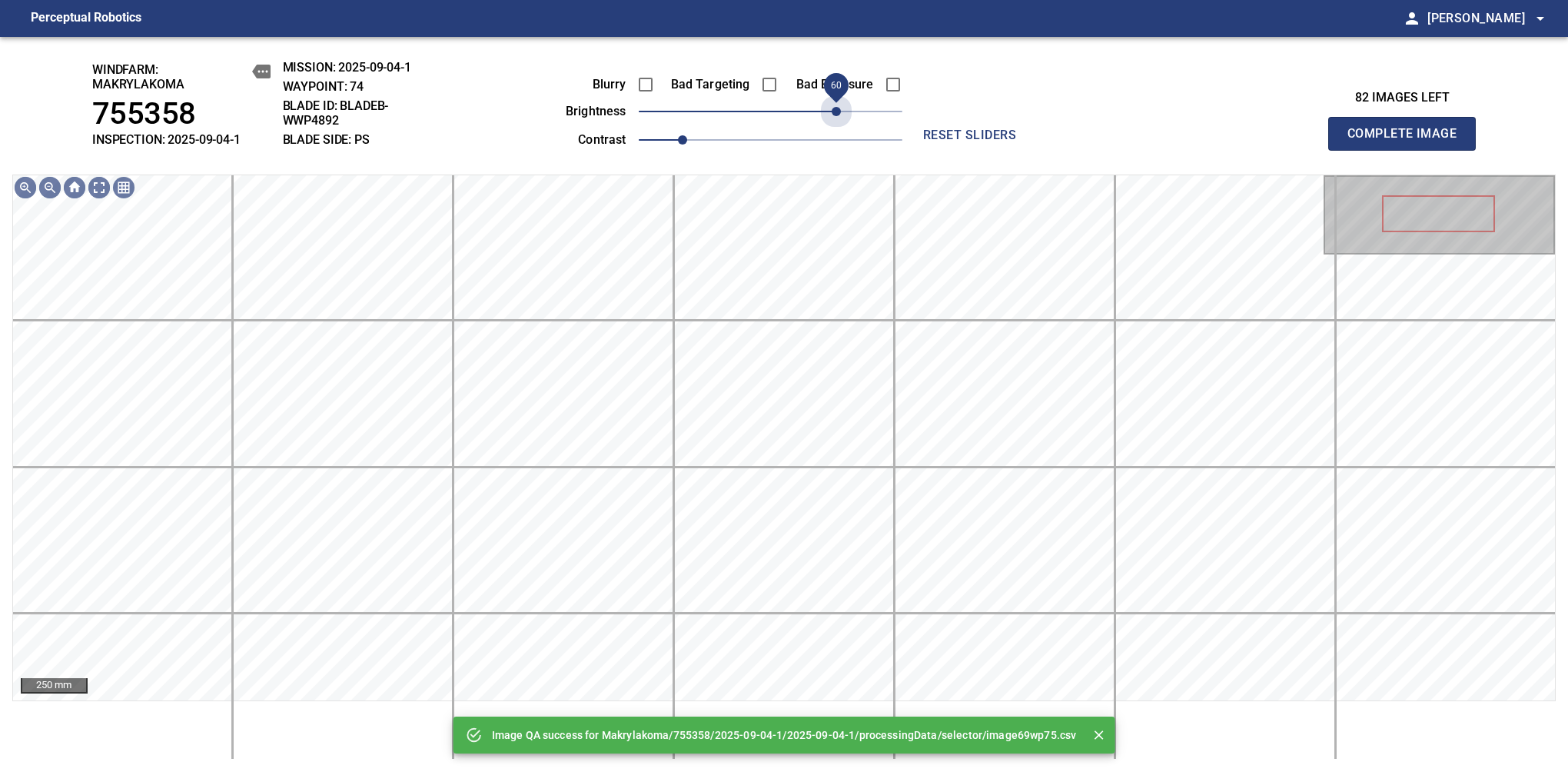
click at [836, 115] on span "60" at bounding box center [770, 111] width 263 height 21
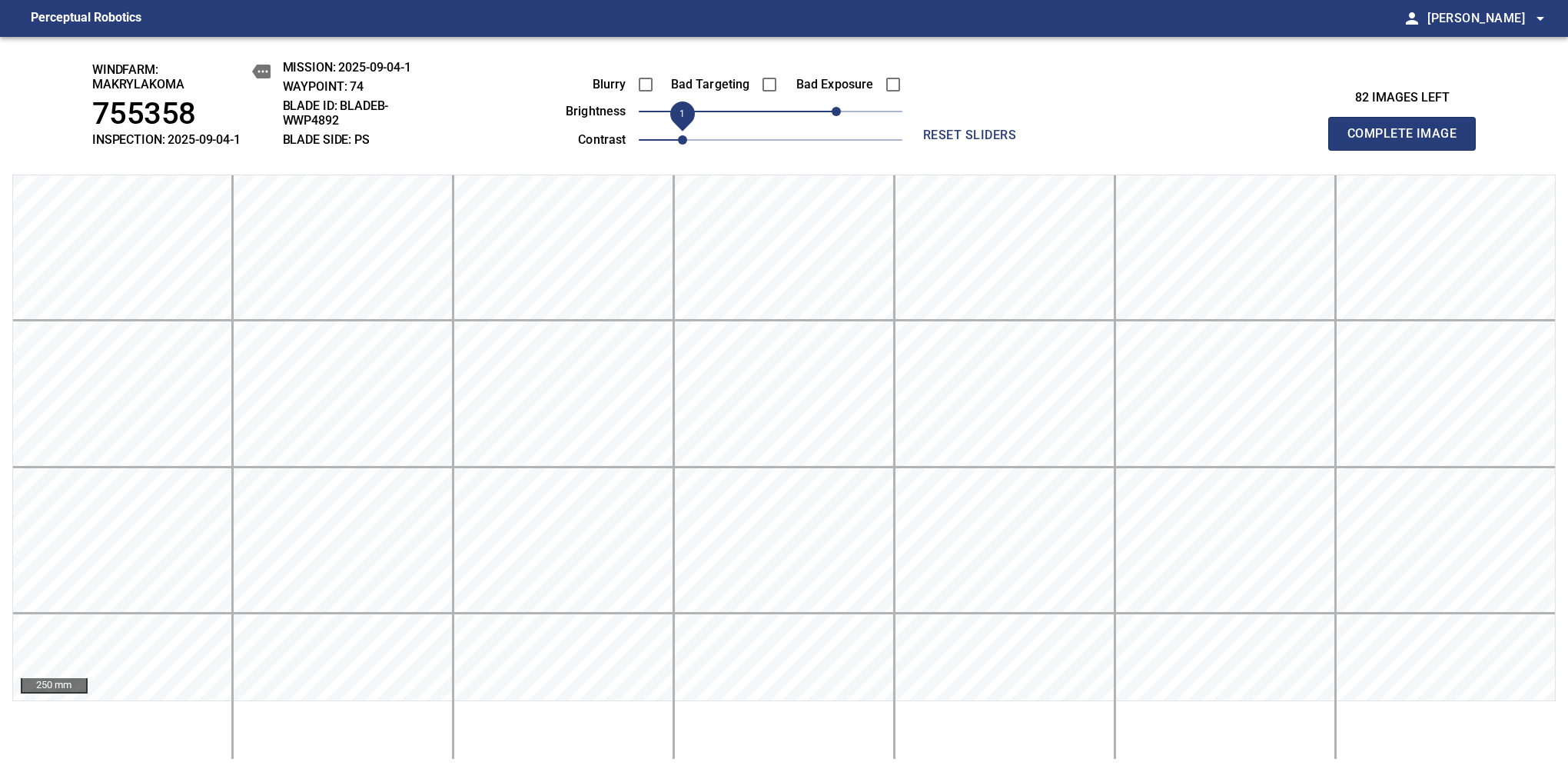
drag, startPoint x: 677, startPoint y: 137, endPoint x: 686, endPoint y: 132, distance: 10.3
click at [686, 136] on span "1" at bounding box center [682, 140] width 9 height 9
click at [841, 107] on span "60" at bounding box center [836, 112] width 9 height 9
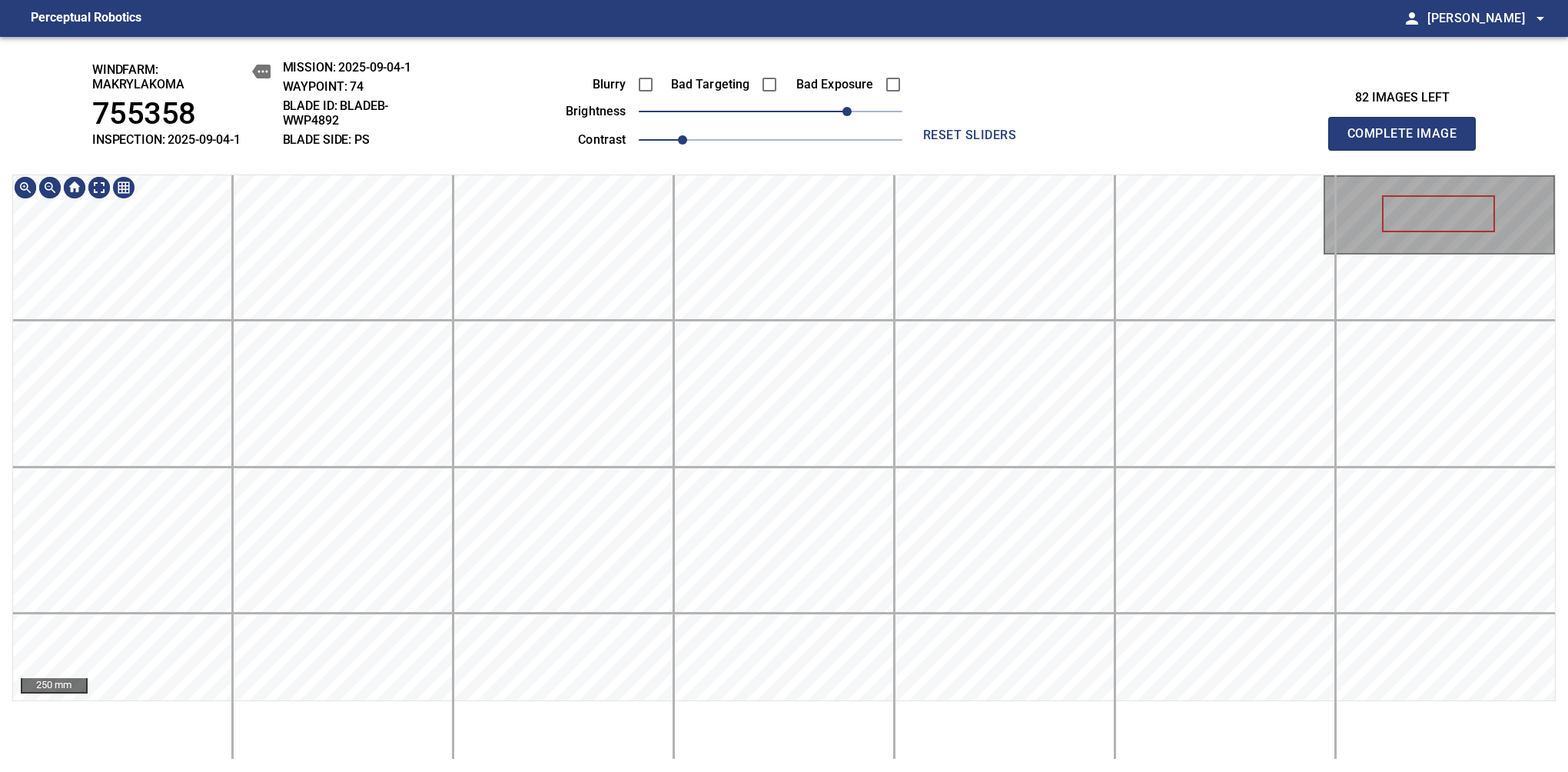
click at [731, 27] on main "Perceptual Robotics person Alex Semenov arrow_drop_down windfarm: Makrylakoma 7…" at bounding box center [784, 386] width 1568 height 772
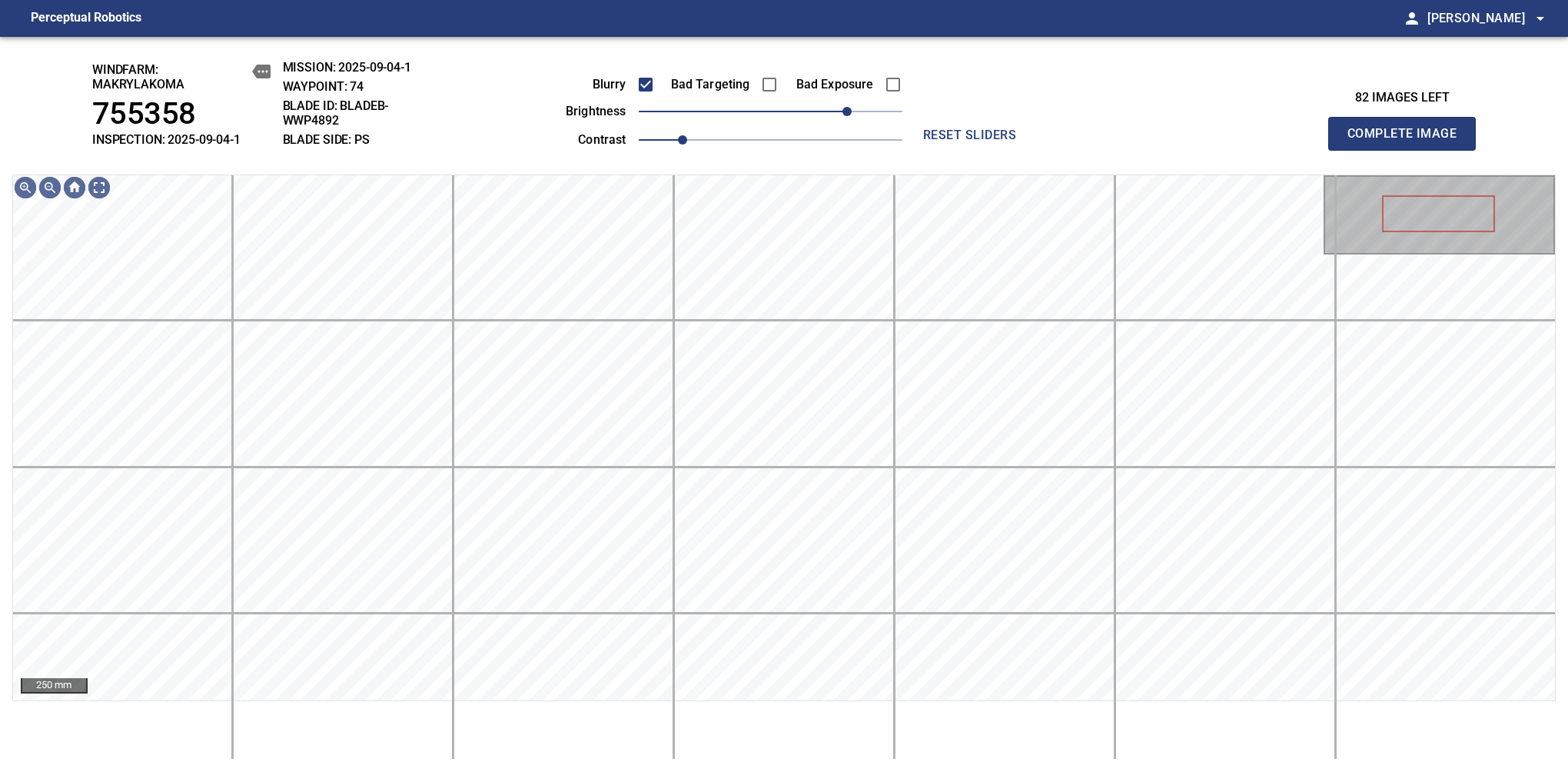
click at [1408, 142] on span "Complete Image" at bounding box center [1402, 133] width 114 height 21
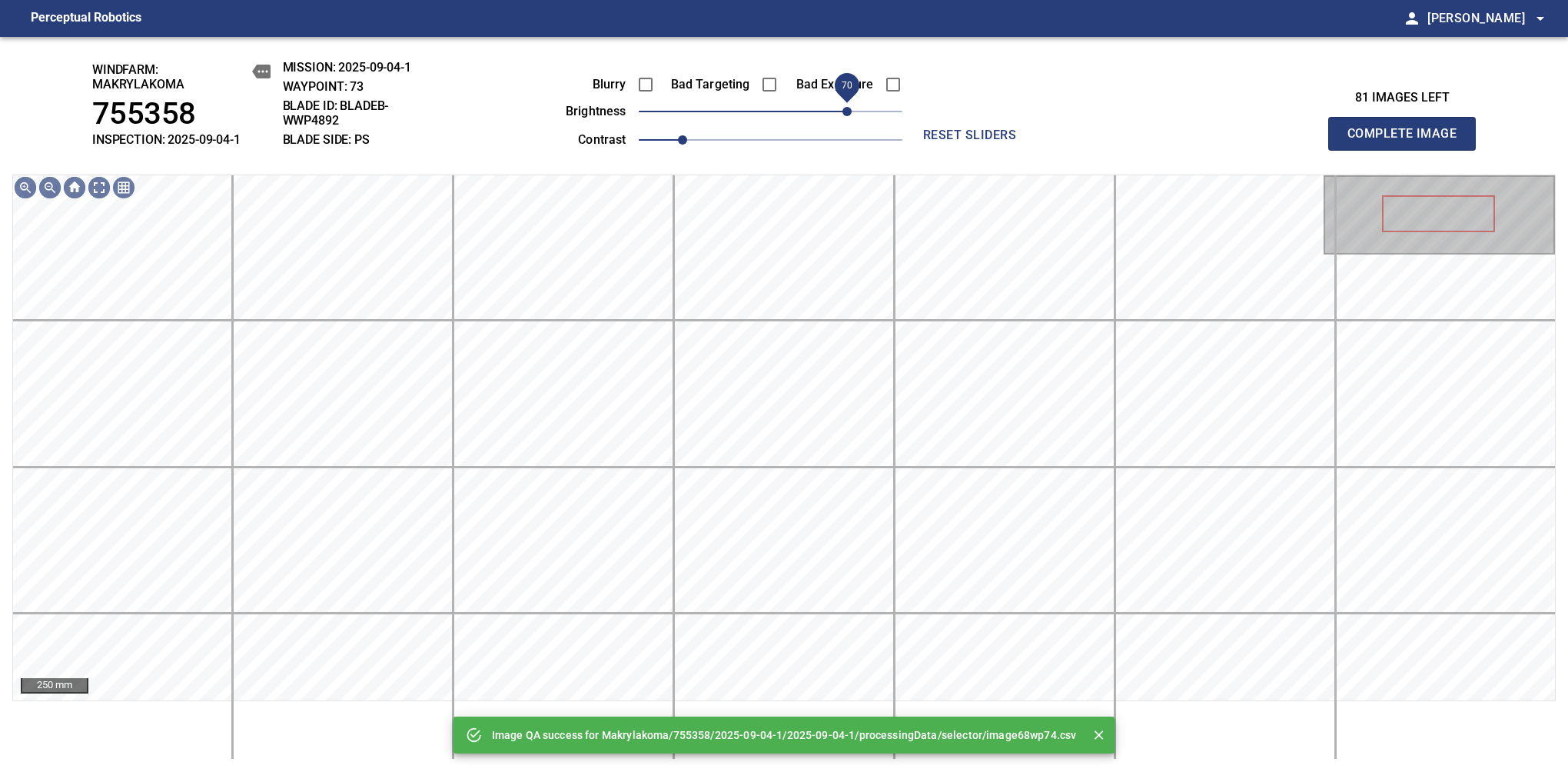
drag, startPoint x: 807, startPoint y: 111, endPoint x: 842, endPoint y: 111, distance: 35.0
click at [842, 111] on span "70" at bounding box center [846, 112] width 9 height 9
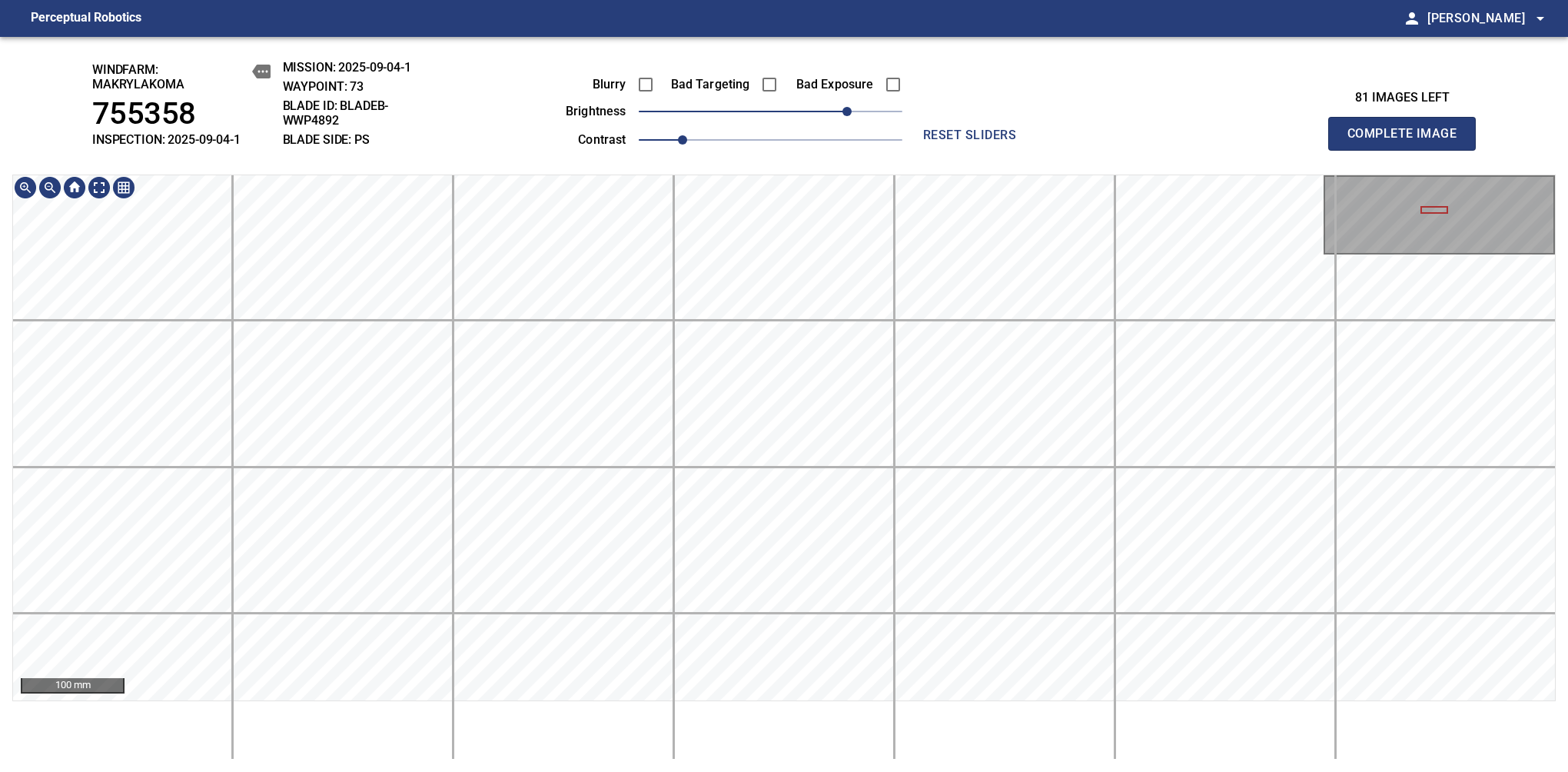
click at [579, 80] on div "windfarm: Makrylakoma 755358 INSPECTION: 2025-09-04-1 MISSION: 2025-09-04-1 WAY…" at bounding box center [784, 404] width 1568 height 735
click at [461, 137] on div "windfarm: Makrylakoma 755358 INSPECTION: 2025-09-04-1 MISSION: 2025-09-04-1 WAY…" at bounding box center [784, 404] width 1568 height 735
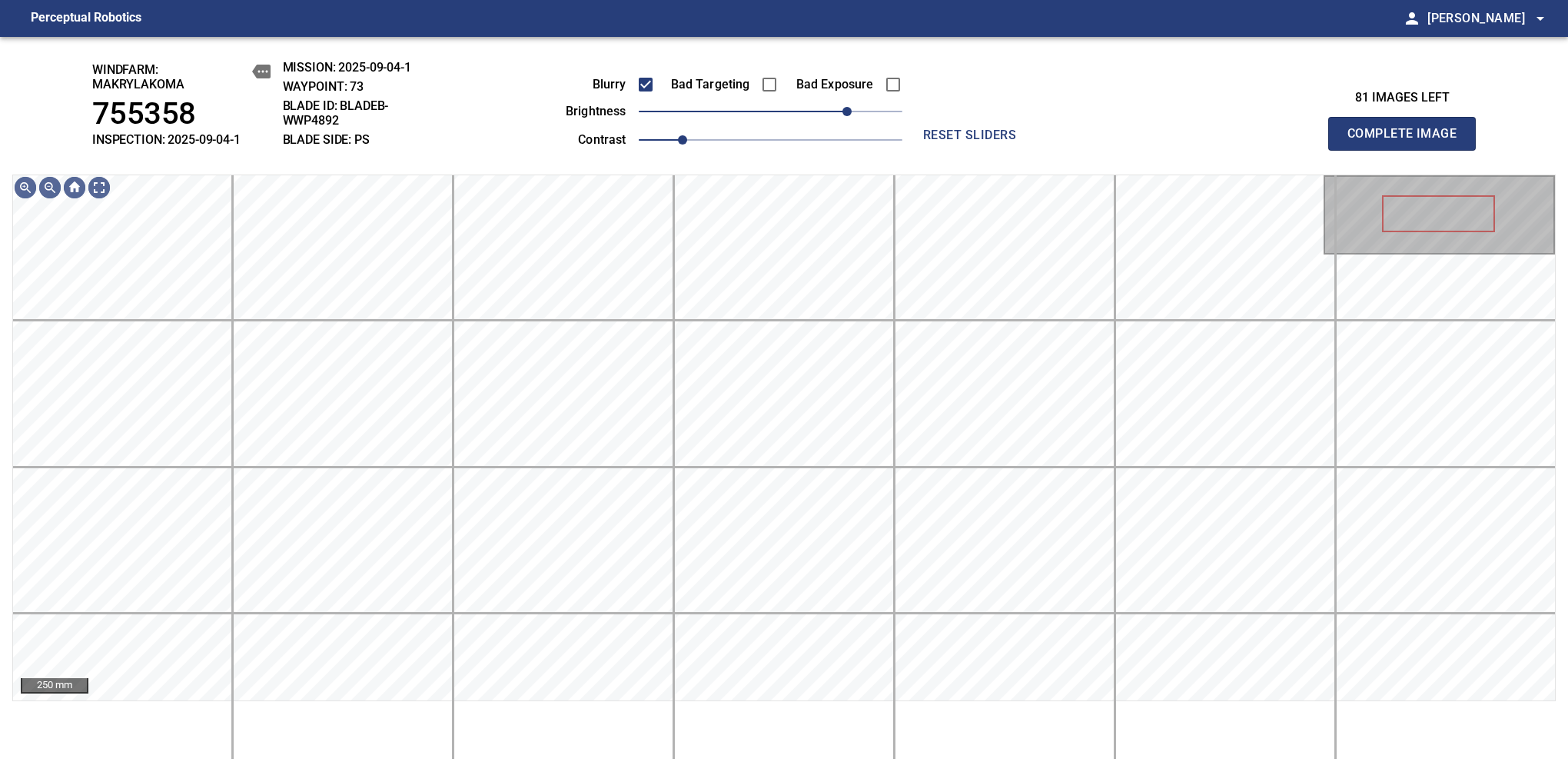
click at [1408, 142] on span "Complete Image" at bounding box center [1402, 133] width 114 height 21
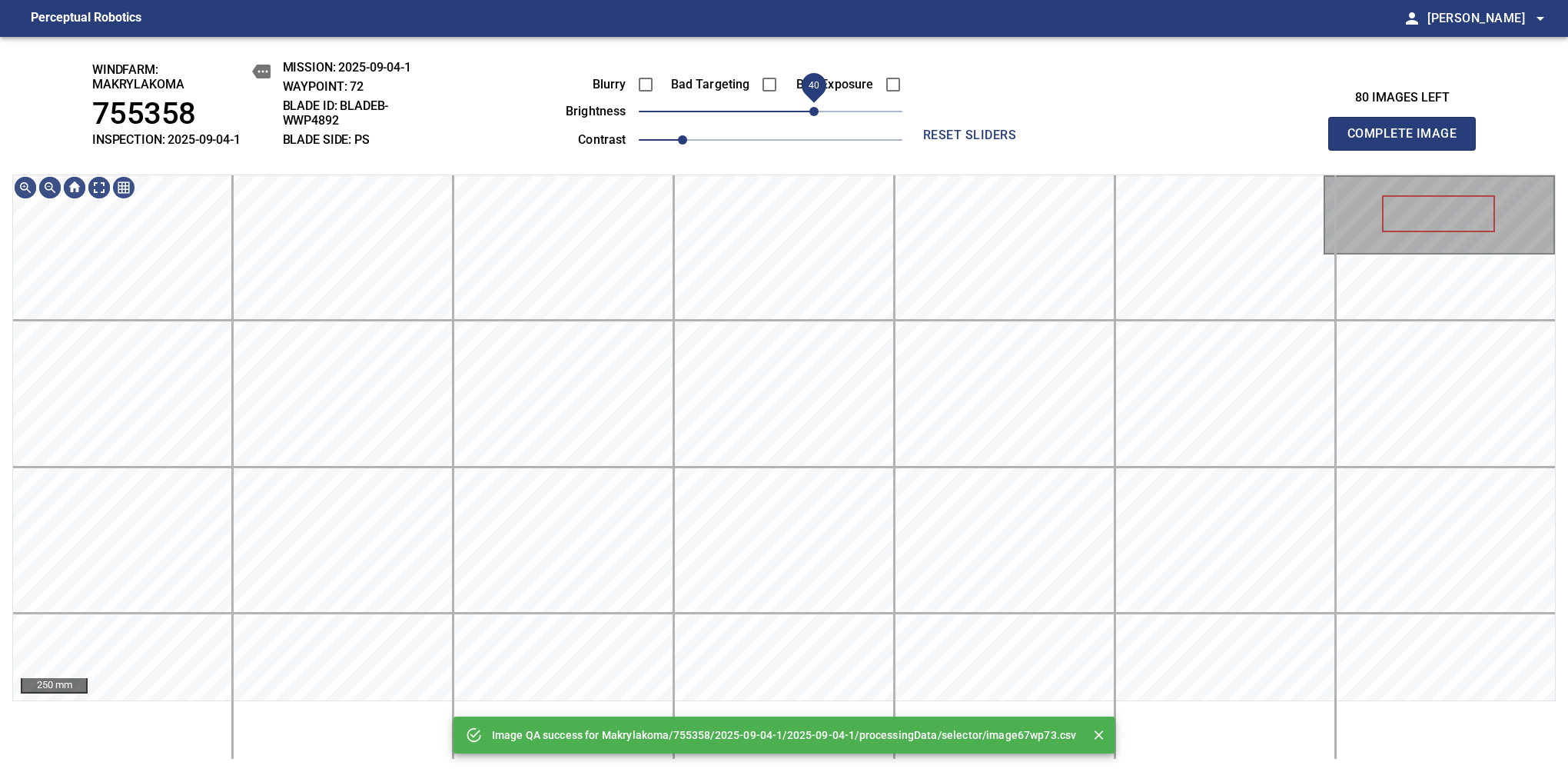
click at [811, 107] on span "40" at bounding box center [770, 111] width 263 height 21
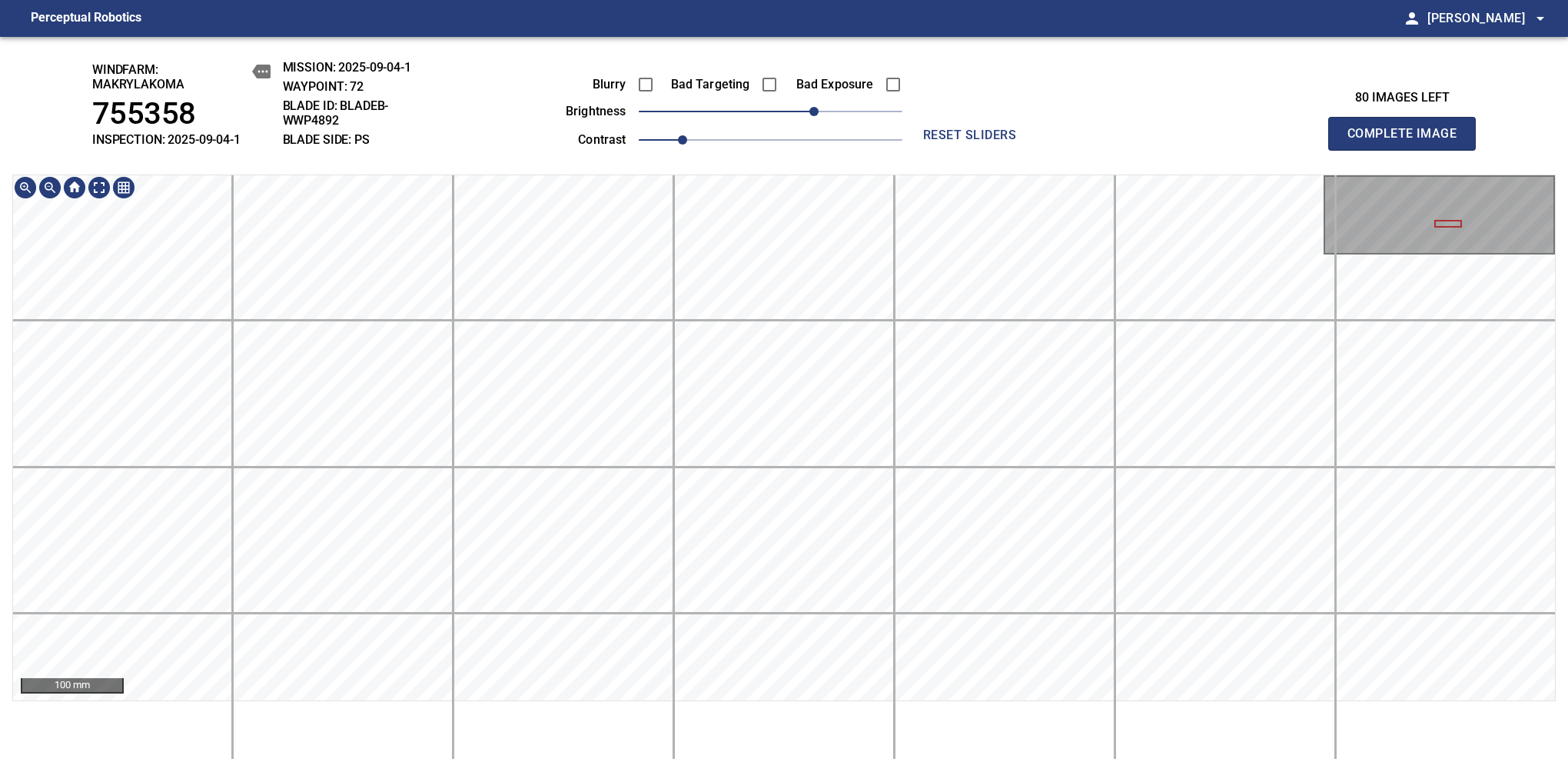
click at [912, 159] on div "windfarm: Makrylakoma 755358 INSPECTION: 2025-09-04-1 MISSION: 2025-09-04-1 WAY…" at bounding box center [784, 404] width 1568 height 735
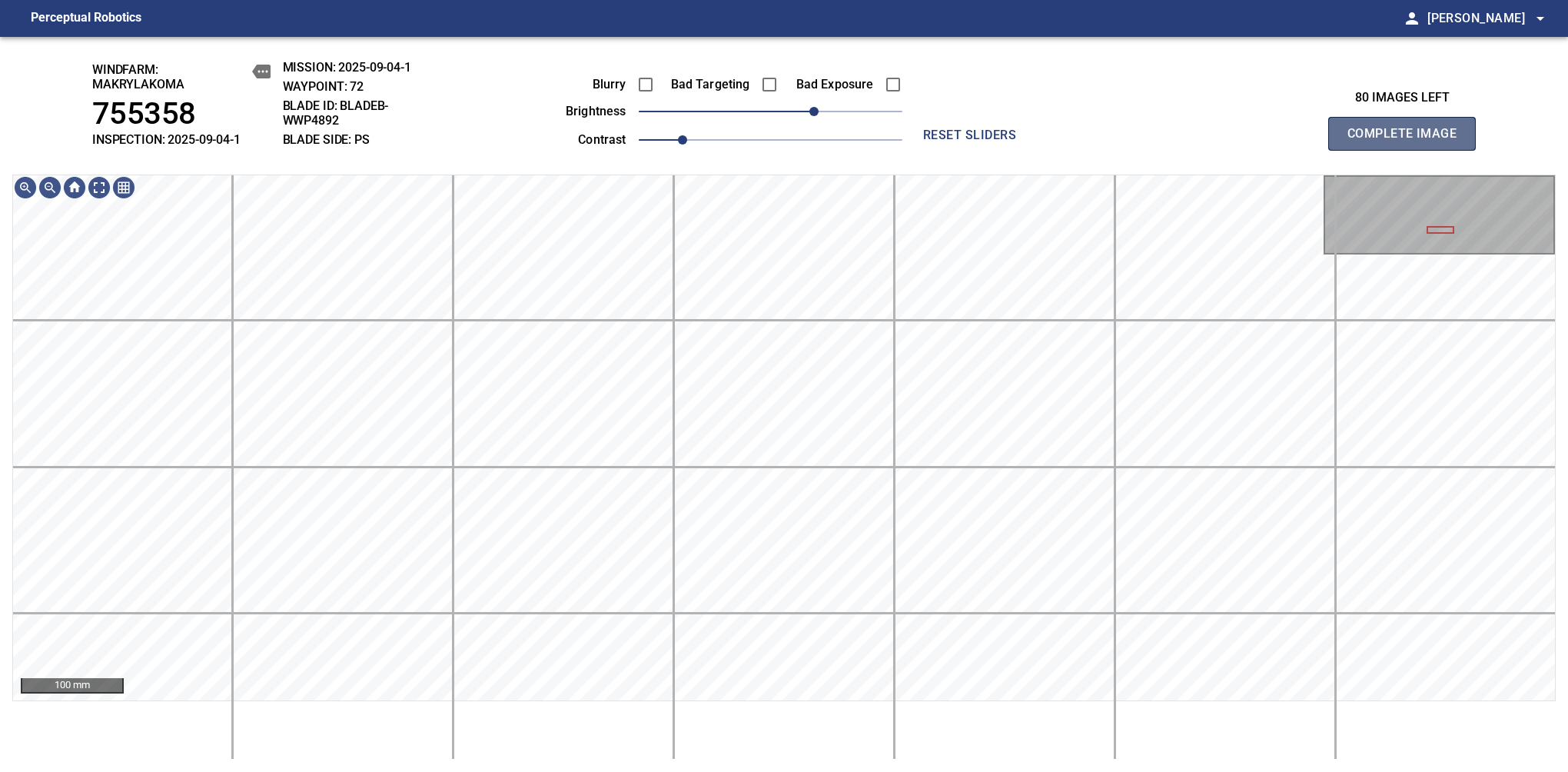
click at [1408, 142] on span "Complete Image" at bounding box center [1402, 133] width 114 height 21
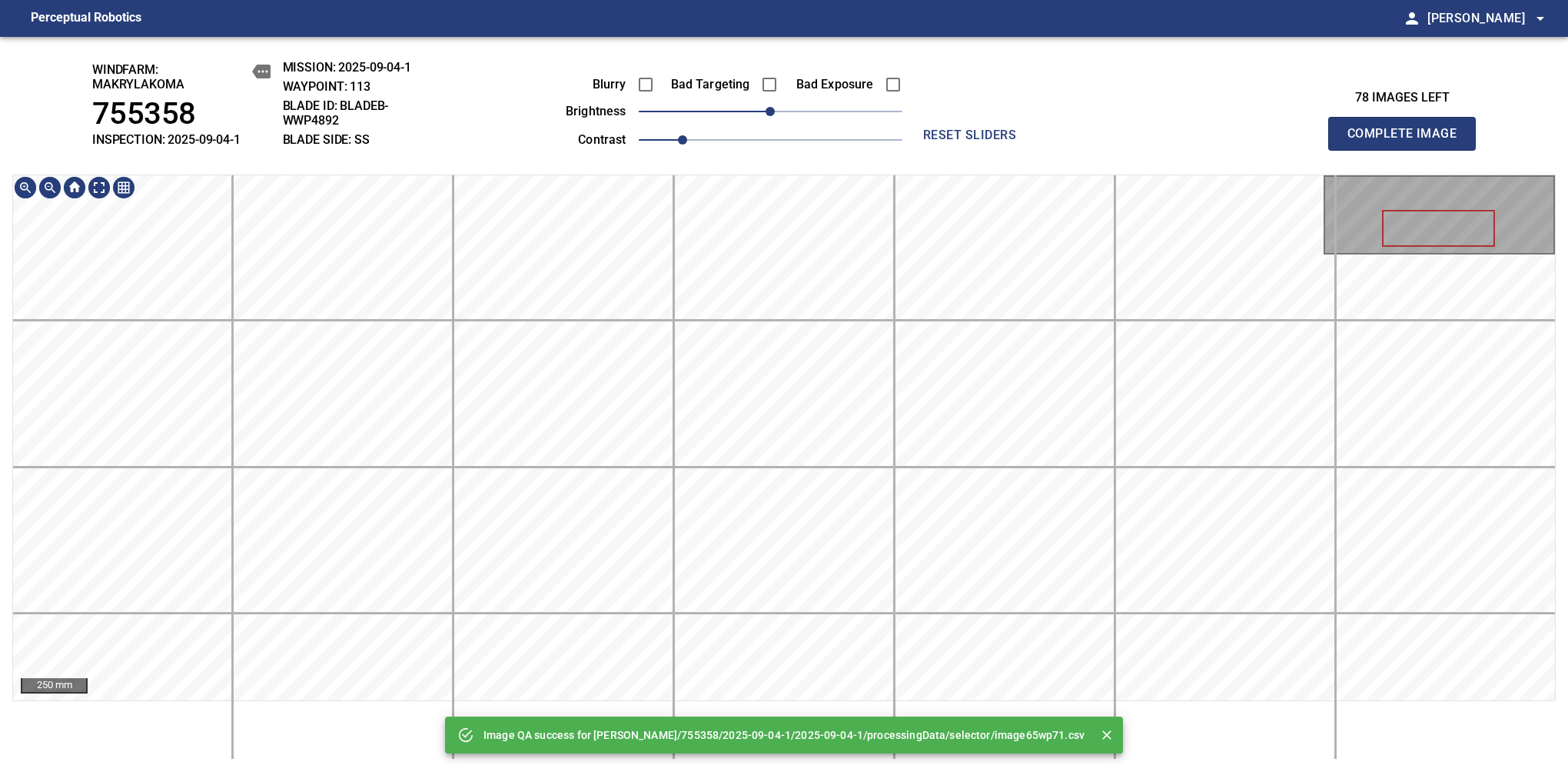
click at [700, 105] on div "Image QA success for Makrylakoma/755358/2025-09-04-1/2025-09-04-1/processingDat…" at bounding box center [784, 404] width 1568 height 735
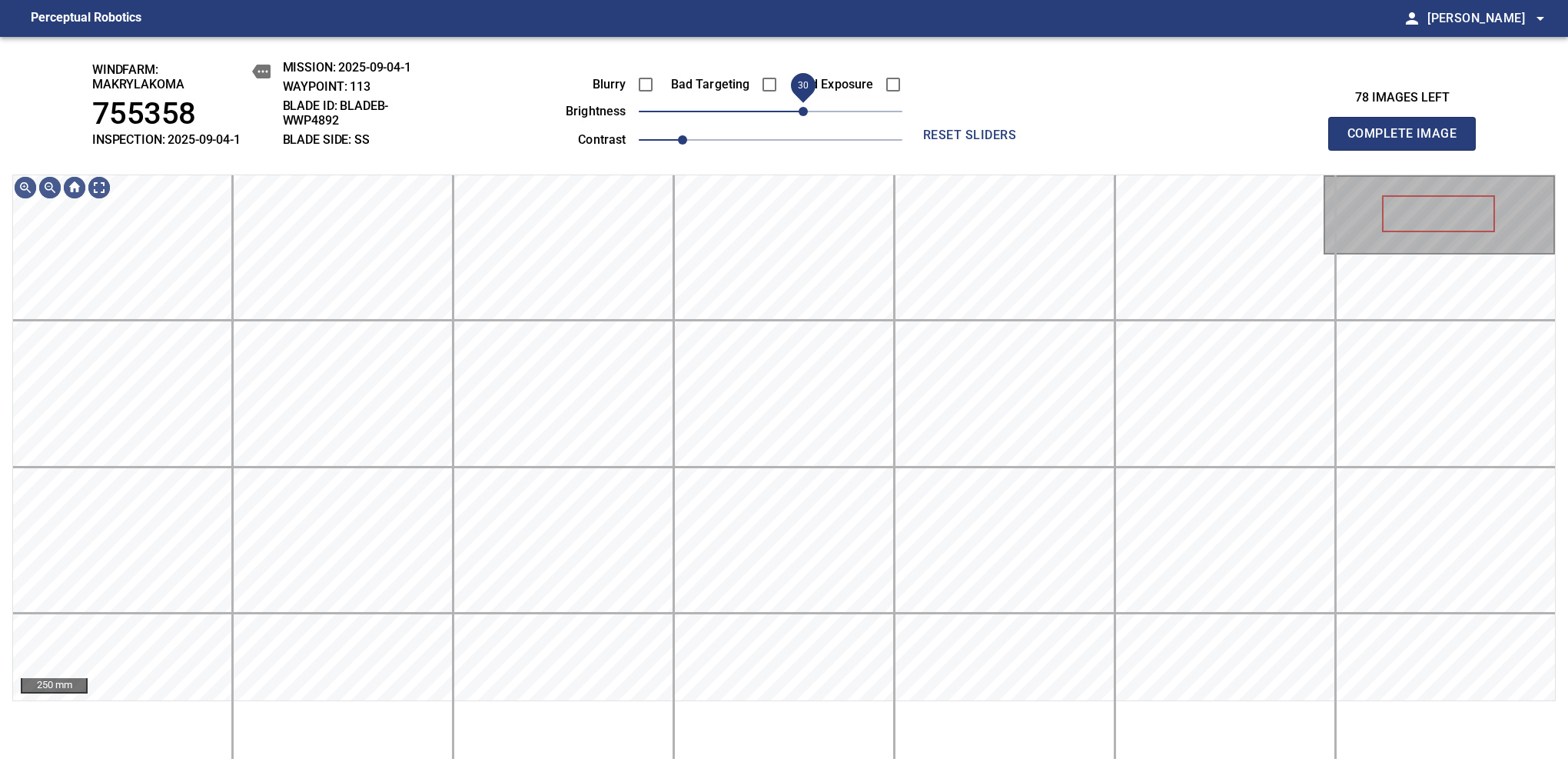
drag, startPoint x: 784, startPoint y: 107, endPoint x: 798, endPoint y: 105, distance: 14.1
click at [798, 107] on span "30" at bounding box center [802, 112] width 9 height 9
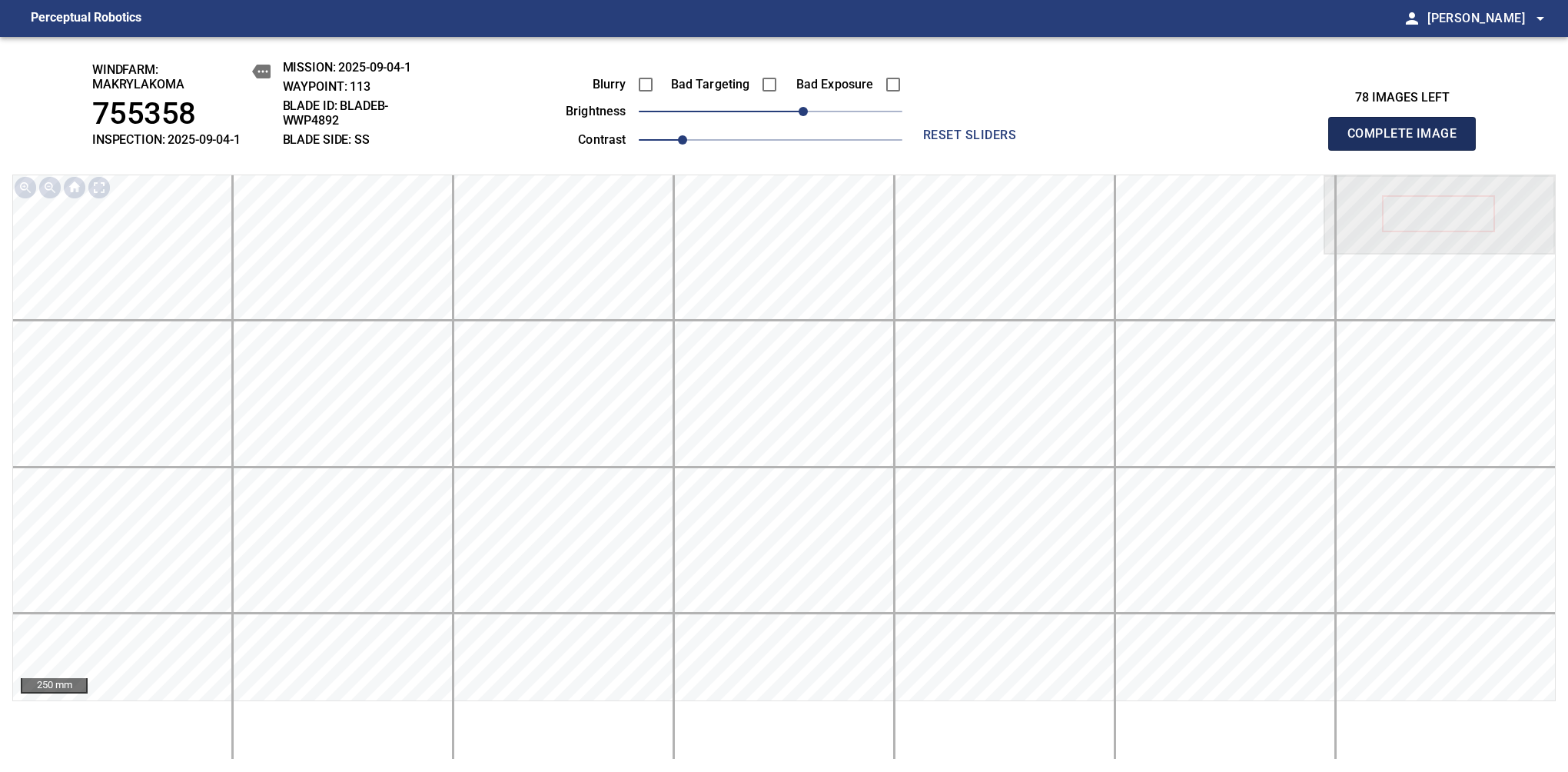
click at [1408, 142] on span "Complete Image" at bounding box center [1402, 133] width 114 height 21
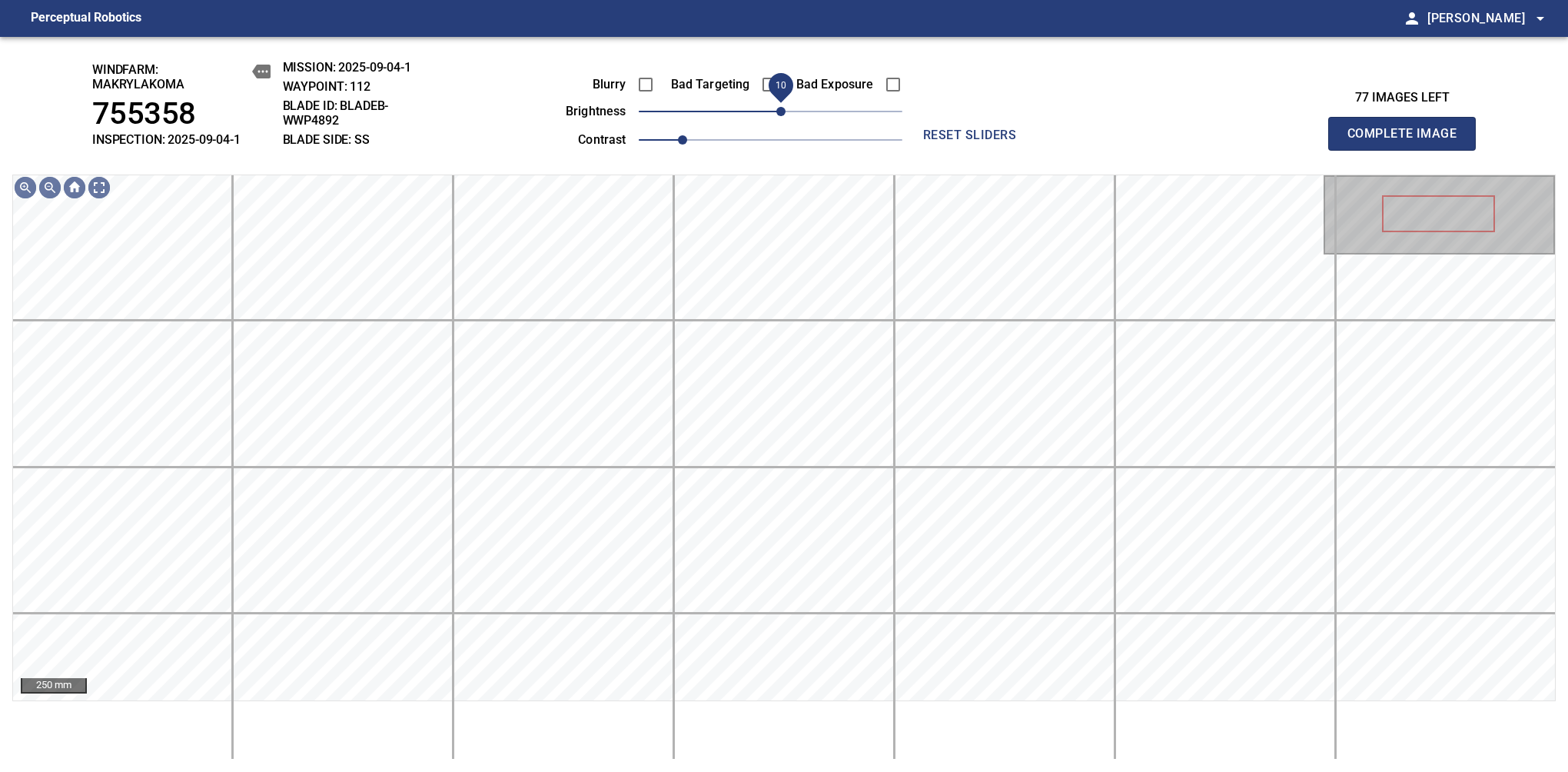
click at [780, 107] on span "10" at bounding box center [780, 112] width 9 height 9
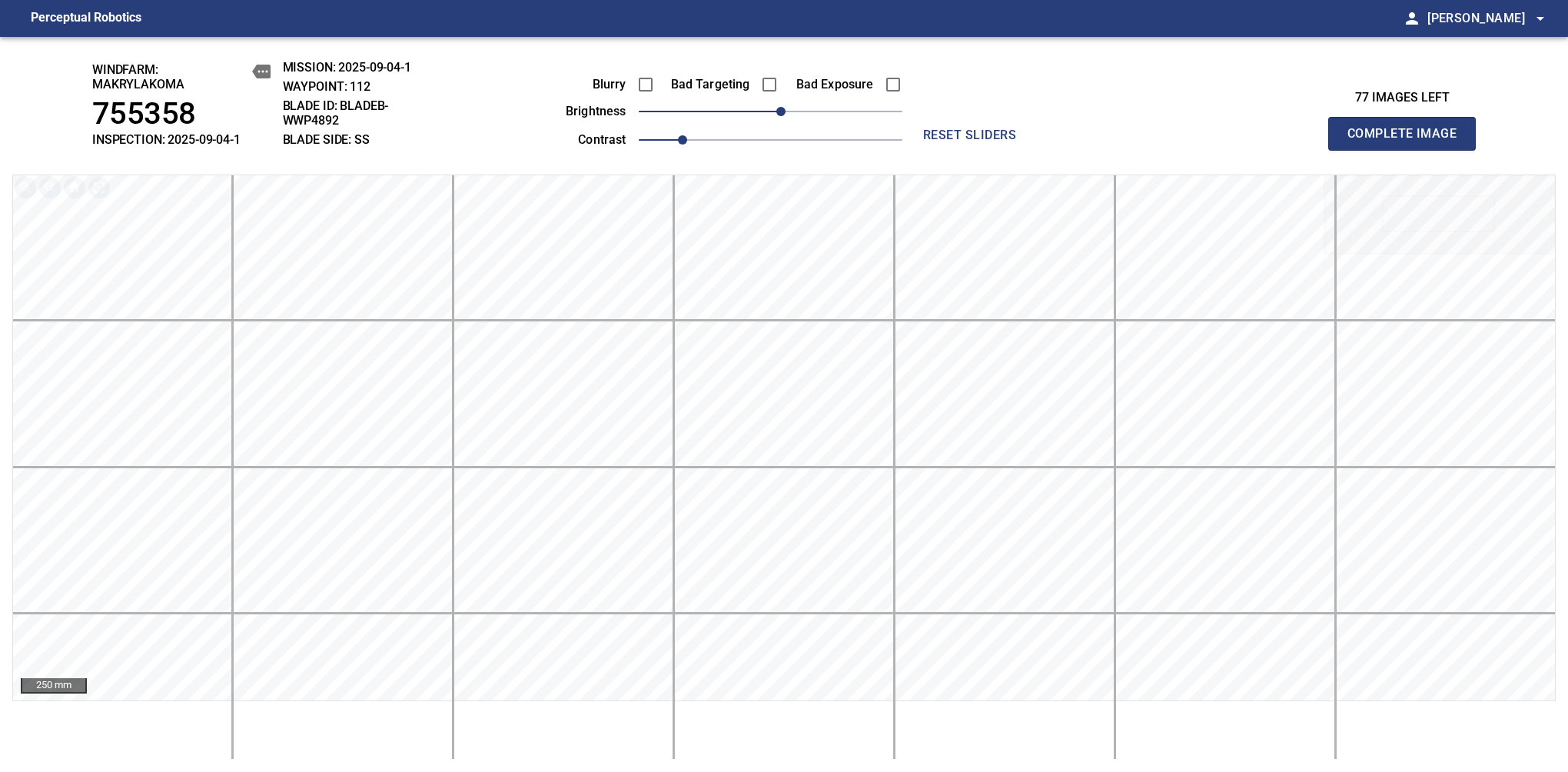
click at [1408, 142] on span "Complete Image" at bounding box center [1402, 133] width 114 height 21
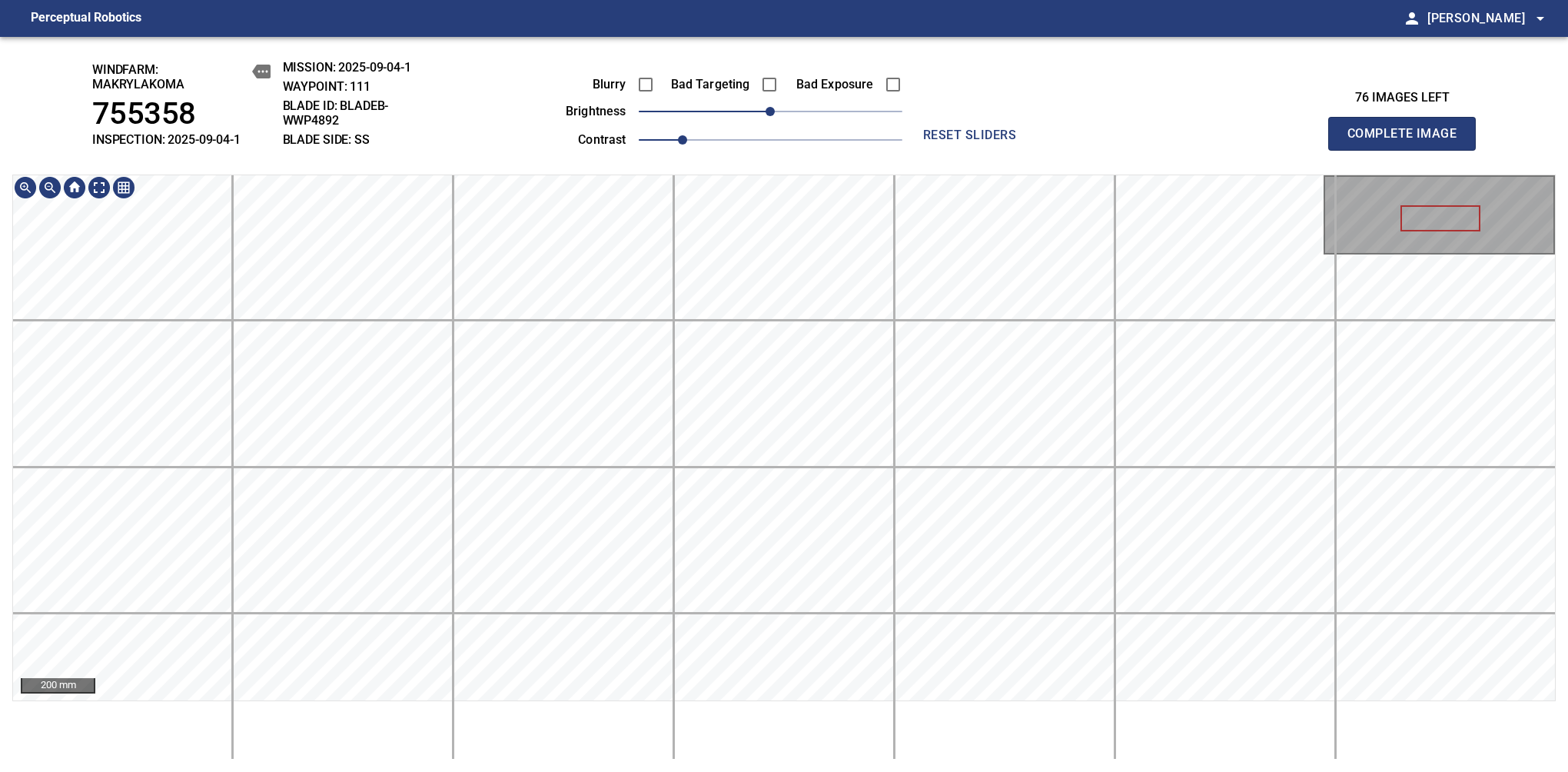
click at [1108, 151] on div "windfarm: Makrylakoma 755358 INSPECTION: 2025-09-04-1 MISSION: 2025-09-04-1 WAY…" at bounding box center [784, 404] width 1568 height 735
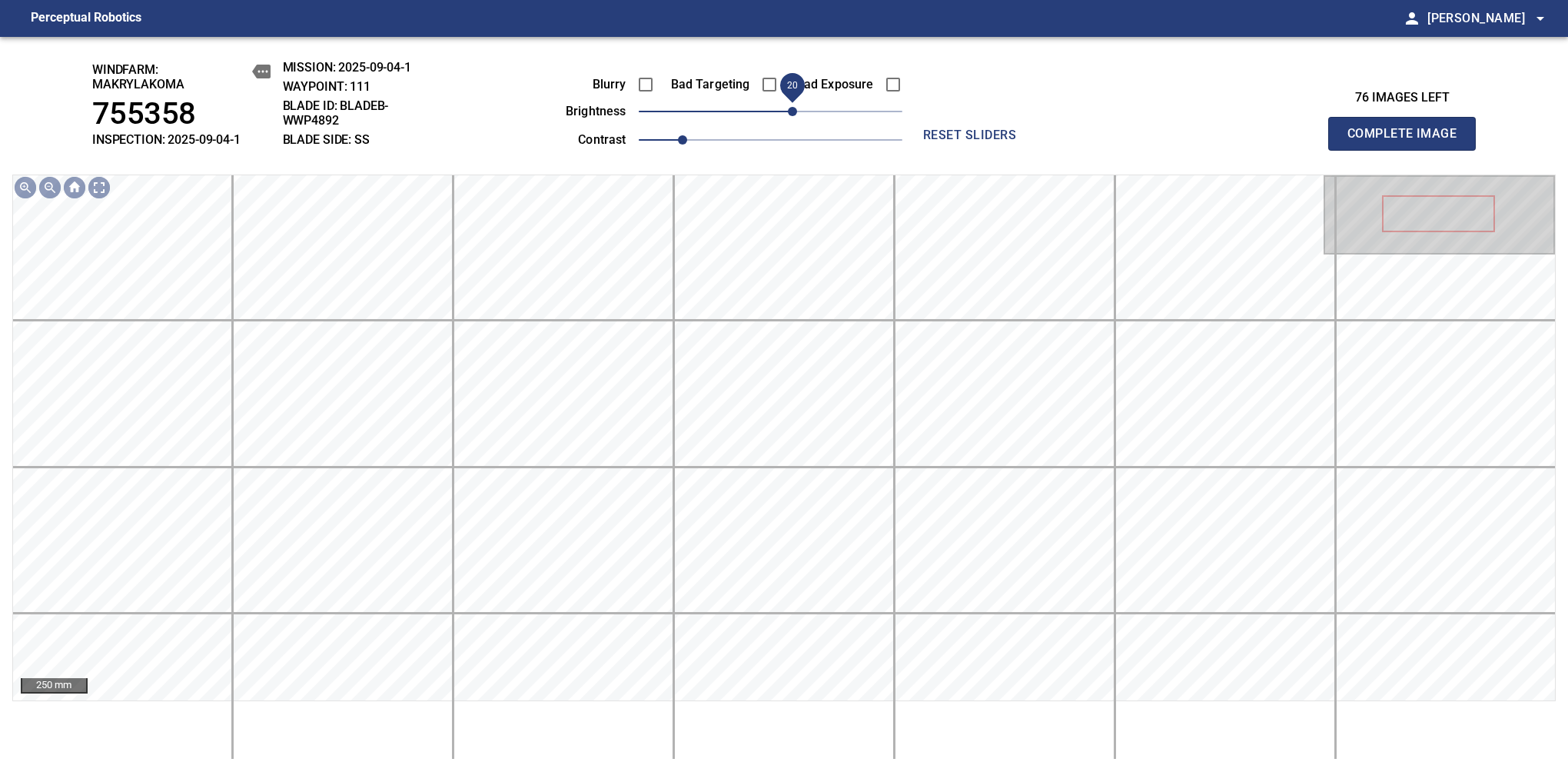
drag, startPoint x: 783, startPoint y: 114, endPoint x: 796, endPoint y: 107, distance: 14.8
click at [796, 107] on span "20" at bounding box center [792, 112] width 9 height 9
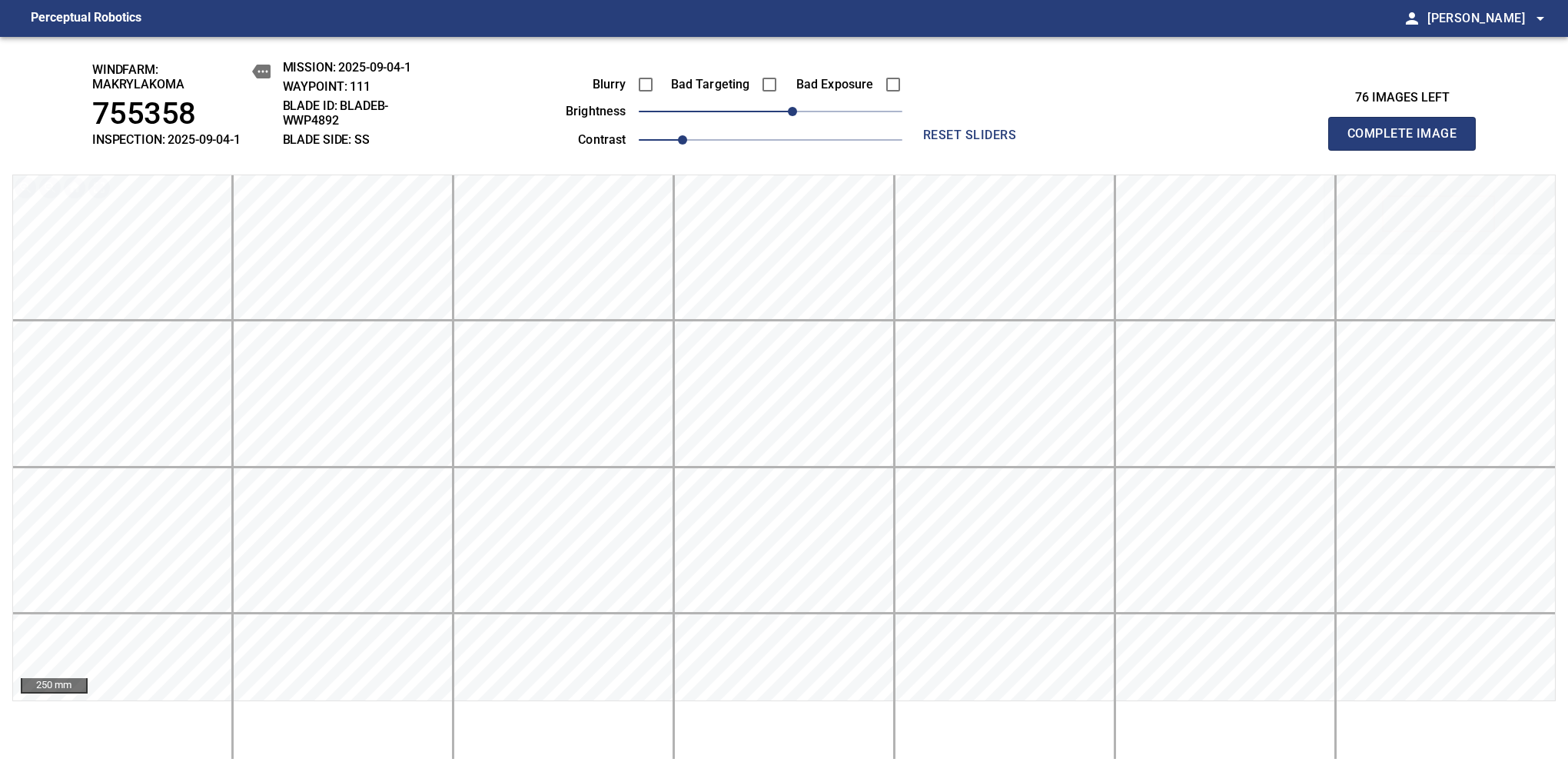
click at [1408, 142] on span "Complete Image" at bounding box center [1402, 133] width 114 height 21
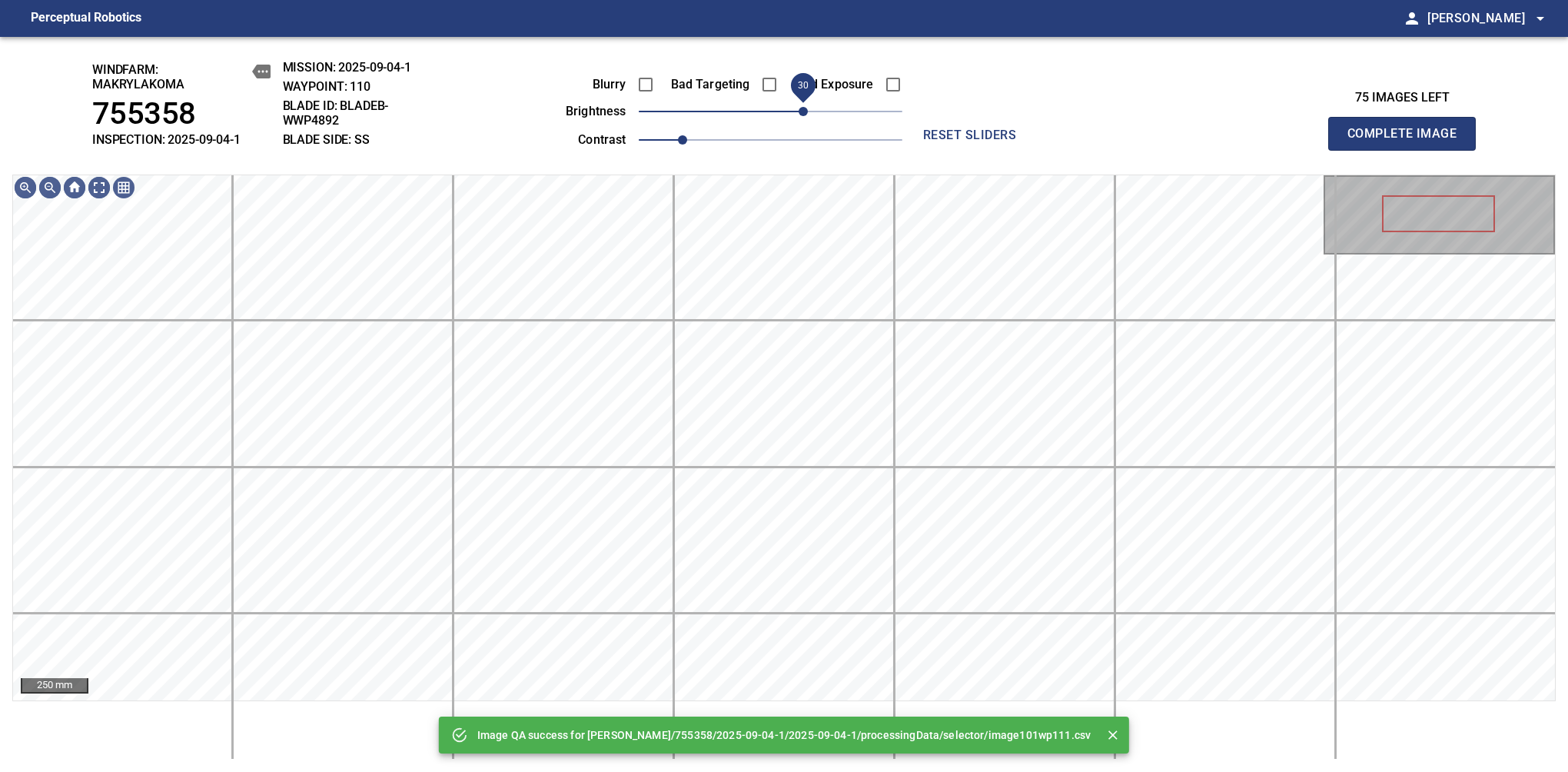
drag, startPoint x: 777, startPoint y: 117, endPoint x: 801, endPoint y: 107, distance: 26.0
click at [801, 107] on span "30" at bounding box center [802, 112] width 9 height 9
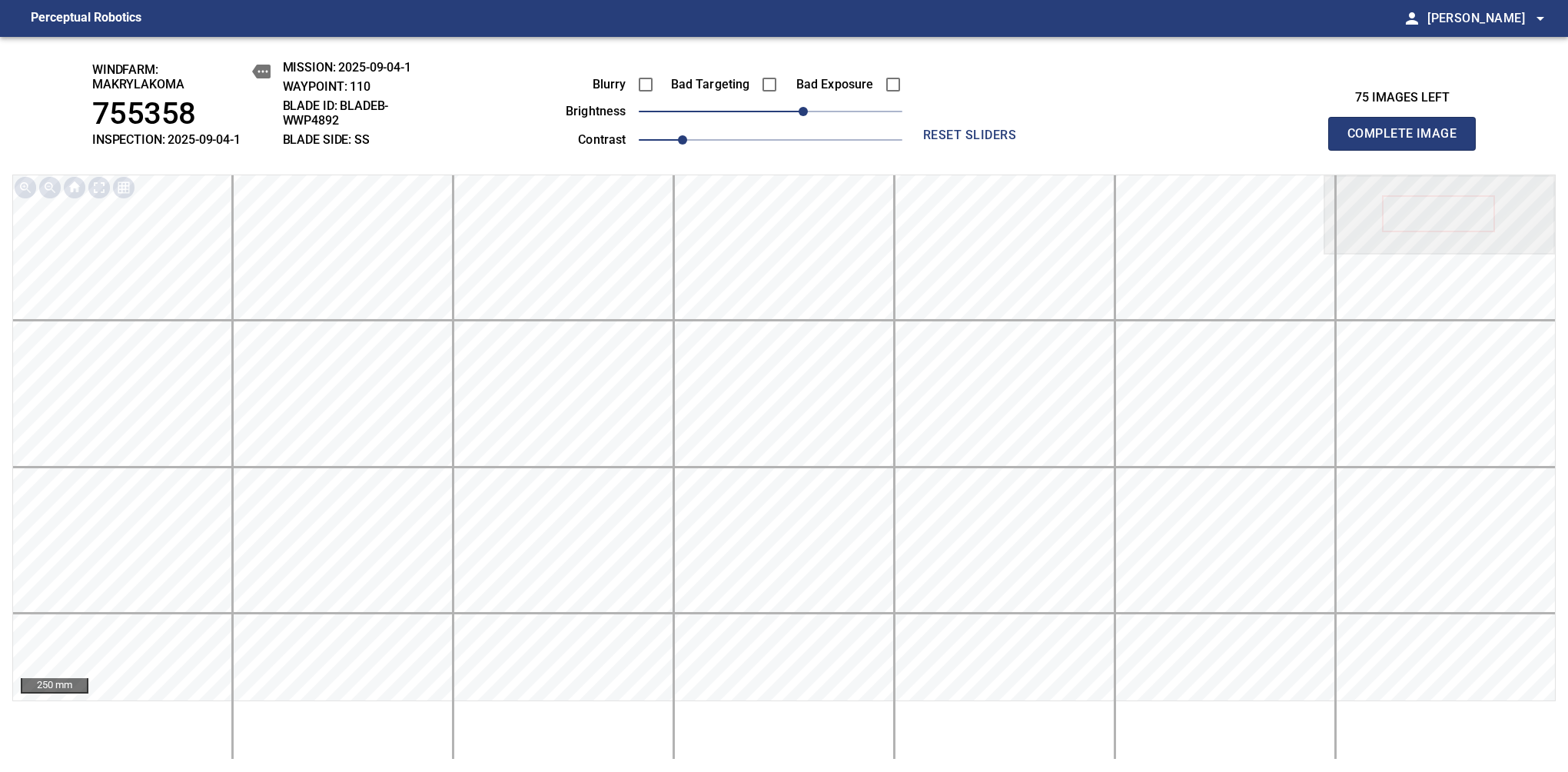
click at [1408, 142] on span "Complete Image" at bounding box center [1402, 133] width 114 height 21
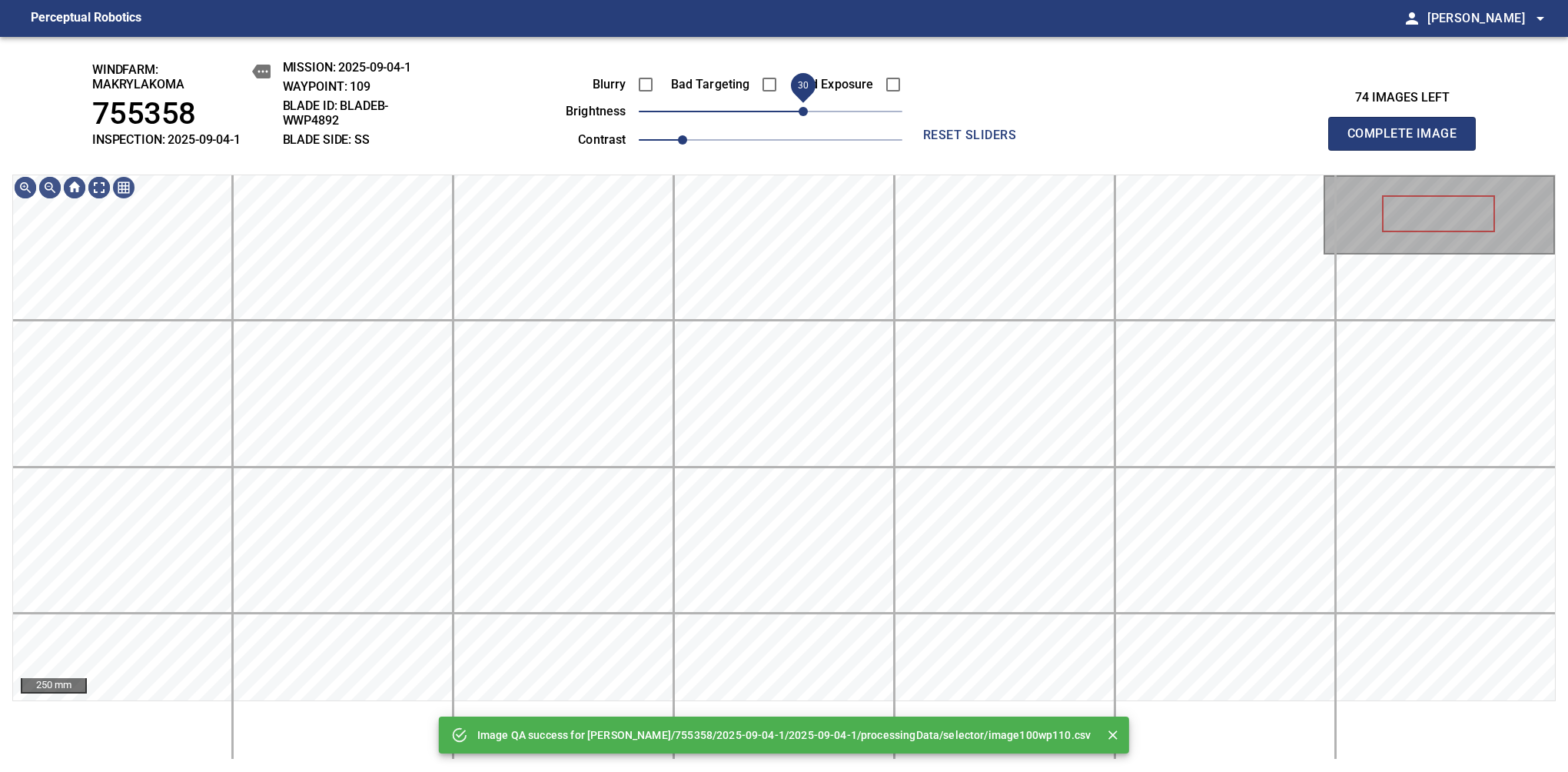
click at [797, 111] on span "30" at bounding box center [770, 111] width 263 height 21
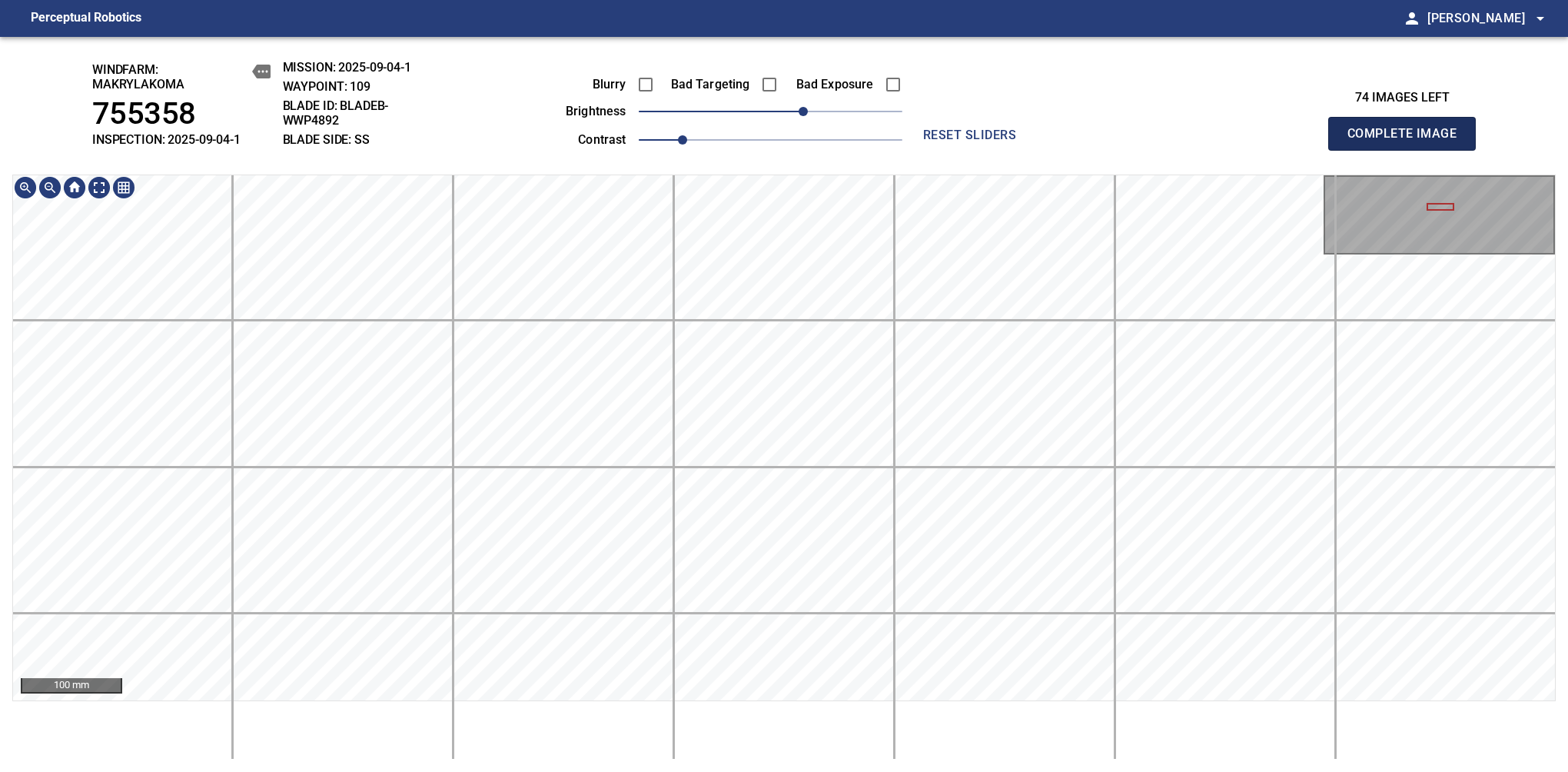
click at [1408, 142] on span "Complete Image" at bounding box center [1402, 133] width 114 height 21
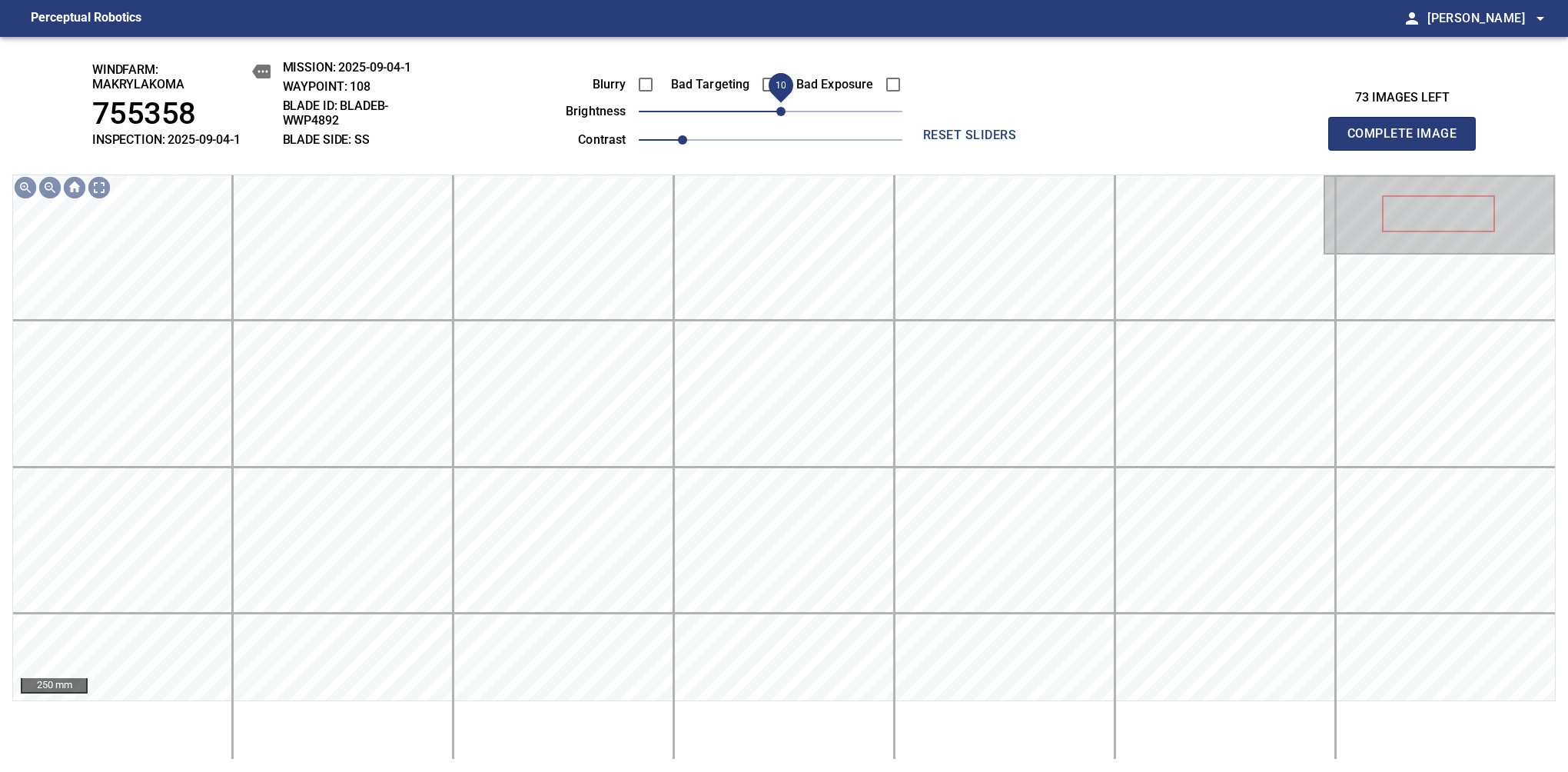
click at [784, 111] on span "10" at bounding box center [780, 112] width 9 height 9
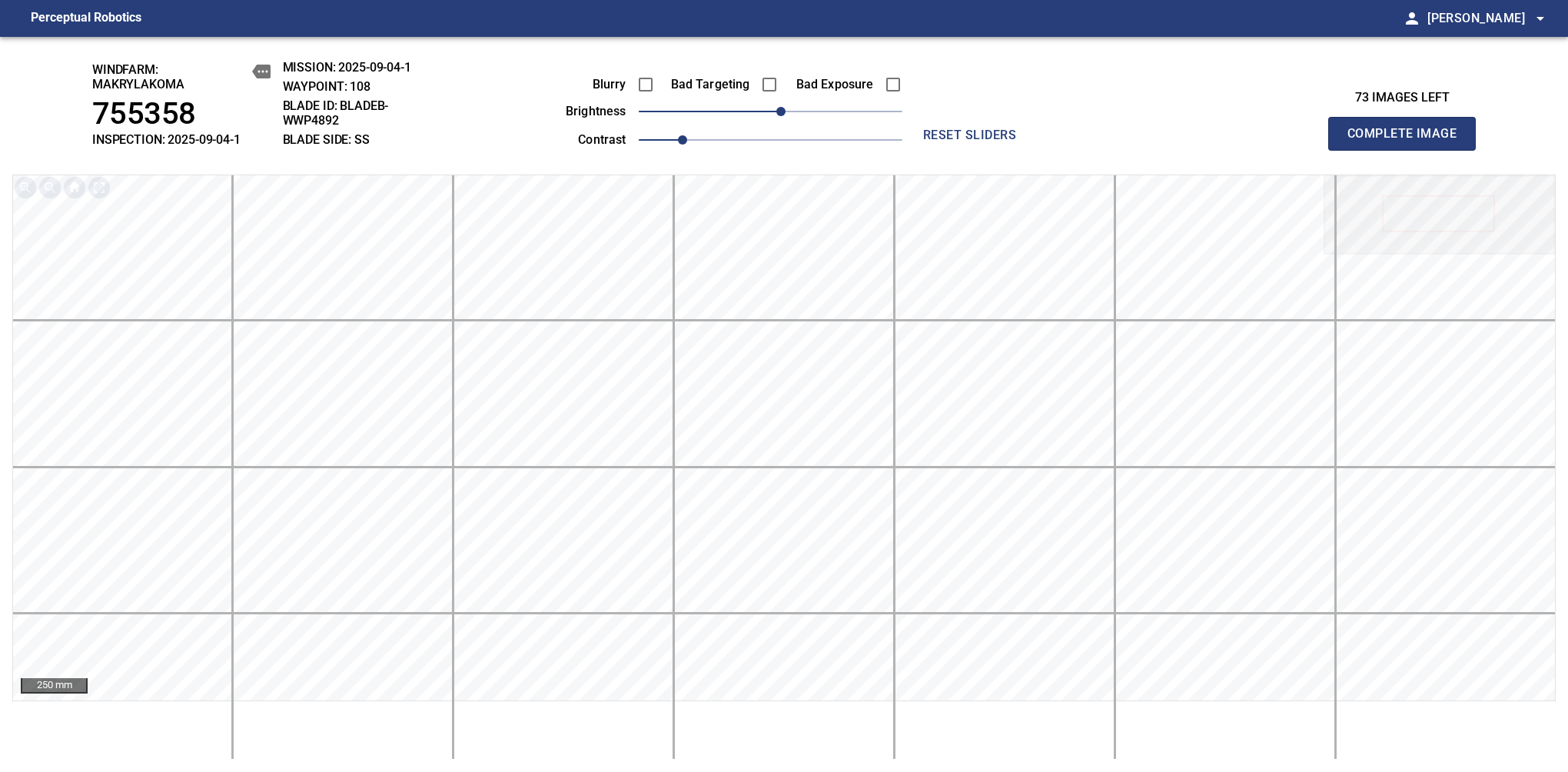
click at [1408, 142] on span "Complete Image" at bounding box center [1402, 133] width 114 height 21
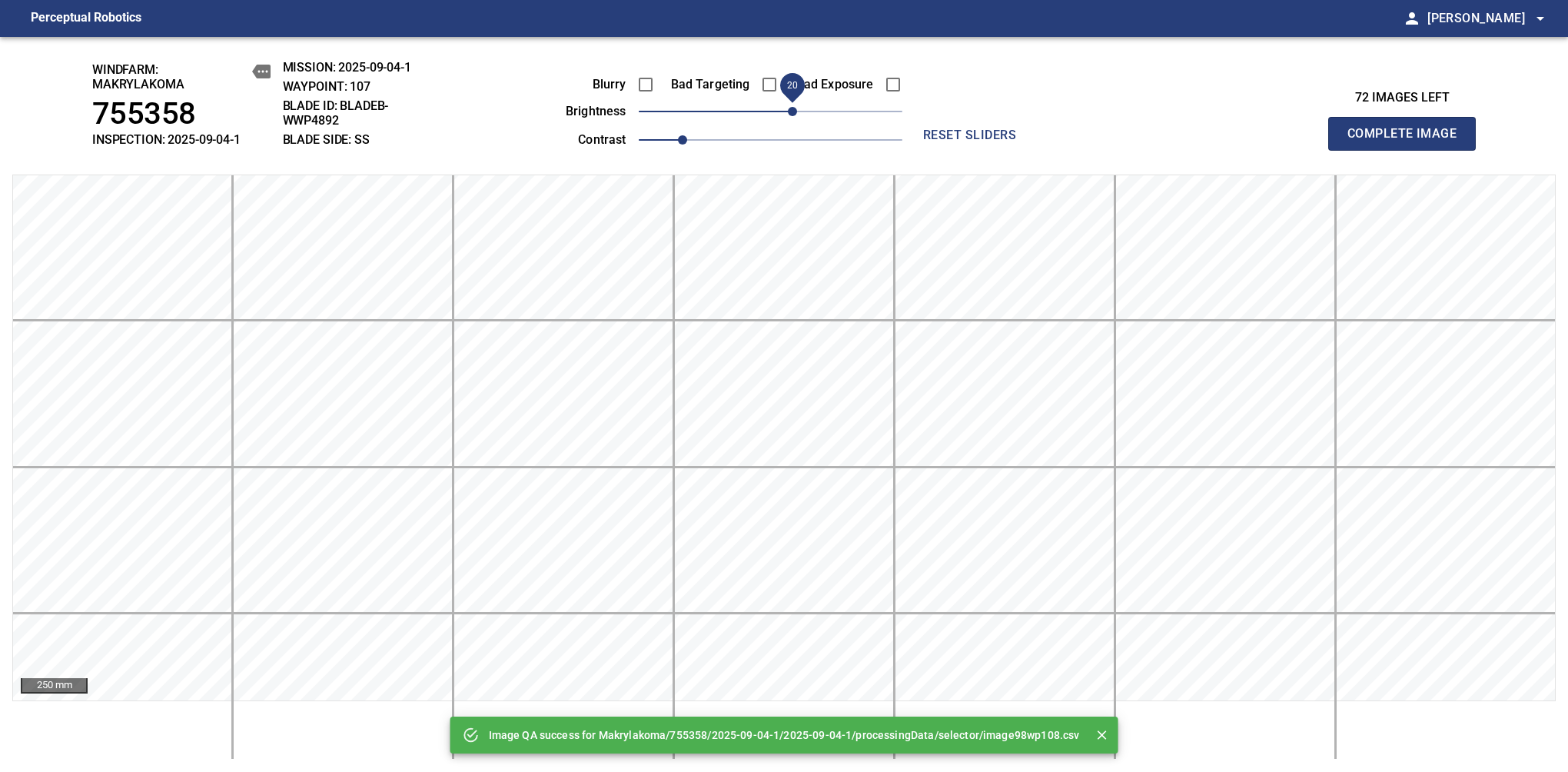
drag, startPoint x: 768, startPoint y: 119, endPoint x: 792, endPoint y: 117, distance: 24.1
click at [792, 116] on span "20" at bounding box center [792, 112] width 9 height 9
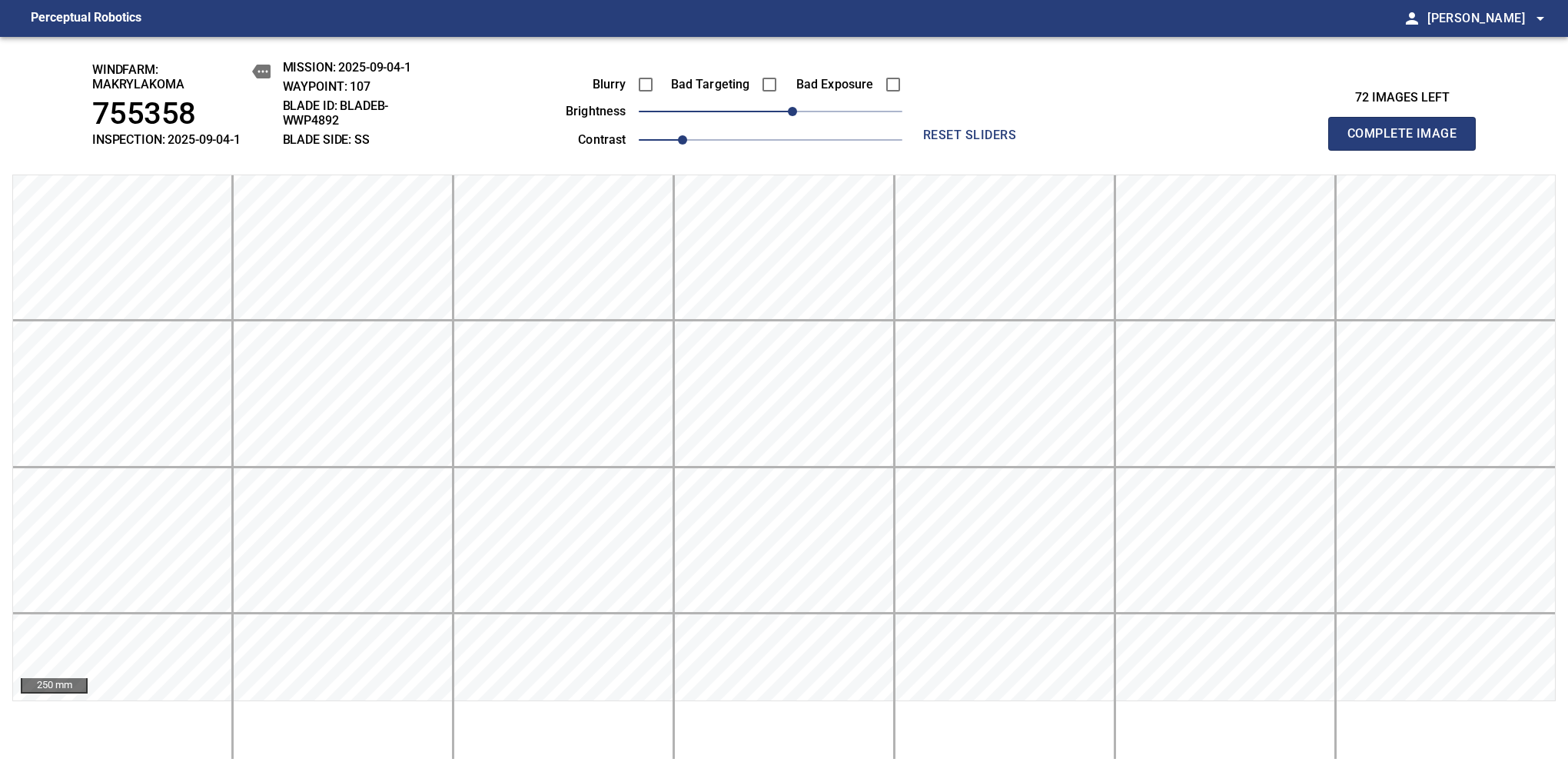
click at [1408, 142] on span "Complete Image" at bounding box center [1402, 133] width 114 height 21
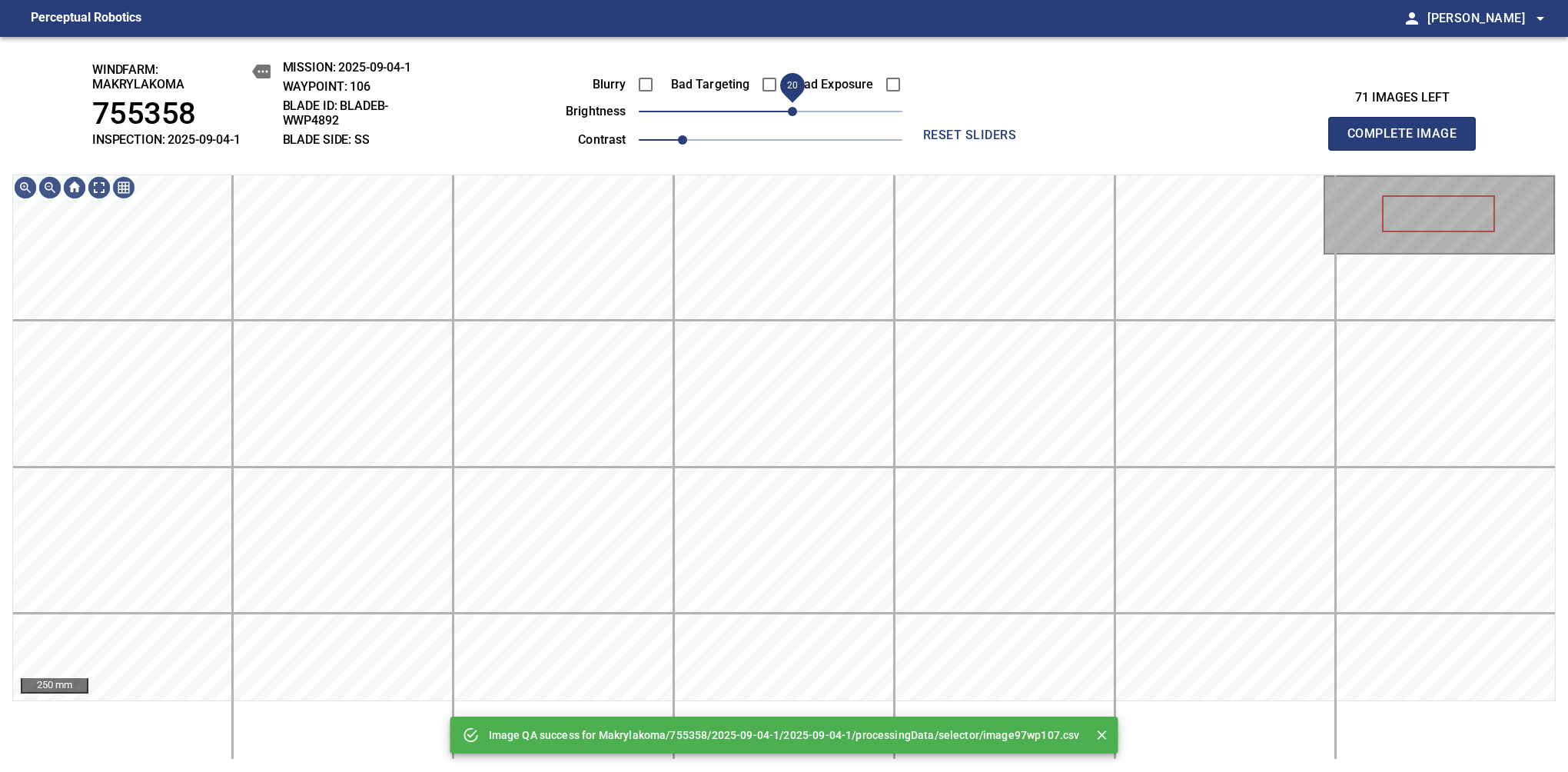
drag, startPoint x: 774, startPoint y: 114, endPoint x: 792, endPoint y: 108, distance: 19.0
click at [792, 108] on span "20" at bounding box center [792, 112] width 9 height 9
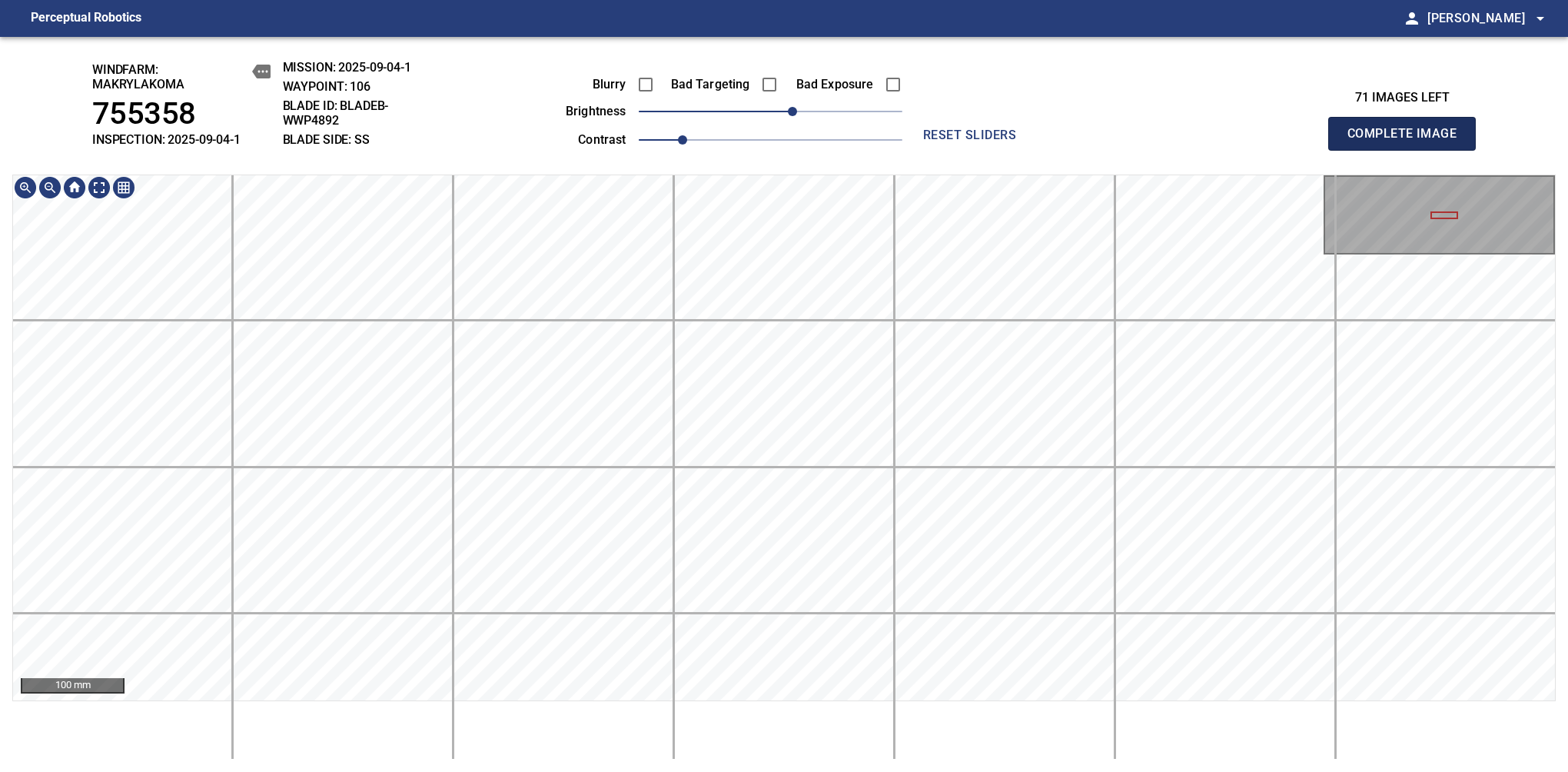
click at [1408, 142] on span "Complete Image" at bounding box center [1402, 133] width 114 height 21
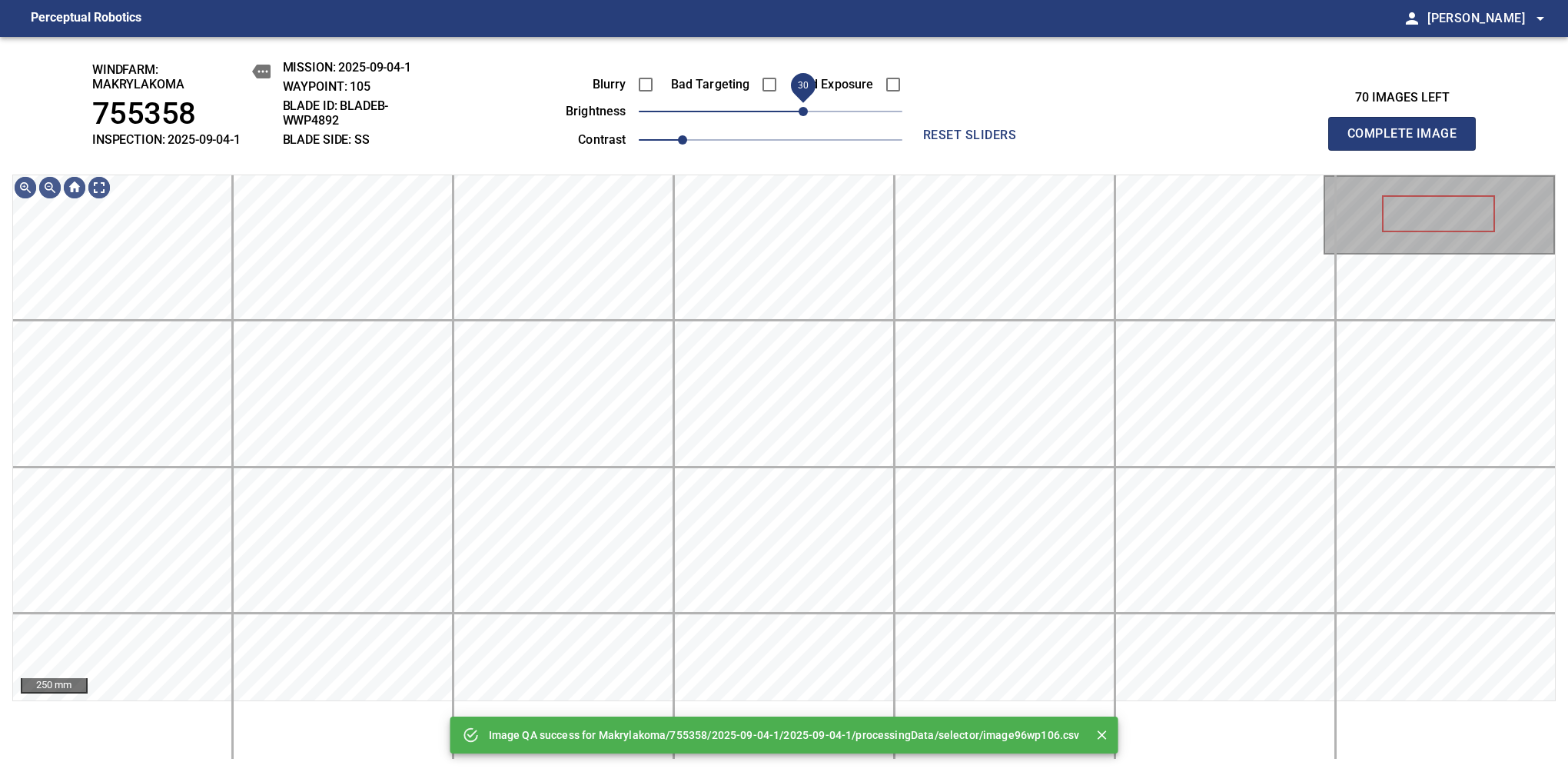
drag, startPoint x: 781, startPoint y: 111, endPoint x: 799, endPoint y: 111, distance: 18.0
click at [799, 111] on span "30" at bounding box center [802, 112] width 9 height 9
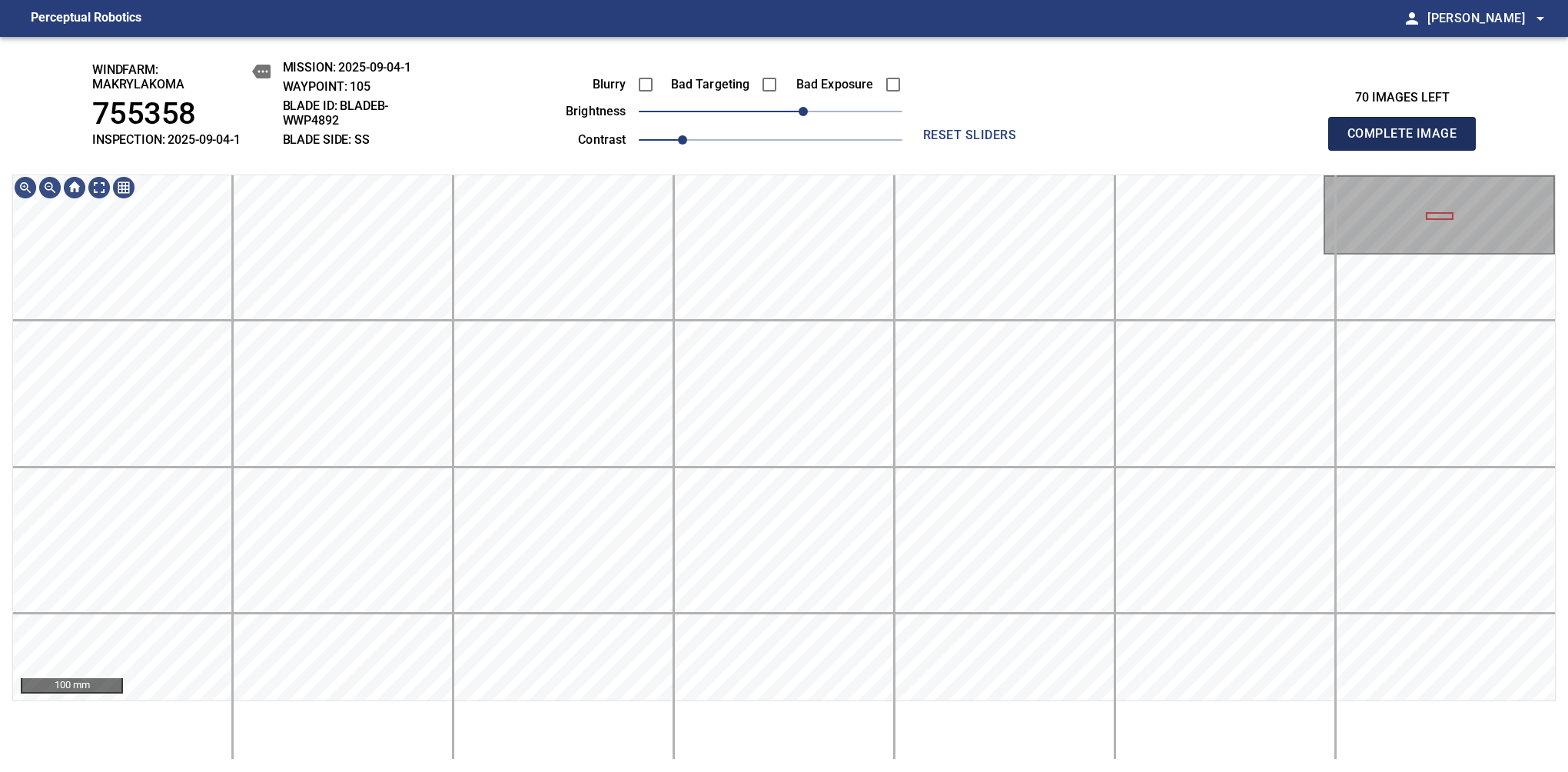
click at [1408, 142] on span "Complete Image" at bounding box center [1402, 133] width 114 height 21
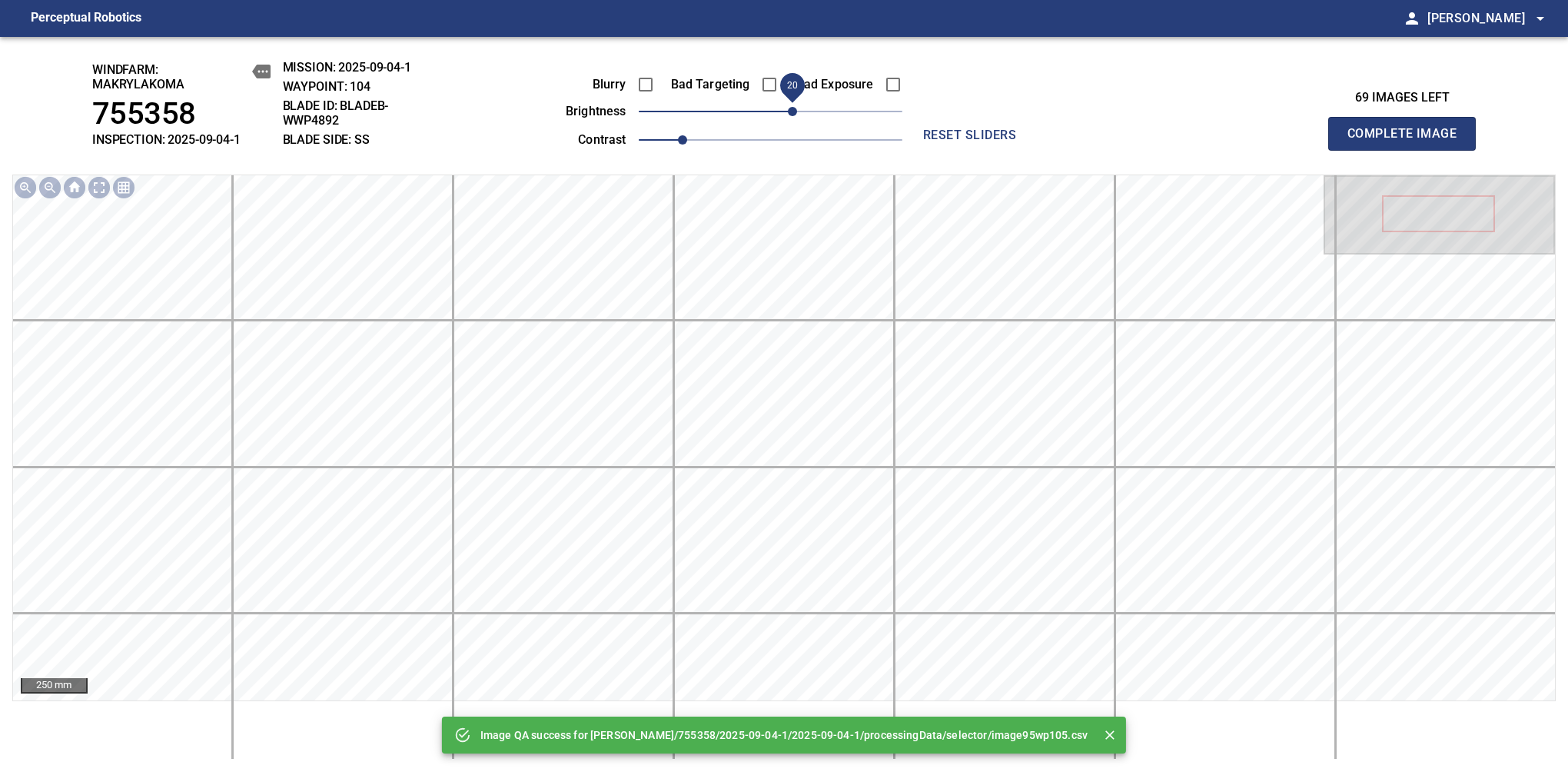
click at [797, 107] on span "20" at bounding box center [792, 112] width 9 height 9
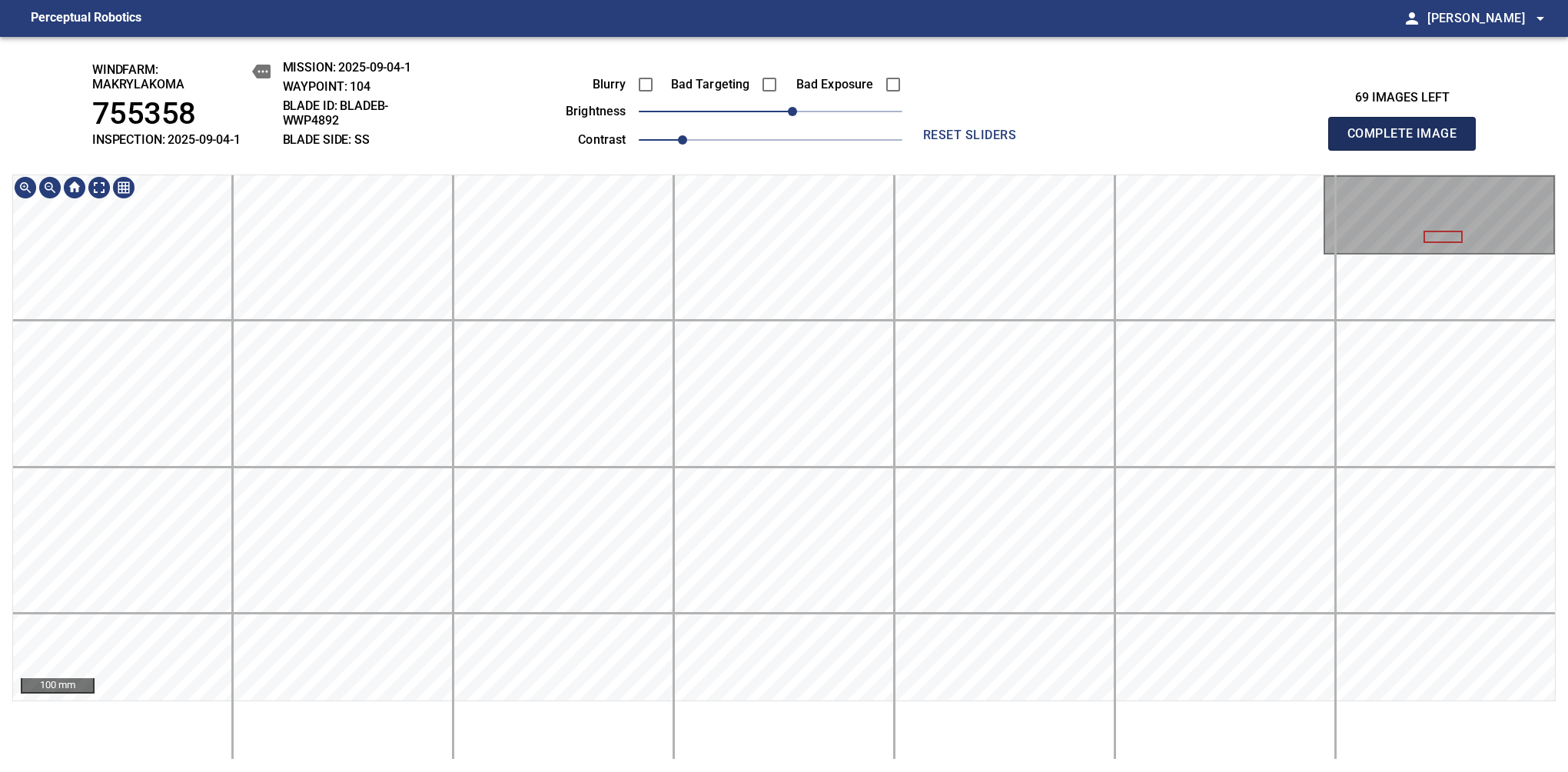
click at [1408, 142] on span "Complete Image" at bounding box center [1402, 133] width 114 height 21
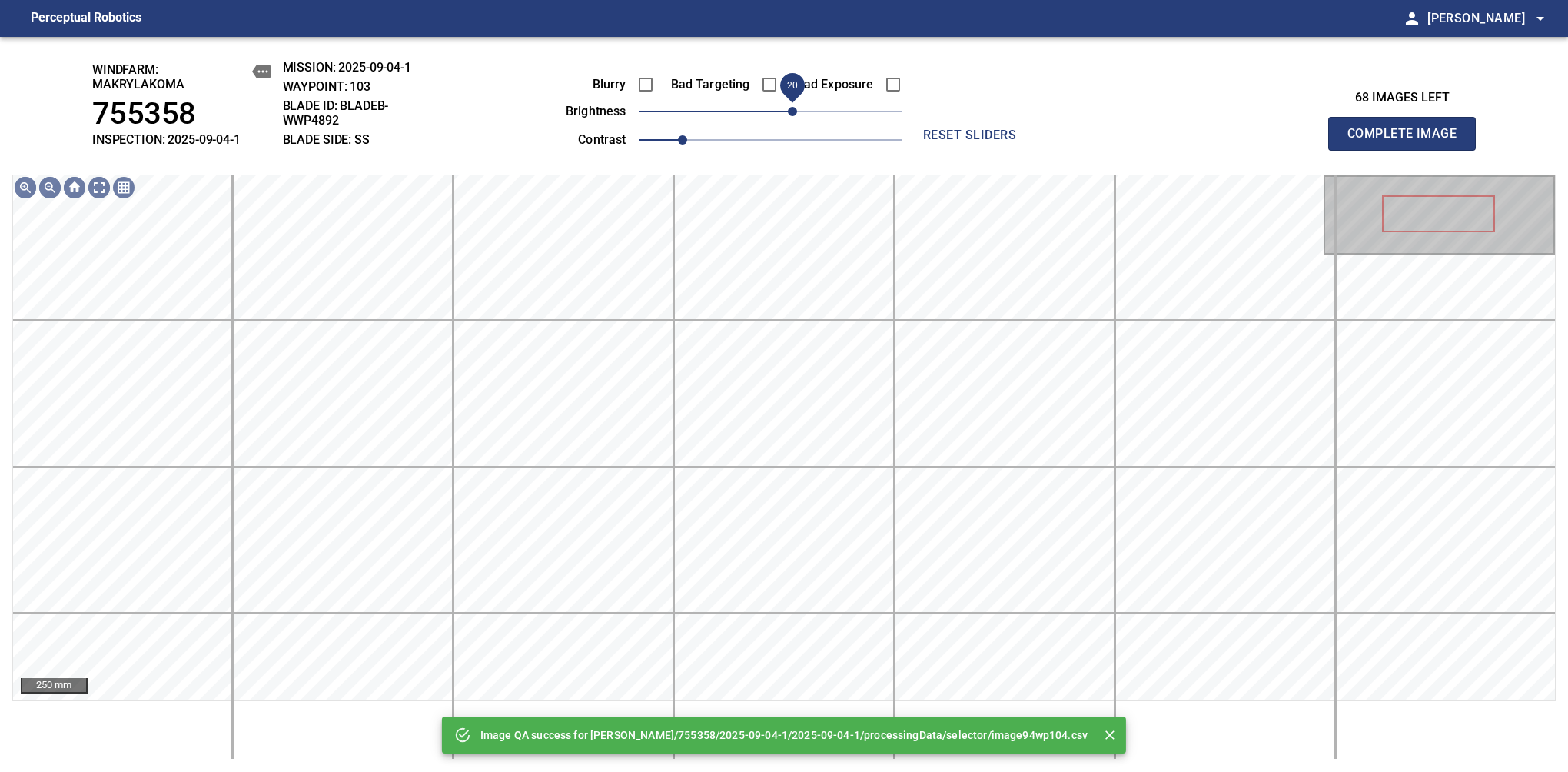
drag, startPoint x: 781, startPoint y: 120, endPoint x: 791, endPoint y: 114, distance: 11.7
click at [791, 114] on span "20" at bounding box center [792, 112] width 9 height 9
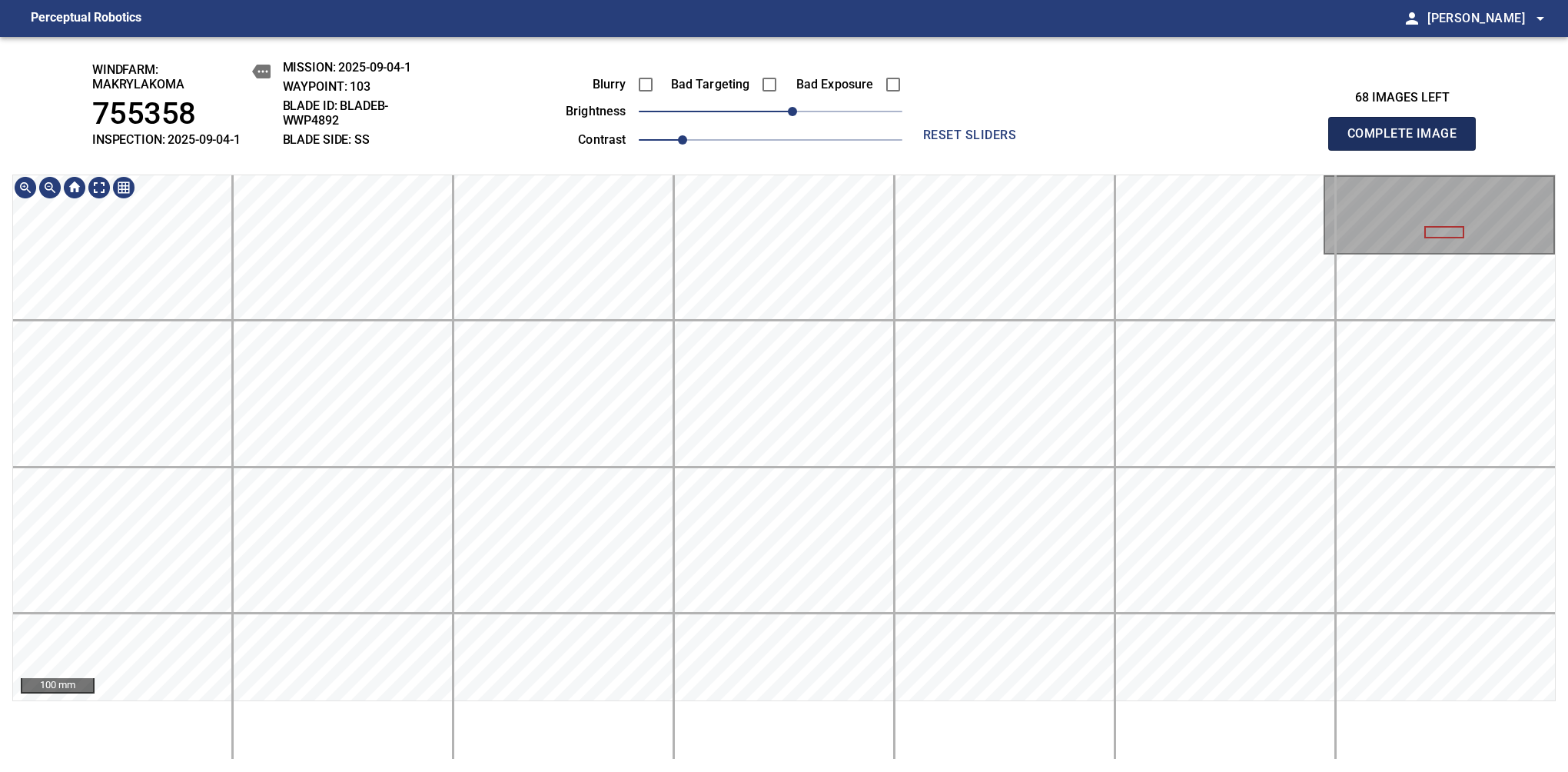
click at [1408, 142] on span "Complete Image" at bounding box center [1402, 133] width 114 height 21
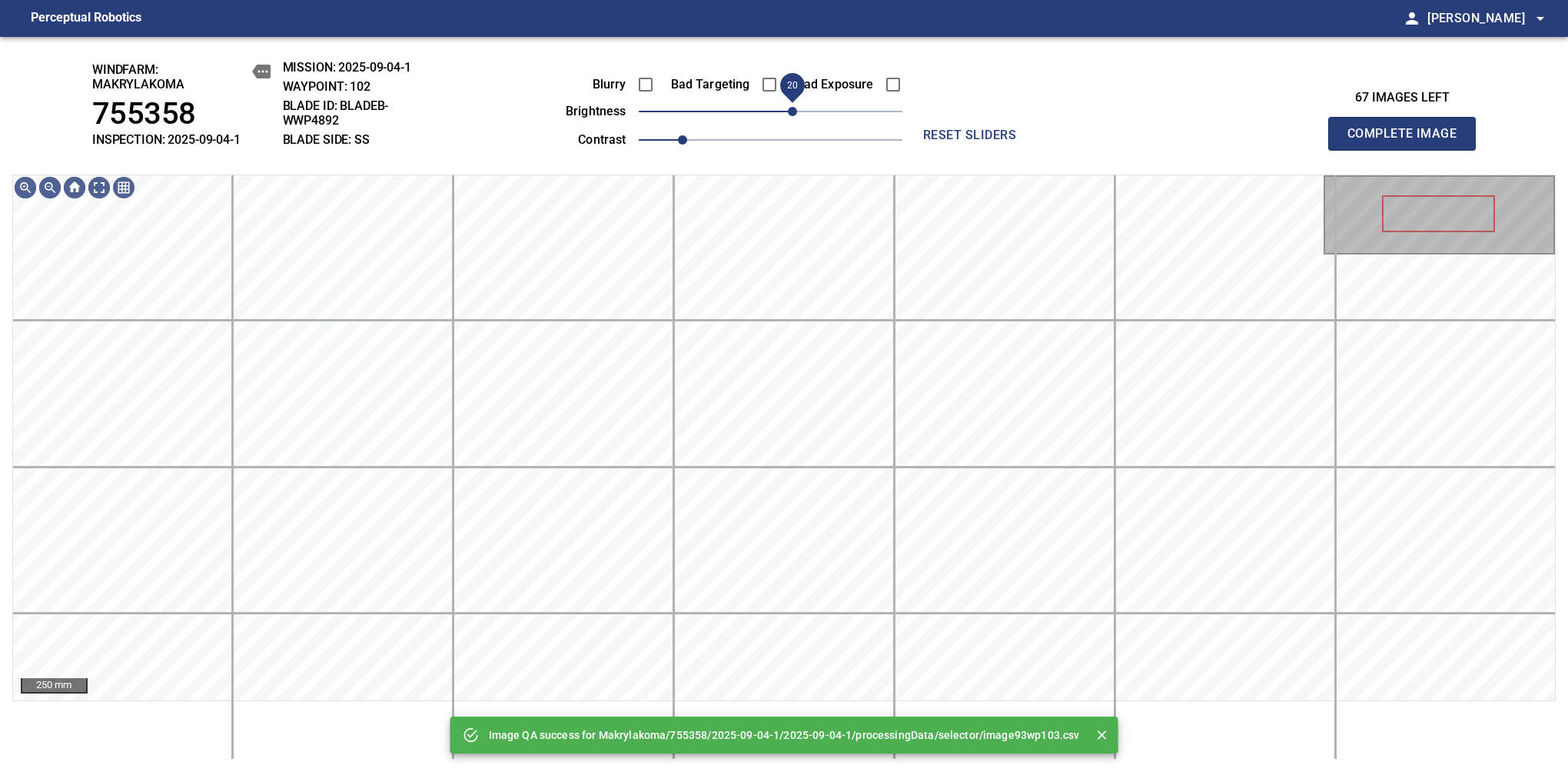
drag, startPoint x: 773, startPoint y: 114, endPoint x: 794, endPoint y: 103, distance: 23.7
click at [794, 107] on span "20" at bounding box center [792, 112] width 9 height 9
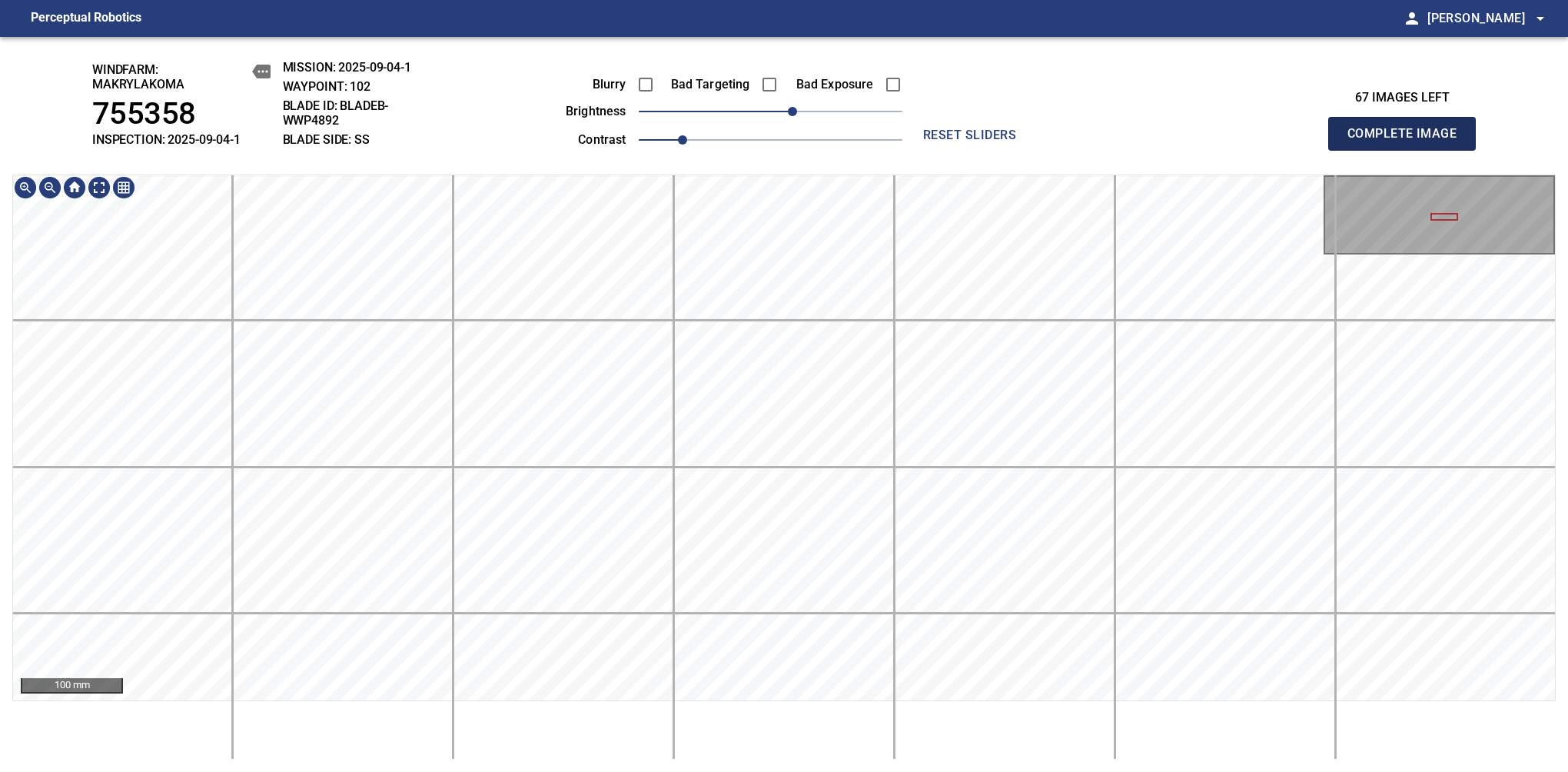
click at [1408, 142] on span "Complete Image" at bounding box center [1402, 133] width 114 height 21
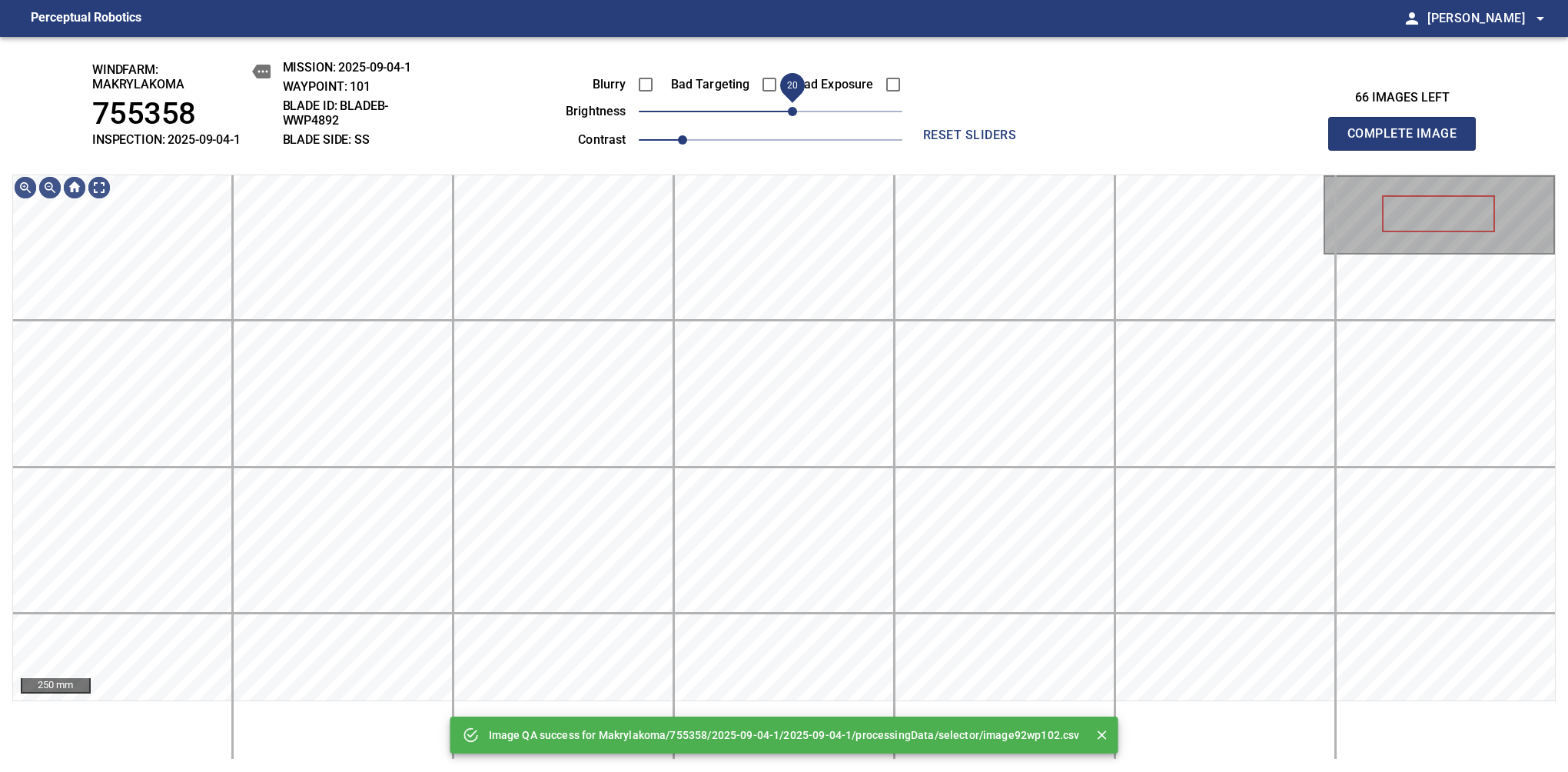
drag, startPoint x: 772, startPoint y: 114, endPoint x: 797, endPoint y: 108, distance: 25.7
click at [797, 108] on span "20" at bounding box center [792, 112] width 9 height 9
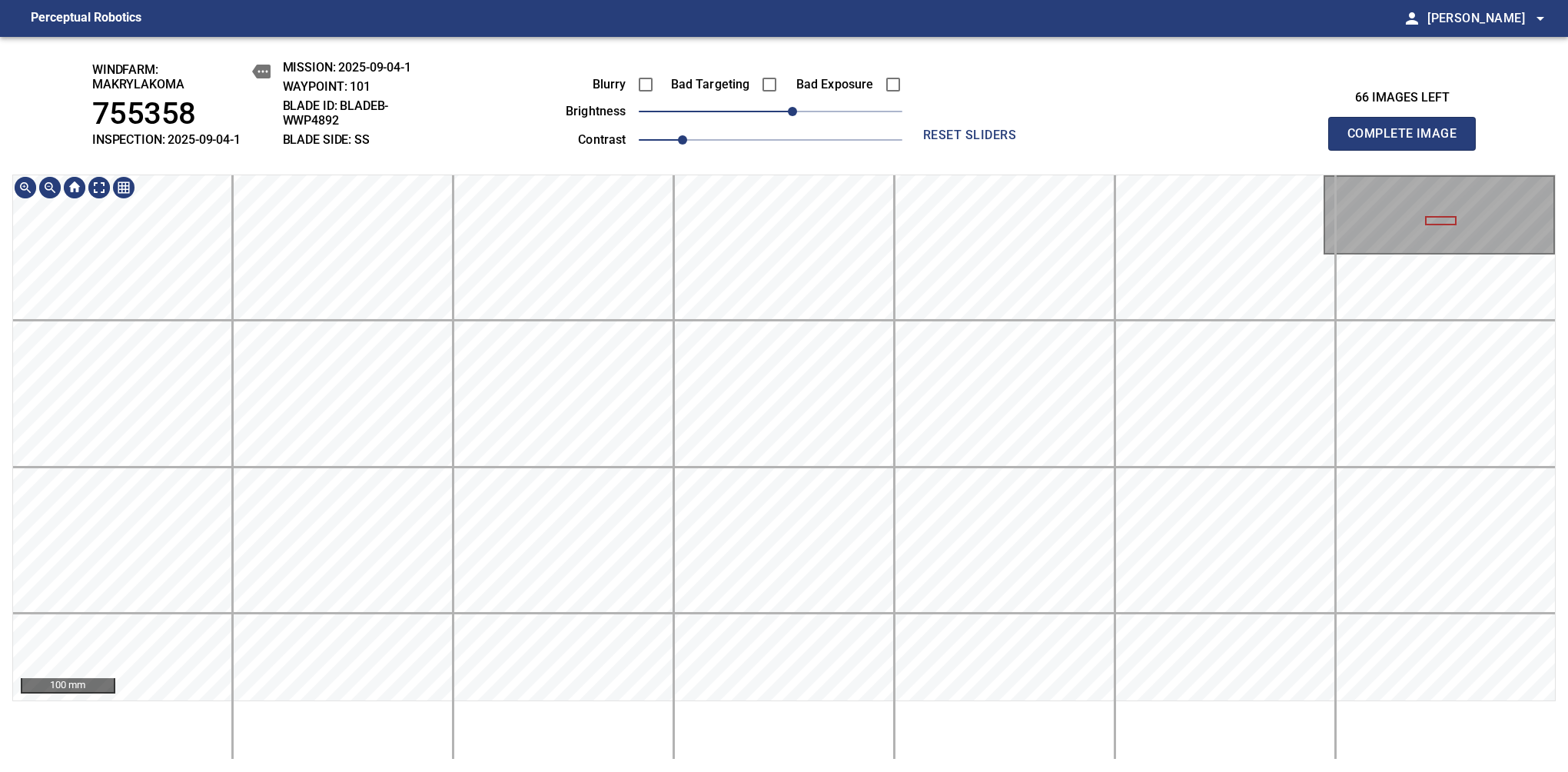
click at [851, 104] on div "windfarm: Makrylakoma 755358 INSPECTION: 2025-09-04-1 MISSION: 2025-09-04-1 WAY…" at bounding box center [784, 404] width 1568 height 735
click at [1408, 142] on span "Complete Image" at bounding box center [1402, 133] width 114 height 21
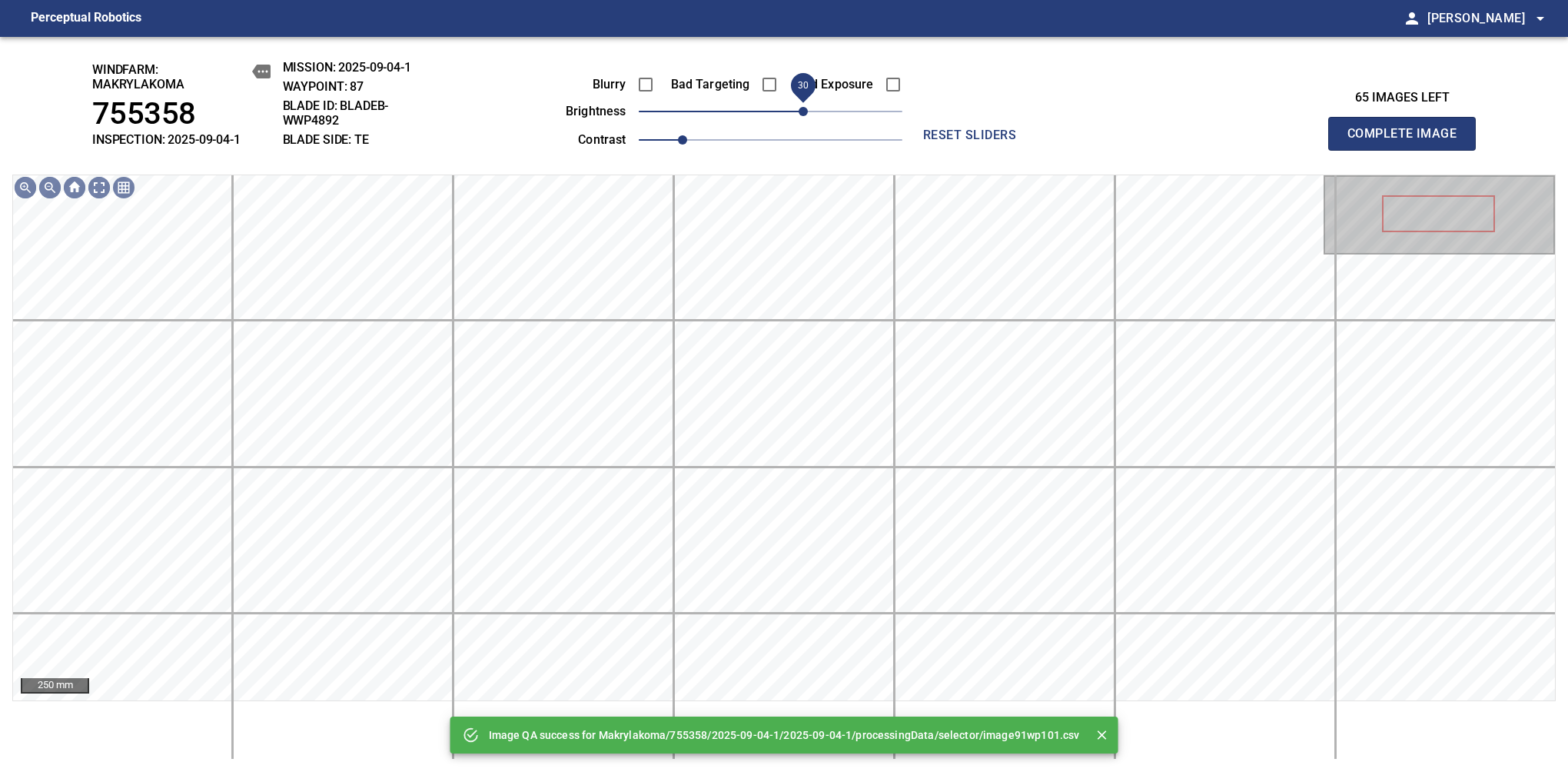
click at [799, 114] on span "30" at bounding box center [770, 111] width 263 height 21
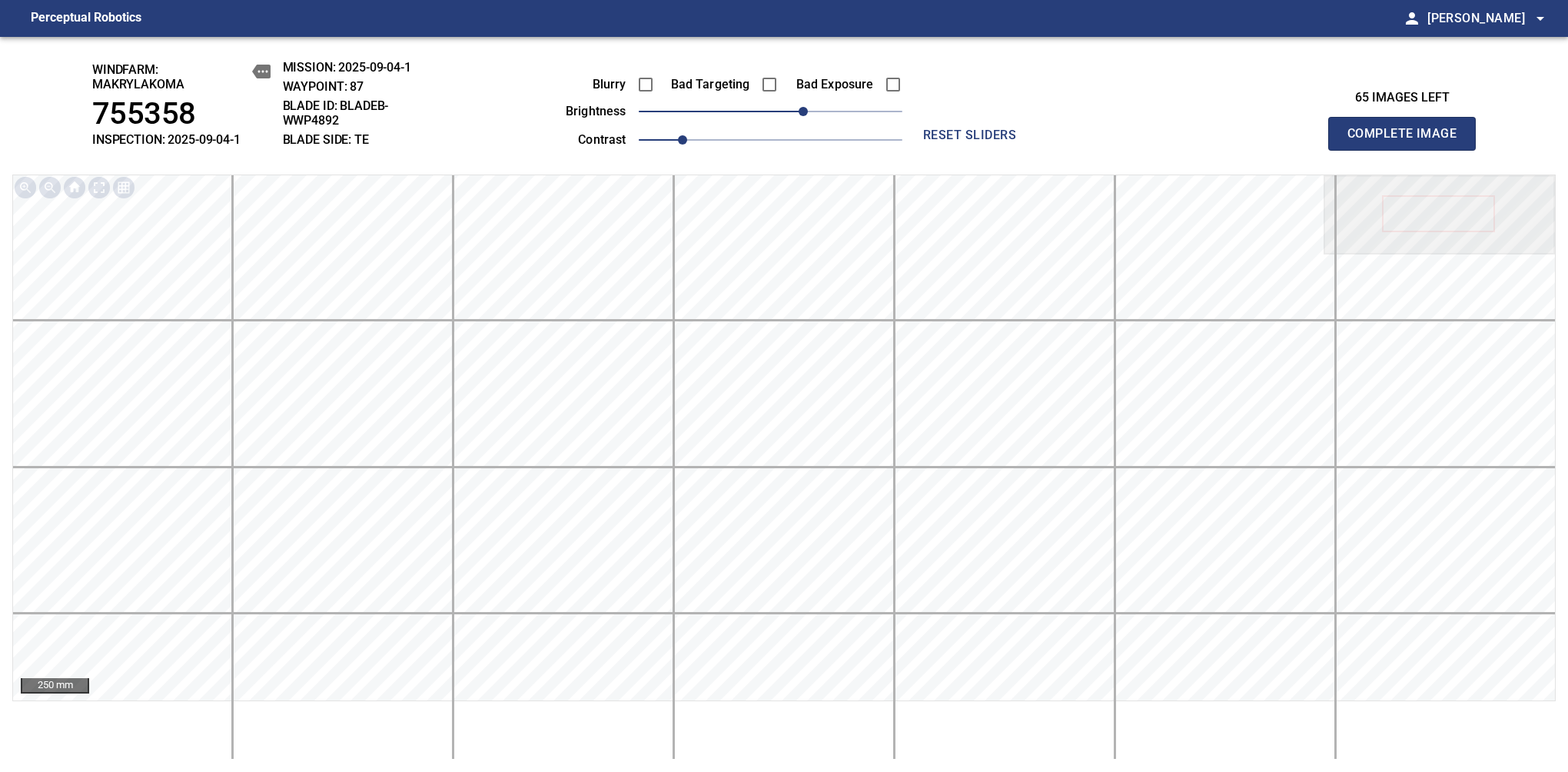
click at [1408, 142] on span "Complete Image" at bounding box center [1402, 133] width 114 height 21
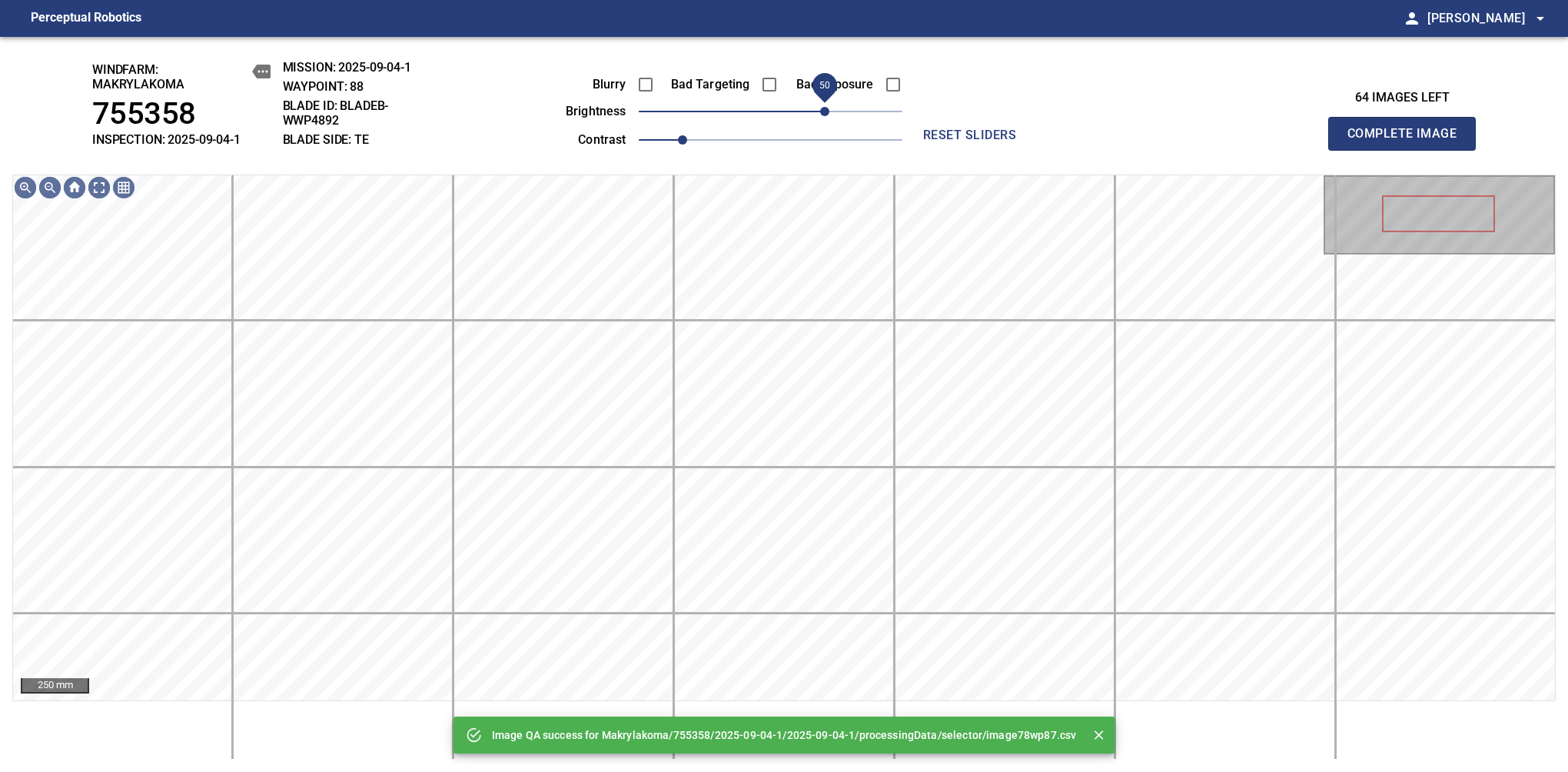
drag, startPoint x: 786, startPoint y: 106, endPoint x: 829, endPoint y: 106, distance: 43.0
click at [829, 107] on span "50" at bounding box center [824, 112] width 9 height 9
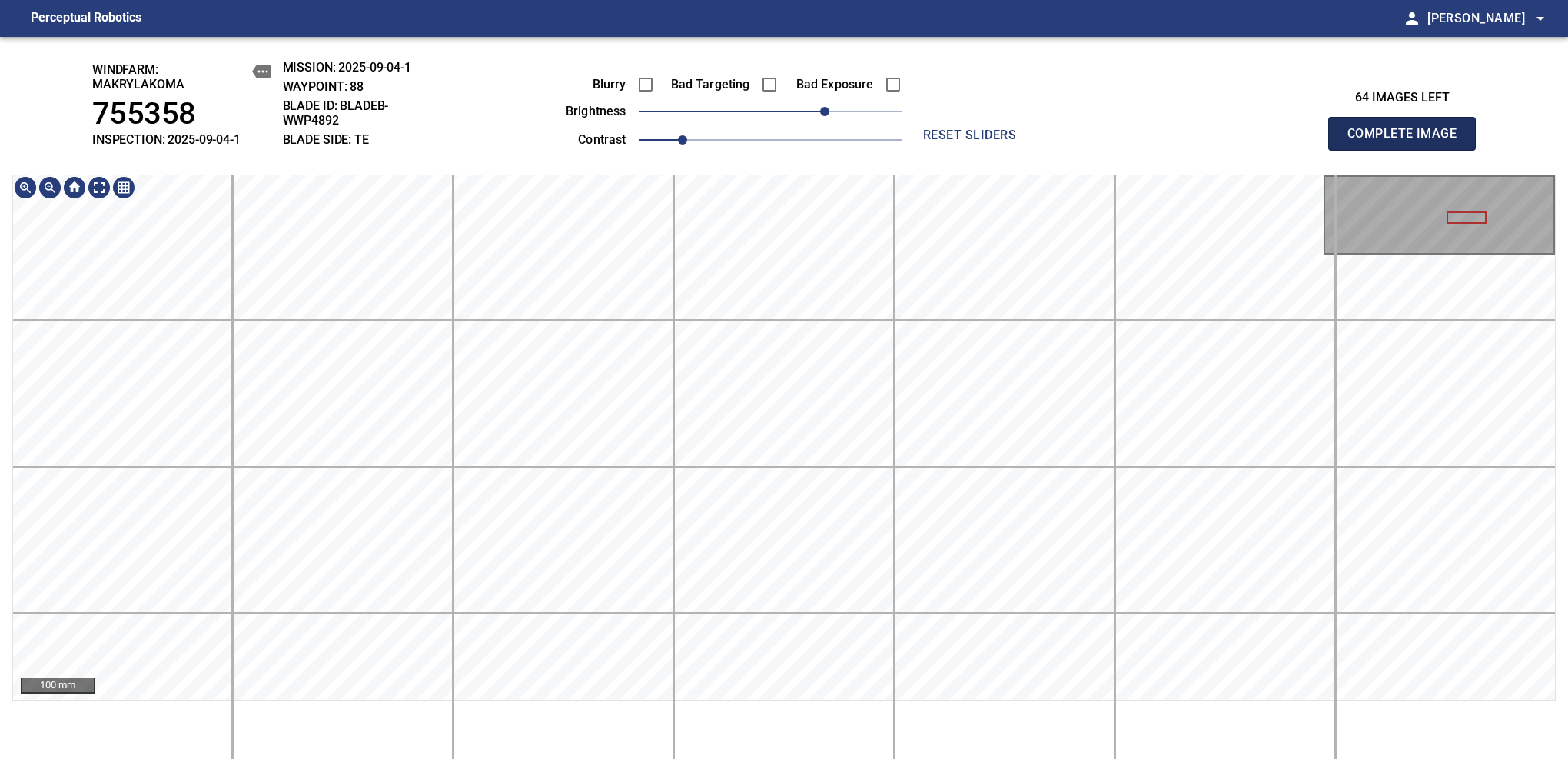
click at [1408, 142] on span "Complete Image" at bounding box center [1402, 133] width 114 height 21
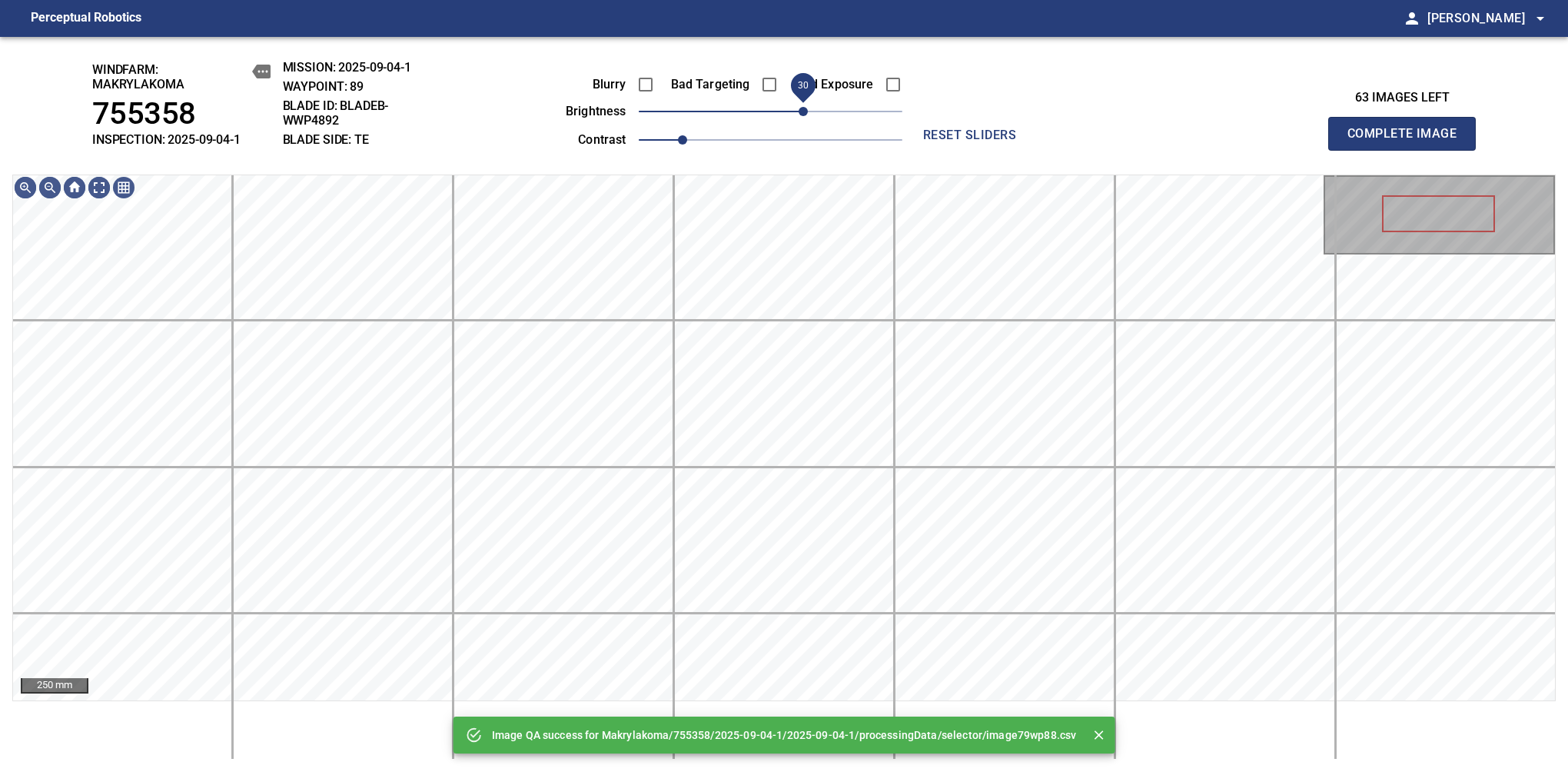
drag, startPoint x: 781, startPoint y: 113, endPoint x: 805, endPoint y: 126, distance: 27.3
click at [805, 116] on span "30" at bounding box center [802, 112] width 9 height 9
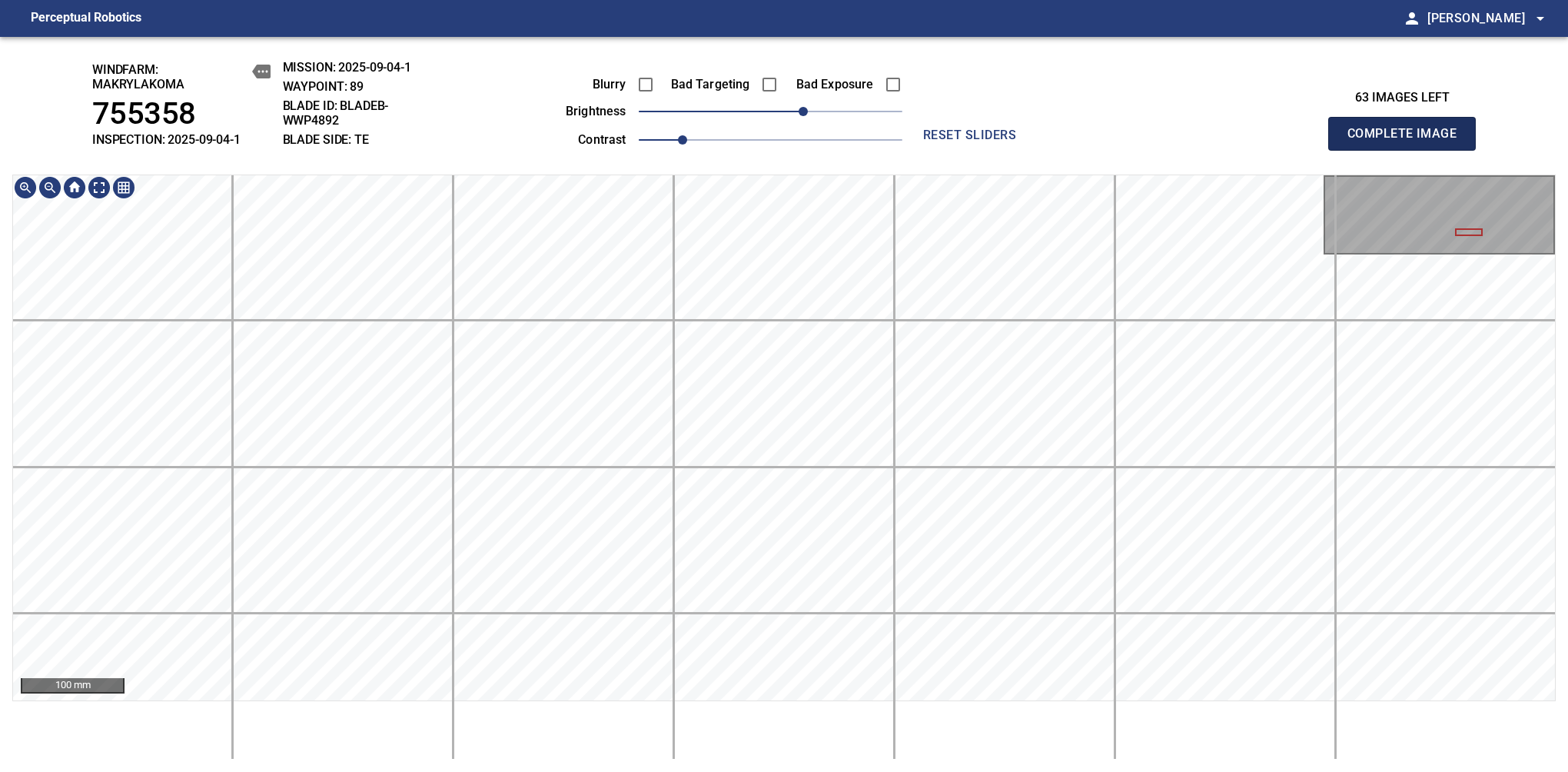
click at [1408, 142] on span "Complete Image" at bounding box center [1402, 133] width 114 height 21
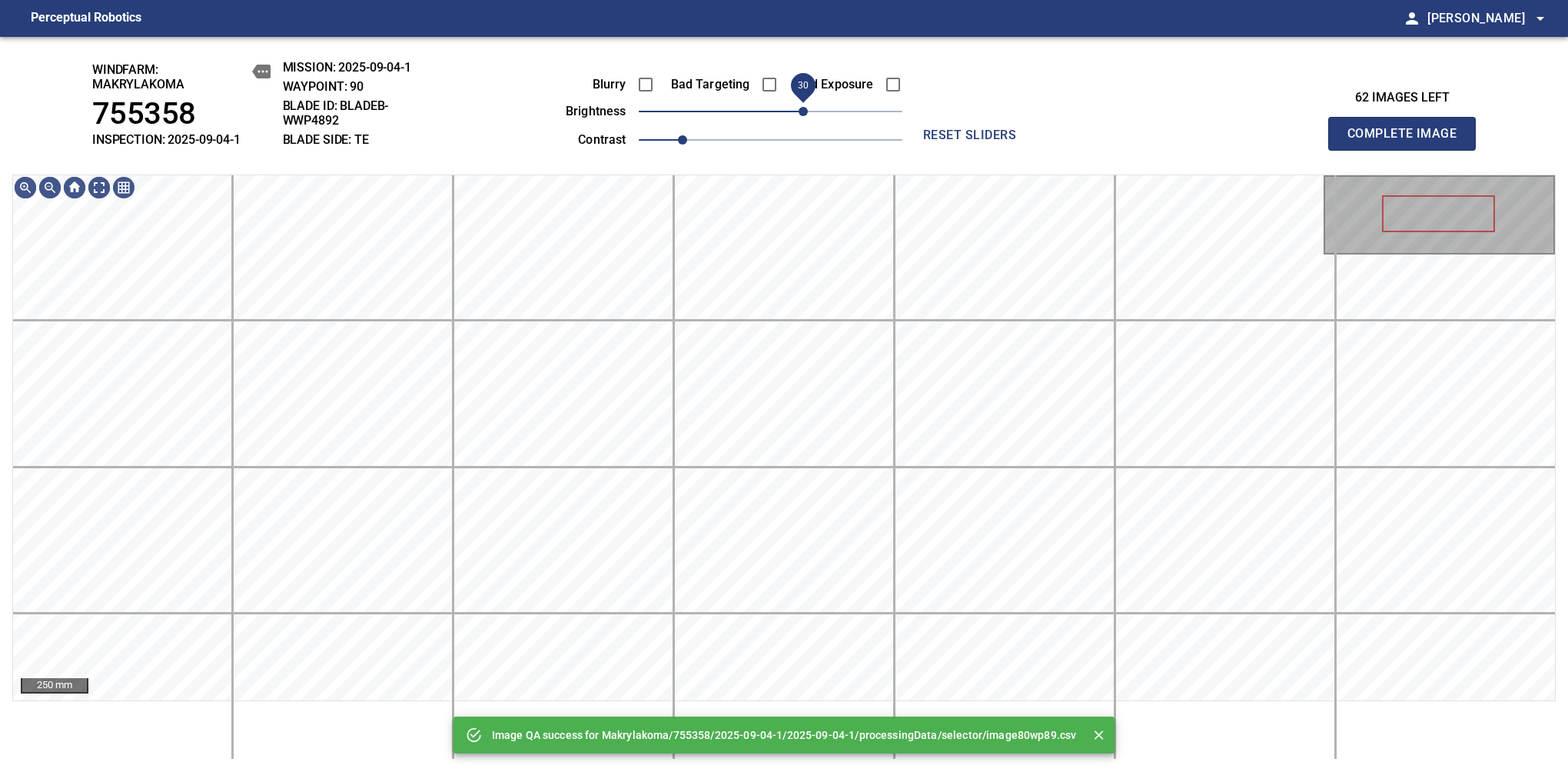
drag, startPoint x: 791, startPoint y: 115, endPoint x: 808, endPoint y: 115, distance: 17.0
click at [808, 115] on span "30" at bounding box center [770, 111] width 263 height 21
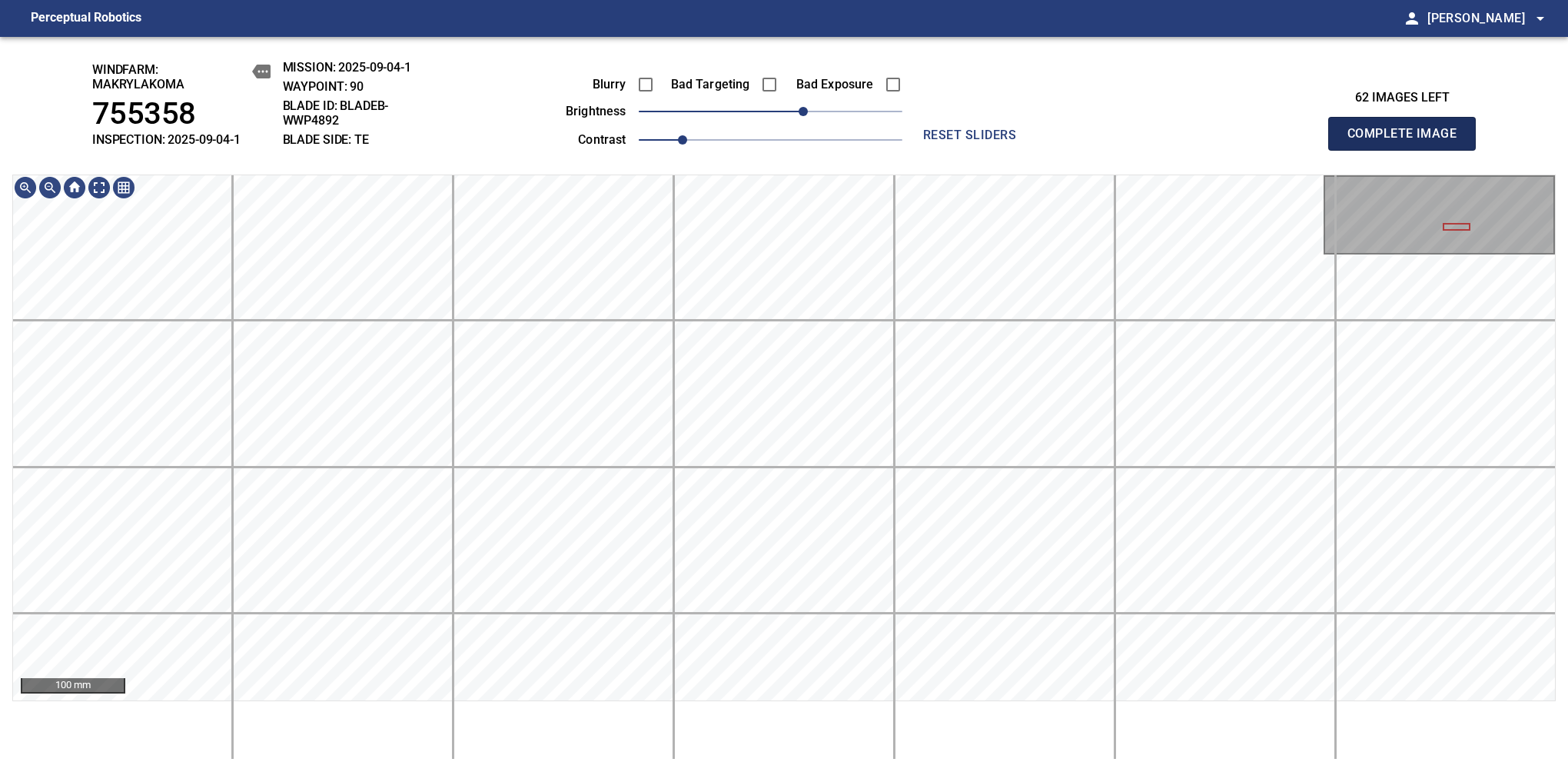
click at [1408, 142] on span "Complete Image" at bounding box center [1402, 133] width 114 height 21
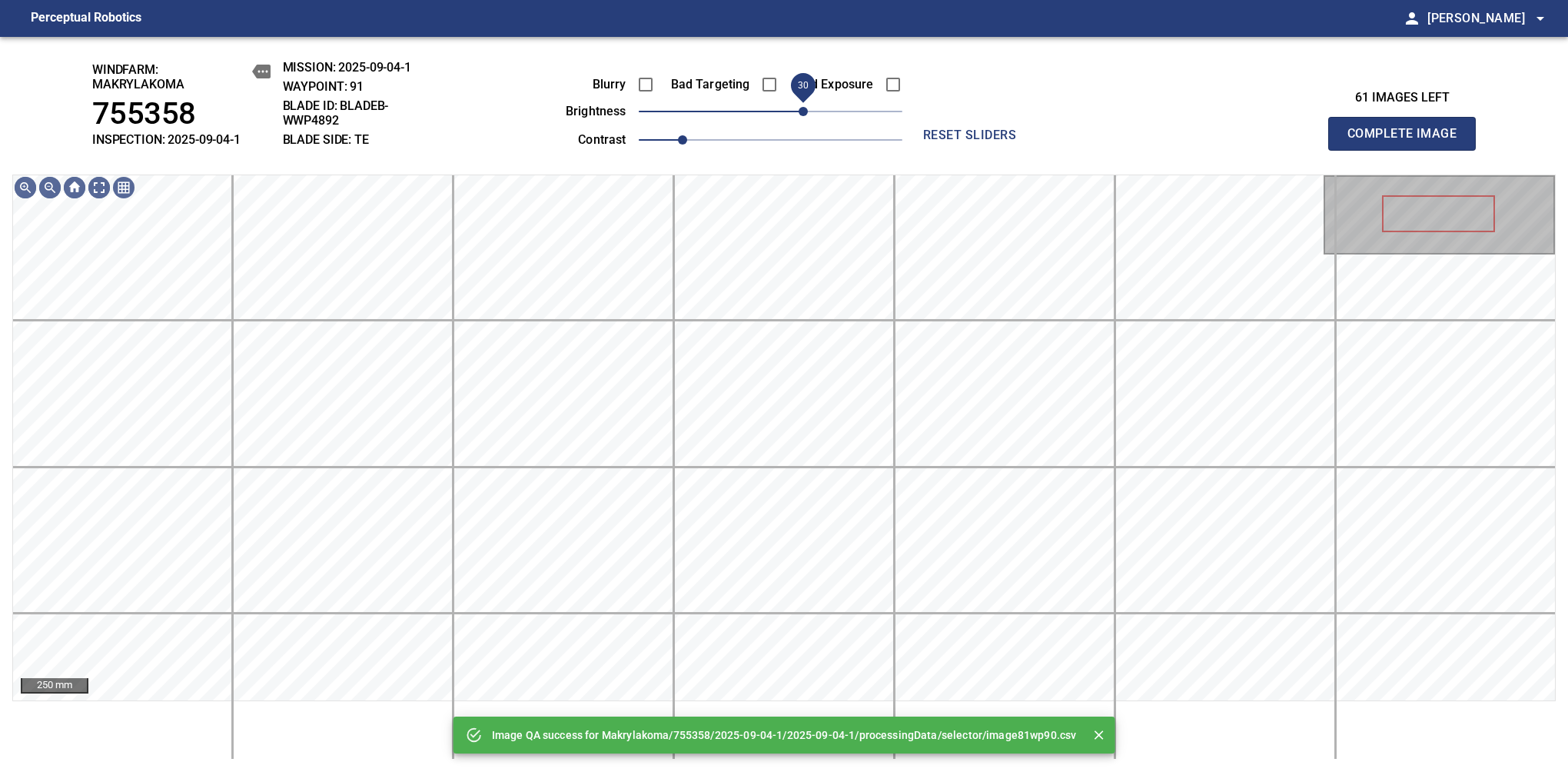
drag, startPoint x: 778, startPoint y: 113, endPoint x: 800, endPoint y: 113, distance: 22.0
click at [800, 113] on span "30" at bounding box center [802, 112] width 9 height 9
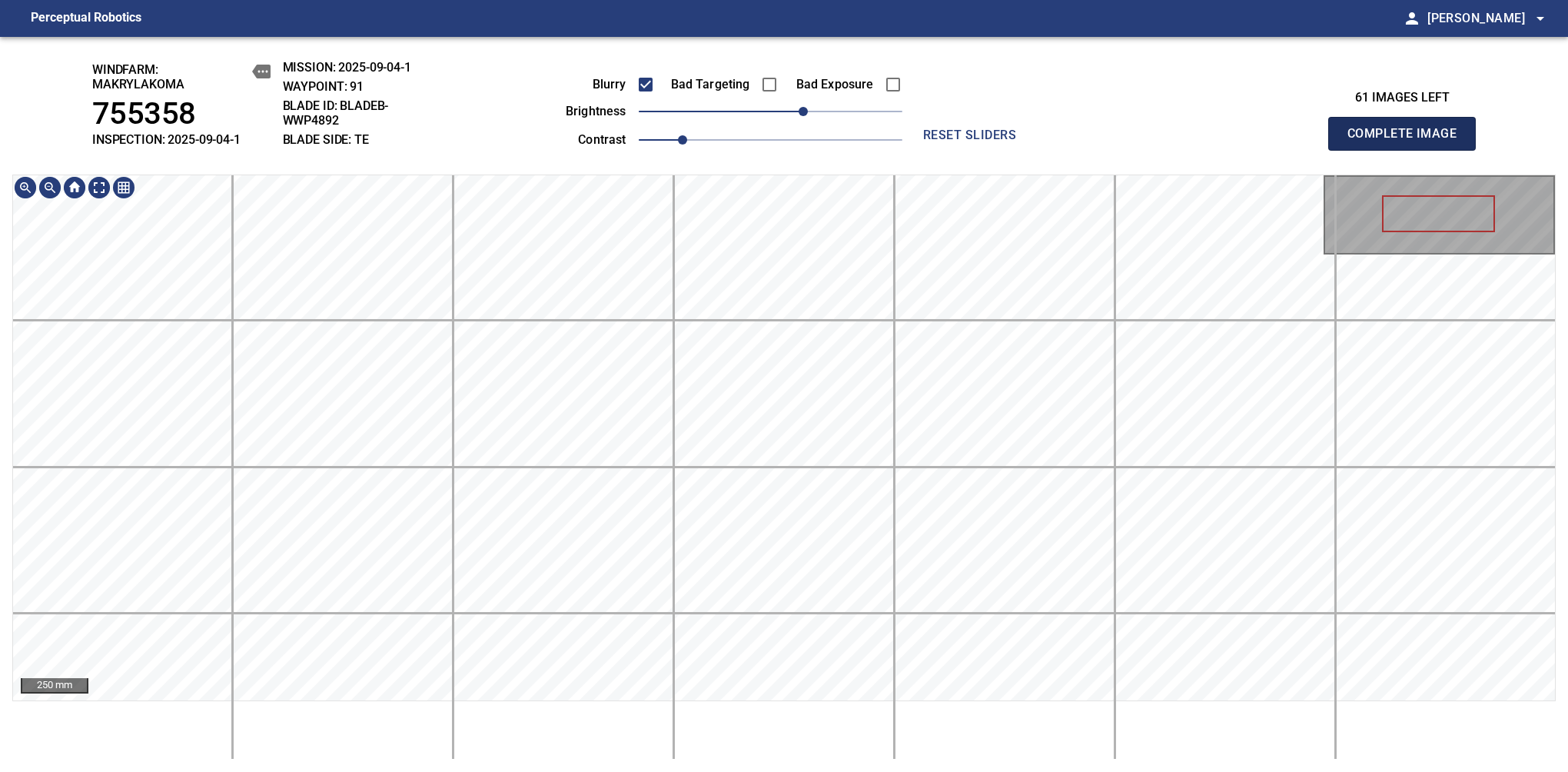
click at [1408, 142] on span "Complete Image" at bounding box center [1402, 133] width 114 height 21
drag, startPoint x: 769, startPoint y: 118, endPoint x: 799, endPoint y: 116, distance: 30.1
click at [799, 116] on span "30" at bounding box center [802, 112] width 9 height 9
click at [1408, 142] on span "Complete Image" at bounding box center [1402, 133] width 114 height 21
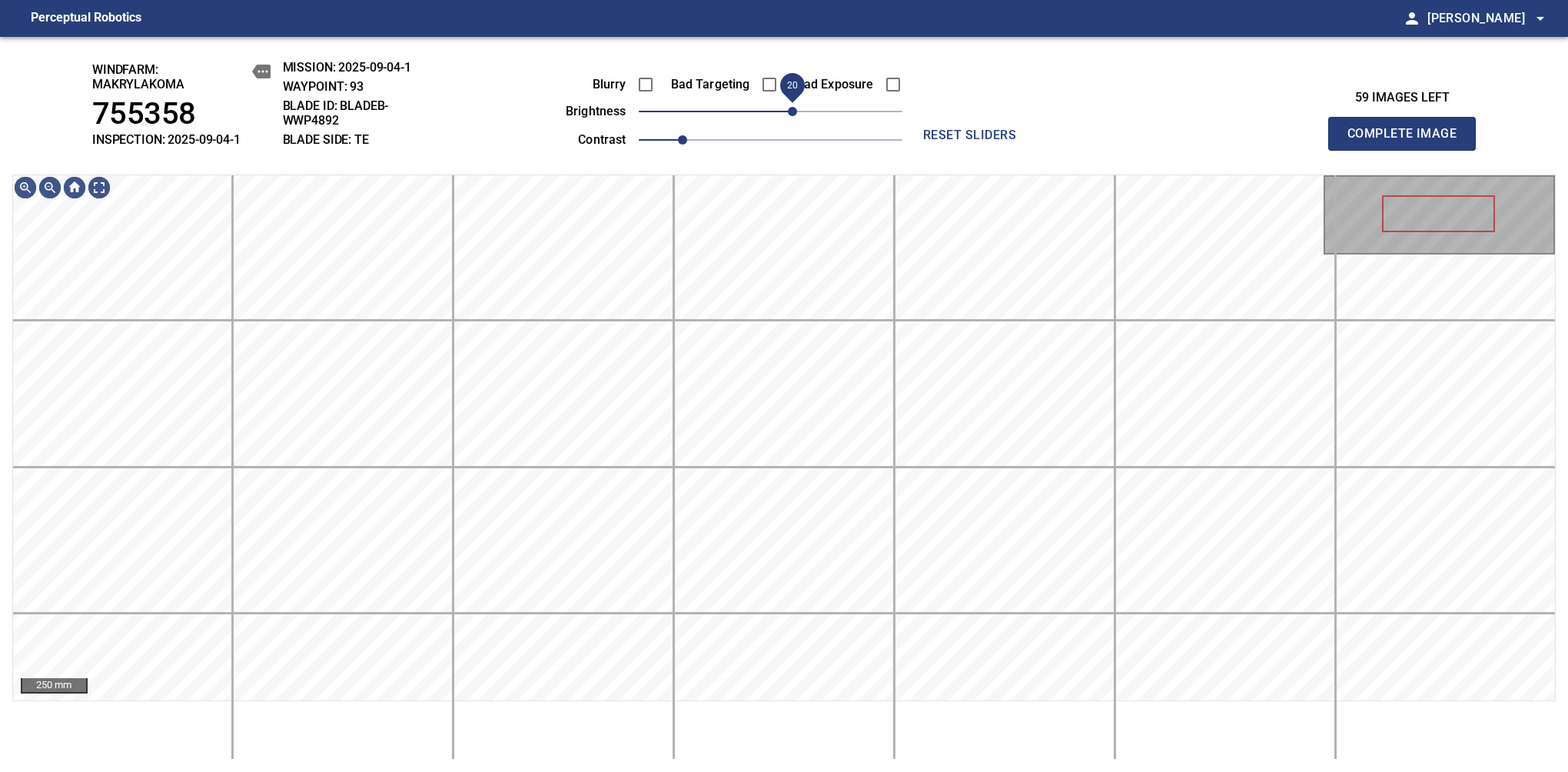
drag, startPoint x: 783, startPoint y: 111, endPoint x: 794, endPoint y: 115, distance: 11.7
click at [794, 115] on span "20" at bounding box center [792, 112] width 9 height 9
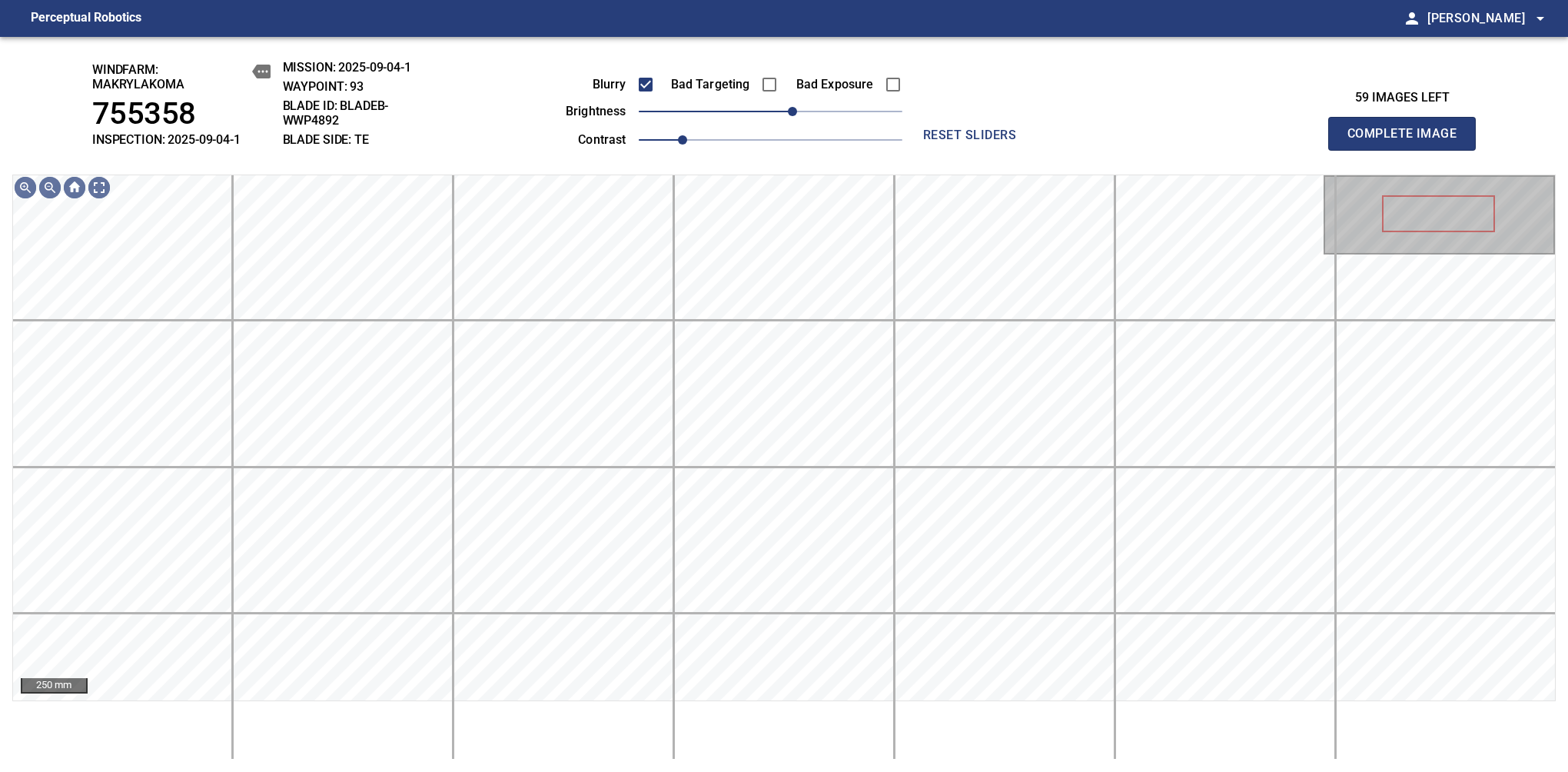
click at [1408, 142] on span "Complete Image" at bounding box center [1402, 133] width 114 height 21
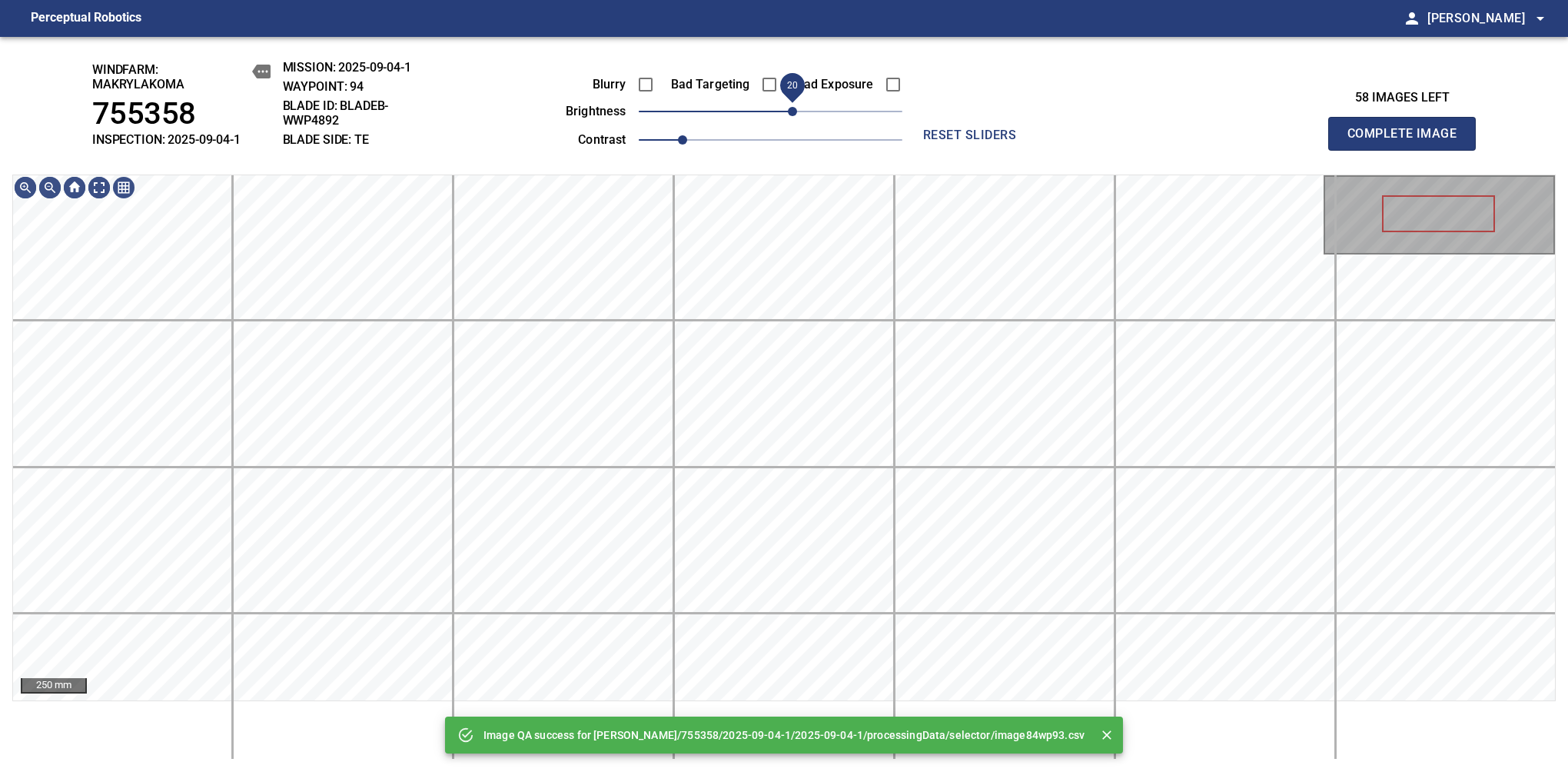
click at [789, 107] on span "20" at bounding box center [792, 112] width 9 height 9
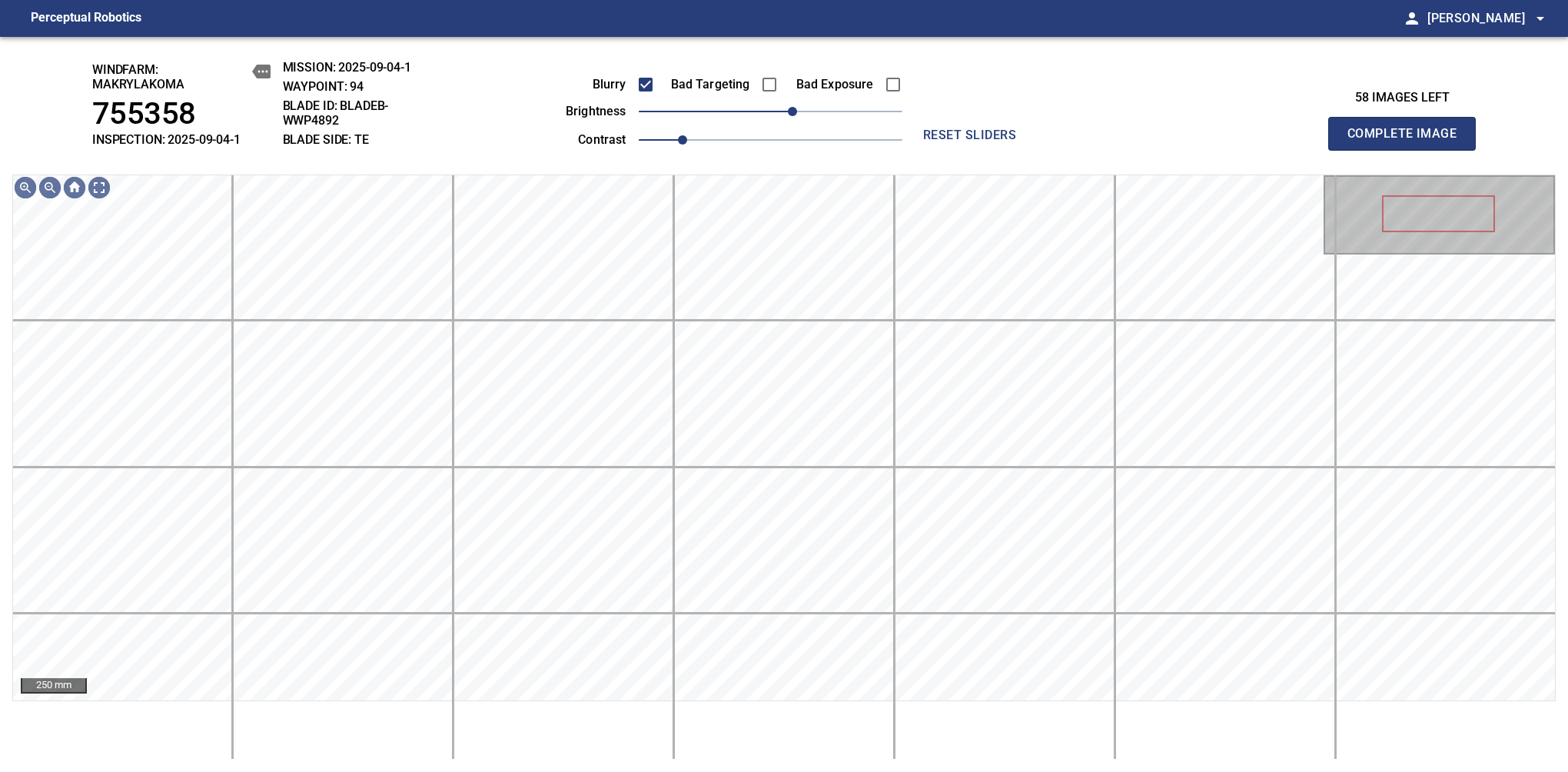
click at [1408, 142] on span "Complete Image" at bounding box center [1402, 133] width 114 height 21
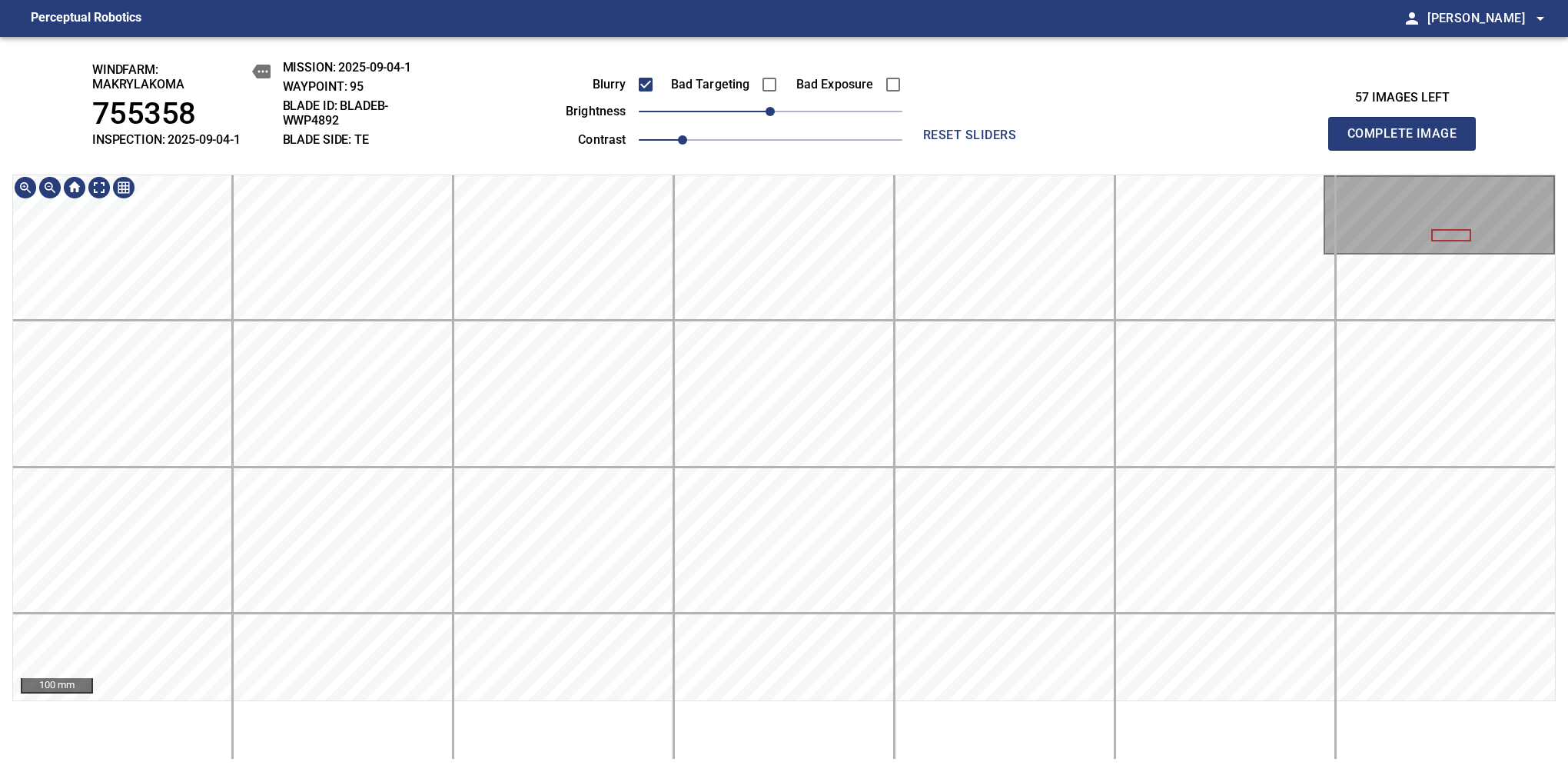
click at [425, 91] on div "windfarm: Makrylakoma 755358 INSPECTION: 2025-09-04-1 MISSION: 2025-09-04-1 WAY…" at bounding box center [784, 404] width 1568 height 735
click at [652, 169] on div "windfarm: Makrylakoma 755358 INSPECTION: 2025-09-04-1 MISSION: 2025-09-04-1 WAY…" at bounding box center [784, 404] width 1568 height 735
click at [1408, 142] on span "Complete Image" at bounding box center [1402, 133] width 114 height 21
click at [587, 145] on div "windfarm: Makrylakoma 755358 INSPECTION: 2025-09-04-1 MISSION: 2025-09-04-1 WAY…" at bounding box center [784, 404] width 1568 height 735
click at [652, 67] on div "Blurry Bad Targeting Bad Exposure brightness 0 contrast 1 reset sliders" at bounding box center [784, 106] width 667 height 91
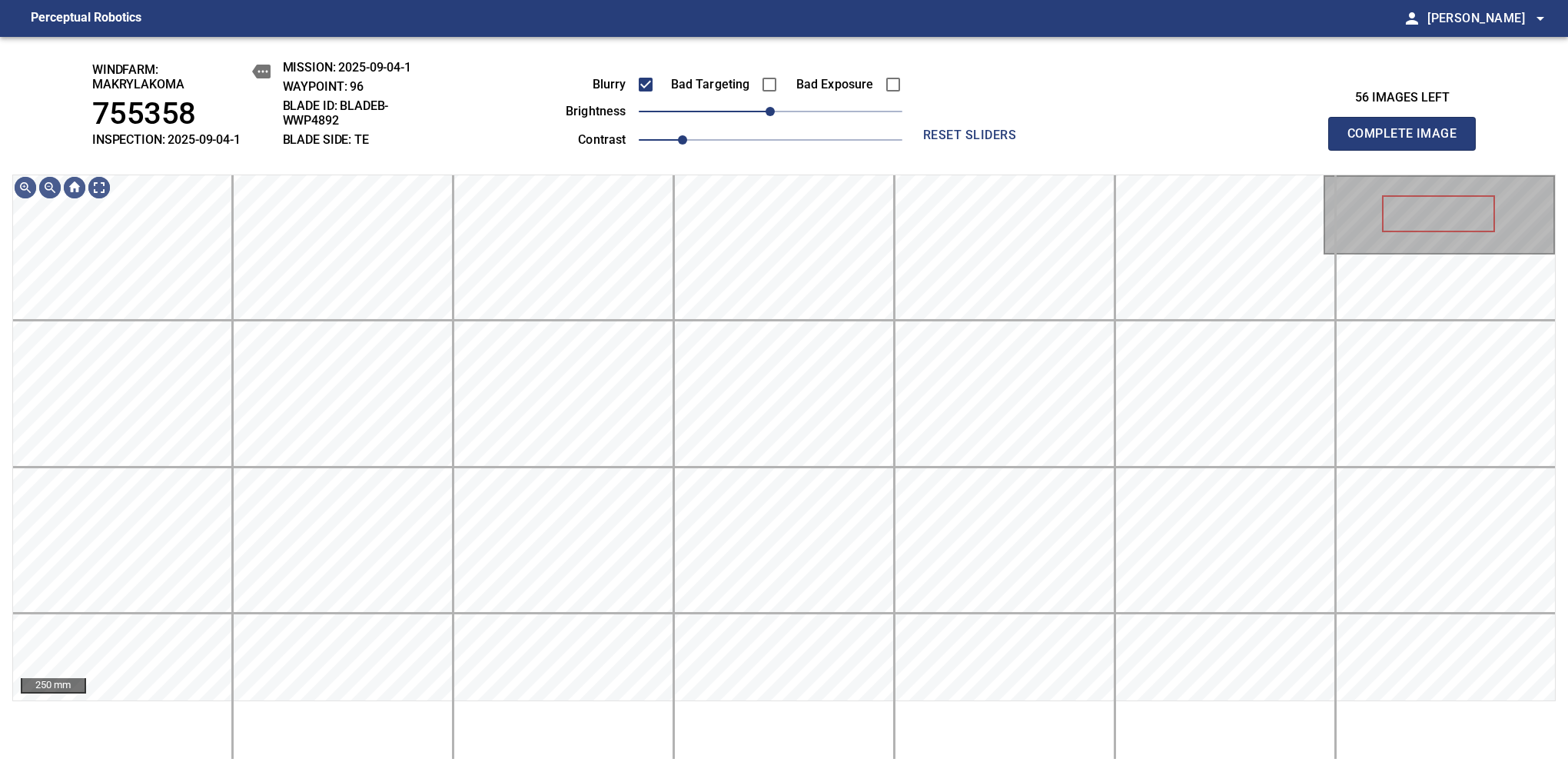
click at [1408, 142] on span "Complete Image" at bounding box center [1402, 133] width 114 height 21
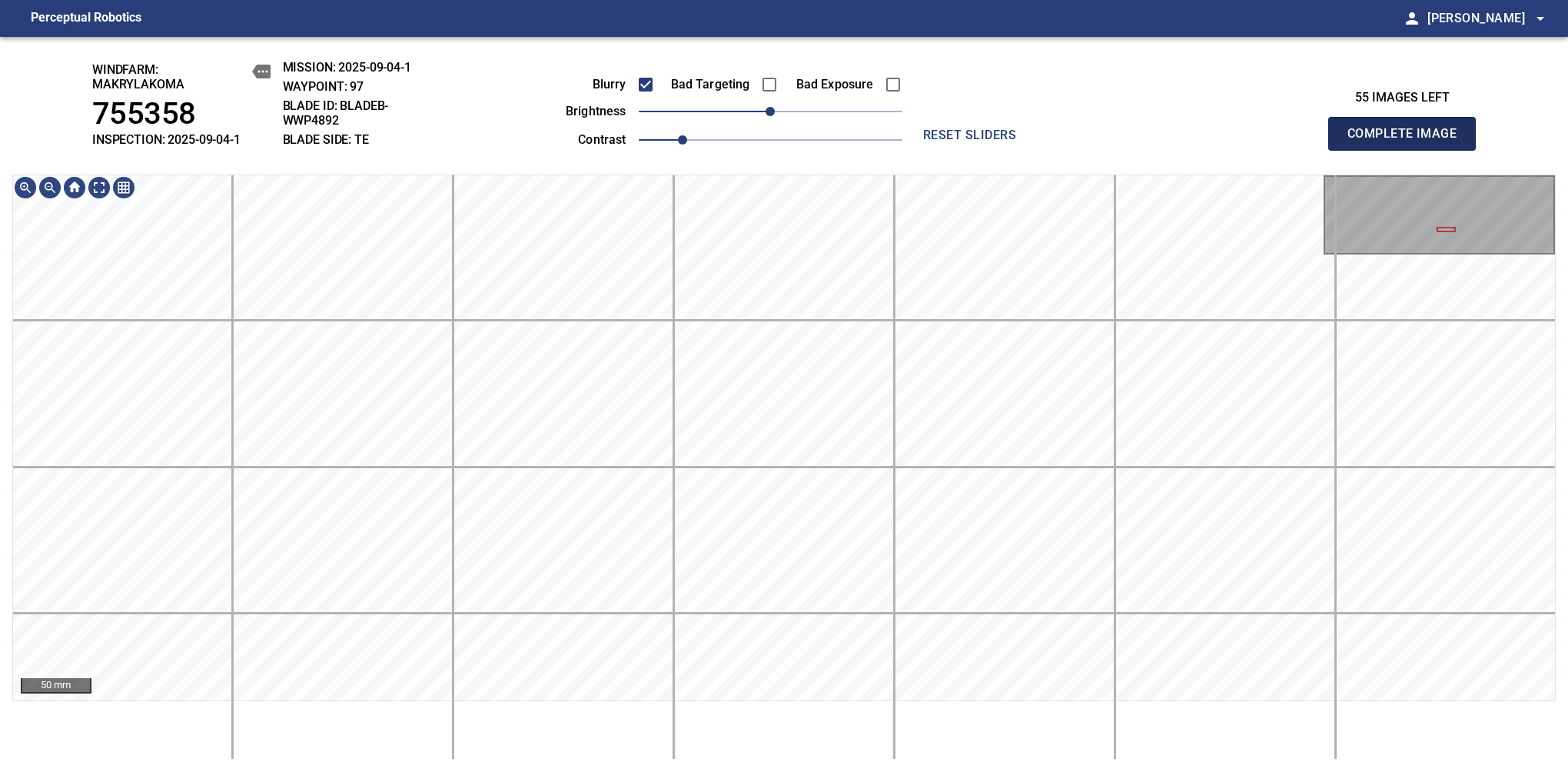
click at [1408, 142] on span "Complete Image" at bounding box center [1402, 133] width 114 height 21
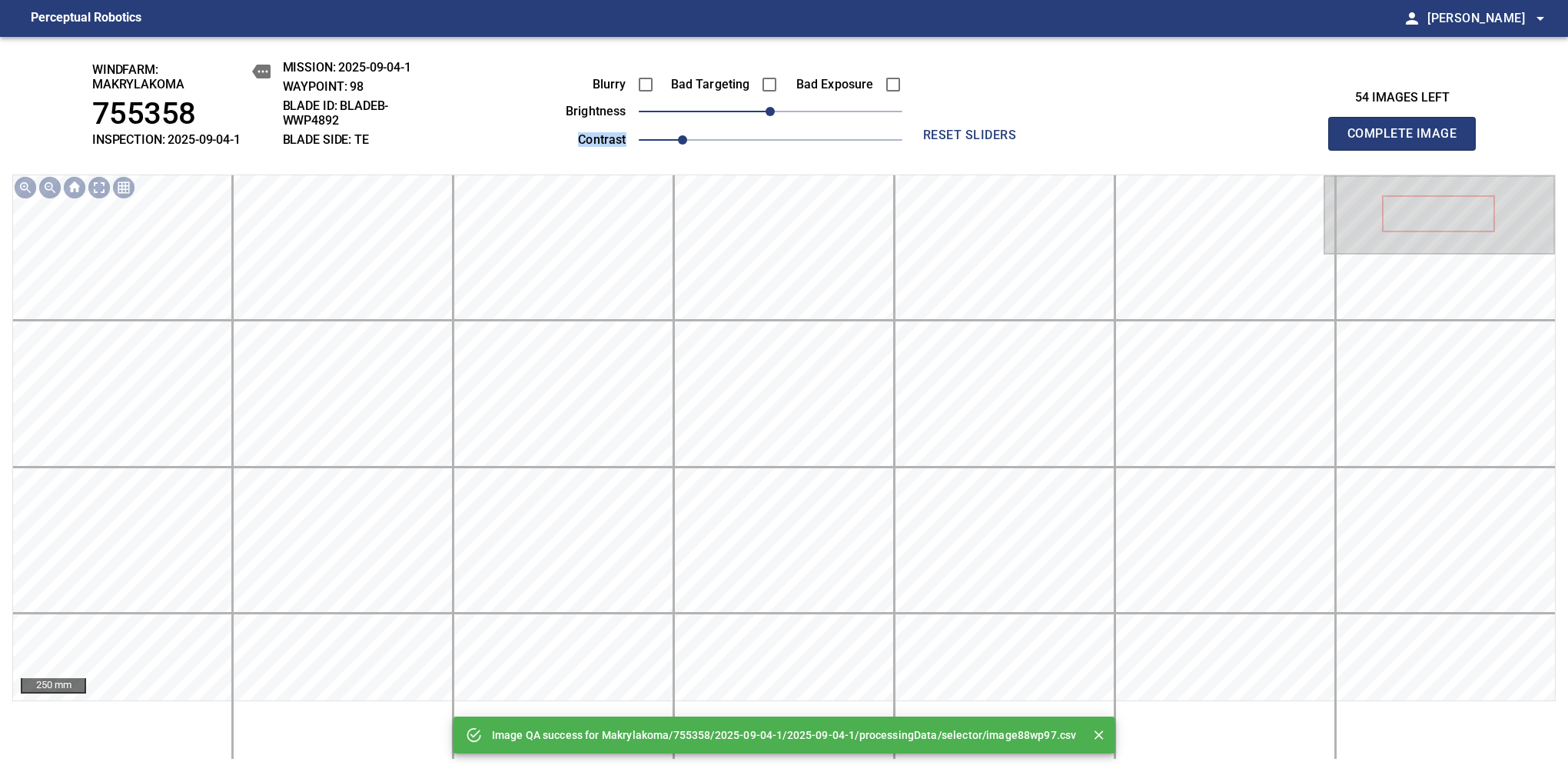
drag, startPoint x: 809, startPoint y: 123, endPoint x: 794, endPoint y: 113, distance: 18.0
click at [799, 115] on div "Blurry Bad Targeting Bad Exposure brightness 0 contrast 1" at bounding box center [716, 110] width 371 height 82
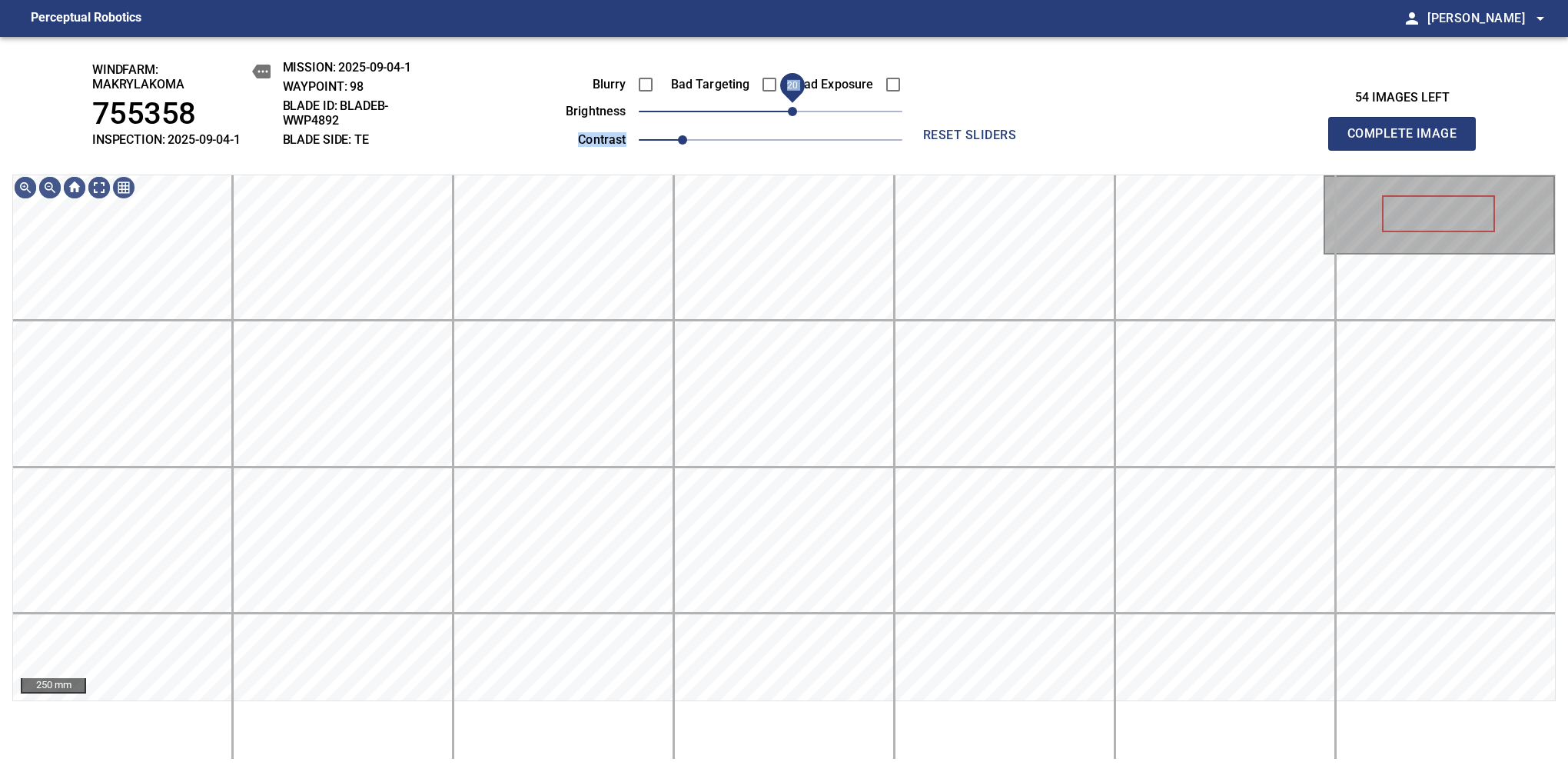
drag, startPoint x: 778, startPoint y: 111, endPoint x: 793, endPoint y: 111, distance: 15.0
click at [793, 111] on span "20" at bounding box center [792, 112] width 9 height 9
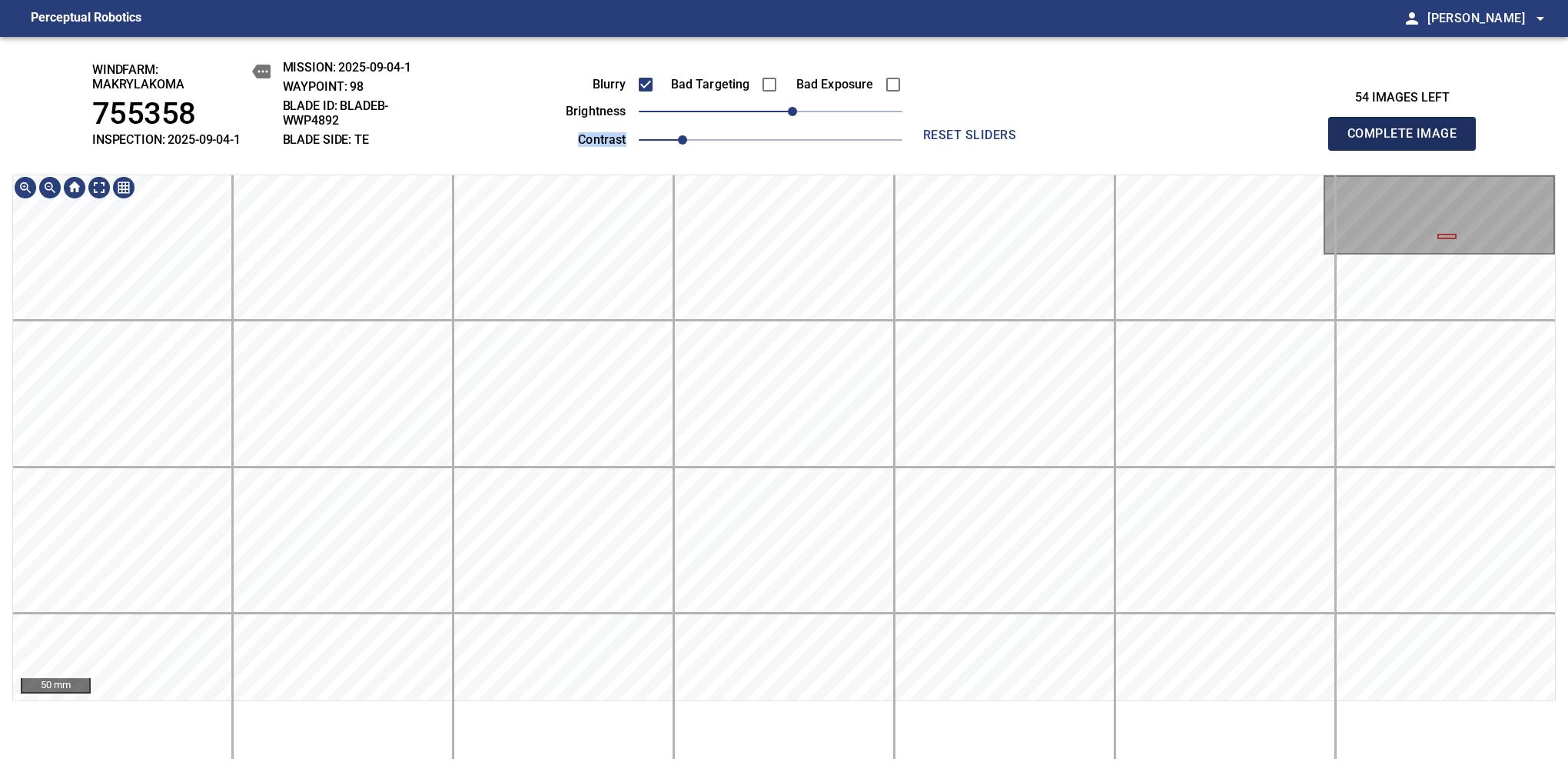
click at [1408, 142] on span "Complete Image" at bounding box center [1402, 133] width 114 height 21
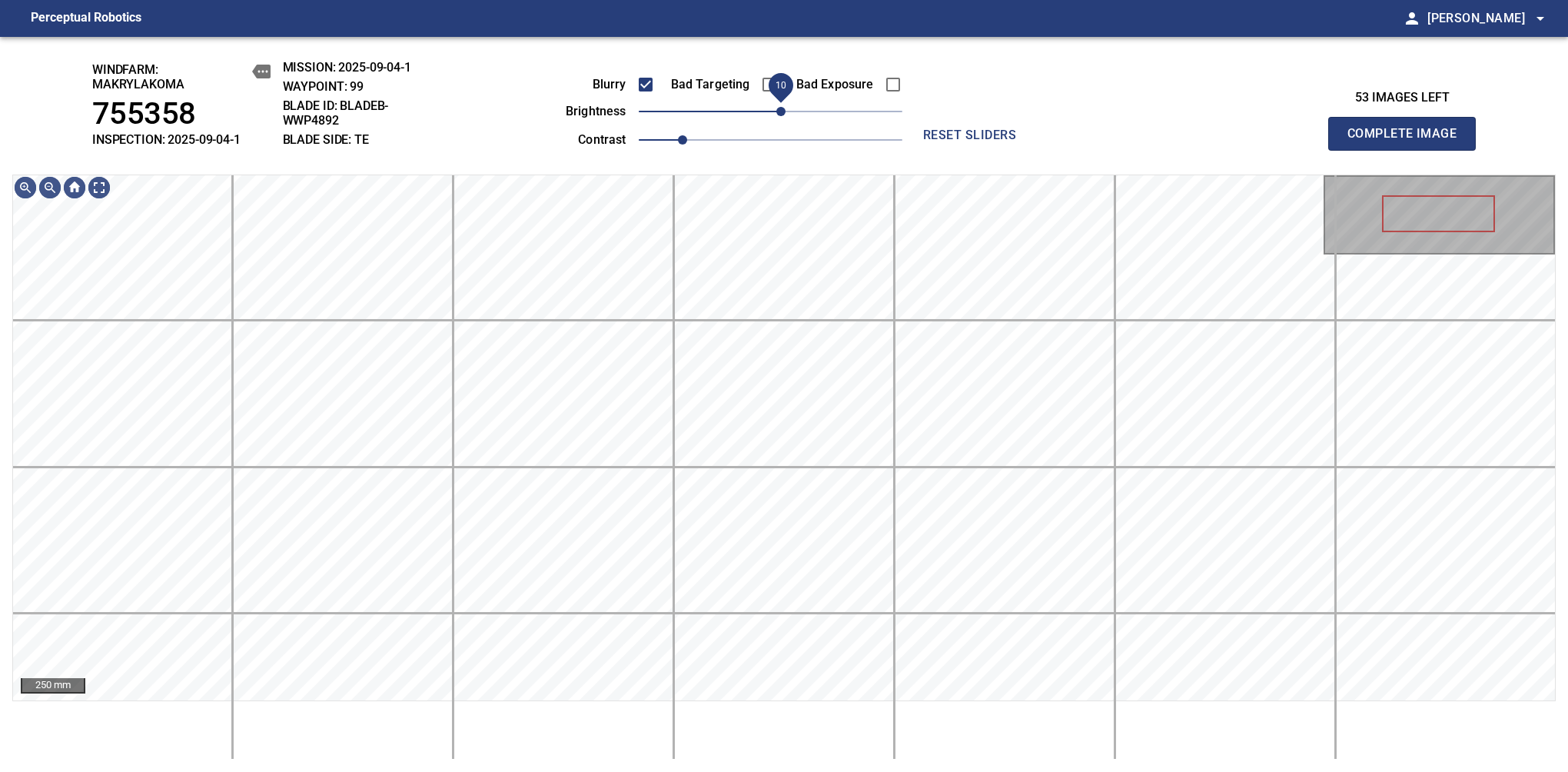
click at [778, 113] on span "10" at bounding box center [780, 112] width 9 height 9
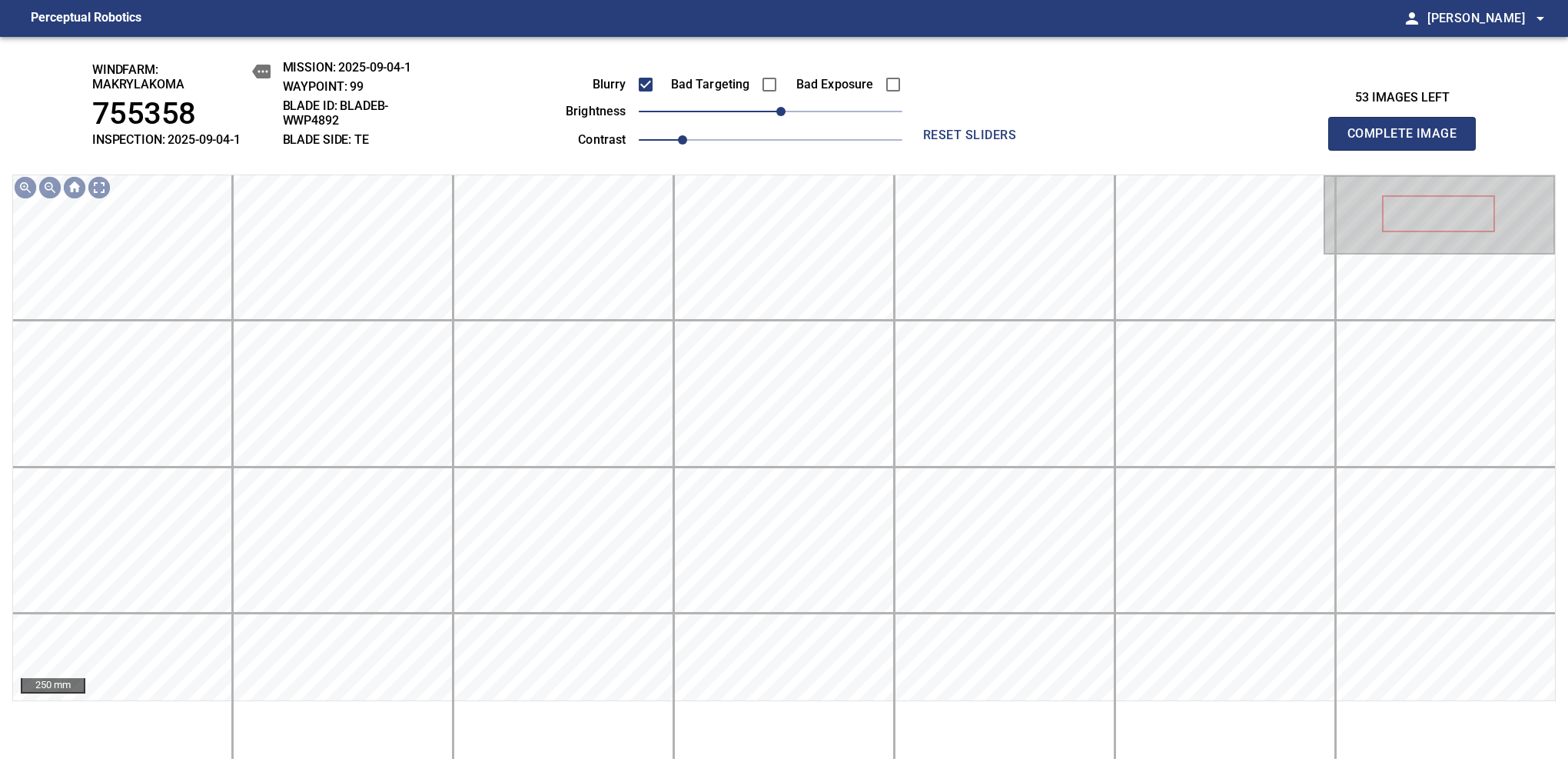
click at [1408, 142] on span "Complete Image" at bounding box center [1402, 133] width 114 height 21
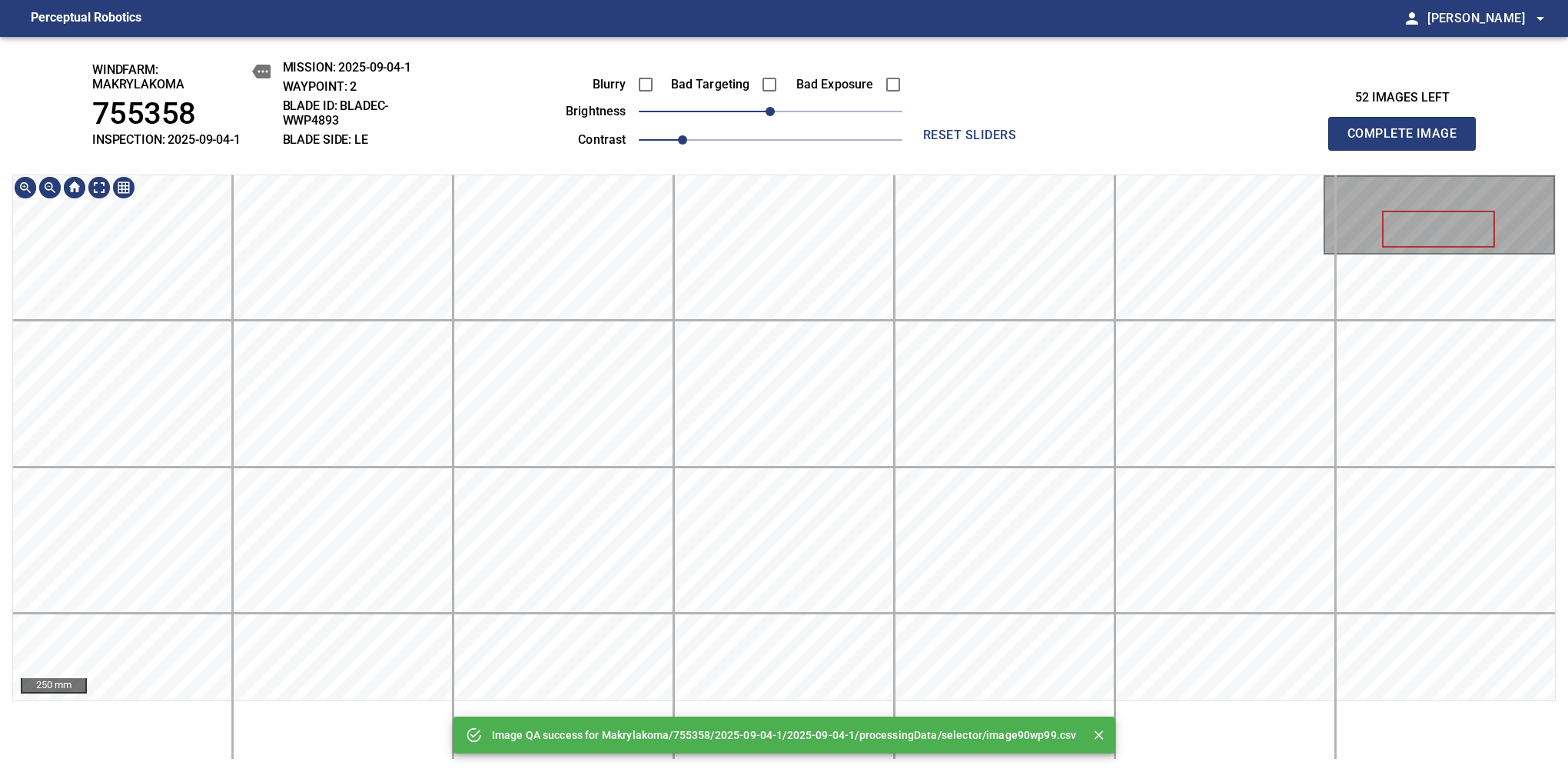
click at [770, 97] on div "Image QA success for Makrylakoma/755358/2025-09-04-1/2025-09-04-1/processingDat…" at bounding box center [784, 404] width 1568 height 735
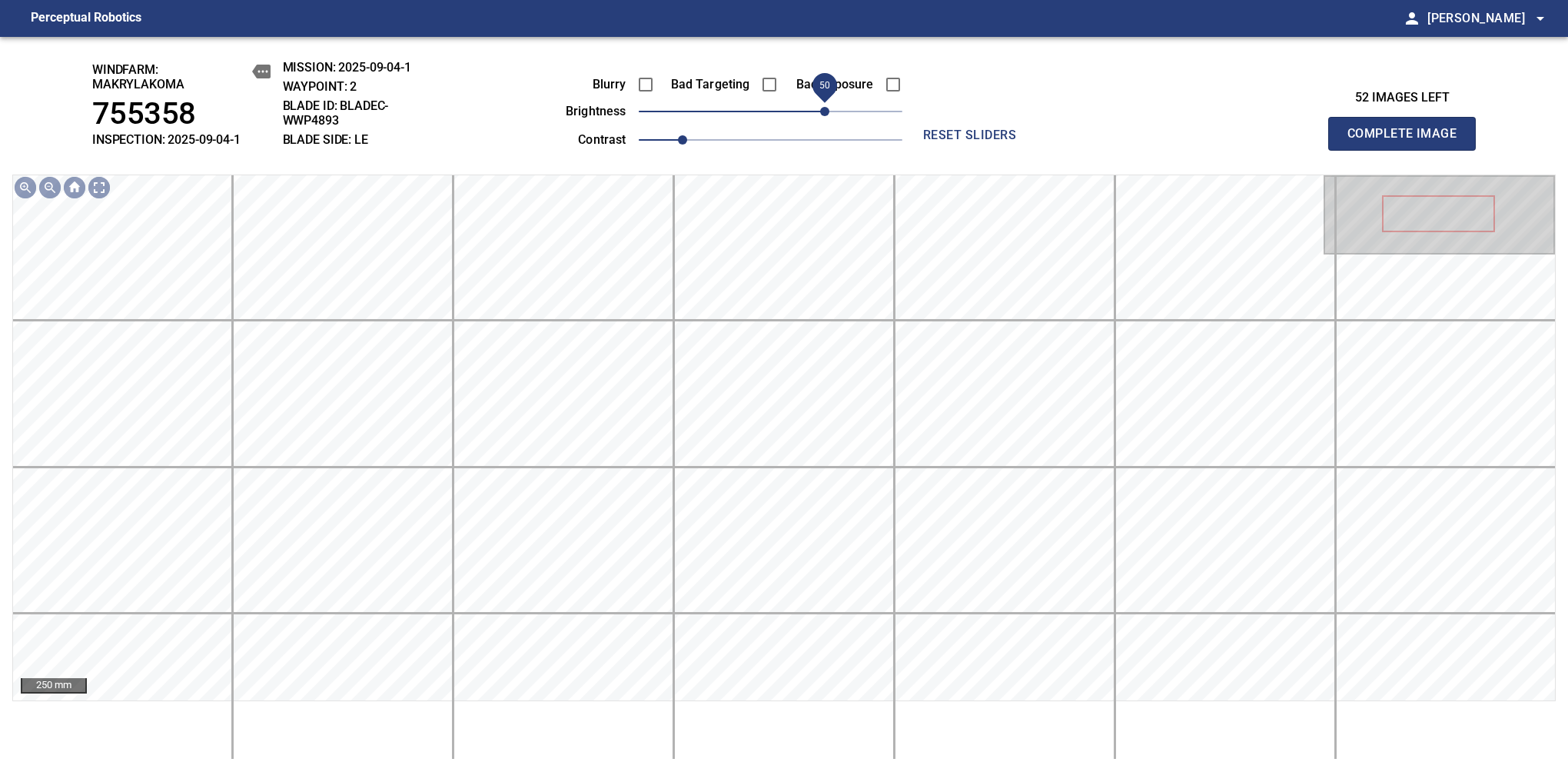
drag, startPoint x: 820, startPoint y: 111, endPoint x: 829, endPoint y: 111, distance: 9.0
click at [829, 111] on span "50" at bounding box center [824, 112] width 9 height 9
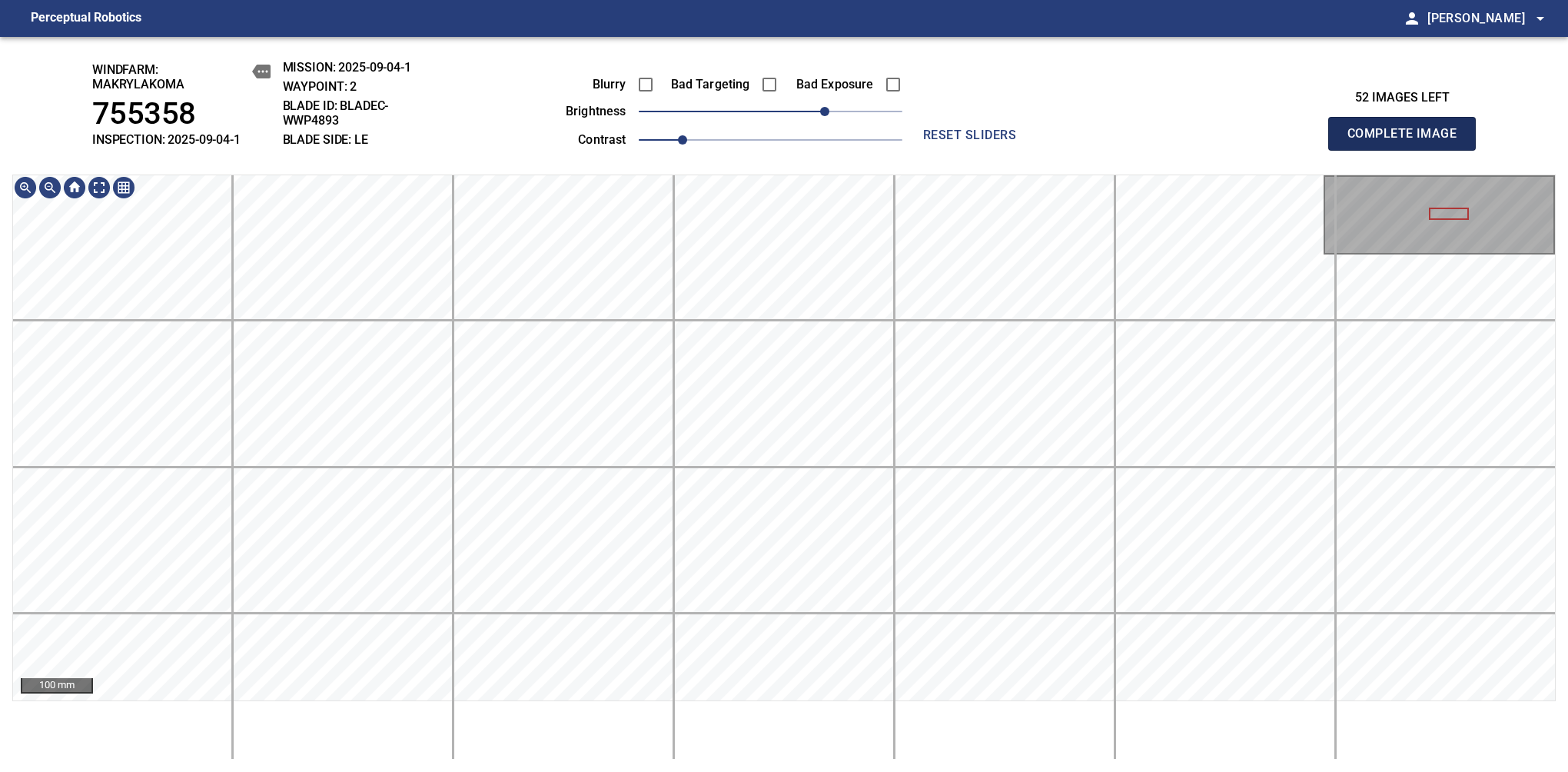
click at [1408, 142] on span "Complete Image" at bounding box center [1402, 133] width 114 height 21
drag, startPoint x: 794, startPoint y: 107, endPoint x: 814, endPoint y: 115, distance: 21.5
click at [814, 115] on span "40" at bounding box center [770, 111] width 263 height 21
click at [1408, 142] on span "Complete Image" at bounding box center [1402, 133] width 114 height 21
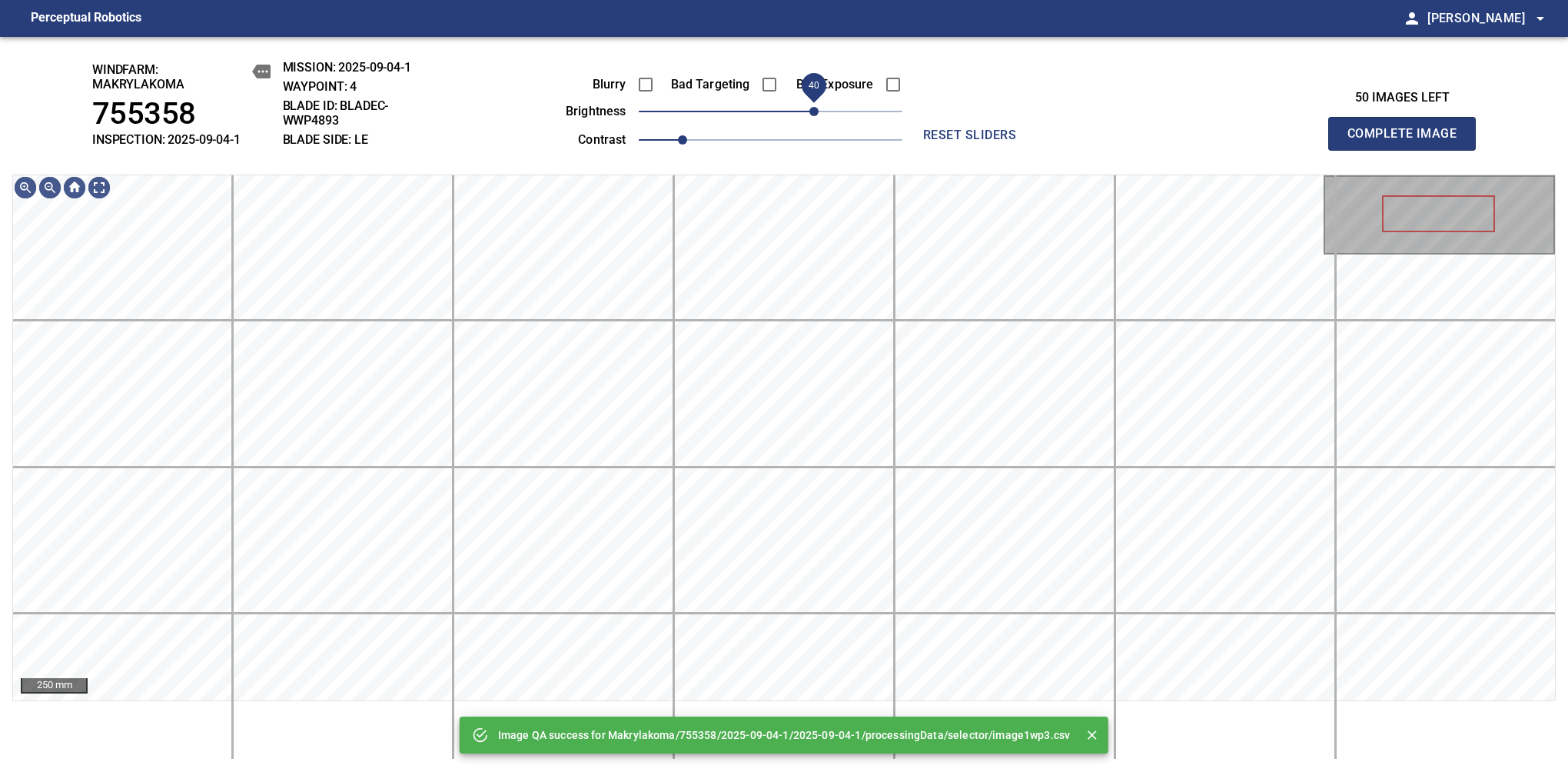
drag, startPoint x: 792, startPoint y: 111, endPoint x: 814, endPoint y: 97, distance: 26.1
click at [814, 107] on span "40" at bounding box center [814, 112] width 9 height 9
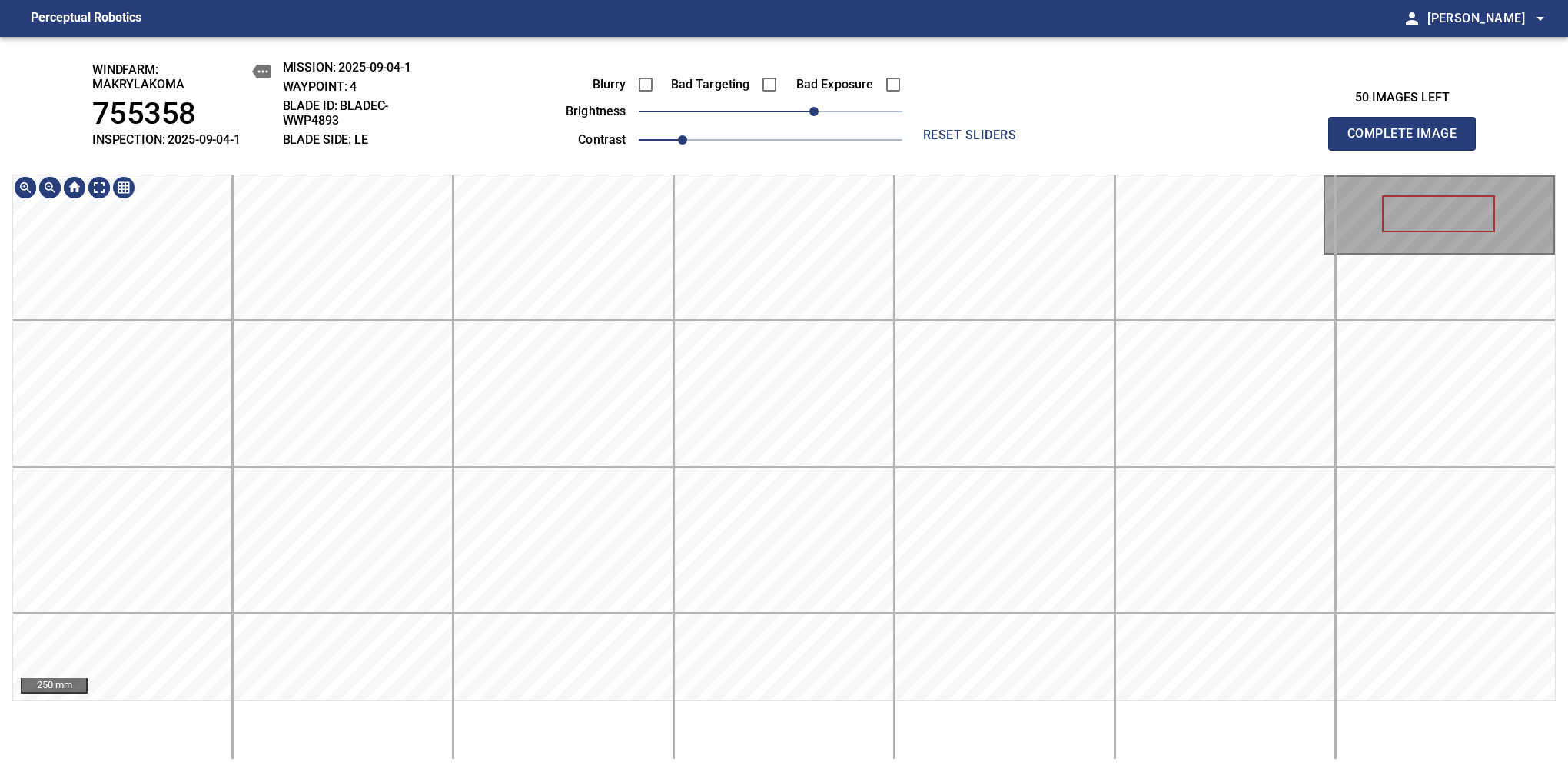
click at [851, 92] on div "windfarm: Makrylakoma 755358 INSPECTION: 2025-09-04-1 MISSION: 2025-09-04-1 WAY…" at bounding box center [784, 404] width 1568 height 735
click at [1408, 142] on span "Complete Image" at bounding box center [1402, 133] width 114 height 21
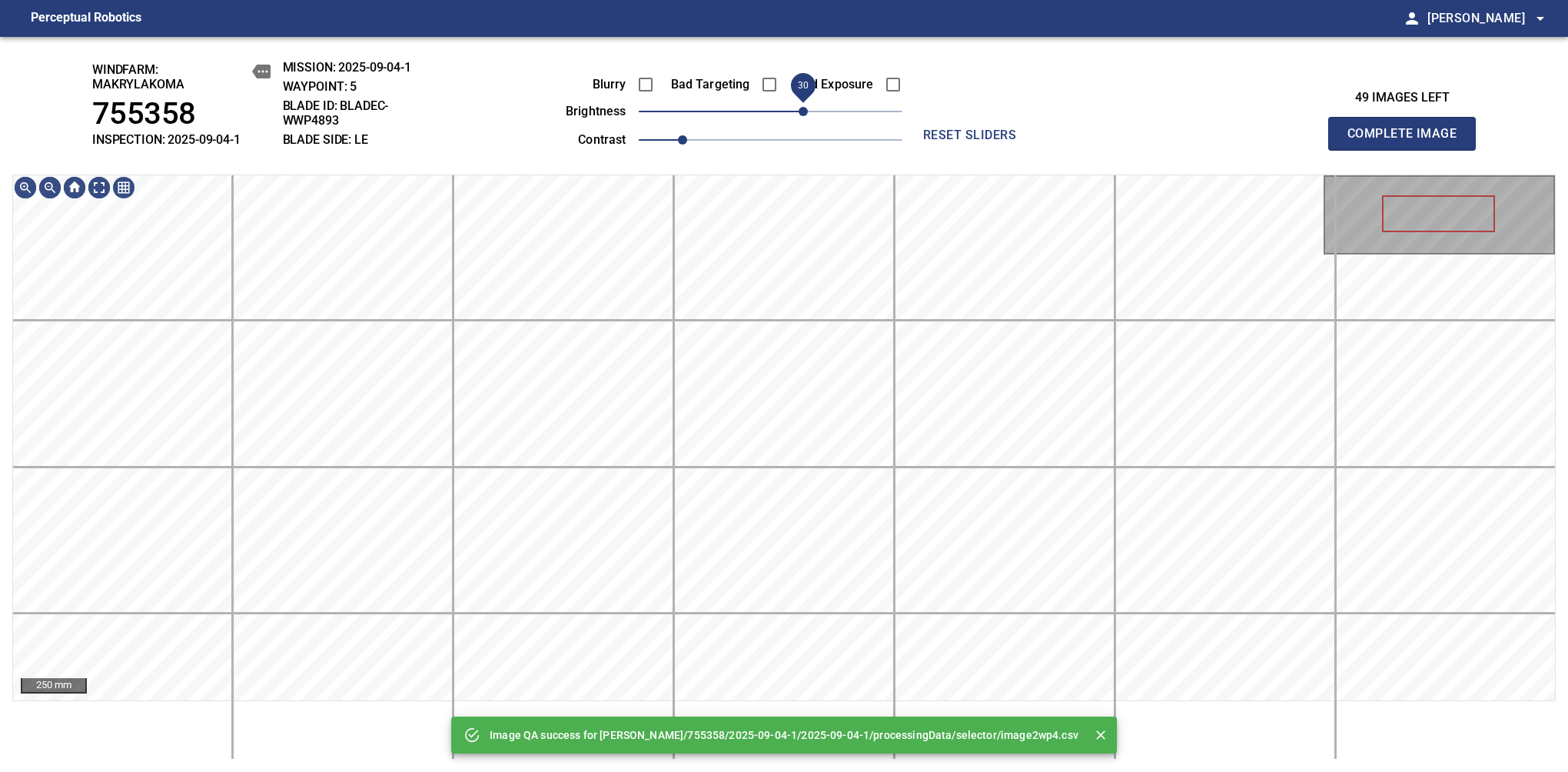
click at [806, 113] on span "30" at bounding box center [802, 112] width 9 height 9
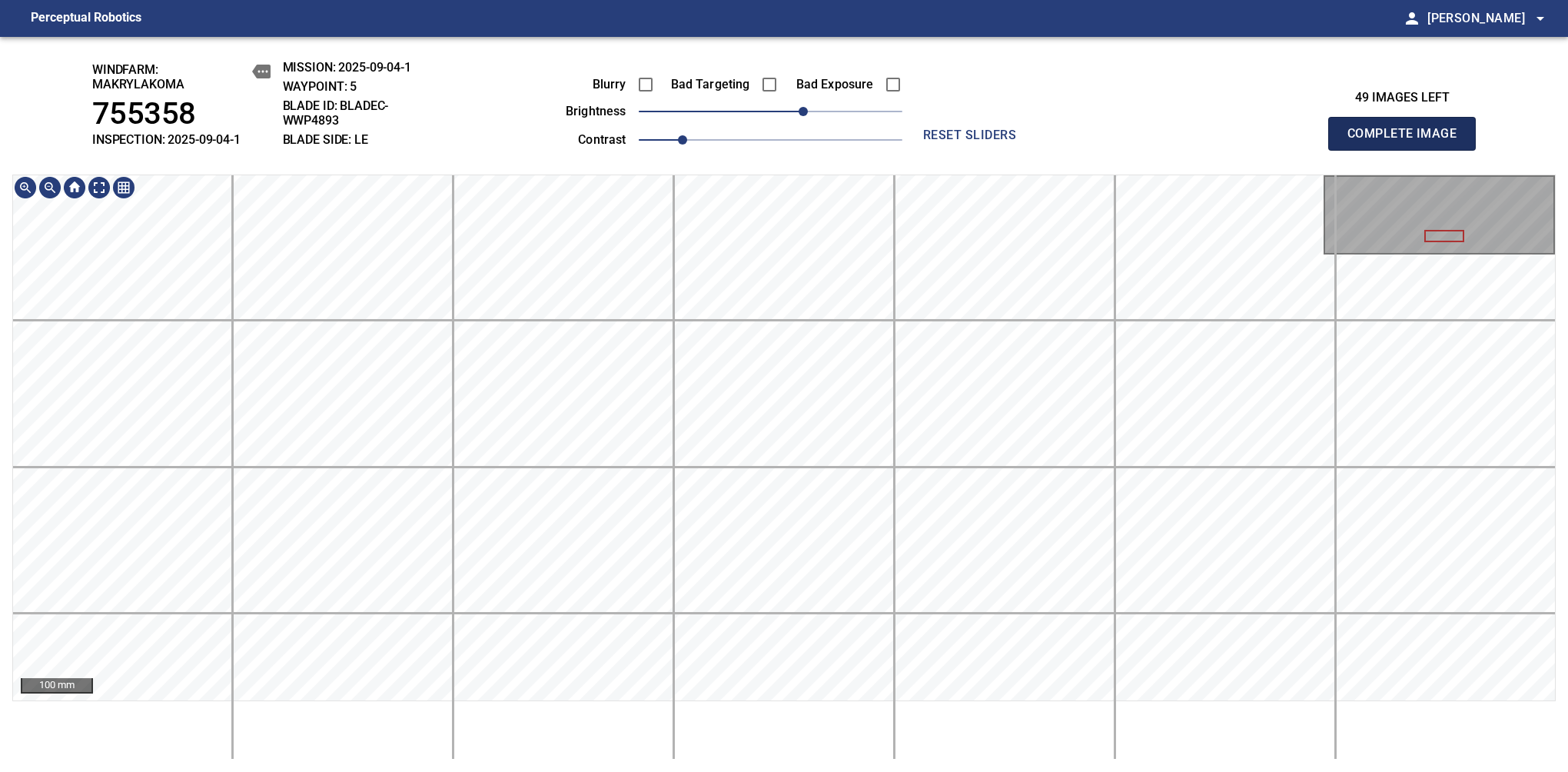
click at [1408, 142] on span "Complete Image" at bounding box center [1402, 133] width 114 height 21
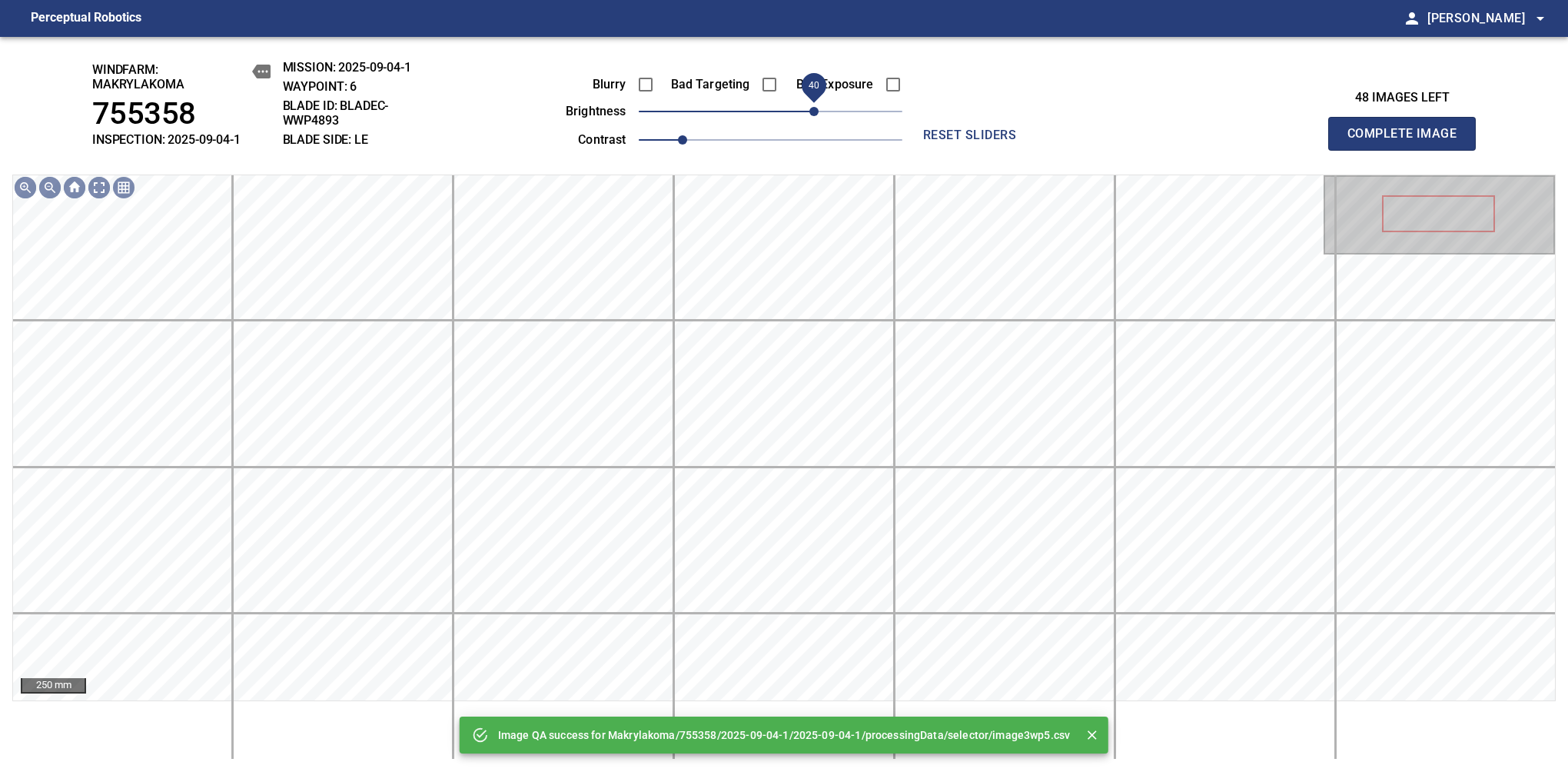
drag, startPoint x: 776, startPoint y: 114, endPoint x: 814, endPoint y: 89, distance: 45.5
click at [814, 107] on span "40" at bounding box center [814, 112] width 9 height 9
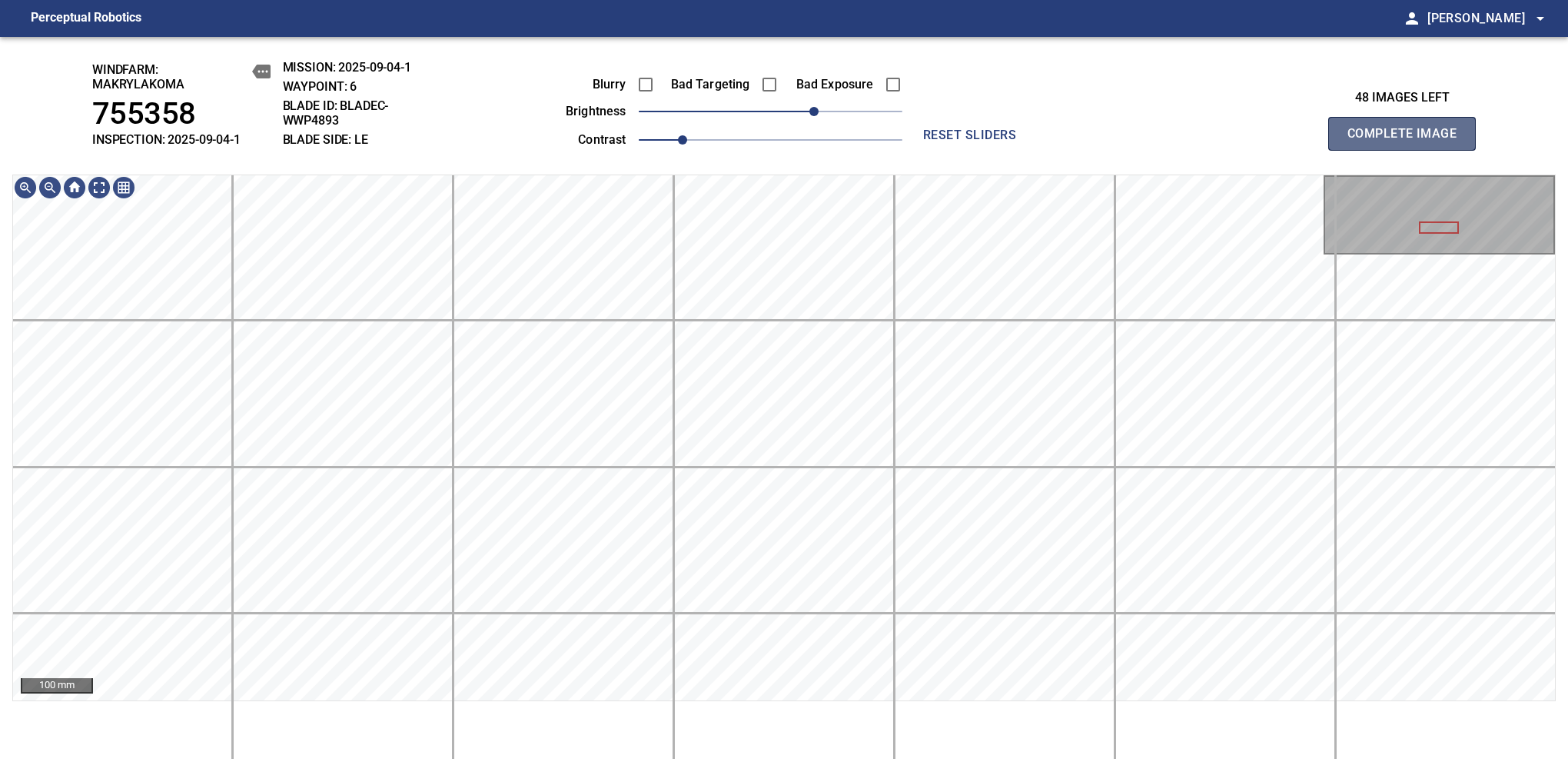
click at [1408, 142] on span "Complete Image" at bounding box center [1402, 133] width 114 height 21
drag, startPoint x: 783, startPoint y: 119, endPoint x: 803, endPoint y: 108, distance: 22.8
click at [803, 108] on span "30" at bounding box center [802, 112] width 9 height 9
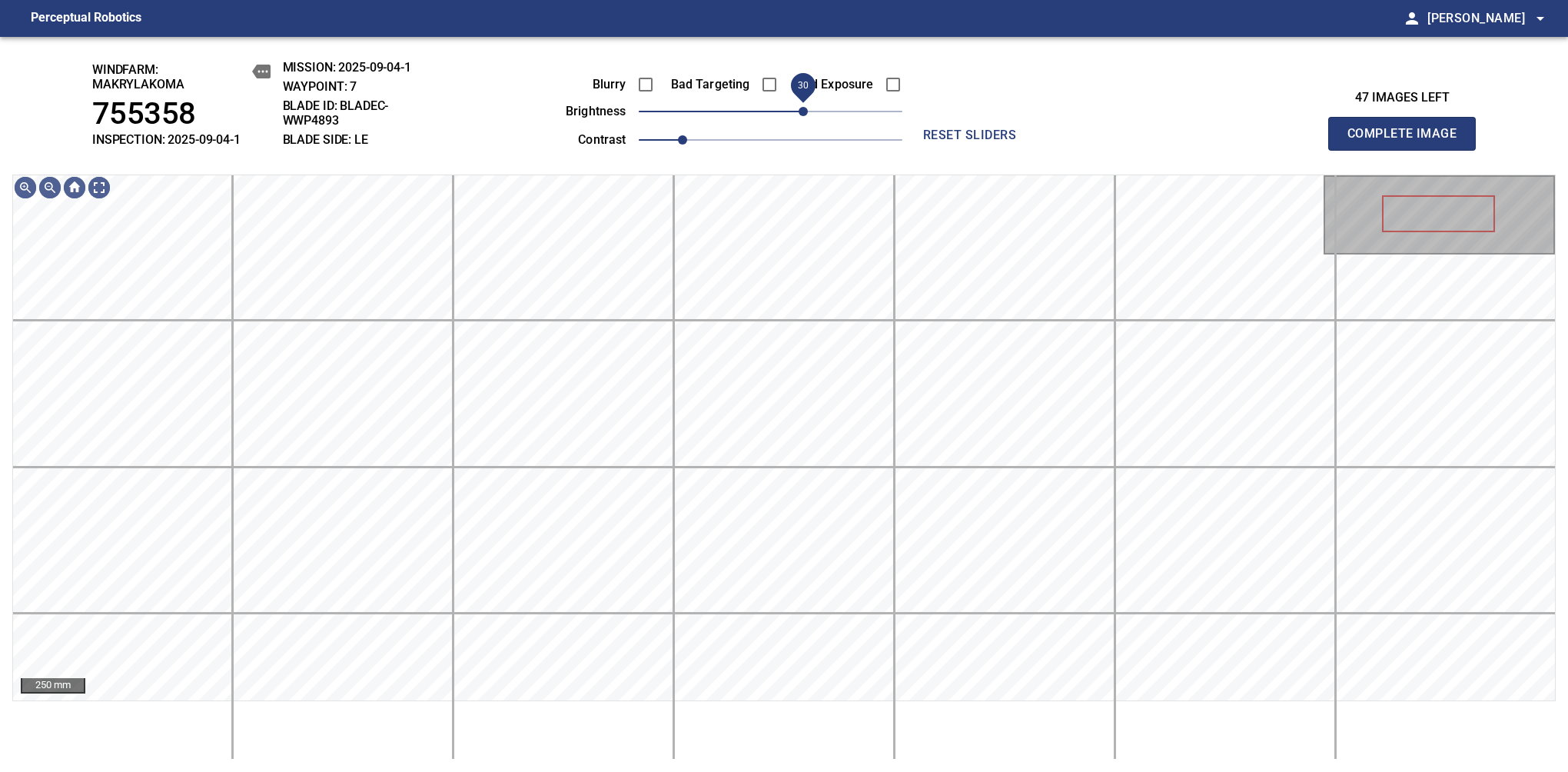
drag, startPoint x: 814, startPoint y: 115, endPoint x: 806, endPoint y: 114, distance: 8.1
click at [806, 114] on span "30" at bounding box center [802, 112] width 9 height 9
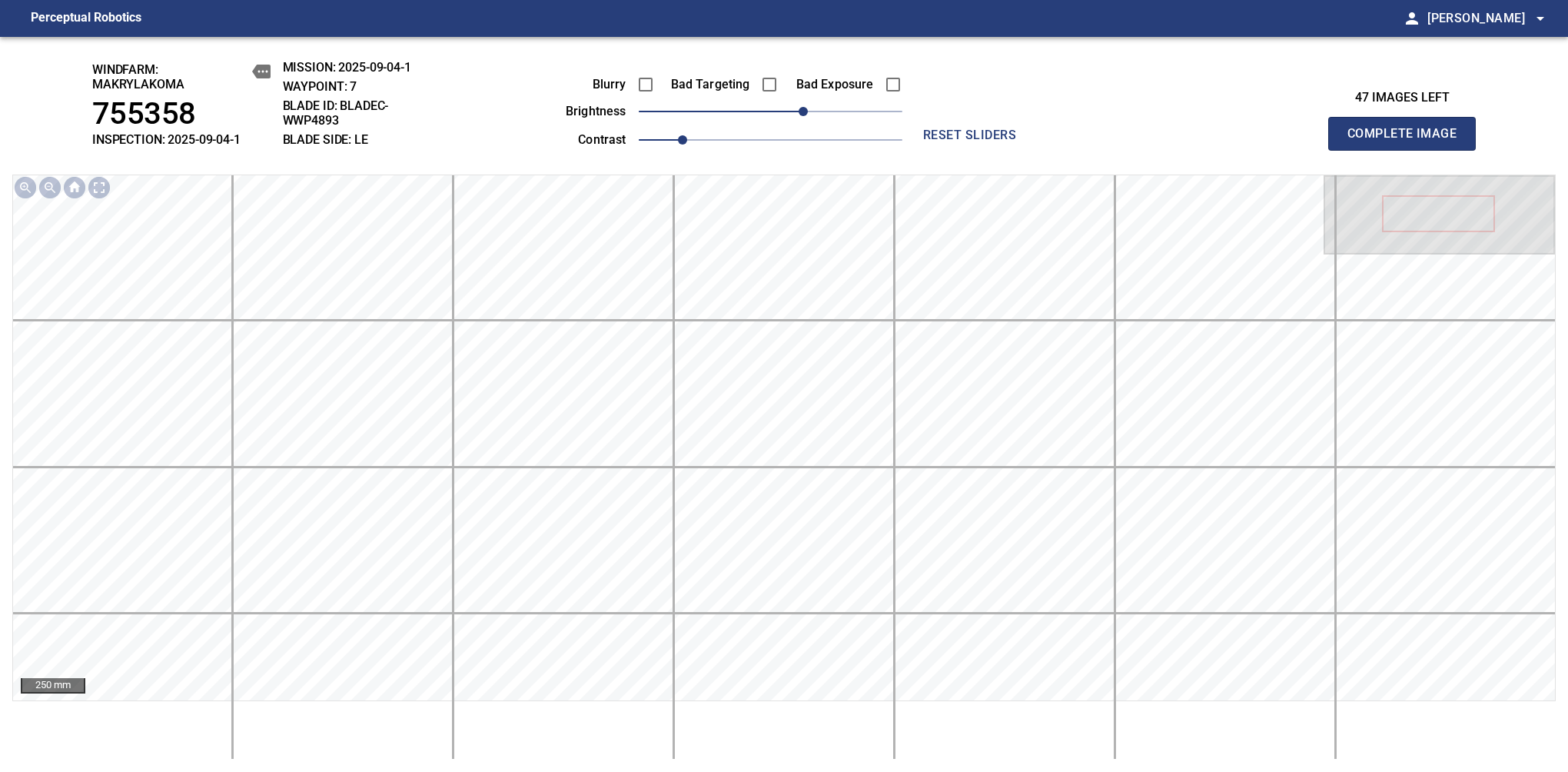
click at [1408, 142] on span "Complete Image" at bounding box center [1402, 133] width 114 height 21
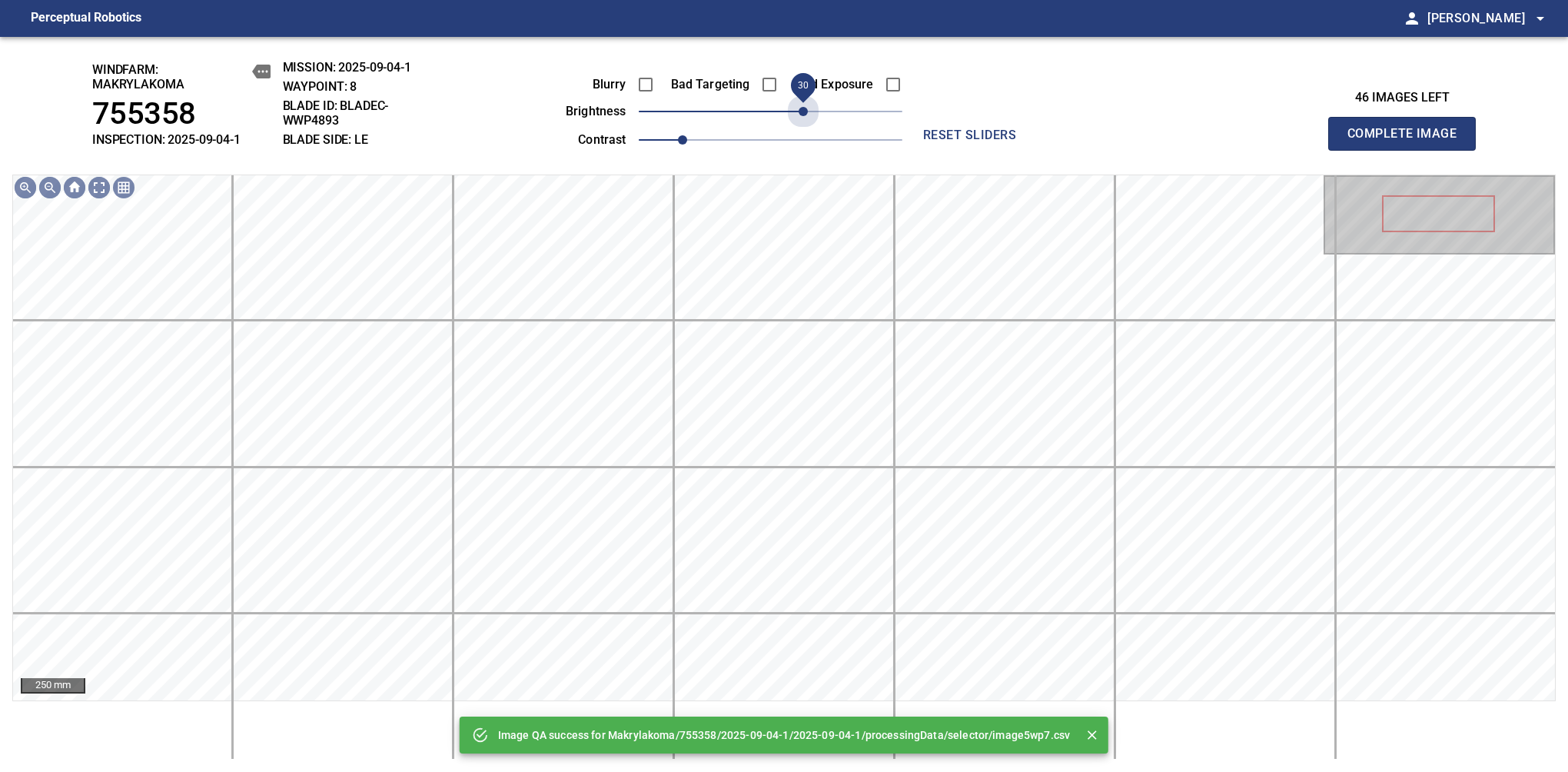
click at [806, 114] on span "30" at bounding box center [770, 111] width 263 height 21
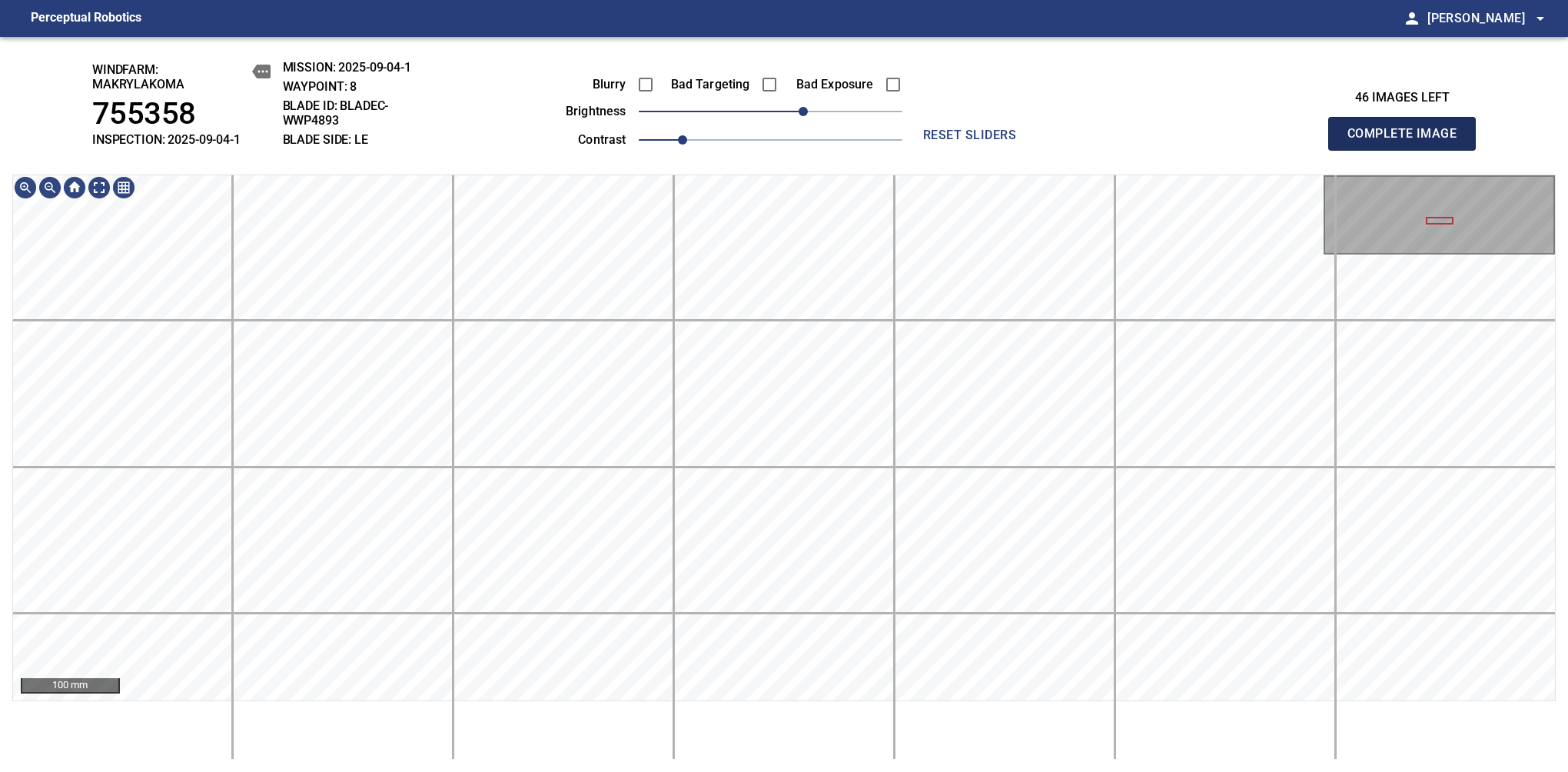
click at [1408, 142] on span "Complete Image" at bounding box center [1402, 133] width 114 height 21
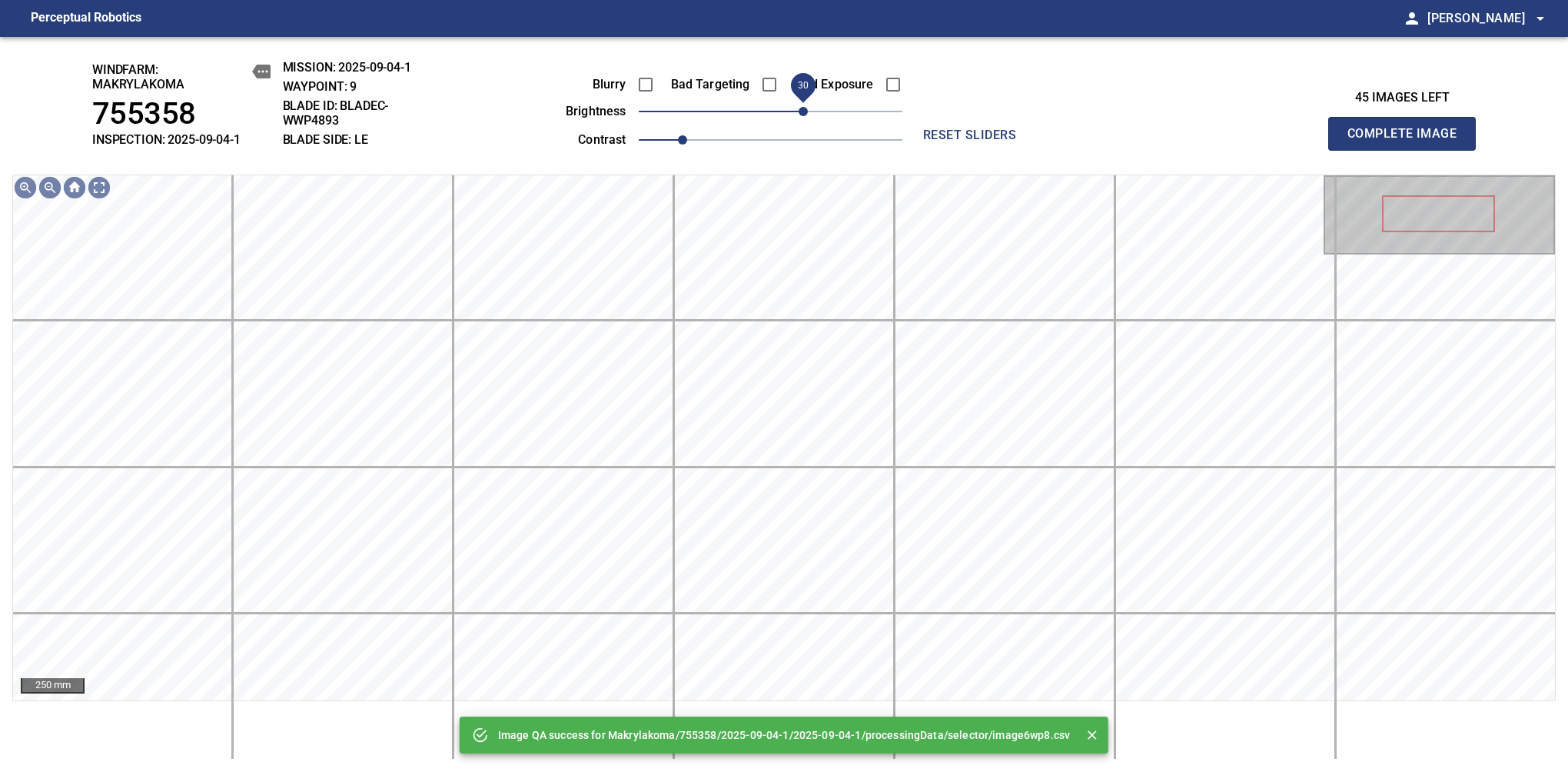
click at [800, 108] on span "30" at bounding box center [770, 111] width 263 height 21
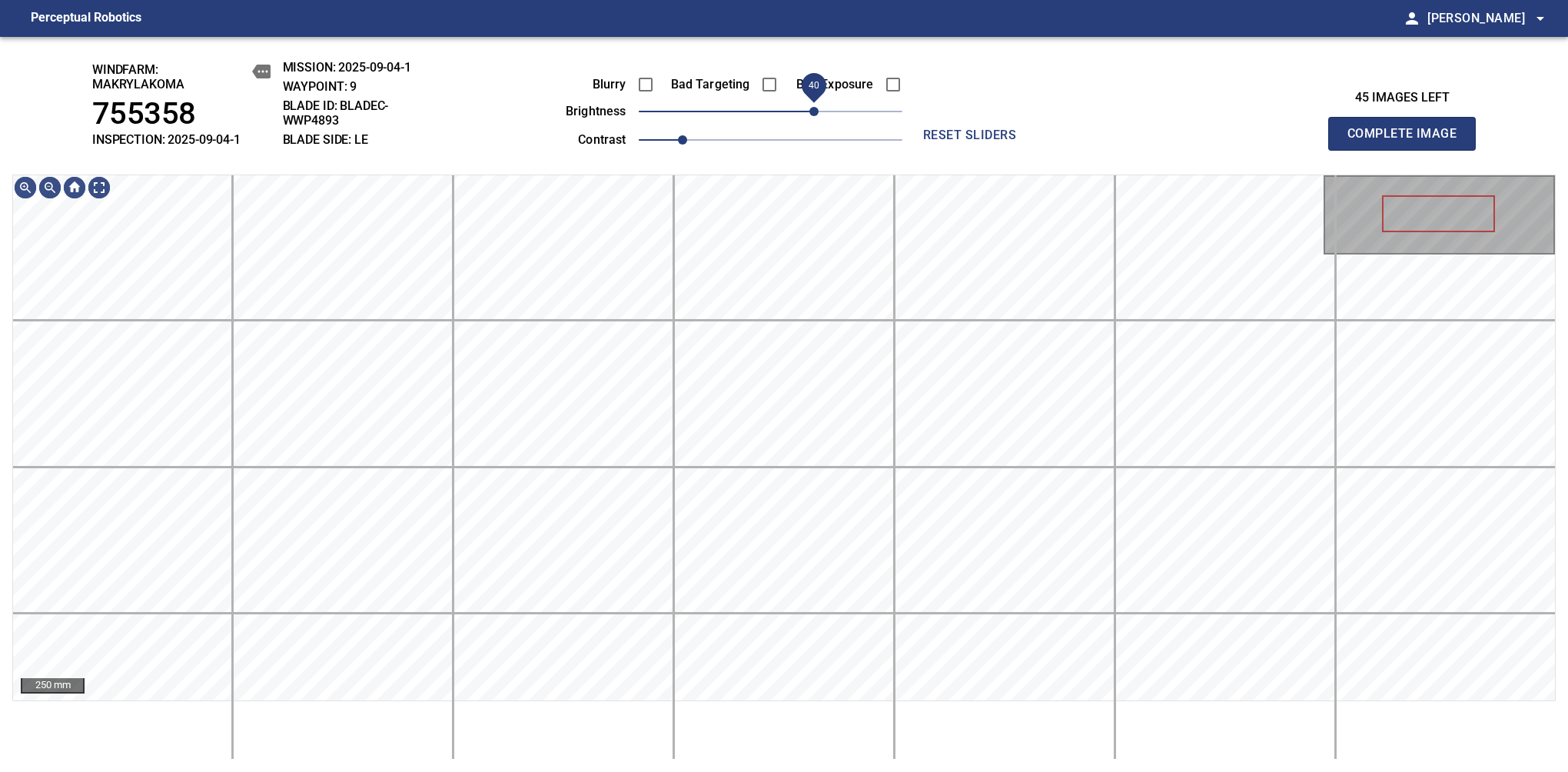
drag, startPoint x: 808, startPoint y: 106, endPoint x: 821, endPoint y: 103, distance: 13.3
click at [819, 107] on span "40" at bounding box center [814, 112] width 9 height 9
drag, startPoint x: 822, startPoint y: 108, endPoint x: 818, endPoint y: 118, distance: 10.8
click at [818, 116] on span "40" at bounding box center [814, 112] width 9 height 9
click at [1408, 142] on span "Complete Image" at bounding box center [1402, 133] width 114 height 21
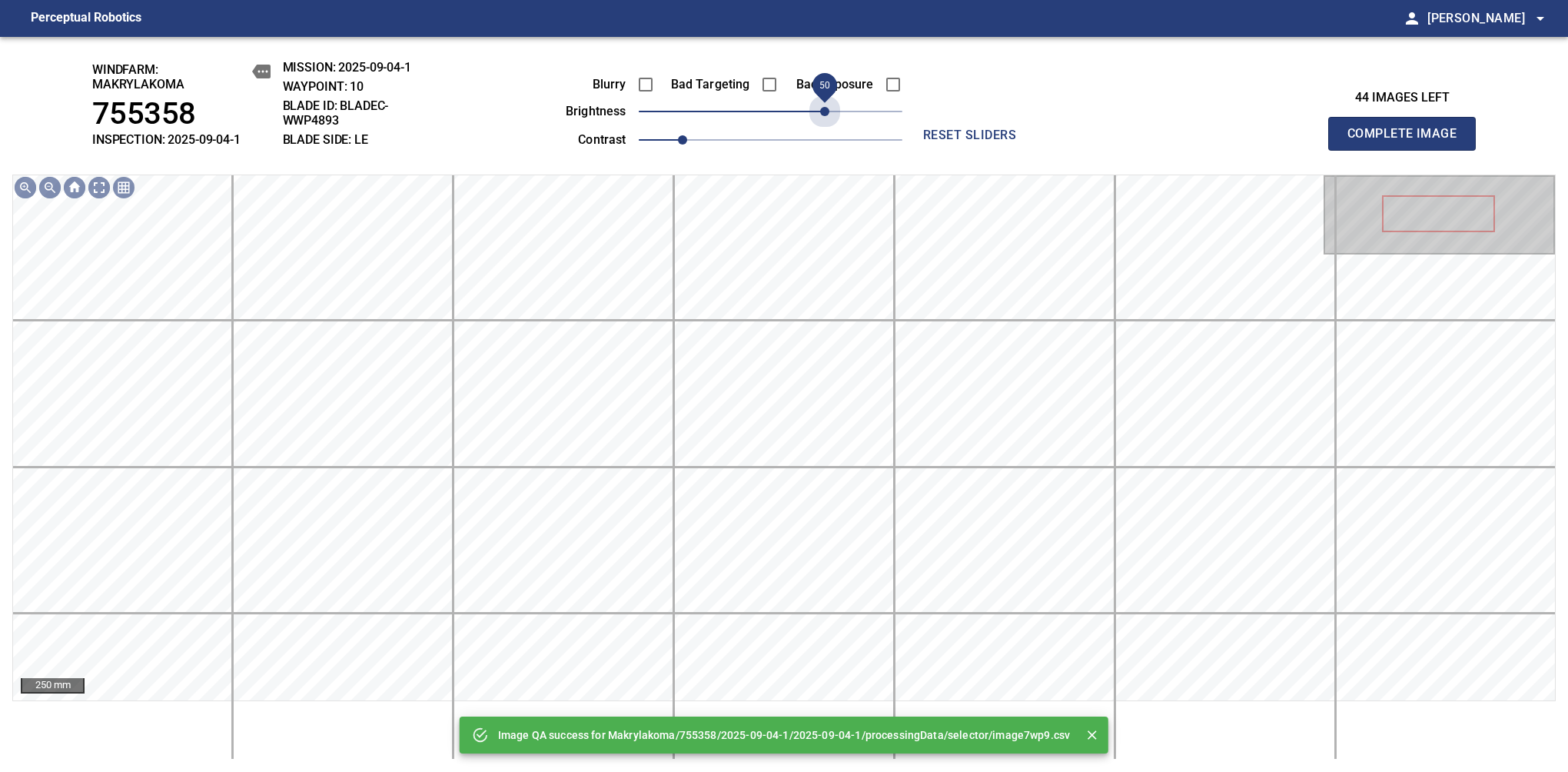
click at [830, 111] on span "50" at bounding box center [770, 111] width 263 height 21
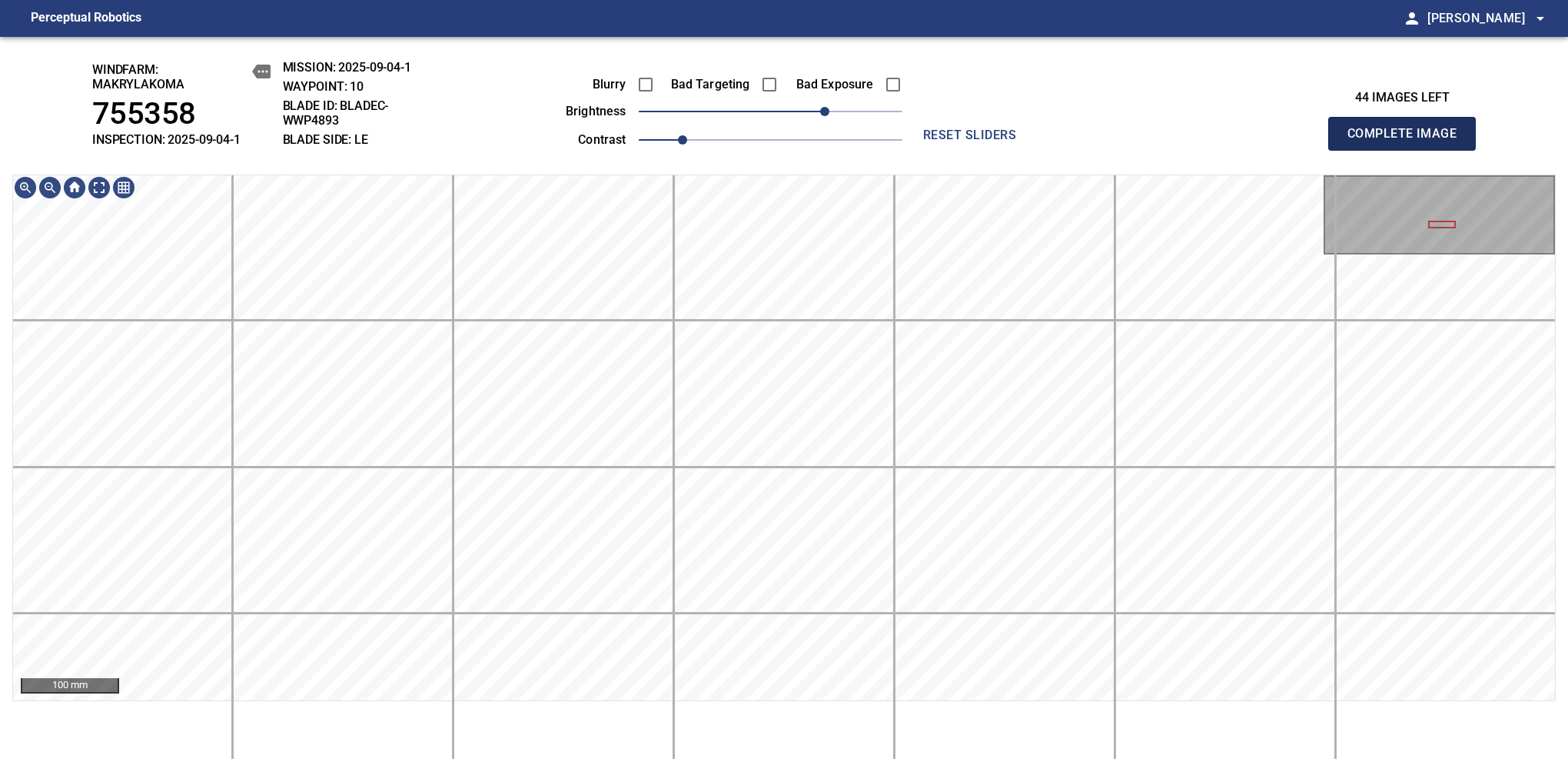
click at [1408, 142] on span "Complete Image" at bounding box center [1402, 133] width 114 height 21
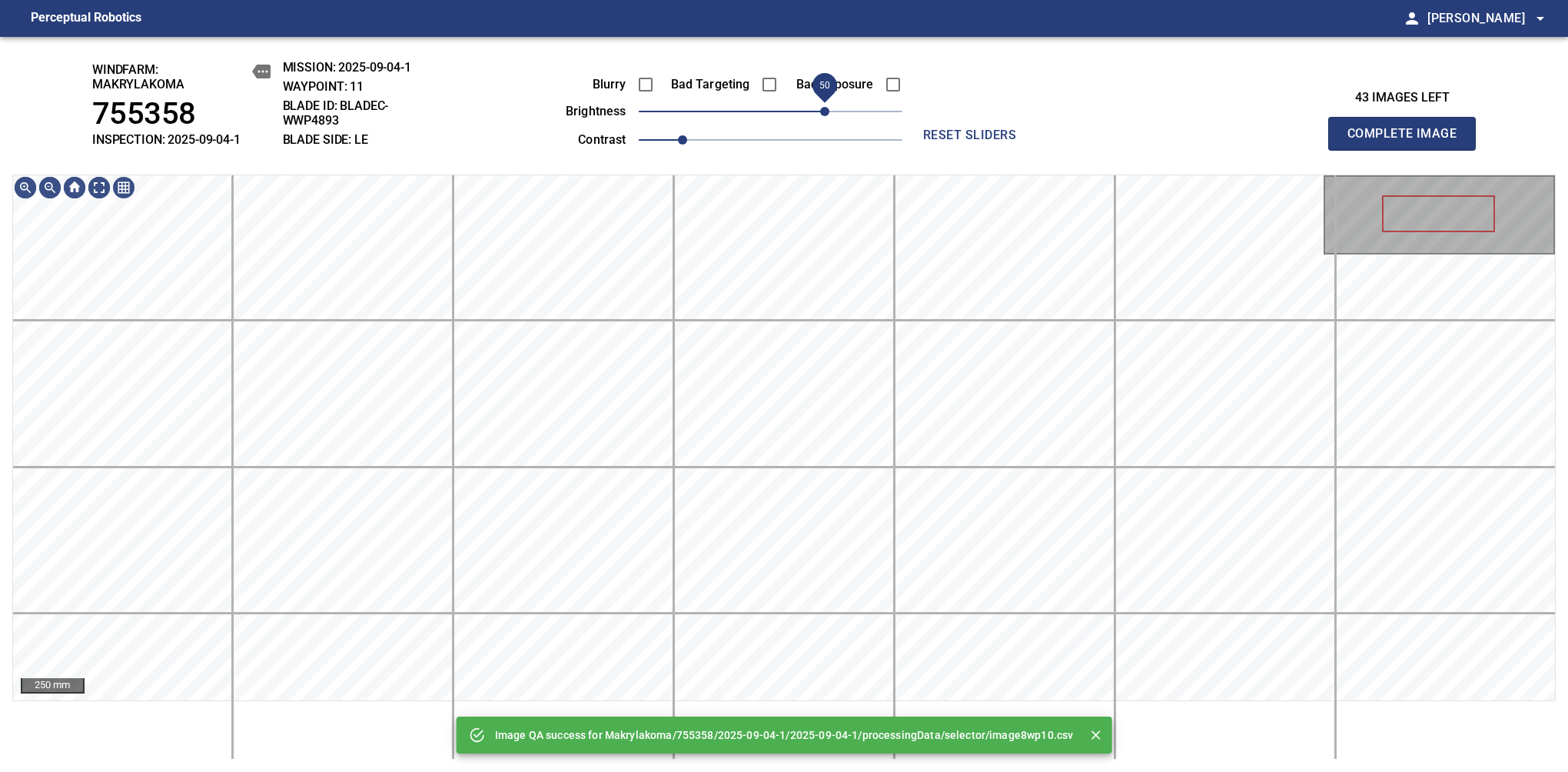
click at [820, 108] on span "50" at bounding box center [770, 111] width 263 height 21
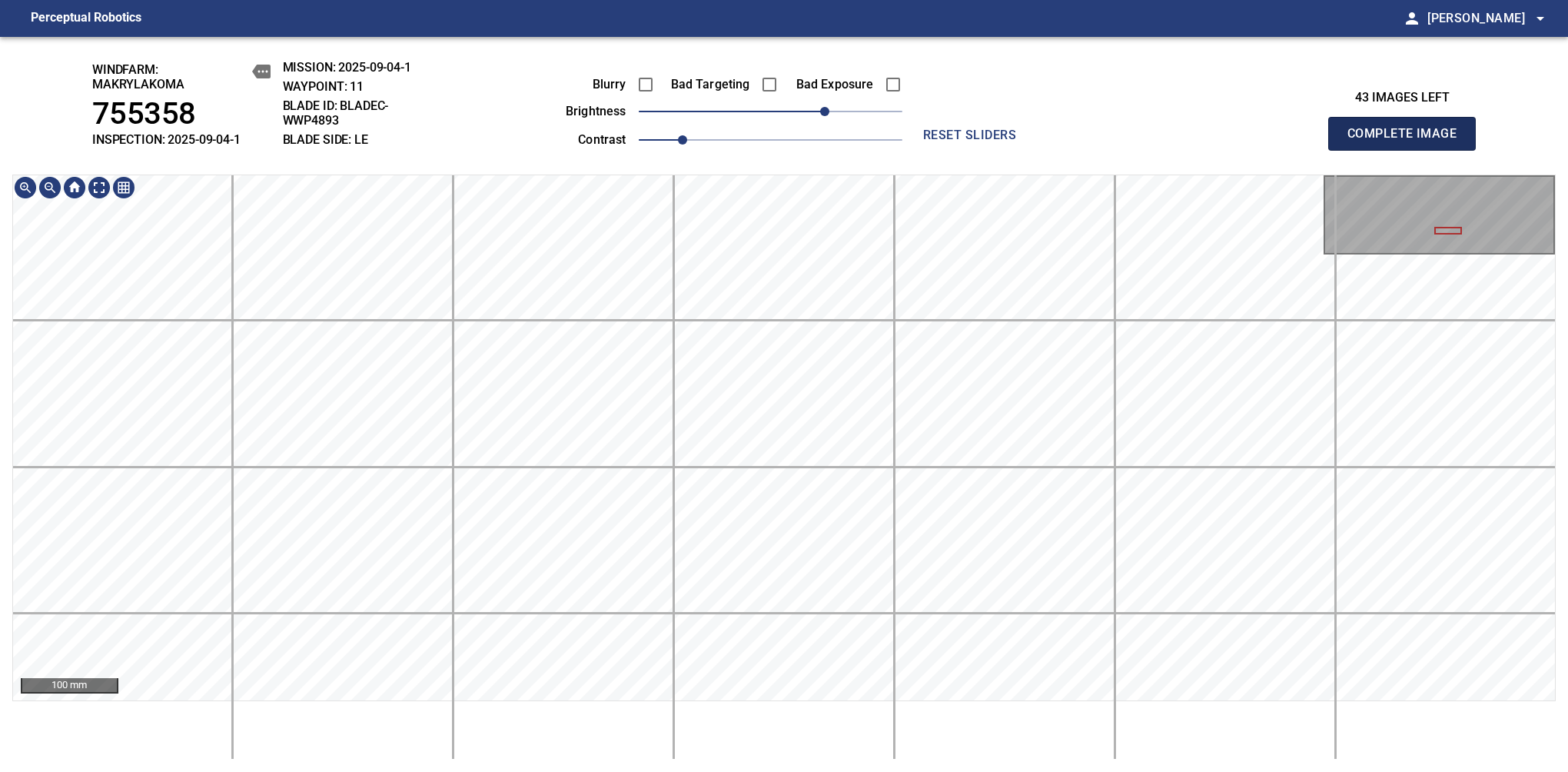
click at [1408, 142] on span "Complete Image" at bounding box center [1402, 133] width 114 height 21
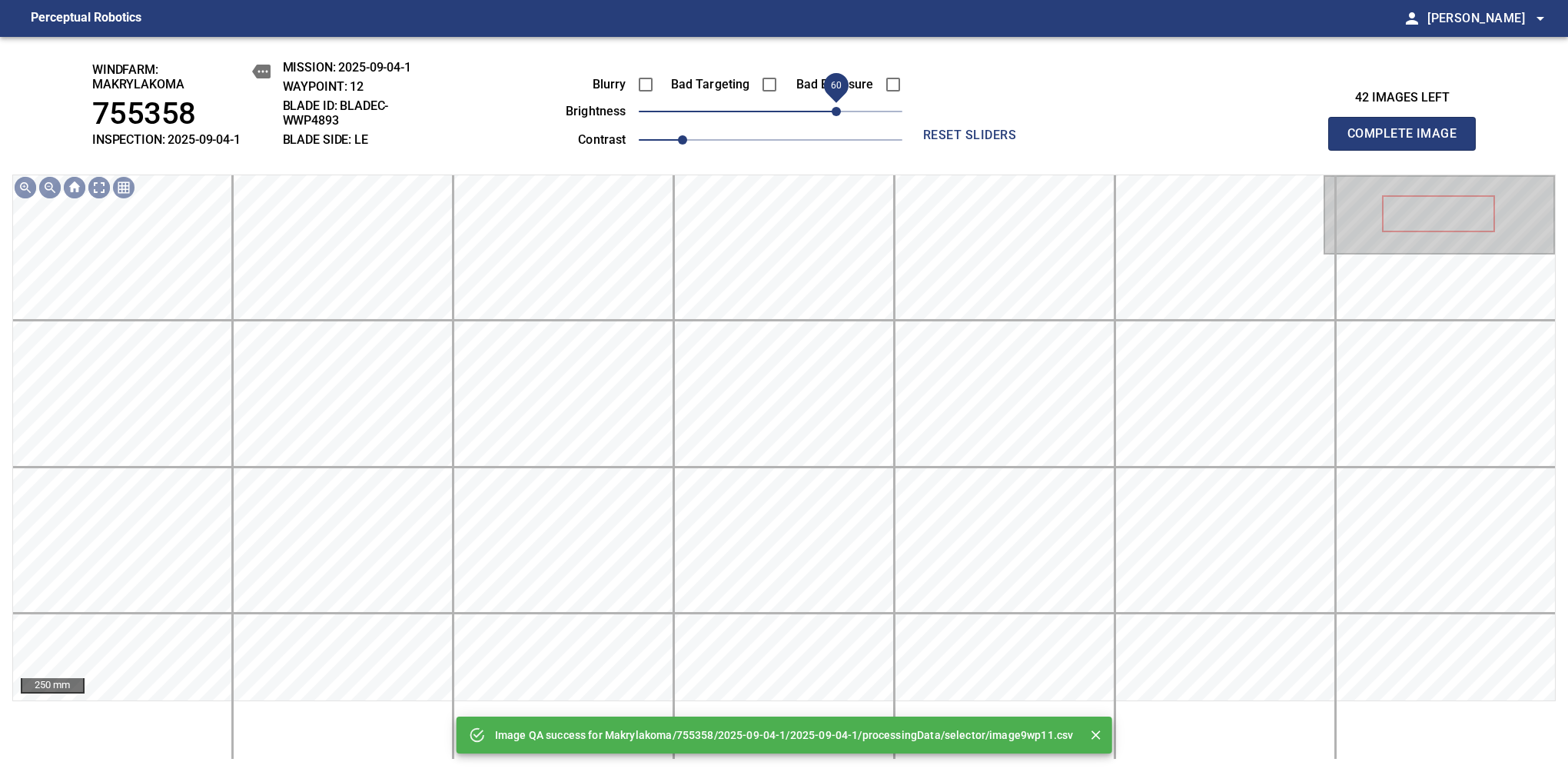
drag, startPoint x: 820, startPoint y: 117, endPoint x: 832, endPoint y: 117, distance: 12.0
click at [832, 117] on span "60" at bounding box center [770, 111] width 263 height 21
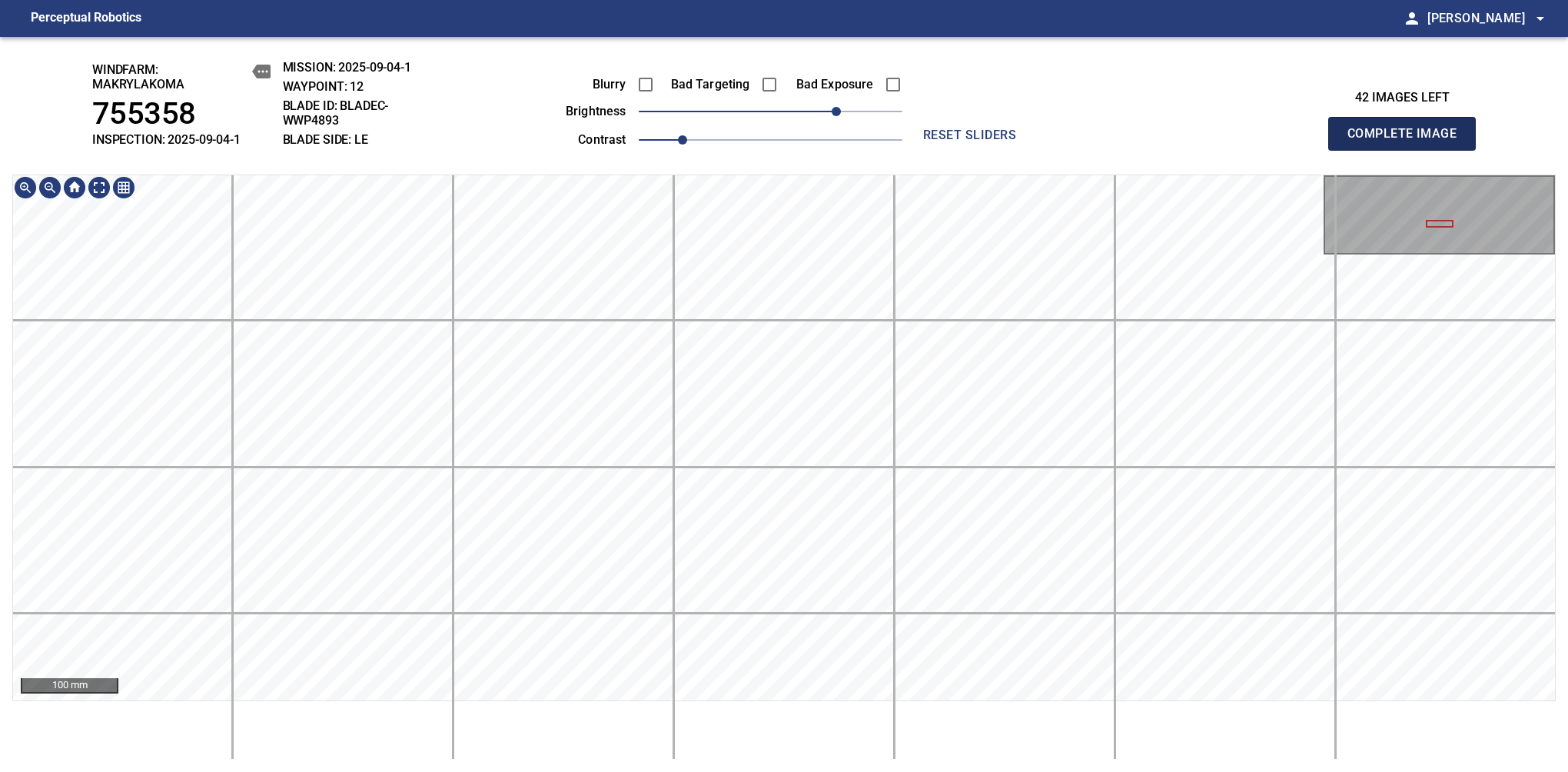
click at [1408, 142] on span "Complete Image" at bounding box center [1402, 133] width 114 height 21
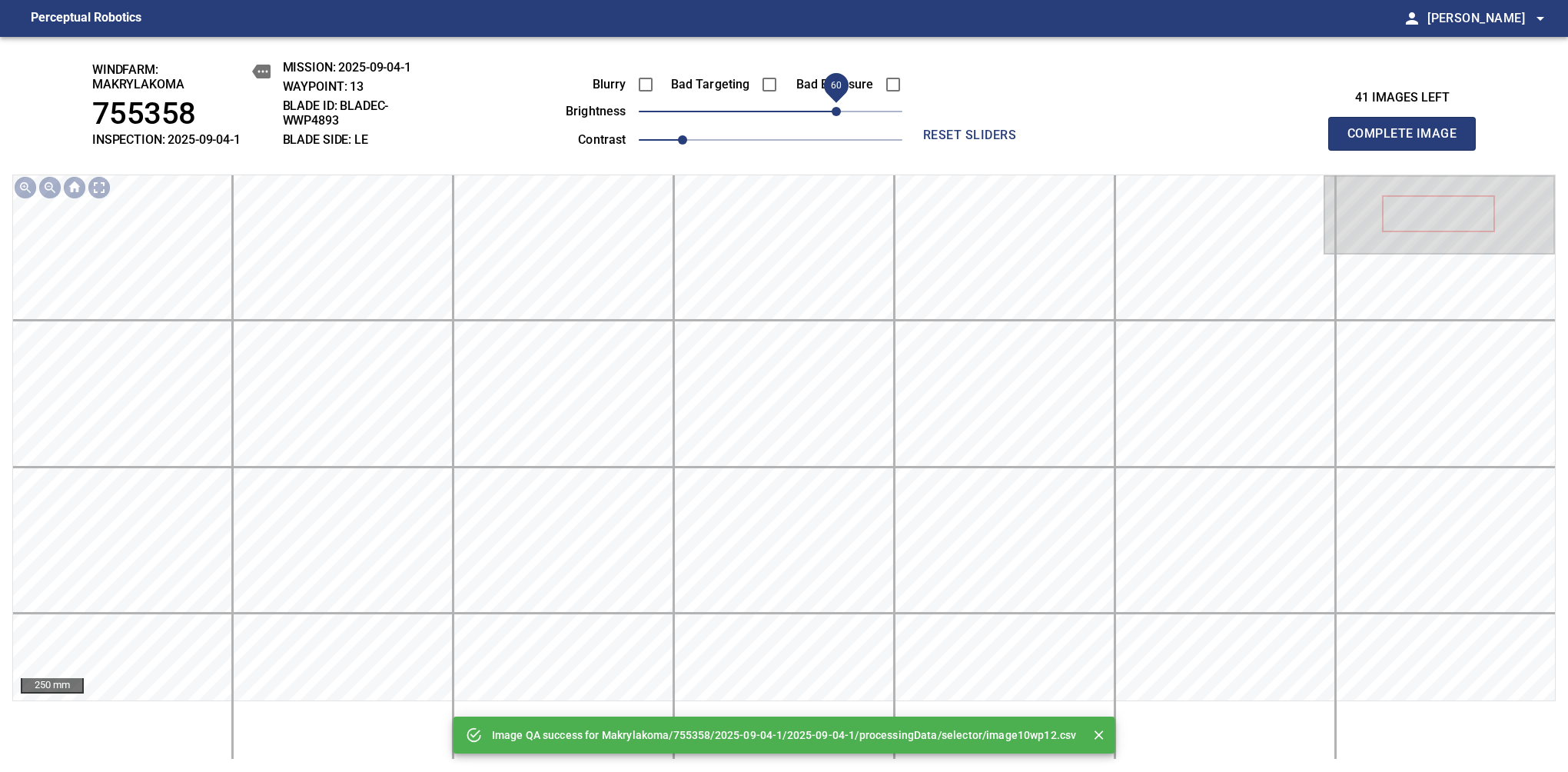
click at [838, 112] on span "60" at bounding box center [770, 111] width 263 height 21
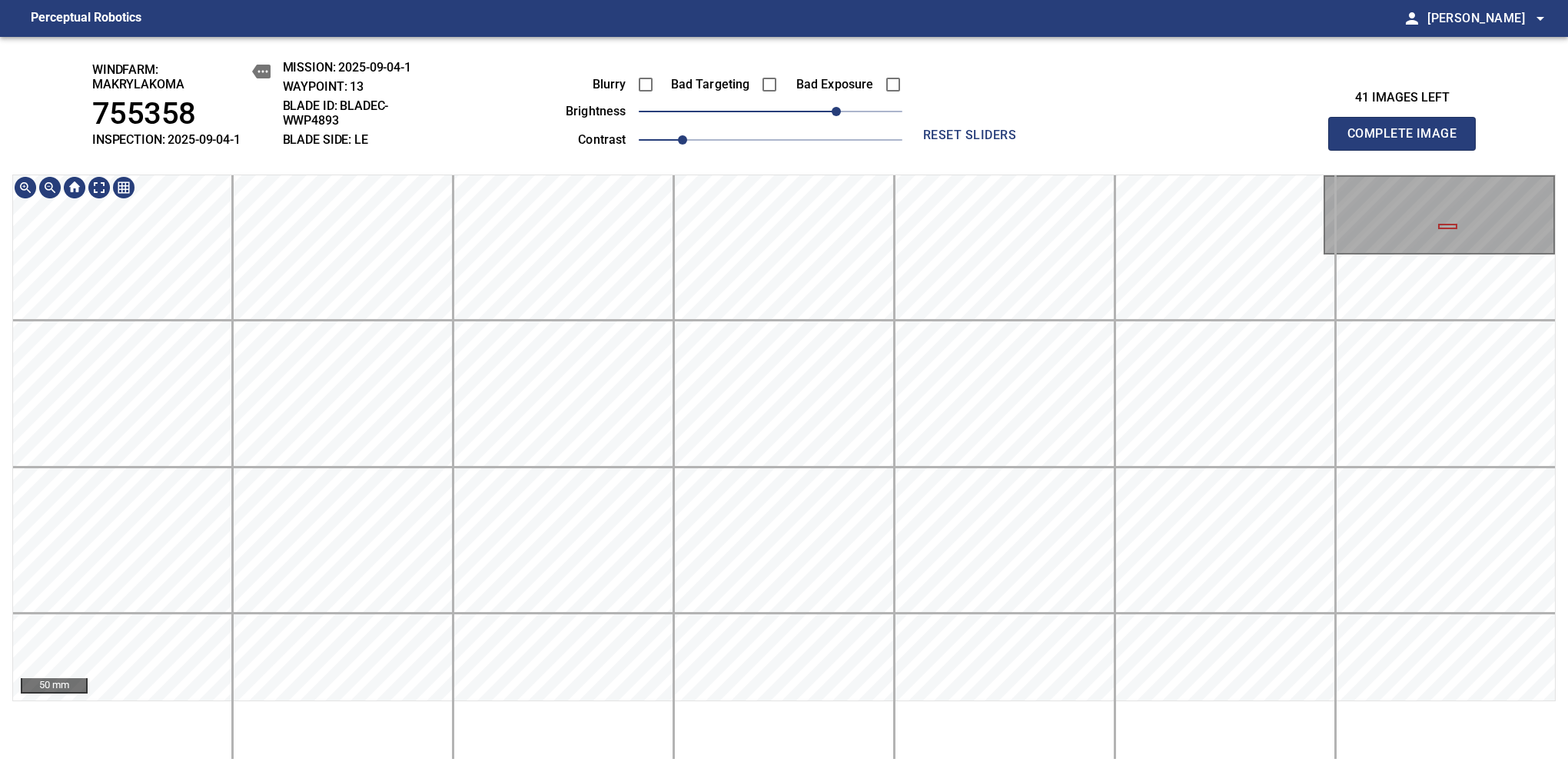
drag, startPoint x: 1408, startPoint y: 142, endPoint x: 1410, endPoint y: 152, distance: 10.2
click at [1408, 142] on span "Complete Image" at bounding box center [1402, 133] width 114 height 21
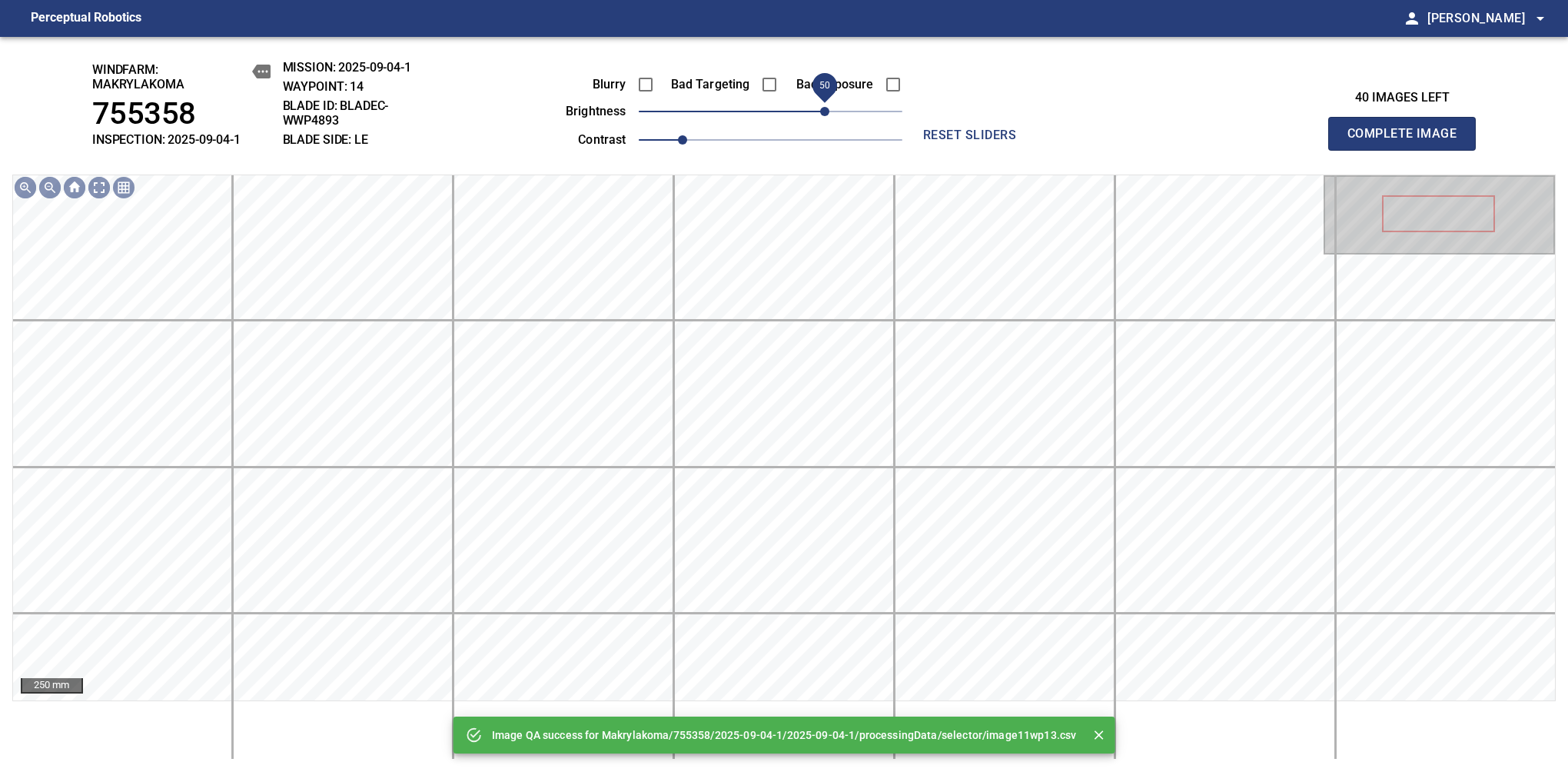
click at [824, 112] on span "50" at bounding box center [770, 111] width 263 height 21
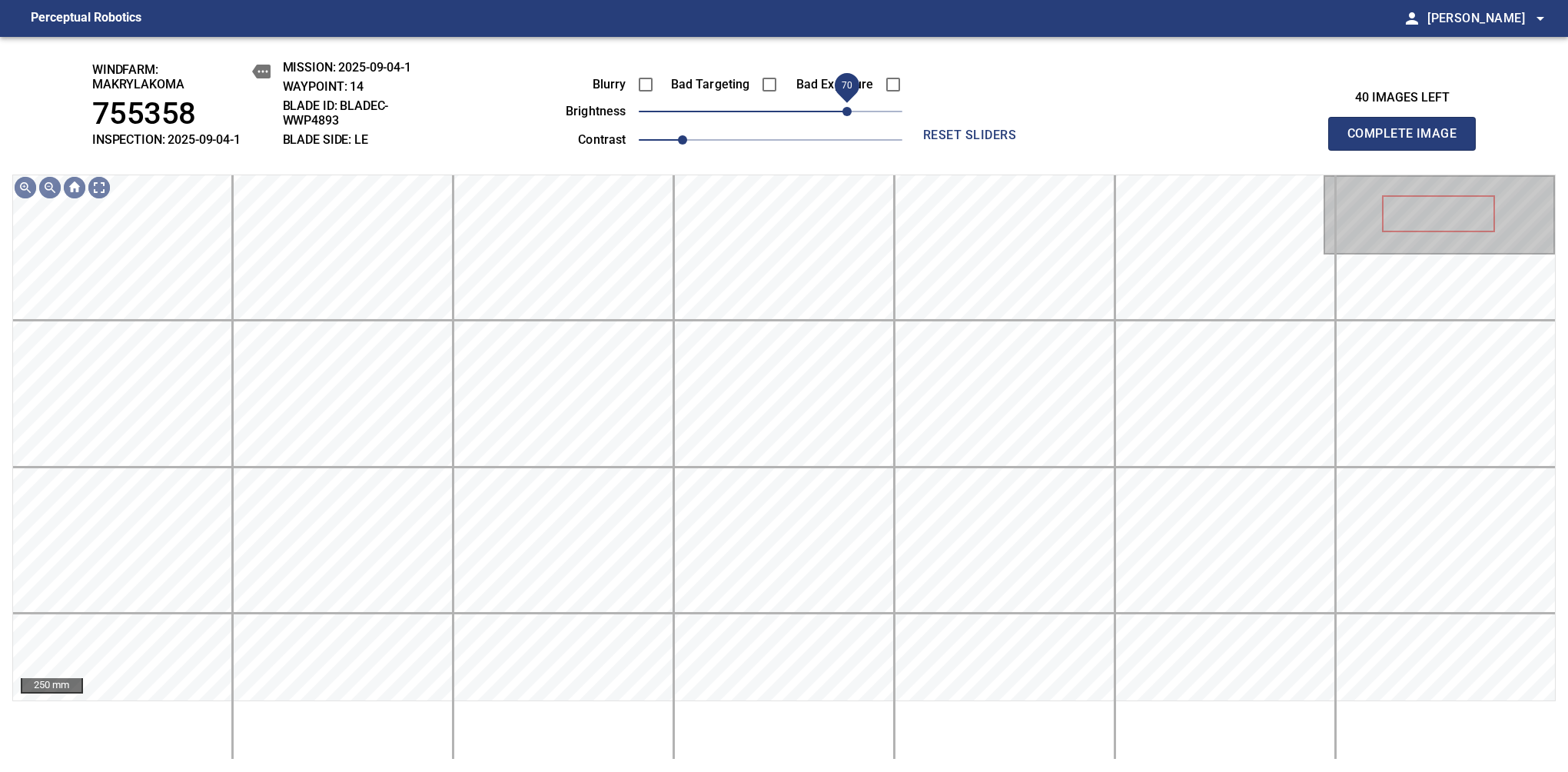
click at [845, 107] on span "70" at bounding box center [846, 112] width 9 height 9
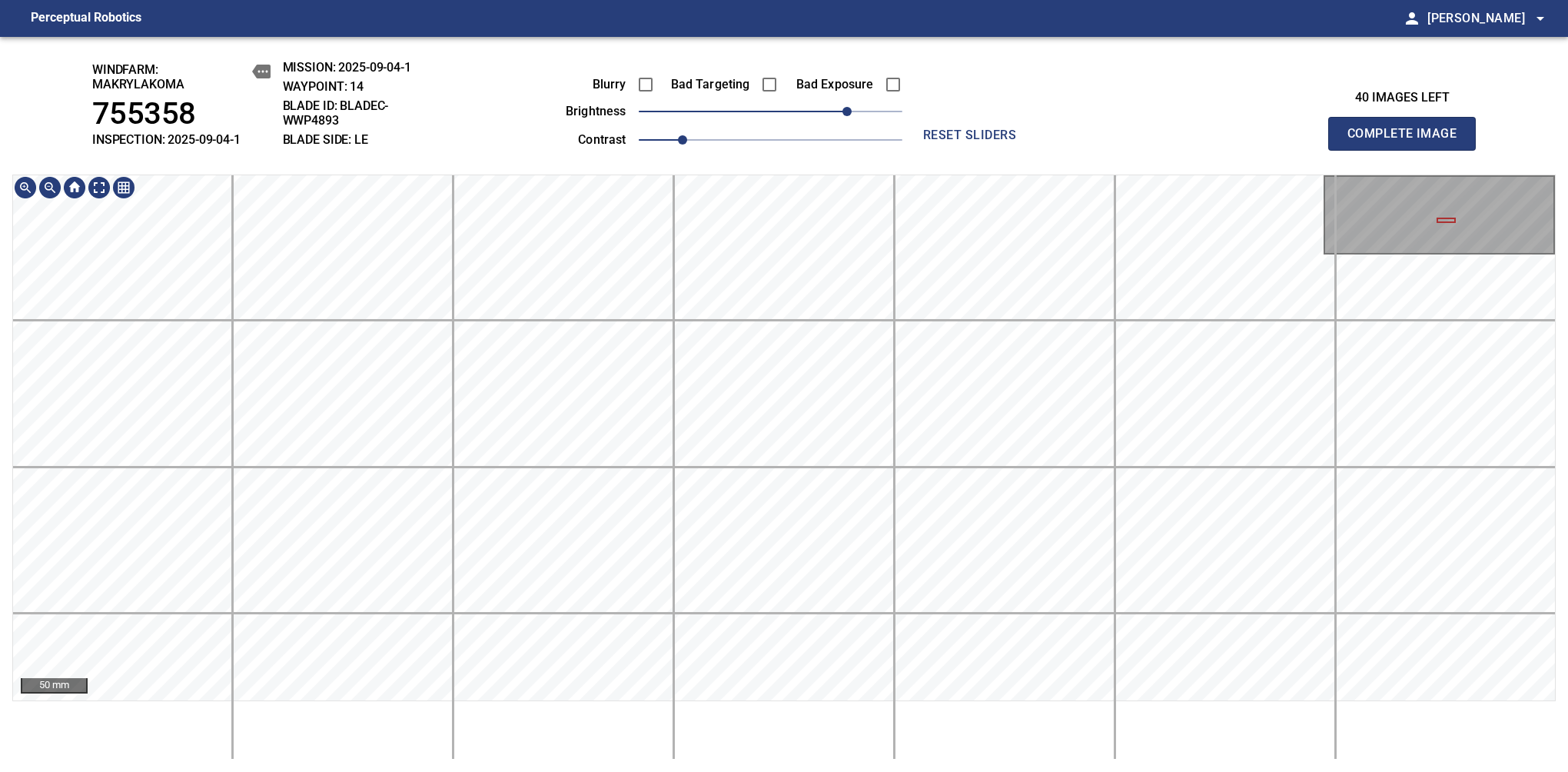
click at [1477, 231] on div "50 mm" at bounding box center [784, 437] width 1541 height 525
click at [1337, 723] on div "100 mm" at bounding box center [784, 467] width 1543 height 585
click at [1313, 716] on div "100 mm" at bounding box center [784, 467] width 1543 height 585
click at [187, 0] on html "Perceptual Robotics person Alex Semenov arrow_drop_down windfarm: Makrylakoma 7…" at bounding box center [784, 386] width 1568 height 772
click at [1408, 142] on span "Complete Image" at bounding box center [1402, 133] width 114 height 21
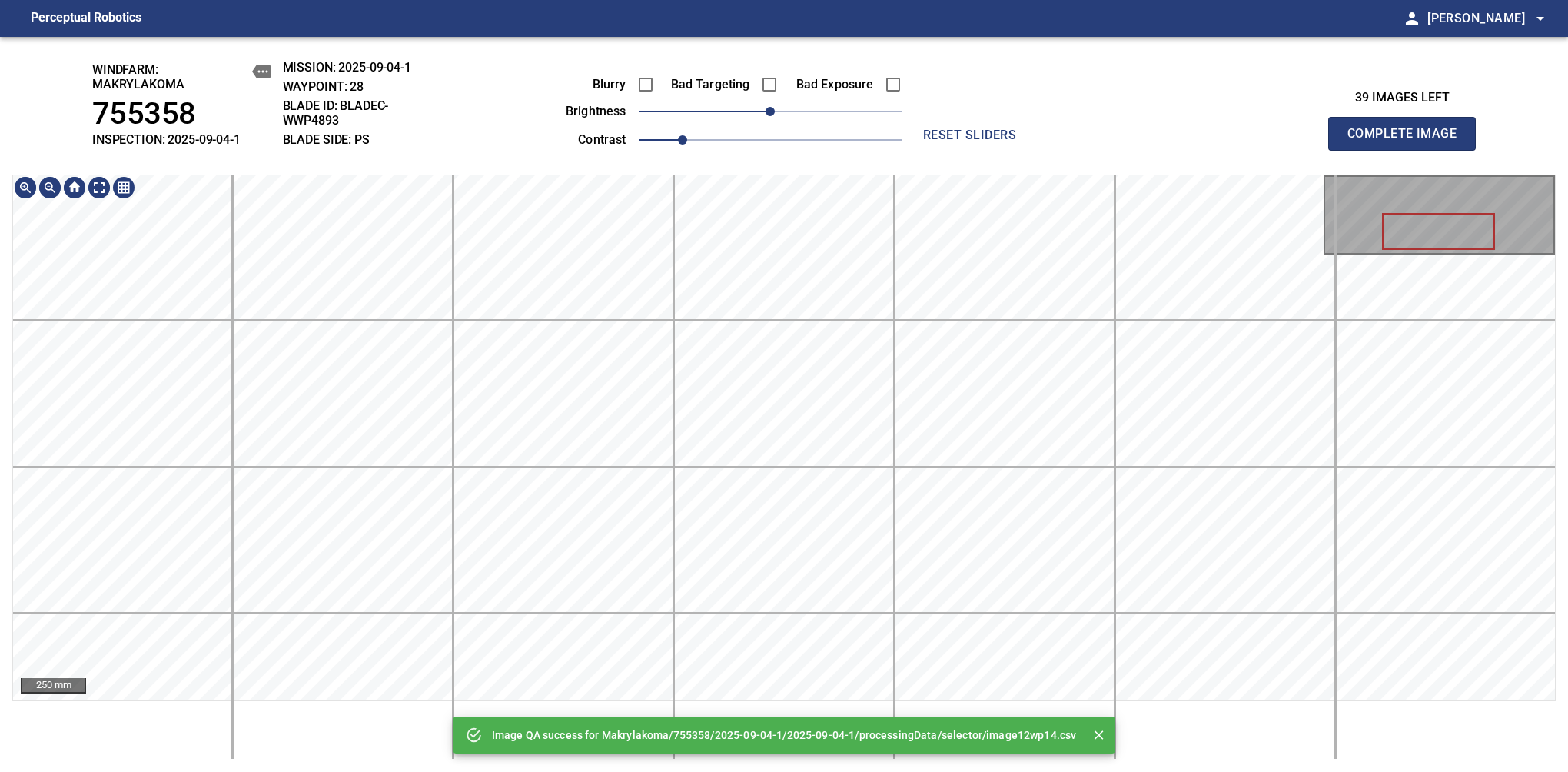
click at [790, 163] on div "Image QA success for Makrylakoma/755358/2025-09-04-1/2025-09-04-1/processingDat…" at bounding box center [784, 404] width 1568 height 735
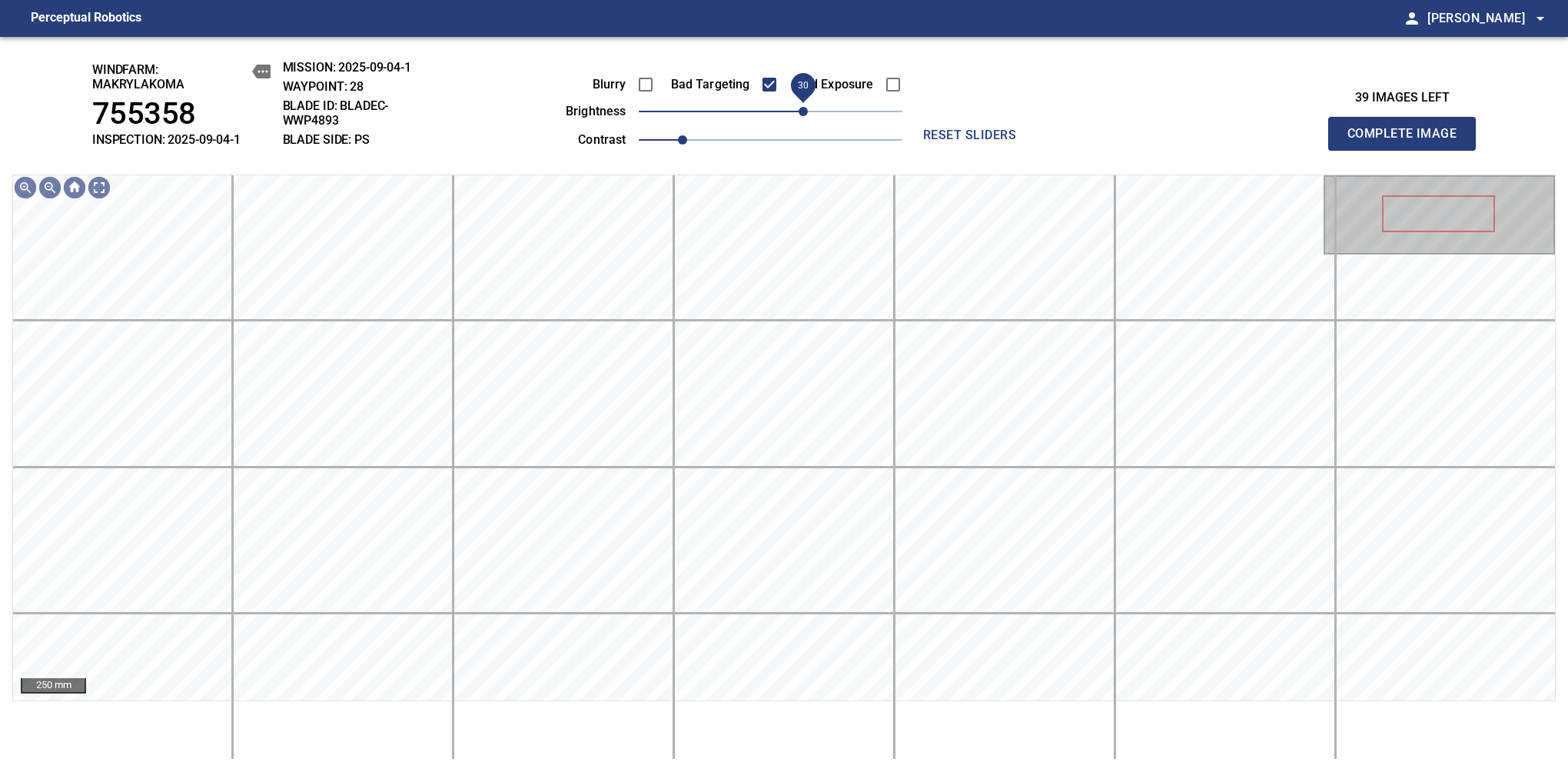
drag, startPoint x: 799, startPoint y: 112, endPoint x: 808, endPoint y: 112, distance: 9.0
click at [808, 112] on span "30" at bounding box center [802, 112] width 9 height 9
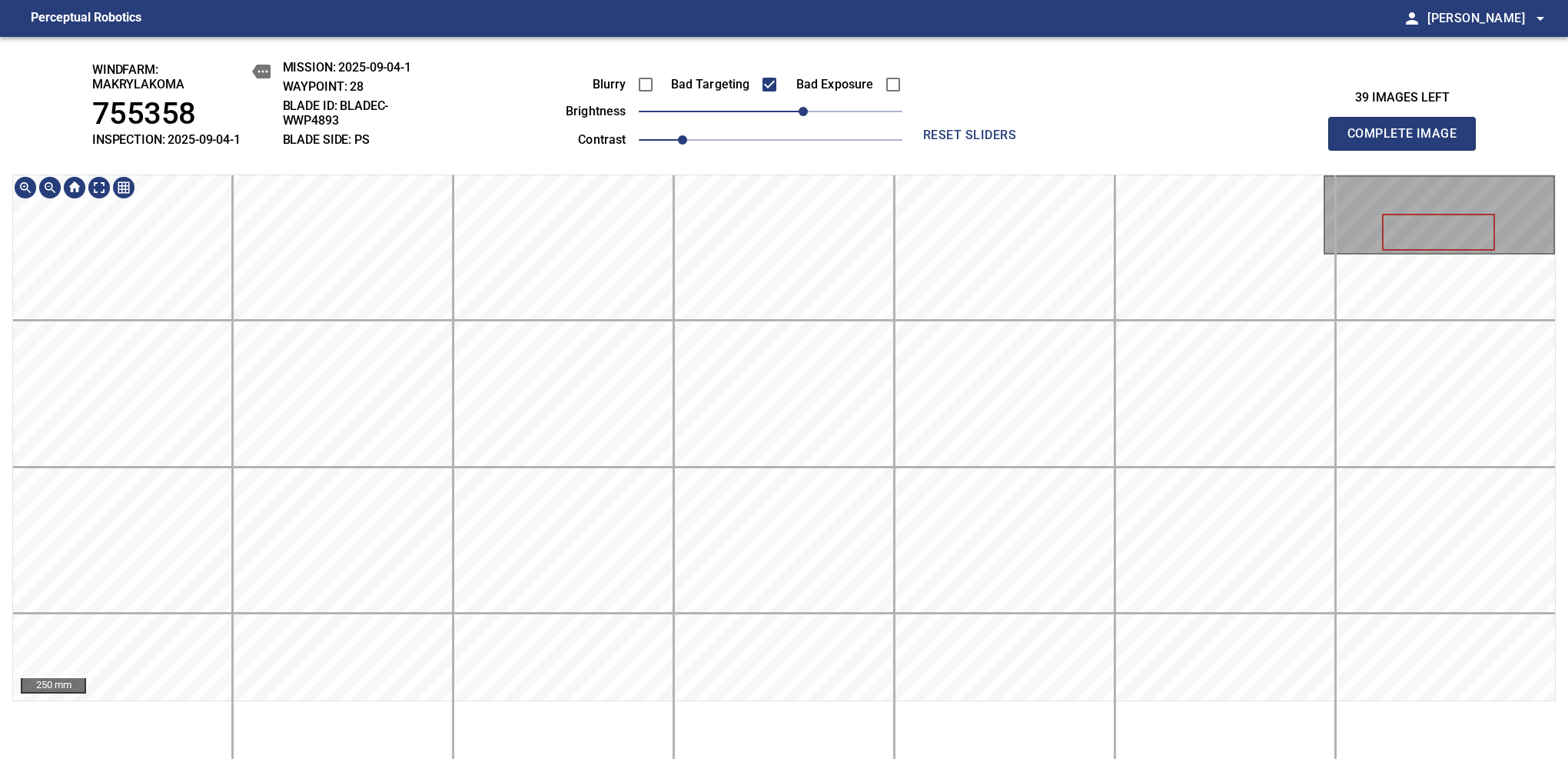
click at [808, 50] on div "windfarm: Makrylakoma 755358 INSPECTION: 2025-09-04-1 MISSION: 2025-09-04-1 WAY…" at bounding box center [784, 404] width 1568 height 735
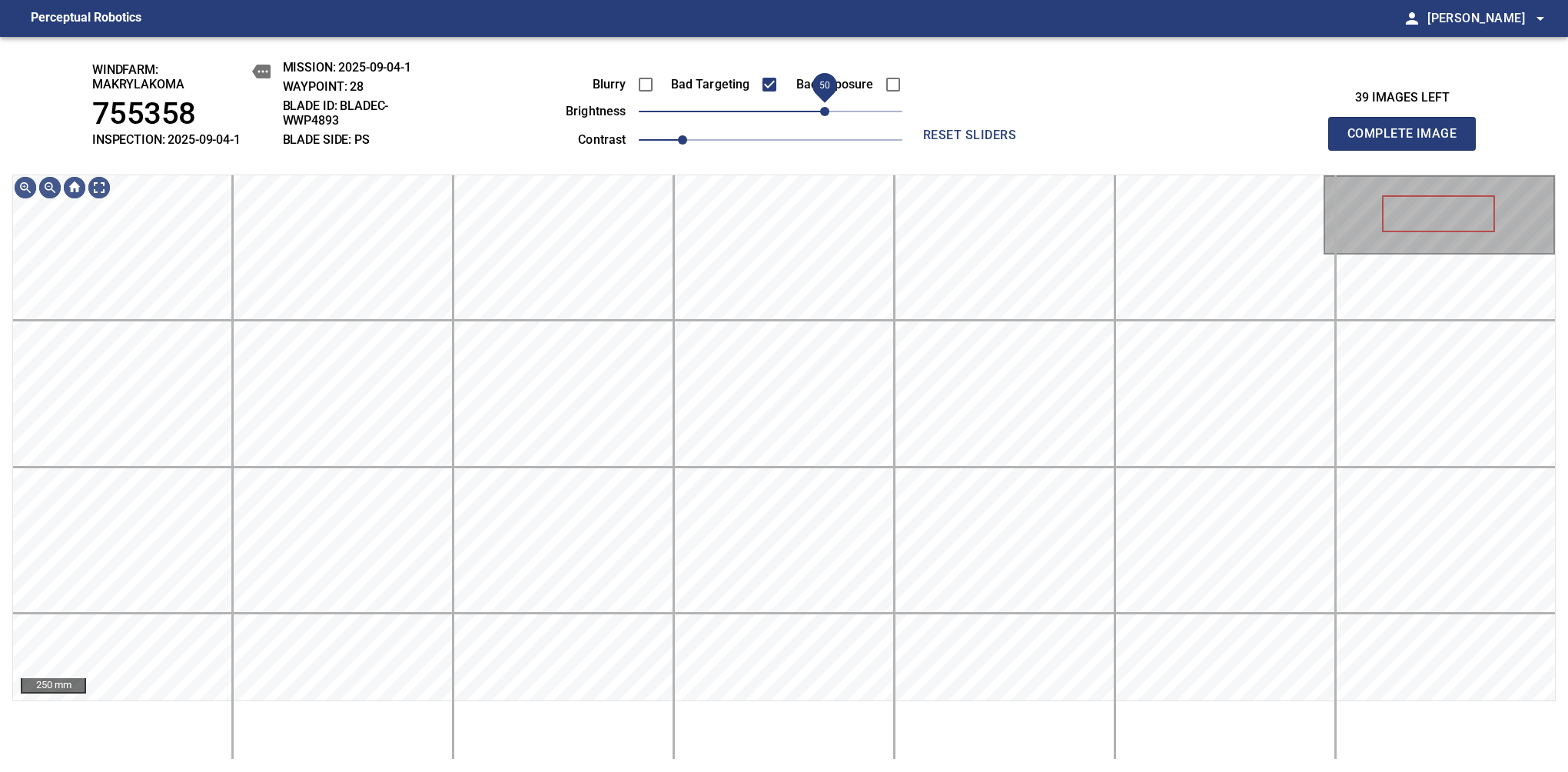
drag, startPoint x: 799, startPoint y: 123, endPoint x: 824, endPoint y: 112, distance: 27.3
click at [824, 112] on span "50" at bounding box center [824, 112] width 9 height 9
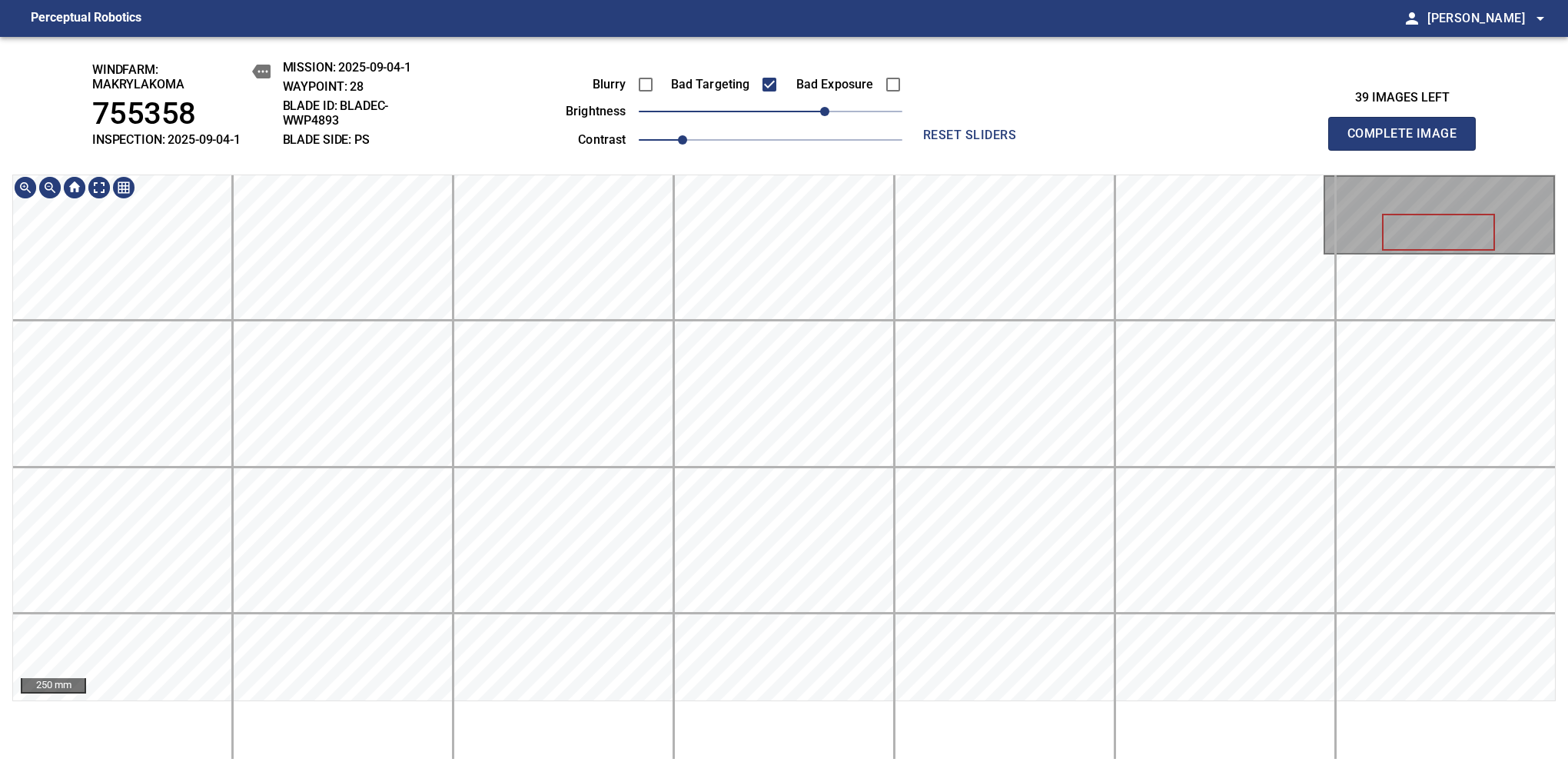
click at [900, 106] on div "windfarm: Makrylakoma 755358 INSPECTION: 2025-09-04-1 MISSION: 2025-09-04-1 WAY…" at bounding box center [784, 404] width 1568 height 735
click at [1408, 142] on span "Complete Image" at bounding box center [1402, 133] width 114 height 21
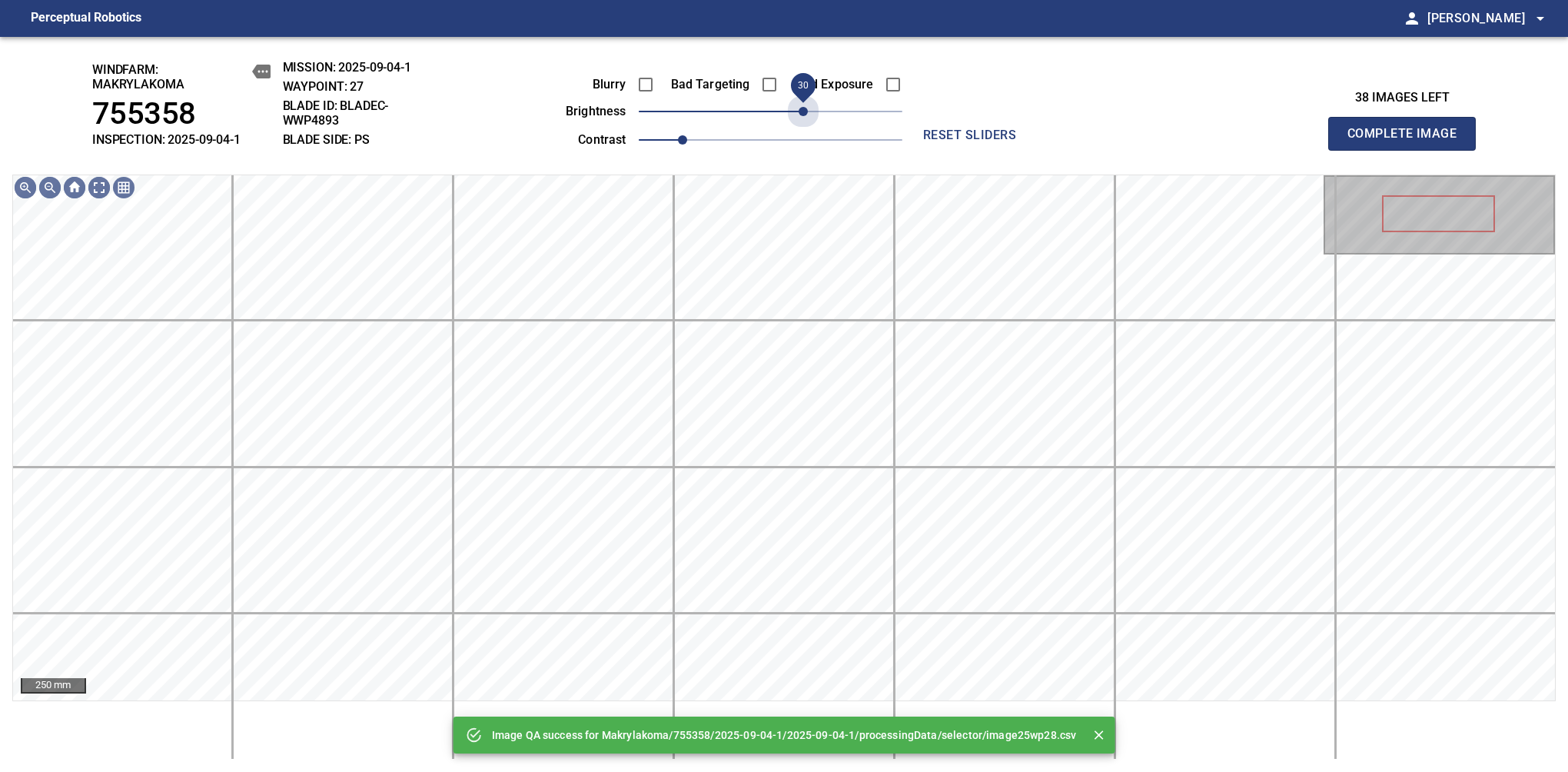
drag, startPoint x: 811, startPoint y: 124, endPoint x: 803, endPoint y: 136, distance: 14.4
click at [803, 136] on div "Blurry Bad Targeting Bad Exposure brightness 30 contrast 1" at bounding box center [716, 110] width 371 height 82
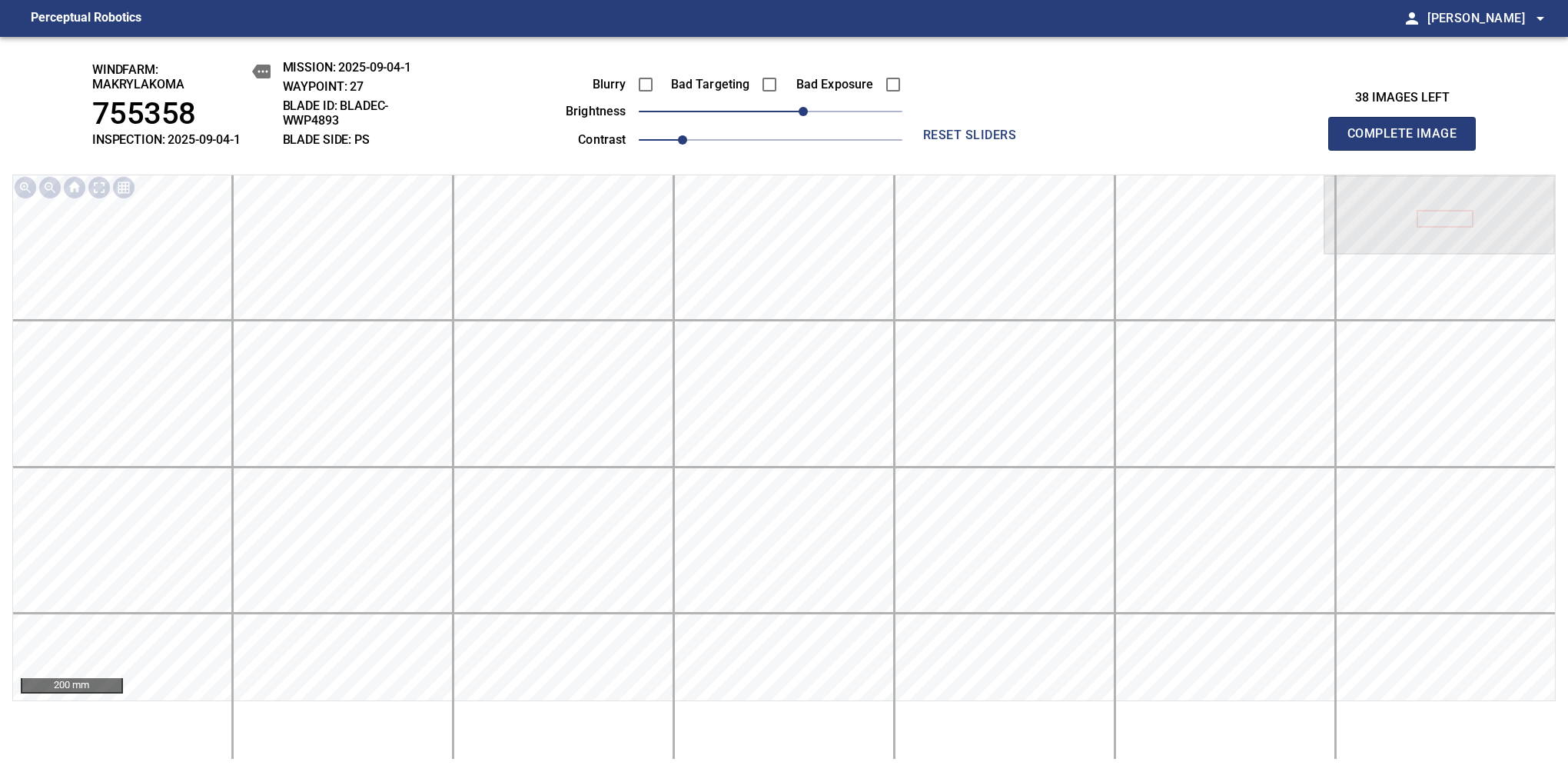
click at [1408, 142] on span "Complete Image" at bounding box center [1402, 133] width 114 height 21
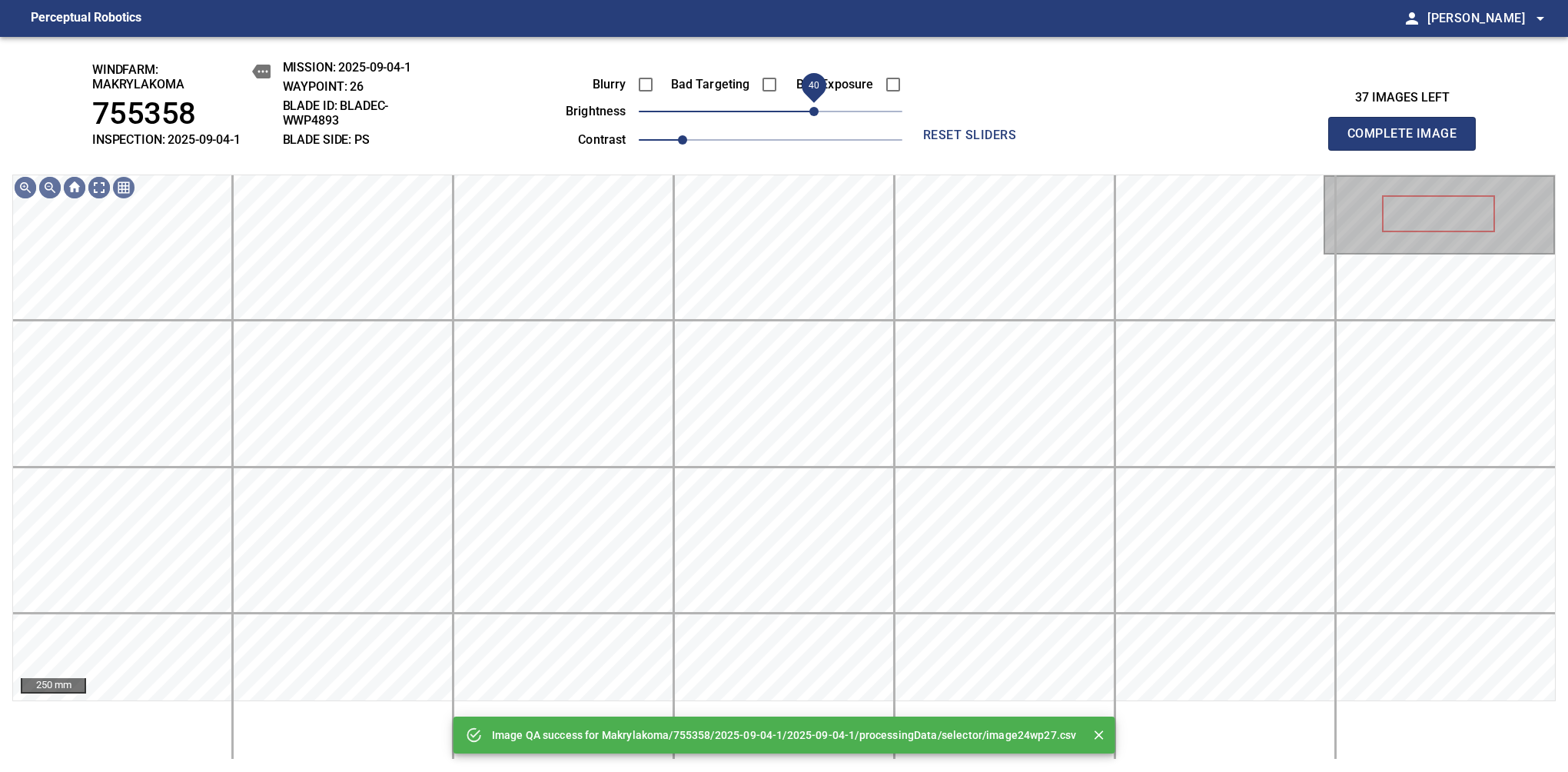
drag, startPoint x: 775, startPoint y: 117, endPoint x: 810, endPoint y: 109, distance: 35.9
click at [810, 109] on span "40" at bounding box center [814, 112] width 9 height 9
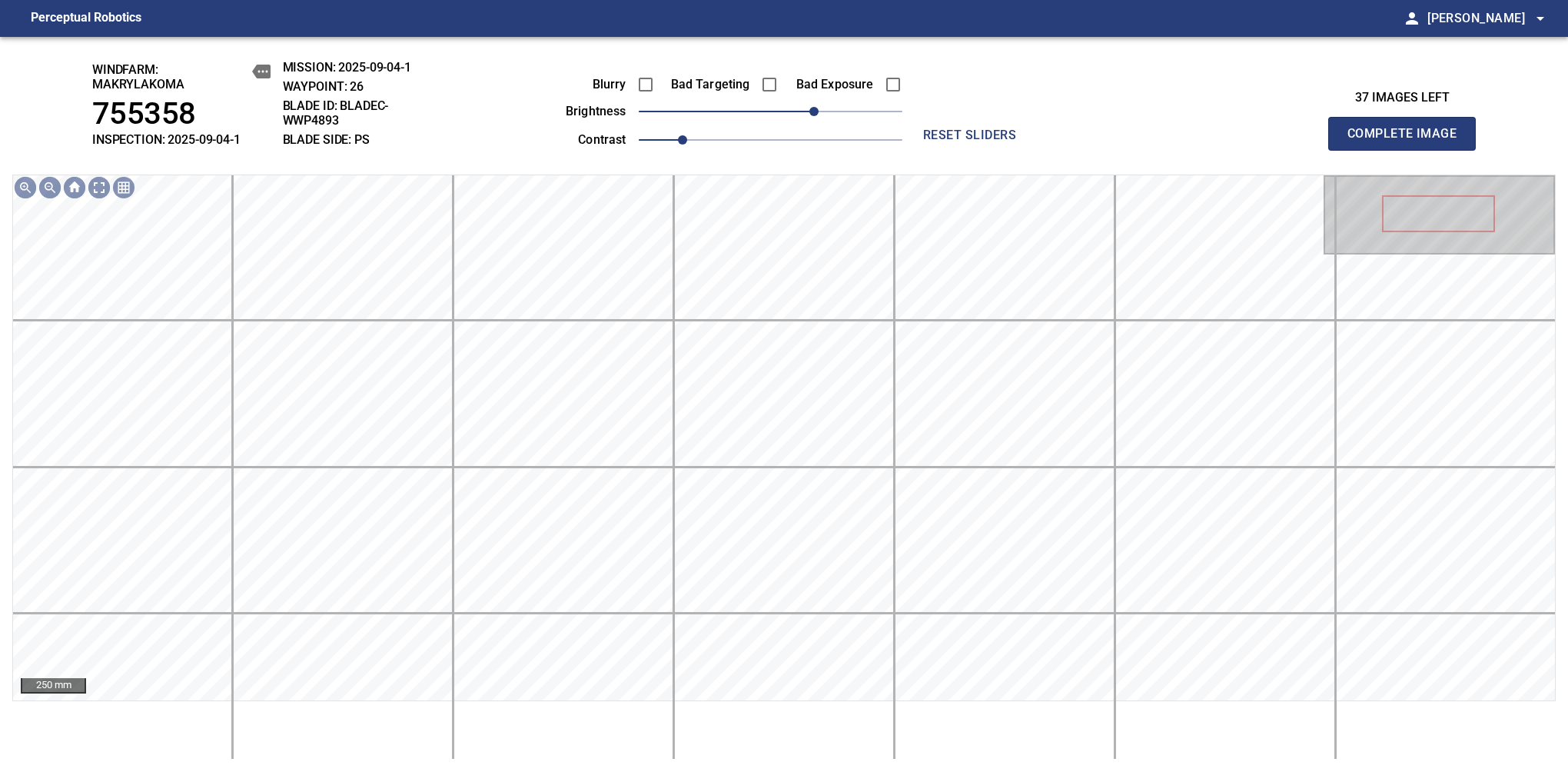
click at [1408, 142] on span "Complete Image" at bounding box center [1402, 133] width 114 height 21
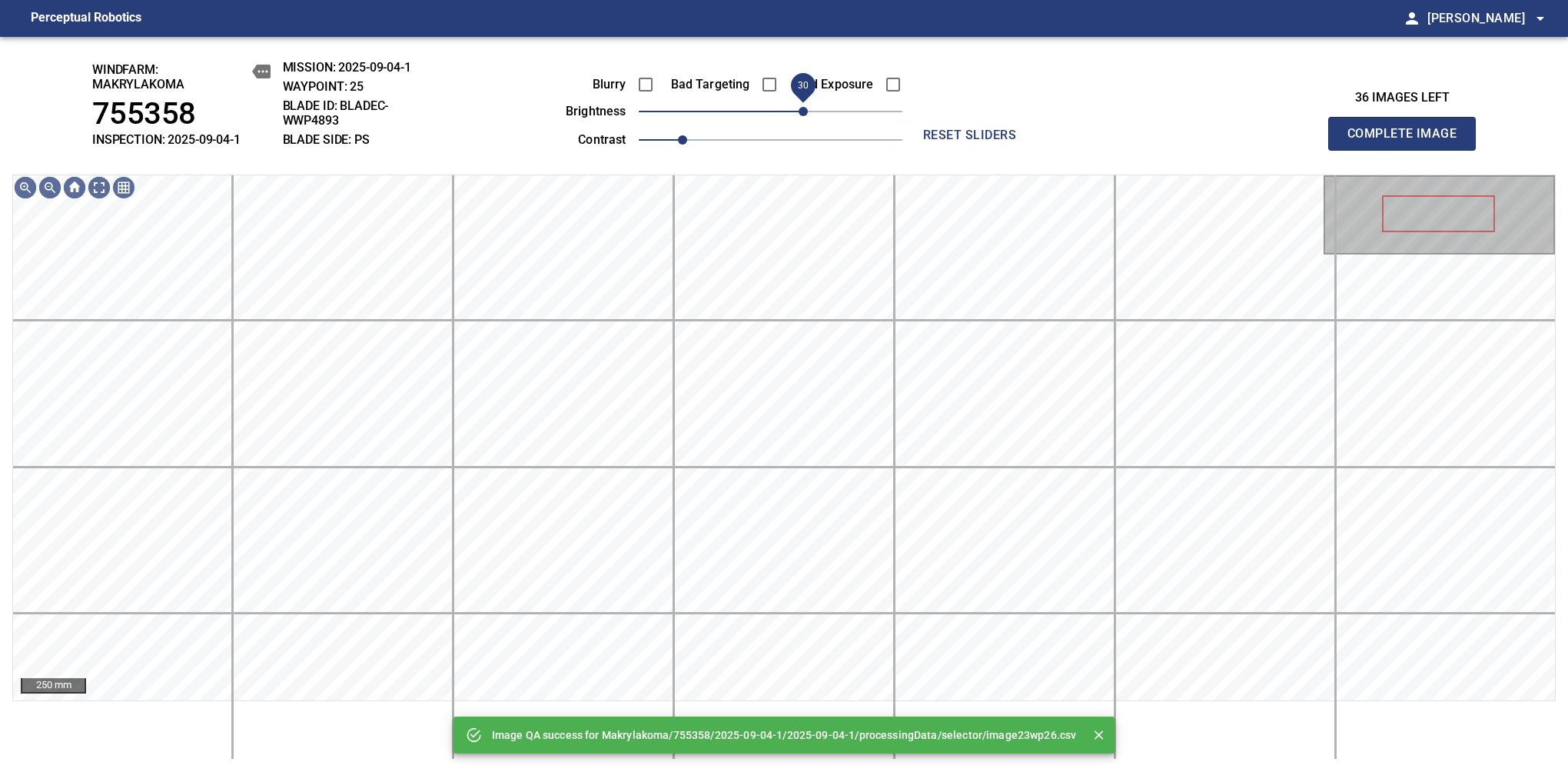
click at [807, 112] on span "30" at bounding box center [770, 111] width 263 height 21
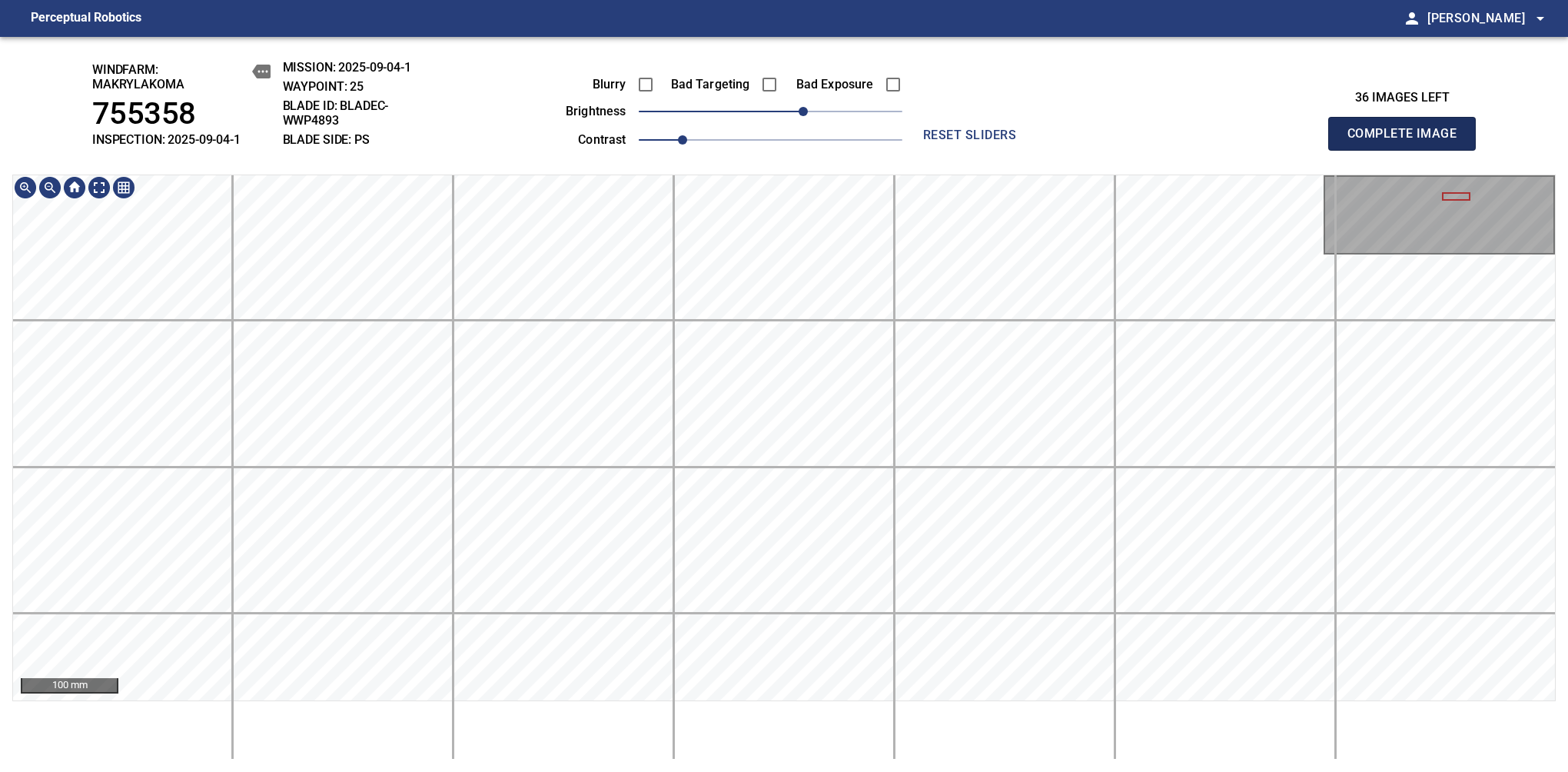
click at [1408, 142] on span "Complete Image" at bounding box center [1402, 133] width 114 height 21
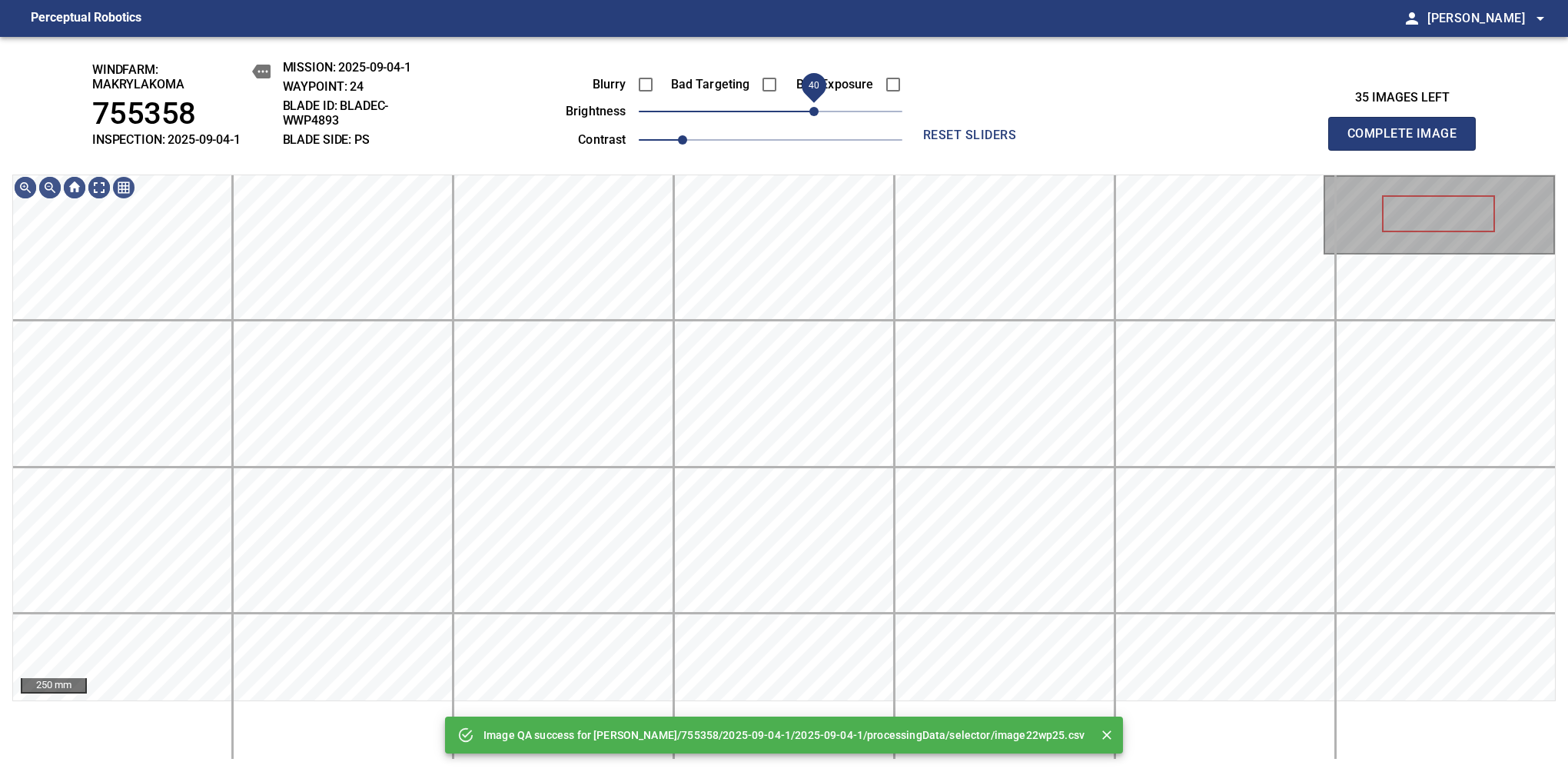
drag, startPoint x: 828, startPoint y: 107, endPoint x: 815, endPoint y: 115, distance: 15.3
click at [815, 115] on span "40" at bounding box center [770, 111] width 263 height 21
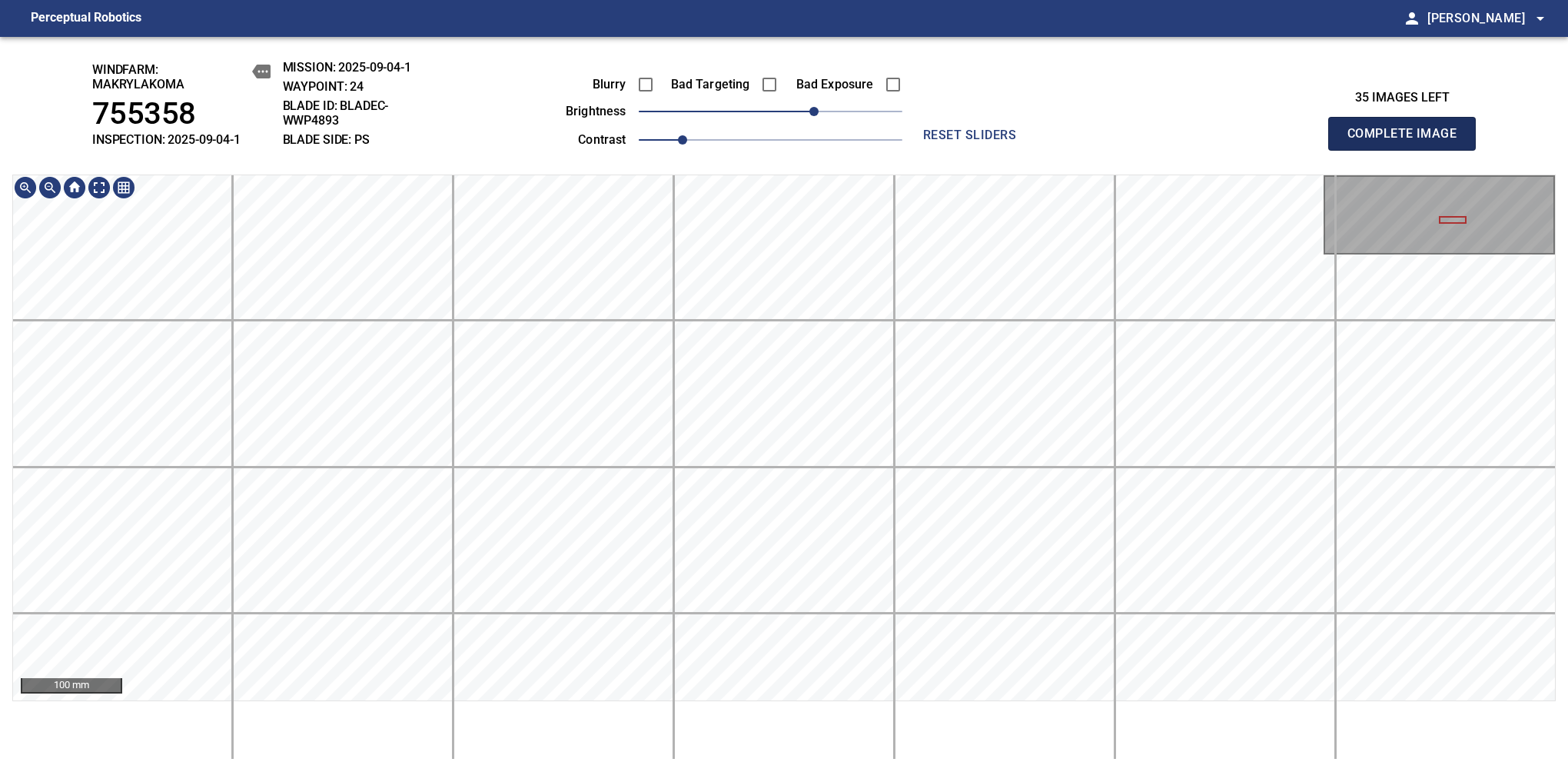
click at [1408, 142] on span "Complete Image" at bounding box center [1402, 133] width 114 height 21
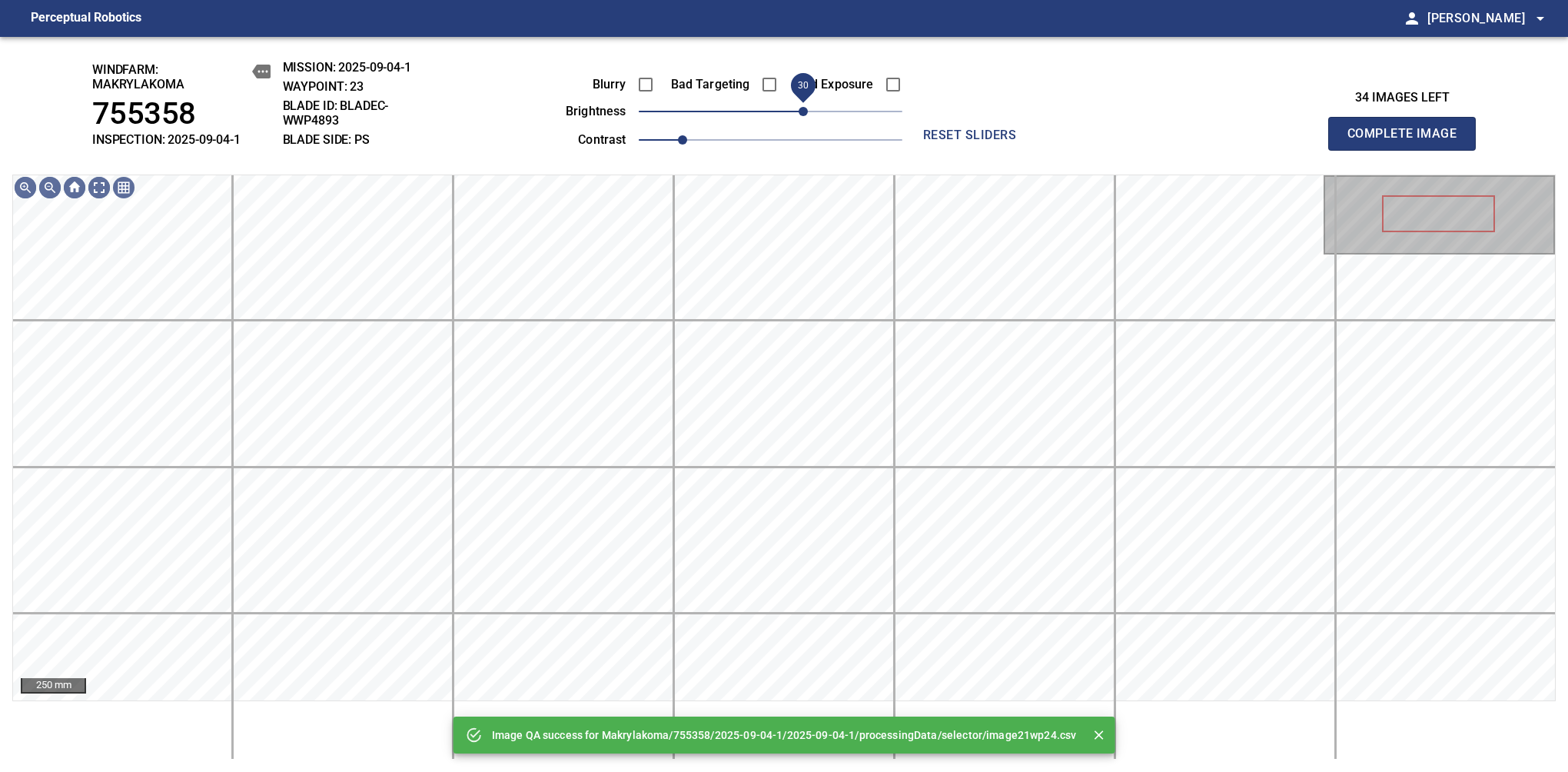
drag, startPoint x: 814, startPoint y: 107, endPoint x: 802, endPoint y: 115, distance: 14.4
click at [802, 115] on span "30" at bounding box center [770, 111] width 263 height 21
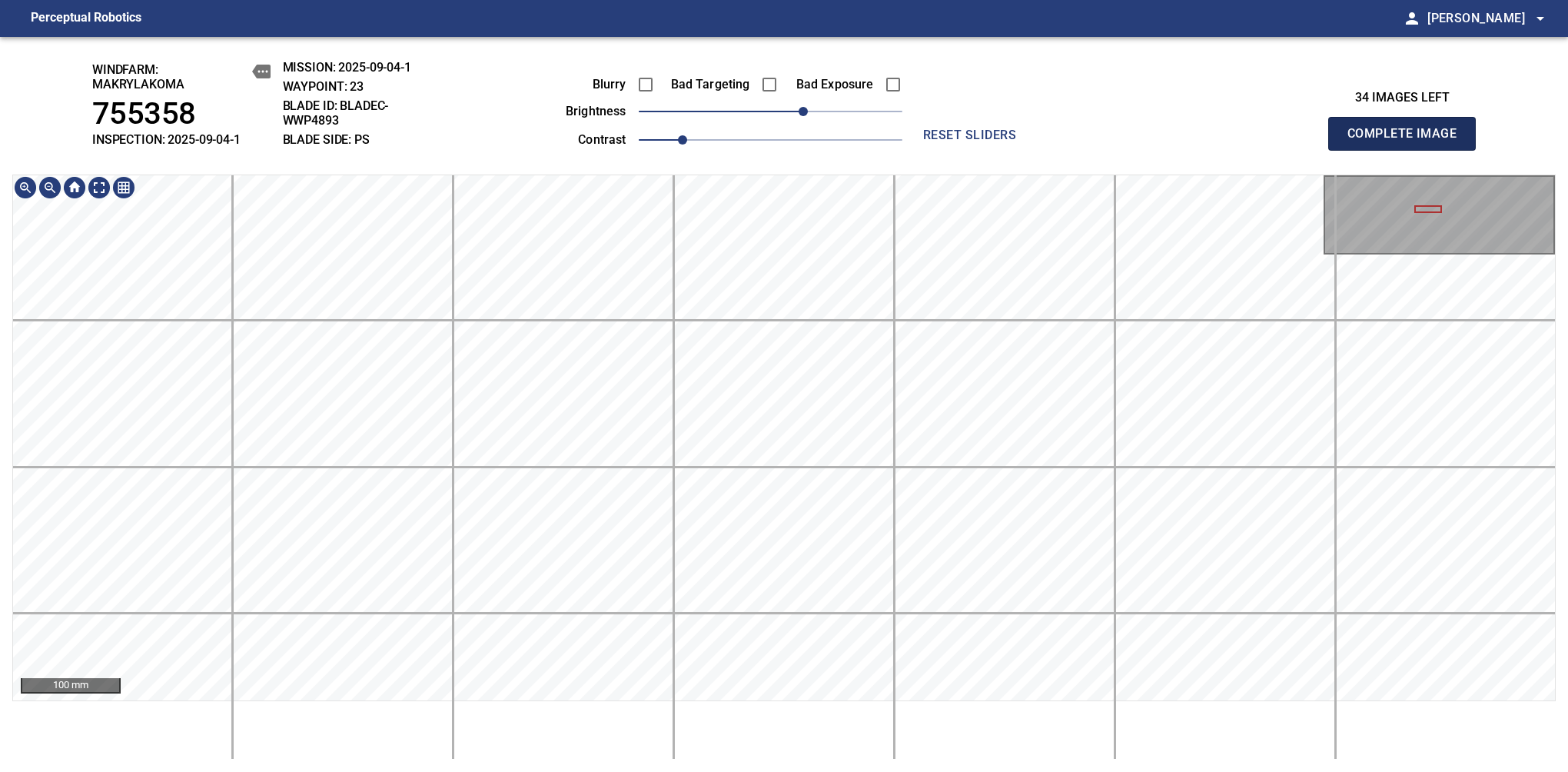
click at [1408, 142] on span "Complete Image" at bounding box center [1402, 133] width 114 height 21
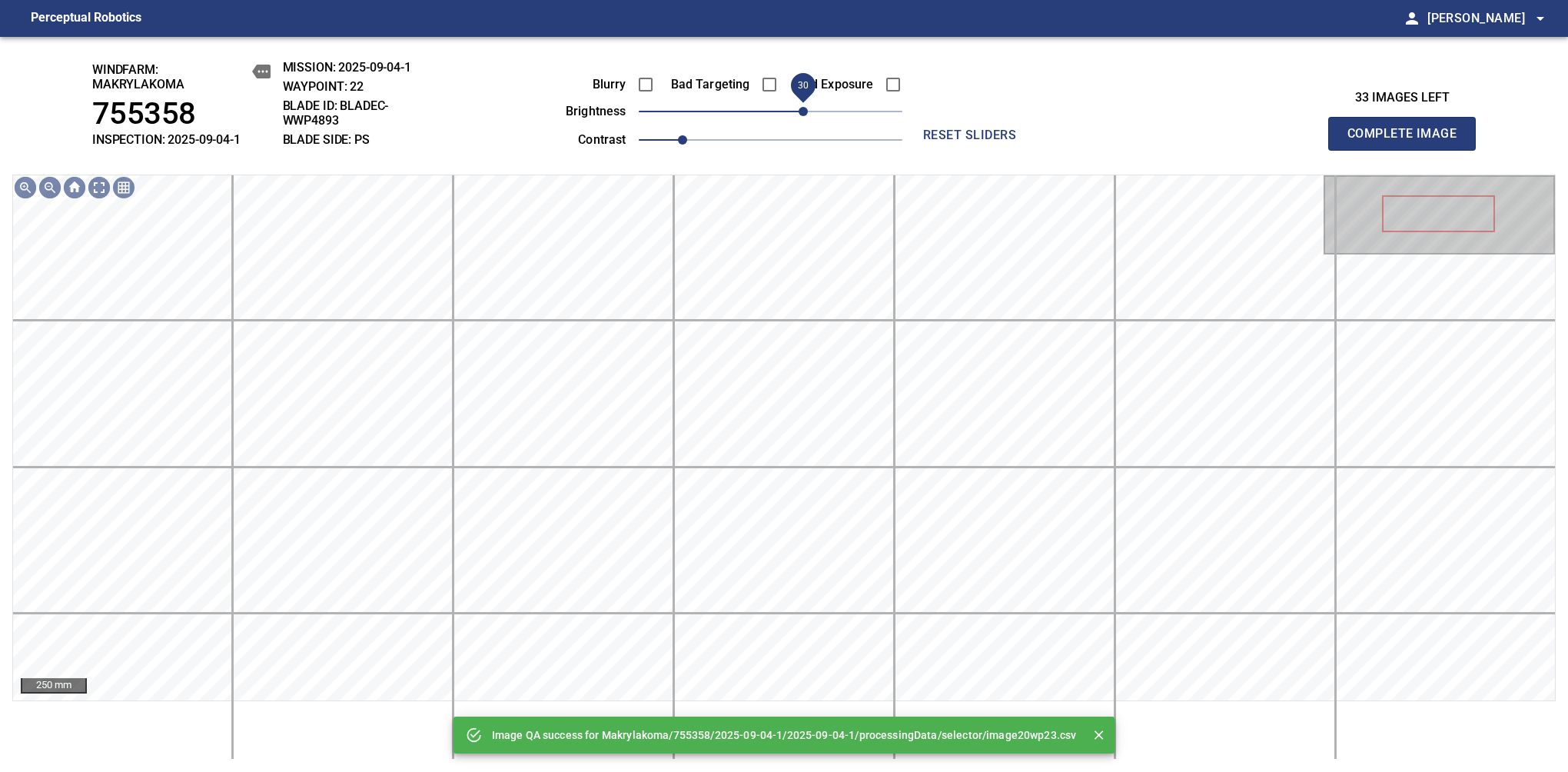
click at [805, 107] on span "30" at bounding box center [770, 111] width 263 height 21
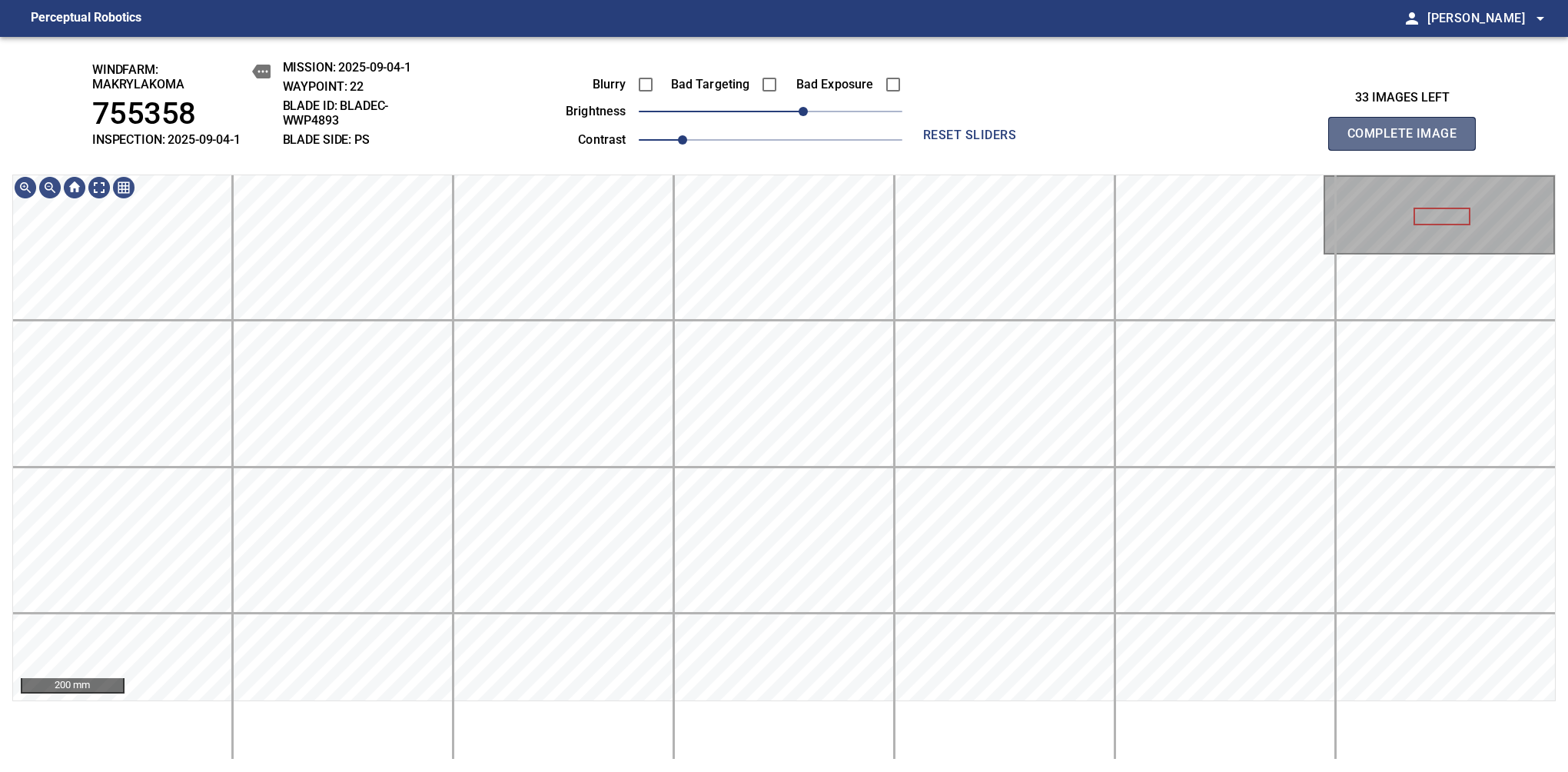
click at [1408, 142] on span "Complete Image" at bounding box center [1402, 133] width 114 height 21
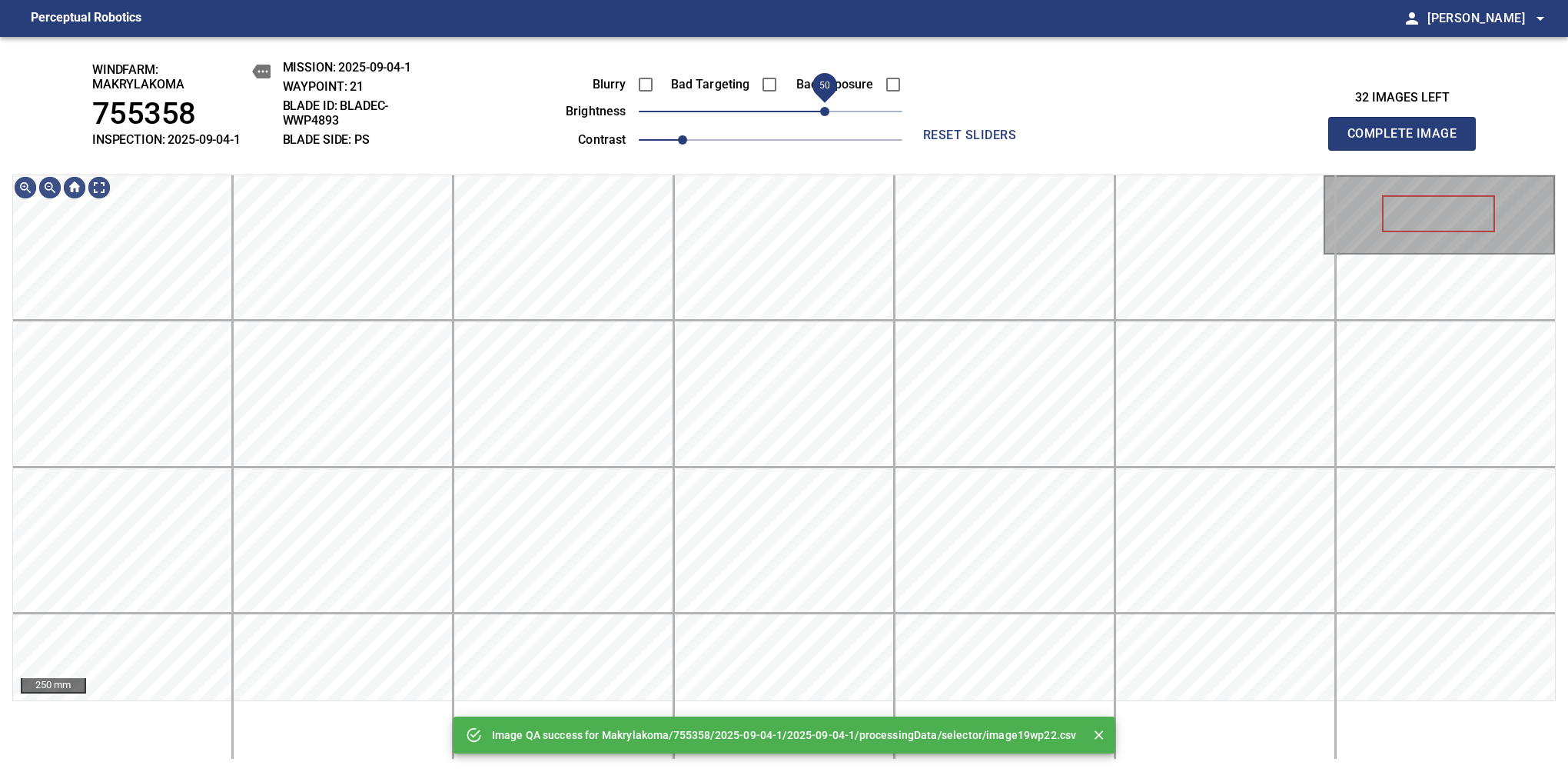
drag, startPoint x: 765, startPoint y: 118, endPoint x: 828, endPoint y: 111, distance: 63.4
click at [828, 111] on span "50" at bounding box center [824, 112] width 9 height 9
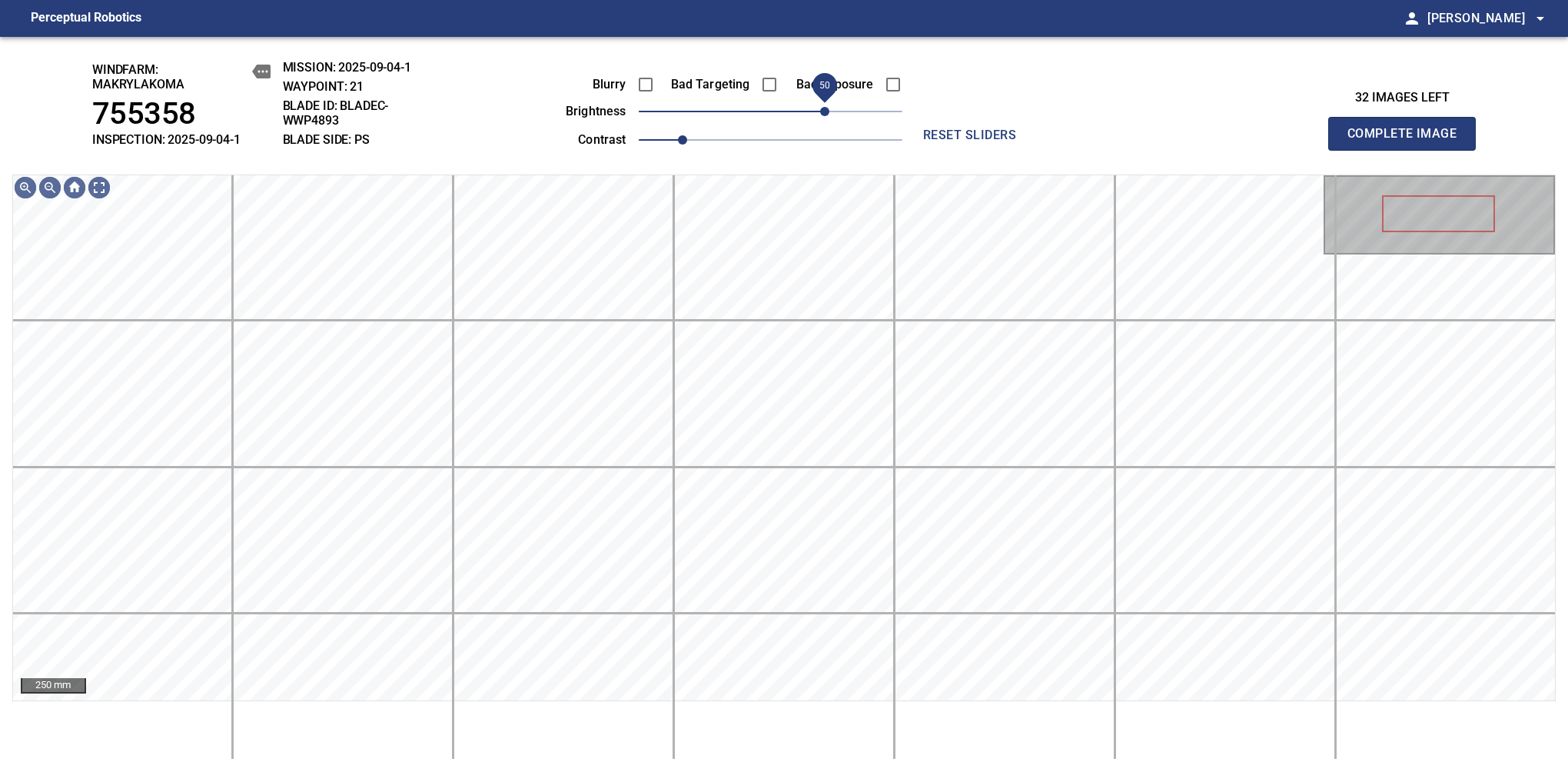
click at [828, 111] on span "50" at bounding box center [824, 112] width 9 height 9
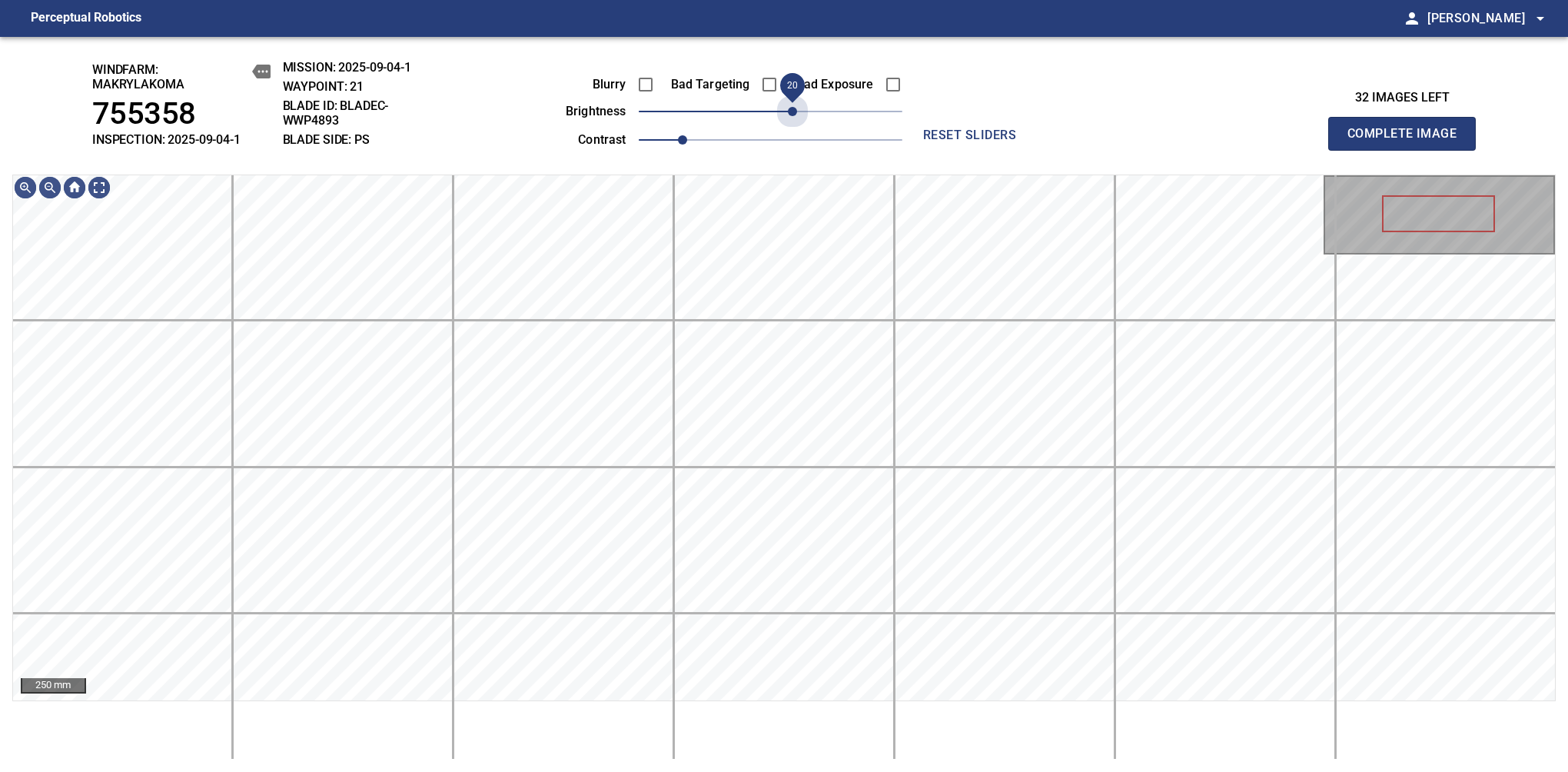
drag, startPoint x: 828, startPoint y: 111, endPoint x: 797, endPoint y: 129, distance: 35.8
click at [797, 129] on div "Blurry Bad Targeting Bad Exposure brightness 20 contrast 1" at bounding box center [716, 110] width 371 height 82
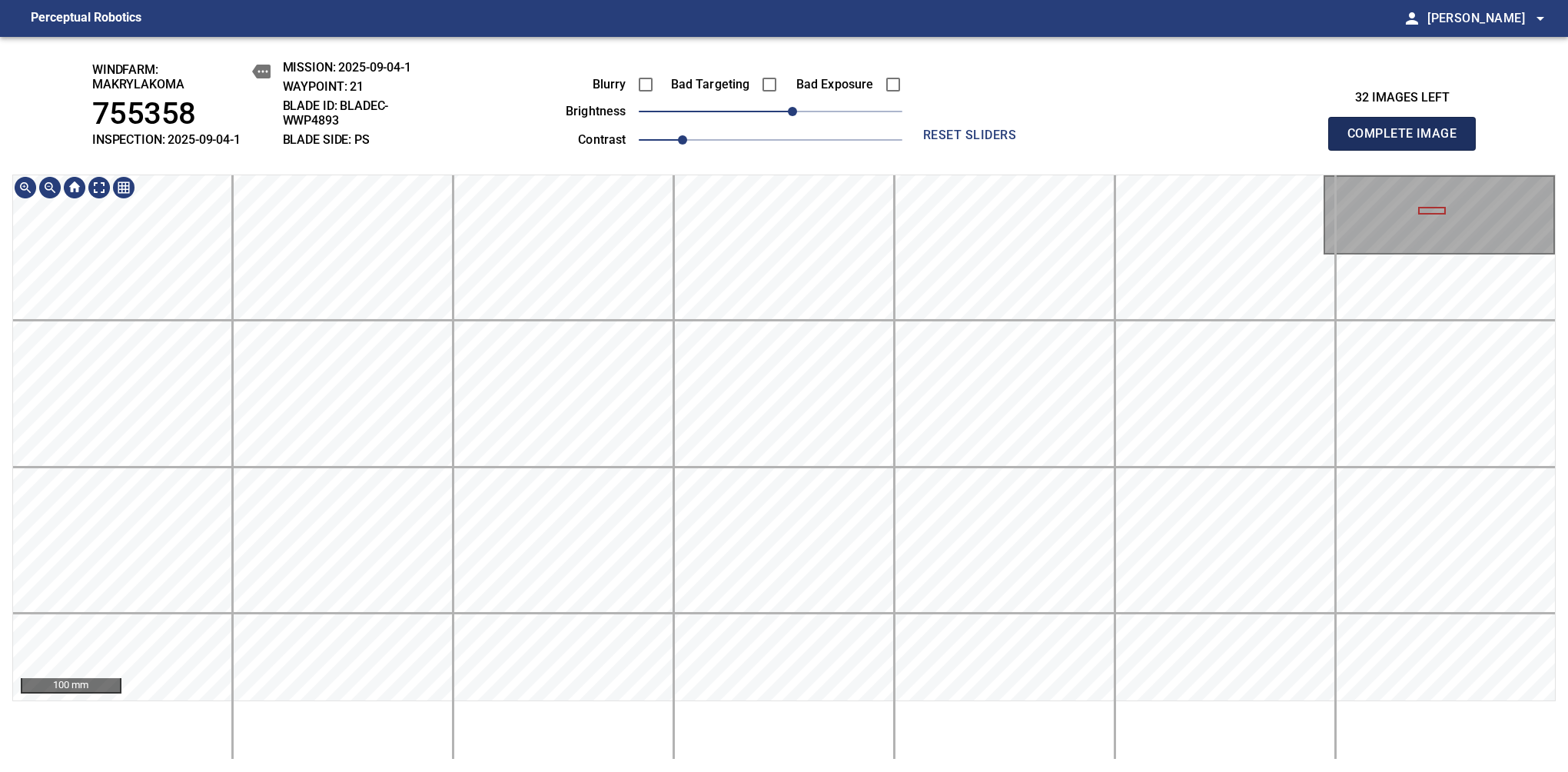
click at [1408, 142] on span "Complete Image" at bounding box center [1402, 133] width 114 height 21
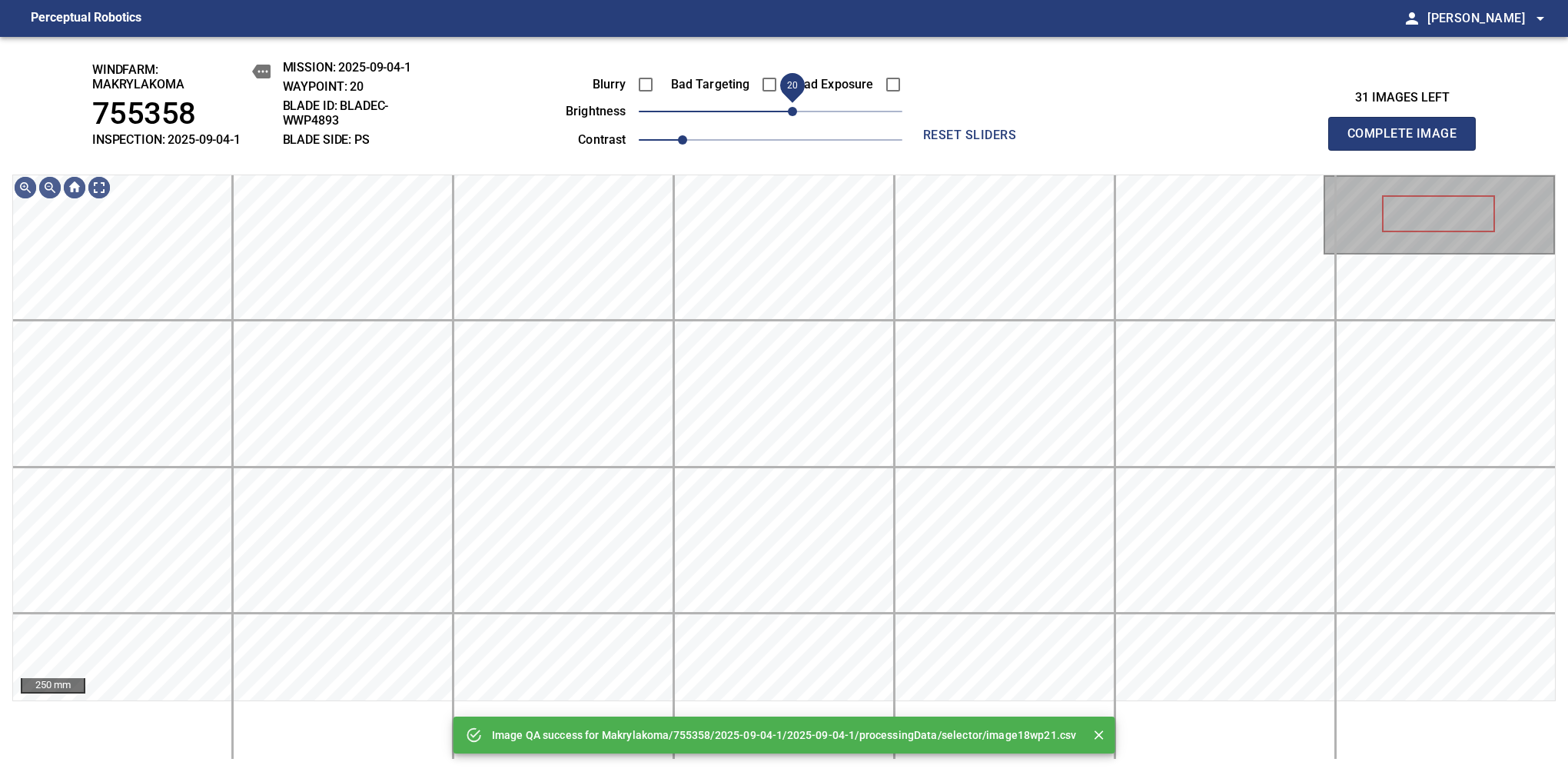
drag, startPoint x: 770, startPoint y: 115, endPoint x: 793, endPoint y: 115, distance: 23.0
click at [793, 115] on span "20" at bounding box center [792, 112] width 9 height 9
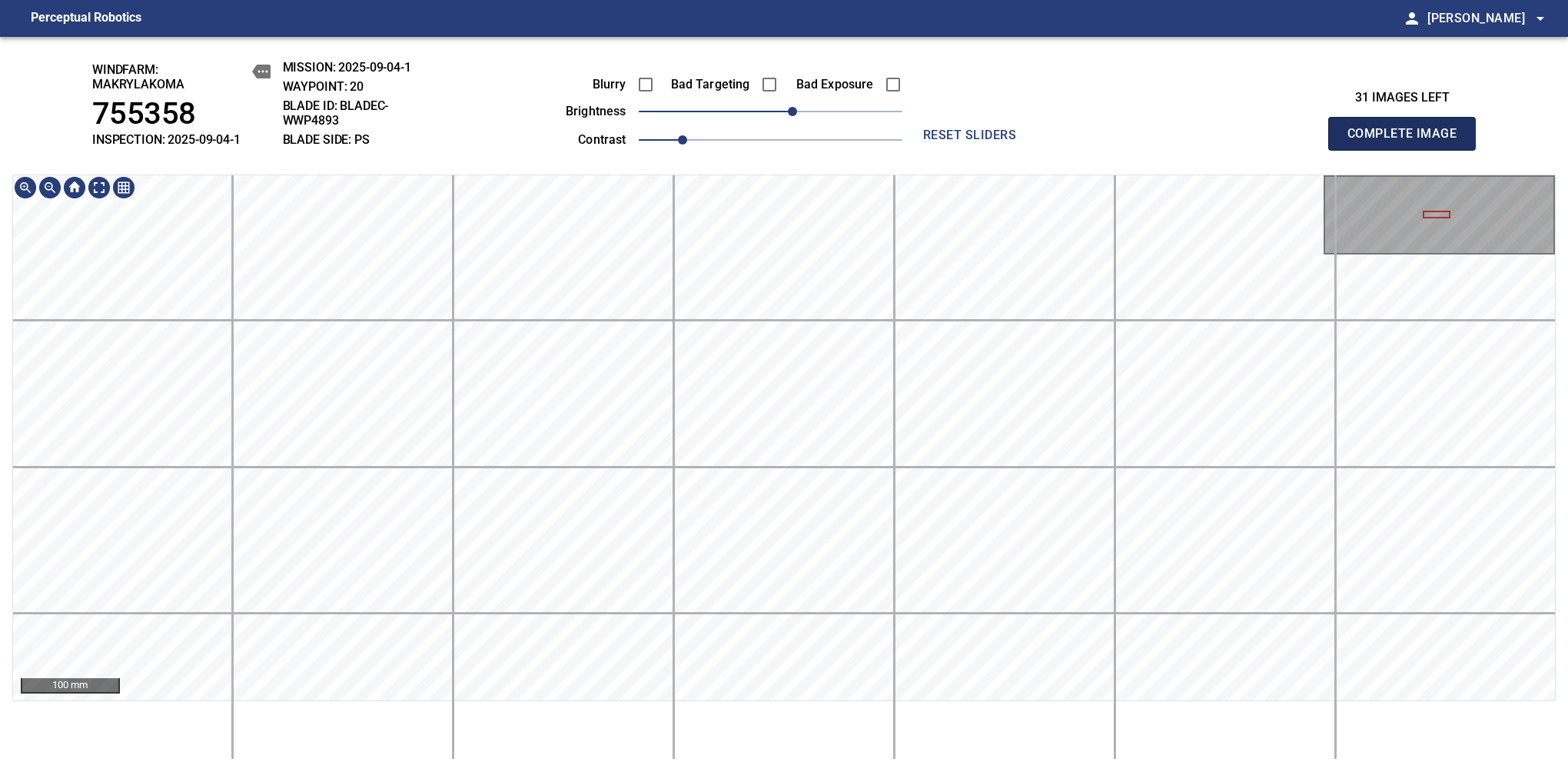
click at [1408, 142] on span "Complete Image" at bounding box center [1402, 133] width 114 height 21
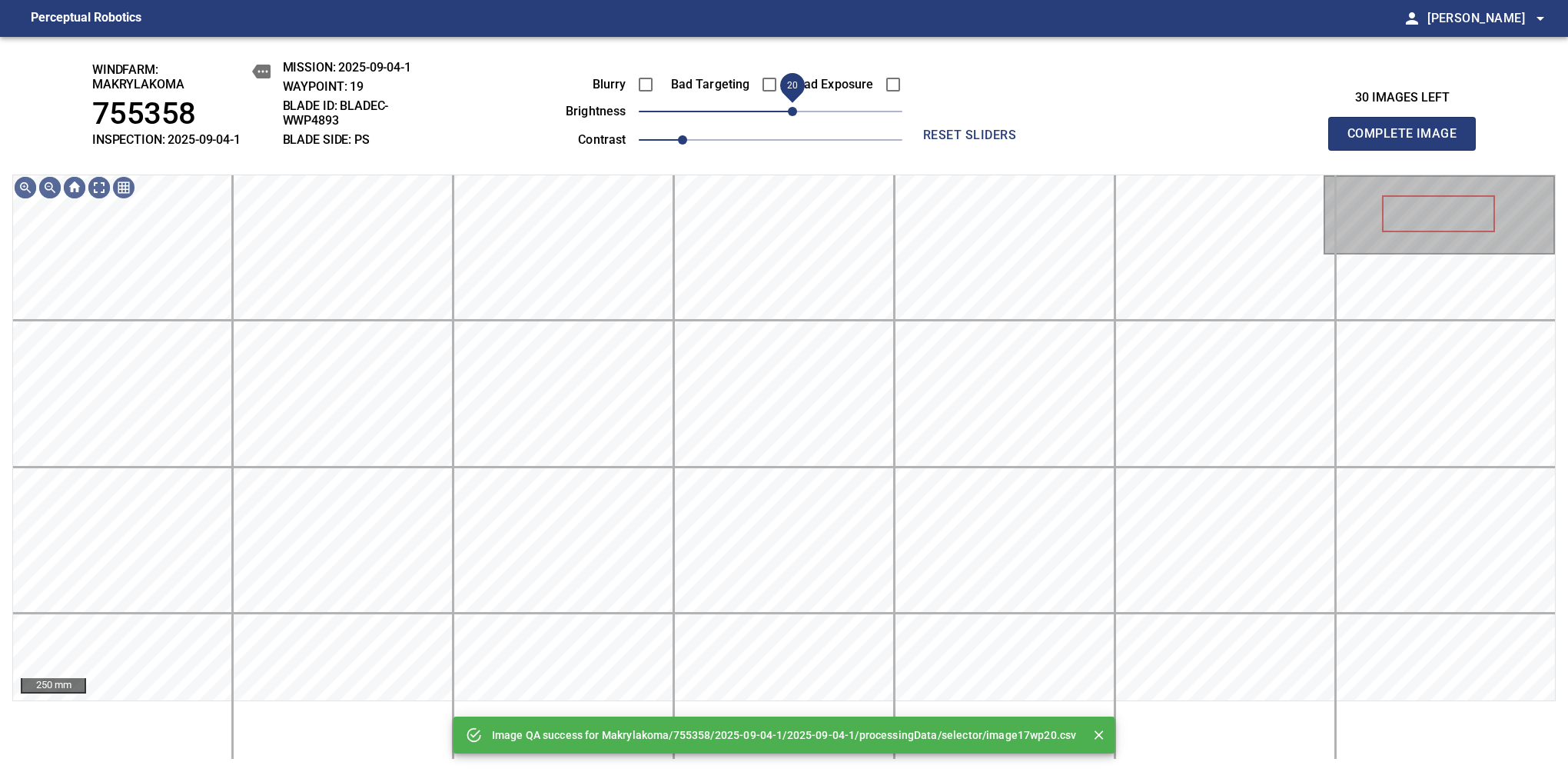
drag, startPoint x: 785, startPoint y: 107, endPoint x: 793, endPoint y: 106, distance: 8.1
click at [793, 107] on span "20" at bounding box center [792, 112] width 9 height 9
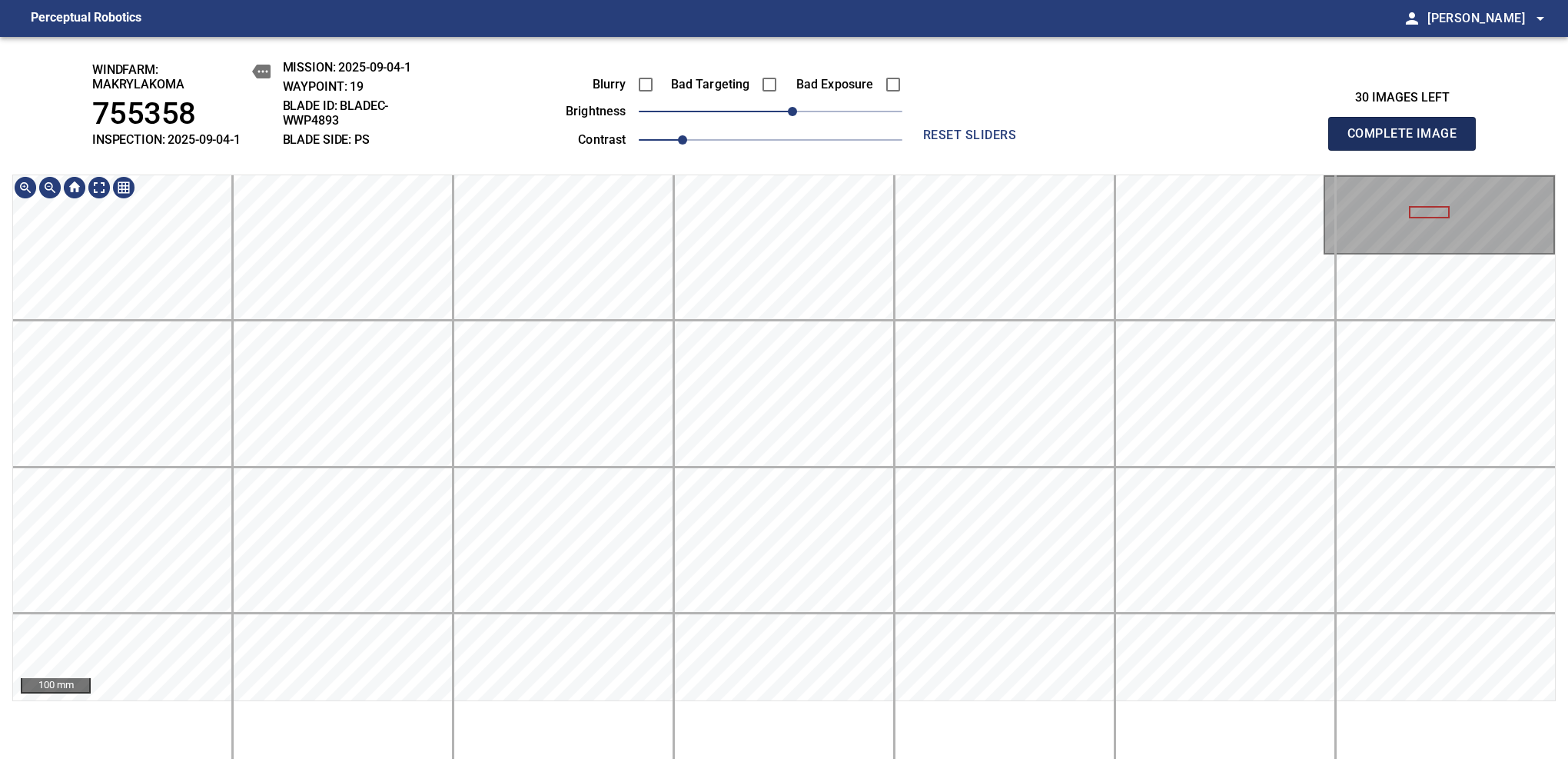
click at [1408, 142] on span "Complete Image" at bounding box center [1402, 133] width 114 height 21
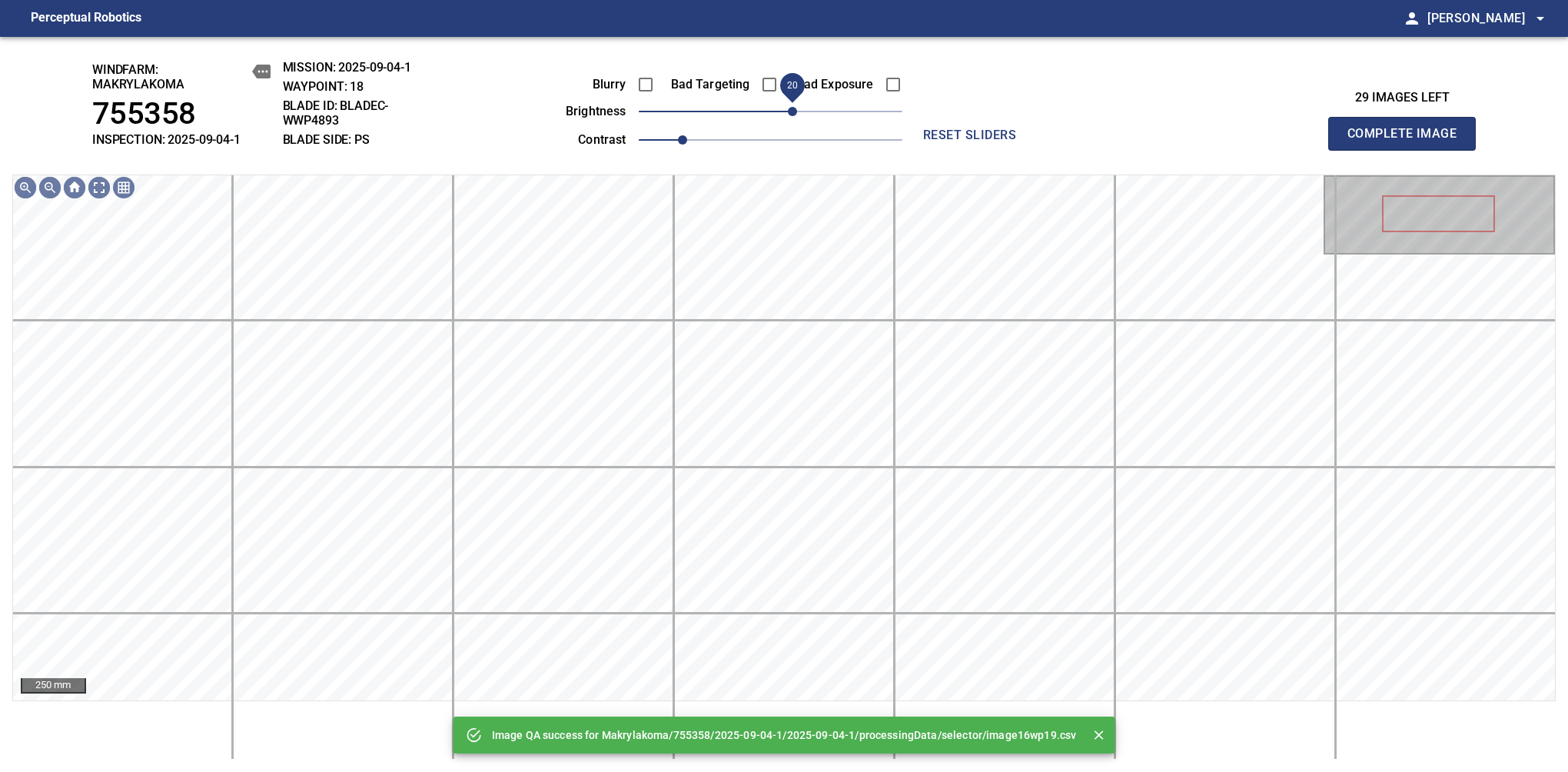
click at [796, 107] on span "20" at bounding box center [792, 112] width 9 height 9
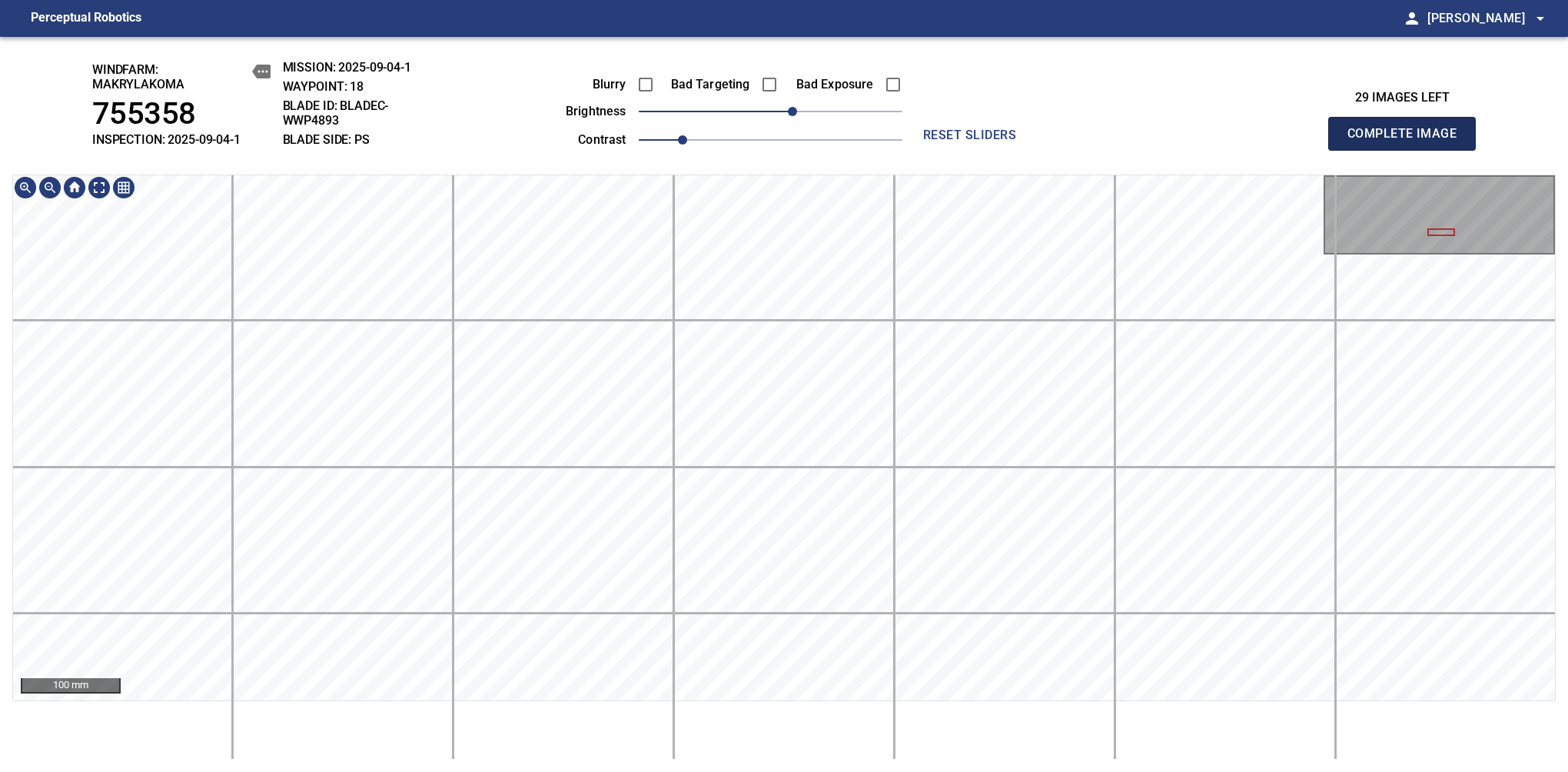
click at [1408, 142] on span "Complete Image" at bounding box center [1402, 133] width 114 height 21
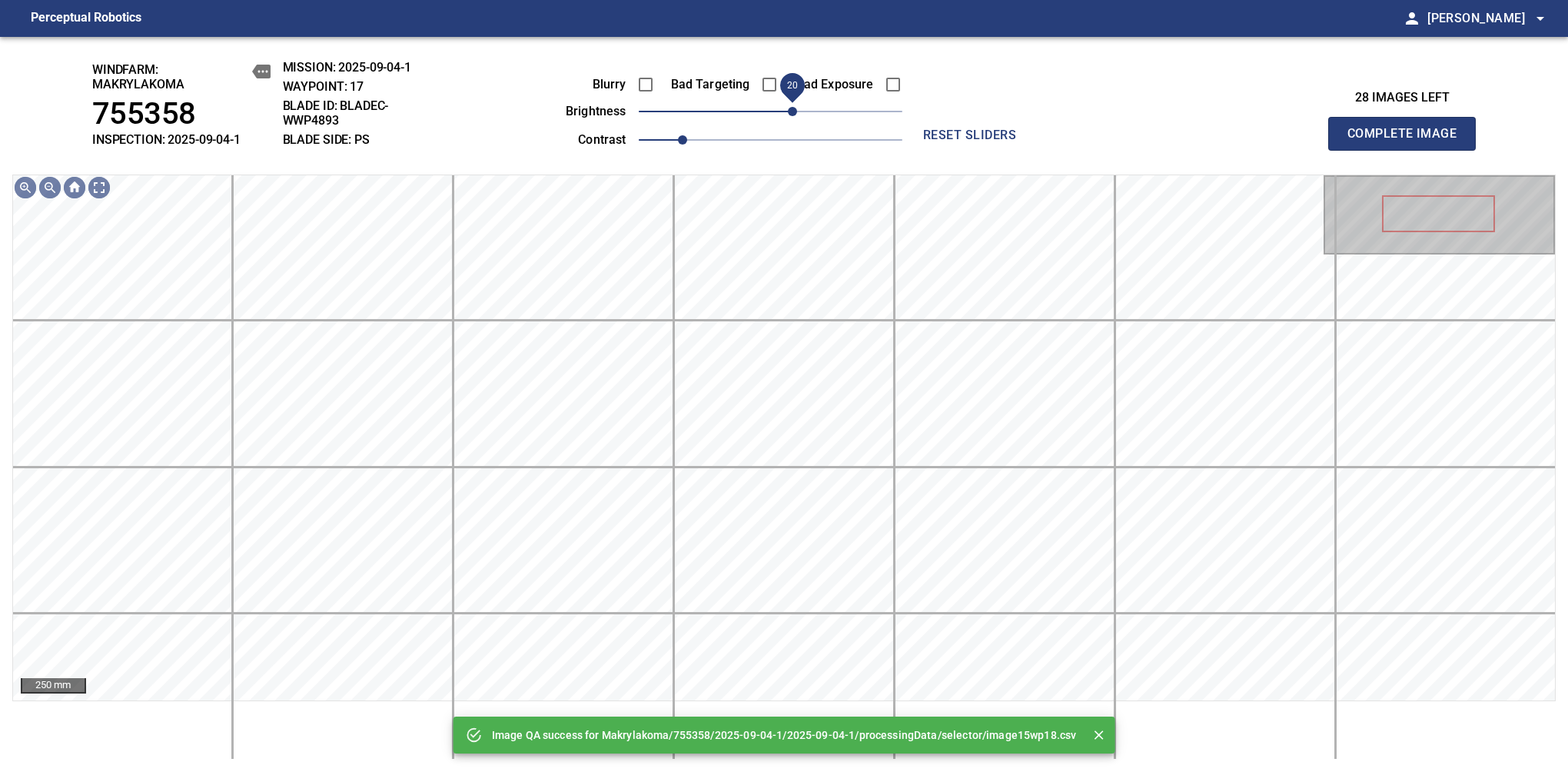
click at [790, 107] on span "20" at bounding box center [770, 111] width 263 height 21
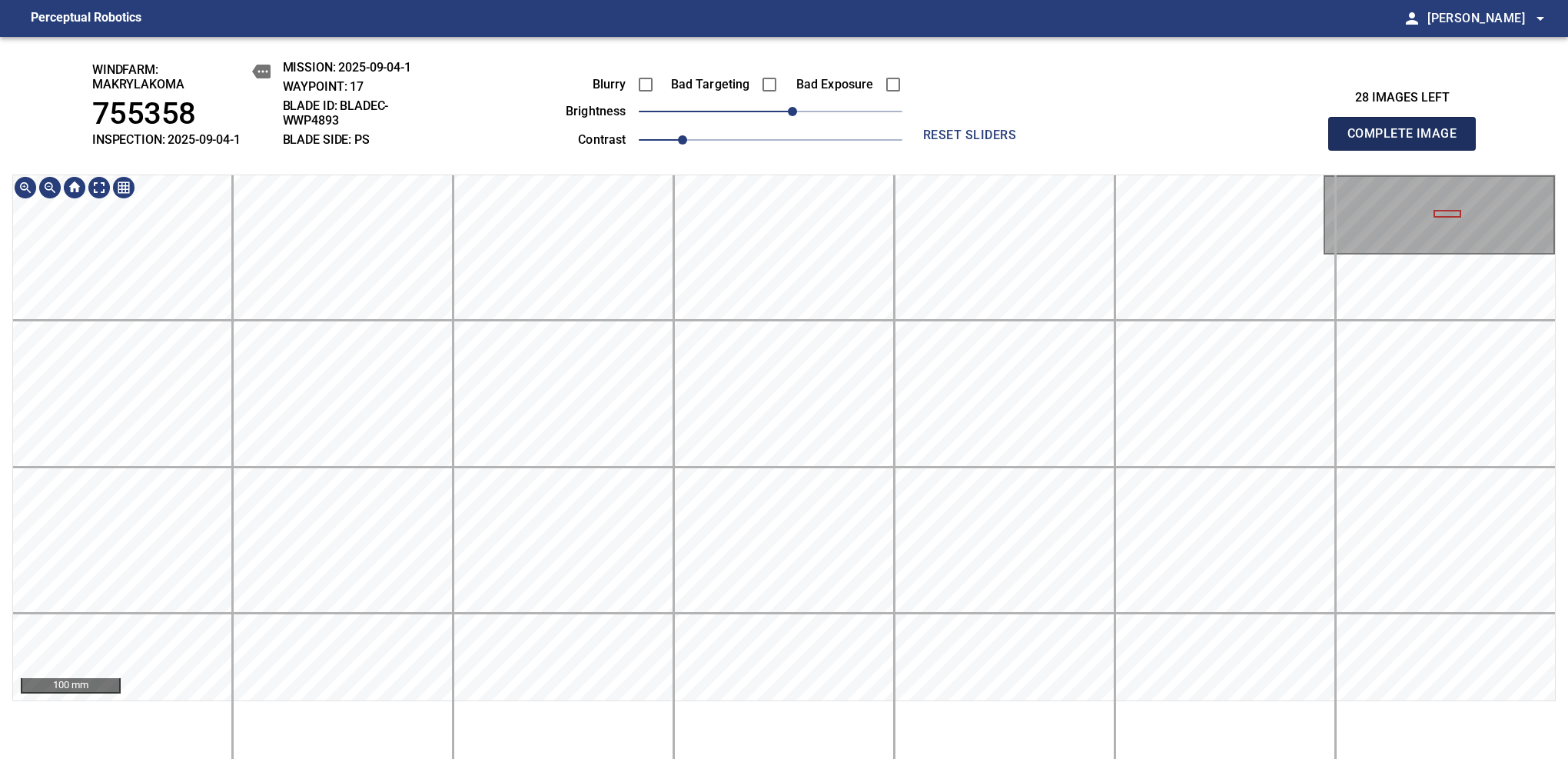
click at [1408, 142] on span "Complete Image" at bounding box center [1402, 133] width 114 height 21
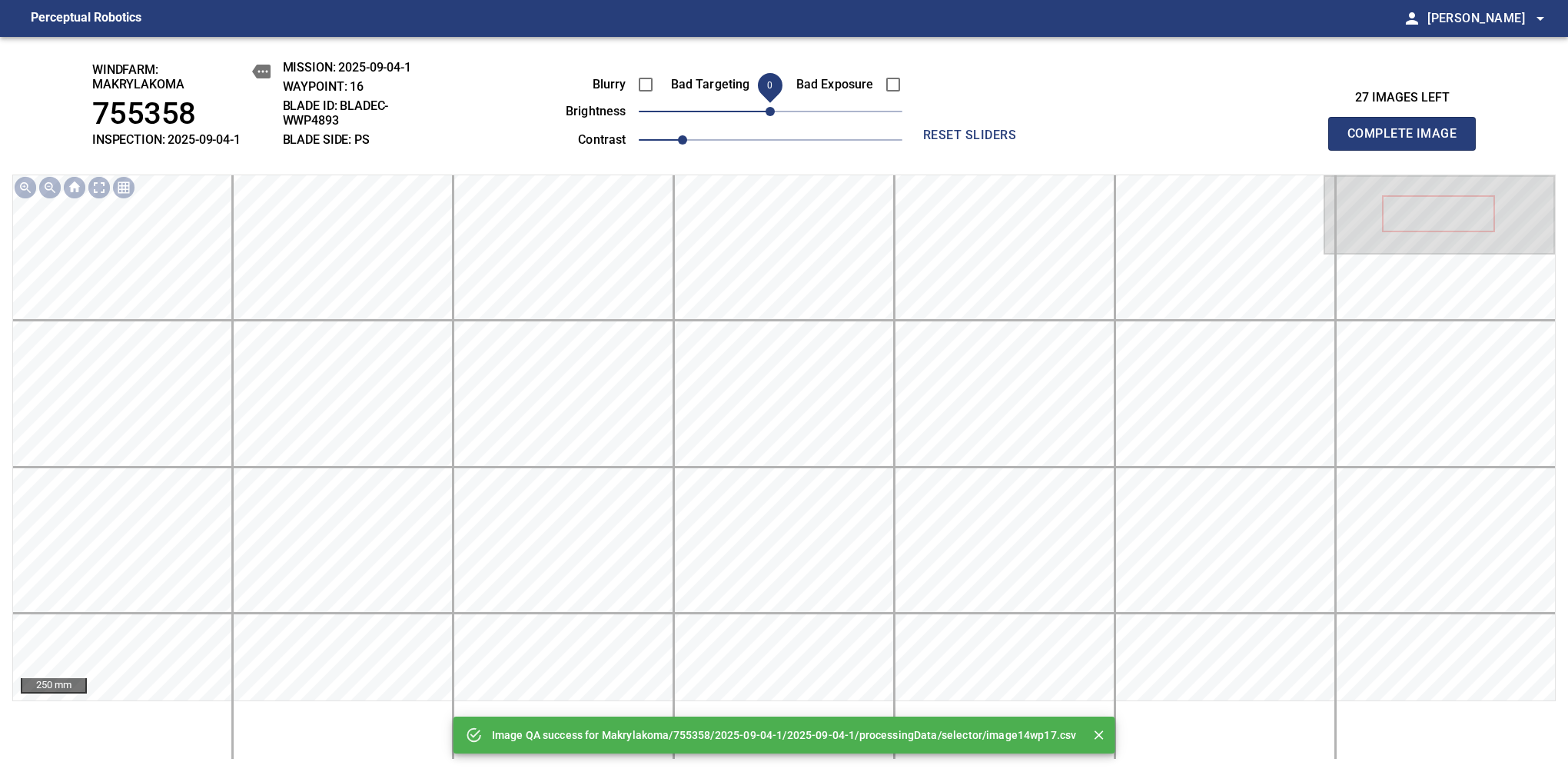
click at [775, 113] on span "0" at bounding box center [770, 112] width 9 height 9
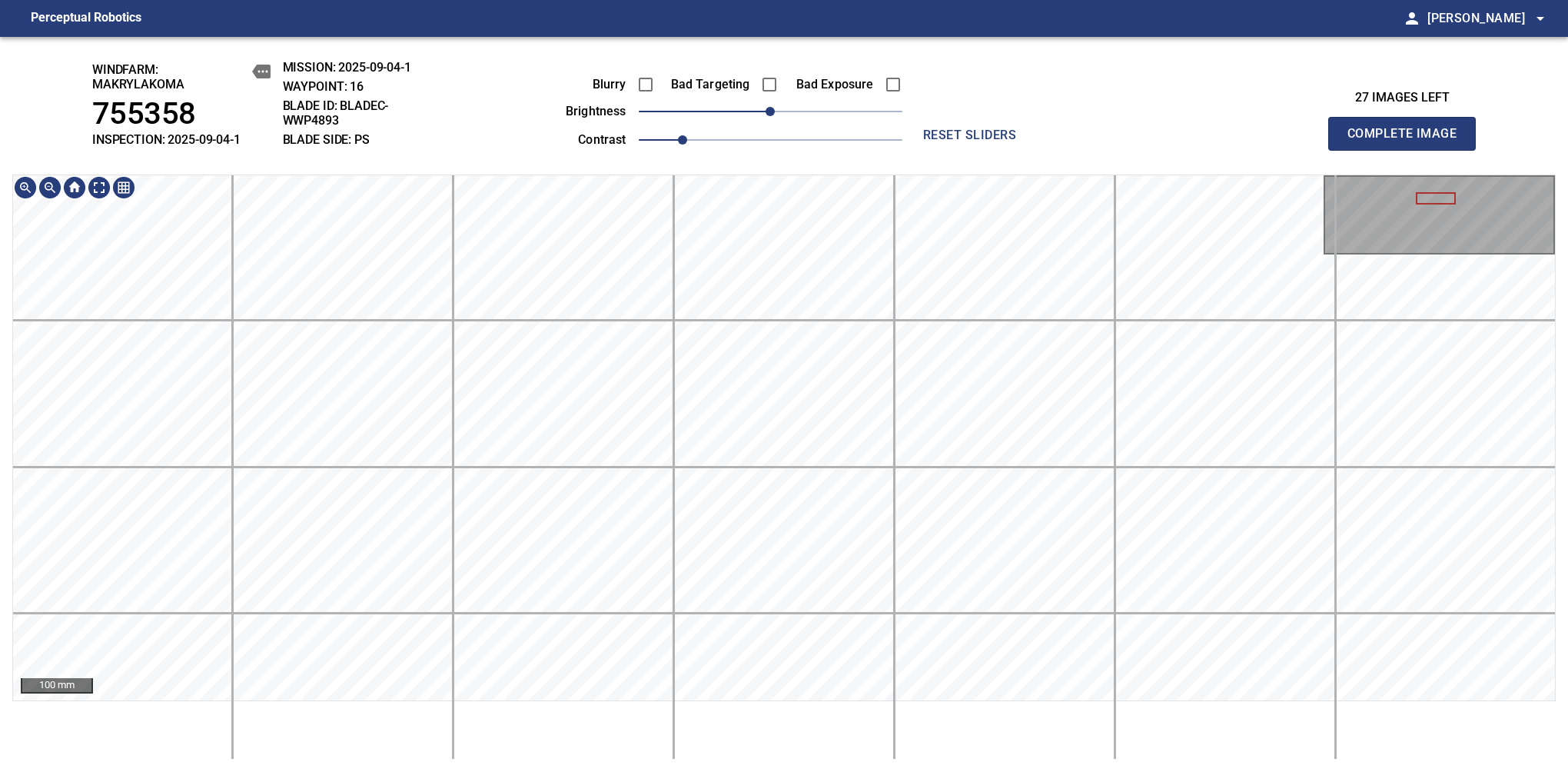
click at [772, 148] on div "windfarm: Makrylakoma 755358 INSPECTION: 2025-09-04-1 MISSION: 2025-09-04-1 WAY…" at bounding box center [784, 404] width 1568 height 735
click at [922, 771] on html "Perceptual Robotics person Alex Semenov arrow_drop_down windfarm: Makrylakoma 7…" at bounding box center [784, 386] width 1568 height 772
click at [763, 726] on div "100 mm" at bounding box center [784, 467] width 1543 height 585
click at [809, 94] on div "windfarm: Makrylakoma 755358 INSPECTION: 2025-09-04-1 MISSION: 2025-09-04-1 WAY…" at bounding box center [784, 404] width 1568 height 735
click at [891, 148] on div "windfarm: Makrylakoma 755358 INSPECTION: 2025-09-04-1 MISSION: 2025-09-04-1 WAY…" at bounding box center [784, 404] width 1568 height 735
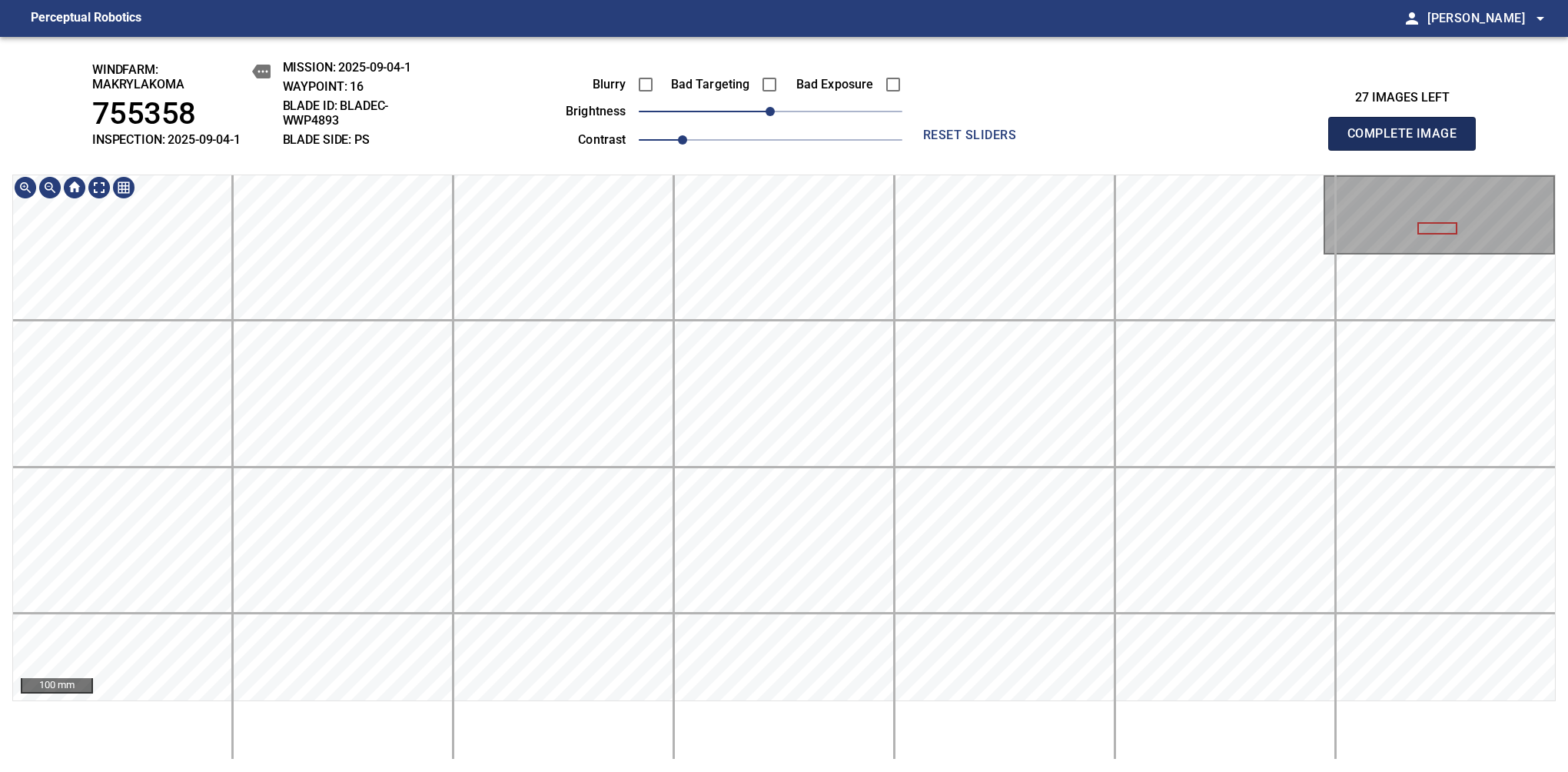
click at [1408, 142] on span "Complete Image" at bounding box center [1402, 133] width 114 height 21
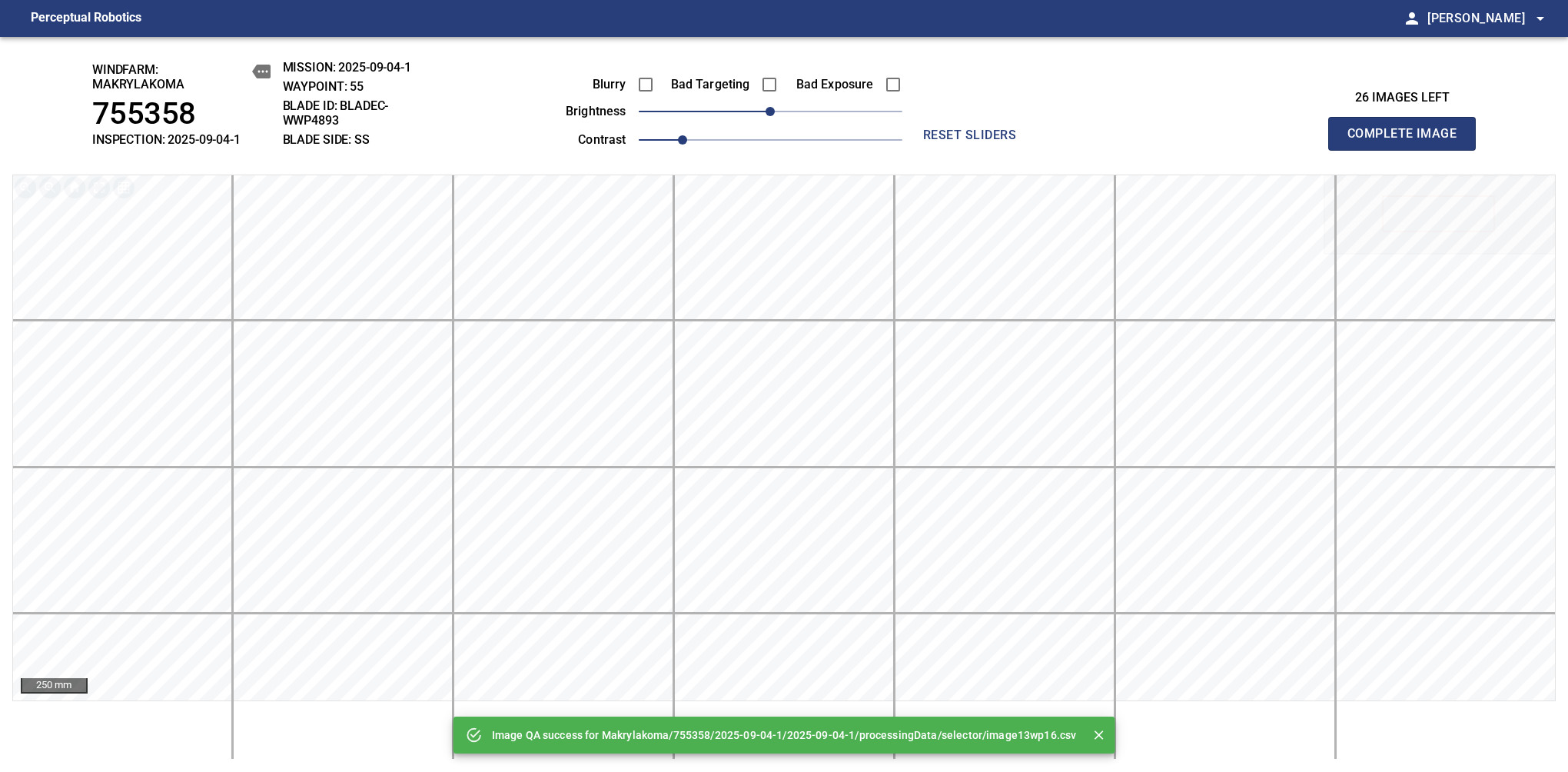
click at [793, 100] on div "Blurry Bad Targeting Bad Exposure" at bounding box center [716, 85] width 371 height 33
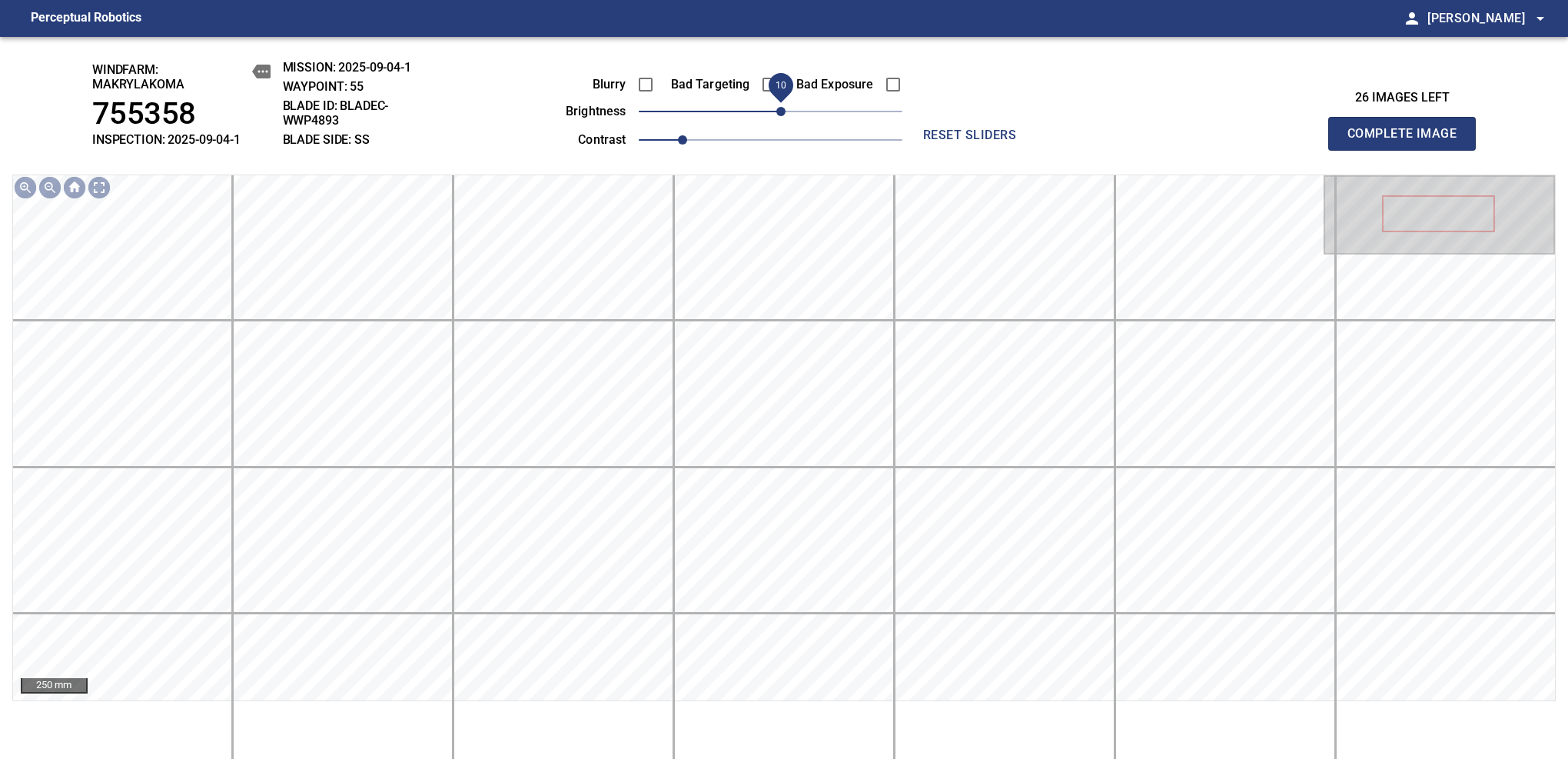
click at [784, 113] on span "10" at bounding box center [780, 112] width 9 height 9
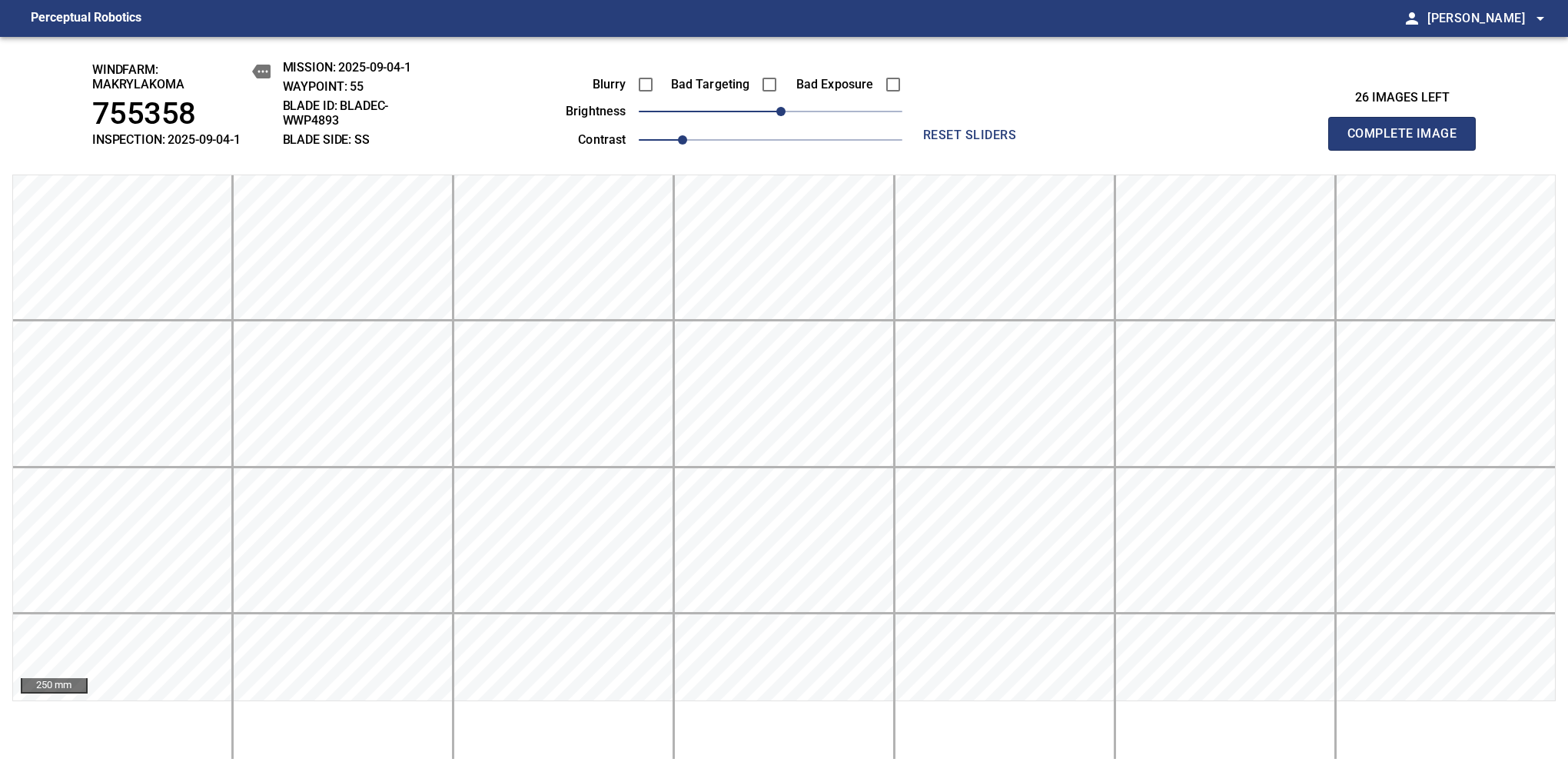
click at [1408, 142] on span "Complete Image" at bounding box center [1402, 133] width 114 height 21
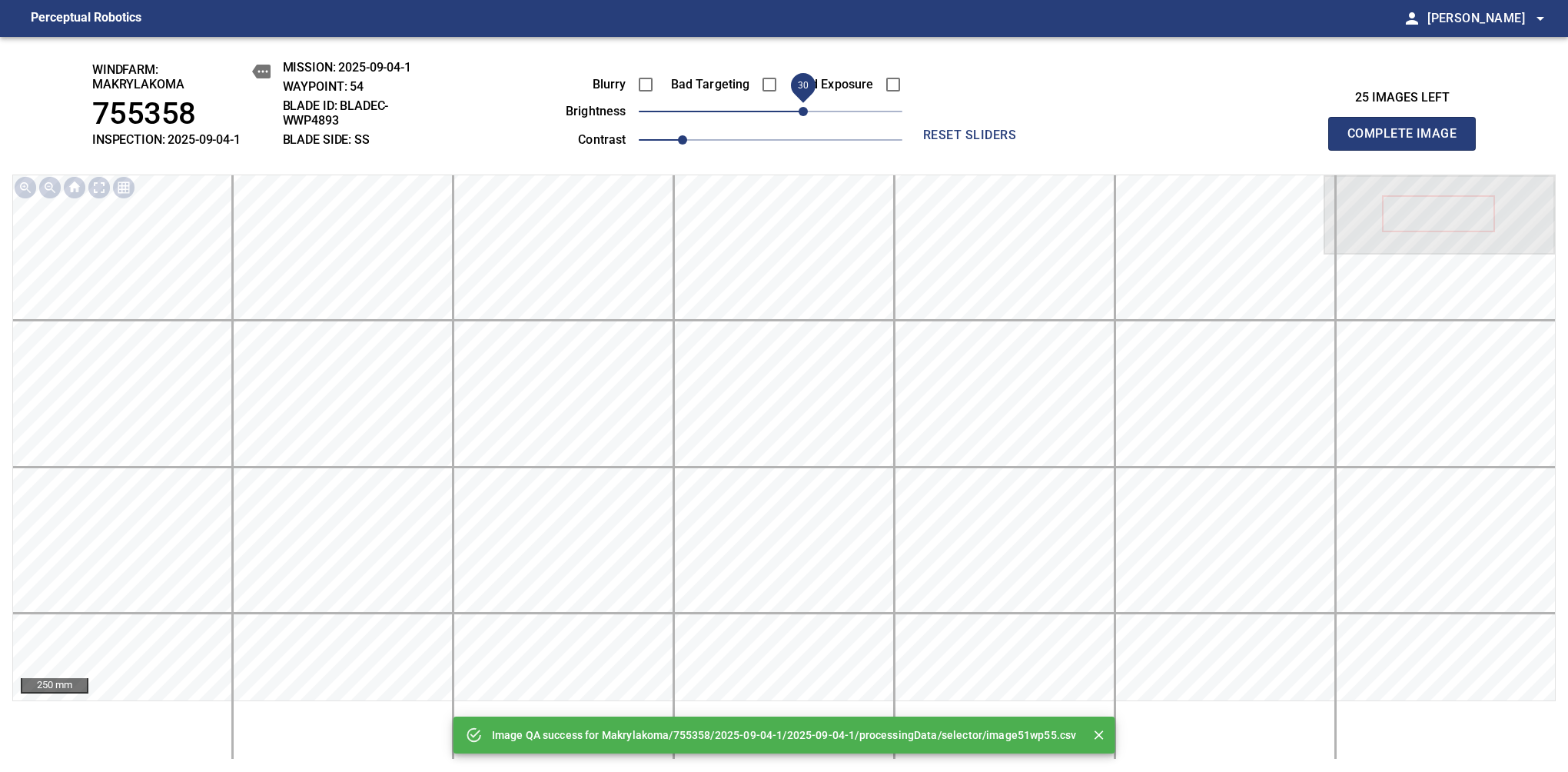
drag, startPoint x: 776, startPoint y: 113, endPoint x: 803, endPoint y: 105, distance: 28.2
click at [803, 107] on span "30" at bounding box center [802, 112] width 9 height 9
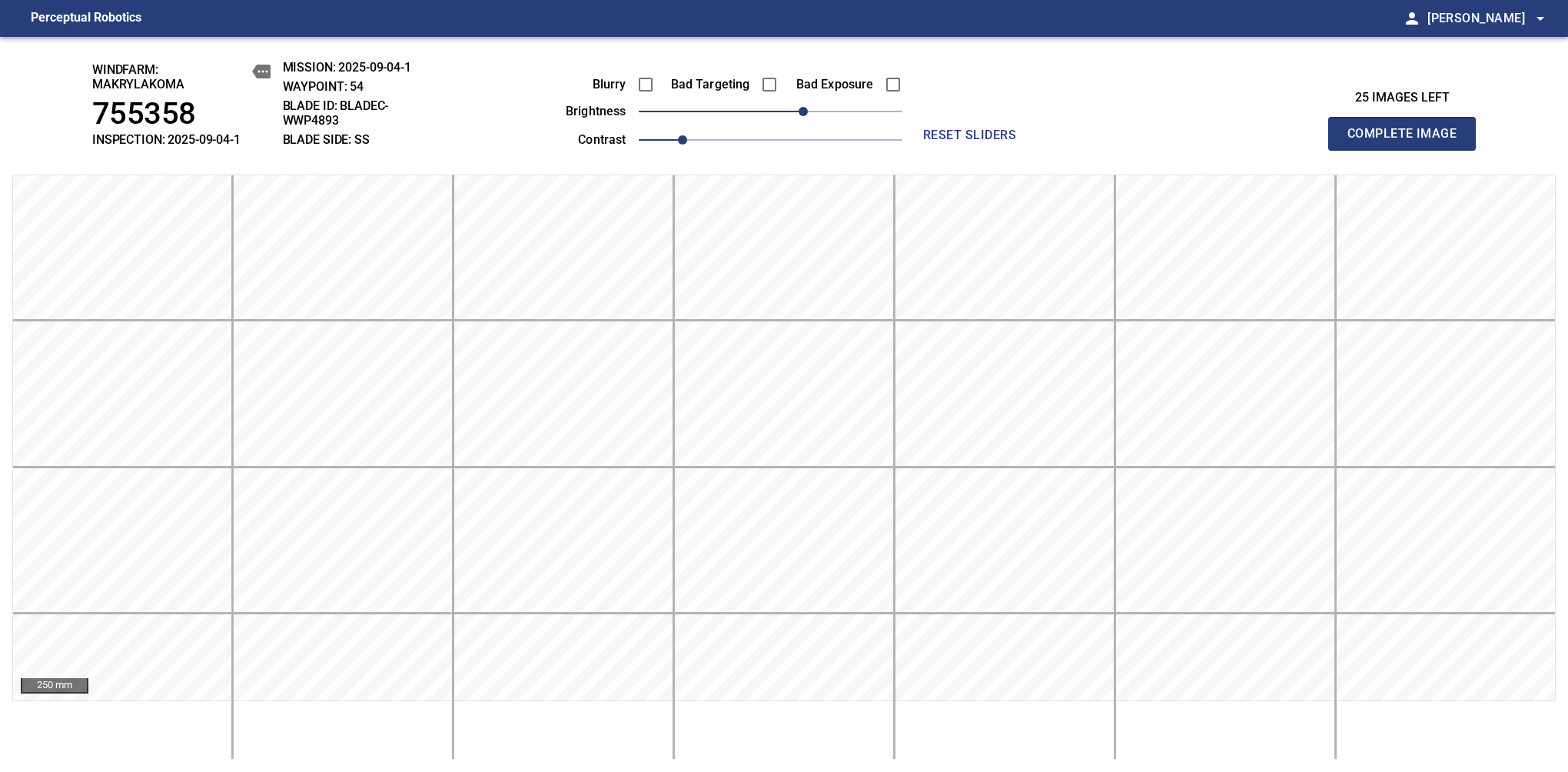
click at [1408, 142] on span "Complete Image" at bounding box center [1402, 133] width 114 height 21
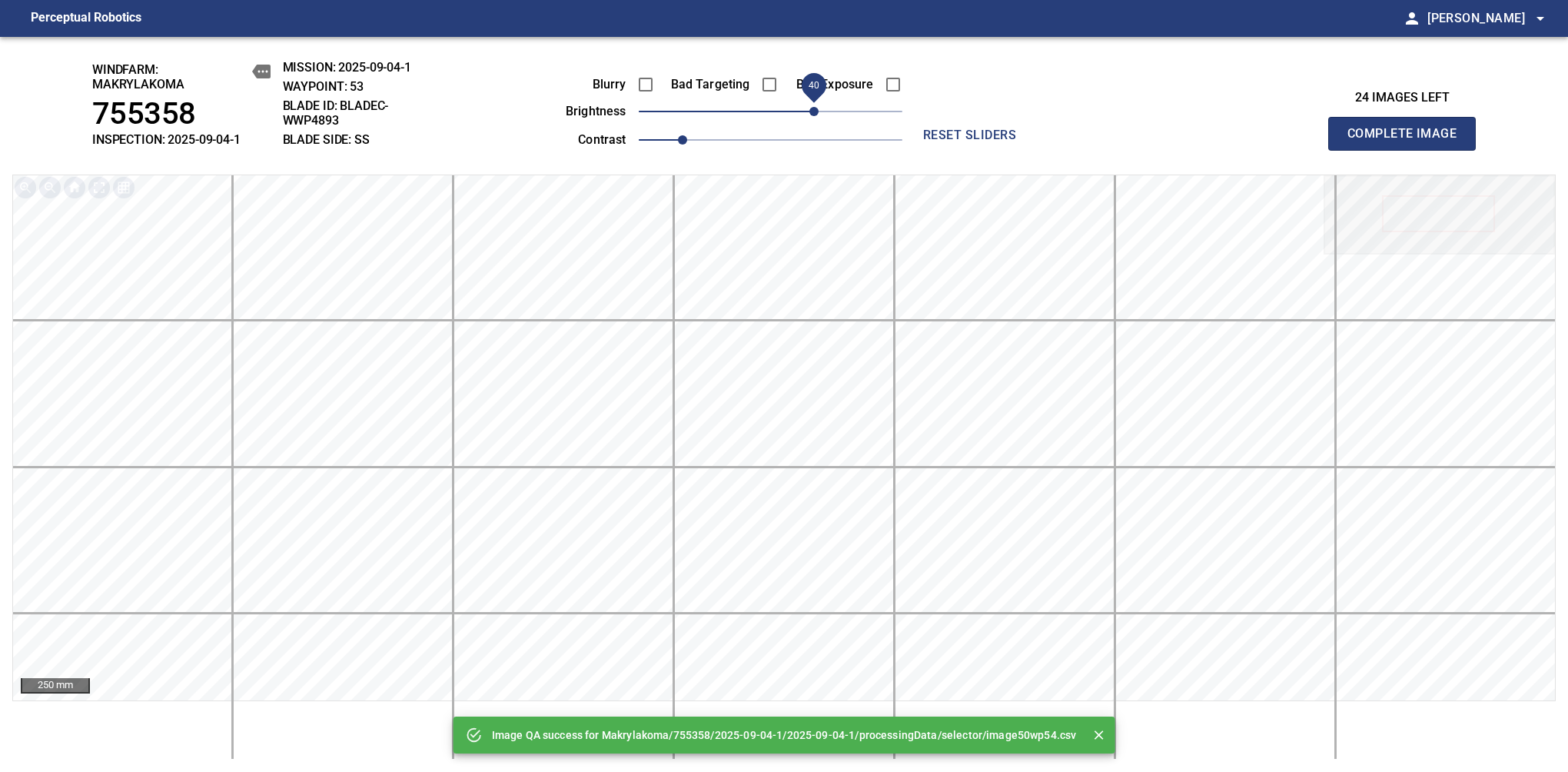
drag, startPoint x: 805, startPoint y: 107, endPoint x: 820, endPoint y: 110, distance: 15.3
click at [820, 110] on span "40" at bounding box center [770, 111] width 263 height 21
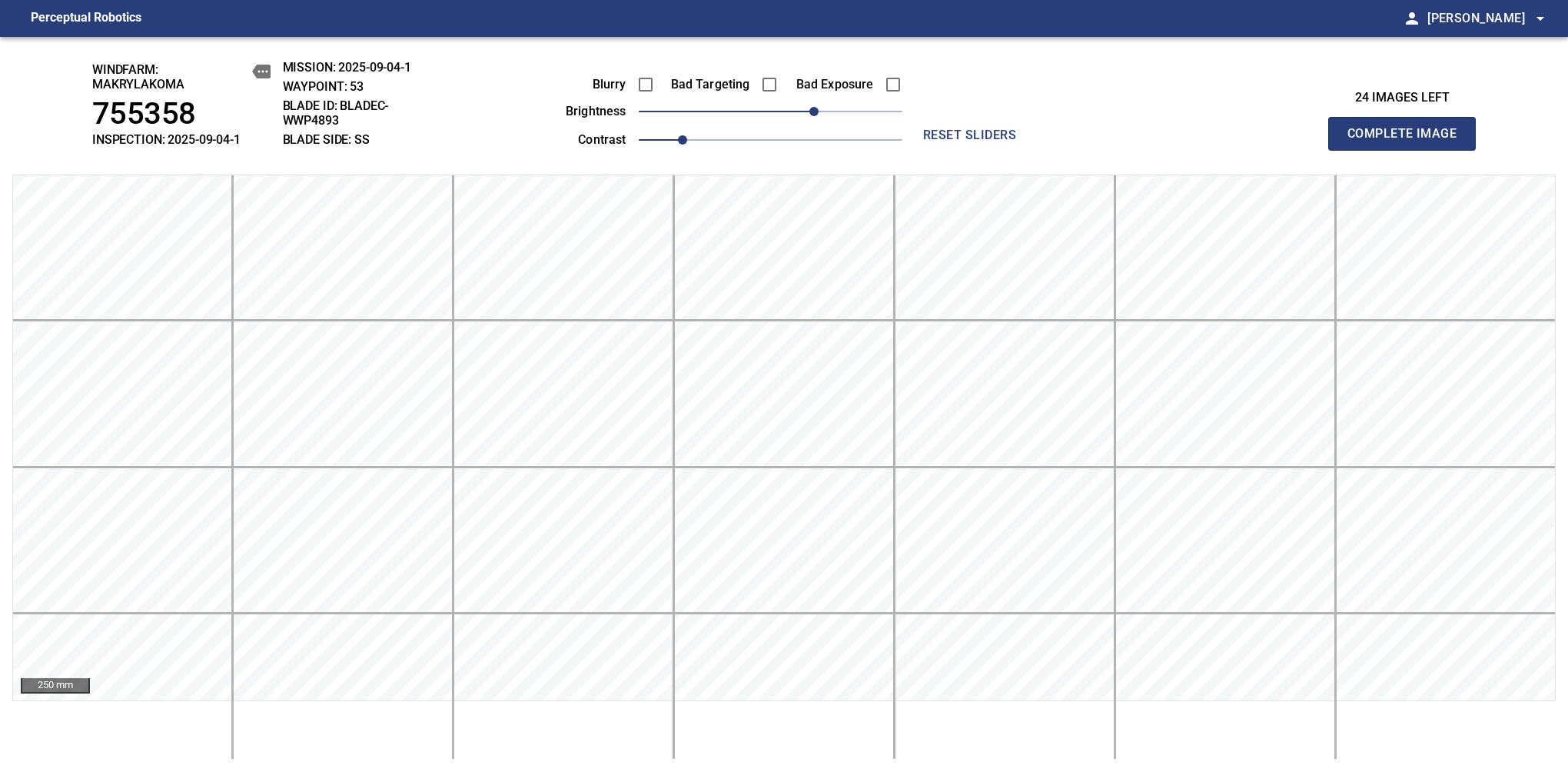
click at [1408, 142] on span "Complete Image" at bounding box center [1402, 133] width 114 height 21
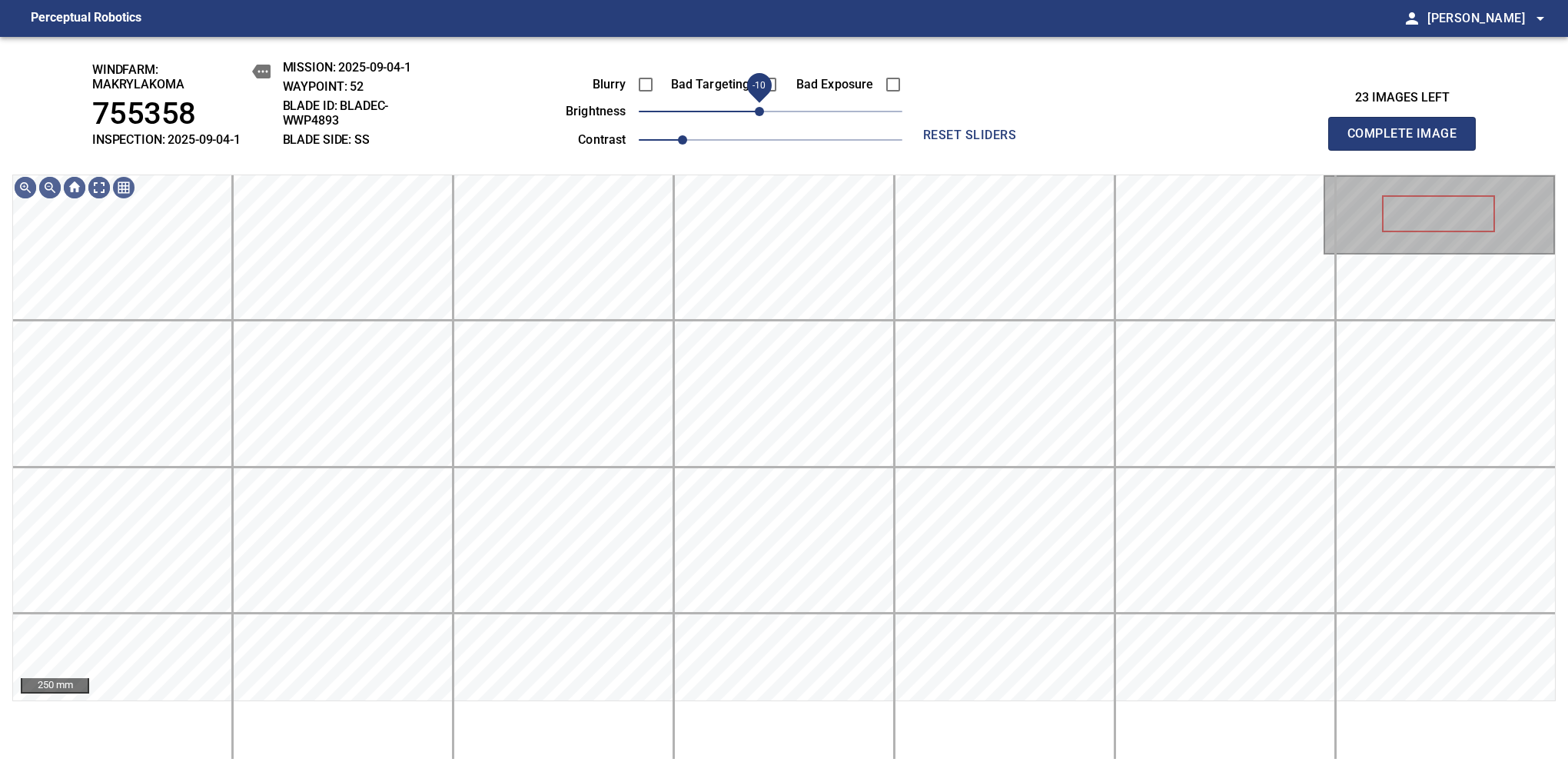
drag, startPoint x: 772, startPoint y: 115, endPoint x: 763, endPoint y: 115, distance: 9.0
click at [763, 115] on span "-10" at bounding box center [759, 112] width 9 height 9
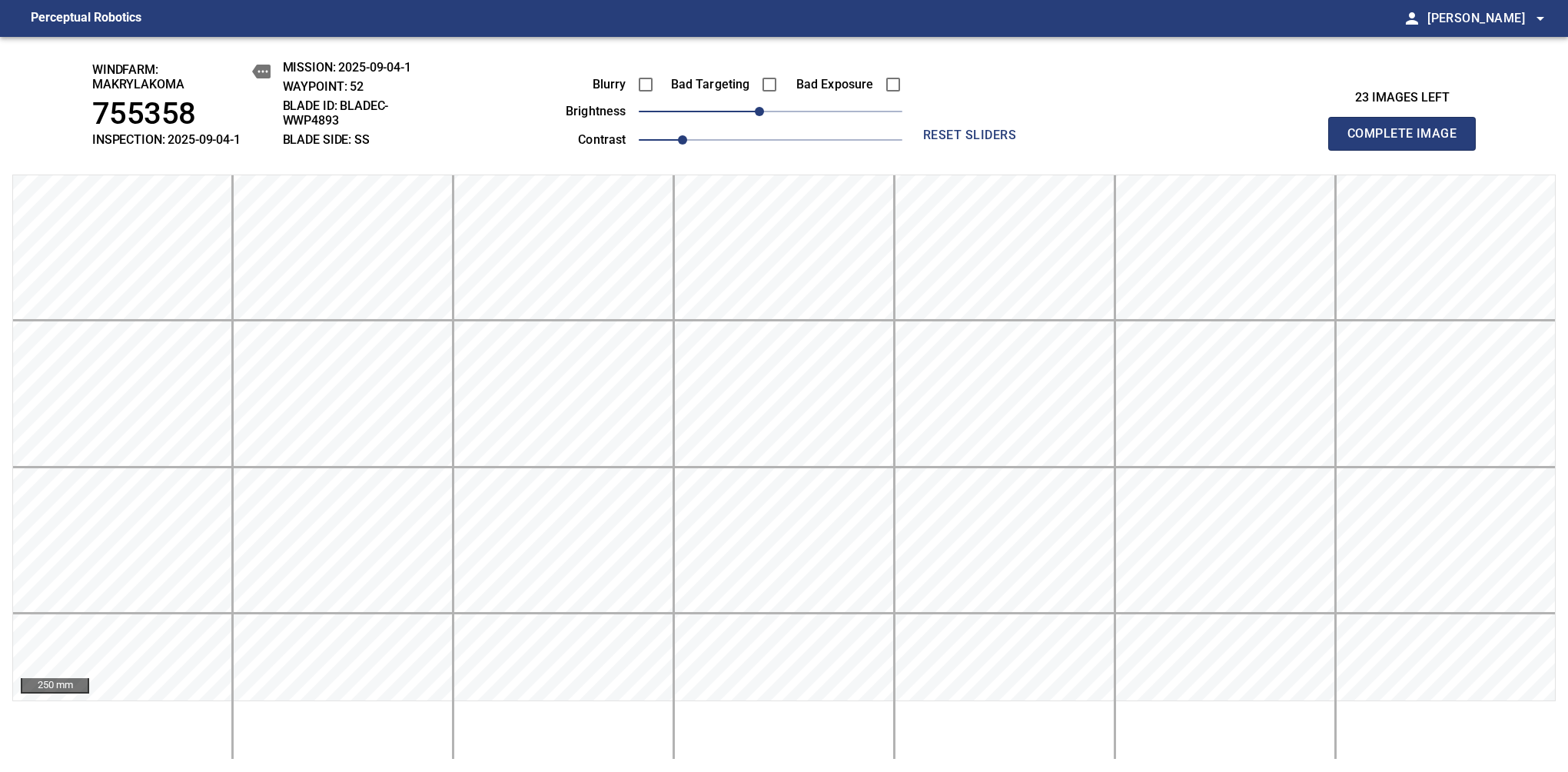
click at [1408, 142] on span "Complete Image" at bounding box center [1402, 133] width 114 height 21
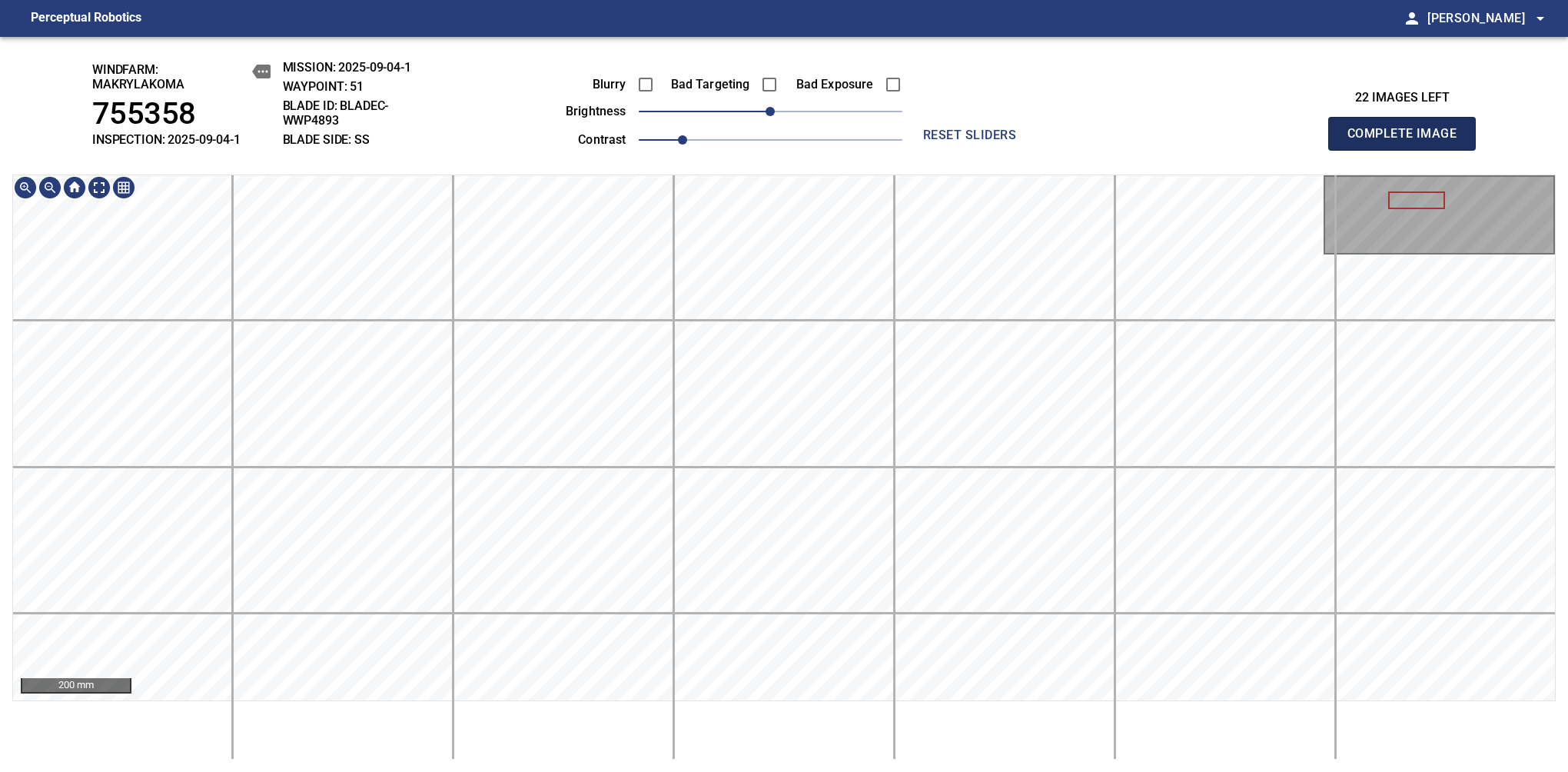
click at [1408, 142] on span "Complete Image" at bounding box center [1402, 133] width 114 height 21
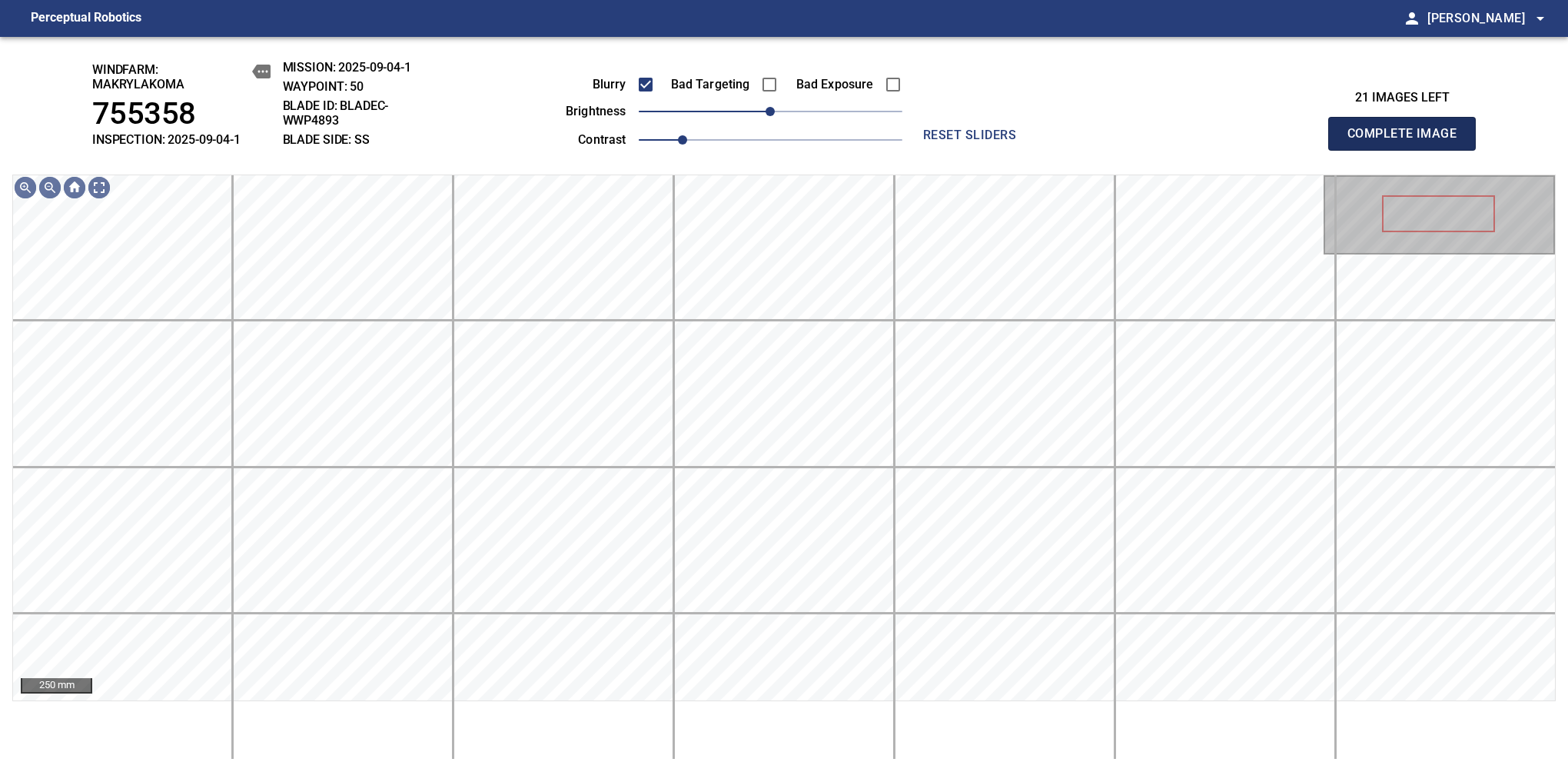
click at [1408, 142] on span "Complete Image" at bounding box center [1402, 133] width 114 height 21
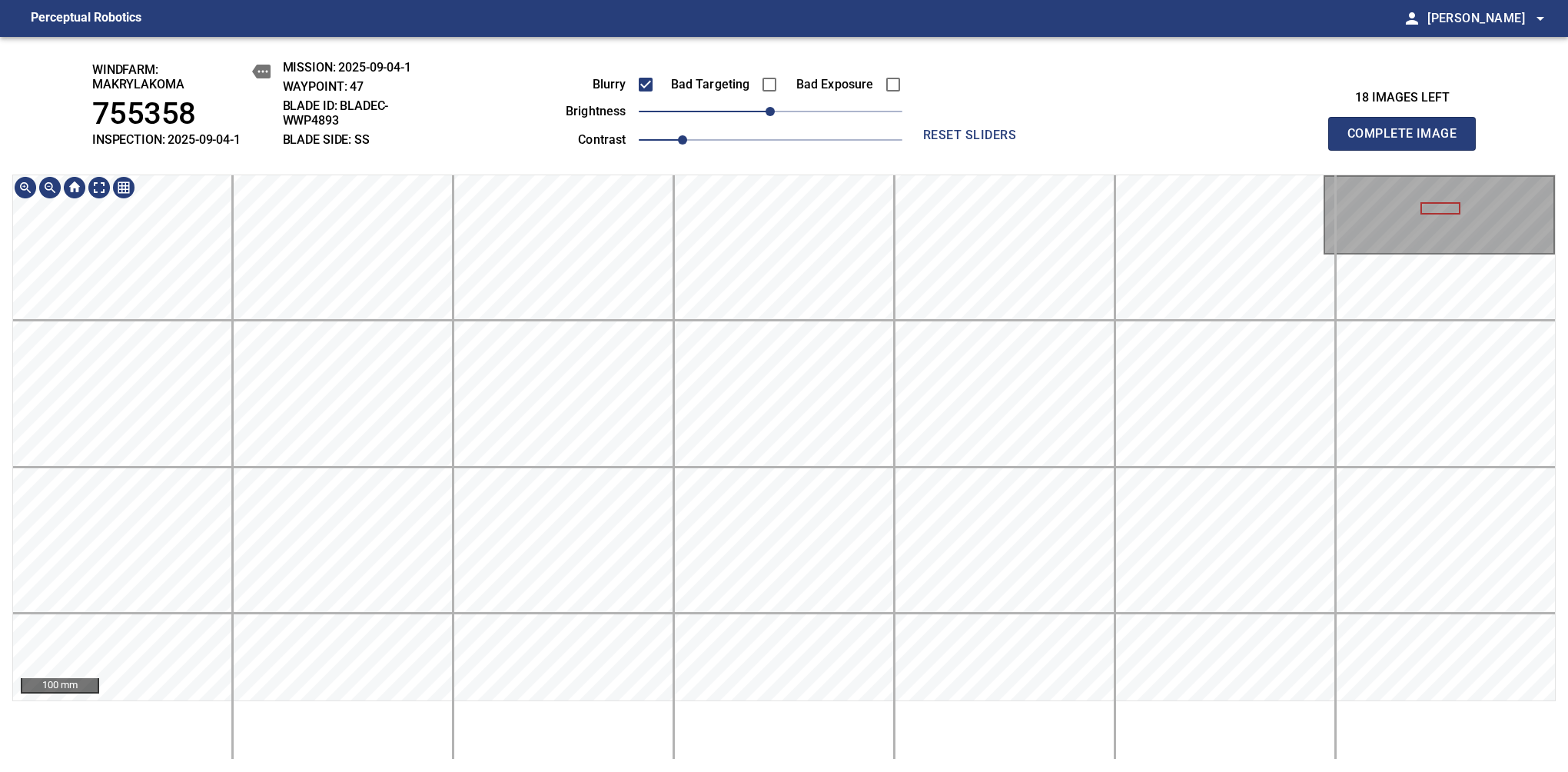
click at [834, 116] on div "windfarm: Makrylakoma 755358 INSPECTION: 2025-09-04-1 MISSION: 2025-09-04-1 WAY…" at bounding box center [784, 404] width 1568 height 735
click at [1408, 142] on span "Complete Image" at bounding box center [1402, 133] width 114 height 21
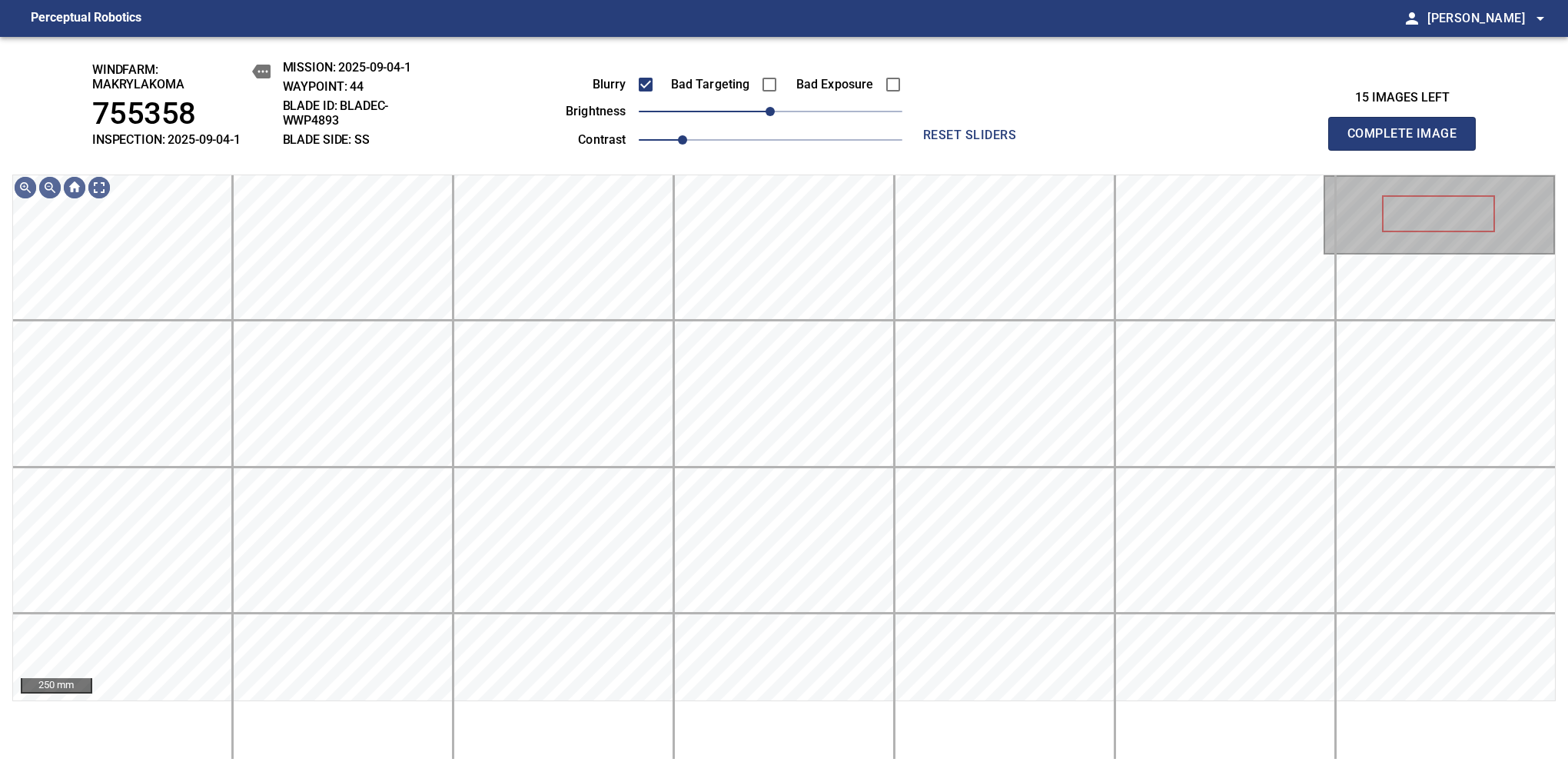
click at [1408, 142] on span "Complete Image" at bounding box center [1402, 133] width 114 height 21
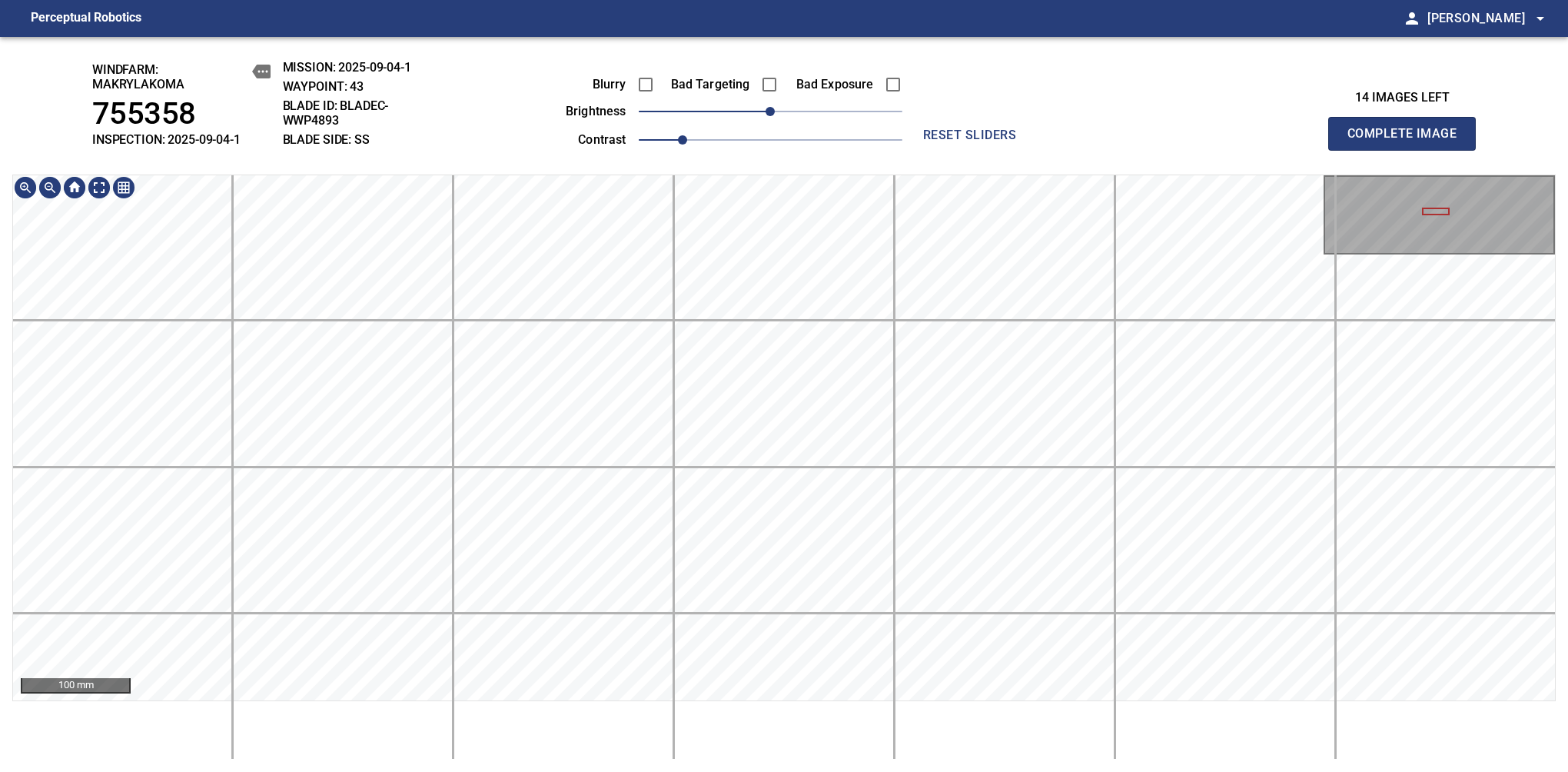
click at [768, 34] on main "Perceptual Robotics person [PERSON_NAME] arrow_drop_down windfarm: Makrylakoma …" at bounding box center [784, 386] width 1568 height 772
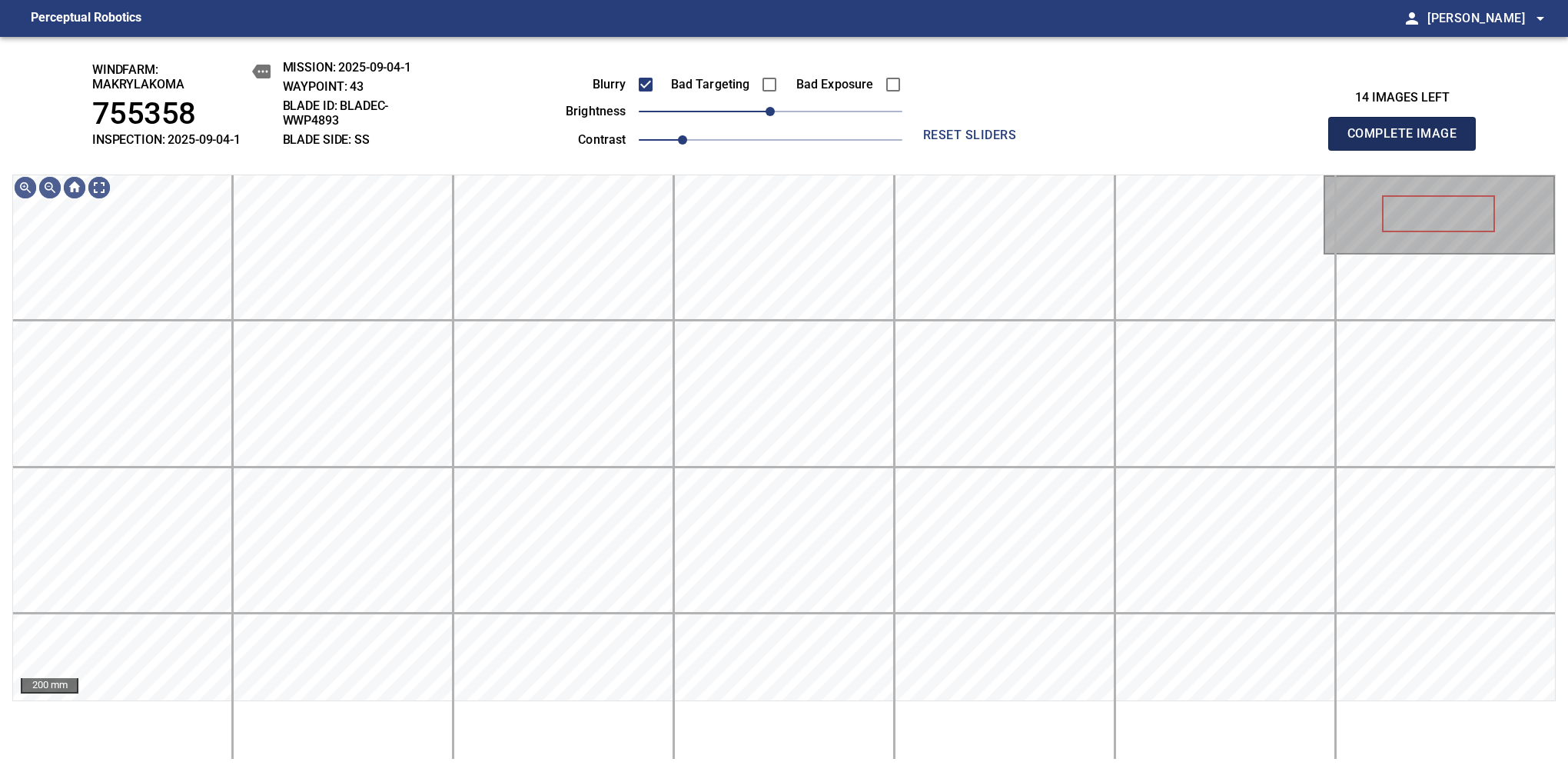
click at [1408, 142] on span "Complete Image" at bounding box center [1402, 133] width 114 height 21
drag, startPoint x: 780, startPoint y: 123, endPoint x: 812, endPoint y: 121, distance: 32.1
click at [812, 116] on span "40" at bounding box center [814, 112] width 9 height 9
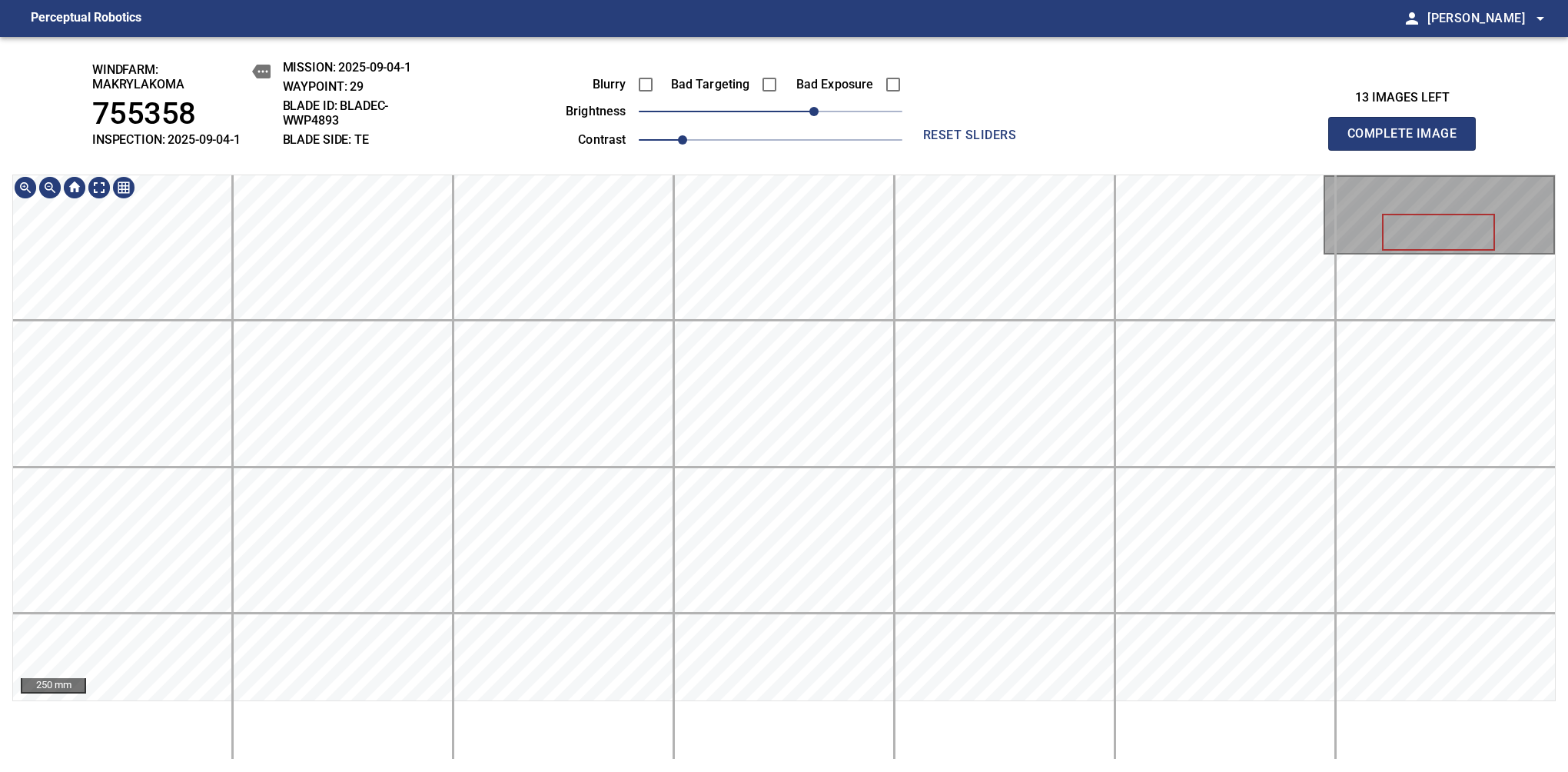
click at [729, 21] on main "Perceptual Robotics person [PERSON_NAME] arrow_drop_down windfarm: Makrylakoma …" at bounding box center [784, 386] width 1568 height 772
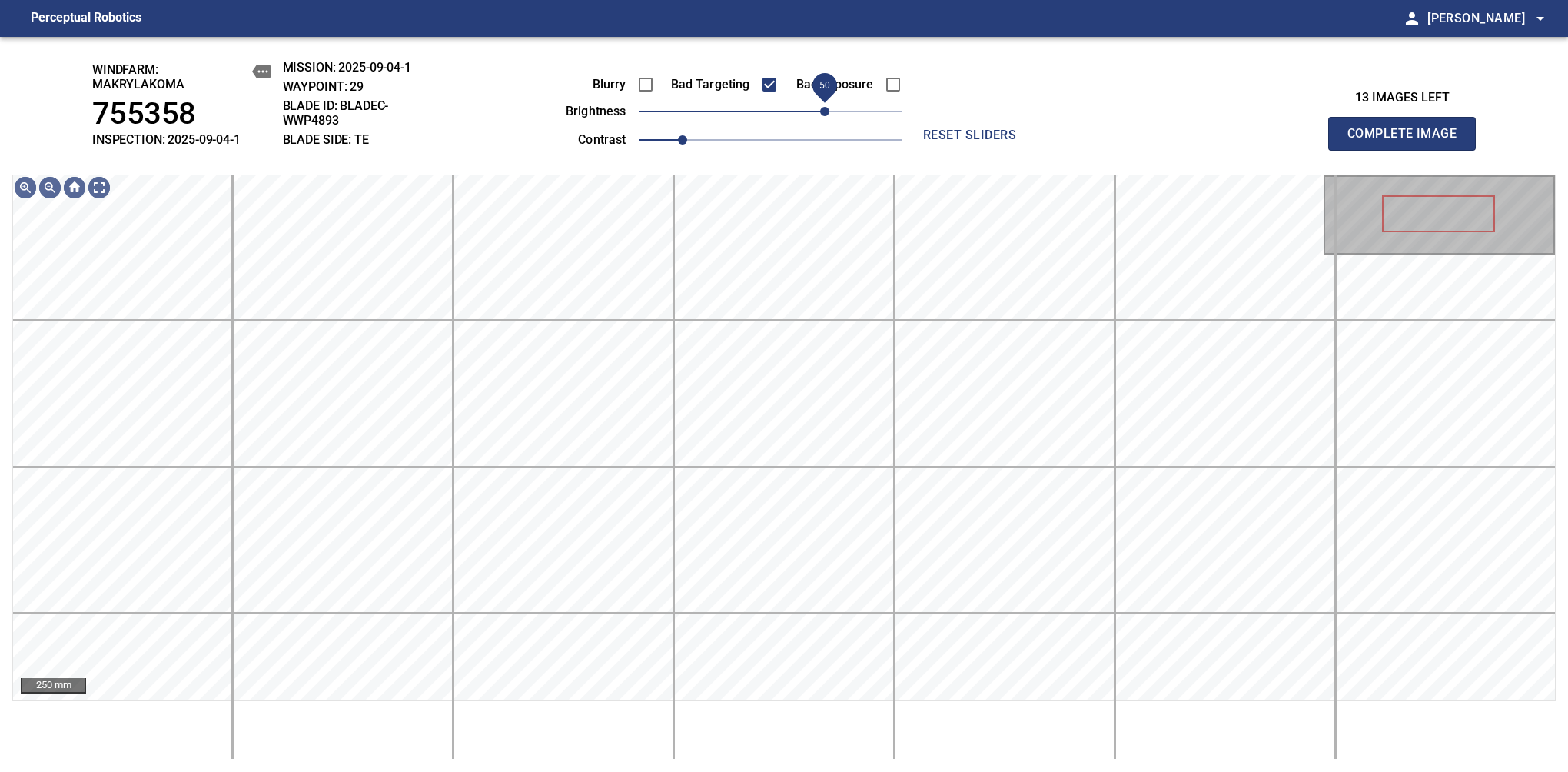
click at [822, 115] on span "50" at bounding box center [824, 112] width 9 height 9
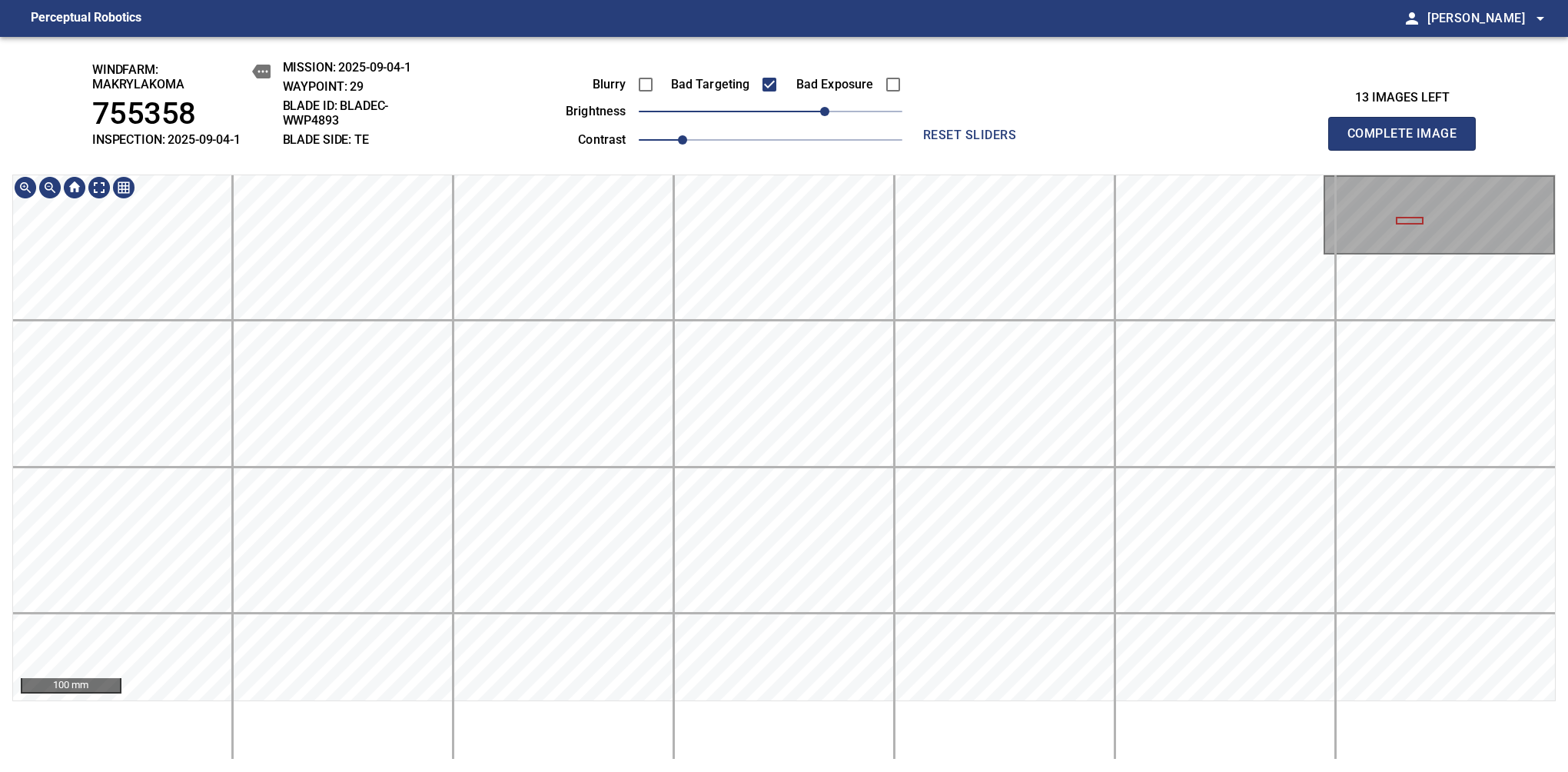
click at [591, 107] on div "windfarm: Makrylakoma 755358 INSPECTION: 2025-09-04-1 MISSION: 2025-09-04-1 WAY…" at bounding box center [784, 404] width 1568 height 735
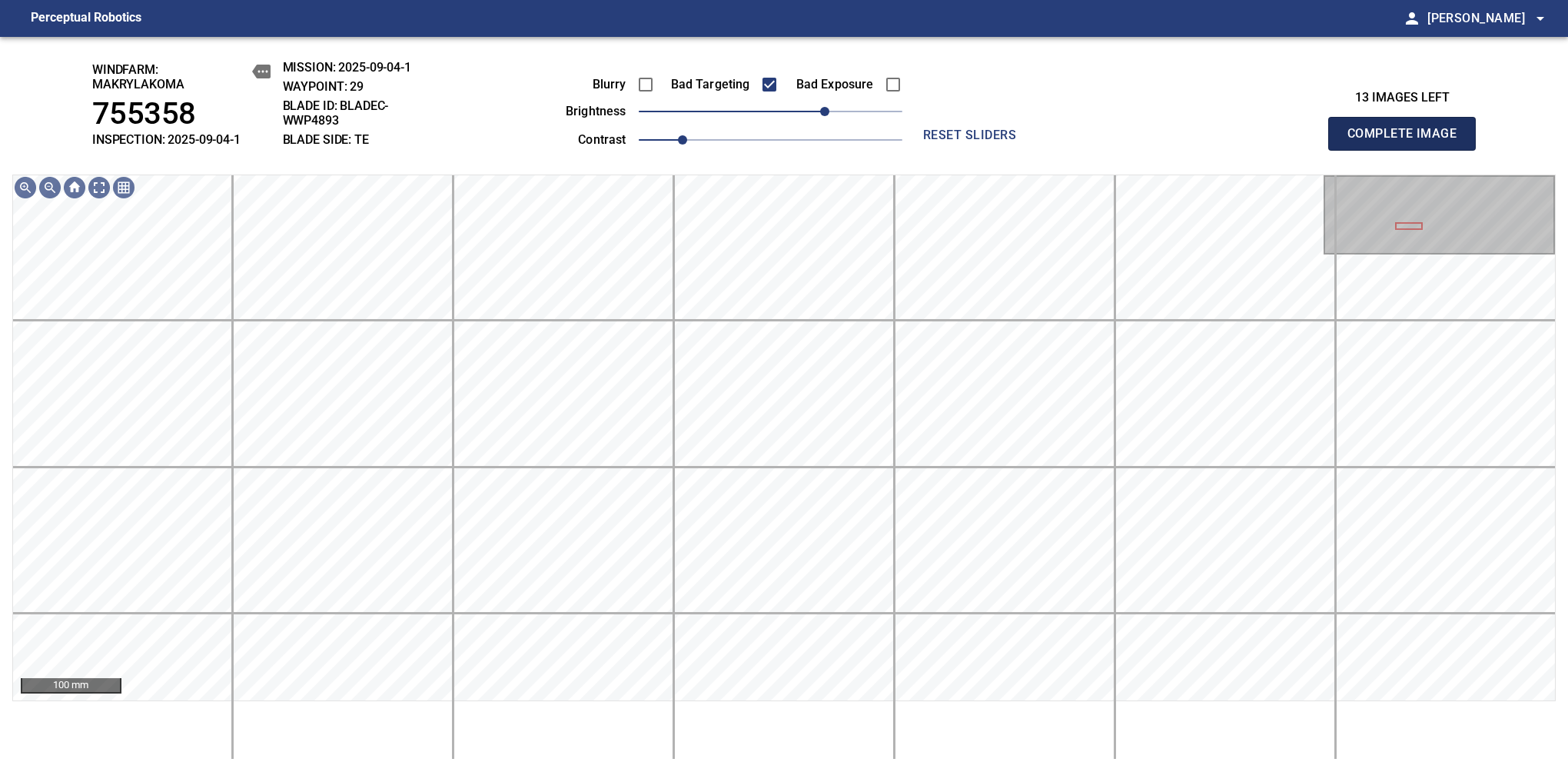
click at [1408, 142] on span "Complete Image" at bounding box center [1402, 133] width 114 height 21
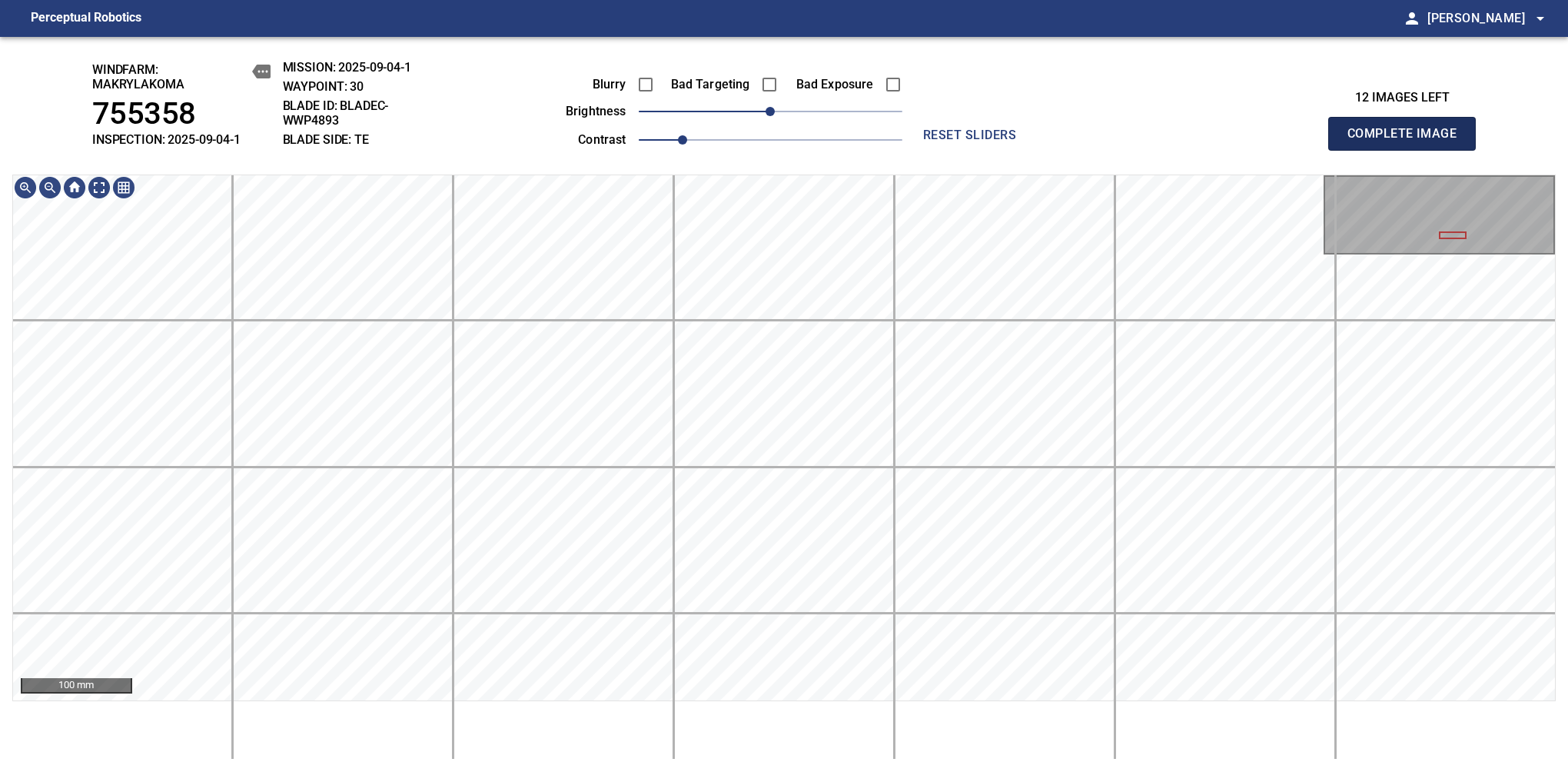
click at [1408, 142] on span "Complete Image" at bounding box center [1402, 133] width 114 height 21
click at [1210, 130] on div "windfarm: Makrylakoma 755358 INSPECTION: 2025-09-04-1 MISSION: 2025-09-04-1 WAY…" at bounding box center [784, 404] width 1568 height 735
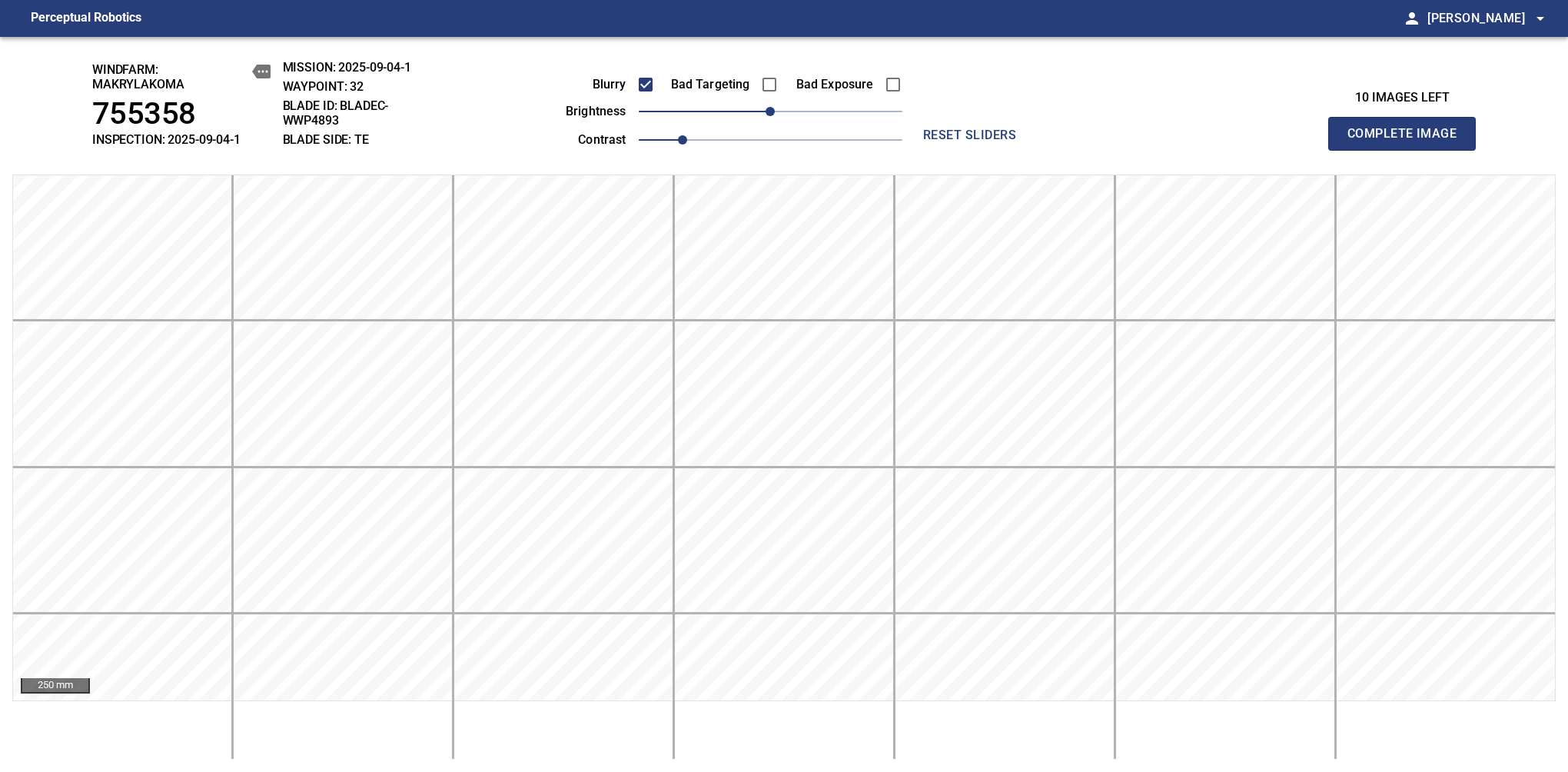
click at [1408, 142] on span "Complete Image" at bounding box center [1402, 133] width 114 height 21
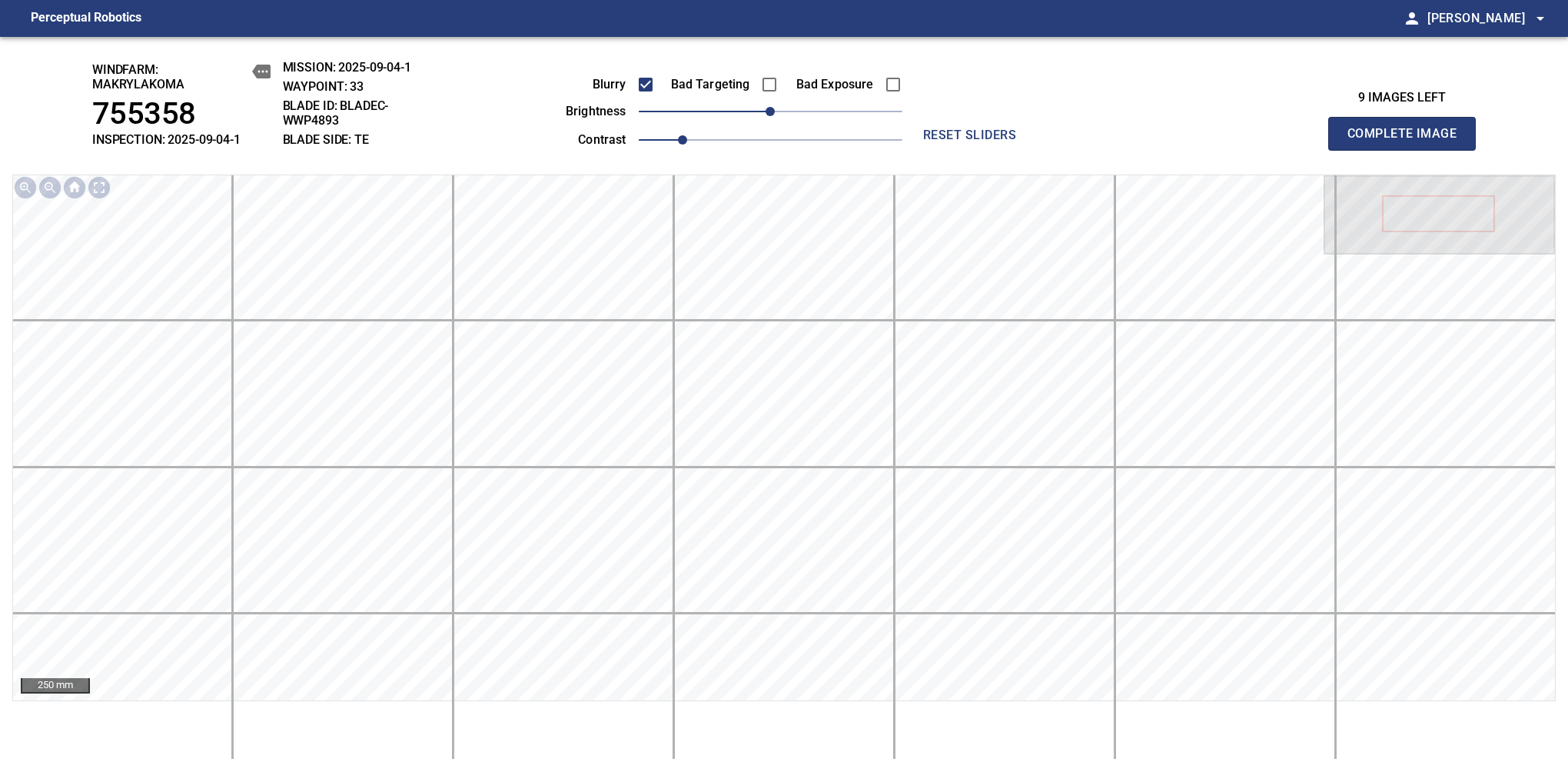
click at [1408, 142] on span "Complete Image" at bounding box center [1402, 133] width 114 height 21
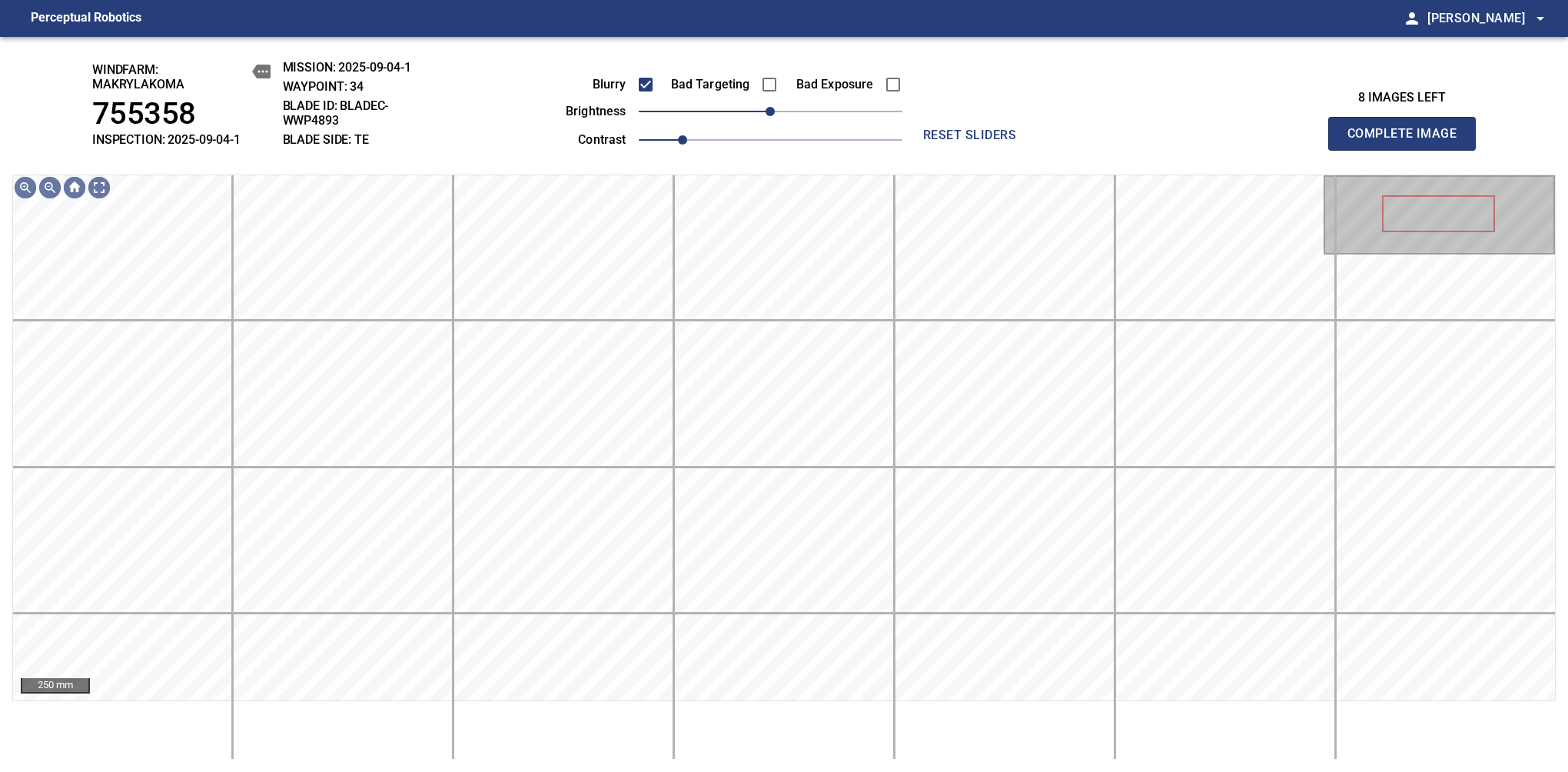
click at [1408, 142] on span "Complete Image" at bounding box center [1402, 133] width 114 height 21
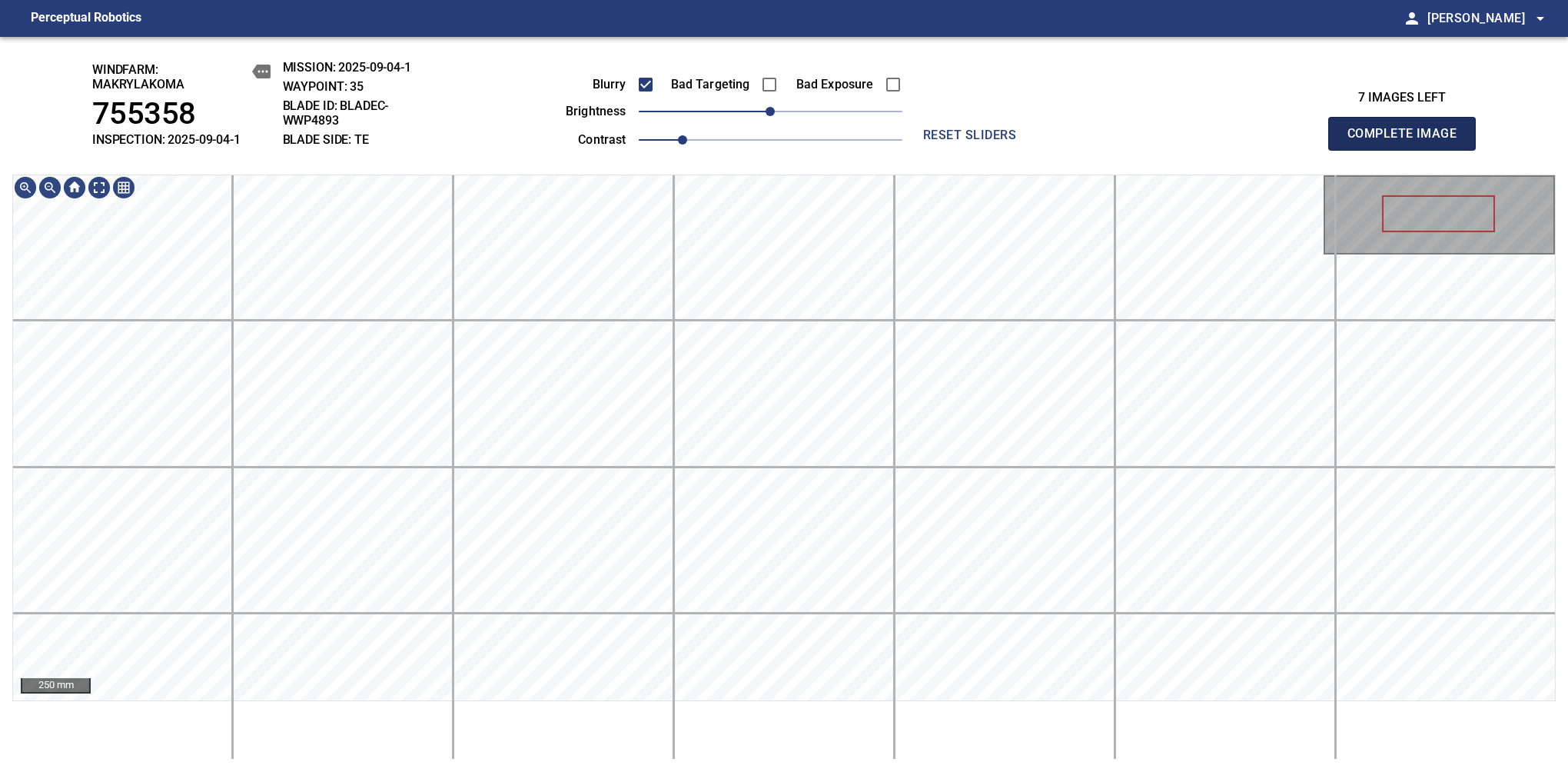
click at [1408, 142] on span "Complete Image" at bounding box center [1402, 133] width 114 height 21
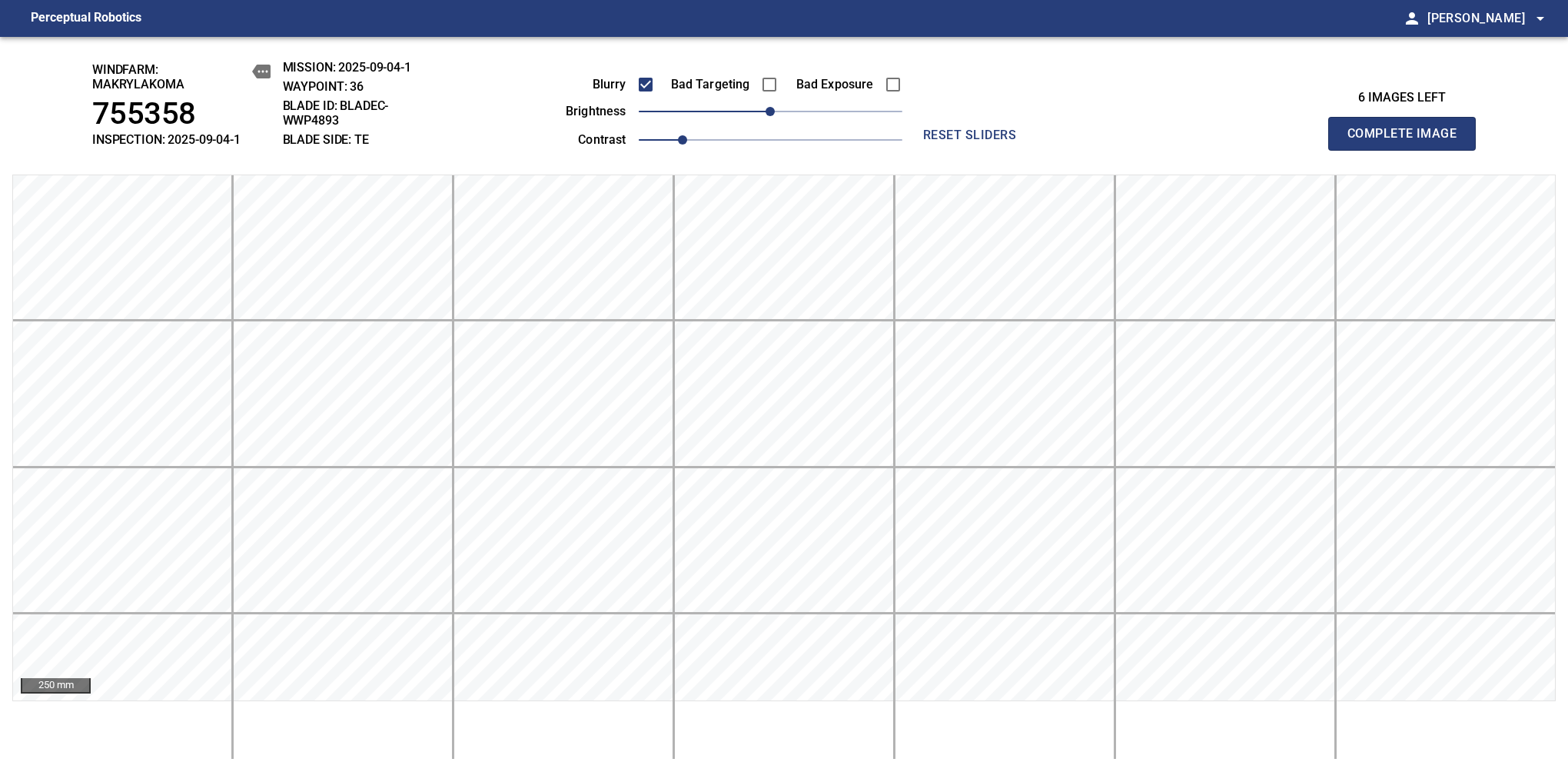
click at [1408, 142] on span "Complete Image" at bounding box center [1402, 133] width 114 height 21
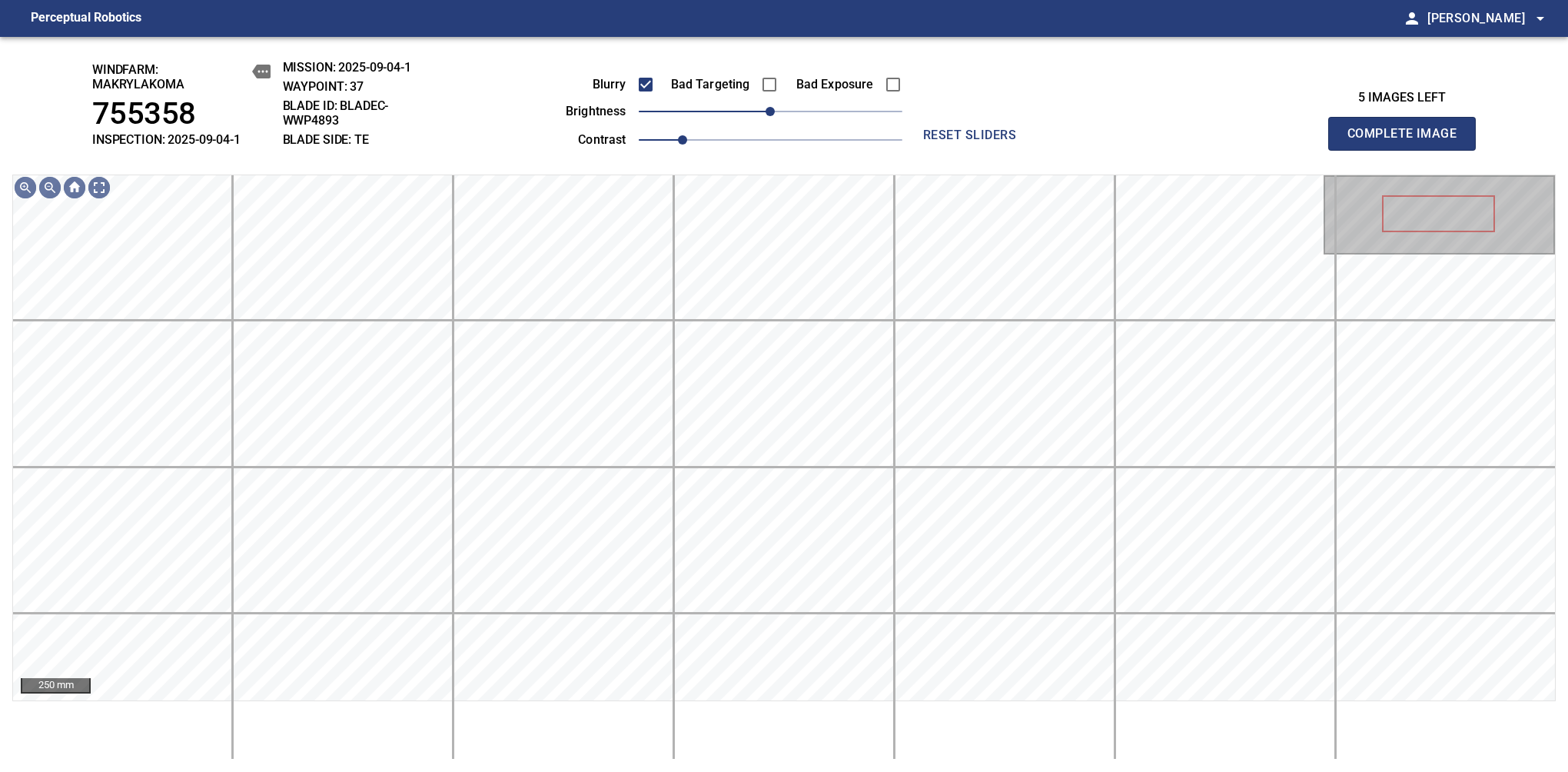
click at [1408, 142] on span "Complete Image" at bounding box center [1402, 133] width 114 height 21
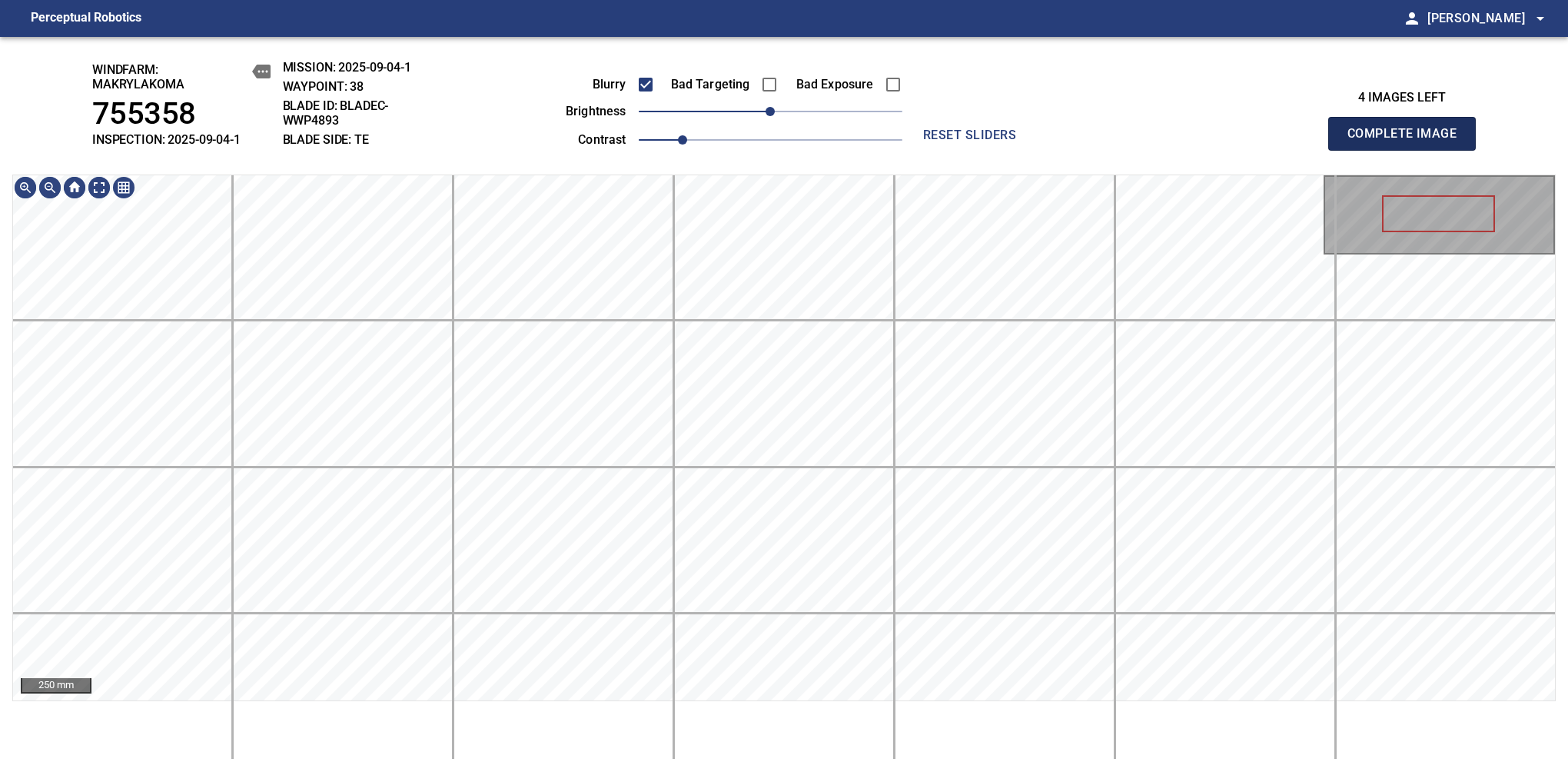
click at [1408, 142] on span "Complete Image" at bounding box center [1402, 133] width 114 height 21
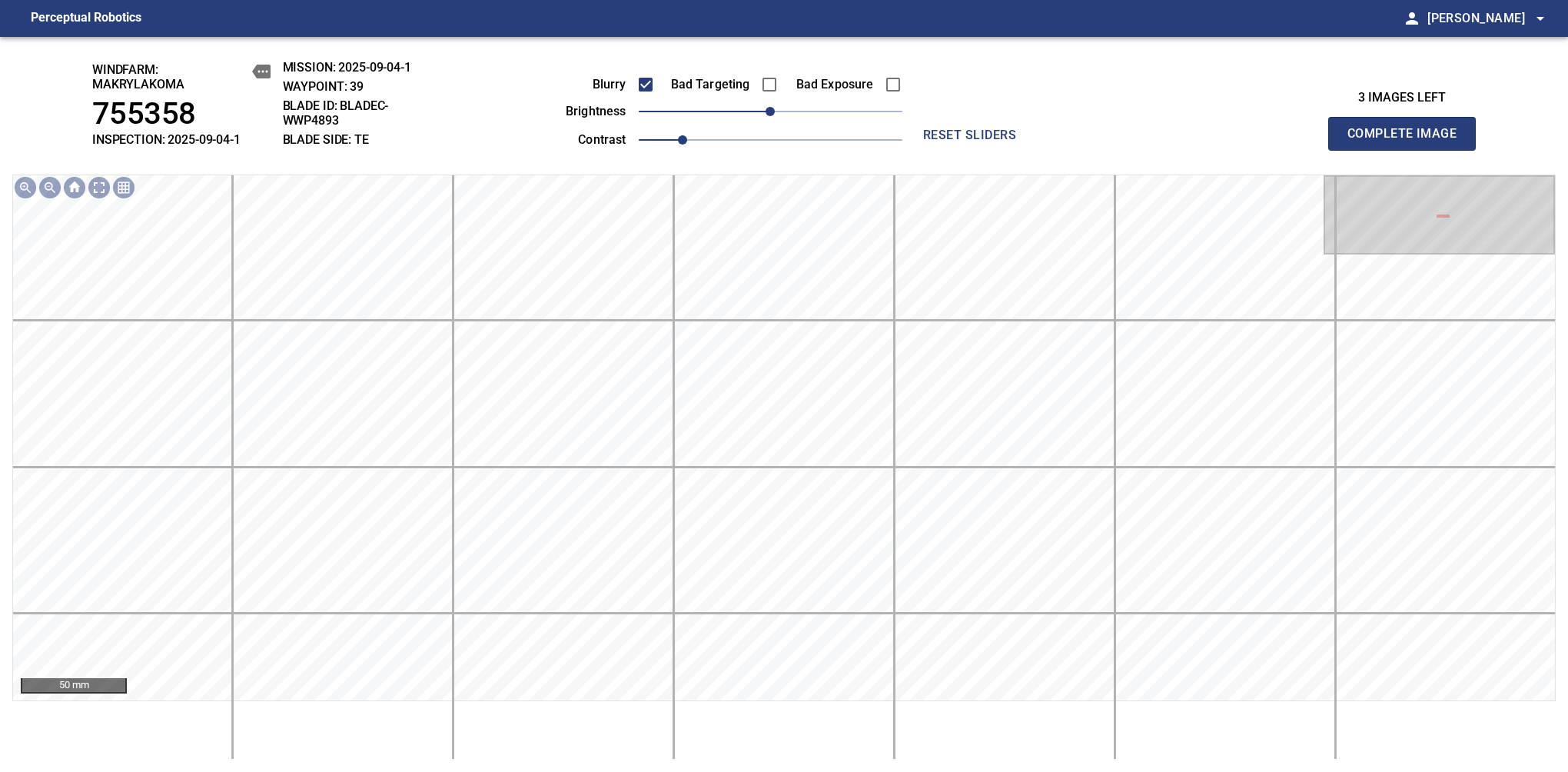
click at [1408, 142] on span "Complete Image" at bounding box center [1402, 133] width 114 height 21
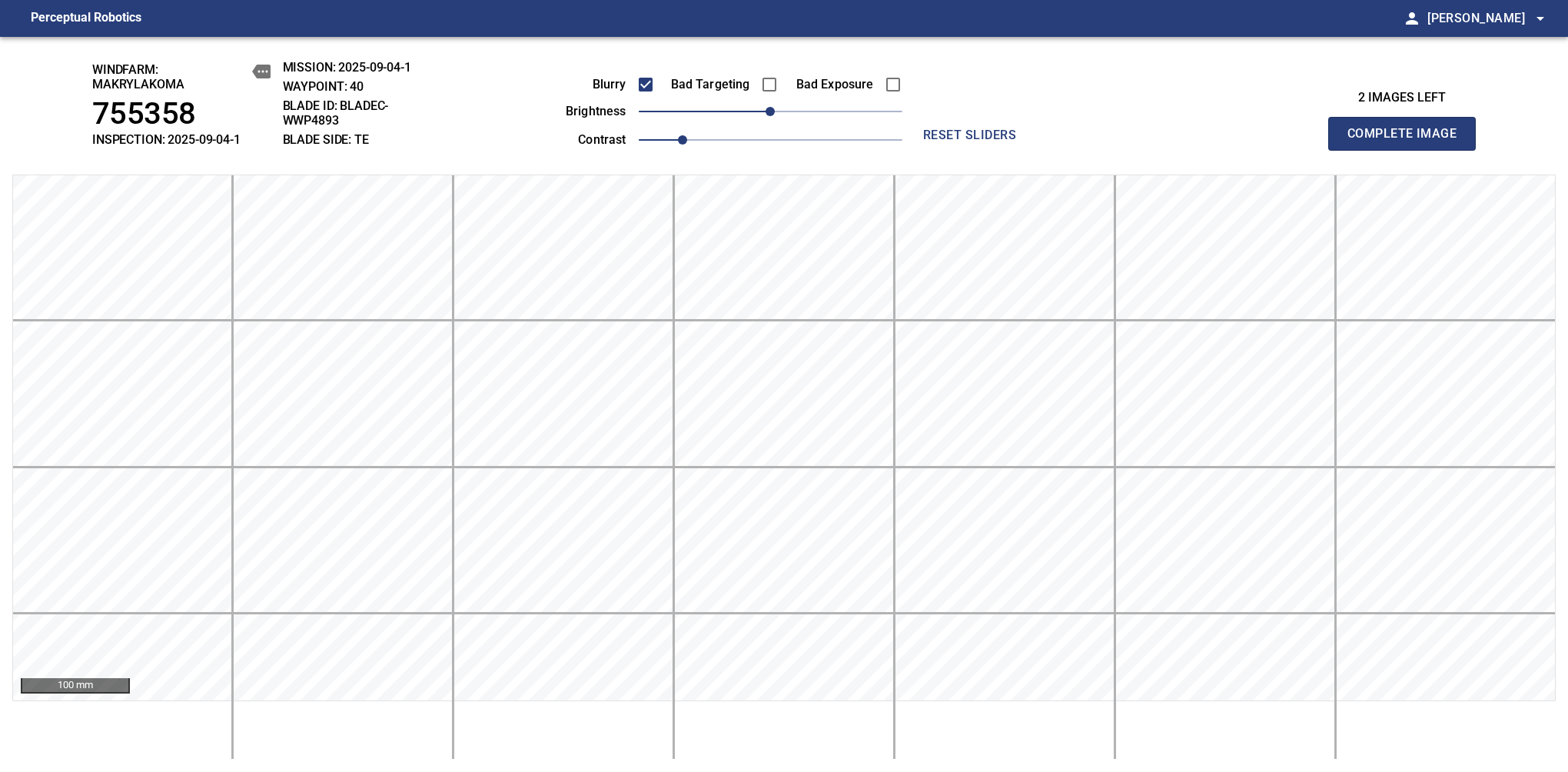
click at [1408, 142] on span "Complete Image" at bounding box center [1402, 133] width 114 height 21
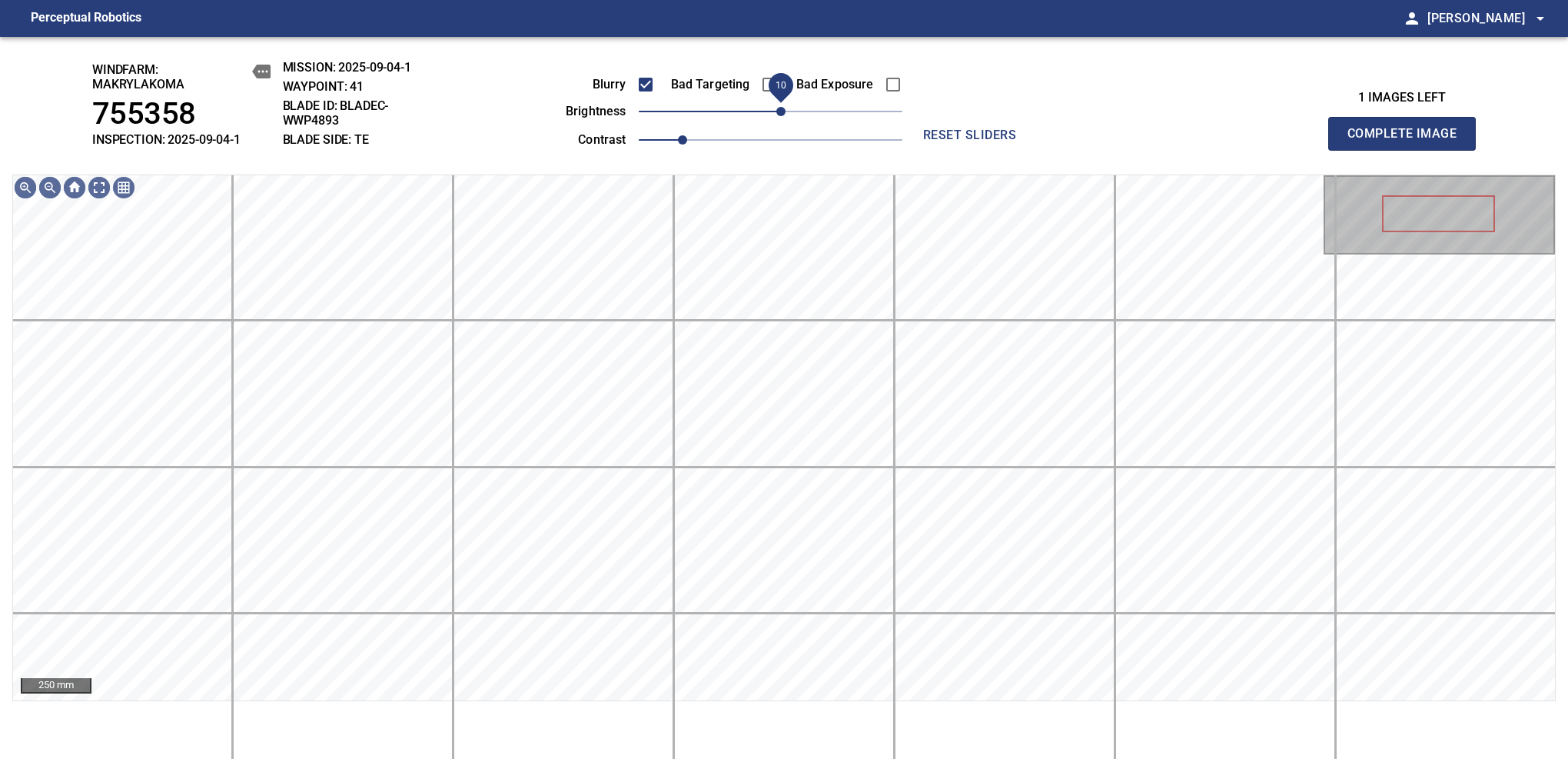
click at [785, 116] on span "10" at bounding box center [780, 112] width 9 height 9
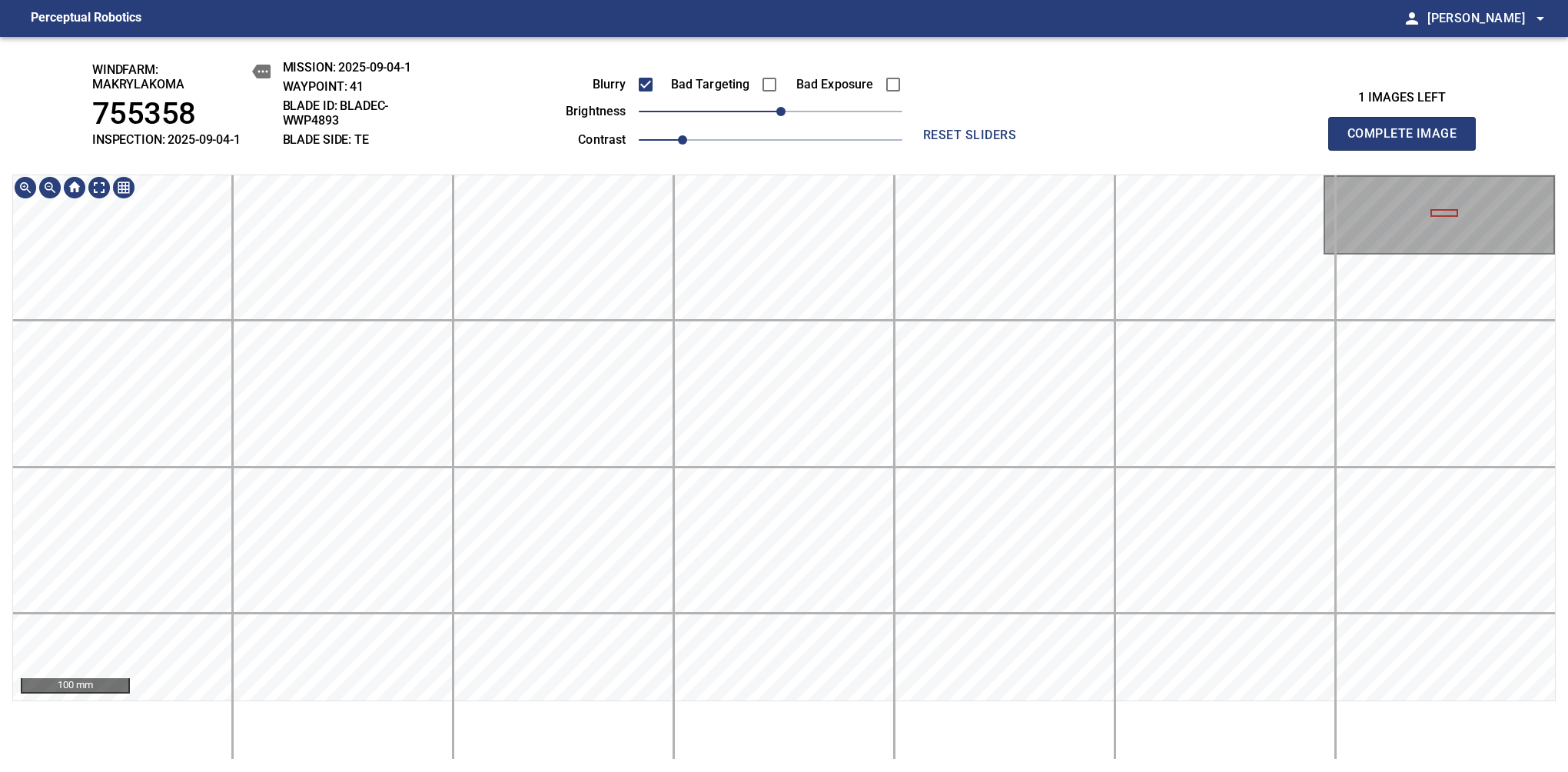
click at [1408, 142] on span "Complete Image" at bounding box center [1402, 133] width 114 height 21
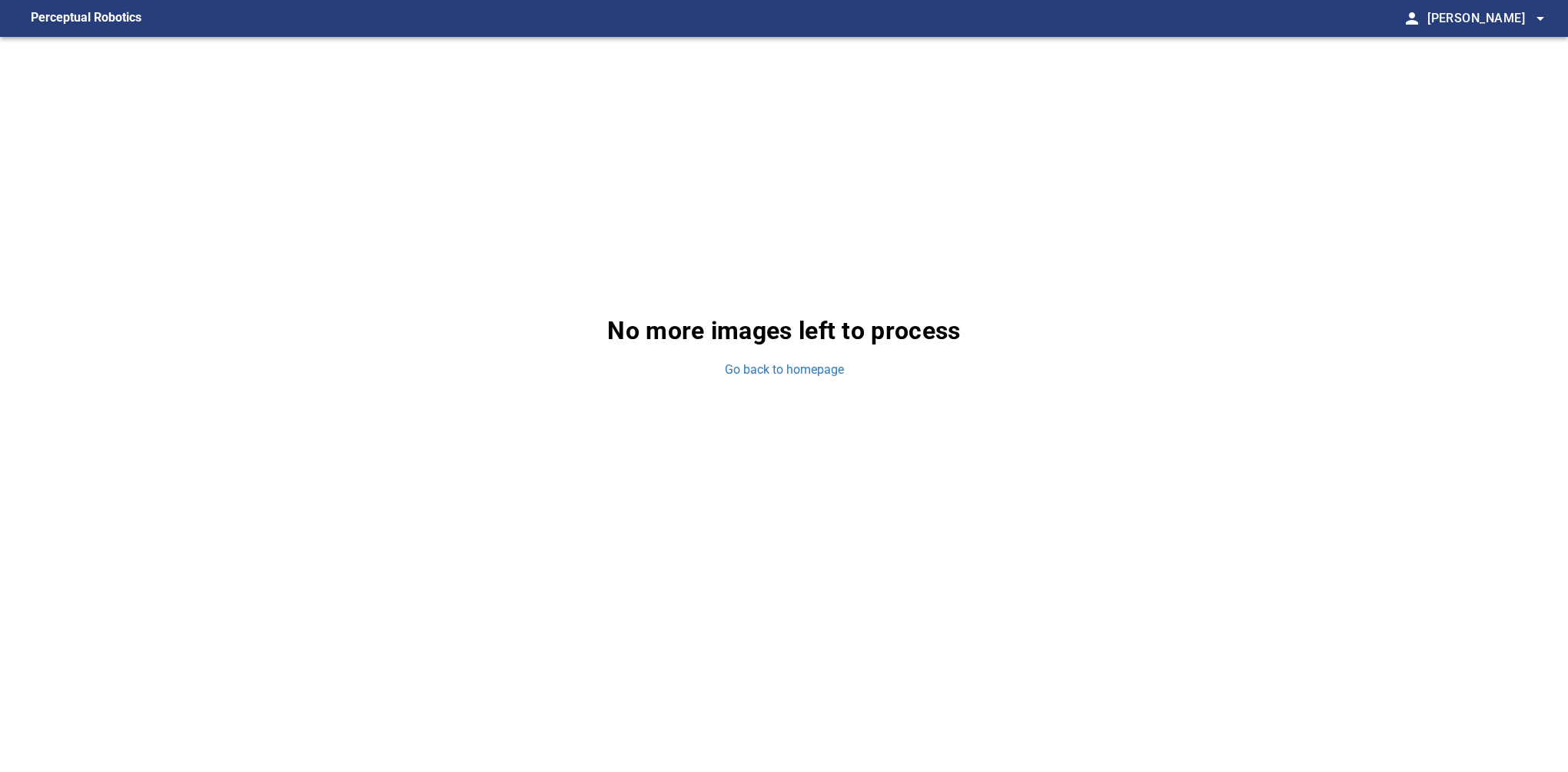
click at [1247, 486] on div "No more images left to process Go back to homepage" at bounding box center [784, 346] width 1568 height 618
click at [1497, 509] on div "No more images left to process Go back to homepage" at bounding box center [784, 346] width 1568 height 618
drag, startPoint x: 1475, startPoint y: 558, endPoint x: 1465, endPoint y: 598, distance: 41.2
click at [1475, 558] on div "No more images left to process Go back to homepage" at bounding box center [784, 346] width 1568 height 618
click at [1200, 468] on div "No more images left to process Go back to homepage" at bounding box center [784, 346] width 1568 height 618
